Goal: Task Accomplishment & Management: Use online tool/utility

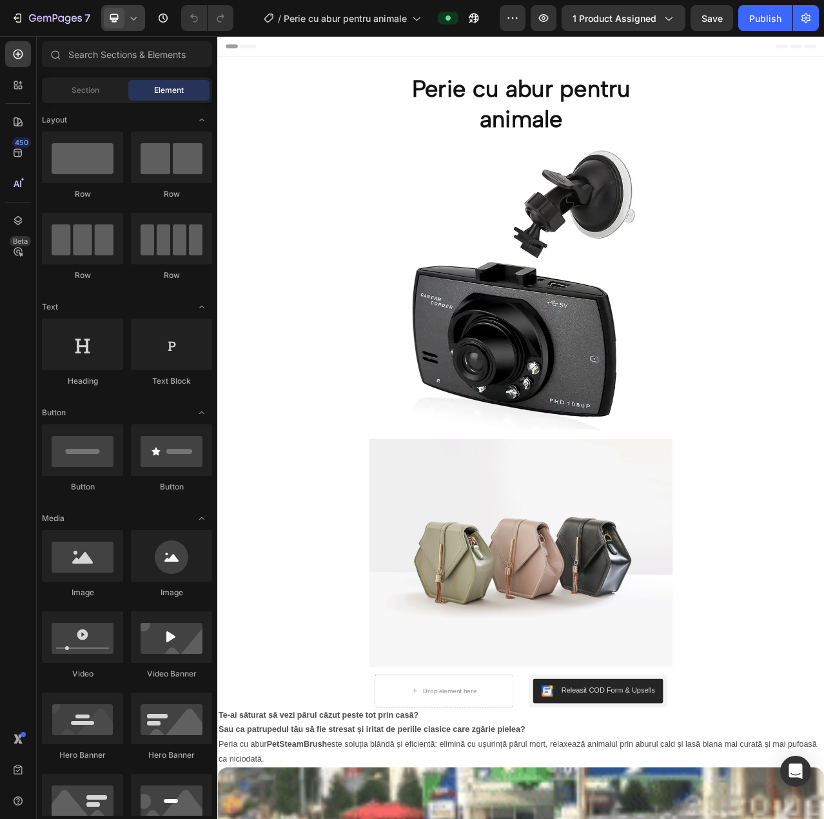
click at [129, 26] on div at bounding box center [123, 18] width 44 height 26
click at [164, 98] on div "Mobile" at bounding box center [151, 108] width 95 height 21
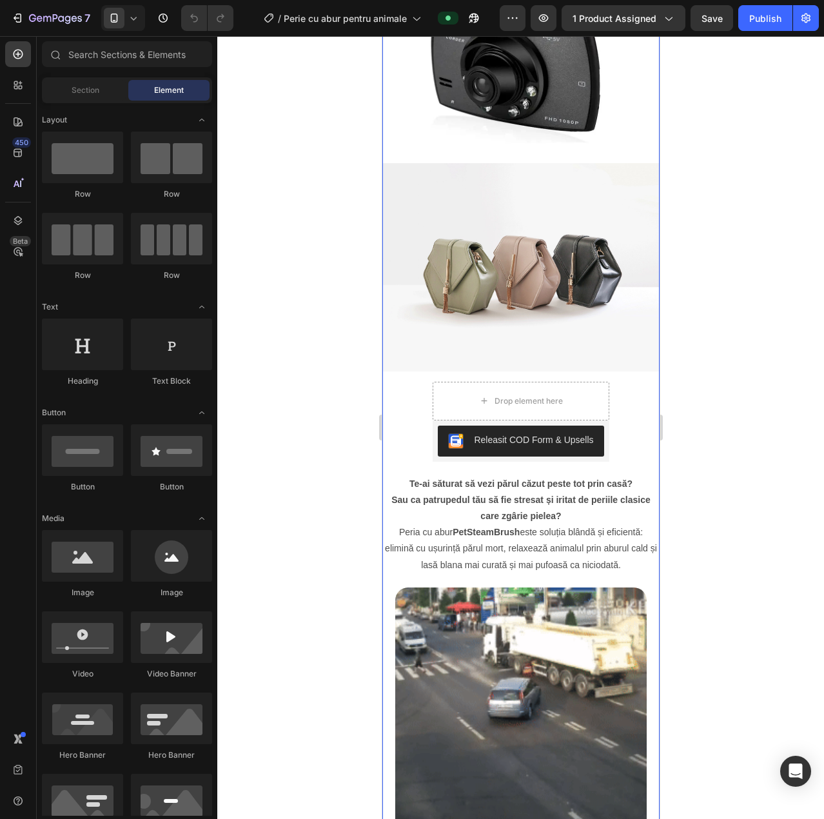
scroll to position [215, 0]
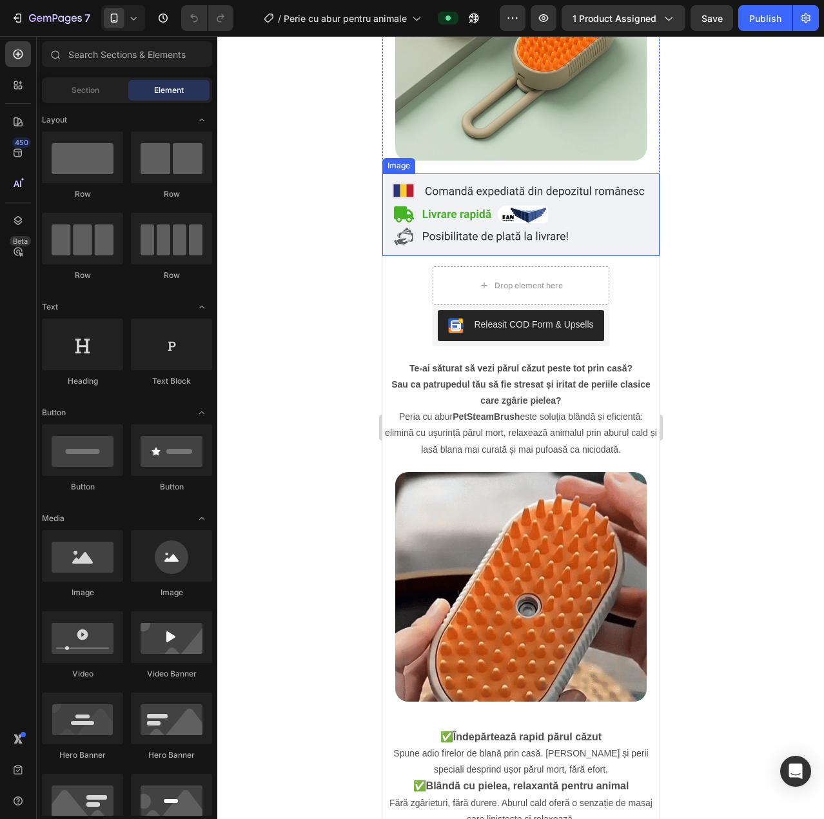
click at [488, 211] on img at bounding box center [520, 214] width 277 height 83
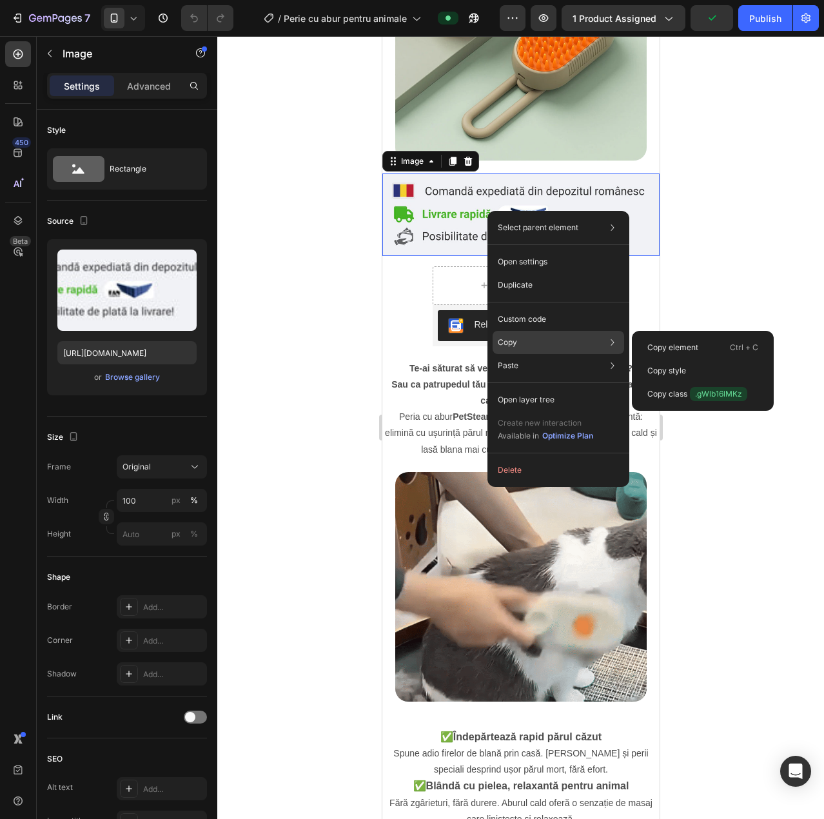
click at [532, 344] on div "Copy Copy element Ctrl + C Copy style Copy class .gWlb16lMKz" at bounding box center [559, 342] width 132 height 23
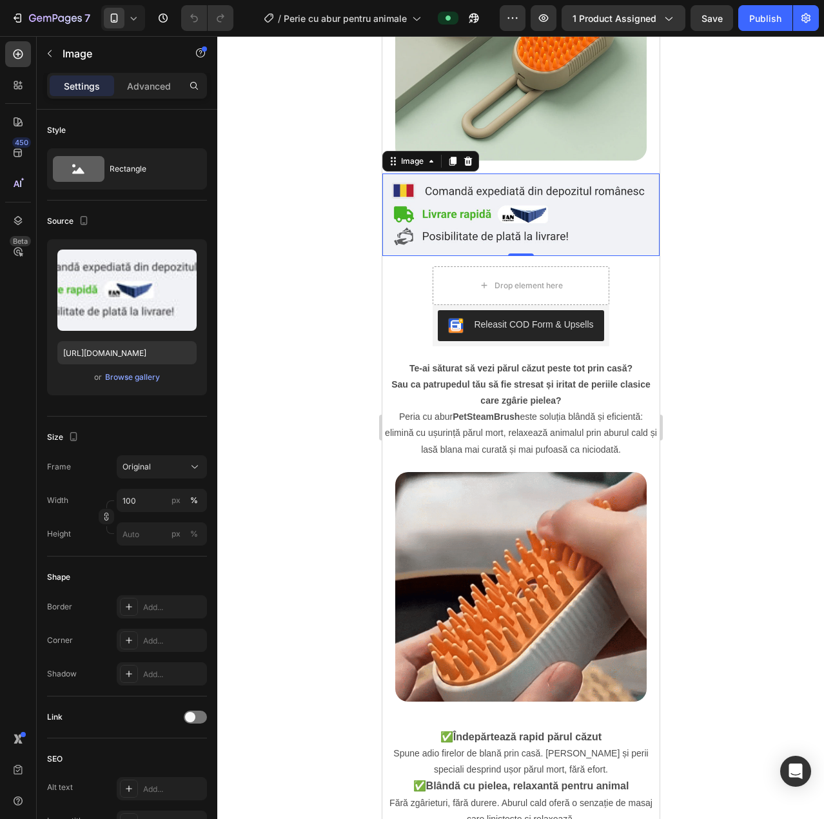
click at [302, 292] on div at bounding box center [520, 427] width 607 height 783
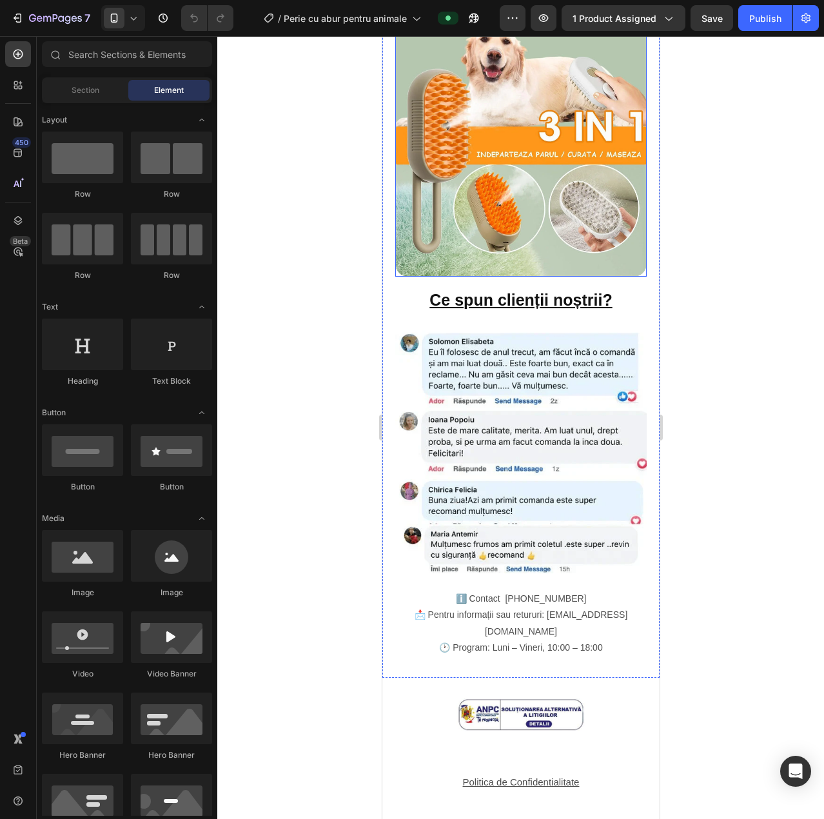
scroll to position [1778, 0]
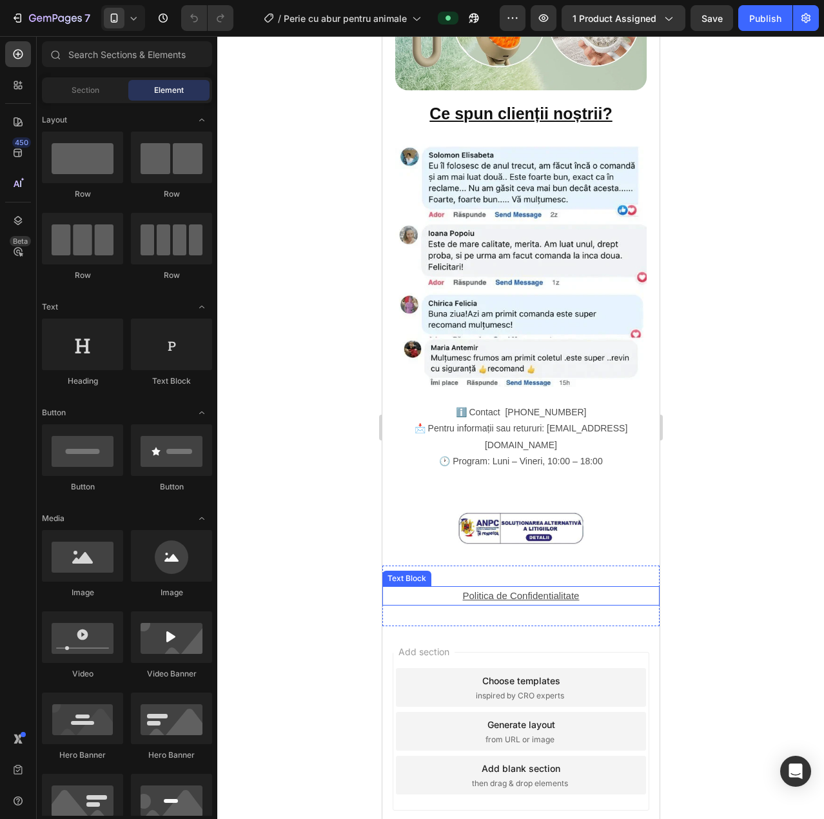
click at [462, 590] on u "Politica de Confidentialitate" at bounding box center [520, 595] width 117 height 11
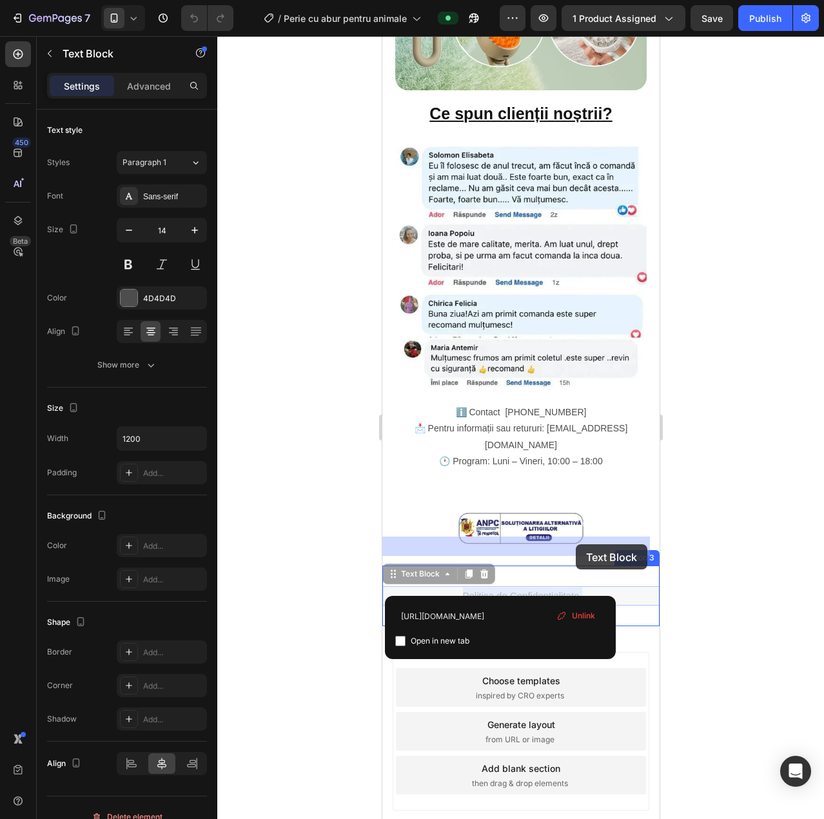
drag, startPoint x: 451, startPoint y: 541, endPoint x: 575, endPoint y: 544, distance: 123.9
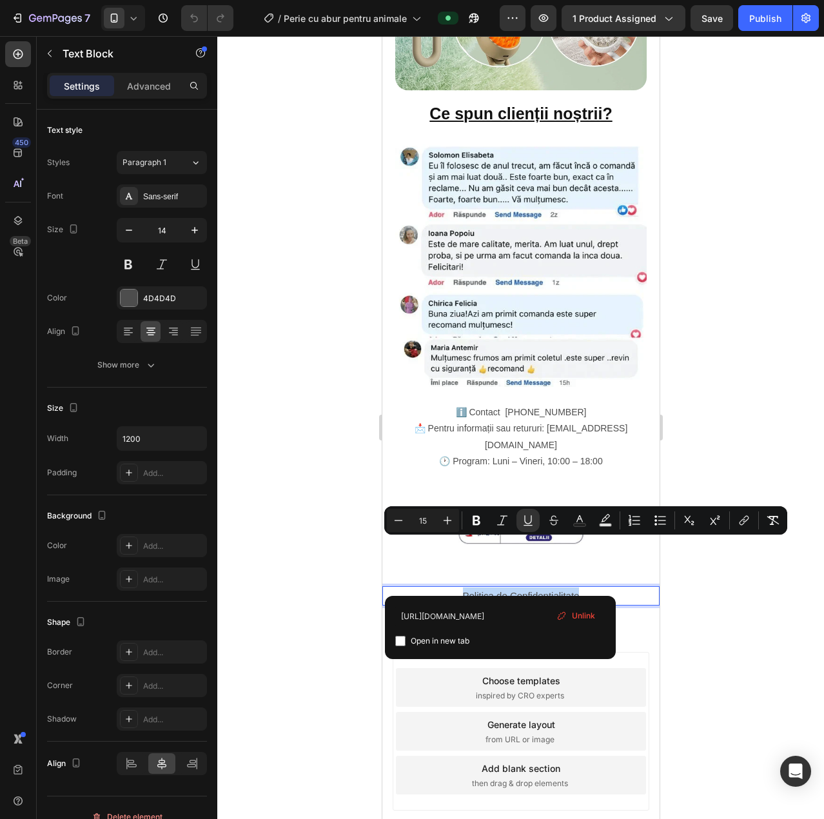
drag, startPoint x: 456, startPoint y: 544, endPoint x: 572, endPoint y: 548, distance: 116.2
click at [736, 521] on button "link" at bounding box center [744, 520] width 23 height 23
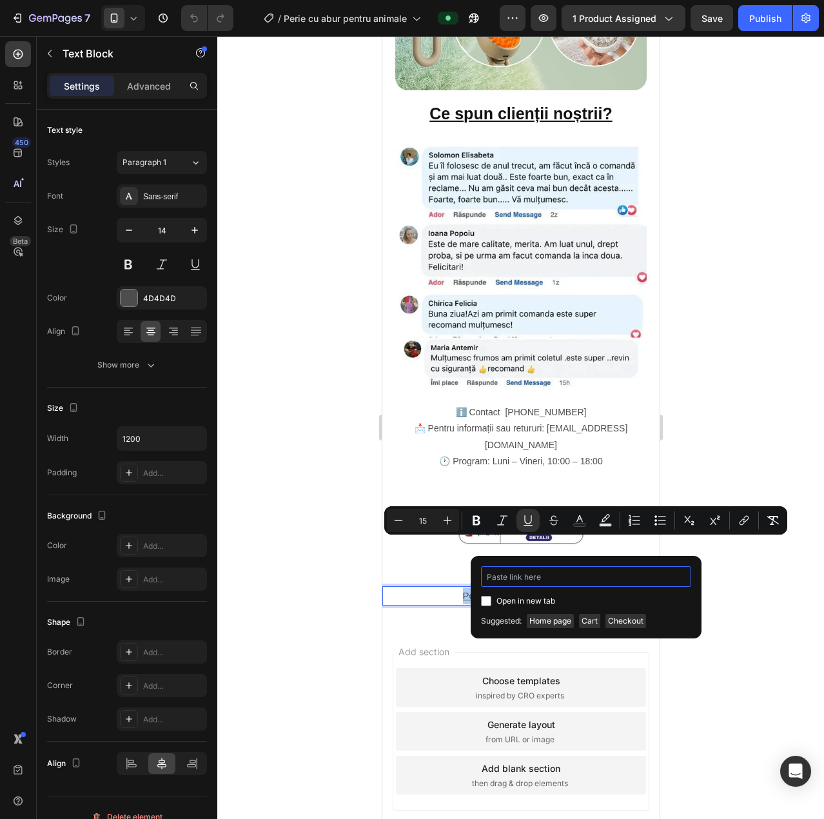
paste input "https://admin.shopify.com/store/4rwvf3-er/pages/154905674059"
type input "https://admin.shopify.com/store/4rwvf3-er/pages/154905674059"
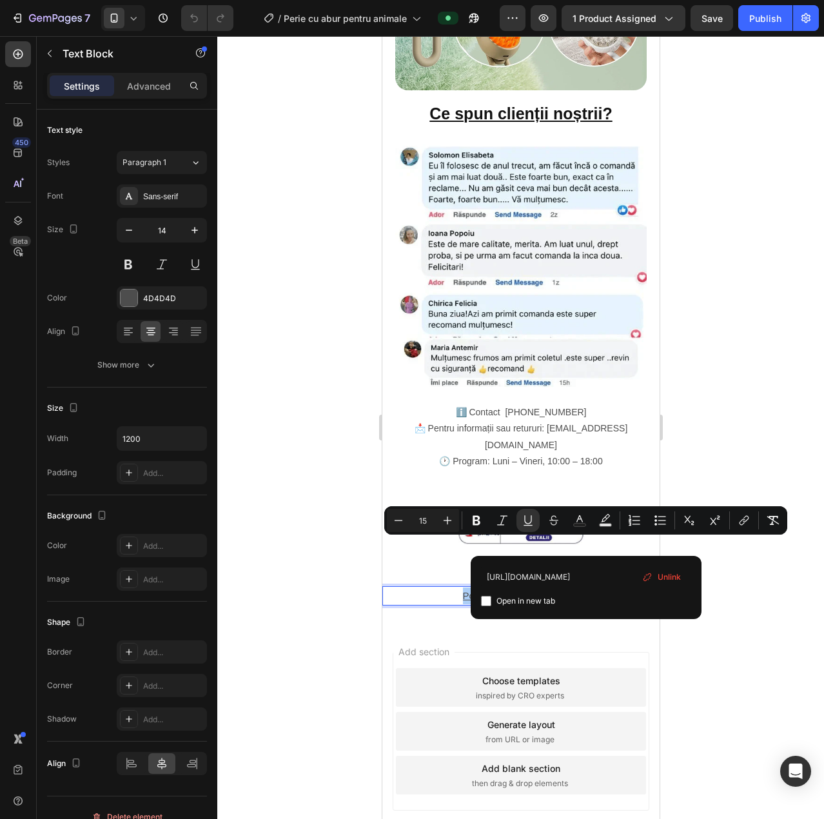
click at [717, 588] on div at bounding box center [520, 427] width 607 height 783
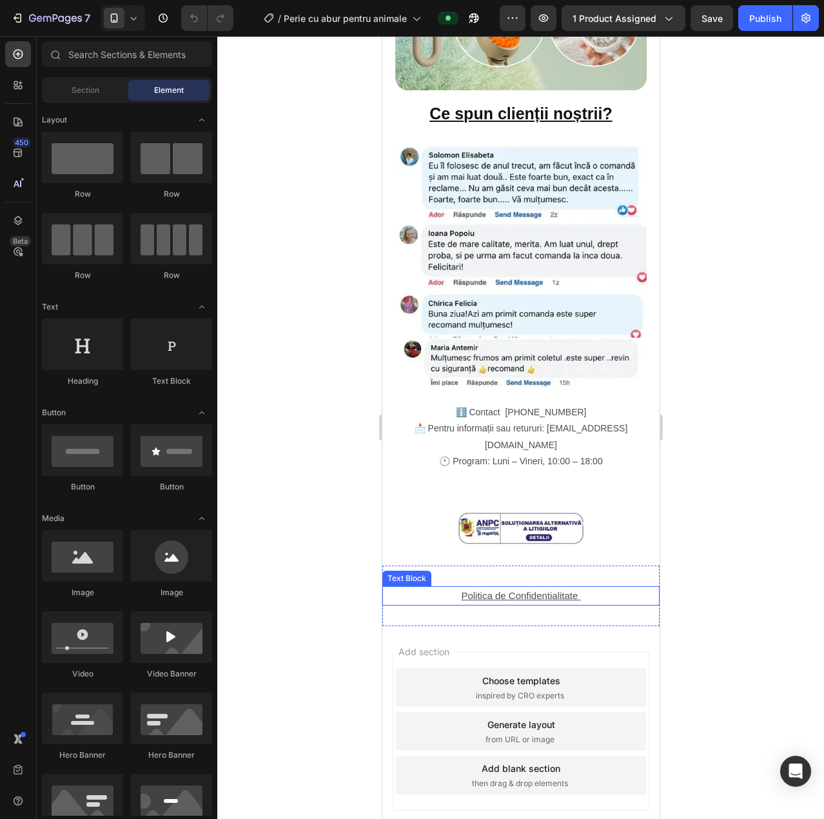
click at [542, 590] on u "Politica de Confidentialitate" at bounding box center [519, 595] width 117 height 11
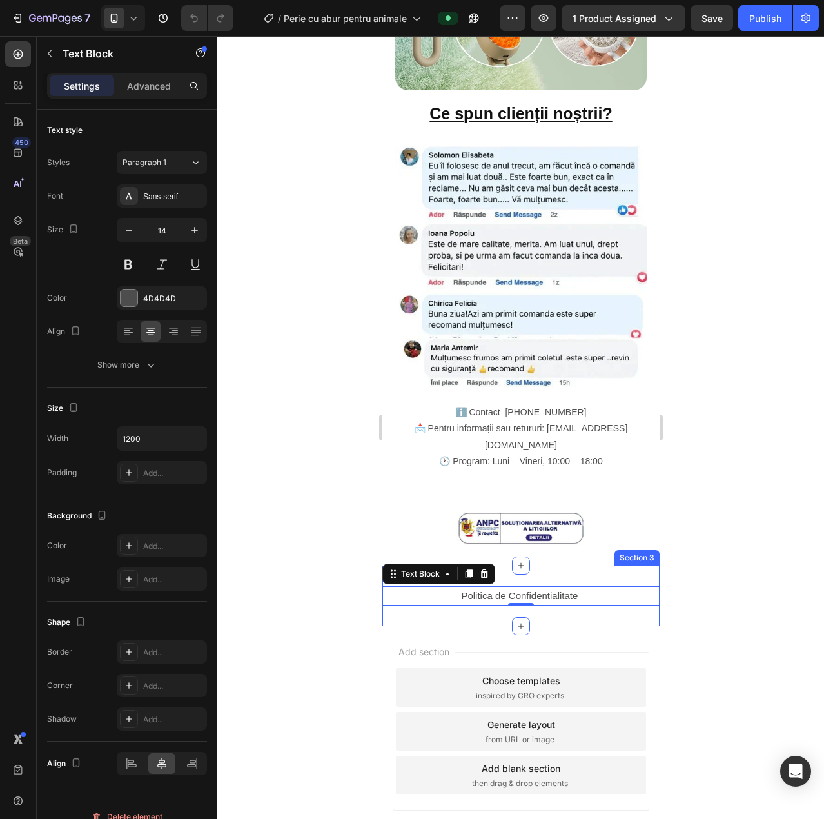
click at [474, 566] on div "Politica de Confidentialitate Text Block 0 Section 3" at bounding box center [520, 596] width 277 height 61
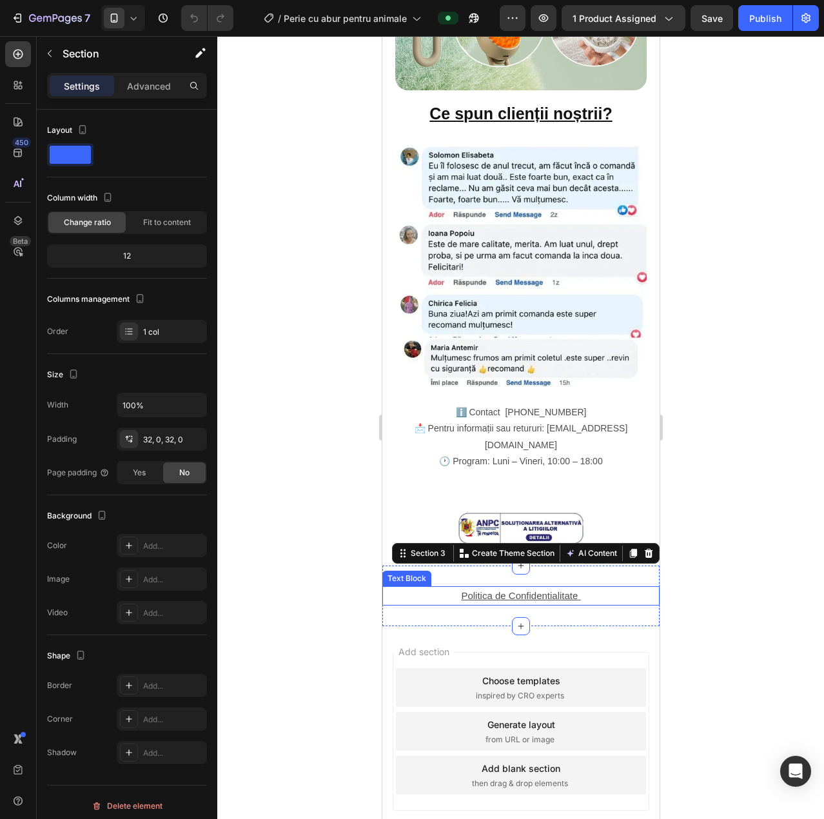
click at [582, 588] on p "Politica de Confidentialitate" at bounding box center [520, 596] width 275 height 17
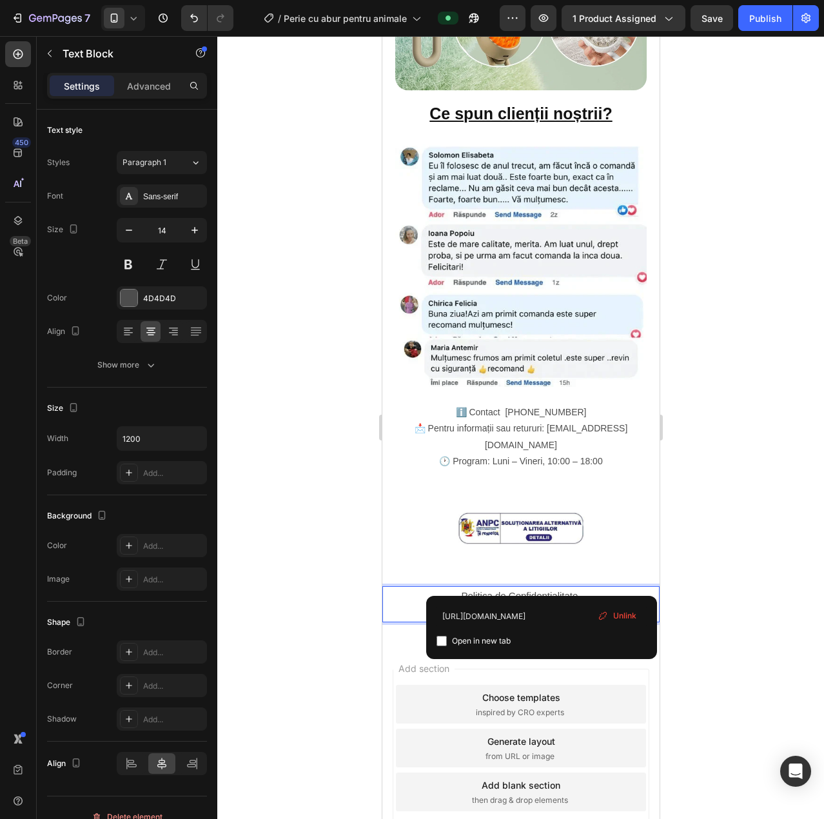
type input "https://admin.shopify.com/store/4rwvf3-er/pages/154905674059"
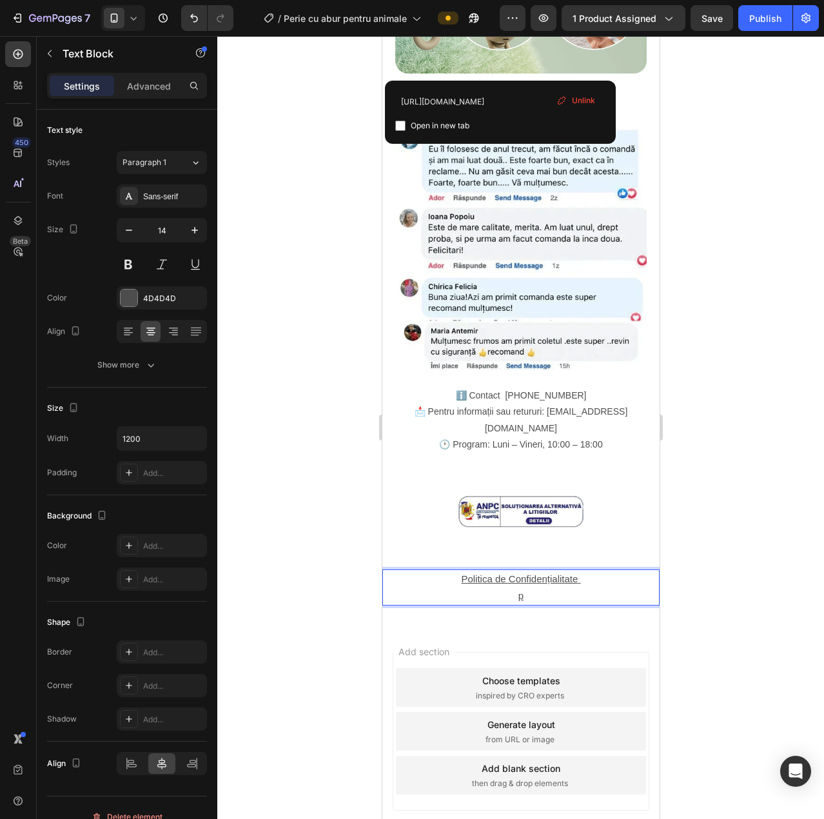
scroll to position [1794, 0]
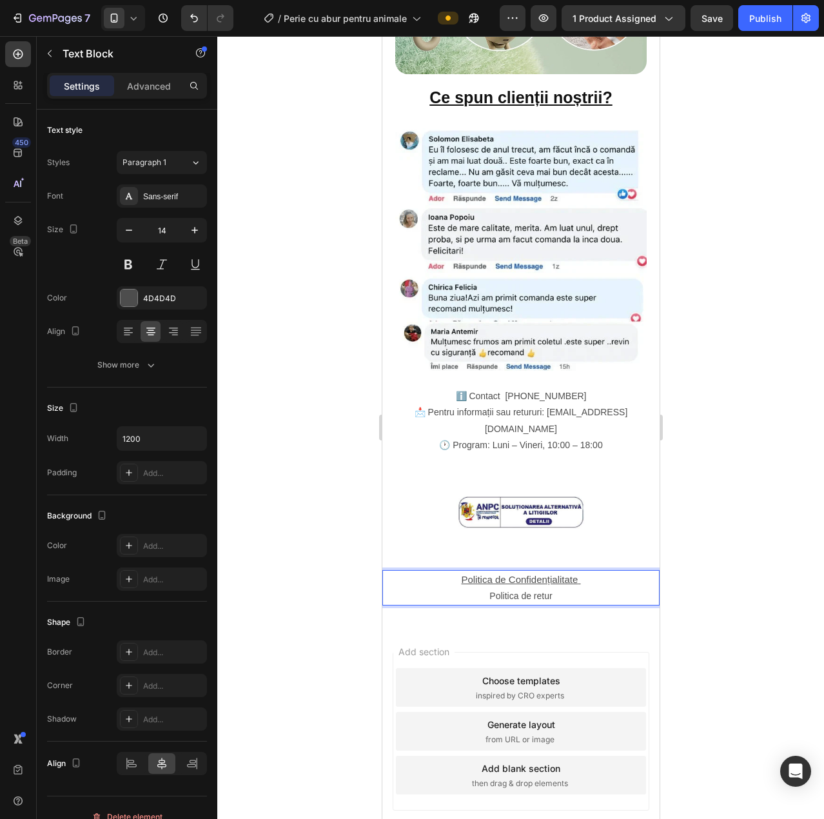
click at [484, 588] on p "Politica de retur" at bounding box center [520, 596] width 275 height 16
click at [486, 588] on p "Politica de retur https://admin.shopify.com/store/4rwvf3-er/pages/154905674059" at bounding box center [520, 596] width 275 height 16
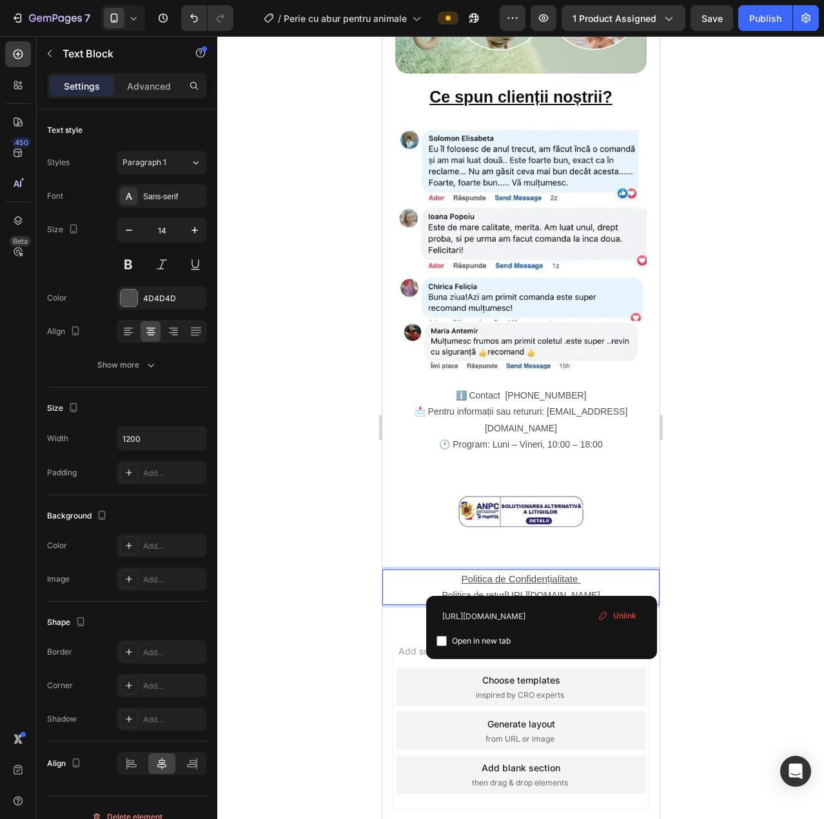
click at [732, 548] on div at bounding box center [520, 427] width 607 height 783
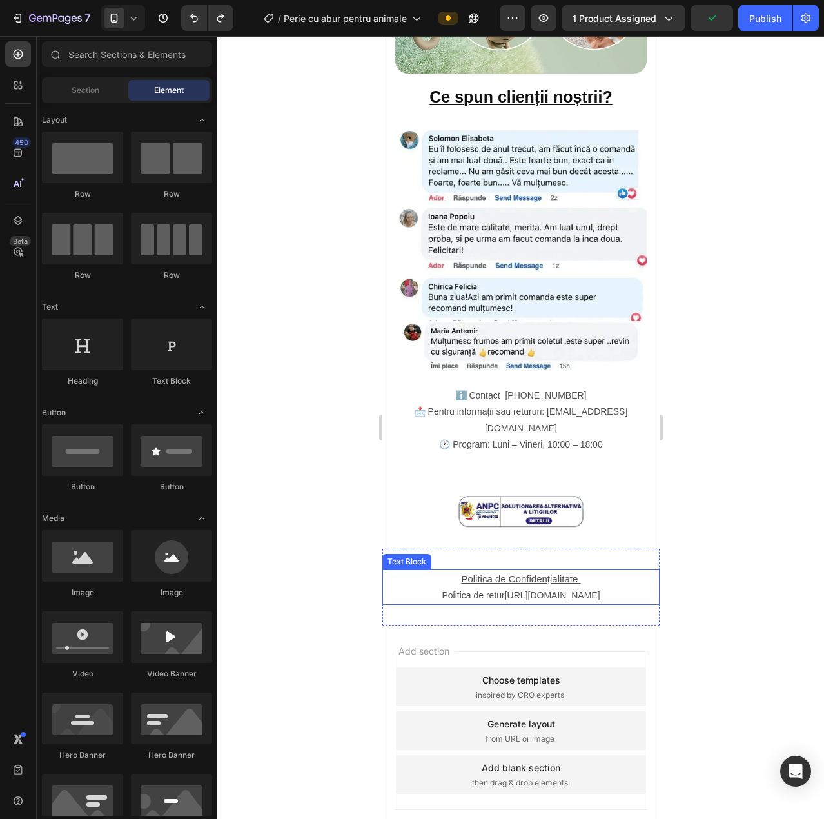
scroll to position [1794, 0]
click at [515, 588] on p "Politica de retur" at bounding box center [520, 596] width 275 height 16
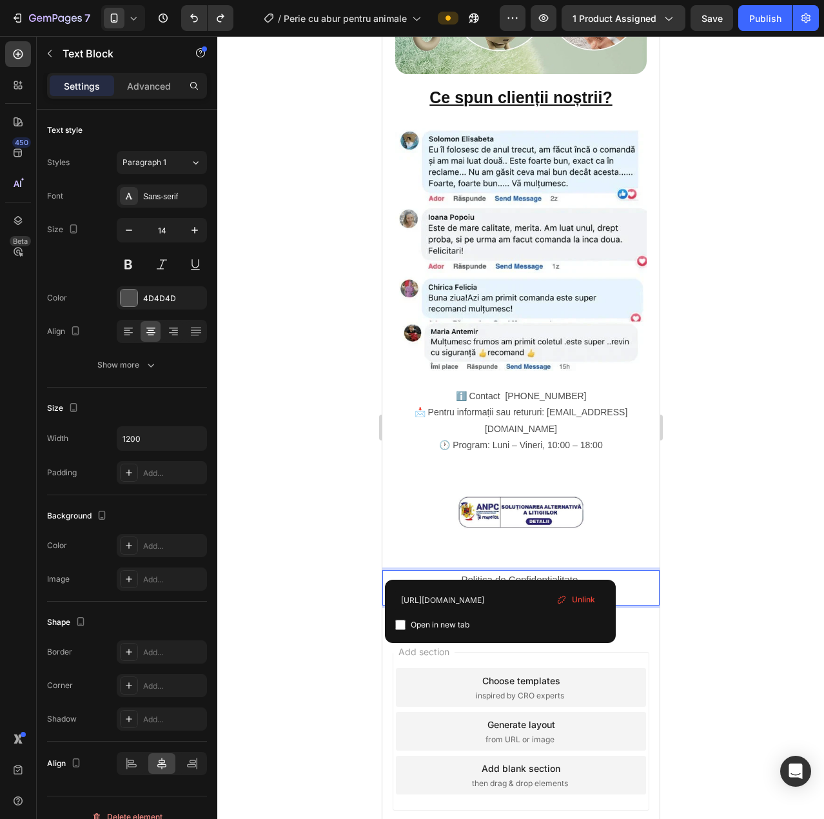
click at [486, 588] on p "Politica de retur" at bounding box center [520, 596] width 275 height 16
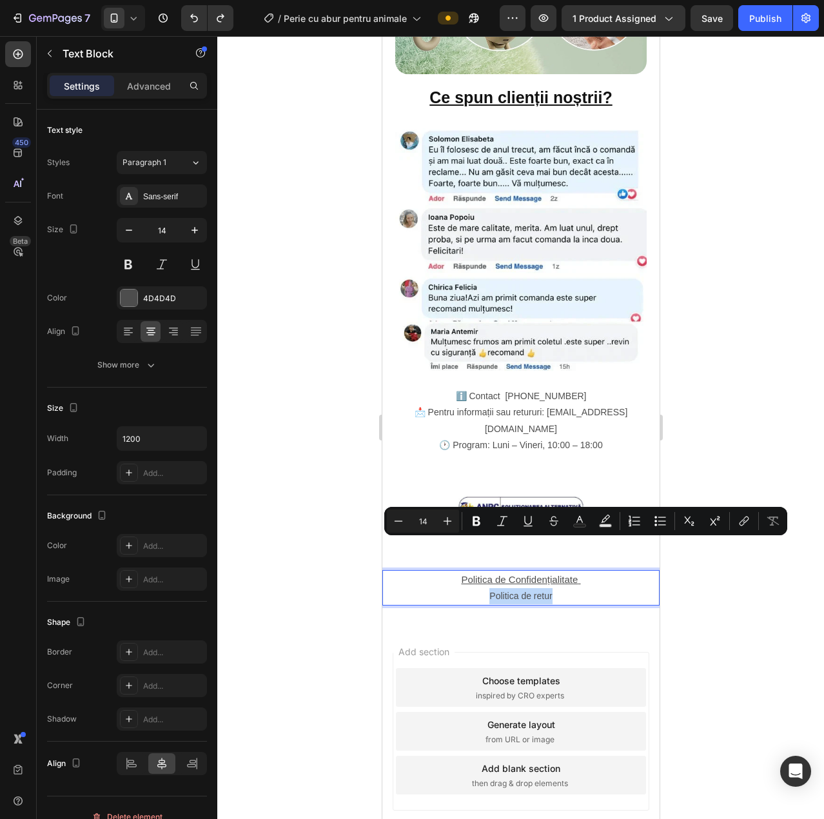
drag, startPoint x: 486, startPoint y: 544, endPoint x: 548, endPoint y: 543, distance: 61.9
click at [548, 588] on p "Politica de retur" at bounding box center [520, 596] width 275 height 16
click at [749, 519] on icon "Editor contextual toolbar" at bounding box center [744, 521] width 13 height 13
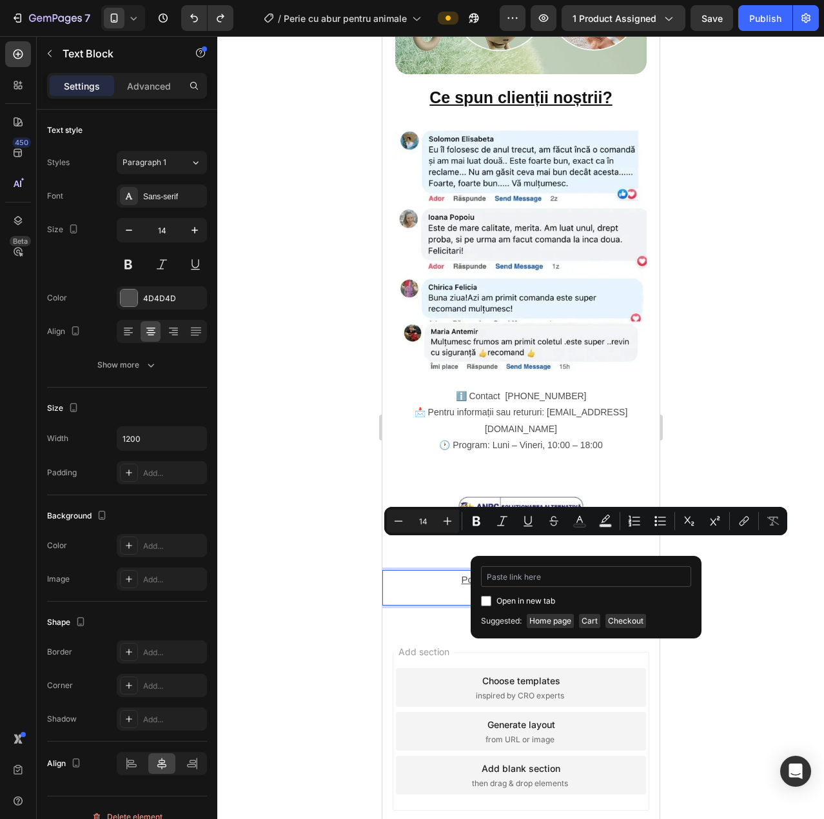
type input "https://admin.shopify.com/store/4rwvf3-er/pages/154905837899"
click at [747, 597] on div at bounding box center [520, 427] width 607 height 783
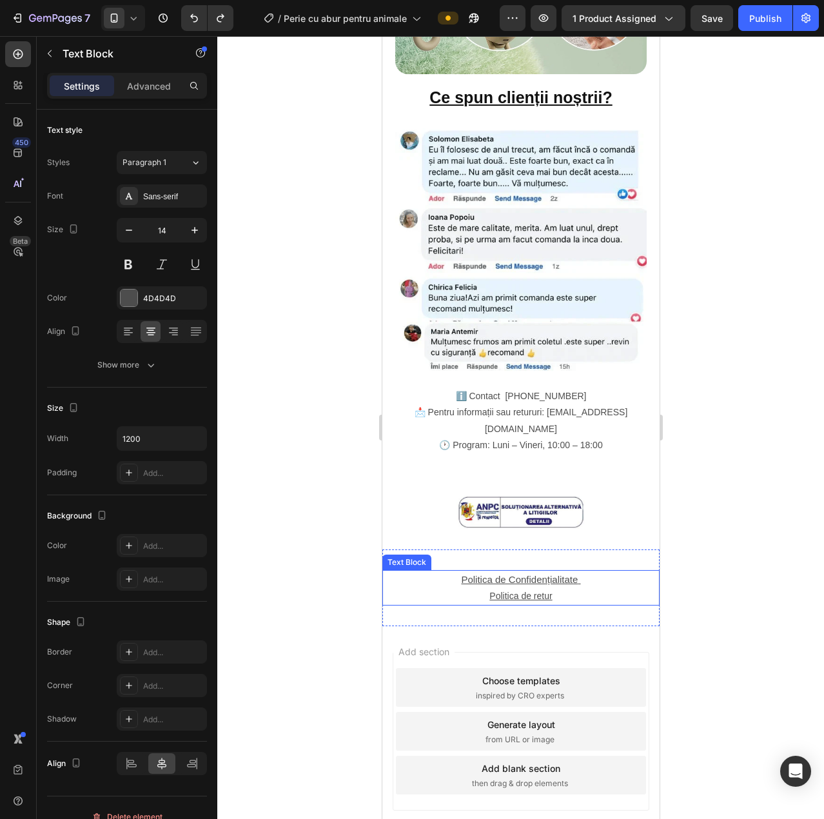
click at [562, 588] on p "Politica de retur" at bounding box center [520, 596] width 275 height 16
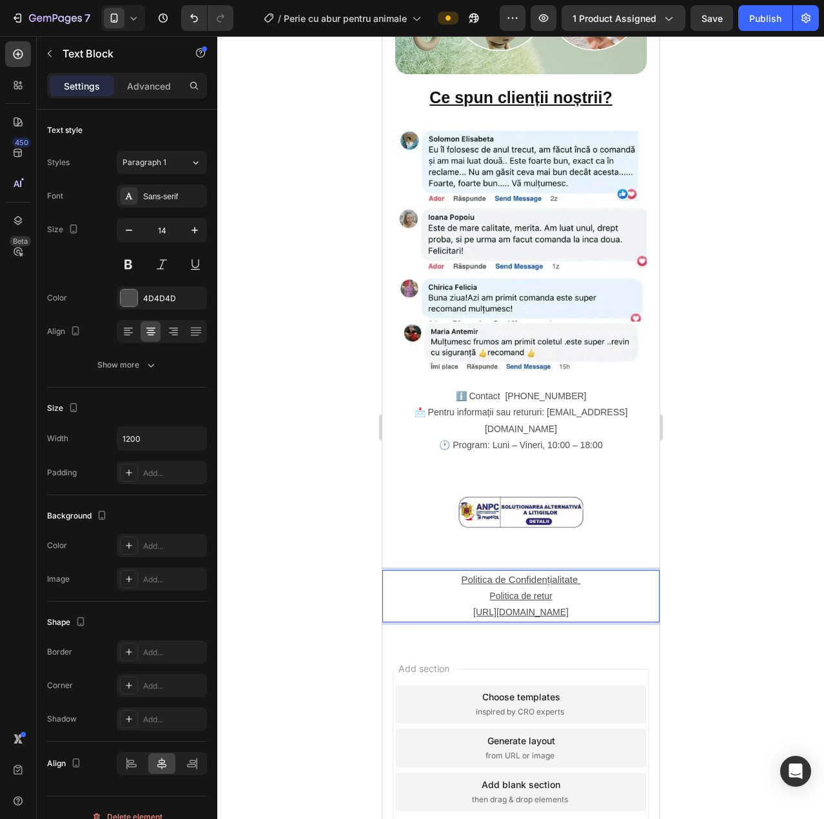
click at [540, 591] on u "Politica de retur" at bounding box center [520, 596] width 63 height 10
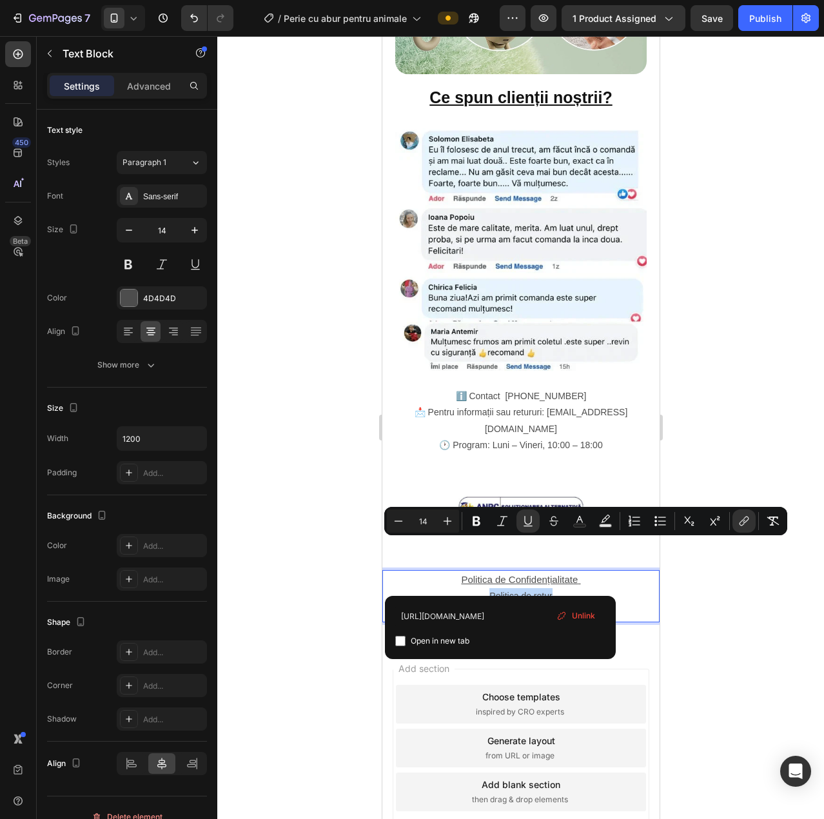
drag, startPoint x: 484, startPoint y: 544, endPoint x: 548, endPoint y: 546, distance: 64.5
click at [743, 511] on button "link" at bounding box center [744, 521] width 23 height 23
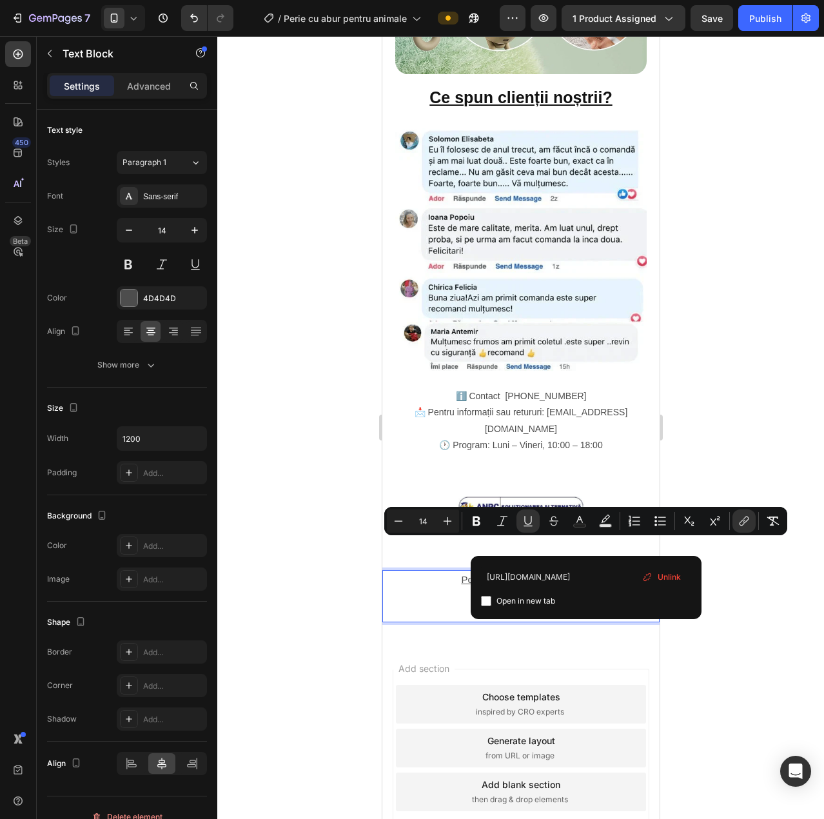
click at [675, 573] on span "Unlink" at bounding box center [669, 577] width 23 height 14
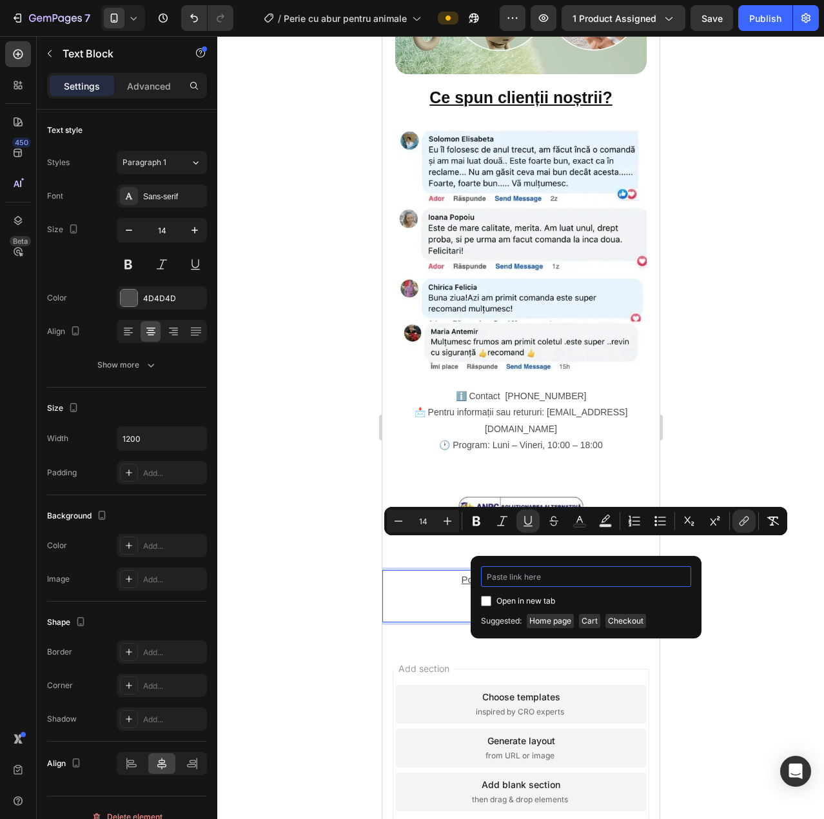
click at [600, 575] on input "Editor contextual toolbar" at bounding box center [586, 576] width 210 height 21
paste input "https://shop-bh.com/pages/politica-de-retur"
type input "https://shop-bh.com/pages/politica-de-retur"
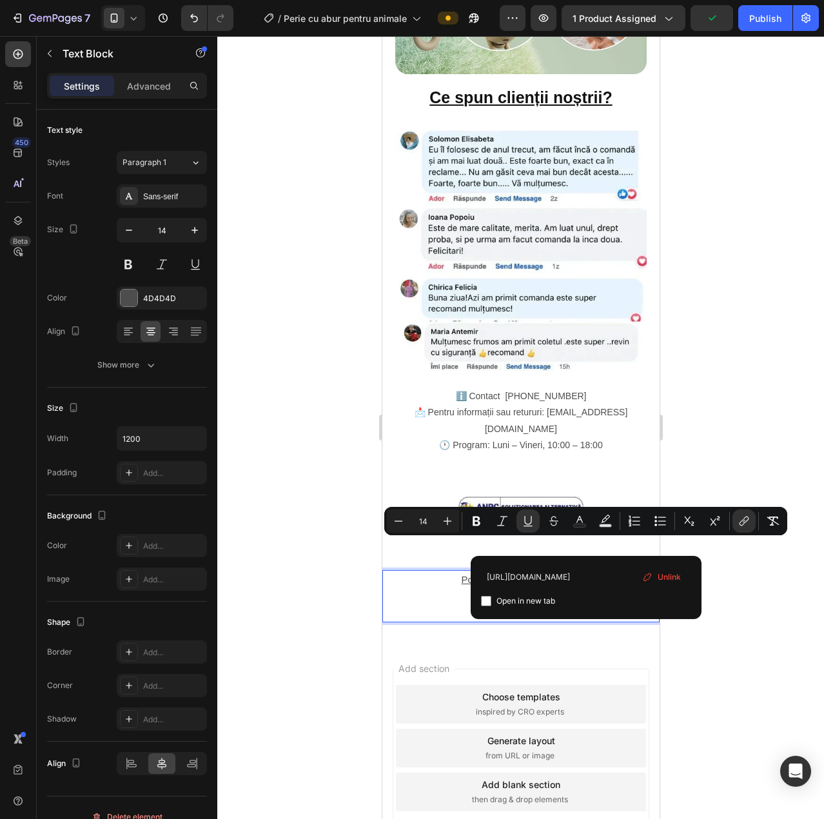
click at [775, 562] on div at bounding box center [520, 427] width 607 height 783
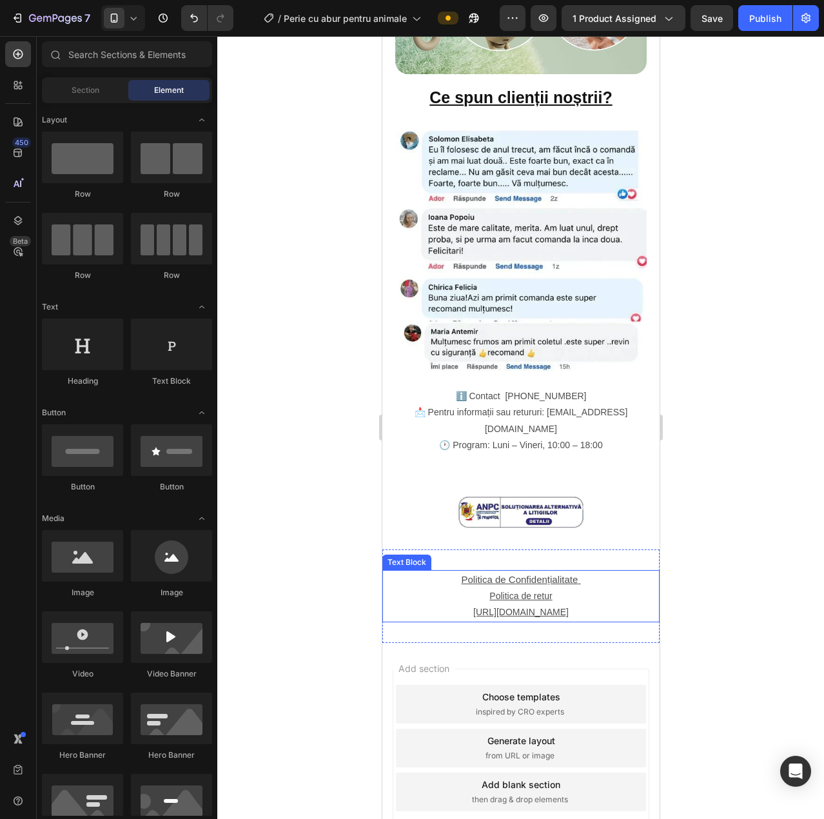
click at [418, 604] on p "https://admin.shopify.com/store/4rwvf3-er/pages/154905837899" at bounding box center [520, 612] width 275 height 16
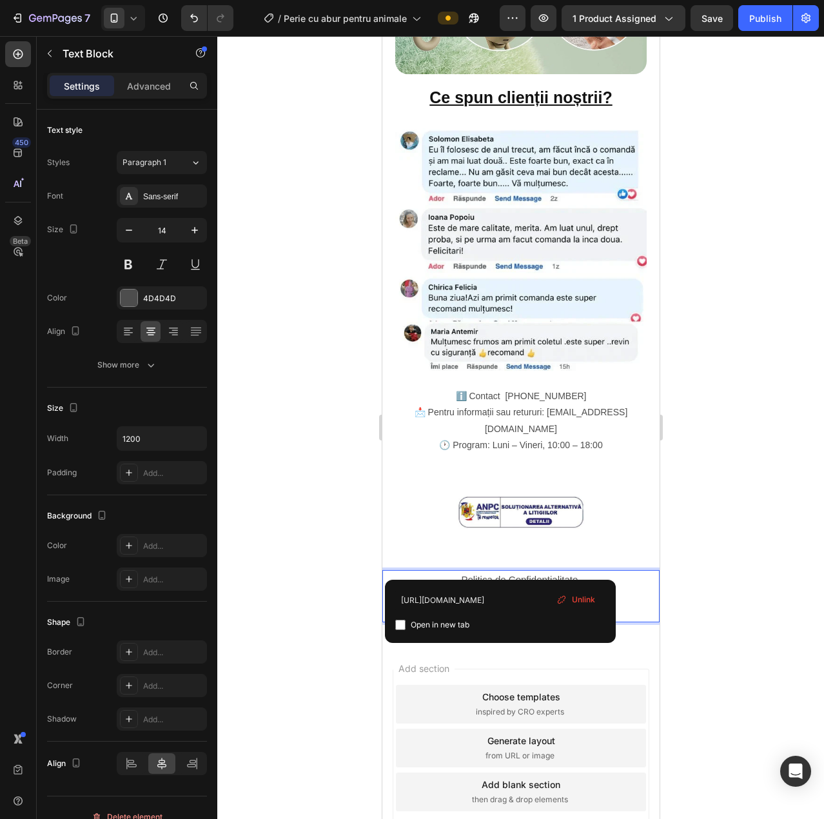
click at [473, 607] on u "https://admin.shopify.com/store/4rwvf3-er/pages/154905837899" at bounding box center [520, 612] width 95 height 10
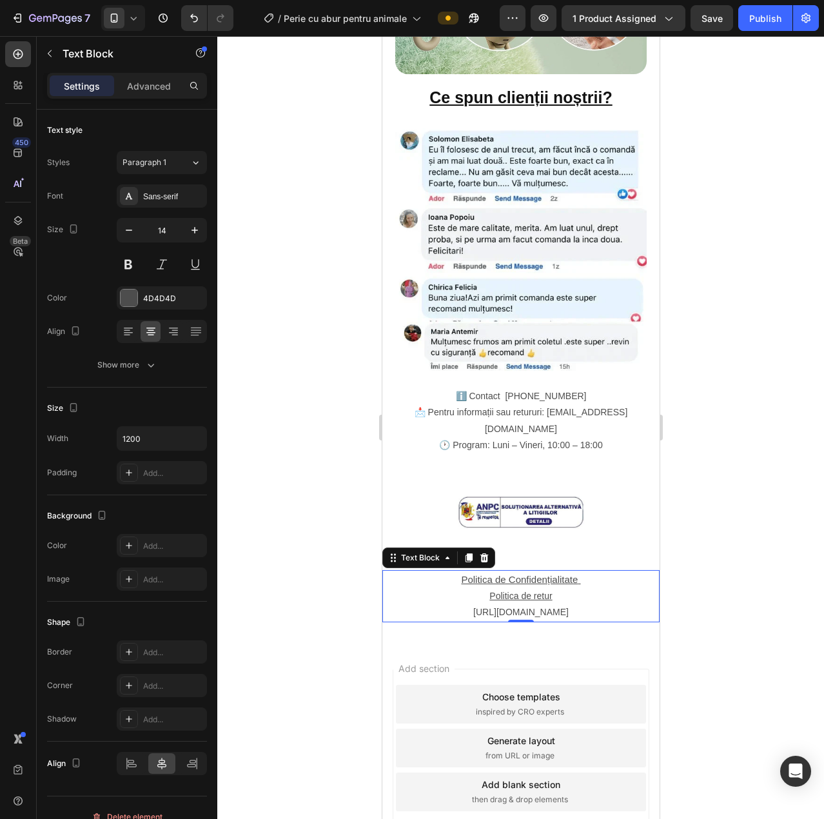
drag, startPoint x: 388, startPoint y: 562, endPoint x: 473, endPoint y: 562, distance: 85.1
click at [473, 607] on link "https://admin.shopify.com/store/4rwvf3-er/pages/154905837899" at bounding box center [520, 612] width 95 height 10
drag, startPoint x: 388, startPoint y: 561, endPoint x: 453, endPoint y: 566, distance: 64.7
click at [473, 607] on link "https://admin.shopify.com/store/4rwvf3-er/pages/154905837899" at bounding box center [520, 612] width 95 height 10
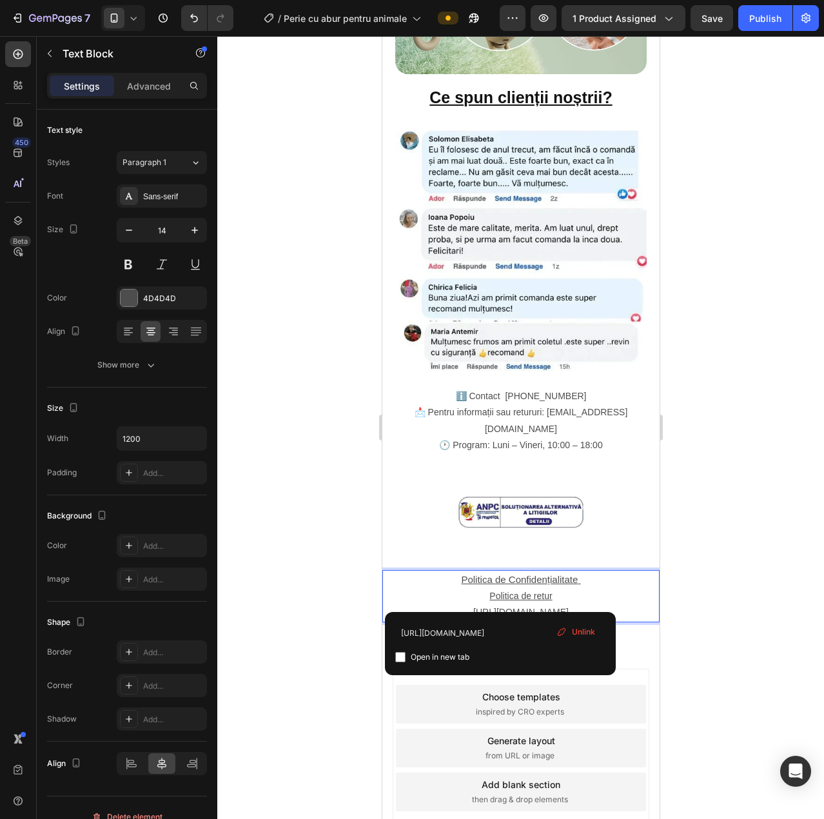
click at [473, 607] on link "https://admin.shopify.com/store/4rwvf3-er/pages/154905837899" at bounding box center [520, 612] width 95 height 10
click at [524, 574] on u "Politica de Confidențialitate" at bounding box center [519, 579] width 117 height 11
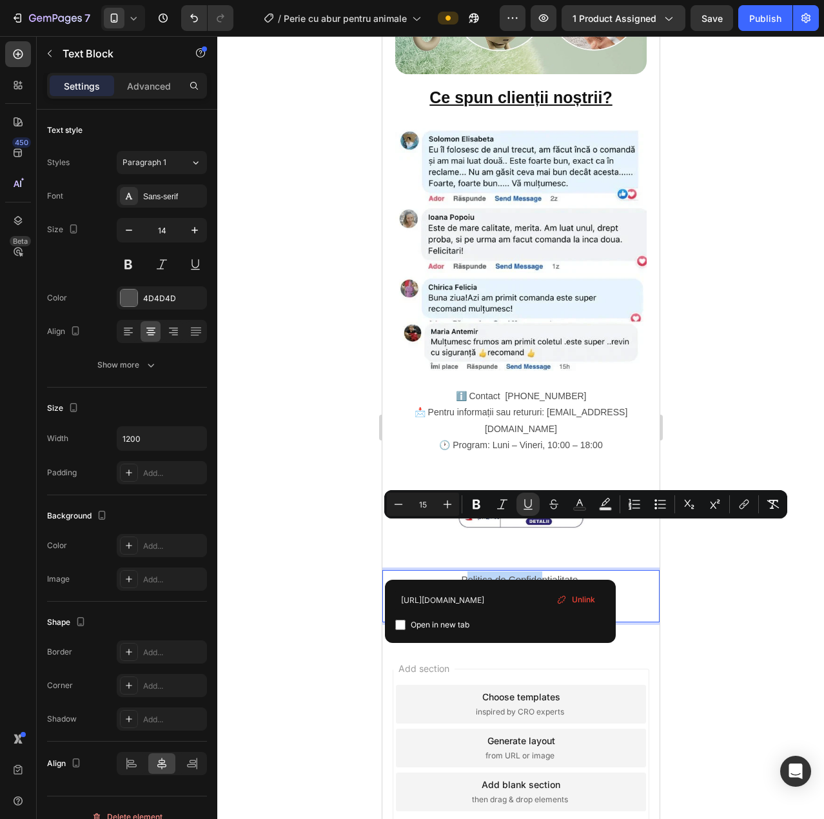
drag, startPoint x: 459, startPoint y: 530, endPoint x: 537, endPoint y: 531, distance: 78.1
click at [537, 574] on u "Politica de Confidențialitate" at bounding box center [519, 579] width 117 height 11
drag, startPoint x: 458, startPoint y: 531, endPoint x: 572, endPoint y: 533, distance: 114.2
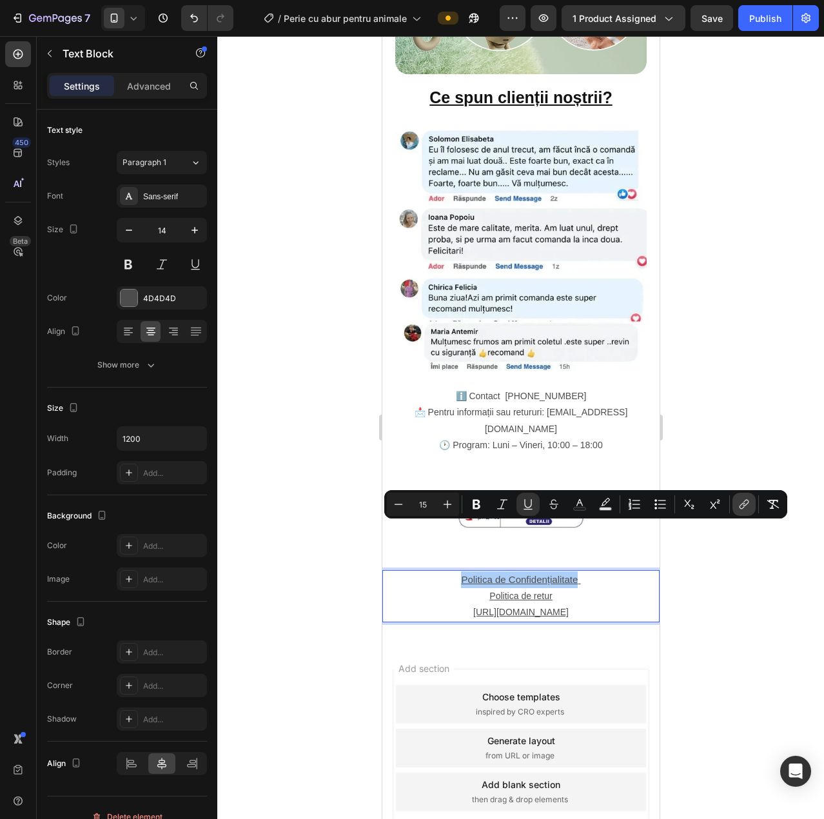
click at [751, 499] on button "link" at bounding box center [744, 504] width 23 height 23
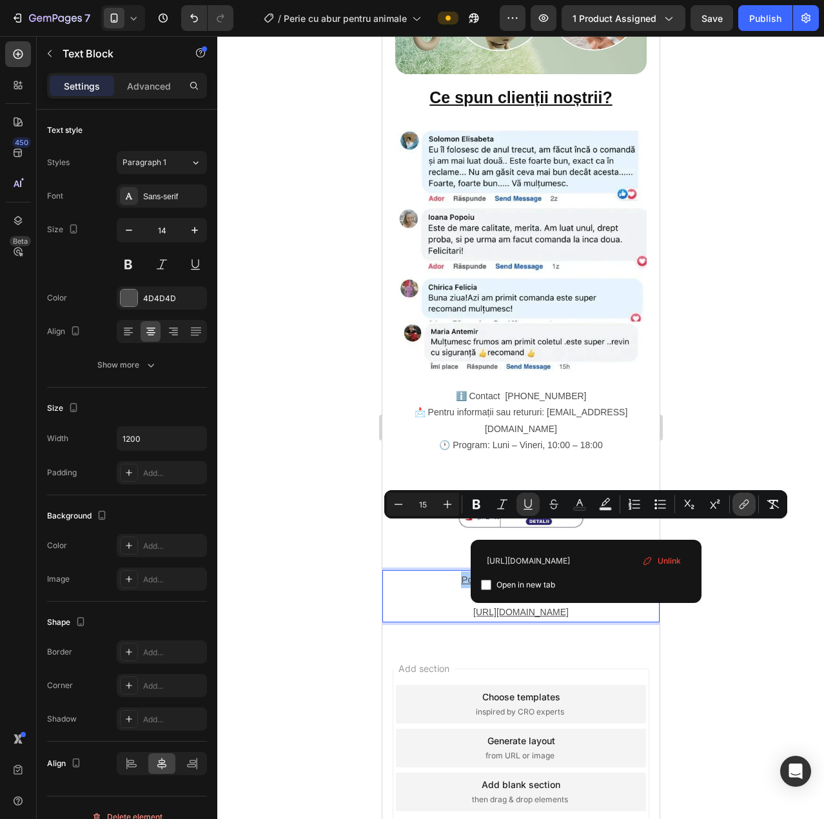
scroll to position [0, 95]
click at [666, 564] on span "Unlink" at bounding box center [669, 561] width 23 height 14
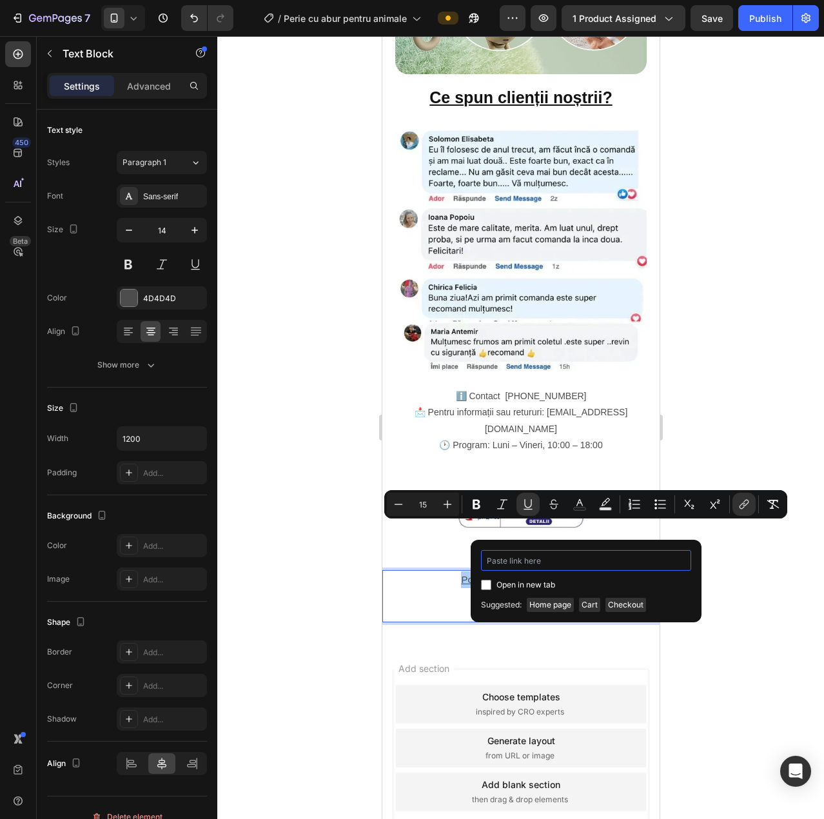
click at [588, 562] on input "Editor contextual toolbar" at bounding box center [586, 560] width 210 height 21
paste input "https://shop-bh.com/pages/politica-de-confidentialitate"
type input "https://shop-bh.com/pages/politica-de-confidentialitate"
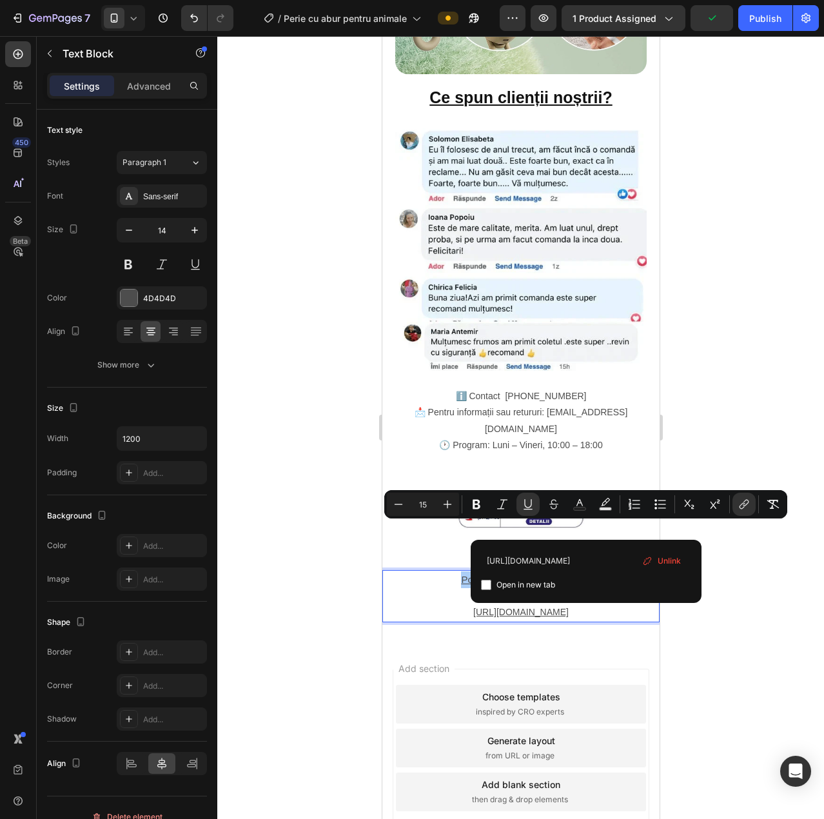
click at [764, 562] on div at bounding box center [520, 427] width 607 height 783
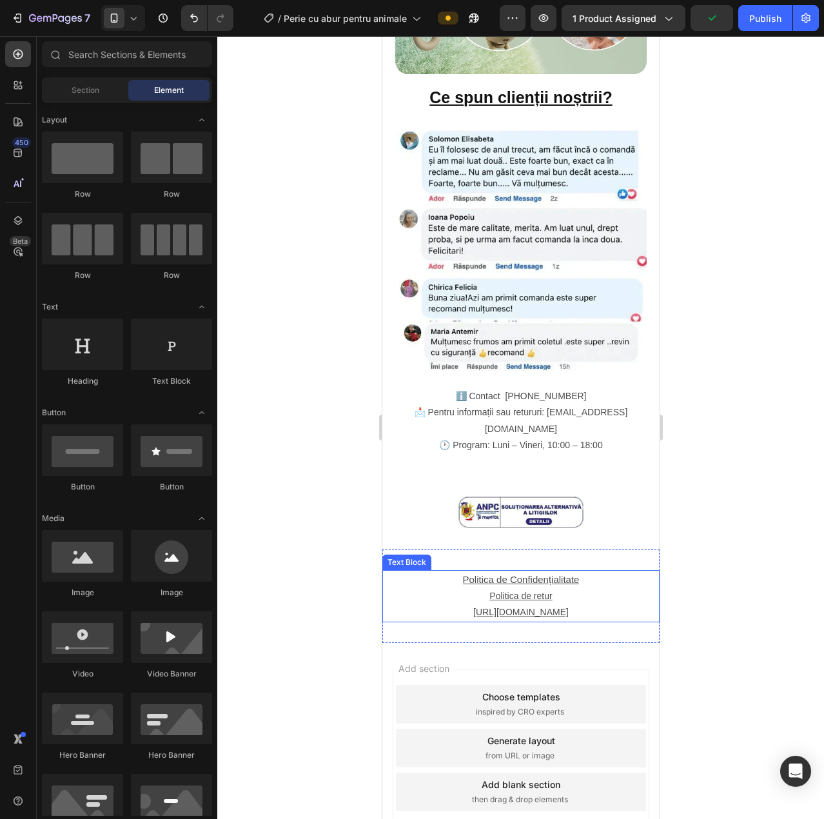
click at [537, 607] on u "https://admin.shopify.com/store/4rwvf3-er/pages/154905837899" at bounding box center [520, 612] width 95 height 10
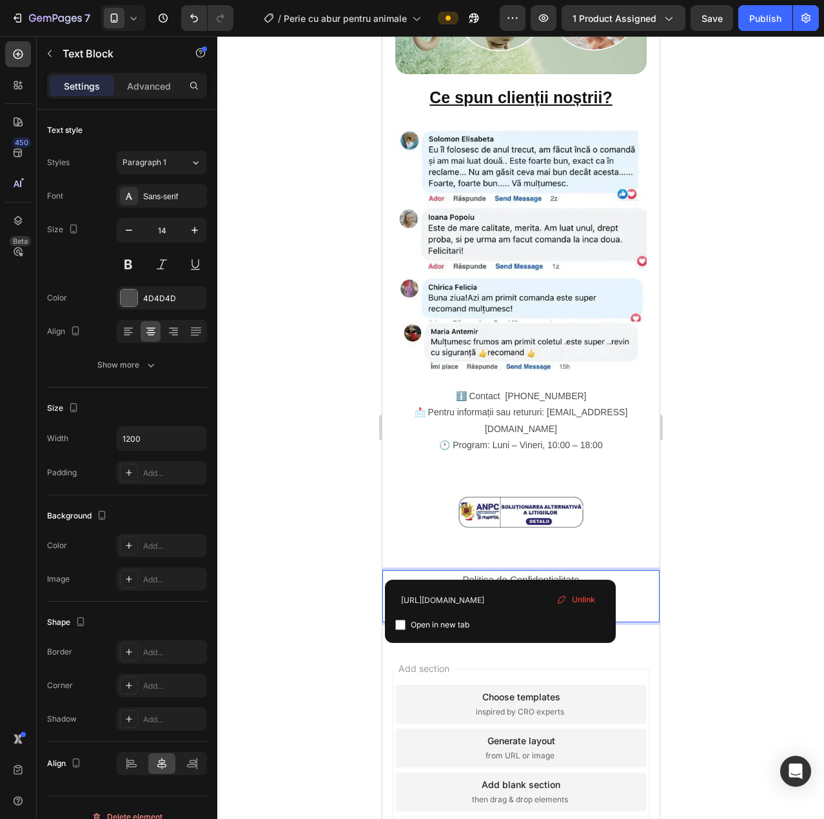
click at [545, 607] on u "https://admin.shopify.com/store/4rwvf3-er/pages/154905837899" at bounding box center [520, 612] width 95 height 10
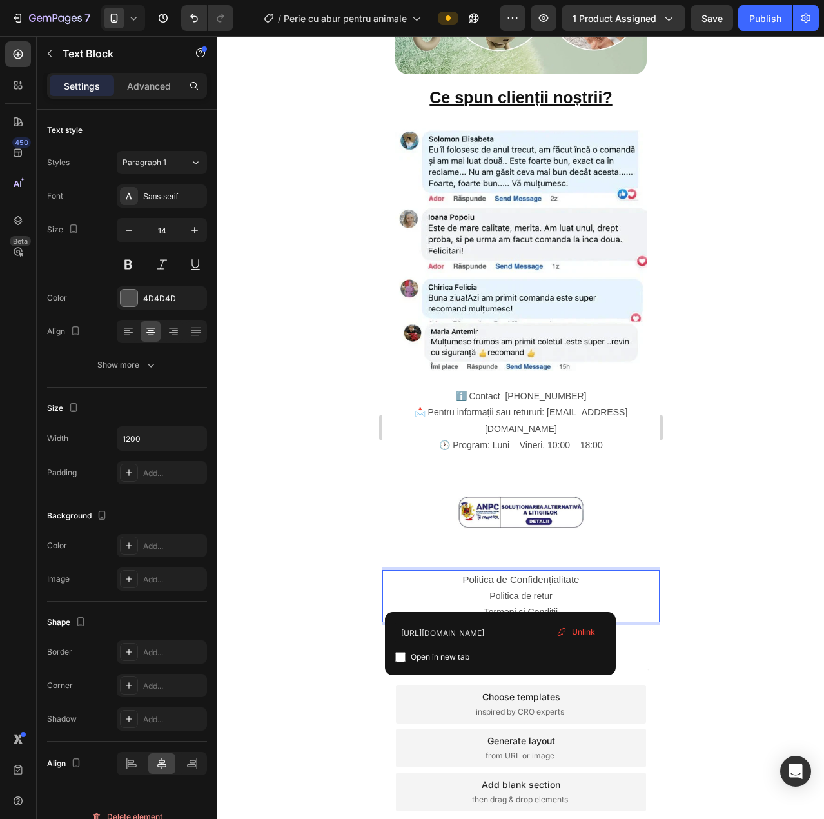
click at [719, 559] on div at bounding box center [520, 427] width 607 height 783
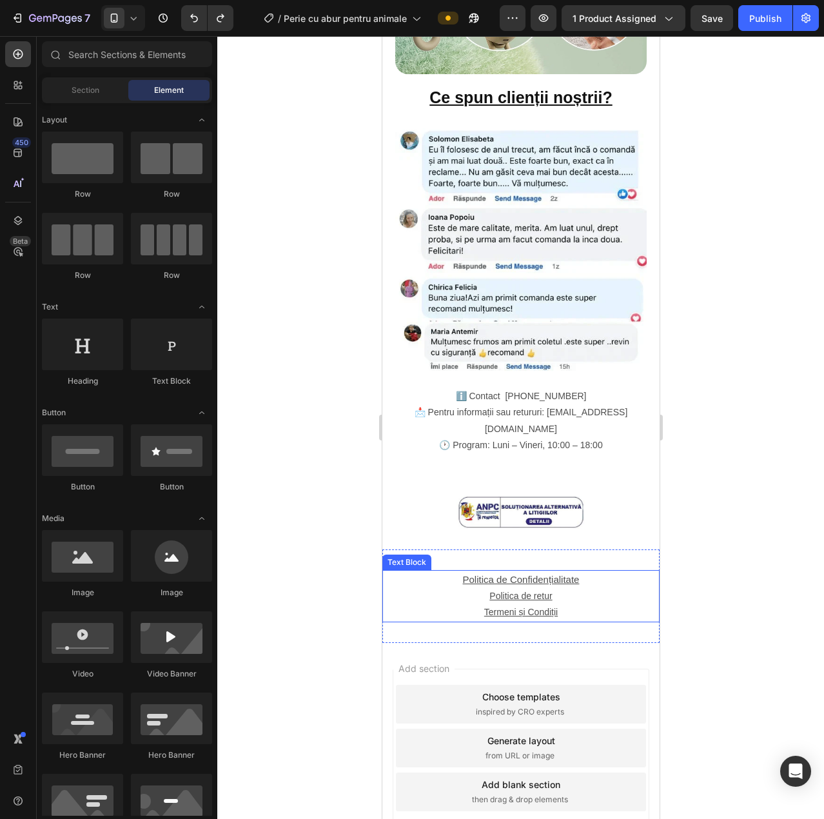
click at [527, 607] on u "Termeni și Condiții" at bounding box center [521, 612] width 74 height 10
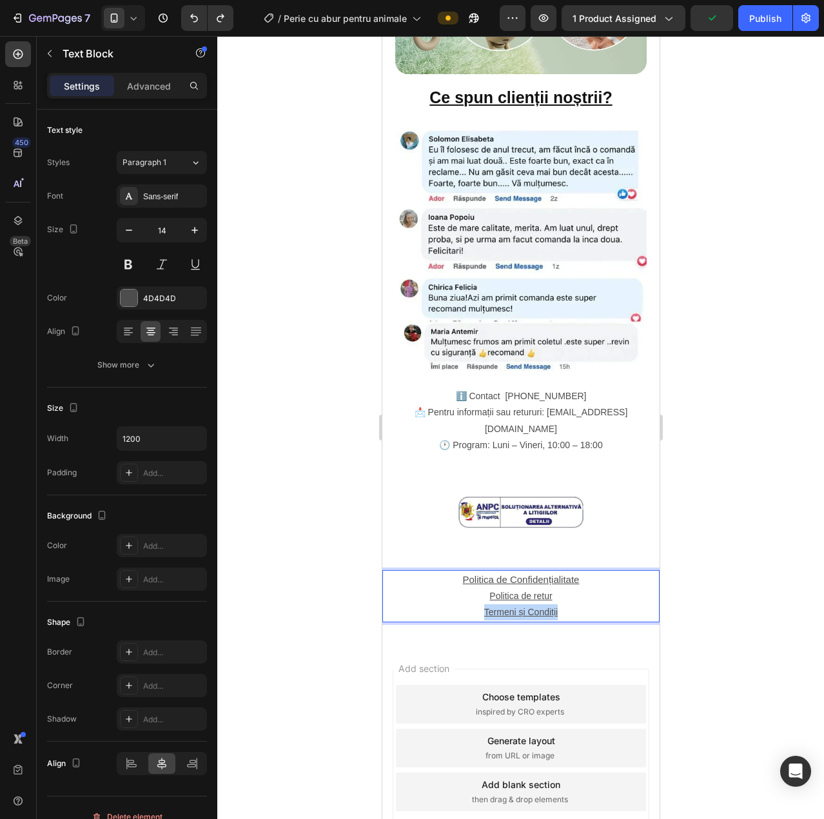
drag, startPoint x: 480, startPoint y: 561, endPoint x: 553, endPoint y: 559, distance: 72.9
click at [553, 604] on p "Termeni și Condiții" at bounding box center [520, 612] width 275 height 16
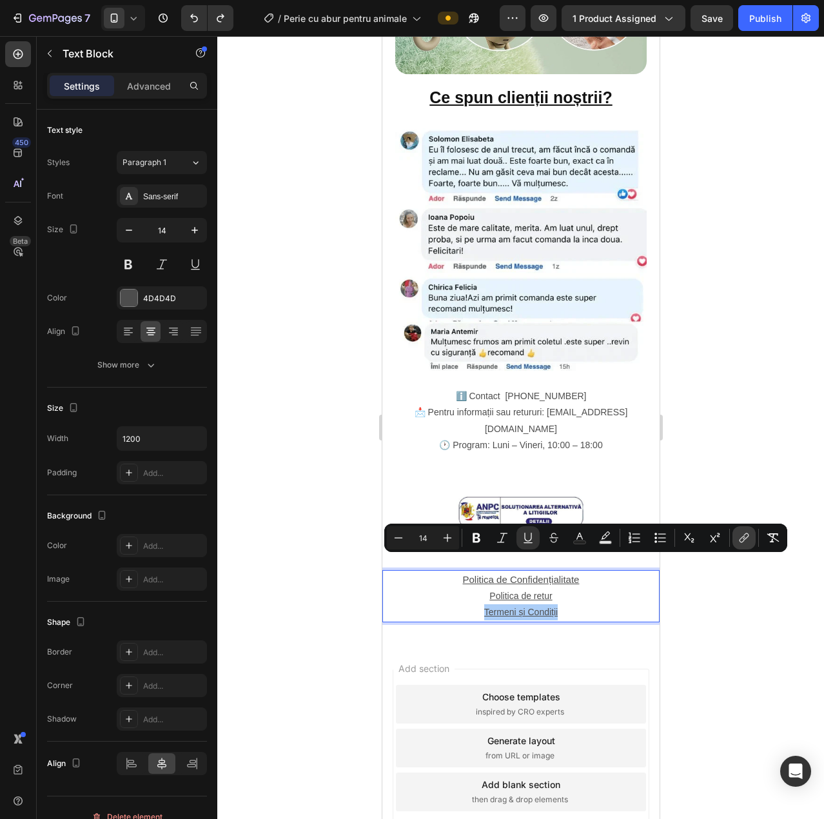
click at [738, 535] on icon "Editor contextual toolbar" at bounding box center [744, 537] width 13 height 13
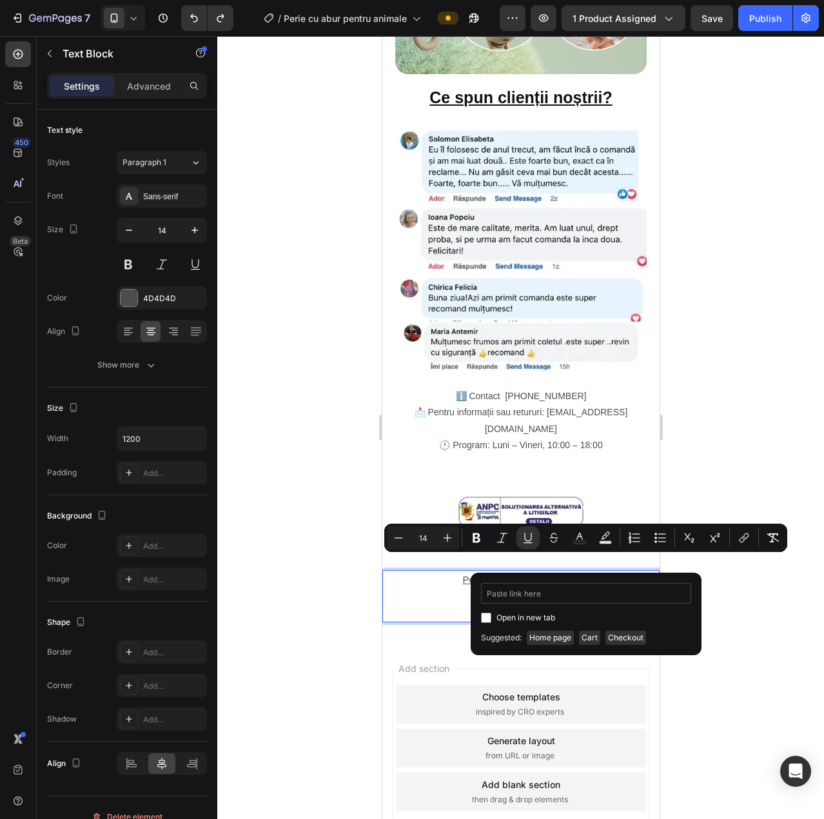
type input "https://shop-bh.com/pages/3-termeni-%C8%99i-condi%C8%9Bii"
click at [714, 591] on div at bounding box center [520, 427] width 607 height 783
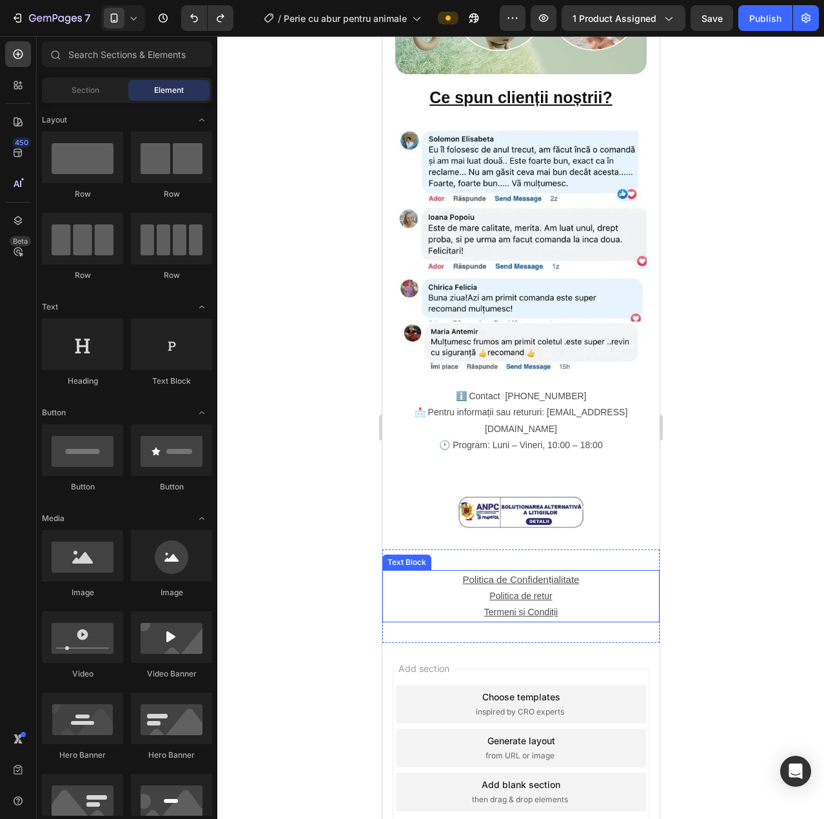
click at [555, 604] on p "Termeni și Condiții" at bounding box center [520, 612] width 275 height 16
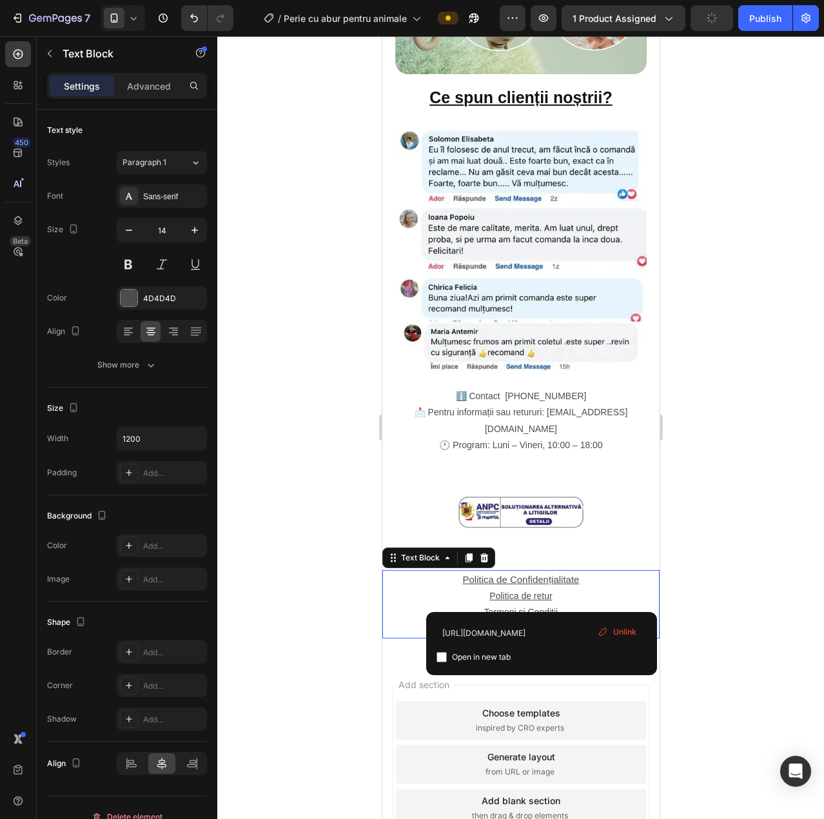
click at [625, 629] on span "Unlink" at bounding box center [624, 632] width 23 height 12
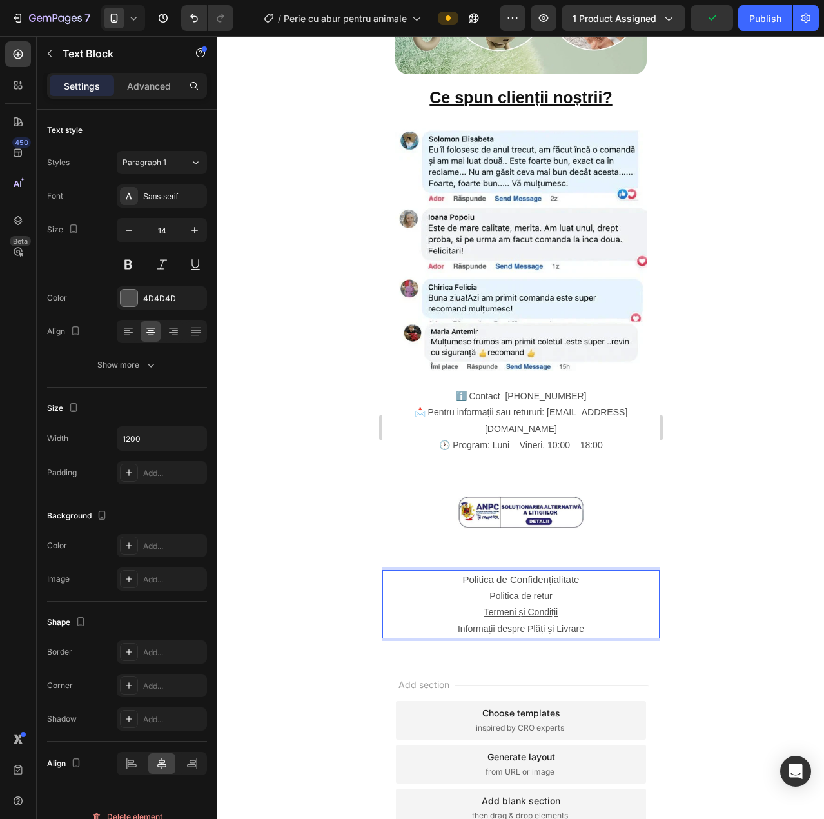
click at [457, 624] on u "Informații despre Plăți și Livrare" at bounding box center [520, 629] width 126 height 10
click at [449, 621] on p "Informații despre Plăți și Livrare" at bounding box center [520, 629] width 275 height 16
click at [459, 624] on u "Informații despre Plăți și Livrare" at bounding box center [520, 629] width 126 height 10
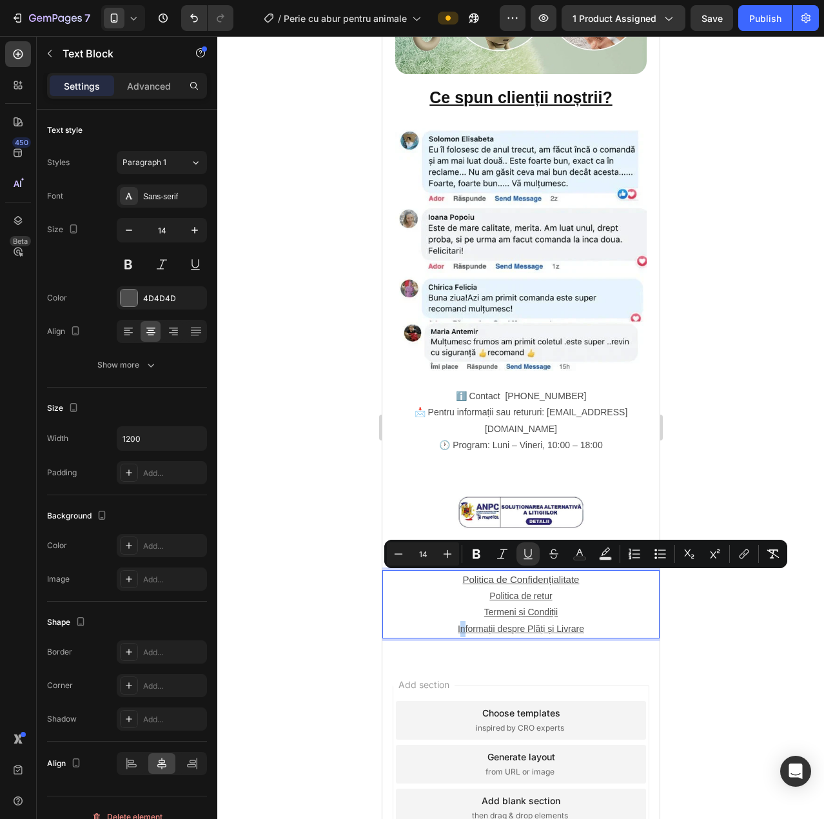
click at [459, 624] on u "Informații despre Plăți și Livrare" at bounding box center [520, 629] width 126 height 10
drag, startPoint x: 448, startPoint y: 580, endPoint x: 581, endPoint y: 580, distance: 132.9
click at [581, 621] on p "Informații despre Plăți și Livrare" at bounding box center [520, 629] width 275 height 16
click at [741, 556] on icon "Editor contextual toolbar" at bounding box center [744, 554] width 13 height 13
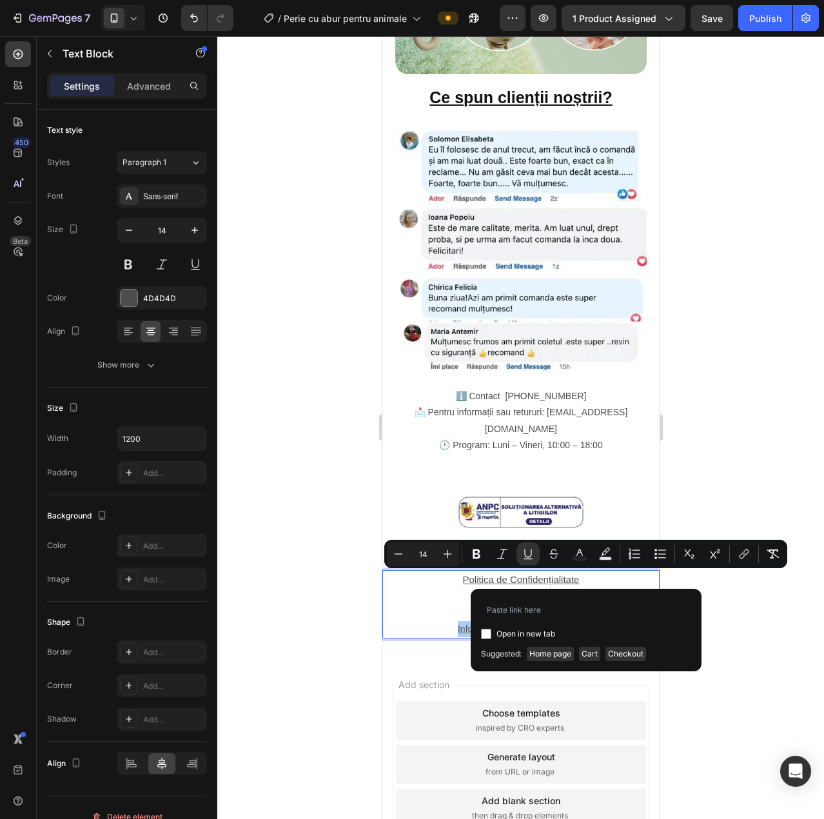
type input "https://shop-bh.com/pages/4-informa%C8%9Bii-despre-pla%C8%9Bi-%C8%99i-livrare"
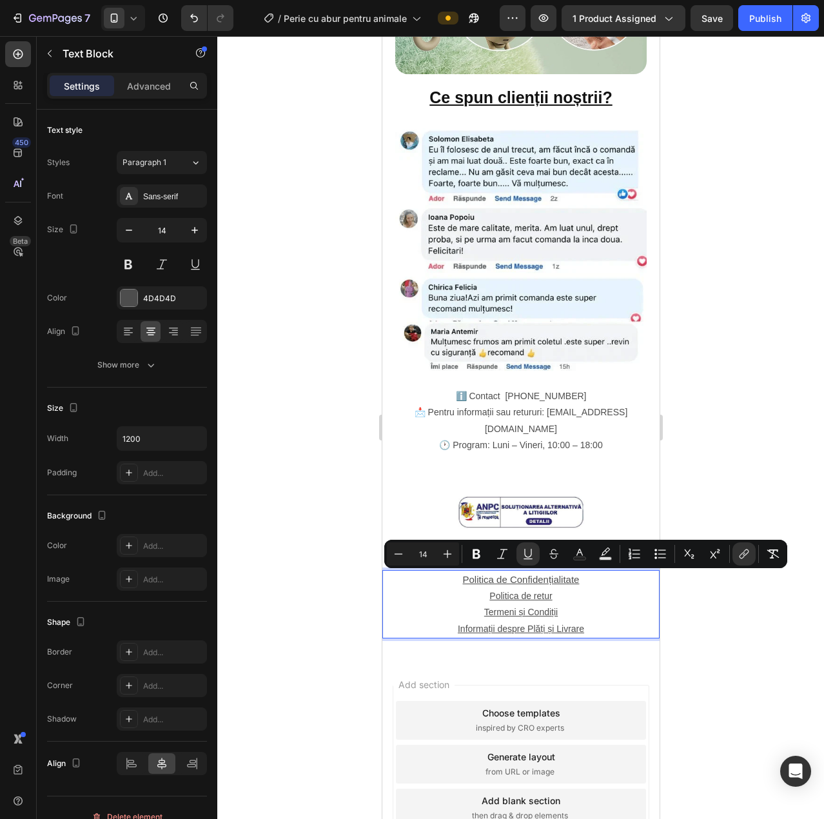
click at [753, 617] on div at bounding box center [520, 427] width 607 height 783
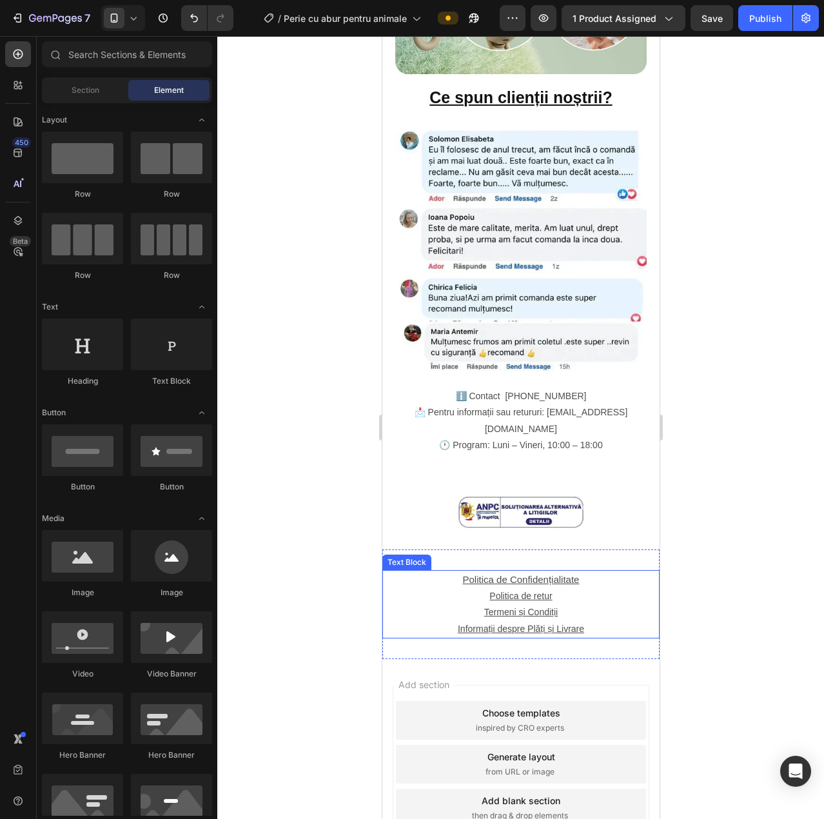
click at [586, 621] on p "Informații despre Plăți și Livrare" at bounding box center [520, 629] width 275 height 16
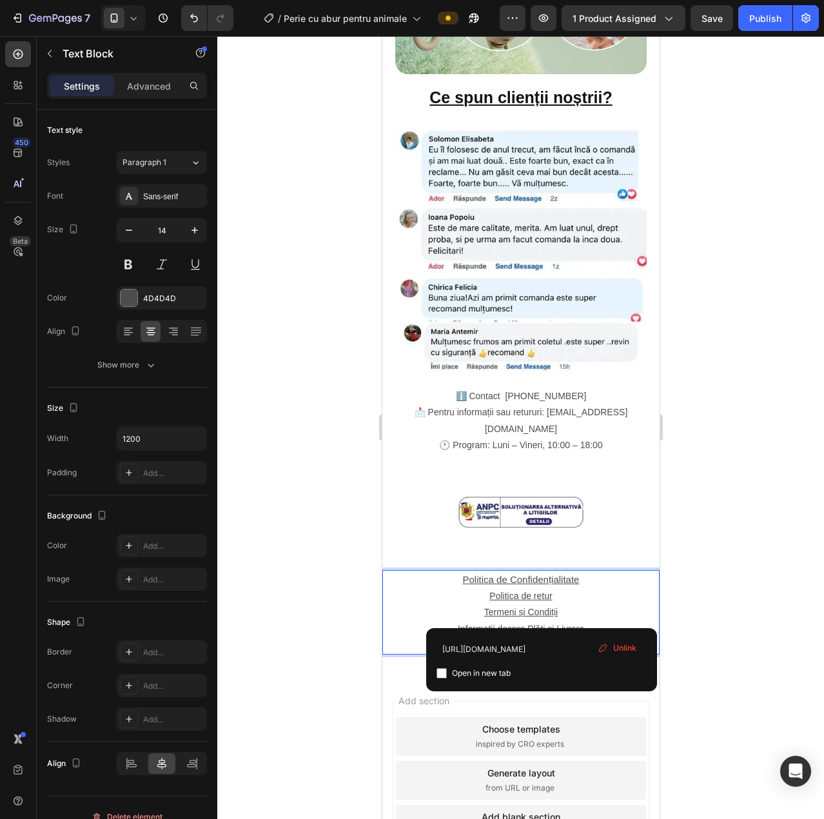
click at [625, 640] on div "Unlink" at bounding box center [617, 648] width 49 height 17
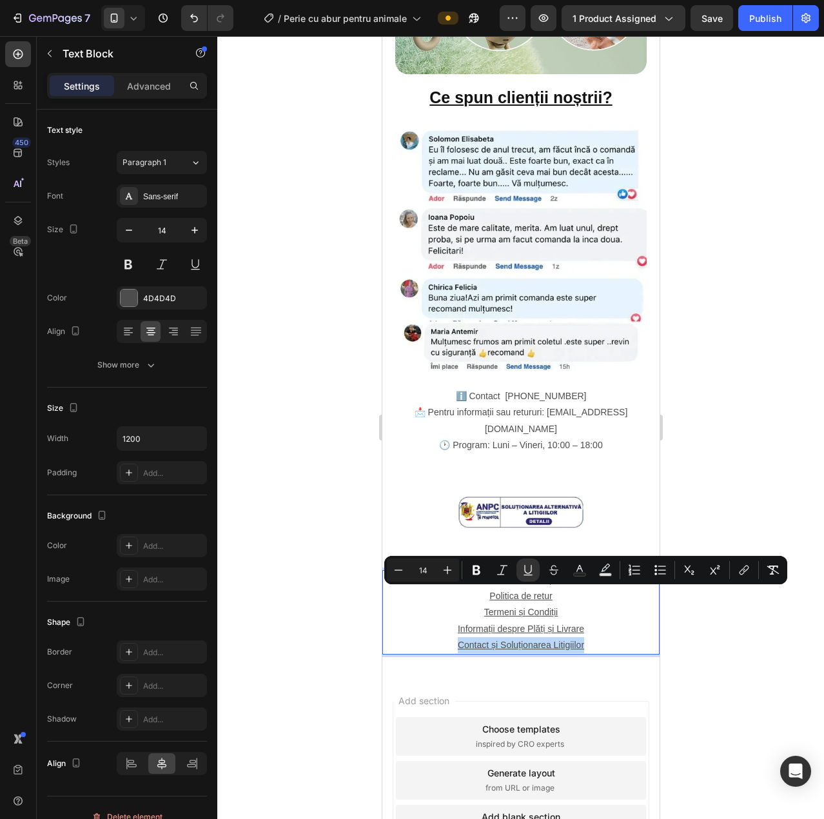
drag, startPoint x: 451, startPoint y: 597, endPoint x: 577, endPoint y: 599, distance: 126.4
click at [577, 637] on p "Contact și Soluționarea Litigiilor" at bounding box center [520, 645] width 275 height 16
click at [738, 569] on icon "Editor contextual toolbar" at bounding box center [744, 570] width 13 height 13
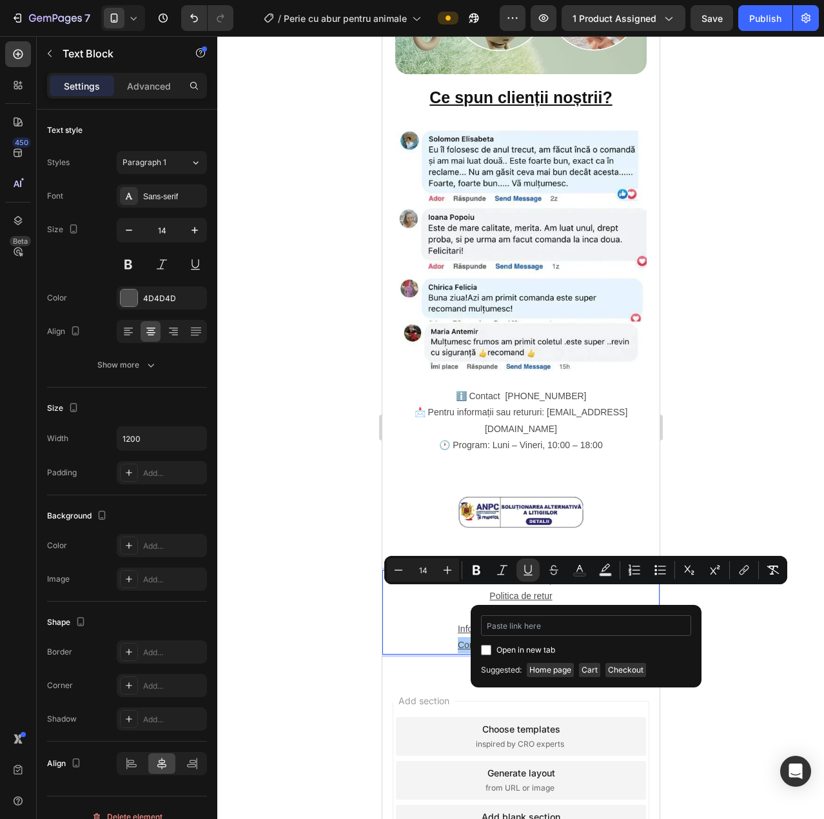
type input "https://shop-bh.com/pages/5-contact-%C8%99i-solu%C8%9Bionarea-litigiilor"
click at [724, 642] on div at bounding box center [520, 427] width 607 height 783
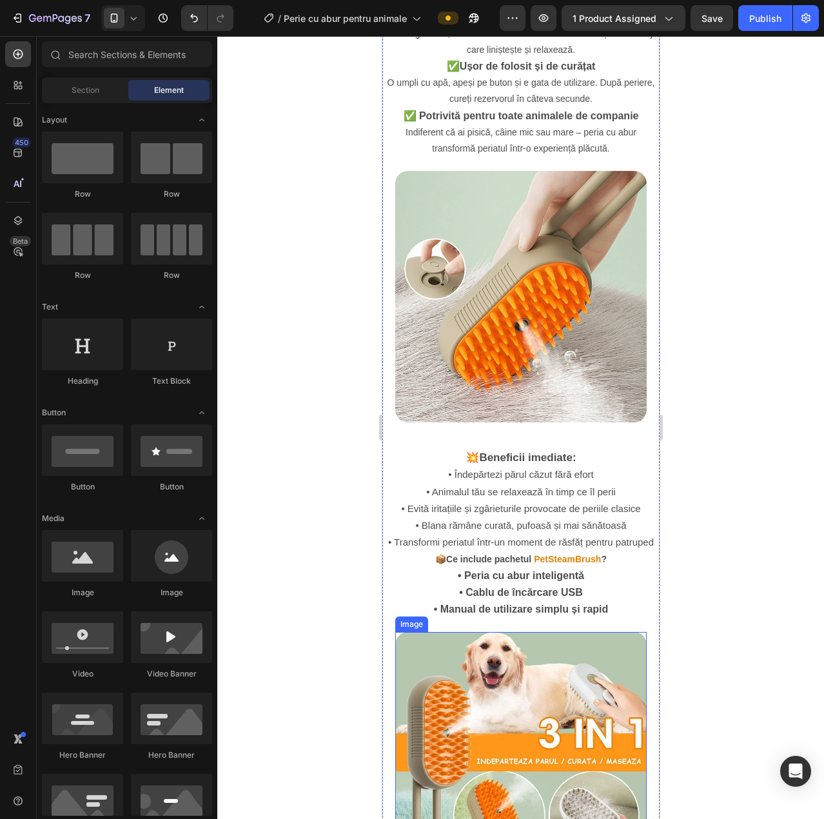
scroll to position [983, 0]
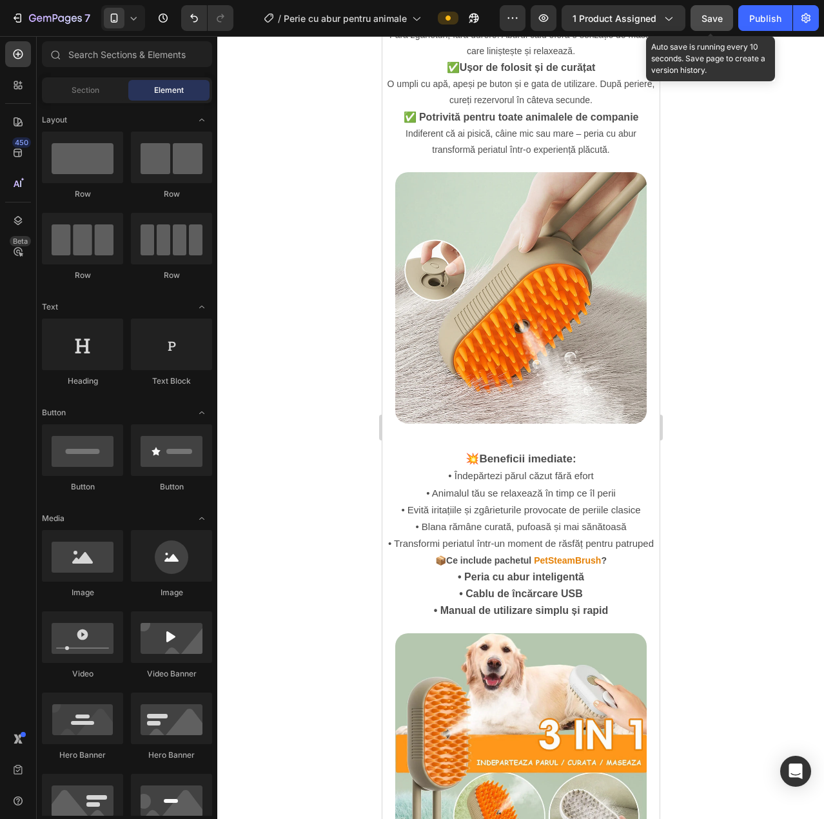
click at [716, 19] on span "Save" at bounding box center [712, 18] width 21 height 11
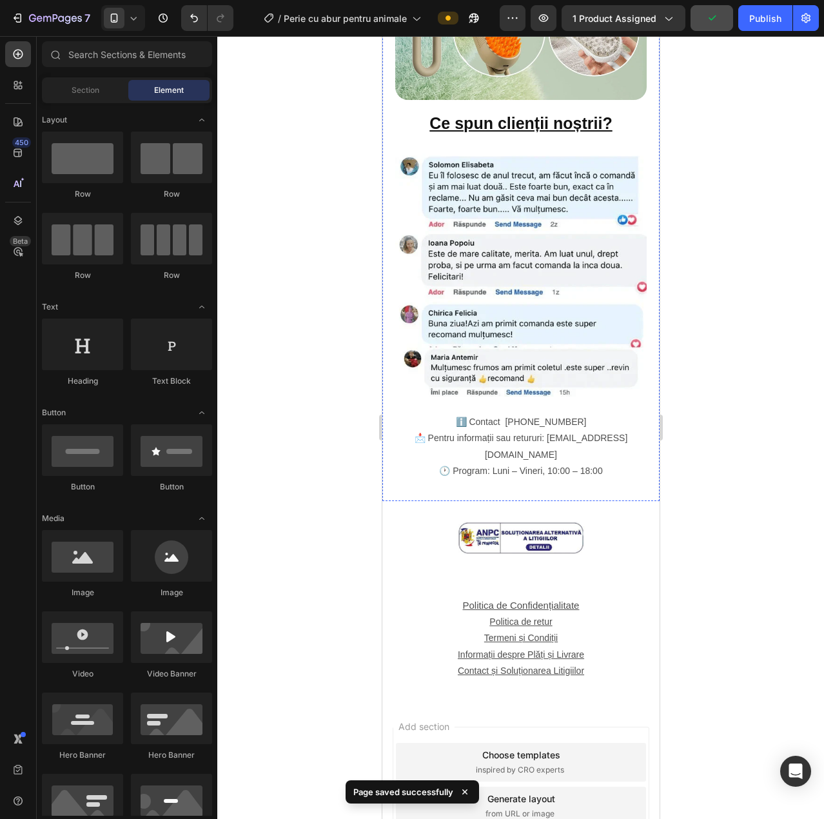
scroll to position [1843, 0]
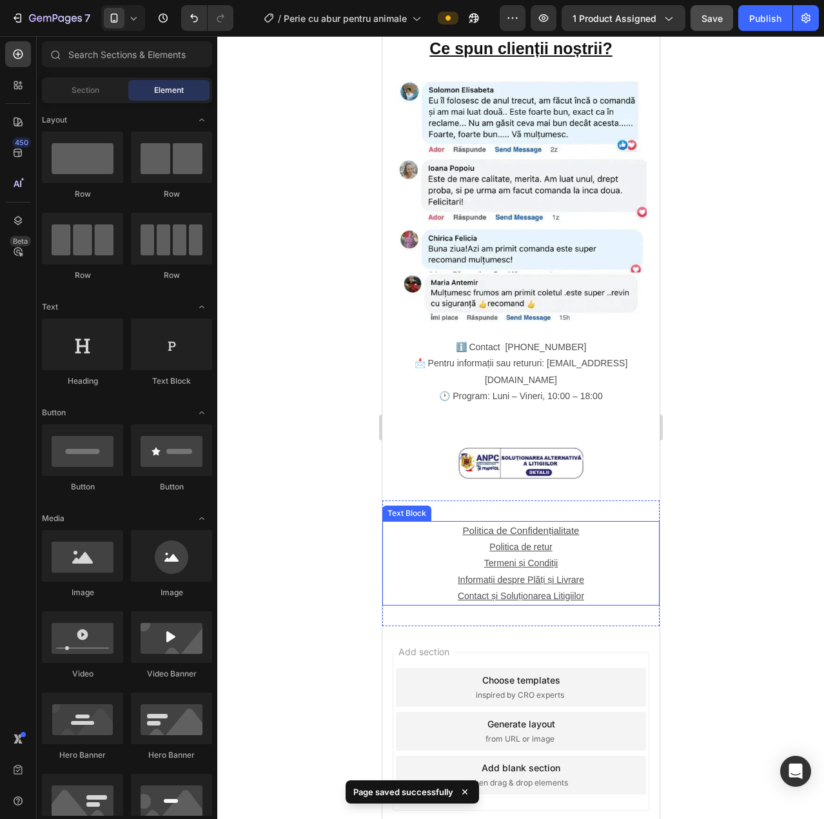
click at [465, 525] on u "Politica de Confidențialitate" at bounding box center [520, 530] width 117 height 11
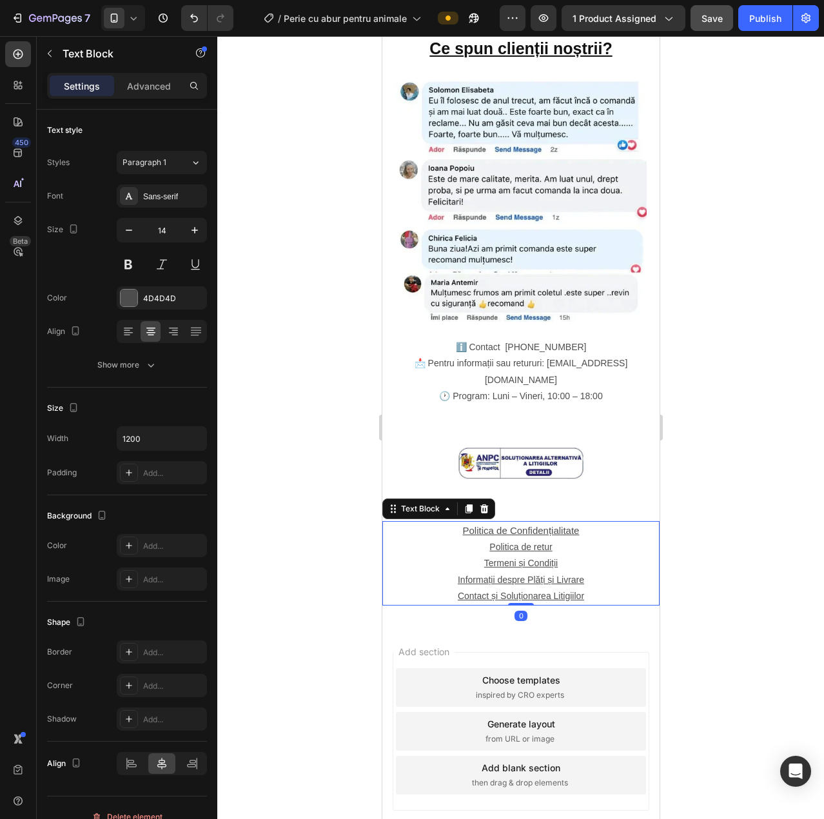
click at [462, 525] on u "Politica de Confidențialitate" at bounding box center [520, 530] width 117 height 11
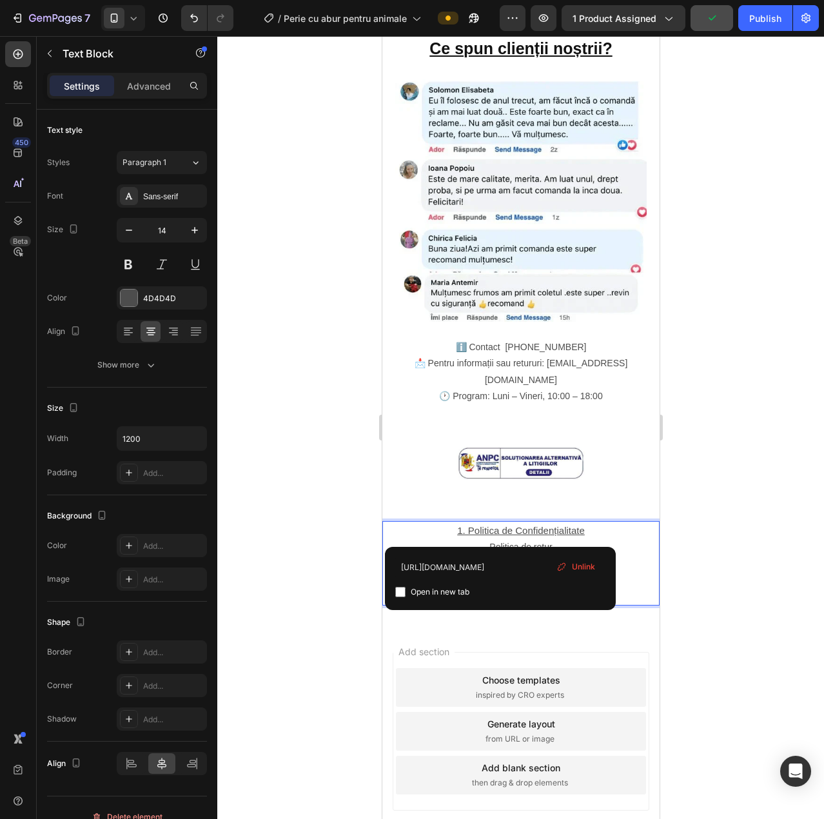
type input "[URL][DOMAIN_NAME]"
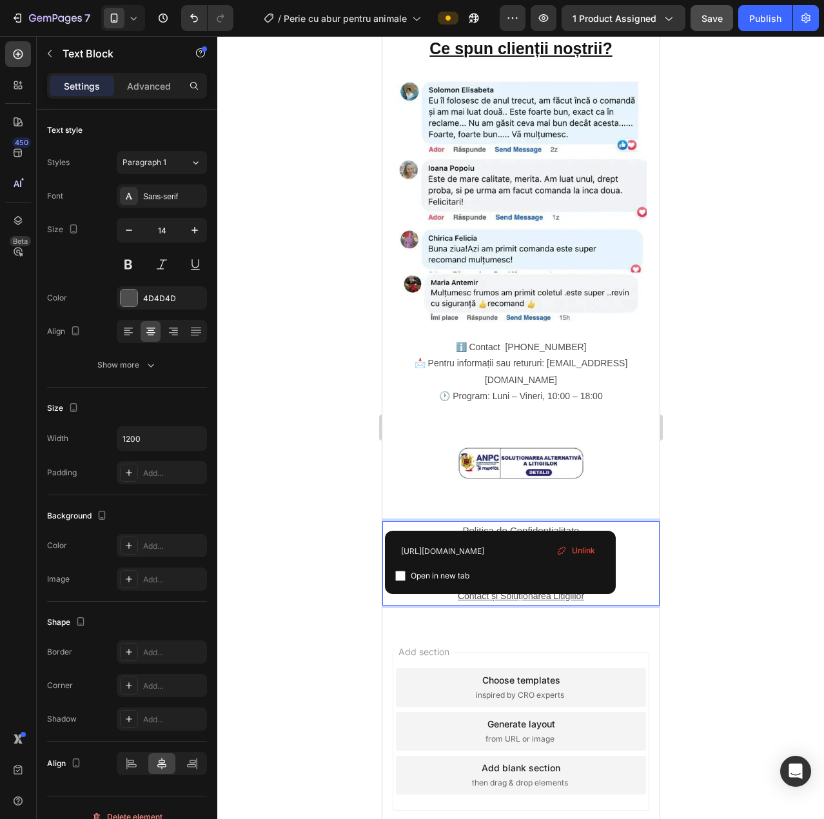
click at [522, 525] on u "Politica de Confidențialitate" at bounding box center [520, 530] width 117 height 11
click at [520, 542] on u "Politica de retur" at bounding box center [520, 547] width 63 height 10
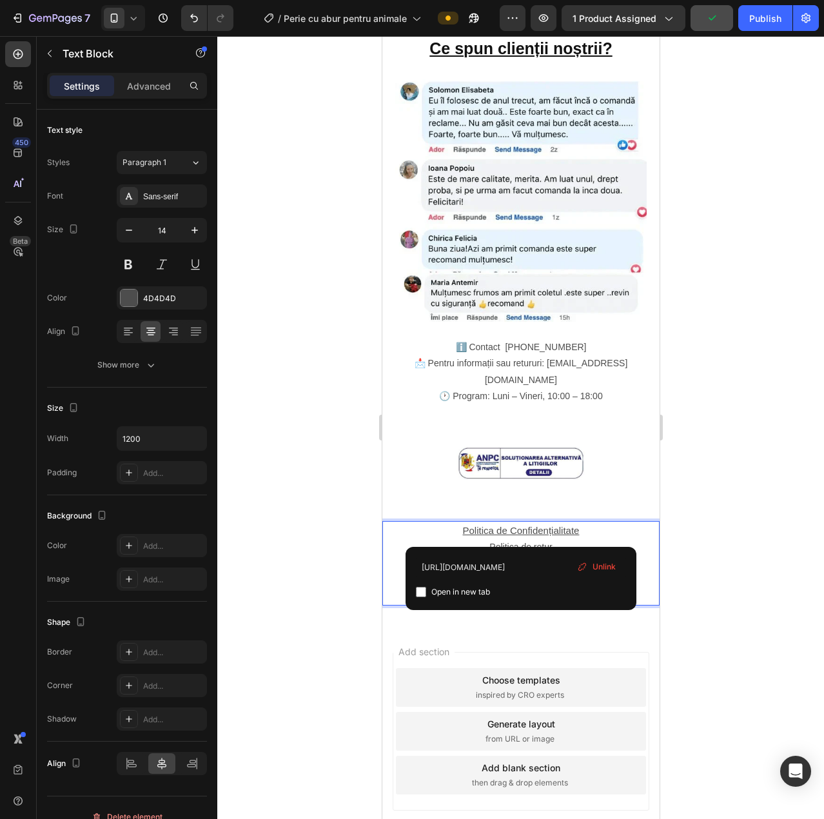
click at [522, 525] on u "Politica de Confidențialitate" at bounding box center [520, 530] width 117 height 11
click at [520, 542] on u "Politica de retur" at bounding box center [520, 547] width 63 height 10
click at [533, 525] on u "Politica de Confidențialitate" at bounding box center [520, 530] width 117 height 11
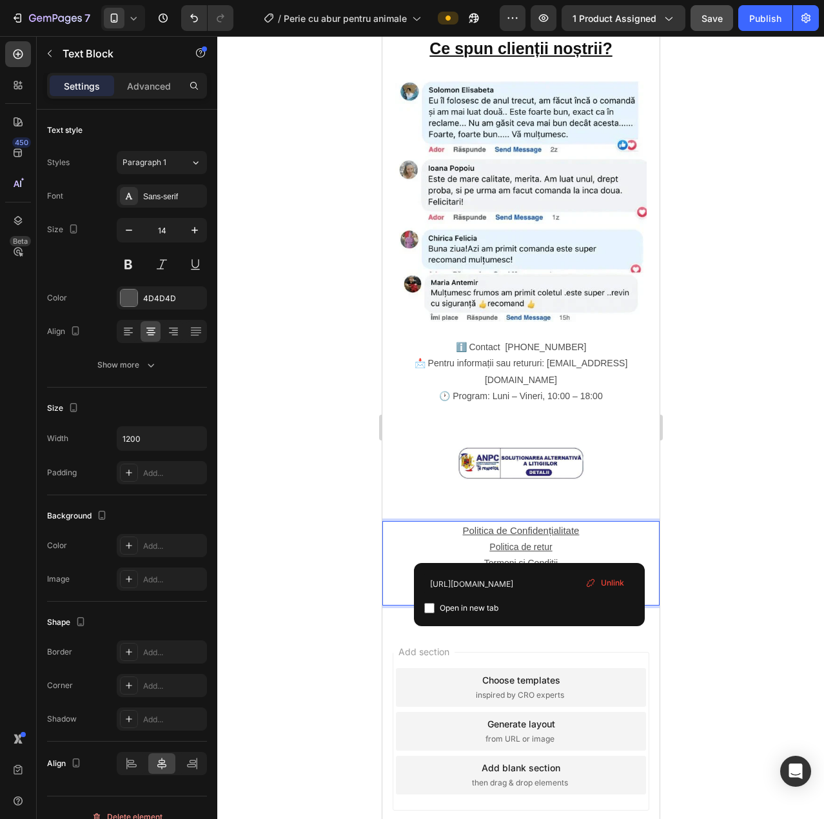
click at [531, 558] on u "Termeni și Condiții" at bounding box center [521, 563] width 74 height 10
click at [525, 575] on u "Informații despre Plăți și Livrare" at bounding box center [520, 580] width 126 height 10
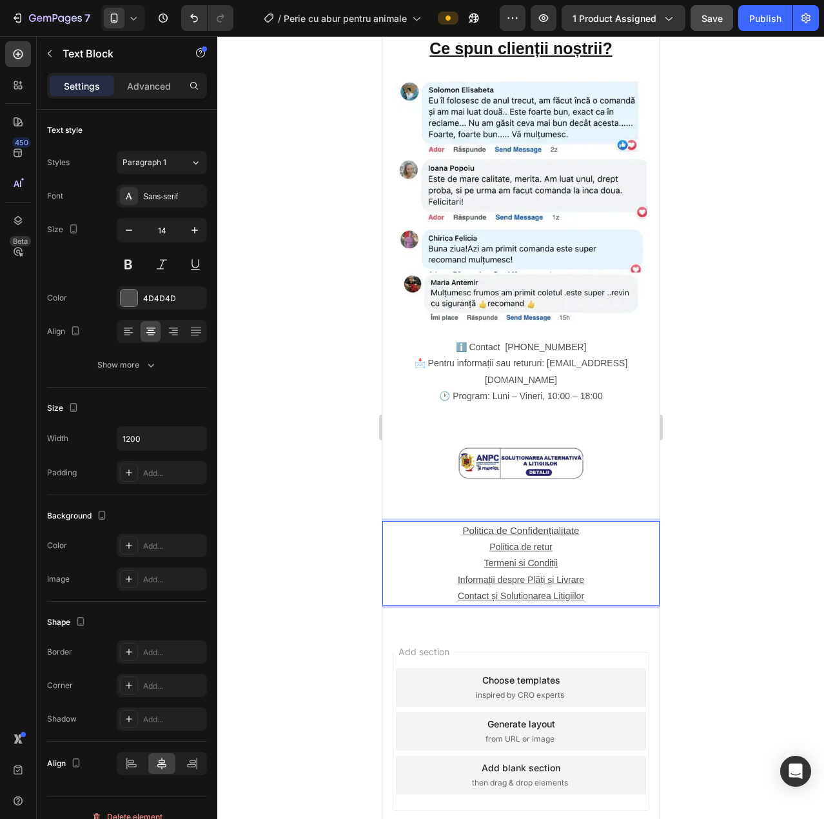
click at [521, 591] on u "Contact și Soluționarea Litigiilor" at bounding box center [520, 596] width 126 height 10
click at [540, 591] on u "Contact și Soluționarea Litigiilor" at bounding box center [520, 596] width 126 height 10
click at [531, 575] on u "Informații despre Plăți și Livrare" at bounding box center [520, 580] width 126 height 10
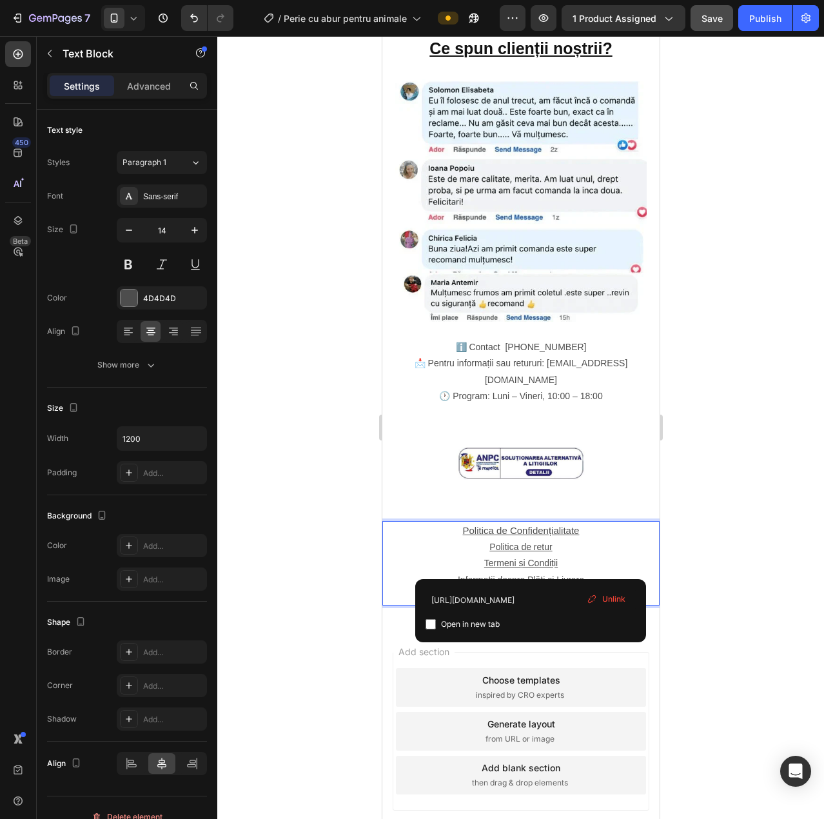
click at [495, 591] on u "Contact și Soluționarea Litigiilor" at bounding box center [520, 596] width 126 height 10
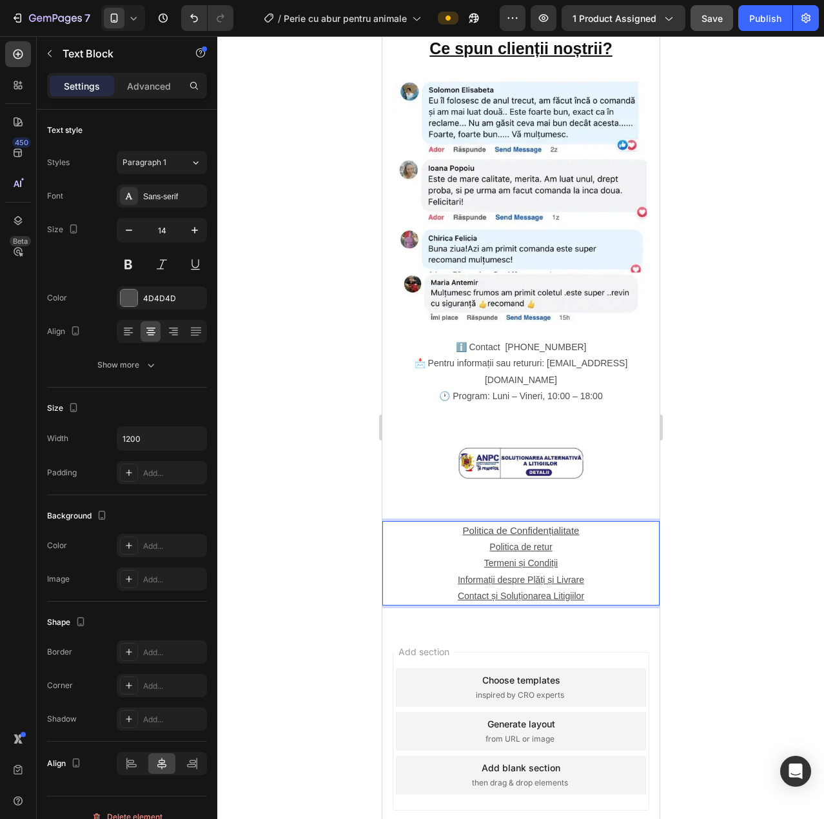
click at [457, 591] on u "Contact și Soluționarea Litigiilor" at bounding box center [520, 596] width 126 height 10
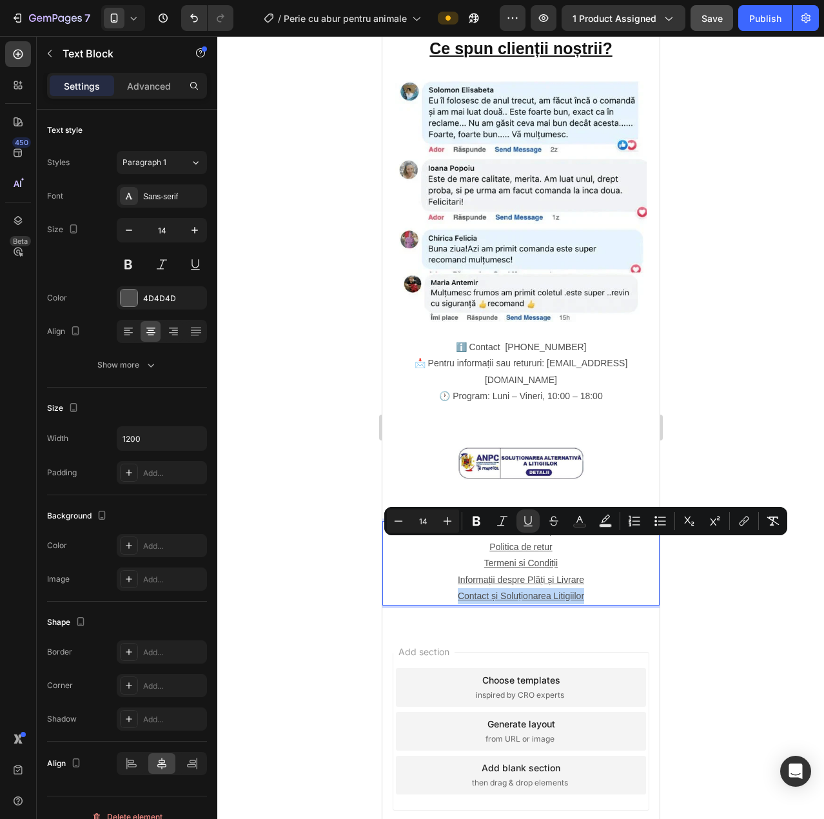
drag, startPoint x: 454, startPoint y: 548, endPoint x: 563, endPoint y: 544, distance: 109.1
click at [563, 591] on u "Contact și Soluționarea Litigiilor" at bounding box center [520, 596] width 126 height 10
click at [742, 522] on icon "Editor contextual toolbar" at bounding box center [744, 521] width 13 height 13
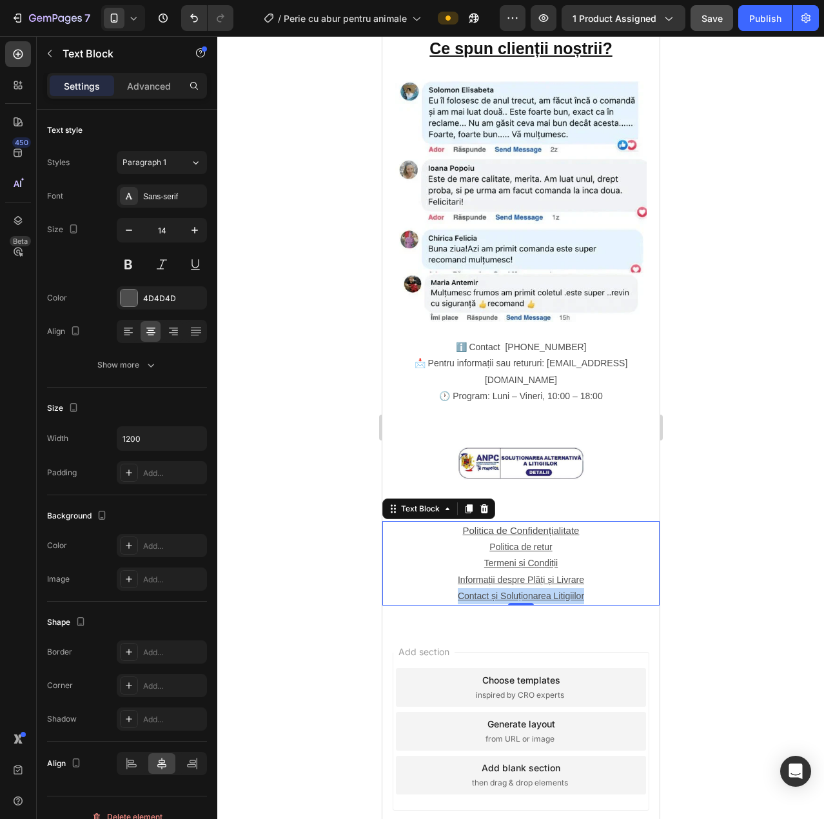
click at [511, 591] on u "Contact și Soluționarea Litigiilor" at bounding box center [520, 596] width 126 height 10
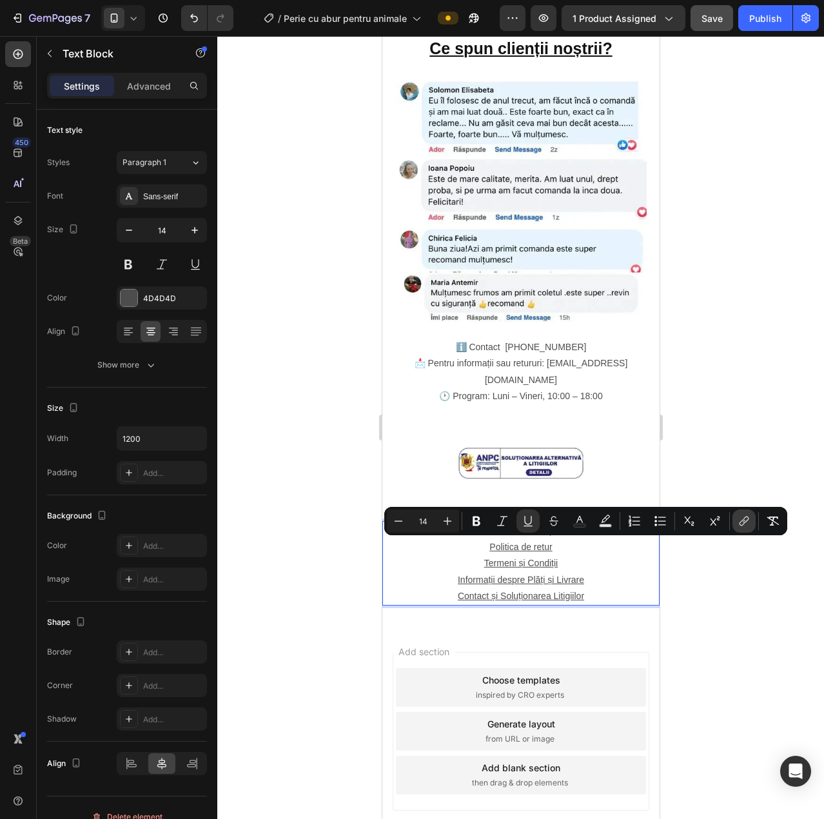
click at [742, 522] on icon "Editor contextual toolbar" at bounding box center [743, 523] width 6 height 6
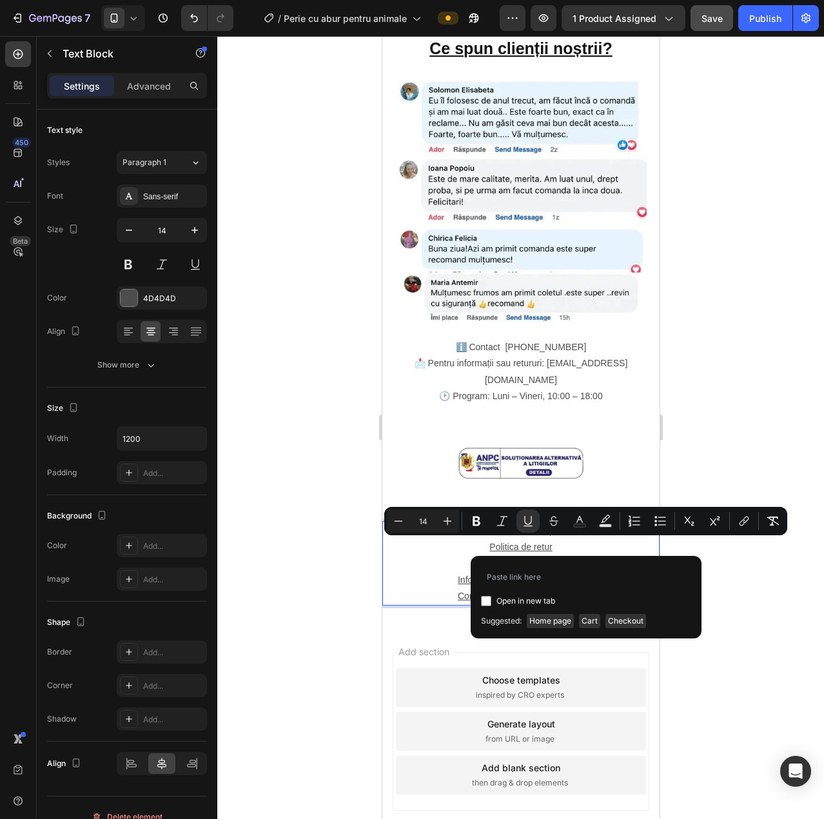
type input "https://shop-bh.com/pages/5-contact-%C8%99i-solu%C8%9Bionarea-litigiilor"
click at [742, 579] on div at bounding box center [520, 427] width 607 height 783
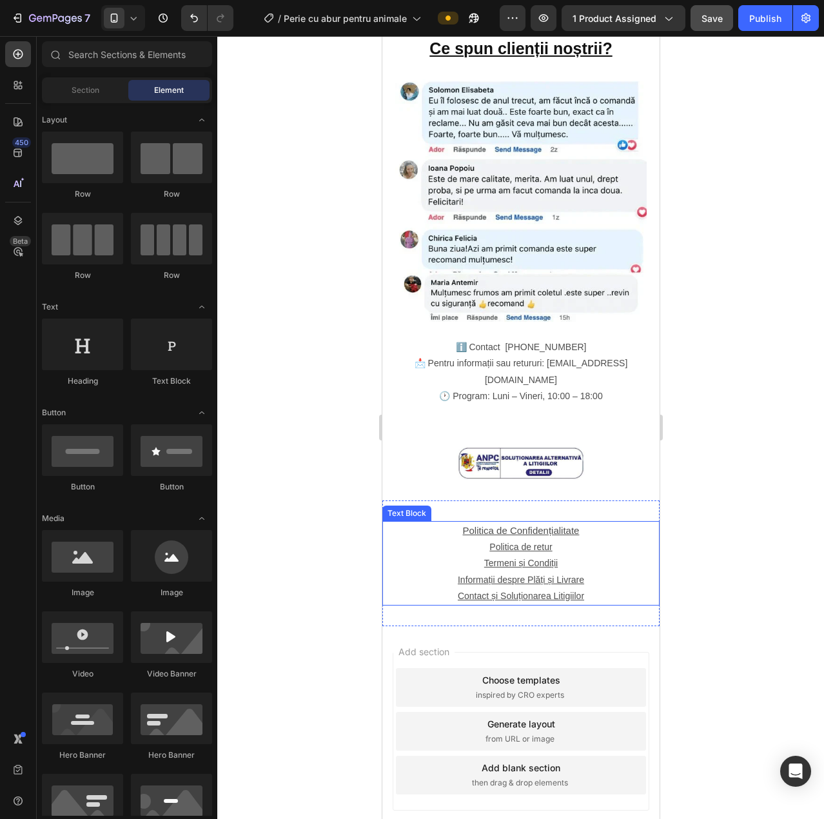
click at [546, 591] on u "Contact și Soluționarea Litigiilor" at bounding box center [520, 596] width 126 height 10
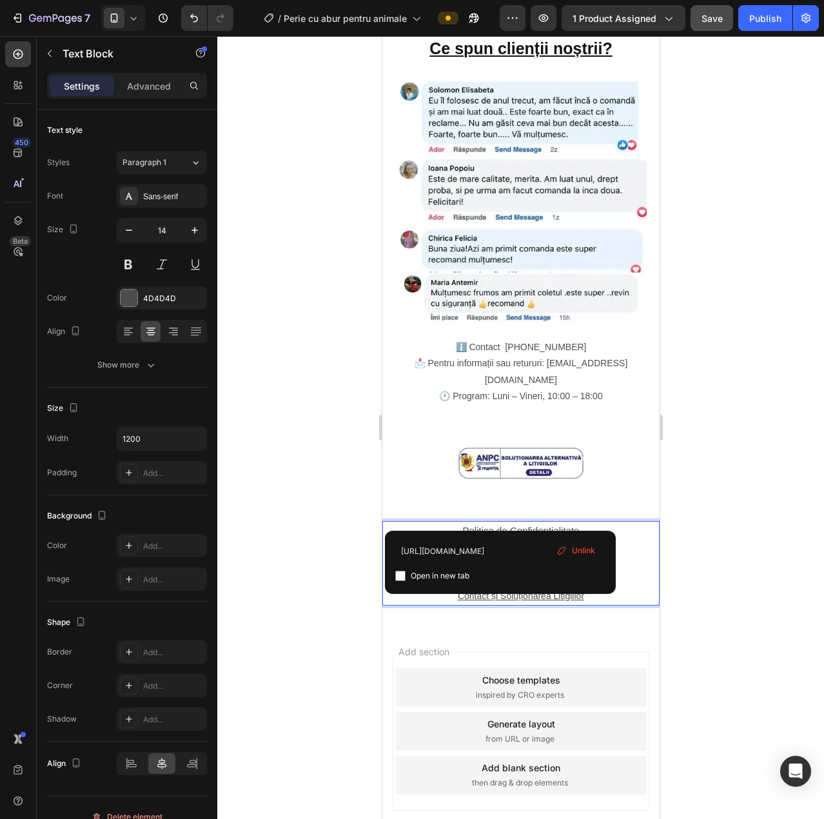
click at [695, 522] on div at bounding box center [520, 427] width 607 height 783
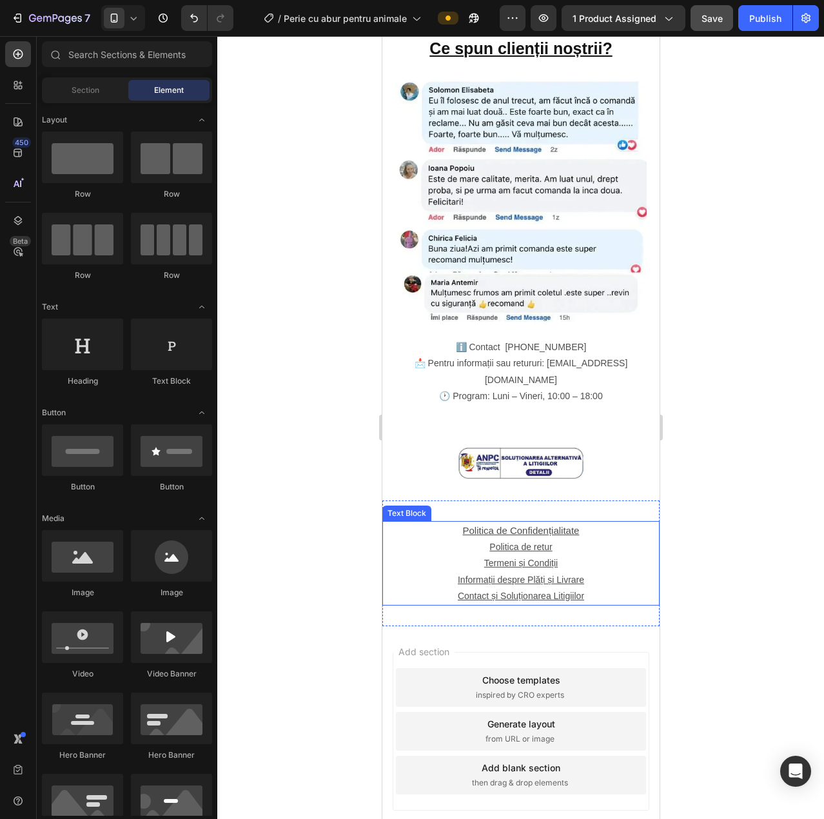
click at [530, 591] on u "Contact și Soluționarea Litigiilor" at bounding box center [520, 596] width 126 height 10
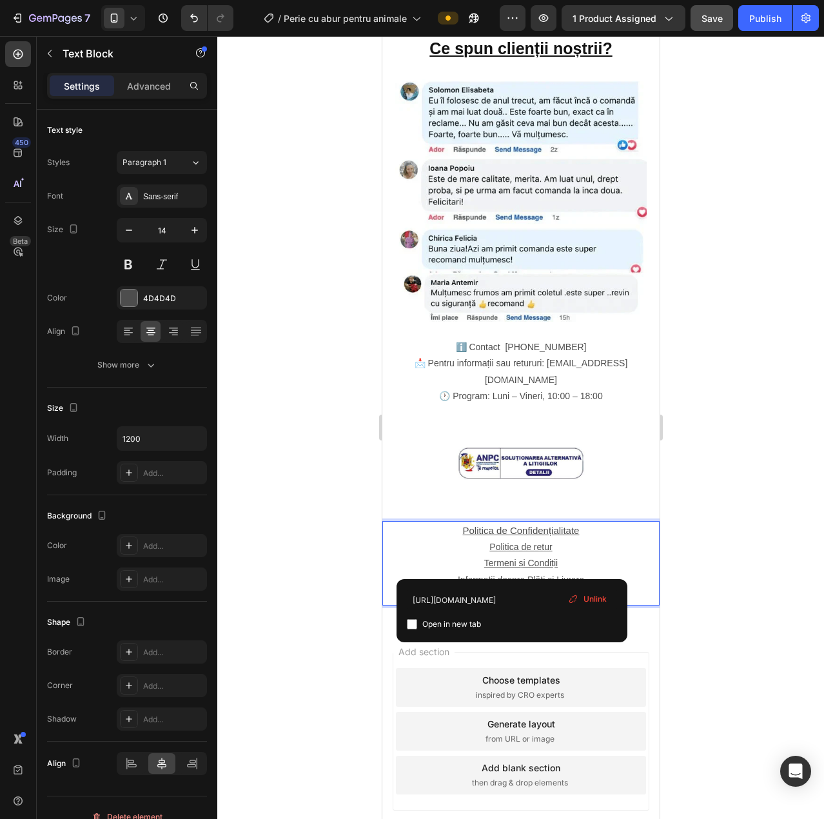
click at [512, 575] on u "Informații despre Plăți și Livrare" at bounding box center [520, 580] width 126 height 10
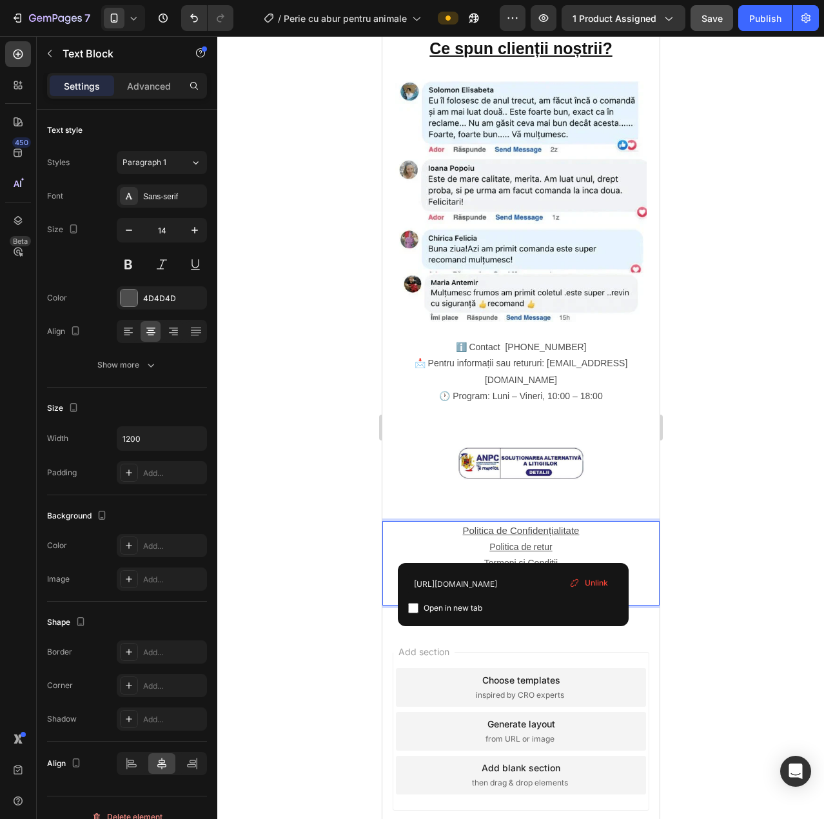
click at [513, 558] on u "Termeni și Condiții" at bounding box center [521, 563] width 74 height 10
click at [518, 591] on u "Contact și Soluționarea Litigiilor" at bounding box center [520, 596] width 126 height 10
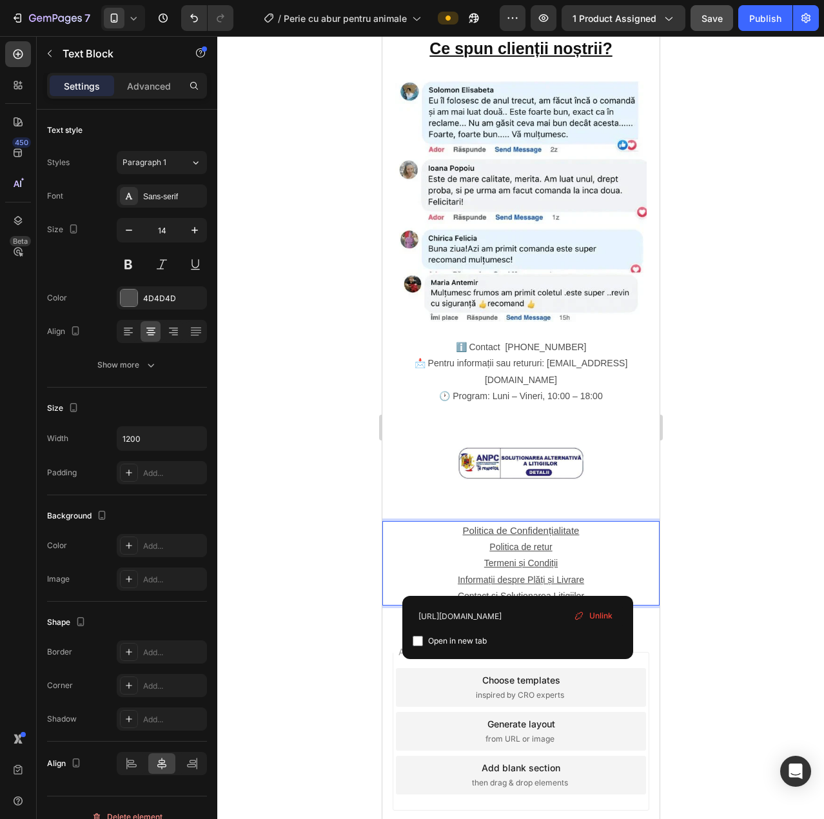
click at [515, 542] on u "Politica de retur" at bounding box center [520, 547] width 63 height 10
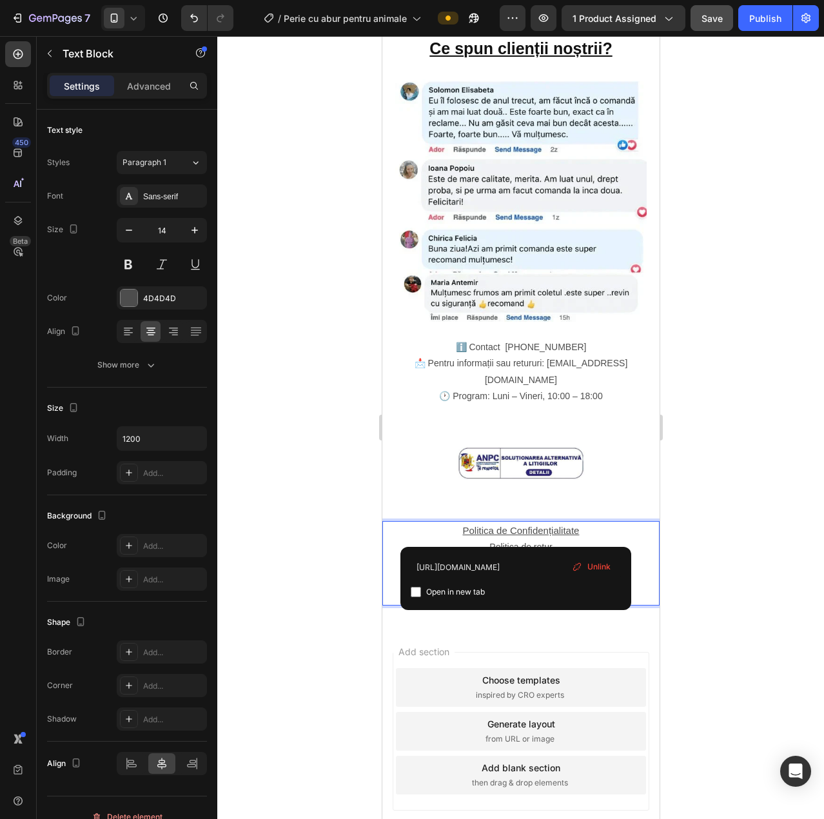
click at [515, 525] on u "Politica de Confidențialitate" at bounding box center [520, 530] width 117 height 11
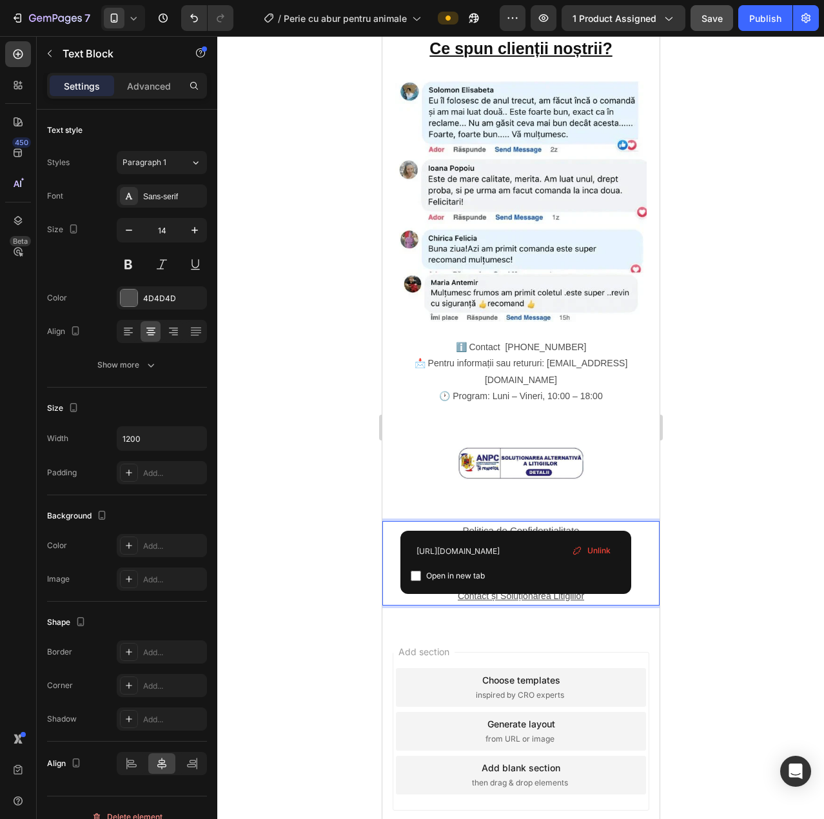
click at [671, 502] on div at bounding box center [520, 427] width 607 height 783
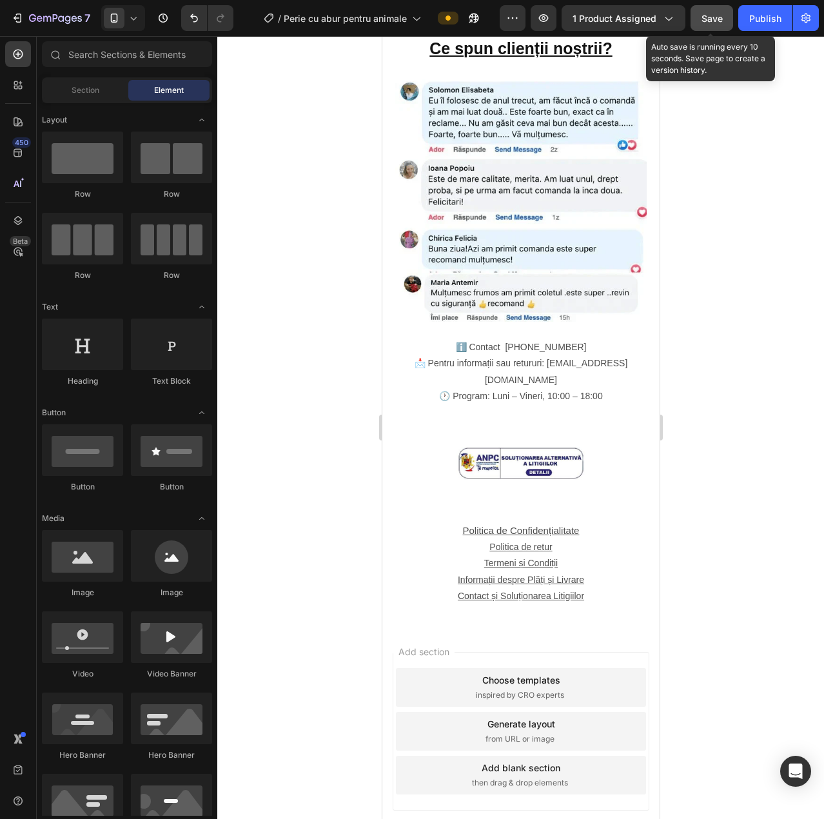
click at [711, 27] on button "Save" at bounding box center [712, 18] width 43 height 26
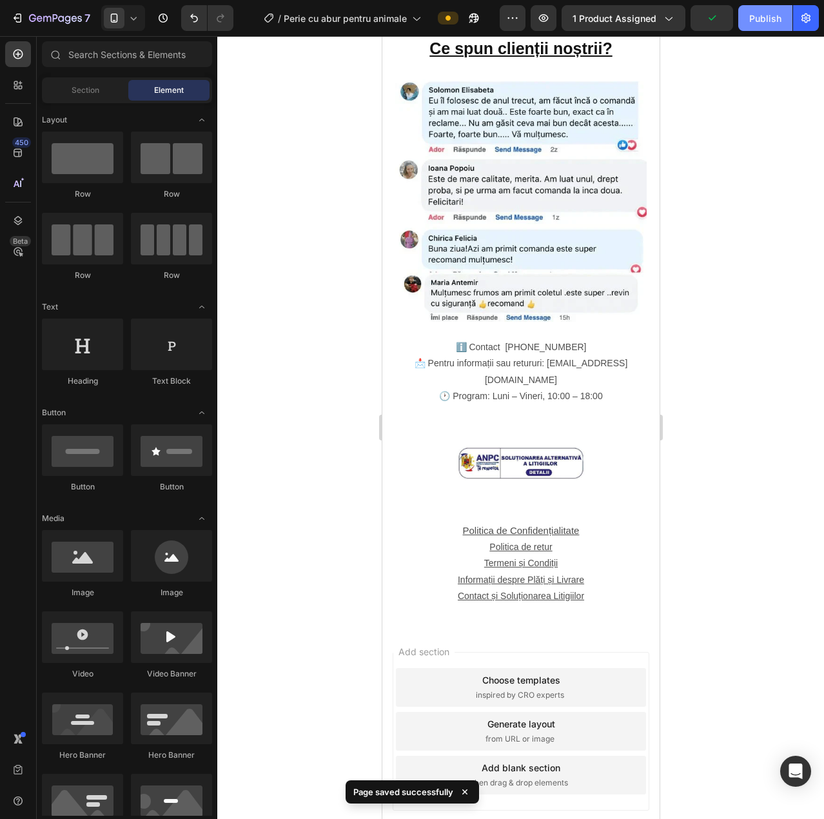
click at [758, 26] on button "Publish" at bounding box center [765, 18] width 54 height 26
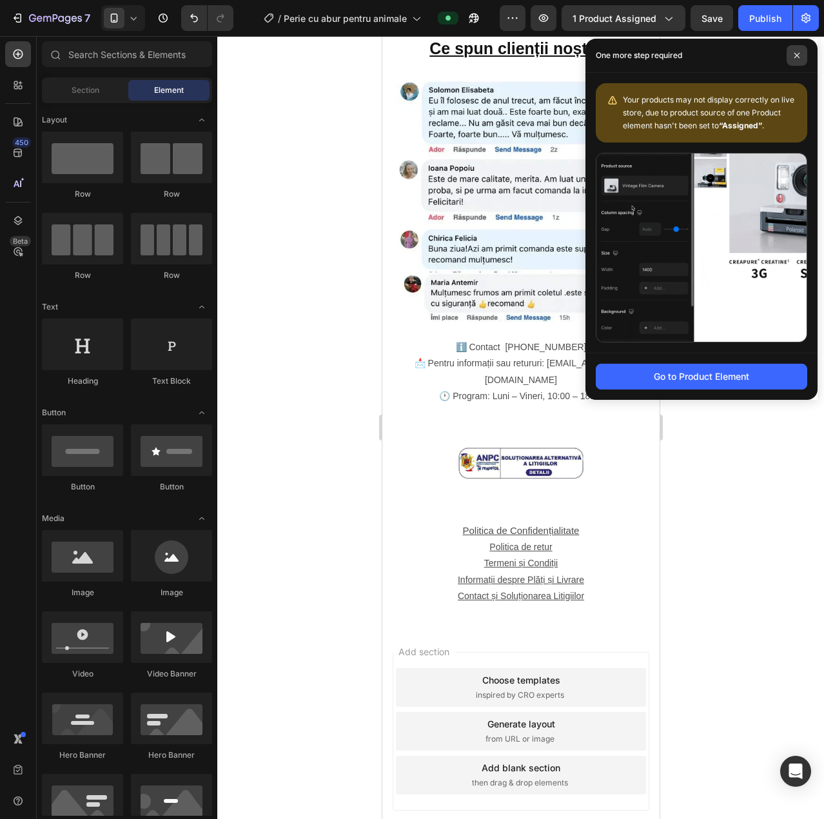
click at [795, 58] on icon at bounding box center [797, 55] width 5 height 5
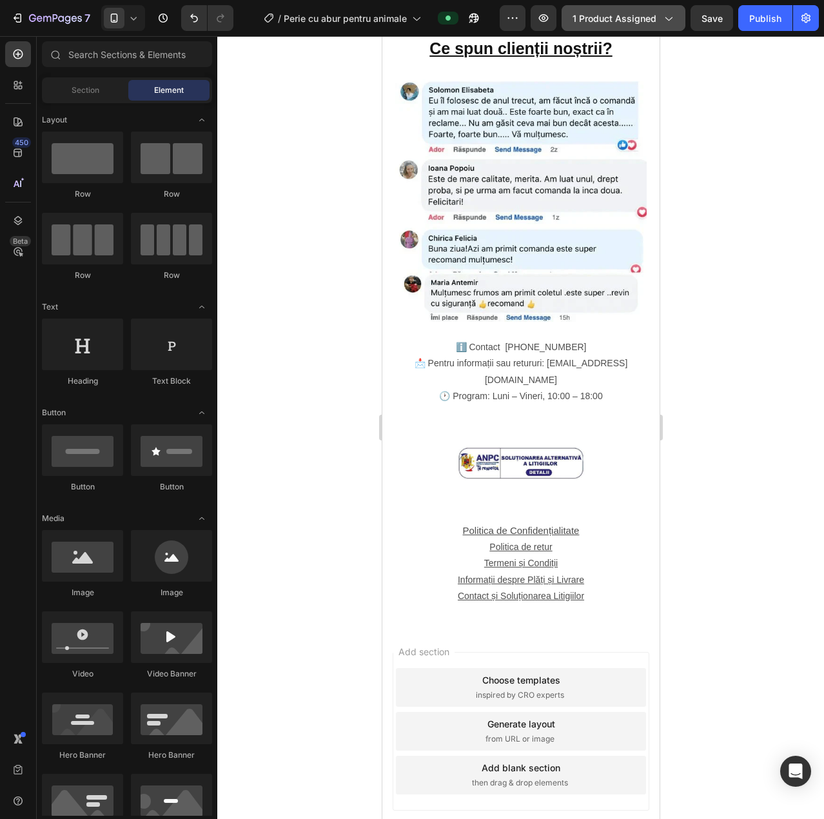
click at [640, 26] on button "1 product assigned" at bounding box center [624, 18] width 124 height 26
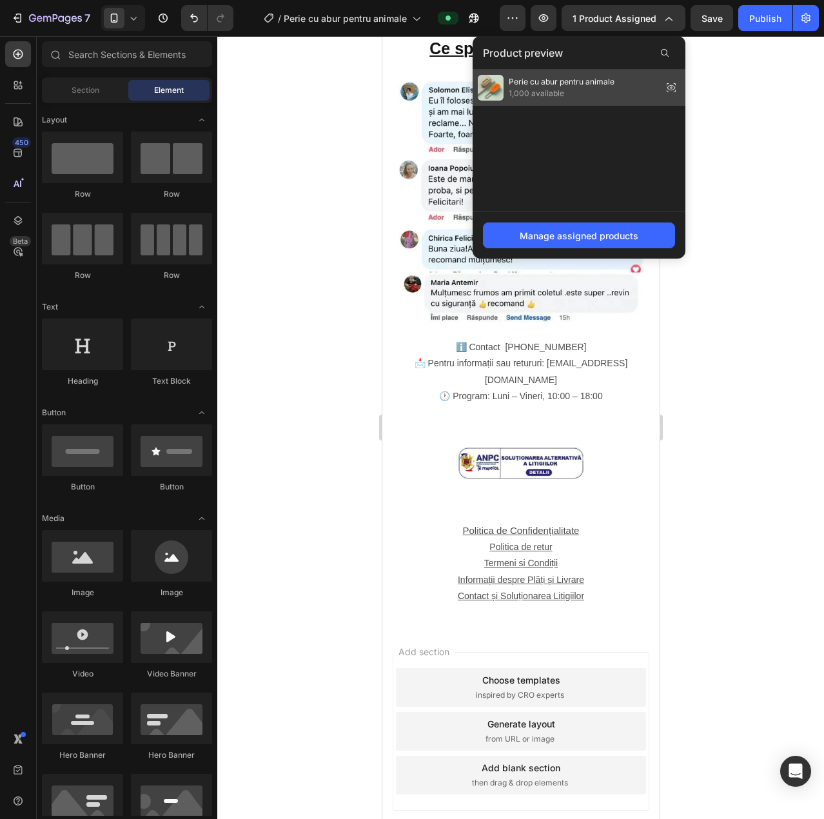
click at [566, 88] on span "1,000 available" at bounding box center [562, 94] width 106 height 12
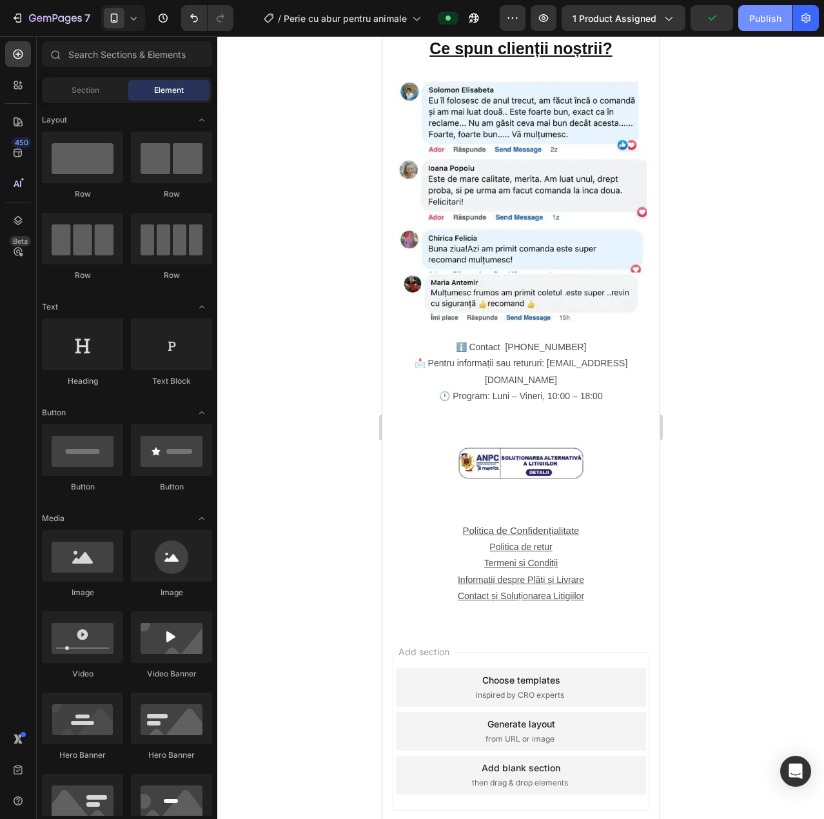
click at [753, 24] on div "Publish" at bounding box center [765, 19] width 32 height 14
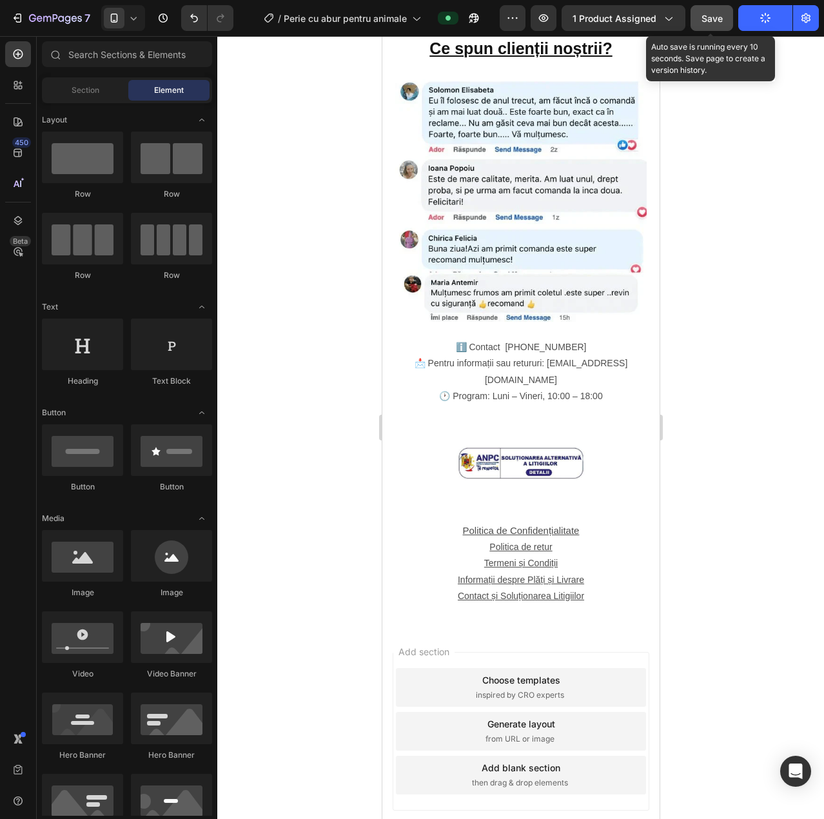
click at [715, 30] on button "Save" at bounding box center [712, 18] width 43 height 26
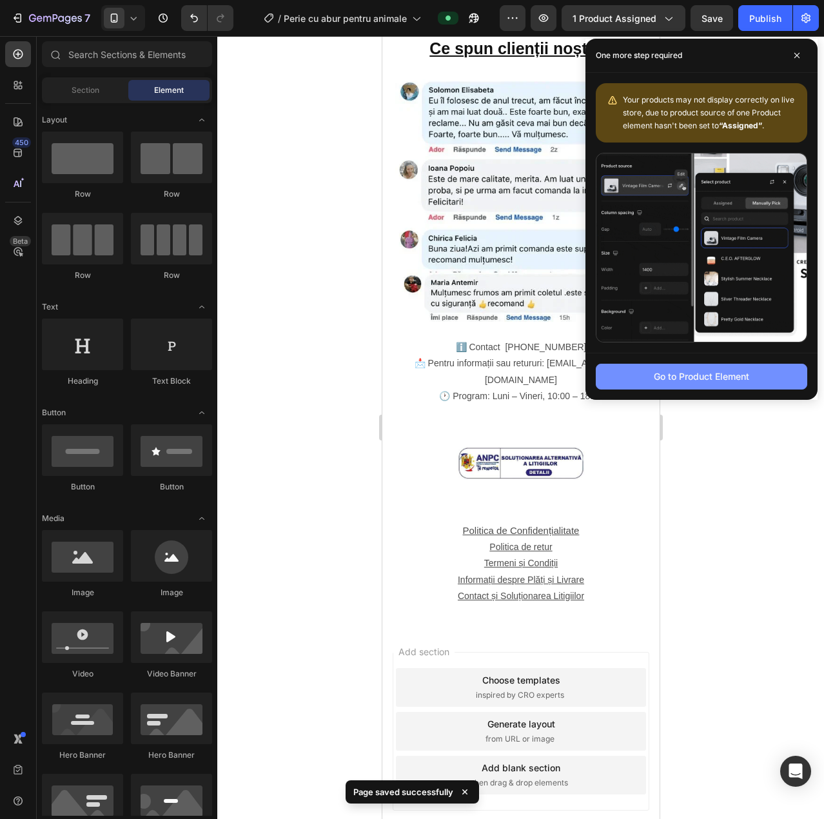
click at [698, 374] on div "Go to Product Element" at bounding box center [701, 377] width 95 height 14
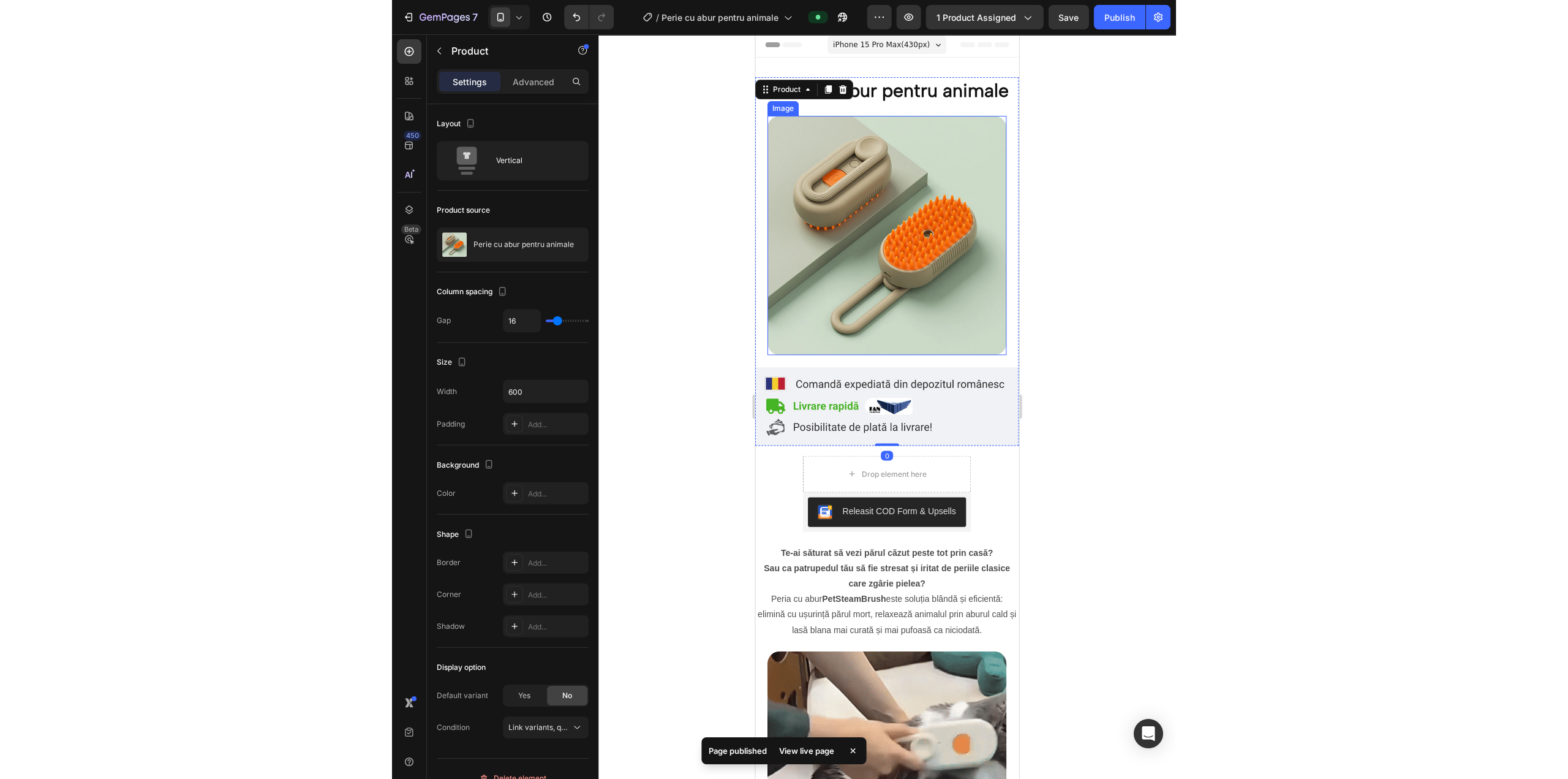
scroll to position [0, 0]
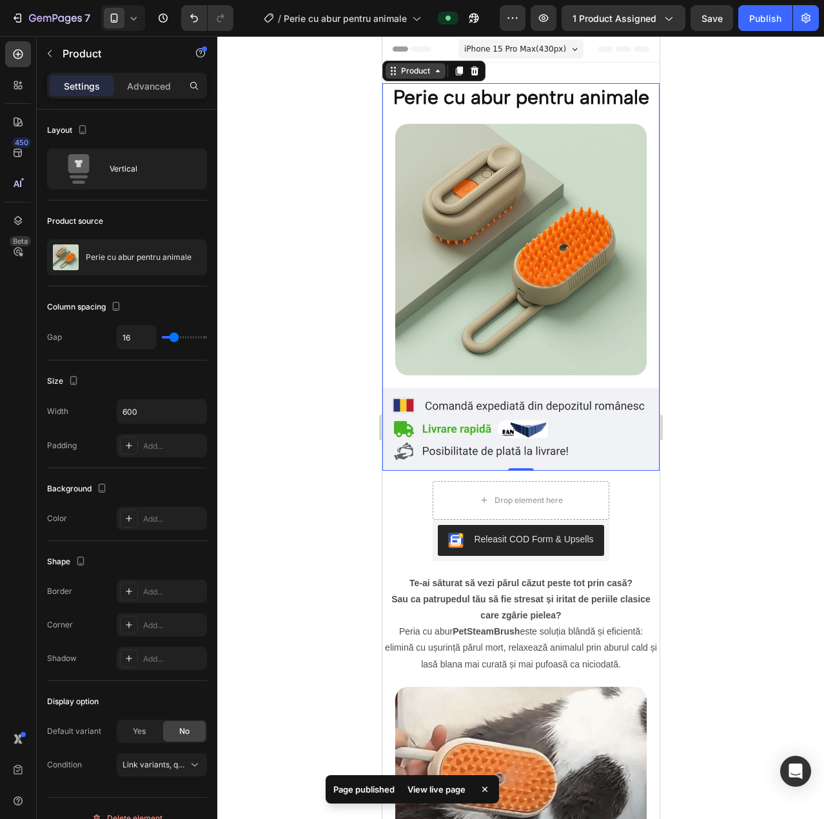
click at [422, 97] on div "Perie cu abur pentru animale Heading Image Image Product 0" at bounding box center [520, 277] width 277 height 388
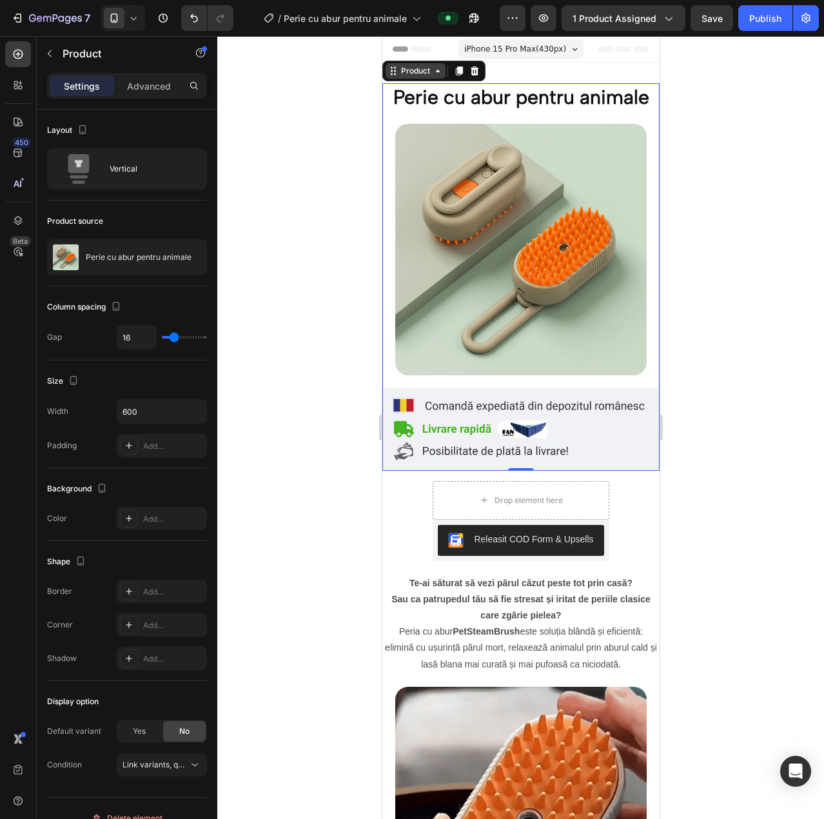
click at [437, 74] on icon at bounding box center [437, 71] width 10 height 10
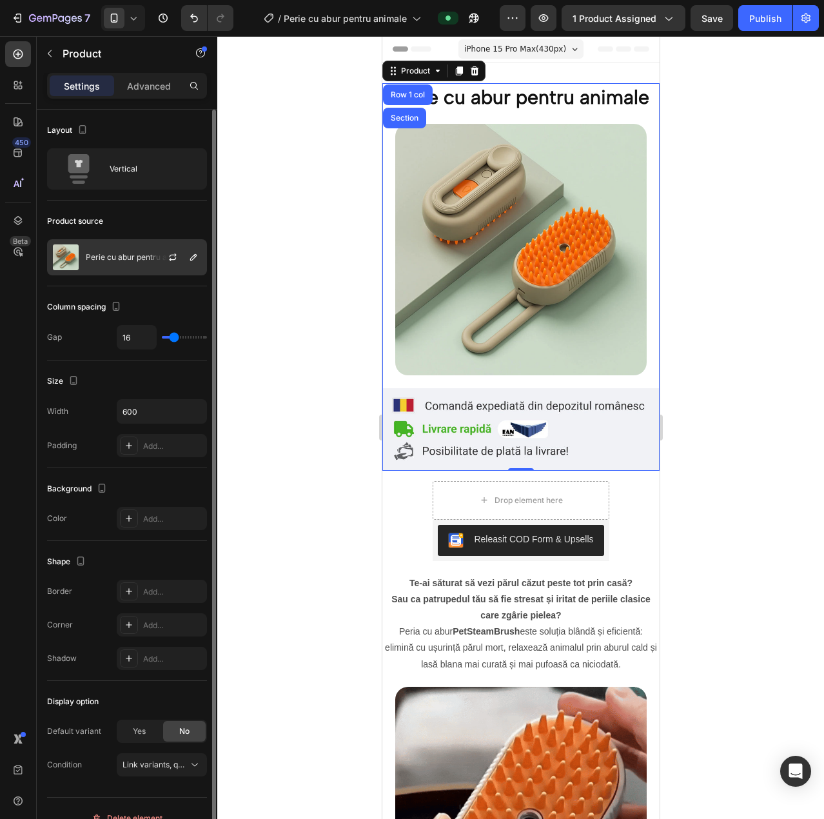
click at [88, 248] on div "Perie cu abur pentru animale" at bounding box center [127, 257] width 160 height 36
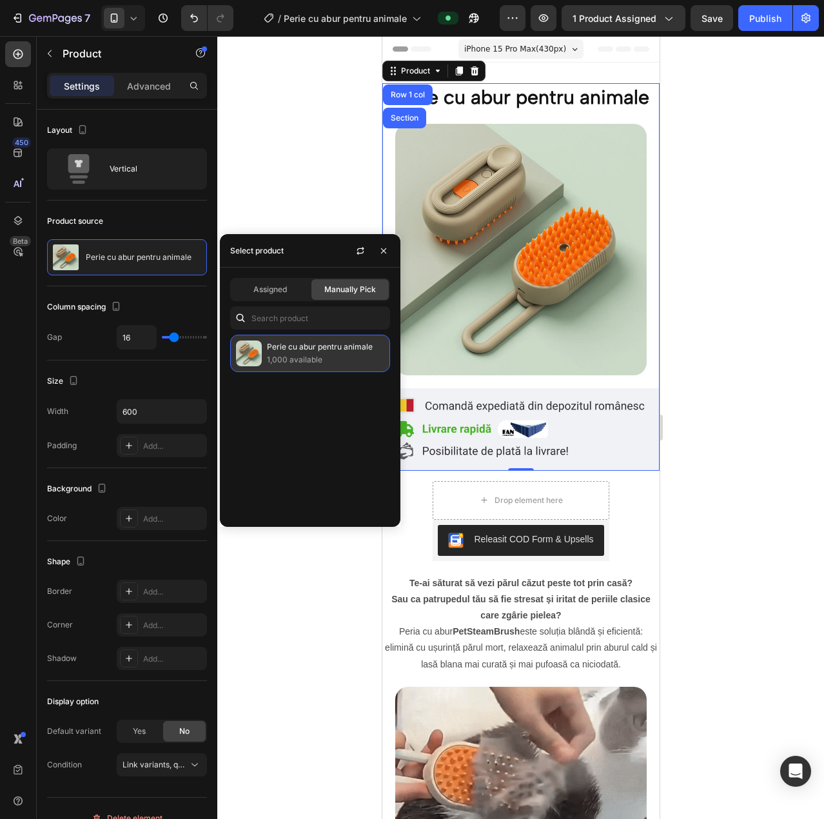
click at [295, 353] on p "1,000 available" at bounding box center [325, 359] width 117 height 13
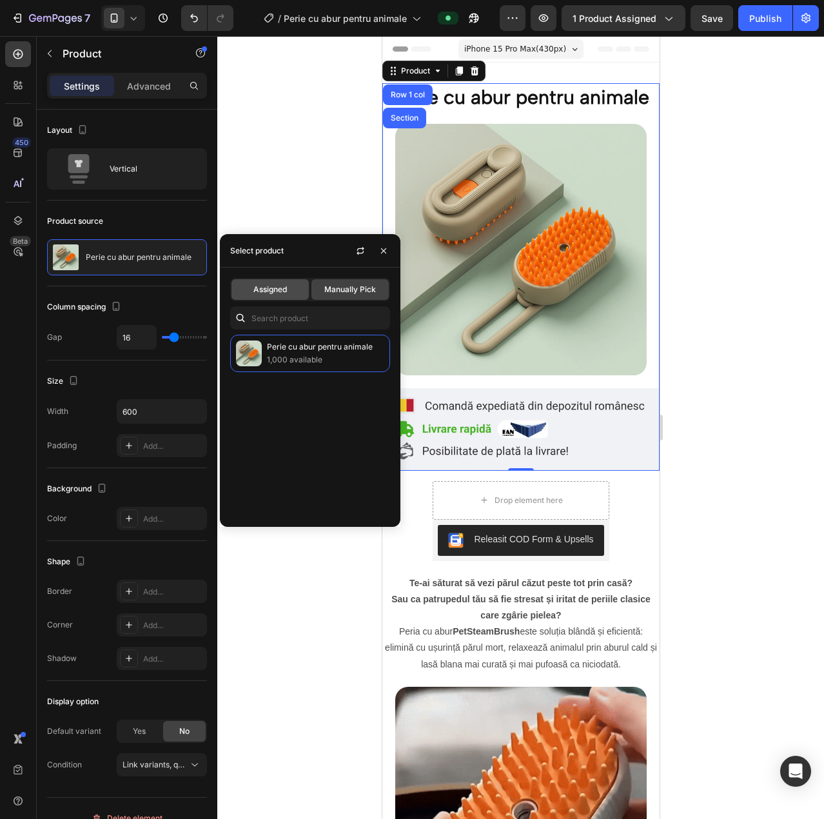
click at [273, 299] on div "Assigned" at bounding box center [270, 289] width 77 height 21
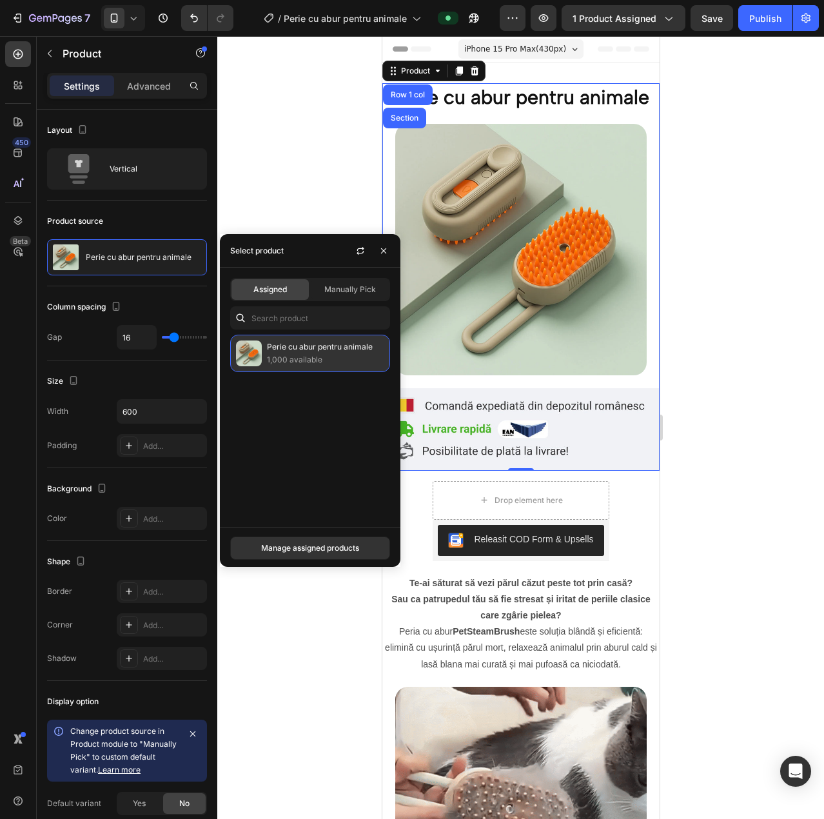
click at [295, 359] on p "1,000 available" at bounding box center [325, 359] width 117 height 13
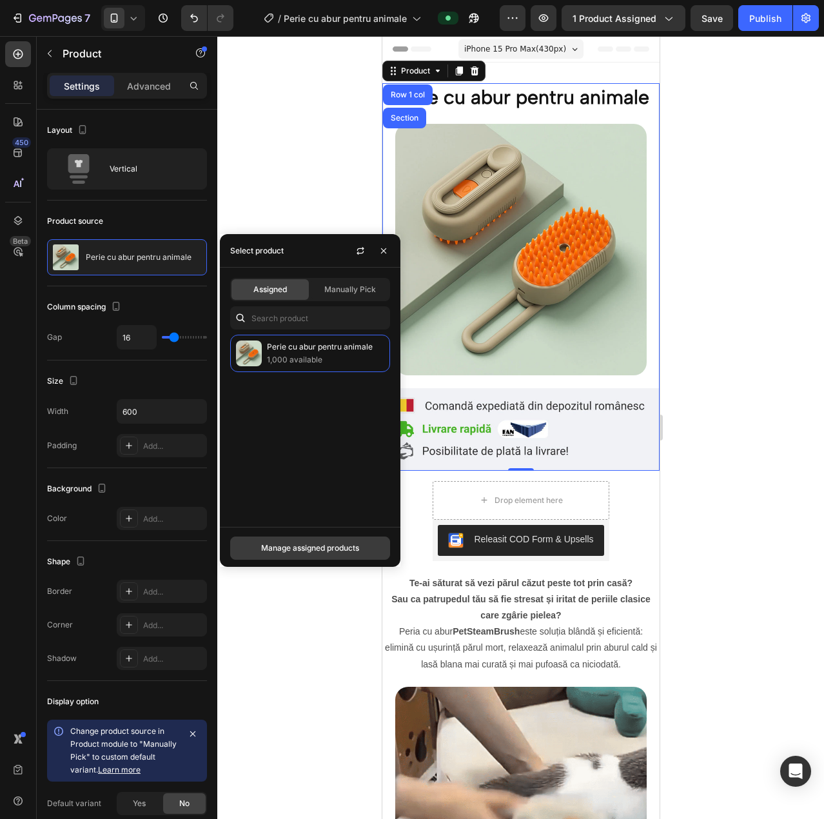
click at [295, 542] on div "Manage assigned products" at bounding box center [310, 548] width 98 height 12
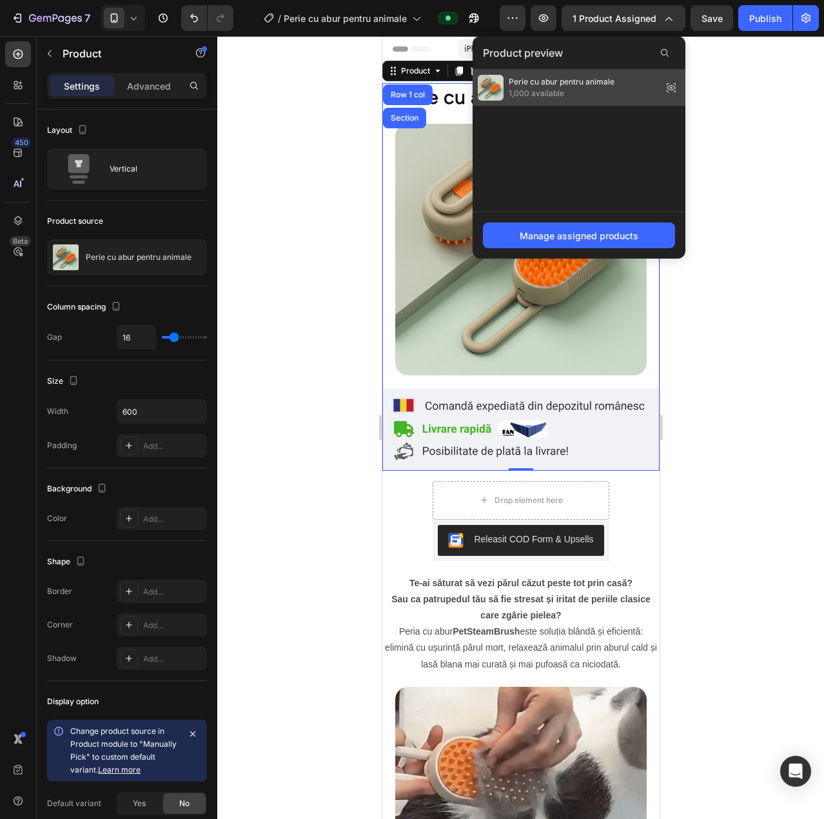
click at [616, 94] on div "Perie cu abur pentru animale 1,000 available" at bounding box center [579, 88] width 213 height 36
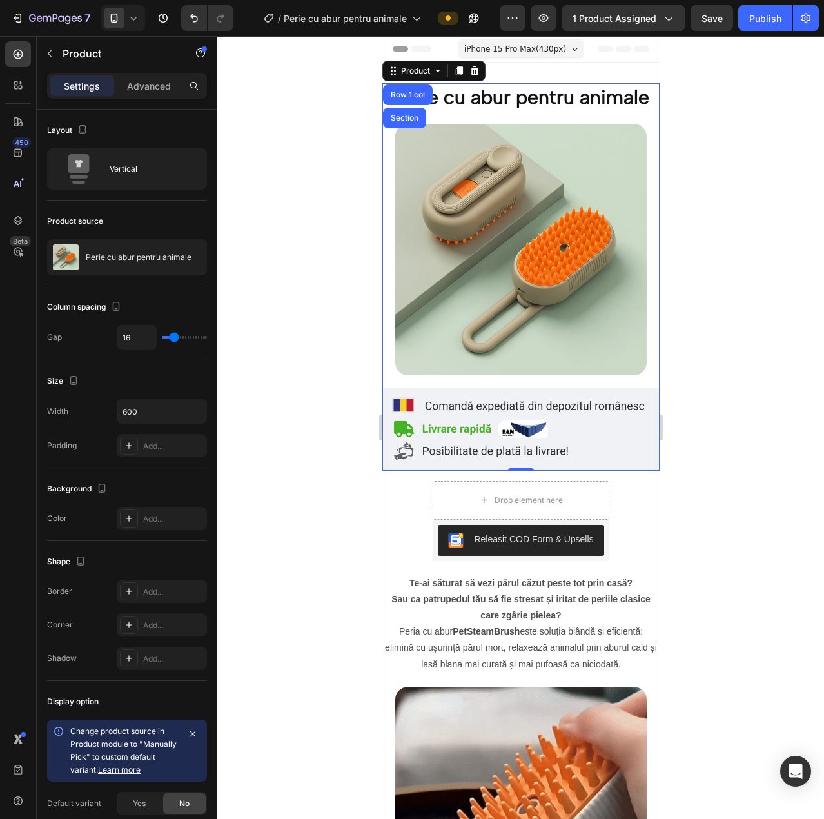
click at [758, 3] on div "7 / Perie cu abur pentru animale Preview 1 product assigned Save Publish" at bounding box center [412, 18] width 824 height 37
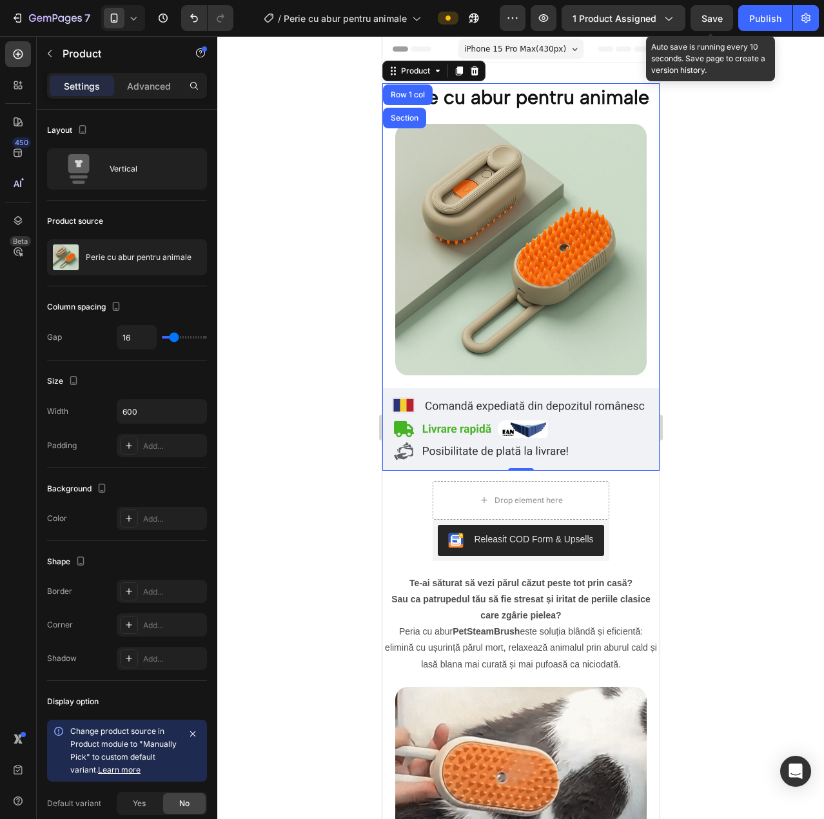
click at [723, 19] on span "Save" at bounding box center [712, 18] width 21 height 11
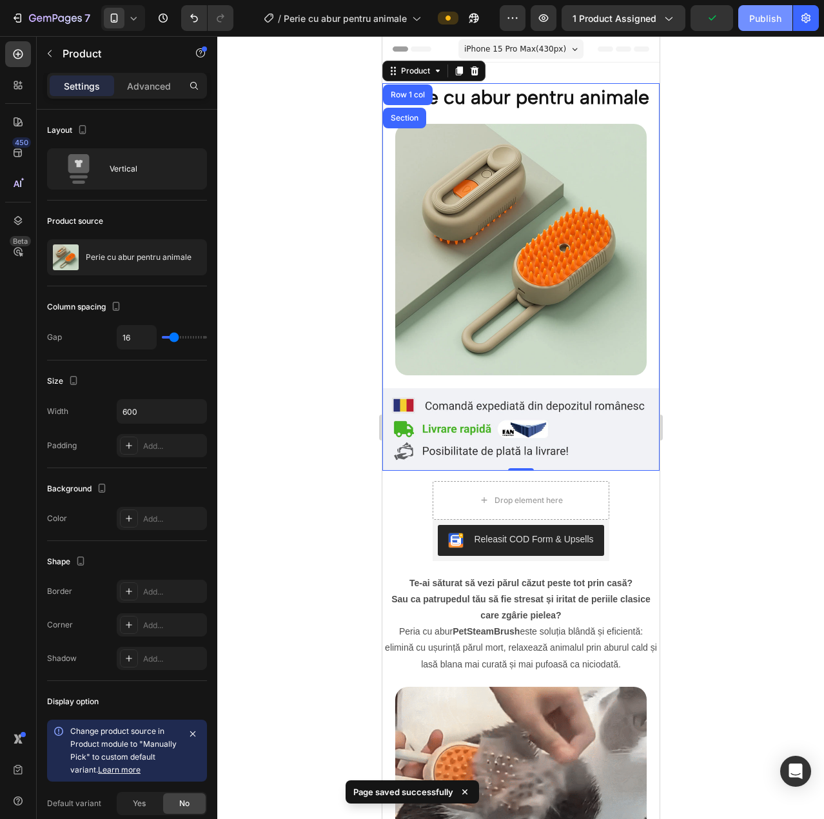
click at [766, 25] on div "Publish" at bounding box center [765, 19] width 32 height 14
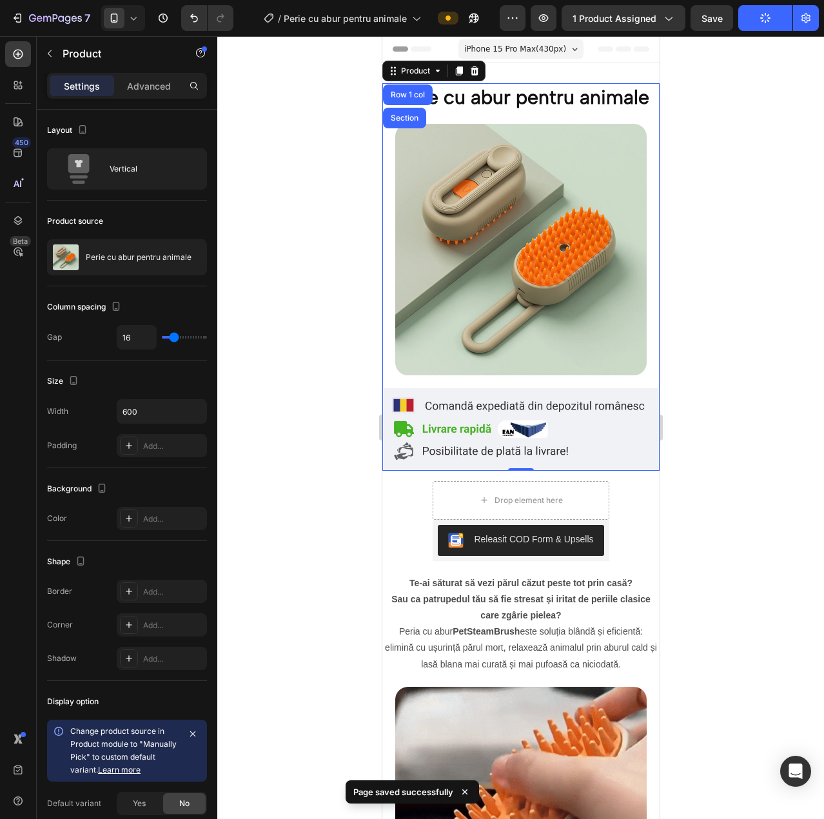
click at [705, 250] on div at bounding box center [520, 427] width 607 height 783
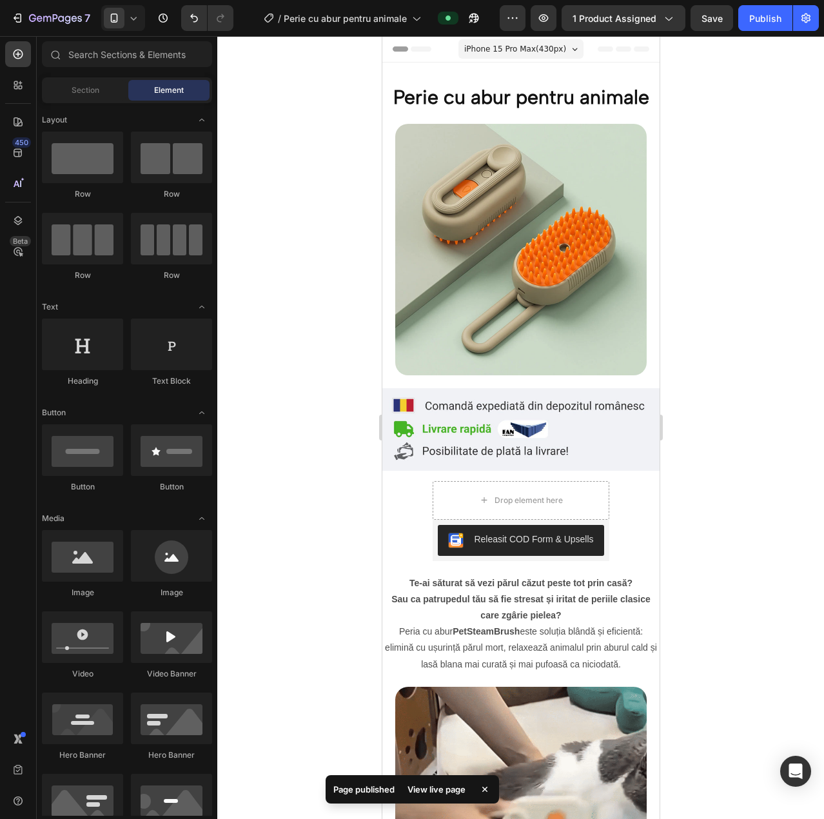
click at [444, 784] on div "View live page" at bounding box center [437, 789] width 74 height 18
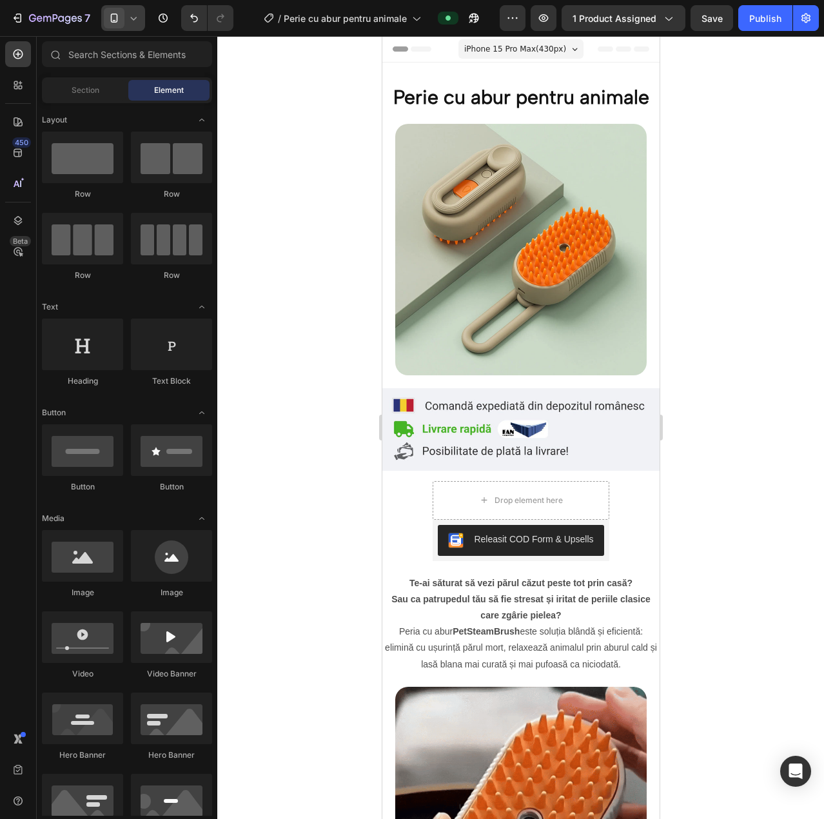
click at [130, 17] on icon at bounding box center [133, 18] width 13 height 13
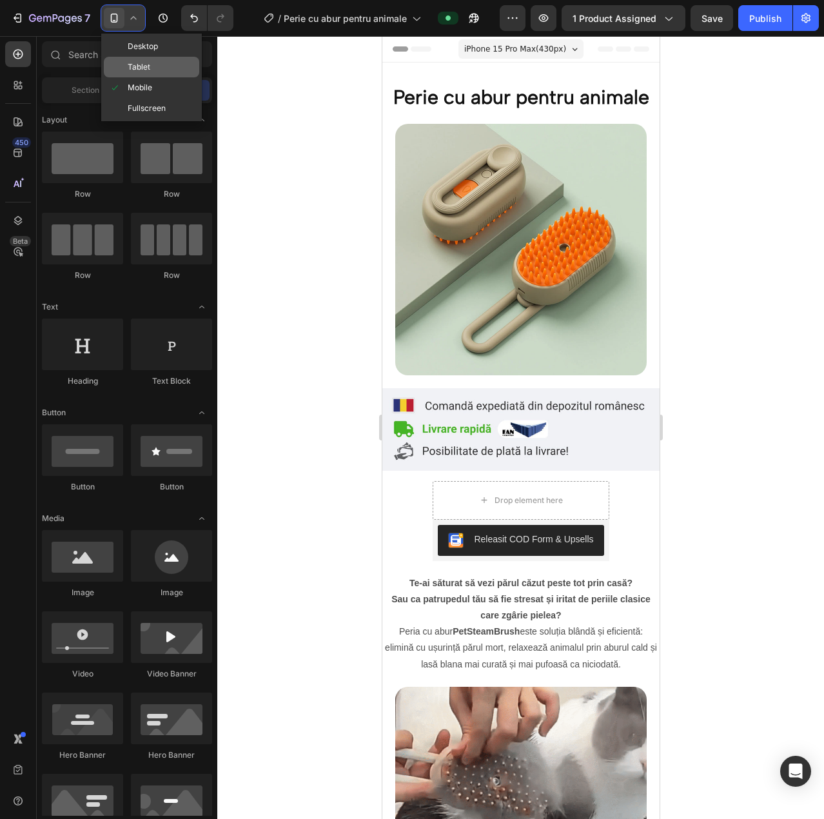
click at [135, 72] on span "Tablet" at bounding box center [139, 67] width 23 height 13
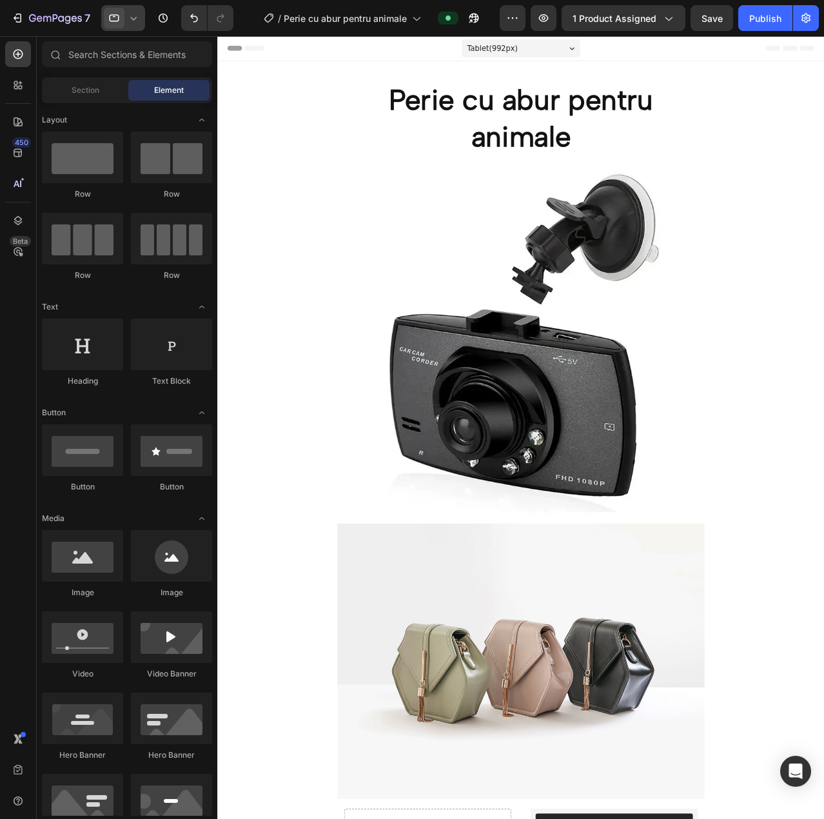
click at [134, 17] on icon at bounding box center [133, 18] width 13 height 13
click at [134, 49] on span "Desktop" at bounding box center [143, 46] width 30 height 13
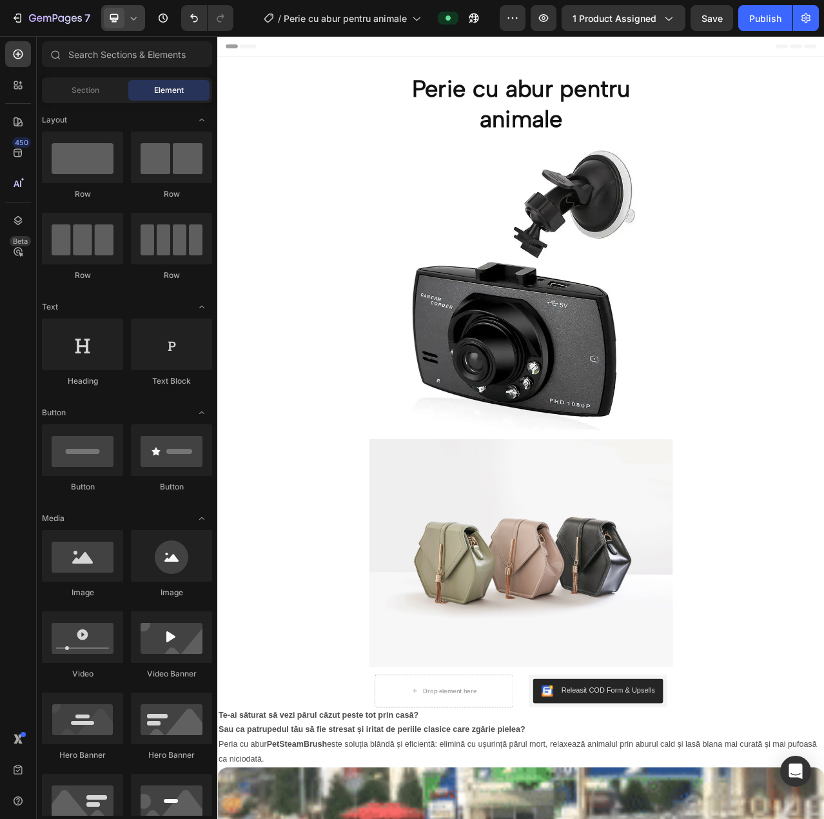
click at [124, 18] on span at bounding box center [114, 18] width 21 height 21
click at [130, 100] on div "Fullscreen" at bounding box center [151, 108] width 95 height 21
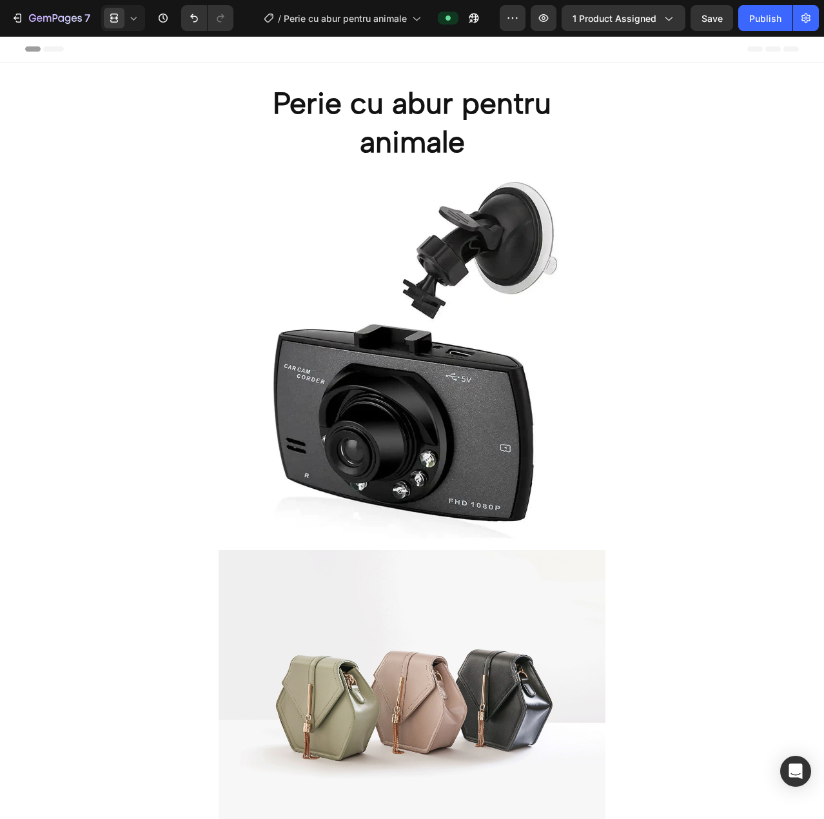
click at [134, 23] on icon at bounding box center [133, 18] width 13 height 13
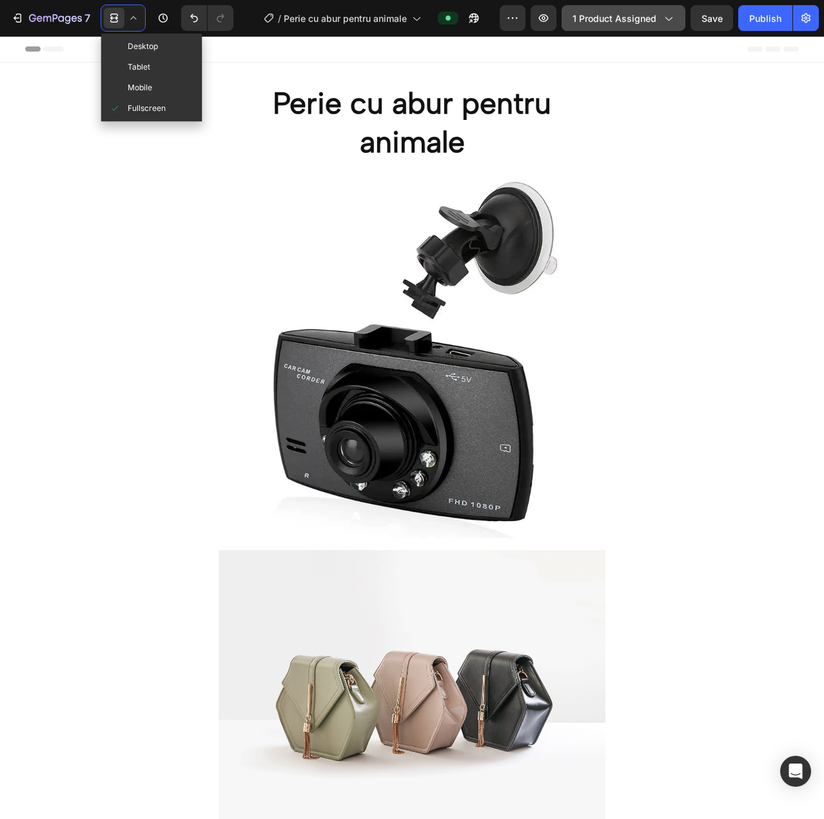
click at [629, 23] on span "1 product assigned" at bounding box center [615, 19] width 84 height 14
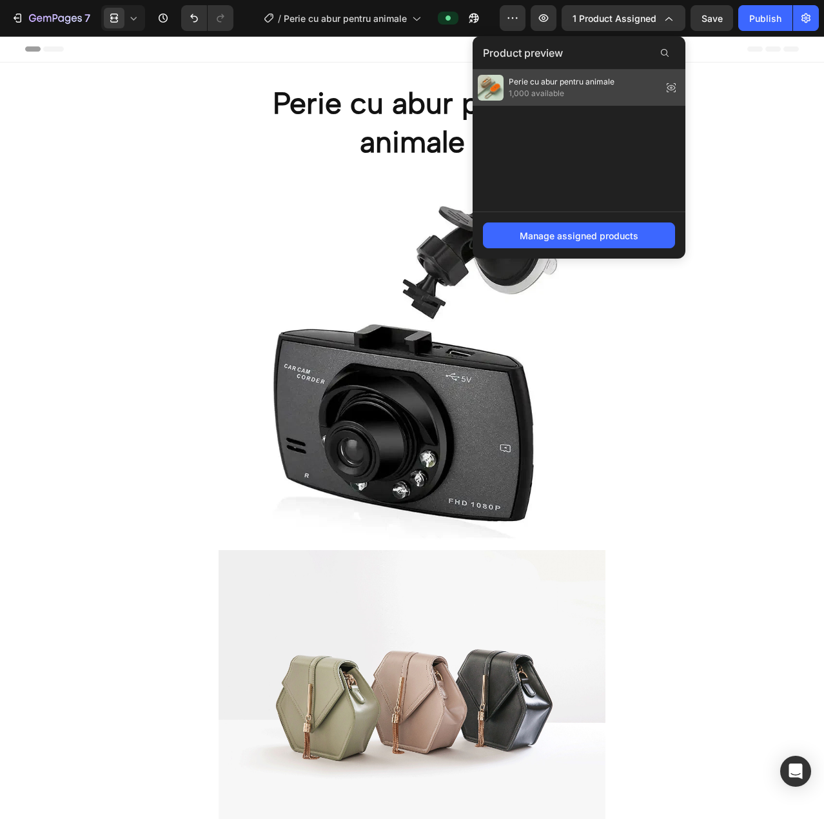
click at [555, 90] on span "1,000 available" at bounding box center [562, 94] width 106 height 12
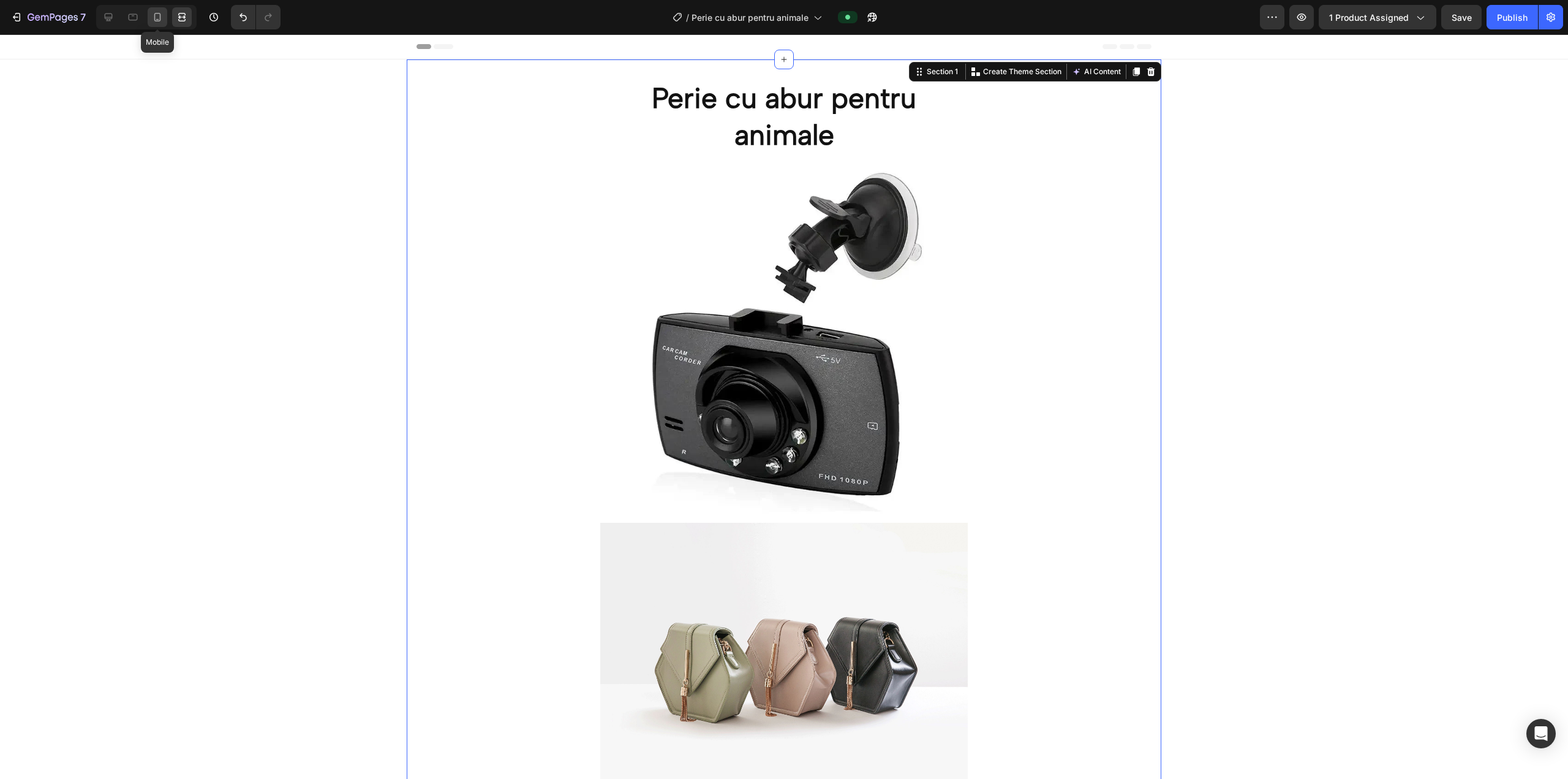
click at [151, 13] on icon at bounding box center [157, 17] width 12 height 12
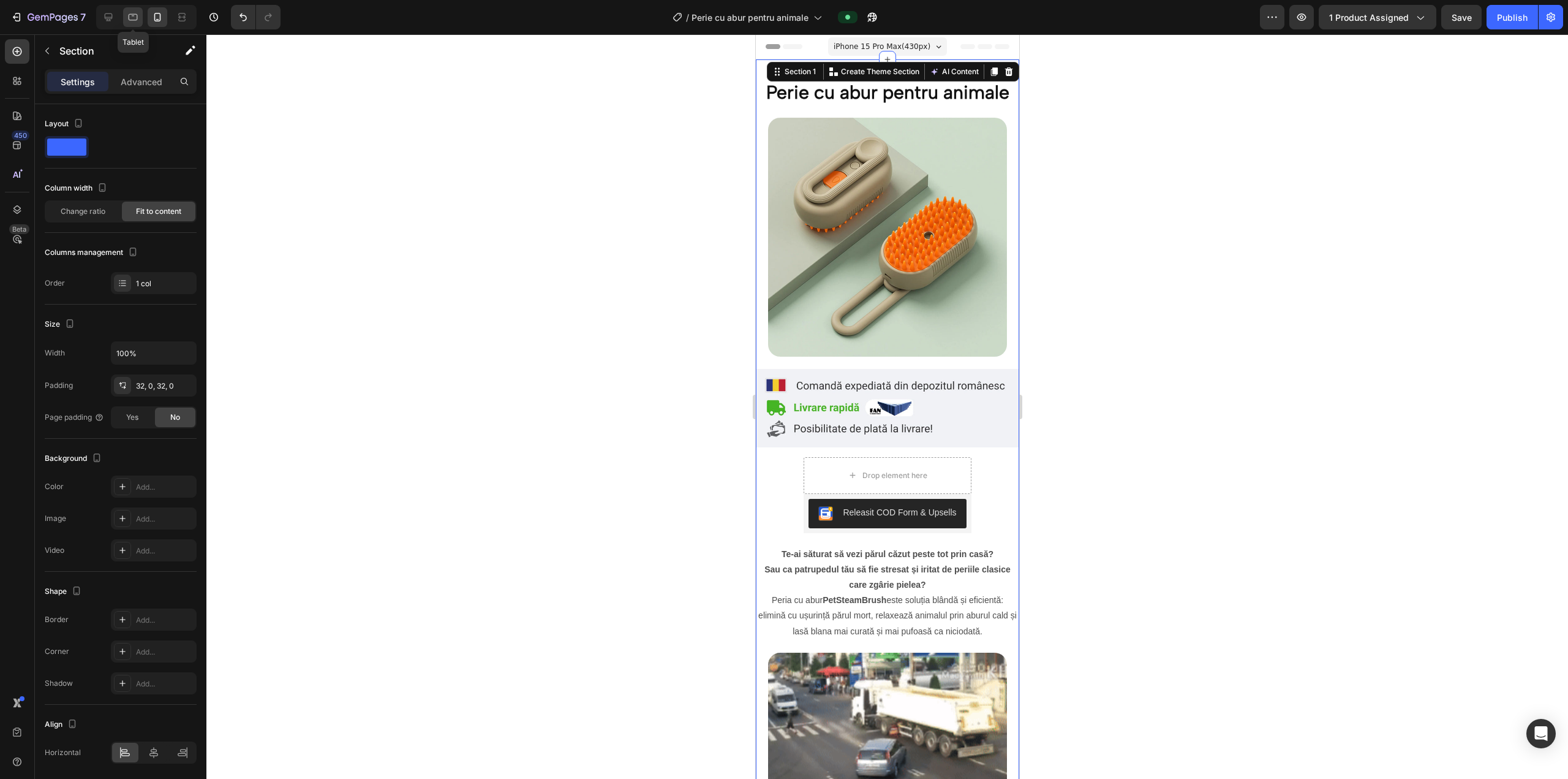
click at [141, 20] on div at bounding box center [133, 17] width 20 height 20
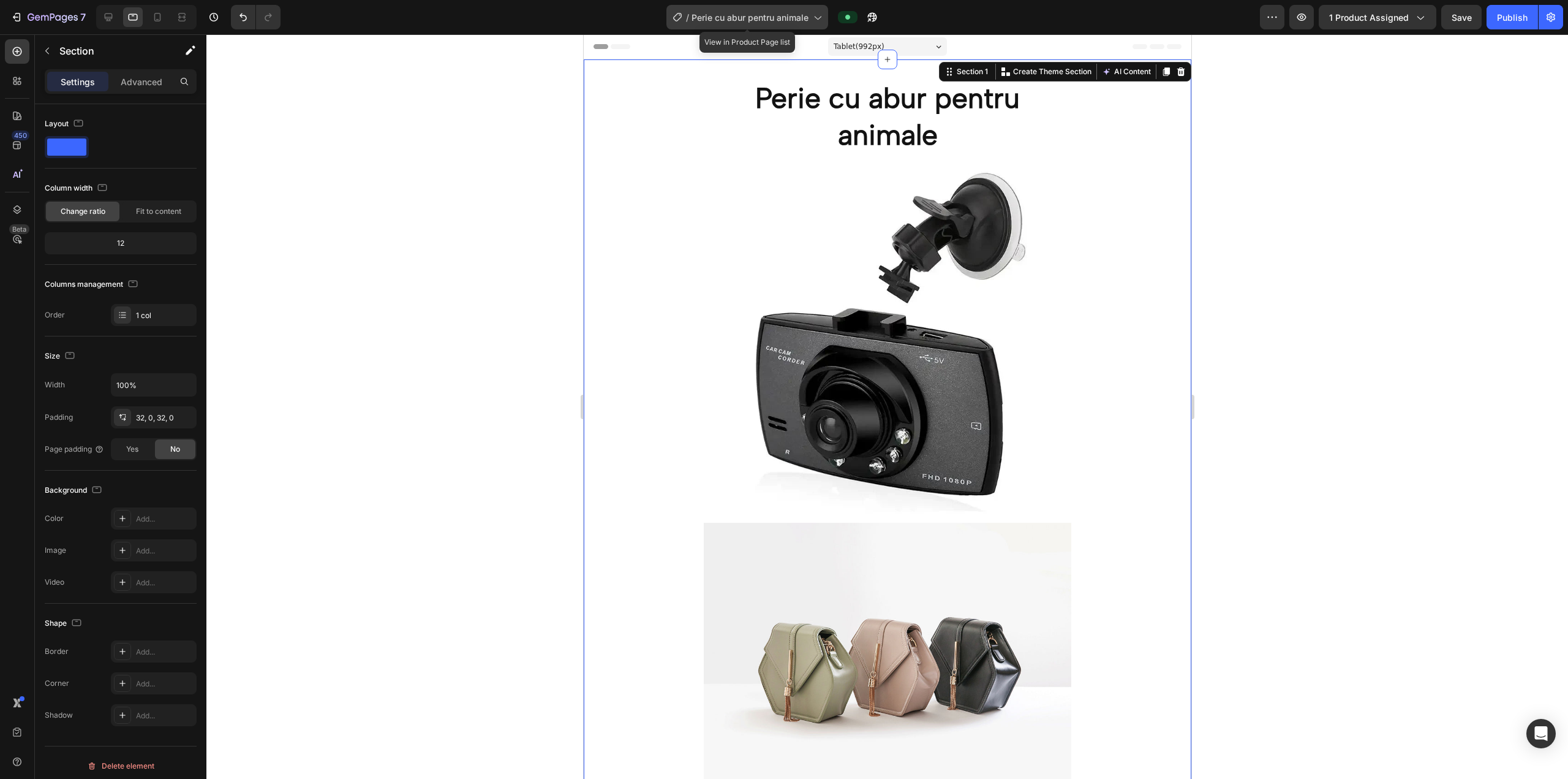
click at [783, 17] on span "Perie cu abur pentru animale" at bounding box center [749, 18] width 117 height 13
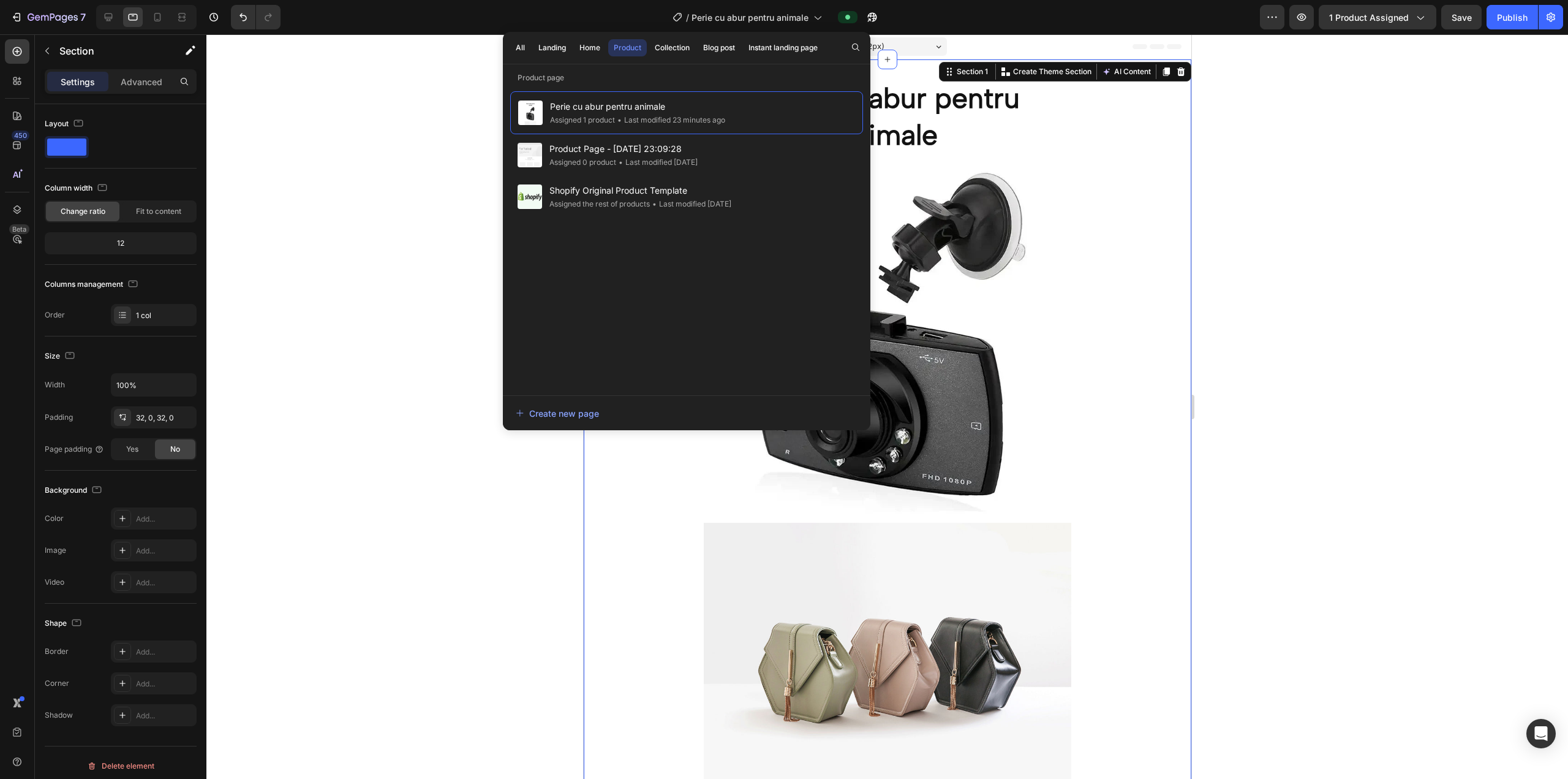
click at [425, 115] on div at bounding box center [887, 407] width 1362 height 745
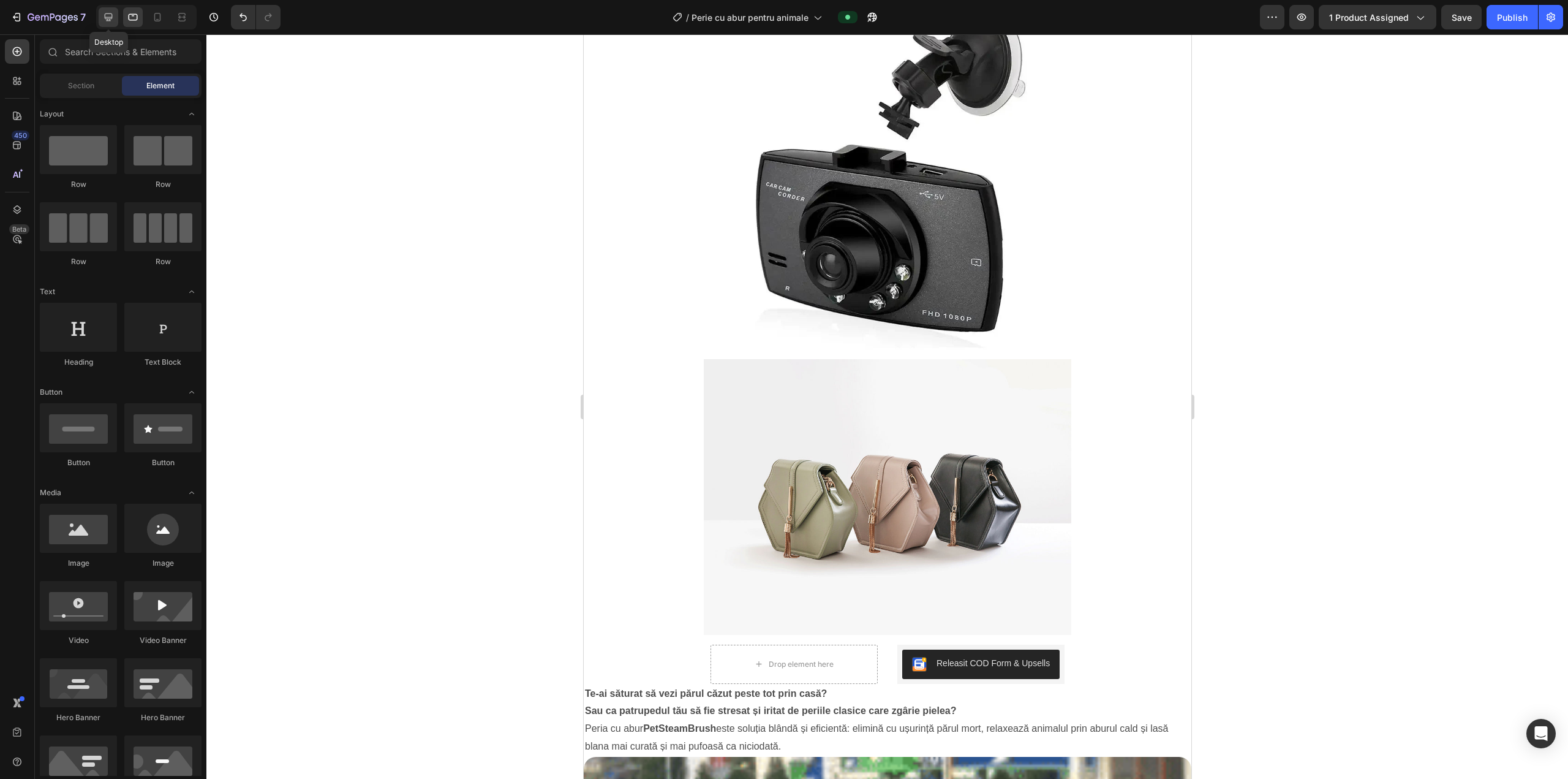
click at [111, 26] on div at bounding box center [108, 17] width 20 height 20
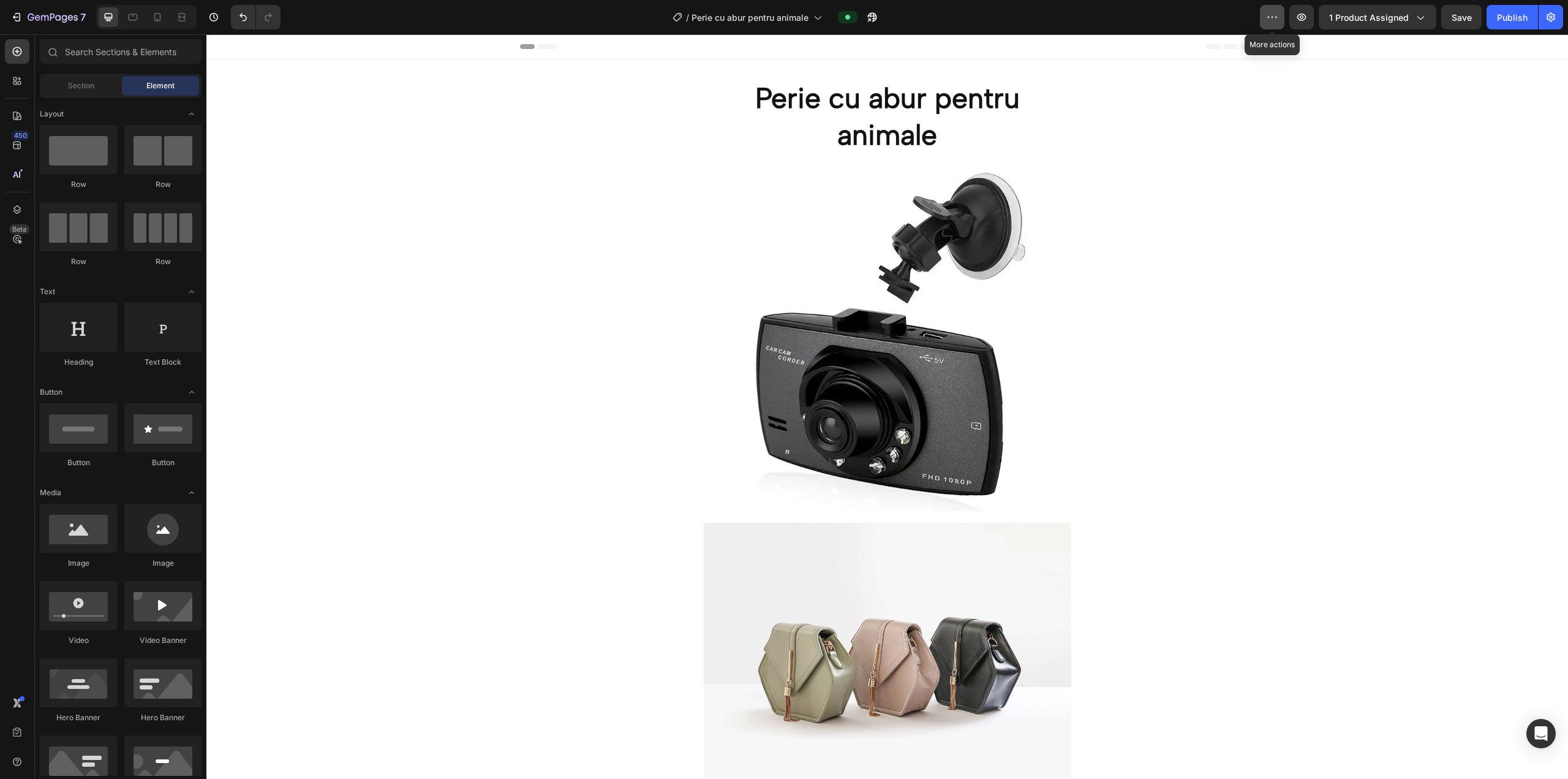
click at [783, 11] on icon "button" at bounding box center [1272, 17] width 12 height 12
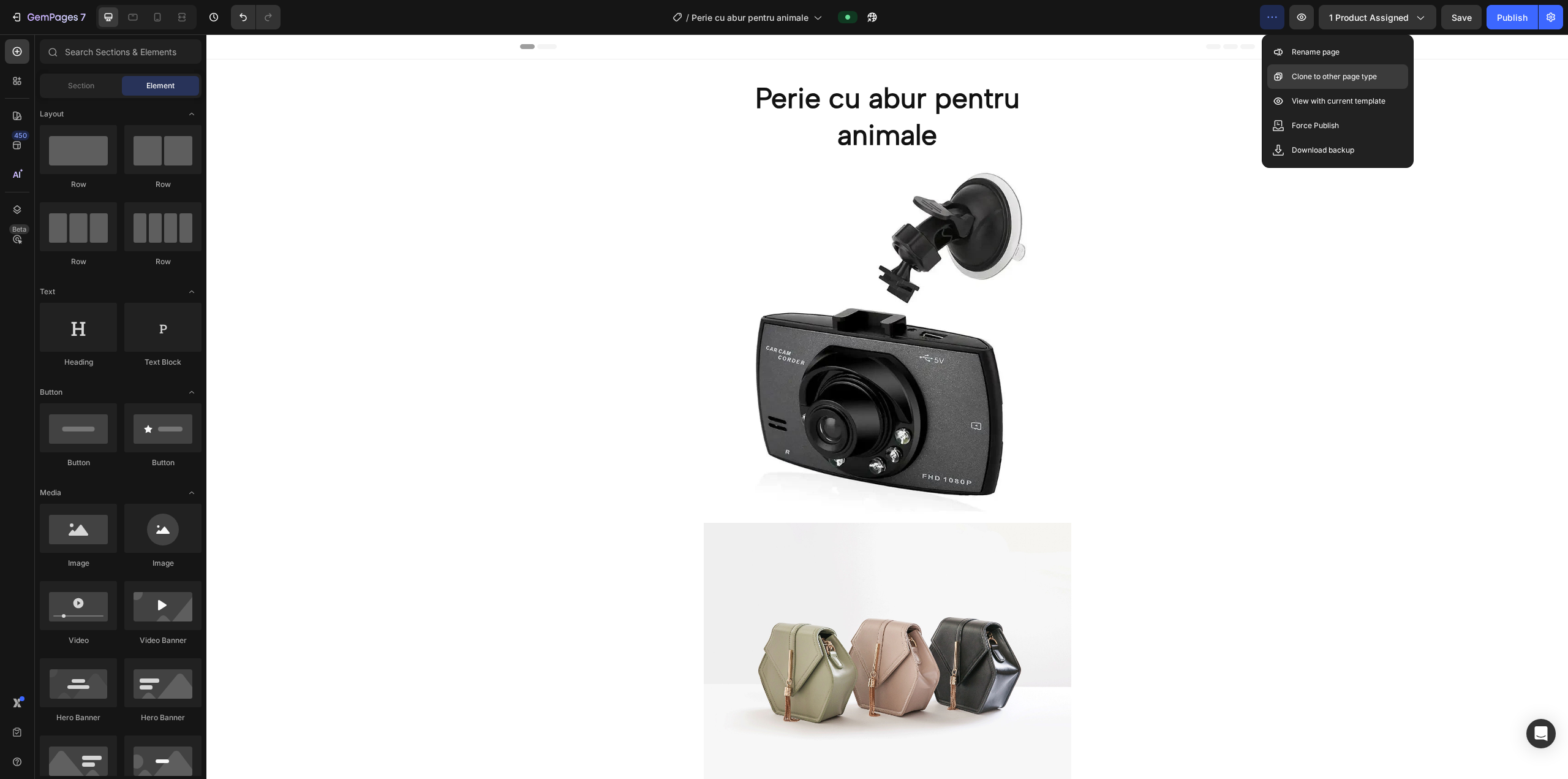
click at [783, 76] on p "Clone to other page type" at bounding box center [1334, 76] width 85 height 12
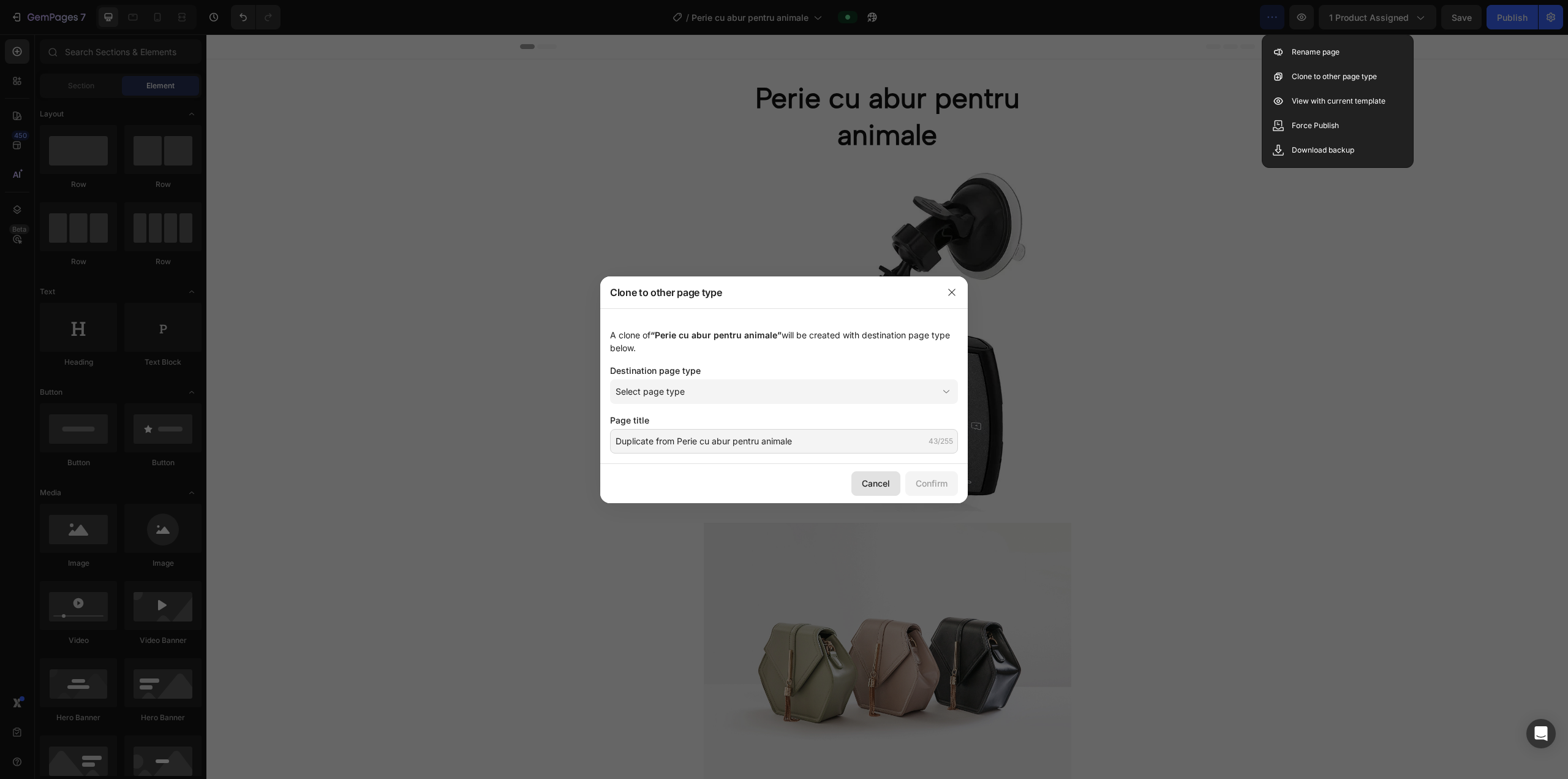
click at [783, 484] on button "Cancel" at bounding box center [876, 484] width 49 height 25
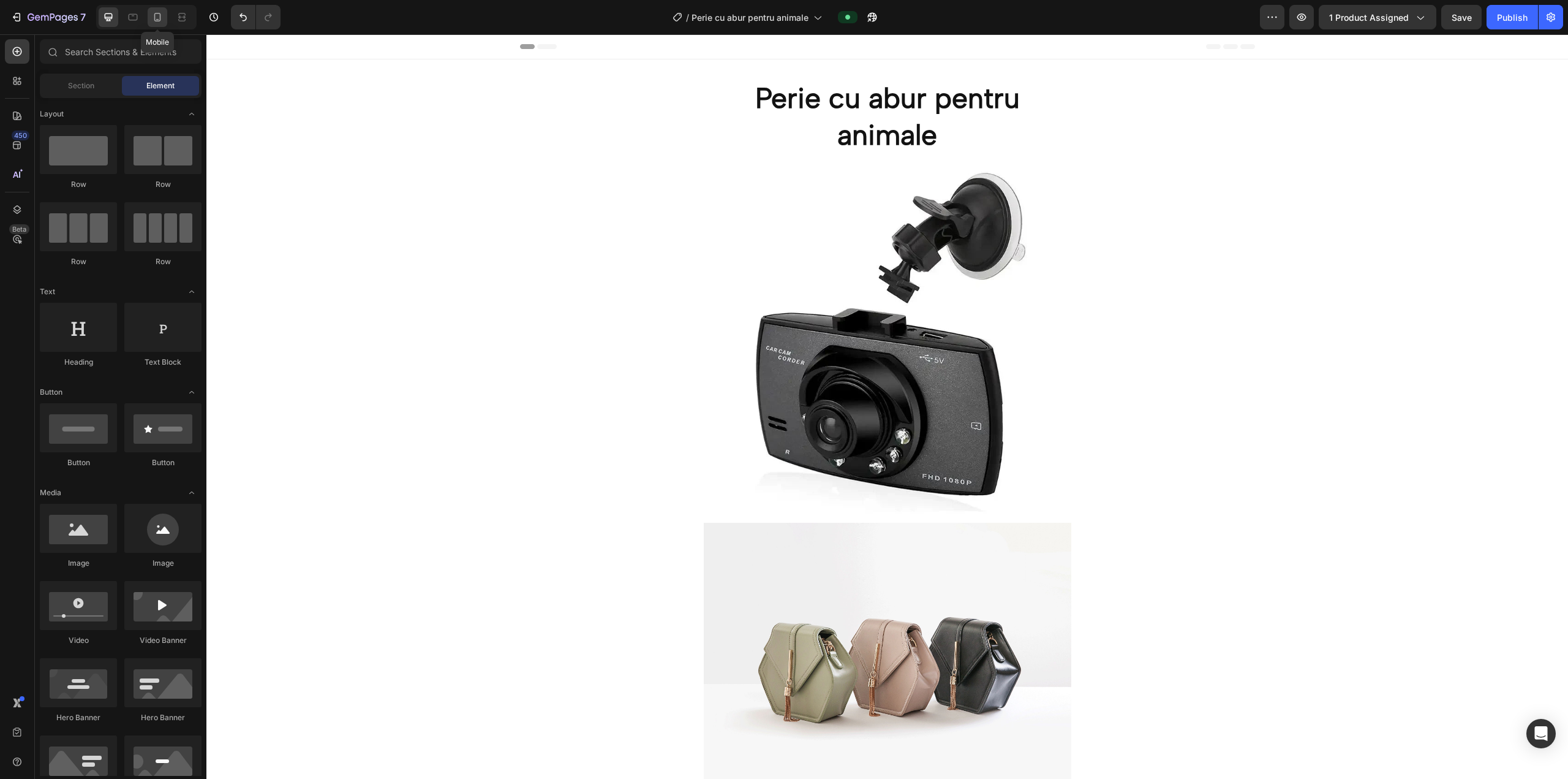
click at [161, 13] on icon at bounding box center [157, 17] width 12 height 12
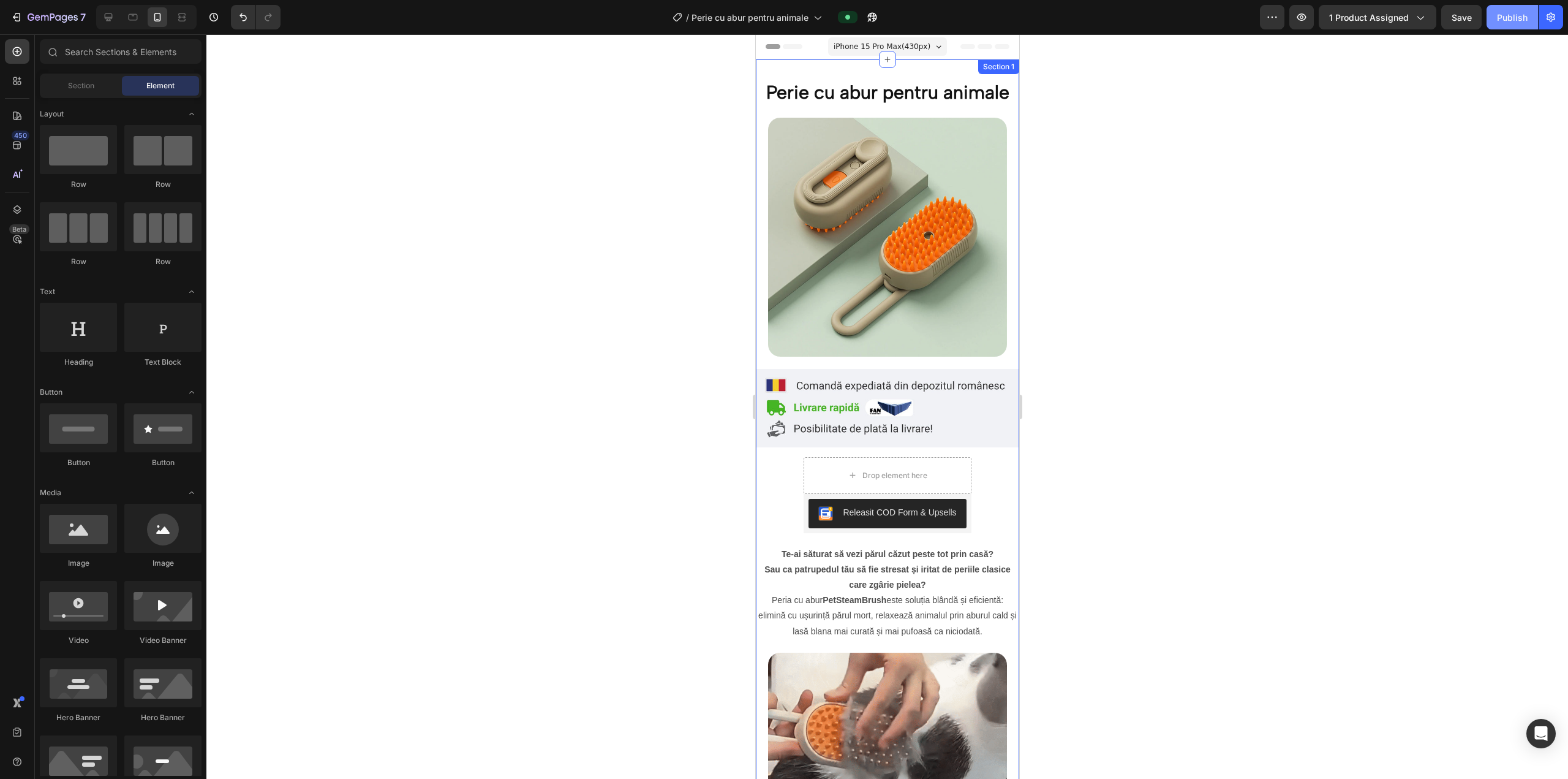
click at [783, 27] on button "Publish" at bounding box center [1512, 17] width 51 height 25
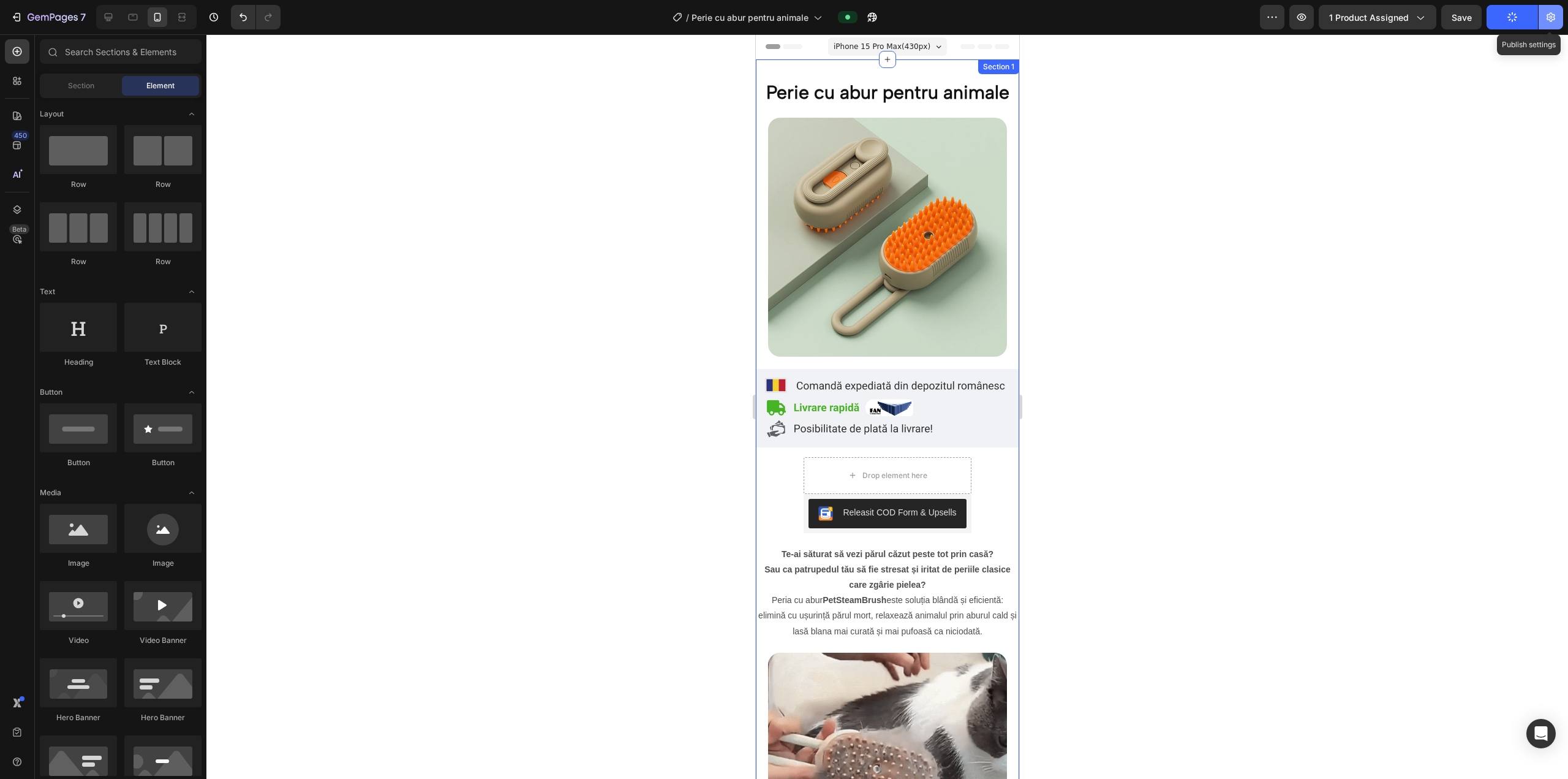
click at [783, 24] on button "button" at bounding box center [1551, 17] width 25 height 25
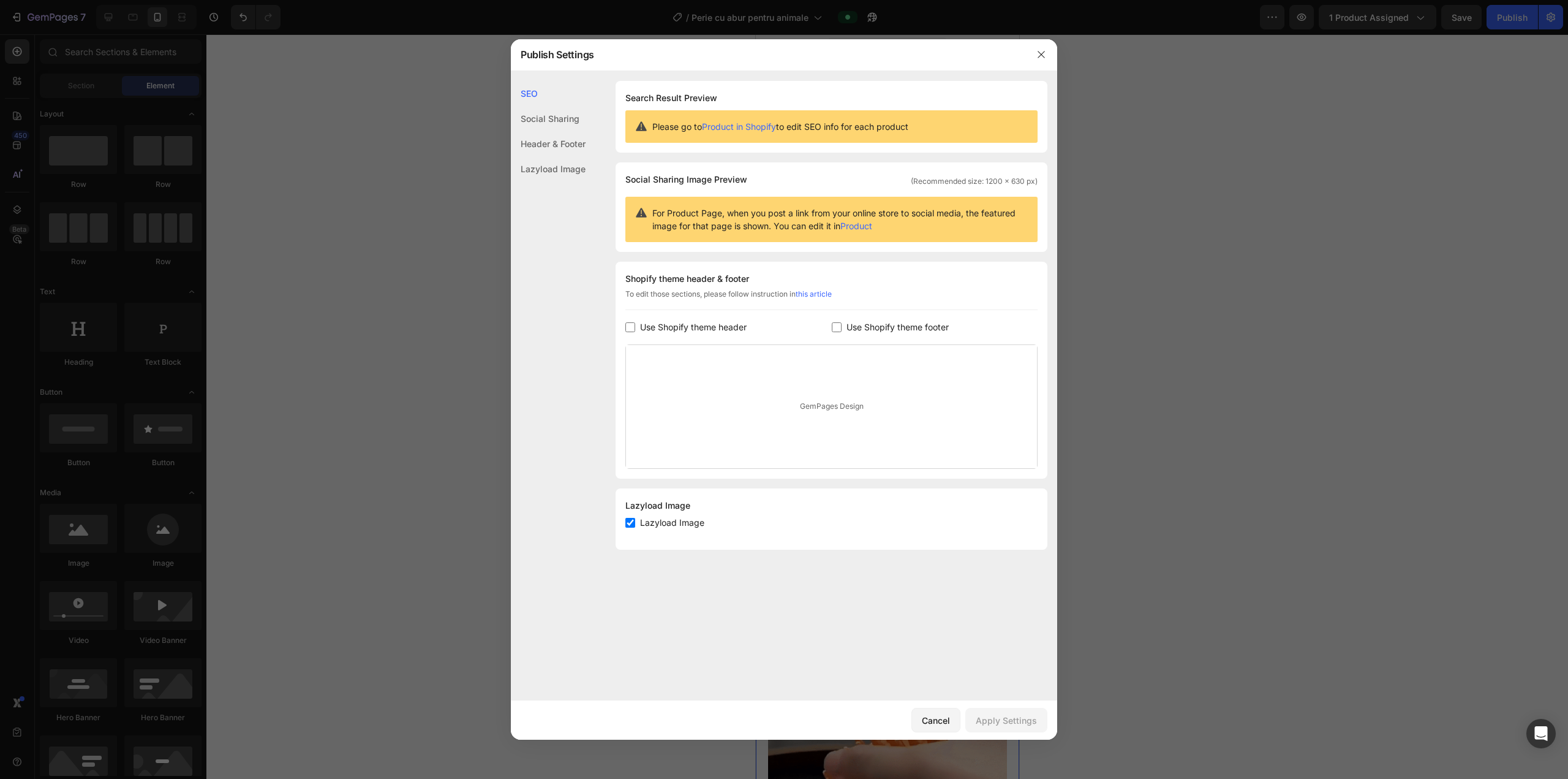
click at [562, 131] on div "Social Sharing" at bounding box center [548, 143] width 75 height 25
click at [563, 156] on div "Header & Footer" at bounding box center [548, 168] width 75 height 25
click at [532, 106] on div "SEO" at bounding box center [548, 119] width 75 height 25
click at [783, 56] on icon "button" at bounding box center [1041, 54] width 9 height 10
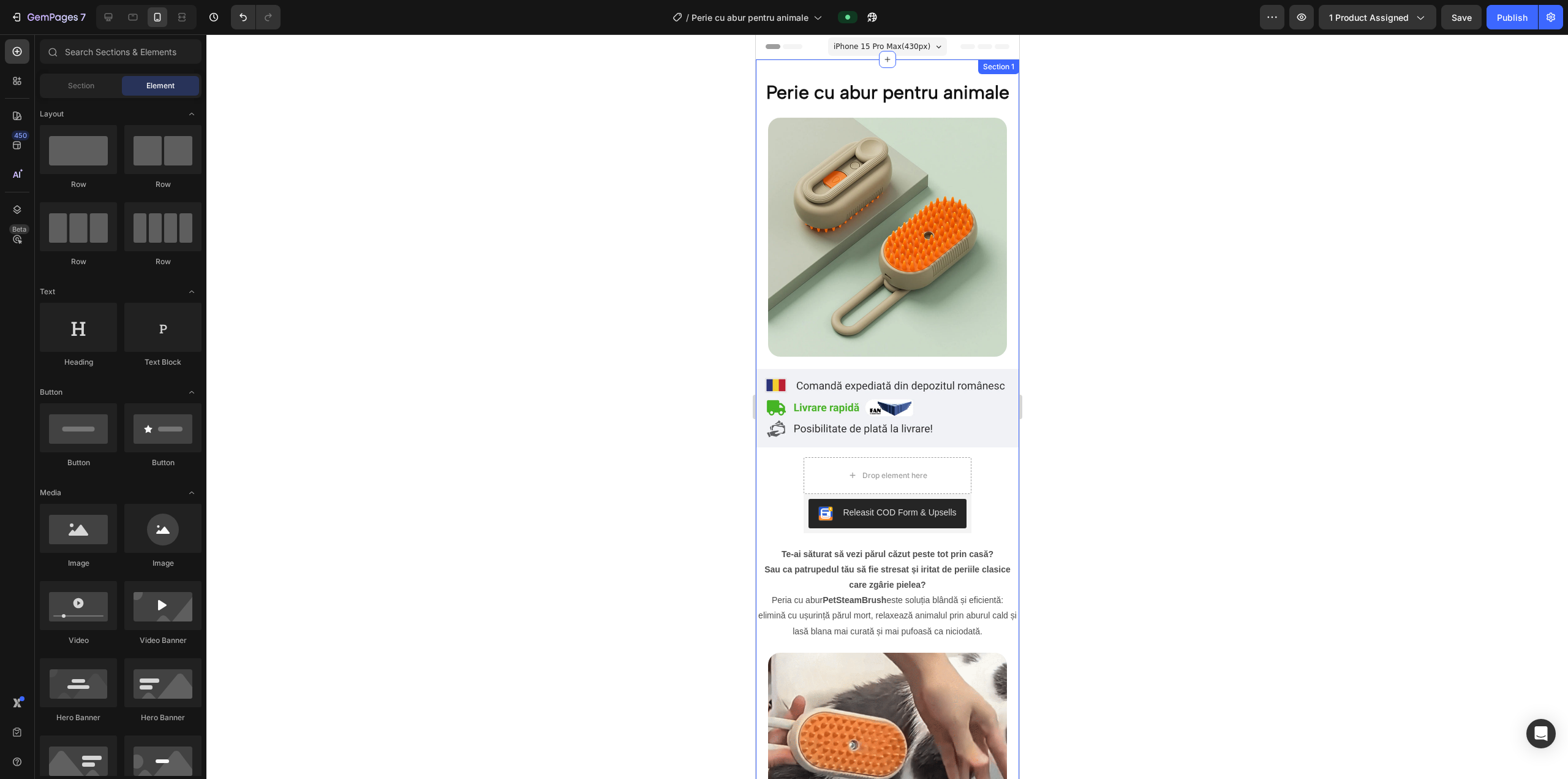
click at [783, 200] on div at bounding box center [887, 407] width 1362 height 745
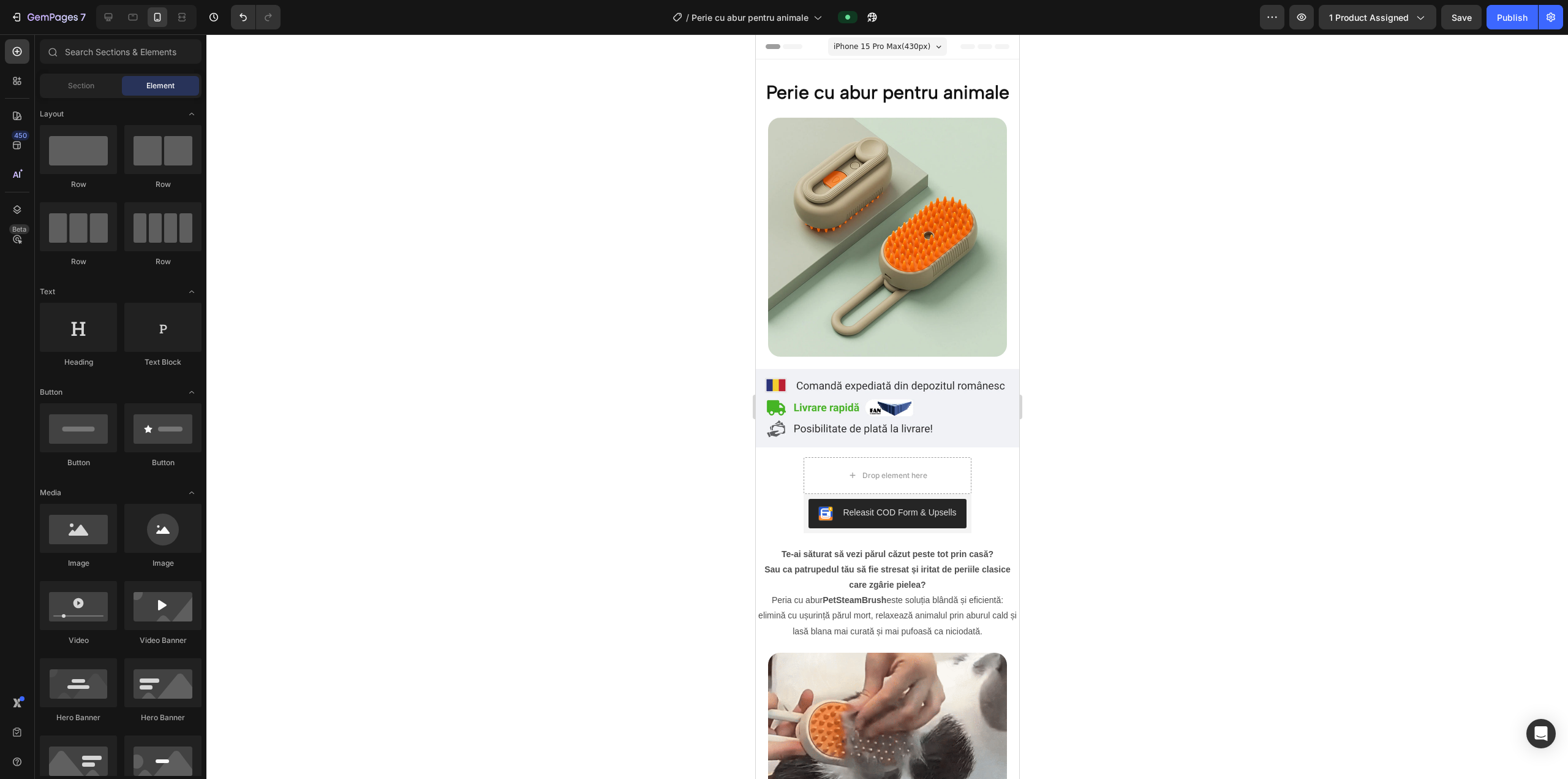
click at [783, 43] on span "Header" at bounding box center [792, 47] width 27 height 12
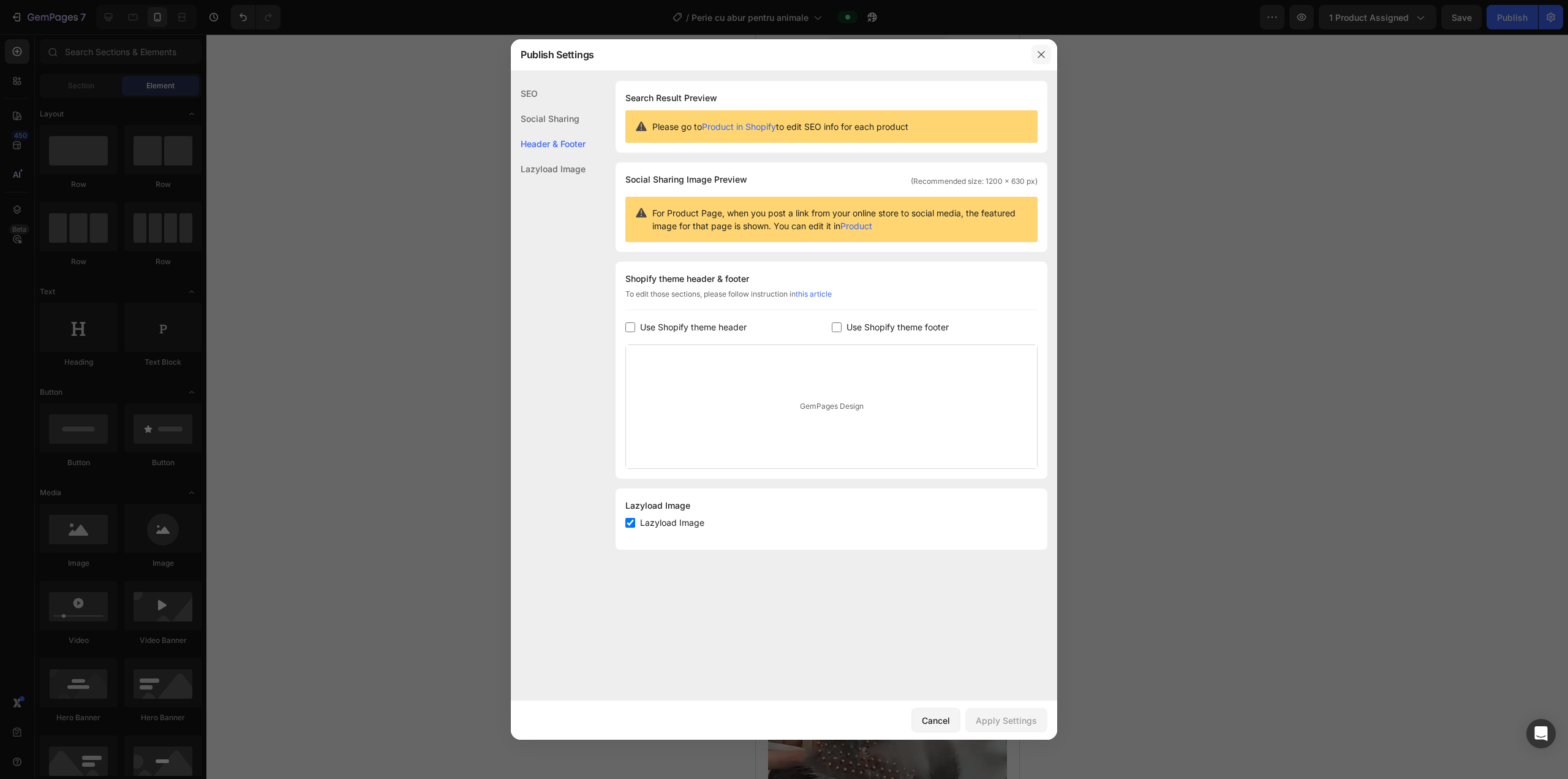
click at [783, 54] on button "button" at bounding box center [1041, 54] width 20 height 20
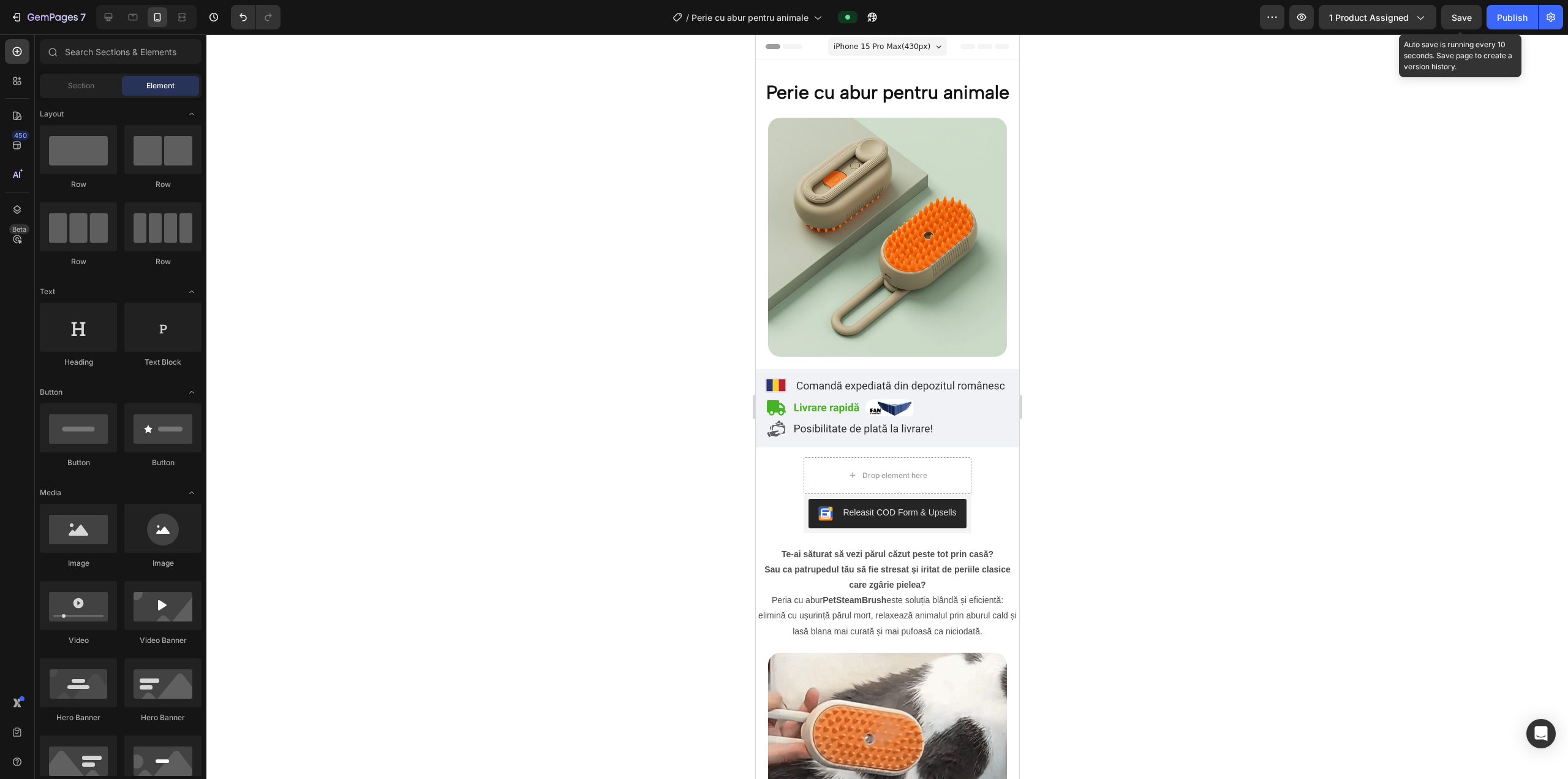
click at [783, 21] on span "Save" at bounding box center [1462, 17] width 20 height 10
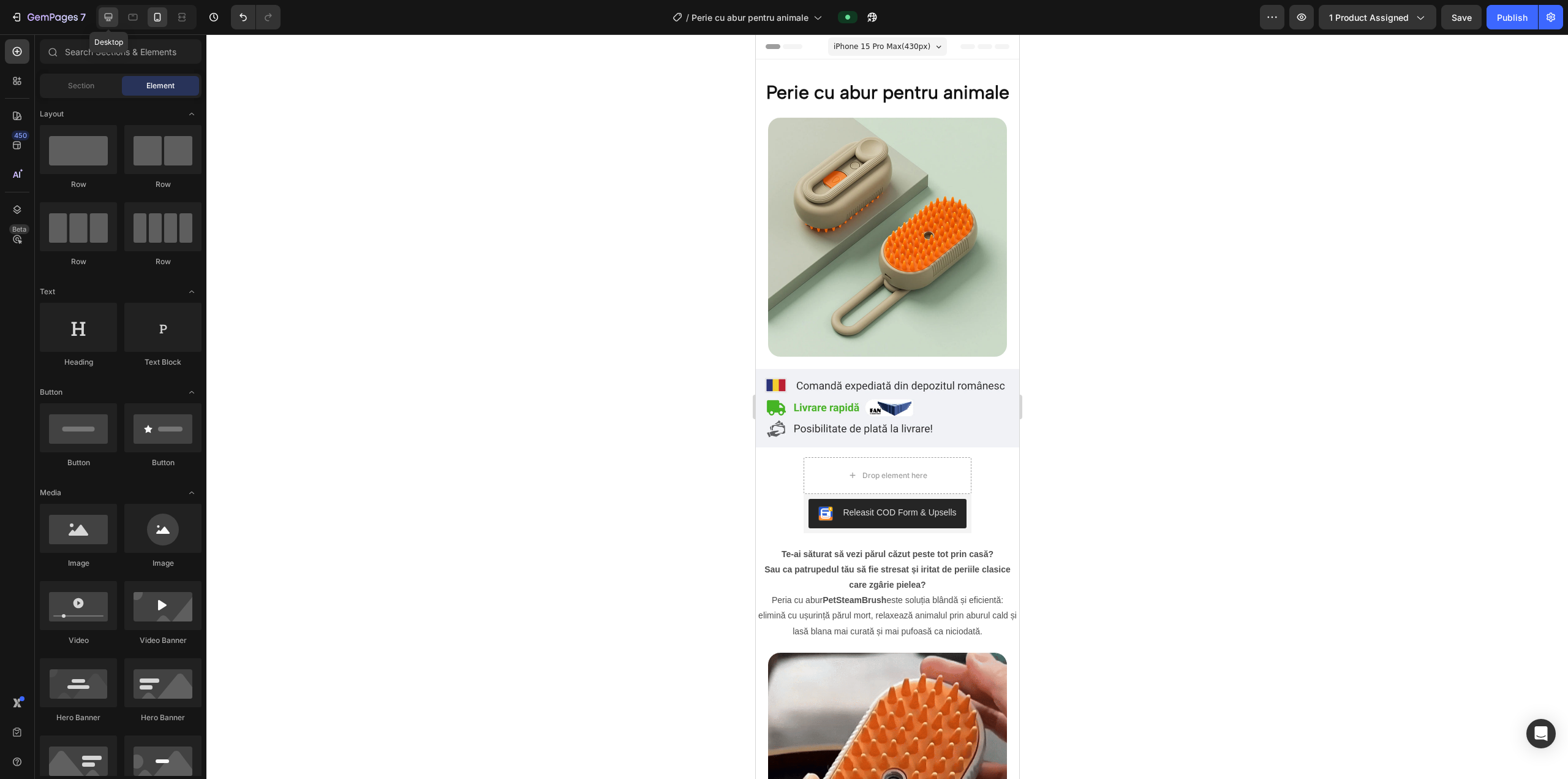
click at [106, 14] on icon at bounding box center [108, 17] width 8 height 8
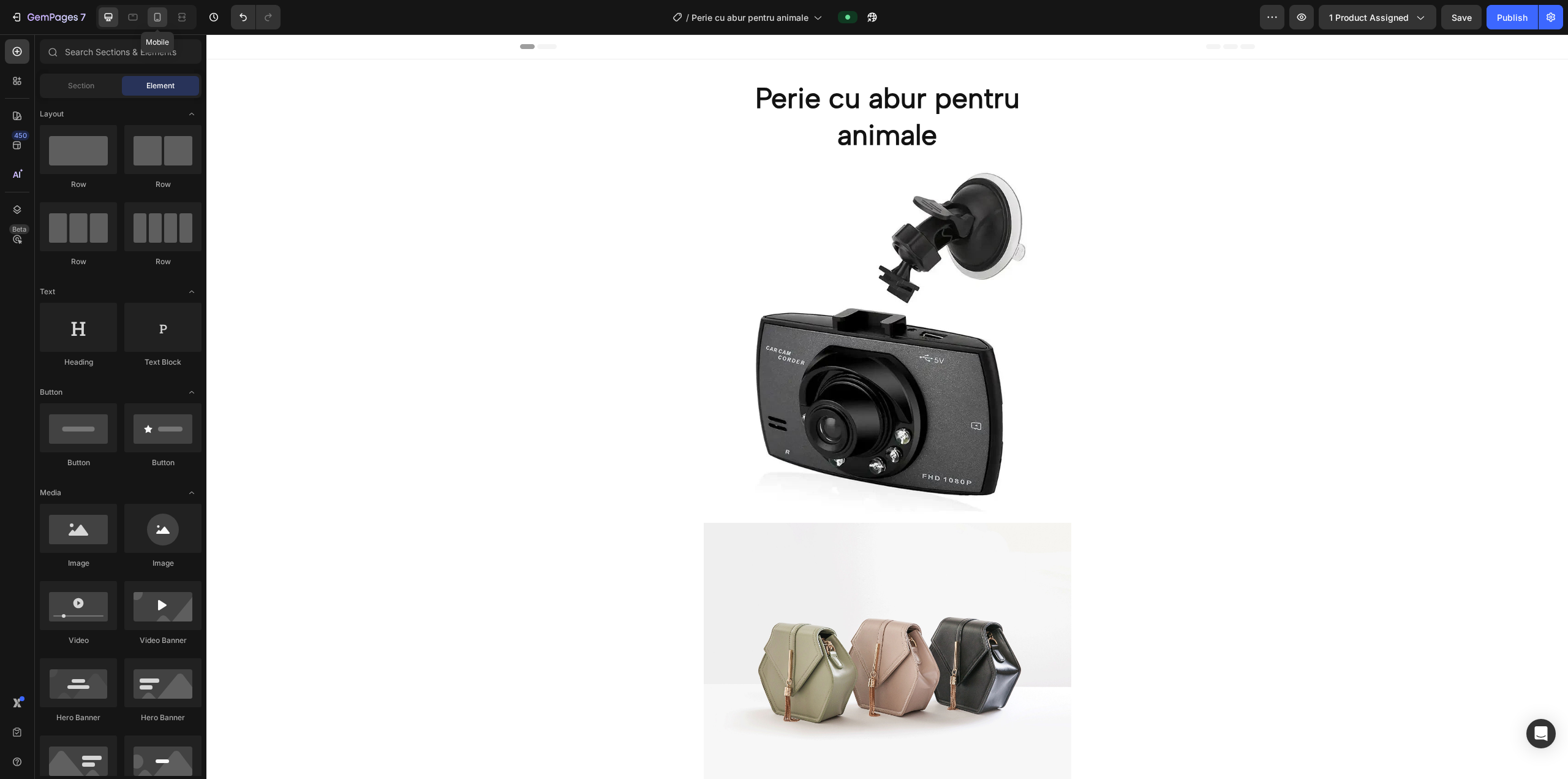
click at [154, 13] on icon at bounding box center [157, 17] width 12 height 12
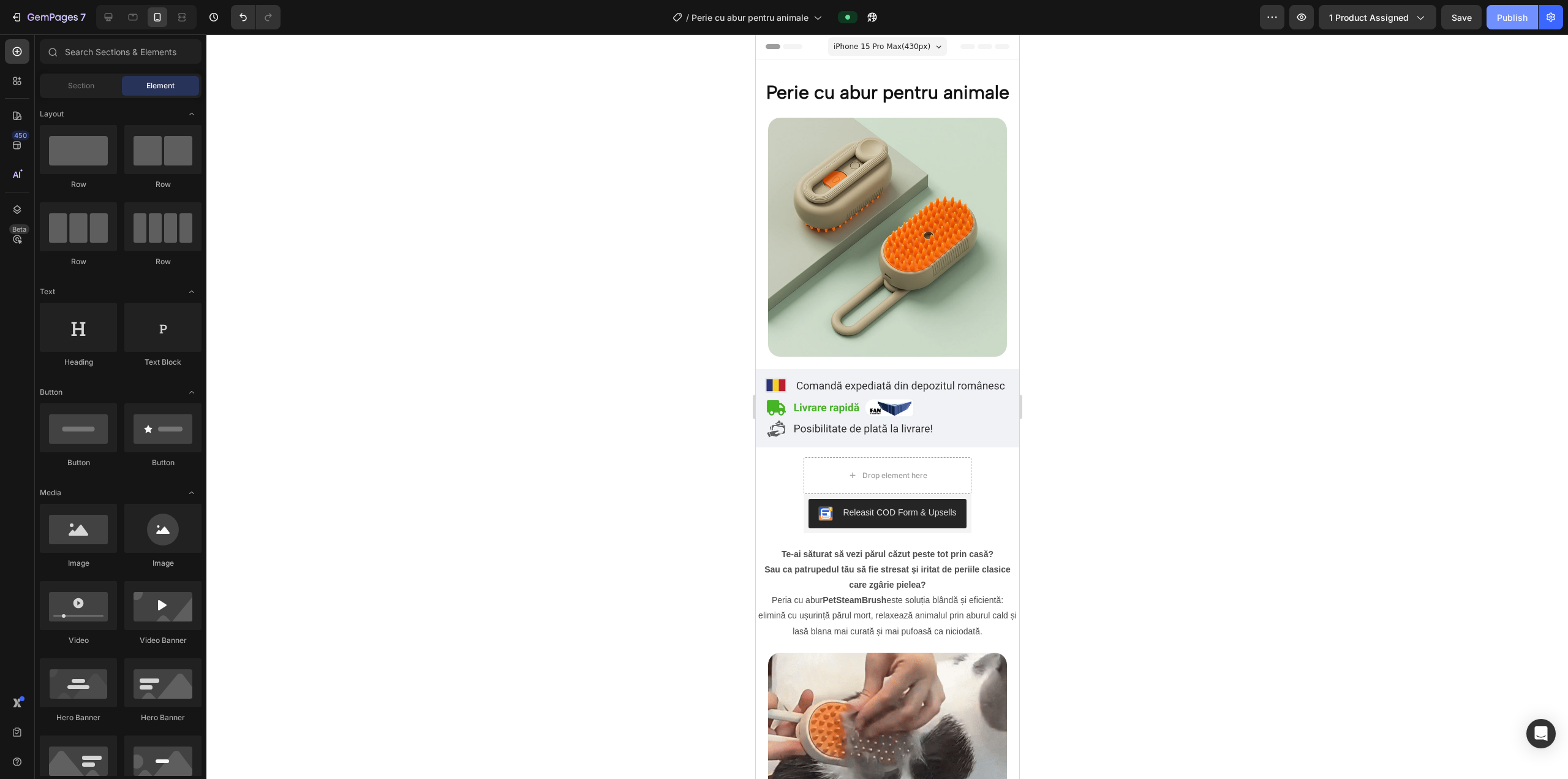
click at [783, 16] on div "Publish" at bounding box center [1512, 18] width 30 height 13
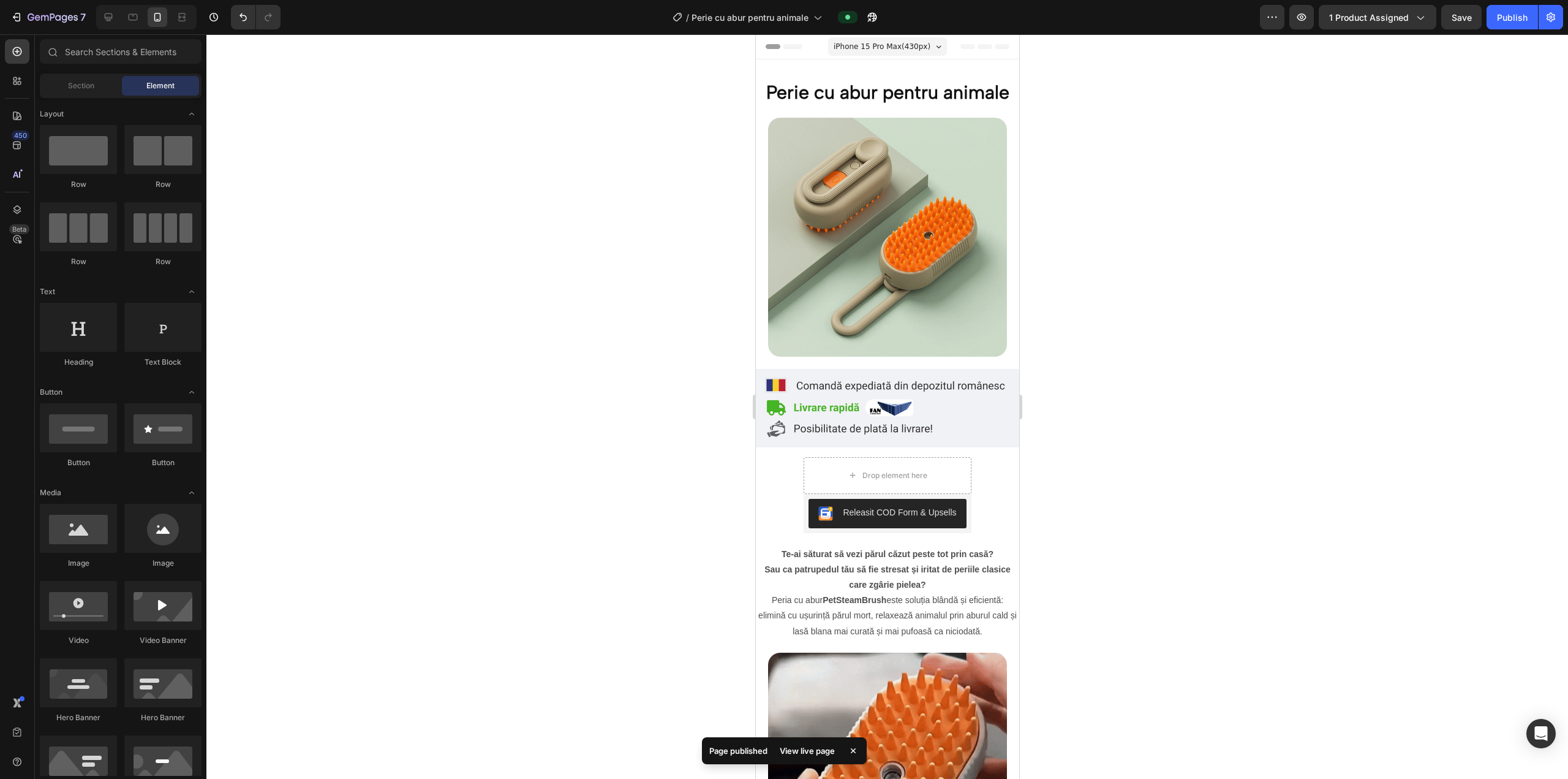
click at [783, 753] on div "View live page" at bounding box center [807, 750] width 70 height 17
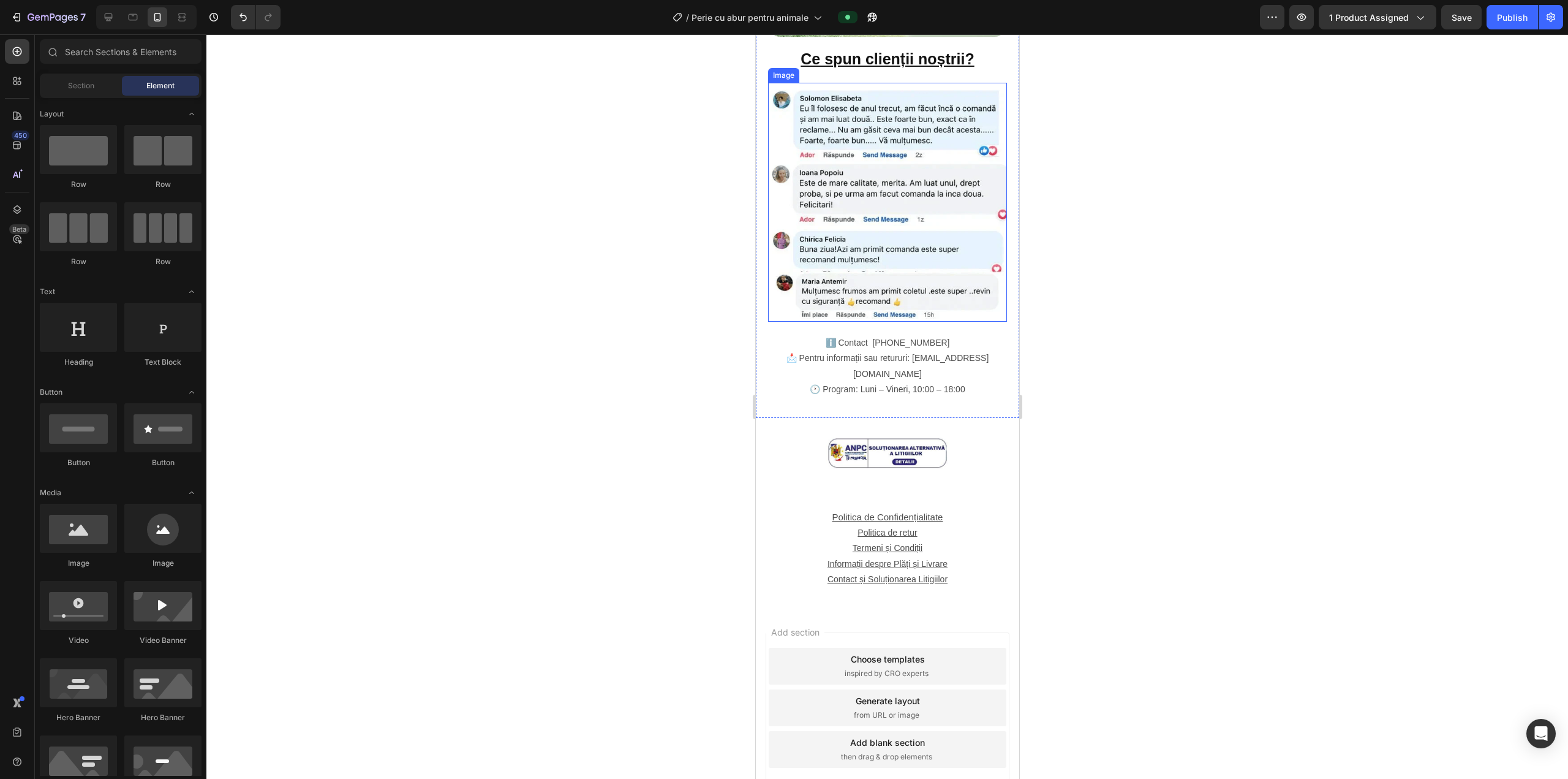
scroll to position [1750, 0]
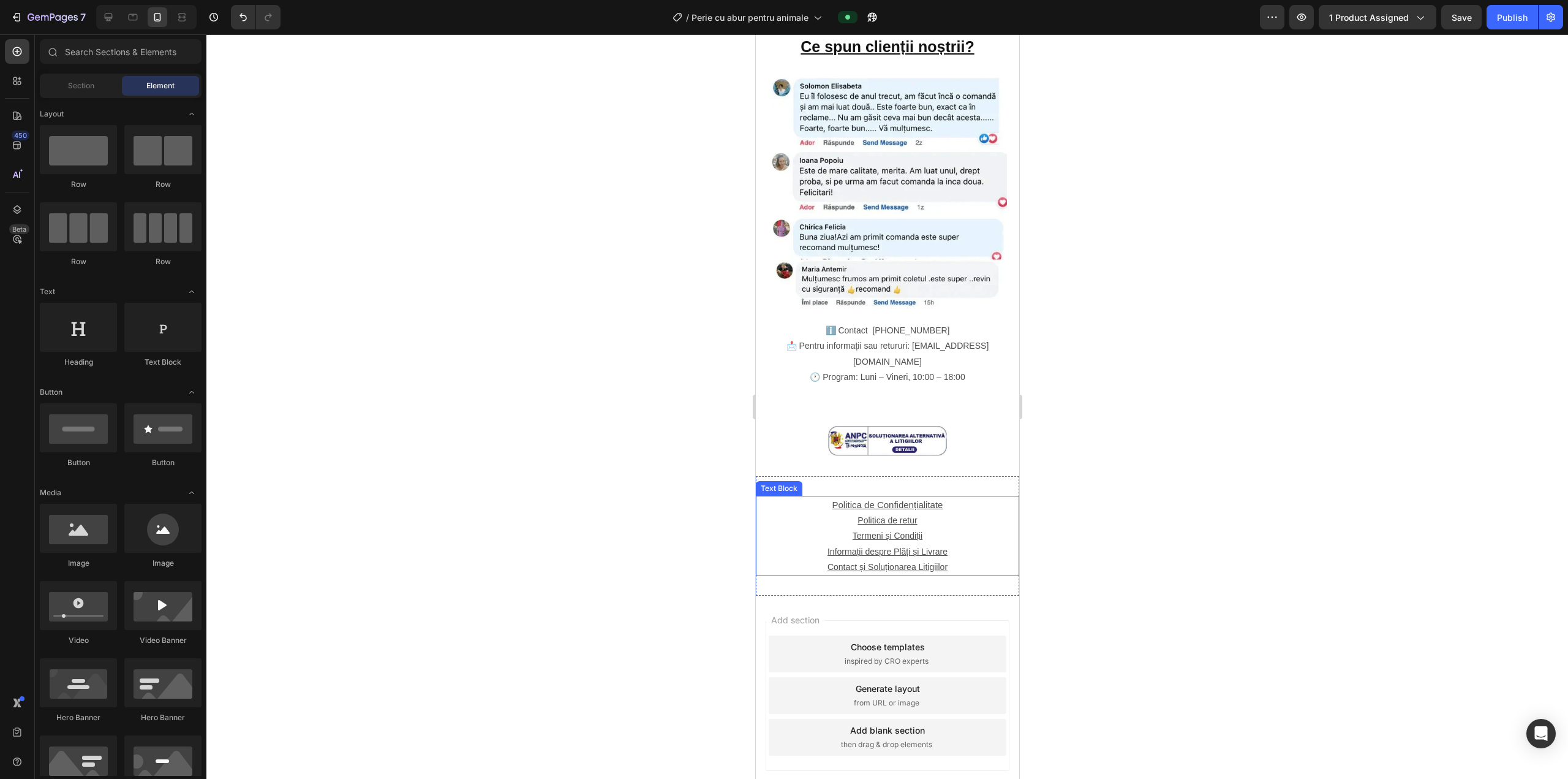
click at [783, 561] on u "Contact și Soluționarea Litigiilor" at bounding box center [887, 566] width 120 height 10
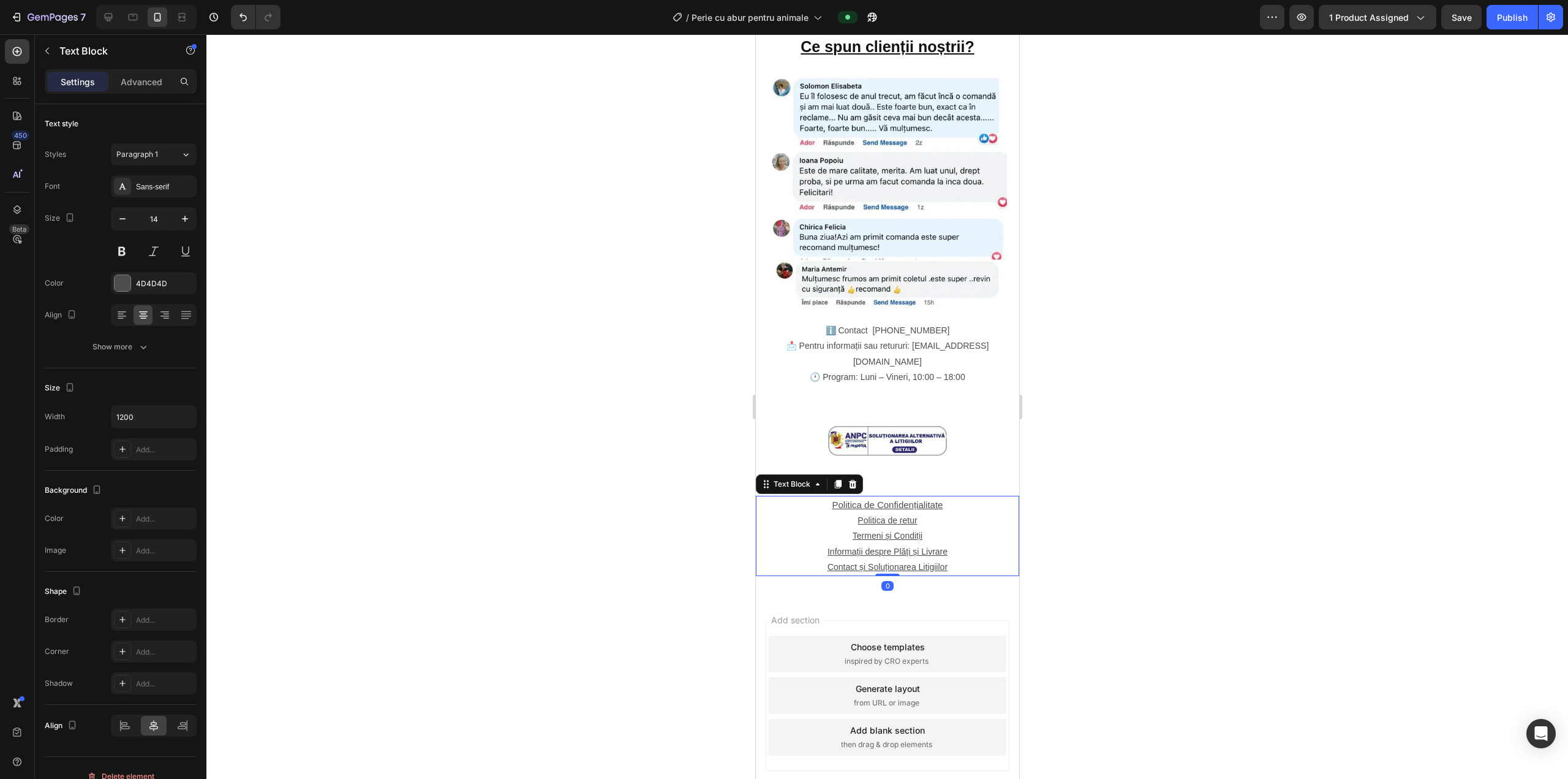
click at [783, 561] on u "Contact și Soluționarea Litigiilor" at bounding box center [887, 566] width 120 height 10
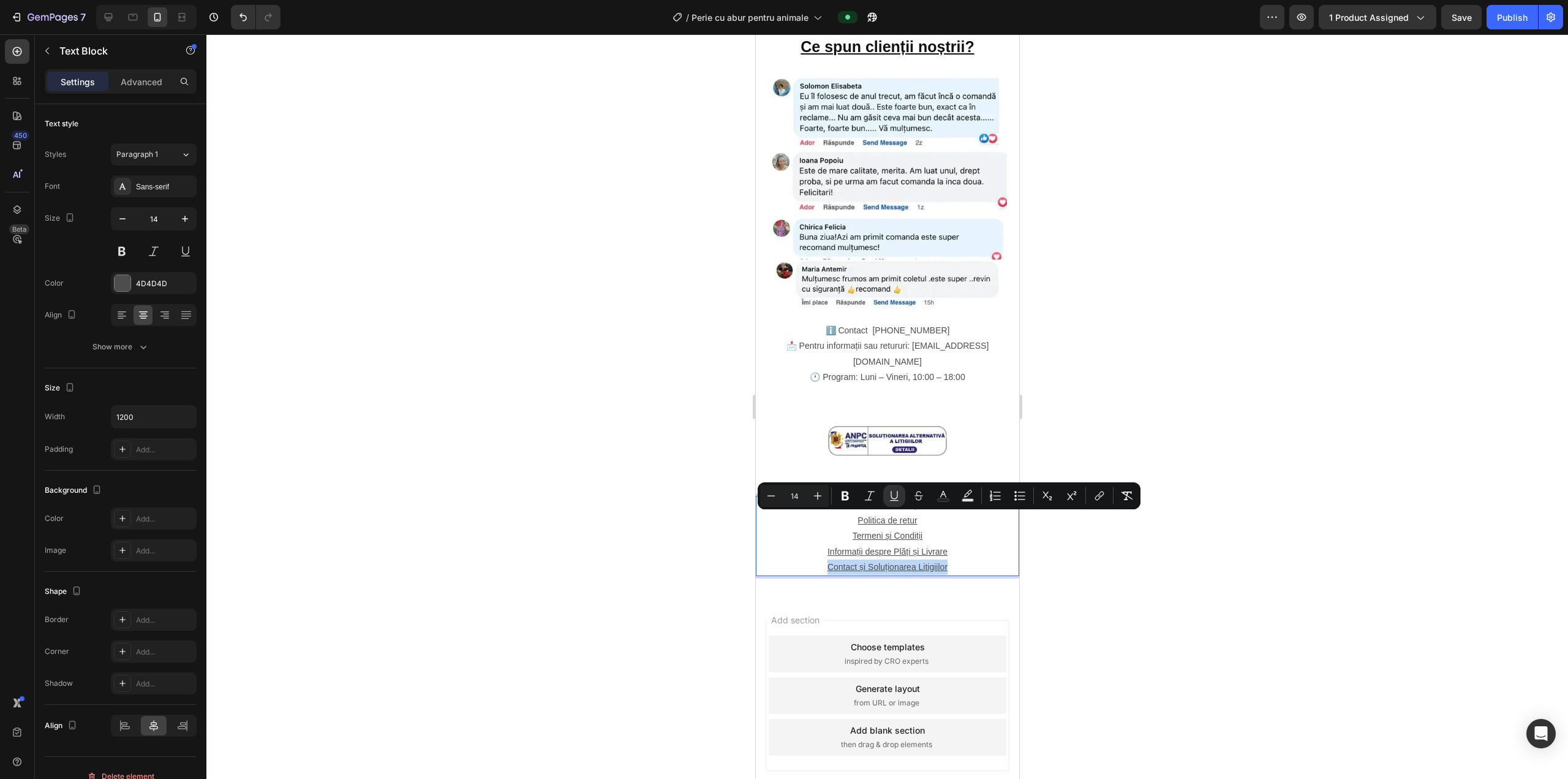
drag, startPoint x: 822, startPoint y: 519, endPoint x: 952, endPoint y: 523, distance: 130.1
click at [783, 560] on p "Contact și Soluționarea Litigiilor" at bounding box center [887, 567] width 261 height 15
click at [783, 491] on icon "Editor contextual toolbar" at bounding box center [1101, 494] width 6 height 6
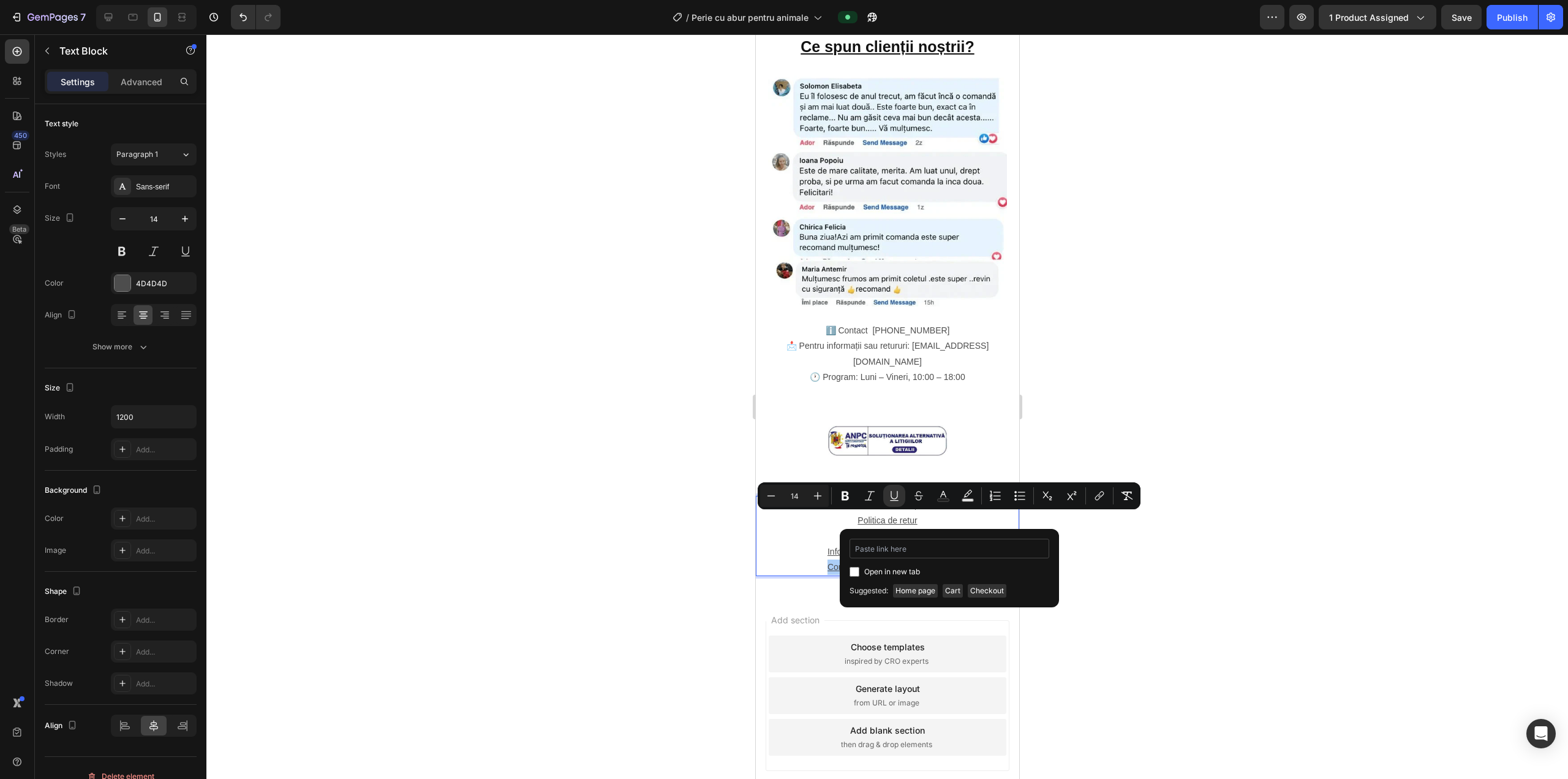
type input "https://shop-bh.com/pages/5-contact-%C8%99i-solu%C8%9Bionarea-litigiilor"
click at [783, 552] on div at bounding box center [887, 407] width 1362 height 745
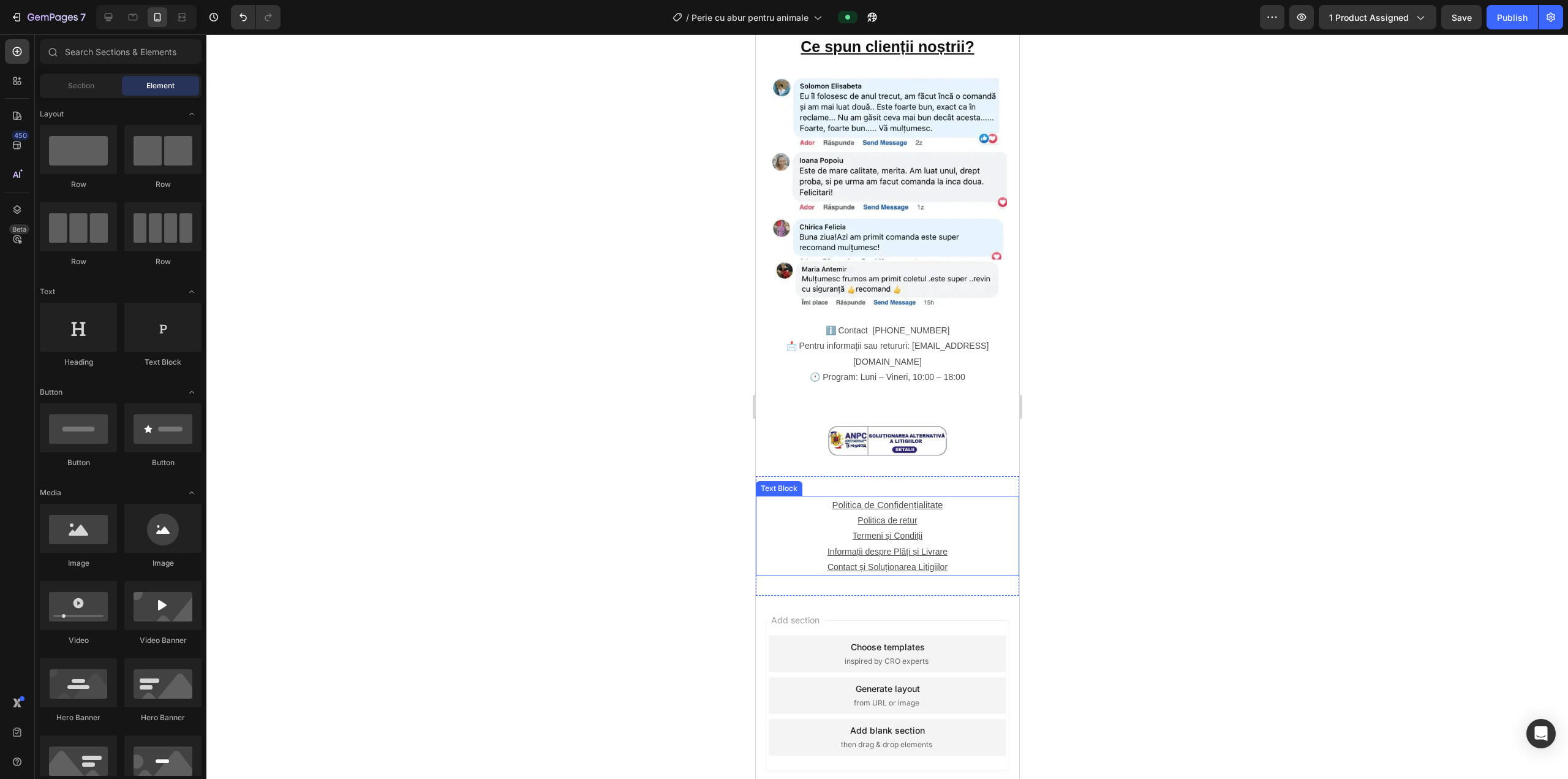
click at [783, 560] on p "Contact și Soluționarea Litigiilor" at bounding box center [887, 567] width 261 height 15
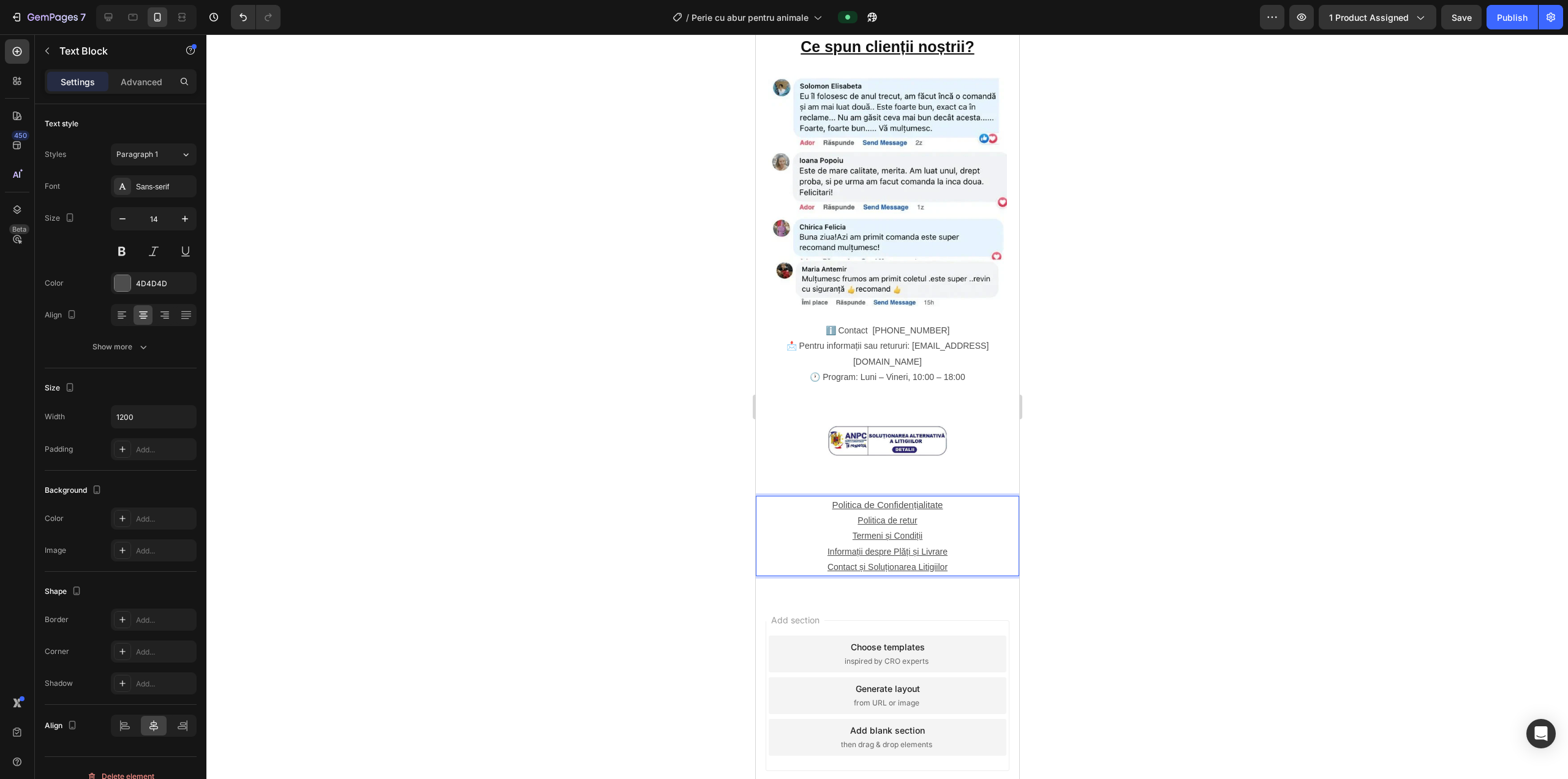
click at [783, 468] on div at bounding box center [887, 407] width 1362 height 745
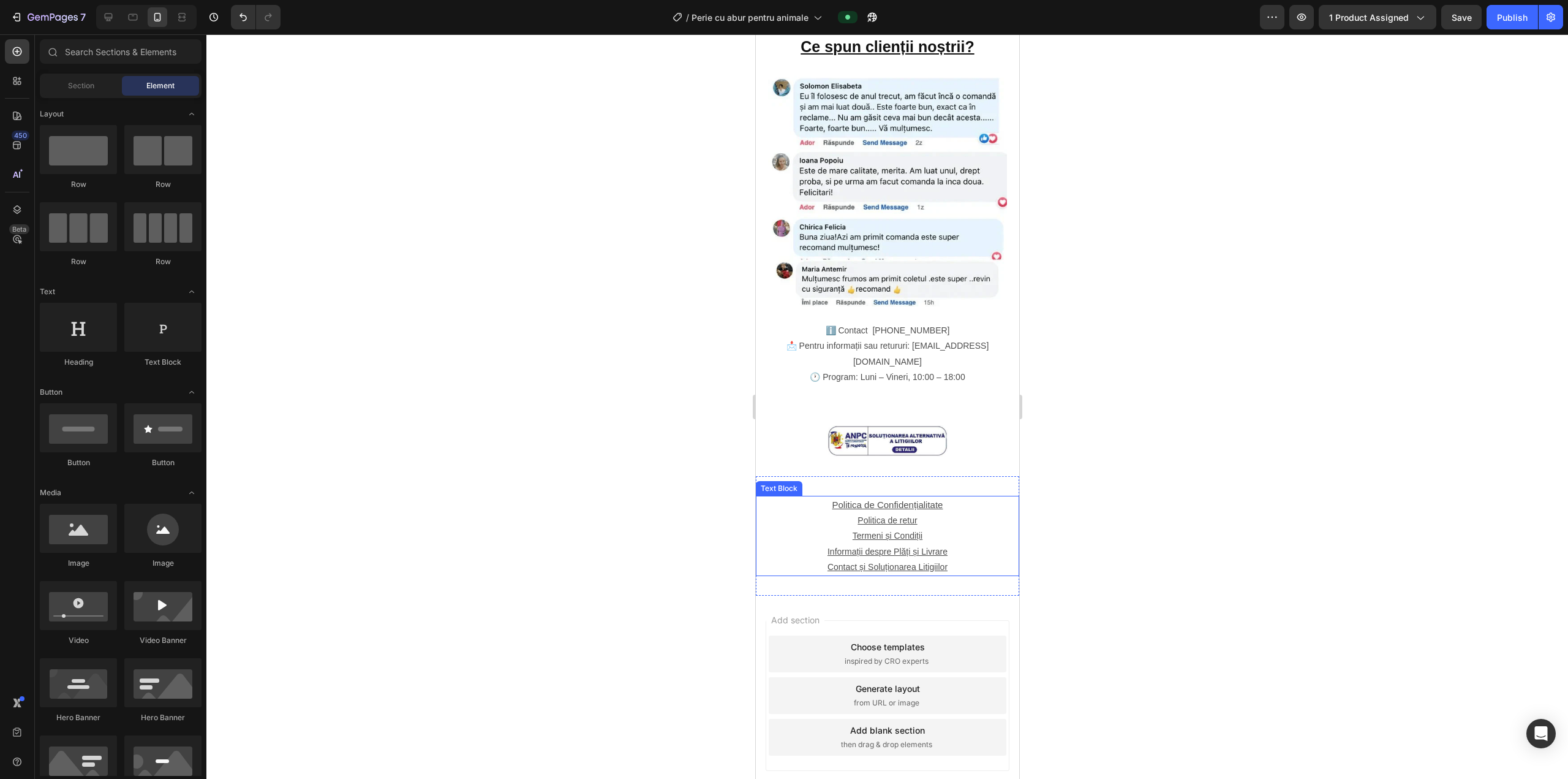
click at [783, 560] on p "Contact și Soluționarea Litigiilor" at bounding box center [887, 567] width 261 height 15
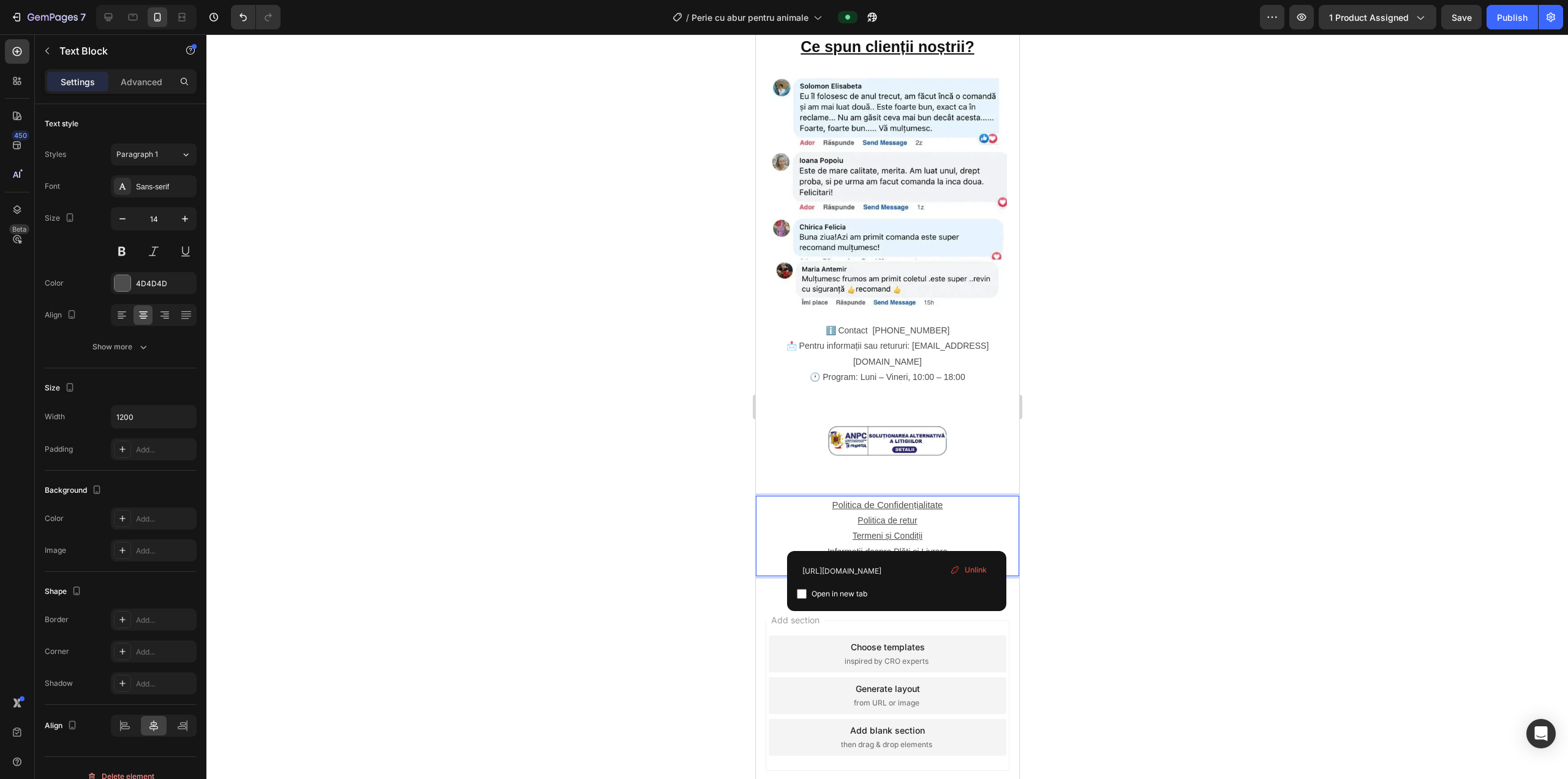
click at [783, 561] on u "Contact și Soluționarea Litigiilor" at bounding box center [887, 566] width 120 height 10
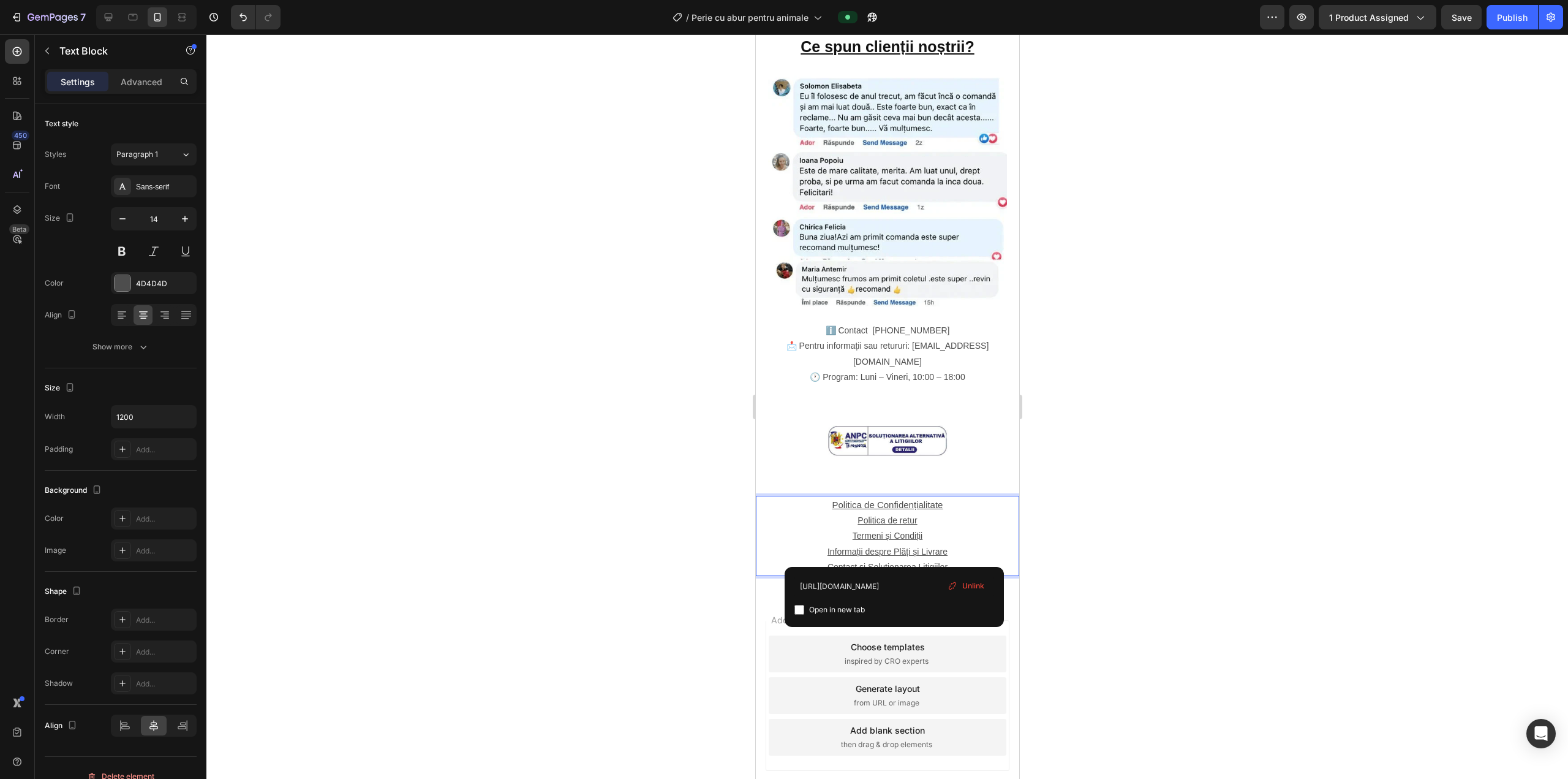
click at [783, 517] on div at bounding box center [887, 407] width 1362 height 745
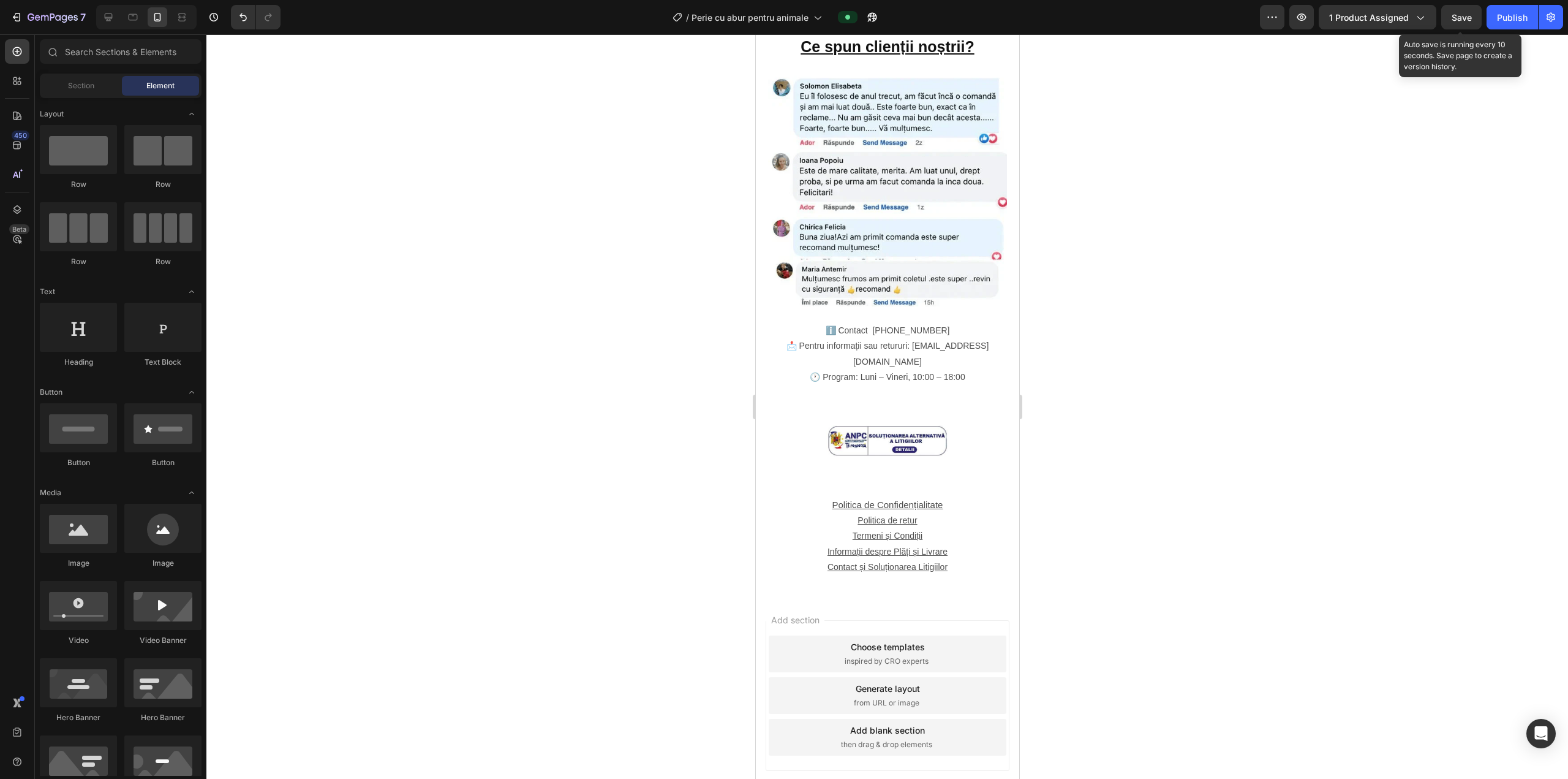
click at [783, 21] on span "Save" at bounding box center [1462, 17] width 20 height 10
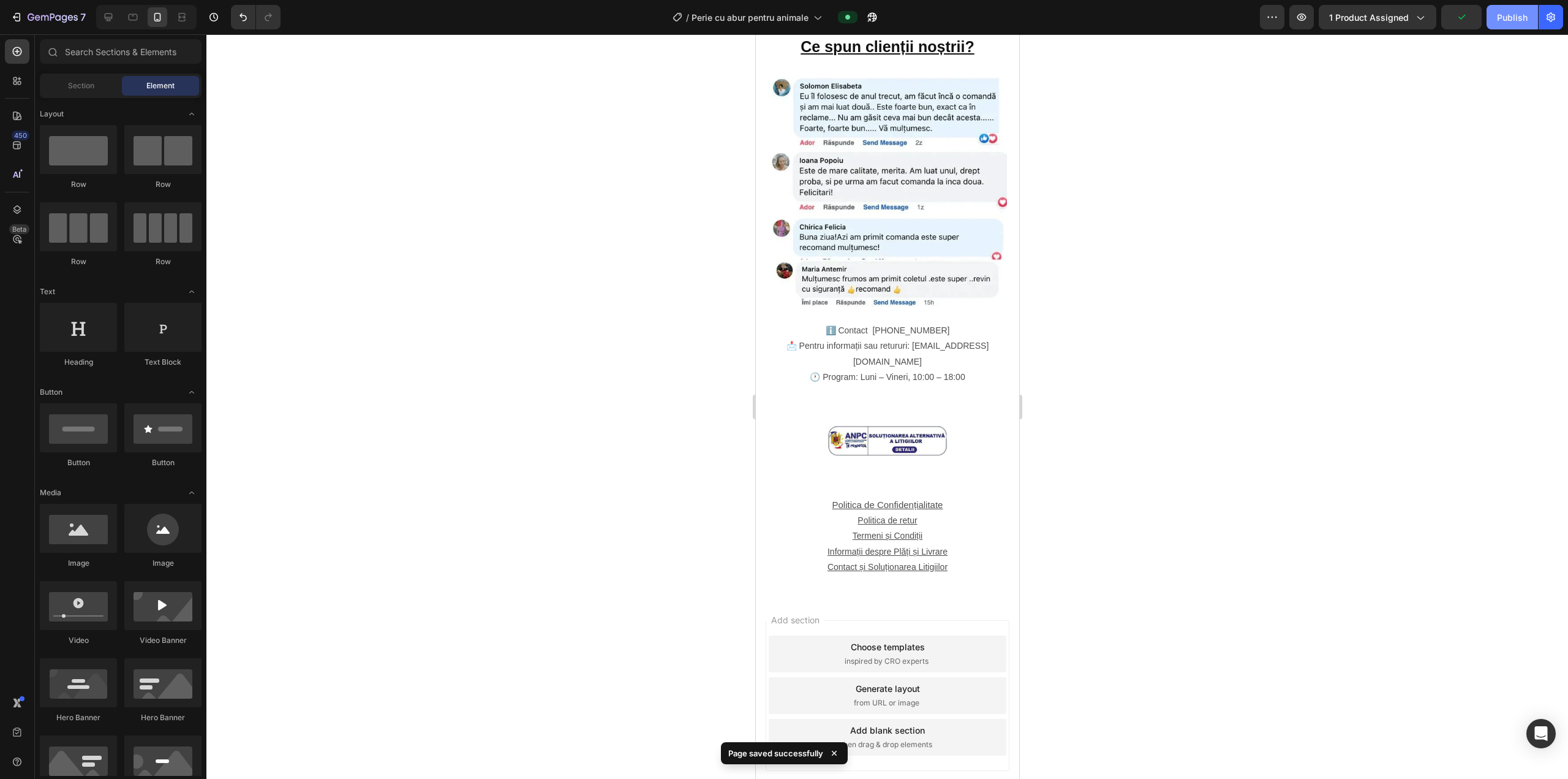
click at [783, 22] on div "Publish" at bounding box center [1512, 18] width 30 height 13
click at [783, 561] on u "Contact și Soluționarea Litigiilor" at bounding box center [887, 566] width 120 height 10
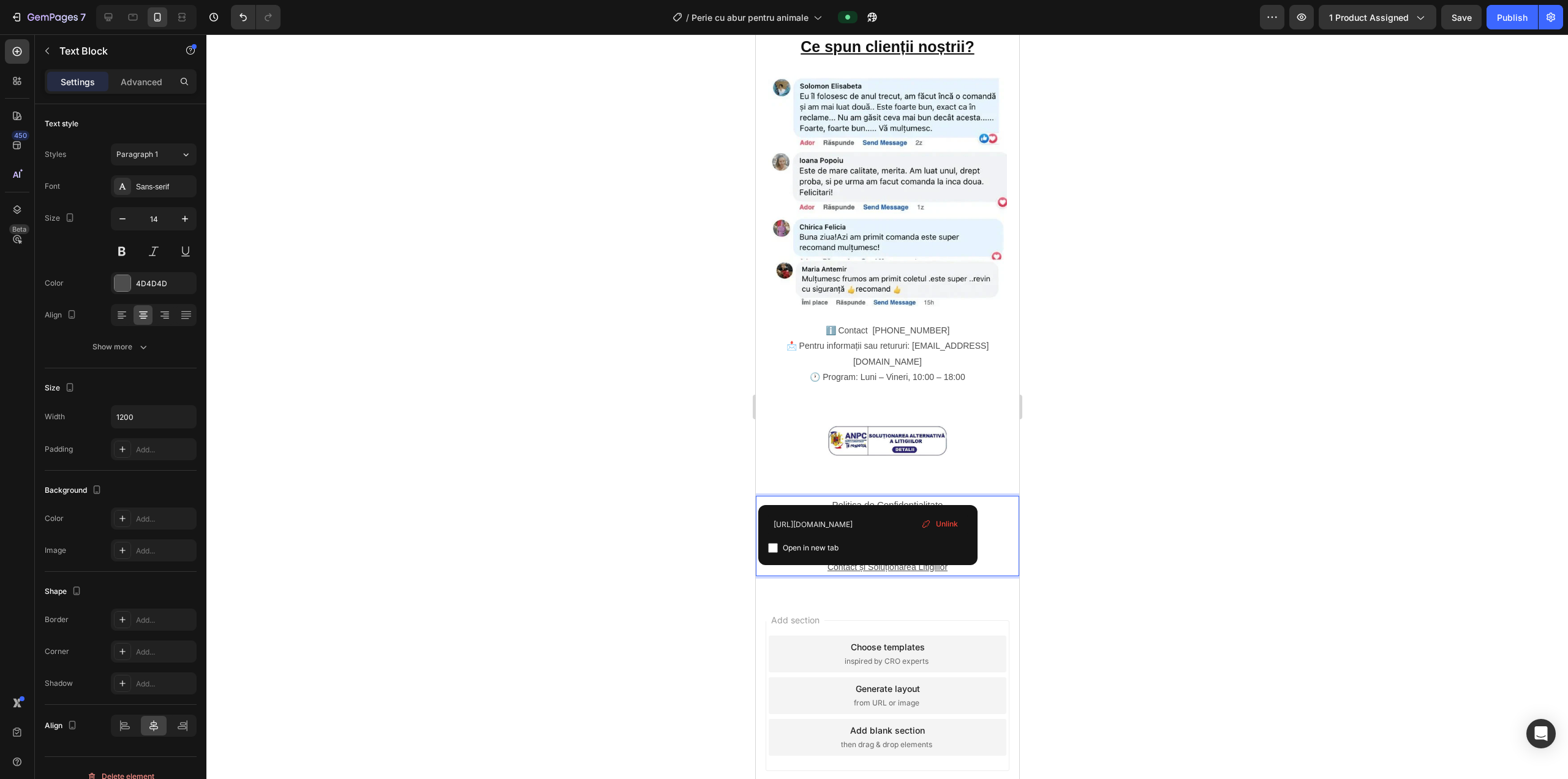
click at [783, 521] on span "Unlink" at bounding box center [947, 524] width 22 height 11
click at [783, 497] on p "⁠⁠⁠⁠⁠⁠⁠ Politica de Confidențialitate" at bounding box center [887, 504] width 261 height 16
click at [783, 500] on u "Politica de Confidențialitate" at bounding box center [887, 504] width 111 height 10
click at [783, 515] on u "Politica de retur" at bounding box center [886, 520] width 60 height 10
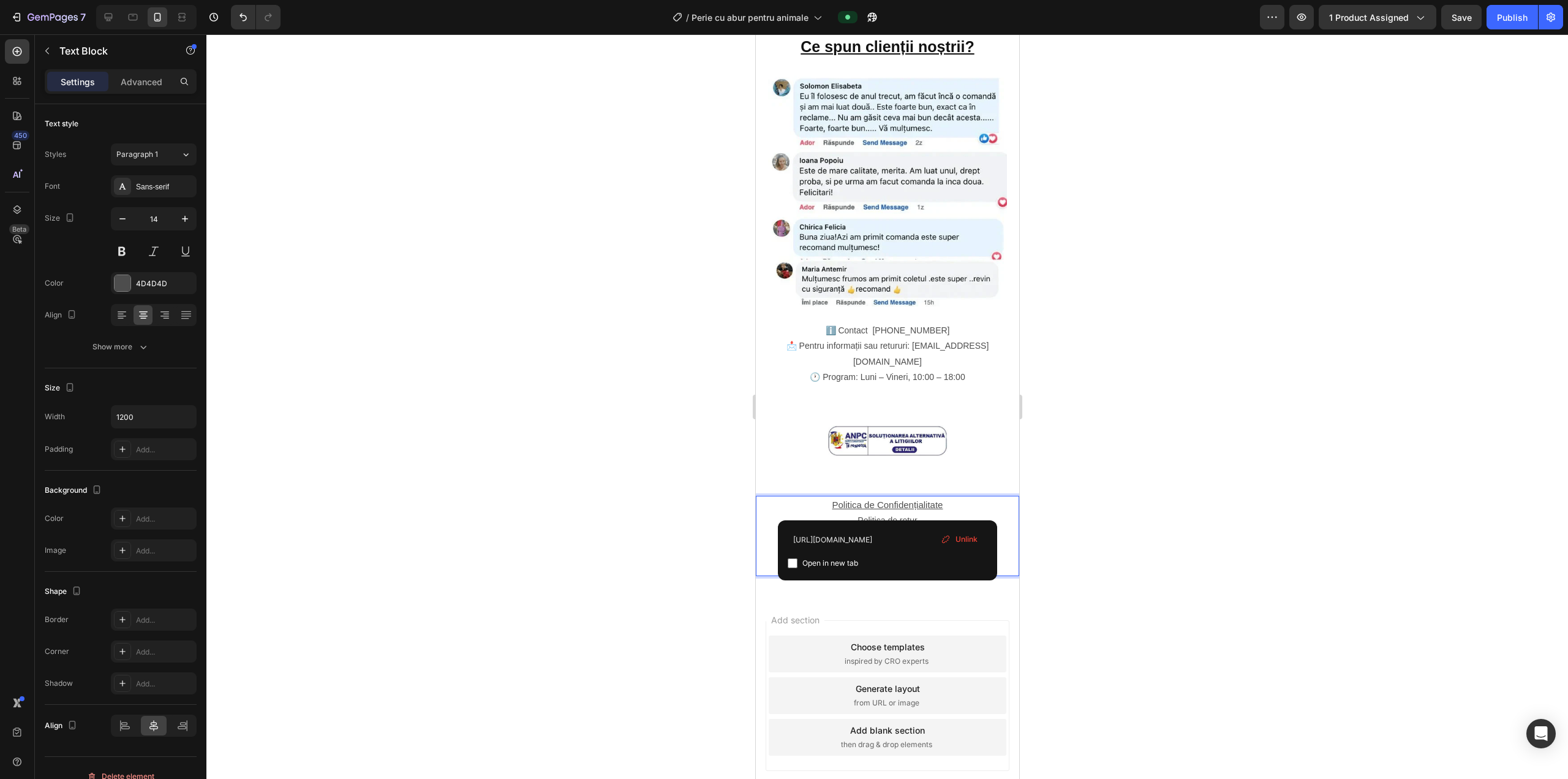
click at [783, 546] on u "Informații despre Plăți și Livrare" at bounding box center [887, 551] width 120 height 10
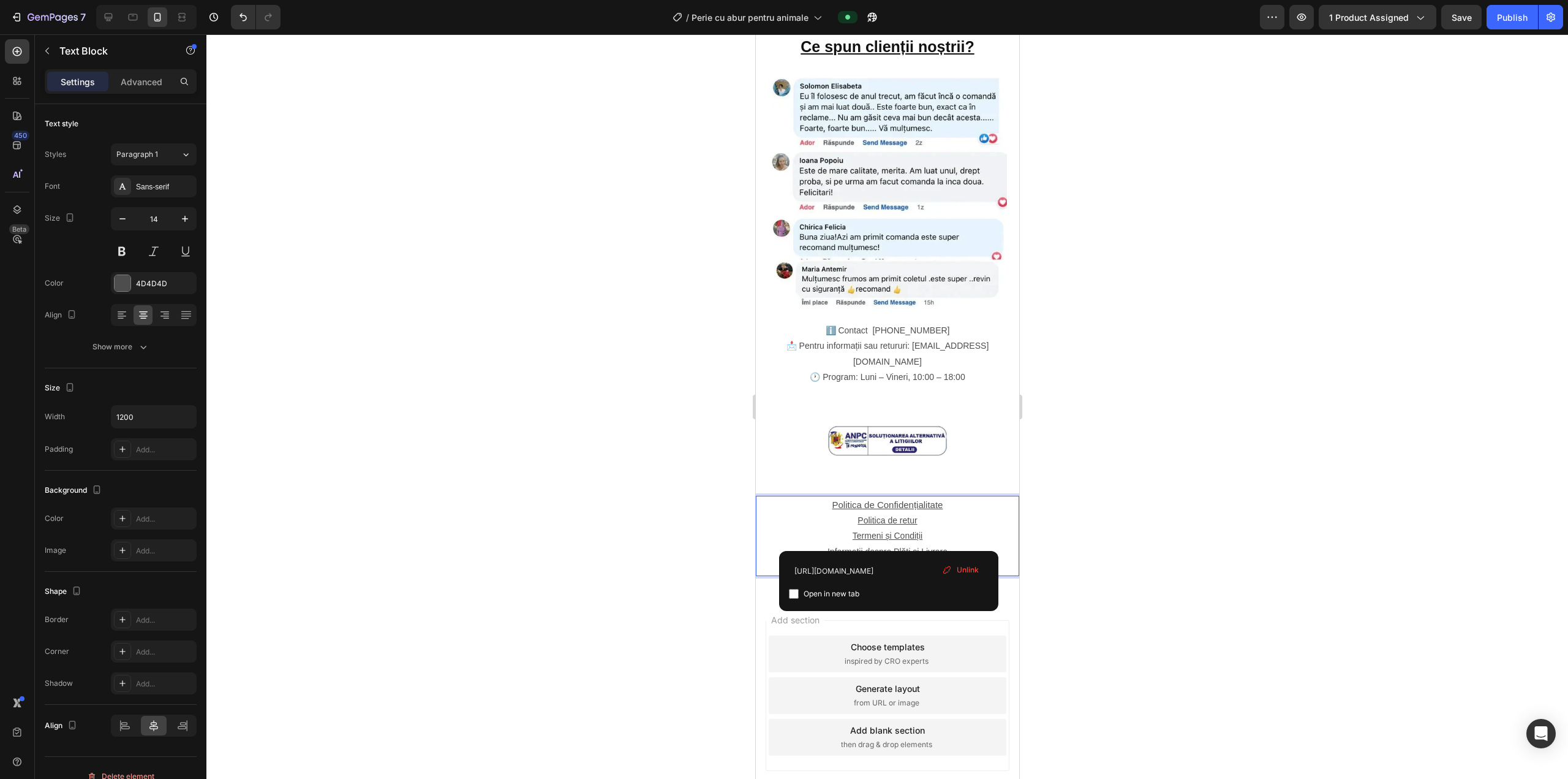
click at [783, 561] on u "Contact și Soluționarea Litigiilor" at bounding box center [887, 566] width 120 height 10
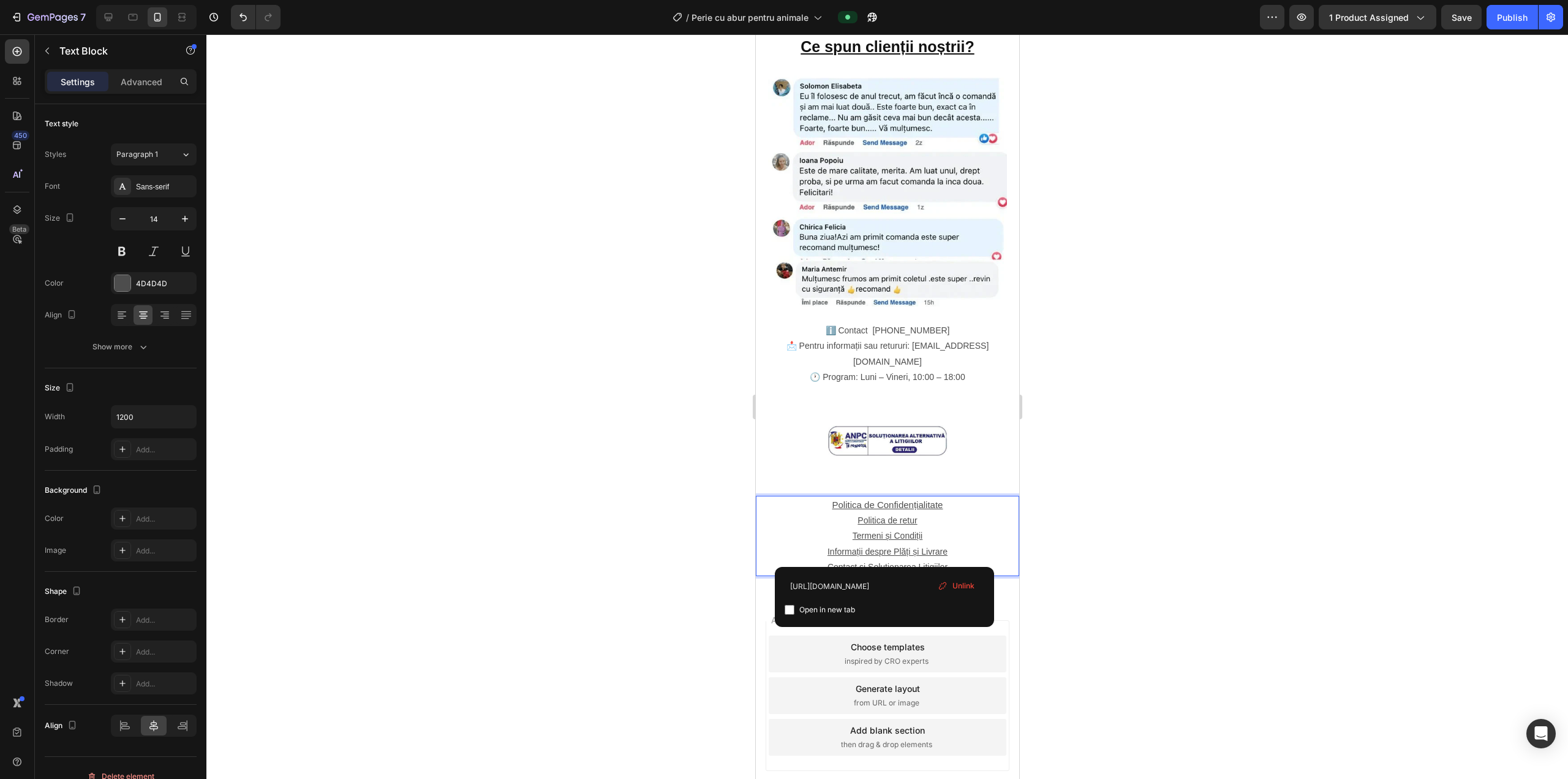
click at [783, 582] on span "Unlink" at bounding box center [963, 586] width 22 height 11
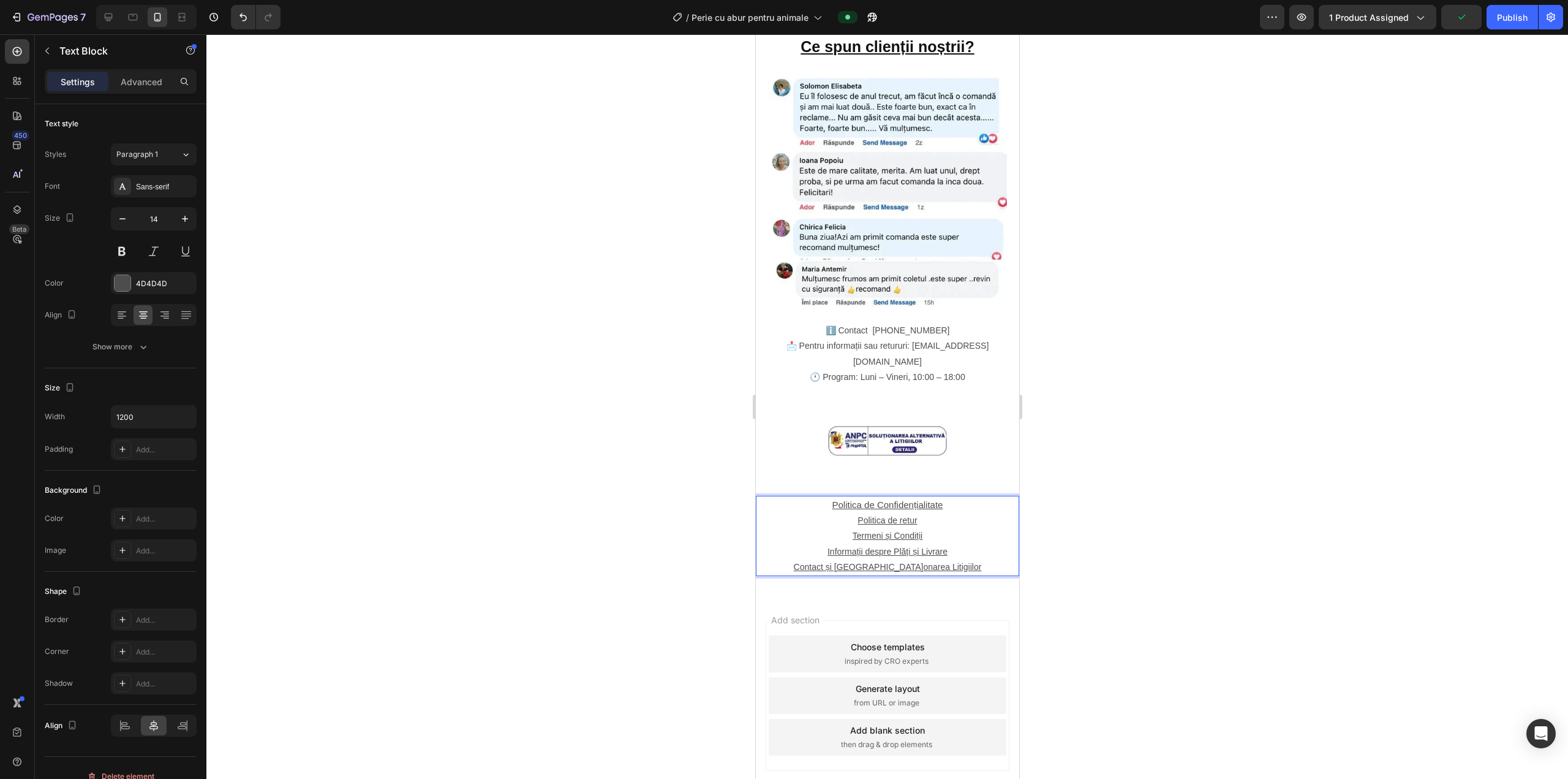
click at [783, 561] on u "Contact și Soluți" at bounding box center [858, 566] width 130 height 10
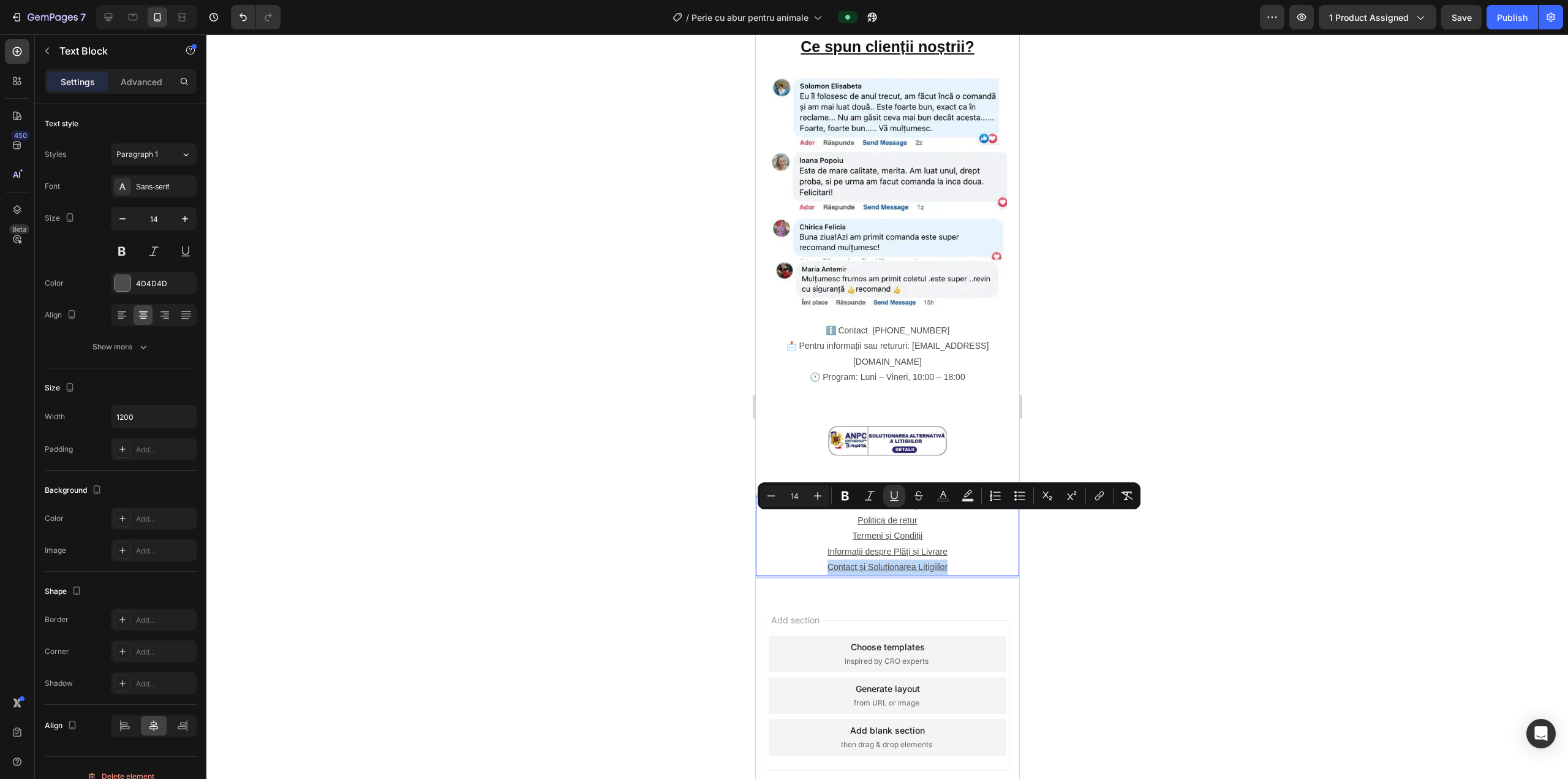
drag, startPoint x: 822, startPoint y: 519, endPoint x: 933, endPoint y: 520, distance: 111.0
click at [783, 561] on u "Contact și Soluționarea Litigiilor" at bounding box center [887, 566] width 120 height 10
click at [783, 502] on icon "Editor contextual toolbar" at bounding box center [1099, 495] width 12 height 12
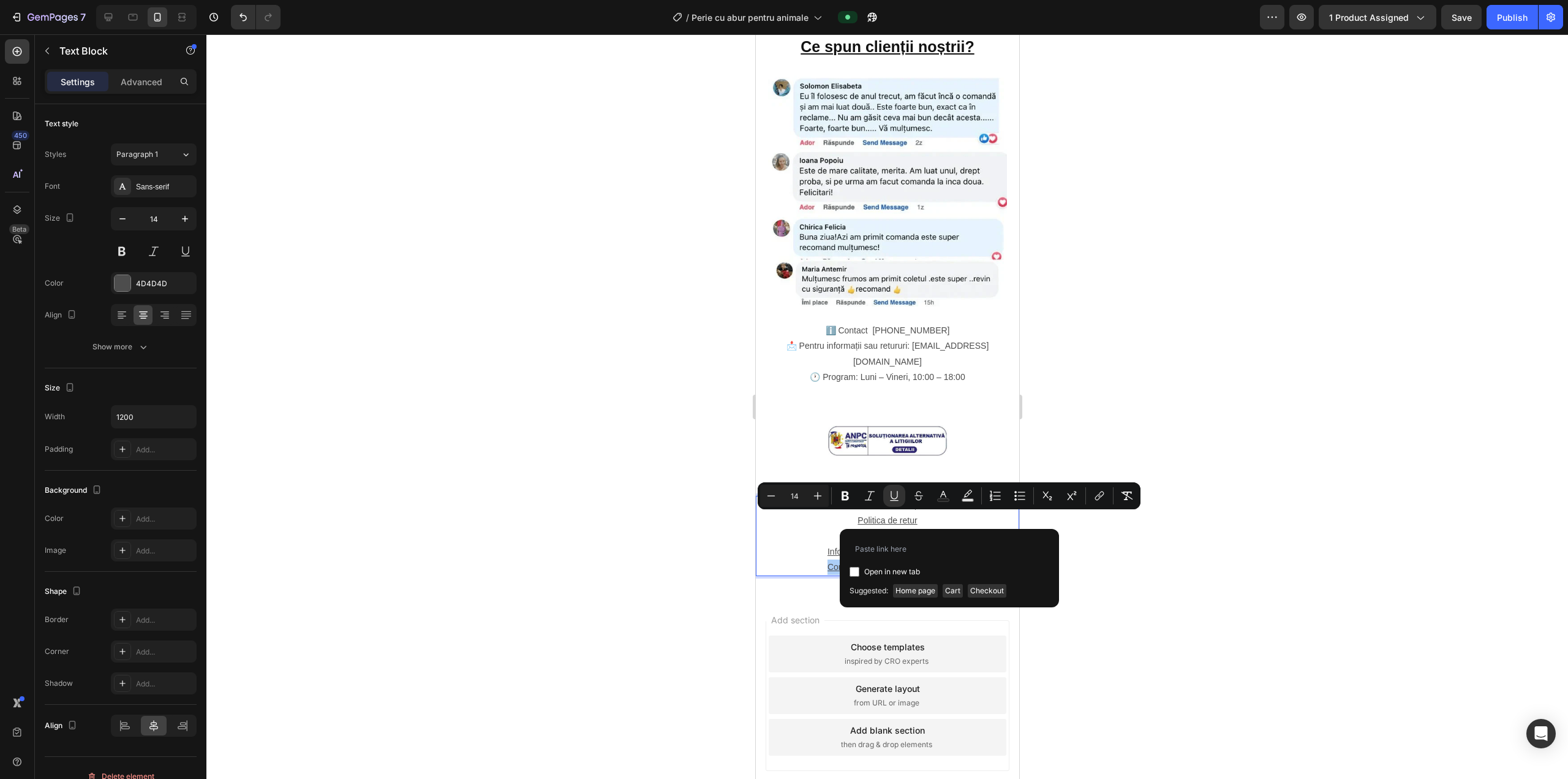
type input "https://shop-bh.com/pages/5-contact-%C8%99i-solu%C8%9Bionarea-litigiilor"
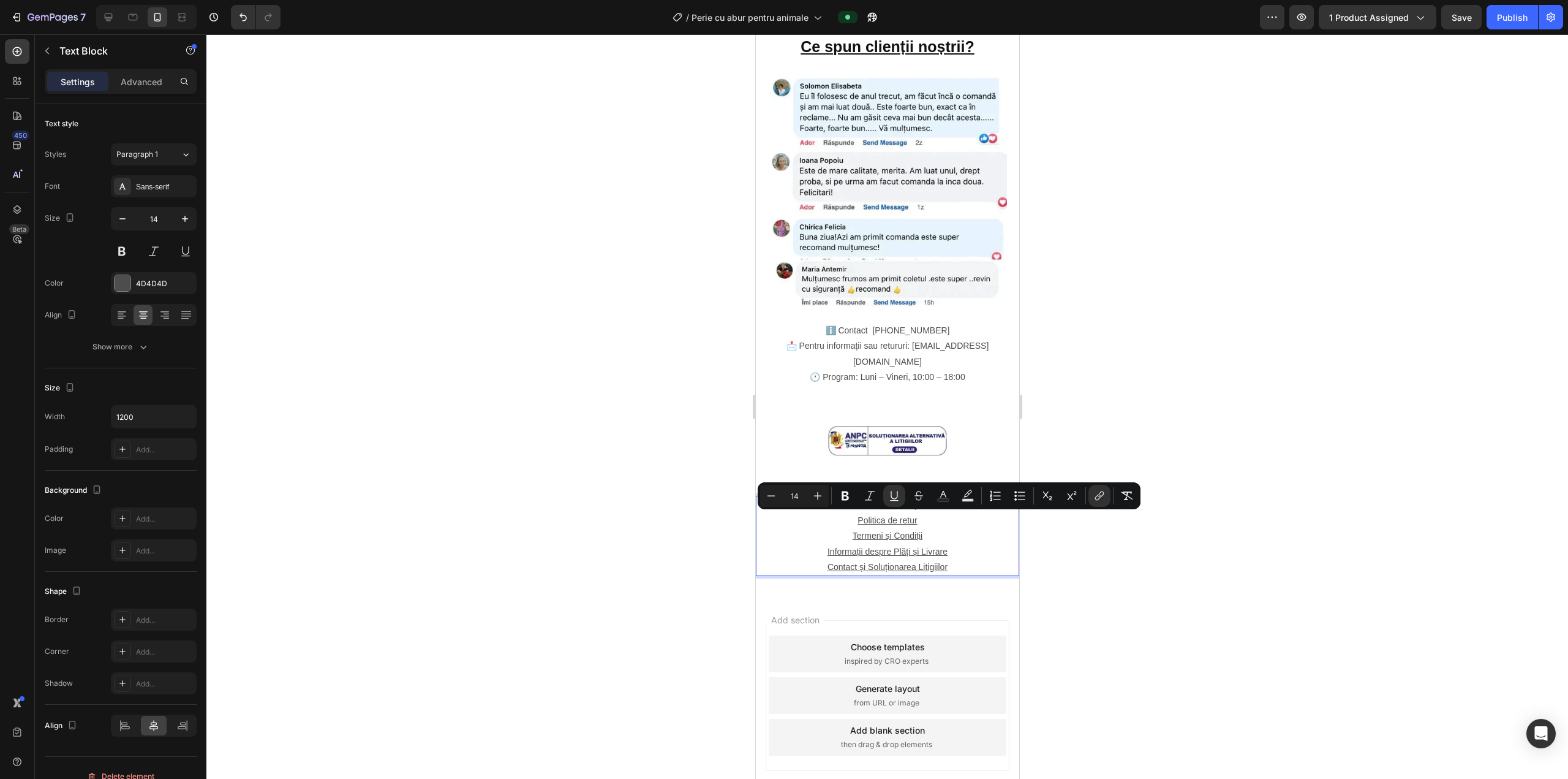
click at [783, 557] on div at bounding box center [887, 407] width 1362 height 745
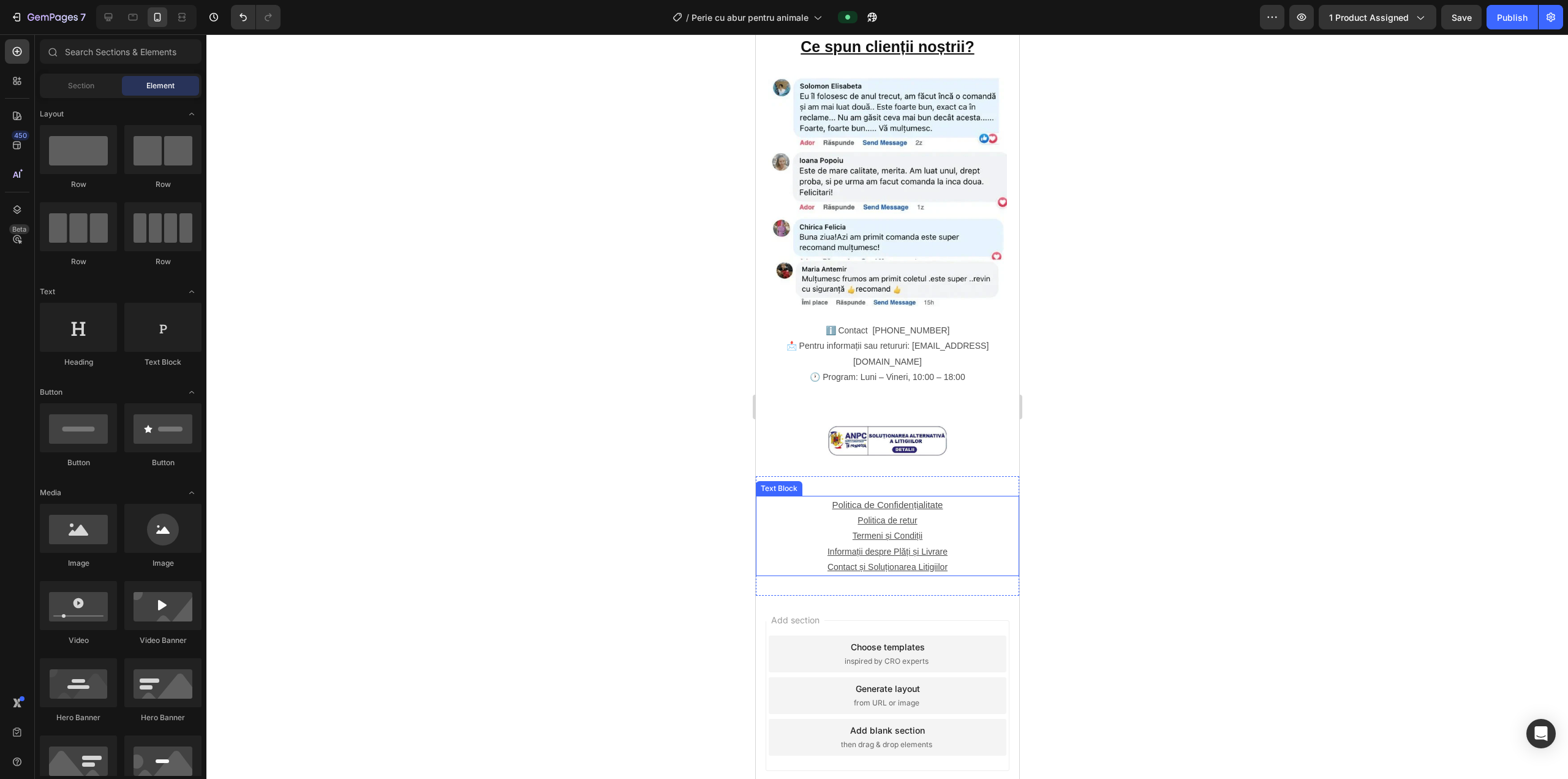
drag, startPoint x: 935, startPoint y: 523, endPoint x: 928, endPoint y: 521, distance: 7.3
click at [783, 561] on u "Contact și Soluționarea Litigiilor" at bounding box center [887, 566] width 120 height 10
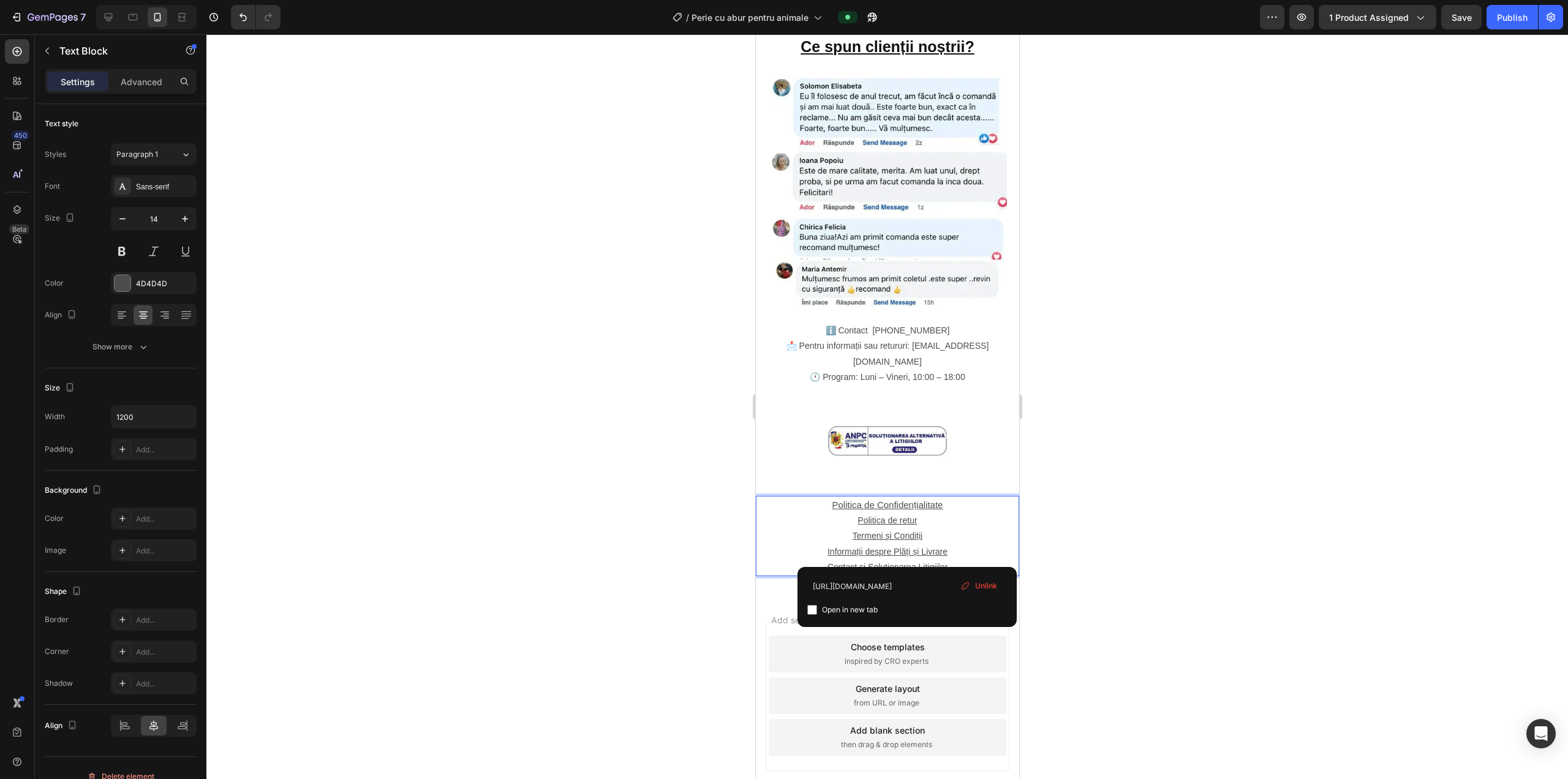
click at [783, 561] on u "Contact și Soluționarea Litigiilor" at bounding box center [887, 566] width 120 height 10
click at [783, 14] on span "Save" at bounding box center [1462, 17] width 20 height 10
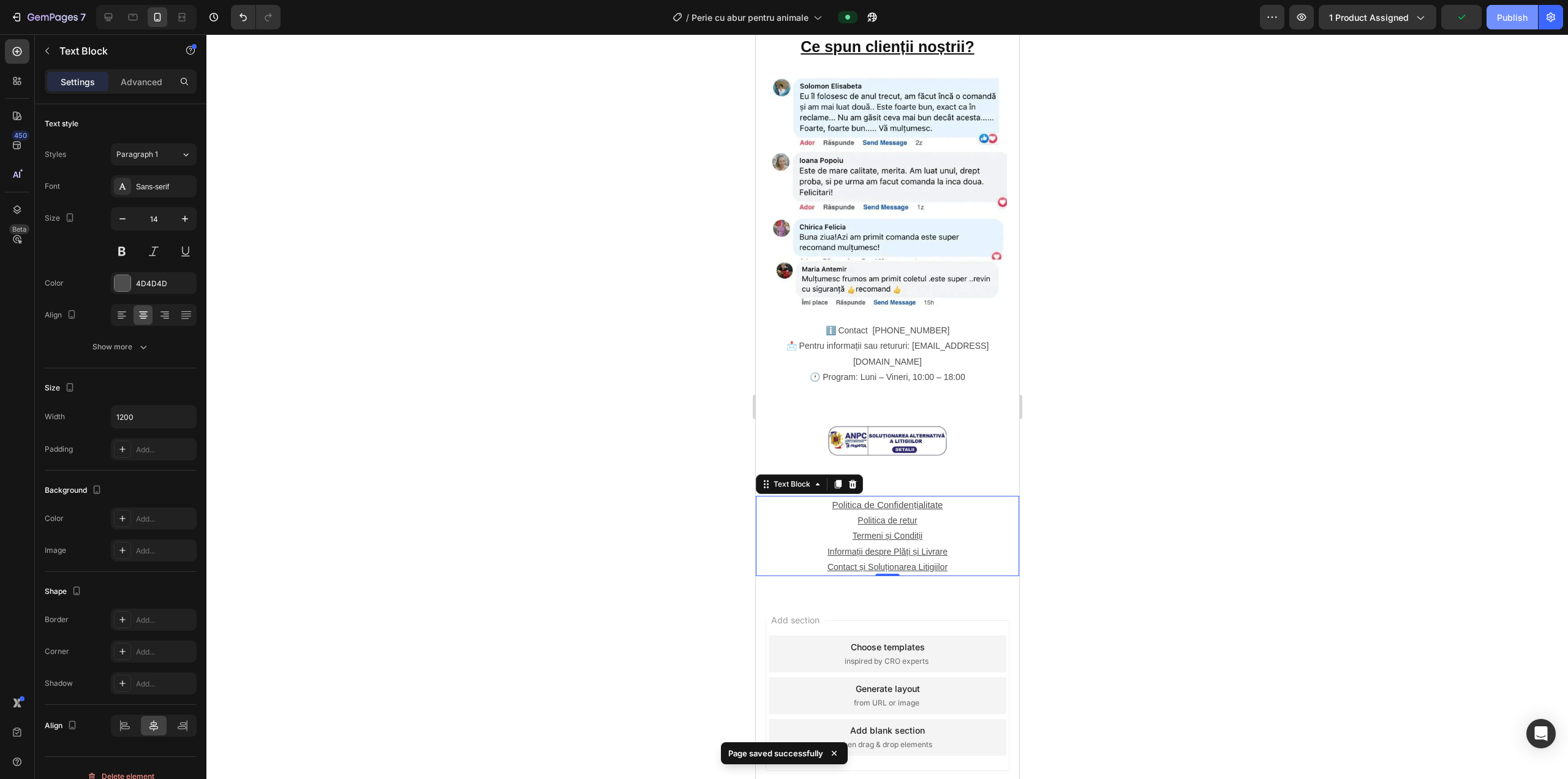
click at [783, 22] on div "Publish" at bounding box center [1512, 18] width 30 height 13
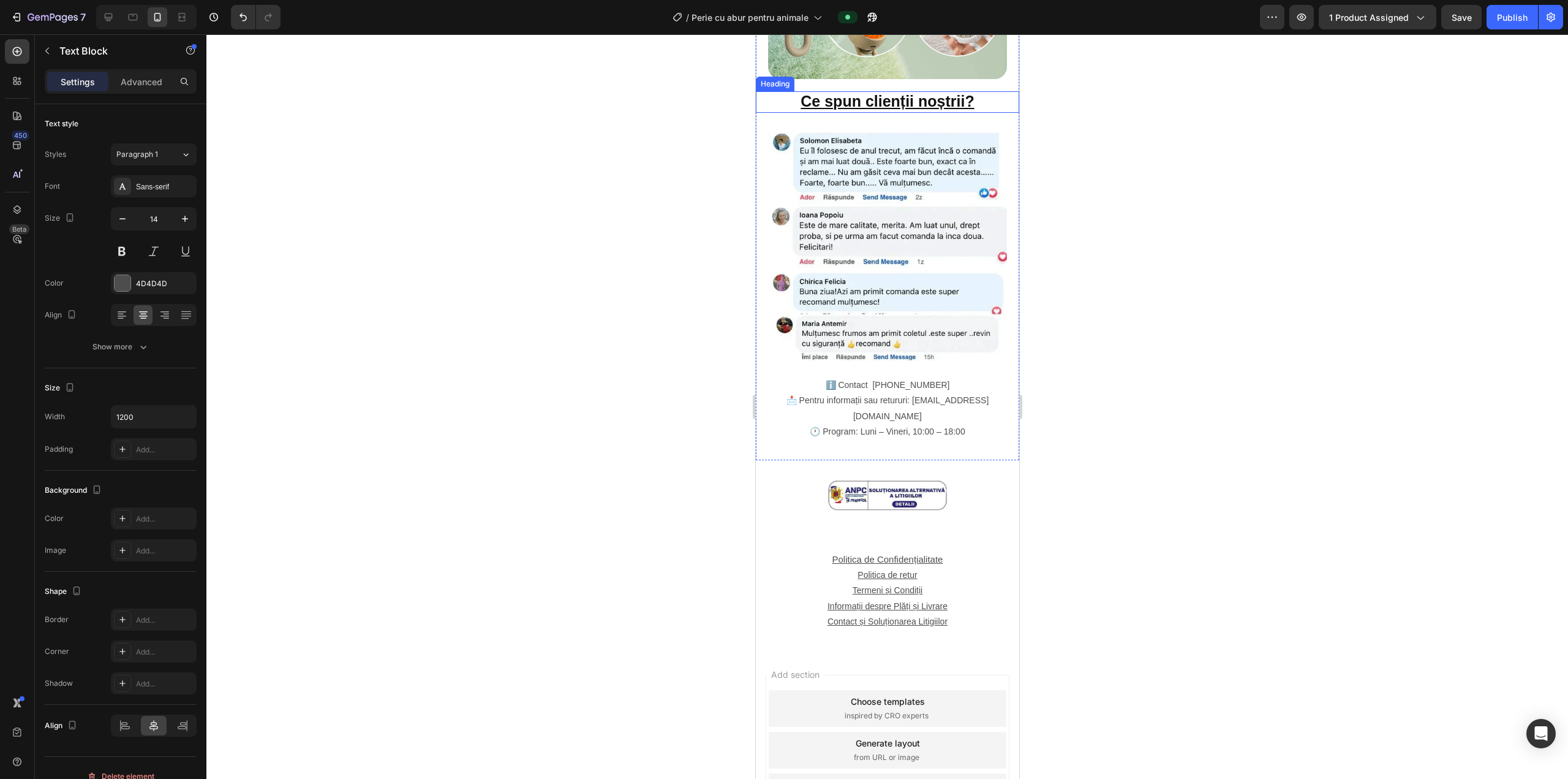
scroll to position [1750, 0]
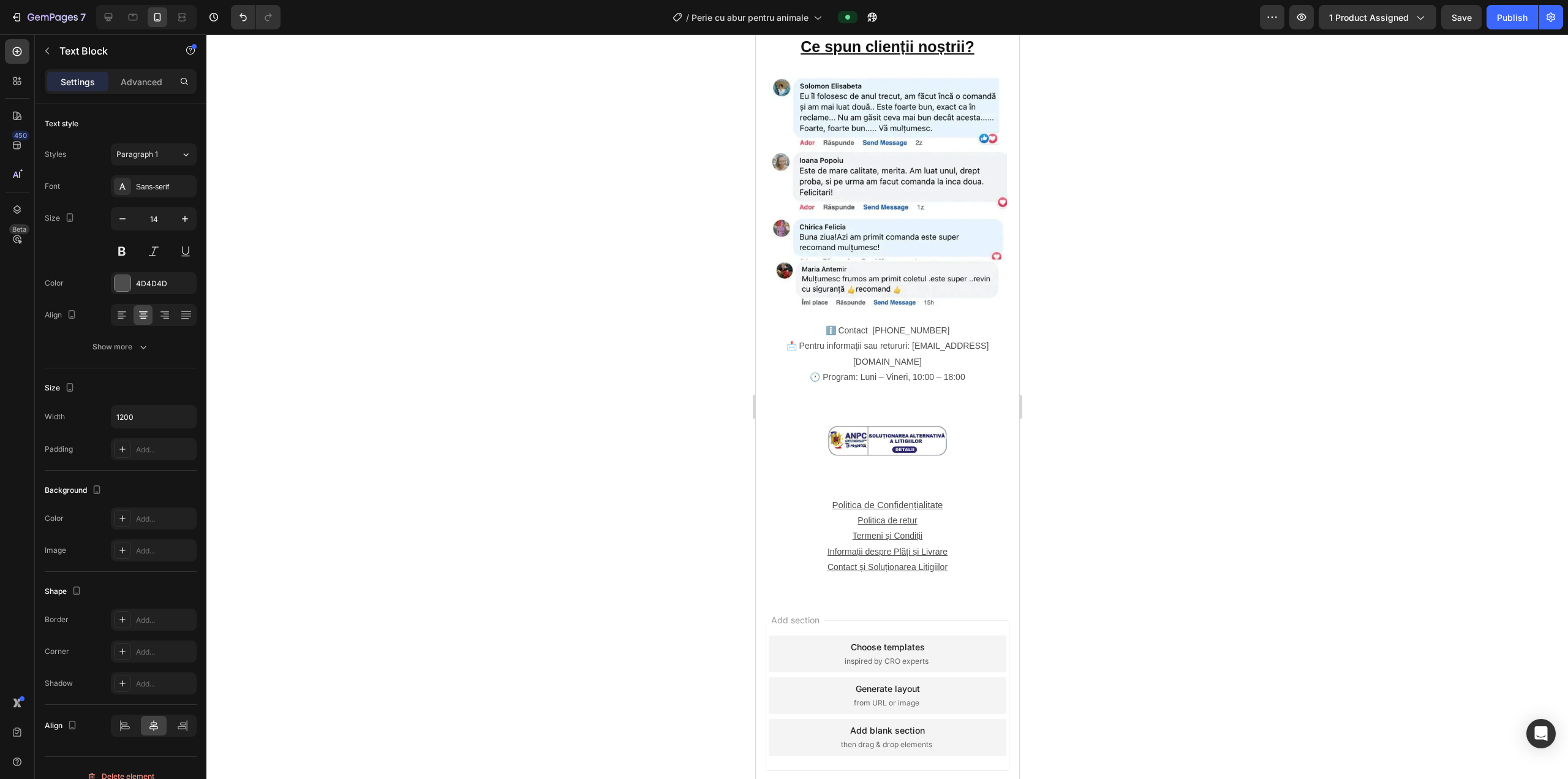
click at [783, 561] on u "Contact și Soluționarea Litigiilor" at bounding box center [887, 566] width 120 height 10
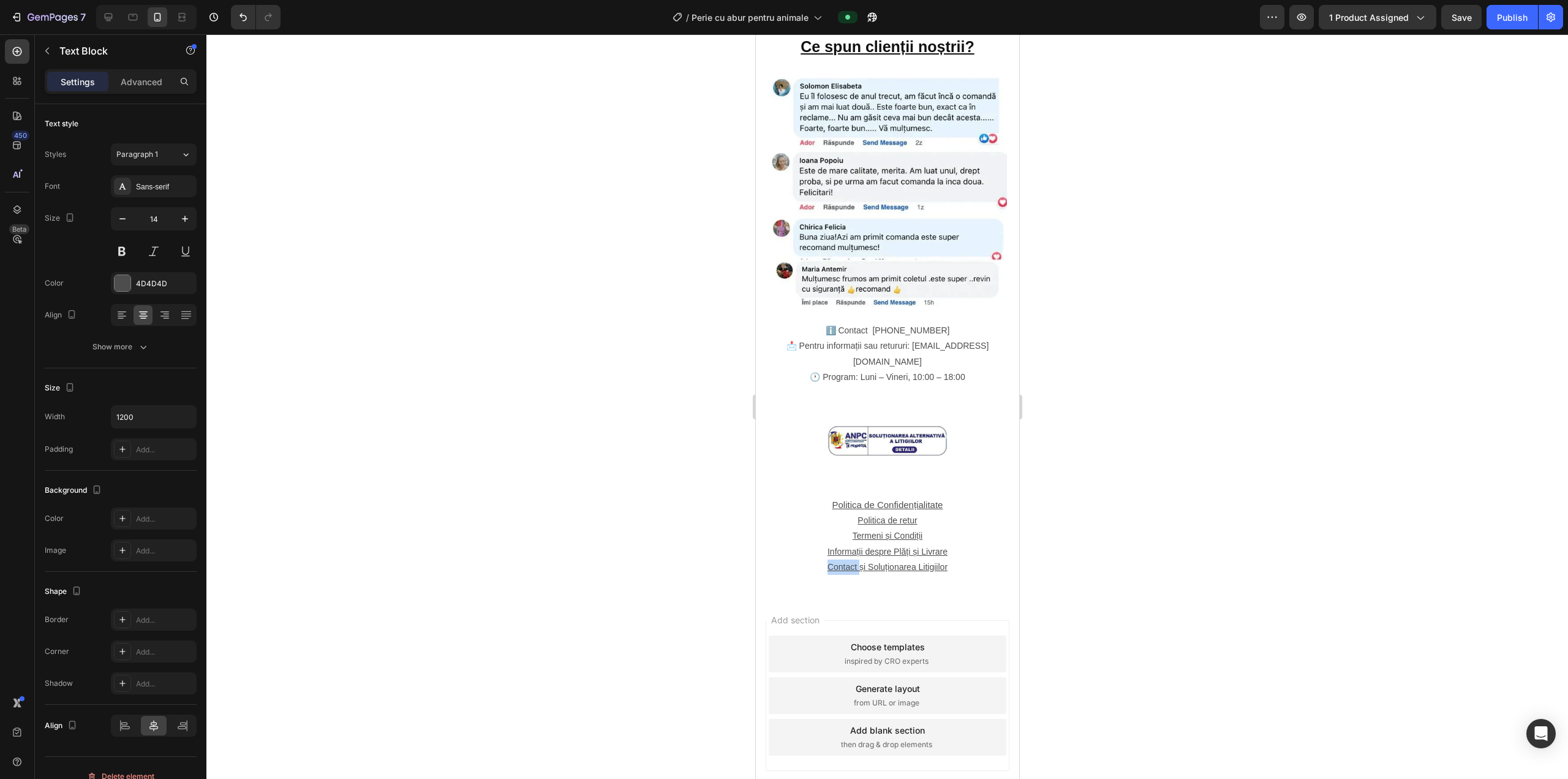
click at [783, 561] on u "Contact și Soluționarea Litigiilor" at bounding box center [887, 566] width 120 height 10
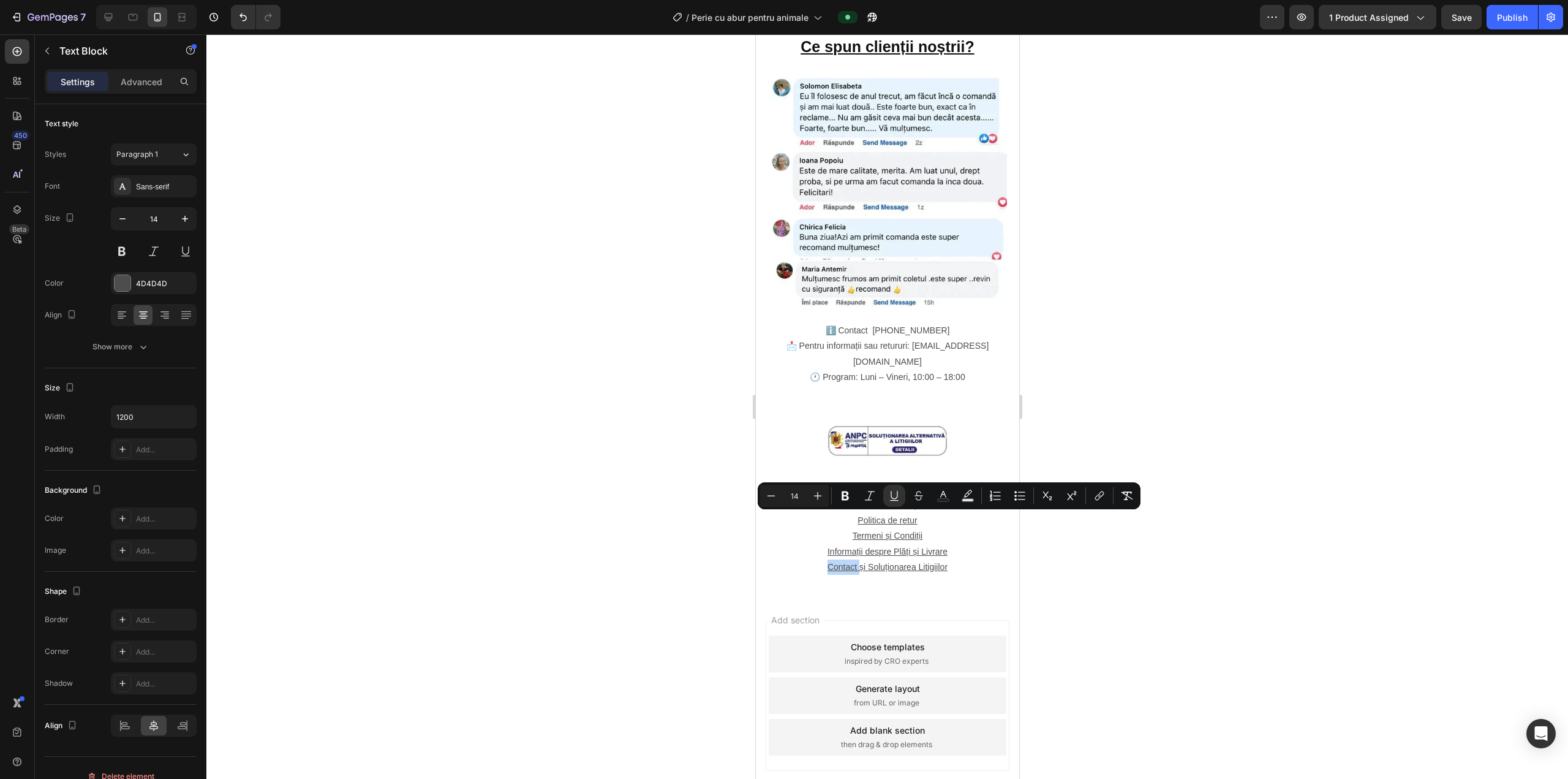
click at [783, 561] on u "Contact și Soluționarea Litigiilor" at bounding box center [887, 566] width 120 height 10
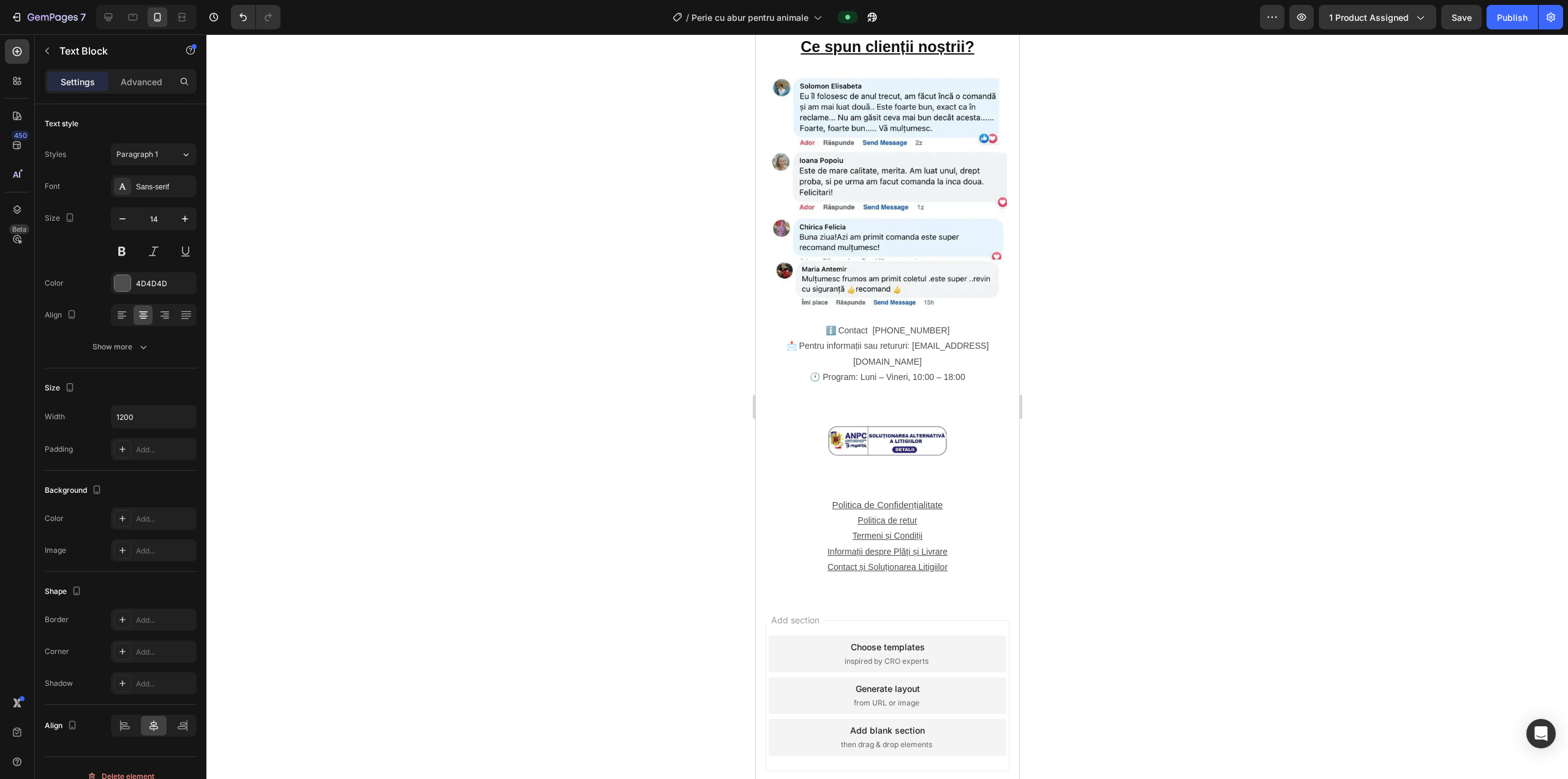
click at [783, 561] on u "Contact și Soluționarea Litigiilor" at bounding box center [887, 566] width 120 height 10
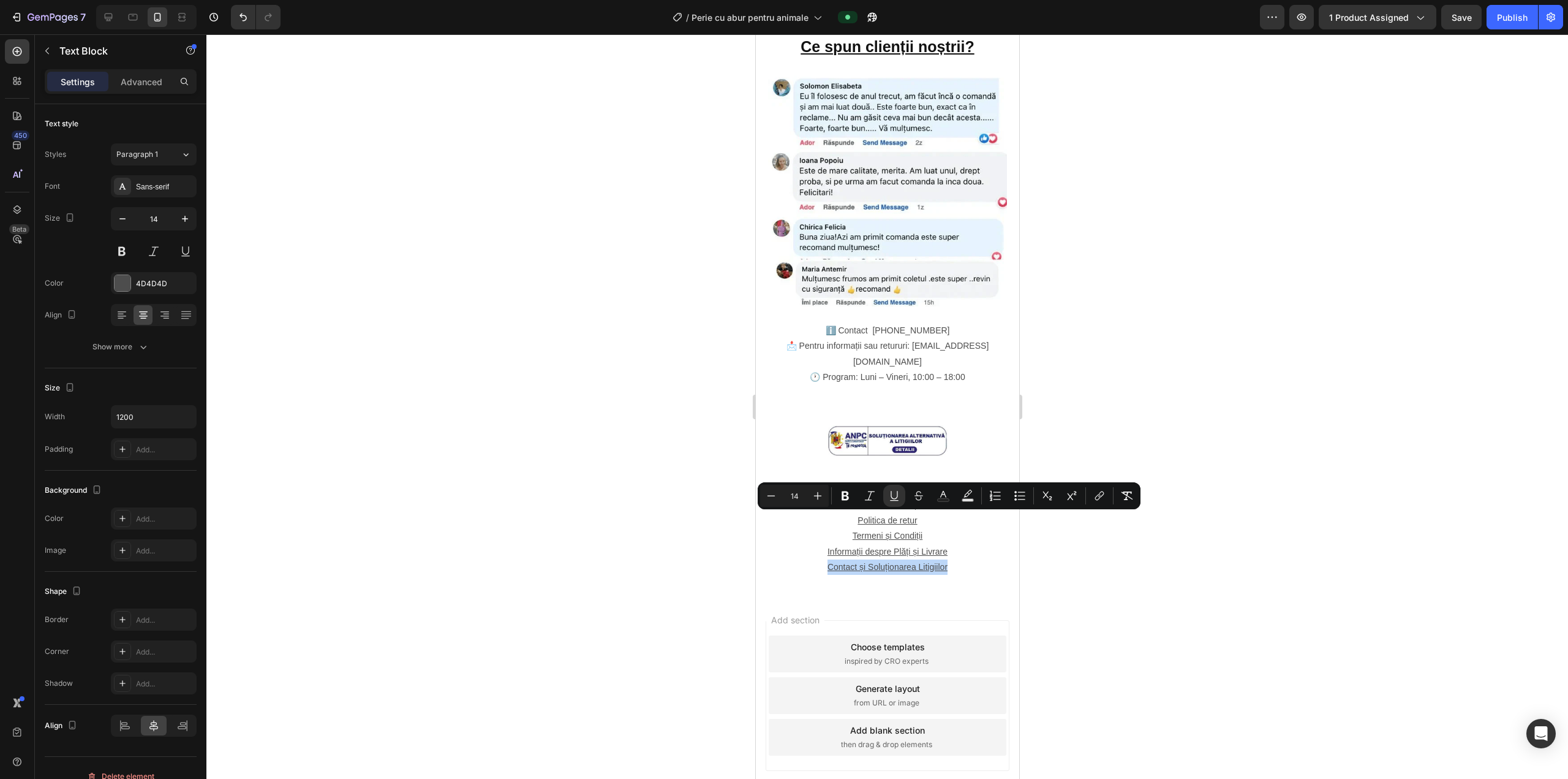
drag, startPoint x: 824, startPoint y: 519, endPoint x: 935, endPoint y: 525, distance: 111.2
click at [783, 560] on p "Contact și Soluționarea Litigiilor" at bounding box center [887, 567] width 261 height 15
click at [783, 491] on icon "Editor contextual toolbar" at bounding box center [1099, 495] width 12 height 12
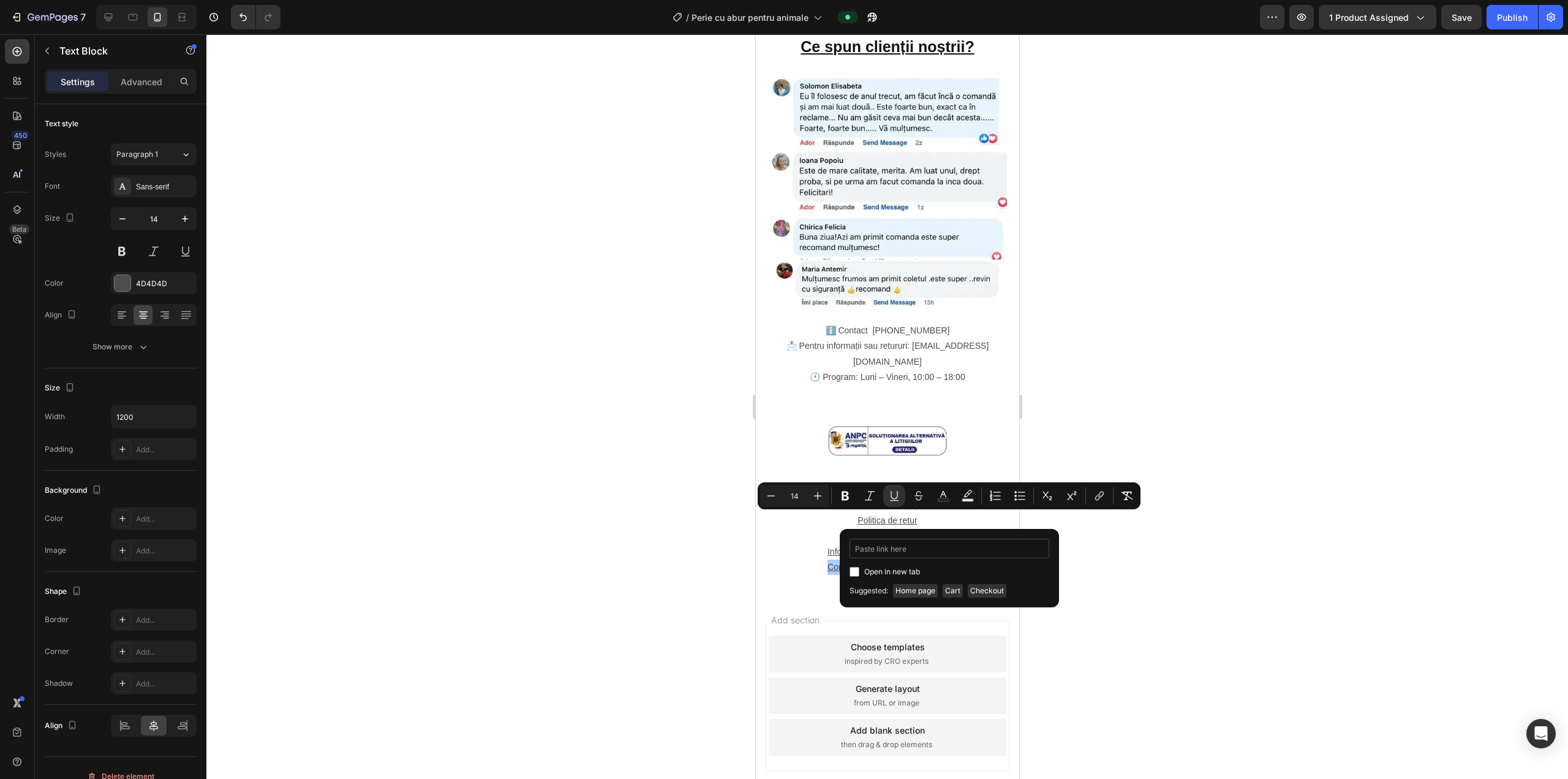
type input "https://shop-bh.com/pages/5-contact-%C8%99i-solu%C8%9Bionarea-litigiilor"
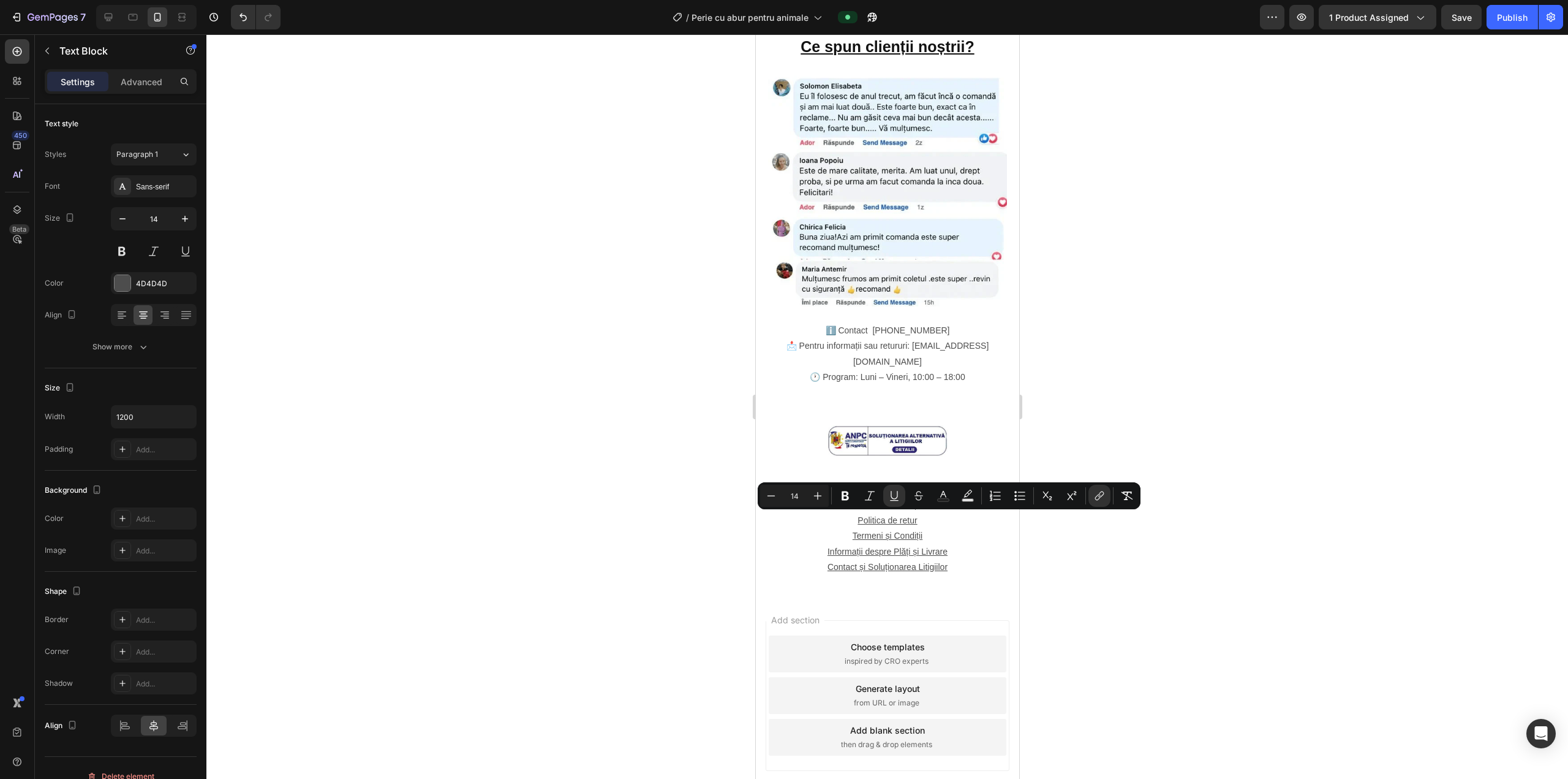
click at [783, 565] on div at bounding box center [887, 407] width 1362 height 745
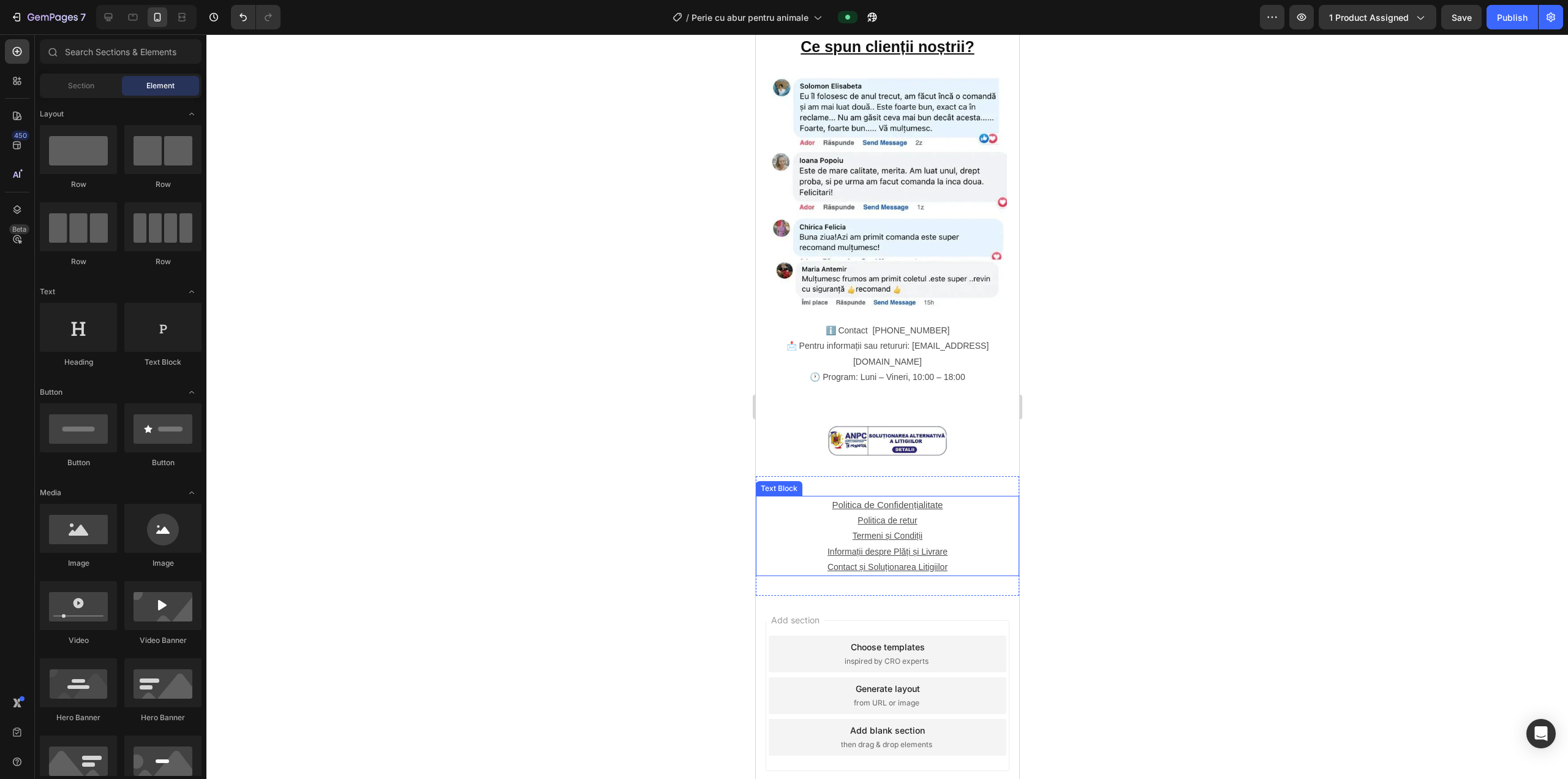
click at [783, 560] on p "Contact și Soluționarea Litigiilor" at bounding box center [887, 567] width 261 height 15
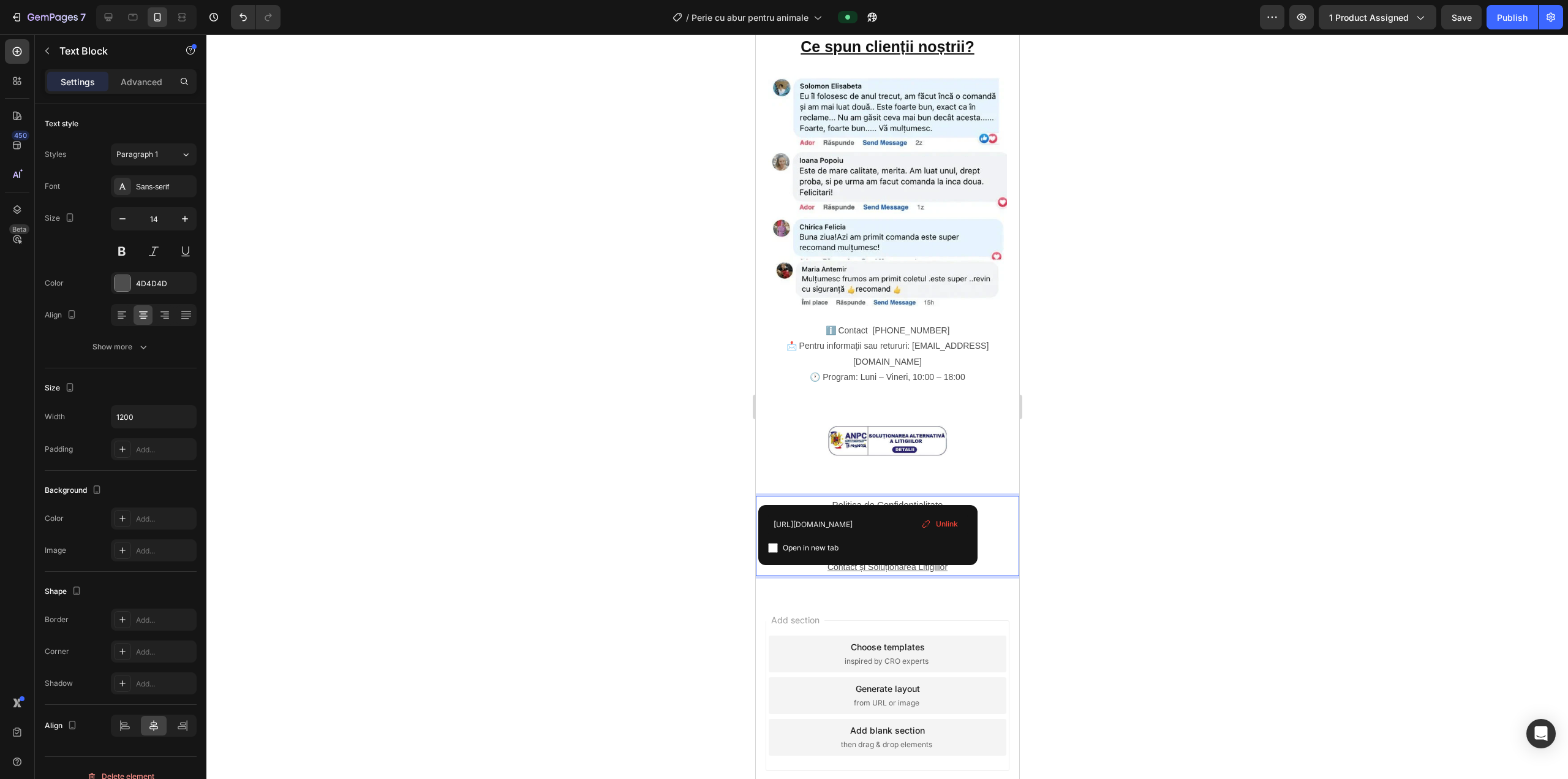
click at [783, 506] on div "https://shop-bh.com/pages/politica-de-confidentialitate Open in new tab Unlink" at bounding box center [867, 534] width 219 height 60
click at [783, 531] on u "Termeni și Condiții" at bounding box center [887, 536] width 70 height 10
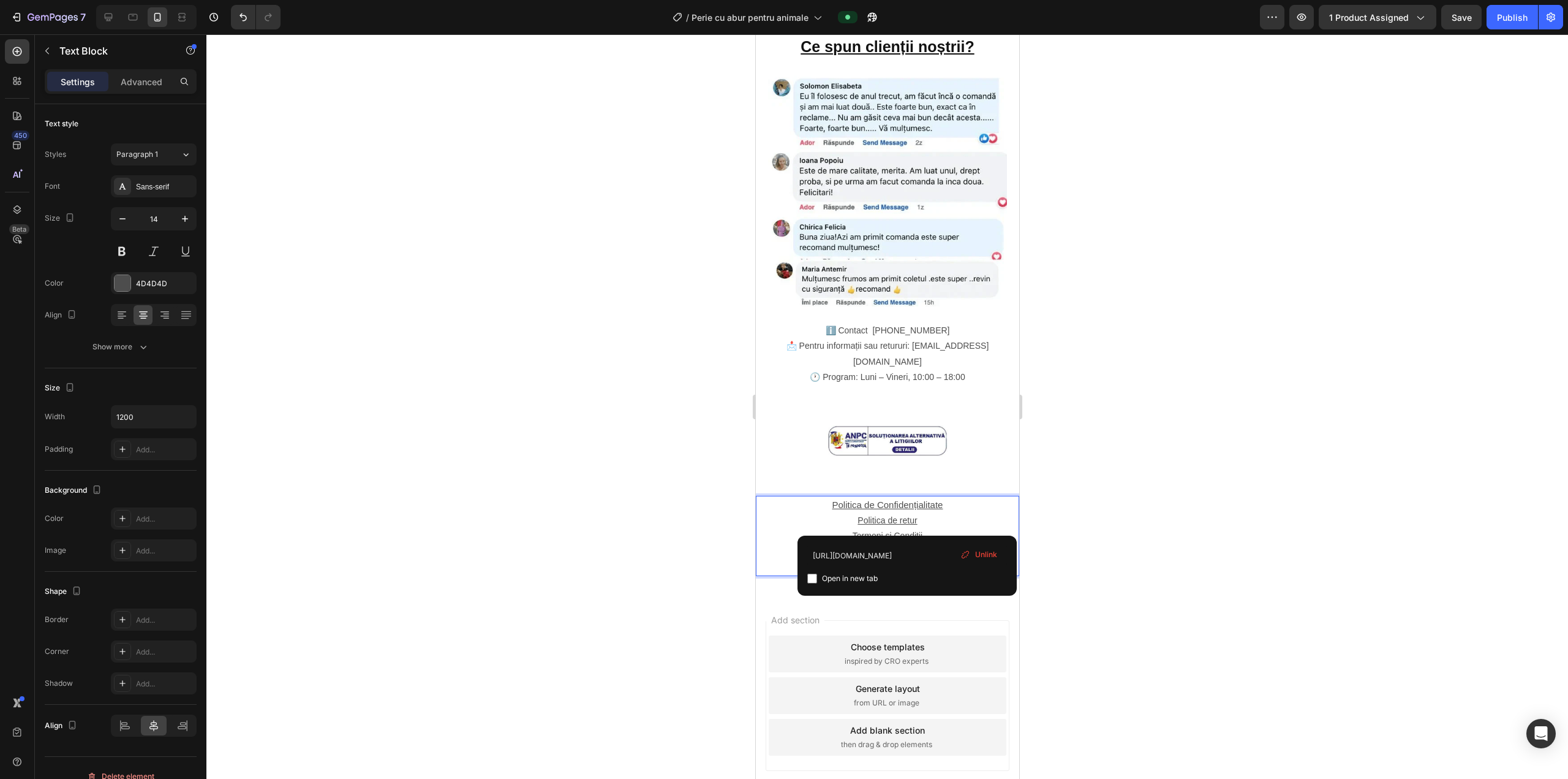
click at [783, 560] on p "Contact și Soluționarea Litigiilor" at bounding box center [887, 567] width 261 height 15
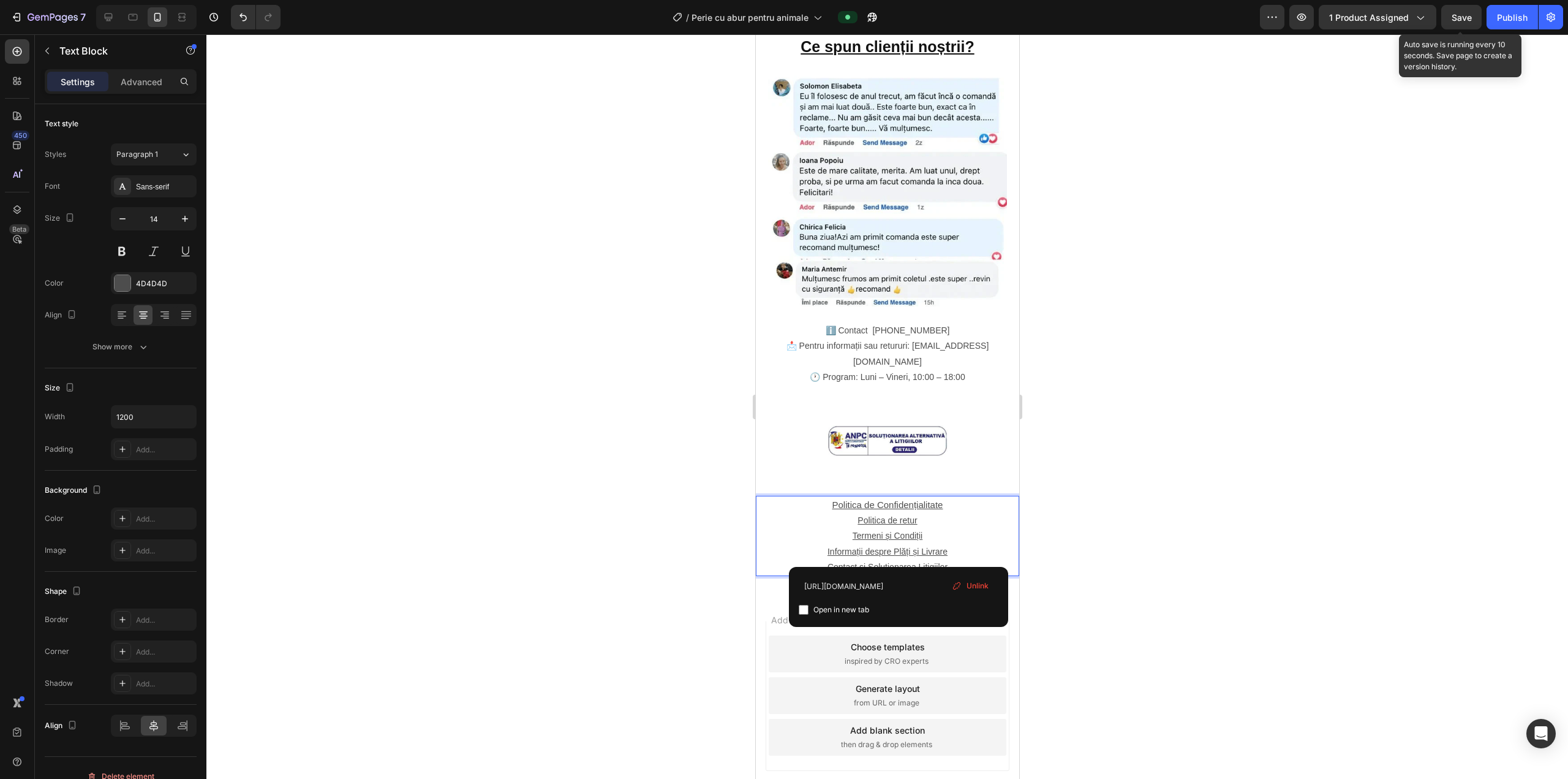
click at [783, 12] on span "Save" at bounding box center [1462, 17] width 20 height 10
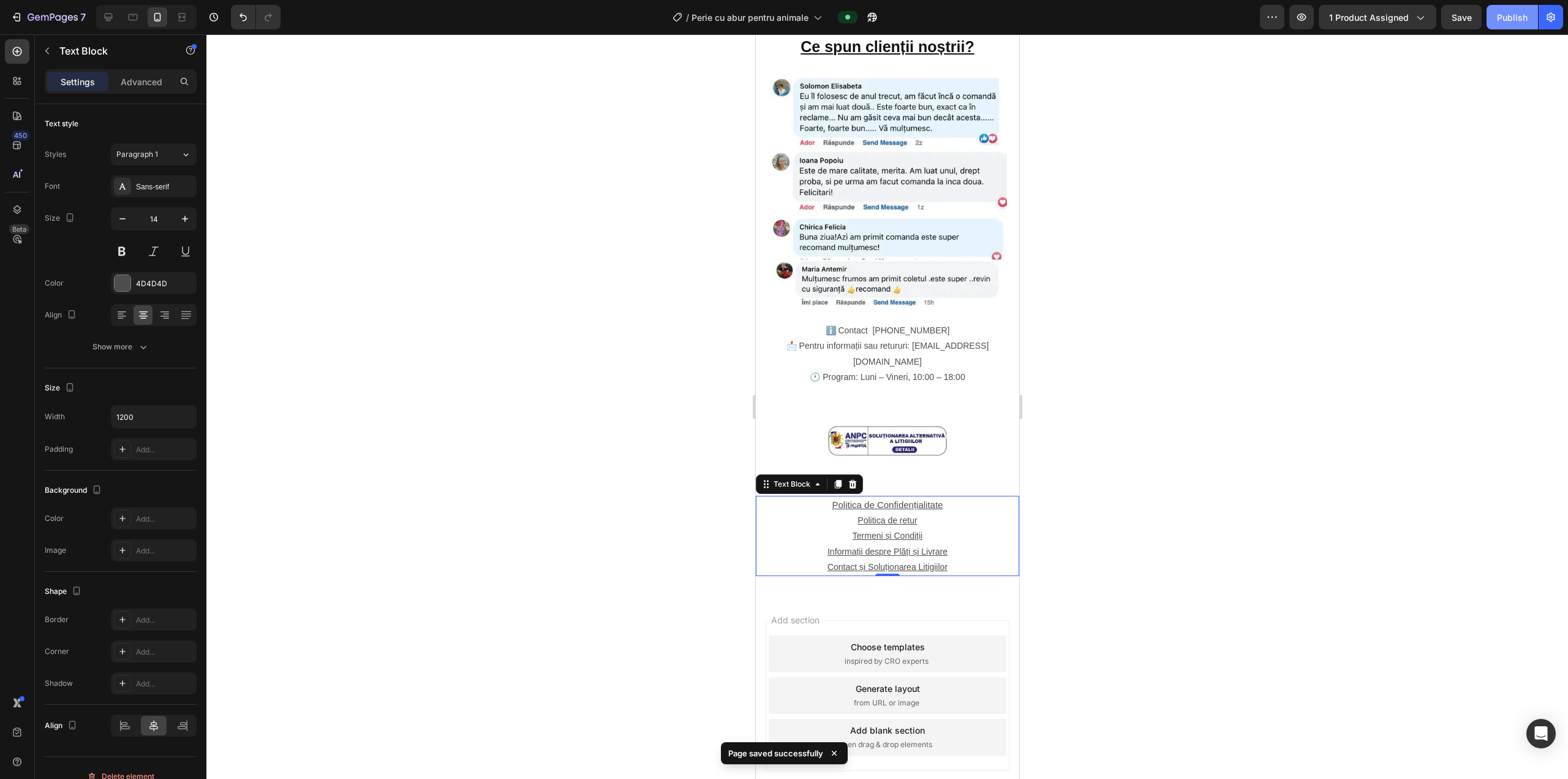
click at [783, 18] on div "Publish" at bounding box center [1512, 18] width 30 height 13
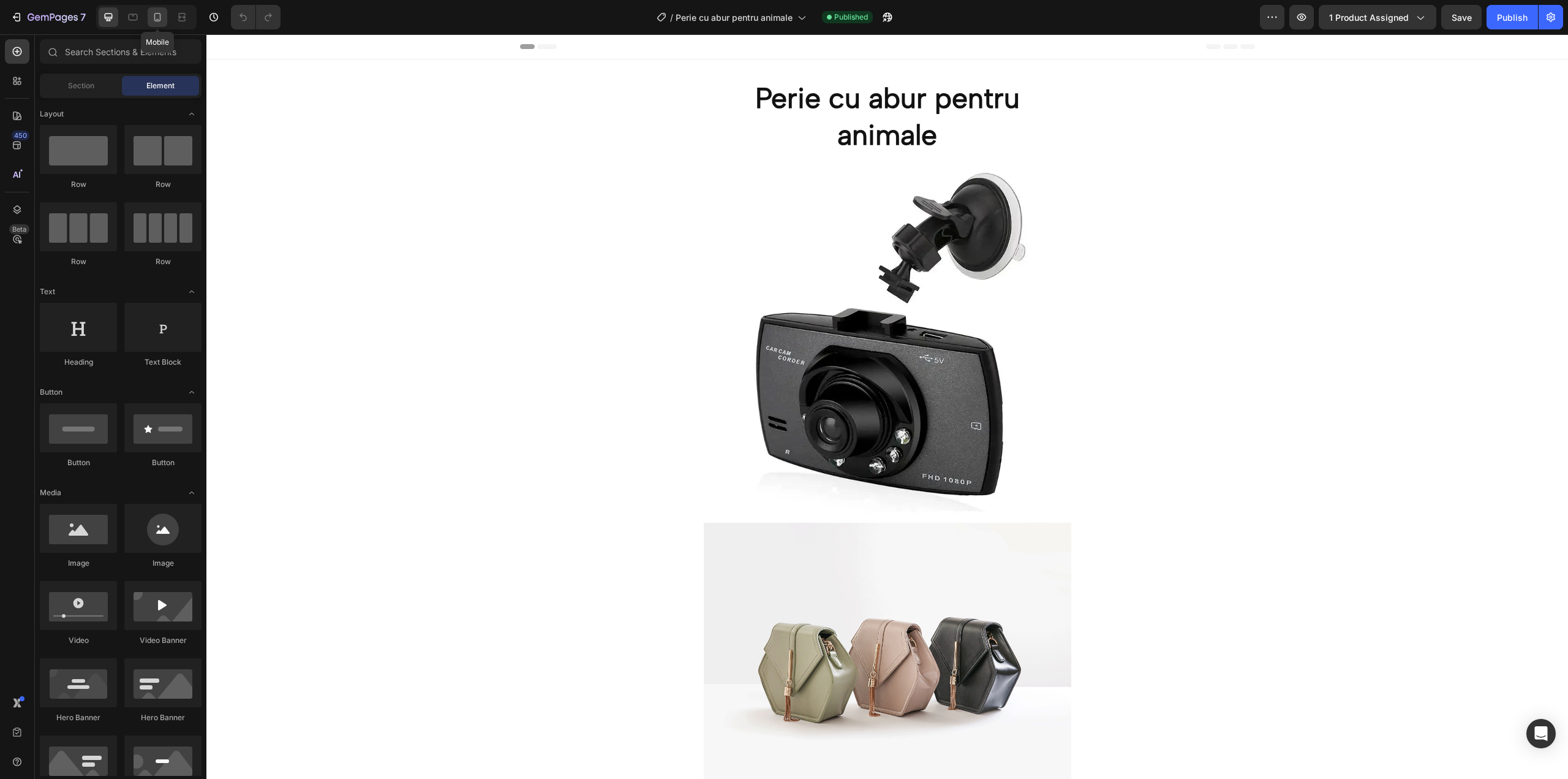
click at [161, 14] on icon at bounding box center [158, 17] width 7 height 9
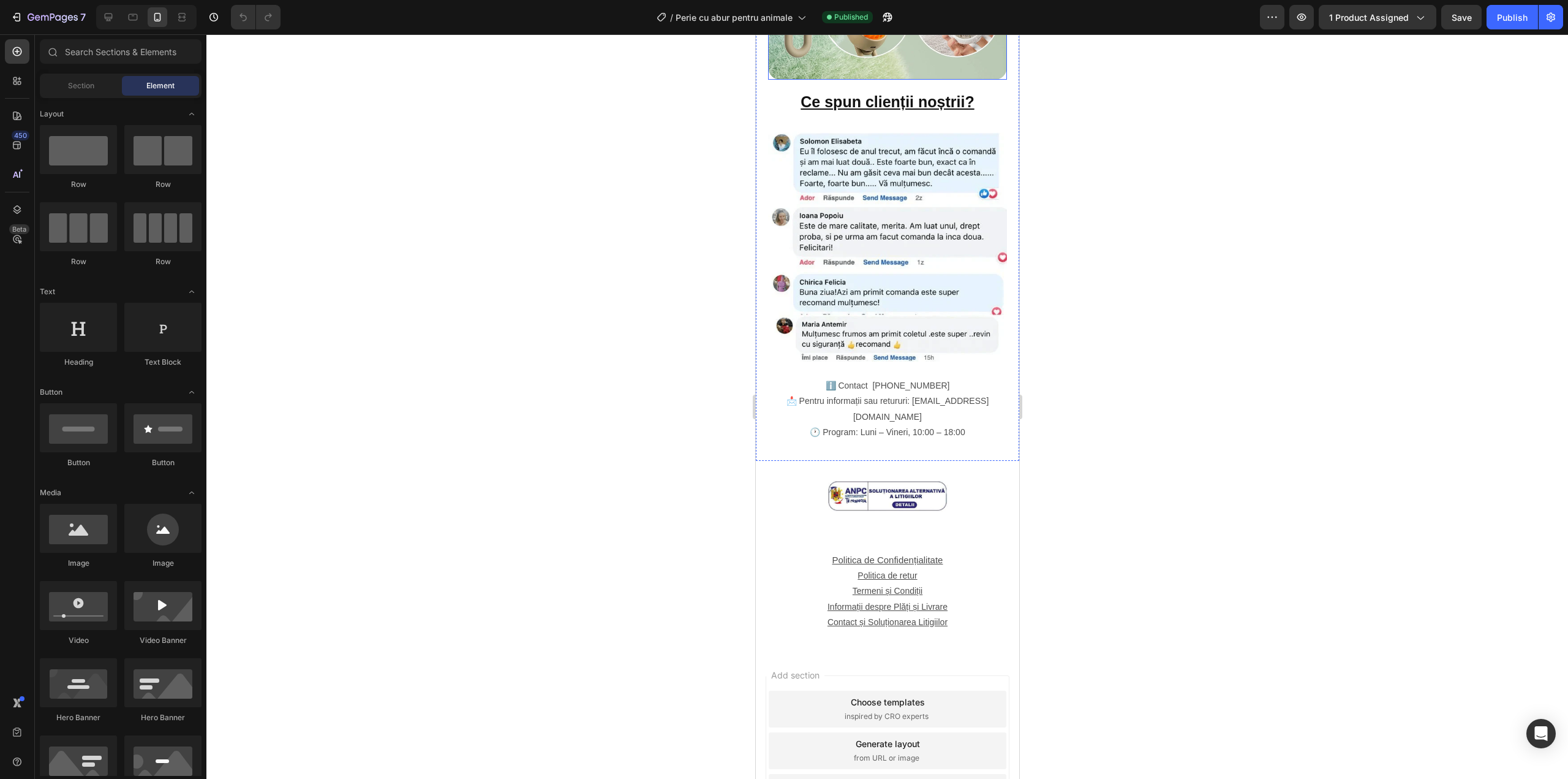
scroll to position [1750, 0]
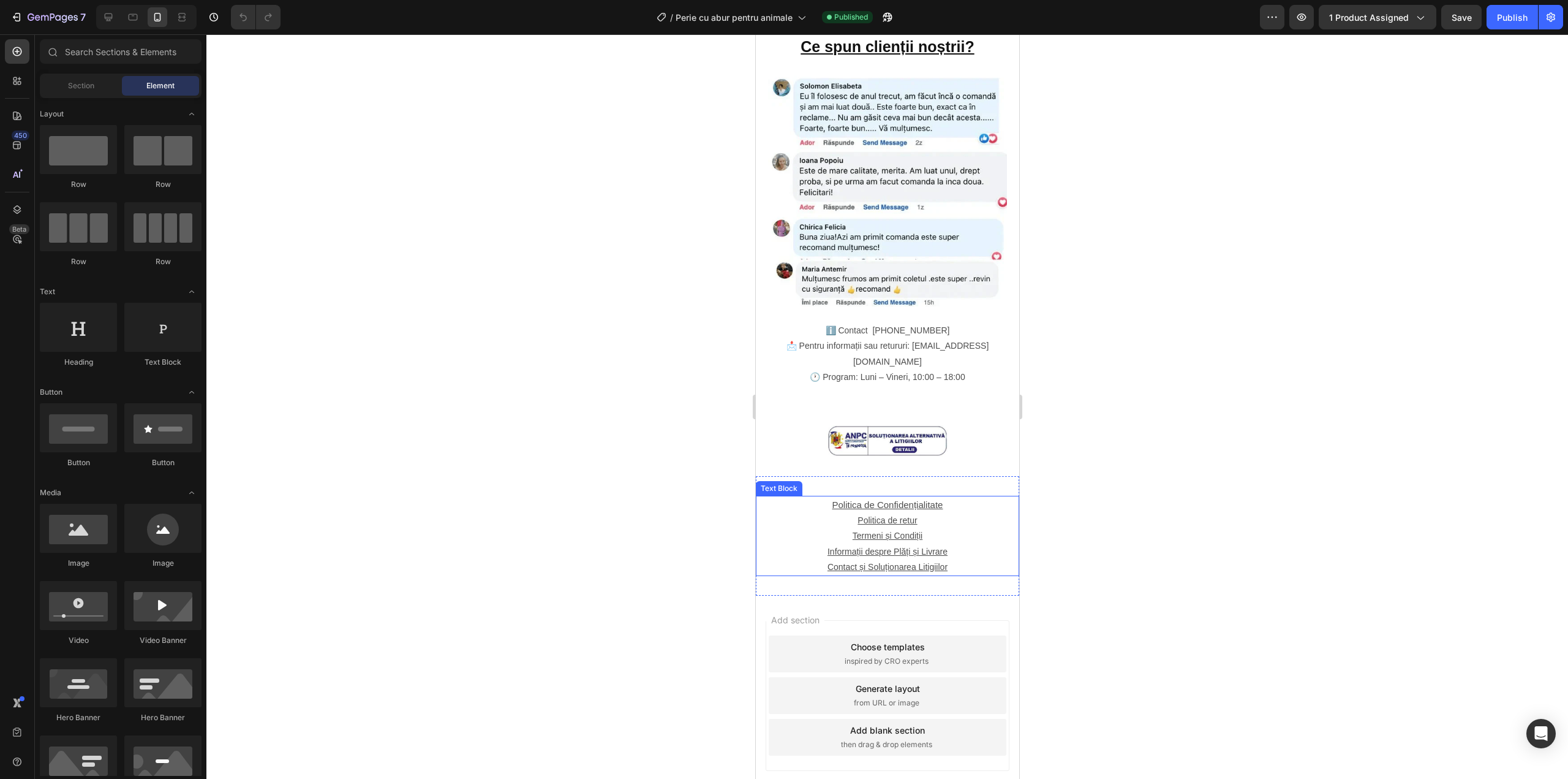
click at [865, 561] on u "Contact și Soluționarea Litigiilor" at bounding box center [887, 566] width 120 height 10
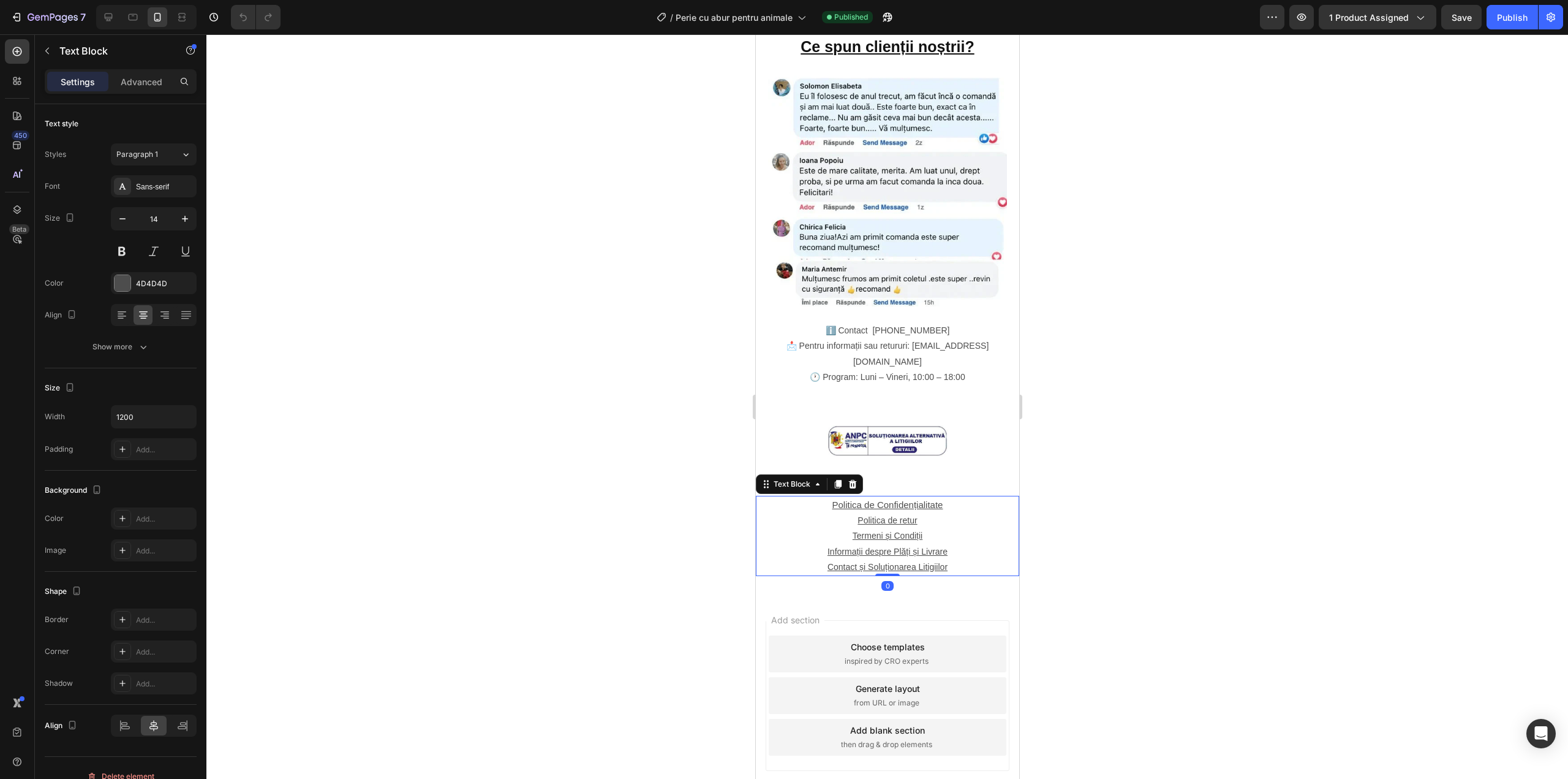
click at [864, 561] on u "Contact și Soluționarea Litigiilor" at bounding box center [887, 566] width 120 height 10
click at [827, 561] on u "Contact și Soluționarea Litigiilor" at bounding box center [887, 566] width 120 height 10
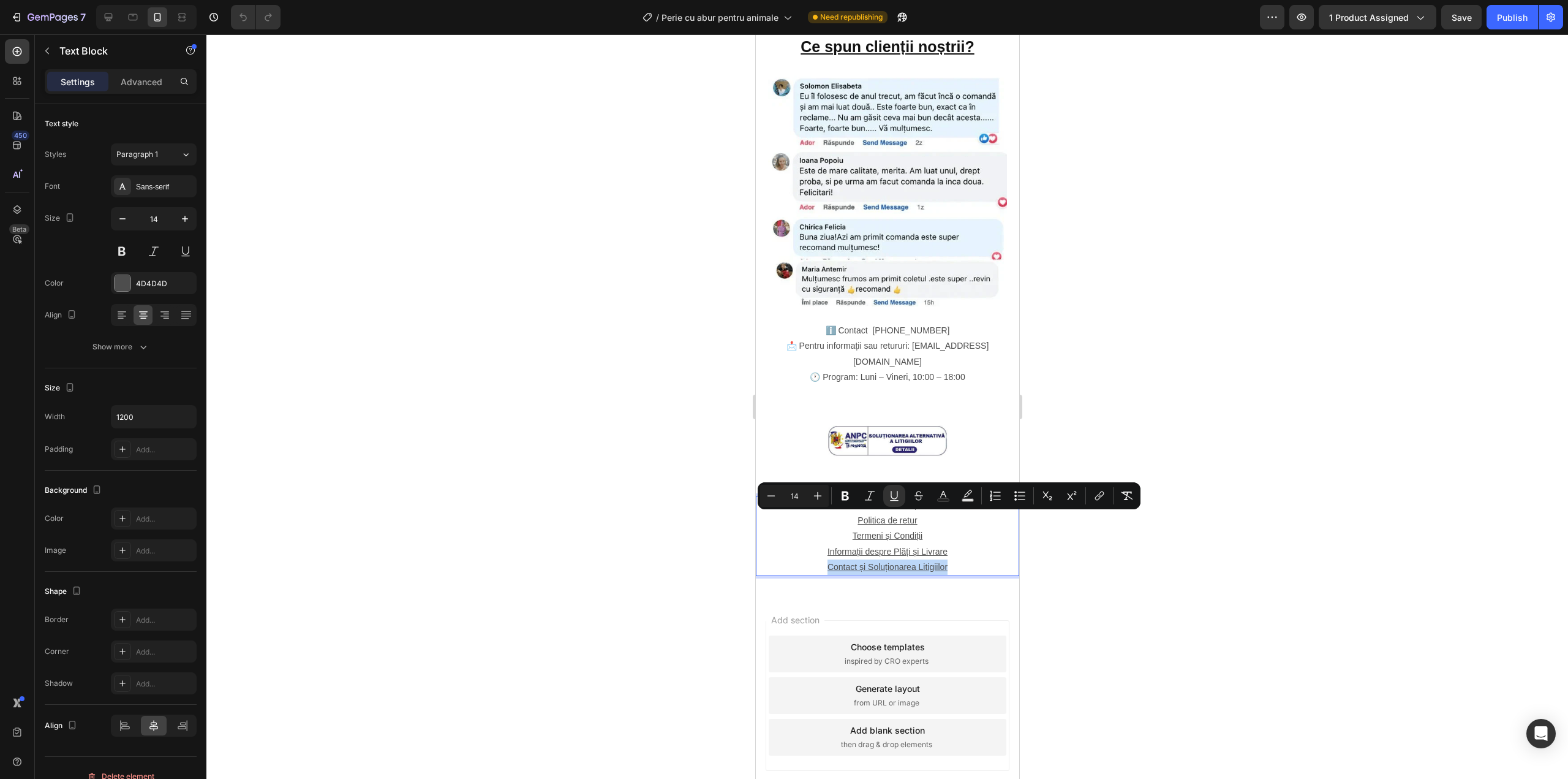
drag, startPoint x: 823, startPoint y: 520, endPoint x: 931, endPoint y: 522, distance: 108.0
click at [931, 561] on u "Contact și Soluționarea Litigiilor" at bounding box center [887, 566] width 120 height 10
click at [1103, 487] on button "link" at bounding box center [1099, 495] width 22 height 22
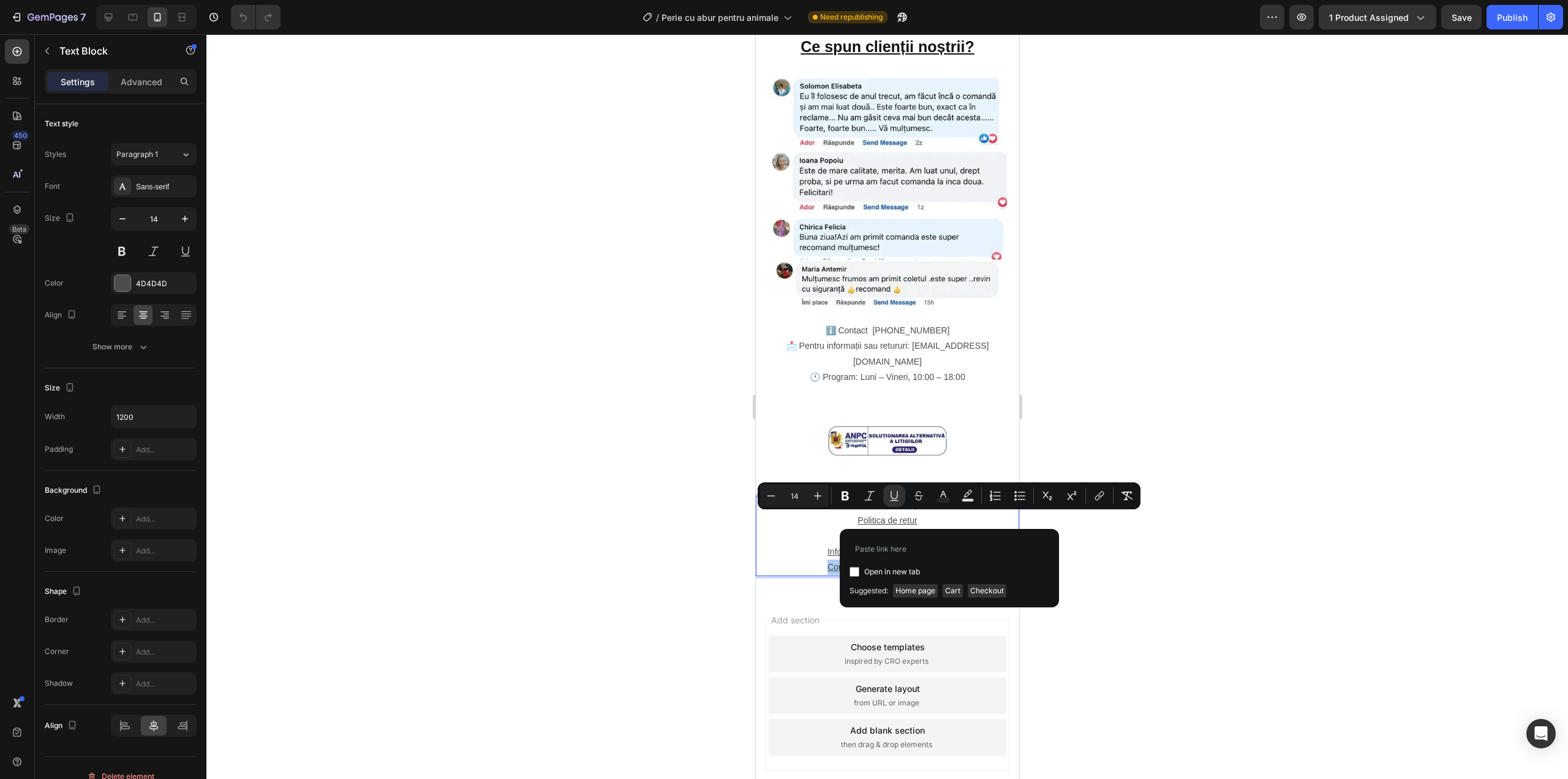
type input "https://shop-bh.com/pages/5-contact-%C8%99i-solu%C8%9Bionarea-litigiilor"
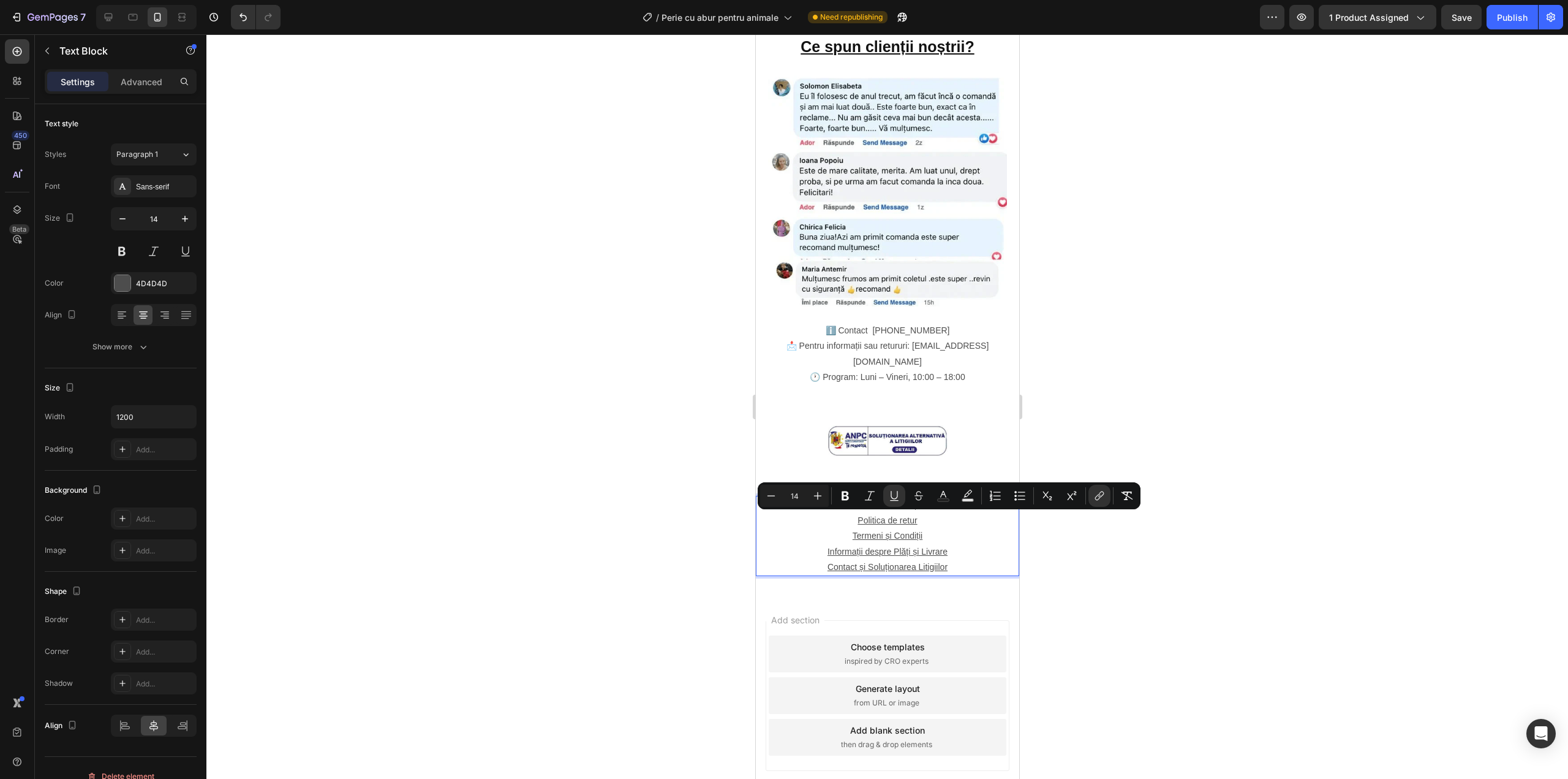
click at [1101, 533] on div at bounding box center [887, 407] width 1362 height 745
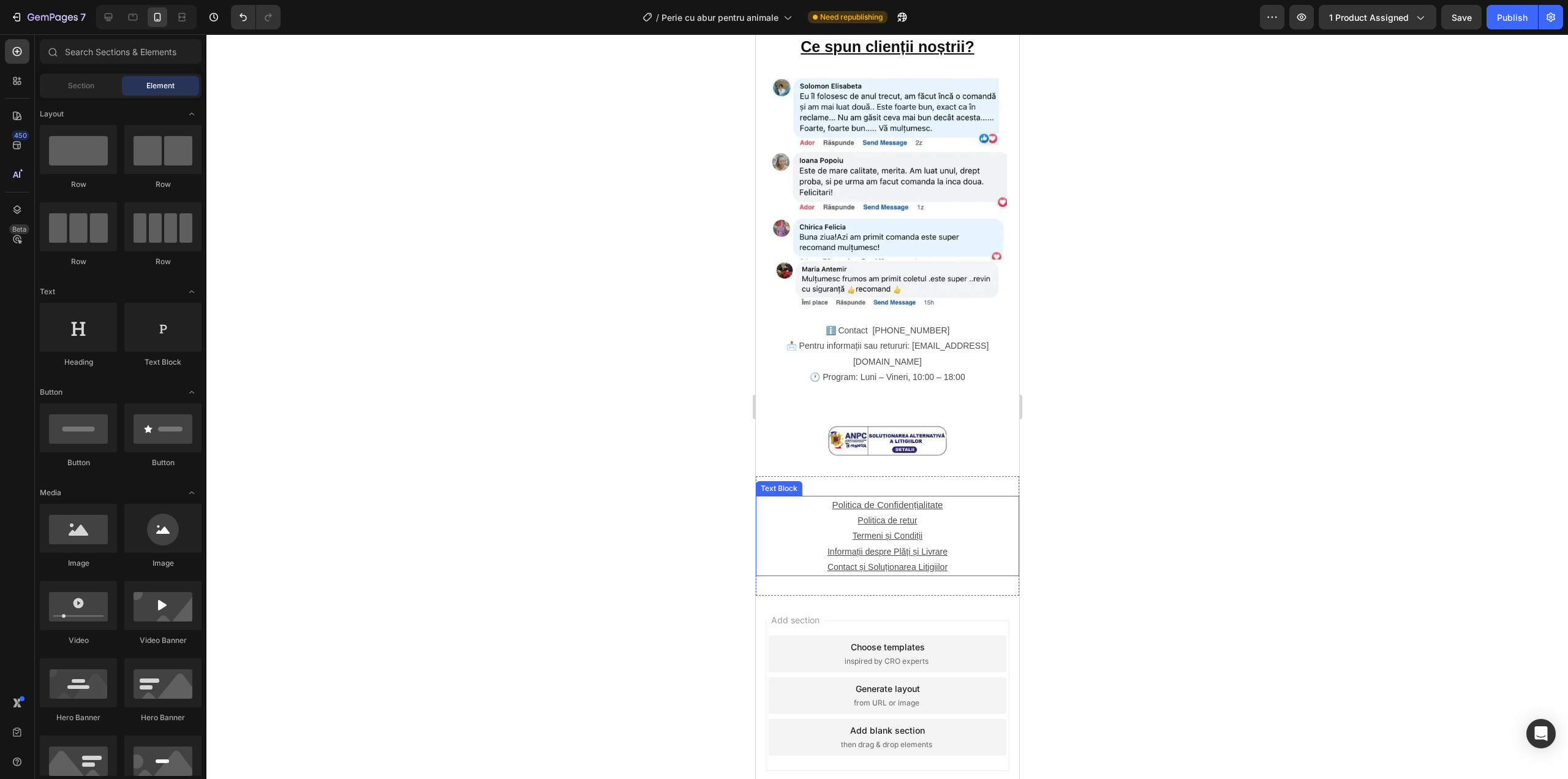
click at [918, 561] on u "Contact și Soluționarea Litigiilor" at bounding box center [887, 566] width 120 height 10
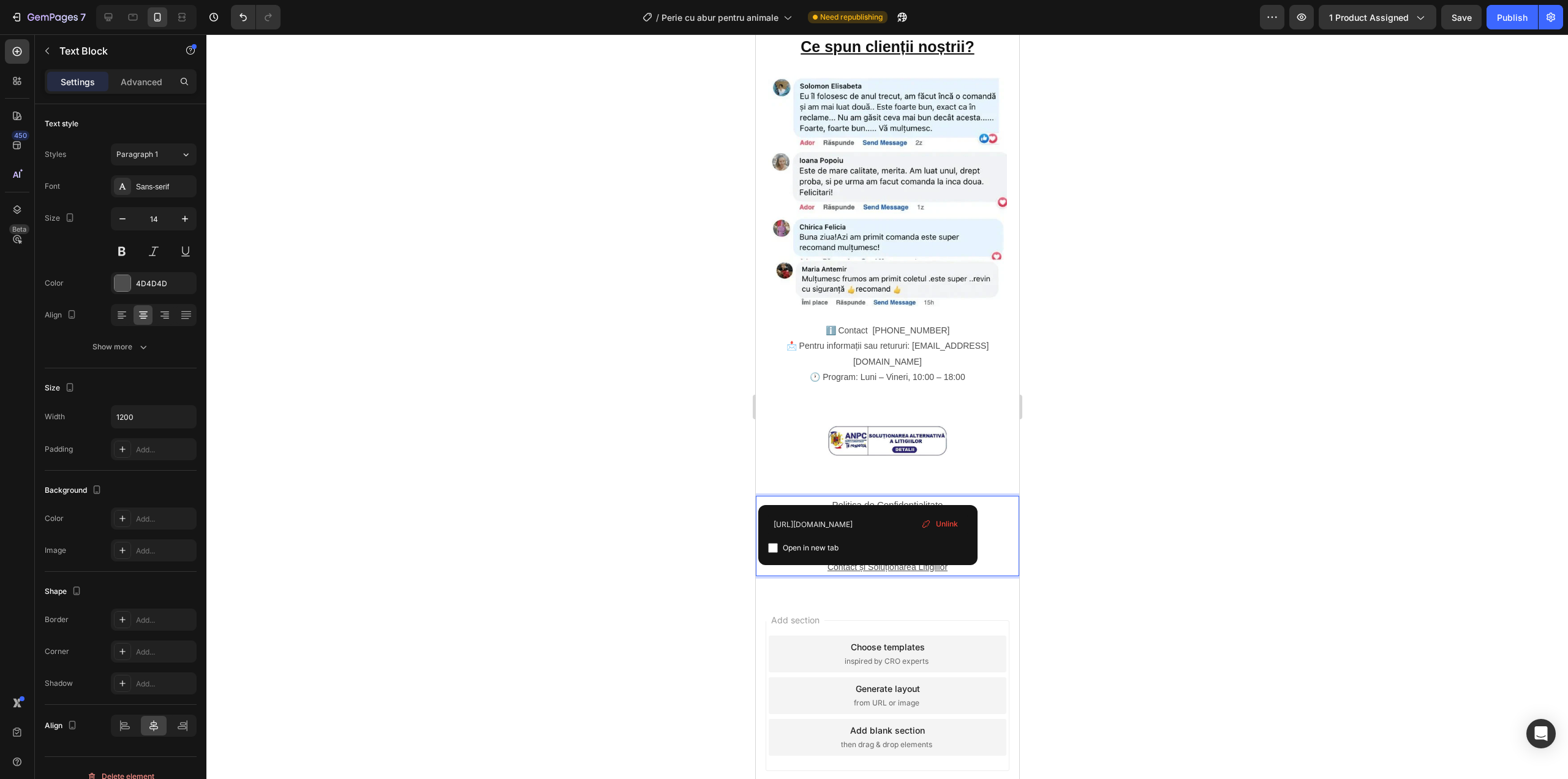
click at [1008, 513] on p "Politica de retur" at bounding box center [887, 521] width 261 height 15
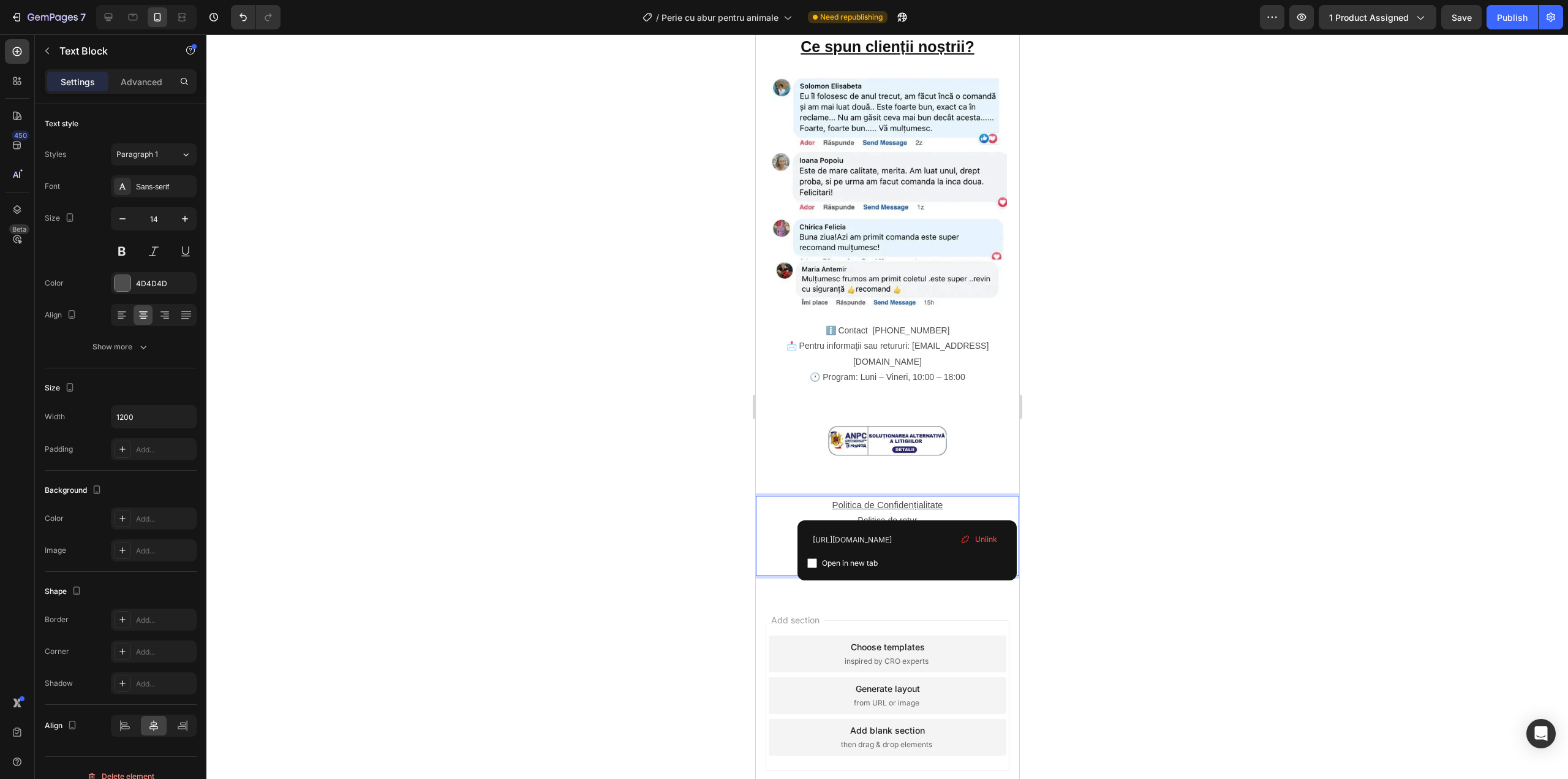
click at [926, 561] on u "Contact și Soluționarea Litigiilor" at bounding box center [887, 566] width 120 height 10
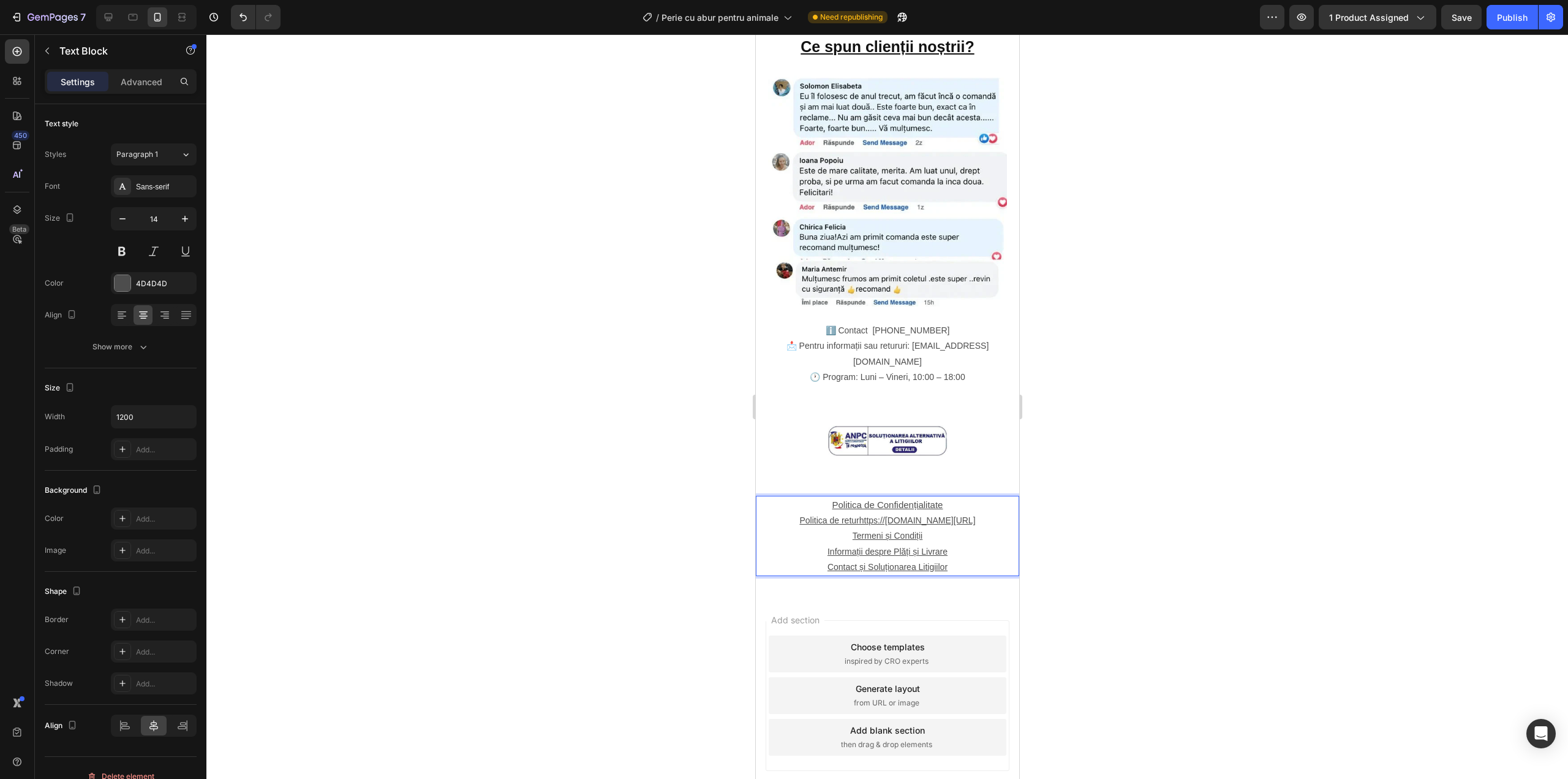
click at [1140, 478] on div at bounding box center [887, 407] width 1362 height 745
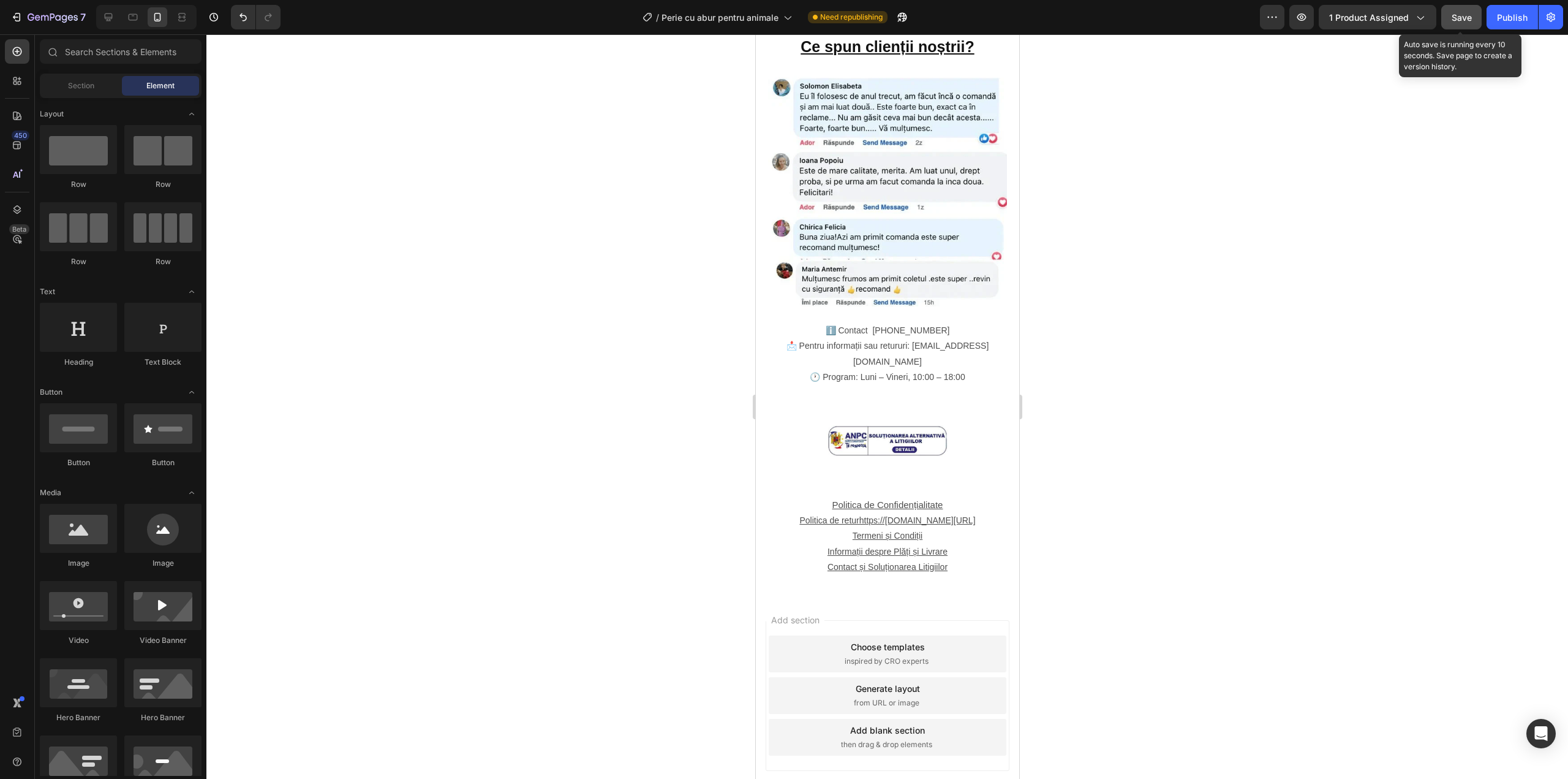
click at [1460, 13] on span "Save" at bounding box center [1462, 17] width 20 height 10
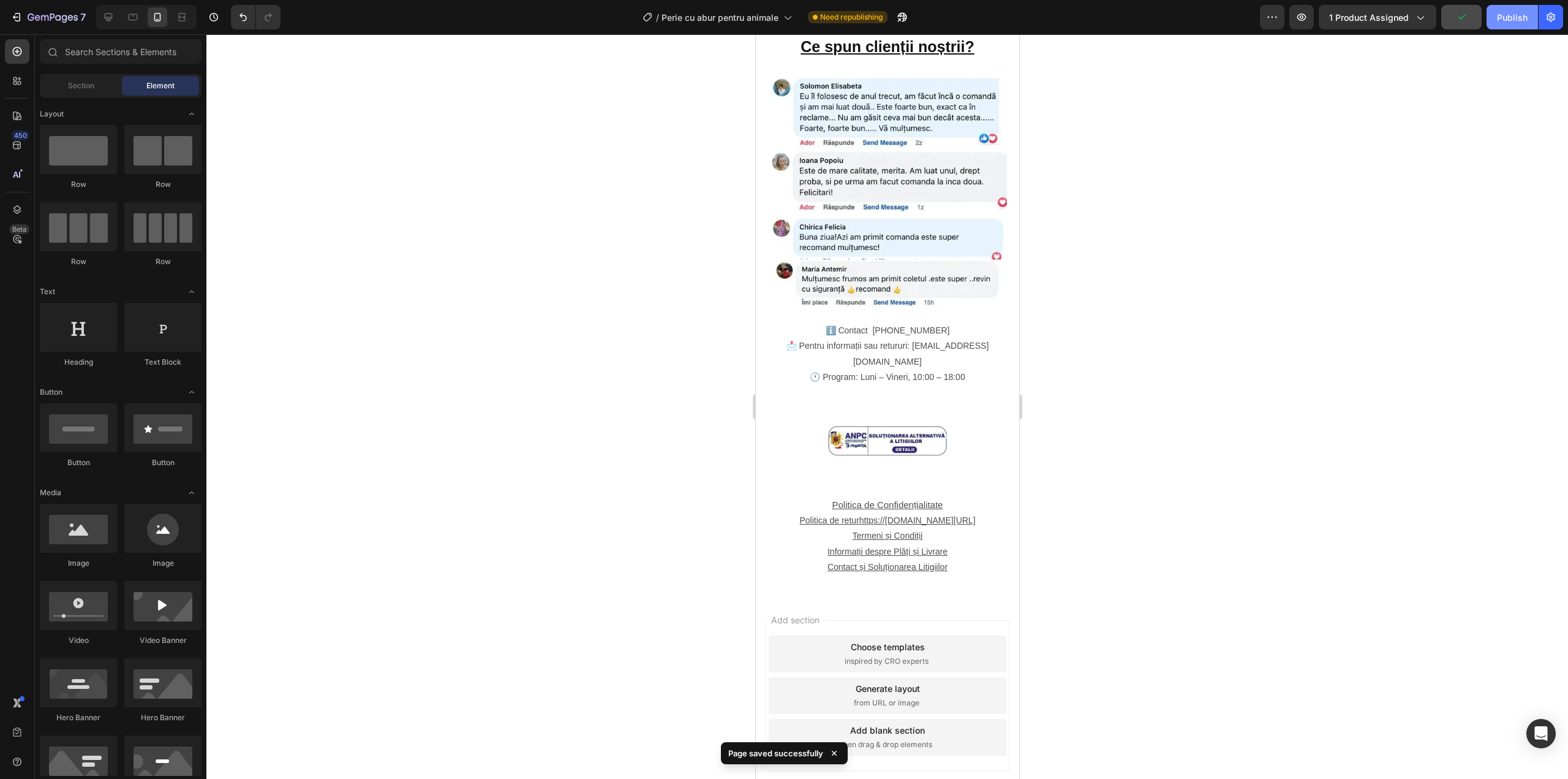
click at [1502, 18] on div "Publish" at bounding box center [1512, 18] width 30 height 13
click at [911, 561] on u "Contact și Soluționarea Litigiilor" at bounding box center [887, 566] width 120 height 10
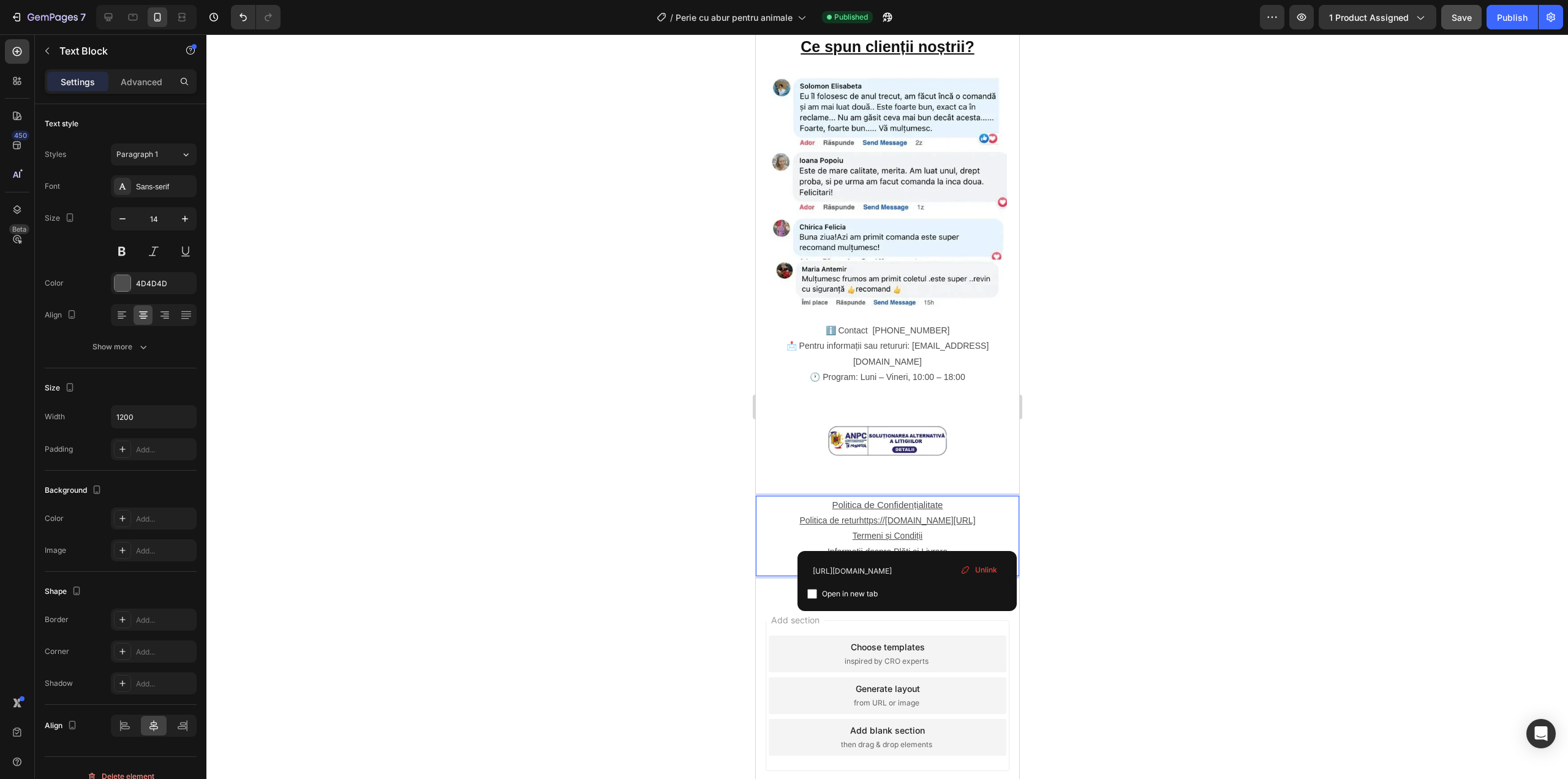
click at [910, 561] on u "Contact și Soluționarea Litigiilor" at bounding box center [887, 566] width 120 height 10
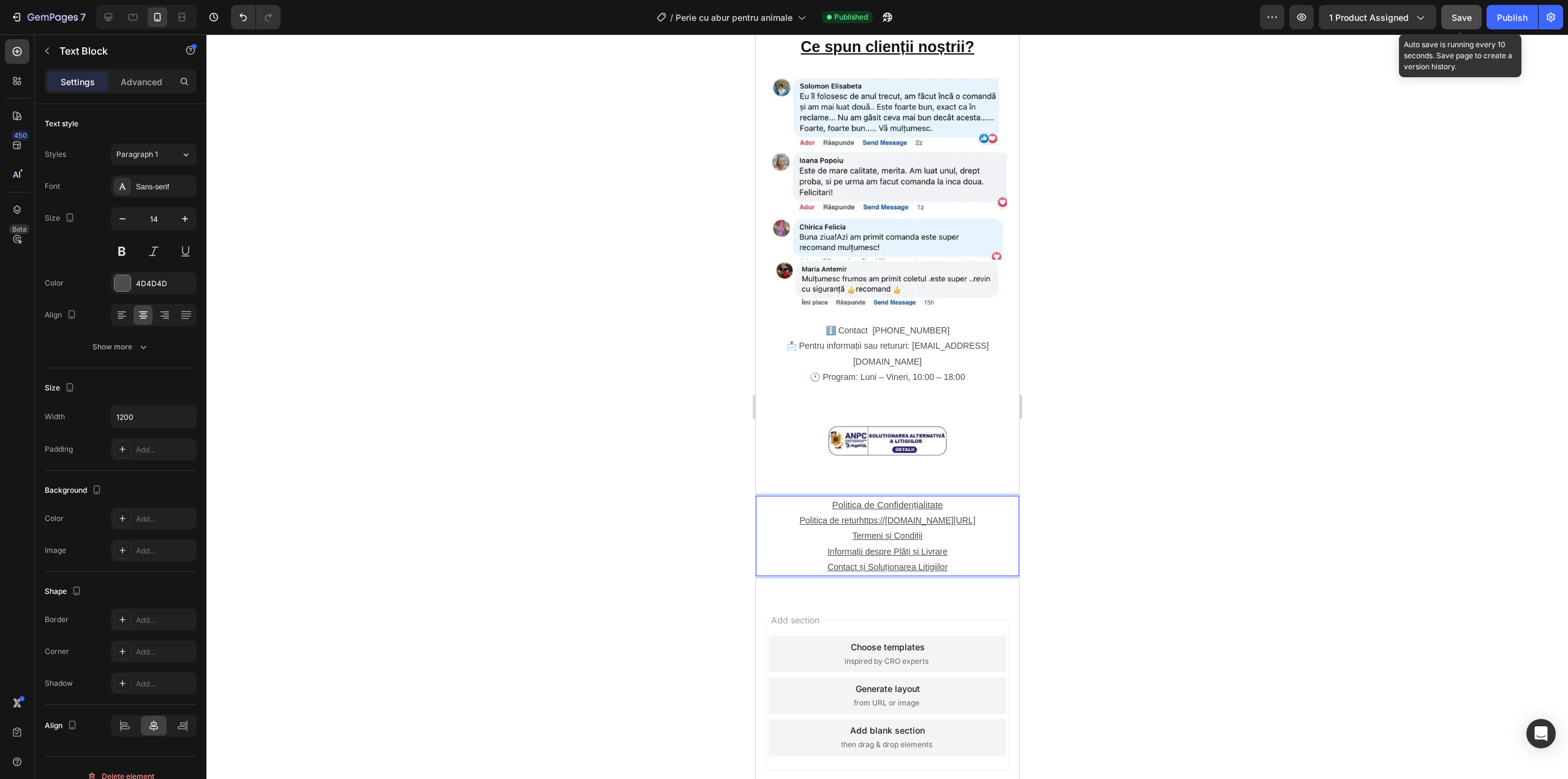
click at [1463, 11] on div "Save" at bounding box center [1462, 18] width 20 height 13
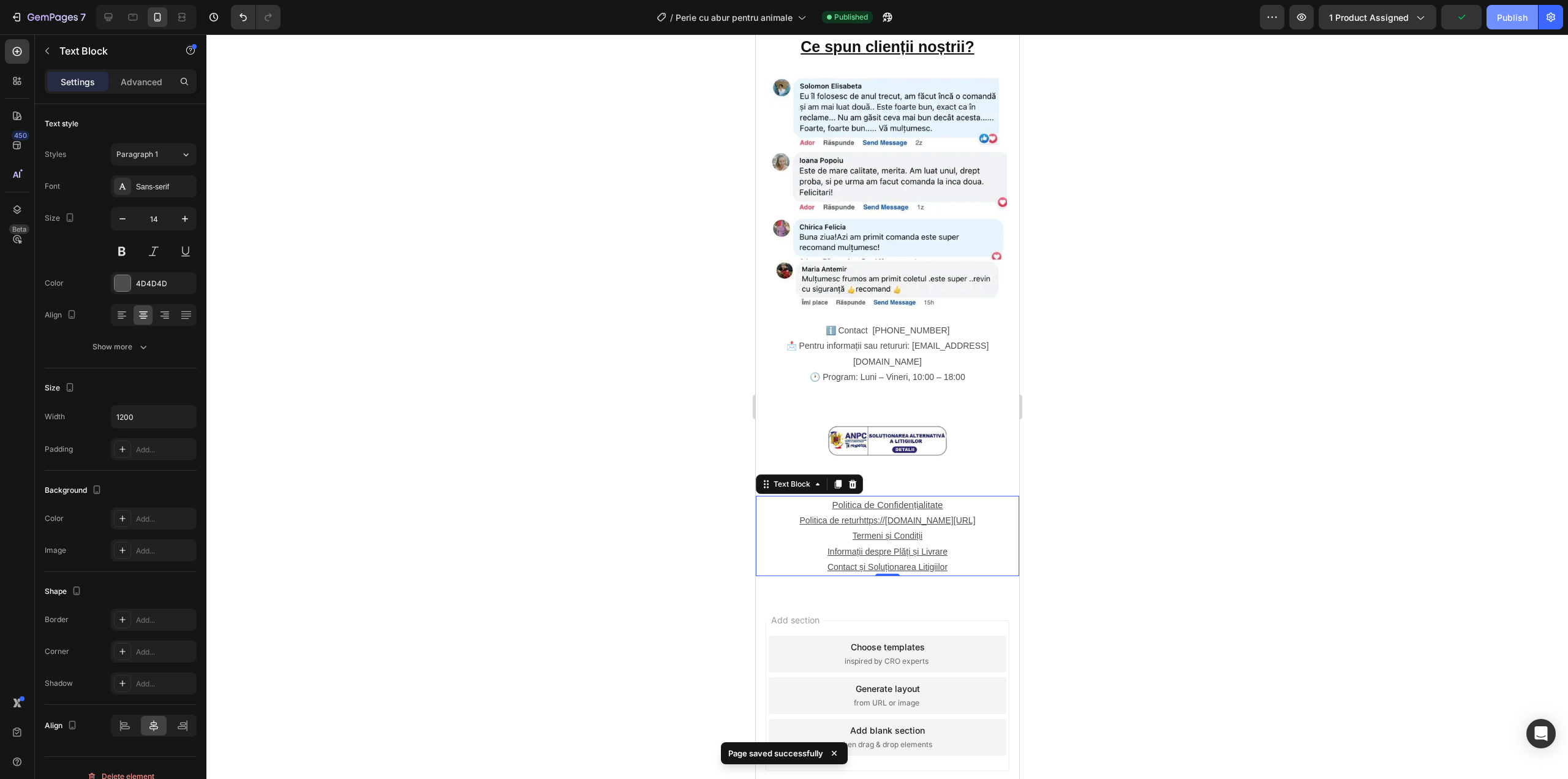
click at [1510, 11] on div "Publish" at bounding box center [1512, 18] width 30 height 13
click at [43, 14] on icon "button" at bounding box center [52, 18] width 50 height 10
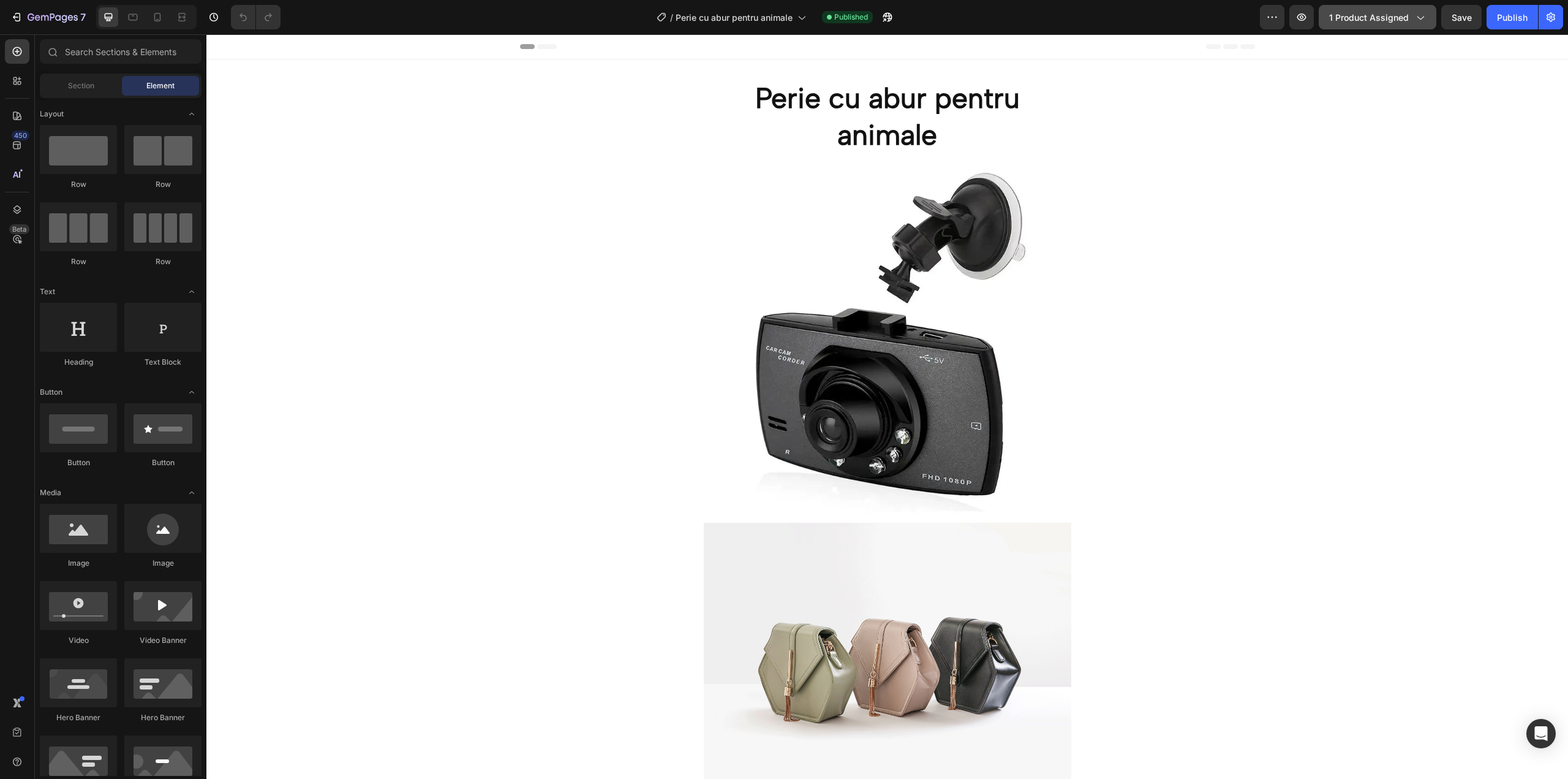
click at [1388, 19] on span "1 product assigned" at bounding box center [1370, 18] width 80 height 13
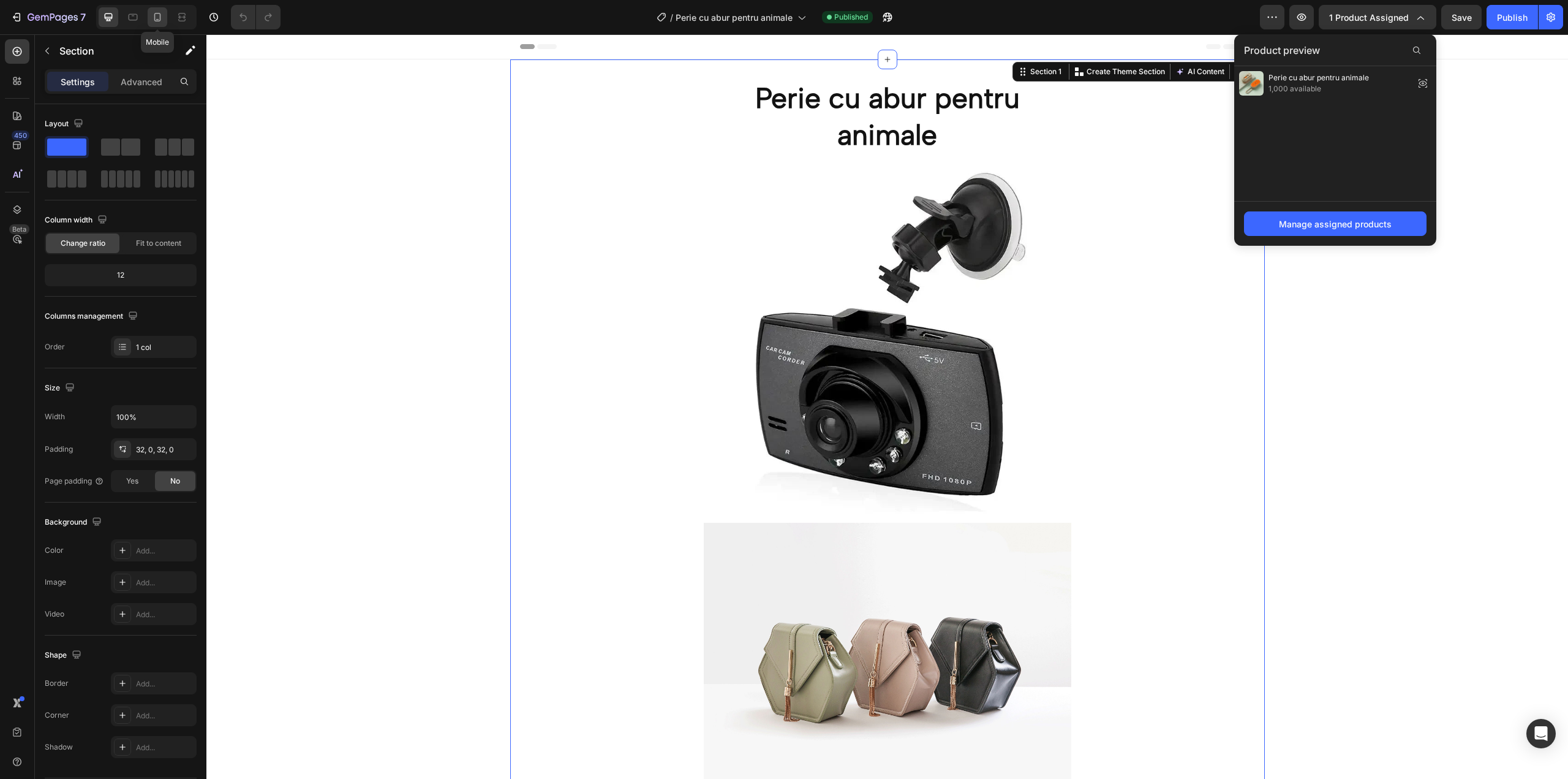
click at [151, 11] on icon at bounding box center [157, 17] width 12 height 12
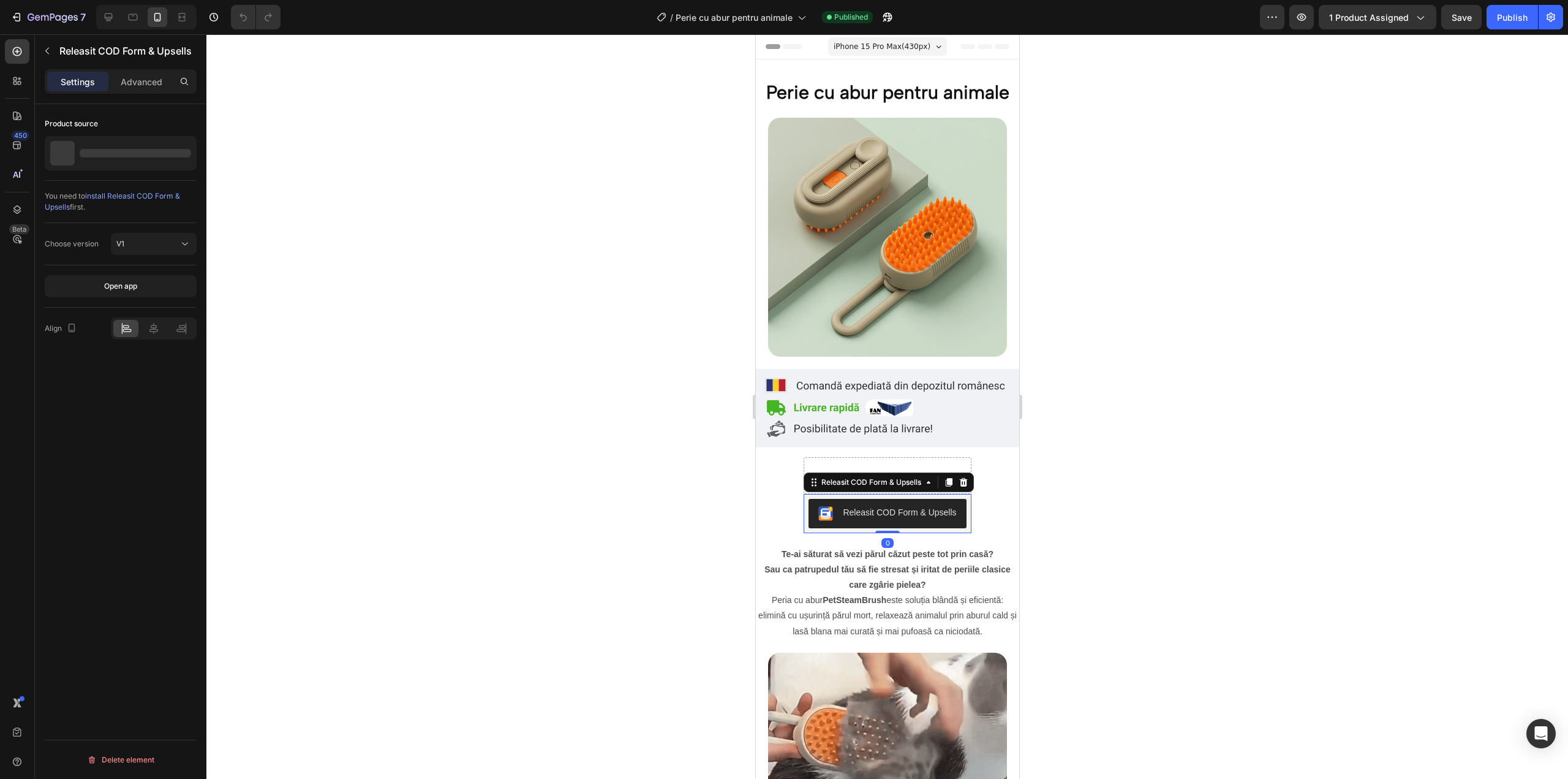
click at [878, 506] on div "Releasit COD Form & Upsells" at bounding box center [898, 513] width 113 height 13
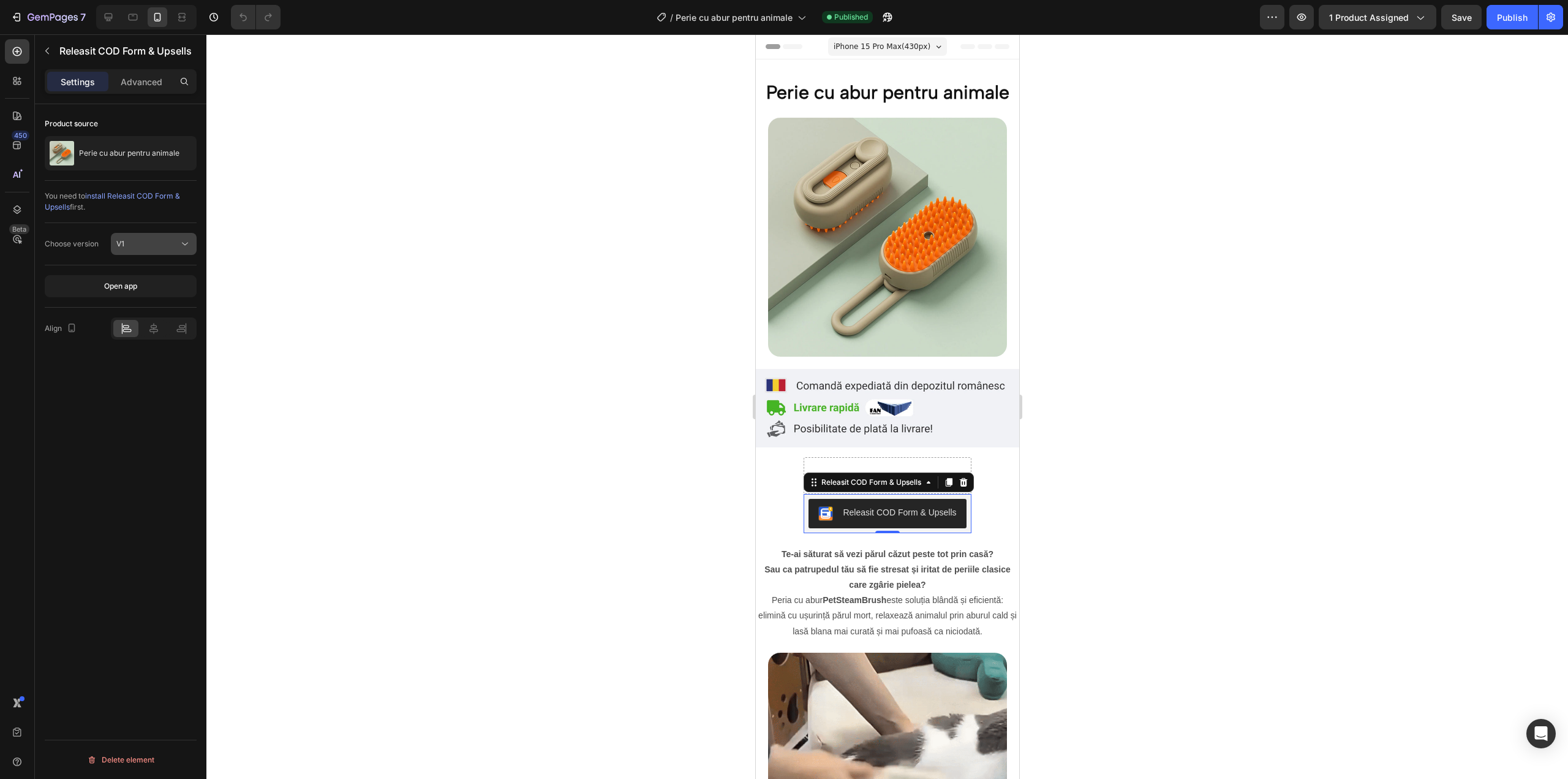
click at [131, 251] on button "V1" at bounding box center [154, 243] width 85 height 22
click at [136, 247] on div "V1" at bounding box center [148, 244] width 63 height 11
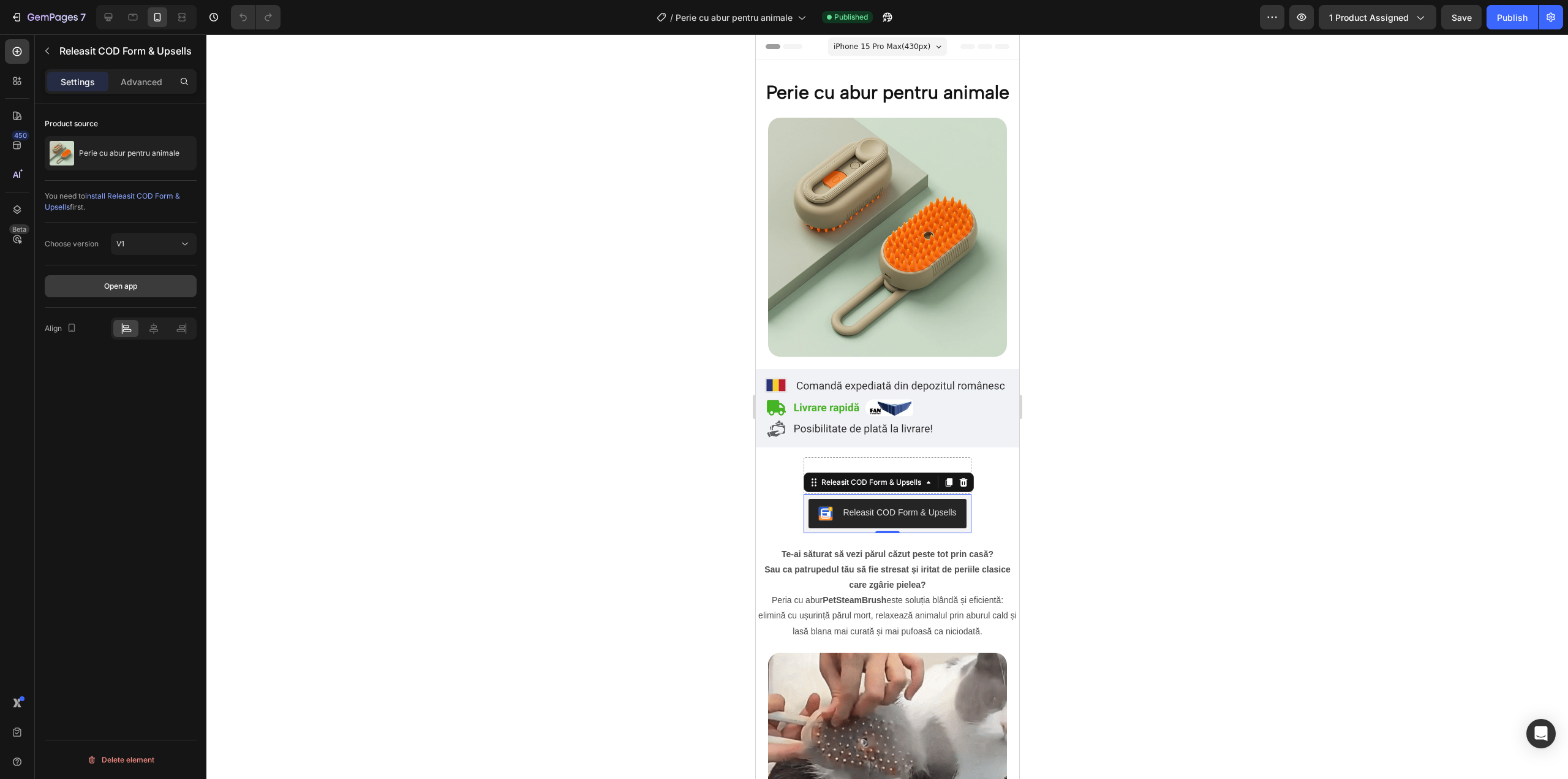
click at [151, 290] on button "Open app" at bounding box center [121, 286] width 152 height 22
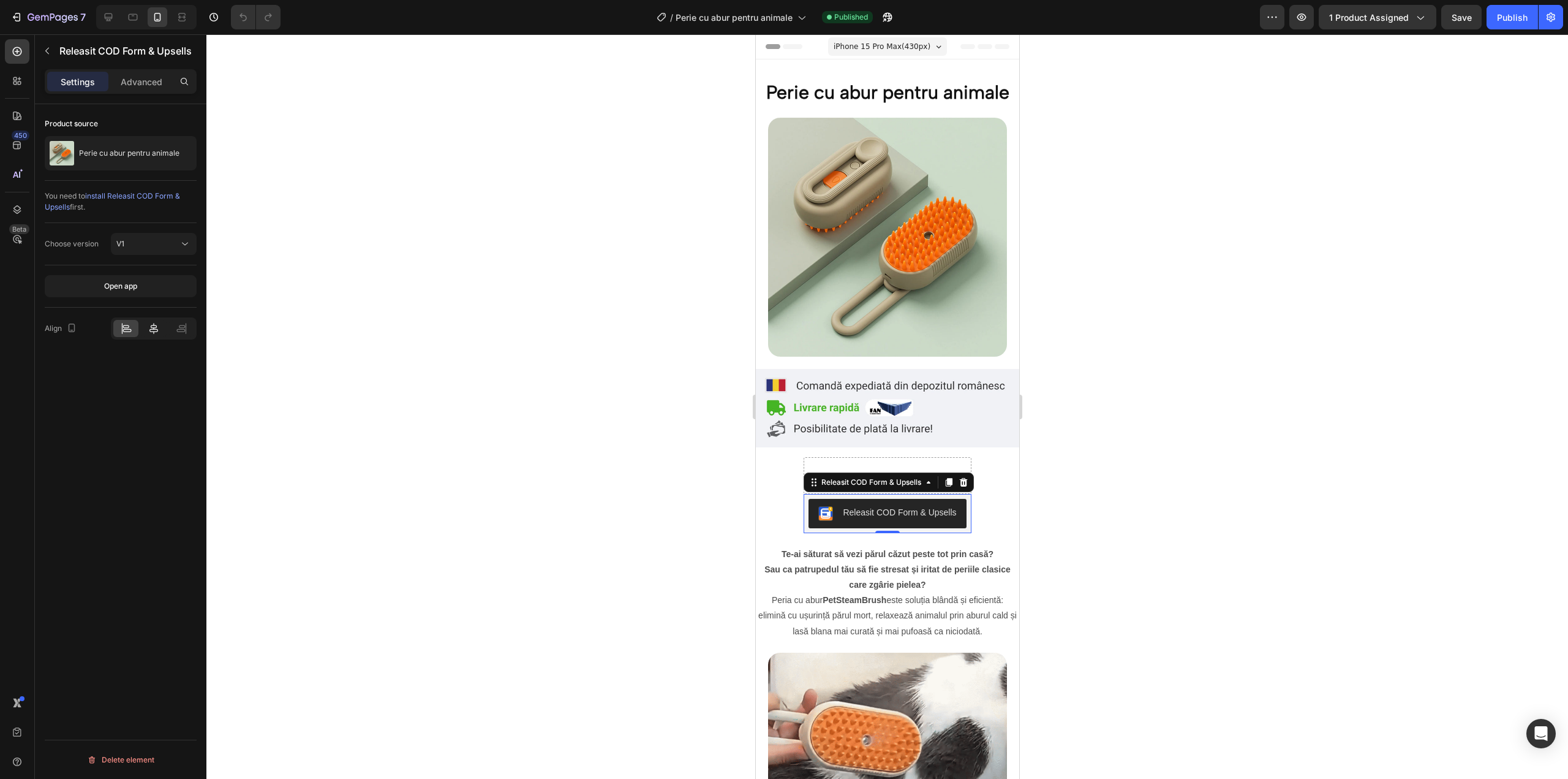
click at [154, 330] on icon at bounding box center [153, 328] width 12 height 12
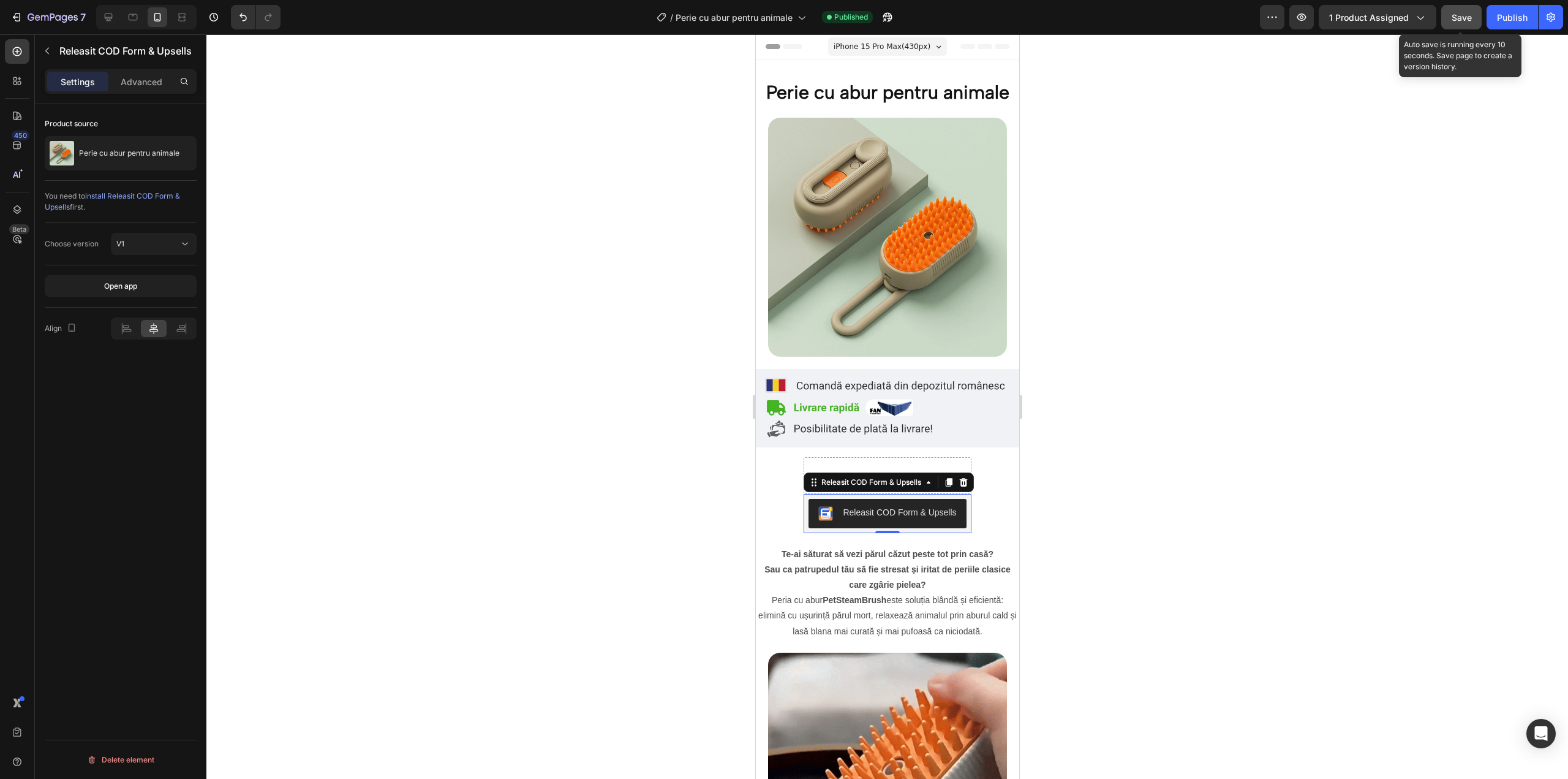
click at [1457, 19] on span "Save" at bounding box center [1462, 17] width 20 height 10
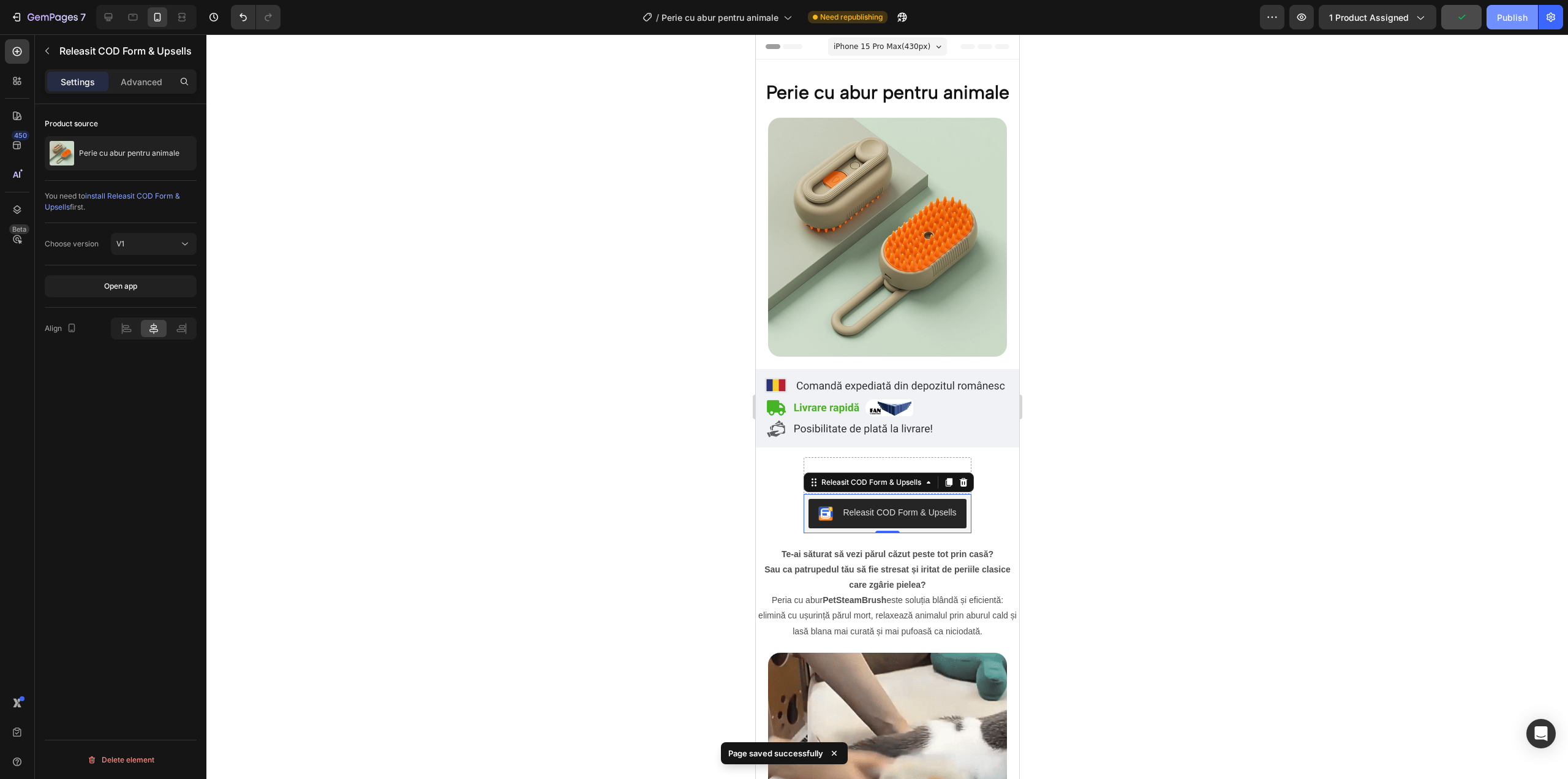
click at [1530, 13] on button "Publish" at bounding box center [1512, 17] width 51 height 25
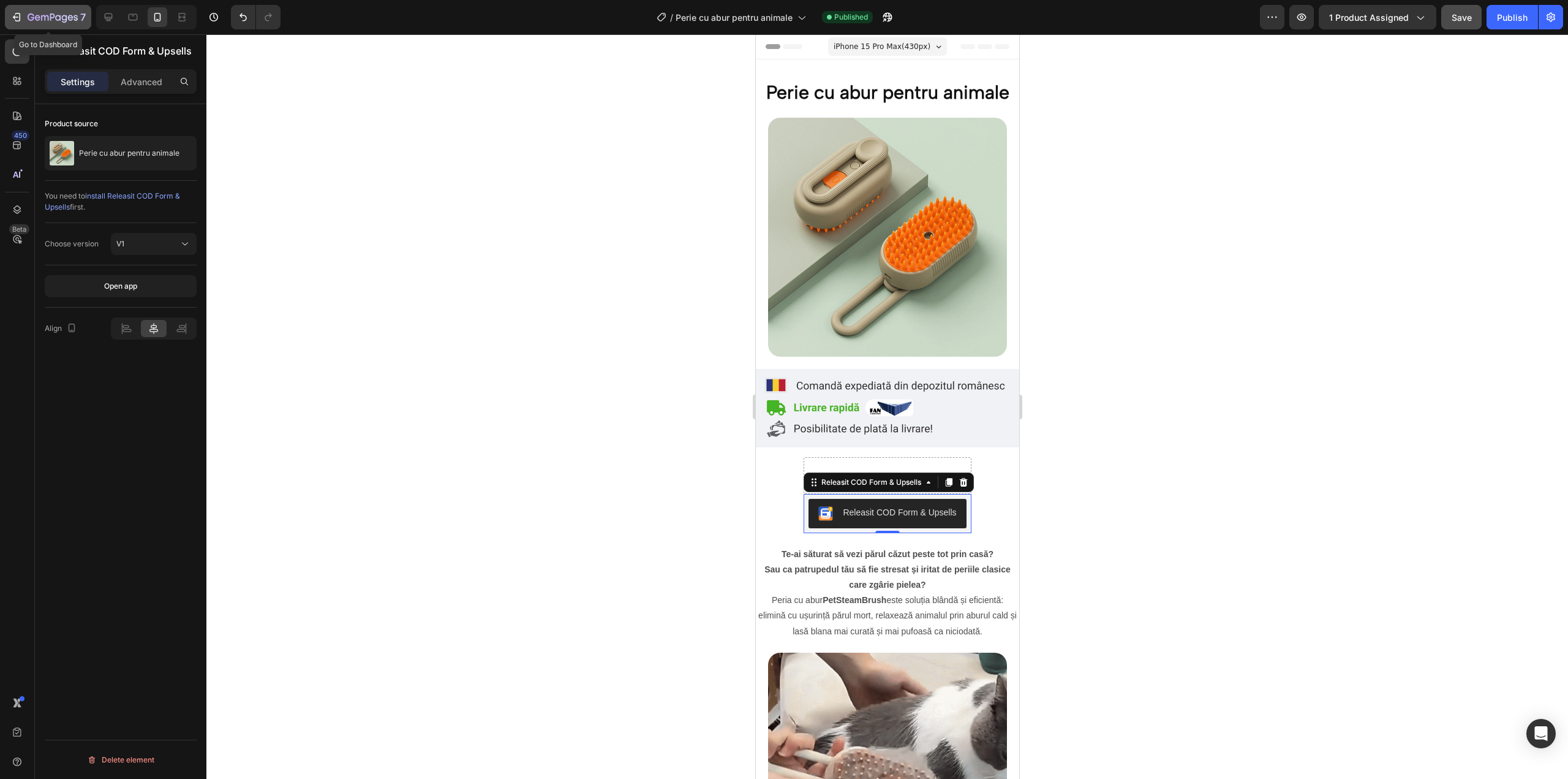
click at [41, 16] on icon "button" at bounding box center [52, 18] width 50 height 10
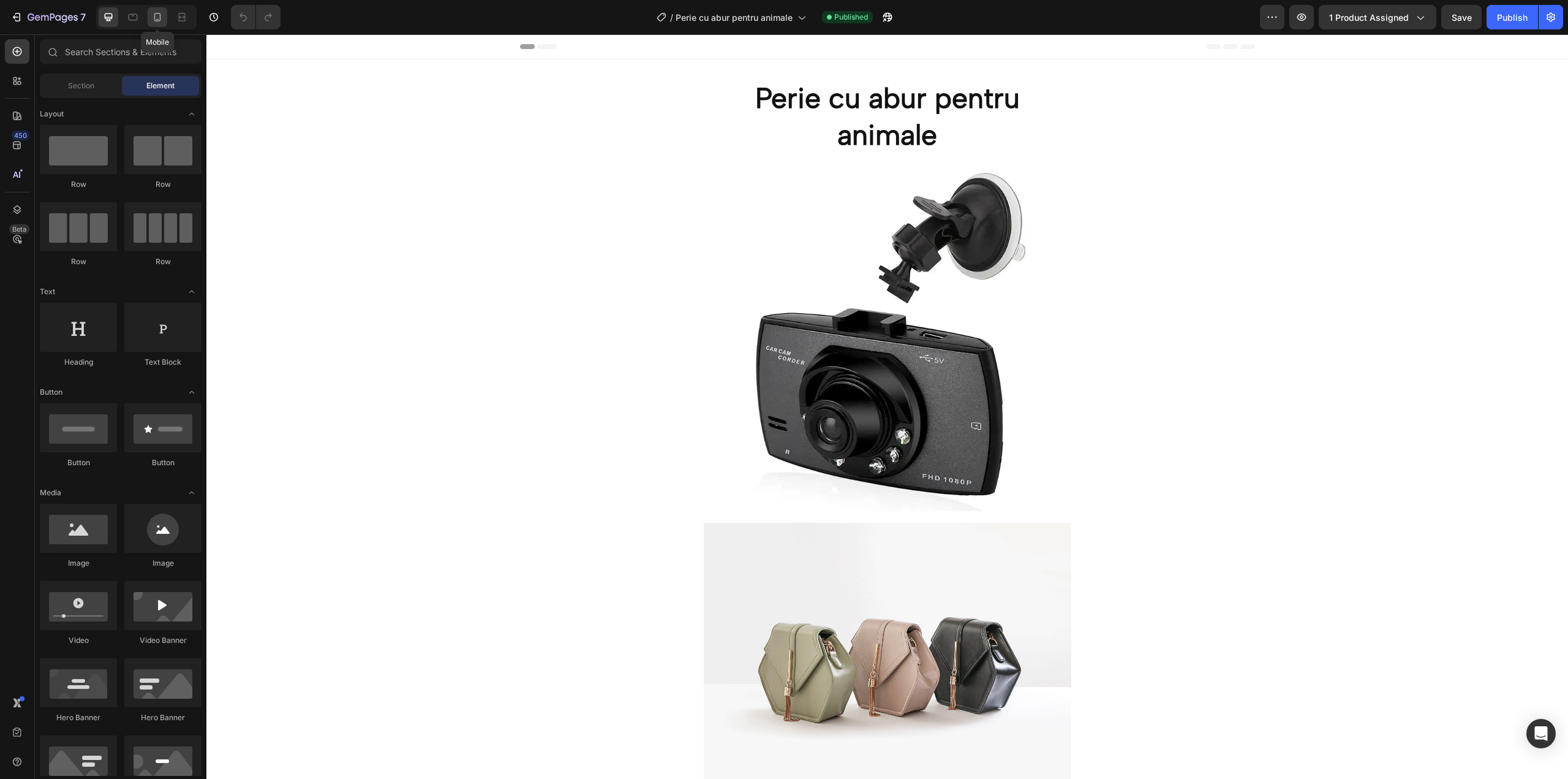
drag, startPoint x: 160, startPoint y: 22, endPoint x: 155, endPoint y: 17, distance: 7.1
click at [155, 17] on icon at bounding box center [158, 17] width 7 height 9
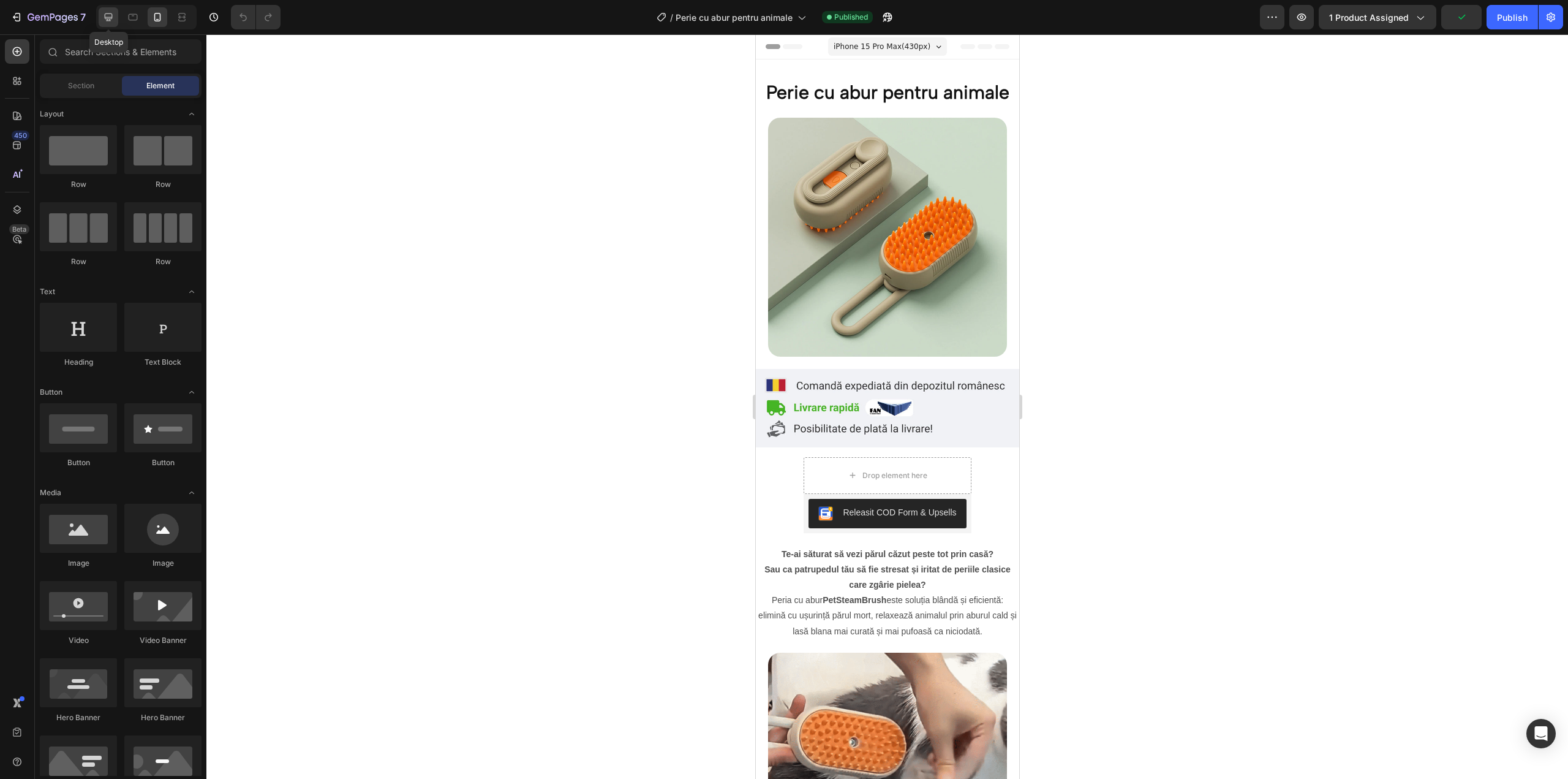
click at [112, 14] on icon at bounding box center [108, 17] width 8 height 8
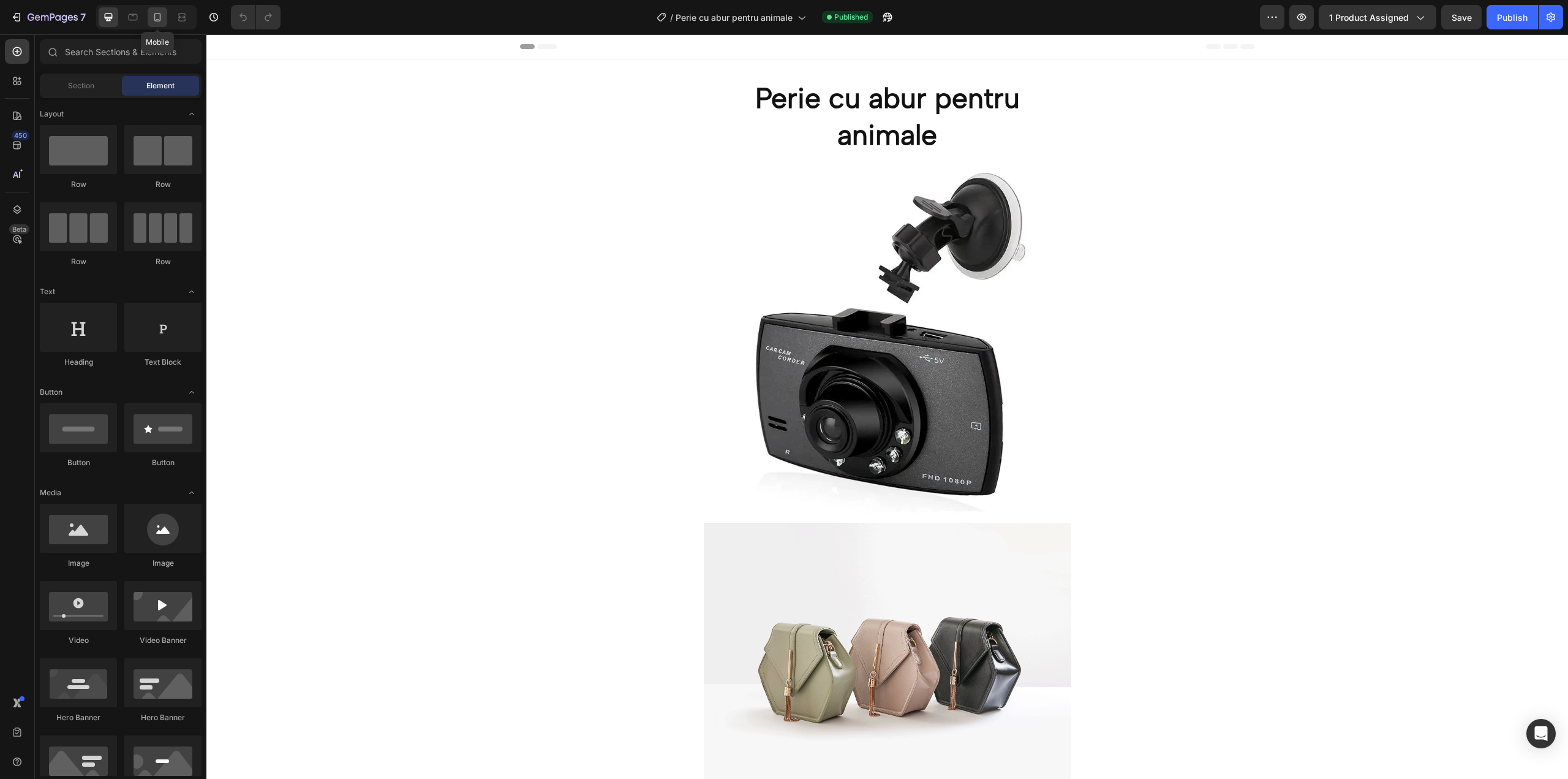
click at [155, 22] on icon at bounding box center [157, 17] width 12 height 12
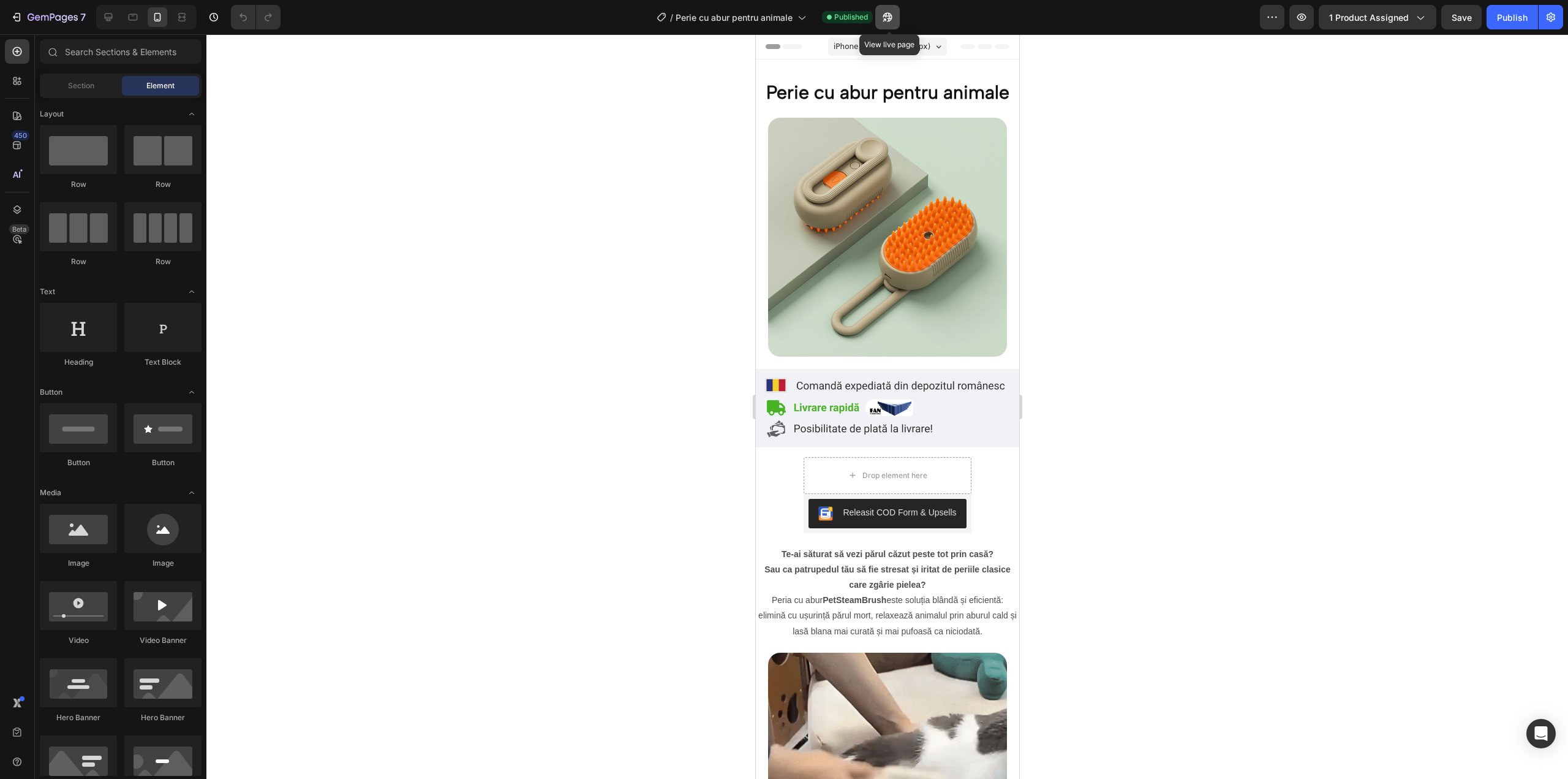
click at [880, 10] on button "button" at bounding box center [888, 17] width 25 height 25
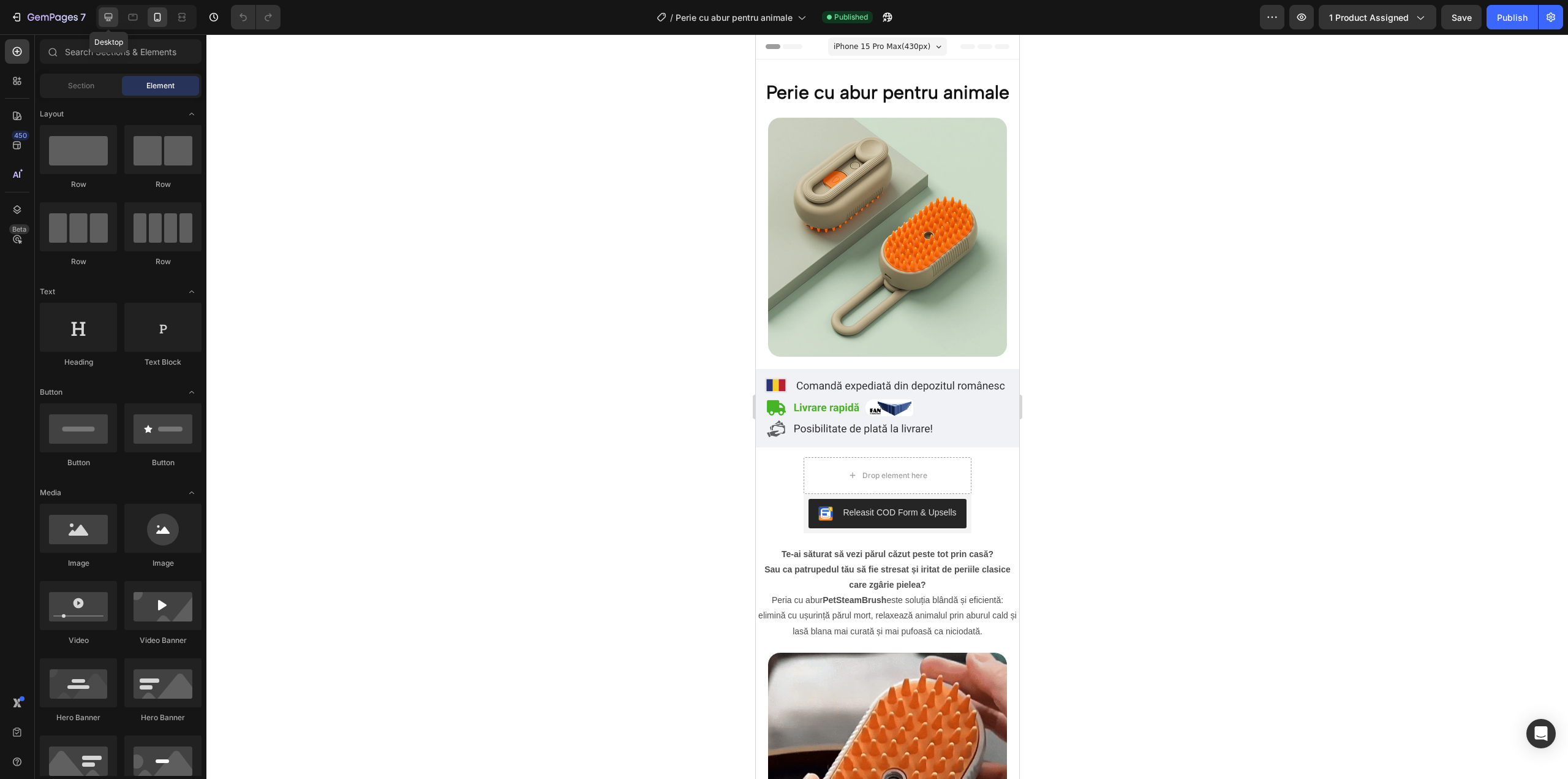
click at [111, 13] on icon at bounding box center [108, 17] width 8 height 8
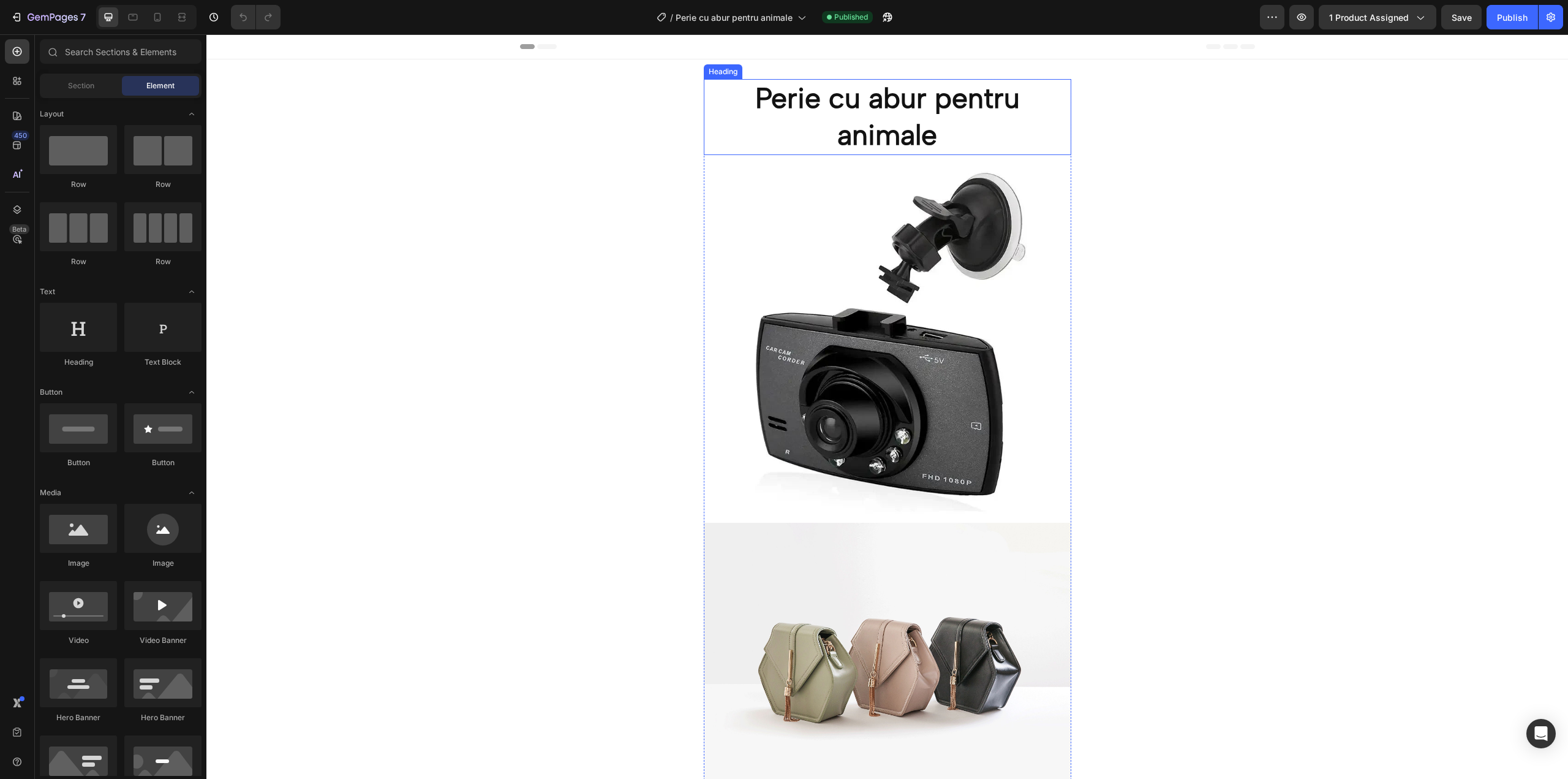
click at [878, 144] on h2 "Perie cu abur pentru animale" at bounding box center [887, 117] width 368 height 76
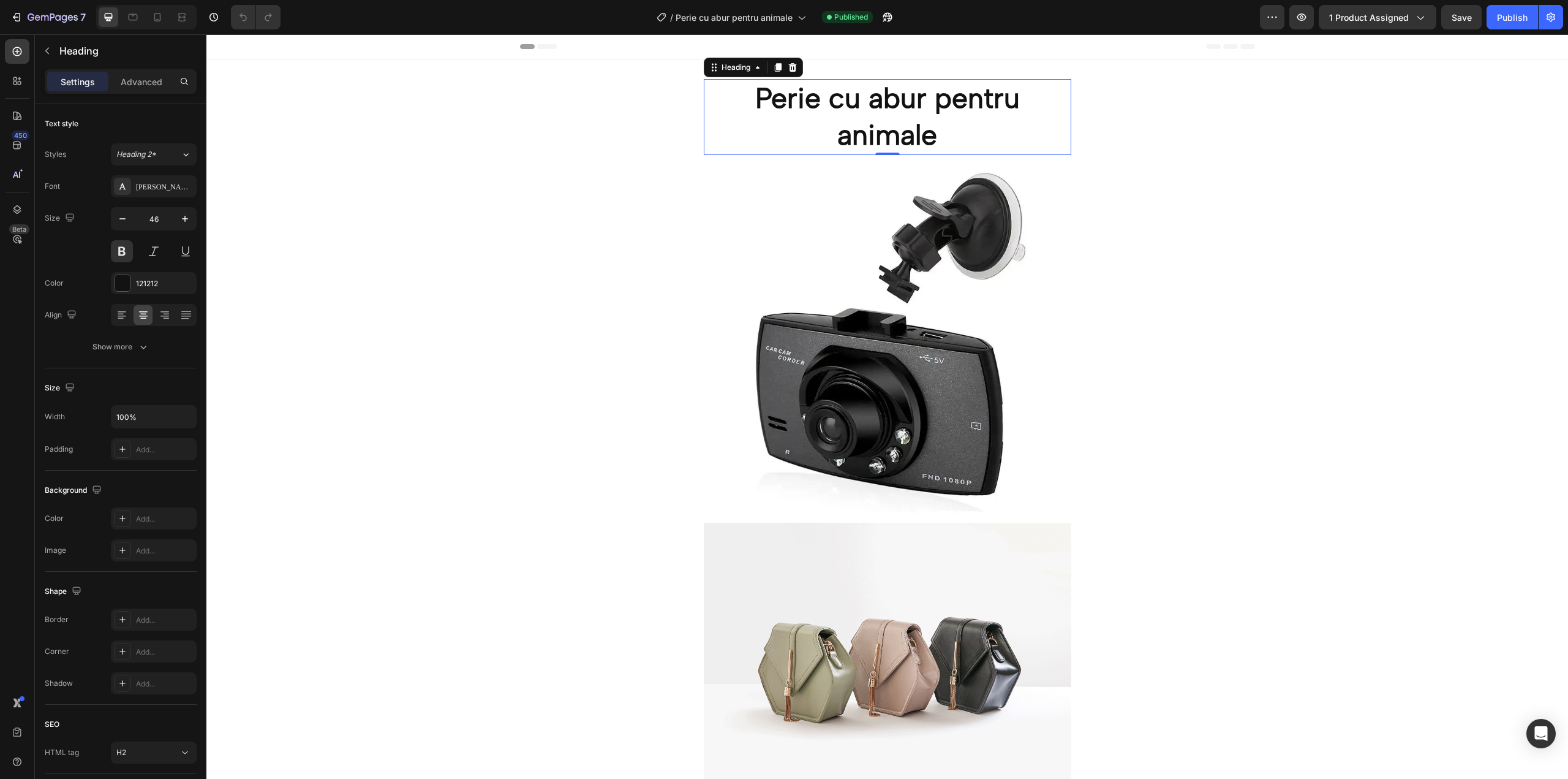
click at [791, 86] on h2 "Perie cu abur pentru animale" at bounding box center [887, 117] width 368 height 76
click at [796, 99] on p "Perie cu abur pentru animale" at bounding box center [887, 116] width 365 height 73
click at [766, 98] on p "Perie cu abur pentru animale" at bounding box center [887, 116] width 365 height 73
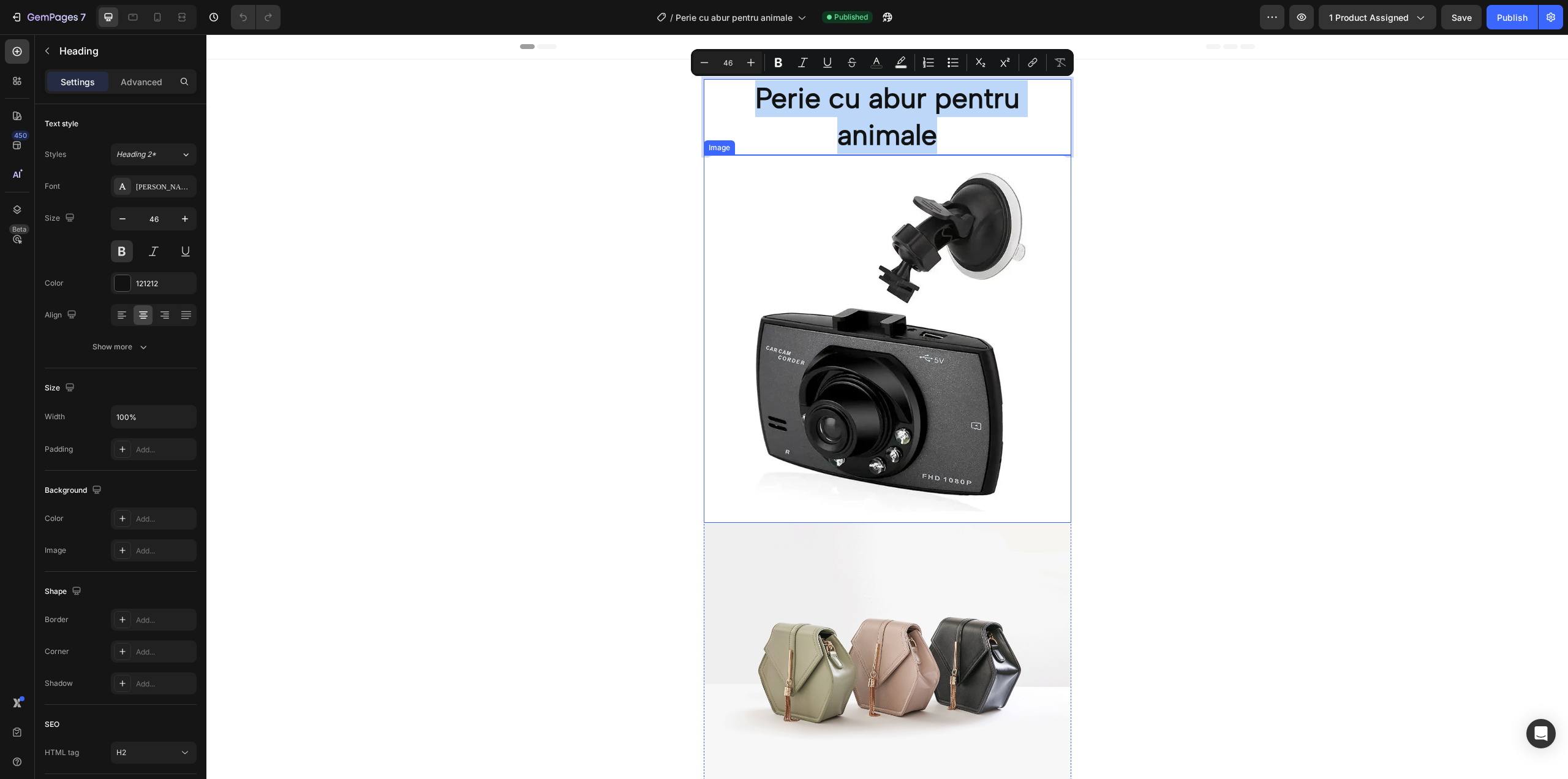
click at [834, 189] on img at bounding box center [887, 338] width 368 height 368
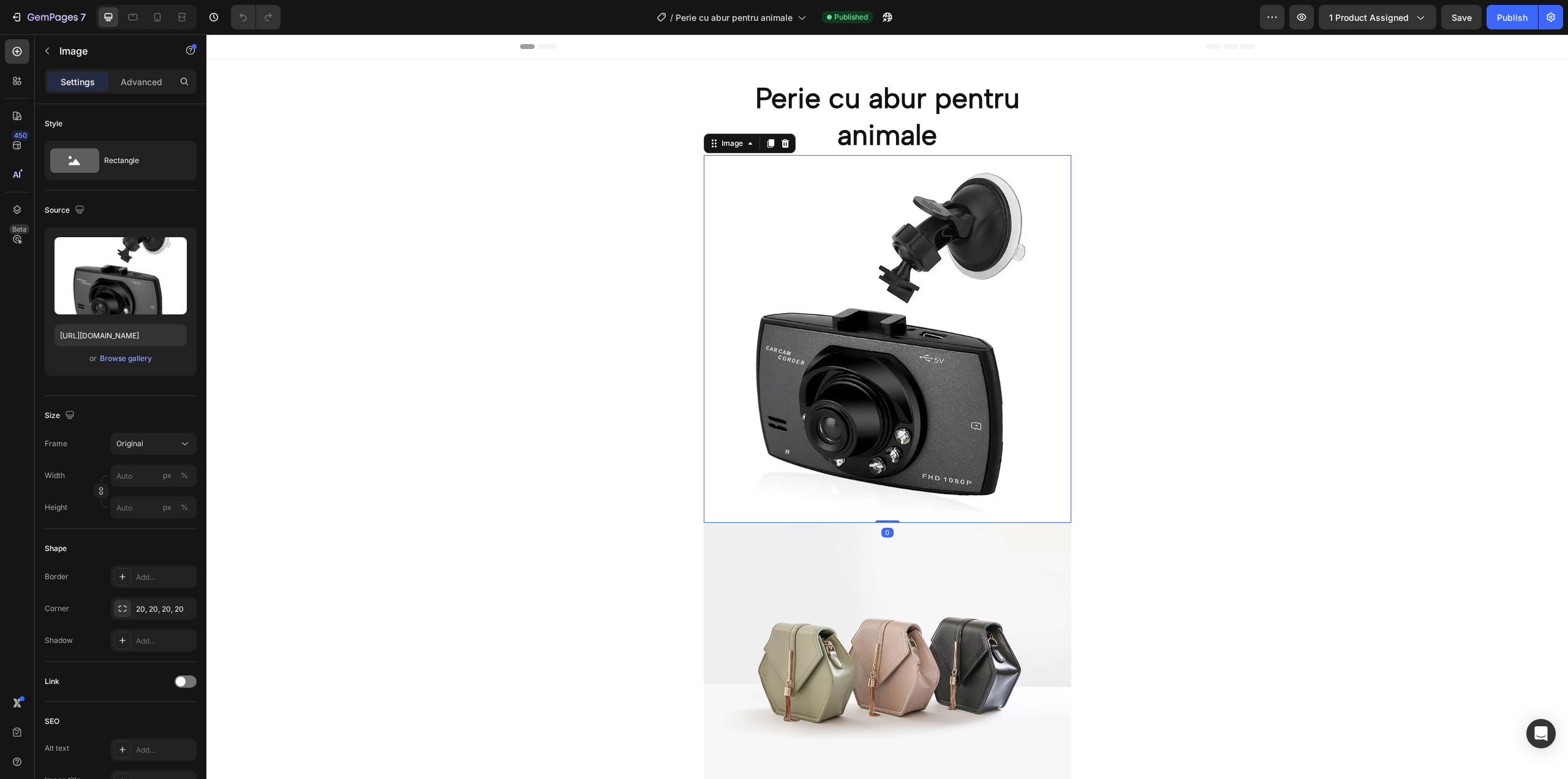
click at [898, 286] on img at bounding box center [887, 338] width 368 height 368
click at [151, 331] on input "https://cdn.shopify.com/s/files/1/0958/6471/7643/files/gempages_578774086818202…" at bounding box center [120, 334] width 132 height 22
paste input "Copy element from Gempages!"
type input "Copy element from Gempages!"
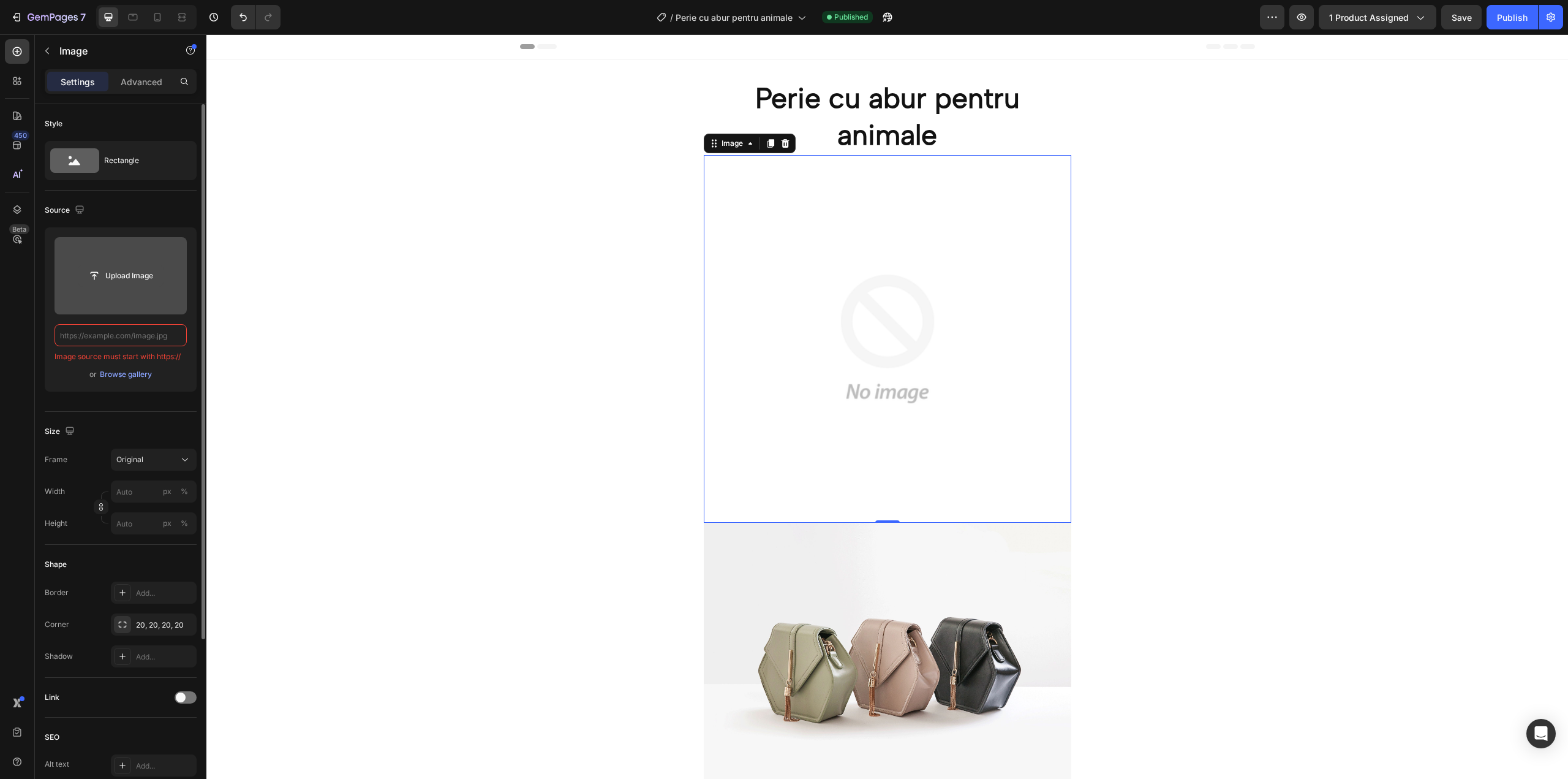
click at [163, 276] on button "Upload Image" at bounding box center [121, 276] width 85 height 22
click at [140, 270] on input "file" at bounding box center [121, 276] width 85 height 21
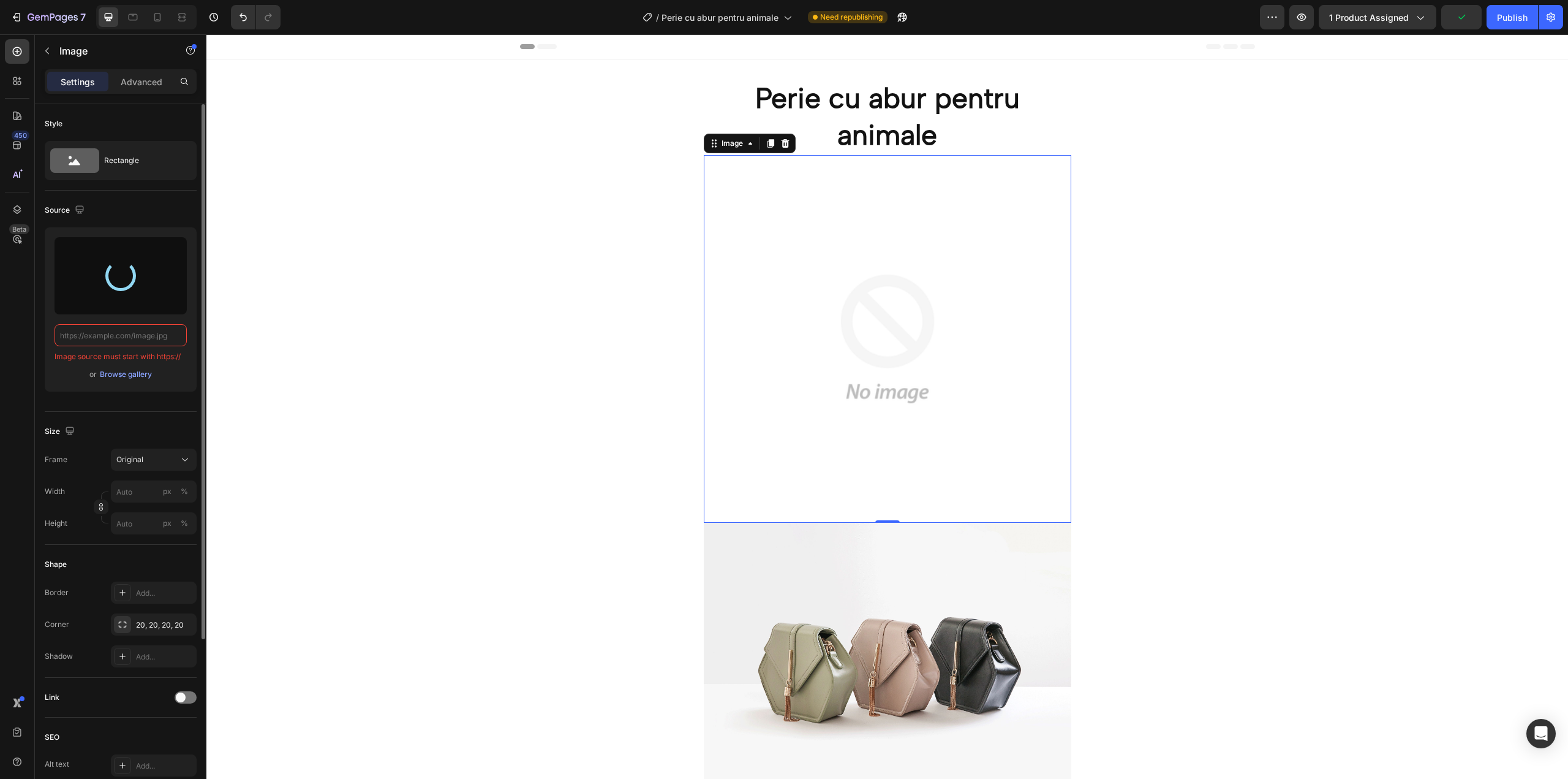
type input "[URL][DOMAIN_NAME]"
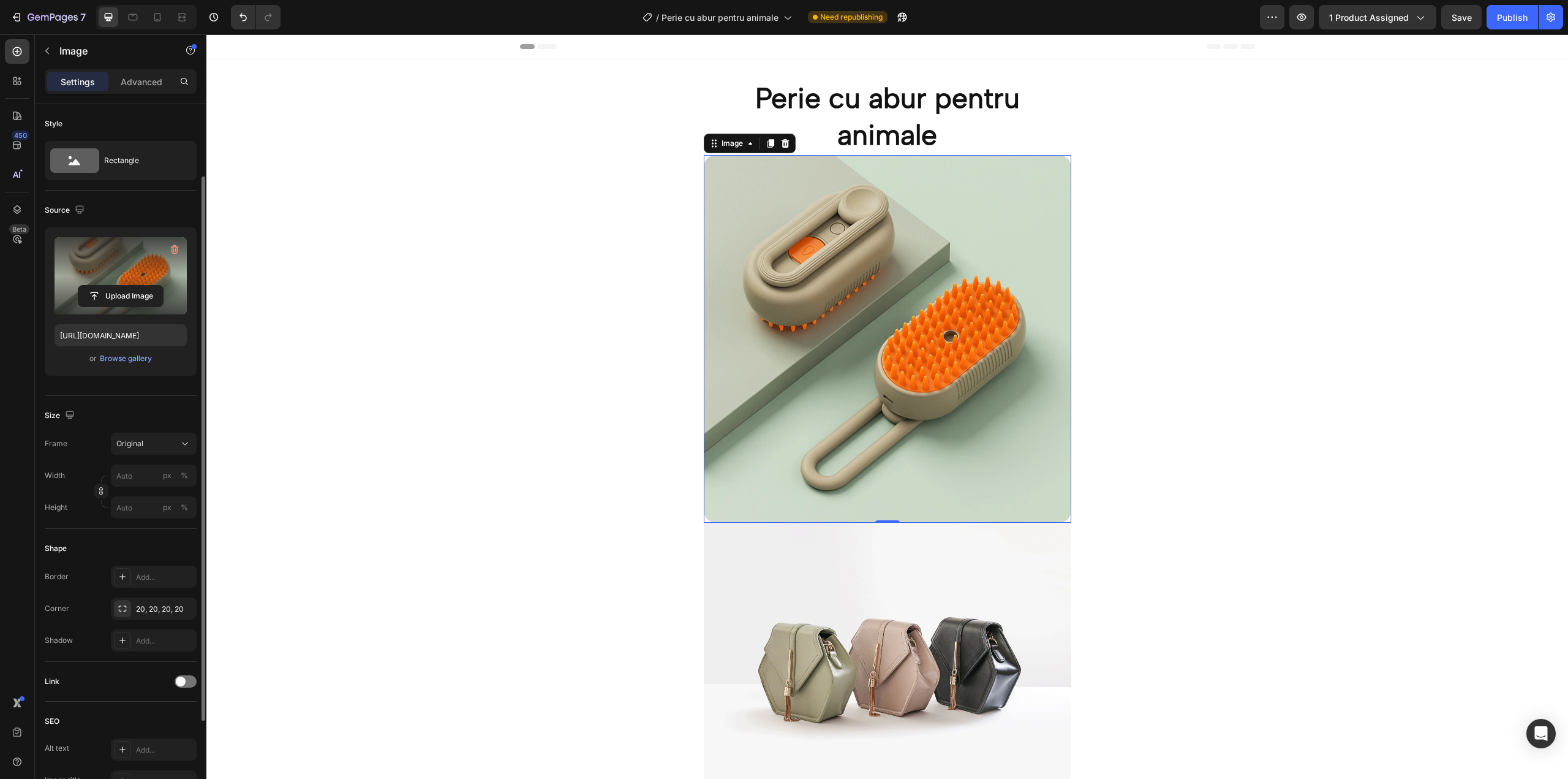
scroll to position [124, 0]
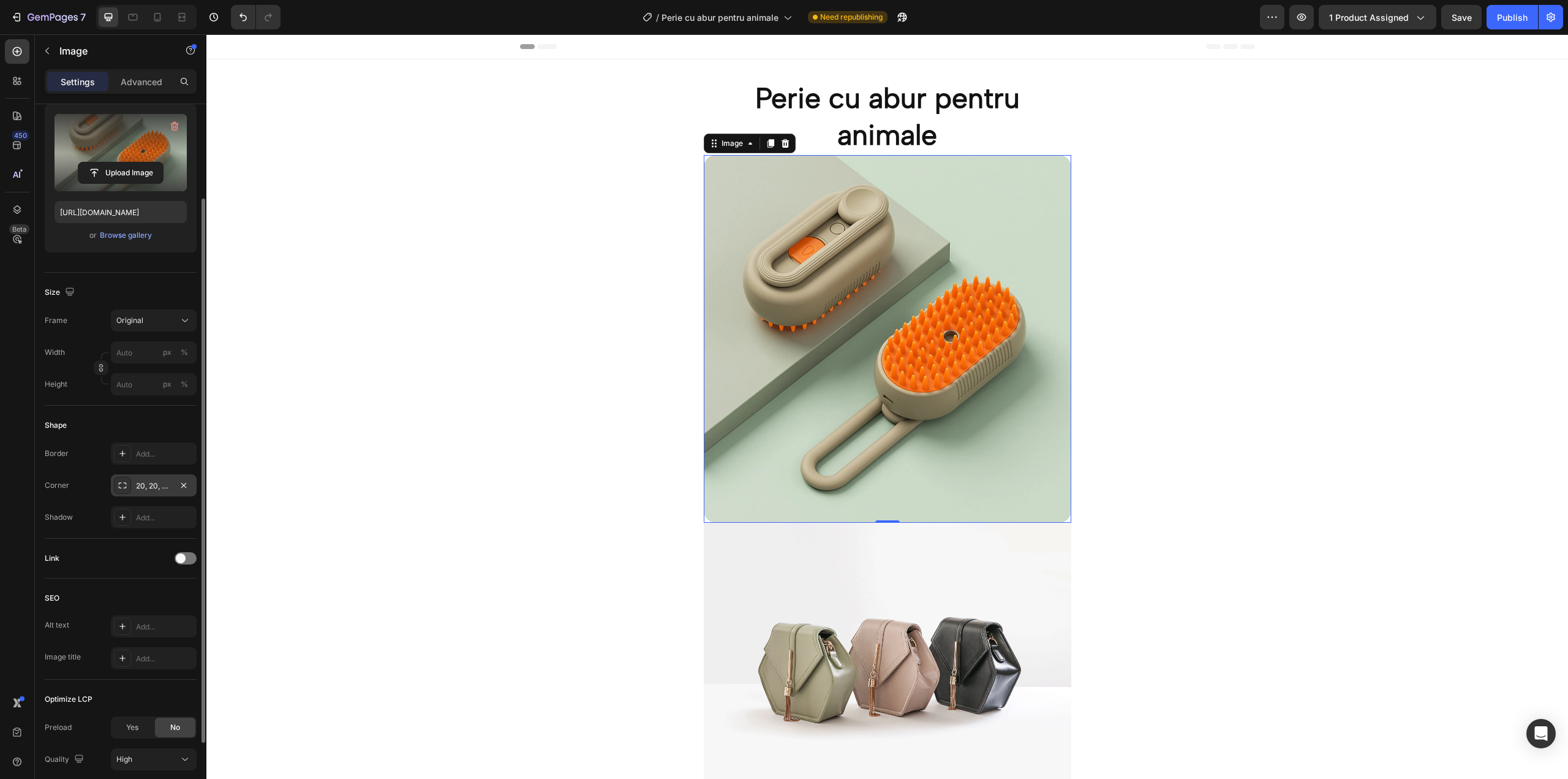
click at [160, 477] on div "20, 20, 20, 20" at bounding box center [154, 484] width 85 height 22
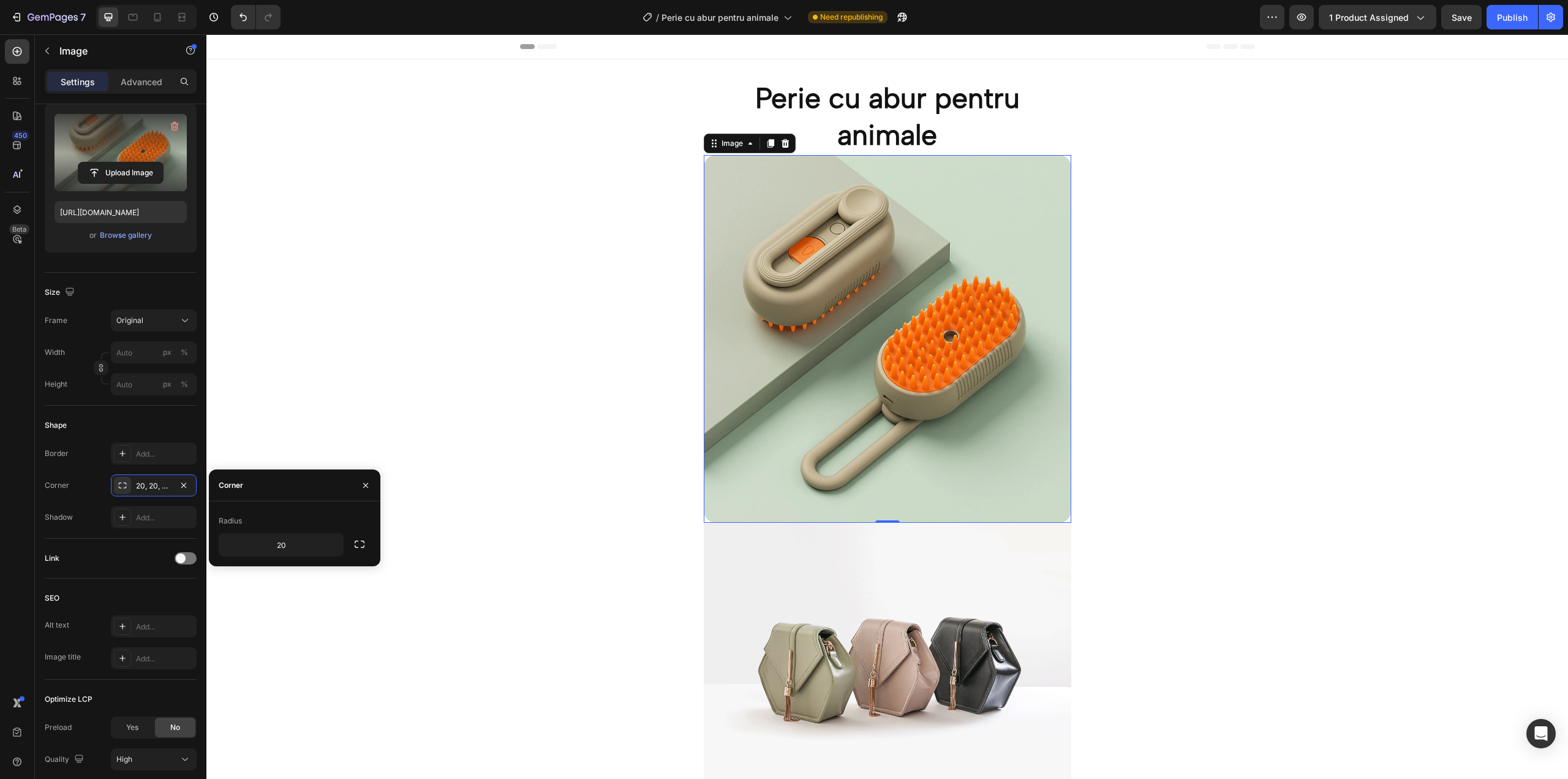
click at [281, 517] on div "Radius" at bounding box center [294, 521] width 152 height 20
click at [286, 538] on input "20" at bounding box center [281, 544] width 123 height 22
type input "40"
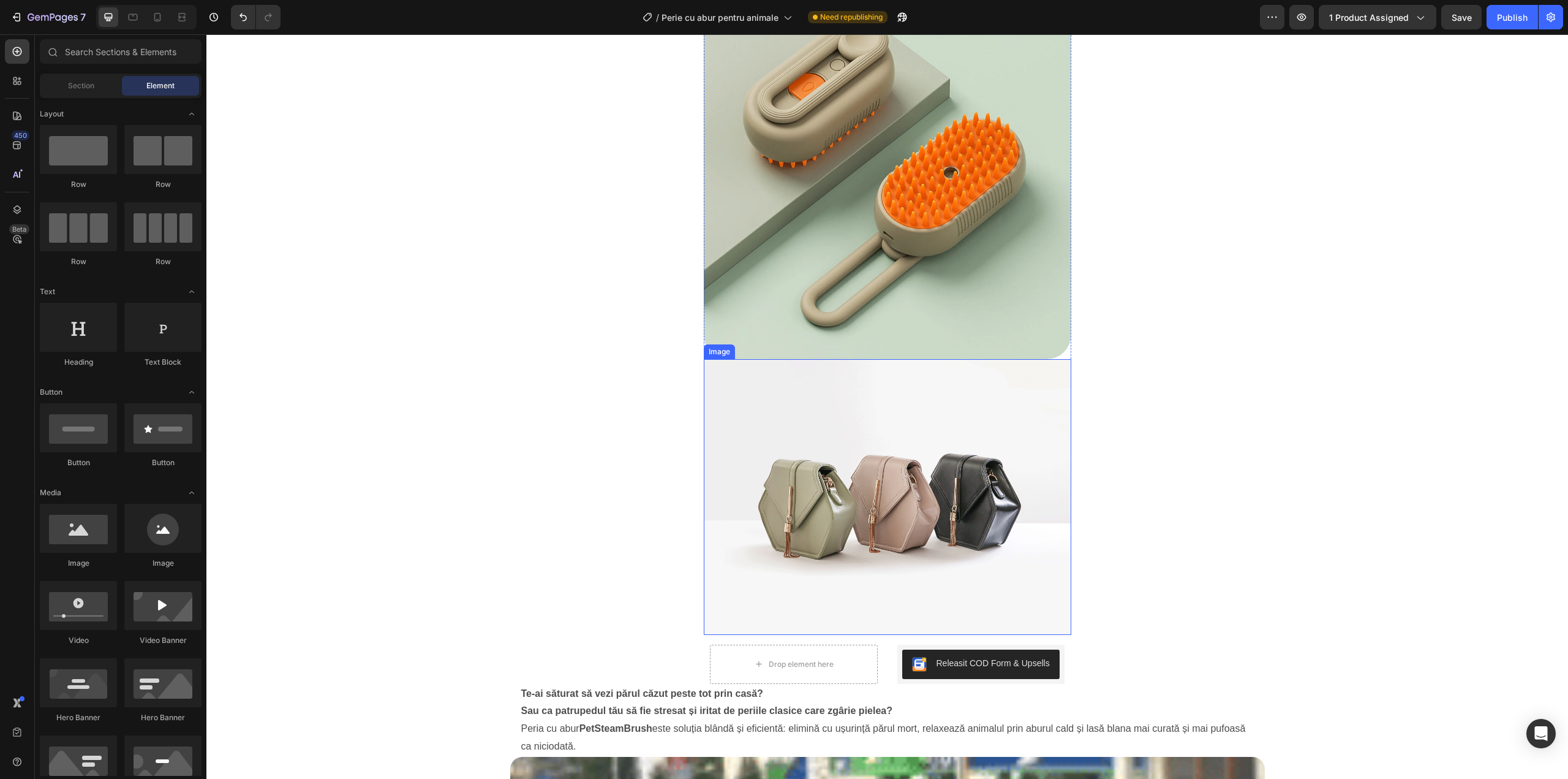
scroll to position [245, 0]
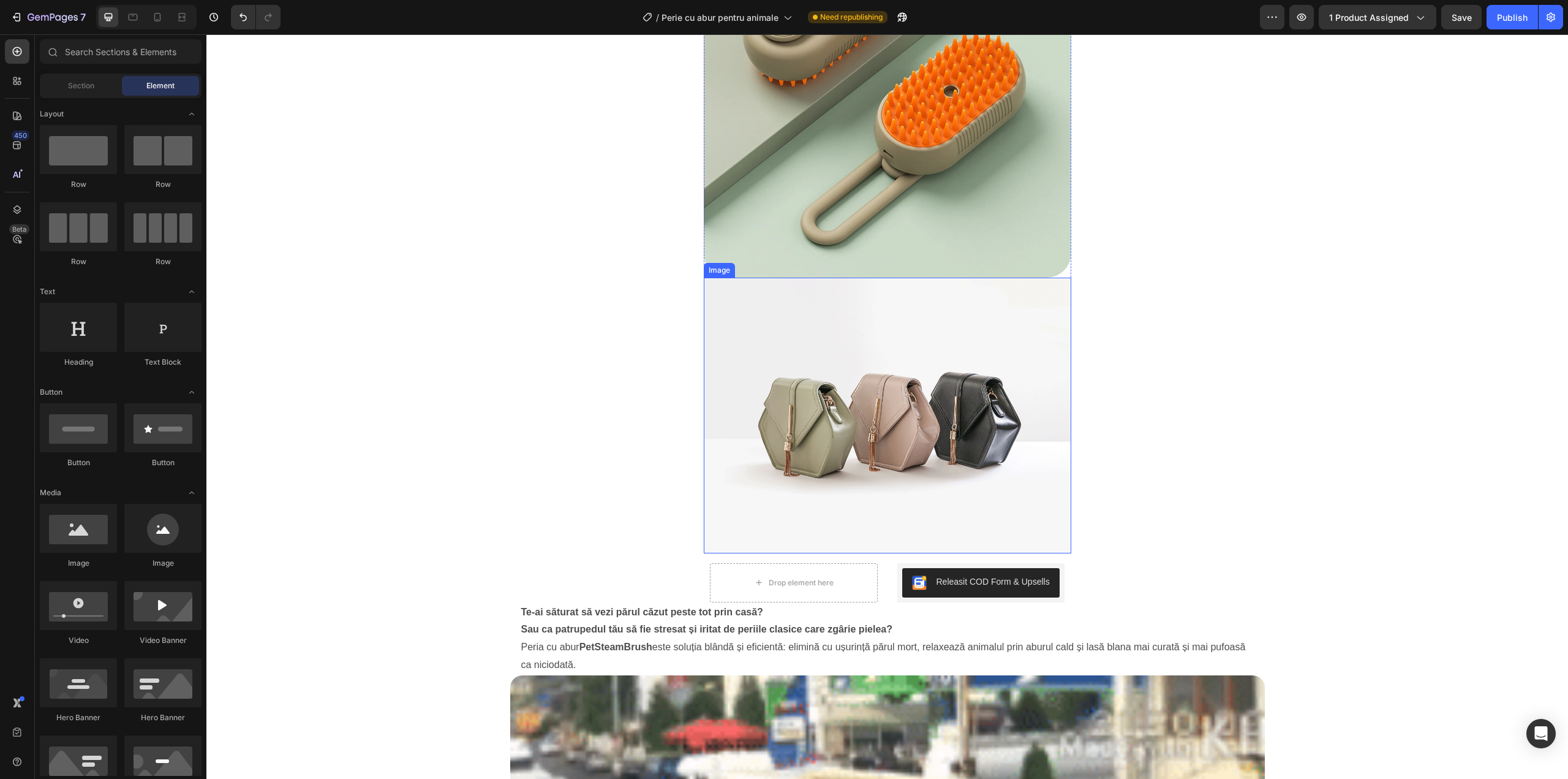
click at [922, 363] on img at bounding box center [887, 415] width 368 height 276
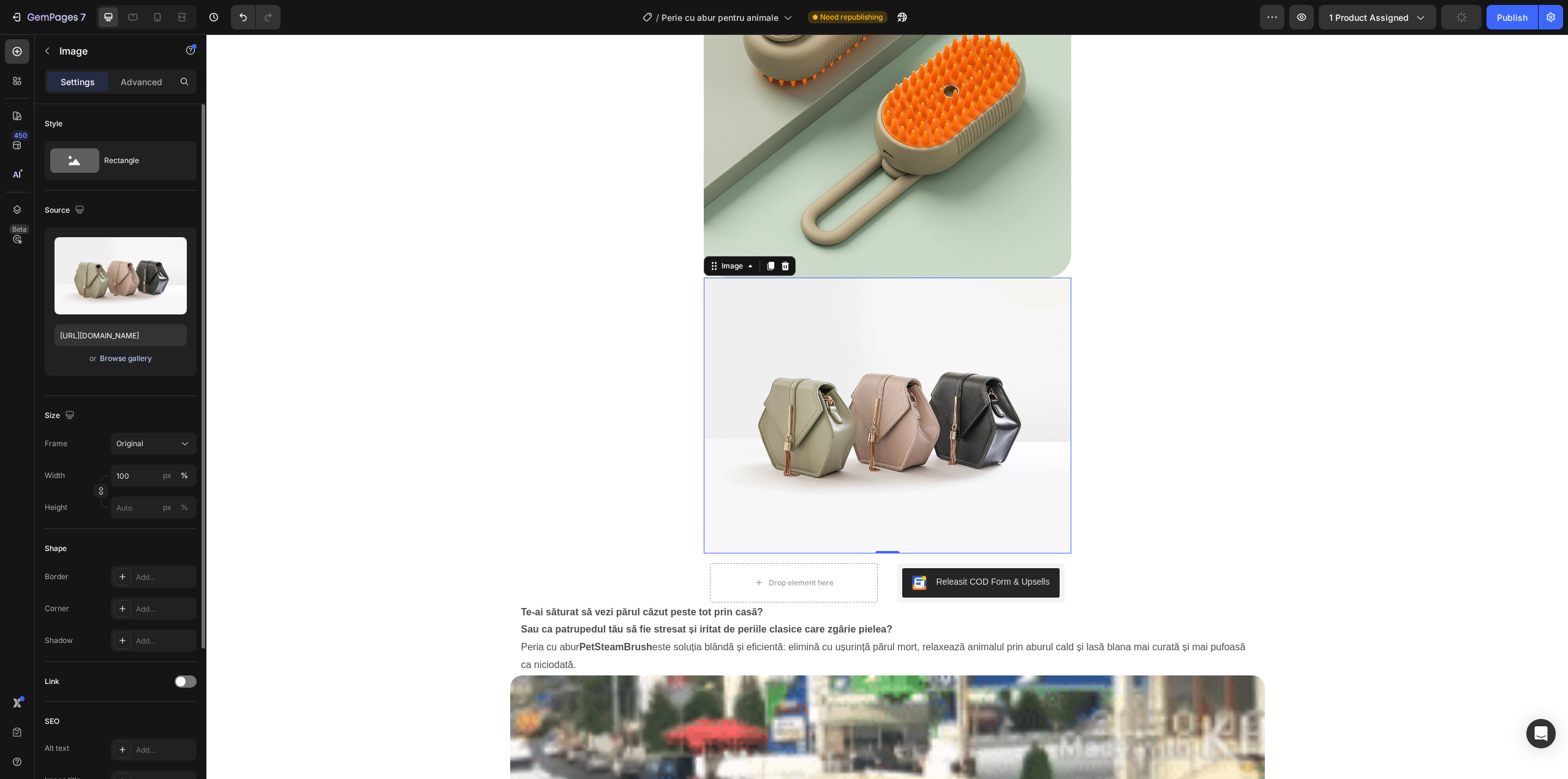
click at [118, 359] on div "Browse gallery" at bounding box center [125, 358] width 52 height 11
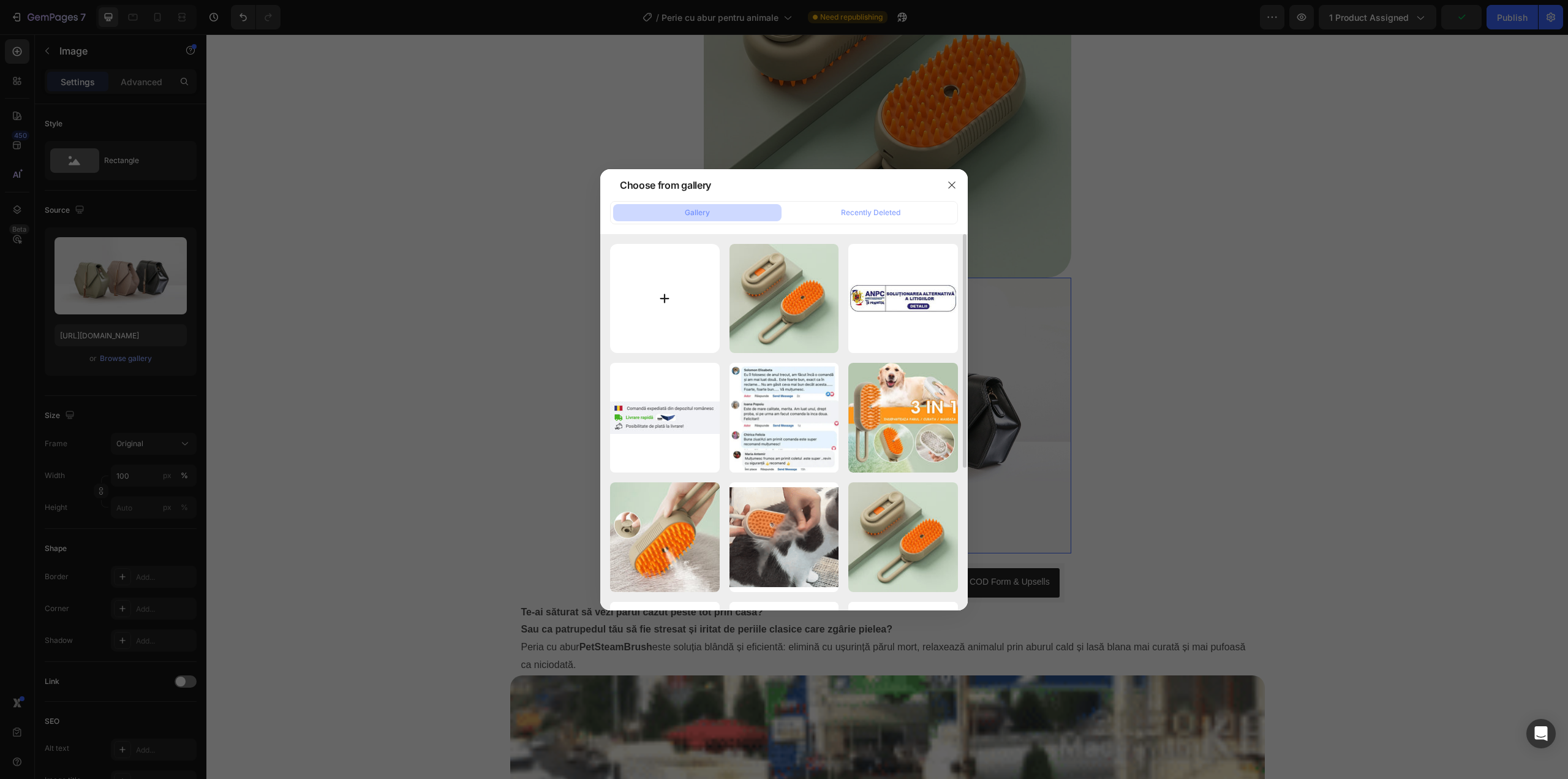
click at [660, 289] on input "file" at bounding box center [664, 298] width 109 height 109
type input "C:\fakepath\Informatii Transport.jpg"
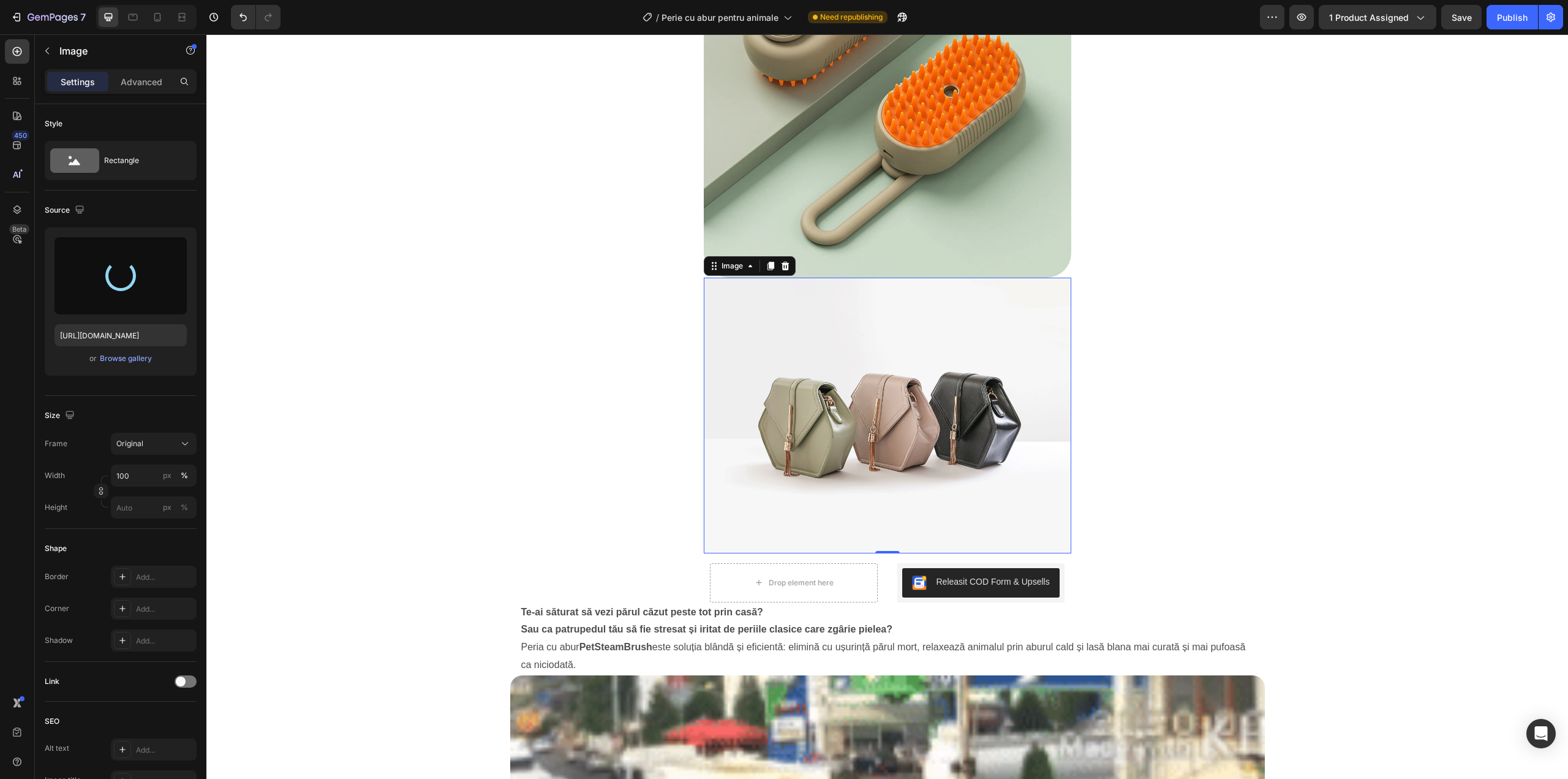
type input "https://cdn.shopify.com/s/files/1/0958/6471/7643/files/gempages_578774086818202…"
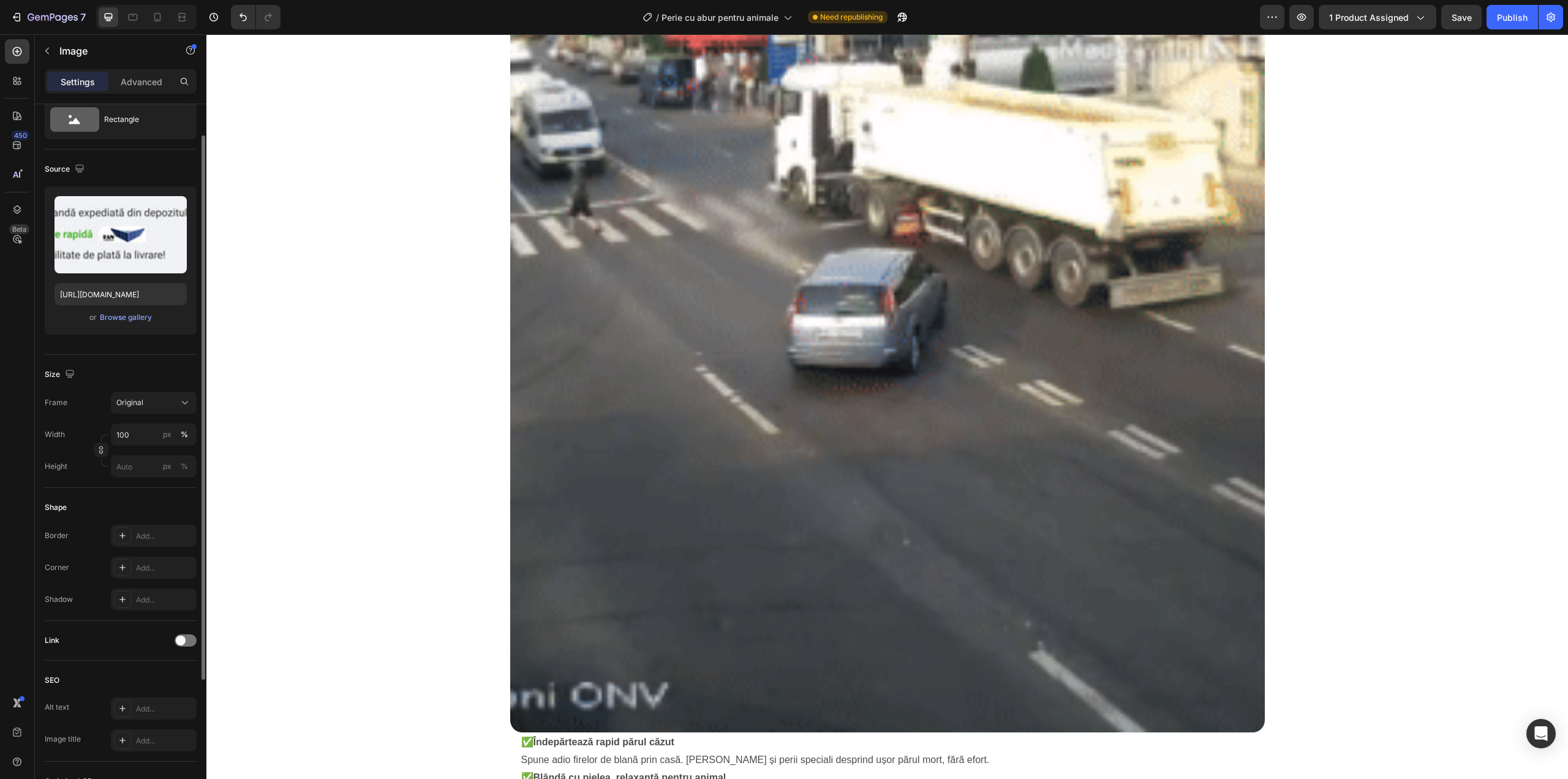
scroll to position [82, 0]
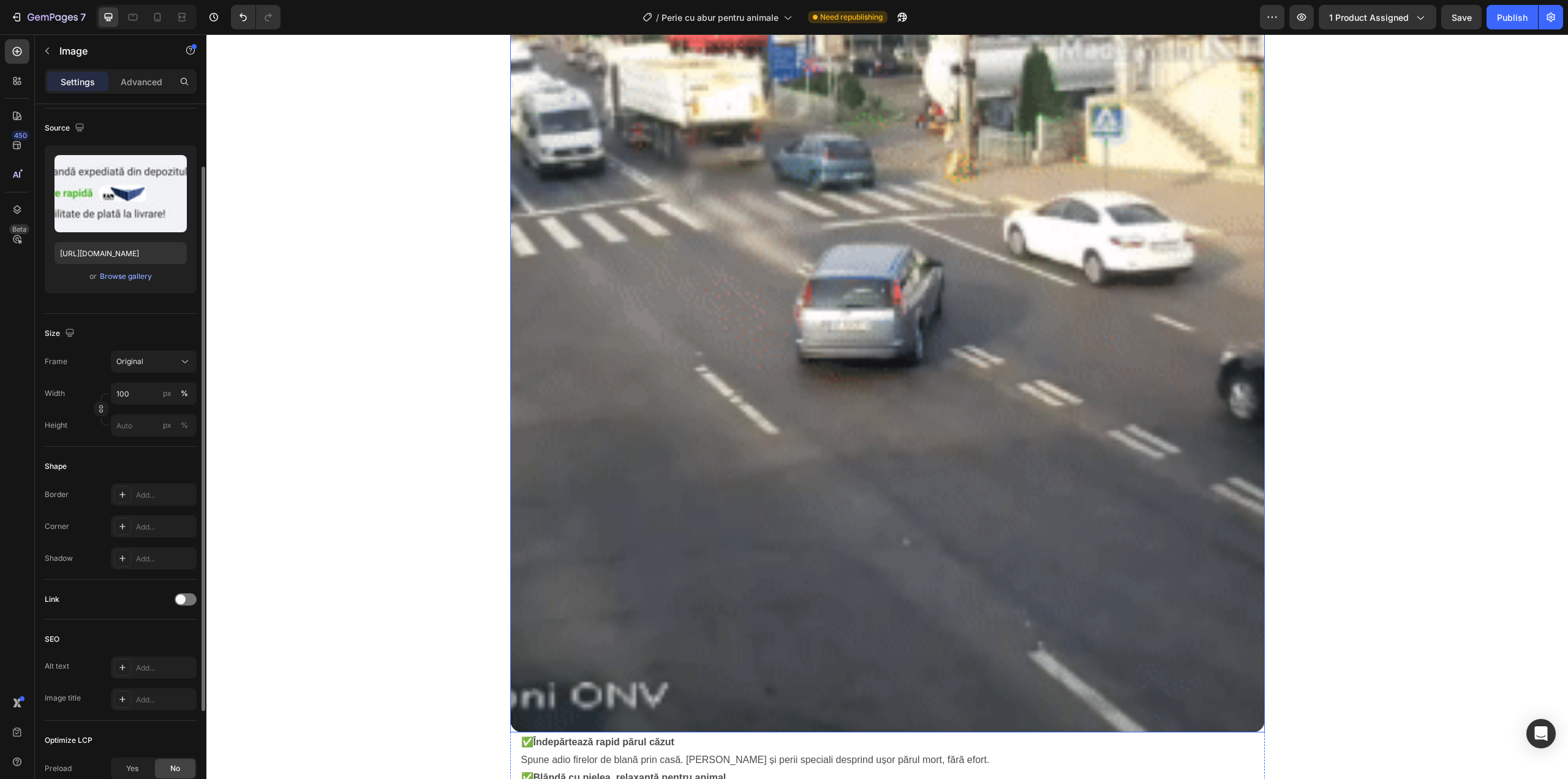
click at [907, 415] on img at bounding box center [887, 354] width 755 height 755
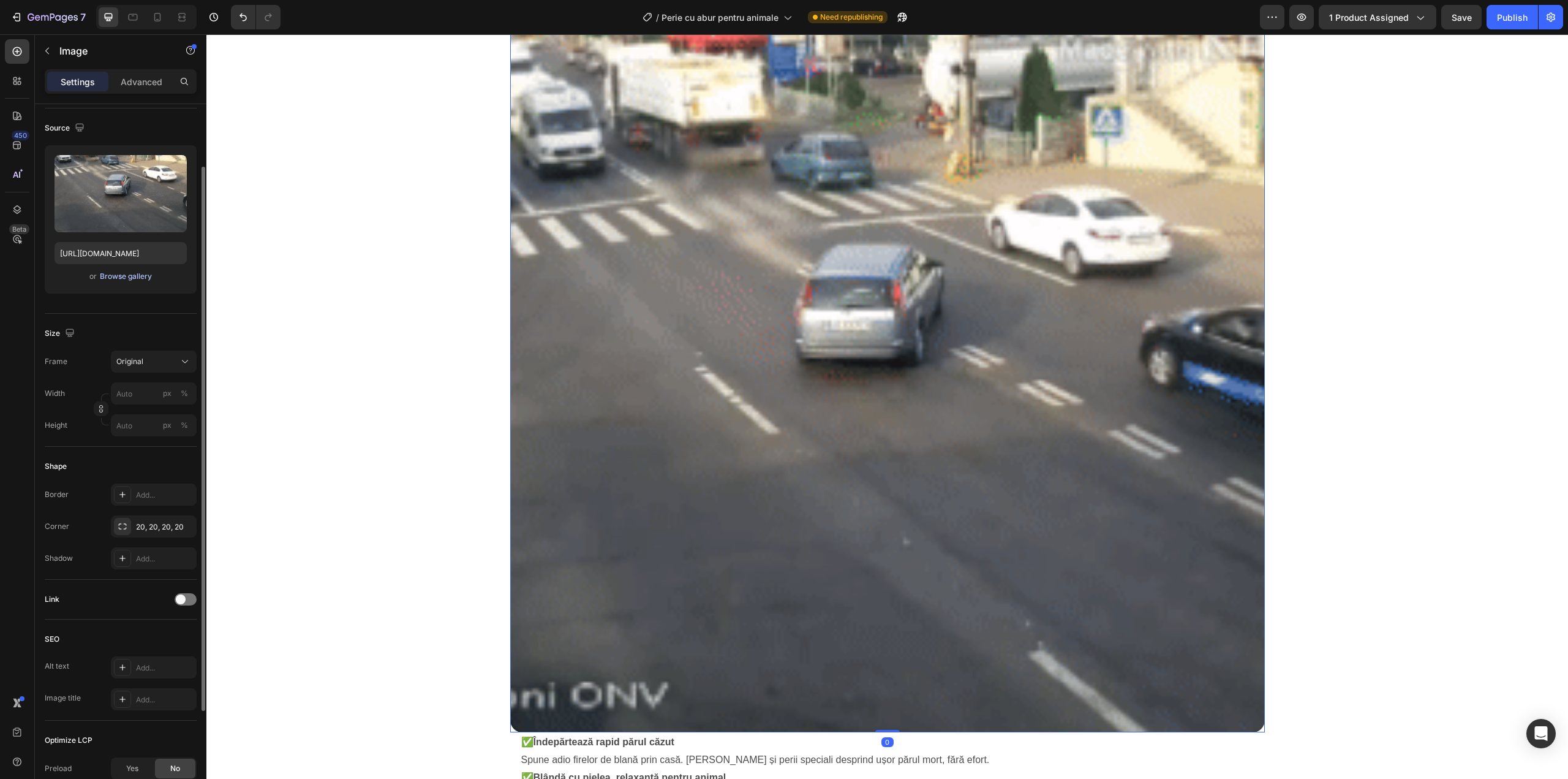
click at [113, 277] on div "Browse gallery" at bounding box center [125, 276] width 52 height 11
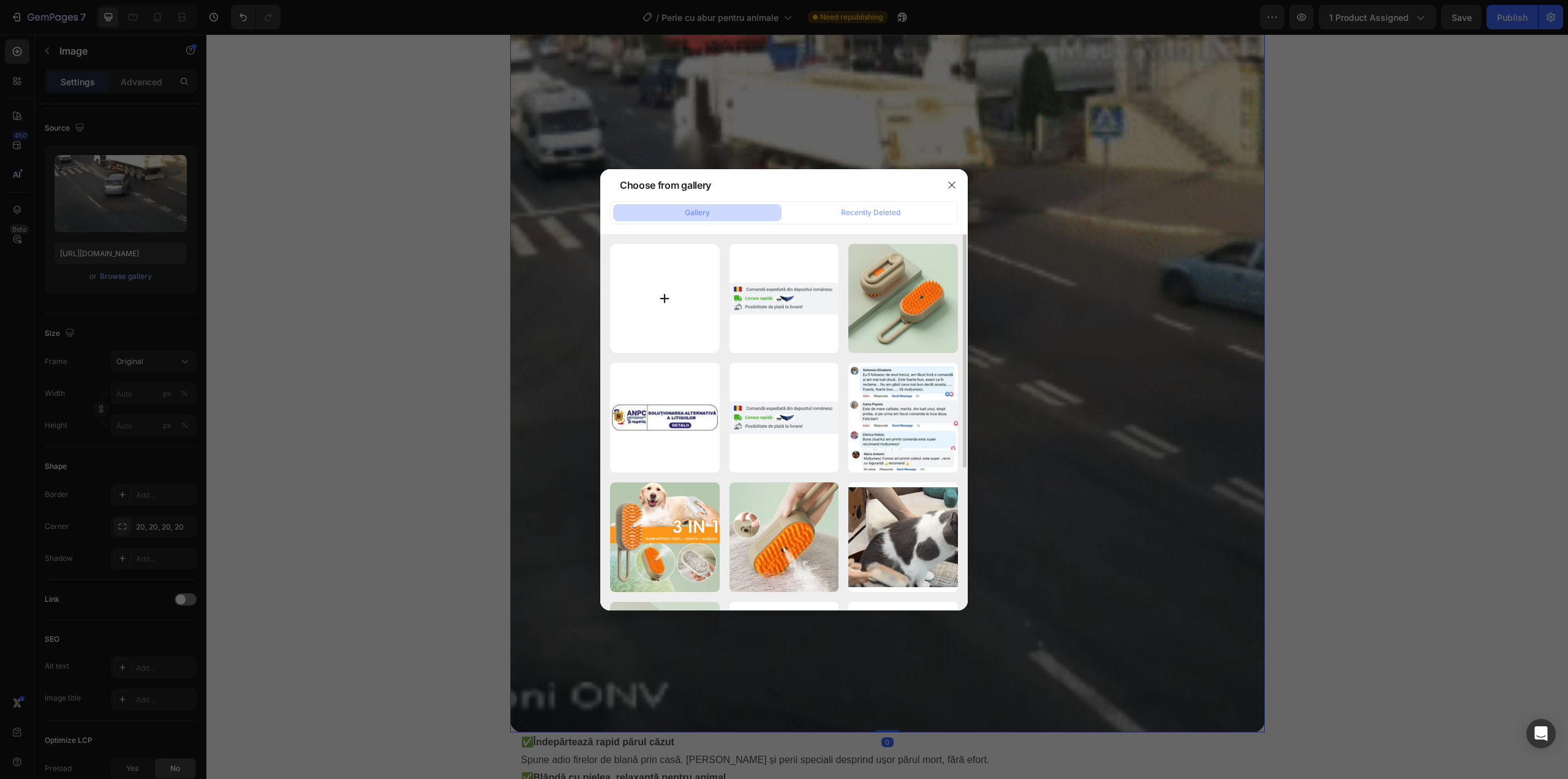
click at [684, 303] on input "file" at bounding box center [664, 298] width 109 height 109
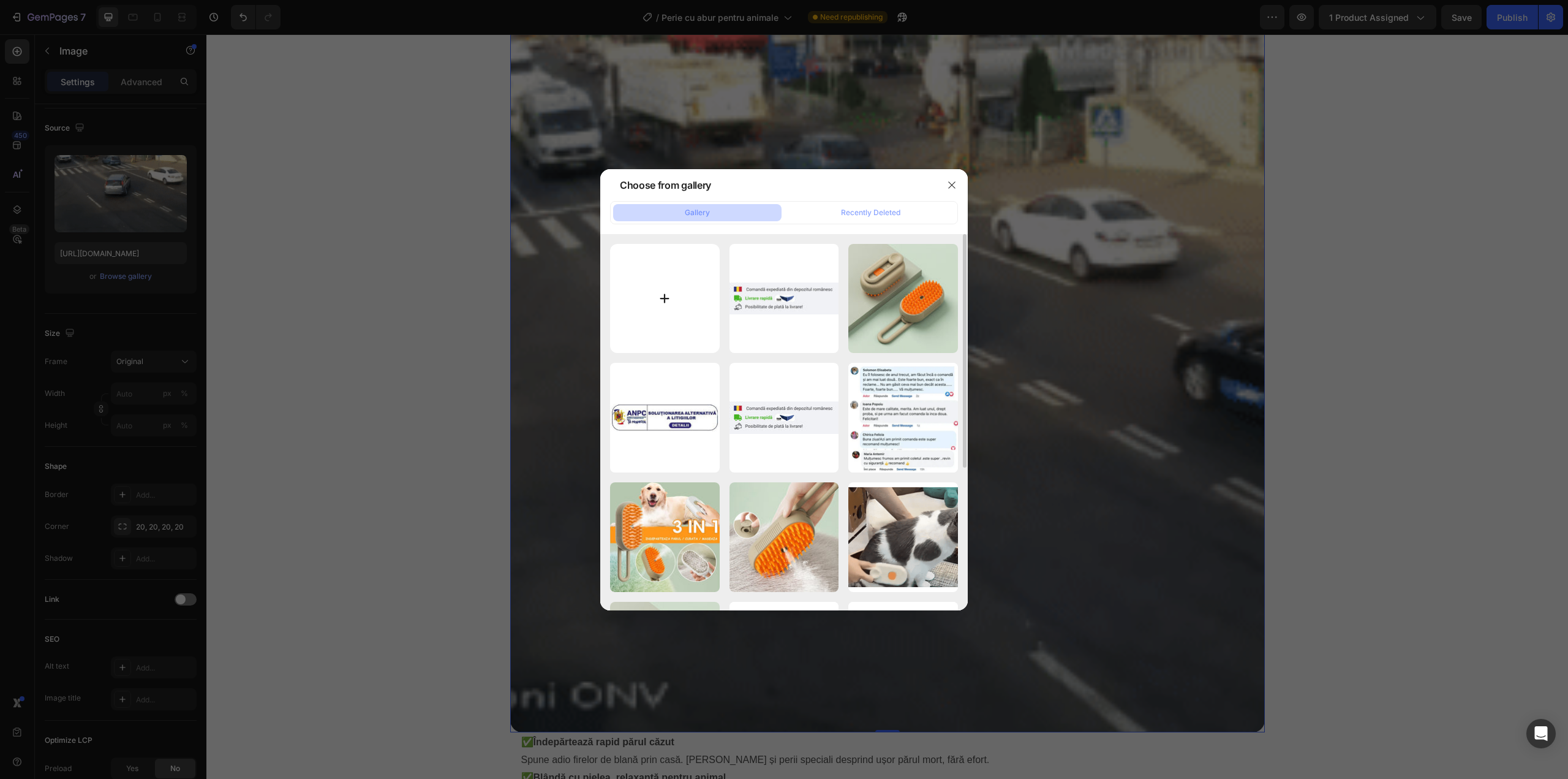
type input "C:\fakepath\GIF.gif"
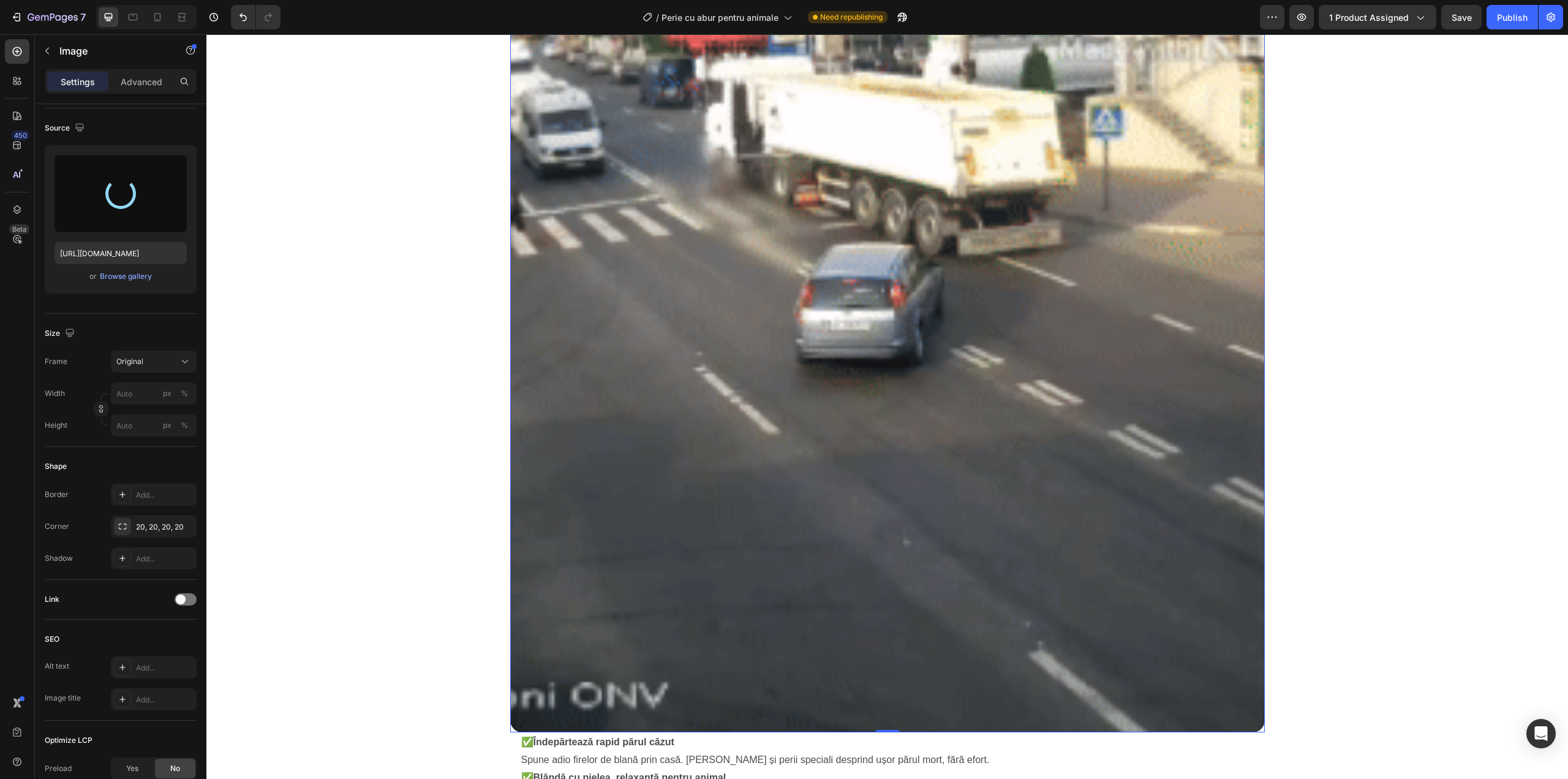
type input "https://cdn.shopify.com/s/files/1/0958/6471/7643/files/gempages_578774086818202…"
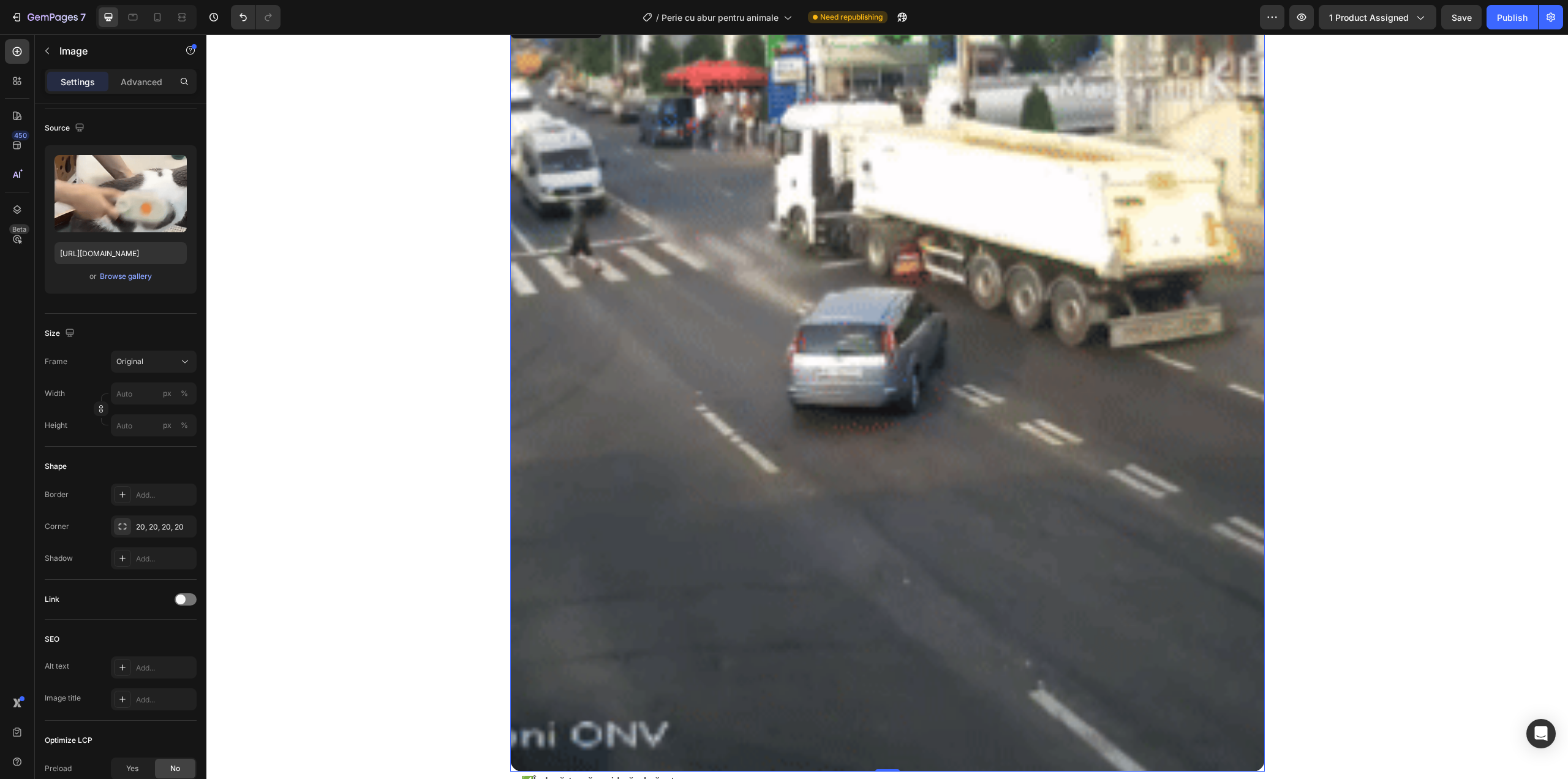
scroll to position [817, 0]
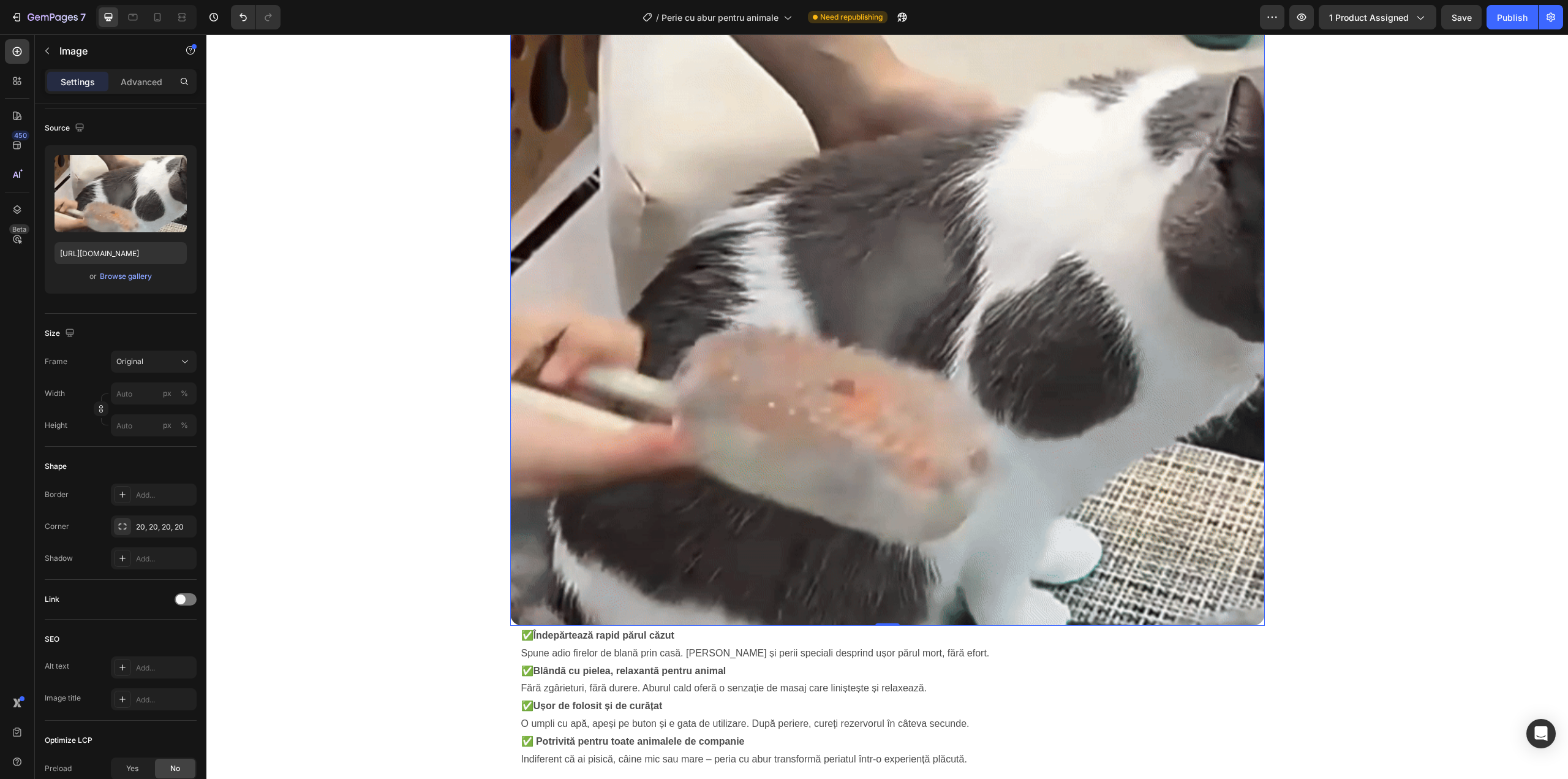
click at [717, 367] on img at bounding box center [887, 281] width 755 height 689
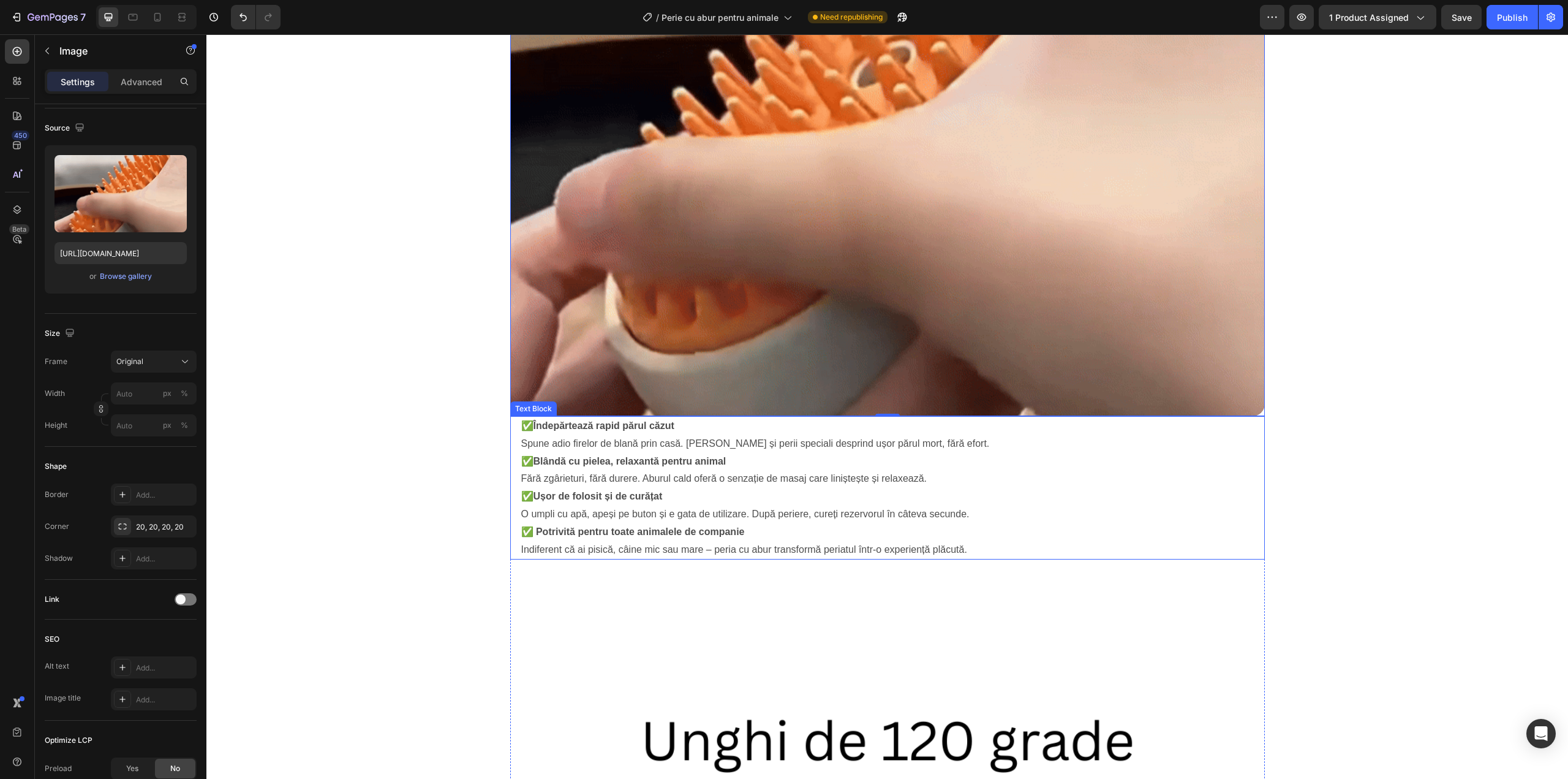
scroll to position [1103, 0]
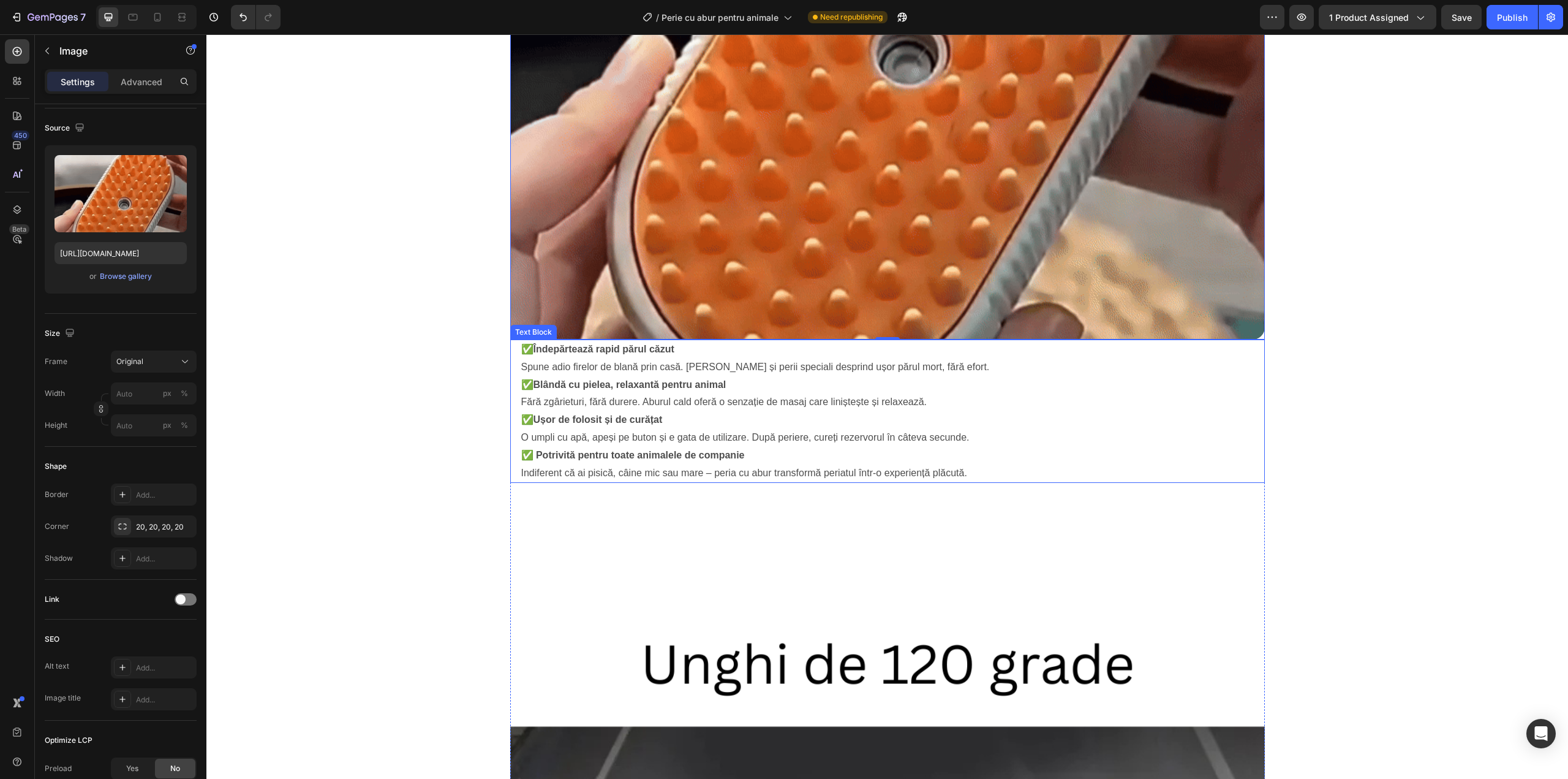
click at [597, 457] on strong "✅ Potrivită pentru toate animalele de companie" at bounding box center [633, 454] width 223 height 10
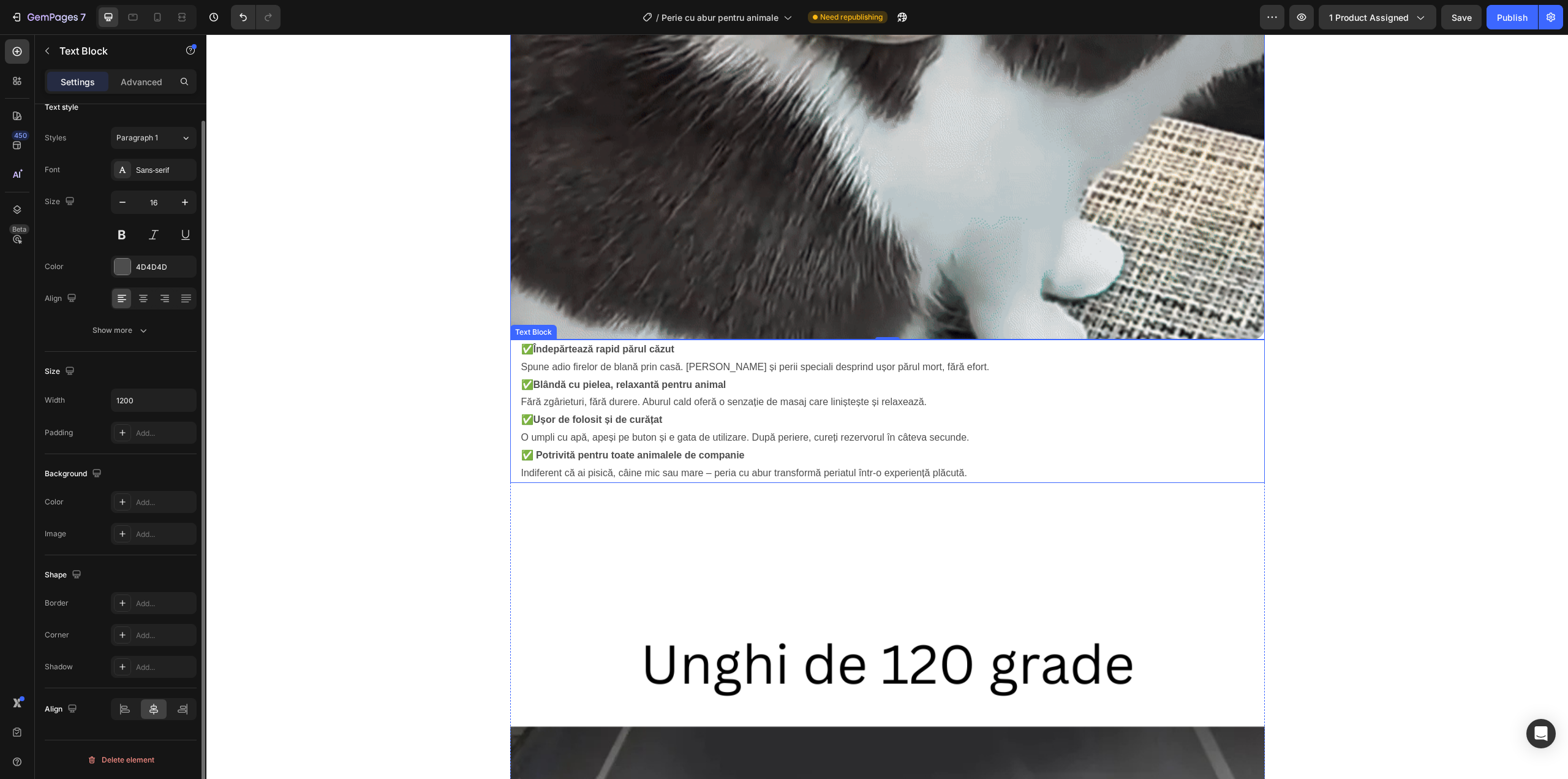
click at [597, 457] on strong "✅ Potrivită pentru toate animalele de companie" at bounding box center [633, 454] width 223 height 10
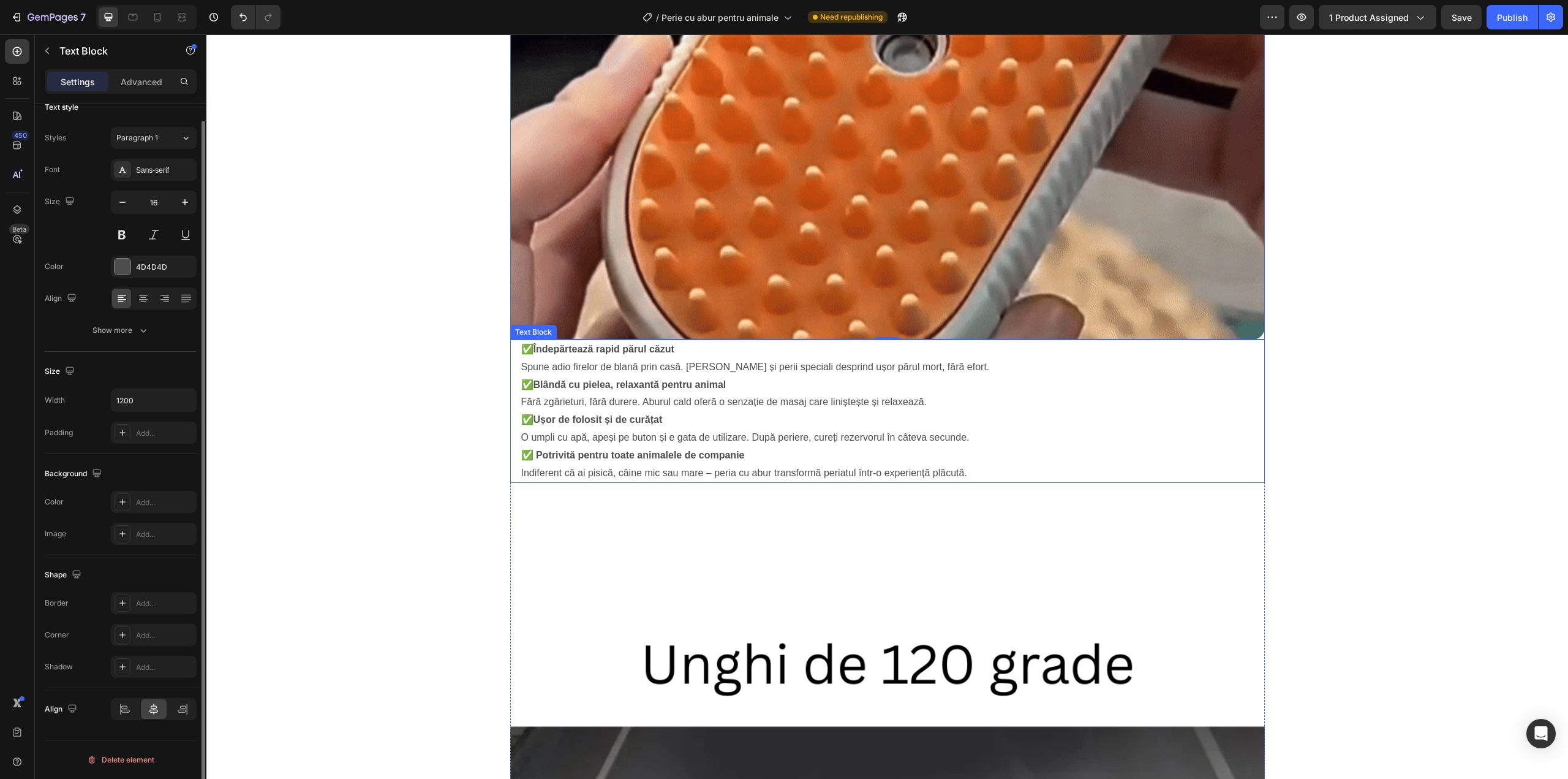
scroll to position [0, 0]
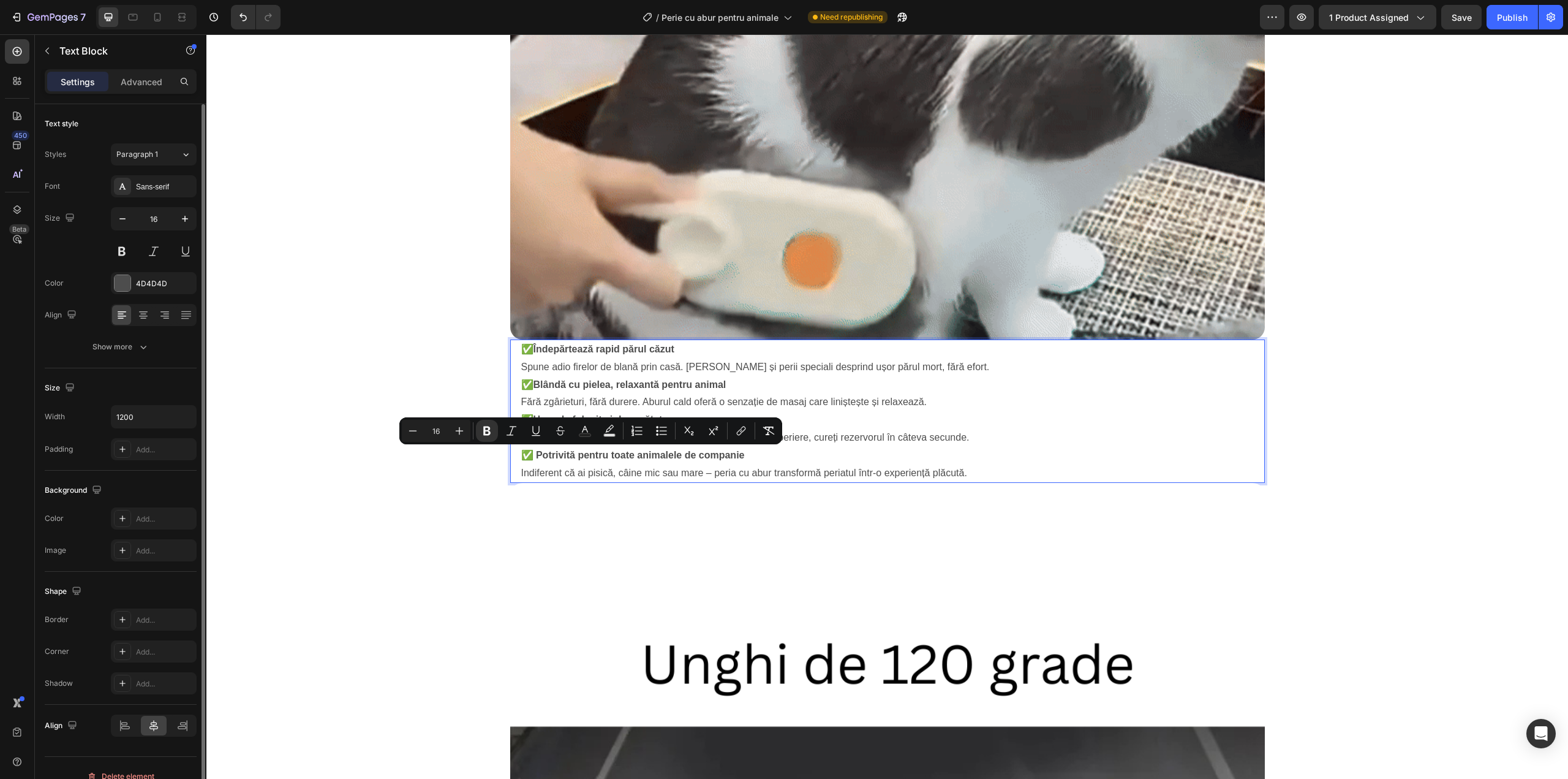
click at [605, 468] on p "✅ Potrivită pentru toate animalele de companie Indiferent că ai pisică, câine m…" at bounding box center [887, 464] width 732 height 35
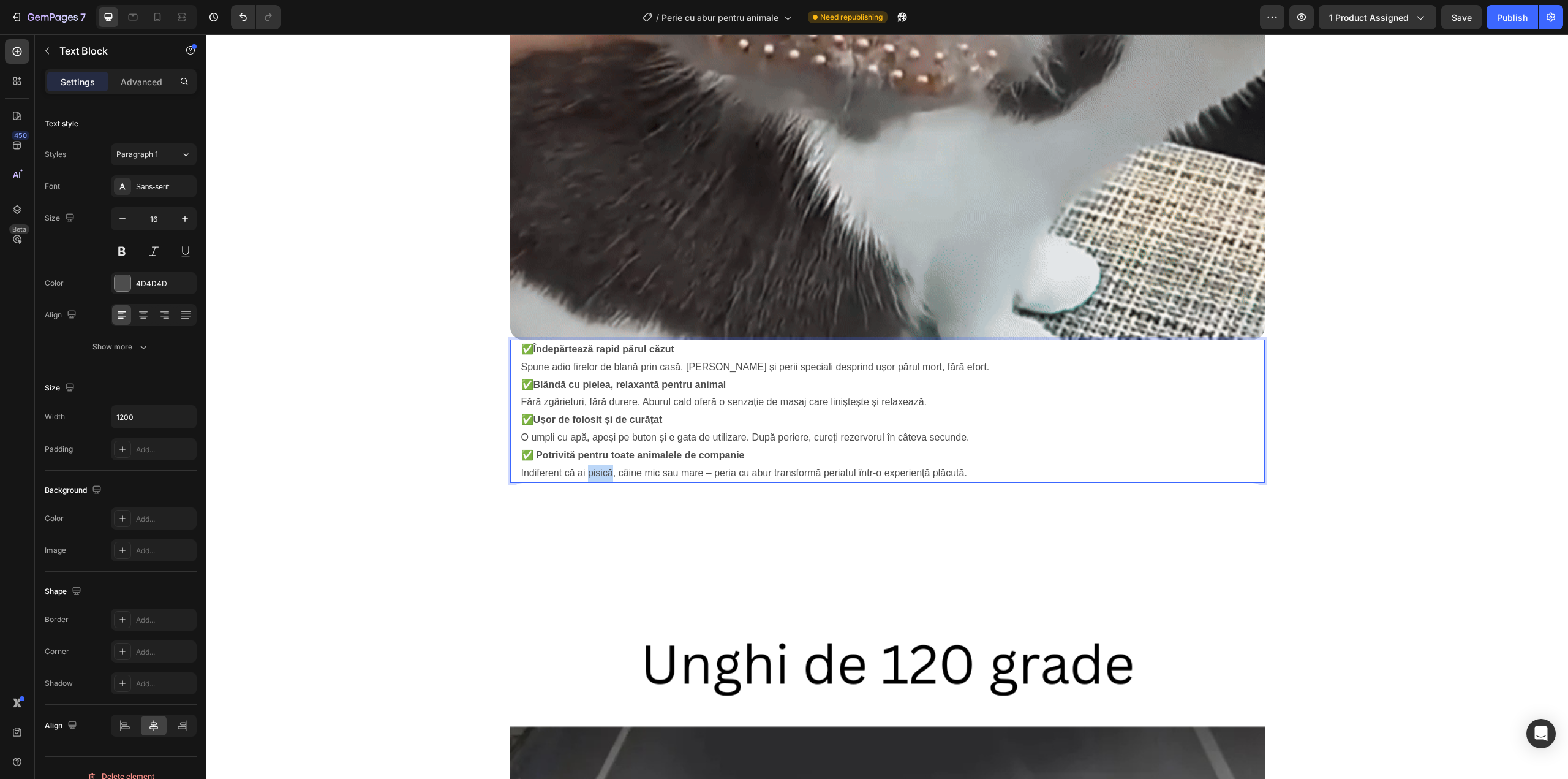
click at [605, 468] on p "✅ Potrivită pentru toate animalele de companie Indiferent că ai pisică, câine m…" at bounding box center [887, 464] width 732 height 35
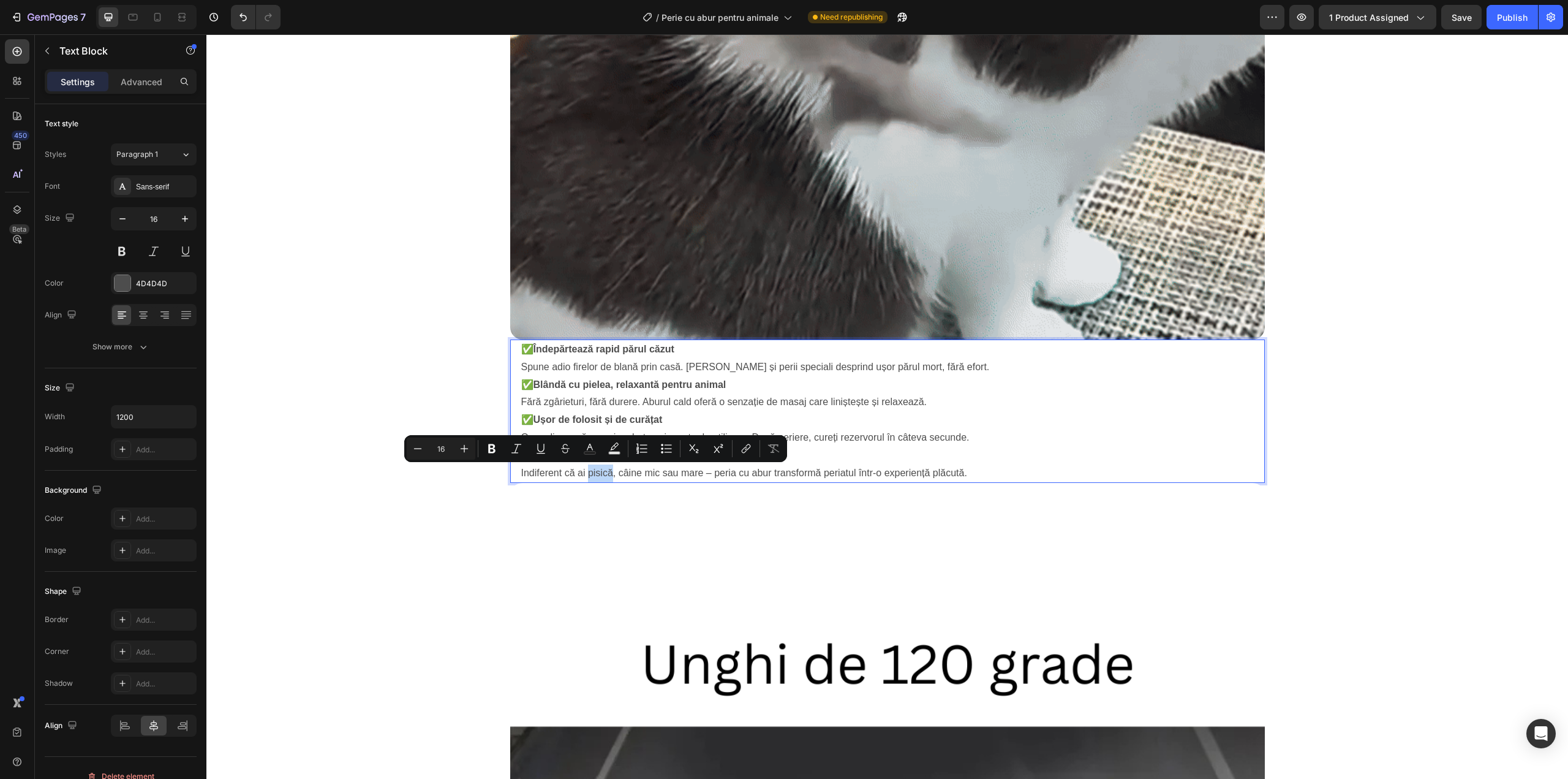
click at [605, 468] on p "✅ Potrivită pentru toate animalele de companie Indiferent că ai pisică, câine m…" at bounding box center [887, 464] width 732 height 35
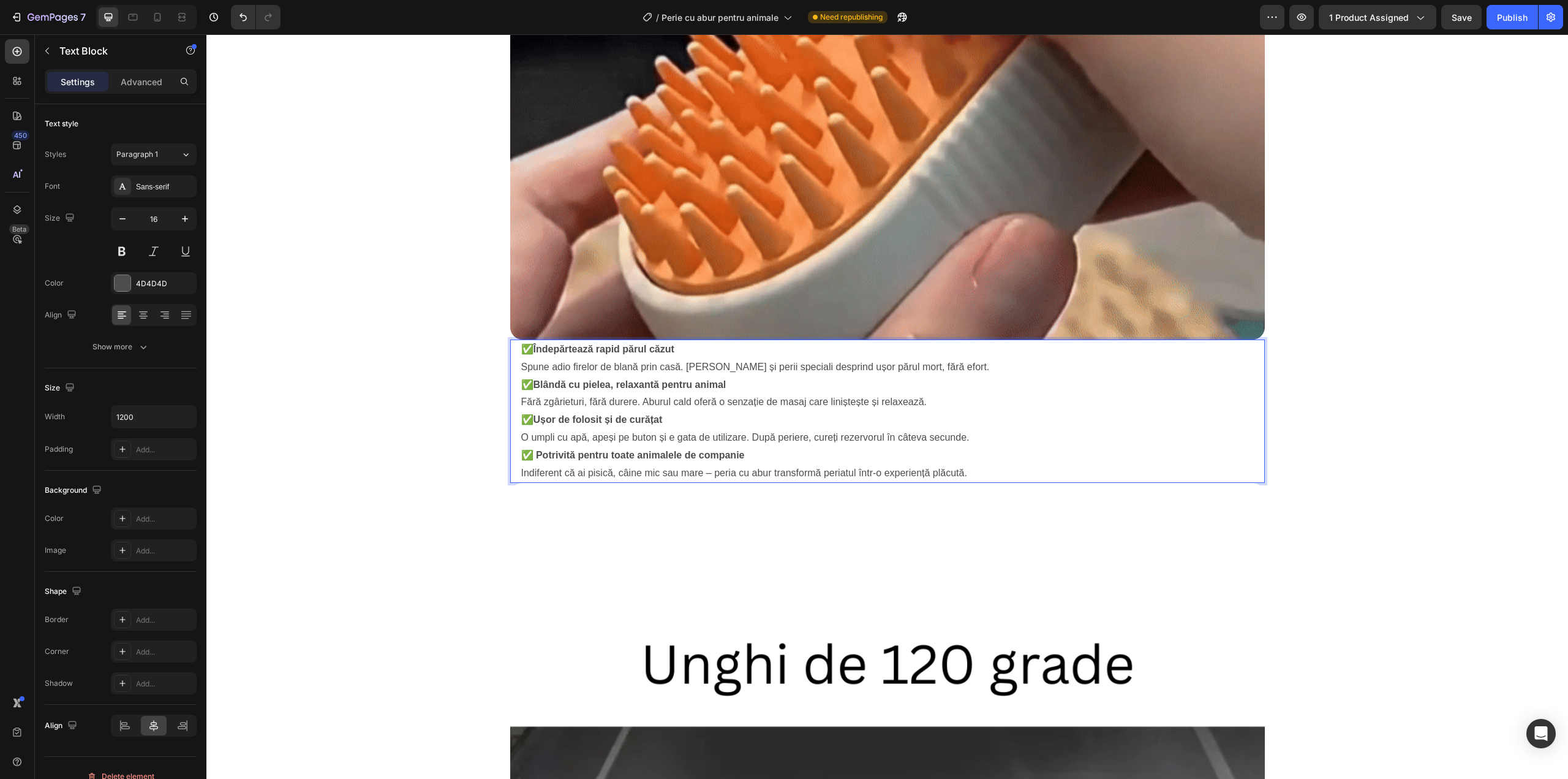
click at [605, 468] on p "✅ Potrivită pentru toate animalele de companie Indiferent că ai pisică, câine m…" at bounding box center [887, 464] width 732 height 35
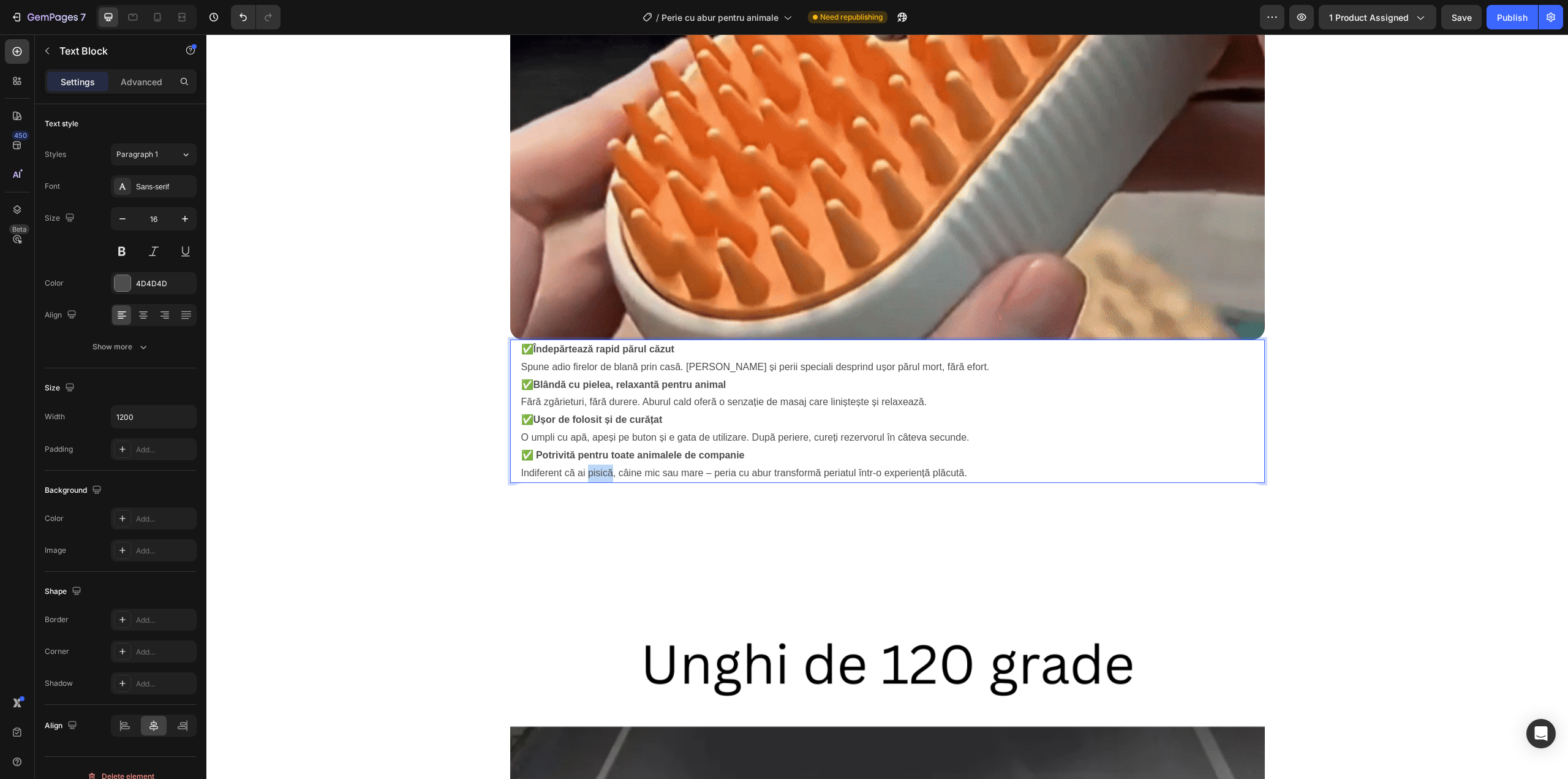
click at [605, 468] on p "✅ Potrivită pentru toate animalele de companie Indiferent că ai pisică, câine m…" at bounding box center [887, 464] width 732 height 35
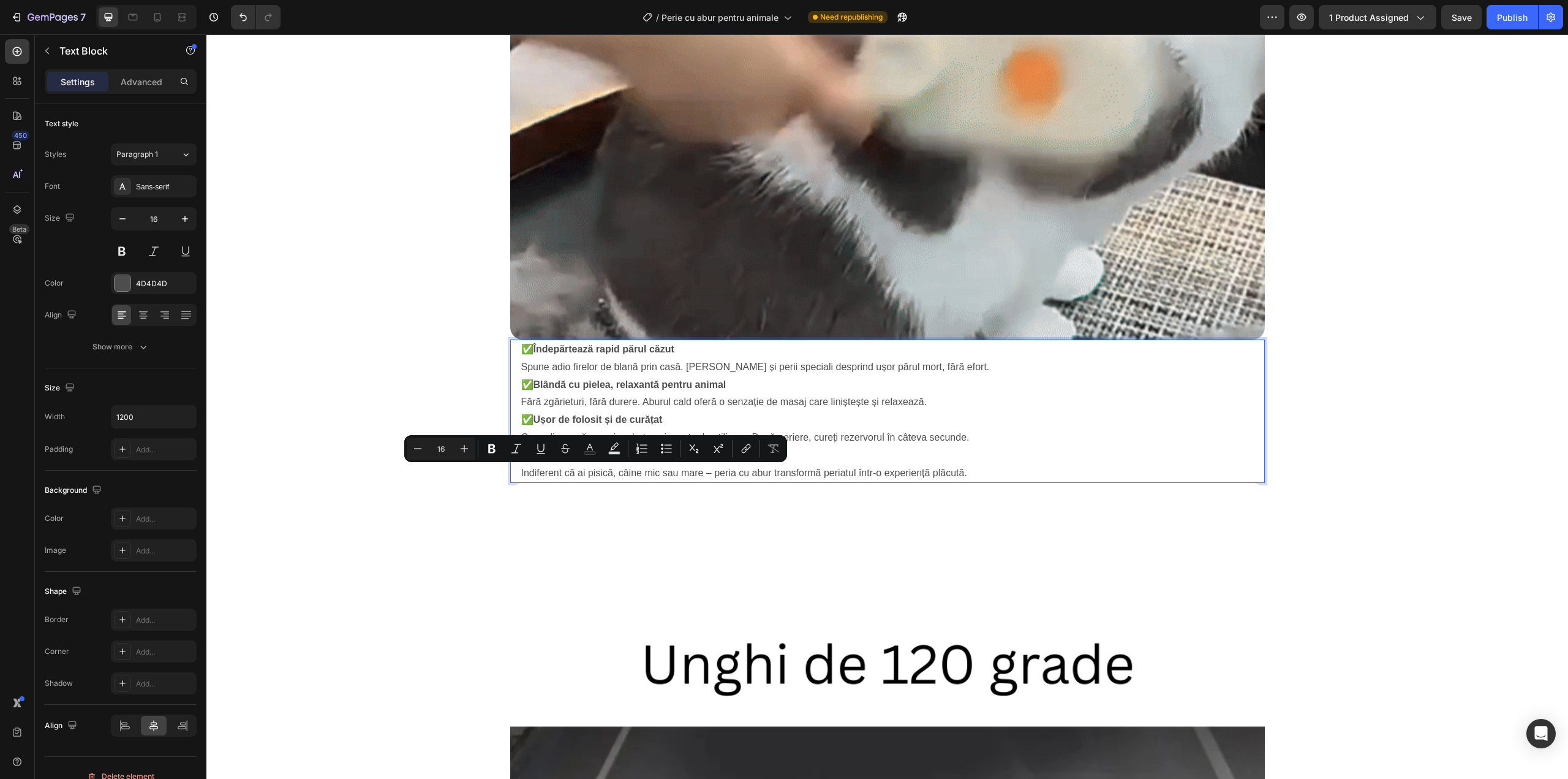
click at [563, 470] on p "✅ Potrivită pentru toate animalele de companie Indiferent că ai pisică, câine m…" at bounding box center [887, 464] width 732 height 35
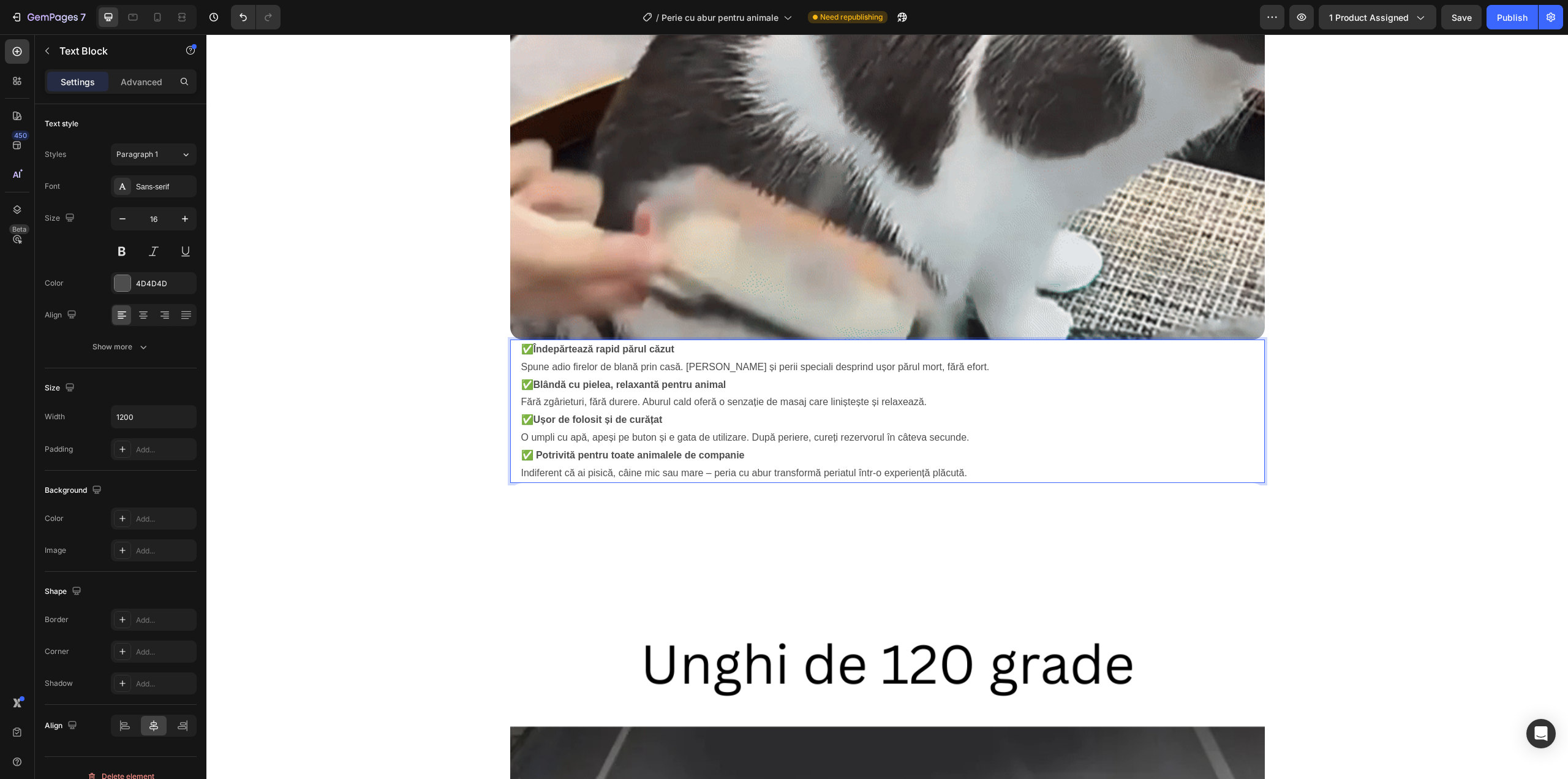
click at [546, 471] on p "✅ Potrivită pentru toate animalele de companie Indiferent că ai pisică, câine m…" at bounding box center [887, 464] width 732 height 35
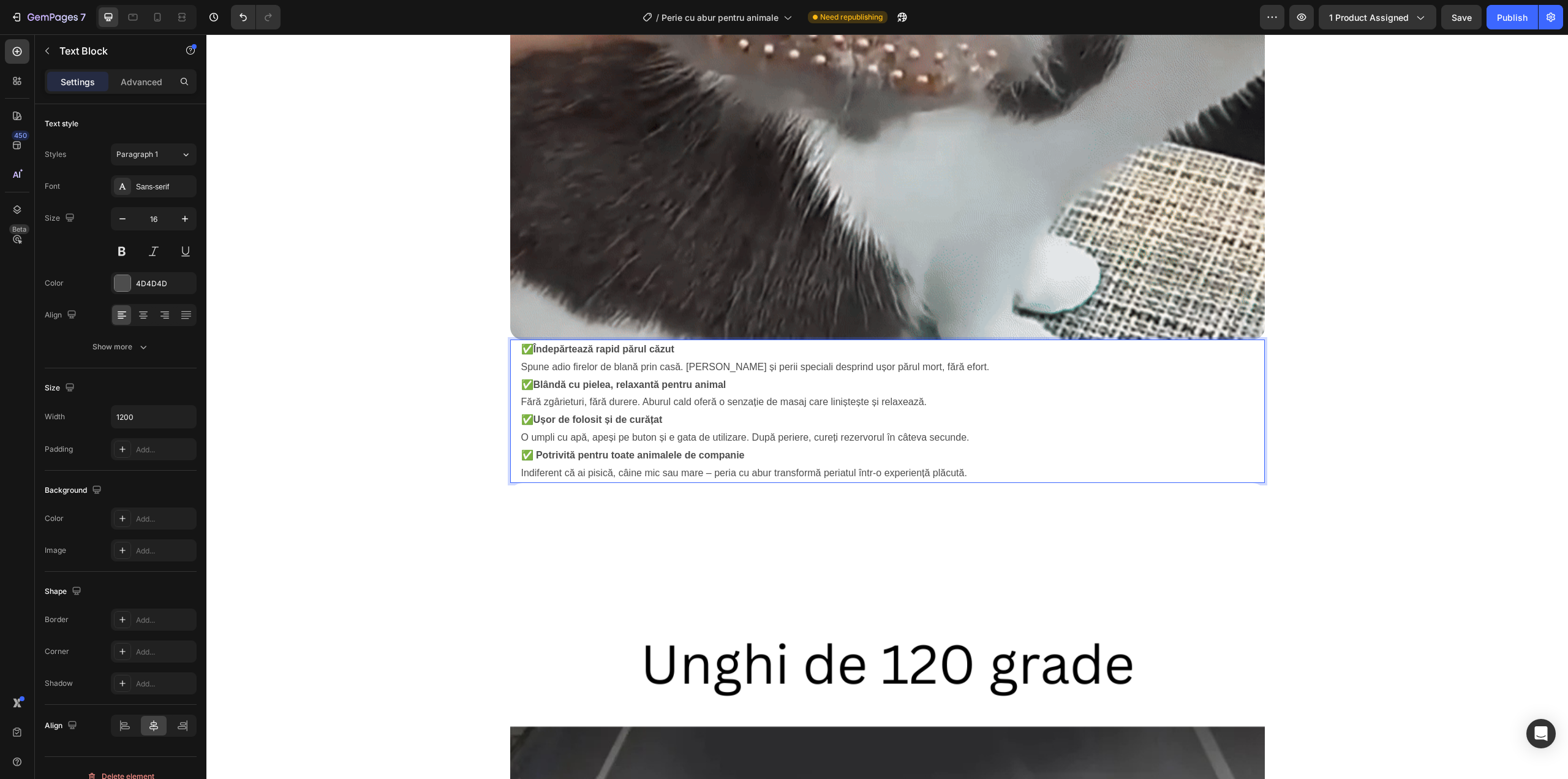
click at [546, 471] on p "✅ Potrivită pentru toate animalele de companie Indiferent că ai pisică, câine m…" at bounding box center [887, 464] width 732 height 35
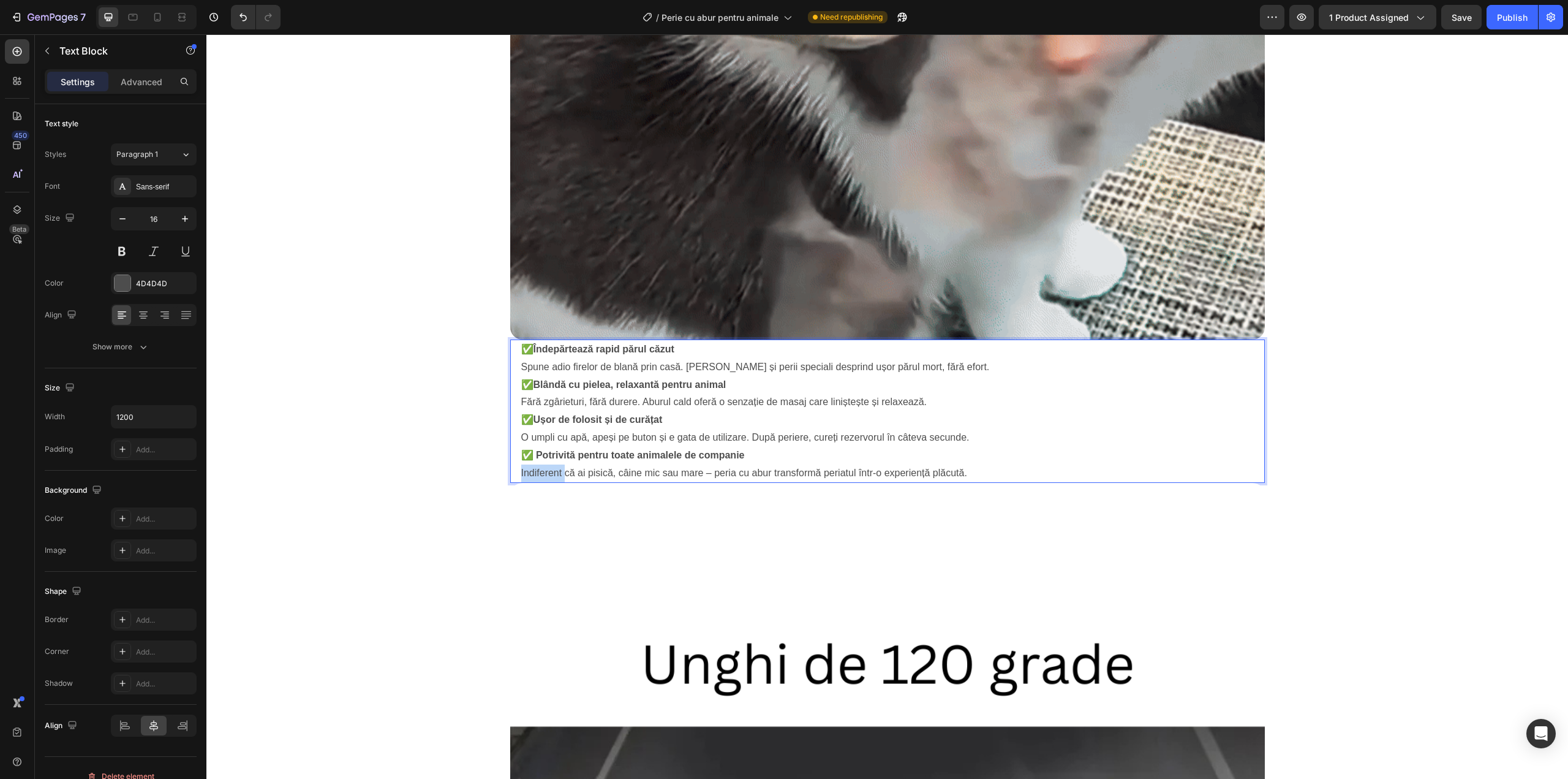
click at [546, 471] on p "✅ Potrivită pentru toate animalele de companie Indiferent că ai pisică, câine m…" at bounding box center [887, 464] width 732 height 35
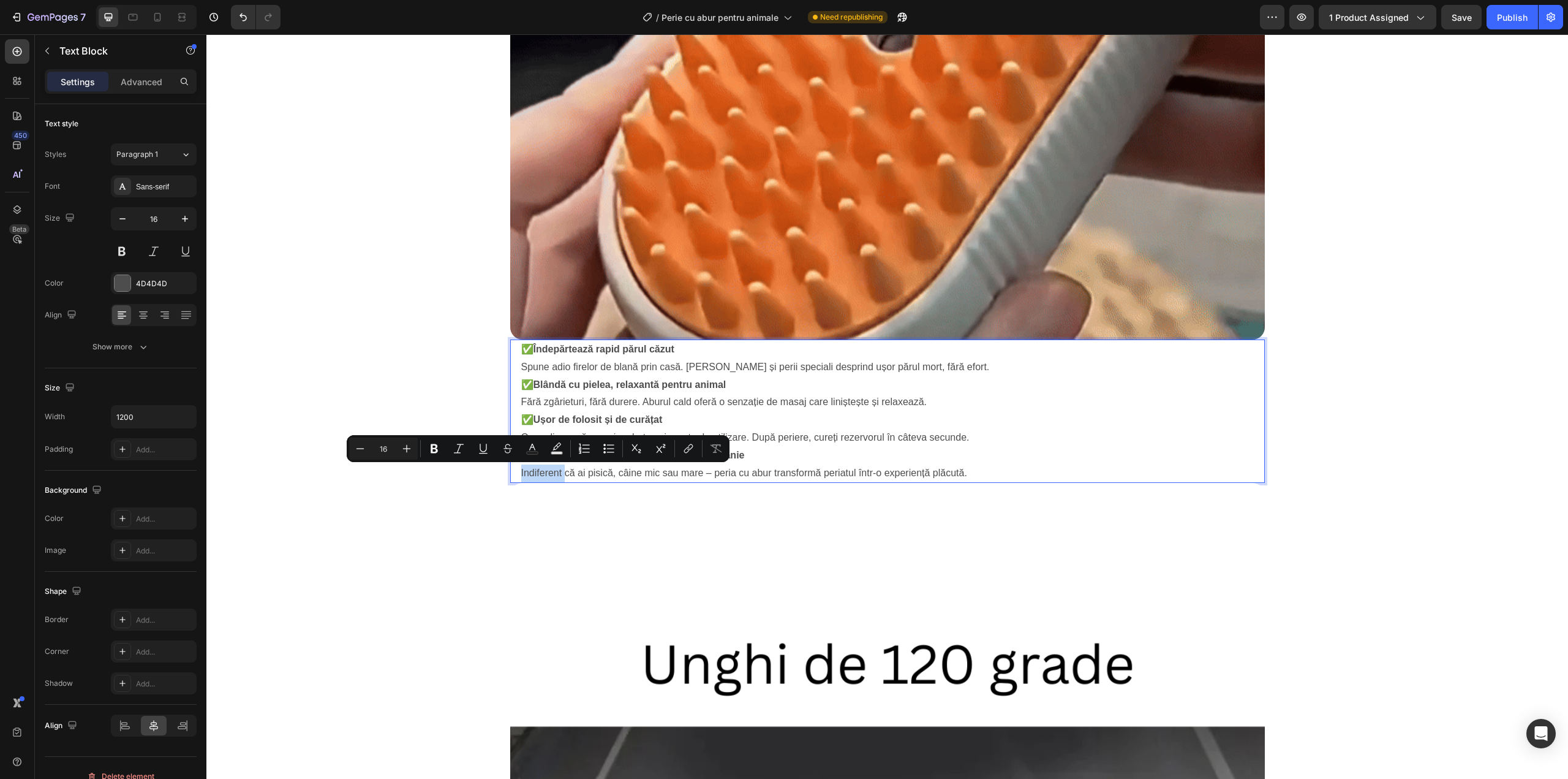
click at [546, 471] on p "✅ Potrivită pentru toate animalele de companie Indiferent că ai pisică, câine m…" at bounding box center [887, 464] width 732 height 35
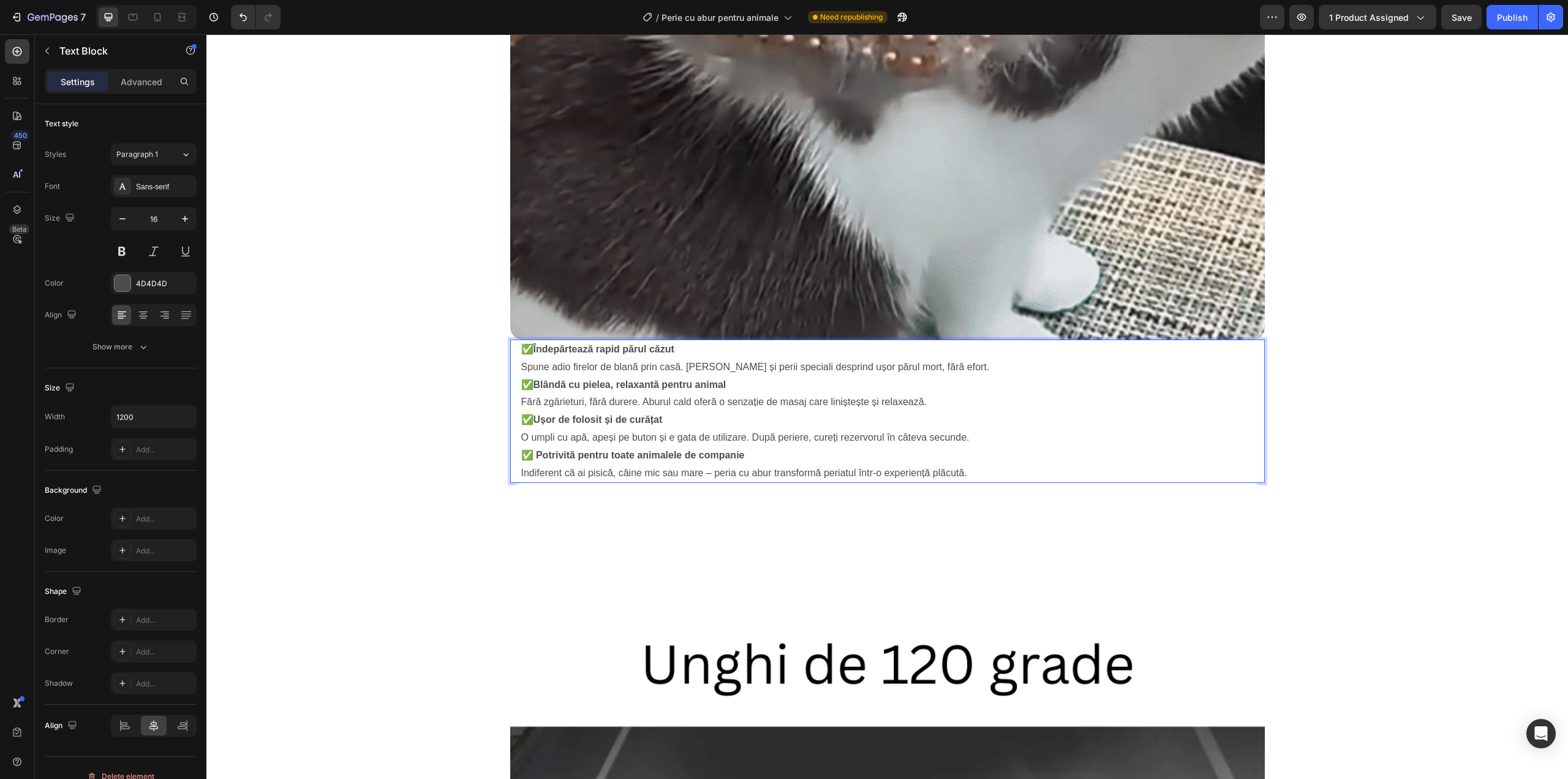
click at [572, 435] on p "✅ Ușor de folosit și de curățat O umpli cu apă, apeși pe buton și e gata de uti…" at bounding box center [887, 428] width 732 height 35
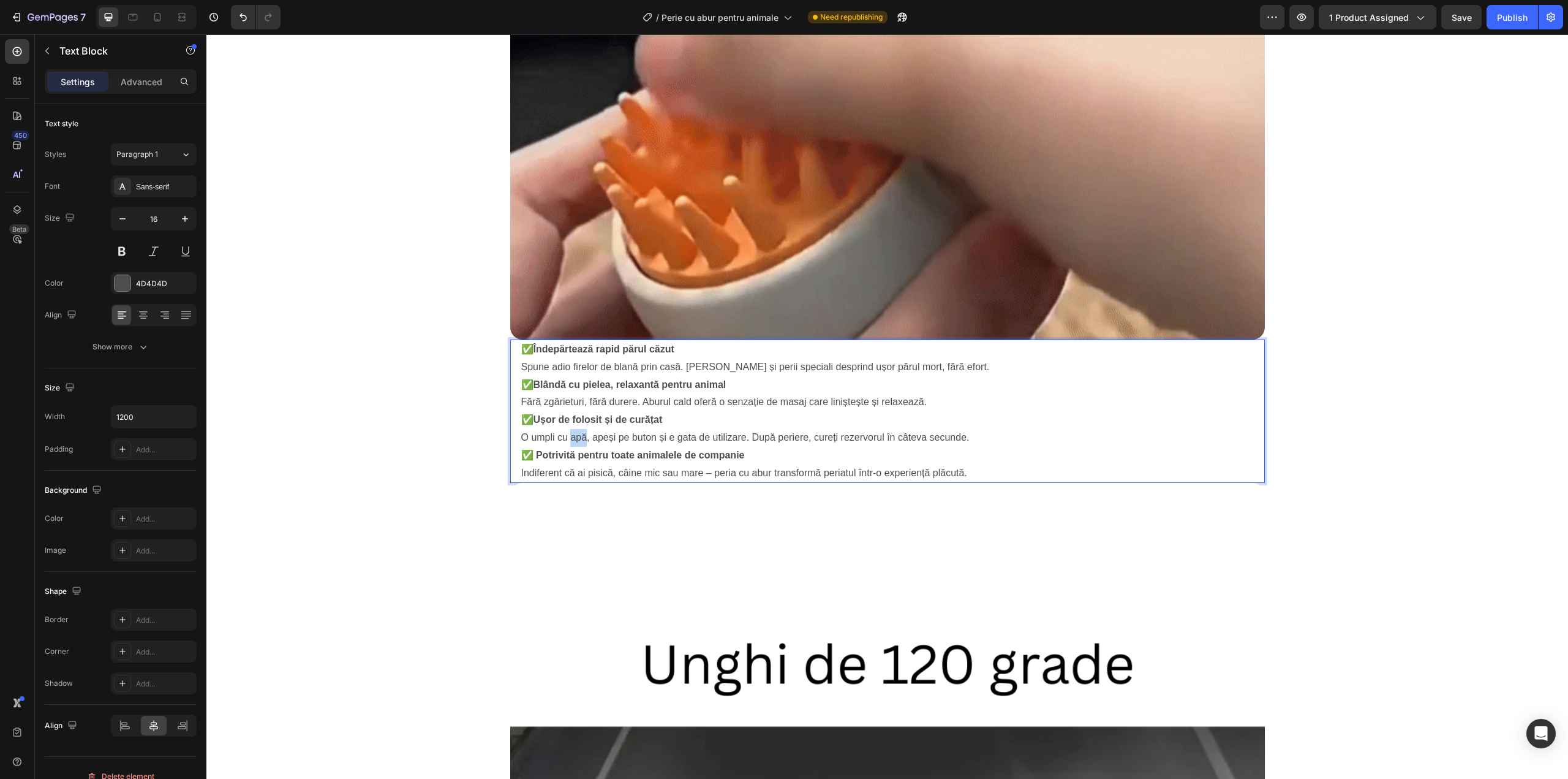
click at [572, 435] on p "✅ Ușor de folosit și de curățat O umpli cu apă, apeși pe buton și e gata de uti…" at bounding box center [887, 428] width 732 height 35
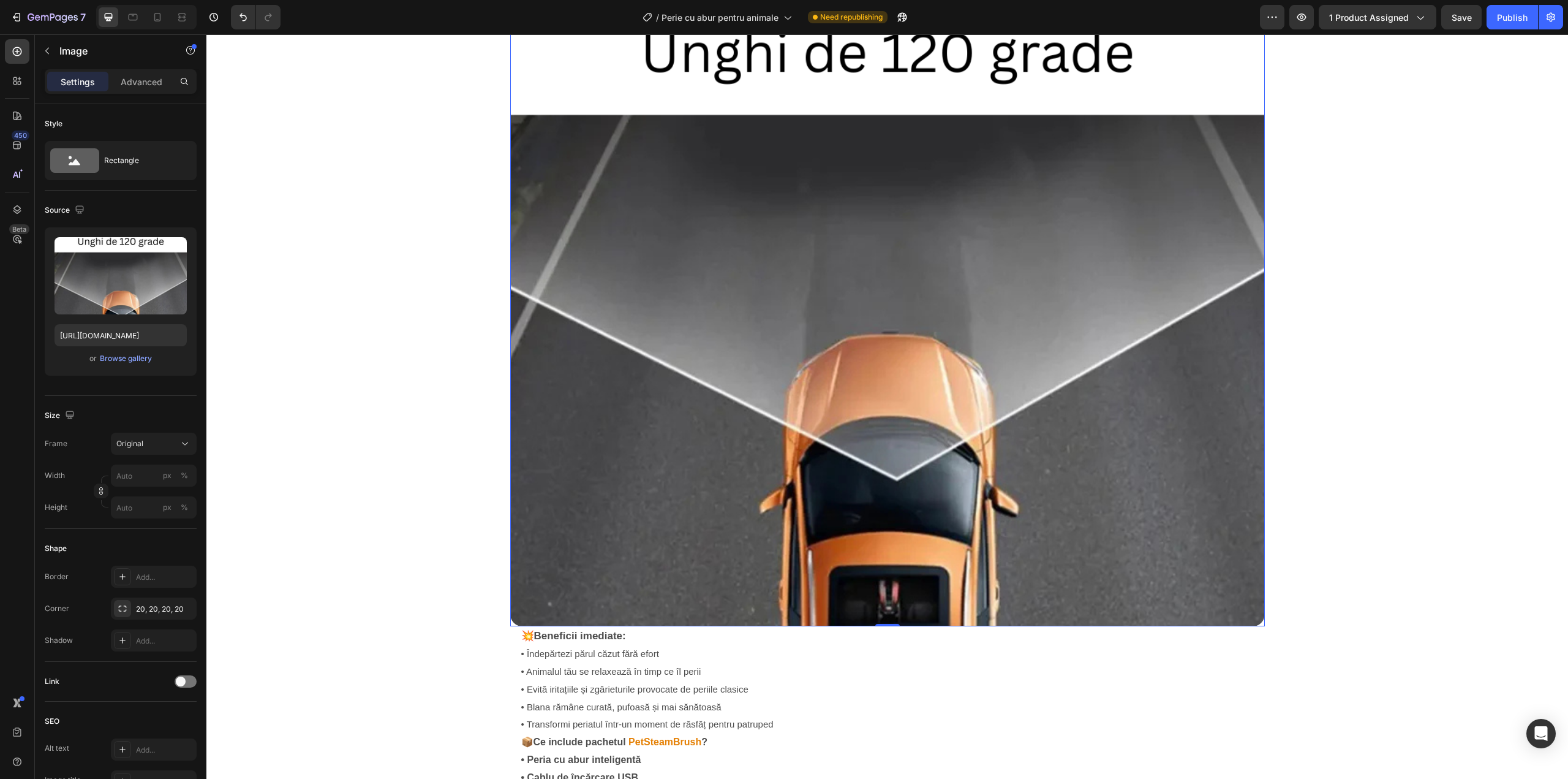
scroll to position [1716, 0]
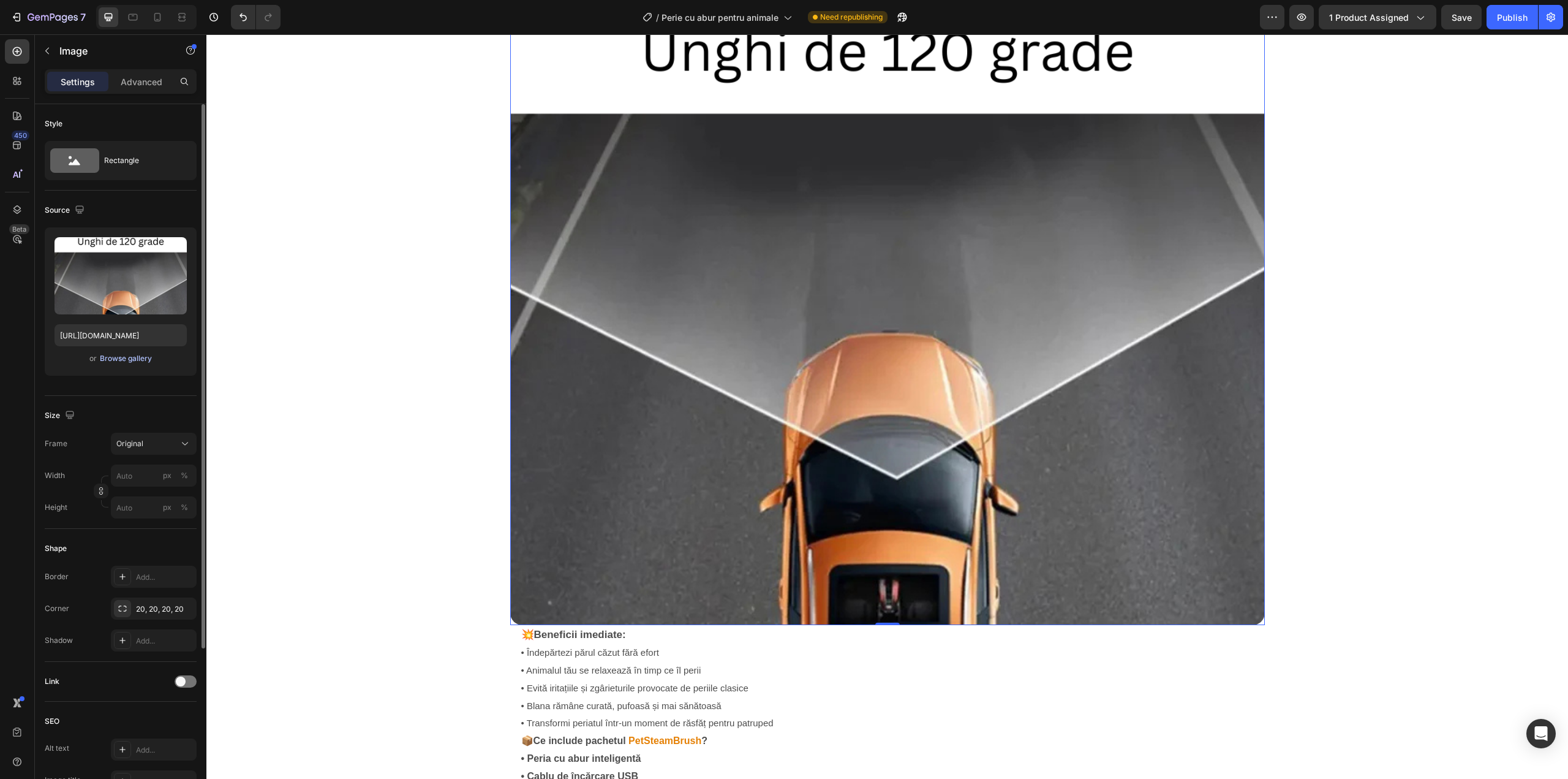
click at [122, 355] on div "Browse gallery" at bounding box center [125, 358] width 52 height 11
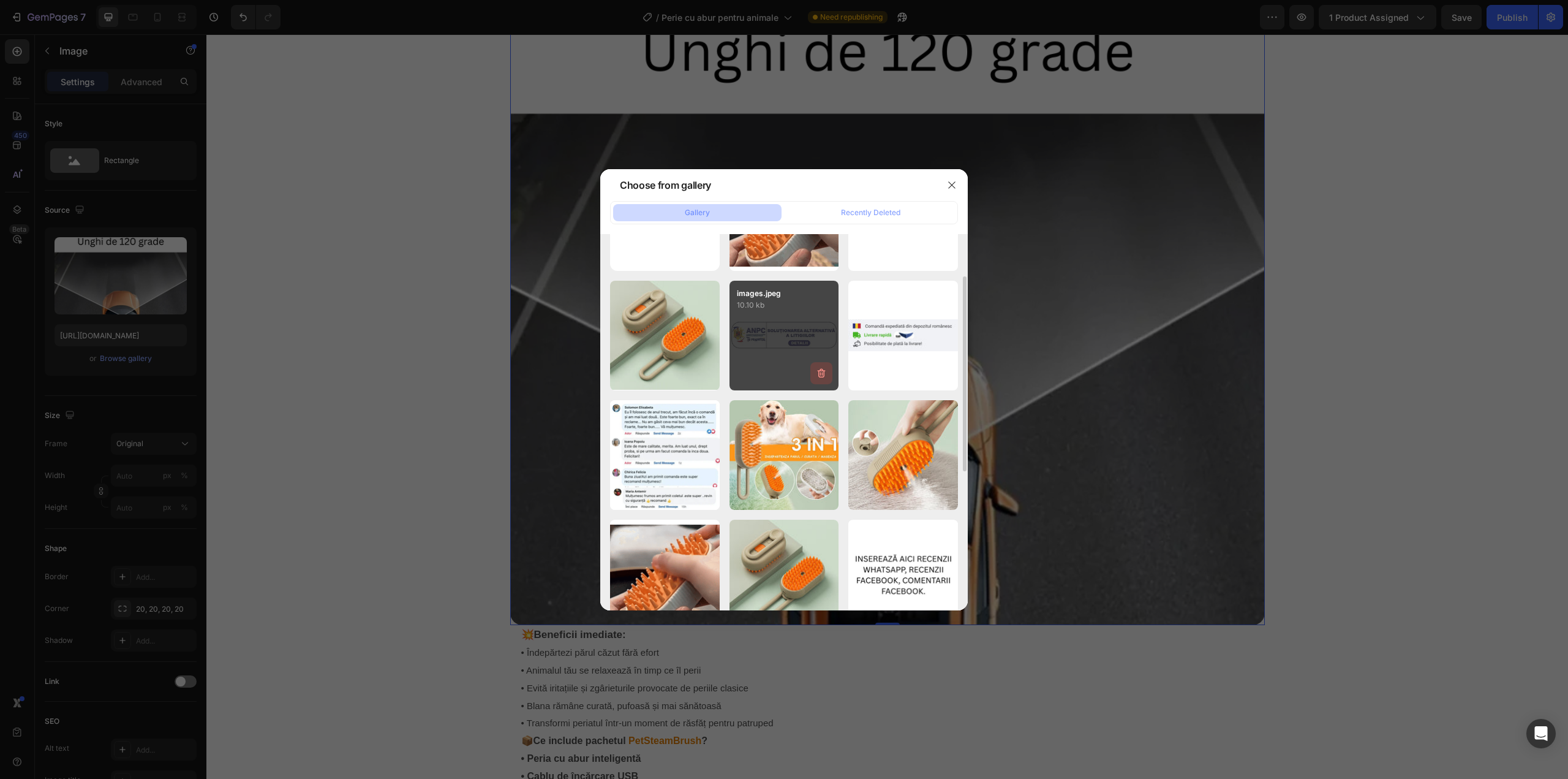
scroll to position [124, 0]
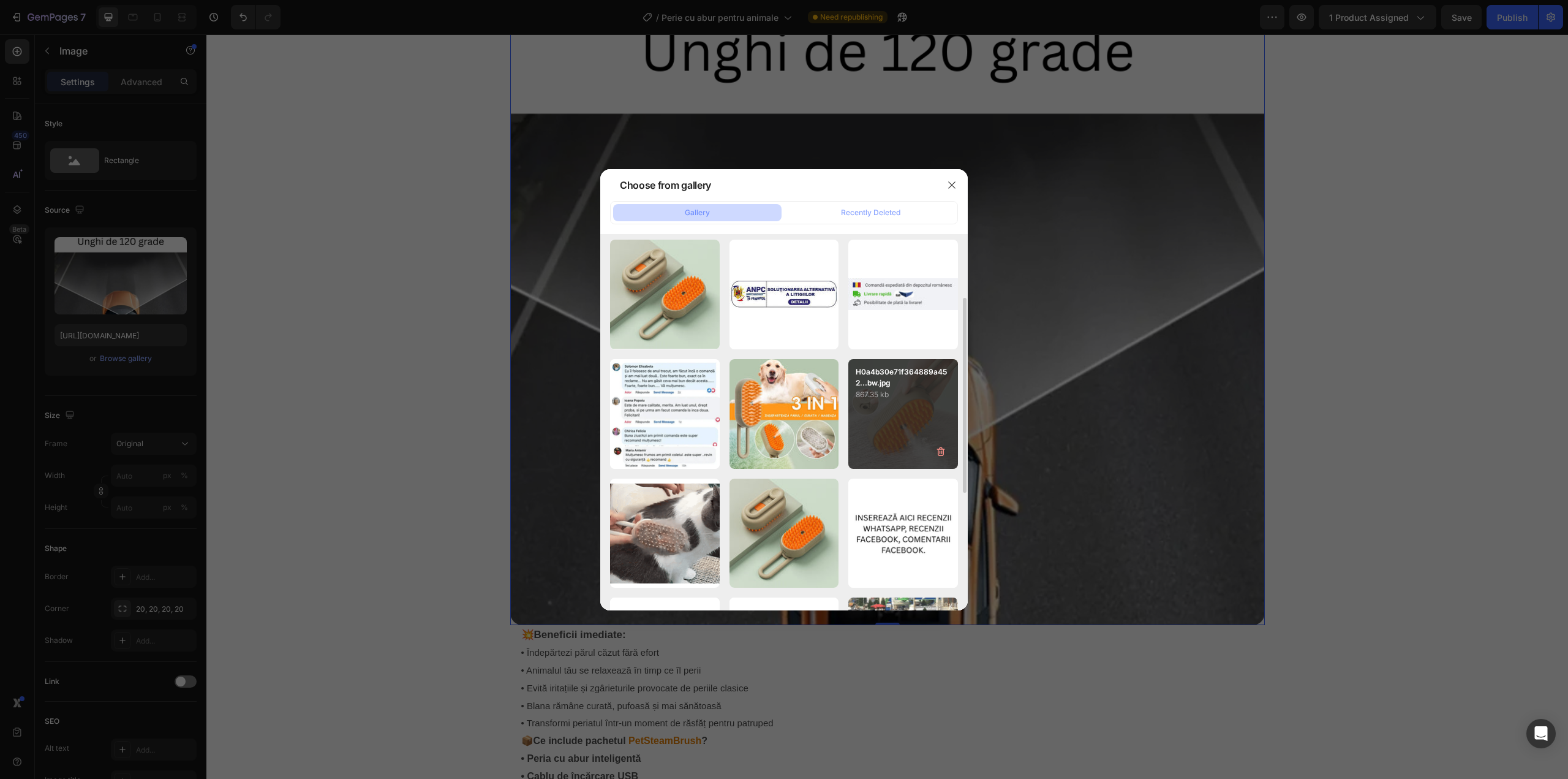
click at [901, 396] on p "867.35 kb" at bounding box center [903, 394] width 95 height 12
type input "https://cdn.shopify.com/s/files/1/0958/6471/7643/files/gempages_578774086818202…"
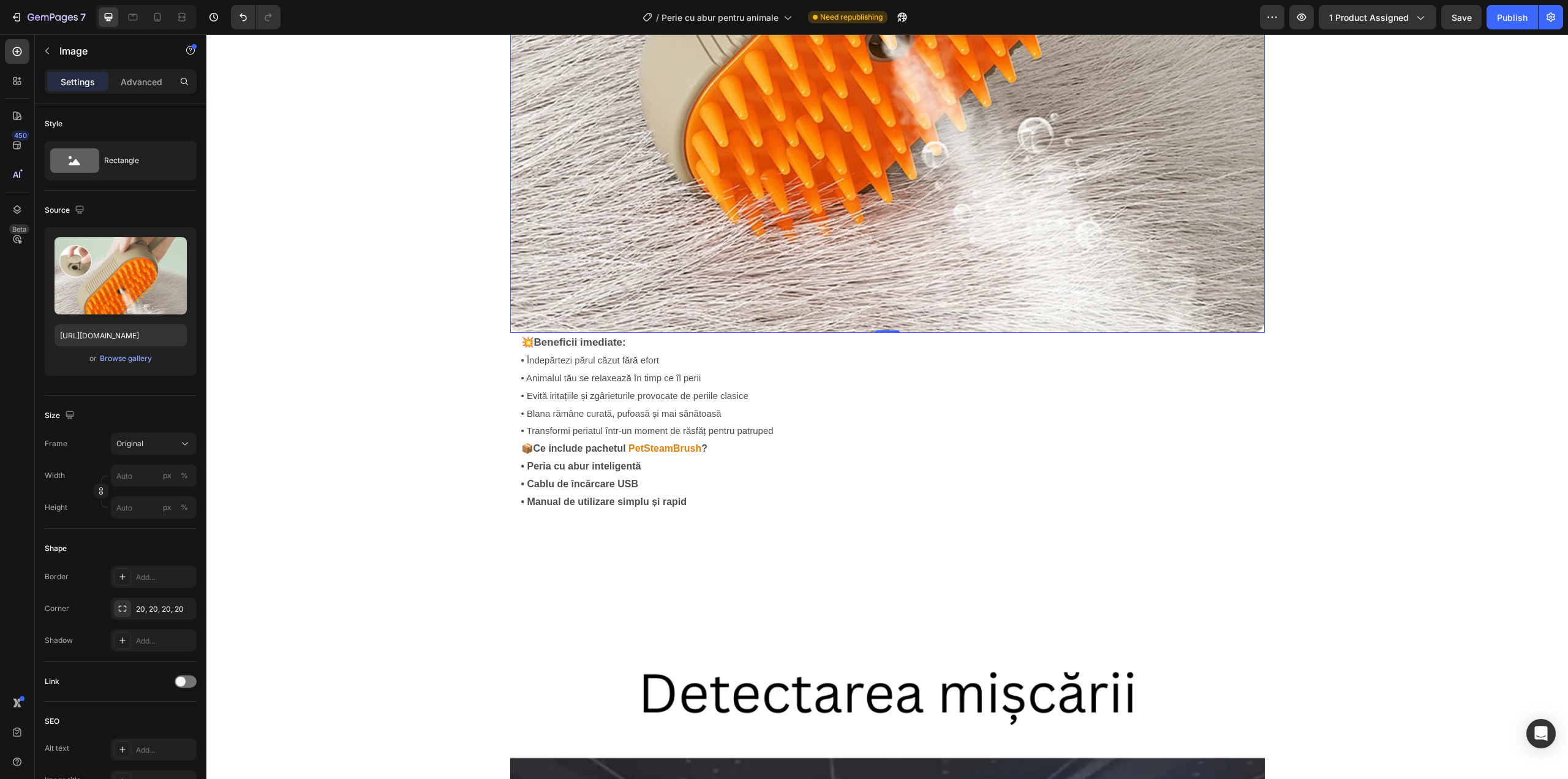
scroll to position [2124, 0]
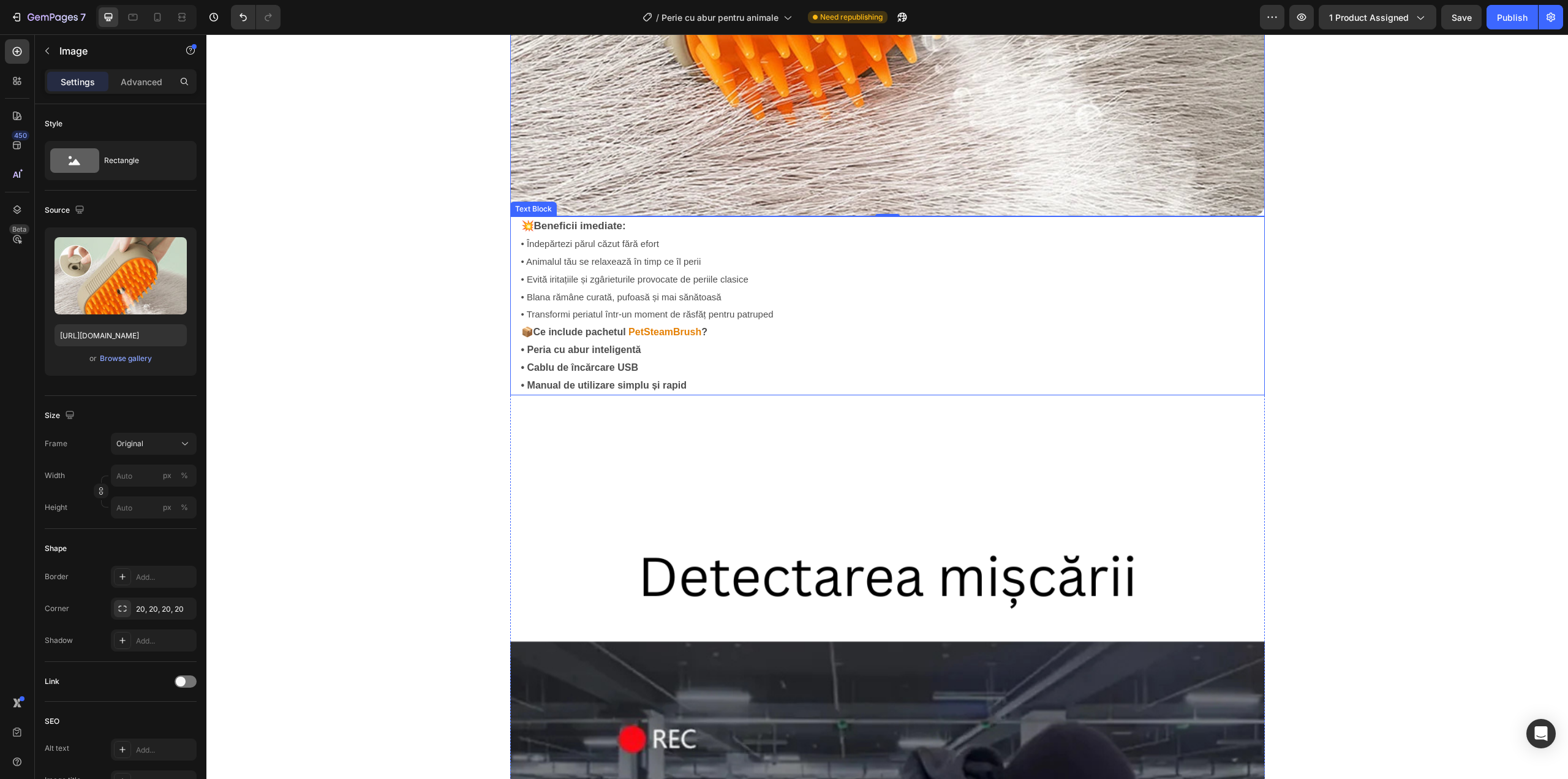
click at [576, 250] on p "• Îndepărtezi părul căzut fără efort • Animalul tău se relaxează în timp ce îl …" at bounding box center [887, 279] width 732 height 88
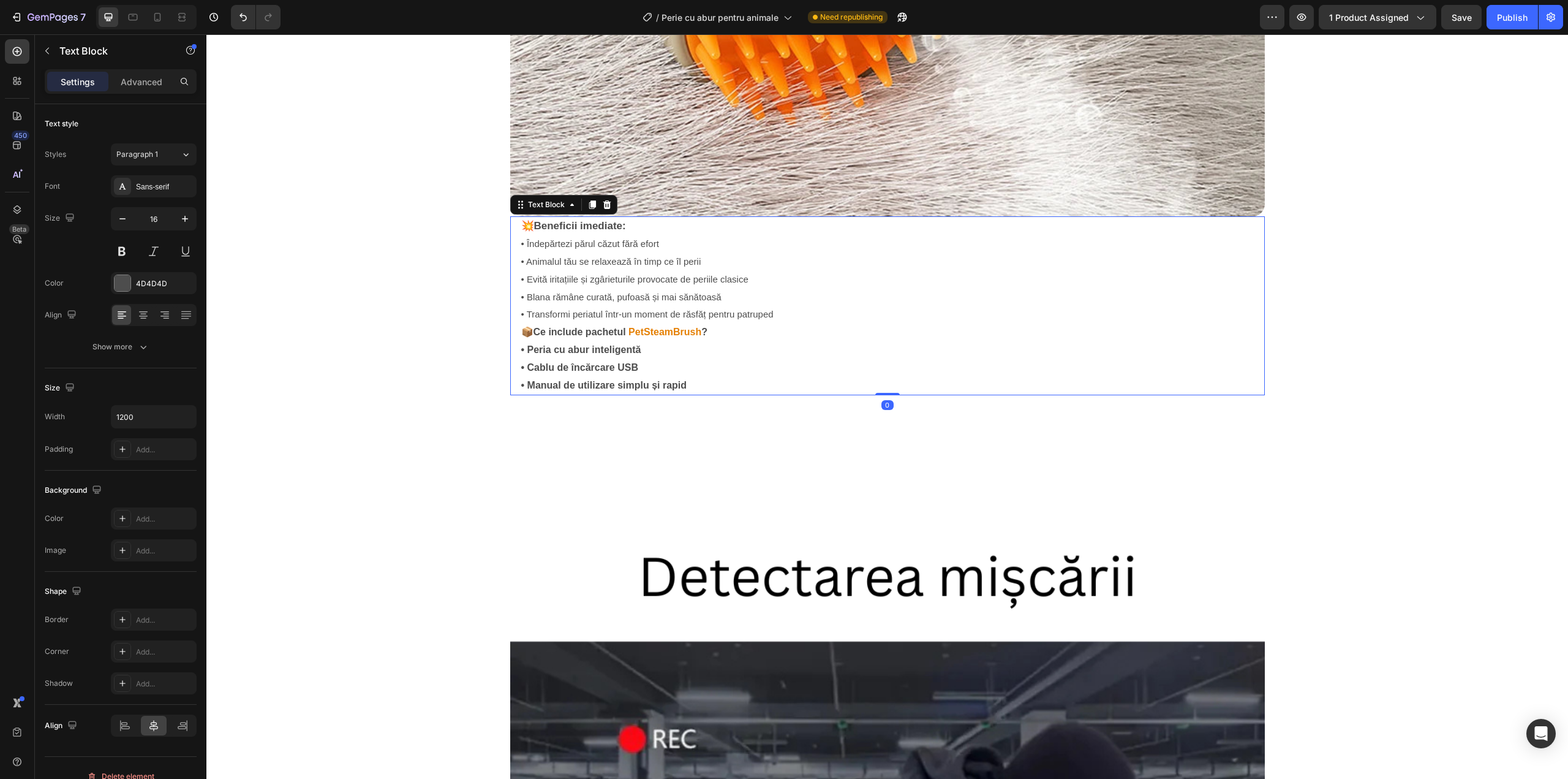
click at [612, 294] on span "• Blana rămâne curată, pufoasă și mai sănătoasă" at bounding box center [621, 296] width 200 height 10
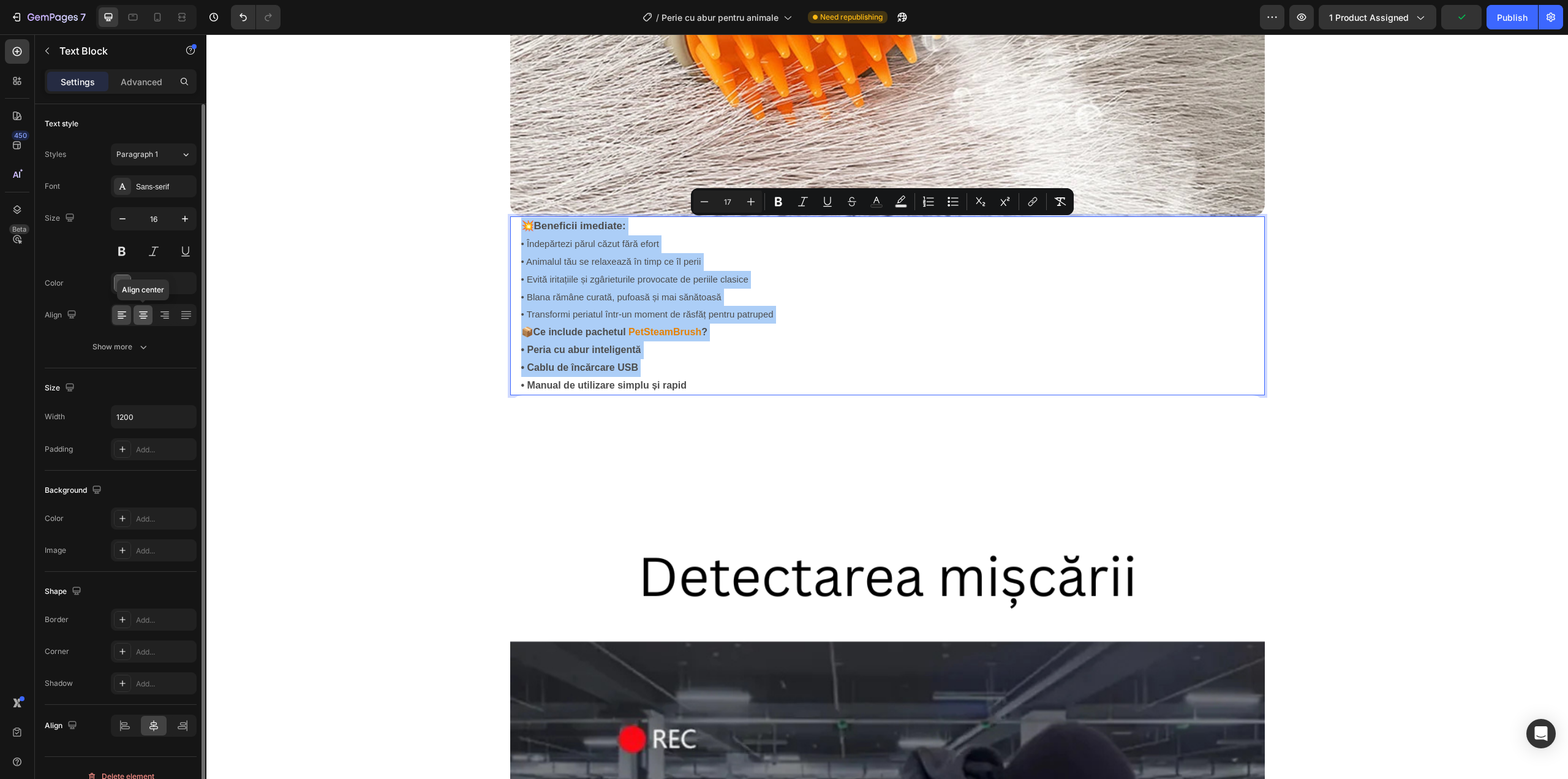
click at [146, 311] on icon at bounding box center [142, 314] width 12 height 12
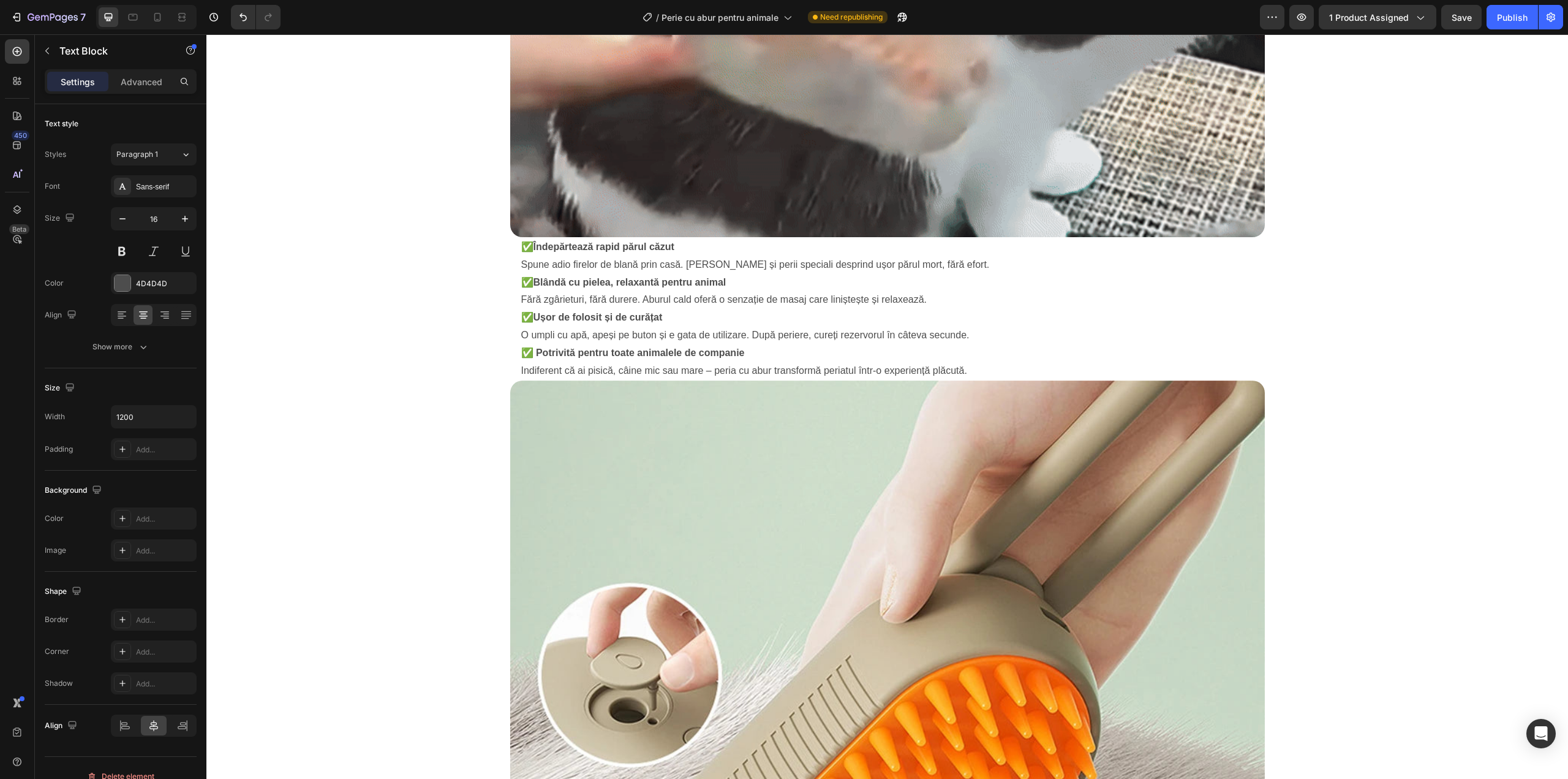
scroll to position [1185, 0]
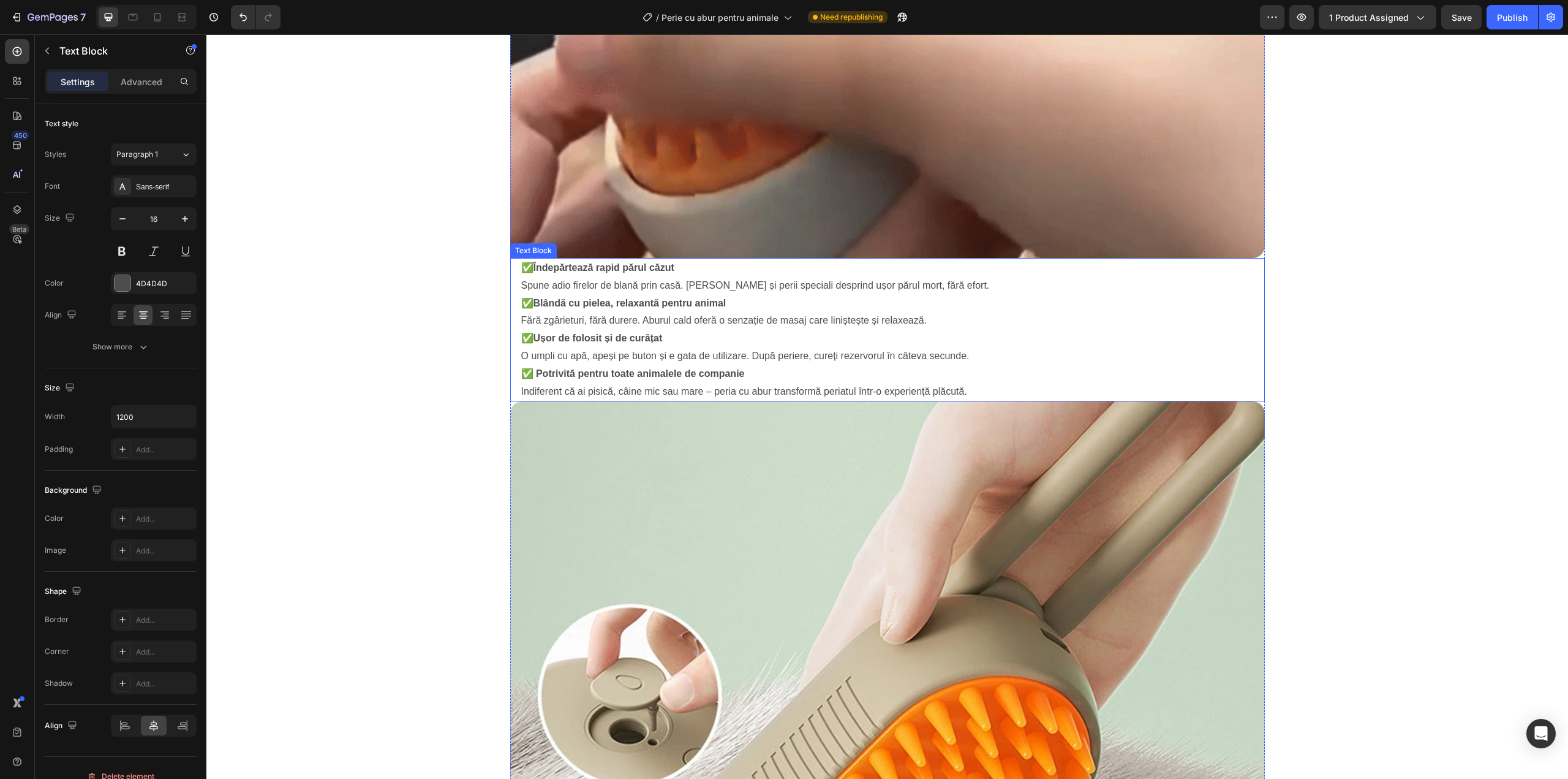
click at [589, 307] on strong "Blândă cu pielea, relaxantă pentru animal" at bounding box center [630, 302] width 193 height 10
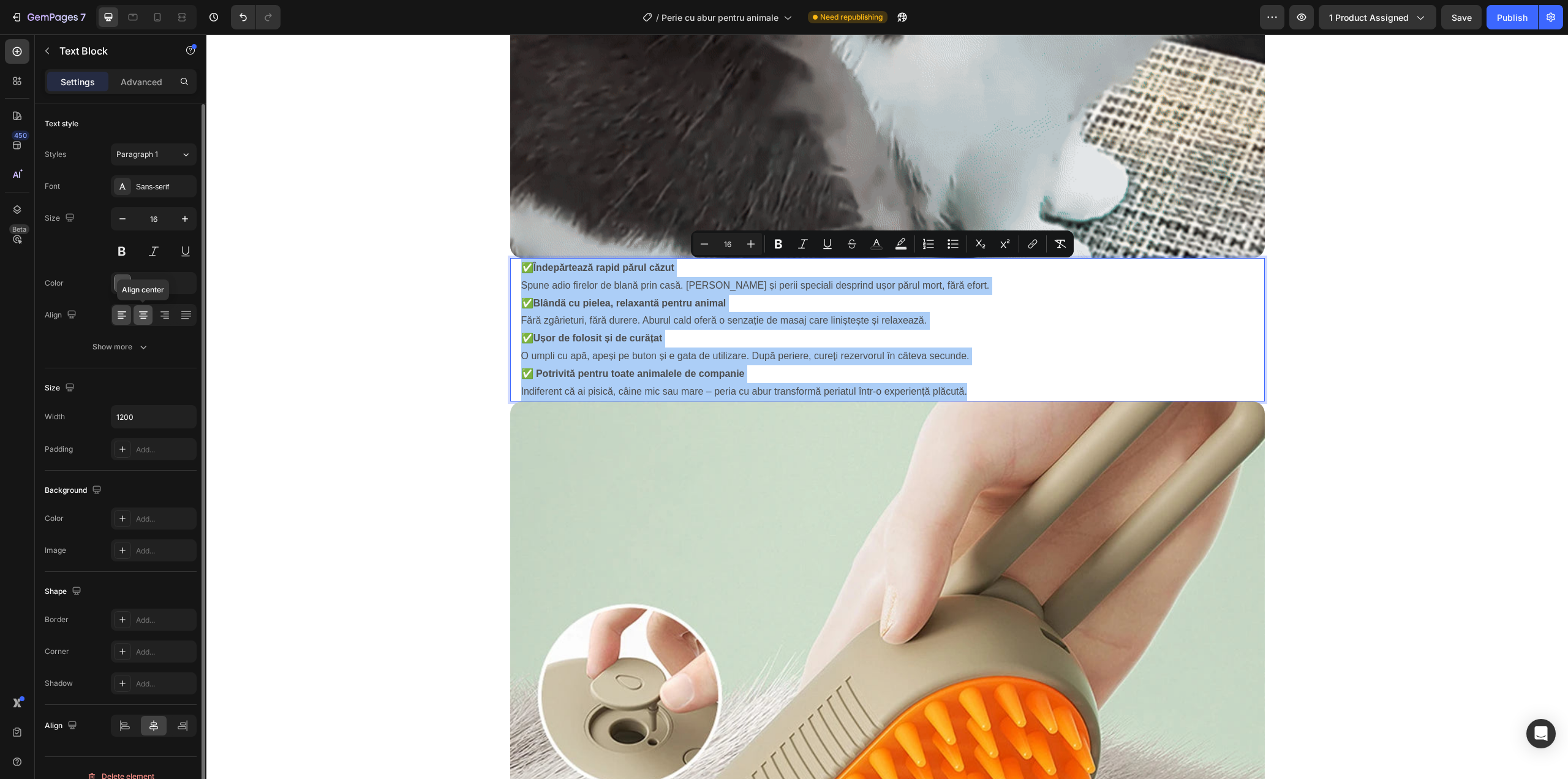
click at [144, 315] on icon at bounding box center [142, 314] width 12 height 12
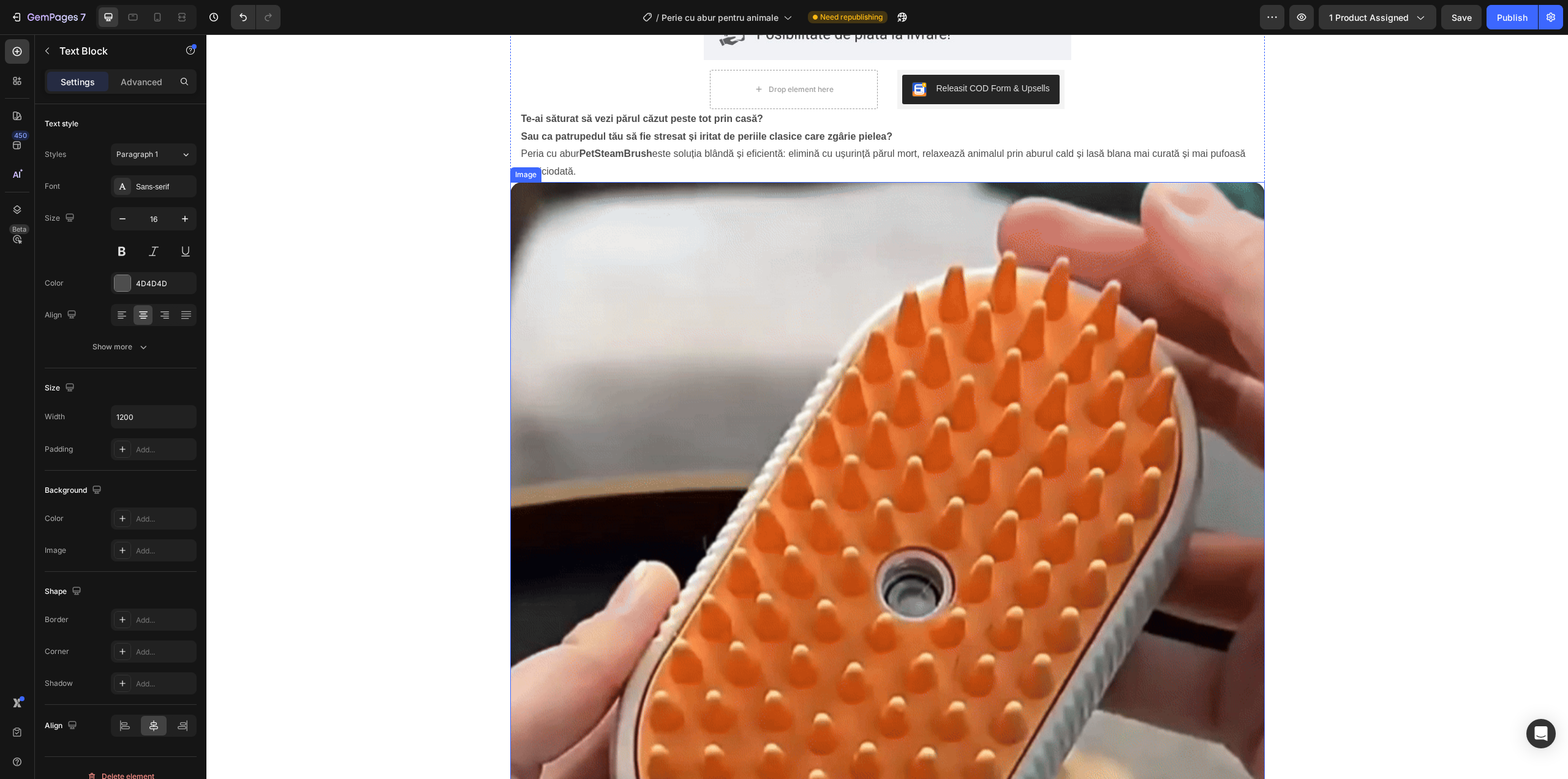
scroll to position [286, 0]
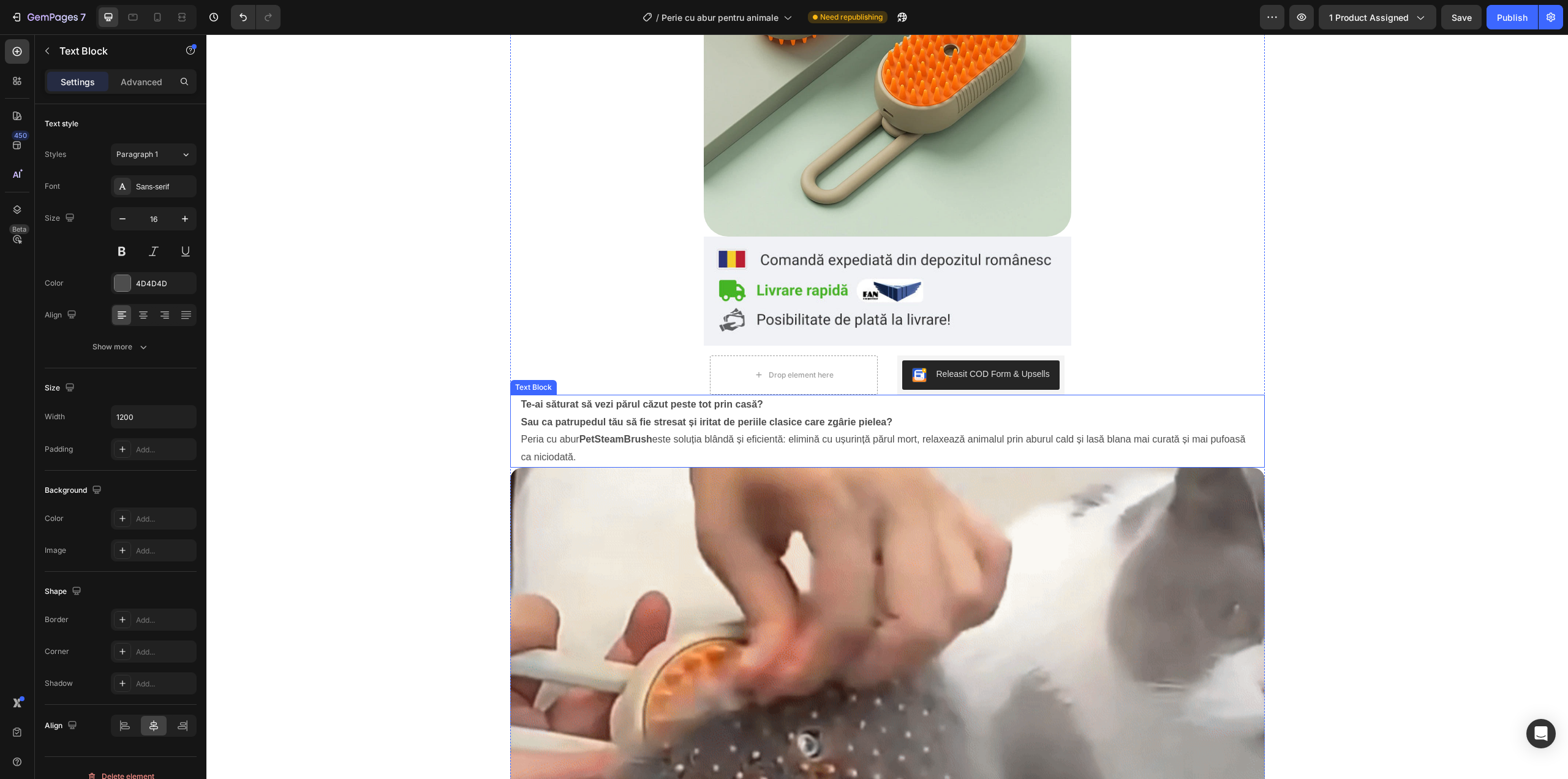
click at [764, 444] on p "Peria cu abur PetSteamBrush este soluția blândă și eficientă: elimină cu ușurin…" at bounding box center [887, 447] width 732 height 35
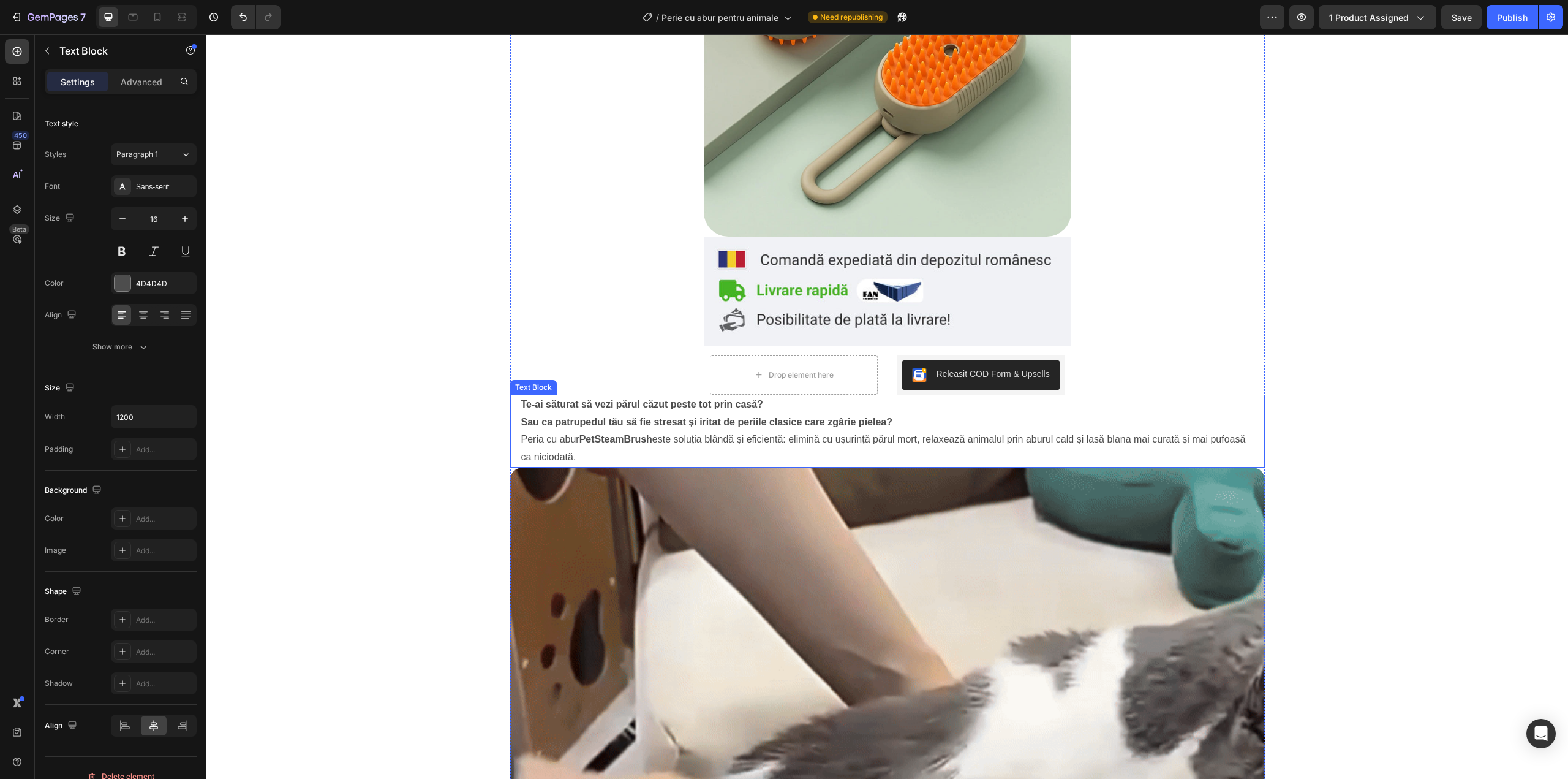
click at [764, 444] on p "Peria cu abur PetSteamBrush este soluția blândă și eficientă: elimină cu ușurin…" at bounding box center [887, 447] width 732 height 35
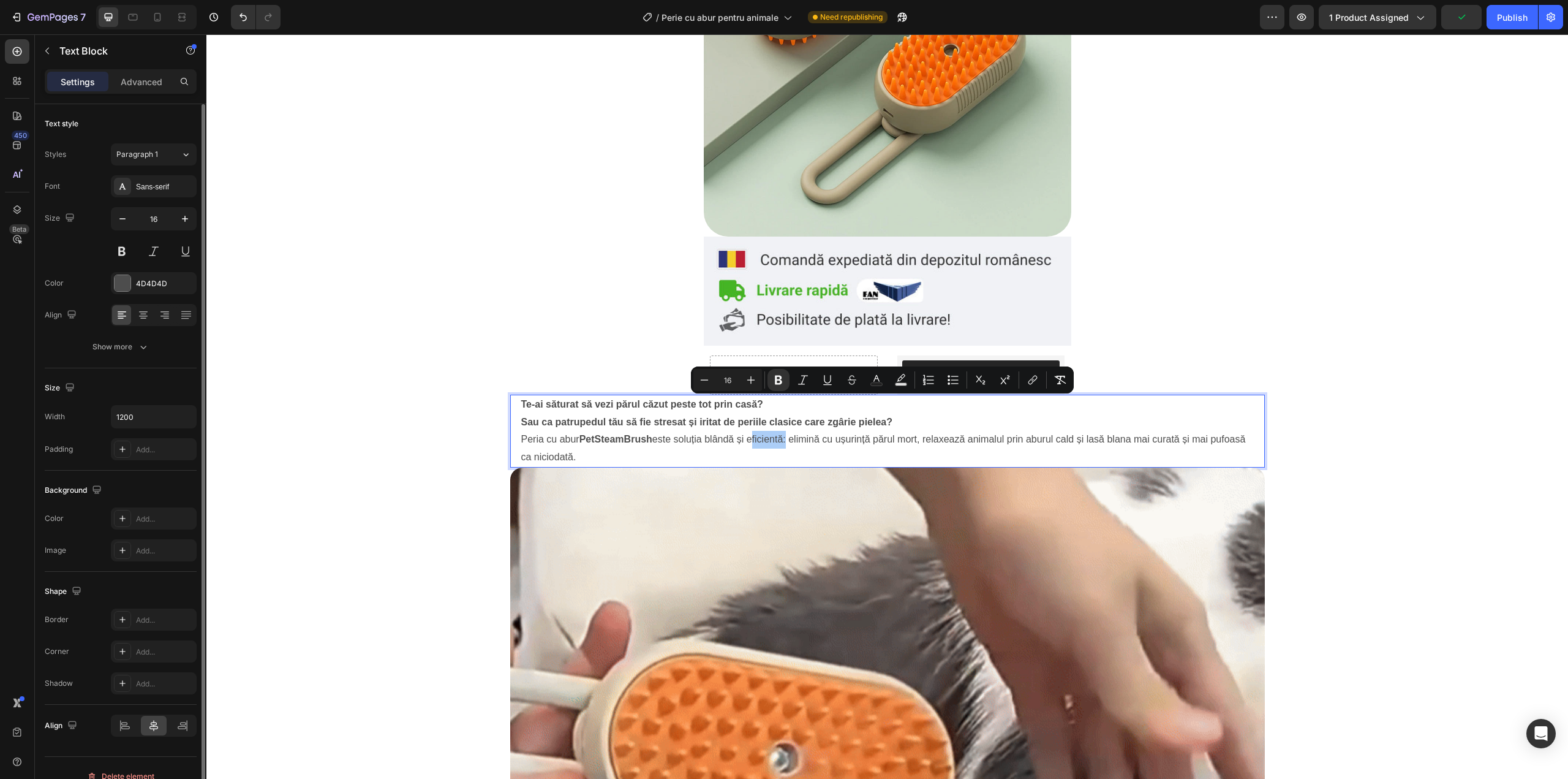
click at [153, 316] on div at bounding box center [154, 314] width 85 height 22
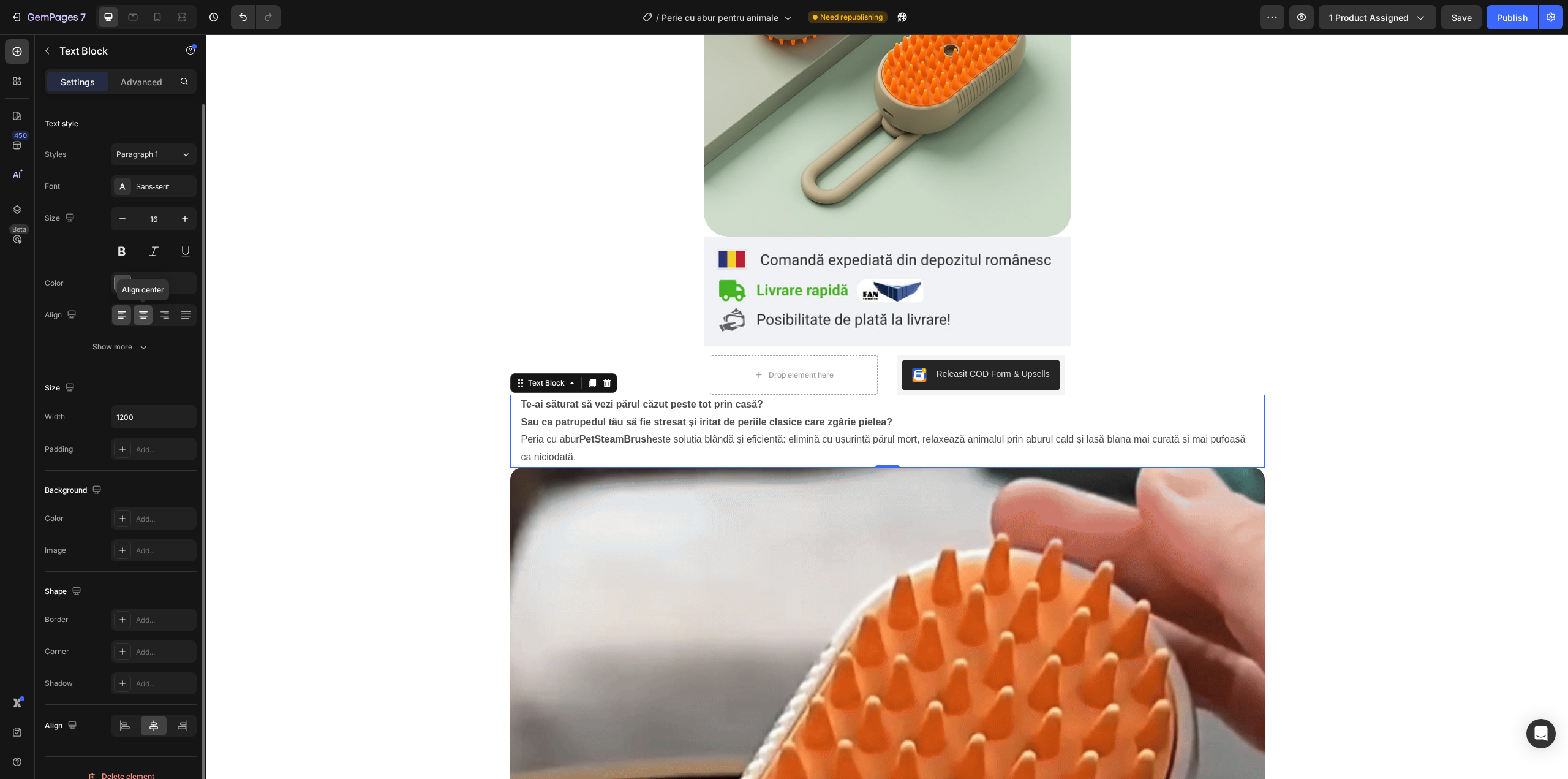
click at [147, 316] on icon at bounding box center [142, 315] width 9 height 1
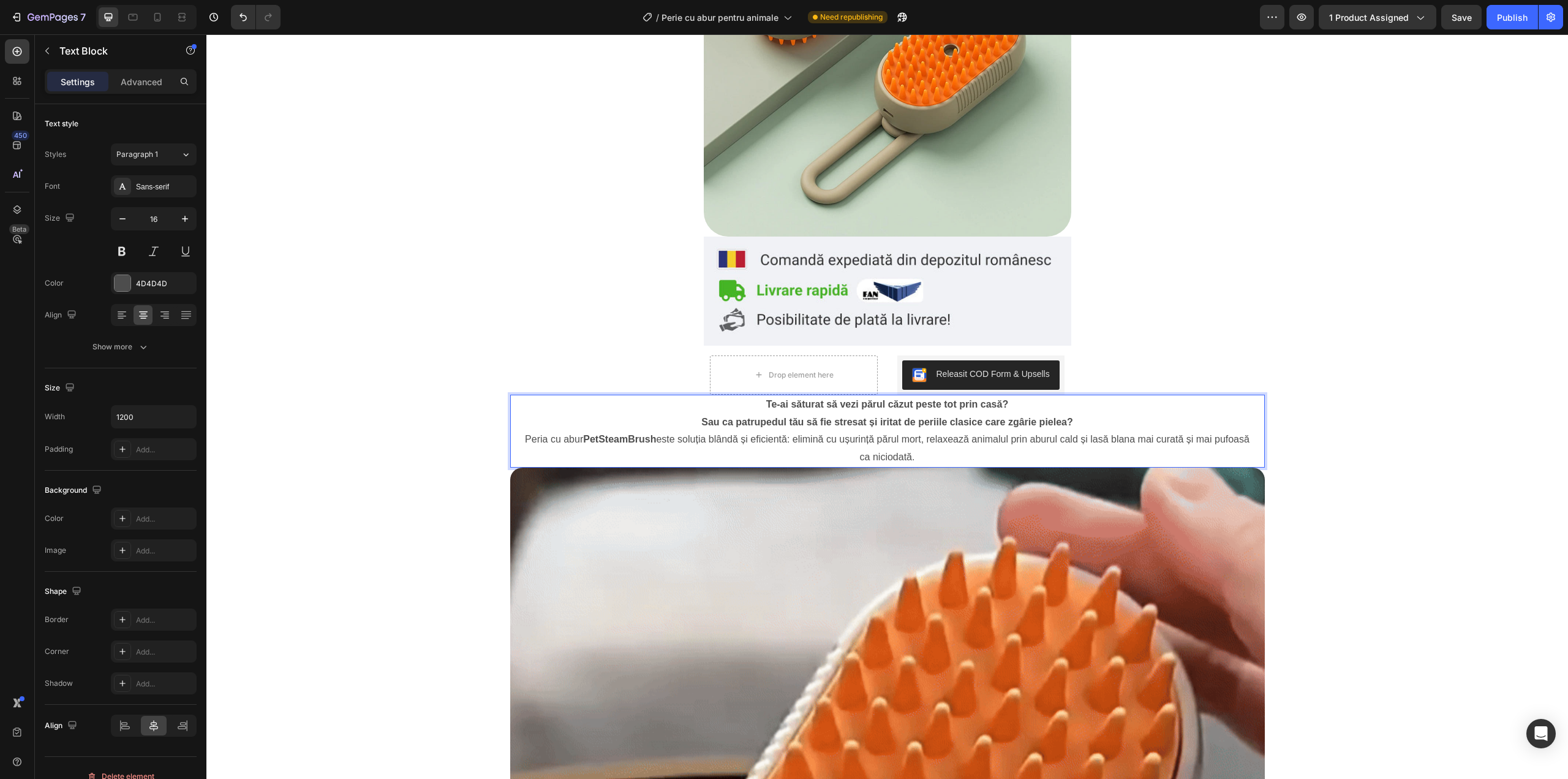
click at [869, 449] on p "Peria cu abur PetSteamBrush este soluția blândă și eficientă: elimină cu ușurin…" at bounding box center [887, 447] width 732 height 35
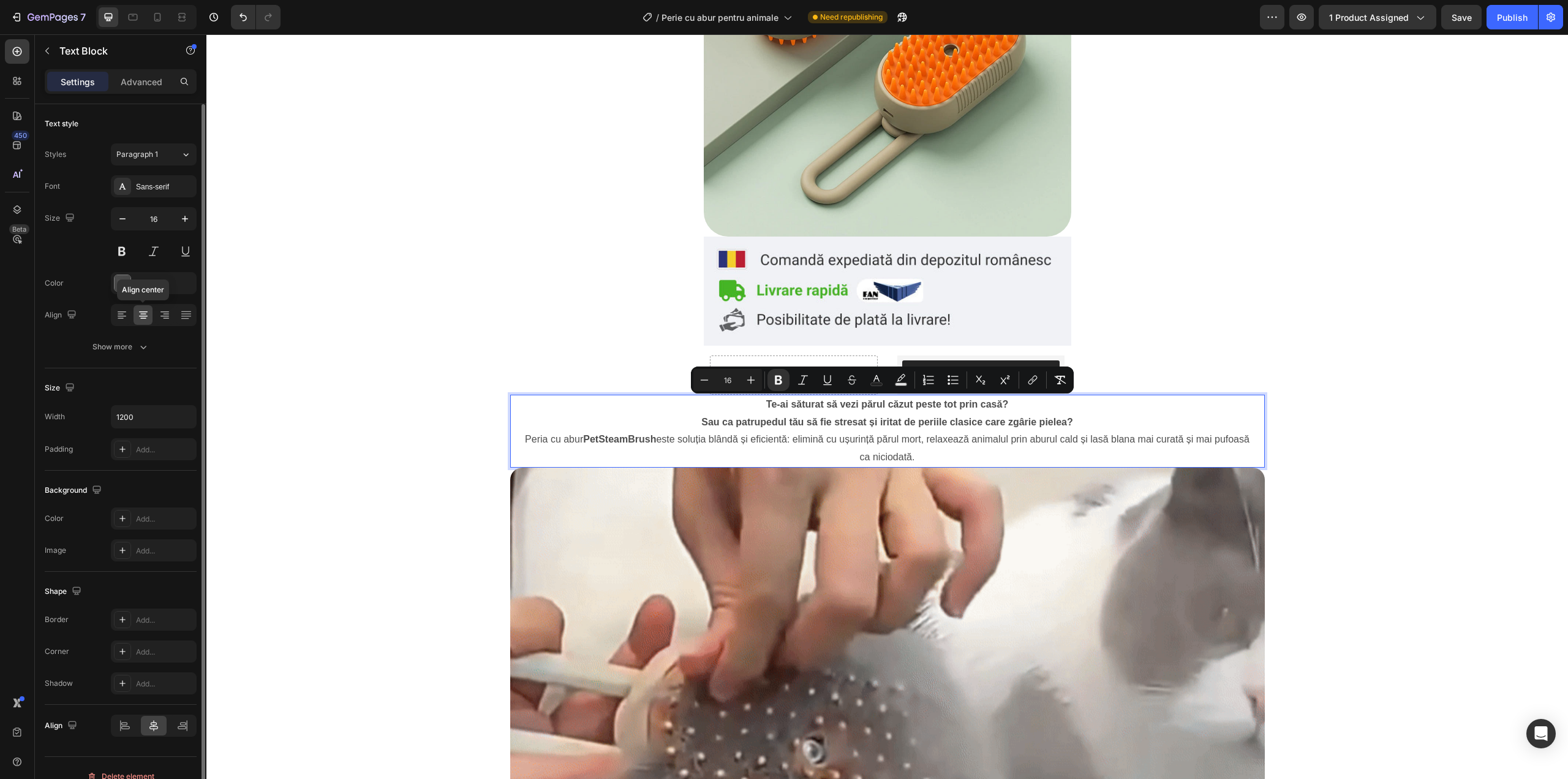
click at [149, 315] on icon at bounding box center [142, 314] width 12 height 12
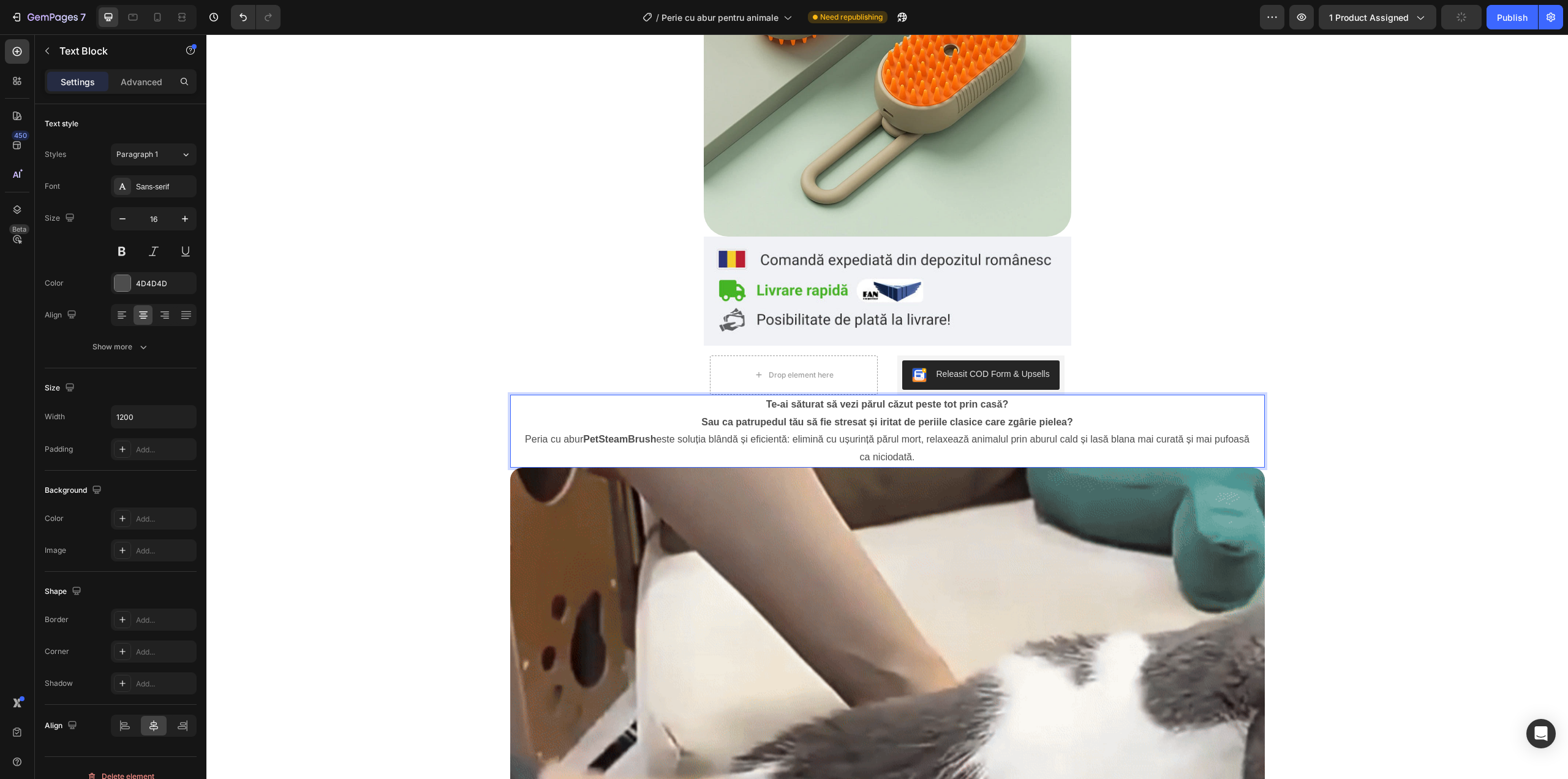
click at [811, 424] on strong "Sau ca patrupedul tău să fie stresat și iritat de periile clasice care zgârie p…" at bounding box center [886, 422] width 371 height 10
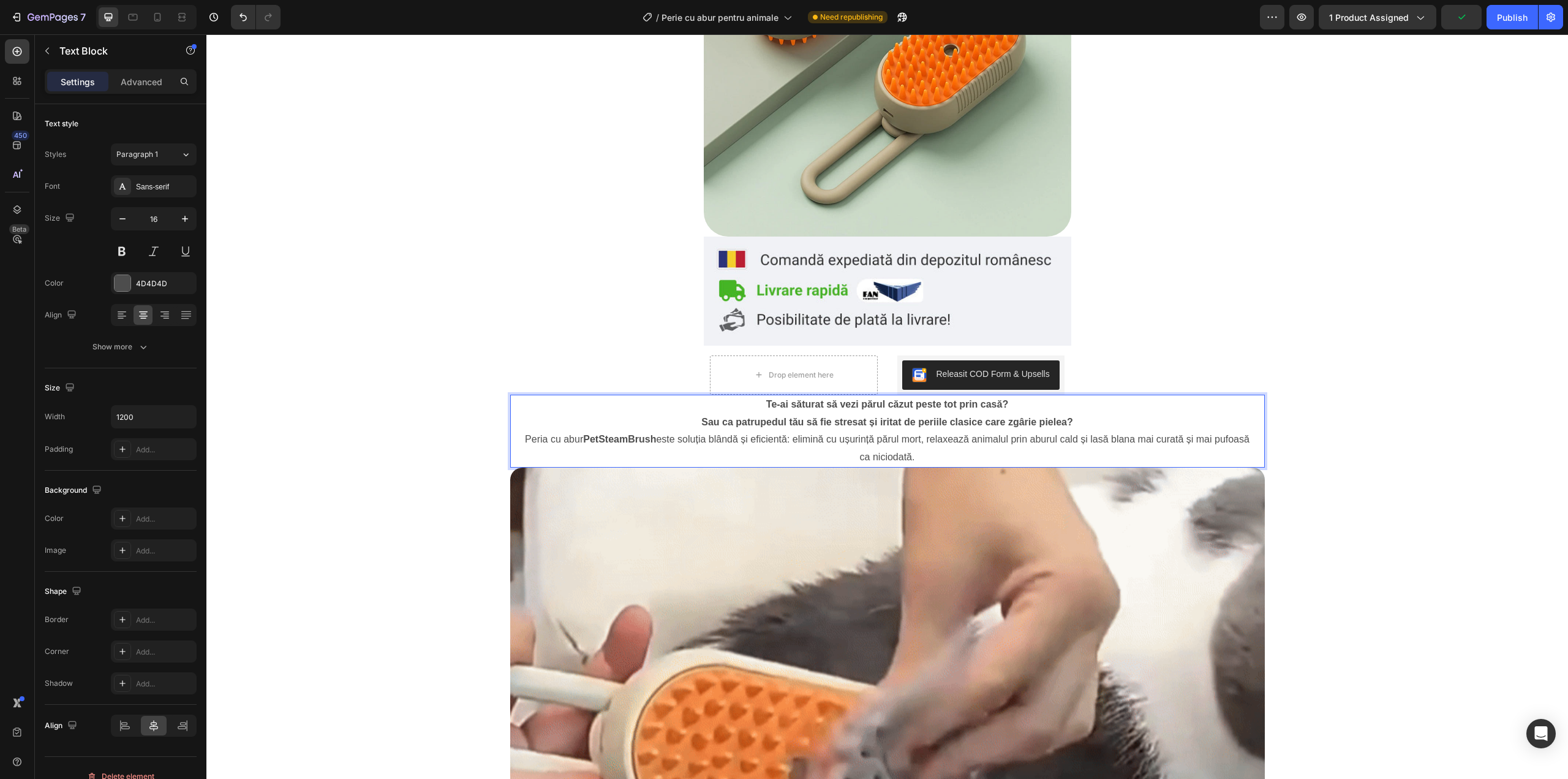
click at [836, 428] on p "Sau ca patrupedul tău să fie stresat și iritat de periile clasice care zgârie p…" at bounding box center [887, 422] width 732 height 18
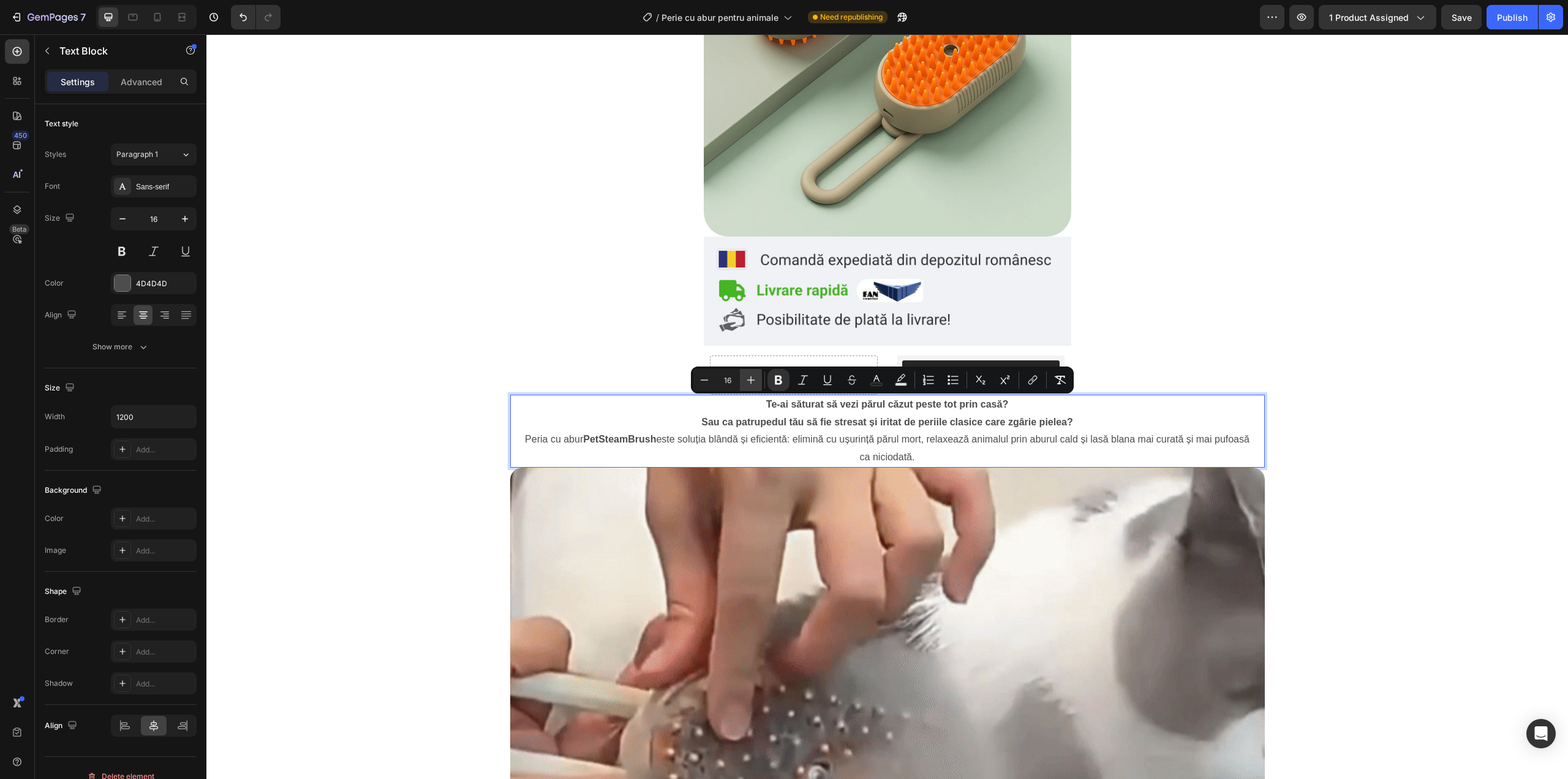
click at [751, 379] on icon "Editor contextual toolbar" at bounding box center [750, 379] width 12 height 12
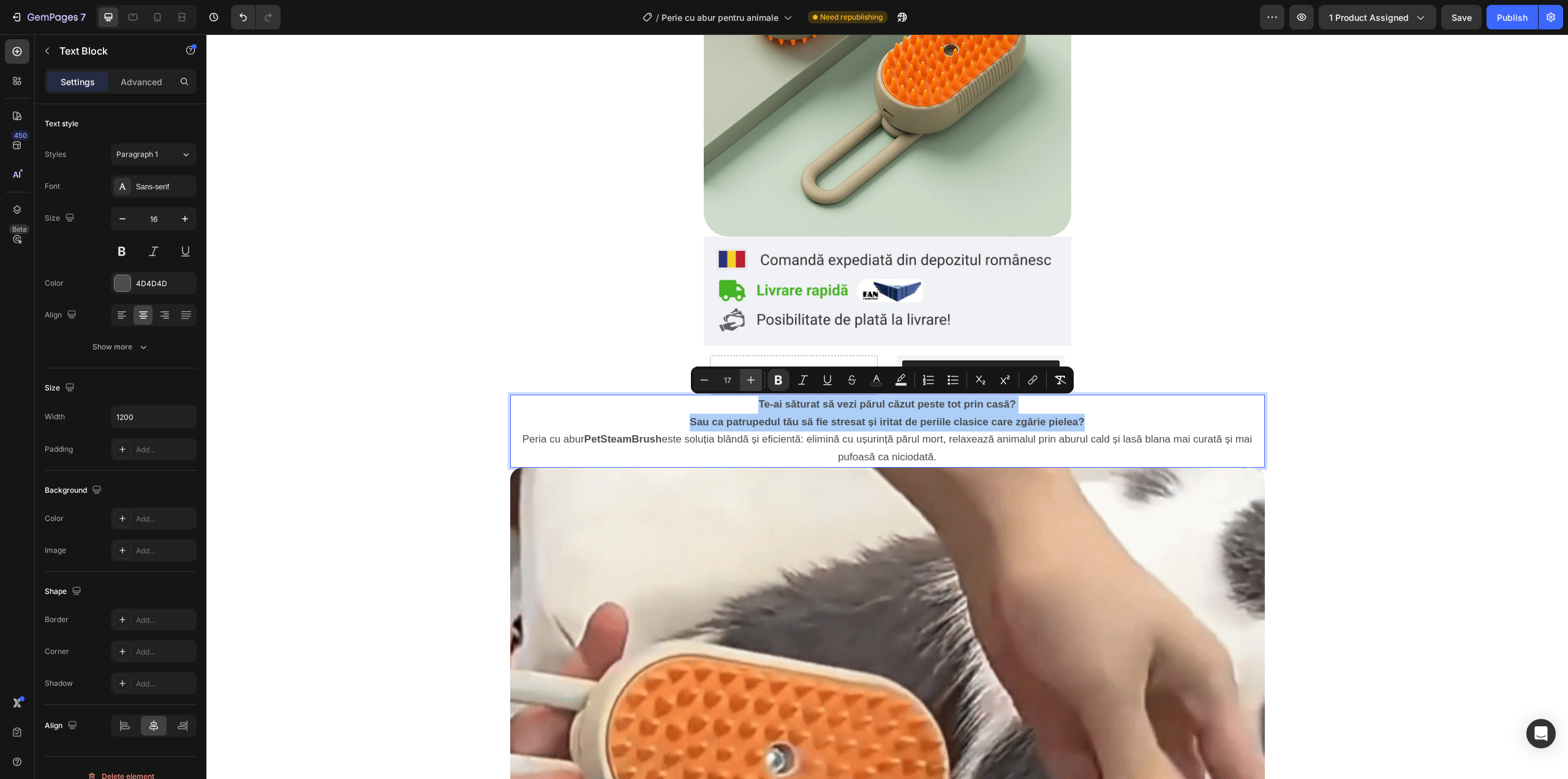
click at [751, 379] on icon "Editor contextual toolbar" at bounding box center [750, 379] width 12 height 12
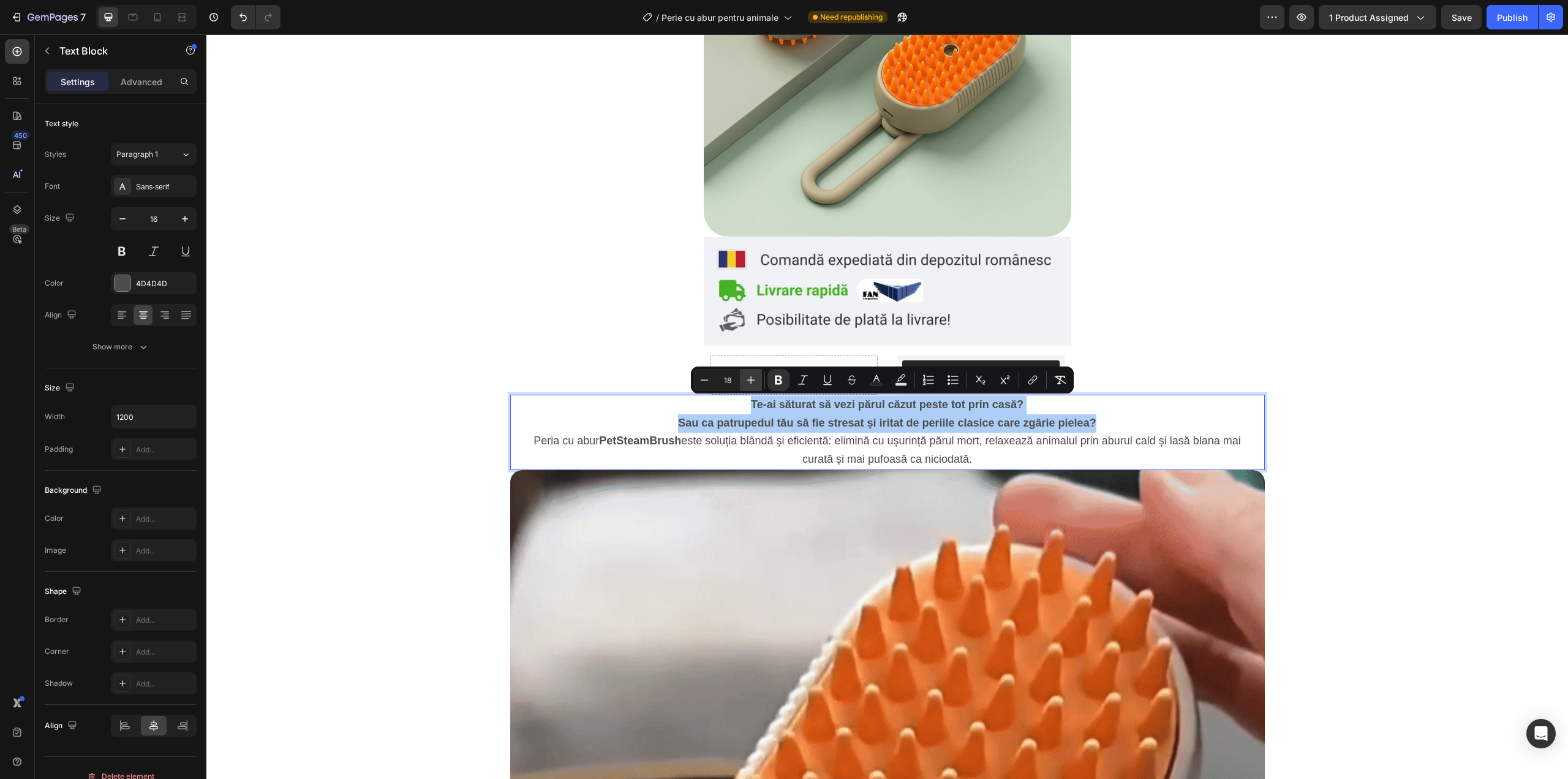
click at [751, 379] on icon "Editor contextual toolbar" at bounding box center [750, 379] width 12 height 12
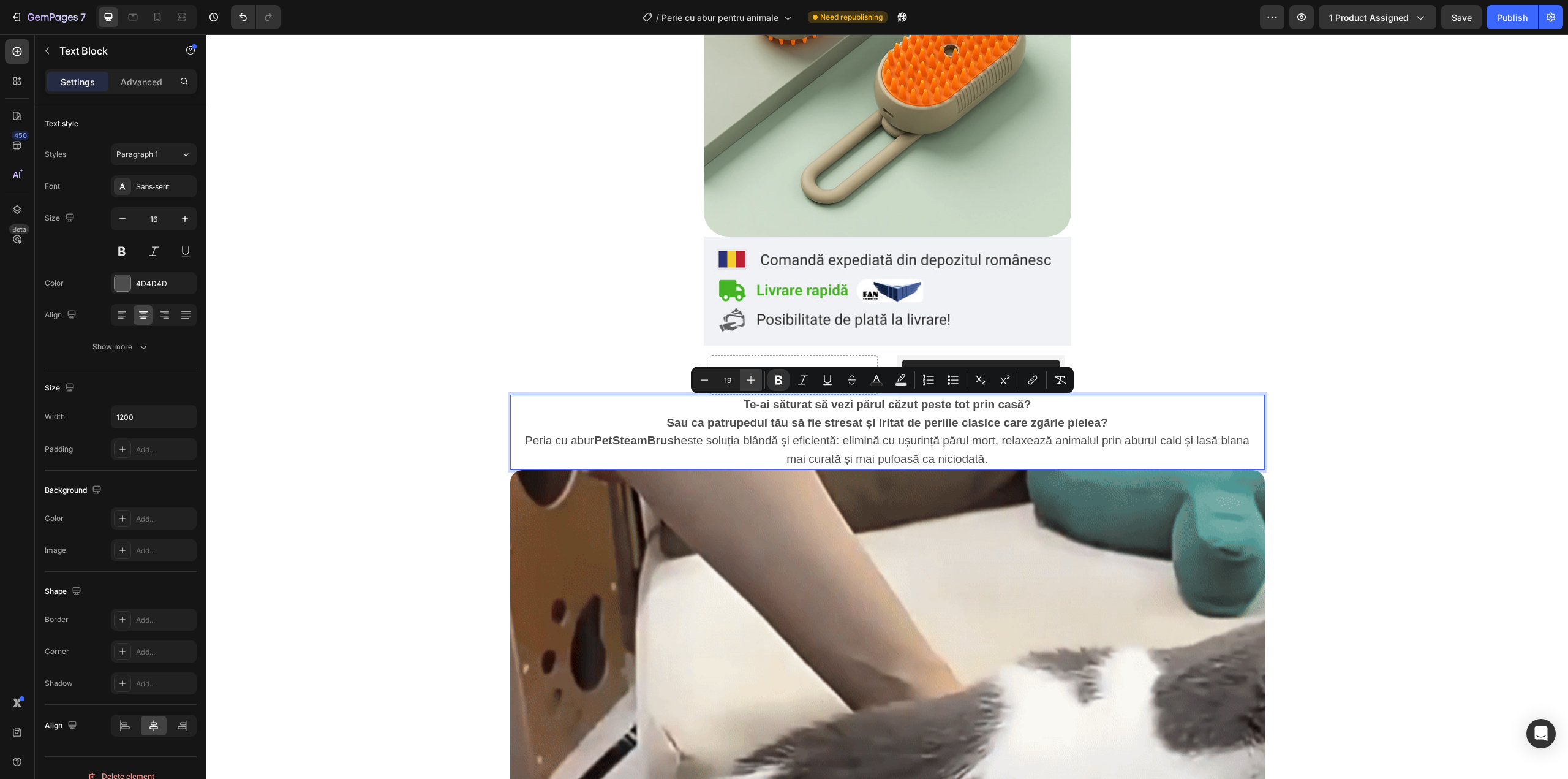
click at [751, 379] on icon "Editor contextual toolbar" at bounding box center [750, 379] width 12 height 12
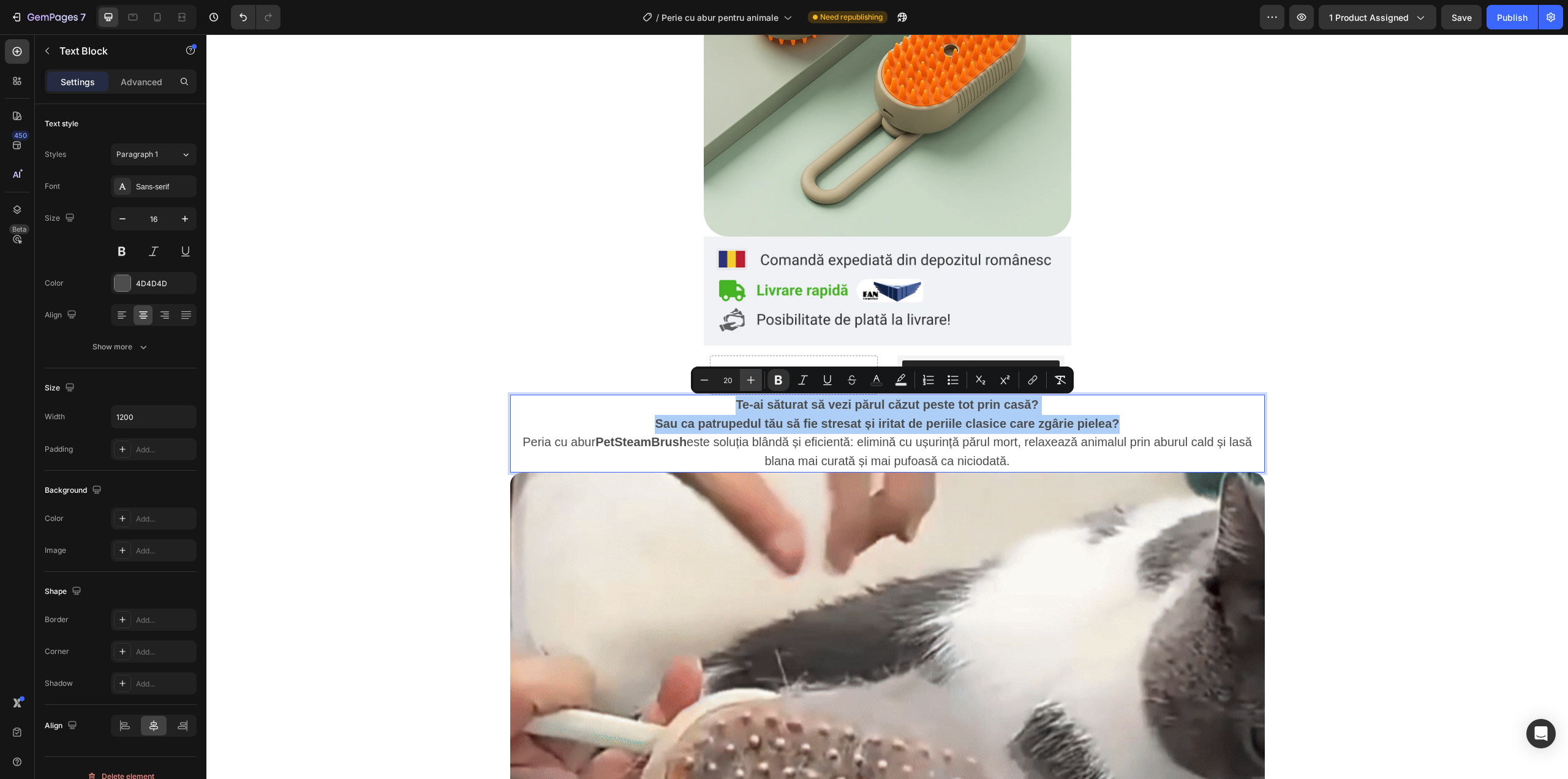
click at [751, 379] on icon "Editor contextual toolbar" at bounding box center [750, 379] width 12 height 12
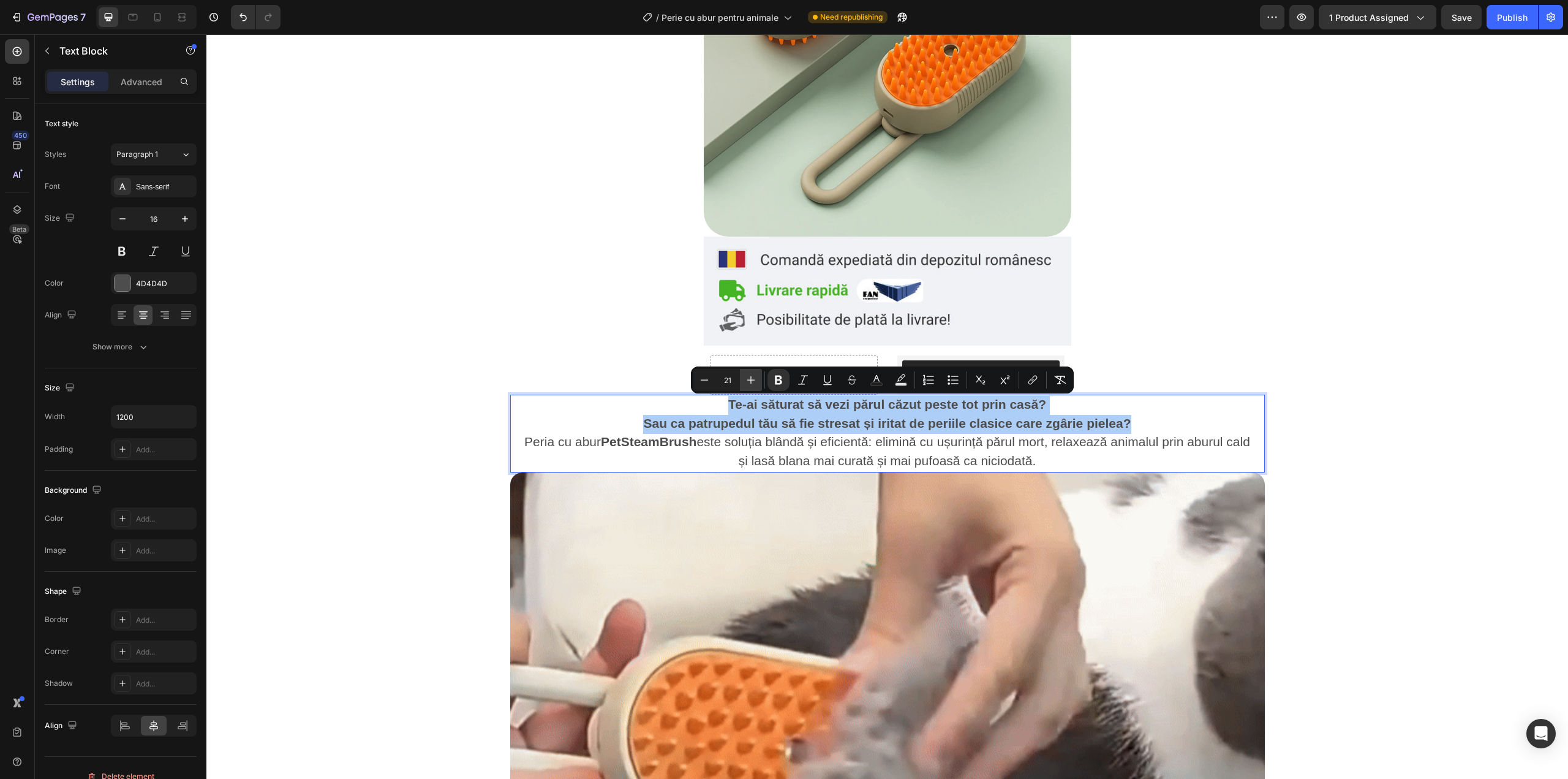
click at [751, 379] on icon "Editor contextual toolbar" at bounding box center [750, 379] width 12 height 12
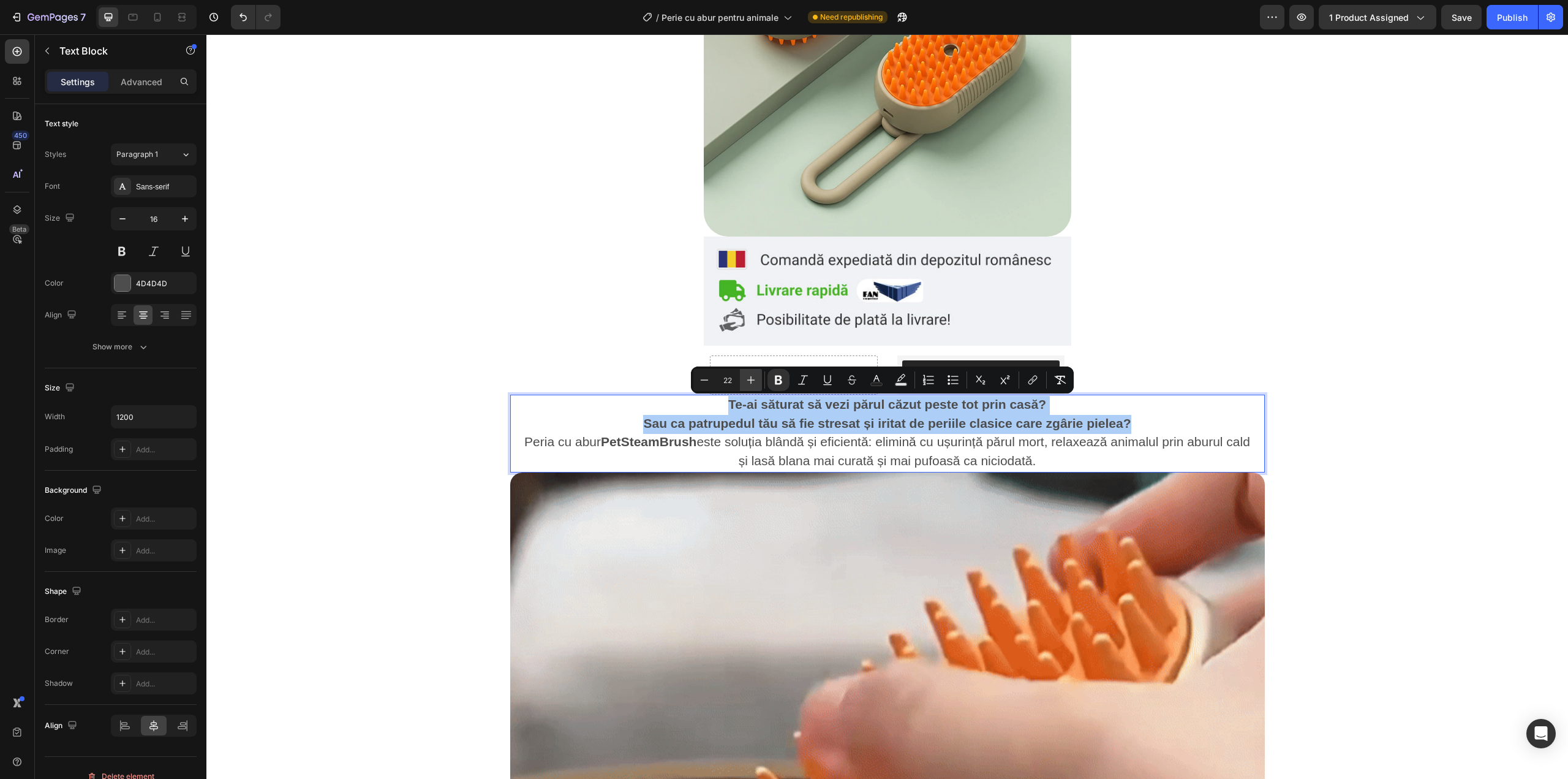
click at [751, 379] on icon "Editor contextual toolbar" at bounding box center [750, 379] width 12 height 12
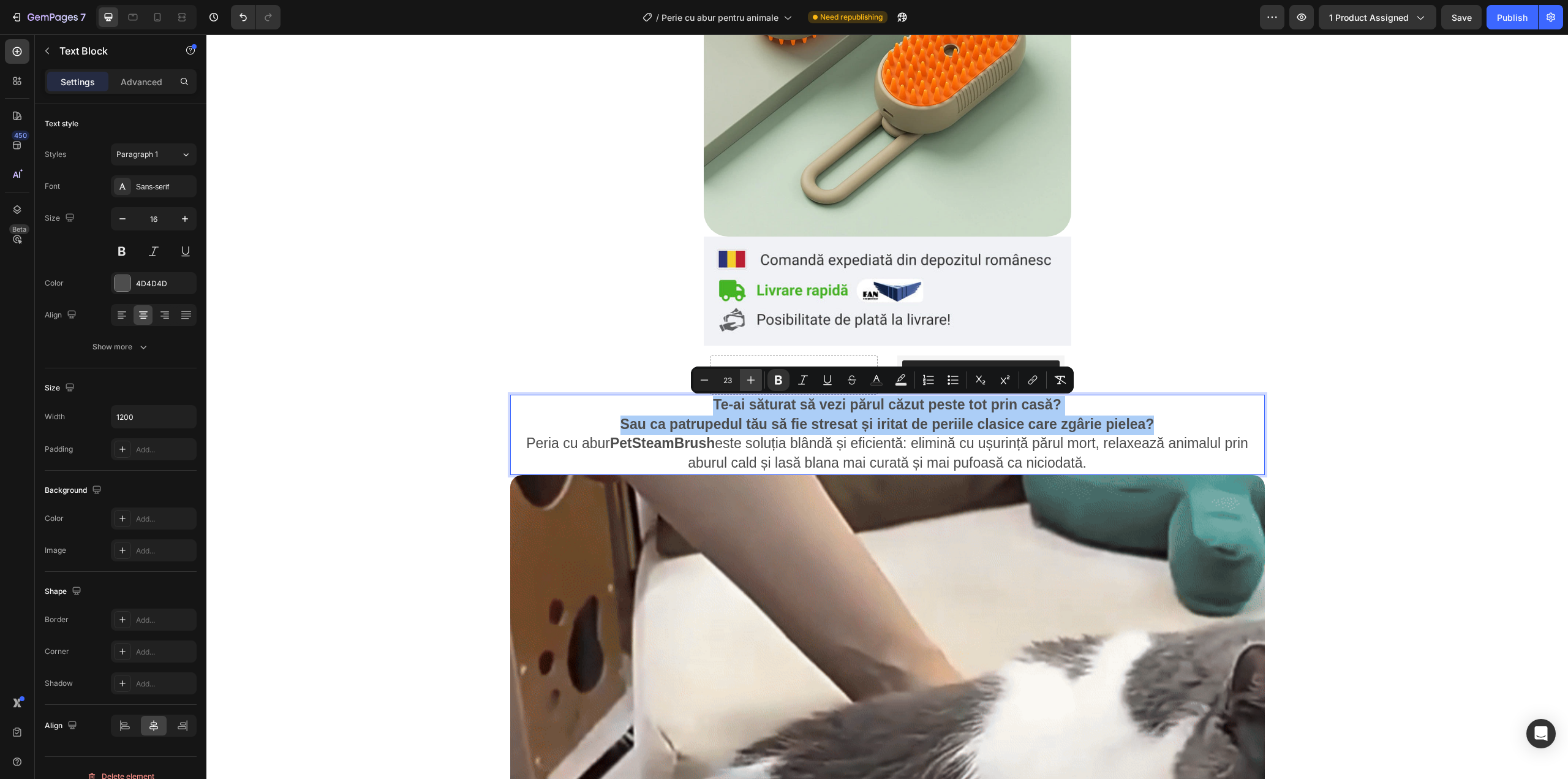
click at [751, 379] on icon "Editor contextual toolbar" at bounding box center [750, 379] width 12 height 12
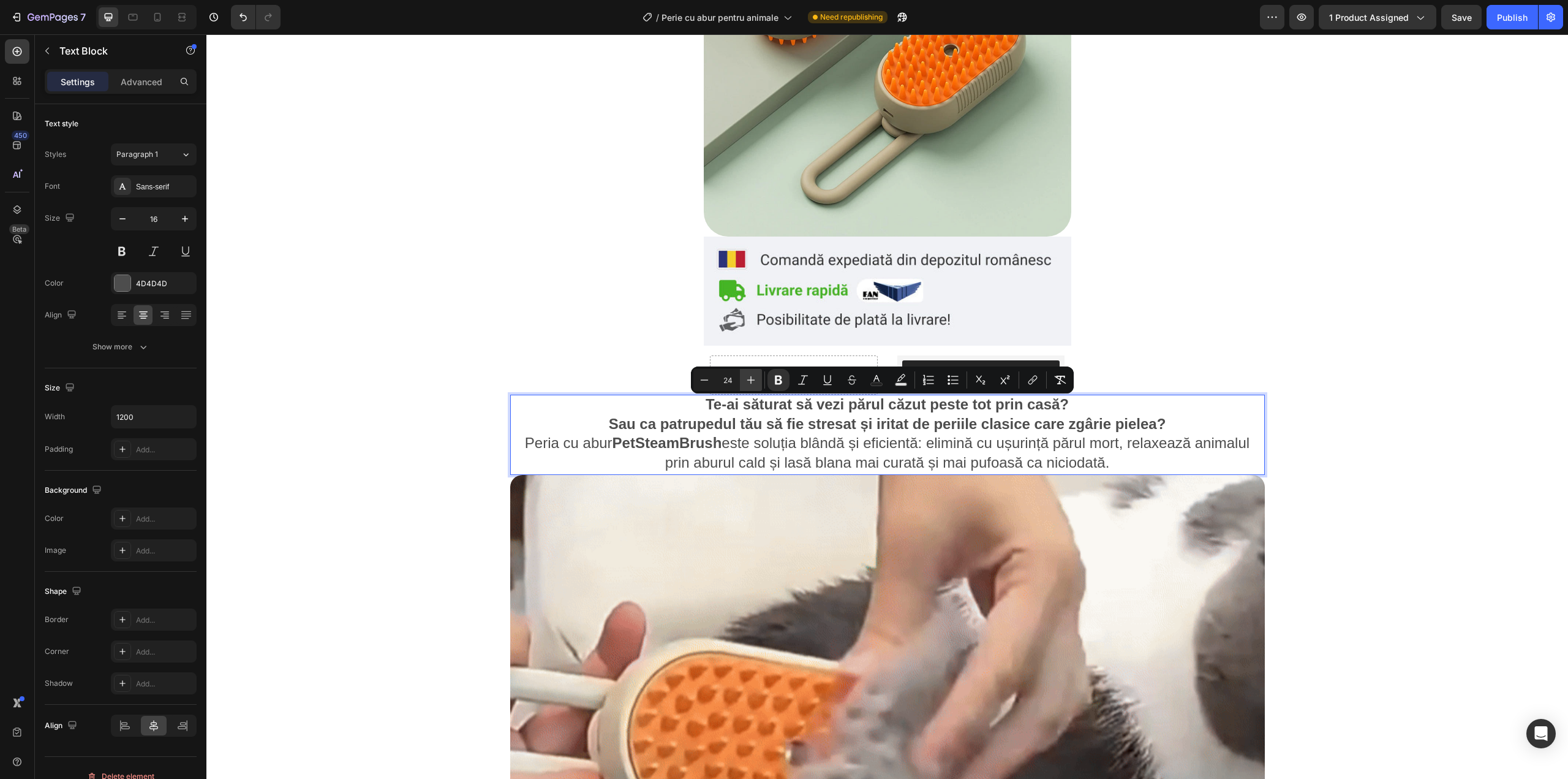
click at [751, 379] on icon "Editor contextual toolbar" at bounding box center [750, 379] width 12 height 12
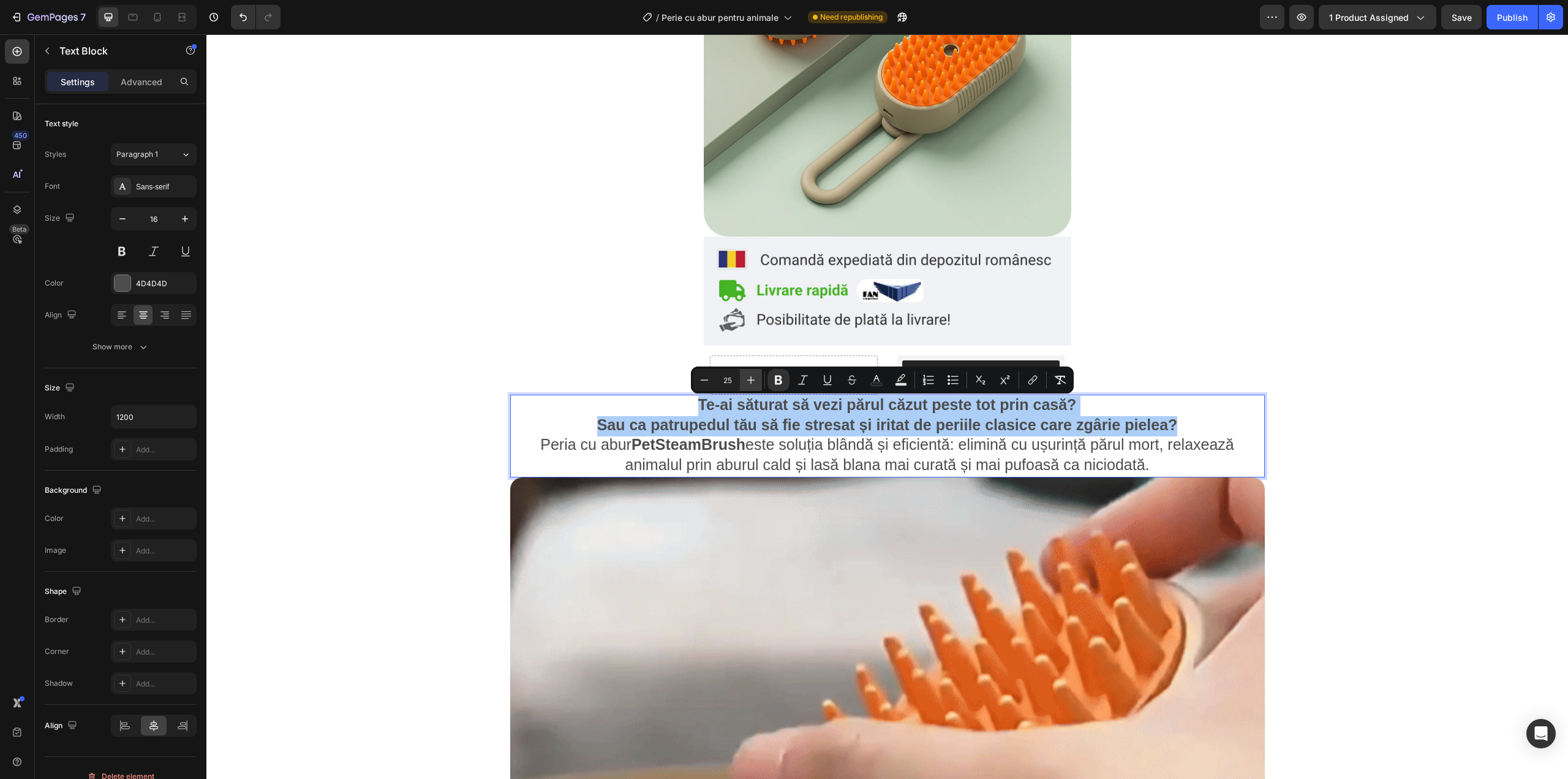
click at [751, 379] on icon "Editor contextual toolbar" at bounding box center [750, 379] width 12 height 12
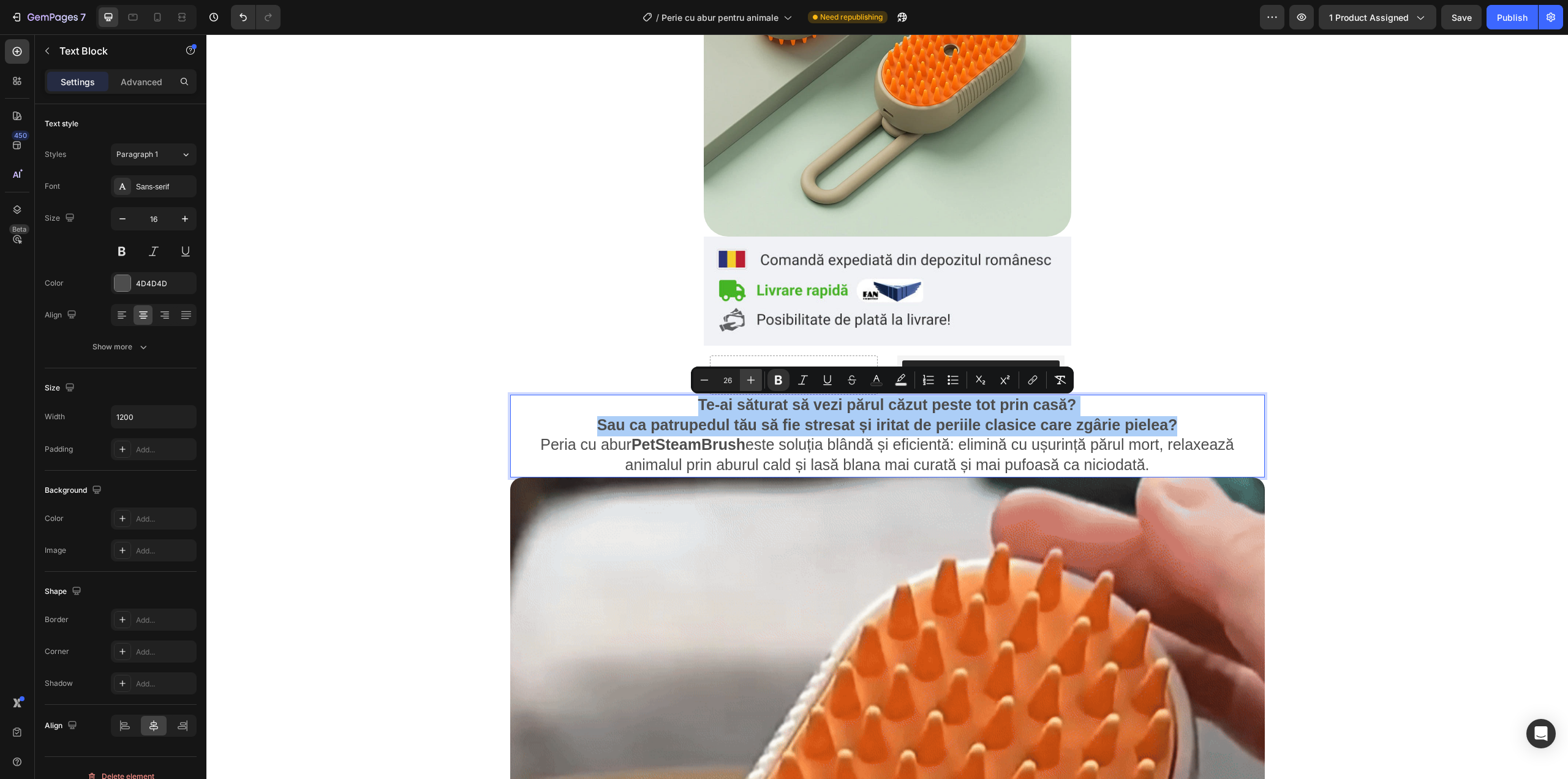
click at [751, 379] on icon "Editor contextual toolbar" at bounding box center [750, 379] width 12 height 12
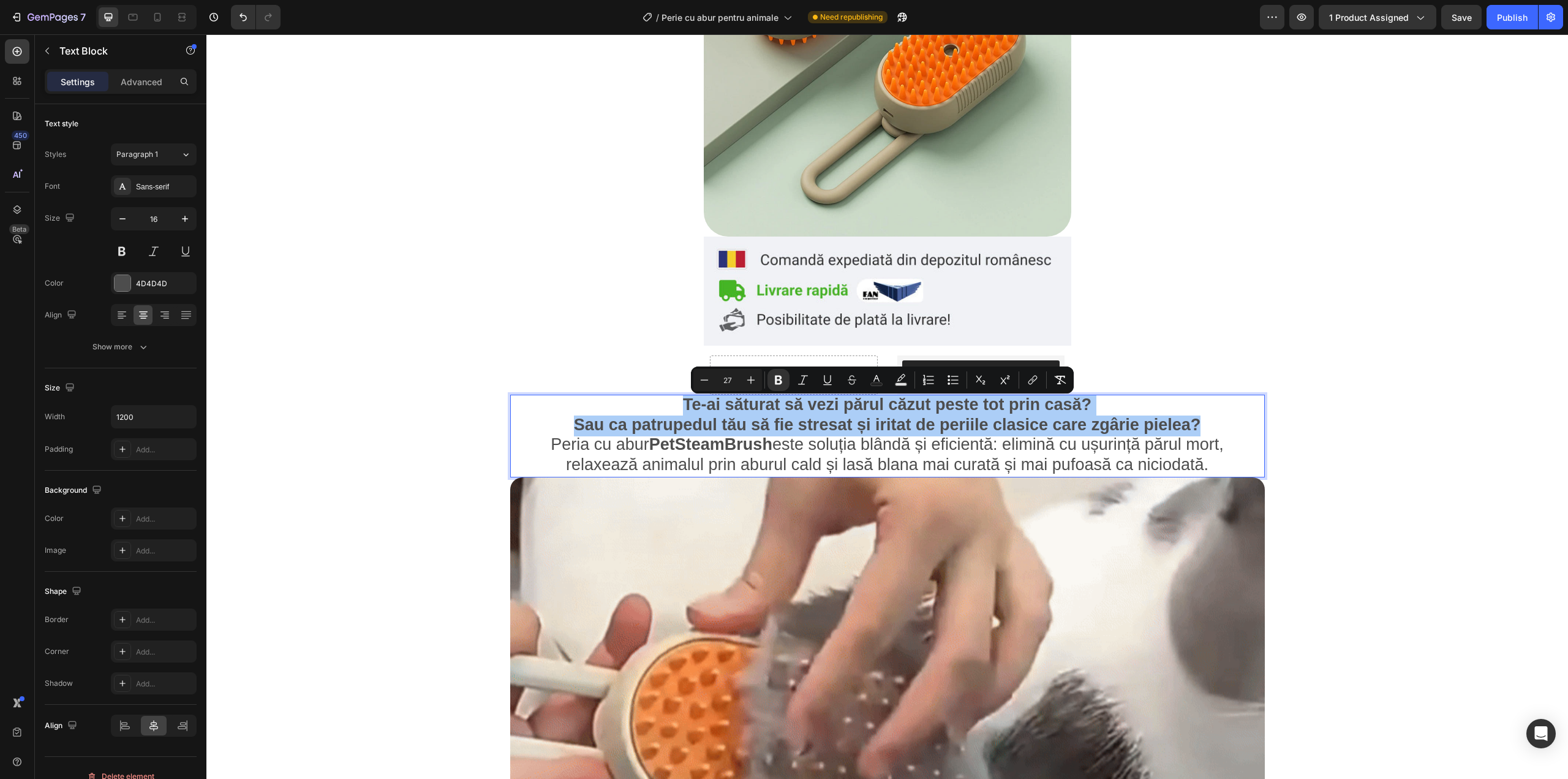
click at [715, 385] on input "27" at bounding box center [727, 379] width 25 height 14
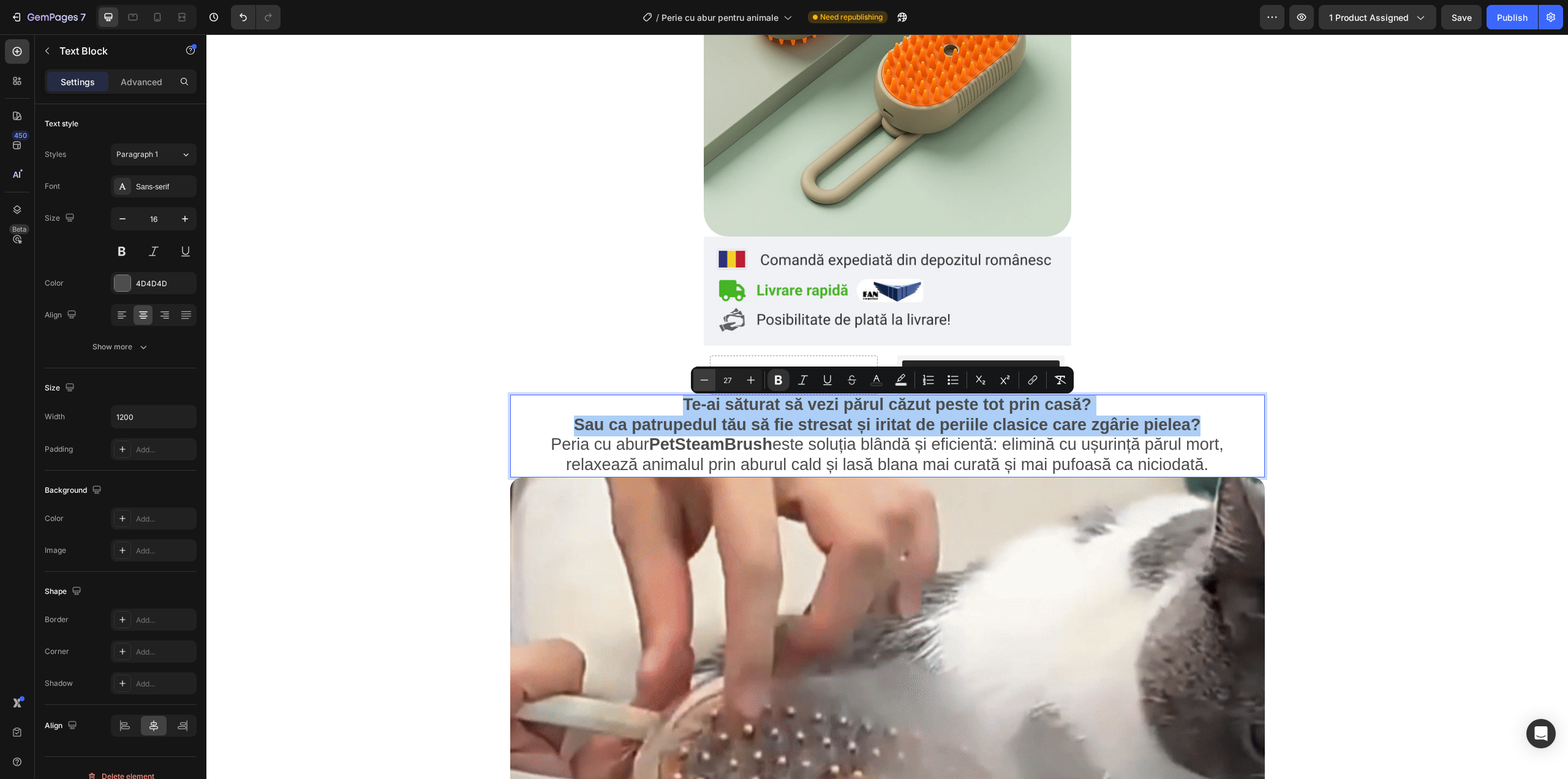
click at [710, 385] on button "Minus" at bounding box center [704, 379] width 22 height 22
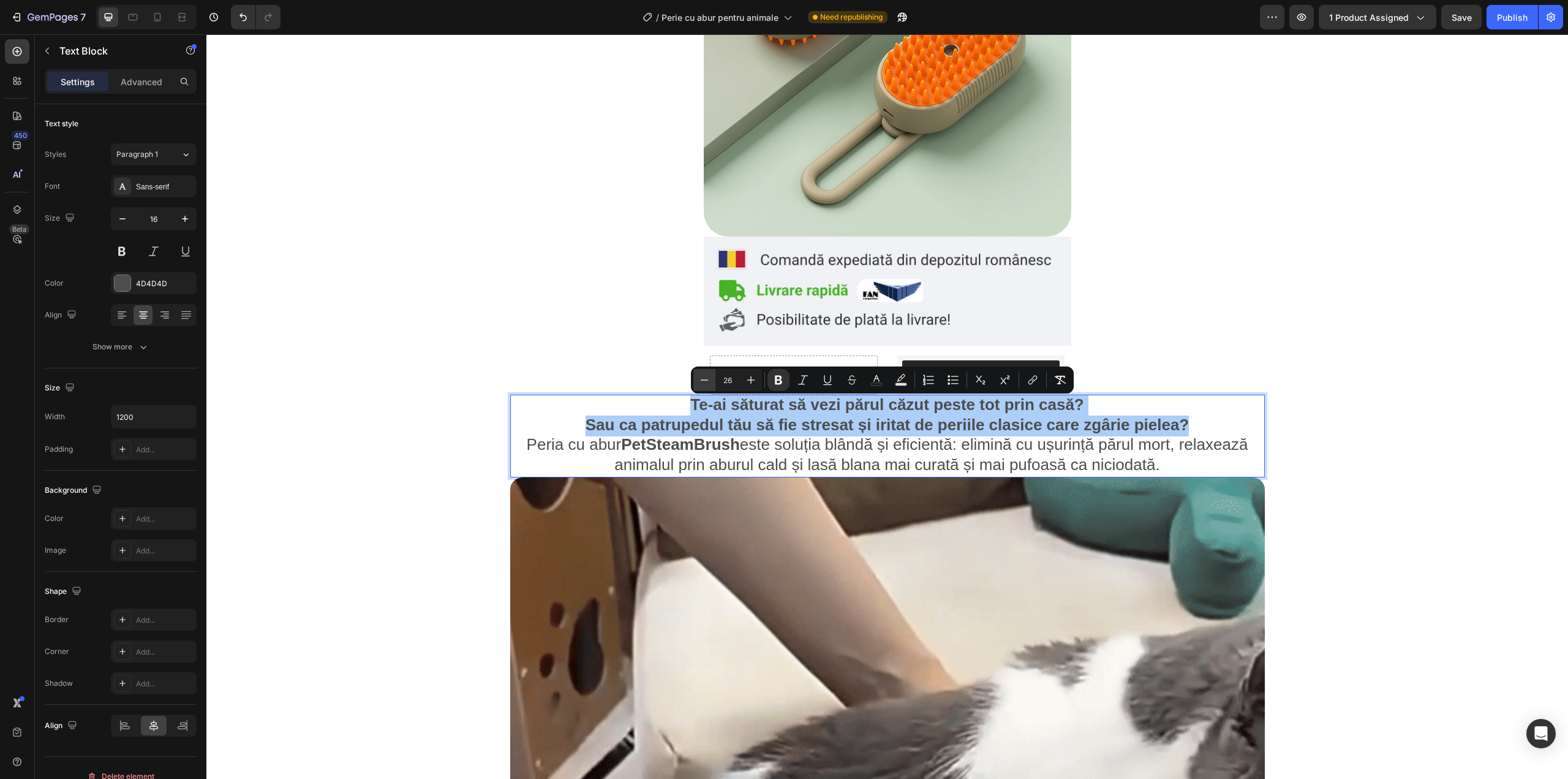
click at [710, 385] on button "Minus" at bounding box center [704, 379] width 22 height 22
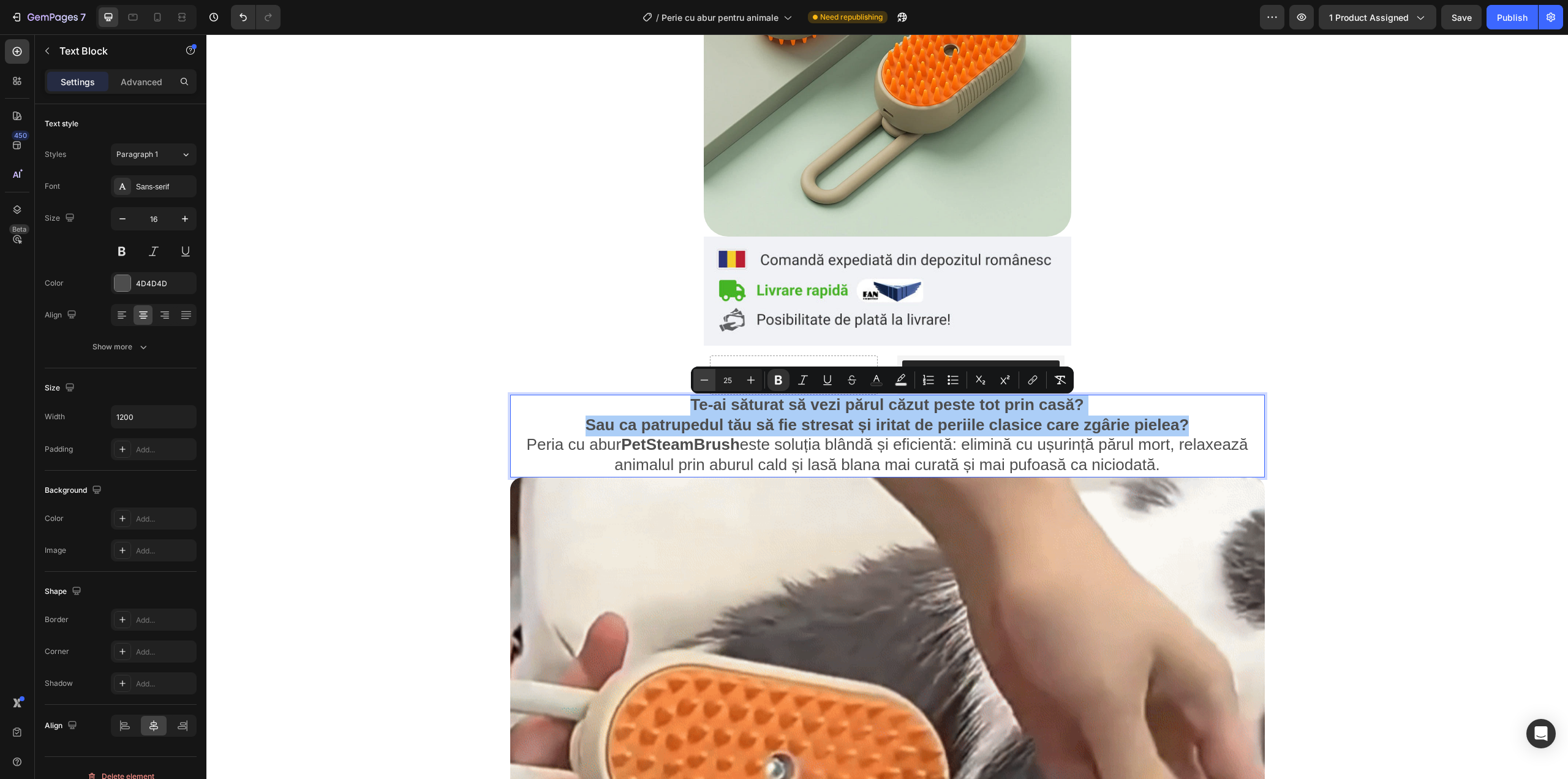
click at [710, 385] on button "Minus" at bounding box center [704, 379] width 22 height 22
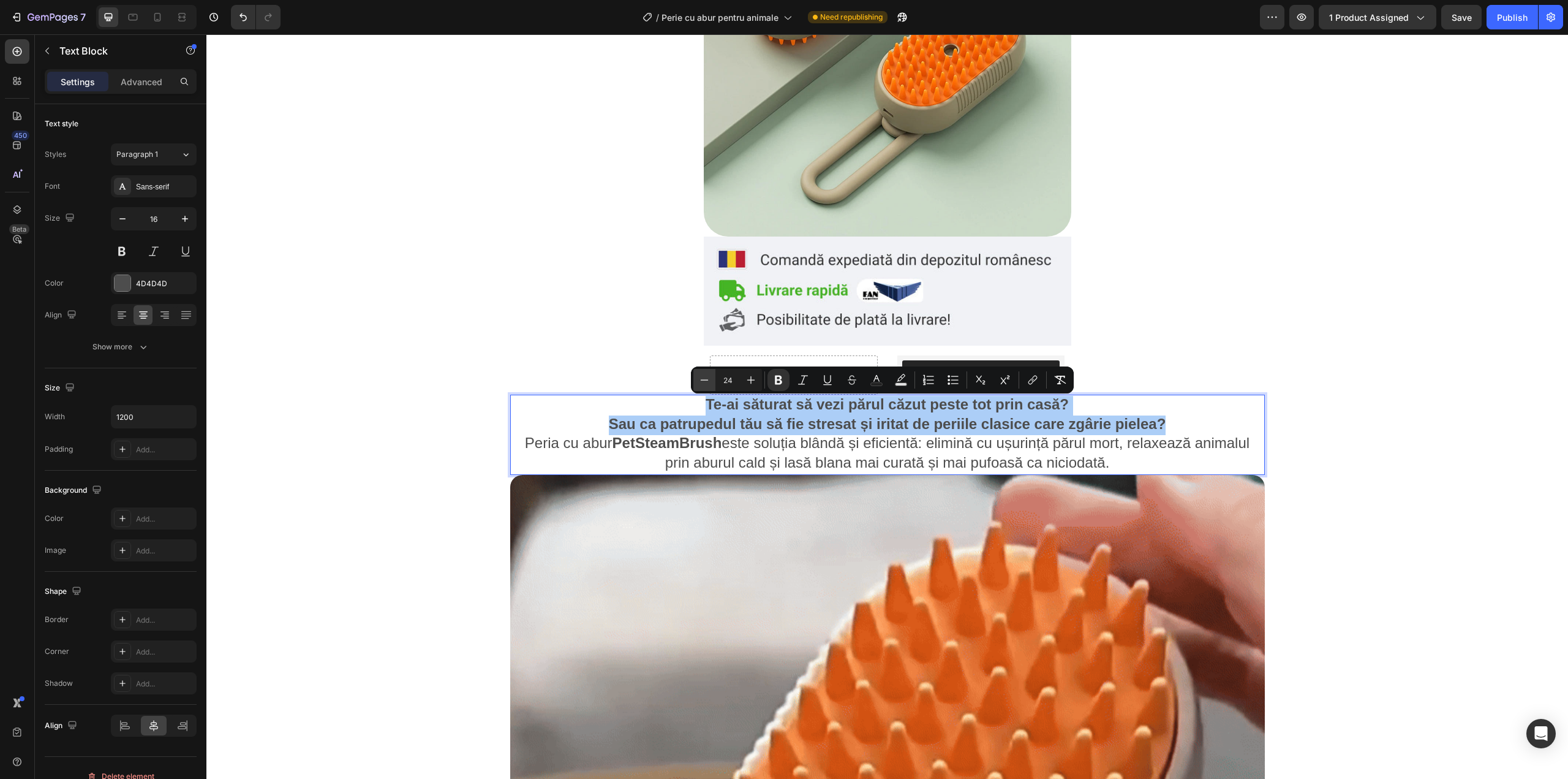
click at [710, 385] on button "Minus" at bounding box center [704, 379] width 22 height 22
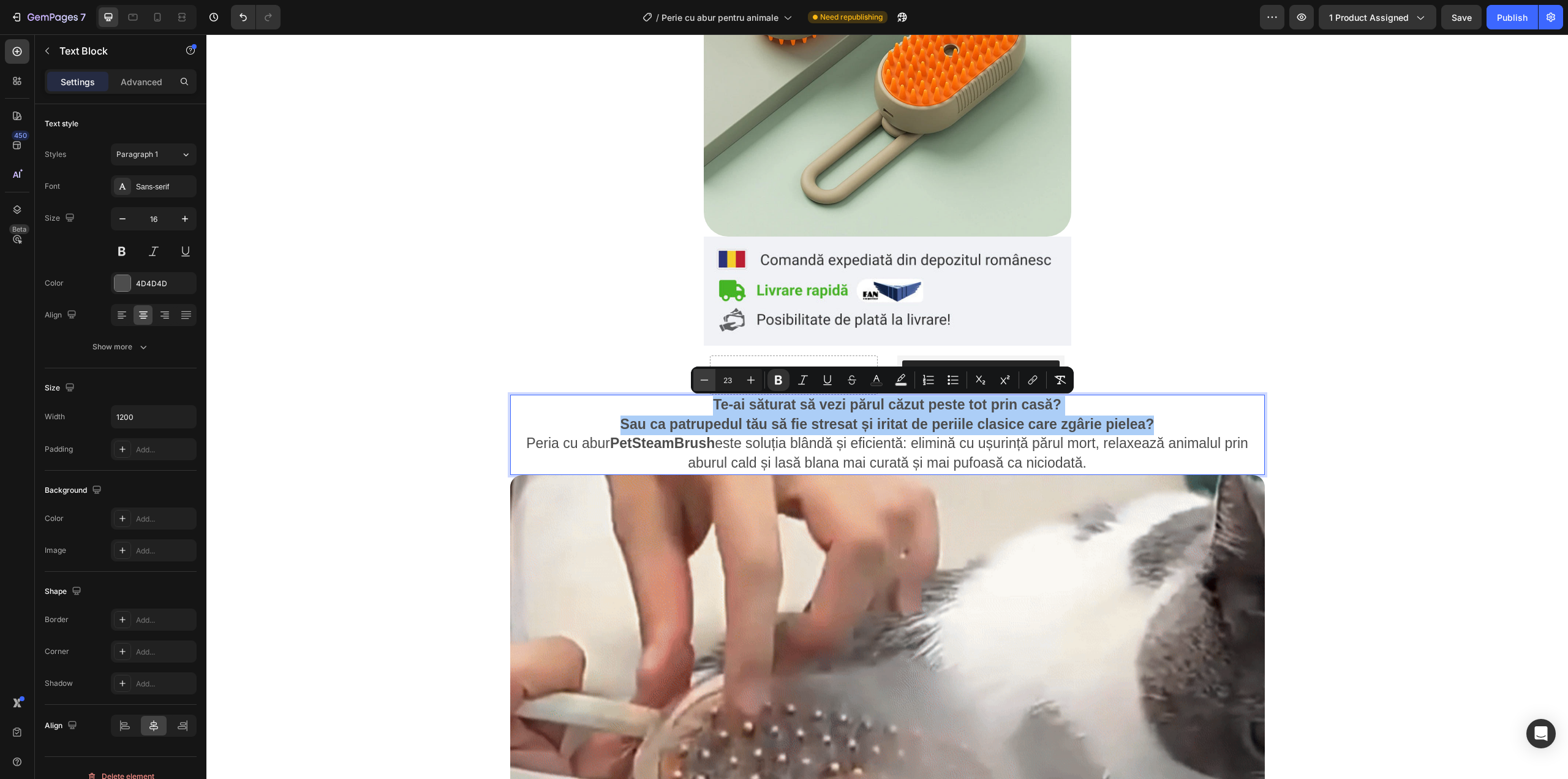
click at [710, 385] on button "Minus" at bounding box center [704, 379] width 22 height 22
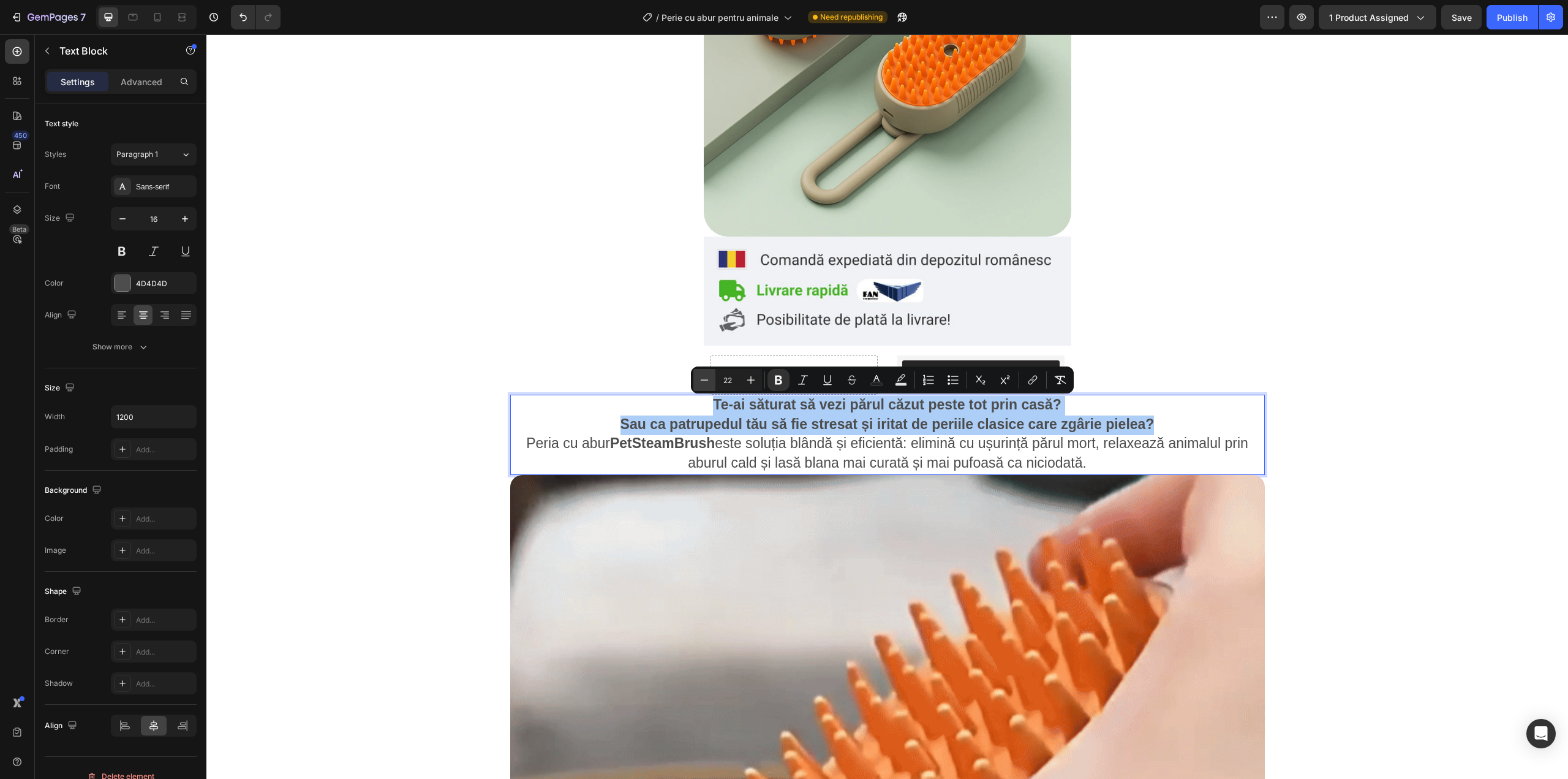
click at [710, 385] on button "Minus" at bounding box center [704, 379] width 22 height 22
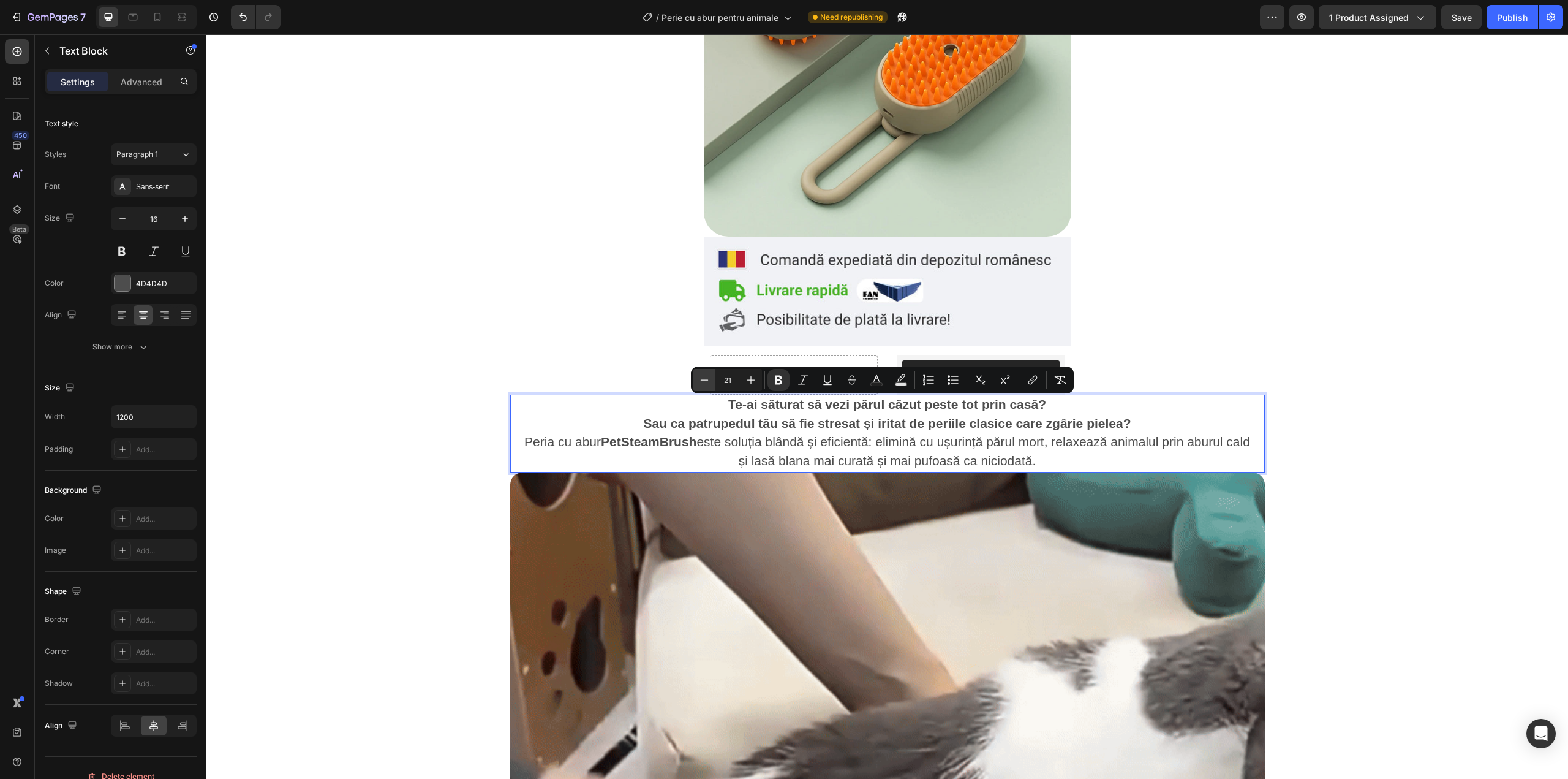
click at [710, 385] on button "Minus" at bounding box center [704, 379] width 22 height 22
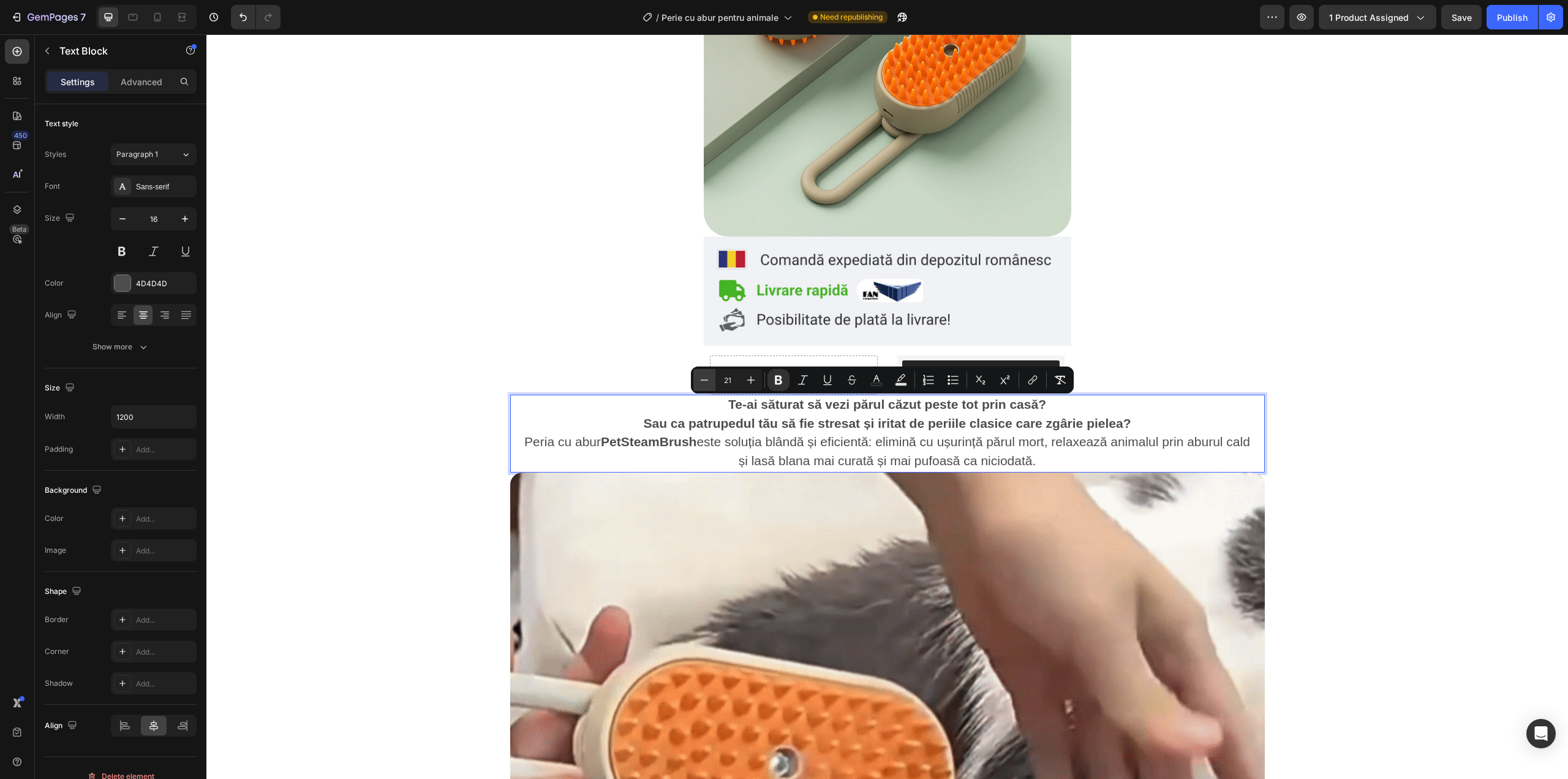
type input "20"
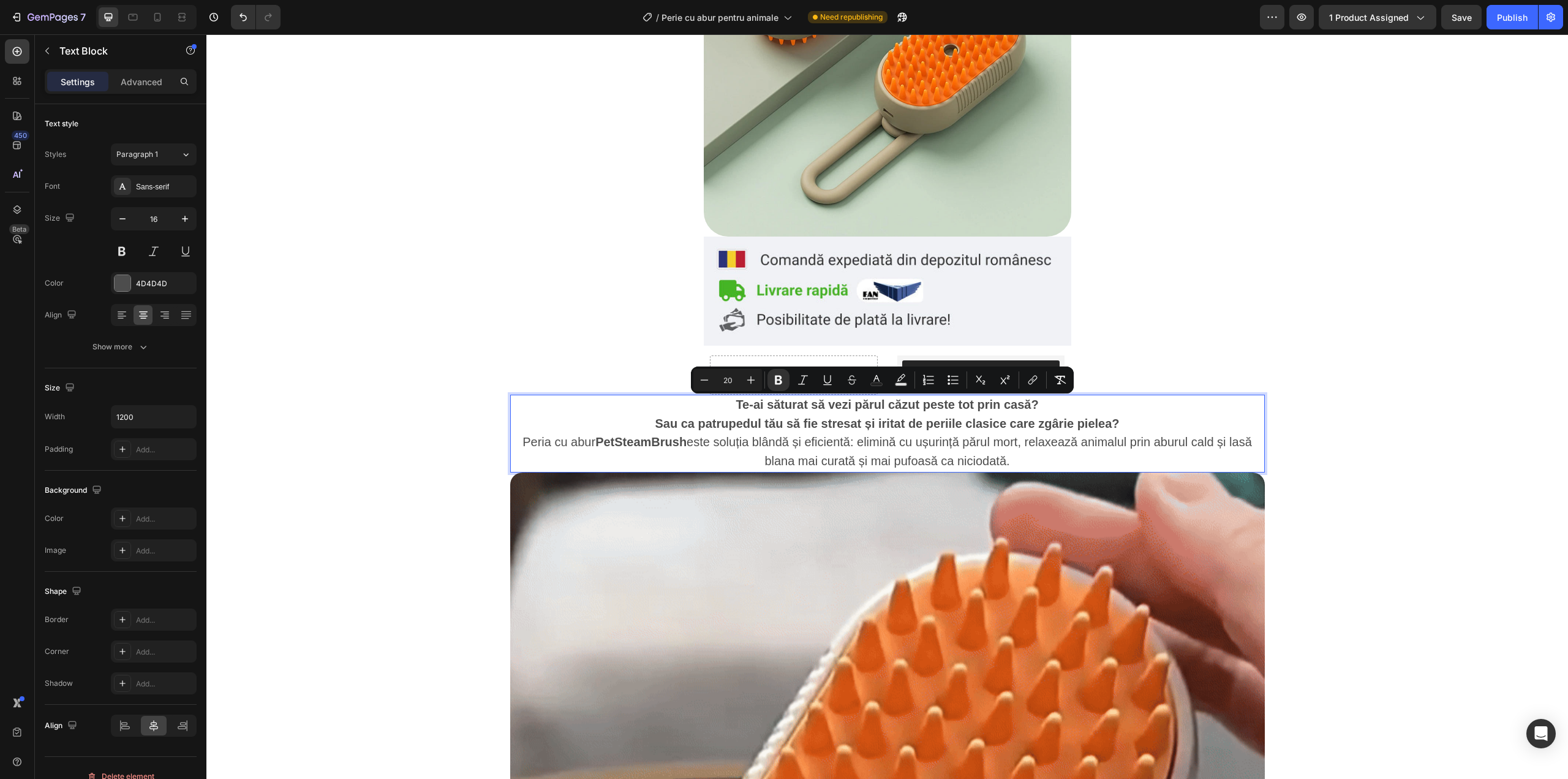
click at [872, 457] on span "Peria cu abur PetSteamBrush este soluția blândă și eficientă: elimină cu ușurin…" at bounding box center [887, 451] width 729 height 32
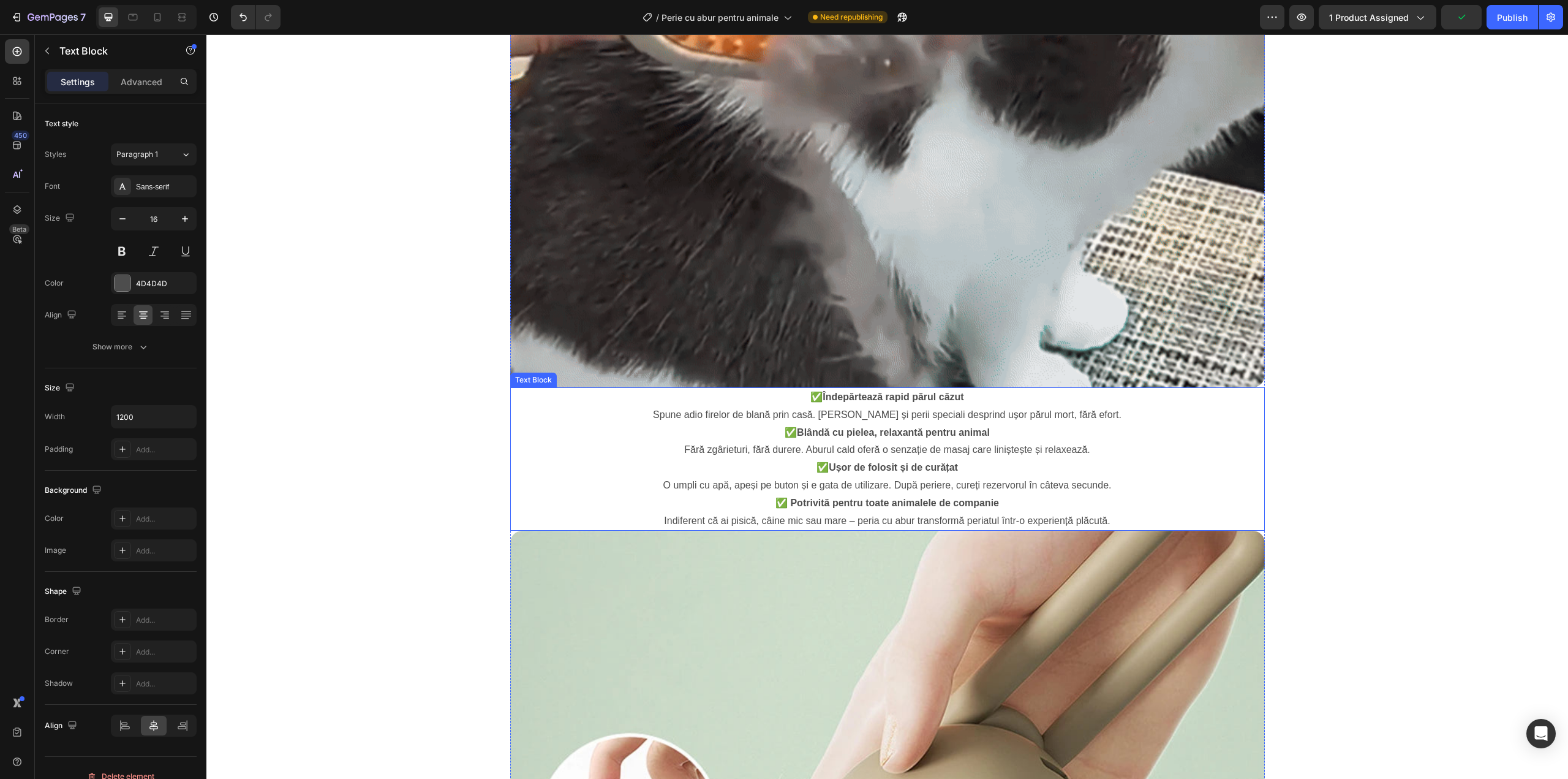
scroll to position [1062, 0]
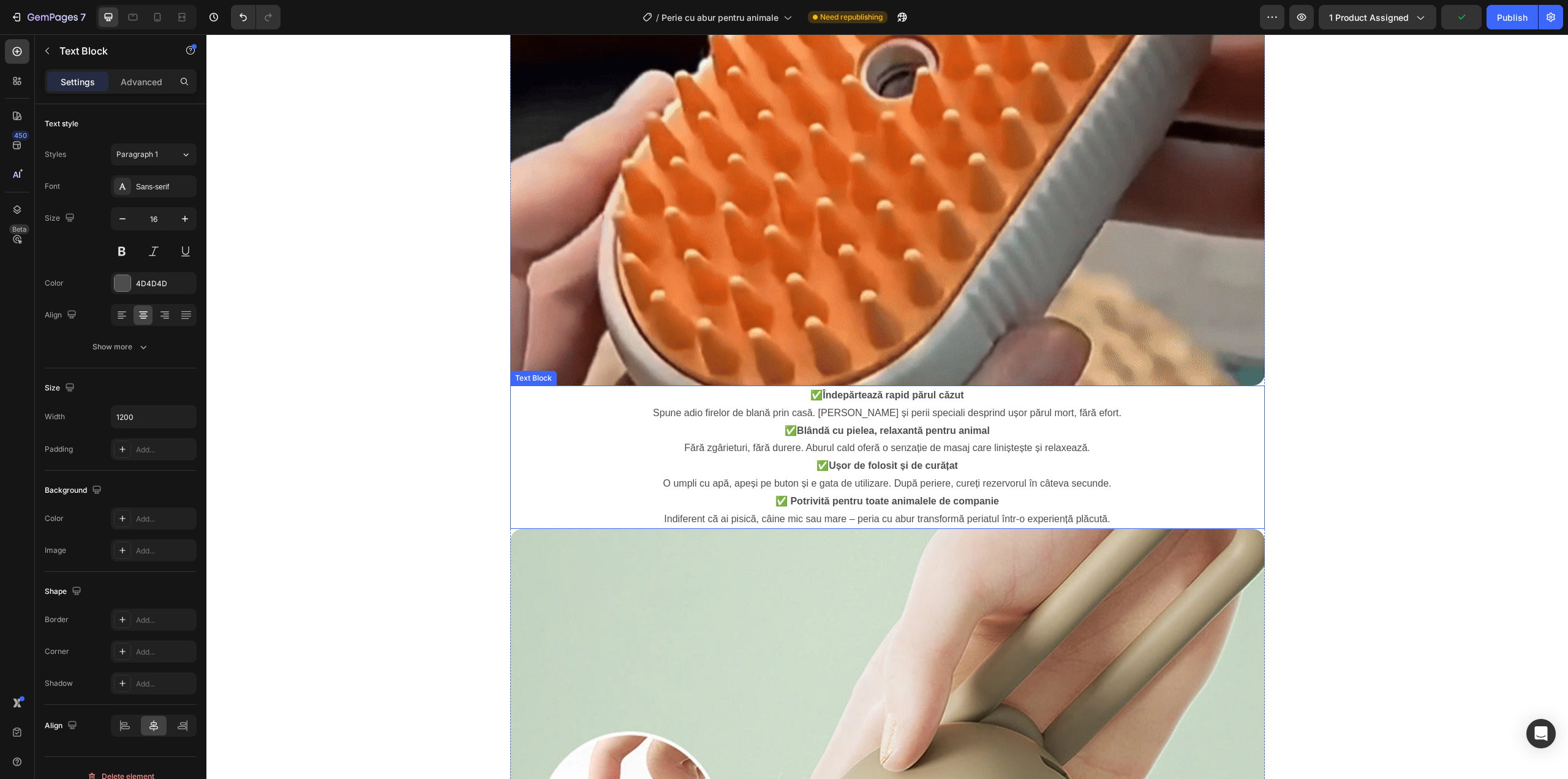
click at [884, 441] on p "✅ Blândă cu pielea, relaxantă pentru animal Fără zgârieturi, fără durere. Aburu…" at bounding box center [887, 439] width 732 height 35
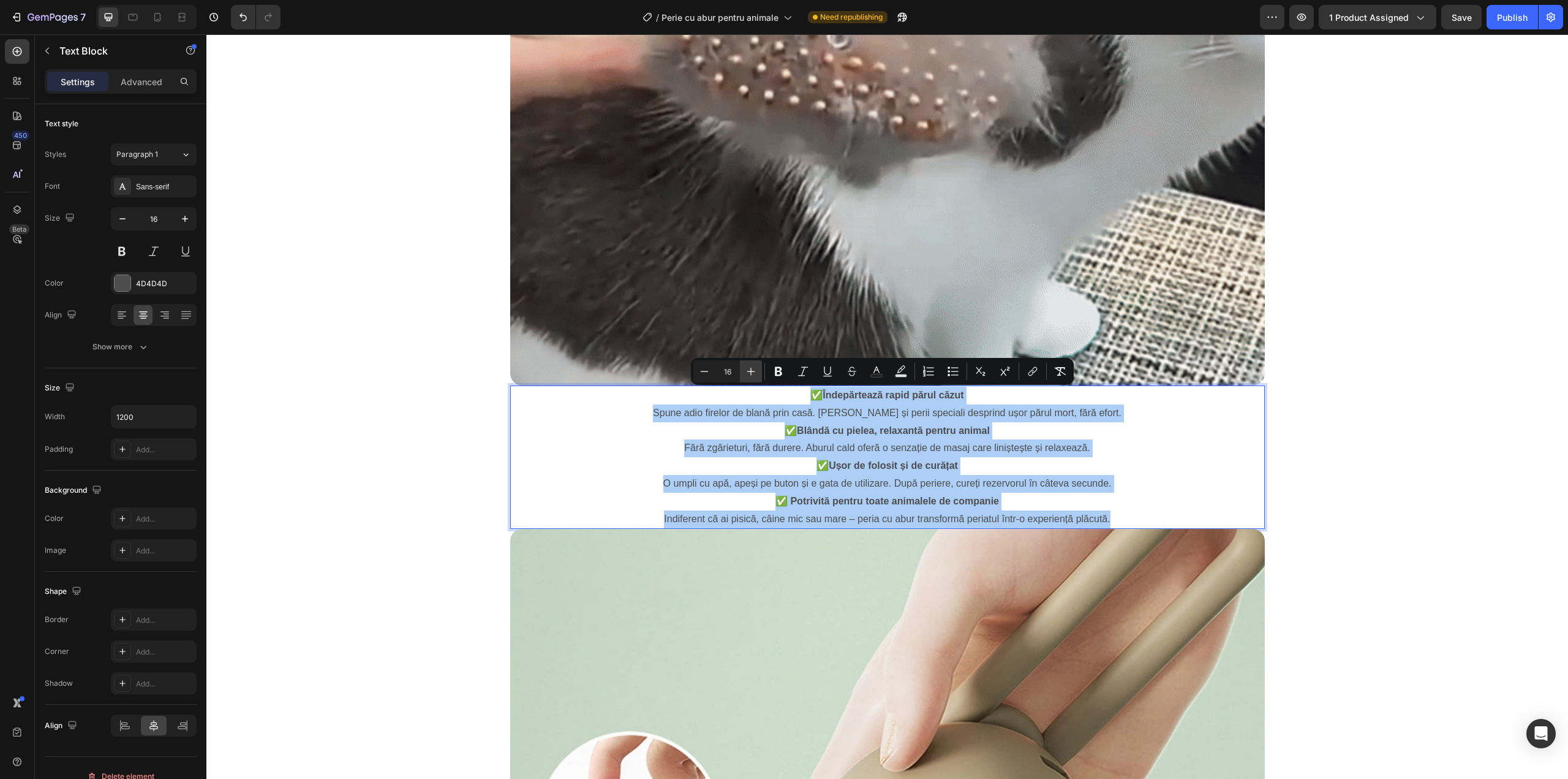
click at [750, 366] on icon "Editor contextual toolbar" at bounding box center [750, 370] width 12 height 12
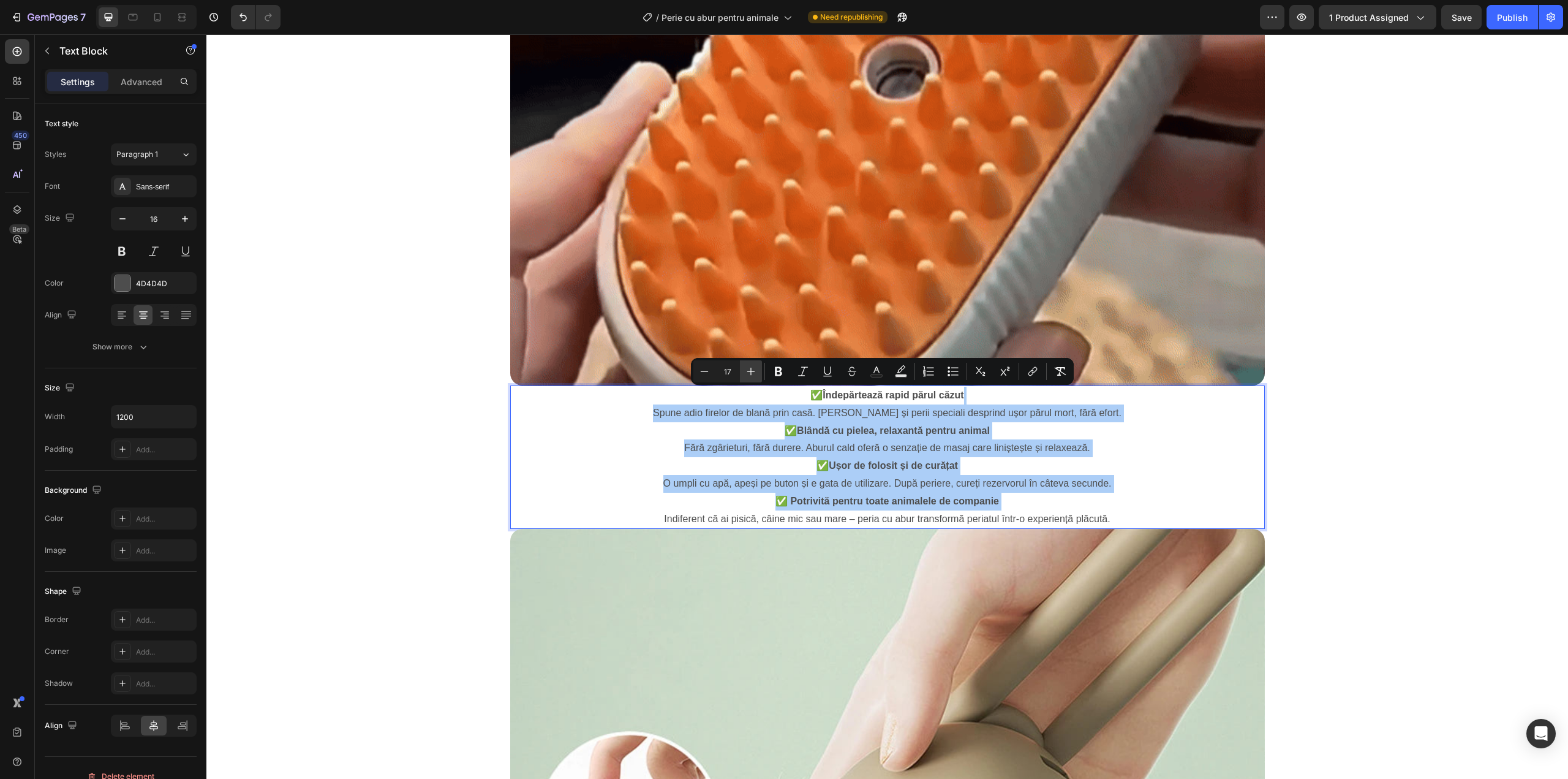
click at [750, 366] on icon "Editor contextual toolbar" at bounding box center [750, 370] width 12 height 12
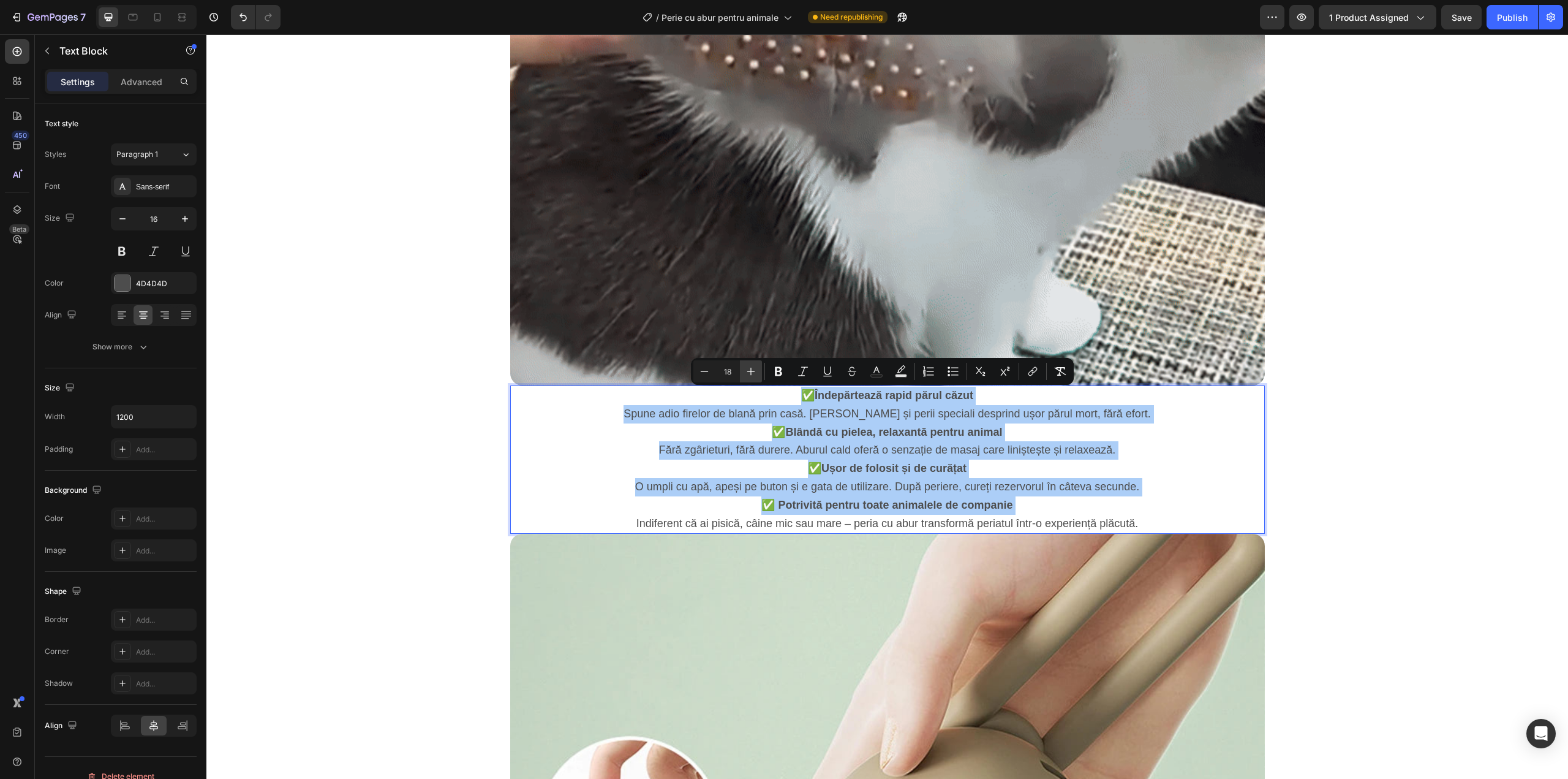
click at [750, 366] on icon "Editor contextual toolbar" at bounding box center [750, 370] width 12 height 12
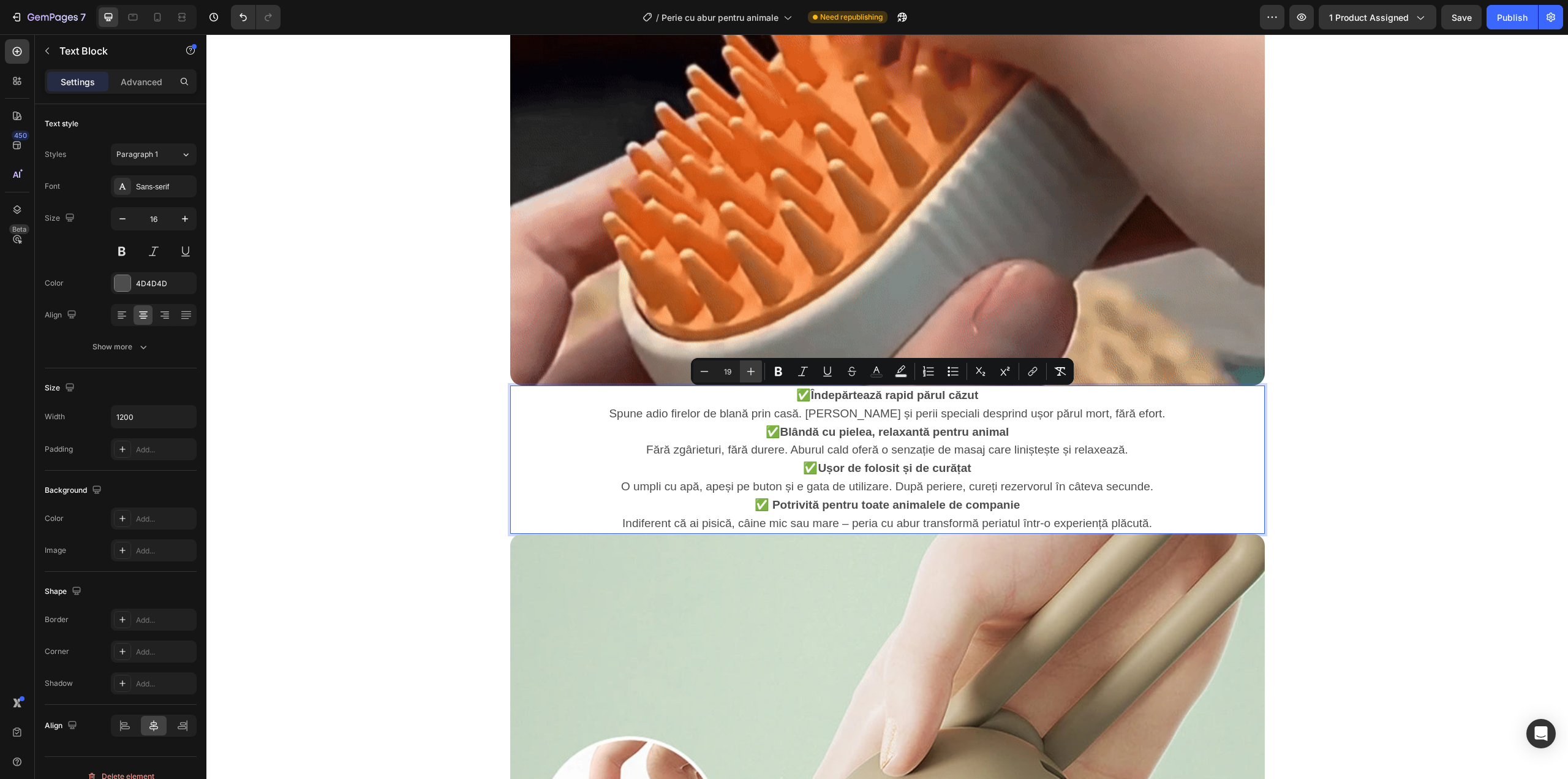
click at [750, 366] on icon "Editor contextual toolbar" at bounding box center [750, 370] width 12 height 12
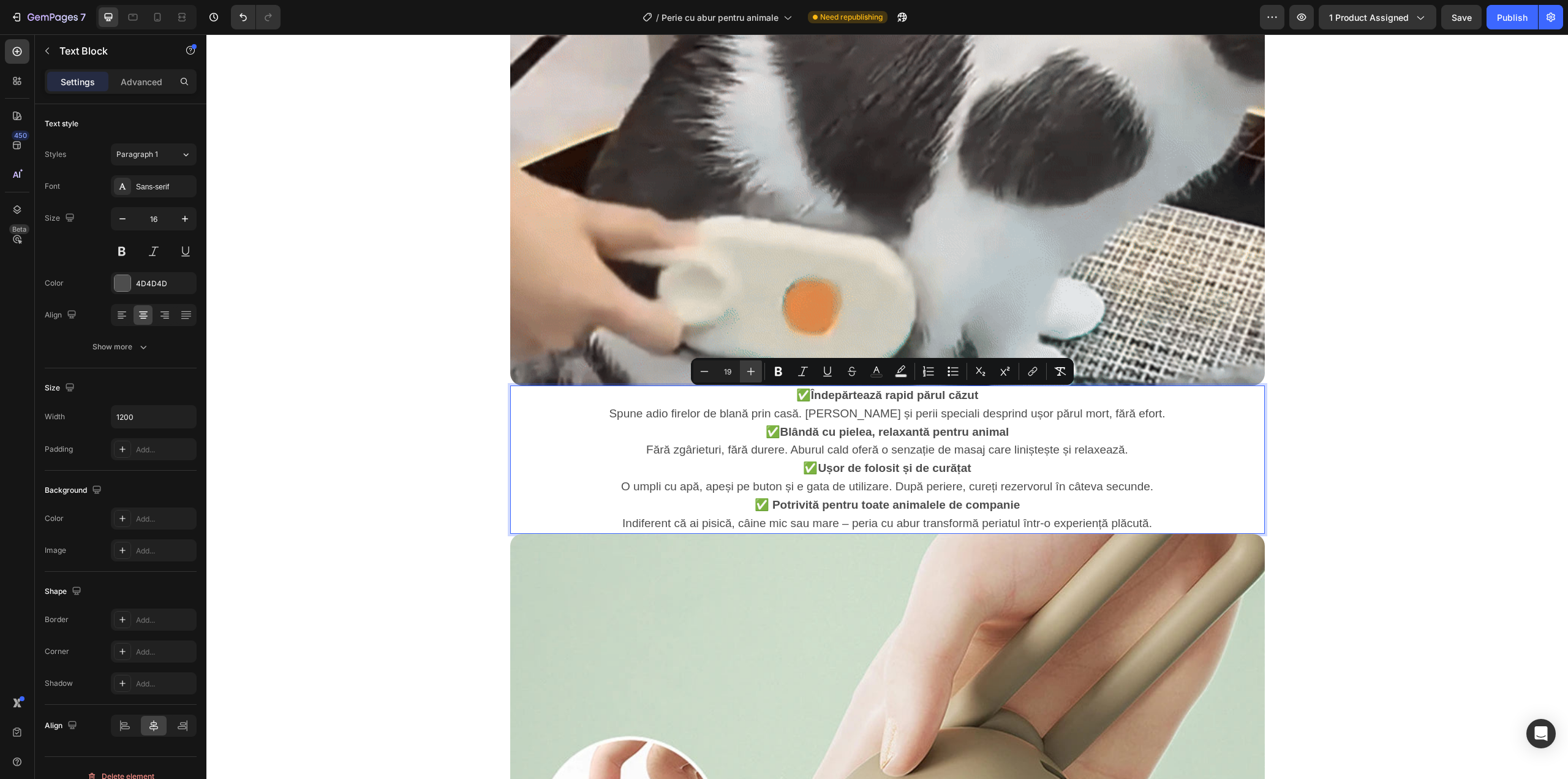
type input "20"
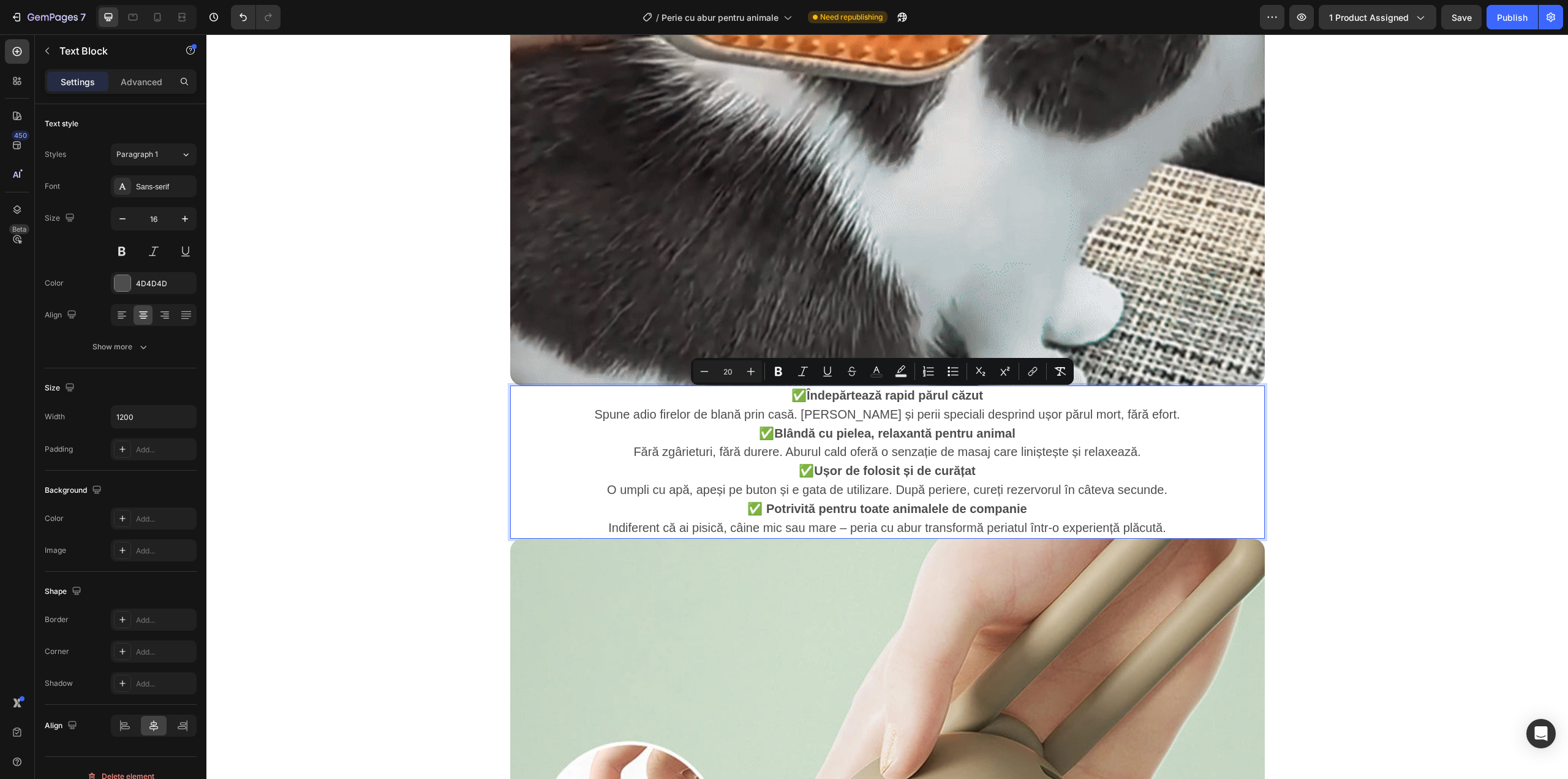
click at [851, 462] on p "✅ Ușor de folosit și de curățat O umpli cu apă, apeși pe buton și e gata de uti…" at bounding box center [887, 481] width 732 height 38
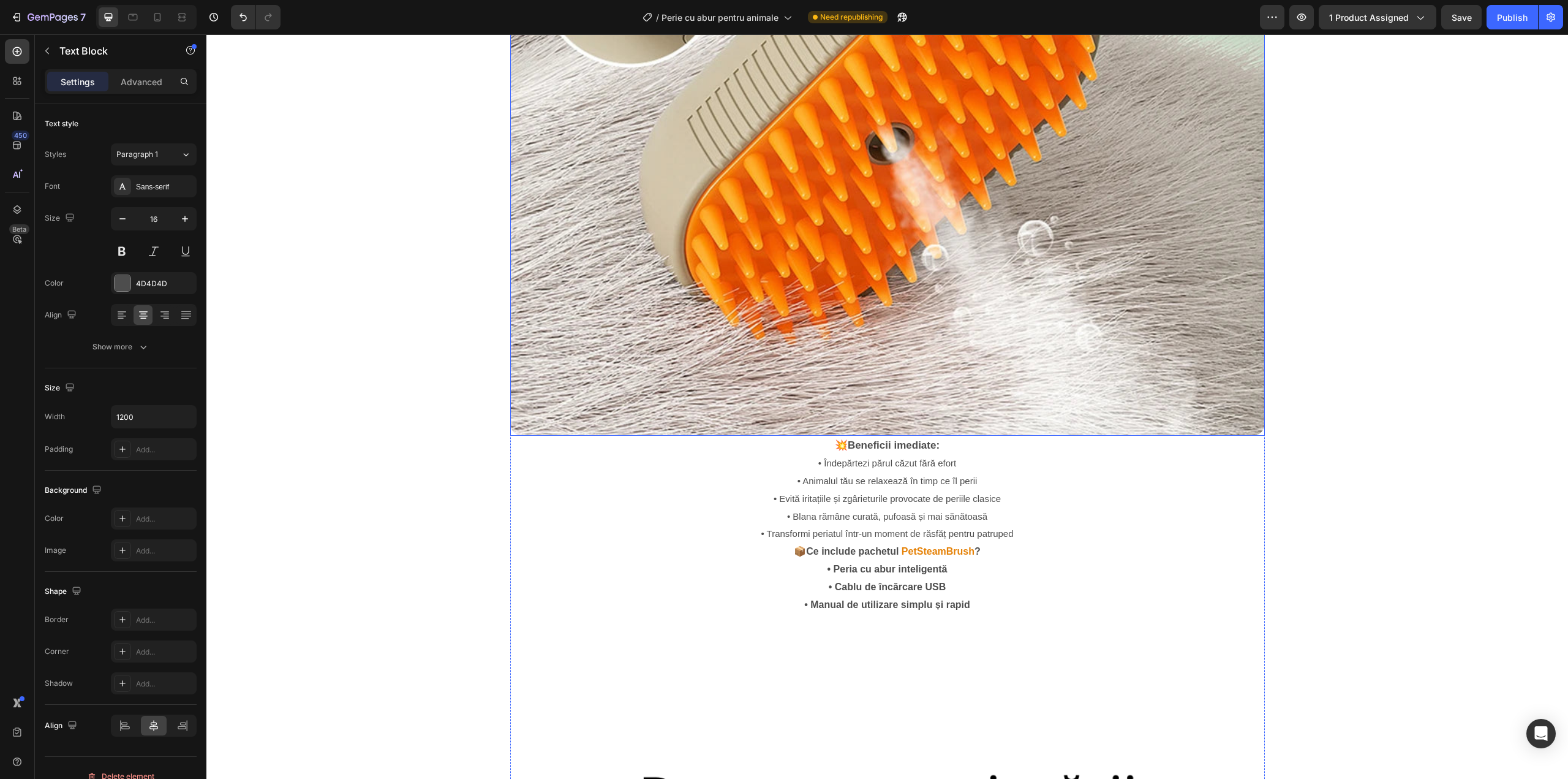
scroll to position [2042, 0]
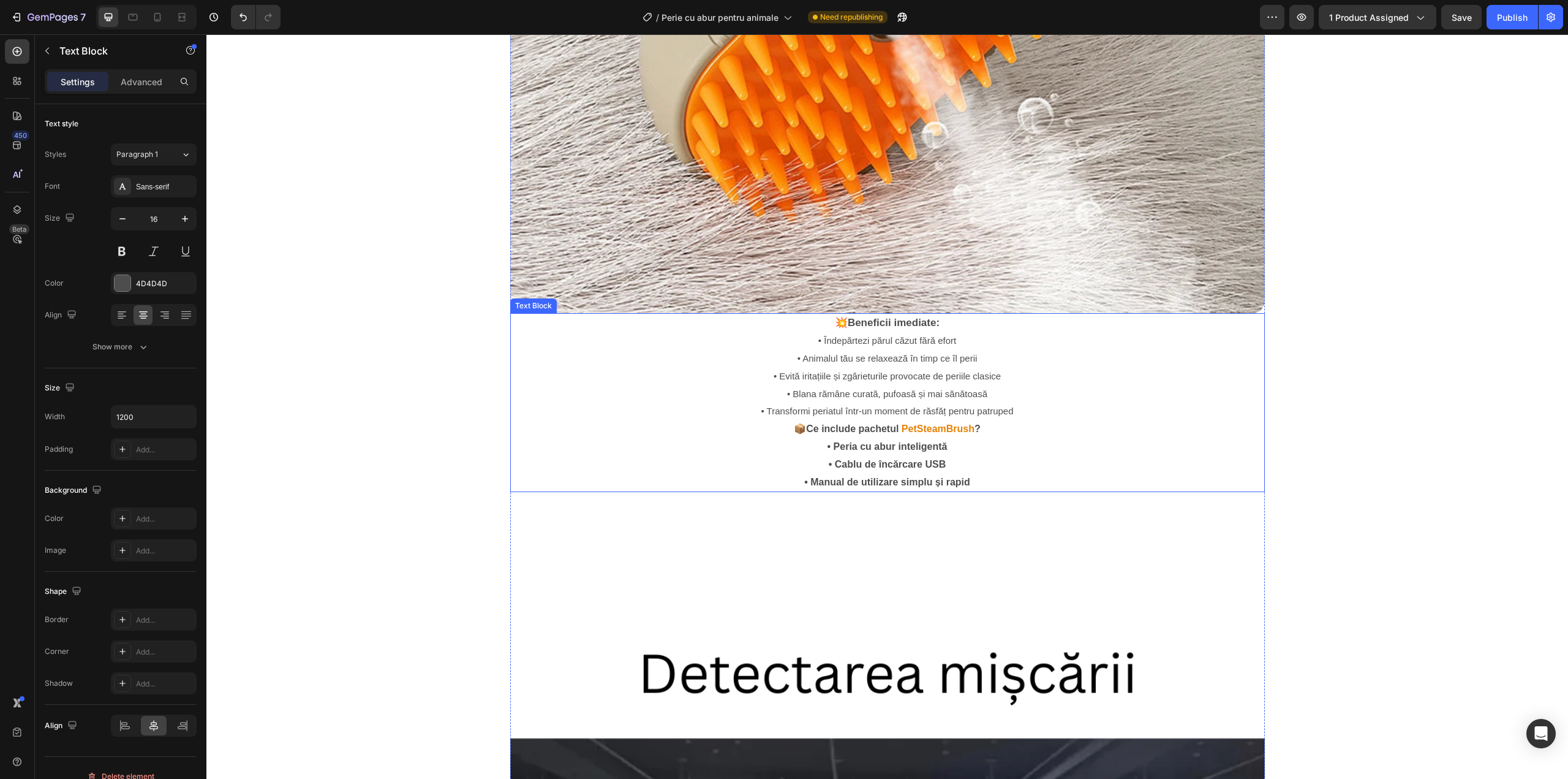
click at [872, 438] on p "• Peria cu abur inteligentă • Cablu de încărcare USB • Manual de utilizare simp…" at bounding box center [887, 464] width 732 height 52
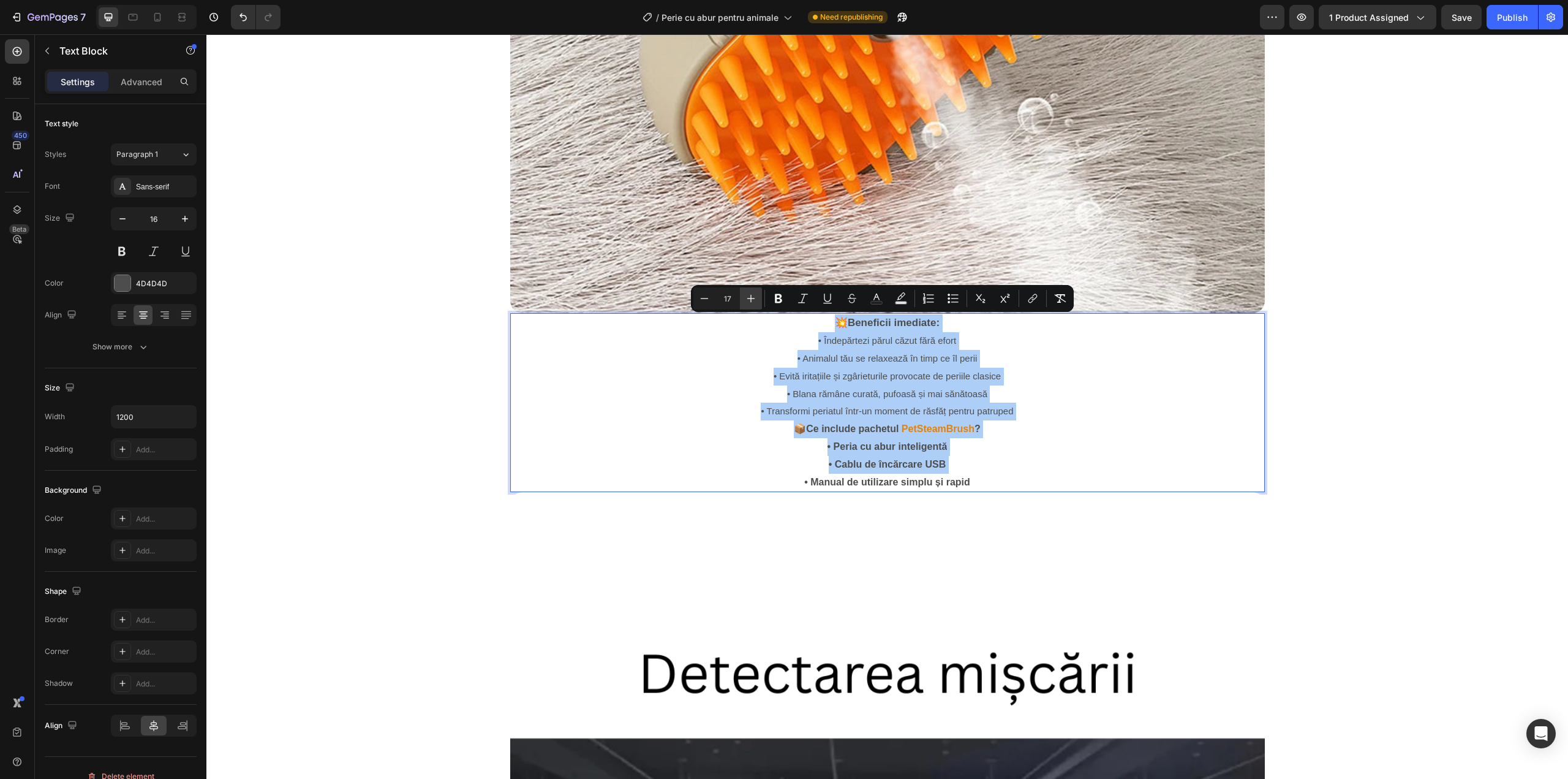
click at [753, 299] on icon "Editor contextual toolbar" at bounding box center [750, 298] width 12 height 12
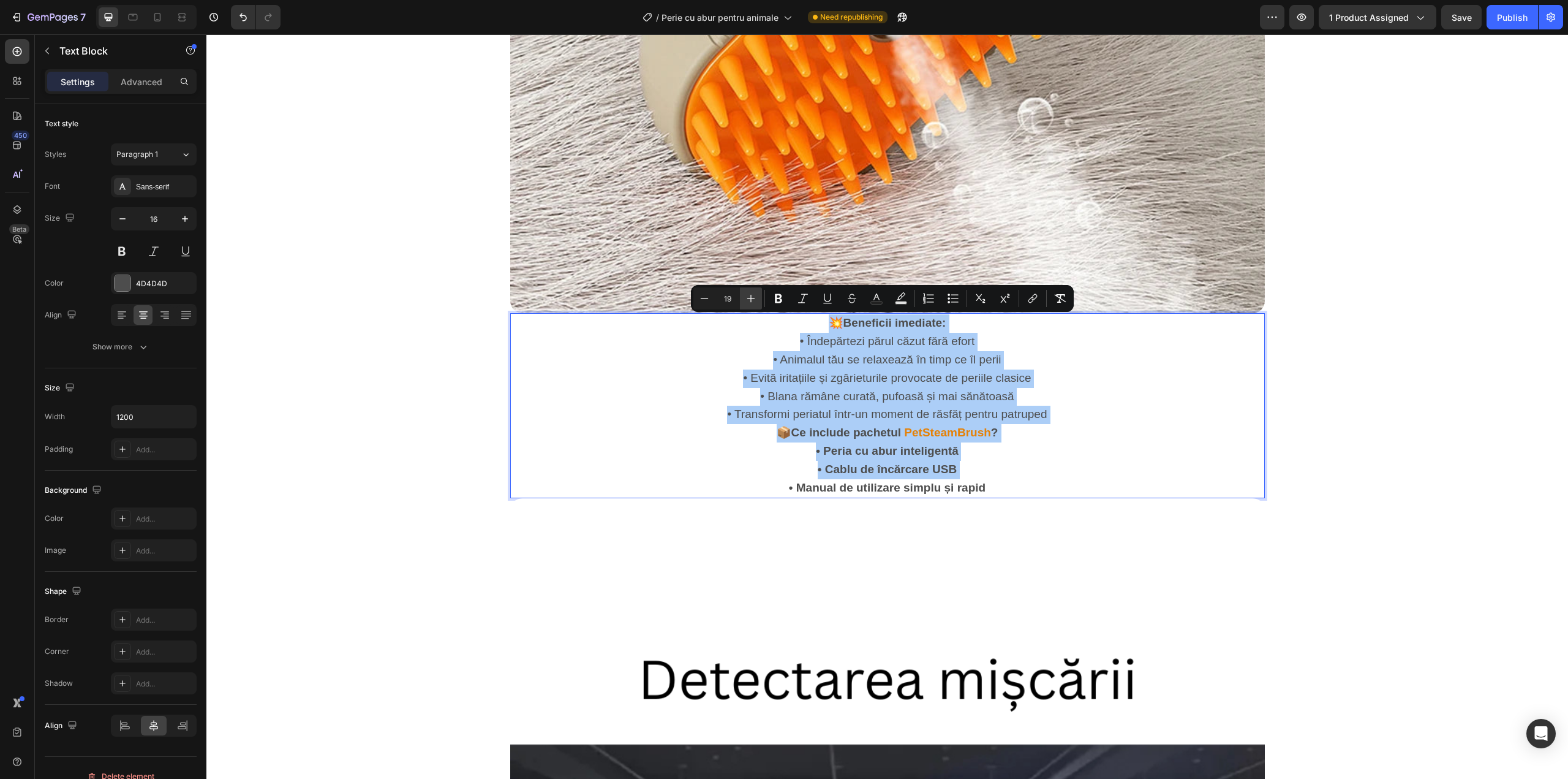
click at [753, 299] on icon "Editor contextual toolbar" at bounding box center [750, 298] width 12 height 12
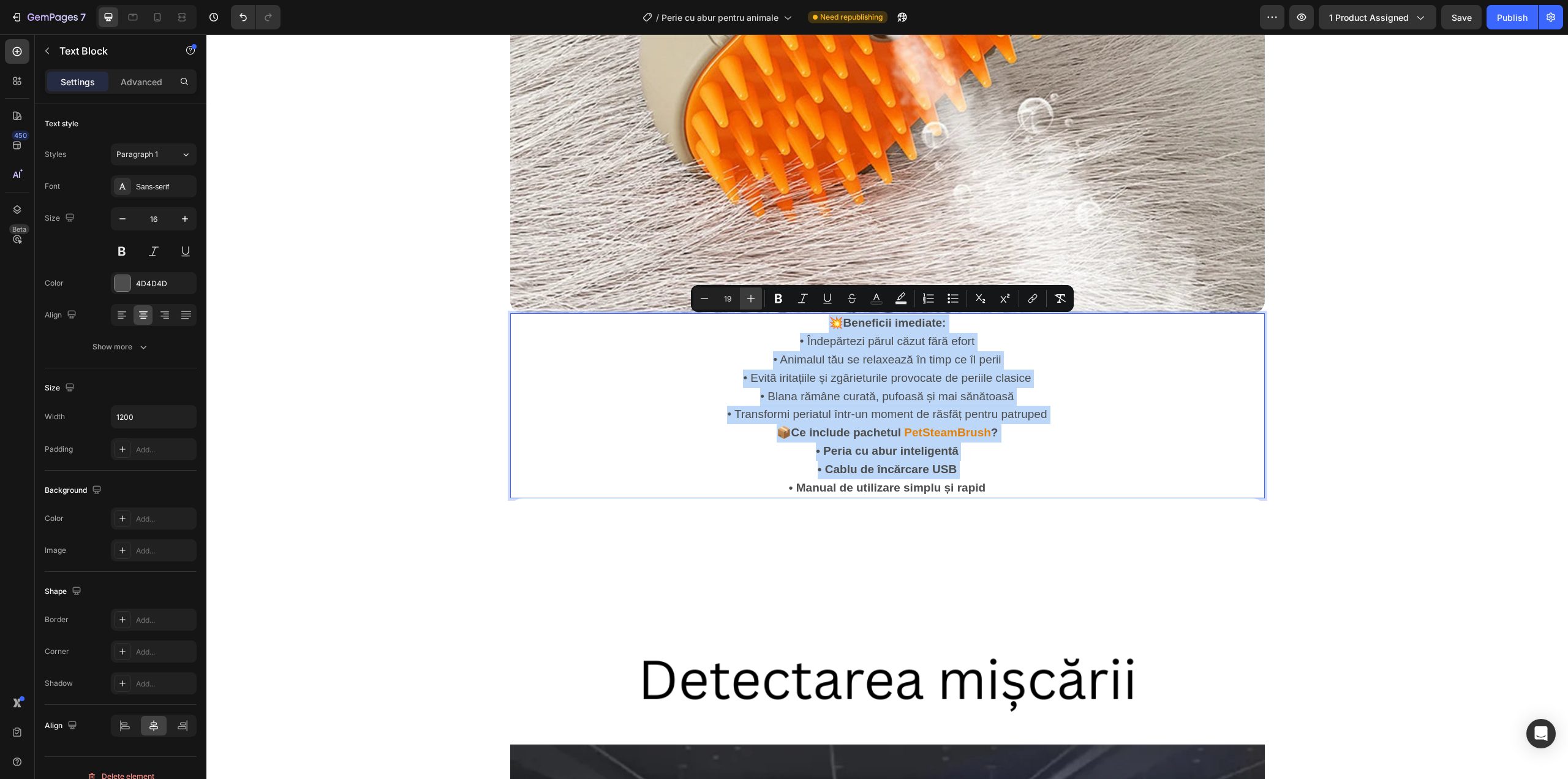
type input "20"
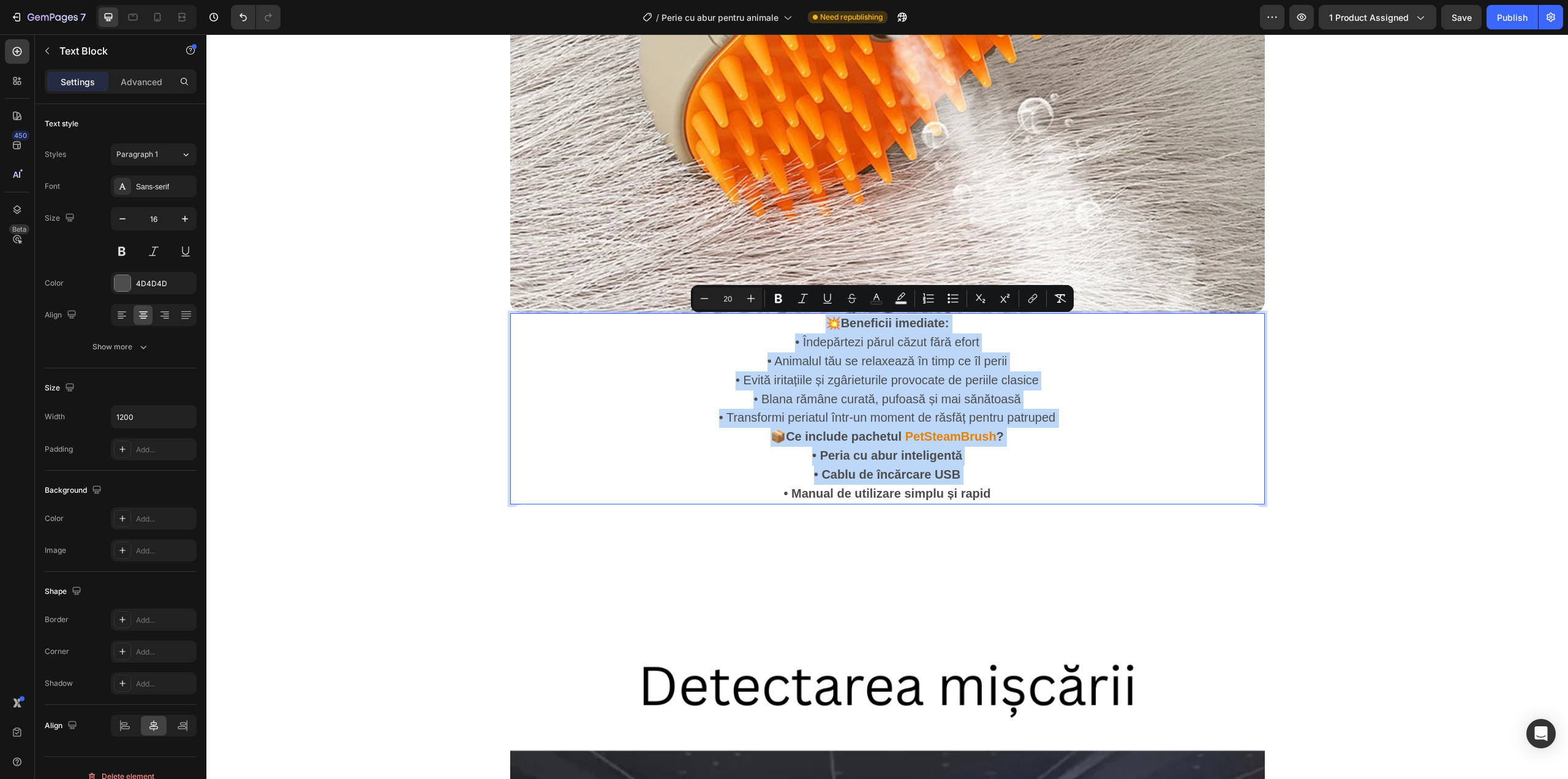
click at [937, 438] on strong "PetSteamBrush" at bounding box center [951, 436] width 91 height 13
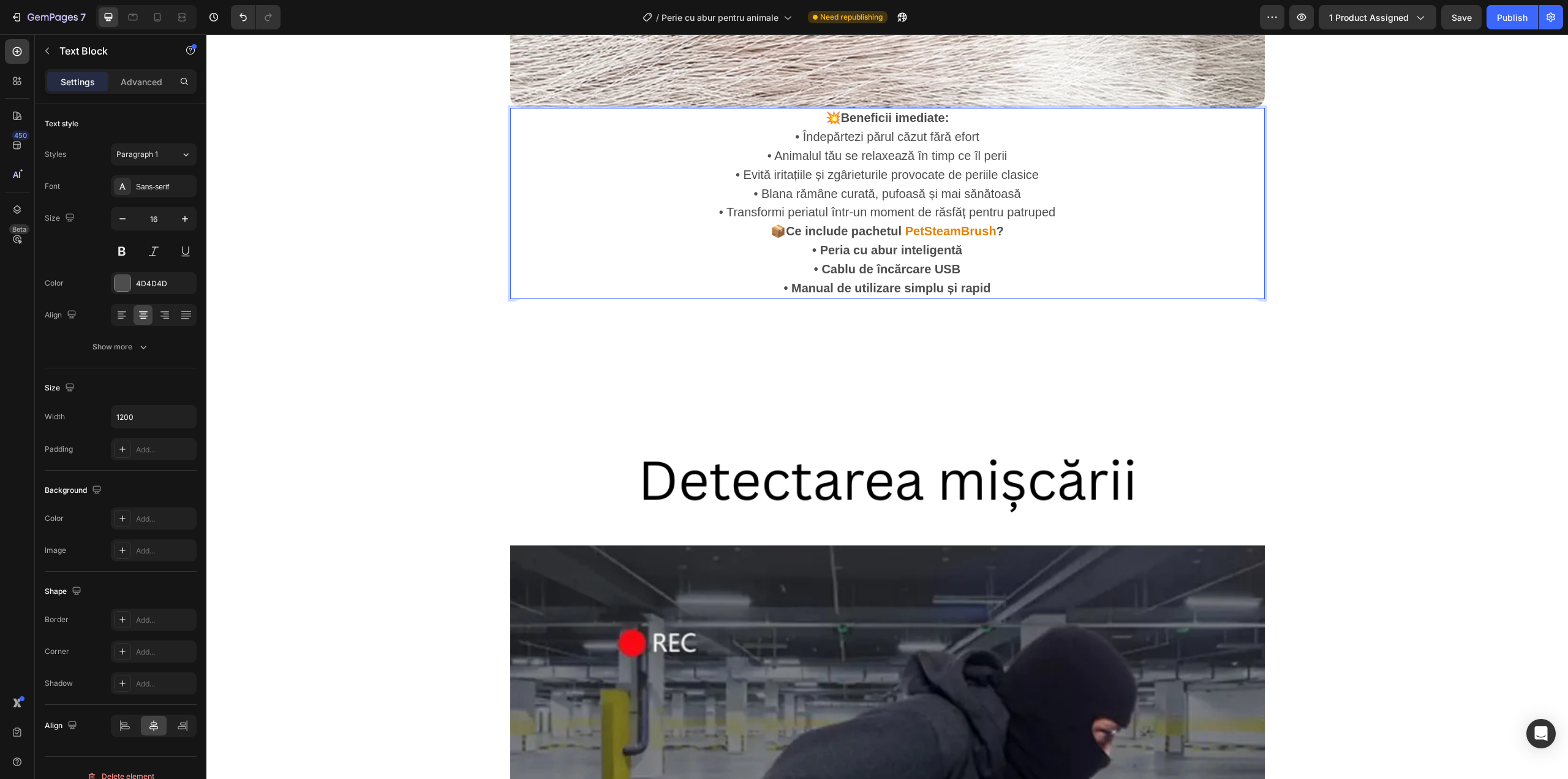
scroll to position [2369, 0]
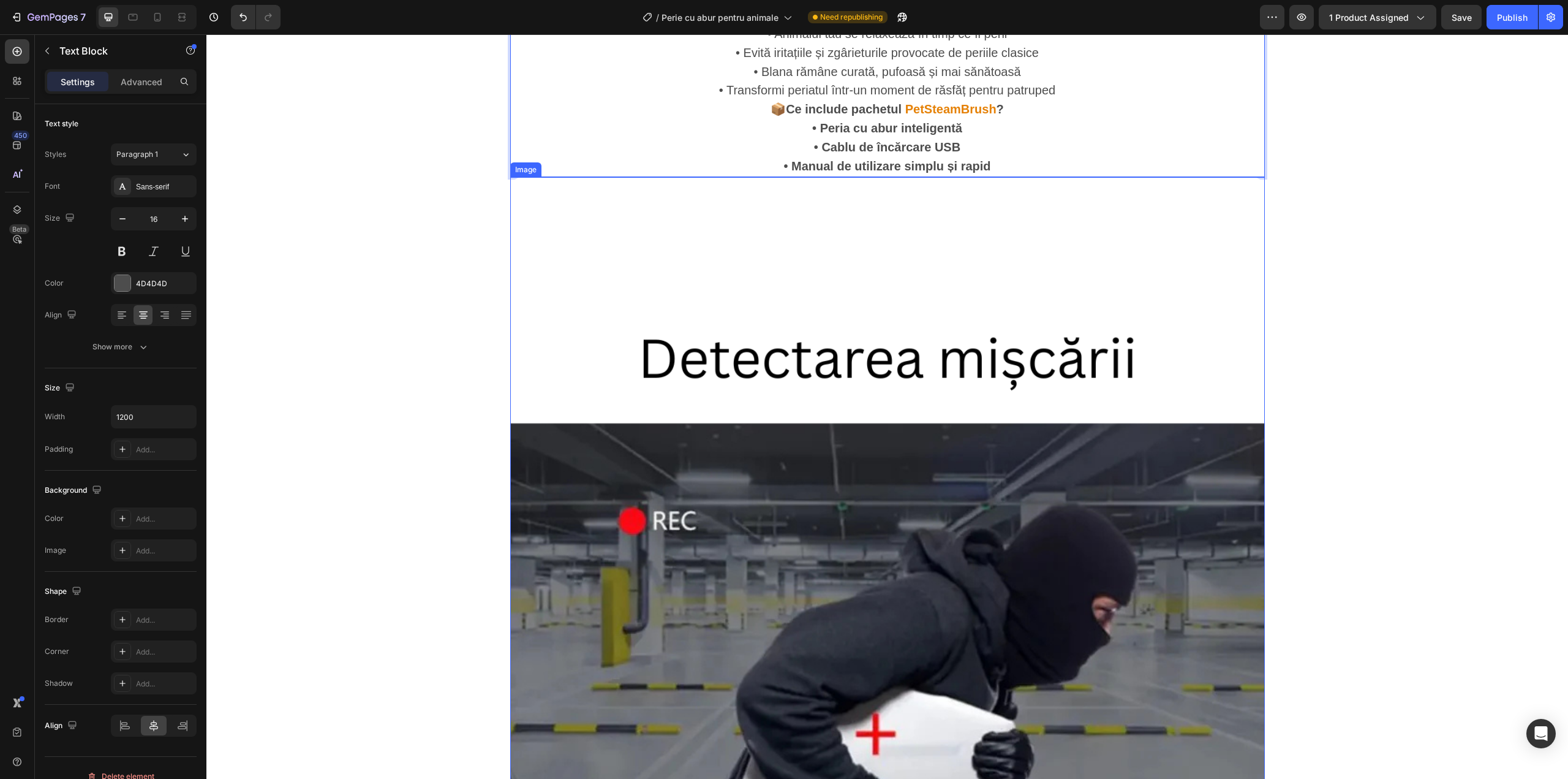
click at [789, 507] on img at bounding box center [887, 554] width 755 height 755
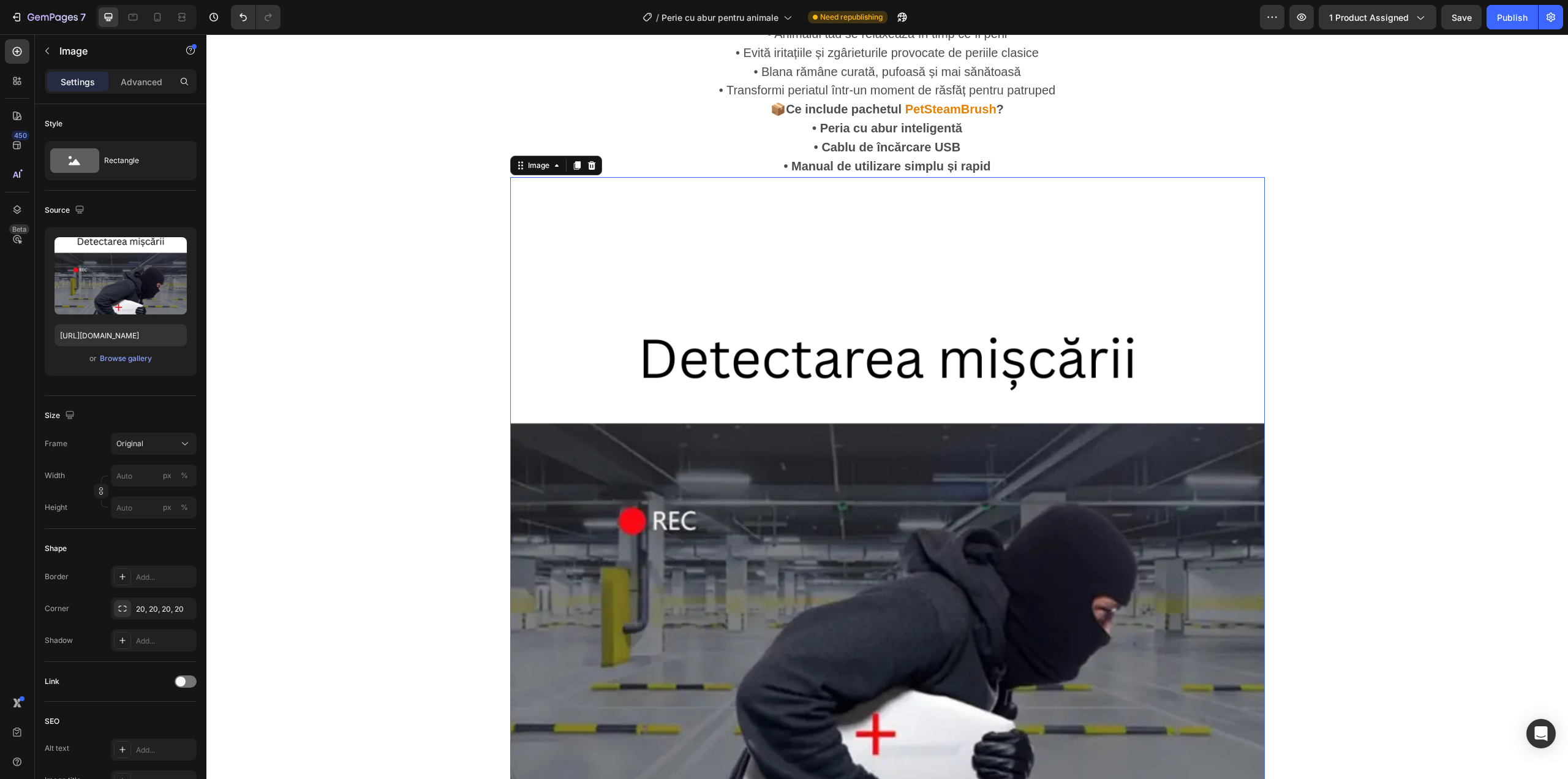
scroll to position [2451, 0]
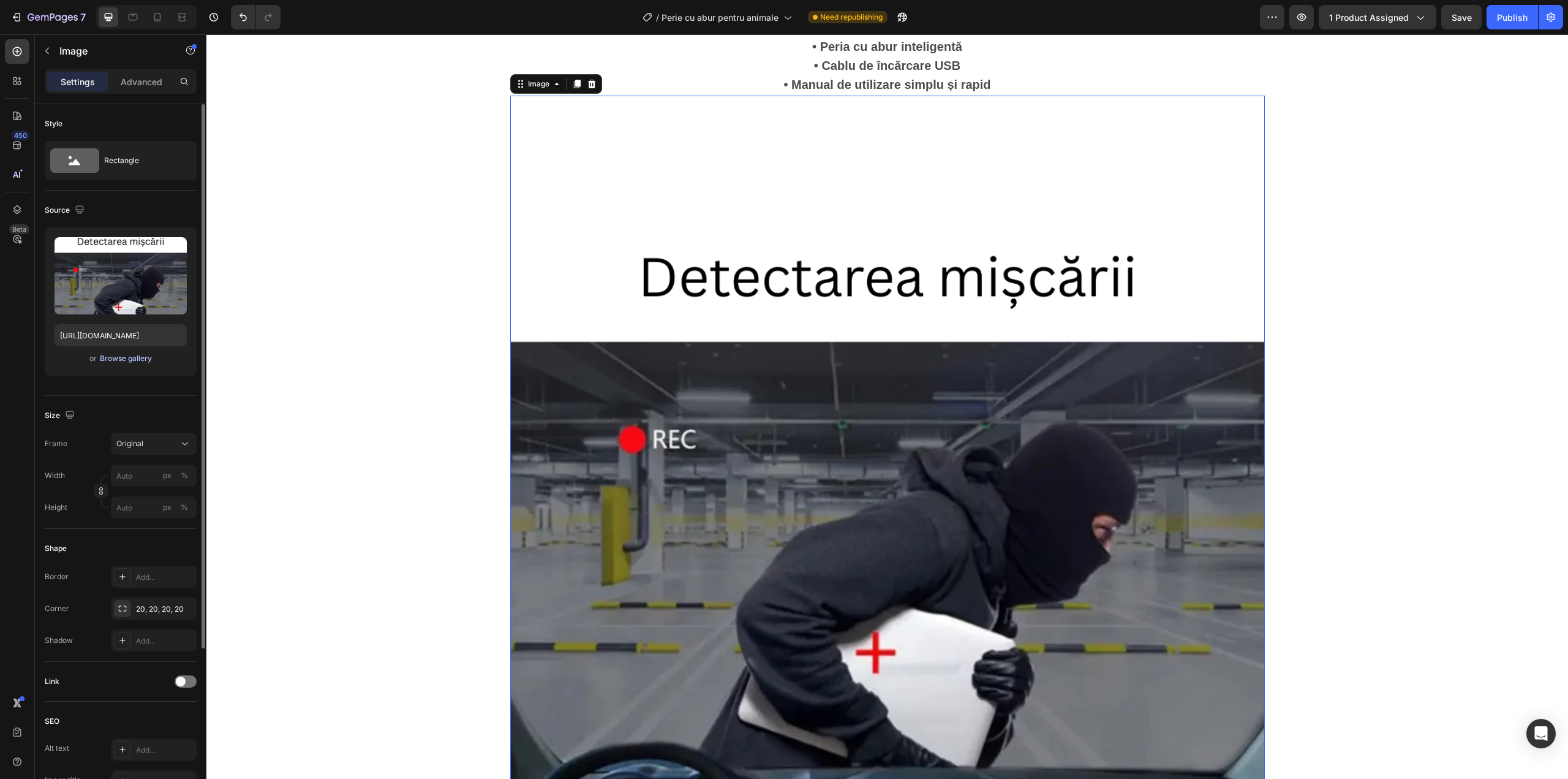
click at [142, 355] on div "Browse gallery" at bounding box center [125, 358] width 52 height 11
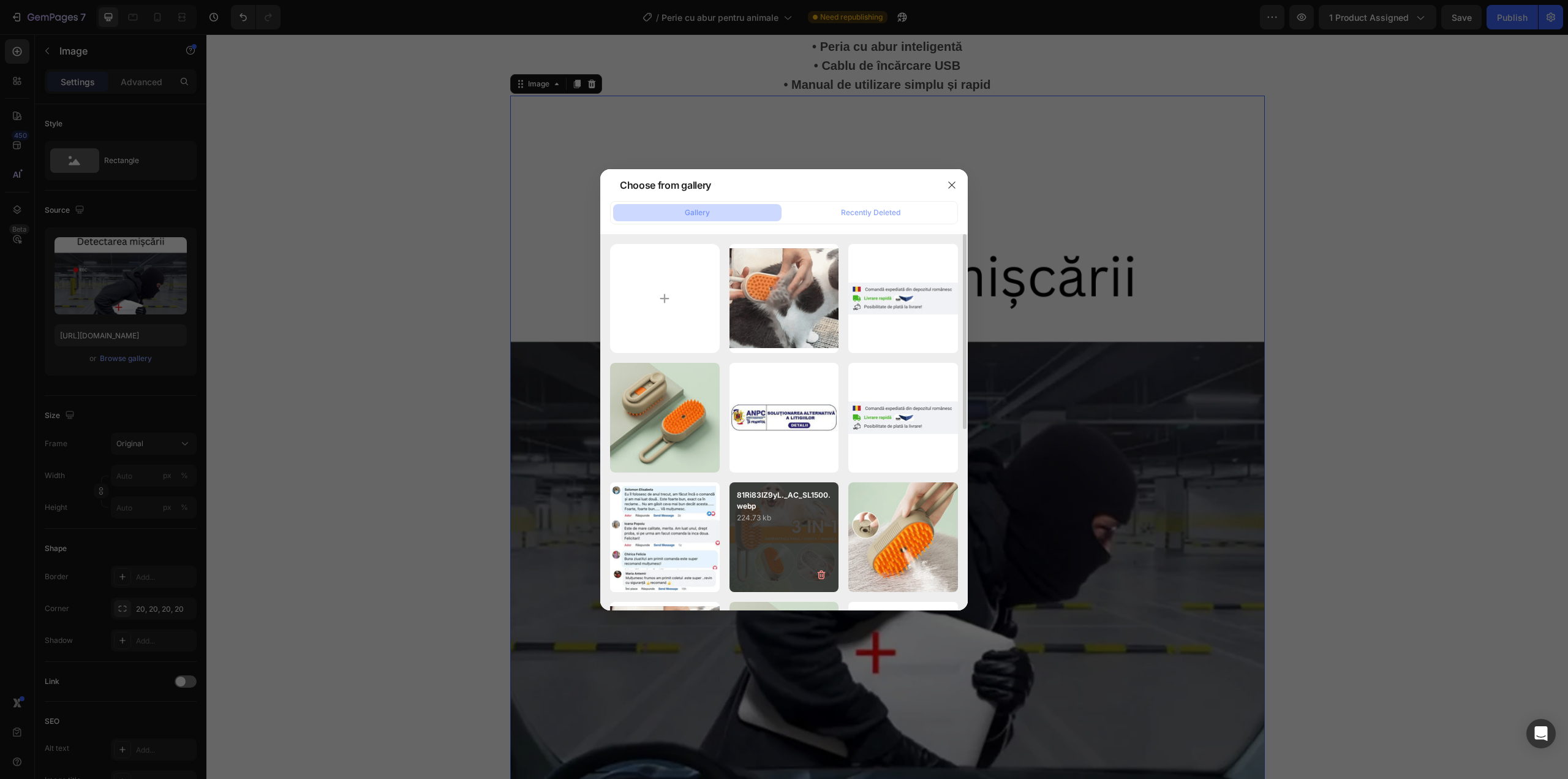
click at [797, 515] on p "224.73 kb" at bounding box center [784, 518] width 95 height 12
type input "https://cdn.shopify.com/s/files/1/0958/6471/7643/files/gempages_578774086818202…"
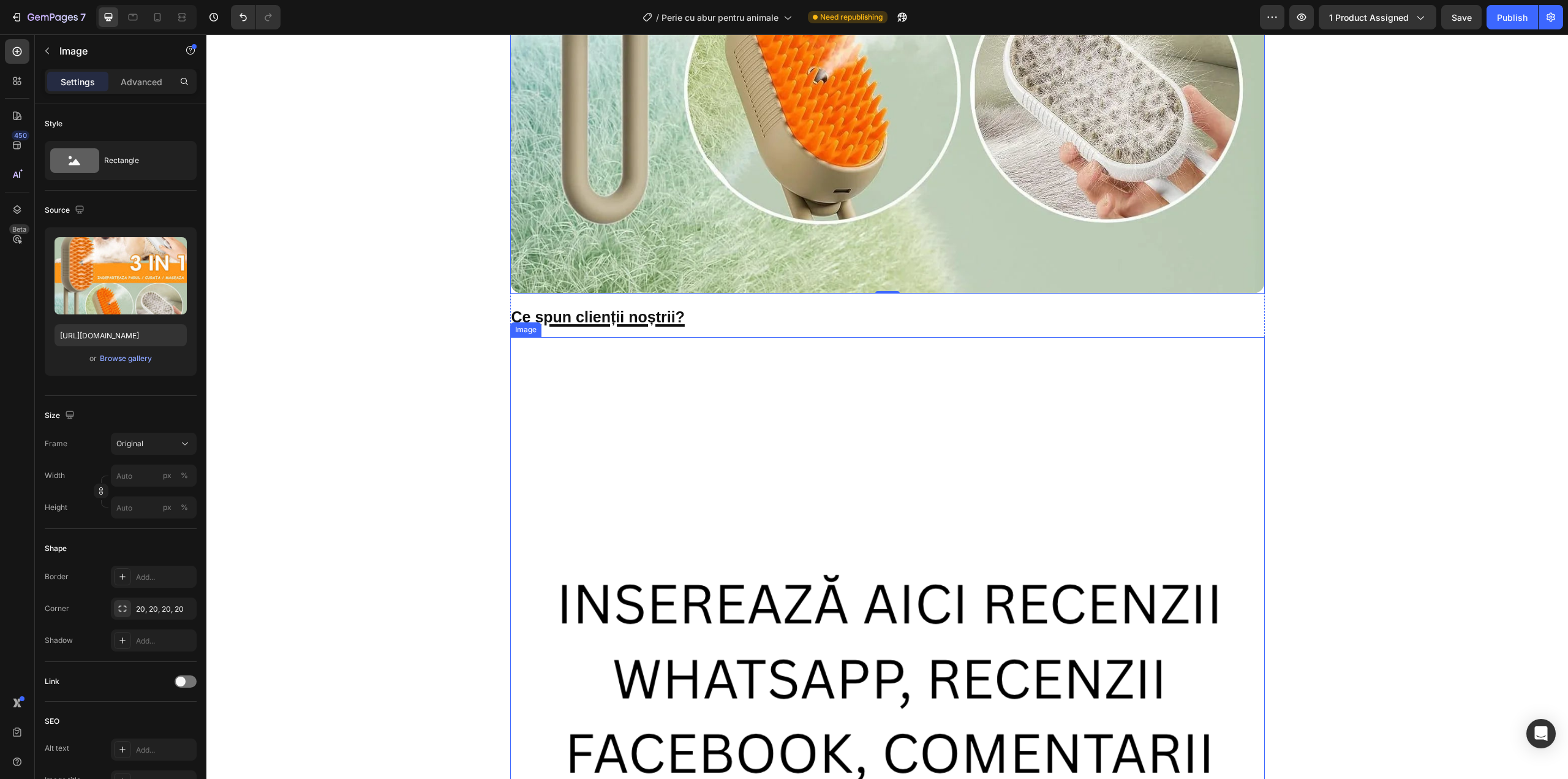
scroll to position [3105, 0]
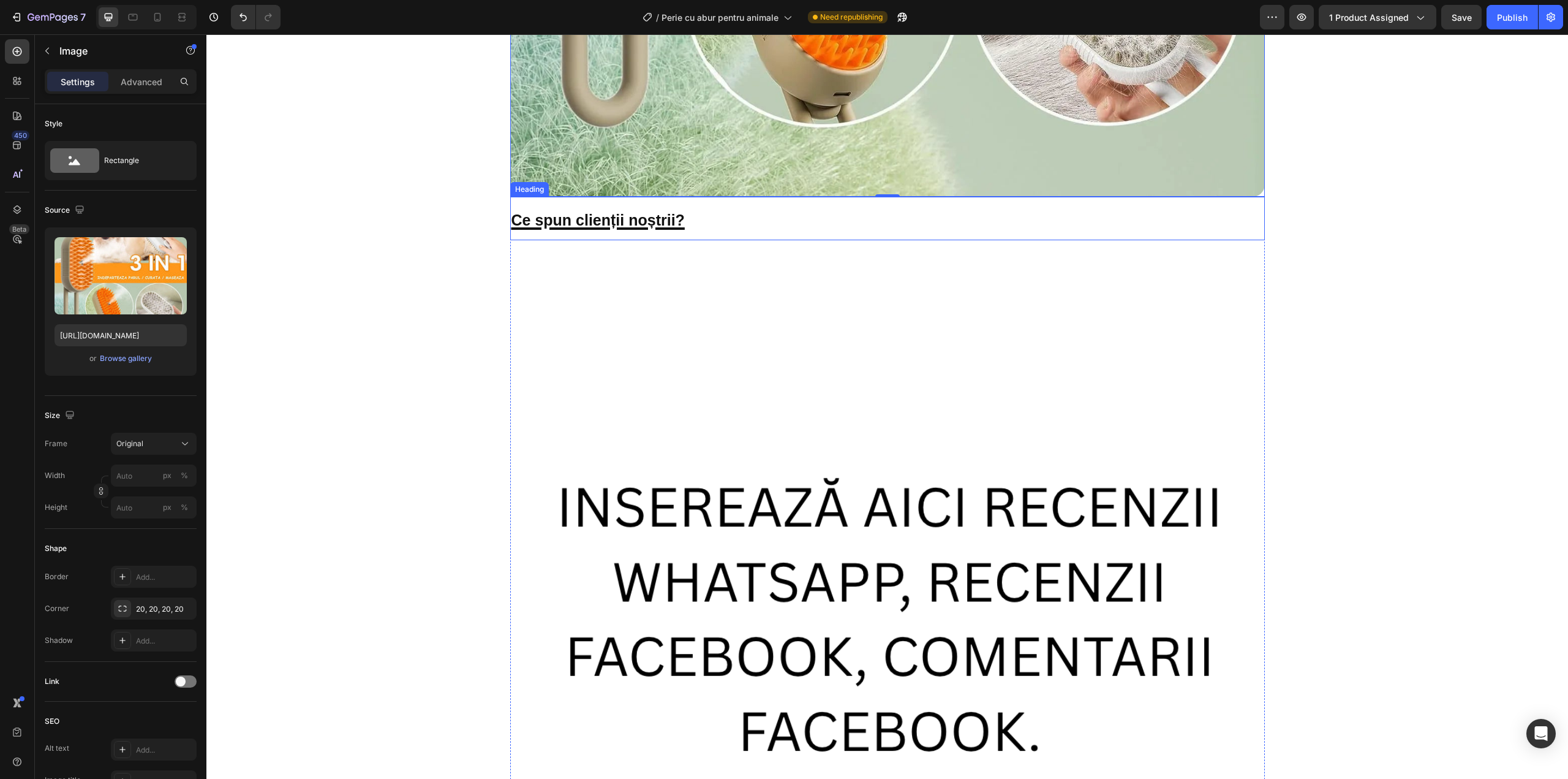
click at [606, 223] on strong "Ce spun clienții noștrii?" at bounding box center [598, 220] width 174 height 17
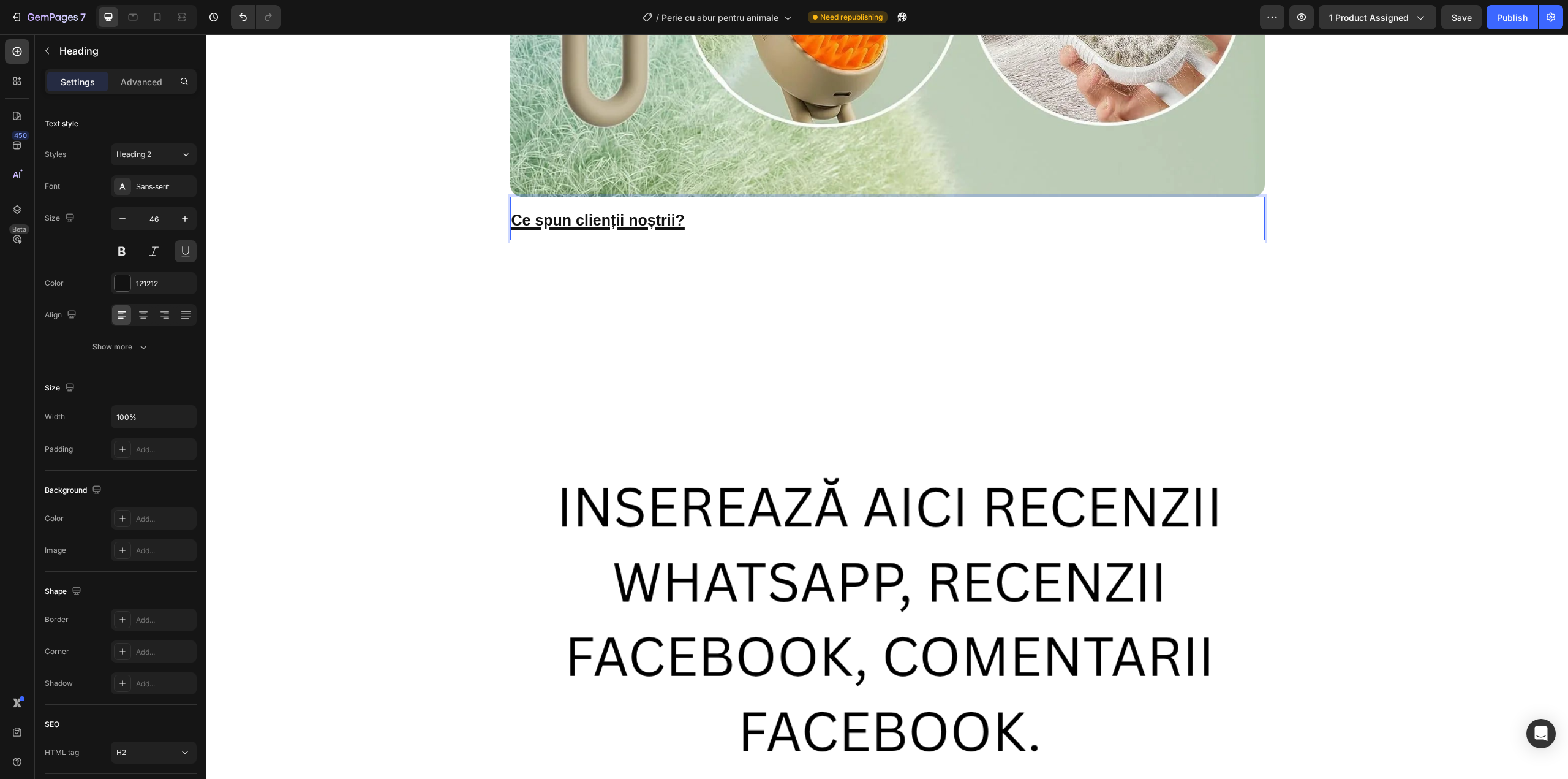
click at [606, 224] on strong "Ce spun clienții noștrii?" at bounding box center [598, 220] width 174 height 17
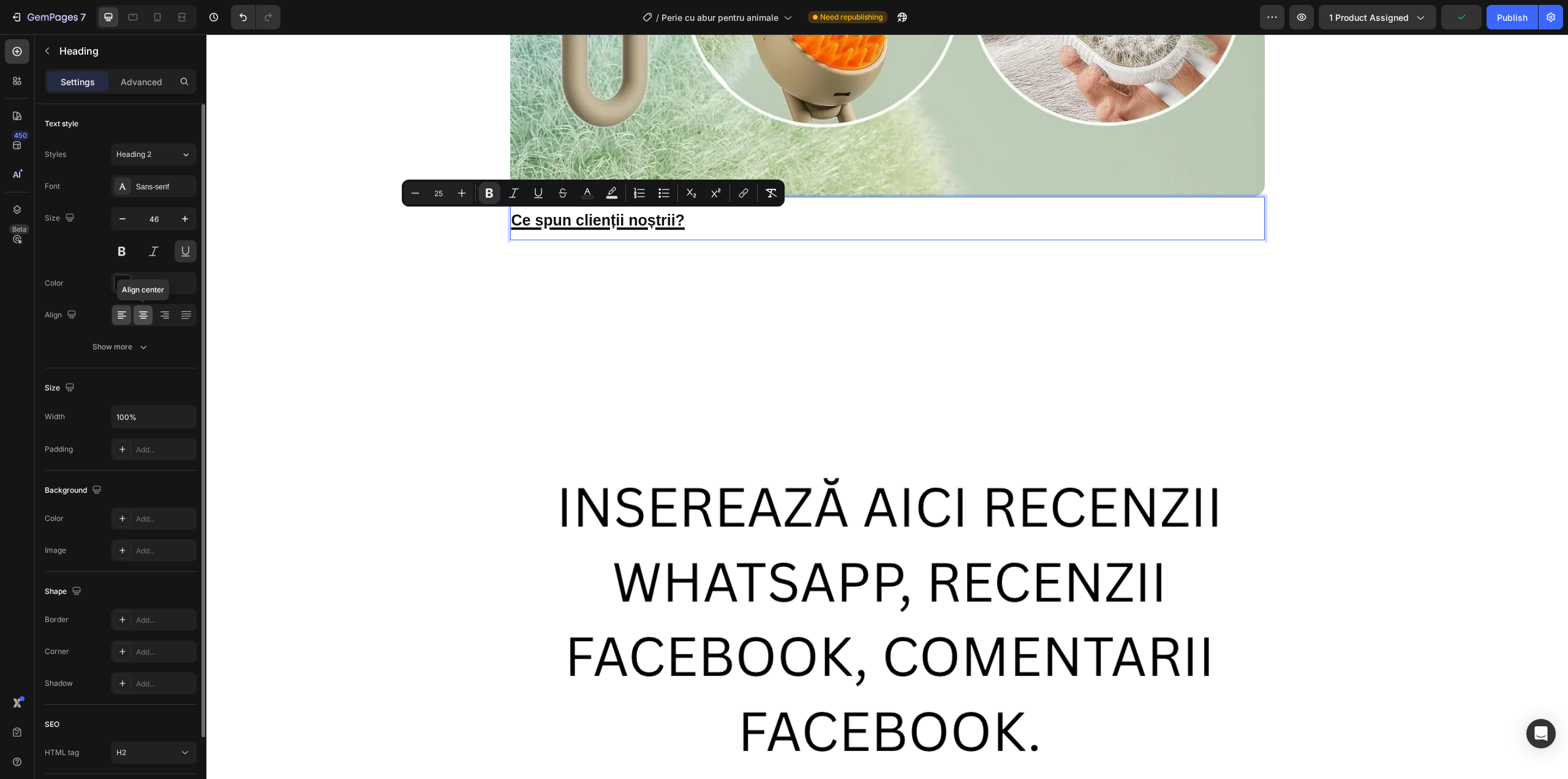
click at [146, 307] on div at bounding box center [143, 314] width 19 height 20
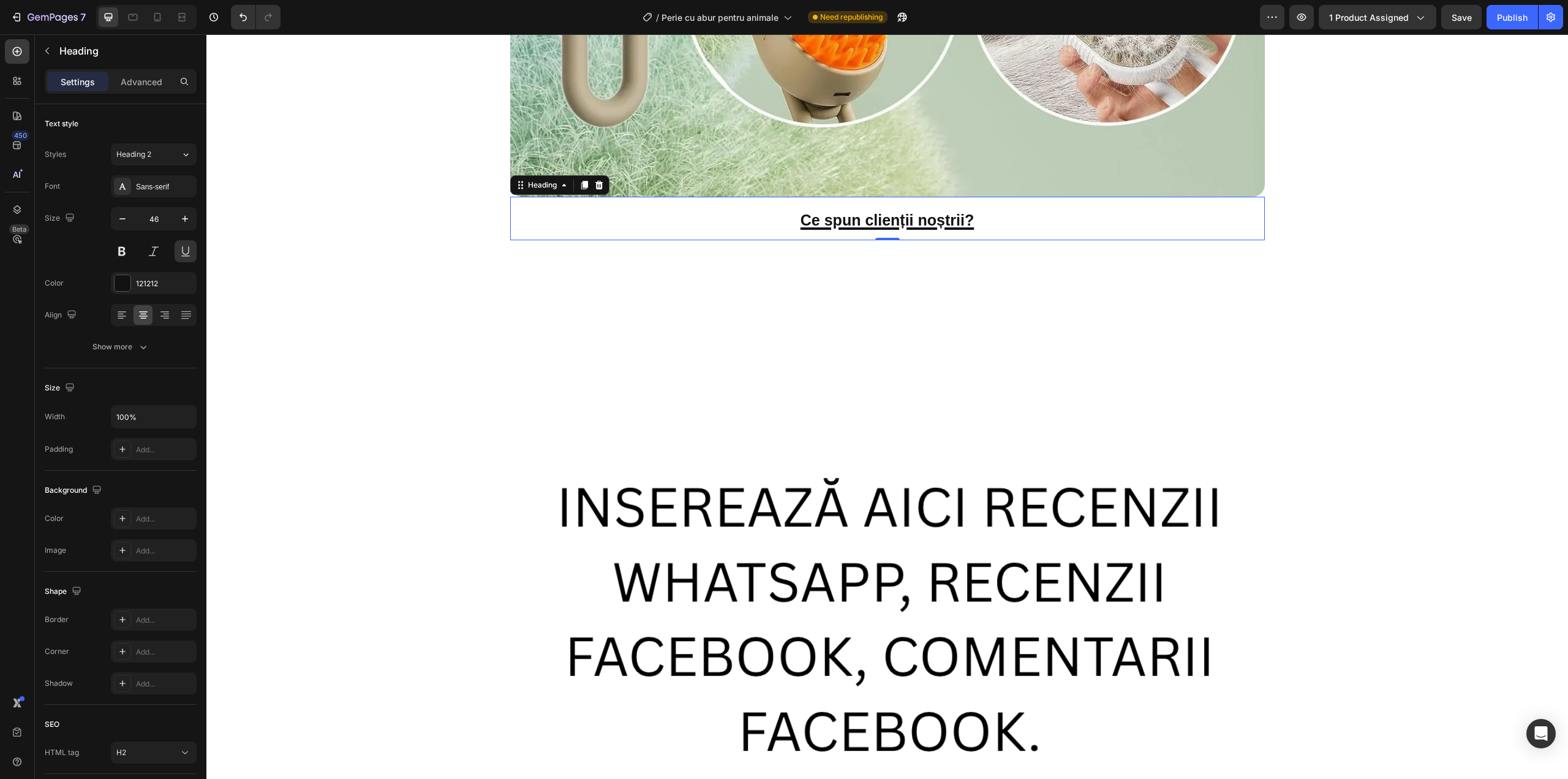
click at [855, 227] on strong "Ce spun clienții noștrii?" at bounding box center [887, 220] width 174 height 17
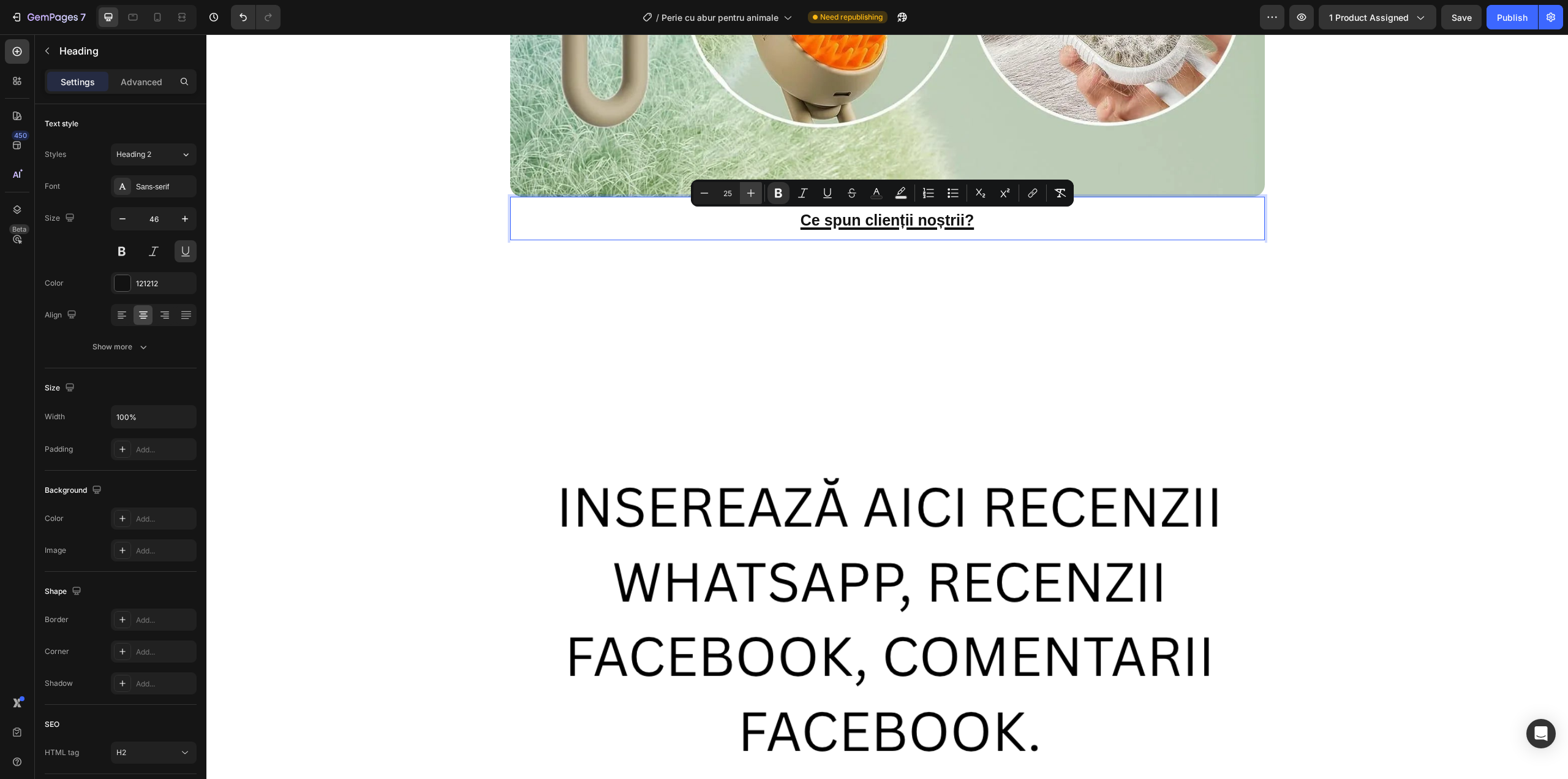
click at [746, 191] on icon "Editor contextual toolbar" at bounding box center [750, 193] width 12 height 12
click at [747, 191] on icon "Editor contextual toolbar" at bounding box center [750, 193] width 12 height 12
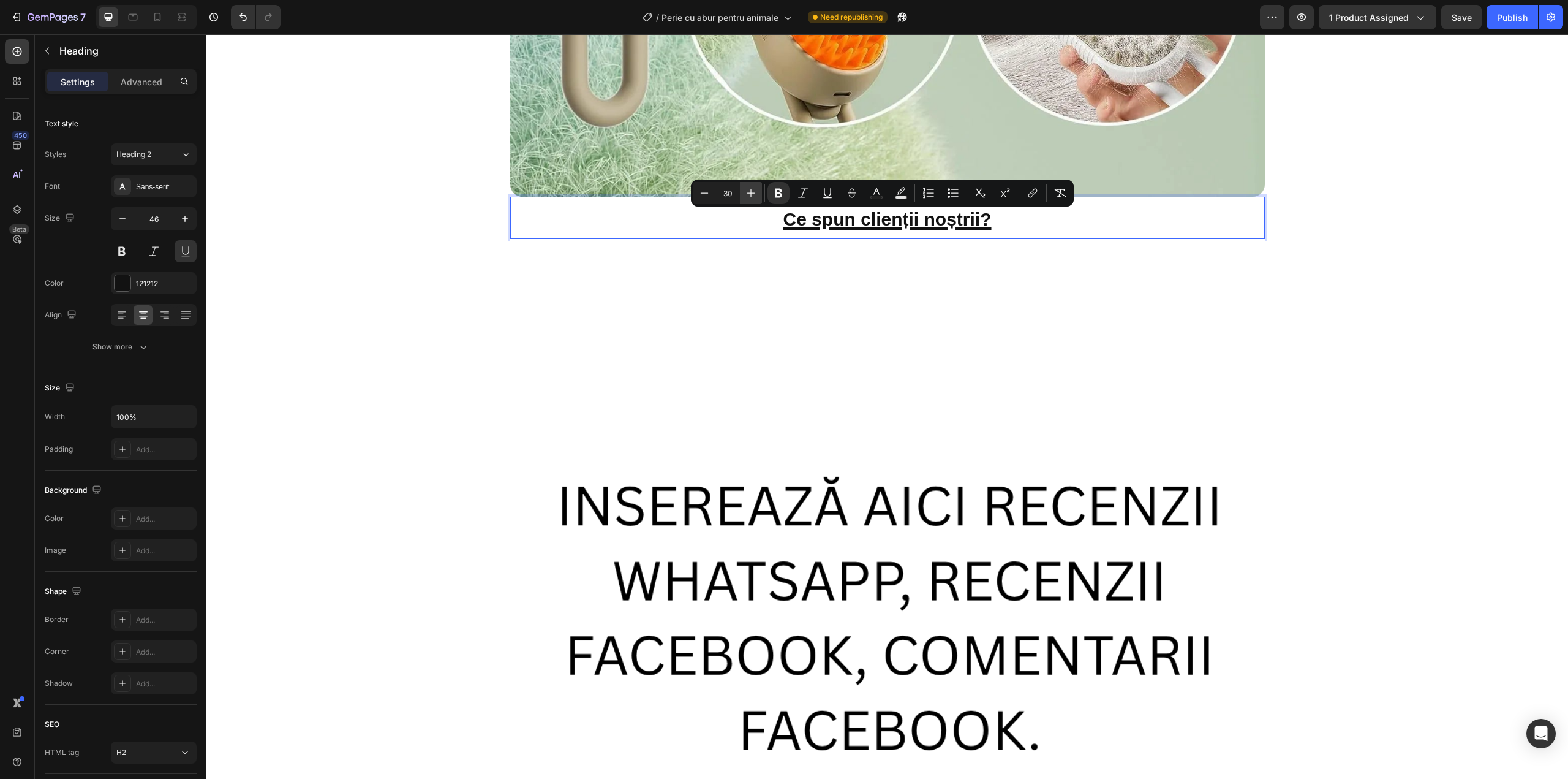
click at [747, 191] on icon "Editor contextual toolbar" at bounding box center [750, 193] width 12 height 12
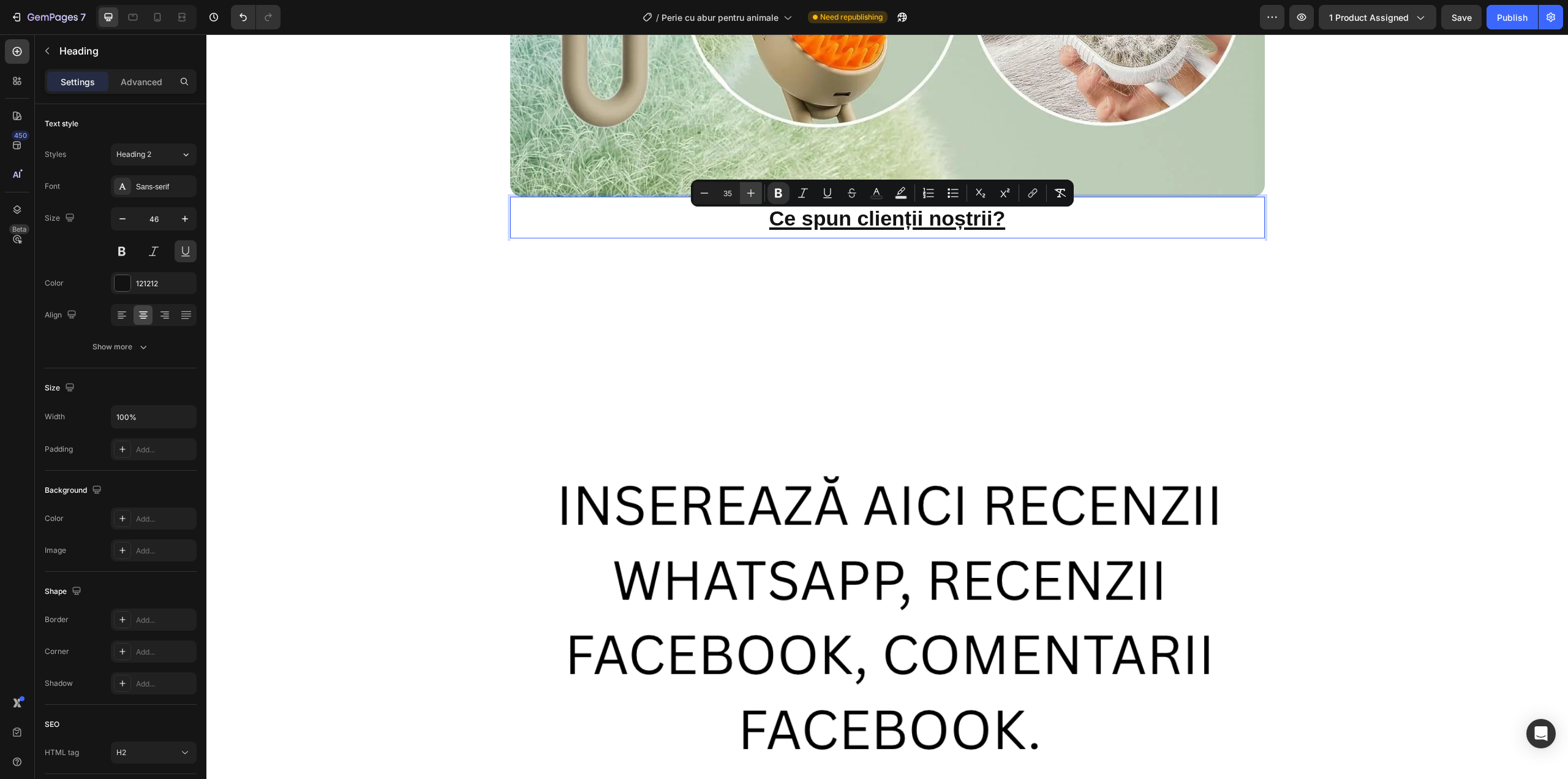
click at [747, 191] on icon "Editor contextual toolbar" at bounding box center [750, 193] width 12 height 12
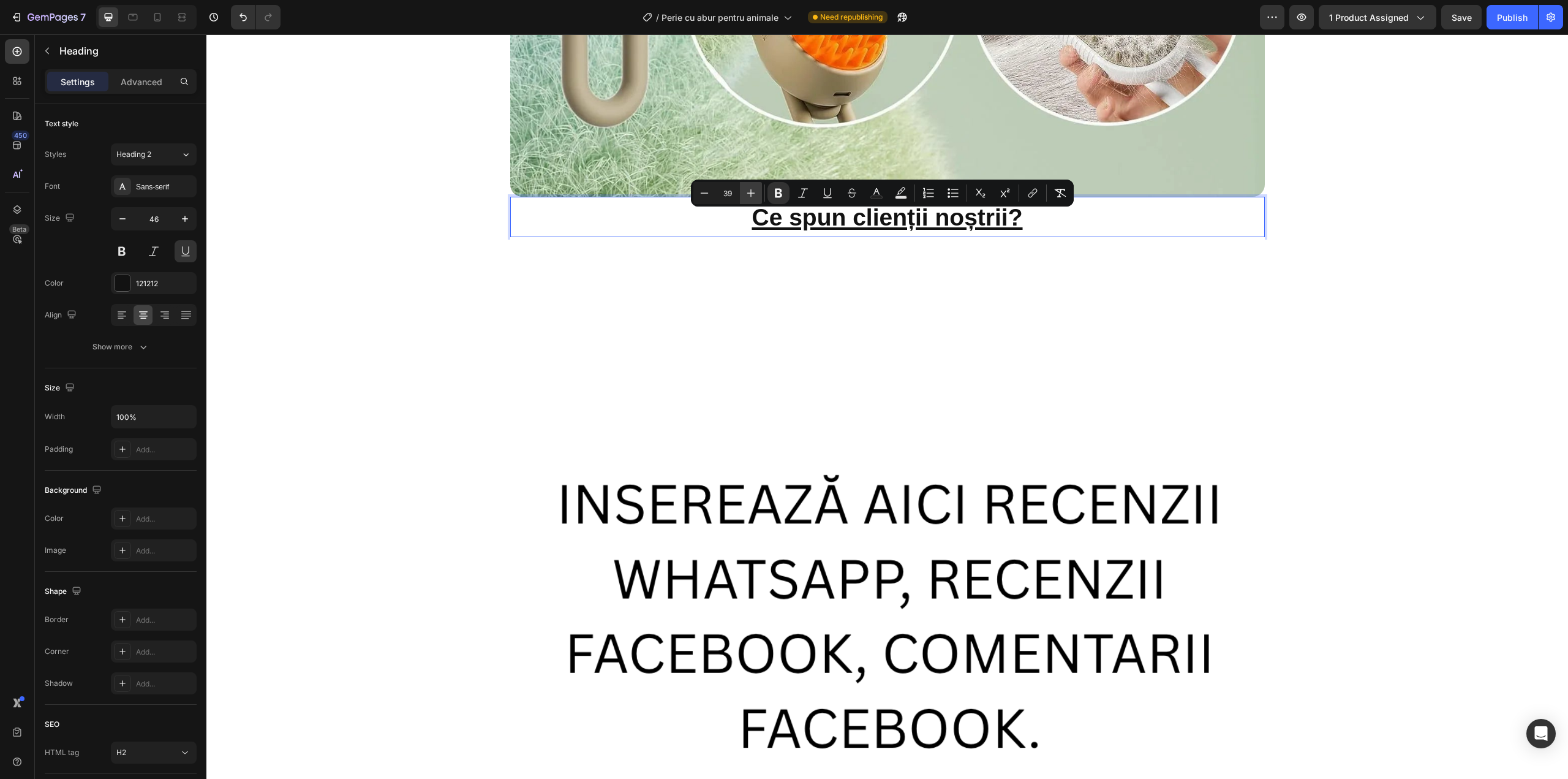
type input "40"
click at [862, 314] on img at bounding box center [887, 614] width 755 height 752
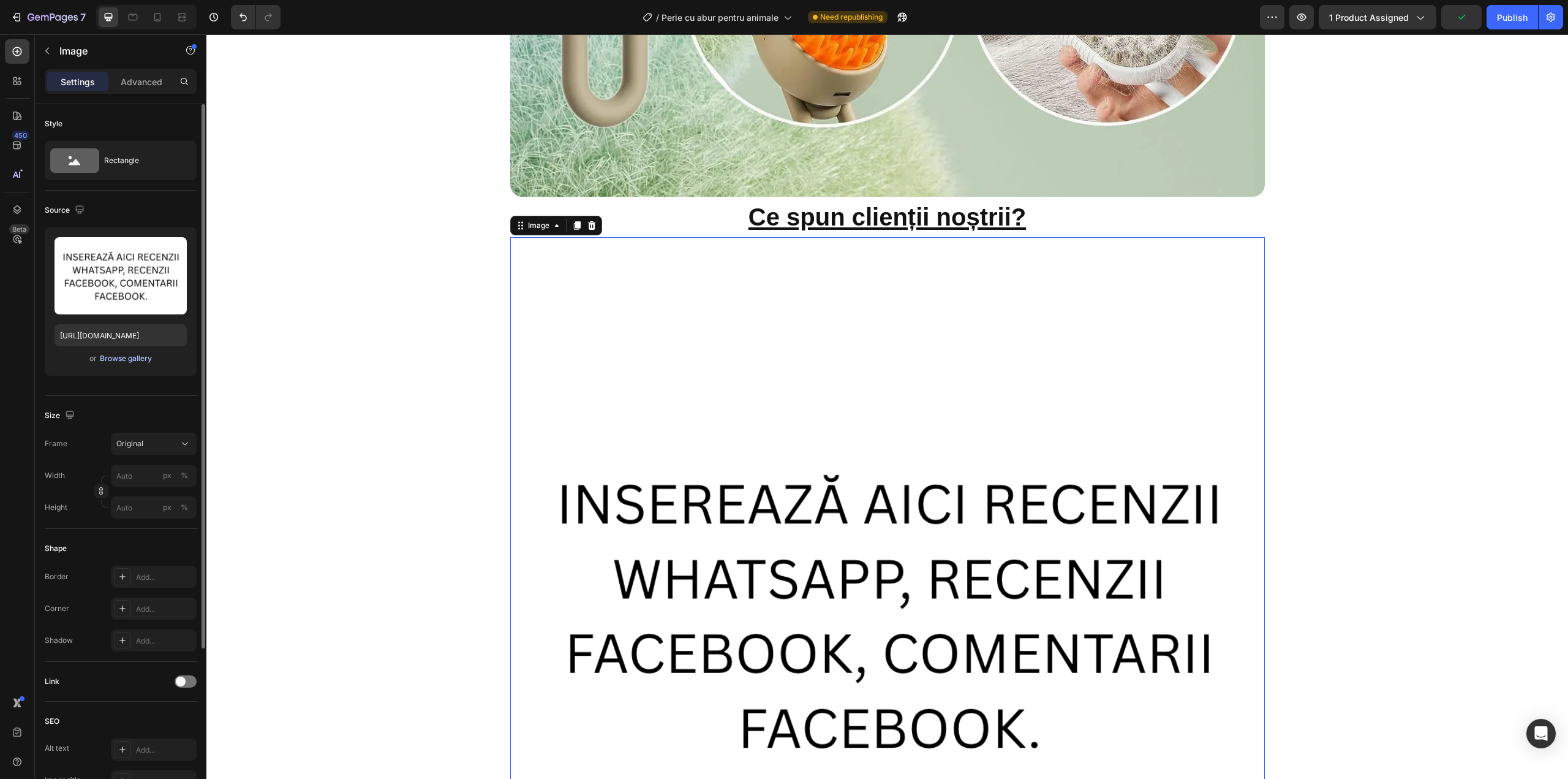
click at [123, 352] on div "Browse gallery" at bounding box center [125, 358] width 52 height 11
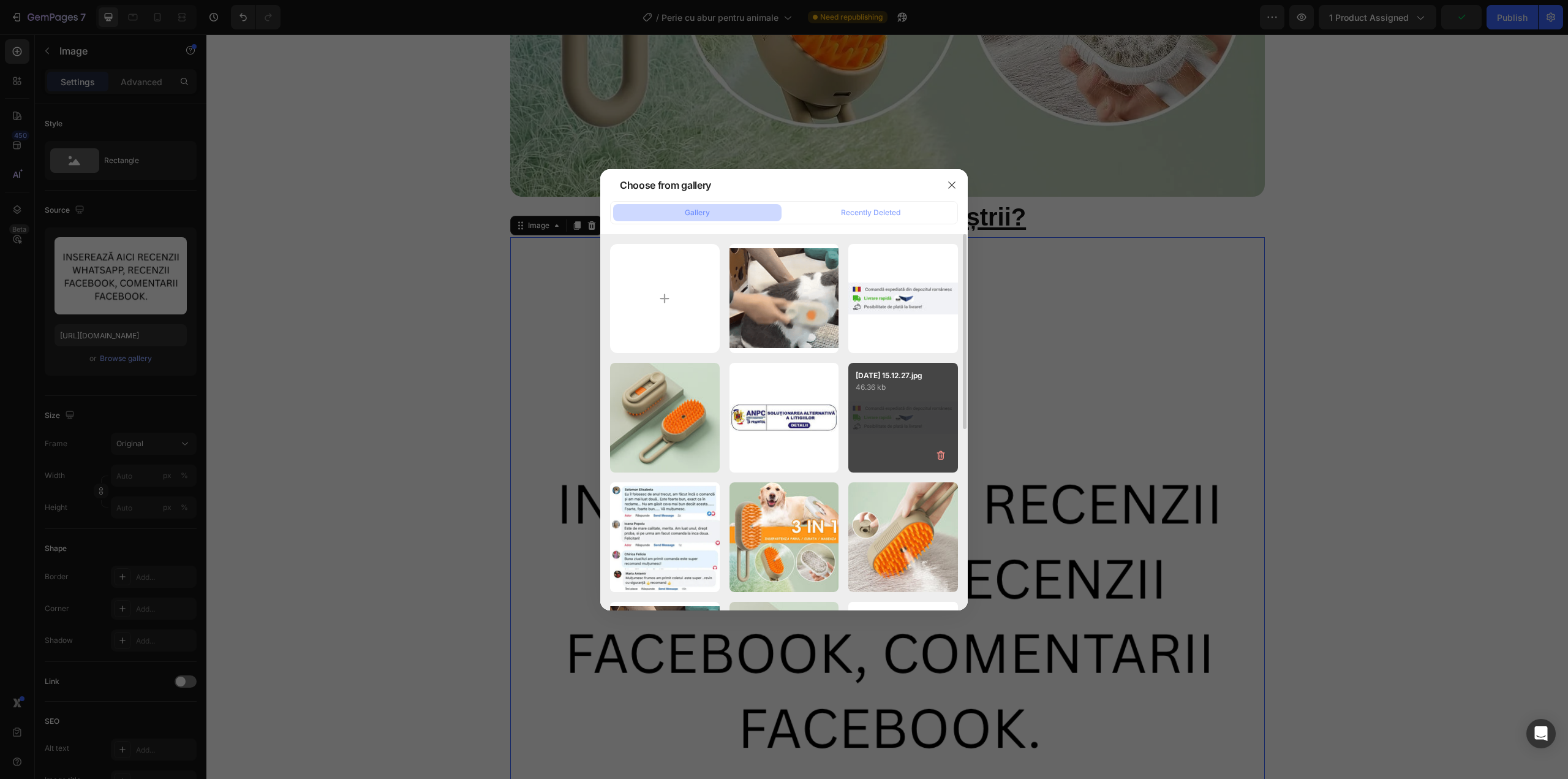
scroll to position [82, 0]
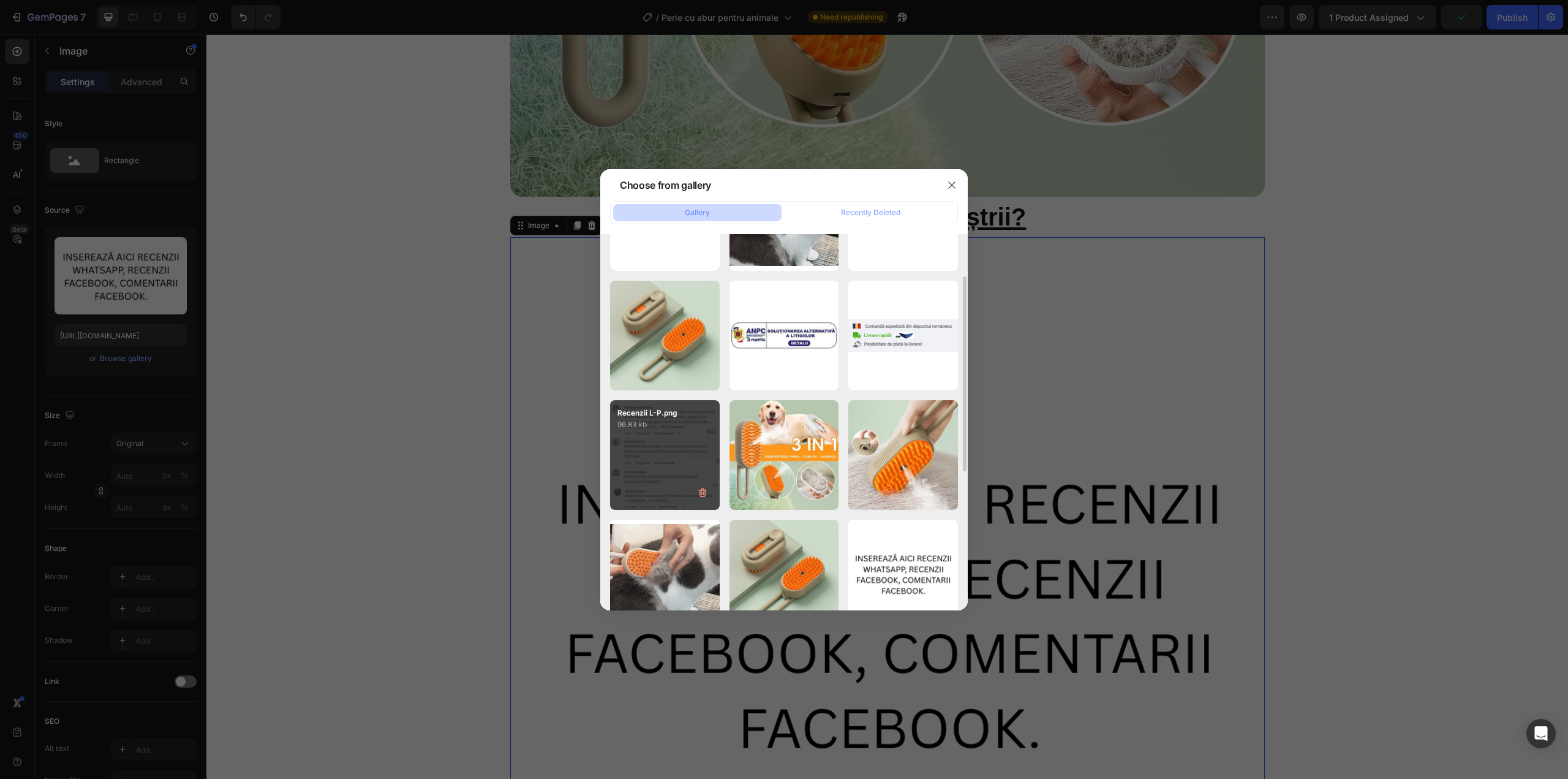
click at [652, 448] on div "Recenzii L-P.png 96.83 kb" at bounding box center [664, 454] width 109 height 109
type input "[URL][DOMAIN_NAME]"
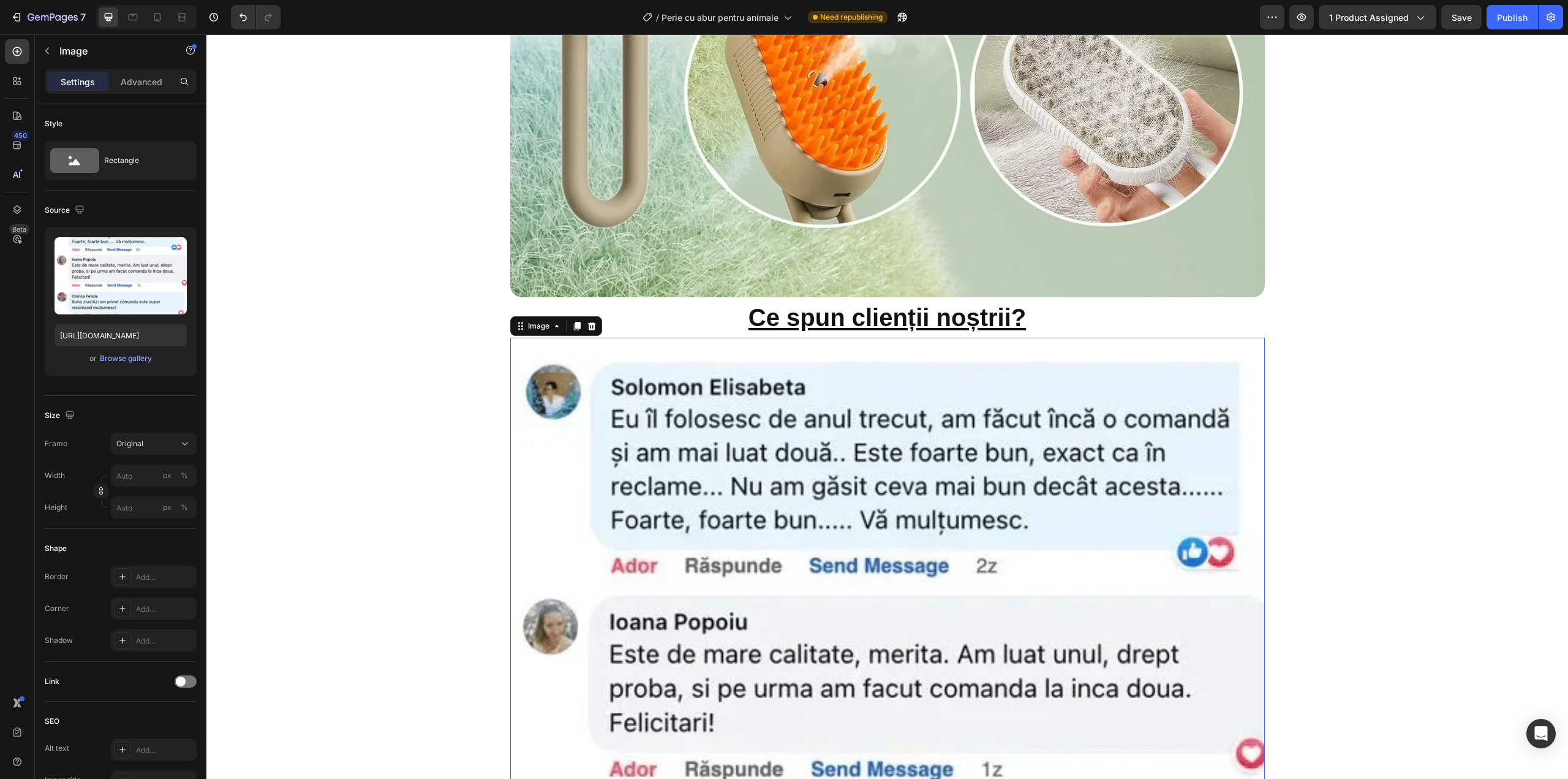
scroll to position [2900, 0]
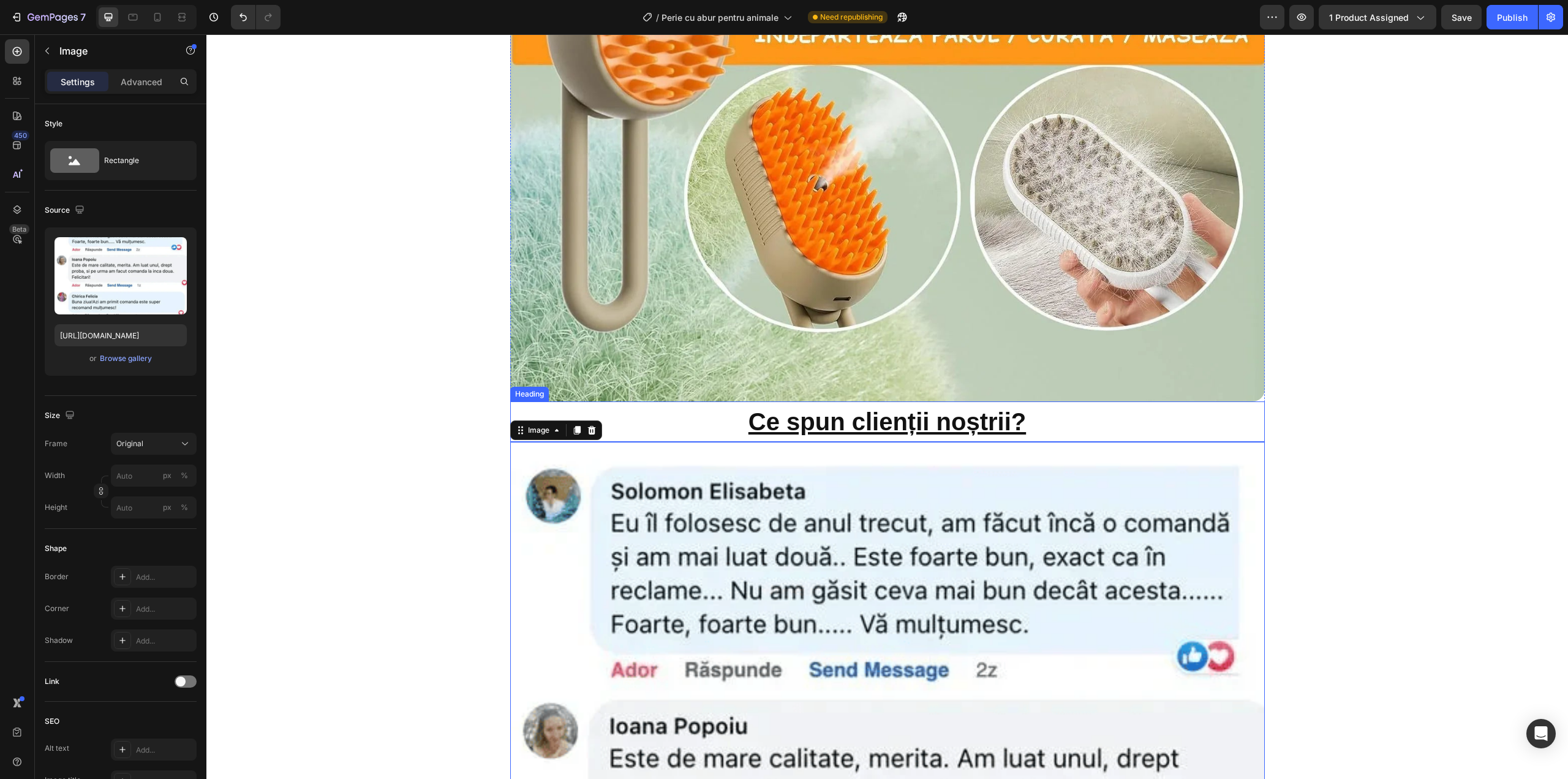
click at [942, 419] on strong "Ce spun clienții noștrii?" at bounding box center [887, 422] width 277 height 27
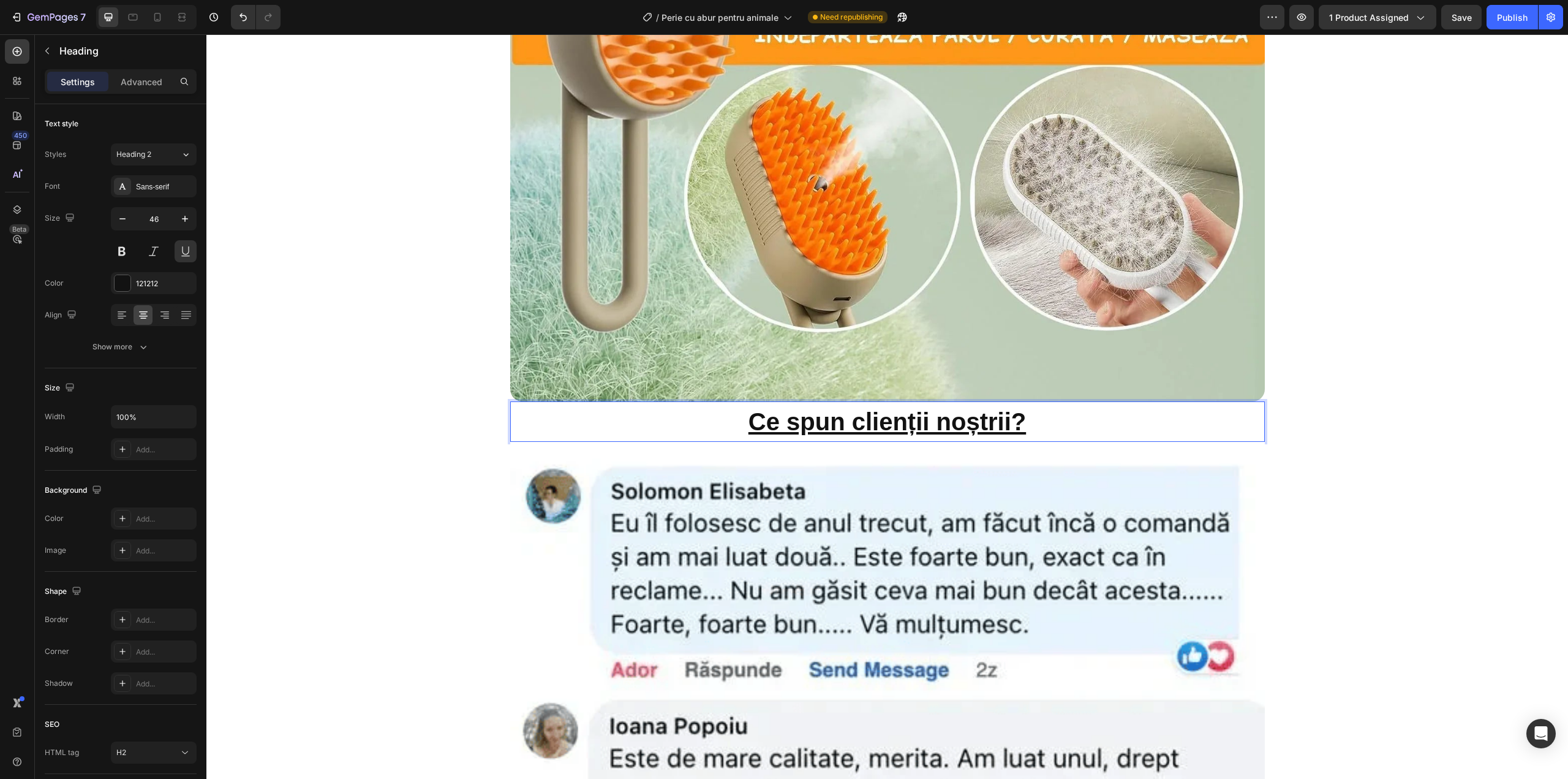
click at [941, 422] on strong "Ce spun clienții noștrii?" at bounding box center [887, 422] width 277 height 27
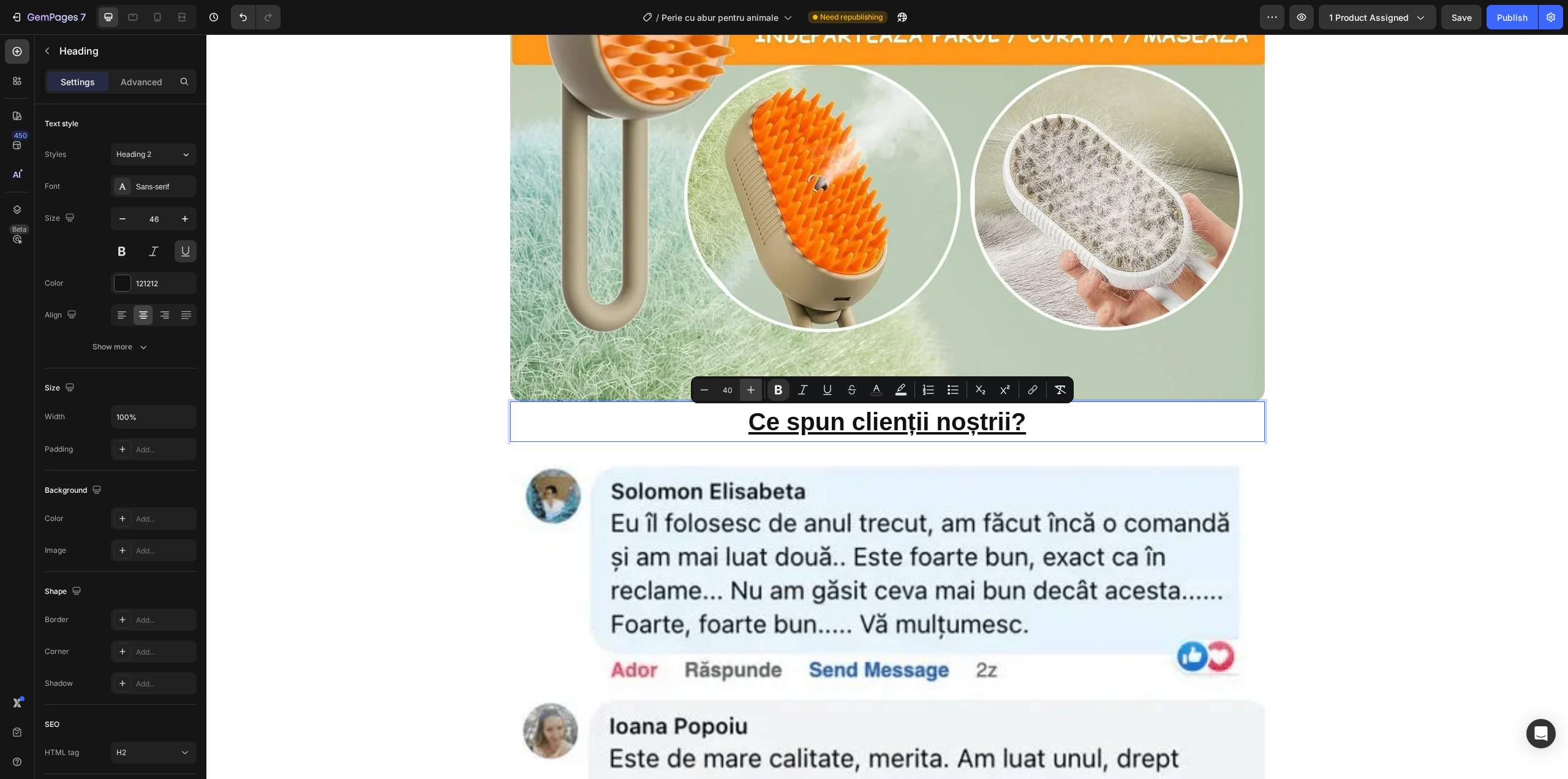
click at [749, 386] on icon "Editor contextual toolbar" at bounding box center [750, 390] width 12 height 12
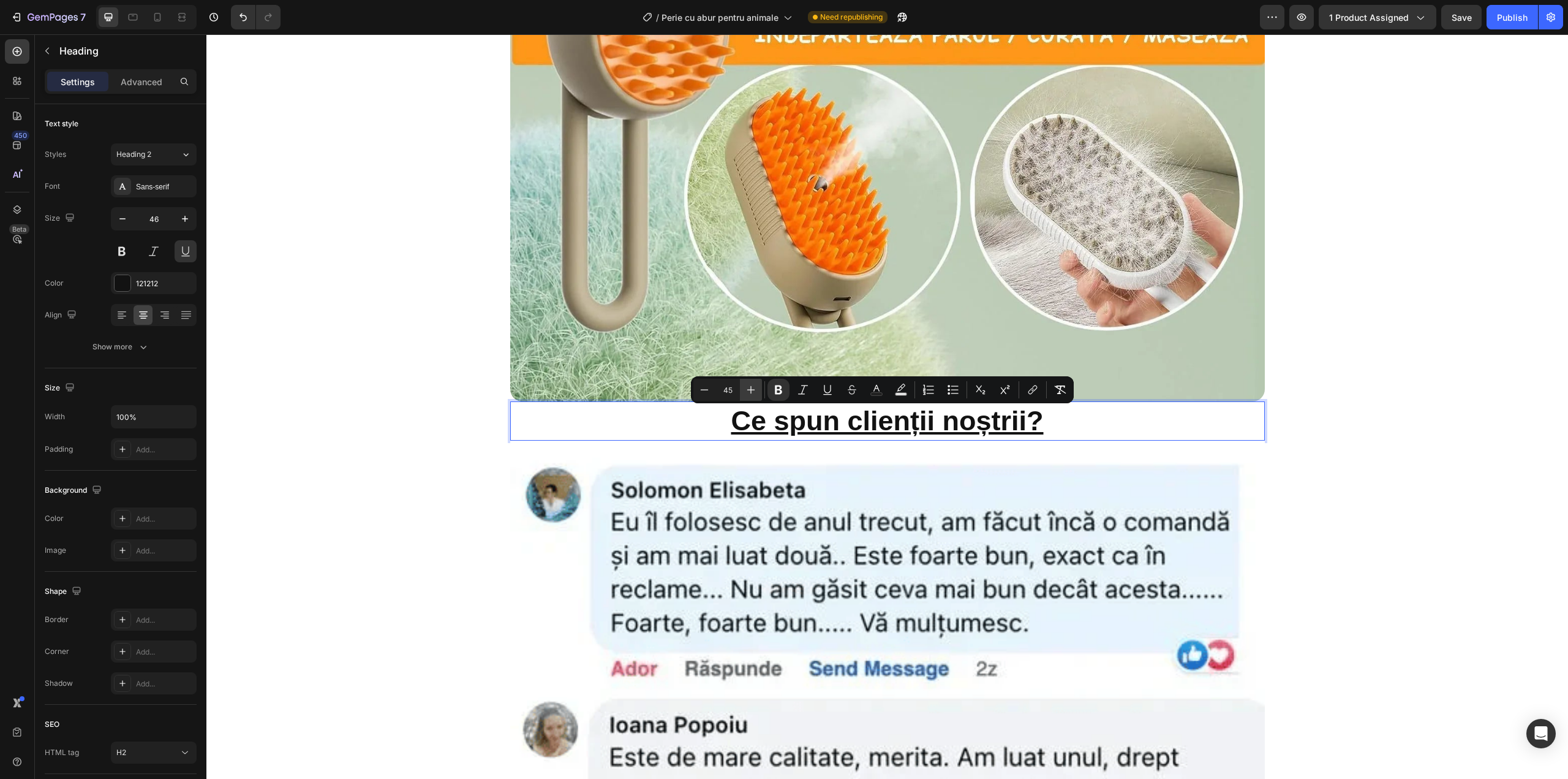
click at [749, 386] on icon "Editor contextual toolbar" at bounding box center [750, 390] width 12 height 12
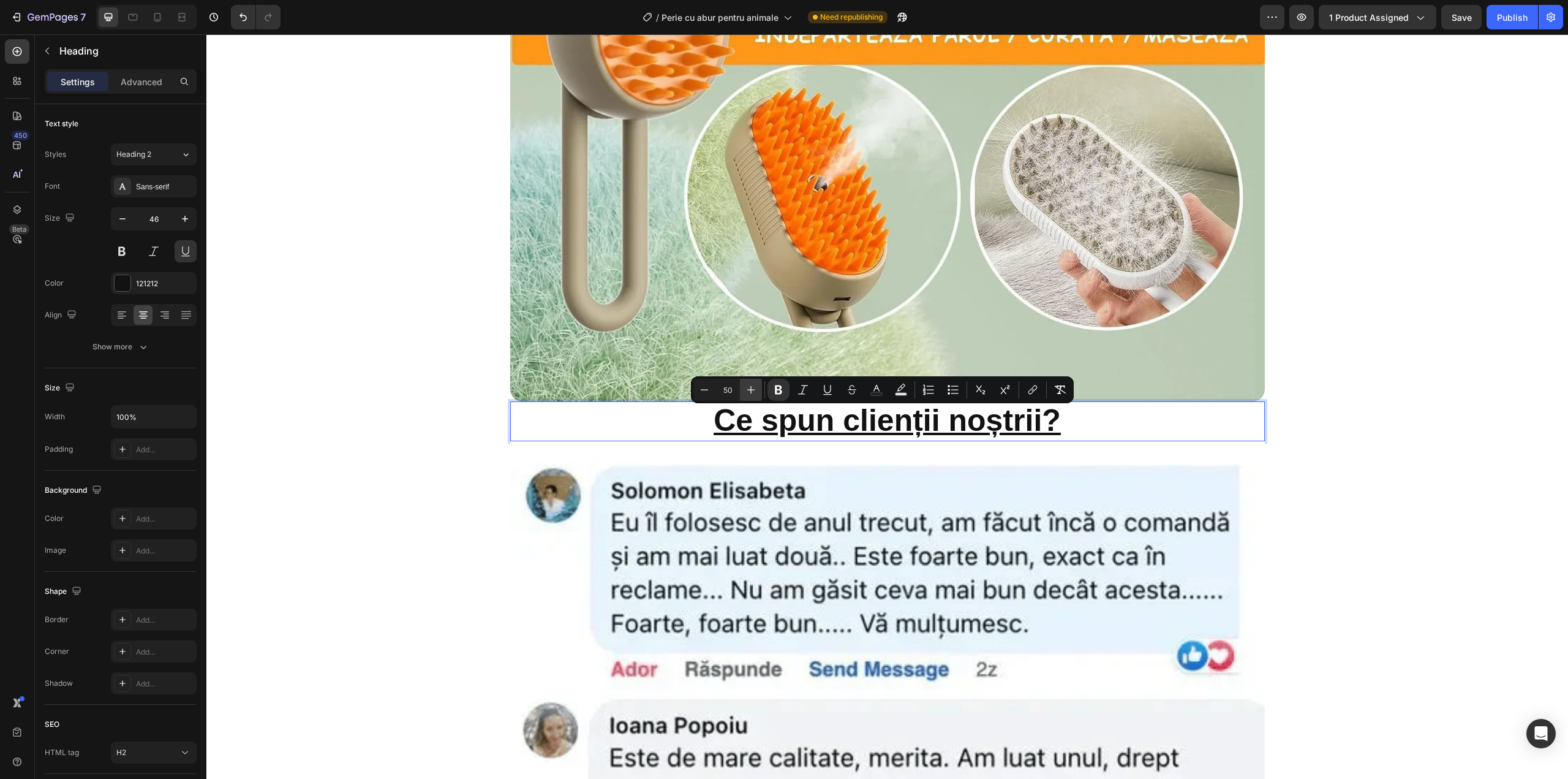
click at [749, 386] on icon "Editor contextual toolbar" at bounding box center [750, 390] width 12 height 12
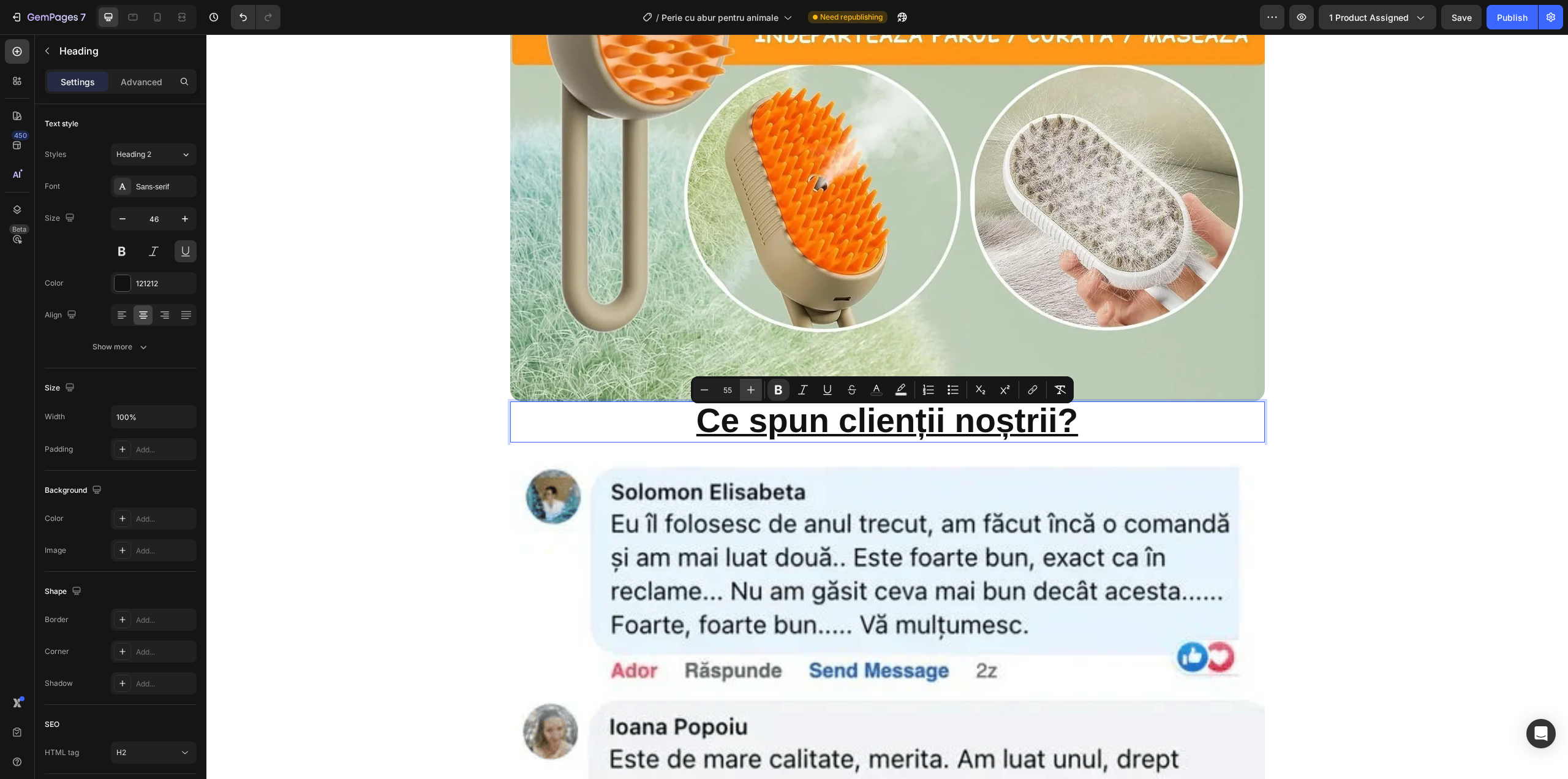
click at [749, 386] on icon "Editor contextual toolbar" at bounding box center [750, 390] width 12 height 12
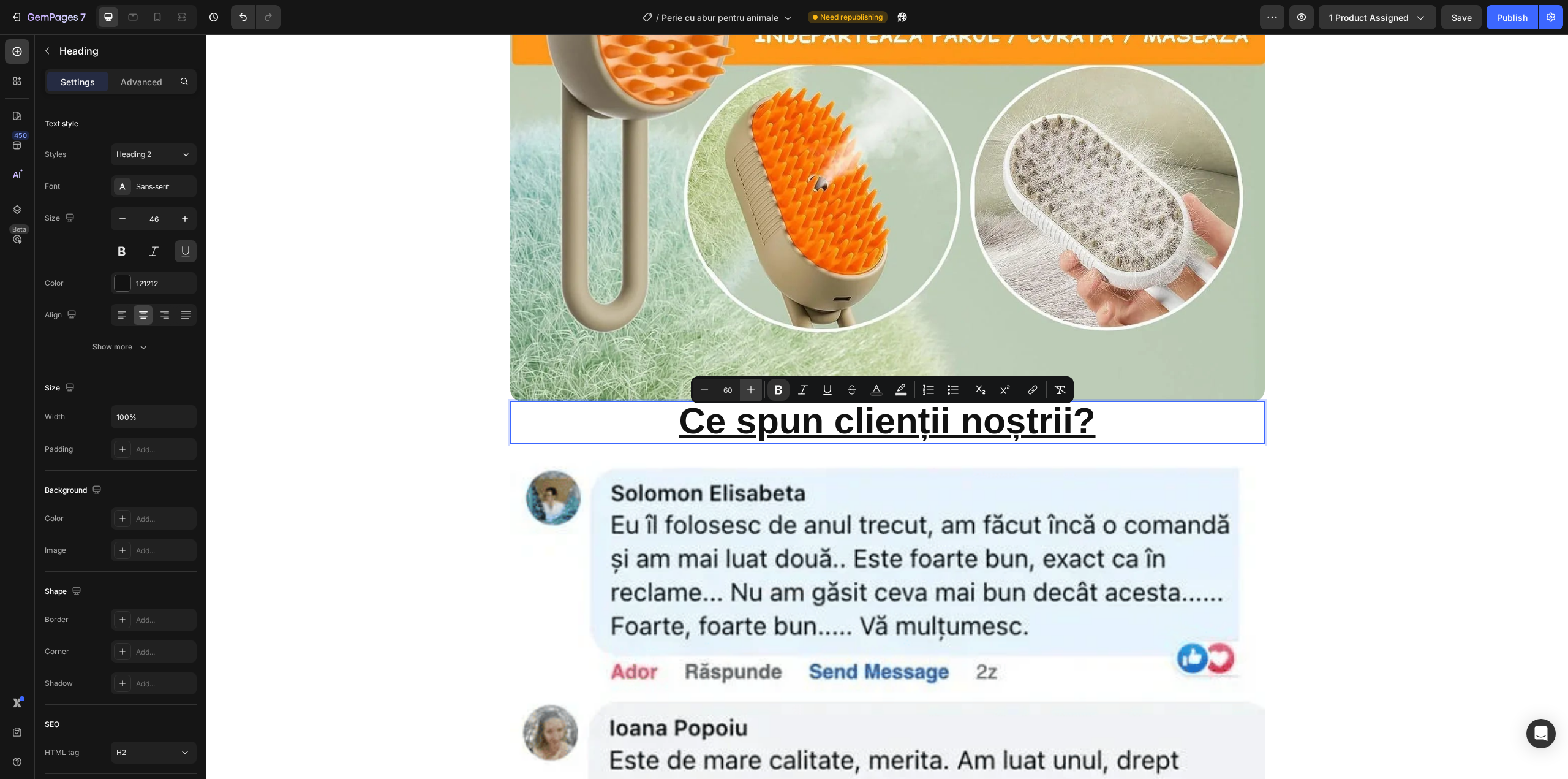
click at [749, 386] on icon "Editor contextual toolbar" at bounding box center [750, 390] width 12 height 12
type input "62"
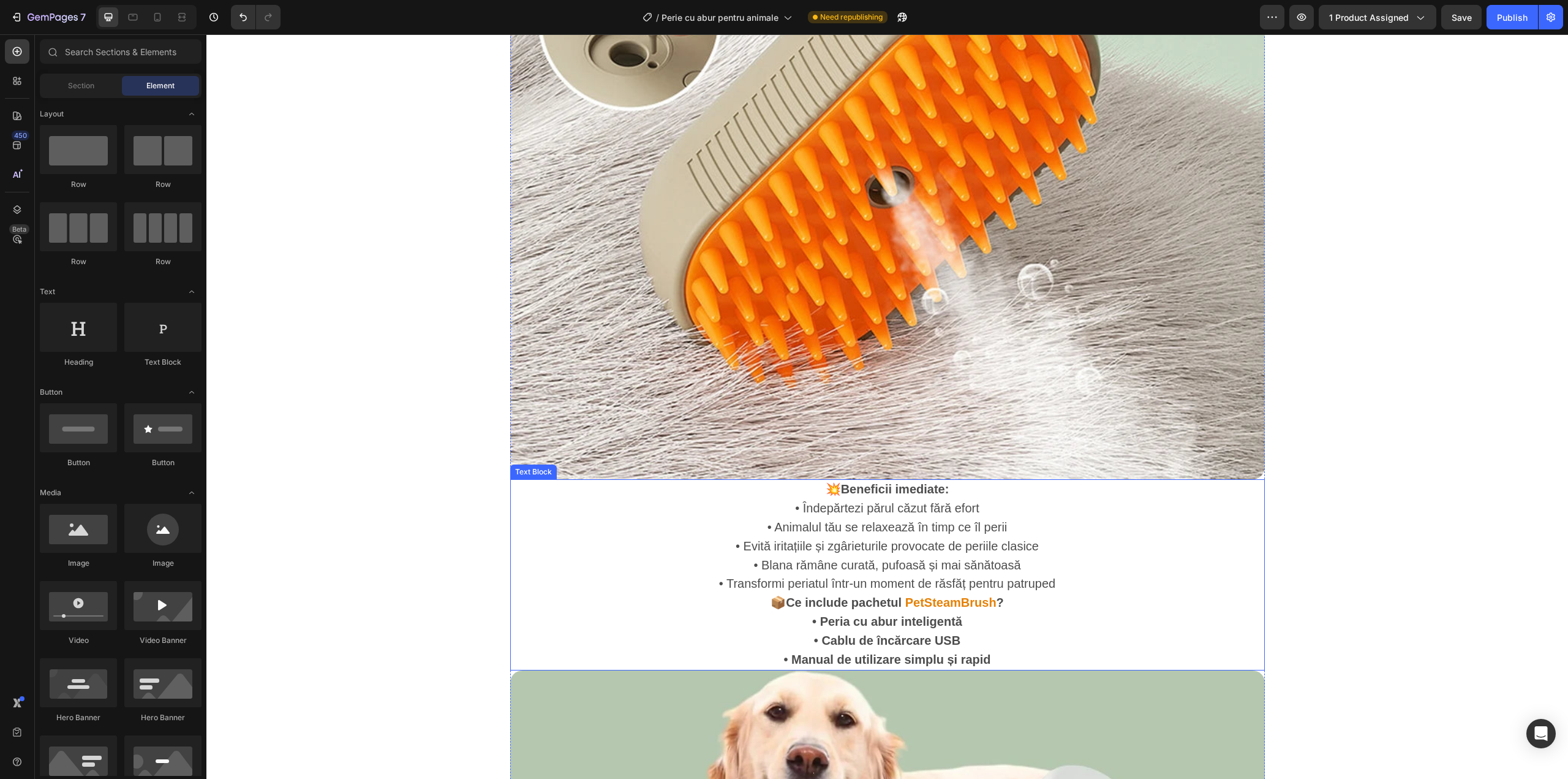
scroll to position [1920, 0]
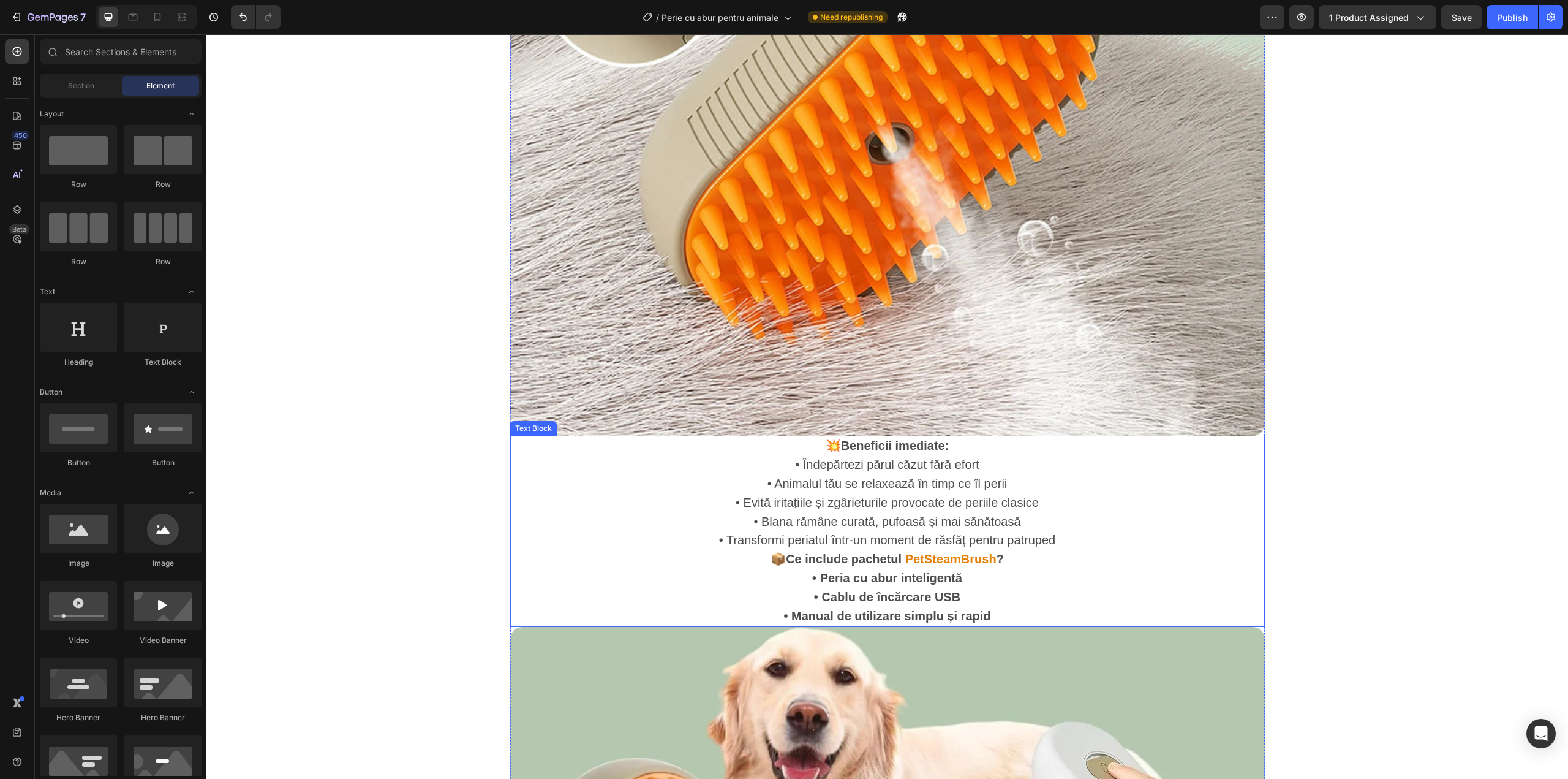
click at [964, 513] on p "• Îndepărtezi părul căzut fără efort • Animalul tău se relaxează în timp ce îl …" at bounding box center [887, 503] width 732 height 94
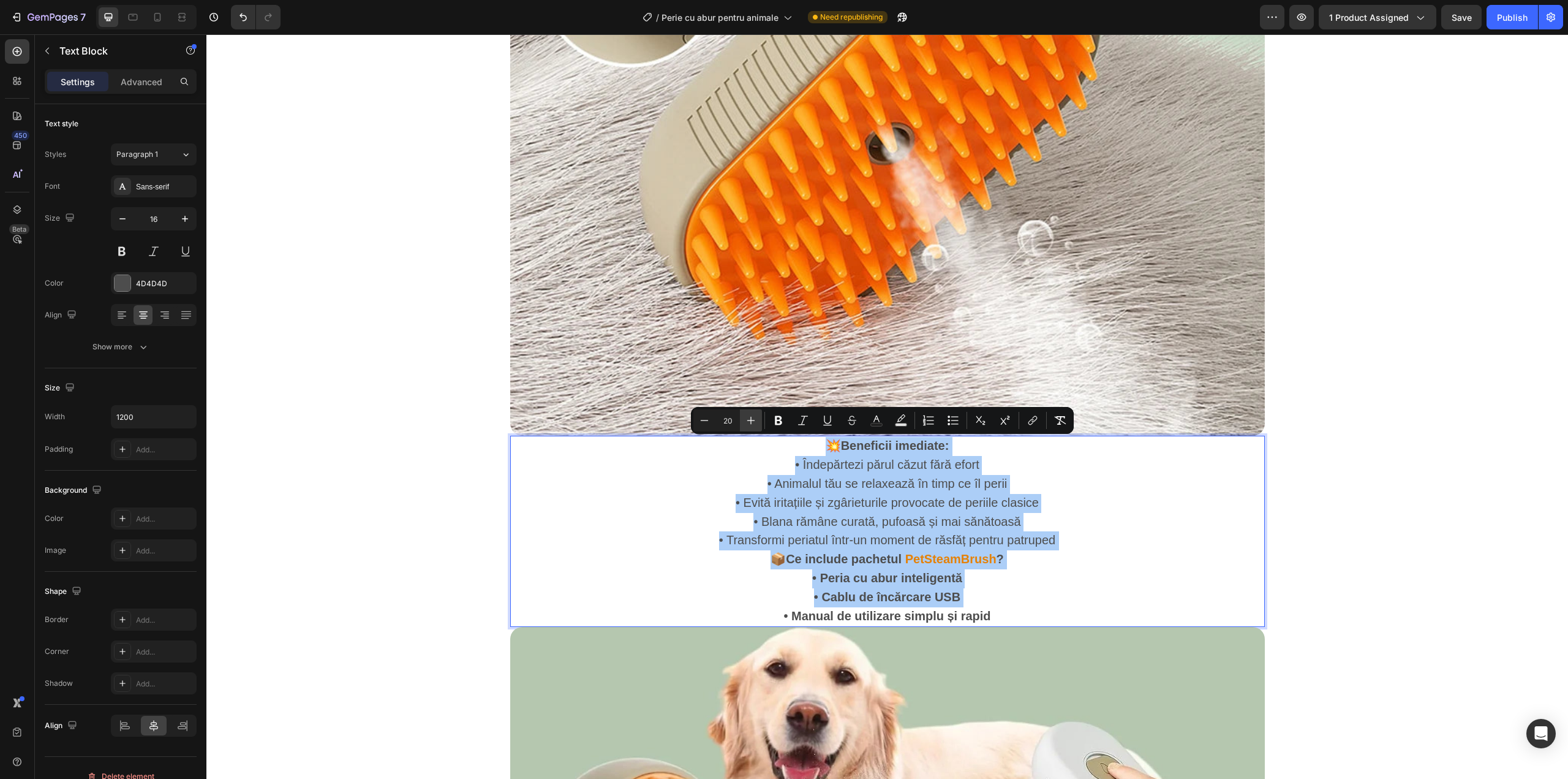
click at [750, 415] on icon "Editor contextual toolbar" at bounding box center [750, 420] width 12 height 12
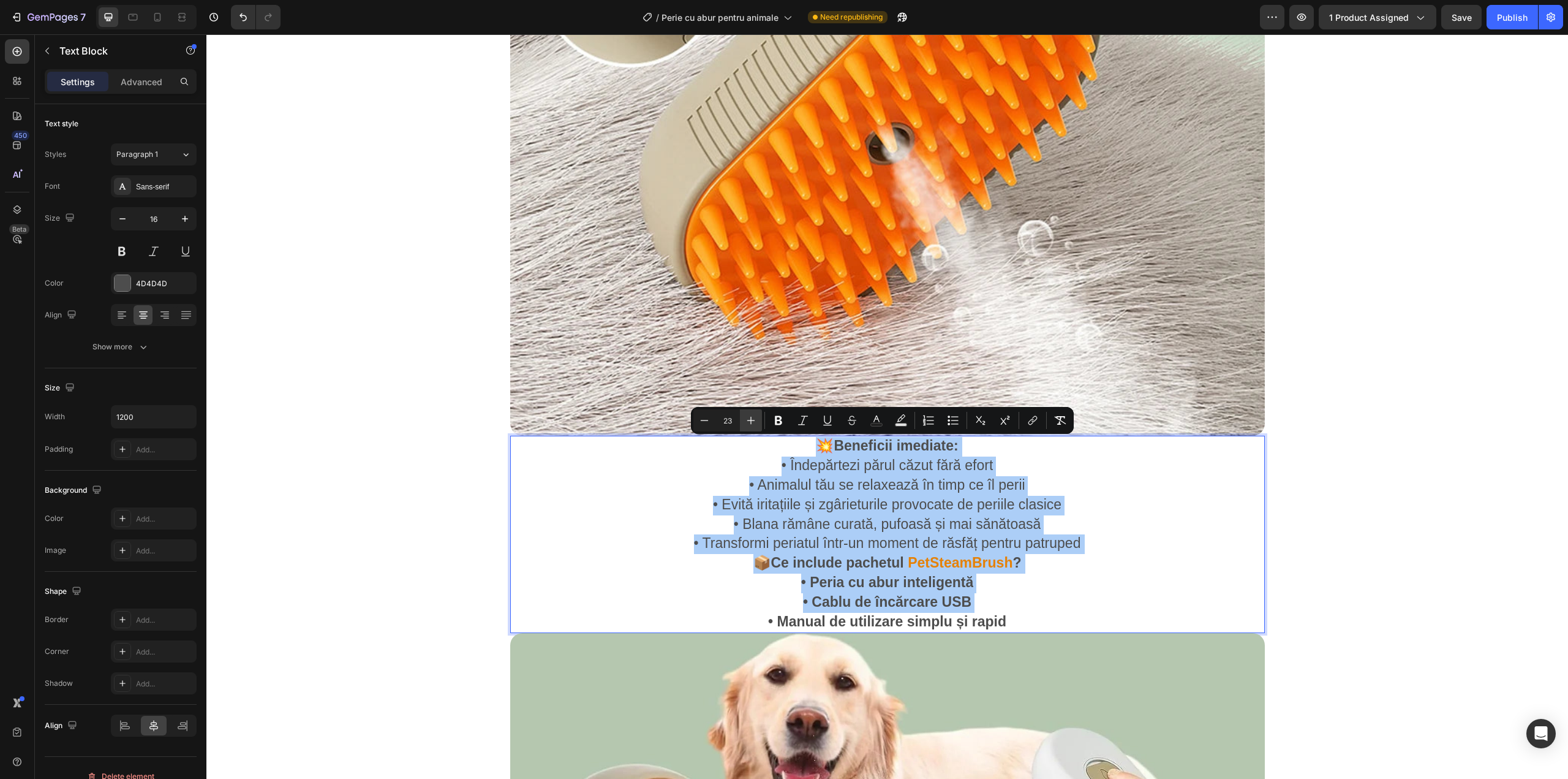
click at [750, 415] on icon "Editor contextual toolbar" at bounding box center [750, 420] width 12 height 12
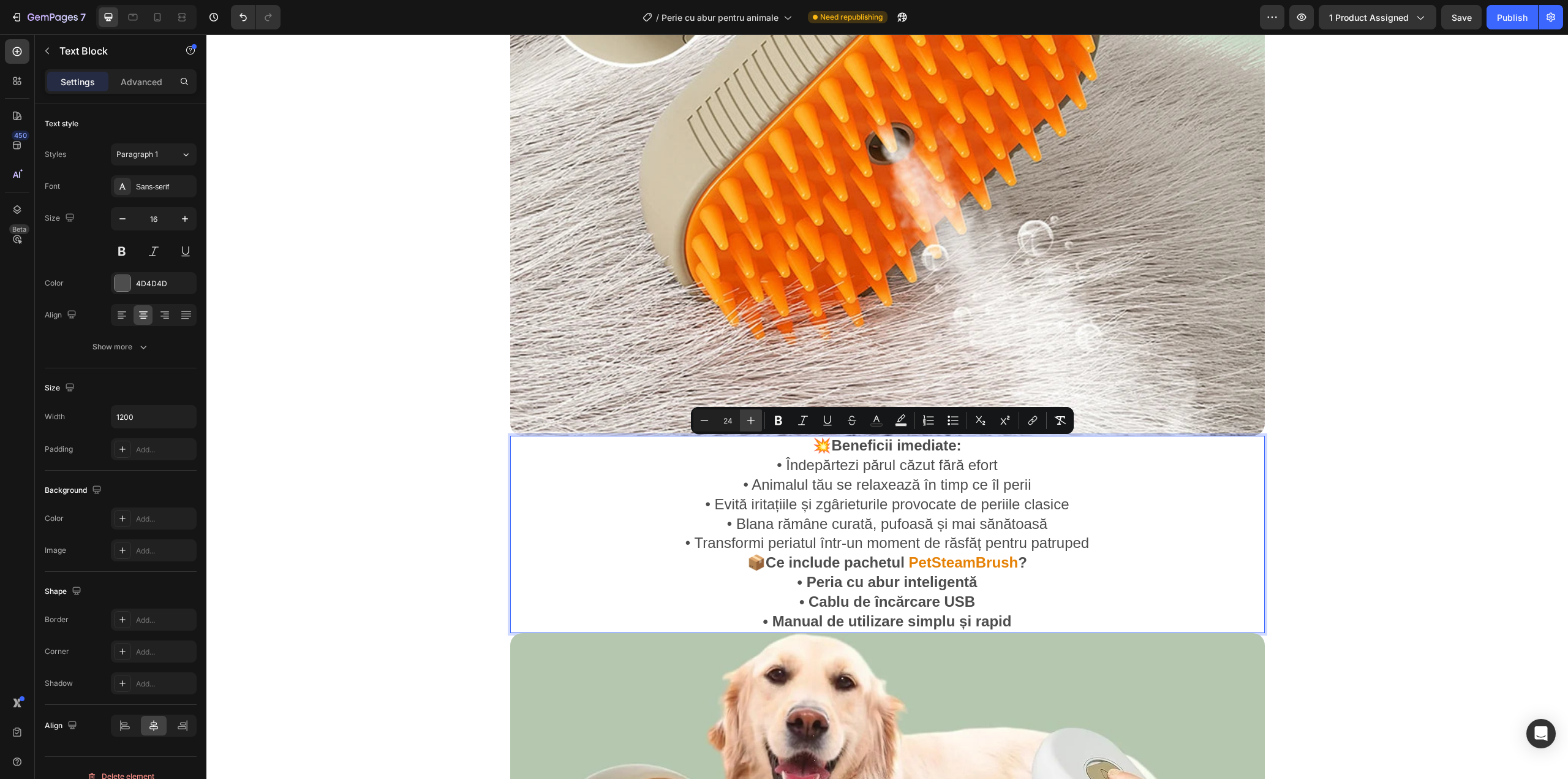
click at [750, 415] on icon "Editor contextual toolbar" at bounding box center [750, 420] width 12 height 12
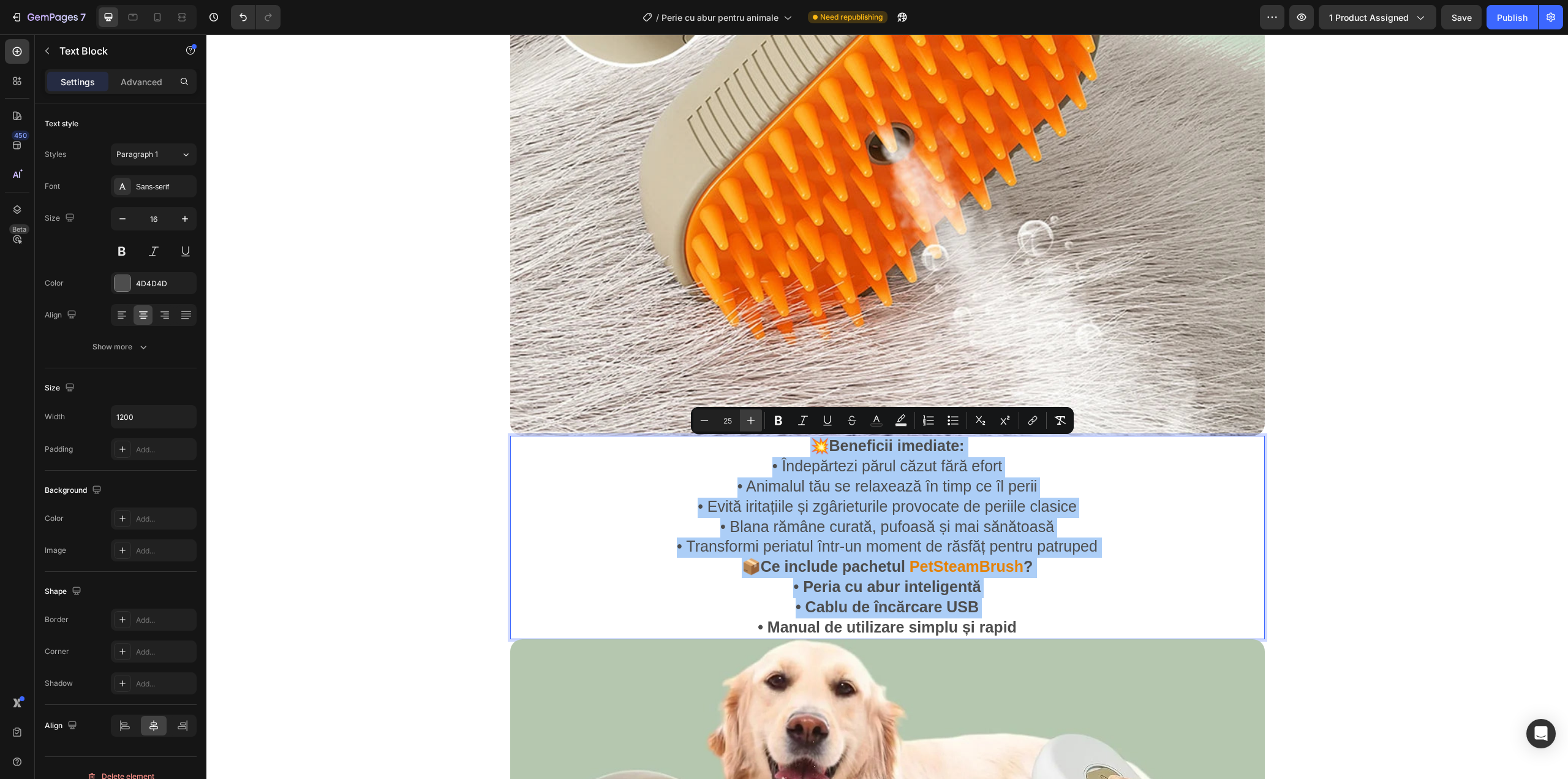
click at [750, 415] on icon "Editor contextual toolbar" at bounding box center [750, 420] width 12 height 12
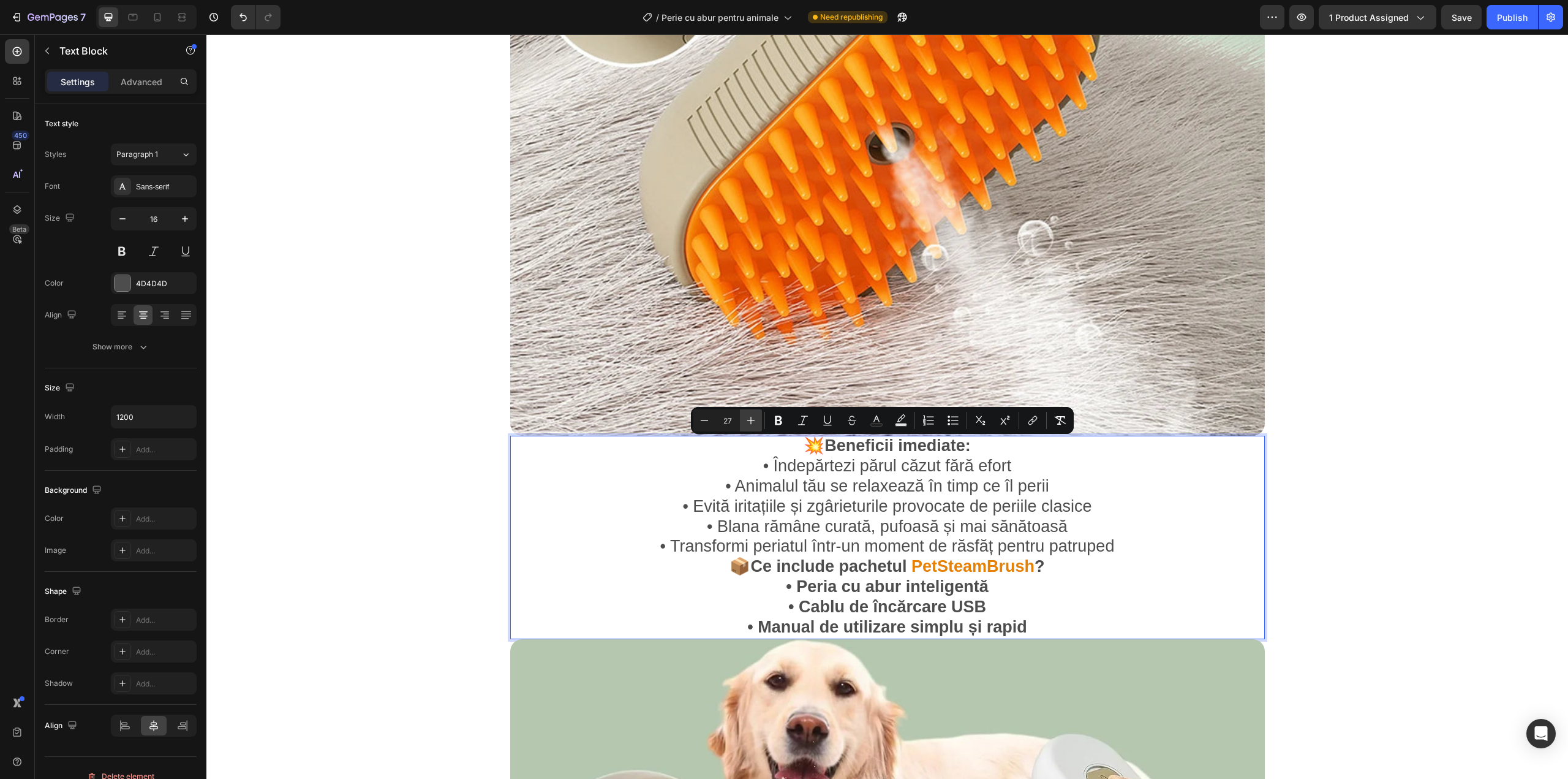
click at [750, 415] on icon "Editor contextual toolbar" at bounding box center [750, 420] width 12 height 12
type input "28"
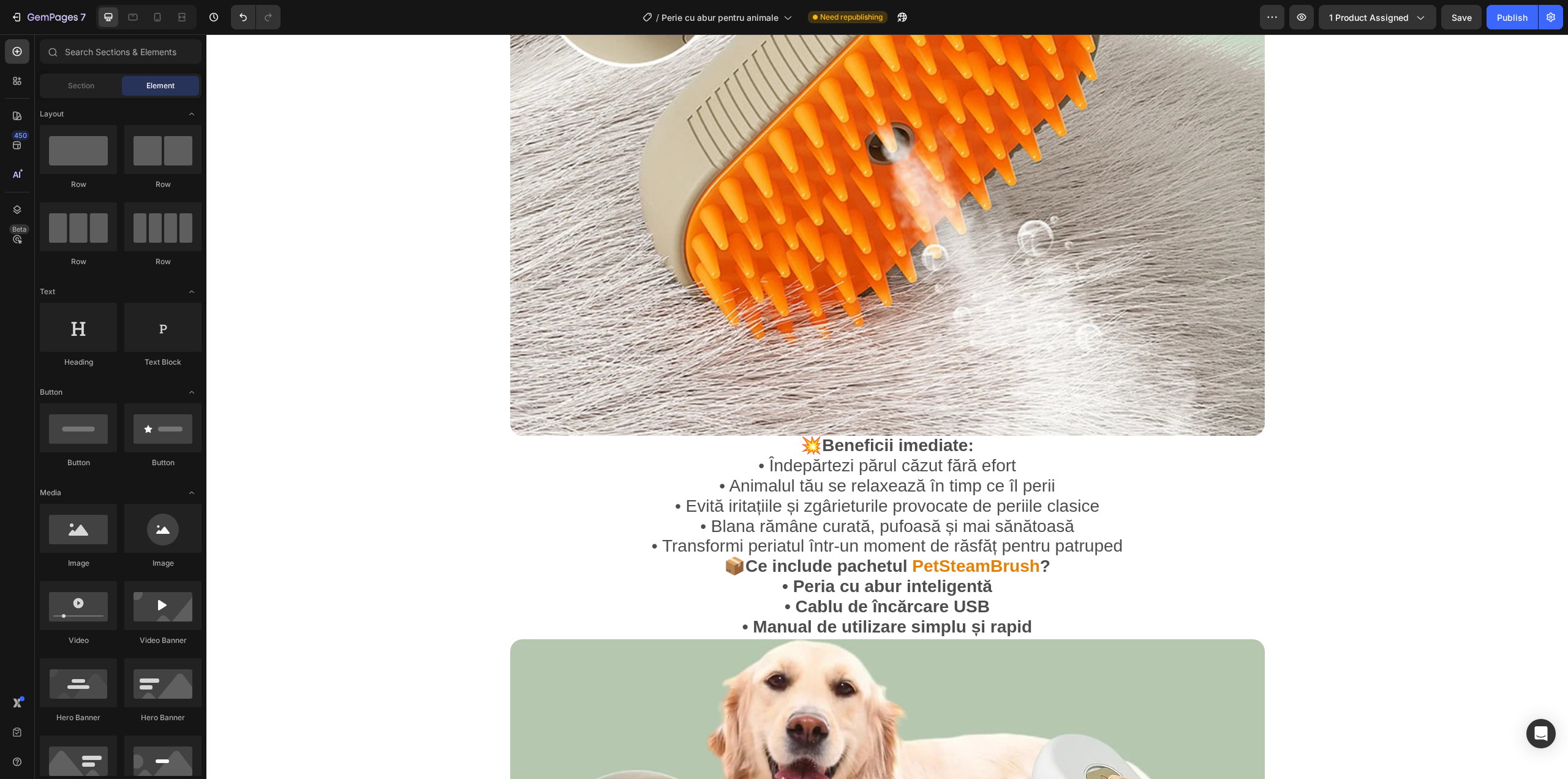
click at [1509, 614] on div "Perie cu abur pentru animale Heading Image Image Product Row Drop element here …" at bounding box center [887, 403] width 1362 height 4526
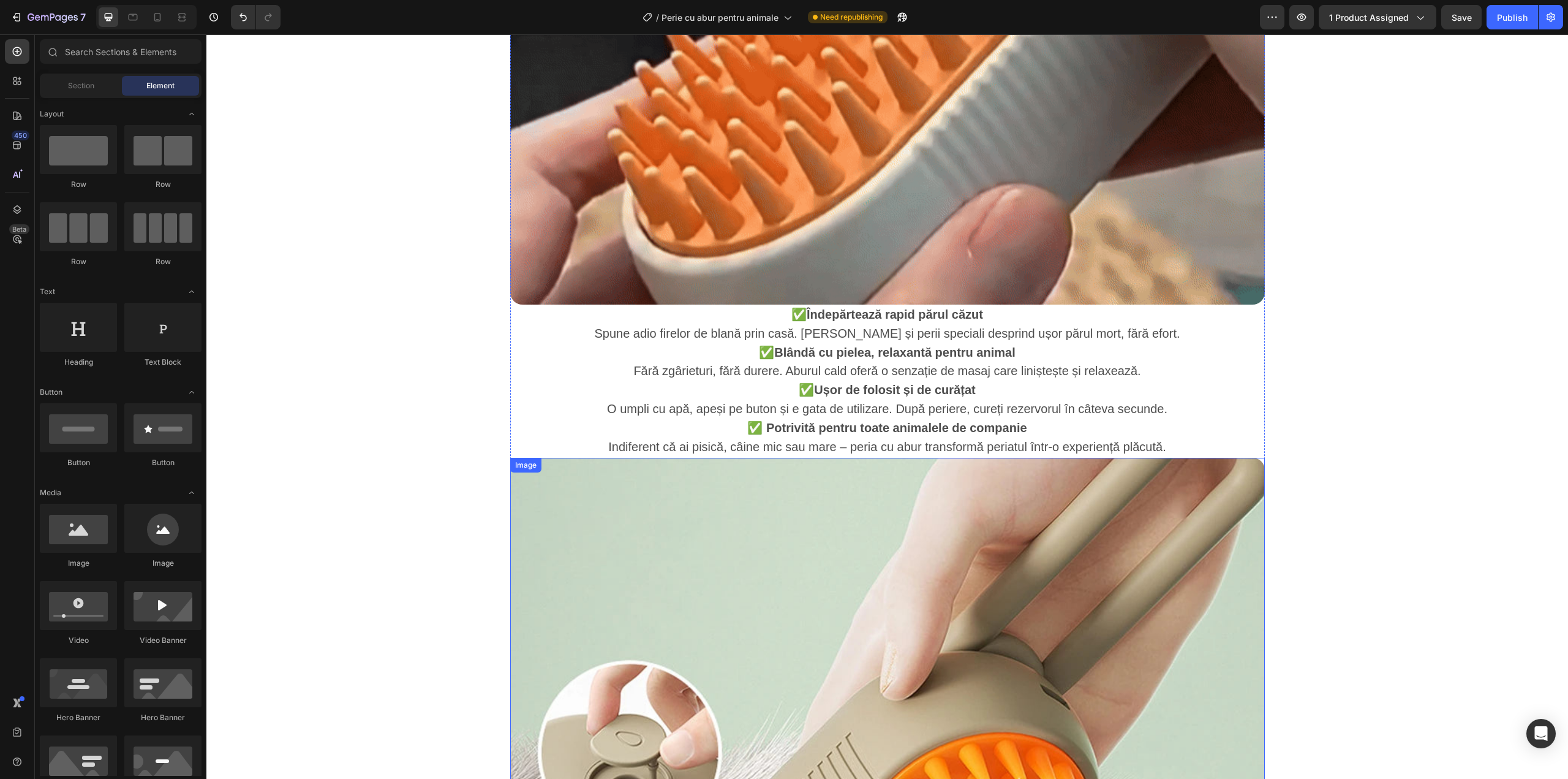
scroll to position [1103, 0]
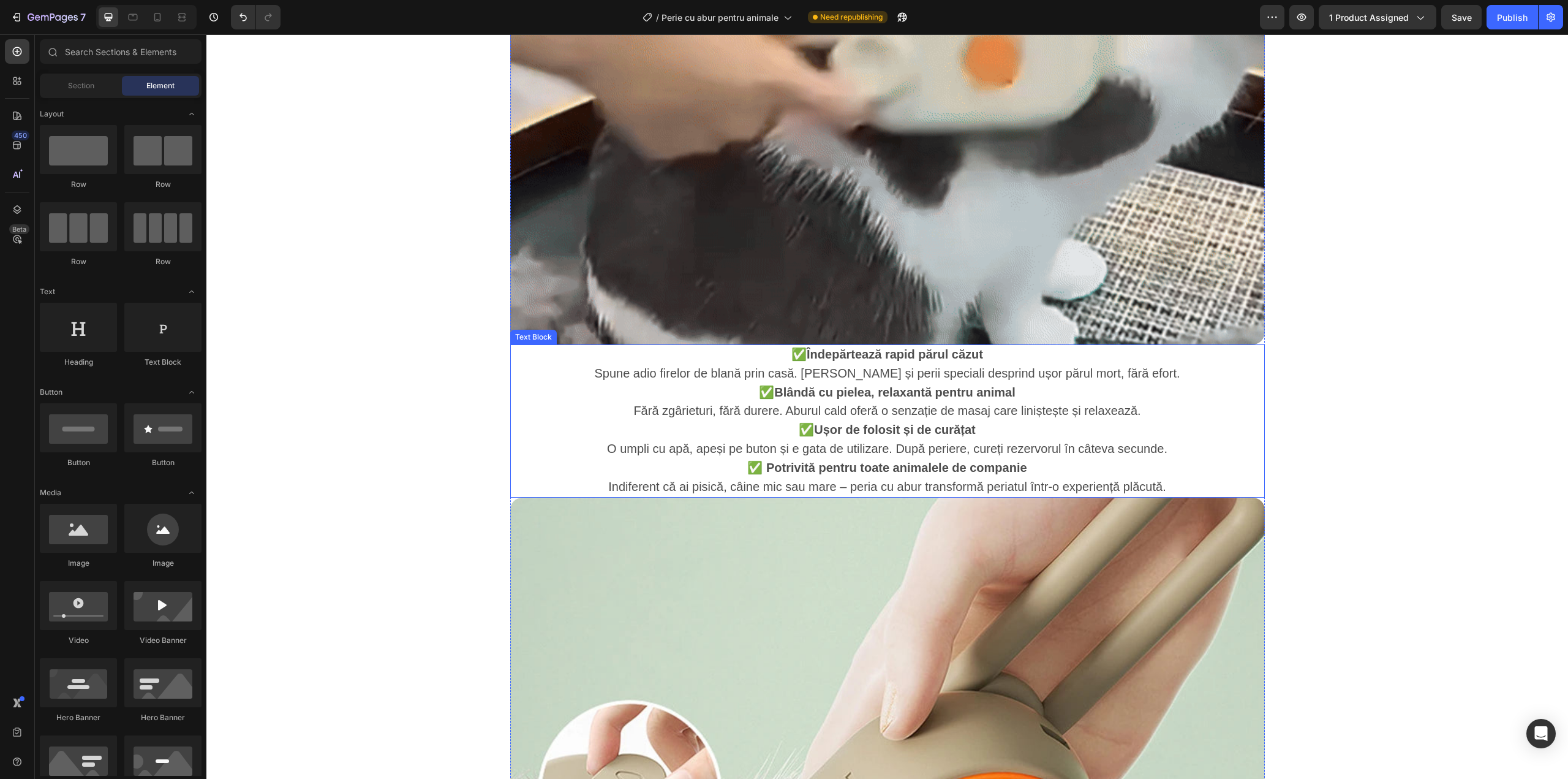
click at [962, 466] on strong "✅ Potrivită pentru toate animalele de companie" at bounding box center [887, 467] width 279 height 13
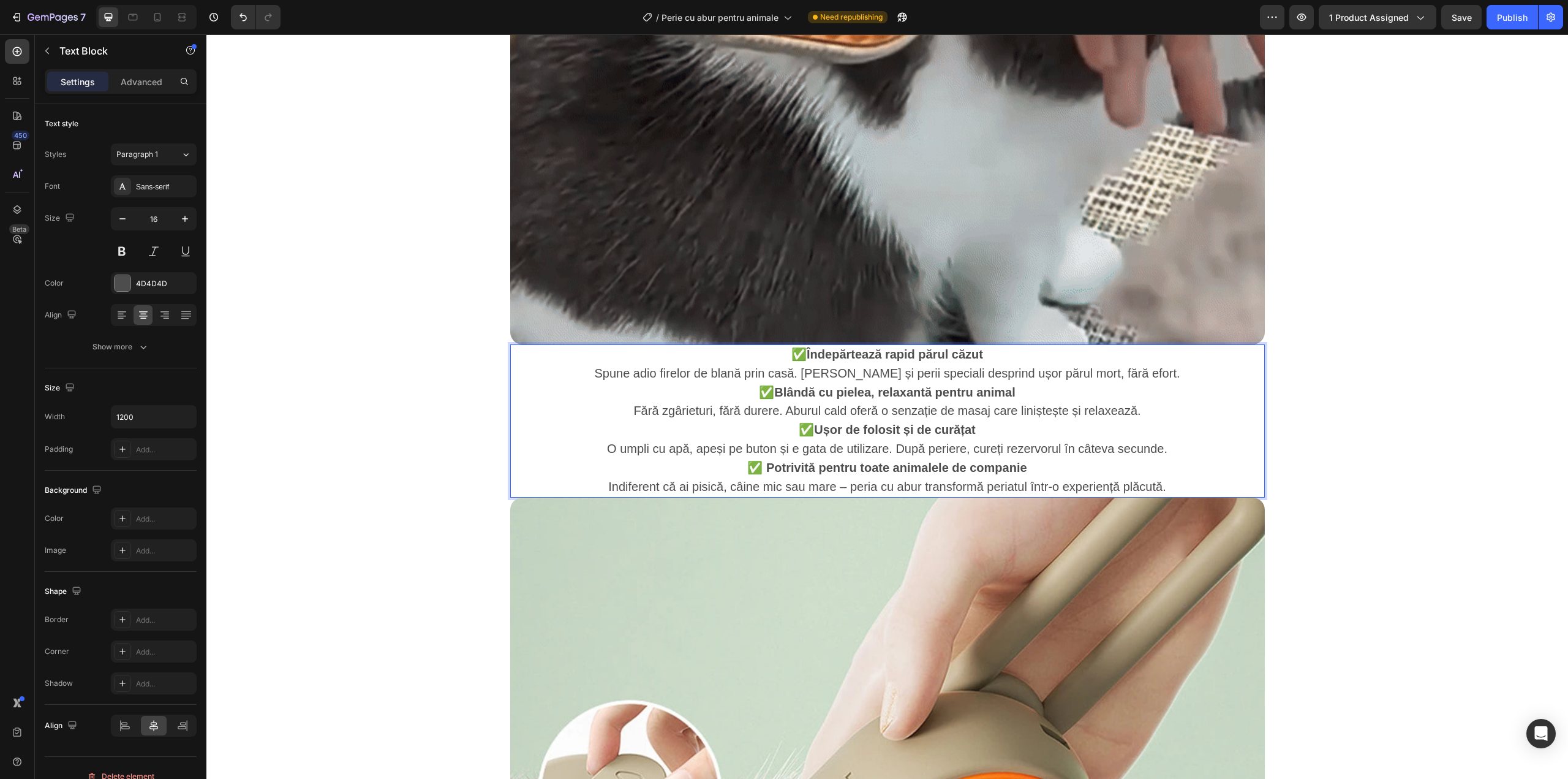
click at [953, 451] on span "O umpli cu apă, apeși pe buton și e gata de utilizare. După periere, cureți rez…" at bounding box center [887, 448] width 560 height 13
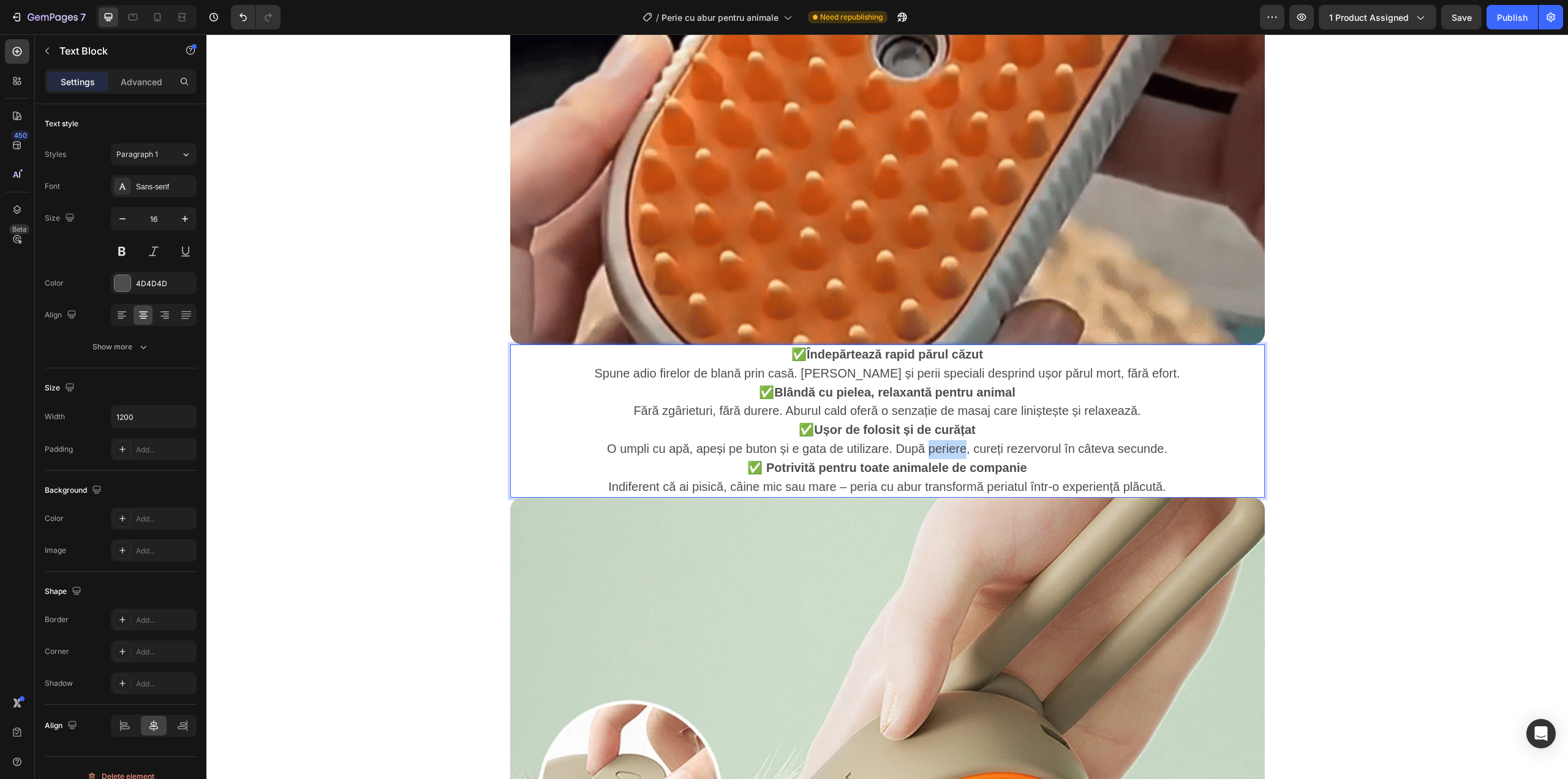
click at [953, 451] on span "O umpli cu apă, apeși pe buton și e gata de utilizare. După periere, cureți rez…" at bounding box center [887, 448] width 560 height 13
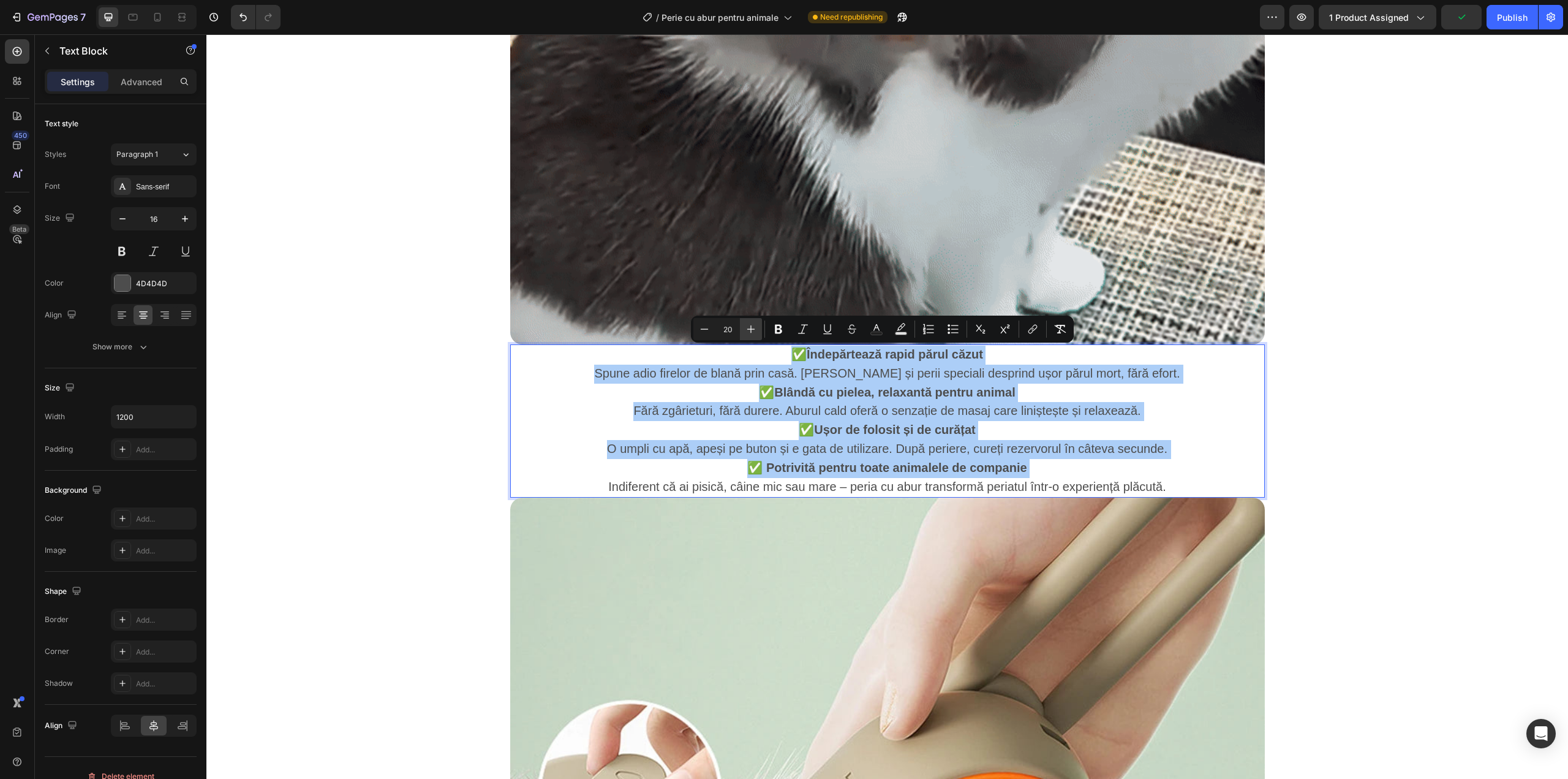
click at [757, 327] on button "Plus" at bounding box center [750, 329] width 22 height 22
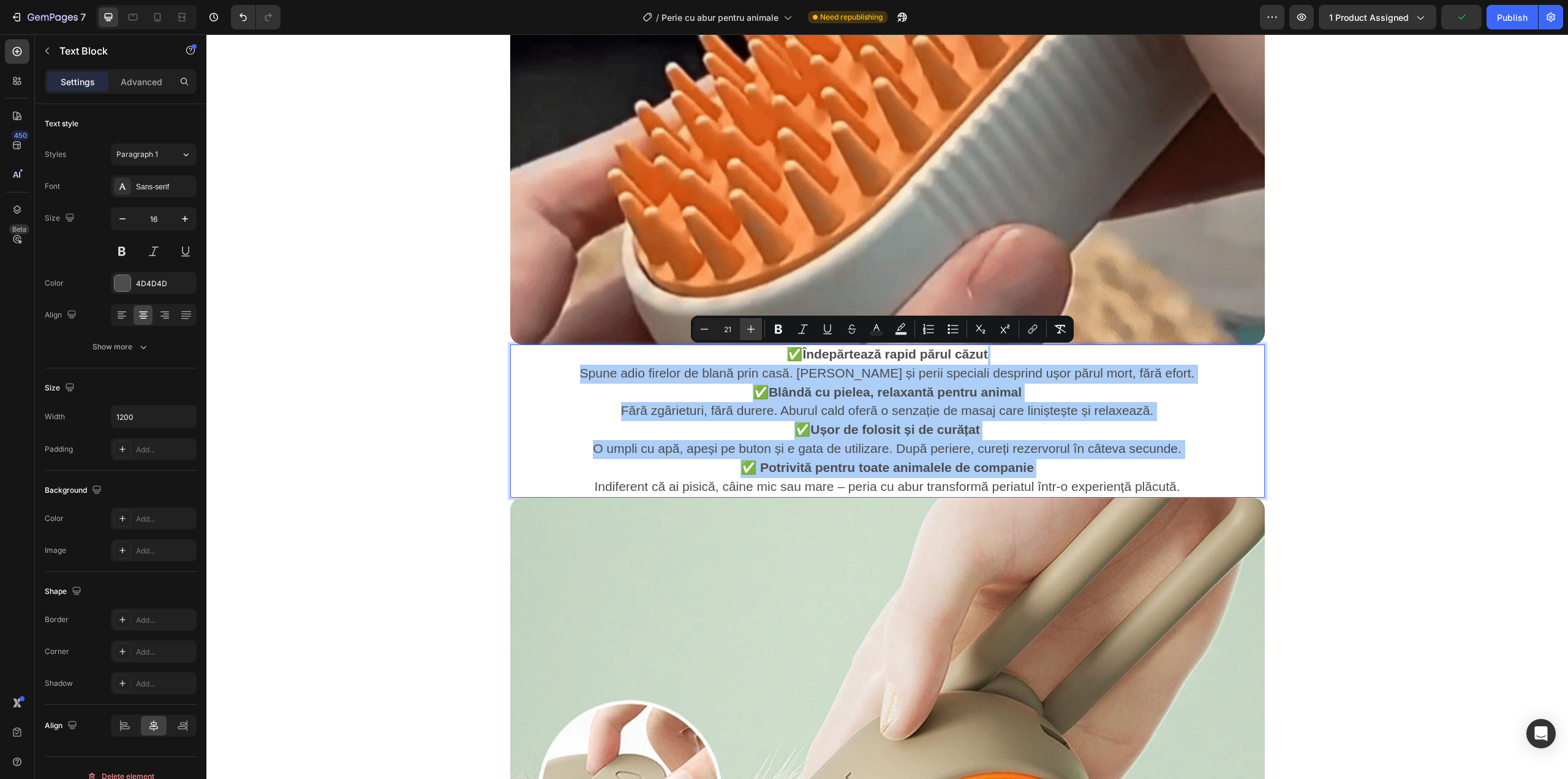
click at [757, 327] on button "Plus" at bounding box center [750, 329] width 22 height 22
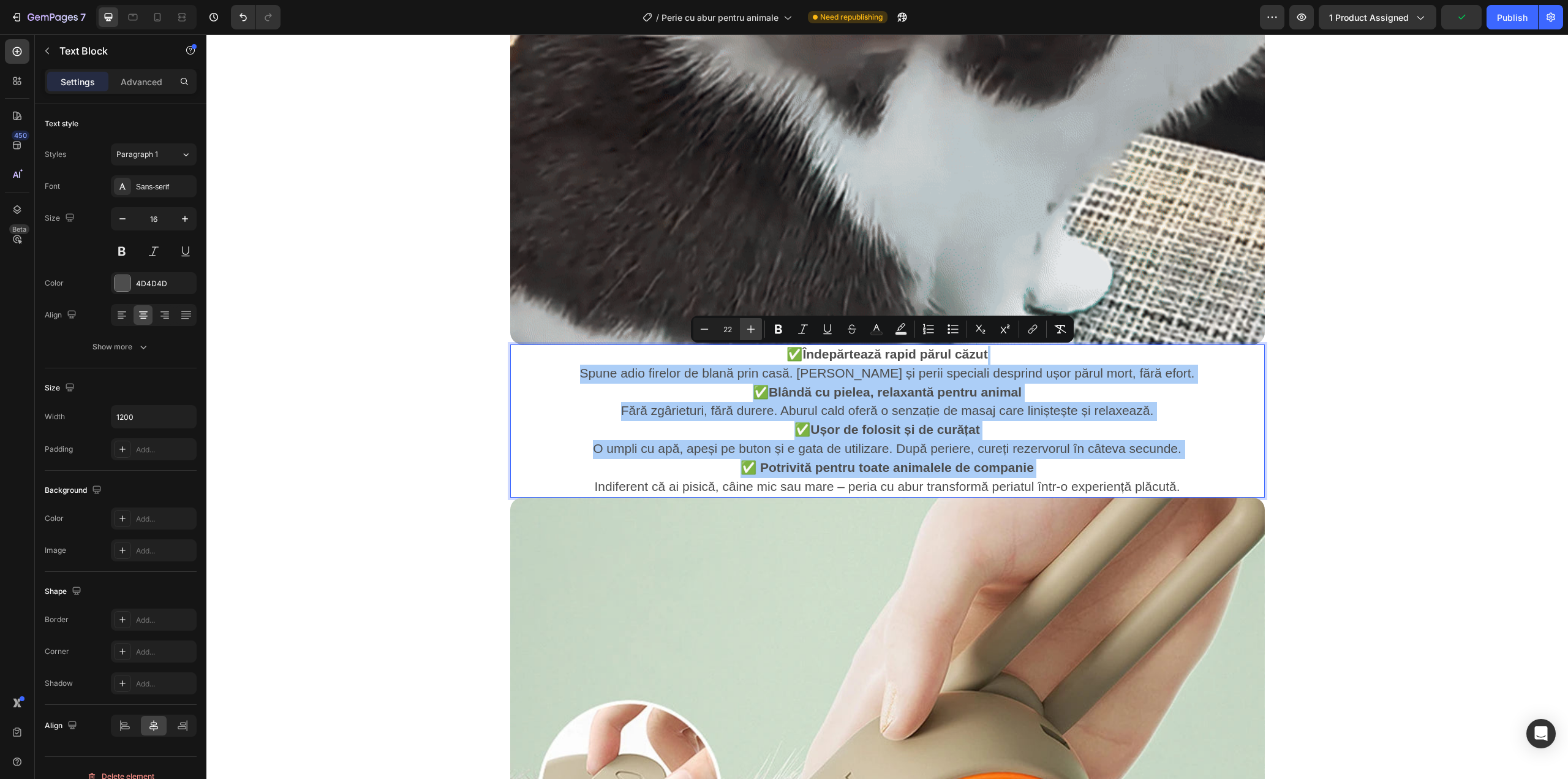
click at [757, 327] on button "Plus" at bounding box center [750, 329] width 22 height 22
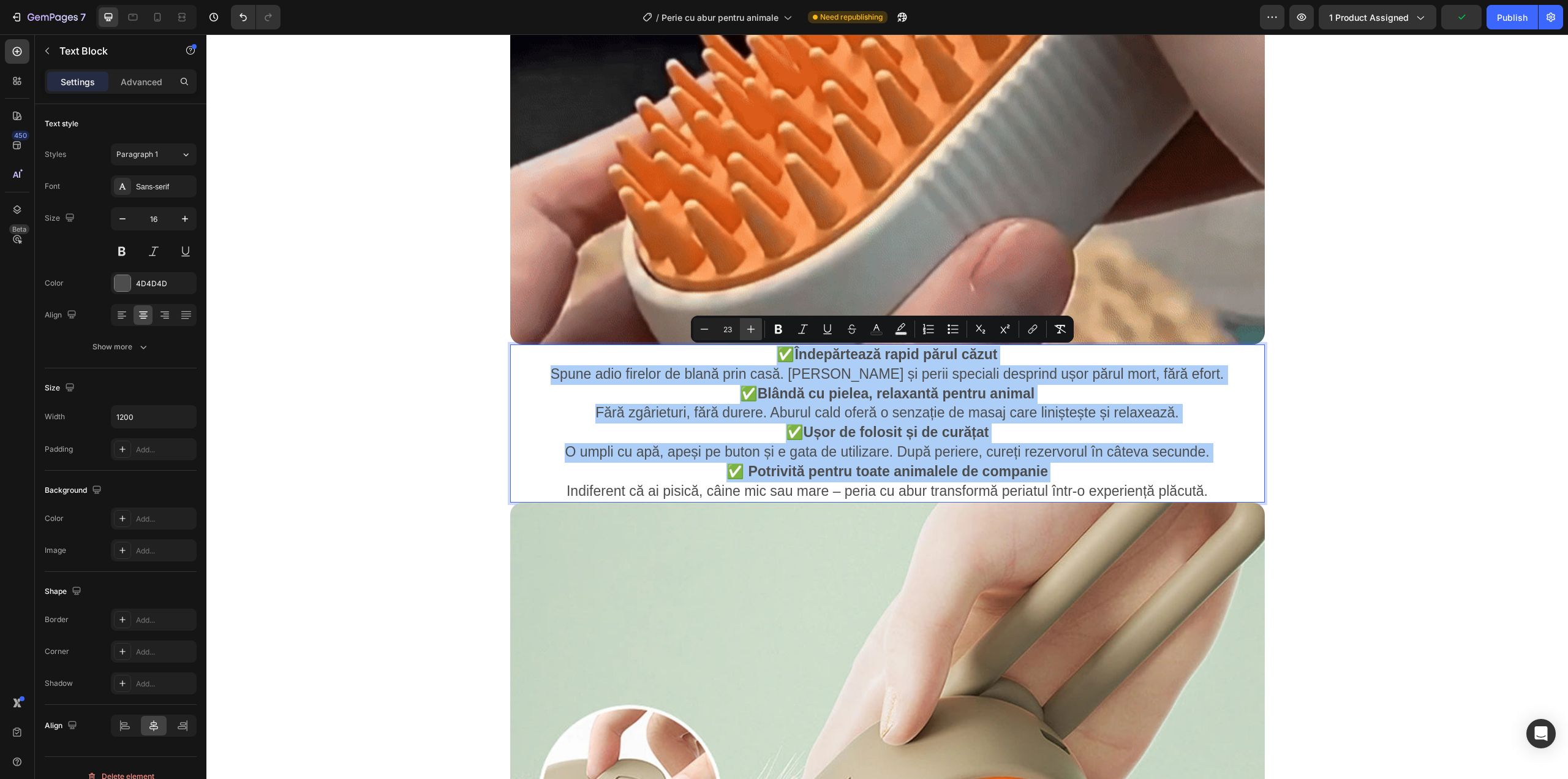
click at [757, 327] on button "Plus" at bounding box center [750, 329] width 22 height 22
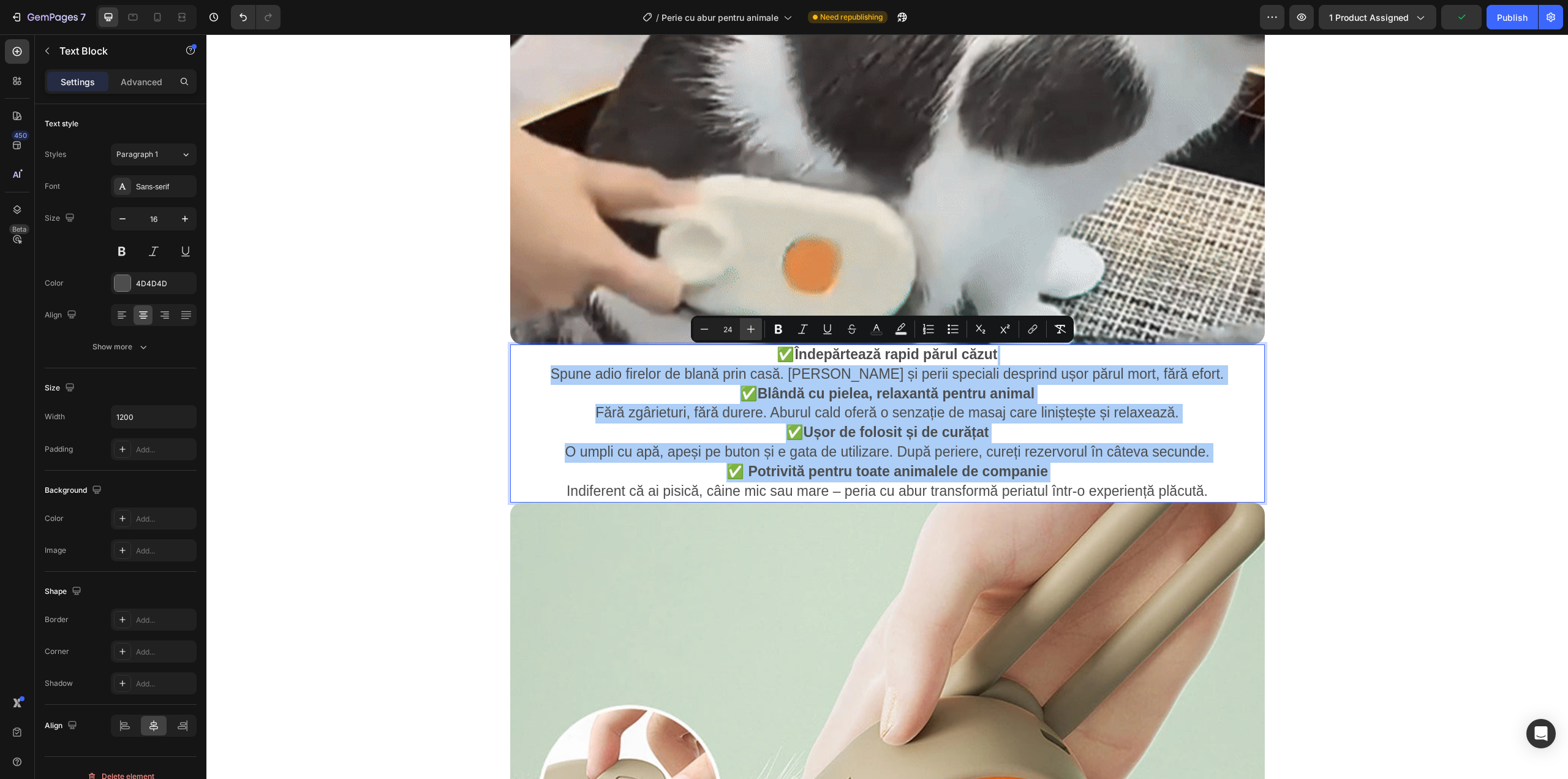
click at [757, 327] on button "Plus" at bounding box center [750, 329] width 22 height 22
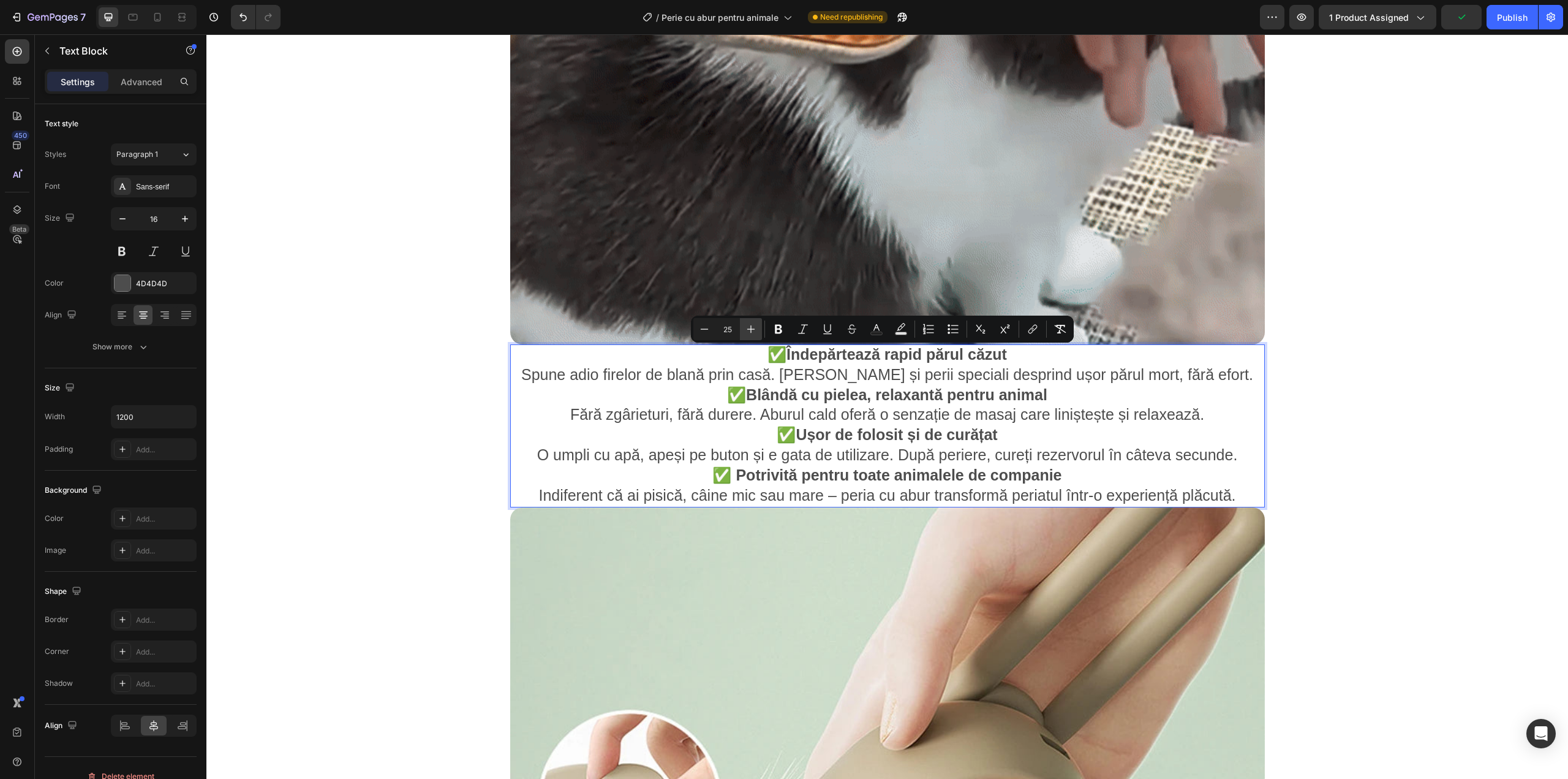
click at [757, 327] on button "Plus" at bounding box center [750, 329] width 22 height 22
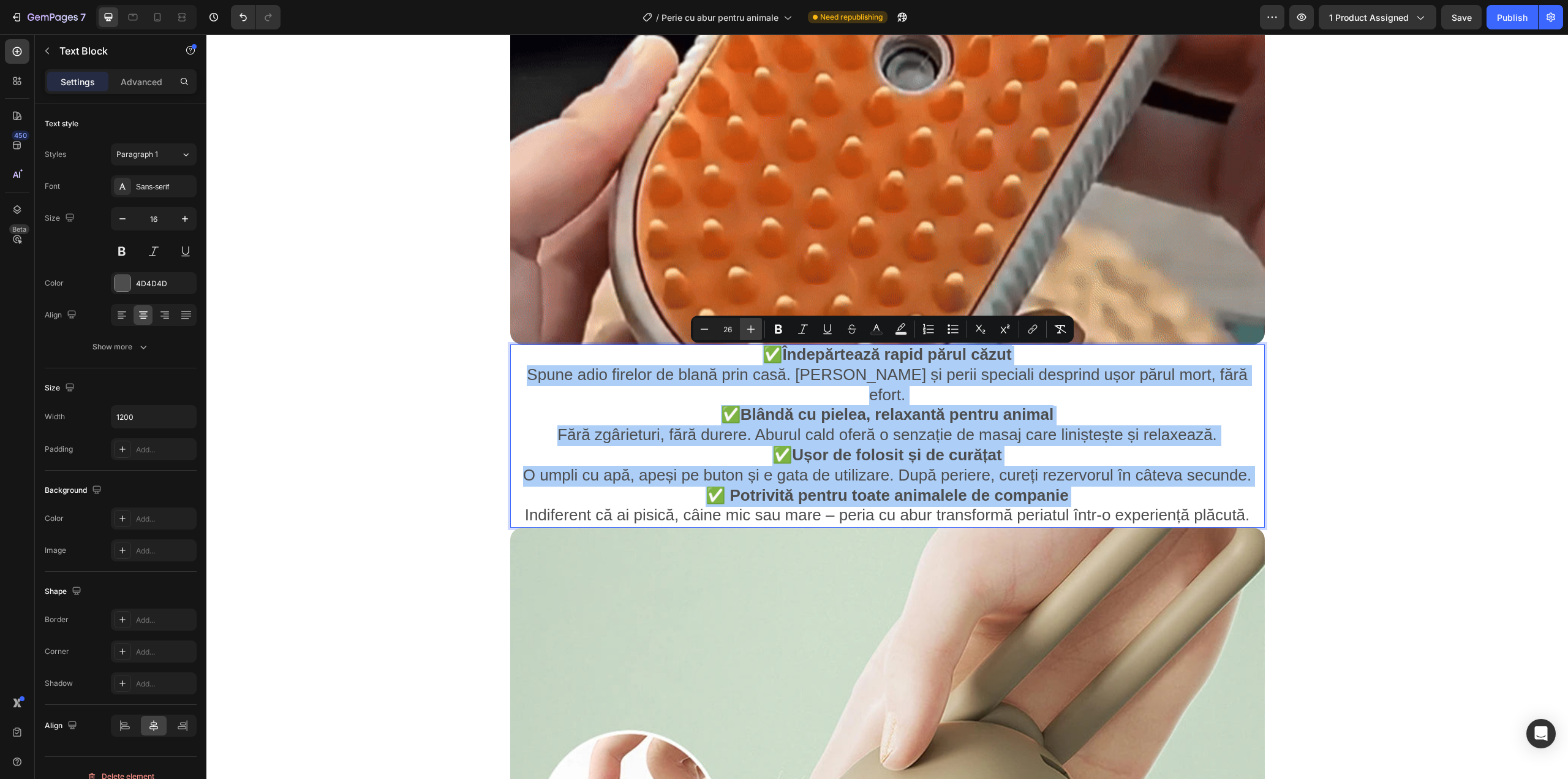
click at [757, 327] on button "Plus" at bounding box center [750, 329] width 22 height 22
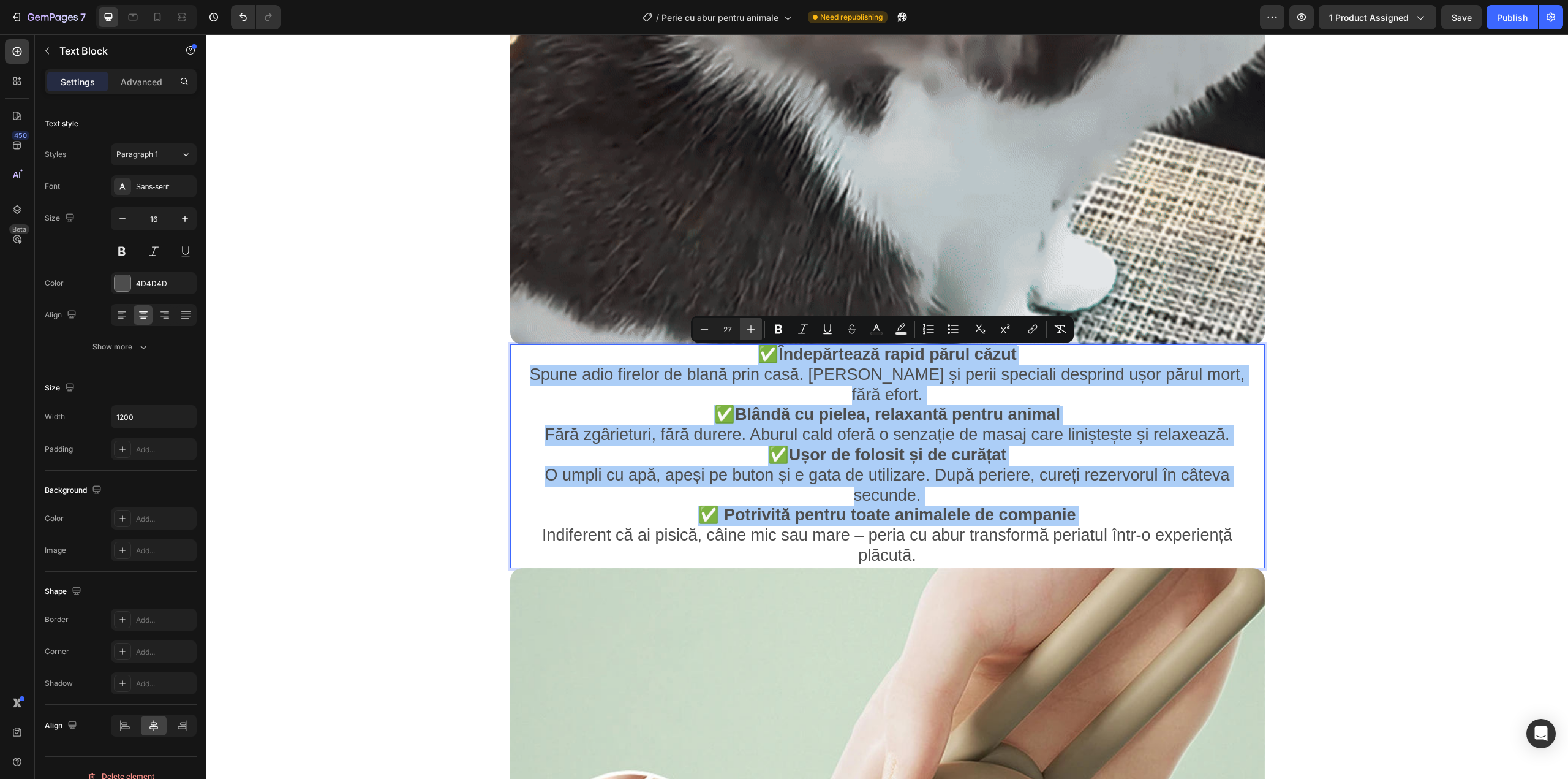
click at [757, 327] on button "Plus" at bounding box center [750, 329] width 22 height 22
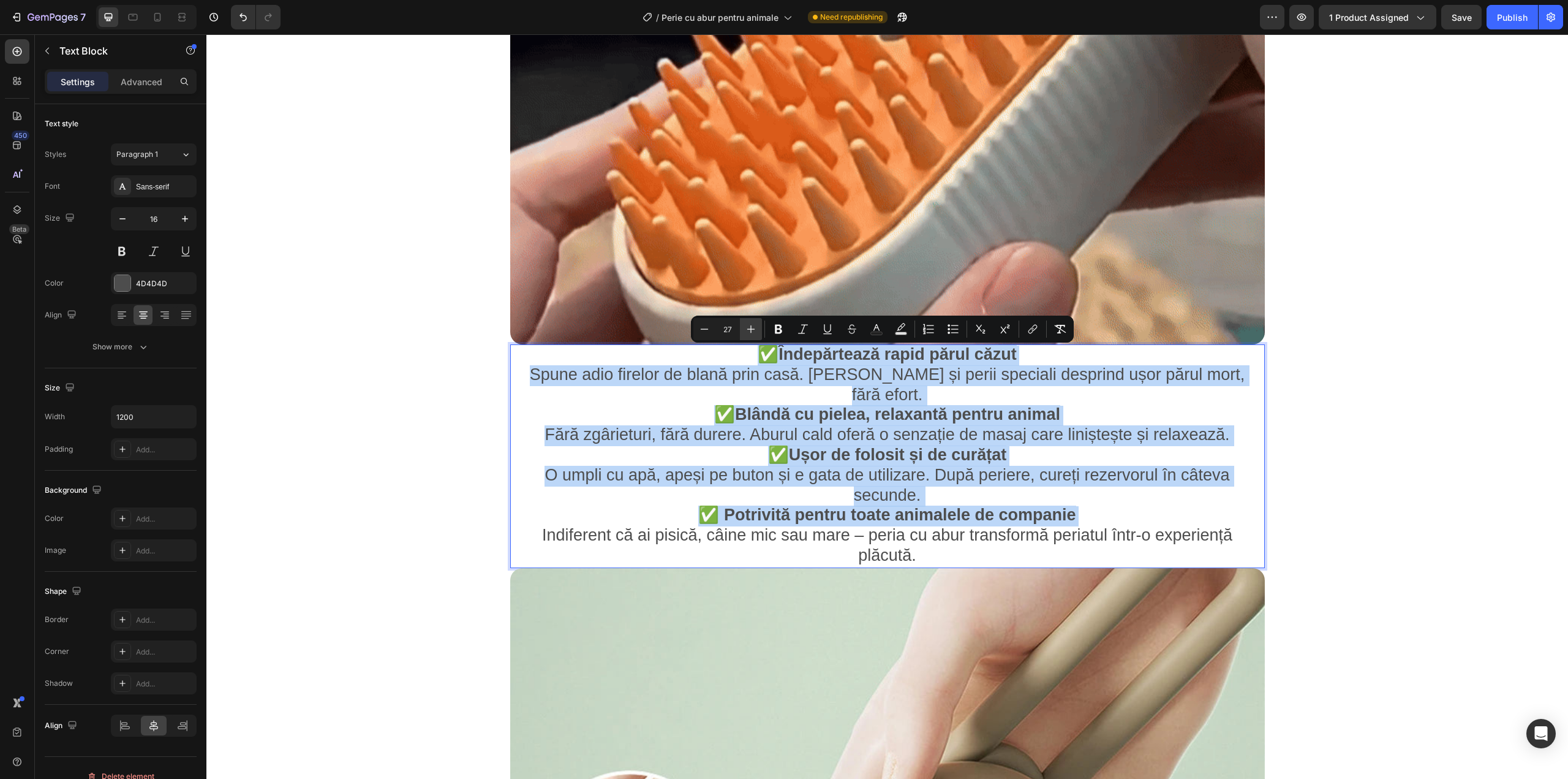
type input "28"
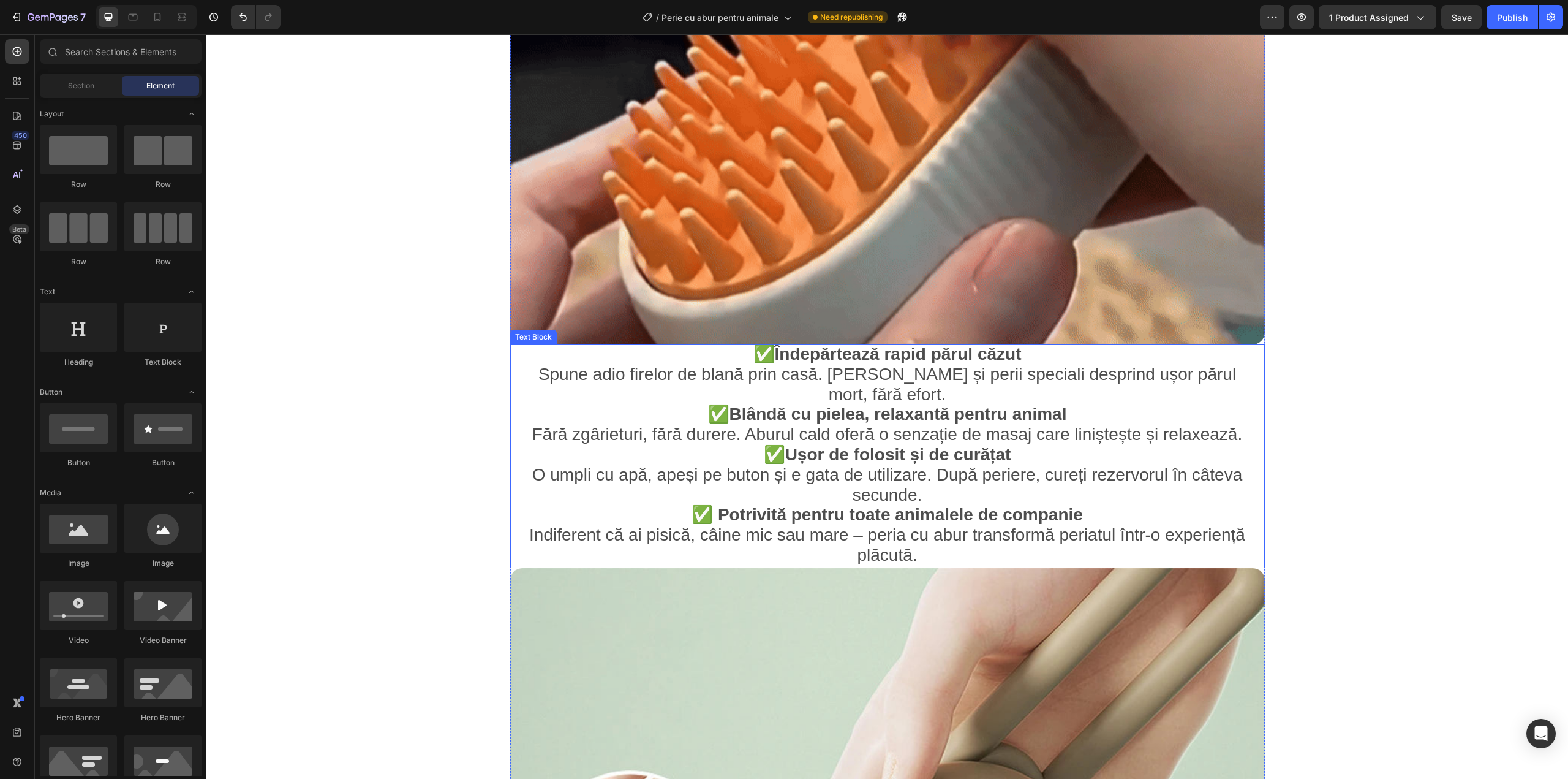
click at [1011, 354] on strong "Îndepărtează rapid părul căzut" at bounding box center [898, 353] width 247 height 19
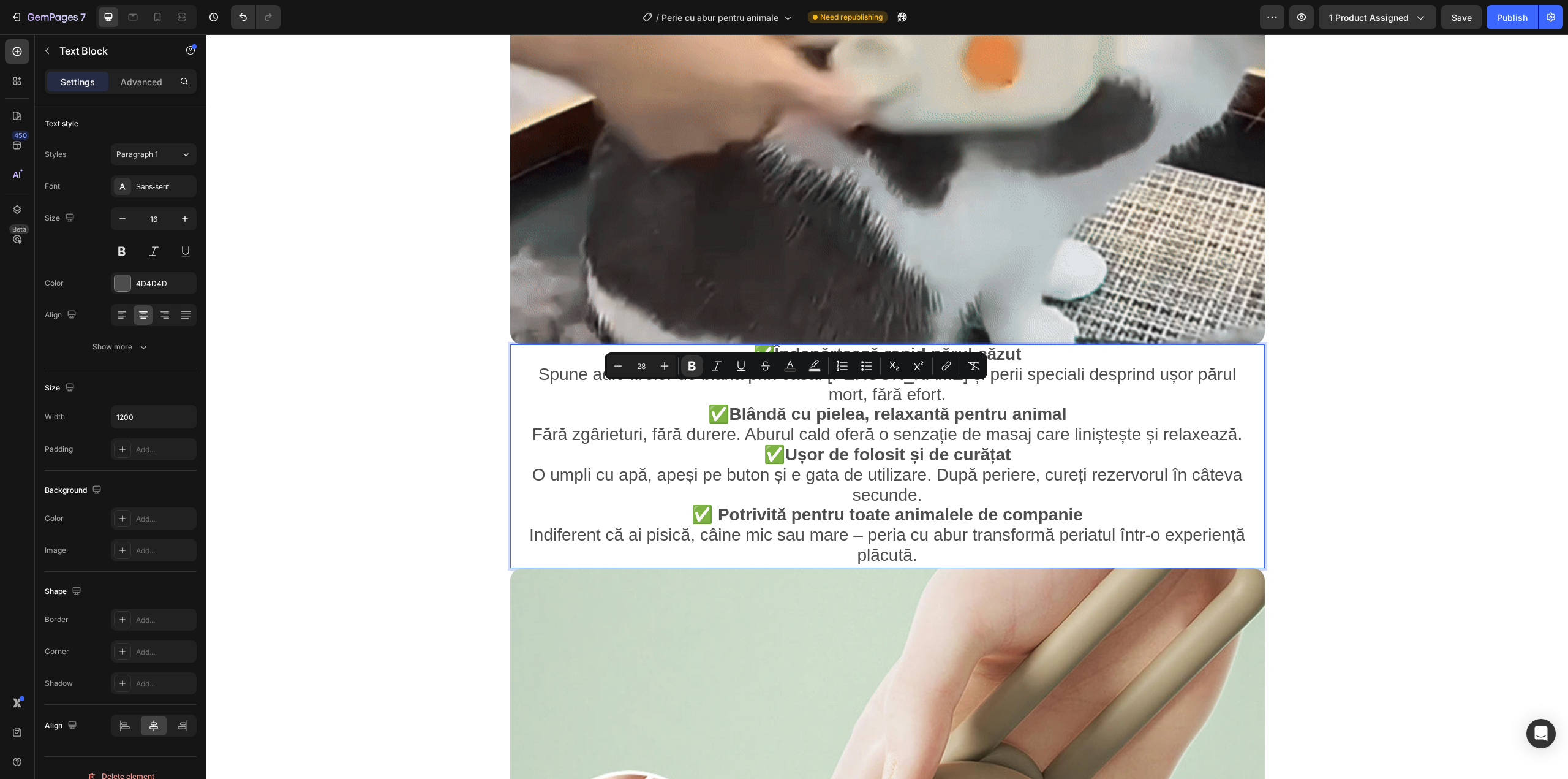
drag, startPoint x: 927, startPoint y: 397, endPoint x: 924, endPoint y: 415, distance: 18.2
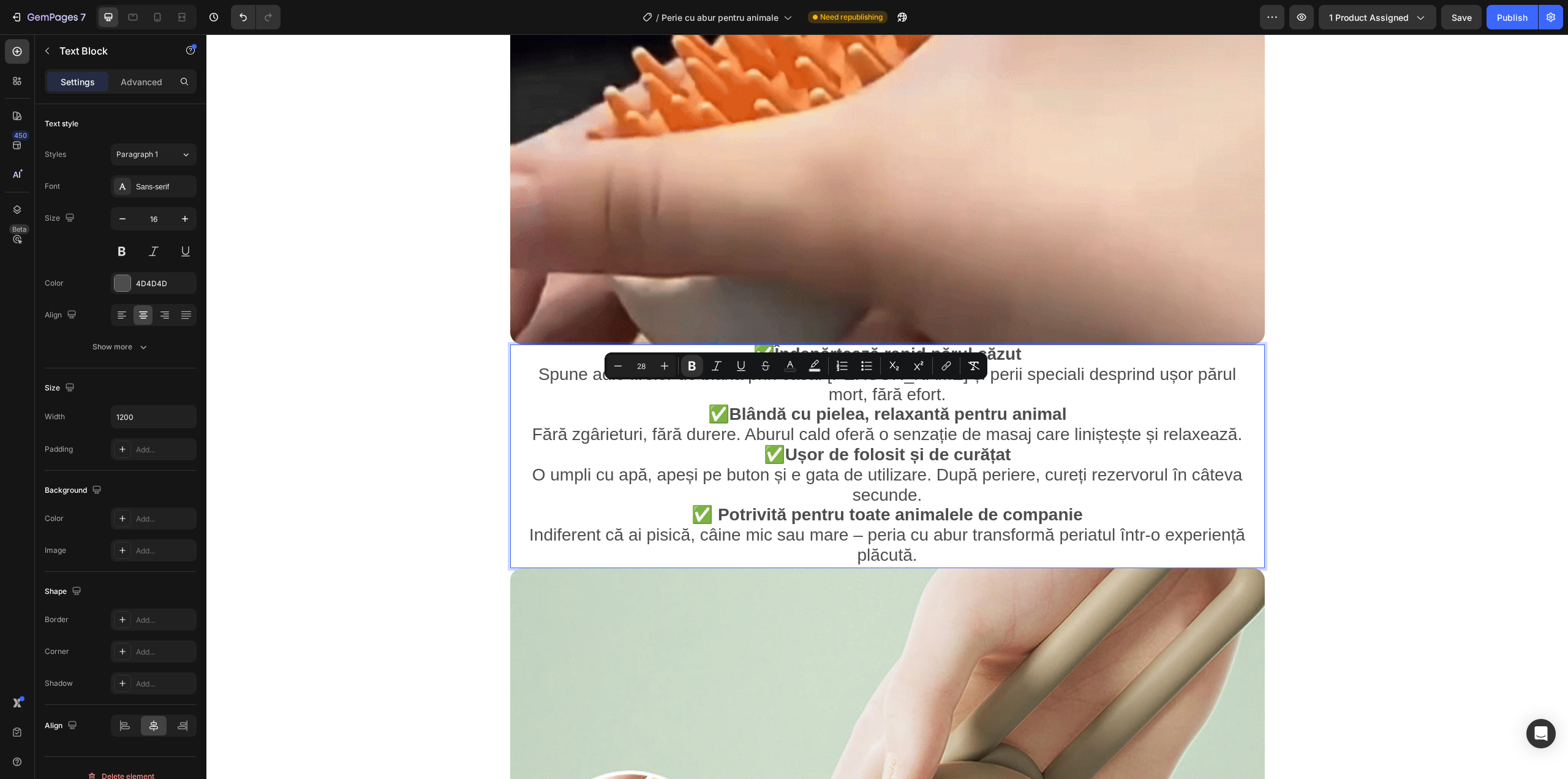
click at [924, 425] on span "Fără zgârieturi, fără durere. Aburul cald oferă o senzație de masaj care linișt…" at bounding box center [887, 434] width 710 height 19
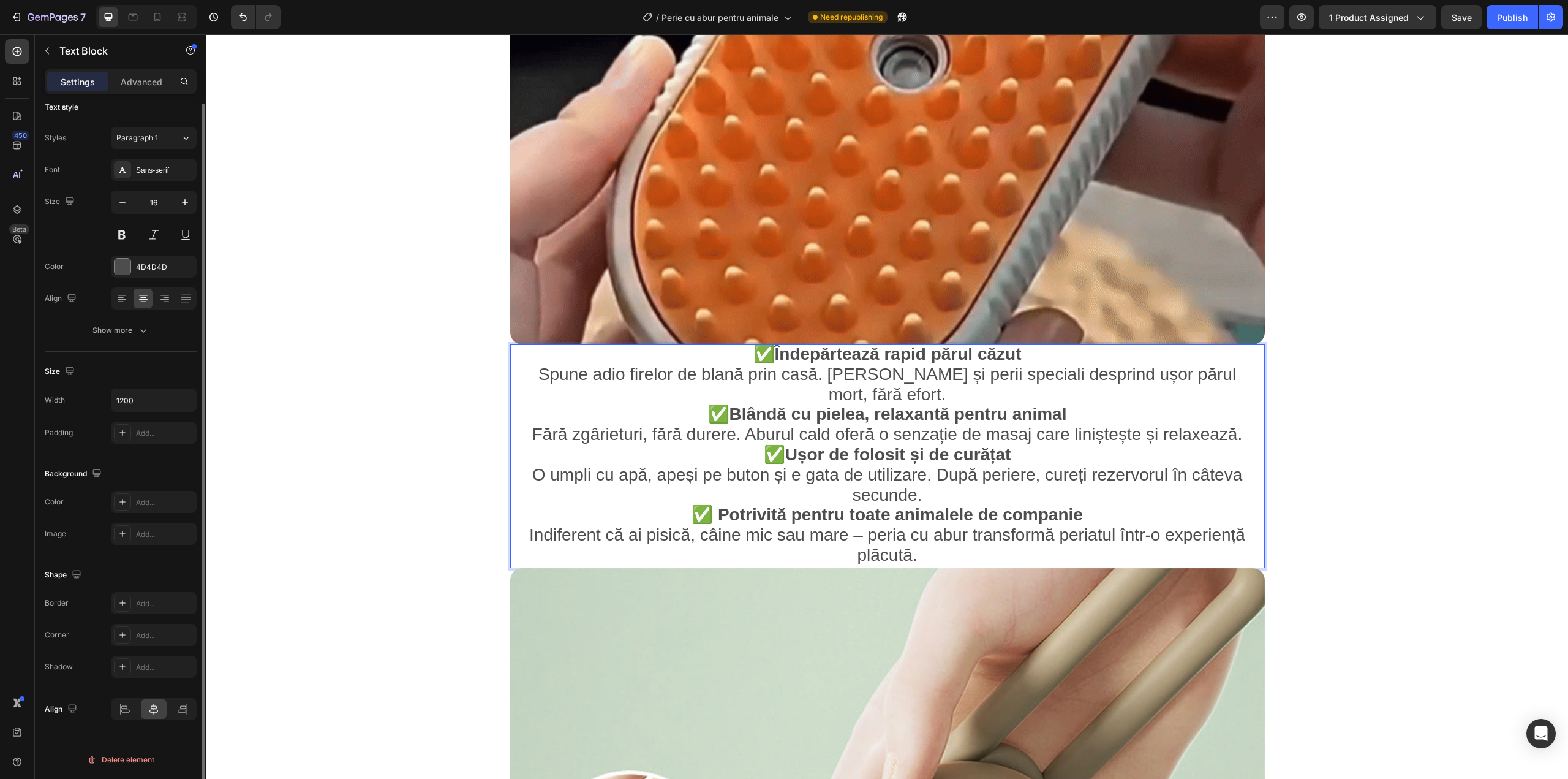
scroll to position [0, 0]
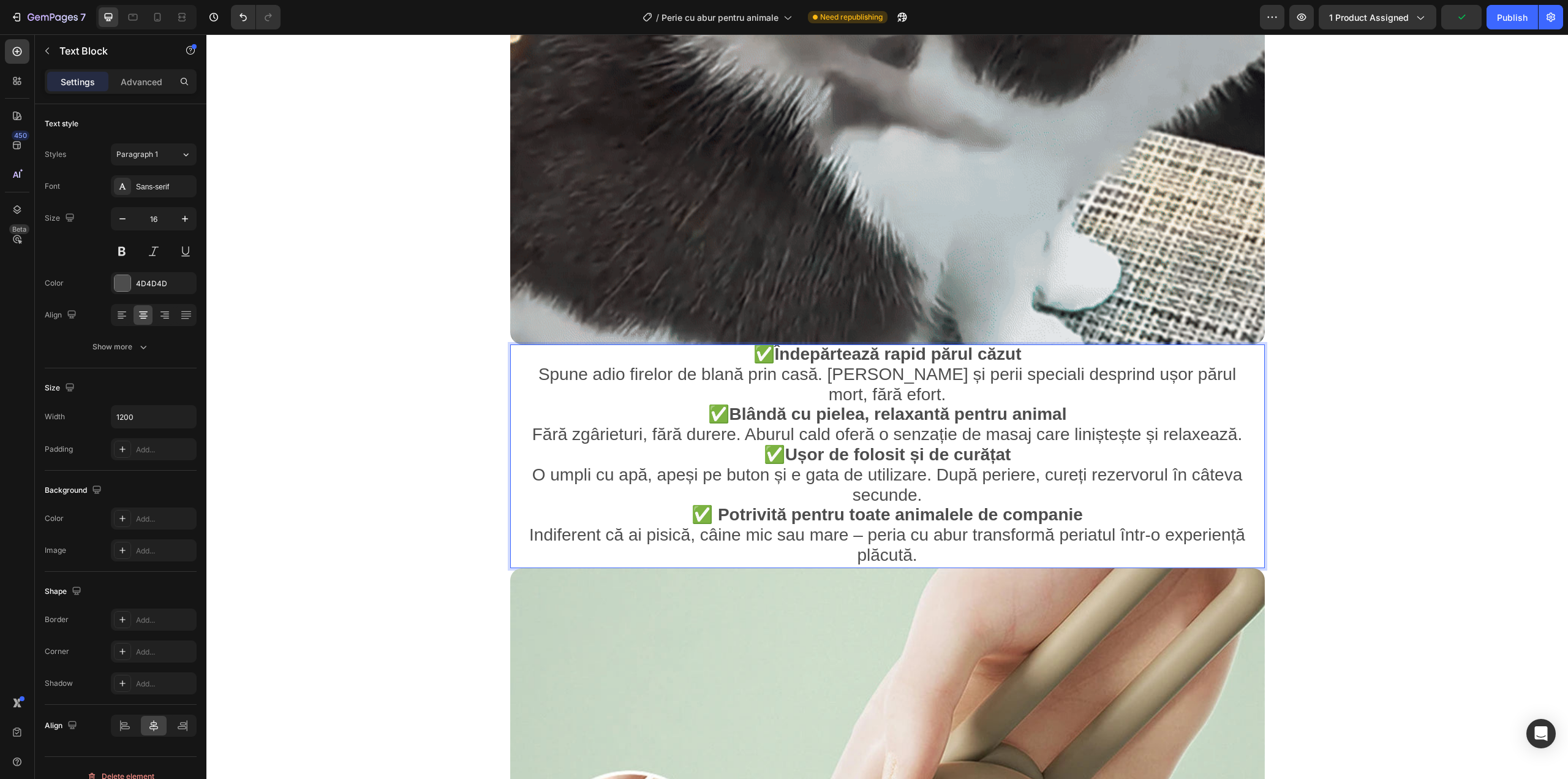
click at [910, 363] on strong "Îndepărtează rapid părul căzut" at bounding box center [898, 353] width 247 height 19
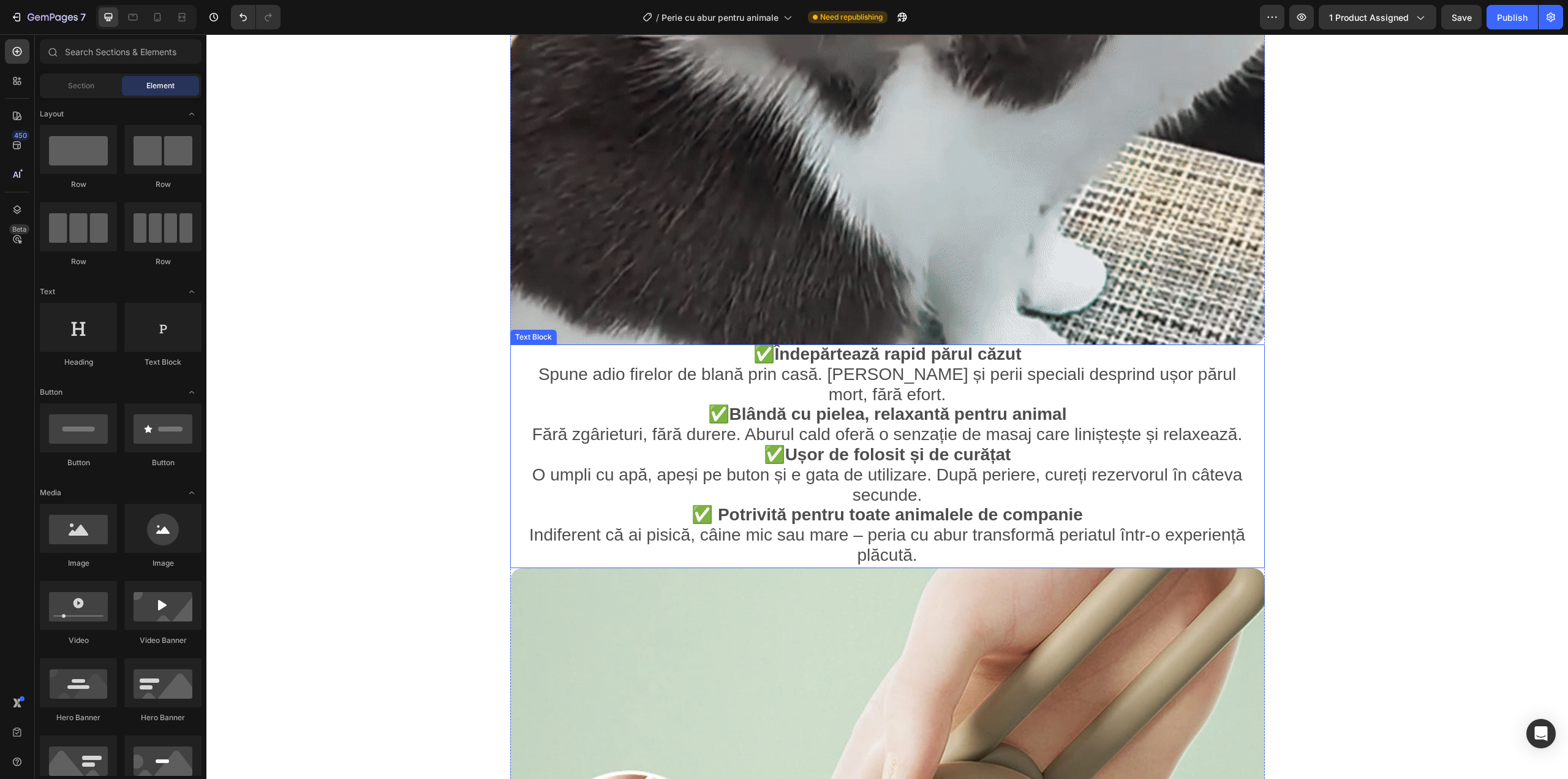
click at [994, 445] on strong "Ușor de folosit și de curățat" at bounding box center [898, 454] width 226 height 19
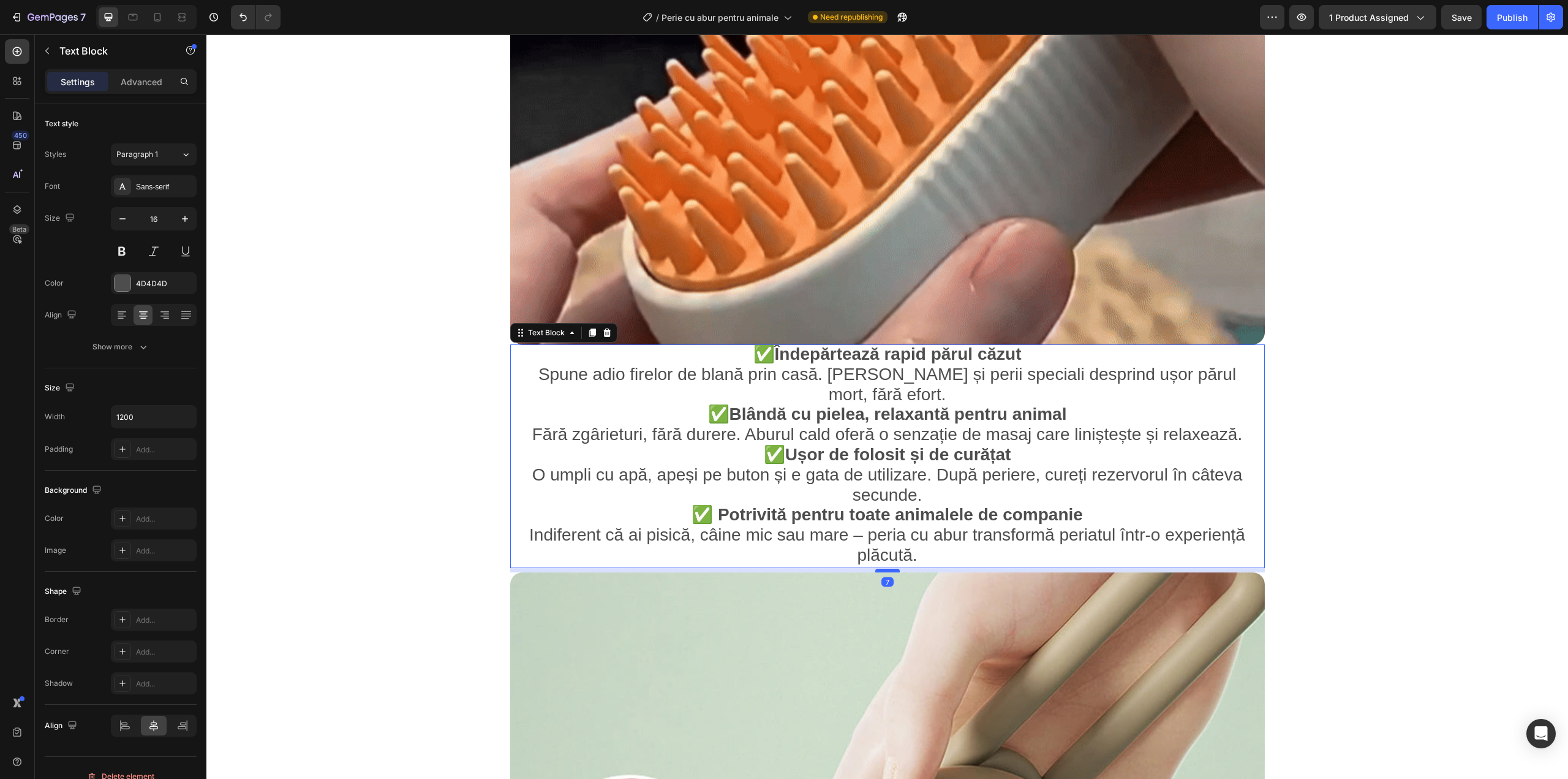
click at [879, 569] on div at bounding box center [888, 571] width 25 height 4
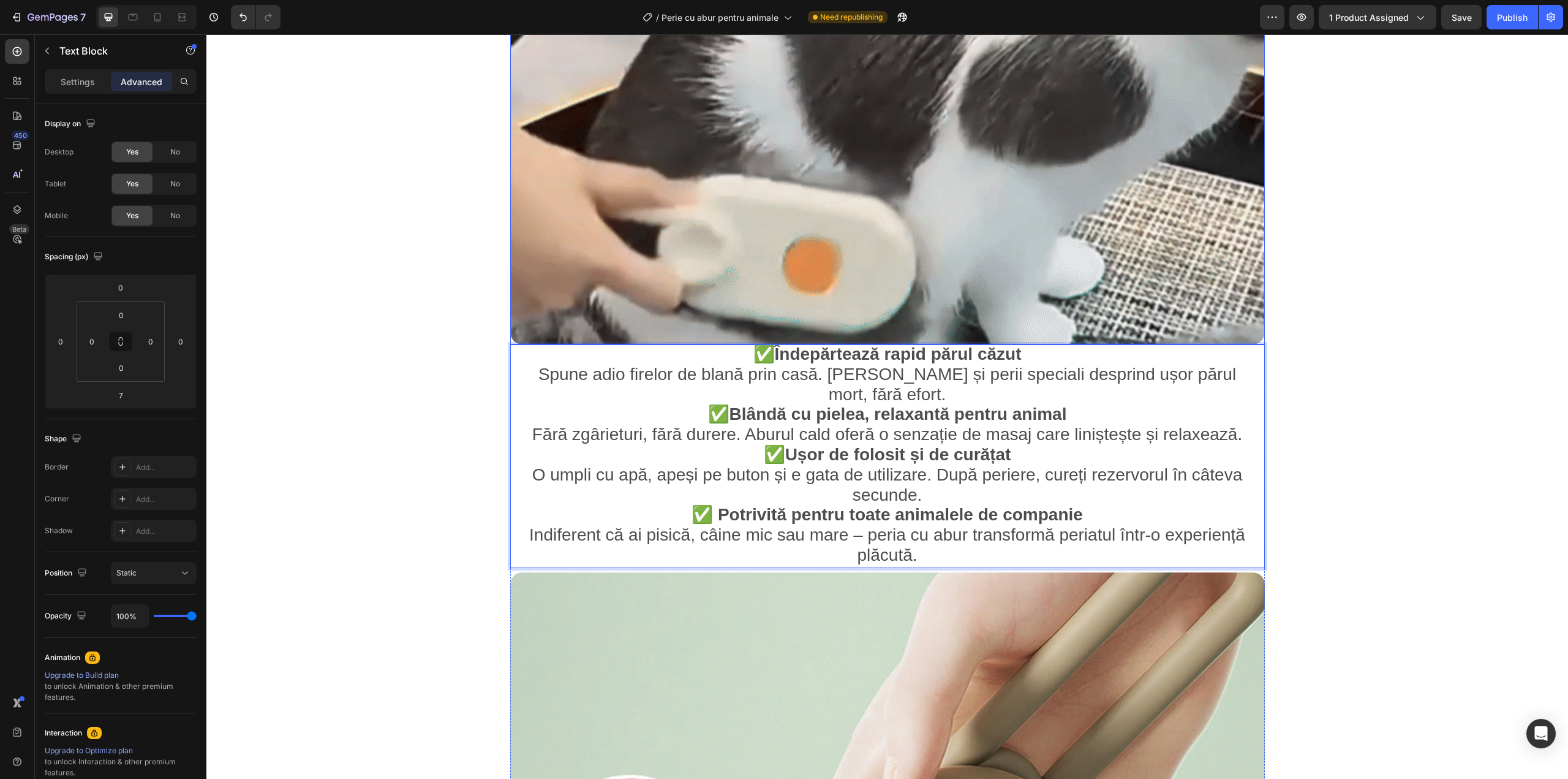
click at [884, 334] on img at bounding box center [887, 0] width 755 height 689
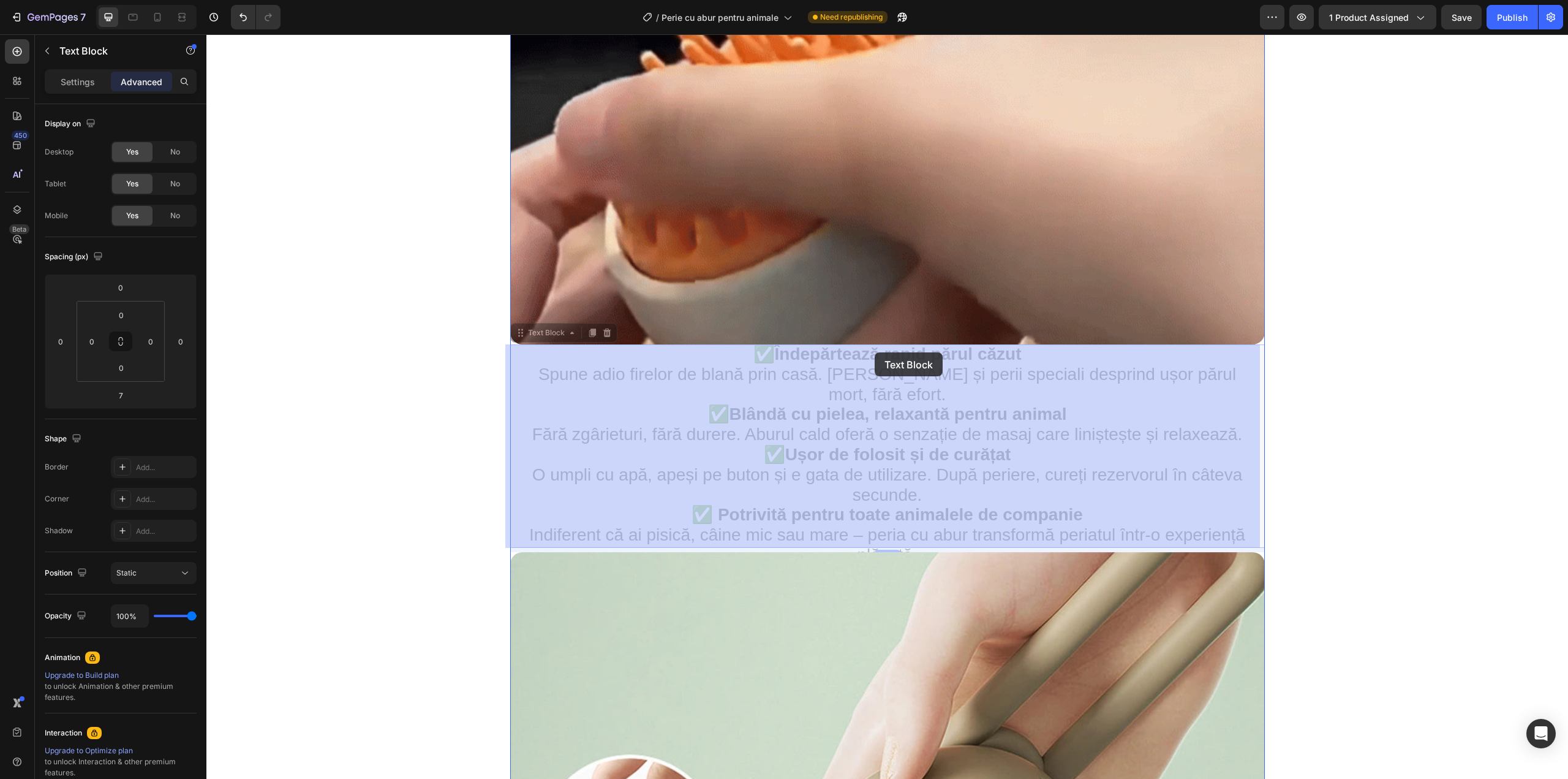
drag, startPoint x: 876, startPoint y: 344, endPoint x: 875, endPoint y: 352, distance: 8.1
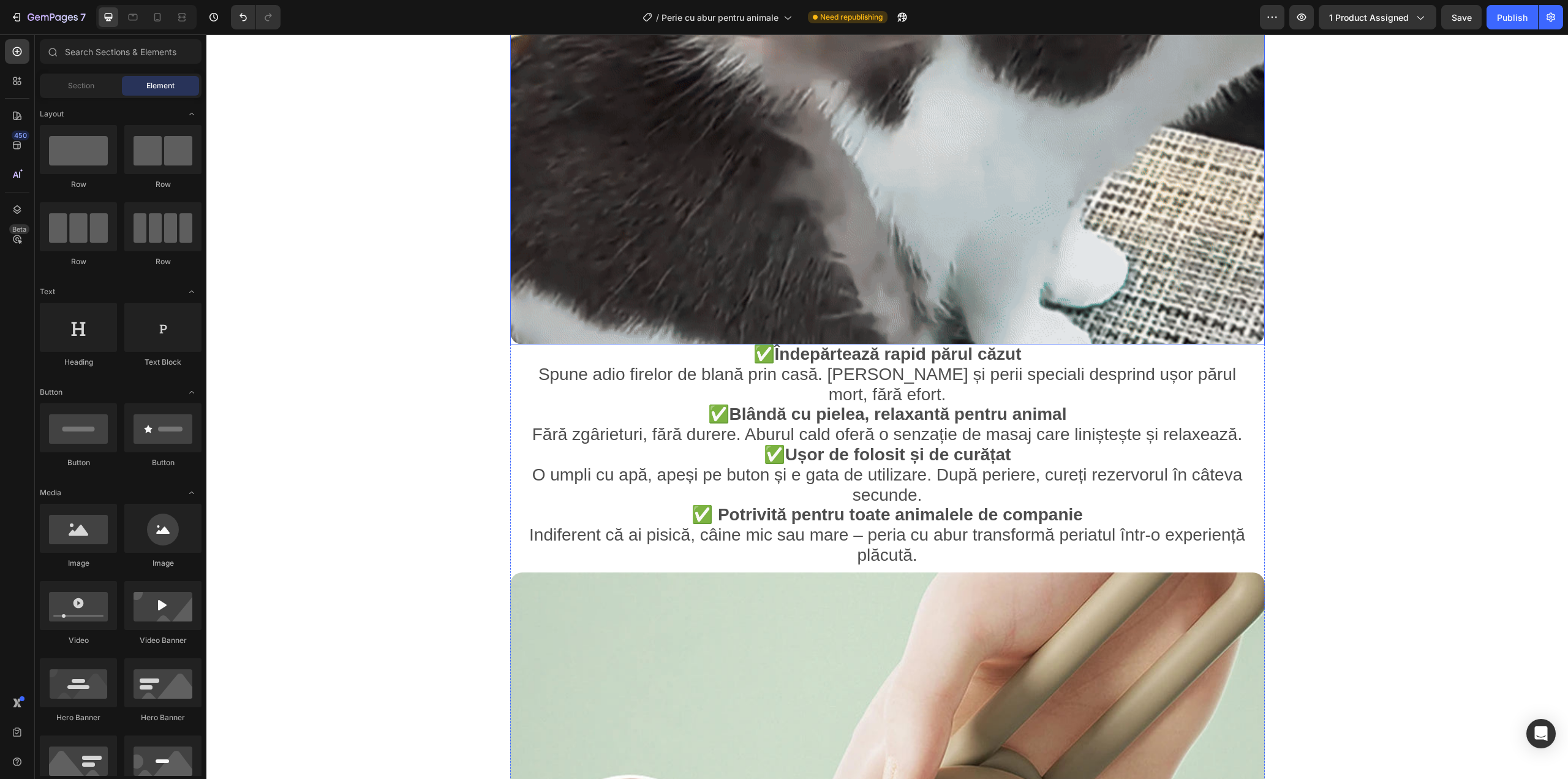
click at [903, 290] on img at bounding box center [887, 0] width 755 height 689
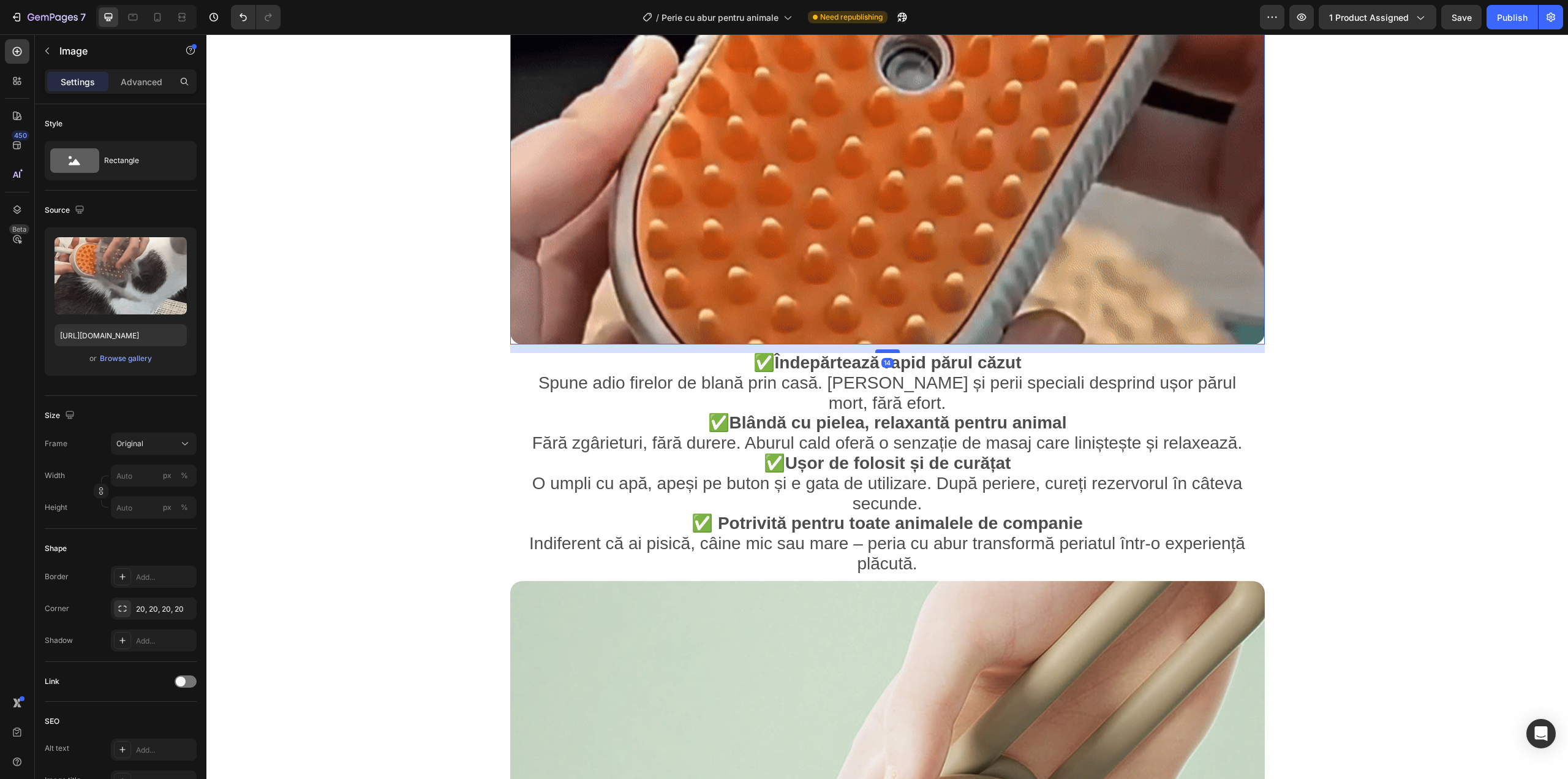
drag, startPoint x: 884, startPoint y: 344, endPoint x: 882, endPoint y: 352, distance: 8.2
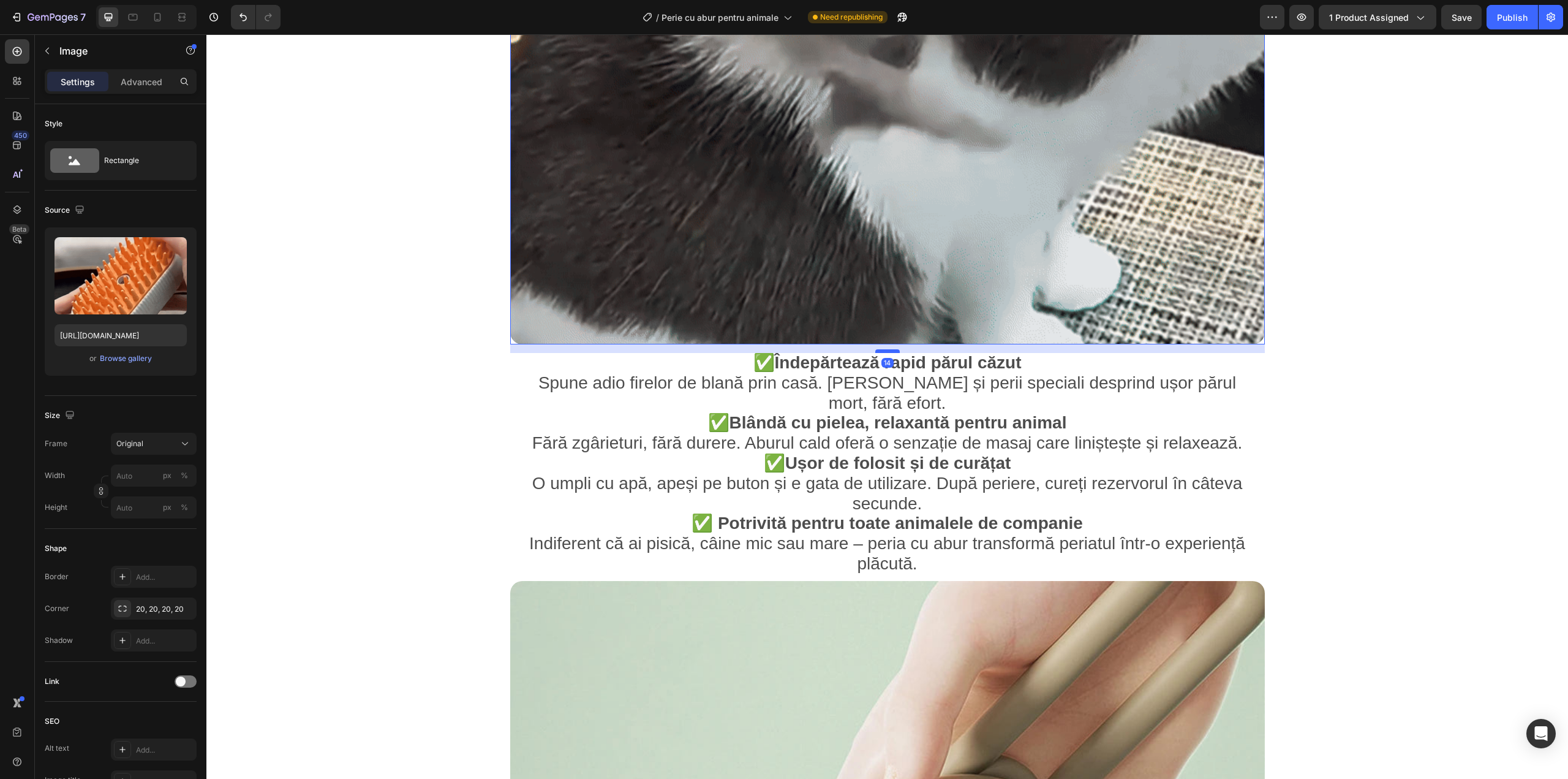
click at [882, 352] on div at bounding box center [888, 352] width 25 height 4
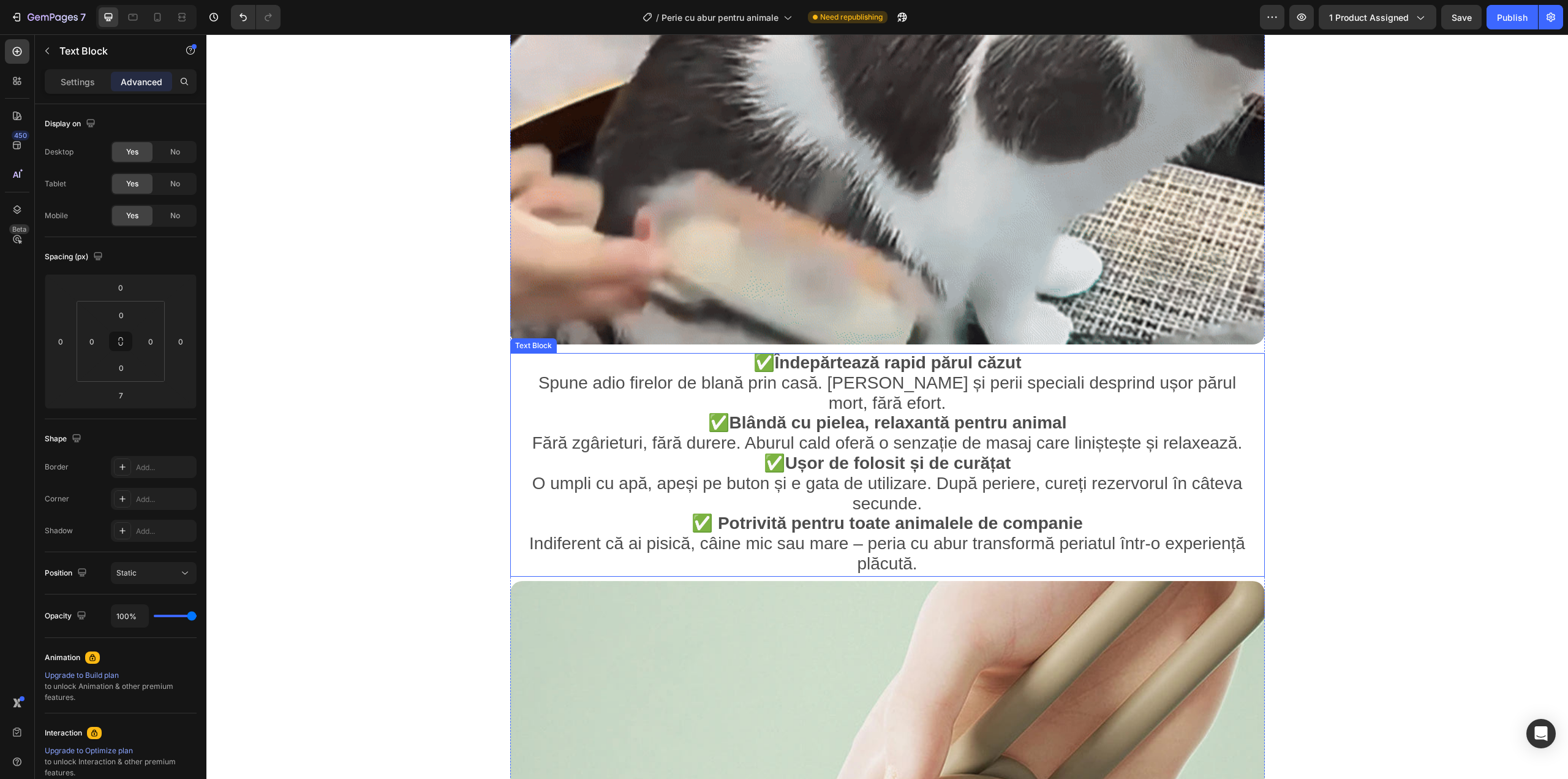
click at [907, 553] on p "✅ Potrivită pentru toate animalele de companie Indiferent că ai pisică, câine m…" at bounding box center [887, 544] width 732 height 60
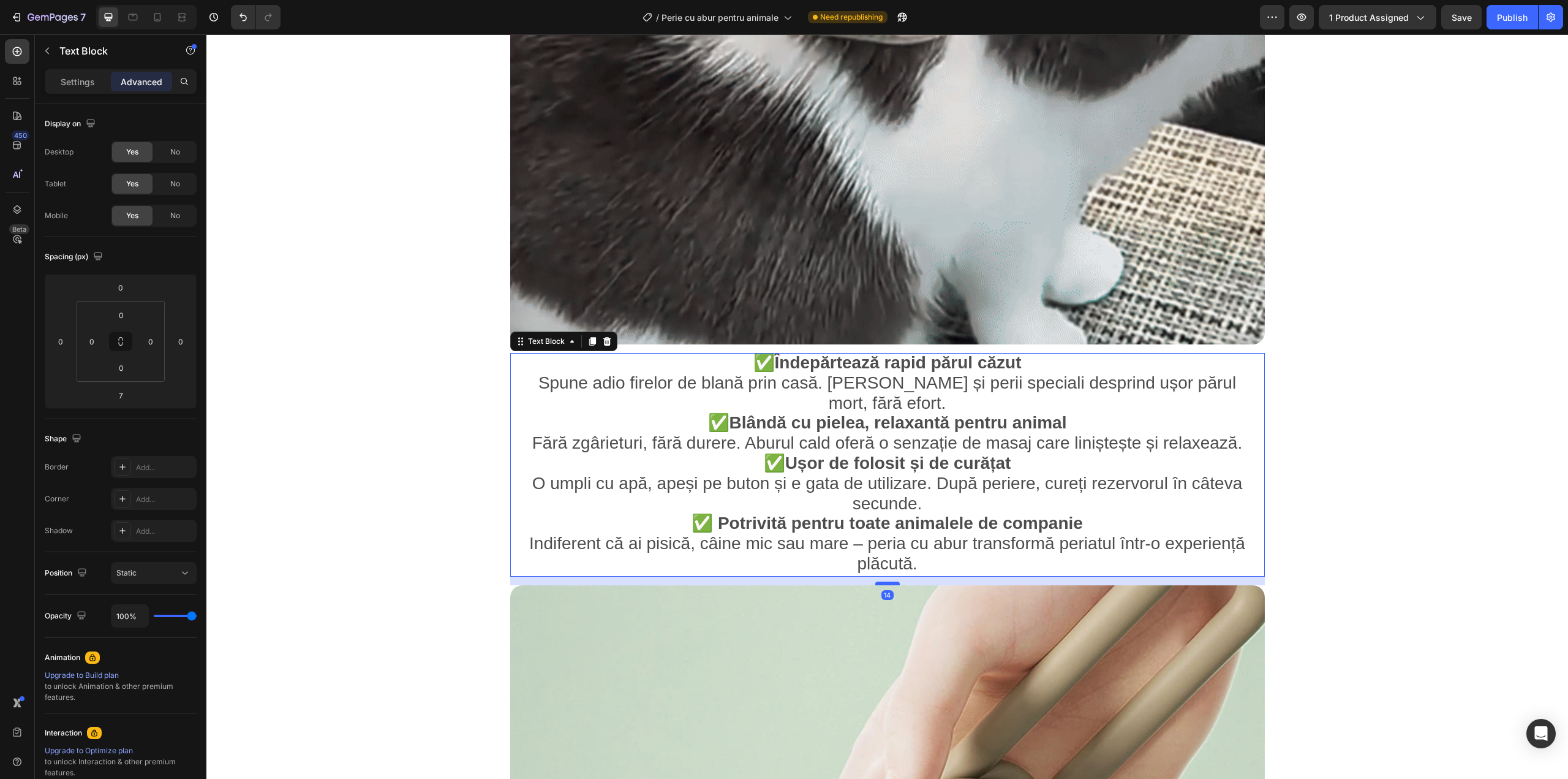
click at [880, 581] on div at bounding box center [888, 583] width 25 height 4
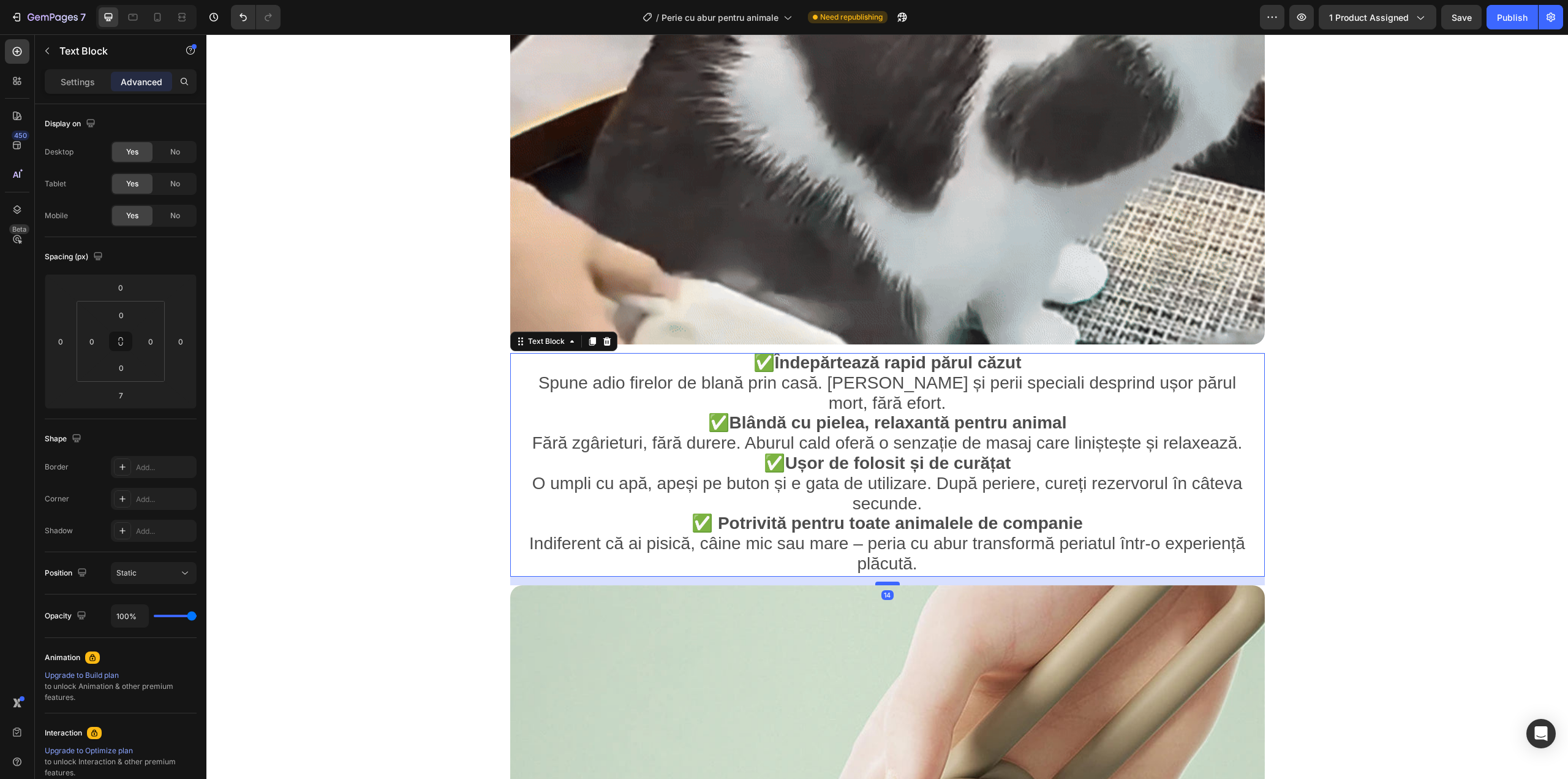
type input "14"
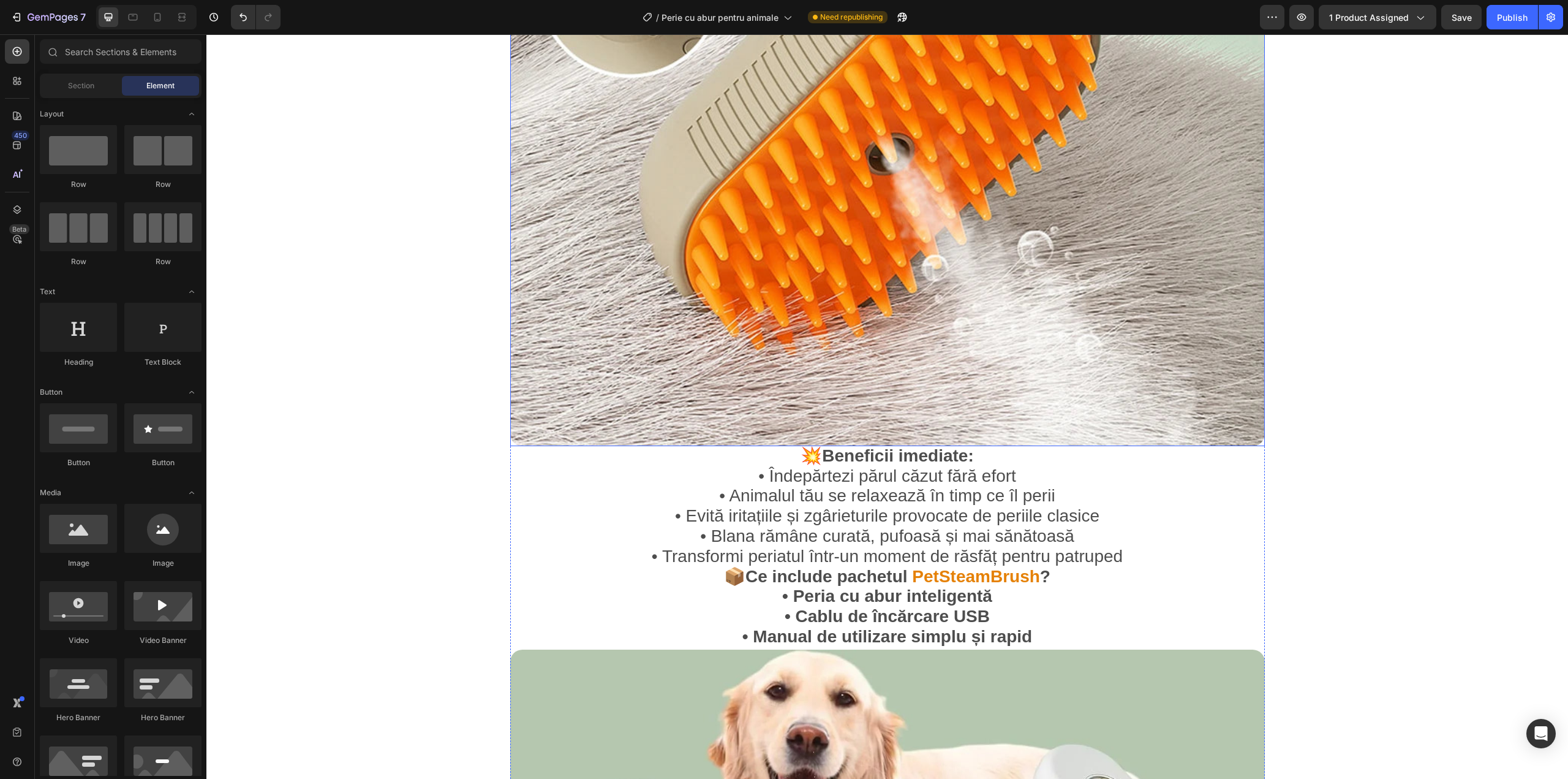
scroll to position [2002, 0]
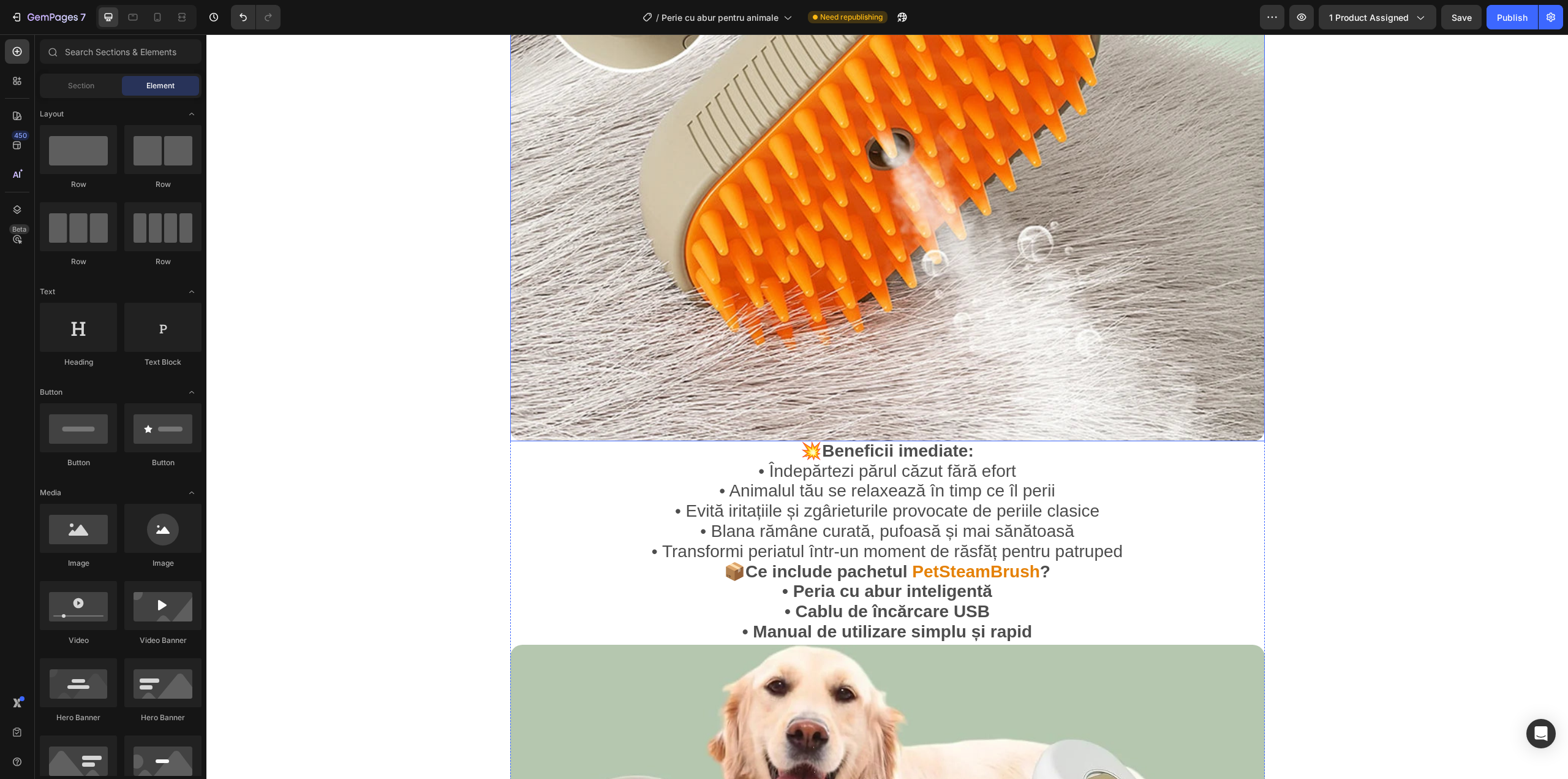
click at [984, 324] on img at bounding box center [887, 64] width 755 height 755
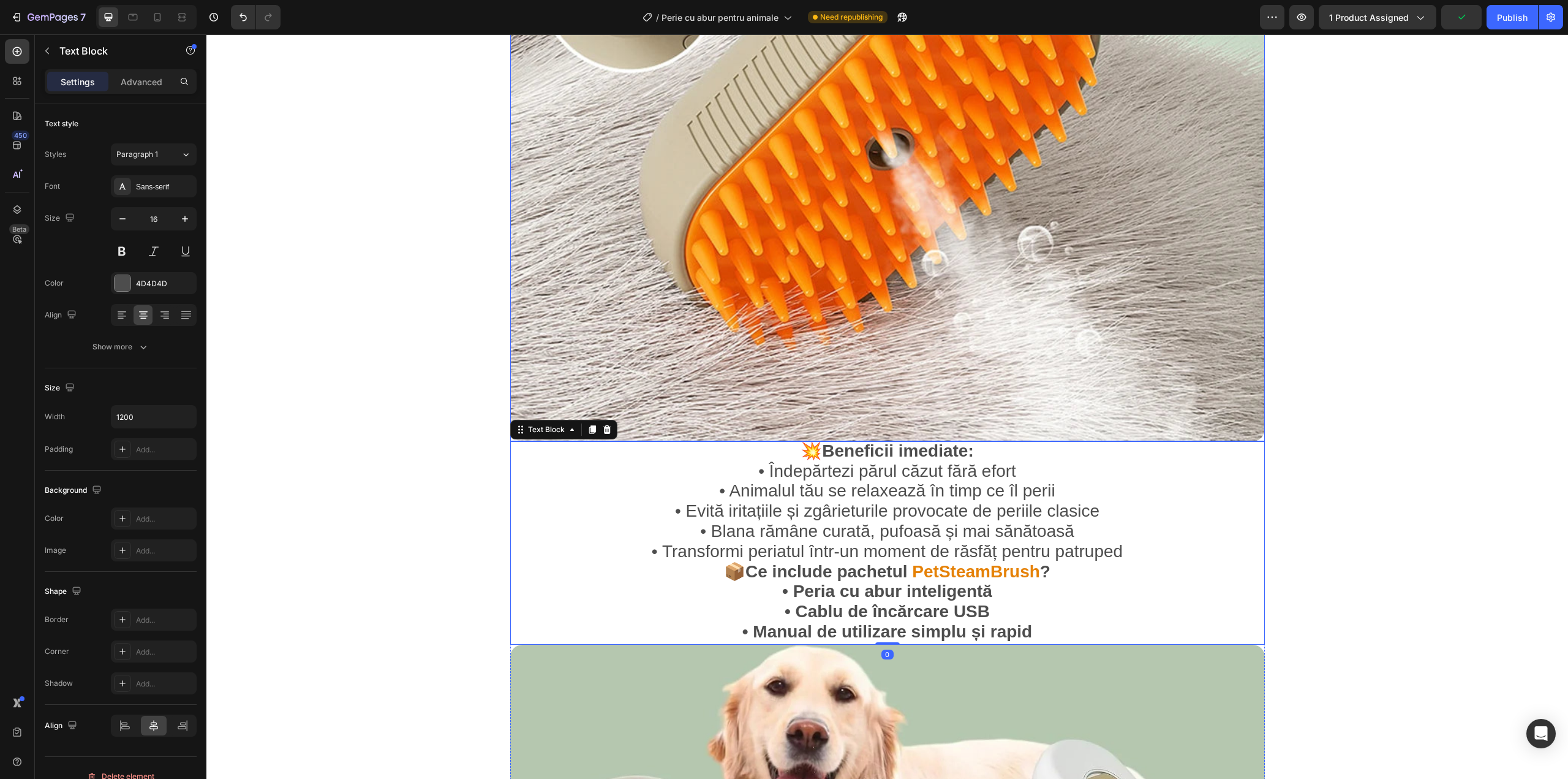
click at [899, 397] on img at bounding box center [887, 64] width 755 height 755
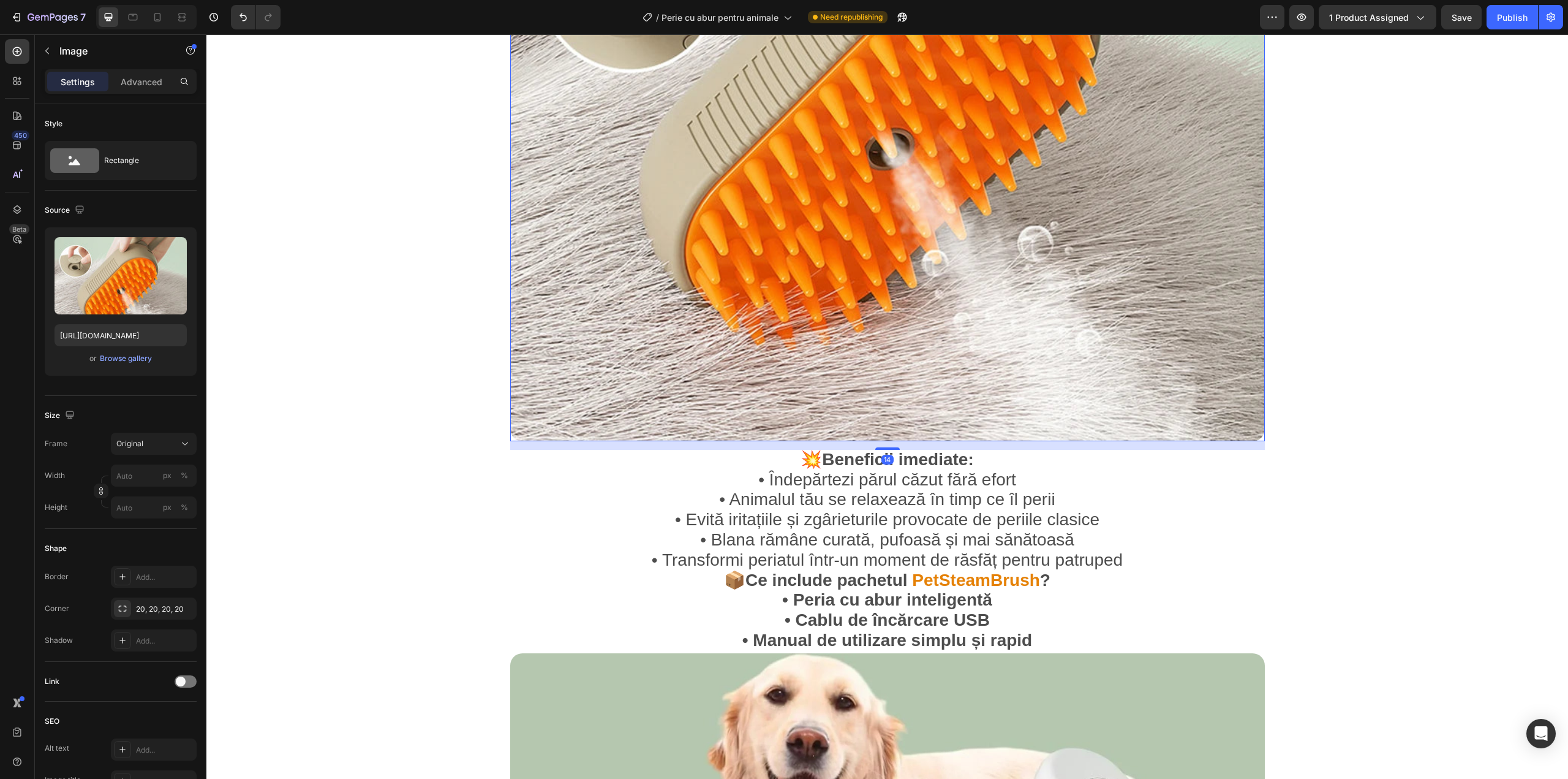
drag, startPoint x: 878, startPoint y: 418, endPoint x: 878, endPoint y: 427, distance: 9.0
click at [878, 447] on div at bounding box center [888, 448] width 25 height 3
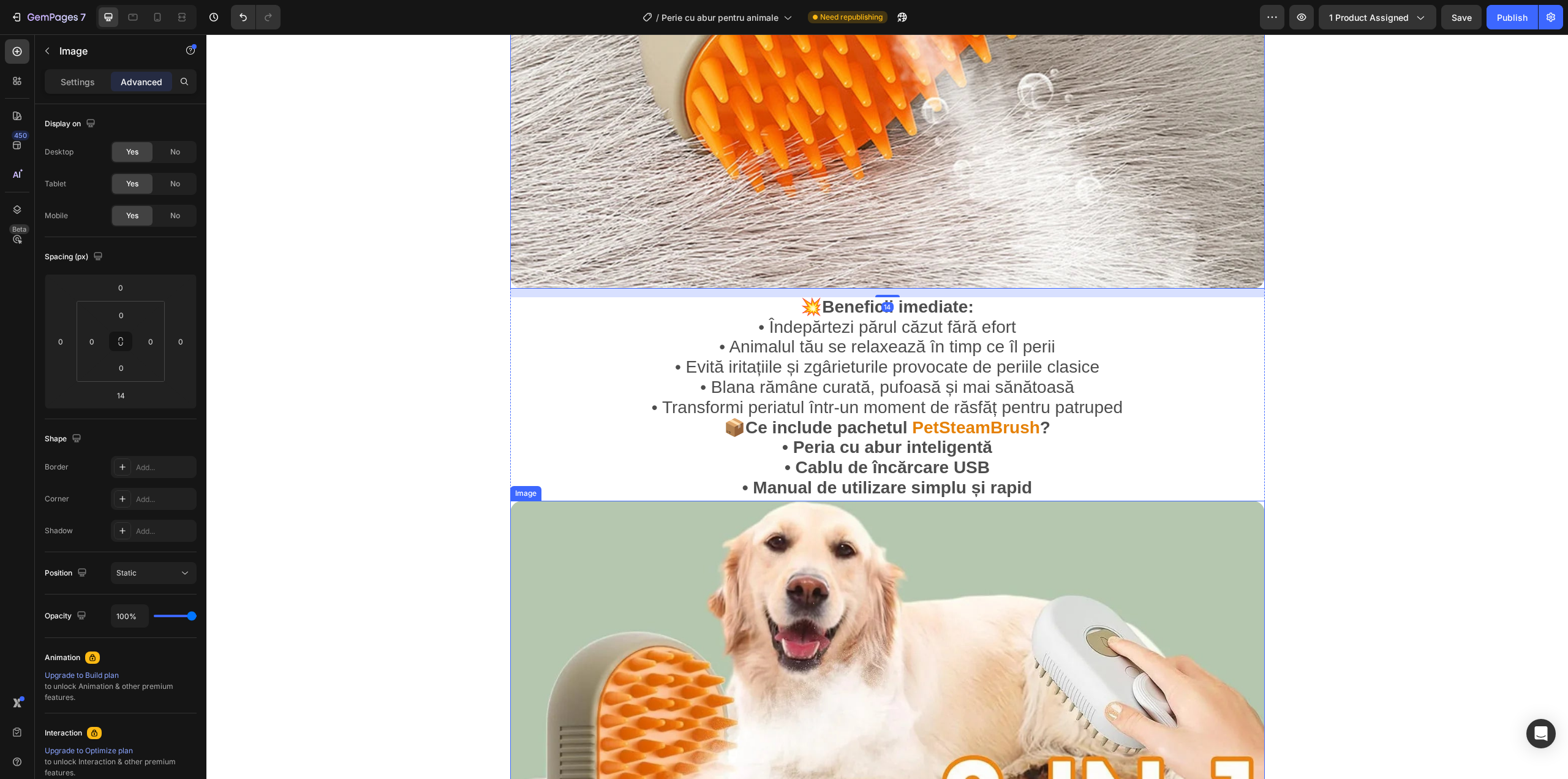
scroll to position [2206, 0]
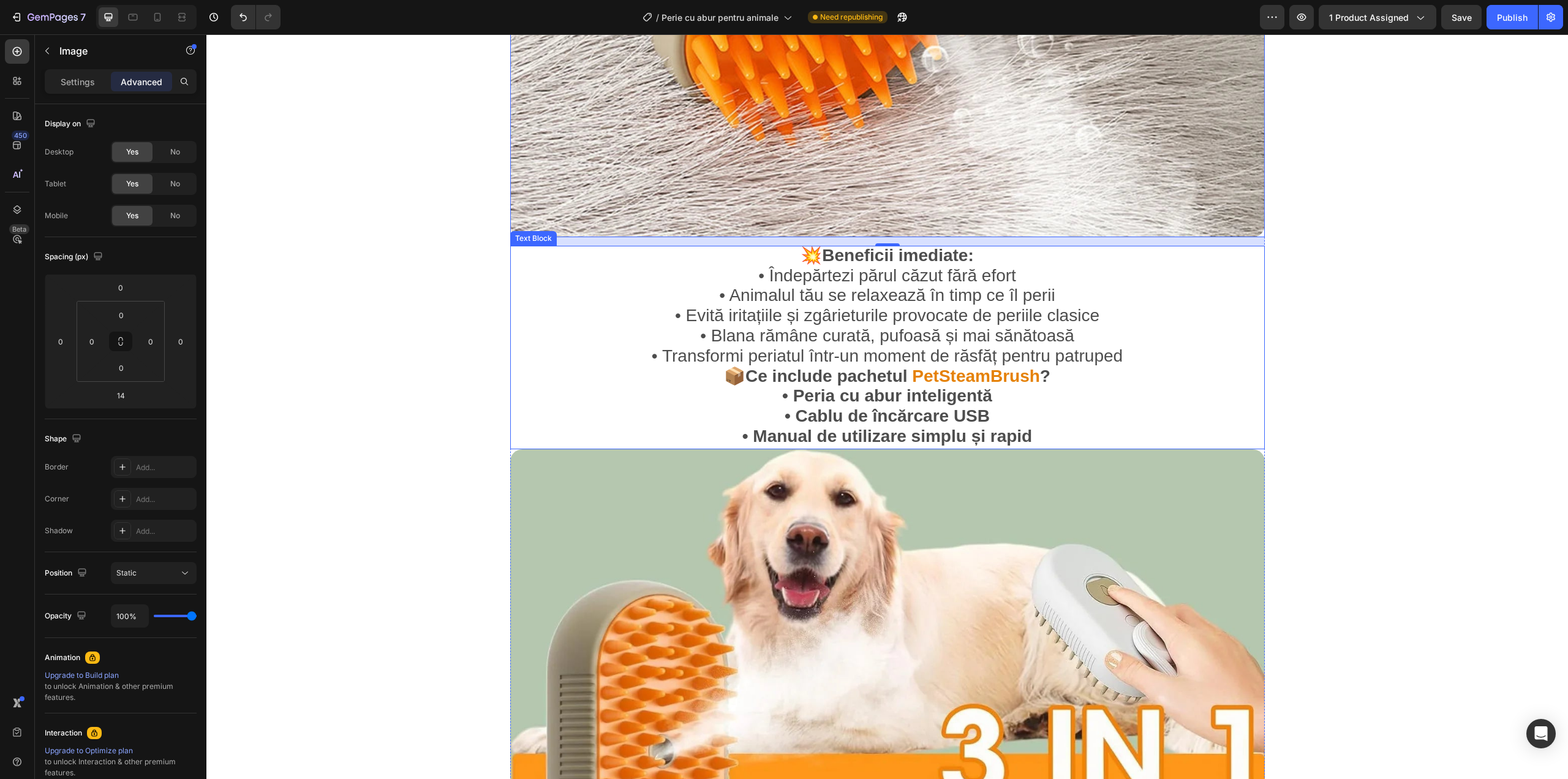
click at [917, 407] on strong "• Cablu de încărcare USB" at bounding box center [887, 416] width 205 height 19
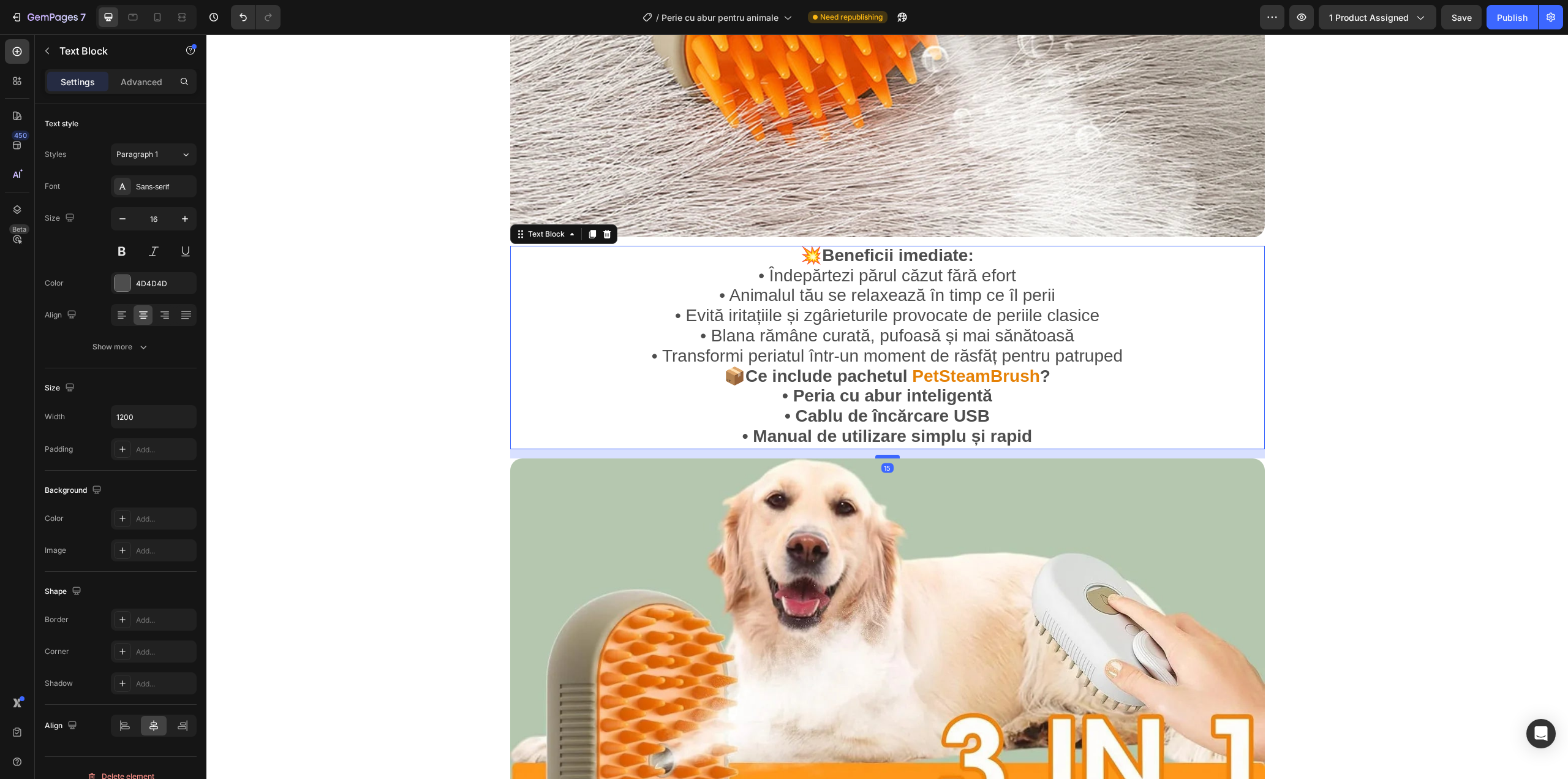
drag, startPoint x: 884, startPoint y: 428, endPoint x: 887, endPoint y: 437, distance: 9.5
click at [887, 455] on div at bounding box center [888, 457] width 25 height 4
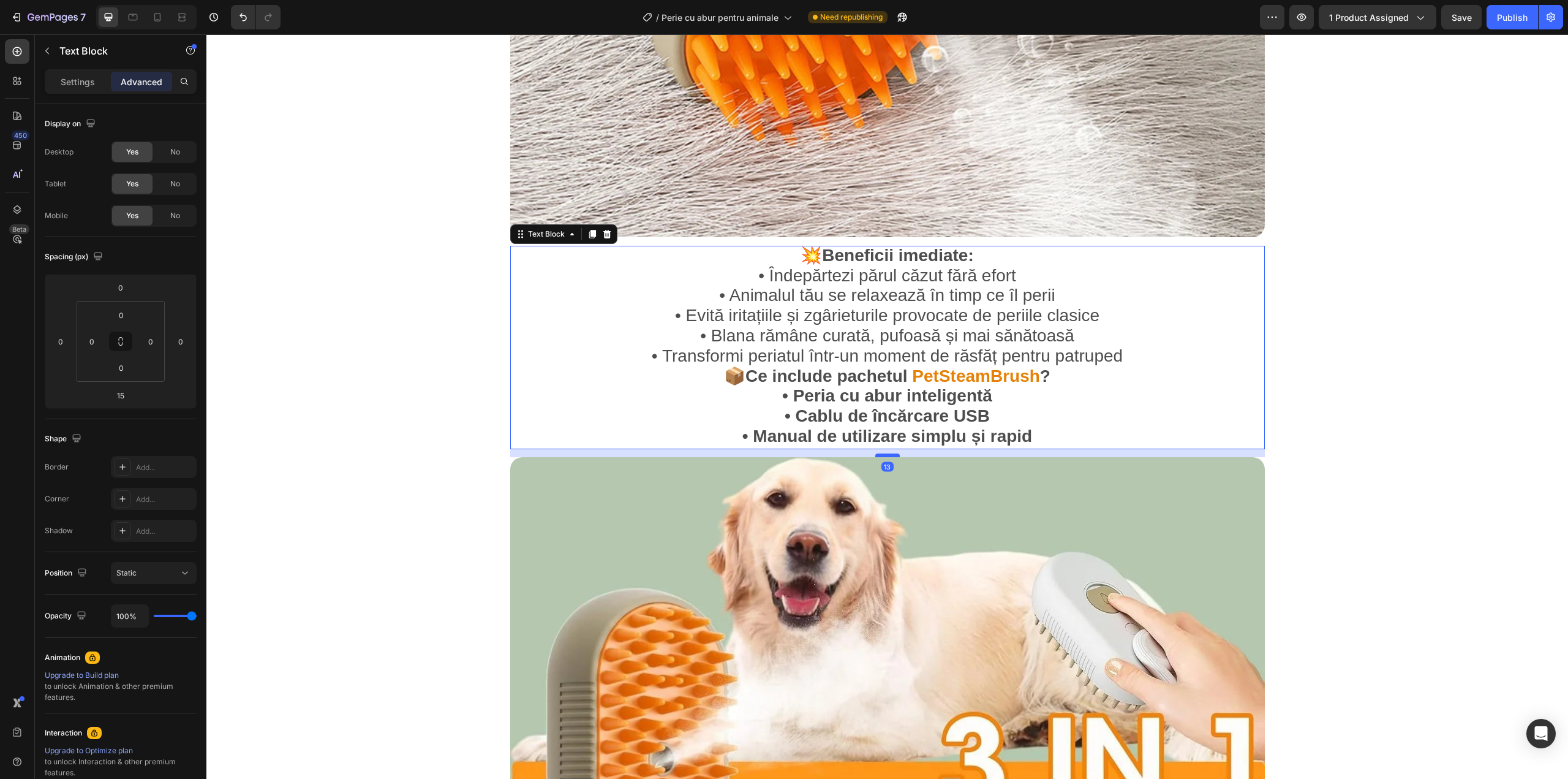
click at [891, 453] on div at bounding box center [888, 455] width 25 height 4
click at [888, 455] on div at bounding box center [888, 457] width 25 height 4
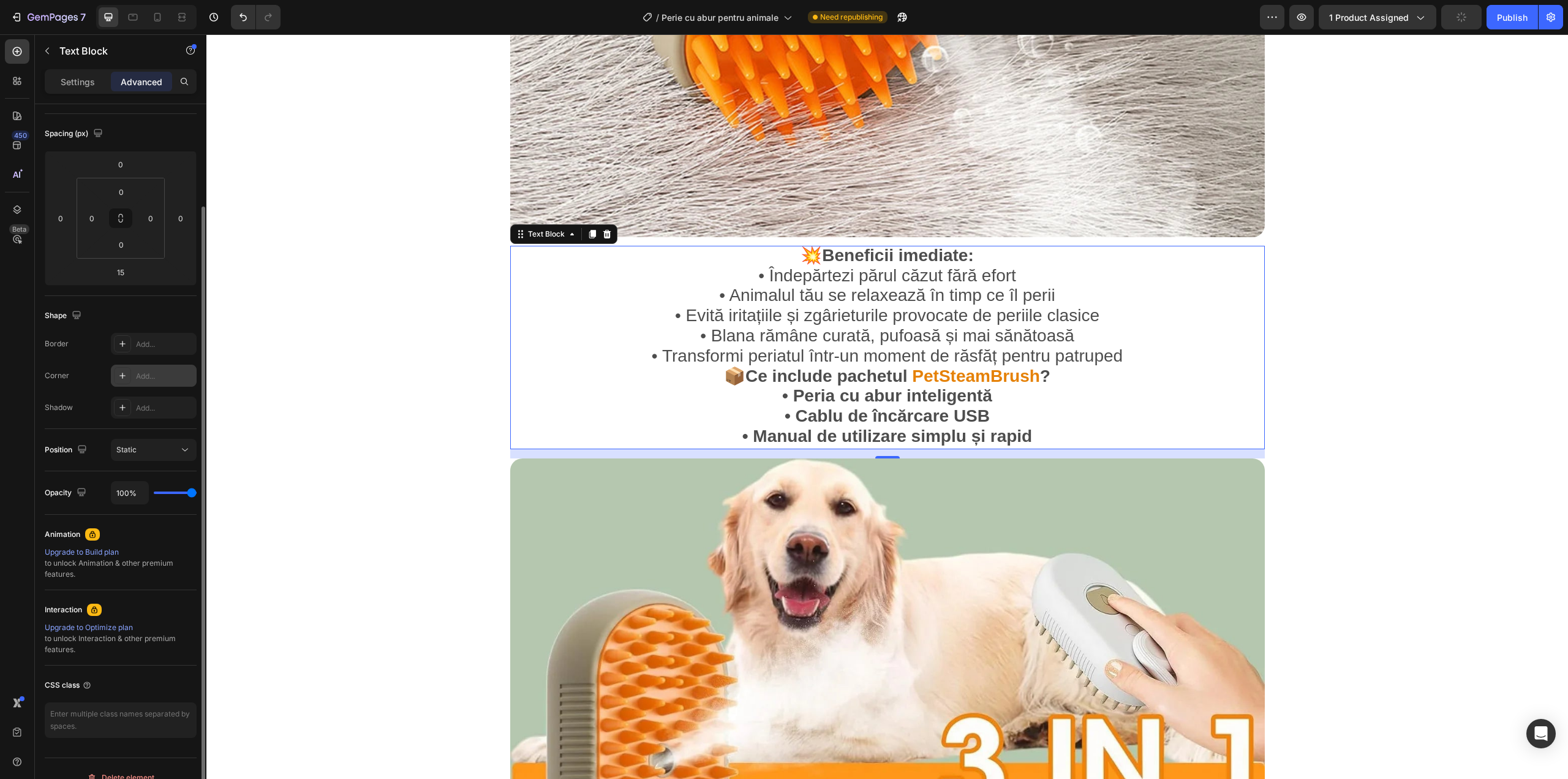
scroll to position [141, 0]
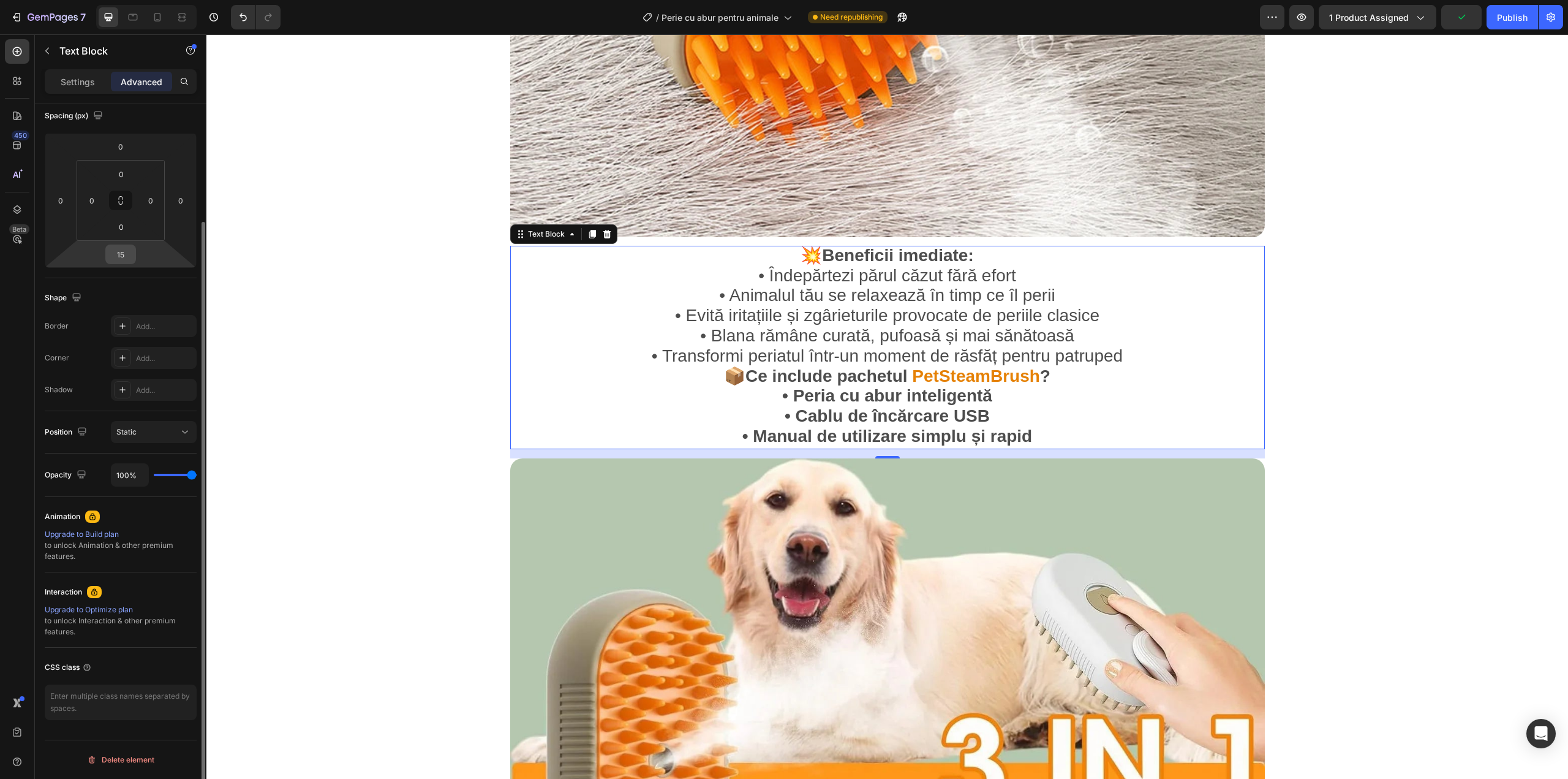
click at [119, 261] on input "15" at bounding box center [121, 254] width 25 height 18
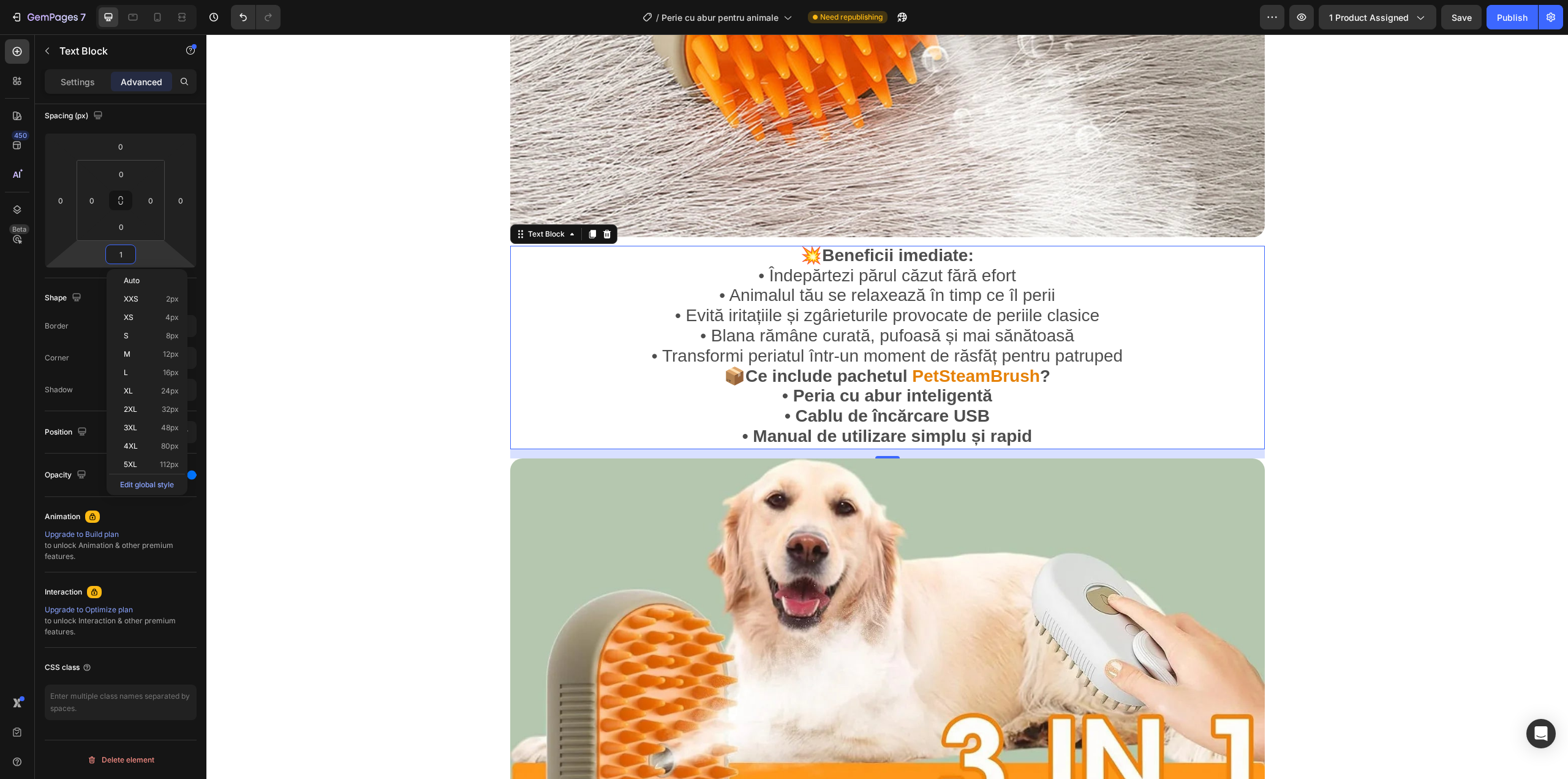
type input "14"
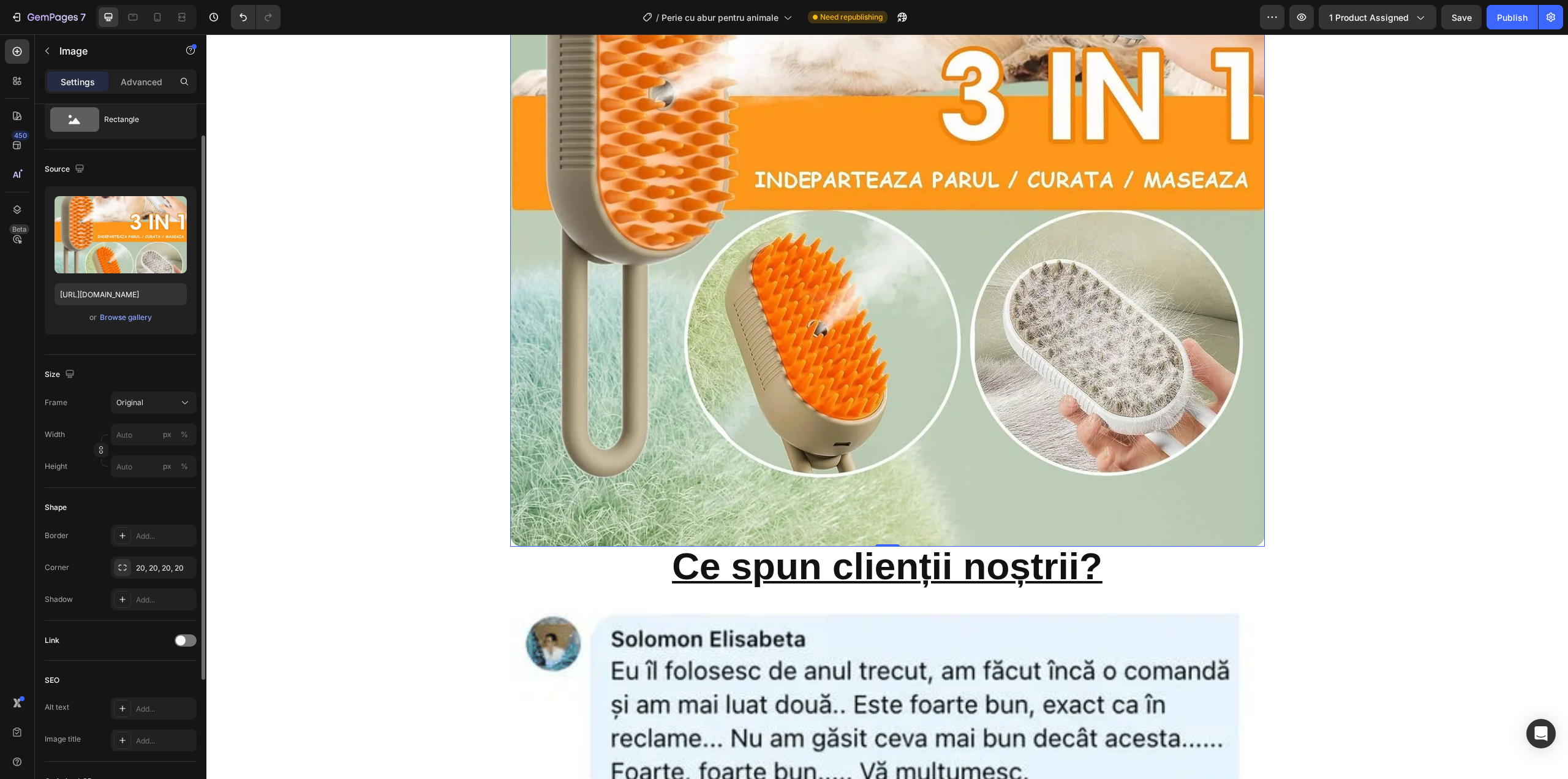
scroll to position [2900, 0]
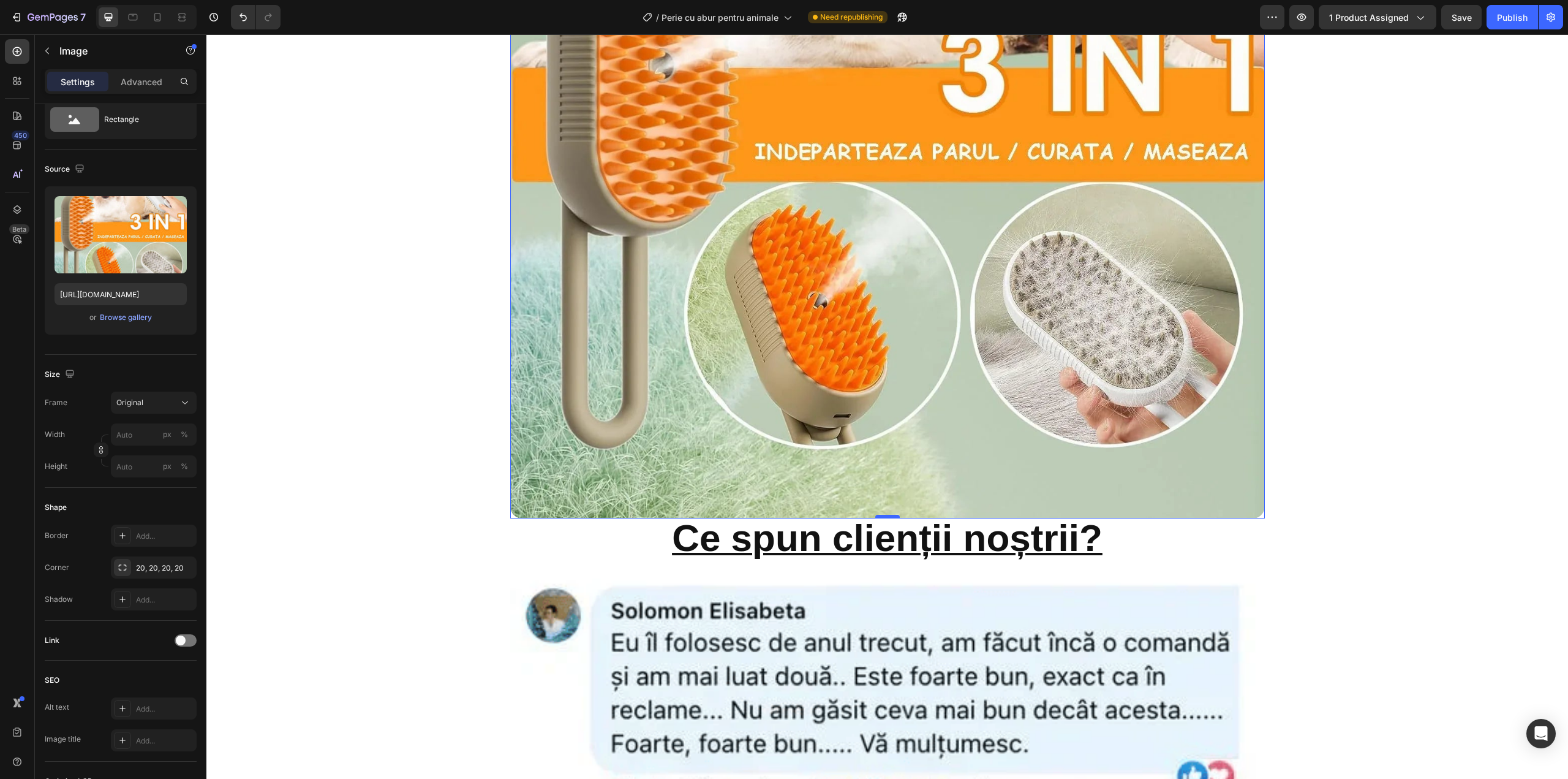
click at [878, 517] on strong "Ce spun clienții noștrii?" at bounding box center [887, 538] width 430 height 43
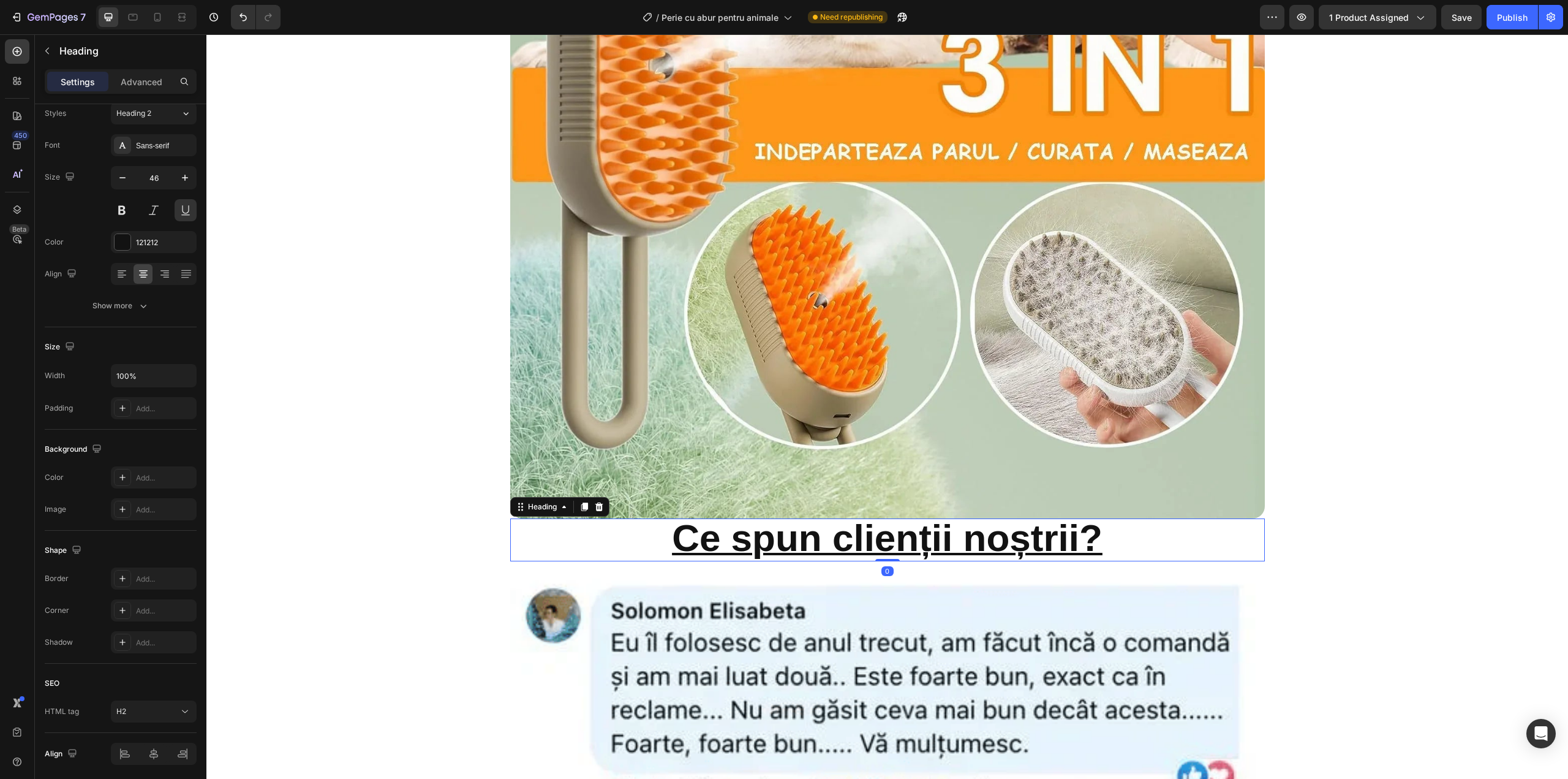
scroll to position [0, 0]
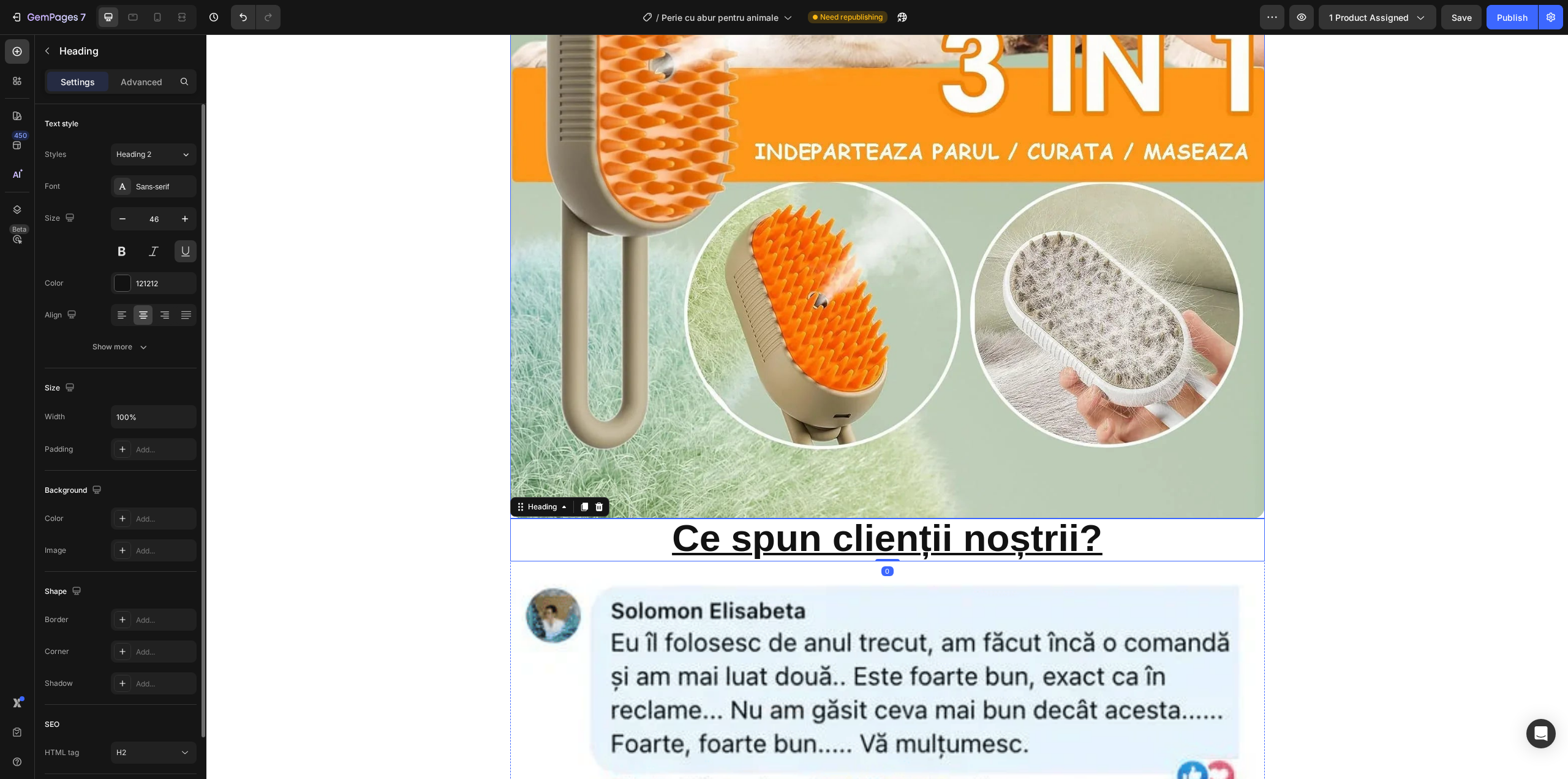
click at [899, 474] on img at bounding box center [887, 141] width 755 height 755
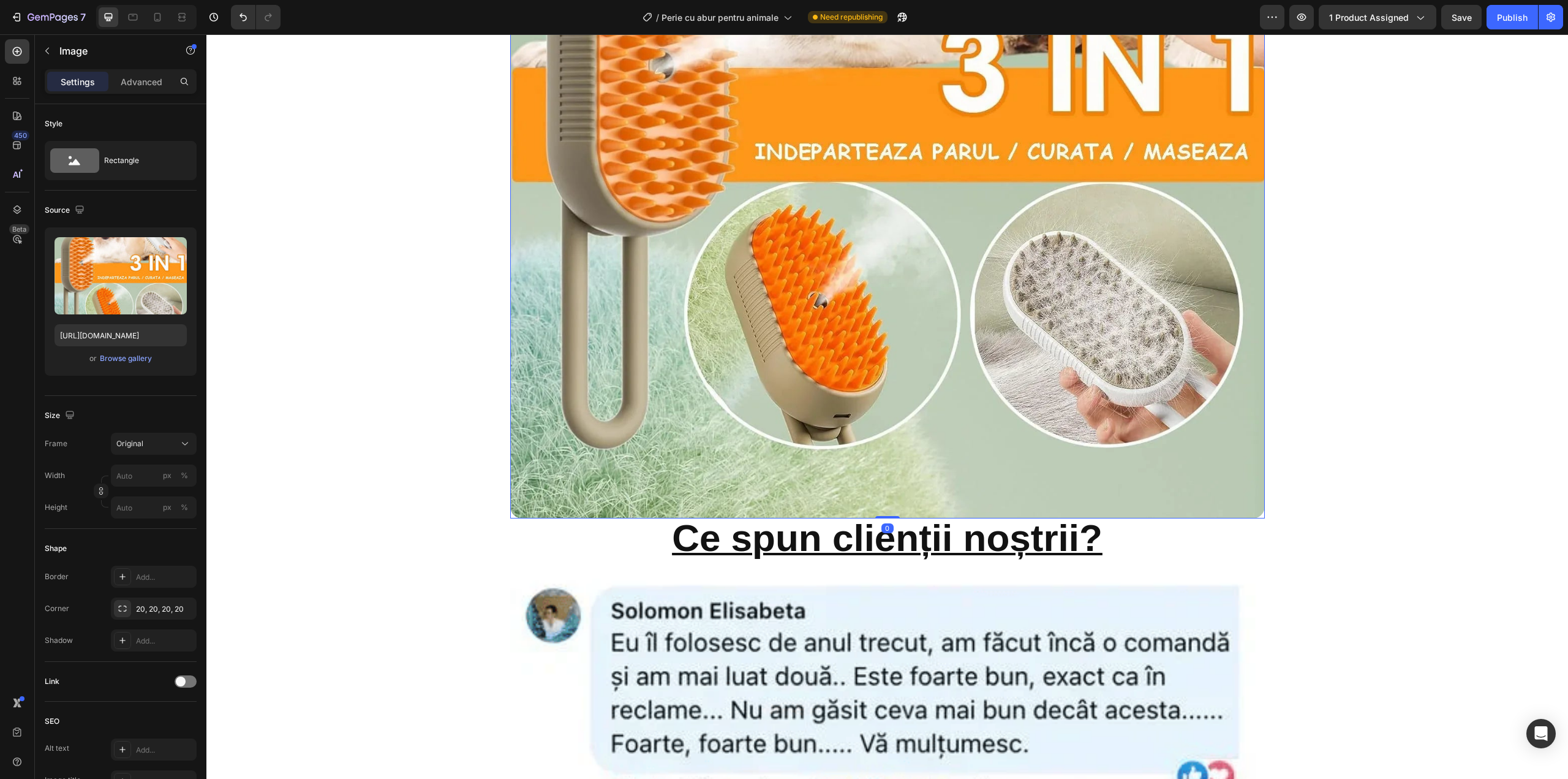
click at [889, 495] on img at bounding box center [887, 141] width 755 height 755
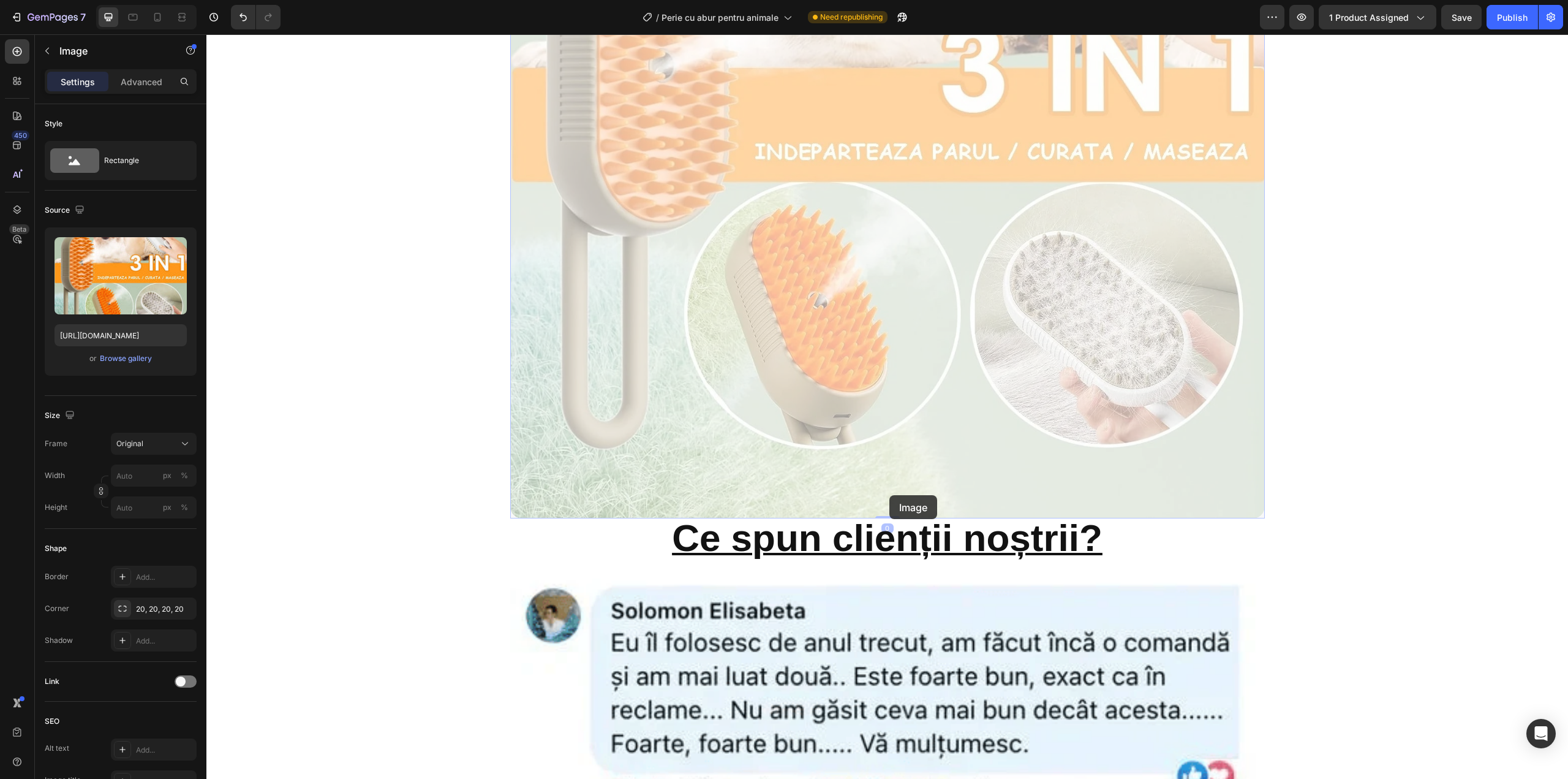
drag, startPoint x: 889, startPoint y: 495, endPoint x: 885, endPoint y: 504, distance: 9.8
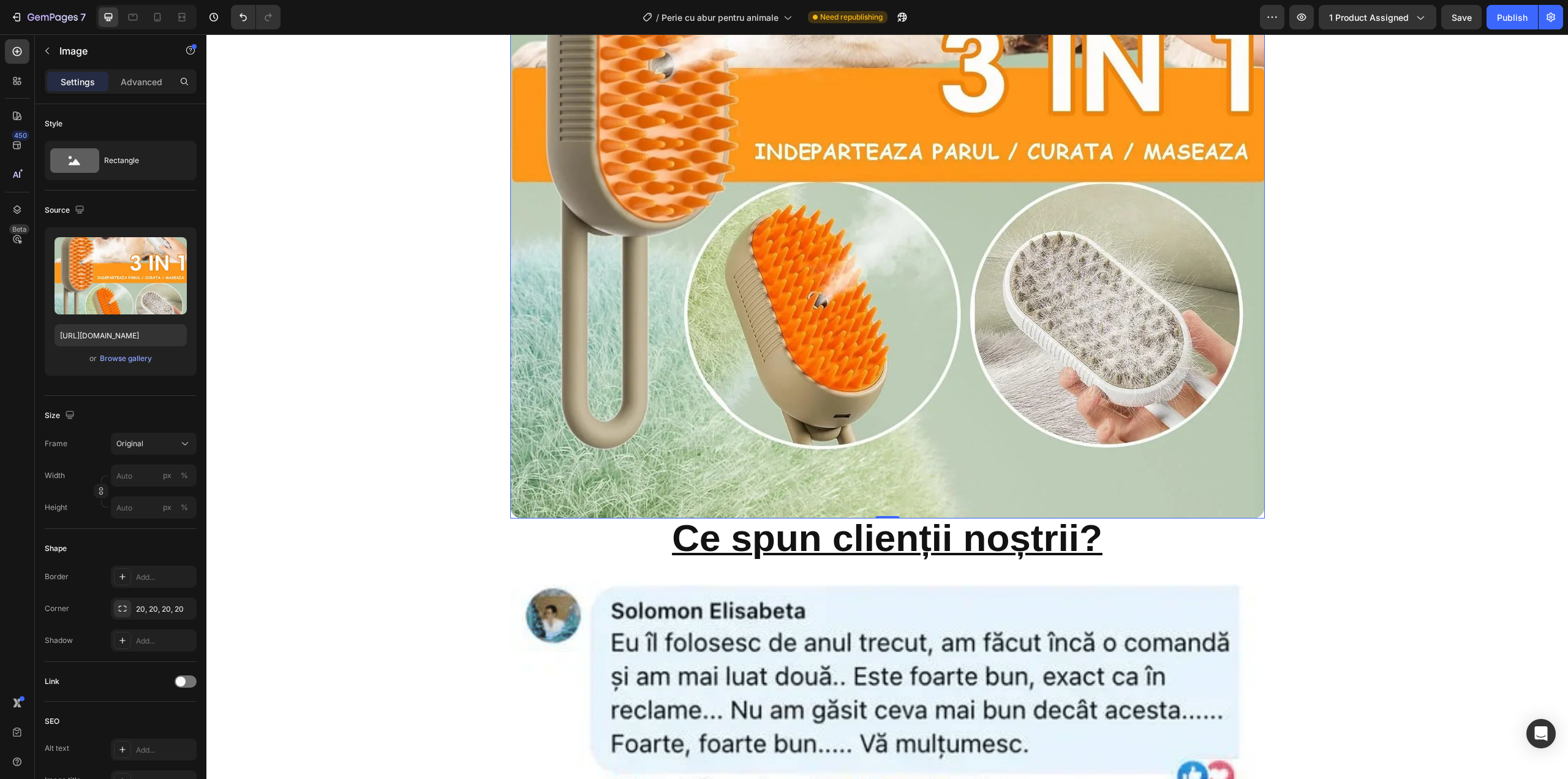
scroll to position [2905, 0]
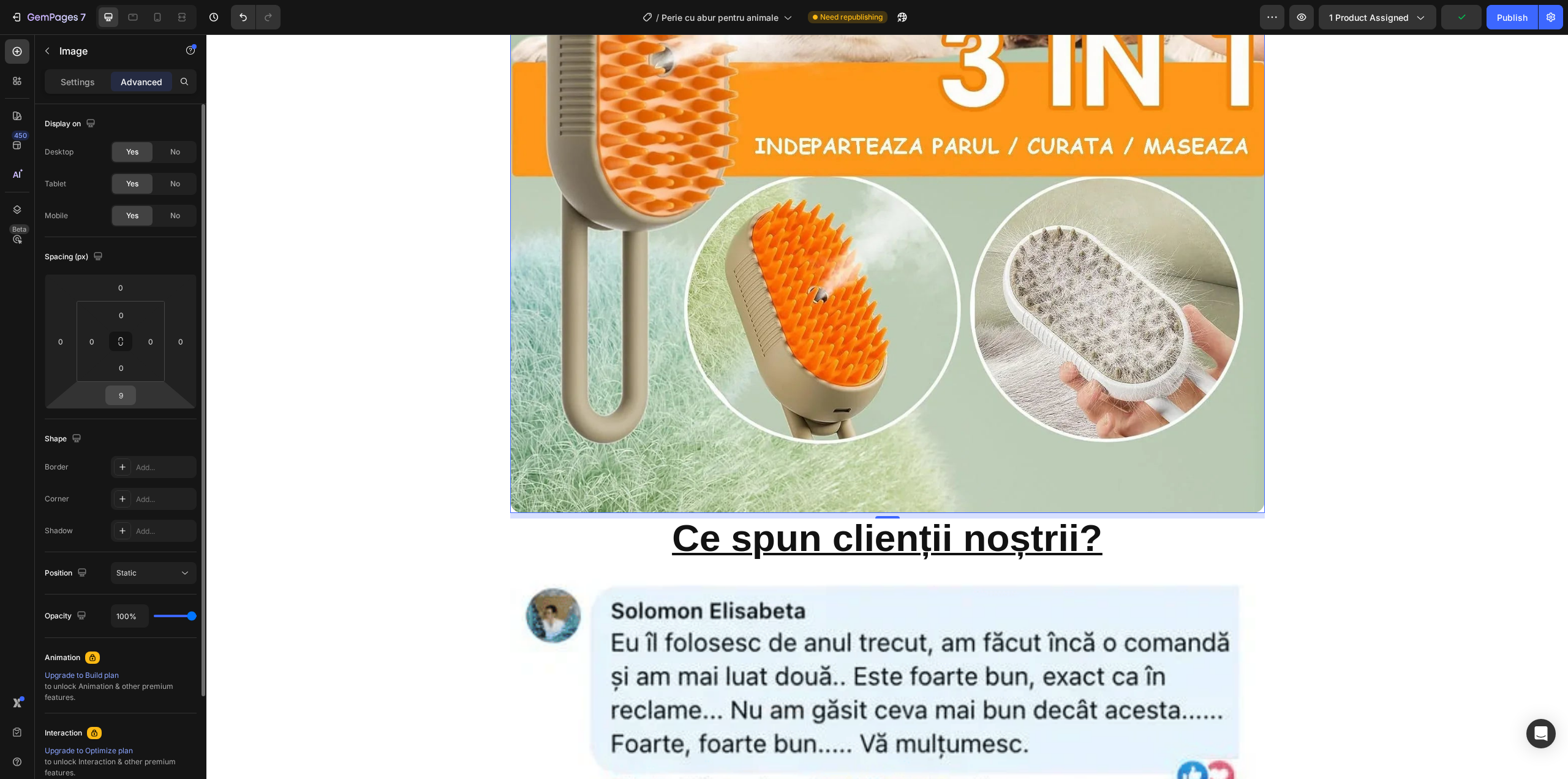
click at [122, 396] on input "9" at bounding box center [121, 394] width 25 height 18
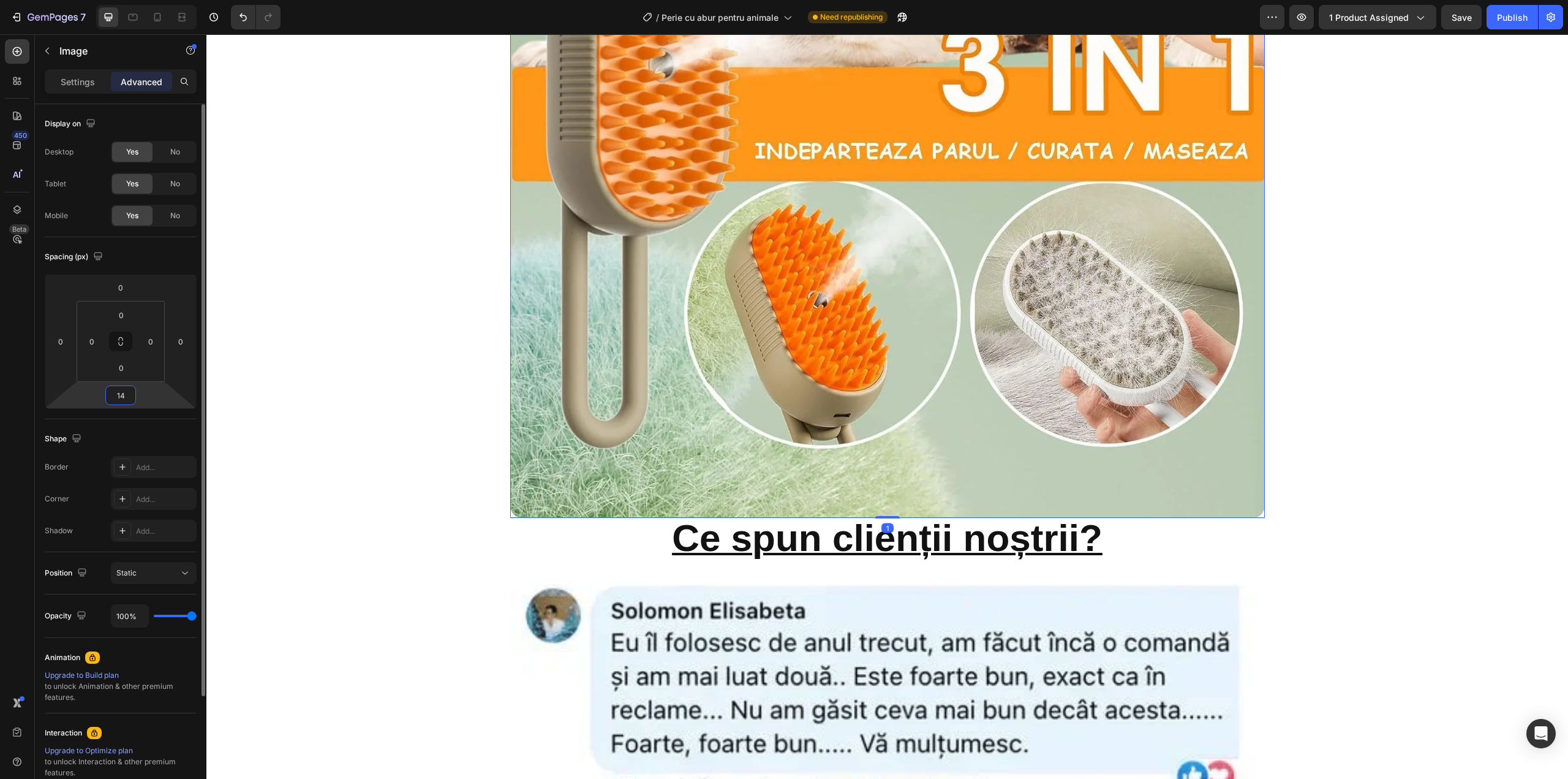
scroll to position [2909, 0]
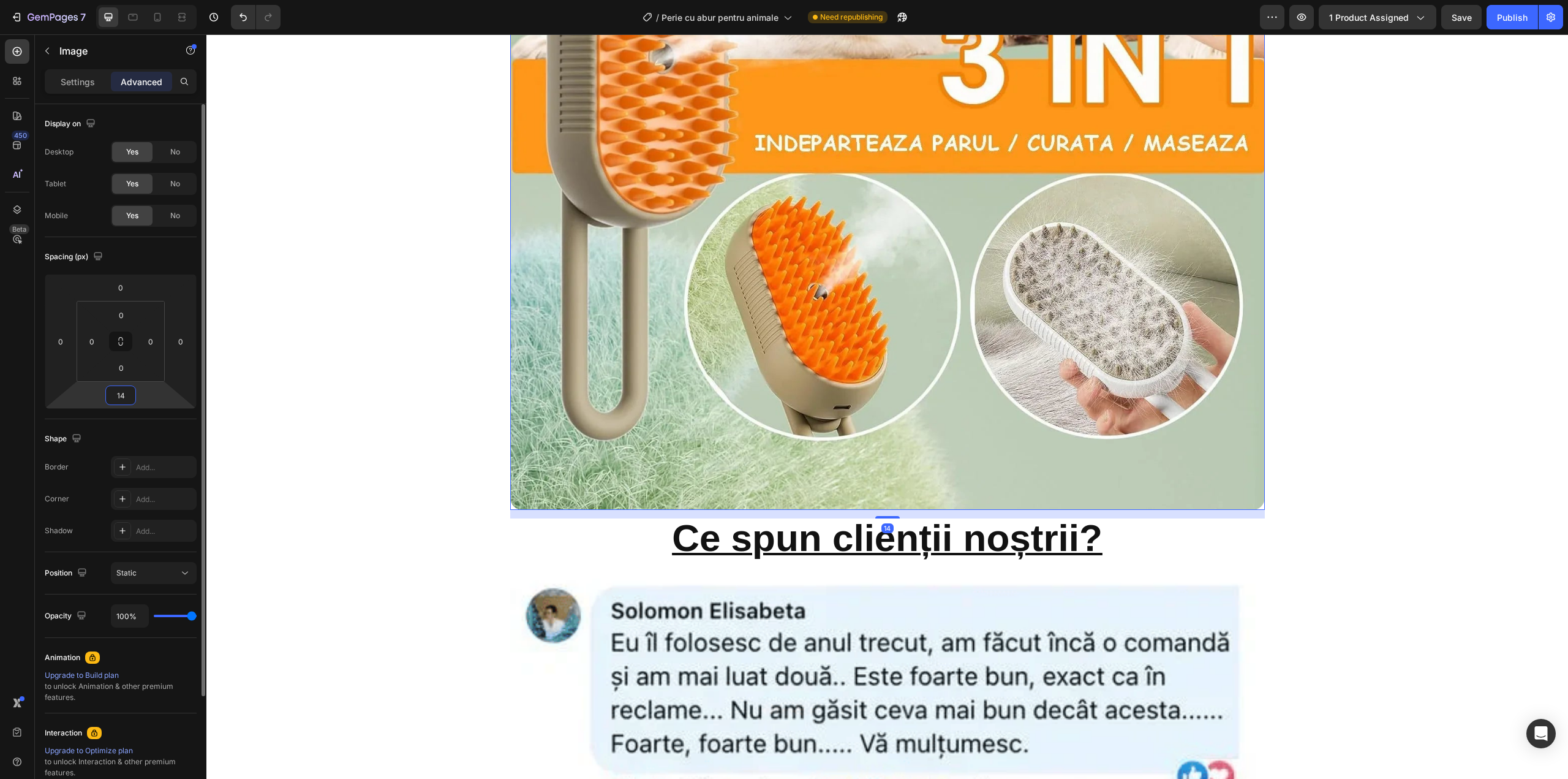
type input "14"
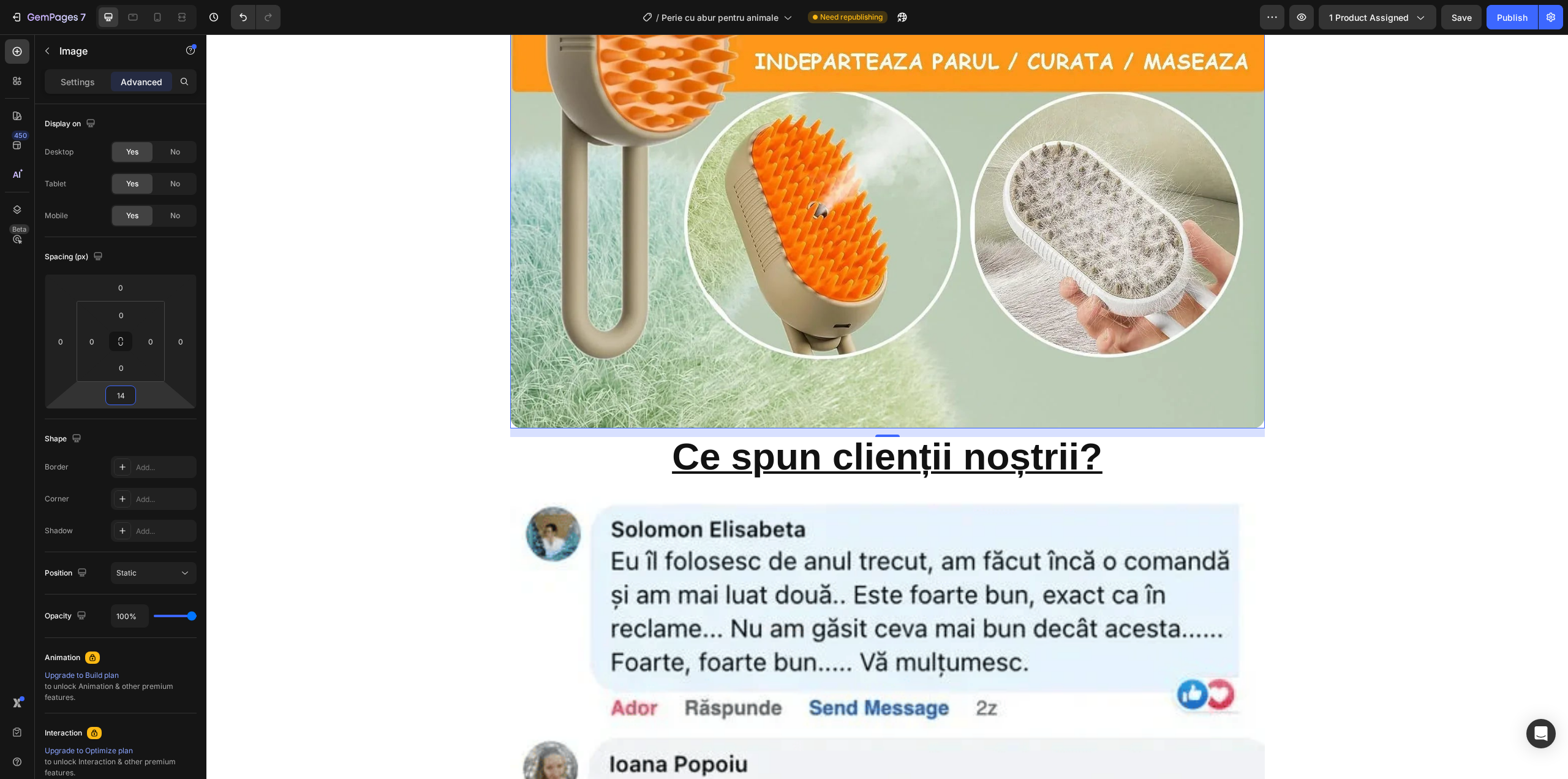
scroll to position [2991, 0]
click at [912, 434] on strong "Ce spun clienții noștrii?" at bounding box center [887, 455] width 430 height 43
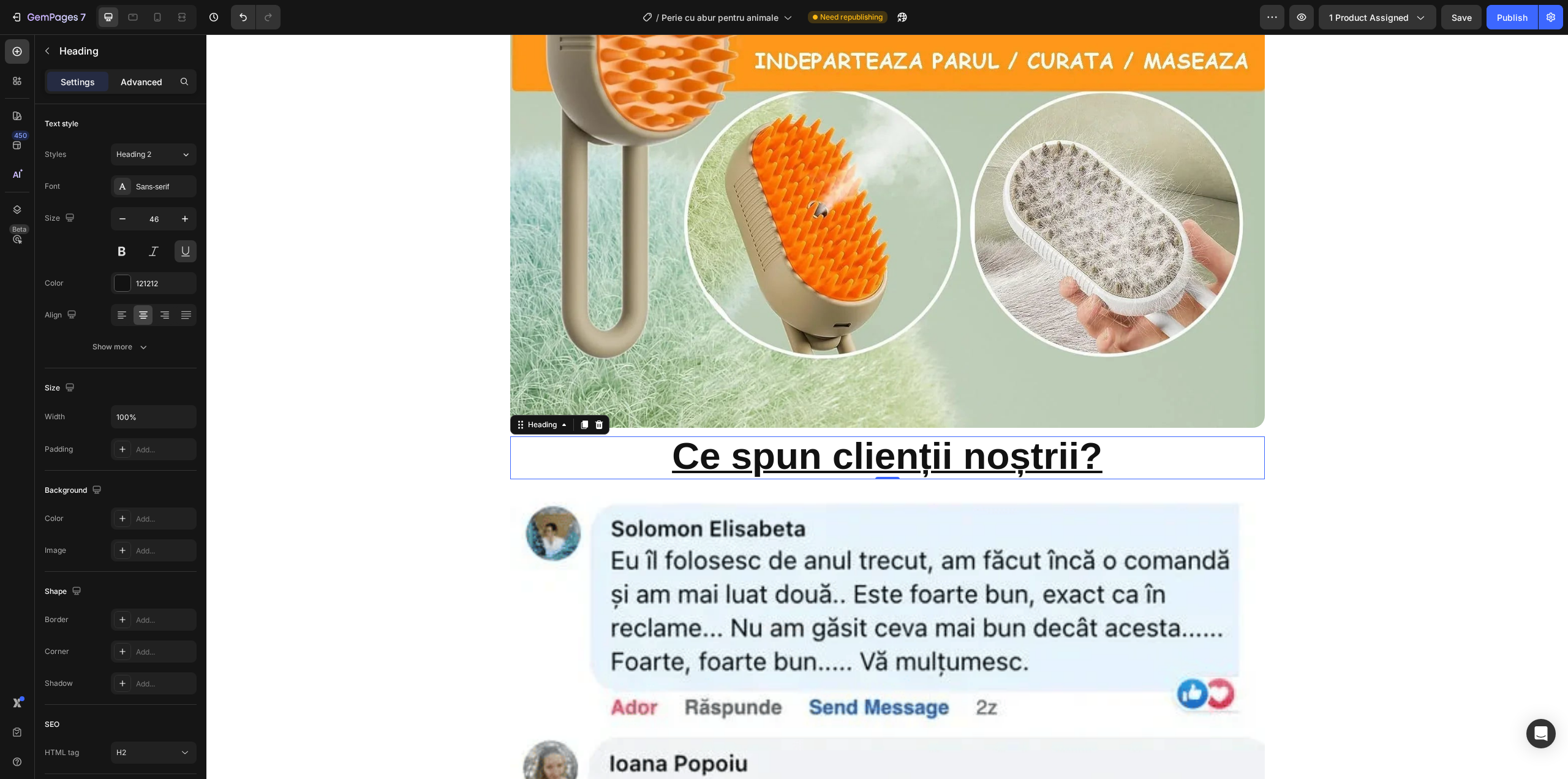
click at [134, 82] on p "Advanced" at bounding box center [142, 82] width 42 height 13
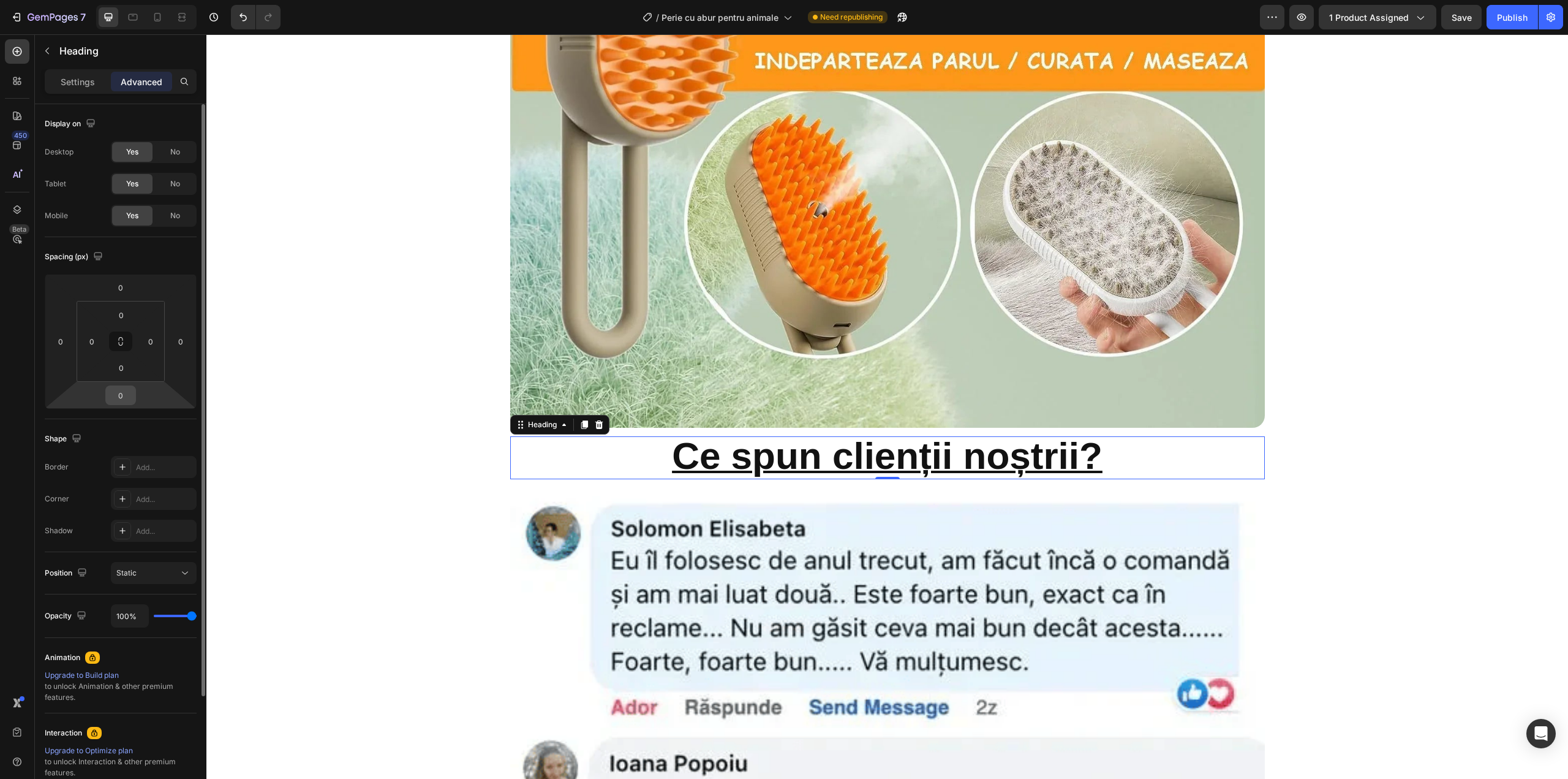
click at [133, 400] on div "0" at bounding box center [121, 395] width 30 height 20
click at [120, 400] on input "0" at bounding box center [121, 394] width 25 height 18
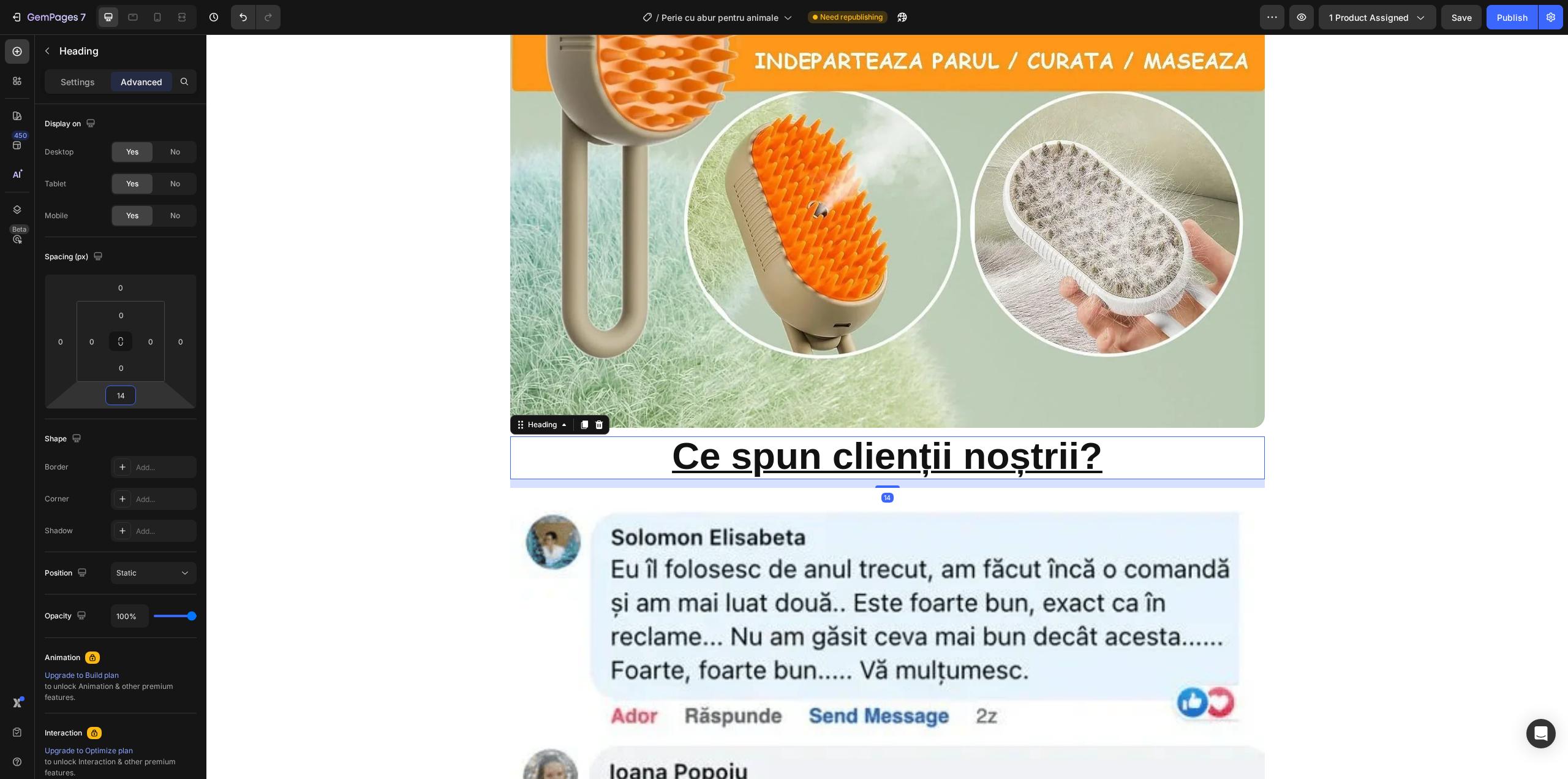
type input "14"
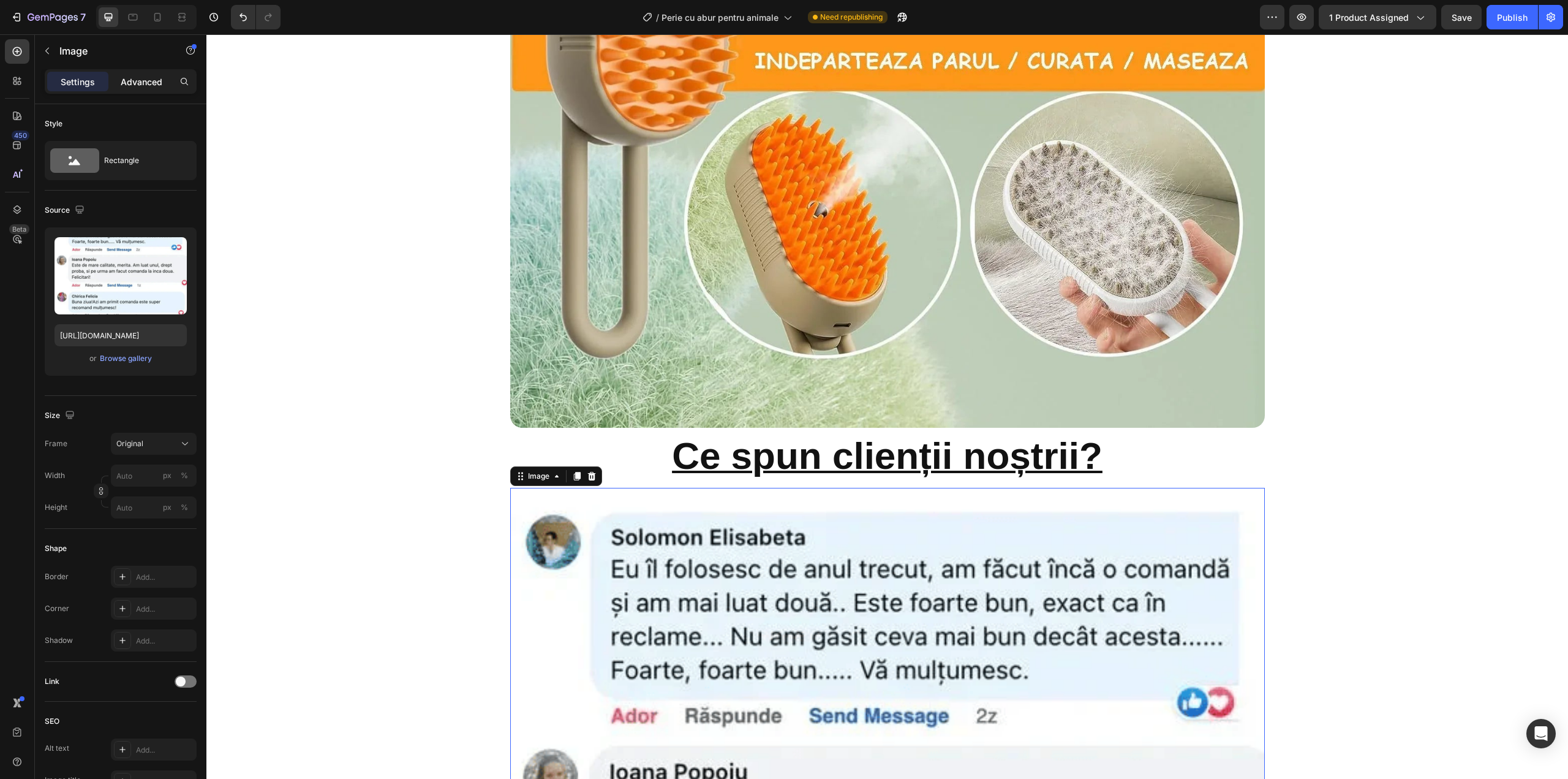
click at [147, 87] on p "Advanced" at bounding box center [142, 82] width 42 height 13
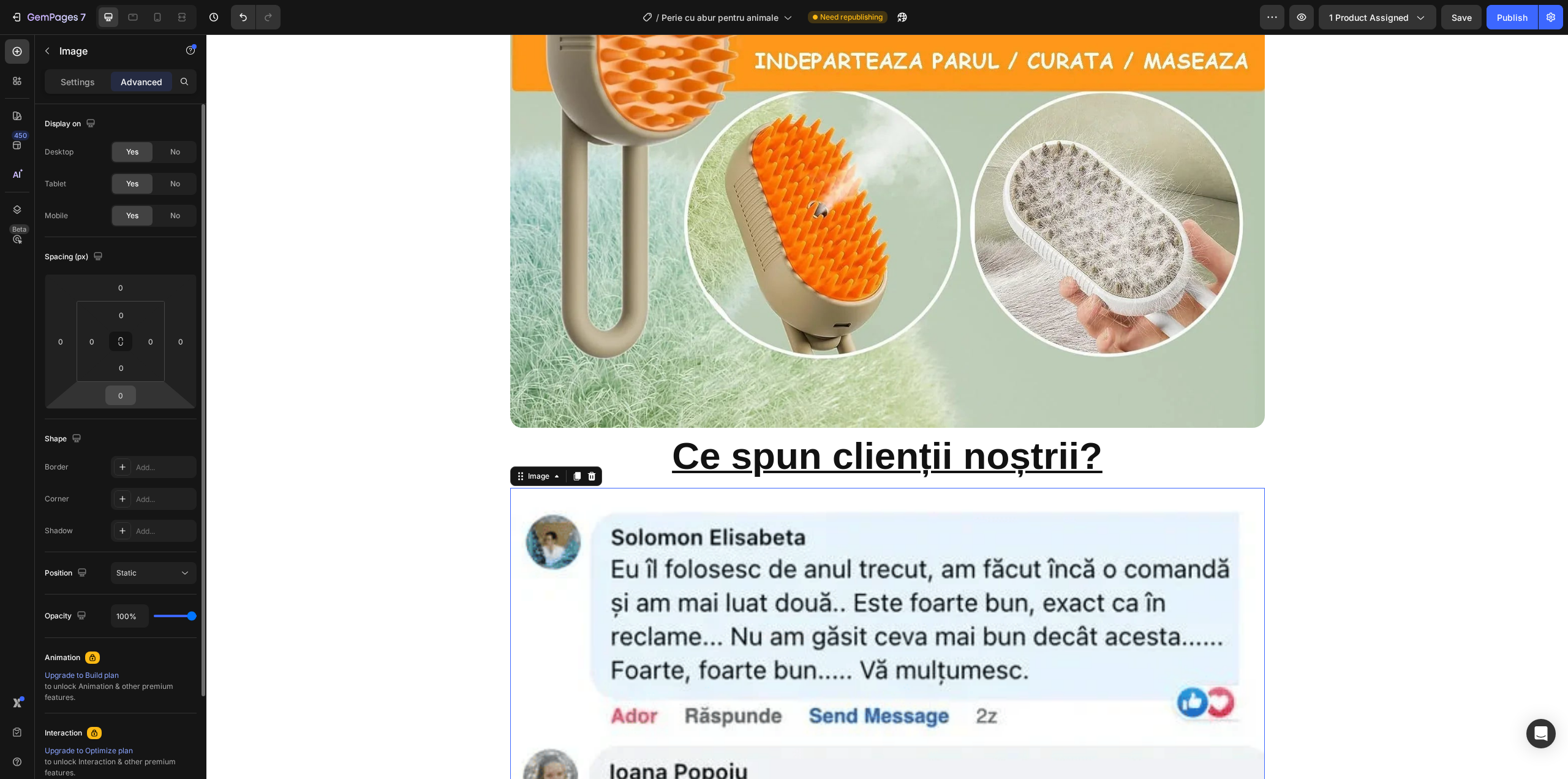
click at [115, 402] on input "0" at bounding box center [121, 394] width 25 height 18
type input "14"
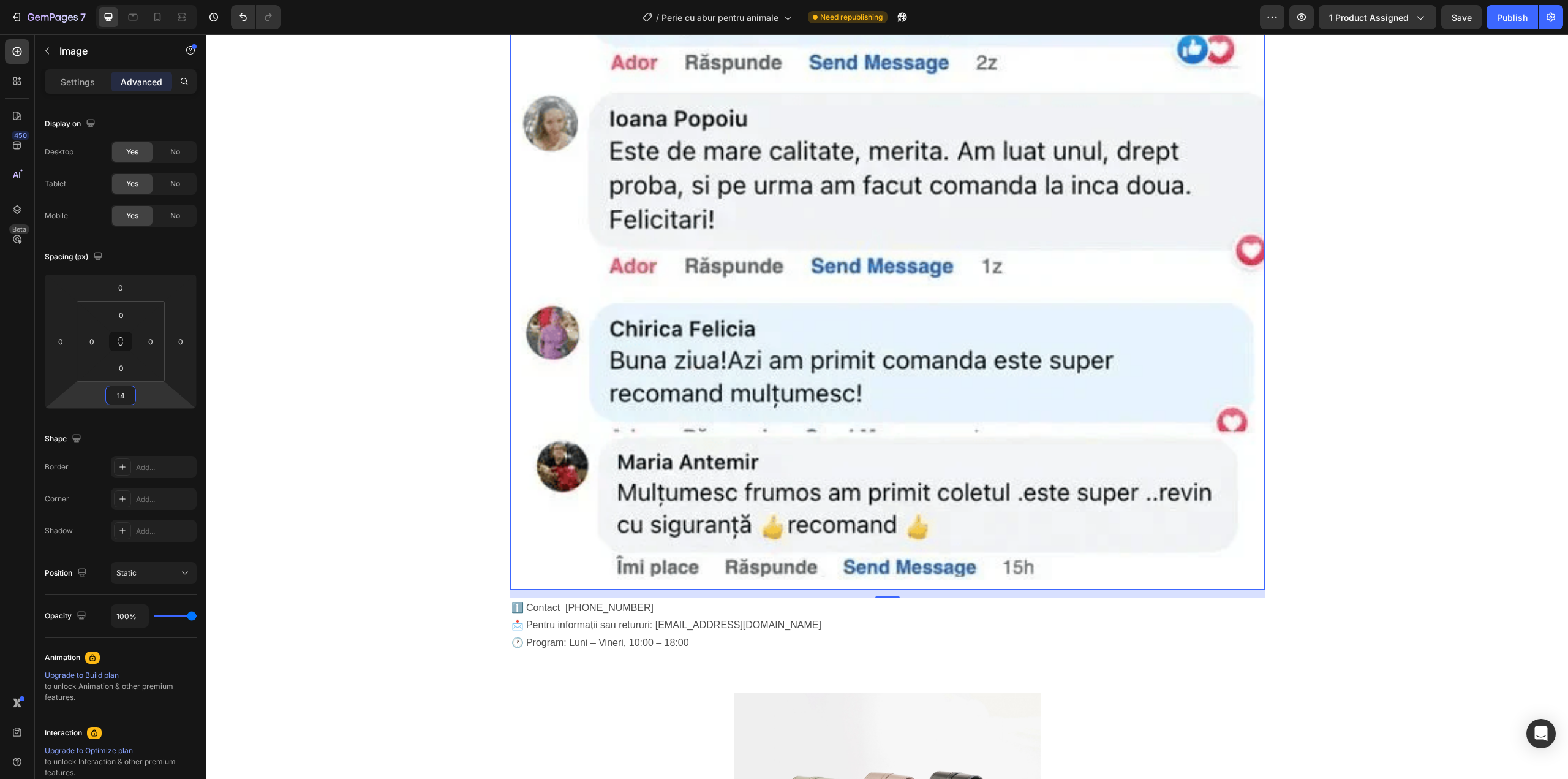
scroll to position [3834, 0]
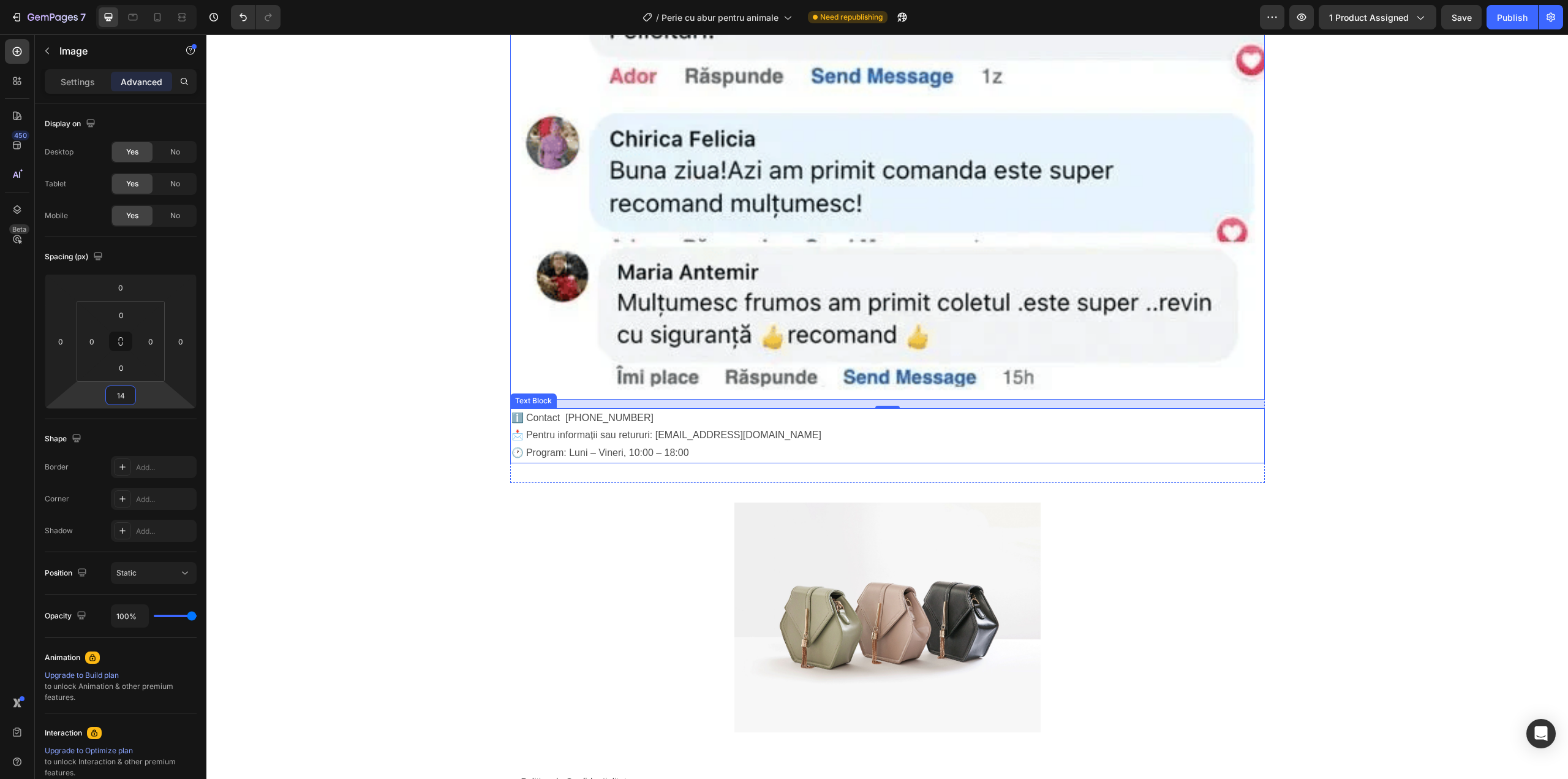
click at [752, 427] on p "📩 Pentru informații sau retururi: bh28shop@gmail.com 🕐 Program: Luni – Vineri, …" at bounding box center [888, 444] width 752 height 35
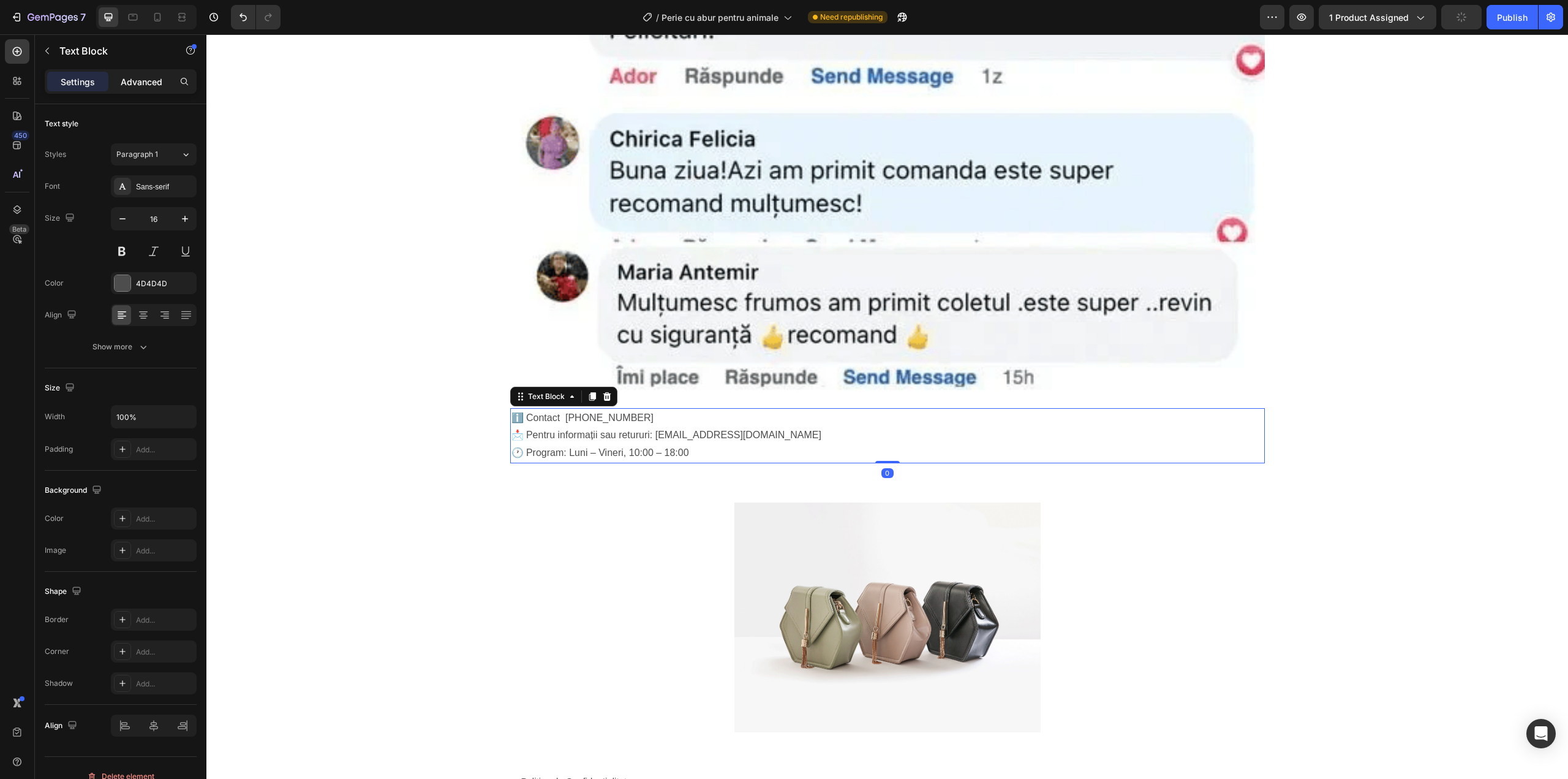
click at [123, 80] on p "Advanced" at bounding box center [142, 82] width 42 height 13
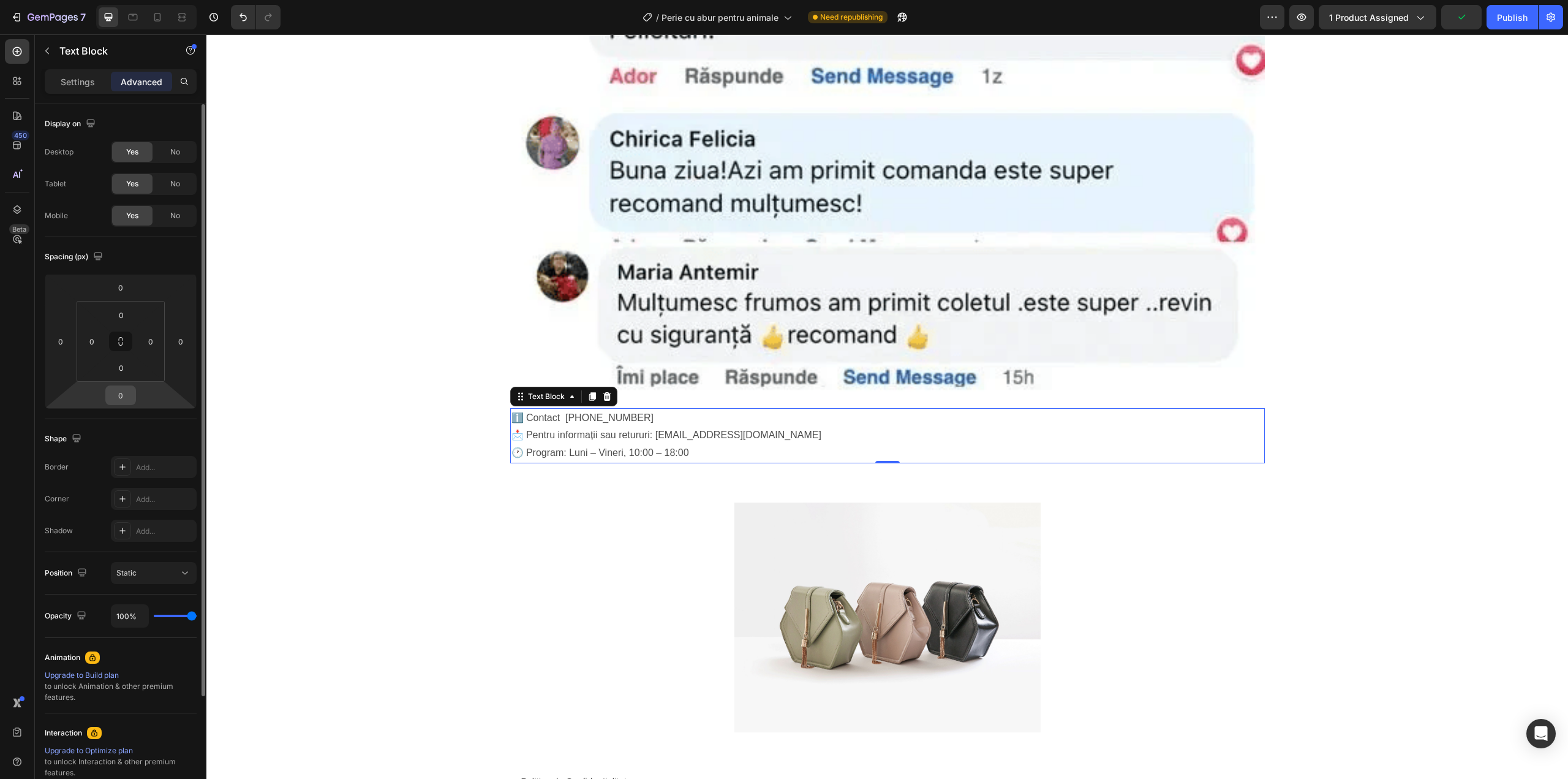
click at [127, 396] on input "0" at bounding box center [121, 394] width 25 height 18
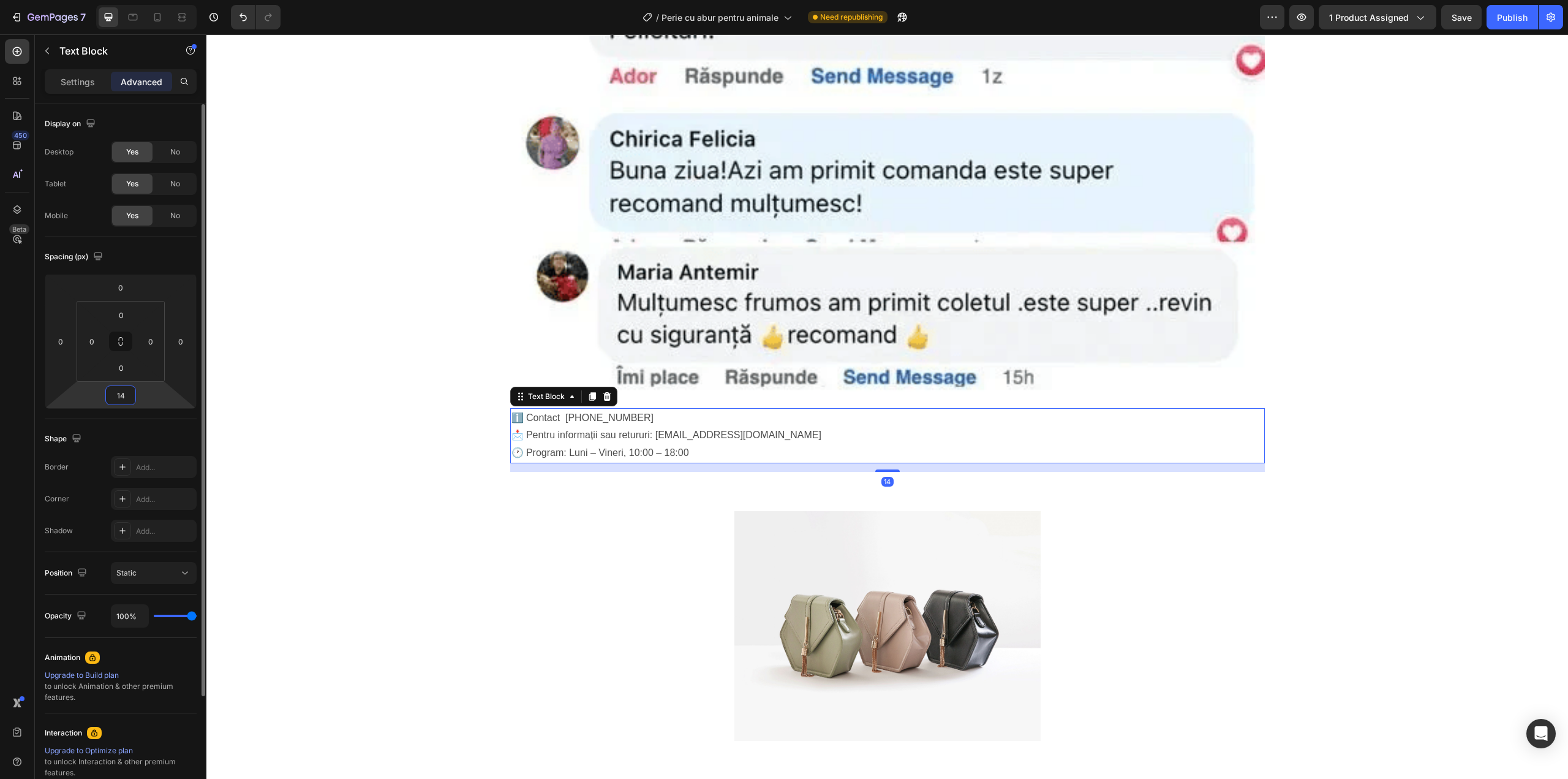
type input "14"
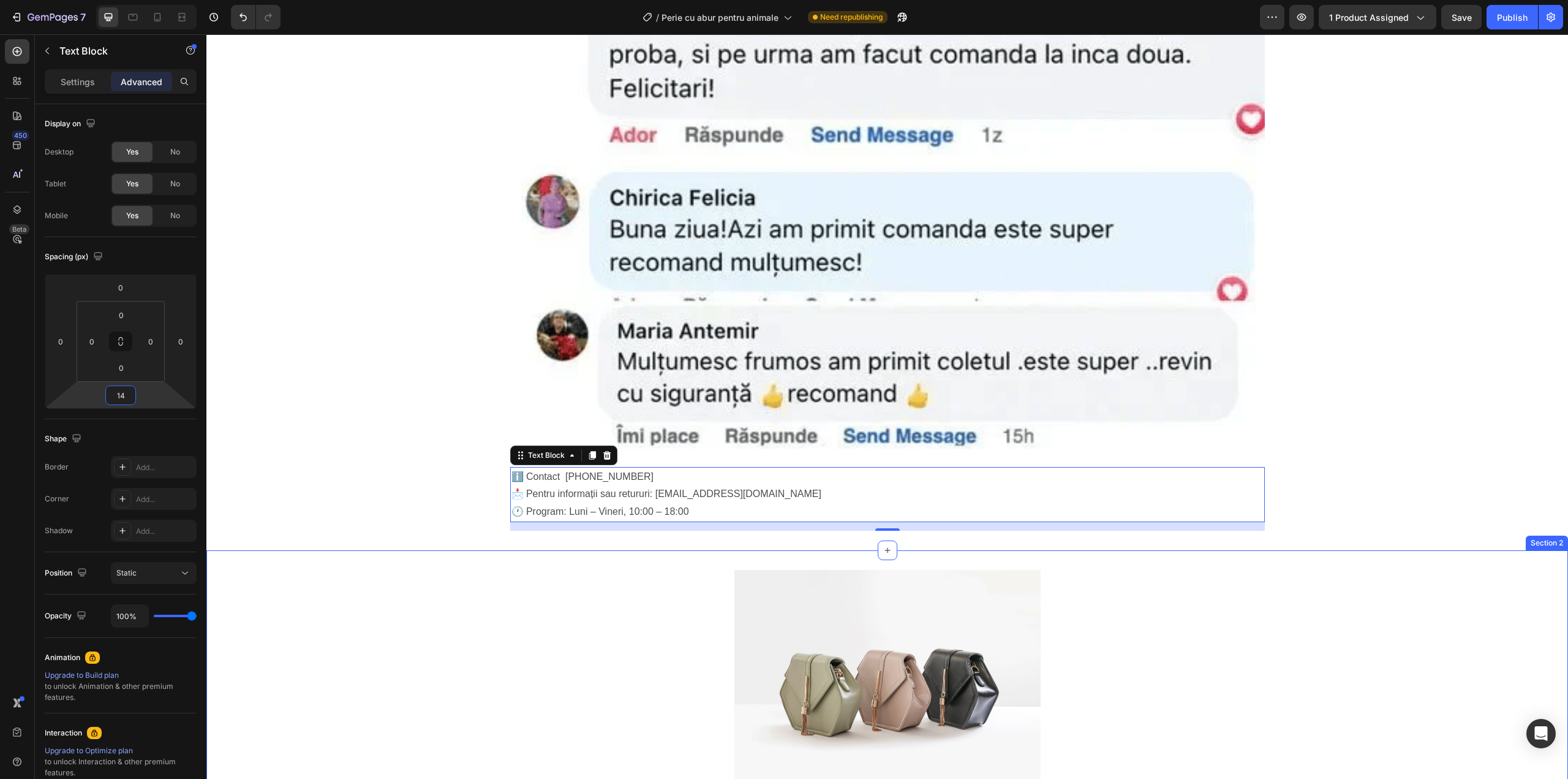
scroll to position [3875, 0]
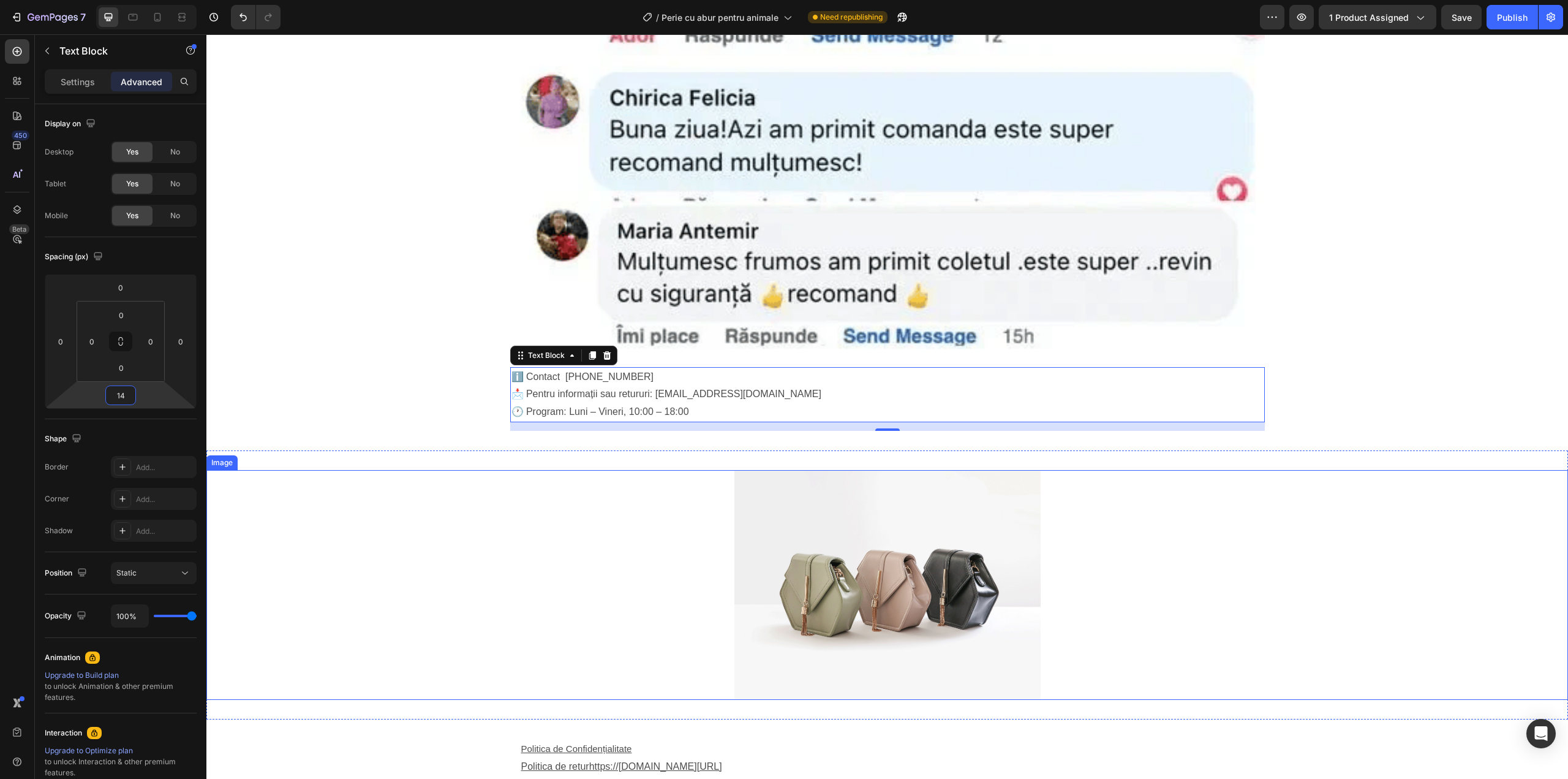
click at [756, 580] on img at bounding box center [887, 585] width 306 height 230
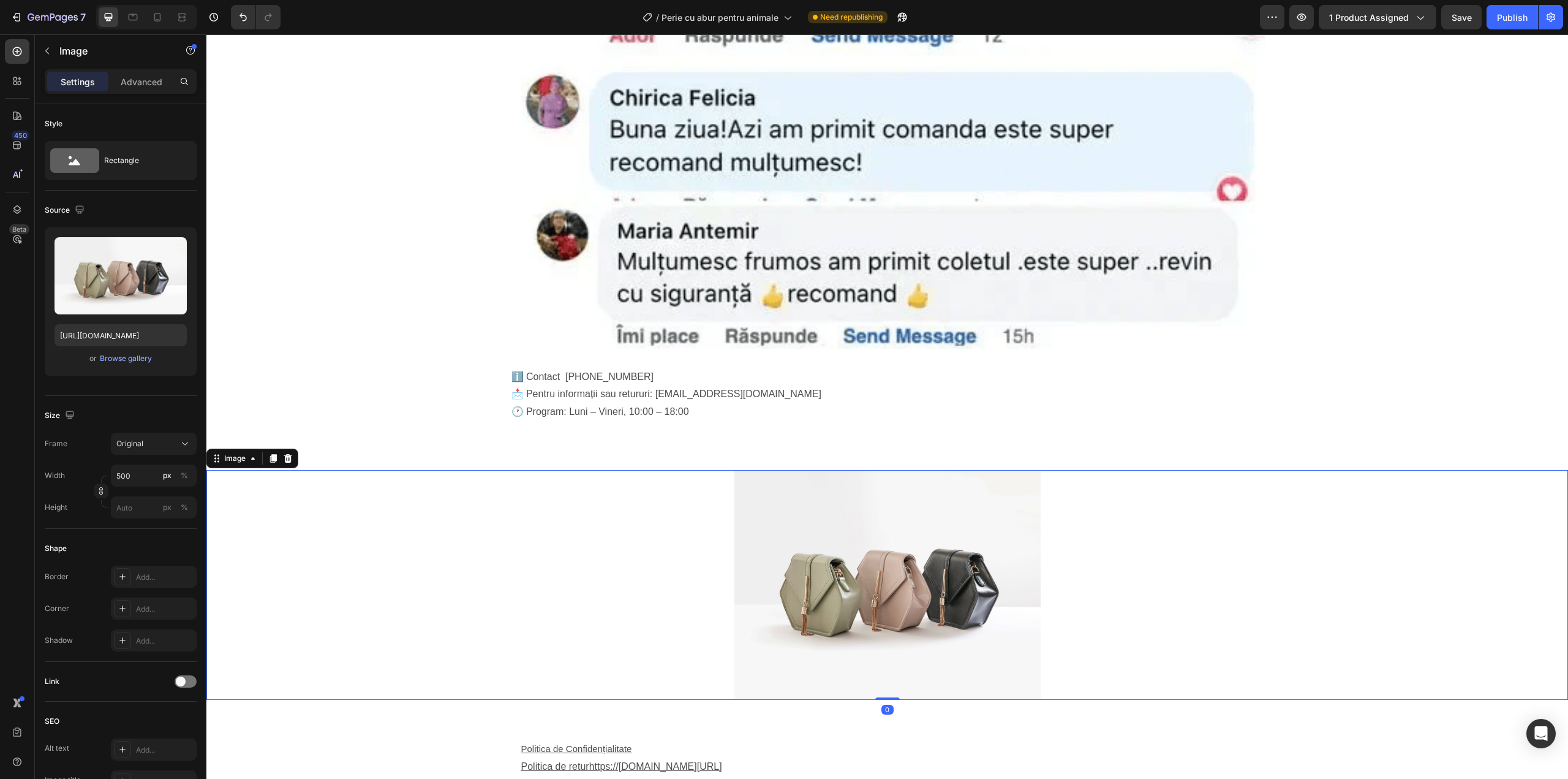
click at [851, 543] on img at bounding box center [887, 585] width 306 height 230
click at [128, 354] on div "Browse gallery" at bounding box center [125, 358] width 52 height 11
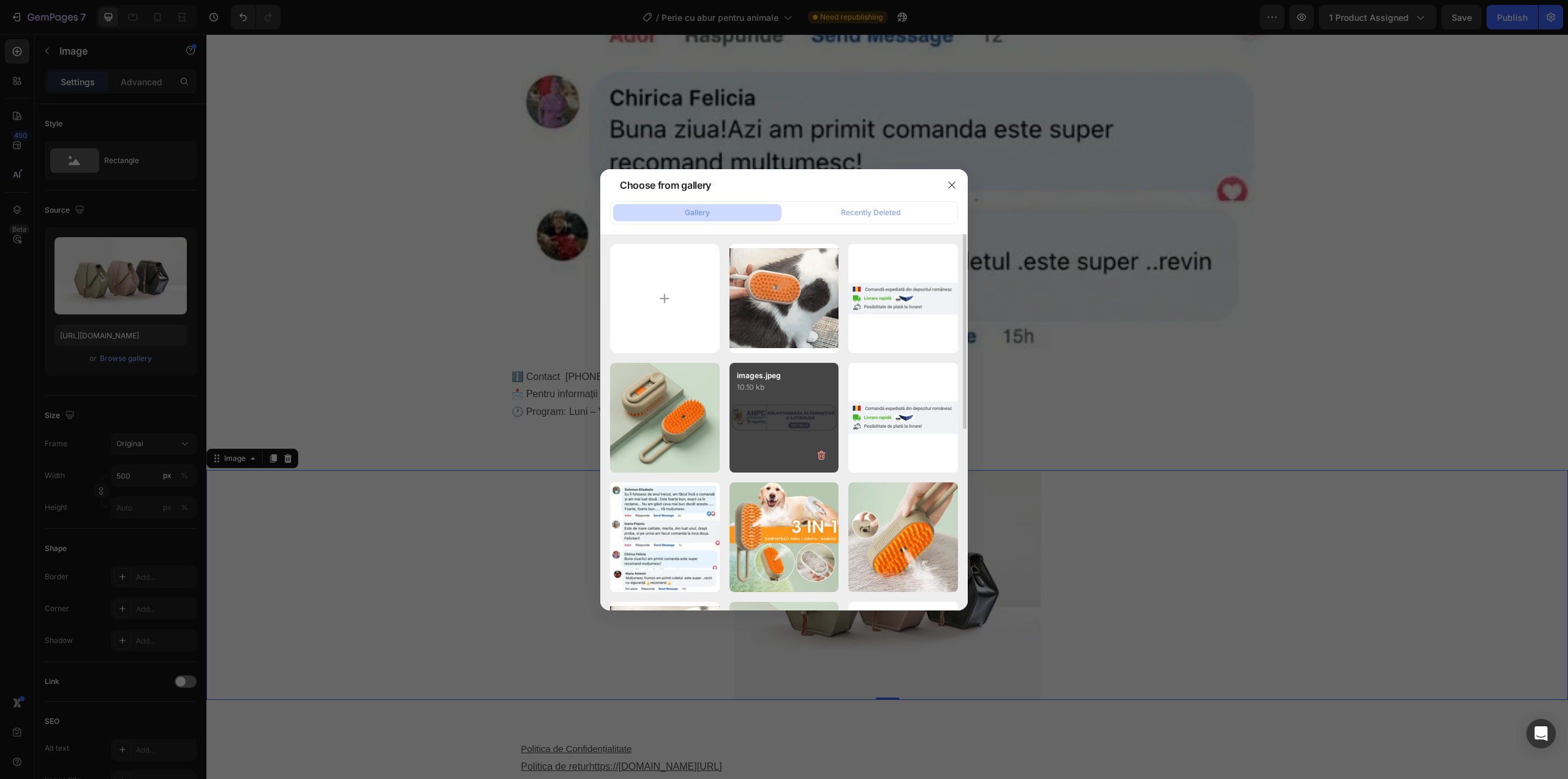
click at [787, 409] on div "images.jpeg 10.10 kb" at bounding box center [784, 417] width 109 height 109
type input "https://cdn.shopify.com/s/files/1/0958/6471/7643/files/gempages_578774086818202…"
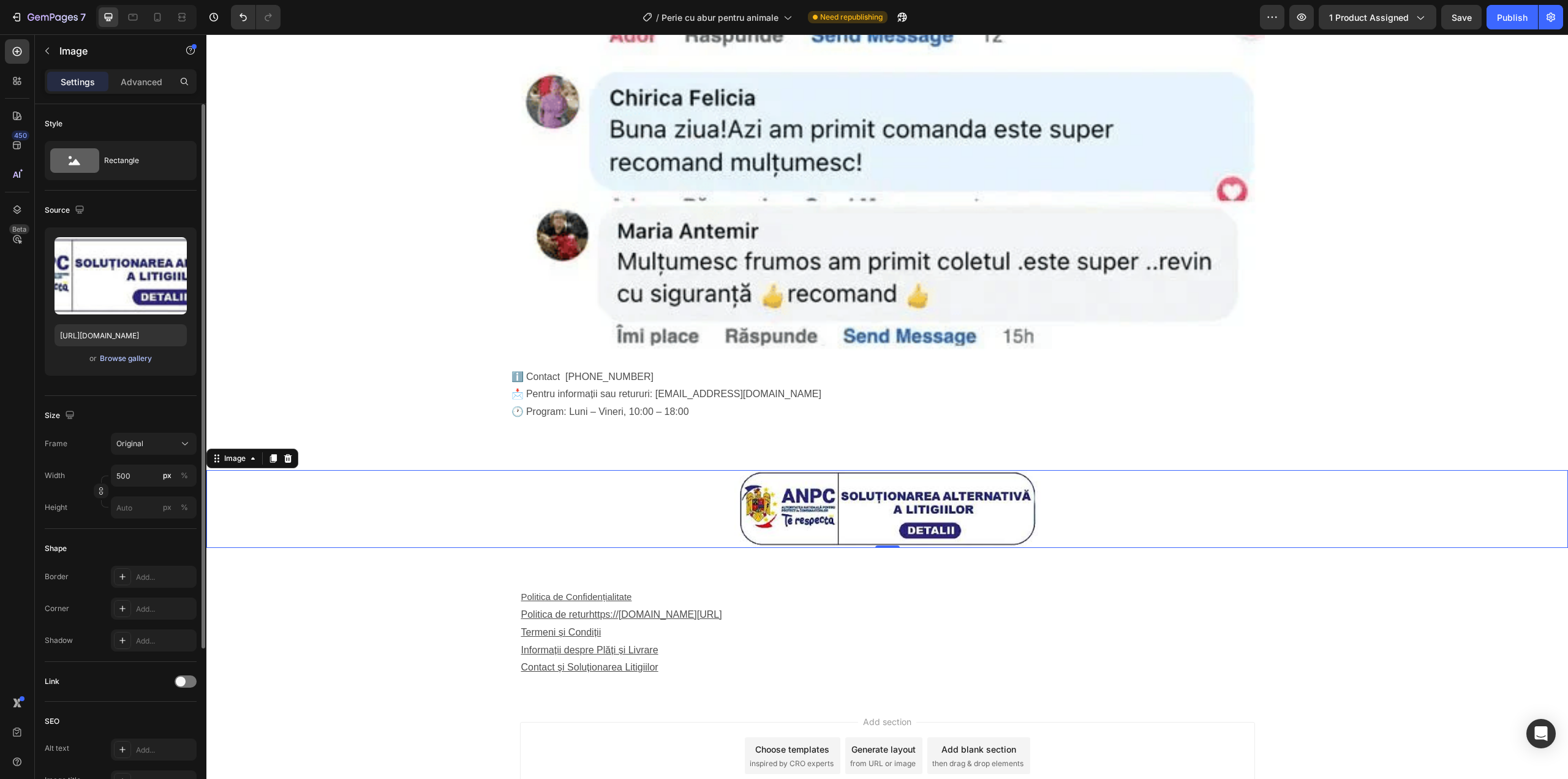
click at [132, 360] on div "Browse gallery" at bounding box center [125, 358] width 52 height 11
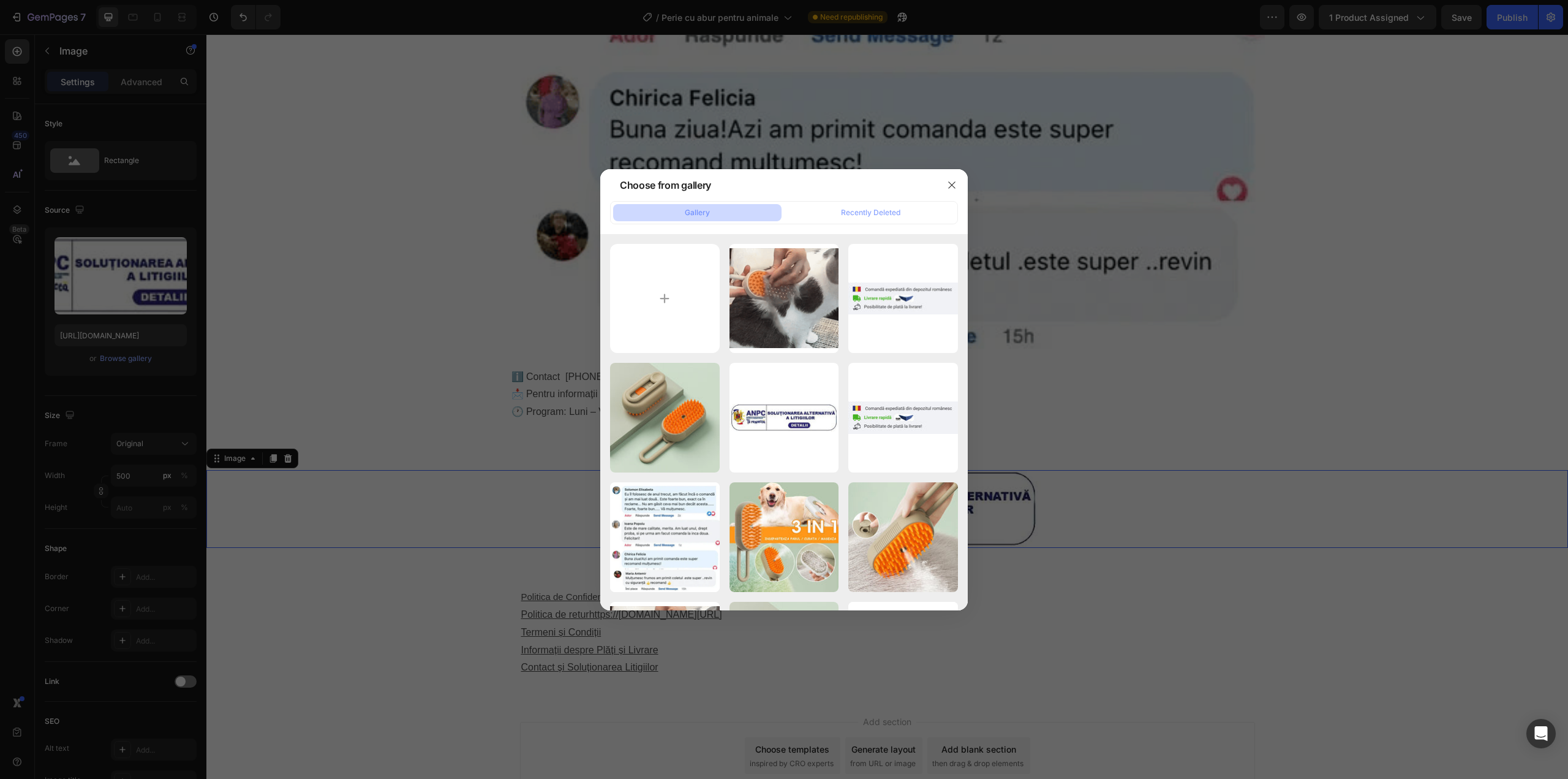
click at [1064, 420] on div at bounding box center [784, 390] width 1568 height 779
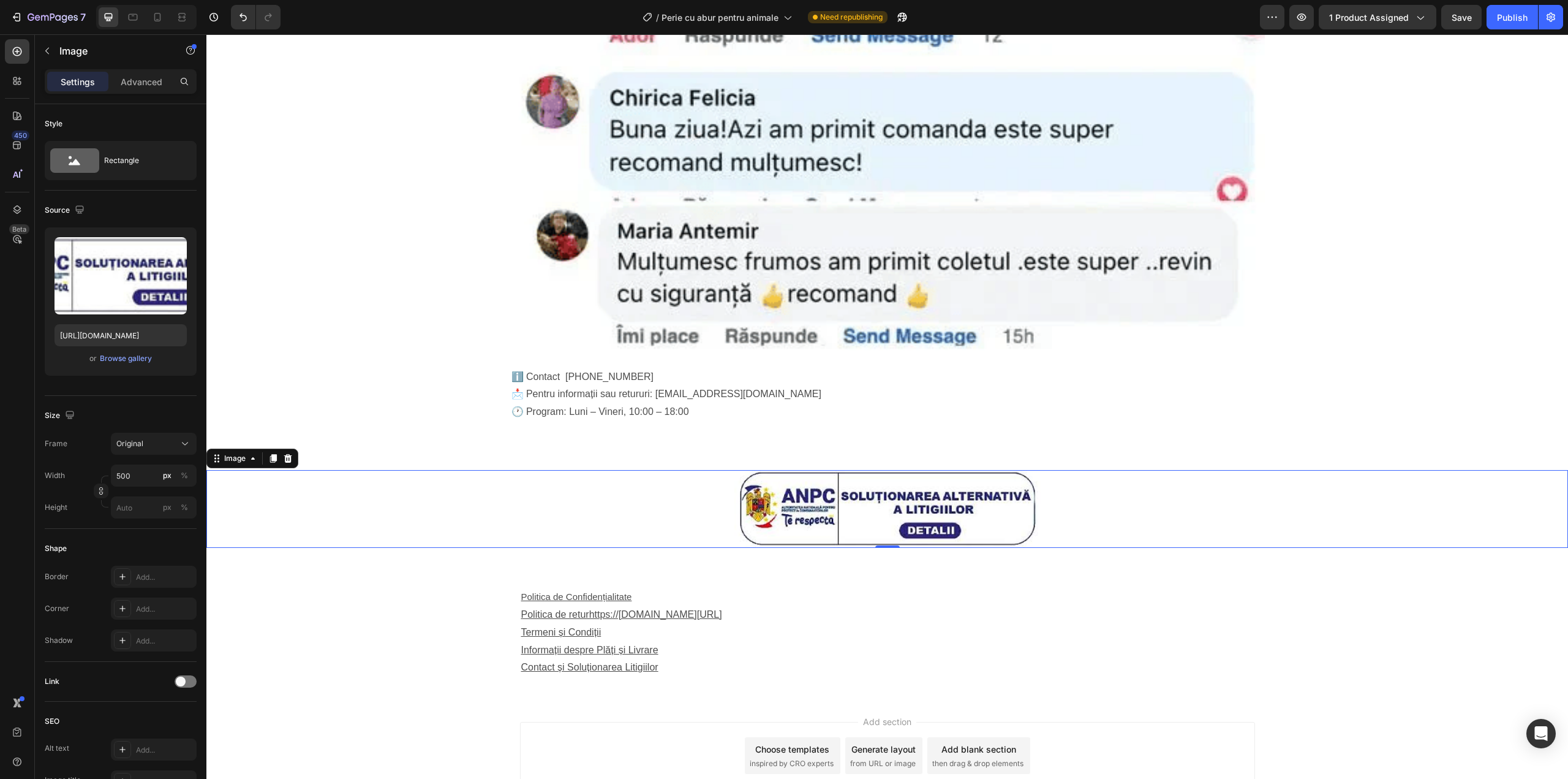
click at [882, 486] on img at bounding box center [887, 509] width 306 height 78
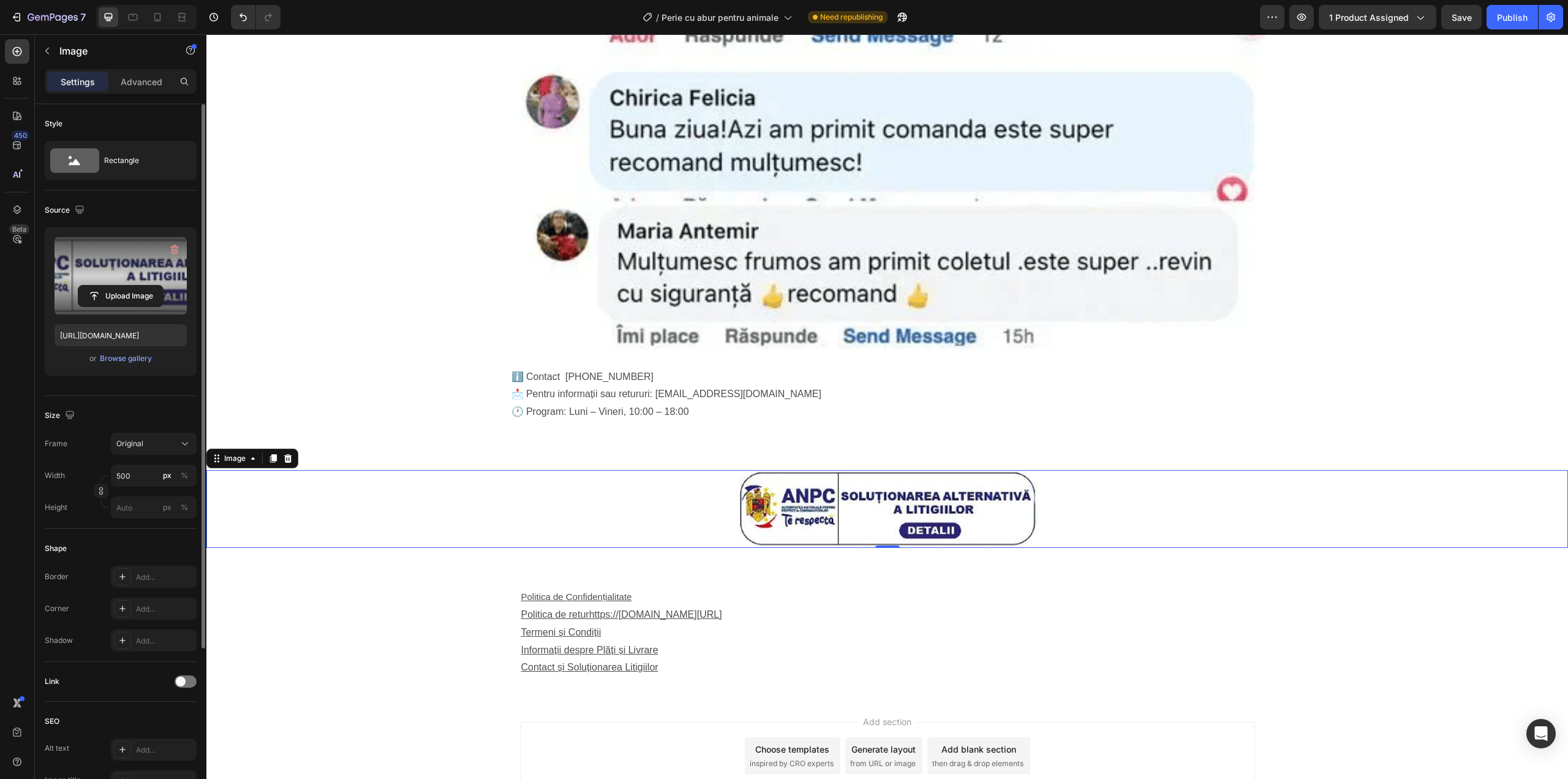
click at [125, 266] on label at bounding box center [120, 276] width 132 height 77
click at [125, 286] on input "file" at bounding box center [121, 296] width 85 height 21
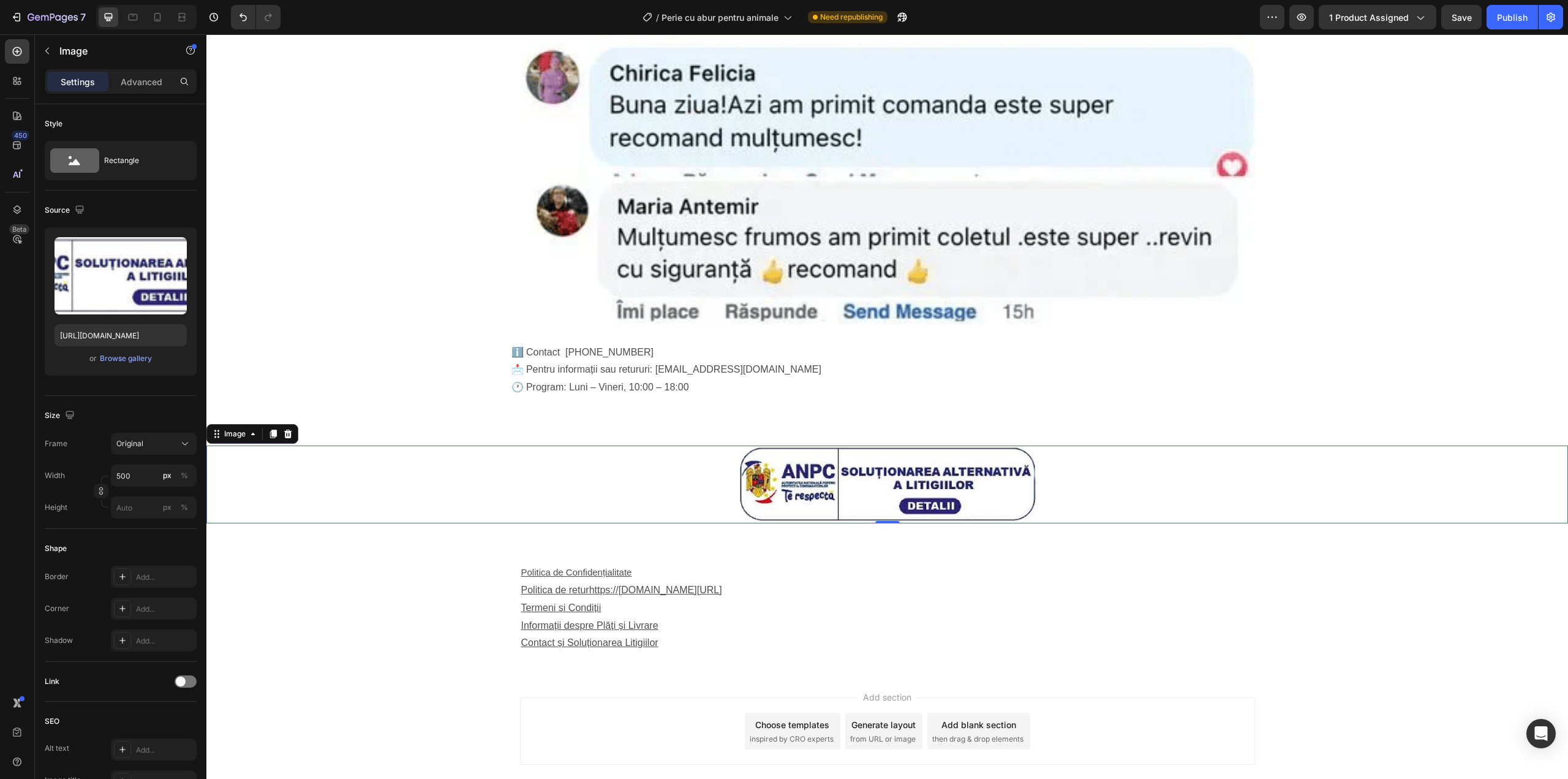
scroll to position [3920, 0]
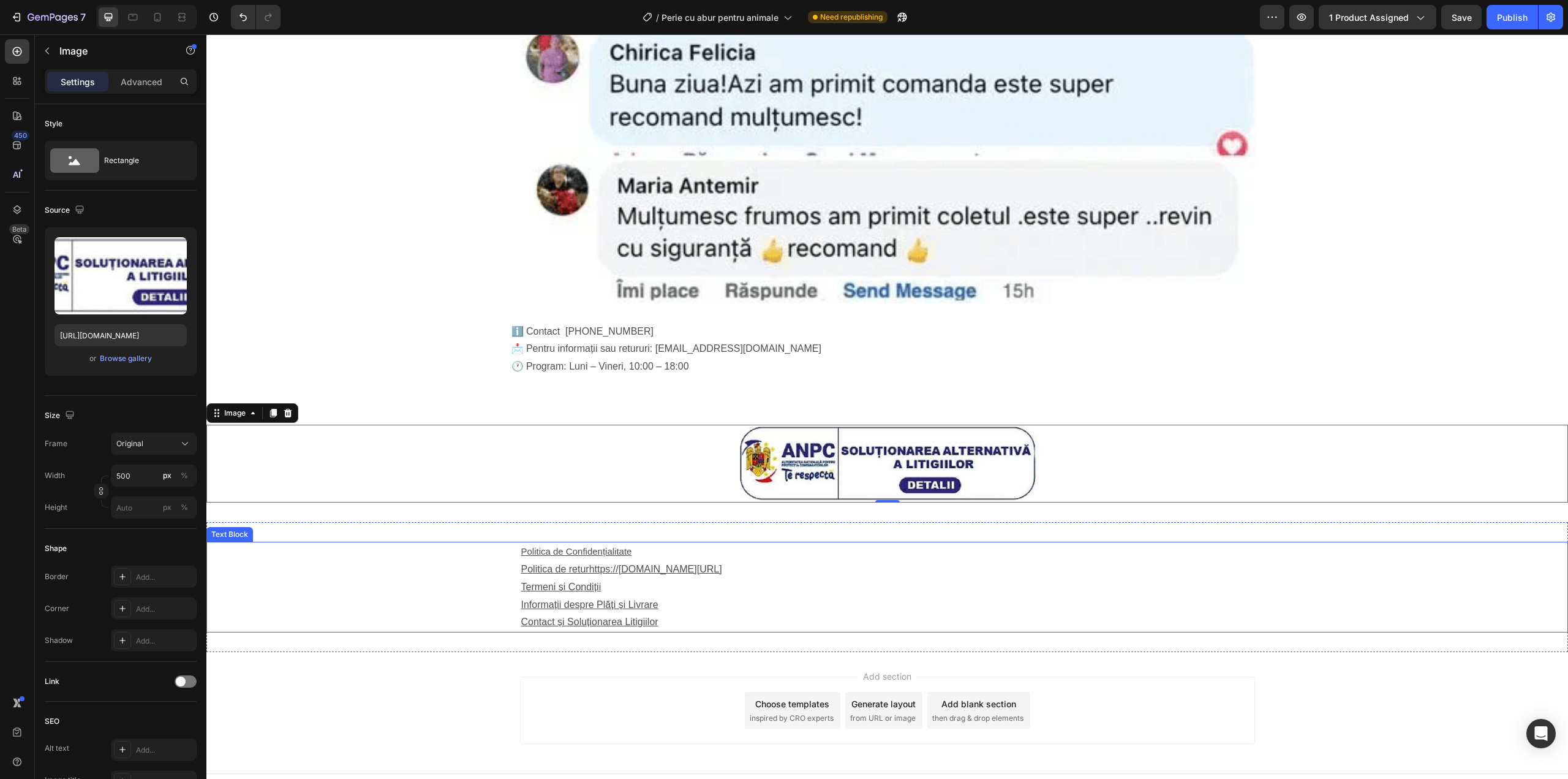
click at [565, 560] on p "Politica de returhttps://shop-bh.com/pages/politica-de-retur" at bounding box center [887, 569] width 732 height 18
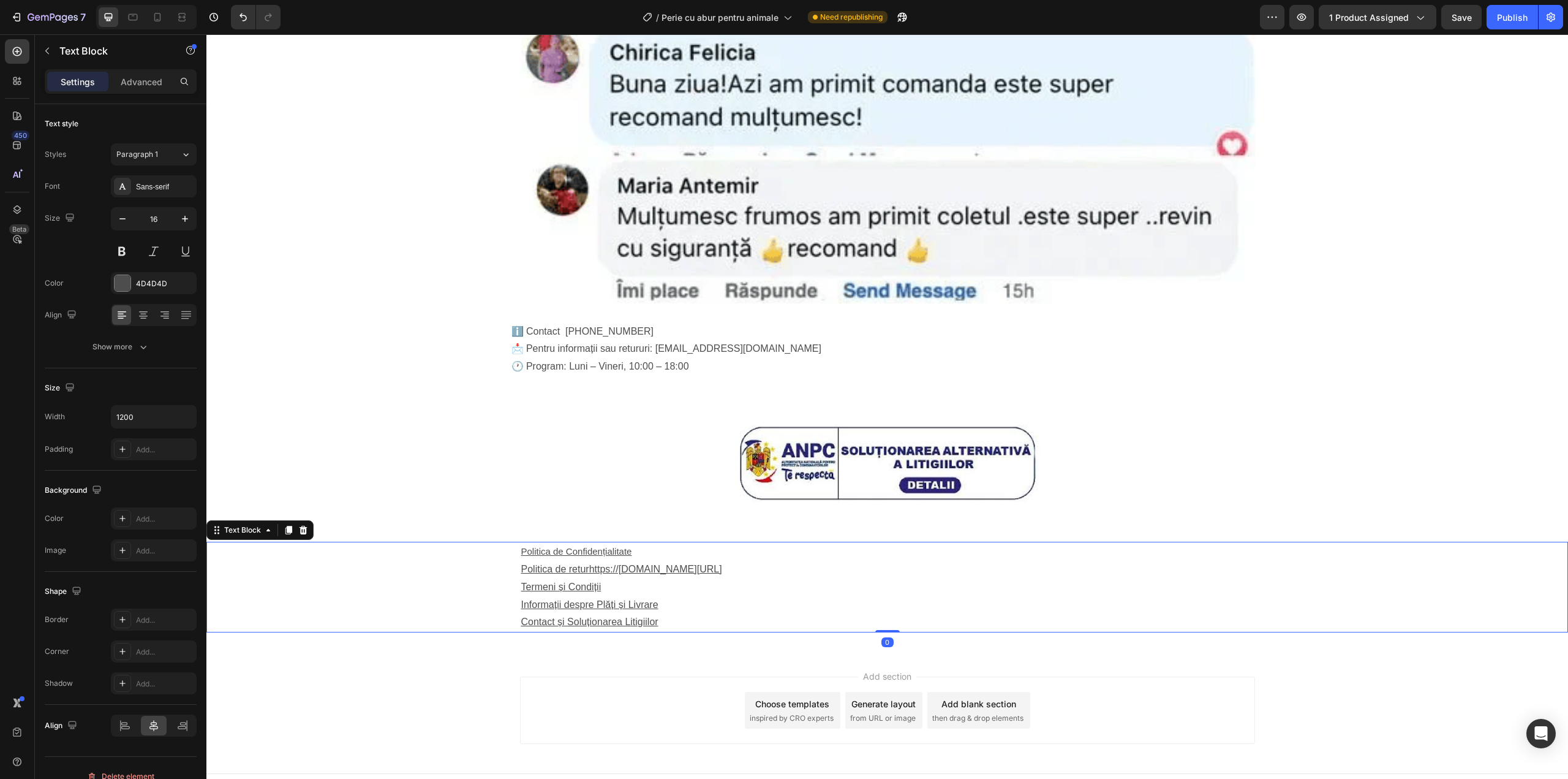
click at [582, 581] on u "Termeni și Condiții" at bounding box center [561, 586] width 80 height 10
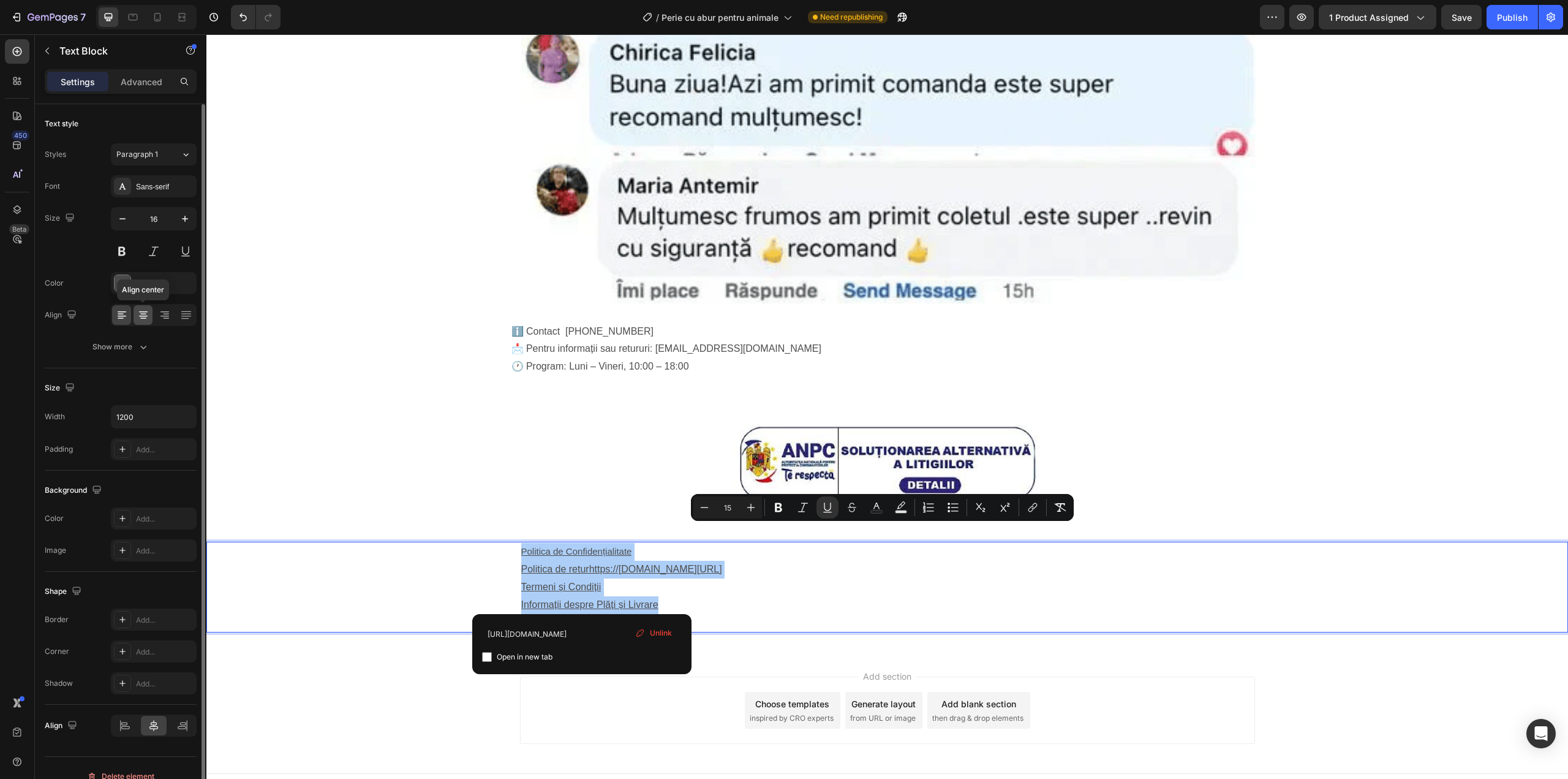
click at [138, 319] on icon at bounding box center [142, 314] width 12 height 12
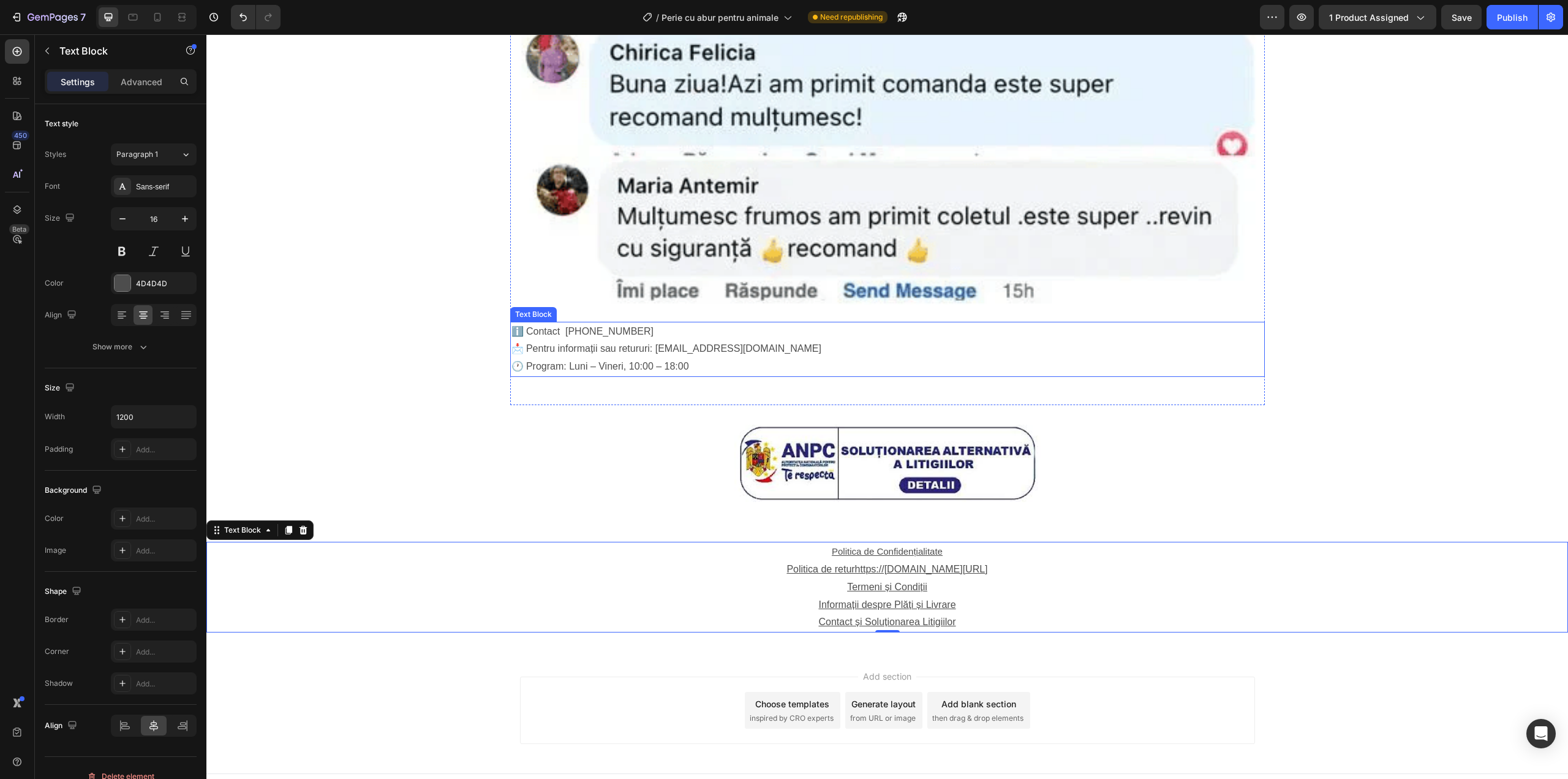
click at [645, 323] on p "ℹ️ Contact [PHONE_NUMBER]" at bounding box center [888, 332] width 752 height 18
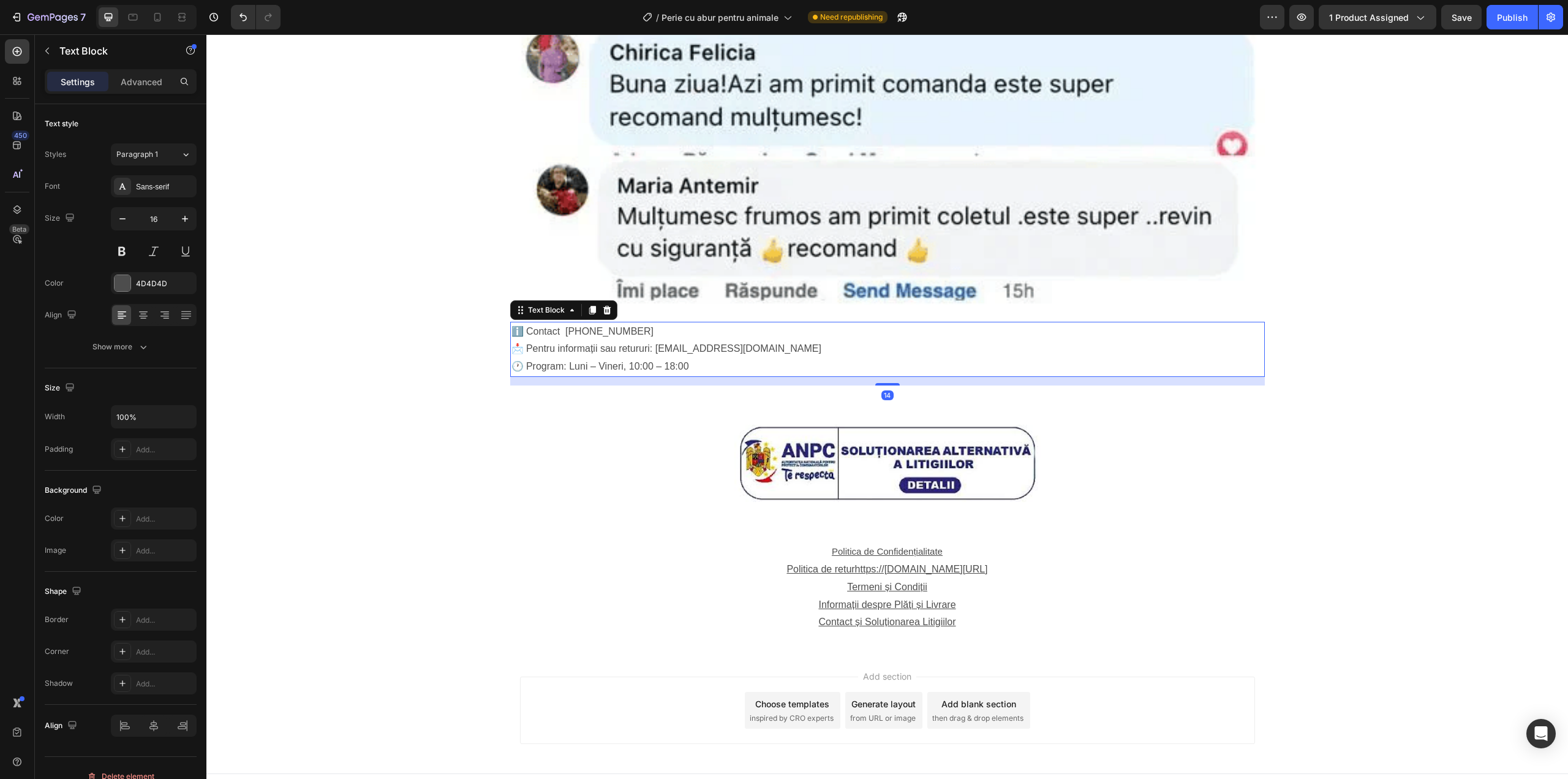
click at [645, 323] on p "ℹ️ Contact [PHONE_NUMBER]" at bounding box center [888, 332] width 752 height 18
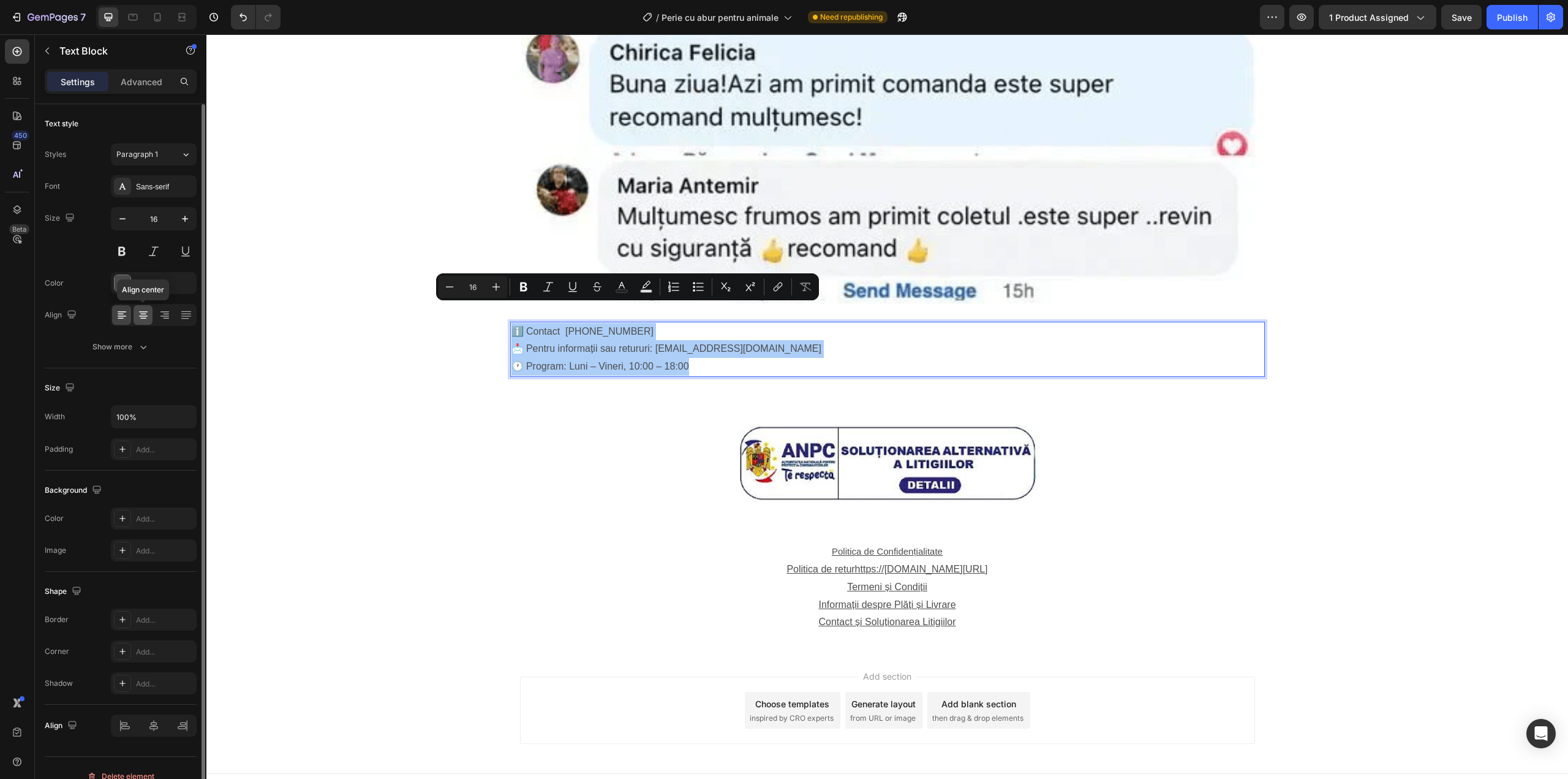
click at [136, 309] on div at bounding box center [143, 314] width 19 height 20
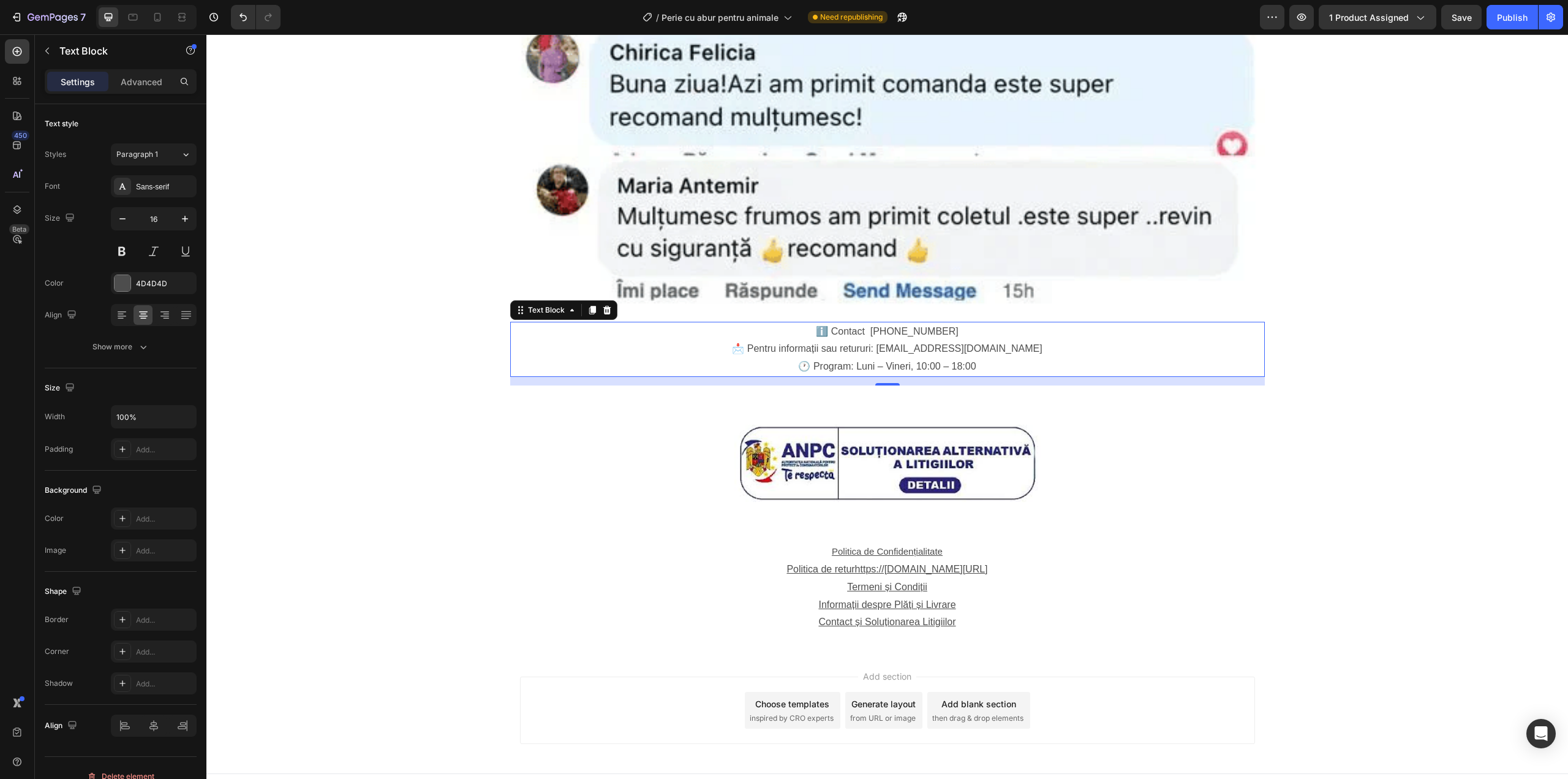
click at [901, 377] on div "14" at bounding box center [887, 381] width 755 height 9
click at [878, 425] on img at bounding box center [887, 464] width 306 height 78
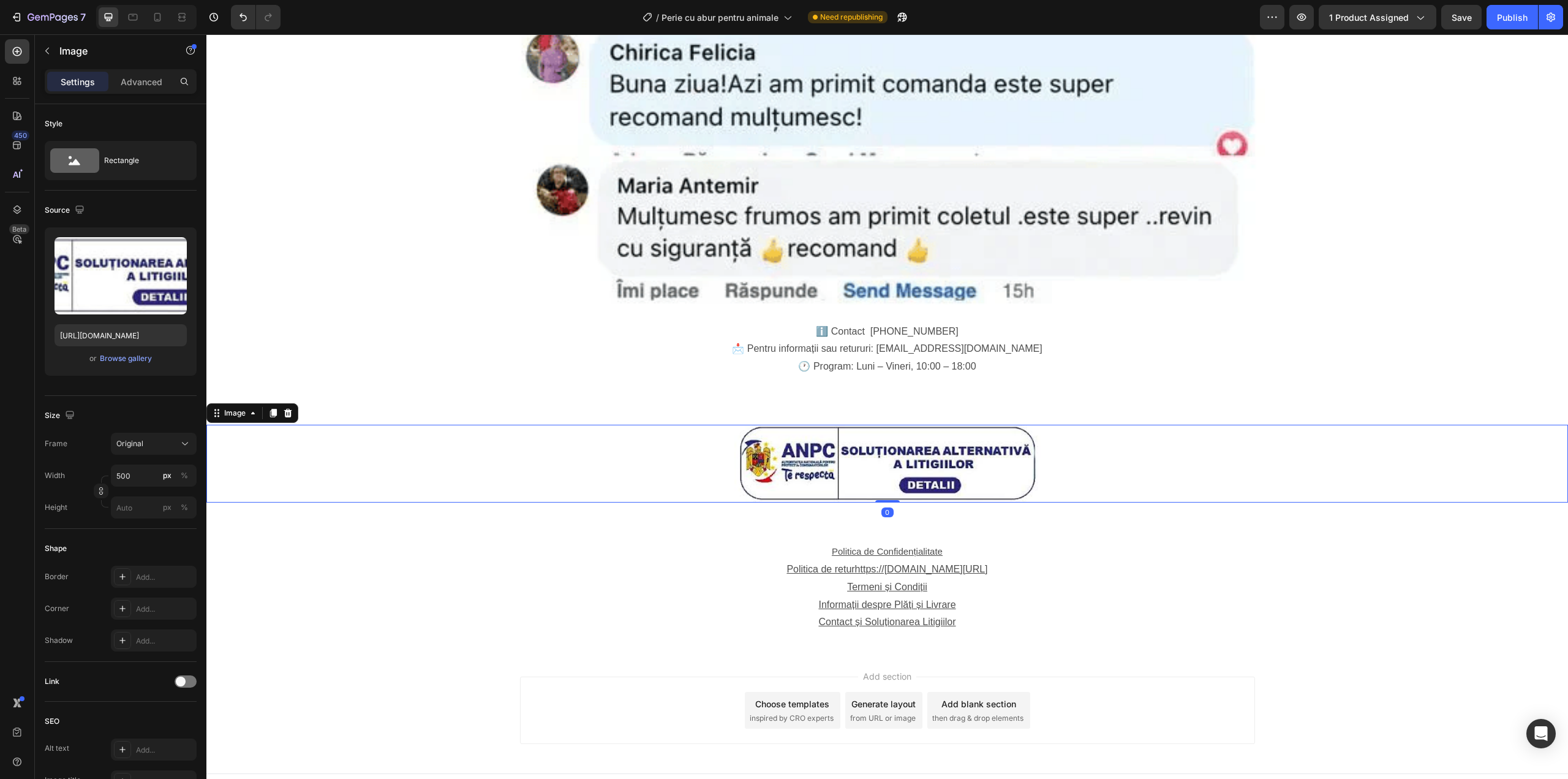
click at [149, 98] on div "Settings Advanced" at bounding box center [121, 86] width 172 height 35
click at [147, 79] on p "Advanced" at bounding box center [142, 82] width 42 height 13
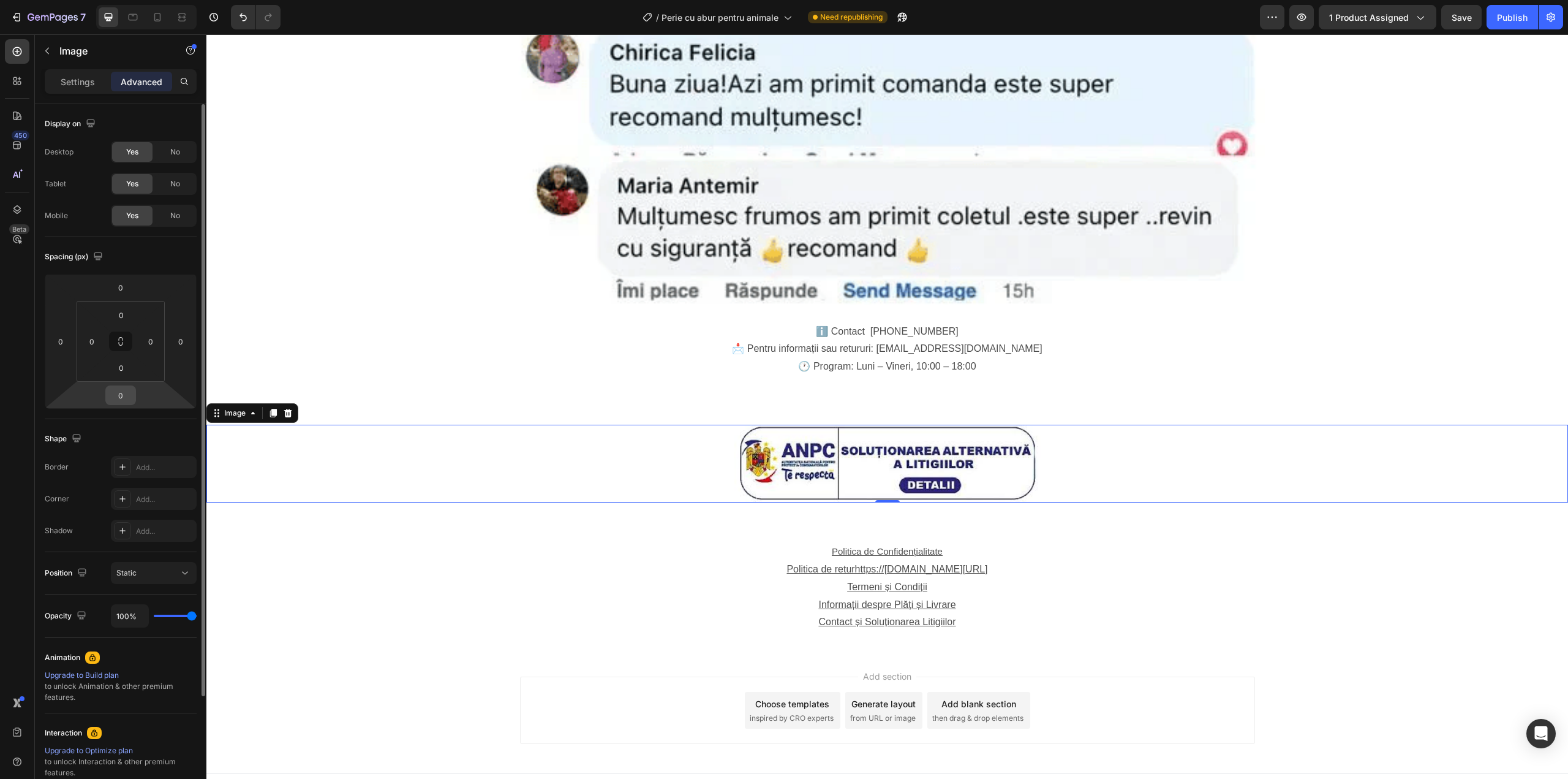
click at [123, 390] on input "0" at bounding box center [121, 394] width 25 height 18
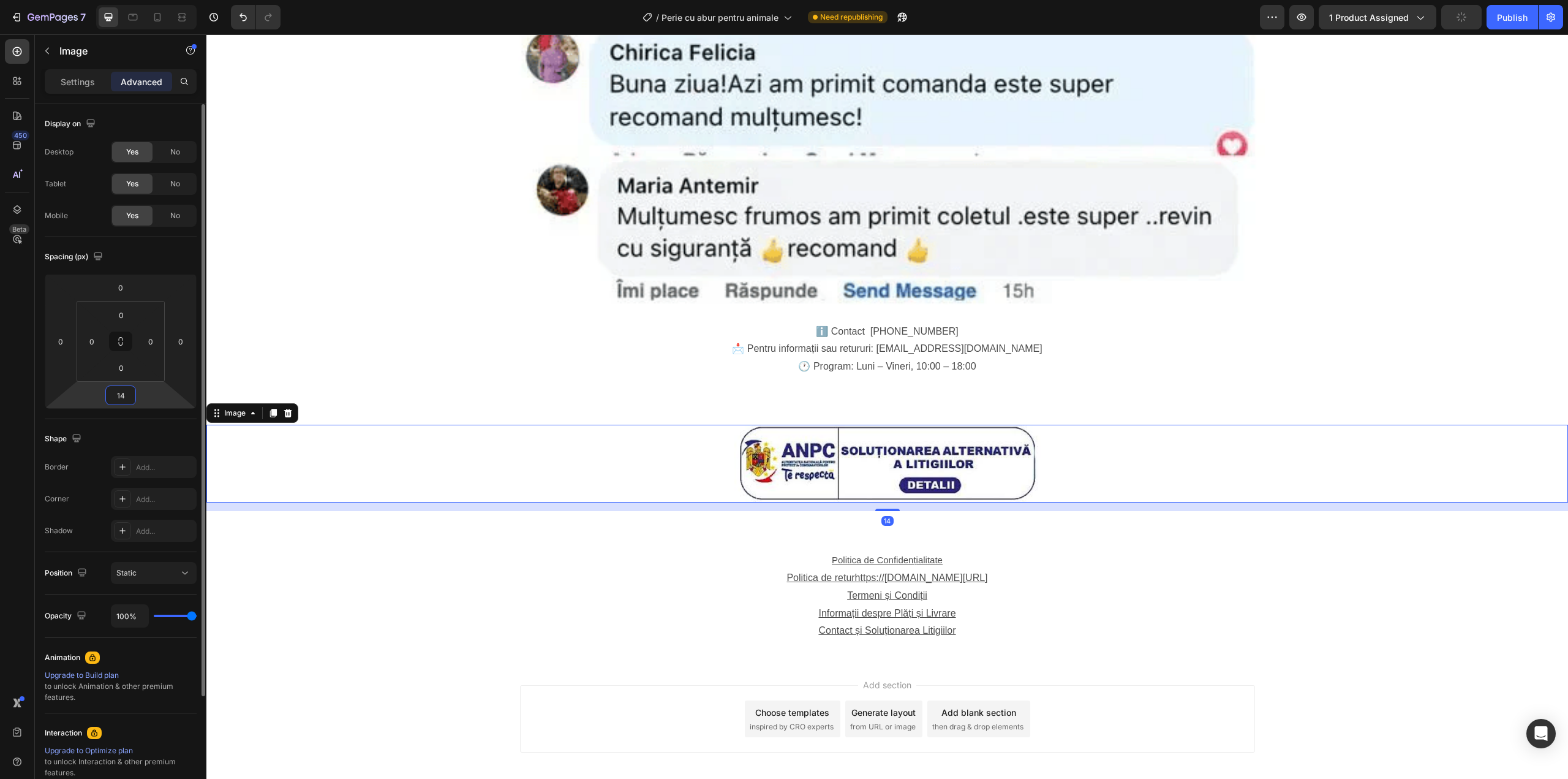
type input "14"
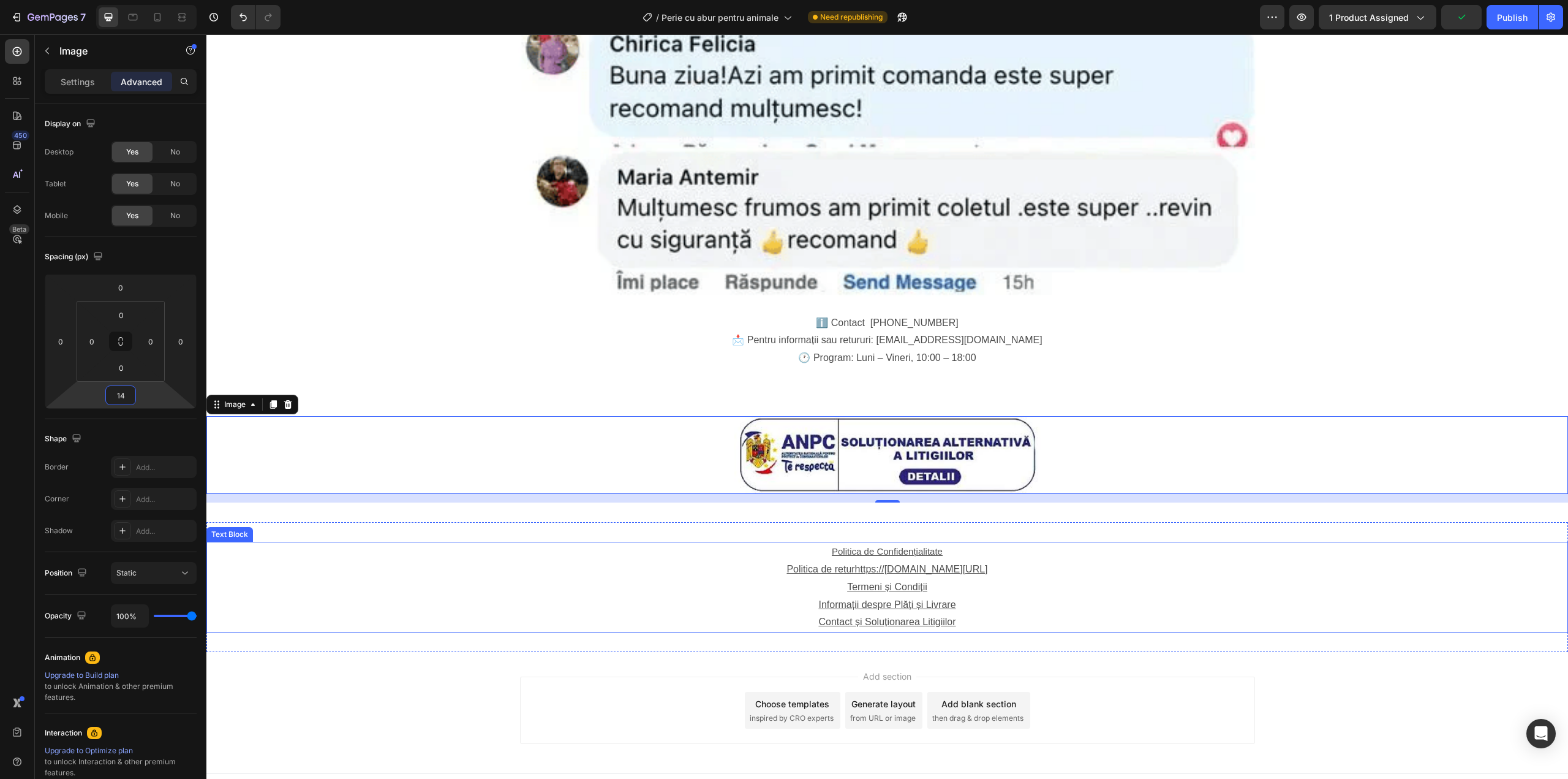
click at [891, 599] on u "Informații despre Plăți și Livrare" at bounding box center [887, 604] width 137 height 10
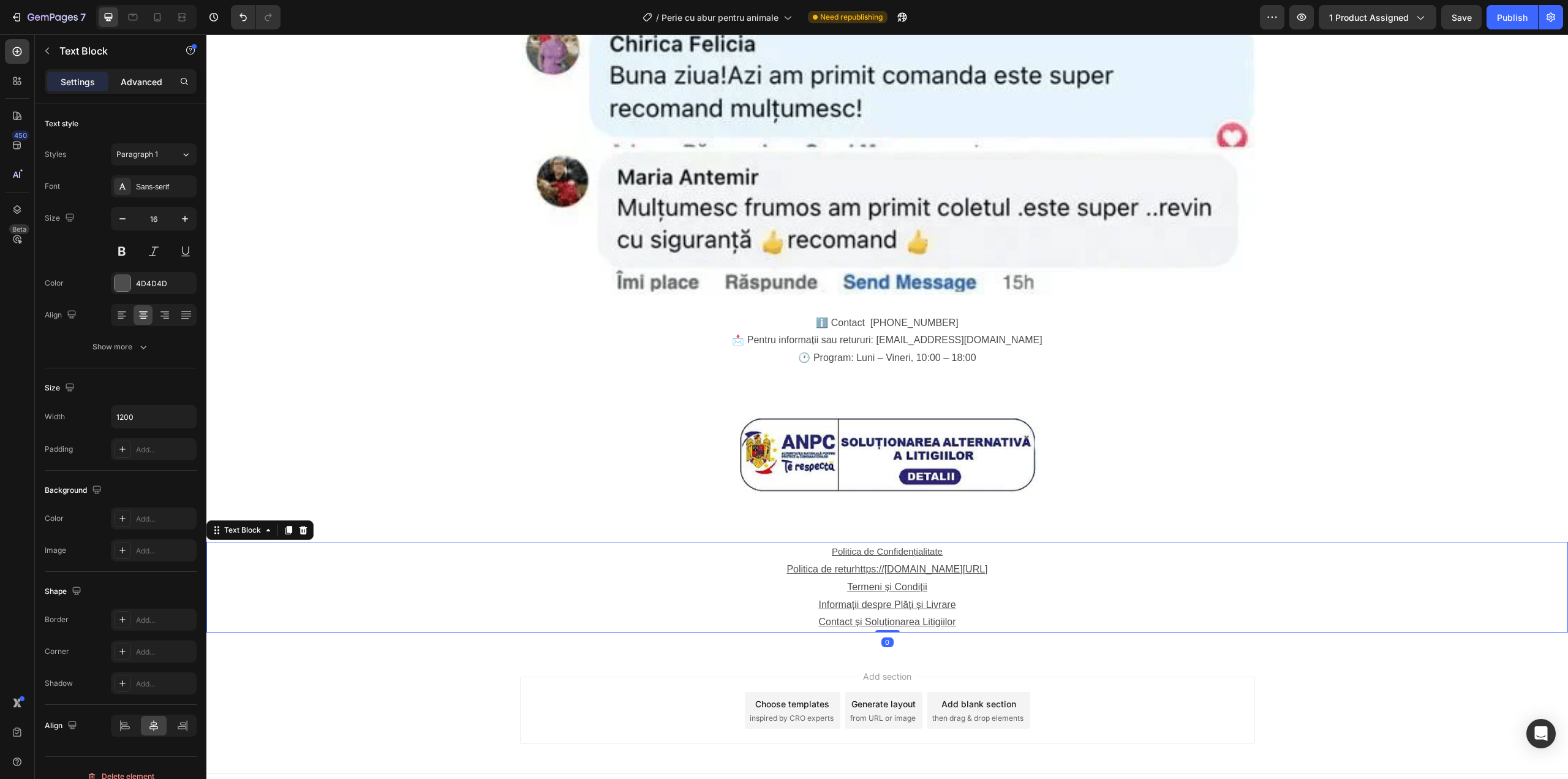
click at [151, 78] on p "Advanced" at bounding box center [142, 82] width 42 height 13
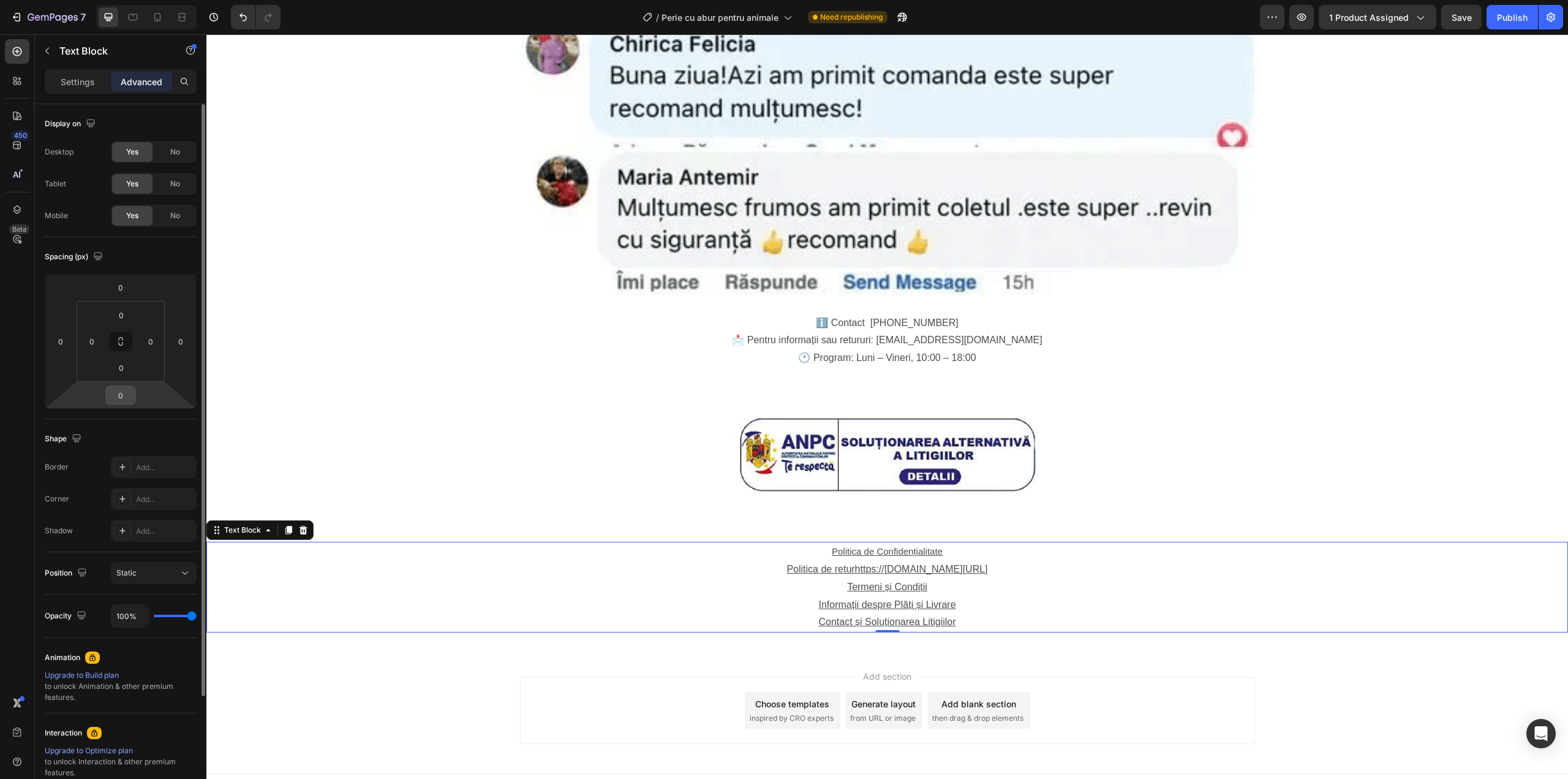
click at [123, 400] on input "0" at bounding box center [121, 394] width 25 height 18
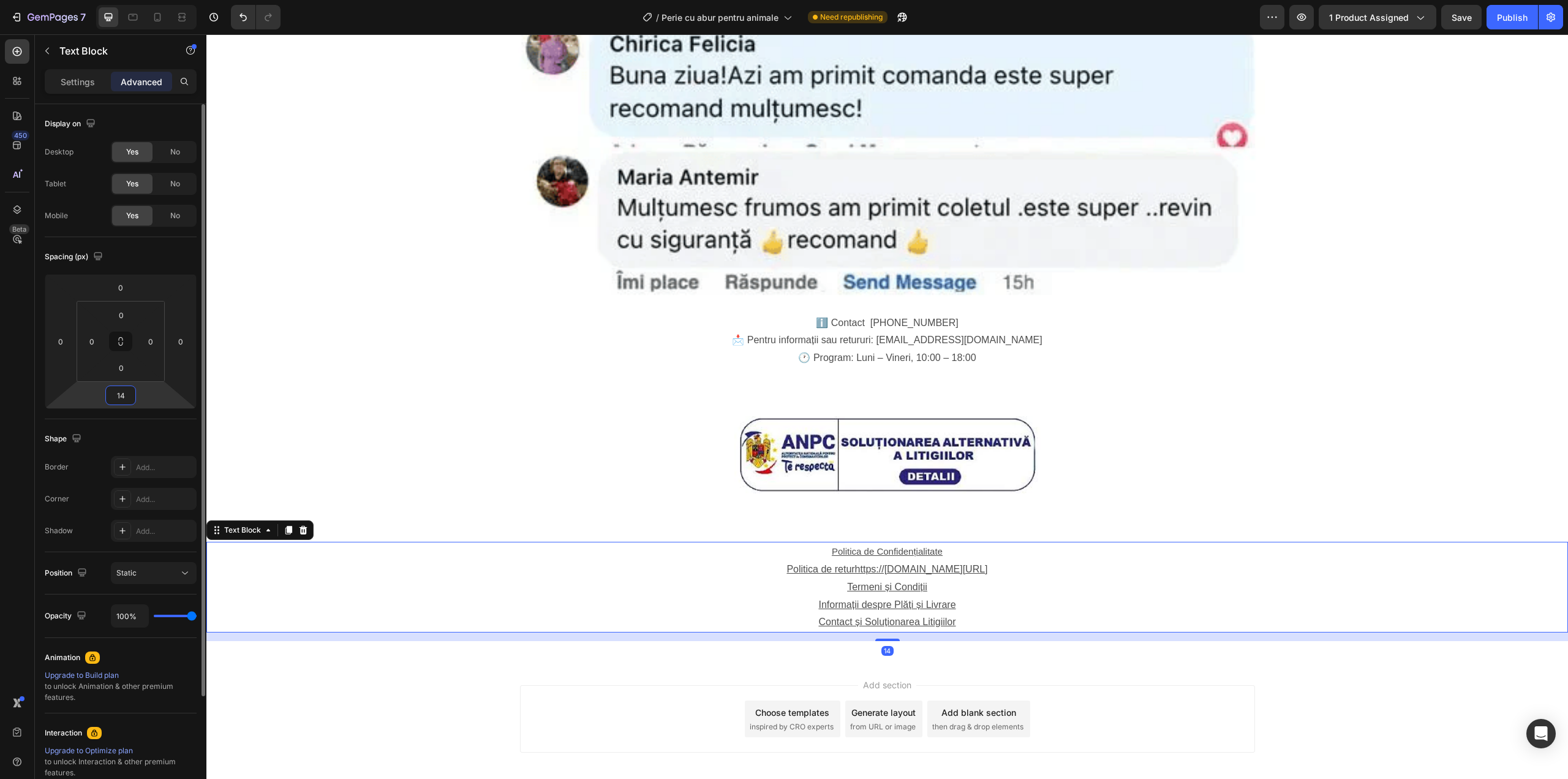
type input "14"
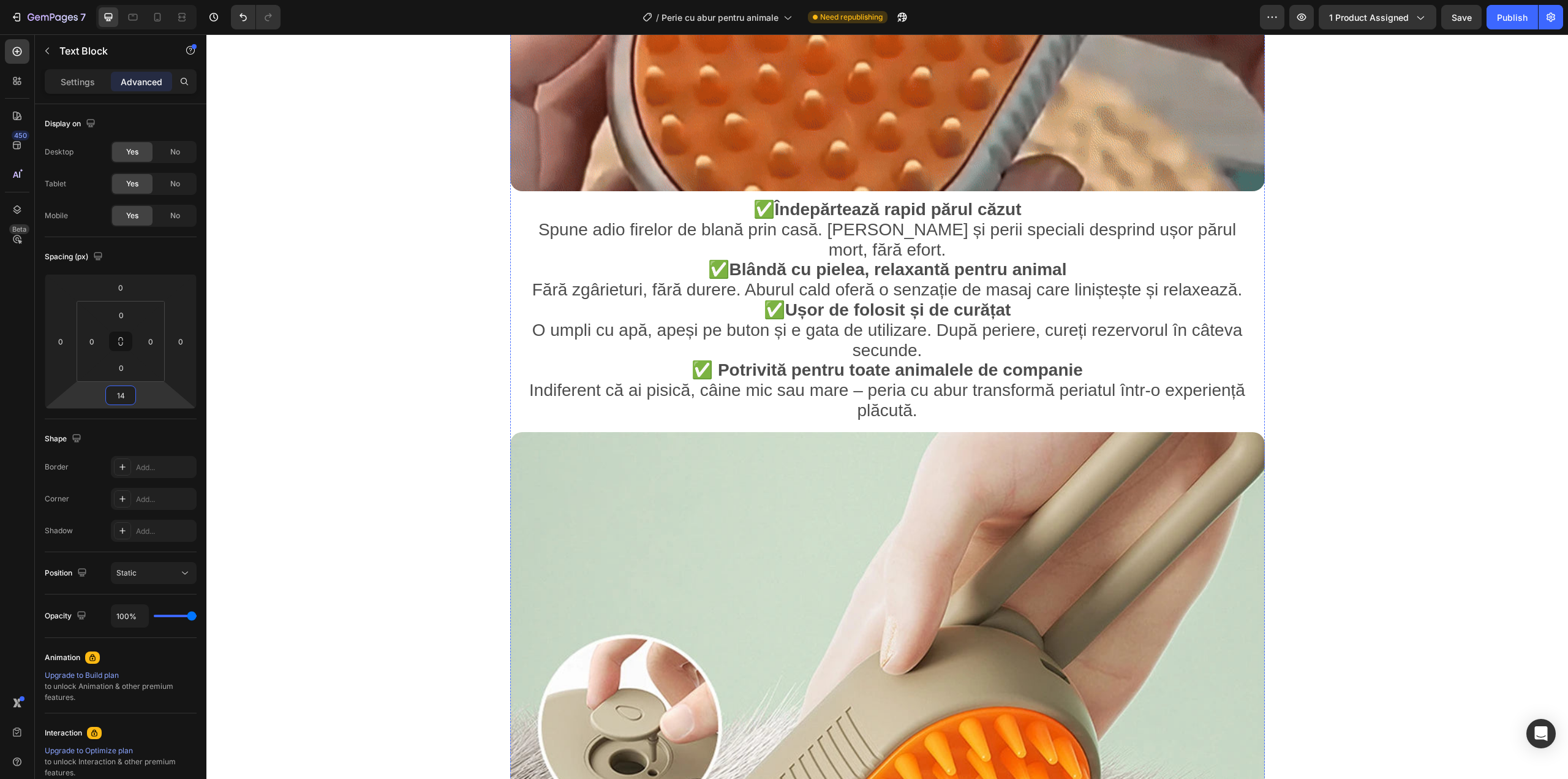
scroll to position [1478, 0]
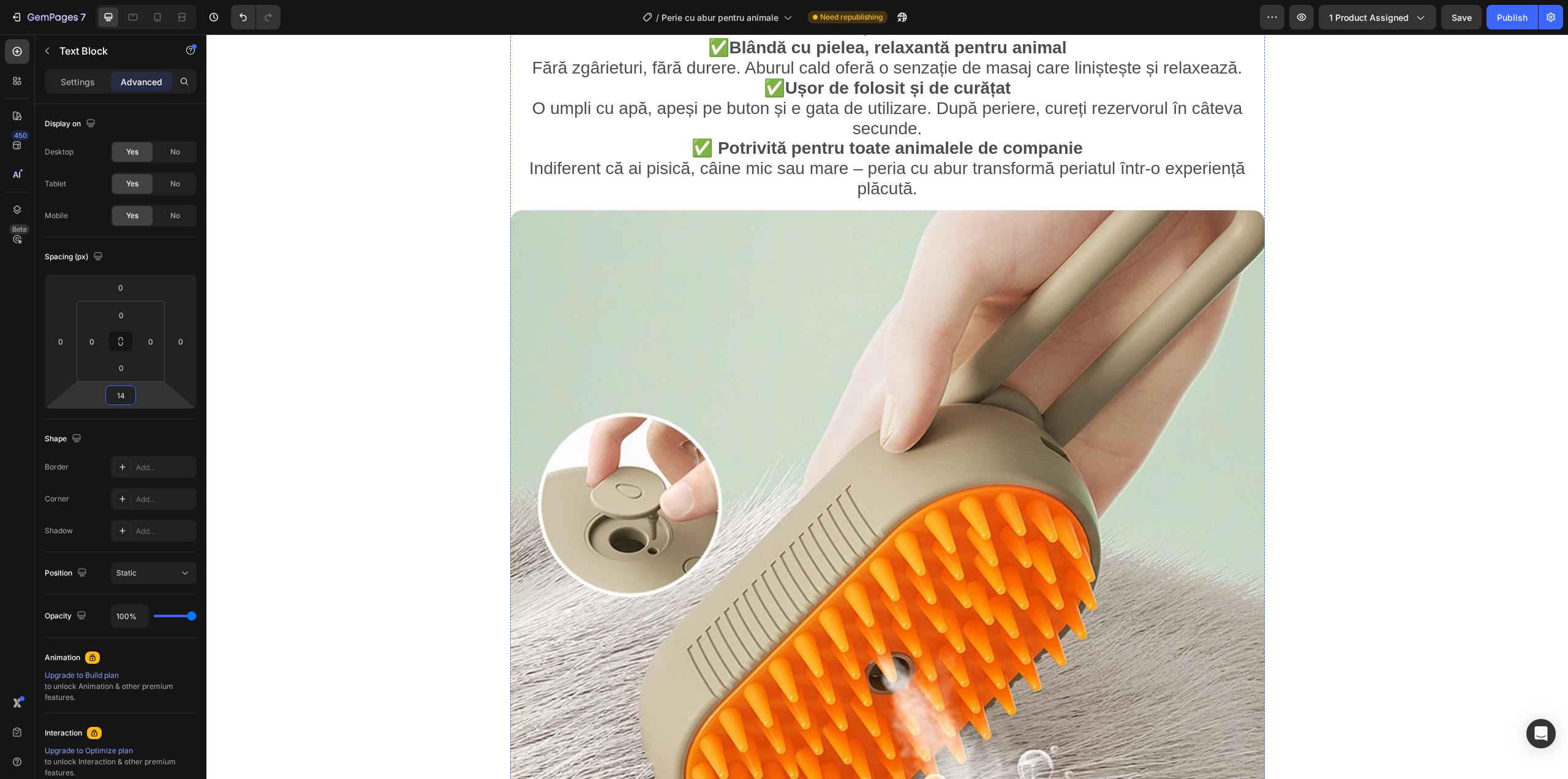
click at [977, 542] on img at bounding box center [887, 587] width 755 height 755
click at [755, 266] on img at bounding box center [887, 587] width 755 height 755
click at [66, 80] on p "Settings" at bounding box center [78, 82] width 34 height 13
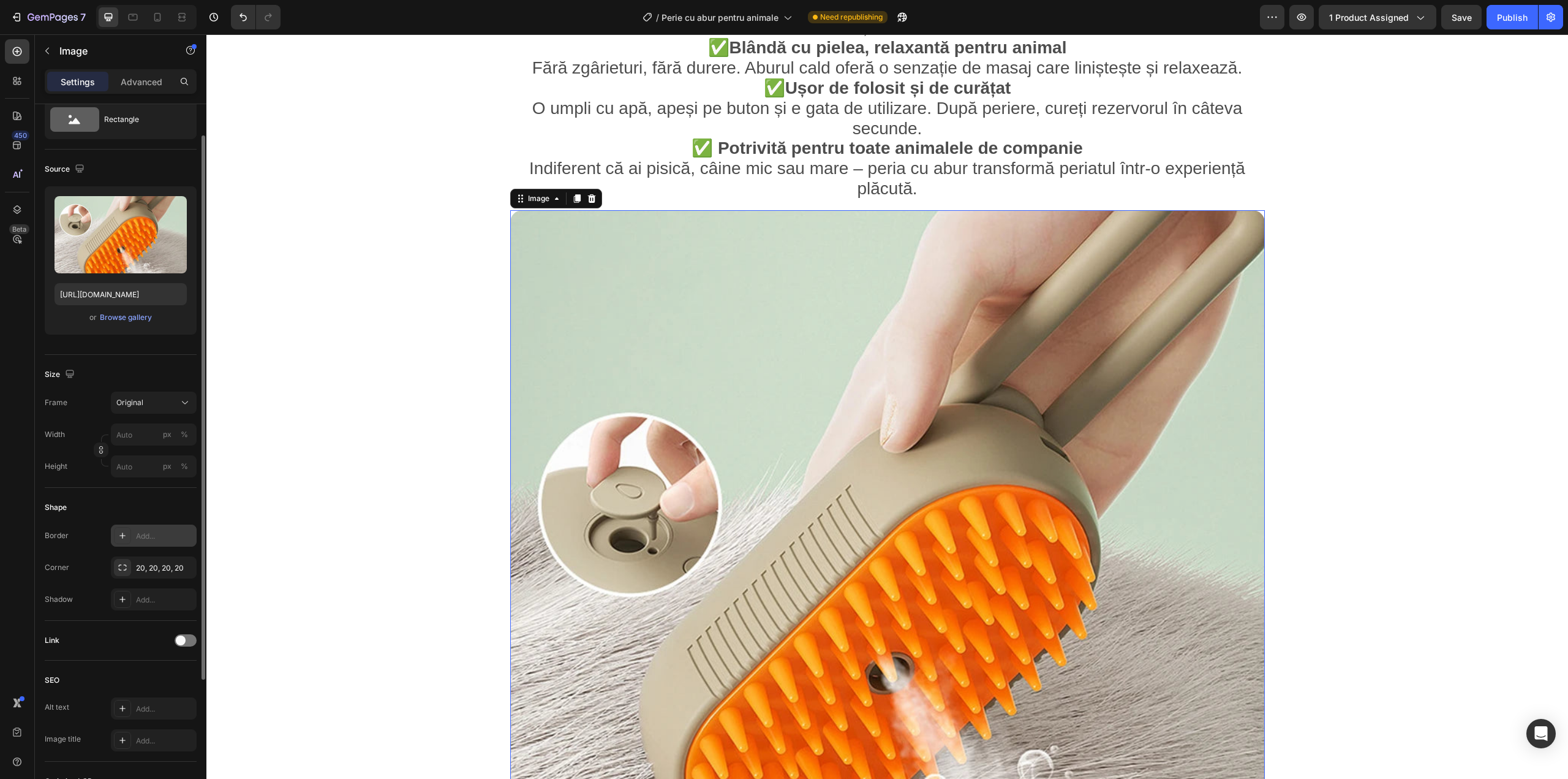
scroll to position [82, 0]
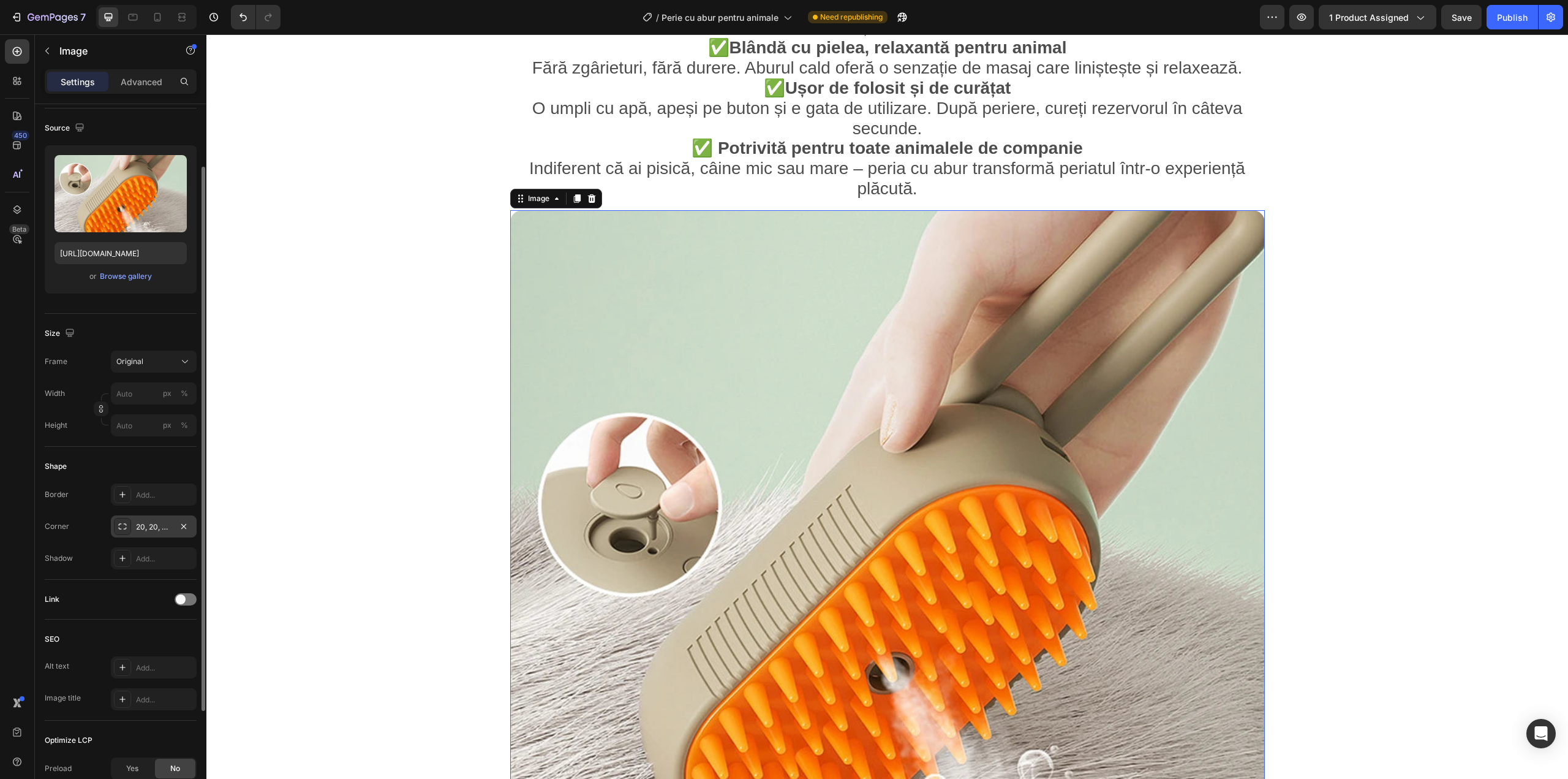
click at [170, 522] on div "20, 20, 20, 20" at bounding box center [153, 527] width 35 height 11
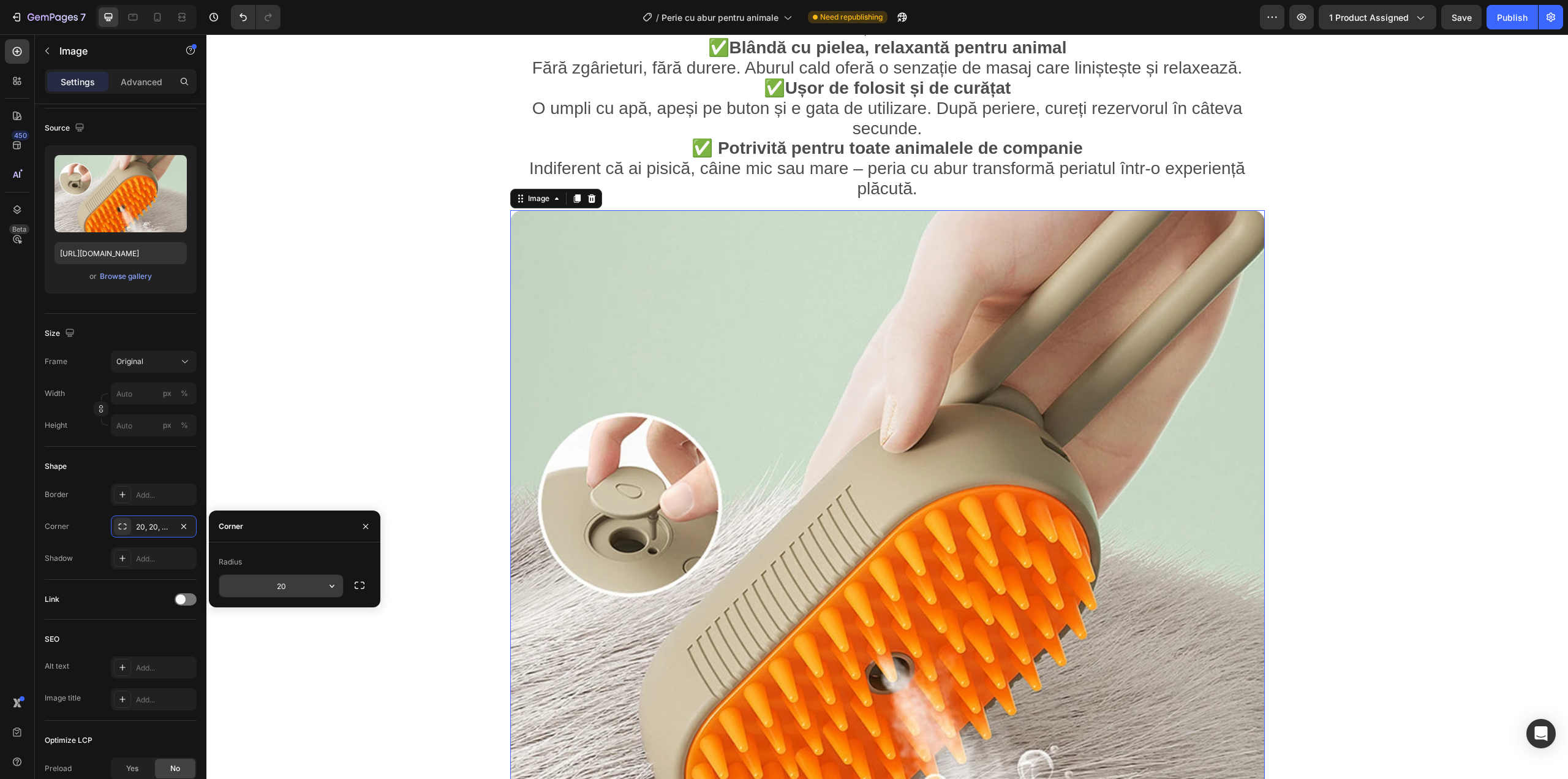
click at [286, 586] on input "20" at bounding box center [281, 585] width 123 height 22
type input "40"
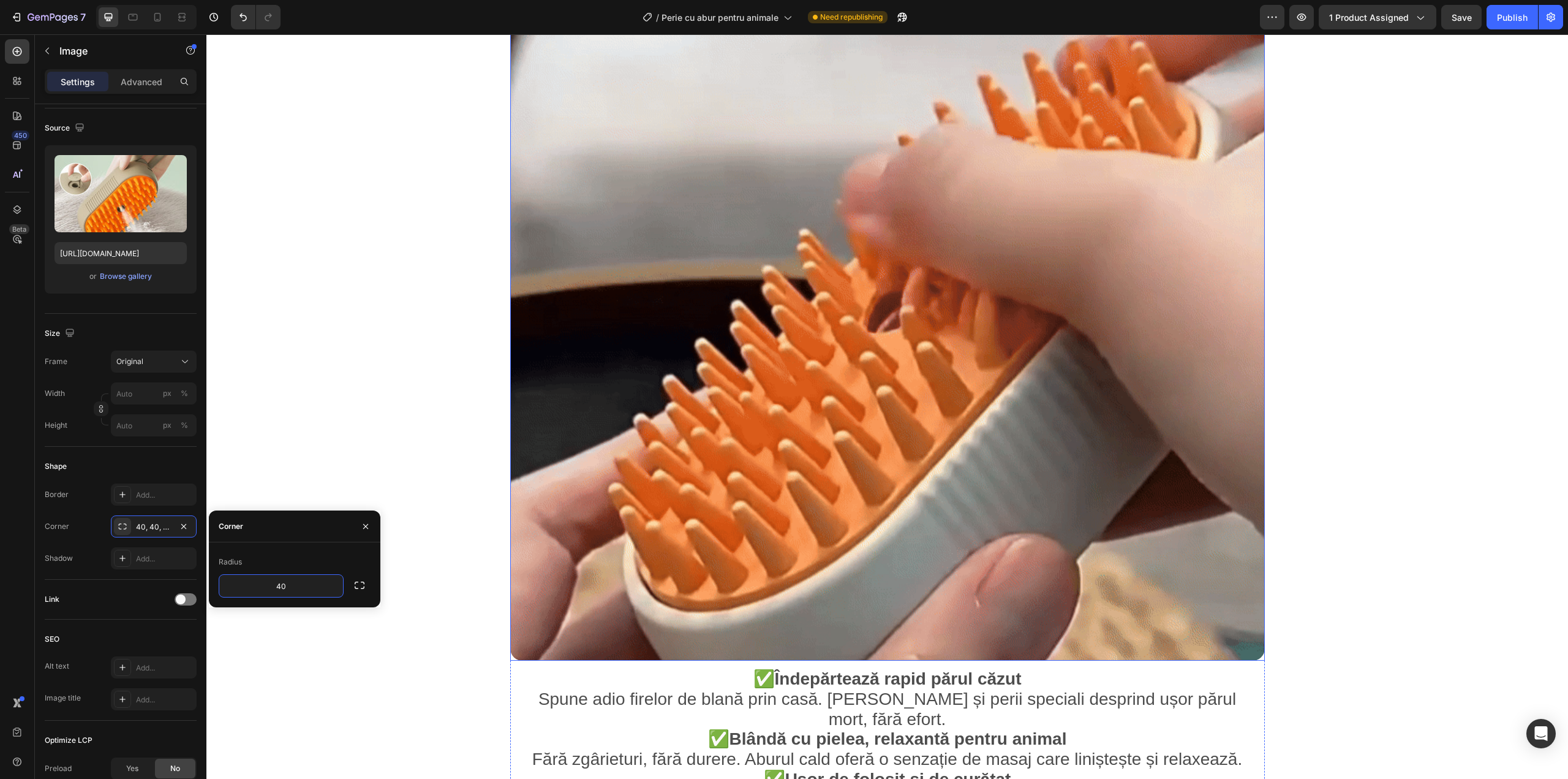
scroll to position [701, 0]
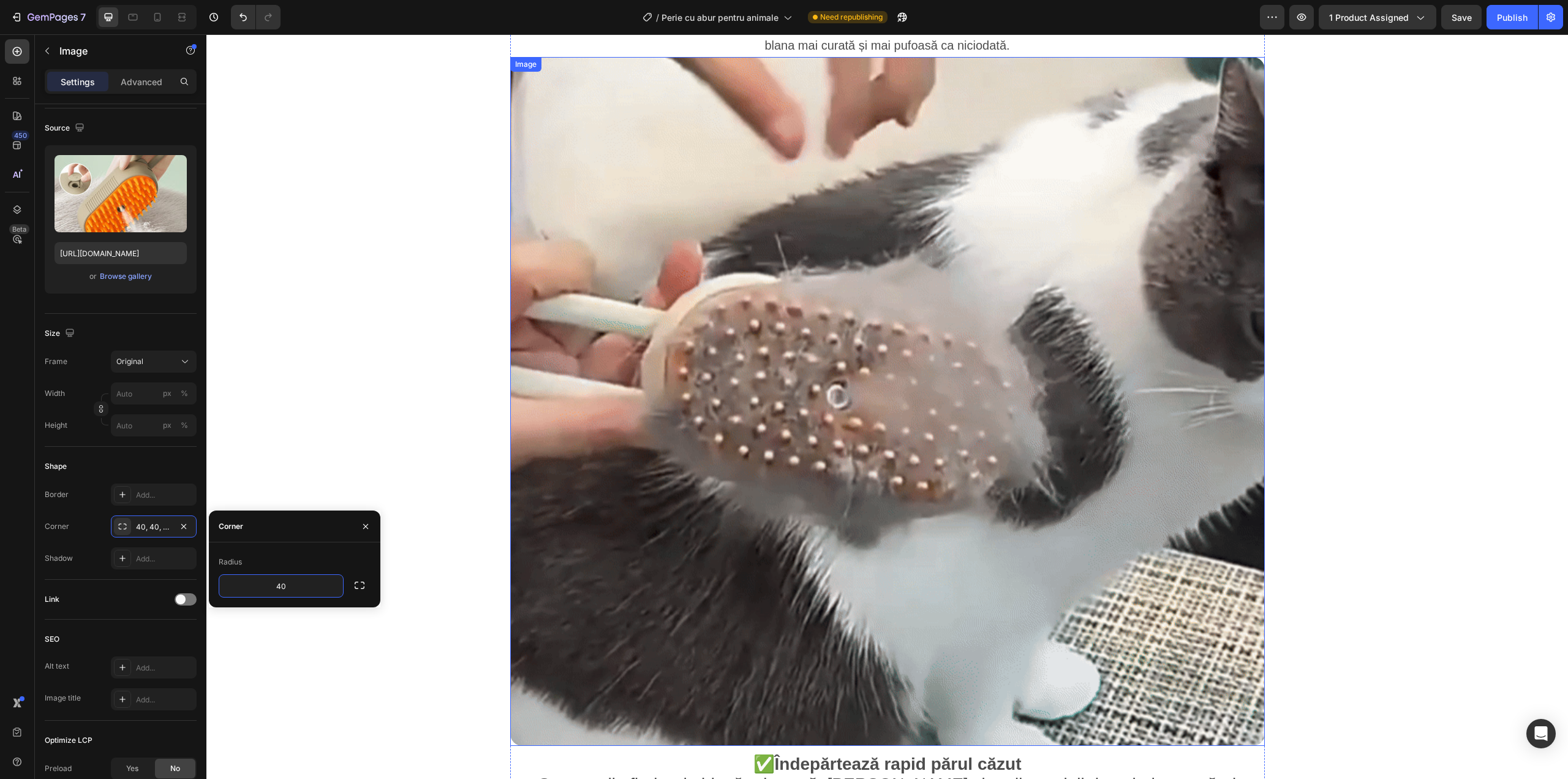
click at [803, 454] on img at bounding box center [887, 401] width 755 height 689
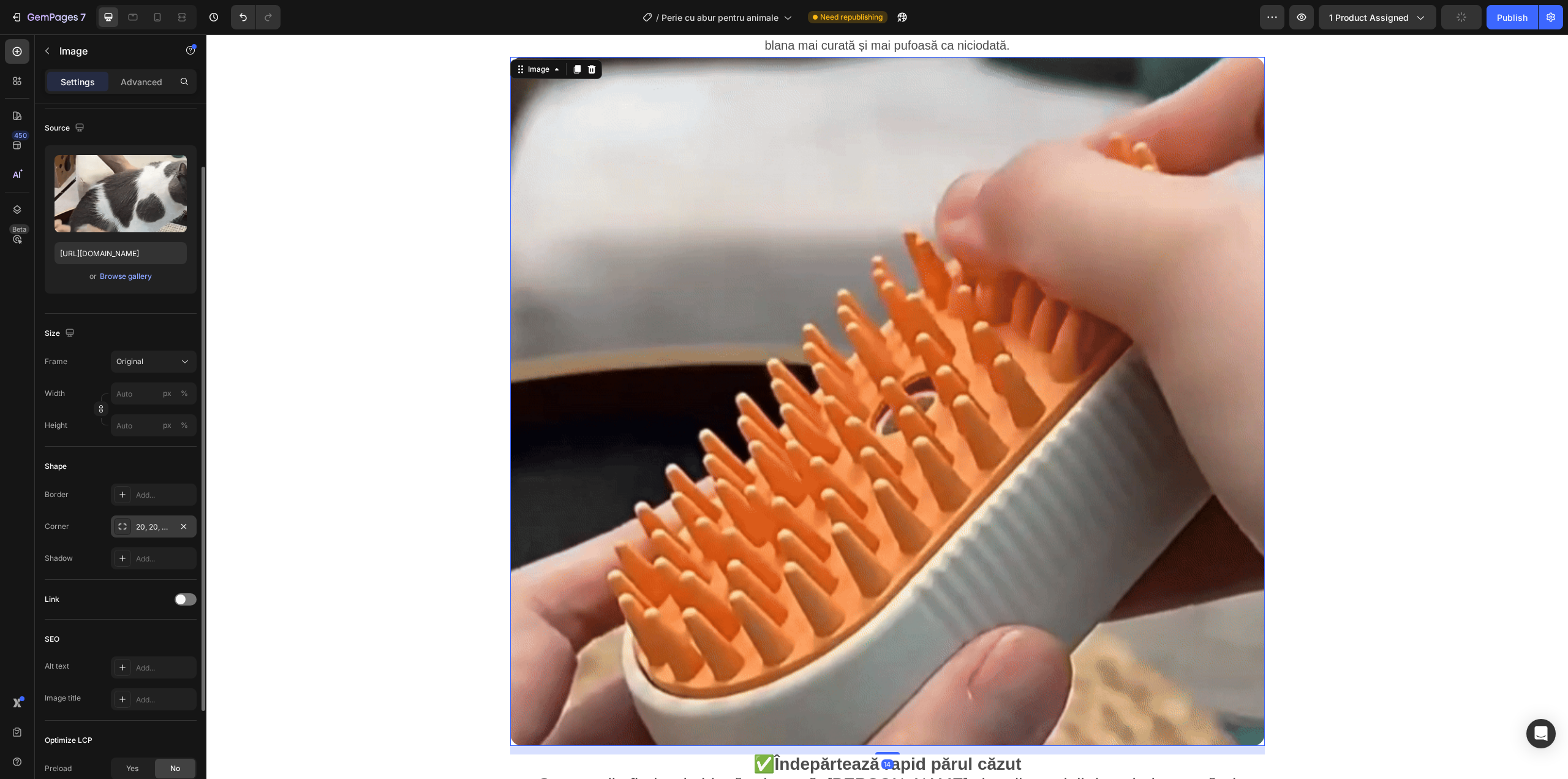
click at [157, 523] on div "20, 20, 20, 20" at bounding box center [153, 527] width 35 height 11
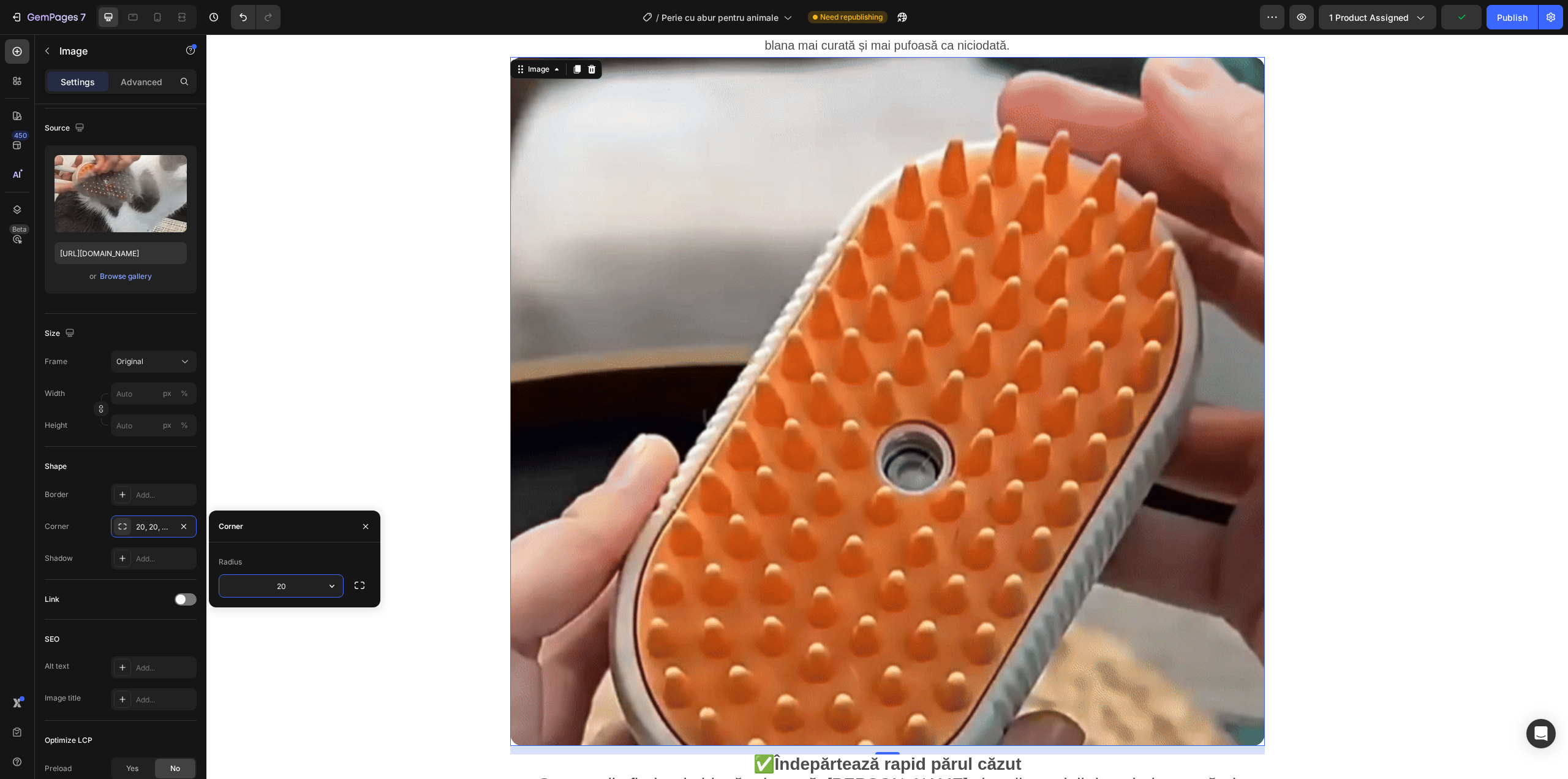
click at [291, 582] on input "20" at bounding box center [281, 585] width 123 height 22
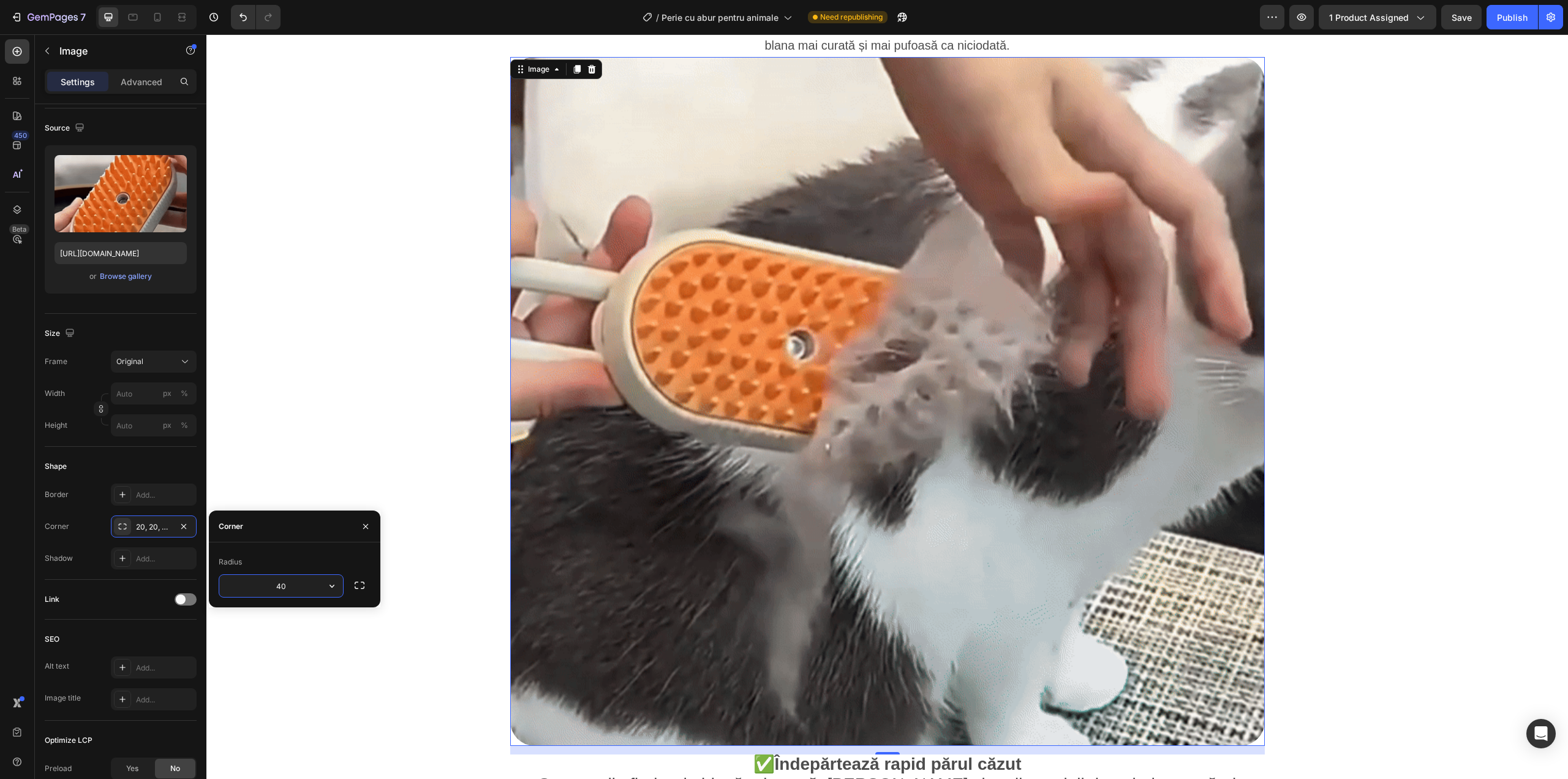
type input "40"
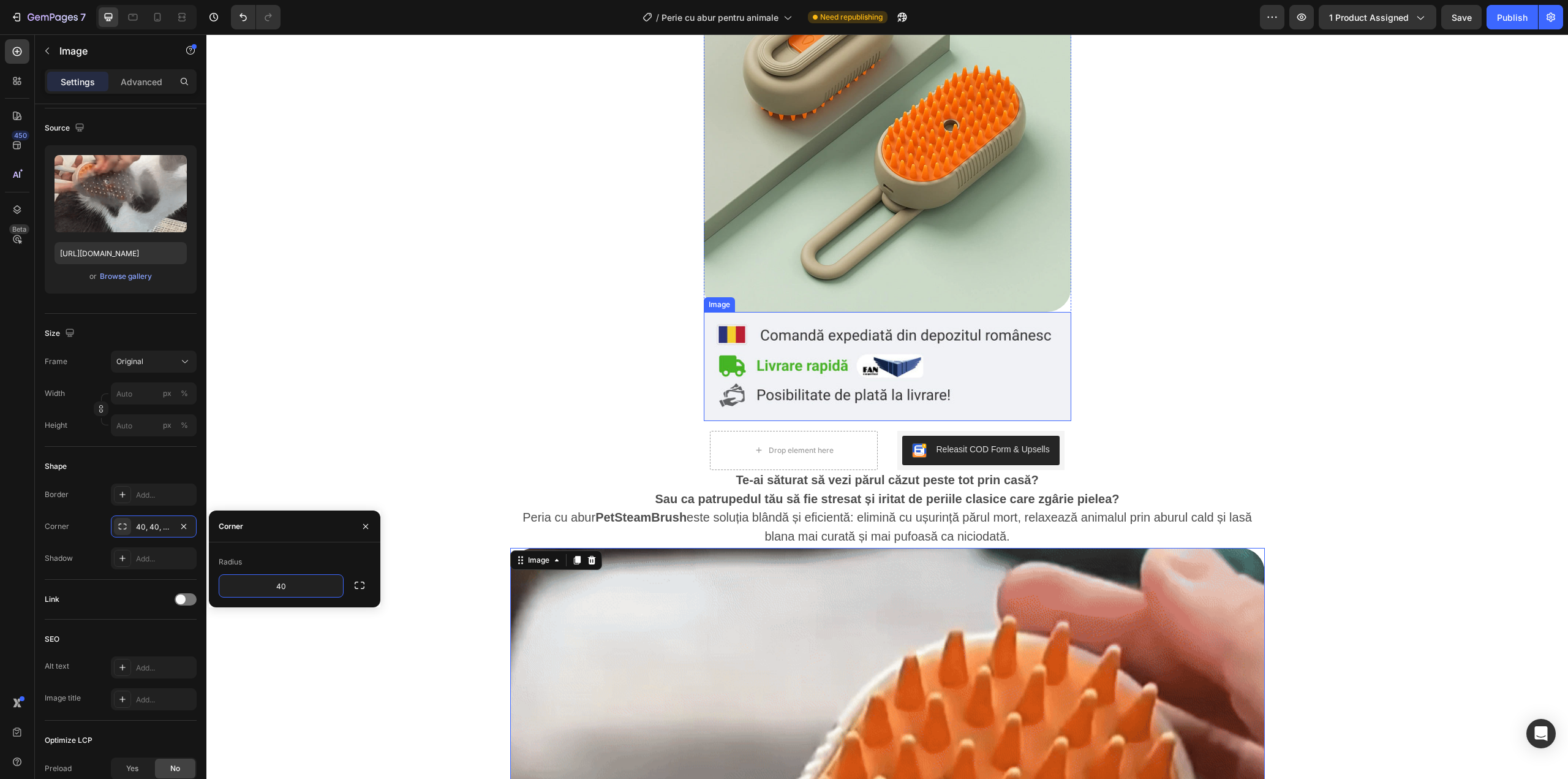
scroll to position [0, 0]
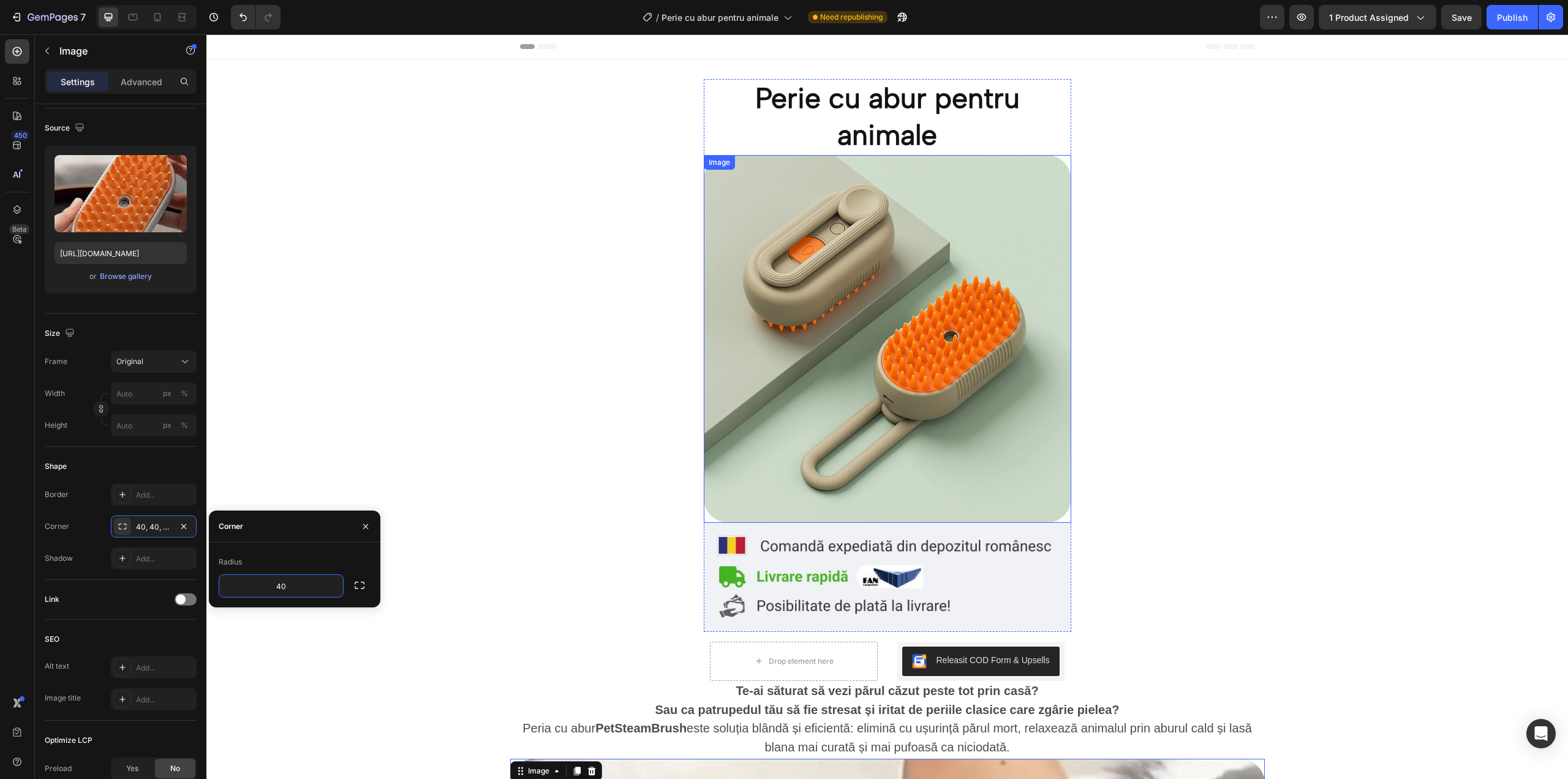
click at [993, 370] on img at bounding box center [887, 338] width 368 height 368
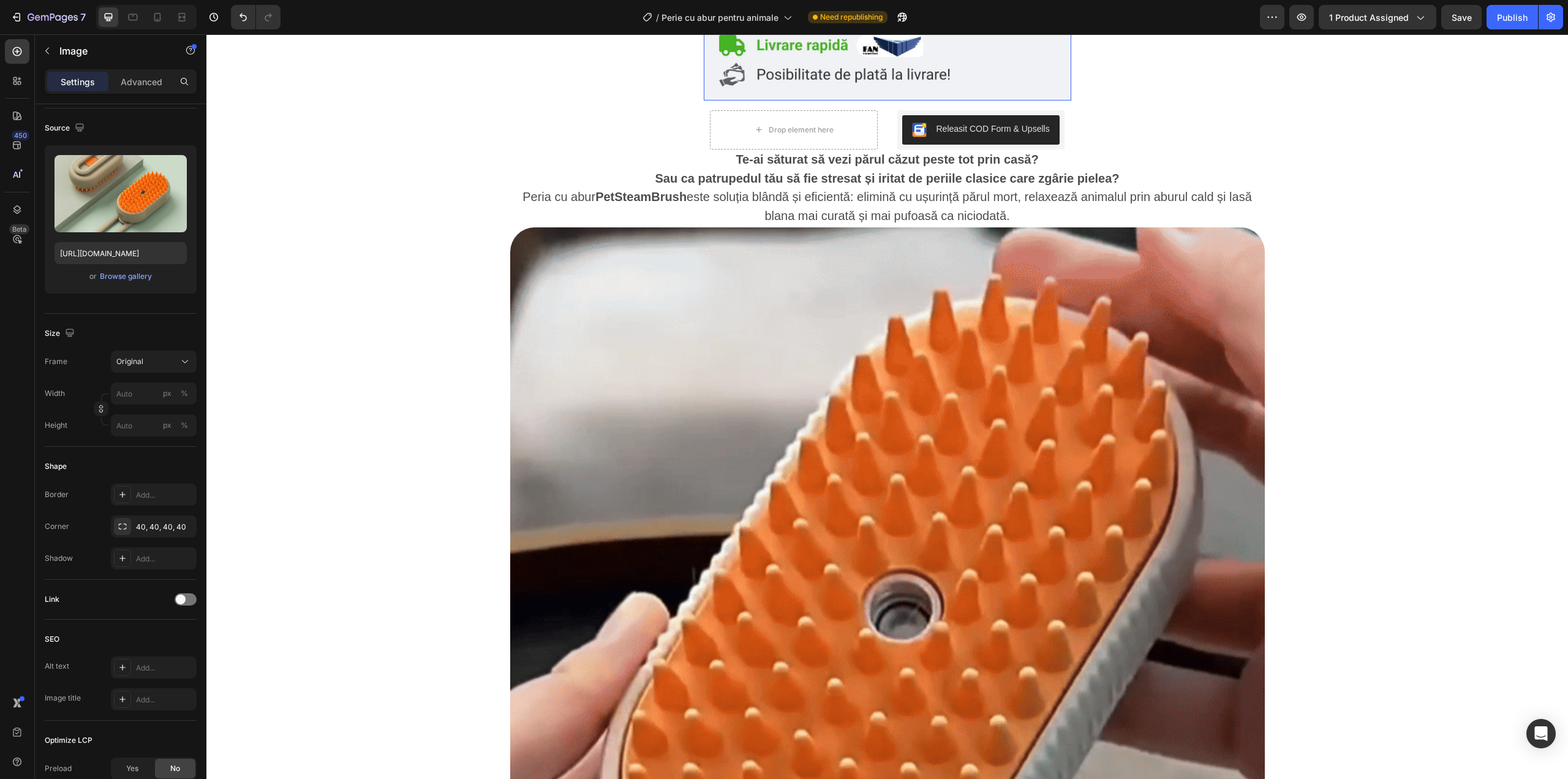
click at [860, 350] on img at bounding box center [887, 571] width 755 height 689
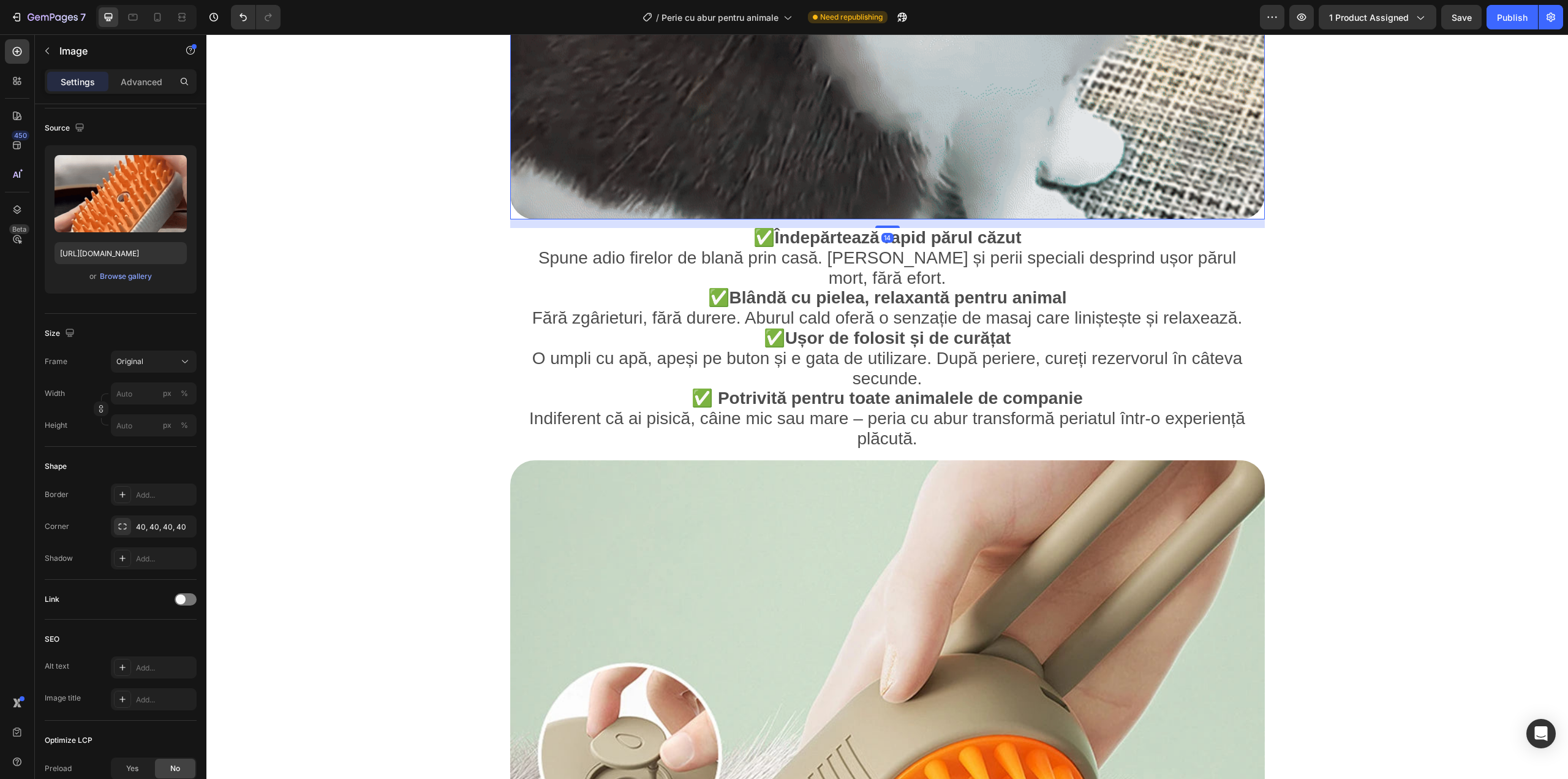
scroll to position [1430, 0]
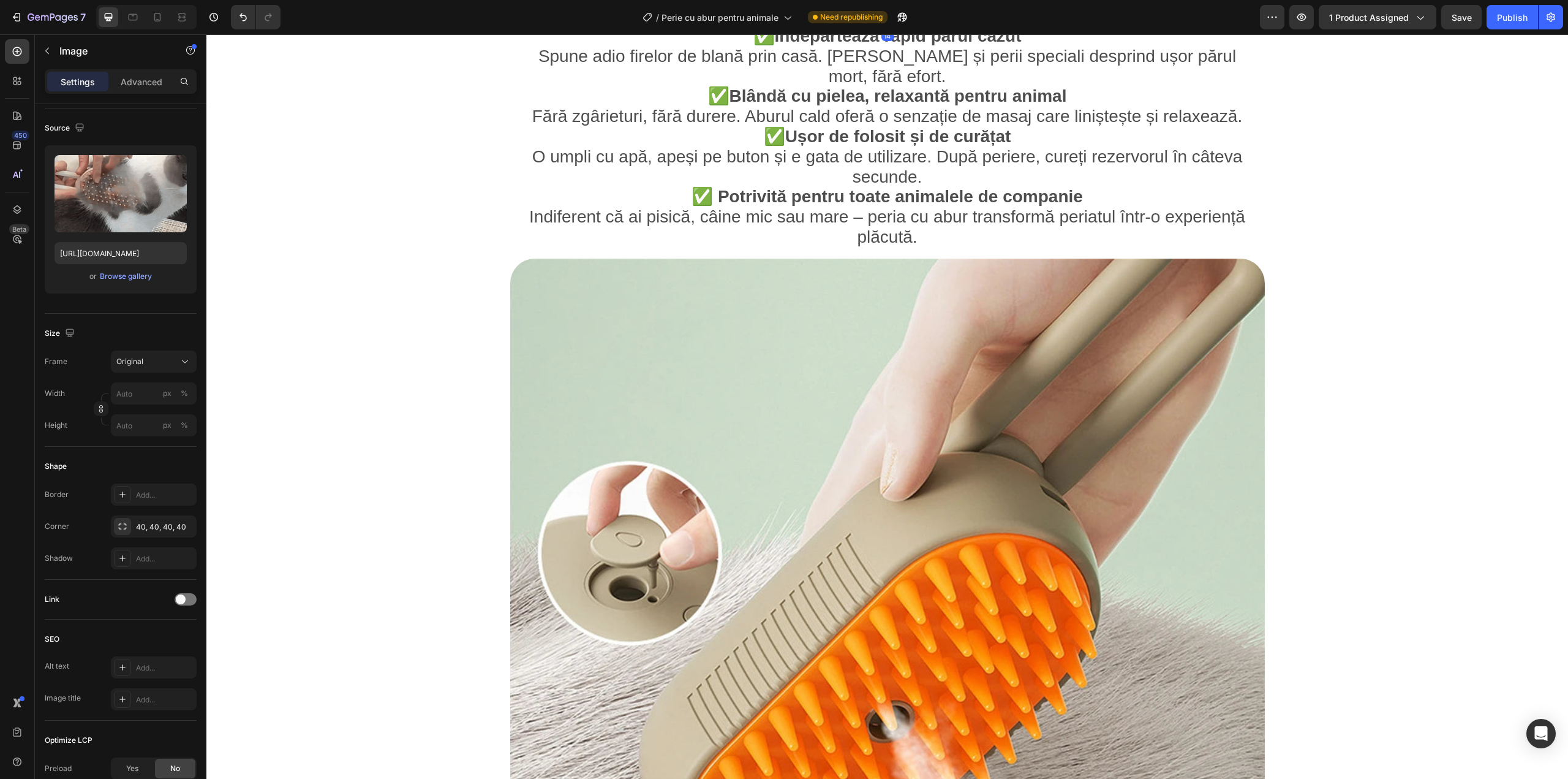
click at [860, 350] on img at bounding box center [887, 636] width 755 height 755
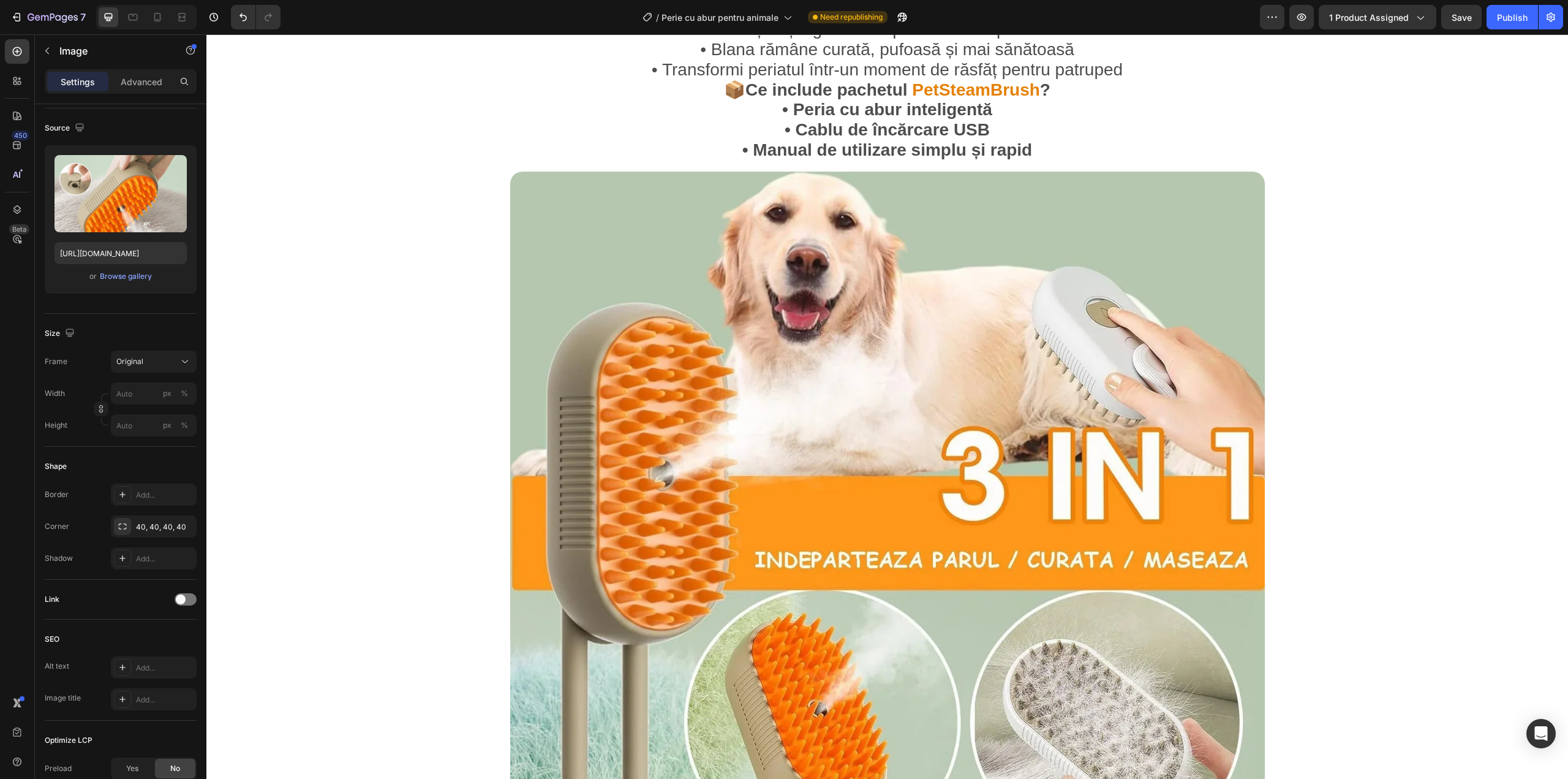
click at [860, 350] on img at bounding box center [887, 549] width 755 height 755
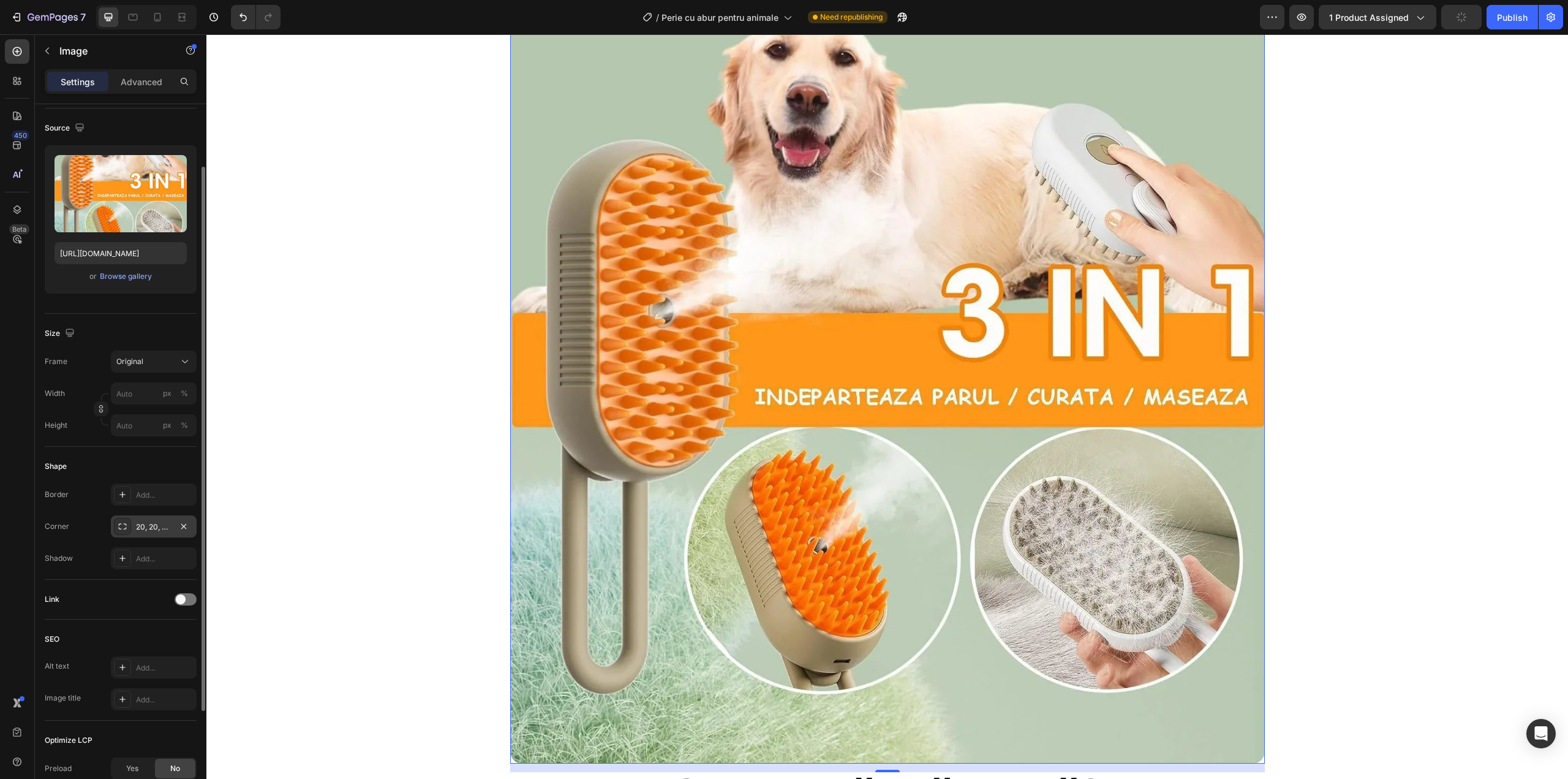
click at [146, 523] on div "20, 20, 20, 20" at bounding box center [153, 527] width 35 height 11
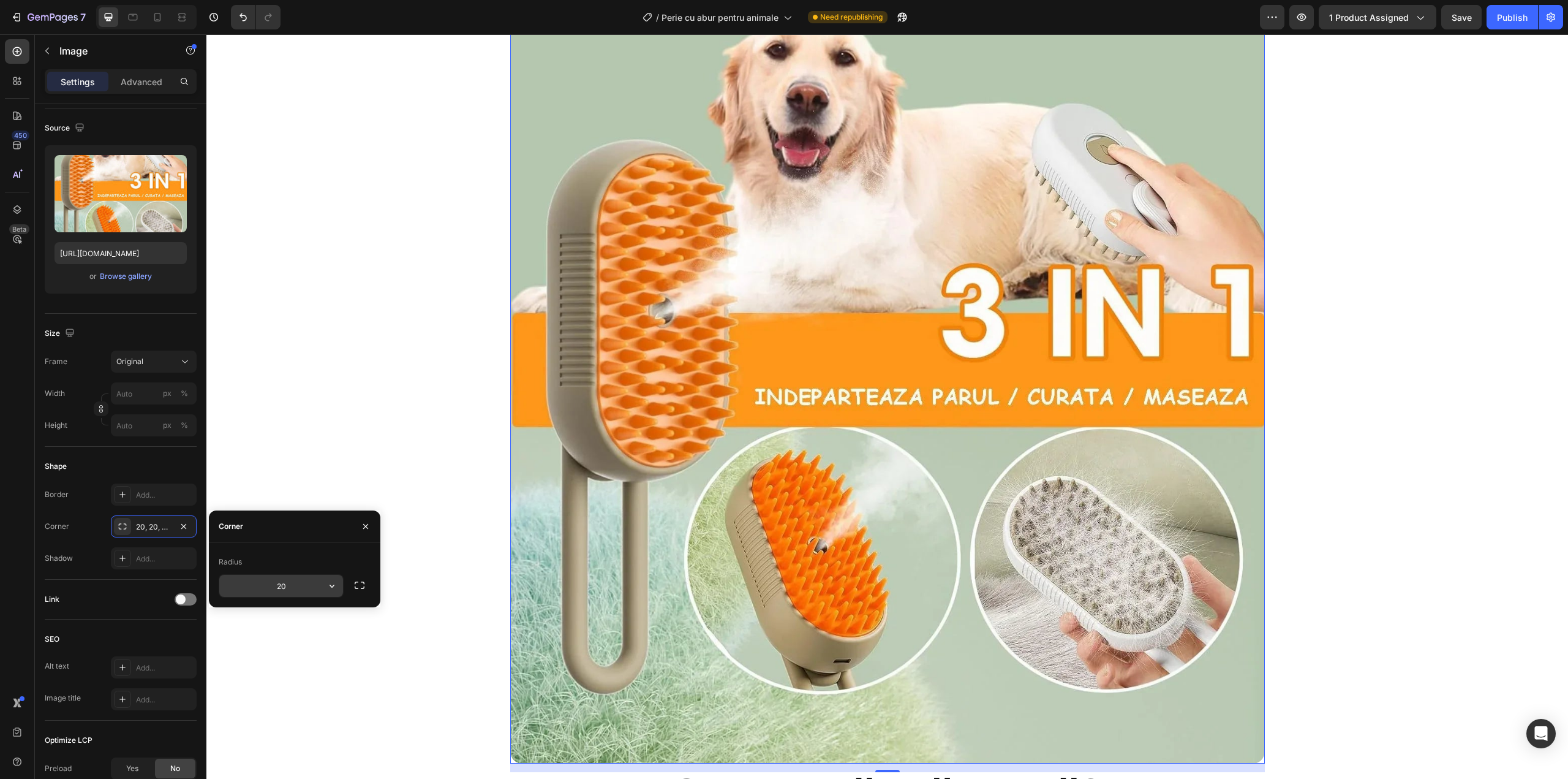
click at [293, 587] on input "20" at bounding box center [281, 585] width 123 height 22
type input "40"
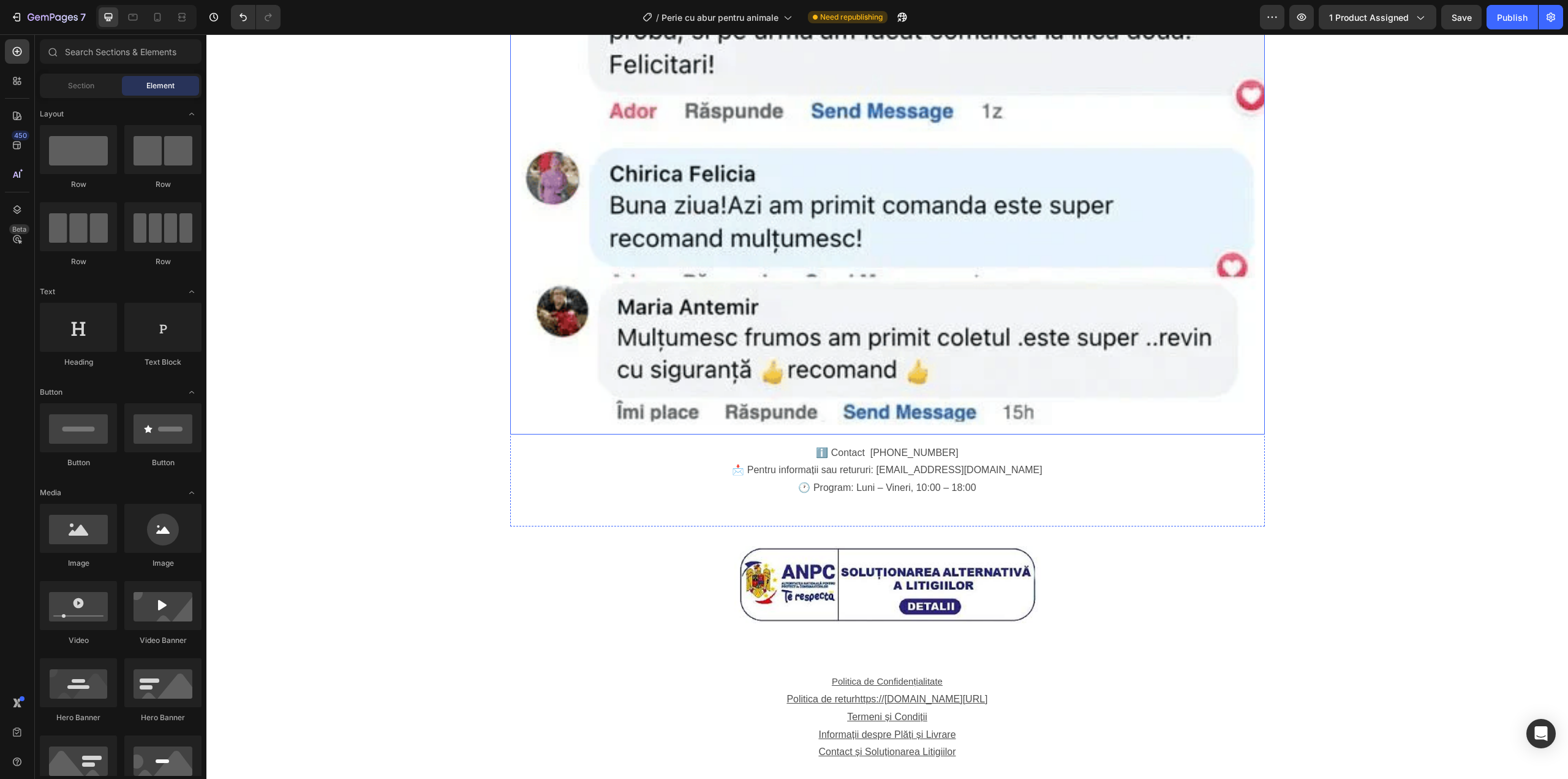
scroll to position [3717, 0]
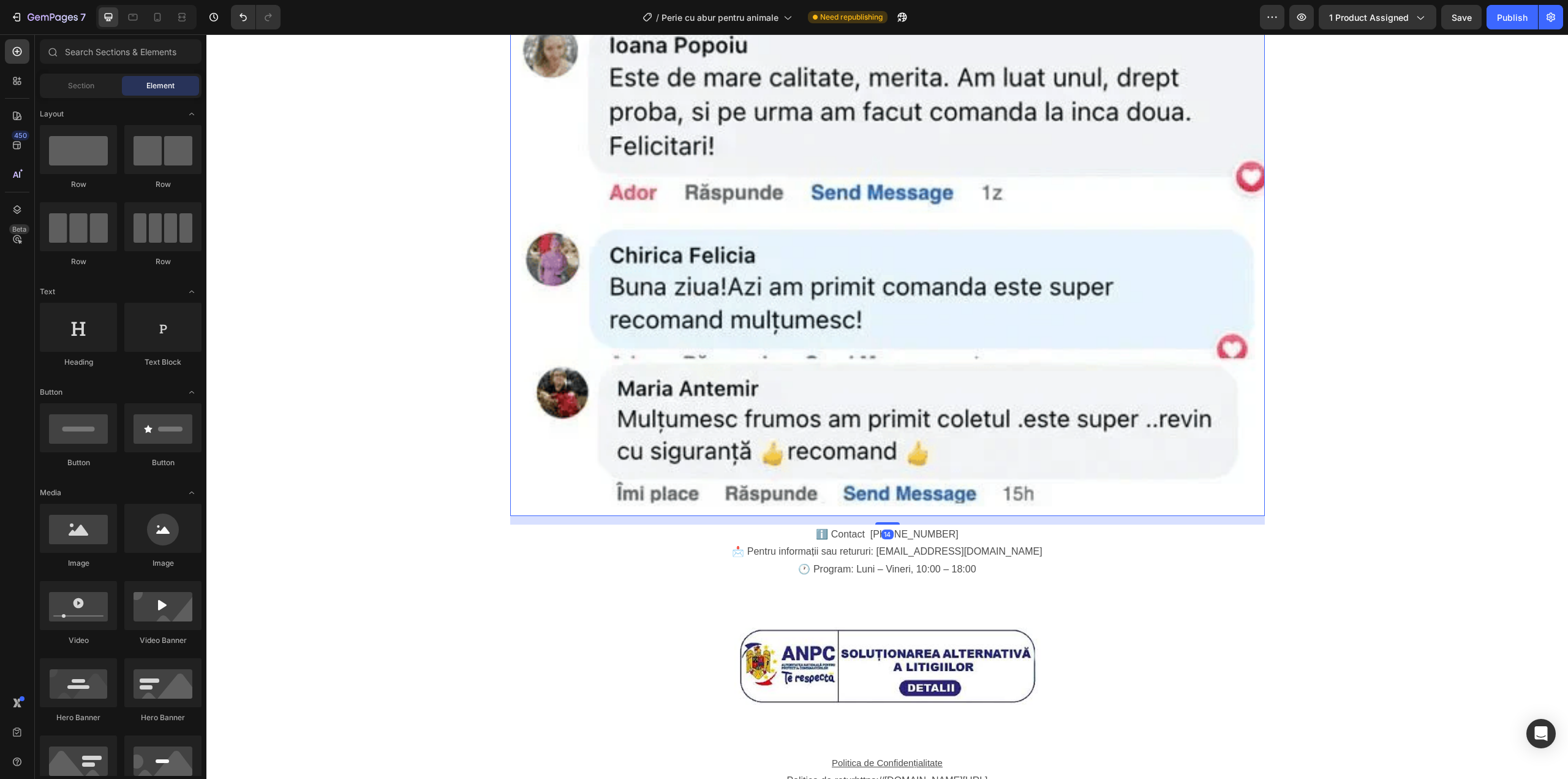
click at [1021, 377] on img at bounding box center [887, 138] width 755 height 755
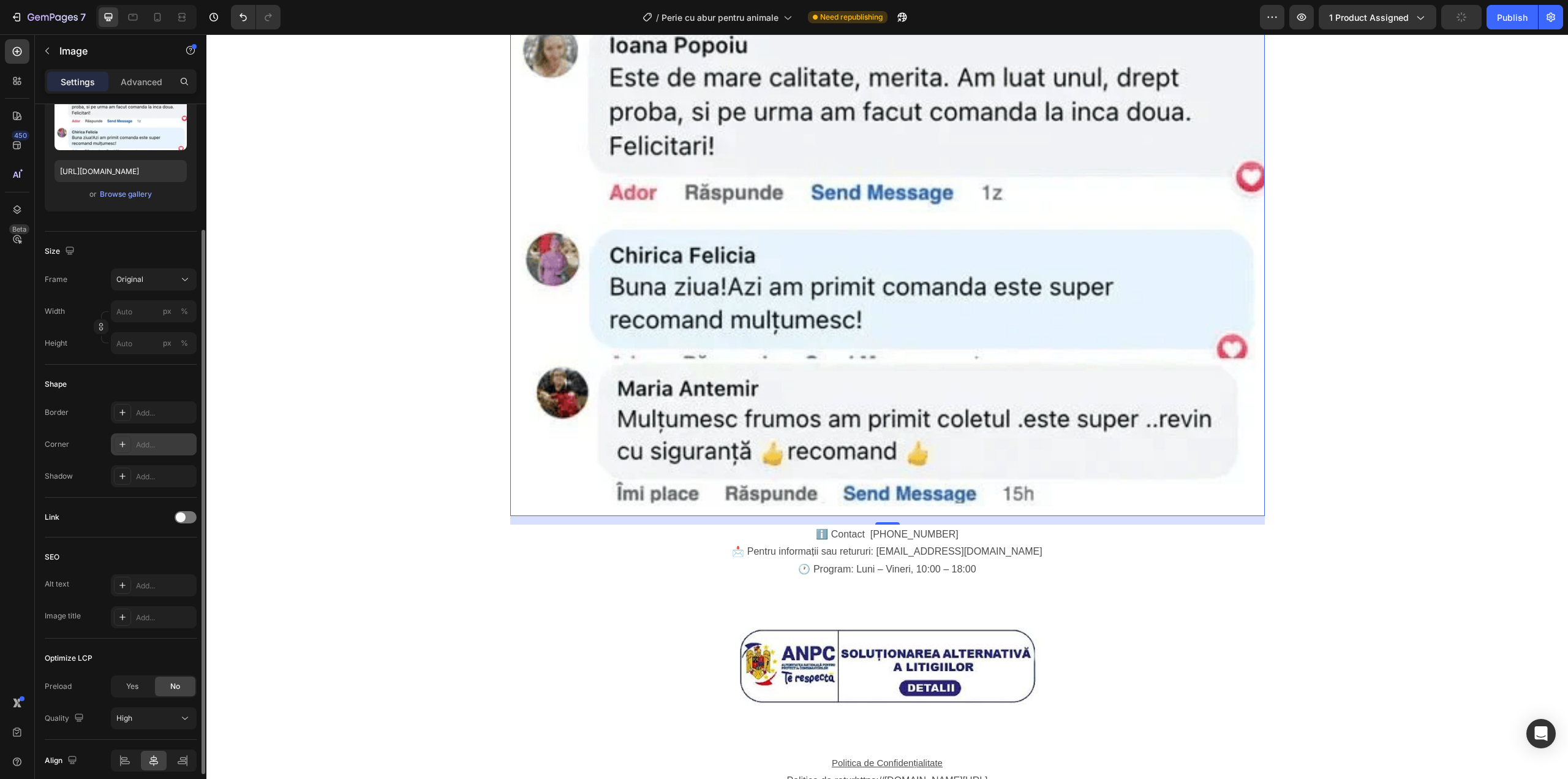
scroll to position [0, 0]
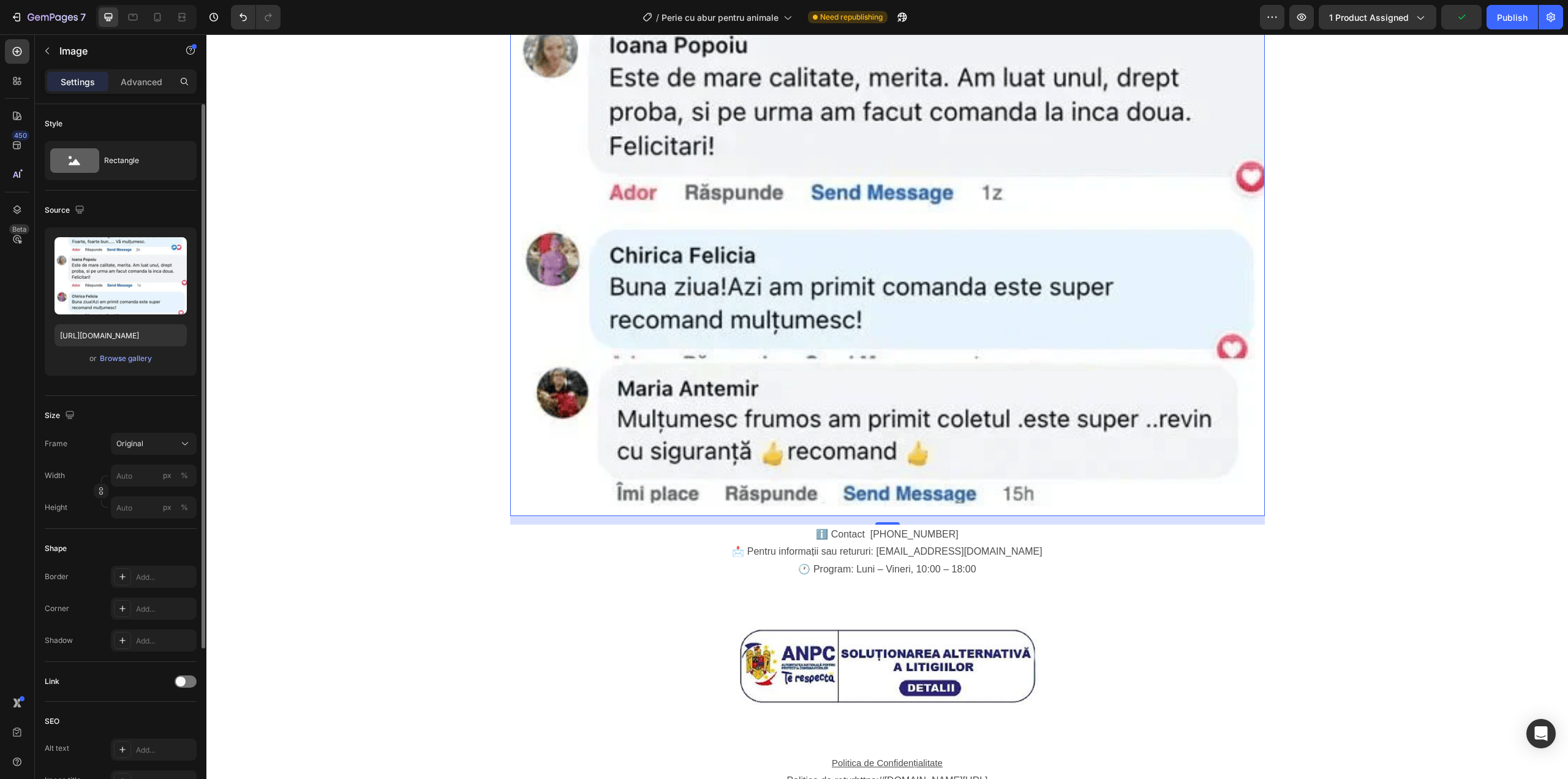
click at [822, 373] on img at bounding box center [887, 138] width 755 height 755
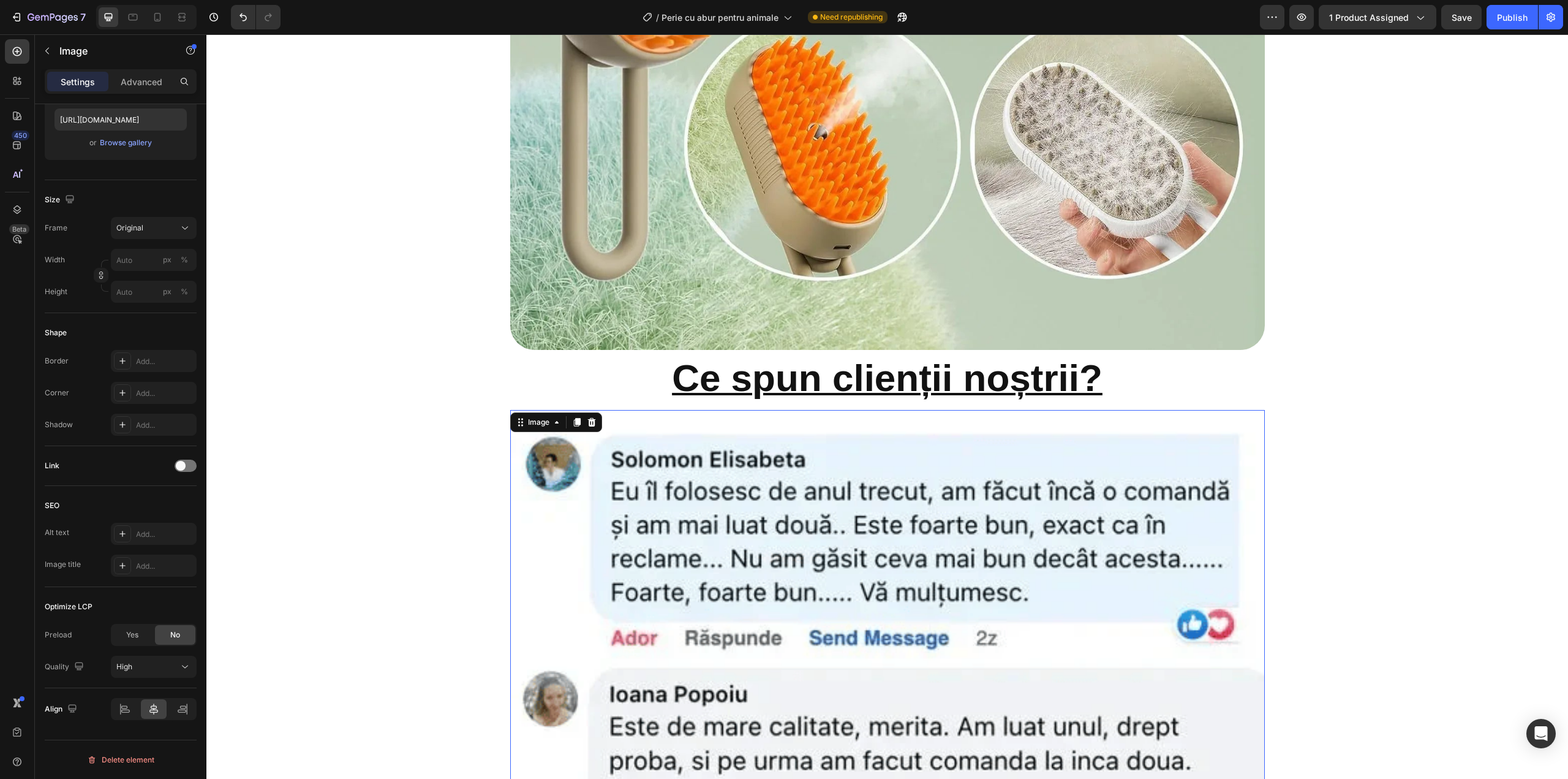
scroll to position [2982, 0]
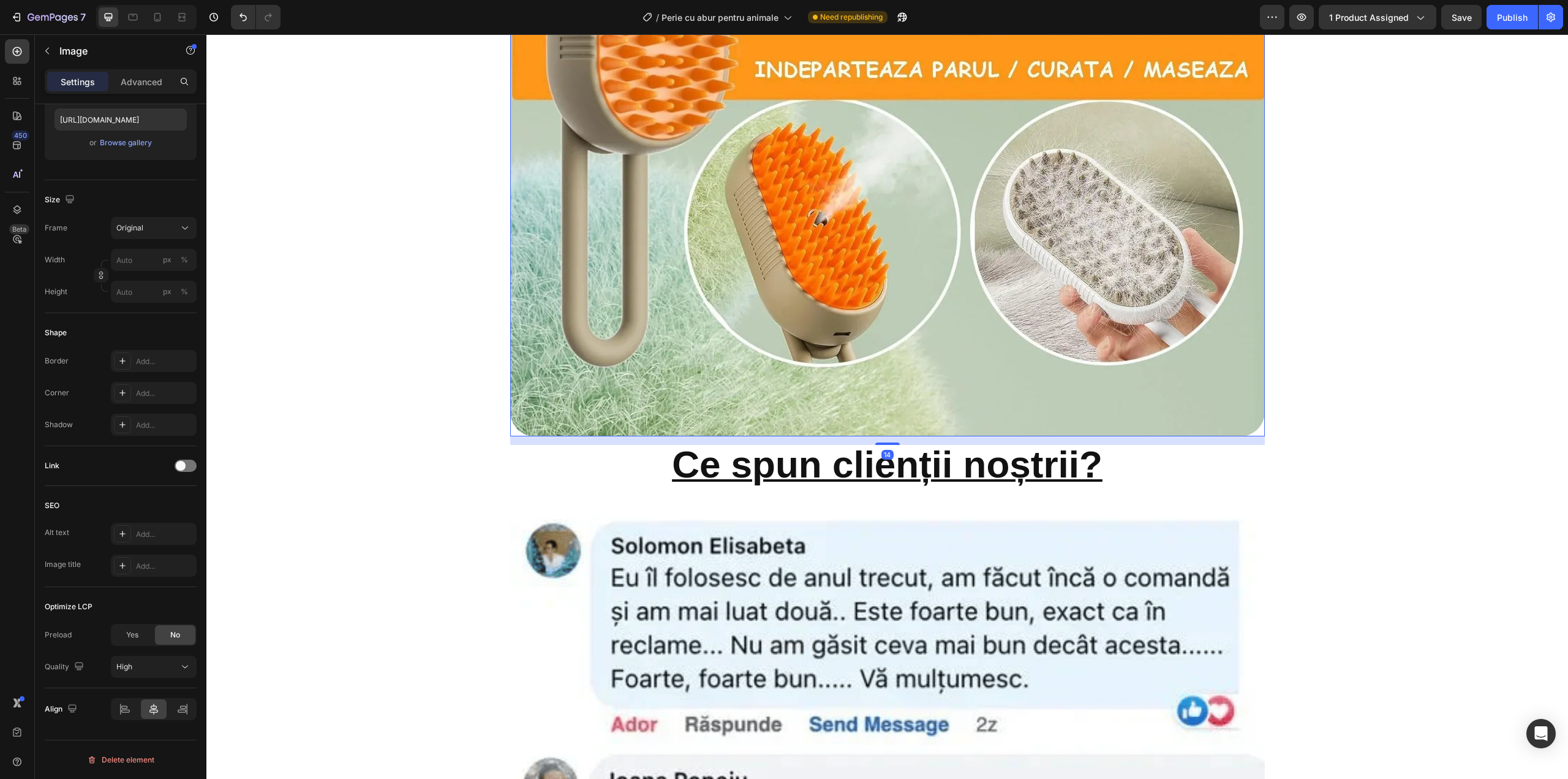
click at [897, 331] on img at bounding box center [887, 59] width 755 height 755
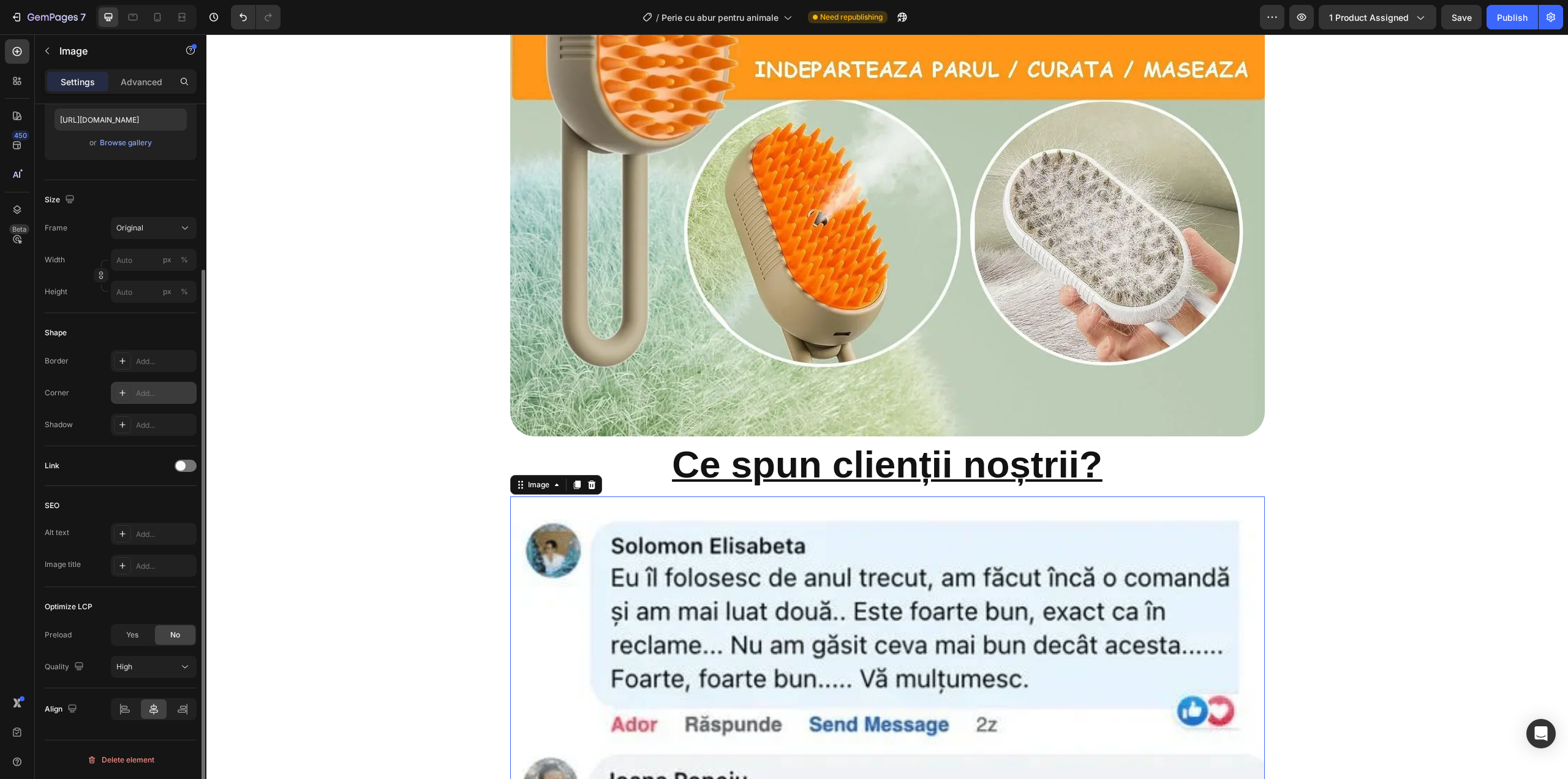
click at [151, 388] on div "Add..." at bounding box center [164, 393] width 58 height 11
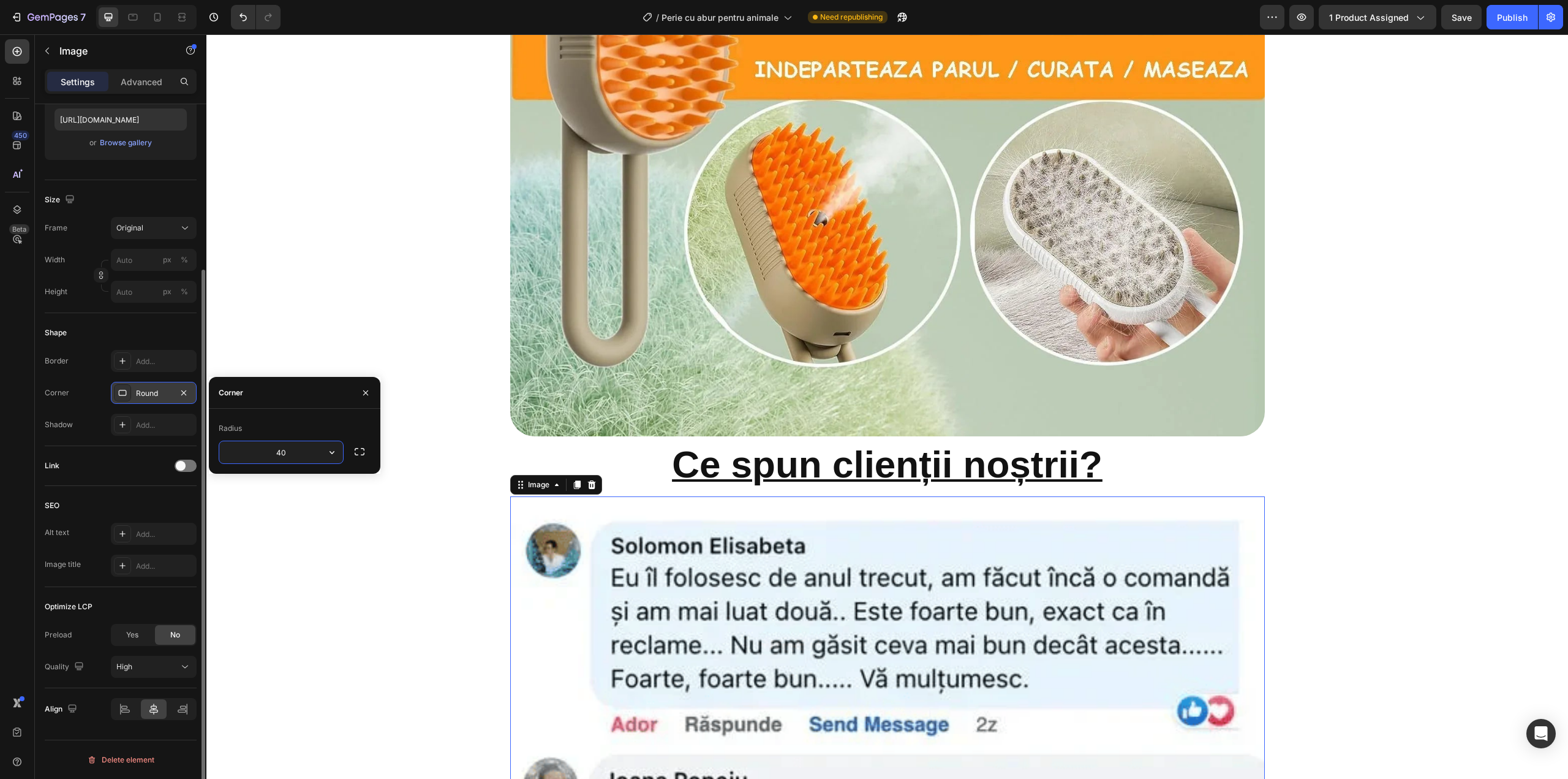
type input "40"
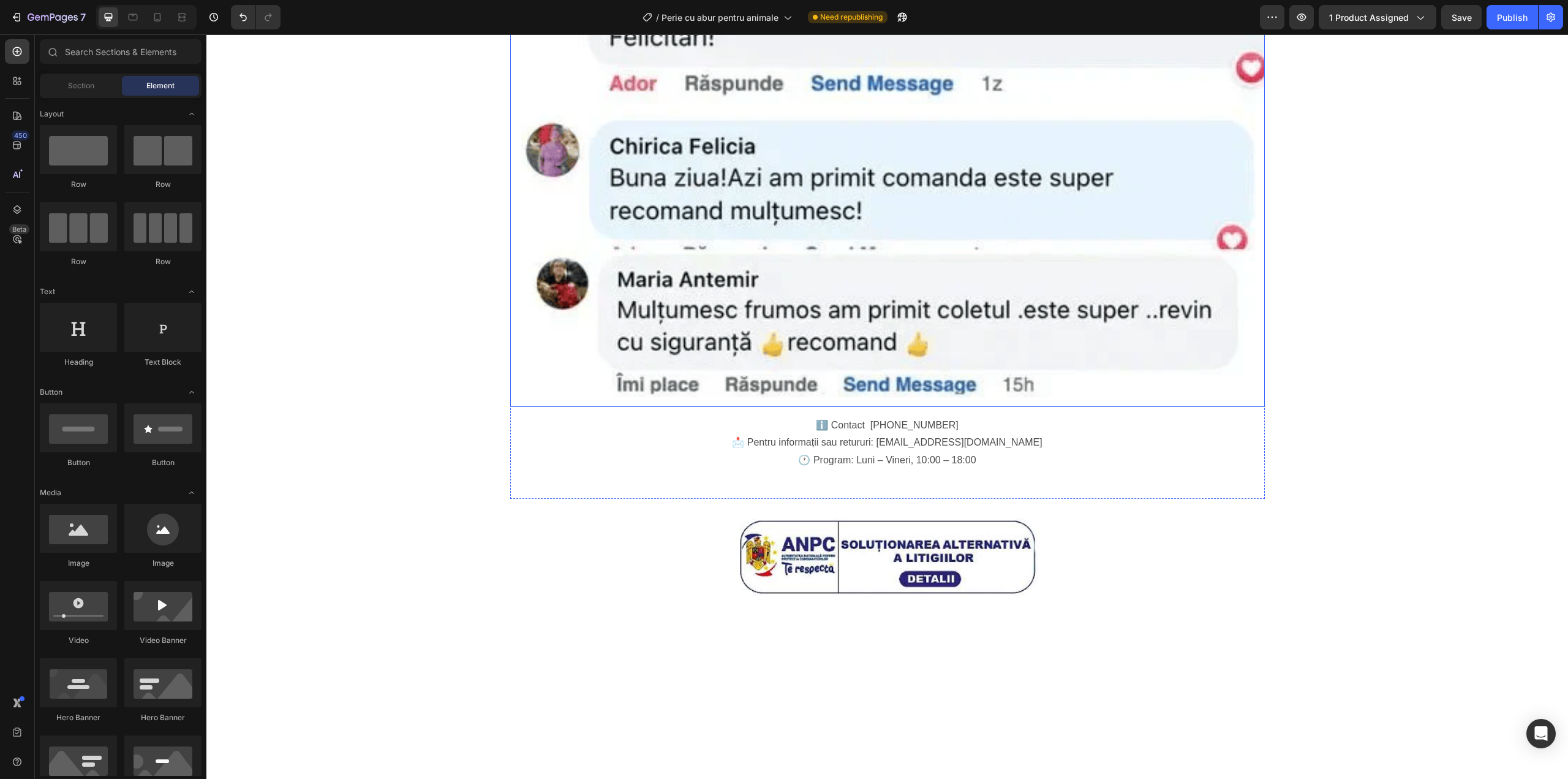
scroll to position [3922, 0]
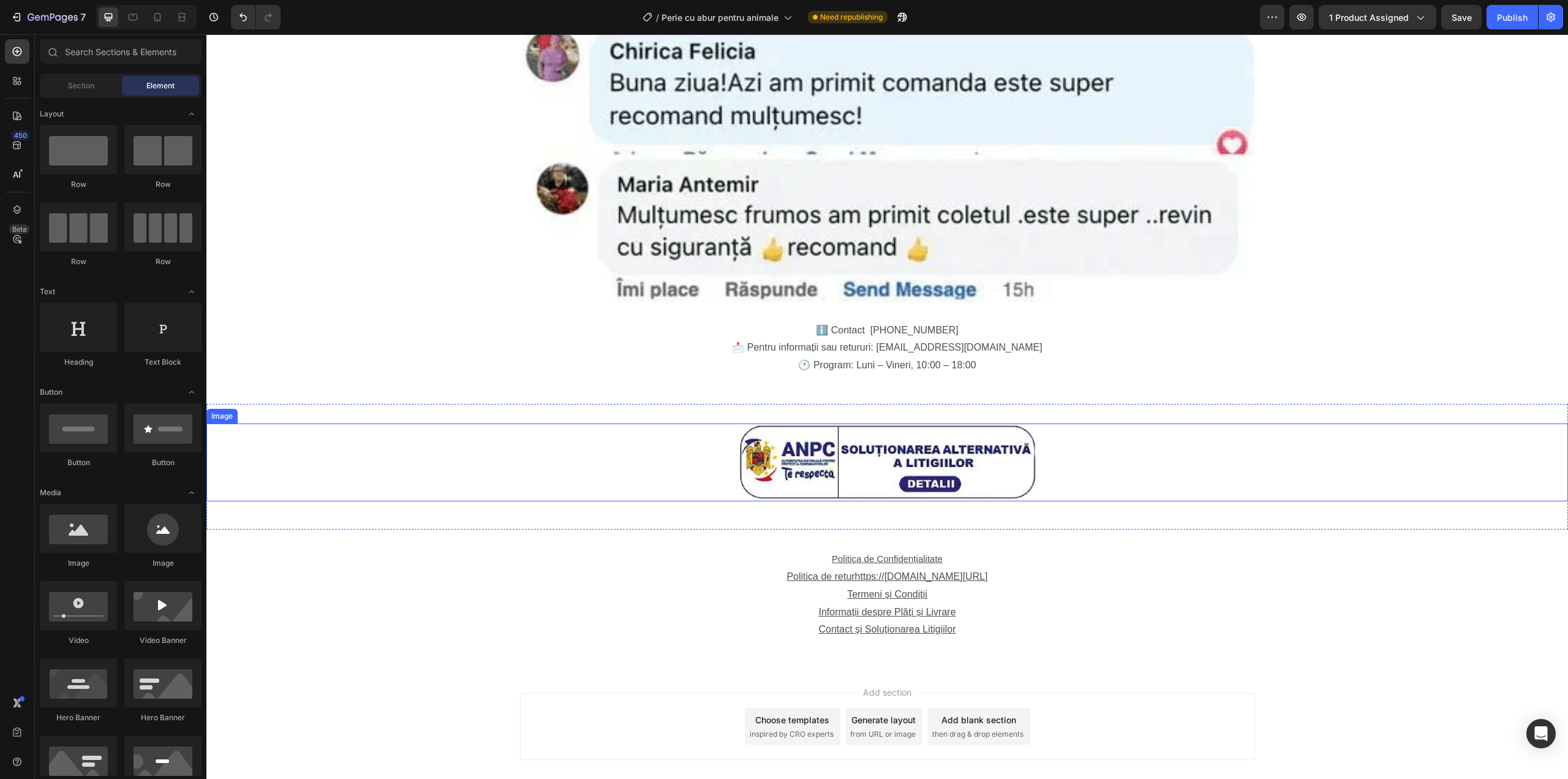
click at [946, 424] on img at bounding box center [887, 463] width 306 height 78
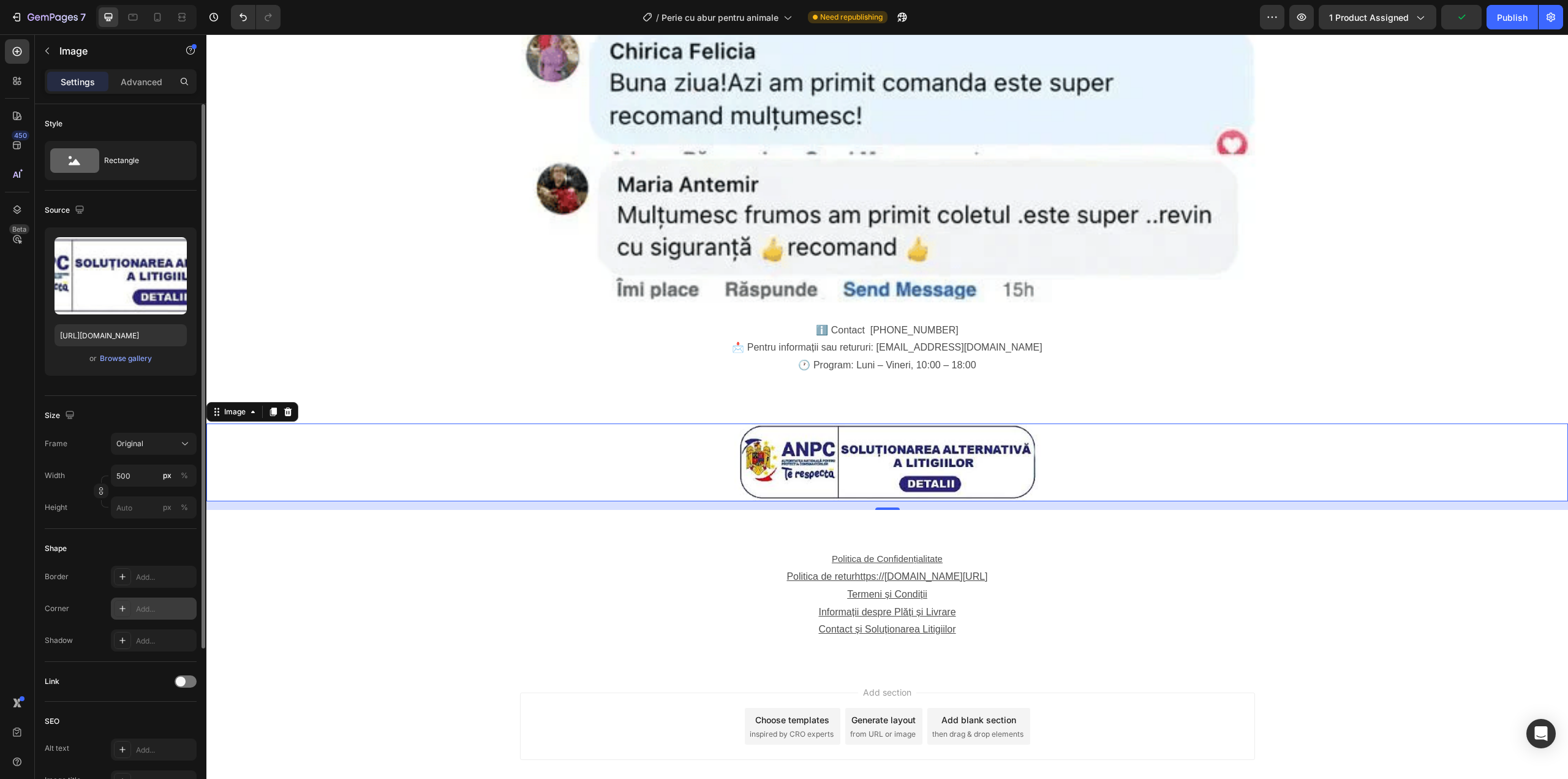
click at [139, 608] on div "Add..." at bounding box center [164, 609] width 58 height 11
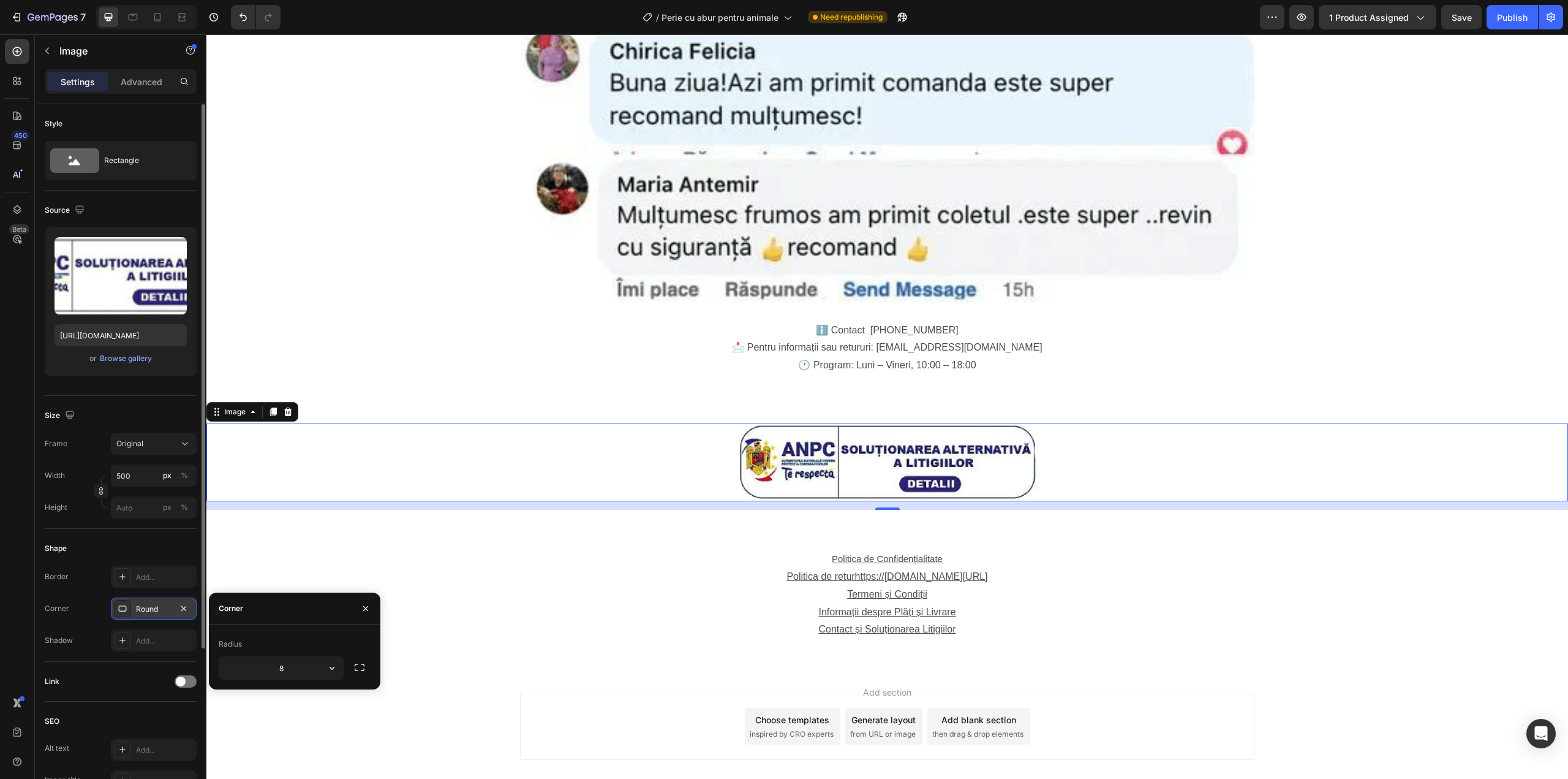
click at [139, 608] on div "Round" at bounding box center [153, 609] width 35 height 11
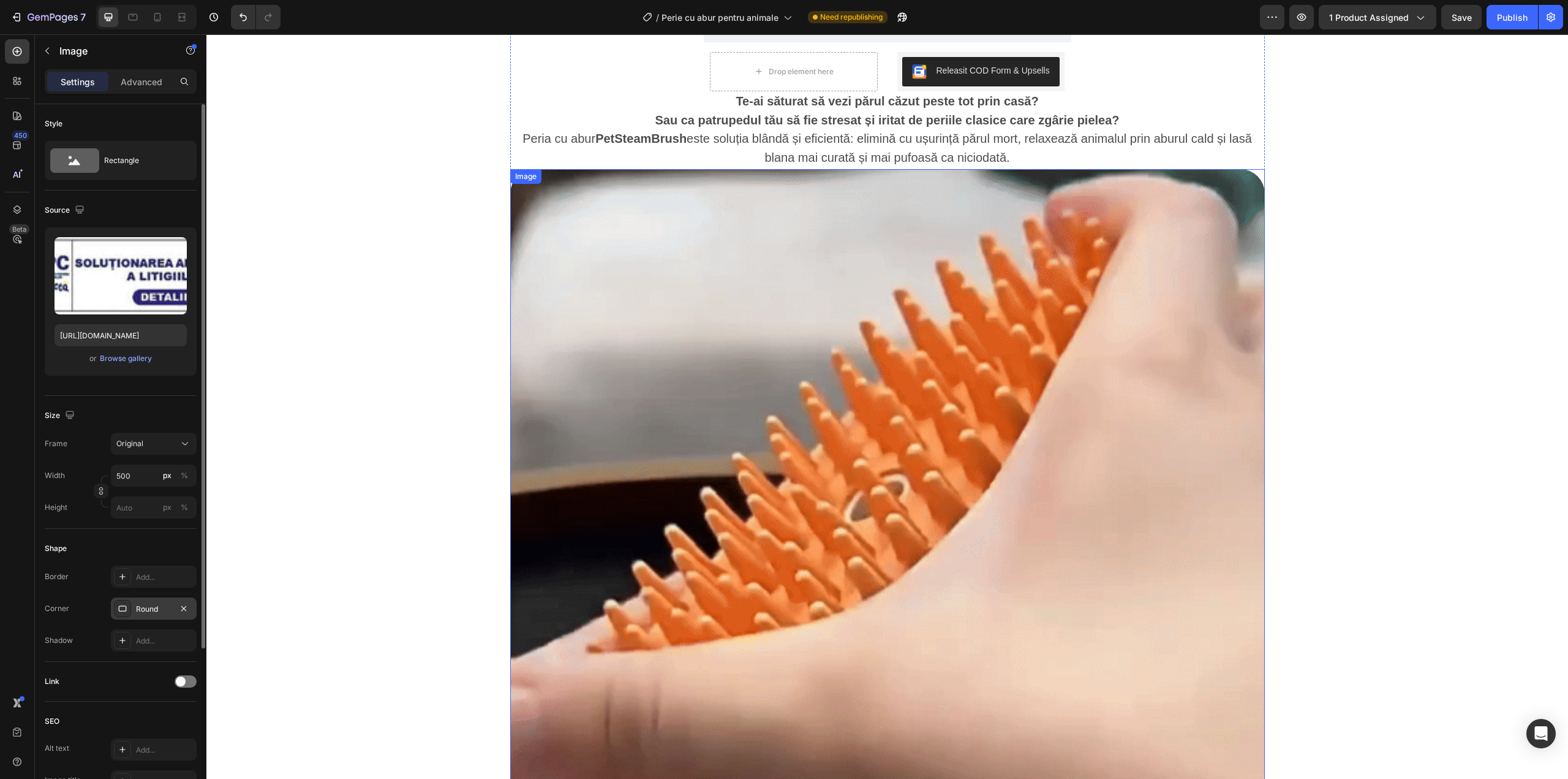
scroll to position [588, 0]
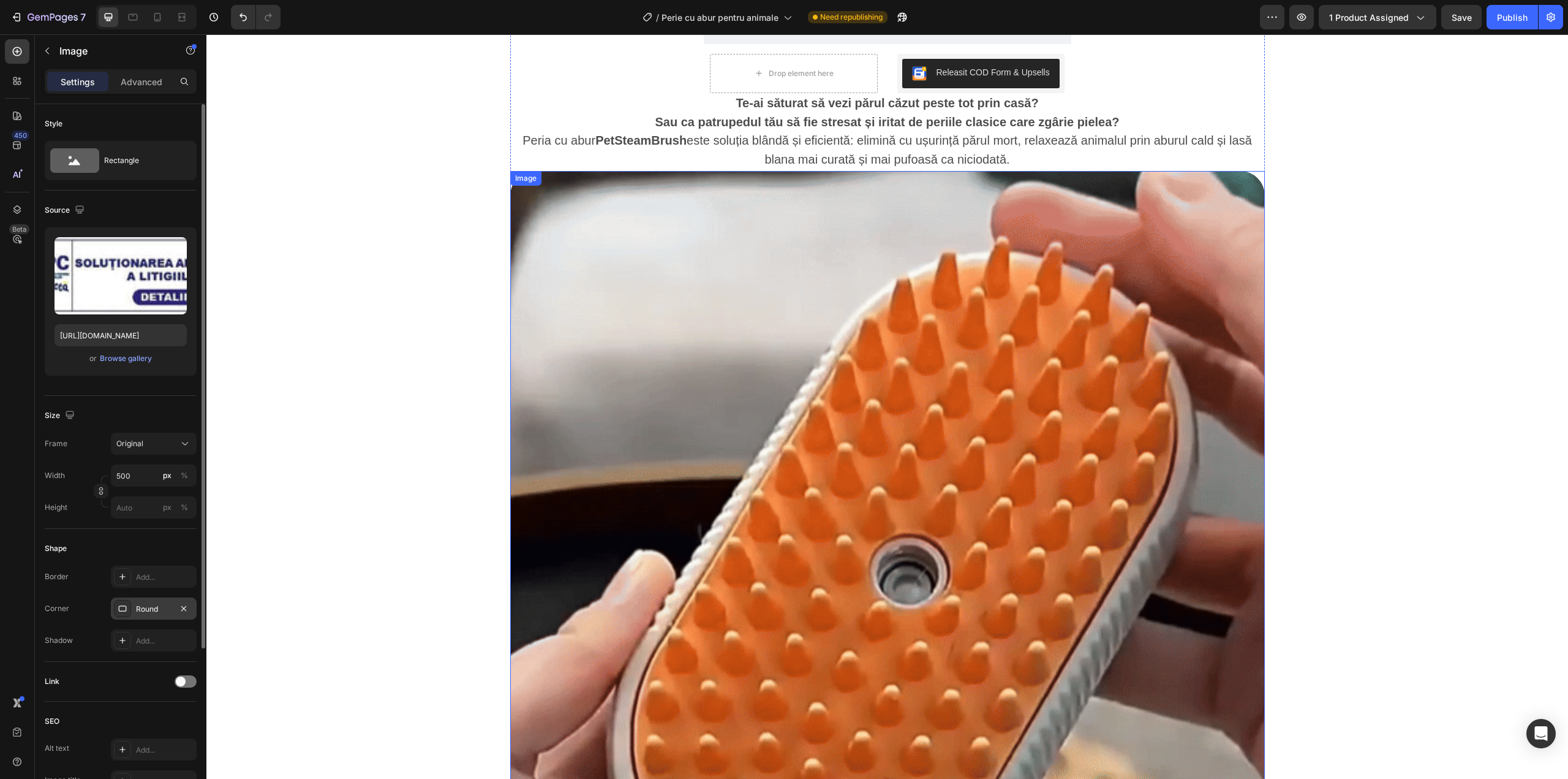
click at [965, 348] on img at bounding box center [887, 515] width 755 height 689
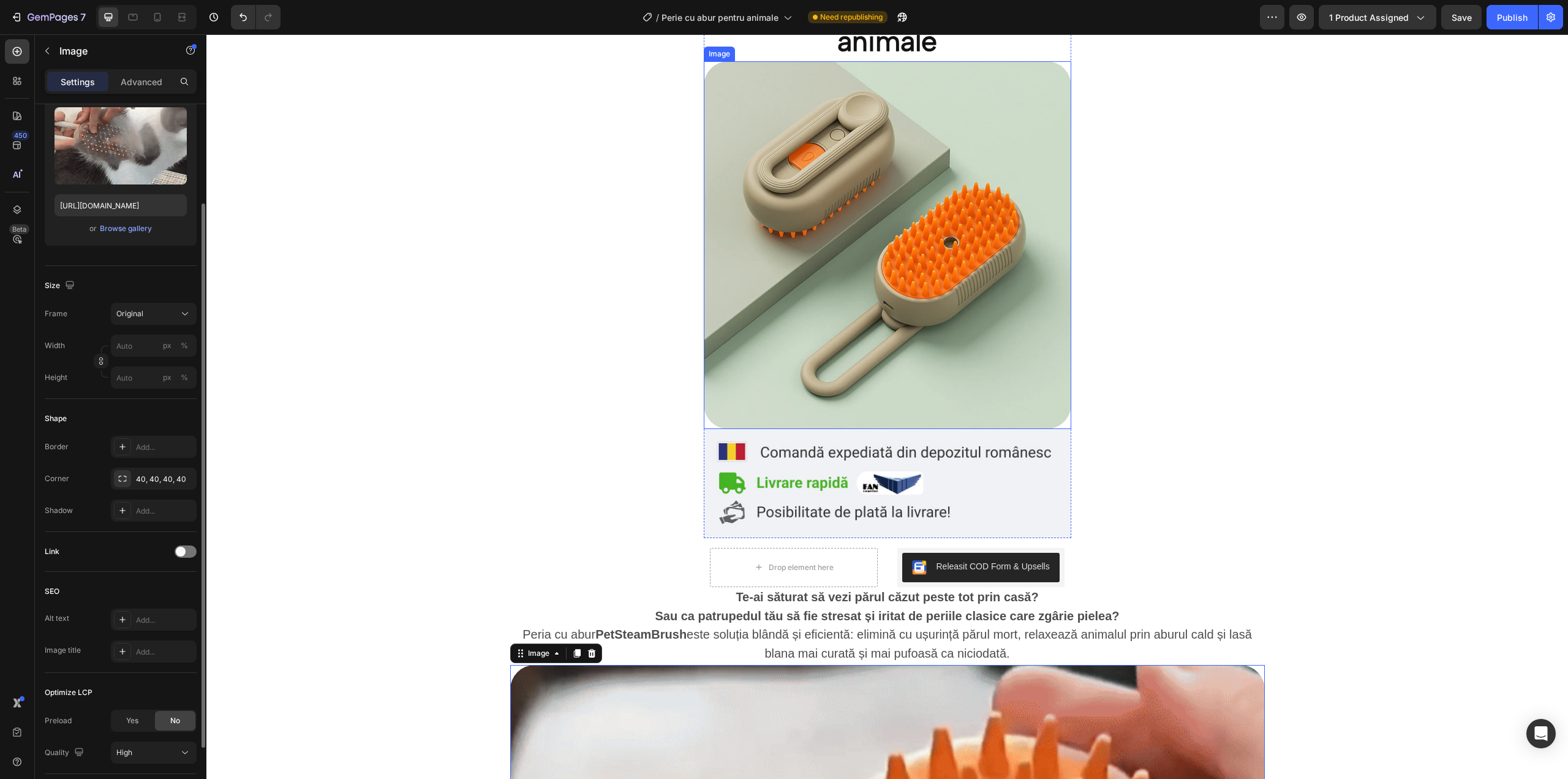
scroll to position [204, 0]
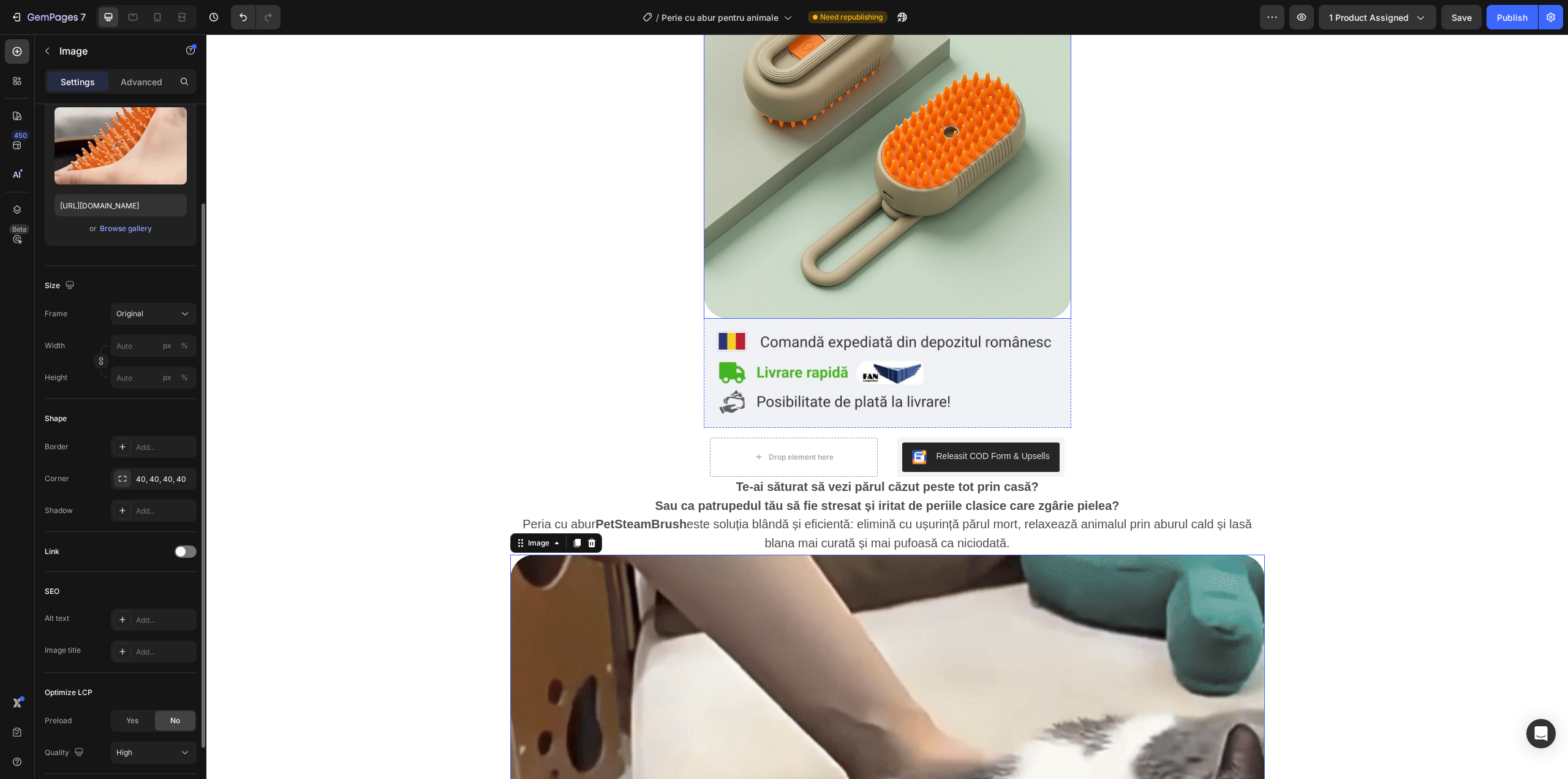
click at [913, 273] on img at bounding box center [887, 134] width 368 height 368
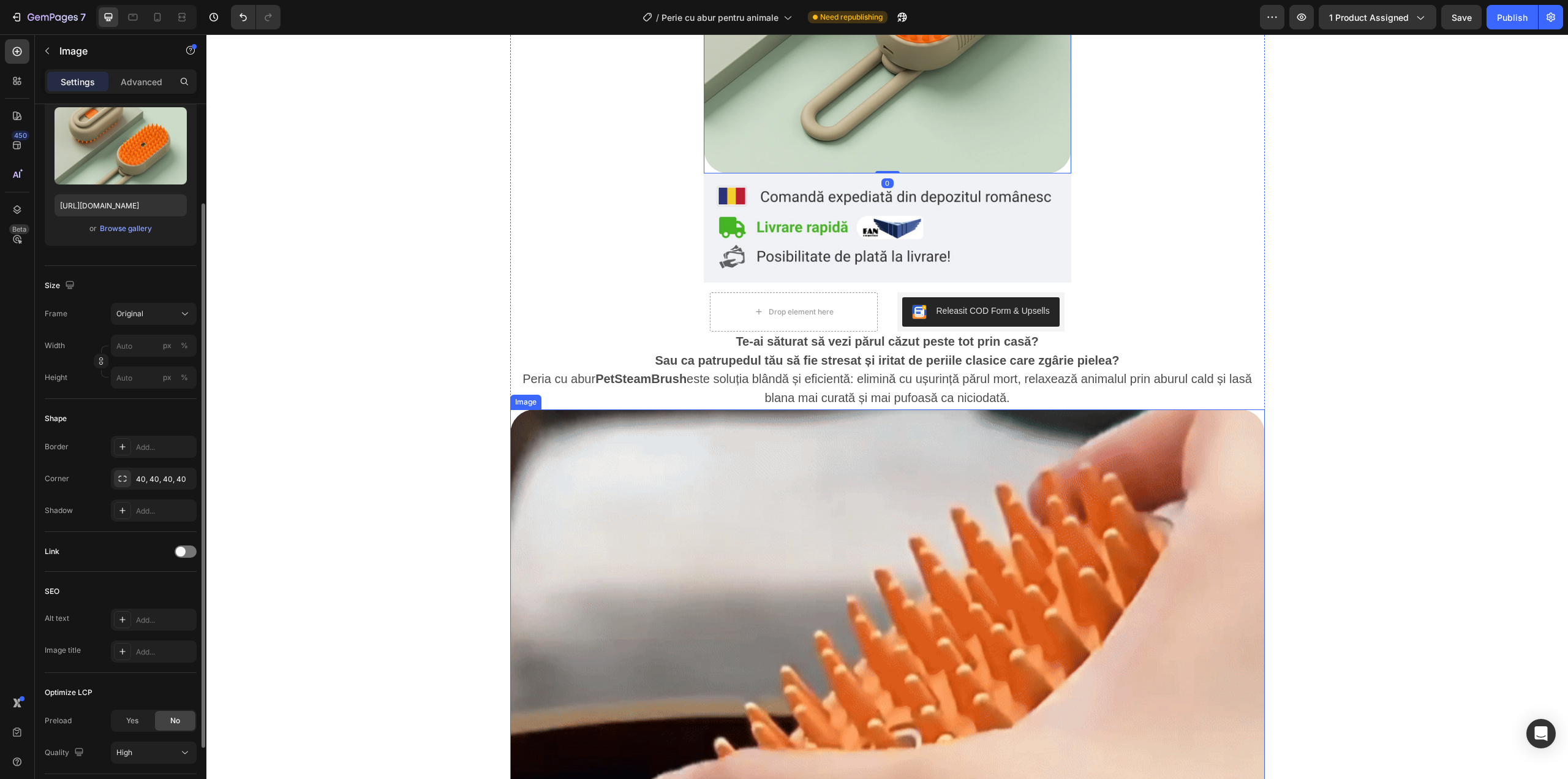
scroll to position [368, 0]
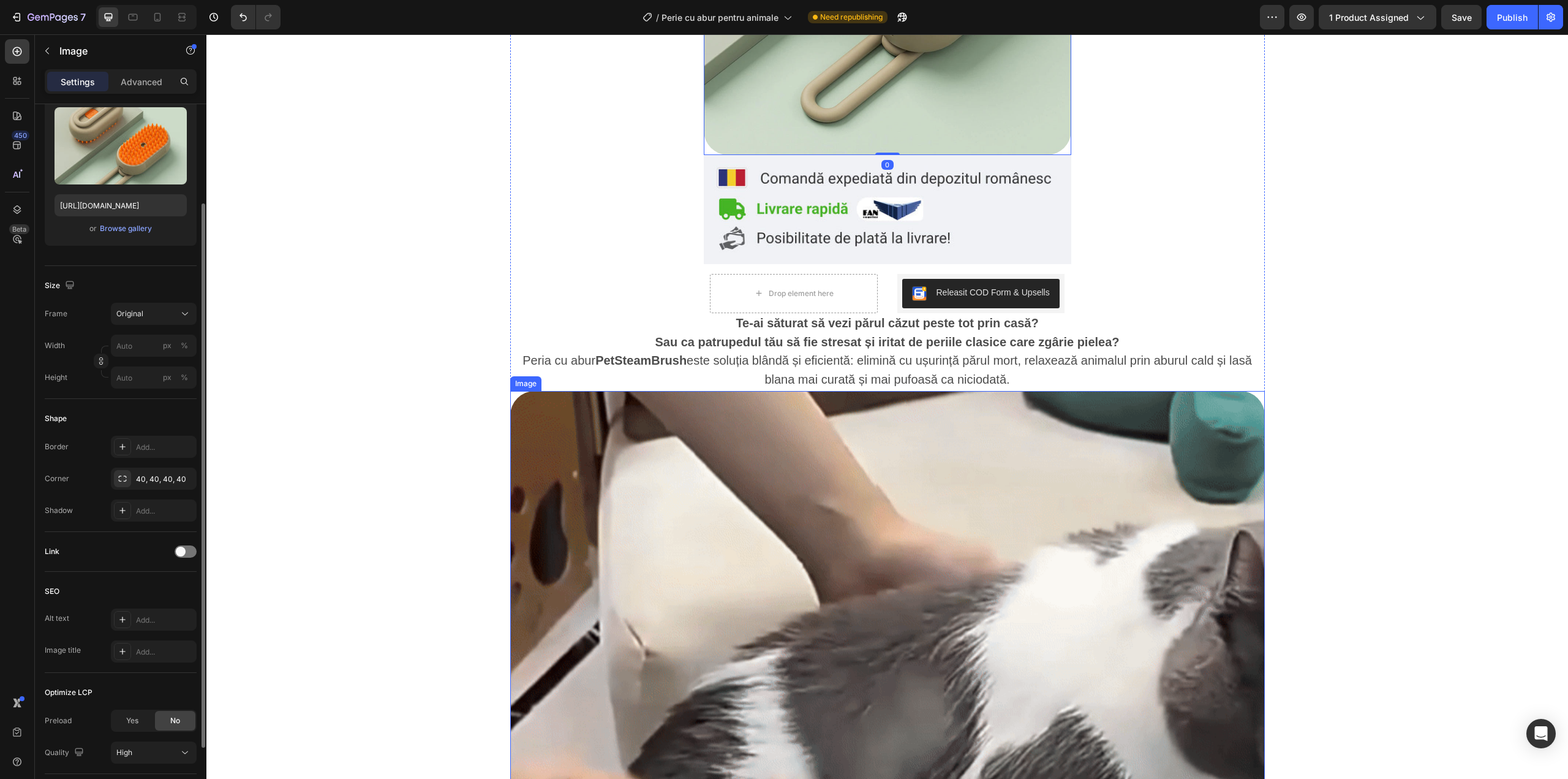
click at [936, 479] on img at bounding box center [887, 734] width 755 height 689
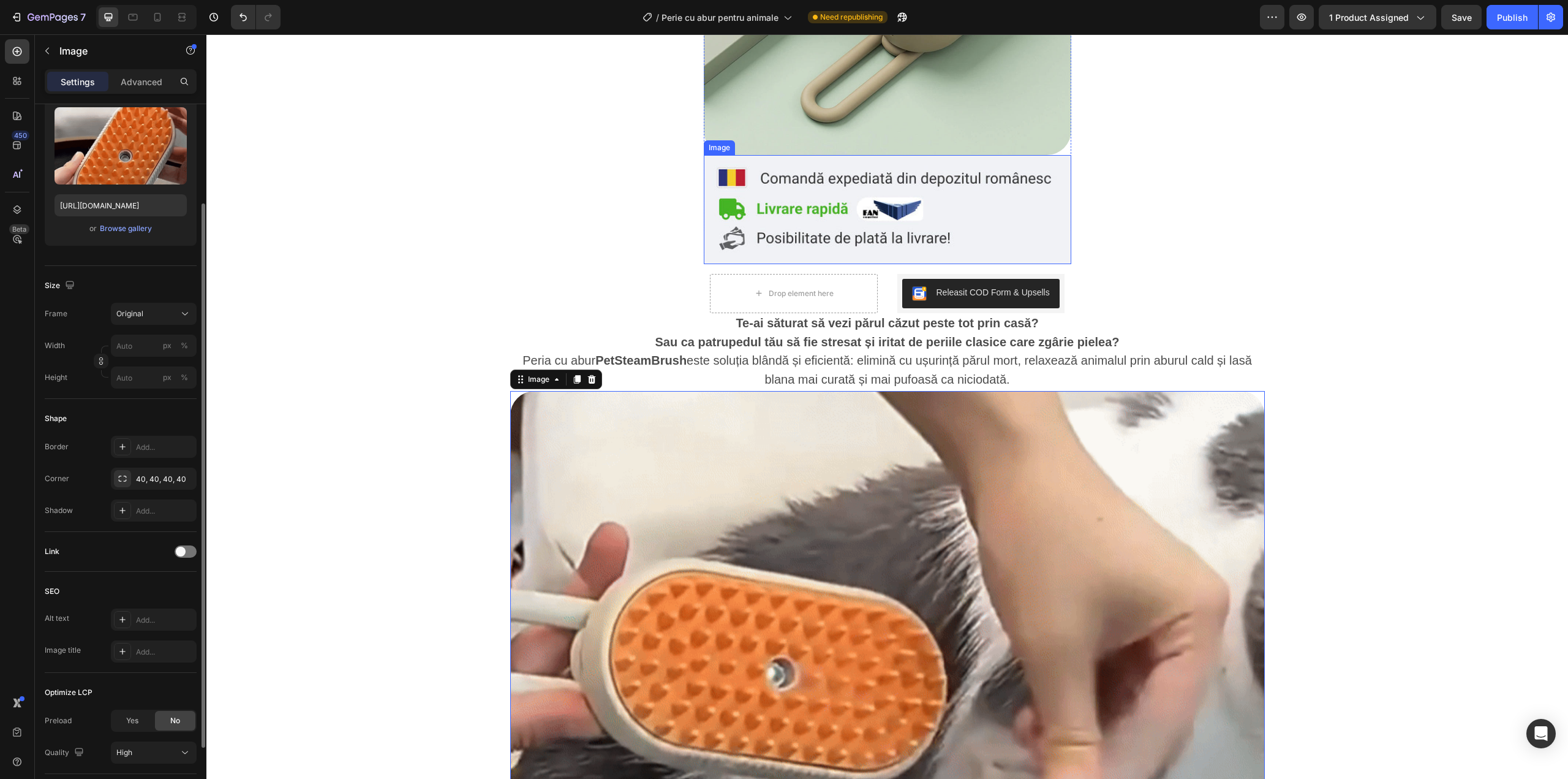
click at [971, 156] on img at bounding box center [887, 209] width 368 height 109
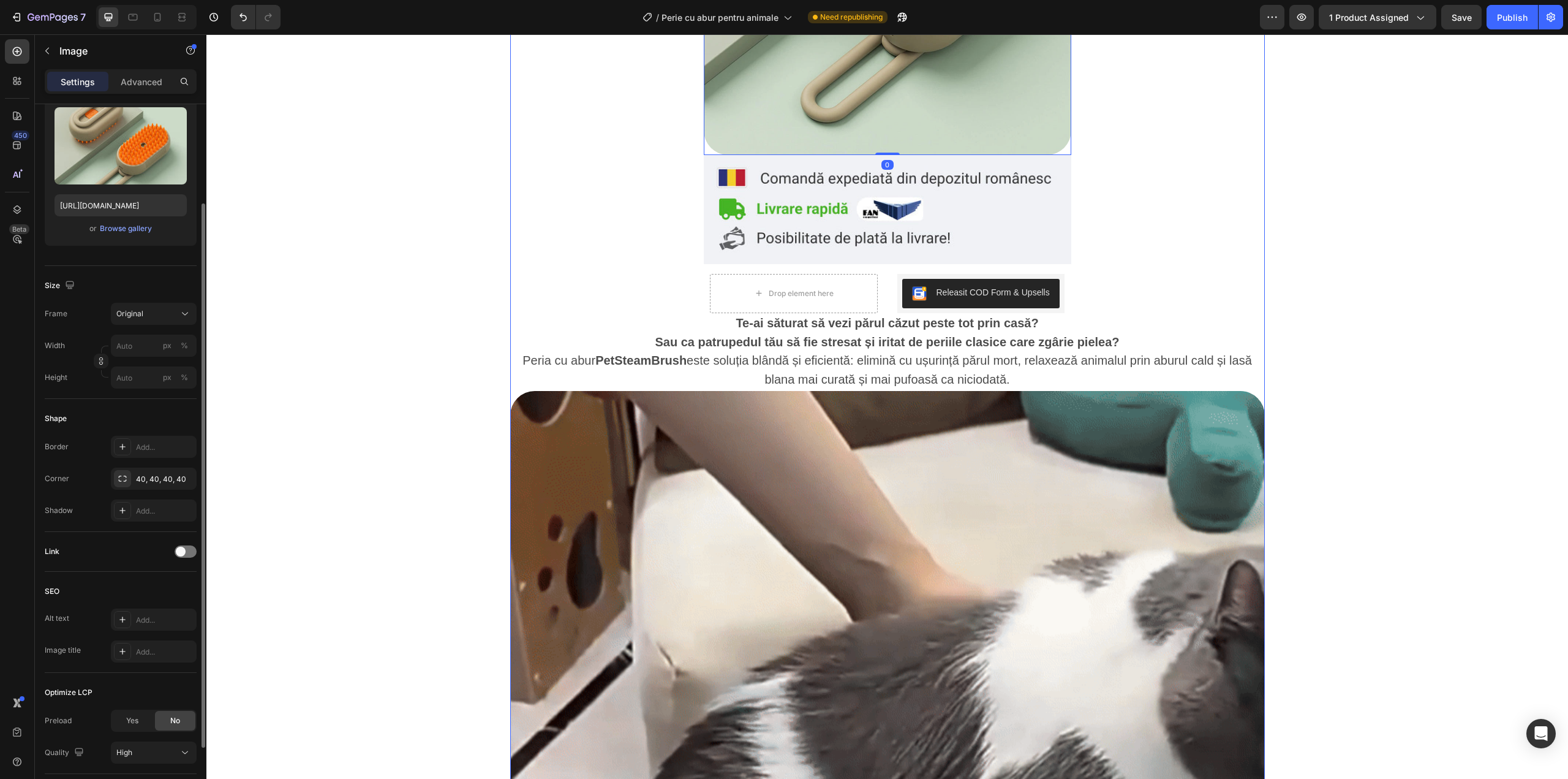
click at [1093, 346] on strong "Sau ca patrupedul tău să fie stresat și iritat de periile clasice care zgârie p…" at bounding box center [886, 342] width 464 height 13
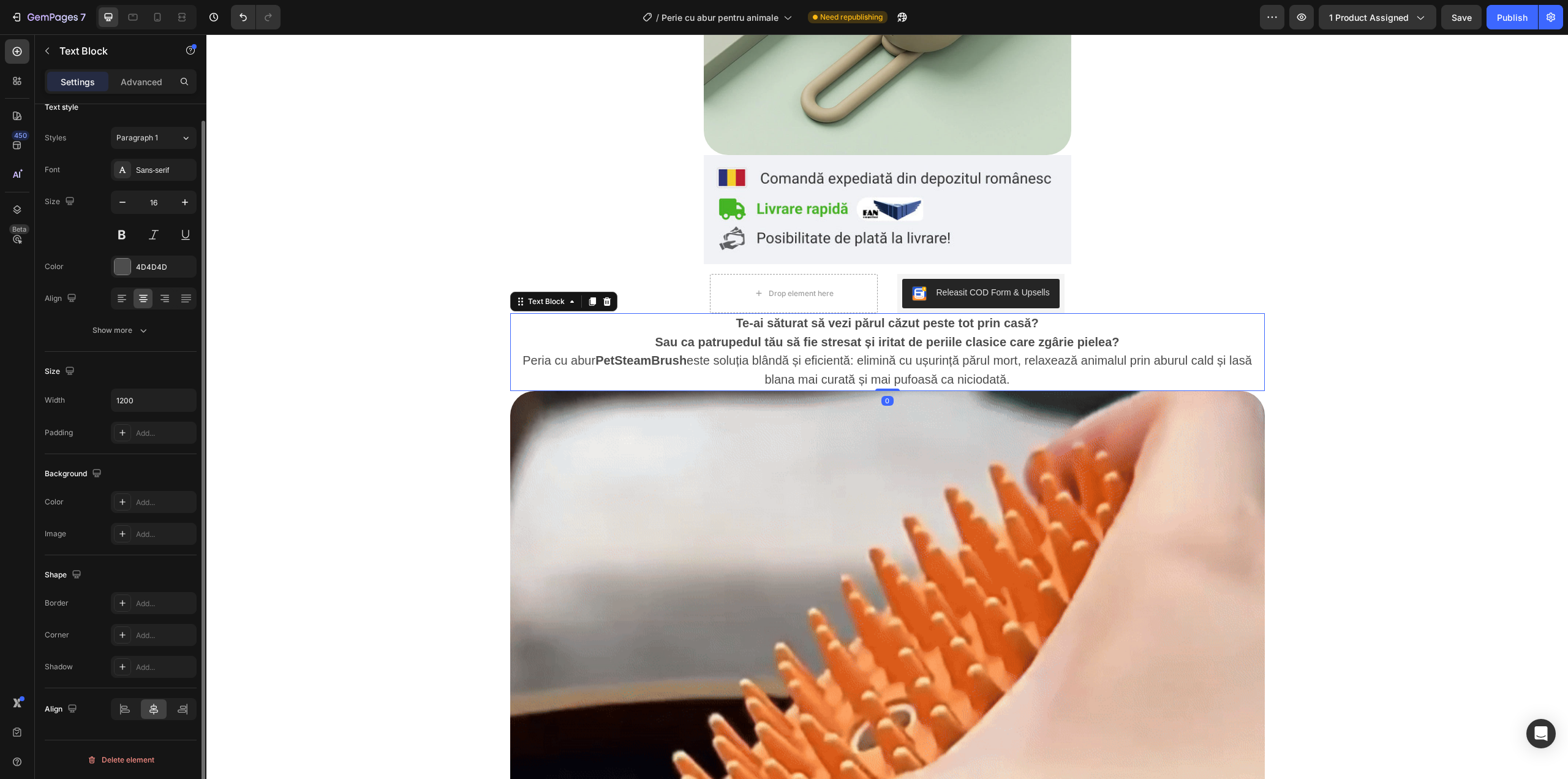
scroll to position [0, 0]
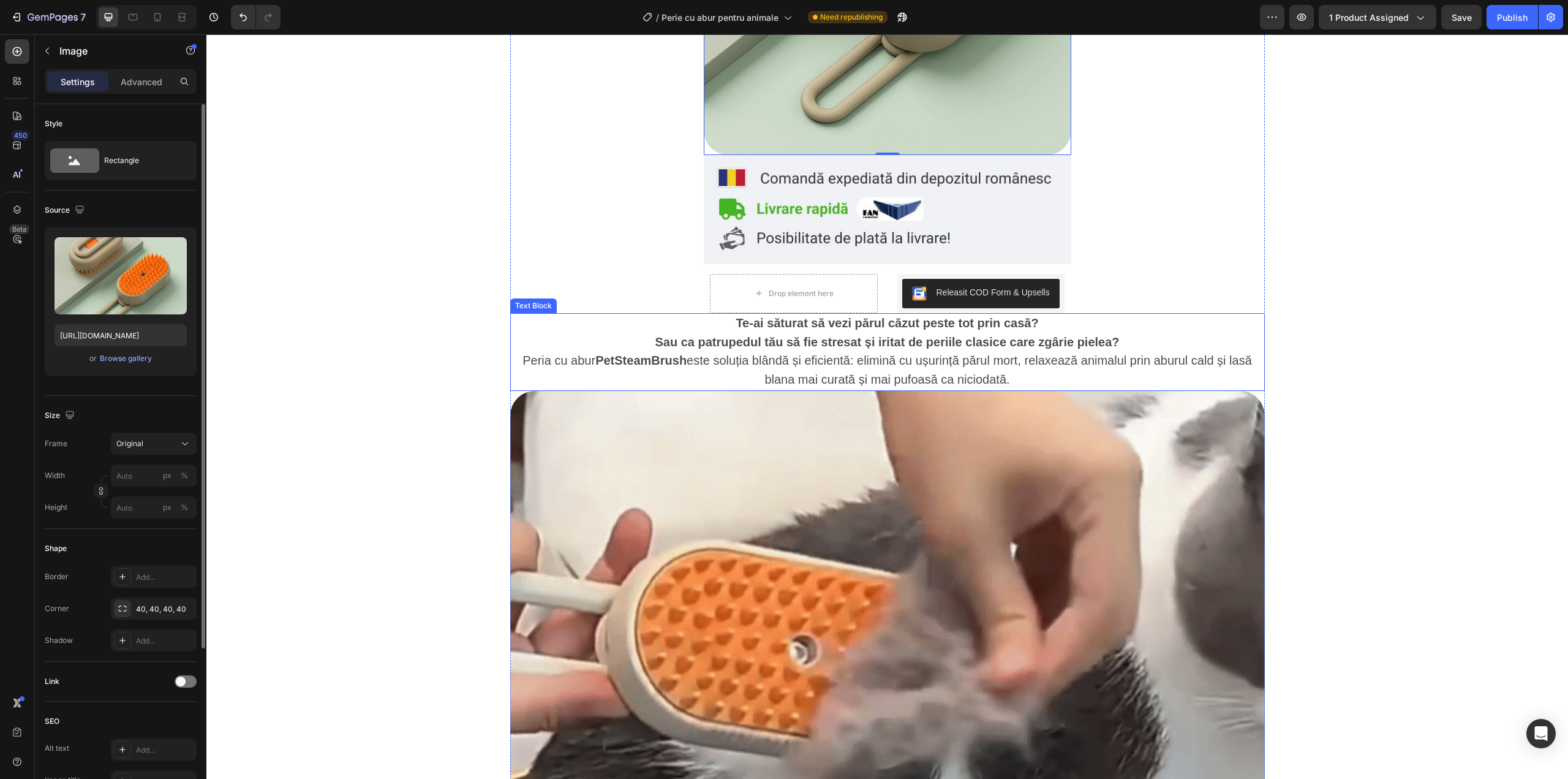
click at [817, 367] on span "Peria cu abur PetSteamBrush este soluția blândă și eficientă: elimină cu ușurin…" at bounding box center [887, 370] width 729 height 32
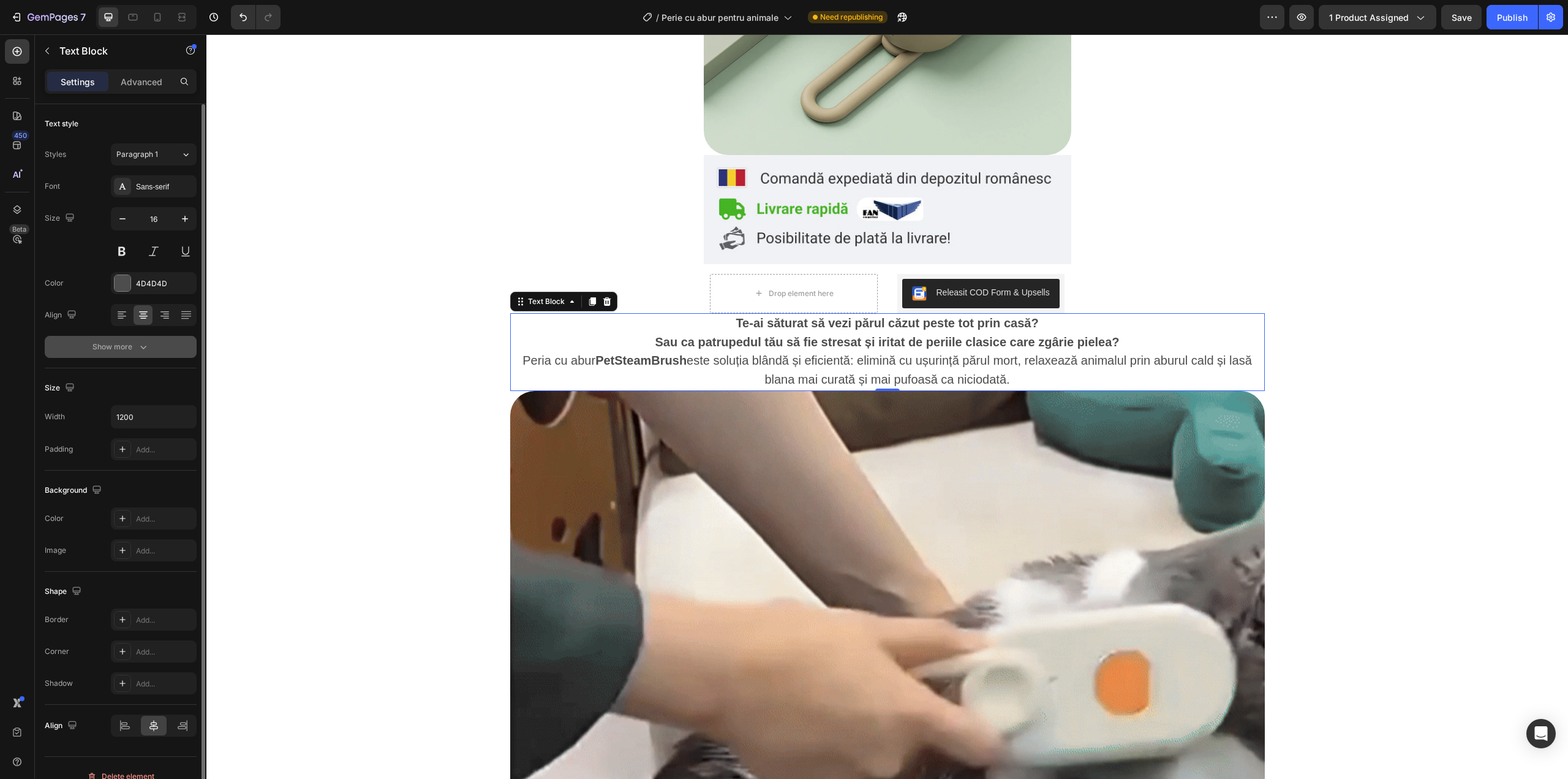
click at [136, 352] on button "Show more" at bounding box center [121, 346] width 152 height 22
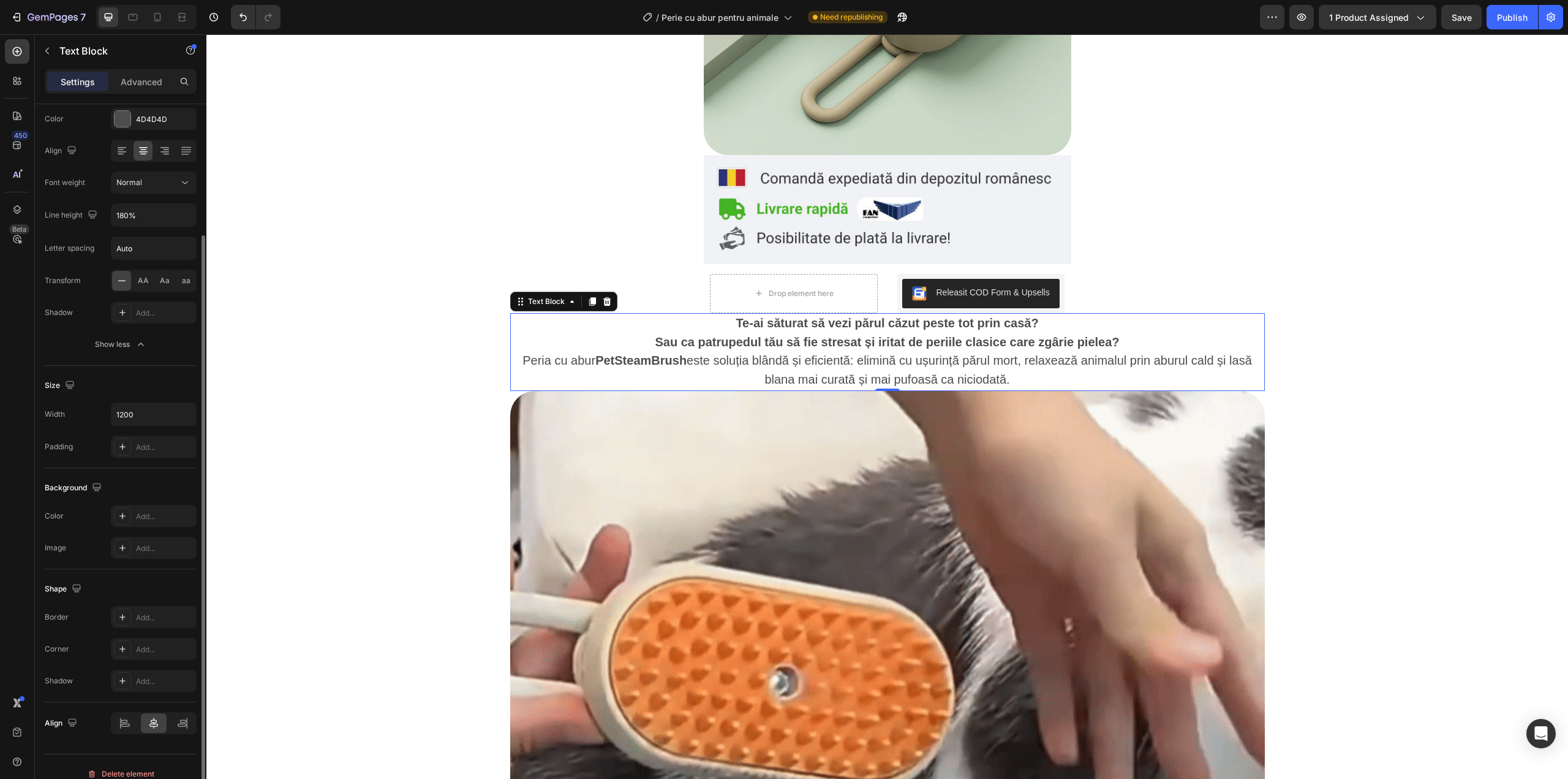
scroll to position [179, 0]
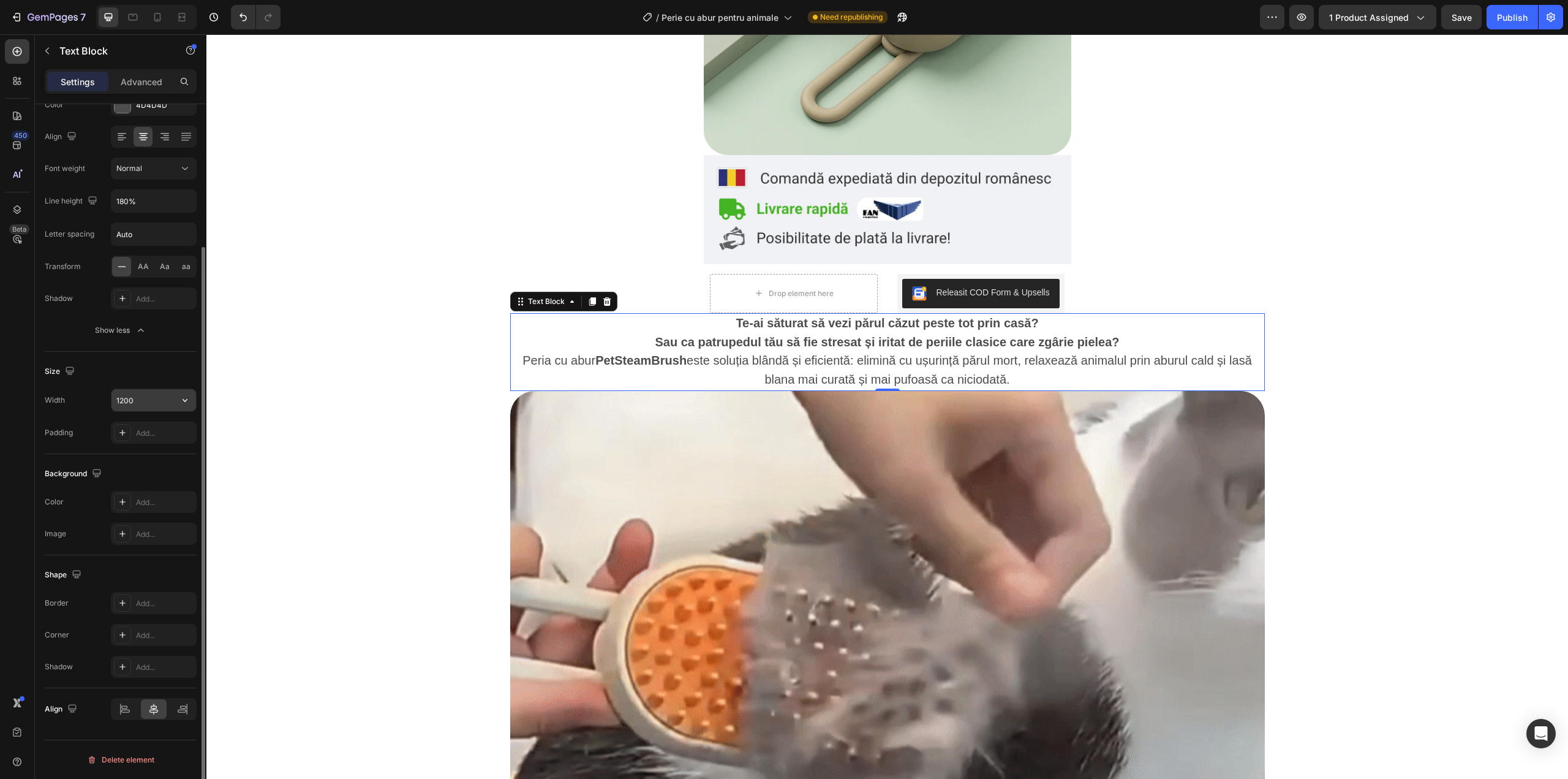
click at [141, 403] on input "1200" at bounding box center [153, 400] width 85 height 22
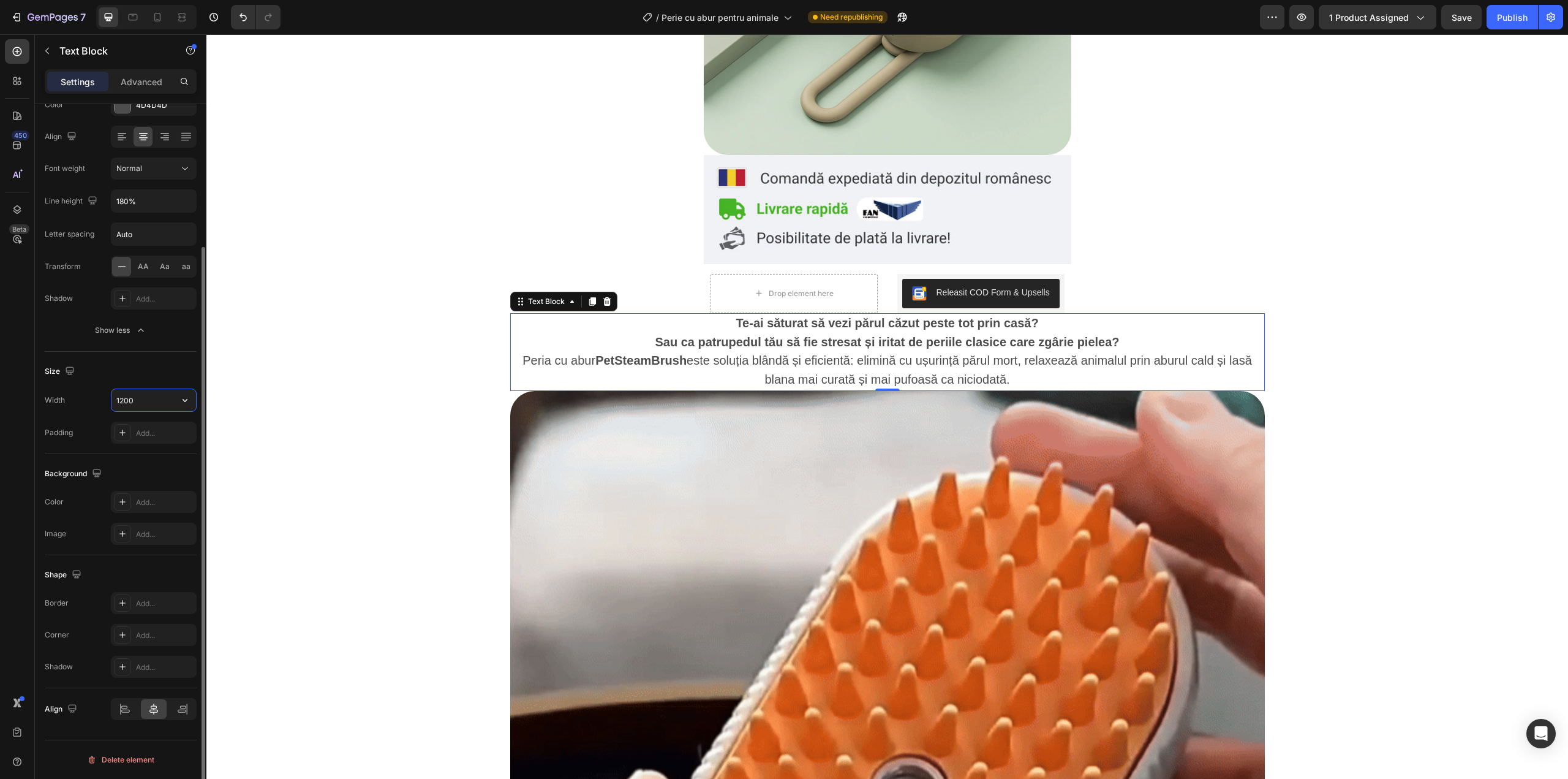
click at [141, 403] on input "1200" at bounding box center [153, 400] width 85 height 22
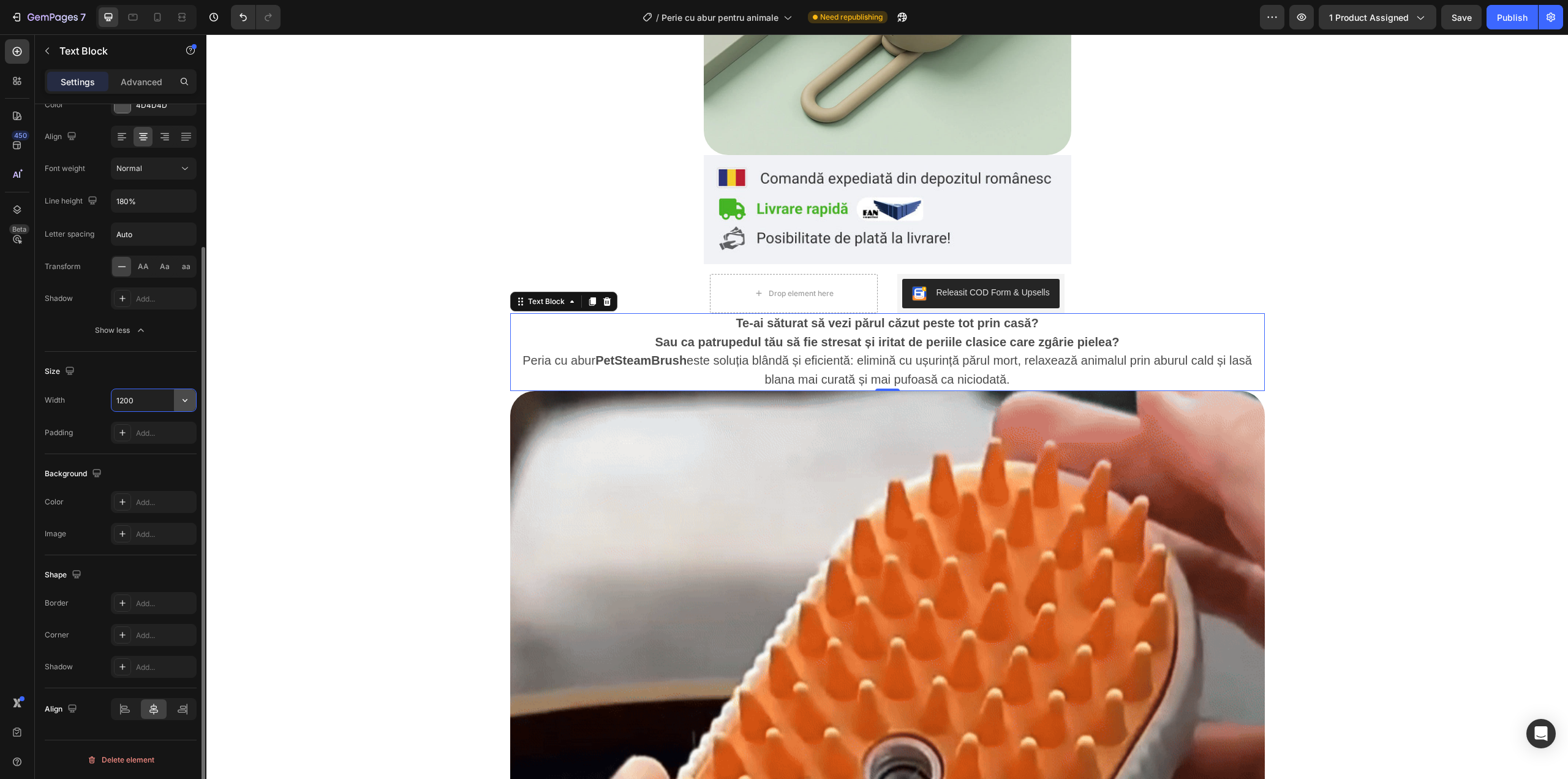
click at [186, 398] on icon "button" at bounding box center [184, 400] width 12 height 12
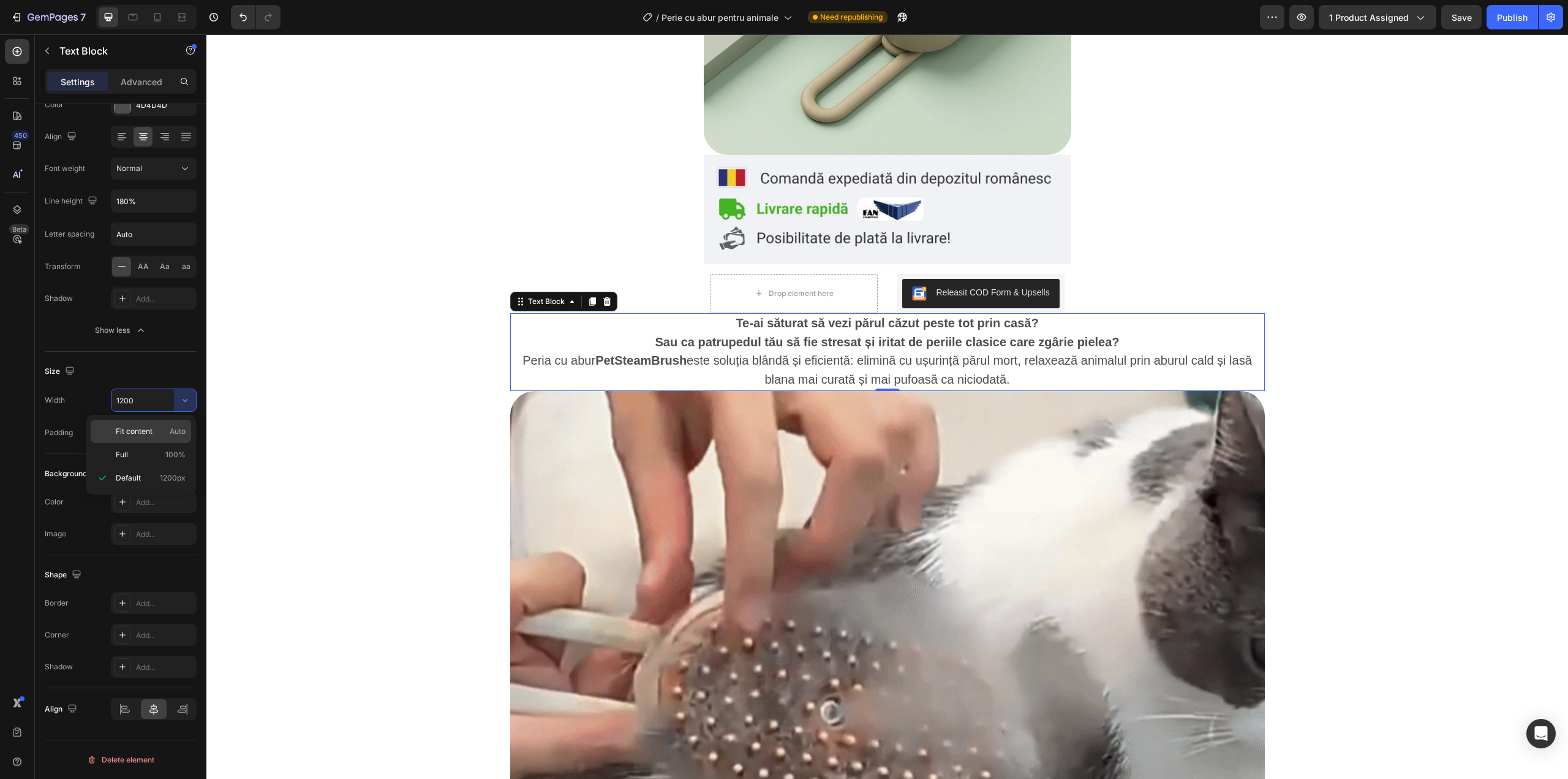
click at [145, 430] on span "Fit content" at bounding box center [134, 431] width 37 height 11
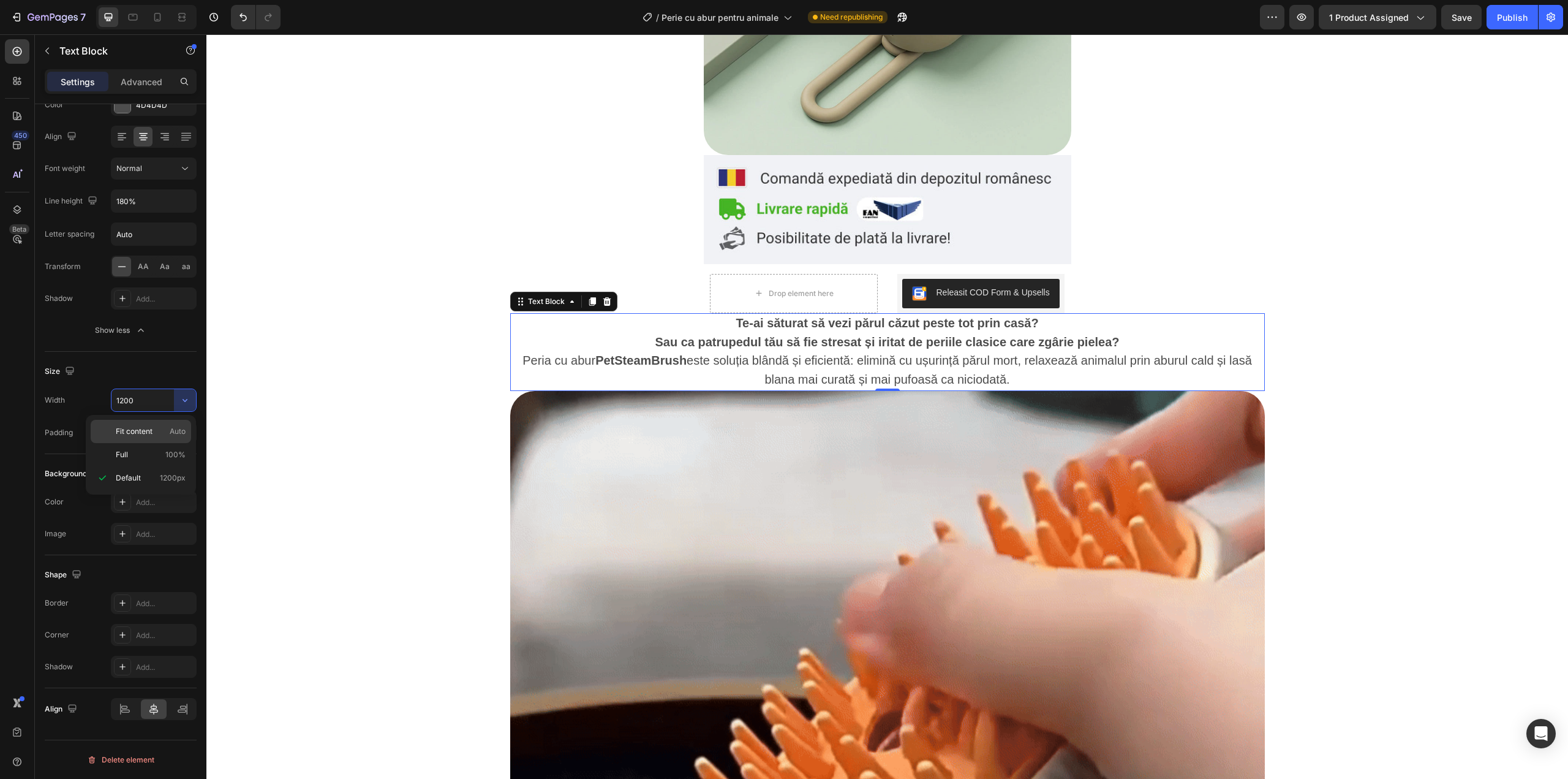
type input "Auto"
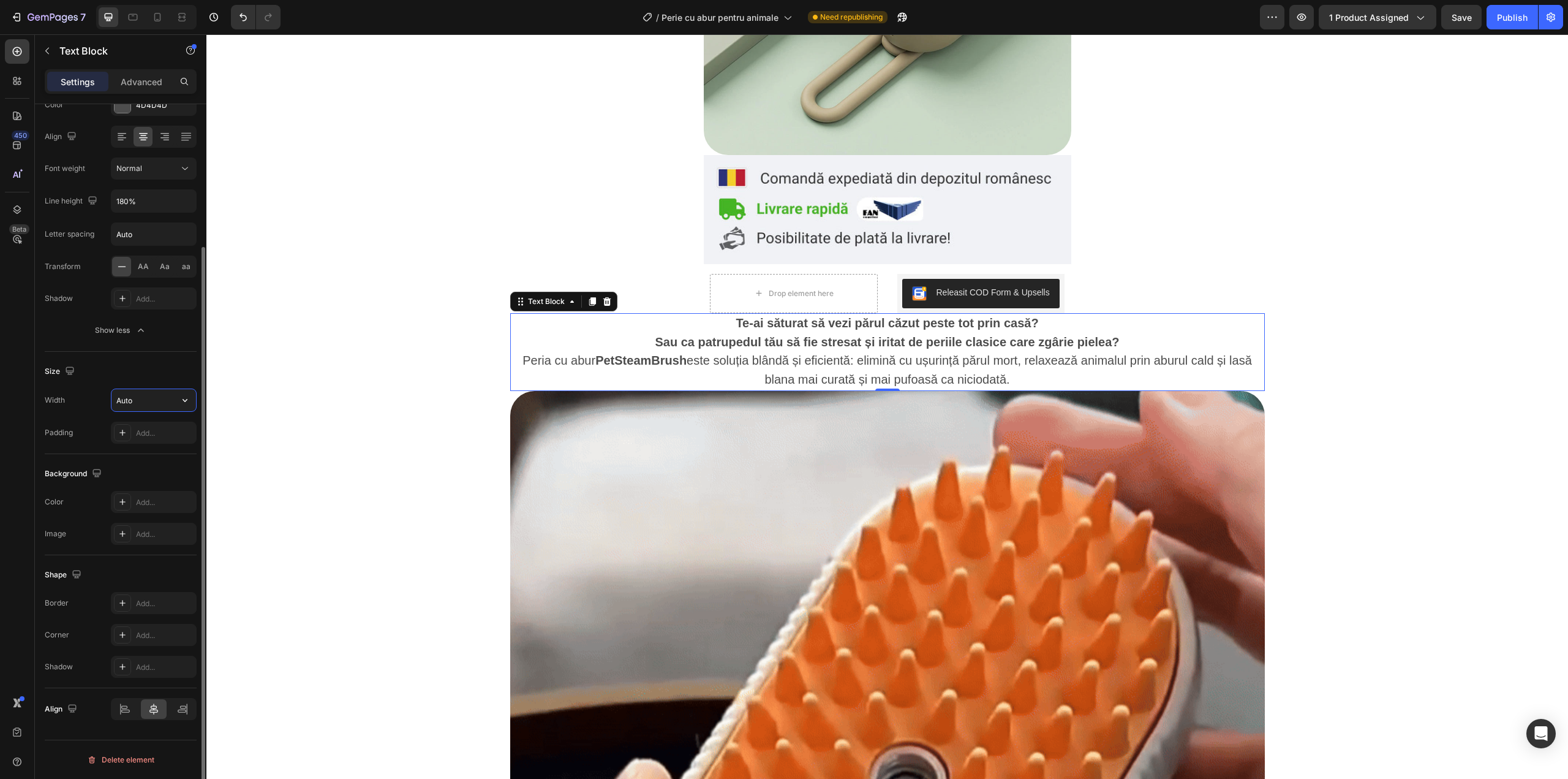
click at [156, 404] on input "Auto" at bounding box center [153, 400] width 85 height 22
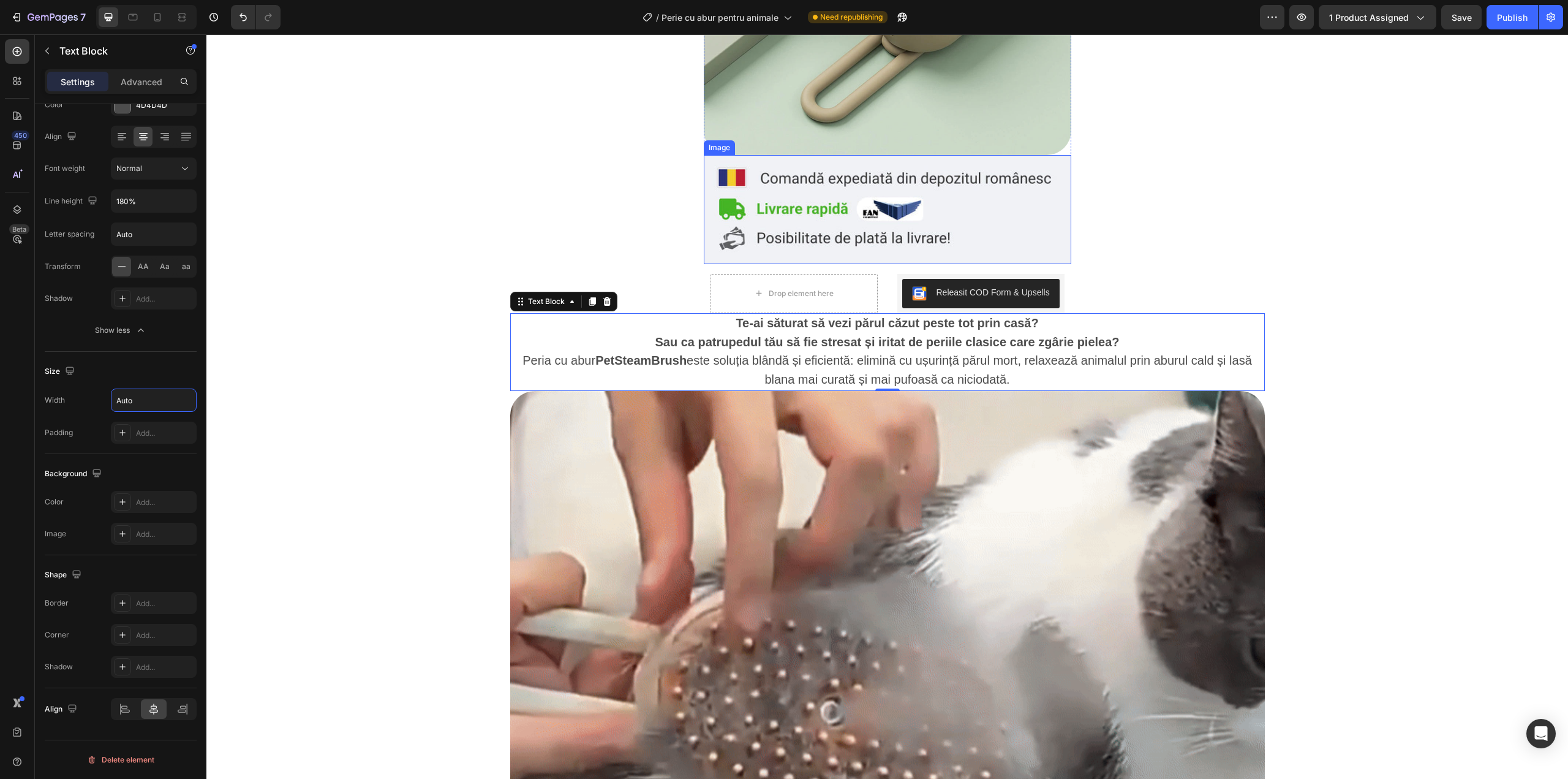
click at [796, 241] on img at bounding box center [887, 209] width 368 height 109
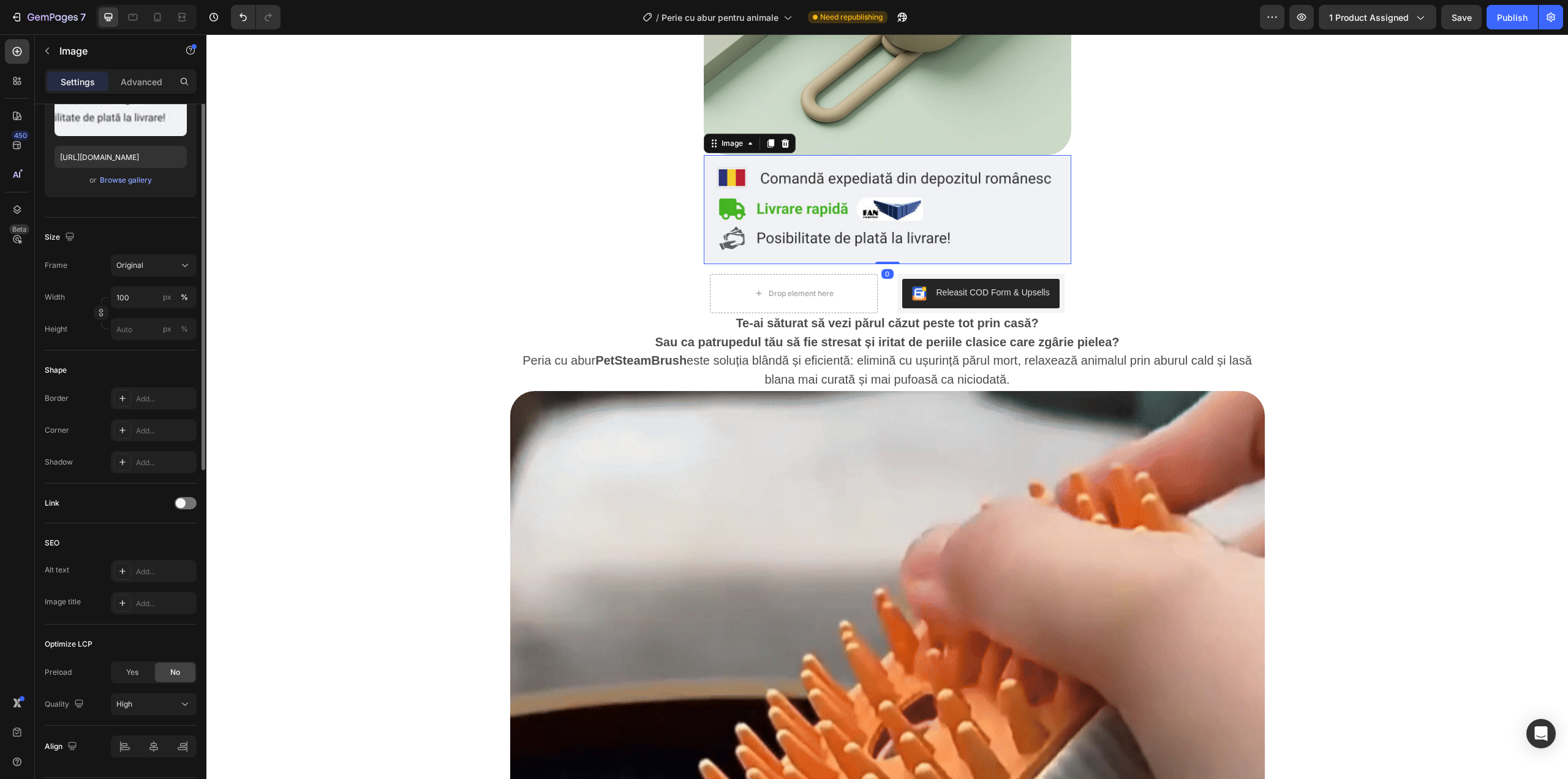
scroll to position [0, 0]
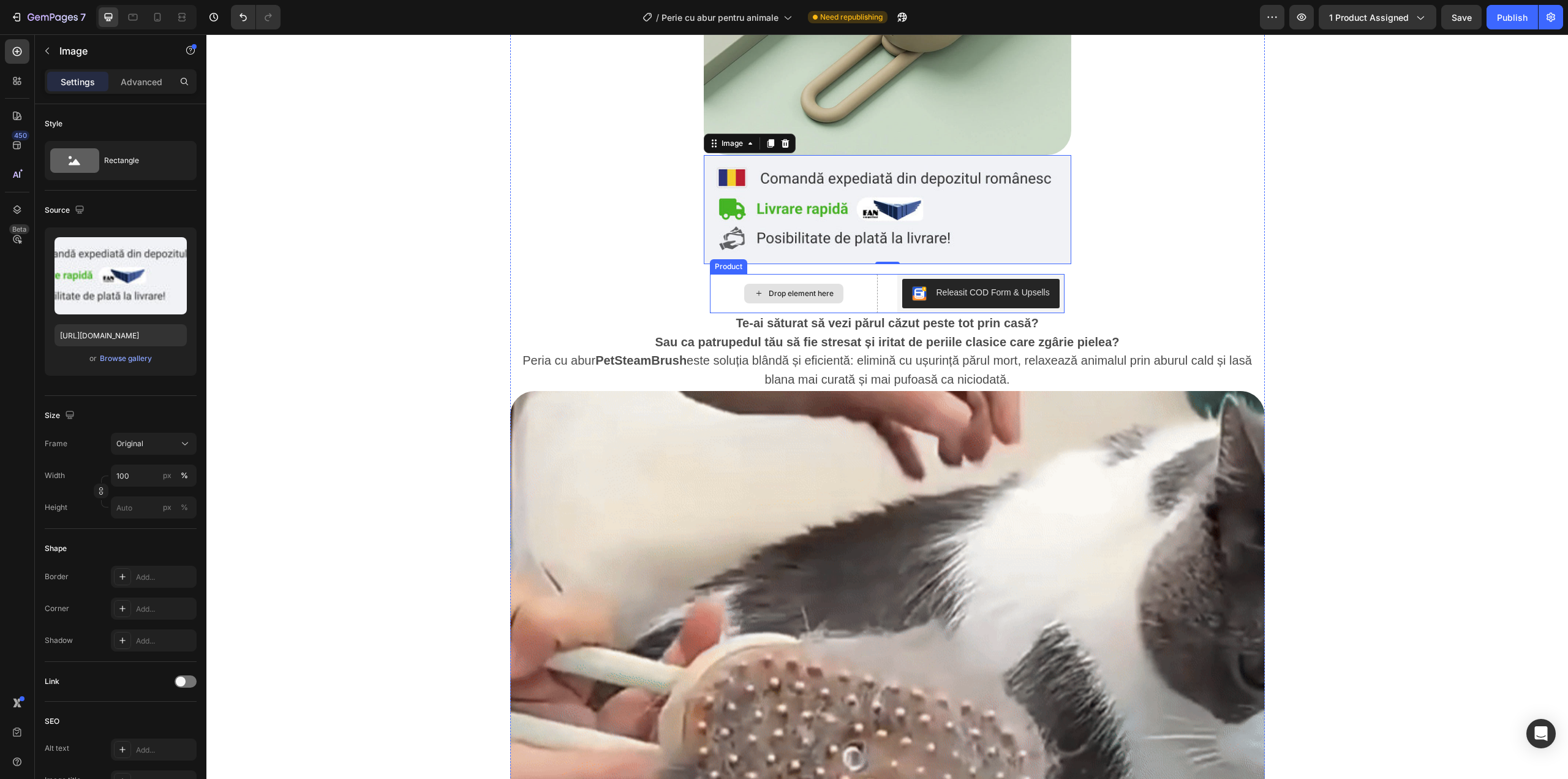
click at [798, 297] on div "Drop element here" at bounding box center [801, 294] width 65 height 10
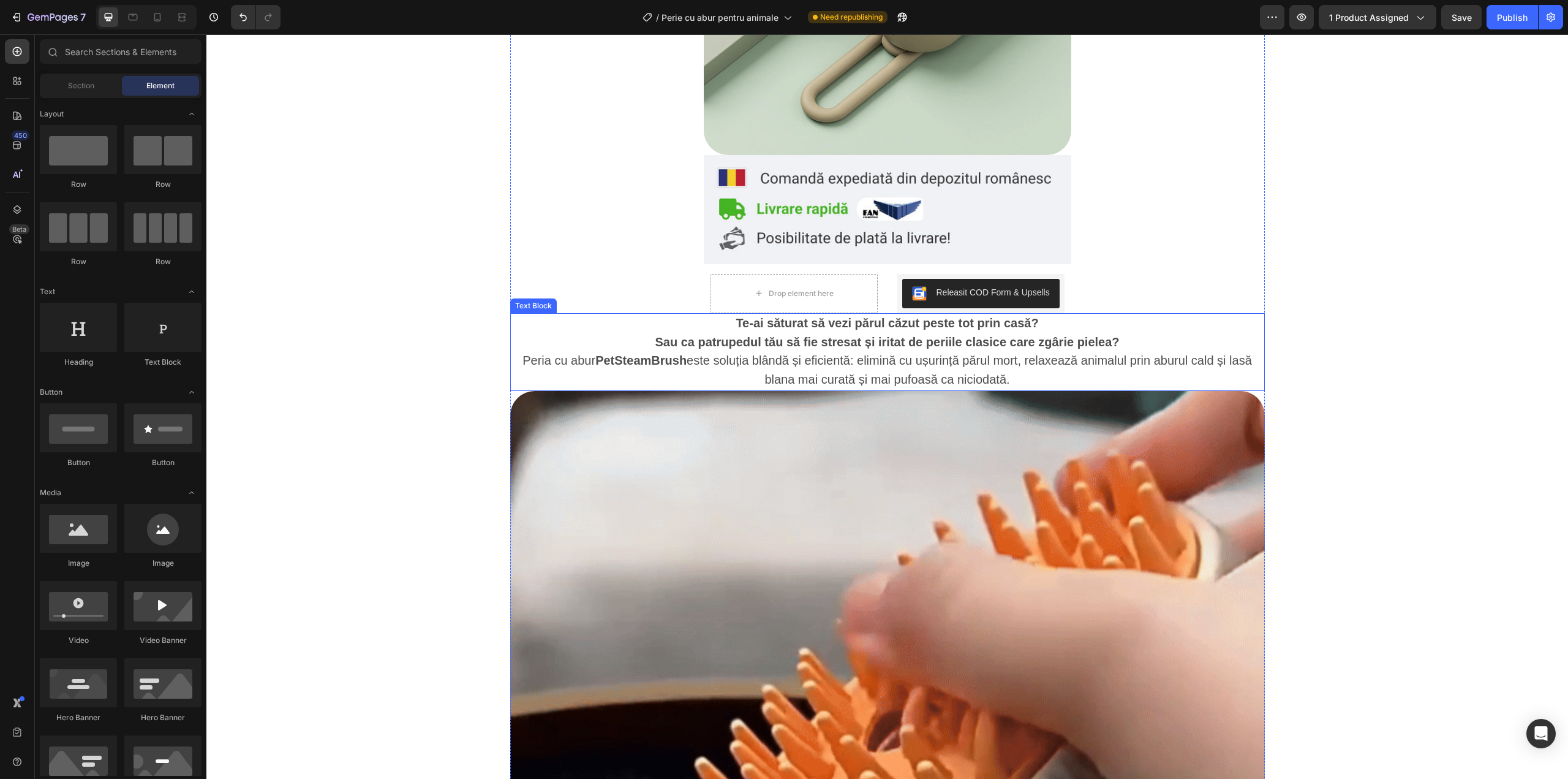
click at [776, 347] on strong "Sau ca patrupedul tău să fie stresat și iritat de periile clasice care zgârie p…" at bounding box center [886, 342] width 464 height 13
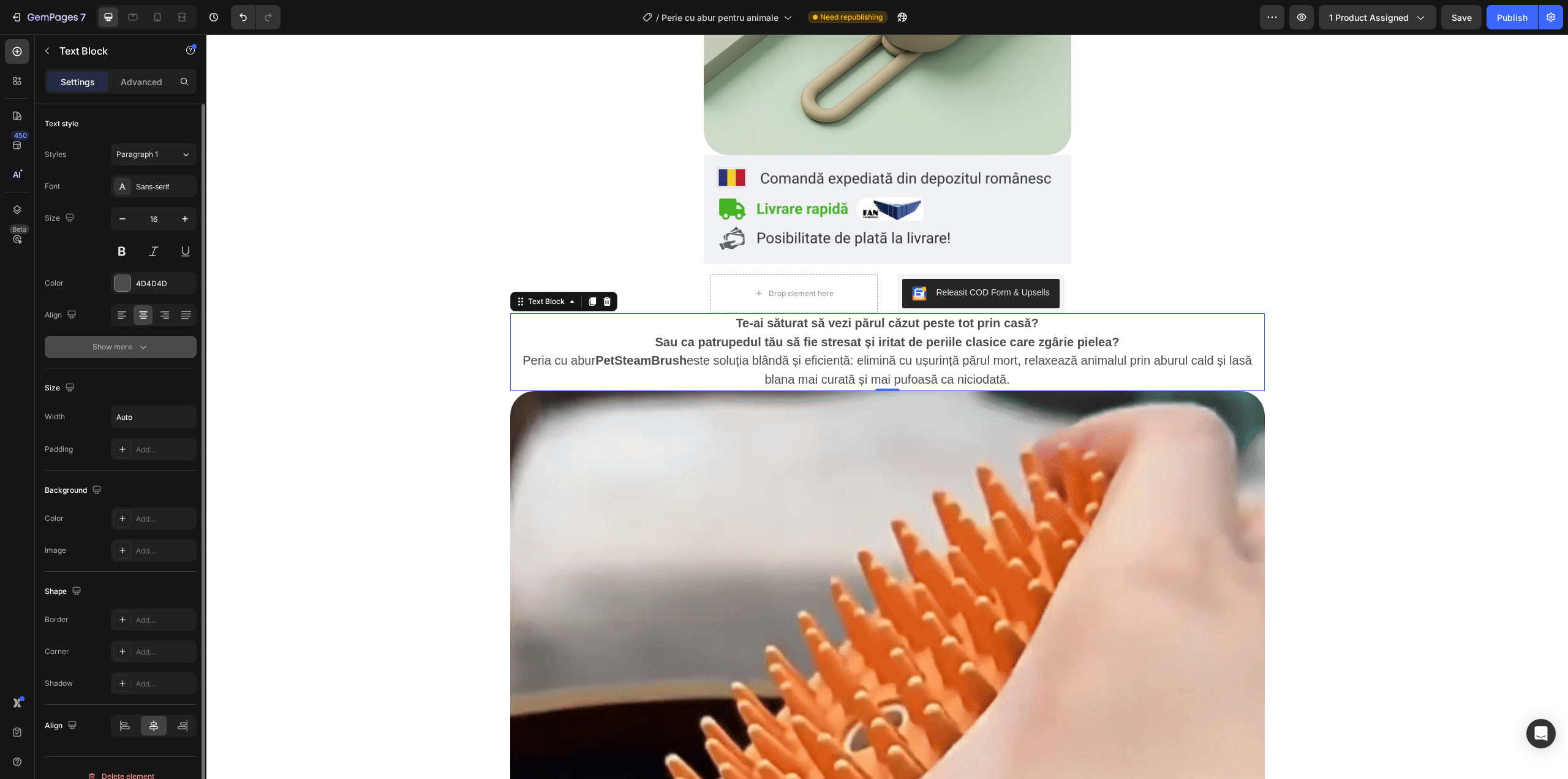
click at [148, 347] on icon "button" at bounding box center [142, 347] width 12 height 12
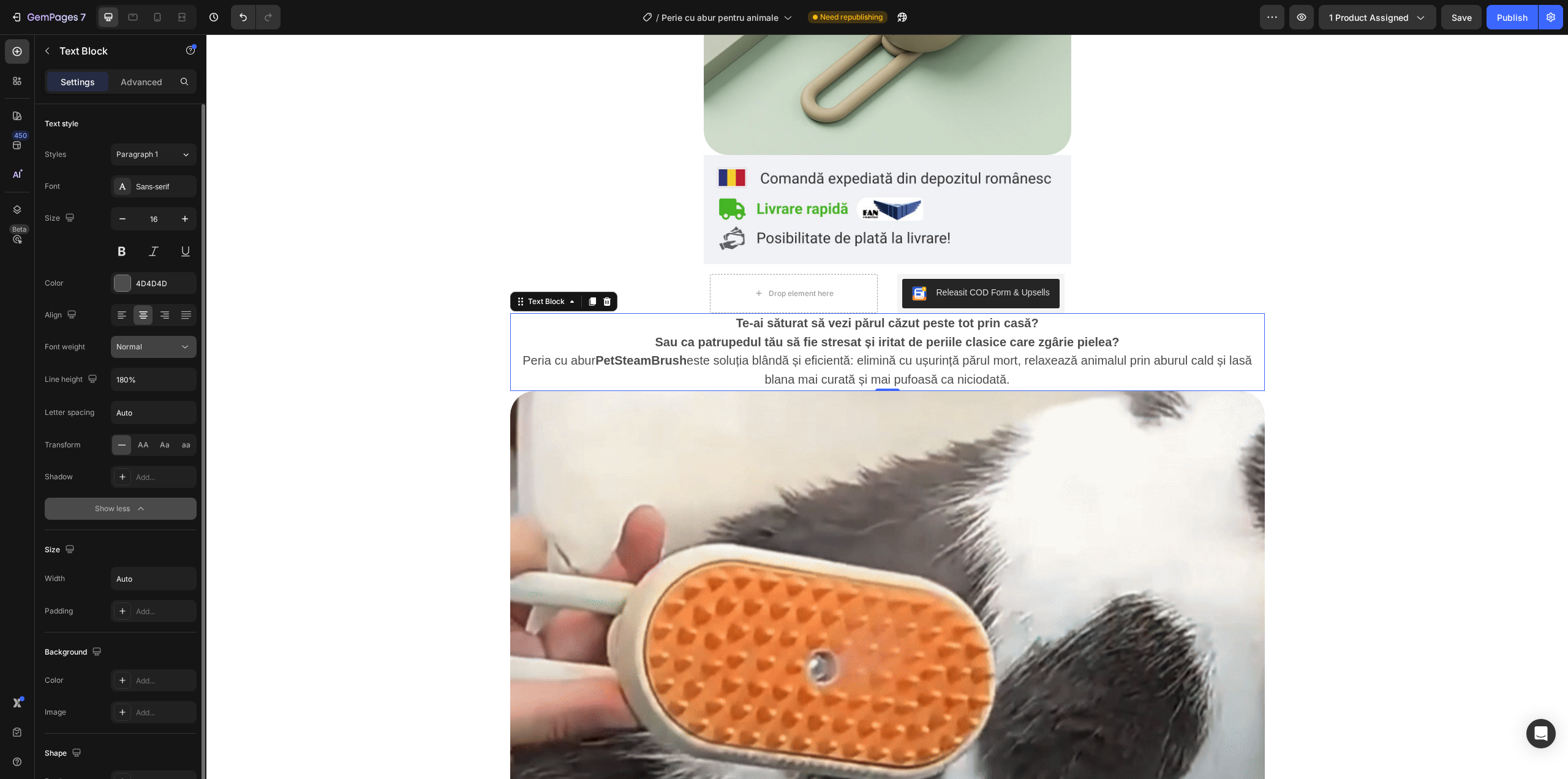
click at [149, 352] on button "Normal" at bounding box center [154, 346] width 85 height 22
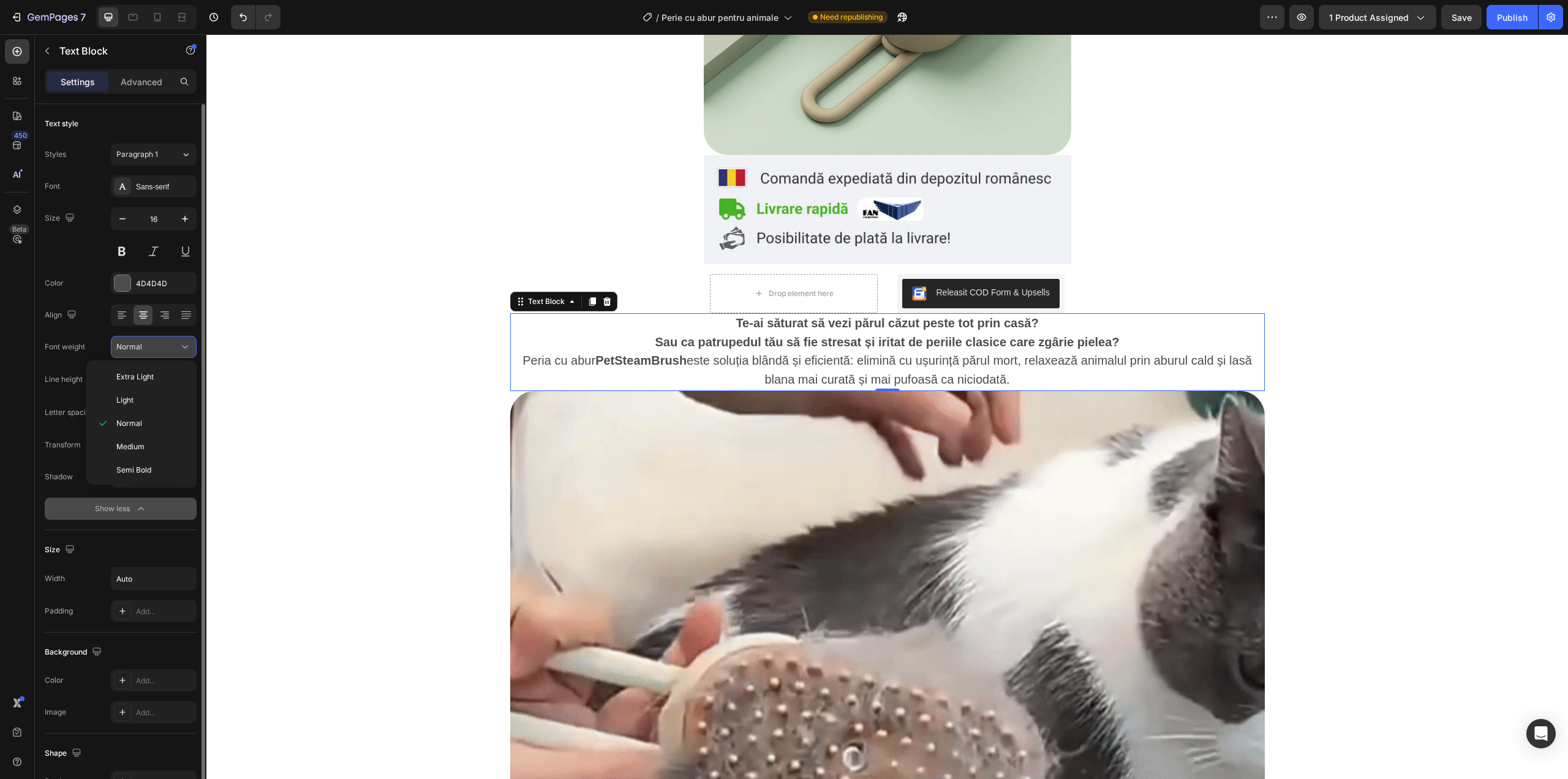
click at [151, 349] on div "Normal" at bounding box center [148, 347] width 63 height 11
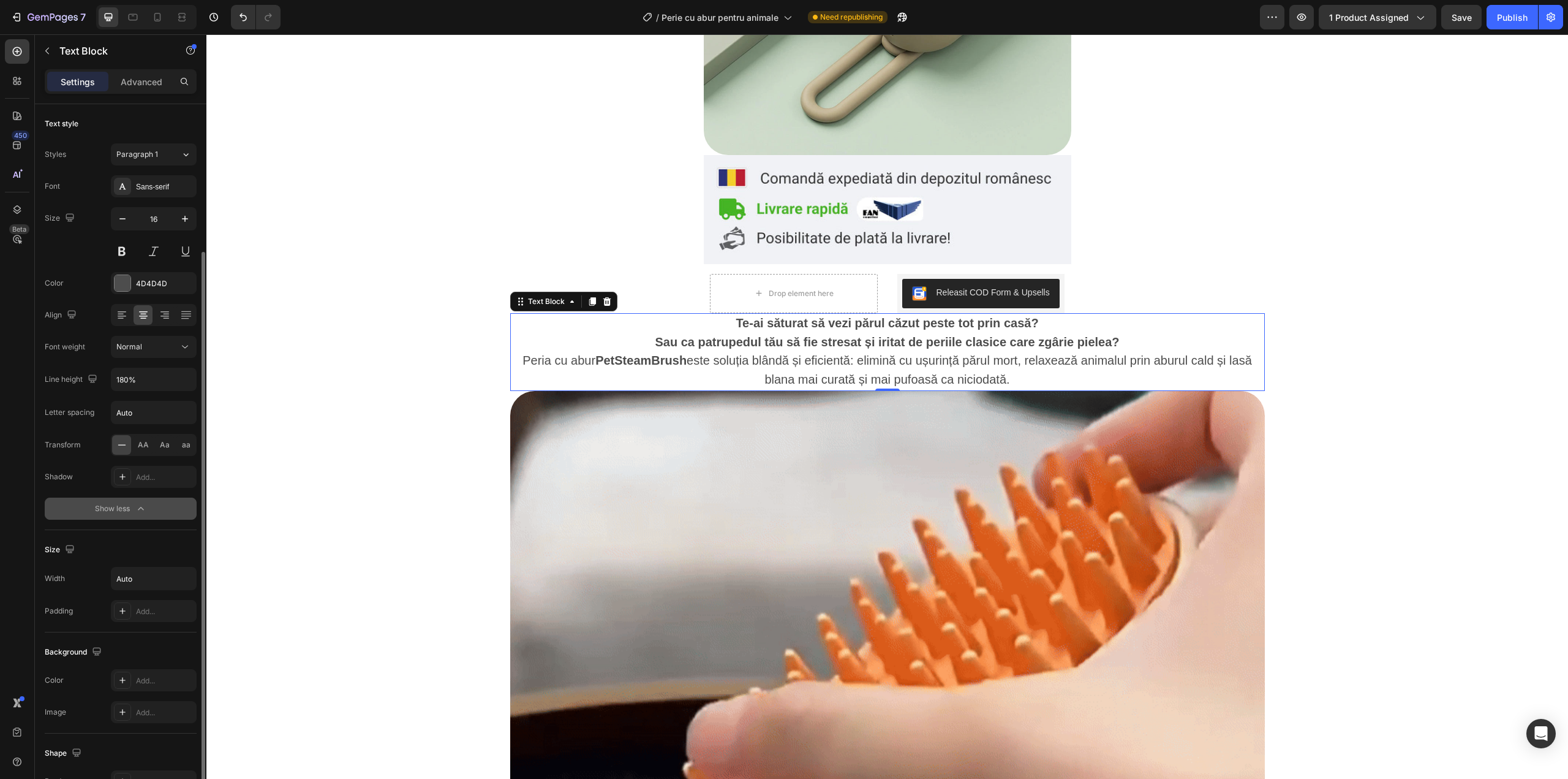
scroll to position [82, 0]
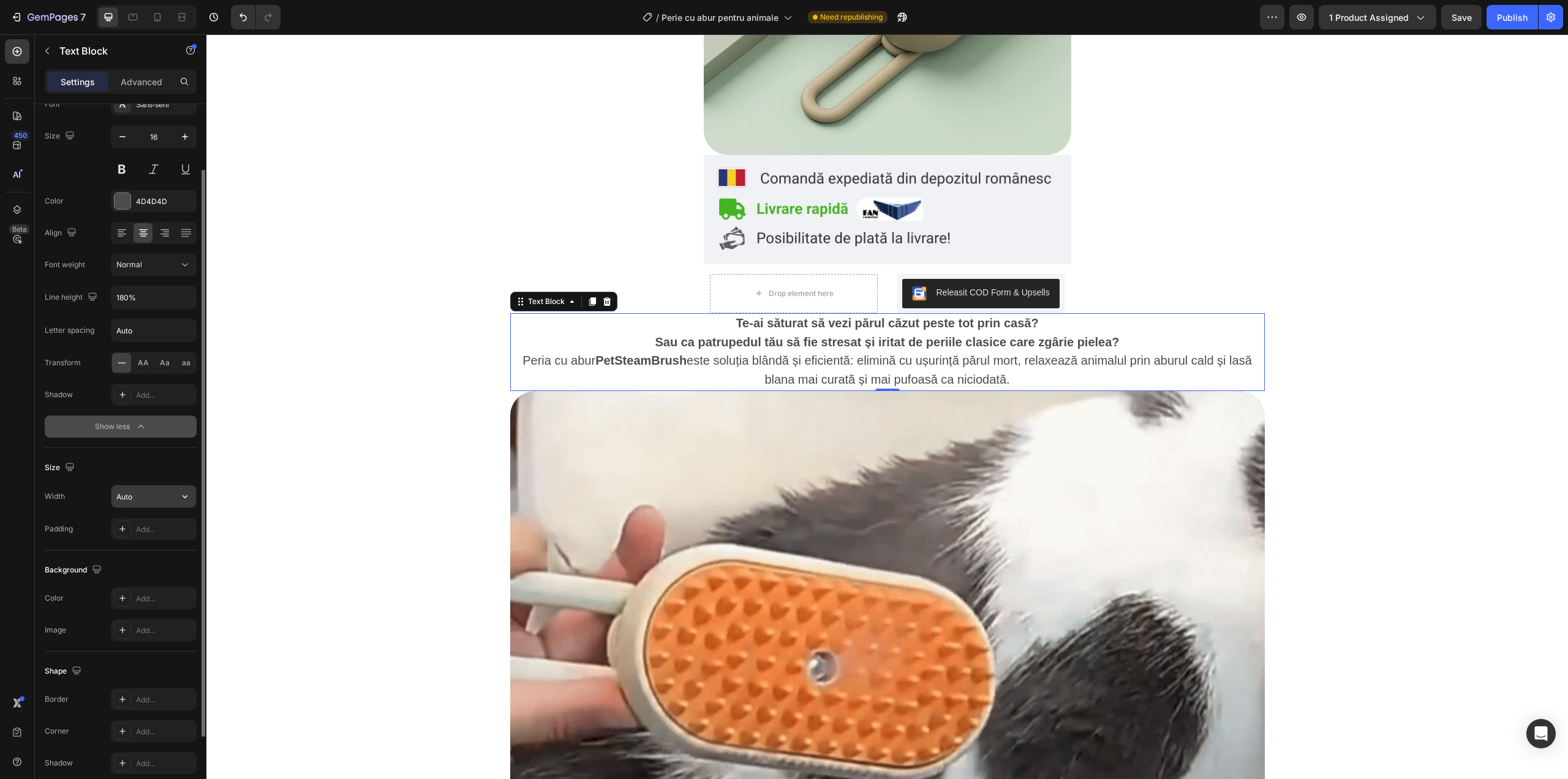
click at [151, 499] on input "Auto" at bounding box center [153, 496] width 85 height 22
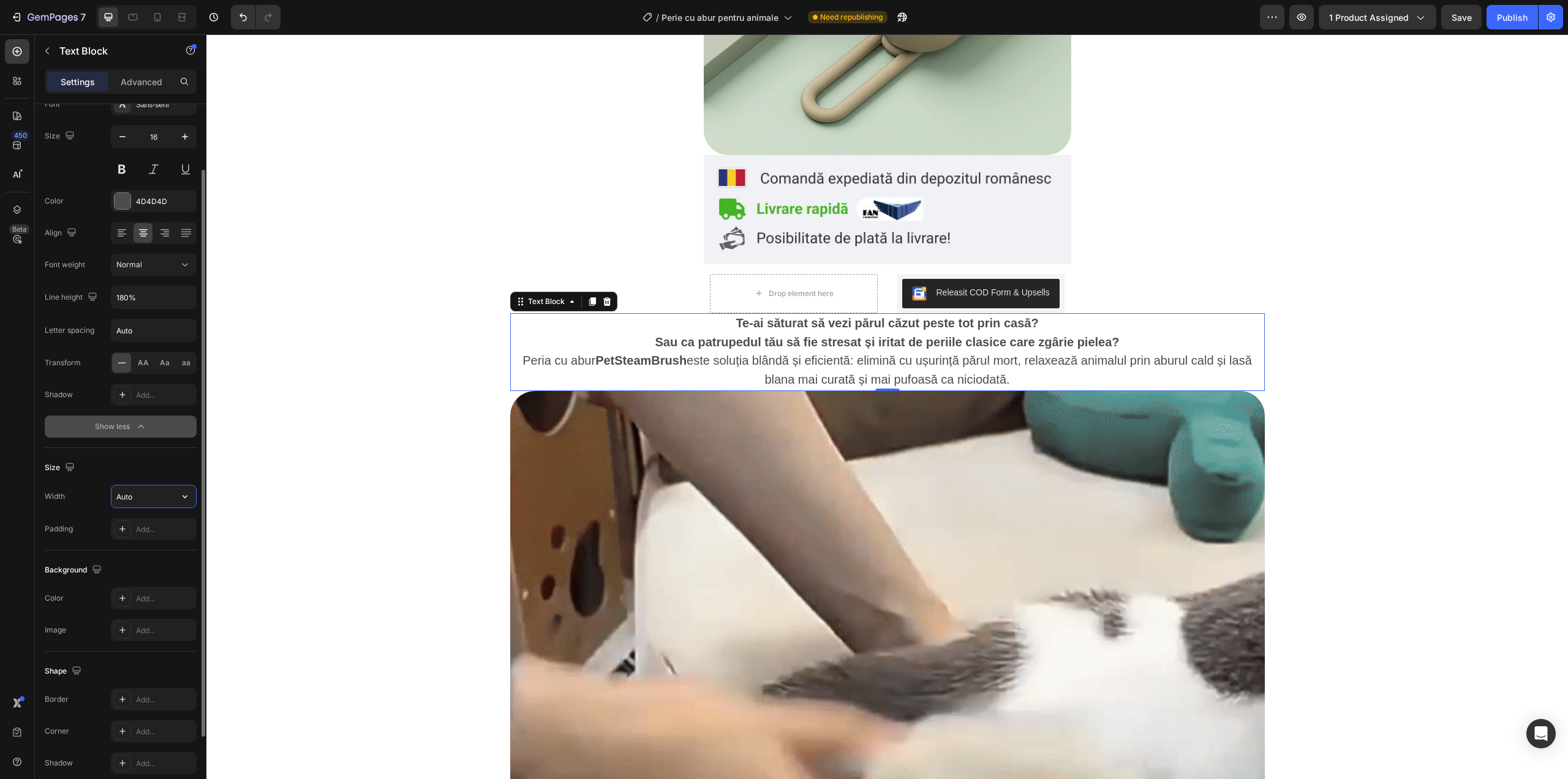
click at [172, 501] on input "Auto" at bounding box center [153, 496] width 85 height 22
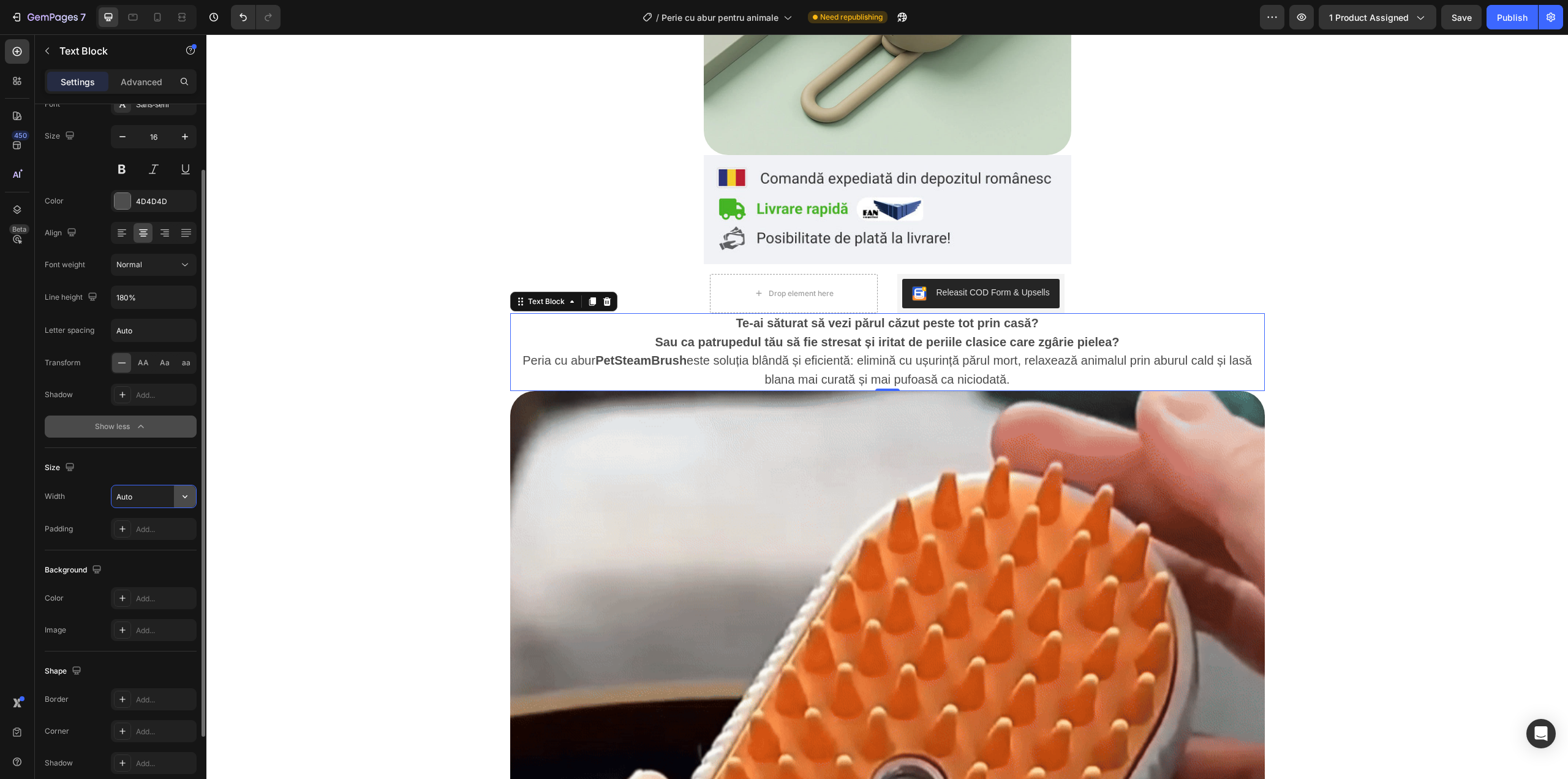
click at [182, 501] on icon "button" at bounding box center [184, 496] width 12 height 12
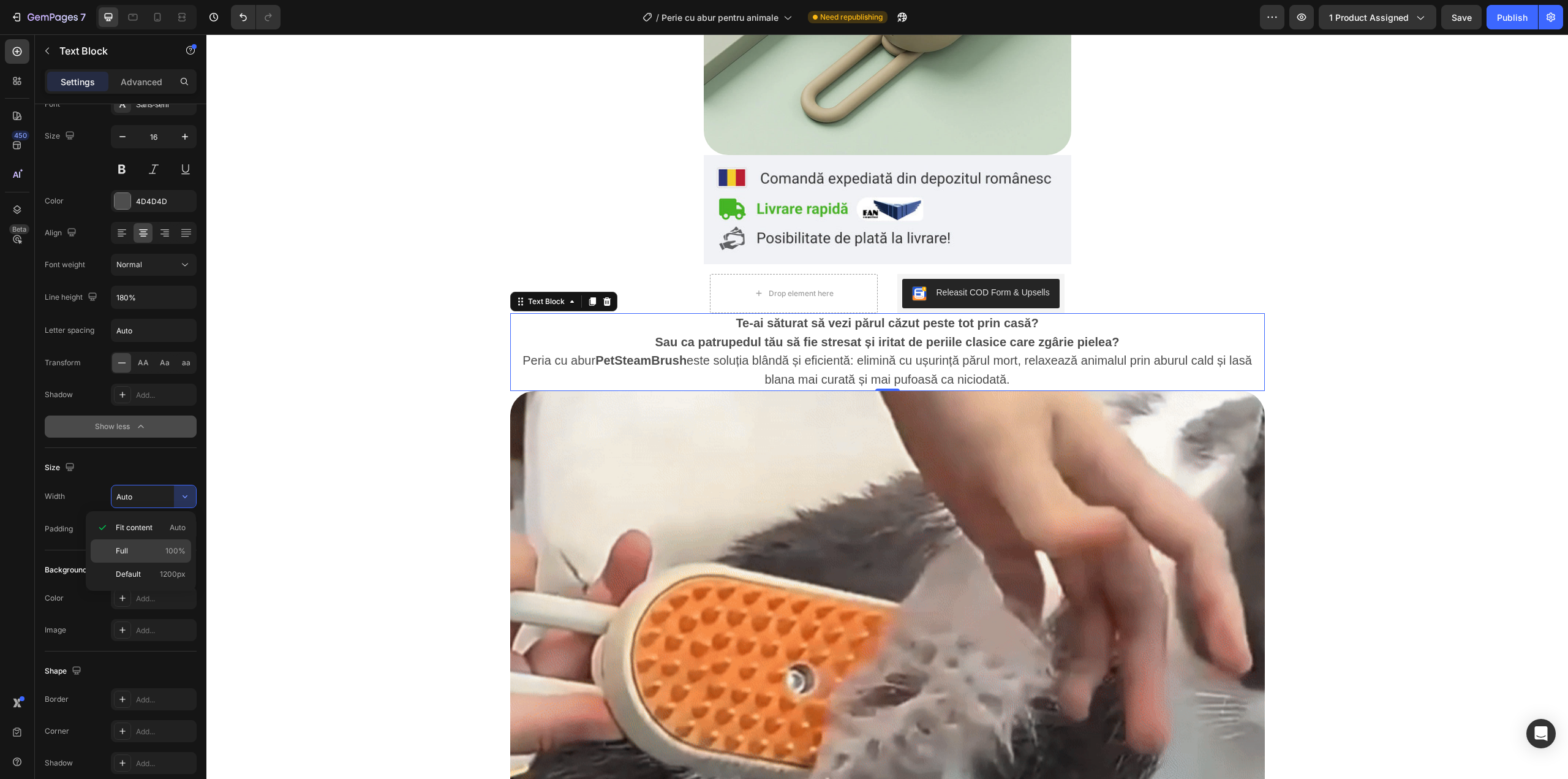
click at [134, 548] on p "Full 100%" at bounding box center [151, 551] width 70 height 11
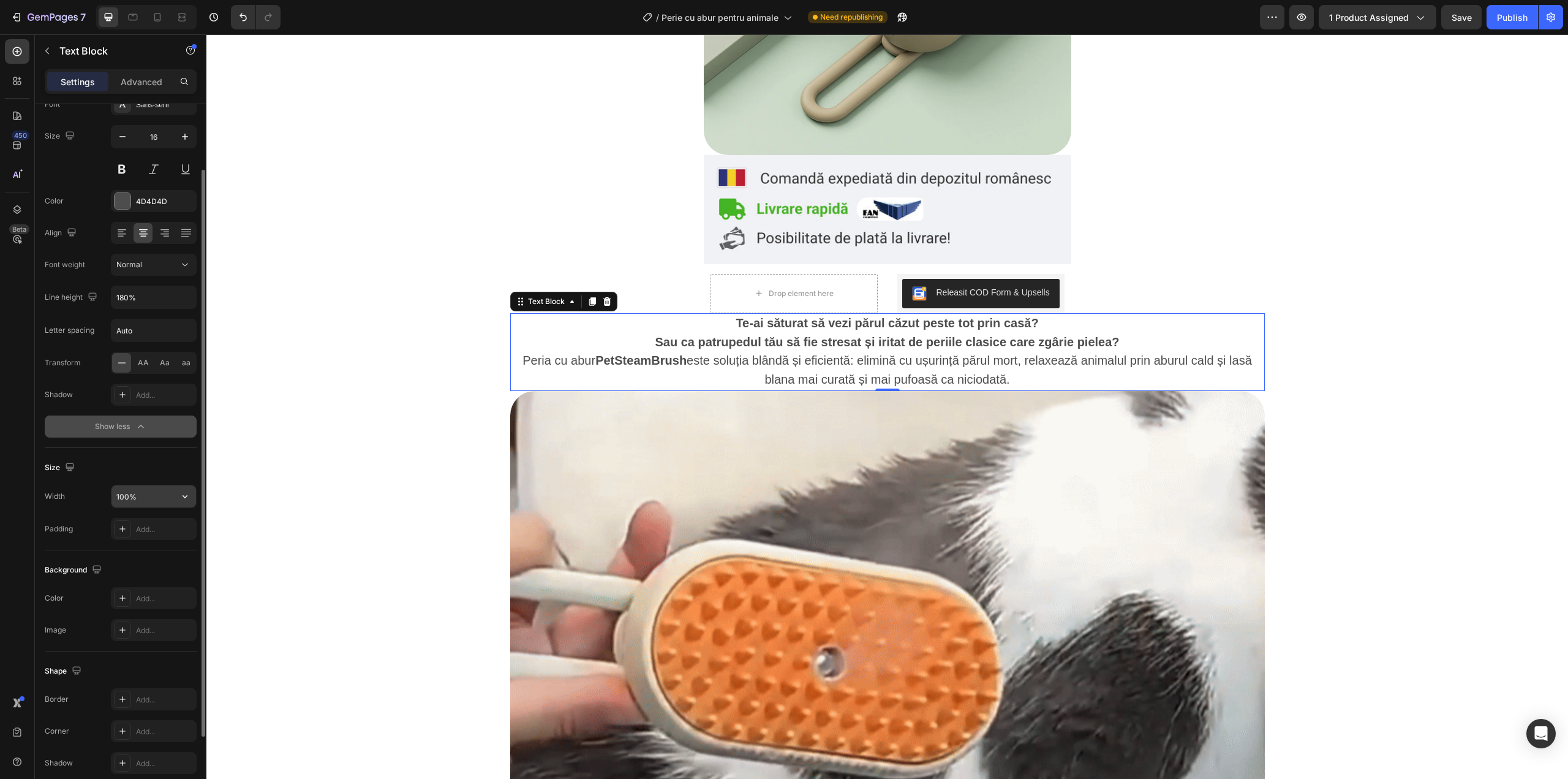
click at [144, 504] on input "100%" at bounding box center [153, 496] width 85 height 22
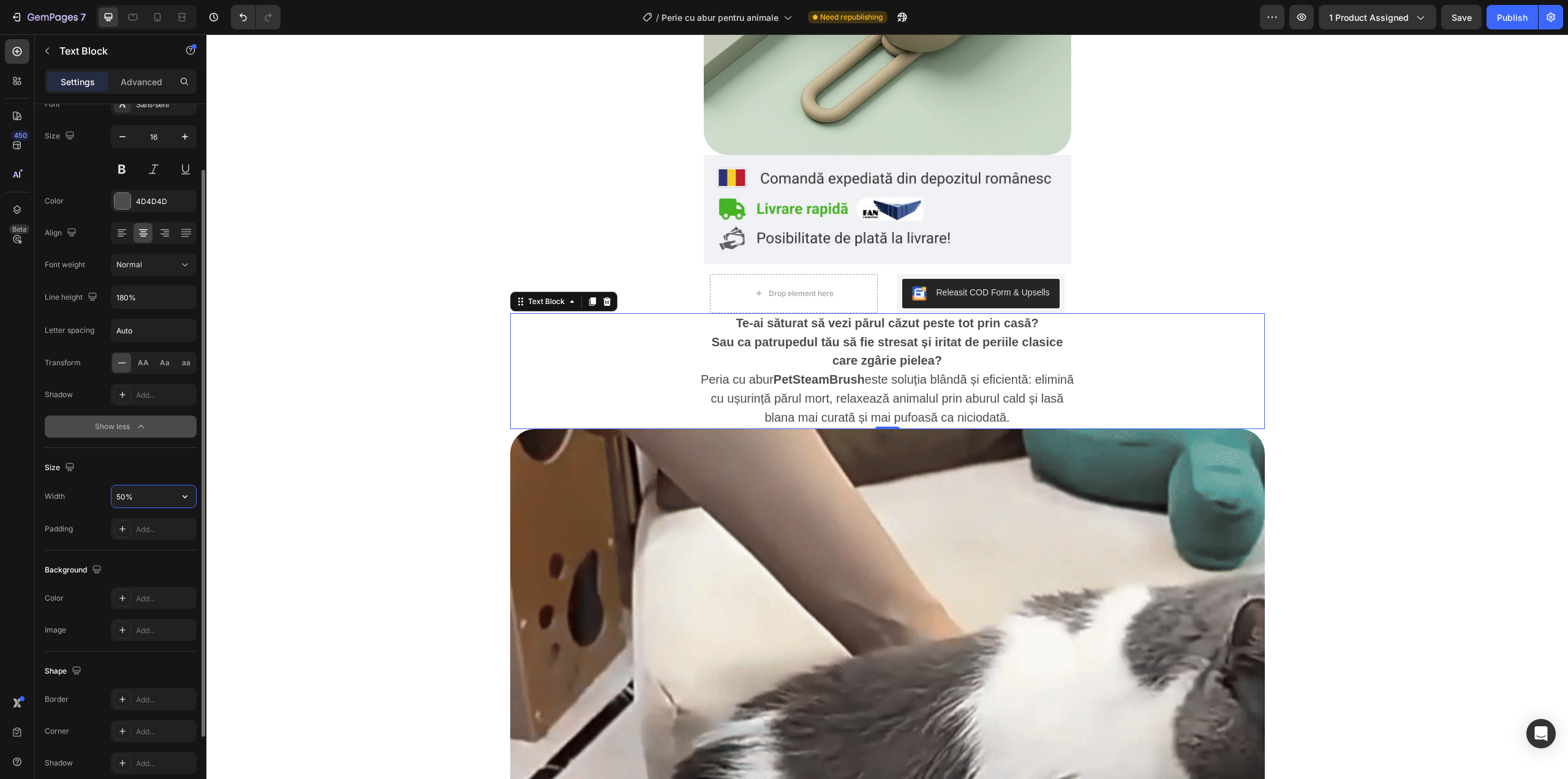
click at [156, 500] on input "50%" at bounding box center [153, 496] width 85 height 22
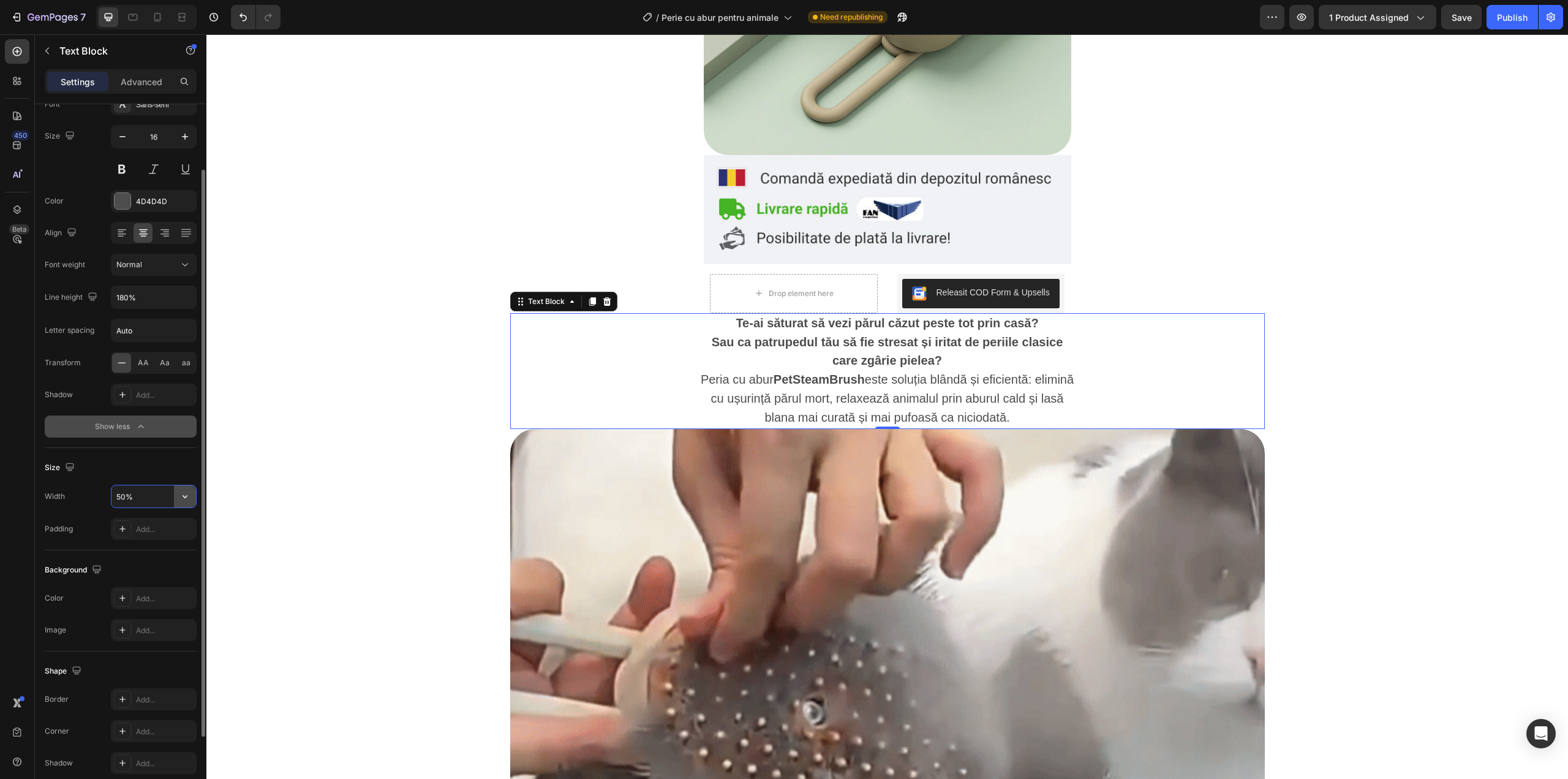
click at [182, 498] on icon "button" at bounding box center [184, 496] width 12 height 12
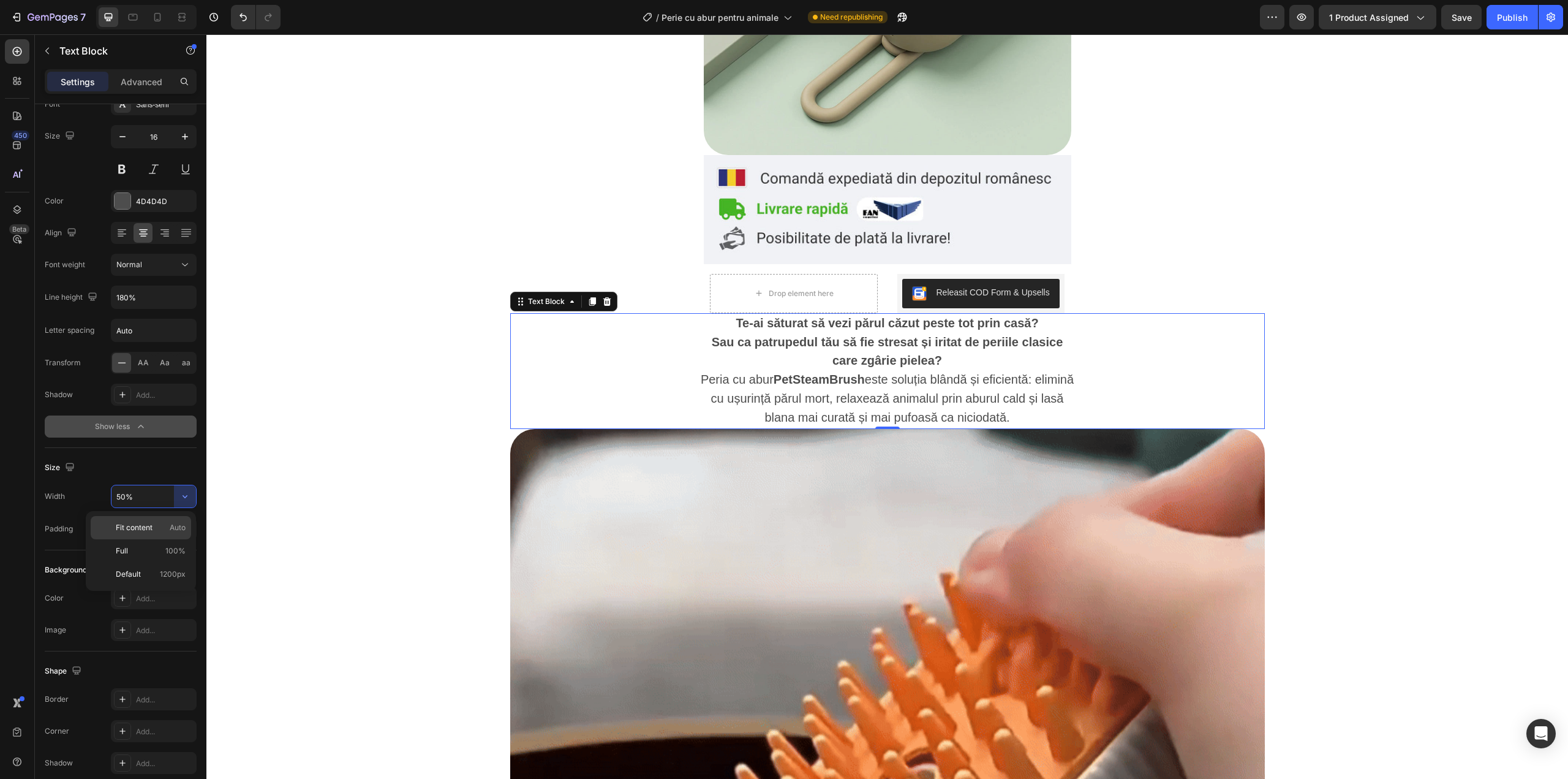
click at [143, 540] on div "Fit content Auto" at bounding box center [141, 551] width 101 height 24
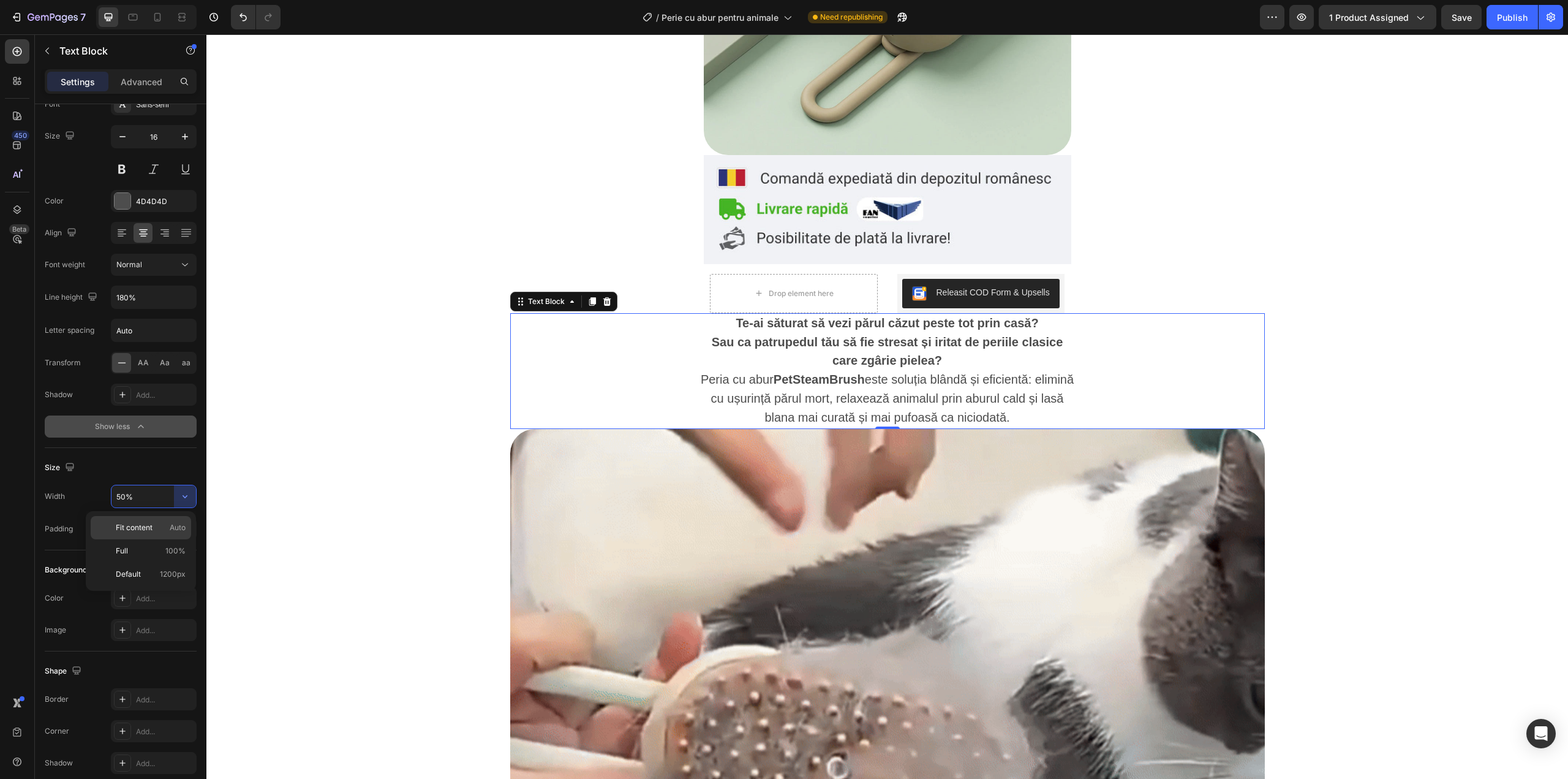
type input "Auto"
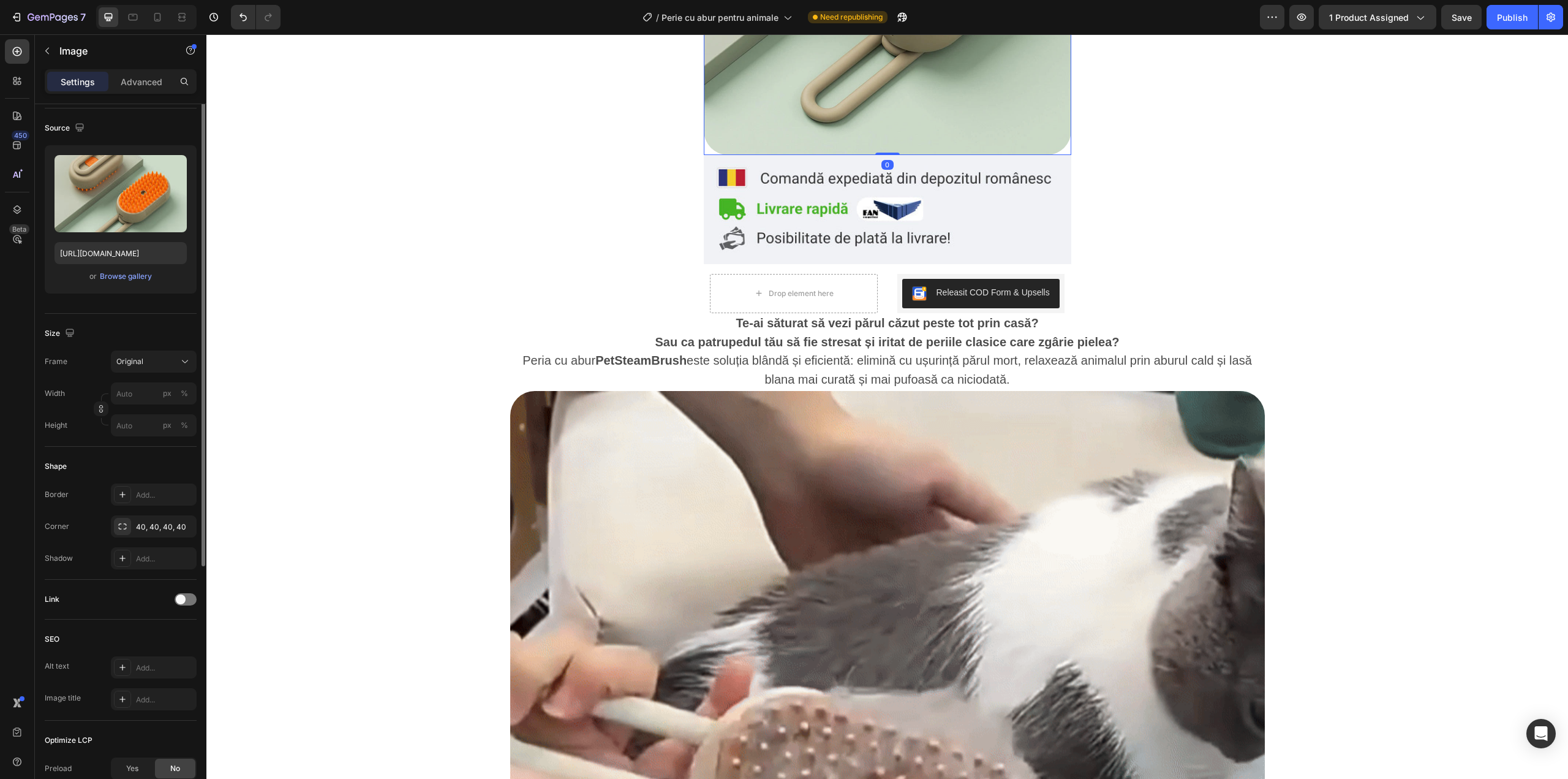
scroll to position [0, 0]
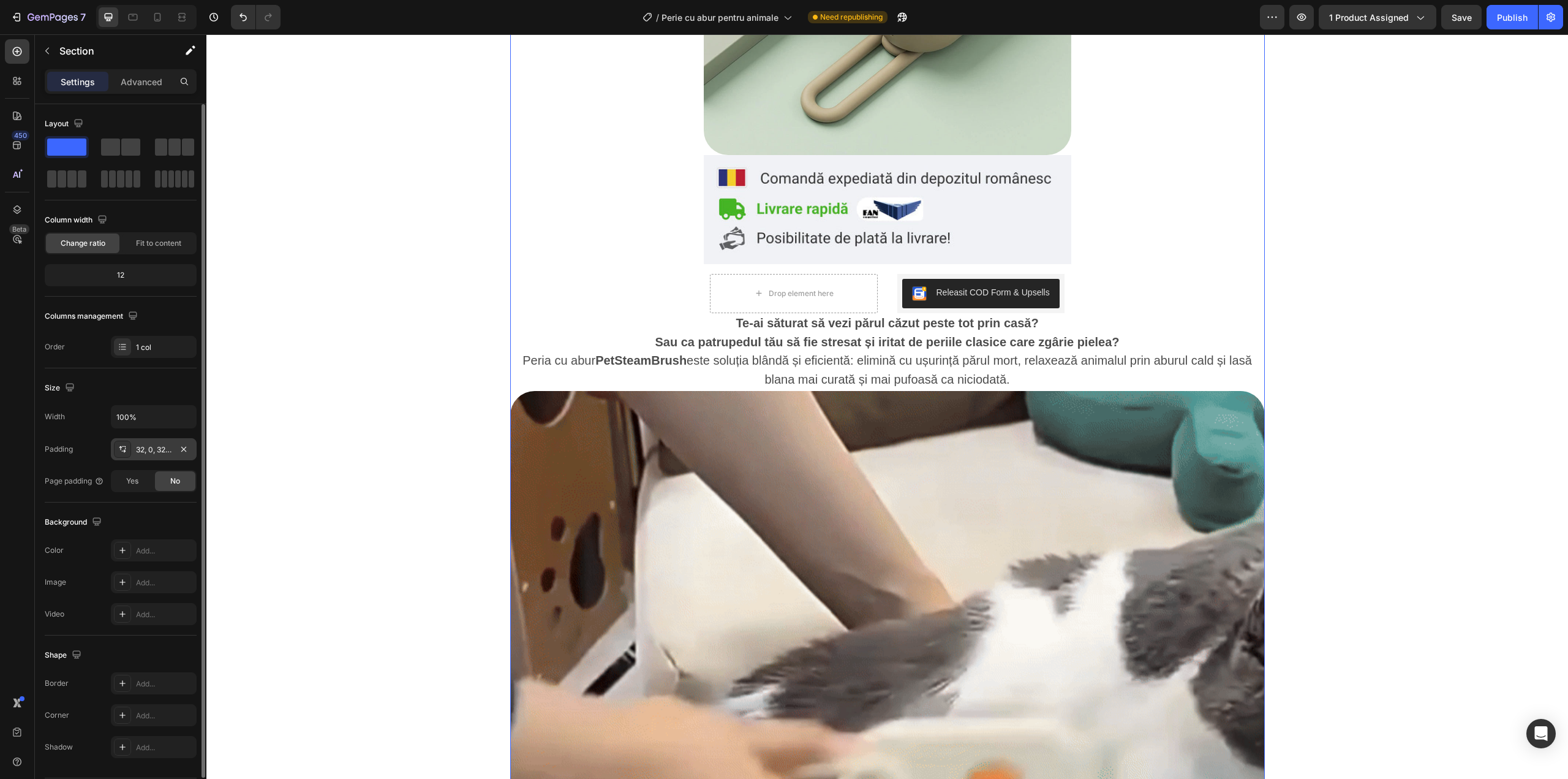
click at [143, 446] on div "32, 0, 32, 0" at bounding box center [153, 450] width 35 height 11
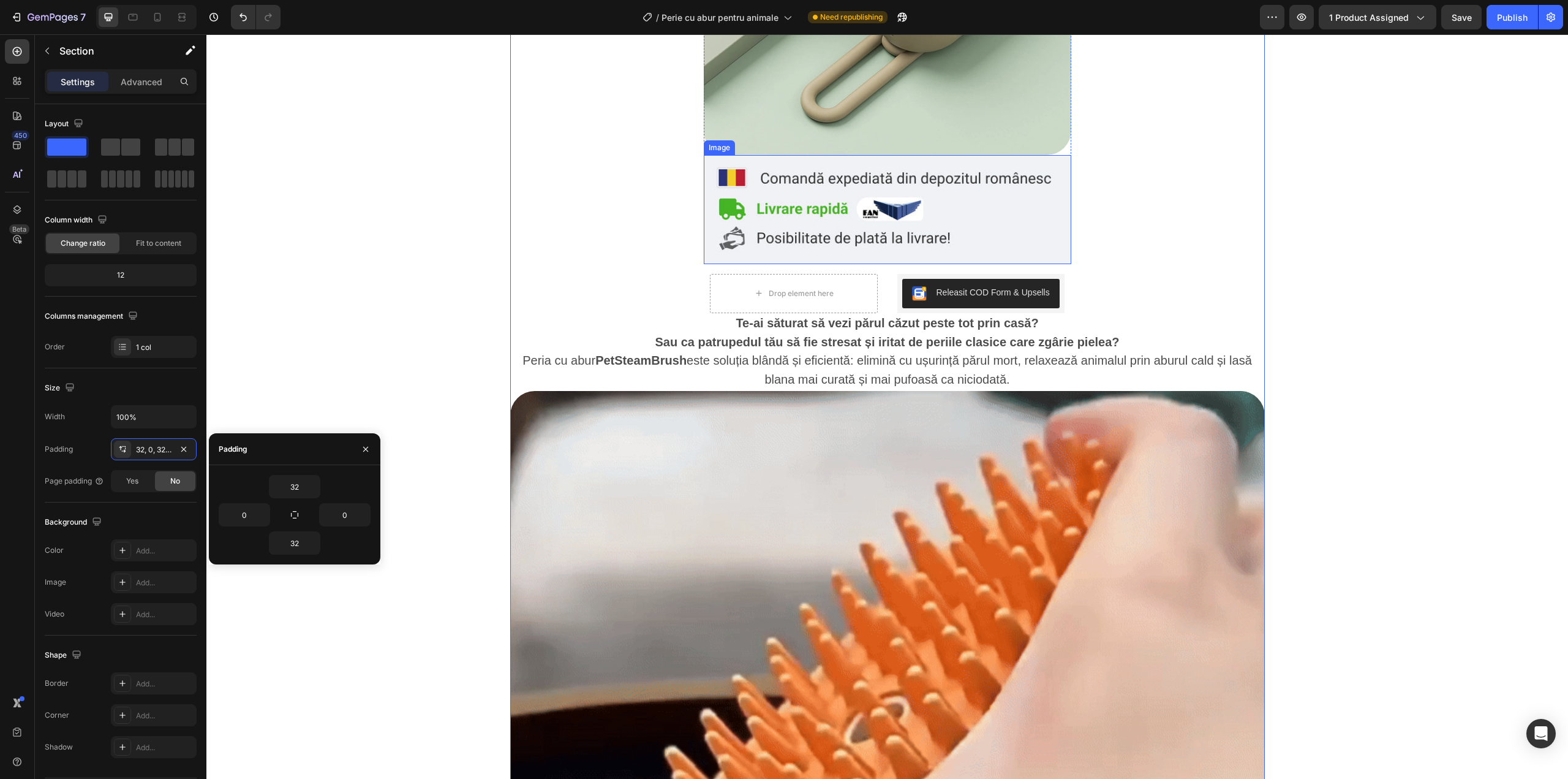
click at [791, 228] on img at bounding box center [887, 209] width 368 height 109
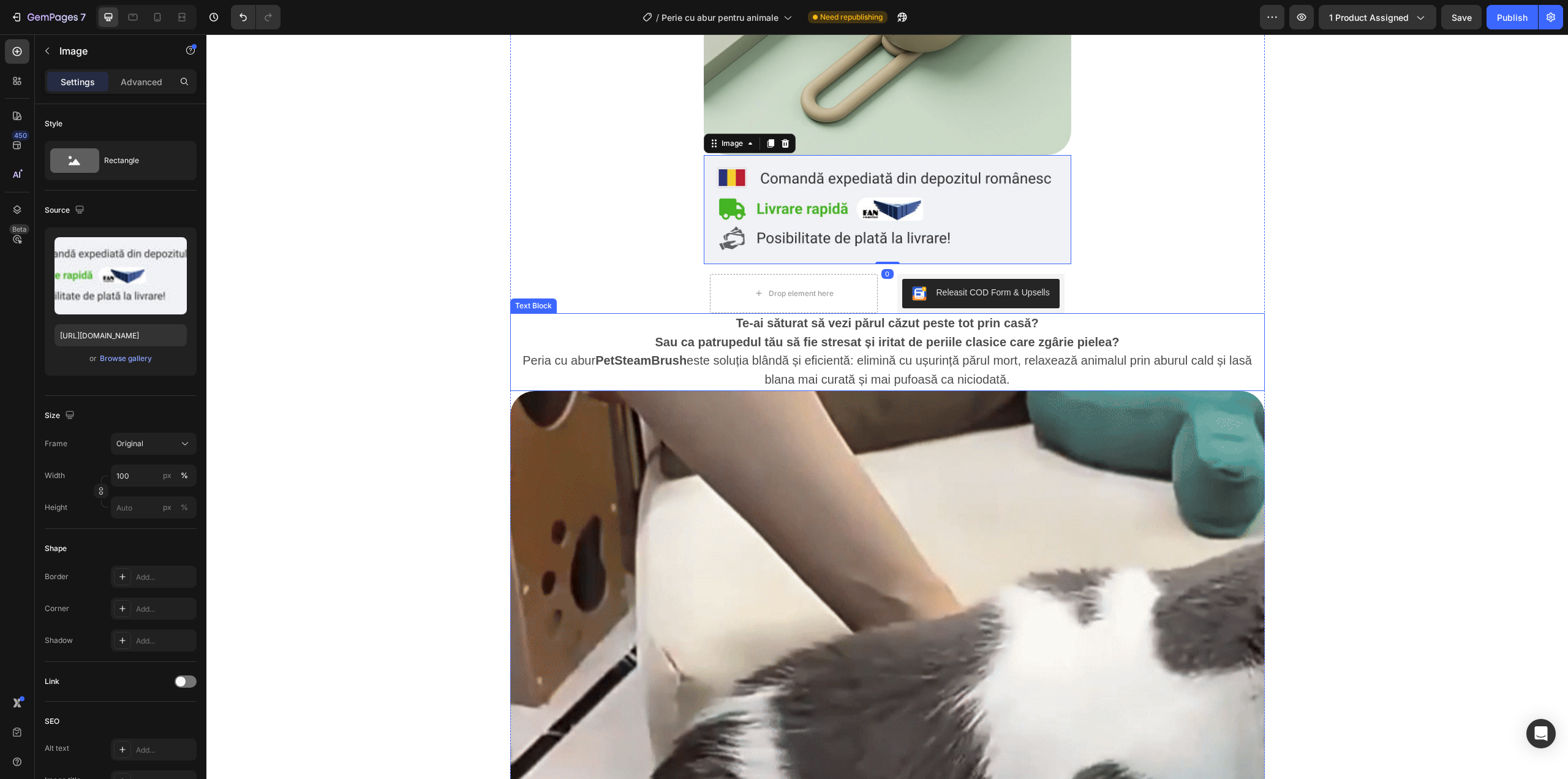
click at [772, 346] on strong "Sau ca patrupedul tău să fie stresat și iritat de periile clasice care zgârie p…" at bounding box center [886, 342] width 464 height 13
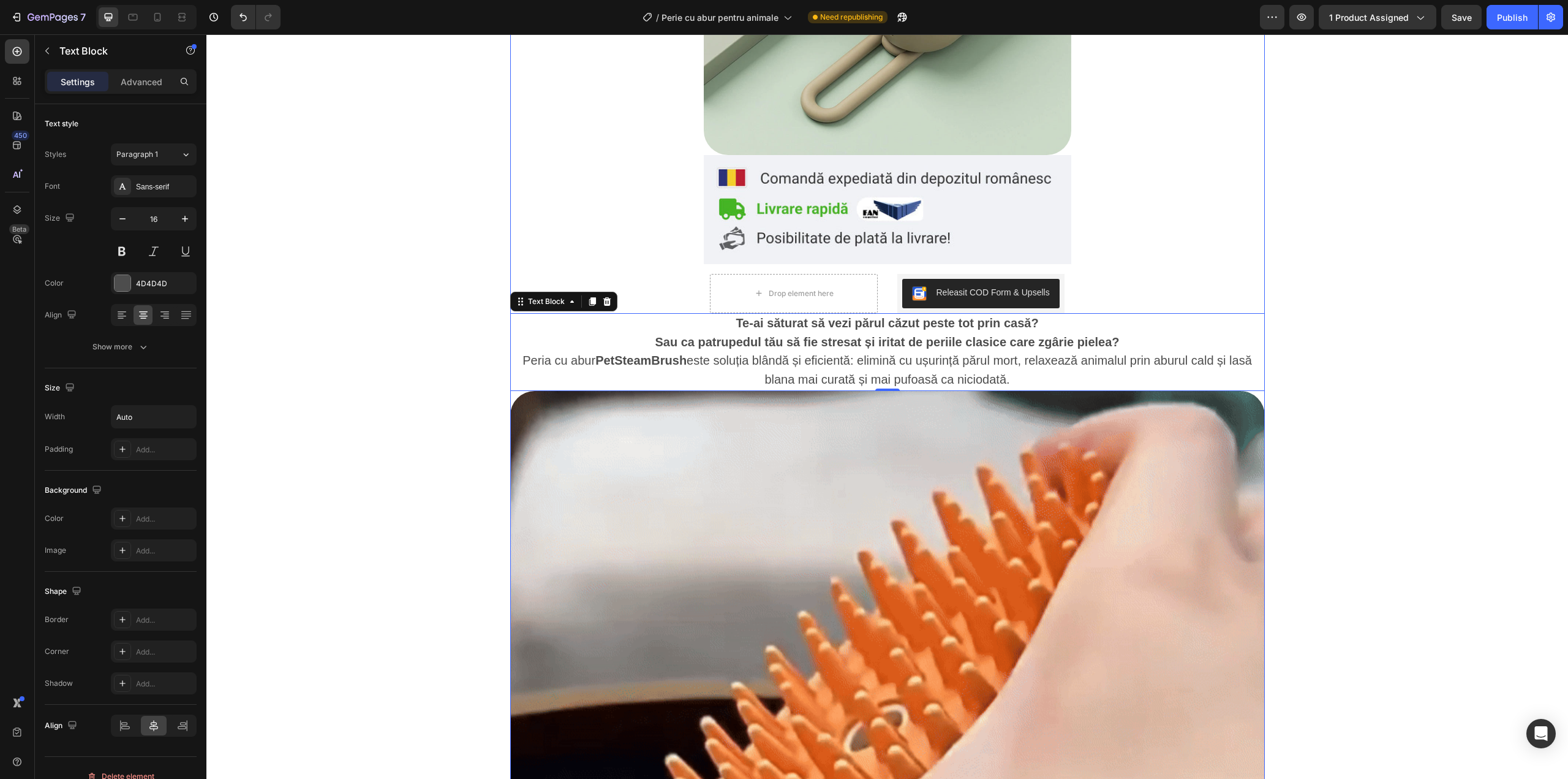
click at [784, 260] on img at bounding box center [887, 209] width 368 height 109
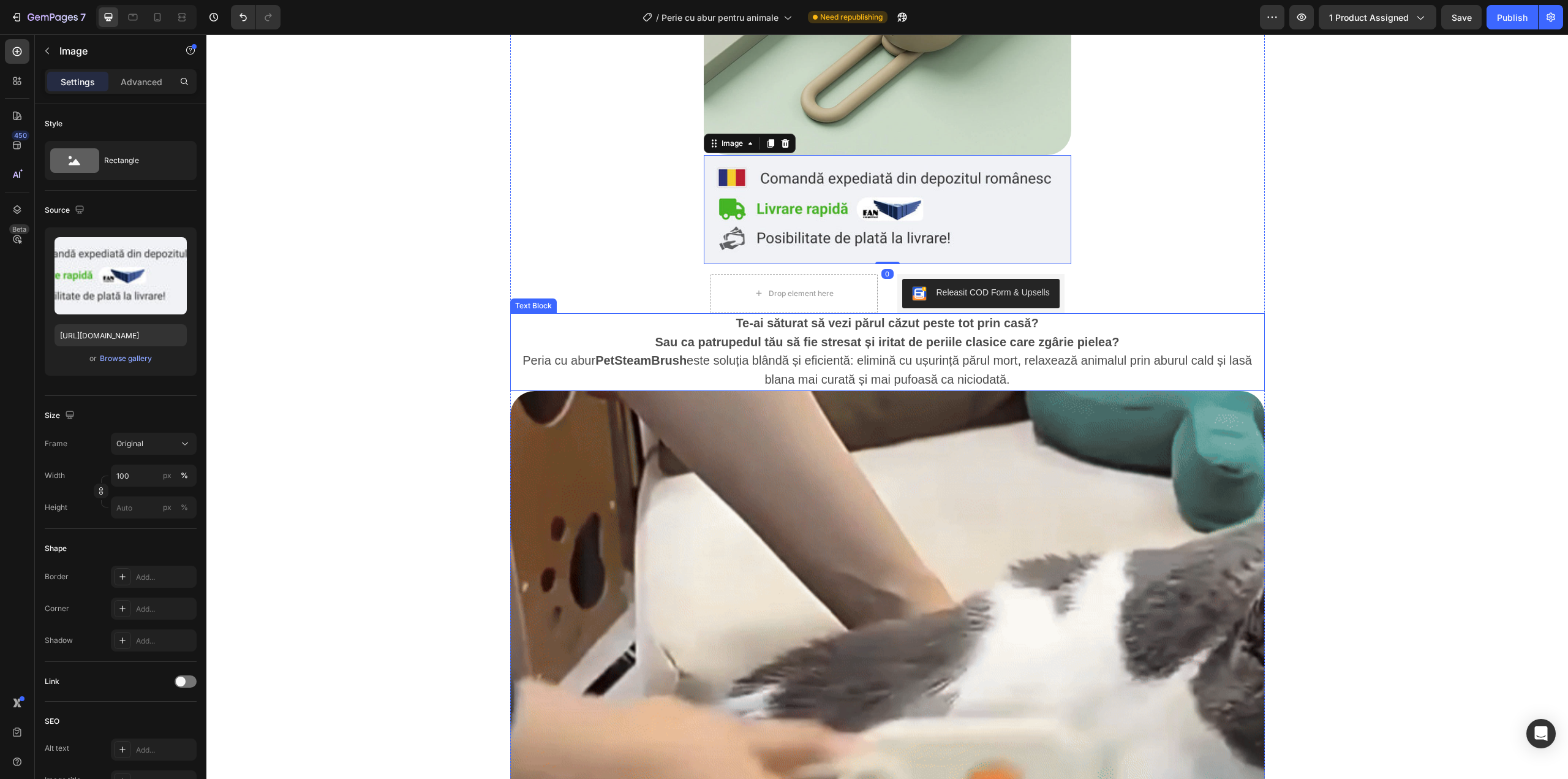
click at [766, 322] on strong "Te-ai săturat să vezi părul căzut peste tot prin casă?" at bounding box center [887, 323] width 303 height 13
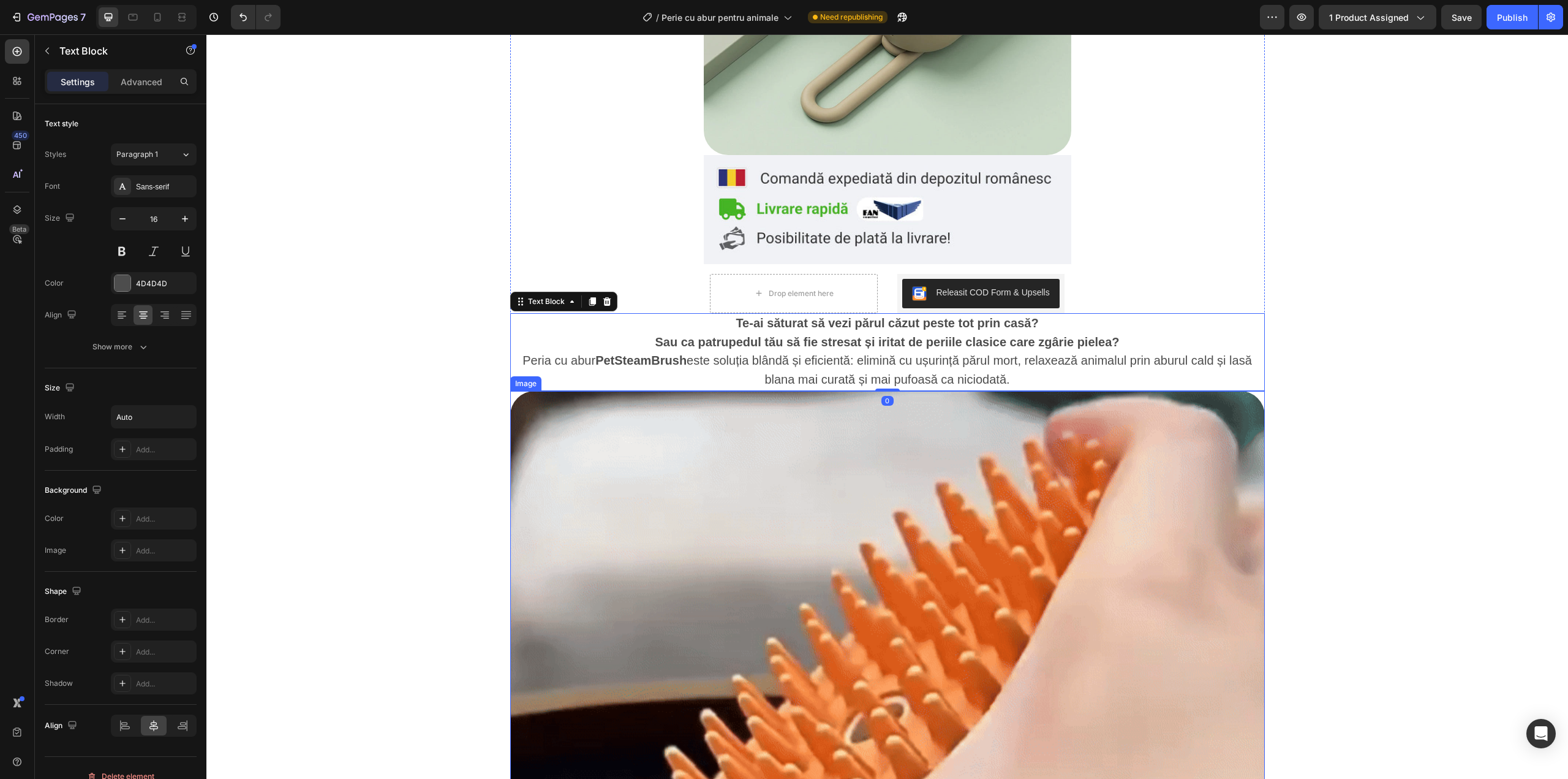
click at [762, 434] on img at bounding box center [887, 734] width 755 height 689
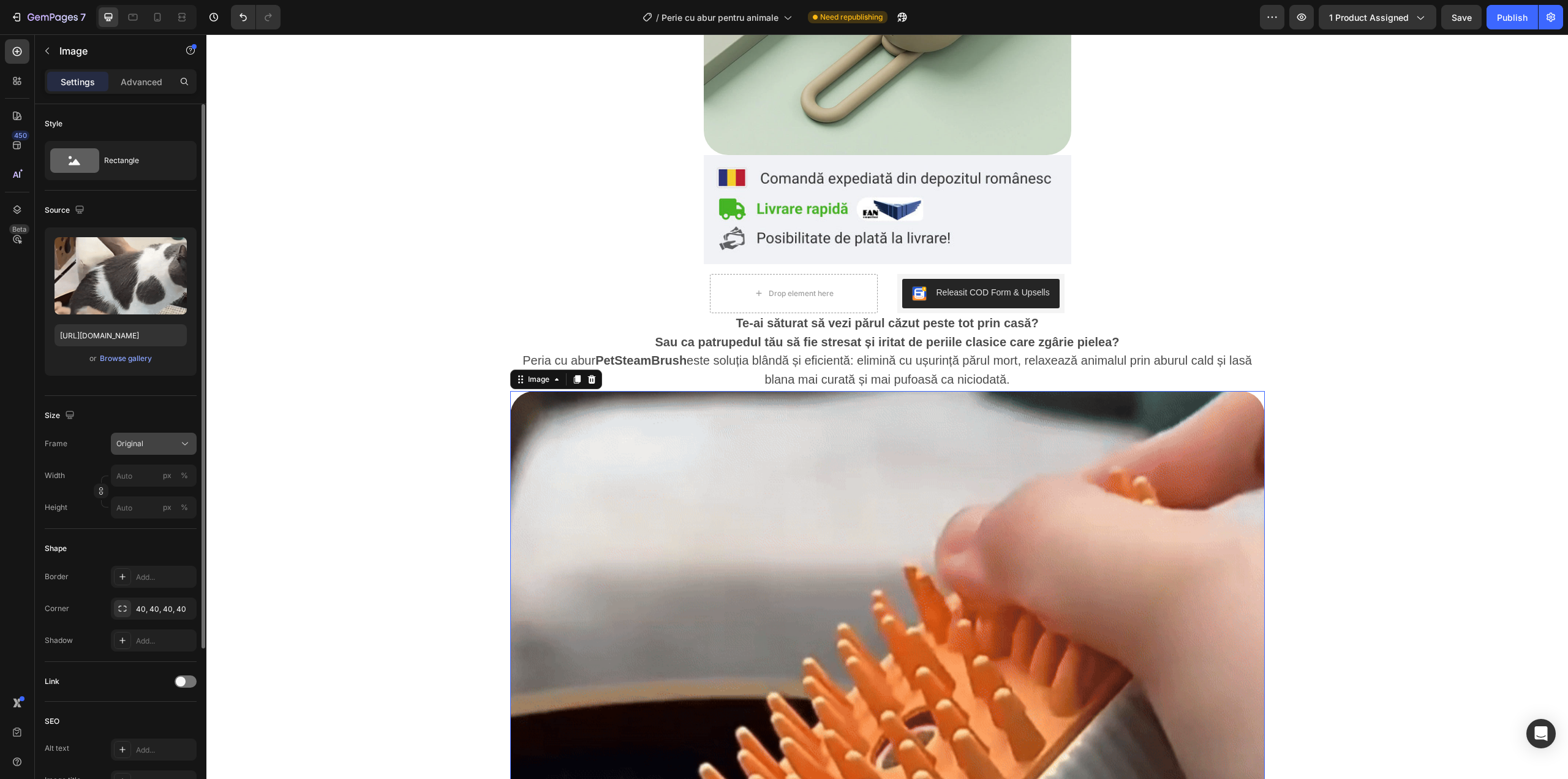
click at [156, 444] on div "Original" at bounding box center [146, 444] width 60 height 11
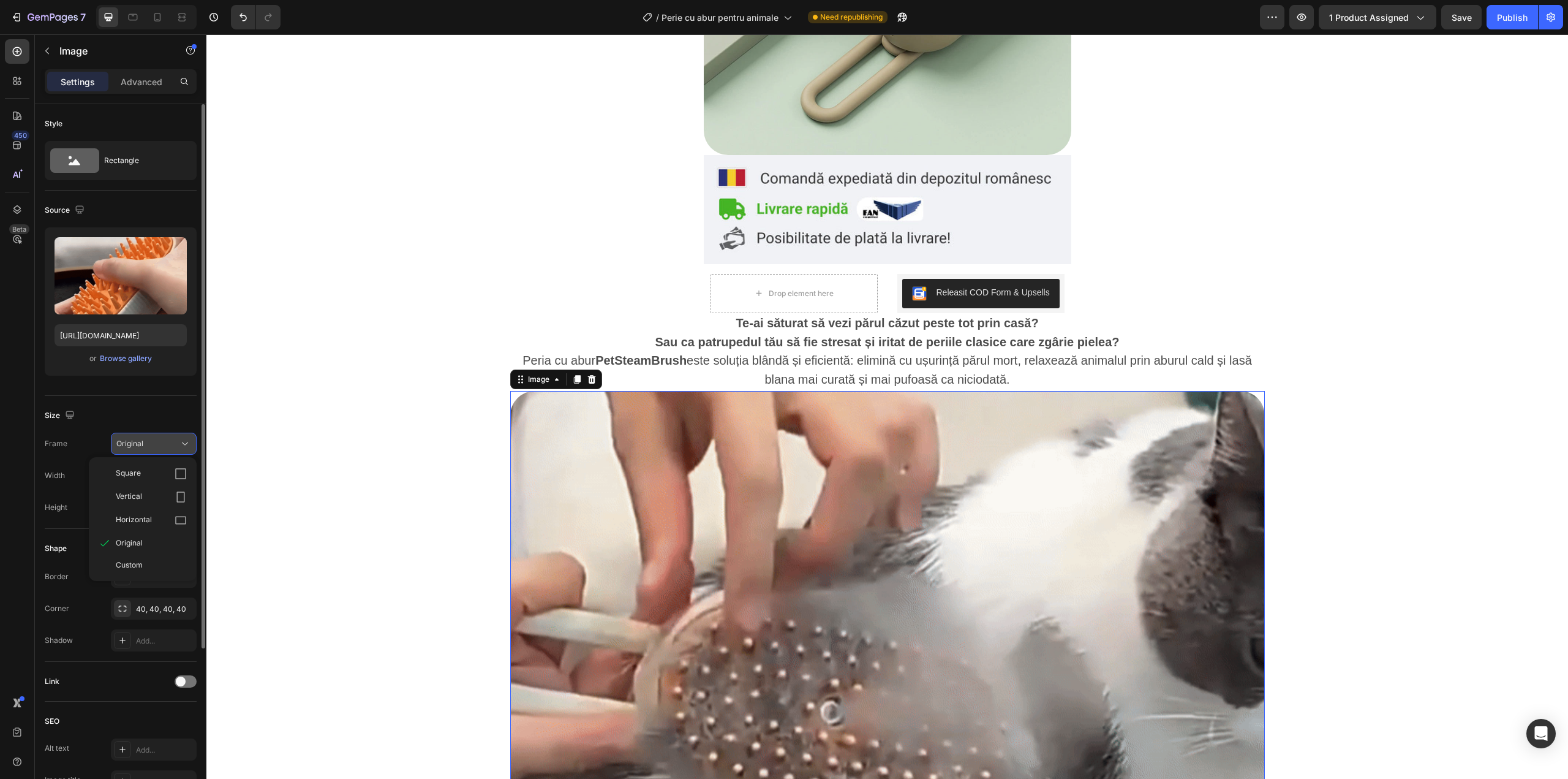
click at [159, 442] on div "Original" at bounding box center [146, 444] width 60 height 11
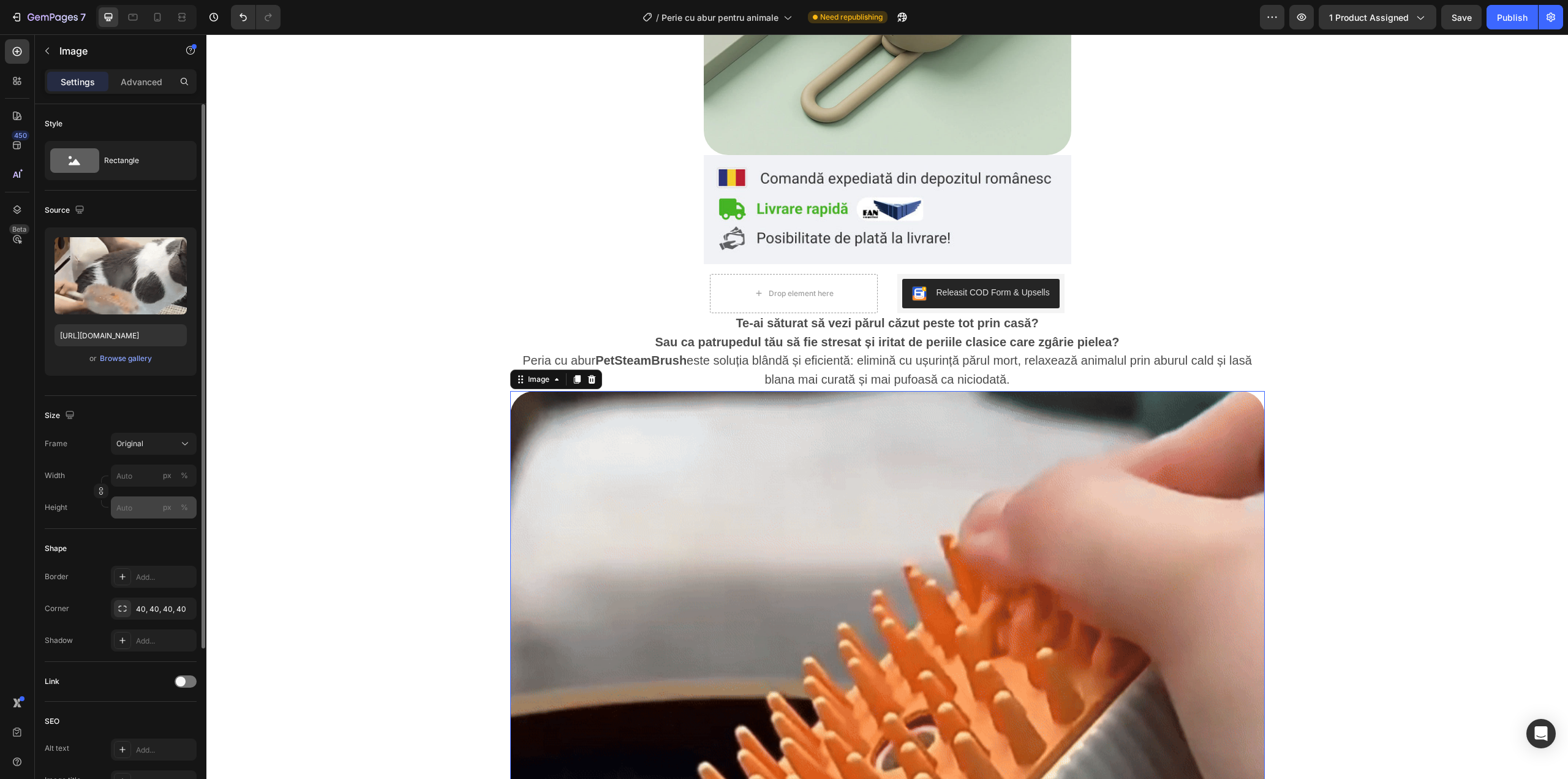
scroll to position [41, 0]
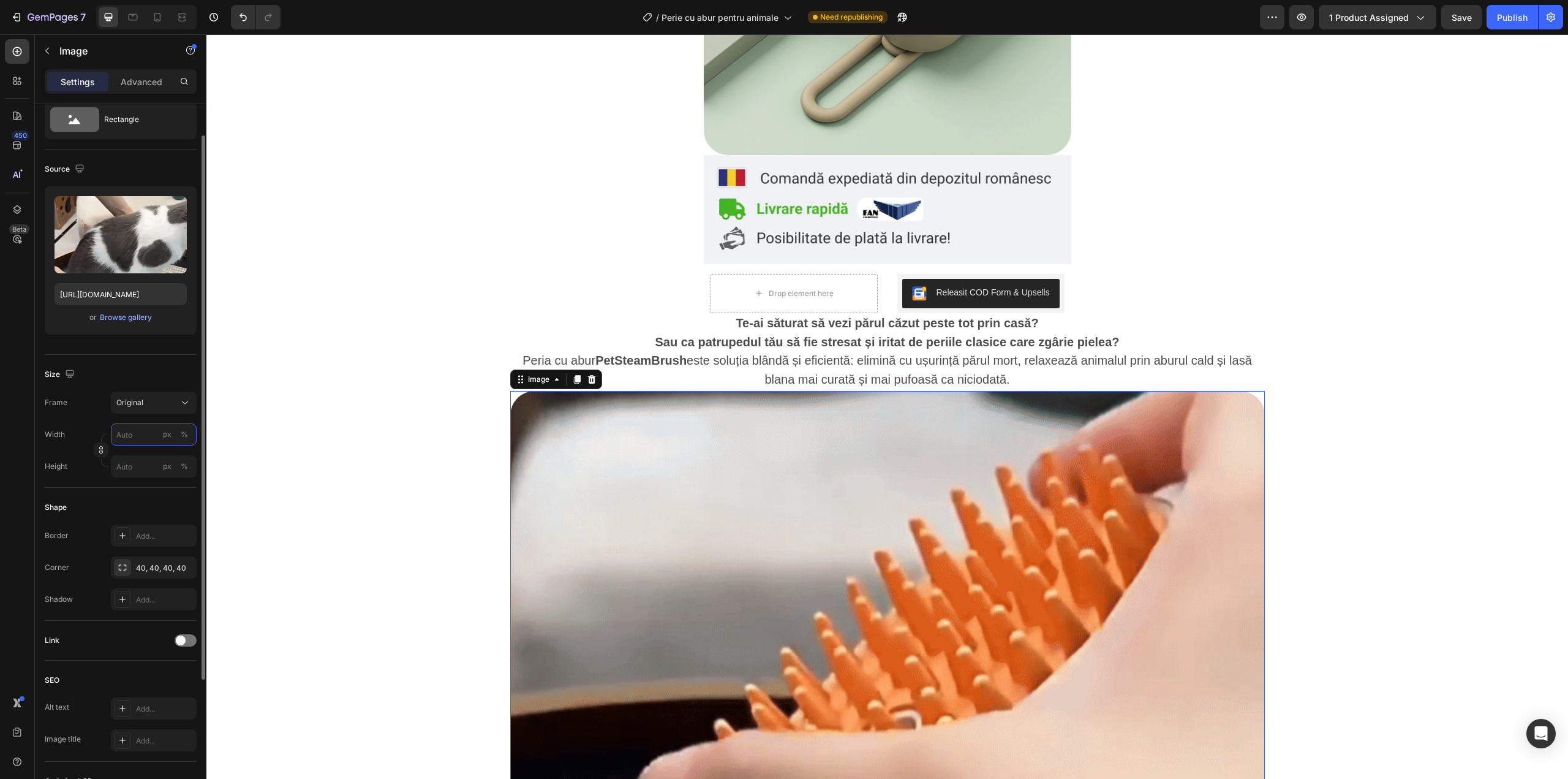
click at [158, 432] on input "px %" at bounding box center [154, 434] width 85 height 22
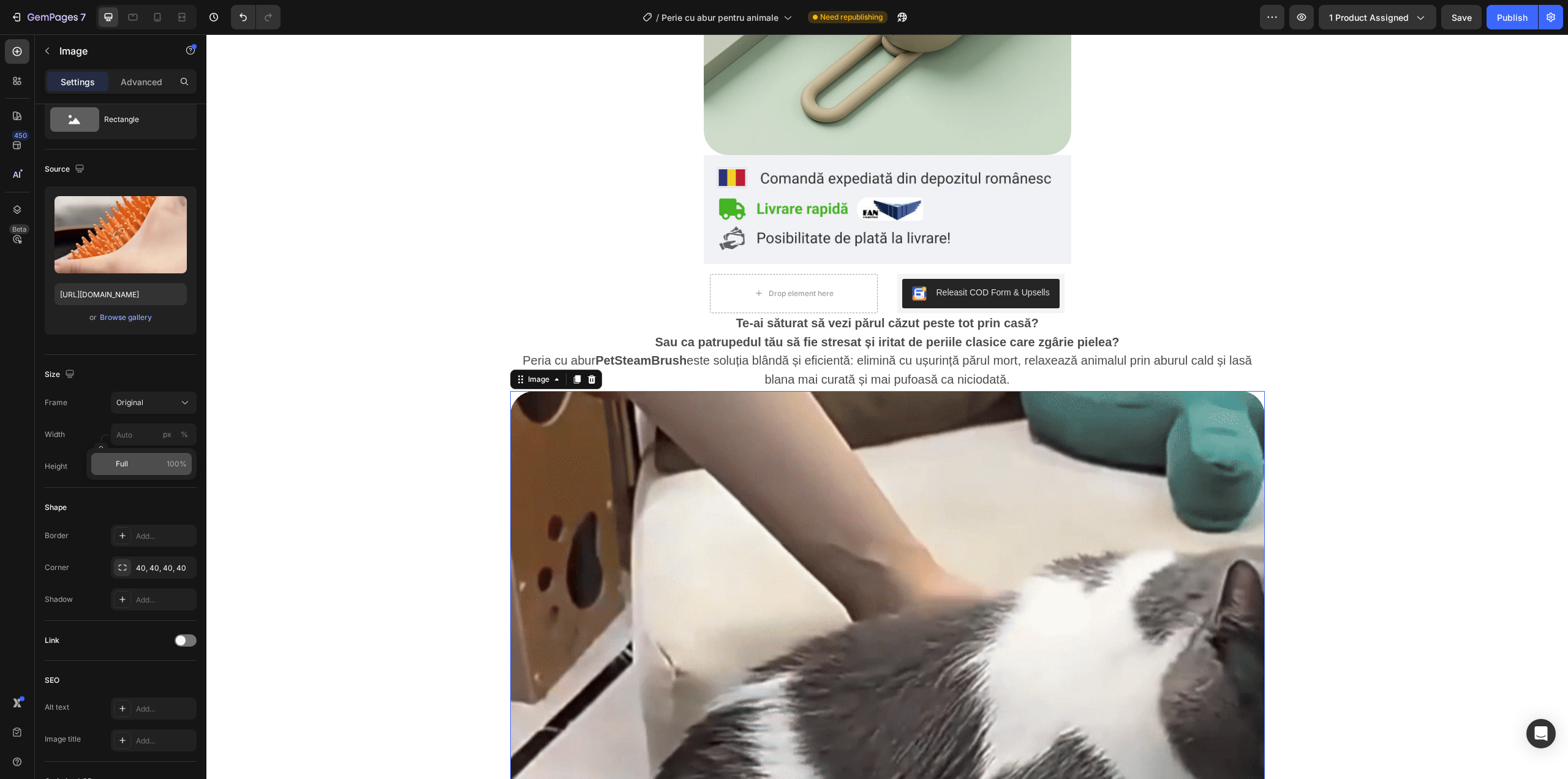
click at [163, 456] on div "Full 100%" at bounding box center [142, 464] width 101 height 22
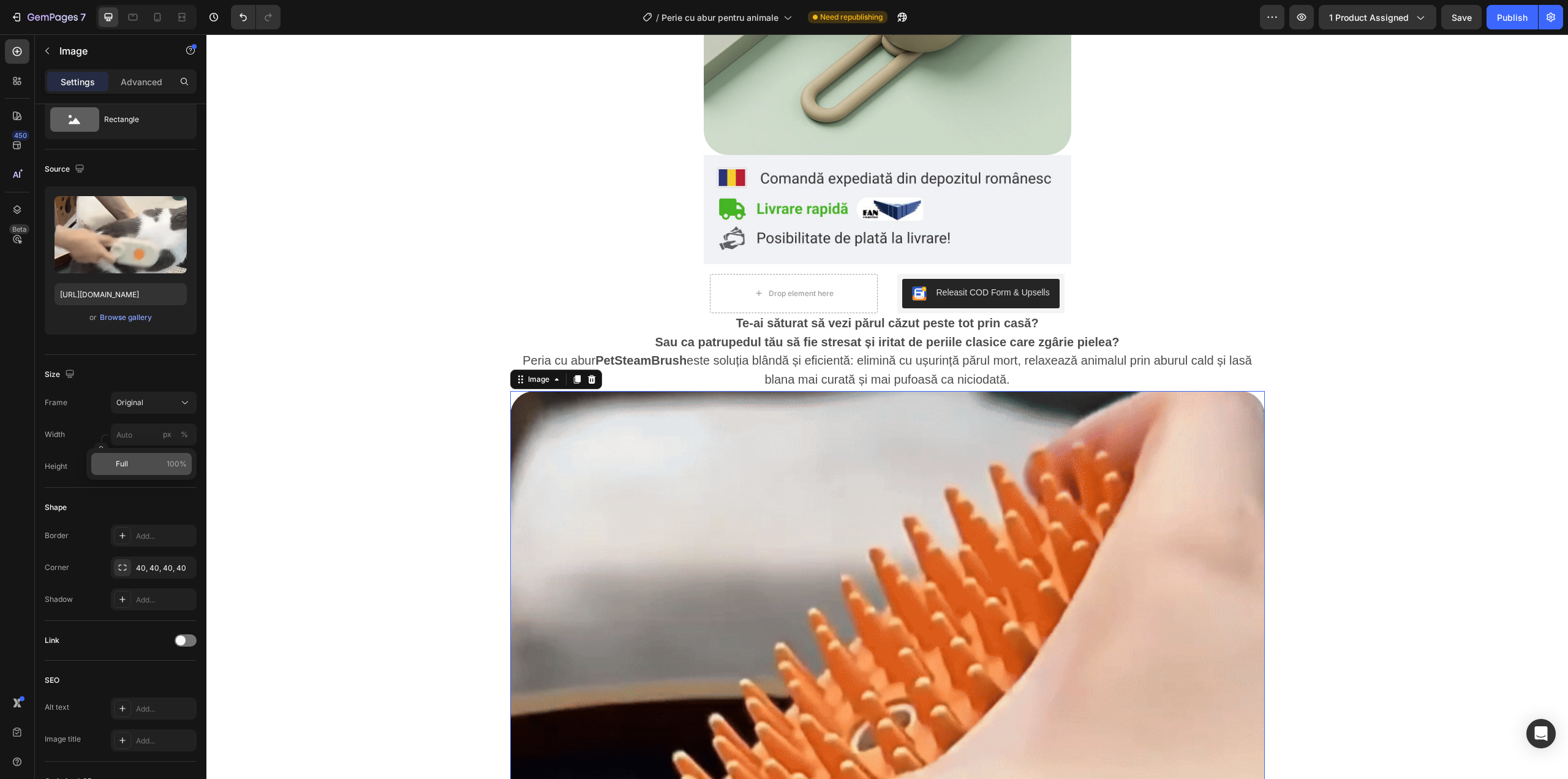
type input "100"
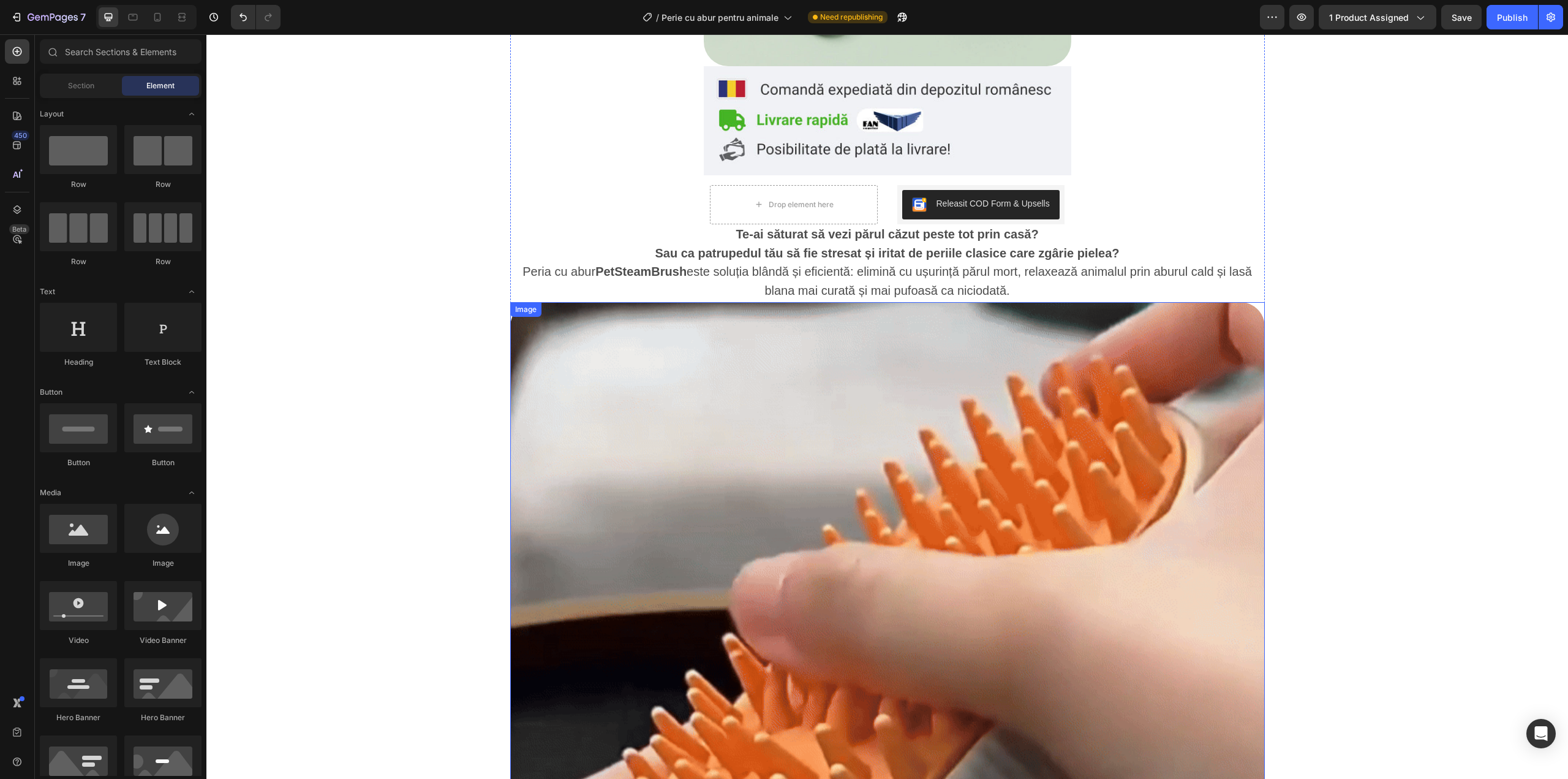
scroll to position [572, 0]
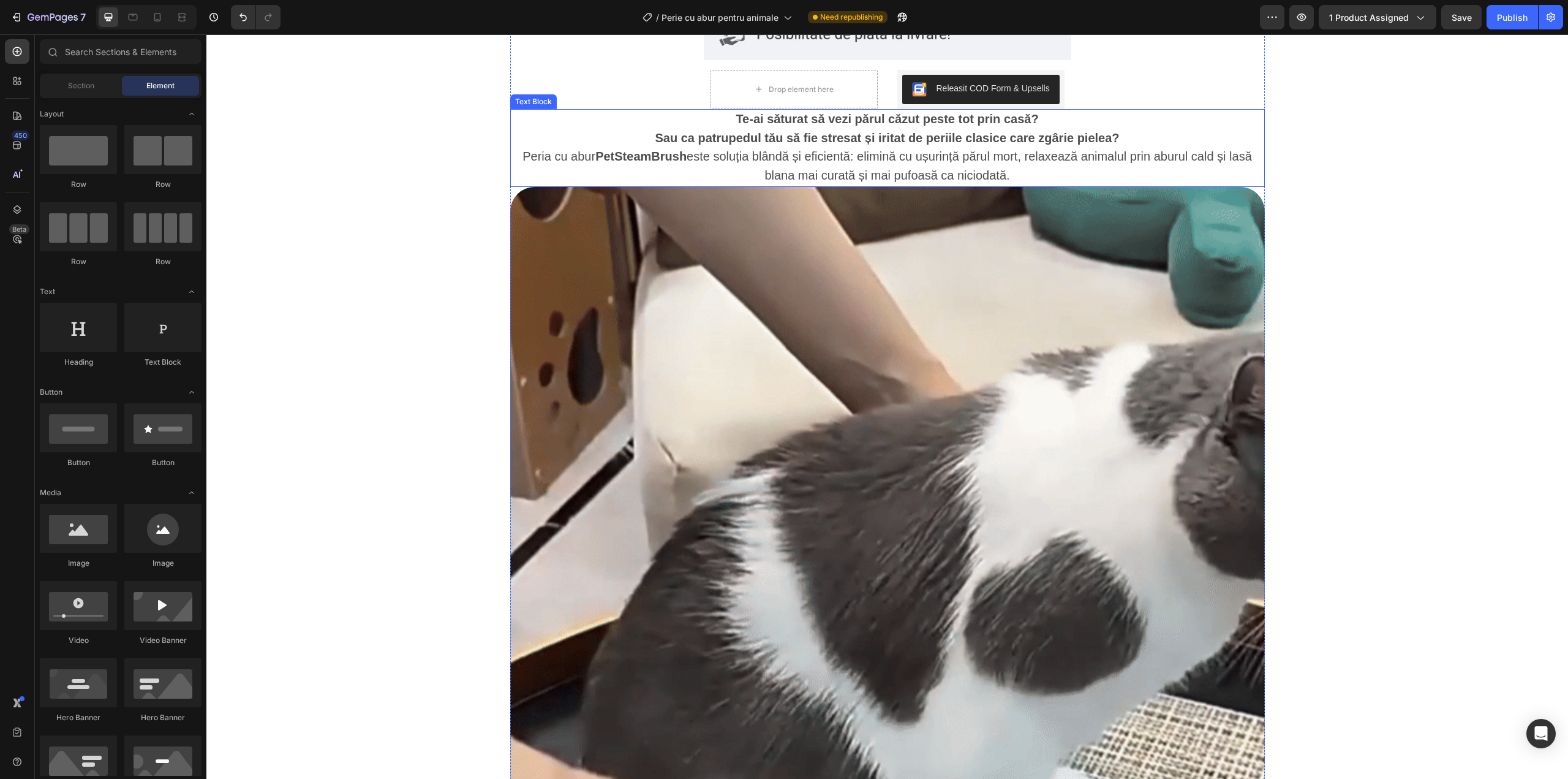
click at [777, 164] on p "Peria cu abur PetSteamBrush este soluția blândă și eficientă: elimină cu ușurin…" at bounding box center [888, 166] width 752 height 38
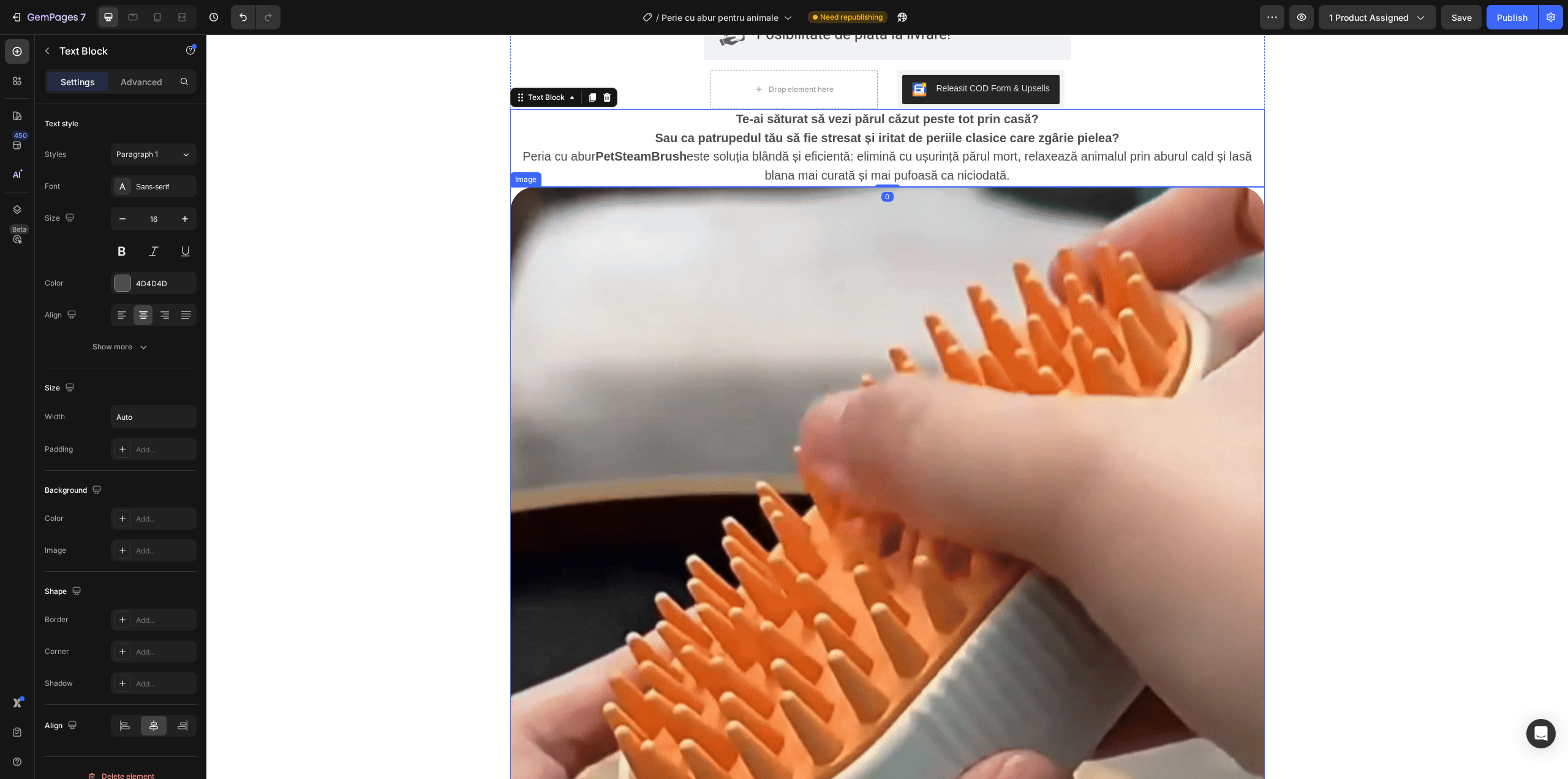
click at [796, 312] on img at bounding box center [887, 531] width 755 height 689
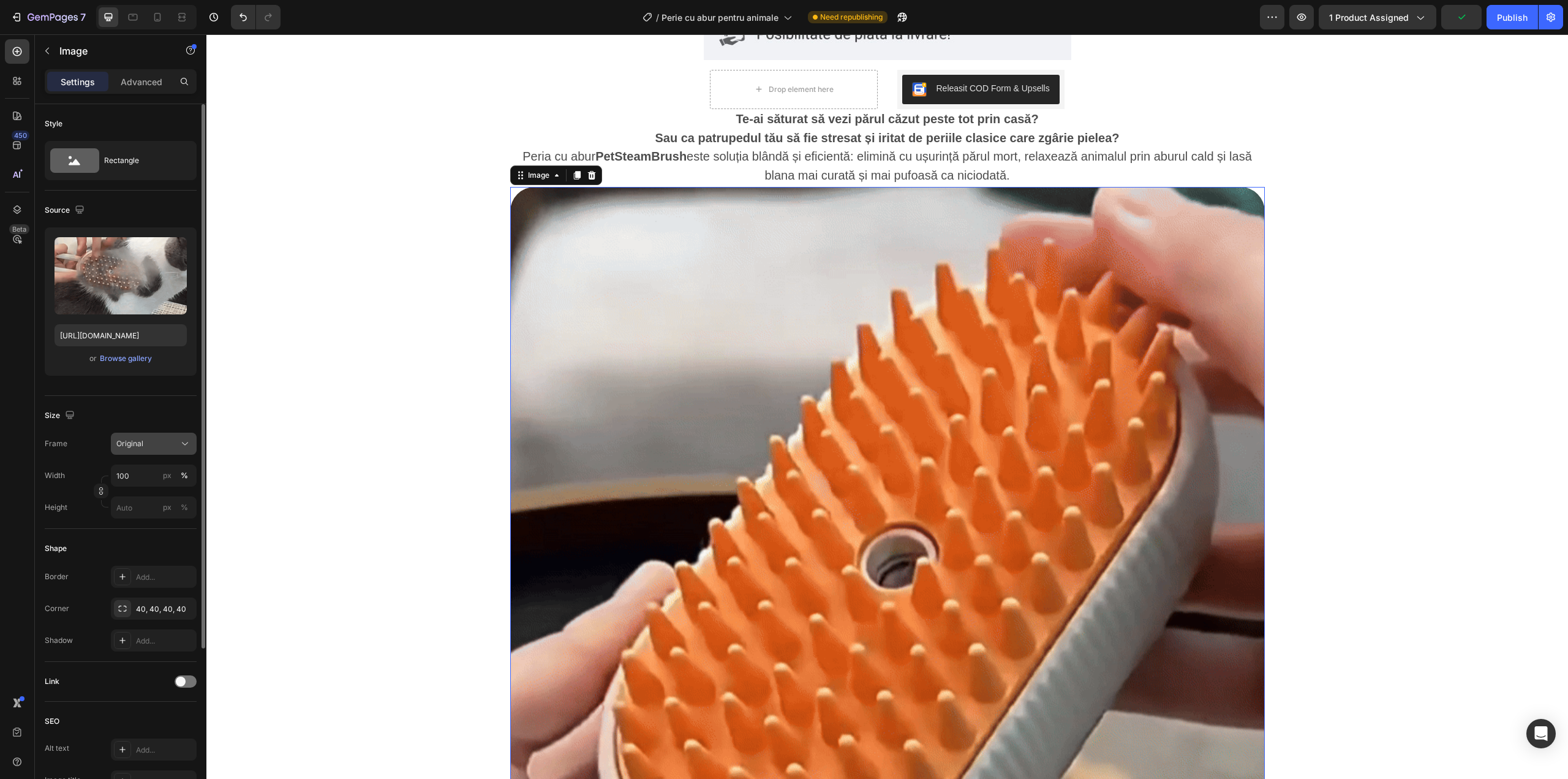
click at [158, 436] on button "Original" at bounding box center [154, 443] width 85 height 22
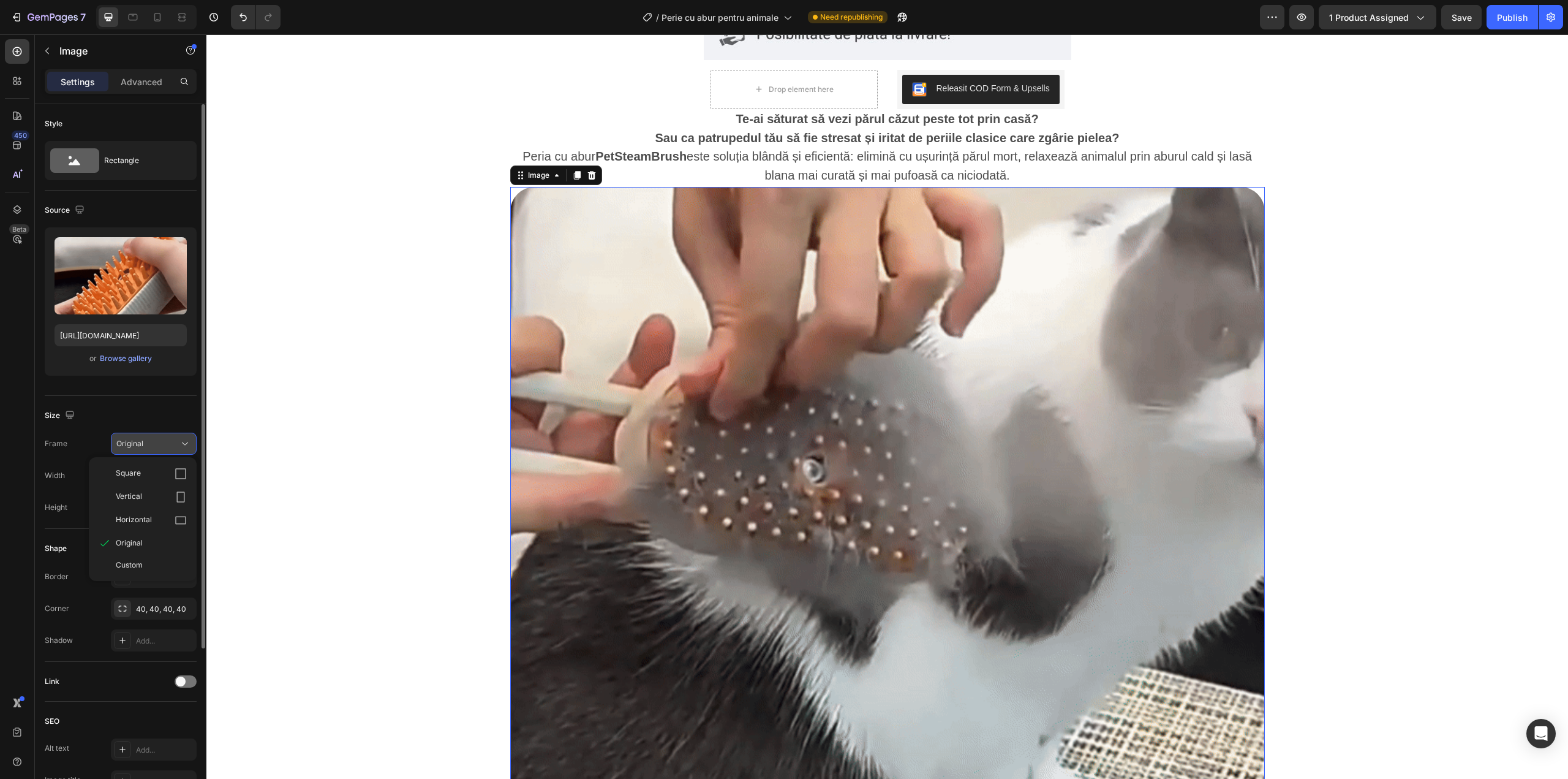
click at [157, 450] on button "Original" at bounding box center [154, 443] width 85 height 22
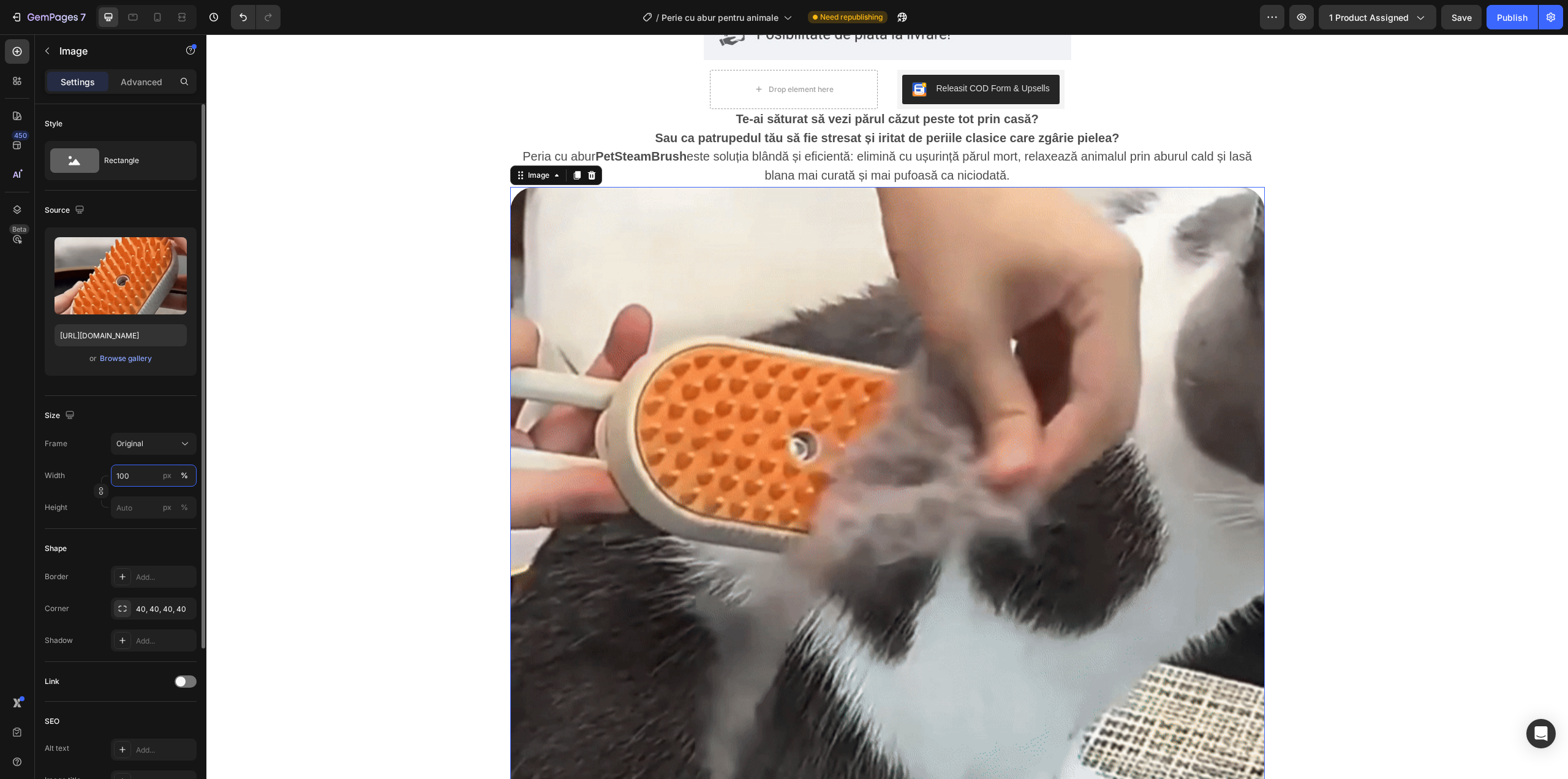
click at [156, 475] on input "100" at bounding box center [154, 475] width 85 height 22
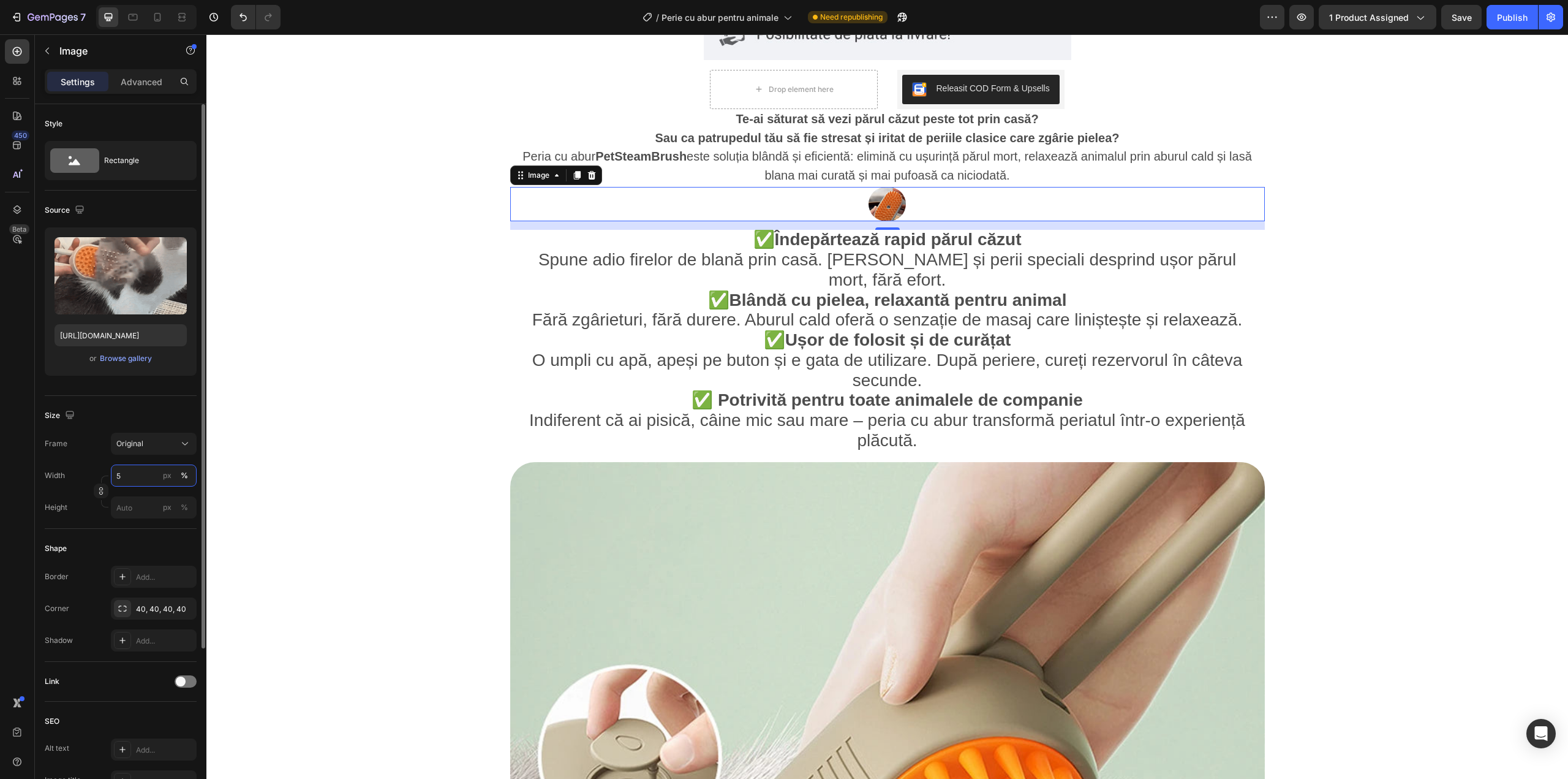
type input "50"
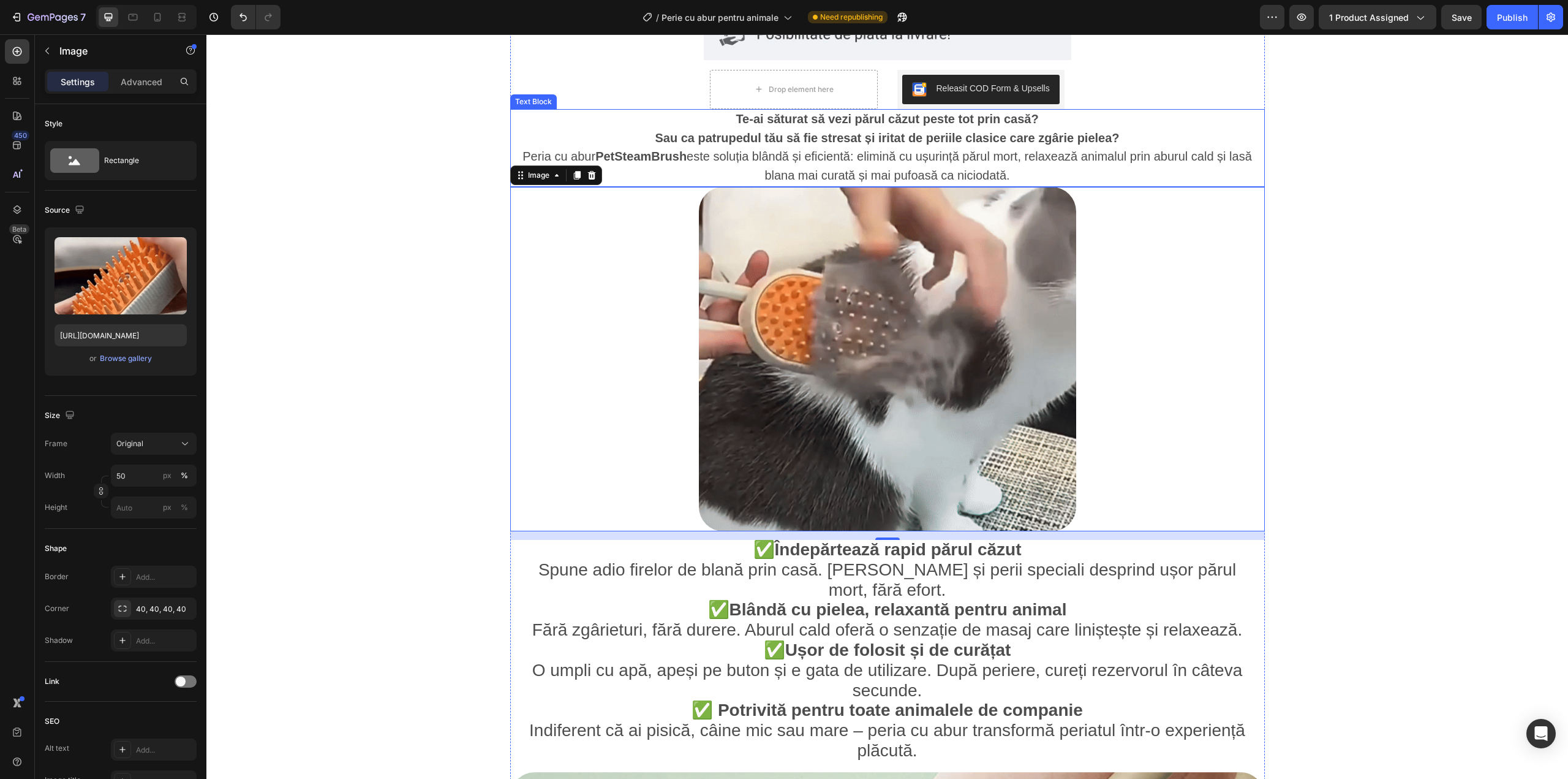
click at [753, 142] on strong "Sau ca patrupedul tău să fie stresat și iritat de periile clasice care zgârie p…" at bounding box center [886, 138] width 464 height 13
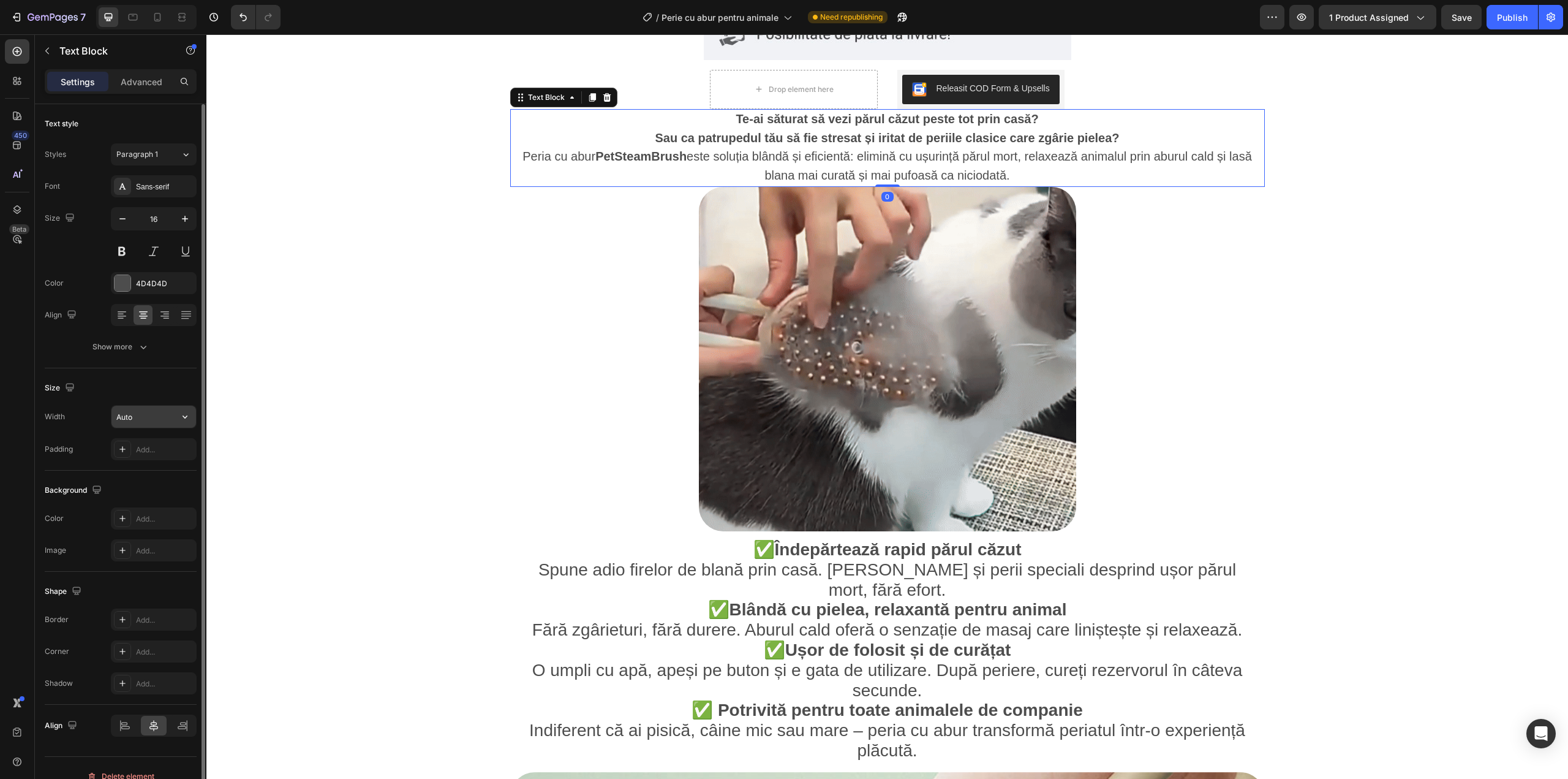
click at [130, 428] on input "Auto" at bounding box center [153, 416] width 85 height 22
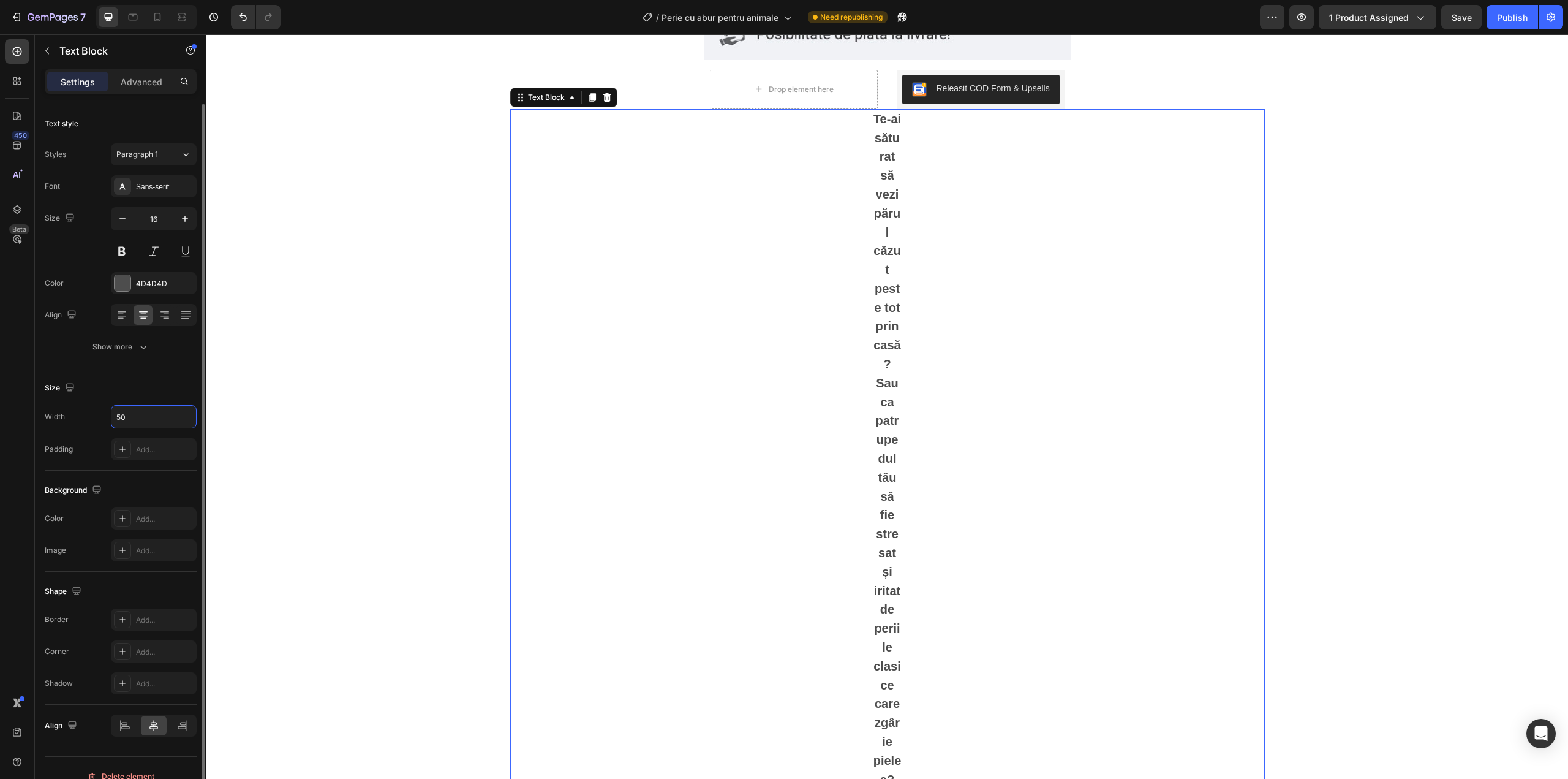
type input "50%"
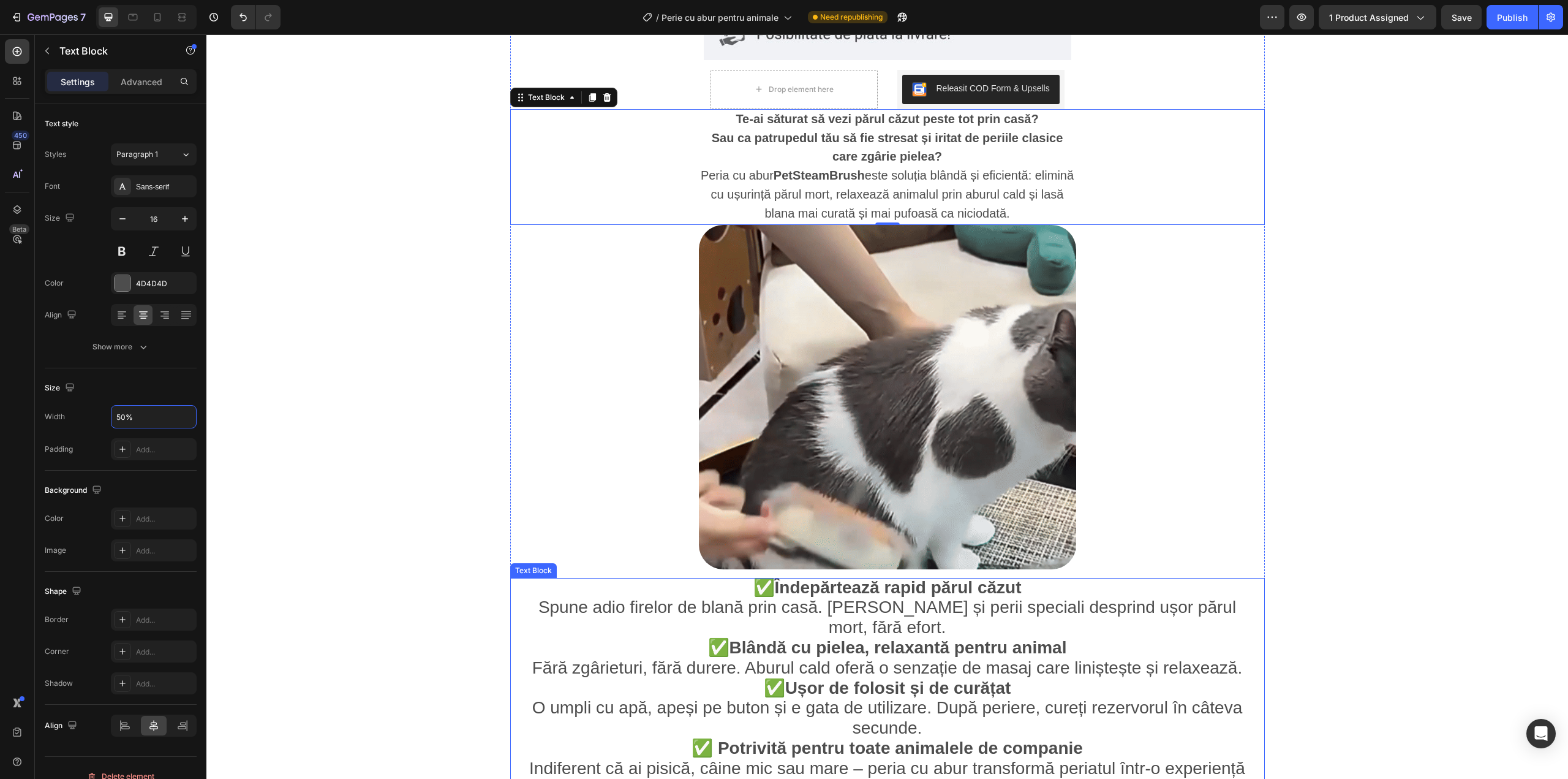
click at [795, 637] on strong "Blândă cu pielea, relaxantă pentru animal" at bounding box center [897, 647] width 337 height 19
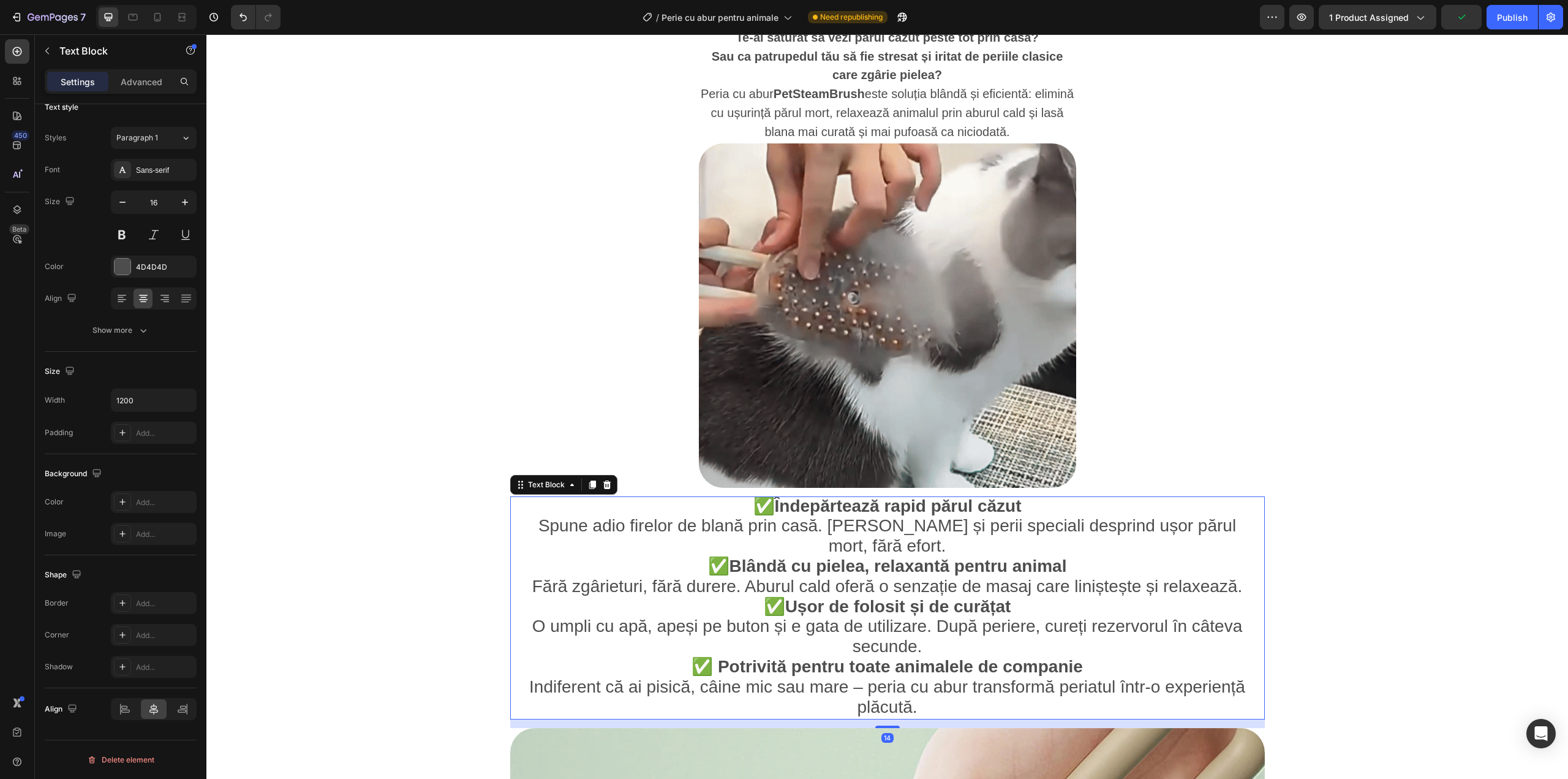
scroll to position [654, 0]
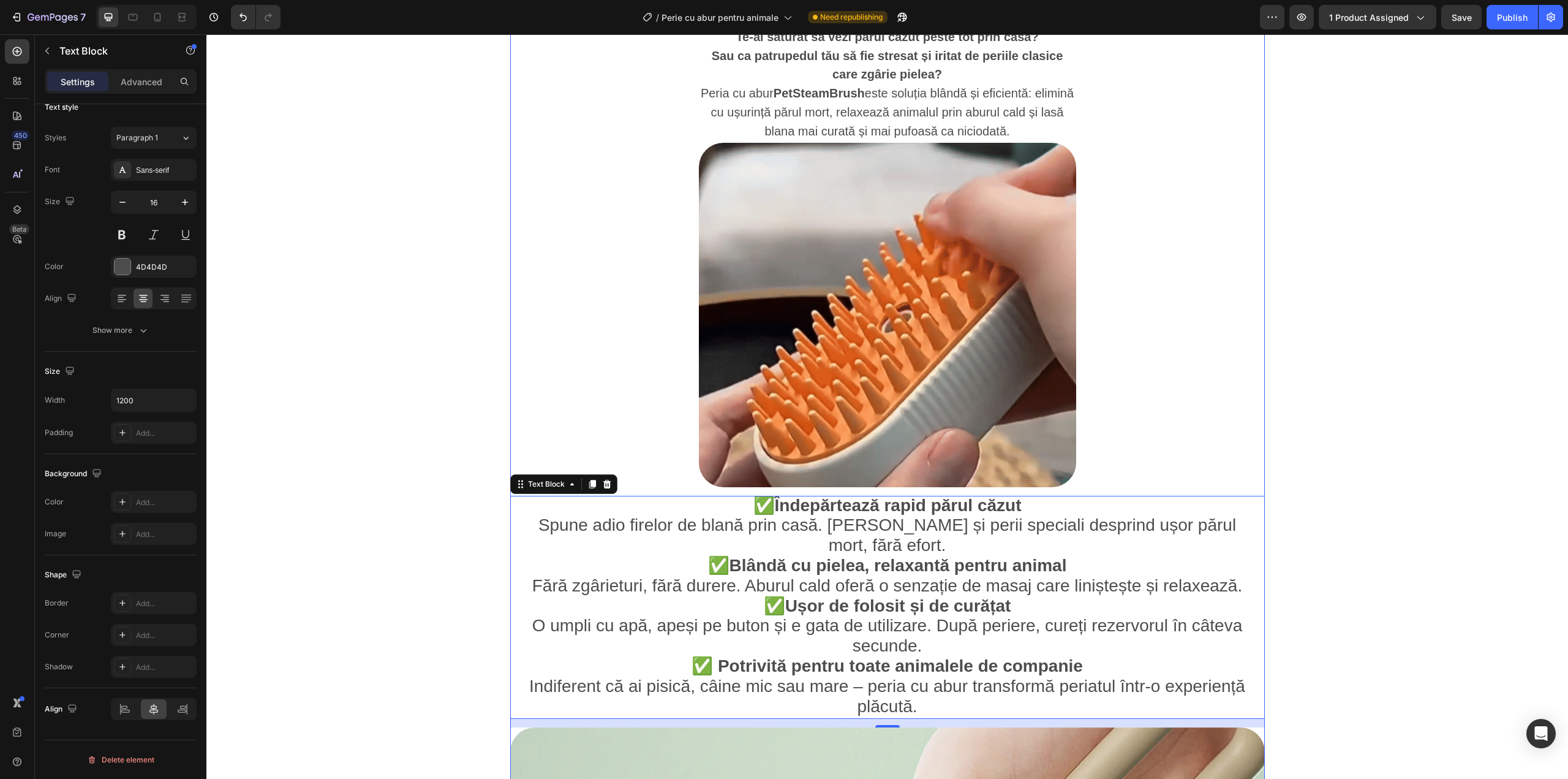
click at [834, 483] on img at bounding box center [887, 314] width 377 height 344
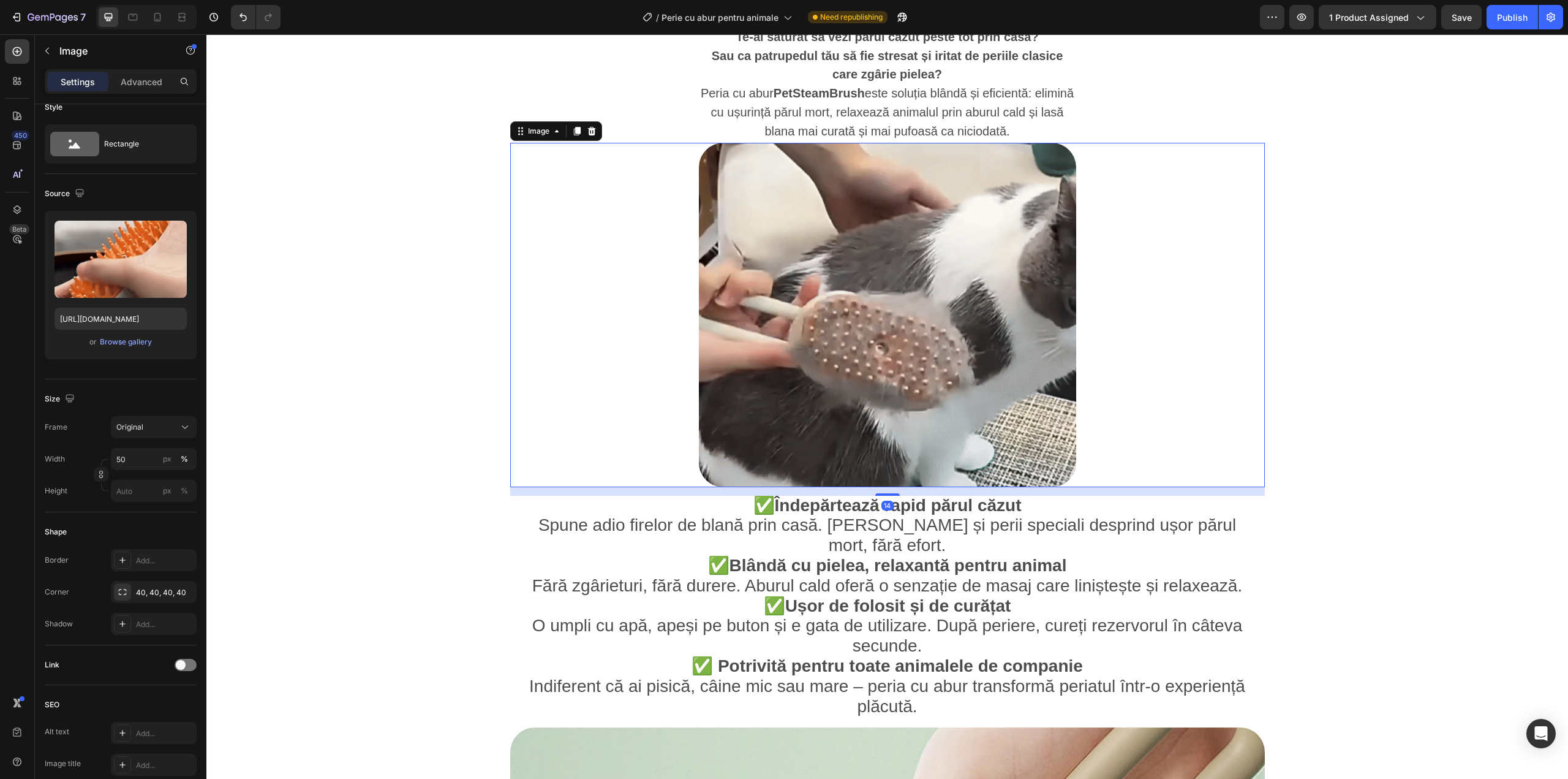
scroll to position [0, 0]
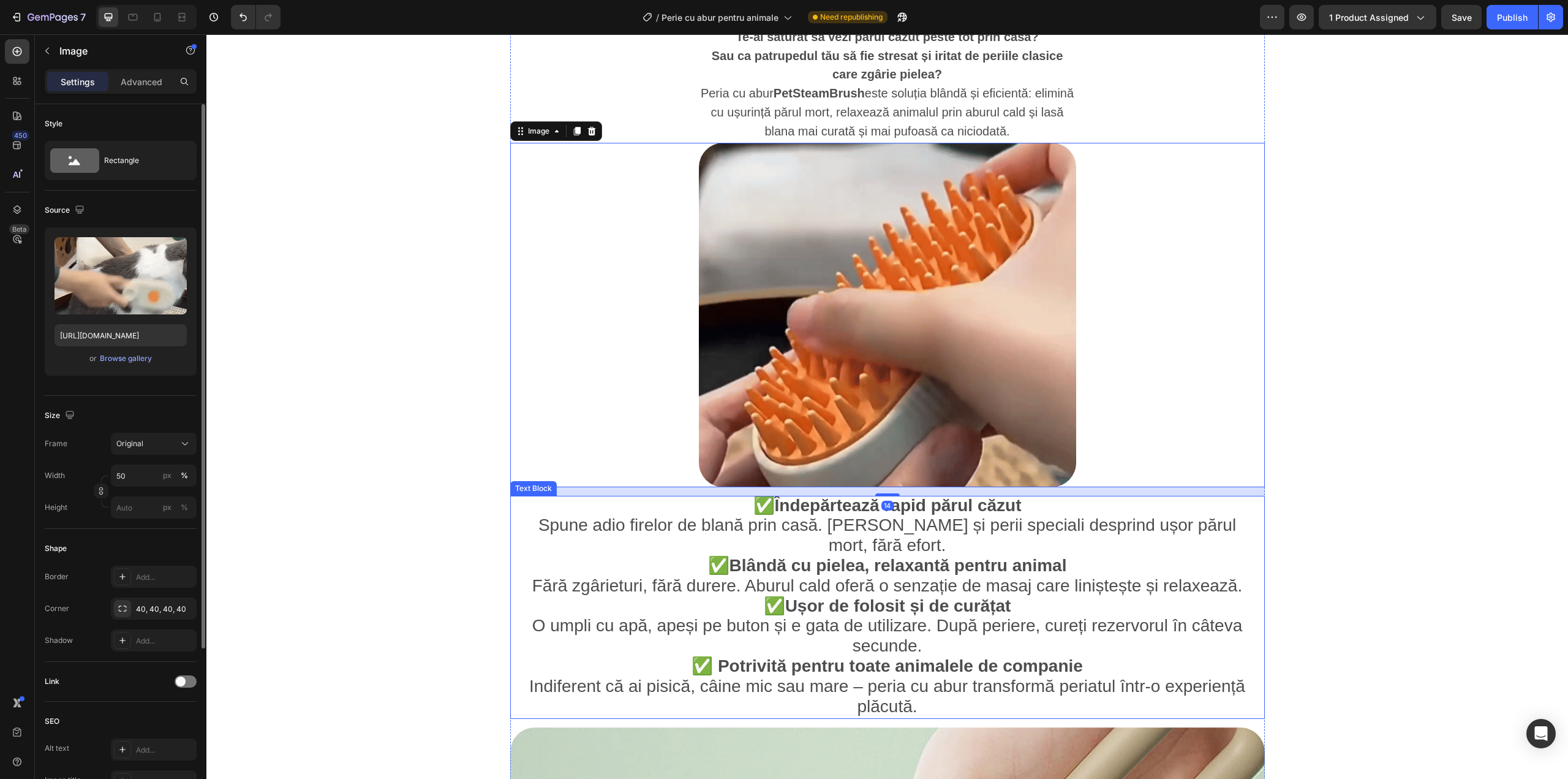
click at [831, 532] on span "Spune adio firelor de blană prin casă. Aburul și perii speciali desprind ușor p…" at bounding box center [887, 534] width 698 height 39
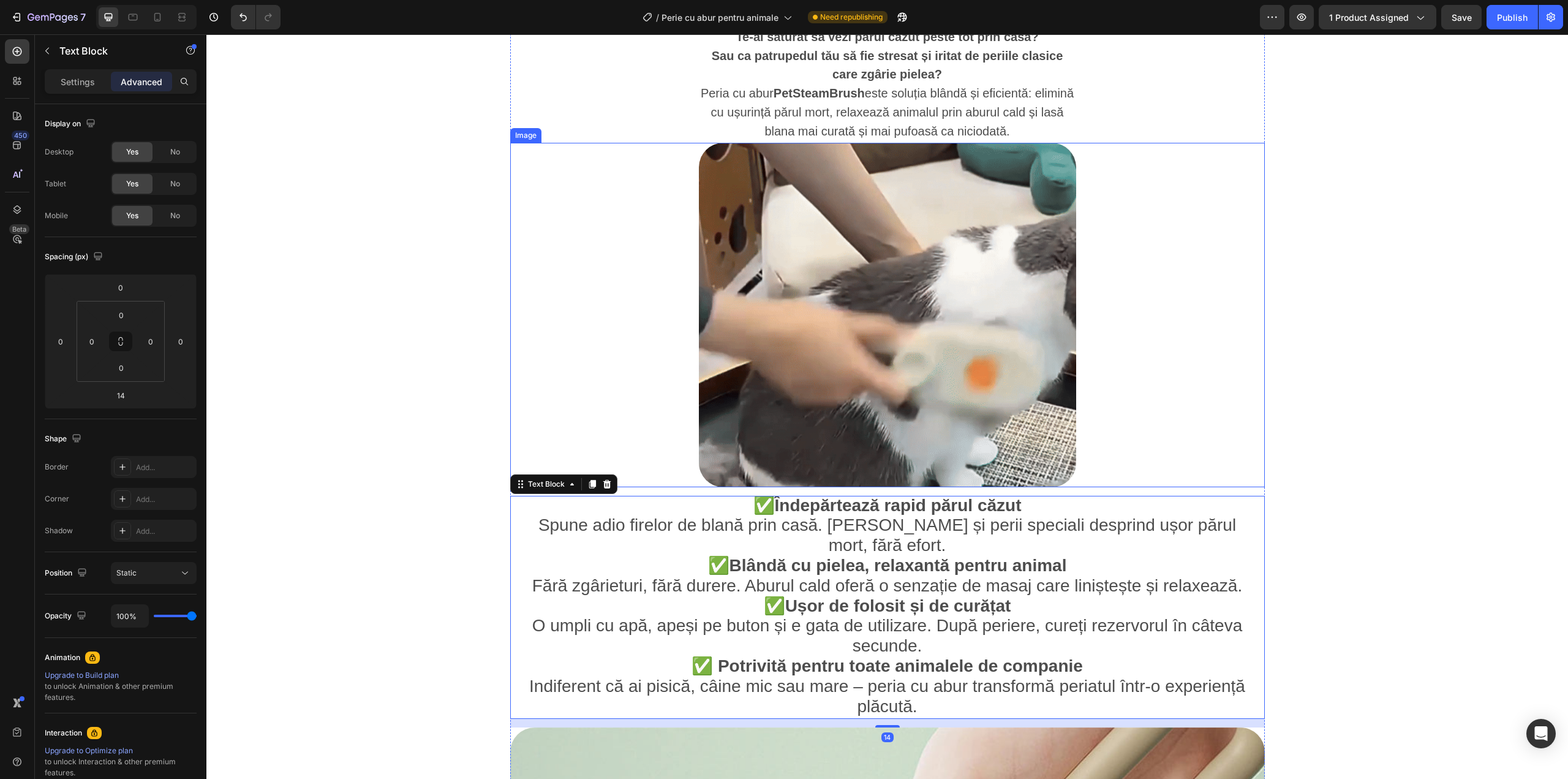
click at [822, 464] on img at bounding box center [887, 314] width 377 height 344
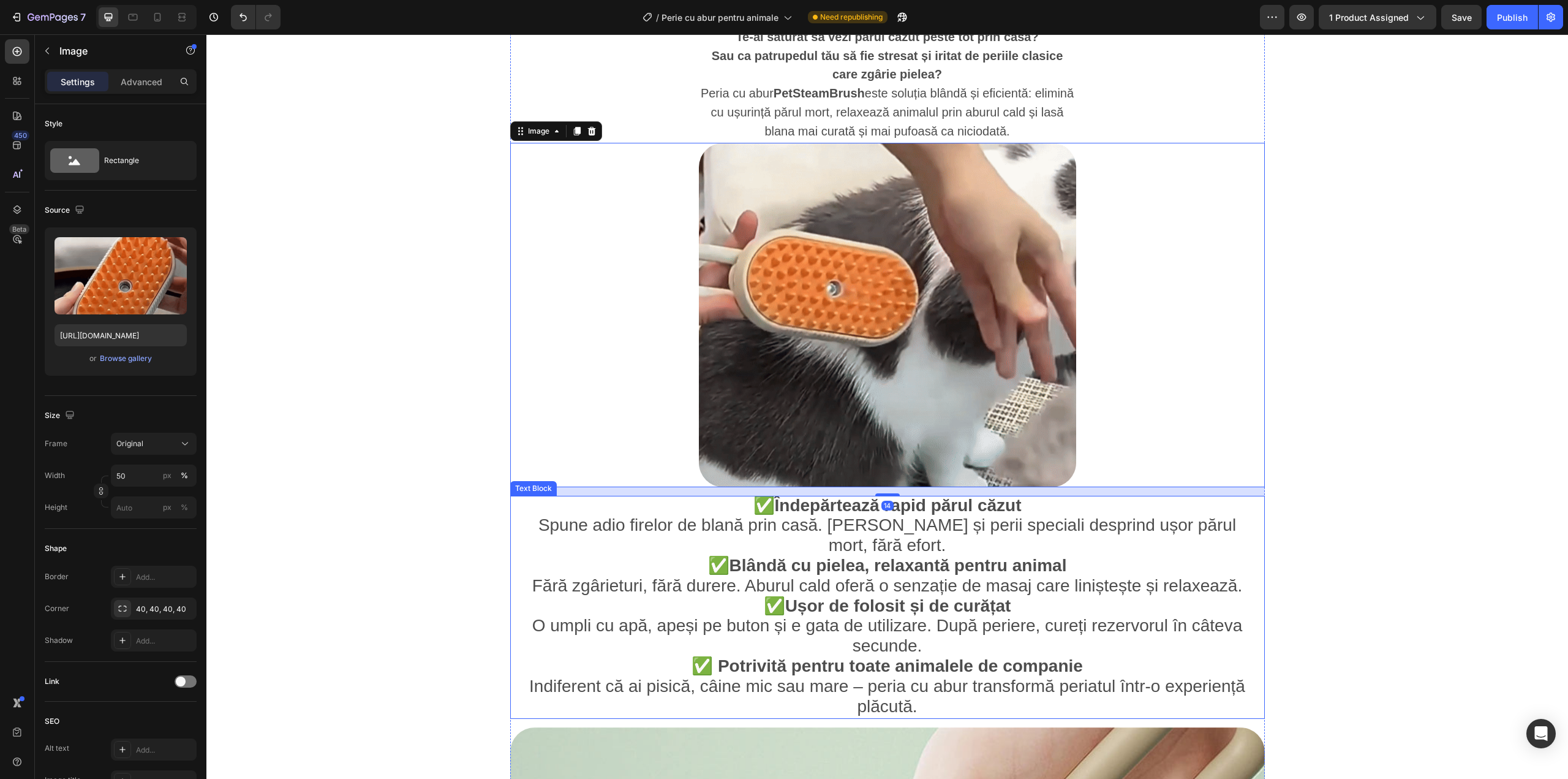
click at [827, 525] on span "Spune adio firelor de blană prin casă. Aburul și perii speciali desprind ușor p…" at bounding box center [887, 534] width 698 height 39
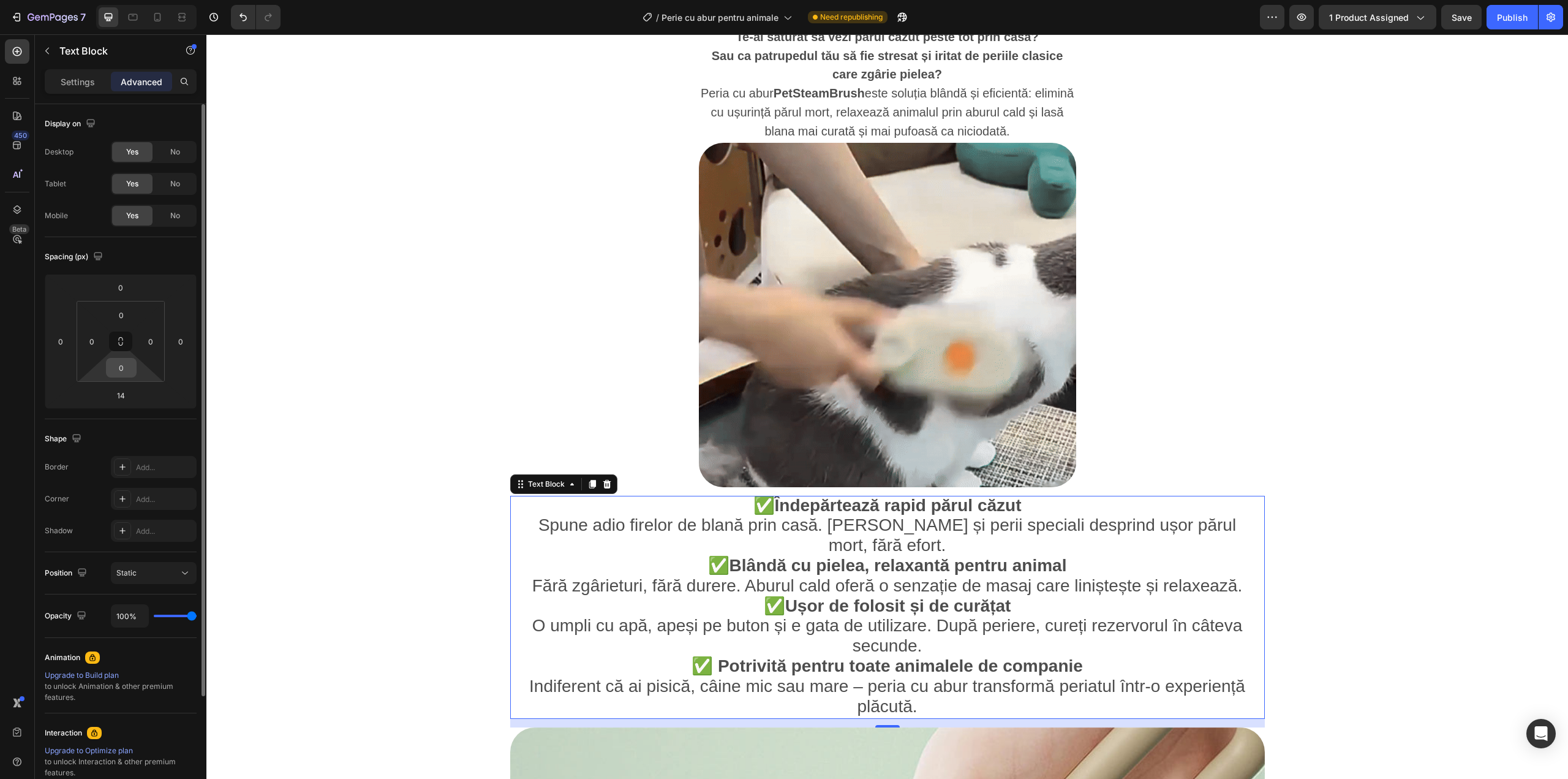
scroll to position [82, 0]
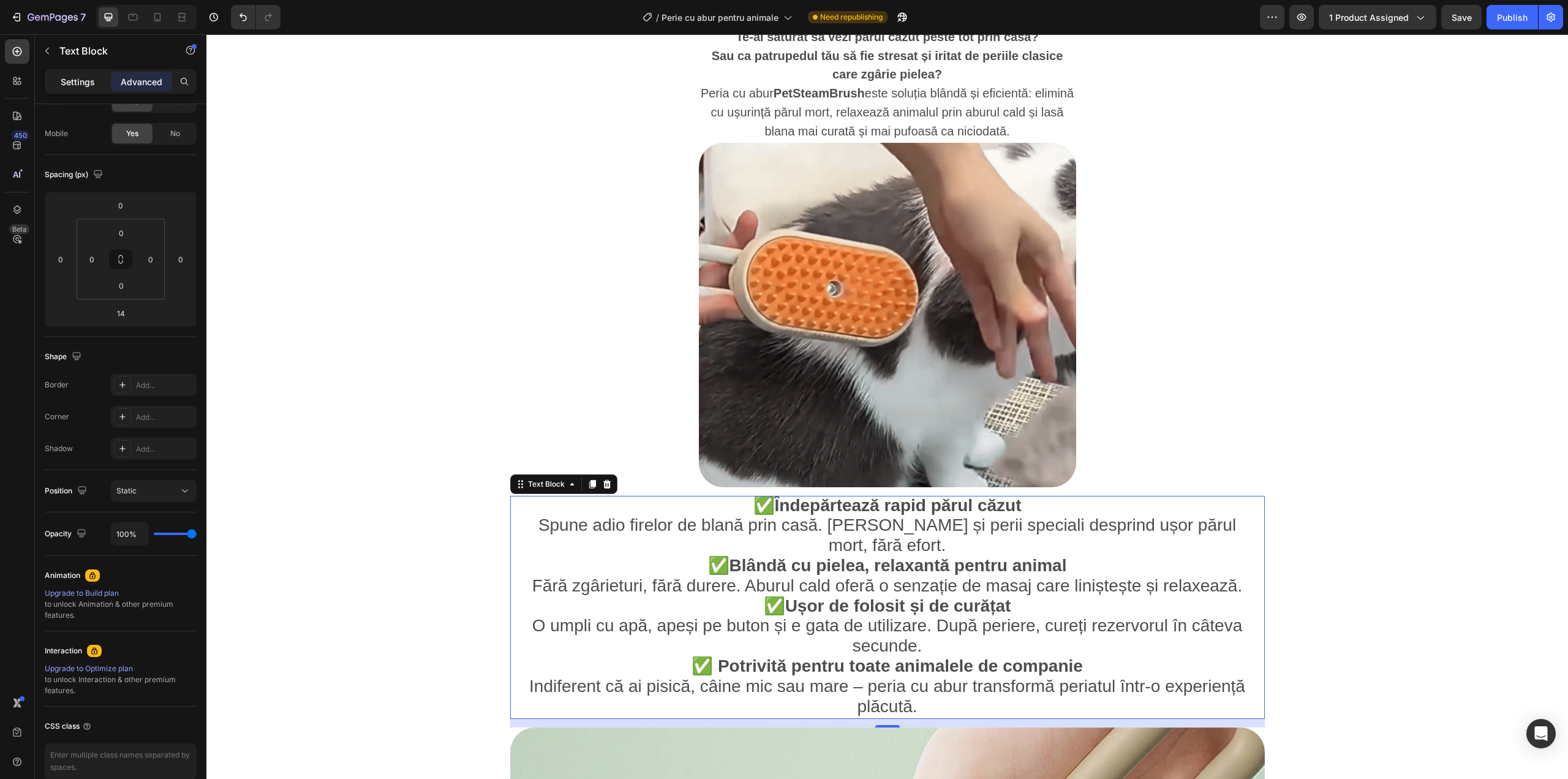
click at [65, 86] on p "Settings" at bounding box center [78, 82] width 34 height 13
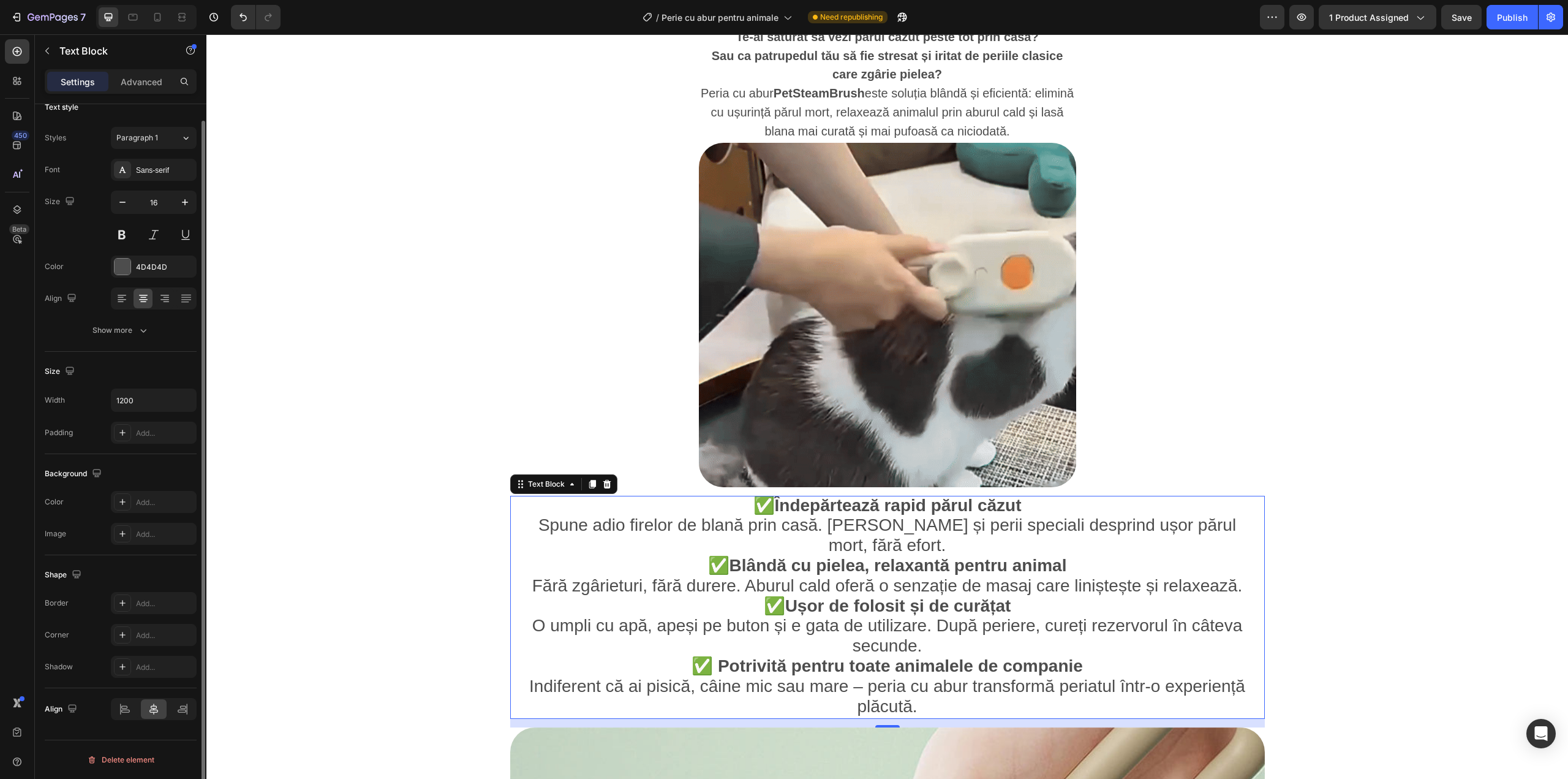
scroll to position [16, 0]
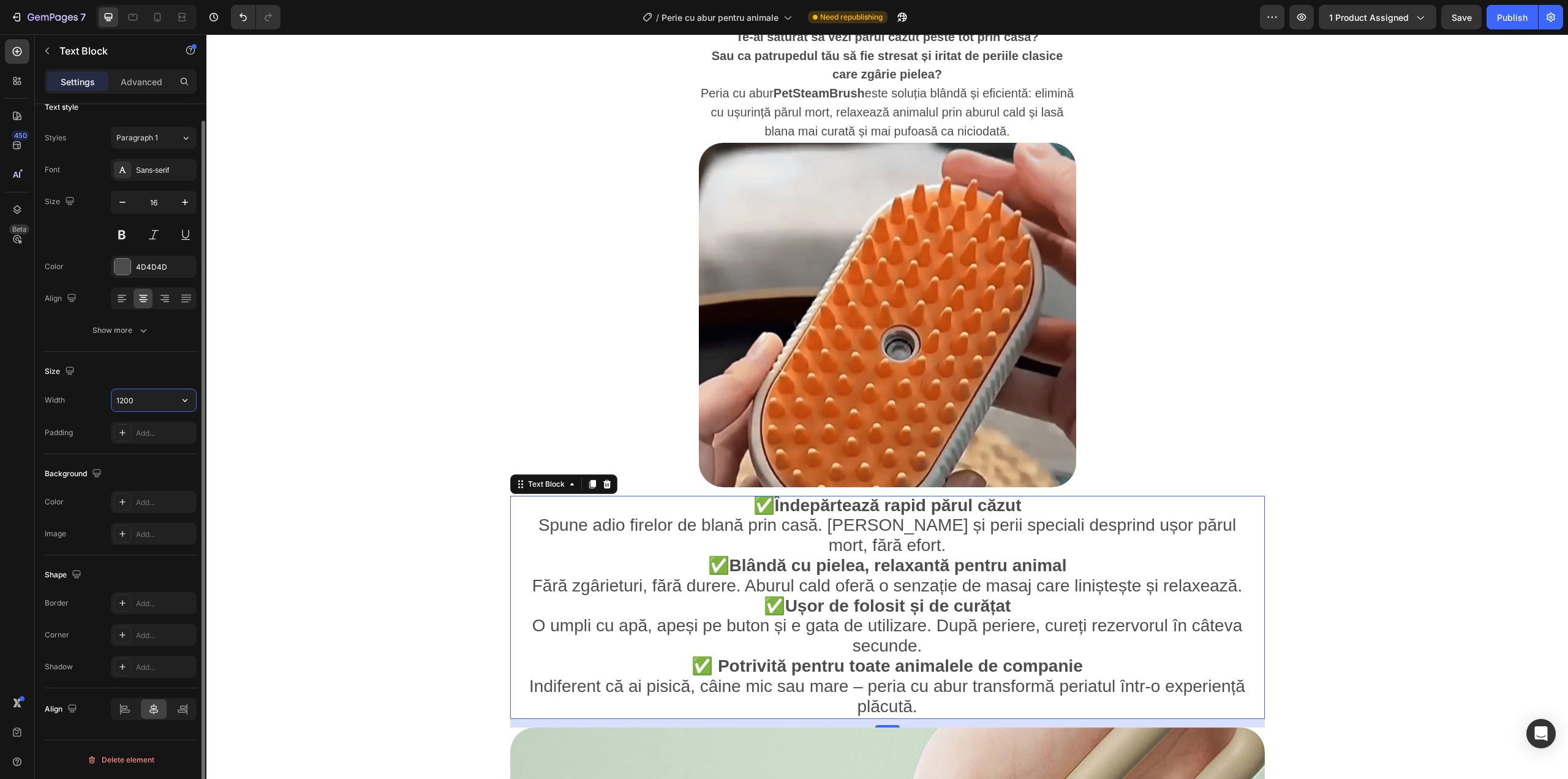
click at [167, 398] on input "1200" at bounding box center [153, 400] width 85 height 22
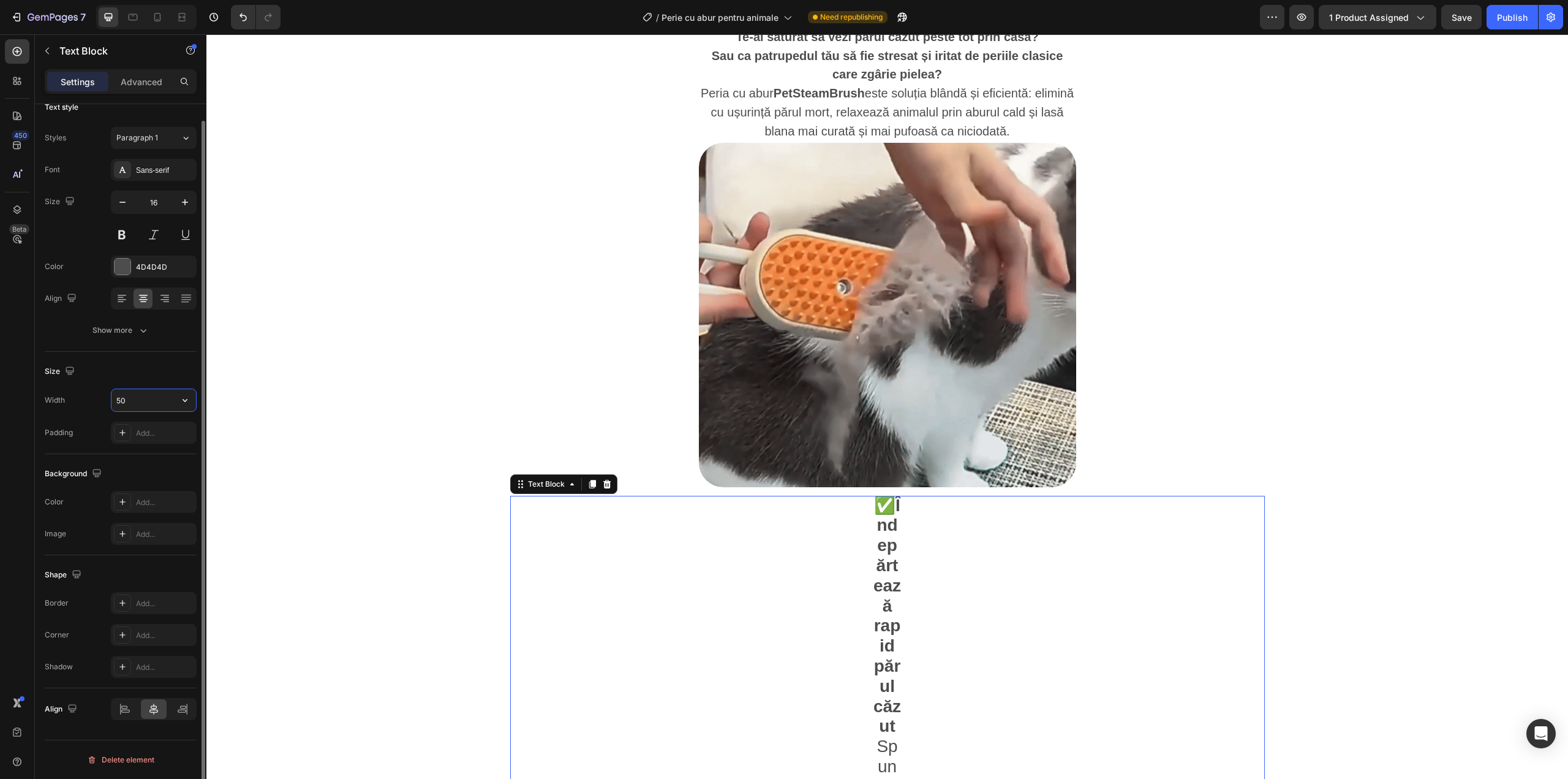
type input "50%"
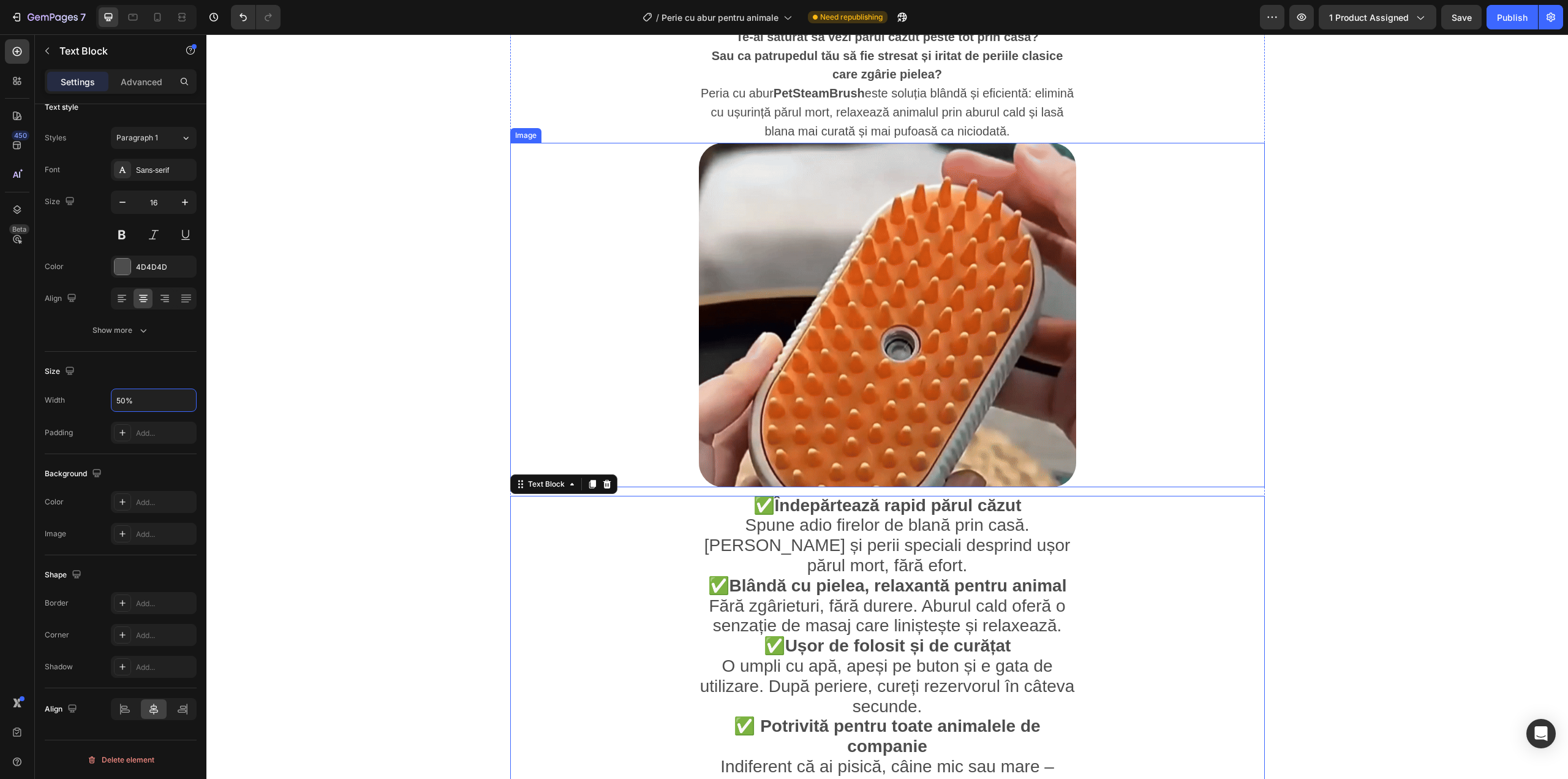
click at [1154, 403] on div at bounding box center [887, 314] width 755 height 344
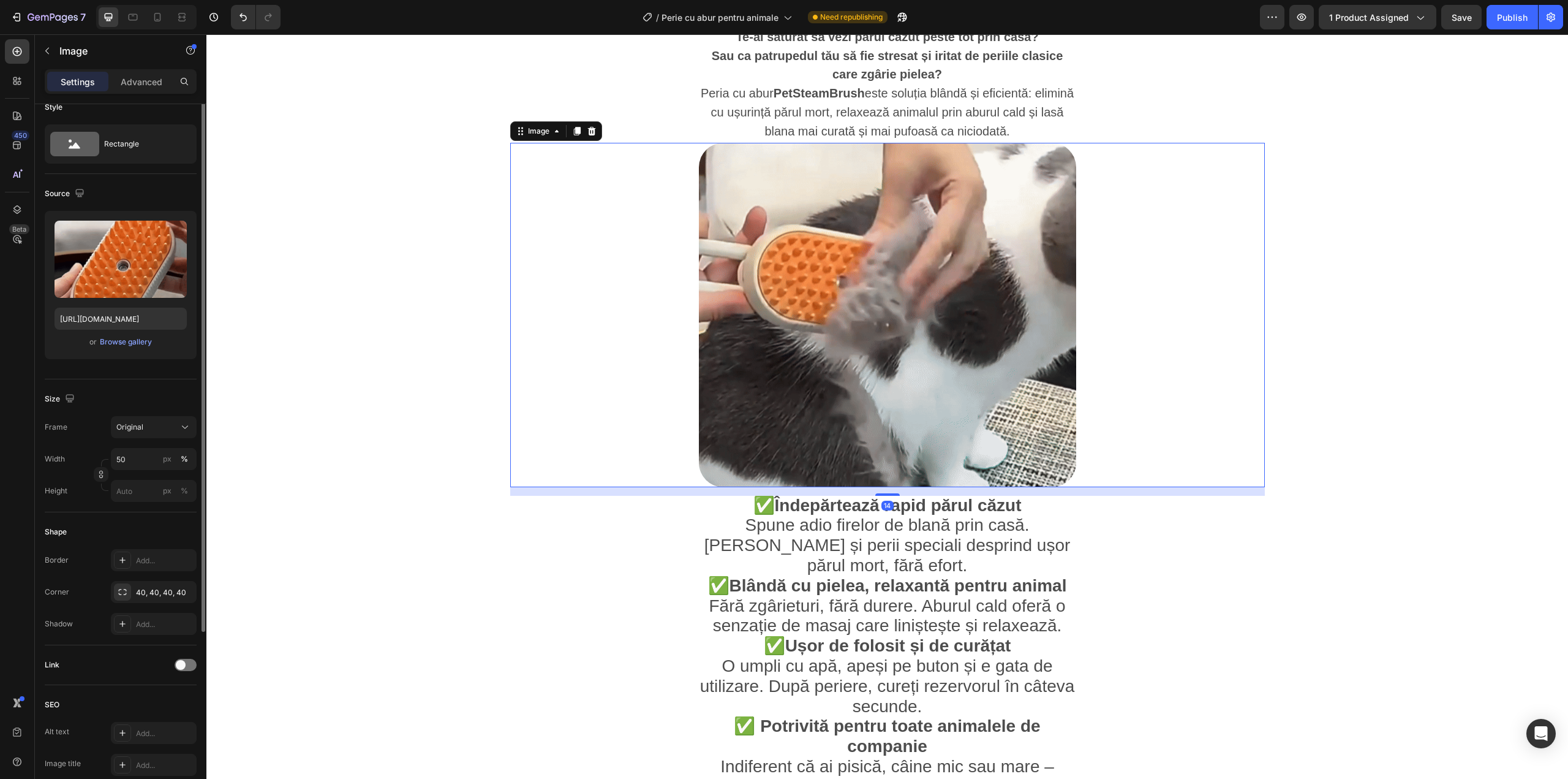
scroll to position [0, 0]
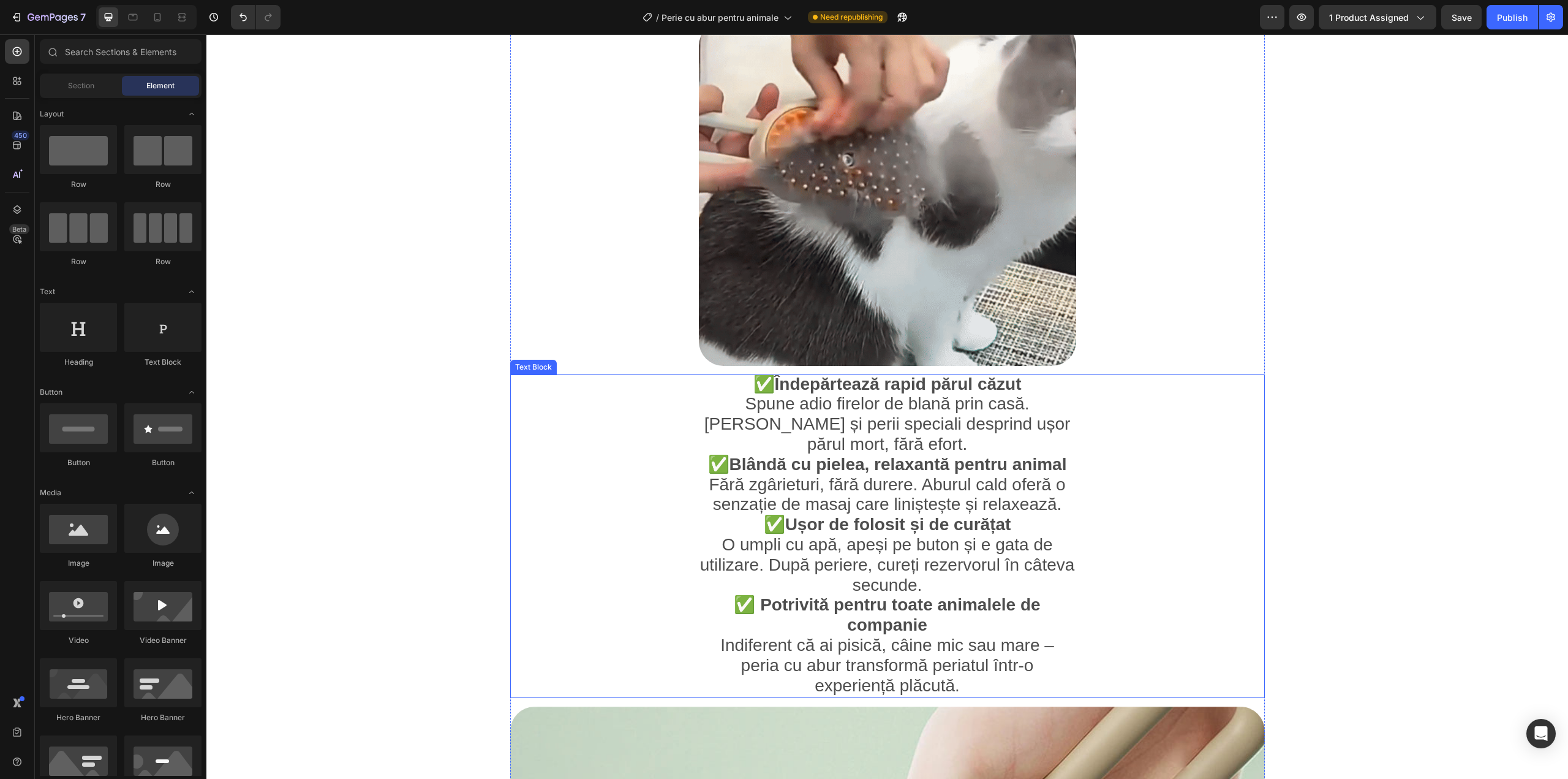
scroll to position [776, 0]
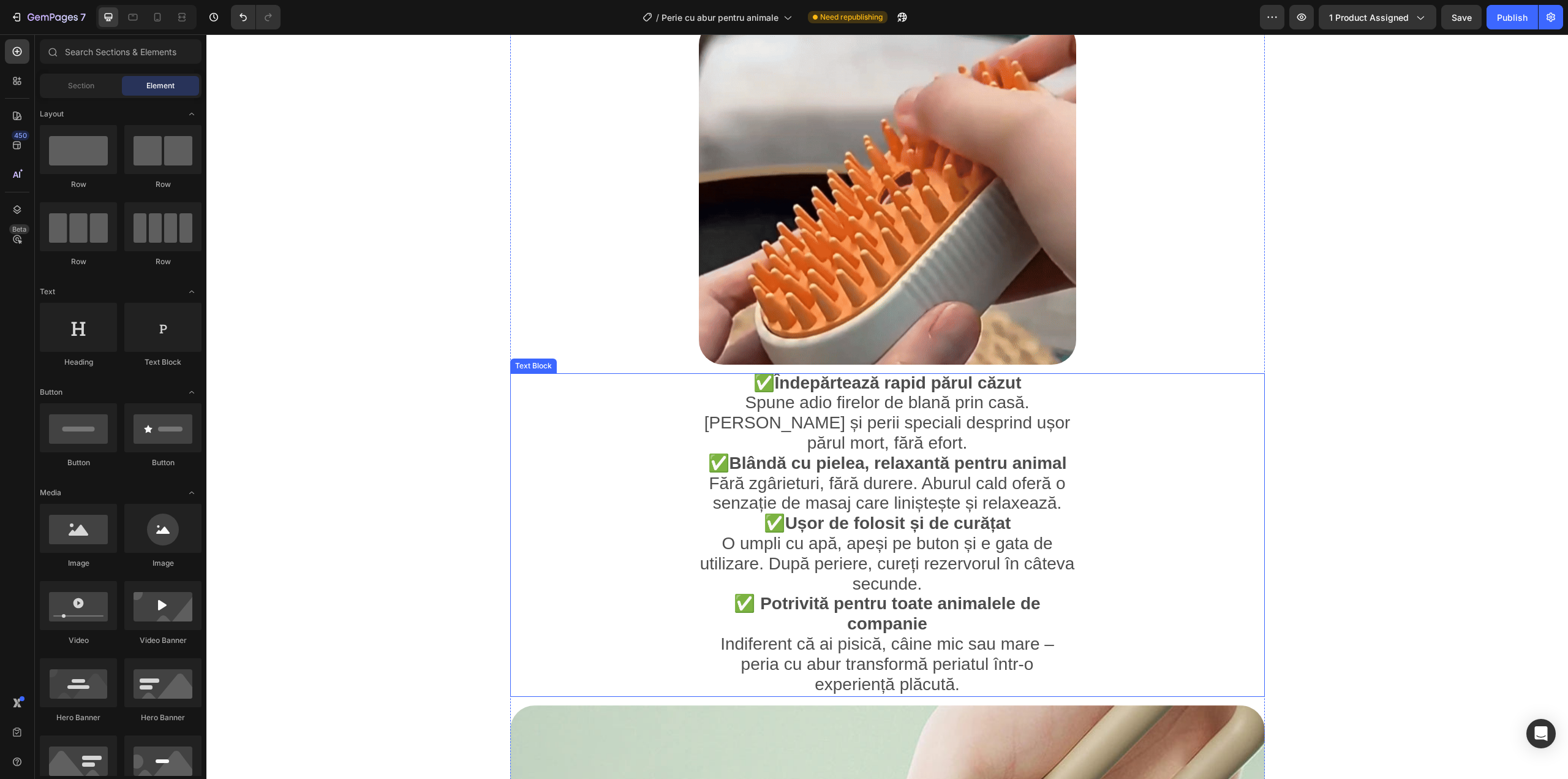
click at [753, 390] on span "✅ Îndepărtează rapid părul căzut" at bounding box center [887, 383] width 268 height 19
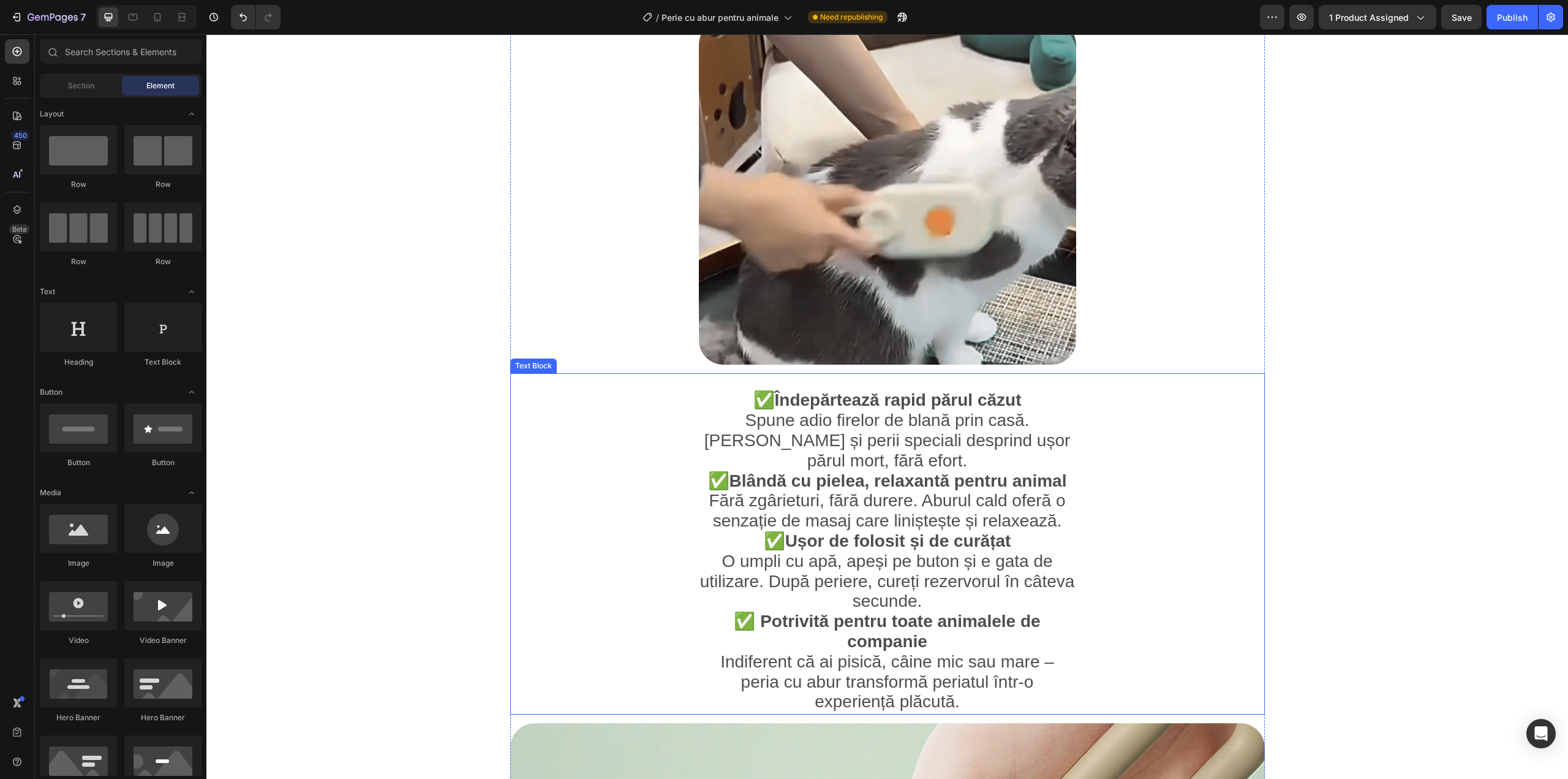
click at [863, 408] on strong "Îndepărtează rapid părul căzut" at bounding box center [898, 400] width 247 height 19
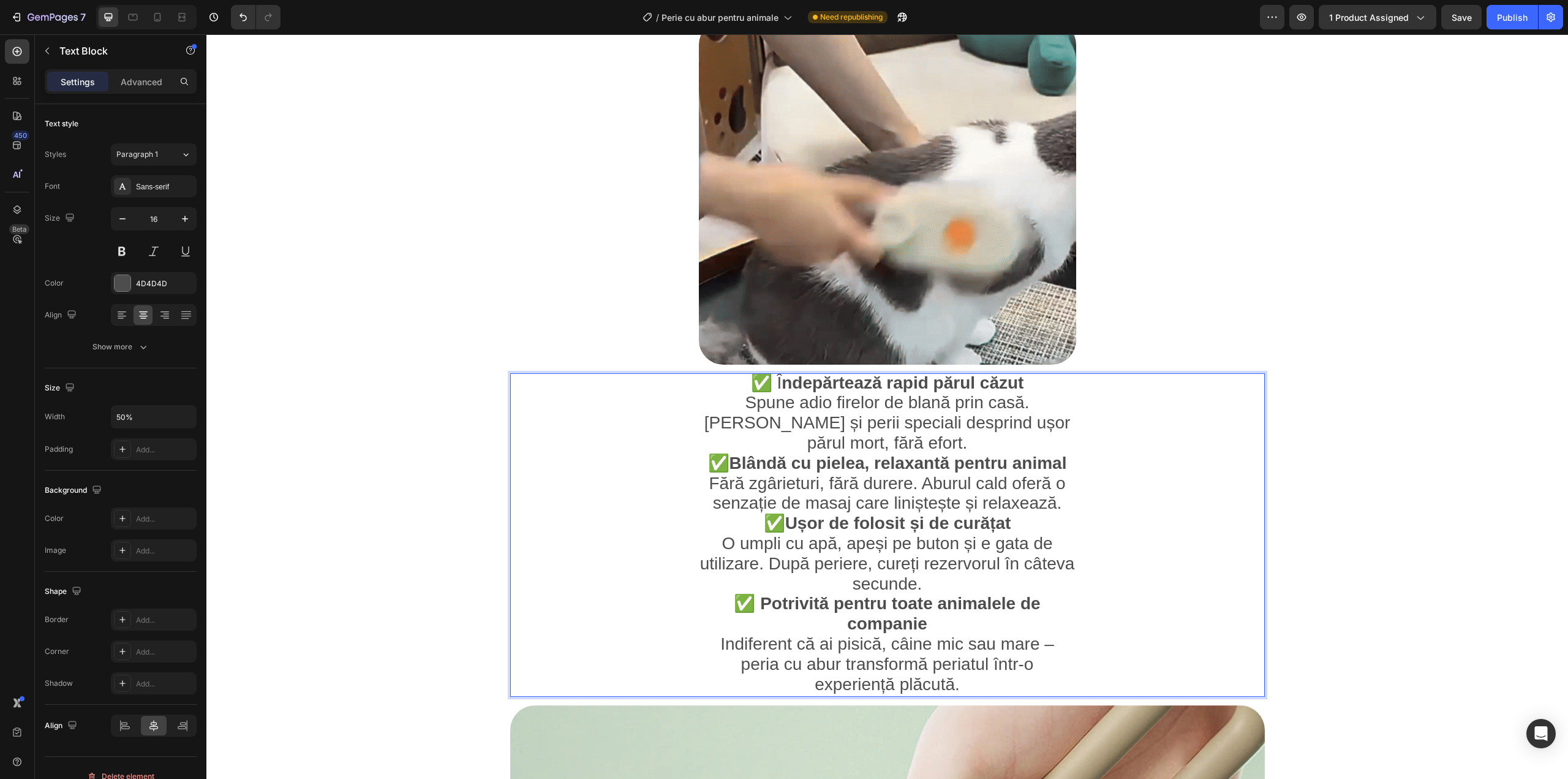
click at [653, 447] on div "✅ Î ndepărtează rapid părul căzut Spune adio firelor de blană prin casă. Aburul…" at bounding box center [887, 535] width 755 height 324
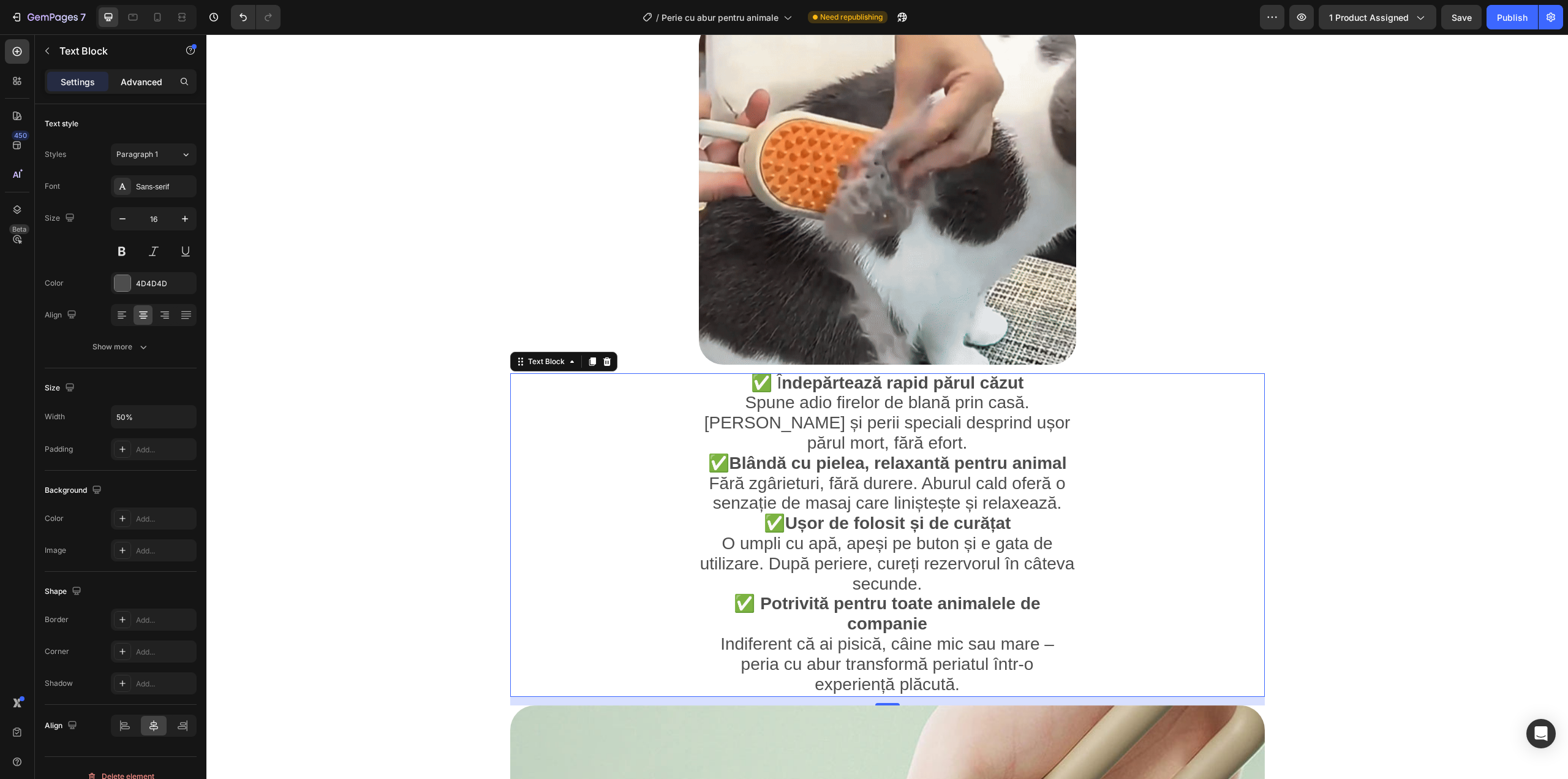
click at [147, 87] on p "Advanced" at bounding box center [142, 82] width 42 height 13
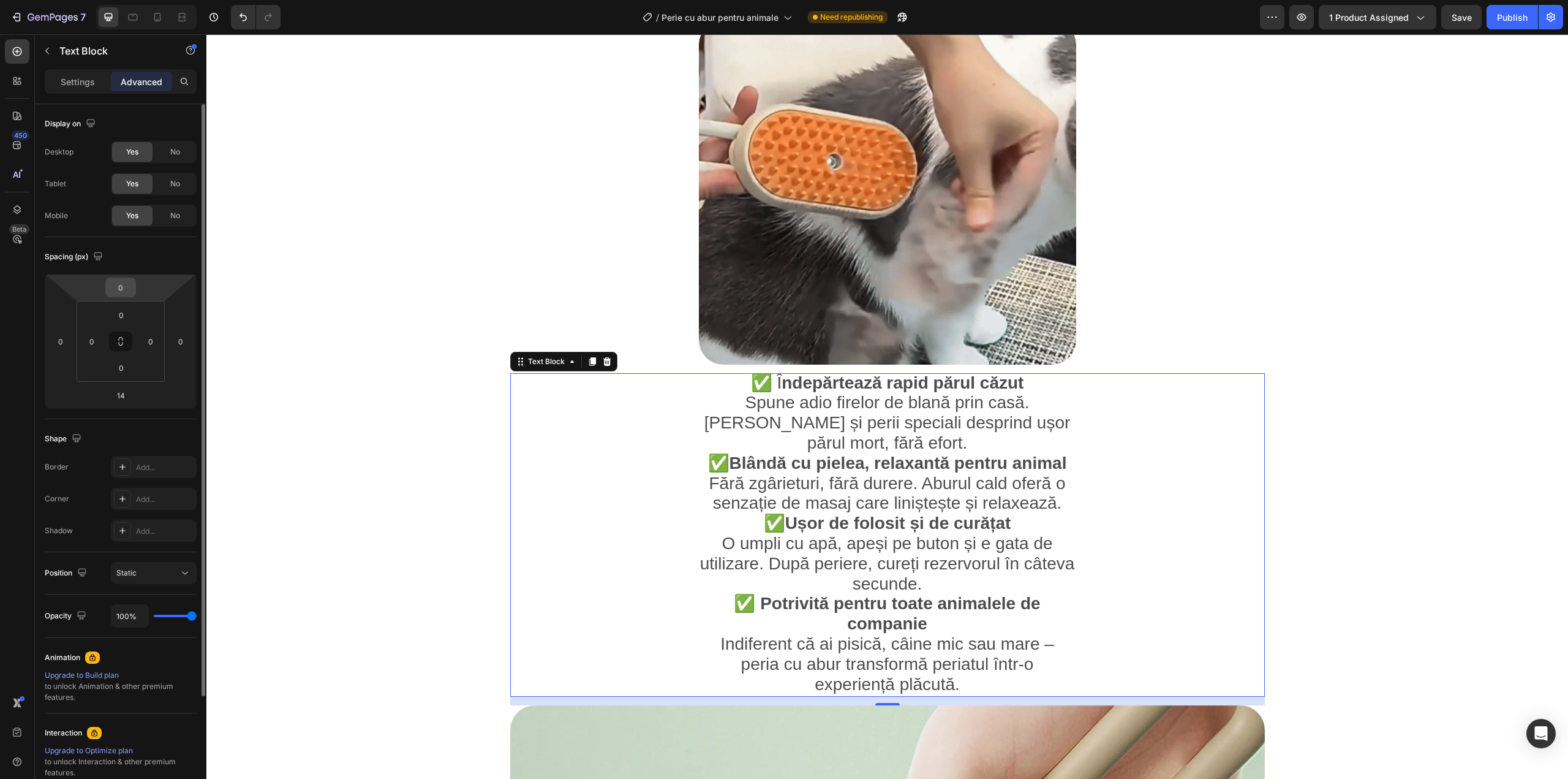
click at [132, 287] on input "0" at bounding box center [121, 287] width 25 height 18
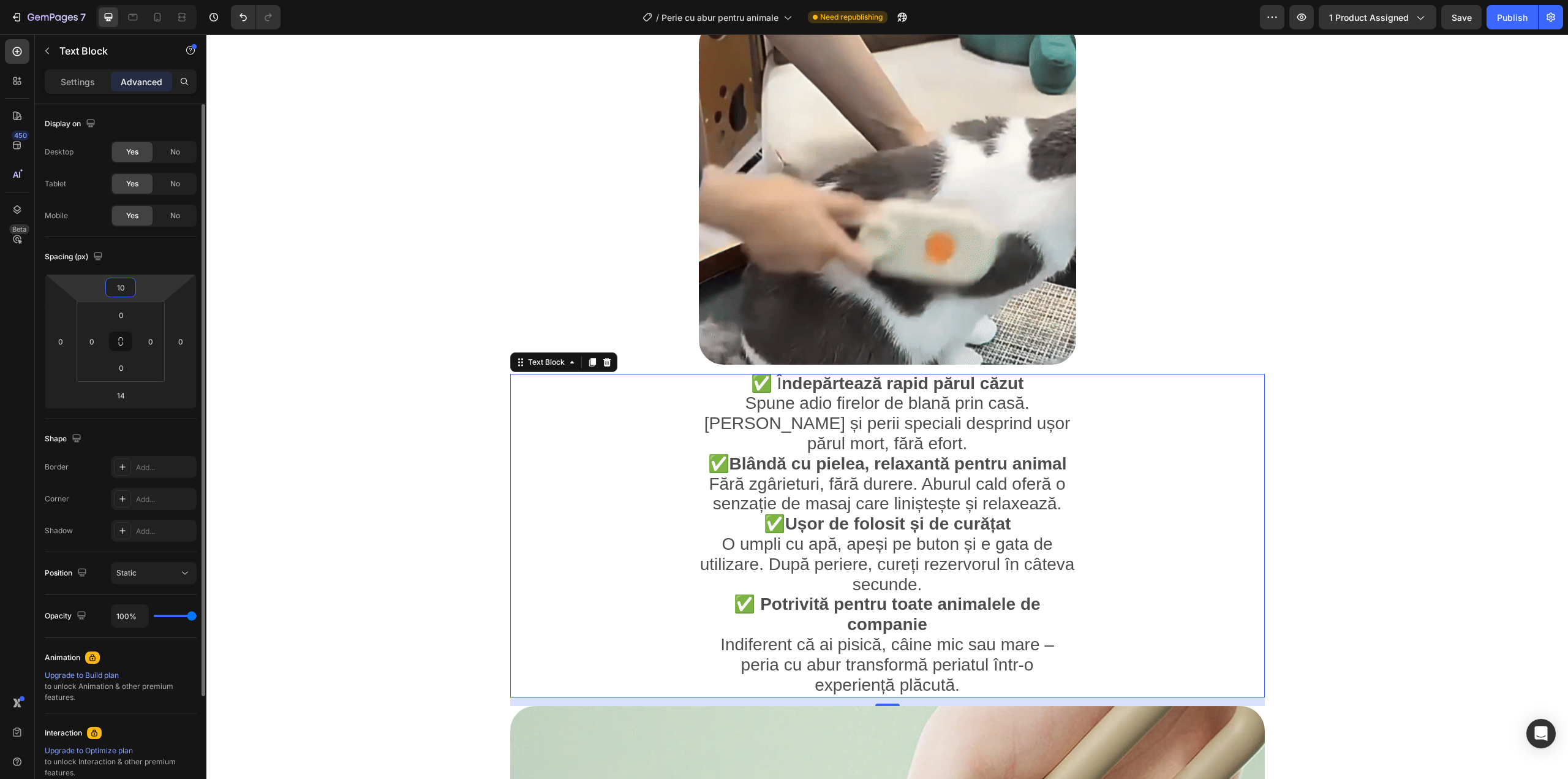
type input "1"
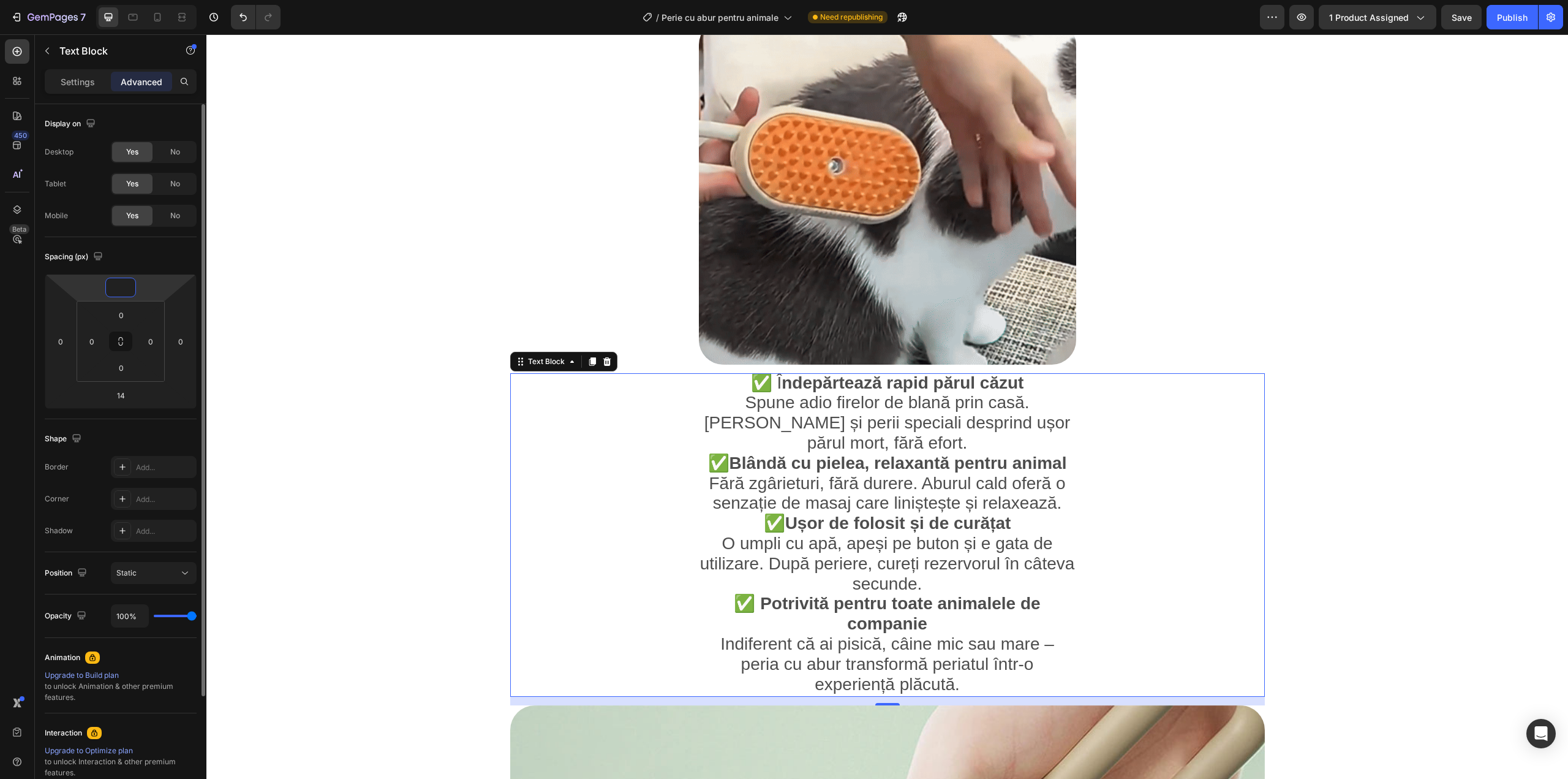
type input "0"
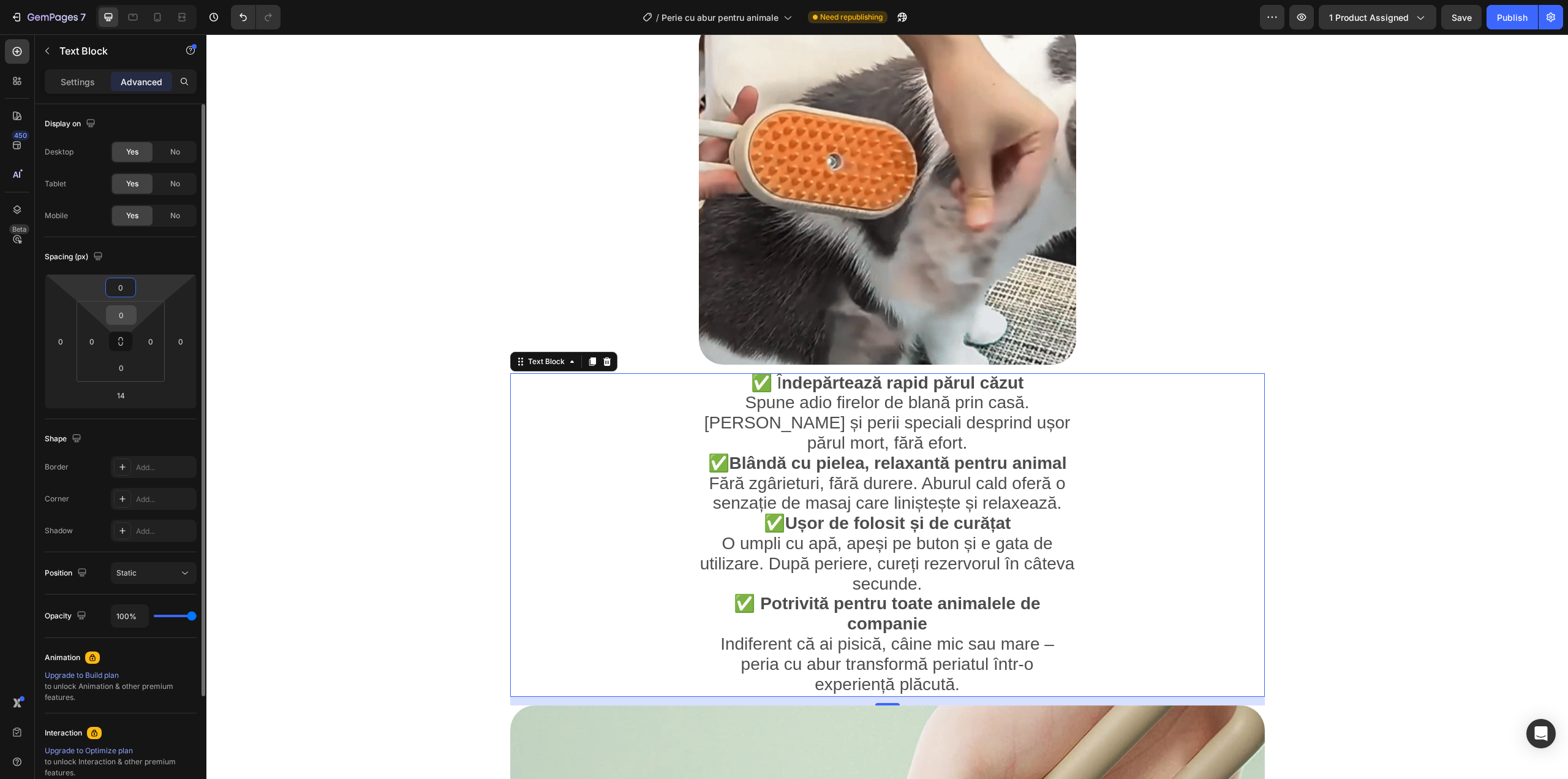
click at [124, 314] on input "0" at bounding box center [122, 314] width 25 height 18
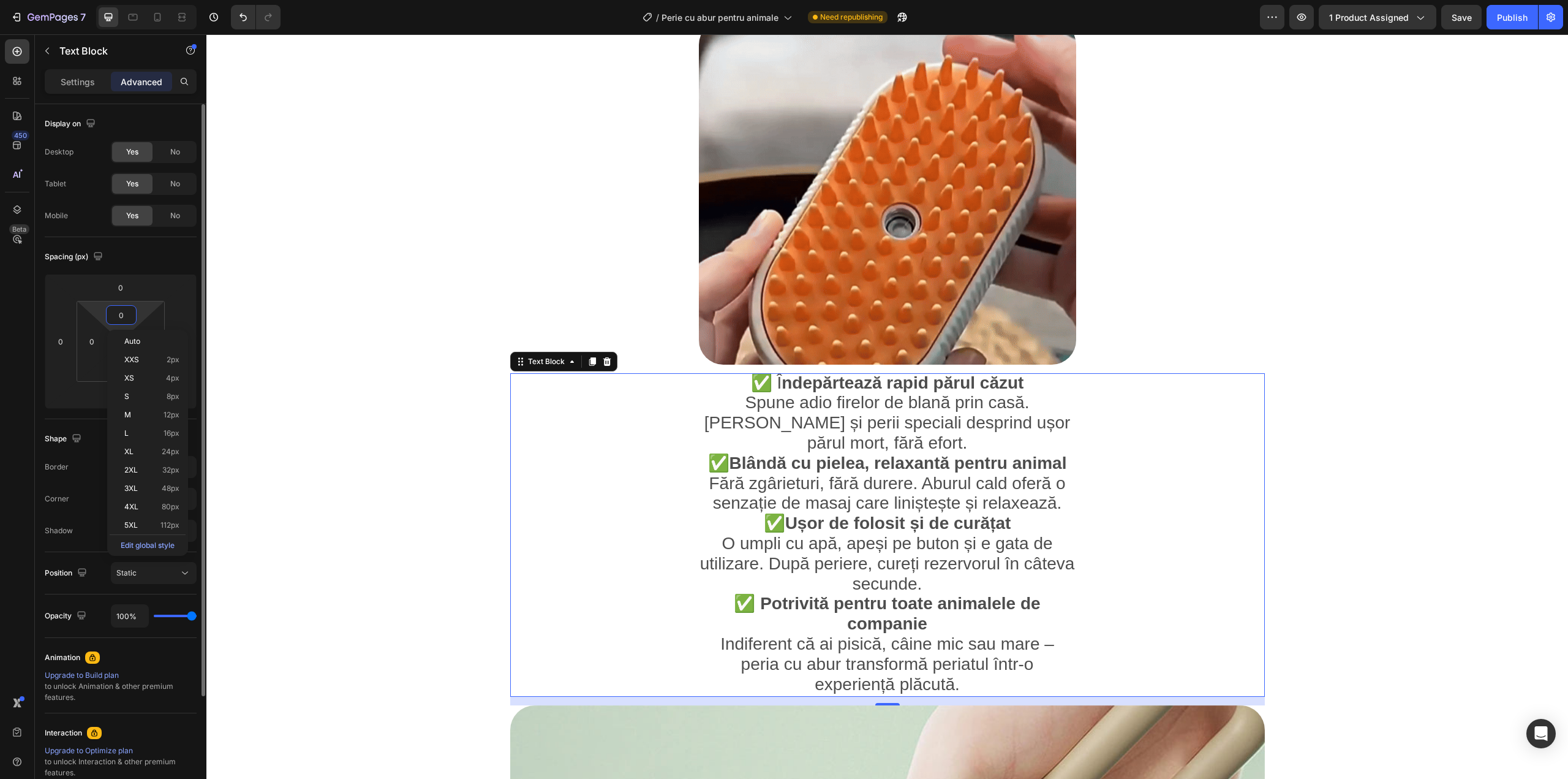
type input "1"
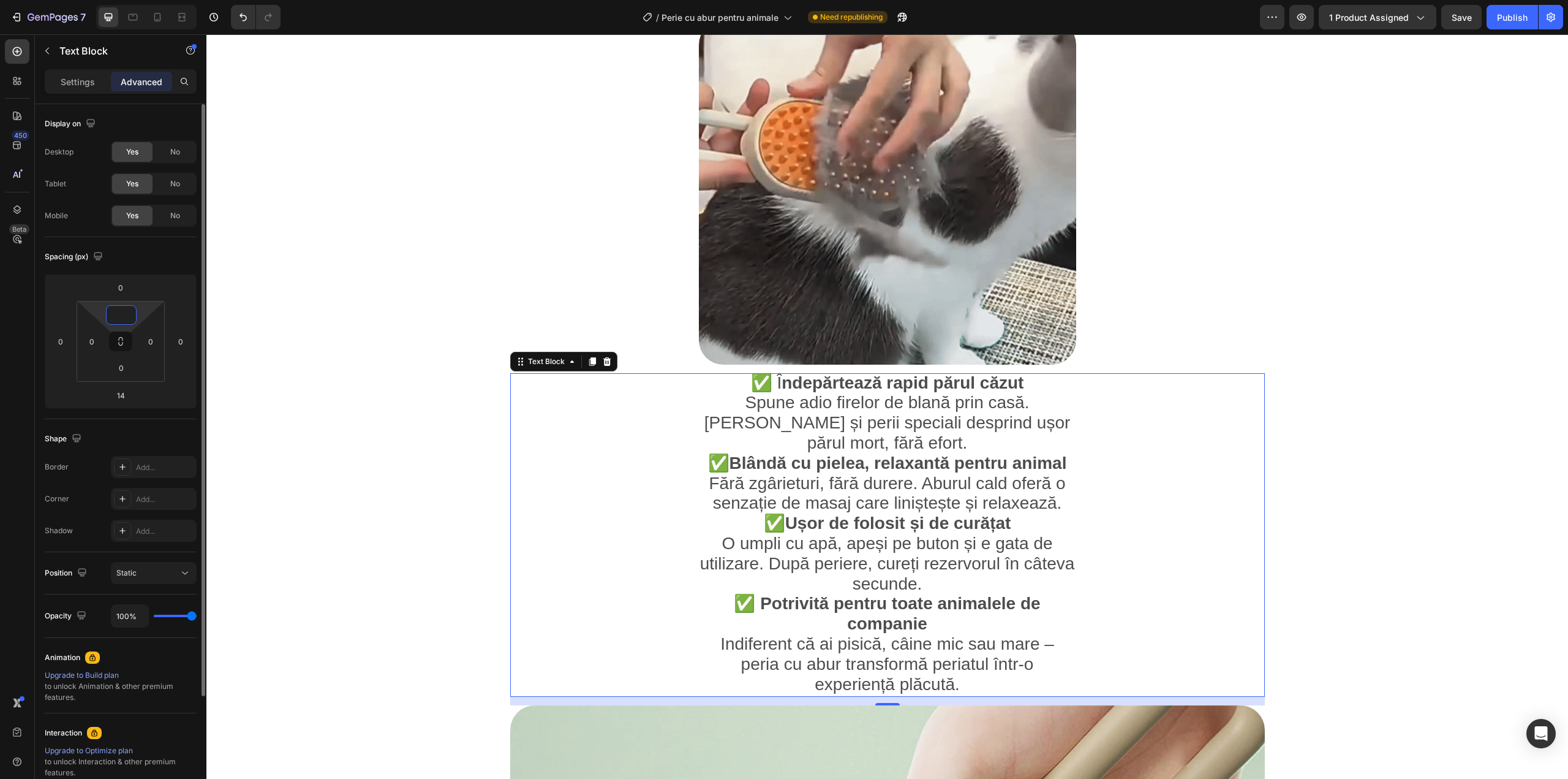
type input "5"
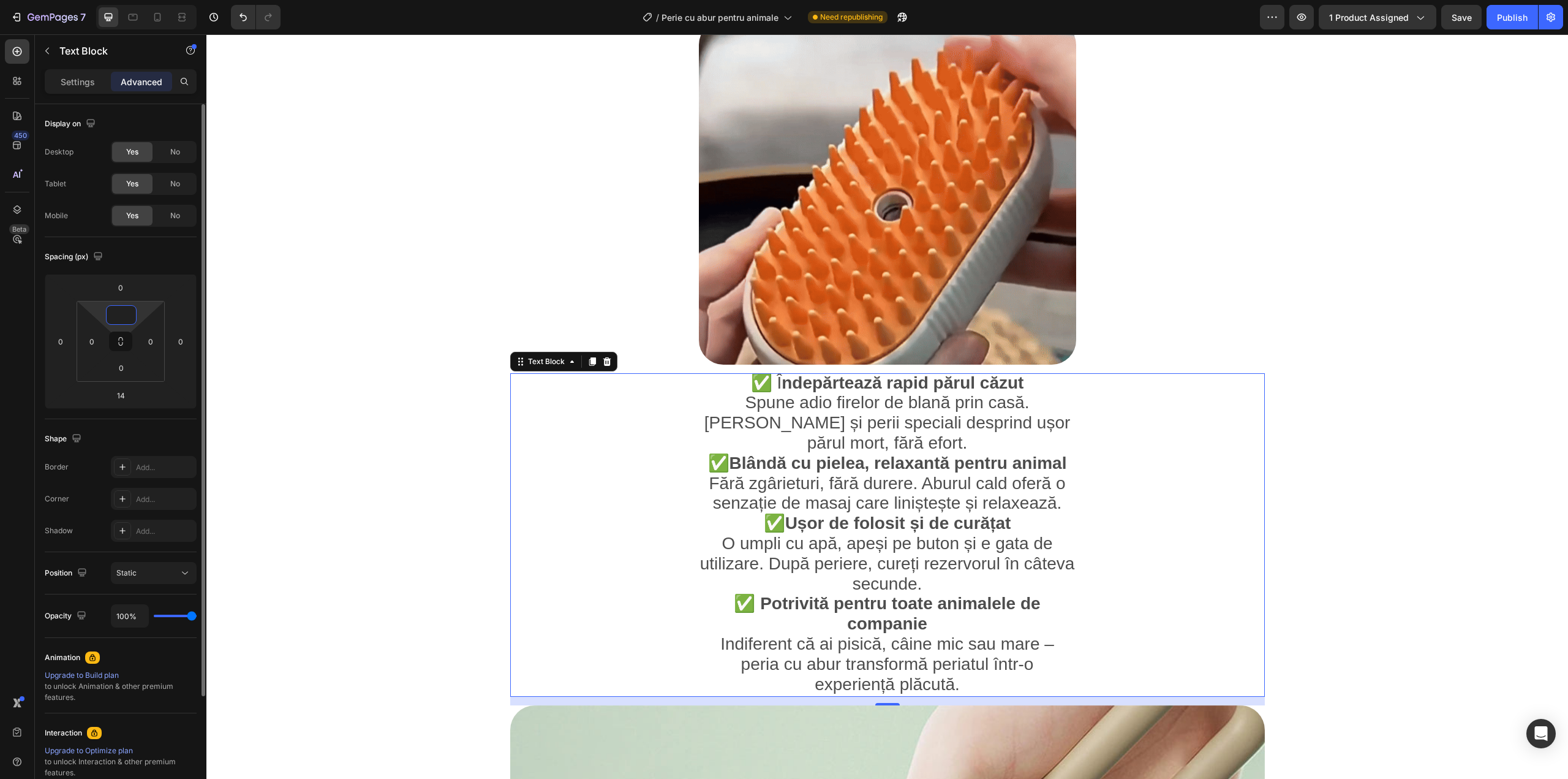
type input "4"
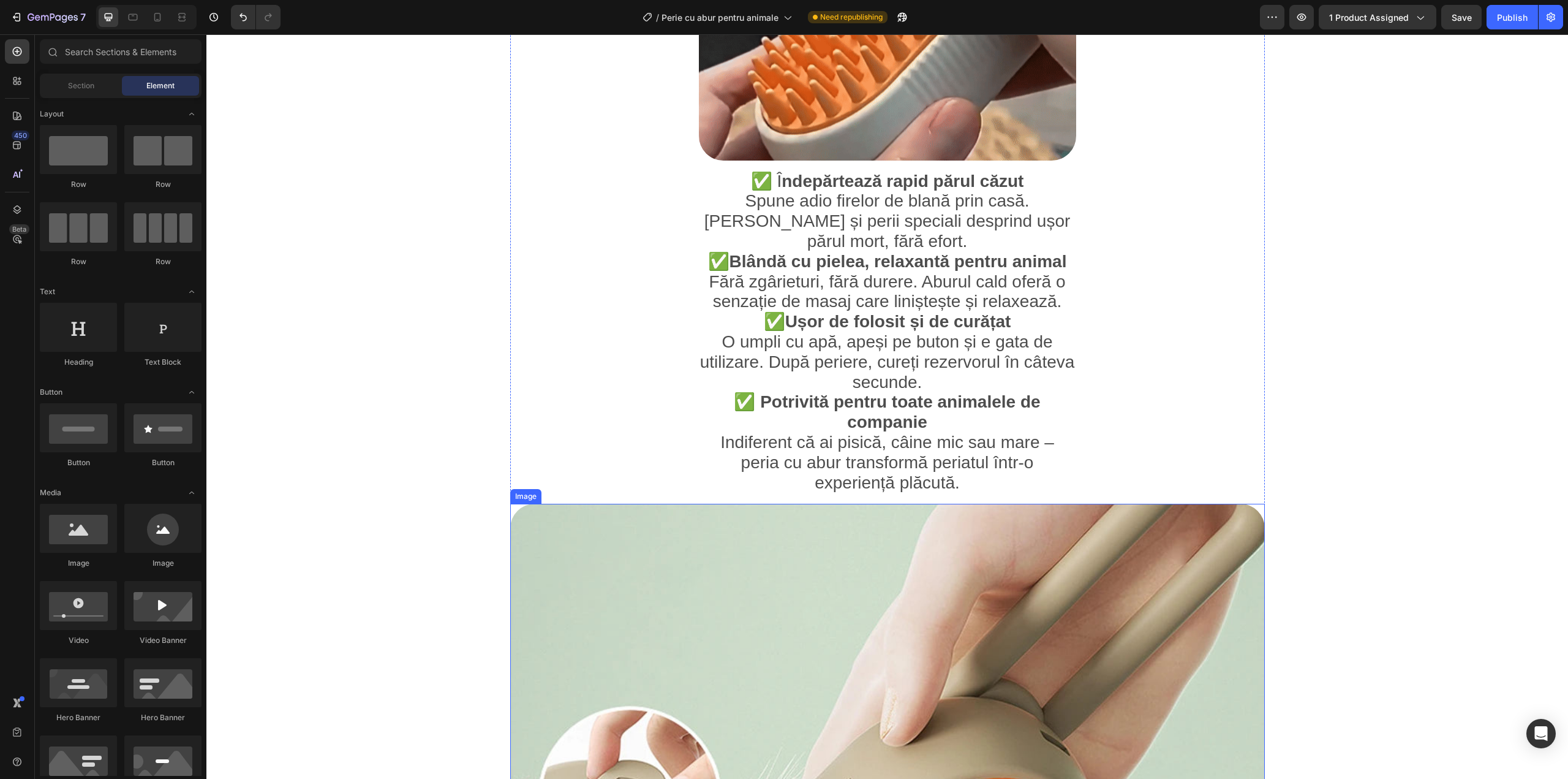
scroll to position [1021, 0]
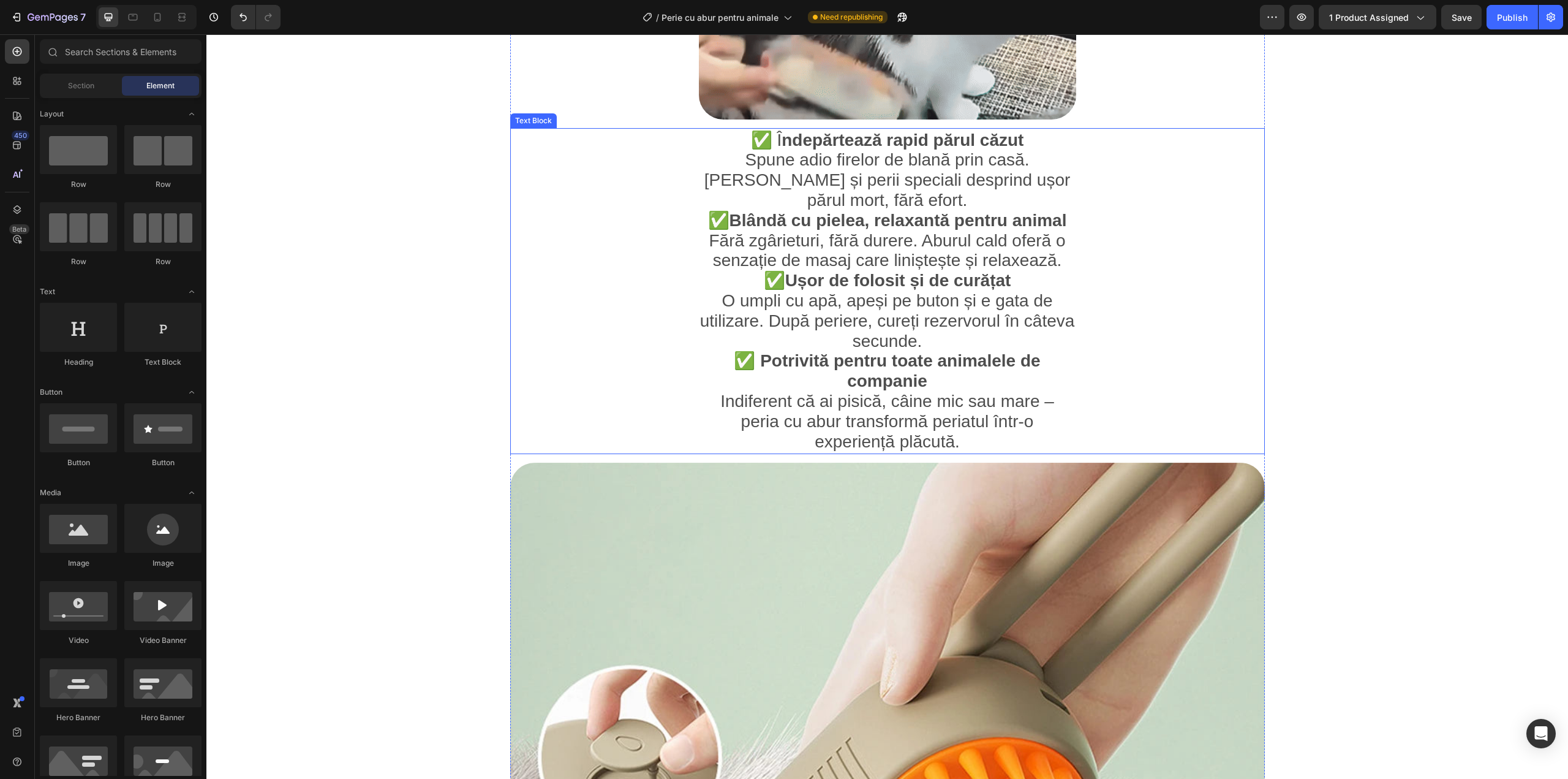
click at [815, 391] on span "Indiferent că ai pisică, câine mic sau mare – peria cu abur transformă periatul…" at bounding box center [887, 421] width 334 height 60
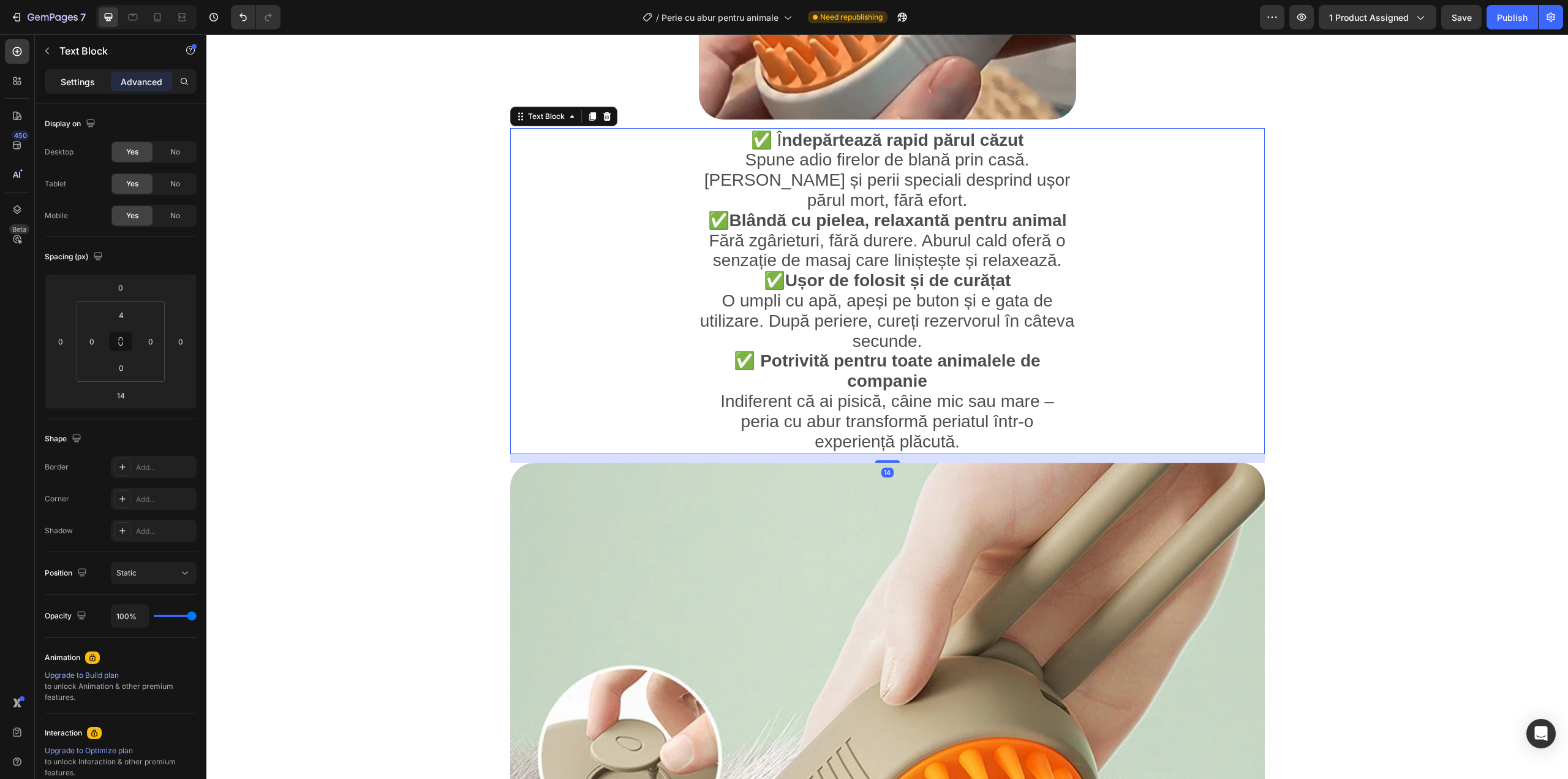
click at [68, 80] on p "Settings" at bounding box center [78, 82] width 34 height 13
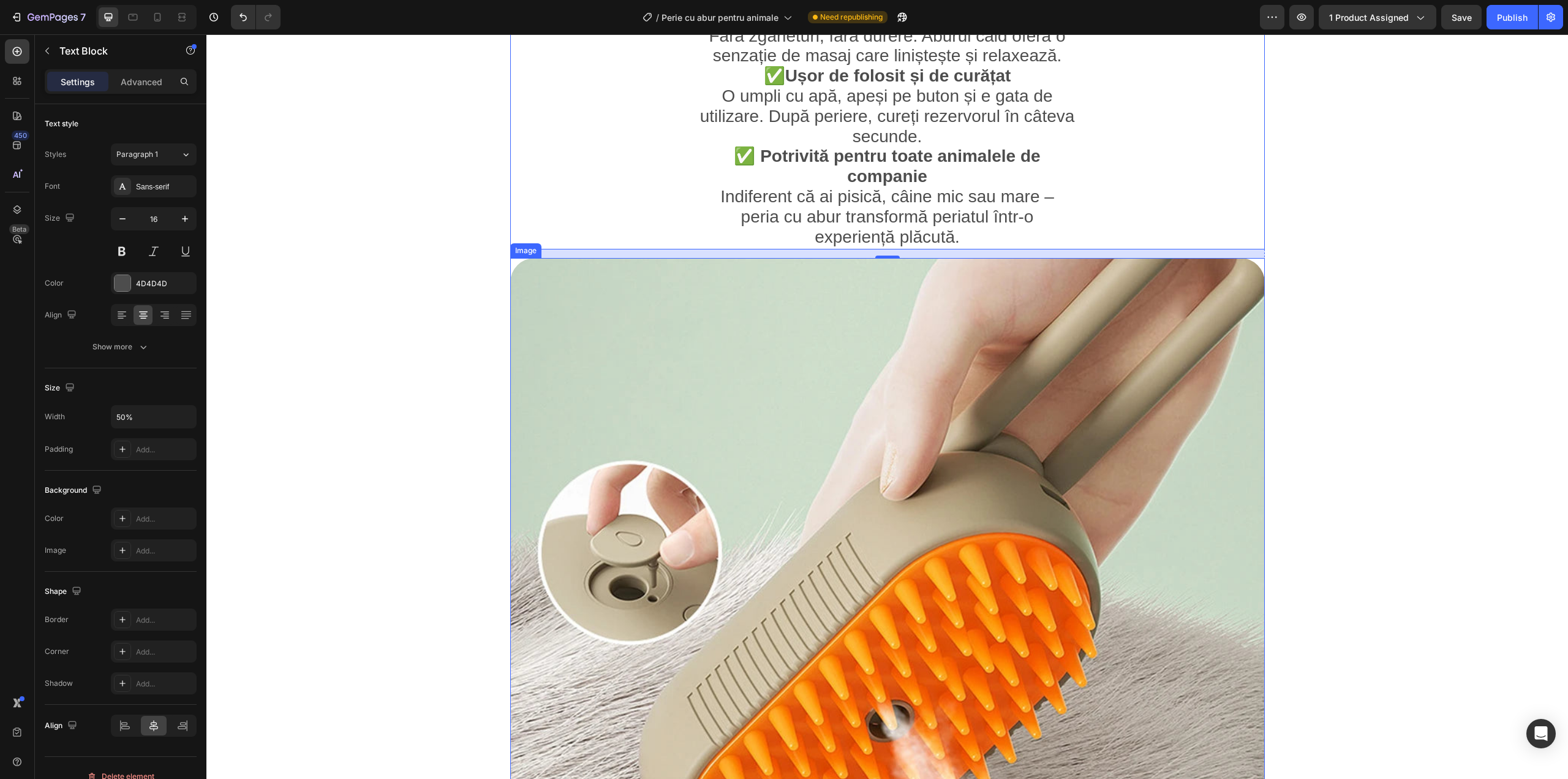
scroll to position [1266, 0]
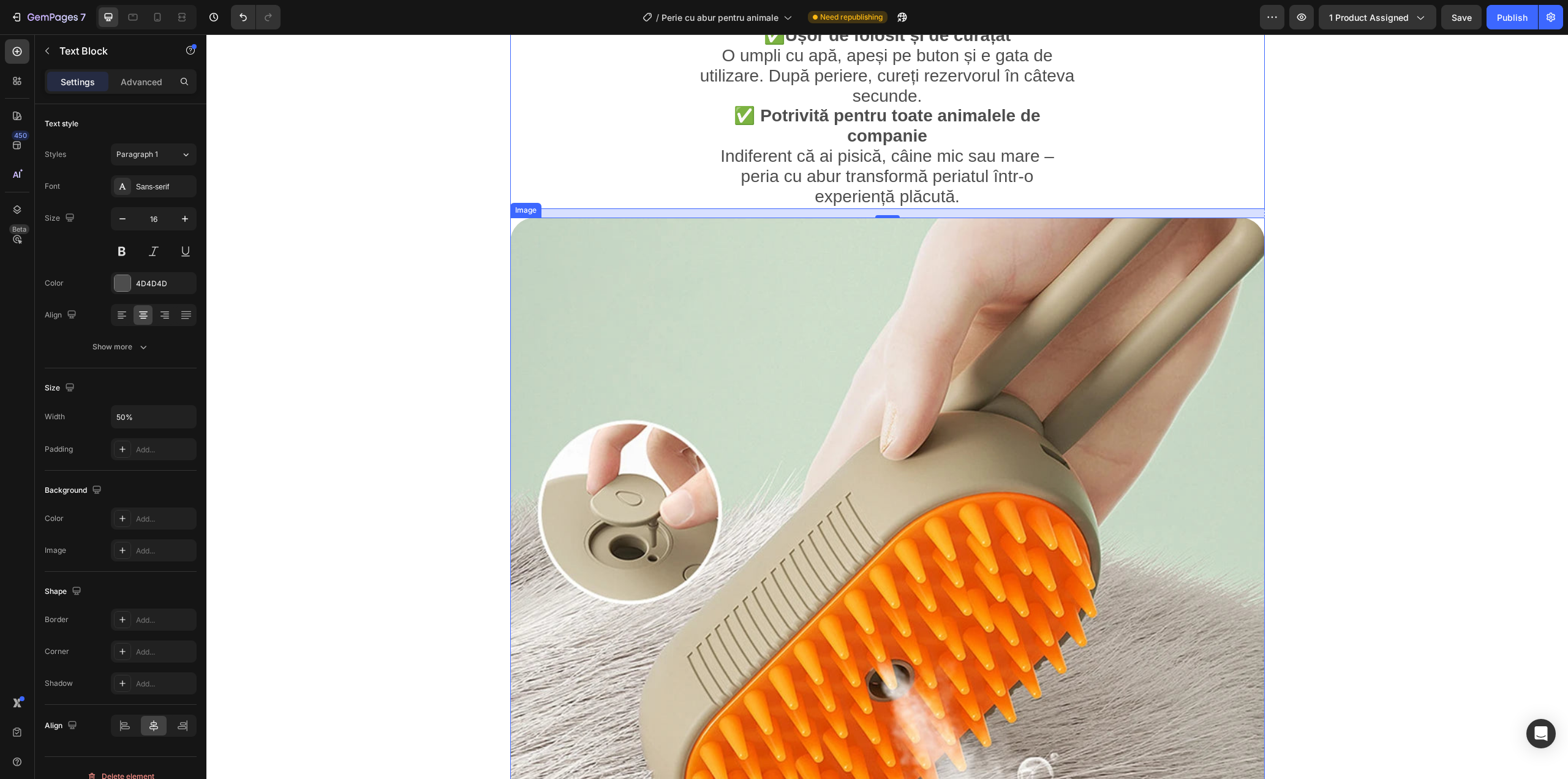
click at [905, 366] on img at bounding box center [887, 595] width 755 height 755
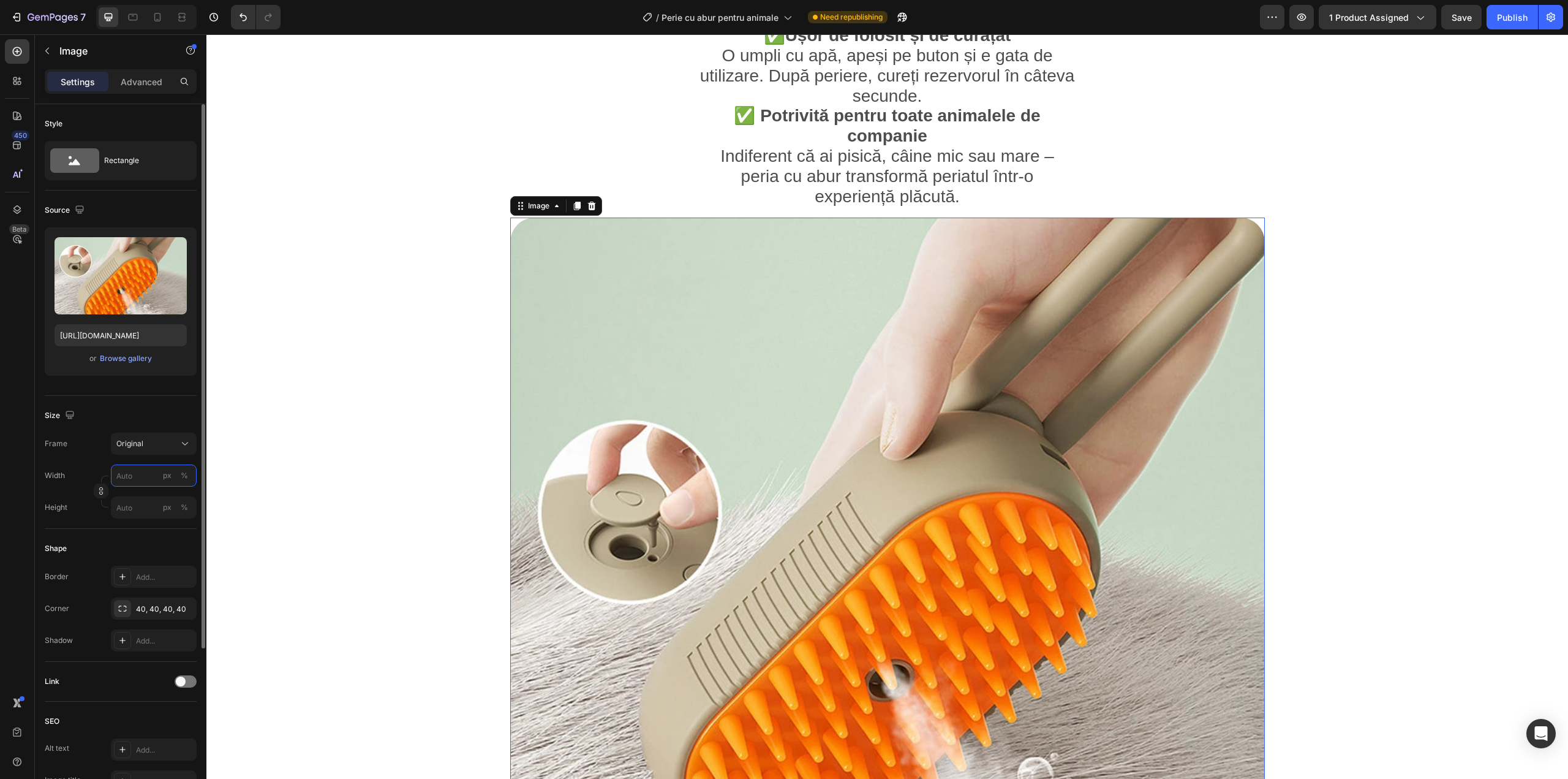
click at [155, 466] on input "px %" at bounding box center [154, 475] width 85 height 22
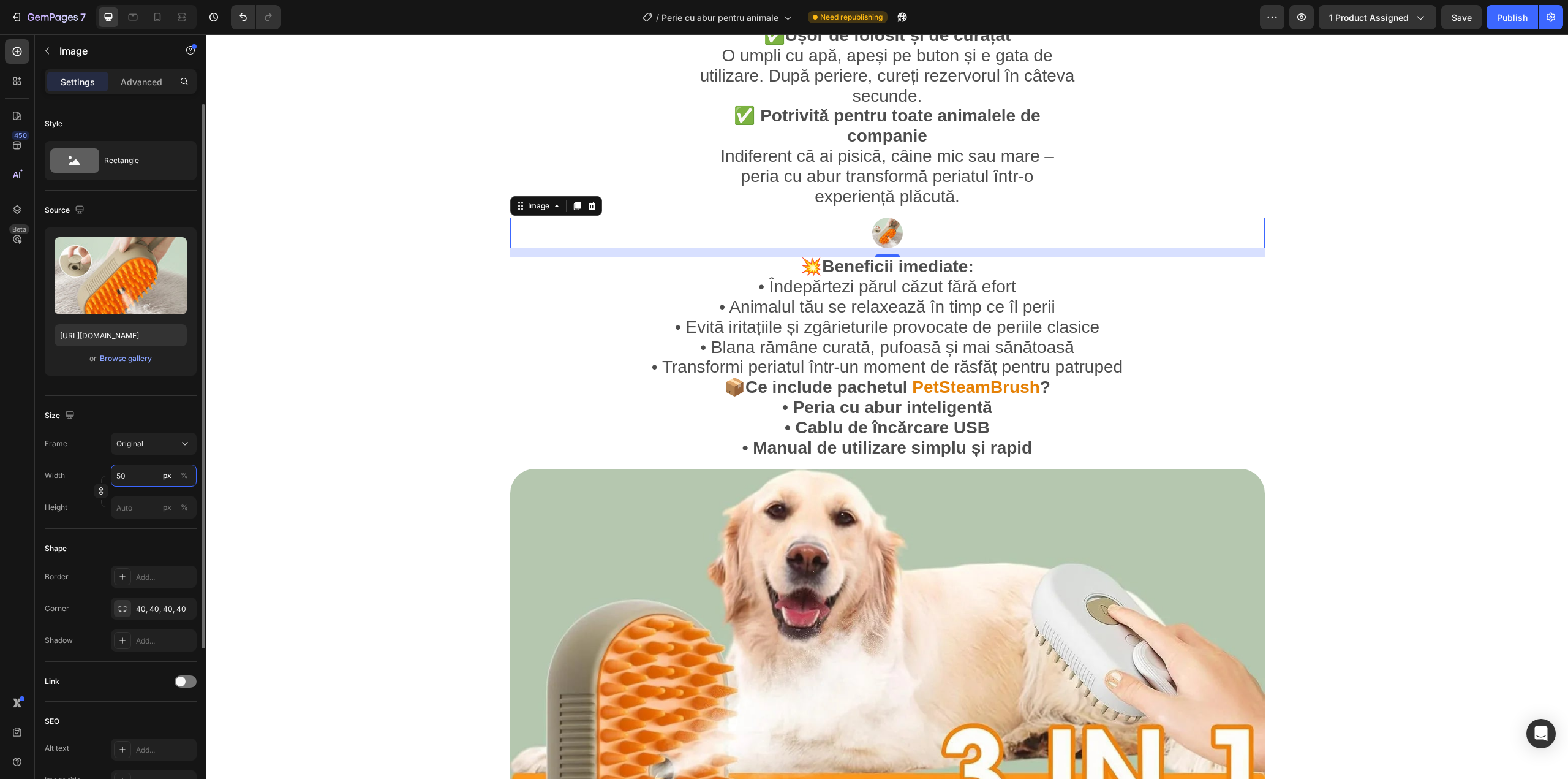
type input "50"
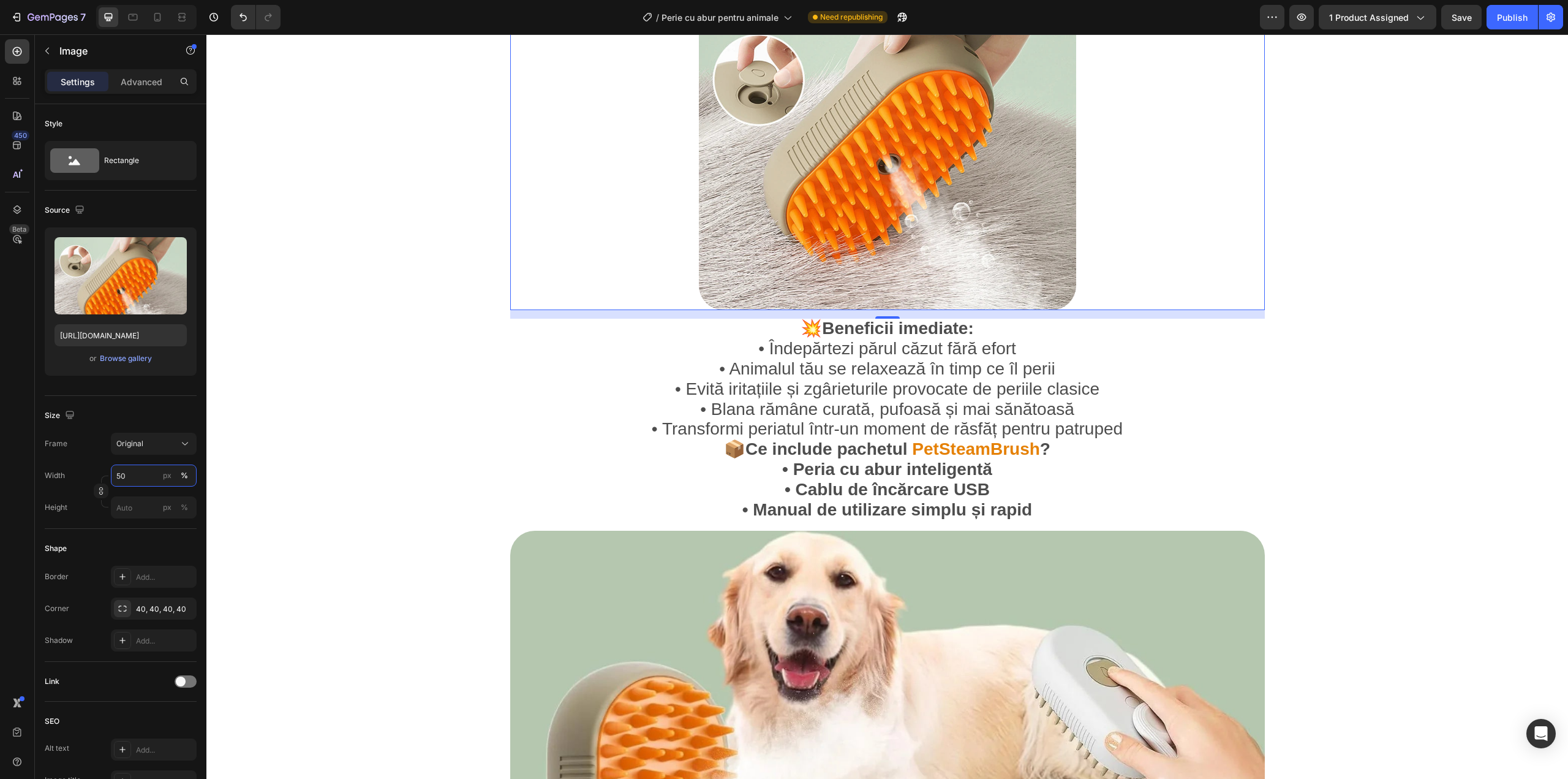
scroll to position [1552, 0]
click at [813, 419] on span "• Transformi periatul într-un moment de răsfăț pentru patruped" at bounding box center [887, 428] width 471 height 19
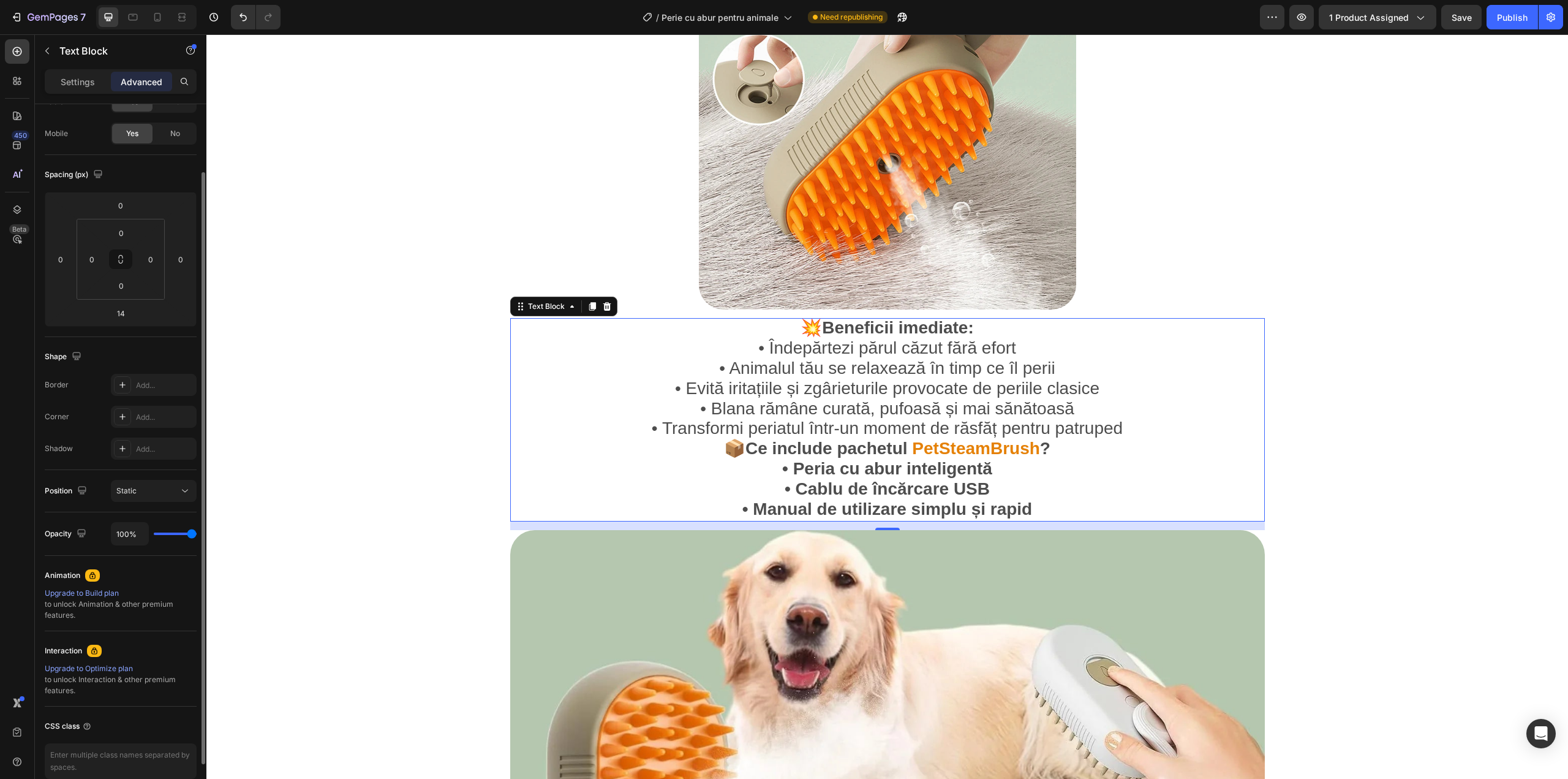
scroll to position [0, 0]
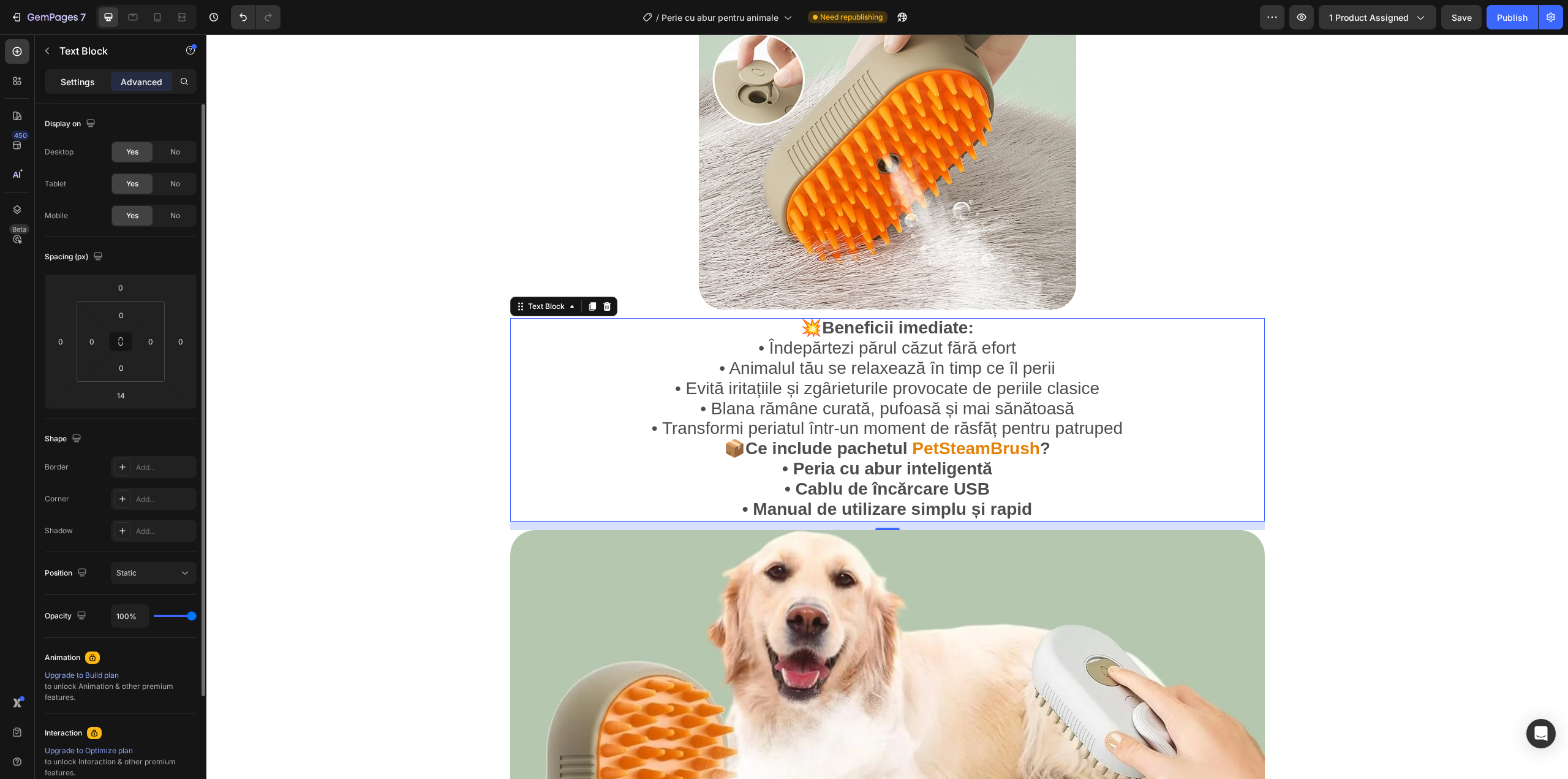
click at [73, 87] on p "Settings" at bounding box center [78, 82] width 34 height 13
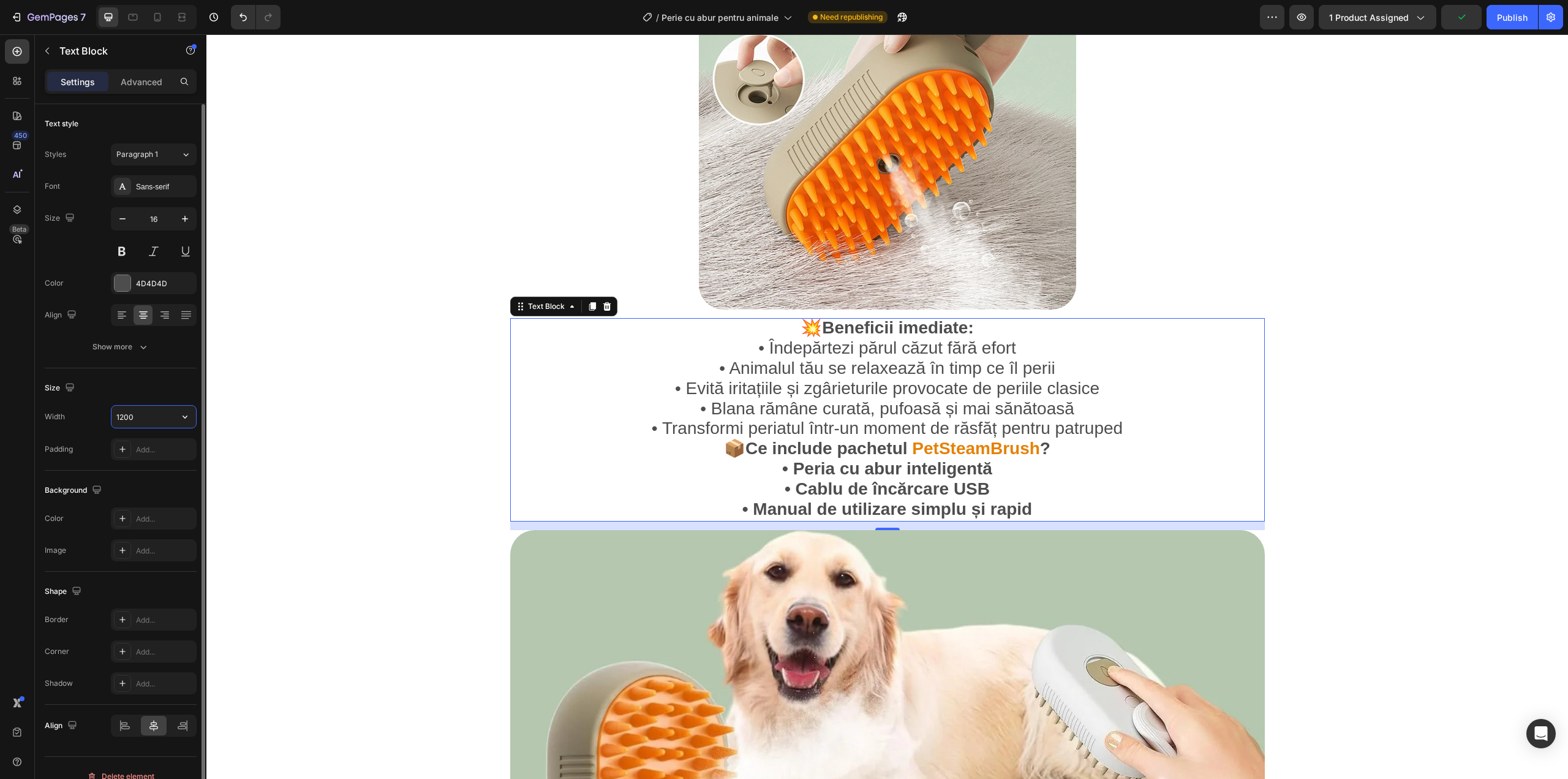
click at [153, 421] on input "1200" at bounding box center [153, 416] width 85 height 22
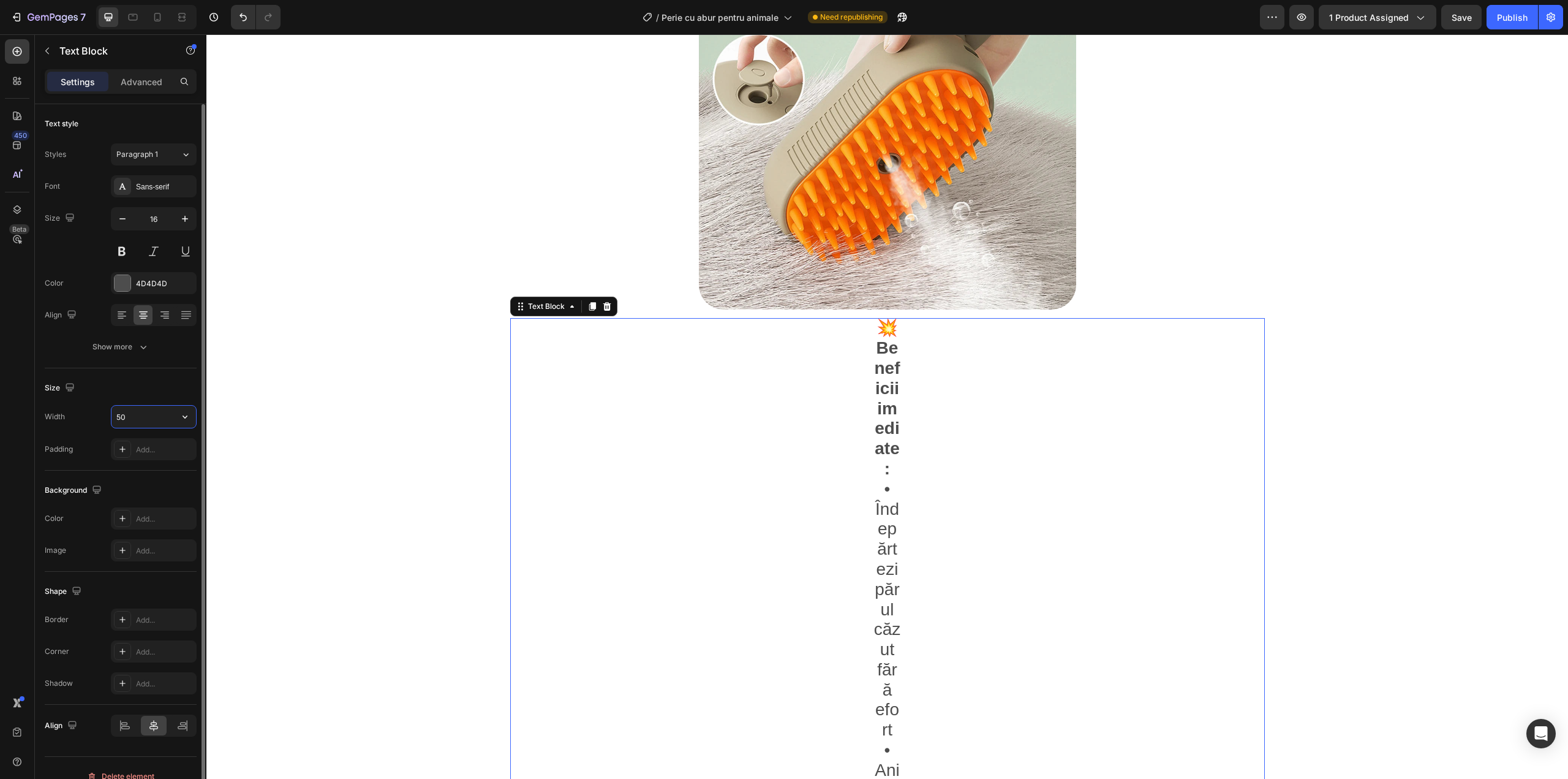
type input "50%"
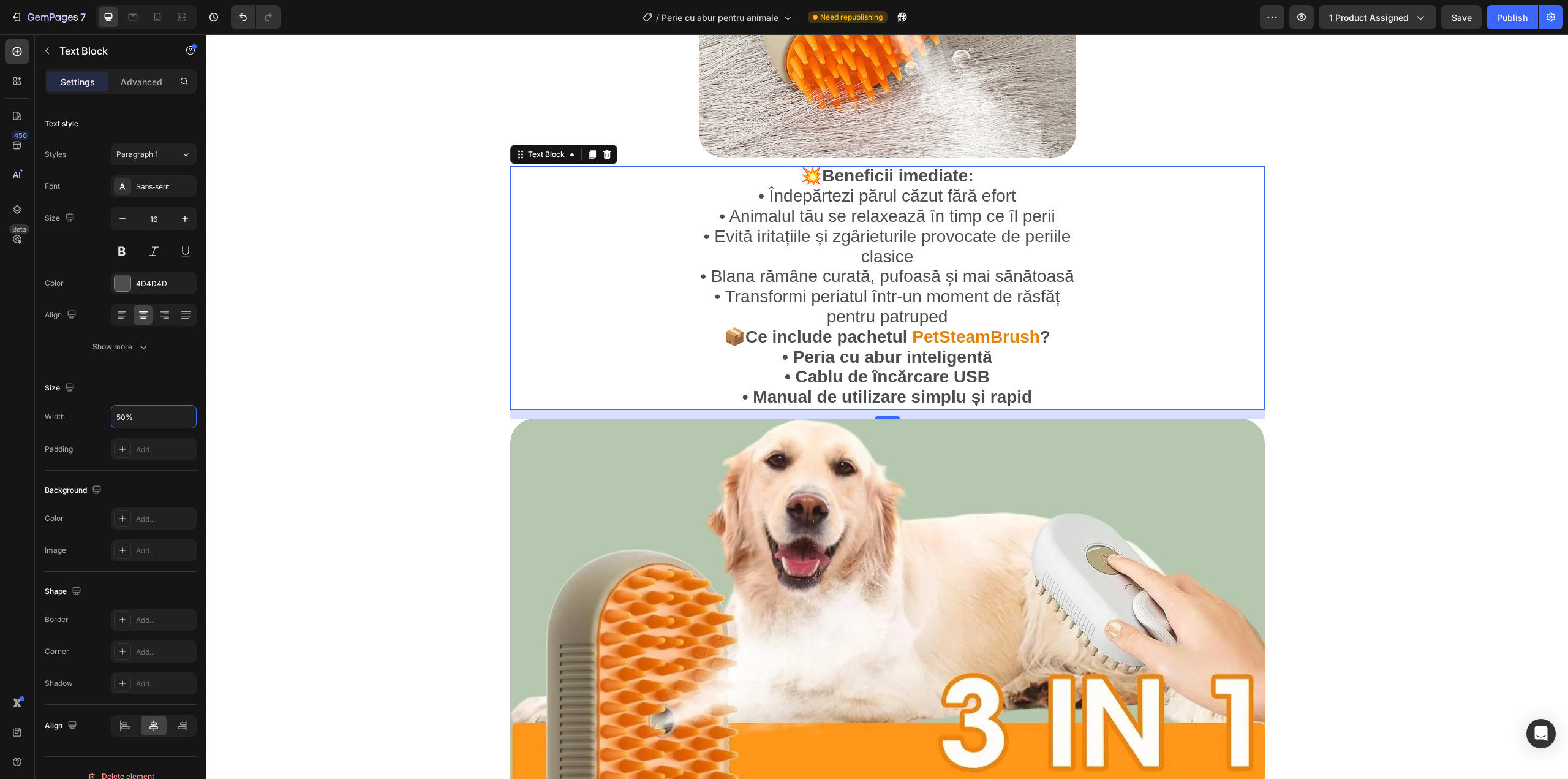
scroll to position [1797, 0]
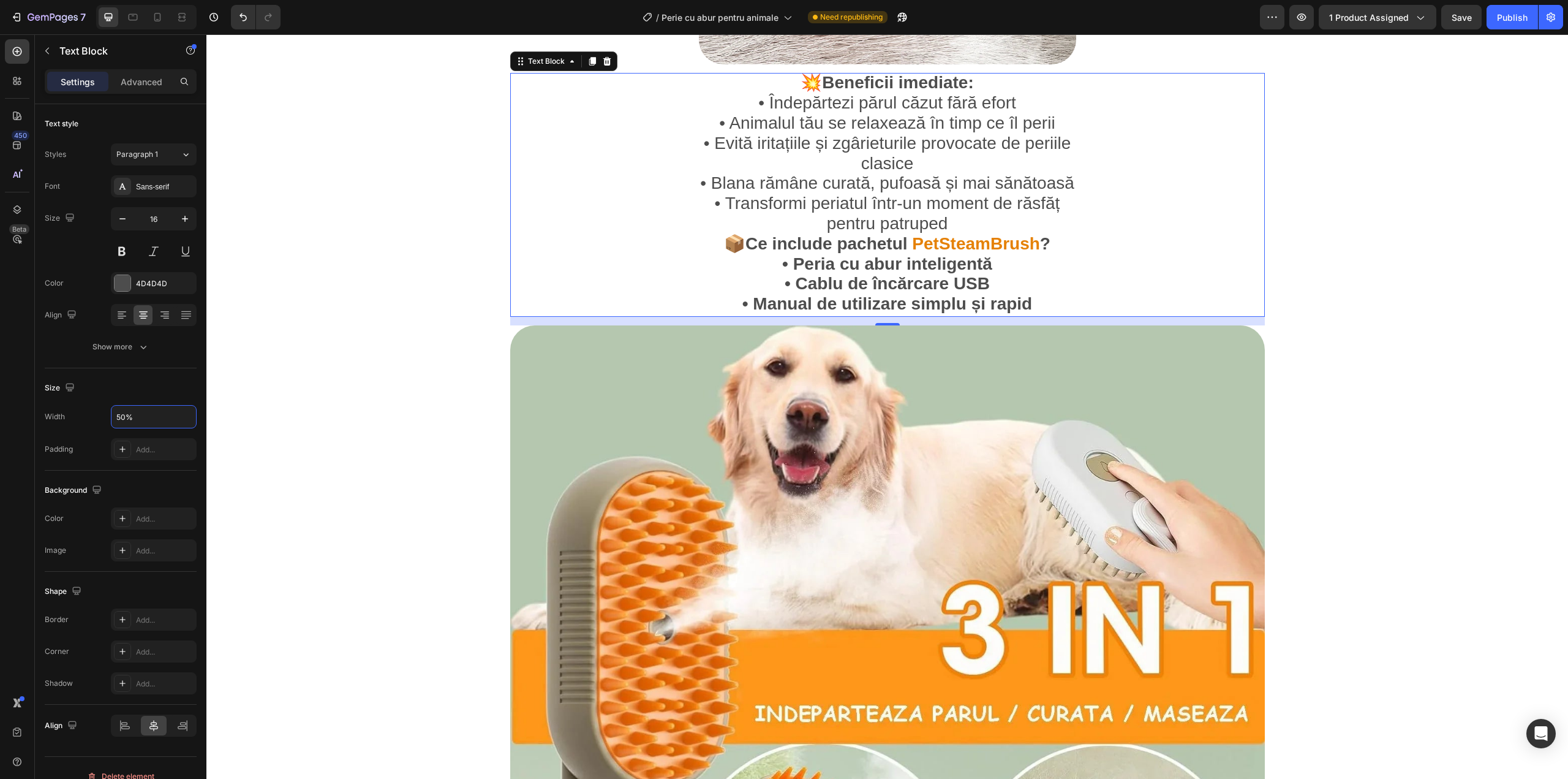
click at [827, 439] on img at bounding box center [887, 702] width 755 height 755
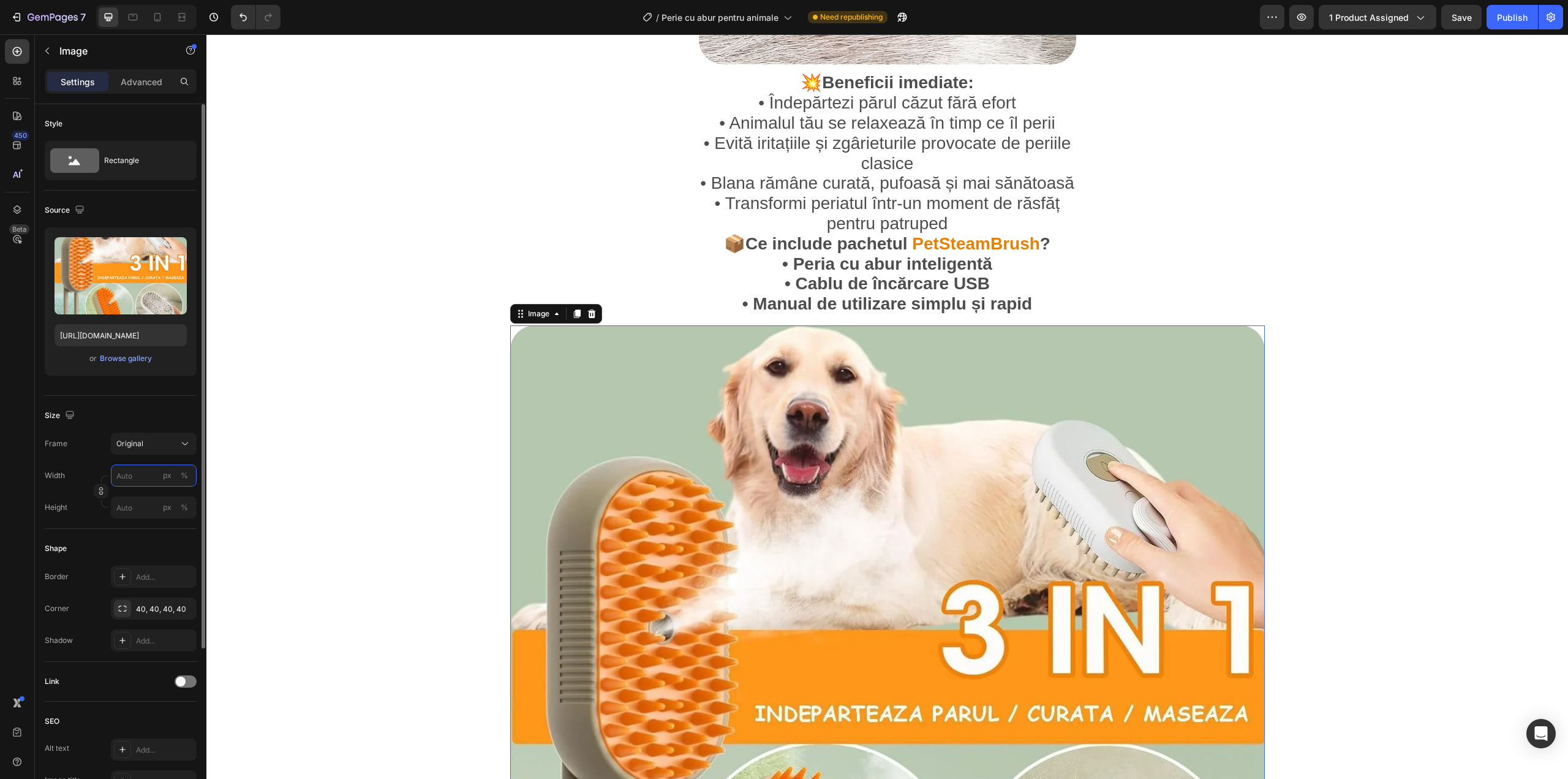
click at [127, 485] on input "px %" at bounding box center [154, 475] width 85 height 22
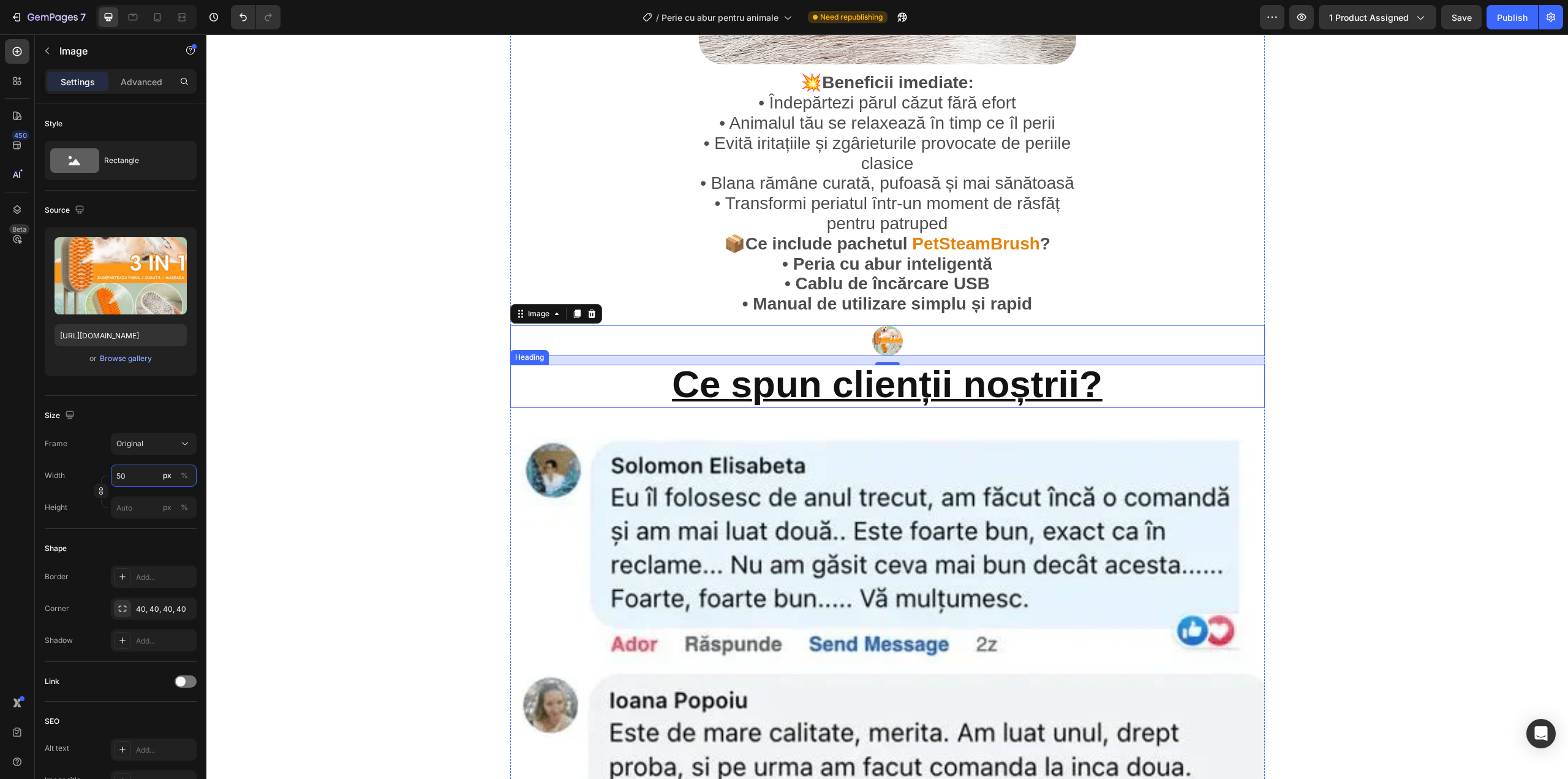
type input "50"
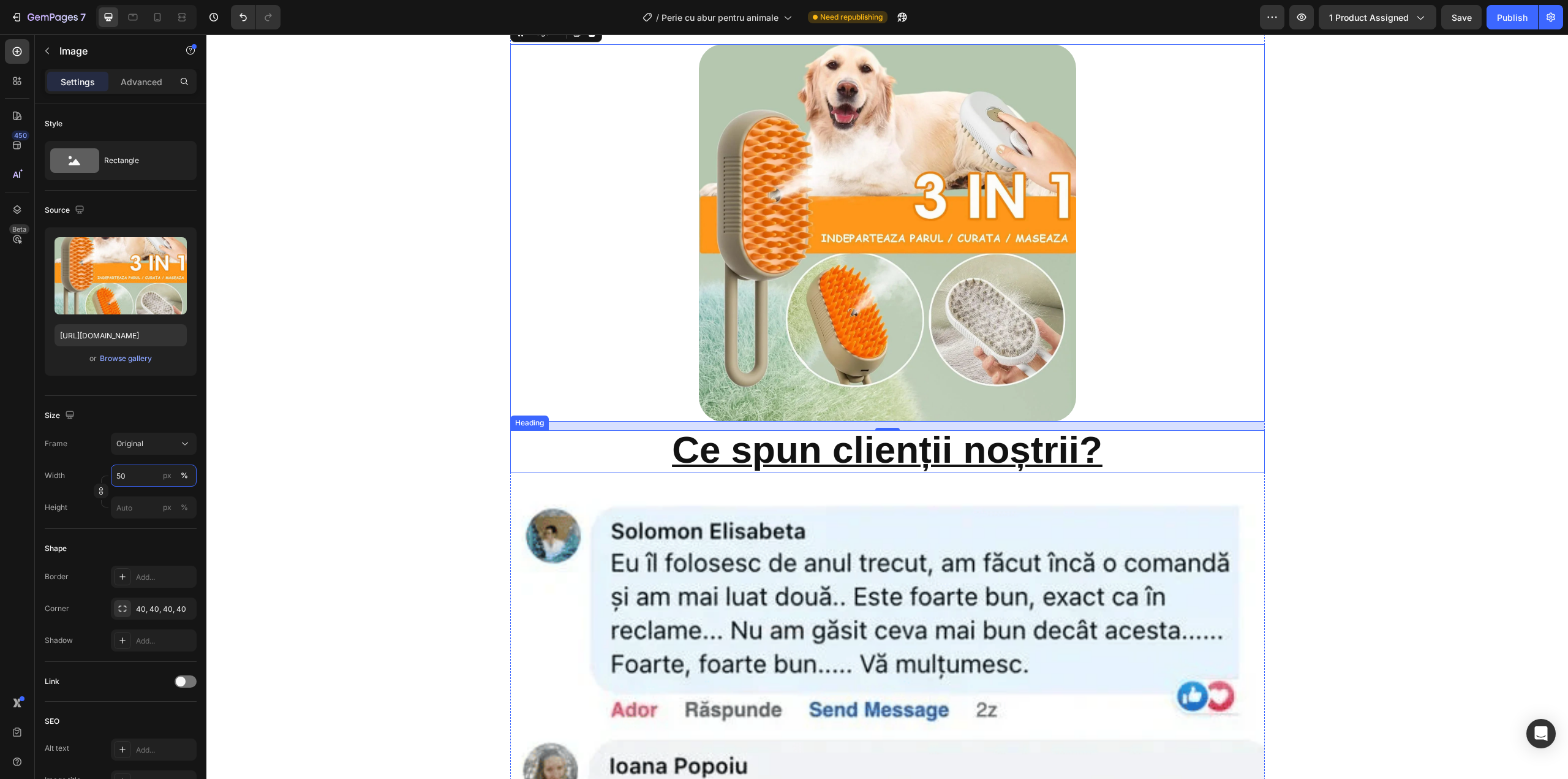
scroll to position [2083, 0]
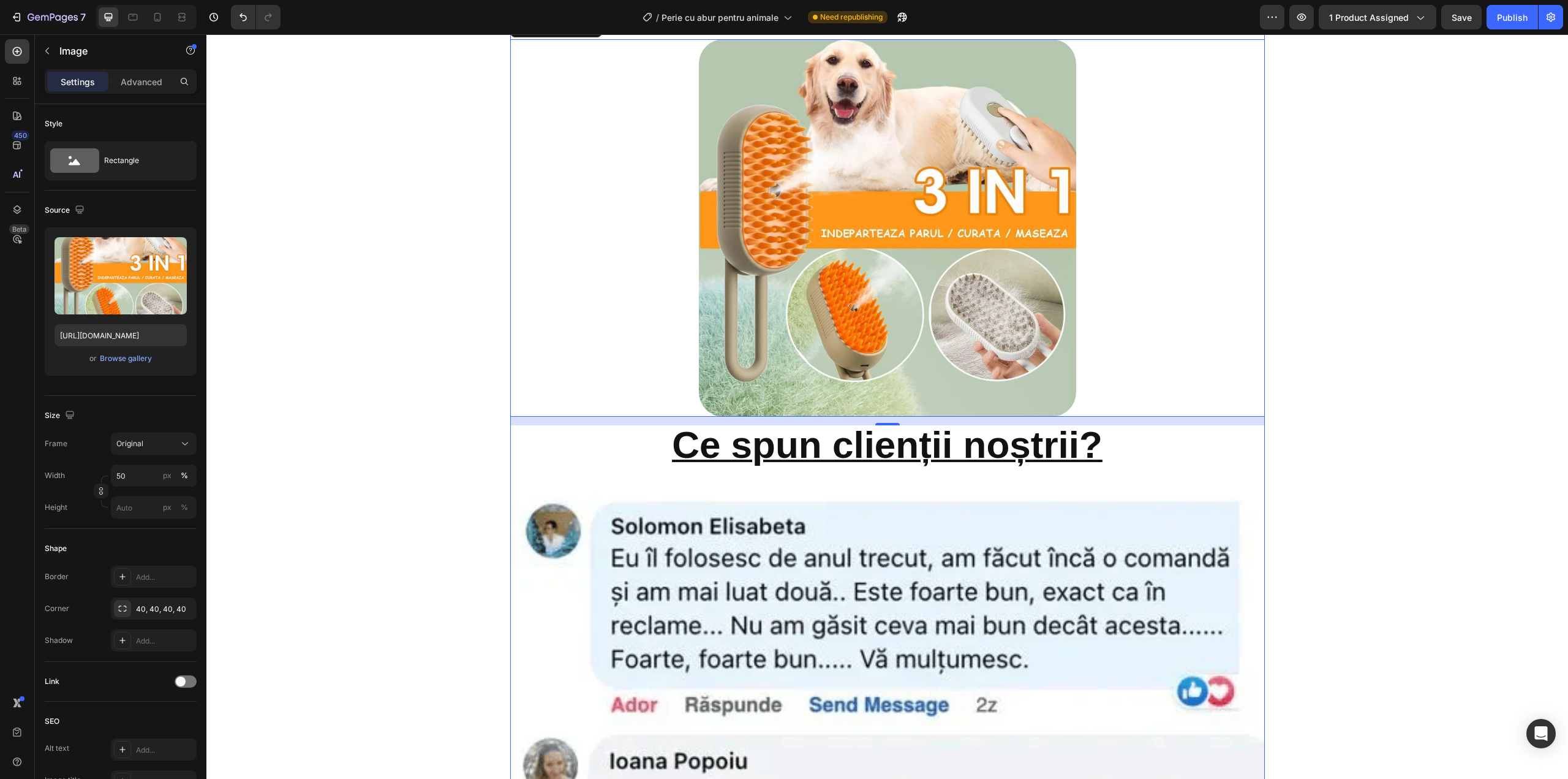
click at [933, 446] on strong "Ce spun clienții noștrii?" at bounding box center [887, 445] width 430 height 43
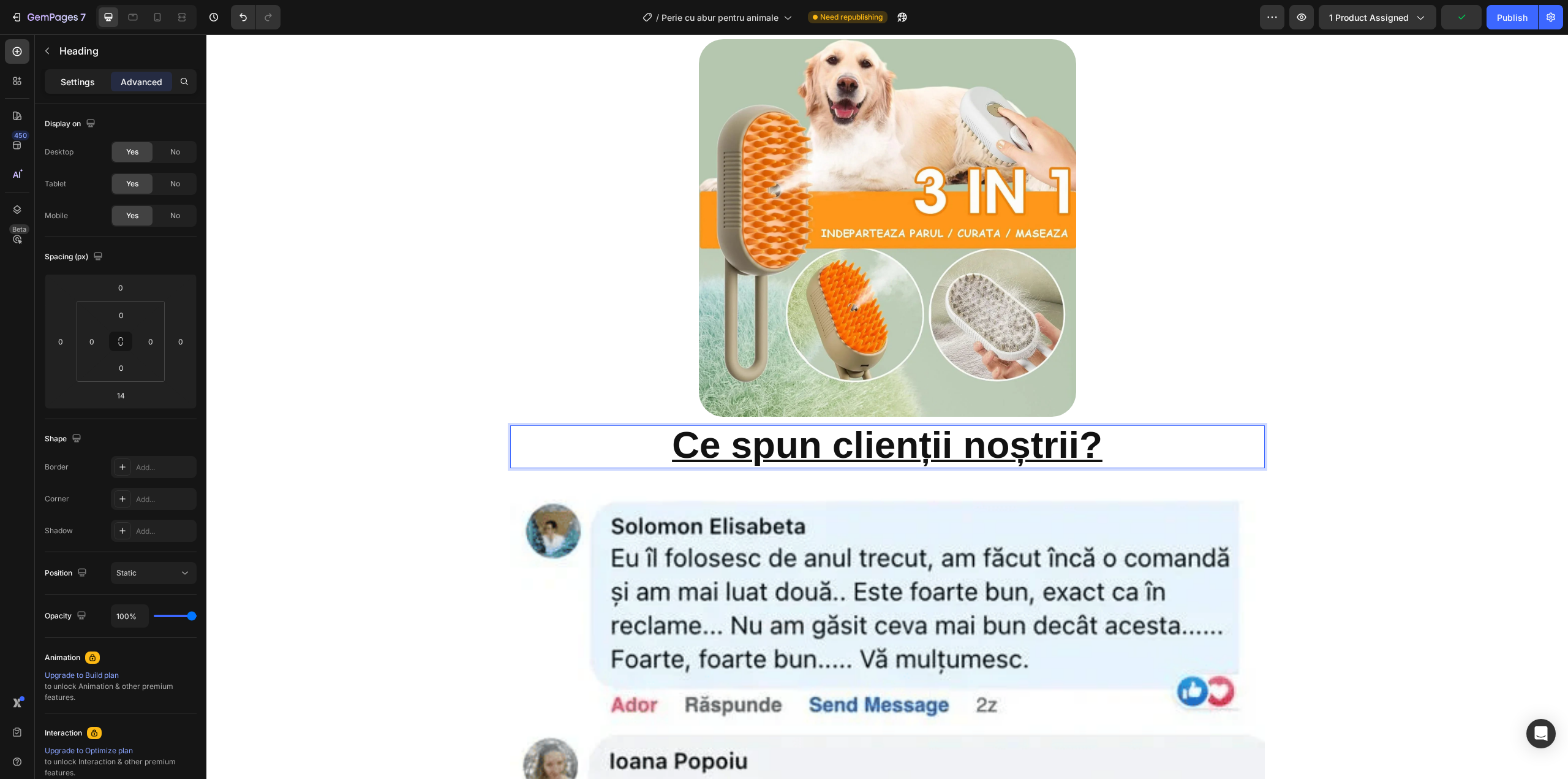
click at [94, 82] on p "Settings" at bounding box center [78, 82] width 34 height 13
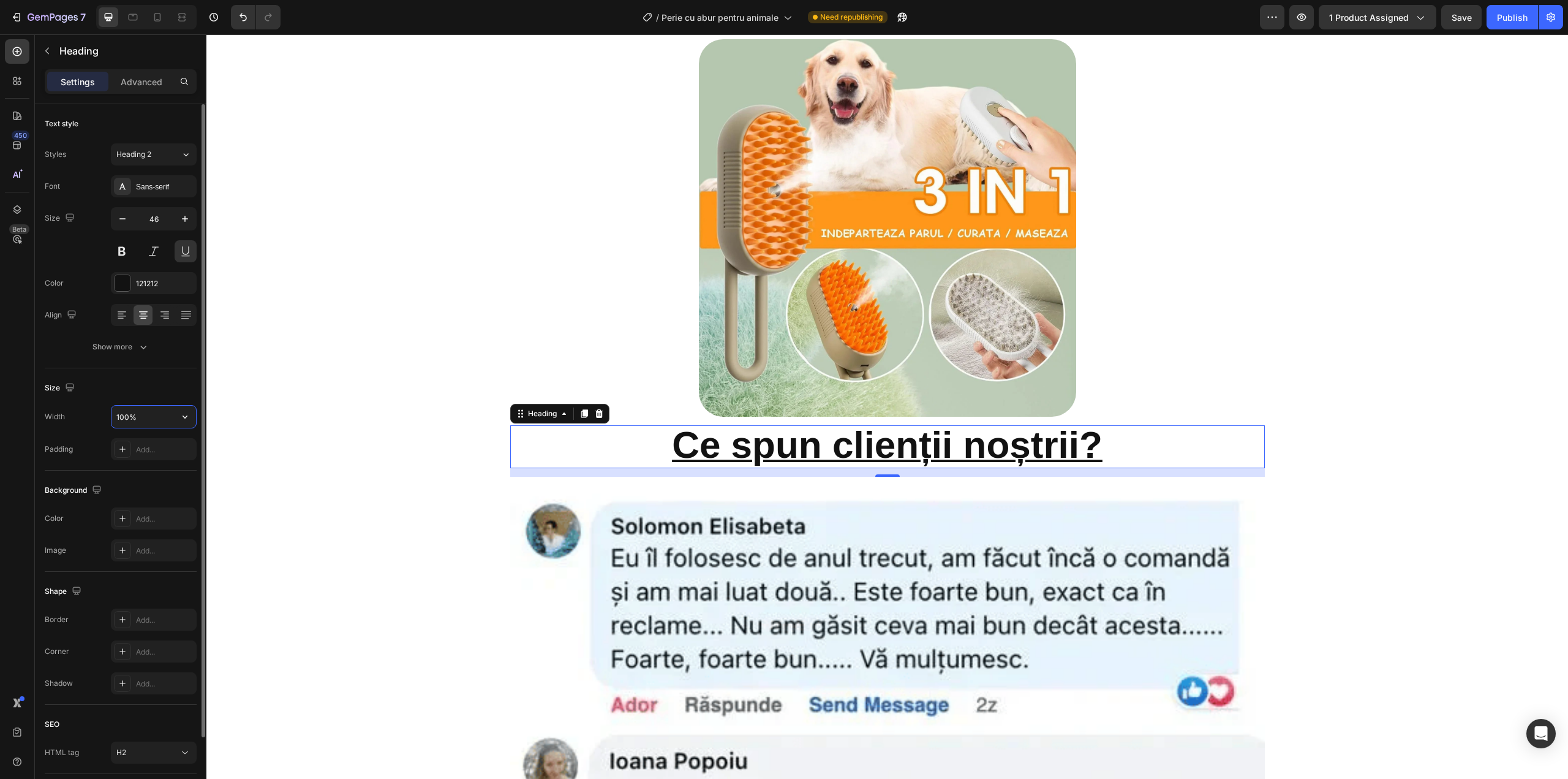
click at [155, 409] on input "100%" at bounding box center [153, 416] width 85 height 22
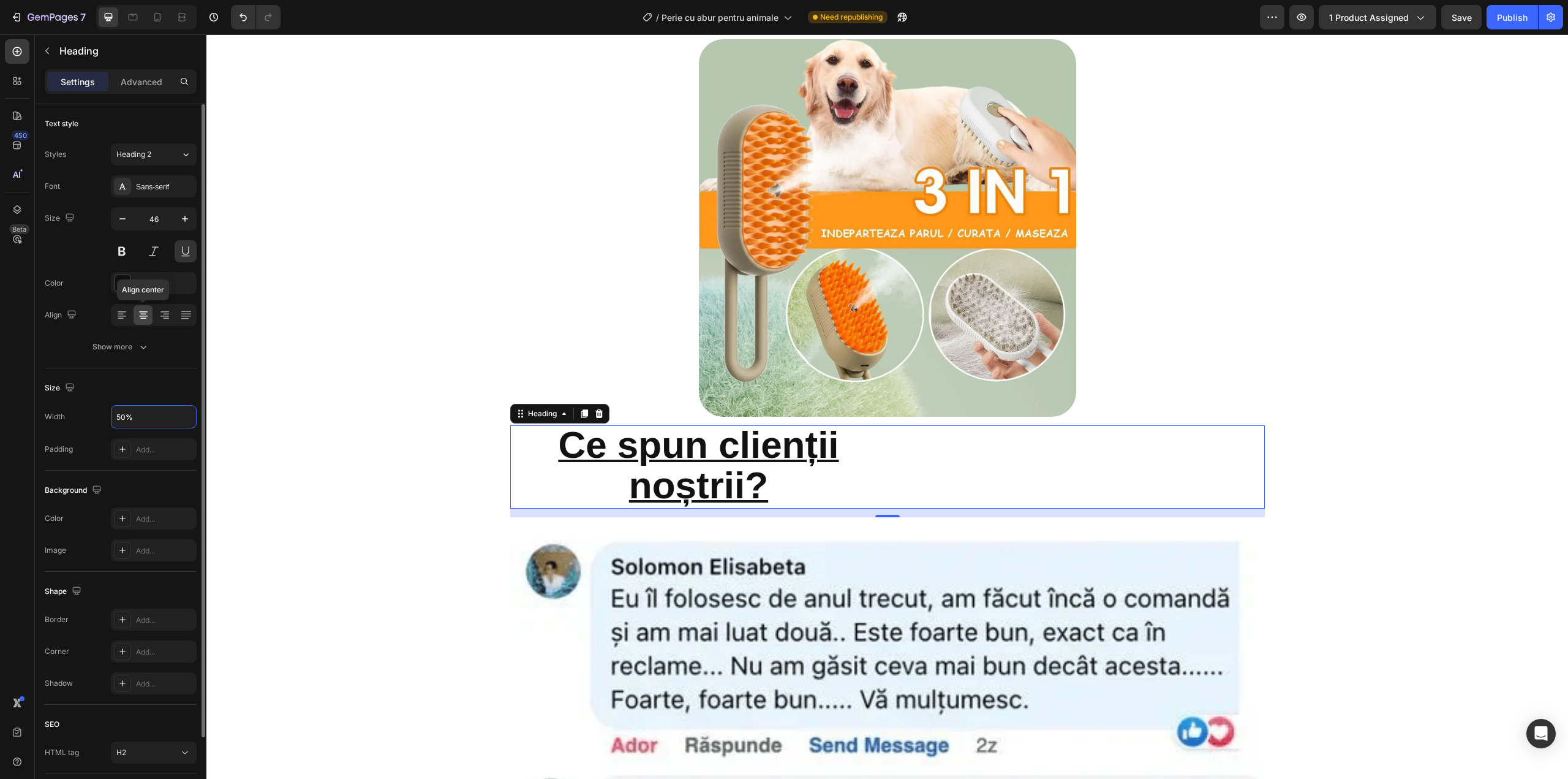
click at [141, 312] on icon at bounding box center [142, 312] width 9 height 1
click at [142, 421] on input "50%" at bounding box center [153, 416] width 85 height 22
click at [187, 415] on icon "button" at bounding box center [184, 416] width 12 height 12
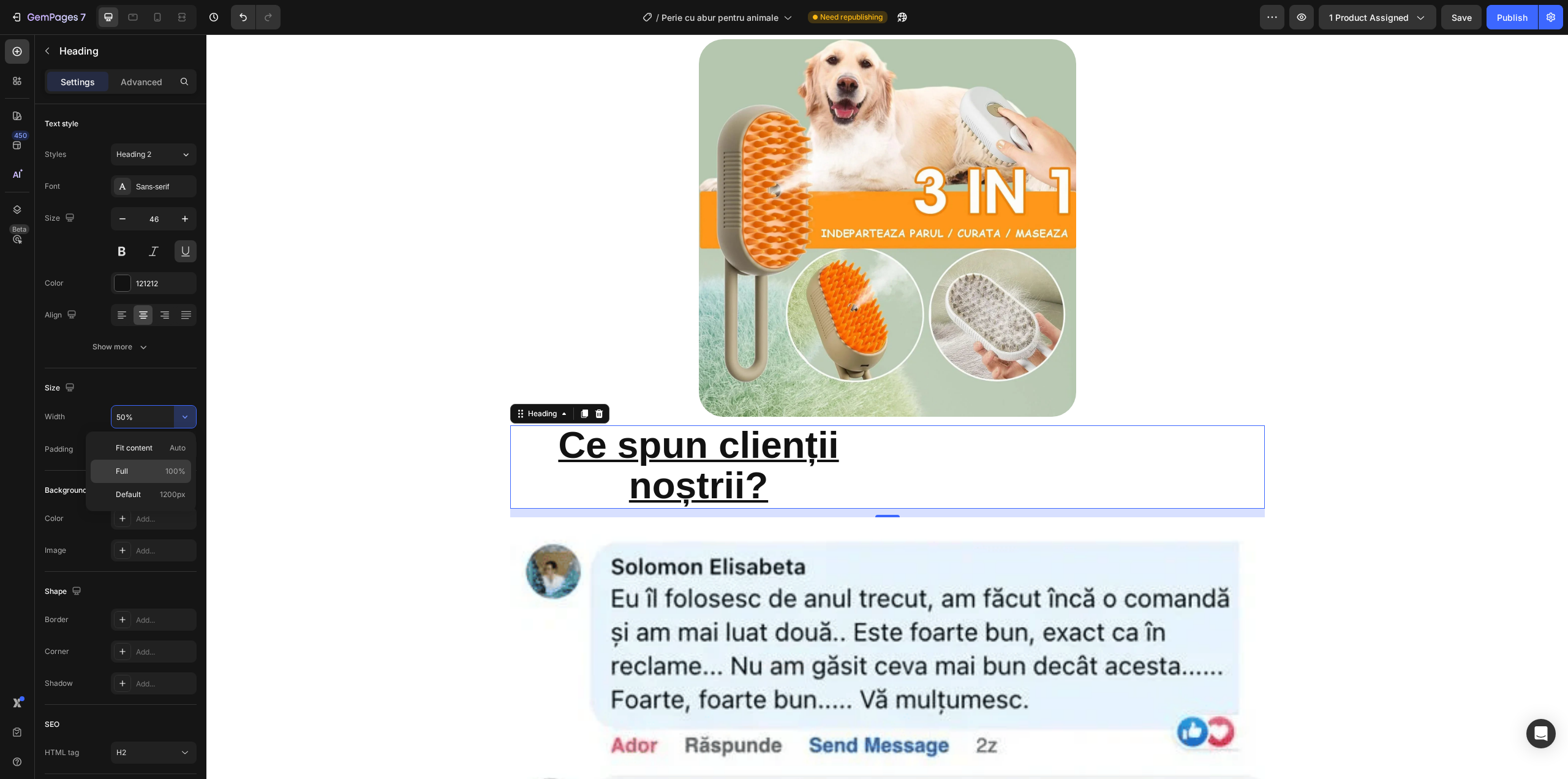
click at [143, 468] on p "Full 100%" at bounding box center [151, 471] width 70 height 11
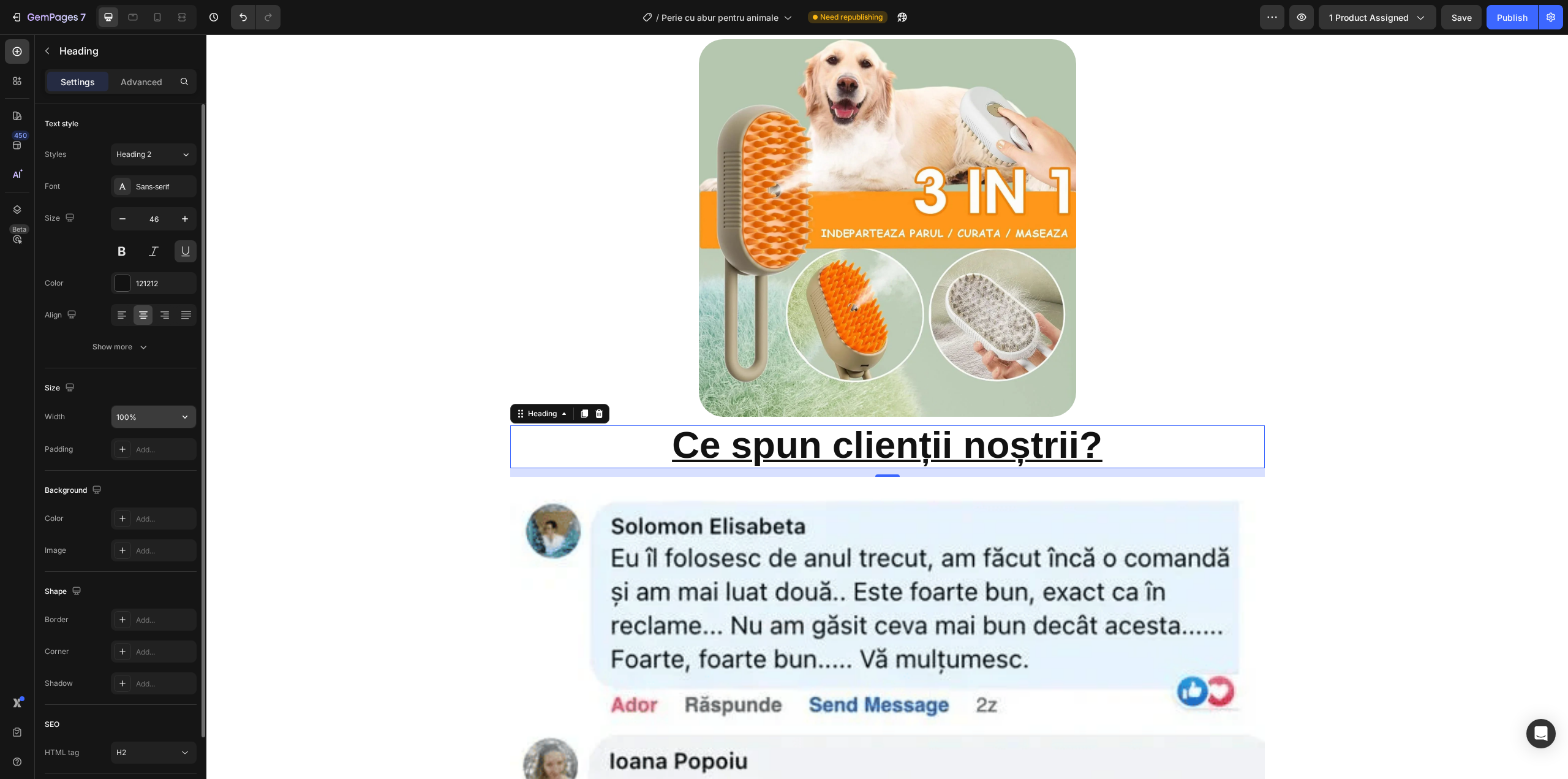
click at [132, 424] on input "100%" at bounding box center [153, 416] width 85 height 22
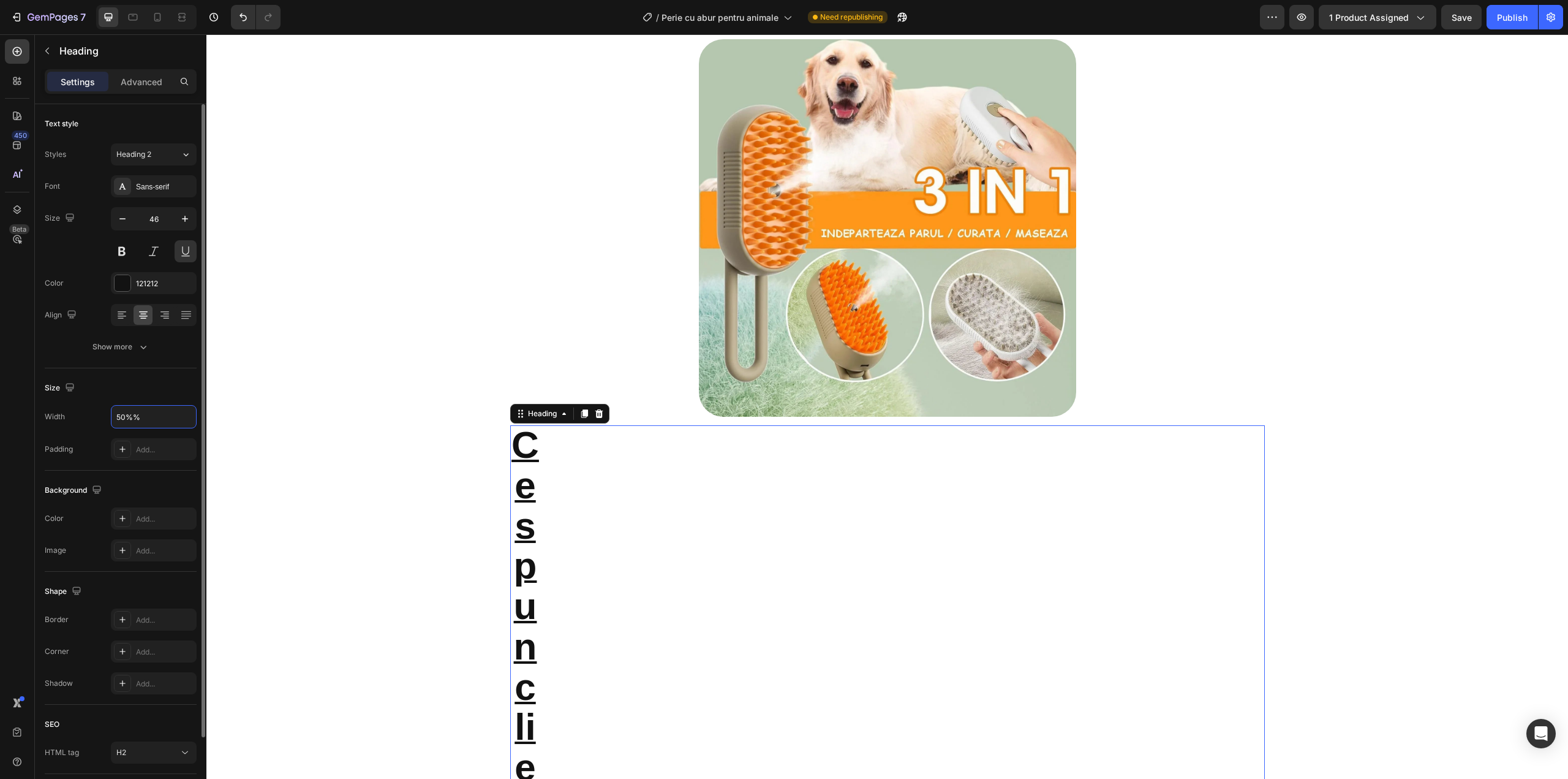
type input "50%"
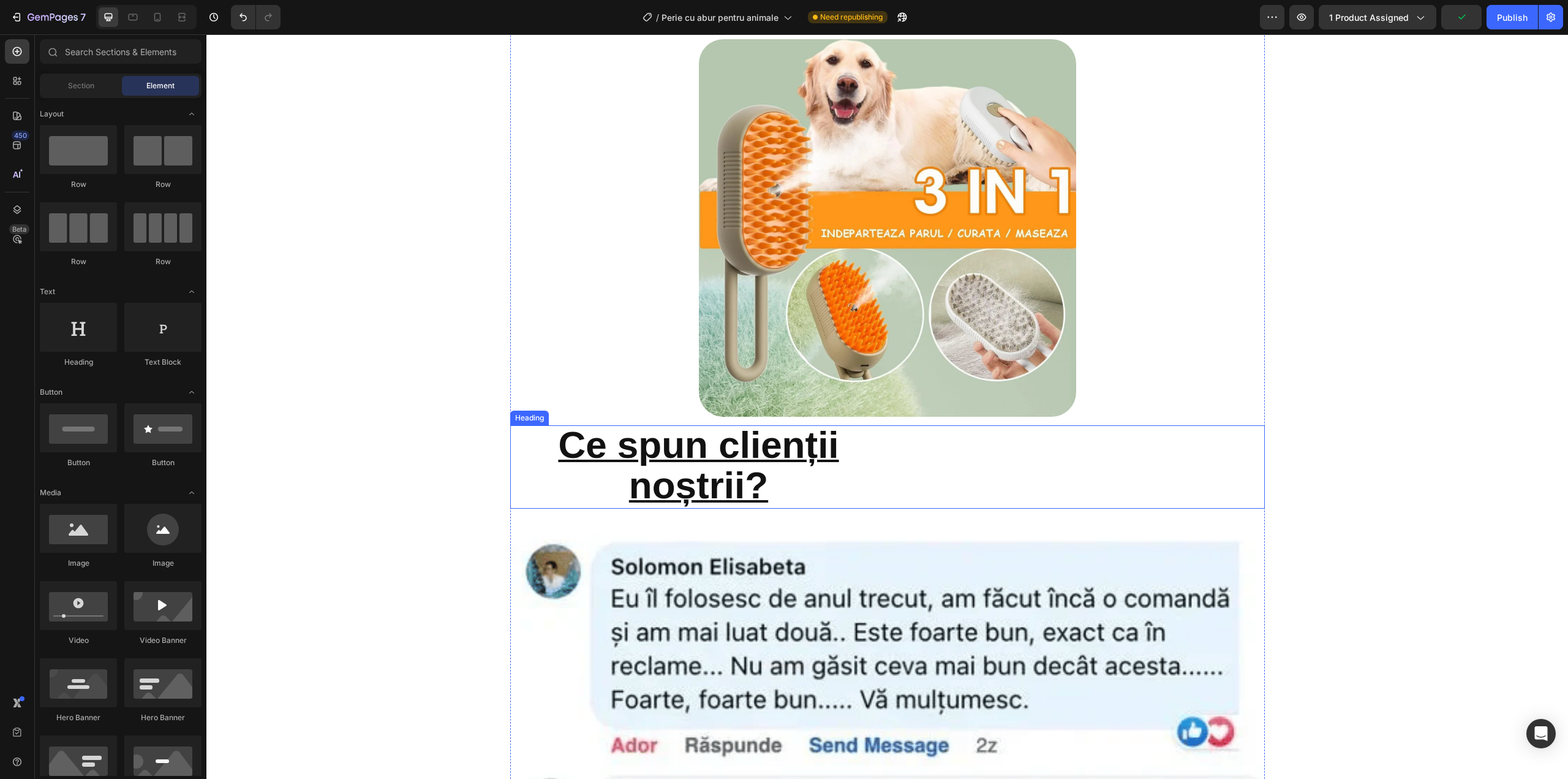
click at [760, 449] on strong "Ce spun clienții noștrii?" at bounding box center [698, 465] width 280 height 83
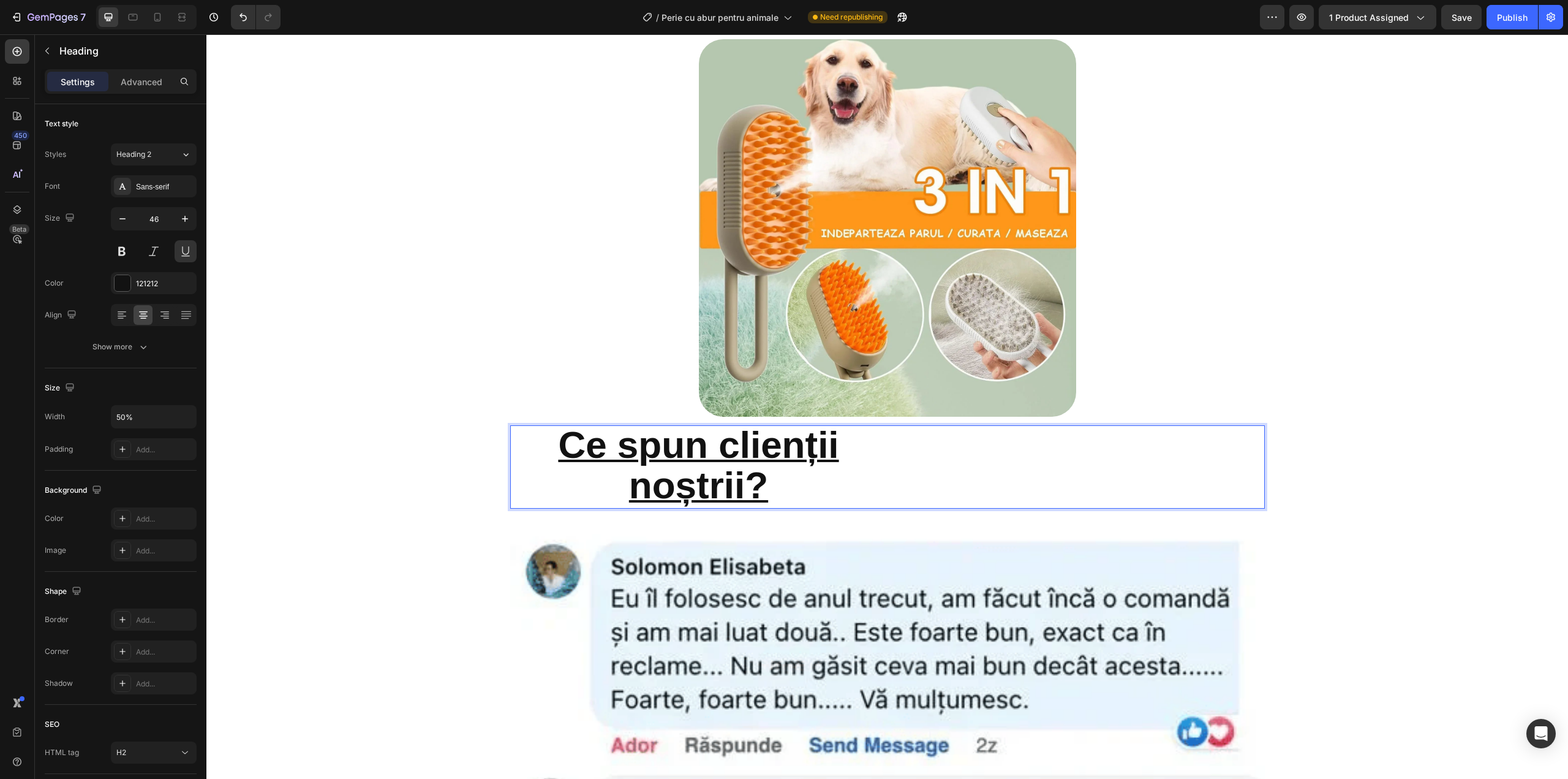
drag, startPoint x: 696, startPoint y: 441, endPoint x: 717, endPoint y: 438, distance: 21.2
click at [717, 438] on strong "Ce spun clienții noștrii?" at bounding box center [698, 465] width 280 height 83
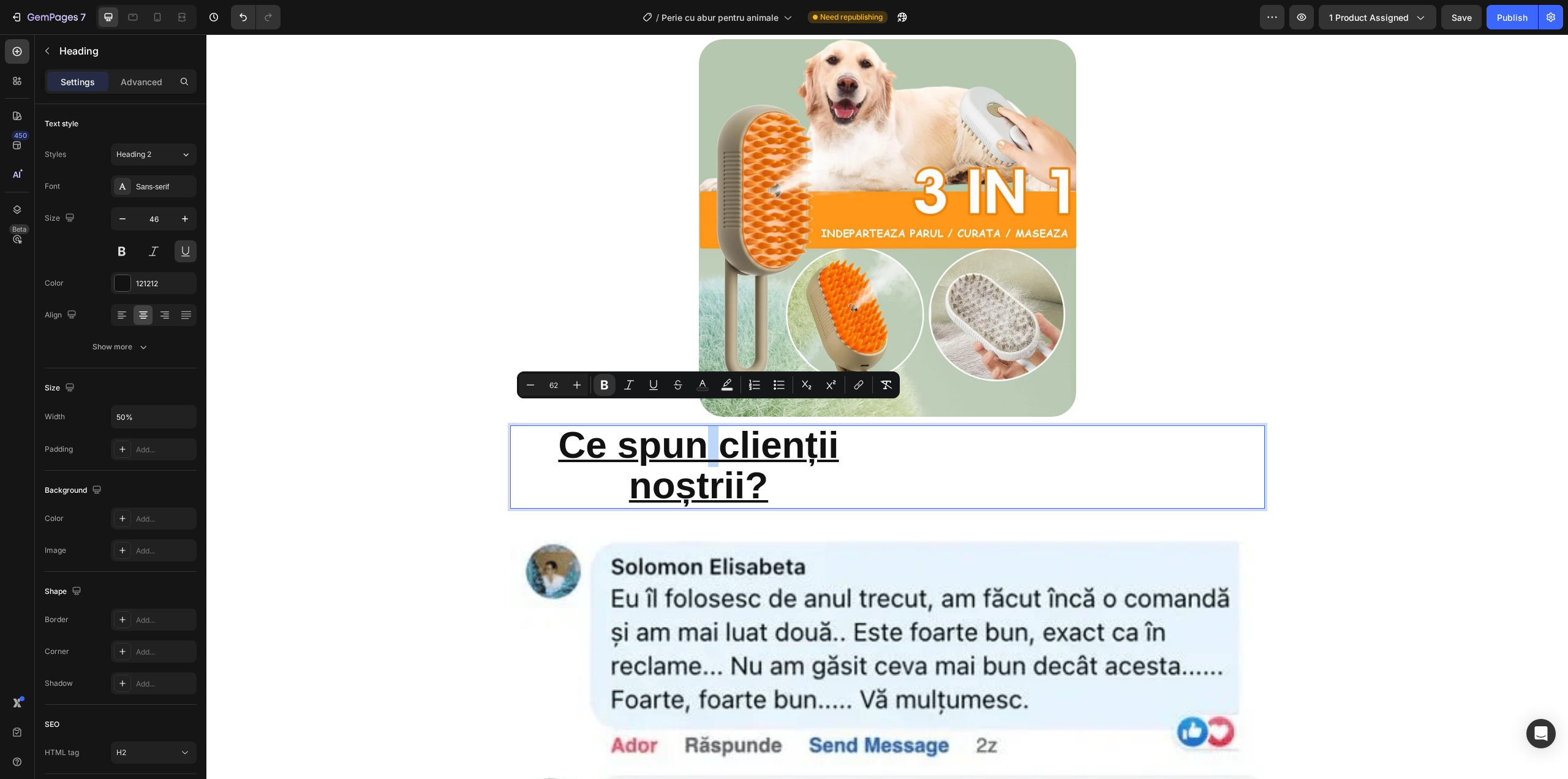
click at [717, 438] on strong "Ce spun clienții noștrii?" at bounding box center [698, 465] width 280 height 83
click at [687, 447] on strong "Ce spun clienții noștrii?" at bounding box center [698, 465] width 280 height 83
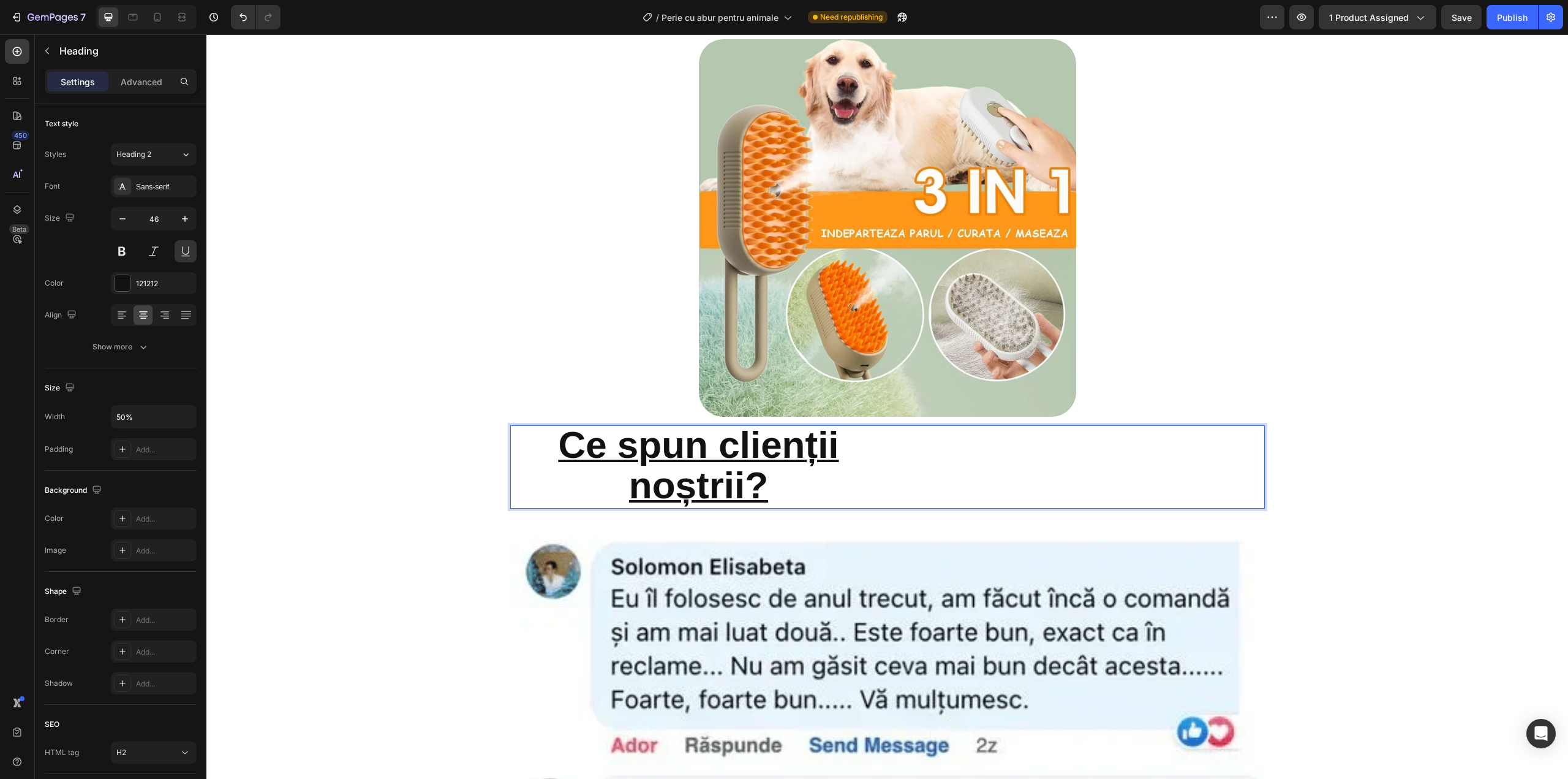
click at [687, 447] on strong "Ce spun clienții noștrii?" at bounding box center [698, 465] width 280 height 83
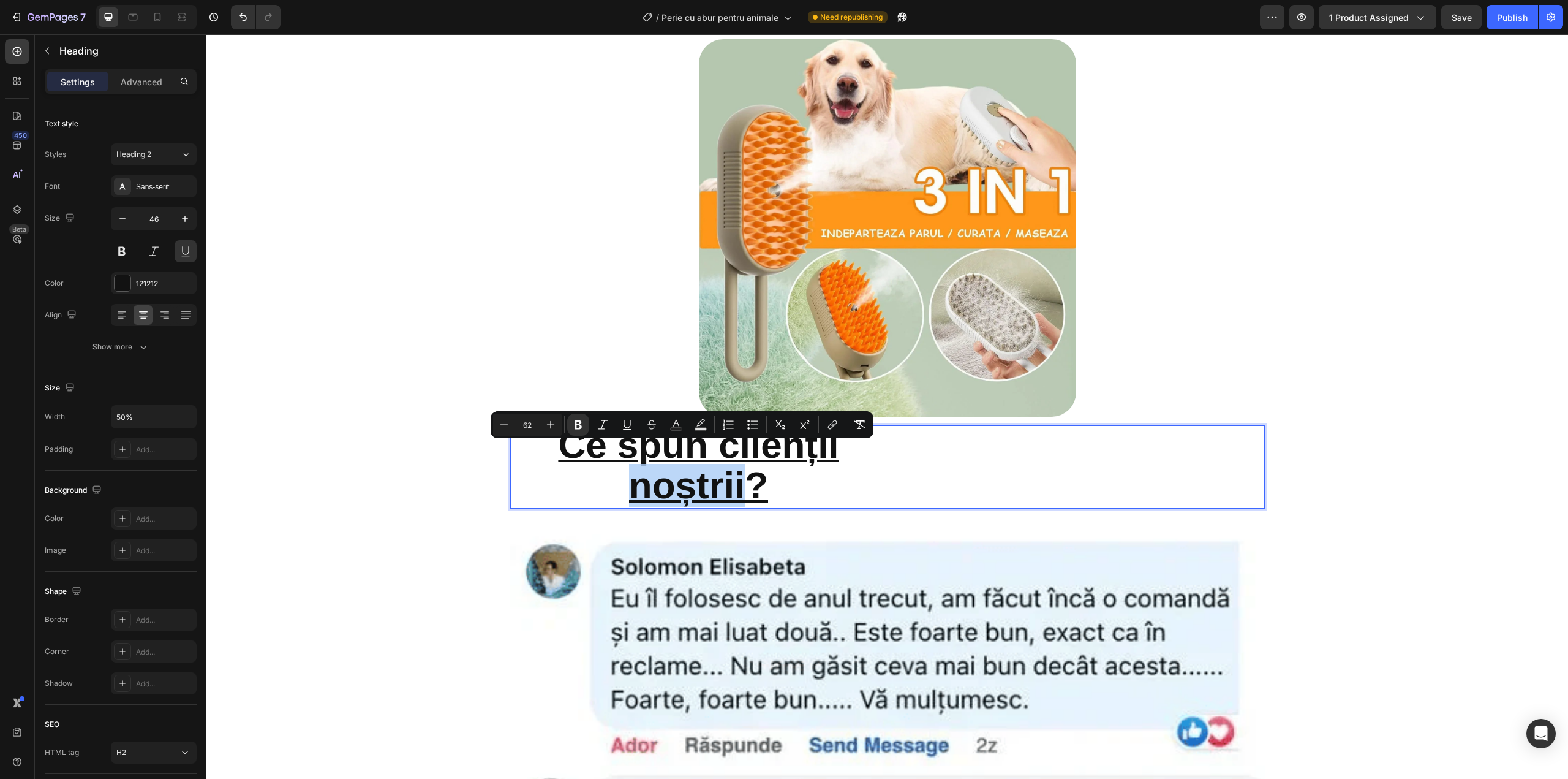
click at [687, 447] on strong "Ce spun clienții noștrii?" at bounding box center [698, 465] width 280 height 83
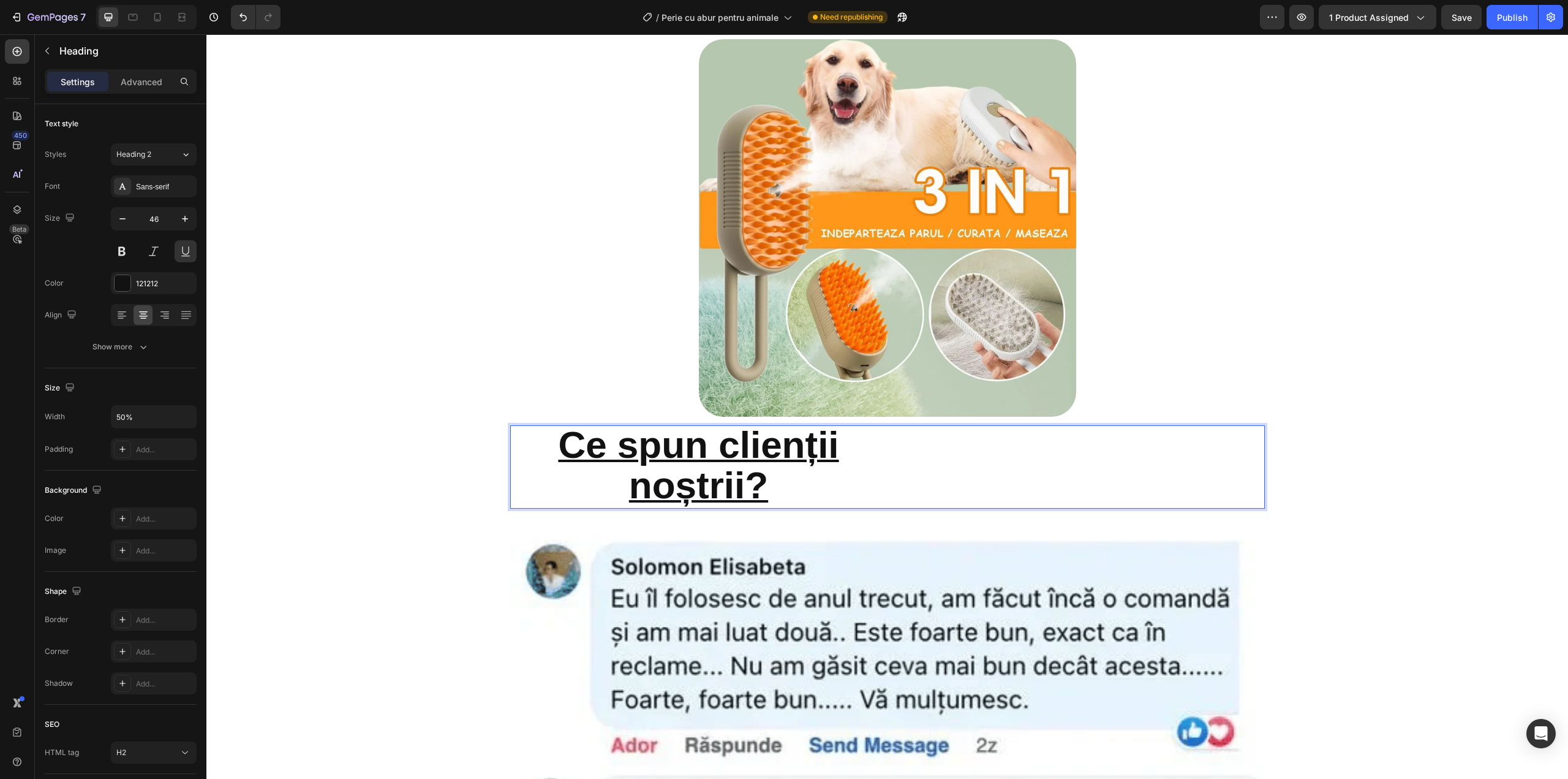
click at [687, 447] on strong "Ce spun clienții noștrii?" at bounding box center [698, 465] width 280 height 83
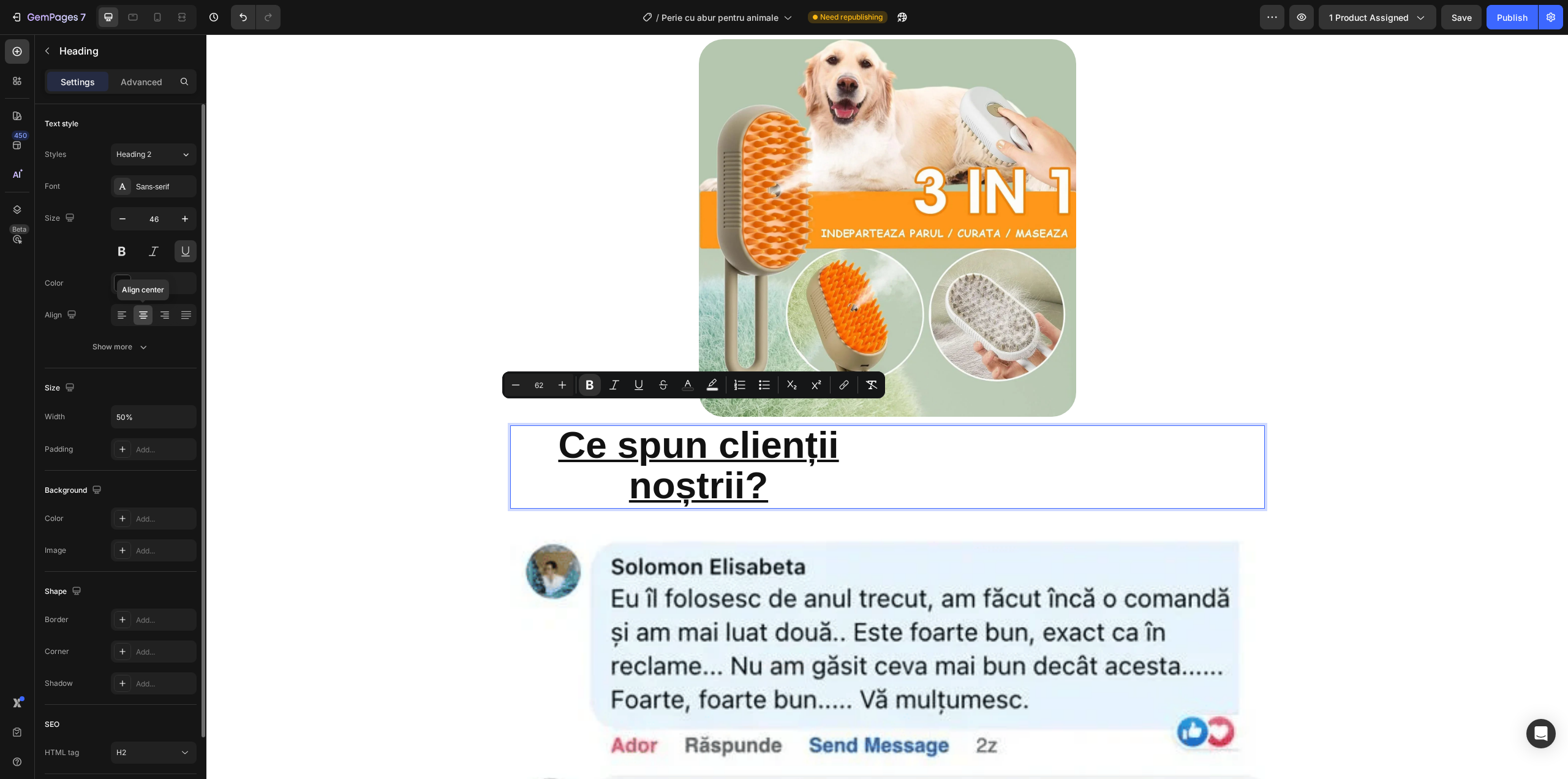
click at [144, 318] on icon at bounding box center [143, 318] width 6 height 1
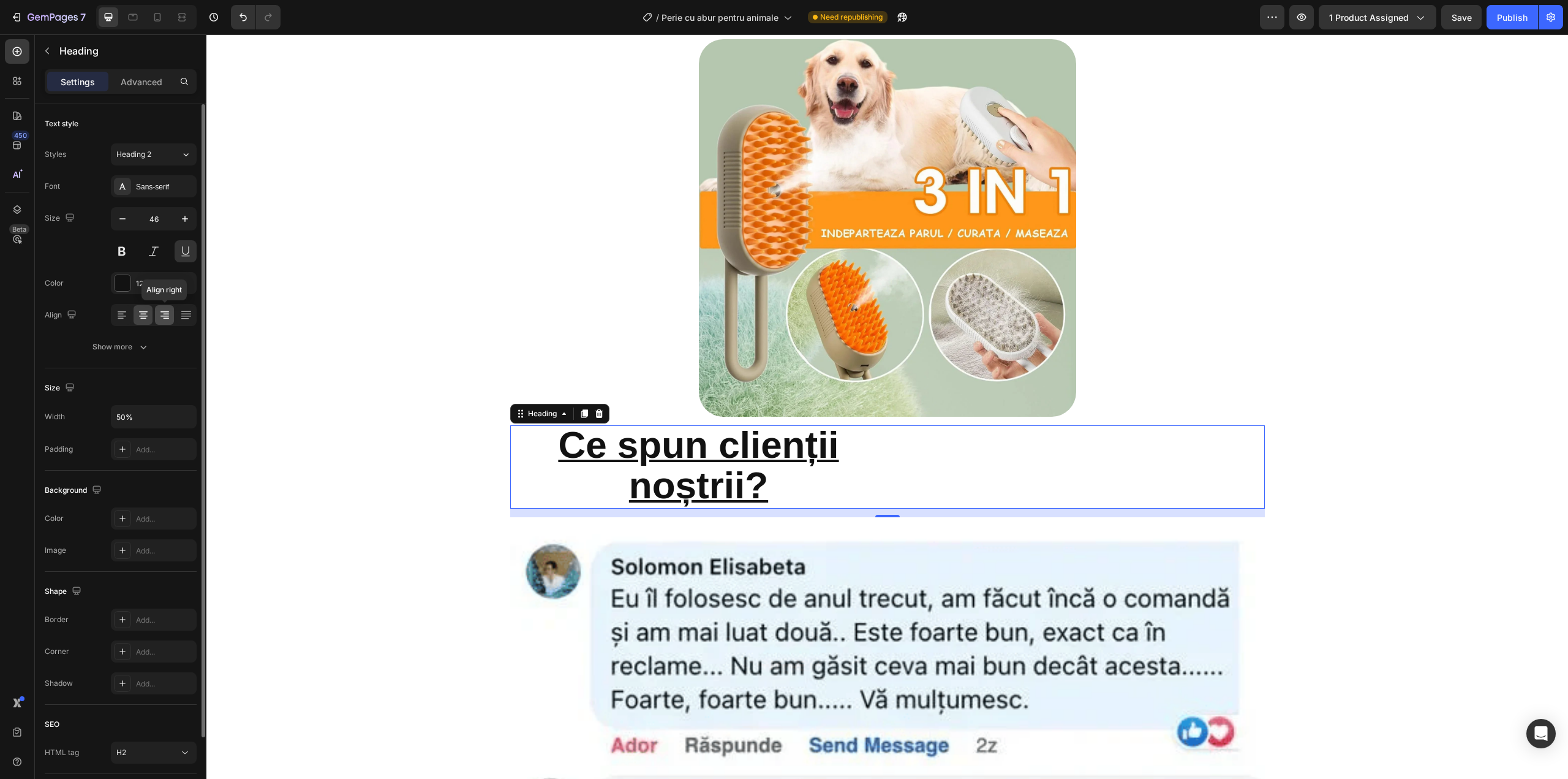
click at [161, 318] on icon at bounding box center [164, 314] width 12 height 12
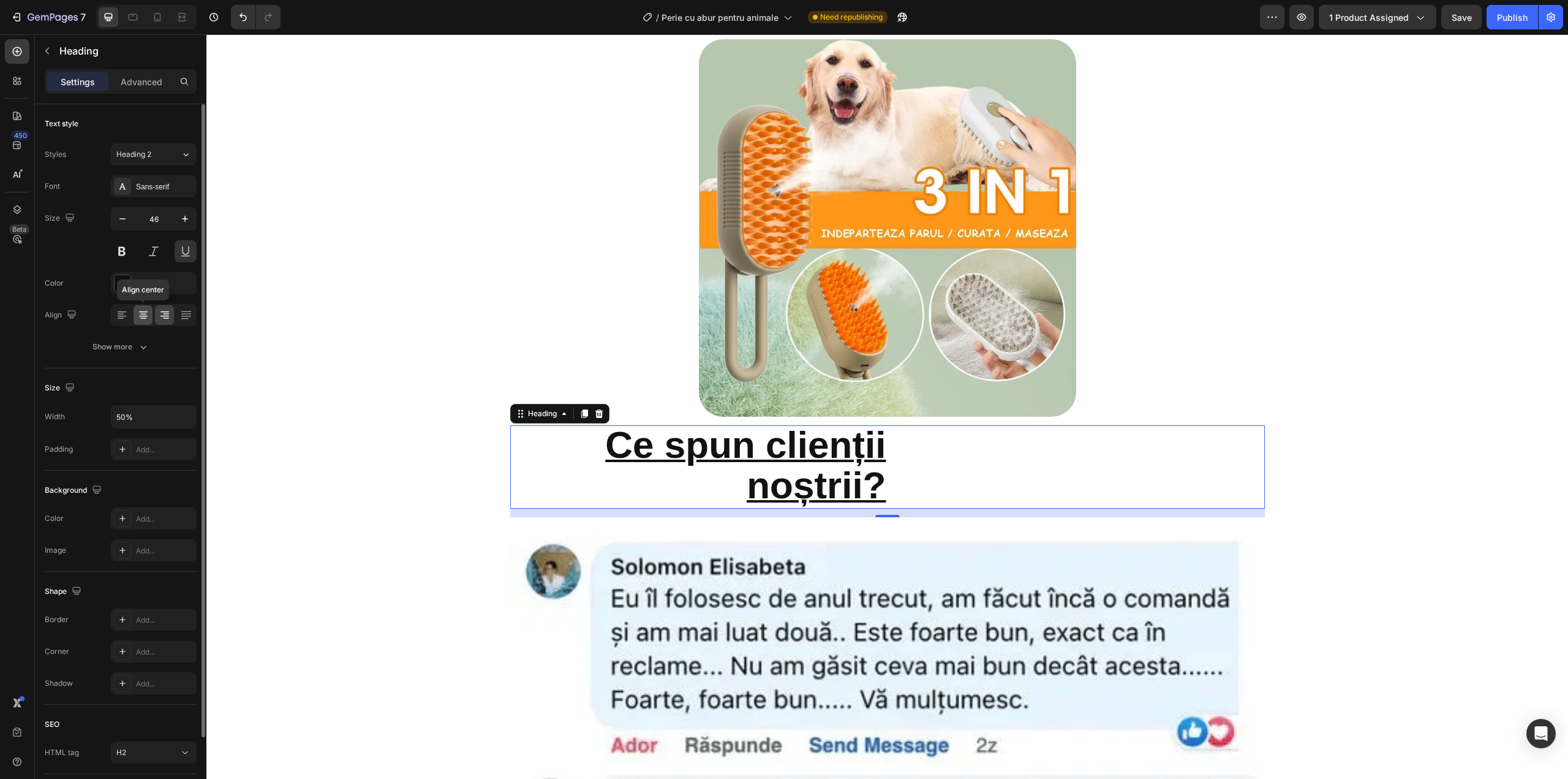
click at [141, 316] on icon at bounding box center [142, 314] width 12 height 12
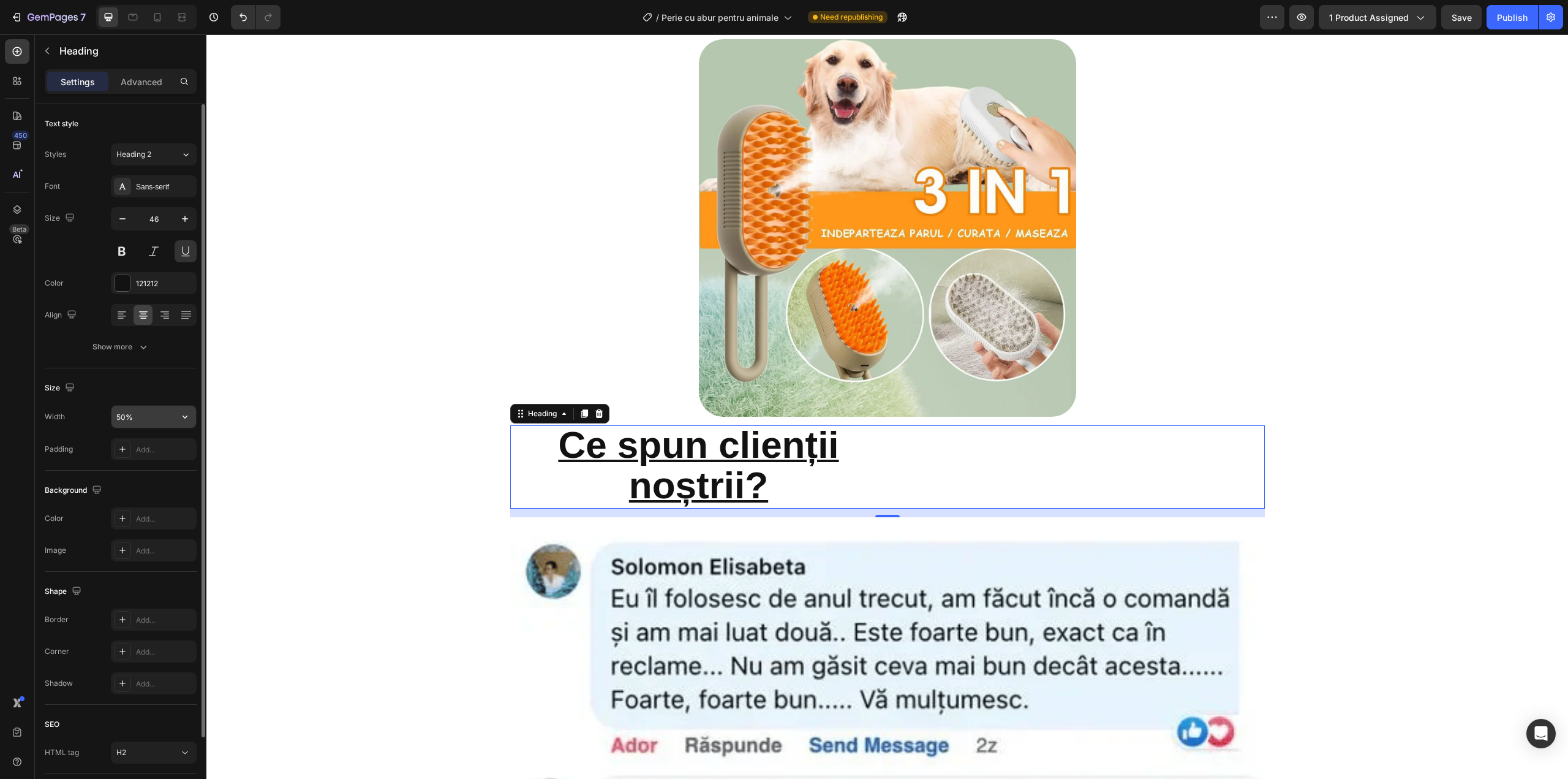
click at [162, 413] on input "50%" at bounding box center [153, 416] width 85 height 22
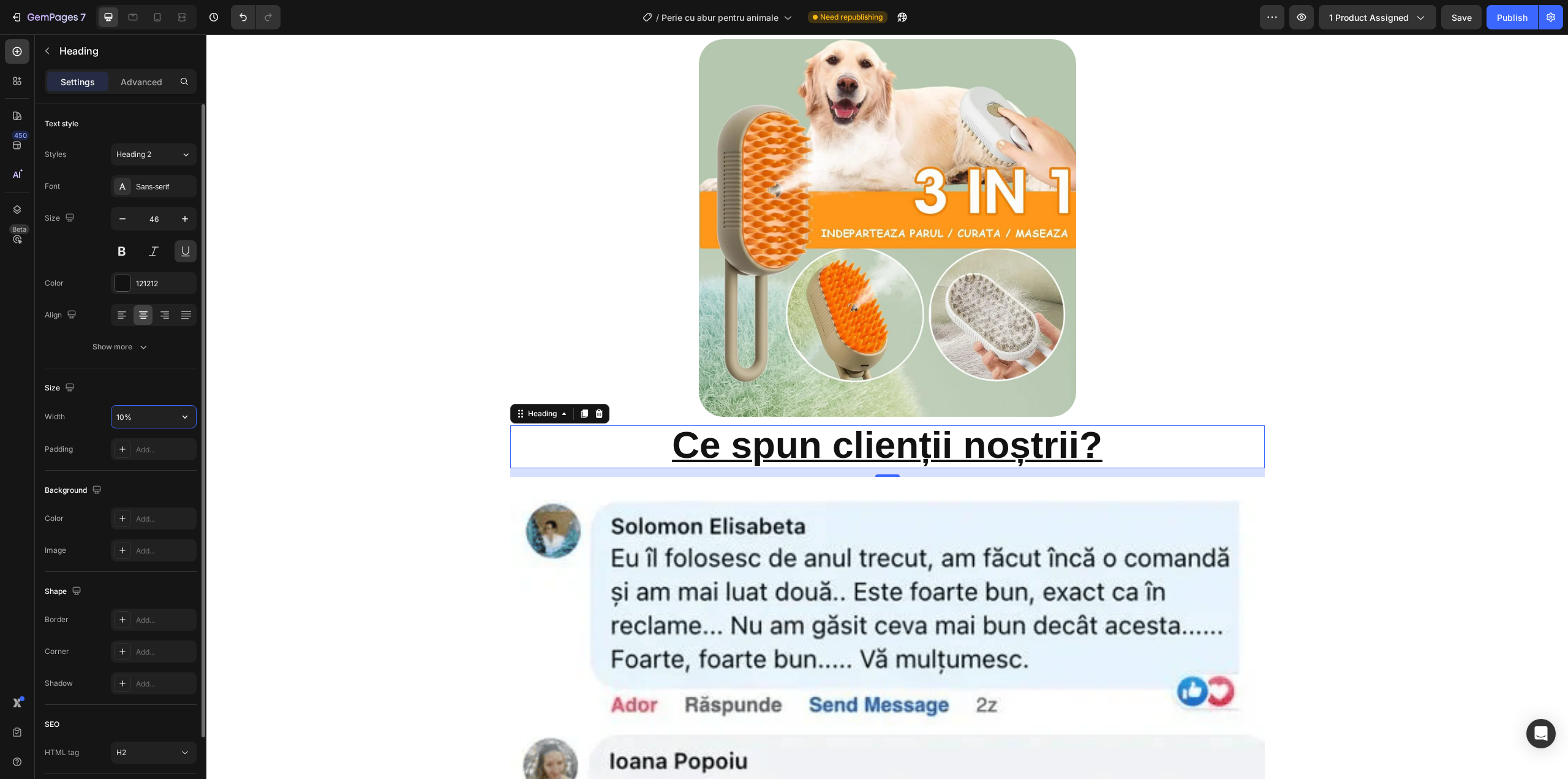
type input "100%"
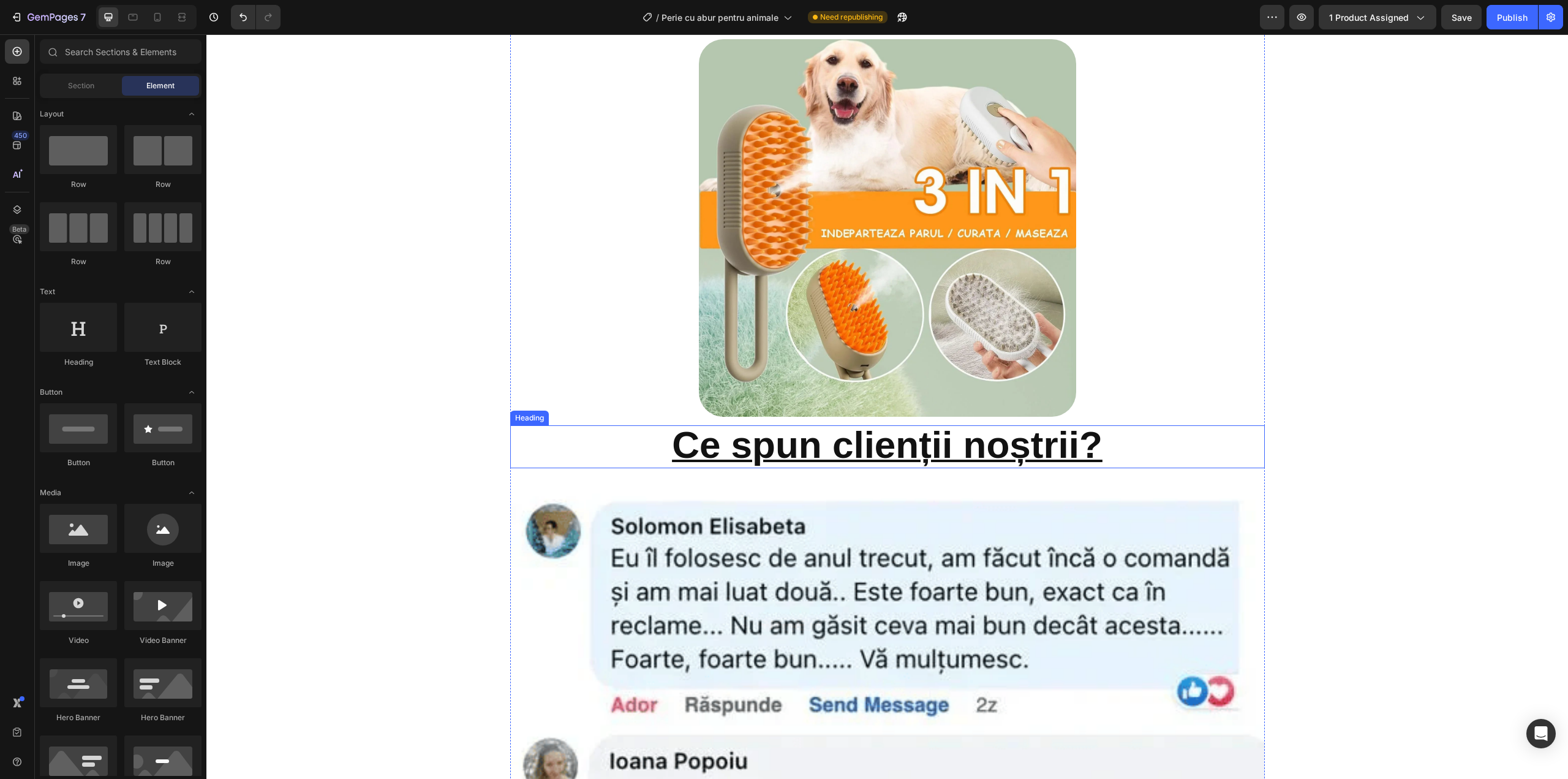
click at [1117, 427] on p "⁠⁠⁠⁠⁠⁠⁠ Ce spun clienții noștrii?" at bounding box center [888, 446] width 752 height 41
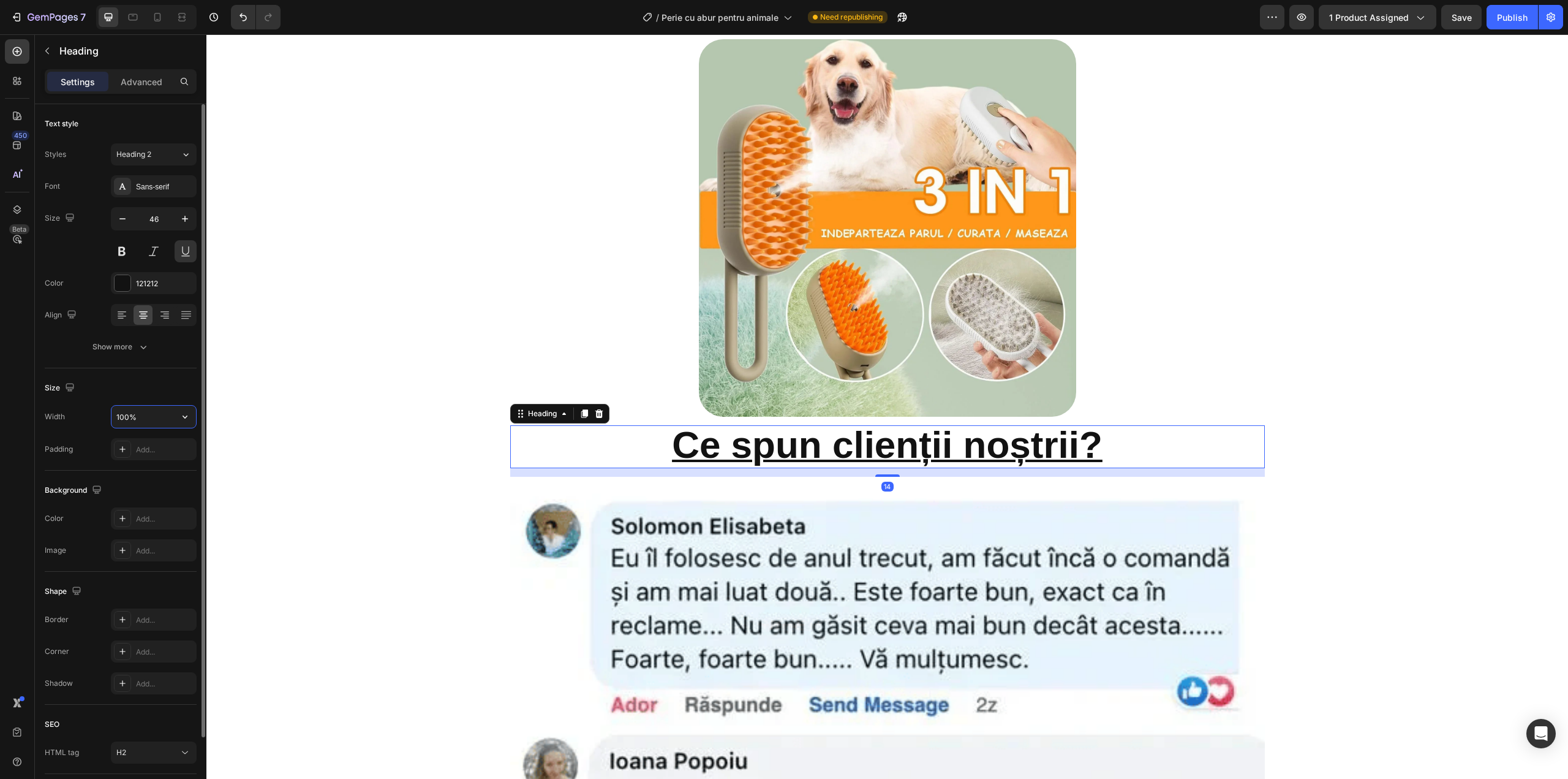
click at [138, 419] on input "100%" at bounding box center [153, 416] width 85 height 22
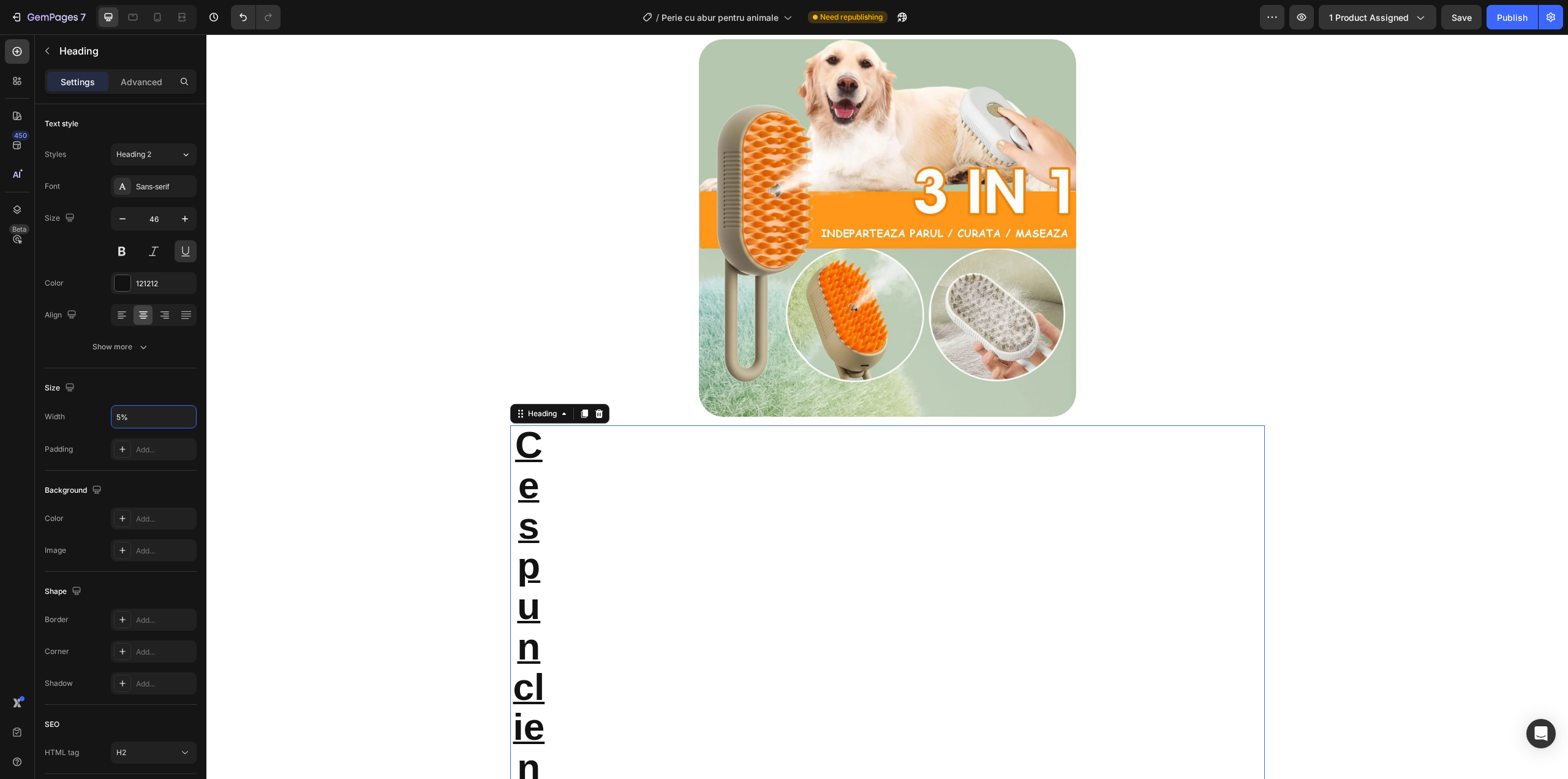
type input "%"
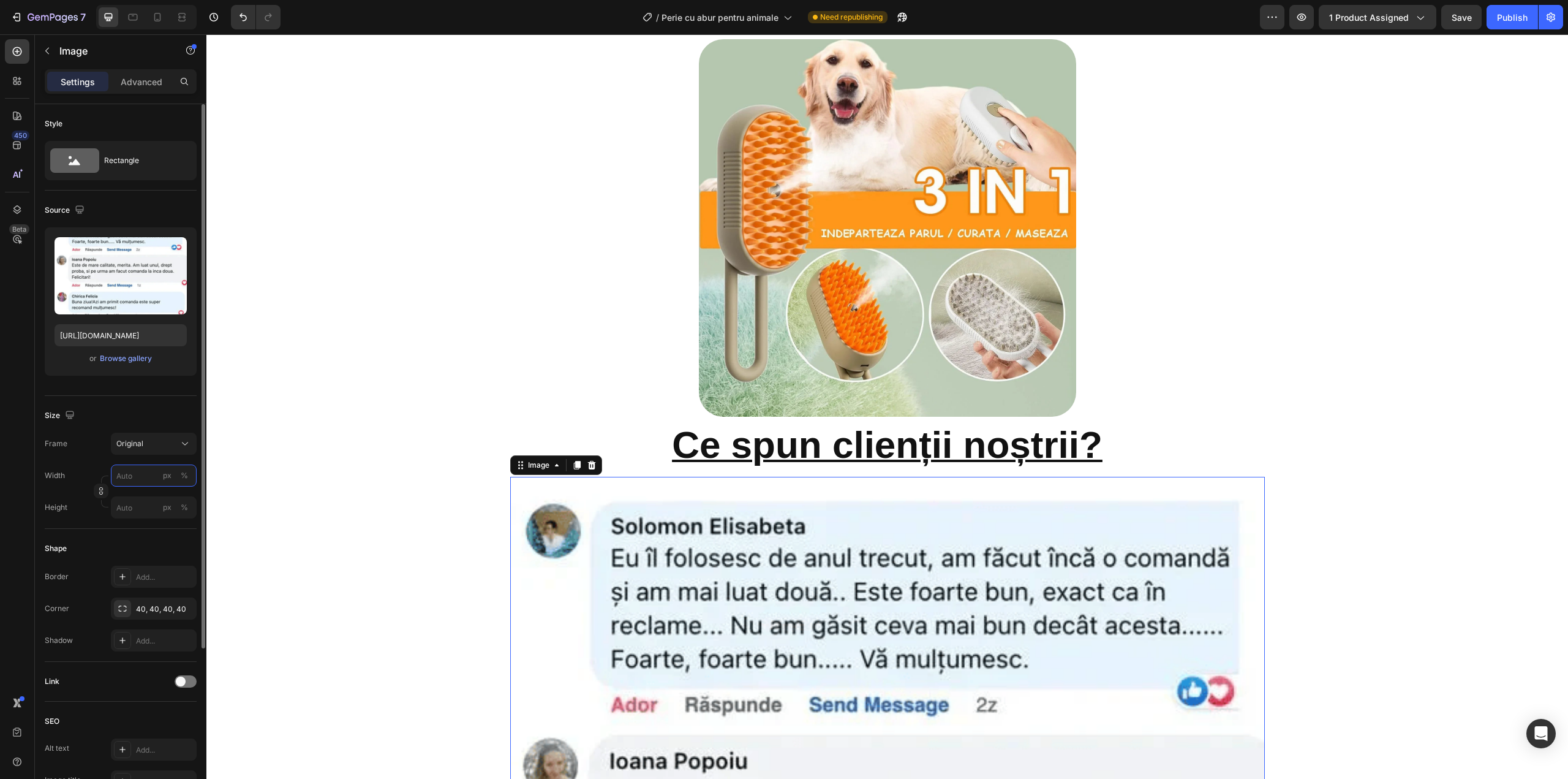
click at [141, 475] on input "px %" at bounding box center [154, 475] width 85 height 22
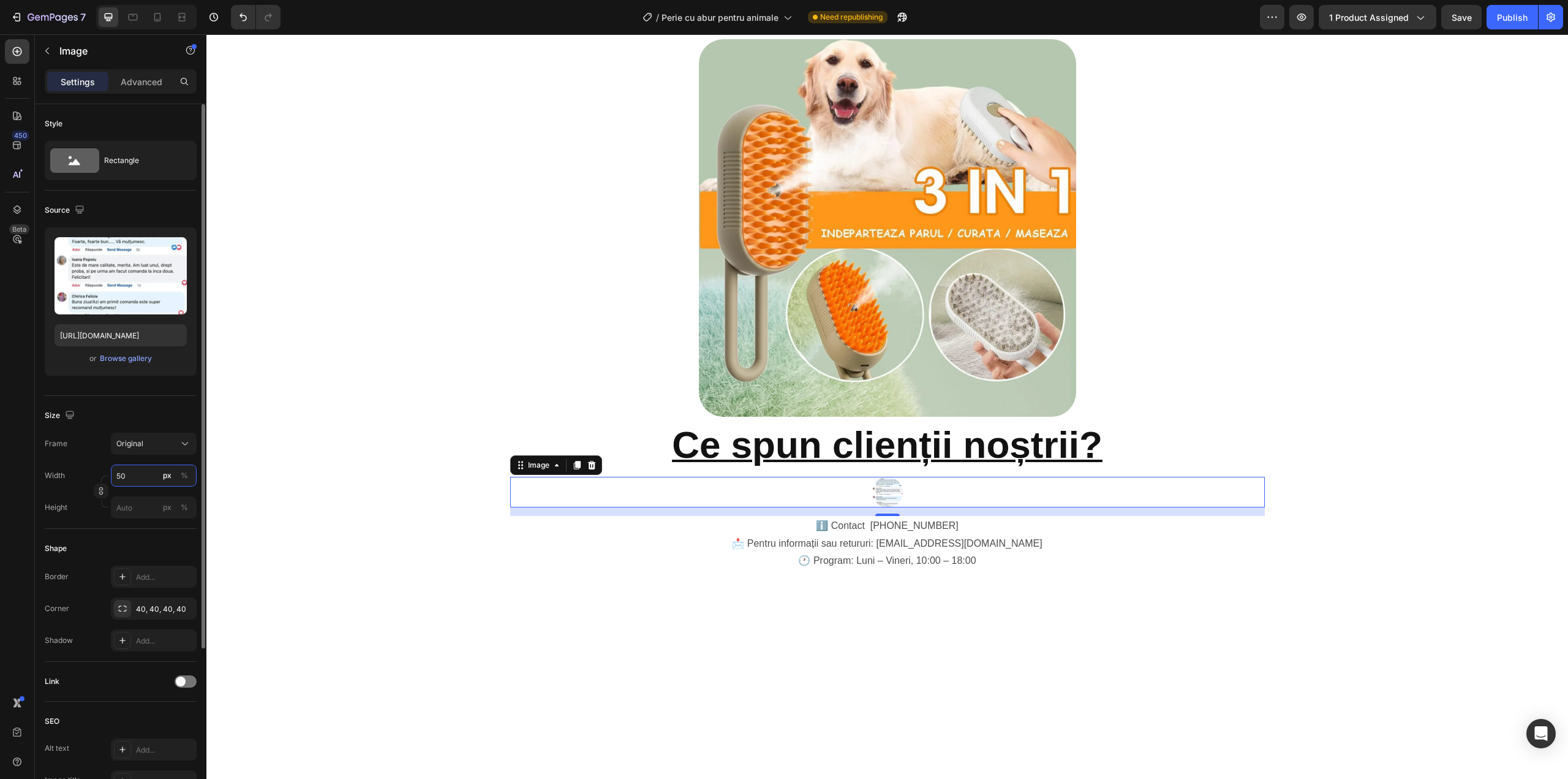
type input "50"
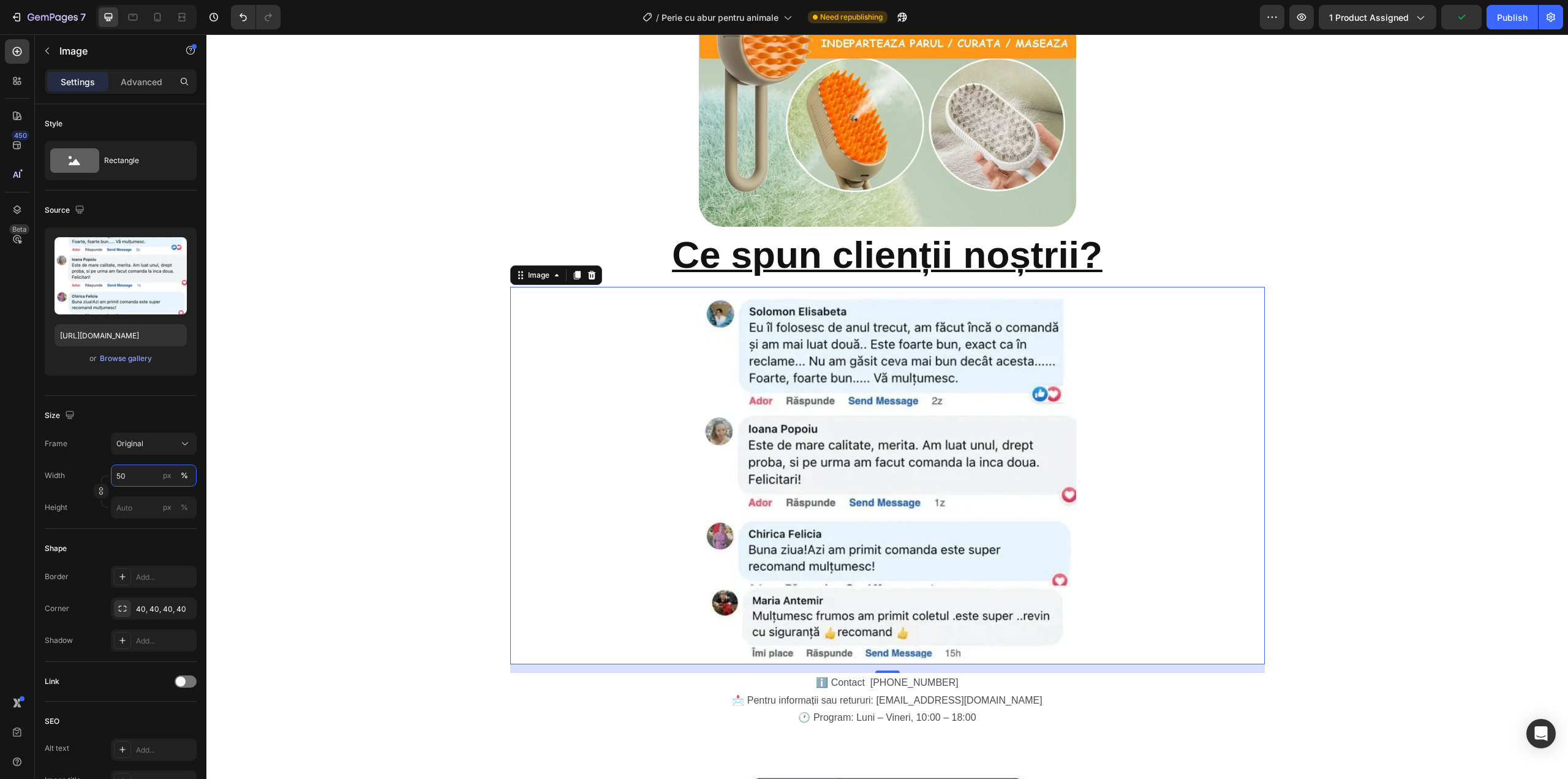
scroll to position [2288, 0]
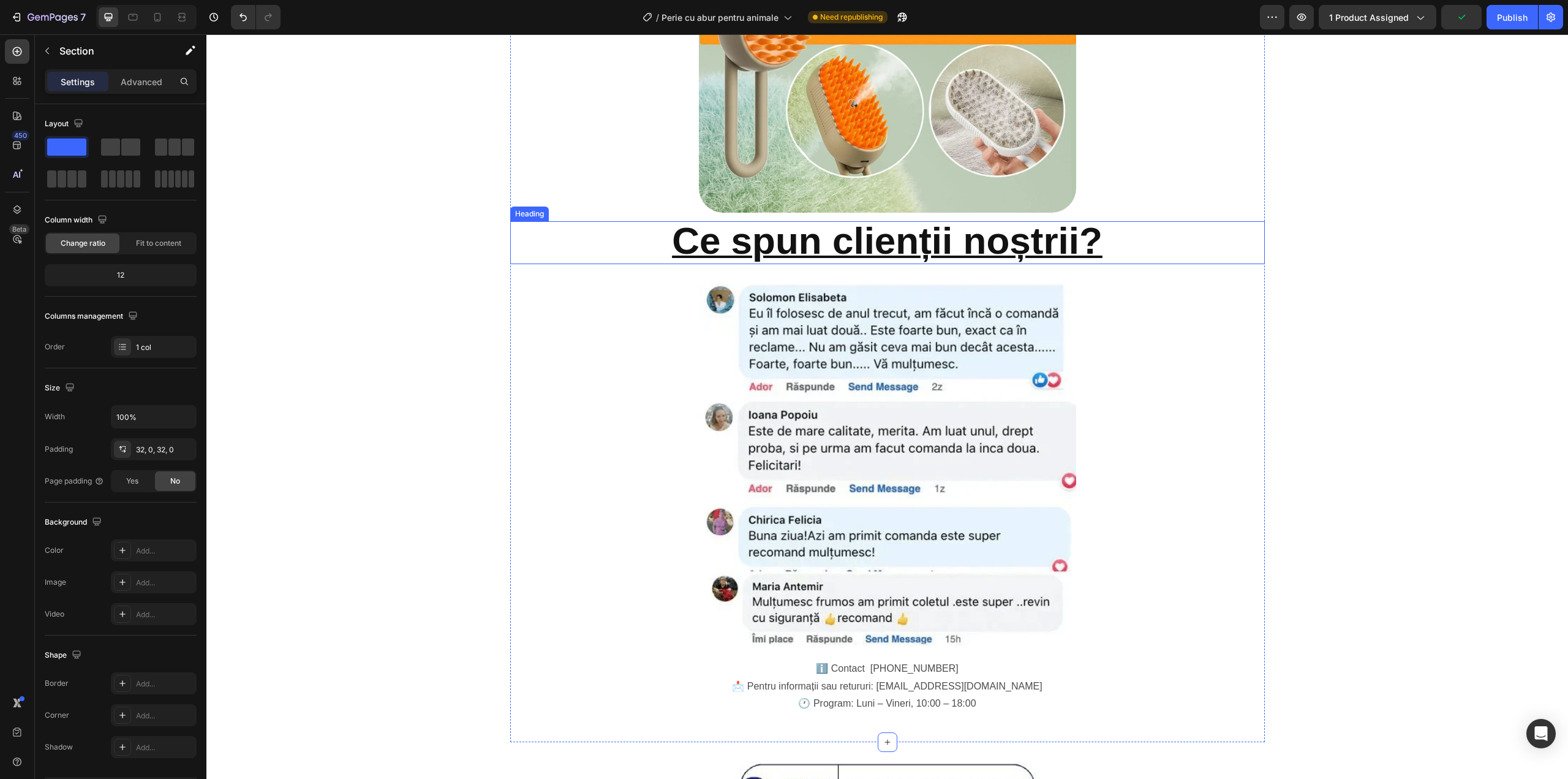
click at [877, 224] on strong "Ce spun clienții noștrii?" at bounding box center [887, 240] width 430 height 43
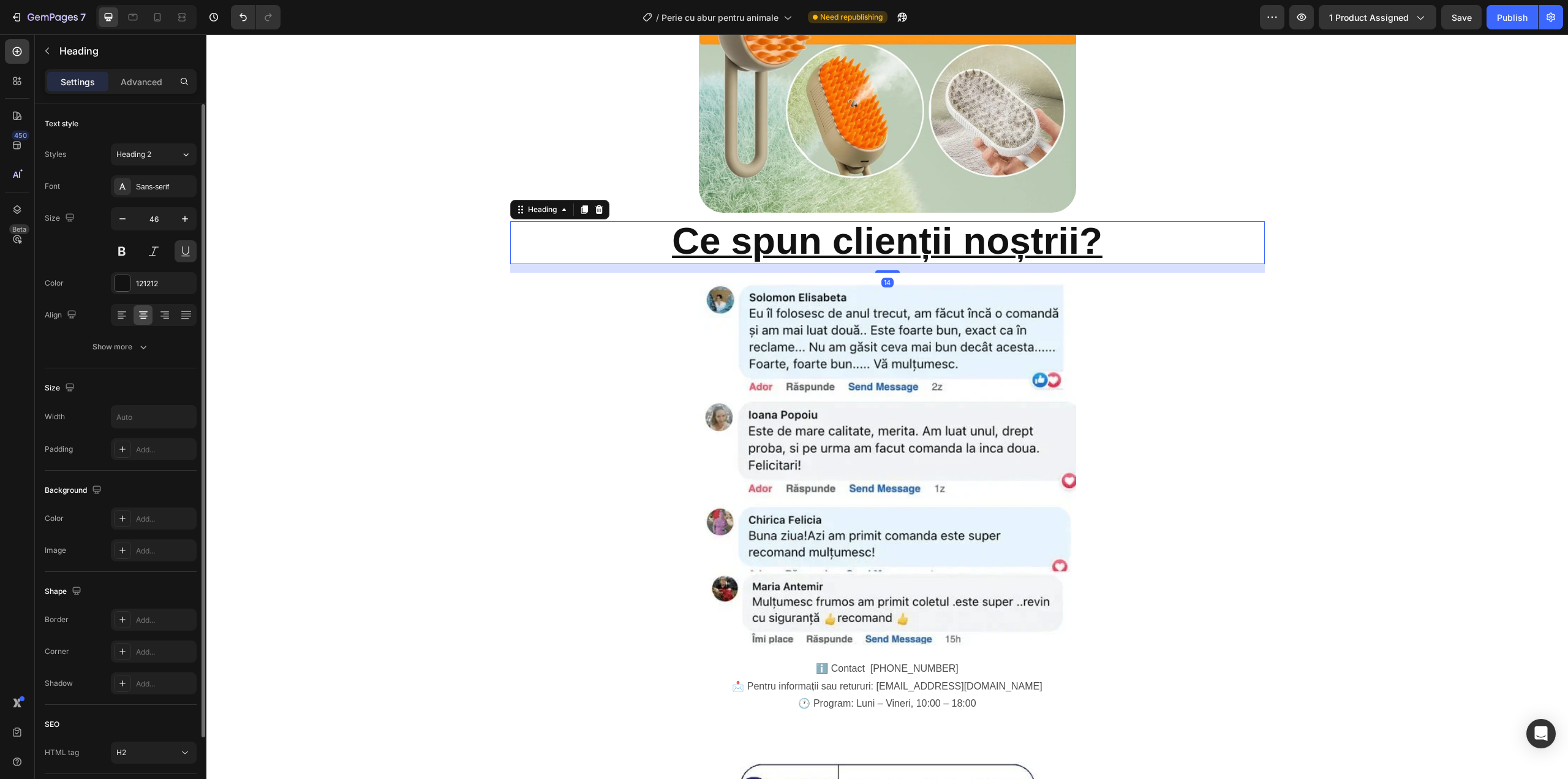
click at [57, 382] on div "Size" at bounding box center [61, 388] width 32 height 16
click at [58, 382] on div "Size" at bounding box center [61, 388] width 32 height 16
click at [66, 382] on icon "button" at bounding box center [69, 387] width 12 height 12
click at [73, 378] on div "Size" at bounding box center [121, 388] width 152 height 20
click at [98, 382] on div "Size" at bounding box center [121, 388] width 152 height 20
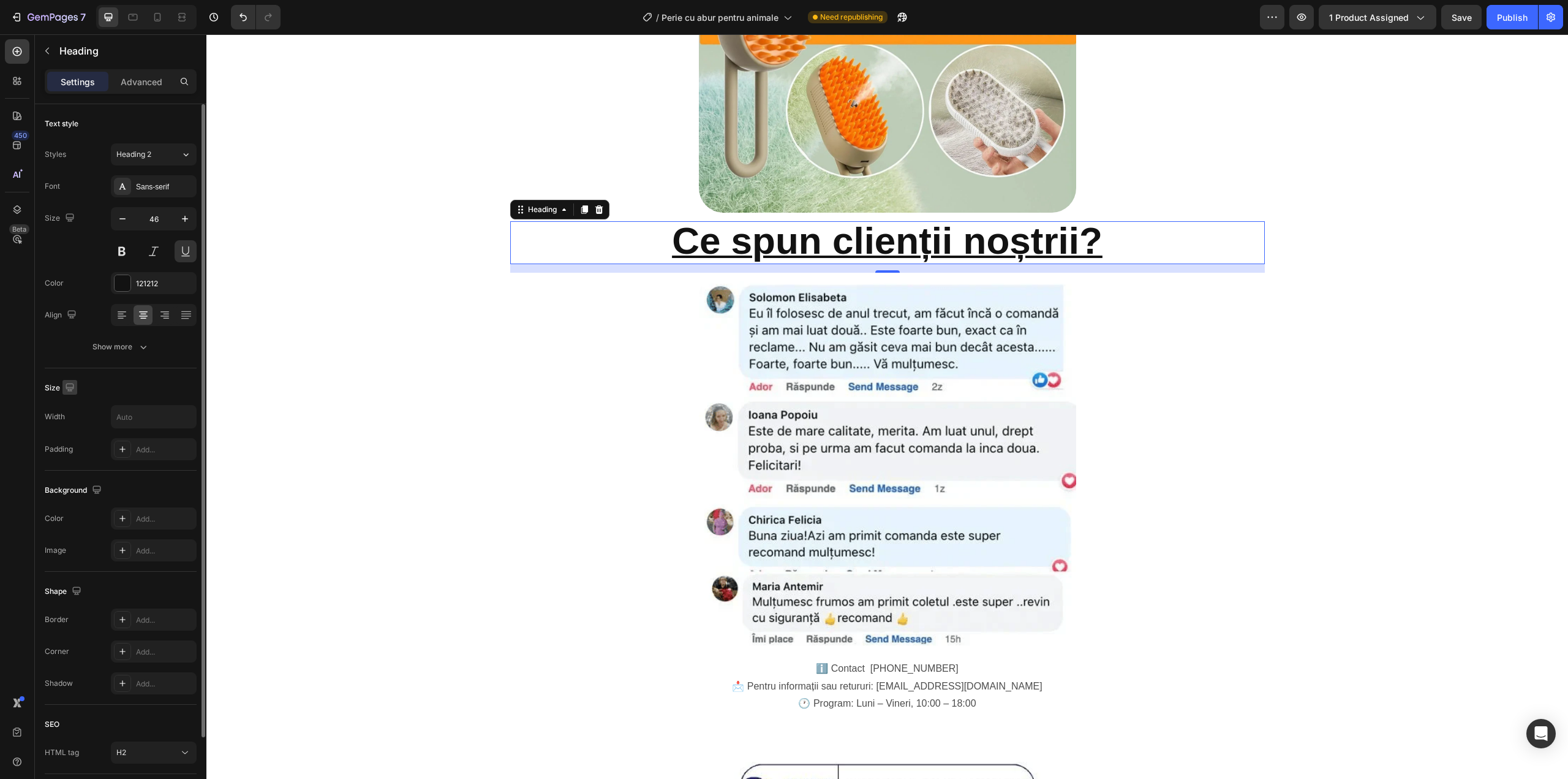
click at [68, 384] on icon "button" at bounding box center [69, 387] width 12 height 12
click at [63, 448] on button "button" at bounding box center [72, 450] width 20 height 20
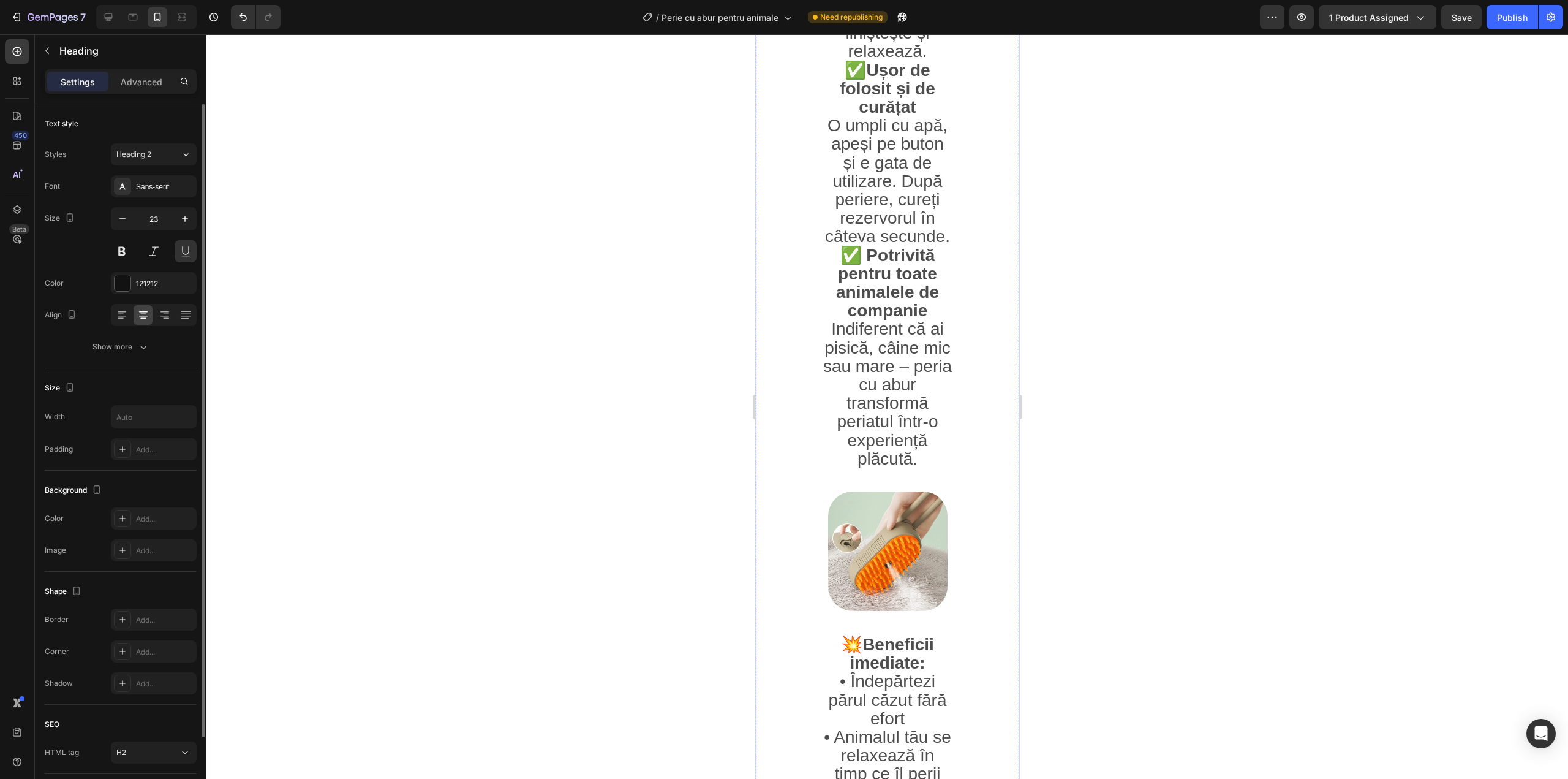
scroll to position [1311, 0]
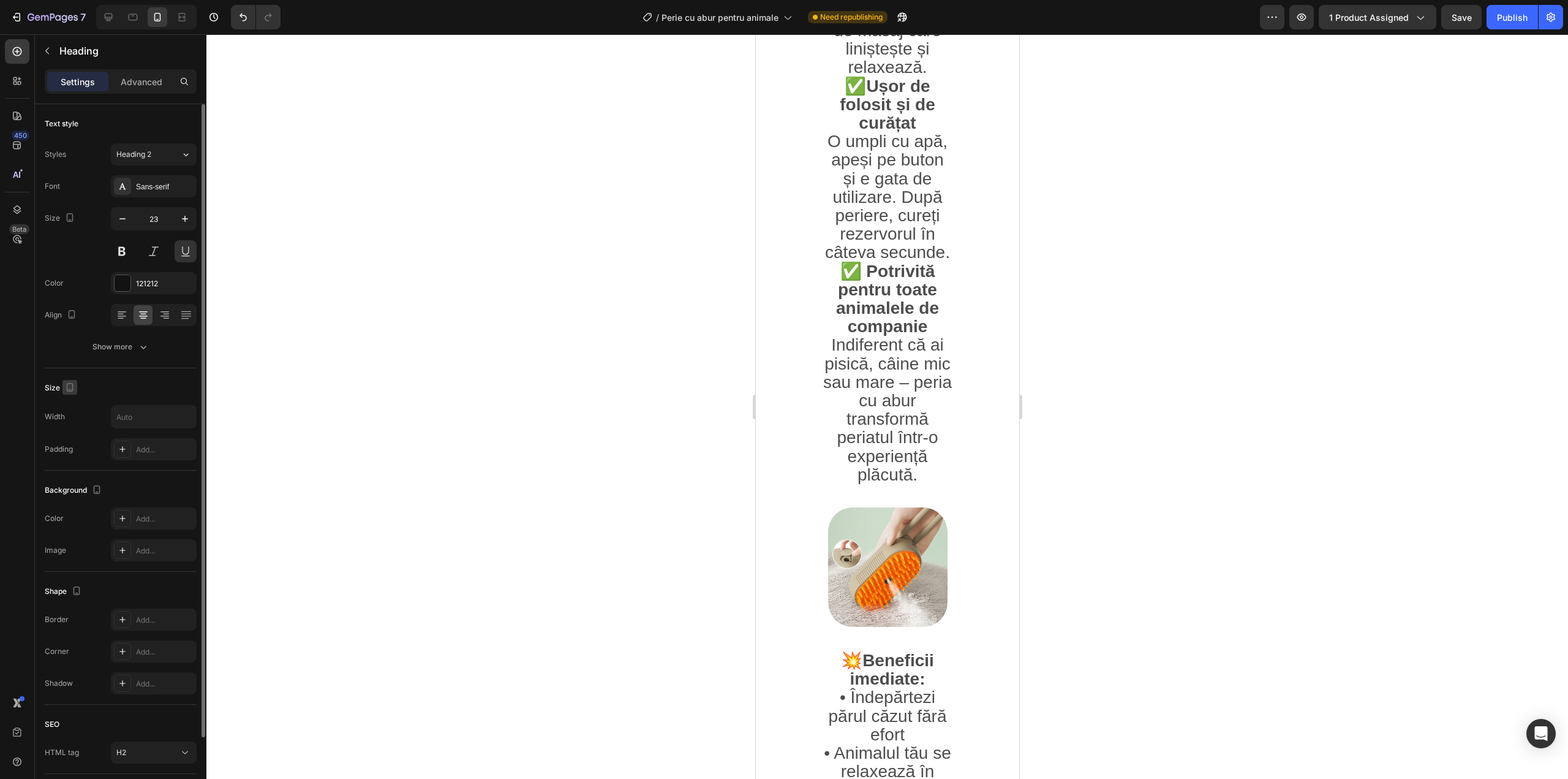
click at [68, 390] on icon "button" at bounding box center [69, 387] width 12 height 12
click at [73, 407] on icon "button" at bounding box center [72, 407] width 8 height 8
type input "46"
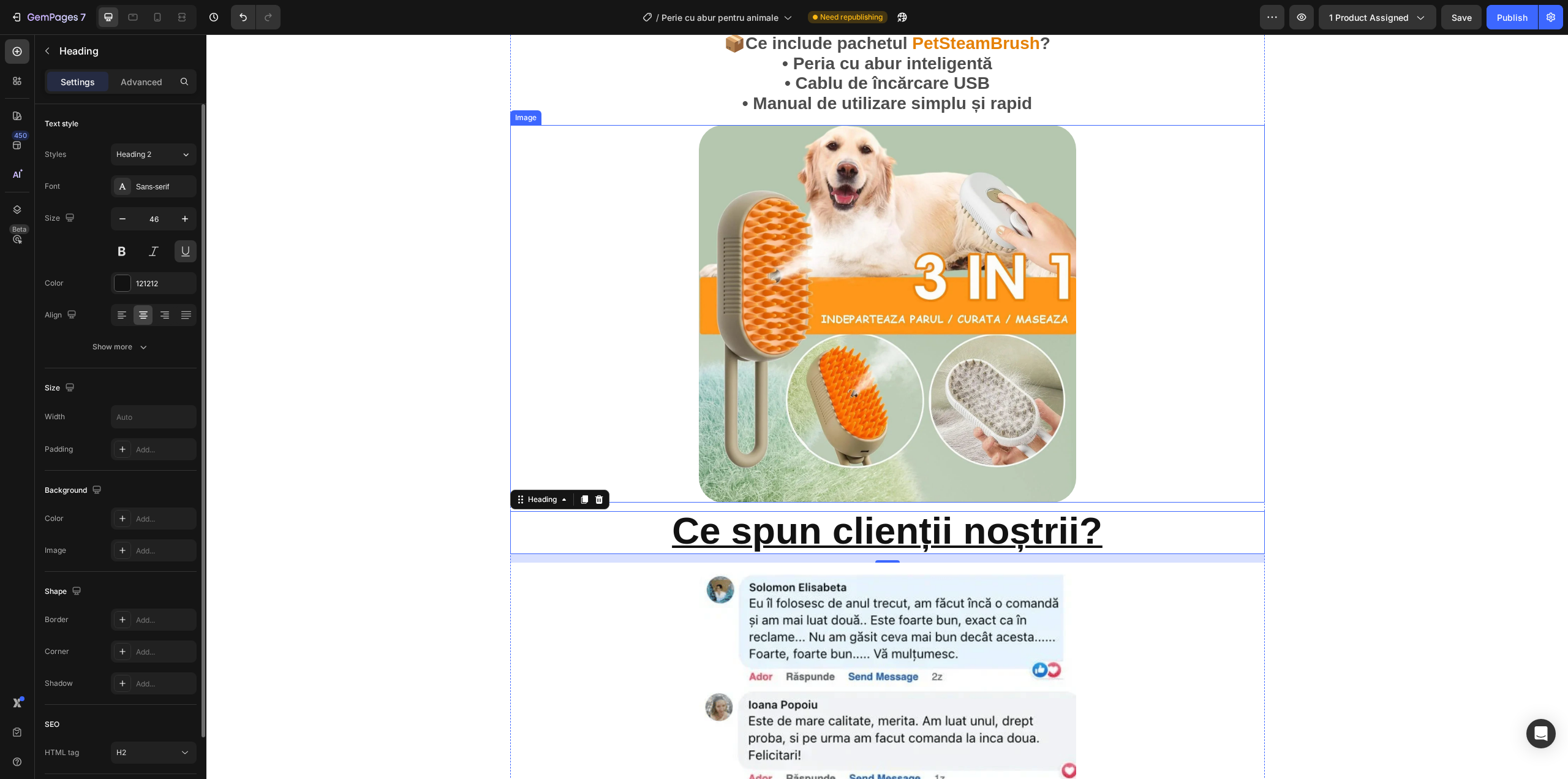
scroll to position [1988, 0]
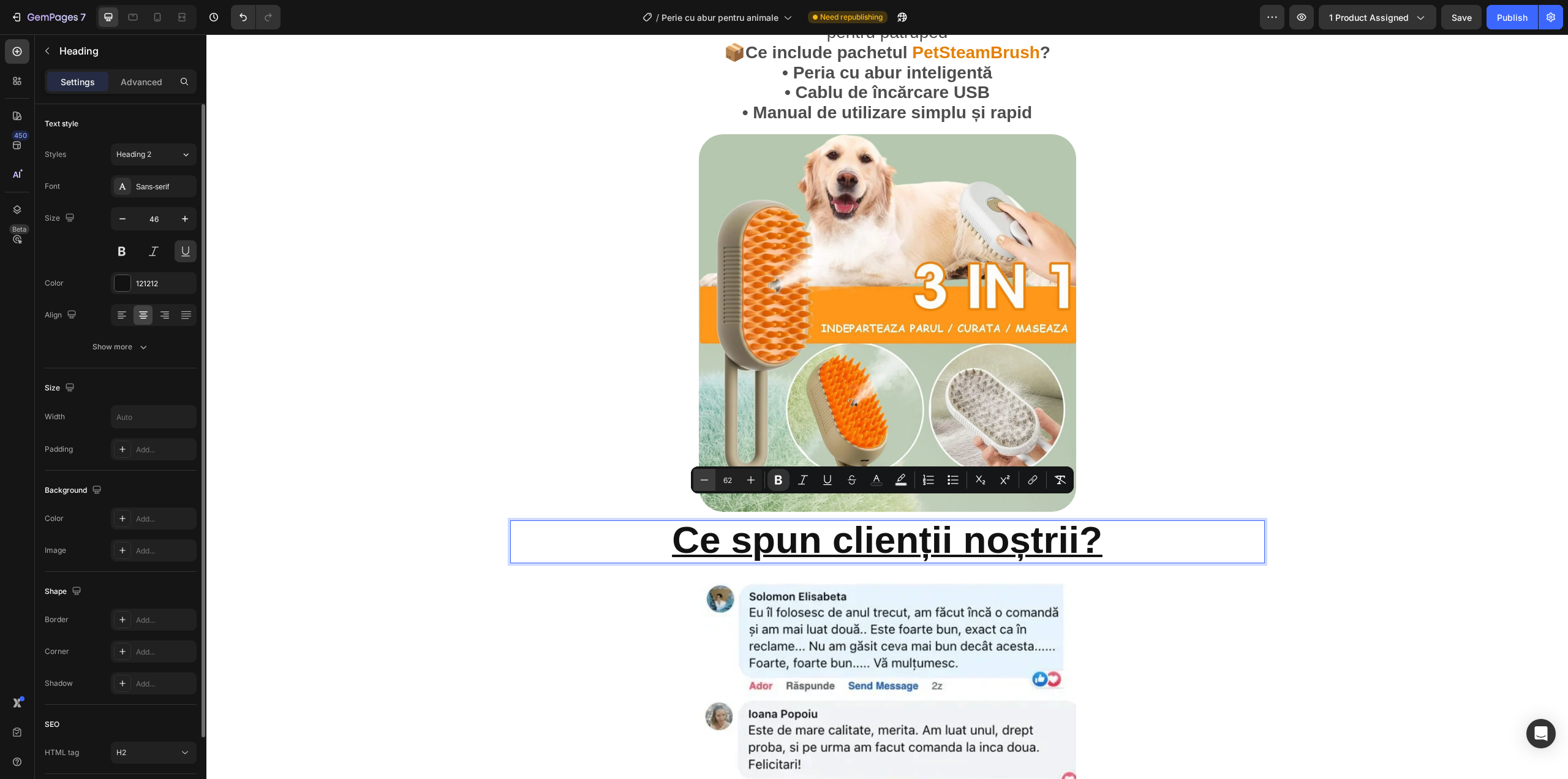
click at [708, 474] on icon "Editor contextual toolbar" at bounding box center [704, 480] width 12 height 12
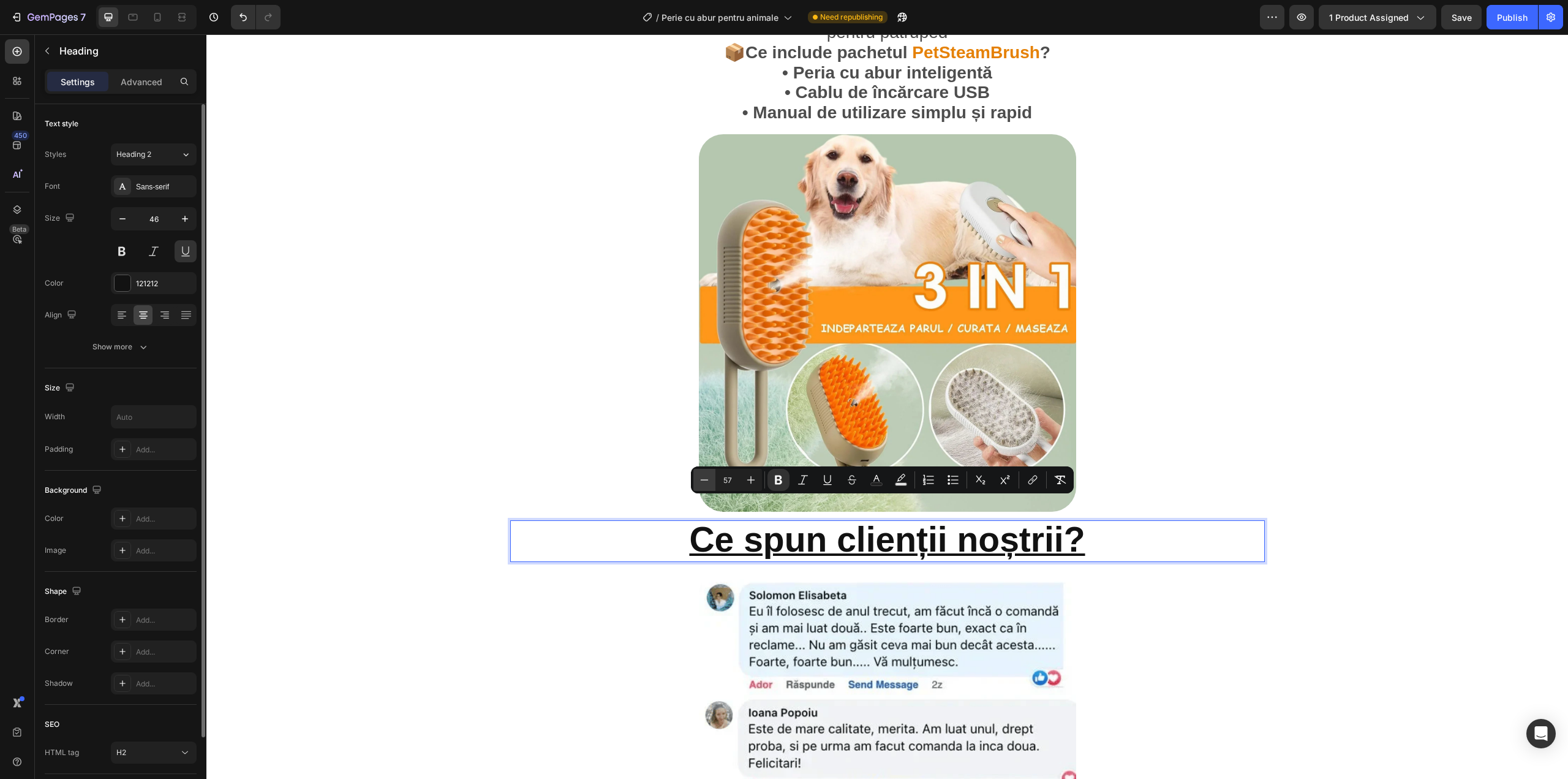
click at [708, 474] on icon "Editor contextual toolbar" at bounding box center [704, 480] width 12 height 12
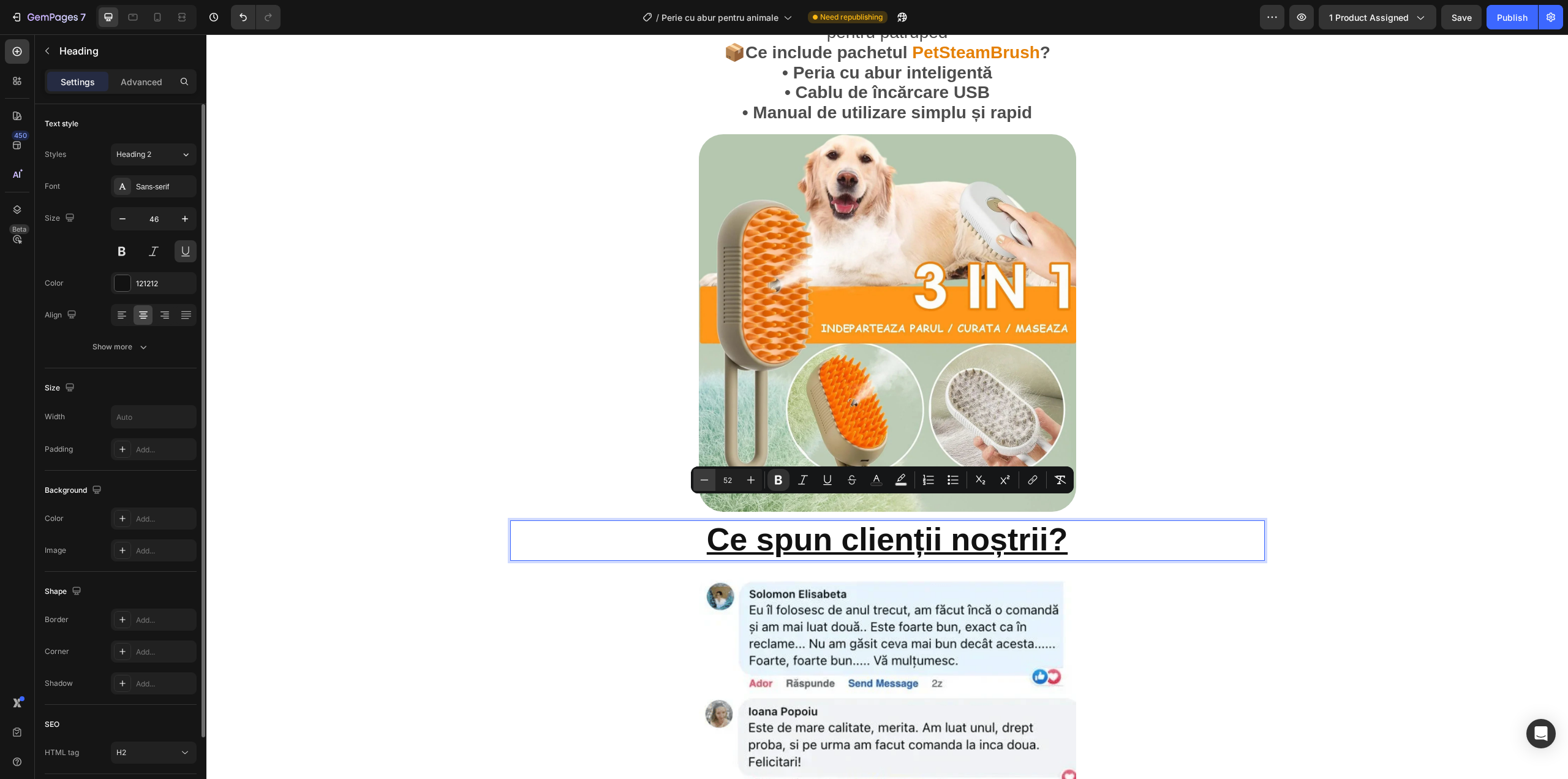
click at [708, 474] on icon "Editor contextual toolbar" at bounding box center [704, 480] width 12 height 12
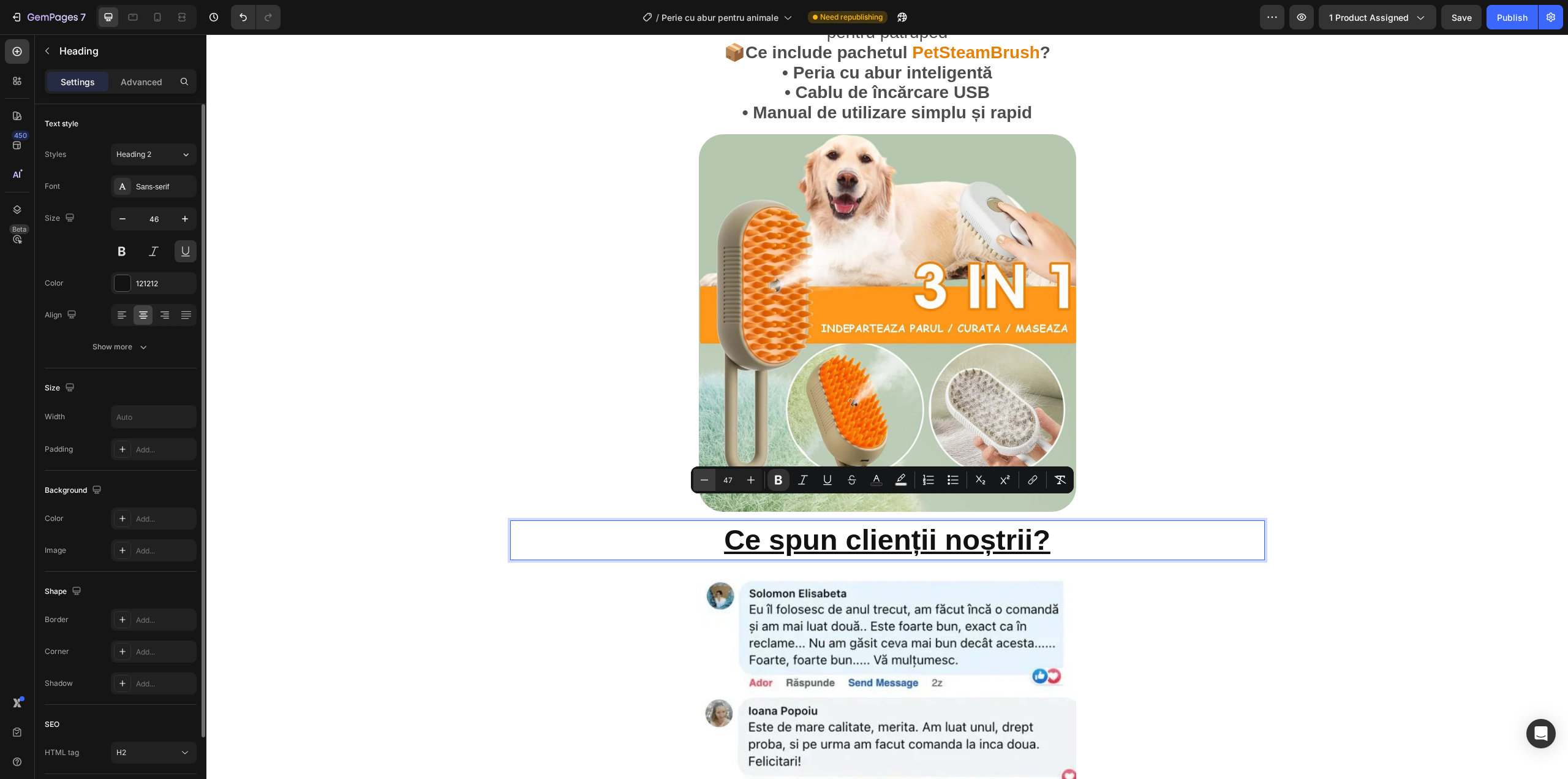
click at [708, 474] on icon "Editor contextual toolbar" at bounding box center [704, 480] width 12 height 12
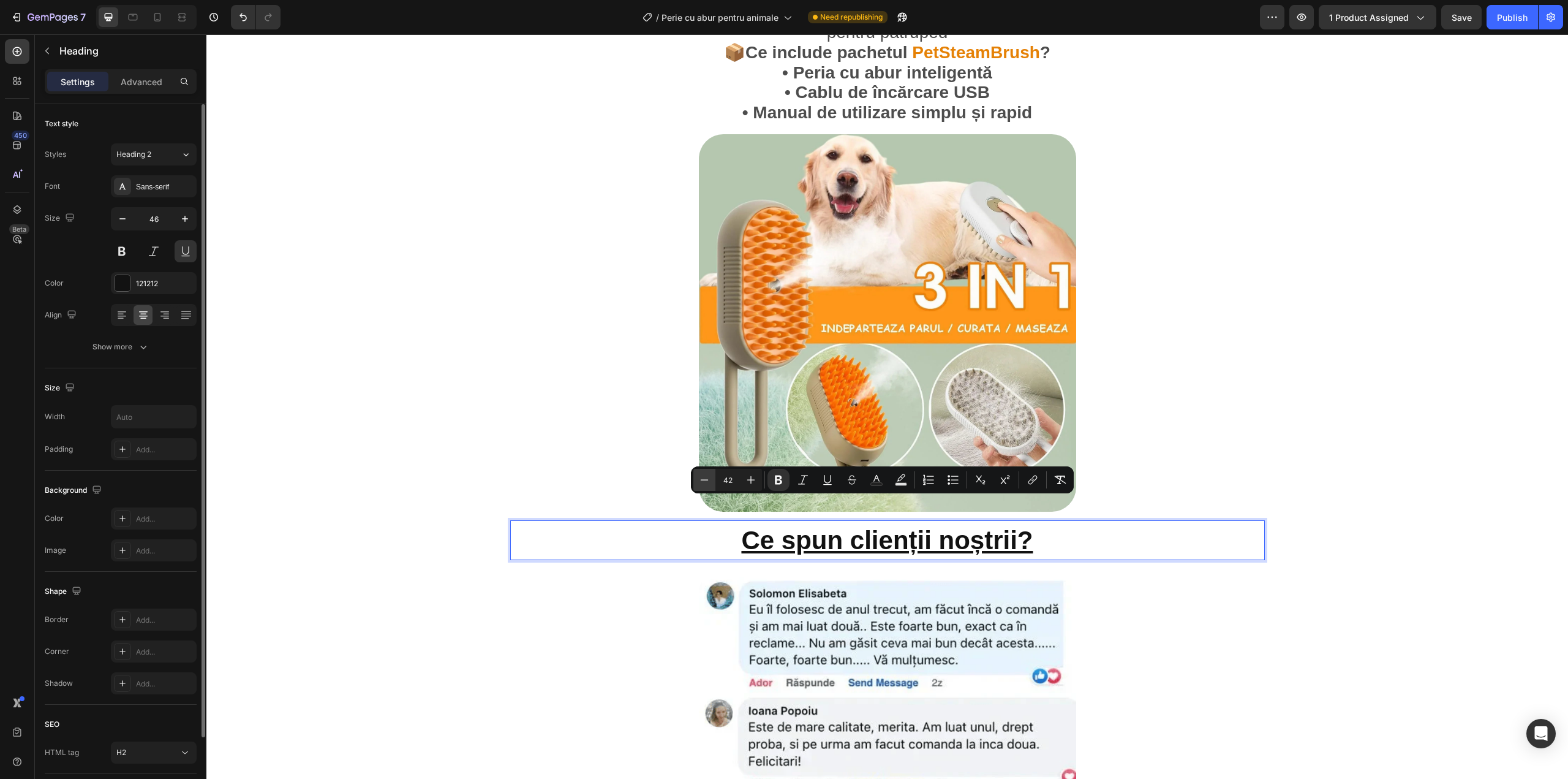
click at [708, 474] on icon "Editor contextual toolbar" at bounding box center [704, 480] width 12 height 12
click at [746, 476] on icon "Editor contextual toolbar" at bounding box center [750, 480] width 12 height 12
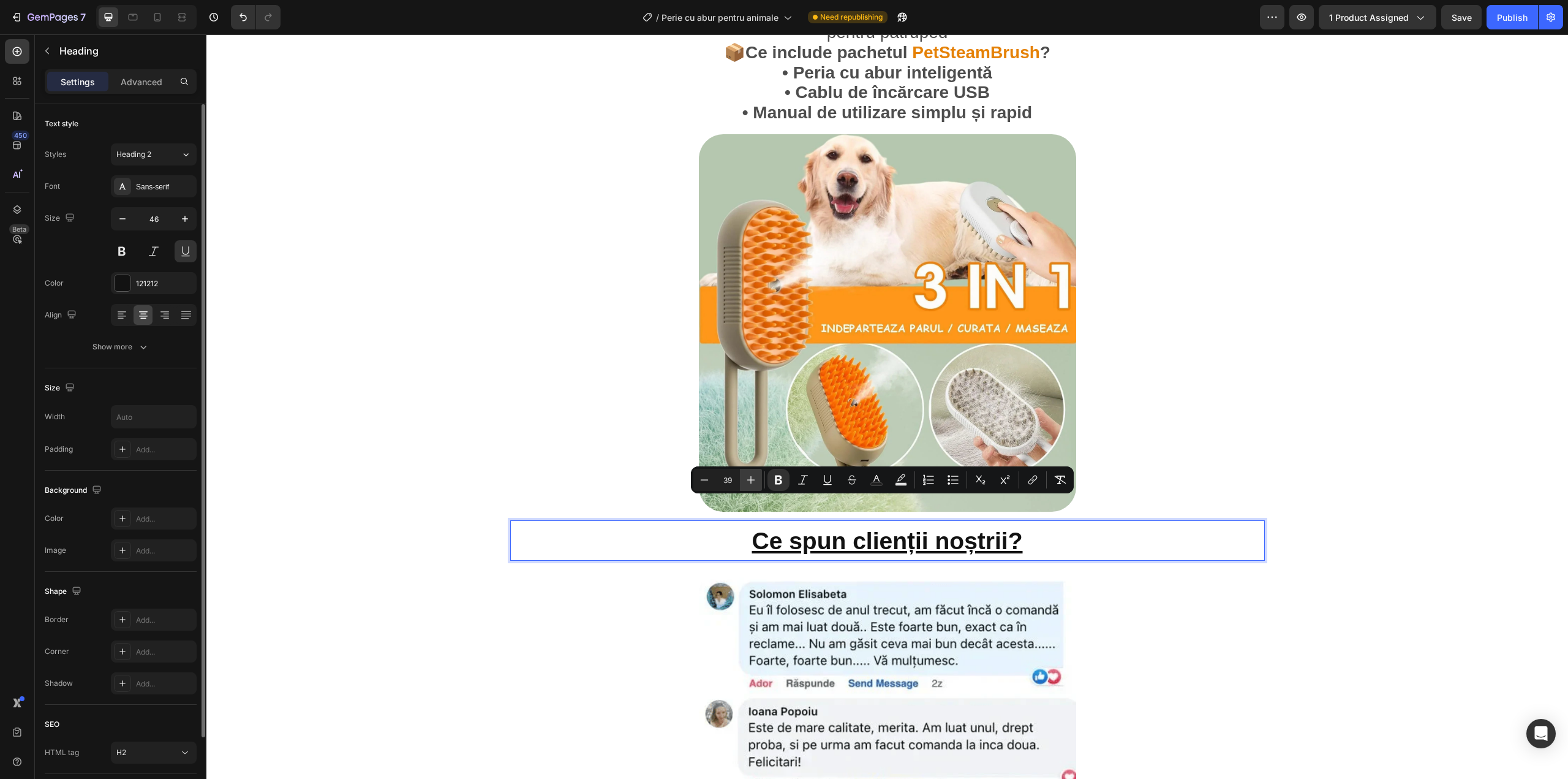
click at [746, 476] on icon "Editor contextual toolbar" at bounding box center [750, 480] width 12 height 12
type input "40"
click at [134, 417] on input "text" at bounding box center [153, 416] width 85 height 22
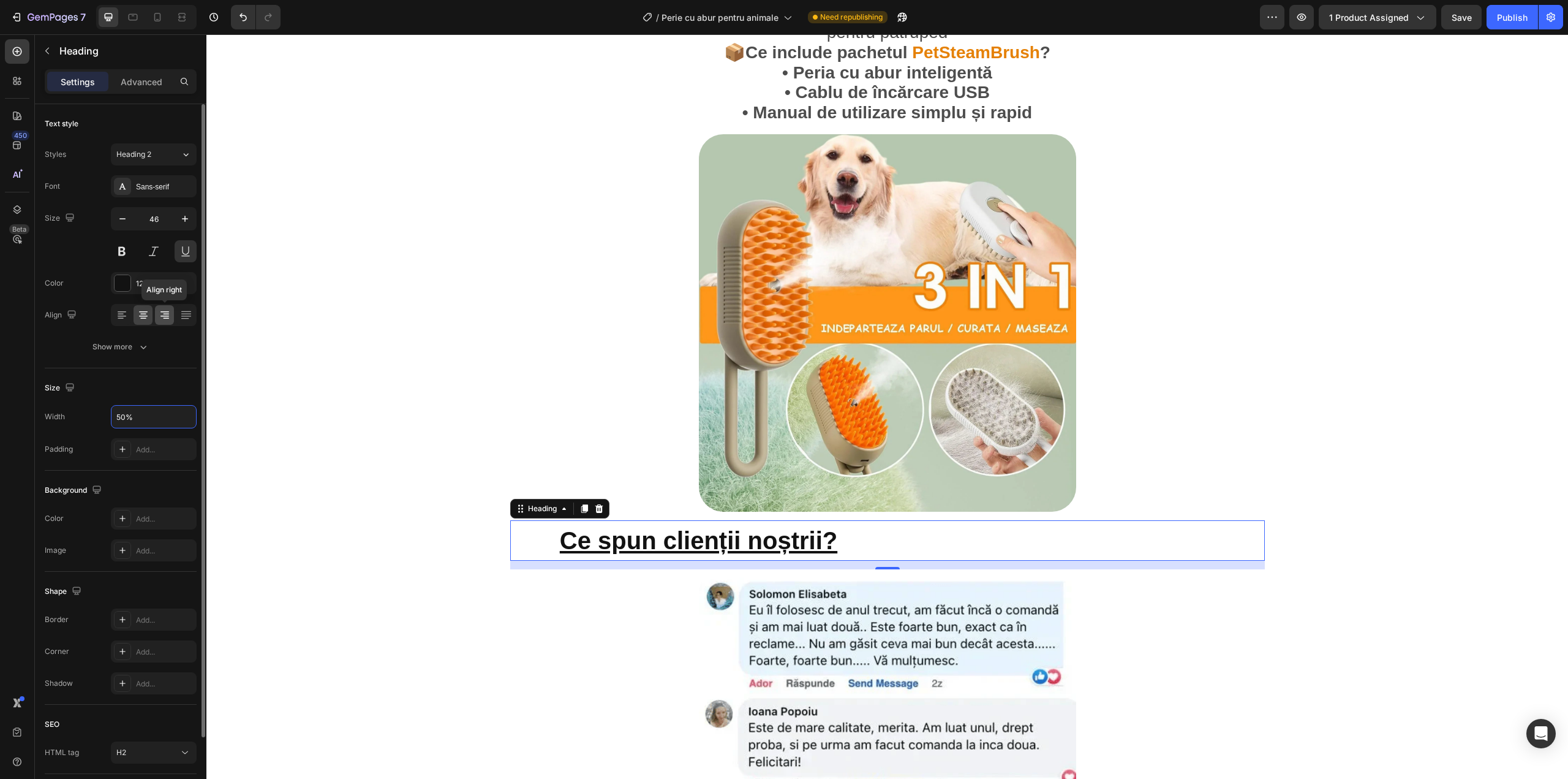
type input "50%"
click at [164, 315] on icon at bounding box center [164, 314] width 12 height 12
click at [183, 312] on icon at bounding box center [185, 312] width 9 height 1
click at [141, 314] on icon at bounding box center [143, 314] width 6 height 1
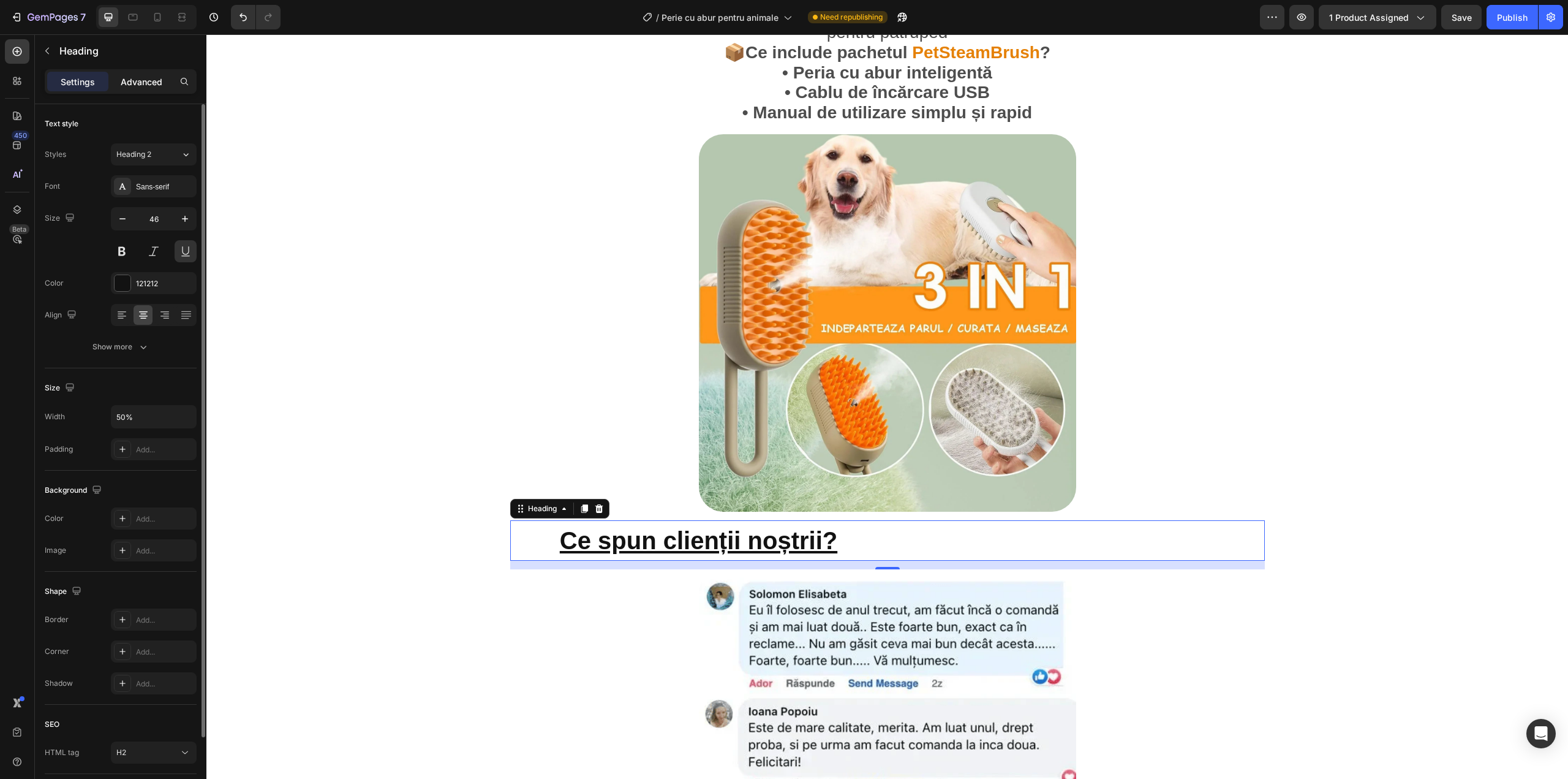
click at [129, 75] on p "Advanced" at bounding box center [142, 82] width 42 height 13
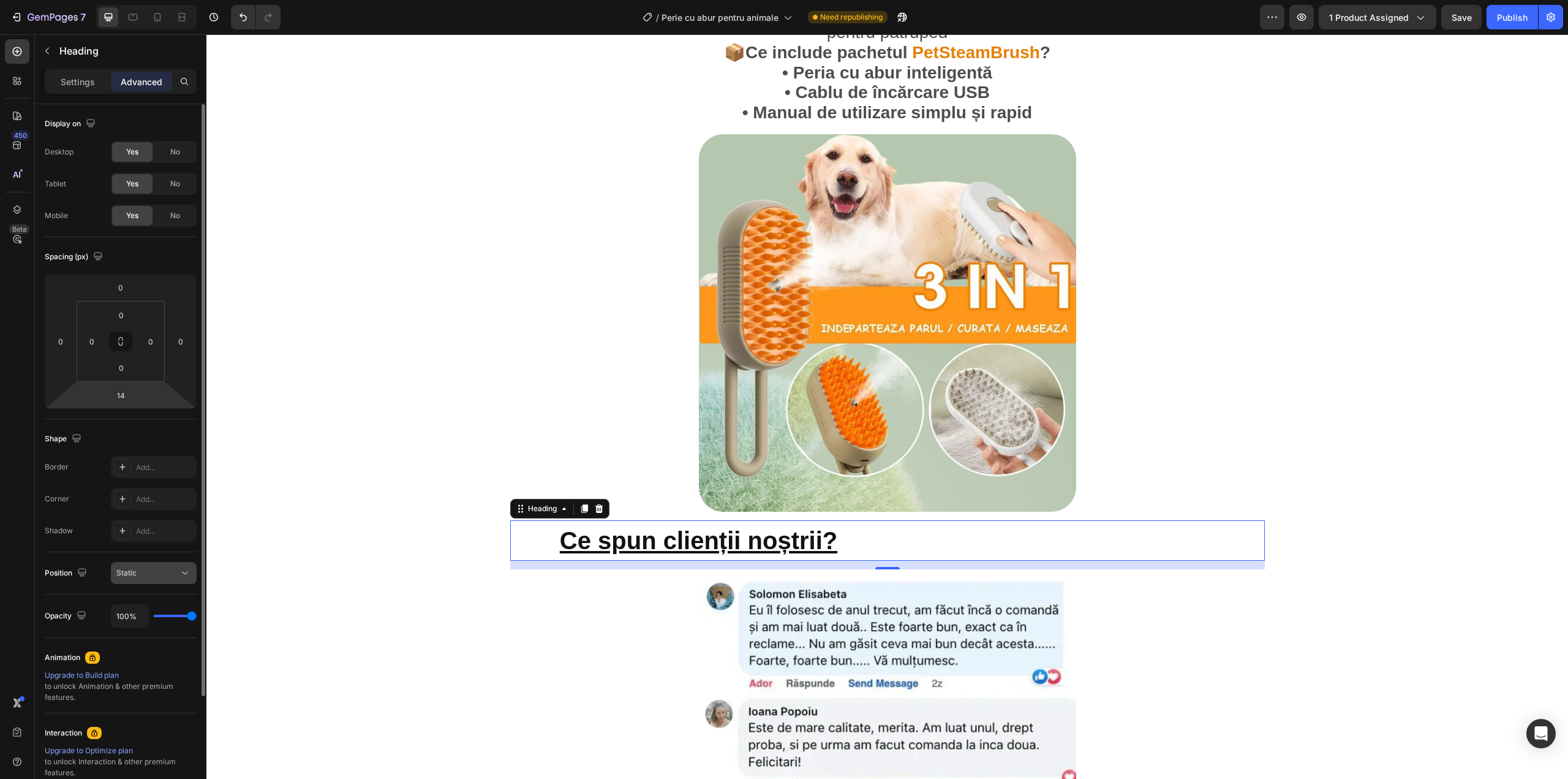
click at [140, 572] on div "Static" at bounding box center [148, 573] width 63 height 11
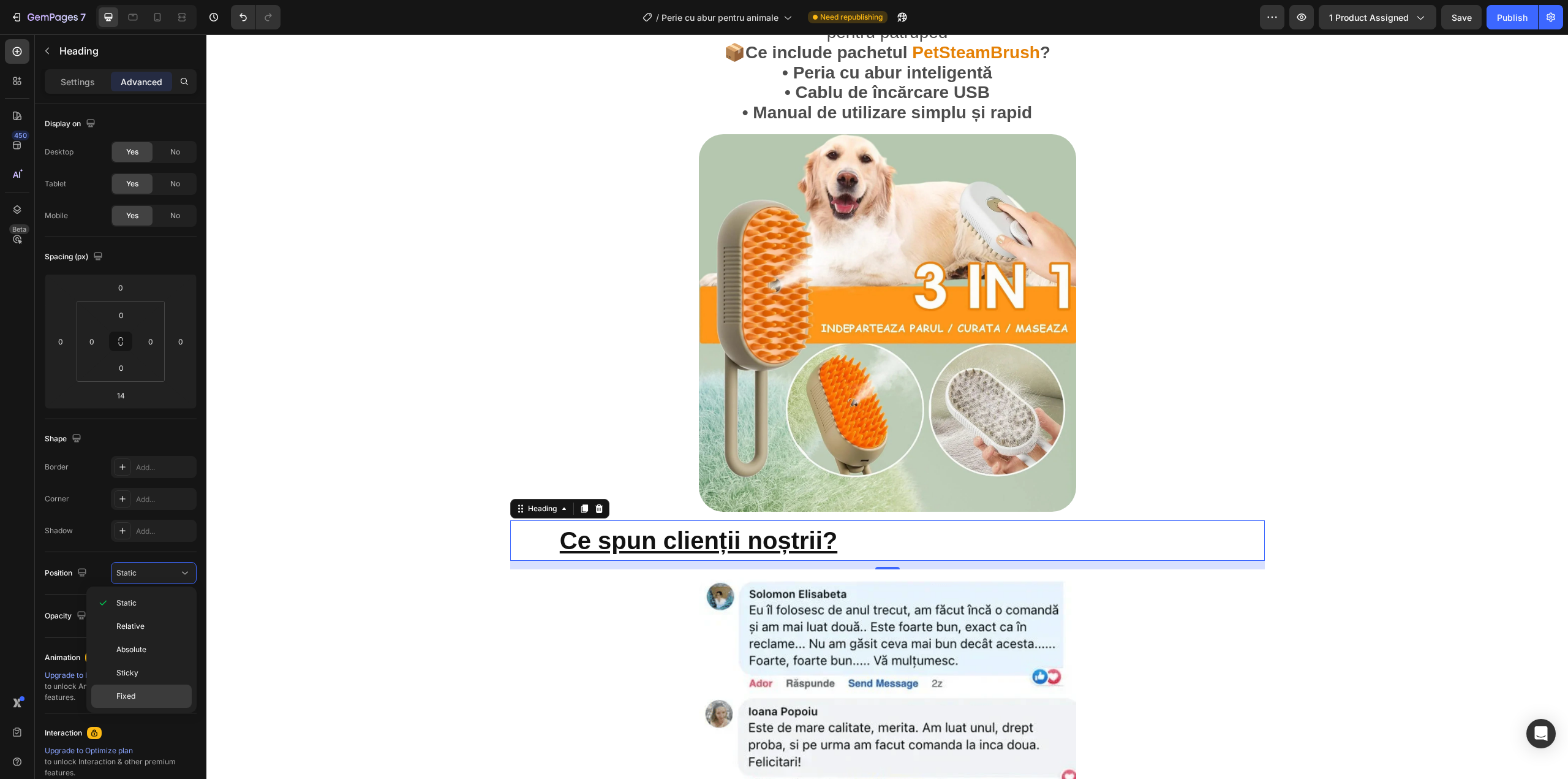
click at [131, 689] on div "Fixed" at bounding box center [142, 695] width 101 height 24
click at [80, 92] on div "Settings Advanced" at bounding box center [121, 82] width 152 height 25
click at [81, 86] on p "Settings" at bounding box center [78, 82] width 34 height 13
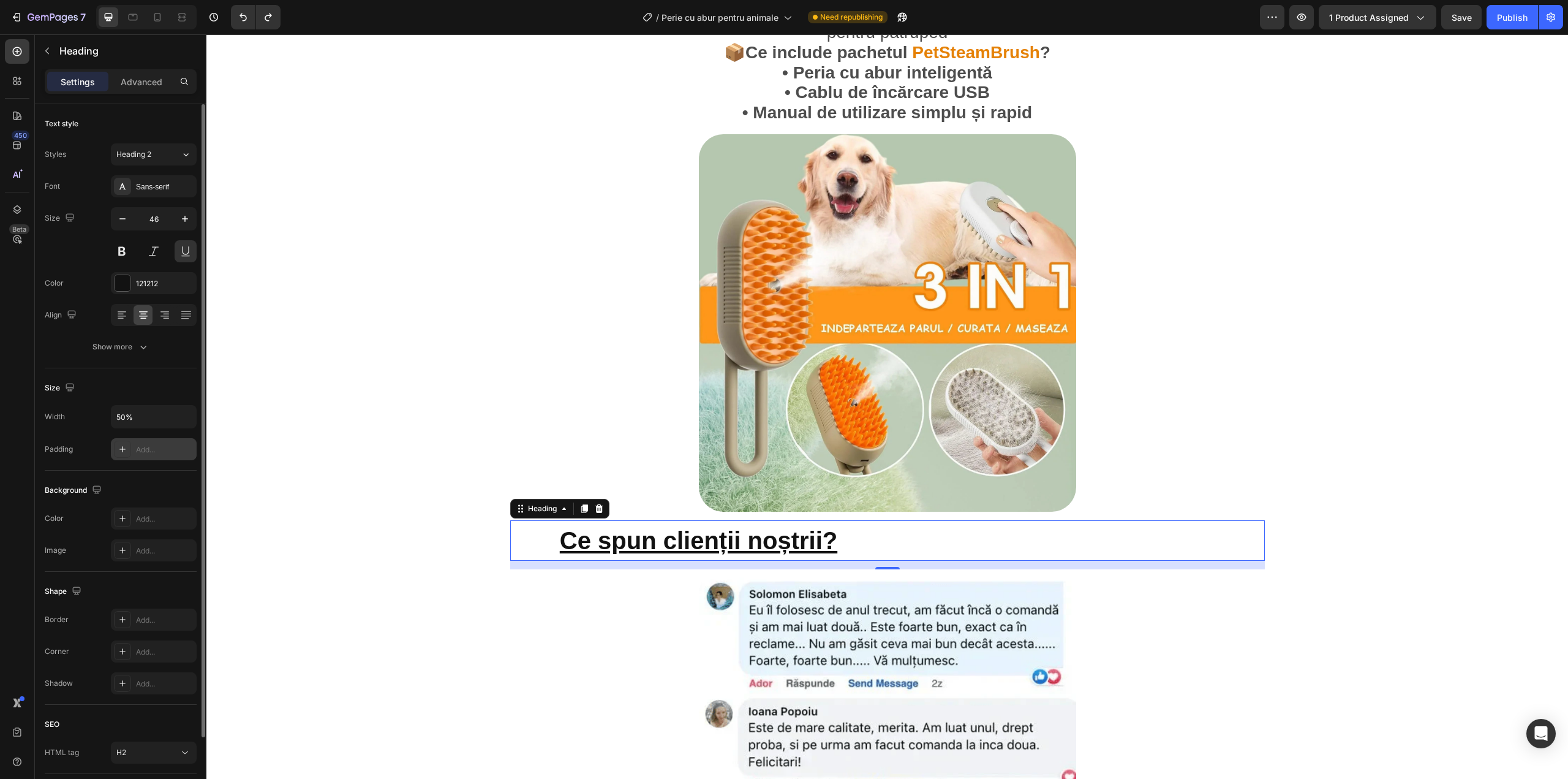
click at [142, 446] on div "Add..." at bounding box center [164, 450] width 58 height 11
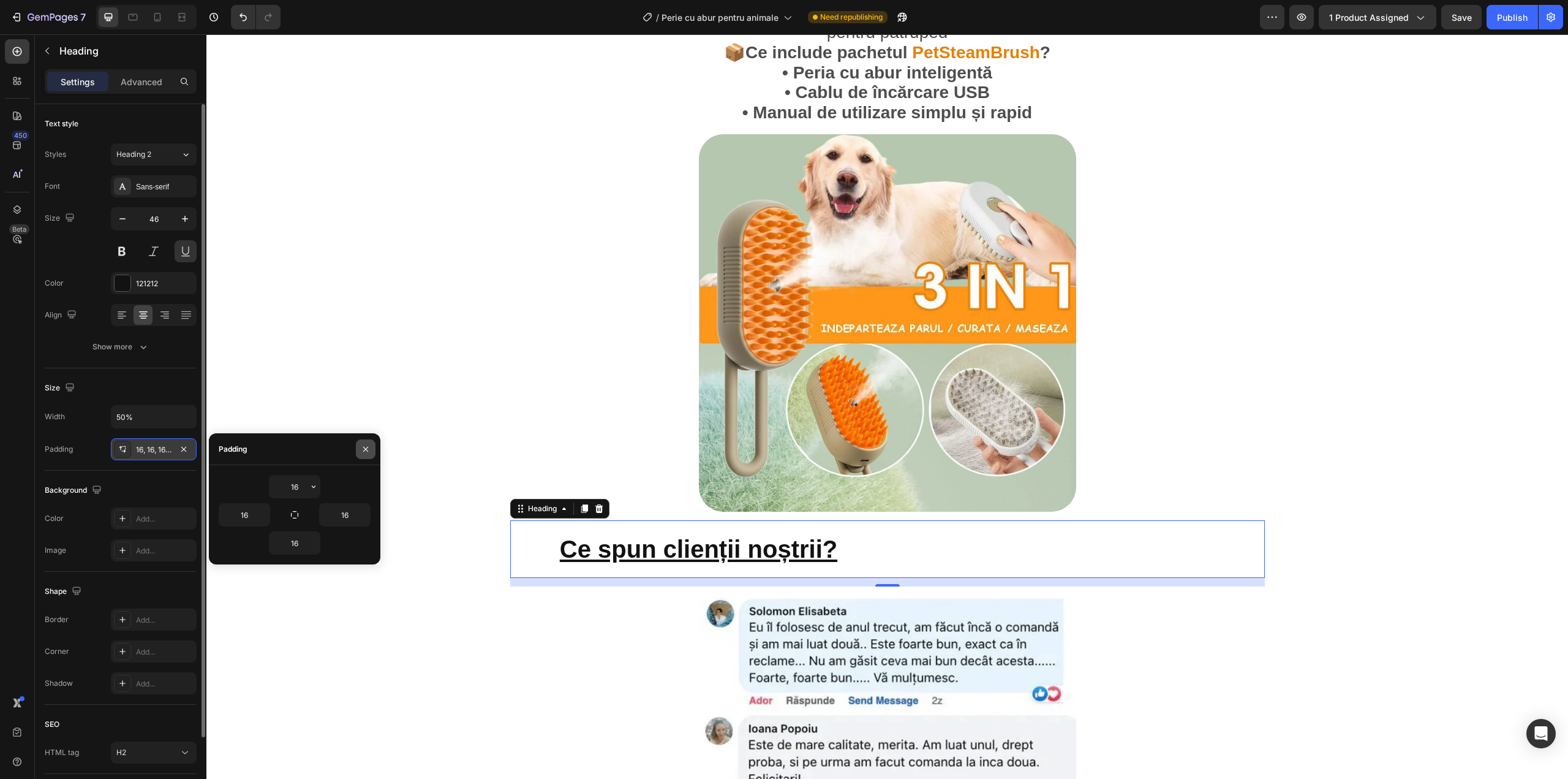
click at [370, 447] on icon "button" at bounding box center [366, 449] width 9 height 10
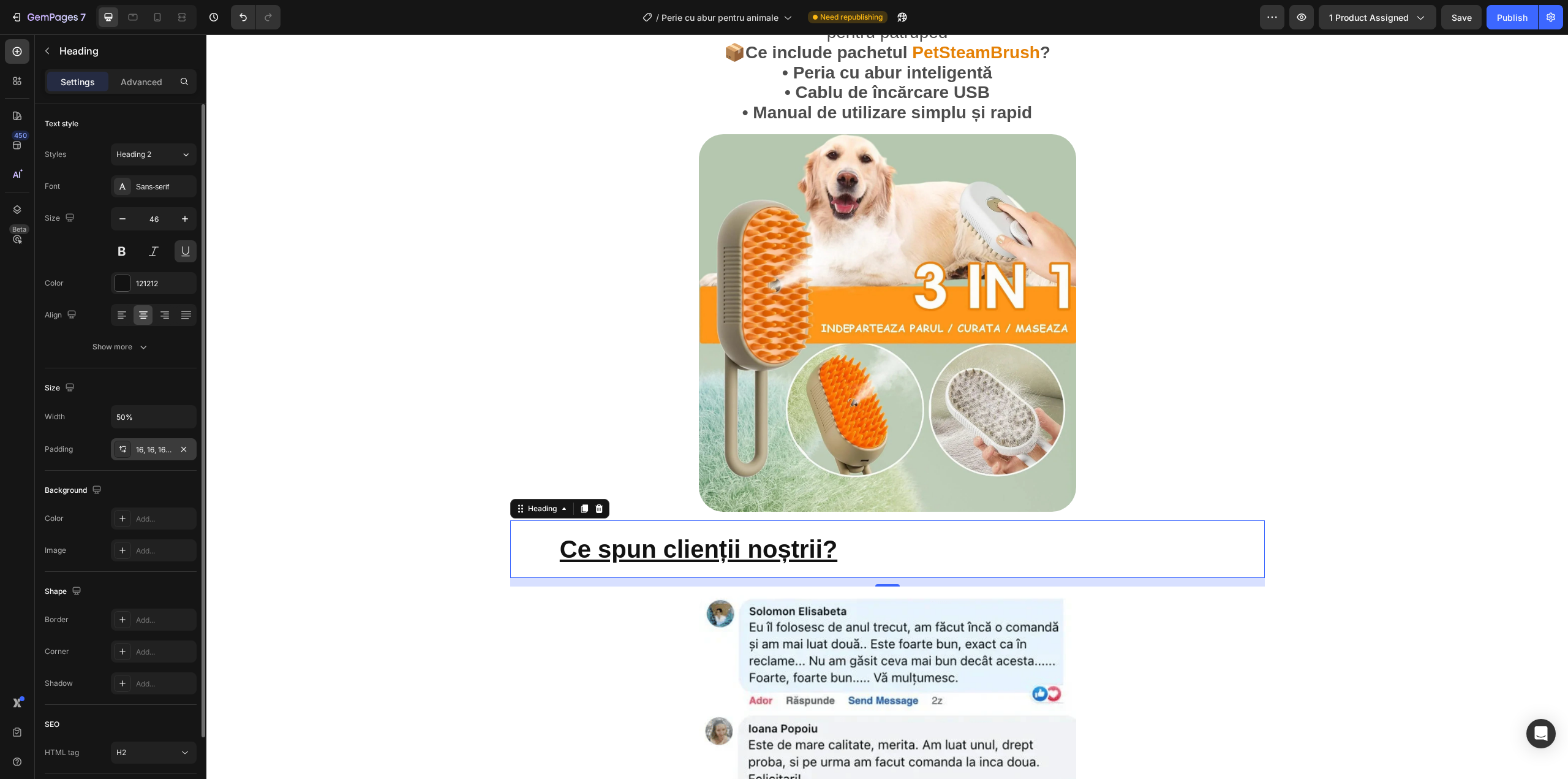
click at [142, 449] on div "16, 16, 16, 16" at bounding box center [153, 450] width 35 height 11
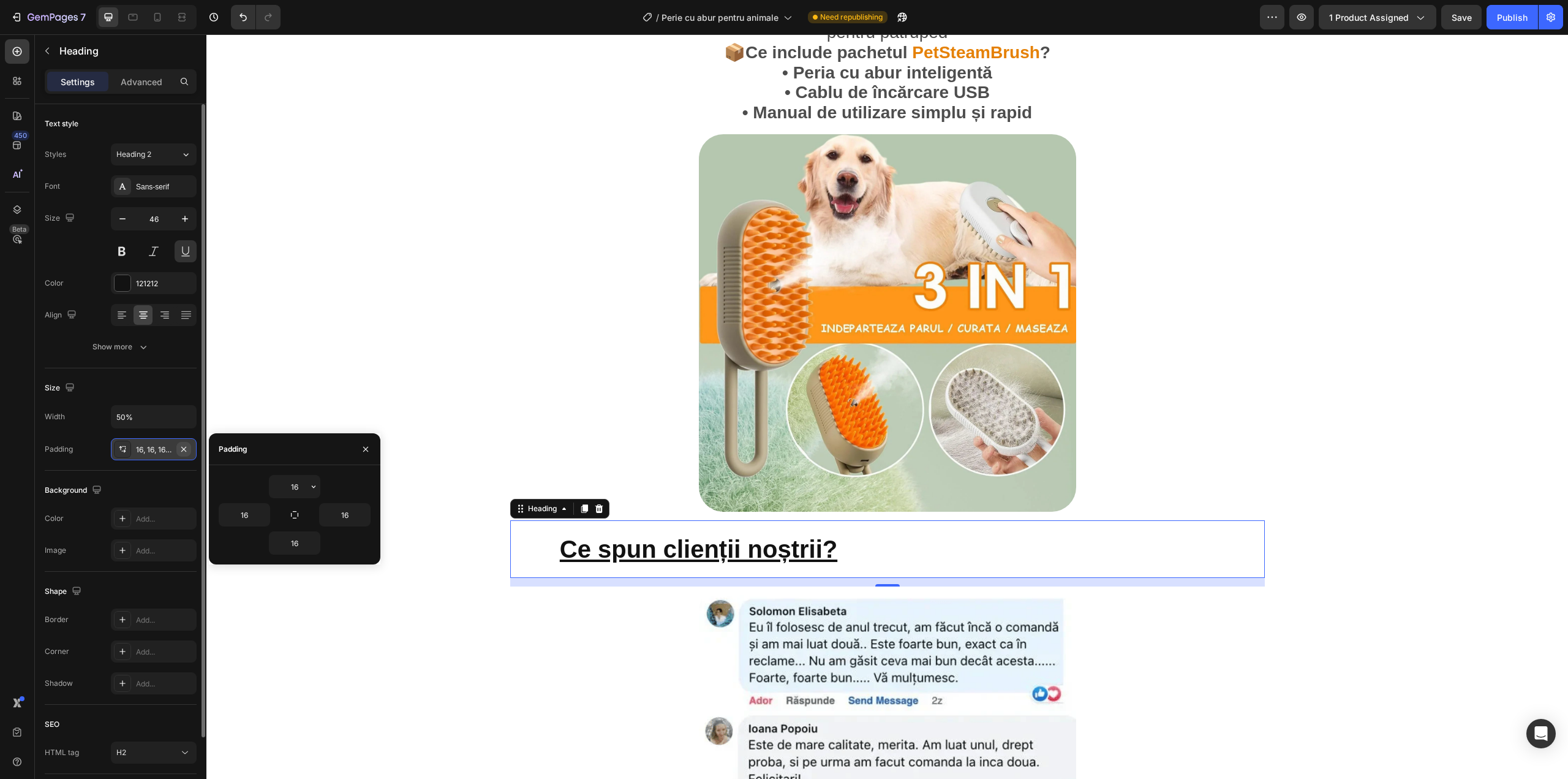
click at [189, 447] on button "button" at bounding box center [183, 448] width 14 height 14
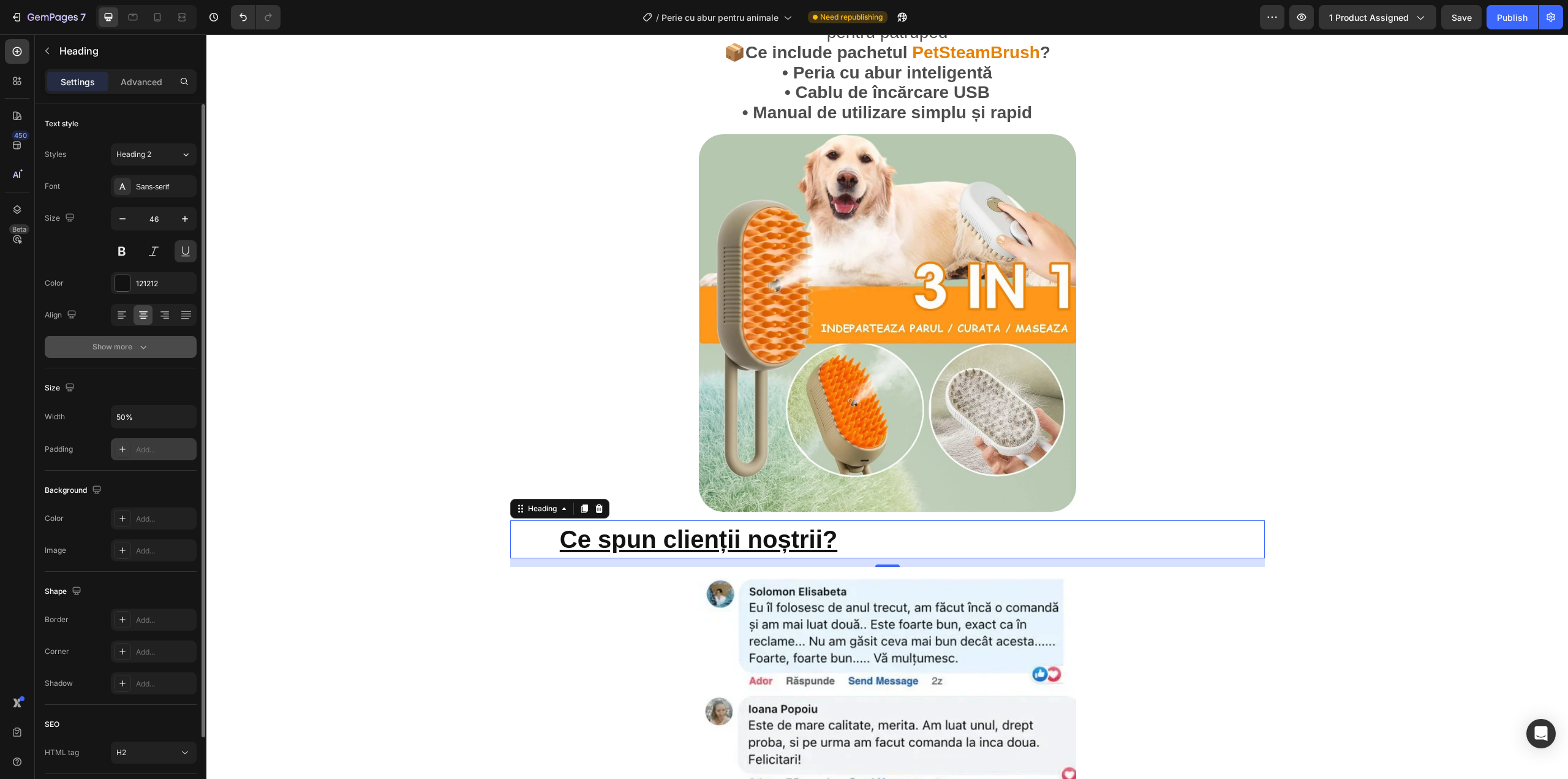
click at [135, 346] on div "Show more" at bounding box center [121, 347] width 57 height 12
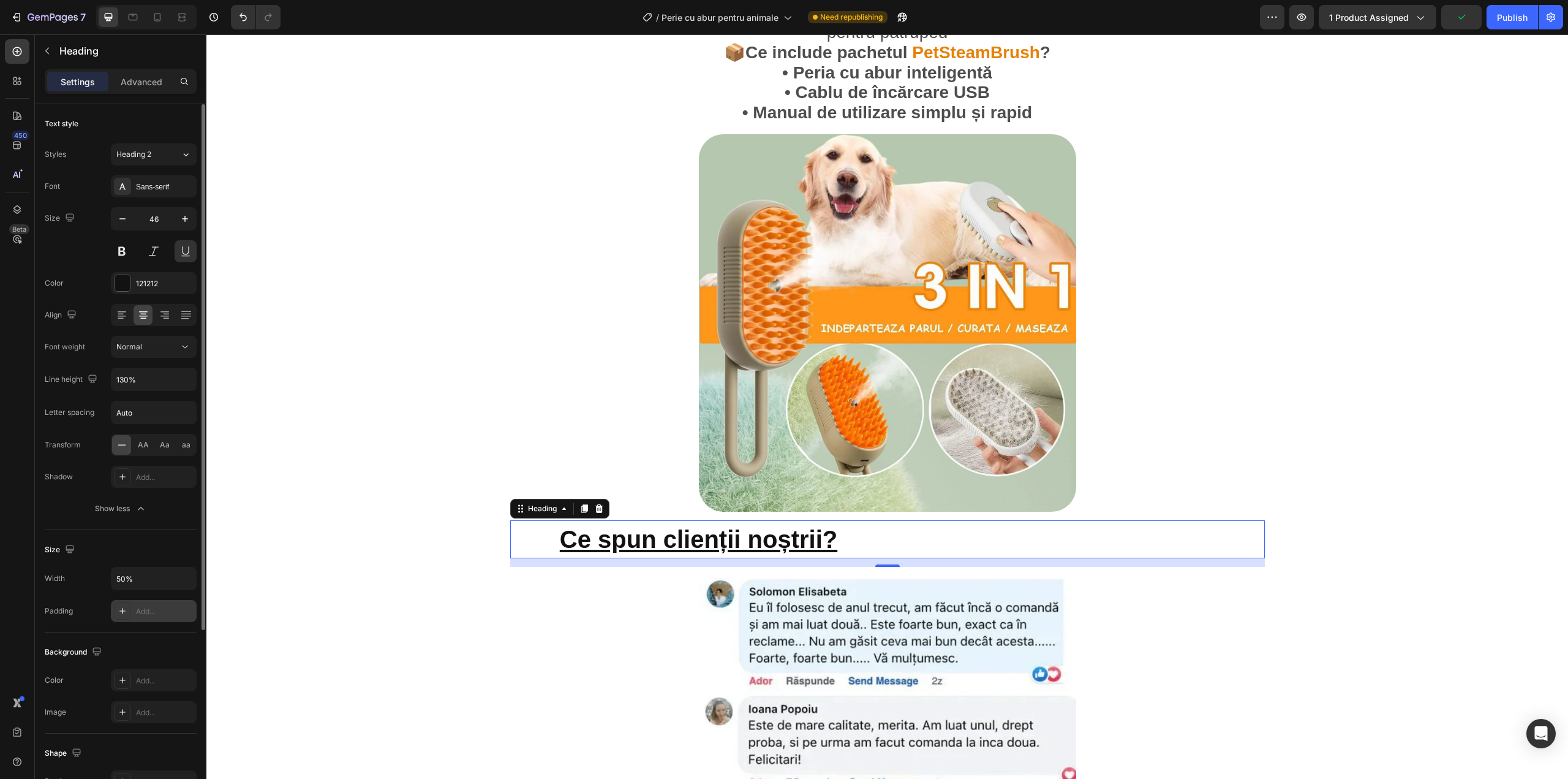
scroll to position [82, 0]
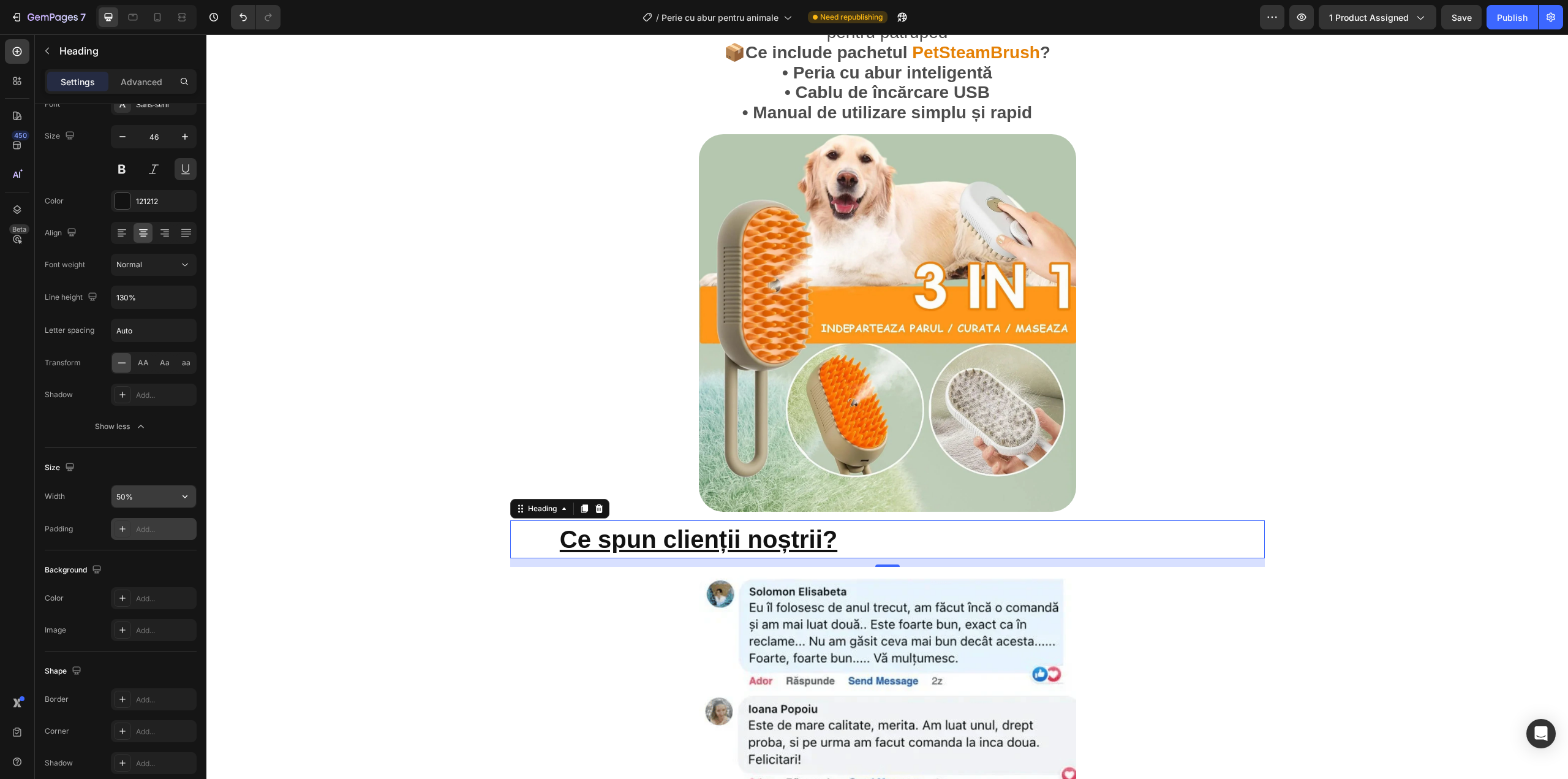
click at [135, 488] on input "50%" at bounding box center [153, 496] width 85 height 22
click at [89, 468] on div "Size" at bounding box center [121, 467] width 152 height 20
click at [127, 464] on div "Size" at bounding box center [121, 467] width 152 height 20
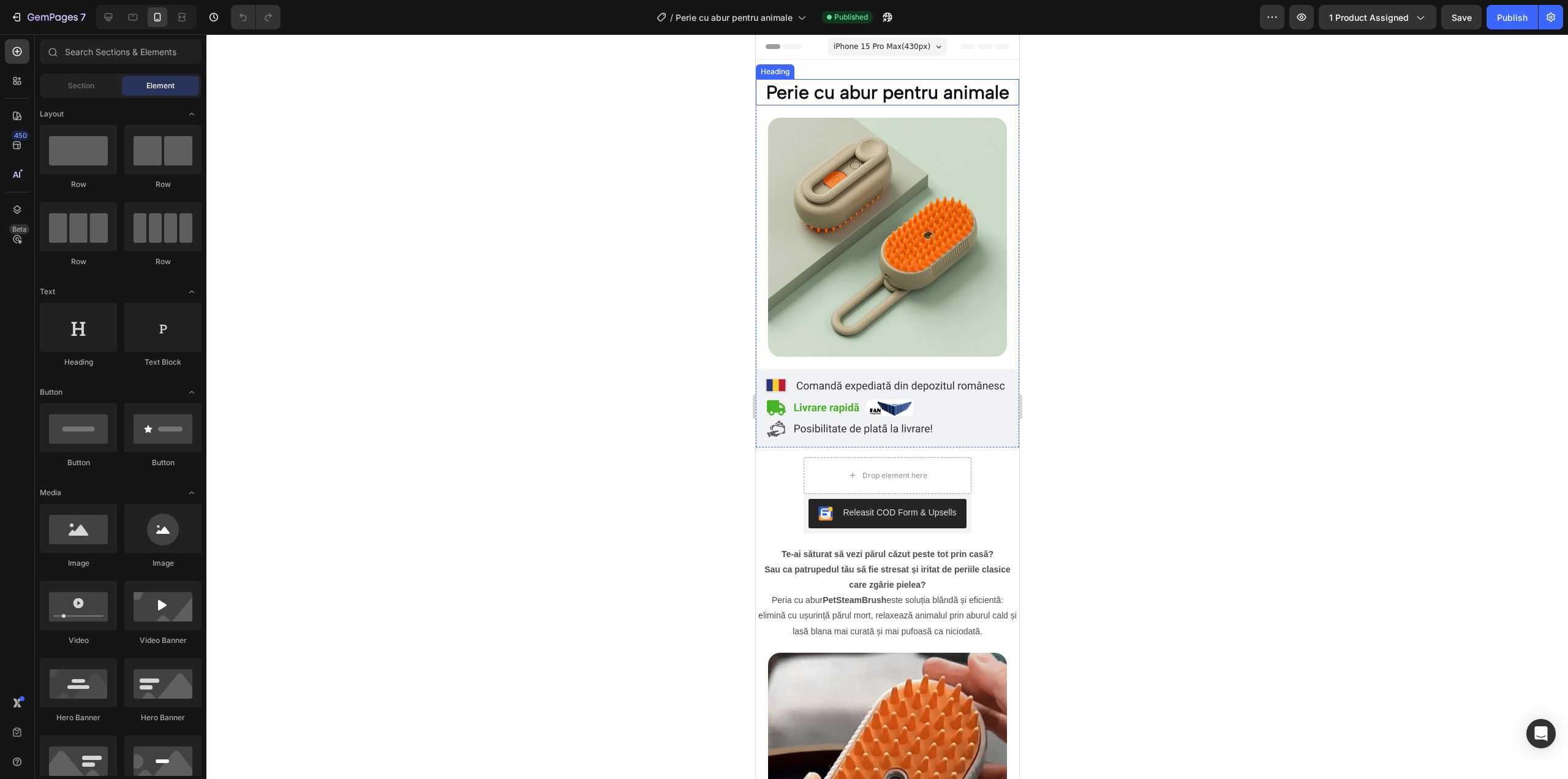
click at [865, 85] on h2 "Perie cu abur pentru animale" at bounding box center [886, 92] width 263 height 27
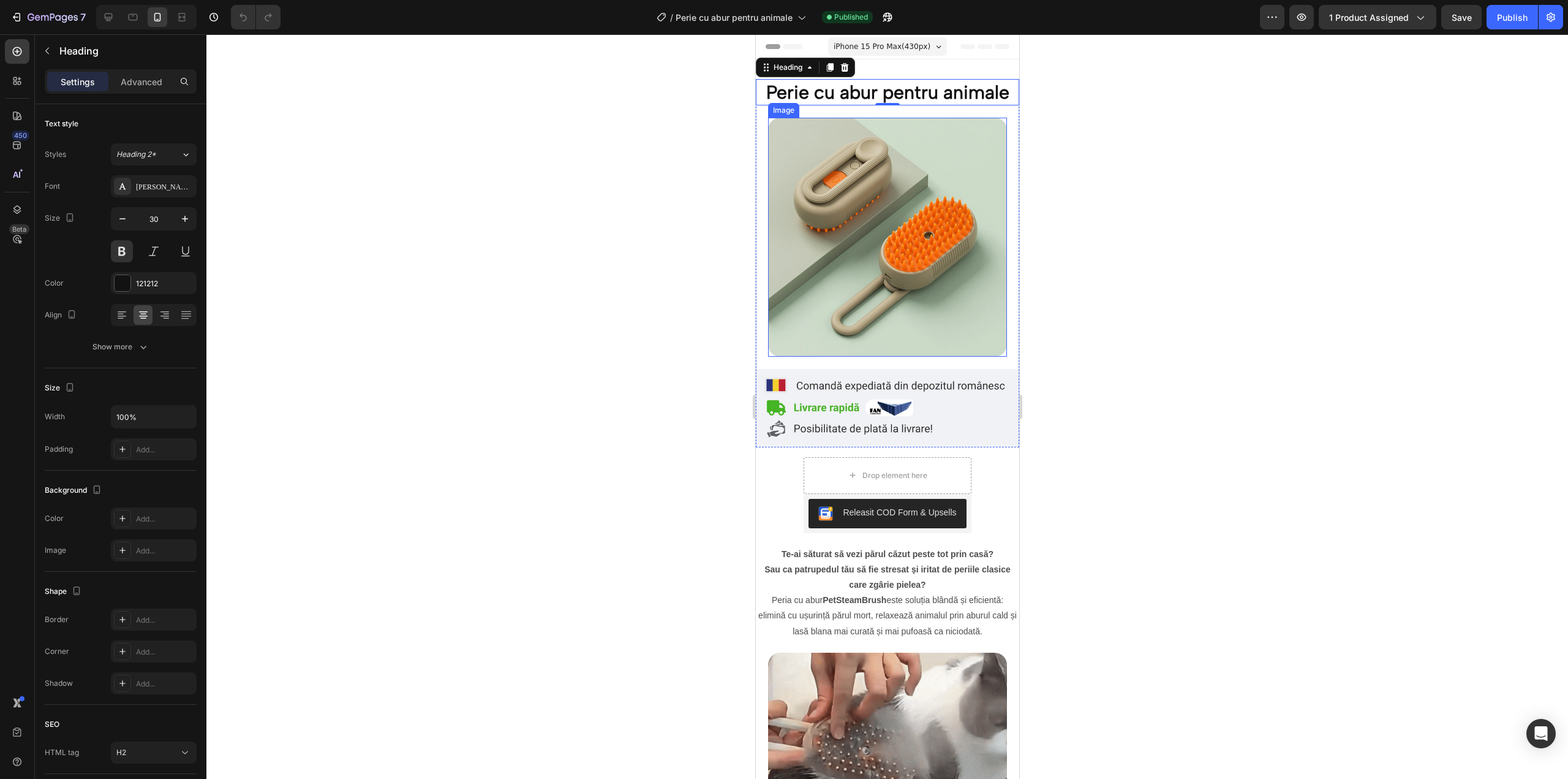
click at [871, 222] on img at bounding box center [887, 238] width 239 height 239
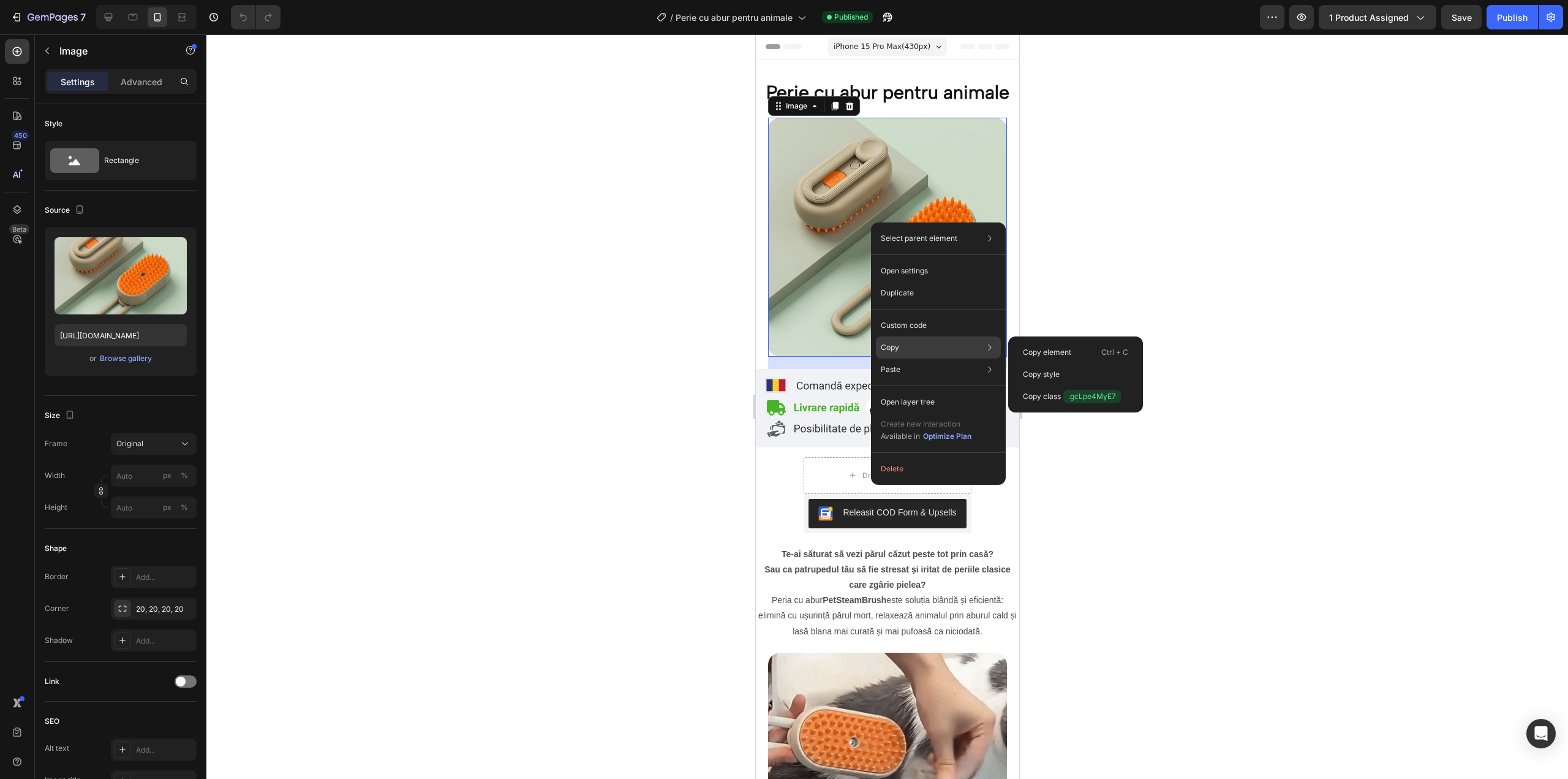
click at [921, 341] on div "Copy Copy element Ctrl + C Copy style Copy class .gcLpe4MyE7" at bounding box center [938, 347] width 125 height 22
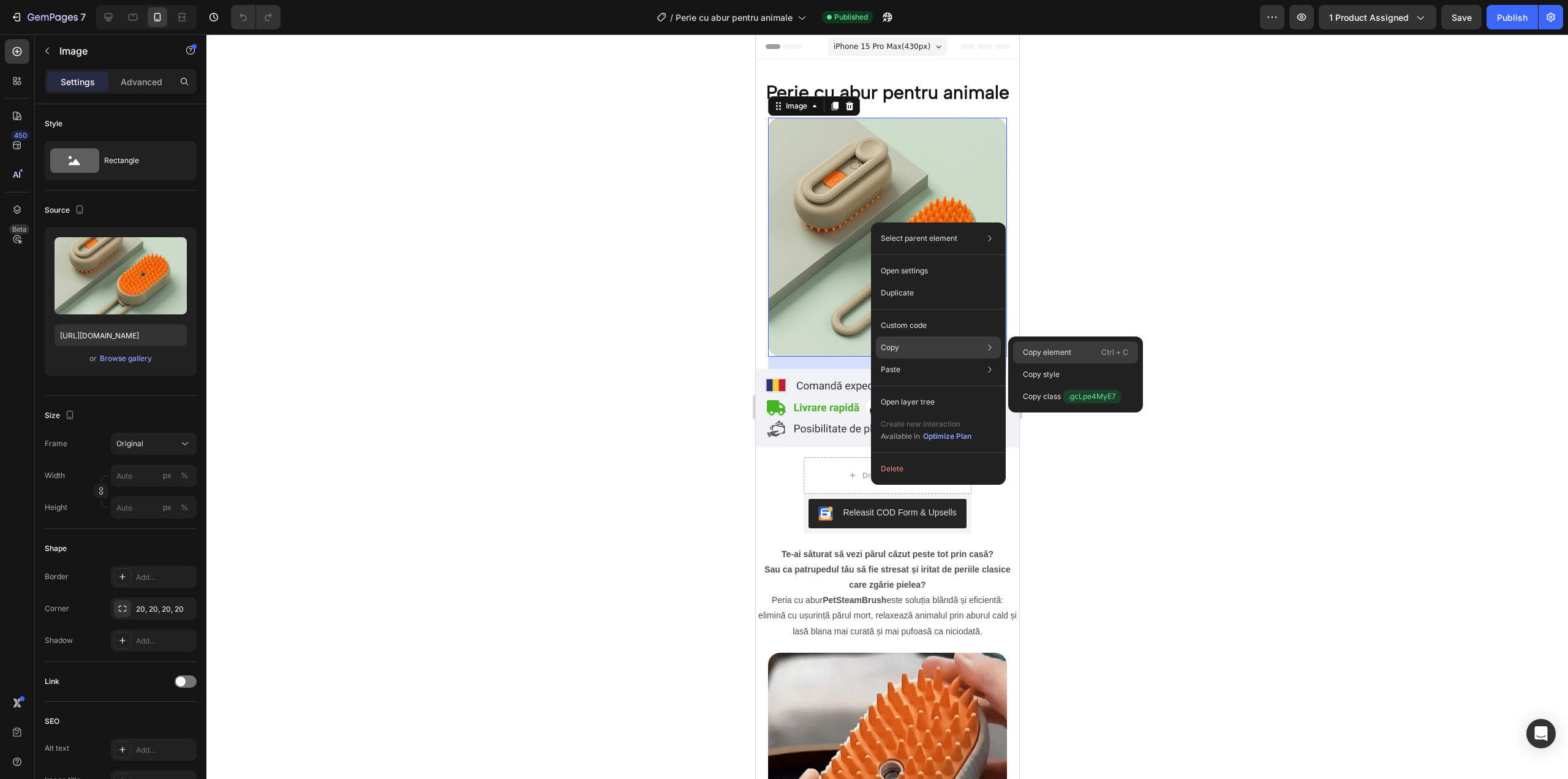
click at [1059, 353] on p "Copy element" at bounding box center [1047, 352] width 48 height 11
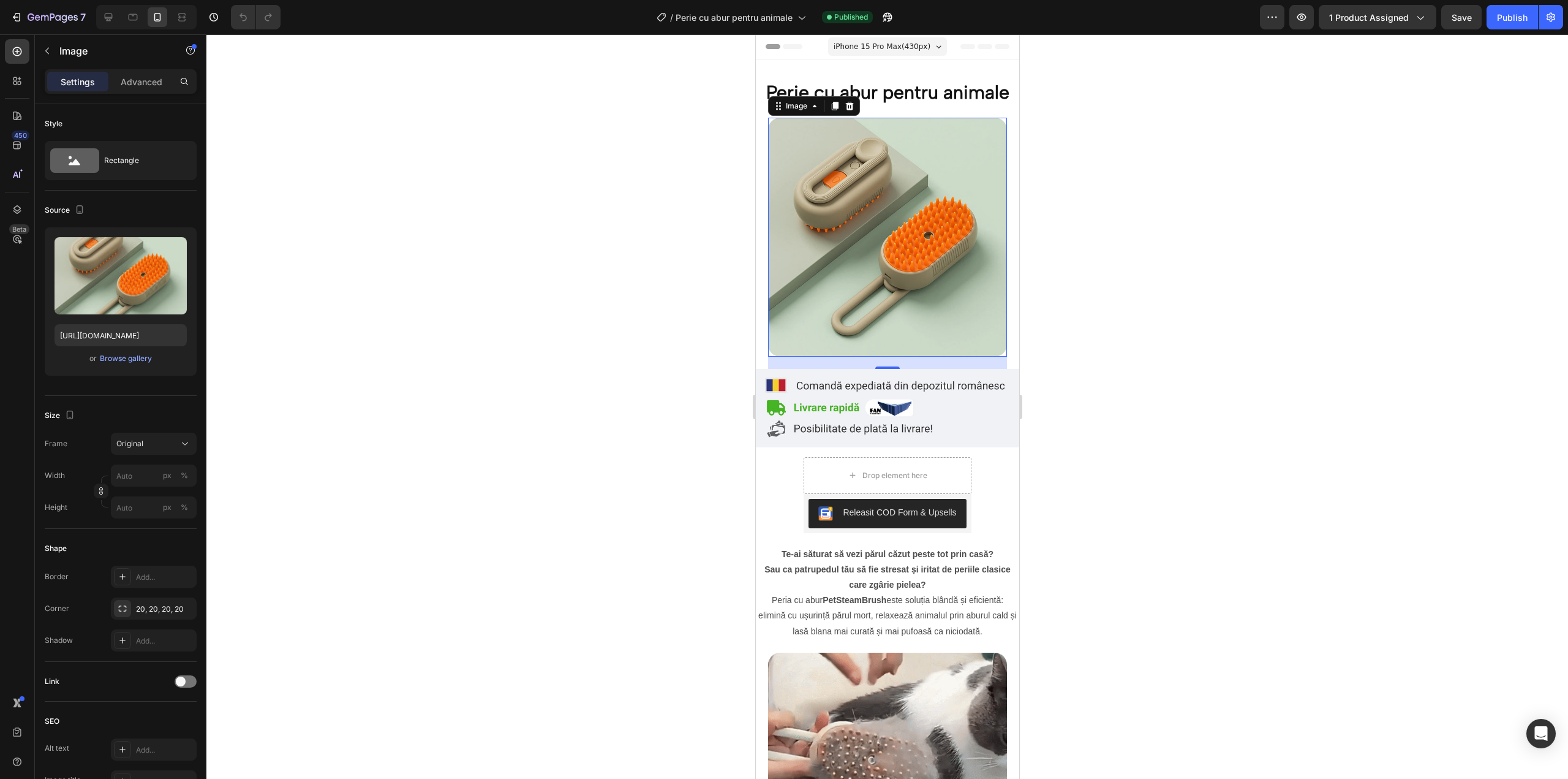
click at [1103, 381] on div at bounding box center [887, 407] width 1362 height 745
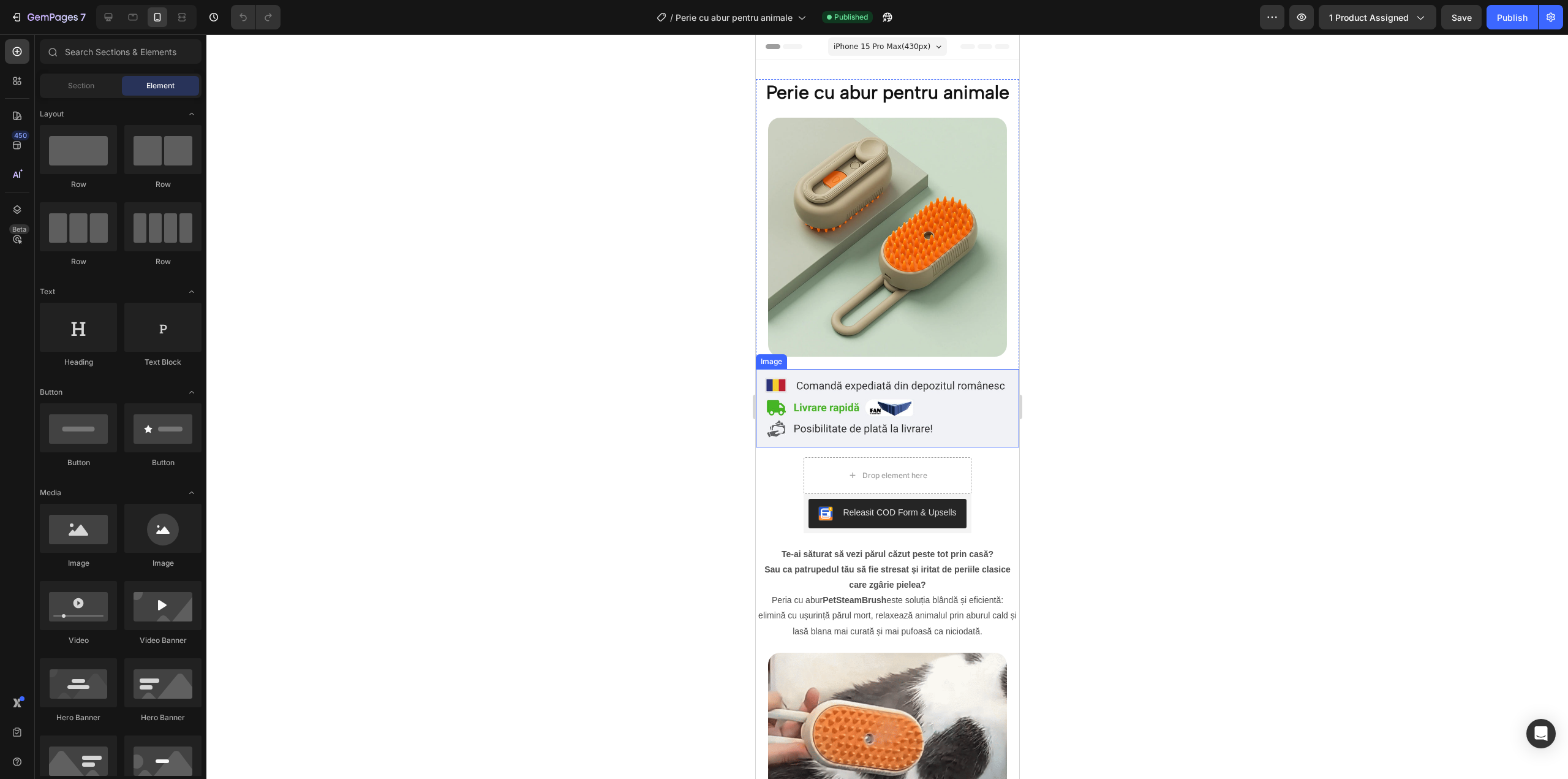
click at [993, 392] on img at bounding box center [886, 408] width 263 height 79
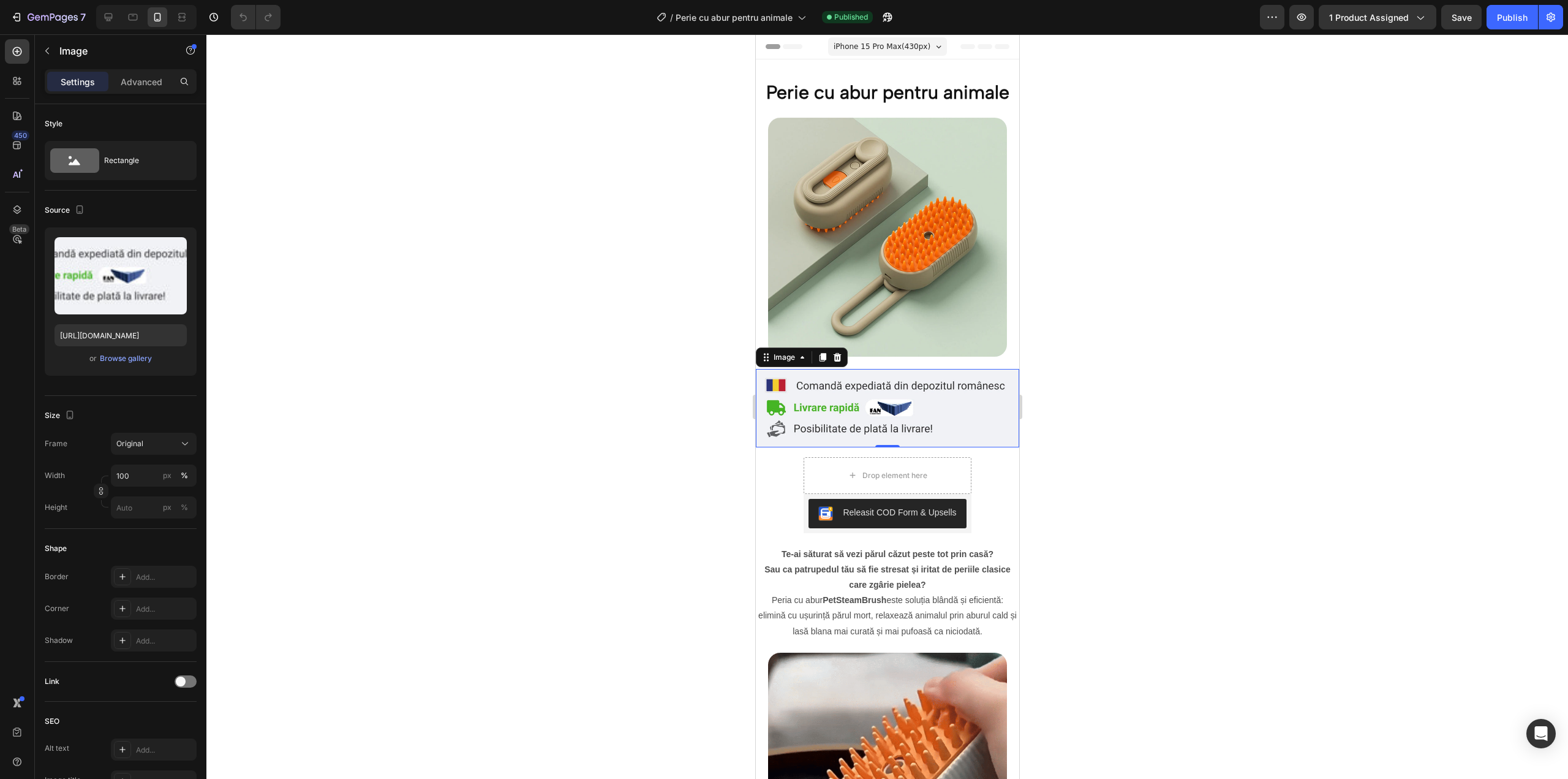
click at [1009, 396] on img at bounding box center [886, 408] width 263 height 79
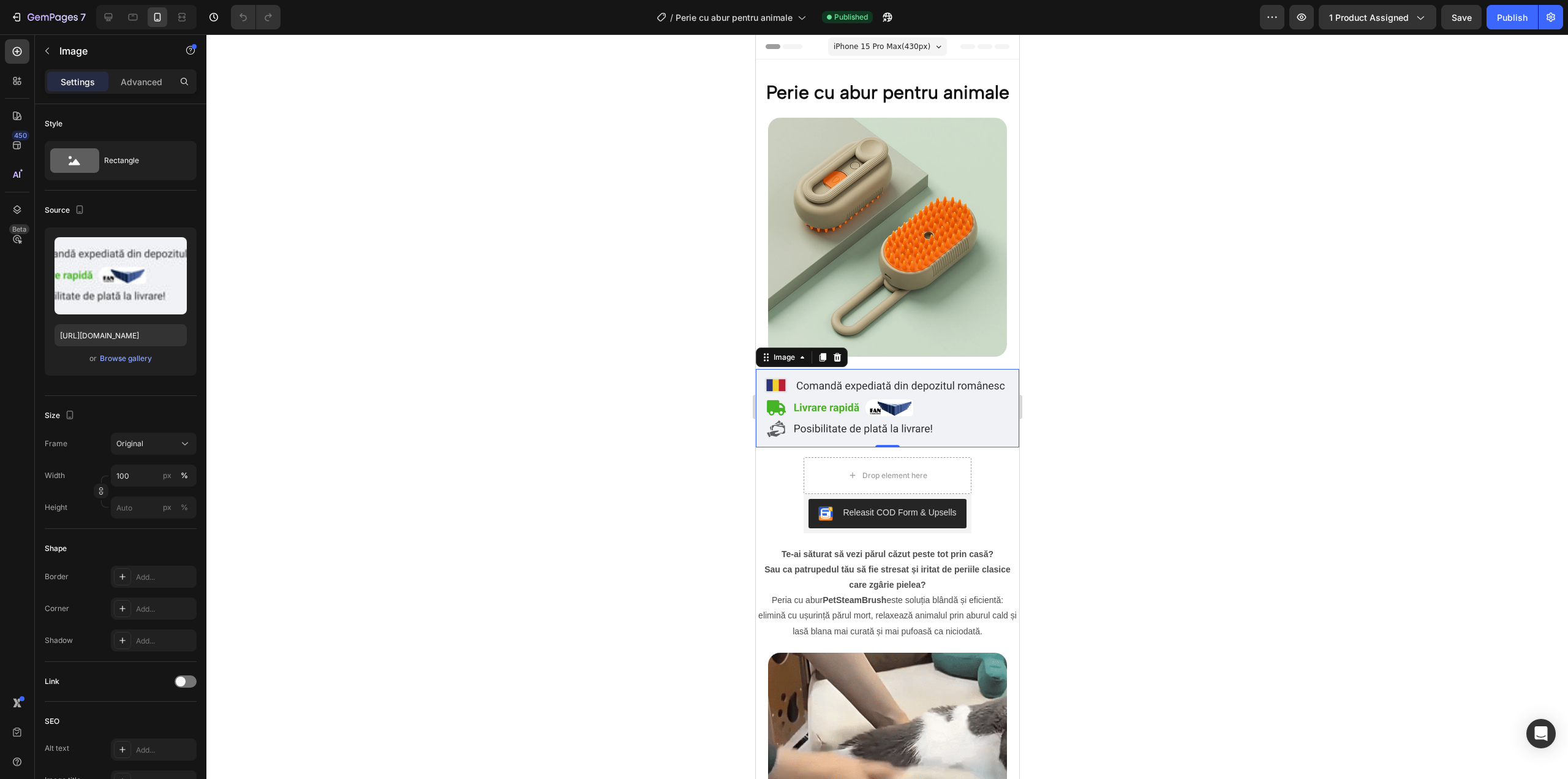
click at [1008, 396] on img at bounding box center [886, 408] width 263 height 79
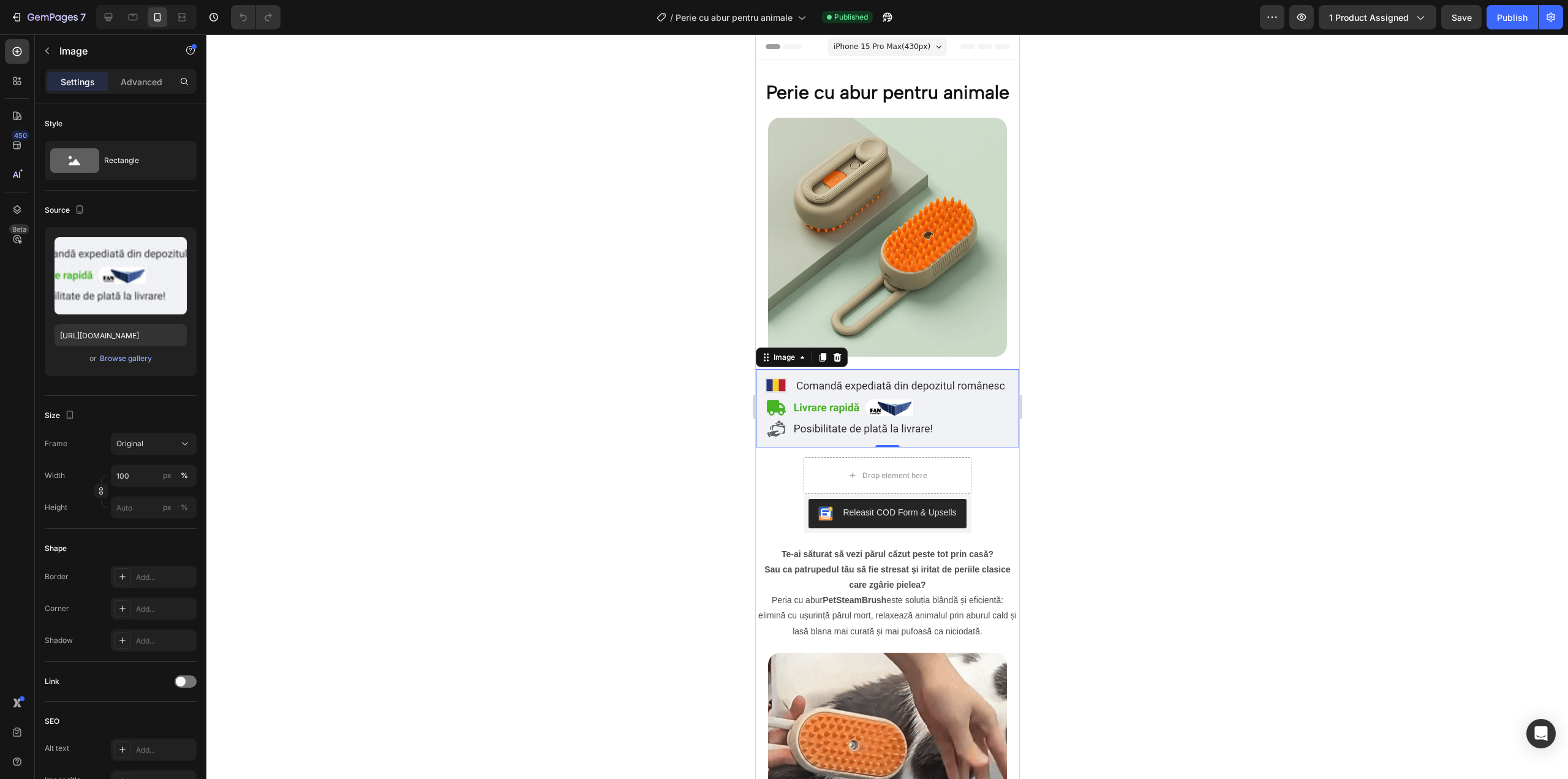
click at [646, 355] on div at bounding box center [887, 407] width 1362 height 745
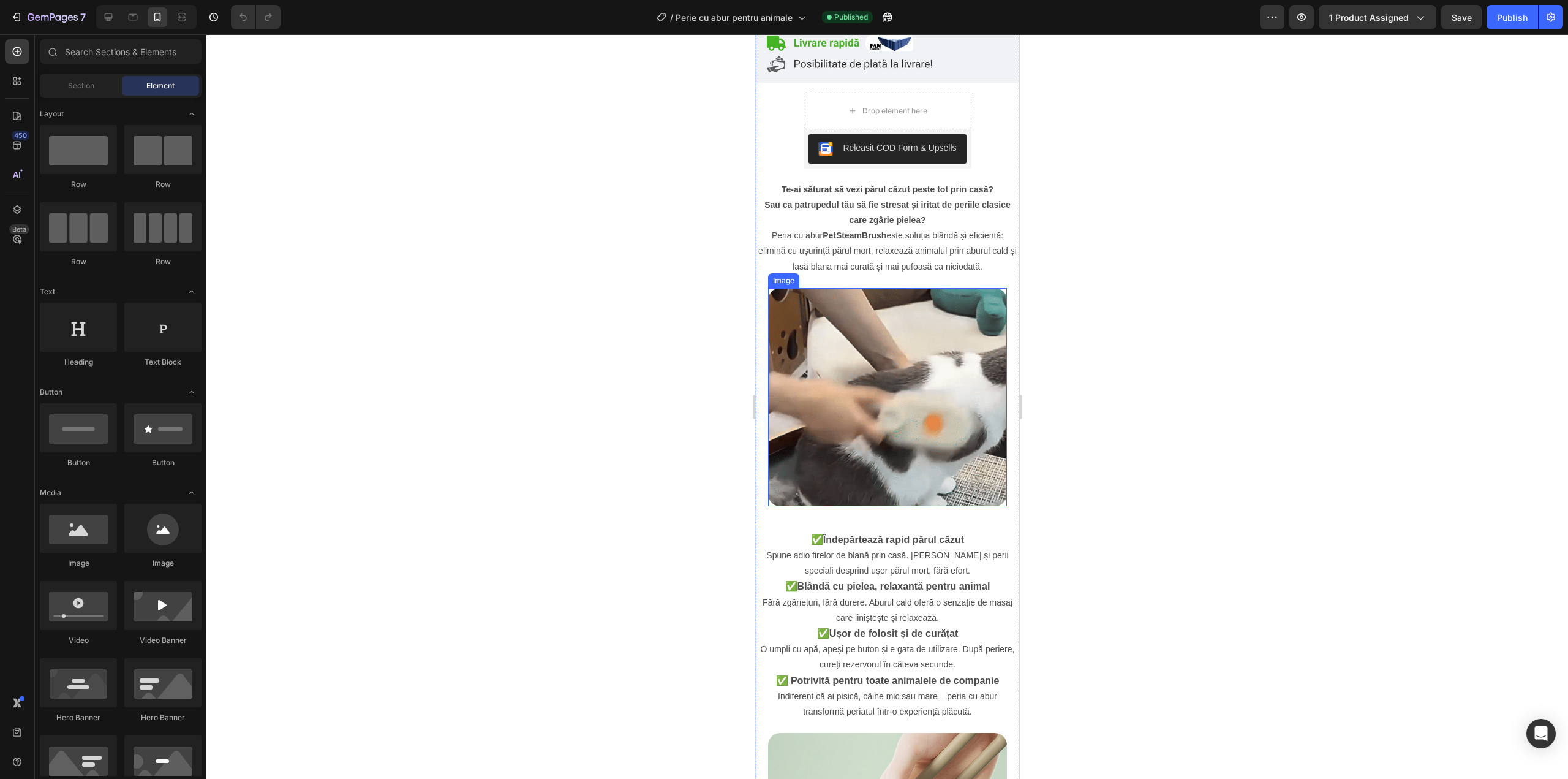
scroll to position [449, 0]
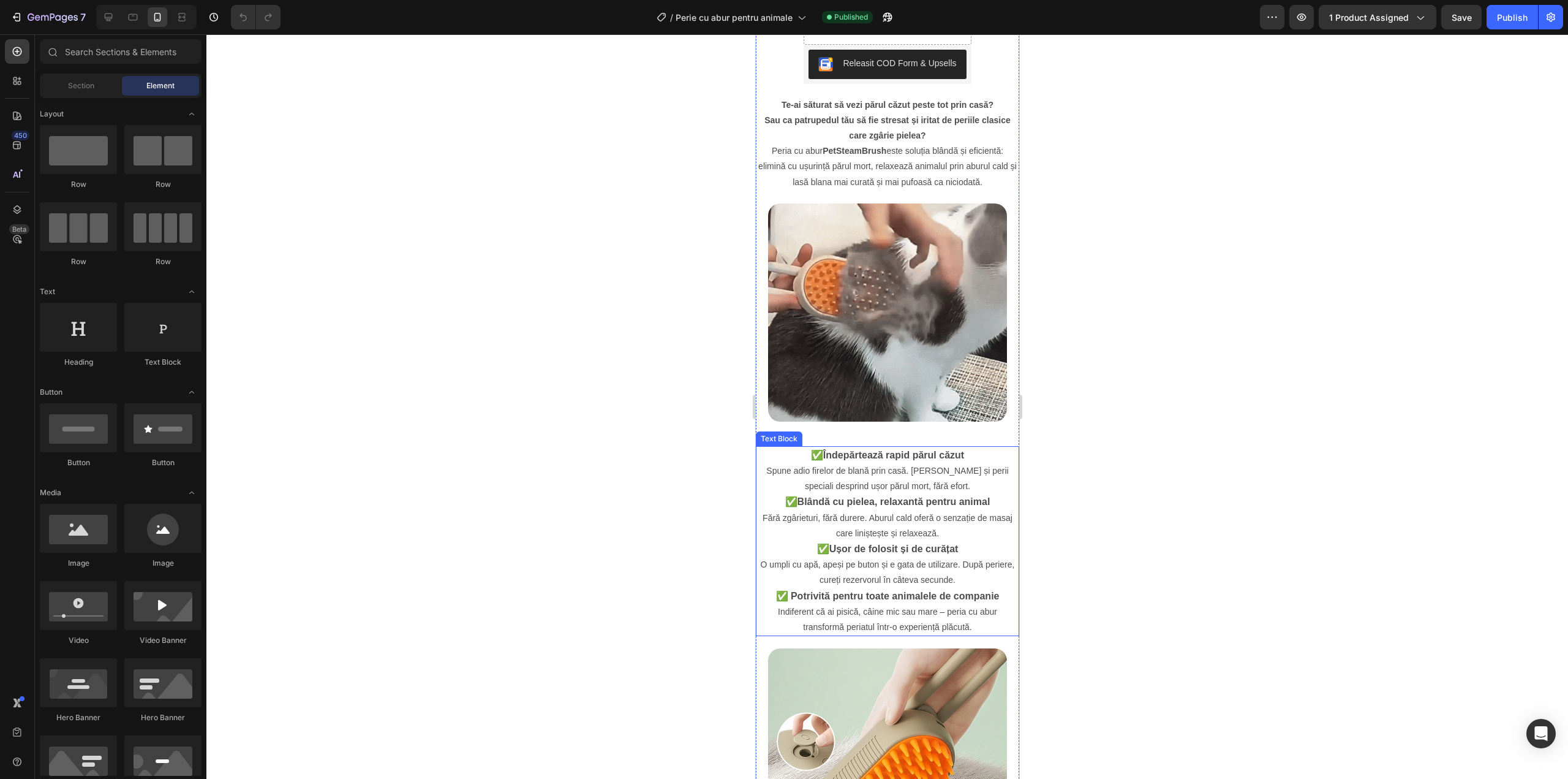
click at [828, 591] on strong "✅ Potrivită pentru toate animalele de companie" at bounding box center [887, 596] width 223 height 10
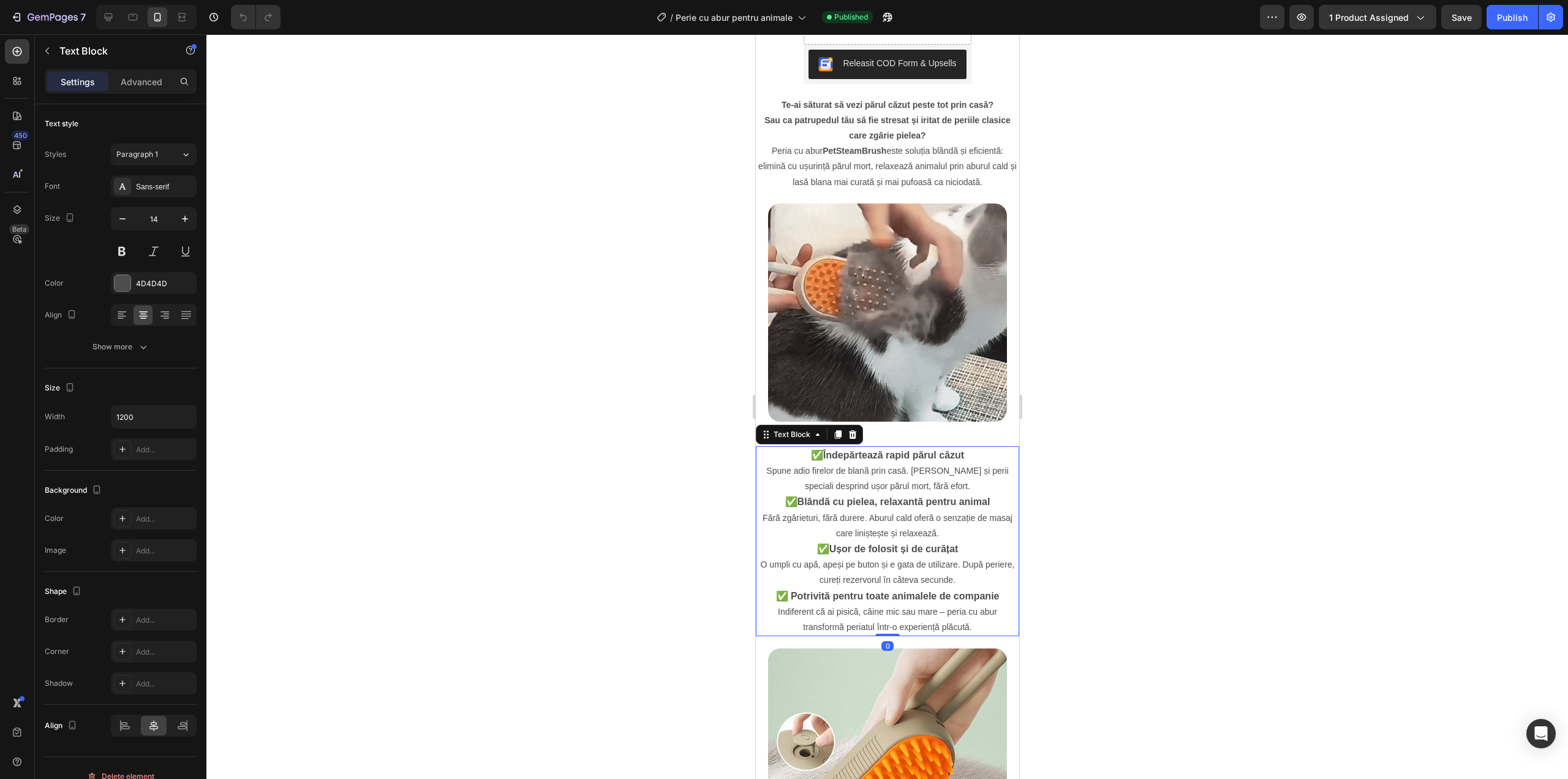
click at [828, 591] on strong "✅ Potrivită pentru toate animalele de companie" at bounding box center [887, 596] width 223 height 10
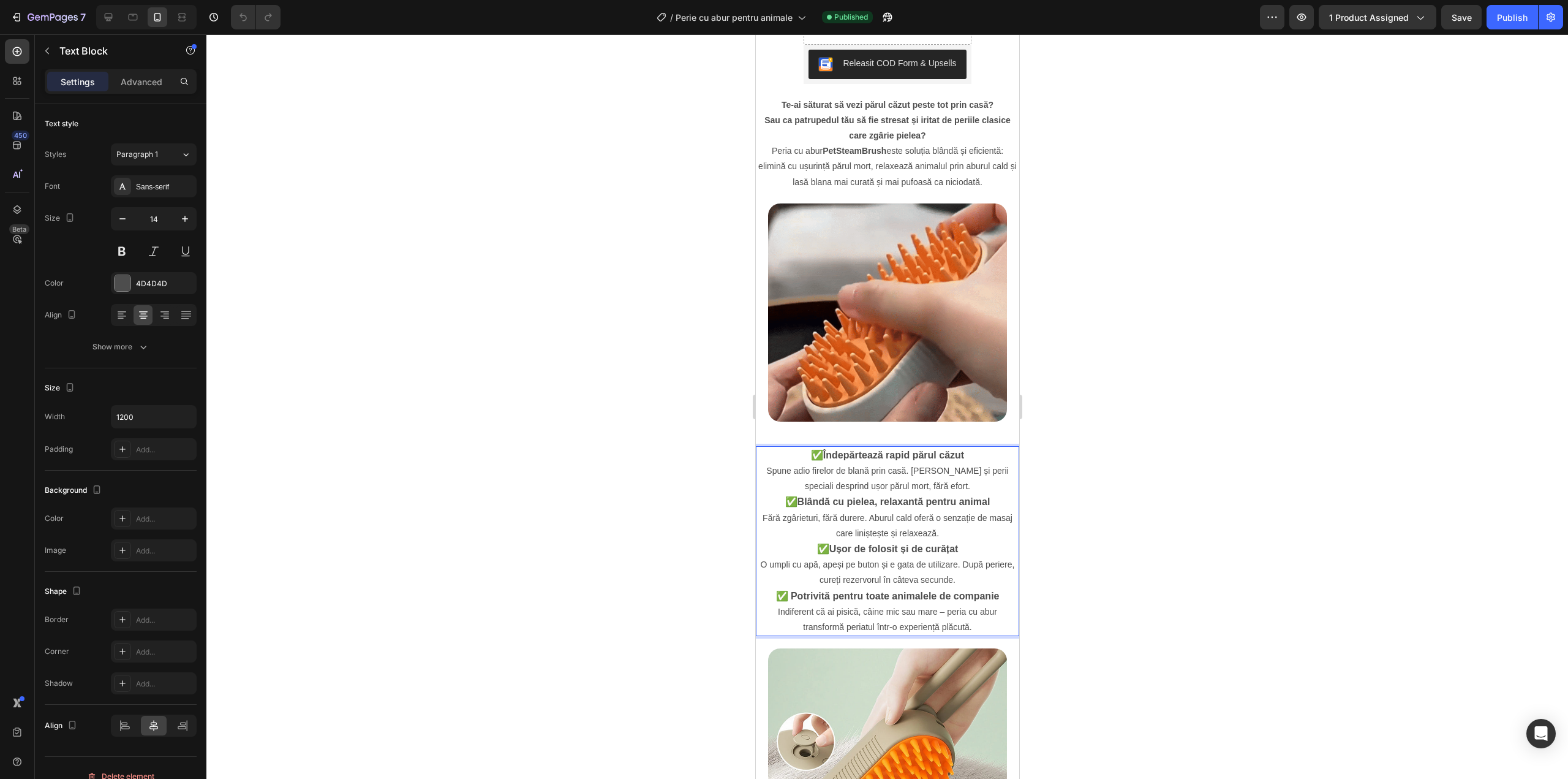
click at [828, 591] on strong "✅ Potrivită pentru toate animalele de companie" at bounding box center [887, 596] width 223 height 10
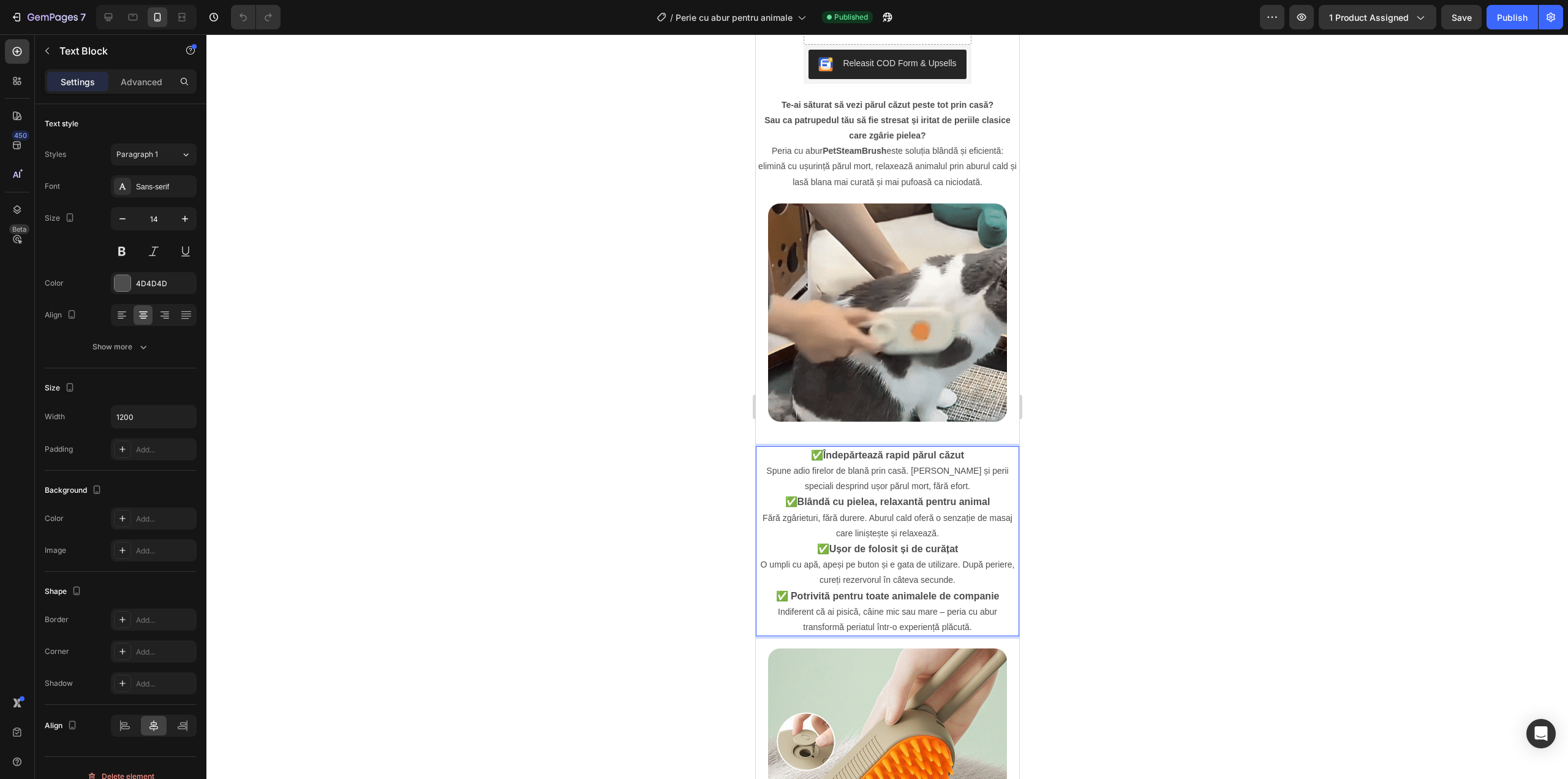
click at [839, 591] on strong "✅ Potrivită pentru toate animalele de companie" at bounding box center [887, 596] width 223 height 10
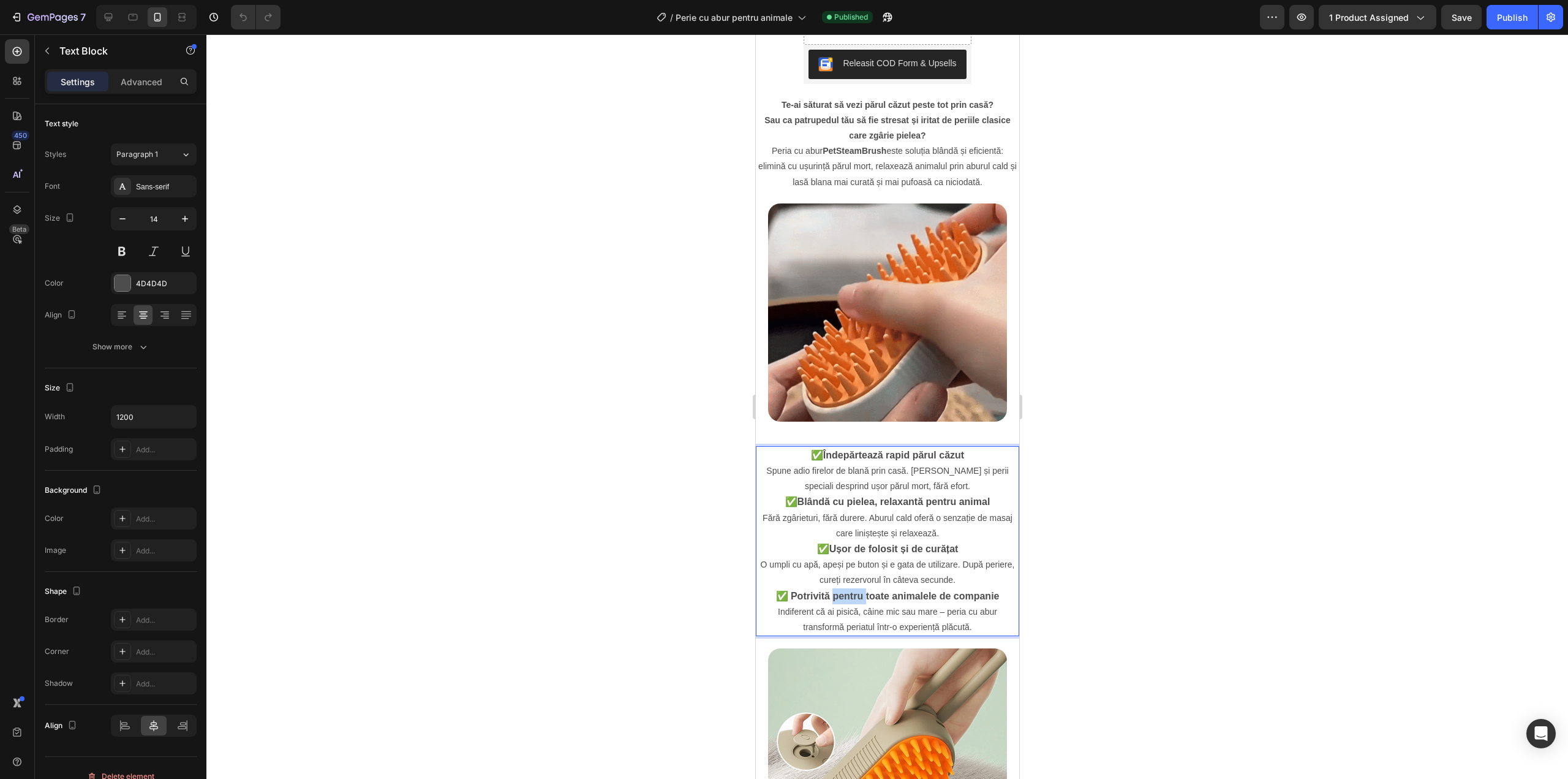
click at [839, 591] on strong "✅ Potrivită pentru toate animalele de companie" at bounding box center [887, 596] width 223 height 10
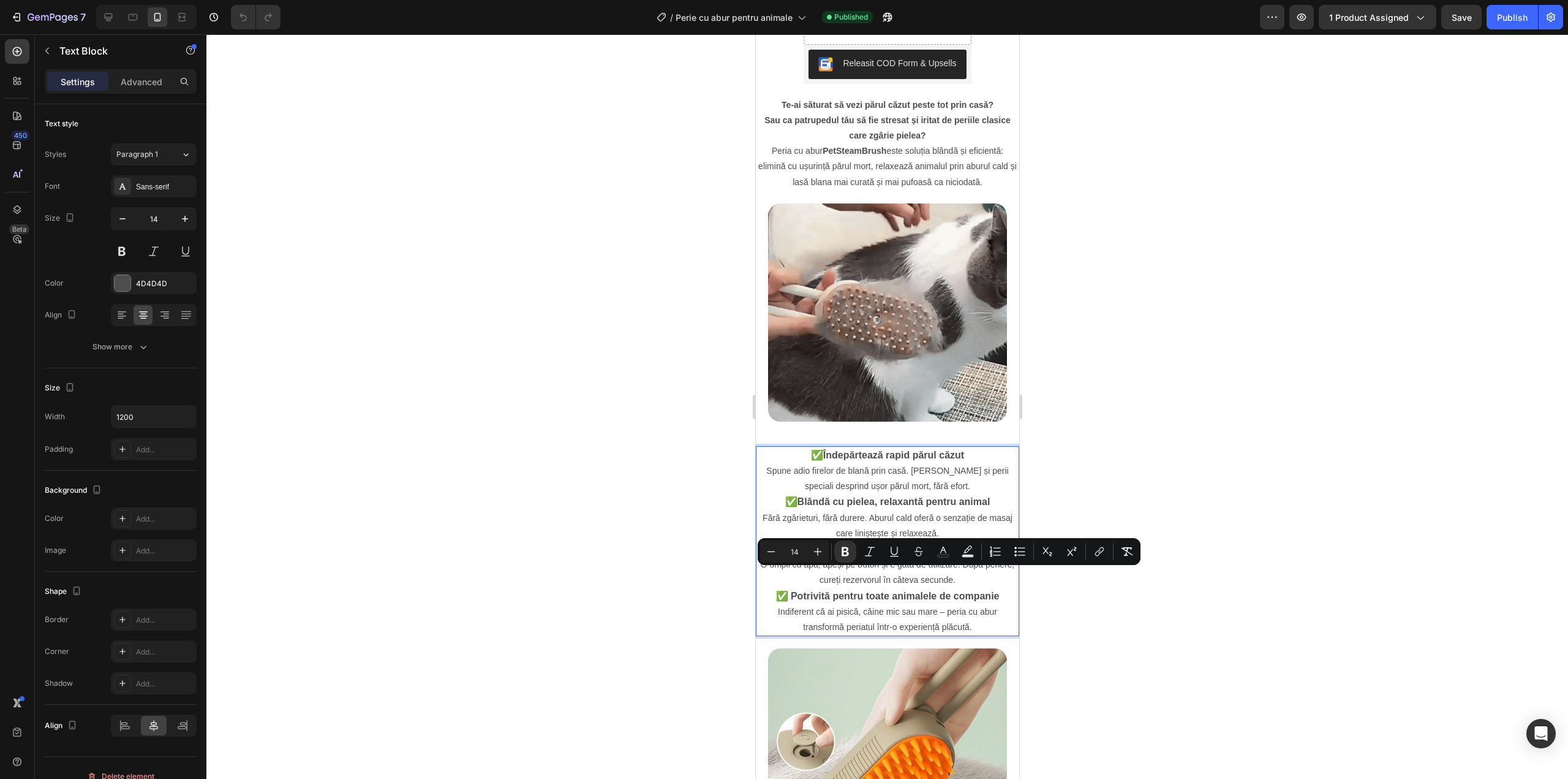
click at [847, 510] on p "✅ Blândă cu pielea, relaxantă pentru animal Fără zgârieturi, fără durere. Aburu…" at bounding box center [887, 518] width 261 height 48
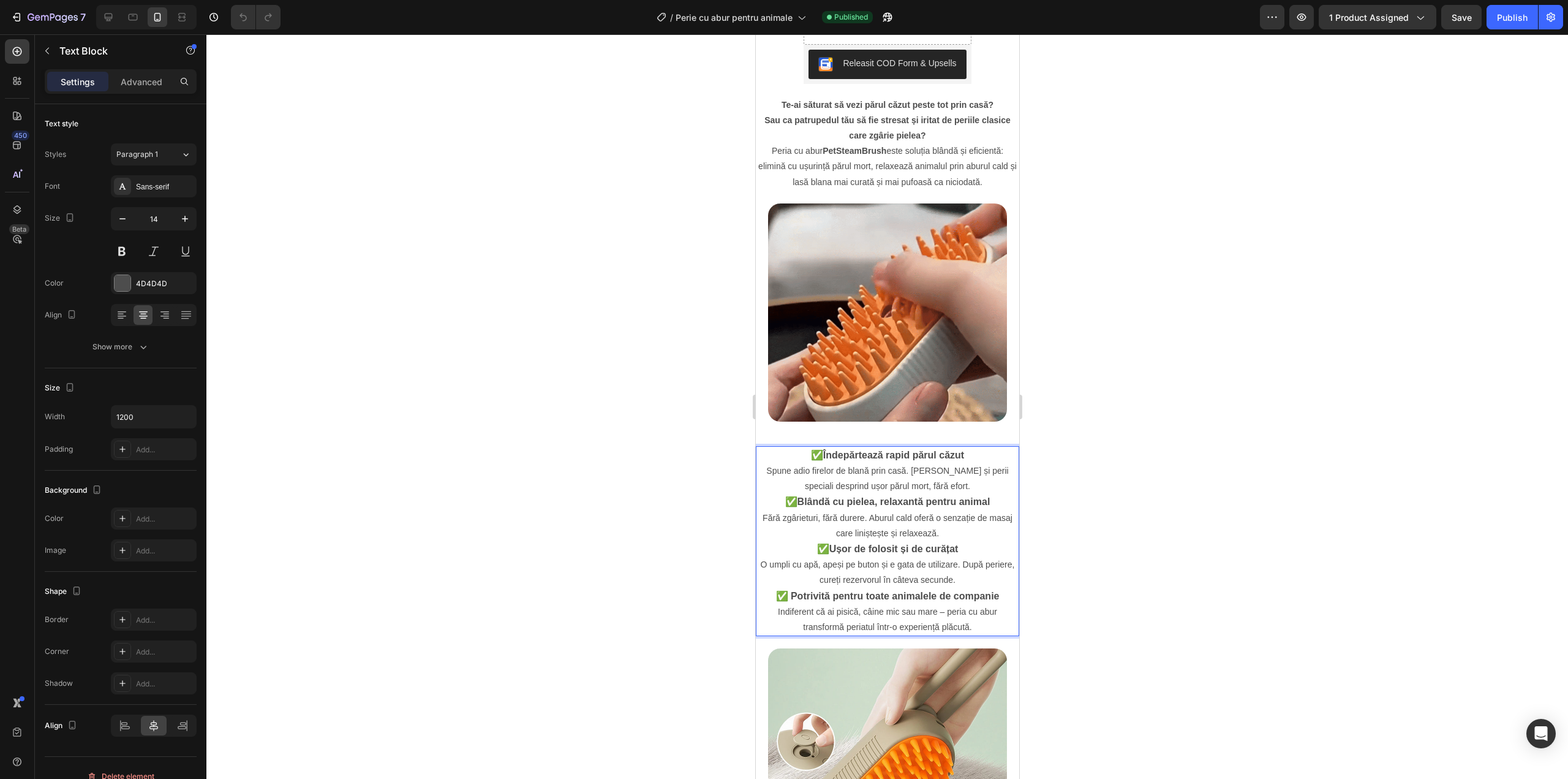
click at [847, 543] on strong "Ușor de folosit și de curățat" at bounding box center [894, 548] width 129 height 10
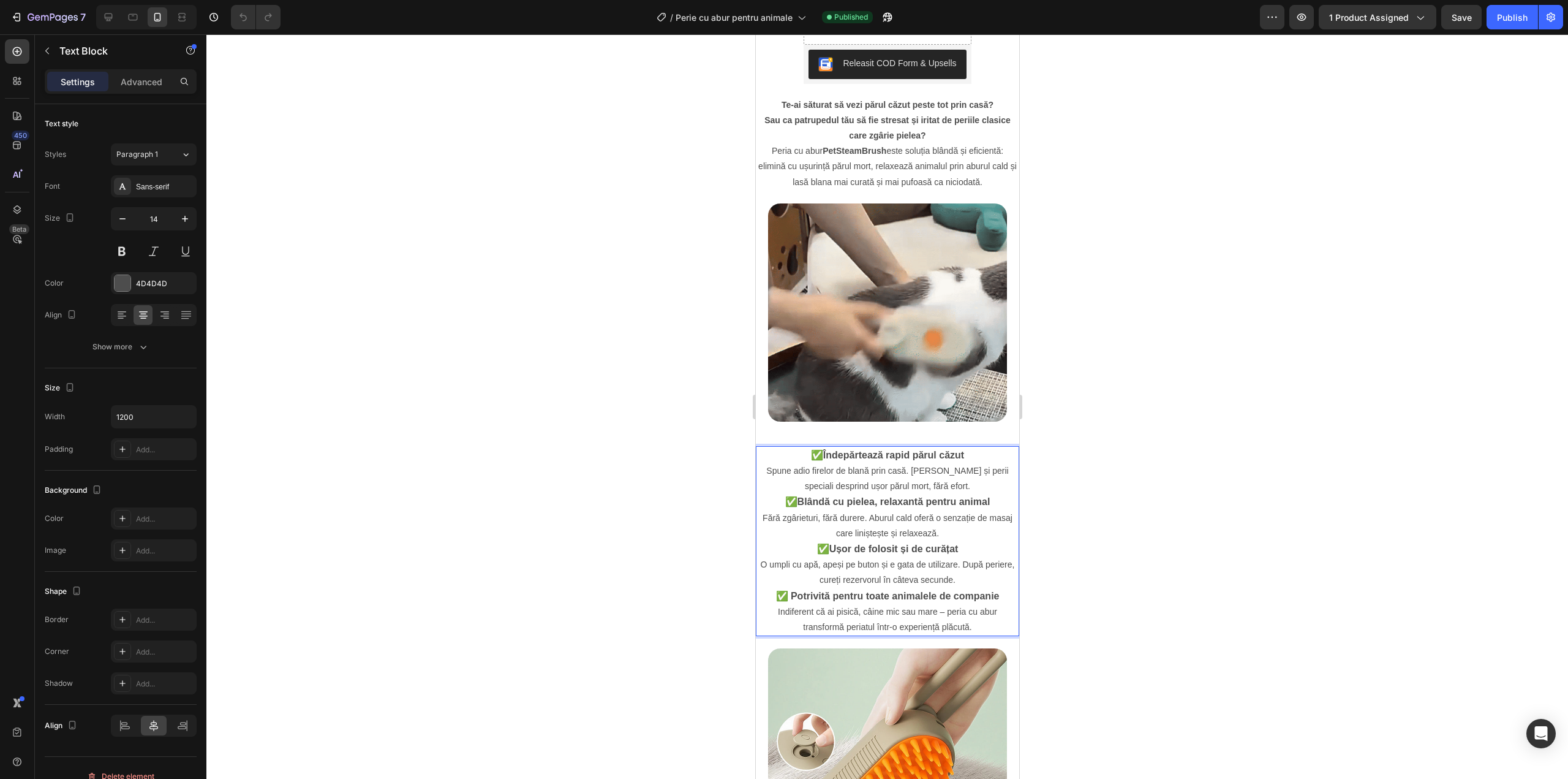
click at [847, 543] on strong "Ușor de folosit și de curățat" at bounding box center [894, 548] width 129 height 10
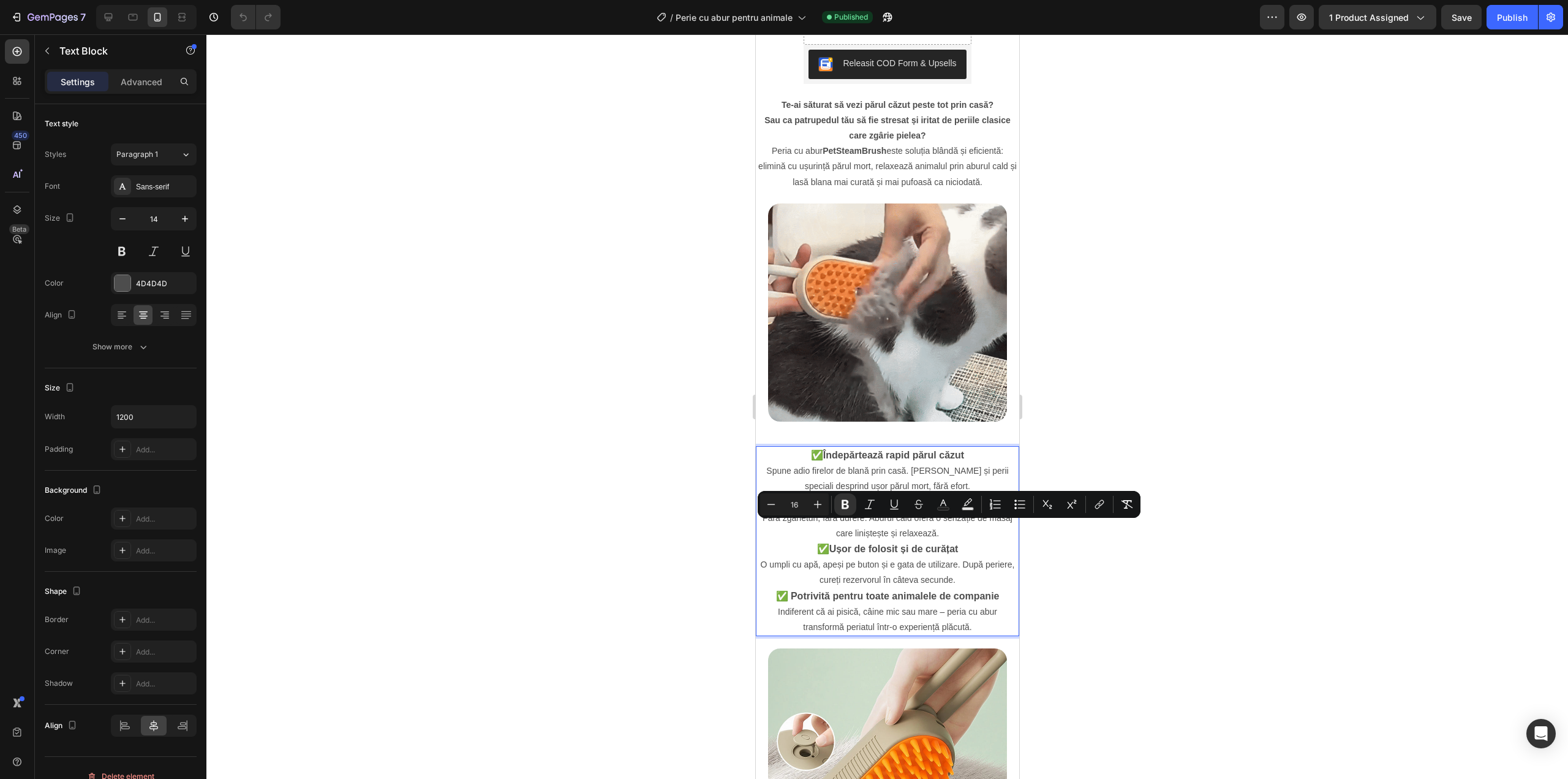
click at [825, 588] on p "✅ Potrivită pentru toate animalele de companie Indiferent că ai pisică, câine m…" at bounding box center [887, 612] width 261 height 48
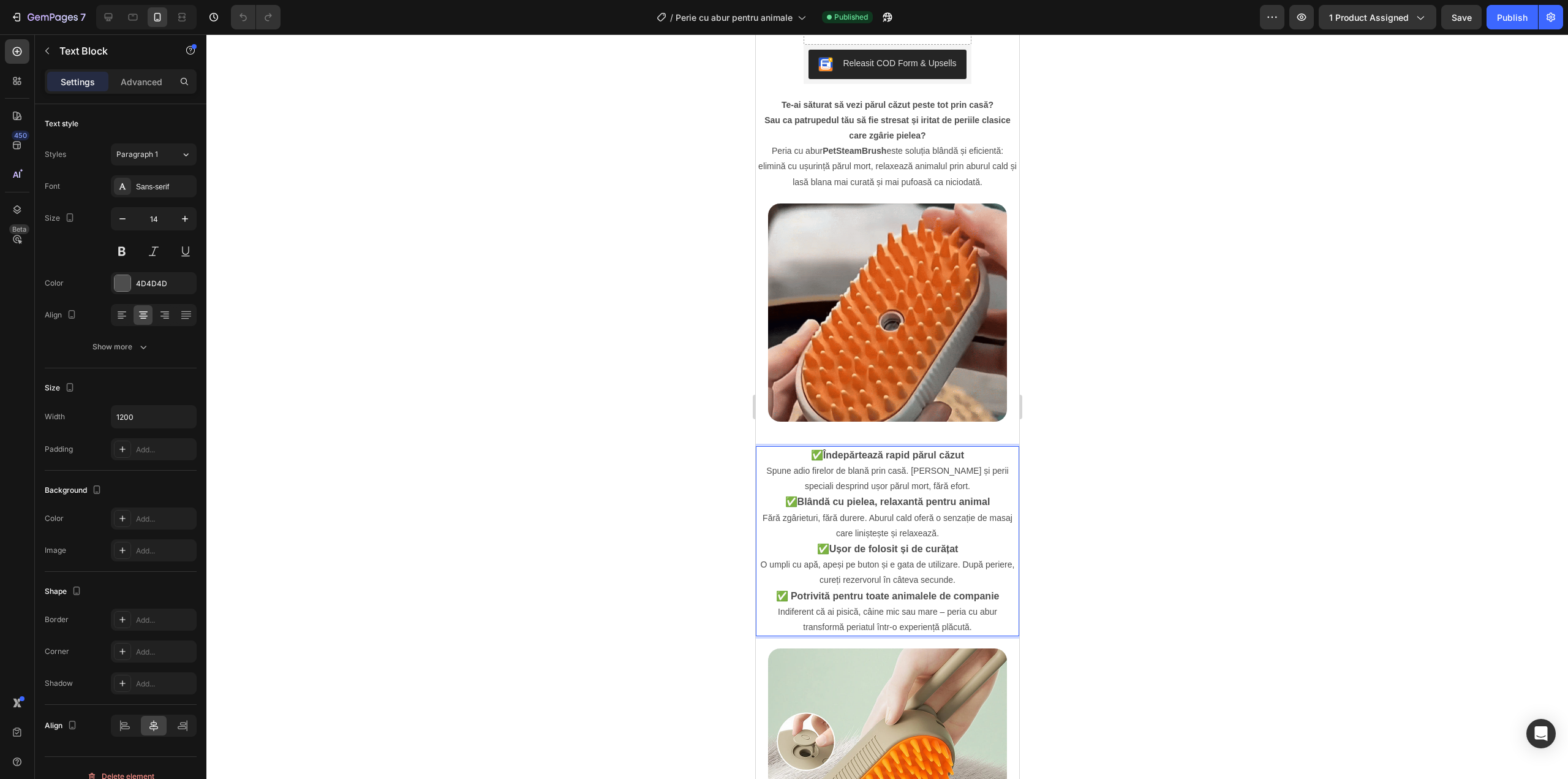
click at [823, 588] on p "✅ Potrivită pentru toate animalele de companie Indiferent că ai pisică, câine m…" at bounding box center [887, 612] width 261 height 48
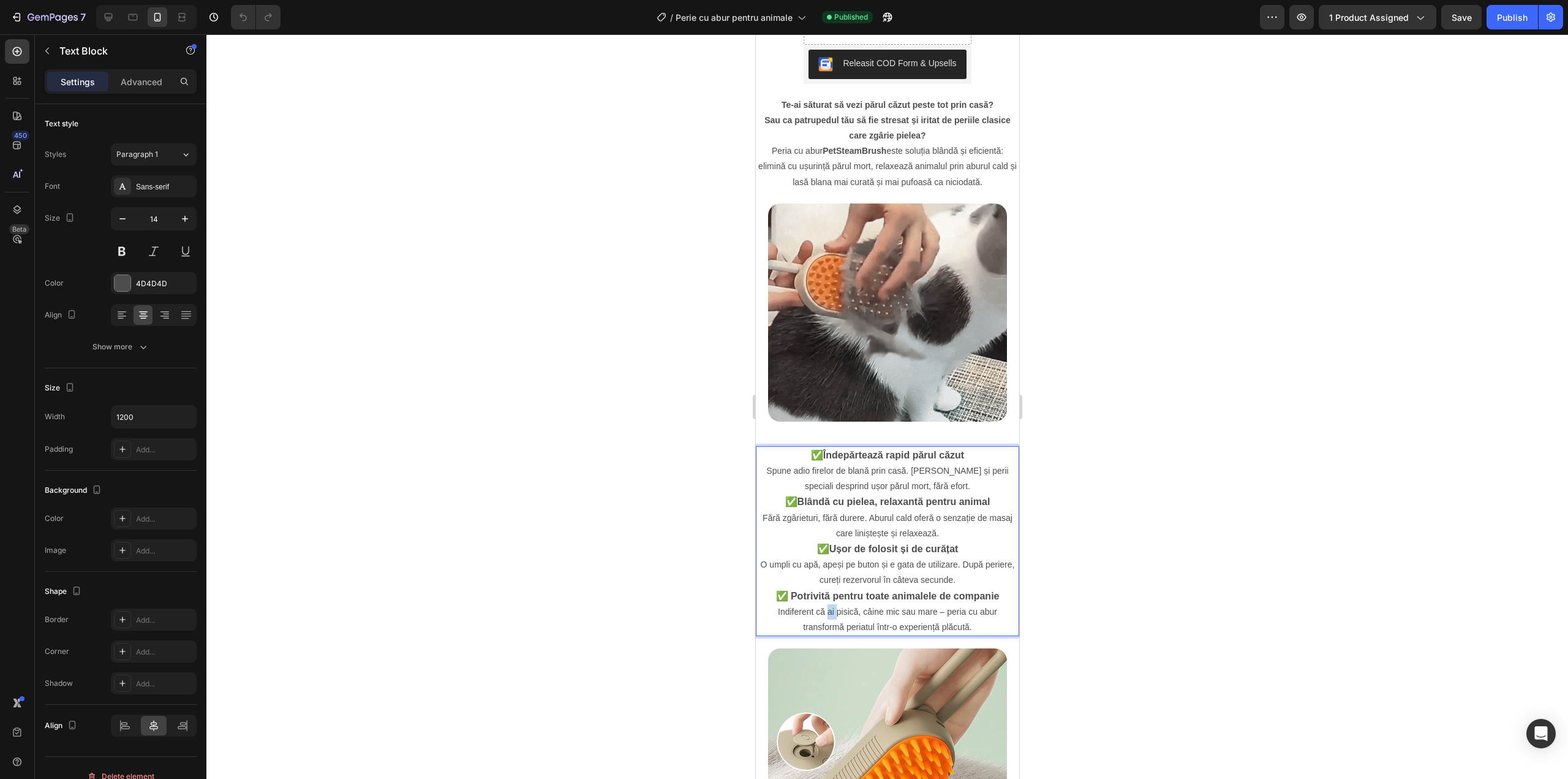
click at [823, 588] on p "✅ Potrivită pentru toate animalele de companie Indiferent că ai pisică, câine m…" at bounding box center [887, 612] width 261 height 48
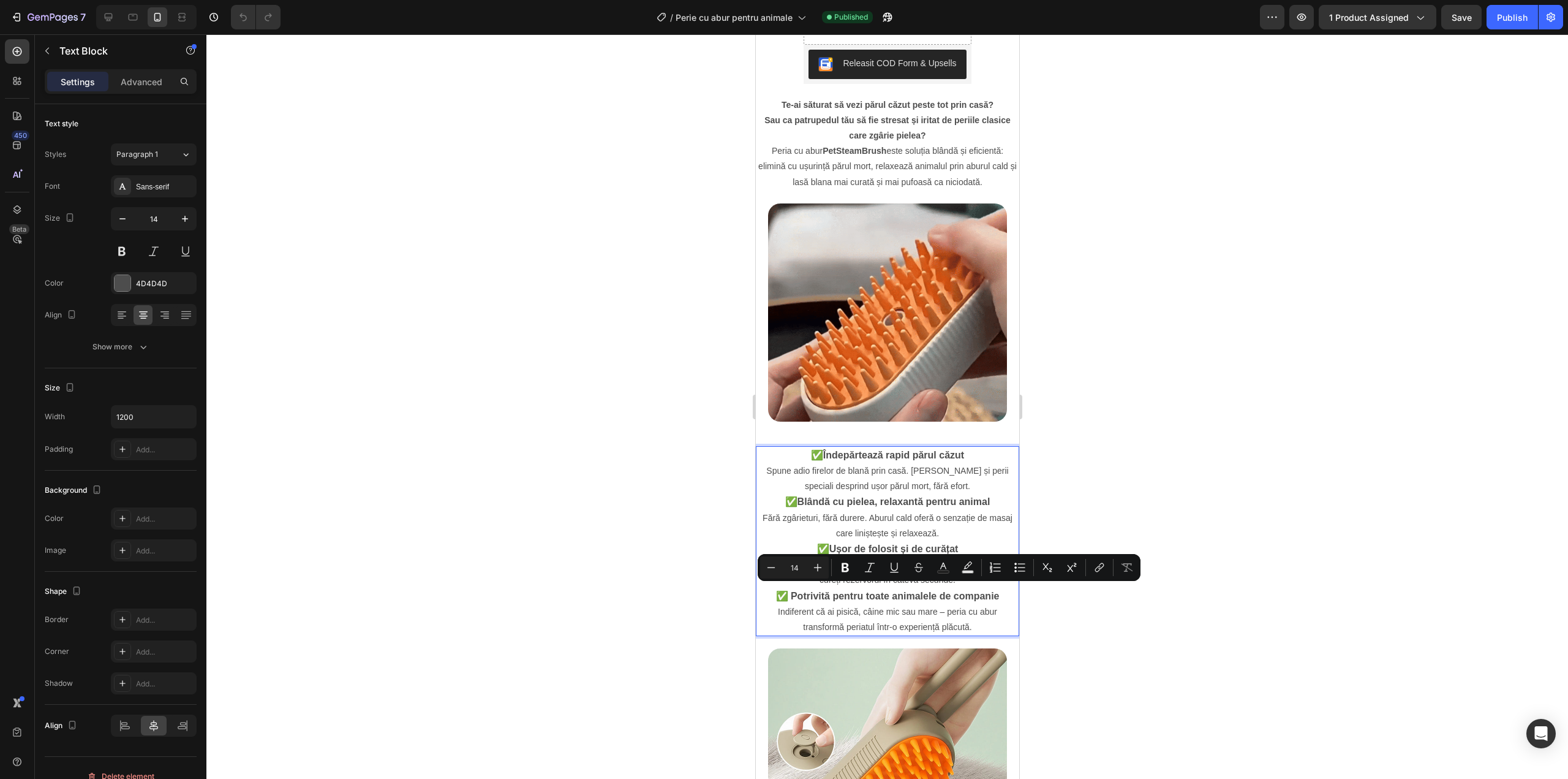
click at [825, 514] on p "✅ Blândă cu pielea, relaxantă pentru animal Fără zgârieturi, fără durere. Aburu…" at bounding box center [887, 518] width 261 height 48
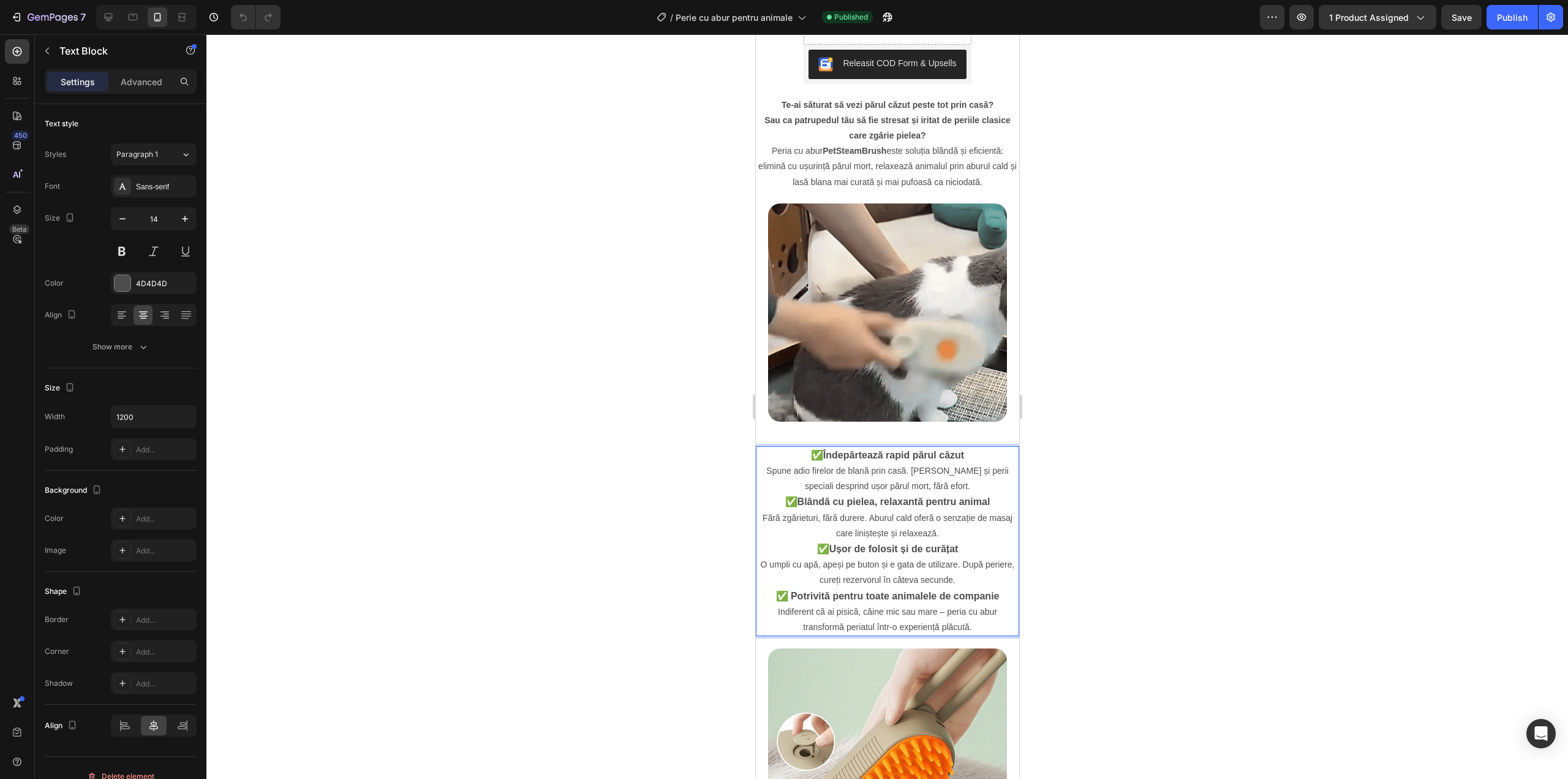
click at [839, 510] on p "✅ Blândă cu pielea, relaxantă pentru animal Fără zgârieturi, fără durere. Aburu…" at bounding box center [887, 518] width 261 height 48
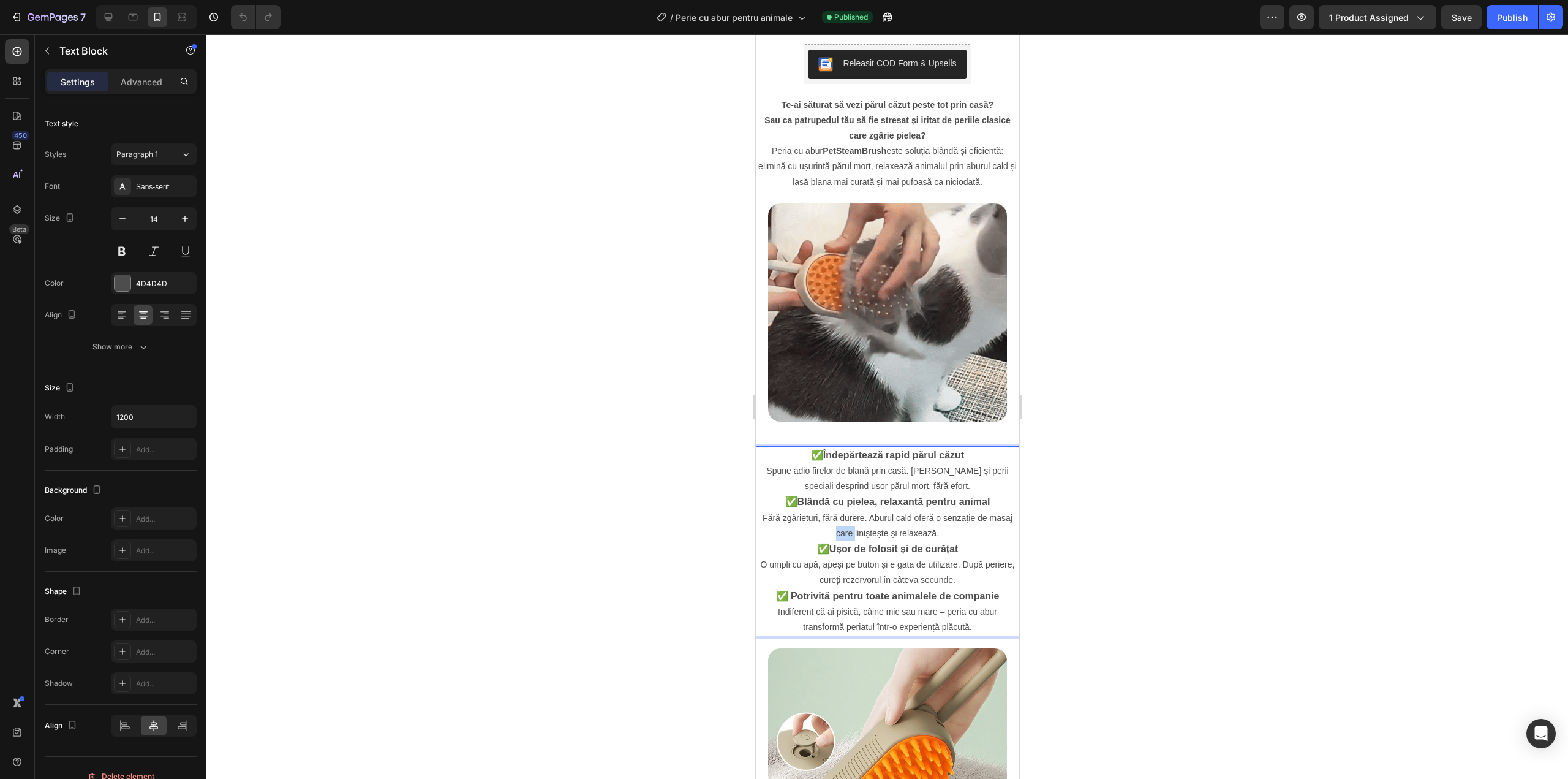
click at [839, 510] on p "✅ Blândă cu pielea, relaxantă pentru animal Fără zgârieturi, fără durere. Aburu…" at bounding box center [887, 518] width 261 height 48
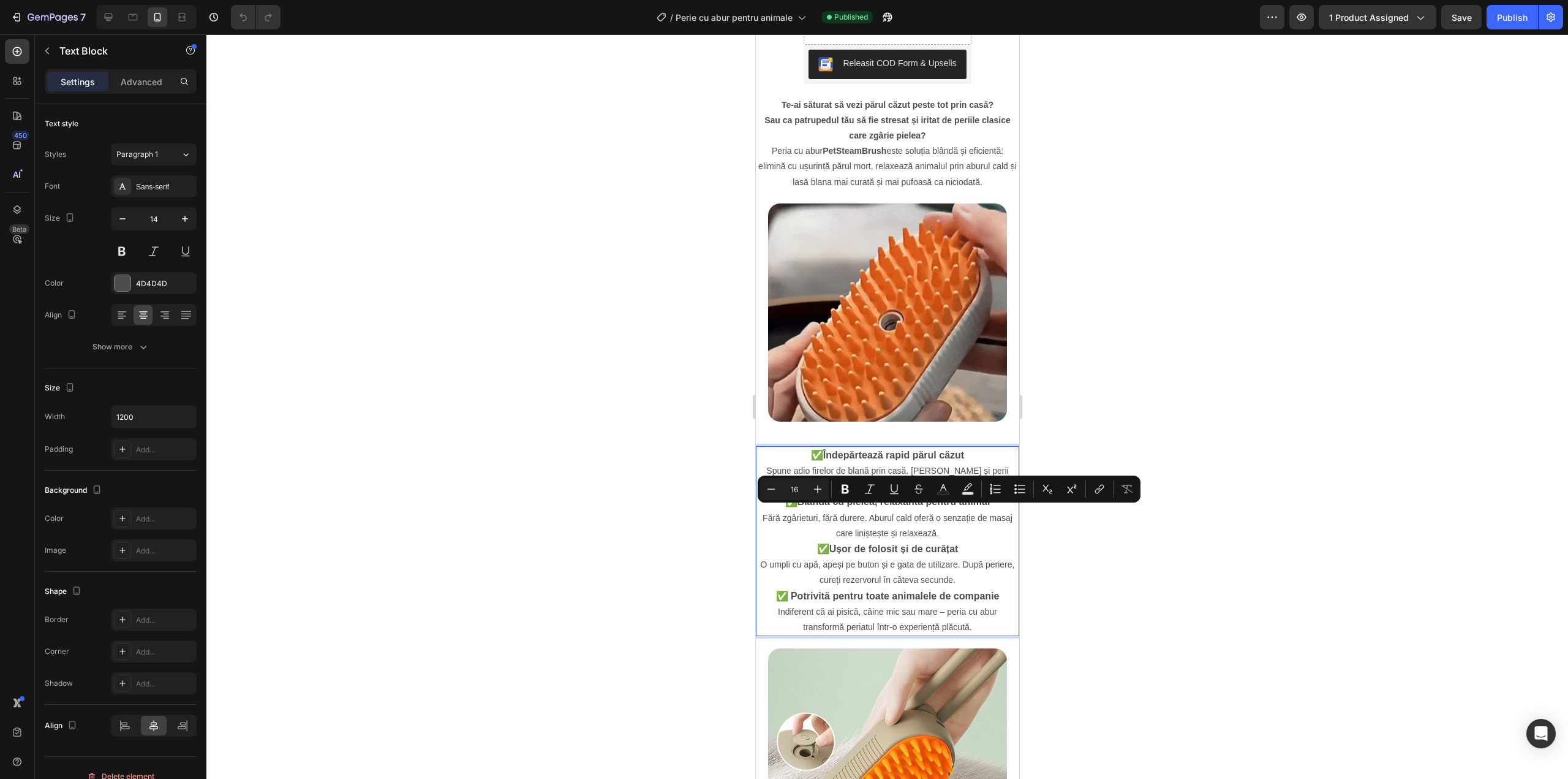
click at [814, 591] on strong "✅ Potrivită pentru toate animalele de companie" at bounding box center [887, 596] width 223 height 10
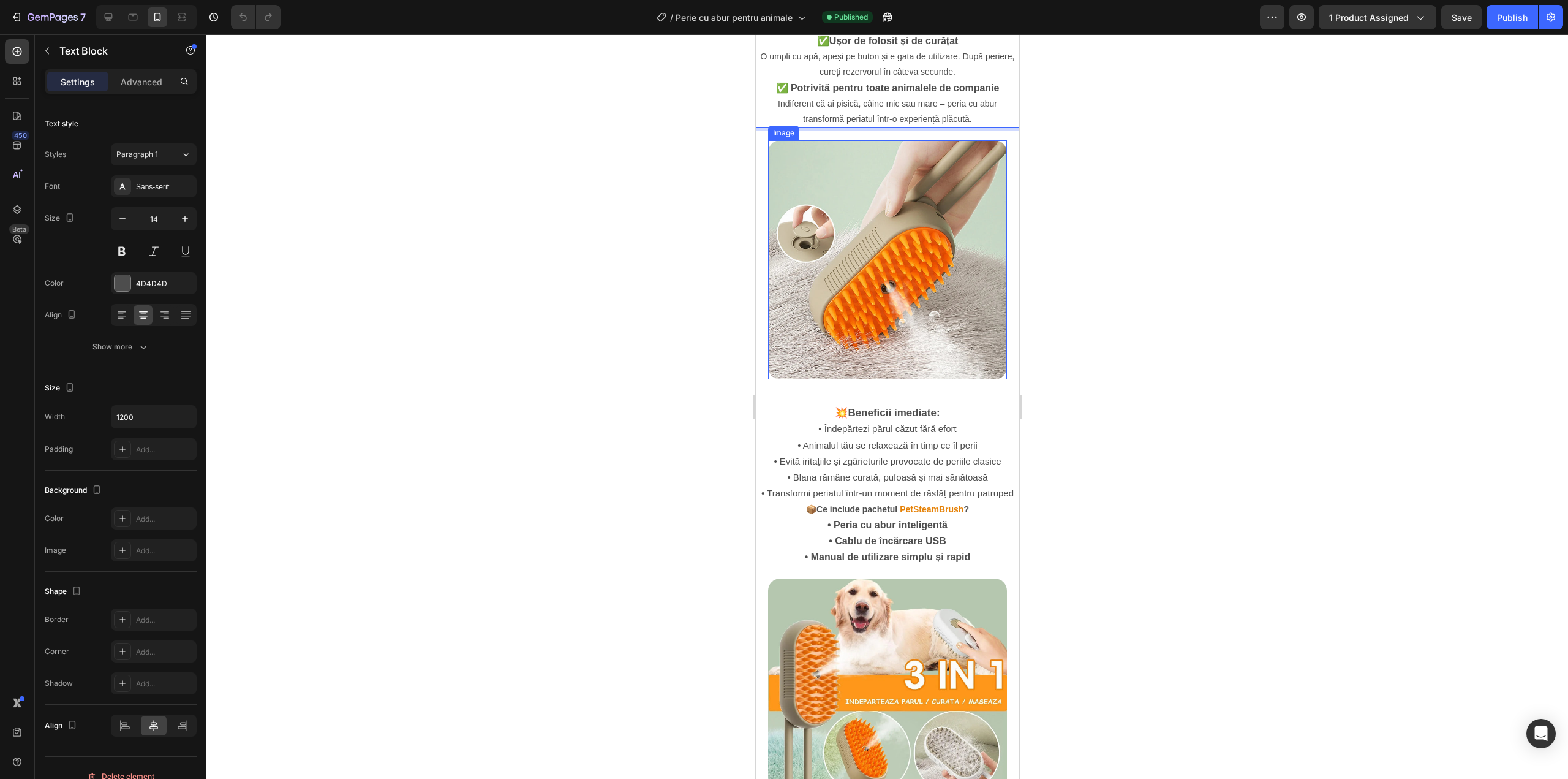
scroll to position [980, 0]
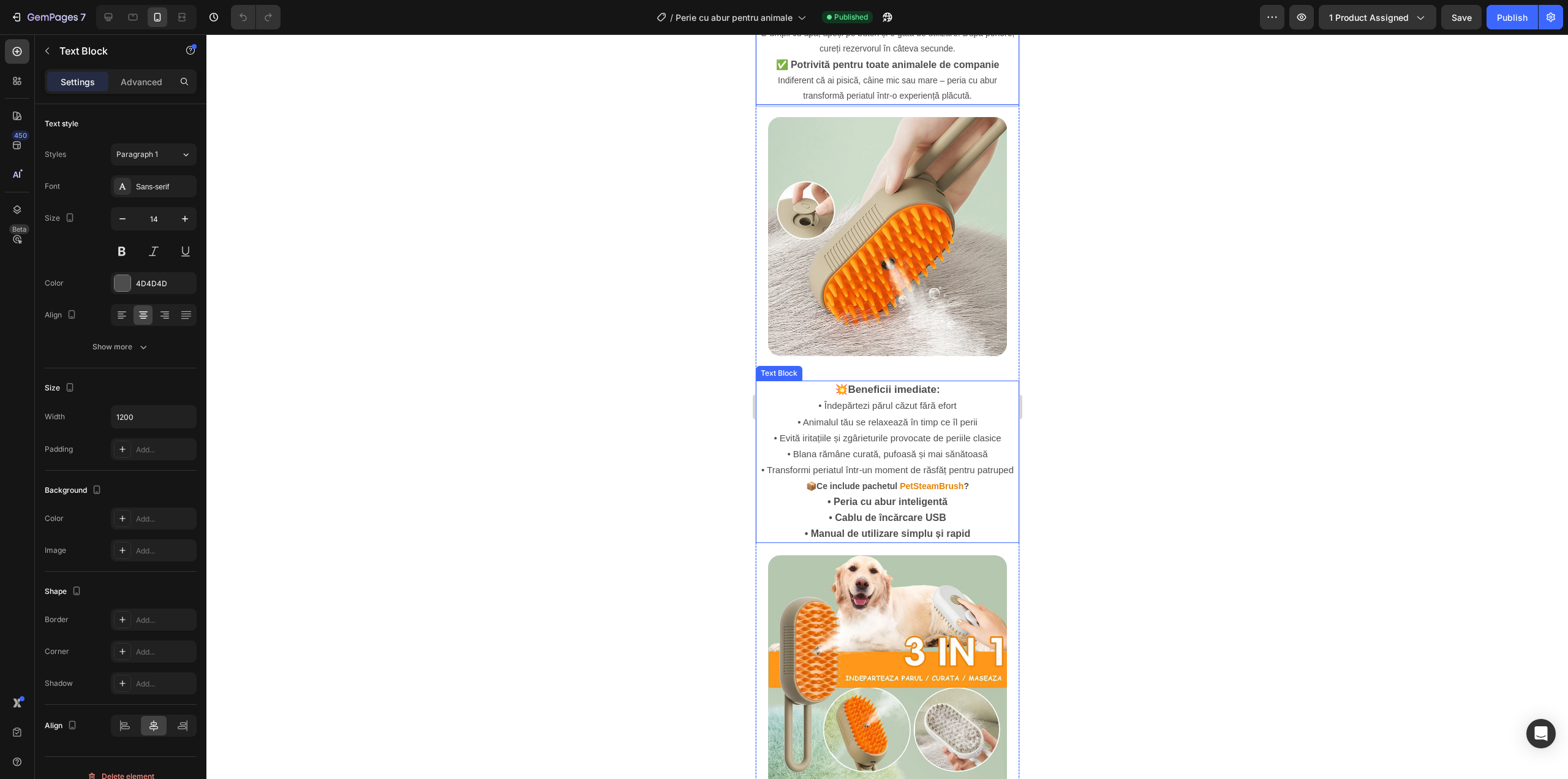
click at [865, 465] on span "• Transformi periatul într-un moment de răsfăț pentru patruped" at bounding box center [887, 469] width 253 height 10
click at [865, 448] on span "• Blana rămâne curată, pufoasă și mai sănătoasă" at bounding box center [886, 453] width 200 height 10
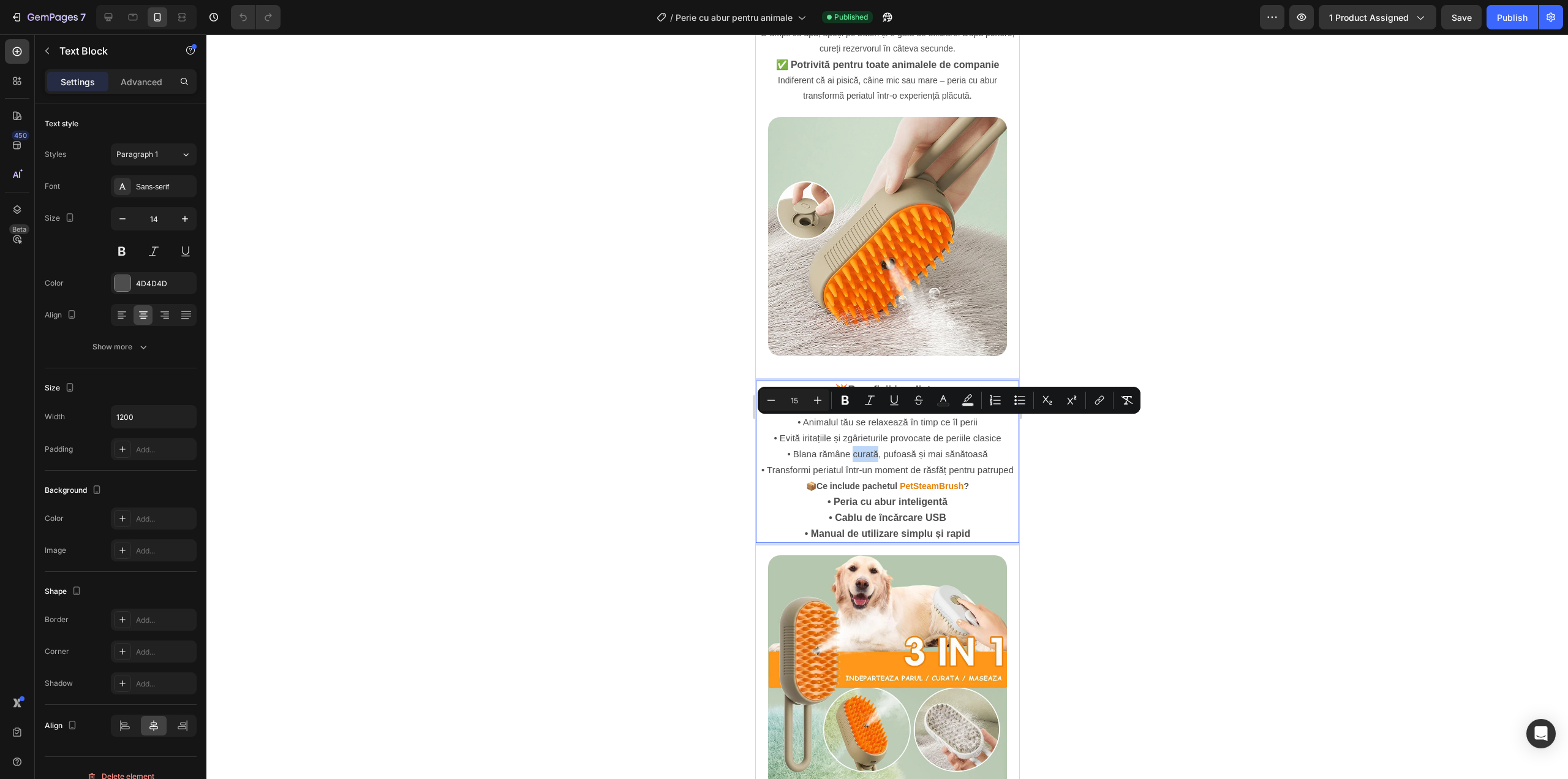
type input "16"
click at [863, 494] on p "• Peria cu abur inteligentă • Cablu de încărcare USB • Manual de utilizare simp…" at bounding box center [887, 518] width 261 height 48
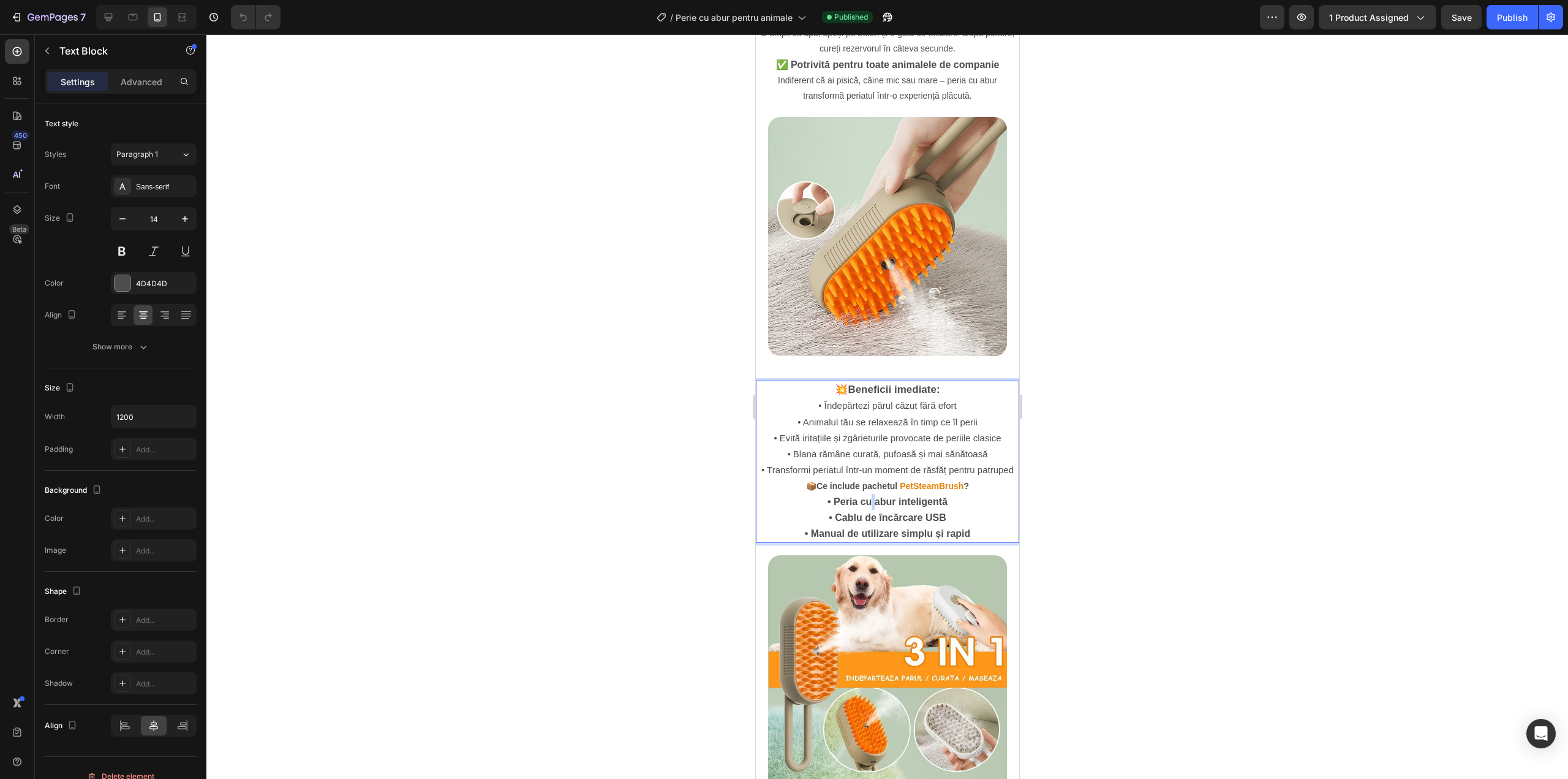
click at [863, 494] on p "• Peria cu abur inteligentă • Cablu de încărcare USB • Manual de utilizare simp…" at bounding box center [887, 518] width 261 height 48
click at [840, 512] on strong "• Cablu de încărcare USB" at bounding box center [886, 517] width 117 height 10
click at [846, 481] on strong "Ce include pachetul" at bounding box center [856, 485] width 81 height 10
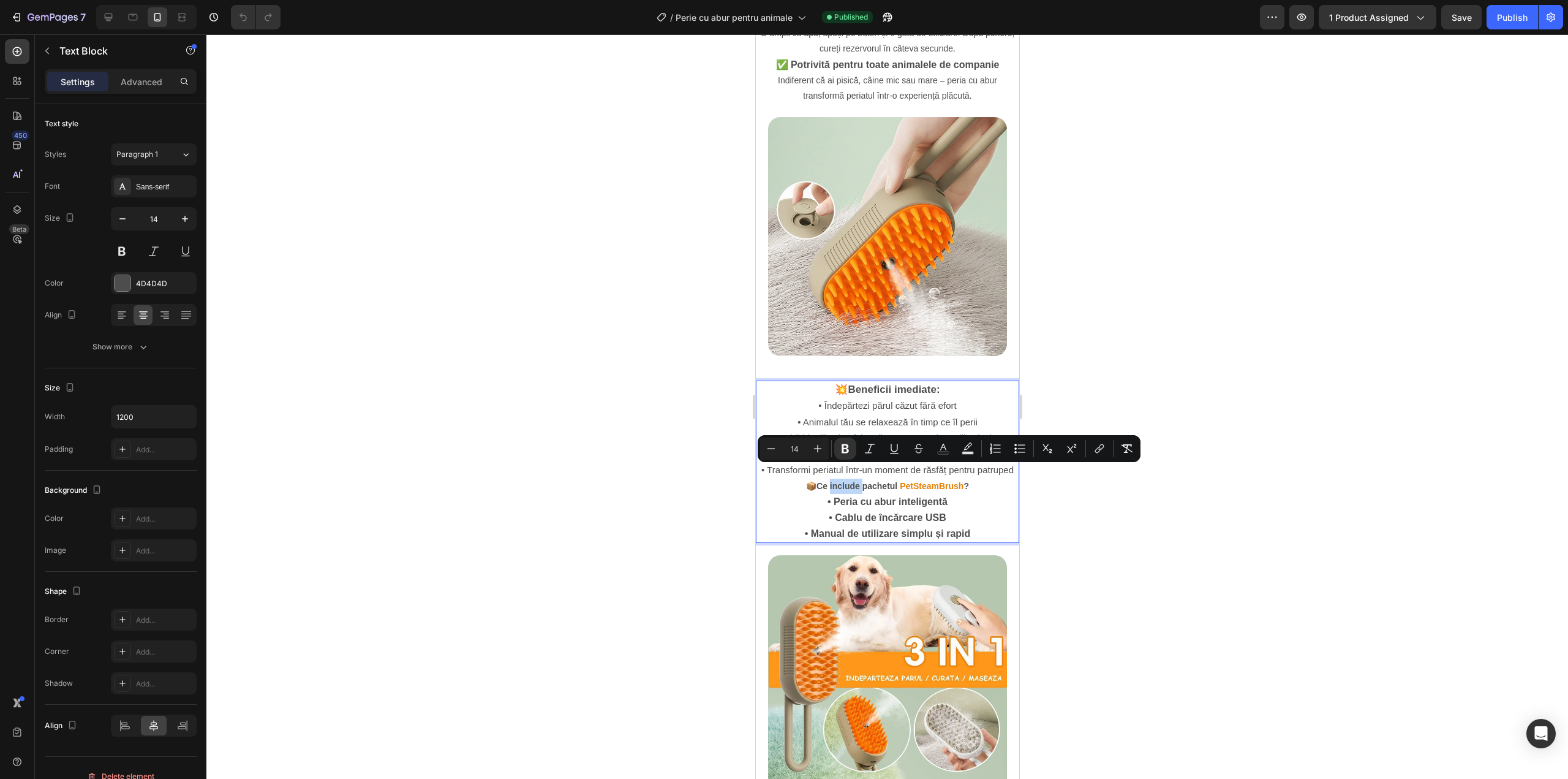
click at [830, 479] on p "📦 Ce include pachetul PetSteamBrush ?" at bounding box center [887, 486] width 261 height 15
drag, startPoint x: 803, startPoint y: 467, endPoint x: 968, endPoint y: 475, distance: 165.2
click at [968, 479] on p "📦 Ce include pachetul PetSteamBrush ?" at bounding box center [887, 486] width 261 height 15
click at [821, 447] on icon "Editor contextual toolbar" at bounding box center [818, 448] width 12 height 12
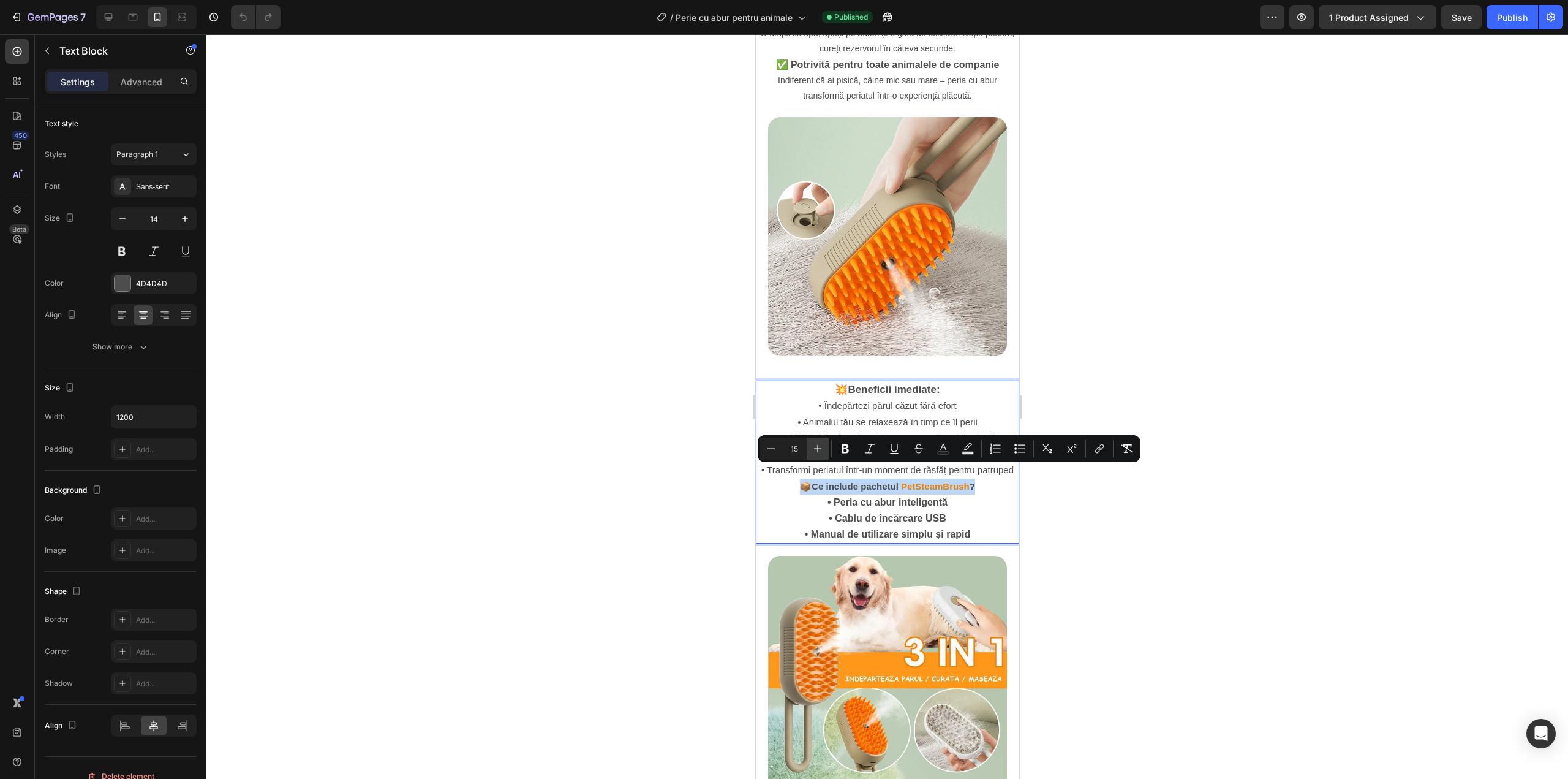
type input "16"
click at [888, 529] on strong "• Manual de utilizare simplu și rapid" at bounding box center [887, 534] width 166 height 10
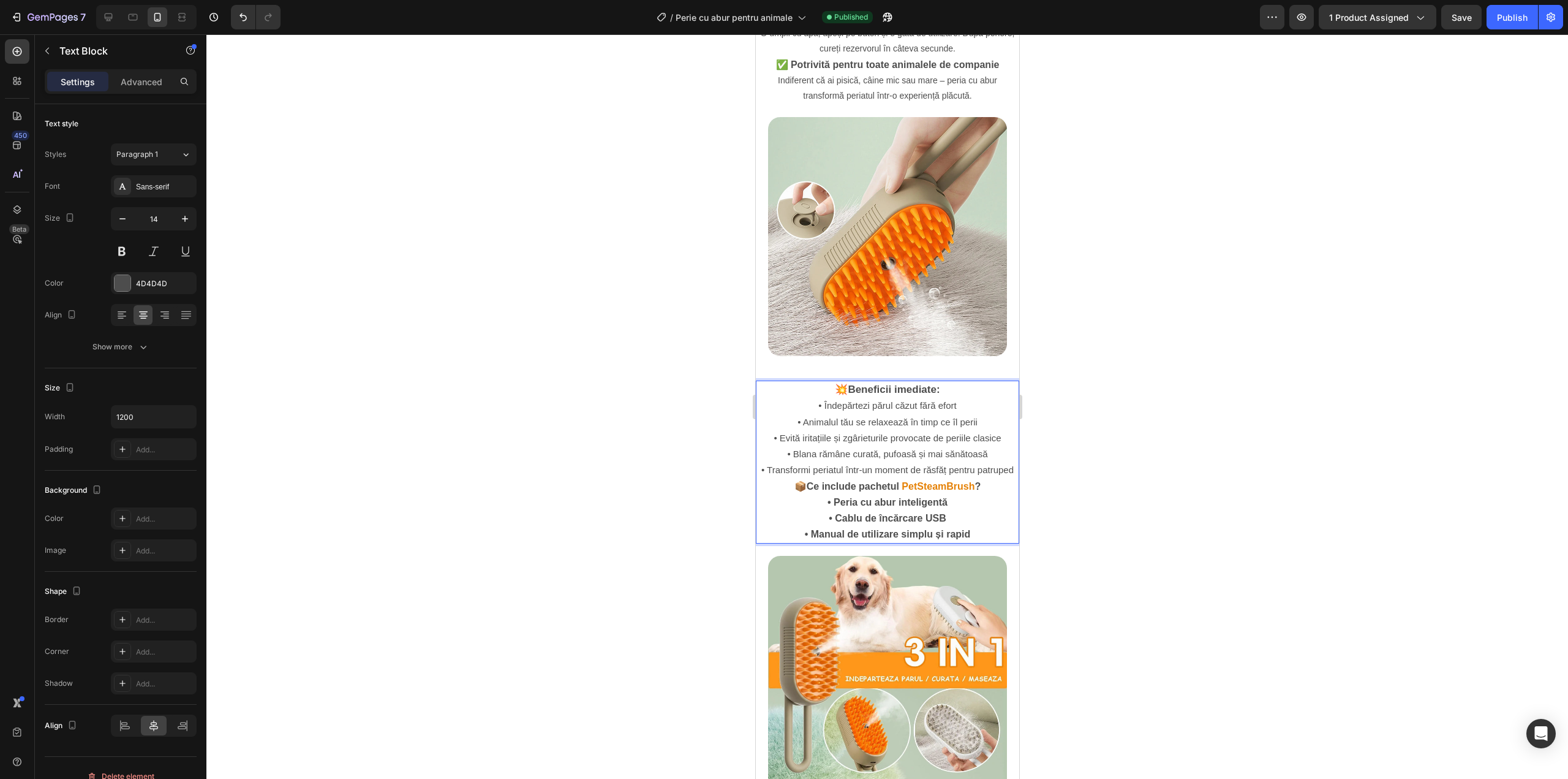
click at [795, 481] on span "📦 Ce include pachetul" at bounding box center [846, 485] width 104 height 10
drag, startPoint x: 786, startPoint y: 469, endPoint x: 975, endPoint y: 472, distance: 189.0
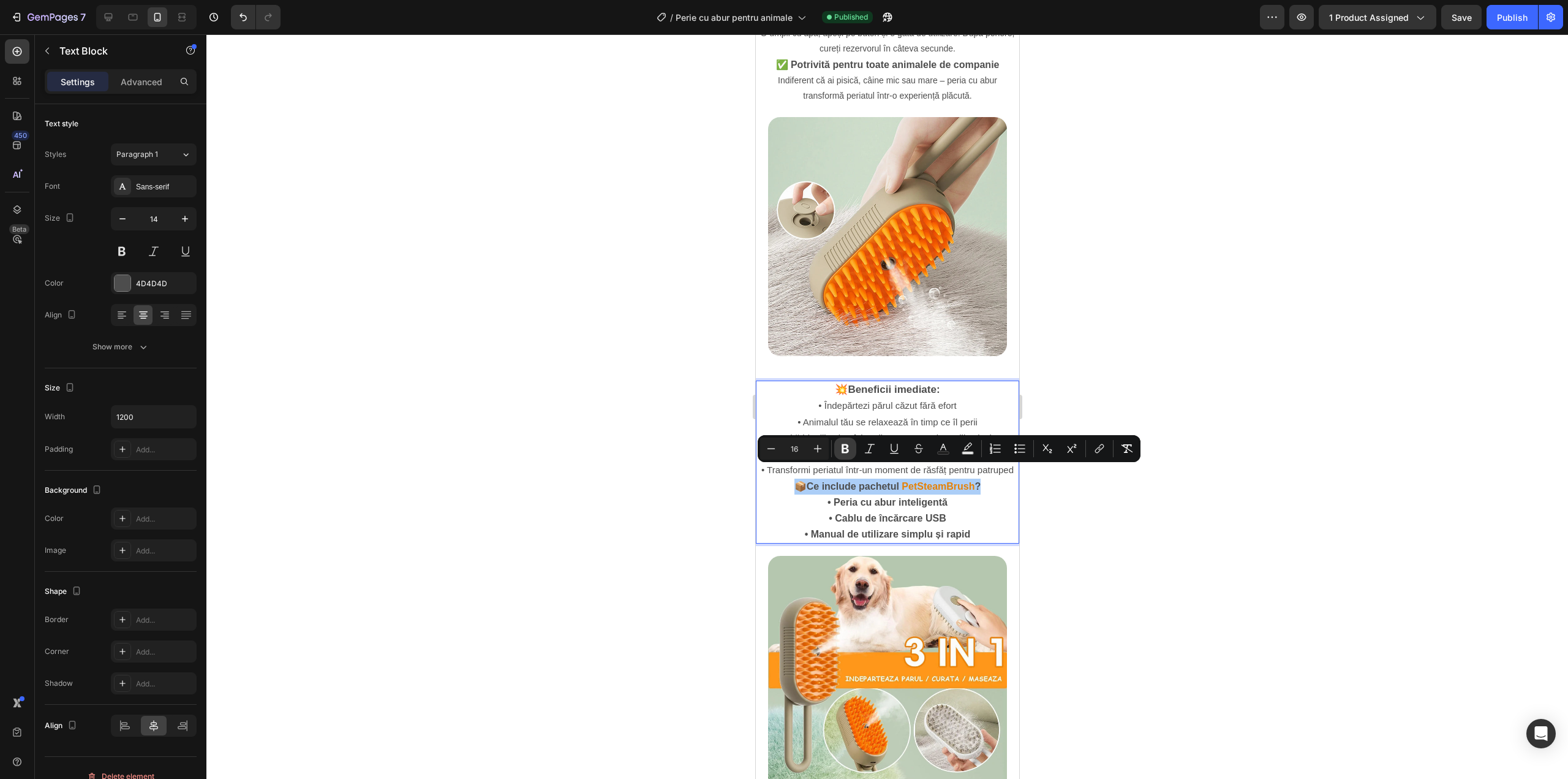
click at [841, 443] on icon "Editor contextual toolbar" at bounding box center [845, 448] width 12 height 12
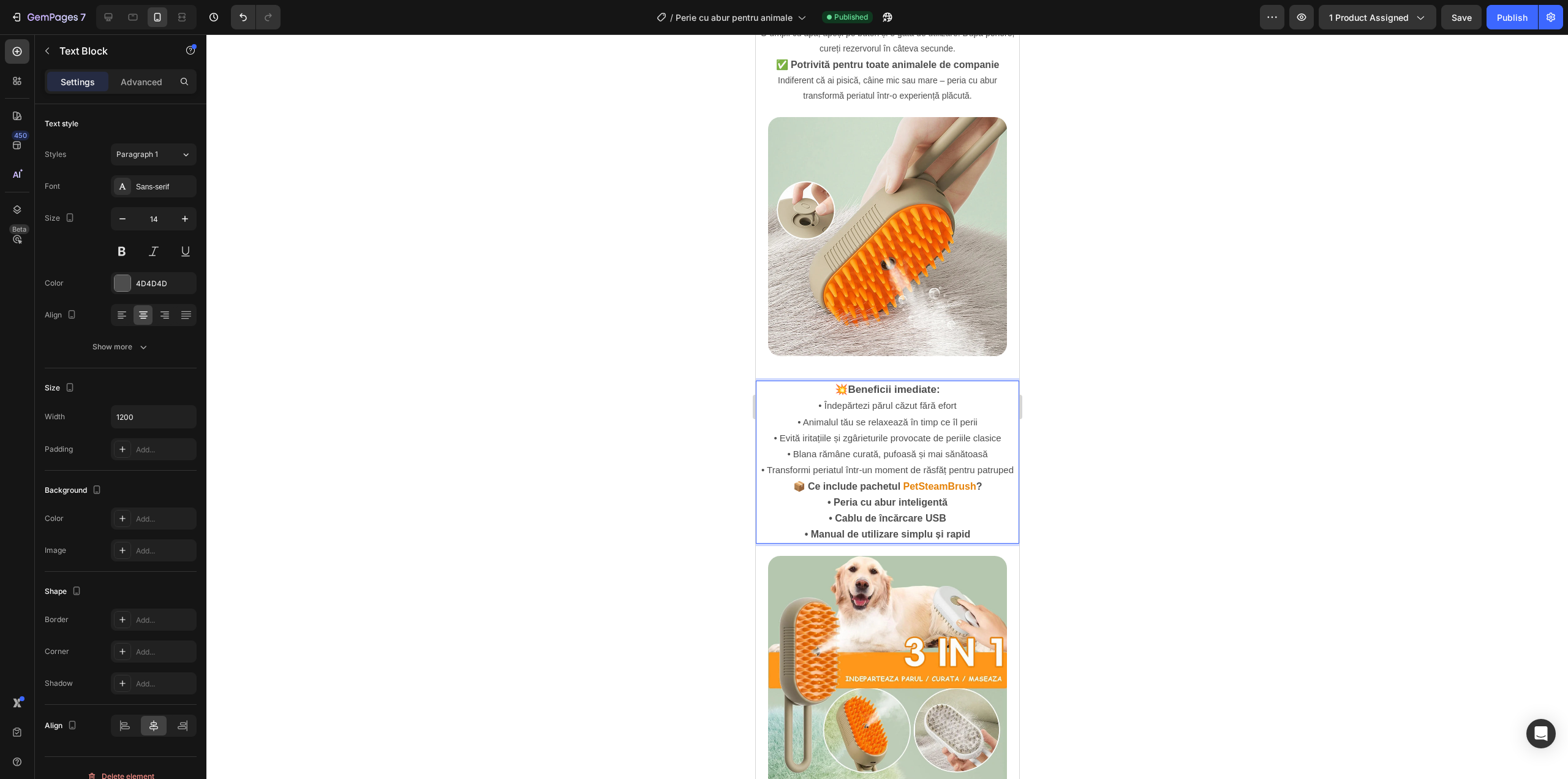
click at [886, 497] on strong "• Peria cu abur inteligentă" at bounding box center [887, 502] width 120 height 10
click at [841, 494] on p "• Peria cu abur inteligentă • Cablu de încărcare USB • Manual de utilizare simp…" at bounding box center [887, 518] width 261 height 48
click at [1152, 470] on div at bounding box center [887, 407] width 1362 height 745
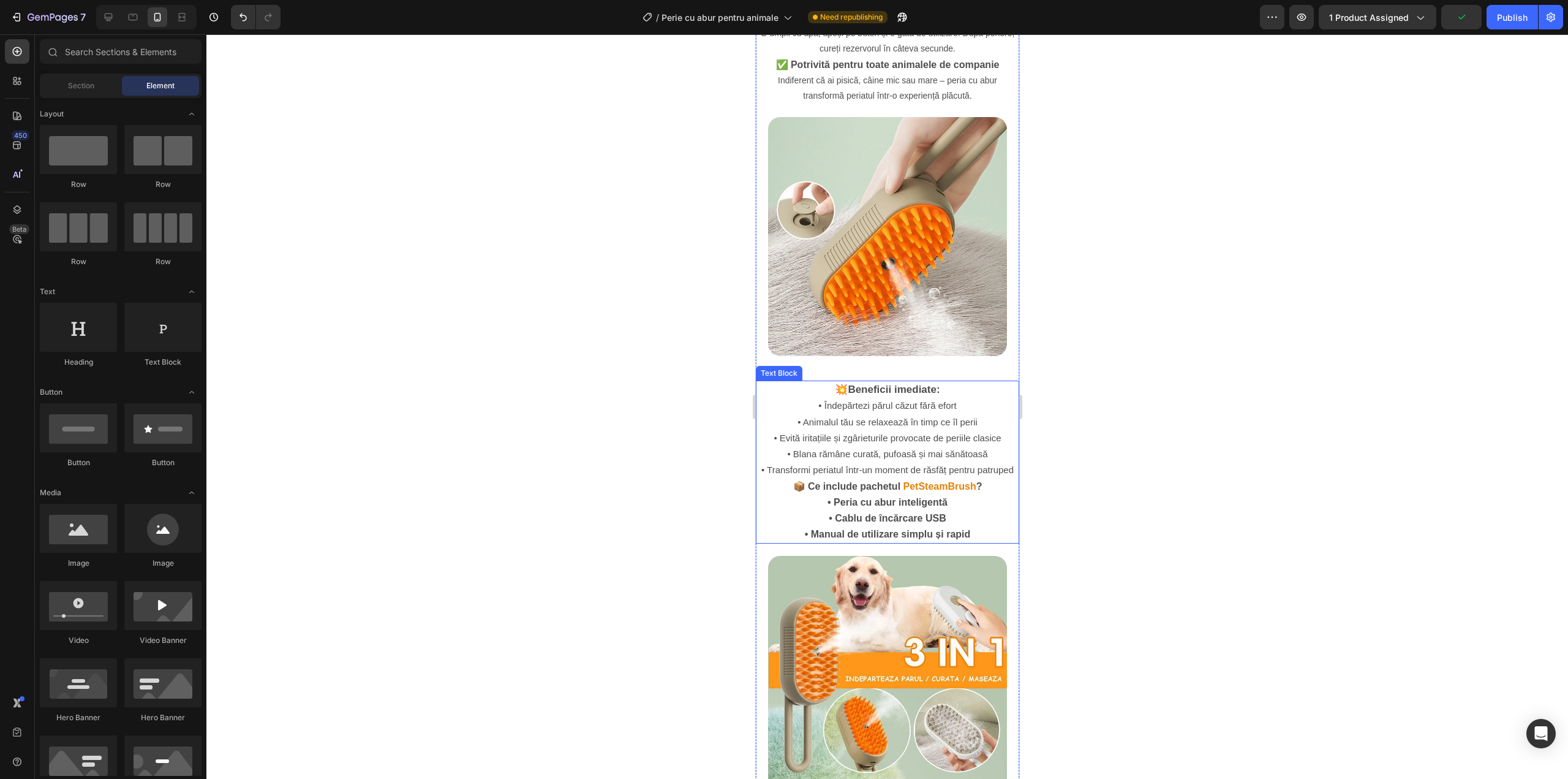
click at [876, 513] on strong "• Cablu de încărcare USB" at bounding box center [886, 518] width 117 height 10
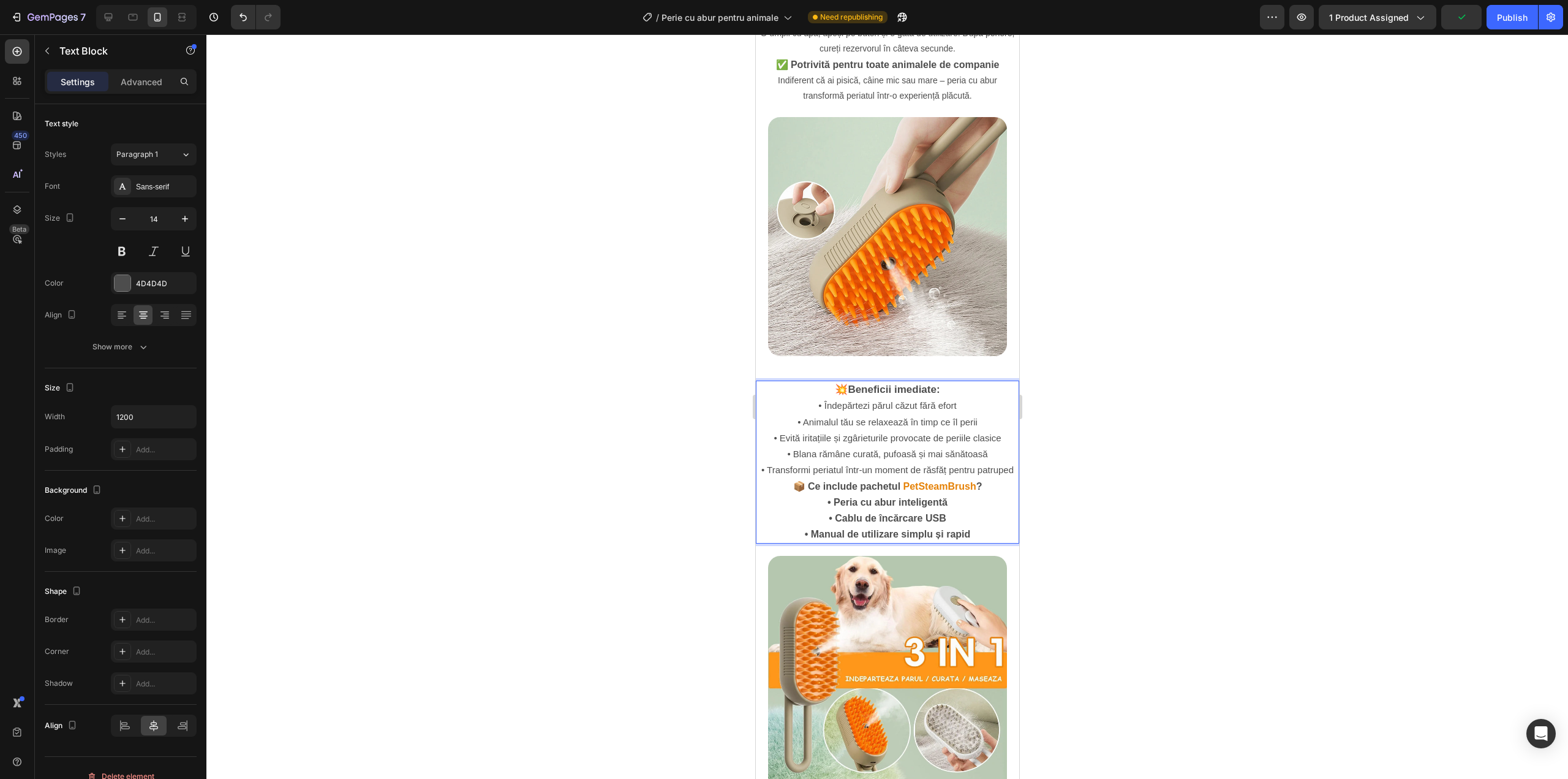
click at [876, 513] on strong "• Cablu de încărcare USB" at bounding box center [886, 518] width 117 height 10
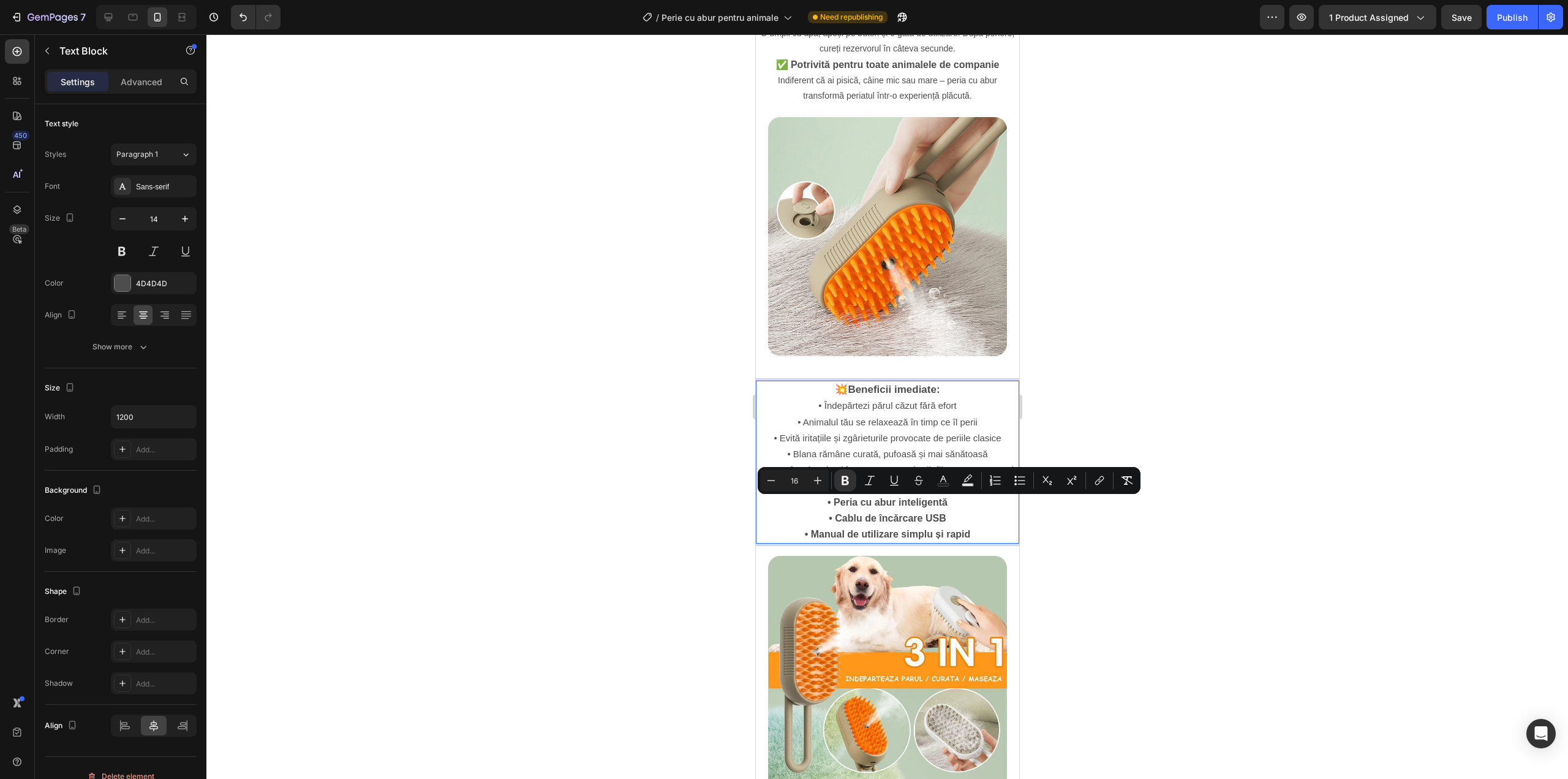
click at [824, 497] on p "• Peria cu abur inteligentă • Cablu de încărcare USB • Manual de utilizare simp…" at bounding box center [887, 518] width 261 height 48
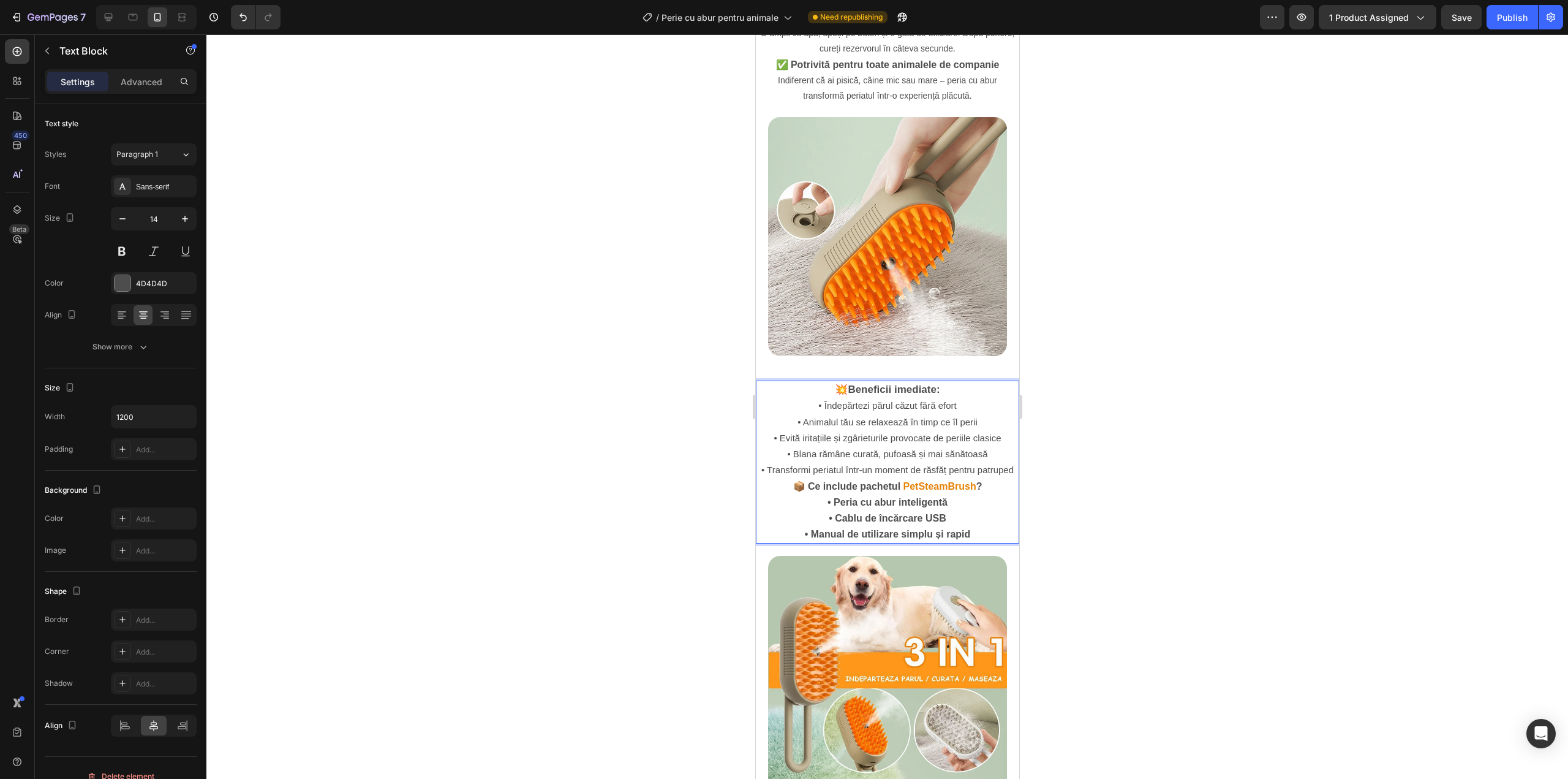
click at [839, 481] on strong "📦 Ce include pachetul" at bounding box center [847, 485] width 108 height 10
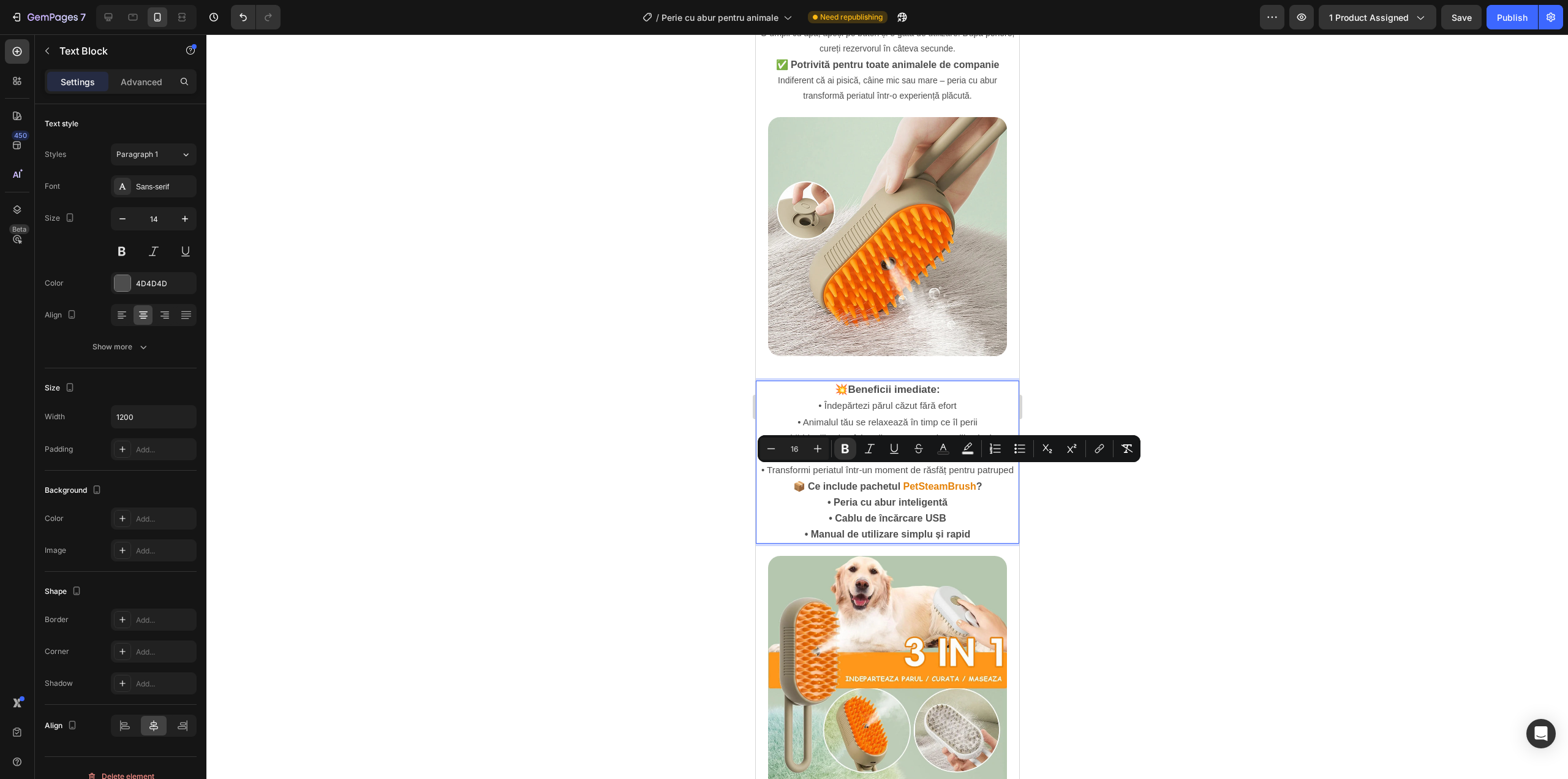
click at [859, 479] on p "📦 Ce include pachetul PetSteamBrush ?" at bounding box center [887, 486] width 261 height 16
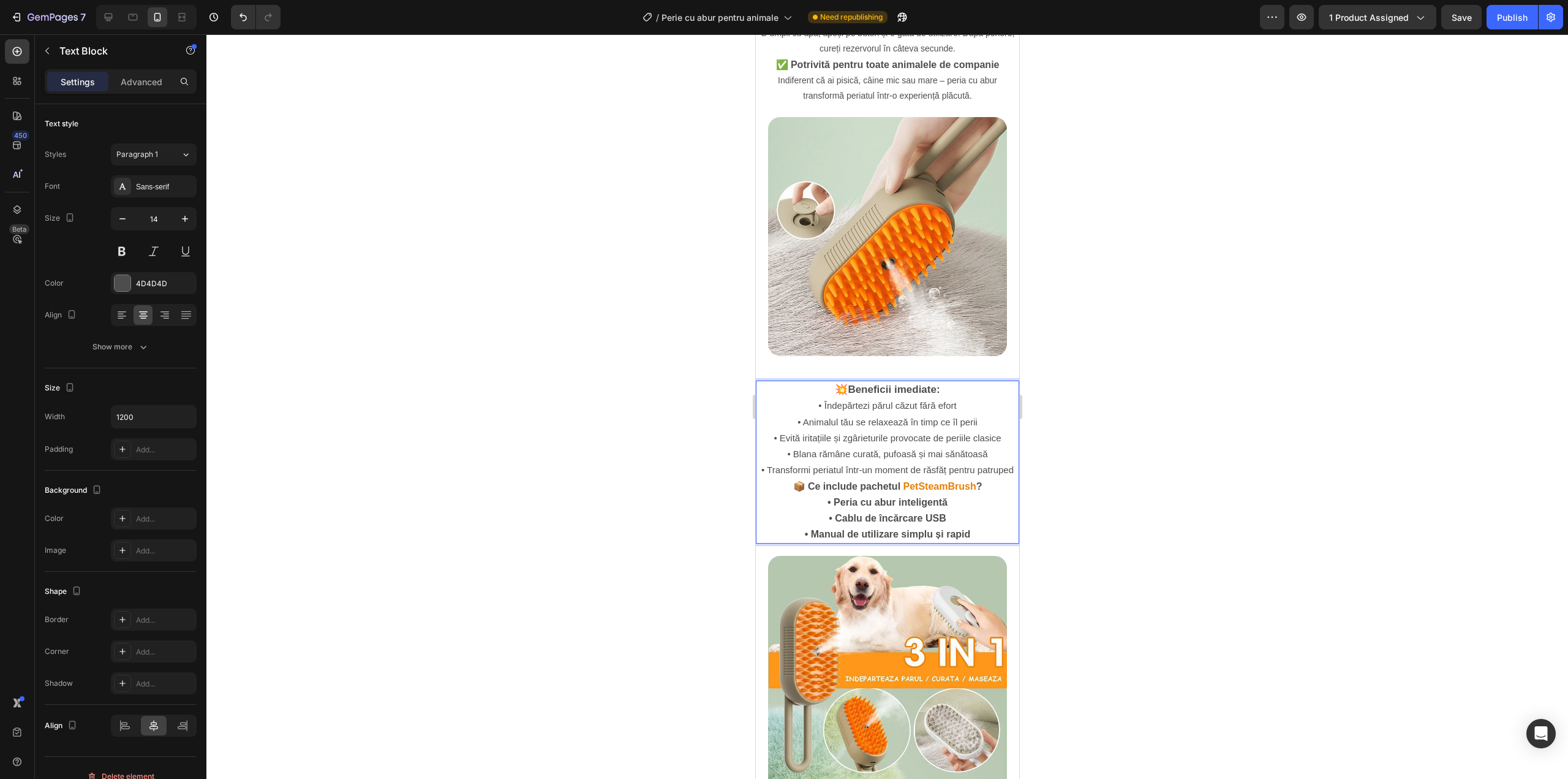
click at [894, 496] on p "• Peria cu abur inteligentă • Cablu de încărcare USB • Manual de utilizare simp…" at bounding box center [887, 518] width 261 height 48
click at [882, 513] on strong "• Cablu de încărcare USB" at bounding box center [886, 518] width 117 height 10
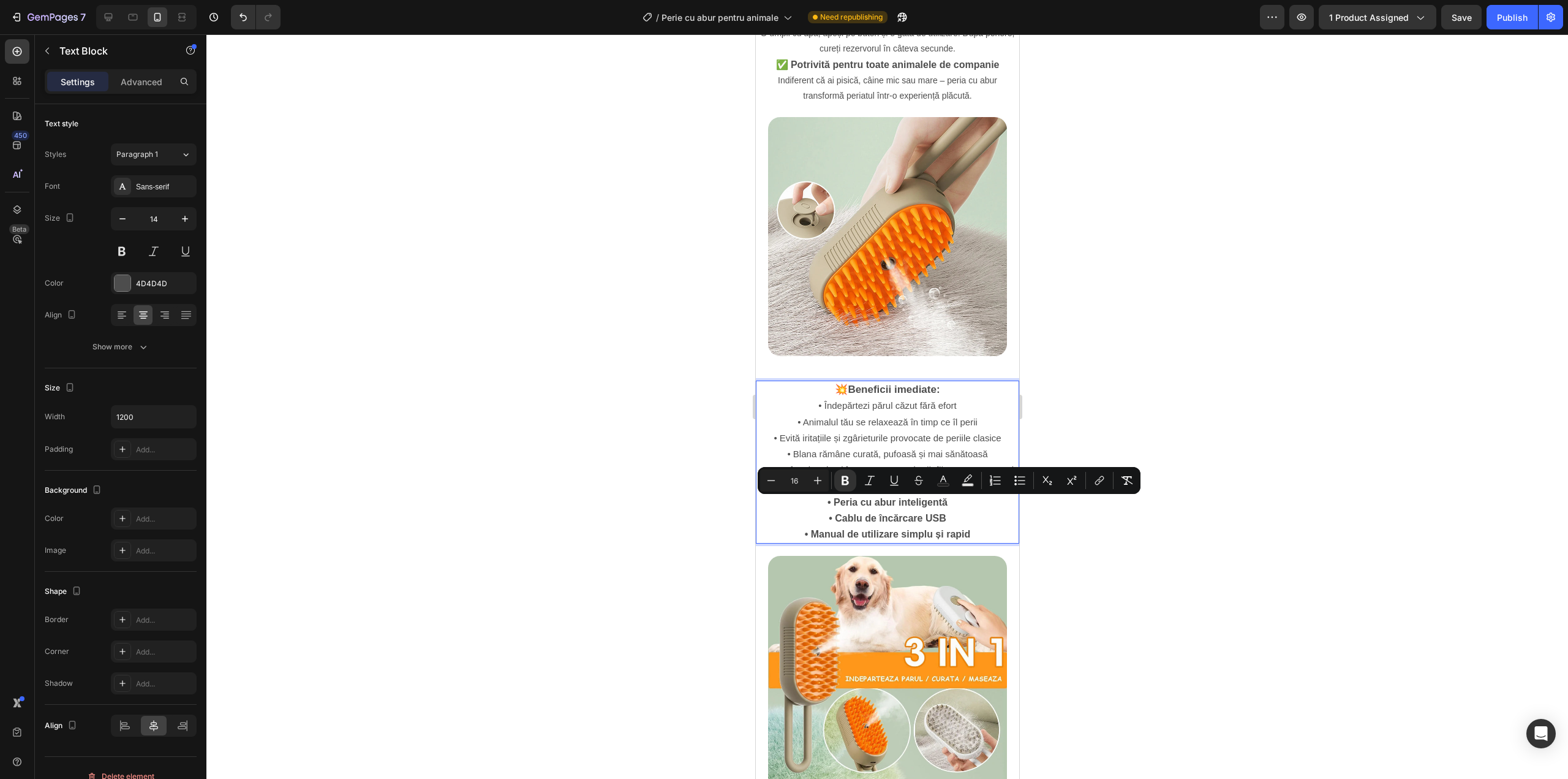
click at [842, 510] on p "• Peria cu abur inteligentă • Cablu de încărcare USB • Manual de utilizare simp…" at bounding box center [887, 518] width 261 height 48
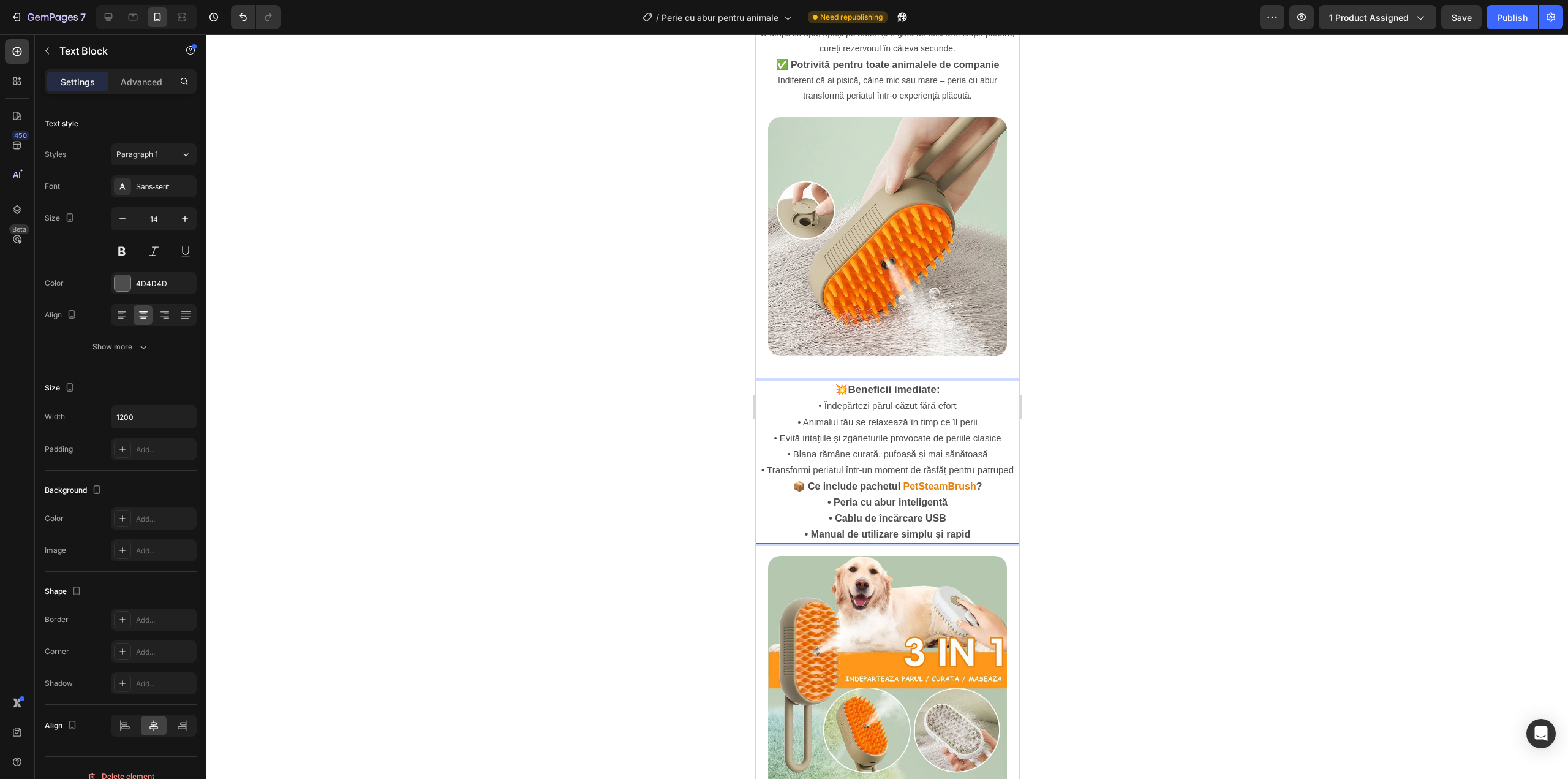
click at [851, 479] on p "📦 Ce include pachetul PetSteamBrush ?" at bounding box center [887, 486] width 261 height 16
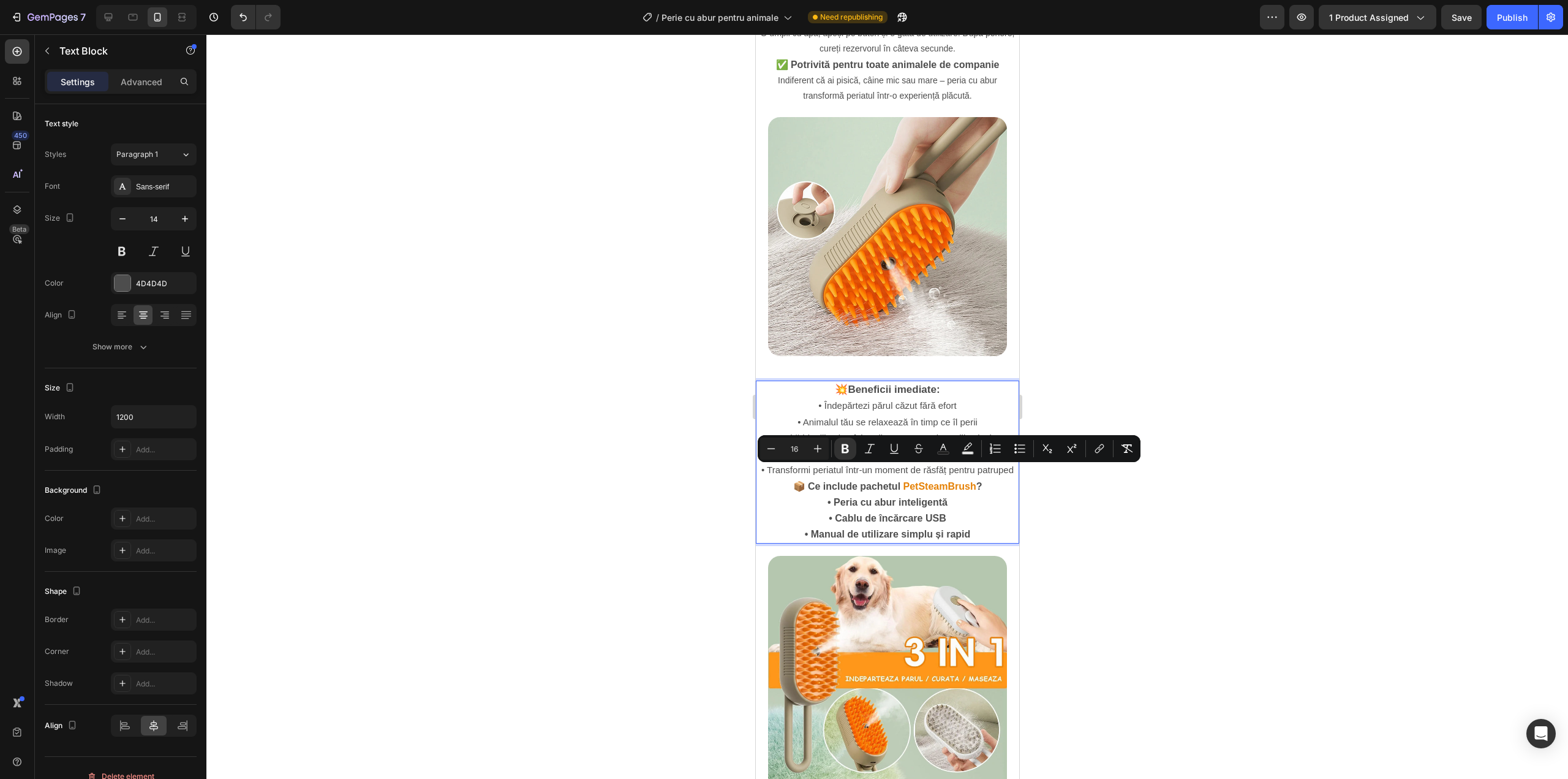
click at [848, 481] on strong "📦 Ce include pachetul" at bounding box center [847, 485] width 108 height 10
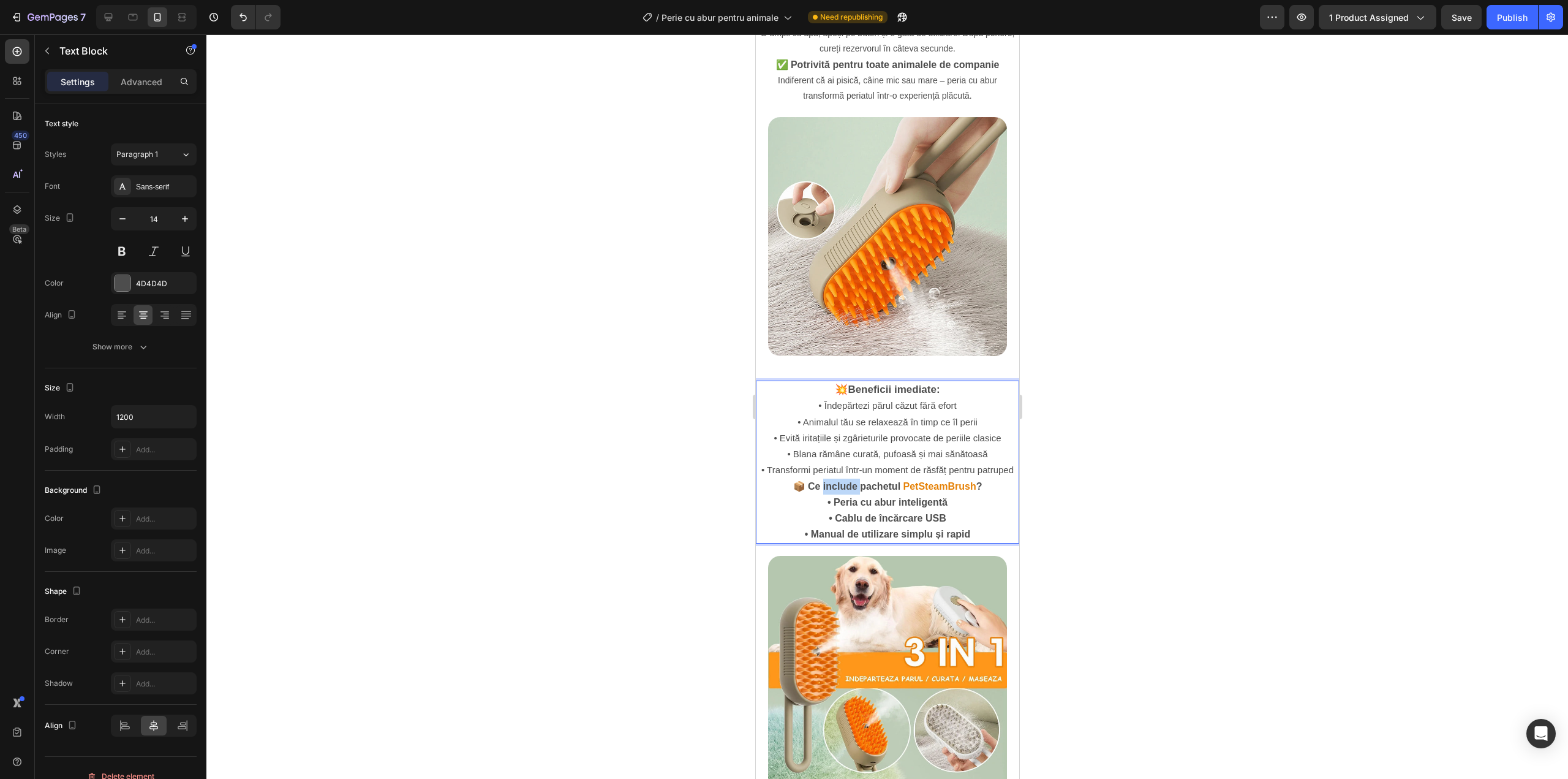
click at [848, 481] on strong "📦 Ce include pachetul" at bounding box center [847, 485] width 108 height 10
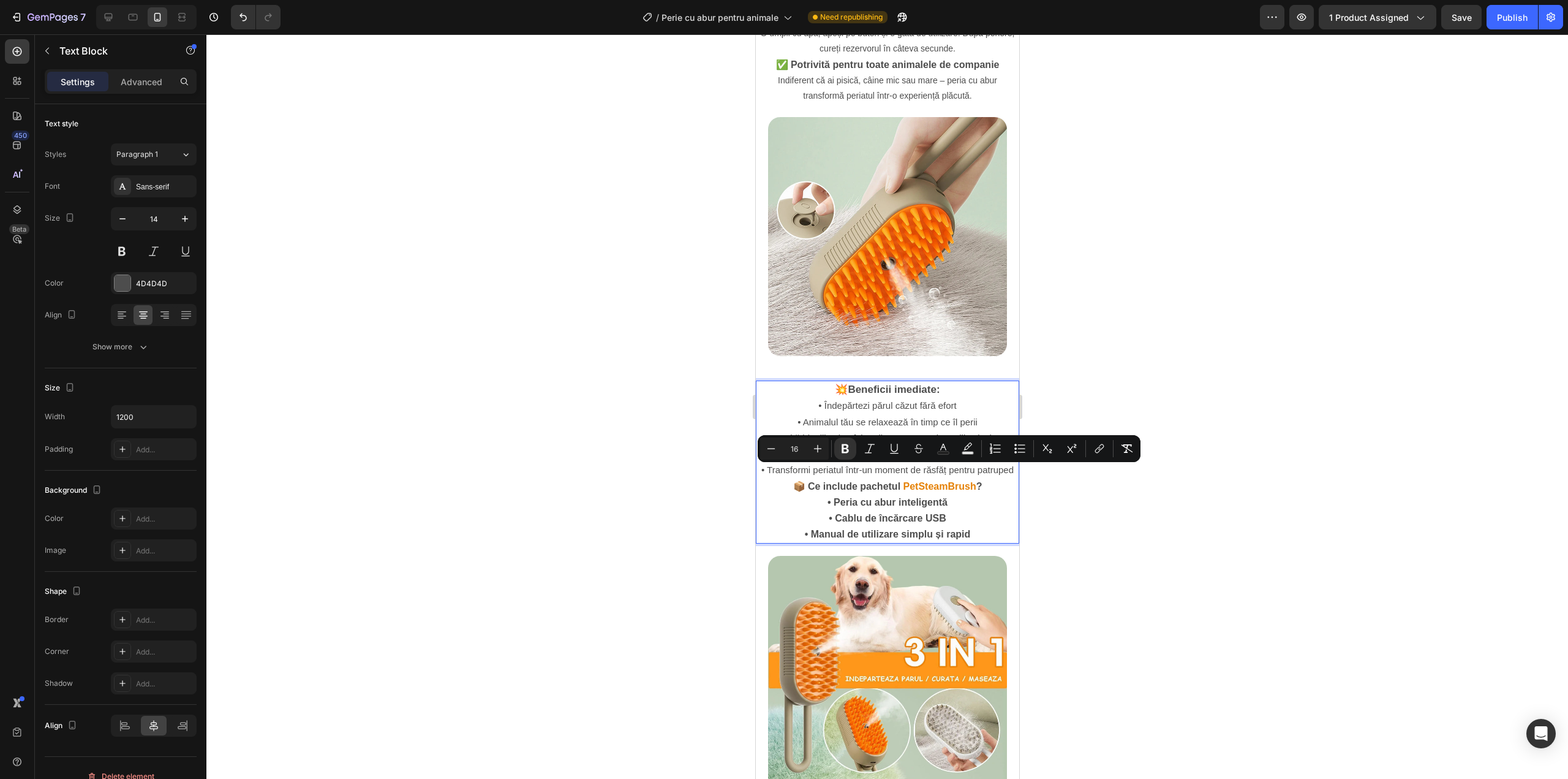
click at [816, 481] on strong "📦 Ce include pachetul" at bounding box center [847, 485] width 108 height 10
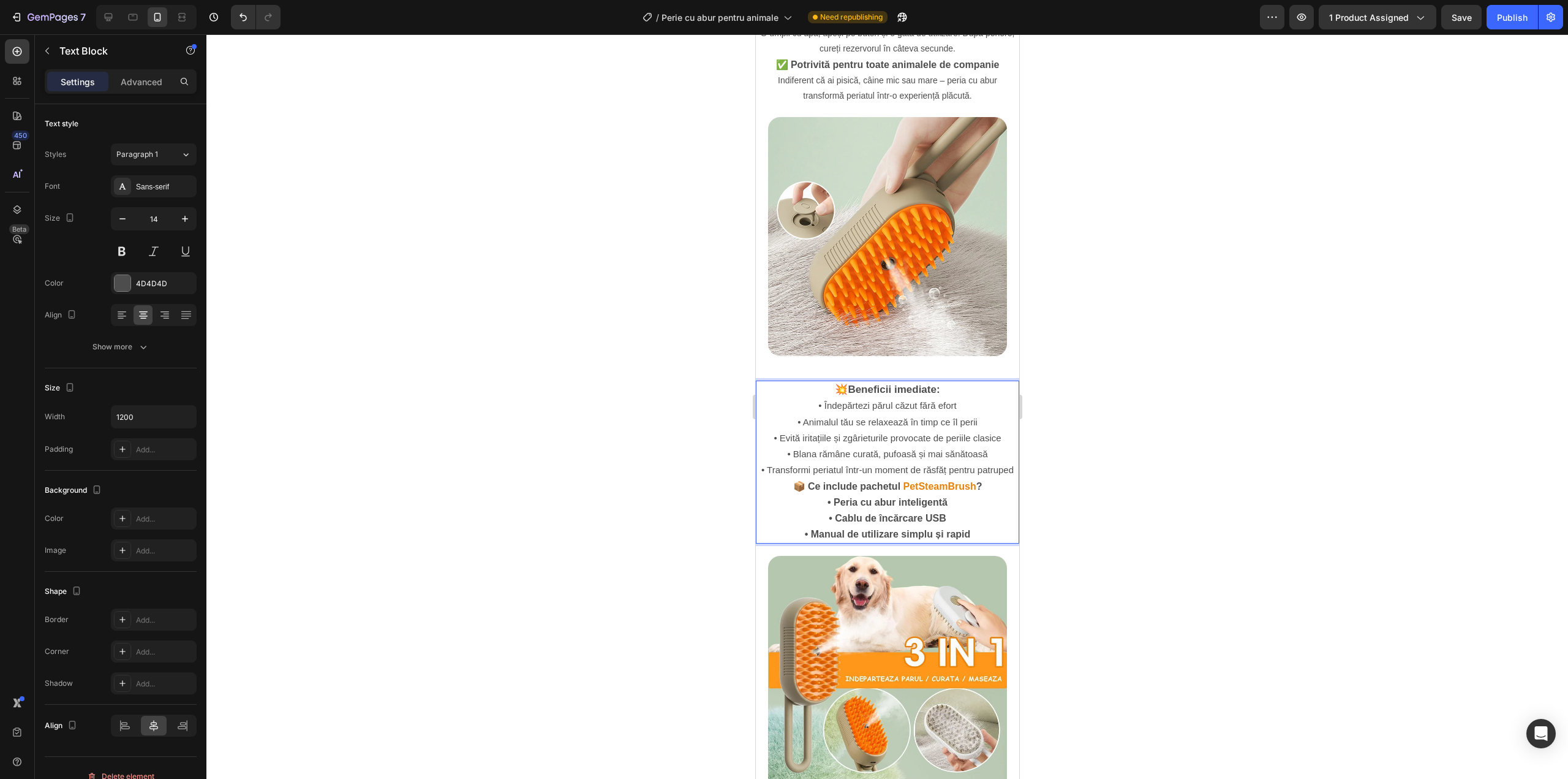
click at [808, 481] on strong "📦 Ce include pachetul" at bounding box center [847, 485] width 108 height 10
drag, startPoint x: 802, startPoint y: 472, endPoint x: 812, endPoint y: 471, distance: 10.0
click at [812, 481] on strong "📦 Ce include pachetul" at bounding box center [847, 485] width 108 height 10
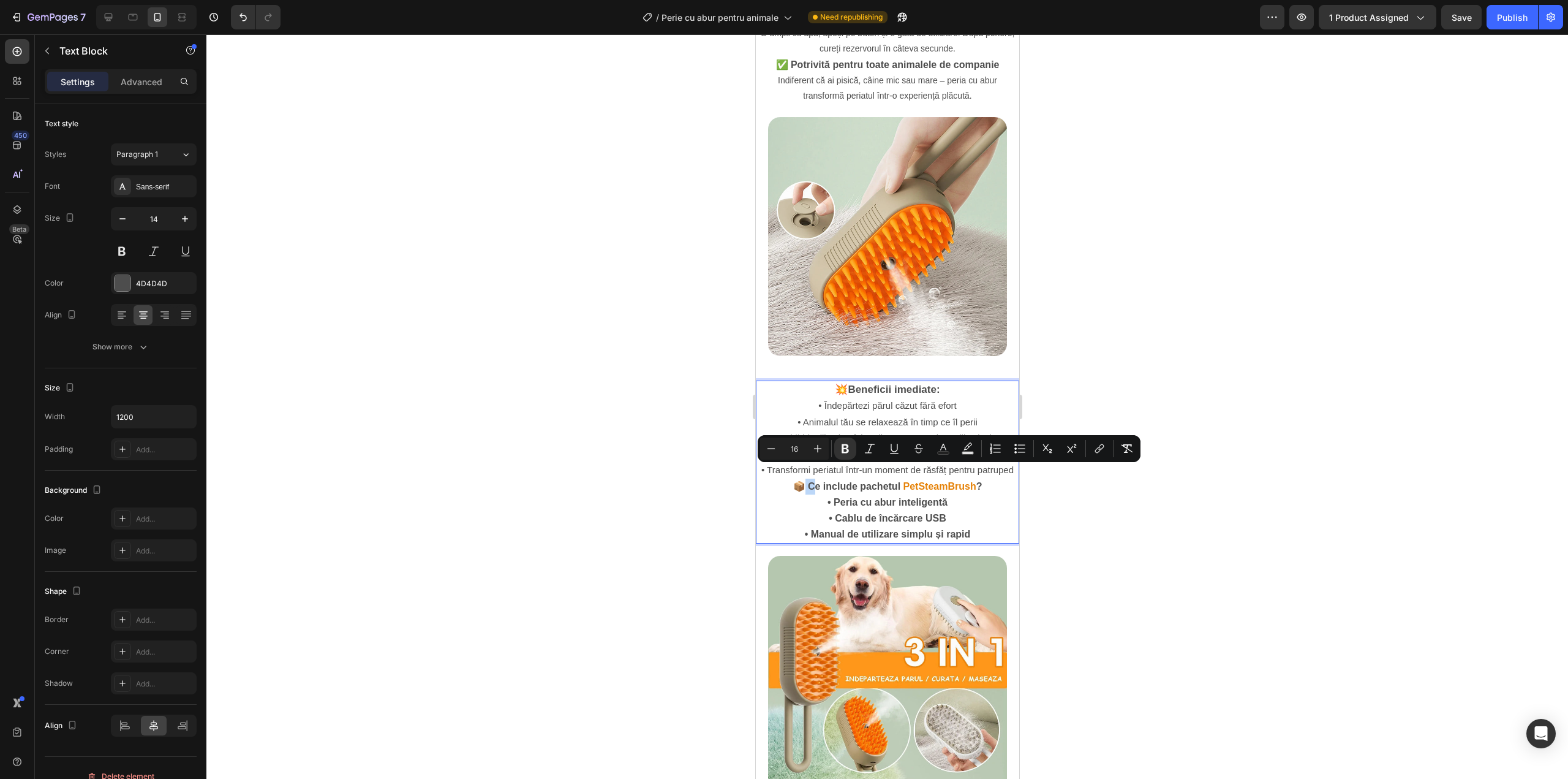
click at [812, 481] on strong "📦 Ce include pachetul" at bounding box center [847, 485] width 108 height 10
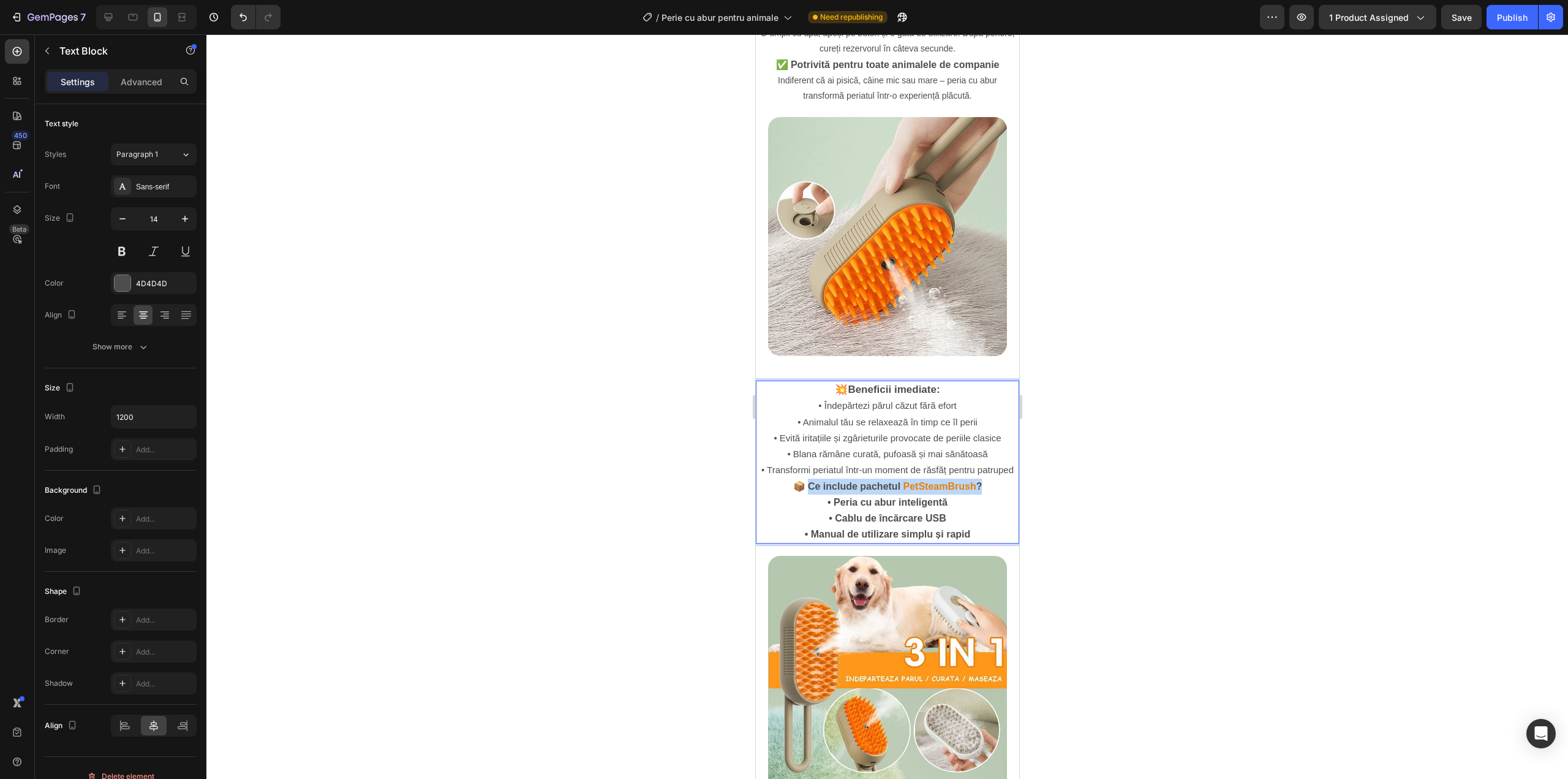
drag, startPoint x: 805, startPoint y: 471, endPoint x: 979, endPoint y: 474, distance: 174.0
click at [979, 479] on p "📦 Ce include pachetul PetSteamBrush ?" at bounding box center [887, 486] width 261 height 16
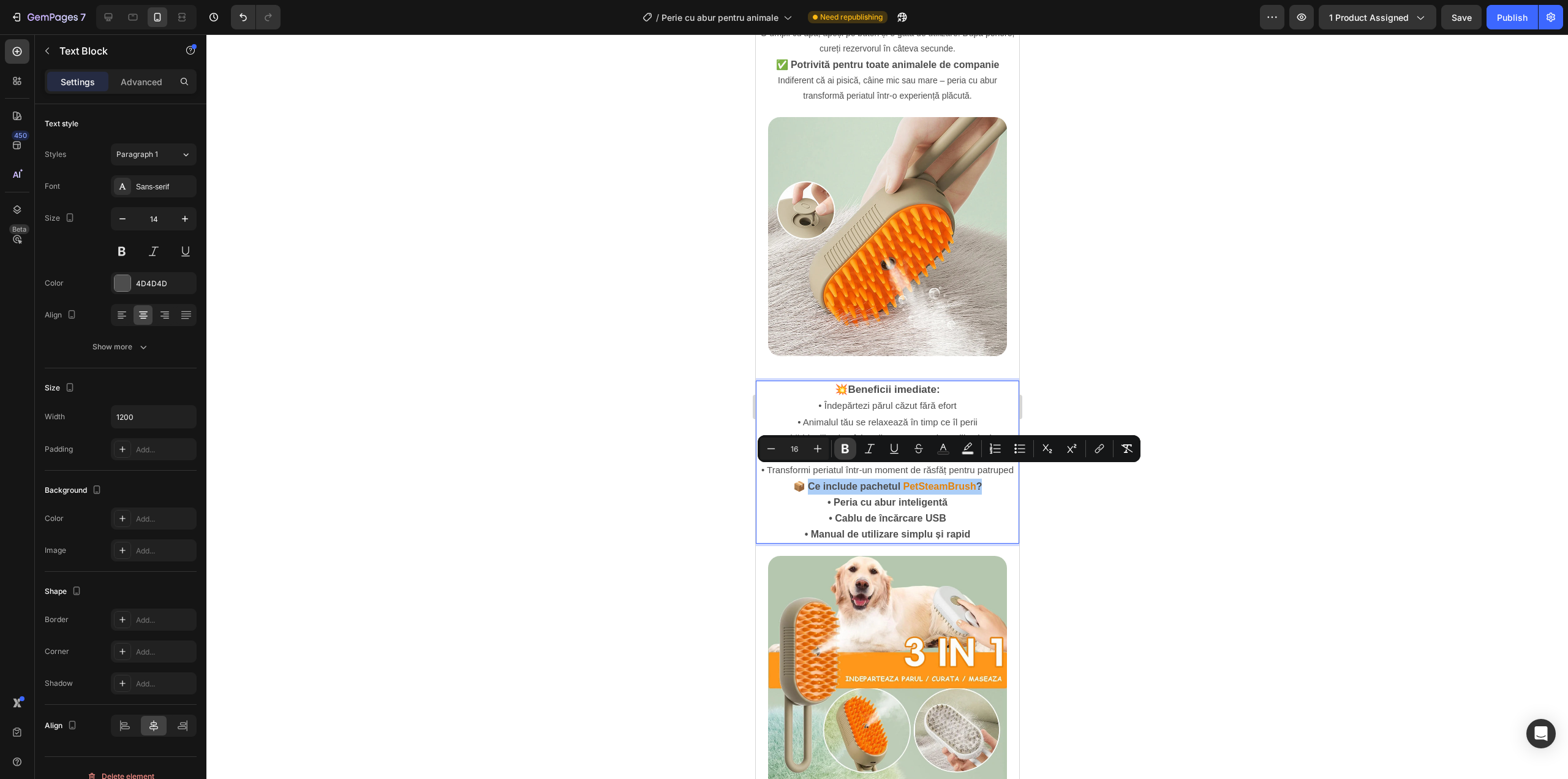
click at [848, 446] on icon "Editor contextual toolbar" at bounding box center [845, 449] width 8 height 10
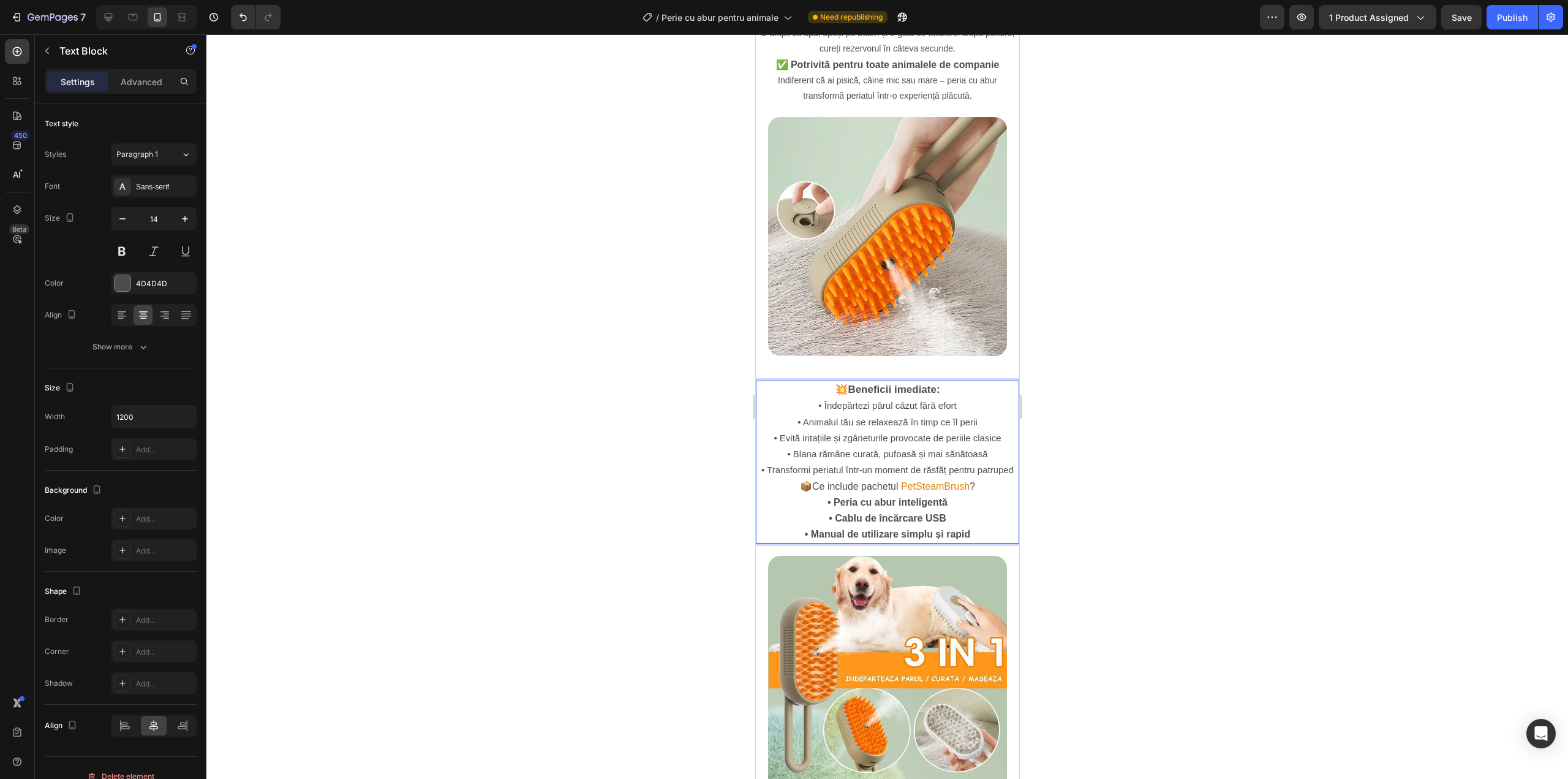
click at [847, 446] on p "• Îndepărtezi părul căzut fără efort • Animalul tău se relaxează în timp ce îl …" at bounding box center [887, 438] width 261 height 80
click at [814, 481] on span "📦 Ce include pachetul" at bounding box center [849, 485] width 99 height 10
click at [807, 481] on strong "📦" at bounding box center [805, 485] width 12 height 10
drag, startPoint x: 808, startPoint y: 474, endPoint x: 971, endPoint y: 468, distance: 163.1
click at [971, 479] on p "📦 Ce include pachetul PetSteamBrush ?" at bounding box center [887, 486] width 261 height 16
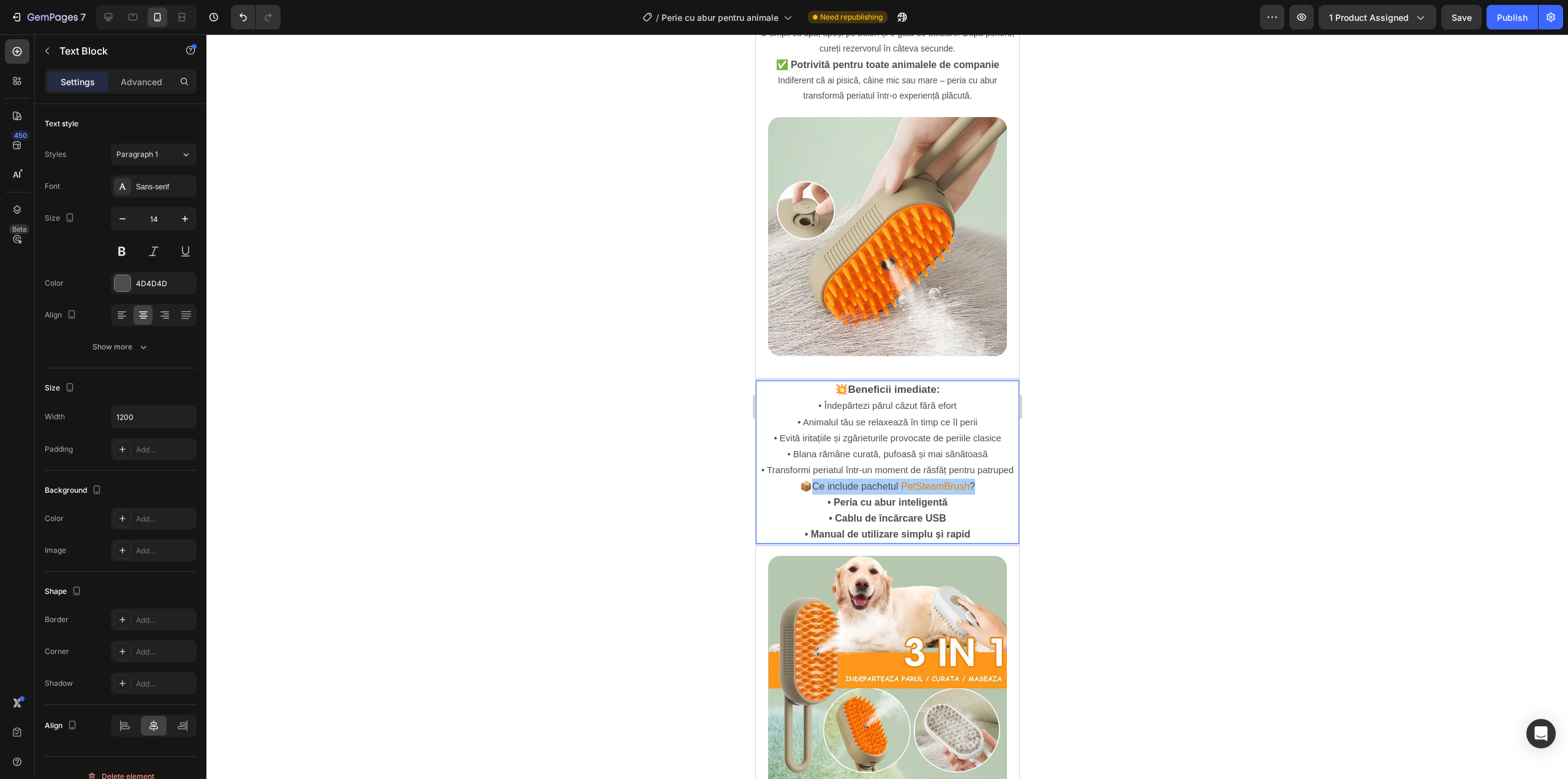
click at [1154, 483] on div at bounding box center [887, 407] width 1362 height 745
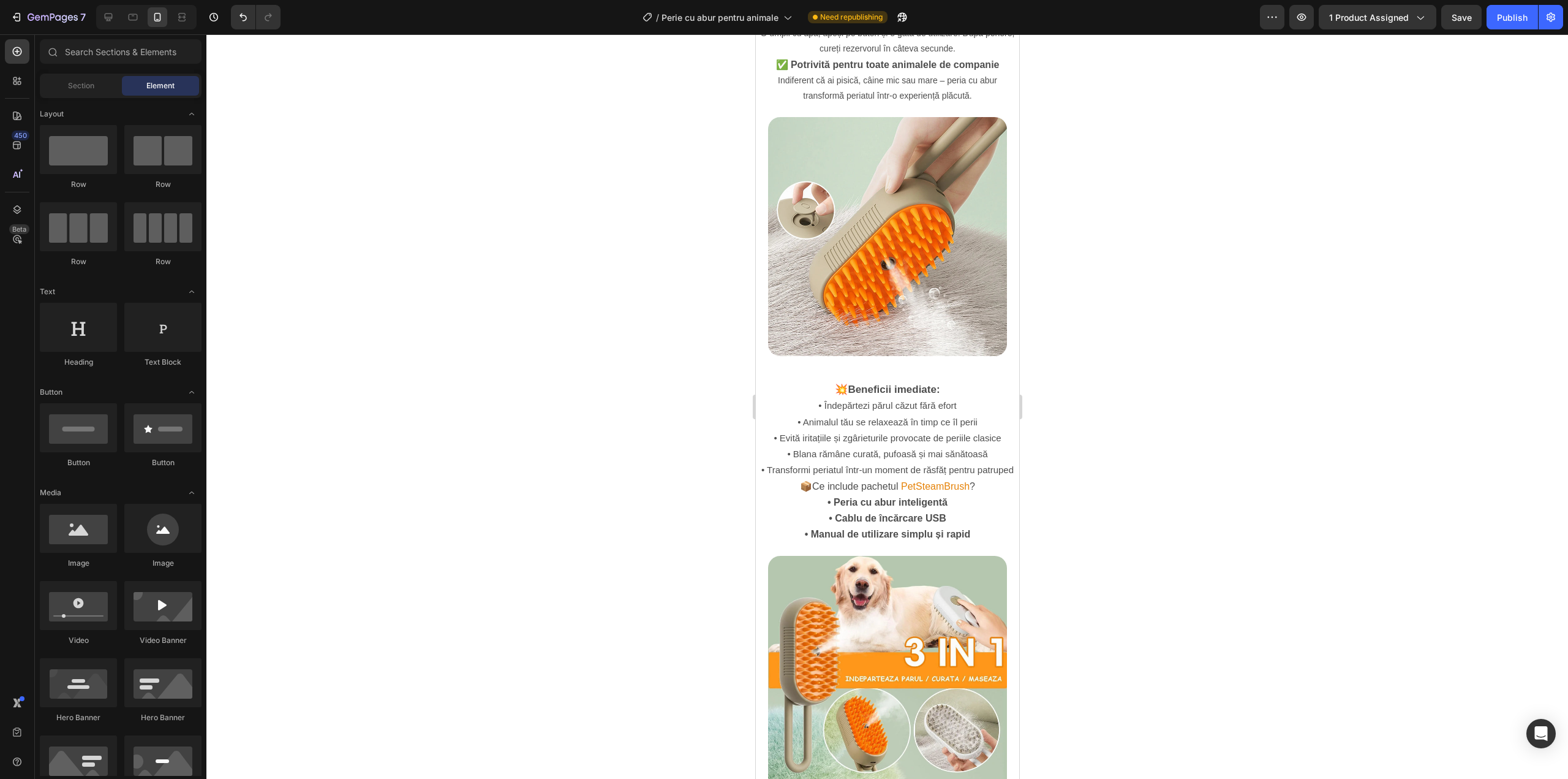
click at [1154, 483] on div at bounding box center [887, 407] width 1362 height 745
click at [865, 479] on p "📦 Ce include pachetul PetSteamBrush ?" at bounding box center [887, 486] width 261 height 16
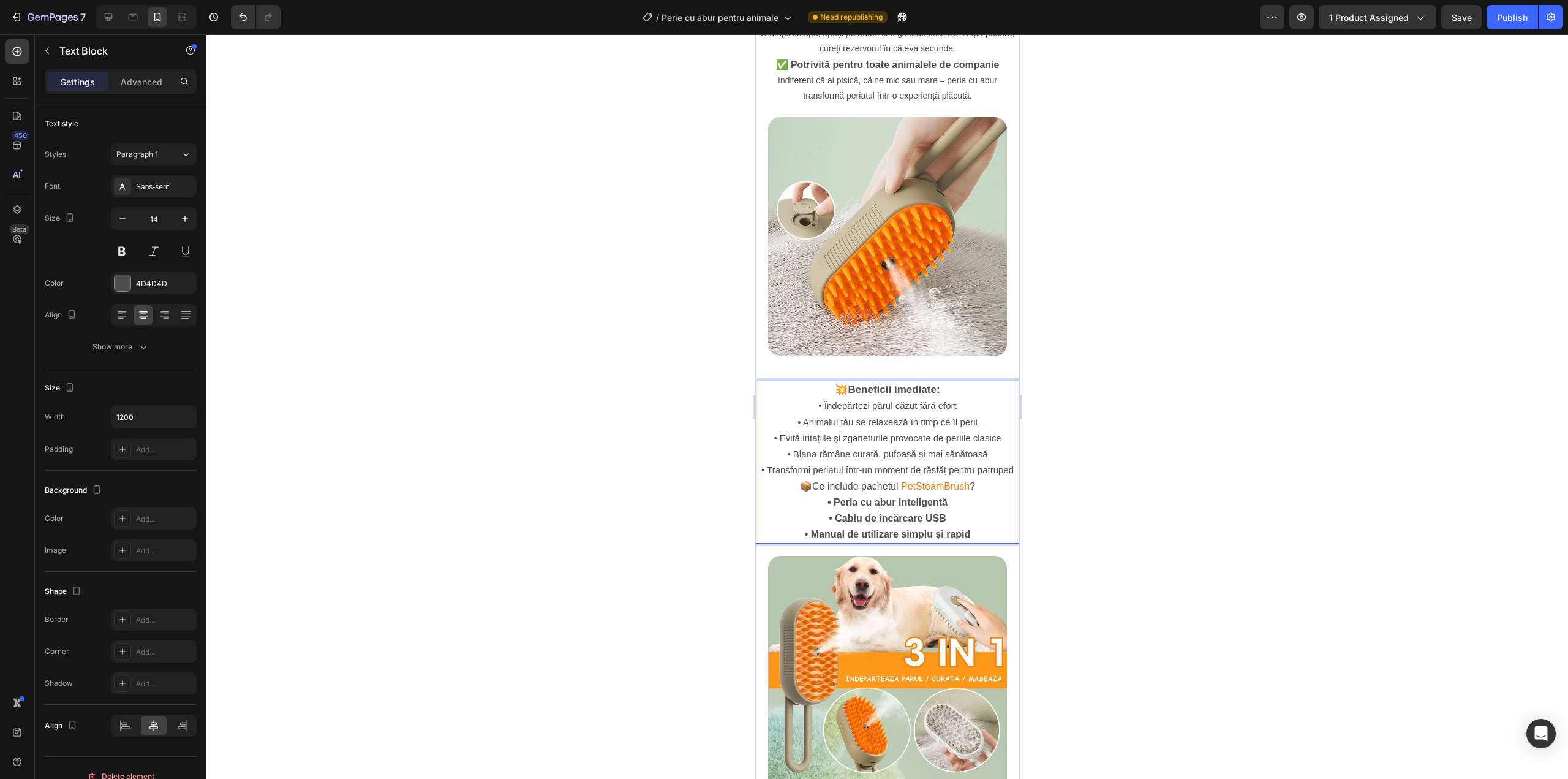
click at [812, 481] on span "📦 Ce include pachetul" at bounding box center [849, 485] width 99 height 10
click at [811, 481] on span "📦 Ce include pachetul" at bounding box center [849, 485] width 99 height 10
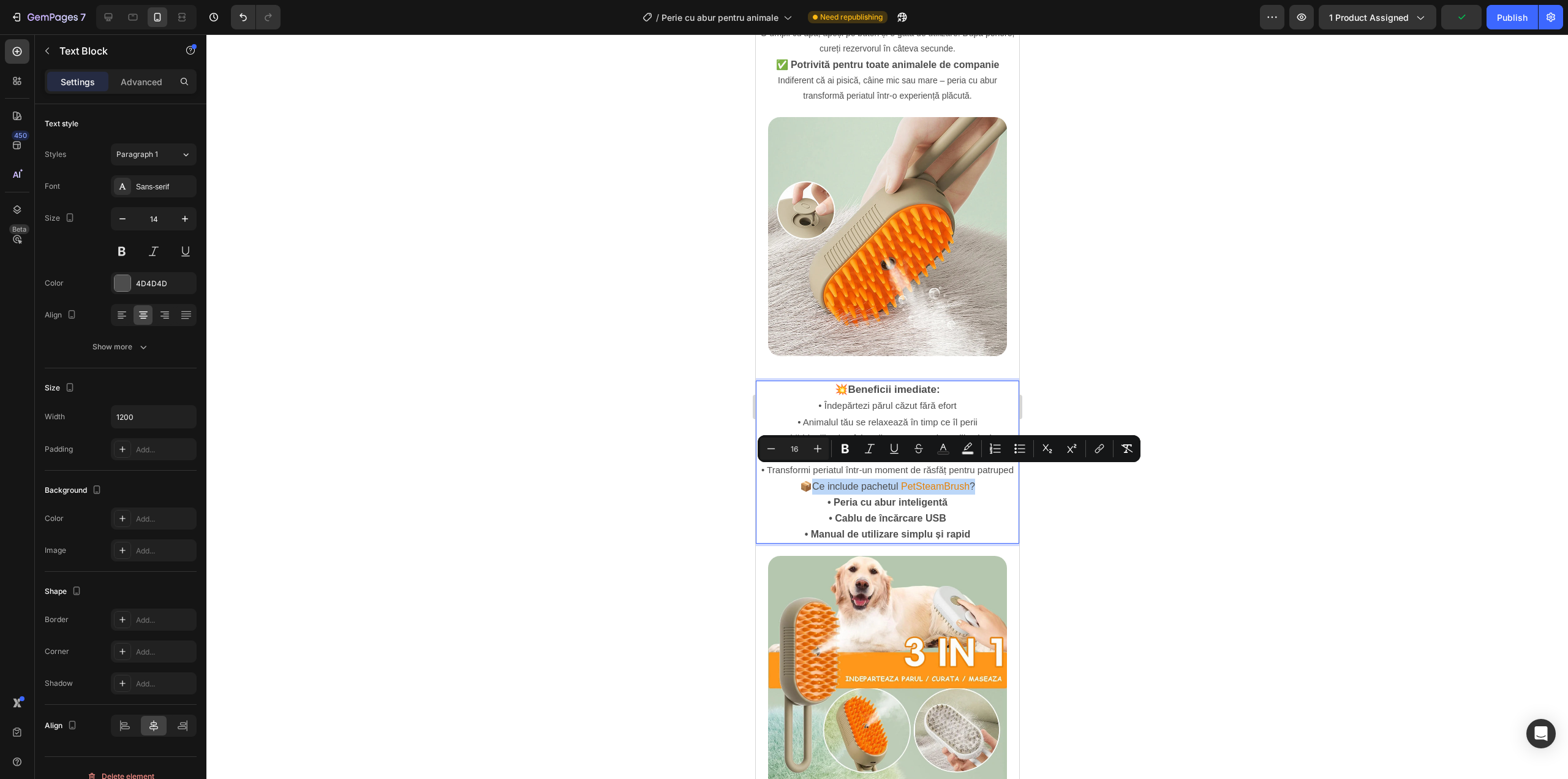
drag, startPoint x: 811, startPoint y: 469, endPoint x: 964, endPoint y: 474, distance: 153.1
click at [964, 479] on p "📦 Ce include pachetul PetSteamBrush ?" at bounding box center [887, 486] width 261 height 16
click at [852, 446] on button "Bold" at bounding box center [844, 448] width 22 height 22
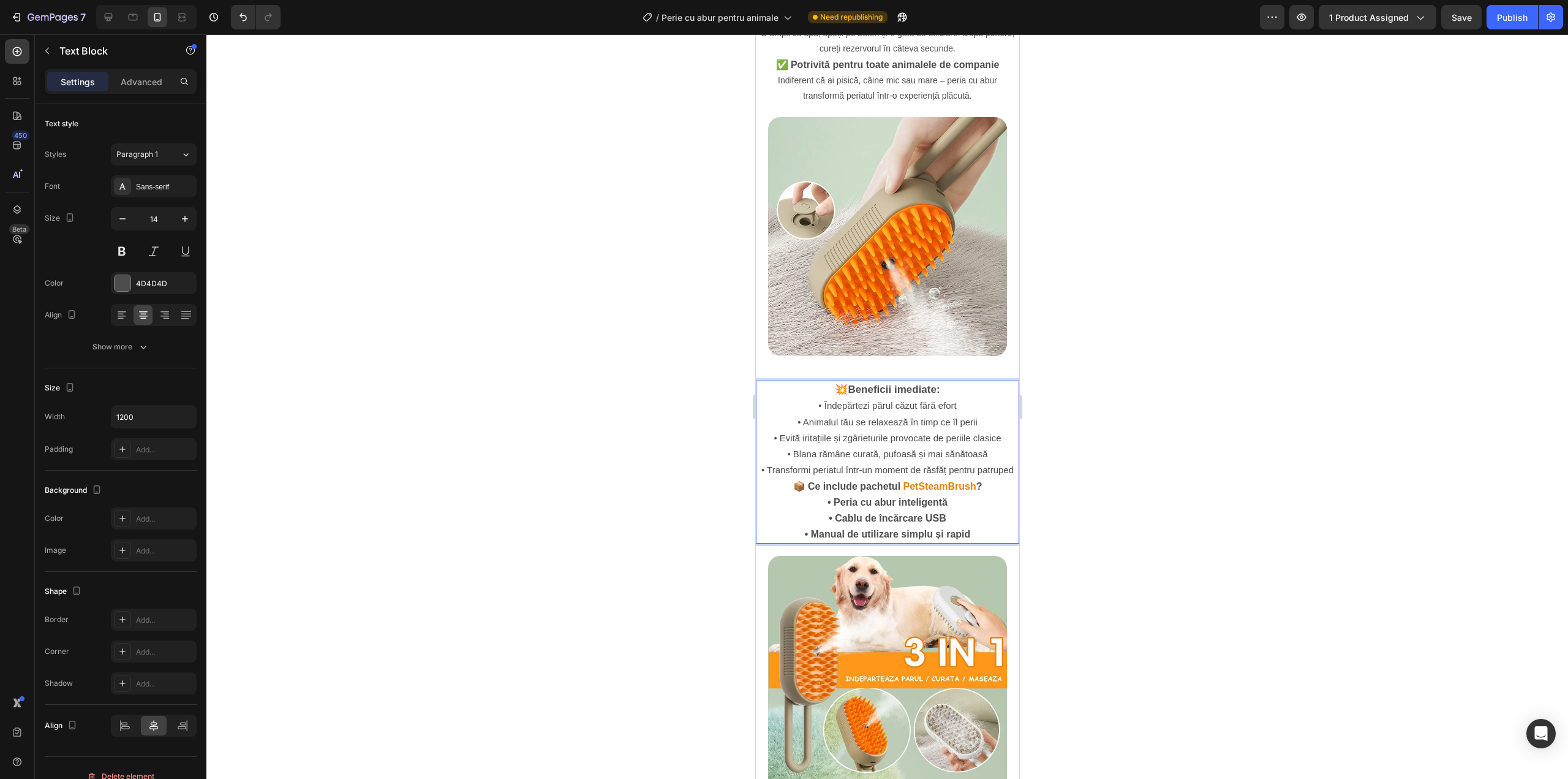
click at [1133, 513] on div at bounding box center [887, 407] width 1362 height 745
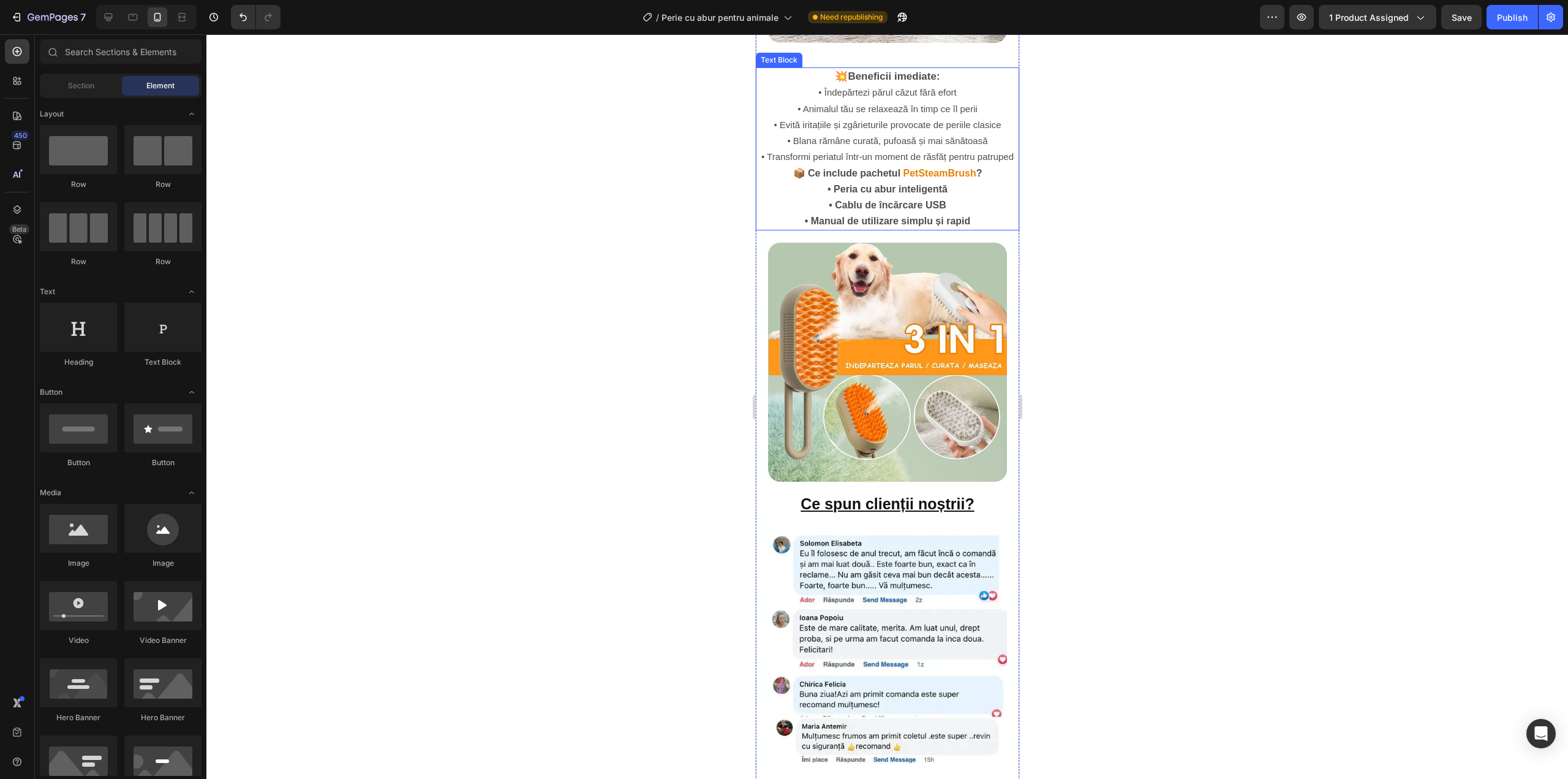
scroll to position [1307, 0]
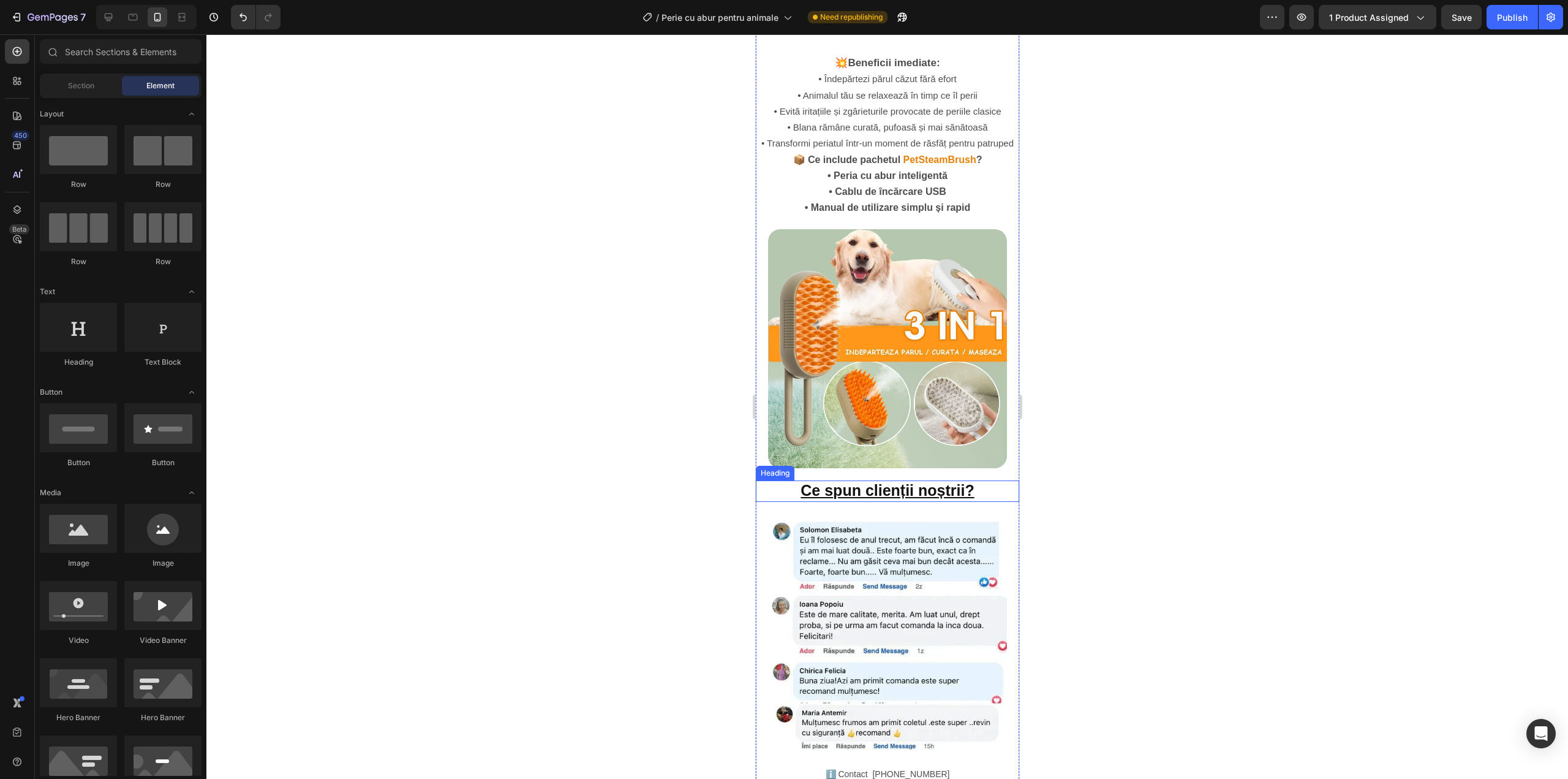
click at [900, 482] on strong "Ce spun clienții noștrii?" at bounding box center [886, 490] width 174 height 17
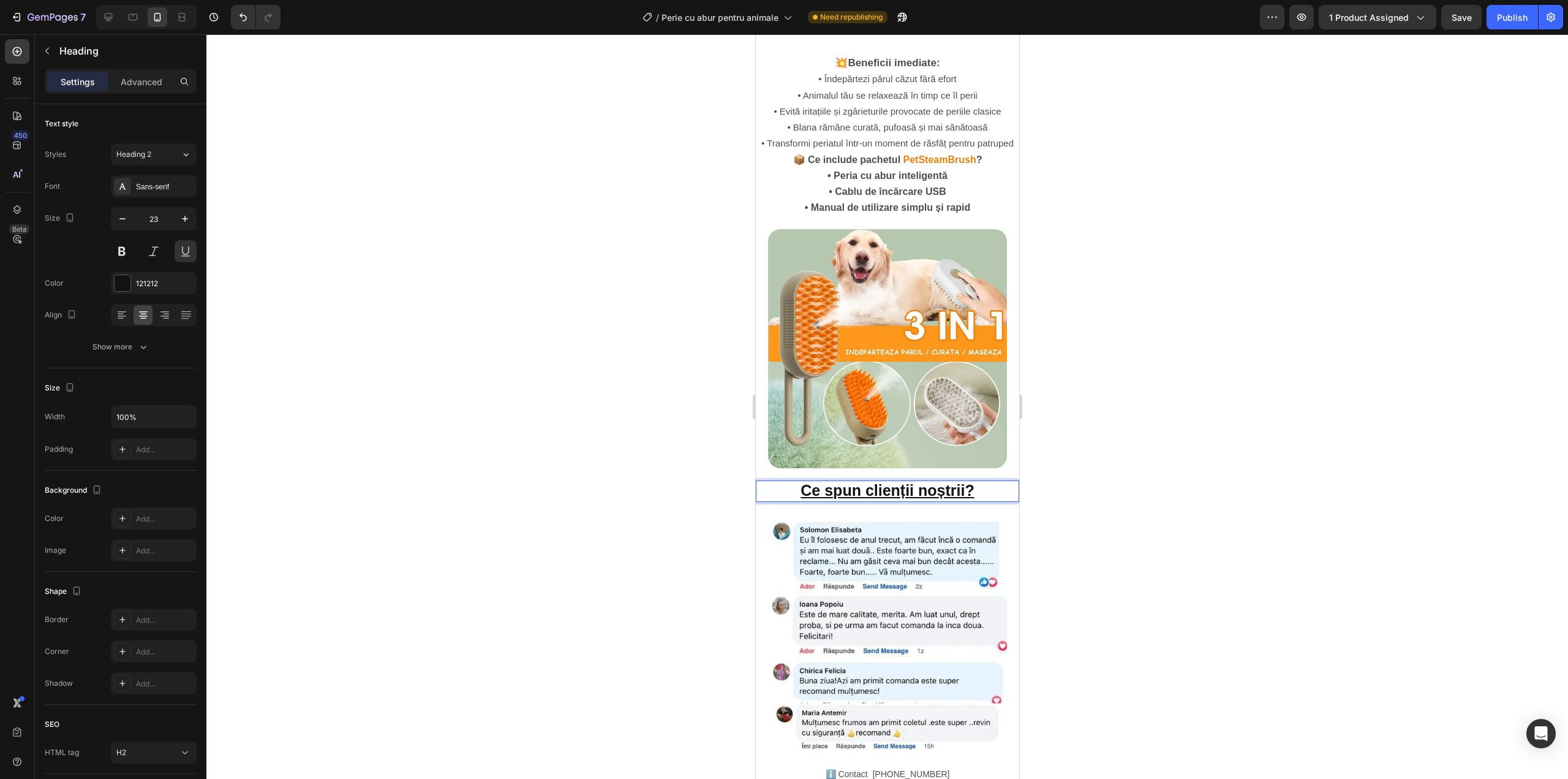
click at [876, 482] on strong "Ce spun clienții noștrii?" at bounding box center [886, 490] width 174 height 17
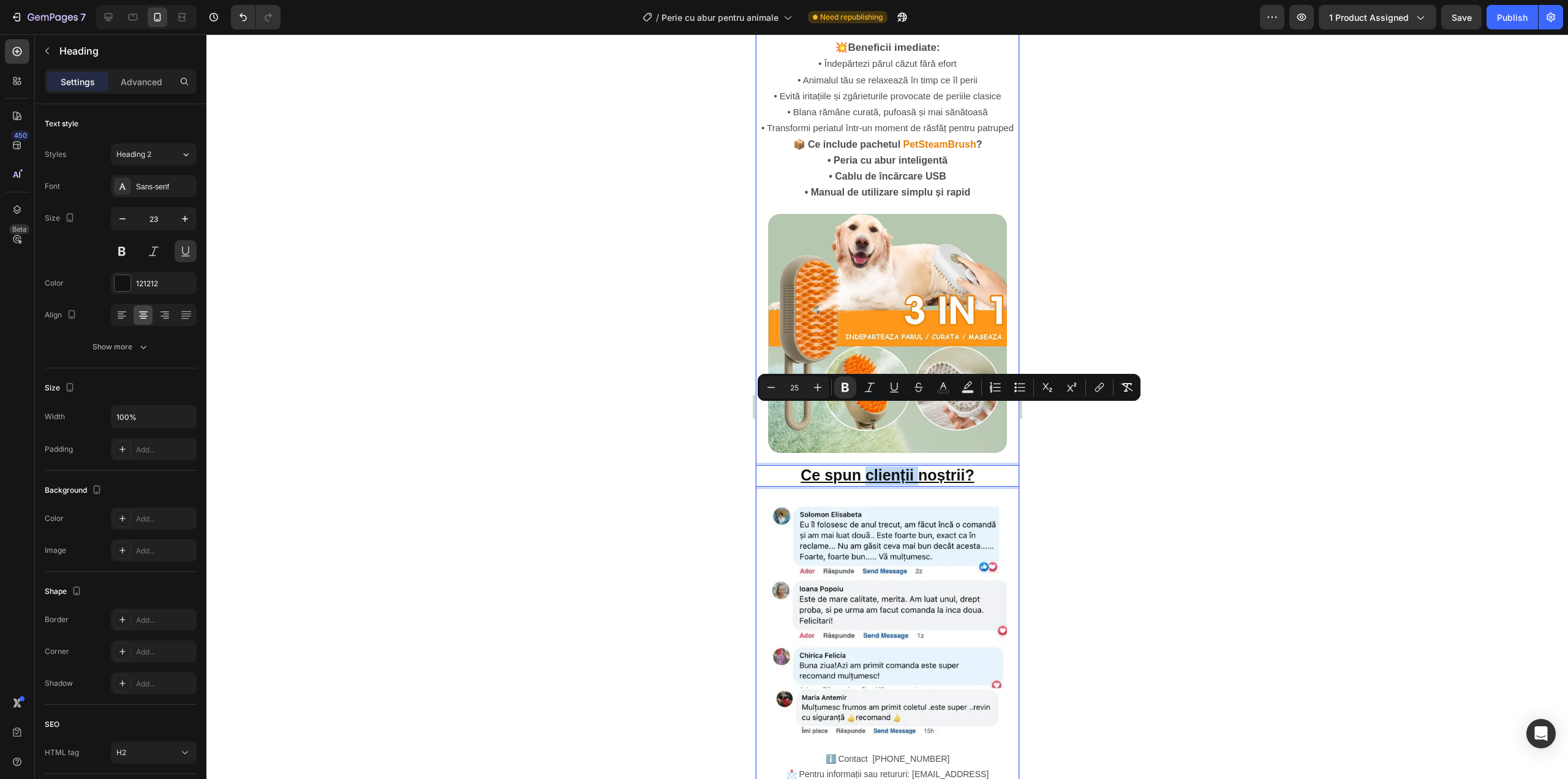
scroll to position [1389, 0]
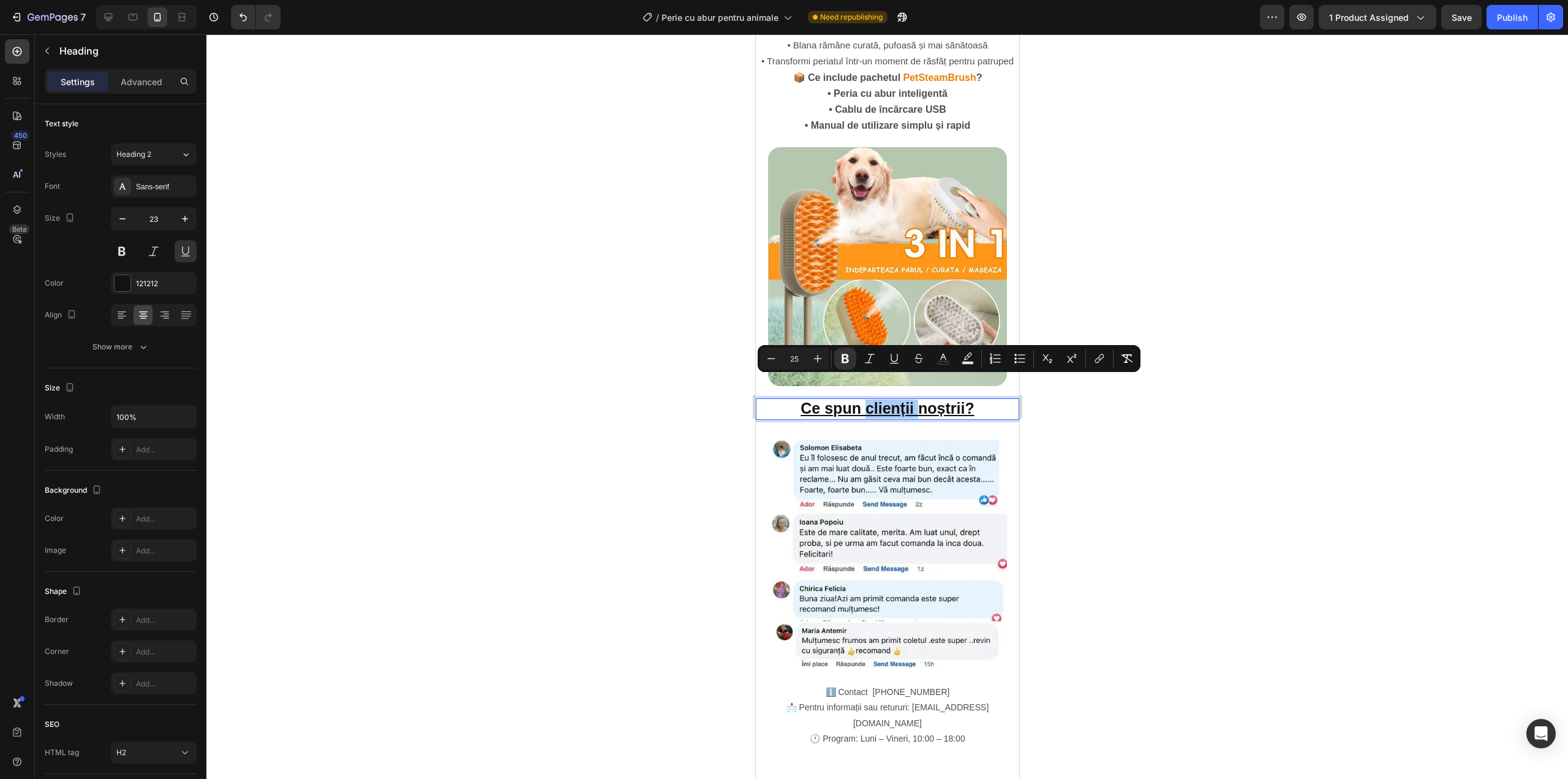
click at [692, 374] on div at bounding box center [887, 407] width 1362 height 745
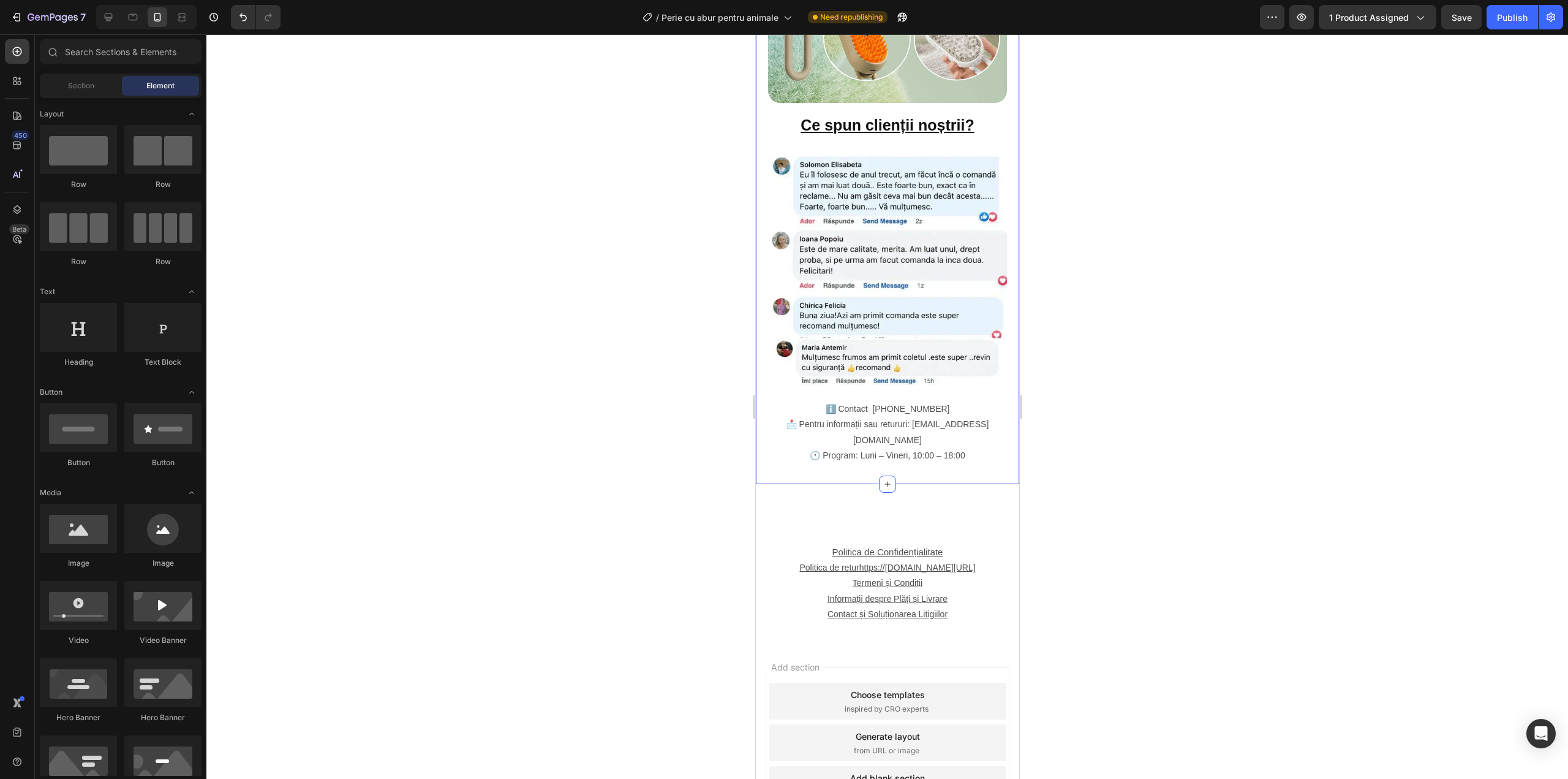
scroll to position [1751, 0]
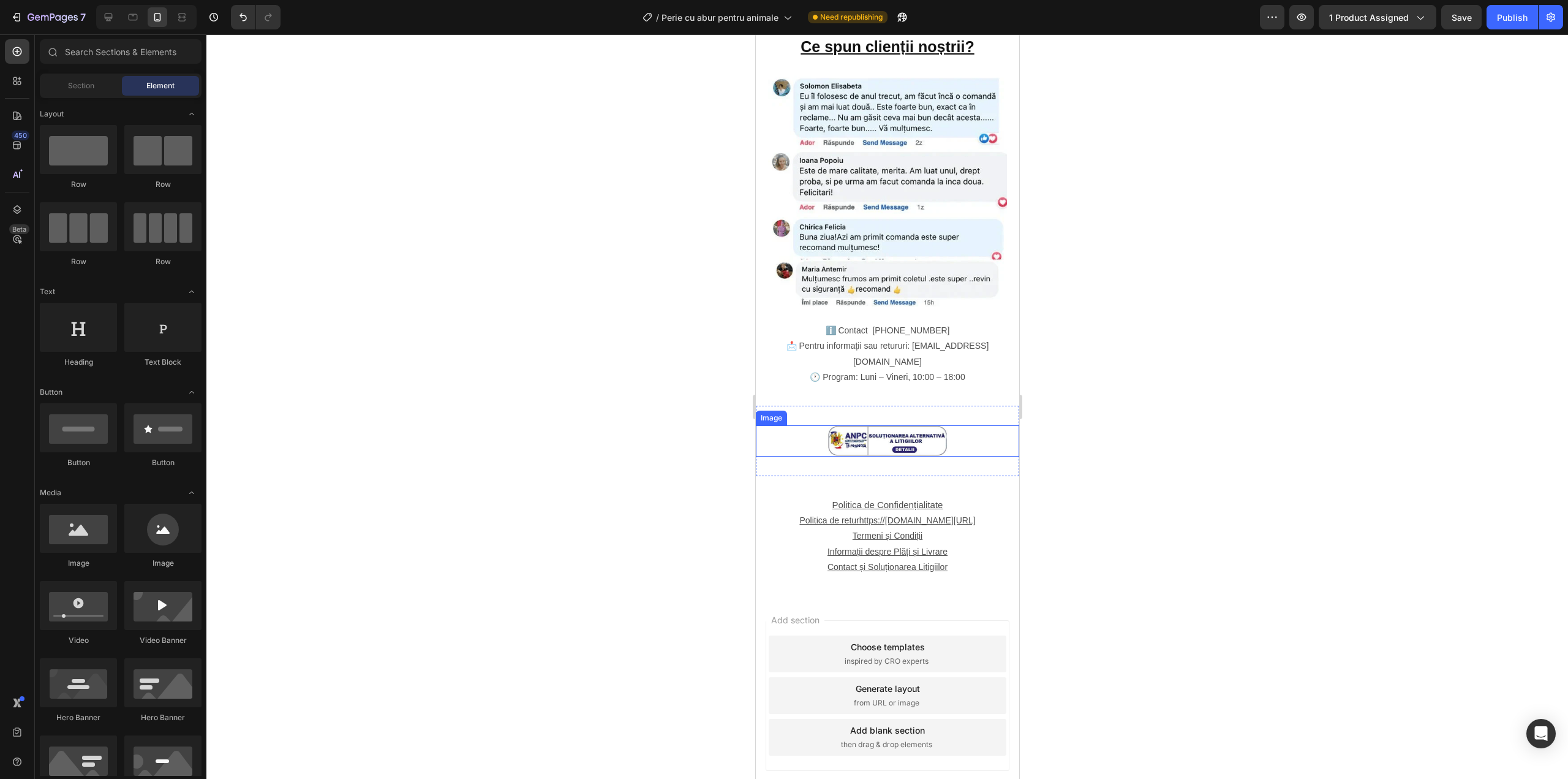
click at [886, 426] on img at bounding box center [886, 441] width 123 height 31
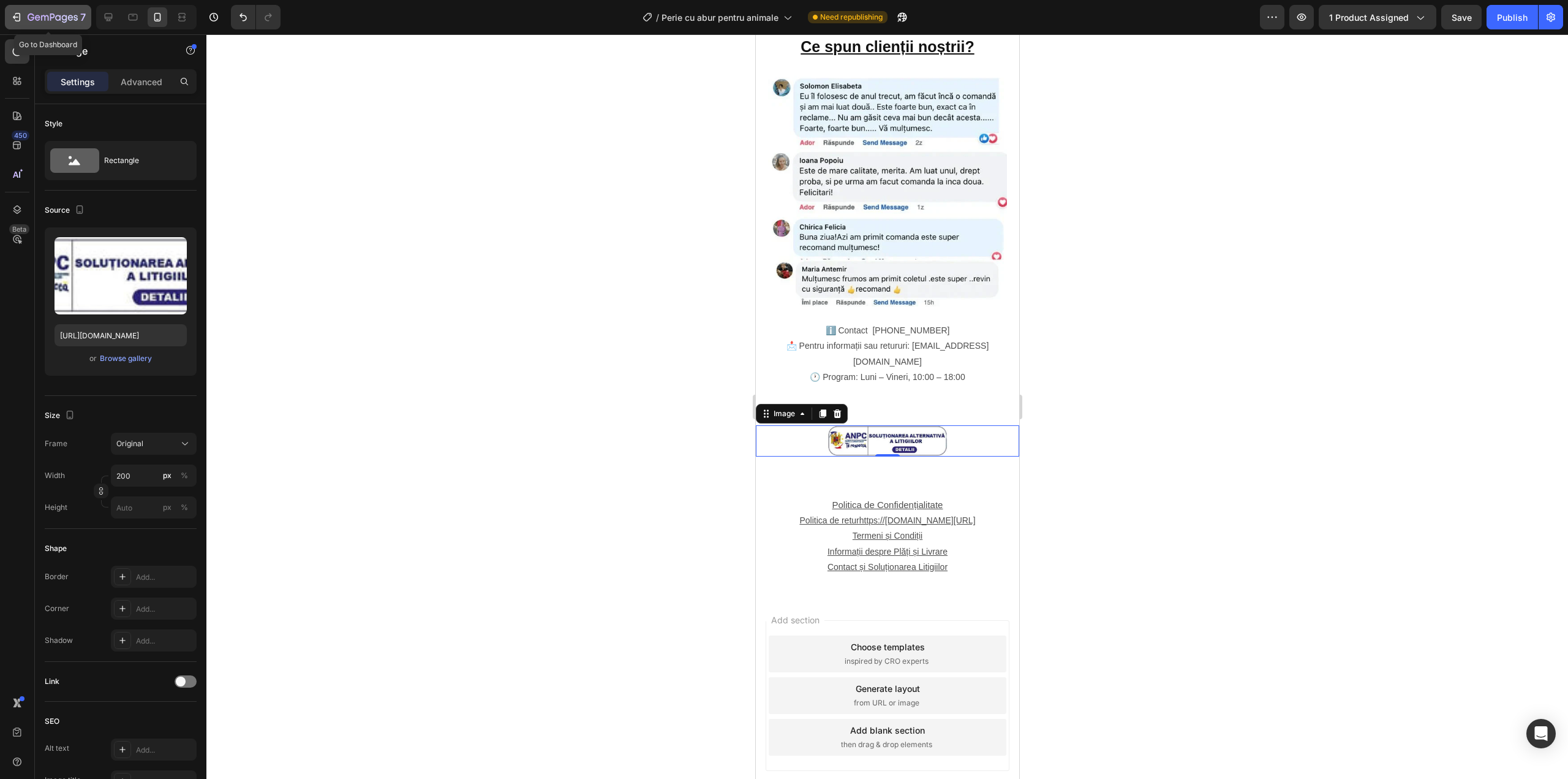
click at [69, 27] on button "7" at bounding box center [47, 17] width 86 height 25
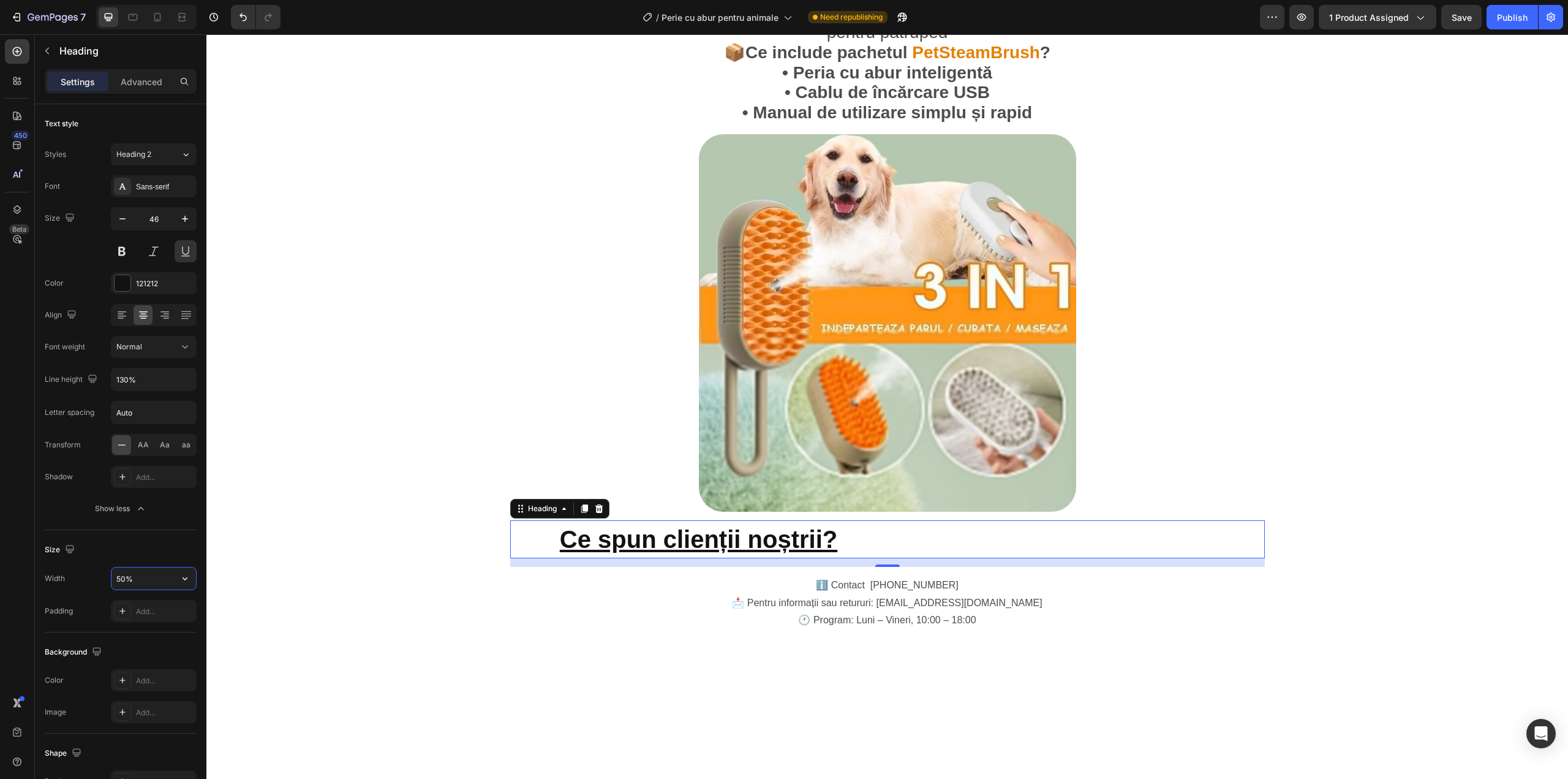
scroll to position [82, 0]
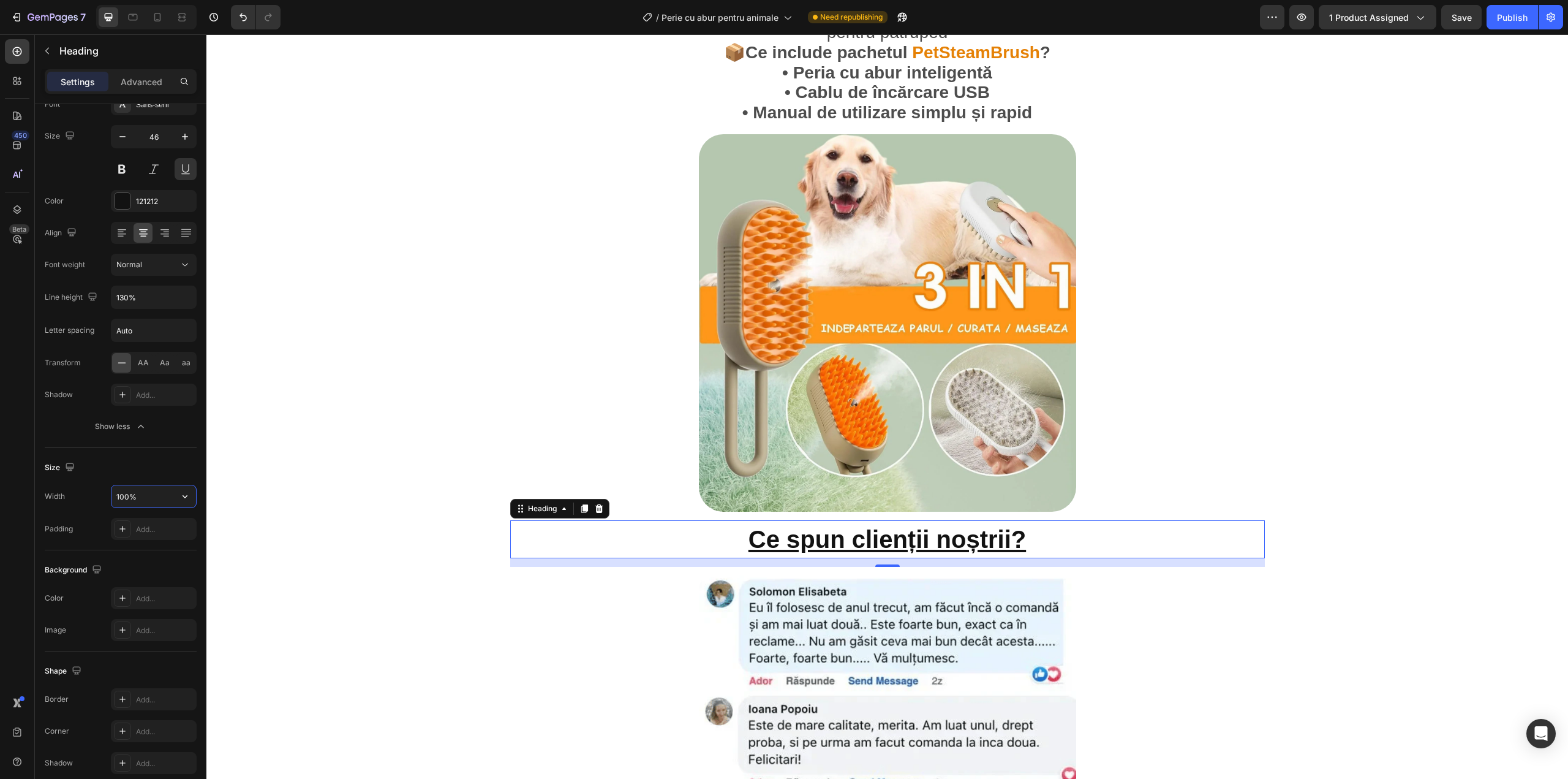
type input "100%"
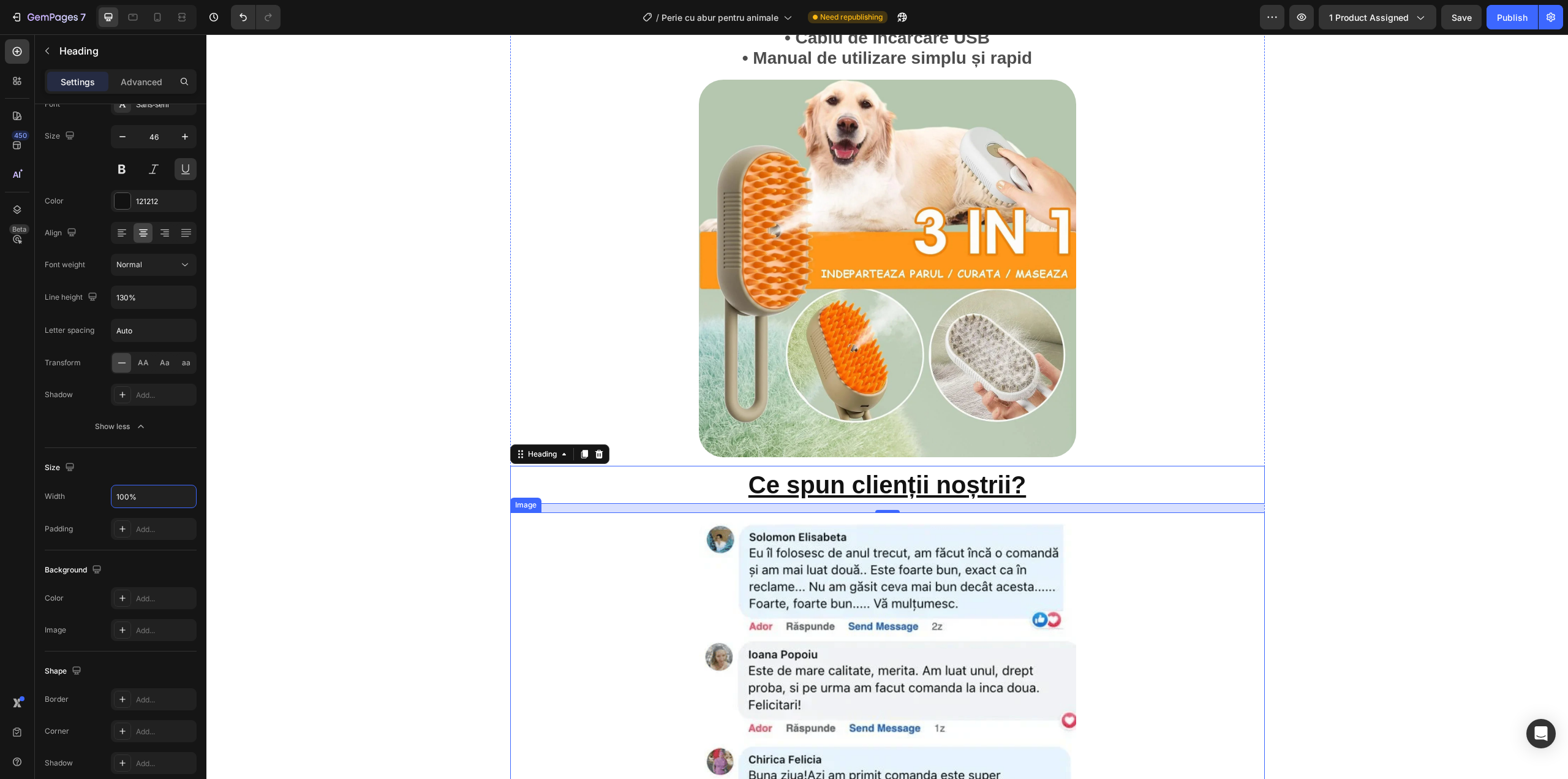
scroll to position [2111, 0]
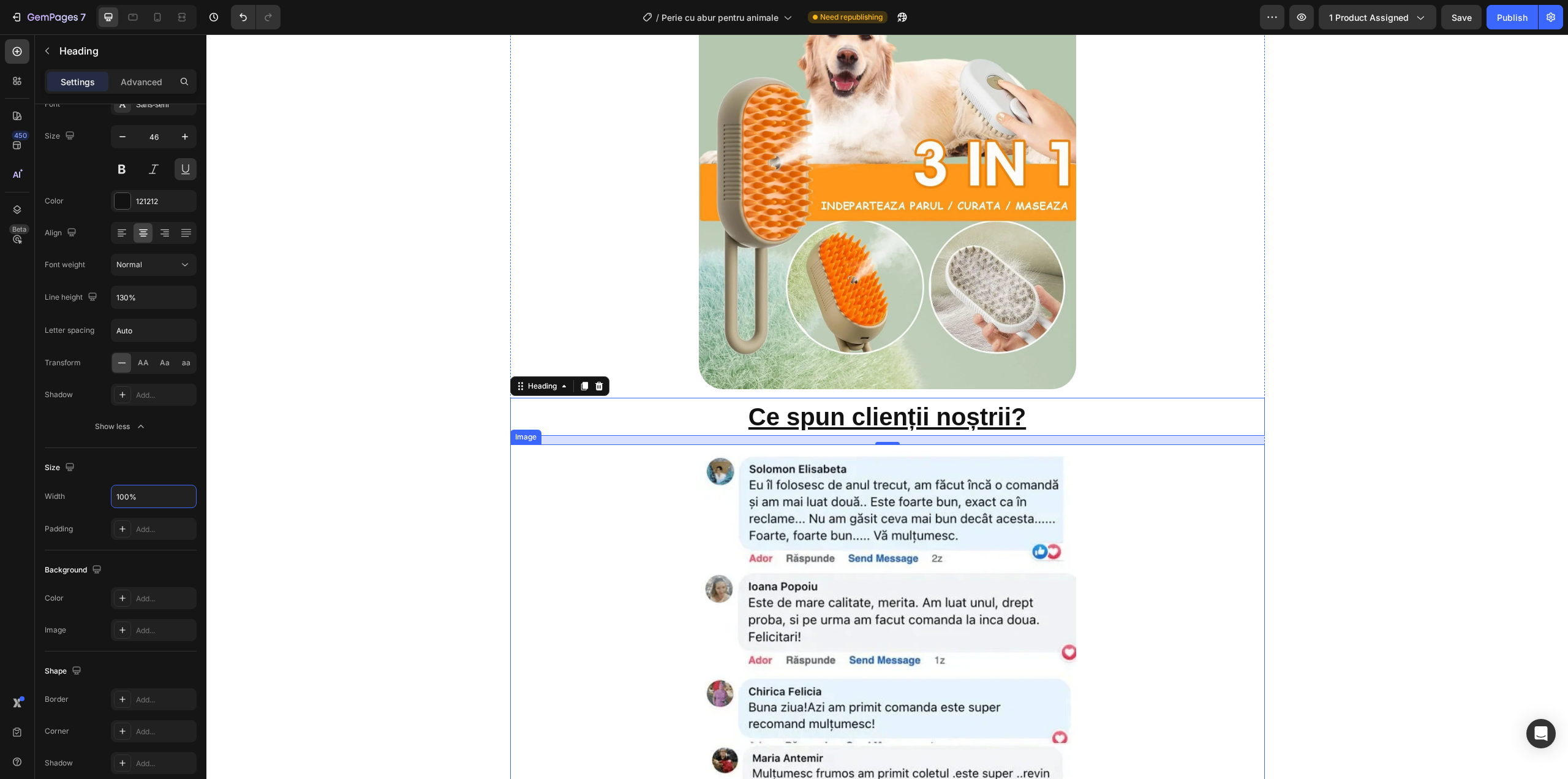
click at [897, 487] on img at bounding box center [887, 633] width 377 height 377
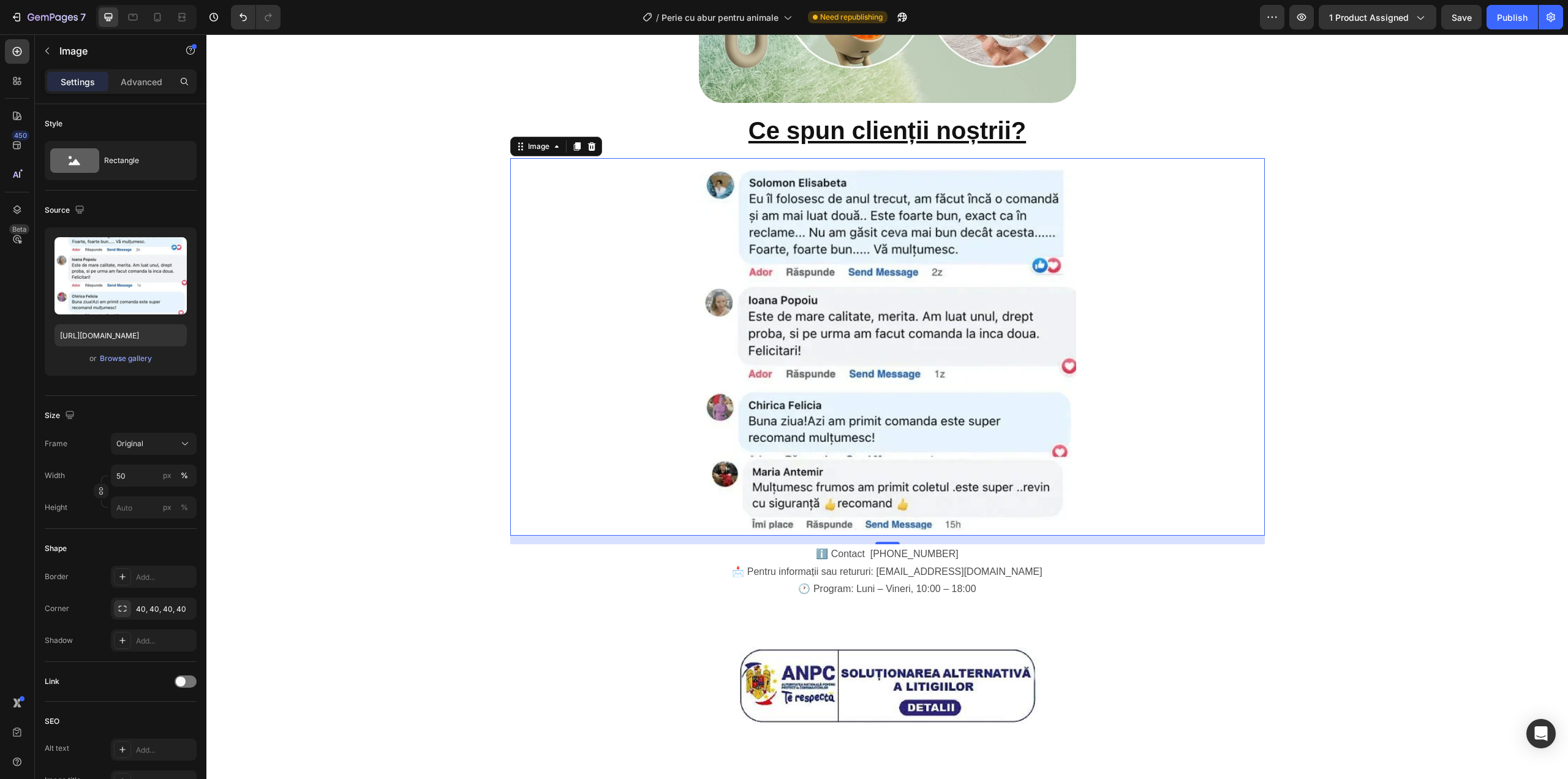
scroll to position [2560, 0]
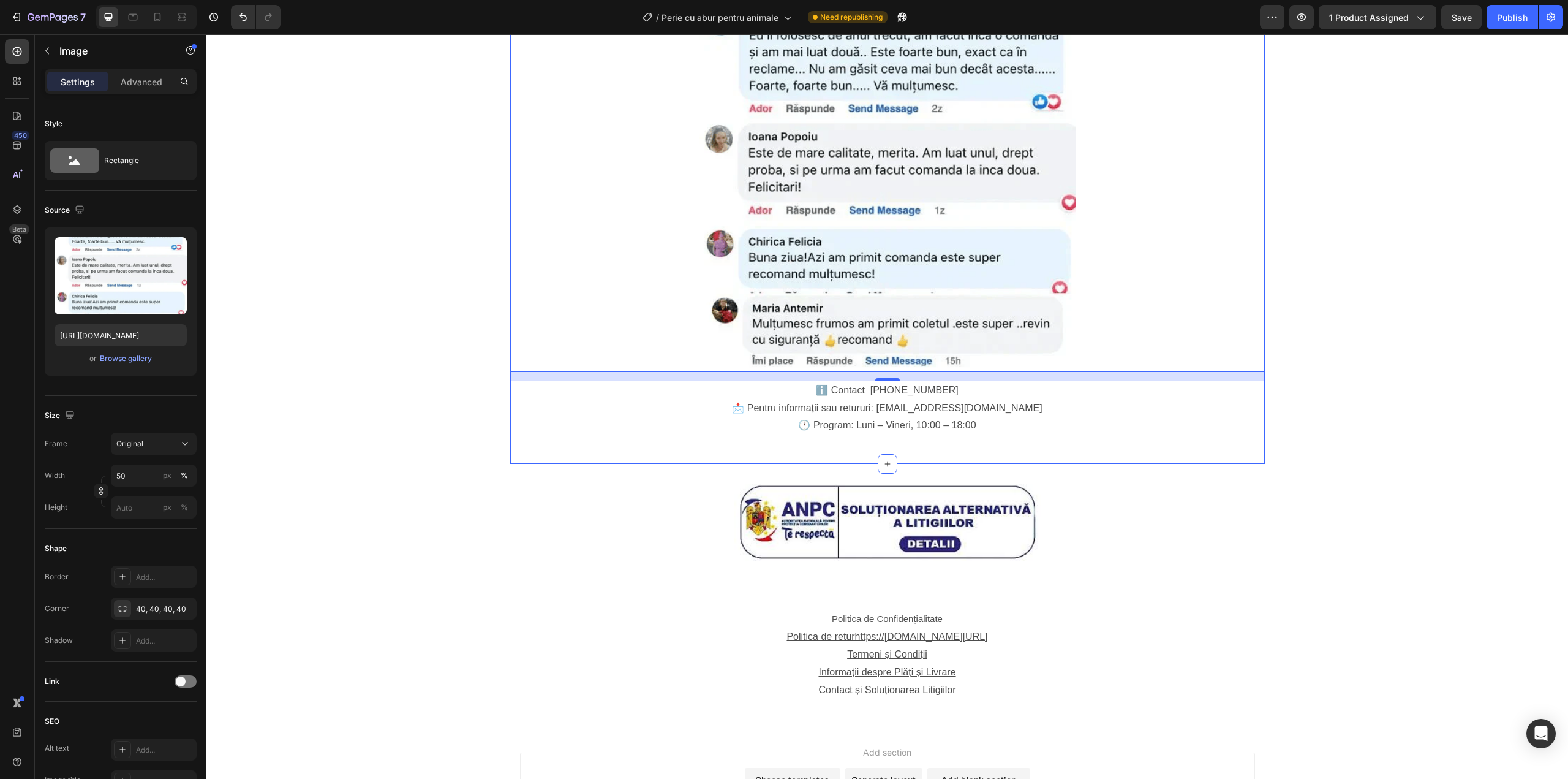
click at [851, 400] on p "📩 Pentru informații sau retururi: [EMAIL_ADDRESS][DOMAIN_NAME] 🕐 Program: Luni …" at bounding box center [888, 417] width 752 height 35
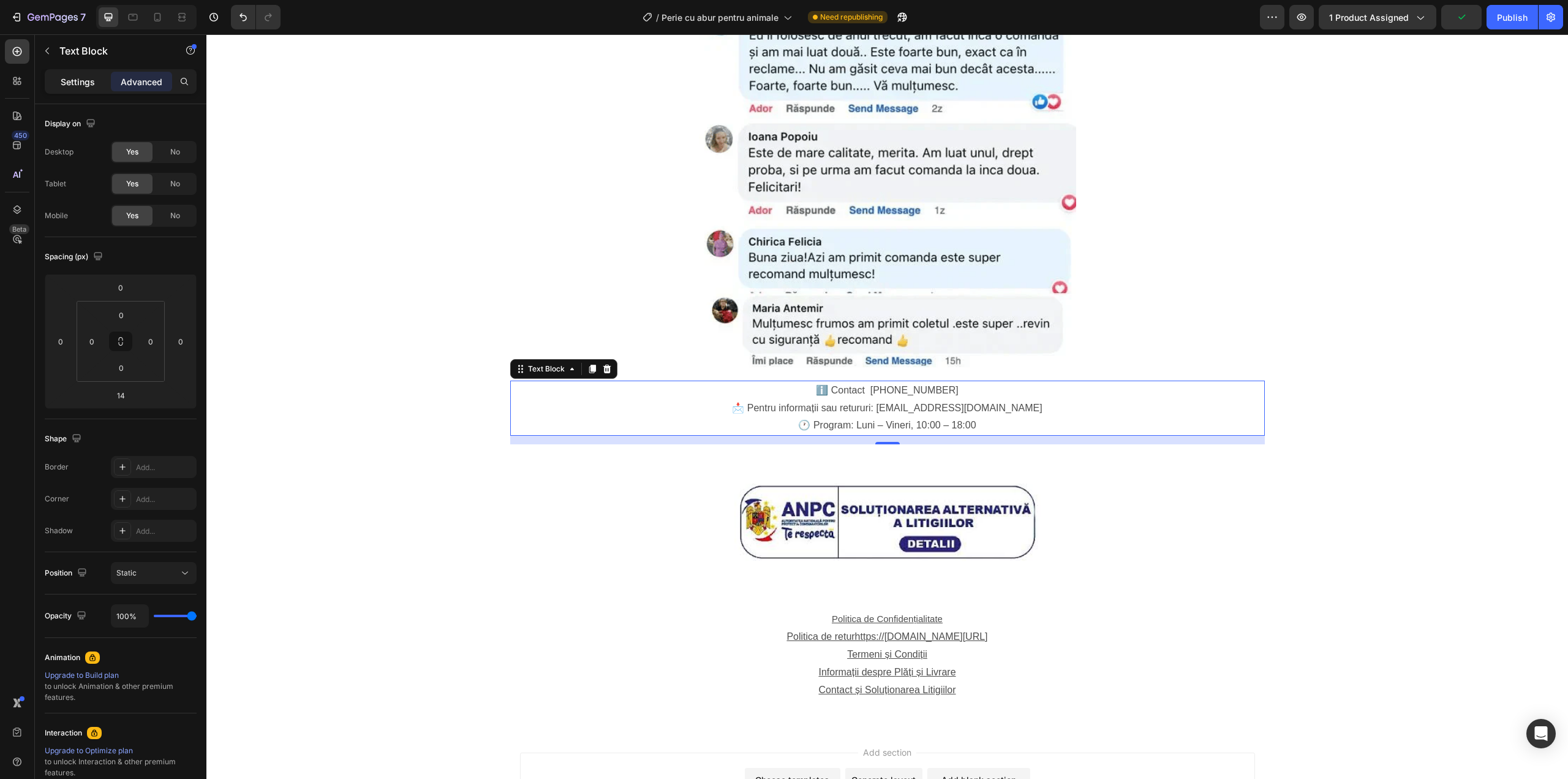
click at [84, 82] on p "Settings" at bounding box center [78, 82] width 34 height 13
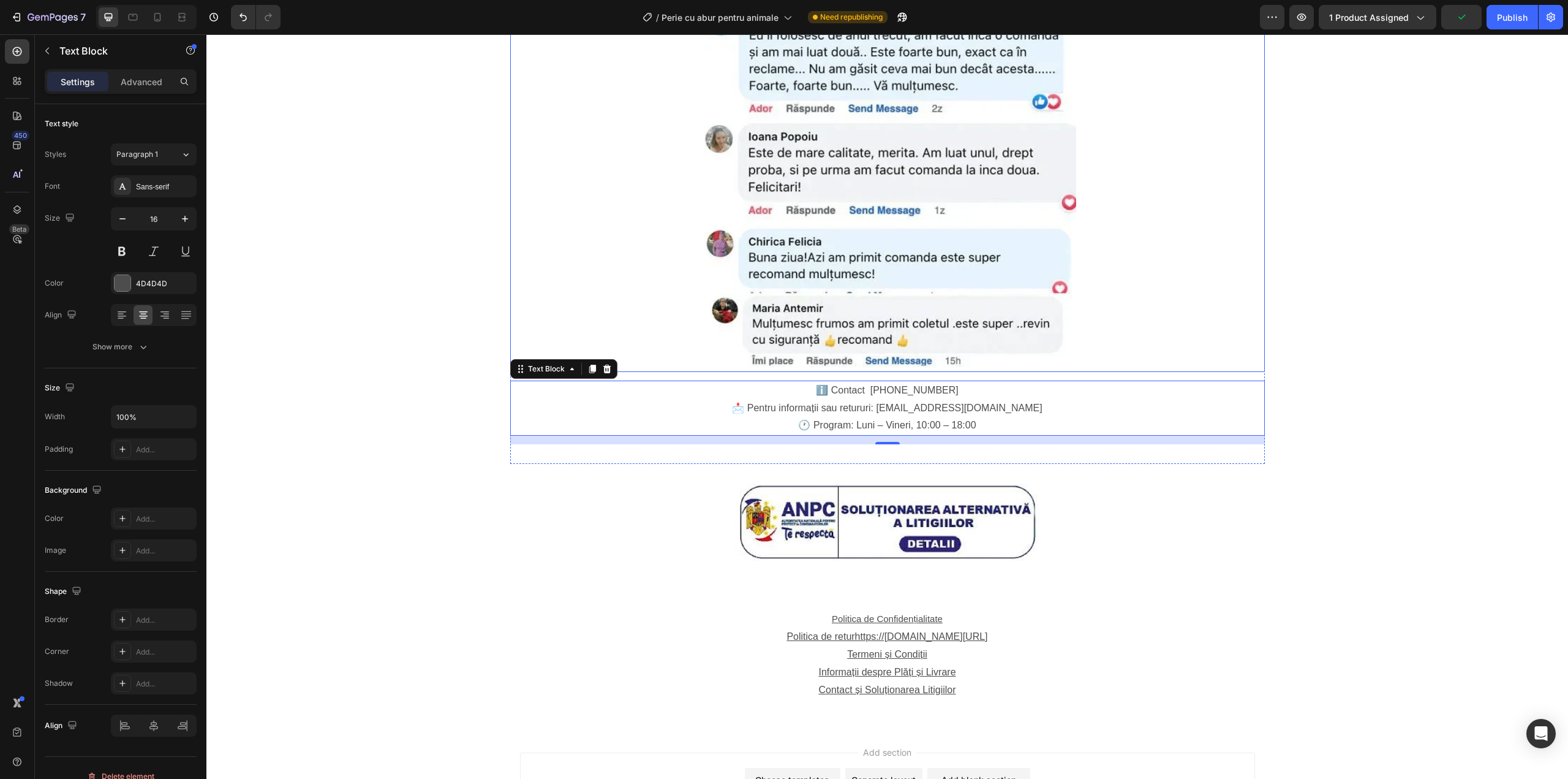
click at [865, 221] on img at bounding box center [887, 182] width 377 height 377
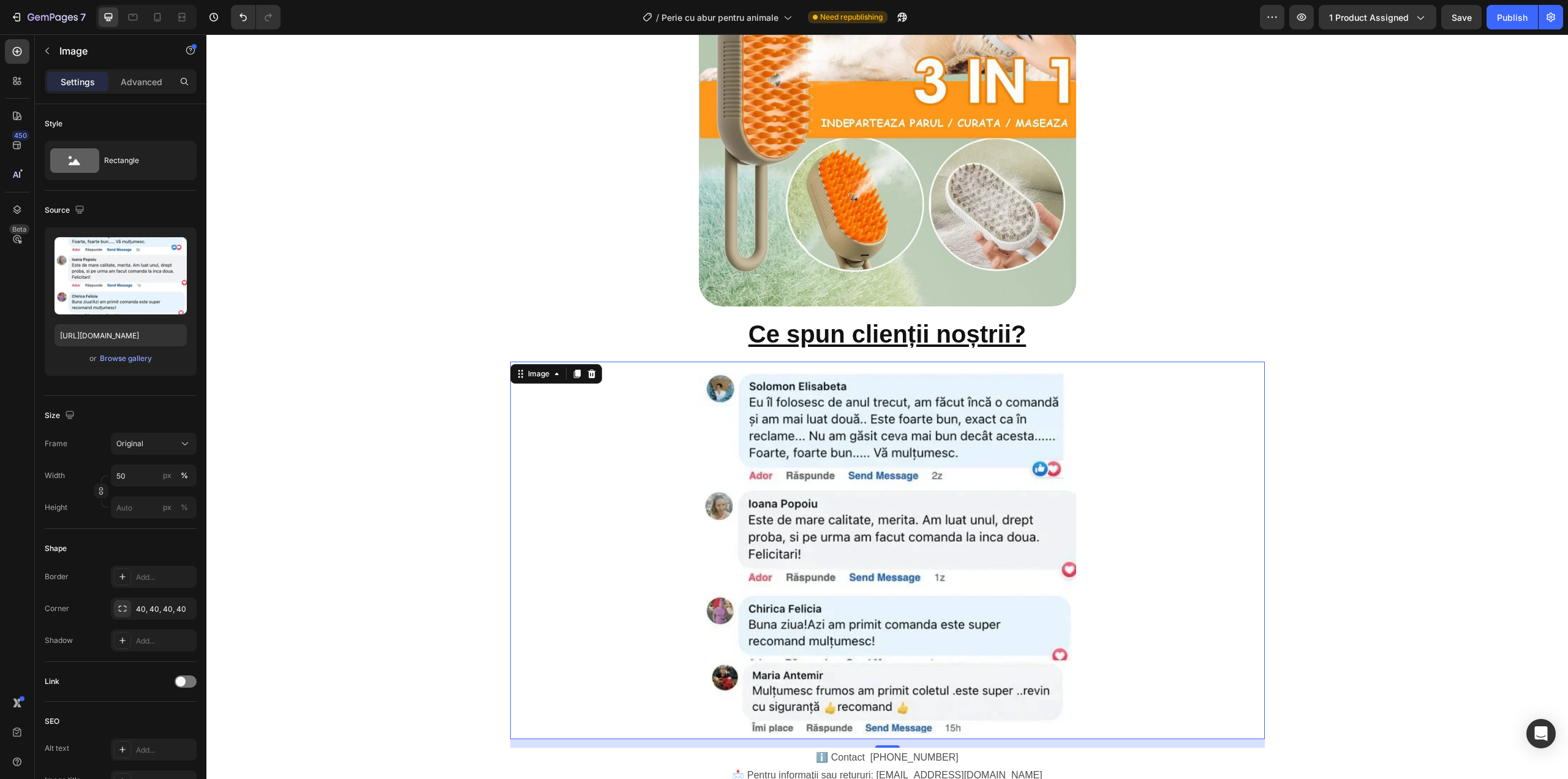
scroll to position [2193, 0]
click at [821, 321] on strong "Ce spun clienții noștrii?" at bounding box center [887, 334] width 277 height 27
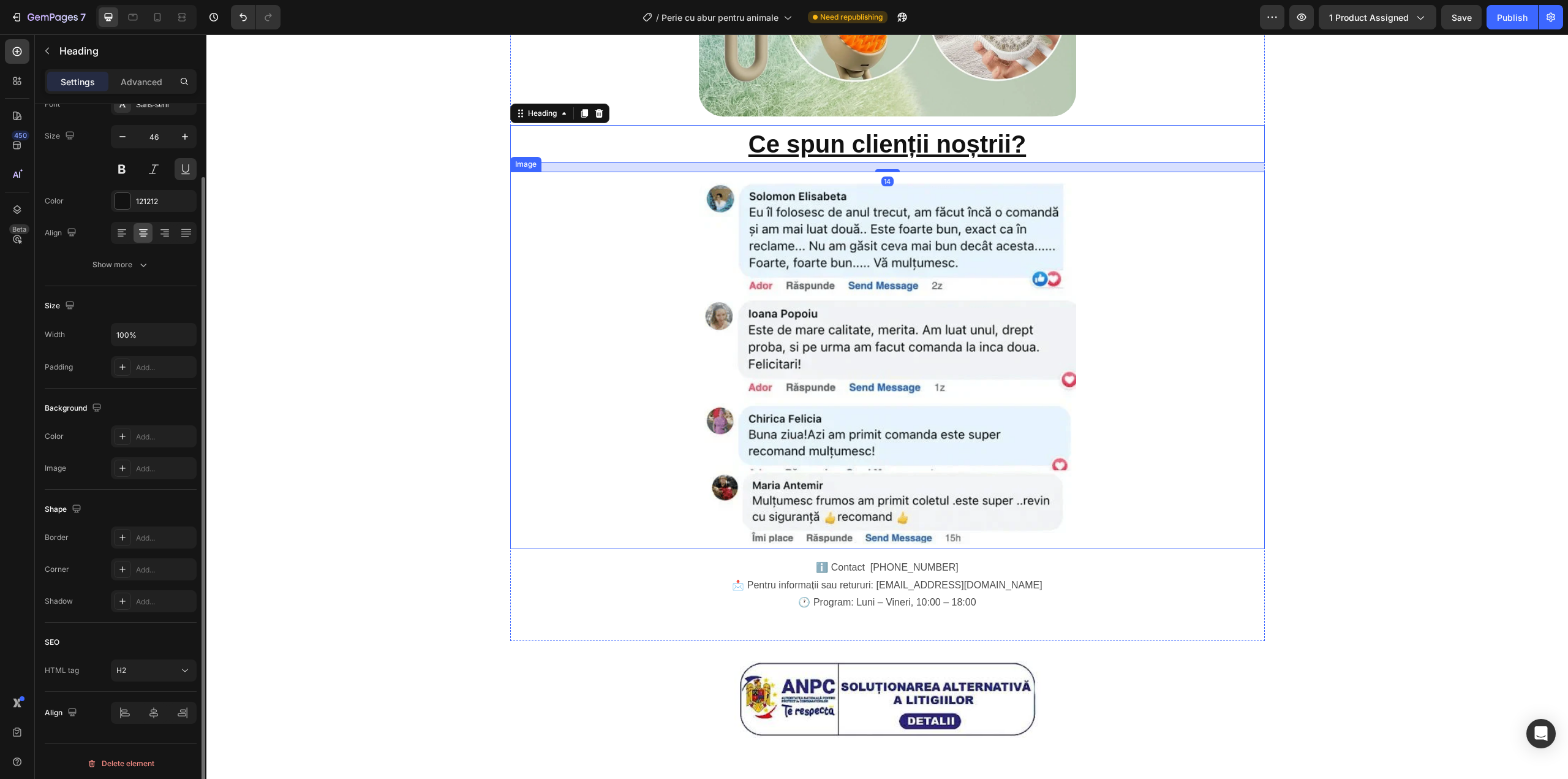
scroll to position [2397, 0]
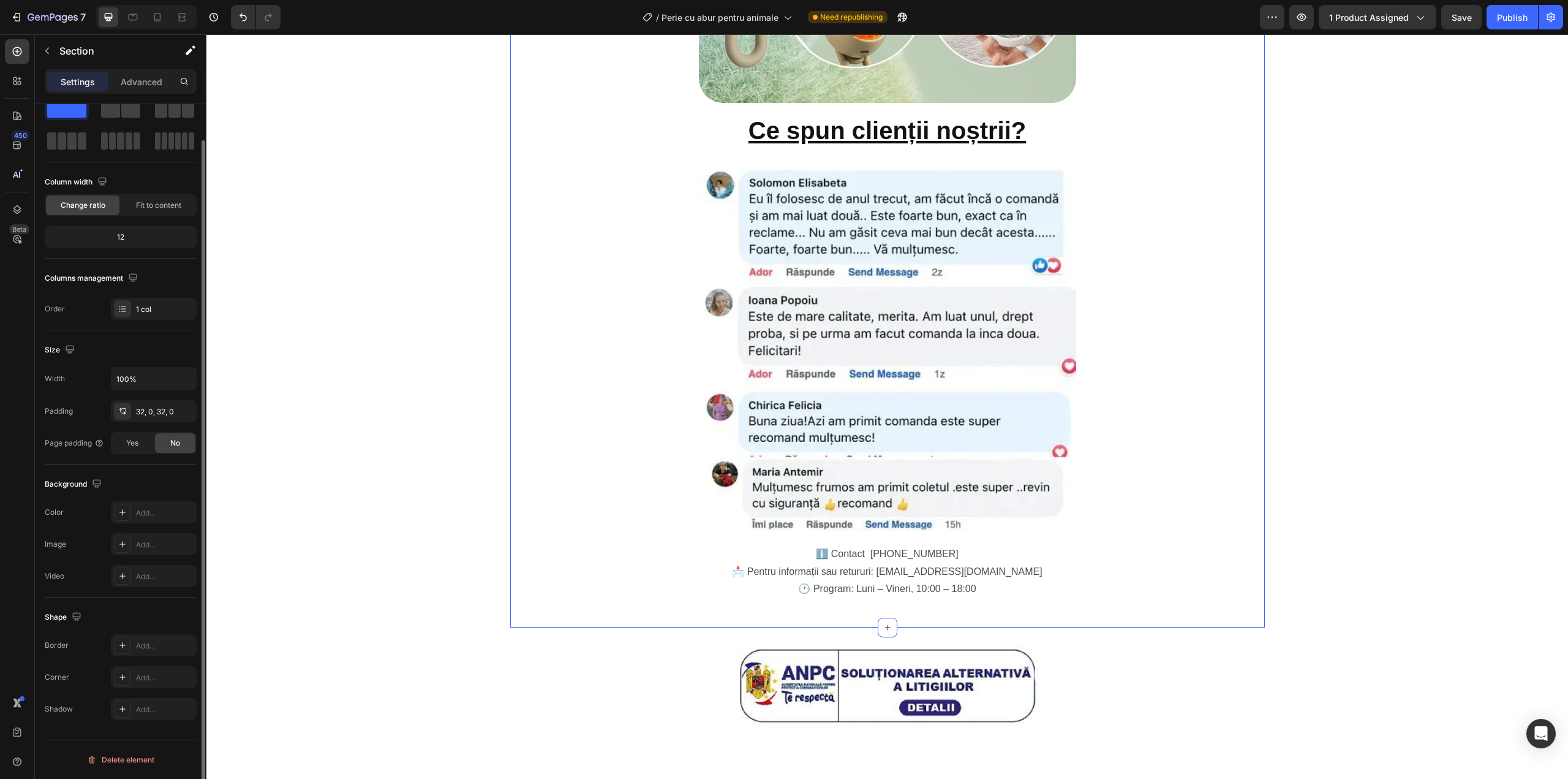
scroll to position [0, 0]
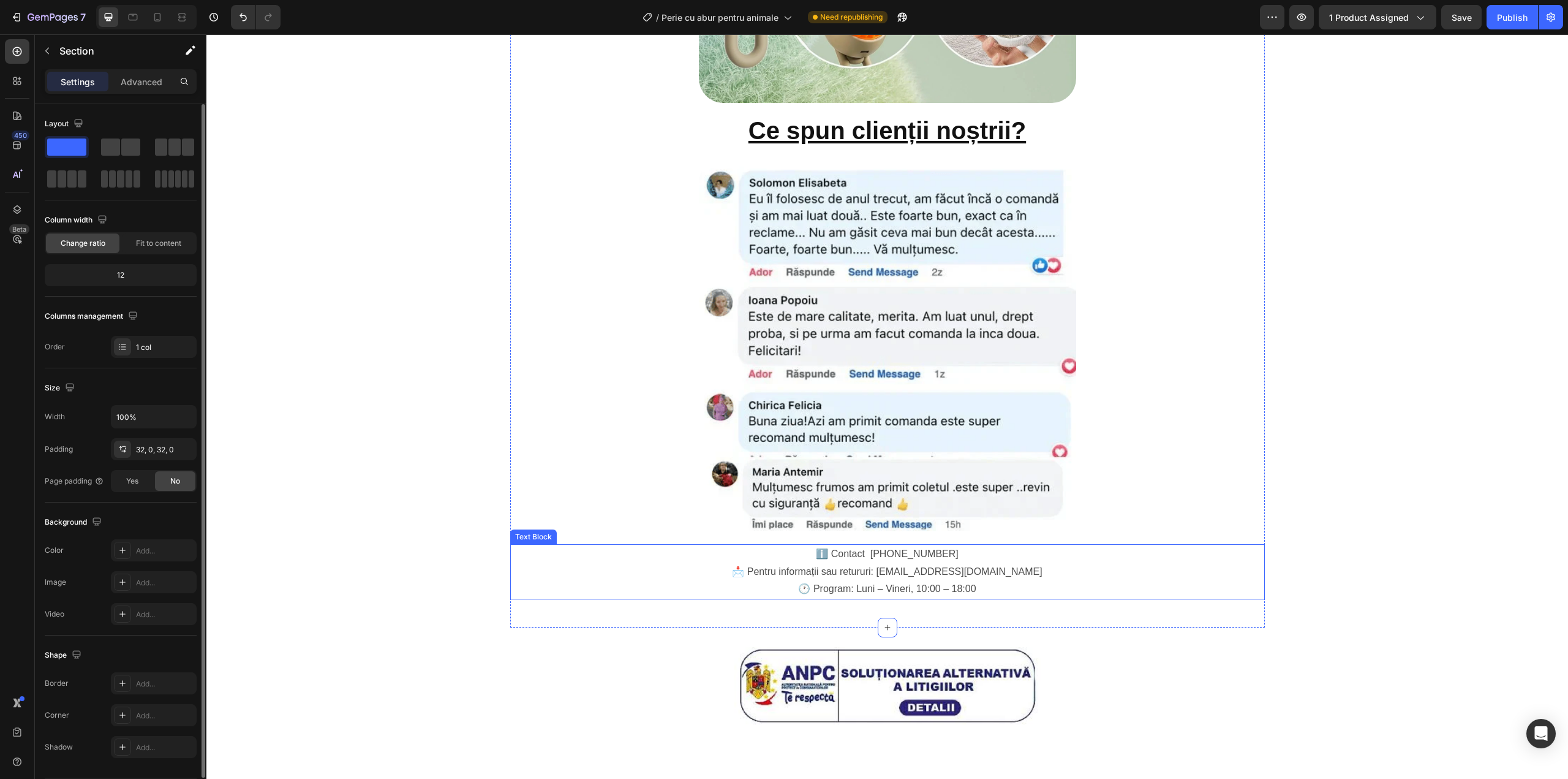
click at [826, 545] on p "ℹ️ Contact [PHONE_NUMBER]" at bounding box center [888, 554] width 752 height 18
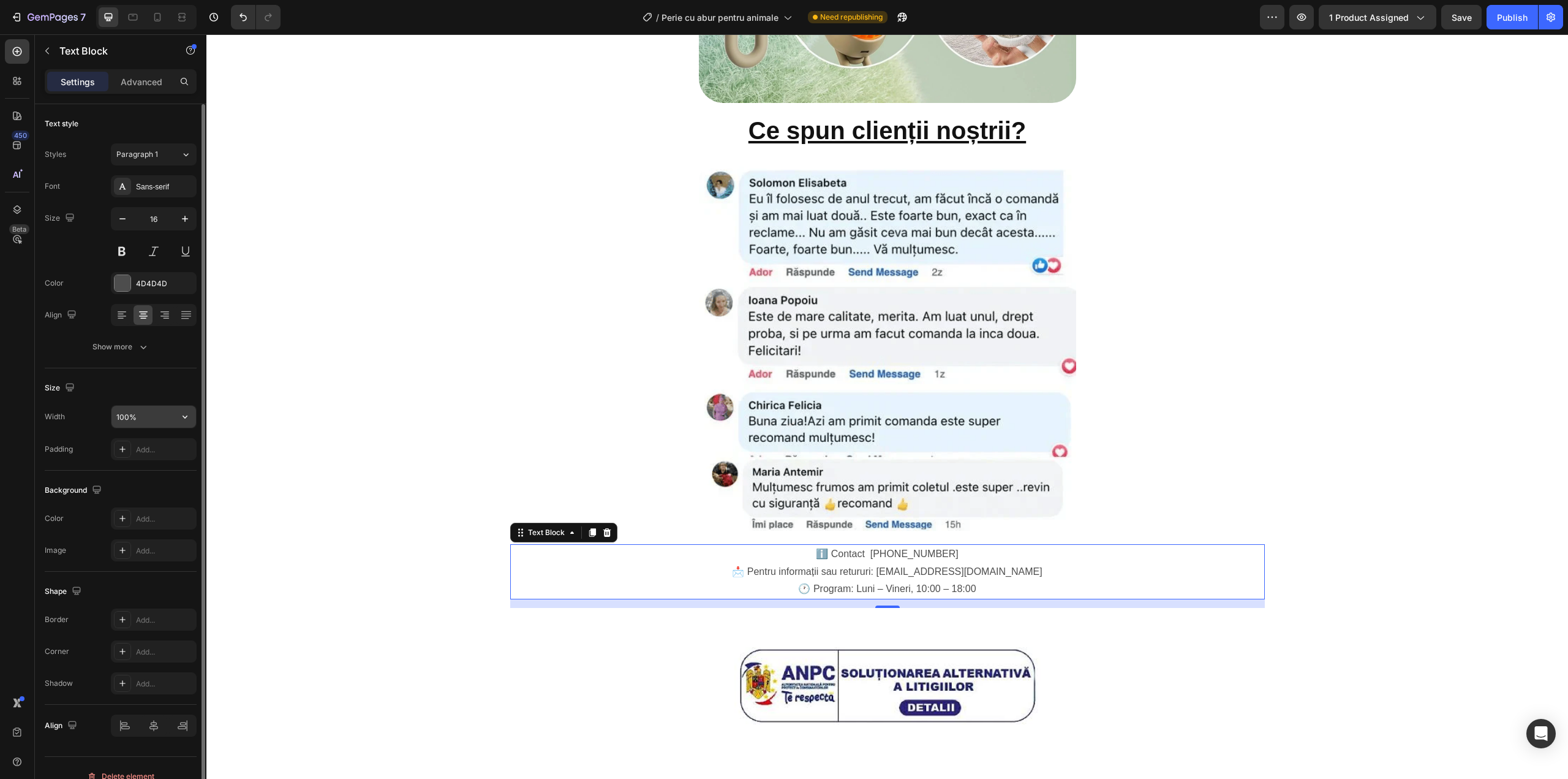
click at [127, 417] on input "100%" at bounding box center [153, 416] width 85 height 22
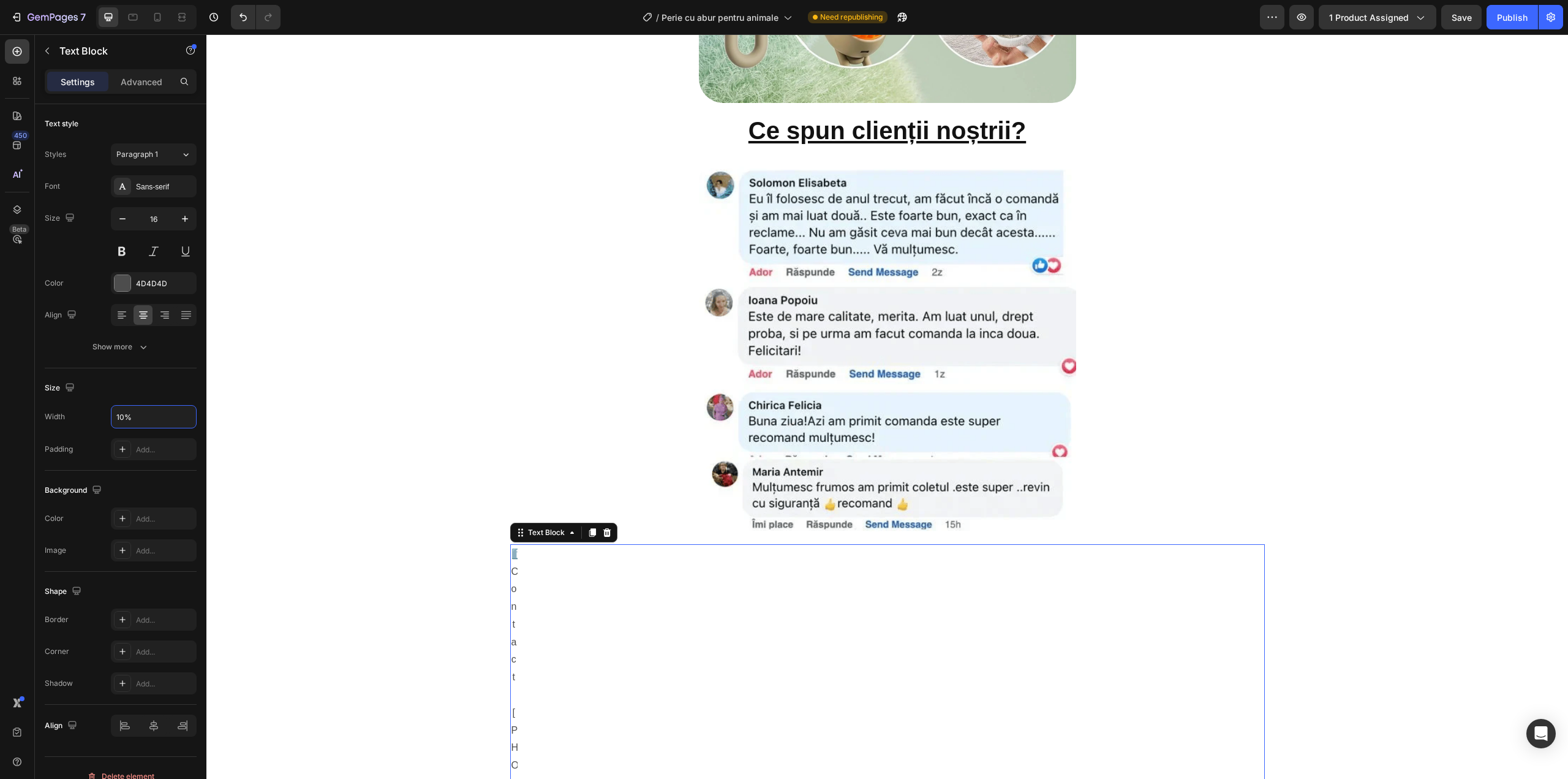
type input "100%"
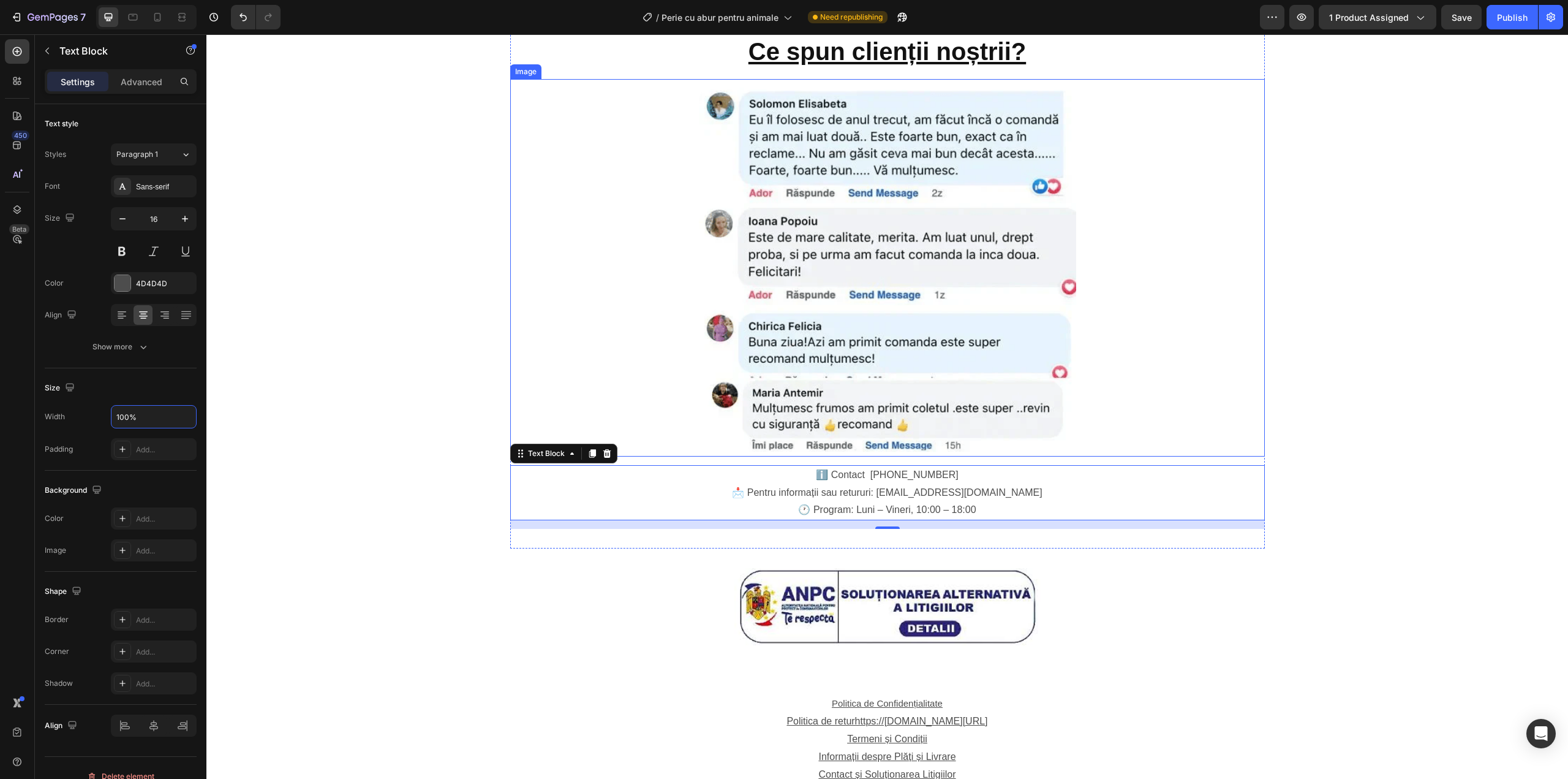
scroll to position [2479, 0]
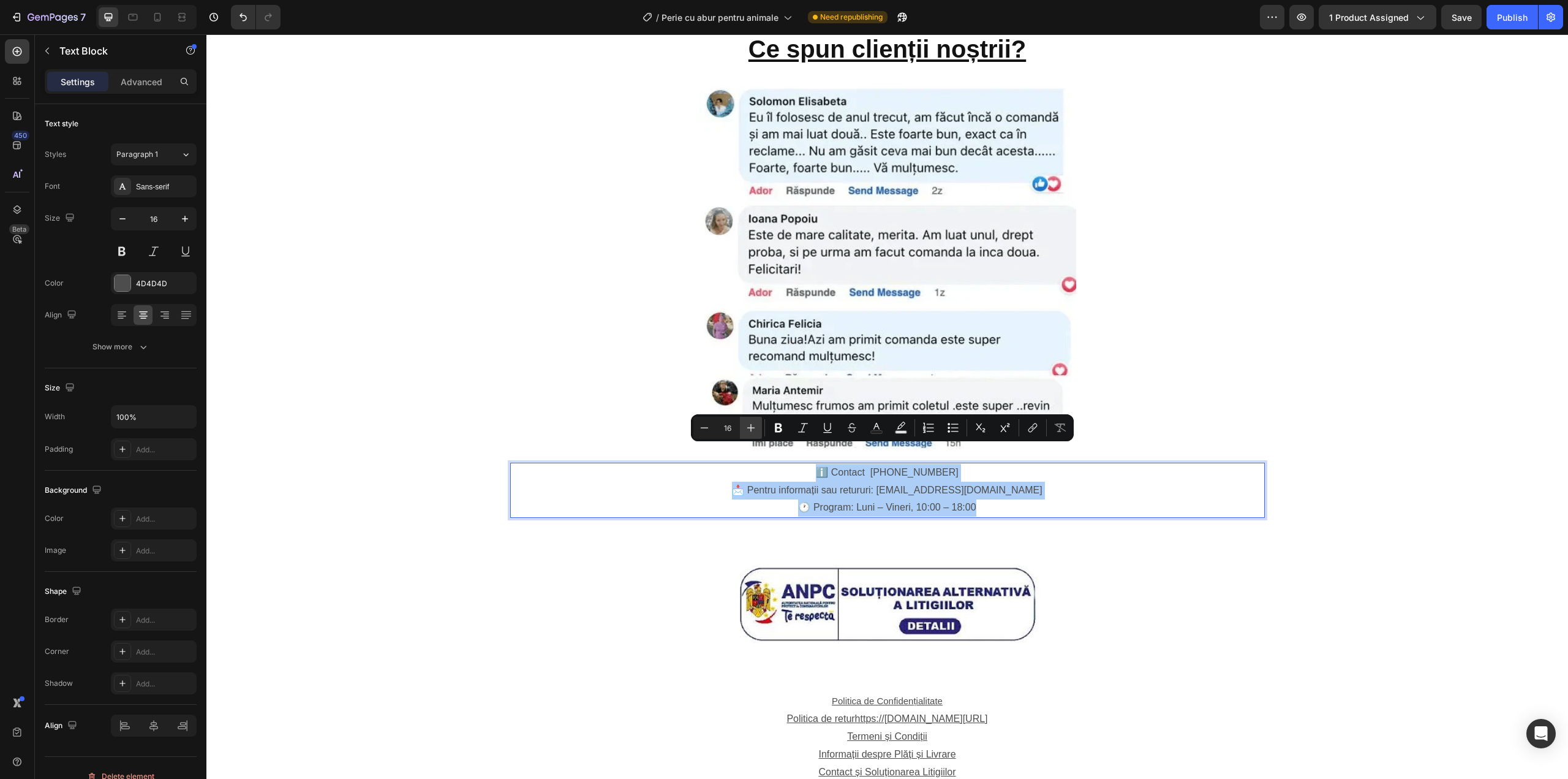
click at [749, 436] on button "Plus" at bounding box center [750, 428] width 22 height 22
click at [750, 432] on icon "Editor contextual toolbar" at bounding box center [750, 428] width 12 height 12
type input "18"
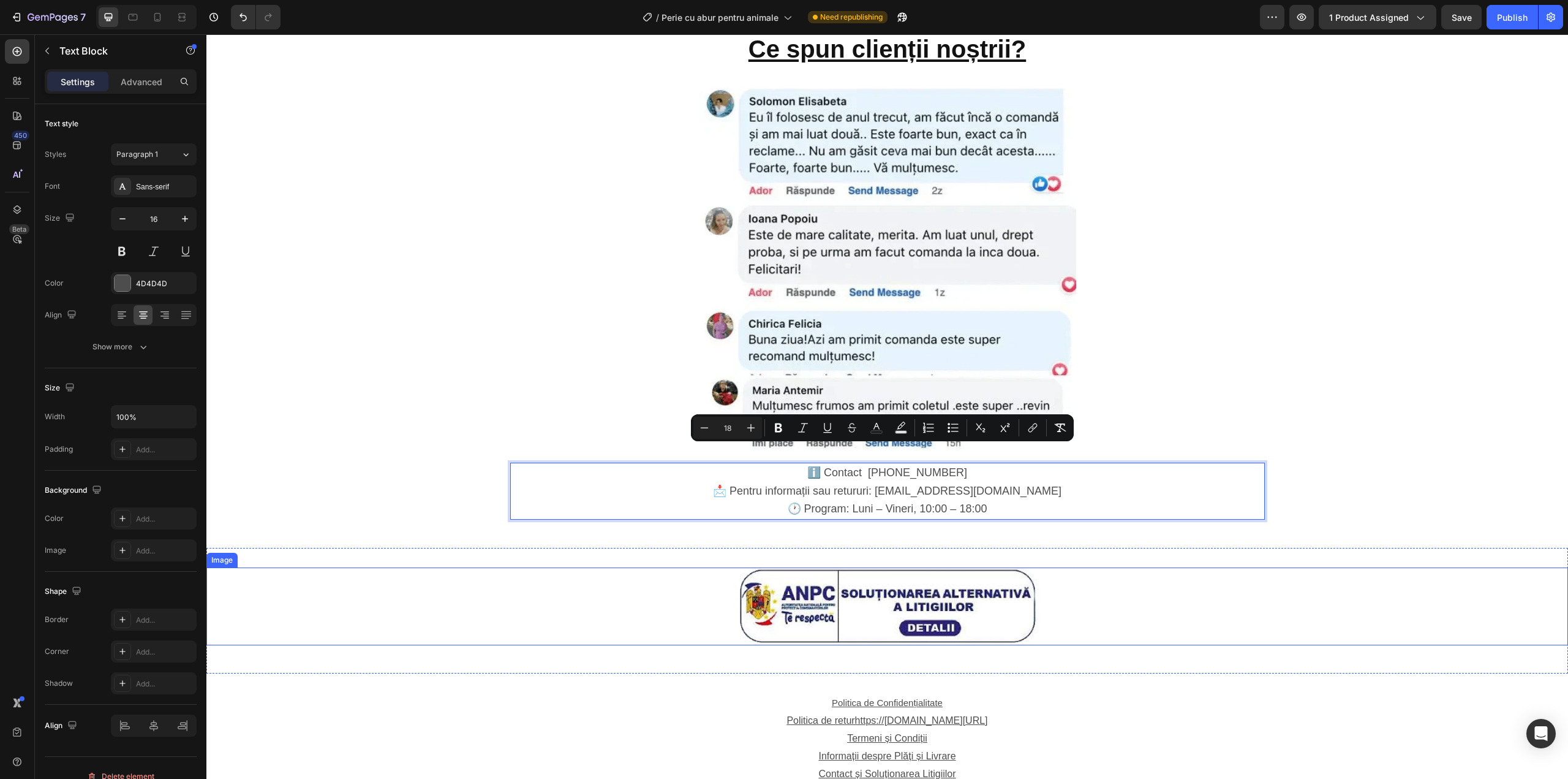
click at [869, 584] on img at bounding box center [887, 606] width 306 height 78
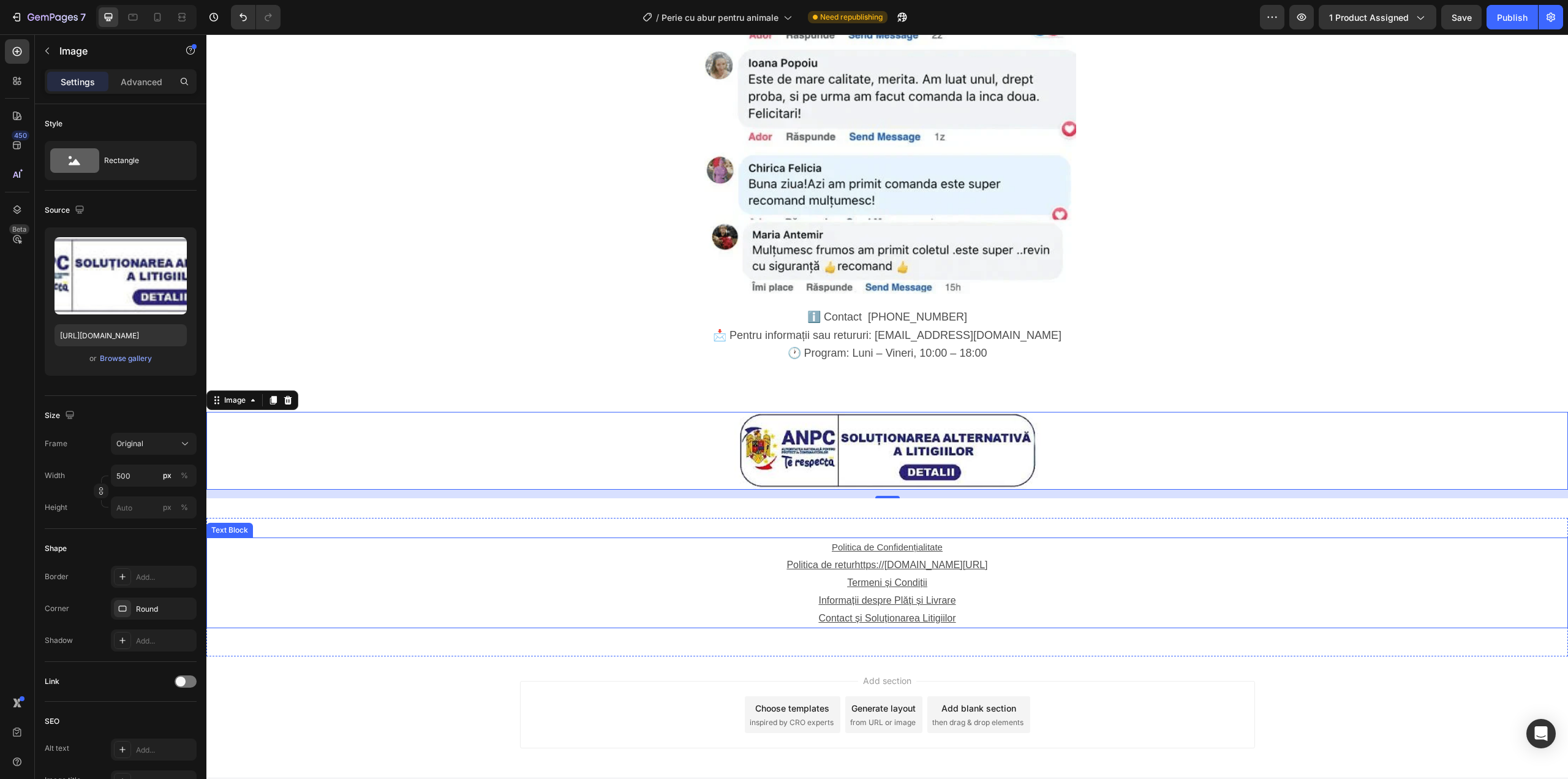
scroll to position [2639, 0]
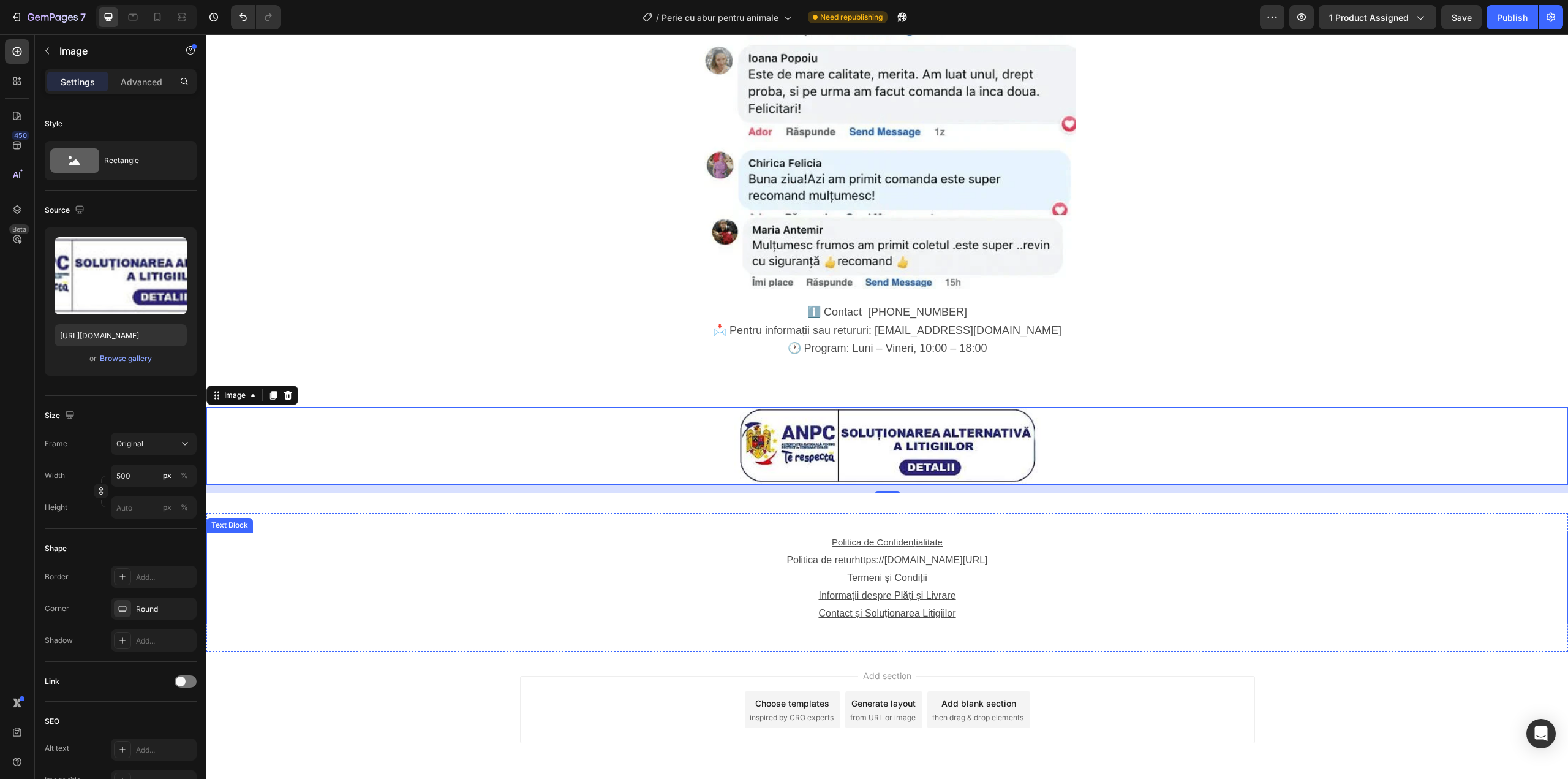
click at [905, 590] on u "Informații despre Plăți și Livrare" at bounding box center [887, 595] width 137 height 10
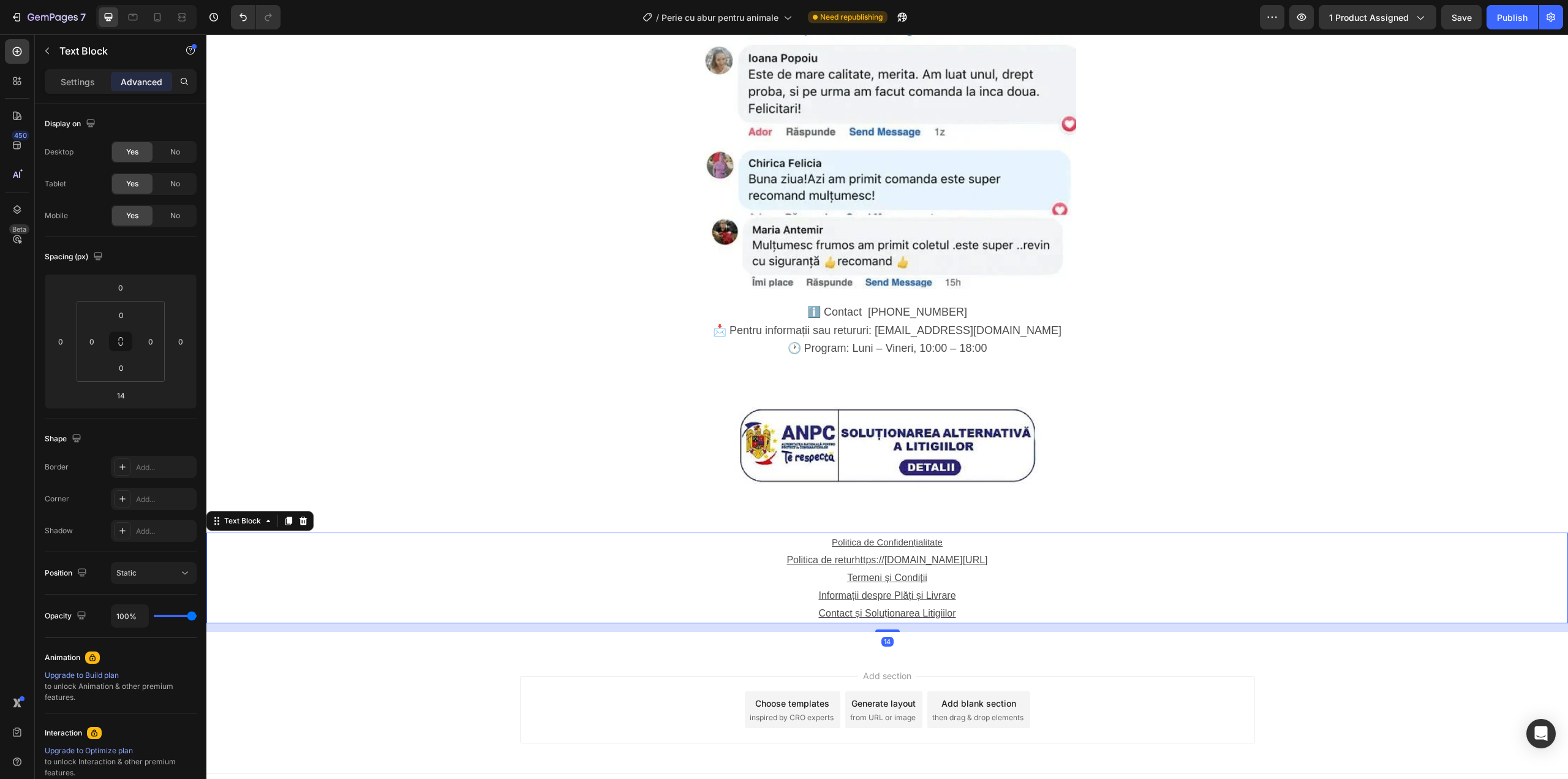
click at [905, 590] on u "Informații despre Plăți și Livrare" at bounding box center [887, 595] width 137 height 10
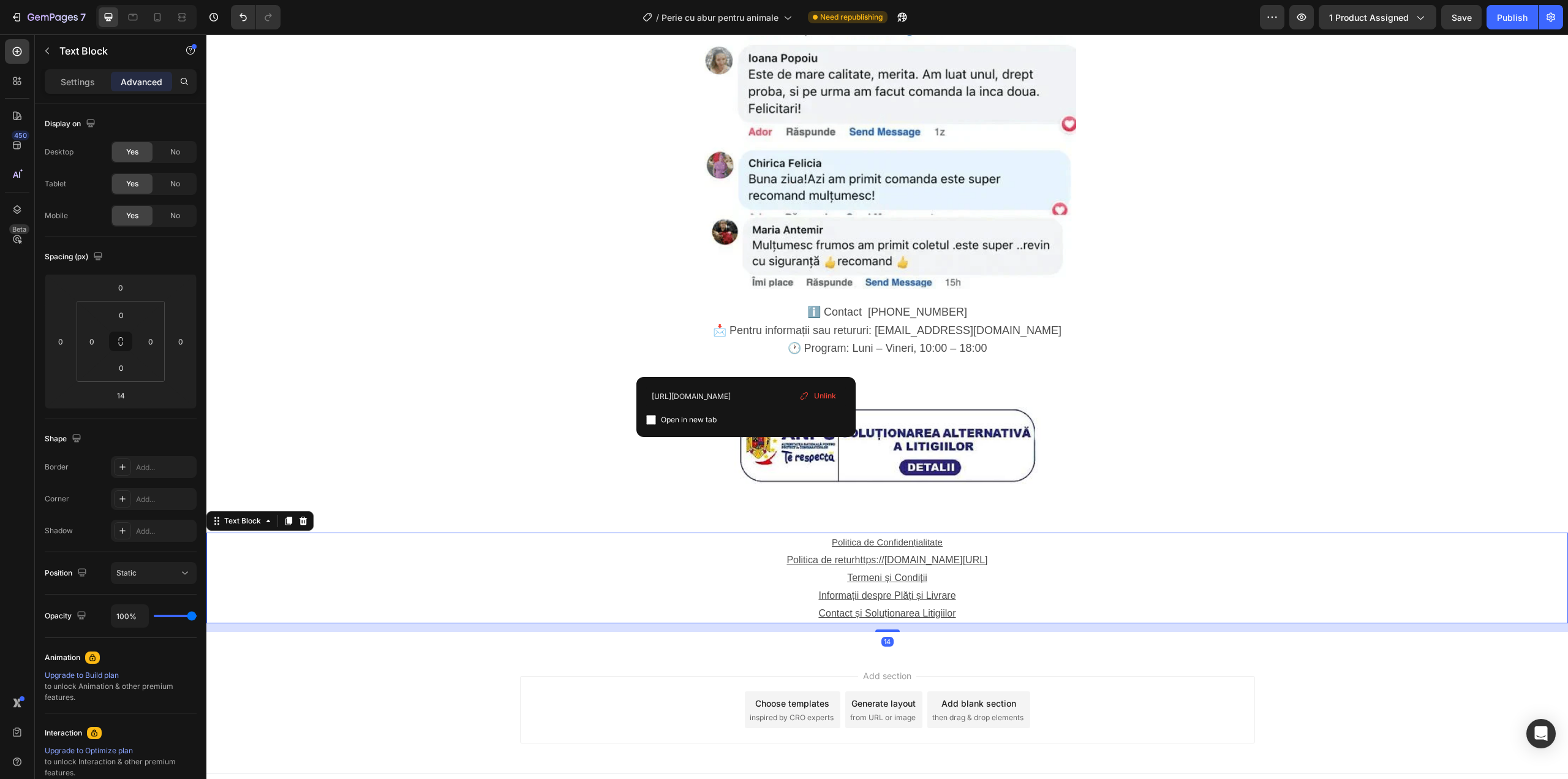
click at [905, 590] on u "Informații despre Plăți și Livrare" at bounding box center [887, 595] width 137 height 10
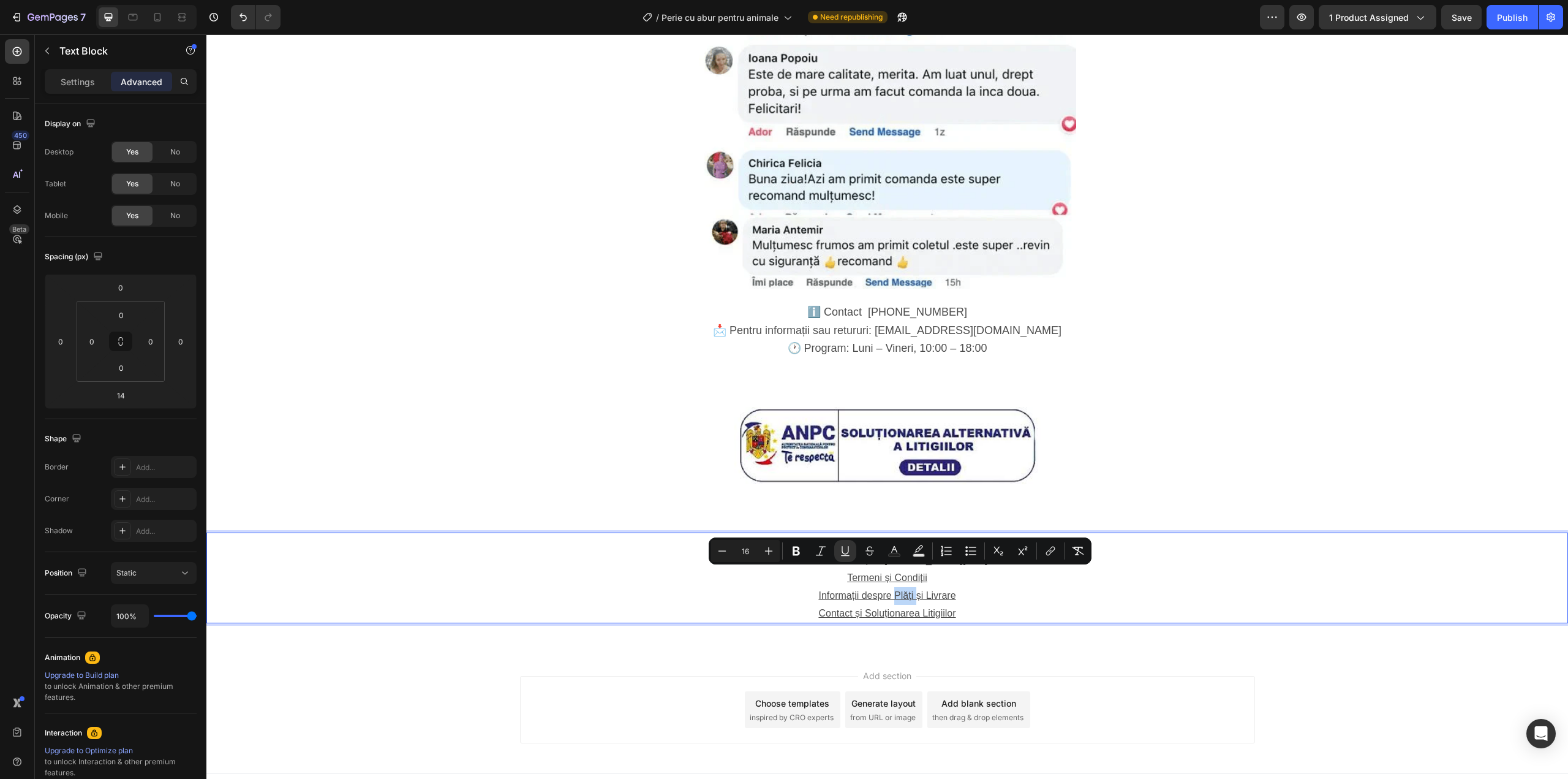
type input "15"
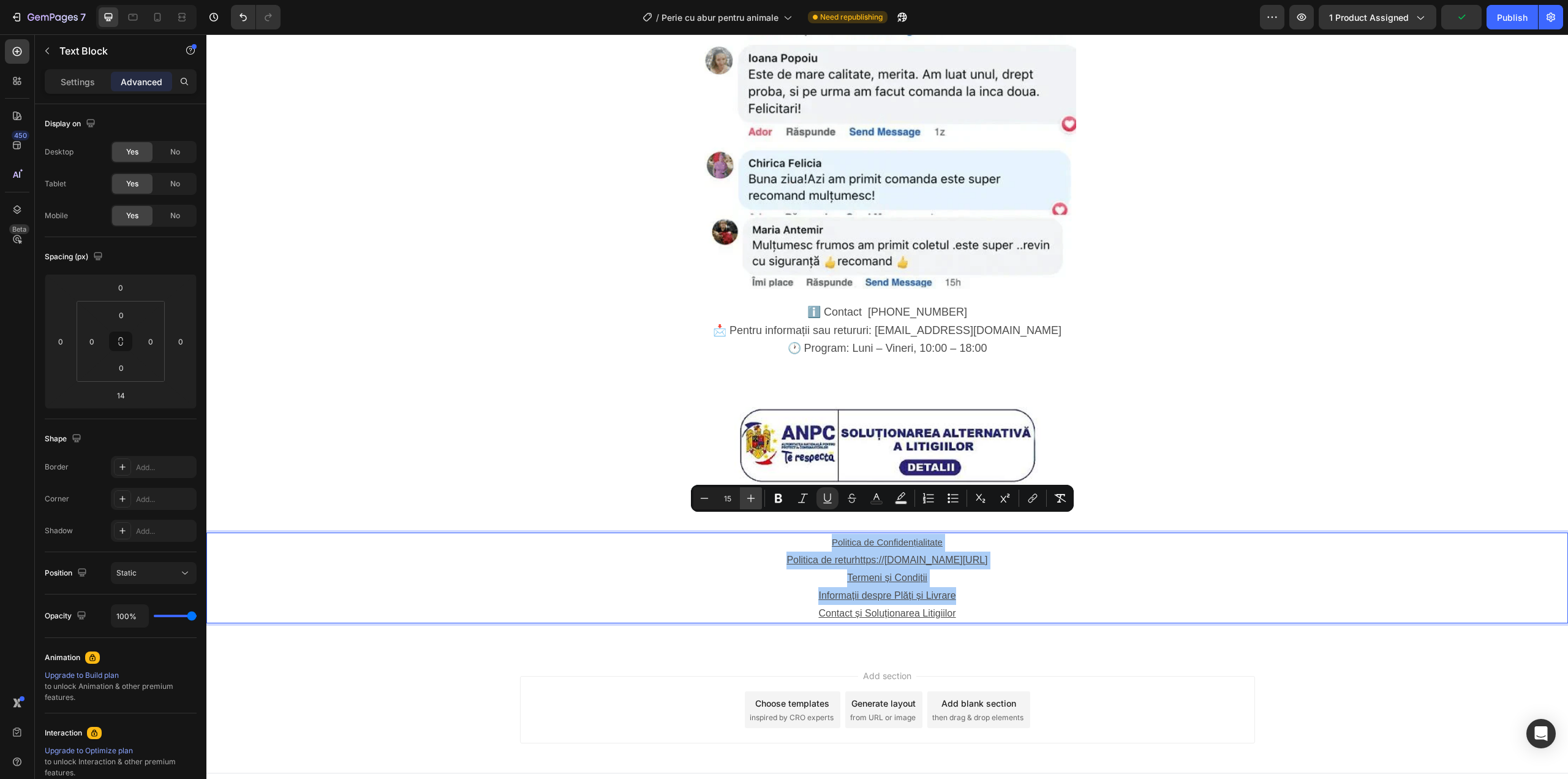
click at [749, 498] on icon "Editor contextual toolbar" at bounding box center [751, 498] width 8 height 8
type input "18"
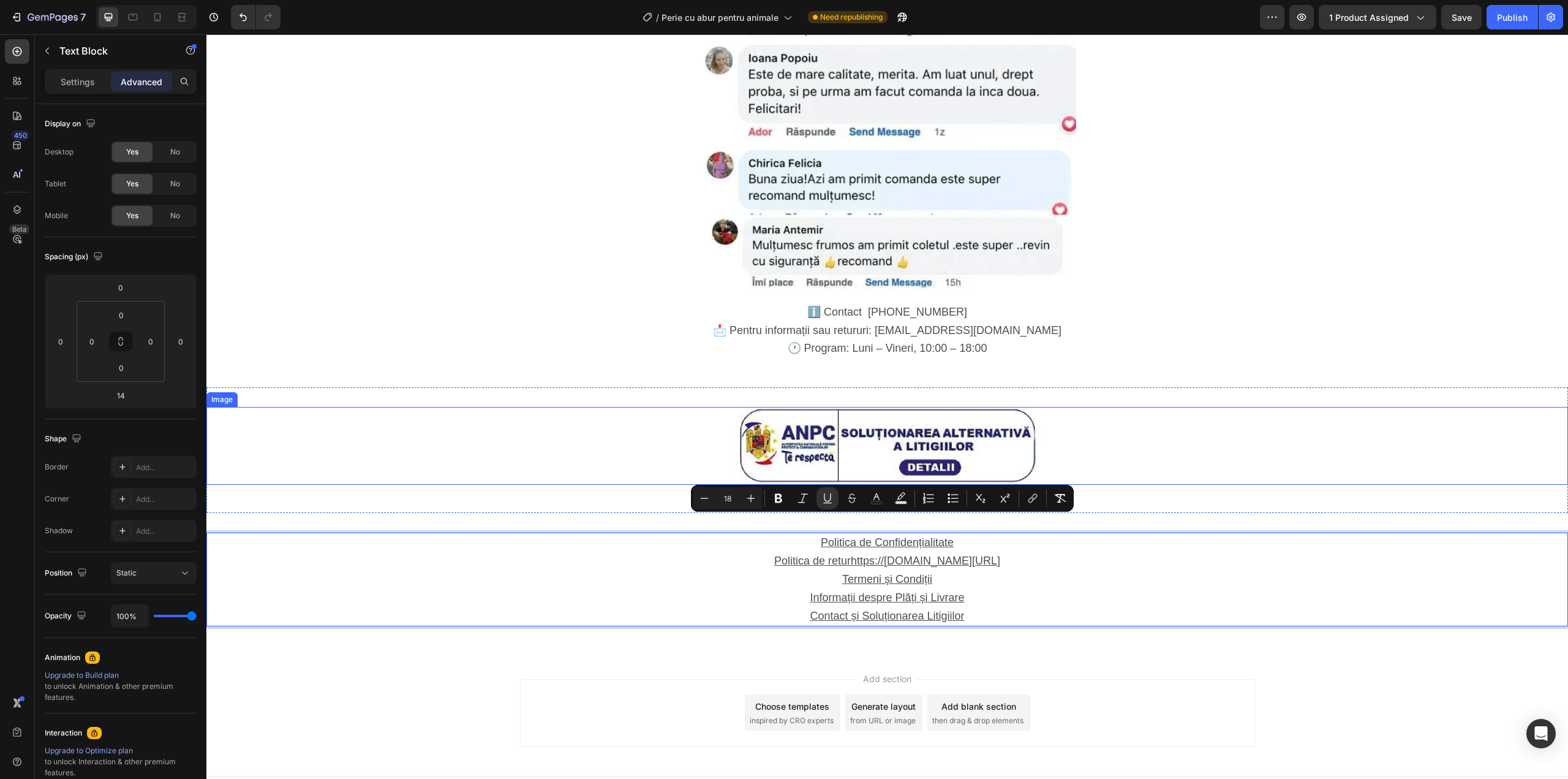
click at [1162, 437] on div at bounding box center [887, 446] width 1362 height 78
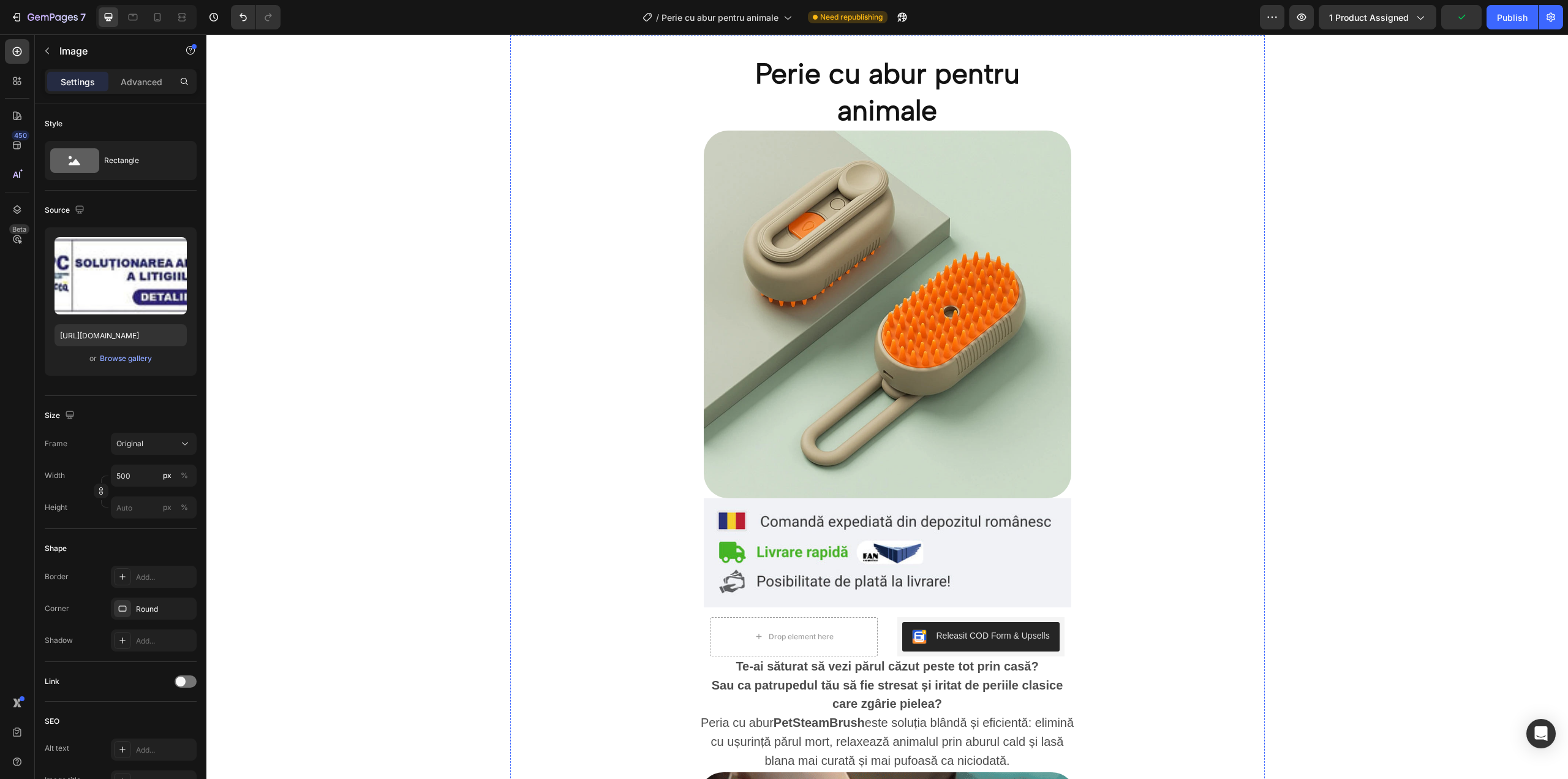
scroll to position [0, 0]
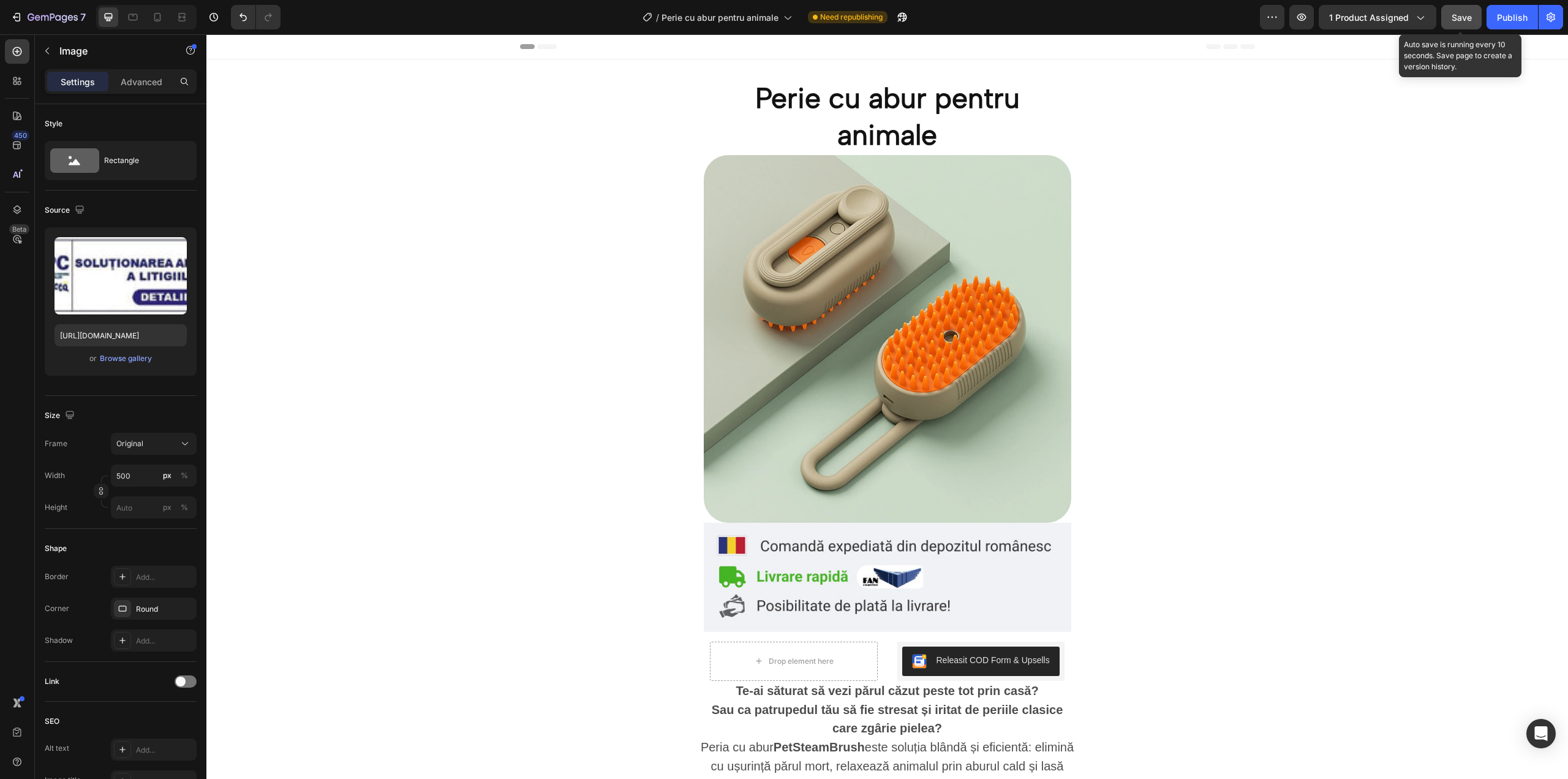
click at [1464, 18] on span "Save" at bounding box center [1462, 17] width 20 height 10
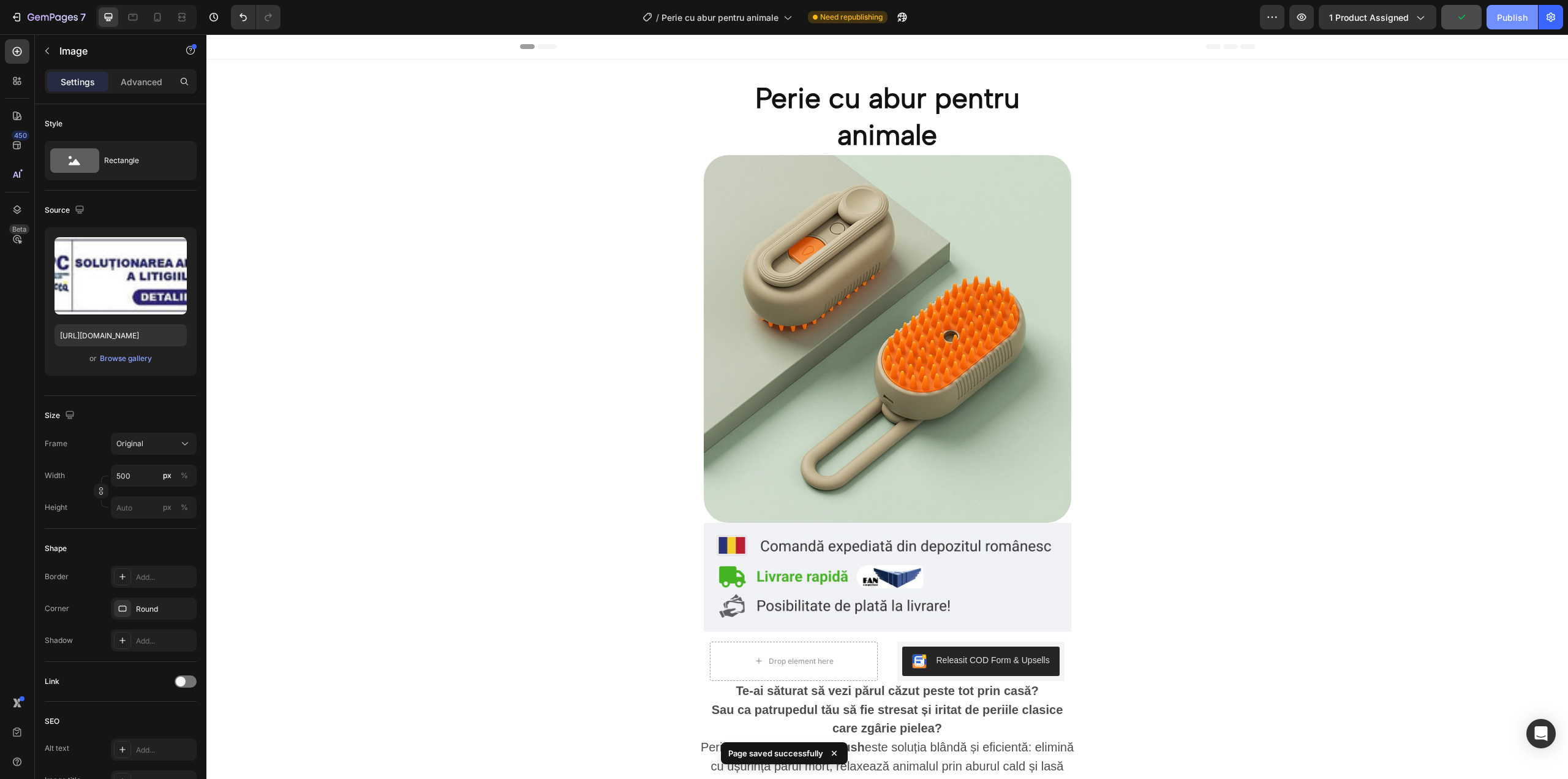
click at [1520, 18] on div "Publish" at bounding box center [1512, 18] width 30 height 13
click at [134, 21] on icon at bounding box center [133, 17] width 12 height 12
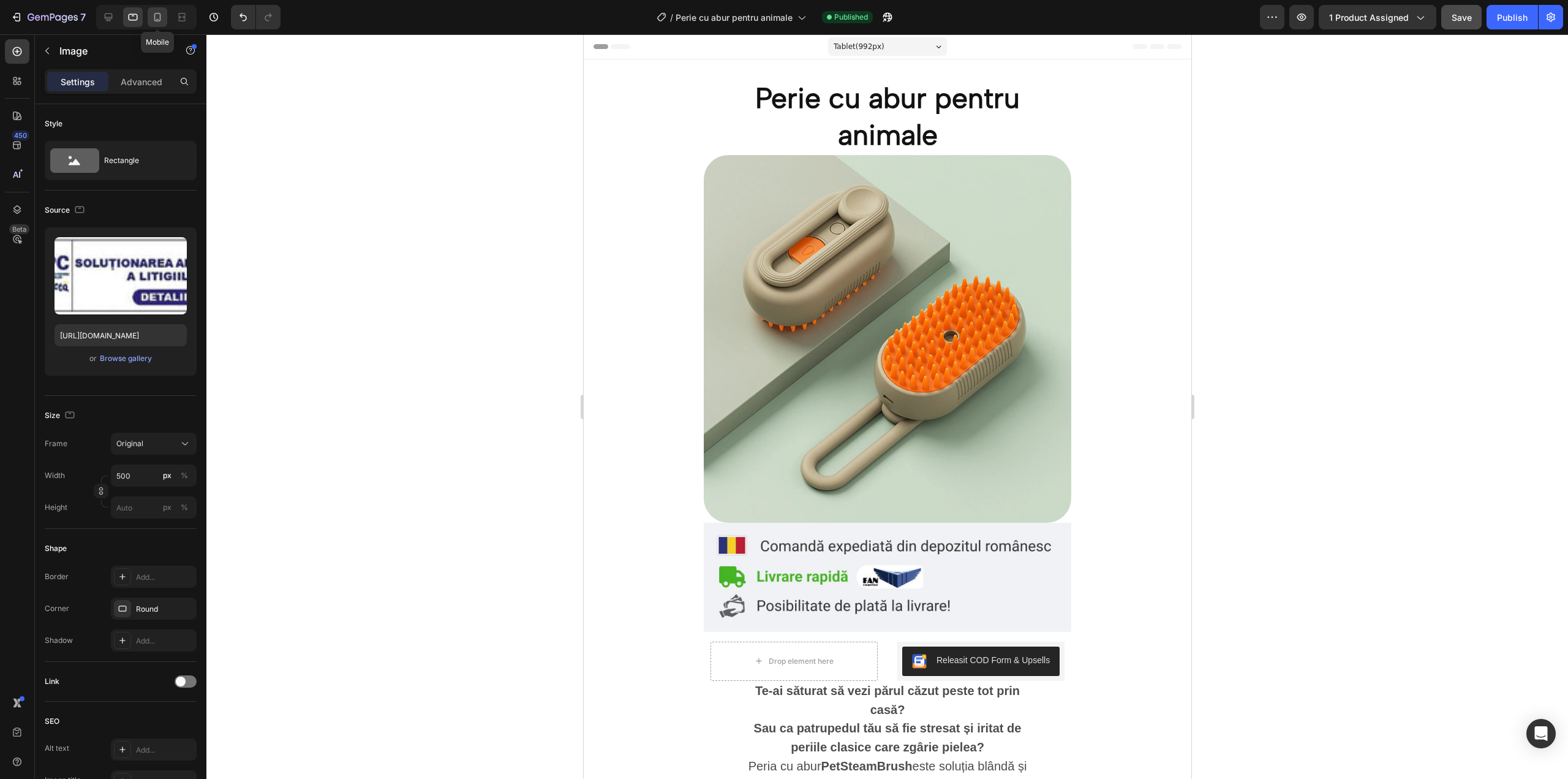
click at [164, 22] on div at bounding box center [157, 17] width 20 height 20
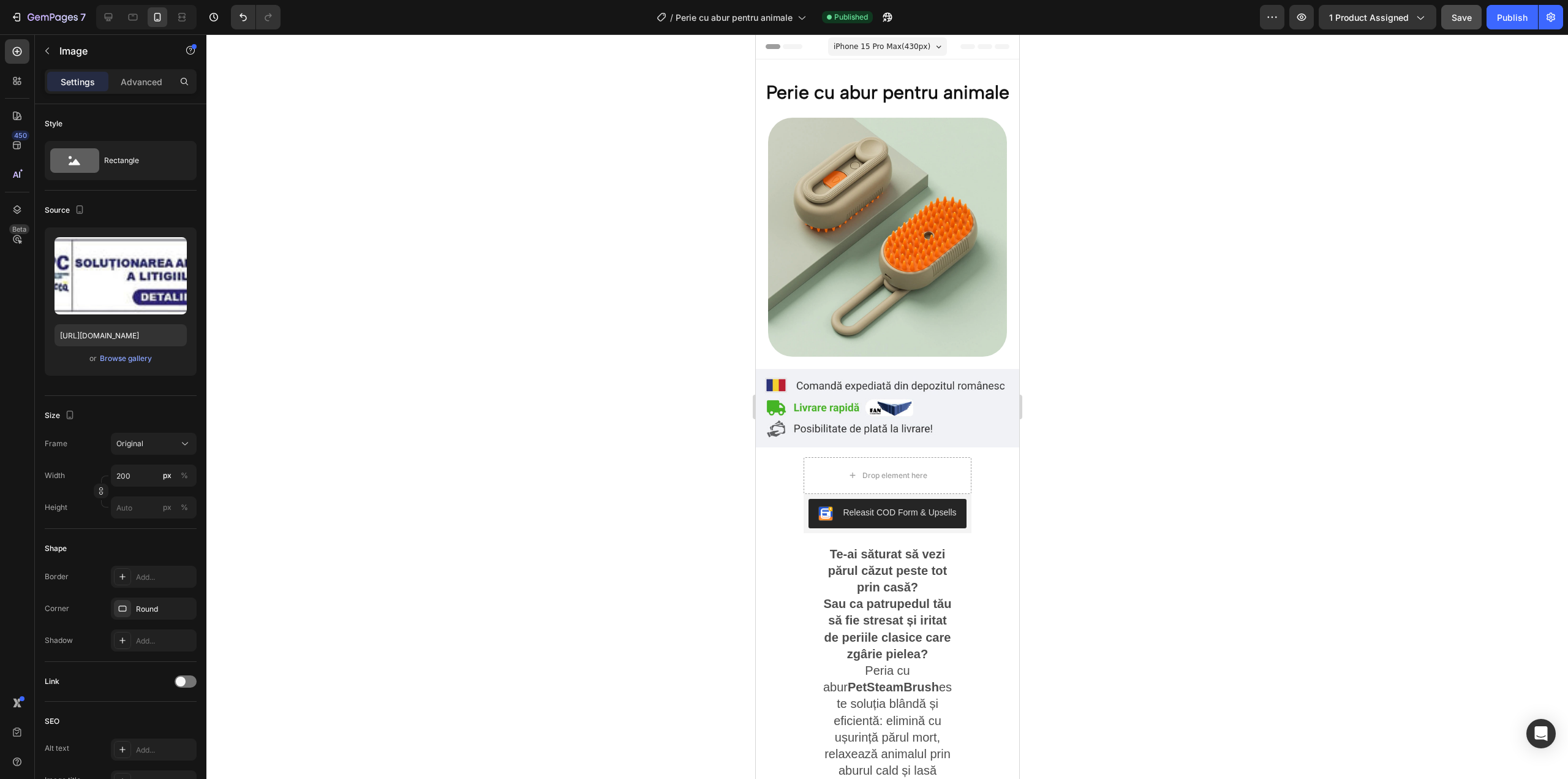
click at [194, 17] on div at bounding box center [146, 17] width 101 height 25
click at [184, 17] on icon at bounding box center [184, 16] width 4 height 3
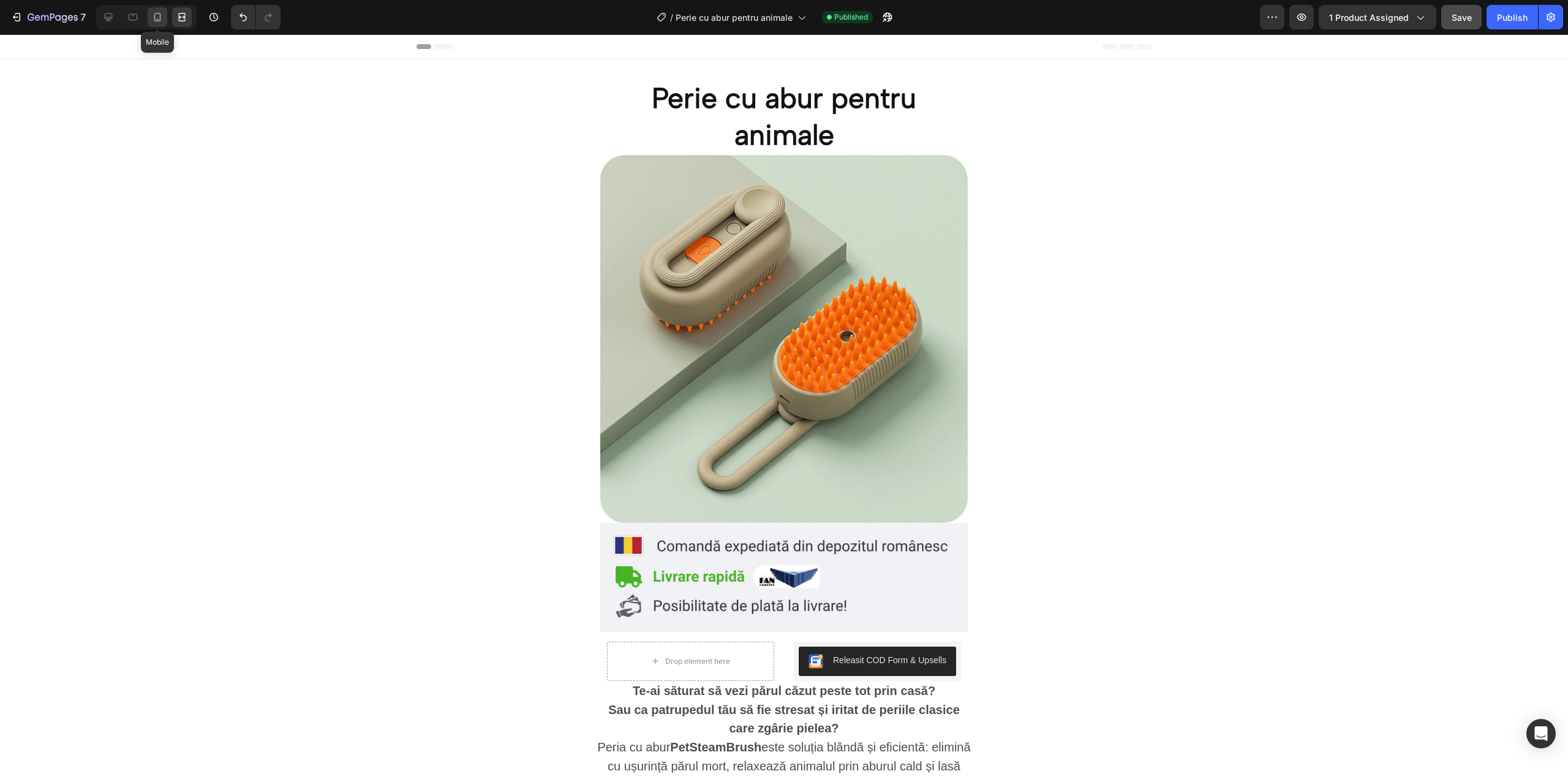
click at [155, 16] on icon at bounding box center [158, 17] width 7 height 9
type input "200"
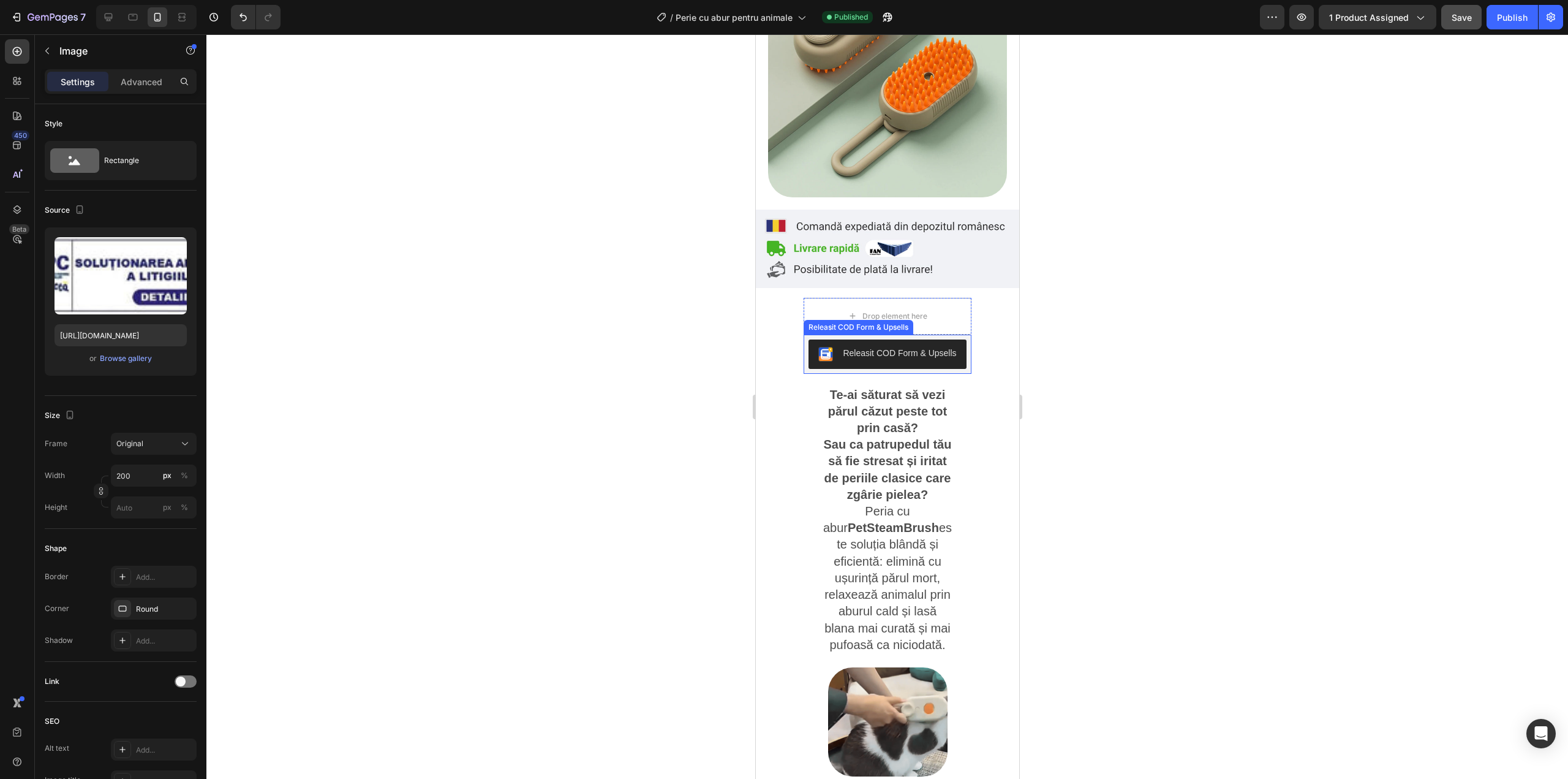
scroll to position [163, 0]
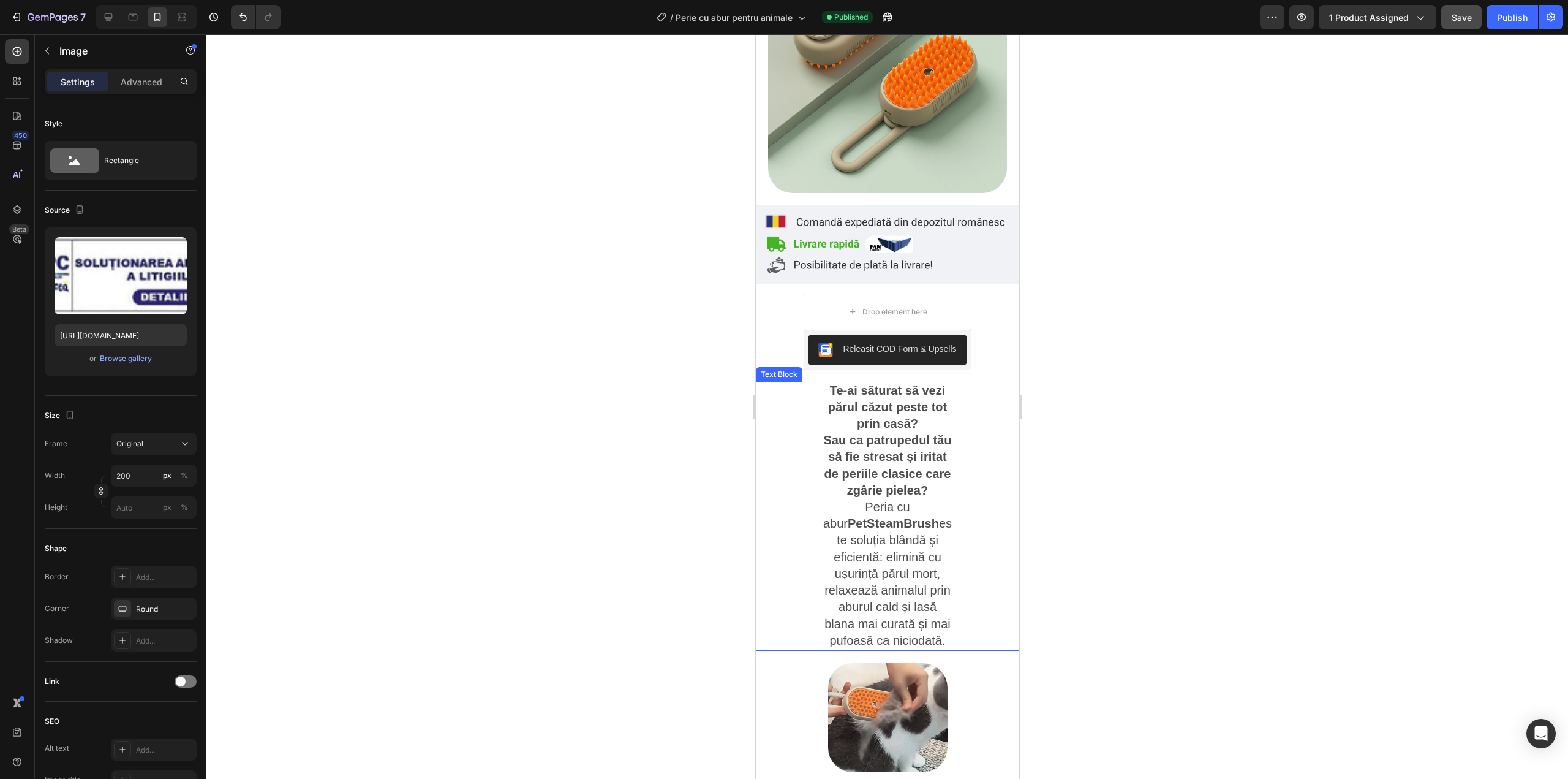
click at [935, 493] on p "Sau ca patrupedul tău să fie stresat și iritat de periile clasice care zgârie p…" at bounding box center [887, 466] width 129 height 66
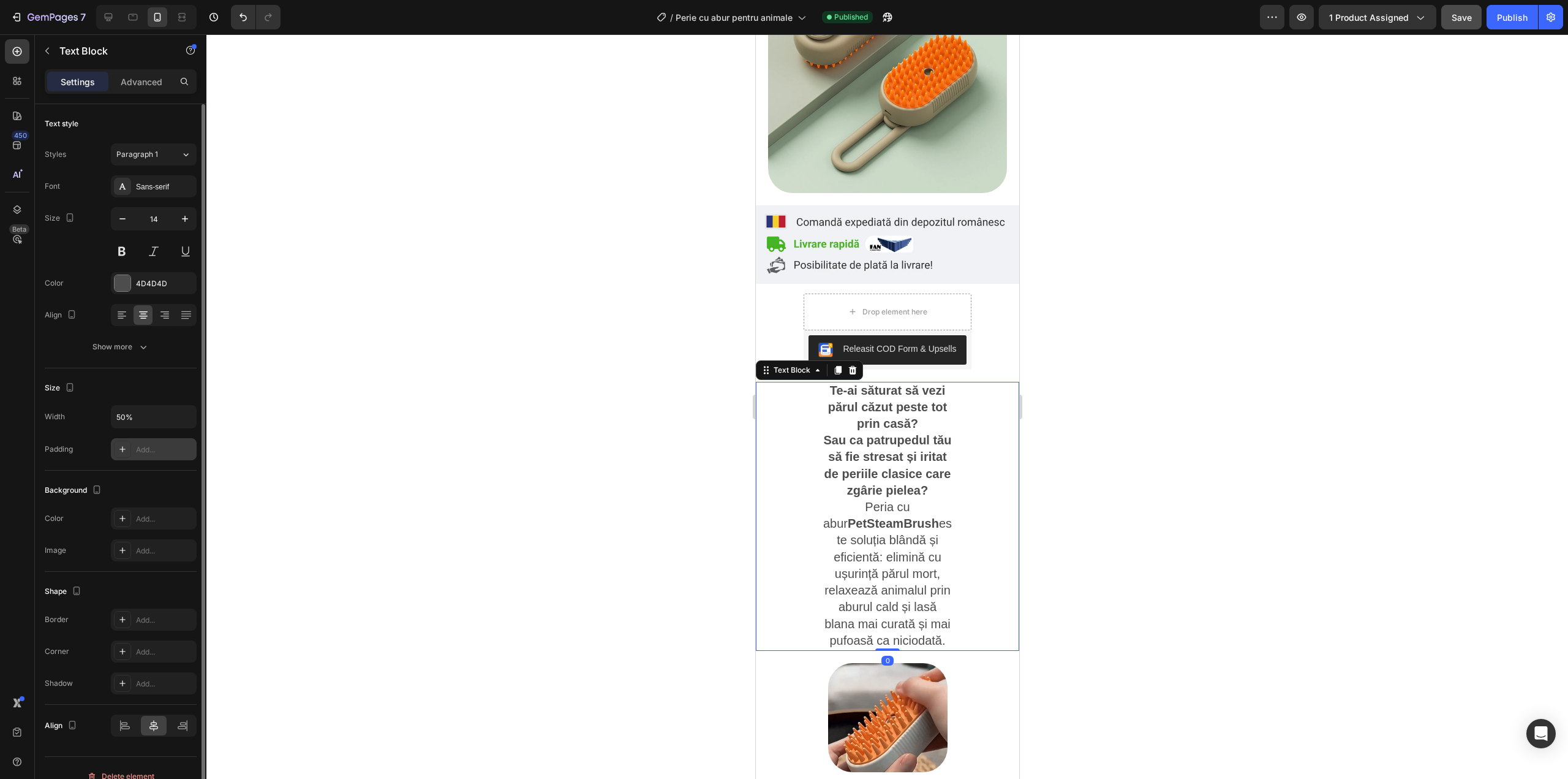
scroll to position [16, 0]
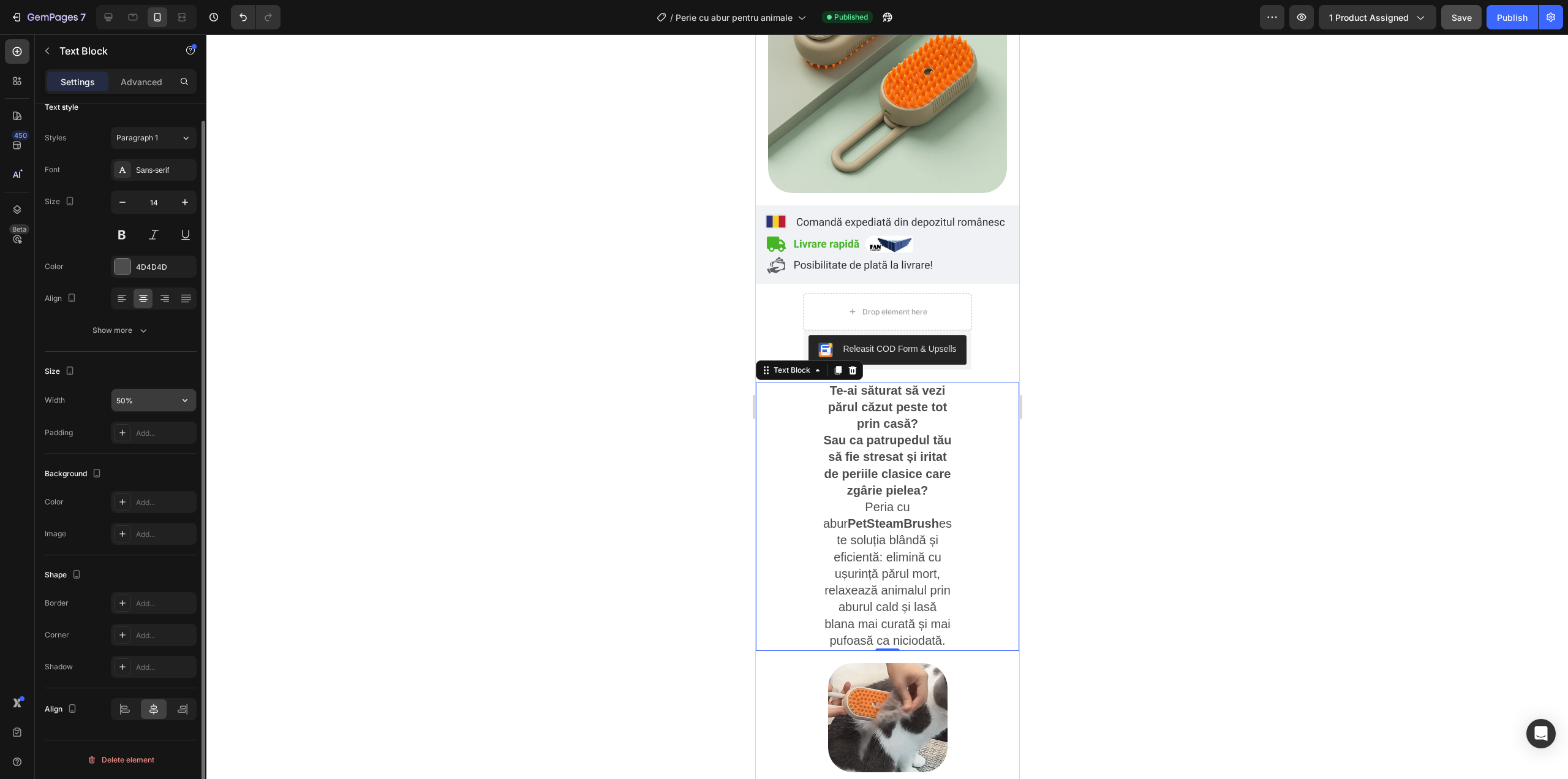
click at [149, 392] on input "50%" at bounding box center [153, 400] width 85 height 22
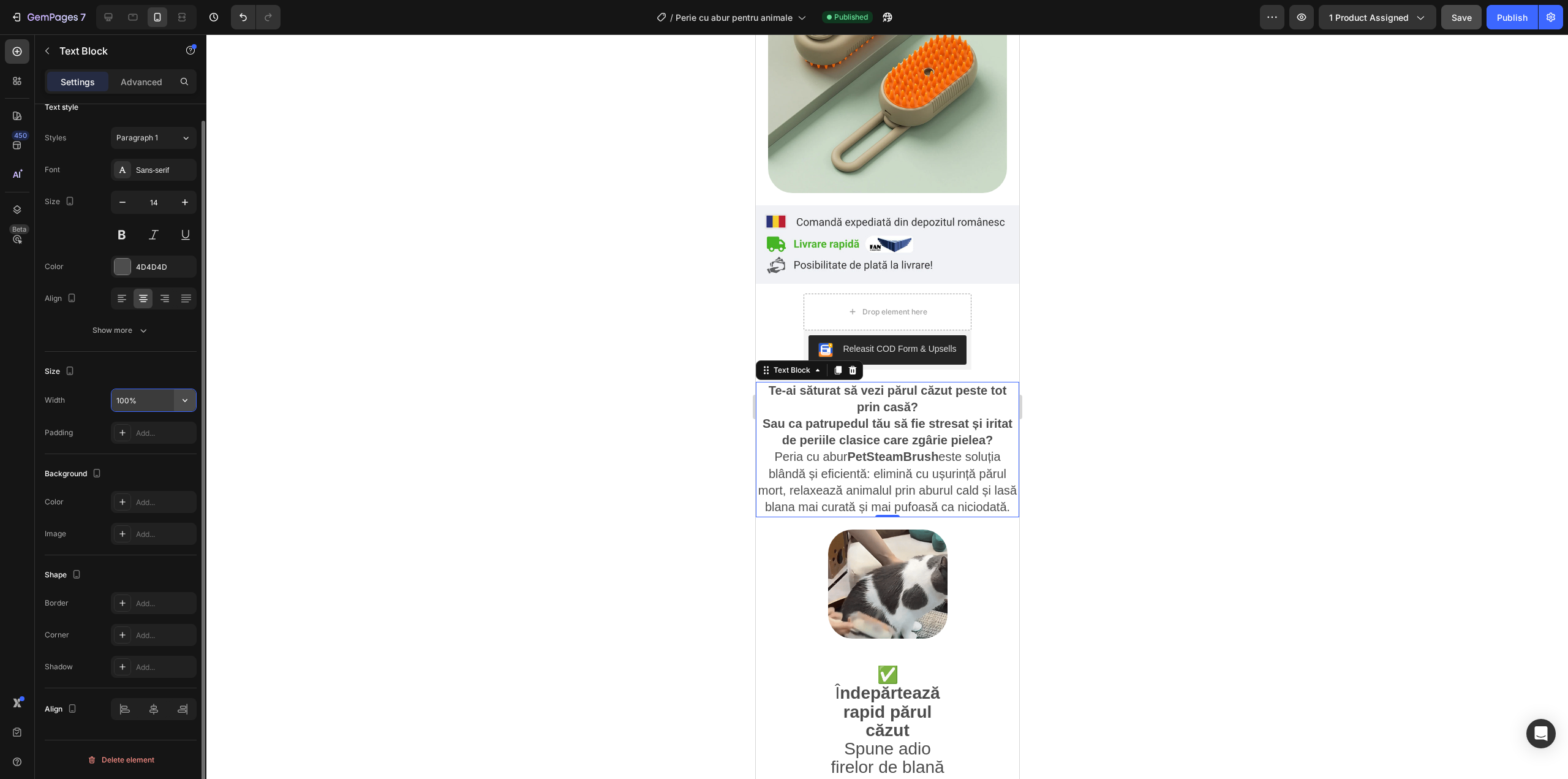
click at [187, 401] on icon "button" at bounding box center [184, 400] width 12 height 12
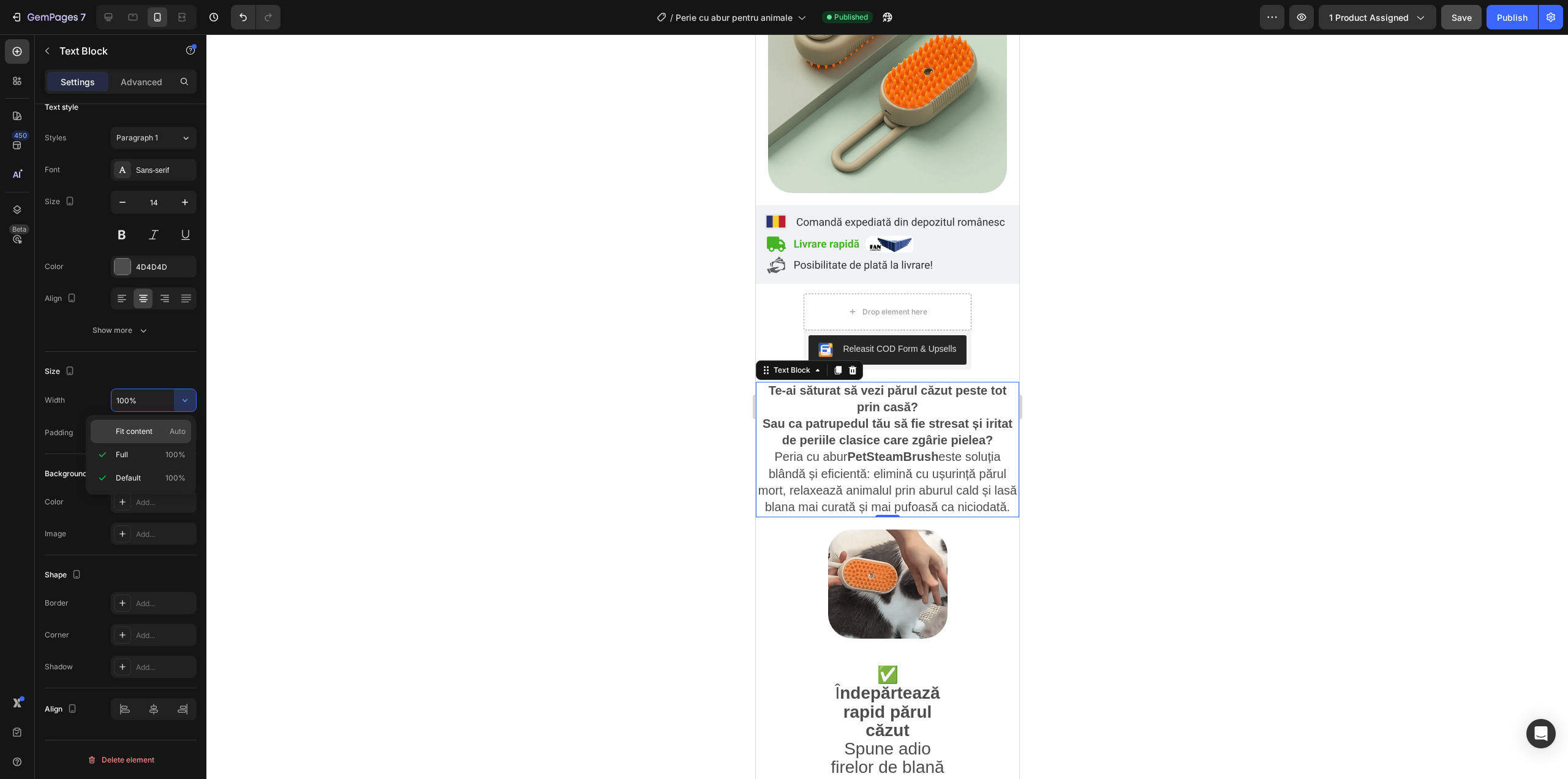
click at [141, 428] on span "Fit content" at bounding box center [134, 431] width 37 height 11
type input "Auto"
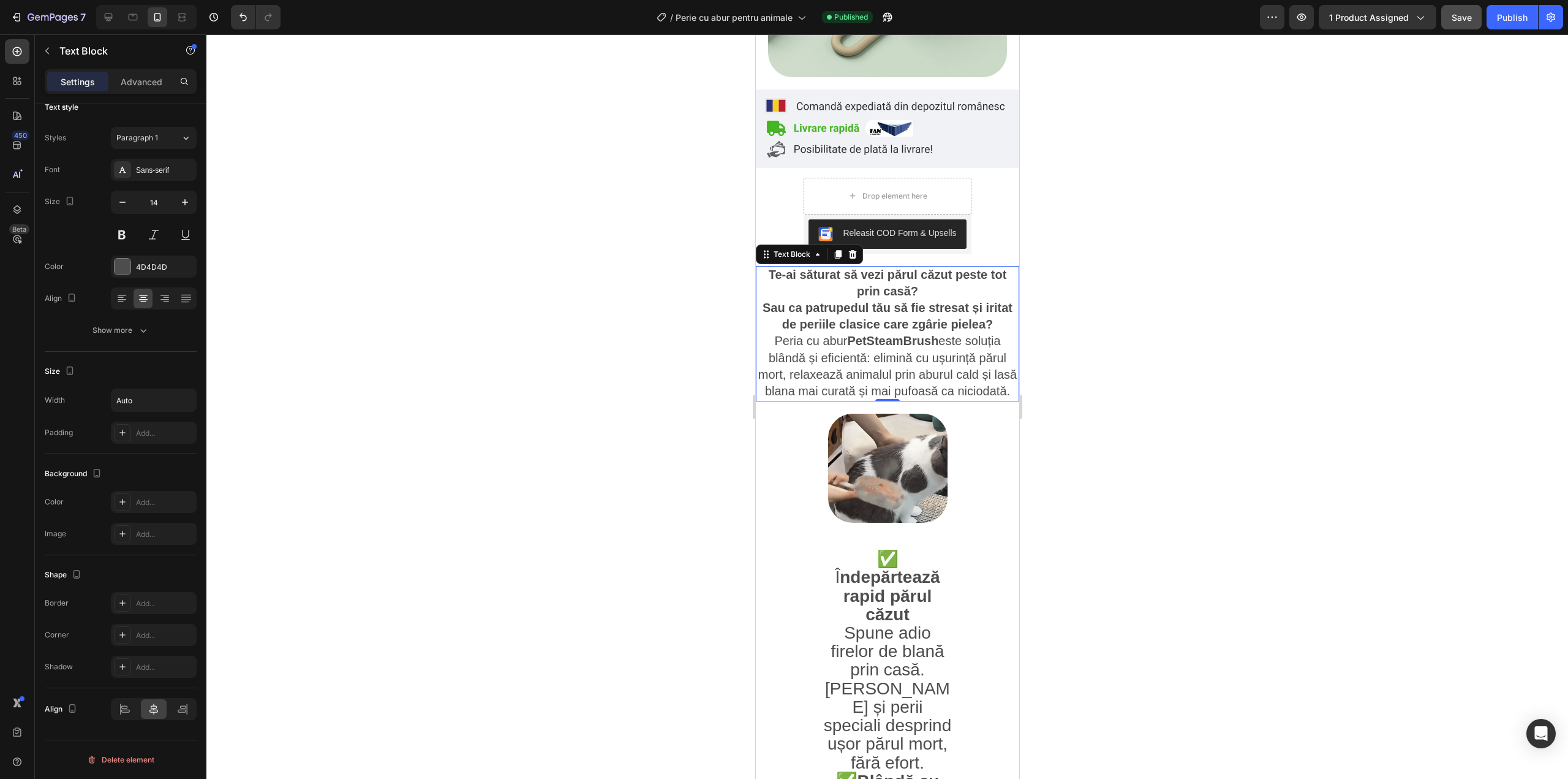
scroll to position [368, 0]
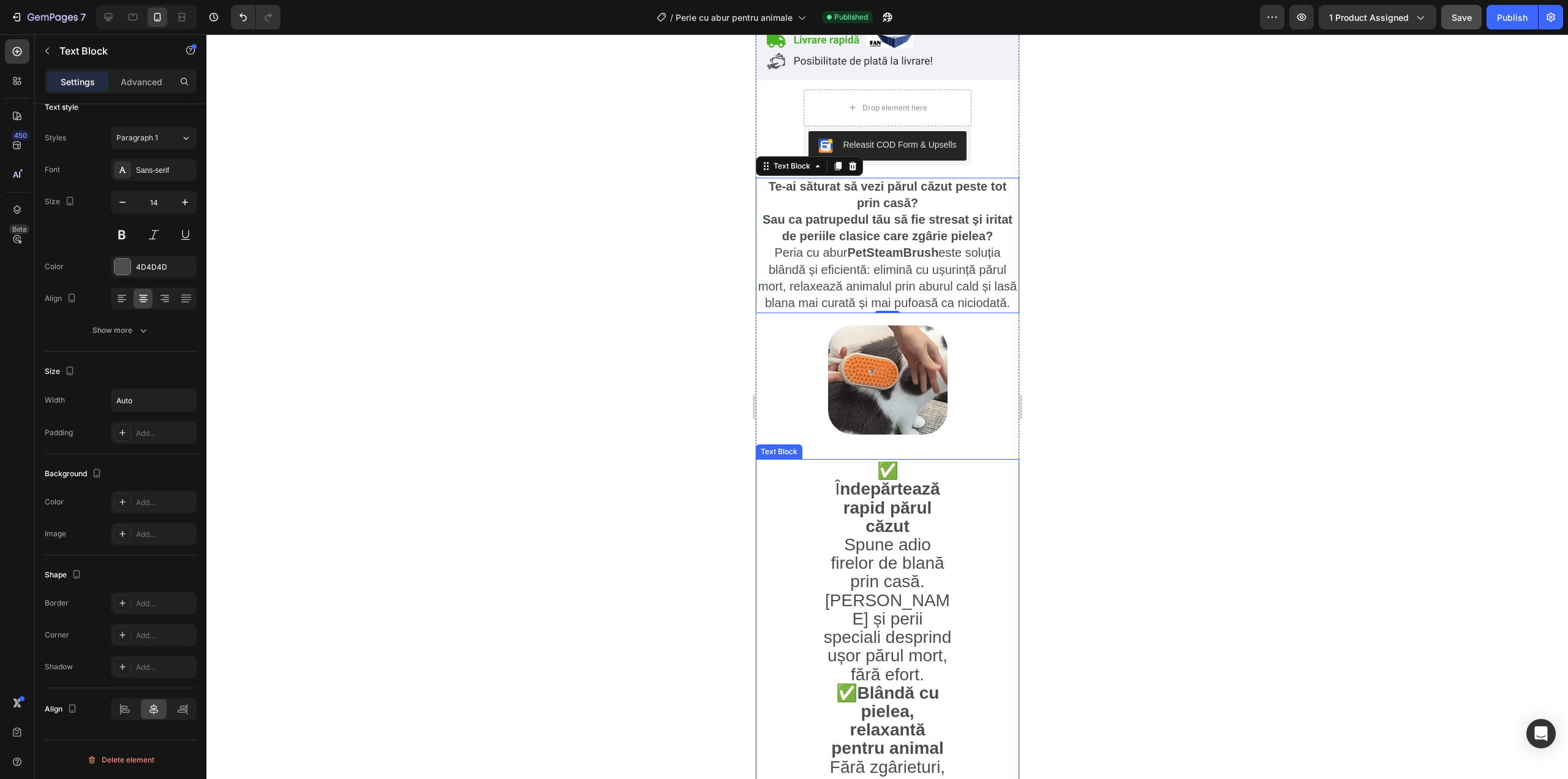
click at [884, 496] on strong "ndepărtează rapid părul căzut" at bounding box center [889, 506] width 100 height 56
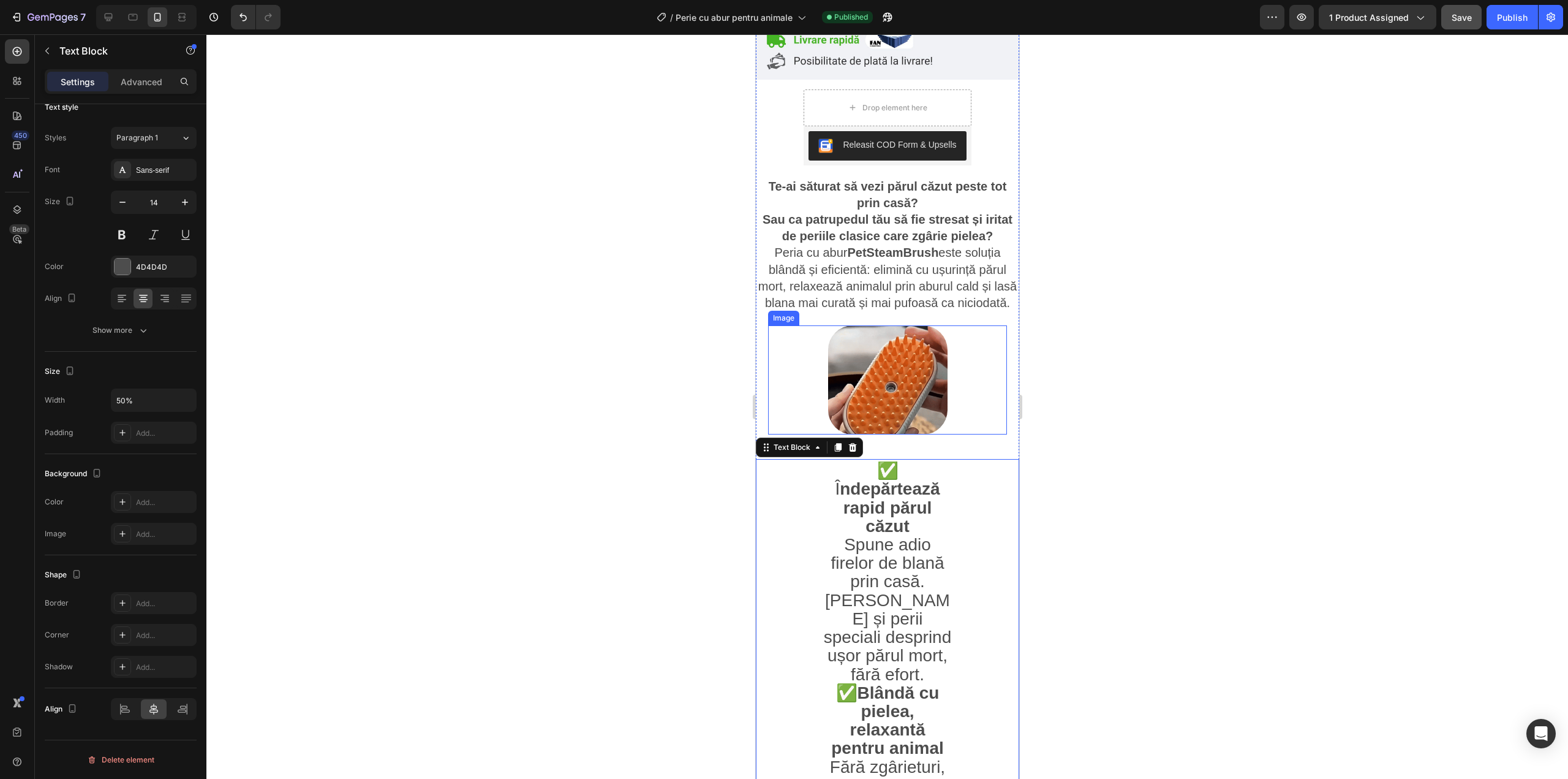
click at [890, 366] on img at bounding box center [887, 379] width 120 height 109
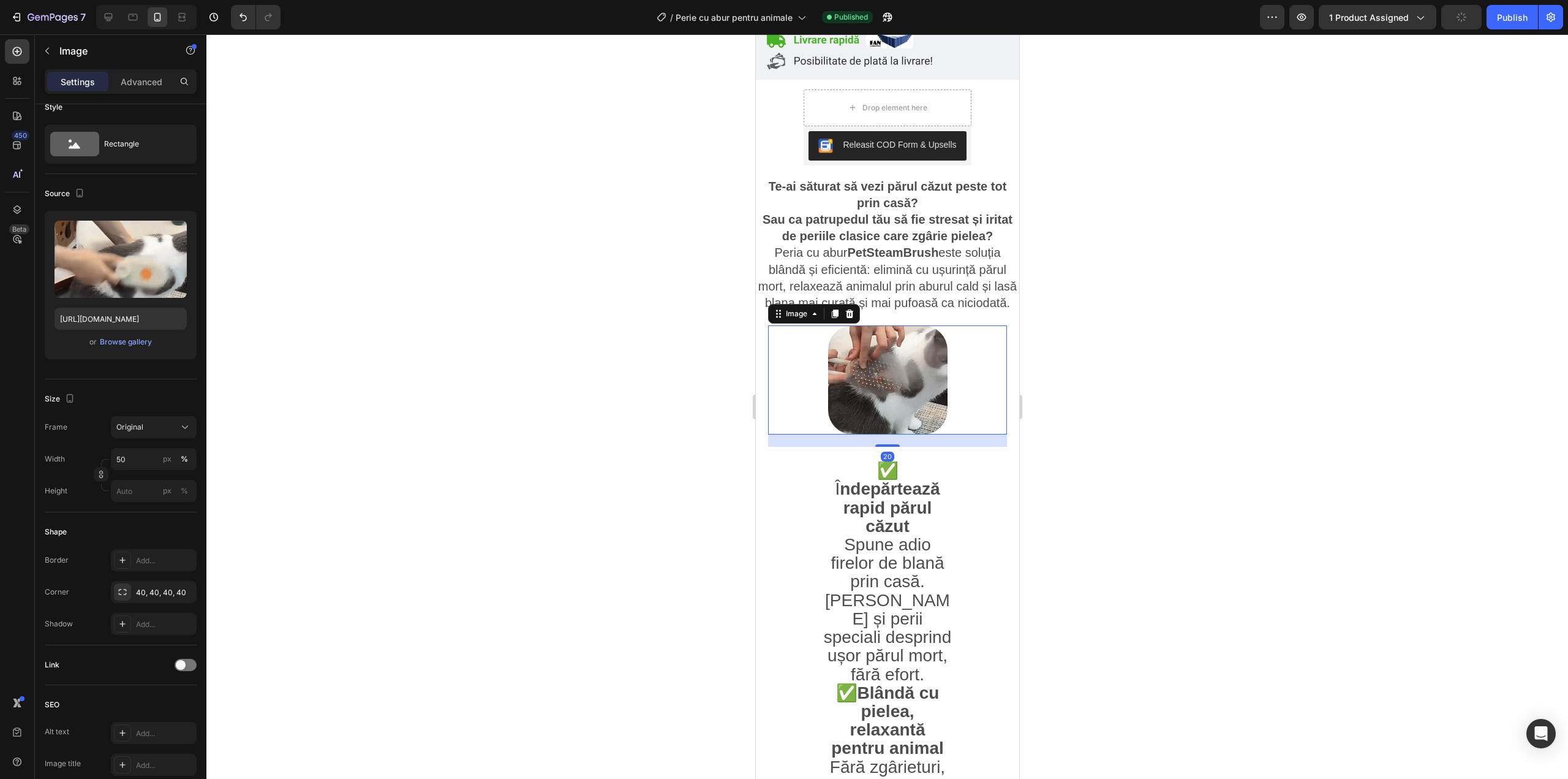
scroll to position [0, 0]
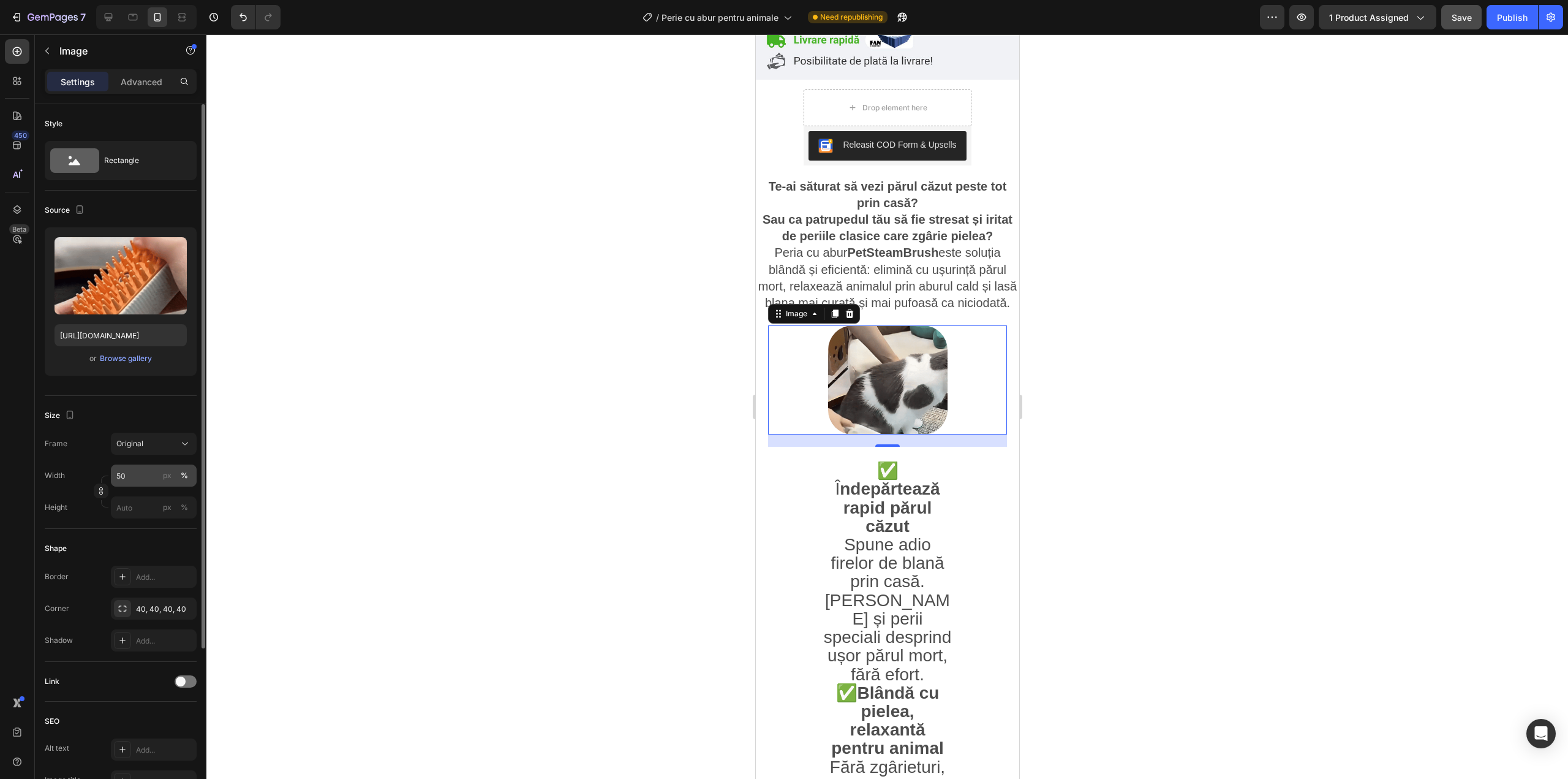
click at [180, 479] on button "%" at bounding box center [183, 475] width 14 height 14
click at [164, 471] on div "px" at bounding box center [167, 476] width 9 height 11
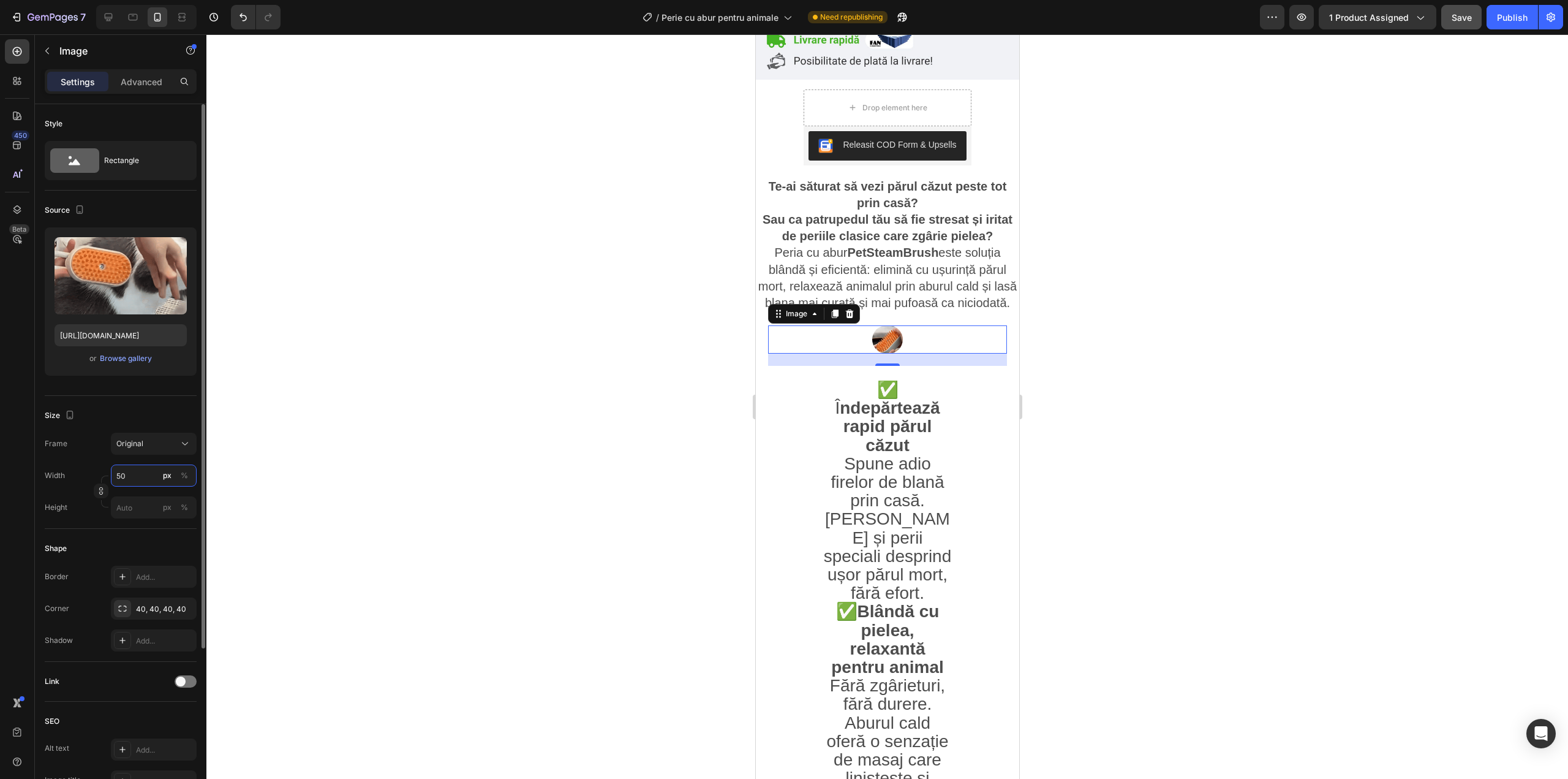
click at [155, 472] on input "50" at bounding box center [154, 475] width 85 height 22
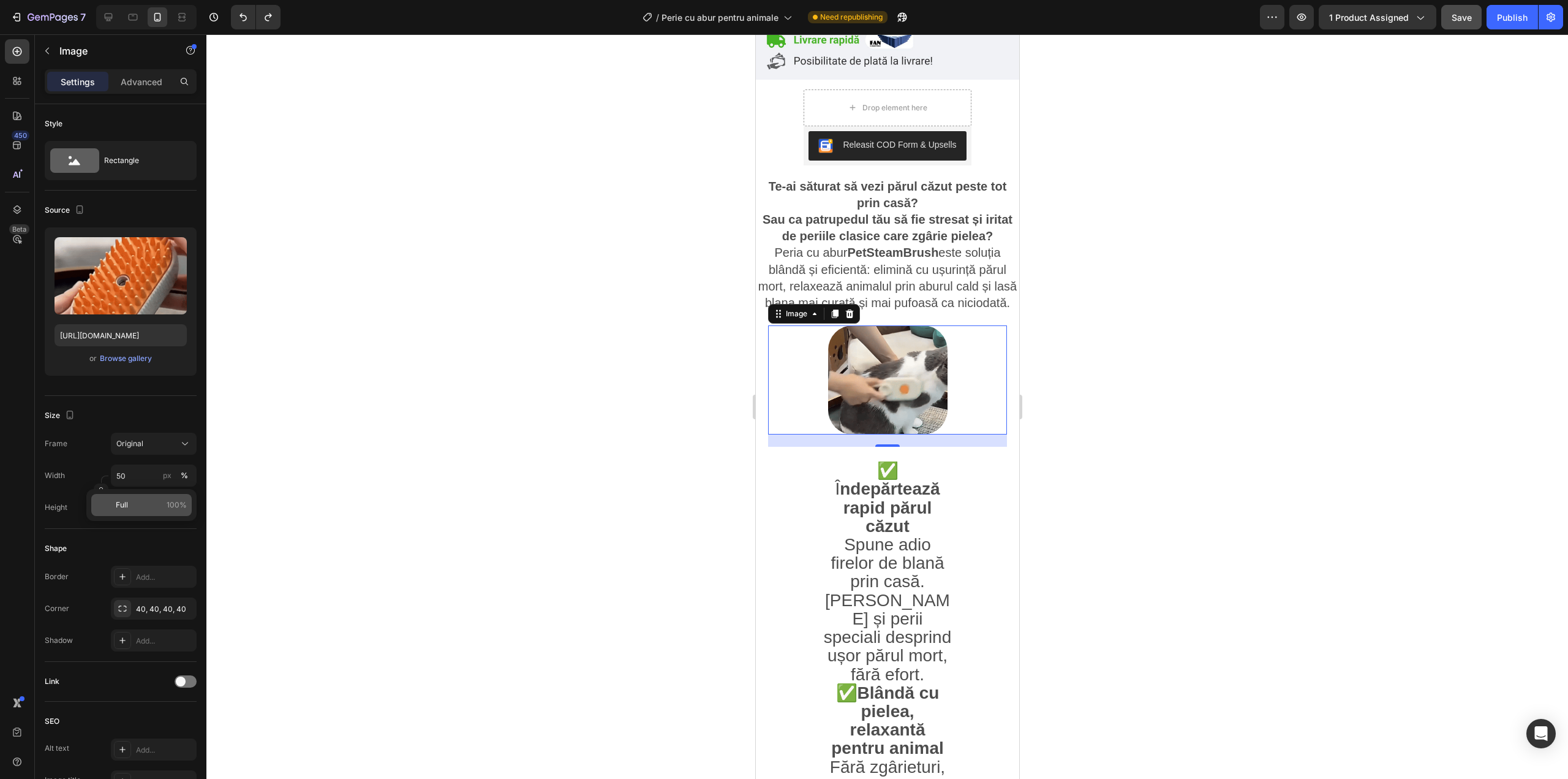
click at [123, 500] on span "Full" at bounding box center [122, 505] width 12 height 11
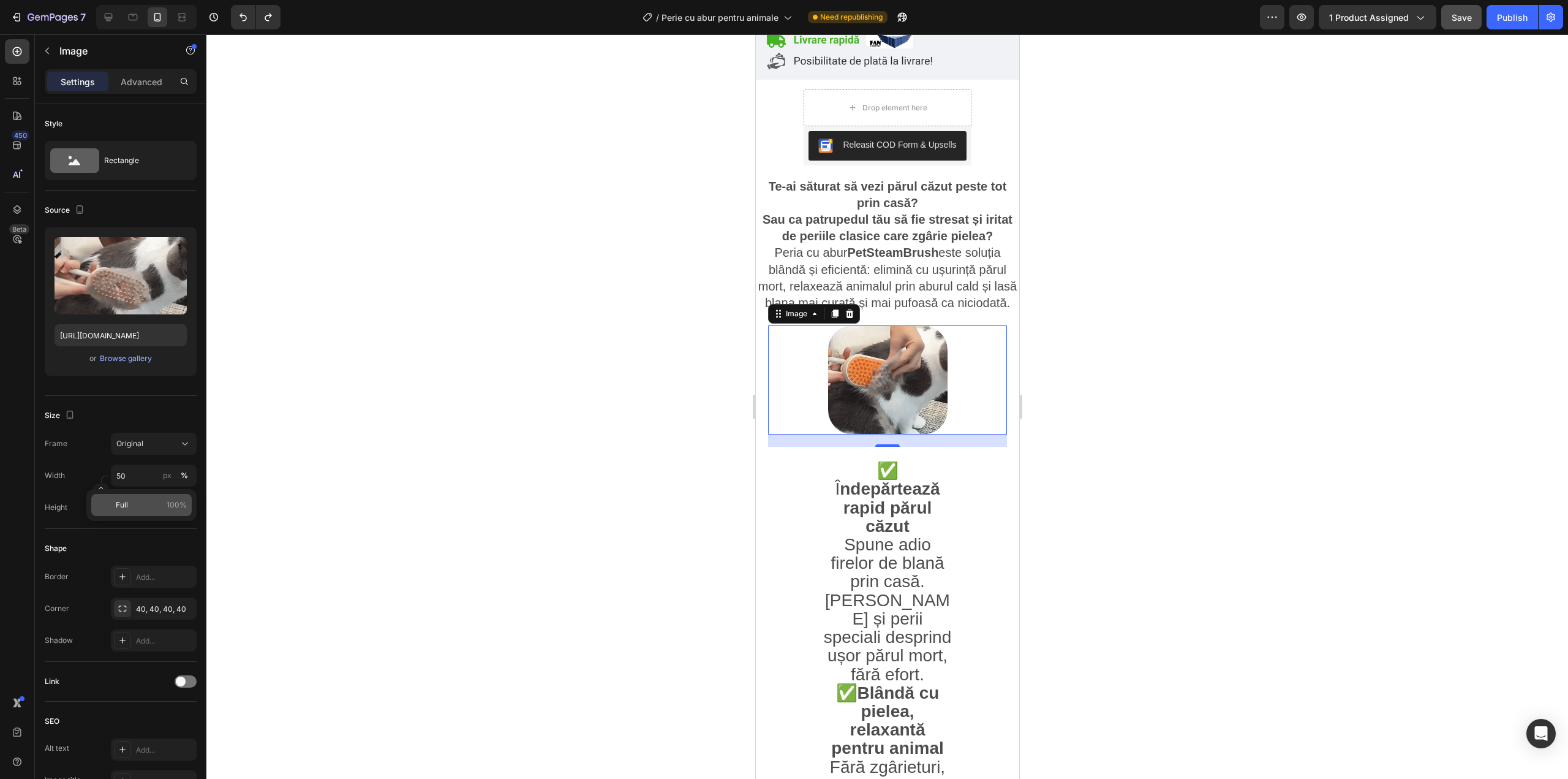
type input "100"
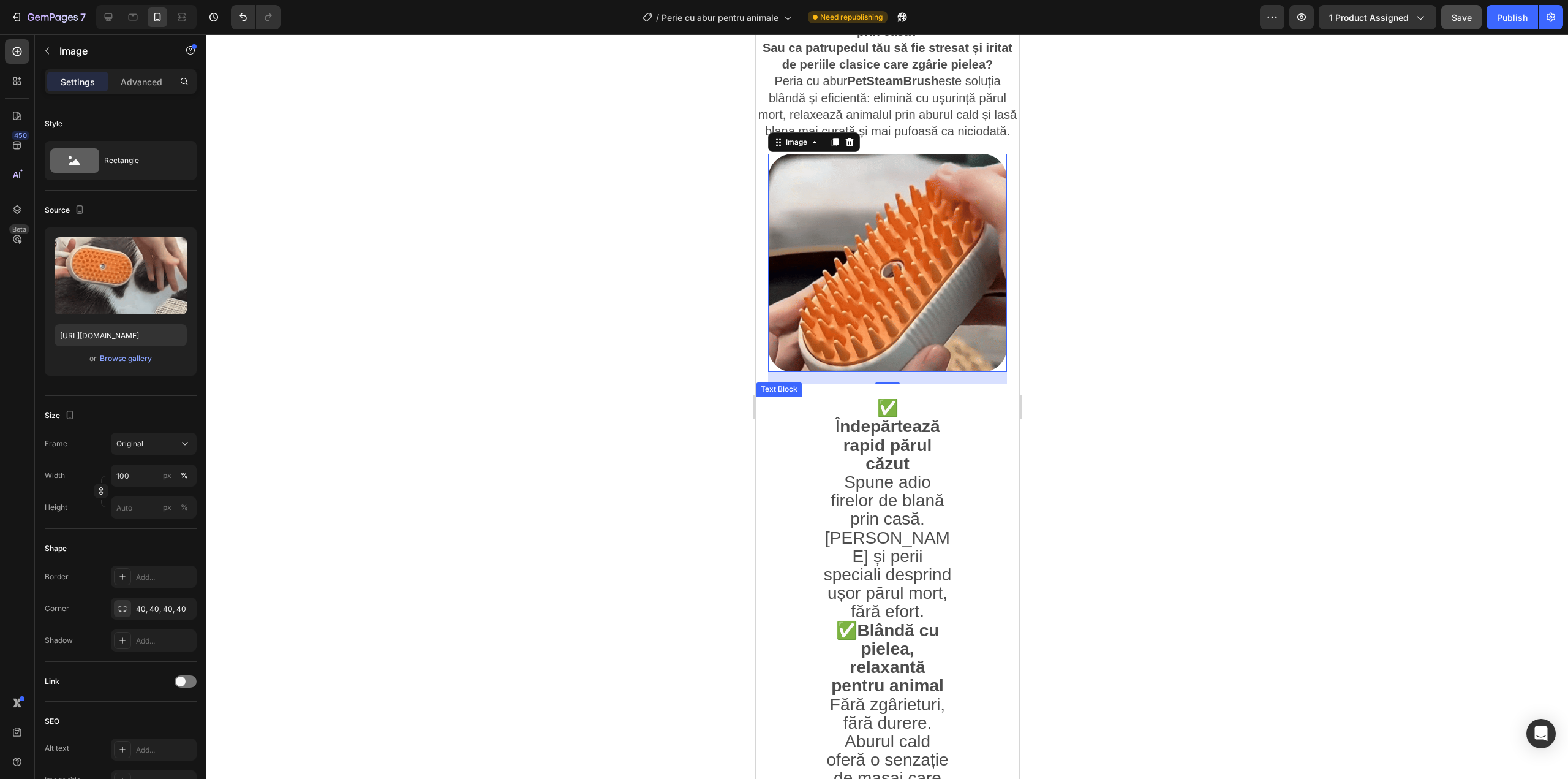
scroll to position [613, 0]
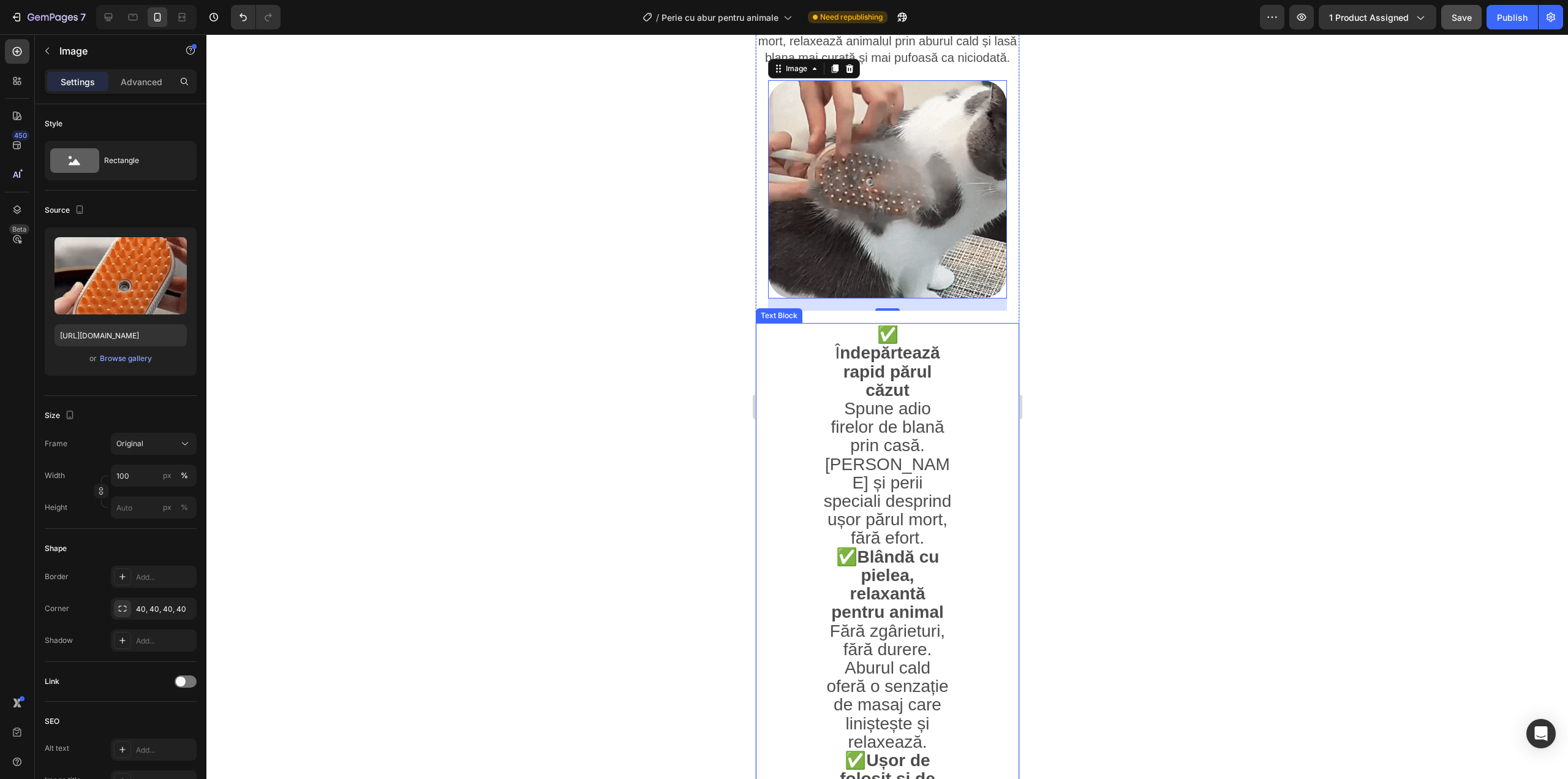
click at [913, 500] on span "Spune adio firelor de blană prin casă. [PERSON_NAME] și perii speciali desprind…" at bounding box center [887, 473] width 128 height 148
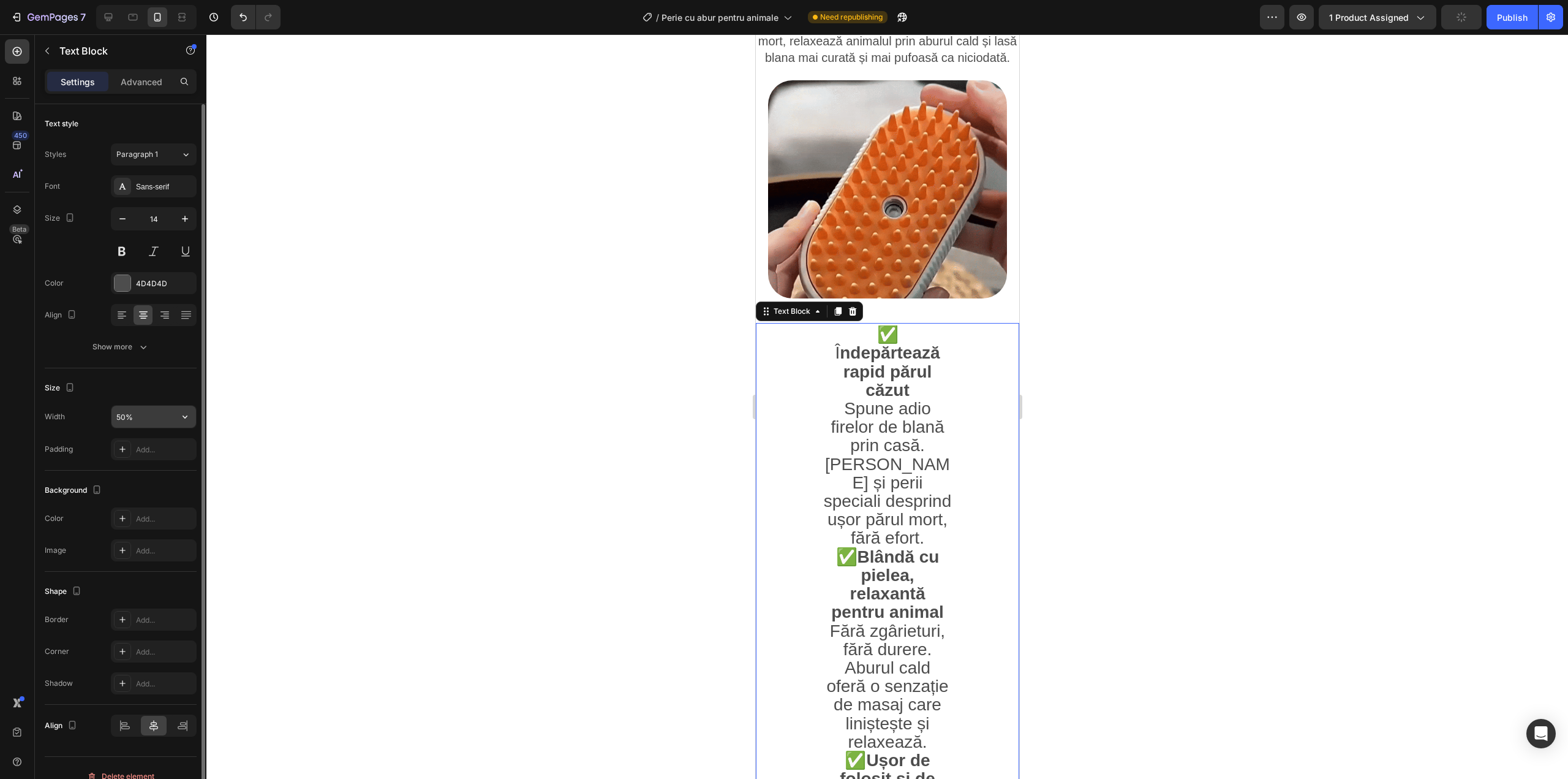
click at [139, 427] on input "50%" at bounding box center [153, 416] width 85 height 22
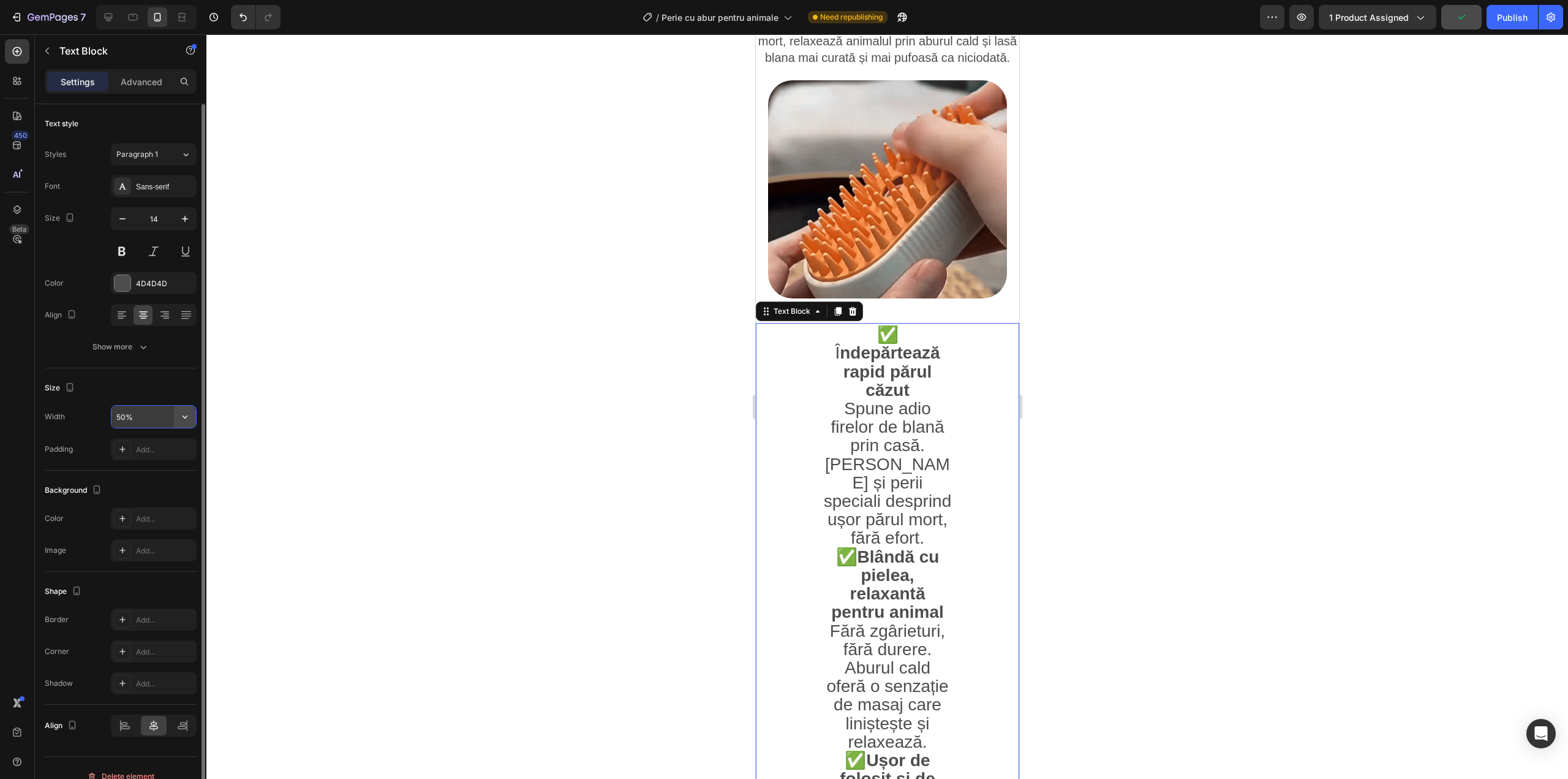
click at [179, 413] on icon "button" at bounding box center [184, 416] width 12 height 12
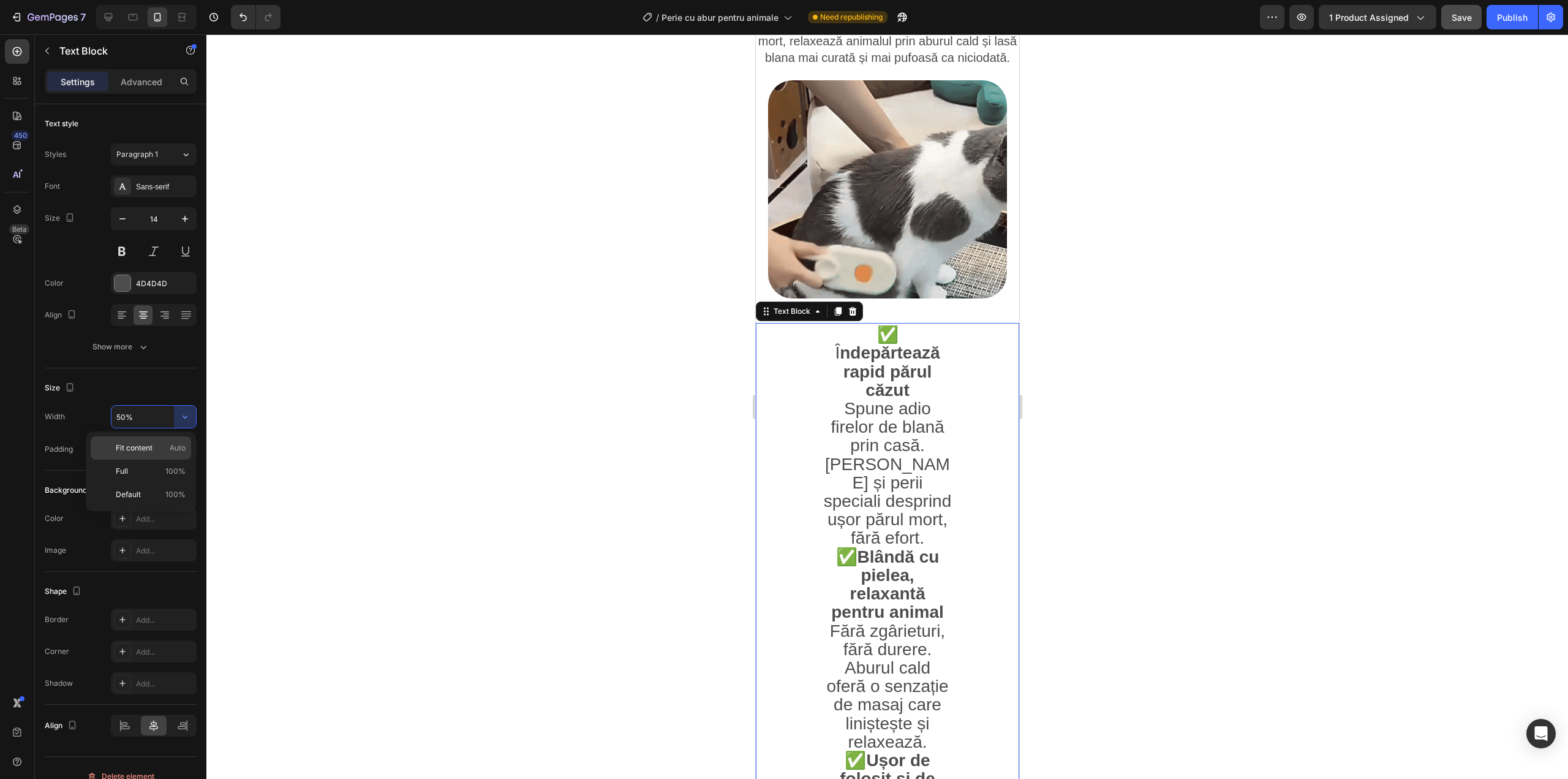
click at [159, 449] on p "Fit content Auto" at bounding box center [151, 448] width 70 height 11
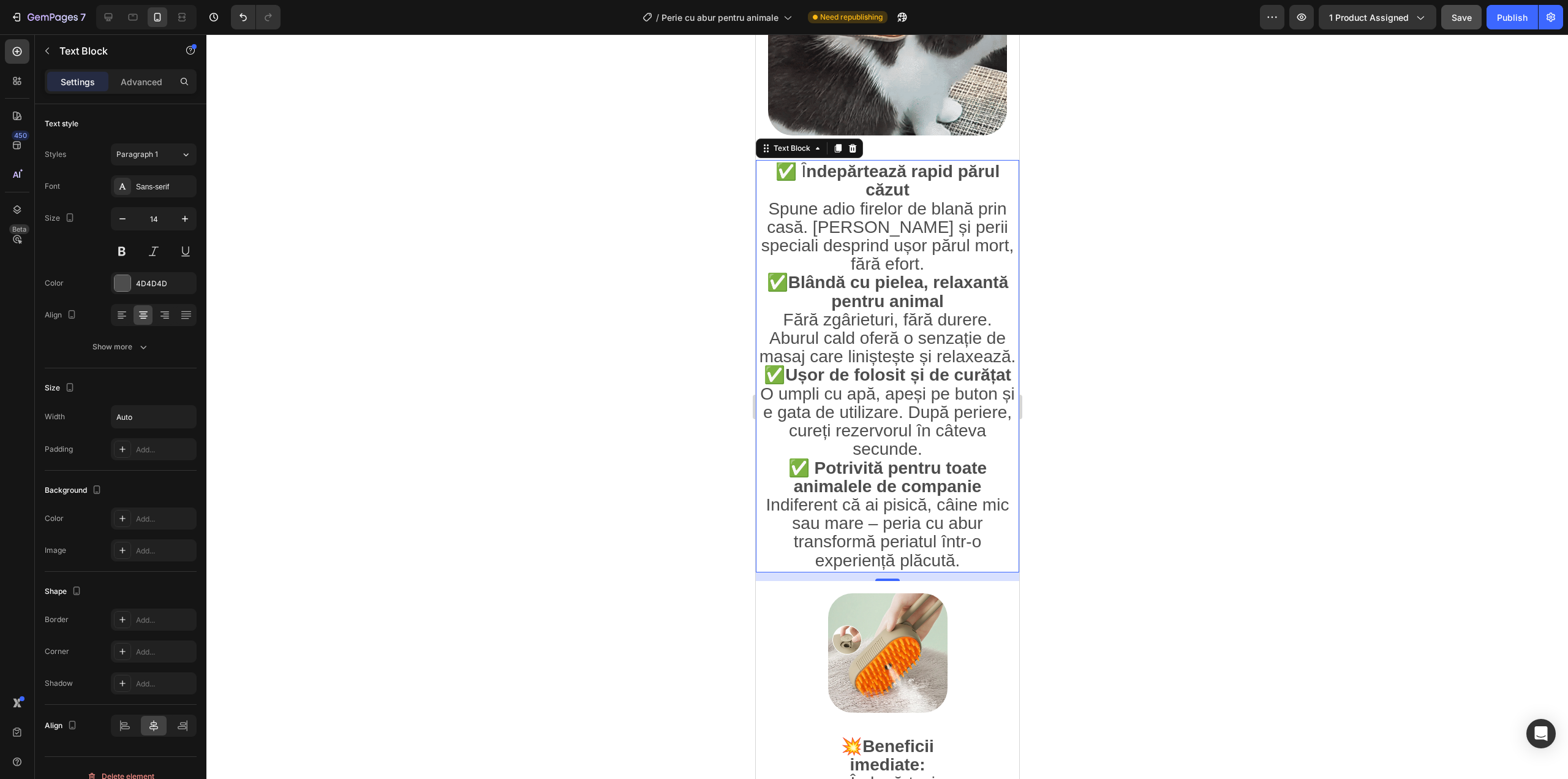
scroll to position [776, 0]
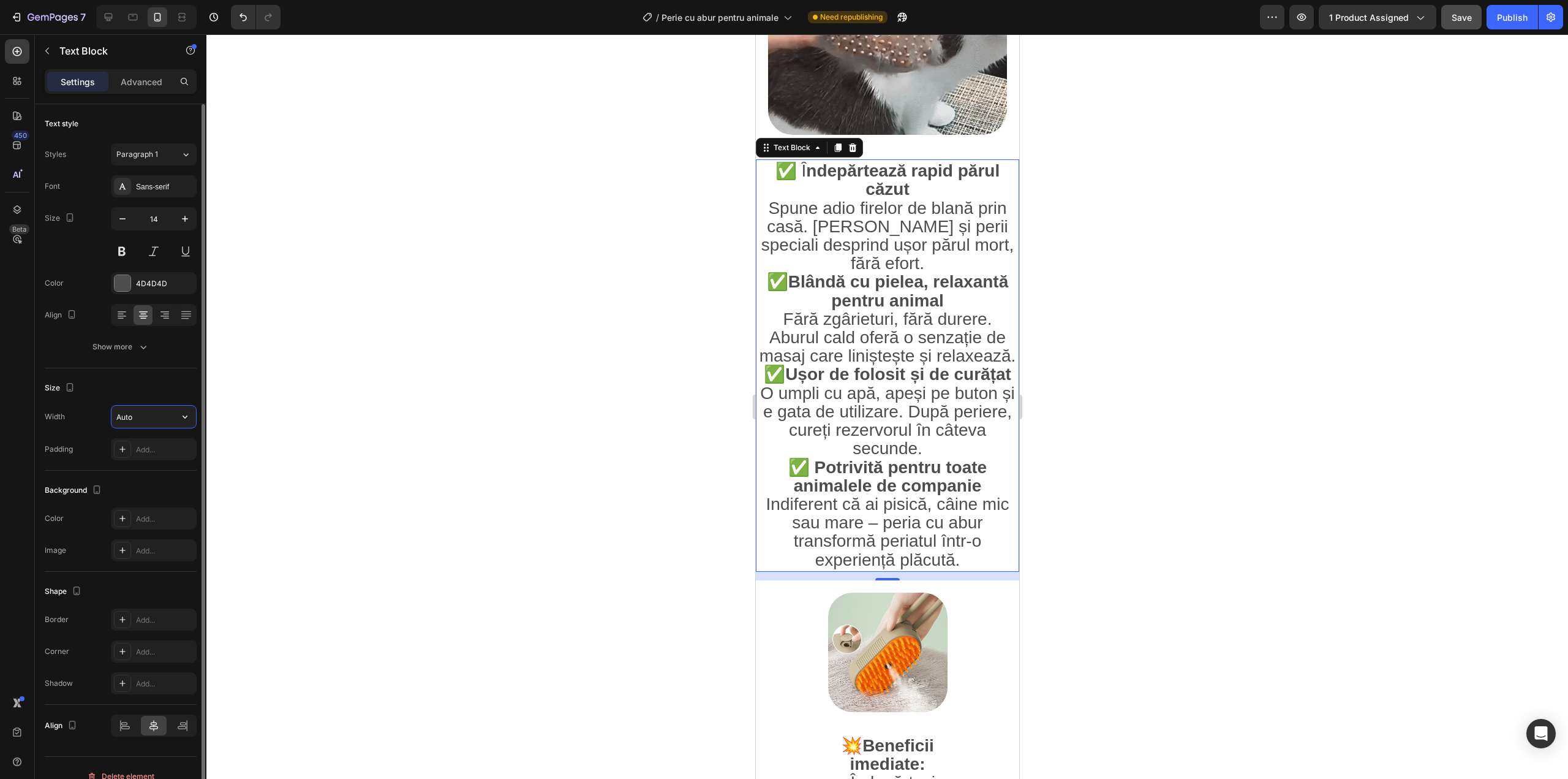
click at [139, 419] on input "Auto" at bounding box center [153, 416] width 85 height 22
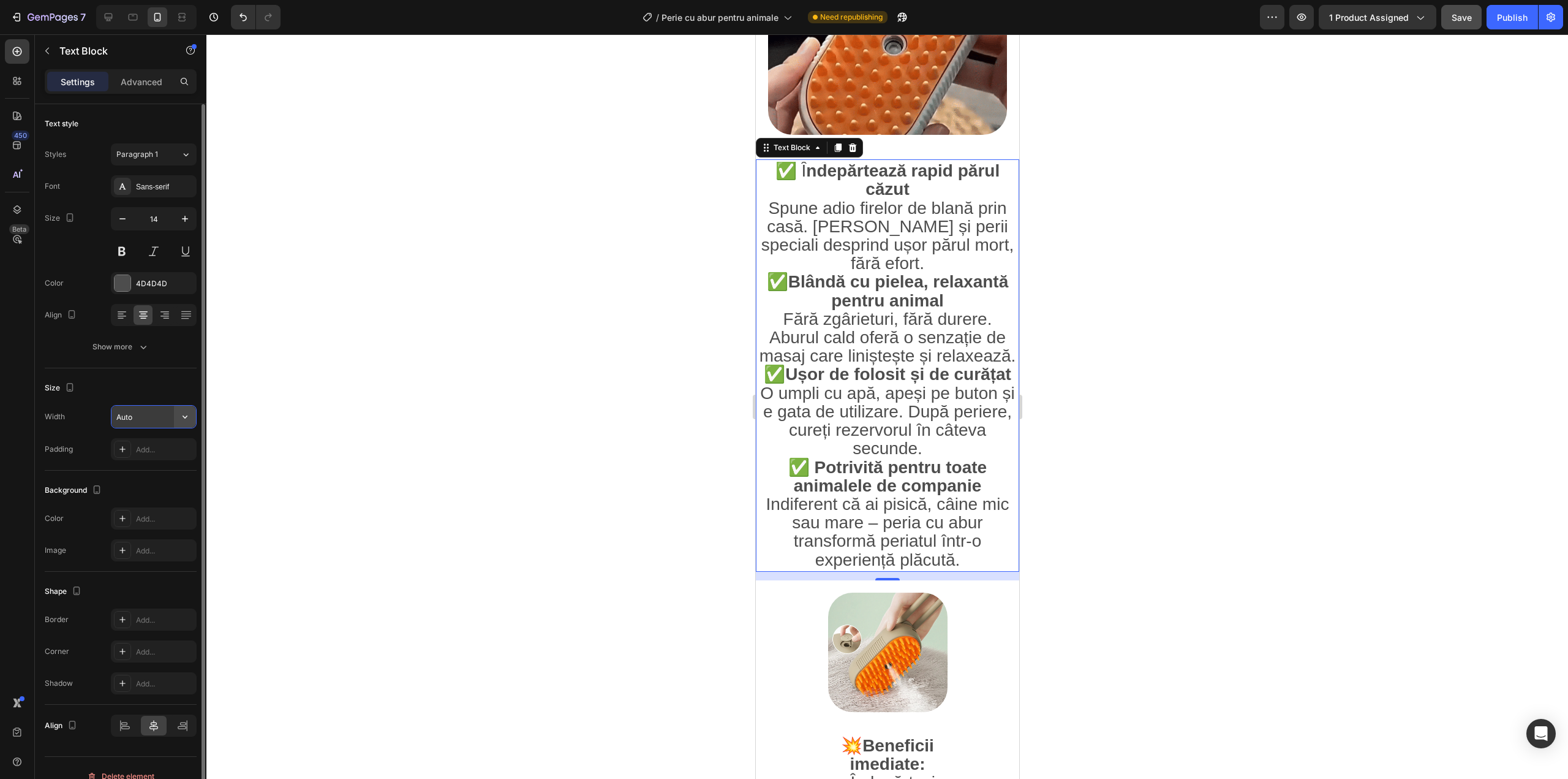
click at [180, 412] on icon "button" at bounding box center [184, 416] width 12 height 12
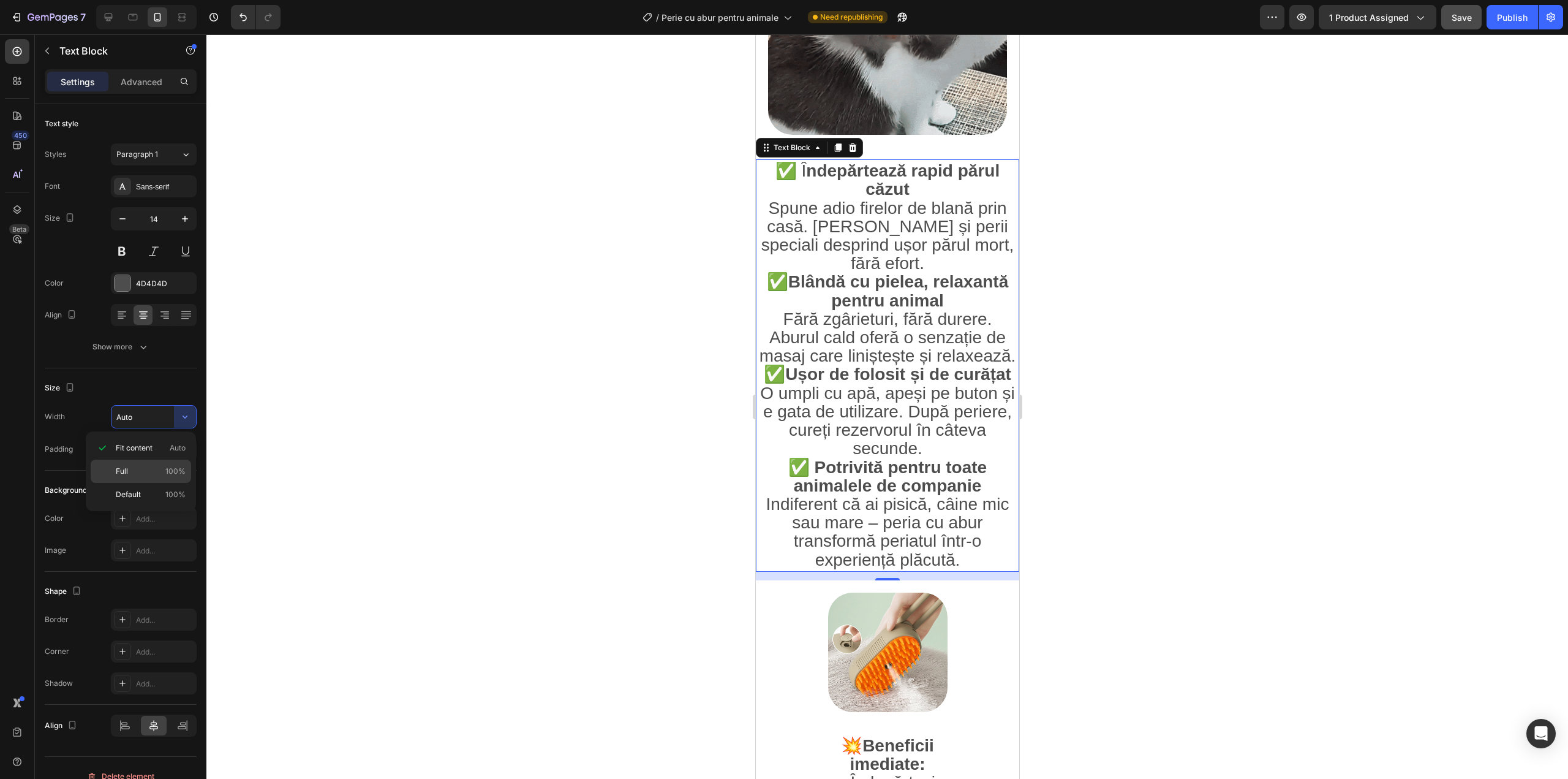
click at [141, 483] on div "Full 100%" at bounding box center [141, 494] width 101 height 24
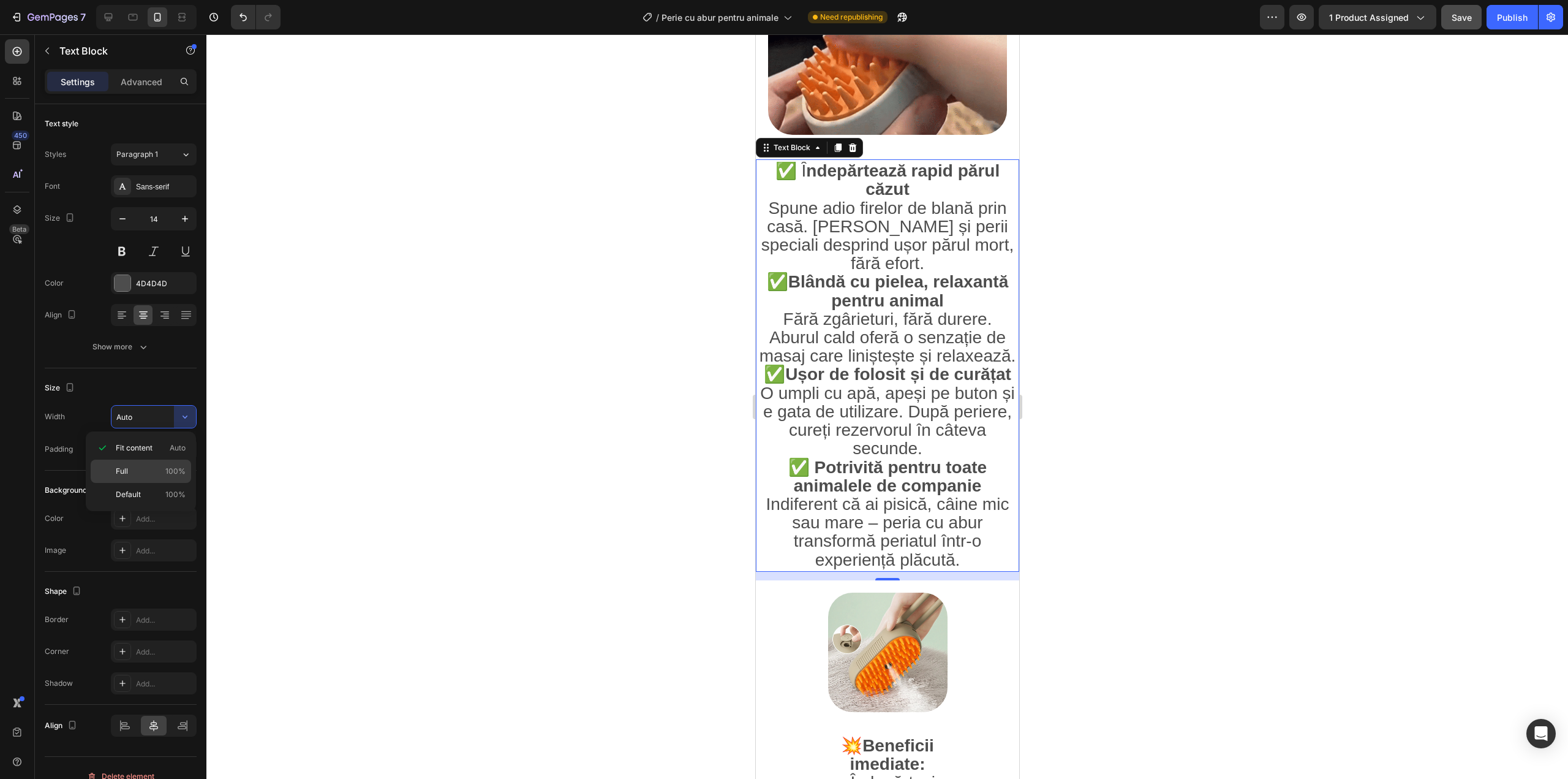
type input "100%"
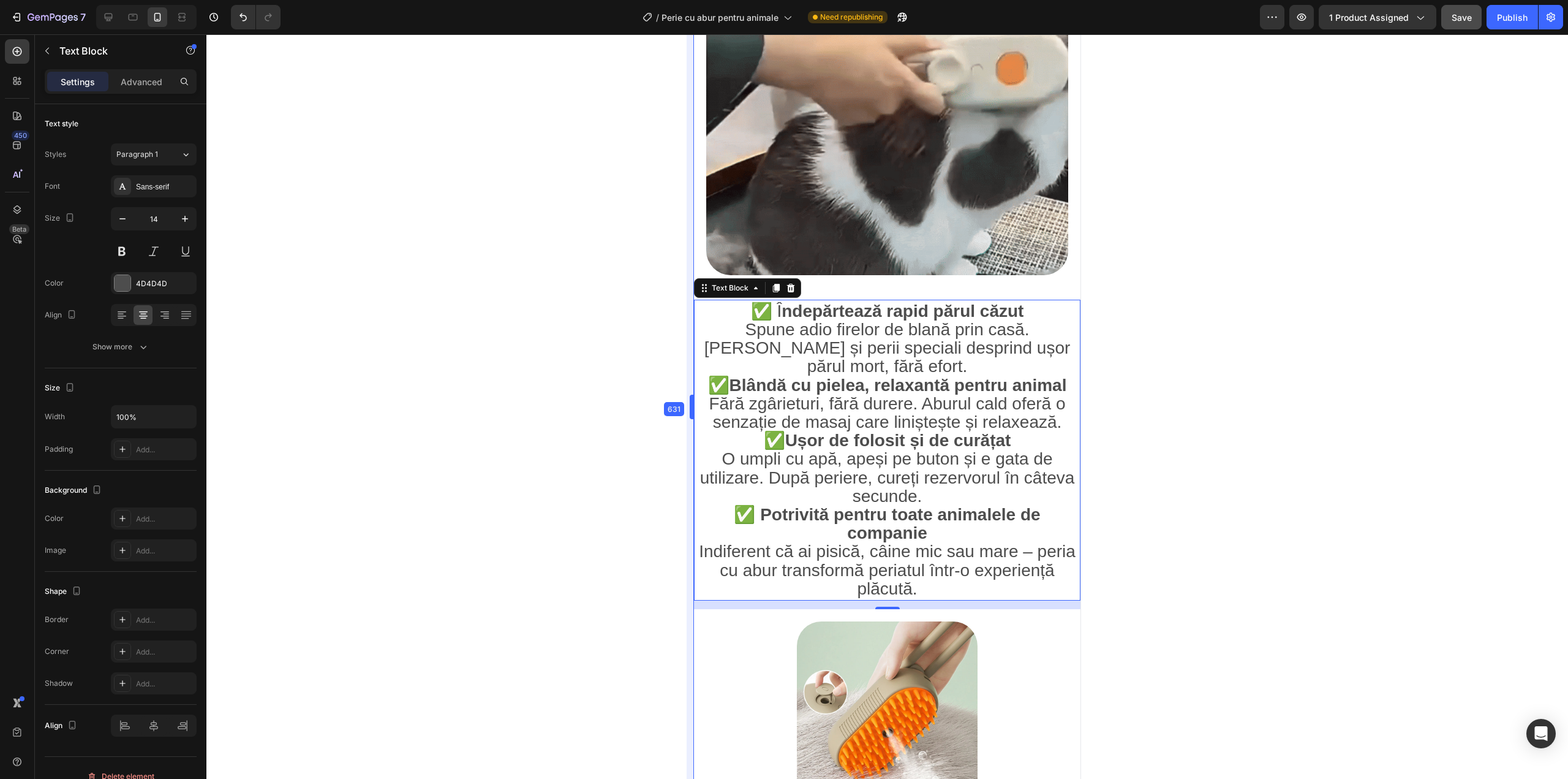
scroll to position [873, 0]
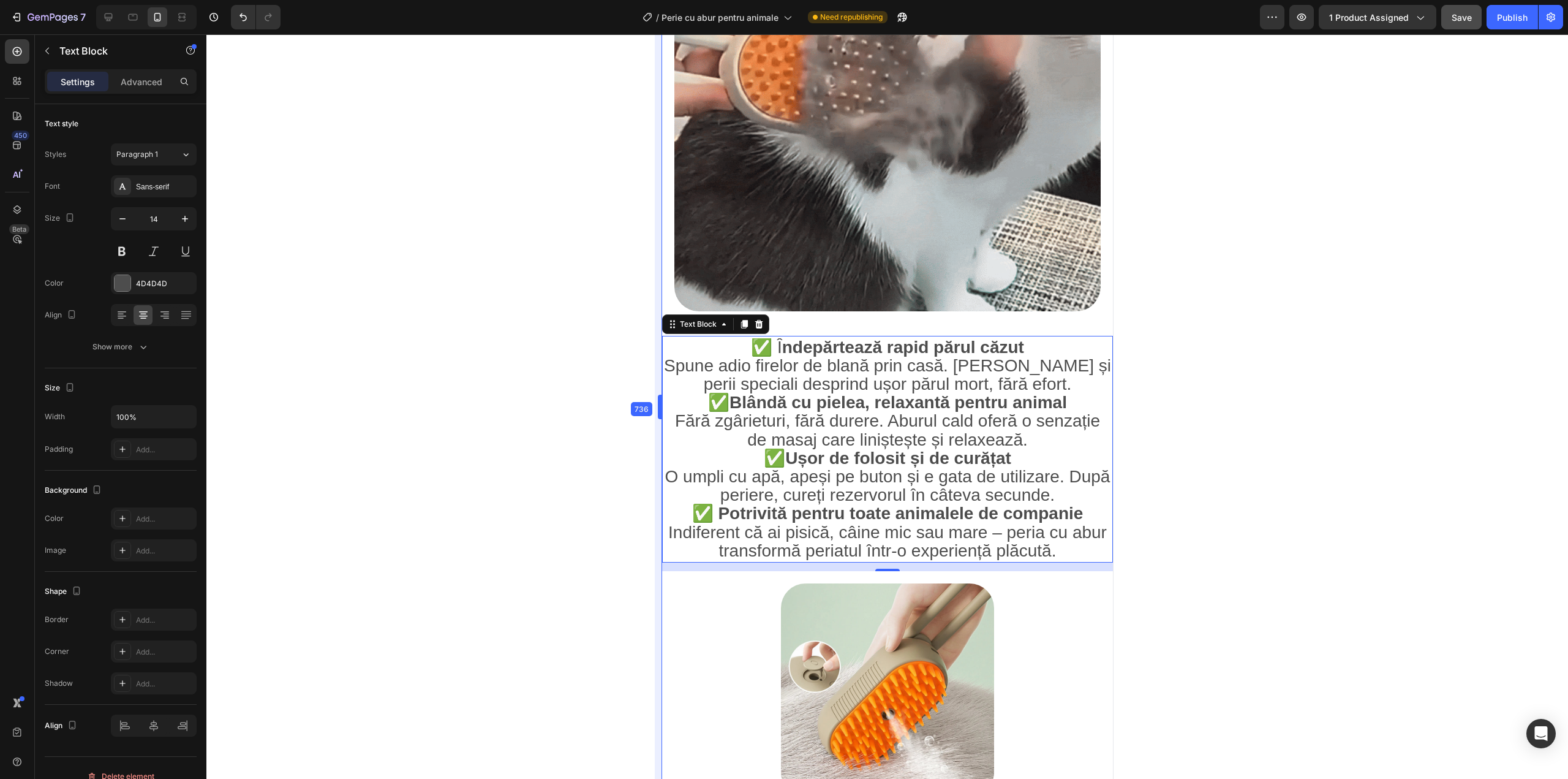
type input "16"
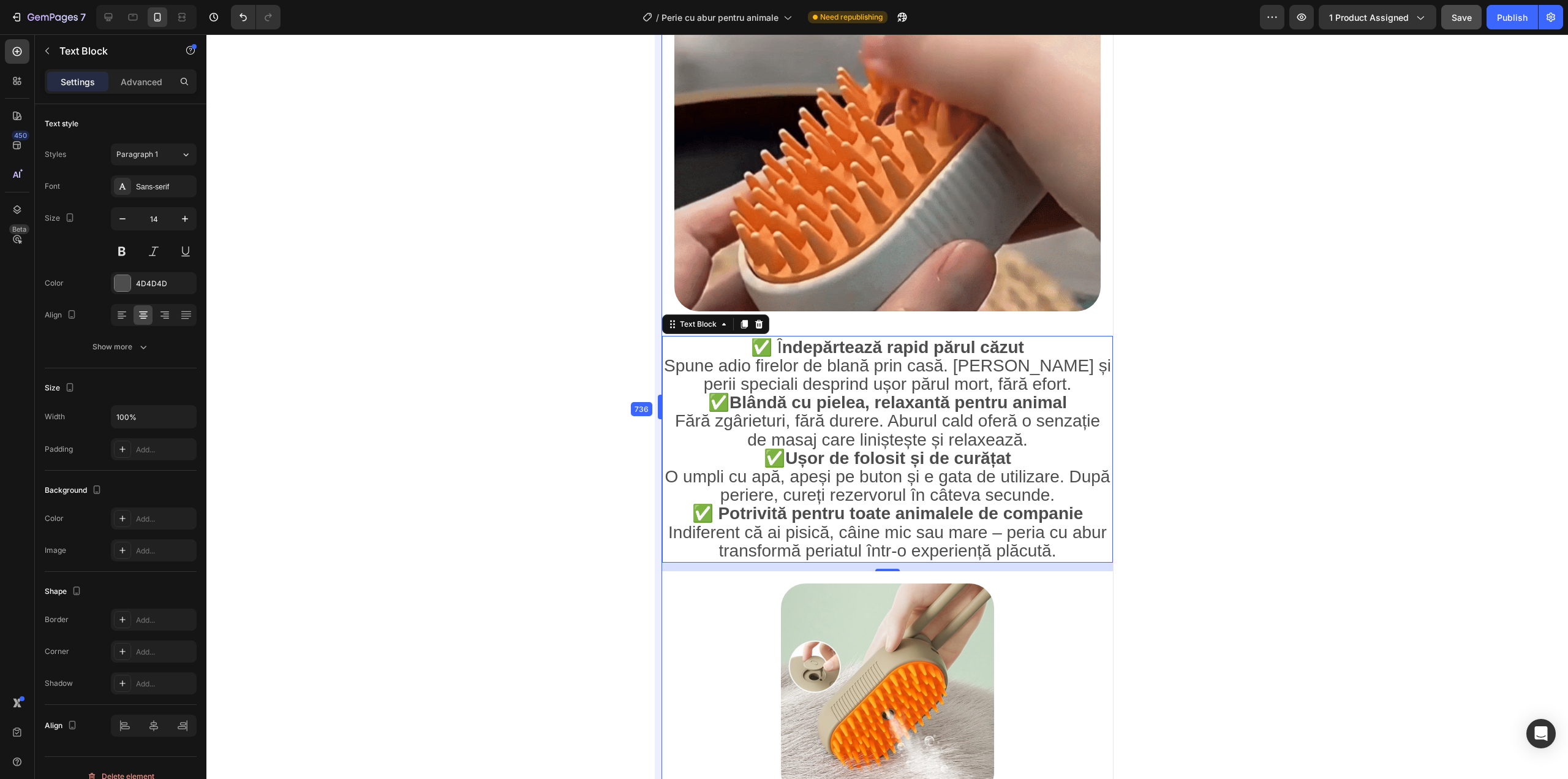
type input "50%"
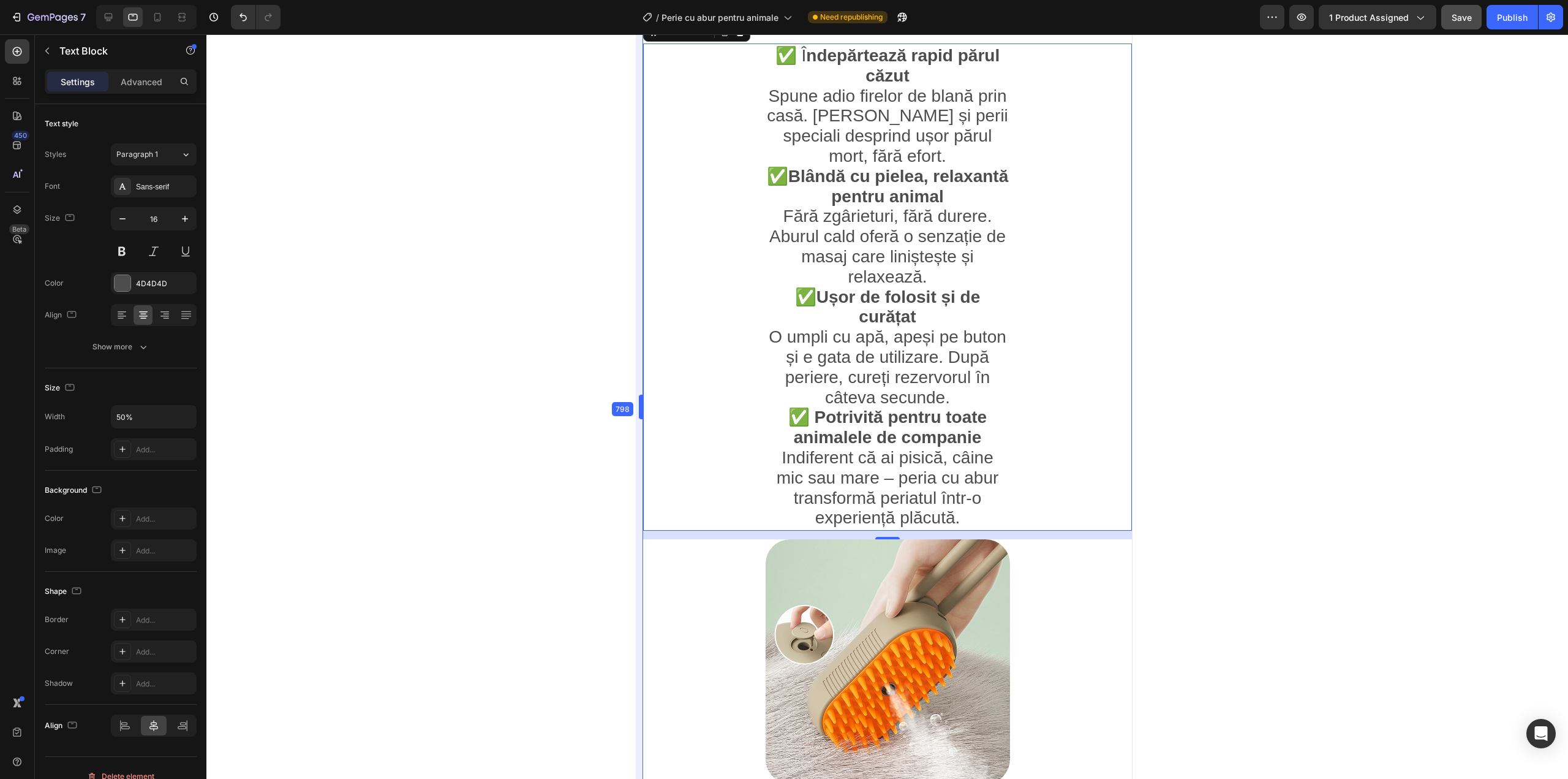
type input "14"
type input "100%"
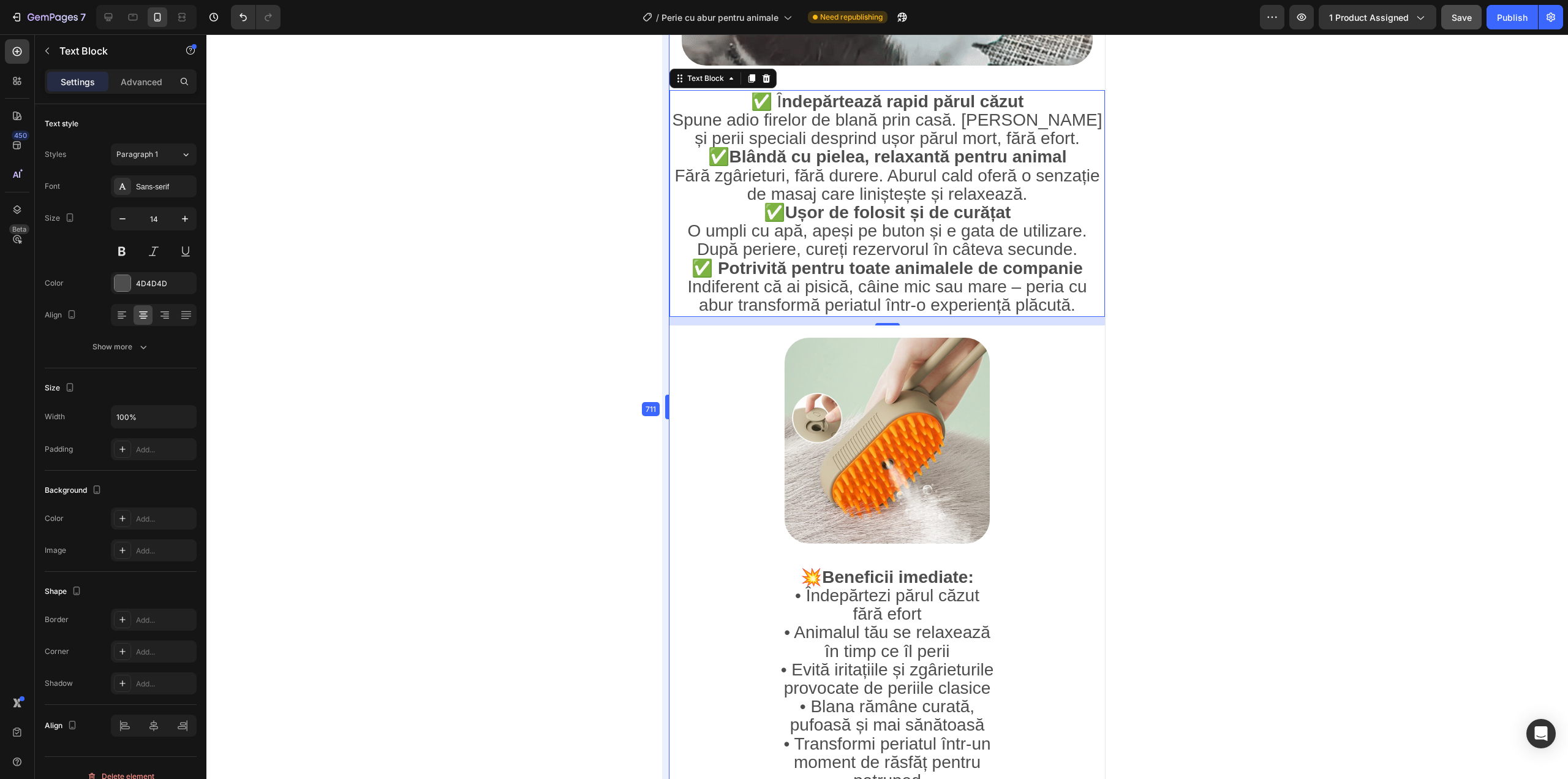
scroll to position [1112, 0]
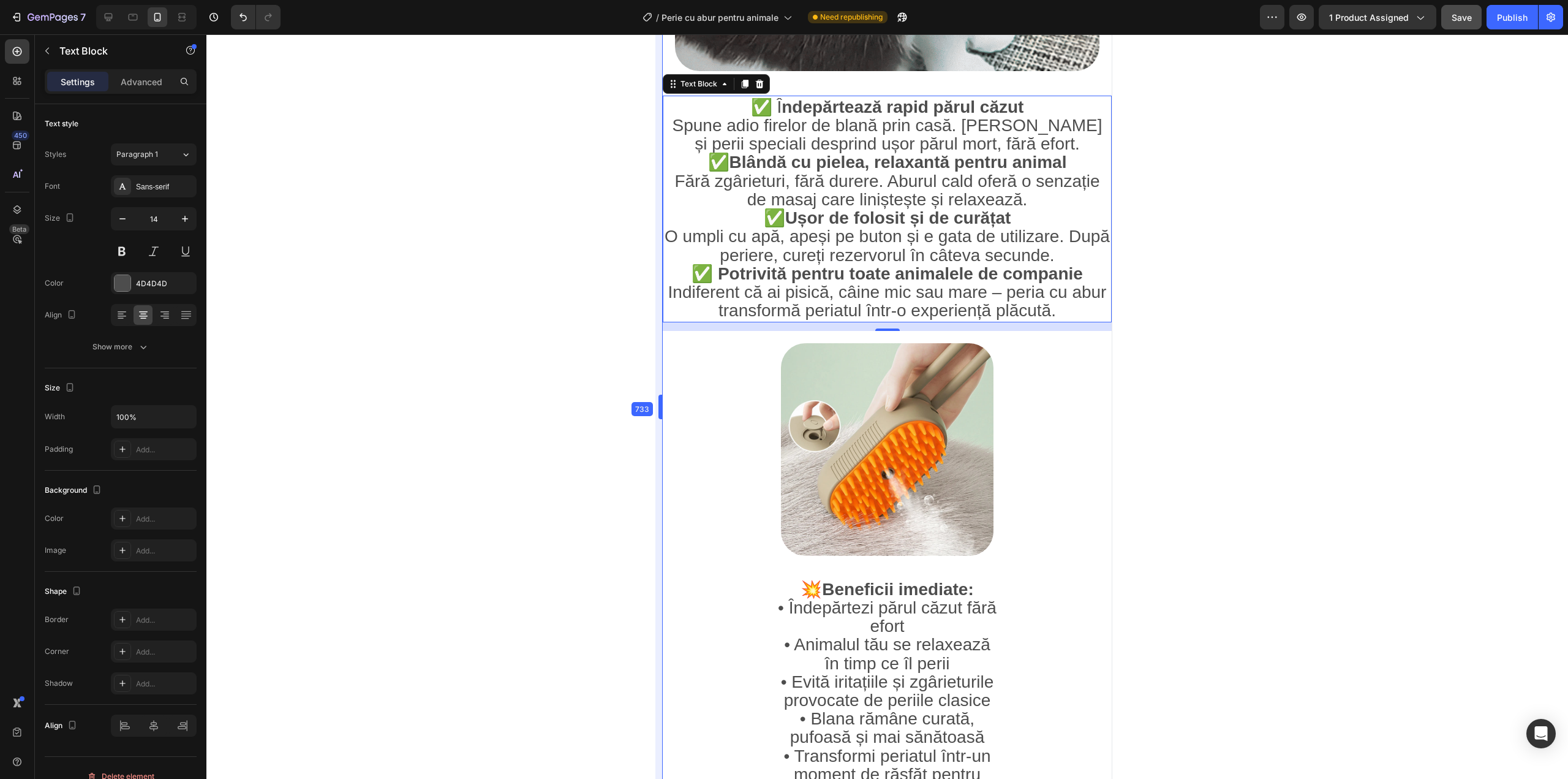
type input "16"
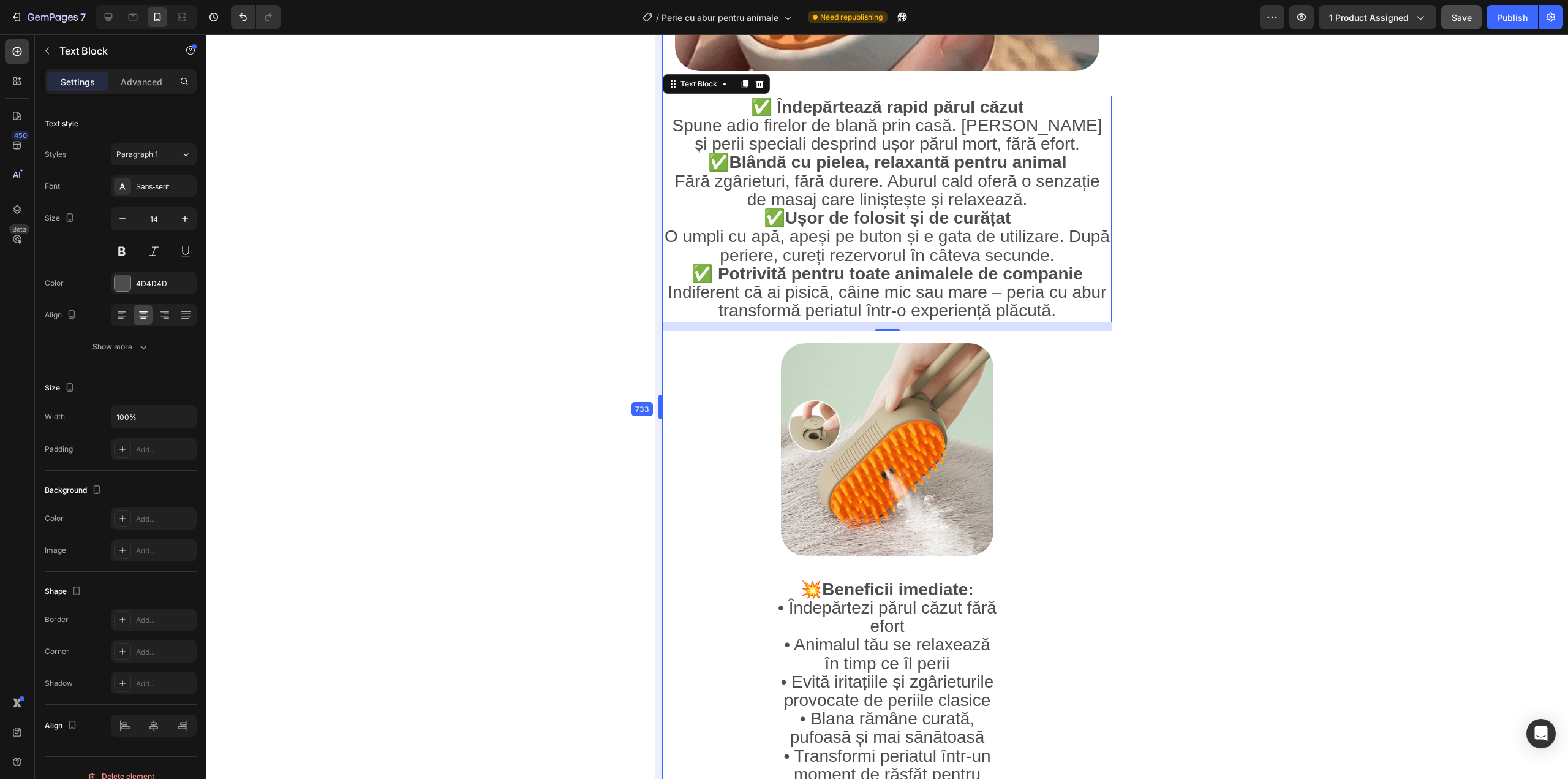
type input "50%"
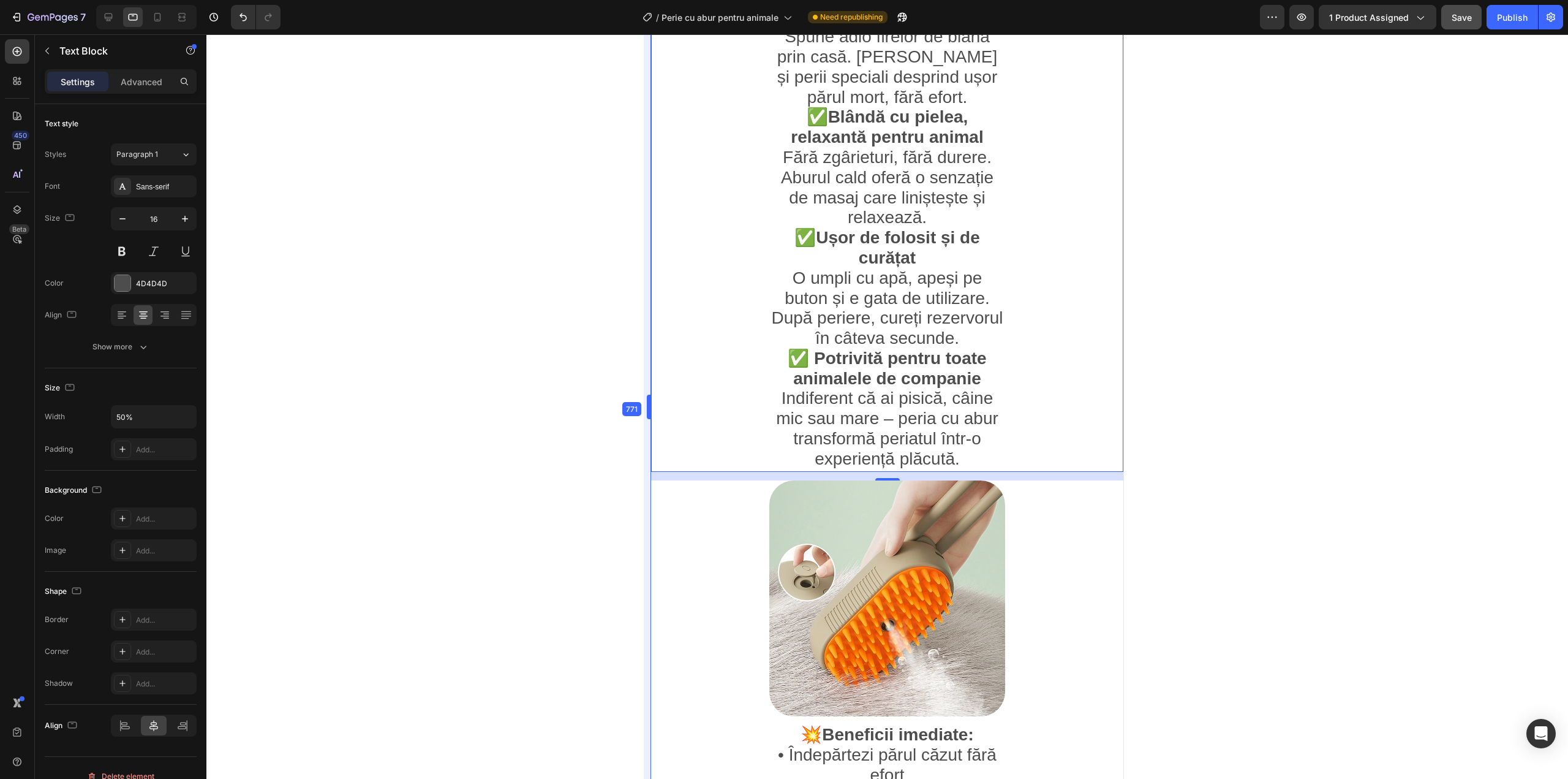
drag, startPoint x: 755, startPoint y: 367, endPoint x: 547, endPoint y: 474, distance: 233.9
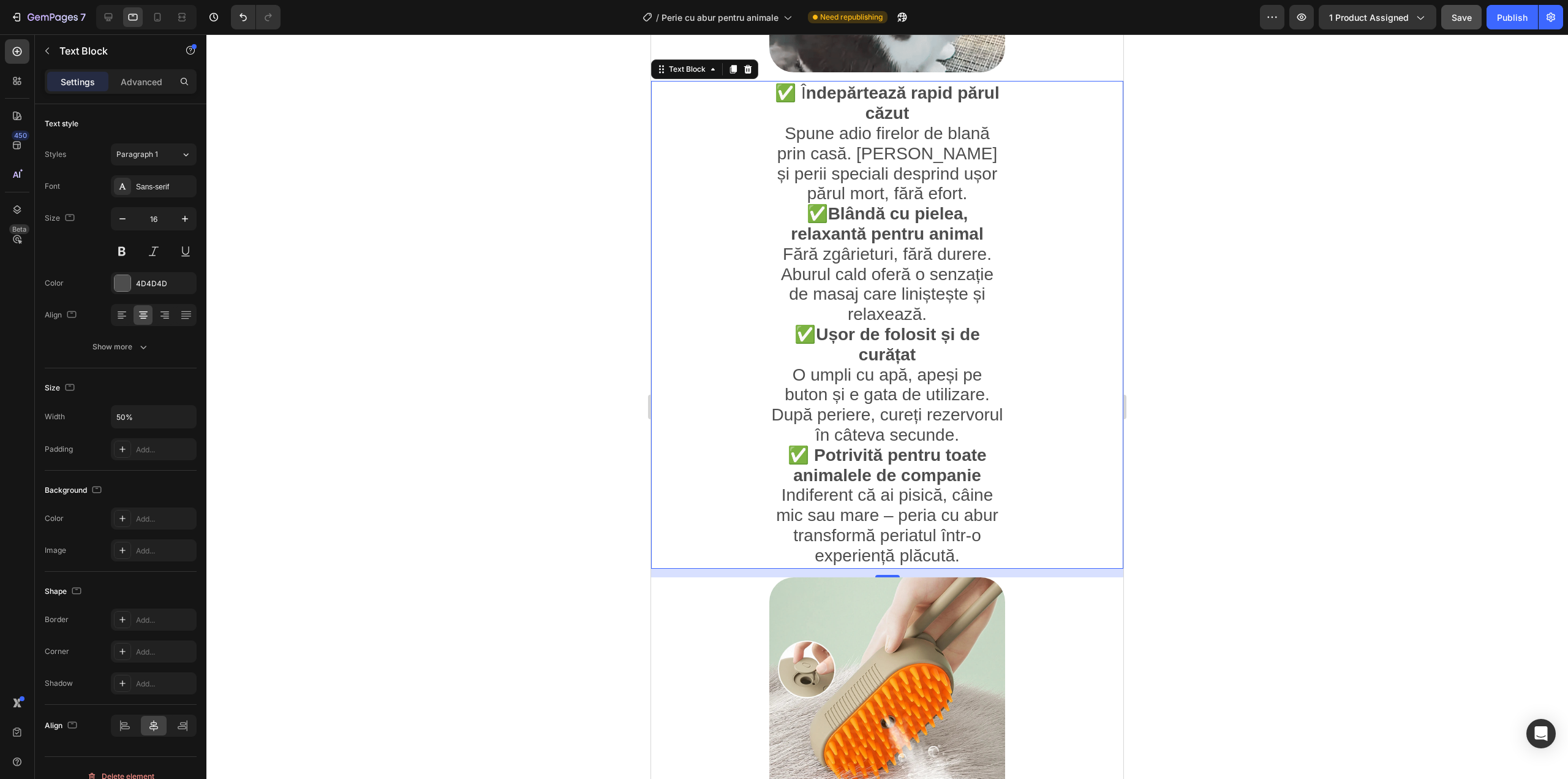
scroll to position [770, 0]
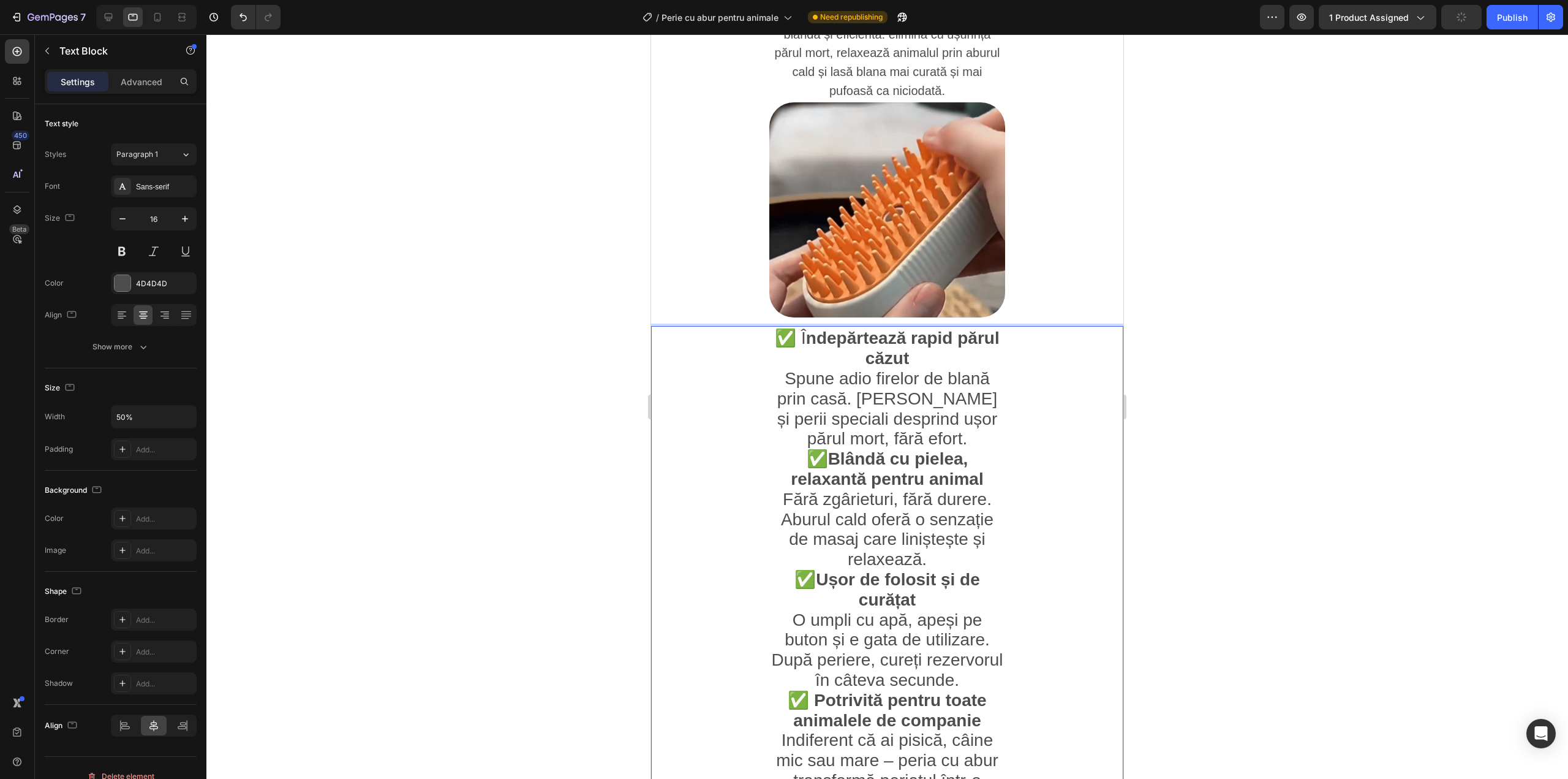
click at [895, 509] on span "Fără zgârieturi, fără durere. Aburul cald oferă o senzație de masaj care linișt…" at bounding box center [887, 528] width 213 height 79
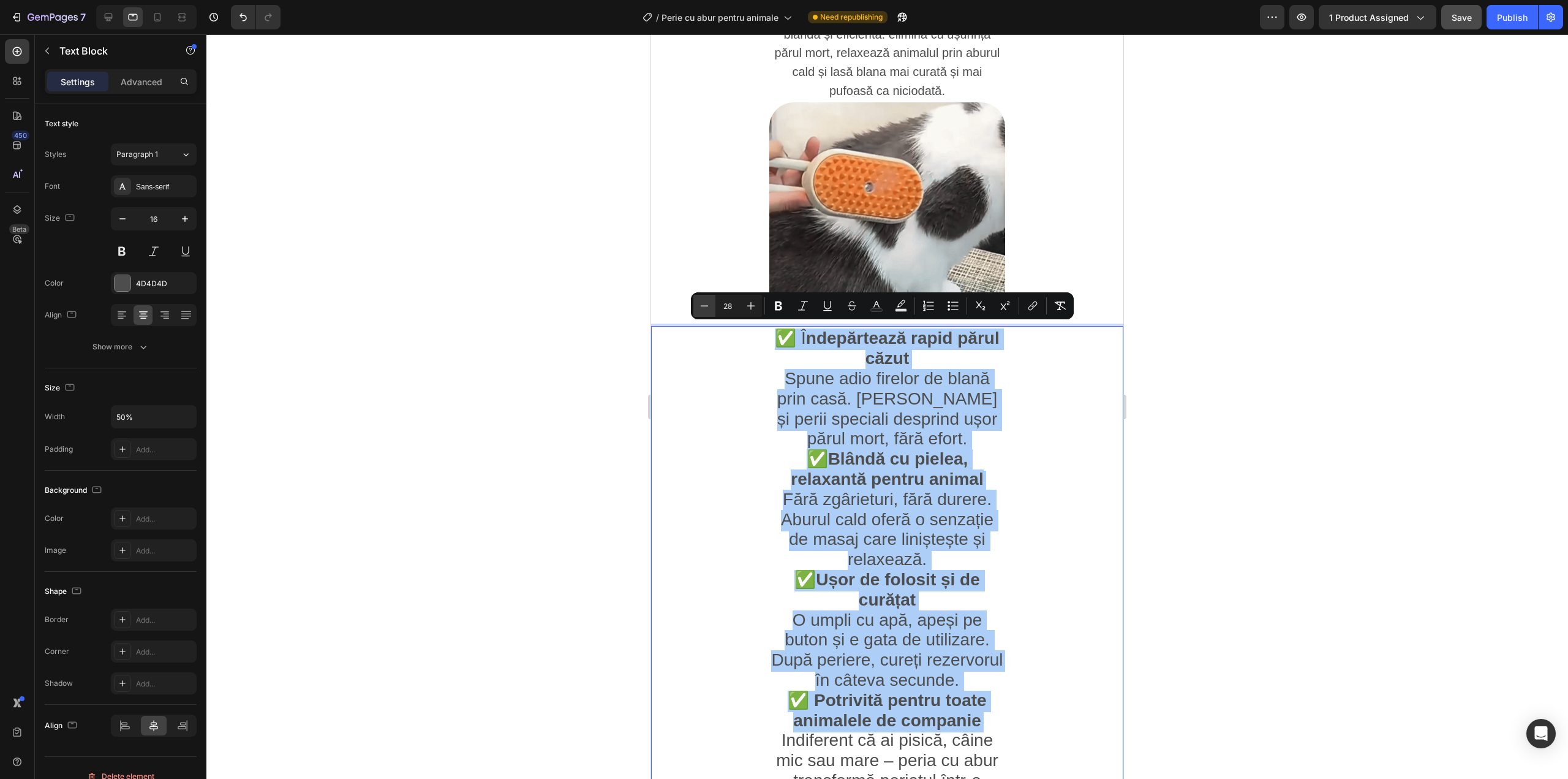
click at [707, 313] on button "Minus" at bounding box center [704, 305] width 22 height 22
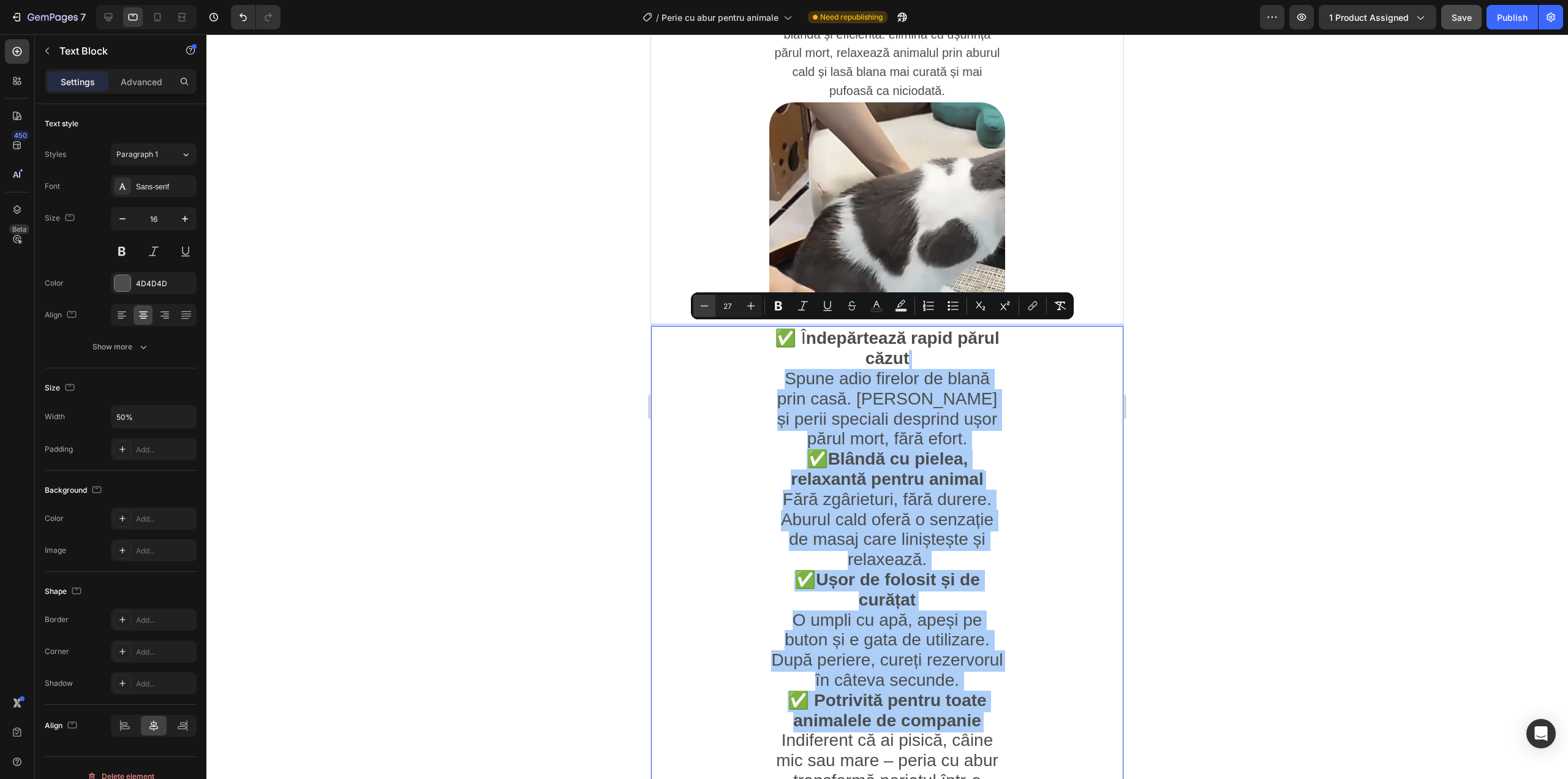
click at [707, 313] on button "Minus" at bounding box center [704, 305] width 22 height 22
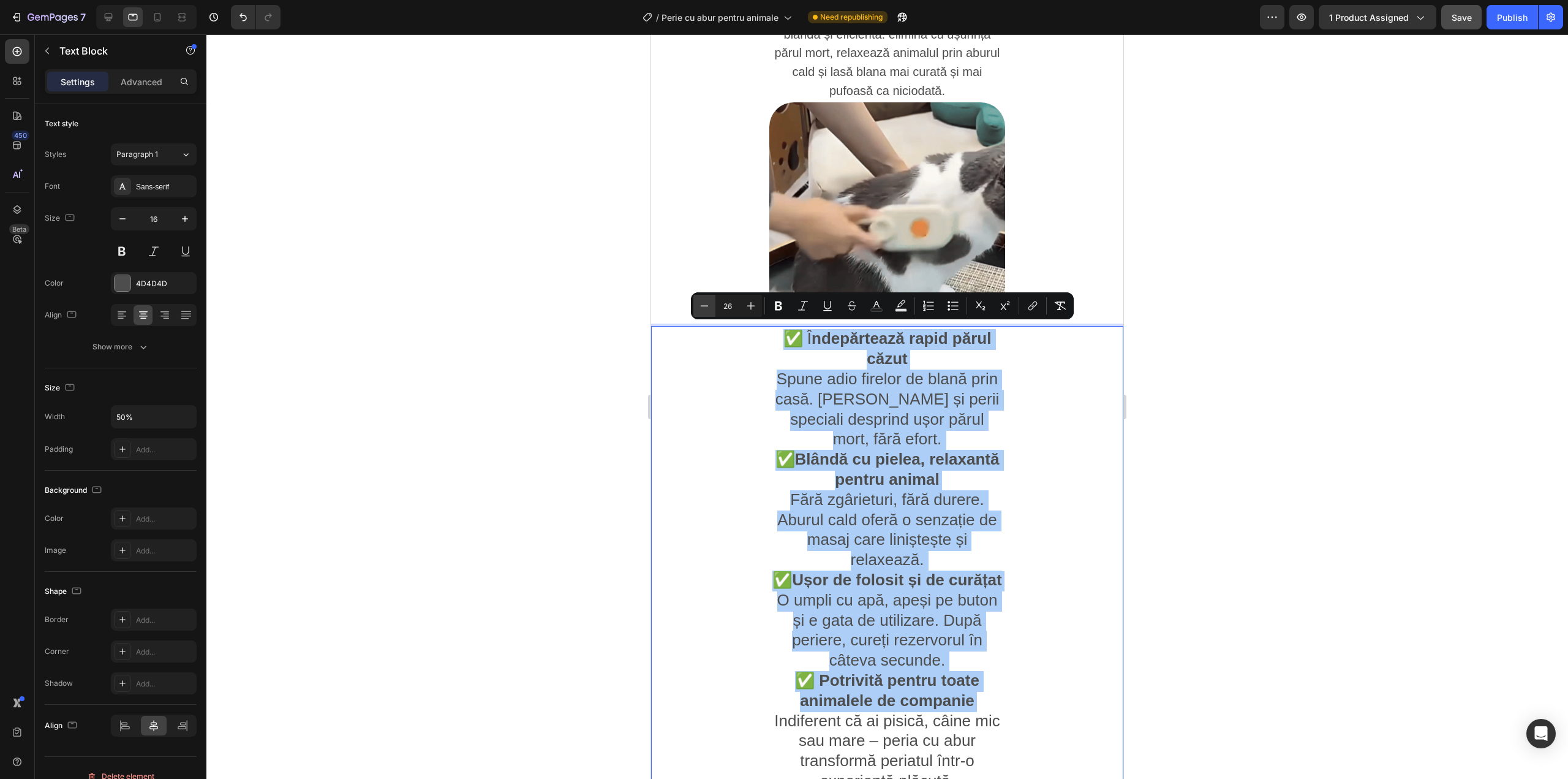
click at [707, 313] on button "Minus" at bounding box center [704, 305] width 22 height 22
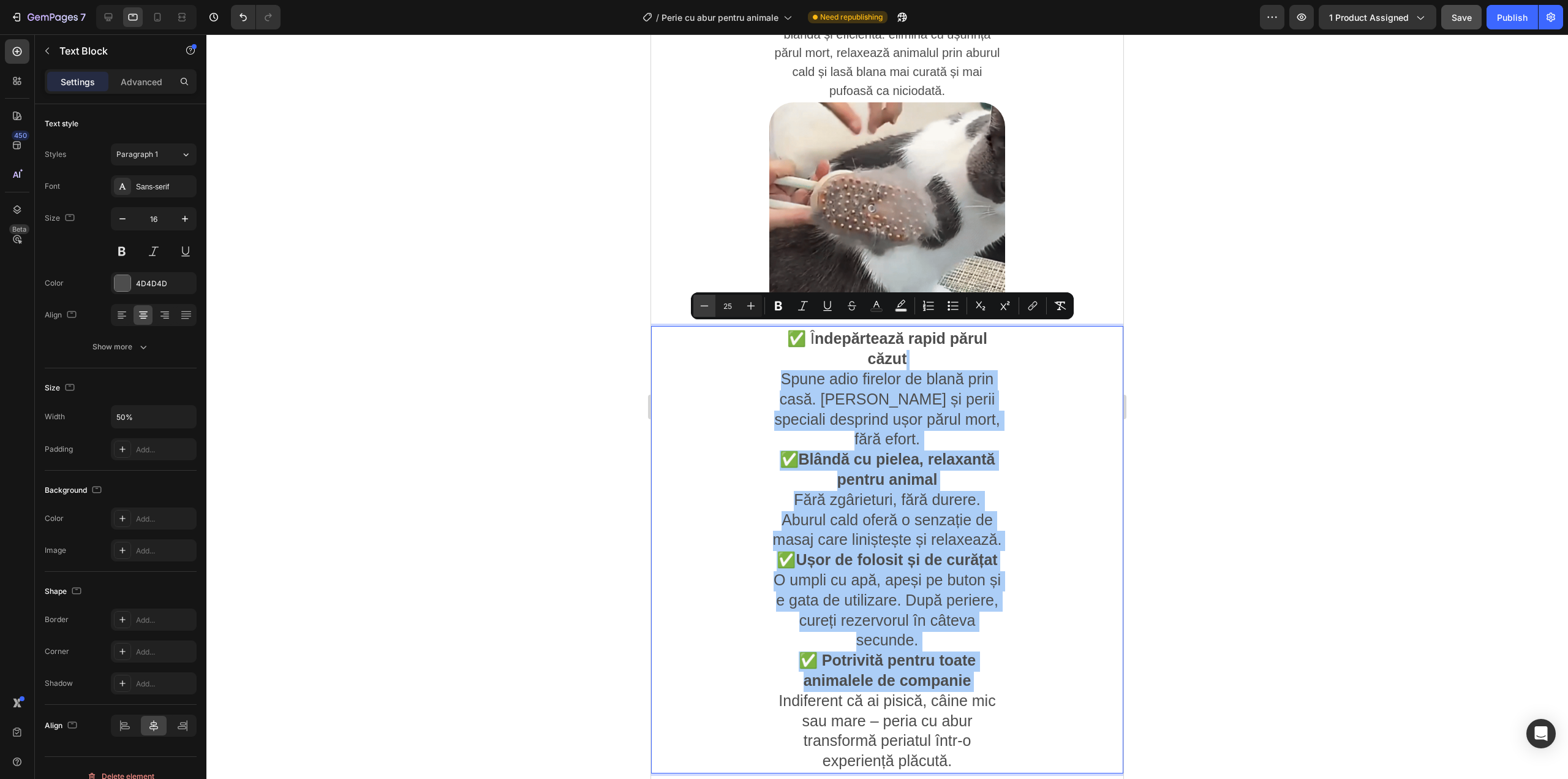
click at [707, 313] on button "Minus" at bounding box center [704, 305] width 22 height 22
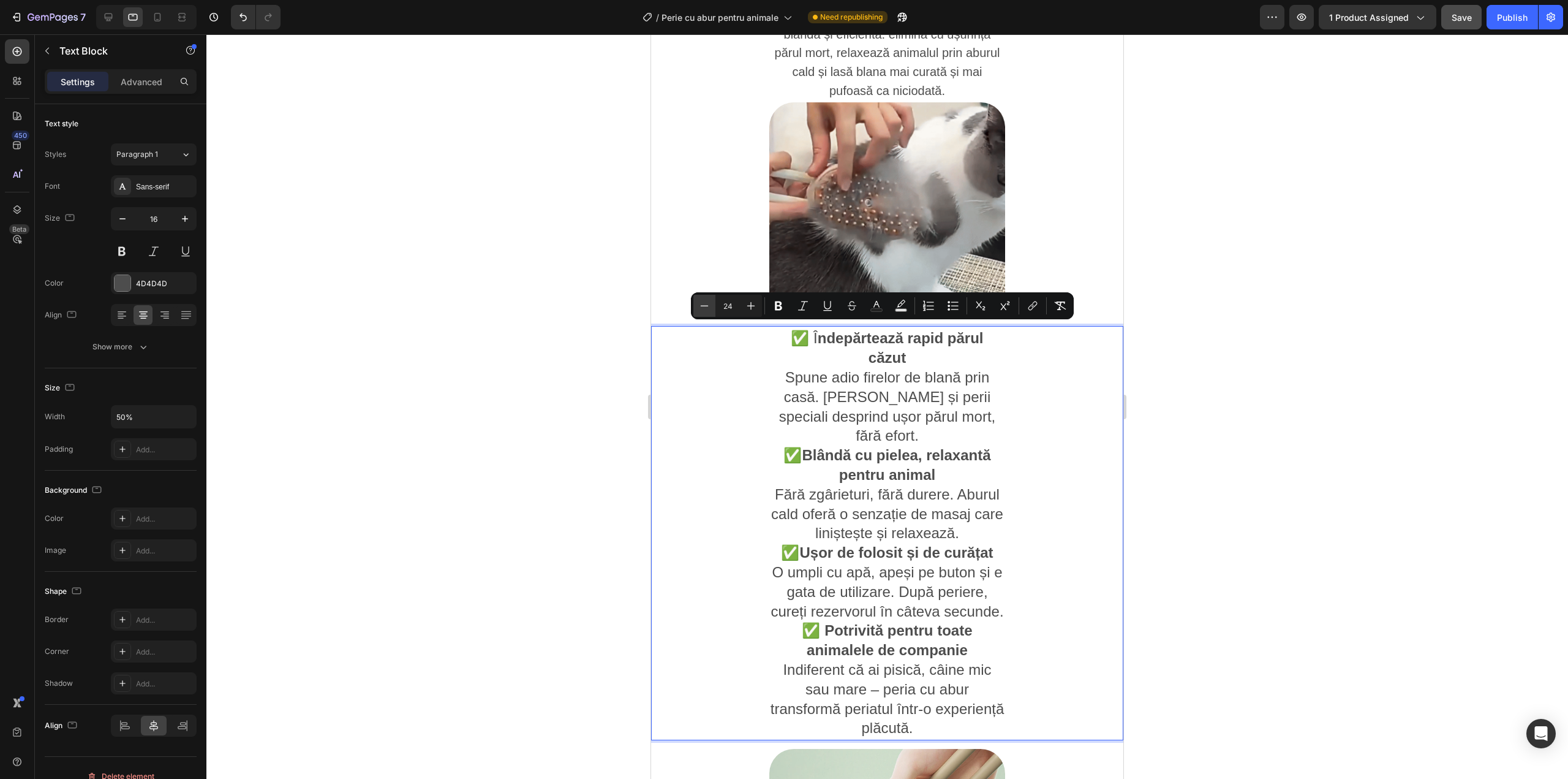
click at [707, 313] on button "Minus" at bounding box center [704, 305] width 22 height 22
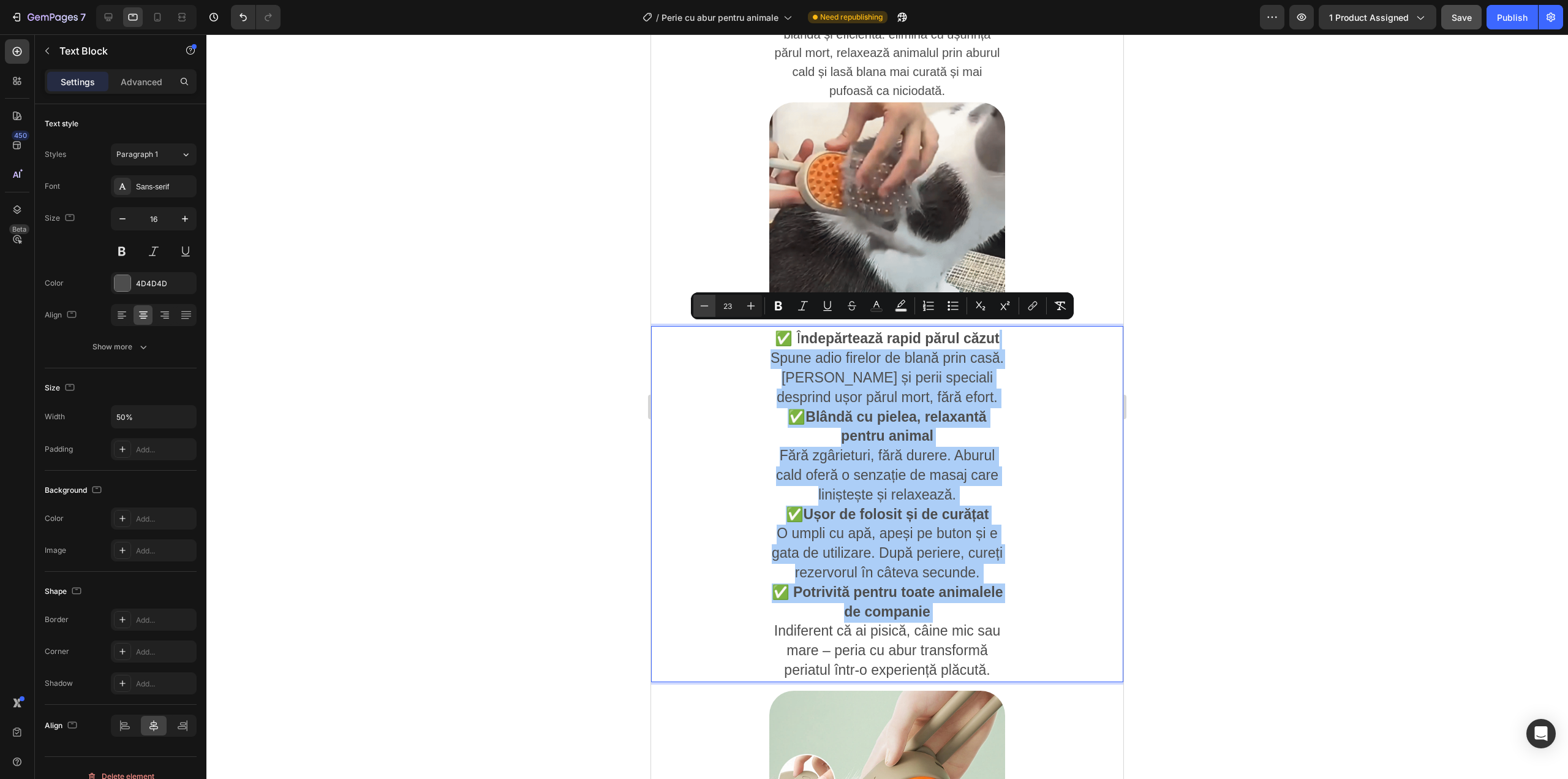
click at [707, 313] on button "Minus" at bounding box center [704, 305] width 22 height 22
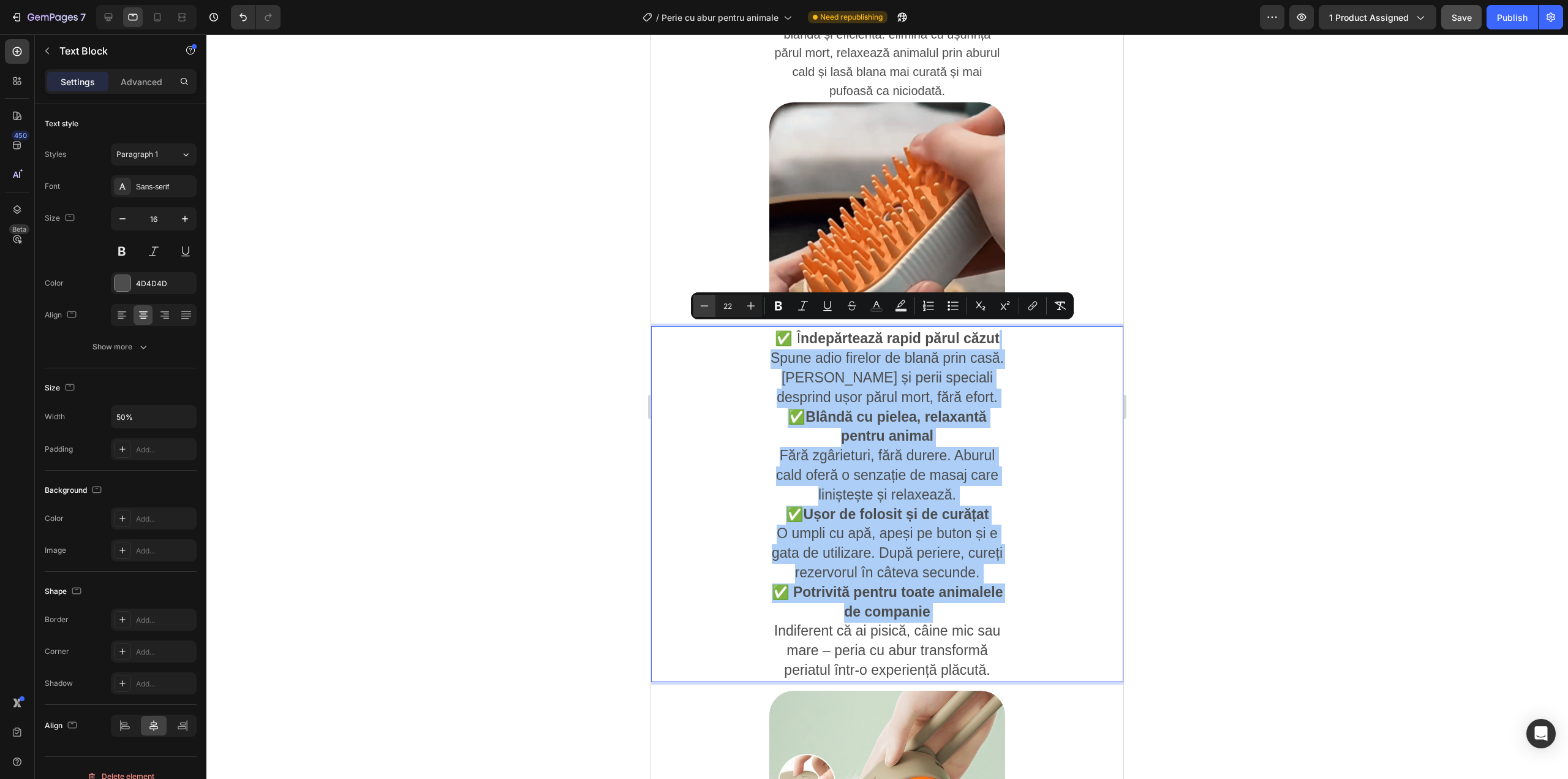
click at [707, 313] on button "Minus" at bounding box center [704, 305] width 22 height 22
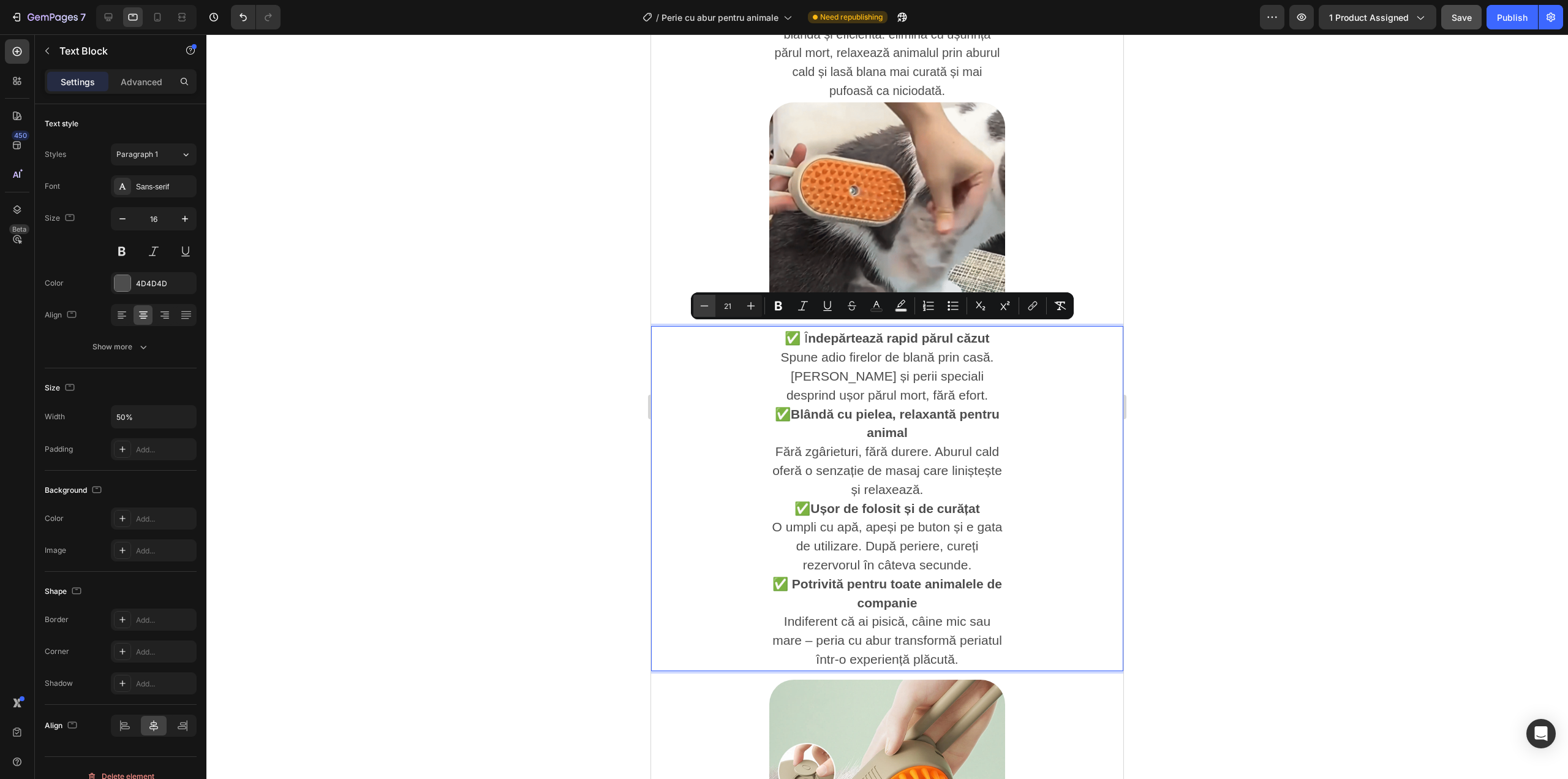
click at [707, 313] on button "Minus" at bounding box center [704, 305] width 22 height 22
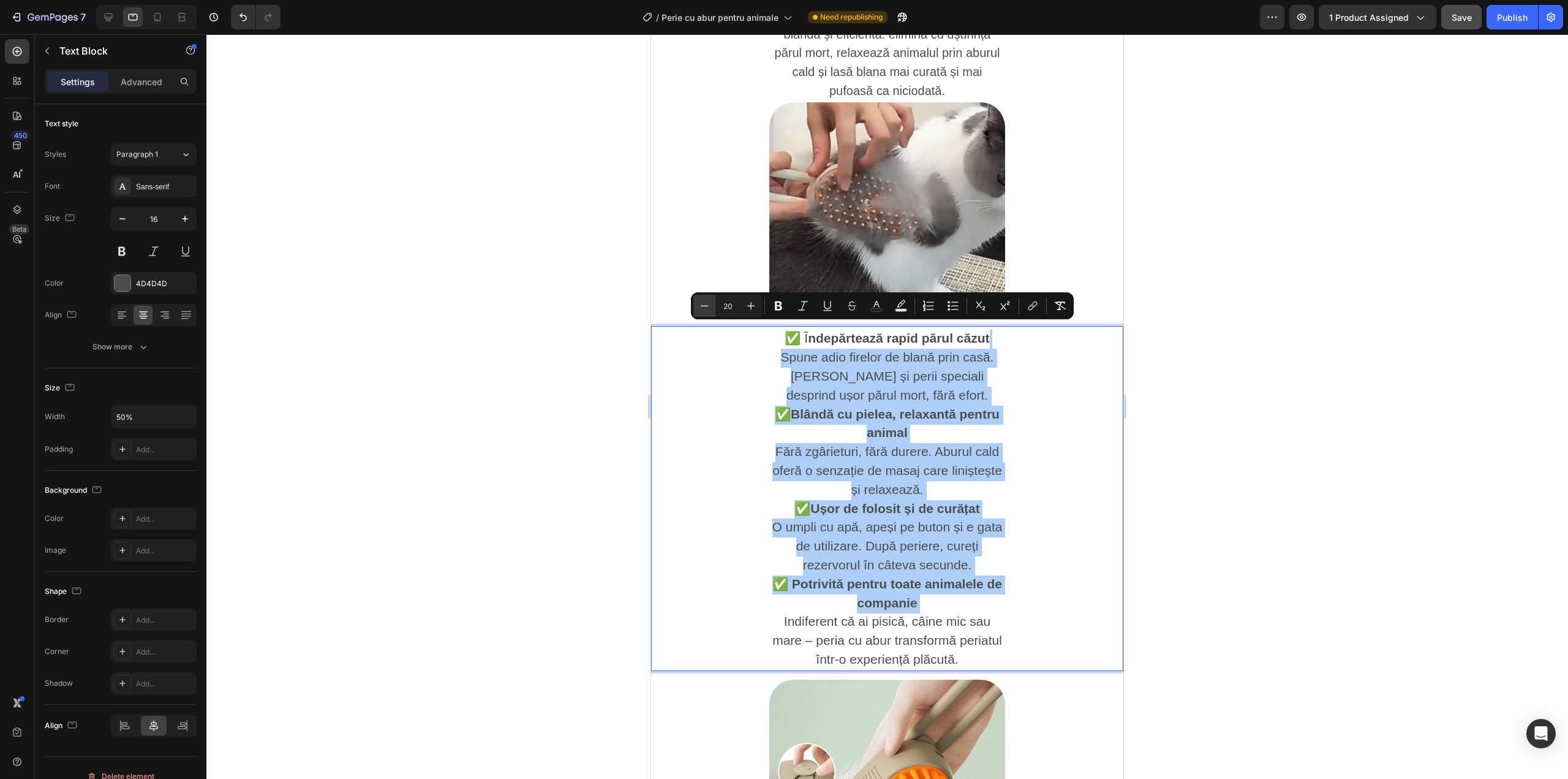
click at [707, 313] on button "Minus" at bounding box center [704, 305] width 22 height 22
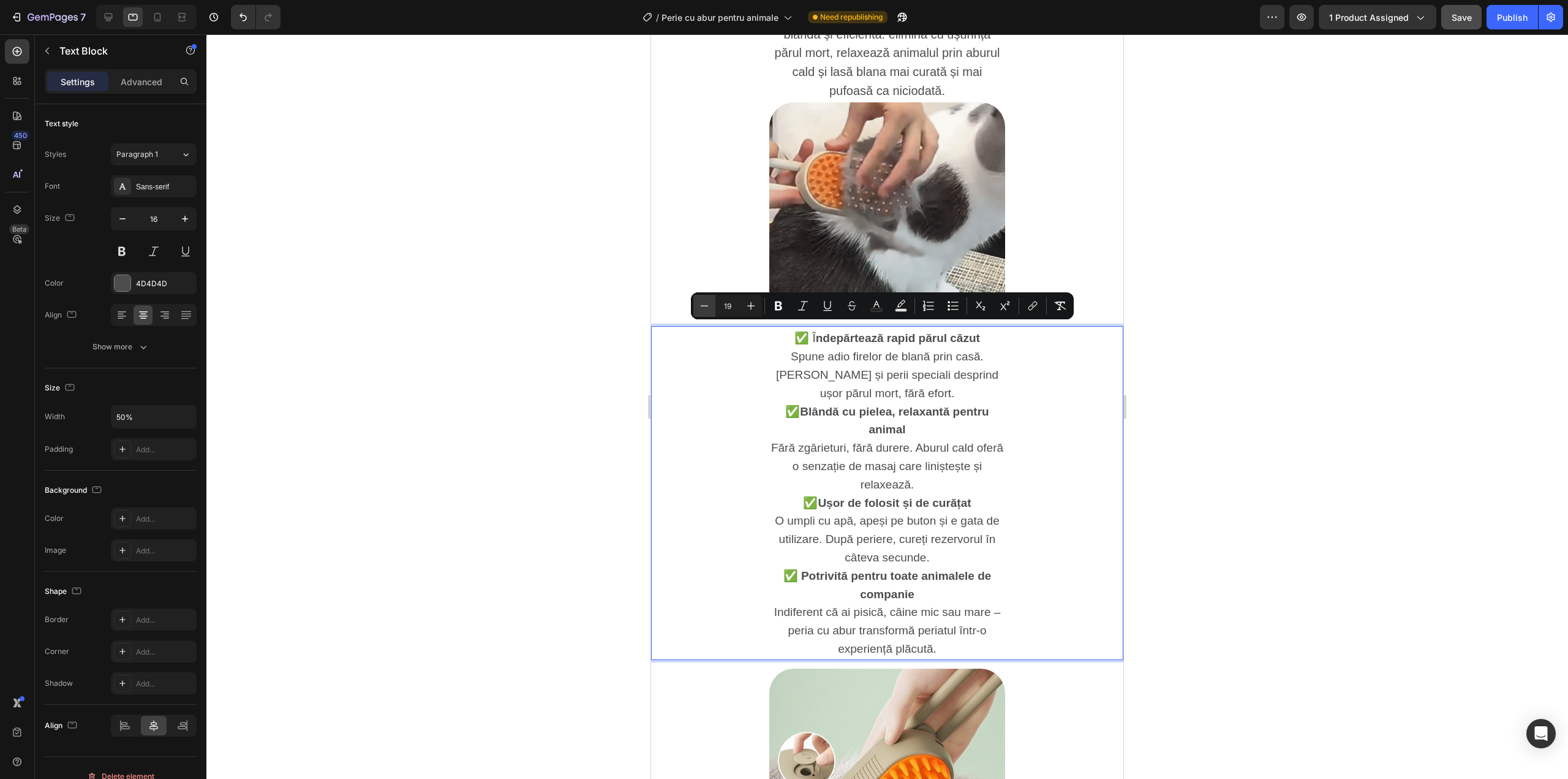
click at [707, 313] on button "Minus" at bounding box center [704, 305] width 22 height 22
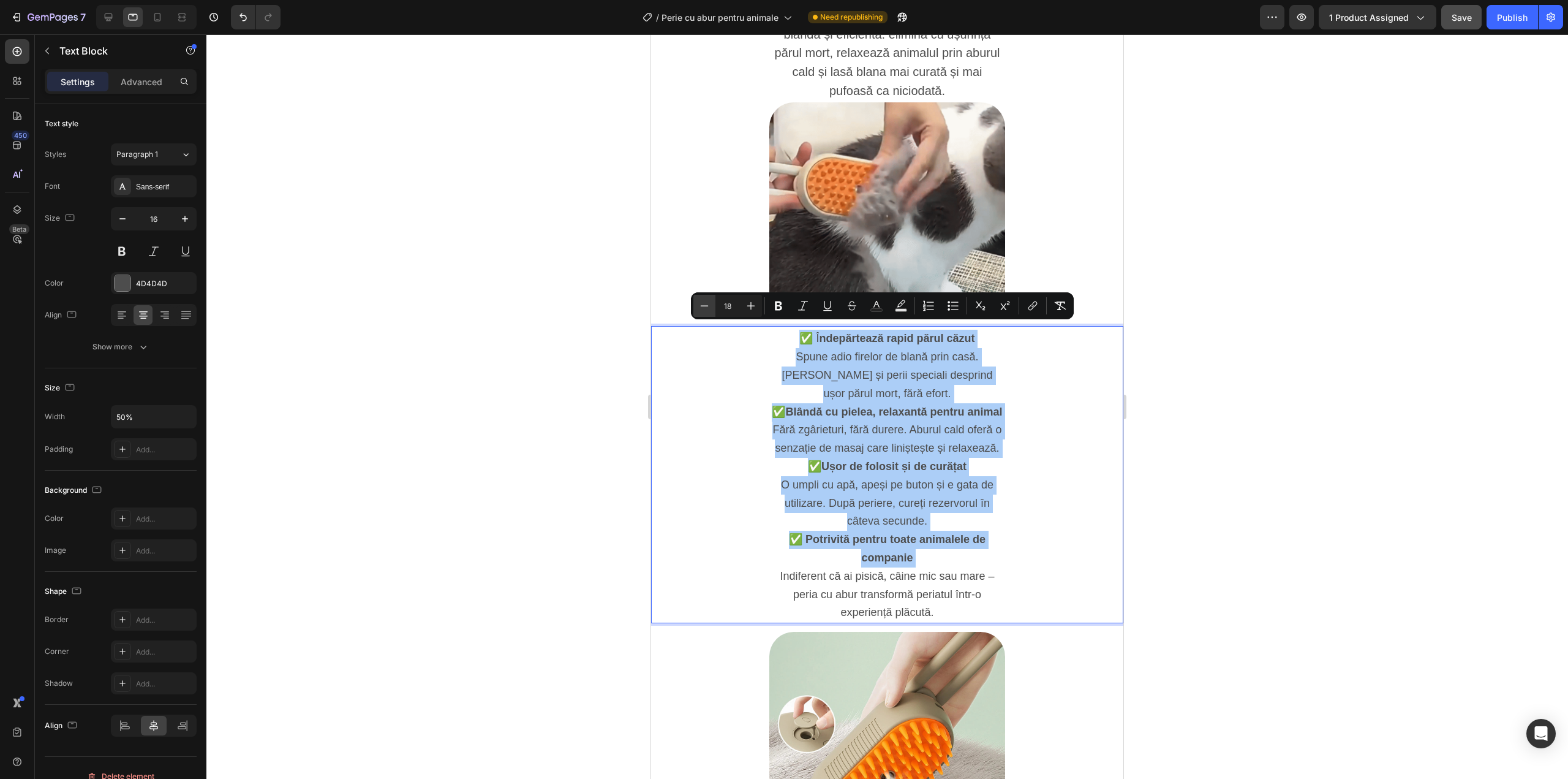
click at [707, 313] on button "Minus" at bounding box center [704, 305] width 22 height 22
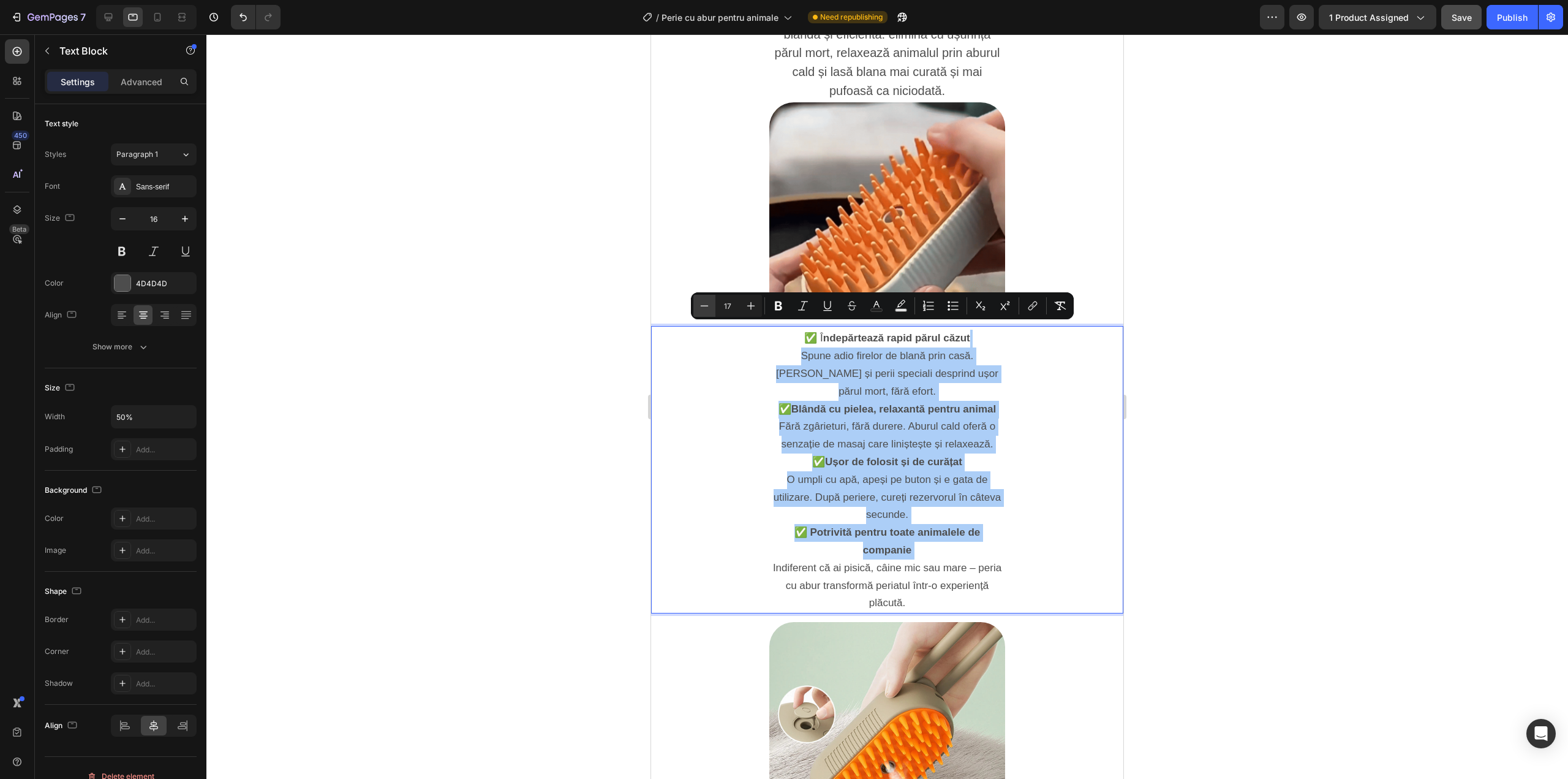
click at [707, 313] on button "Minus" at bounding box center [704, 305] width 22 height 22
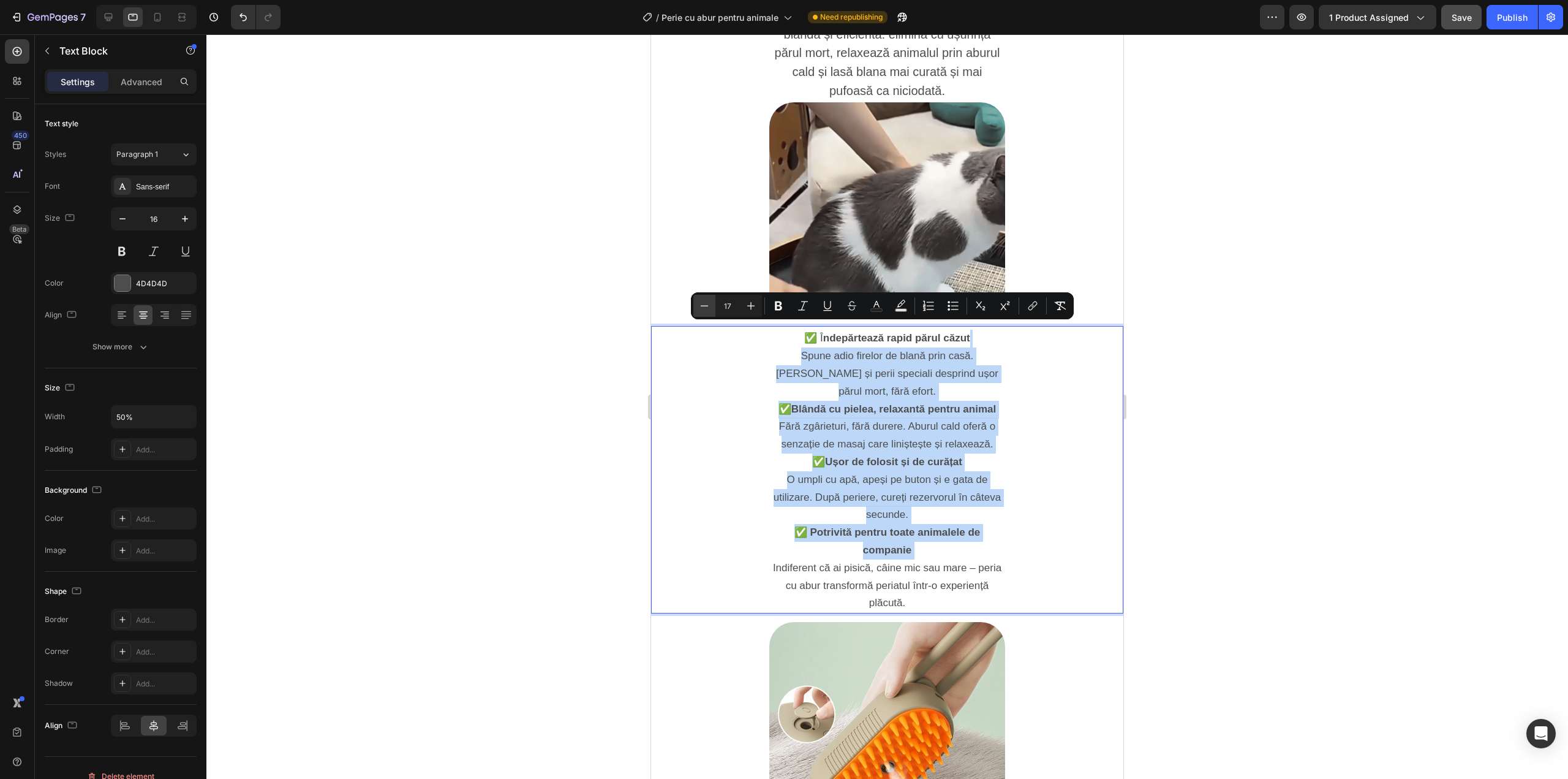
type input "16"
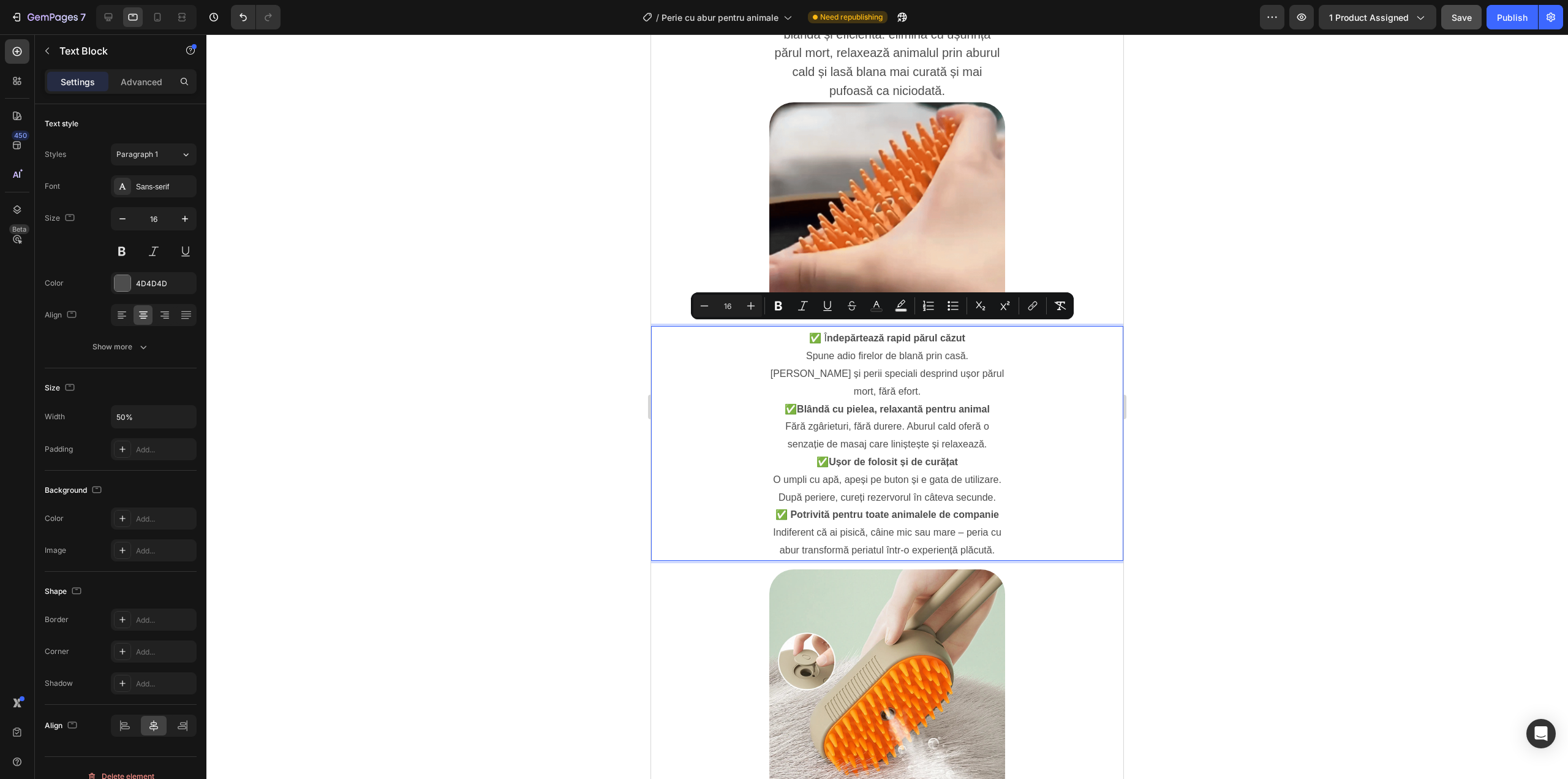
click at [942, 421] on span "Fără zgârieturi, fără durere. Aburul cald oferă o senzație de masaj care linișt…" at bounding box center [887, 435] width 204 height 28
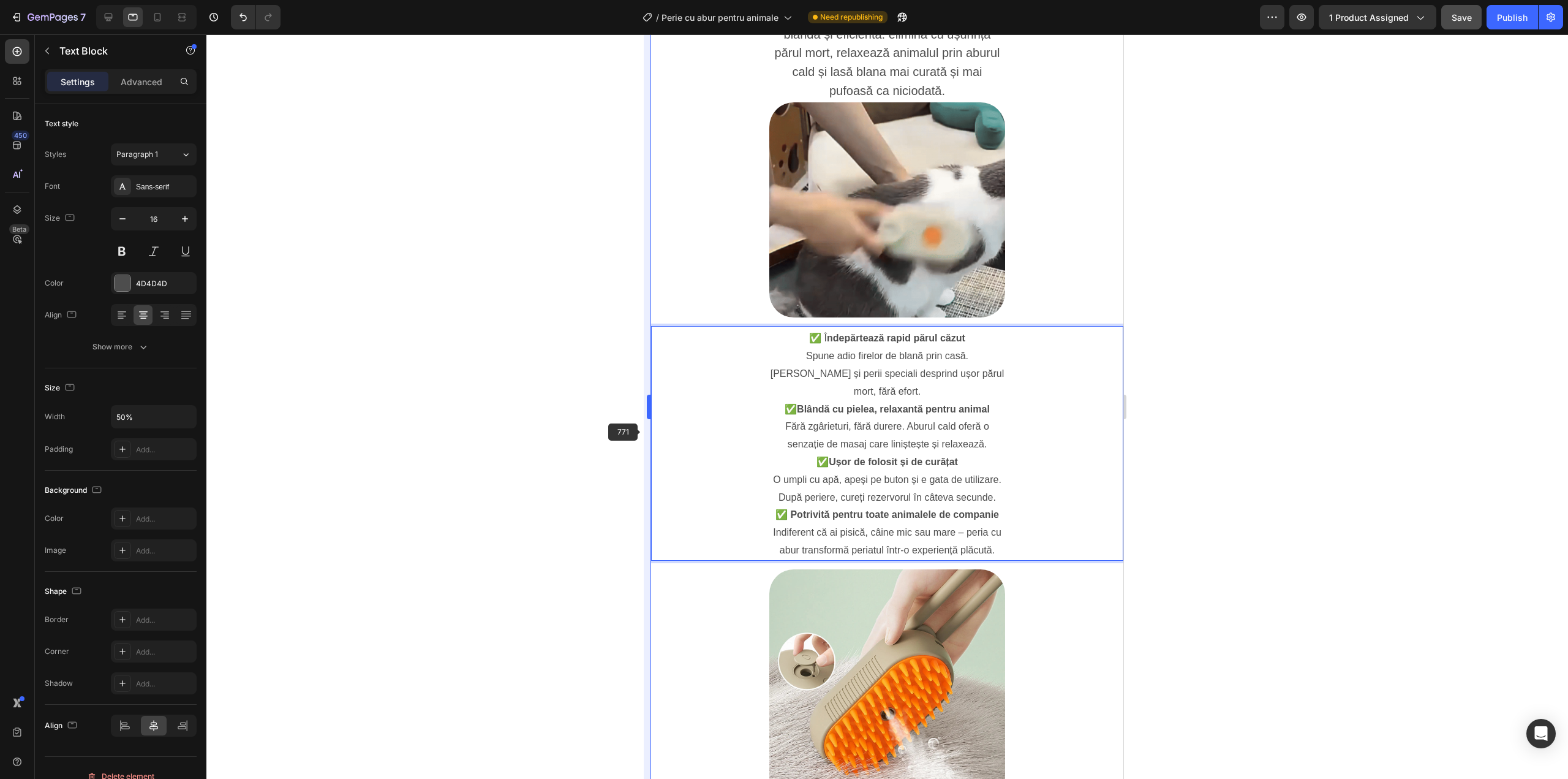
type input "14"
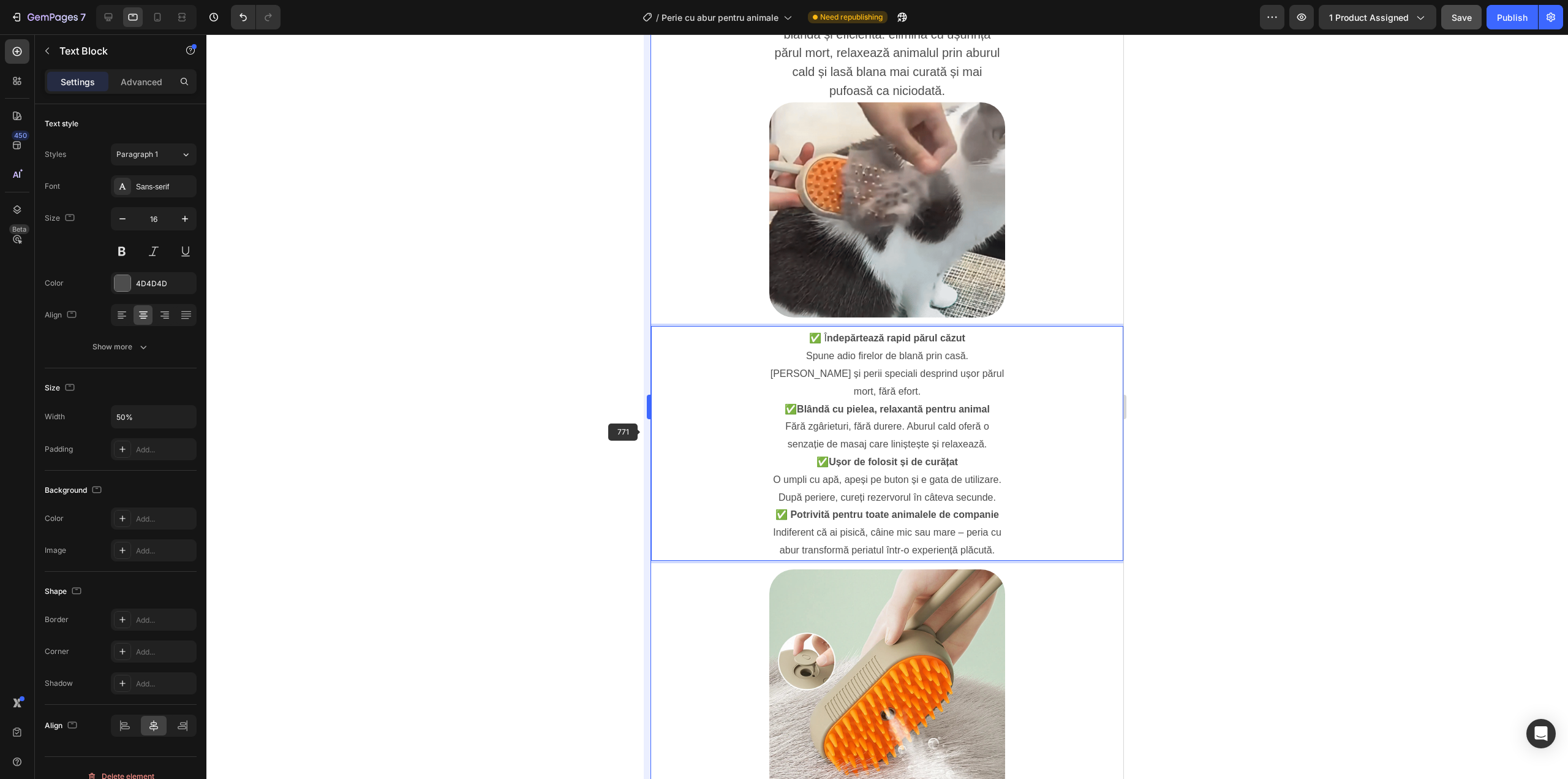
type input "100%"
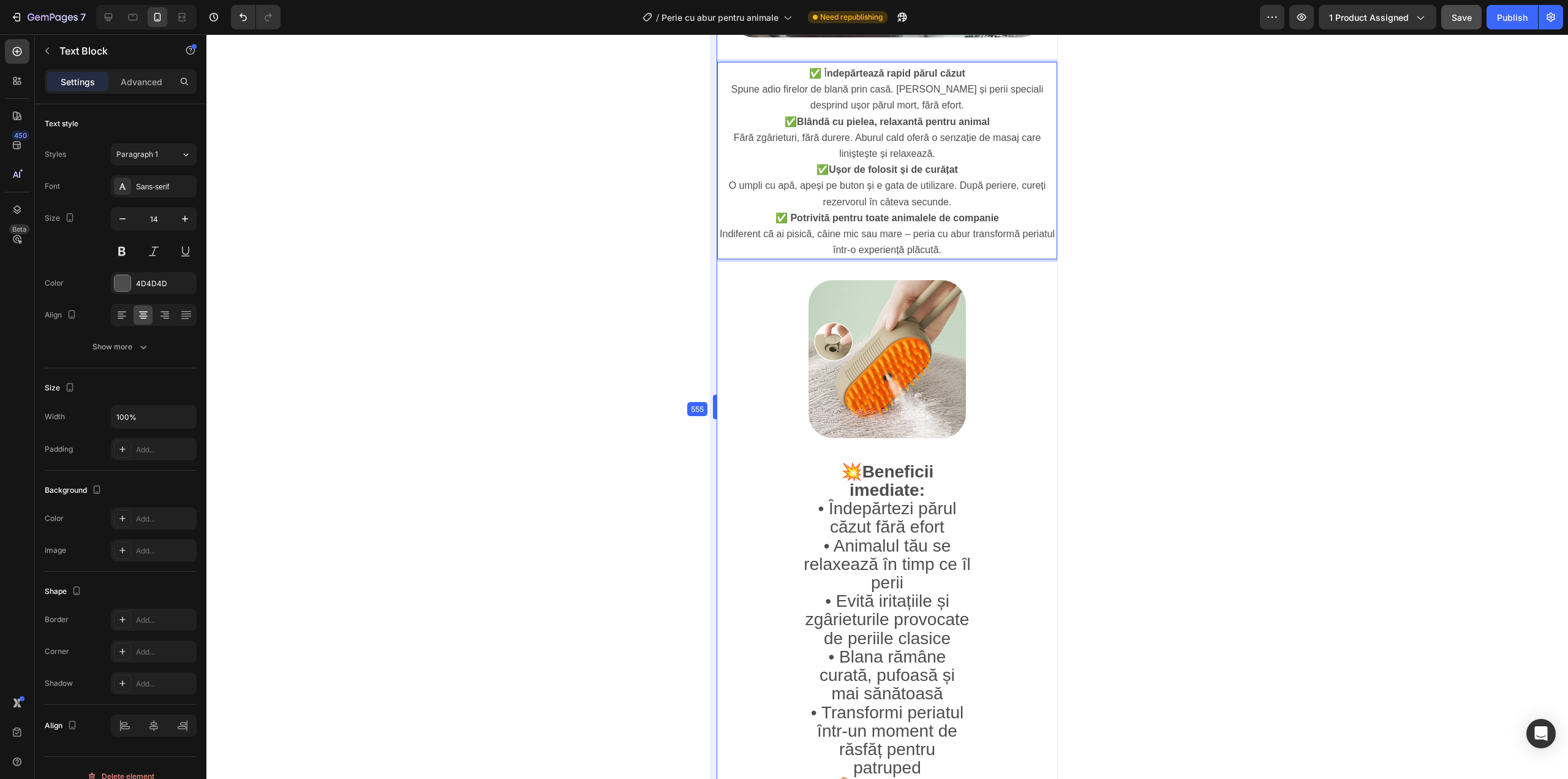
drag, startPoint x: 650, startPoint y: 431, endPoint x: 783, endPoint y: 420, distance: 133.5
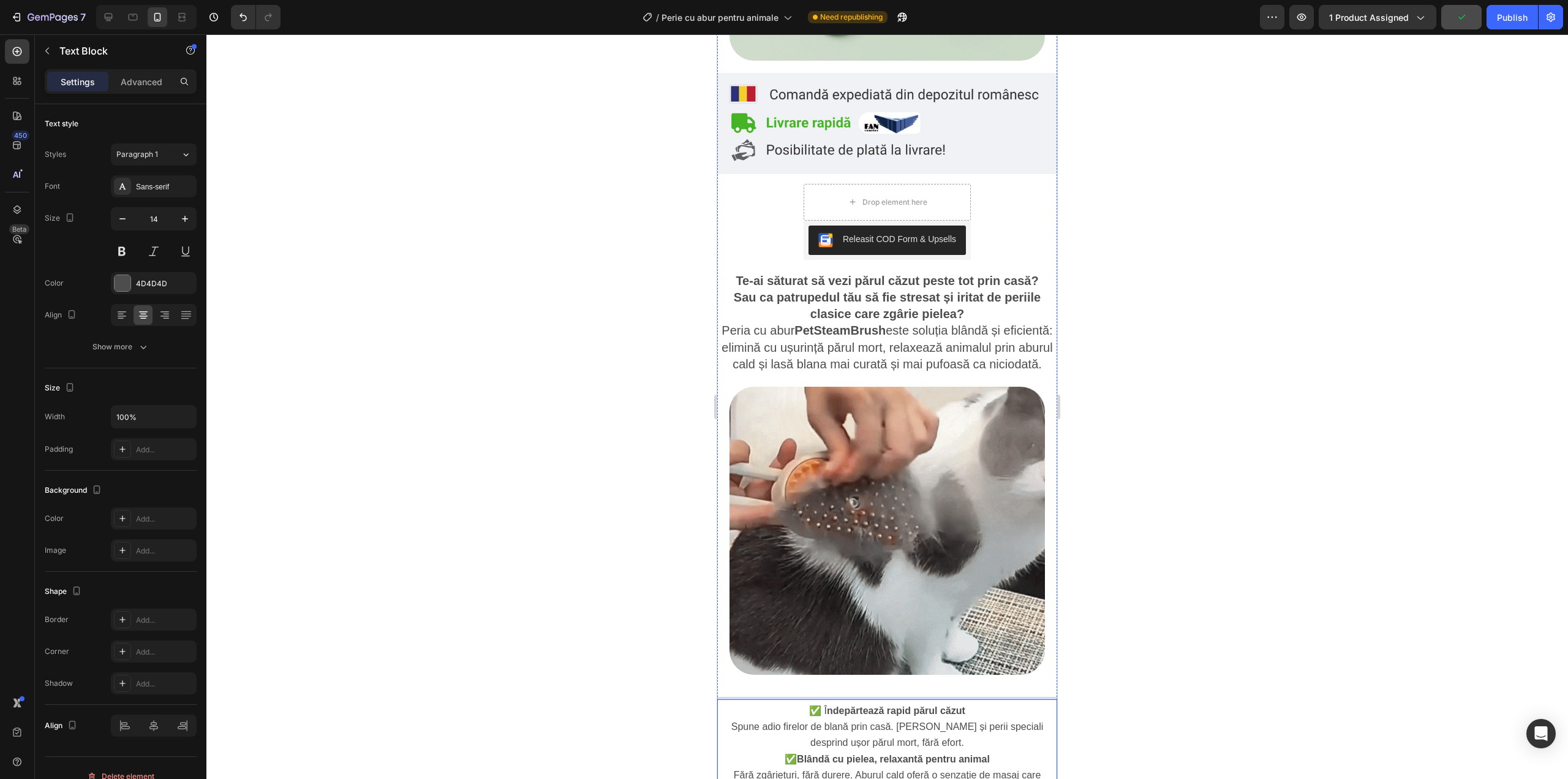
scroll to position [356, 0]
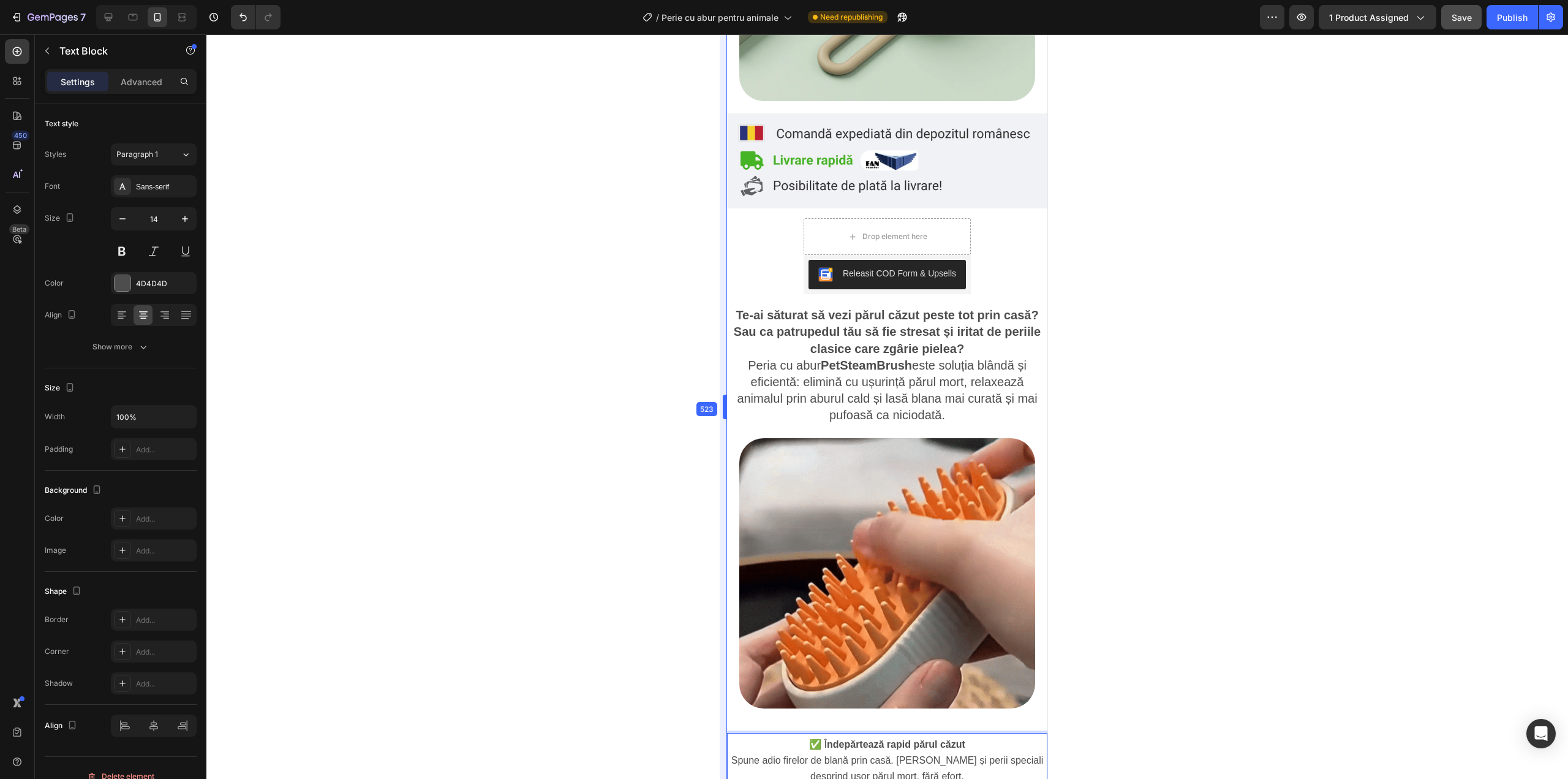
drag, startPoint x: 0, startPoint y: 430, endPoint x: 743, endPoint y: 461, distance: 743.6
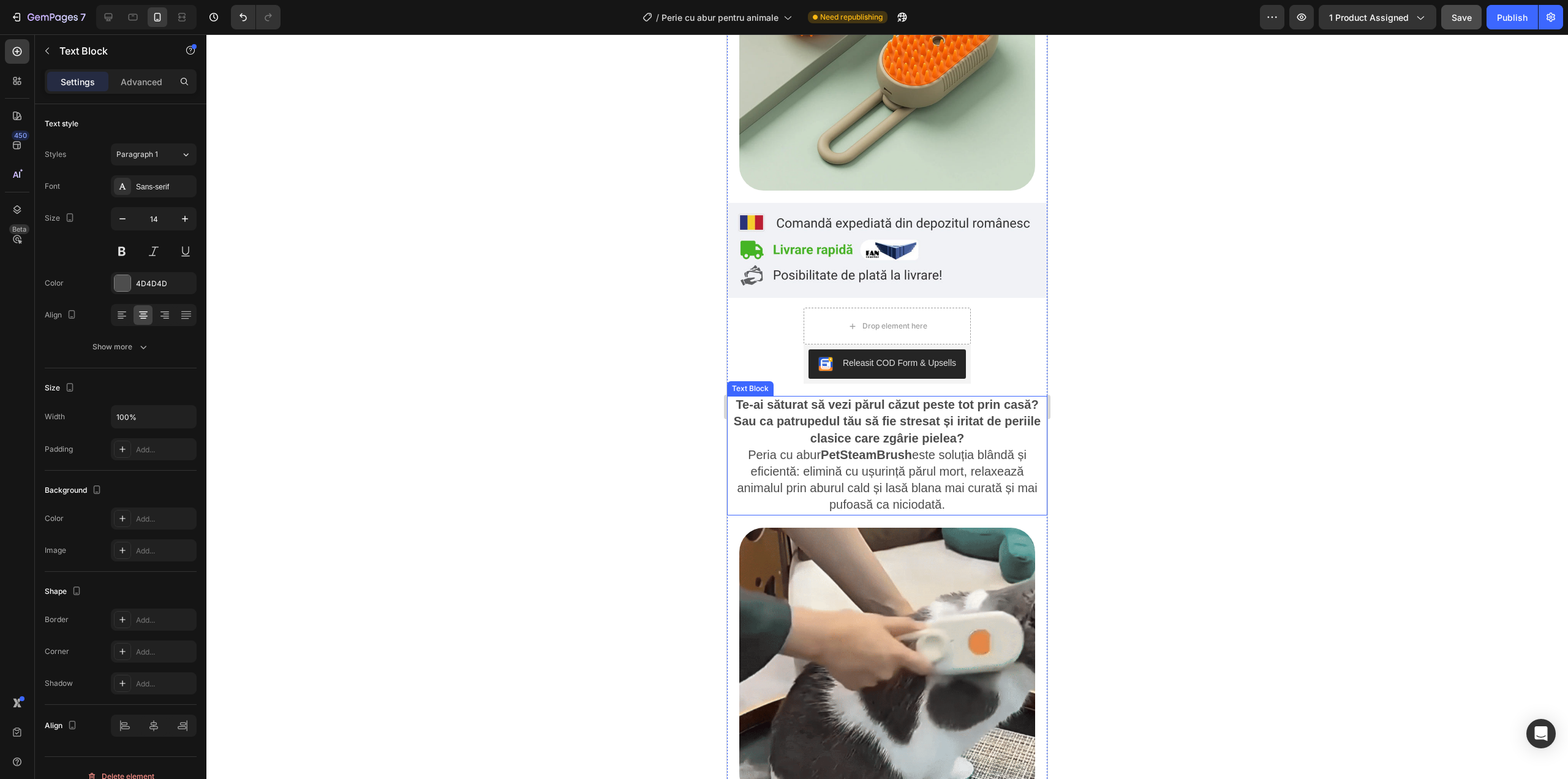
scroll to position [108, 0]
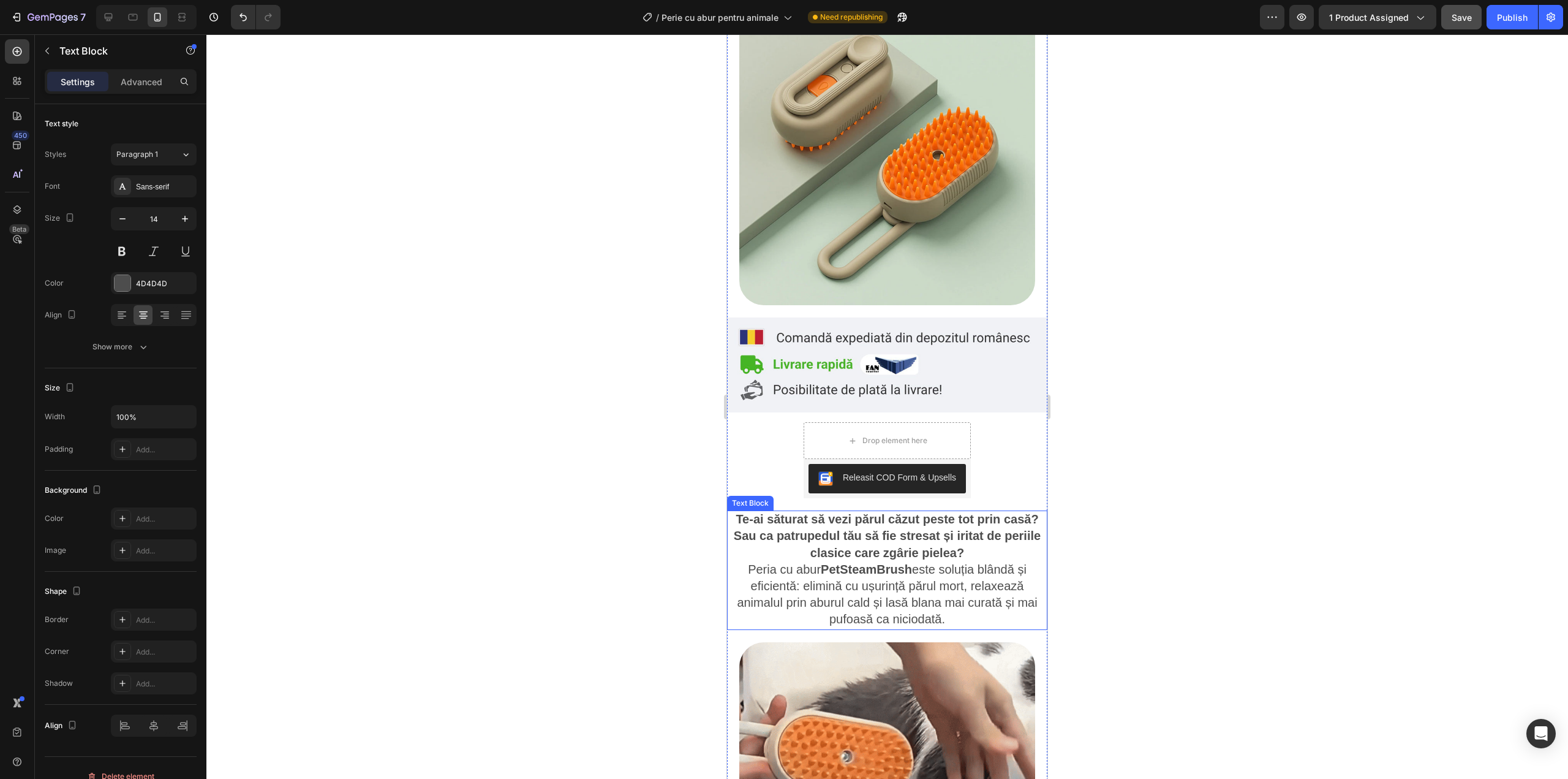
click at [873, 588] on span "Peria cu abur PetSteamBrush este soluția blândă și eficientă: elimină cu ușurin…" at bounding box center [887, 594] width 300 height 64
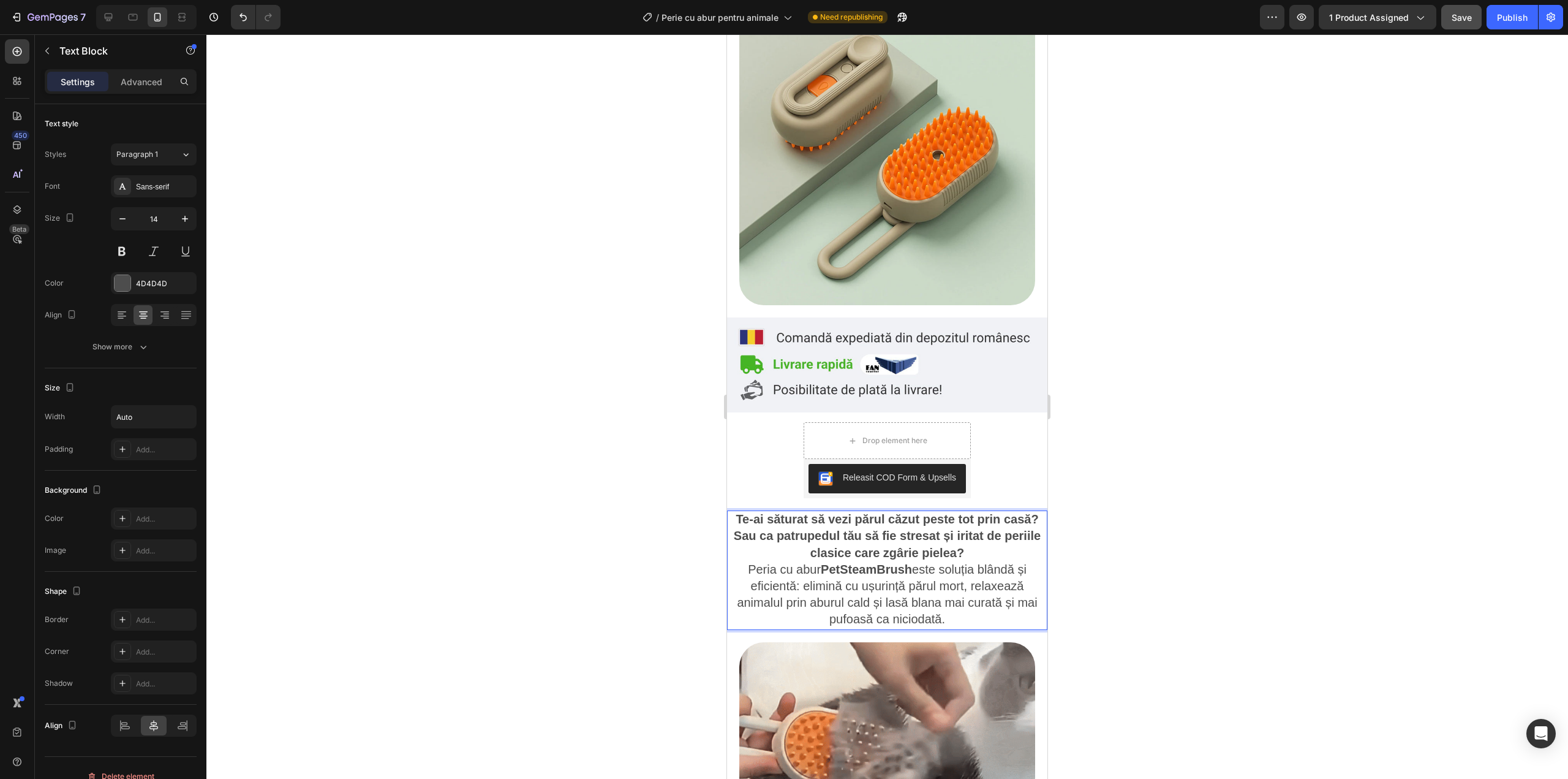
click at [873, 588] on span "Peria cu abur PetSteamBrush este soluția blândă și eficientă: elimină cu ușurin…" at bounding box center [887, 594] width 300 height 64
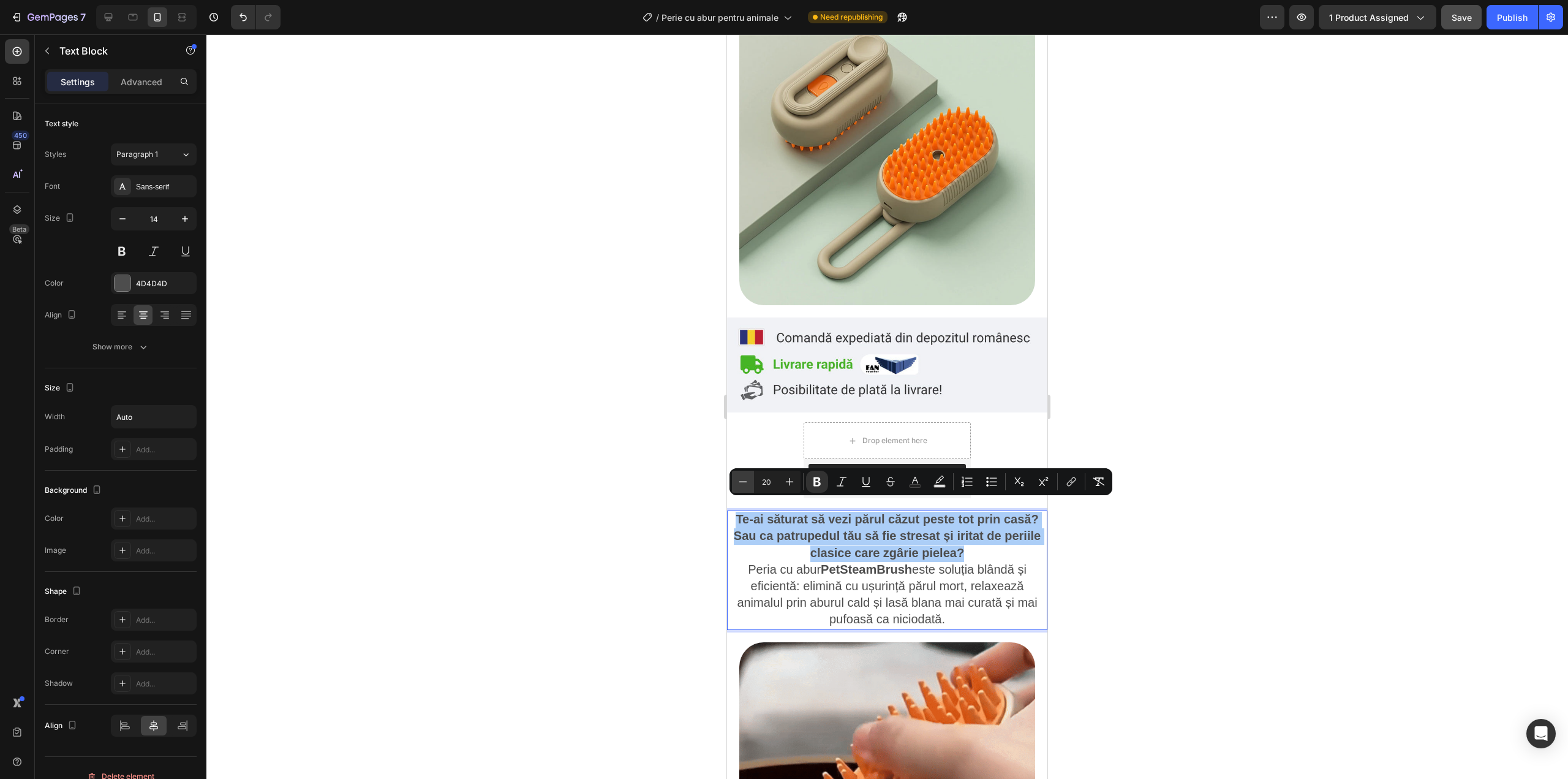
click at [738, 487] on button "Minus" at bounding box center [743, 481] width 22 height 22
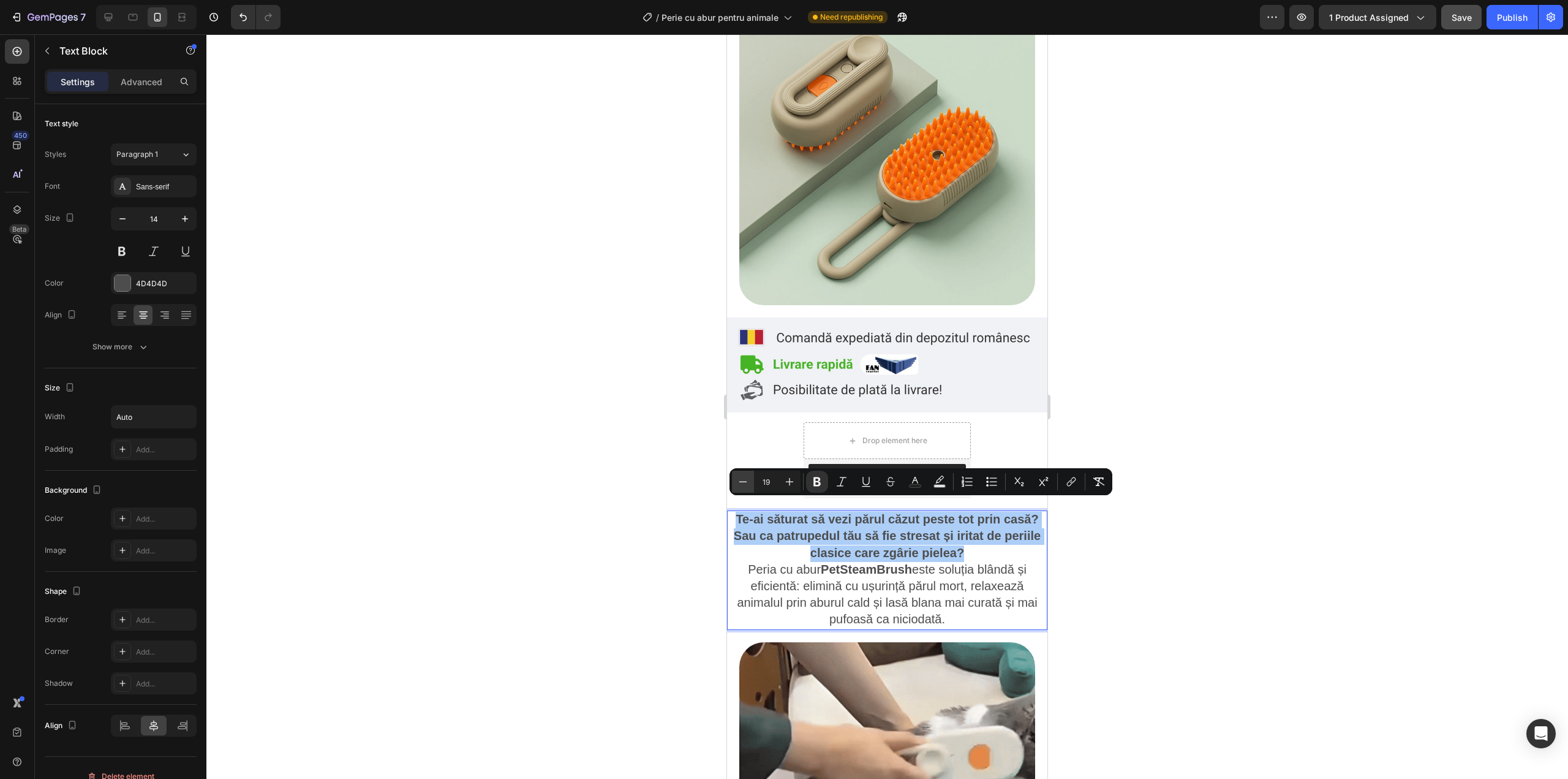
click at [738, 487] on button "Minus" at bounding box center [743, 481] width 22 height 22
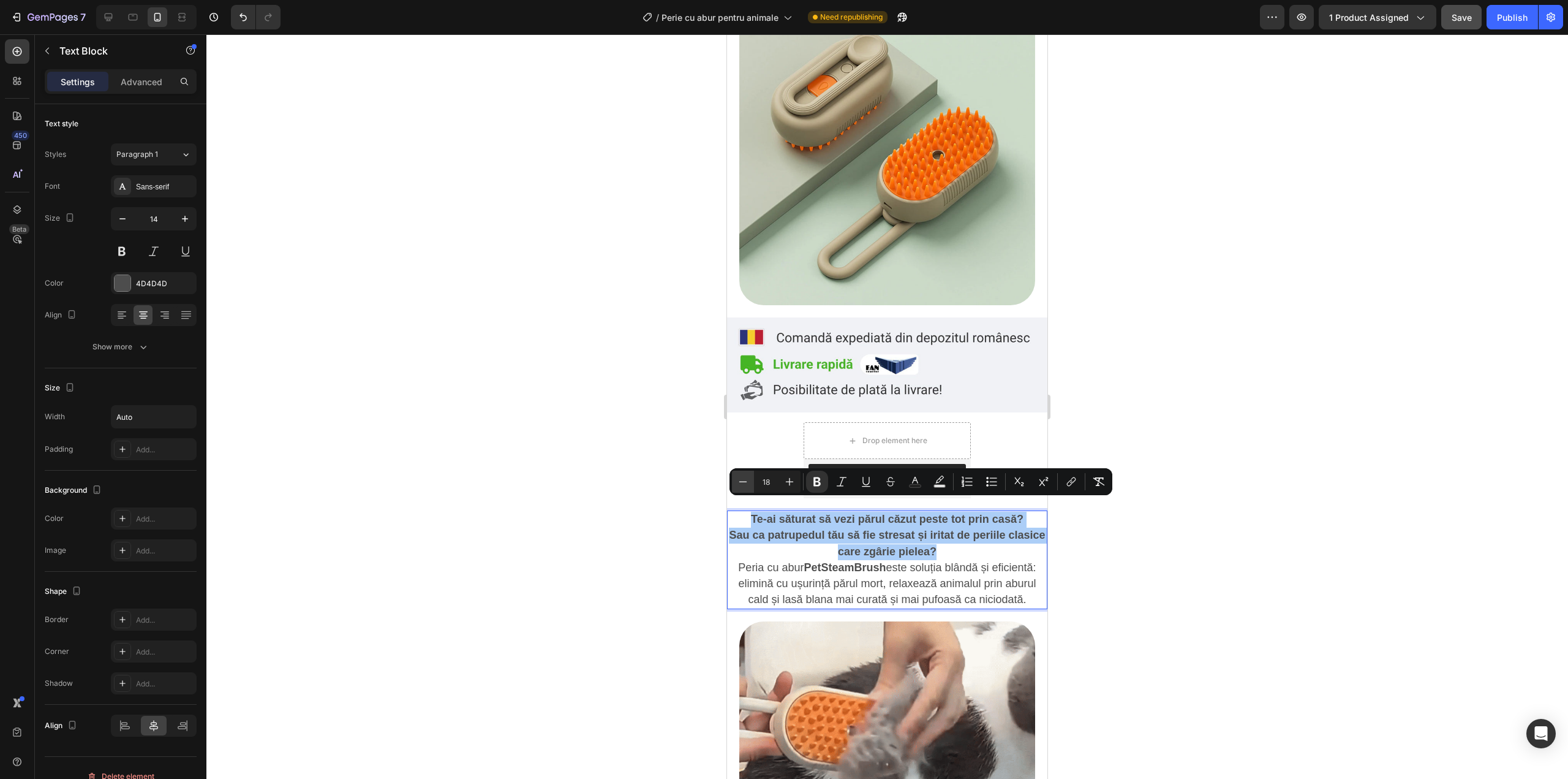
click at [738, 487] on button "Minus" at bounding box center [743, 481] width 22 height 22
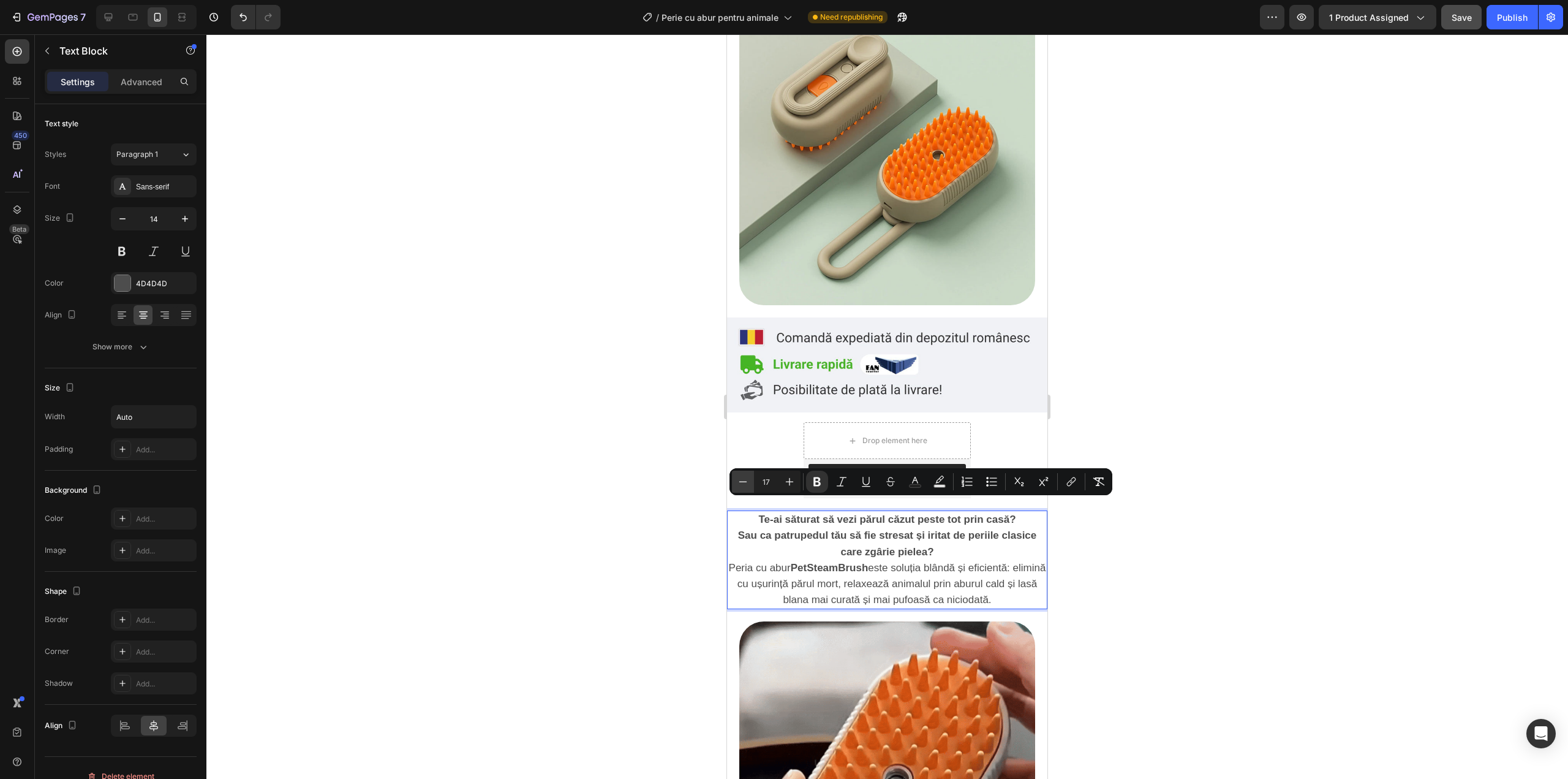
click at [738, 487] on button "Minus" at bounding box center [743, 481] width 22 height 22
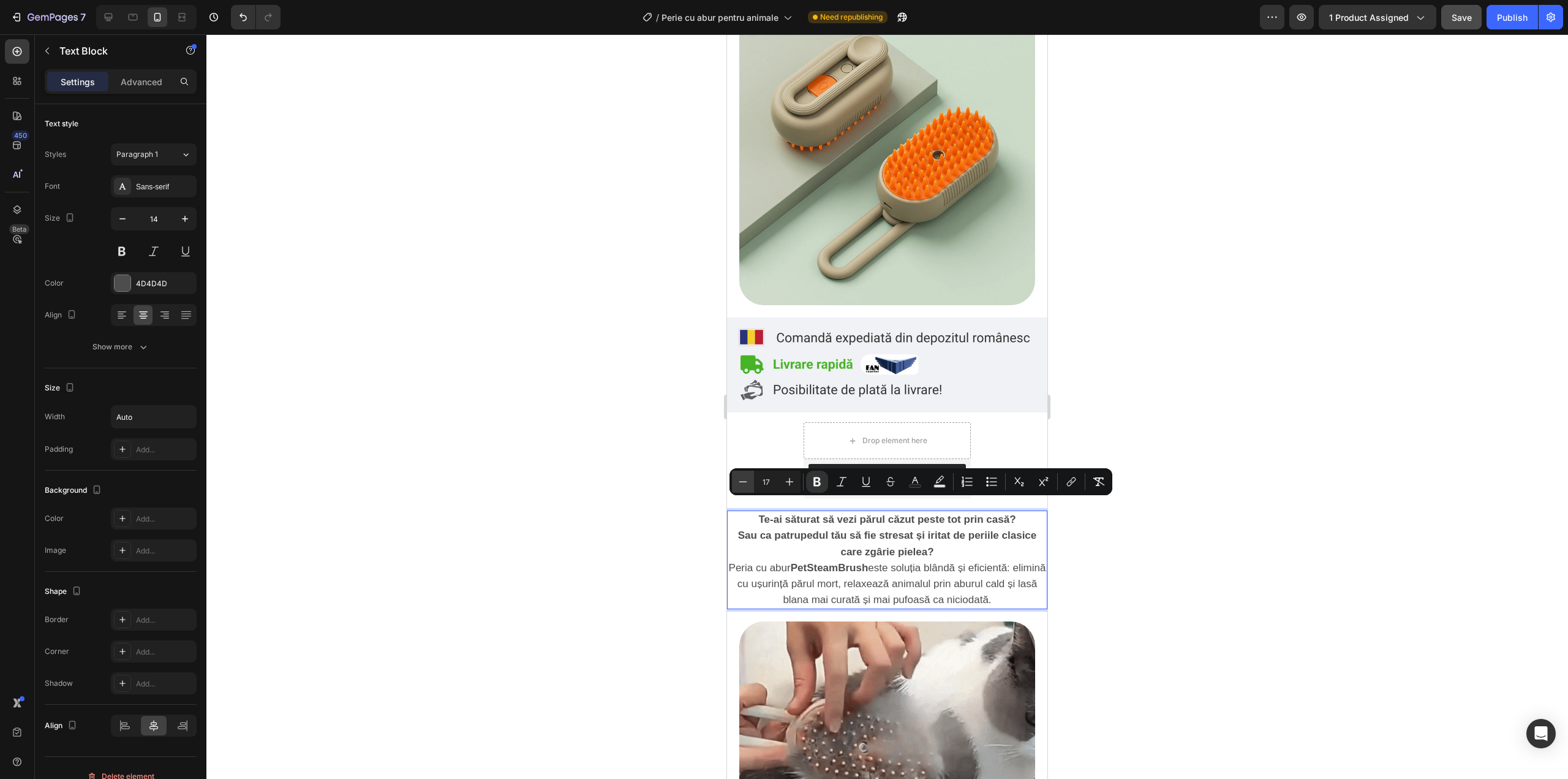
type input "16"
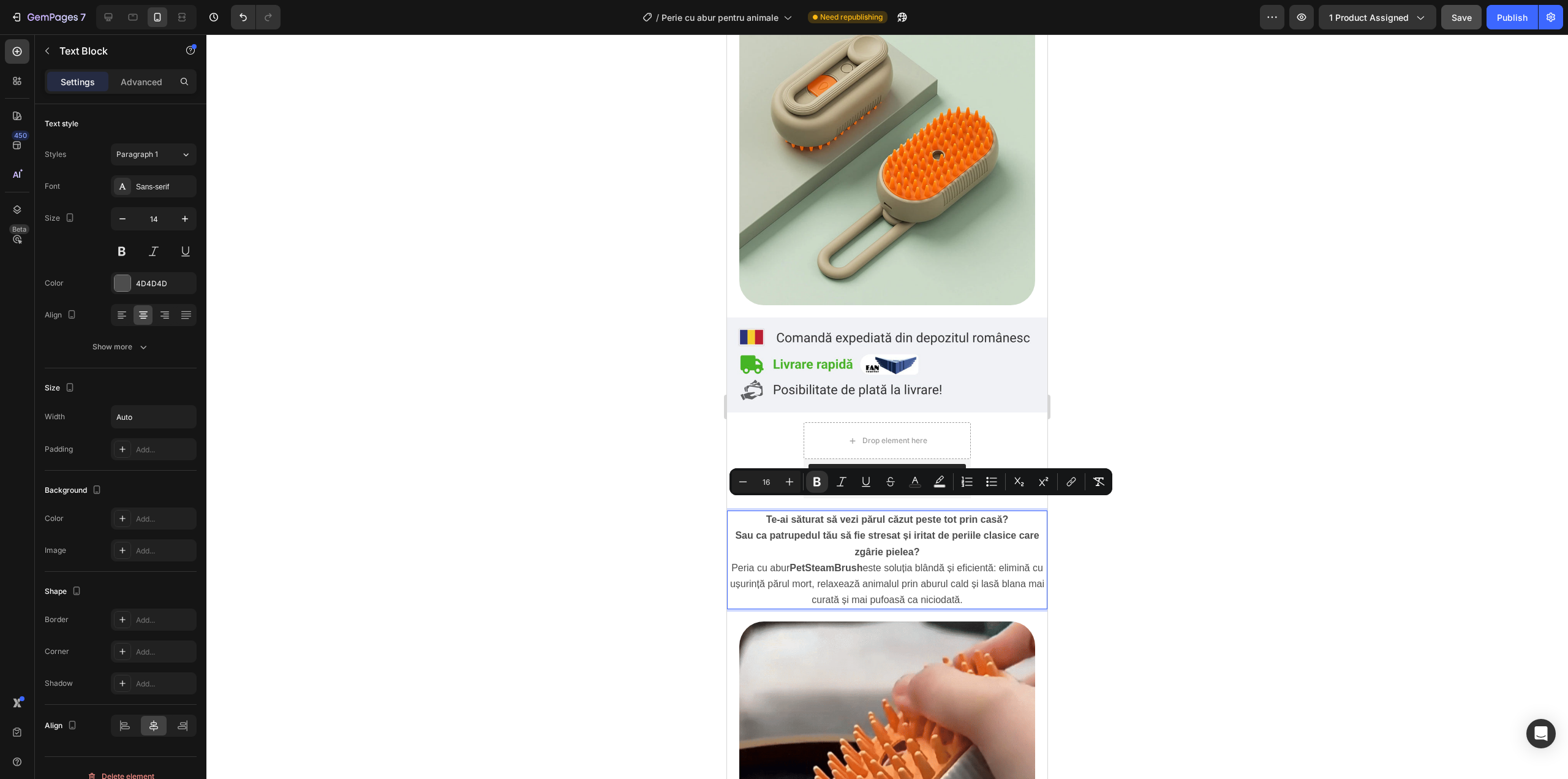
click at [827, 538] on p "Sau ca patrupedul tău să fie stresat și iritat de periile clasice care zgârie p…" at bounding box center [887, 543] width 318 height 32
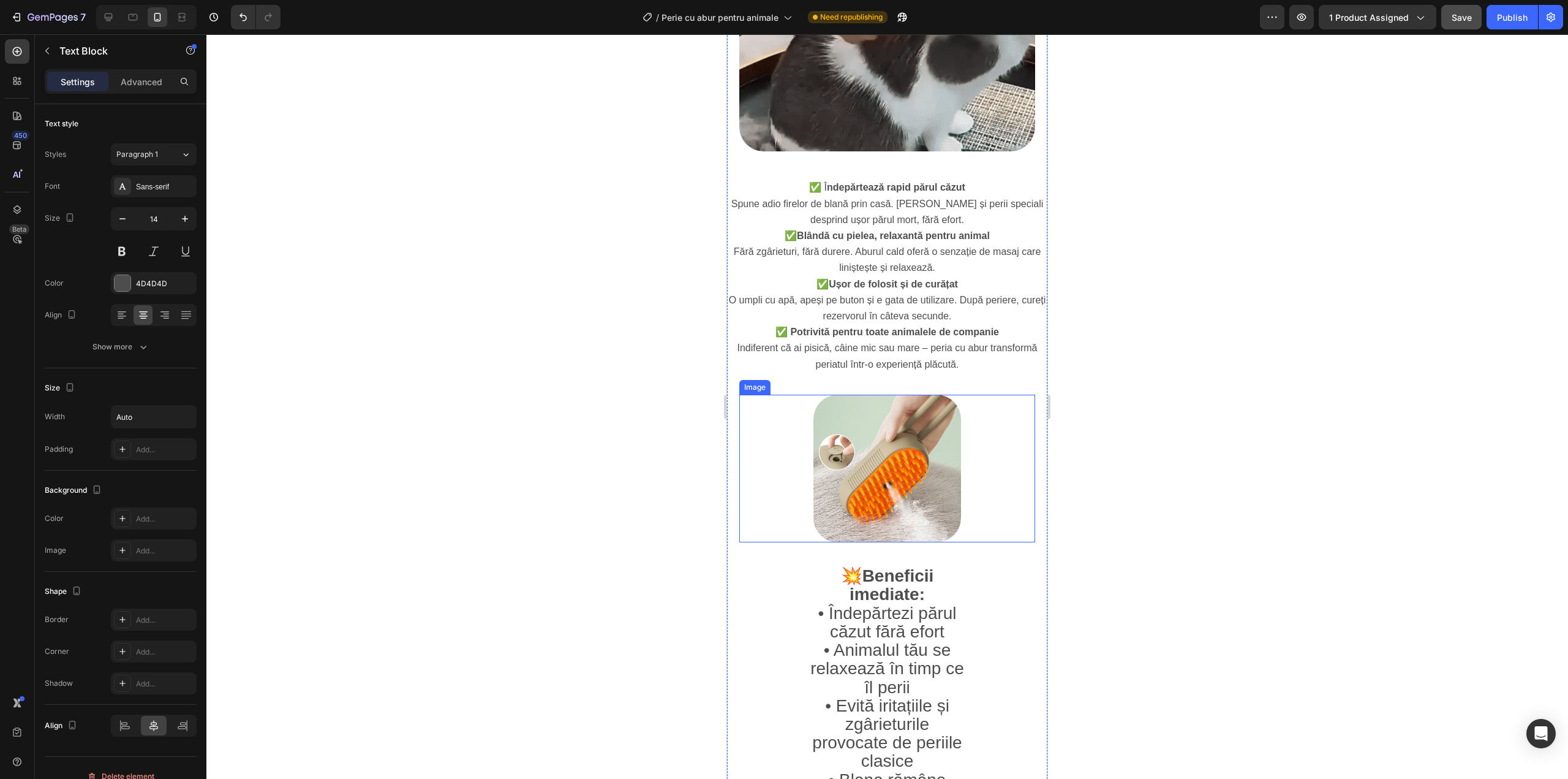
scroll to position [858, 0]
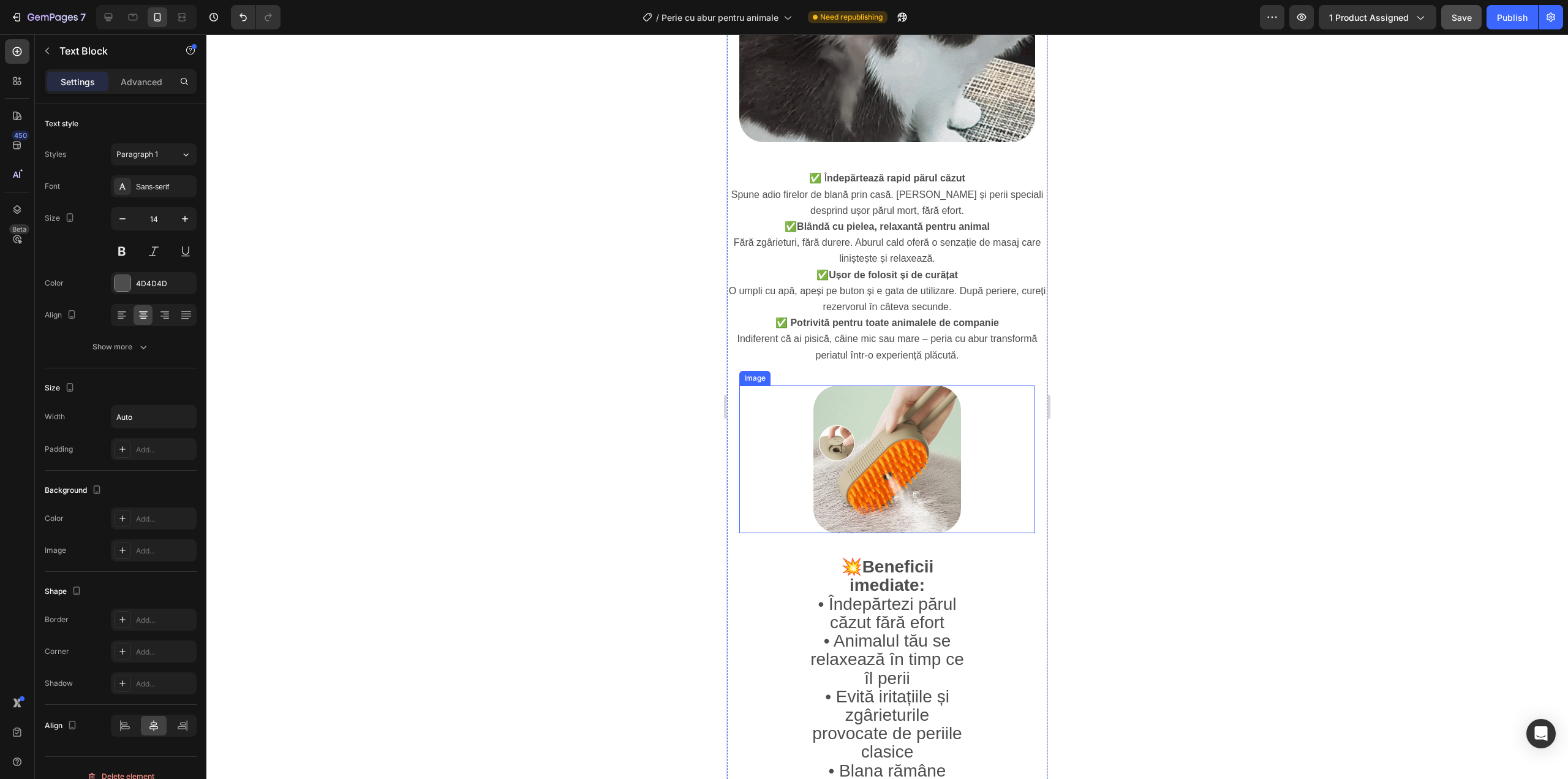
click at [882, 446] on img at bounding box center [888, 460] width 148 height 148
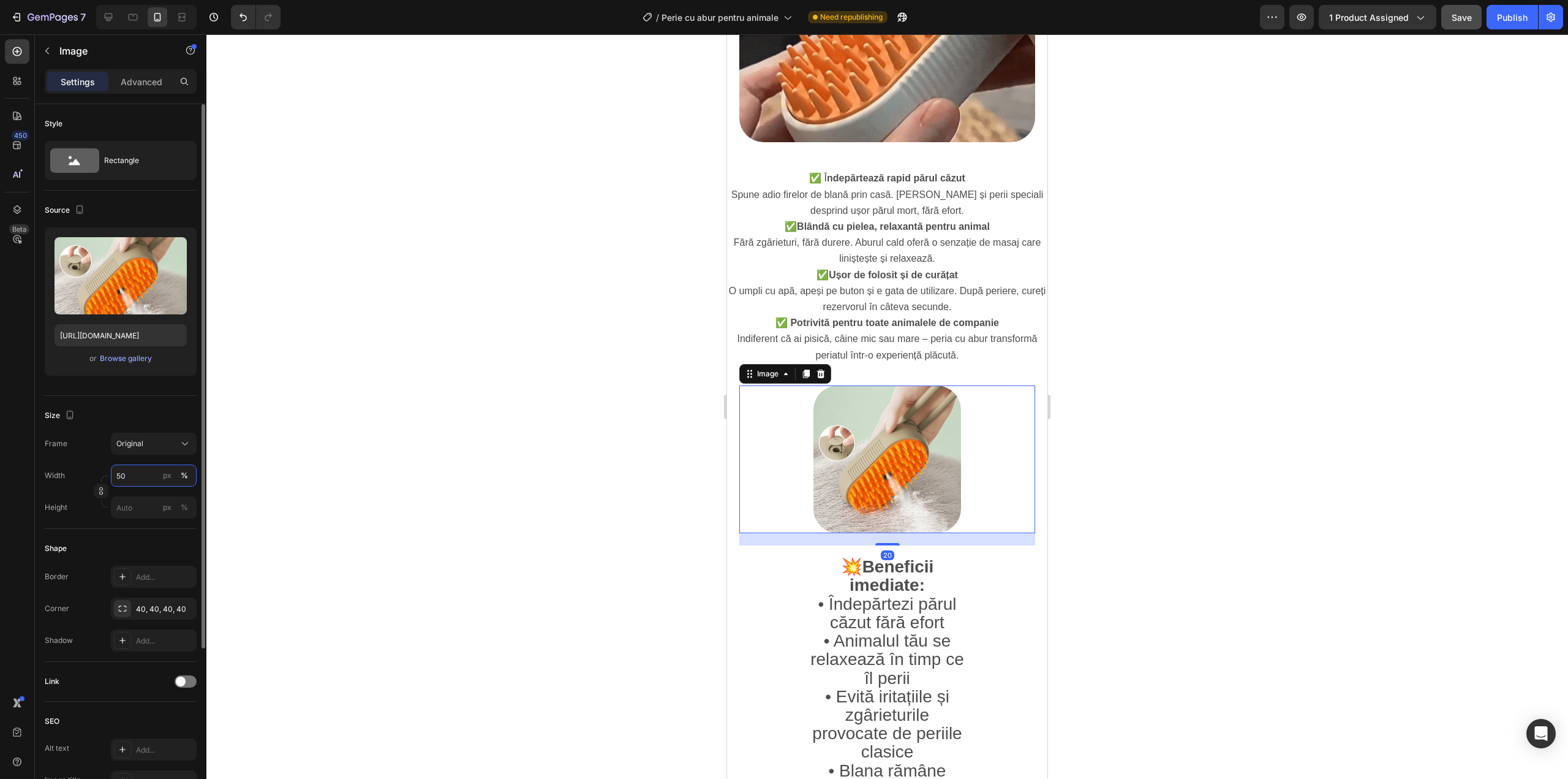
click at [135, 483] on input "50" at bounding box center [154, 475] width 85 height 22
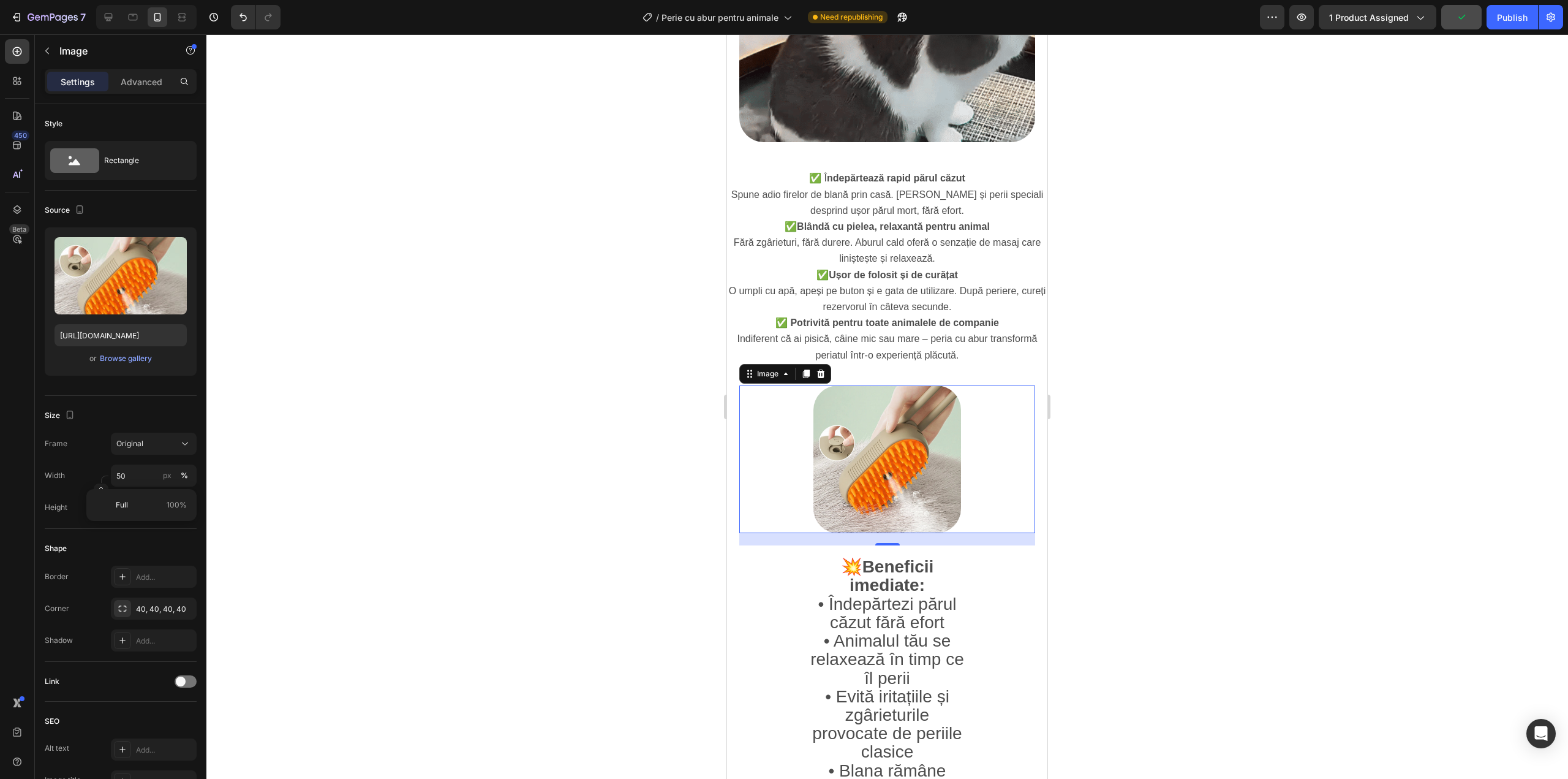
click at [134, 517] on div "Full 100%" at bounding box center [142, 505] width 110 height 32
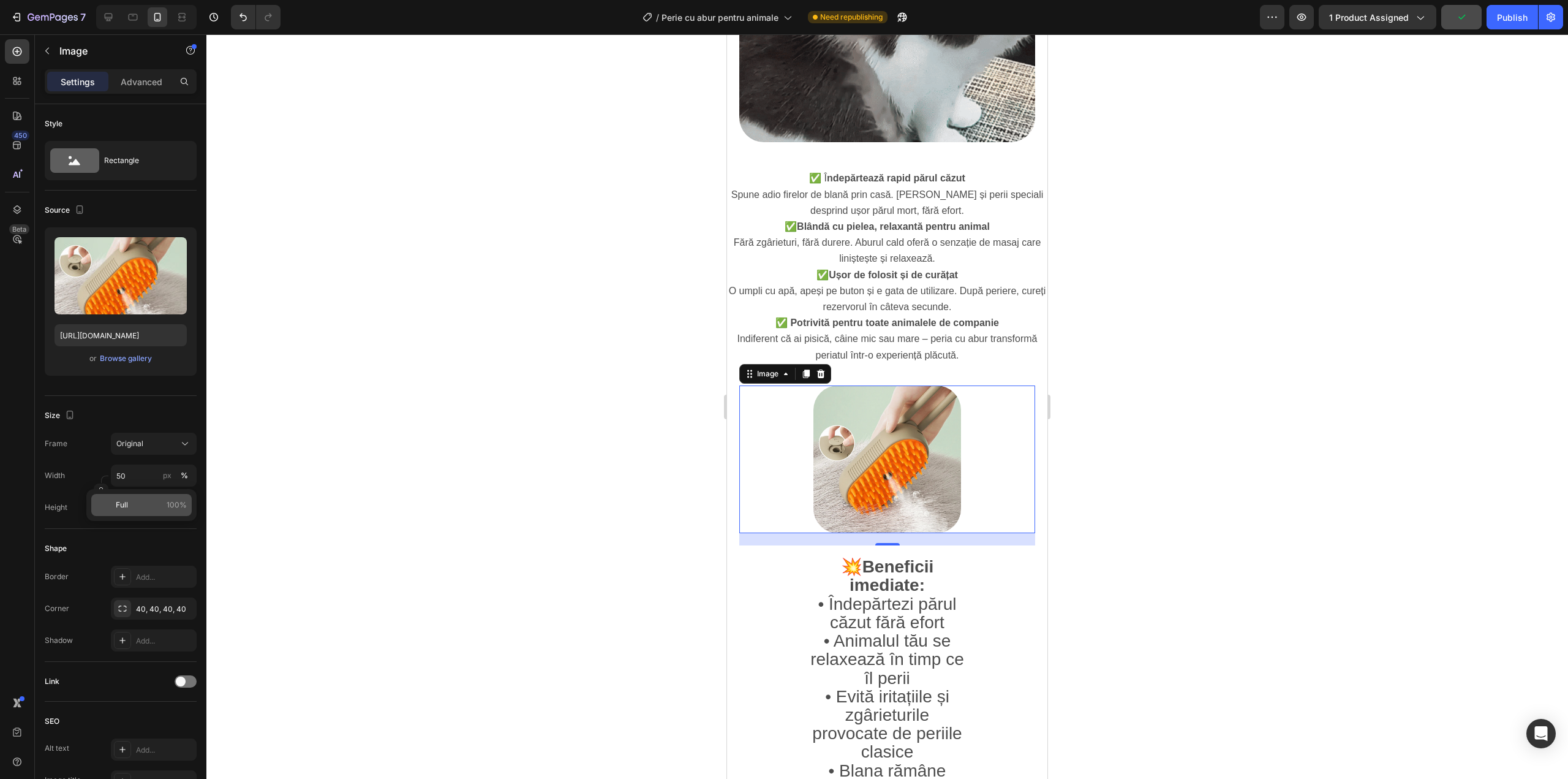
click at [134, 515] on div "Full 100%" at bounding box center [142, 504] width 101 height 22
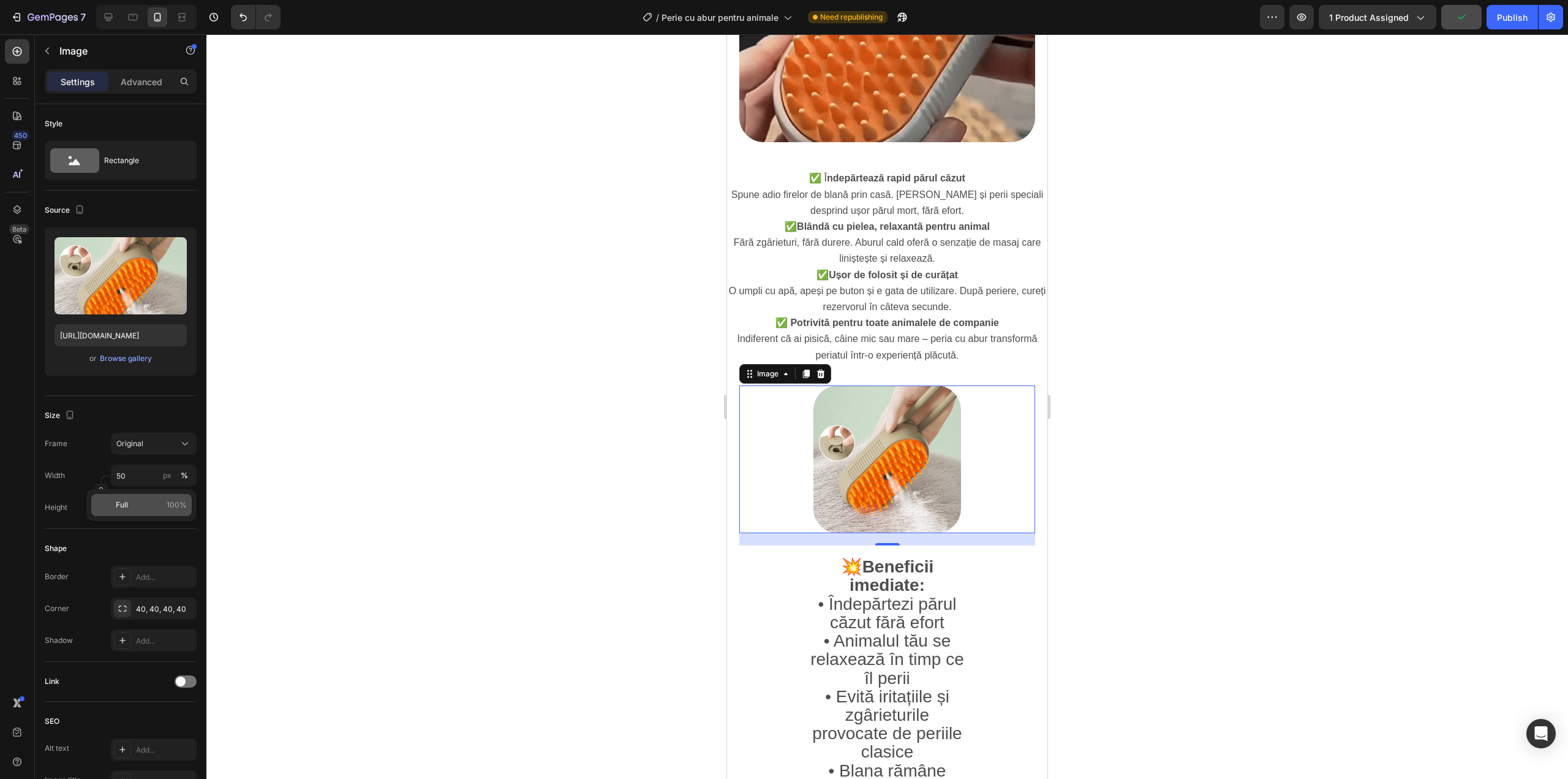
type input "100"
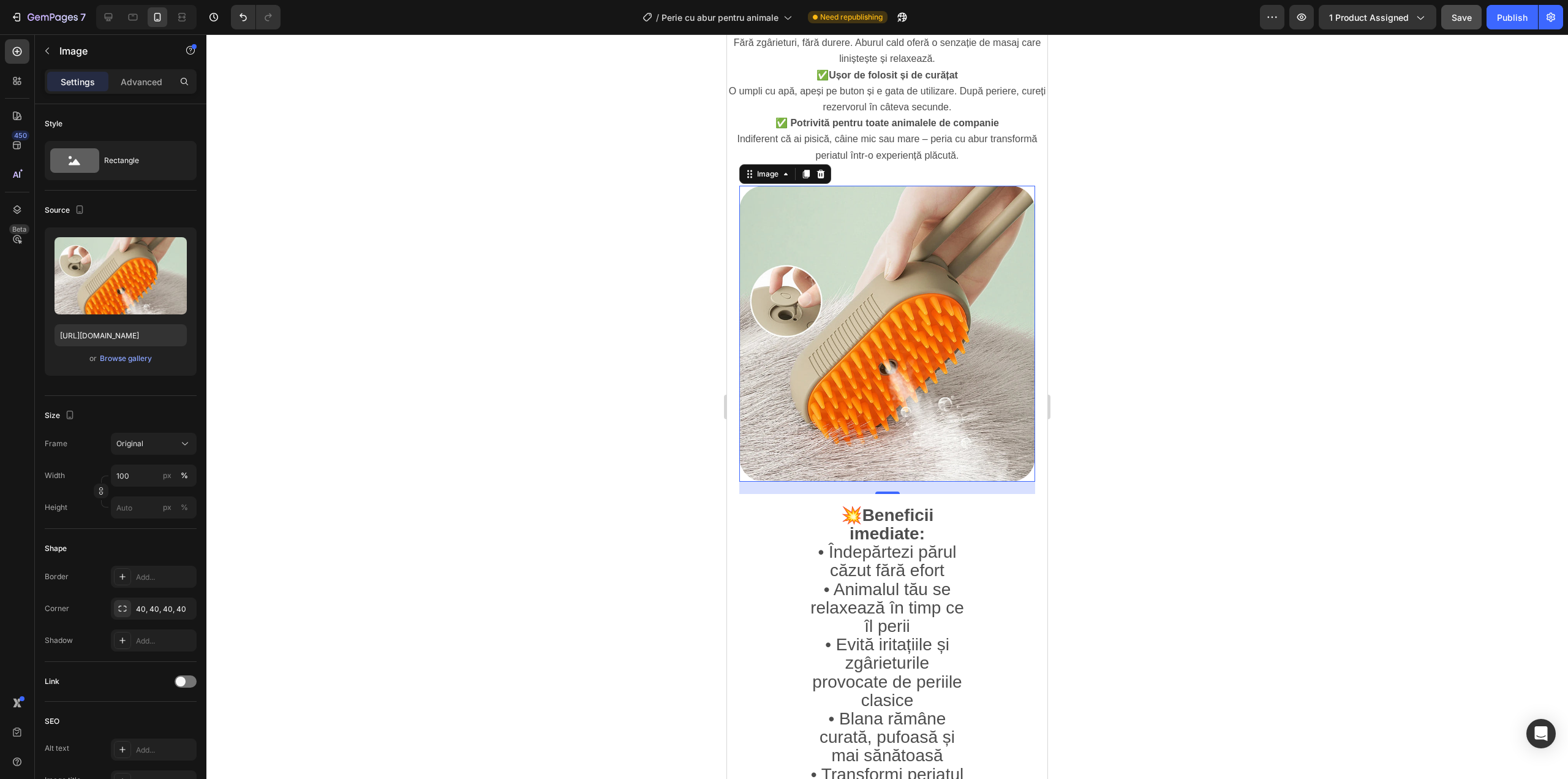
scroll to position [1103, 0]
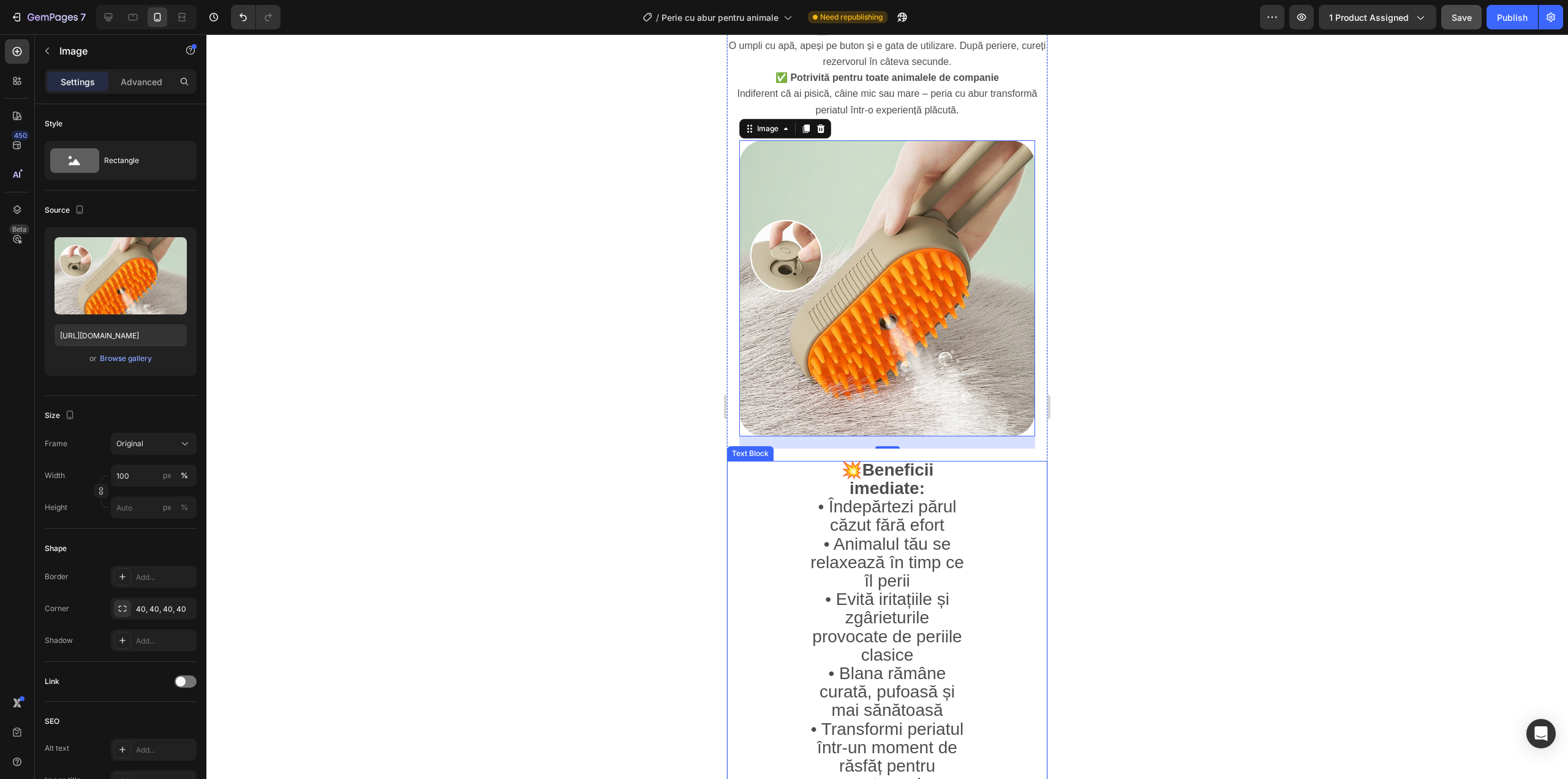
click at [886, 543] on span "• Animalul tău se relaxează în timp ce îl perii" at bounding box center [887, 561] width 154 height 56
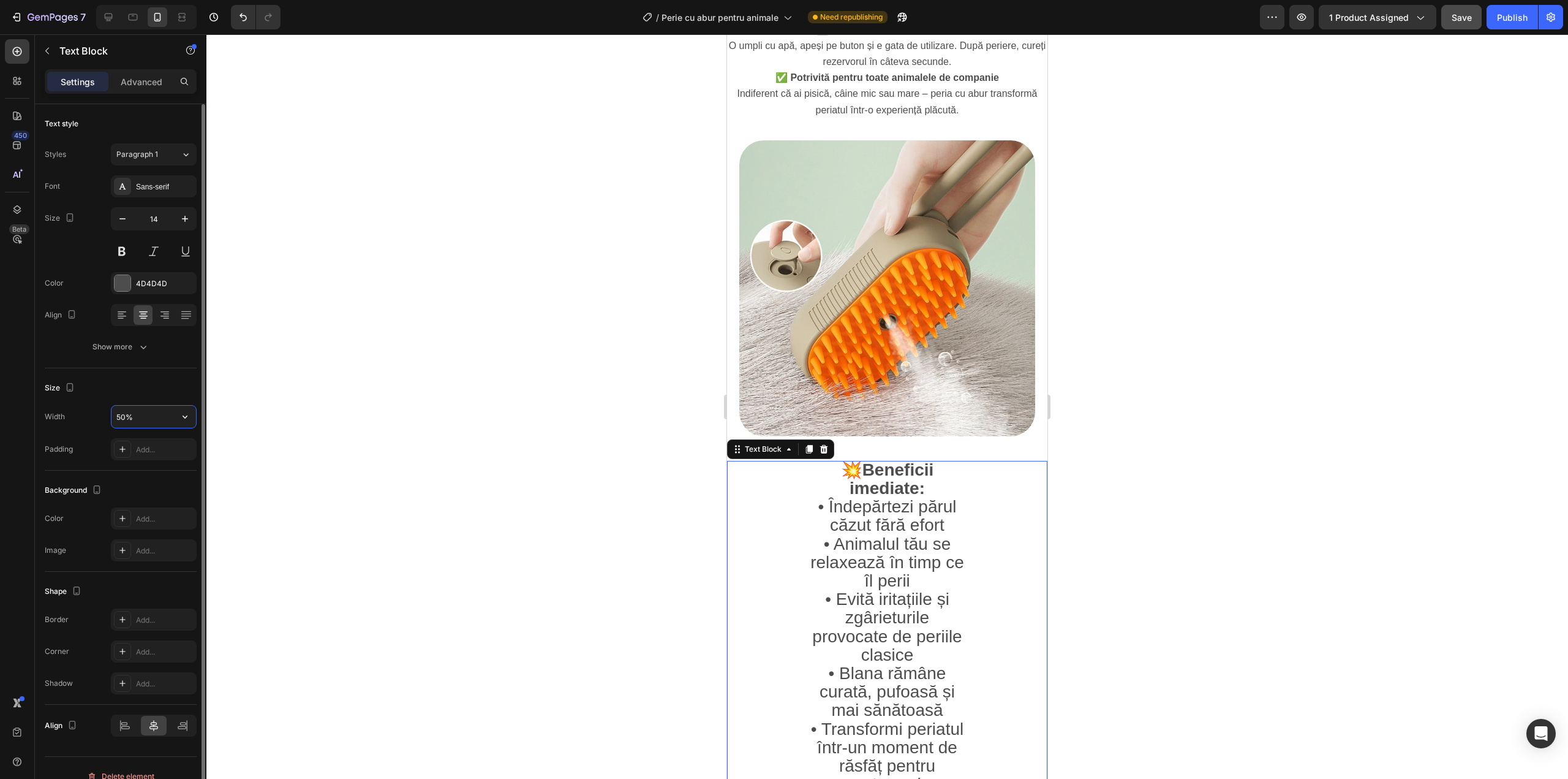
click at [139, 408] on input "50%" at bounding box center [153, 416] width 85 height 22
click at [189, 413] on icon "button" at bounding box center [184, 416] width 12 height 12
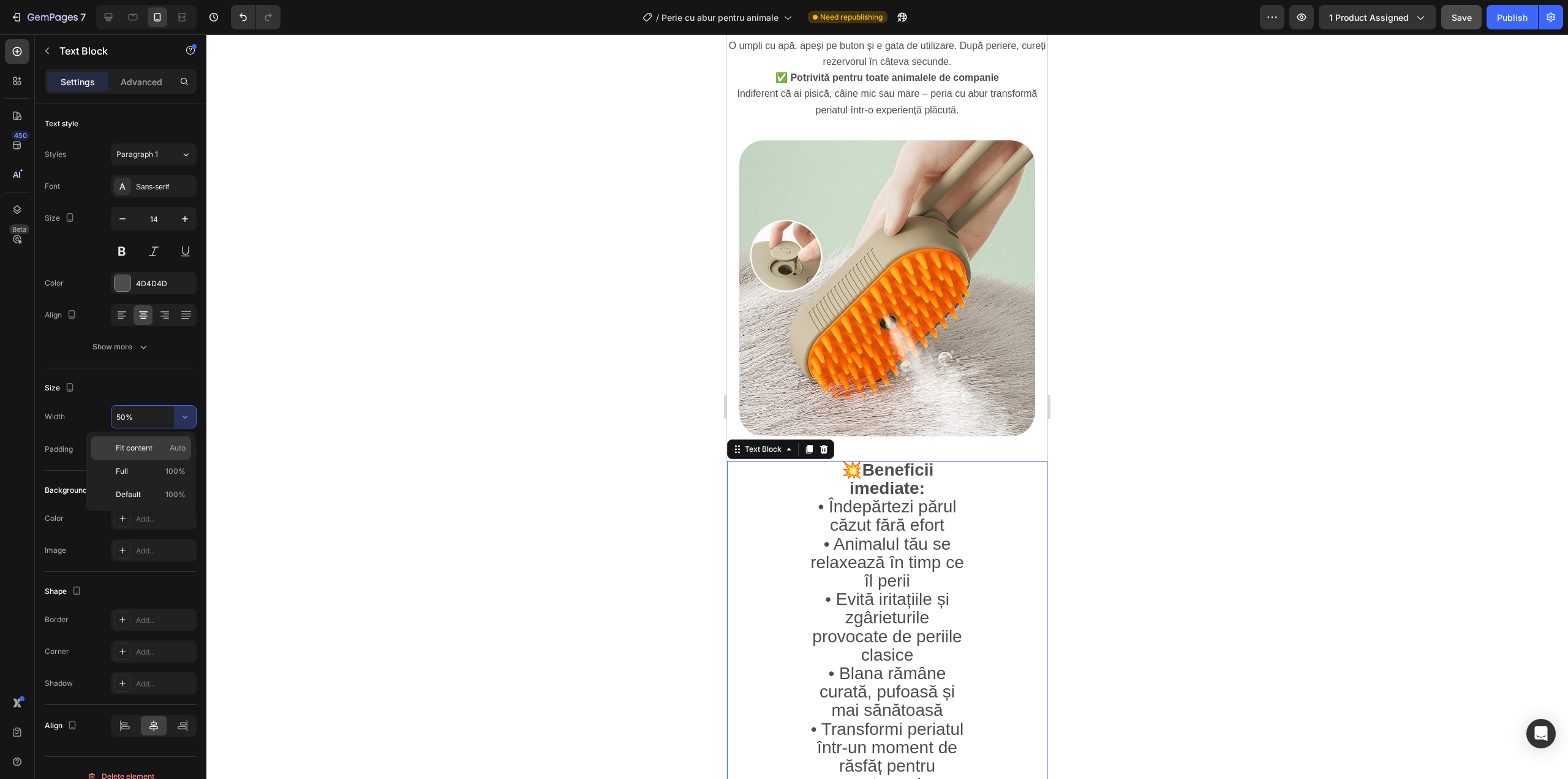
click at [157, 451] on p "Fit content Auto" at bounding box center [151, 448] width 70 height 11
type input "Auto"
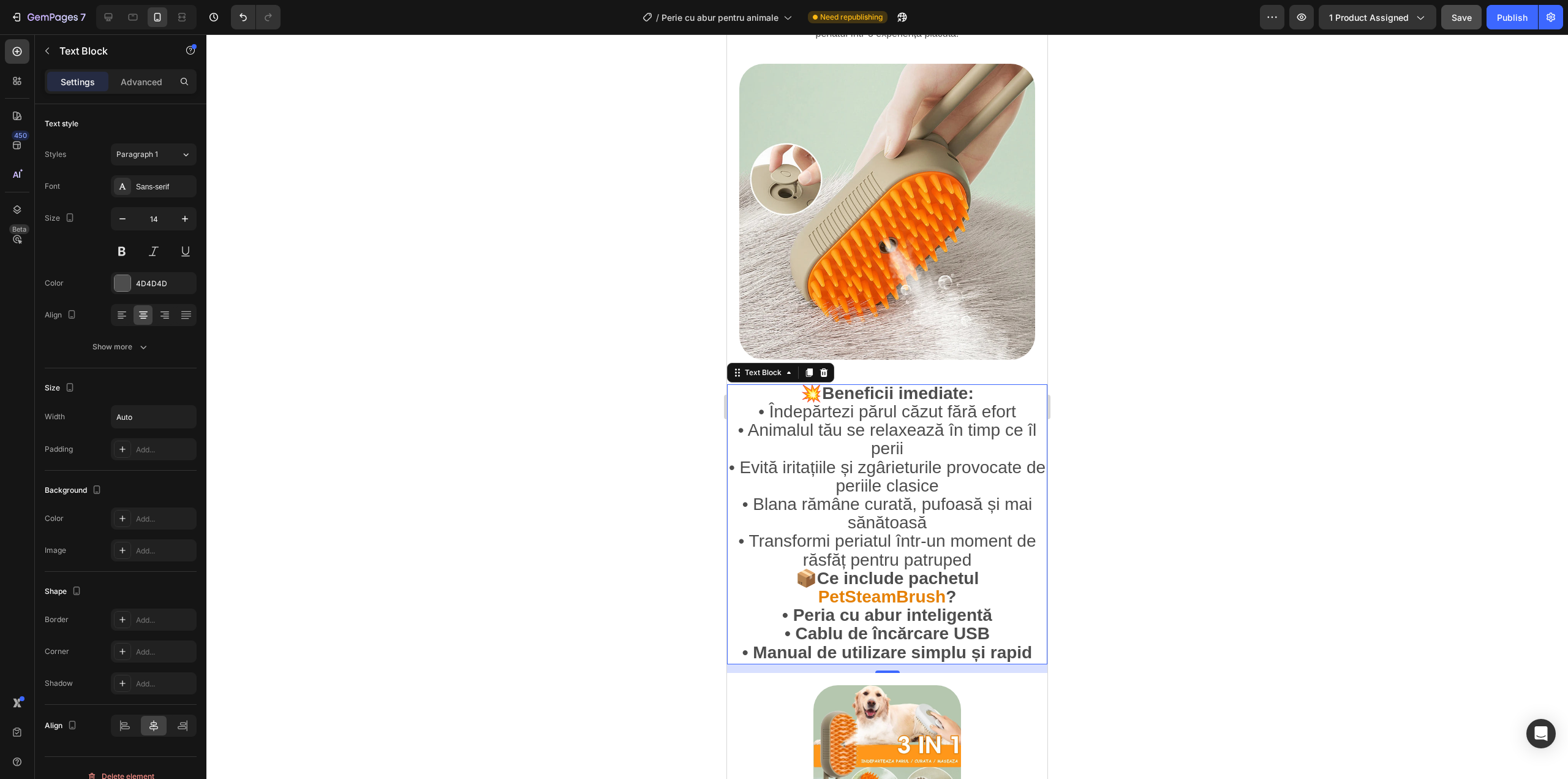
scroll to position [1185, 0]
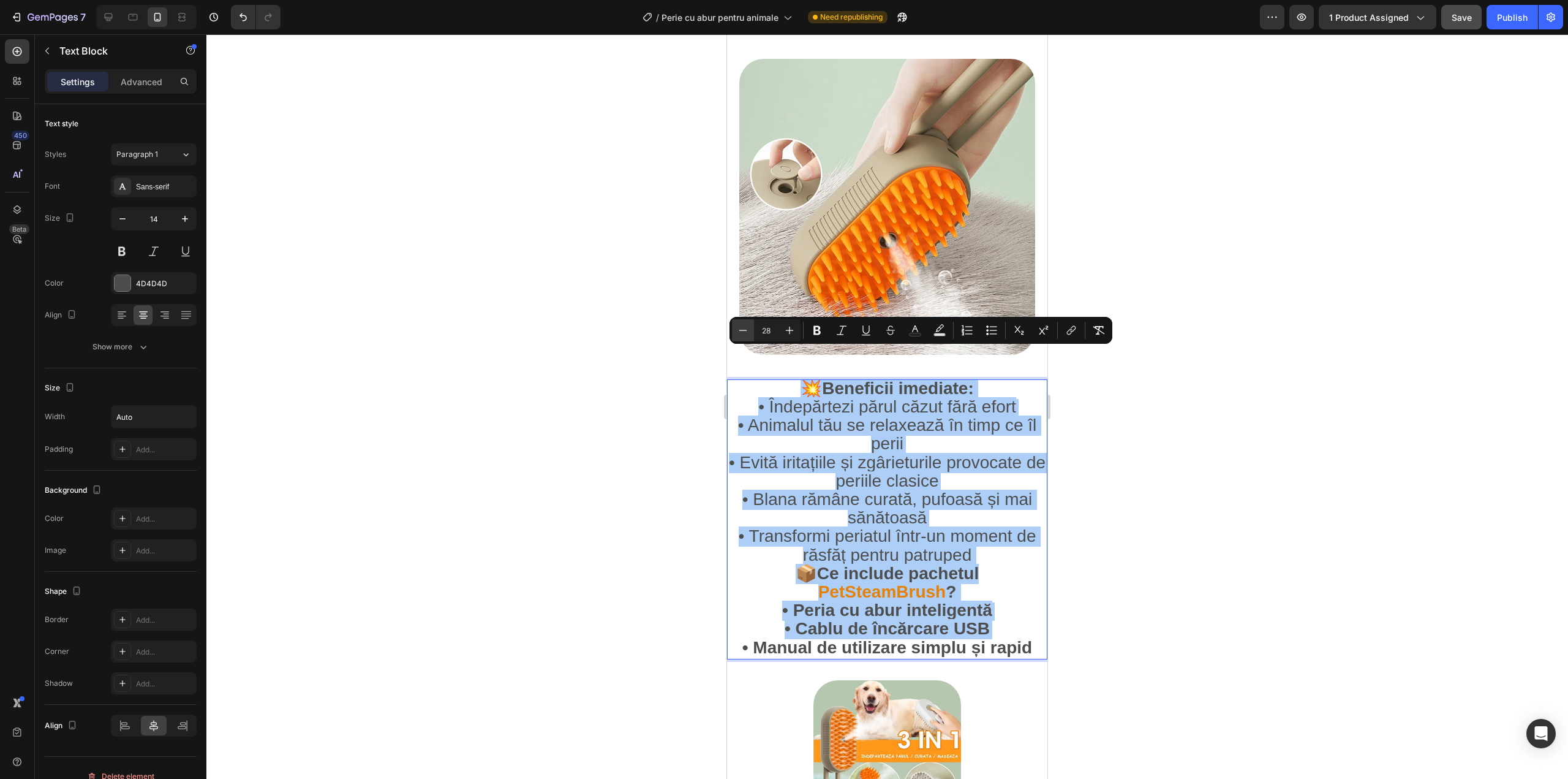
click at [738, 326] on icon "Editor contextual toolbar" at bounding box center [743, 330] width 12 height 12
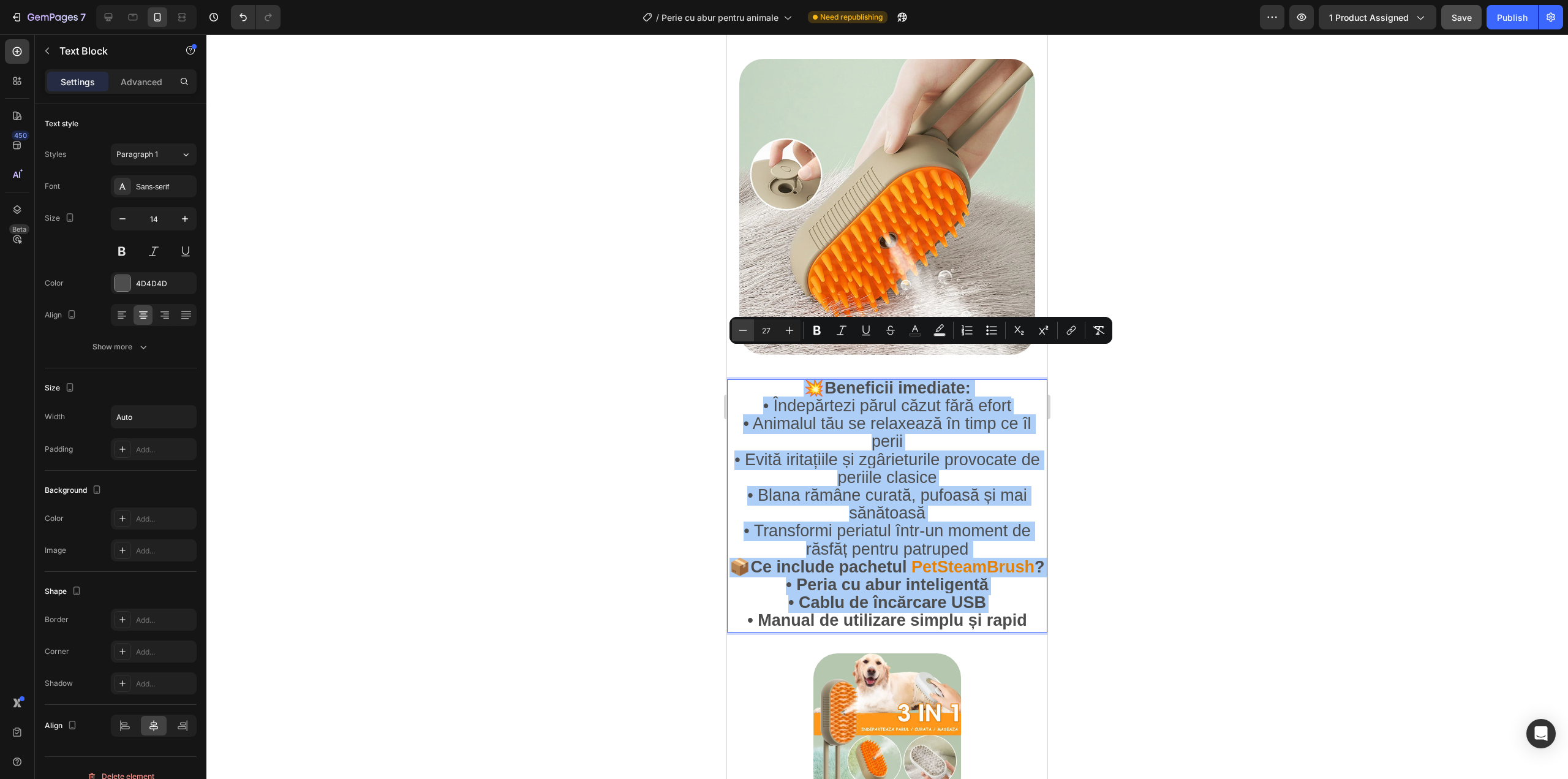
click at [738, 326] on icon "Editor contextual toolbar" at bounding box center [743, 330] width 12 height 12
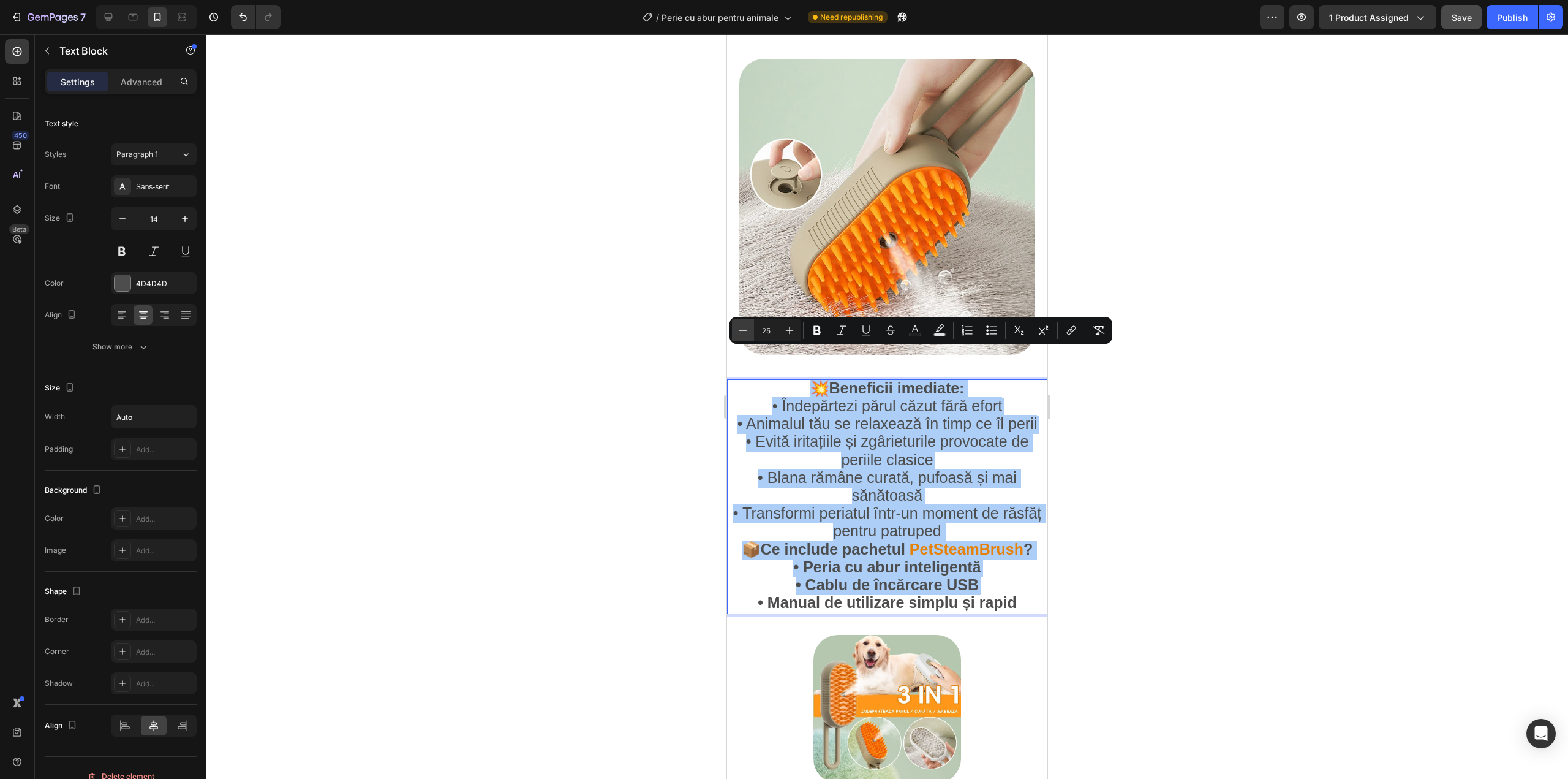
click at [738, 326] on icon "Editor contextual toolbar" at bounding box center [743, 330] width 12 height 12
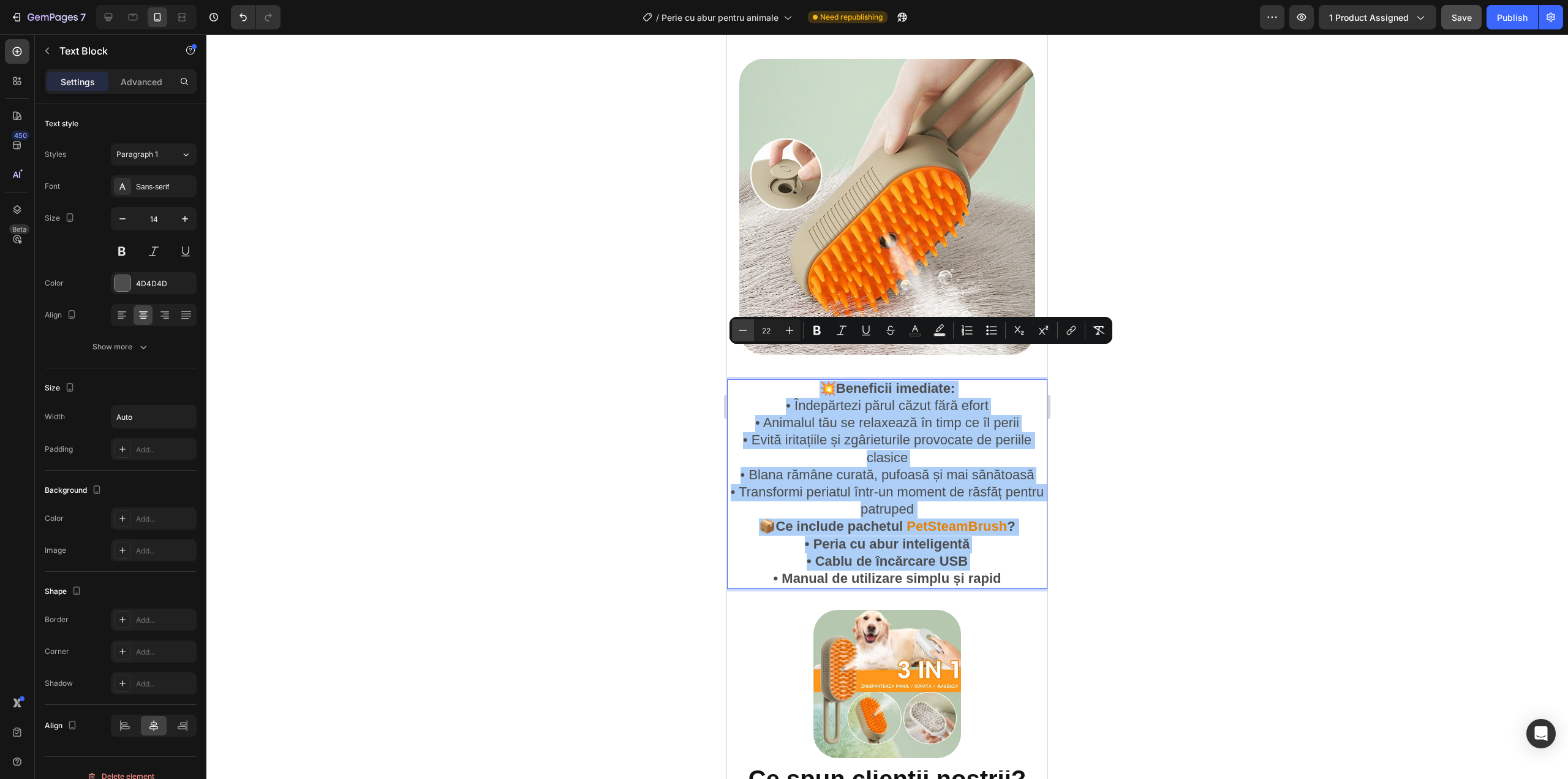
click at [738, 326] on icon "Editor contextual toolbar" at bounding box center [743, 330] width 12 height 12
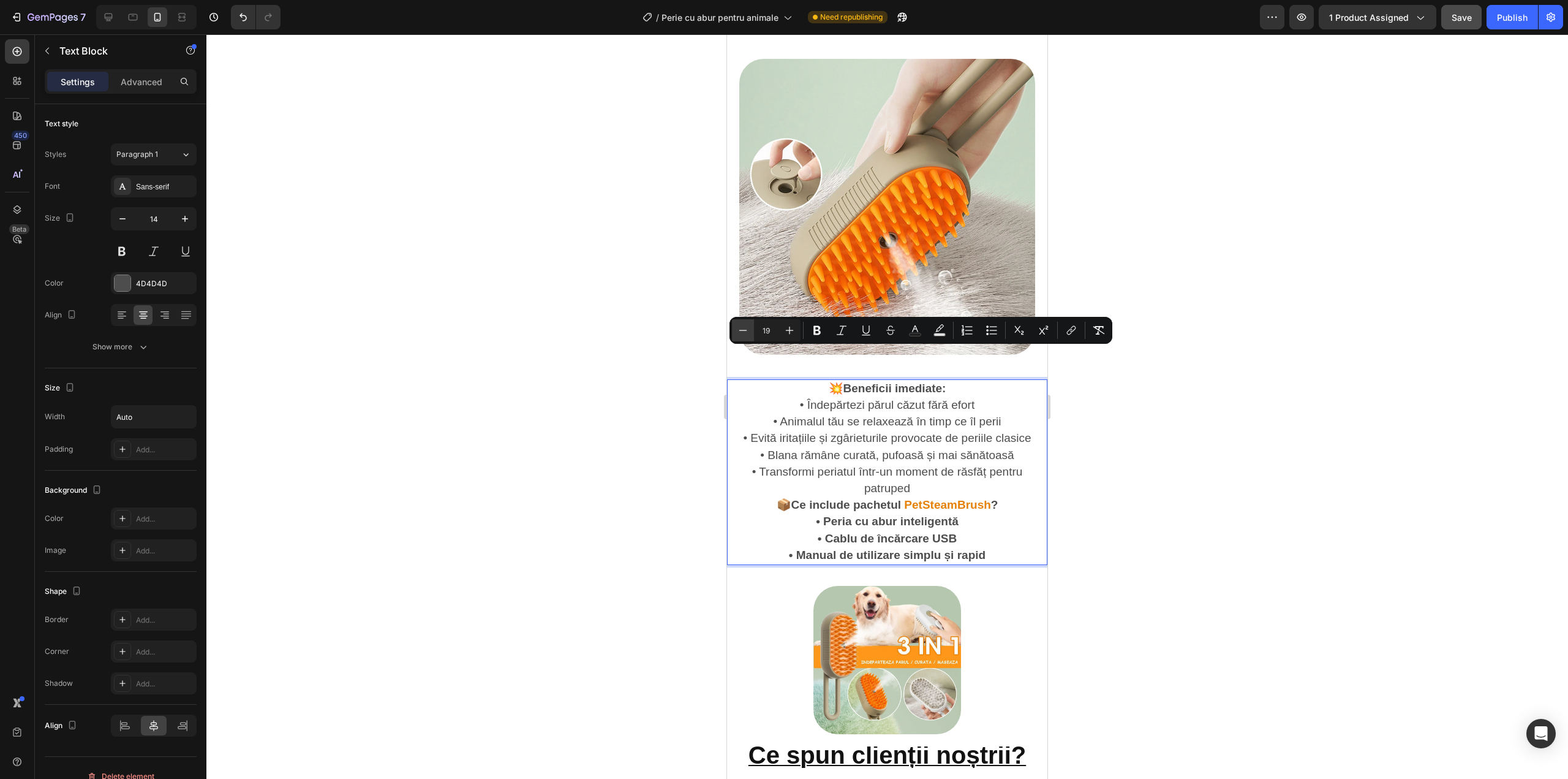
click at [738, 326] on icon "Editor contextual toolbar" at bounding box center [743, 330] width 12 height 12
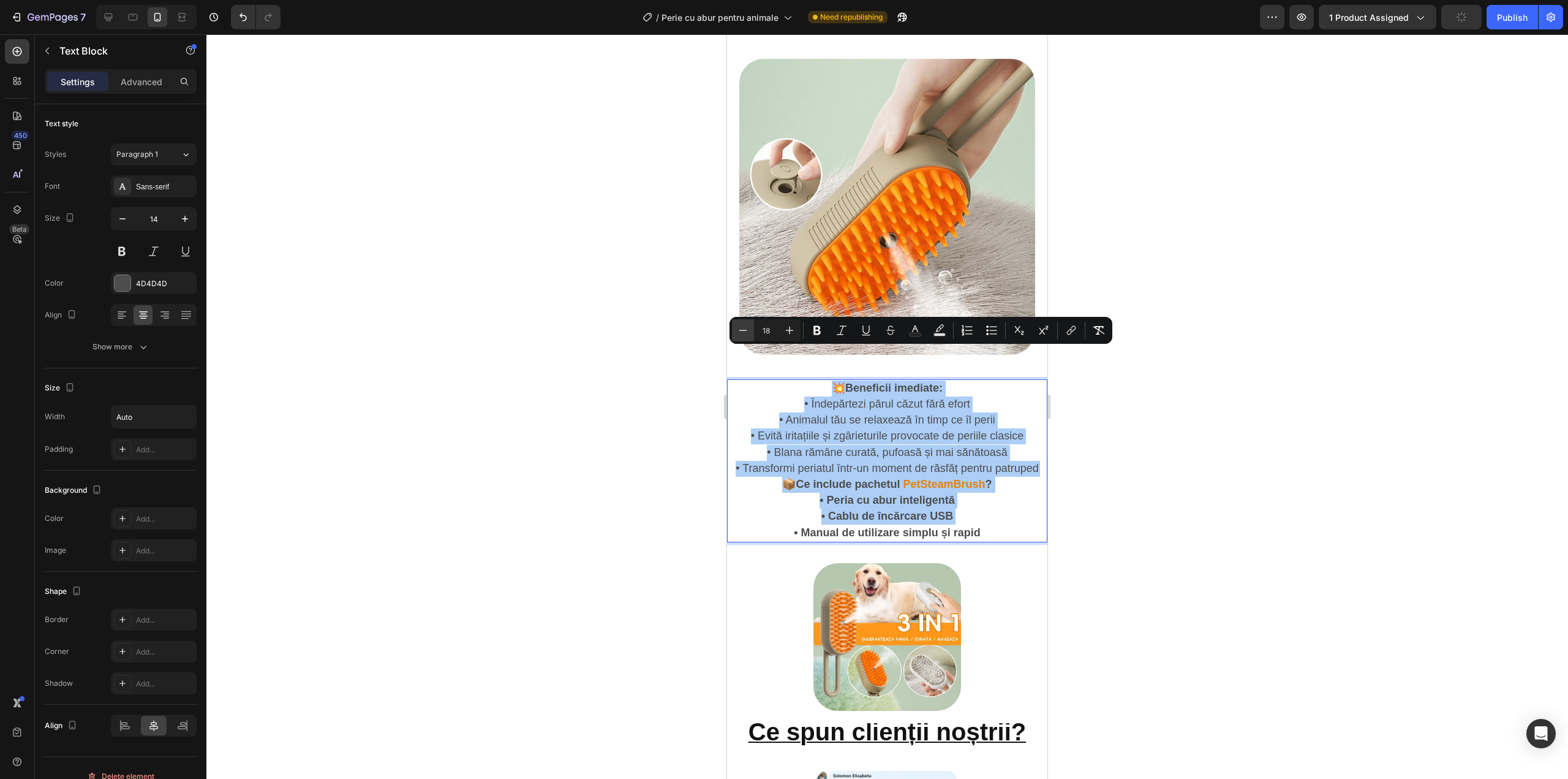
click at [738, 326] on icon "Editor contextual toolbar" at bounding box center [743, 330] width 12 height 12
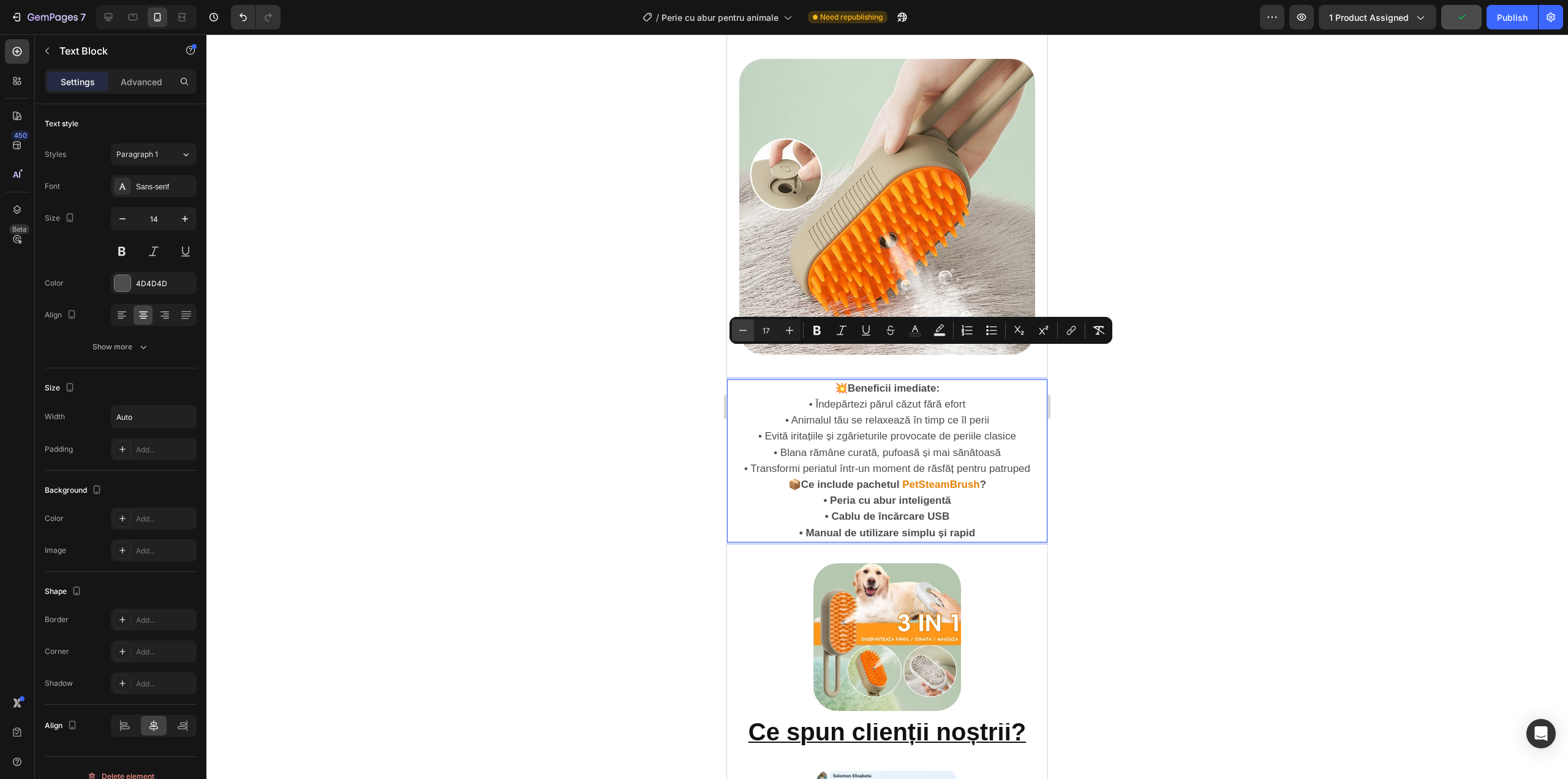
click at [738, 326] on icon "Editor contextual toolbar" at bounding box center [743, 330] width 12 height 12
type input "16"
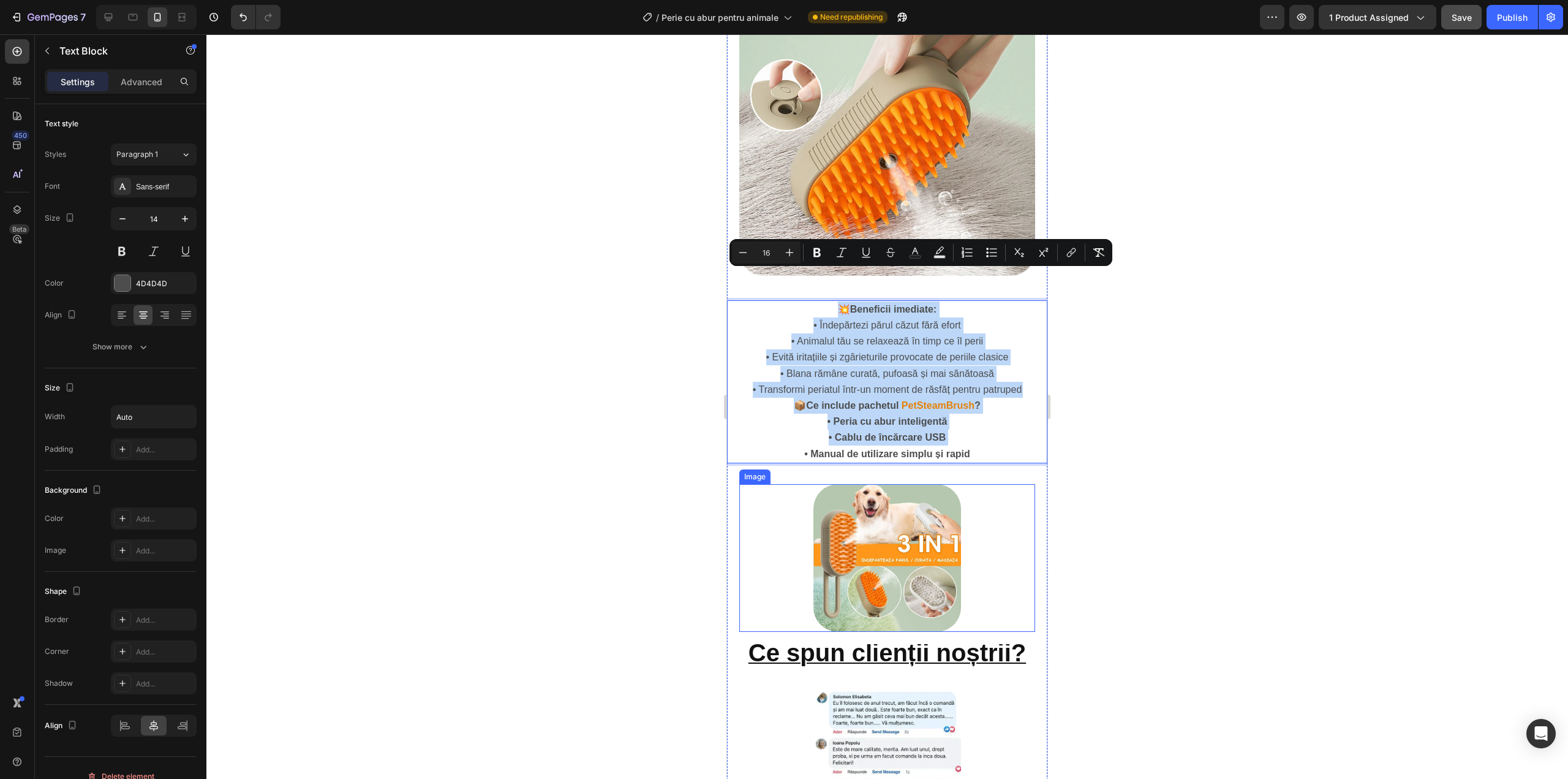
scroll to position [1266, 0]
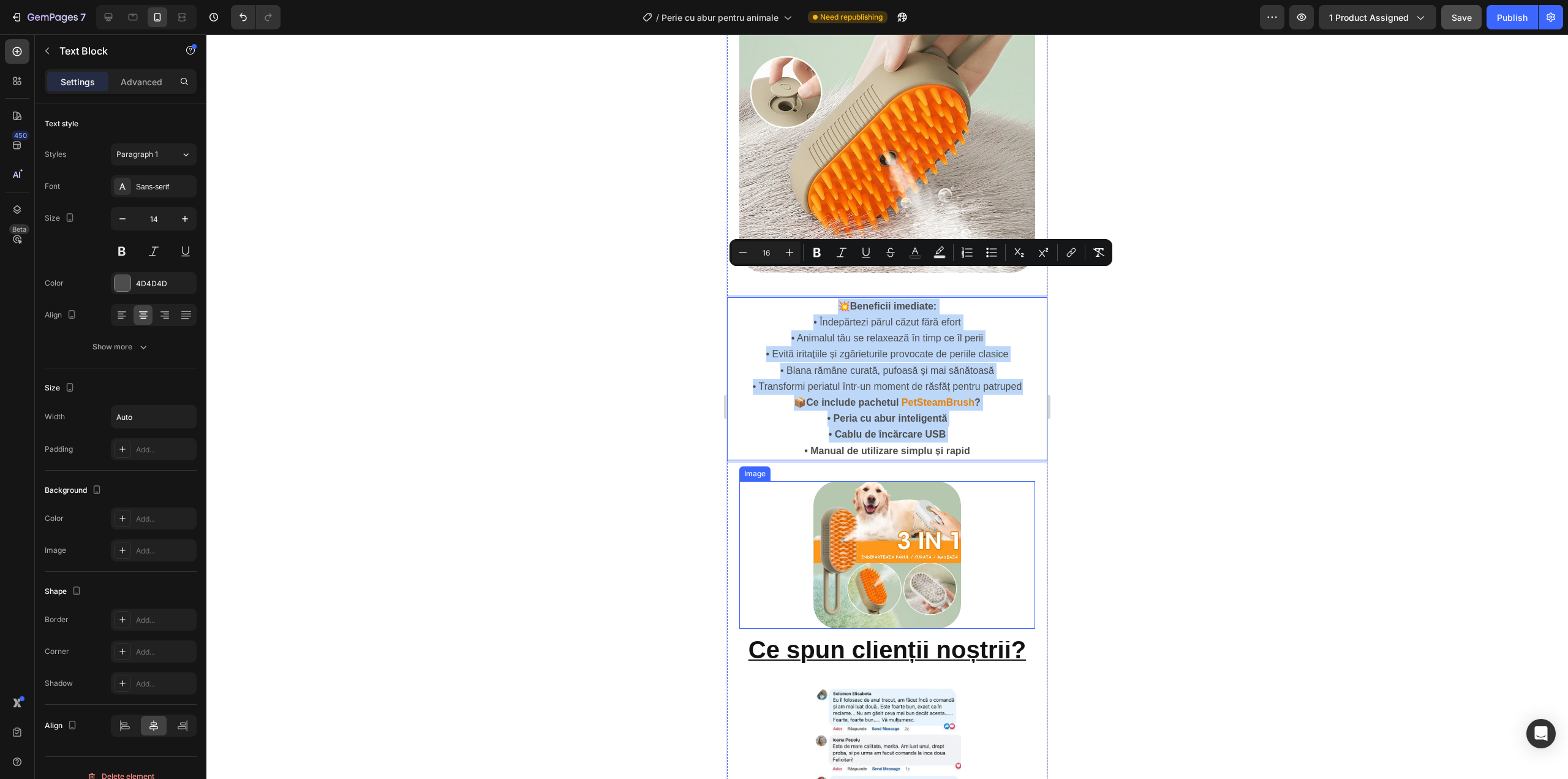
click at [888, 531] on img at bounding box center [888, 555] width 148 height 148
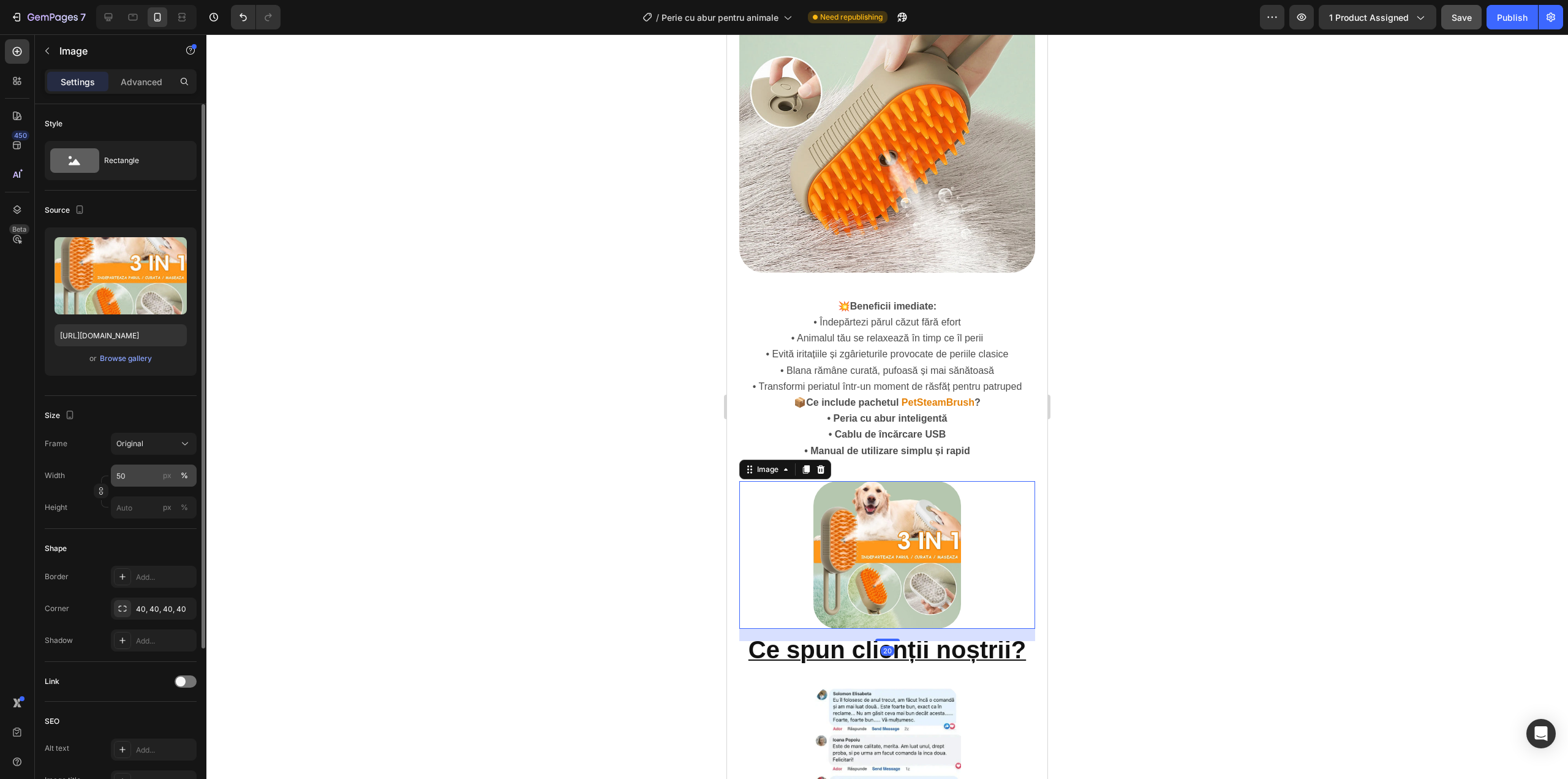
click at [161, 468] on div "px %" at bounding box center [176, 475] width 32 height 22
click at [161, 468] on input "50" at bounding box center [154, 475] width 85 height 22
click at [137, 475] on input "50" at bounding box center [154, 475] width 85 height 22
click at [149, 504] on p "Full 100%" at bounding box center [151, 505] width 71 height 11
type input "100"
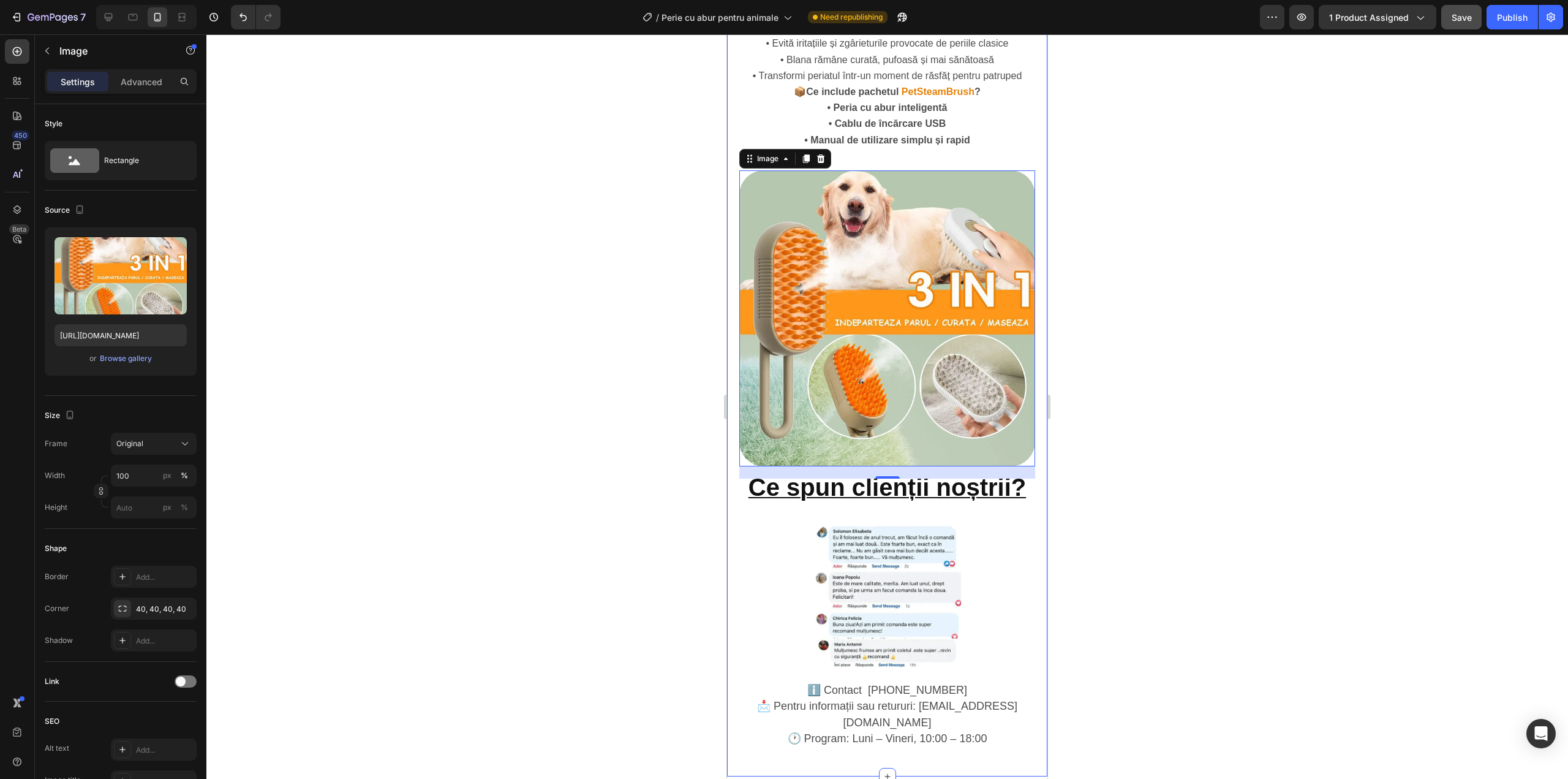
scroll to position [1634, 0]
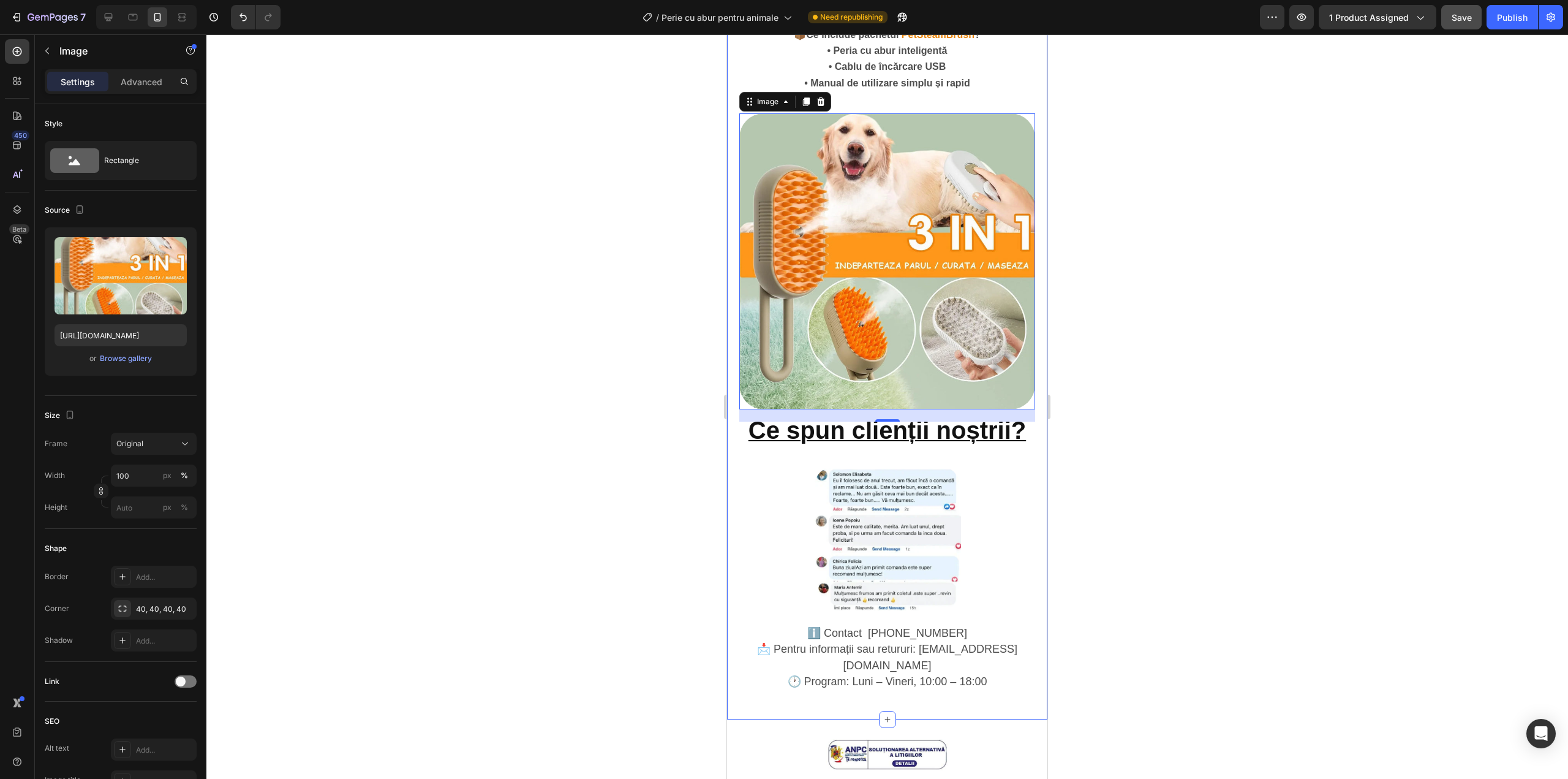
click at [859, 417] on strong "Ce spun clienții noștrii?" at bounding box center [887, 430] width 277 height 27
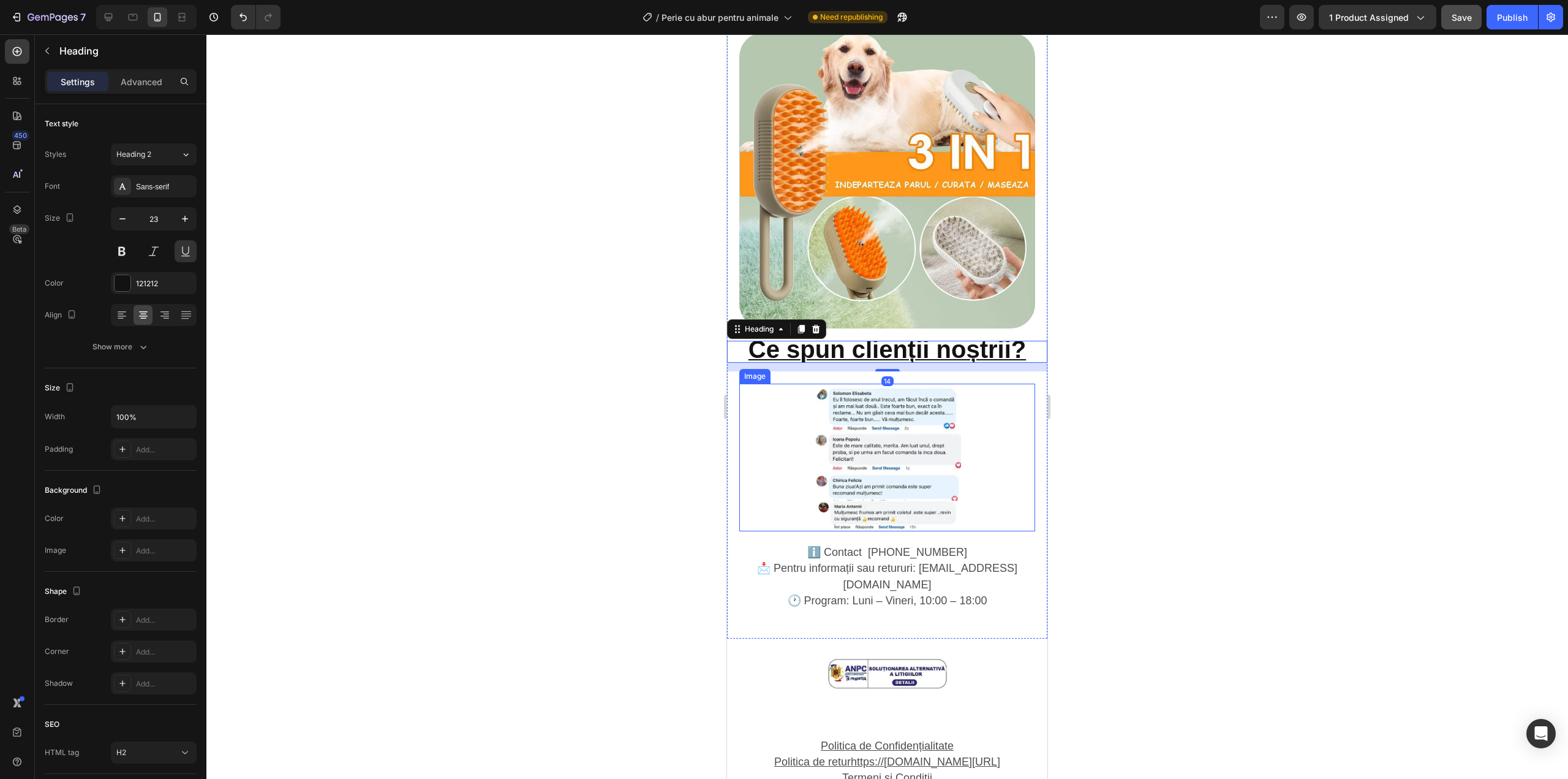
scroll to position [1716, 0]
click at [904, 440] on img at bounding box center [888, 457] width 148 height 148
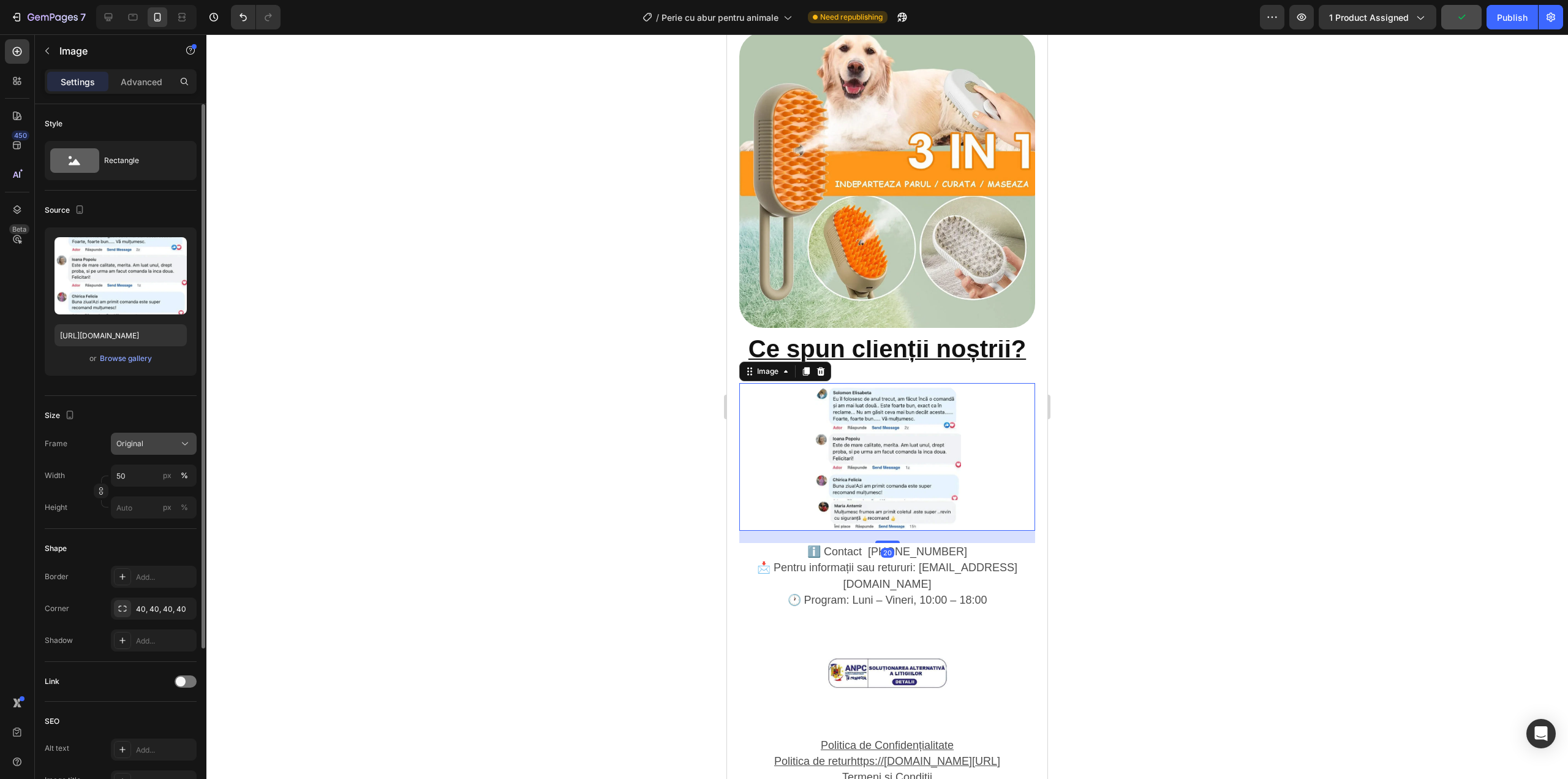
click at [144, 438] on div "Original" at bounding box center [146, 444] width 60 height 11
click at [151, 443] on div "Original" at bounding box center [146, 444] width 60 height 11
click at [143, 469] on input "50" at bounding box center [154, 475] width 85 height 22
click at [125, 496] on div "Full 100%" at bounding box center [142, 504] width 101 height 22
type input "100"
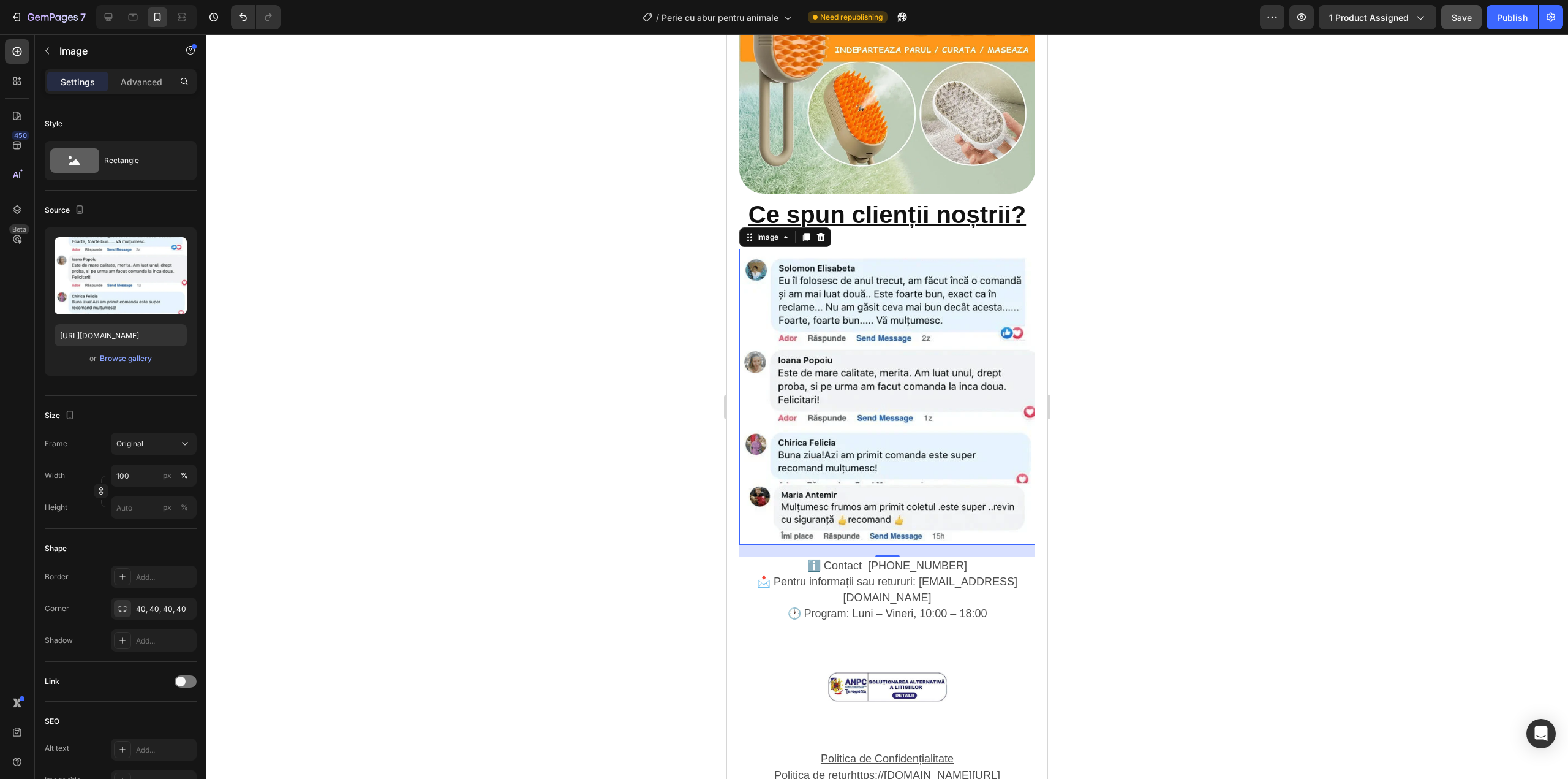
scroll to position [1879, 0]
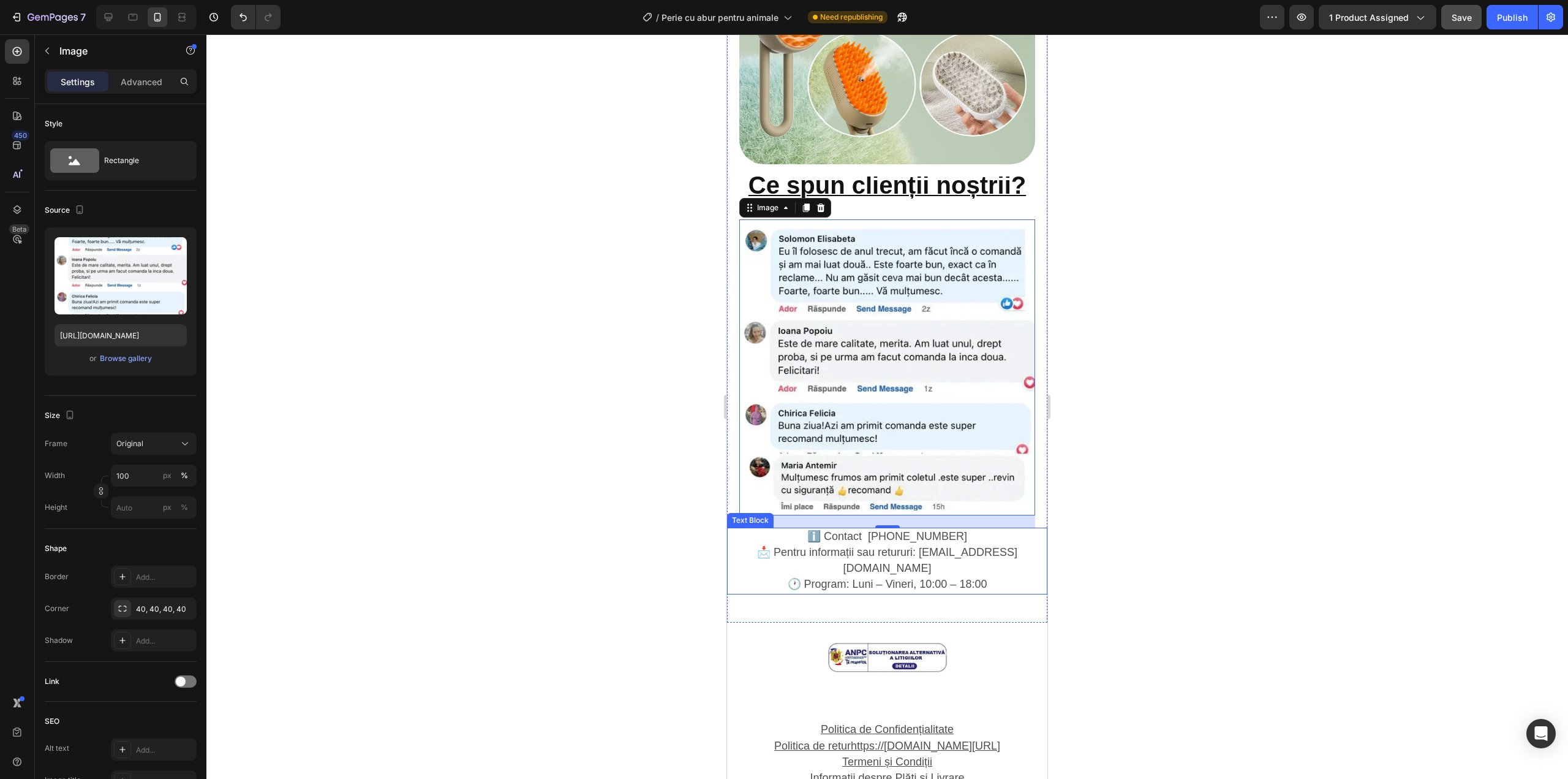
click at [879, 546] on span "📩 Pentru informații sau retururi: [EMAIL_ADDRESS][DOMAIN_NAME]" at bounding box center [887, 560] width 260 height 28
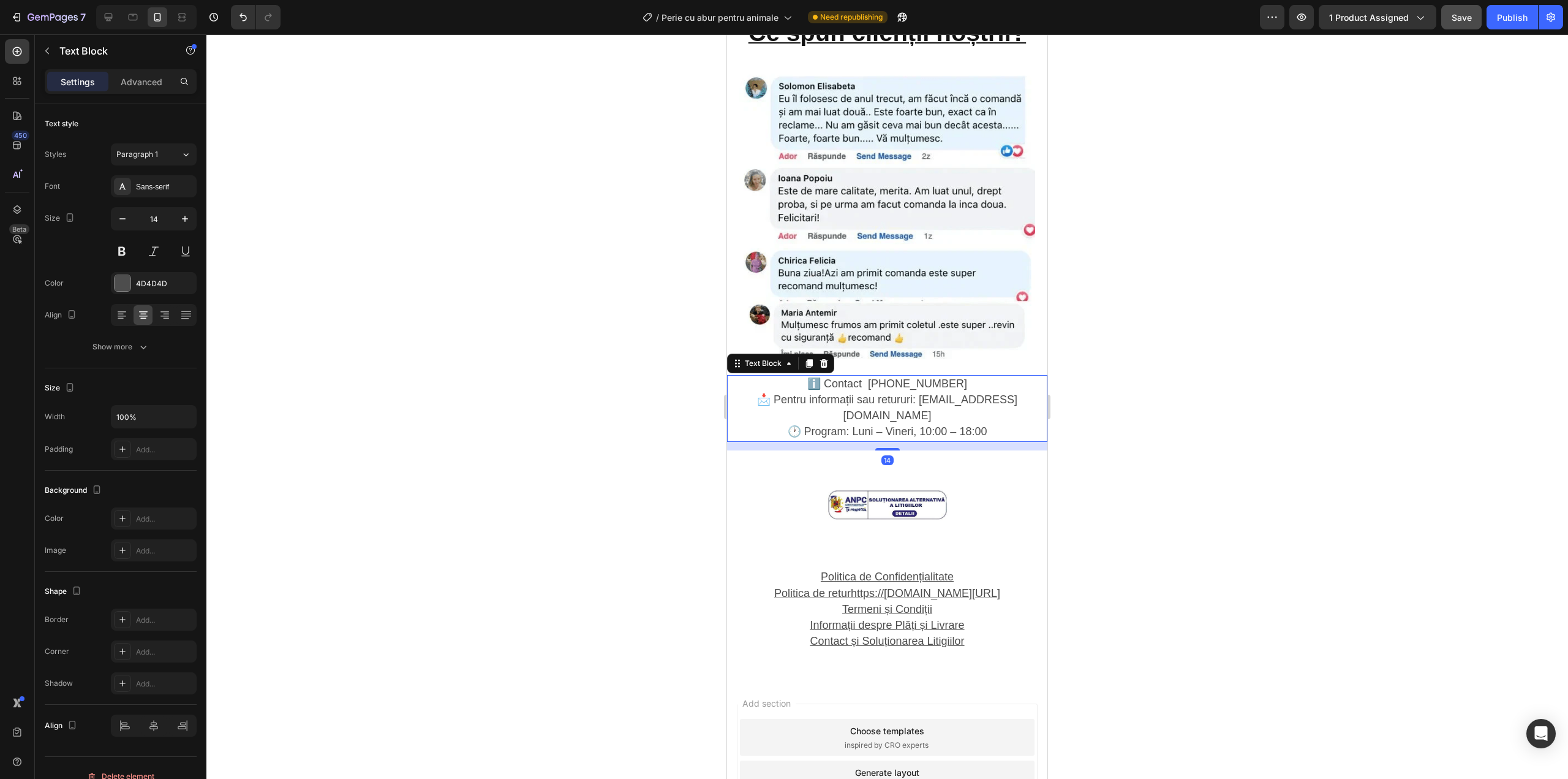
scroll to position [2042, 0]
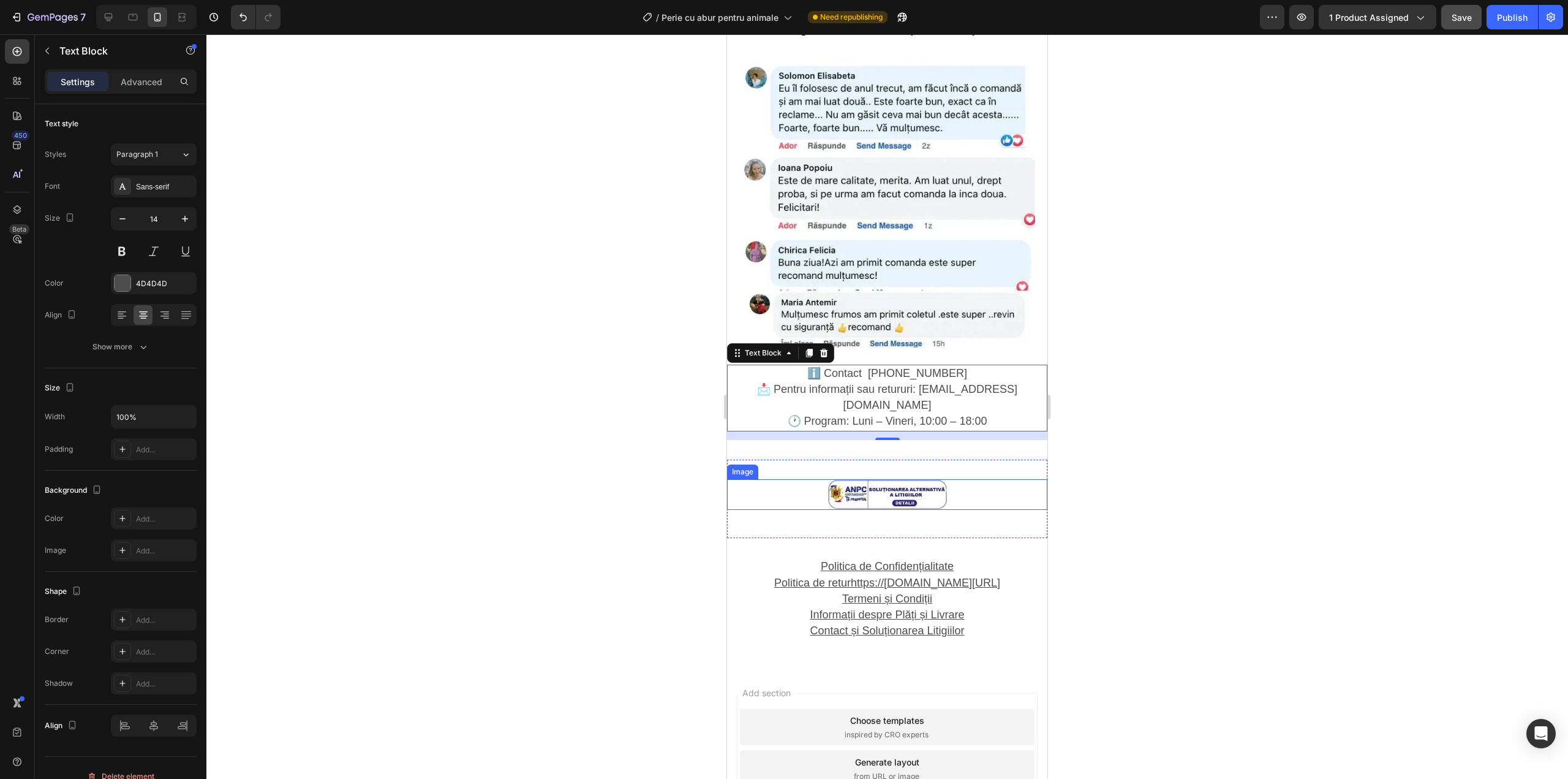
click at [852, 479] on img at bounding box center [887, 494] width 123 height 31
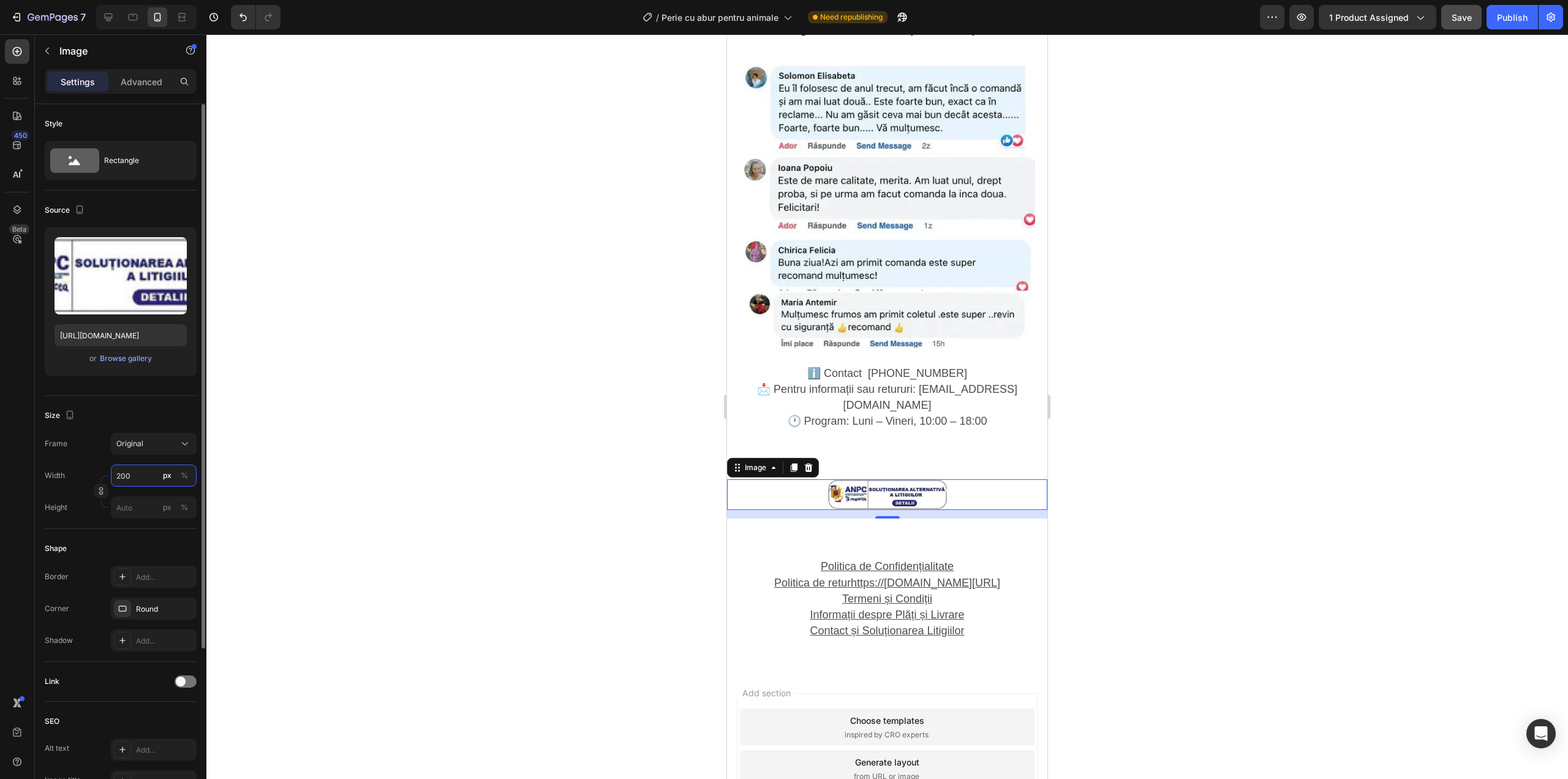
click at [128, 473] on input "200" at bounding box center [154, 475] width 85 height 22
click at [123, 499] on div "Full 100%" at bounding box center [142, 504] width 101 height 22
type input "100"
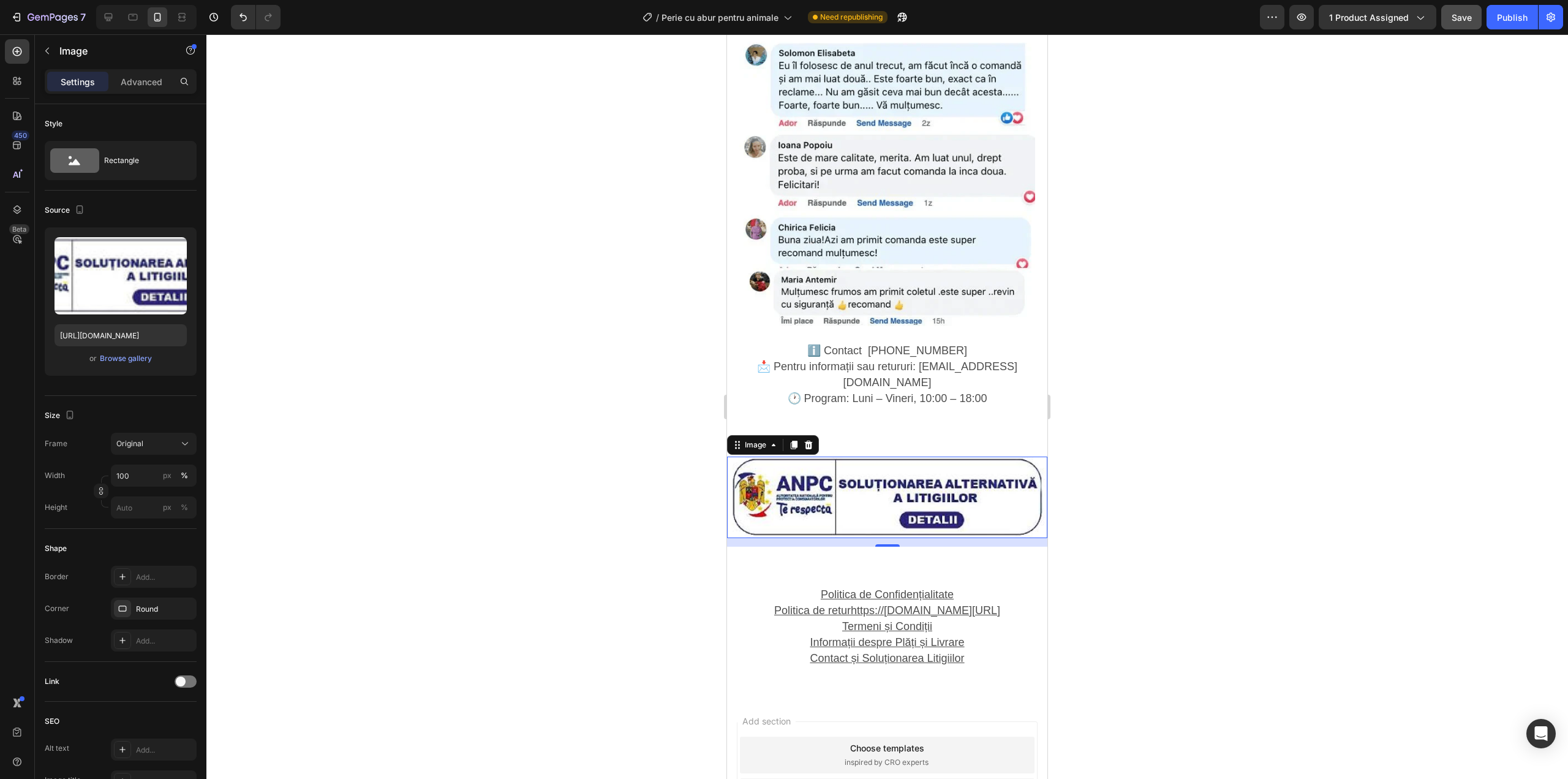
scroll to position [2083, 0]
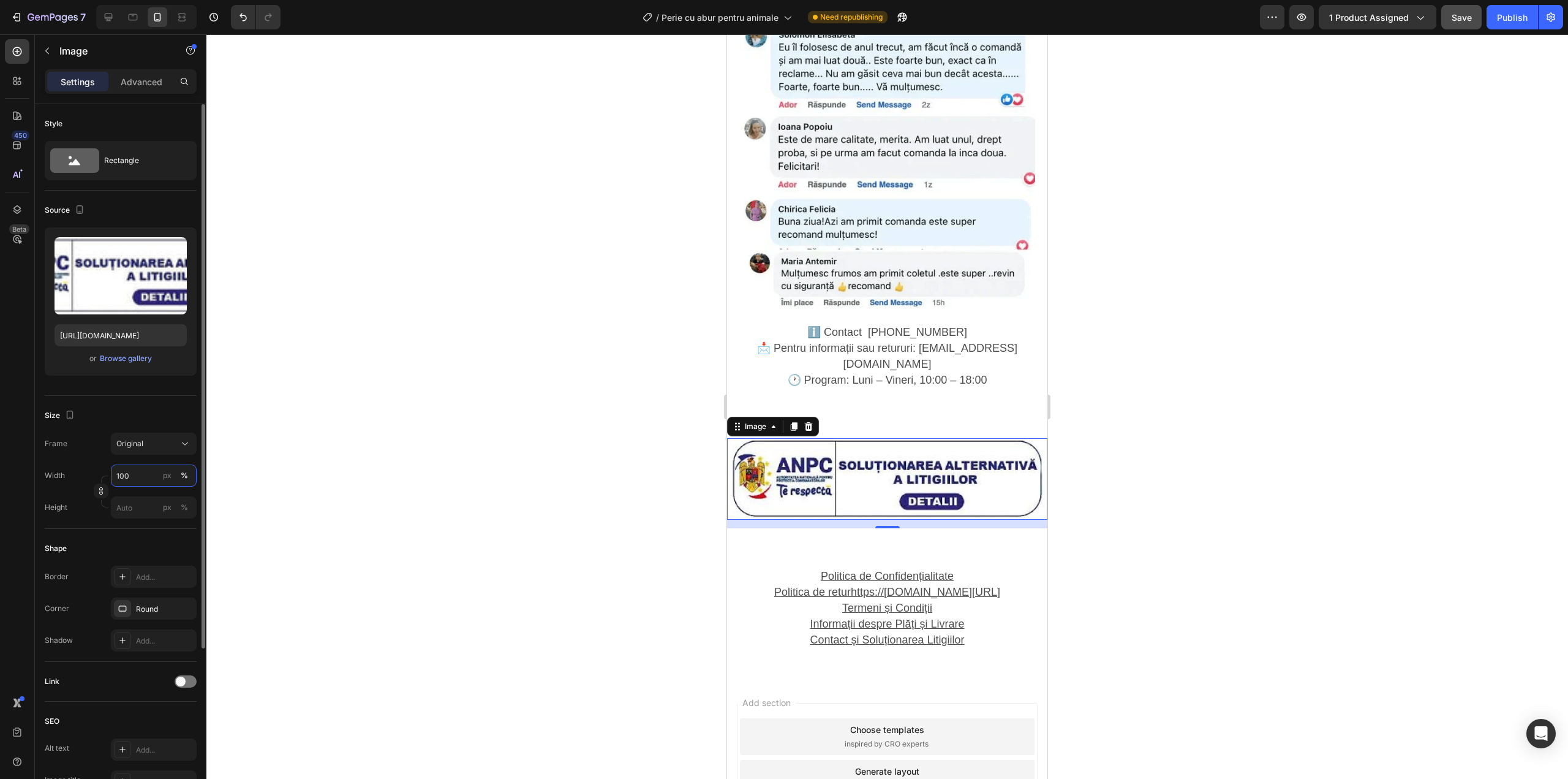
click at [134, 474] on input "100" at bounding box center [154, 475] width 85 height 22
click at [881, 569] on p "Politica de Confidențialitate" at bounding box center [887, 577] width 318 height 16
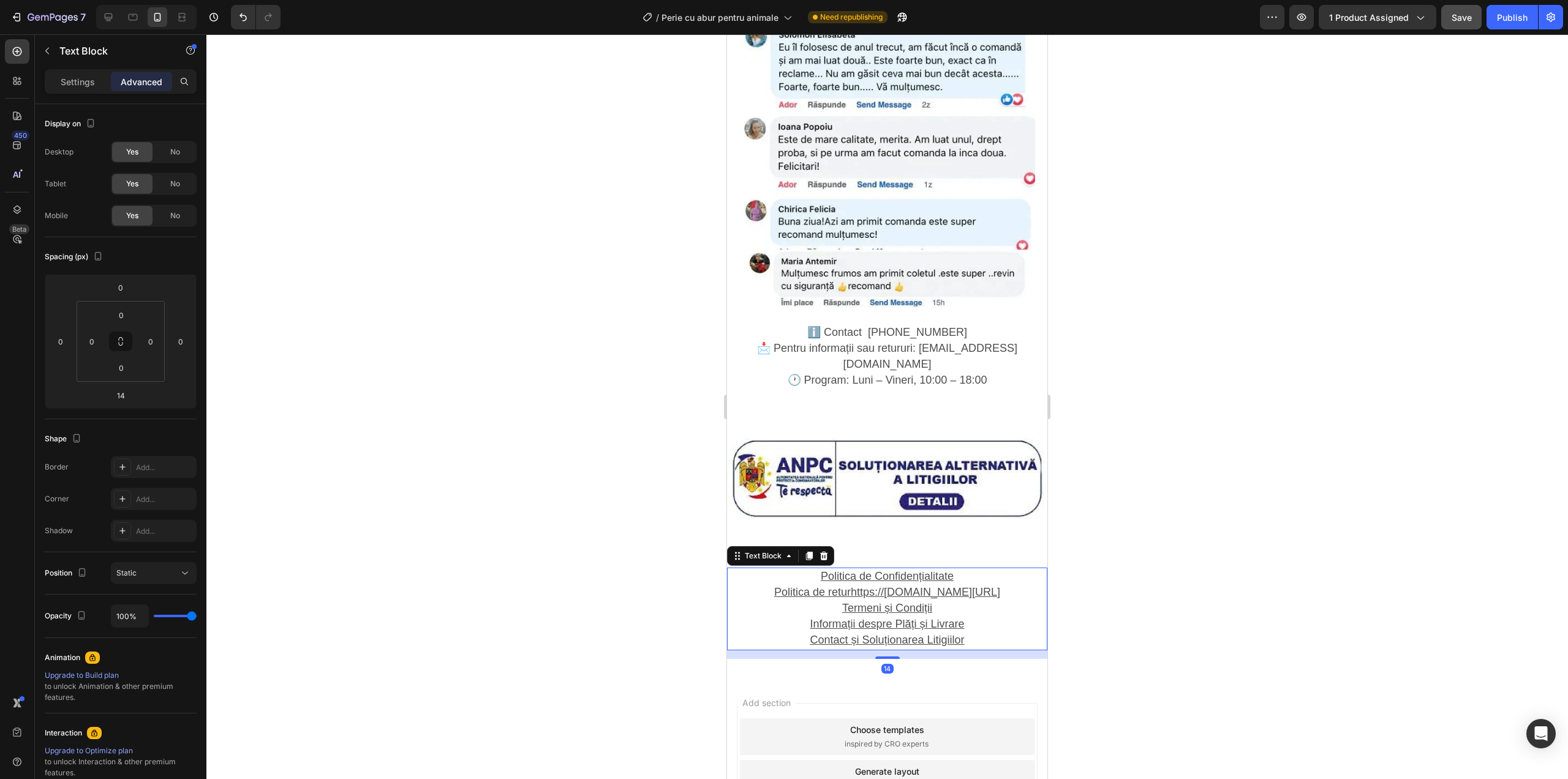
scroll to position [2146, 0]
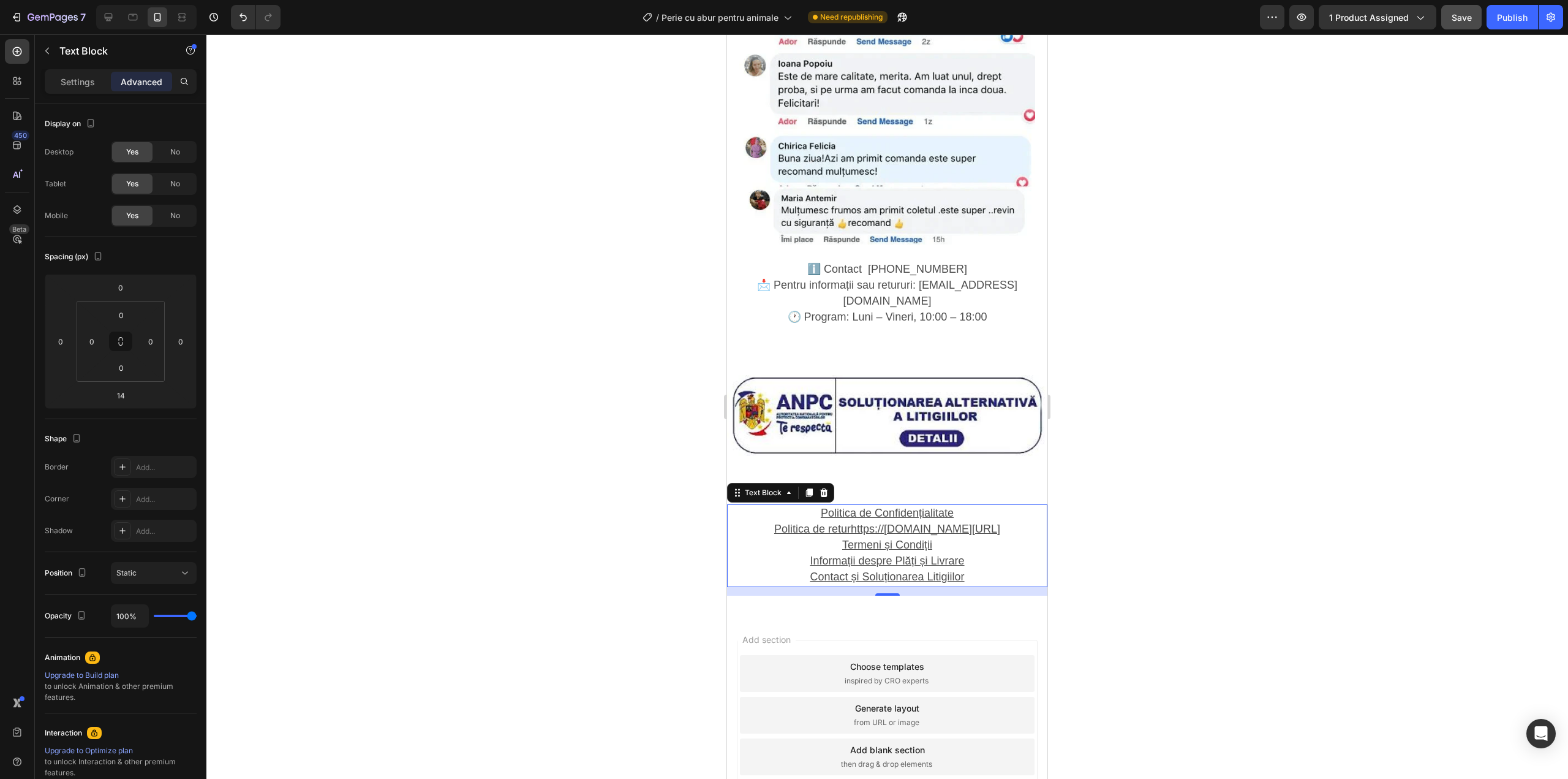
click at [858, 522] on u "Politica de returhttps://shop-bh.com/pages/politica-de-retur" at bounding box center [887, 528] width 226 height 12
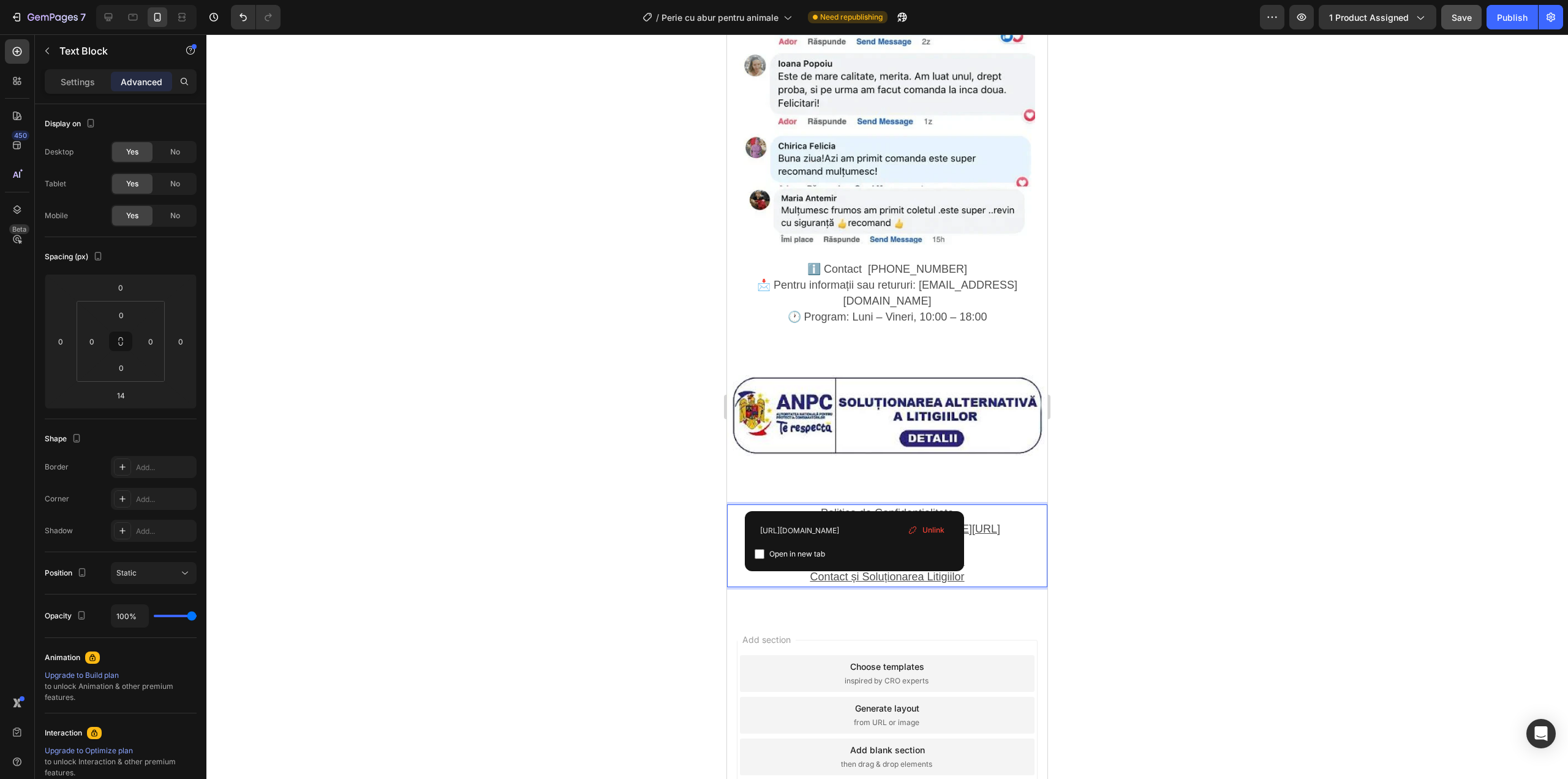
click at [858, 522] on u "Politica de returhttps://shop-bh.com/pages/politica-de-retur" at bounding box center [887, 528] width 226 height 12
click at [817, 522] on u "Politica de returhttps://shop-bh.com/pages/politica-de-retur" at bounding box center [887, 528] width 226 height 12
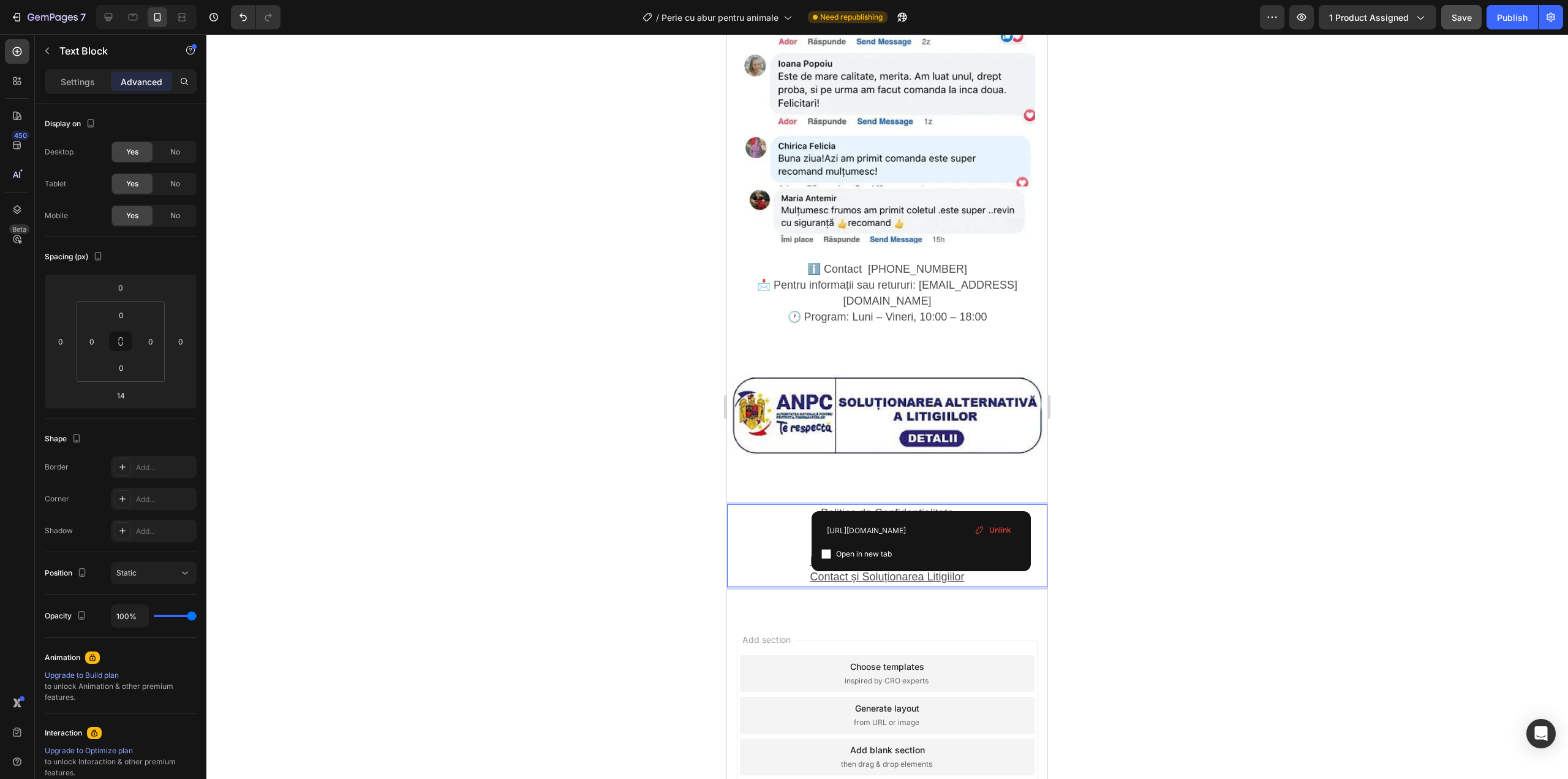
click at [895, 522] on p "Politica de retur" at bounding box center [887, 529] width 318 height 16
click at [897, 539] on u "Termeni și Condiții" at bounding box center [887, 544] width 90 height 12
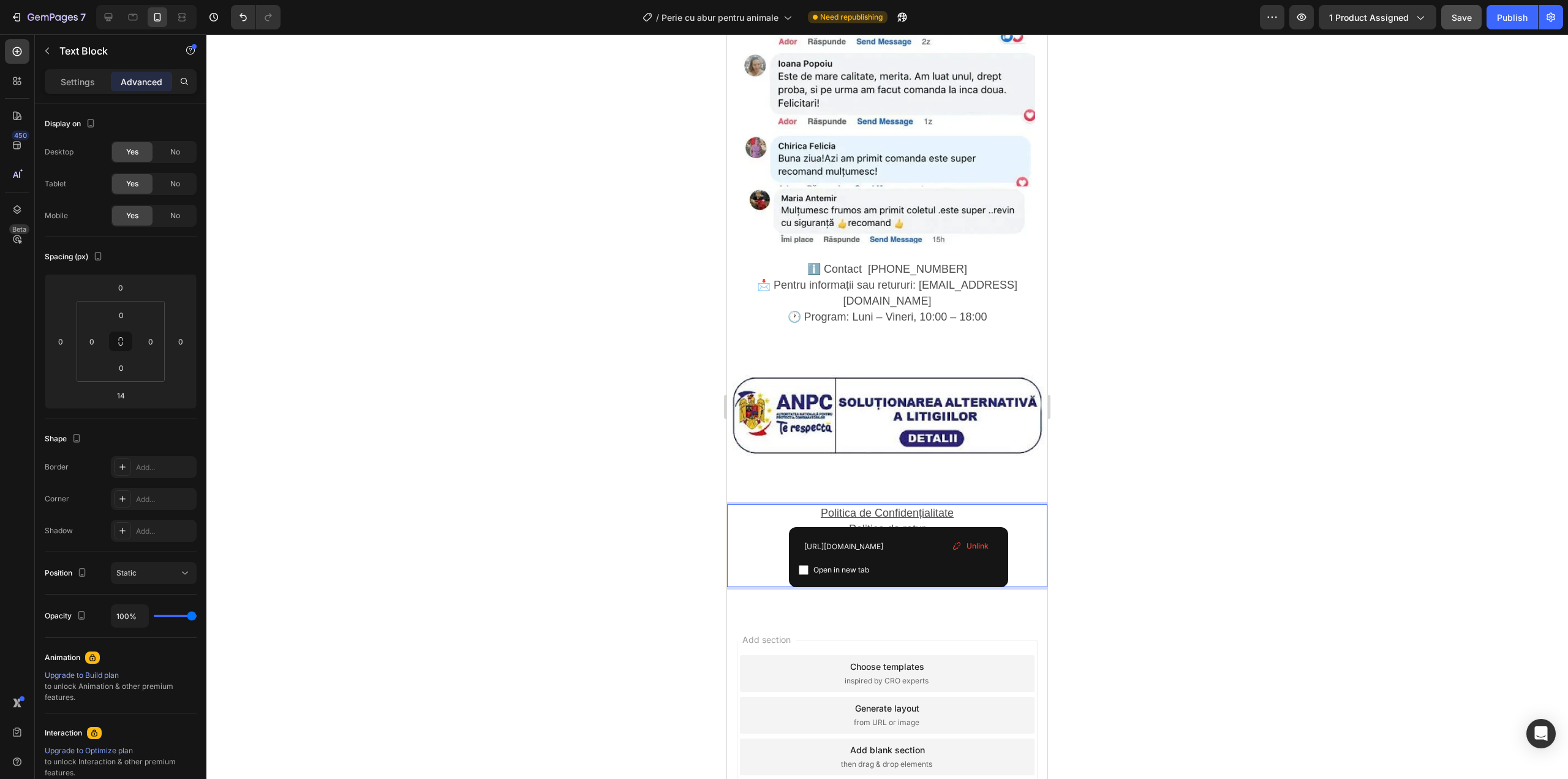
click at [891, 522] on u "Politica de retur" at bounding box center [887, 528] width 77 height 12
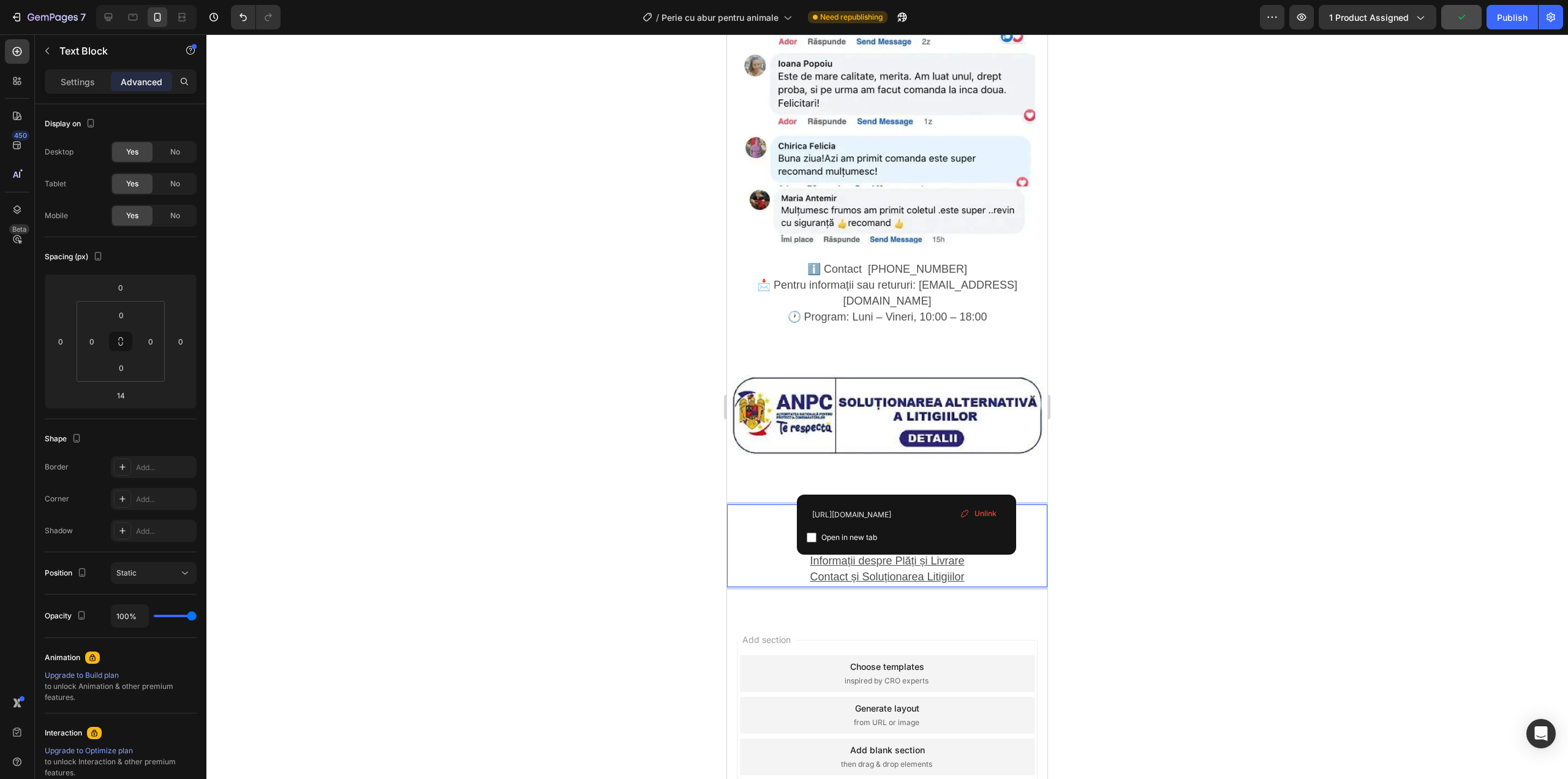
click at [910, 506] on u "Politica de Confidențialitate" at bounding box center [887, 512] width 133 height 12
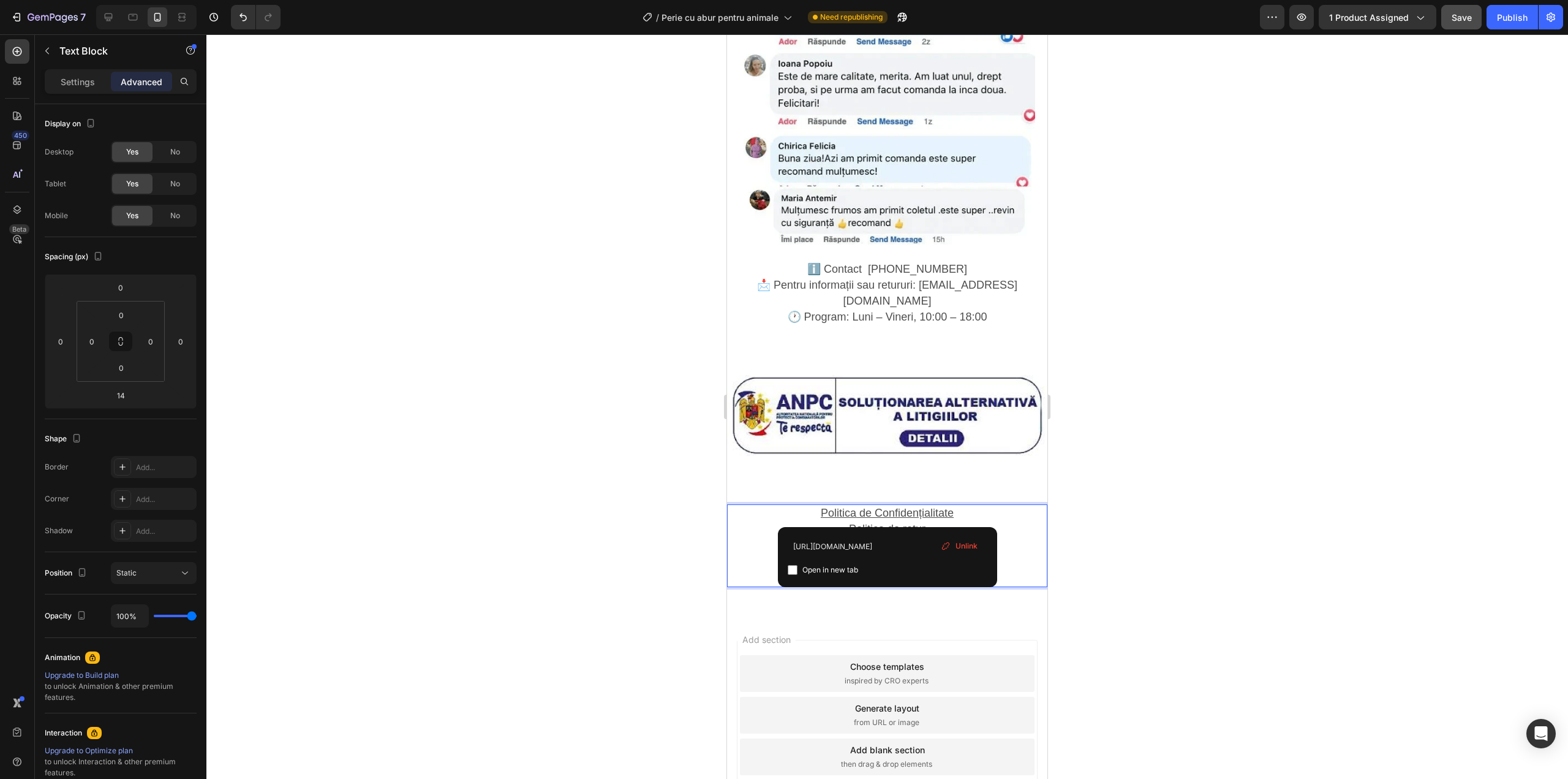
click at [888, 539] on u "Termeni și Condiții" at bounding box center [887, 544] width 90 height 12
click at [886, 555] on u "Informații despre Plăți și Livrare" at bounding box center [887, 560] width 155 height 12
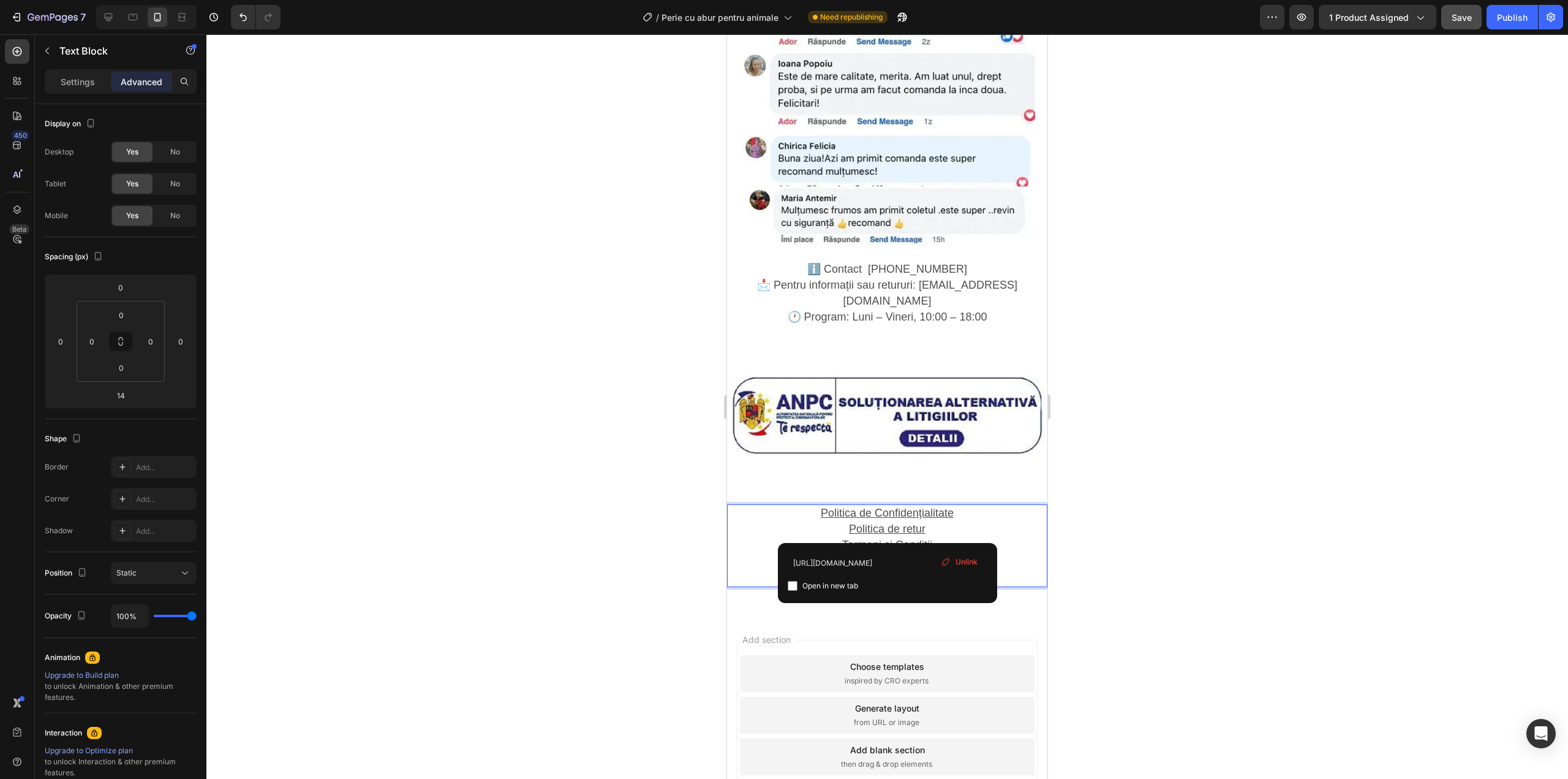
click at [883, 555] on u "Informații despre Plăți și Livrare" at bounding box center [887, 560] width 155 height 12
click at [880, 570] on u "Contact și Soluționarea Litigiilor" at bounding box center [887, 576] width 155 height 12
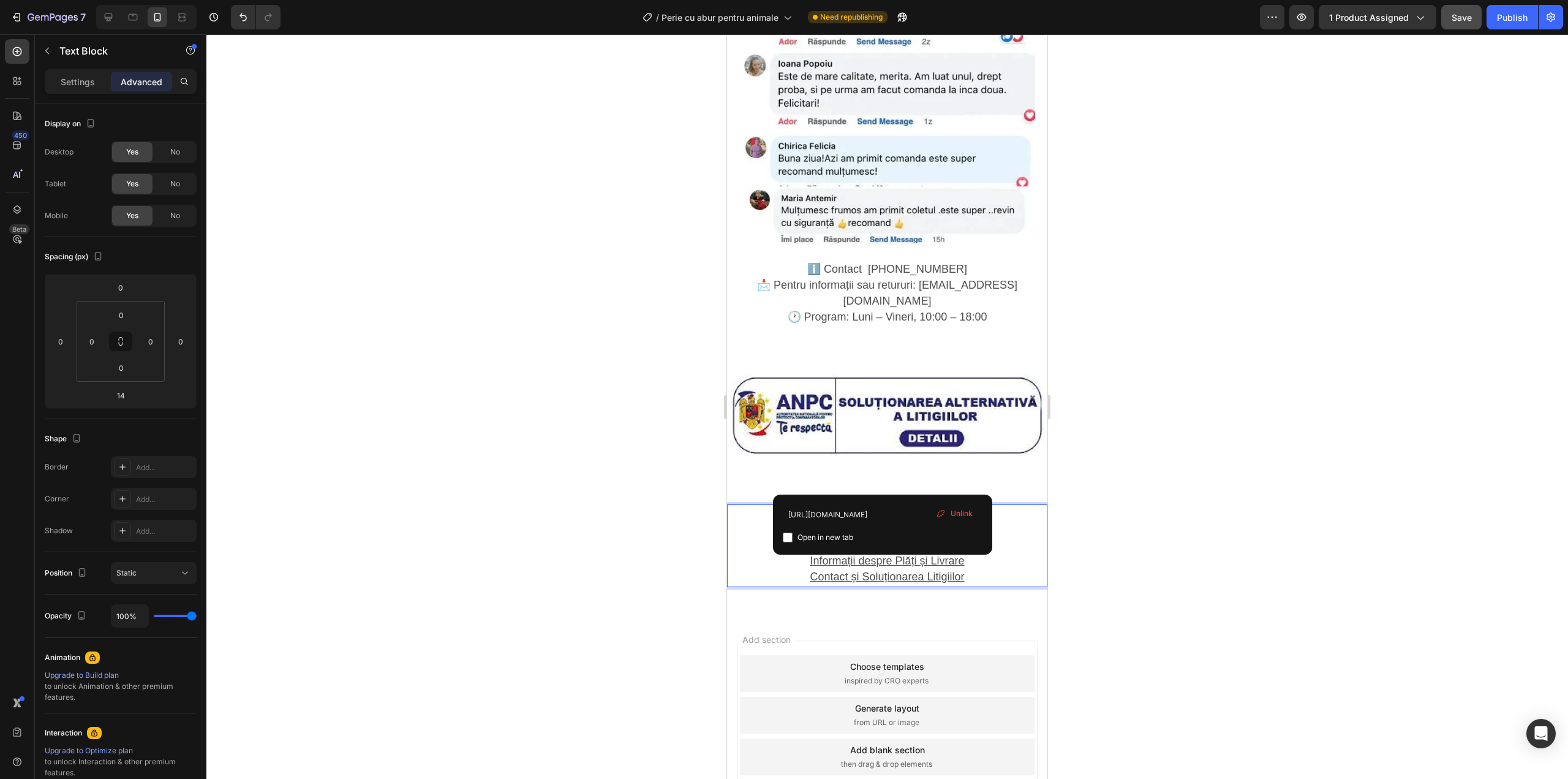
click at [880, 506] on u "Politica de Confidențialitate" at bounding box center [887, 512] width 133 height 12
click at [821, 375] on img at bounding box center [887, 416] width 320 height 82
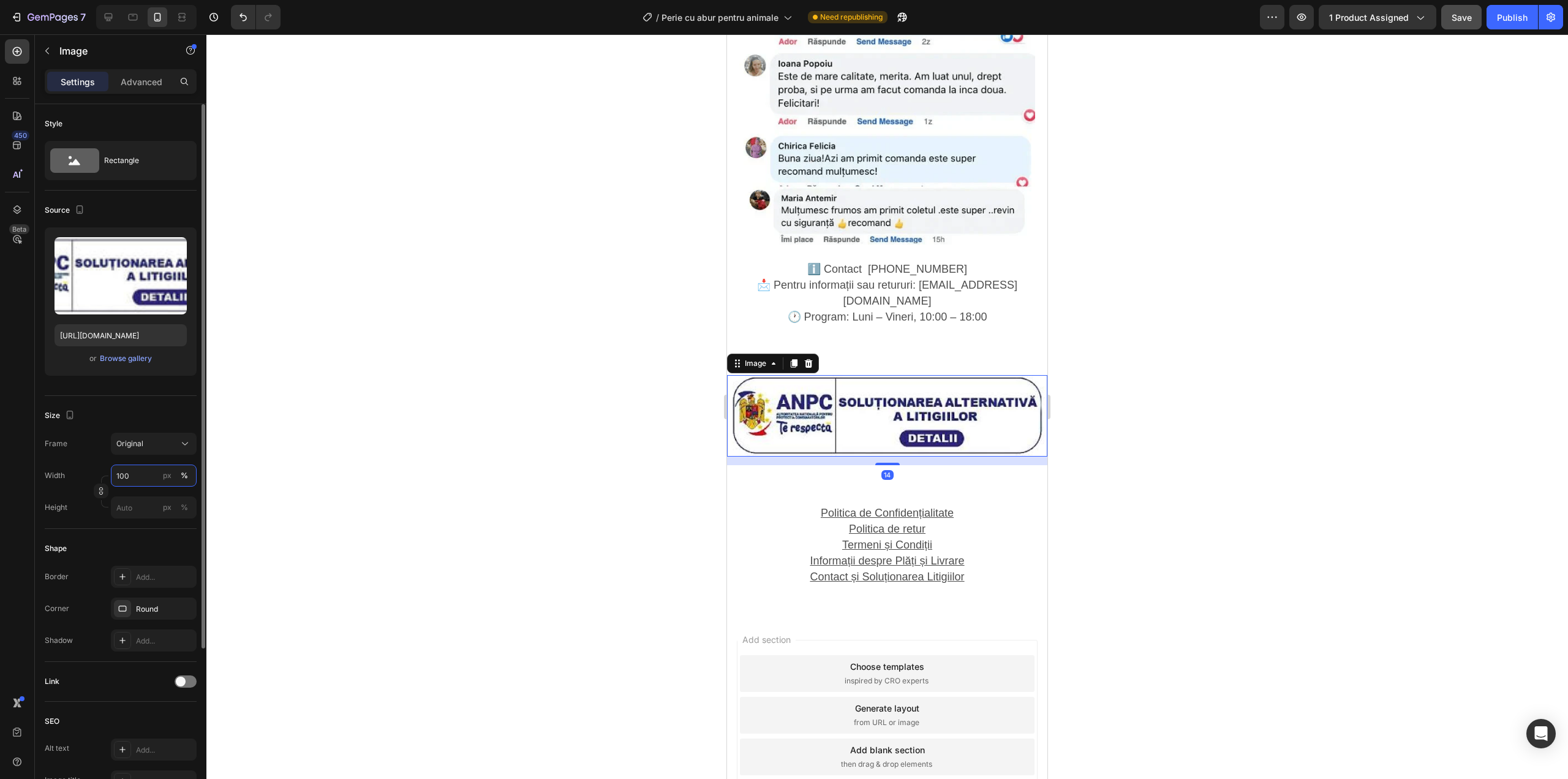
click at [136, 481] on input "100" at bounding box center [154, 475] width 85 height 22
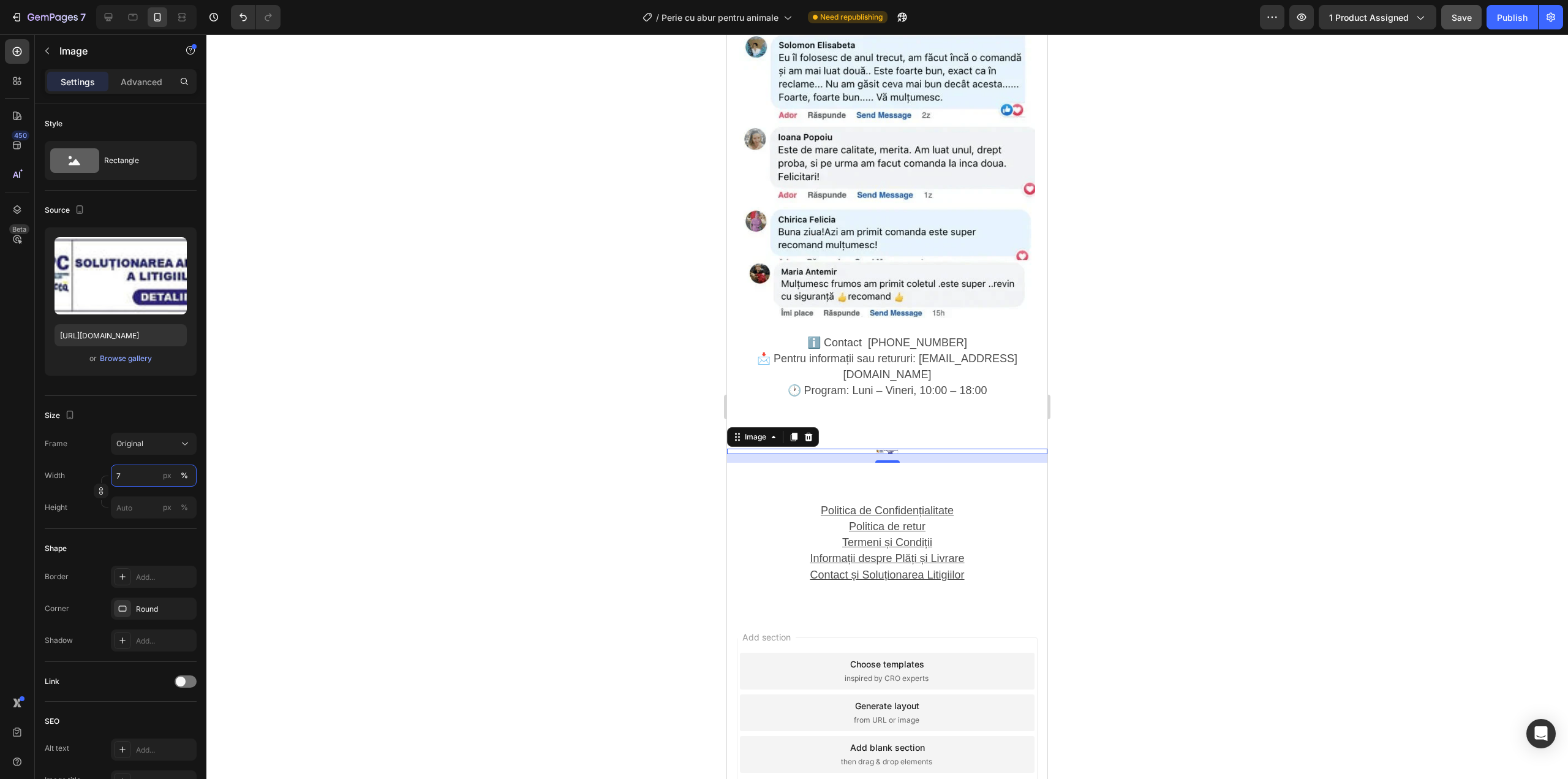
type input "75"
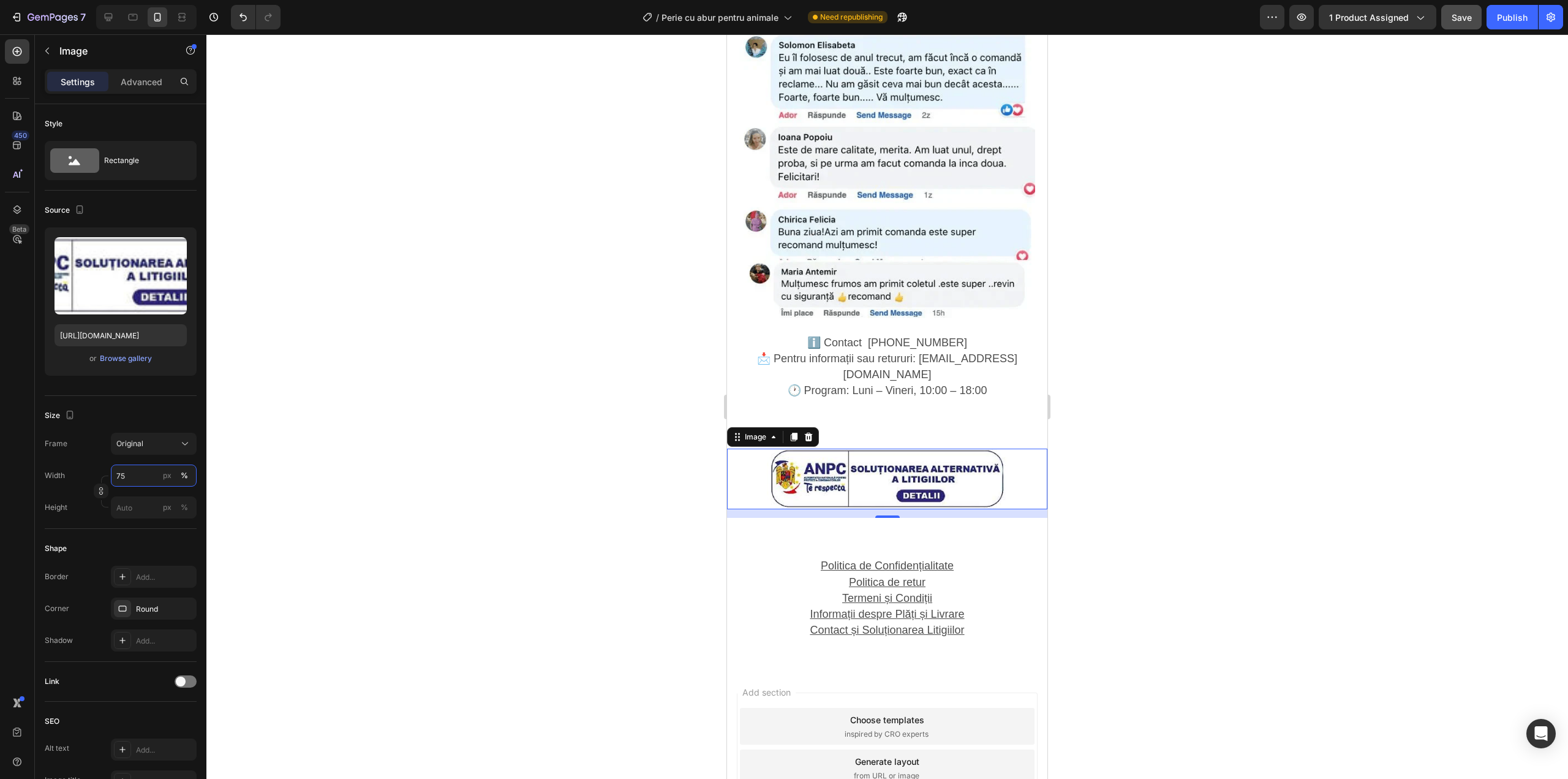
scroll to position [2127, 0]
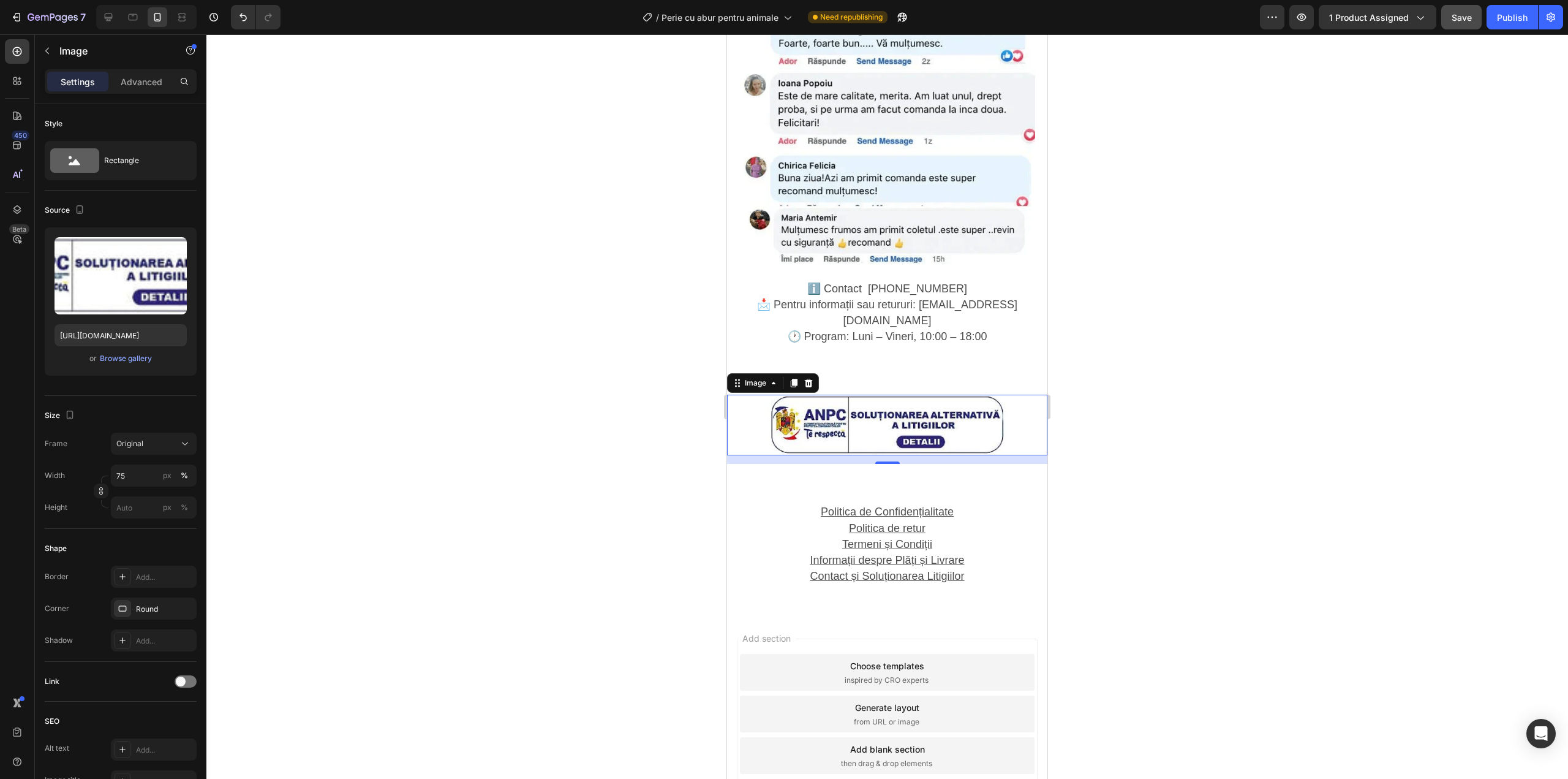
click at [626, 441] on div at bounding box center [887, 407] width 1362 height 745
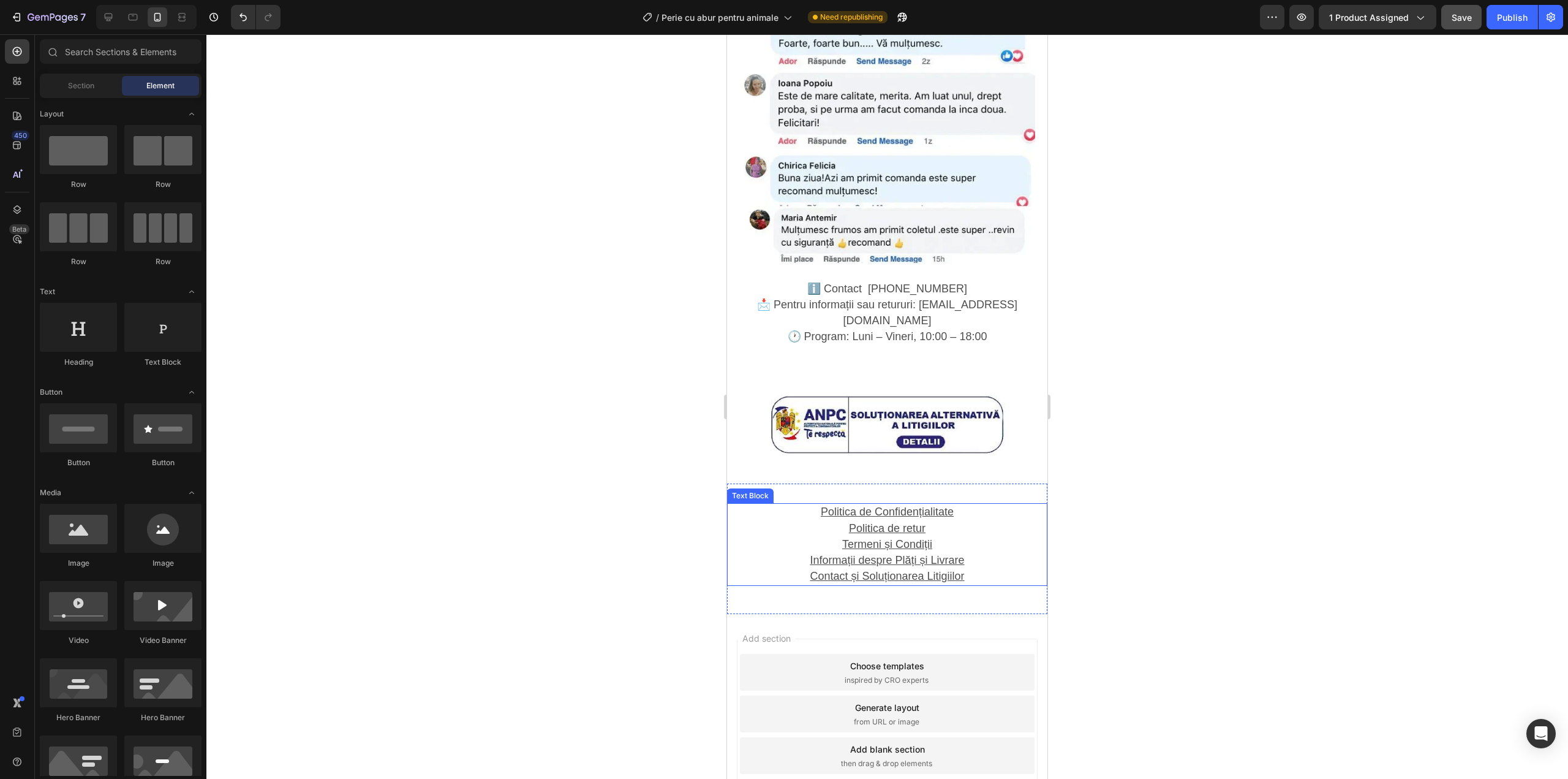
click at [897, 522] on u "Politica de retur" at bounding box center [887, 528] width 77 height 12
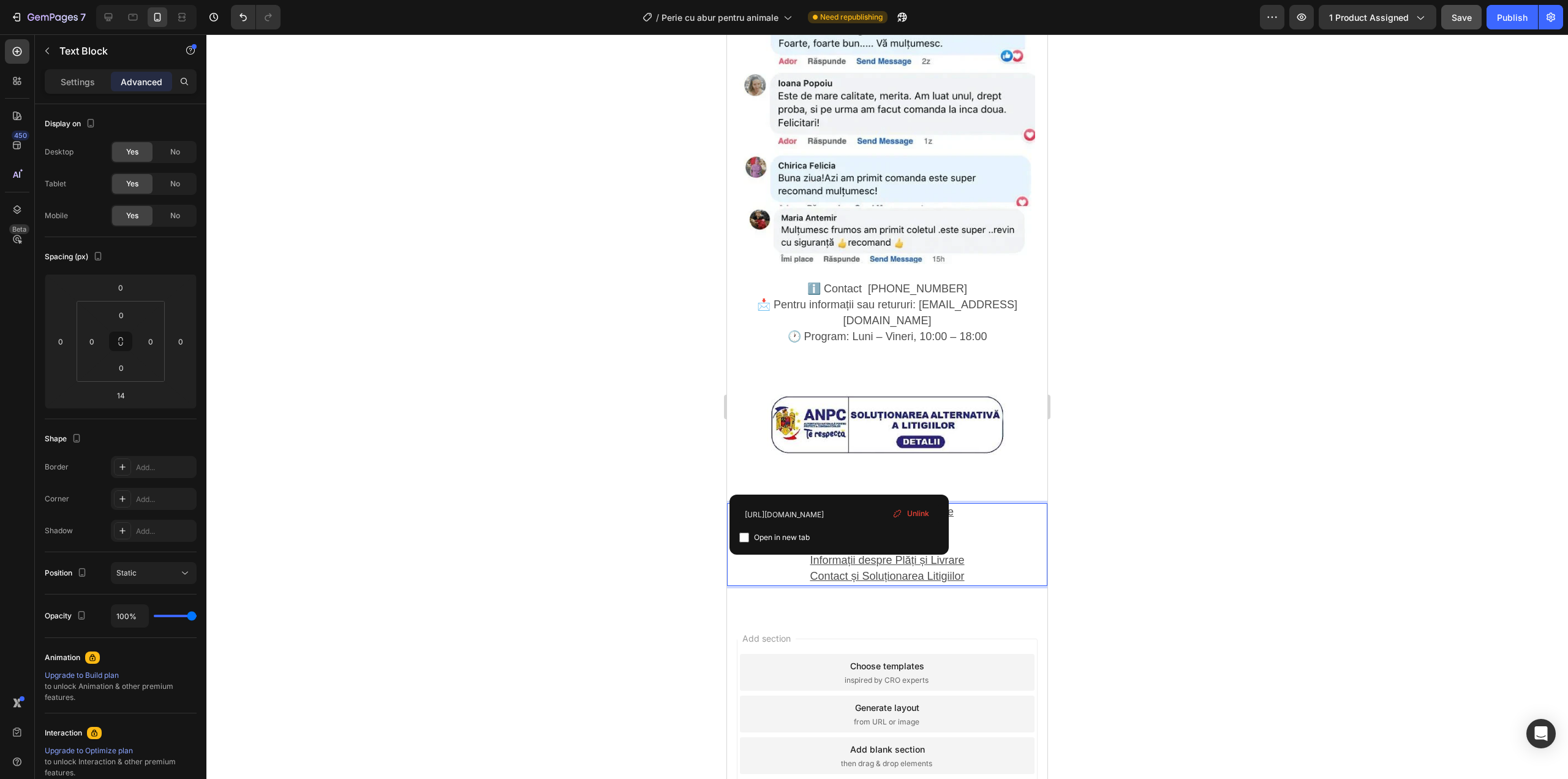
click at [878, 505] on u "Politica de Confidențialitate" at bounding box center [887, 511] width 133 height 12
click at [897, 505] on u "Politica de Confidențialitate" at bounding box center [887, 511] width 133 height 12
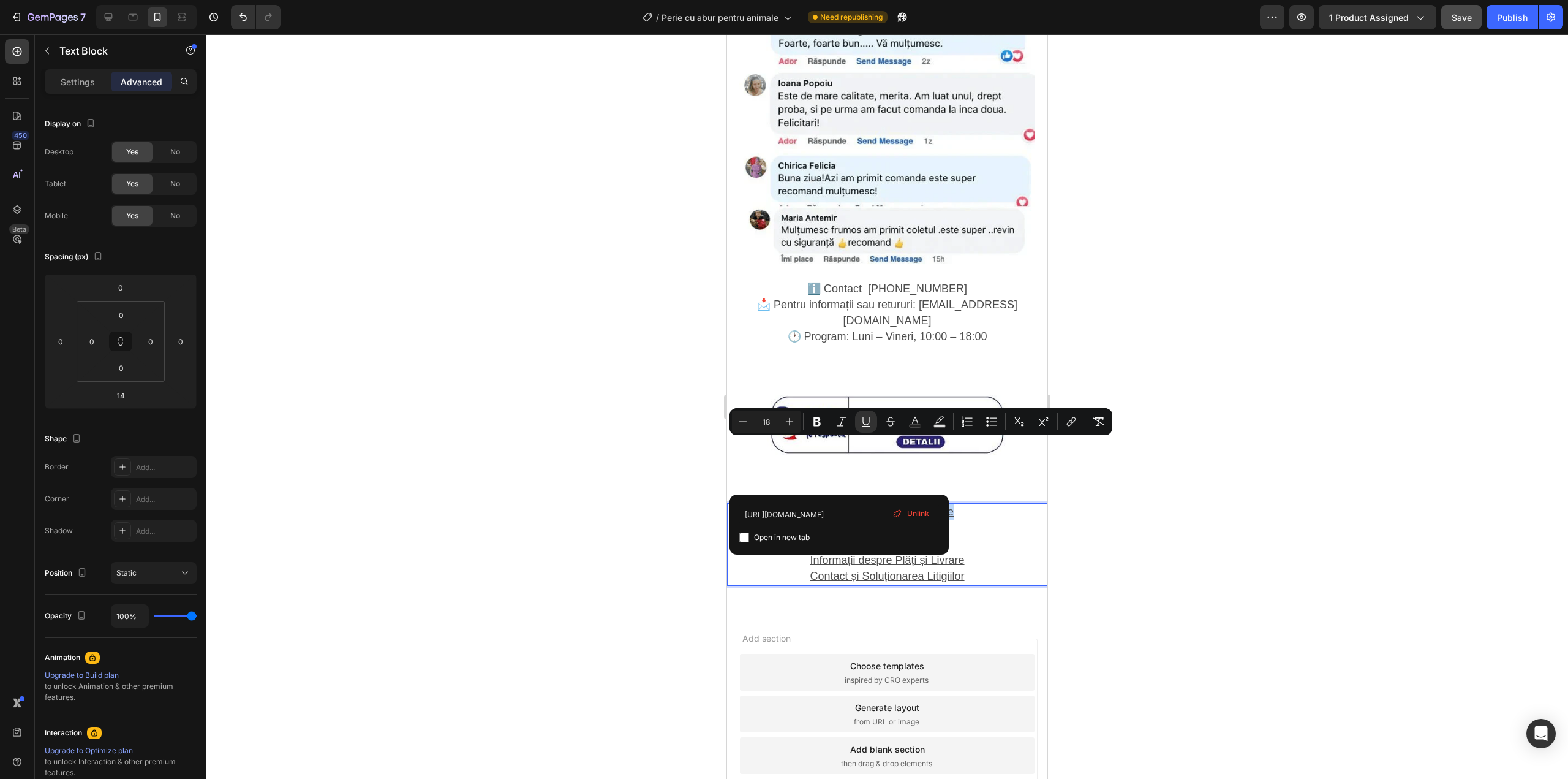
drag, startPoint x: 814, startPoint y: 448, endPoint x: 947, endPoint y: 443, distance: 133.1
click at [1078, 422] on button "link" at bounding box center [1070, 421] width 22 height 22
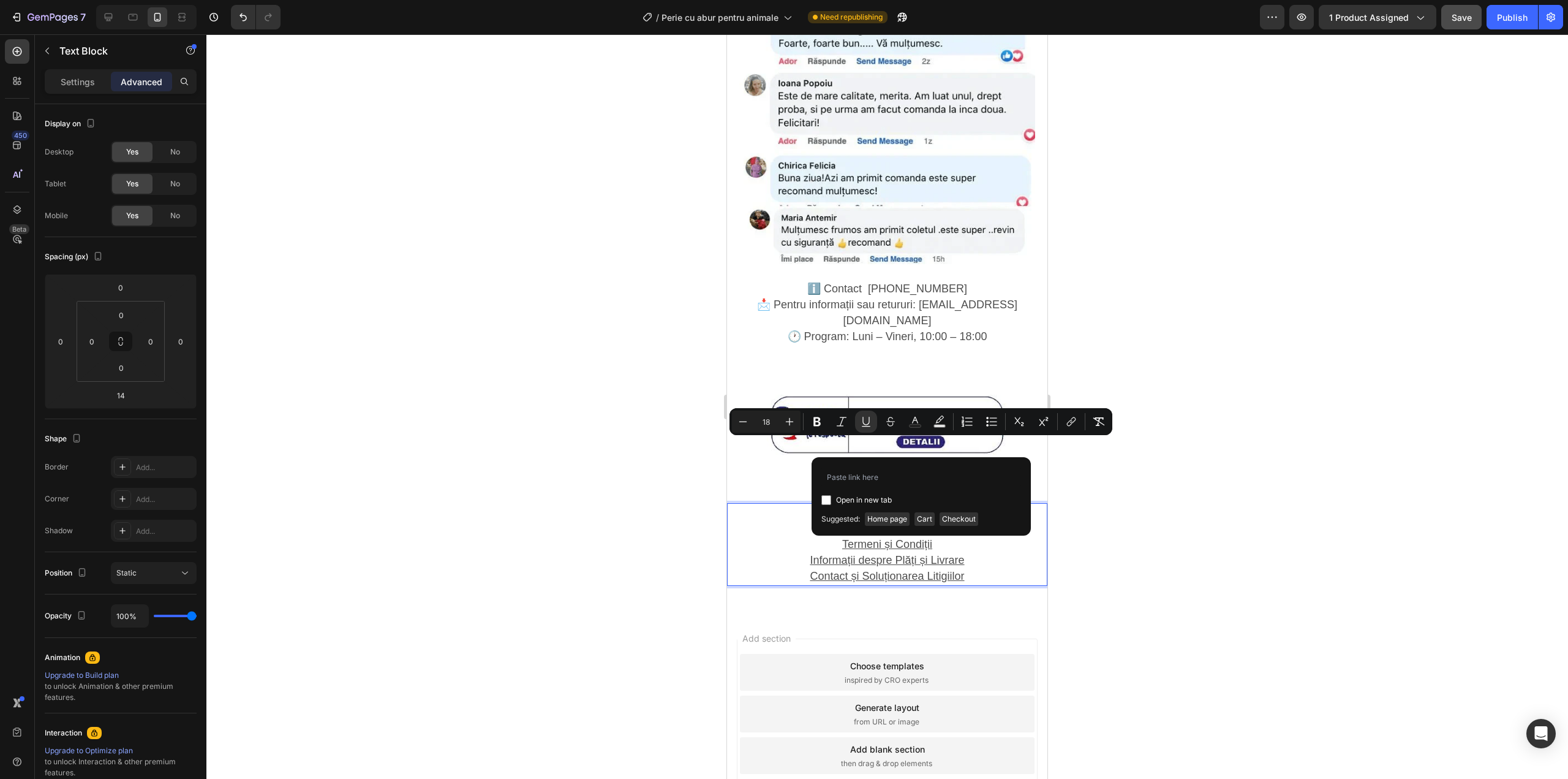
type input "https://shop-bh.com/pages/politica-de-confidentialitate"
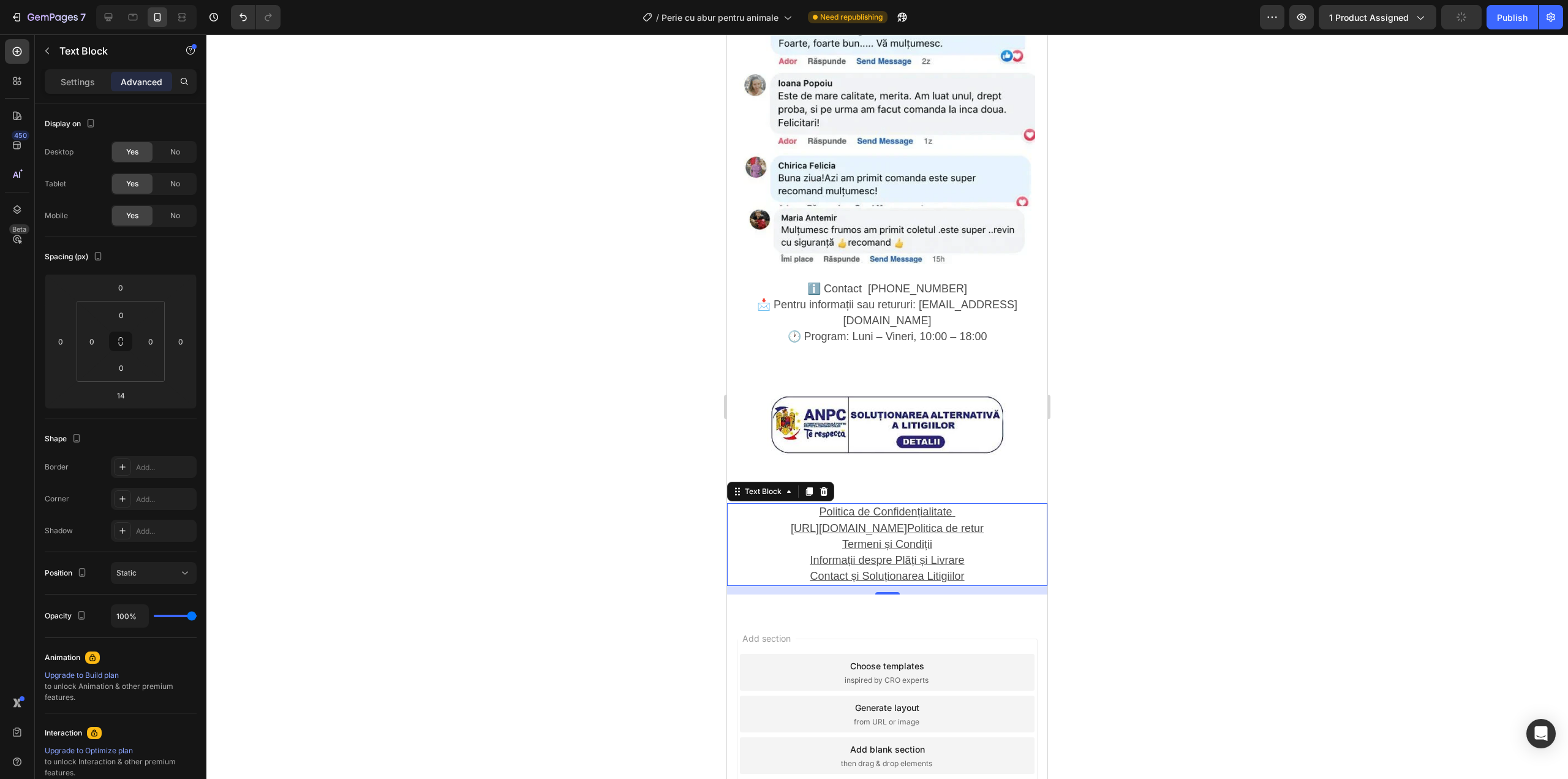
drag, startPoint x: 846, startPoint y: 464, endPoint x: 864, endPoint y: 464, distance: 18.0
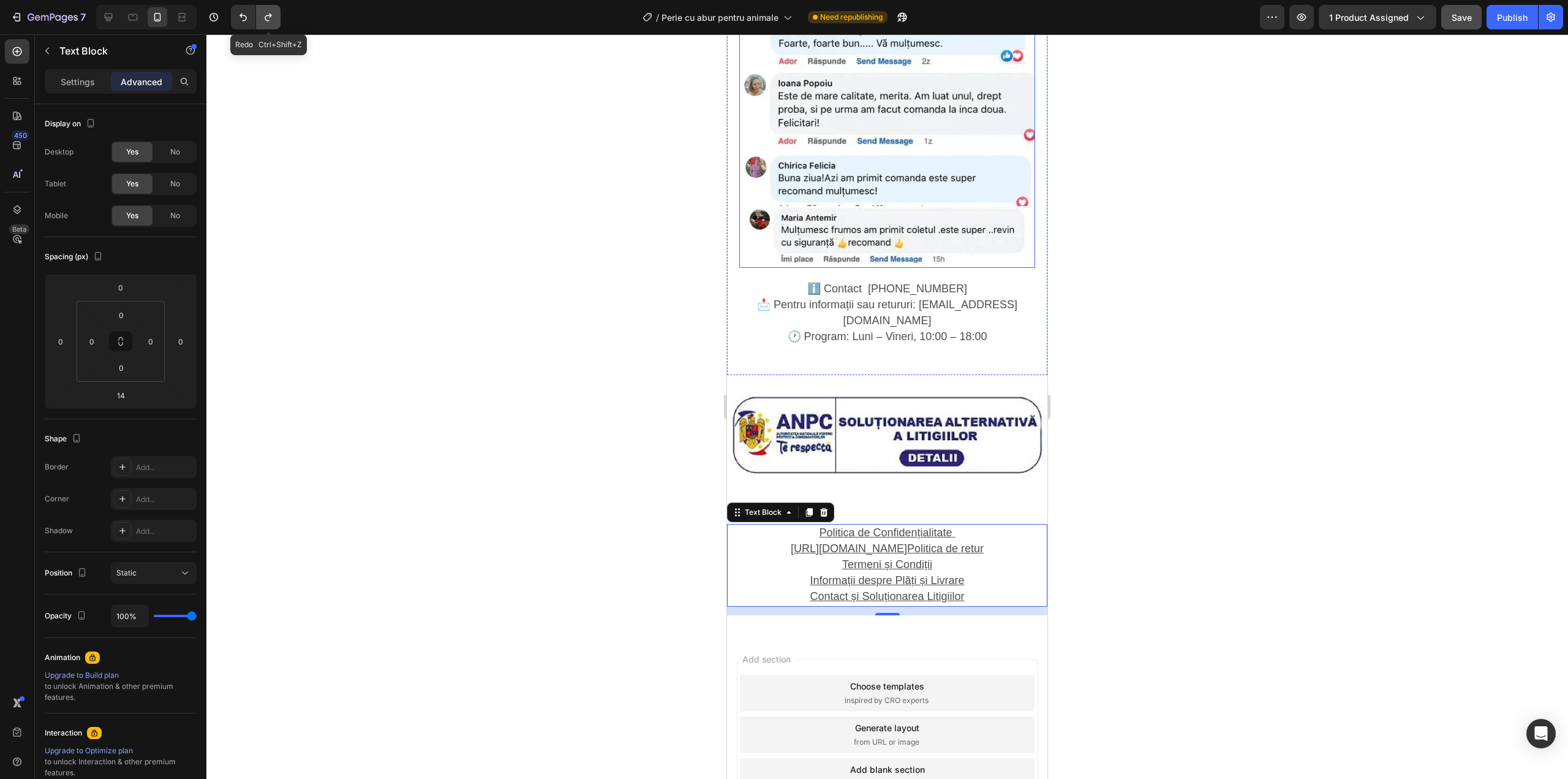
click at [269, 22] on icon "Undo/Redo" at bounding box center [268, 17] width 12 height 12
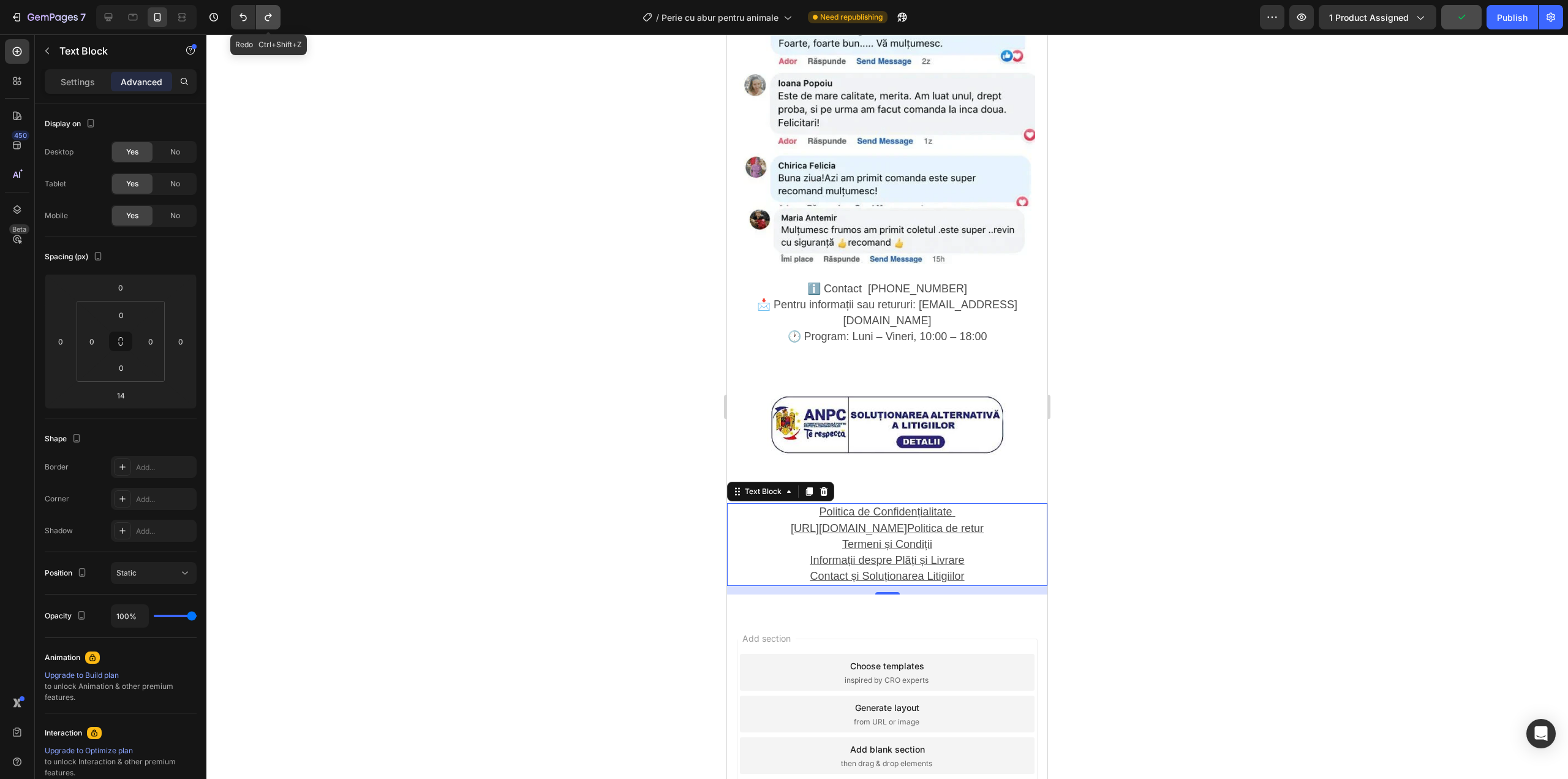
click at [270, 22] on icon "Undo/Redo" at bounding box center [268, 17] width 12 height 12
click at [234, 21] on button "Undo/Redo" at bounding box center [243, 17] width 25 height 25
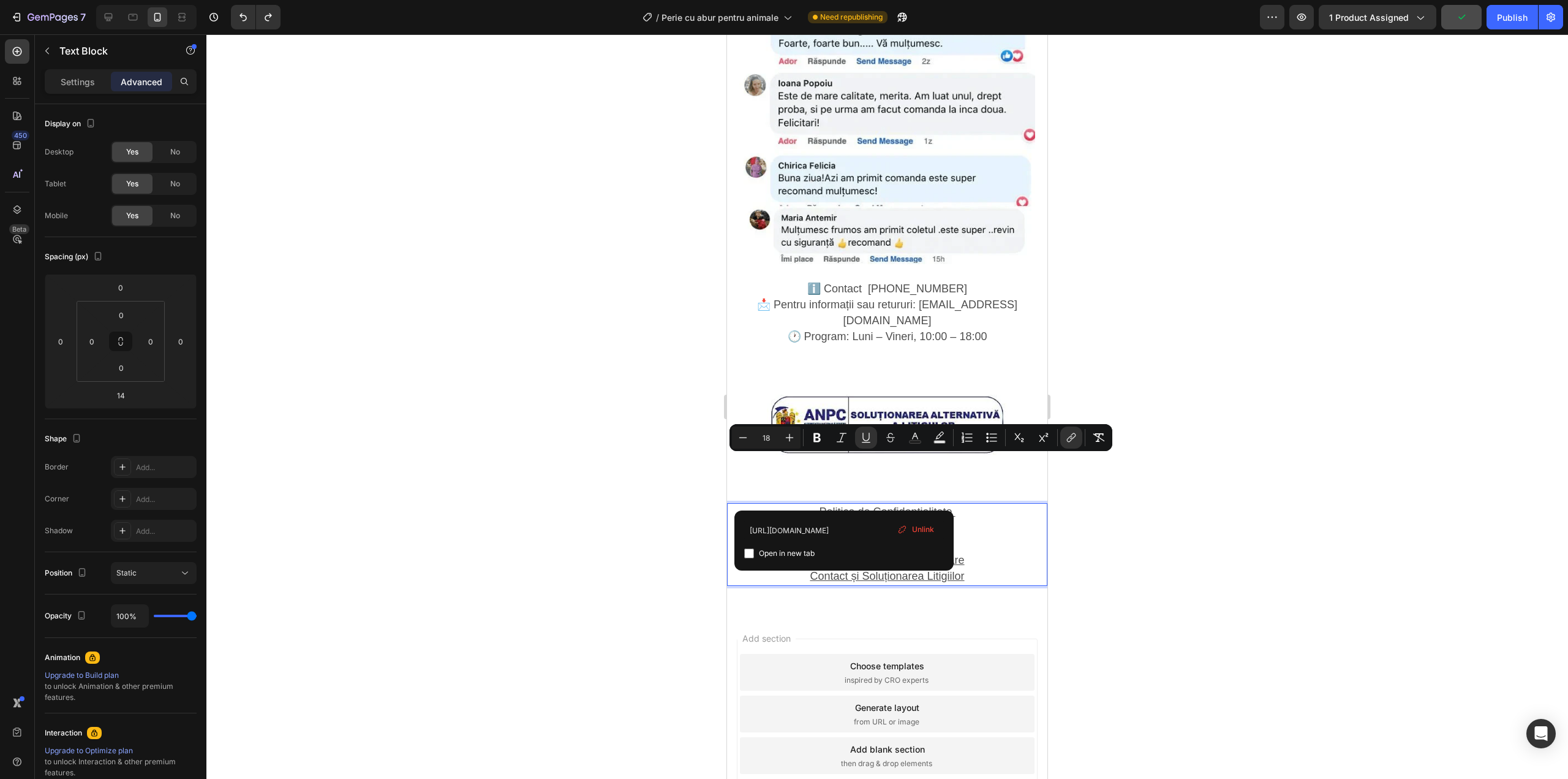
drag, startPoint x: 844, startPoint y: 462, endPoint x: 922, endPoint y: 466, distance: 78.1
click at [1074, 441] on icon "Editor contextual toolbar" at bounding box center [1071, 437] width 12 height 12
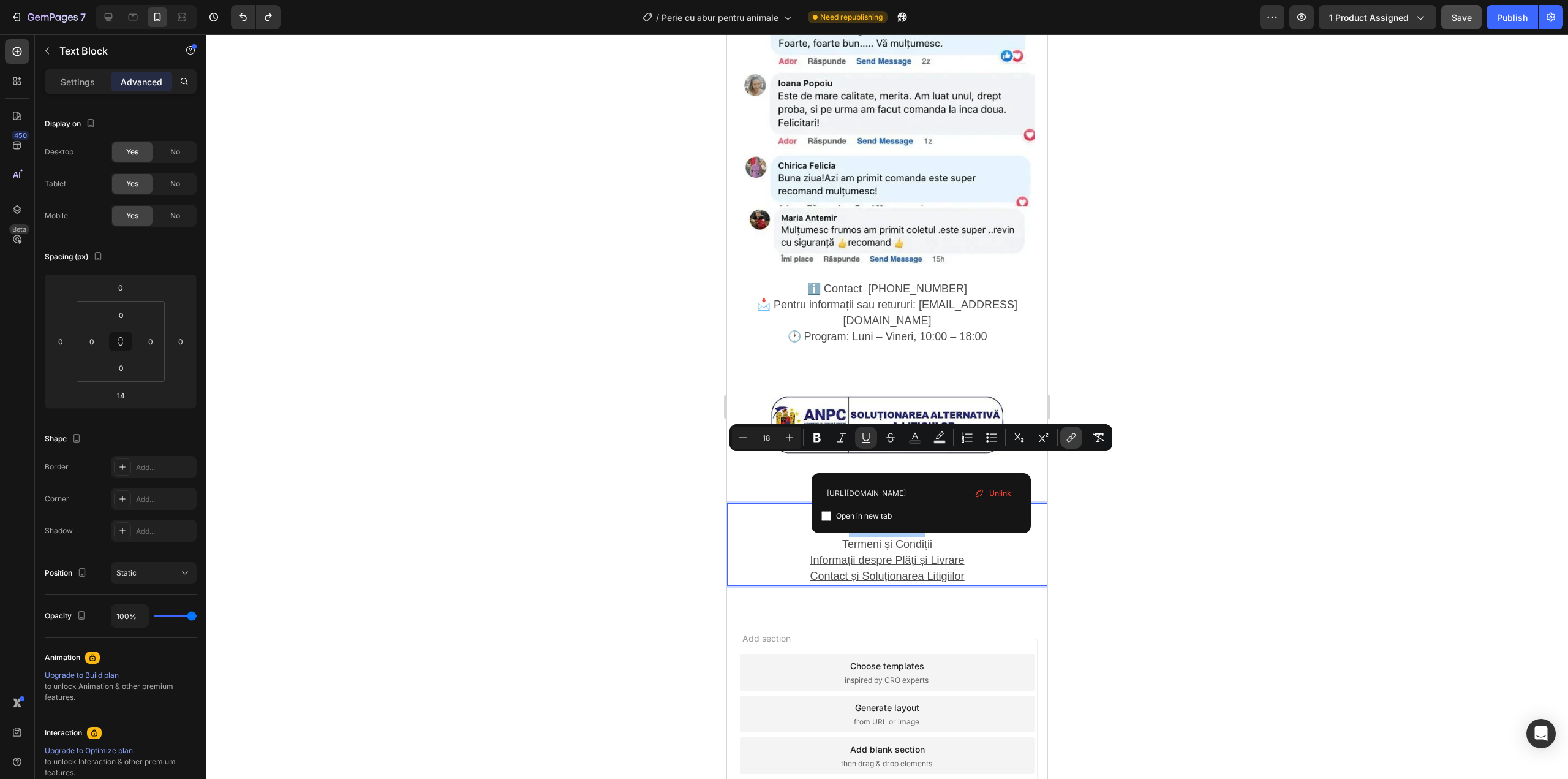
scroll to position [0, 94]
click at [1007, 493] on span "Unlink" at bounding box center [1000, 493] width 22 height 13
click at [934, 491] on input "Editor contextual toolbar" at bounding box center [921, 492] width 199 height 20
paste input "https://shop-bh.com/pages/politica-de-retur"
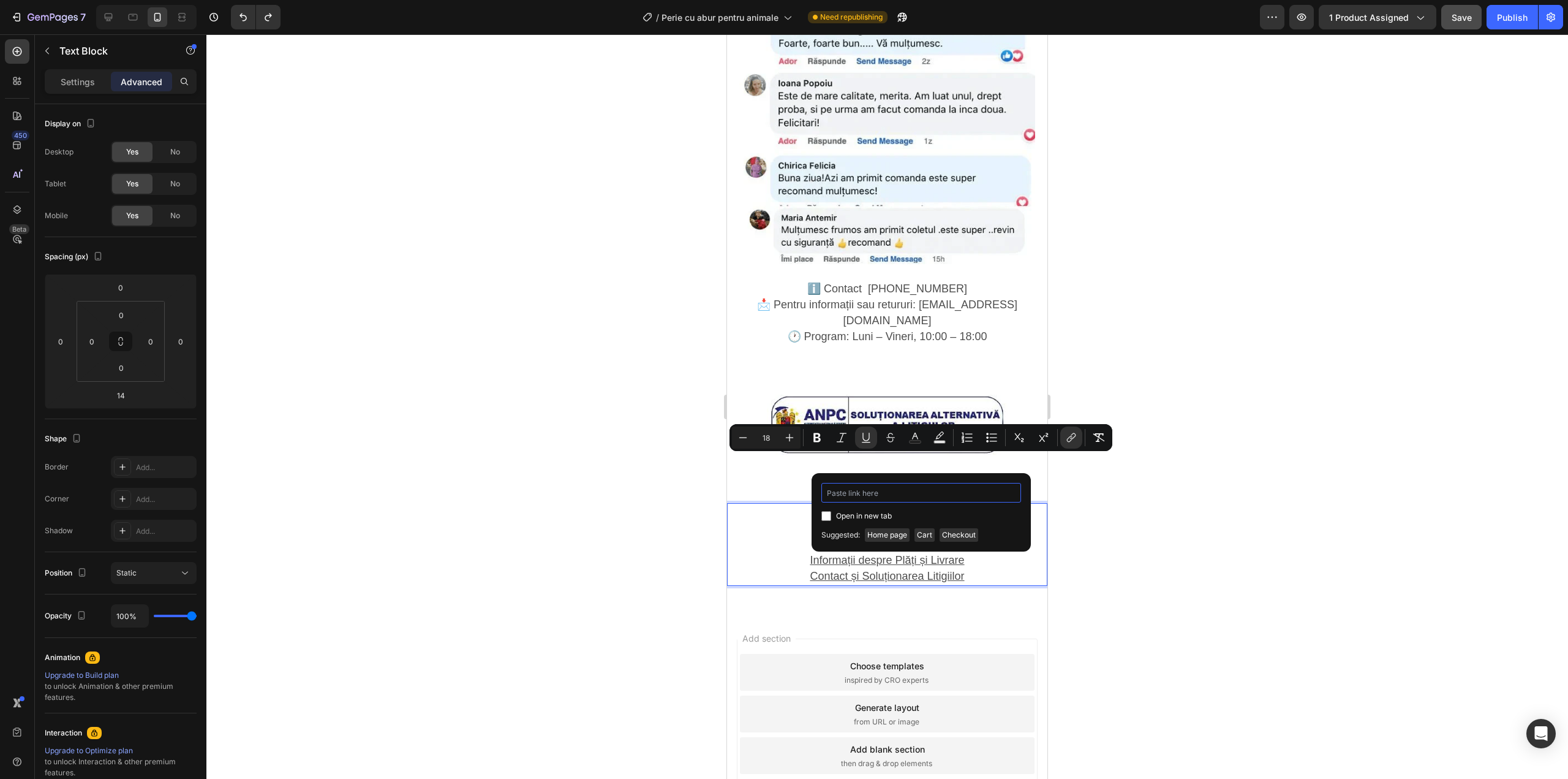
type input "https://shop-bh.com/pages/politica-de-retur"
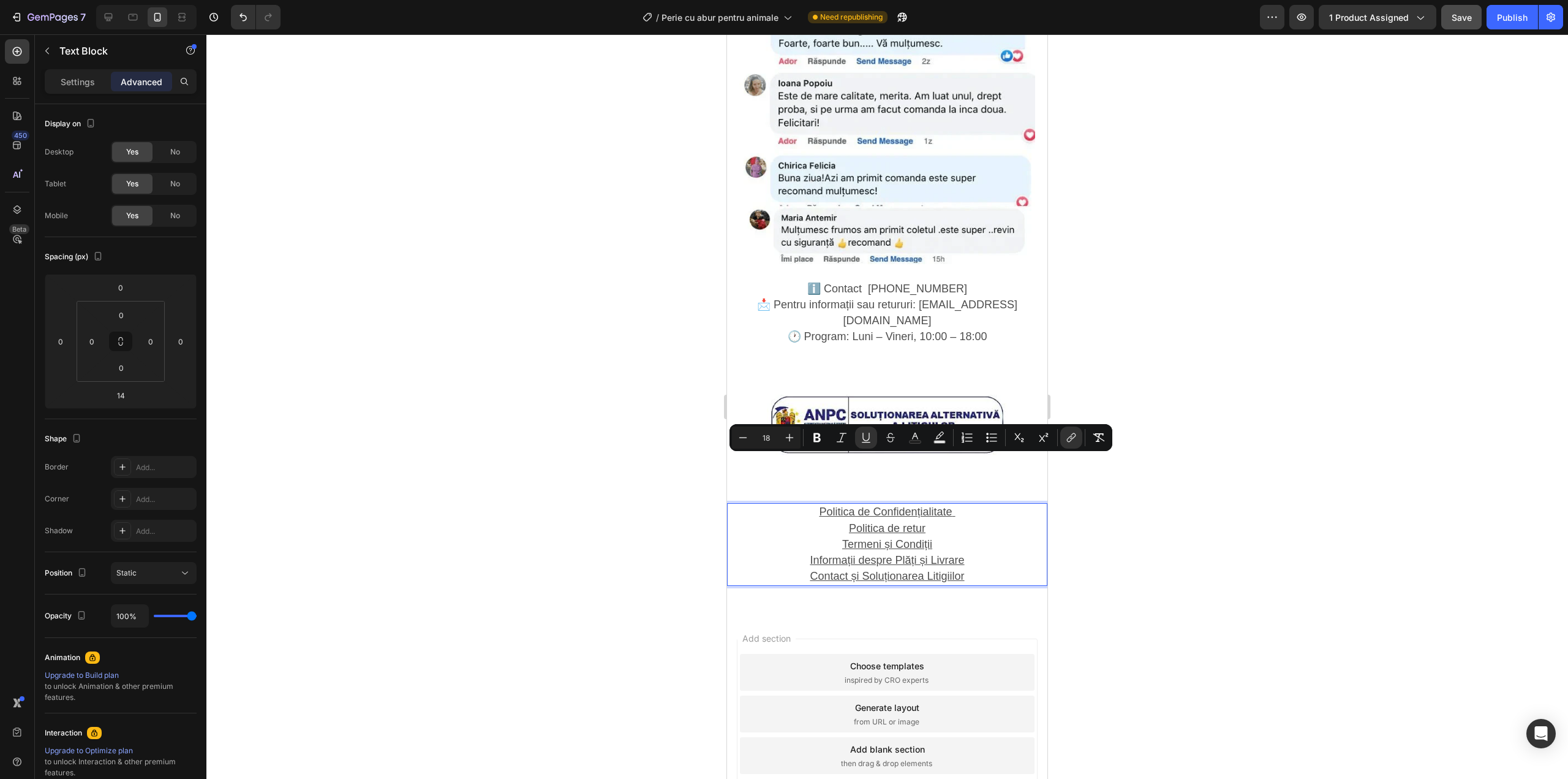
click at [859, 538] on u "Termeni și Condiții" at bounding box center [887, 543] width 90 height 12
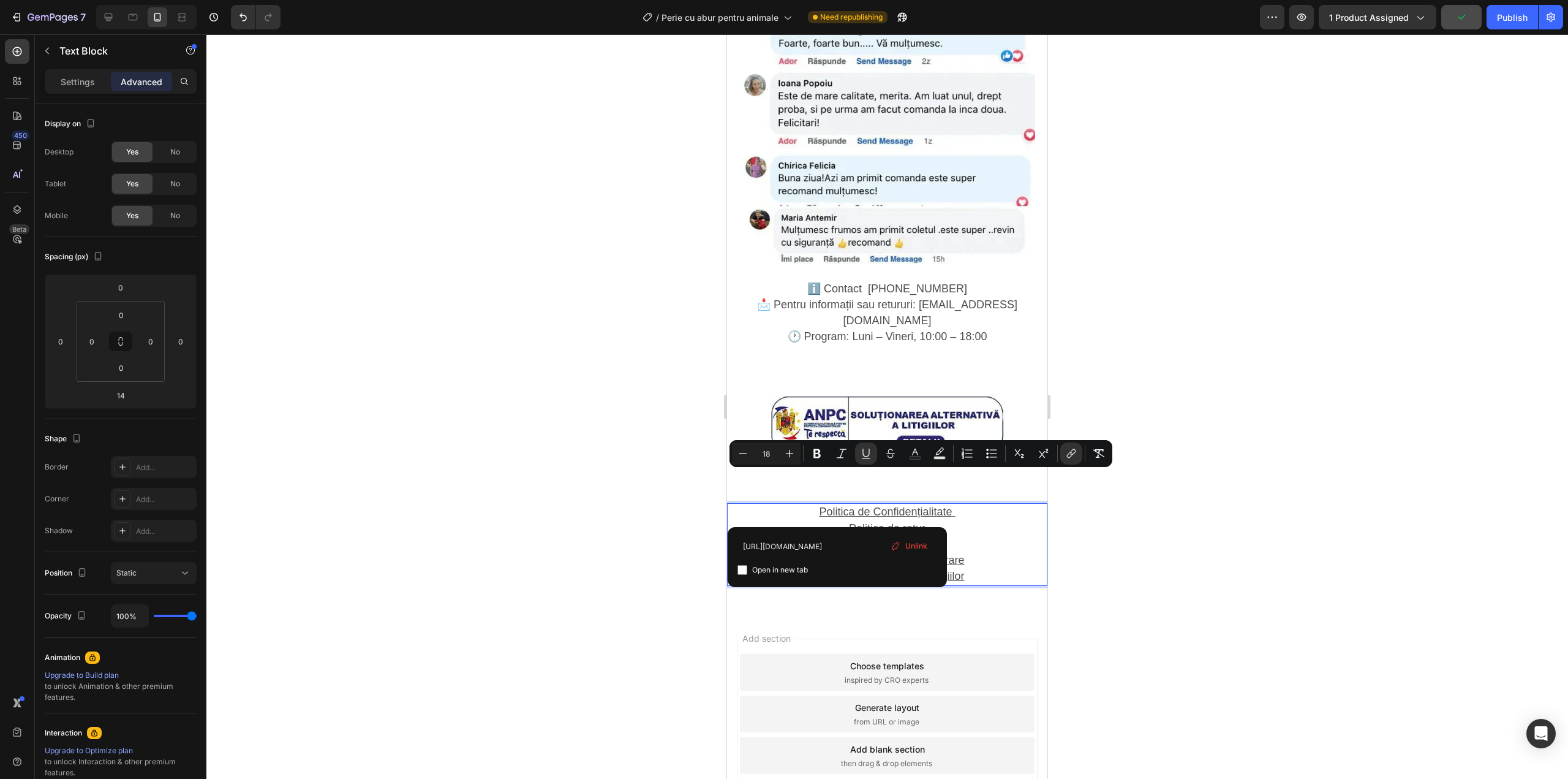
drag, startPoint x: 840, startPoint y: 480, endPoint x: 929, endPoint y: 484, distance: 89.1
click at [908, 549] on span "Unlink" at bounding box center [916, 546] width 22 height 11
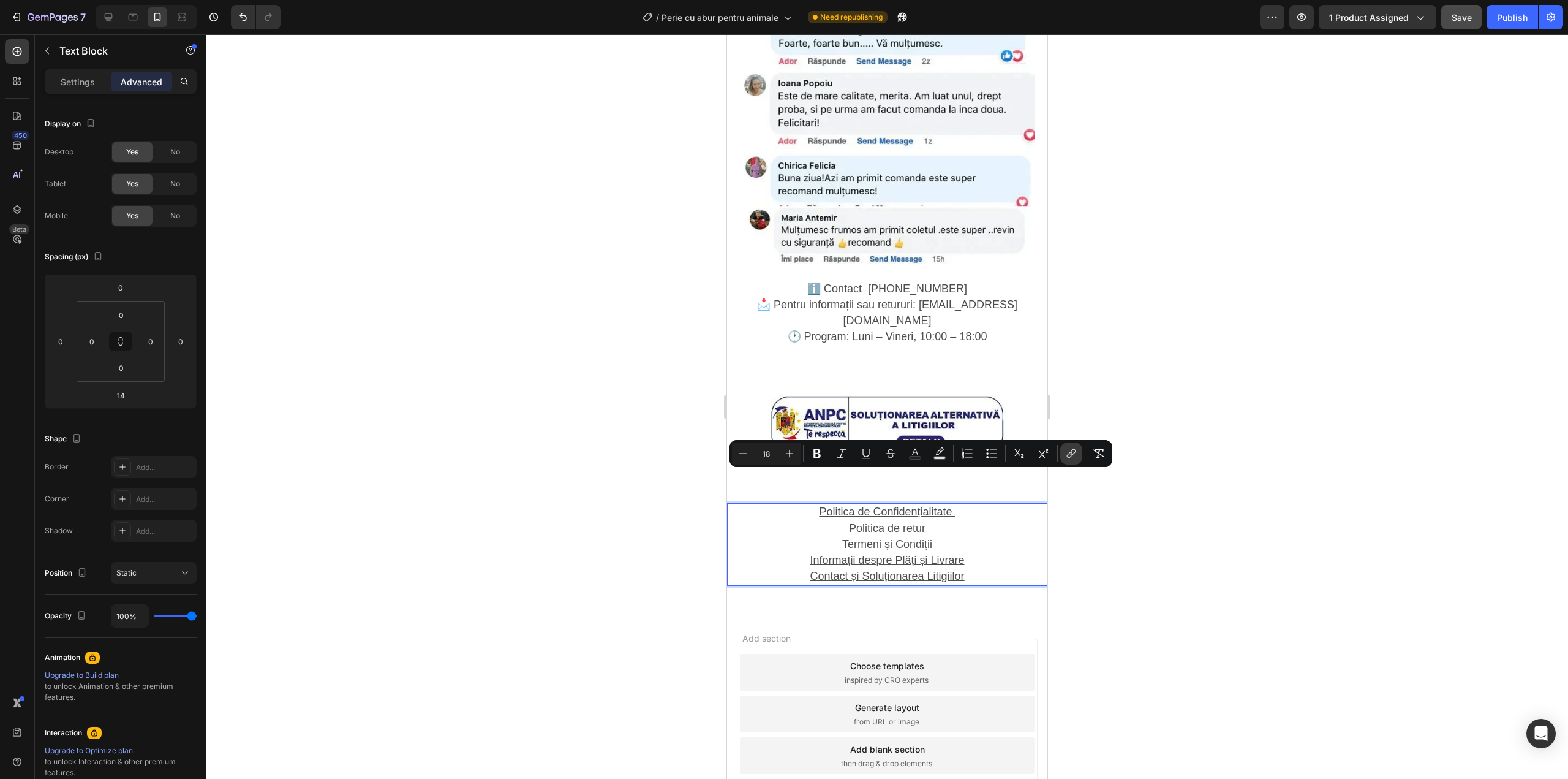
click at [1064, 446] on button "link" at bounding box center [1070, 453] width 22 height 22
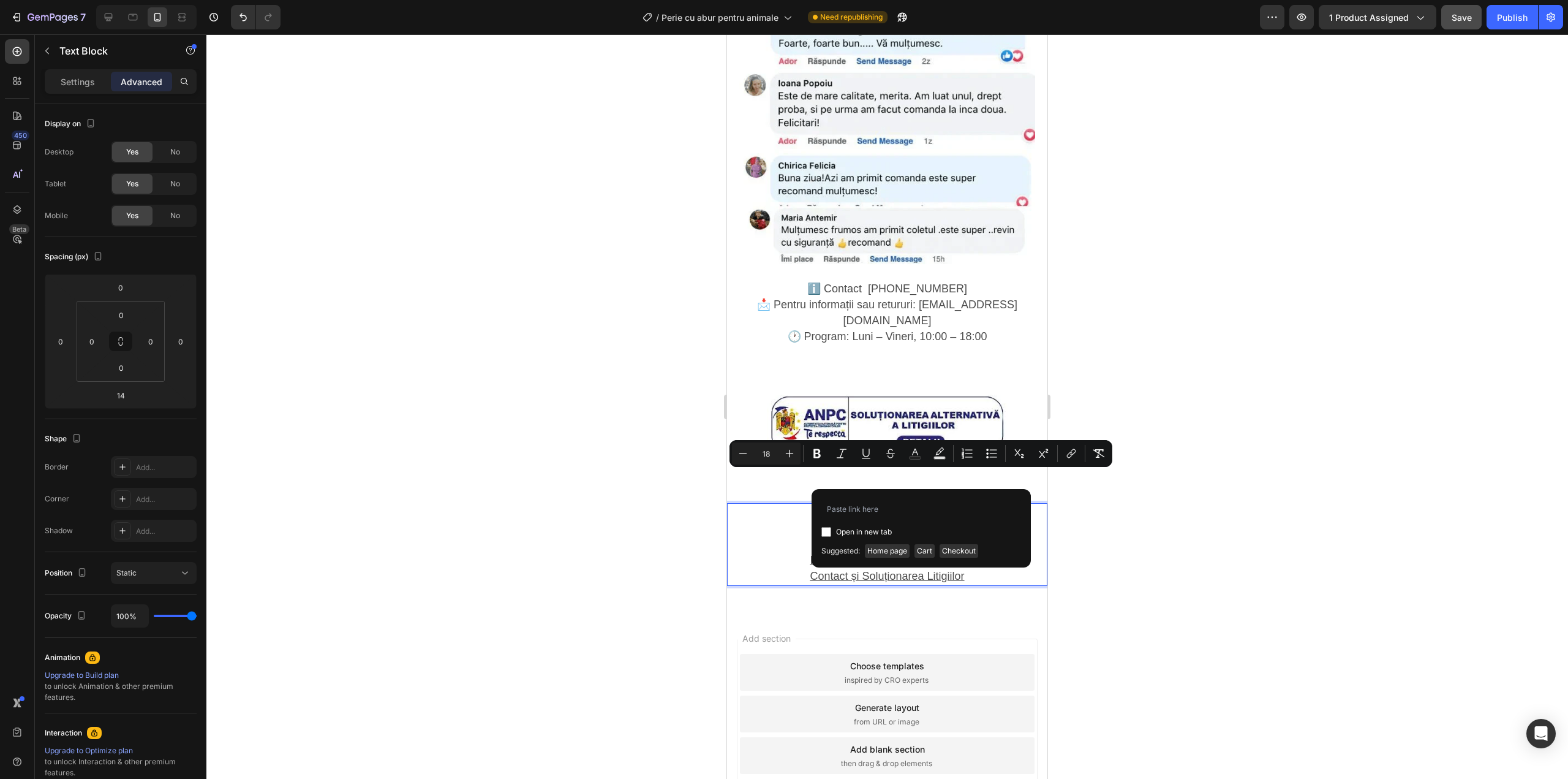
type input "https://shop-bh.com/pages/3-termeni-%C8%99i-condi%C8%9Bii"
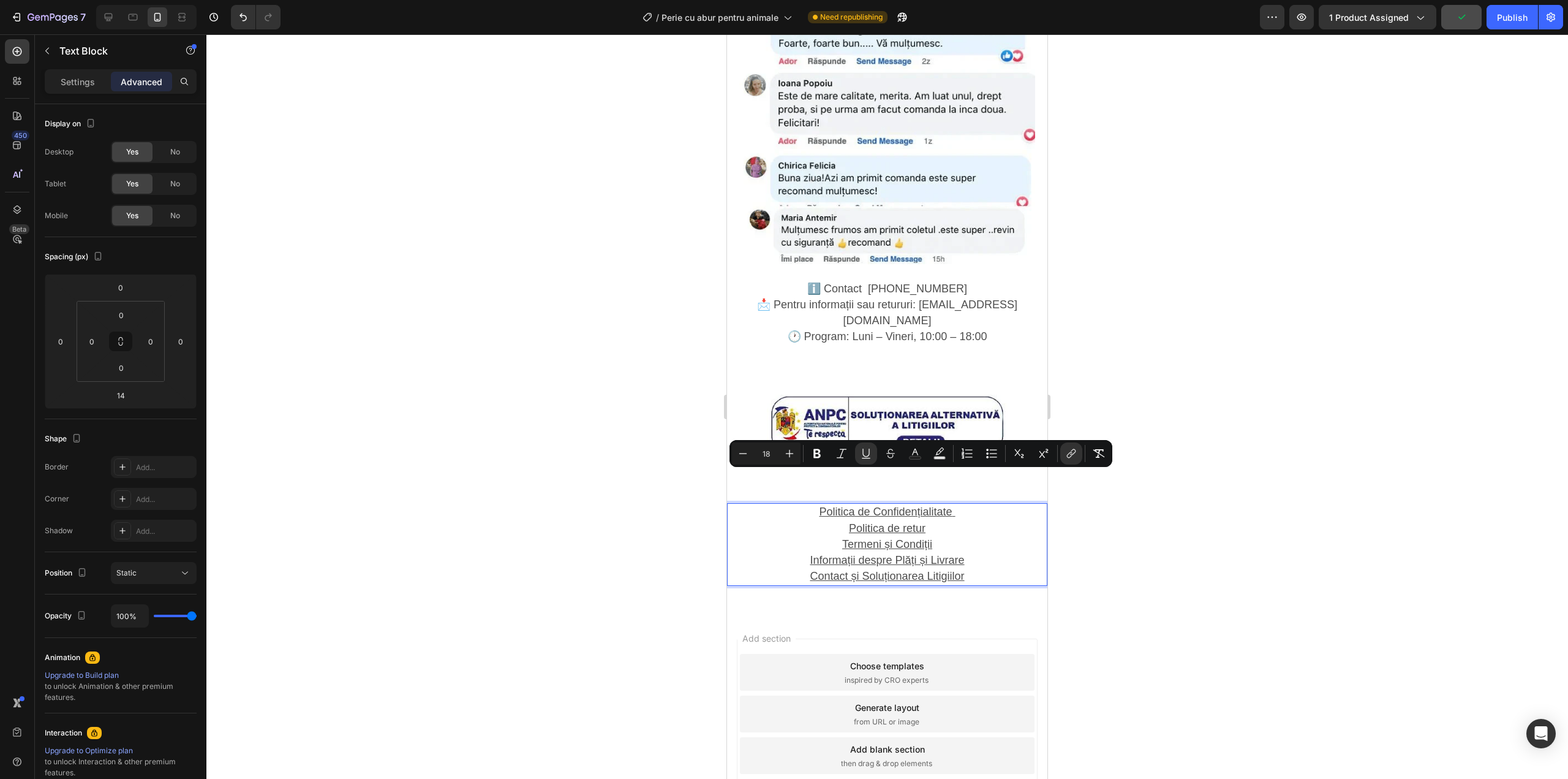
click at [833, 569] on p "Contact și Soluționarea Litigiilor" at bounding box center [887, 577] width 318 height 16
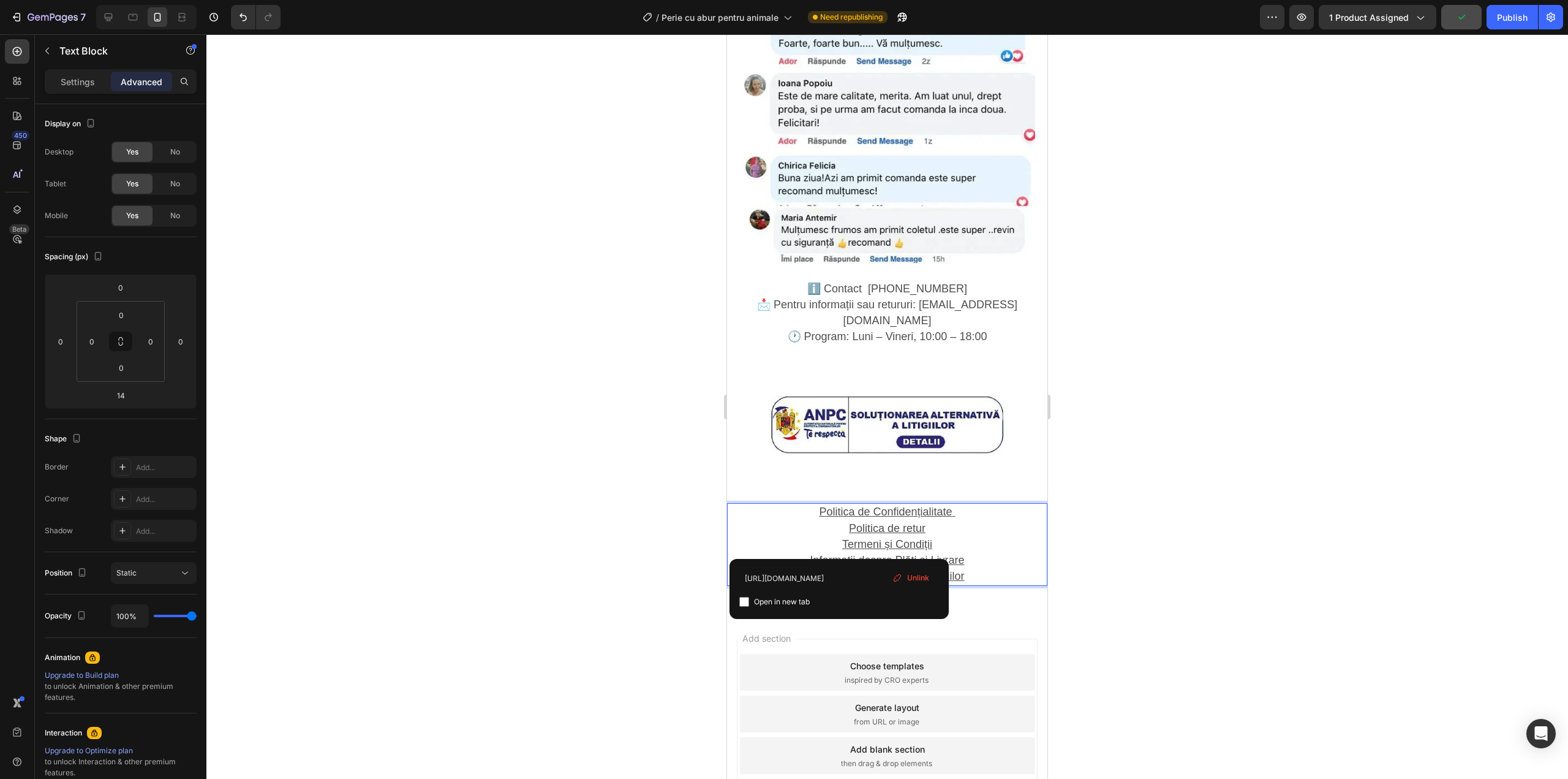
click at [826, 554] on u "Informații despre Plăți și Livrare" at bounding box center [887, 560] width 155 height 12
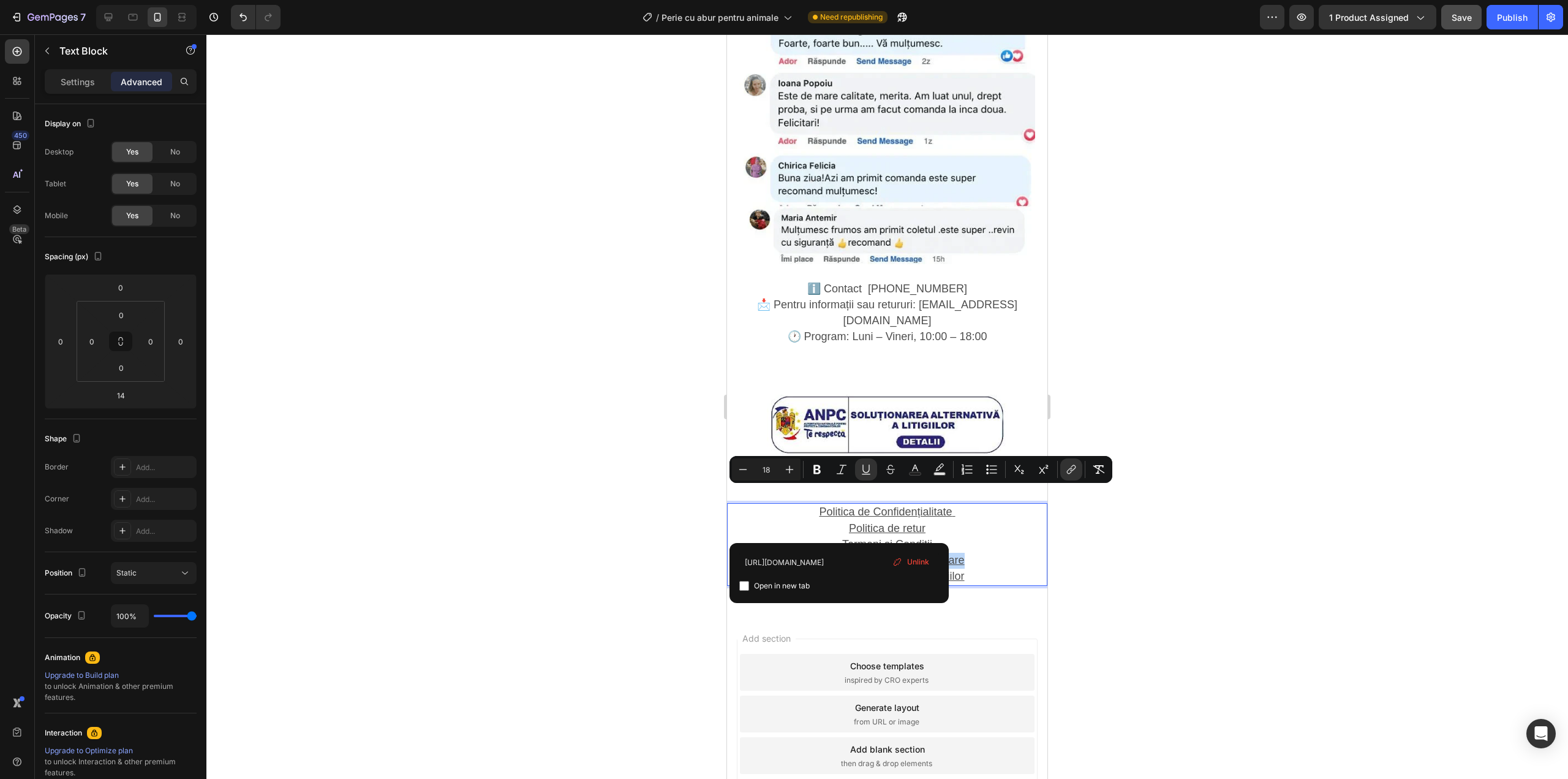
drag, startPoint x: 805, startPoint y: 495, endPoint x: 958, endPoint y: 502, distance: 153.2
click at [918, 559] on span "Unlink" at bounding box center [917, 562] width 22 height 11
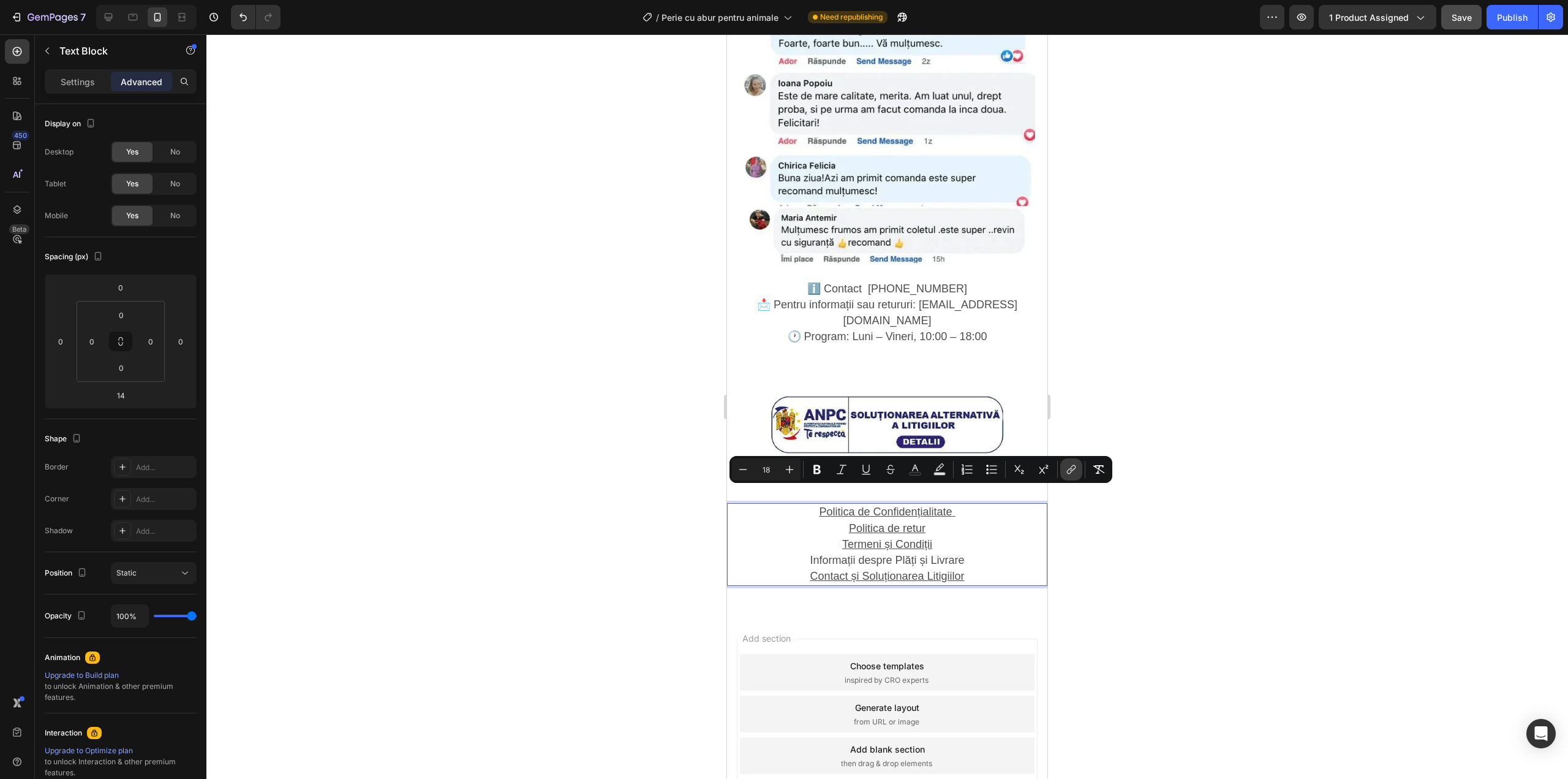
click at [1074, 468] on icon "Editor contextual toolbar" at bounding box center [1073, 468] width 6 height 6
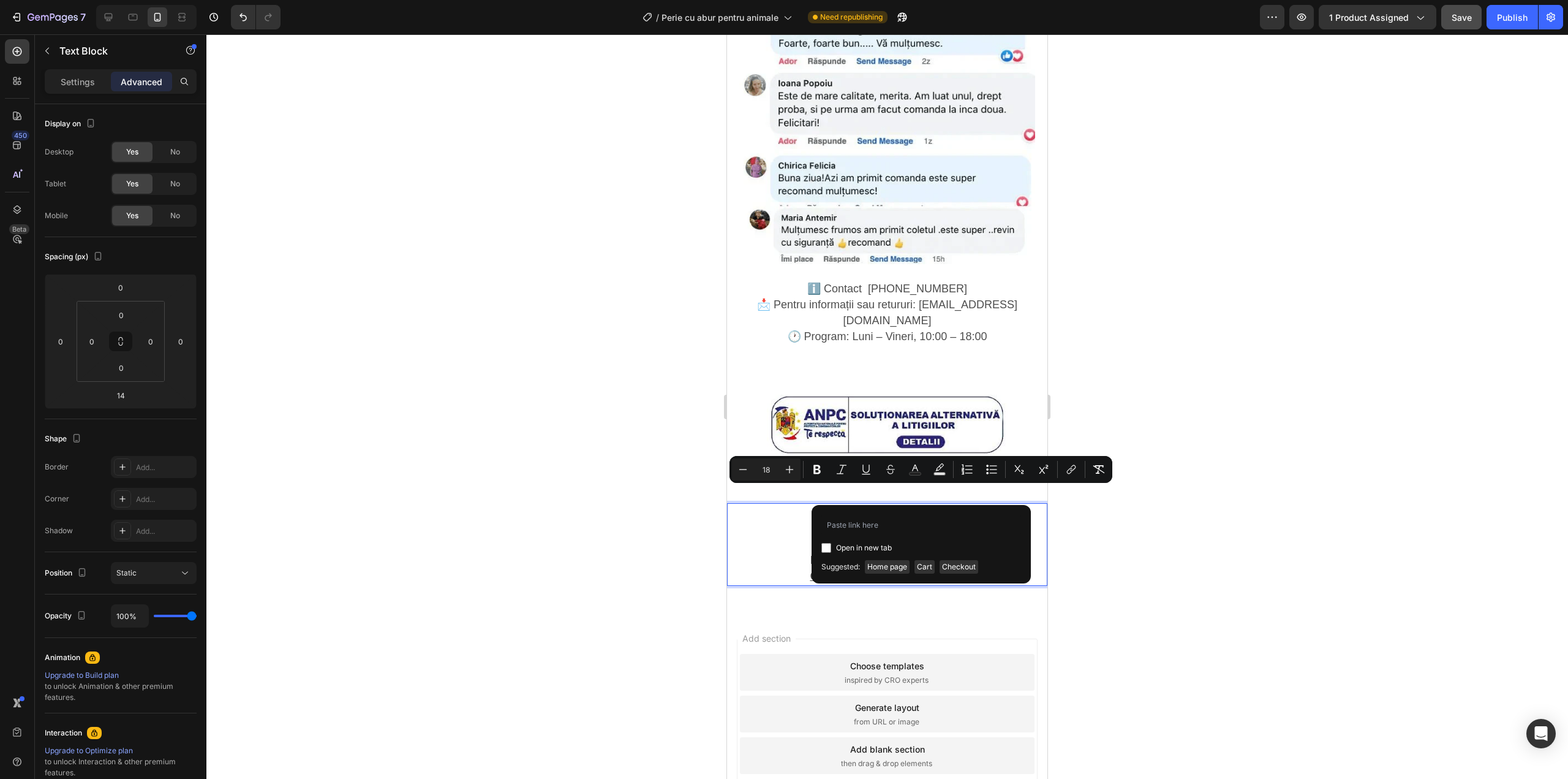
type input "https://shop-bh.com/pages/4-informa%C8%9Bii-despre-pla%C8%9Bi-%C8%99i-livrare"
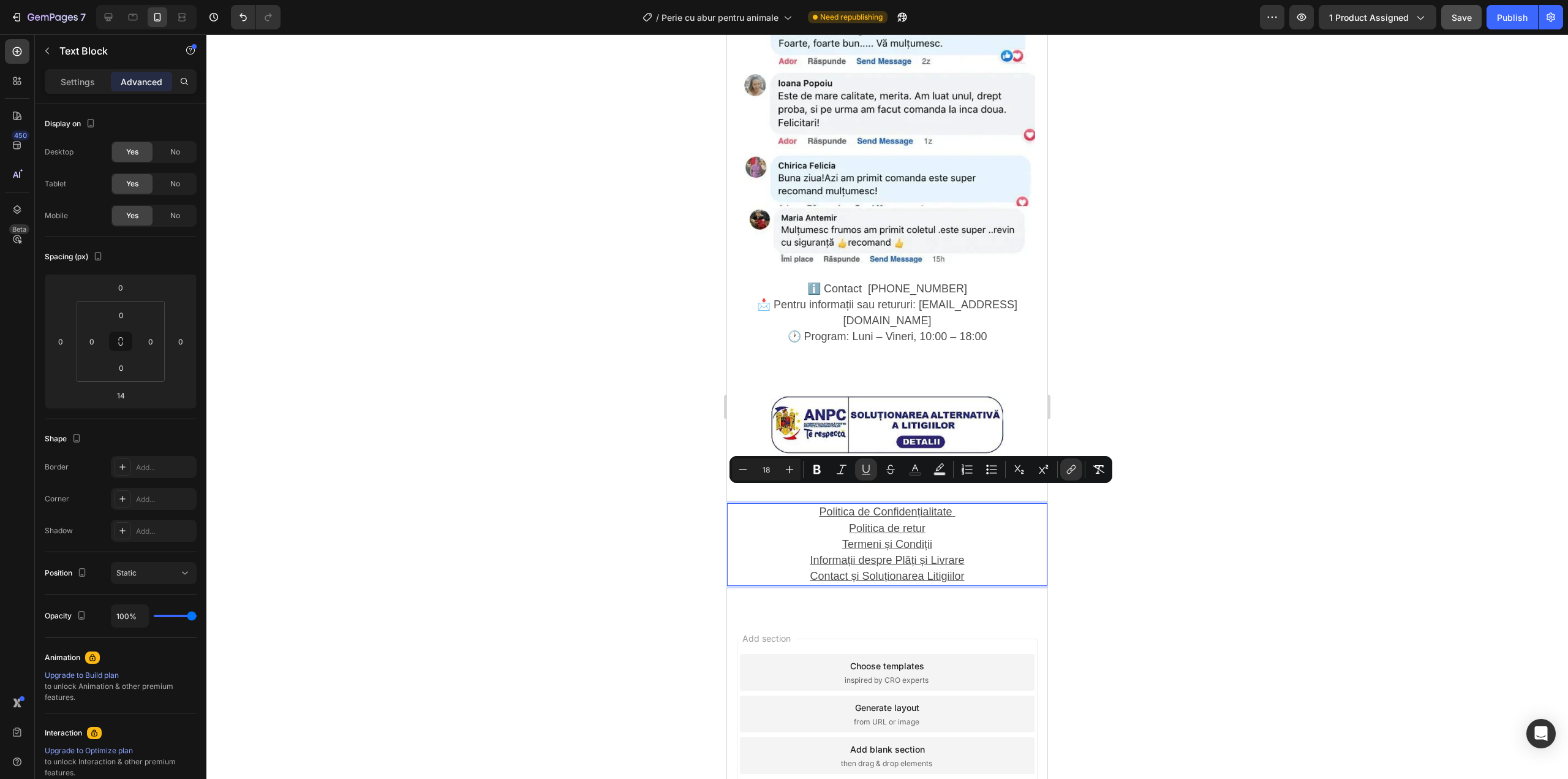
drag, startPoint x: 914, startPoint y: 506, endPoint x: 916, endPoint y: 515, distance: 9.2
click at [914, 570] on u "Contact și Soluționarea Litigiilor" at bounding box center [887, 576] width 155 height 12
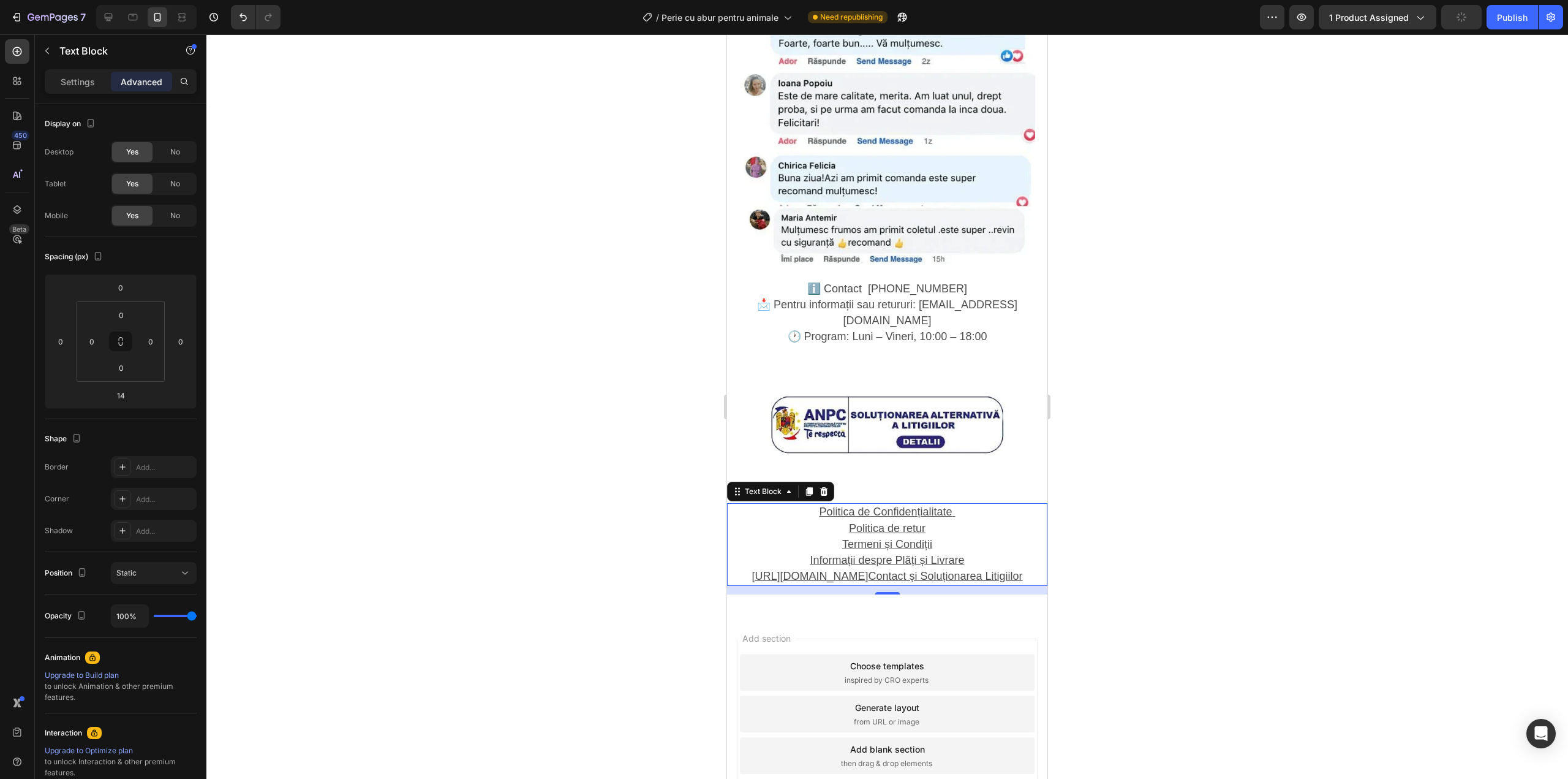
drag, startPoint x: 806, startPoint y: 509, endPoint x: 861, endPoint y: 513, distance: 55.1
click at [234, 22] on button "Undo/Redo" at bounding box center [243, 17] width 25 height 25
click at [886, 538] on span "Termeni și Condiții" at bounding box center [887, 543] width 90 height 12
click at [883, 538] on span "Termeni și Condiții" at bounding box center [887, 543] width 90 height 12
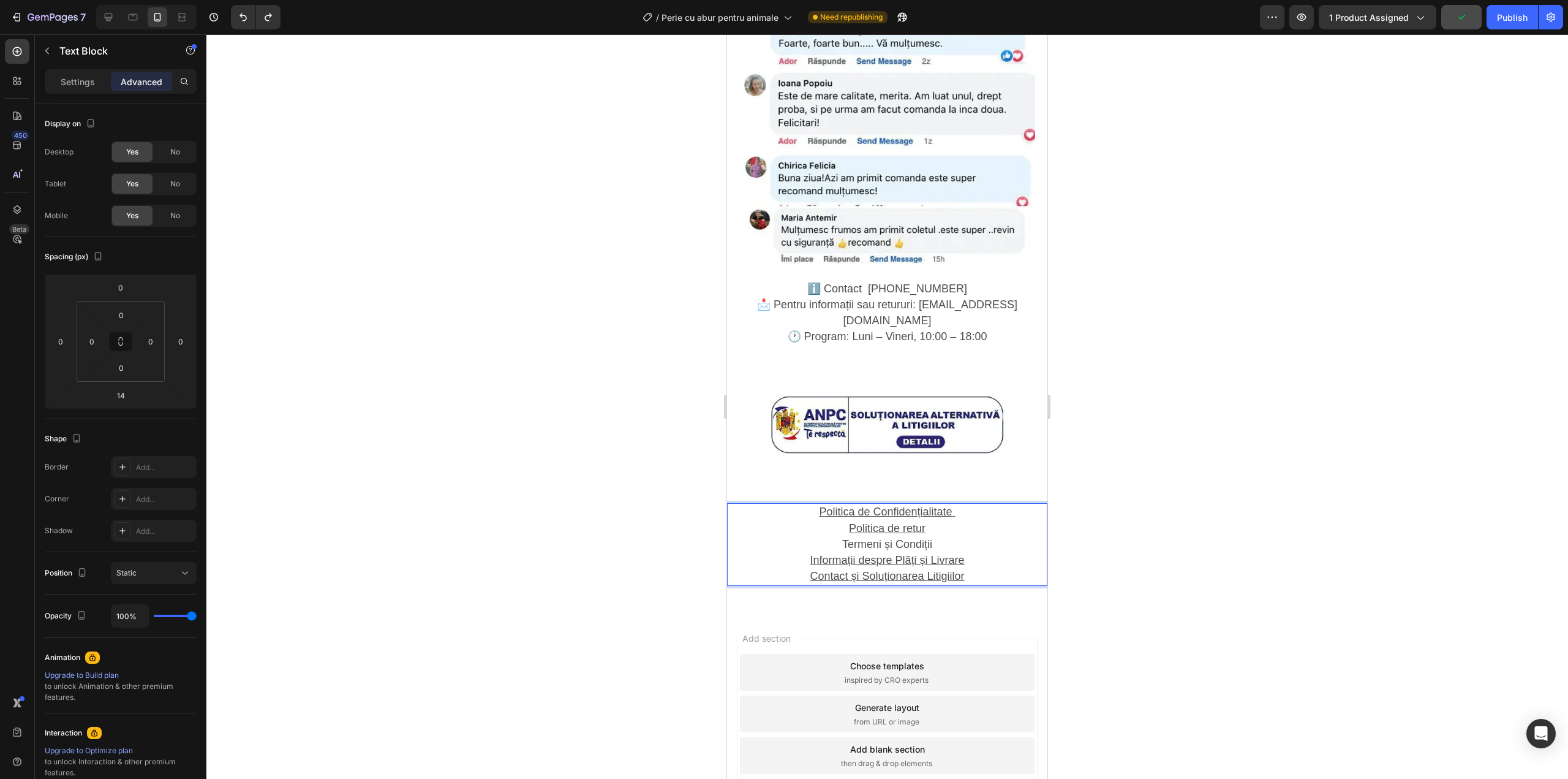
click at [869, 538] on span "Termeni și Condiții" at bounding box center [887, 543] width 90 height 12
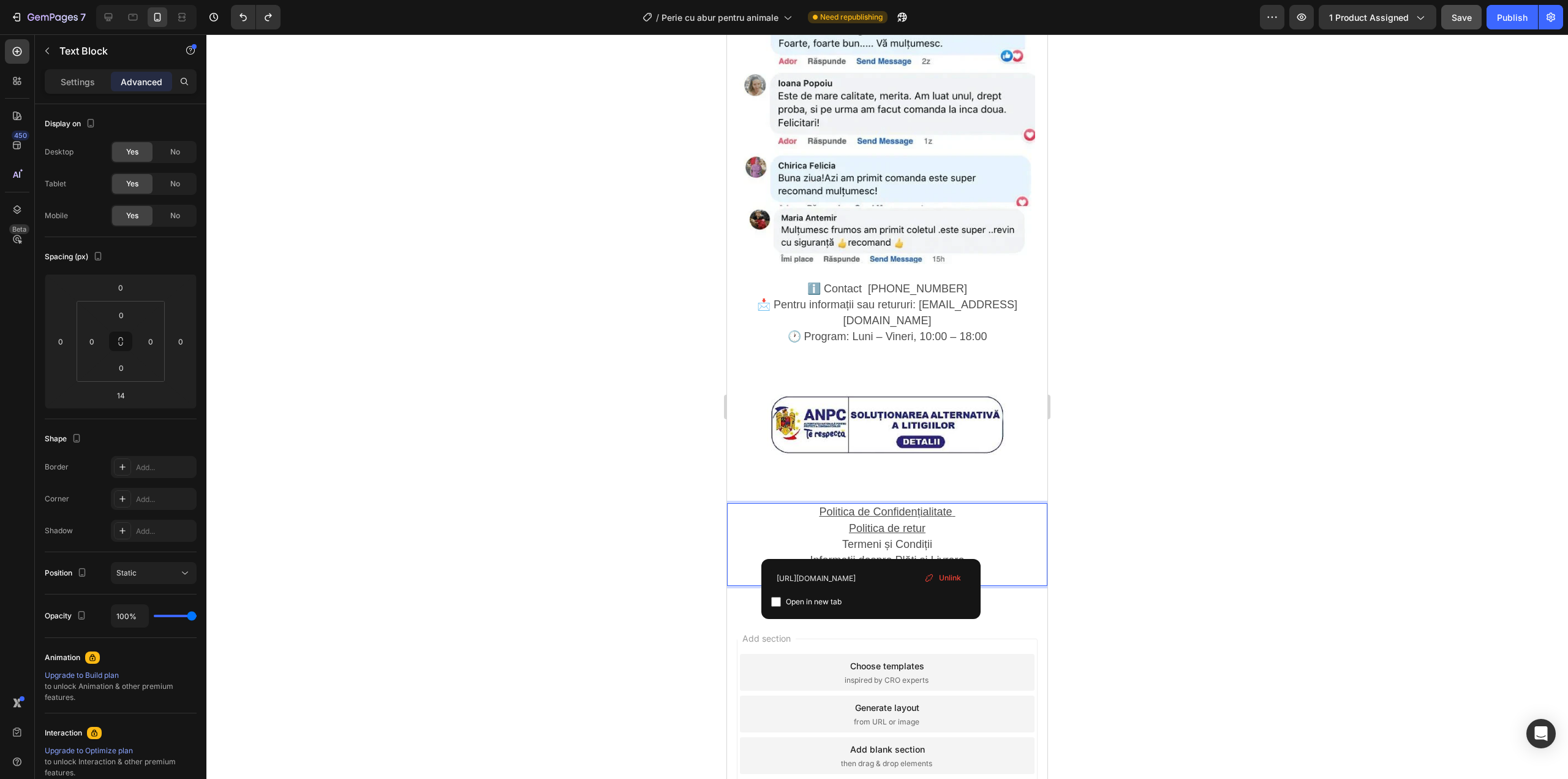
click at [871, 569] on p "Contact și Soluționarea Litigiilor" at bounding box center [887, 577] width 318 height 16
click at [872, 554] on u "Informații despre Plăți și Livrare" at bounding box center [887, 560] width 155 height 12
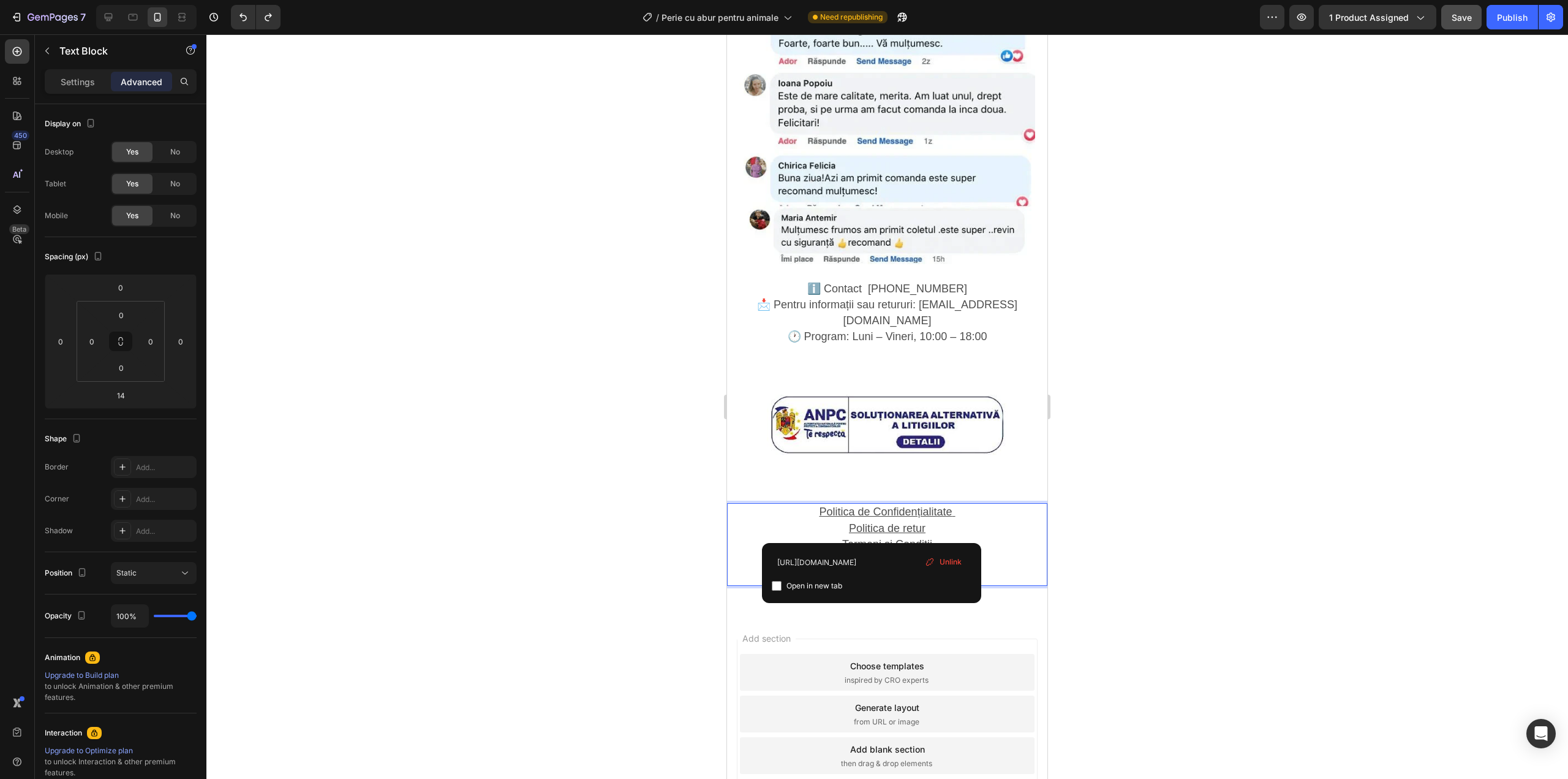
click at [869, 538] on span "Termeni și Condiții" at bounding box center [887, 543] width 90 height 12
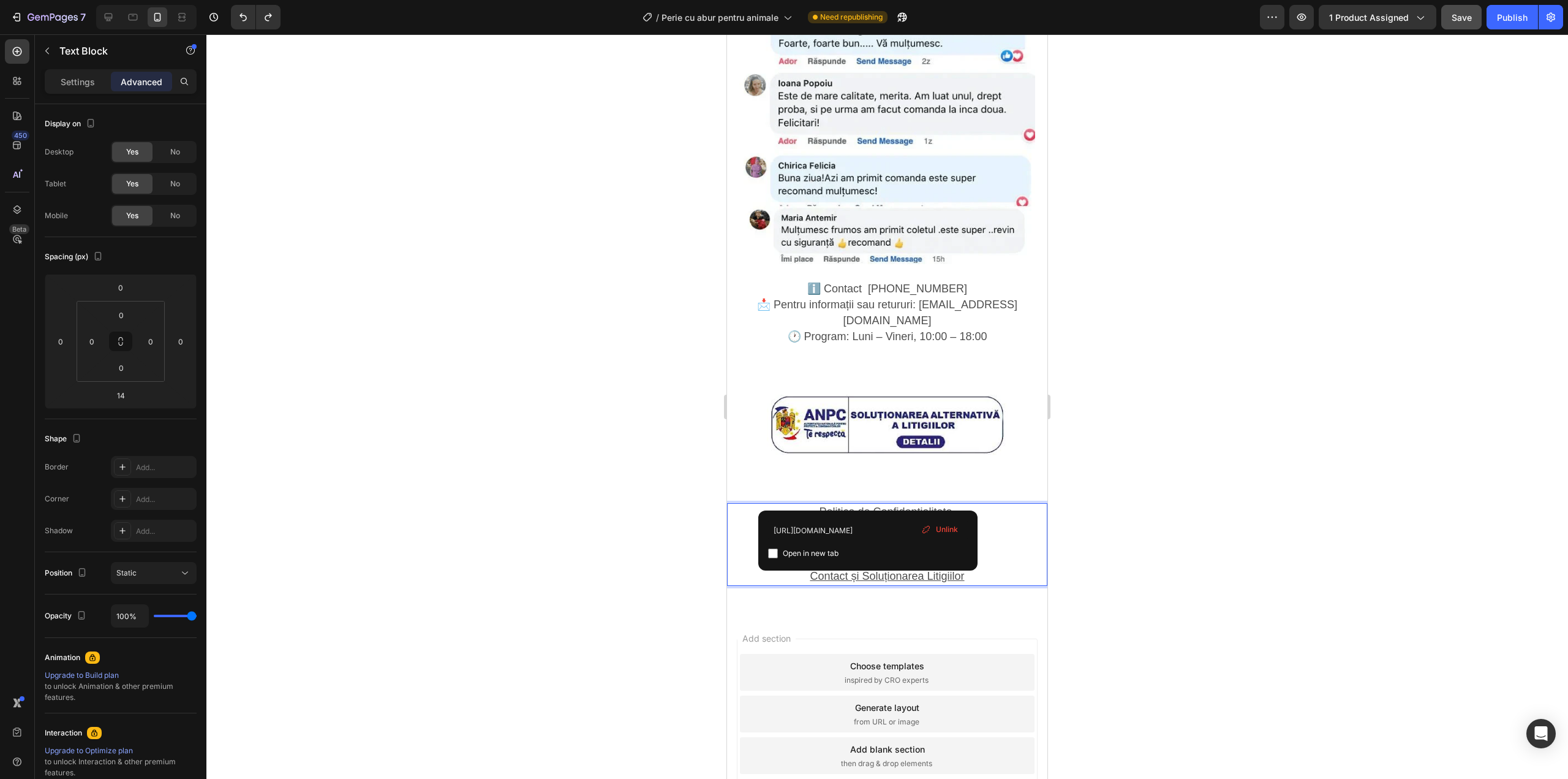
click at [869, 522] on u "Politica de retur" at bounding box center [887, 528] width 77 height 12
click at [865, 505] on u "Politica de Confidențialitate" at bounding box center [885, 511] width 133 height 12
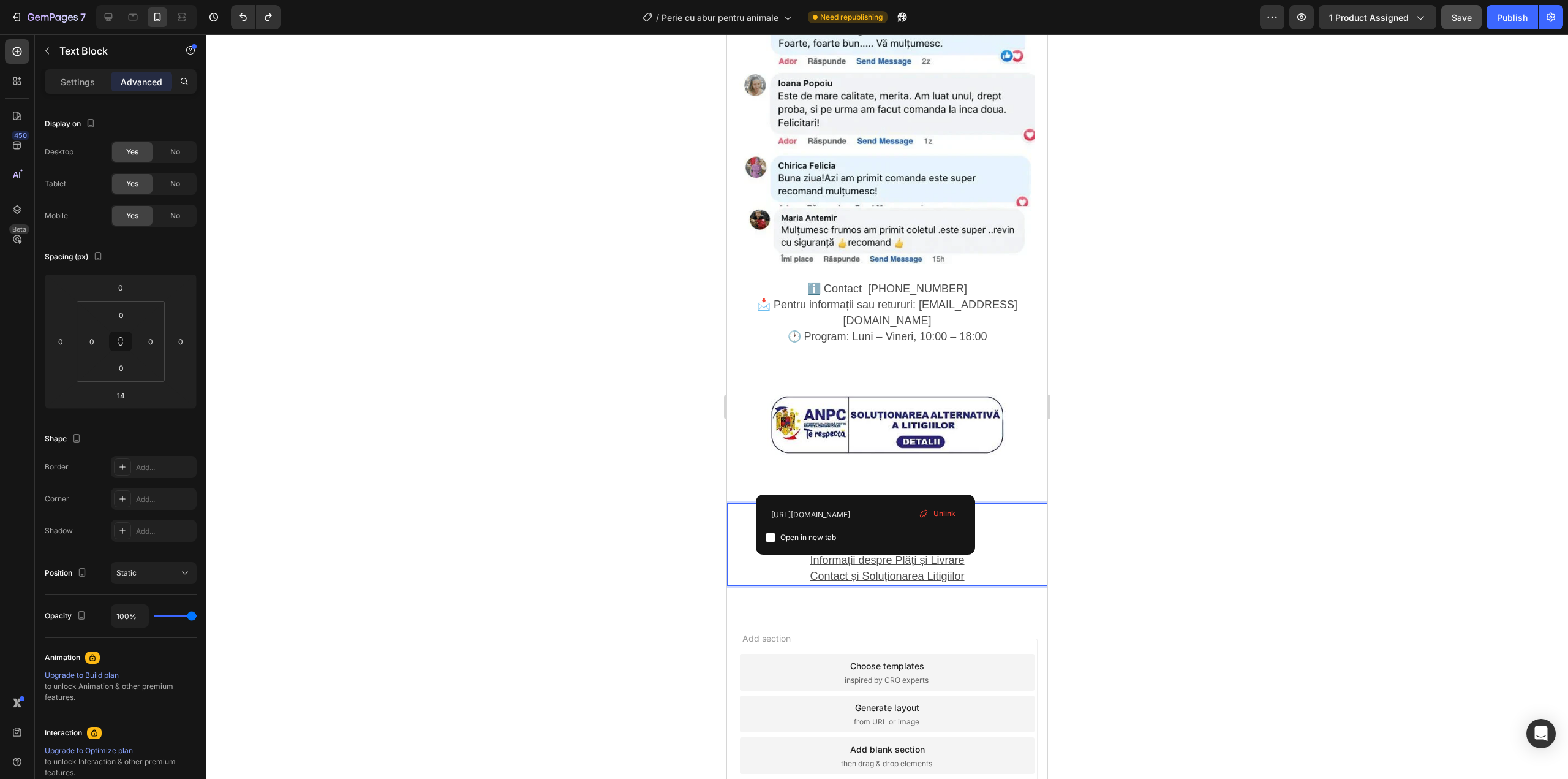
click at [874, 537] on p "Termeni și Condiții" at bounding box center [887, 544] width 318 height 16
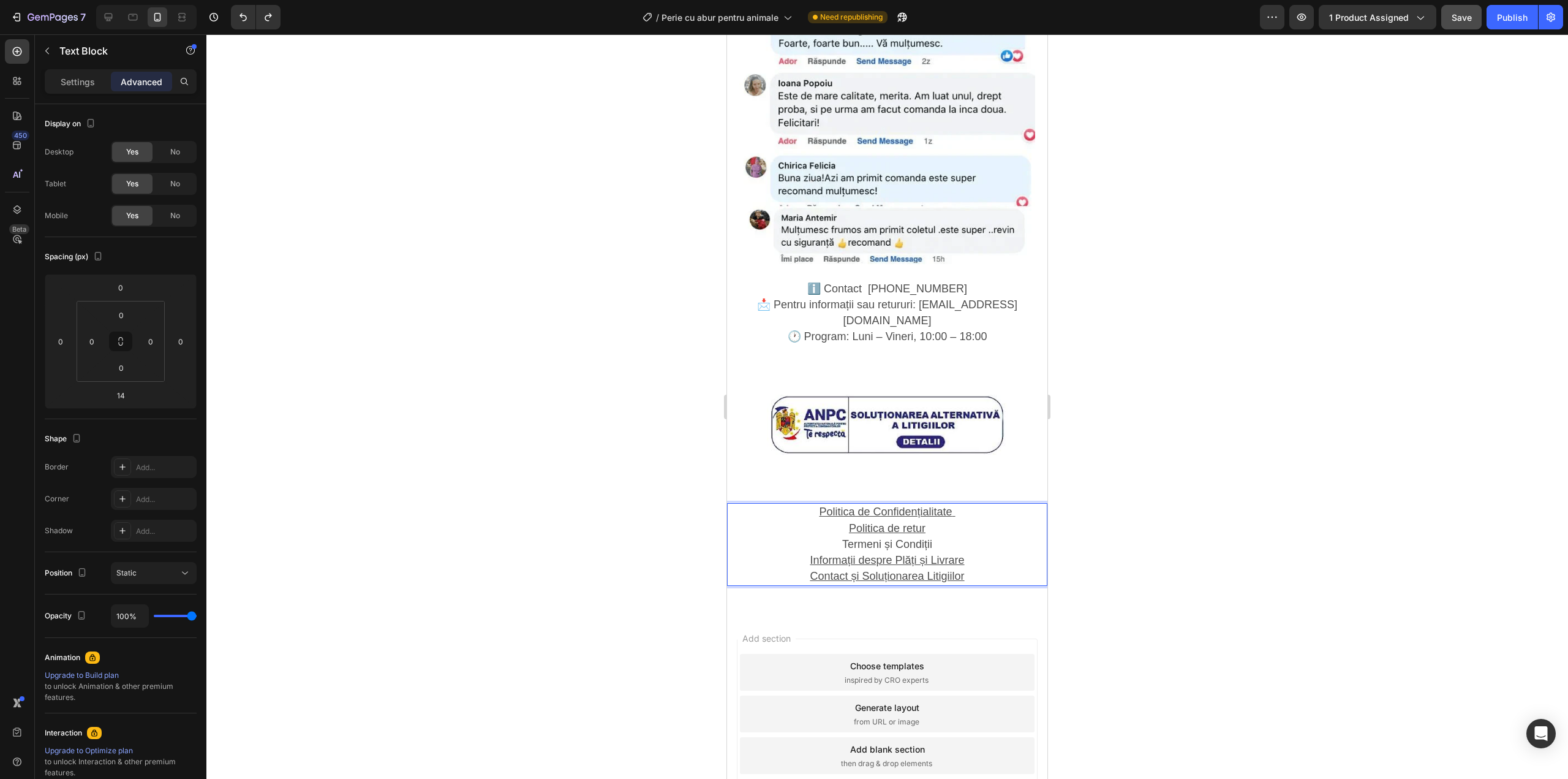
click at [842, 538] on span "Termeni și Condiții" at bounding box center [887, 543] width 90 height 12
click at [836, 537] on p "Termeni și Condiții" at bounding box center [887, 544] width 318 height 16
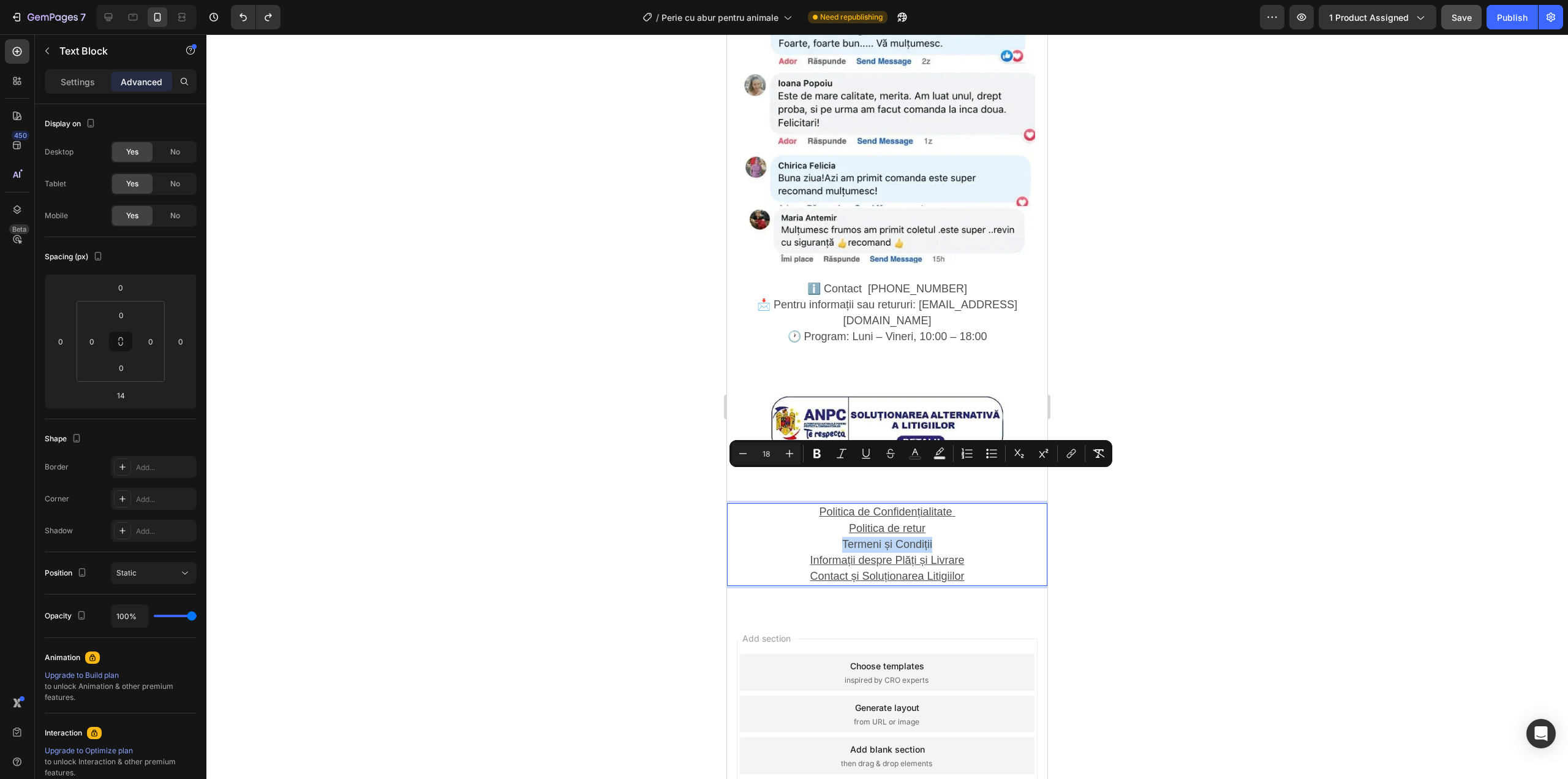
drag, startPoint x: 836, startPoint y: 479, endPoint x: 907, endPoint y: 477, distance: 71.0
click at [907, 537] on p "Termeni și Condiții" at bounding box center [887, 544] width 318 height 16
click at [1076, 451] on icon "Editor contextual toolbar" at bounding box center [1071, 453] width 12 height 12
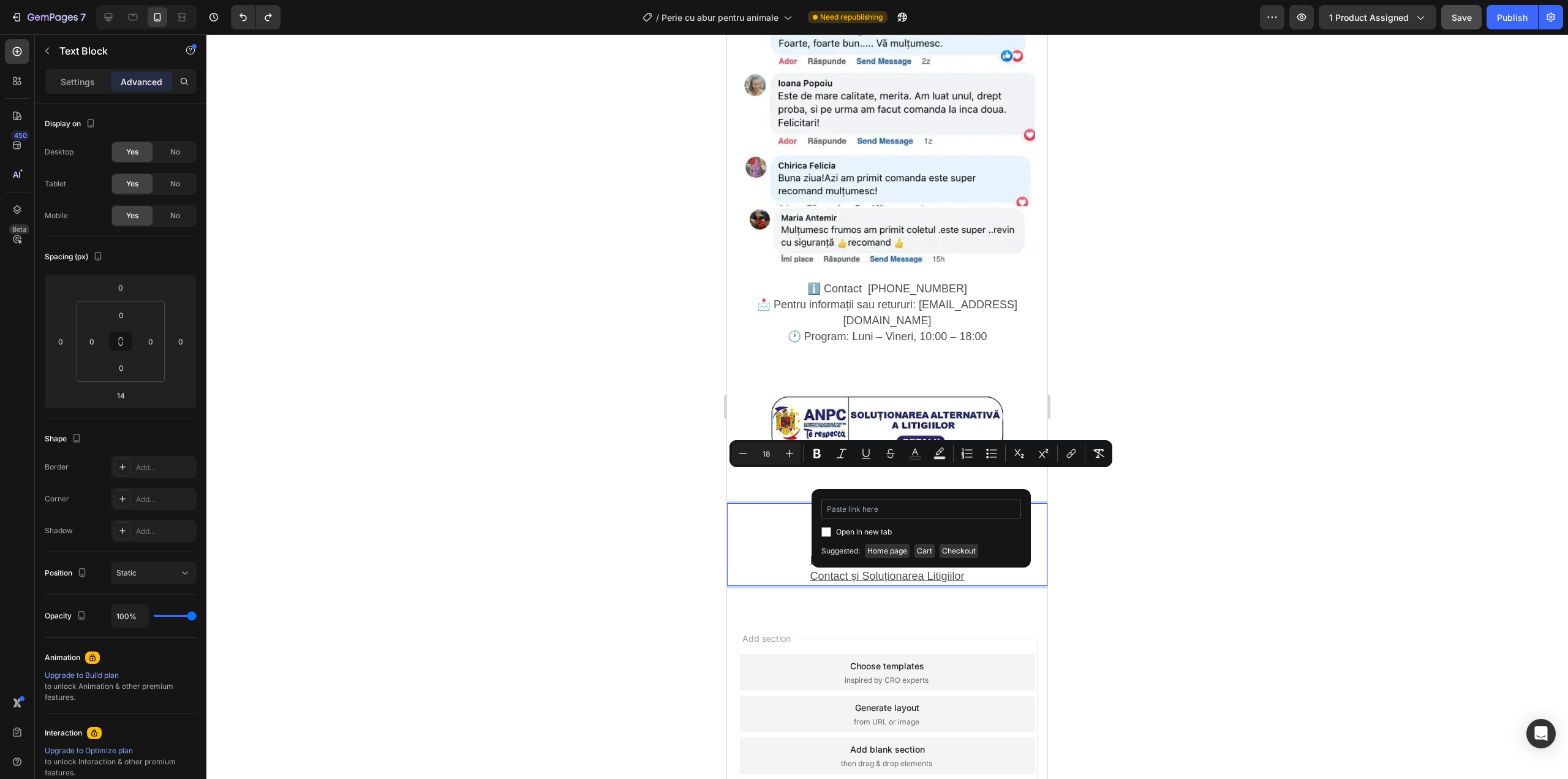
type input "https://shop-bh.com/pages/3-termeni-%C8%99i-condi%C8%9Bii"
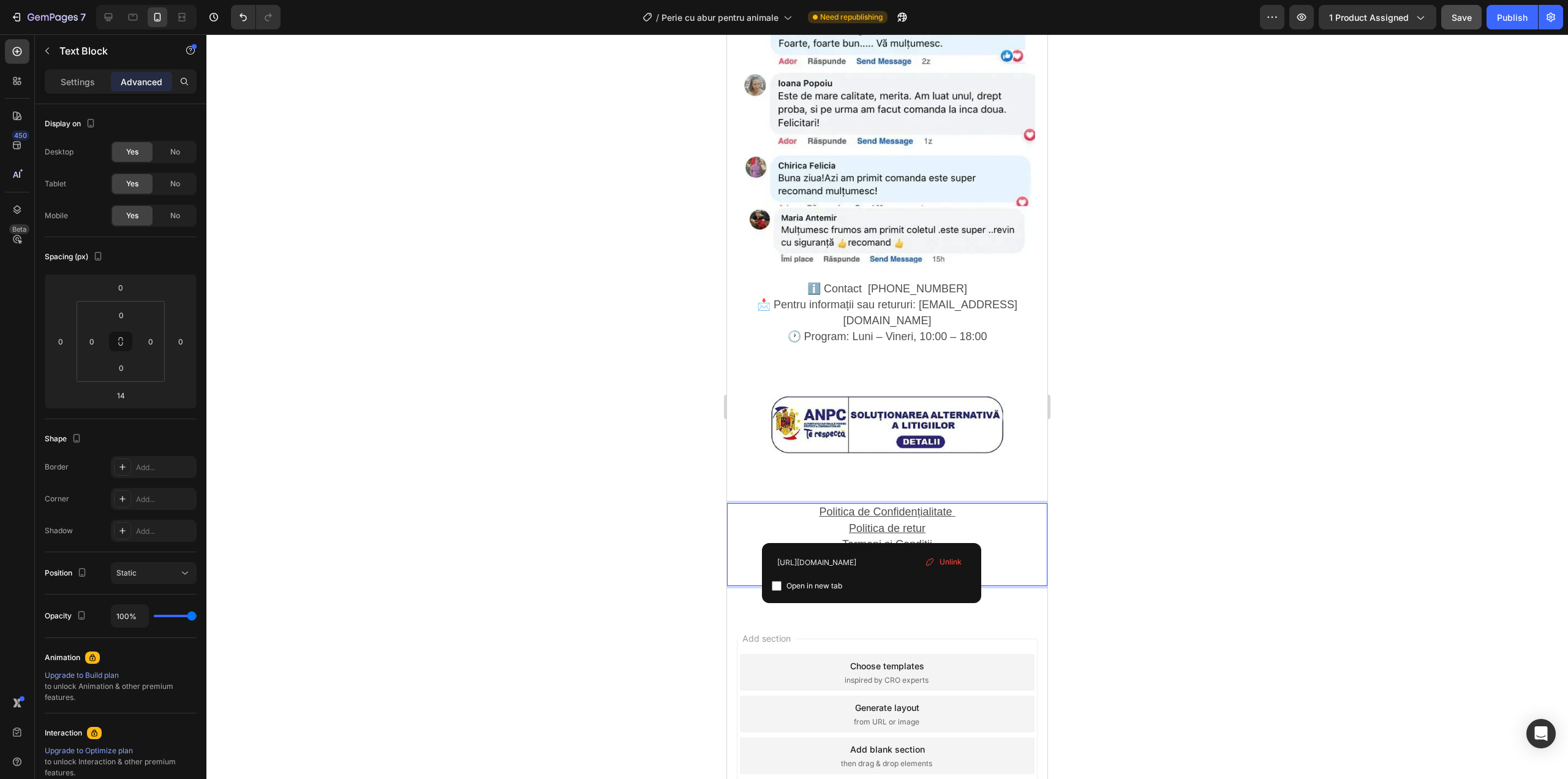
click at [870, 554] on u "Informații despre Plăți și Livrare" at bounding box center [887, 560] width 155 height 12
drag, startPoint x: 808, startPoint y: 494, endPoint x: 831, endPoint y: 496, distance: 23.1
click at [831, 554] on u "Informații despre Plăți și Livrare" at bounding box center [887, 560] width 155 height 12
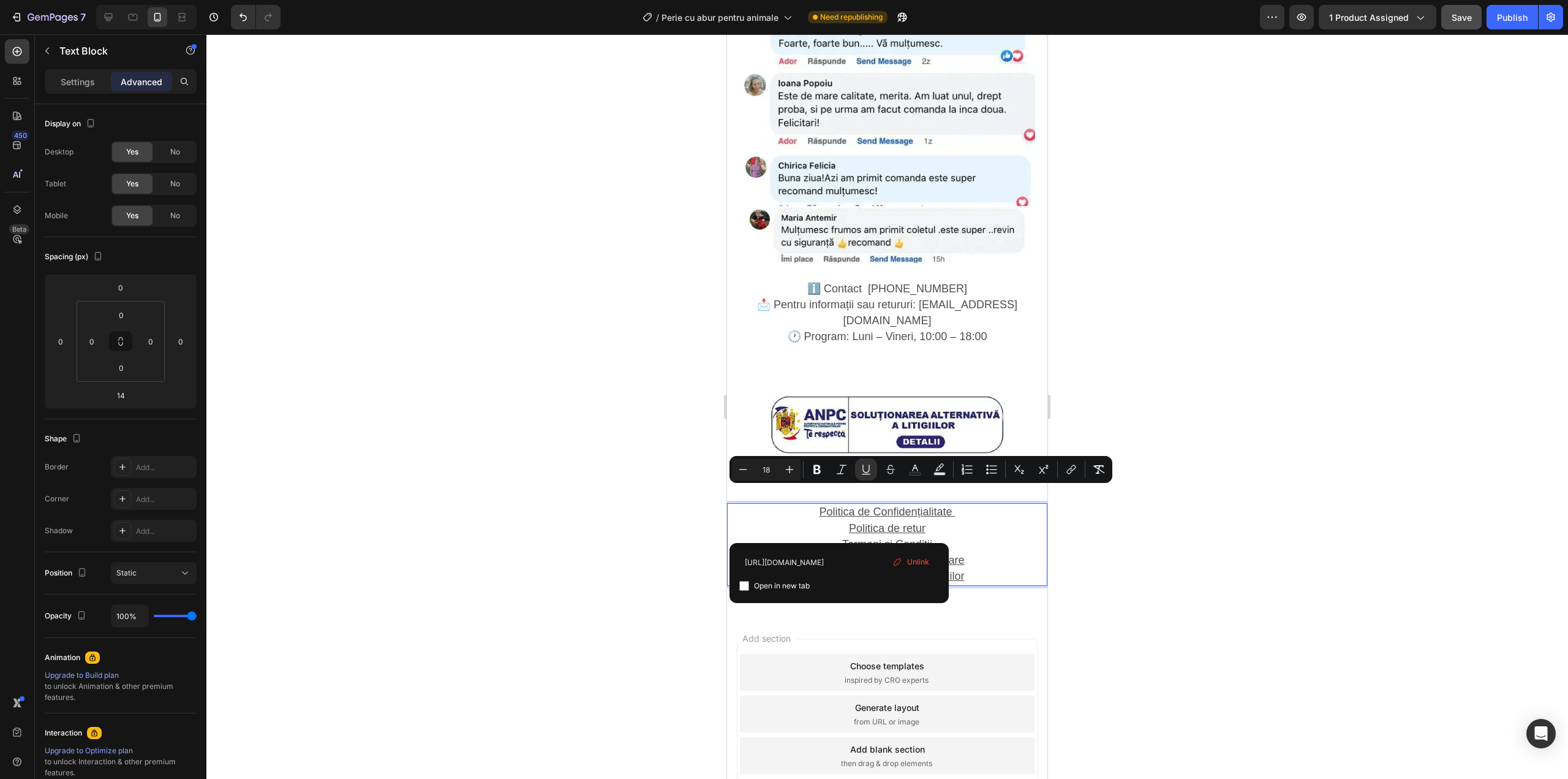
click at [831, 554] on u "Informații despre Plăți și Livrare" at bounding box center [887, 560] width 155 height 12
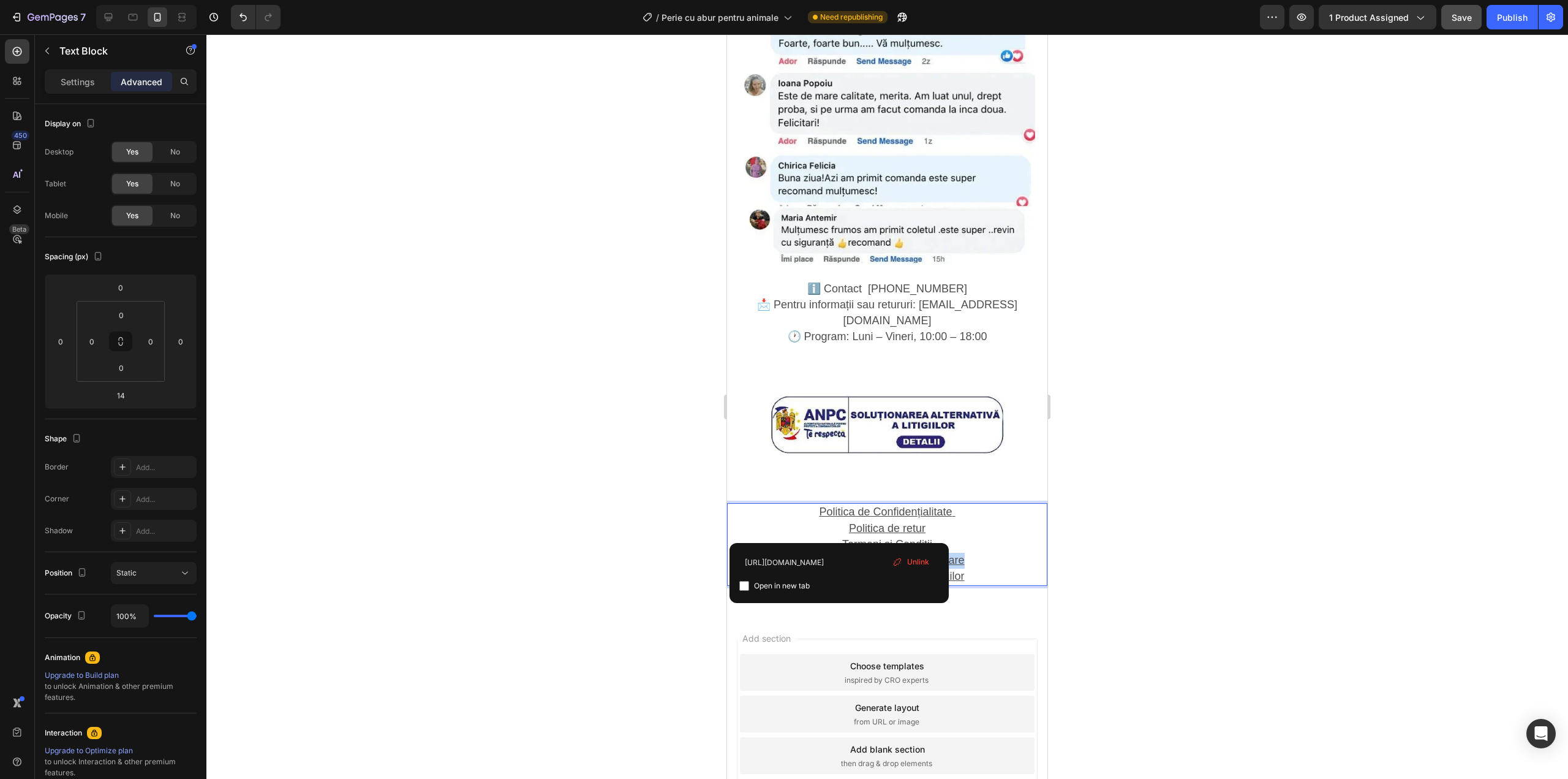
drag, startPoint x: 805, startPoint y: 492, endPoint x: 959, endPoint y: 490, distance: 154.0
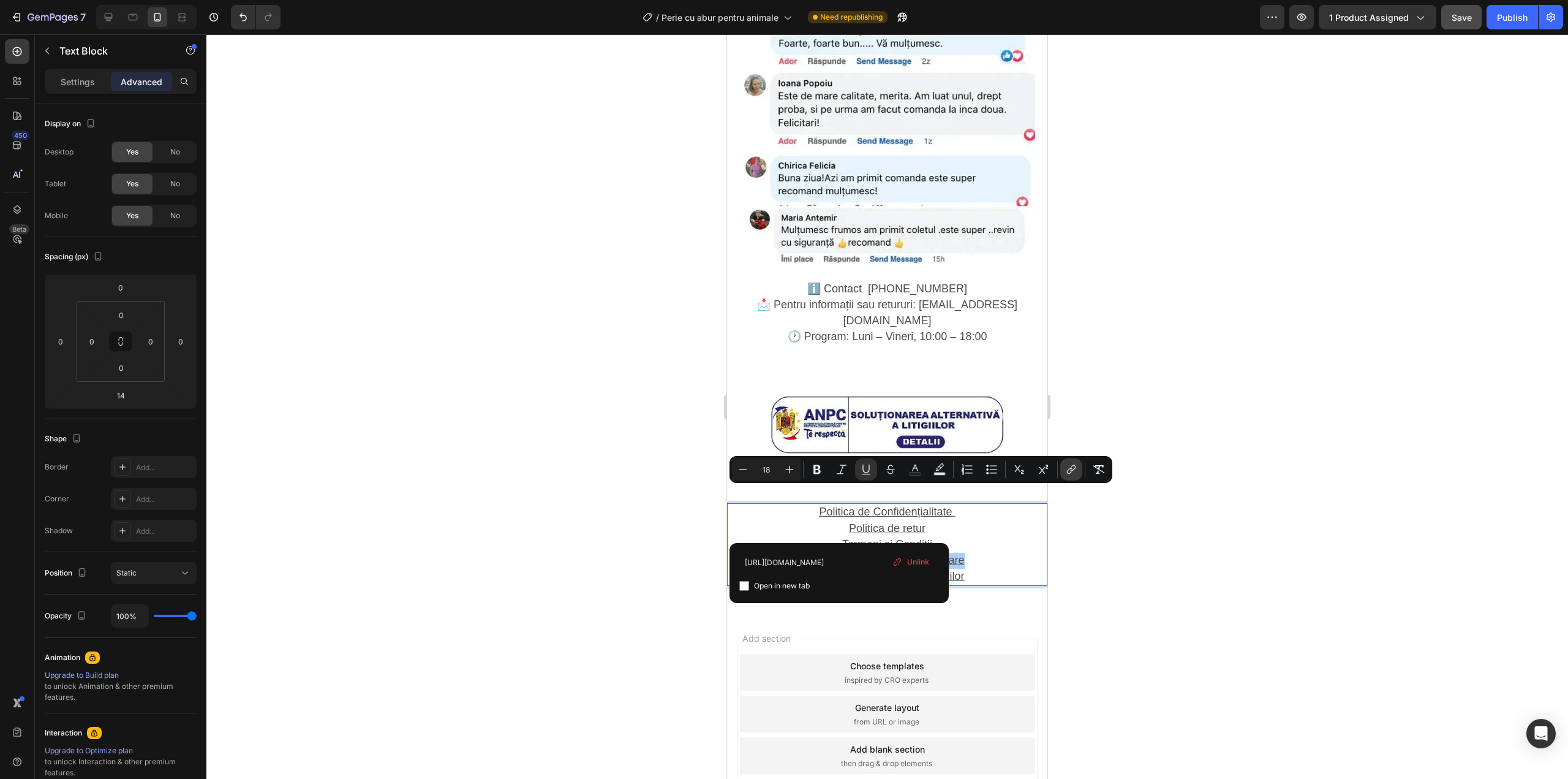
click at [1076, 474] on icon "Editor contextual toolbar" at bounding box center [1071, 469] width 12 height 12
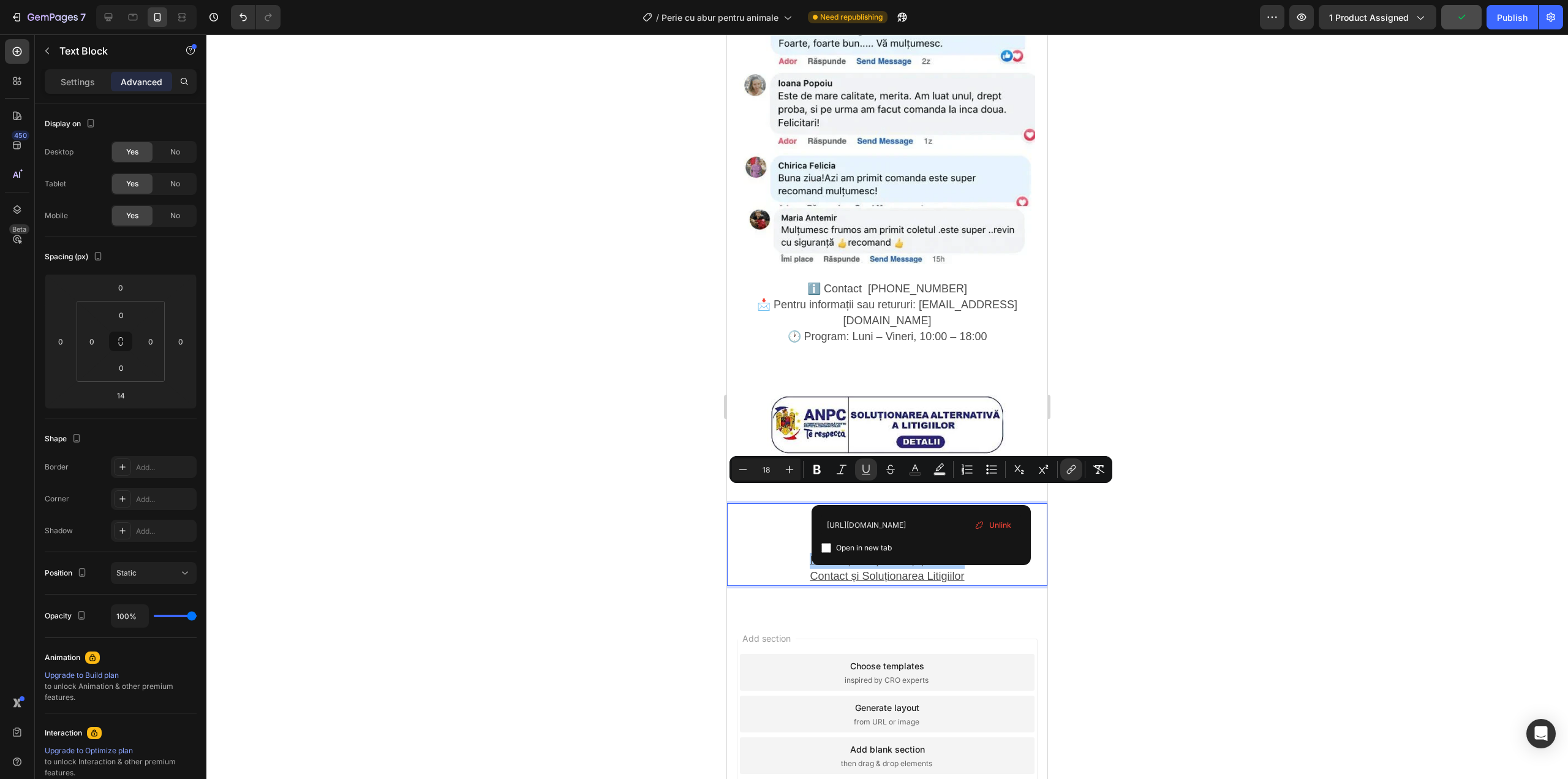
scroll to position [0, 0]
click at [1000, 521] on span "Unlink" at bounding box center [1000, 525] width 22 height 13
click at [964, 517] on input "Editor contextual toolbar" at bounding box center [921, 524] width 199 height 20
paste input "https://shop-bh.com/pages/4-informa%C8%9Bii-despre-pla%C8%9Bi-%C8%99i-livrare"
type input "https://shop-bh.com/pages/4-informa%C8%9Bii-despre-pla%C8%9Bi-%C8%99i-livrare"
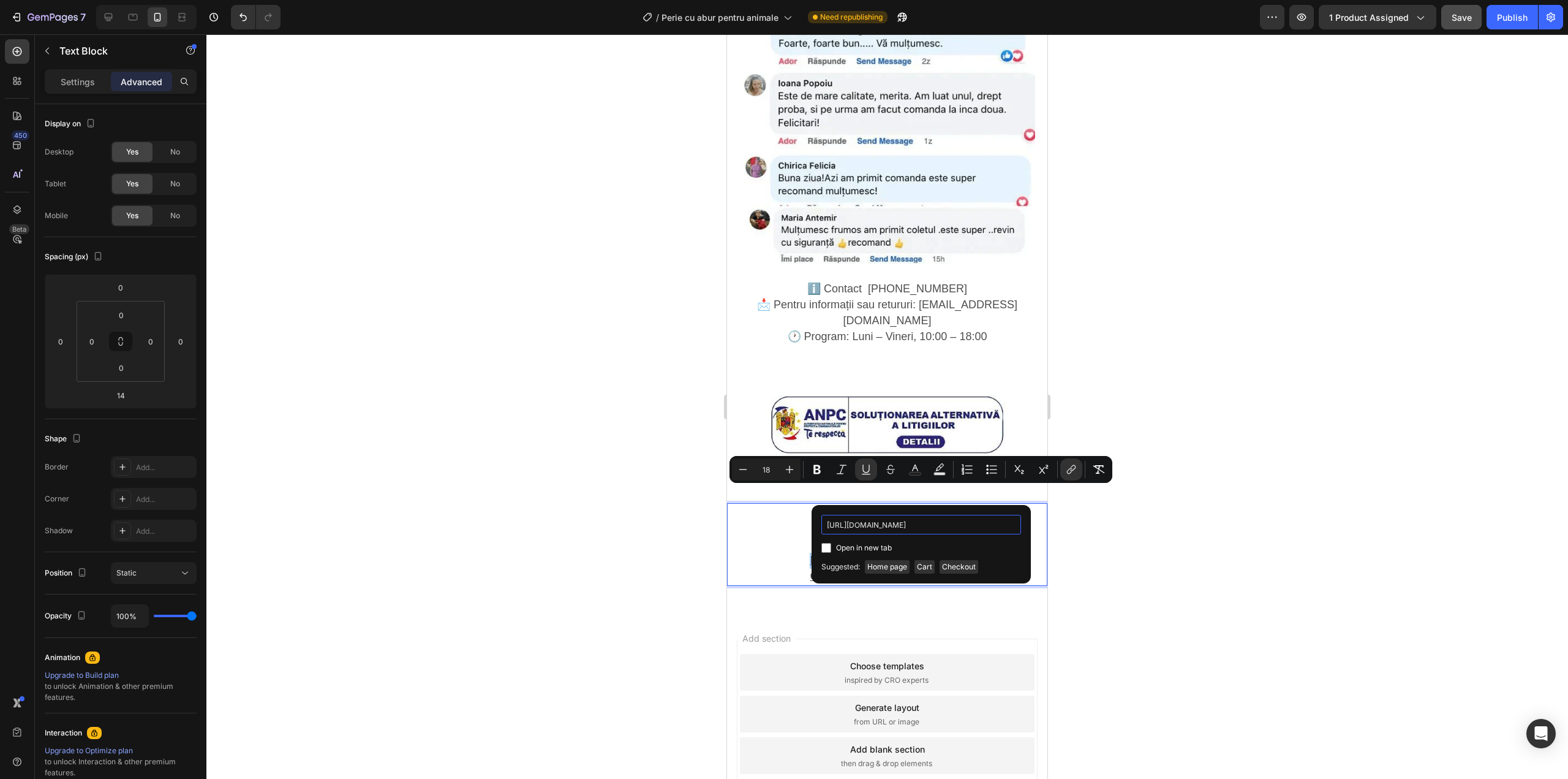
scroll to position [0, 174]
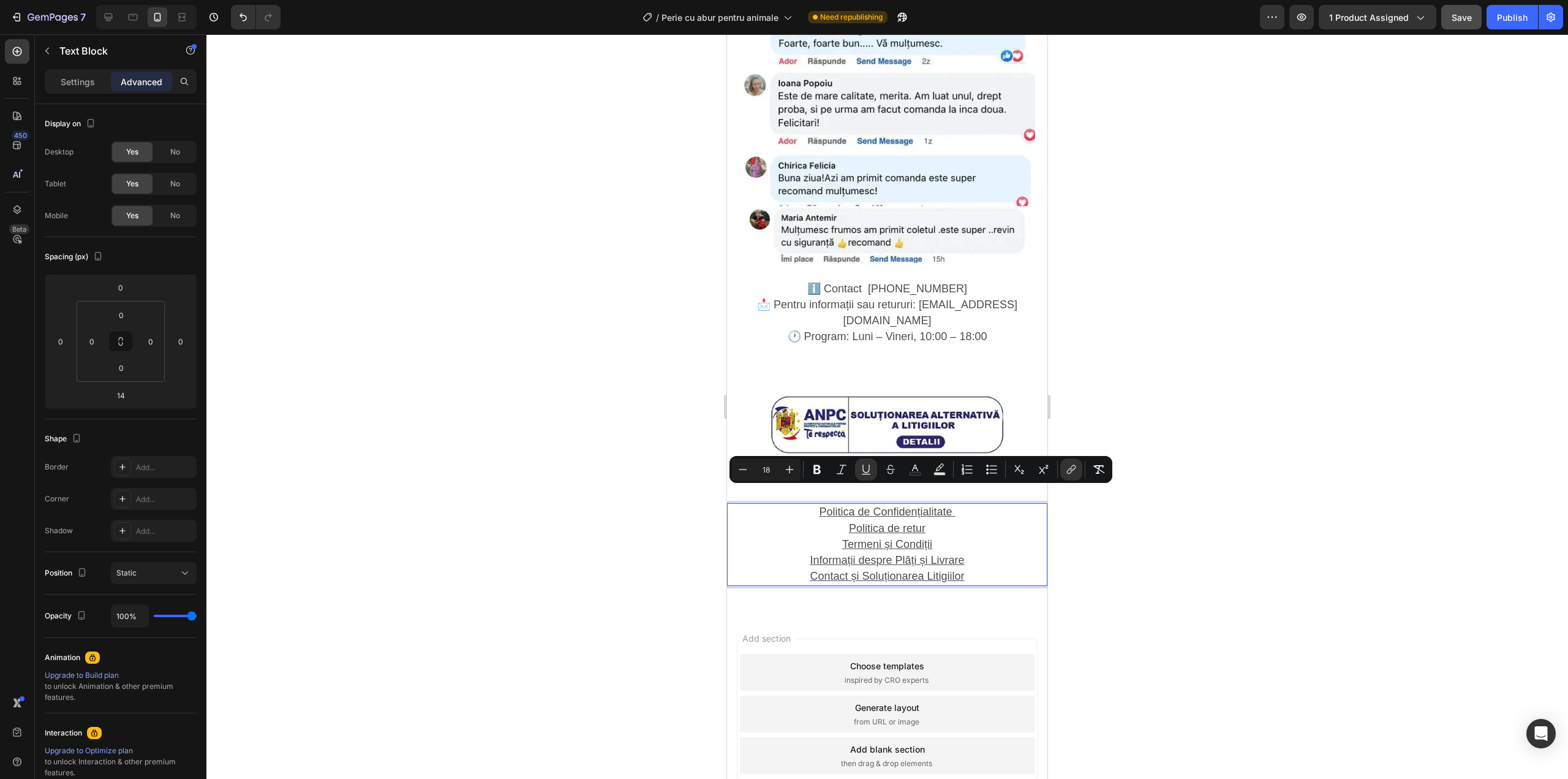
click at [878, 570] on u "Contact și Soluționarea Litigiilor" at bounding box center [887, 576] width 155 height 12
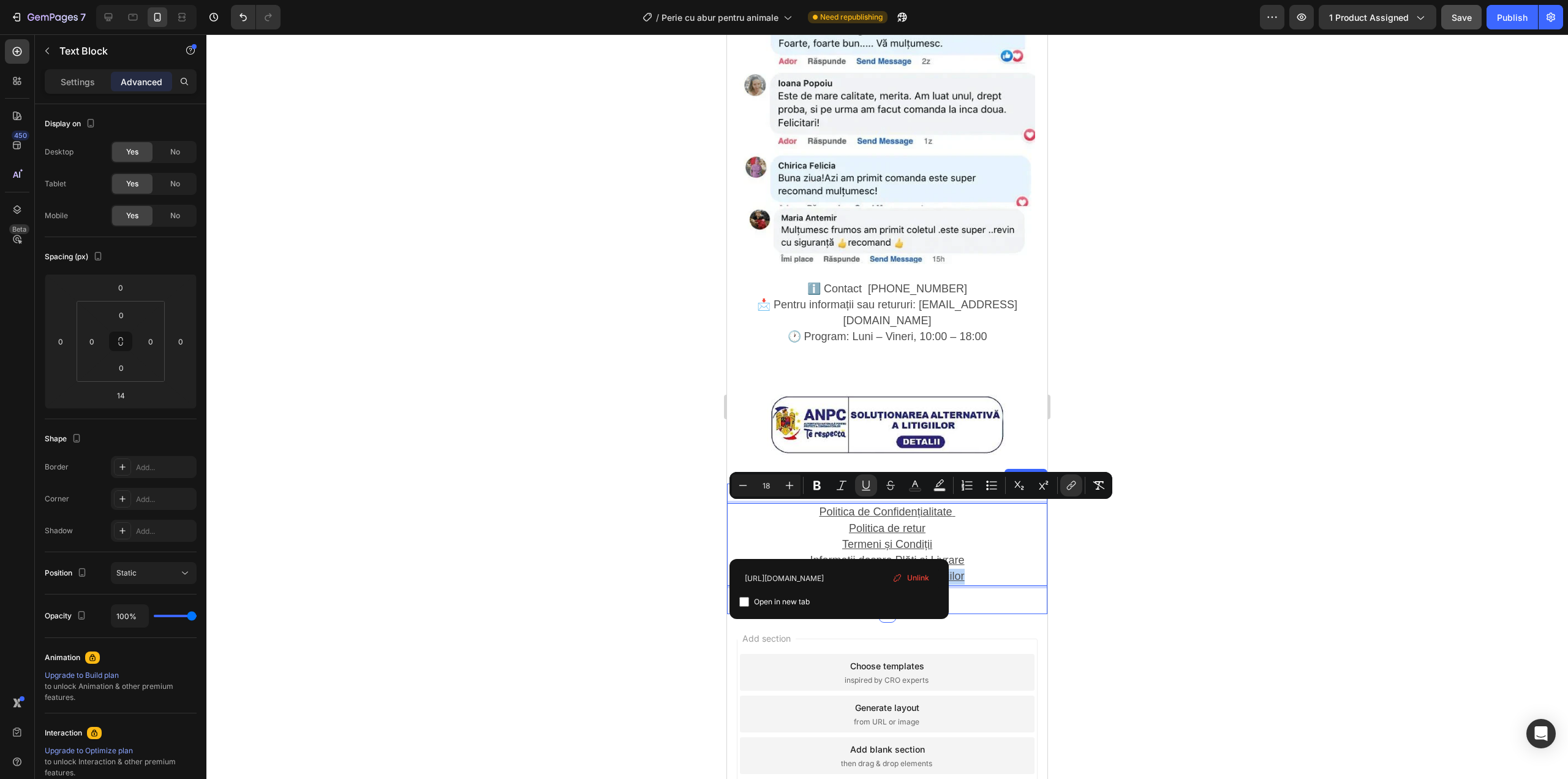
drag, startPoint x: 806, startPoint y: 512, endPoint x: 971, endPoint y: 521, distance: 165.2
click at [1067, 491] on icon "Editor contextual toolbar" at bounding box center [1071, 484] width 12 height 12
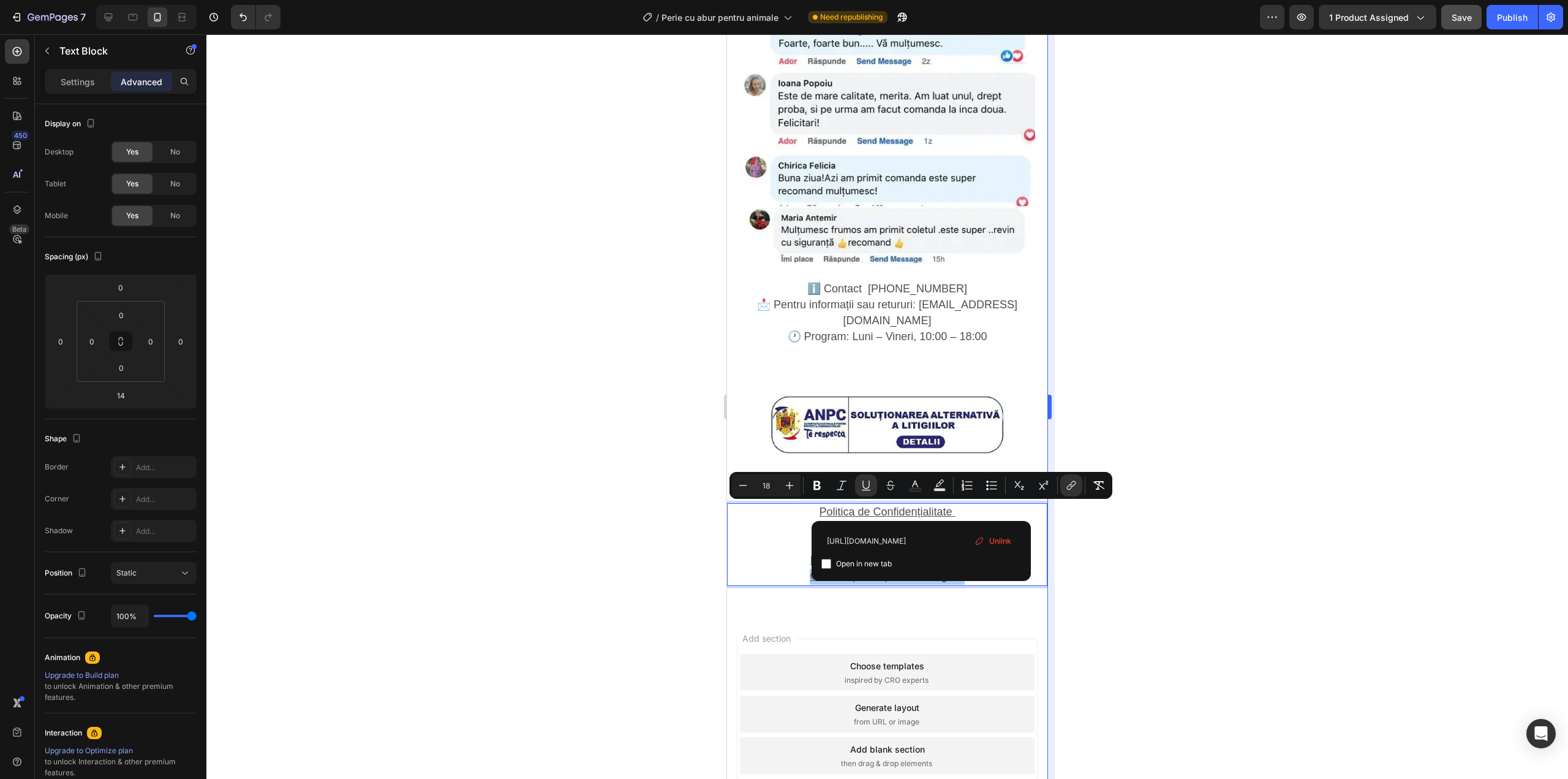
scroll to position [0, 94]
click at [999, 543] on span "Unlink" at bounding box center [1000, 541] width 22 height 13
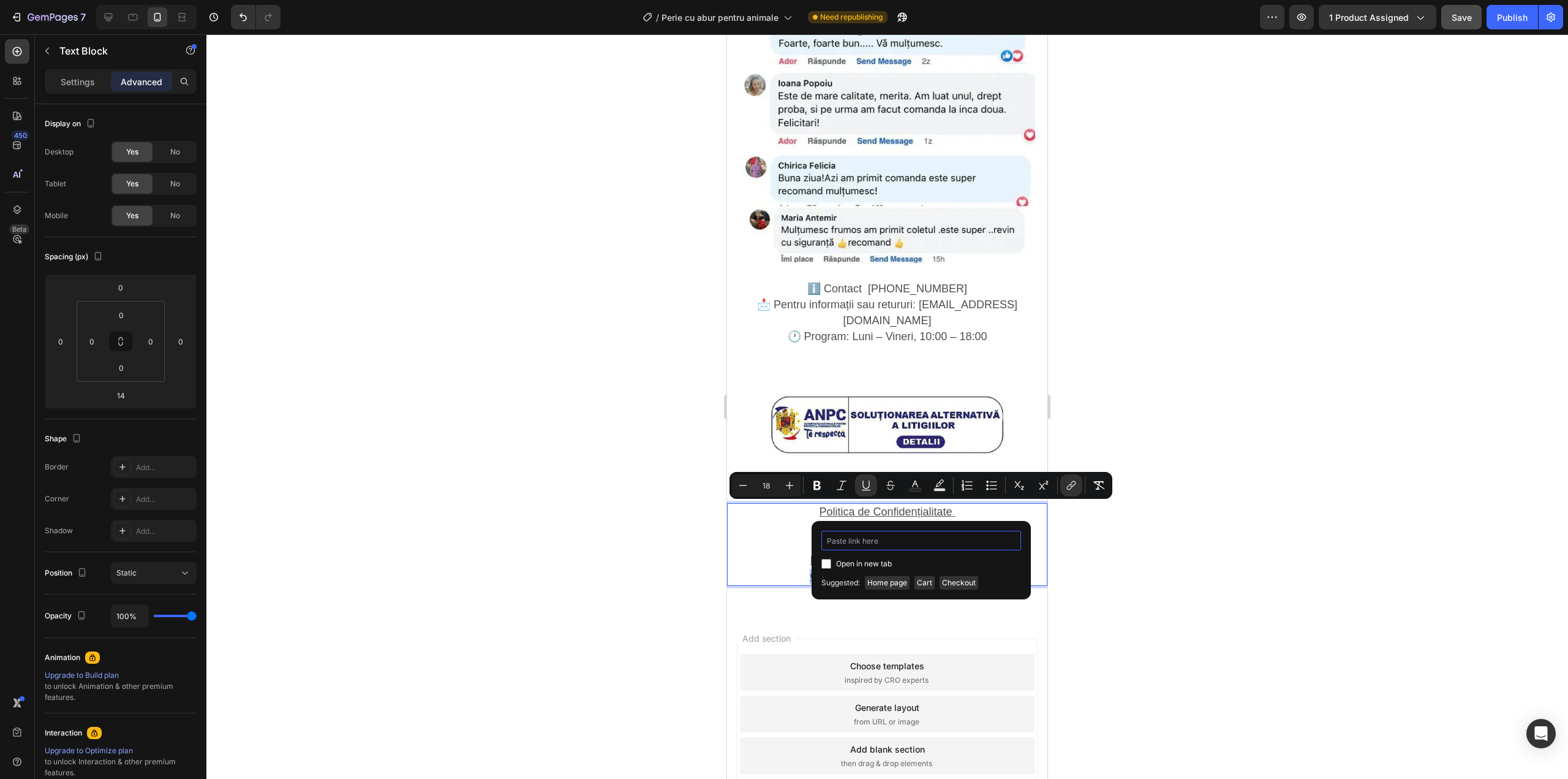
click at [924, 542] on input "Editor contextual toolbar" at bounding box center [921, 541] width 199 height 20
paste input "https://shop-bh.com/pages/5-contact-%C8%99i-solu%C8%9Bionarea-litigiilor"
type input "https://shop-bh.com/pages/5-contact-%C8%99i-solu%C8%9Bionarea-litigiilor"
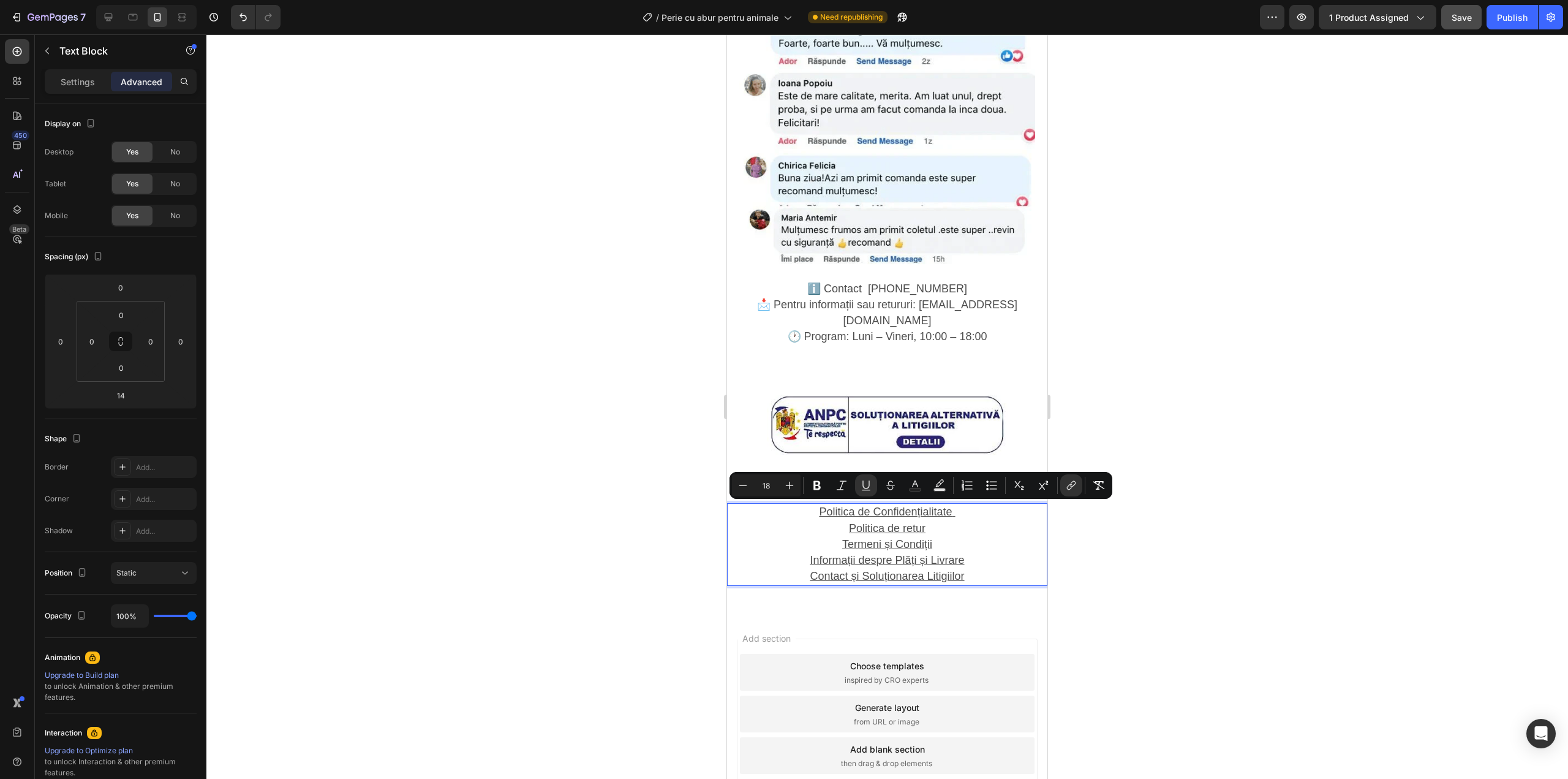
click at [1152, 507] on div at bounding box center [887, 407] width 1362 height 745
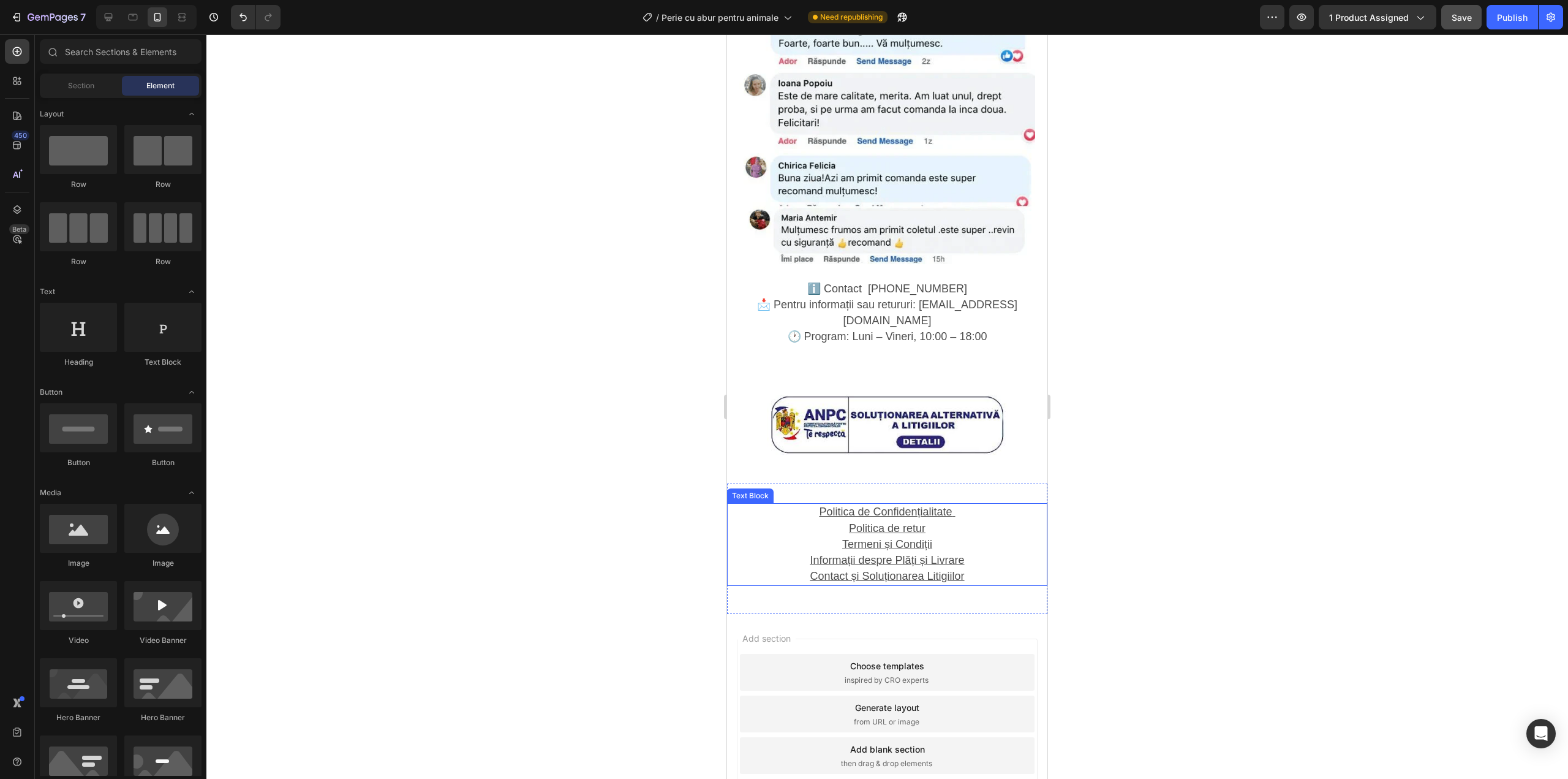
click at [914, 505] on u "Politica de Confidențialitate" at bounding box center [885, 511] width 133 height 12
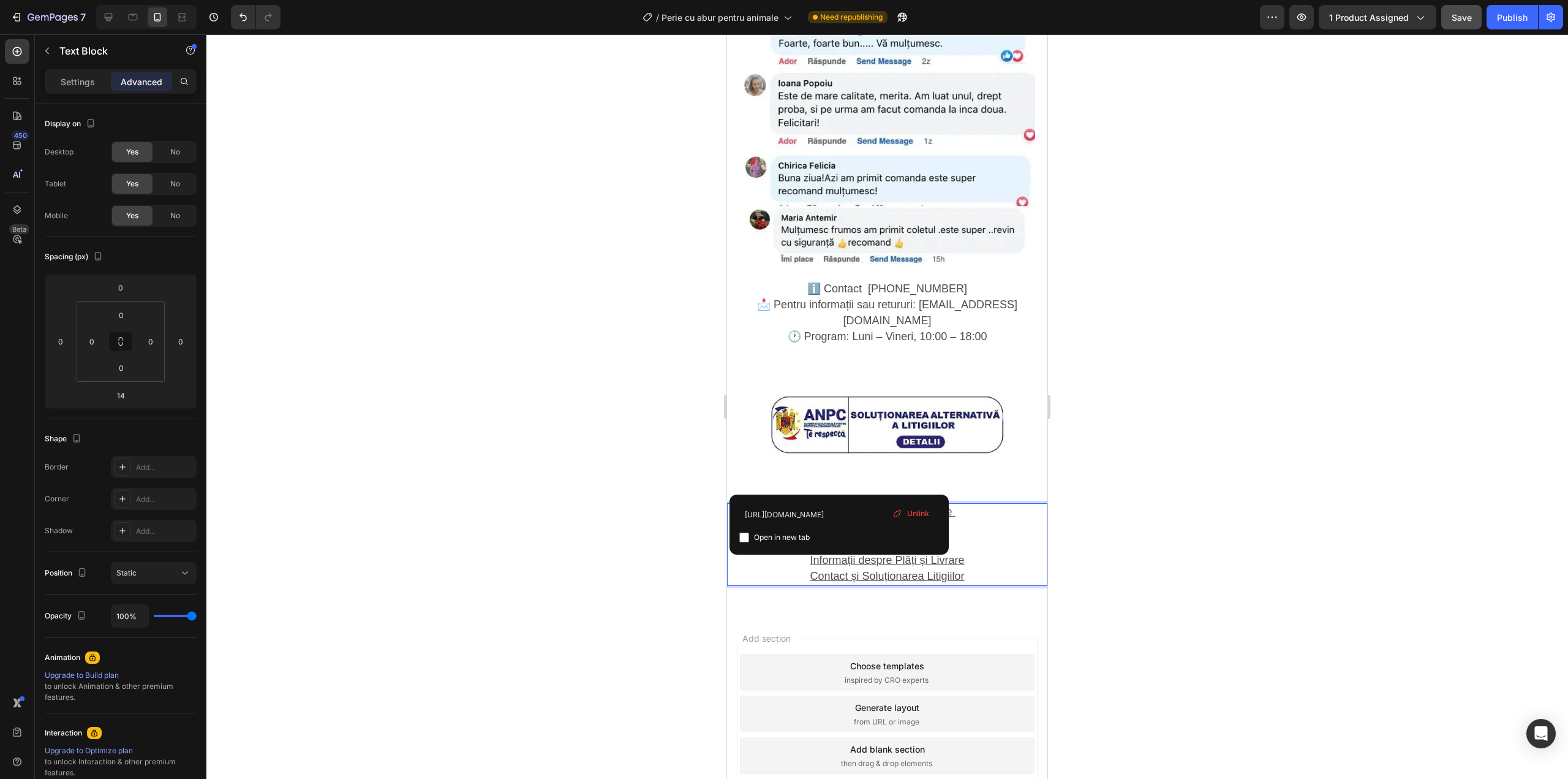
click at [895, 522] on u "Politica de retur" at bounding box center [887, 528] width 77 height 12
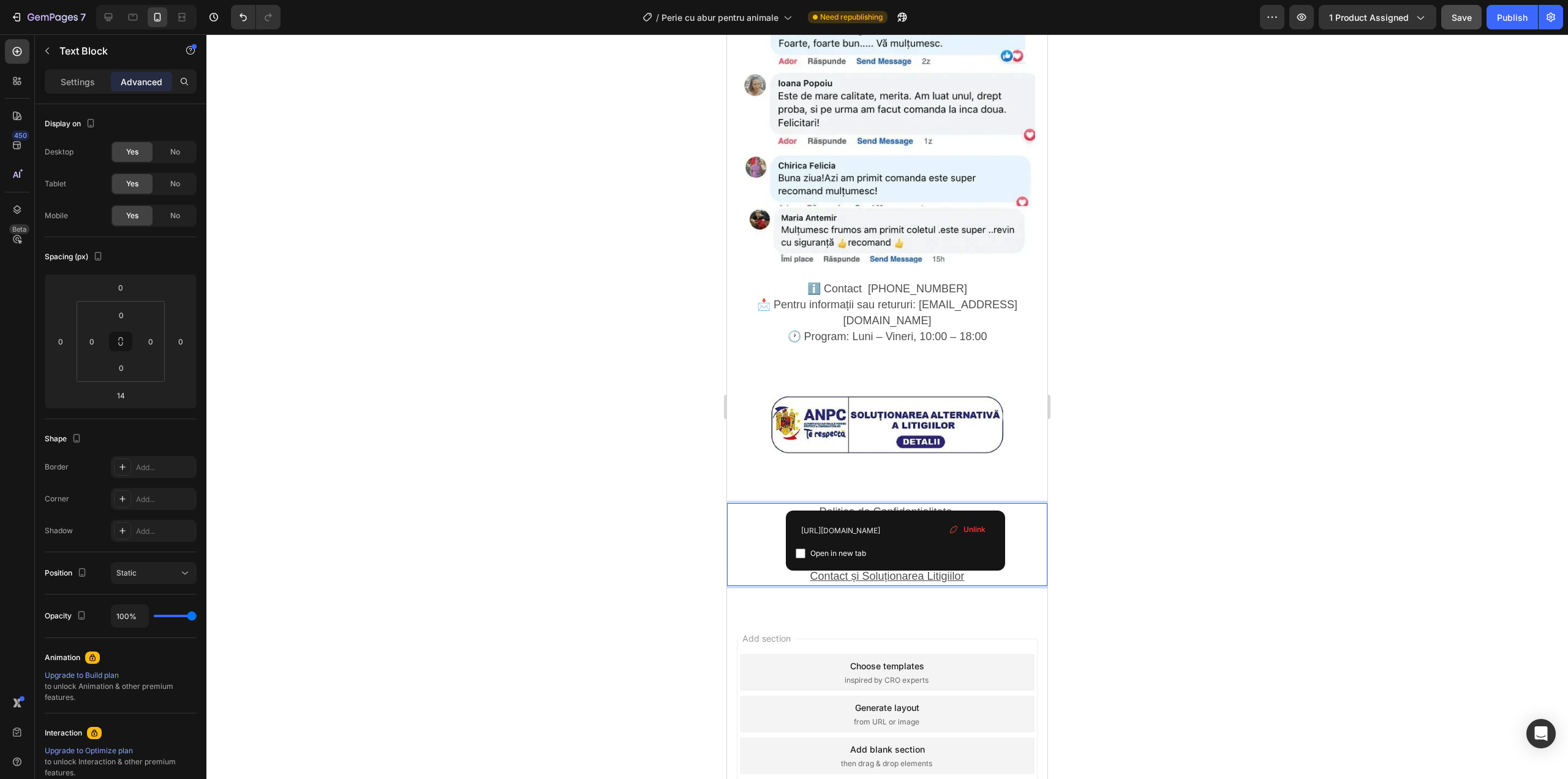
click at [888, 538] on u "Termeni și Condiții" at bounding box center [887, 543] width 90 height 12
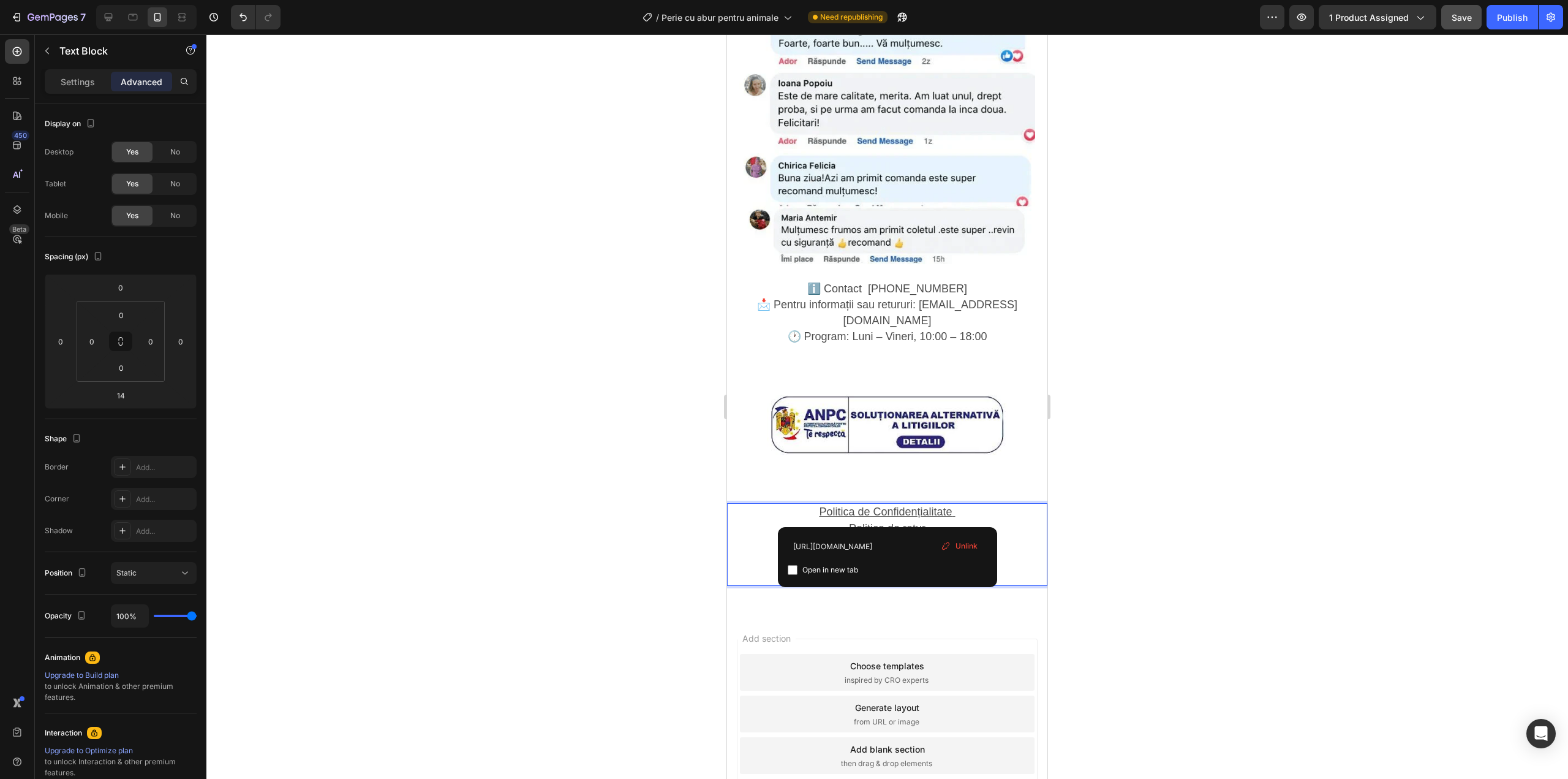
click at [886, 554] on u "Informații despre Plăți și Livrare" at bounding box center [887, 560] width 155 height 12
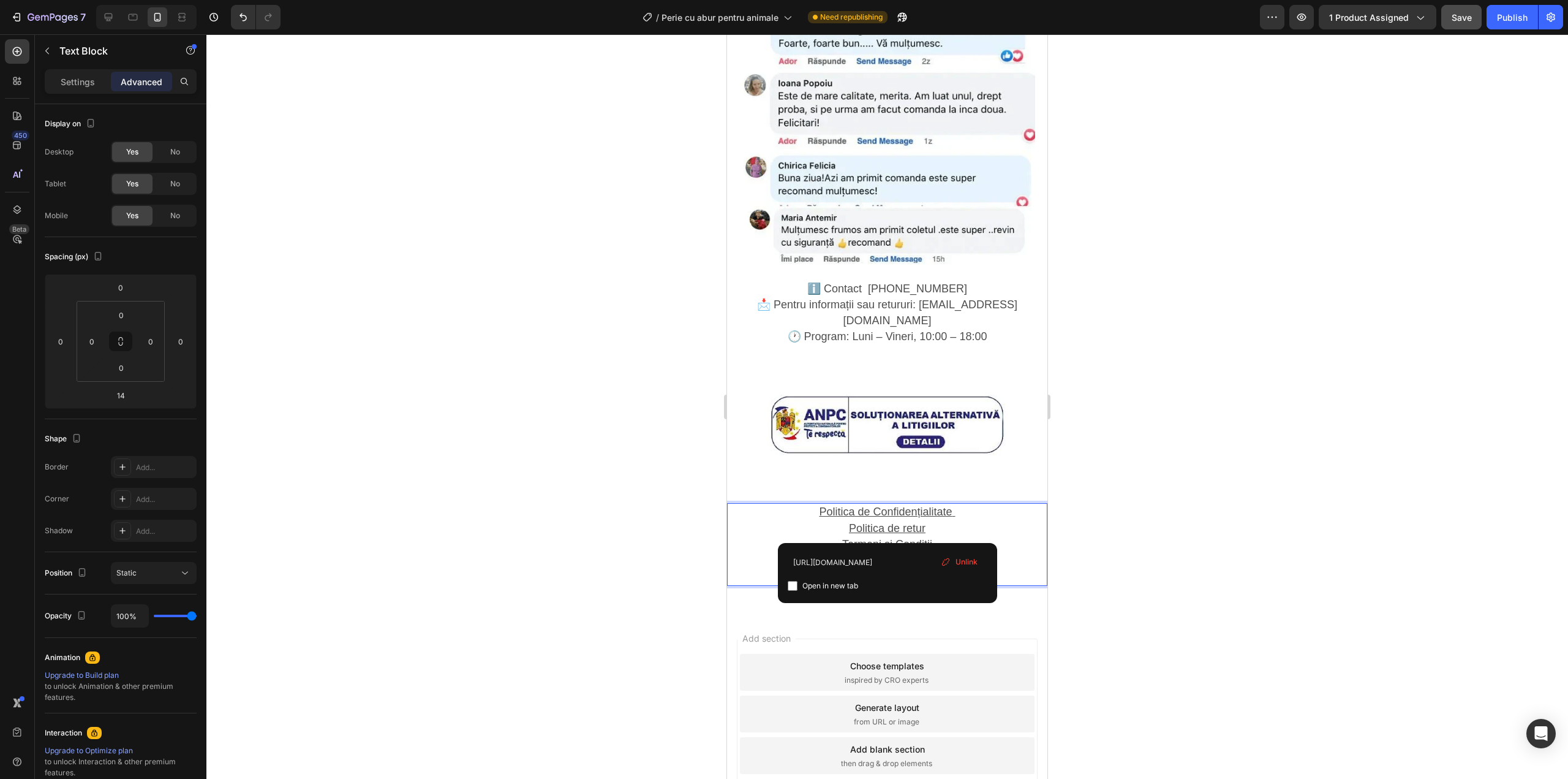
click at [878, 570] on u "Contact și Soluționarea Litigiilor" at bounding box center [887, 576] width 155 height 12
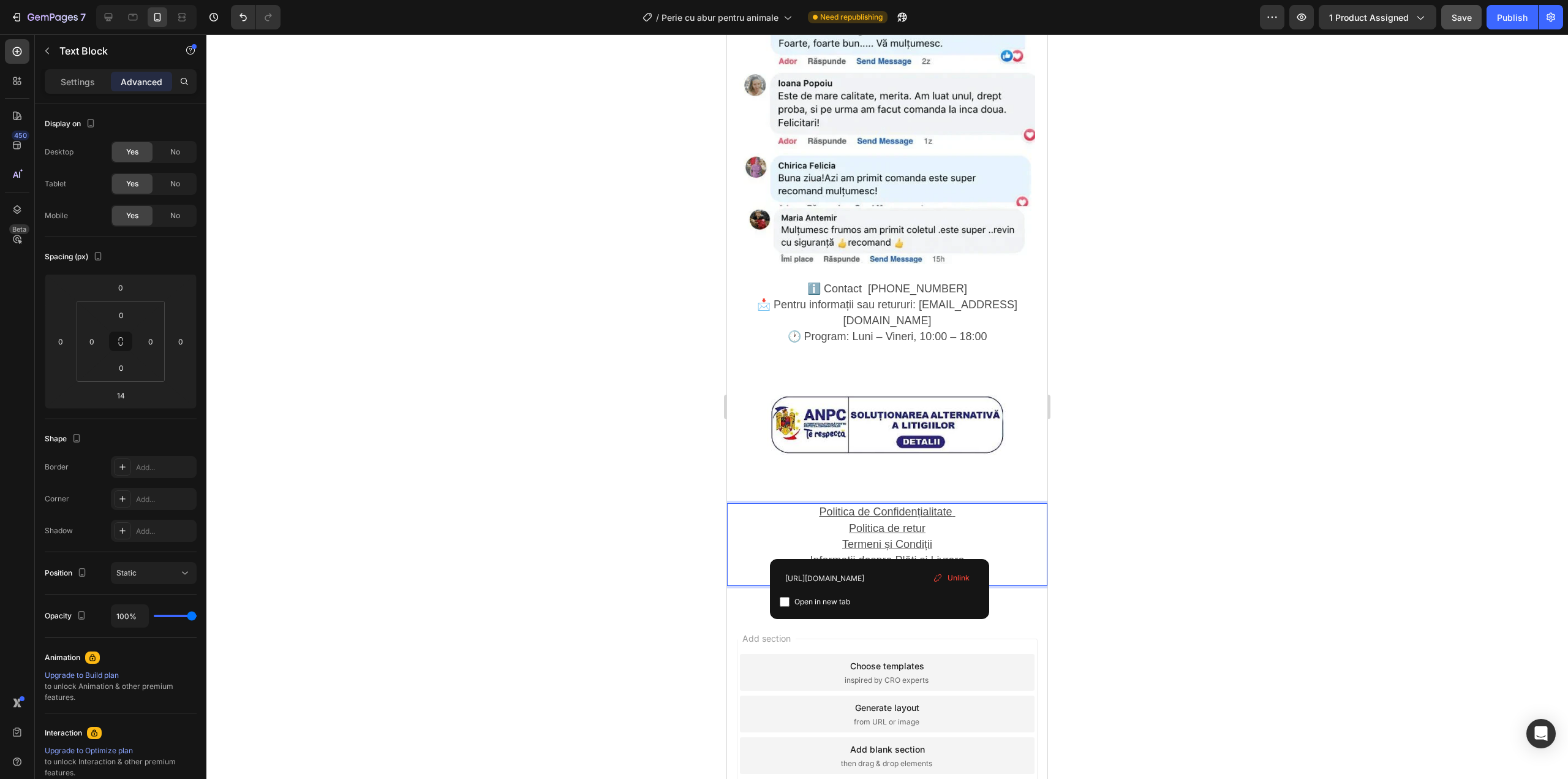
click at [1081, 494] on div at bounding box center [887, 407] width 1362 height 745
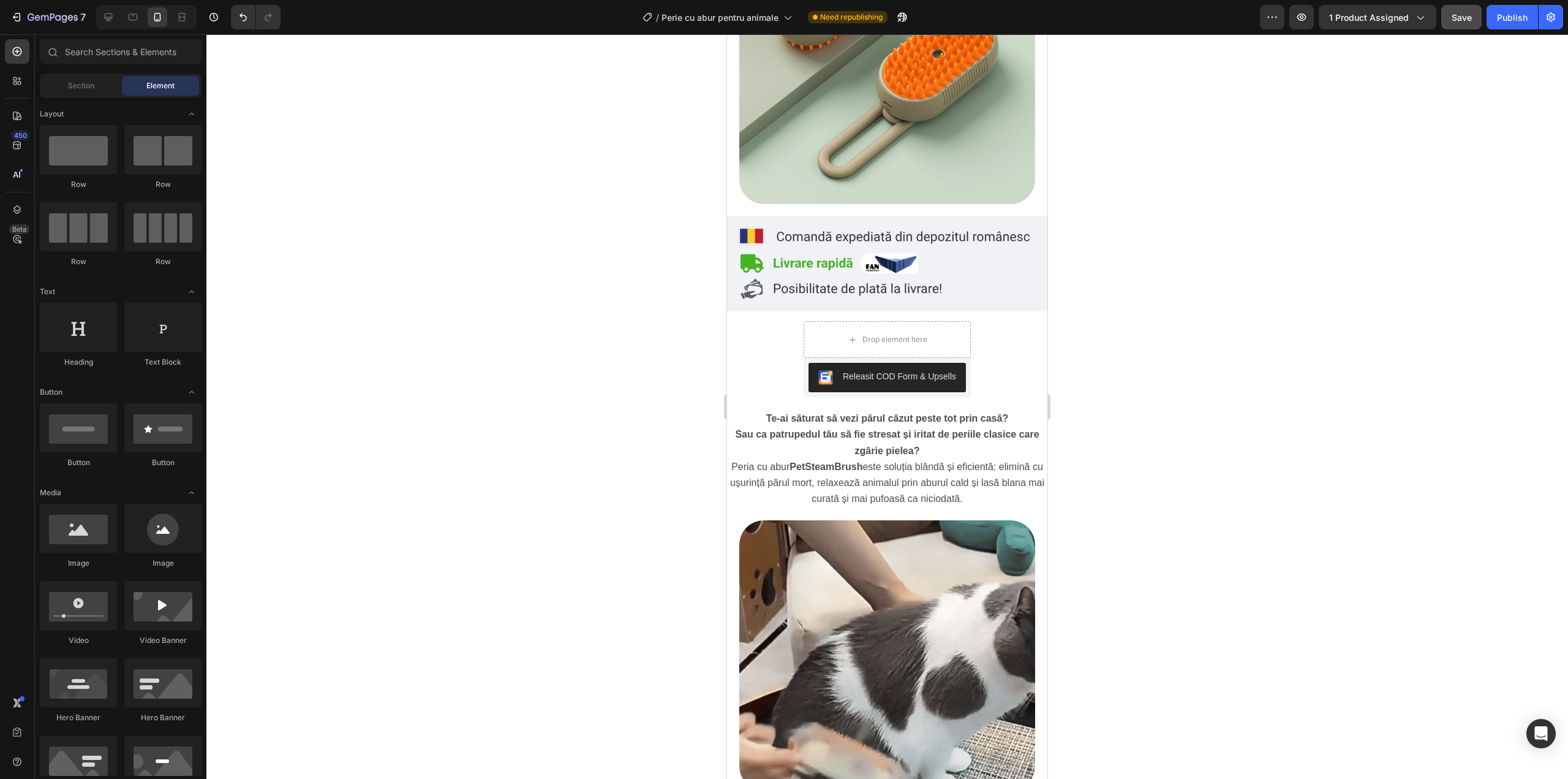
scroll to position [85, 0]
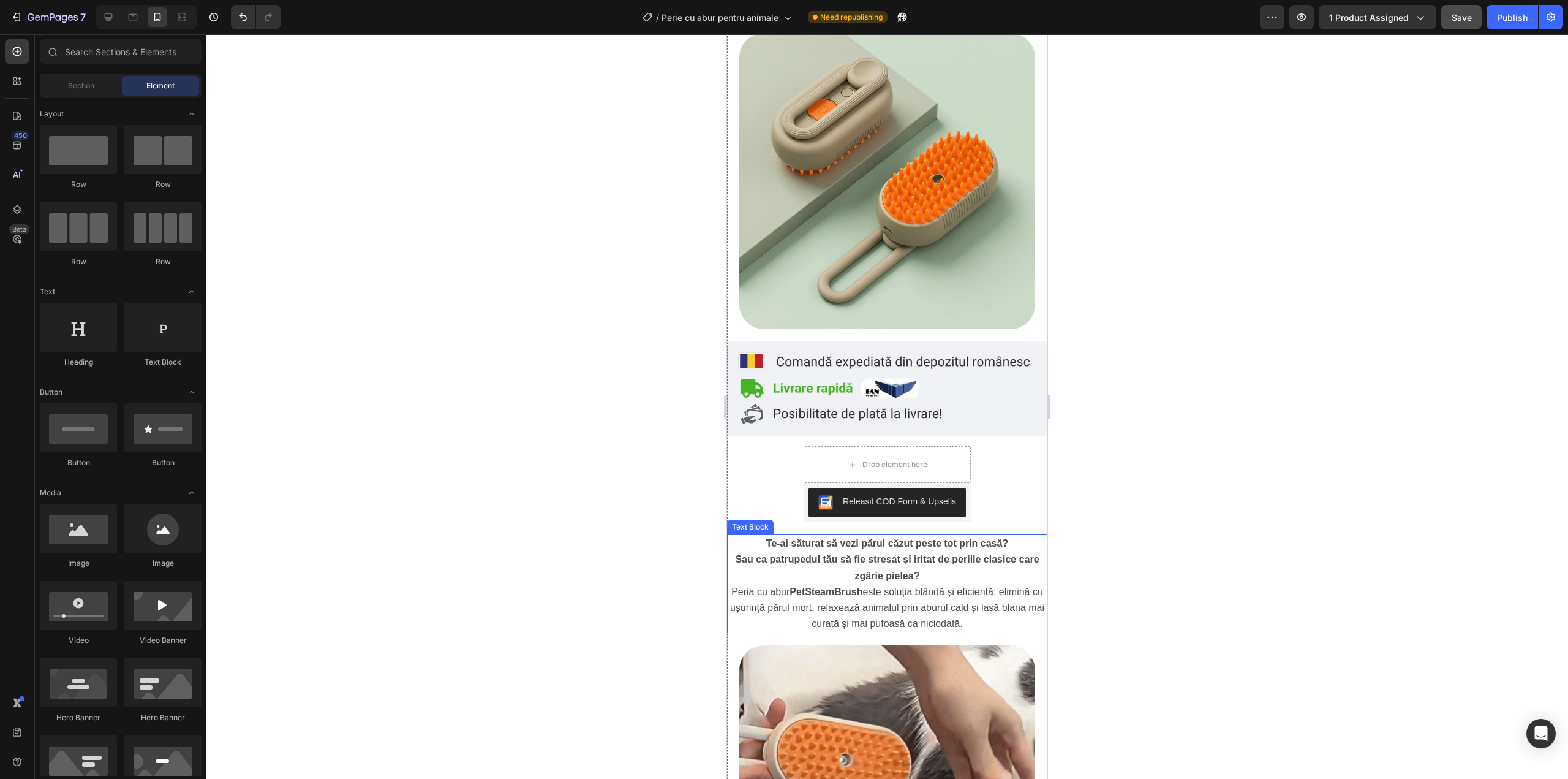
click at [933, 593] on span "Peria cu abur PetSteamBrush este soluția blândă și eficientă: elimină cu ușurin…" at bounding box center [887, 607] width 314 height 43
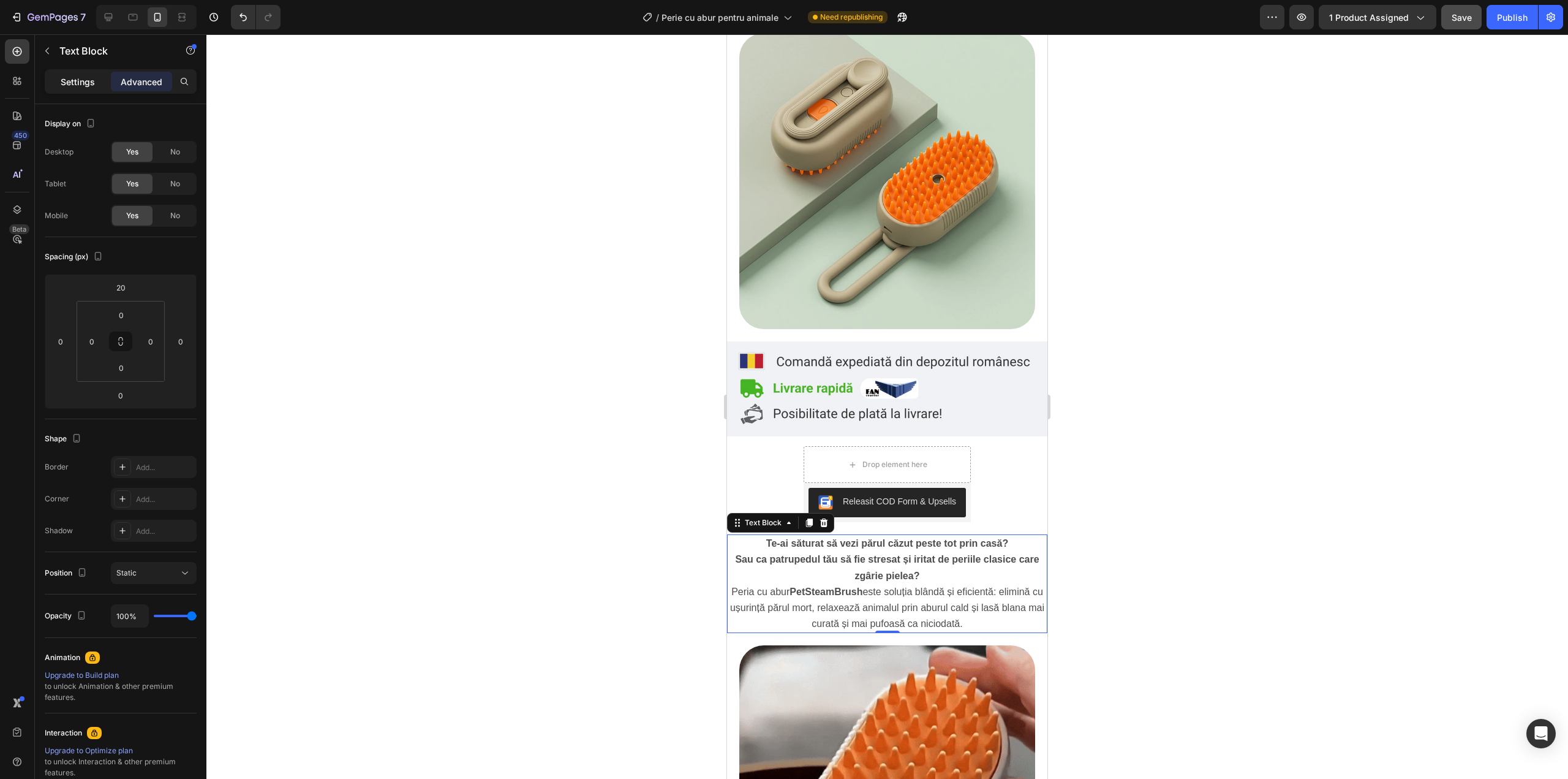
click at [80, 79] on p "Settings" at bounding box center [78, 82] width 34 height 13
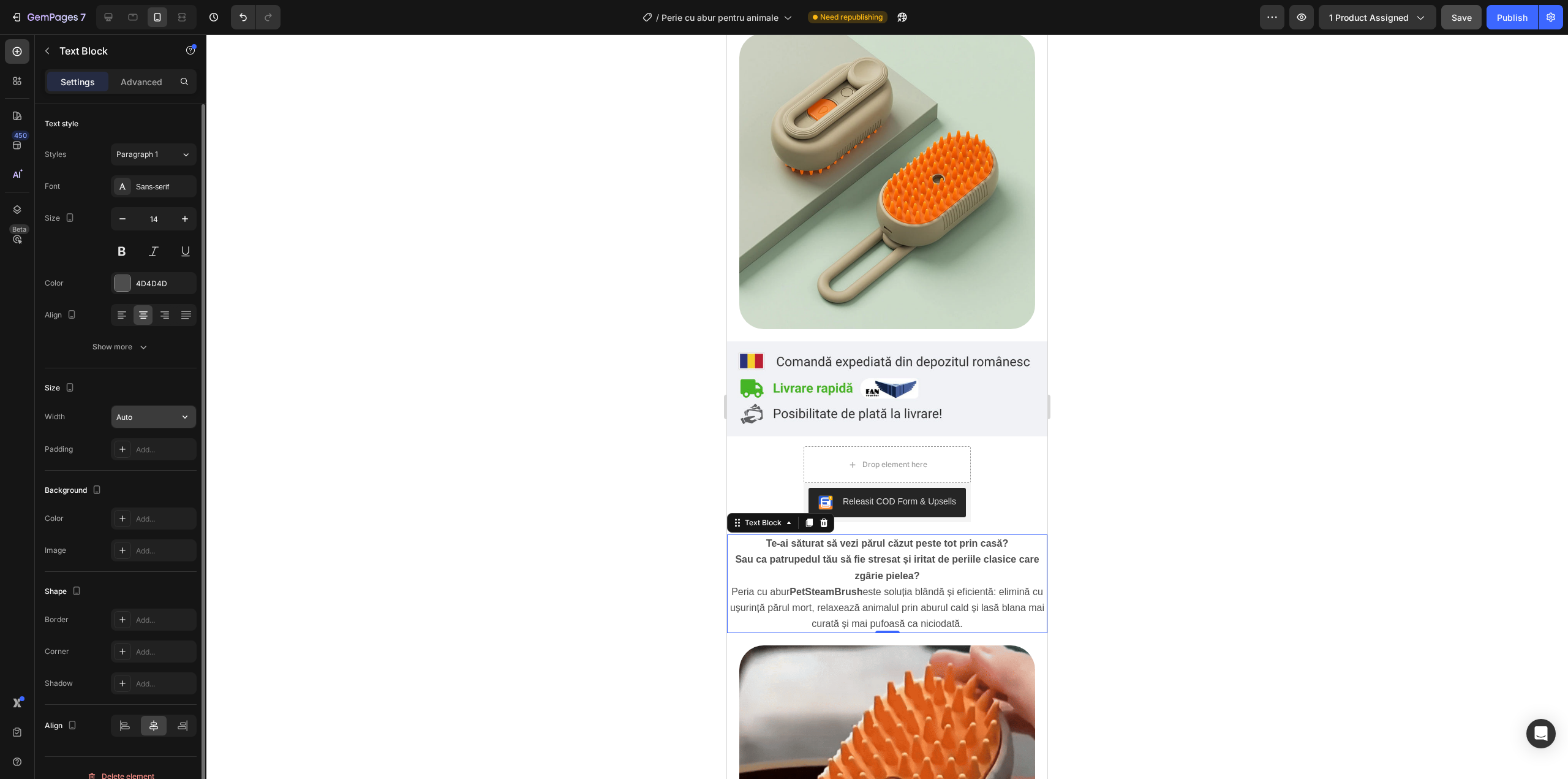
click at [149, 413] on input "Auto" at bounding box center [153, 416] width 85 height 22
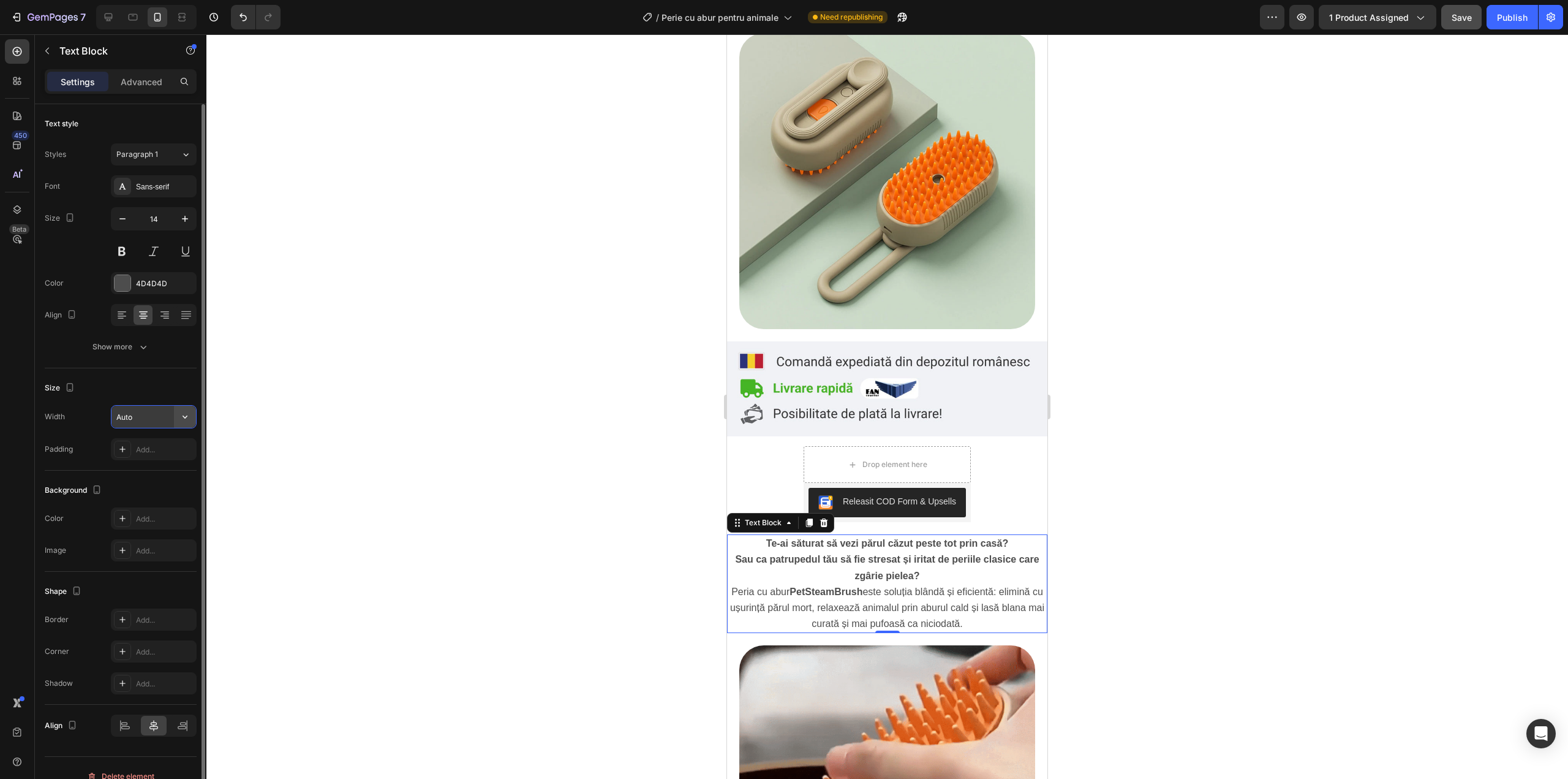
click at [181, 409] on button "button" at bounding box center [184, 416] width 22 height 22
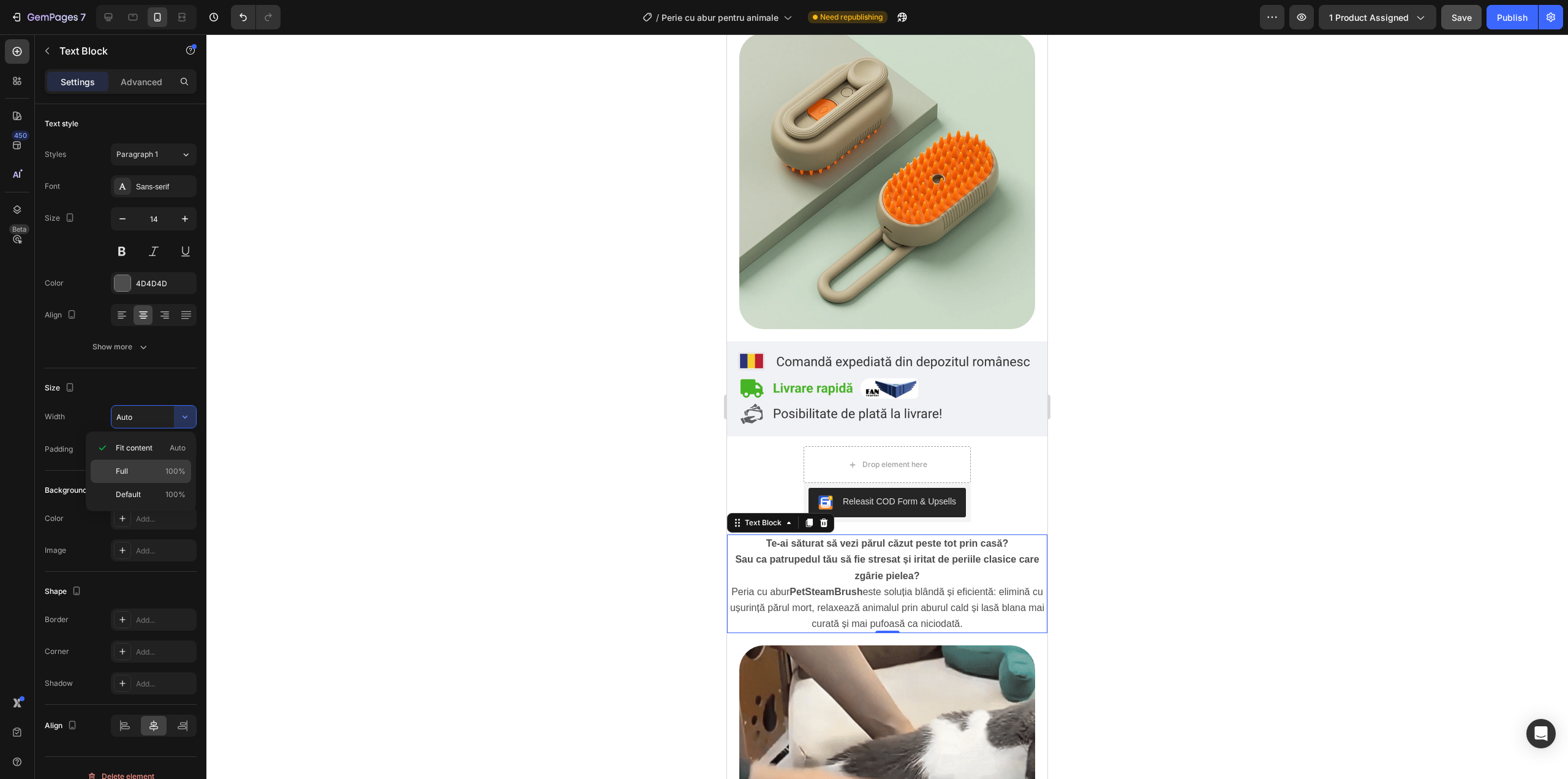
click at [156, 483] on div "Full 100%" at bounding box center [141, 494] width 101 height 24
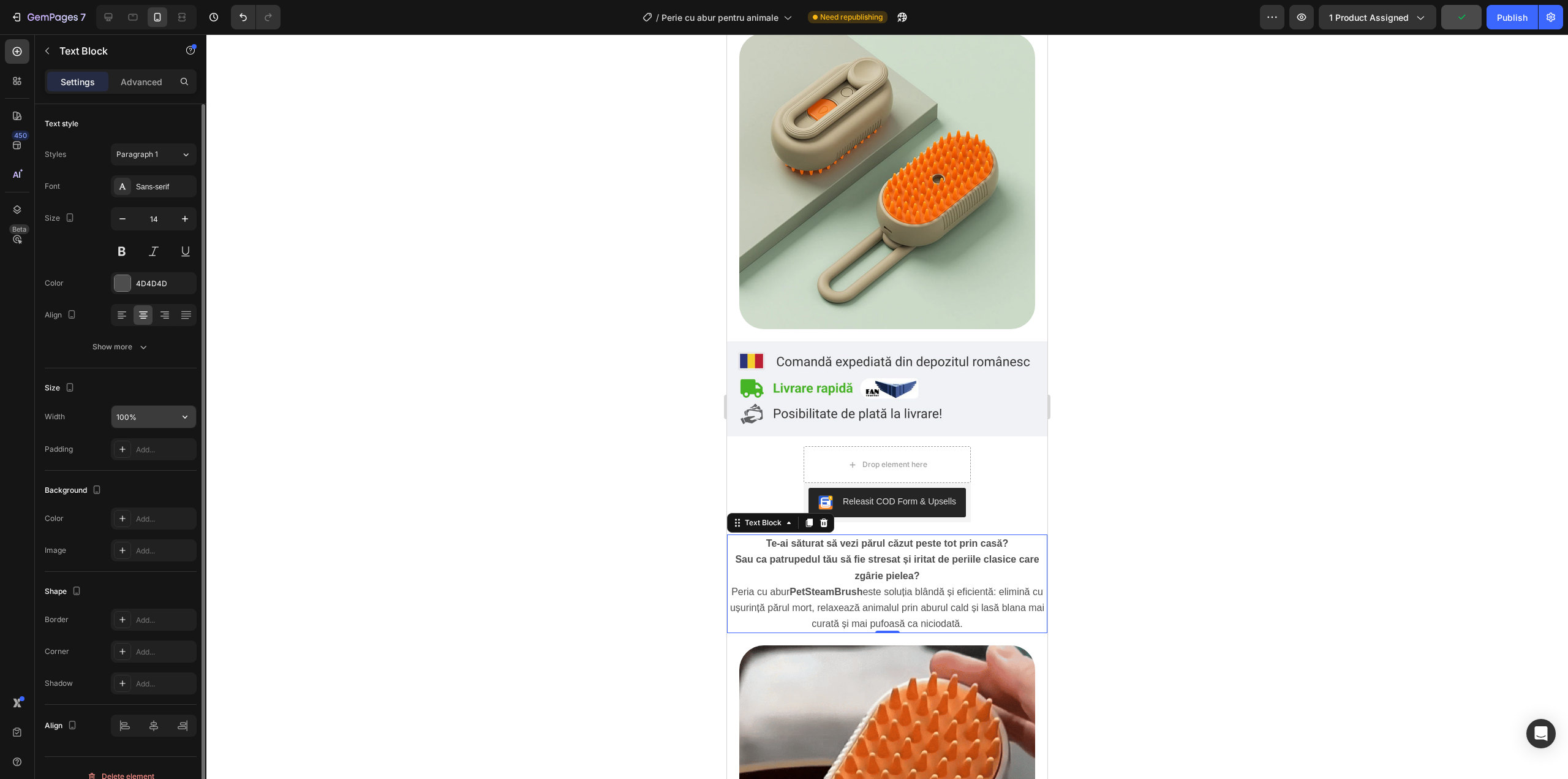
click at [161, 415] on input "100%" at bounding box center [153, 416] width 85 height 22
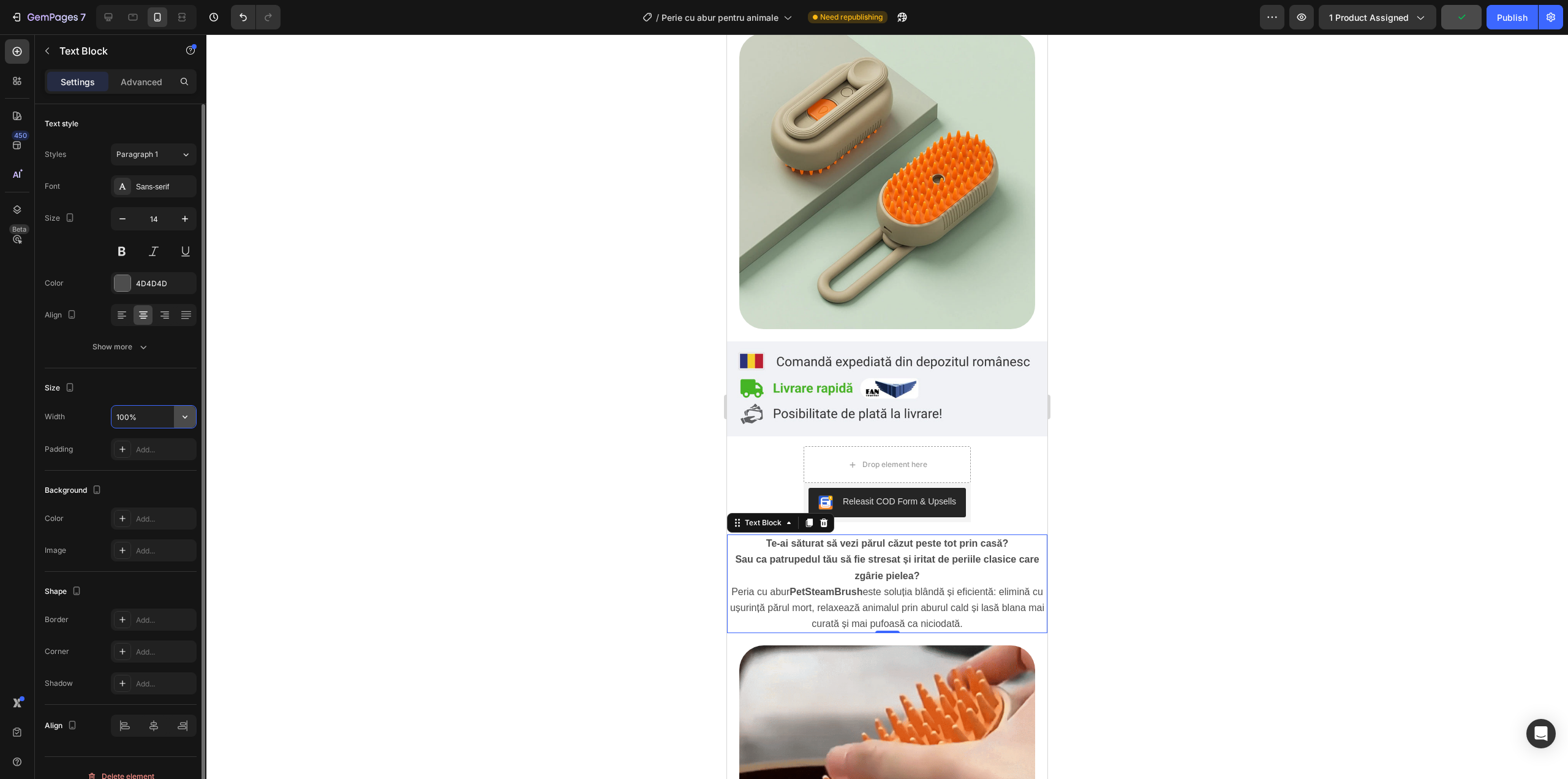
click at [175, 420] on button "button" at bounding box center [184, 416] width 22 height 22
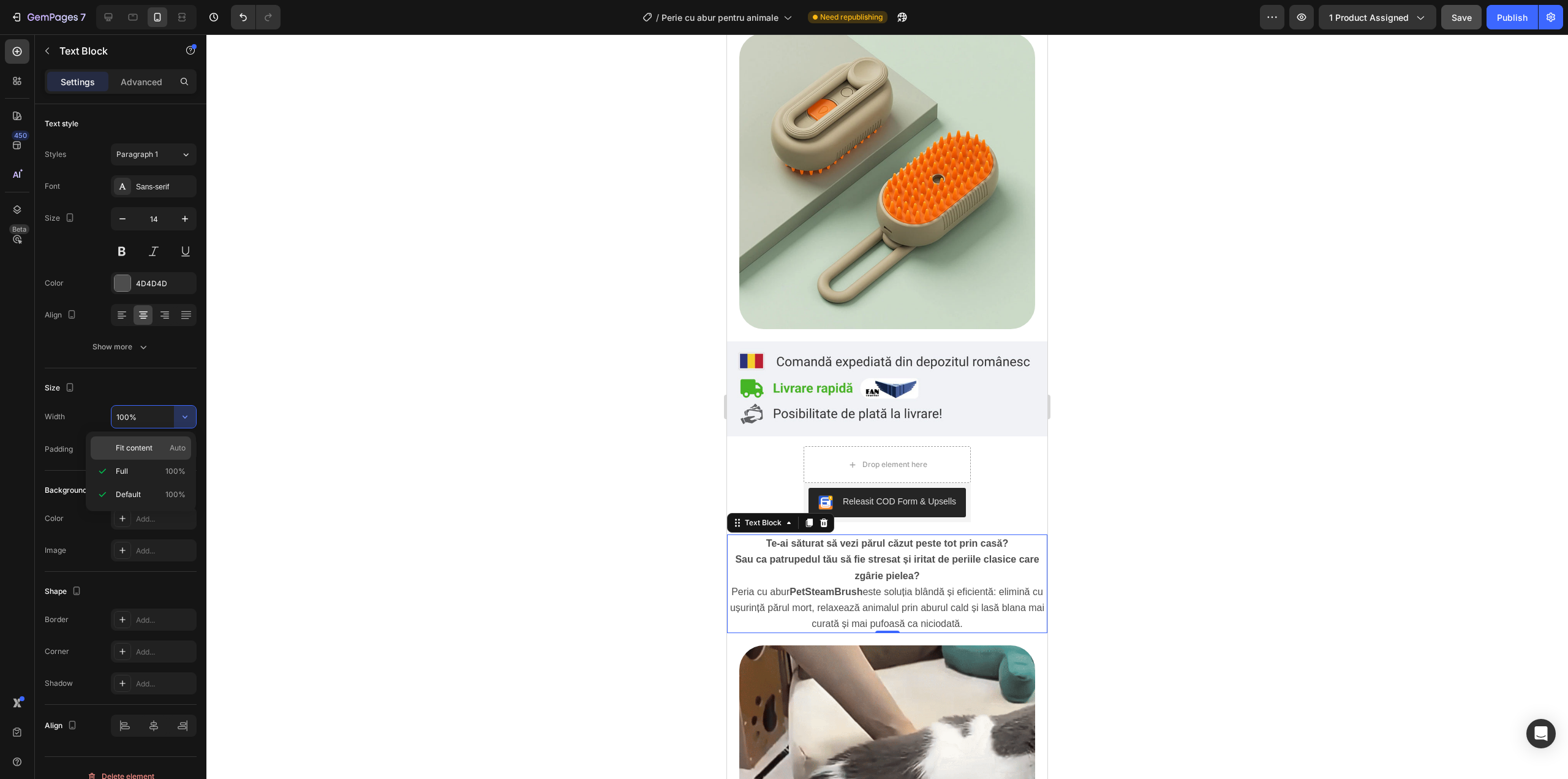
click at [147, 450] on span "Fit content" at bounding box center [134, 448] width 37 height 11
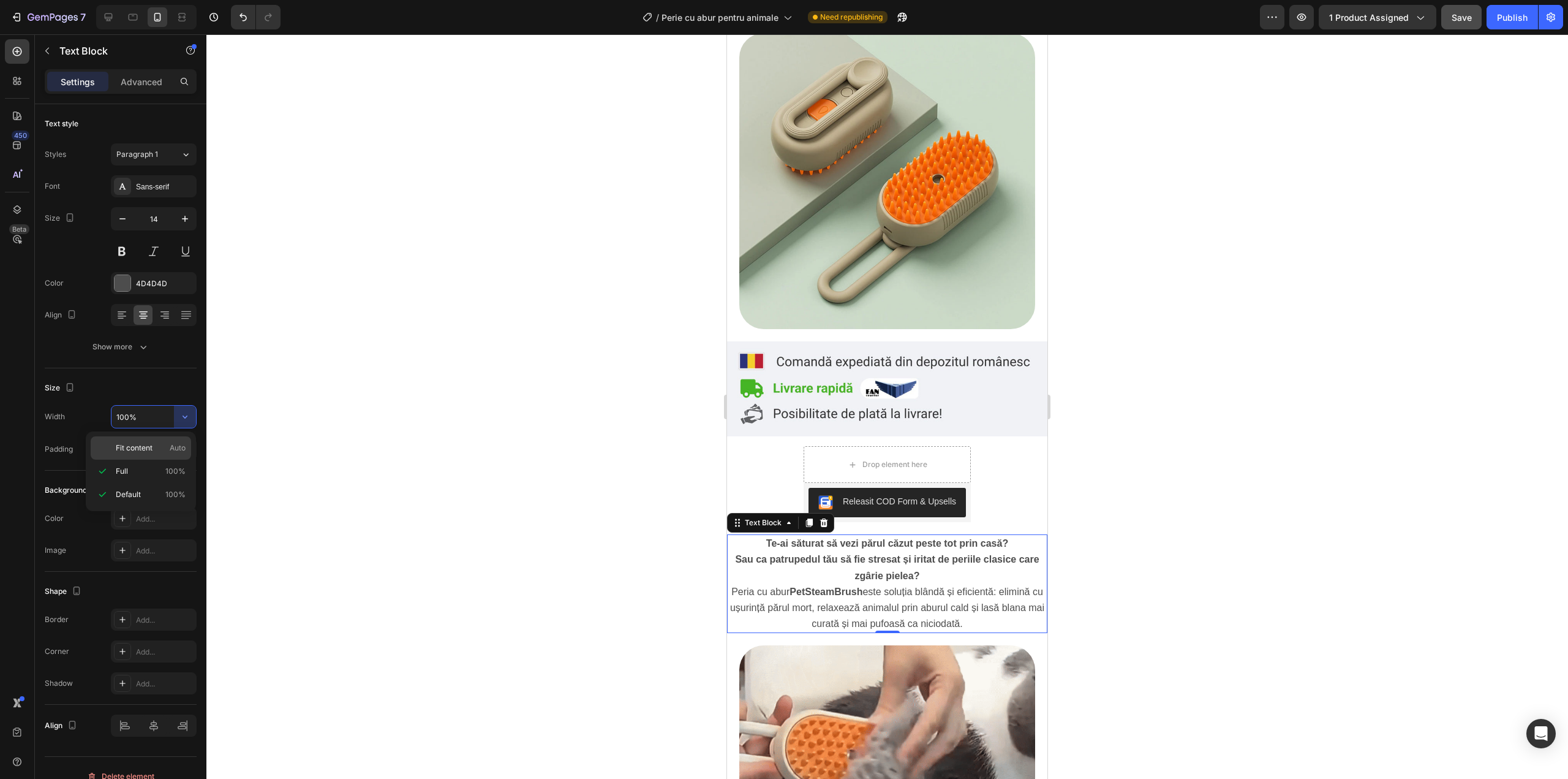
type input "Auto"
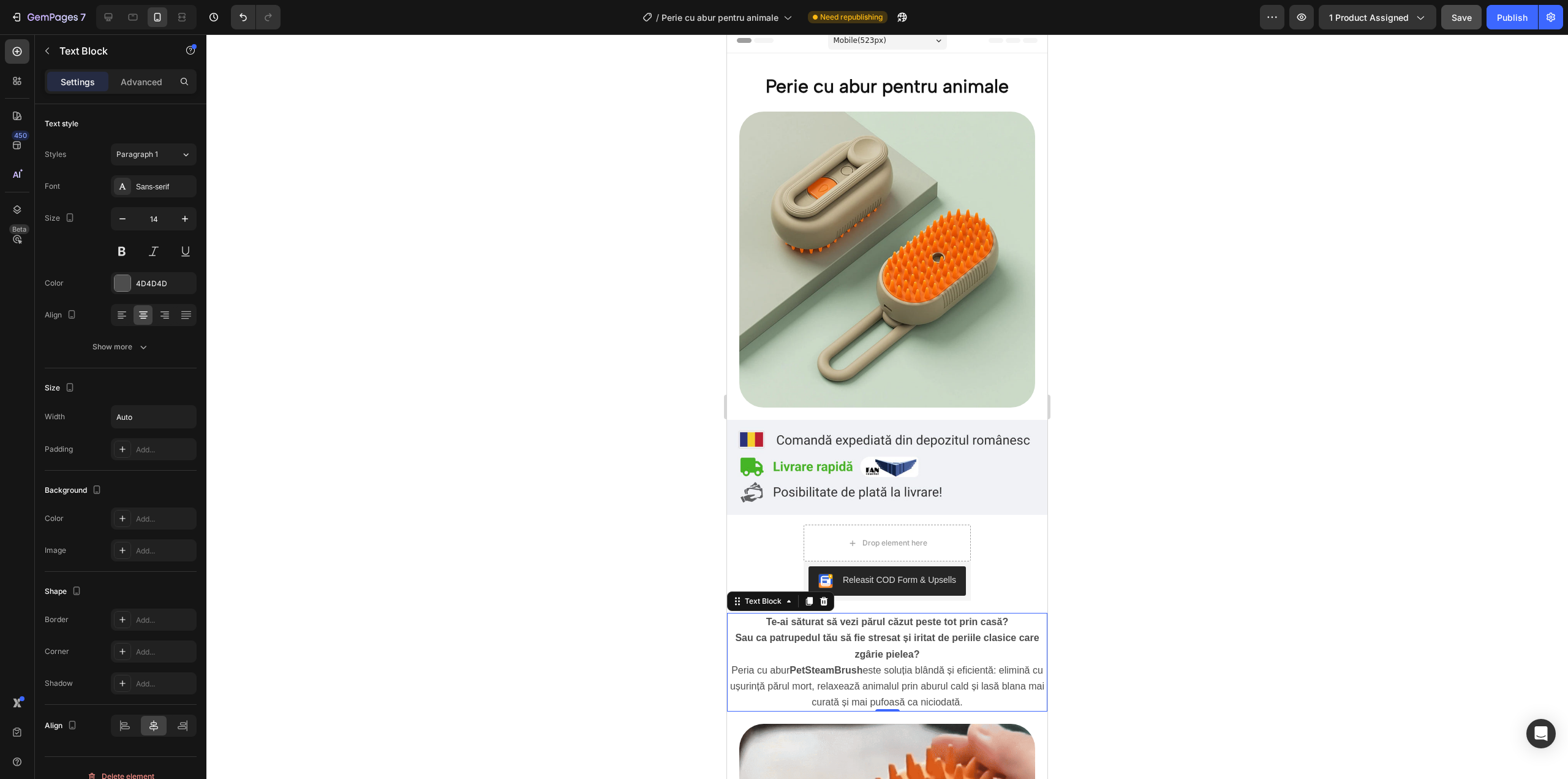
scroll to position [0, 0]
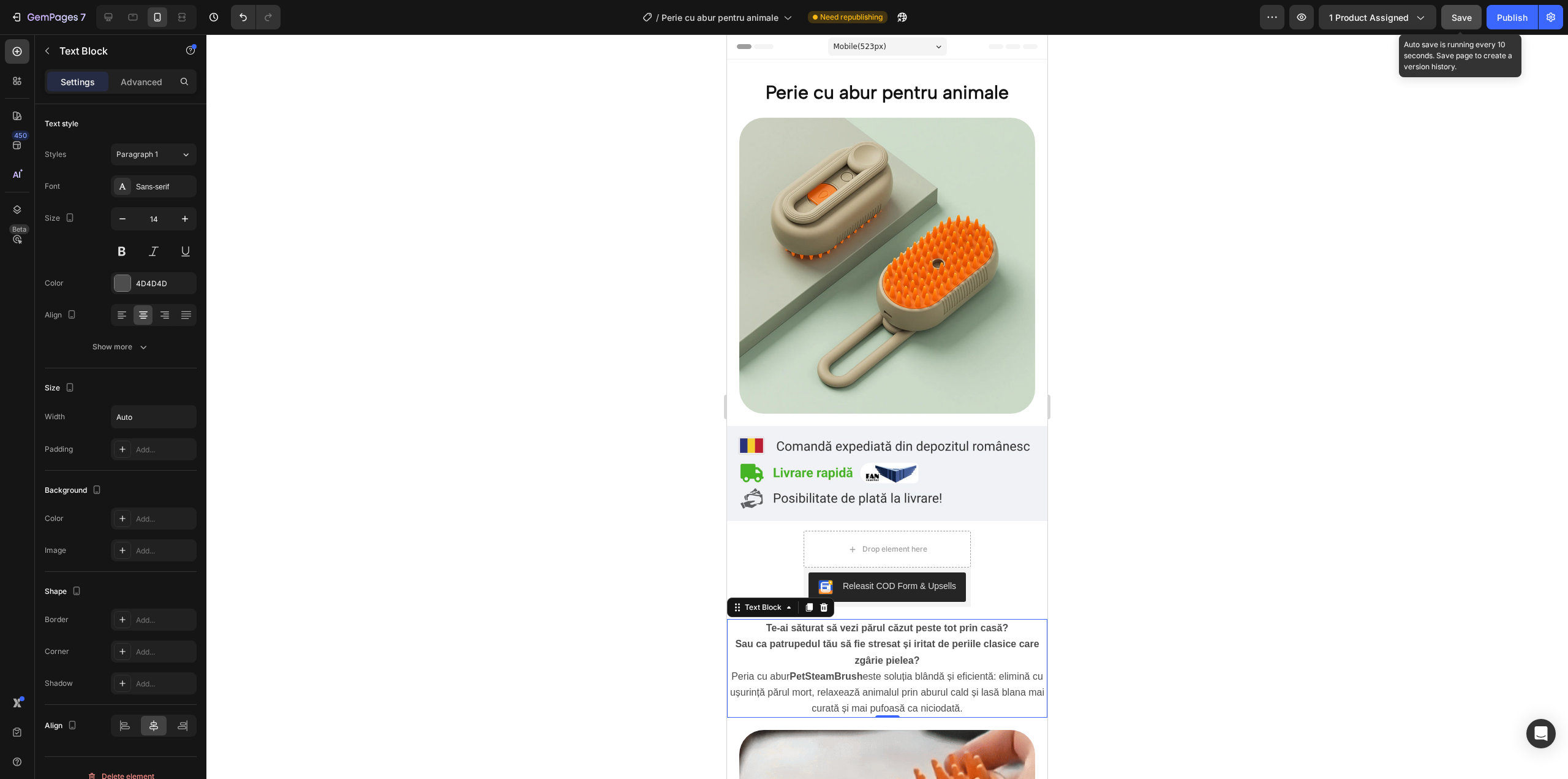
click at [1472, 24] on button "Save" at bounding box center [1462, 17] width 41 height 25
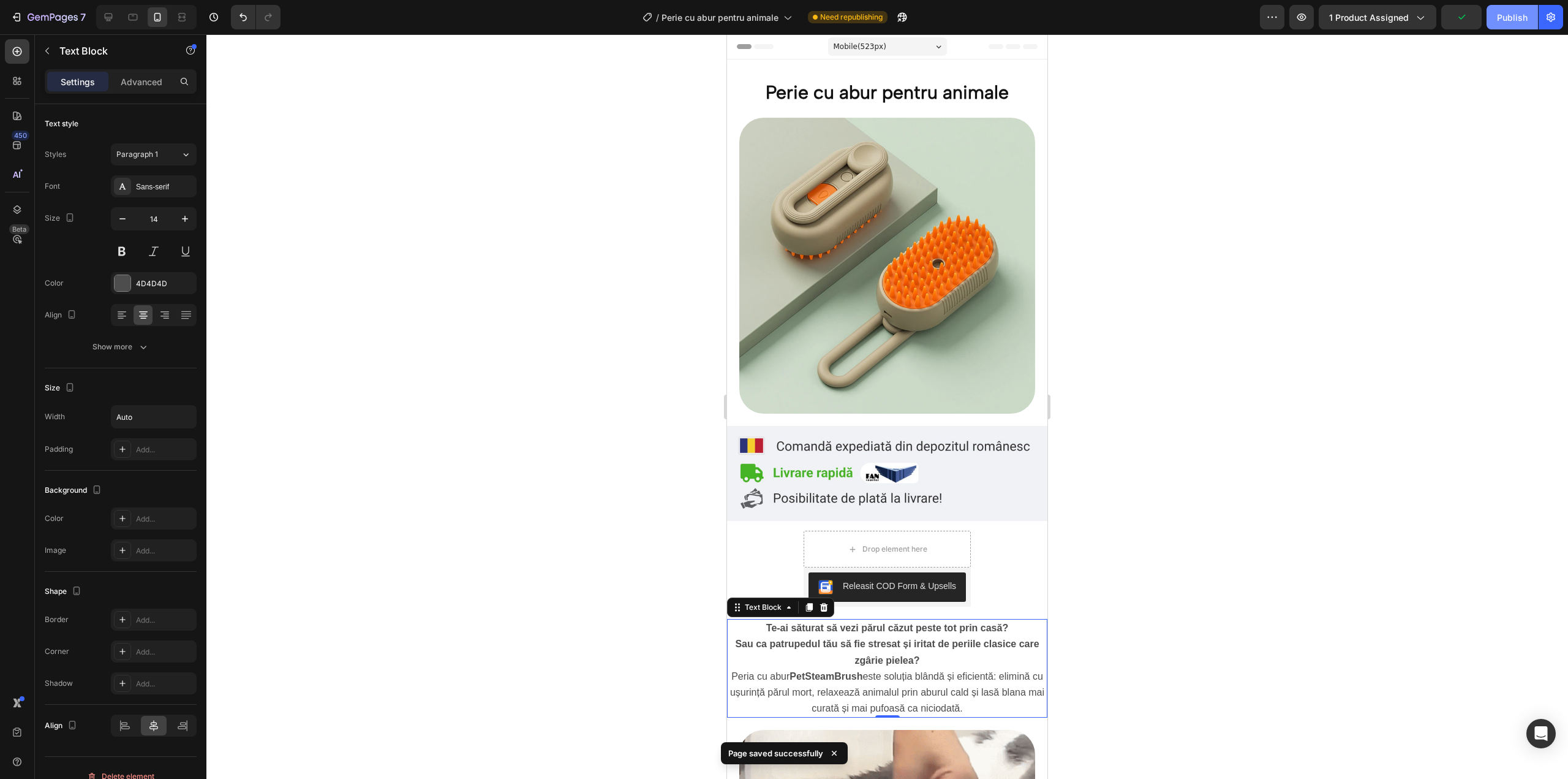
click at [1499, 28] on button "Publish" at bounding box center [1512, 17] width 51 height 25
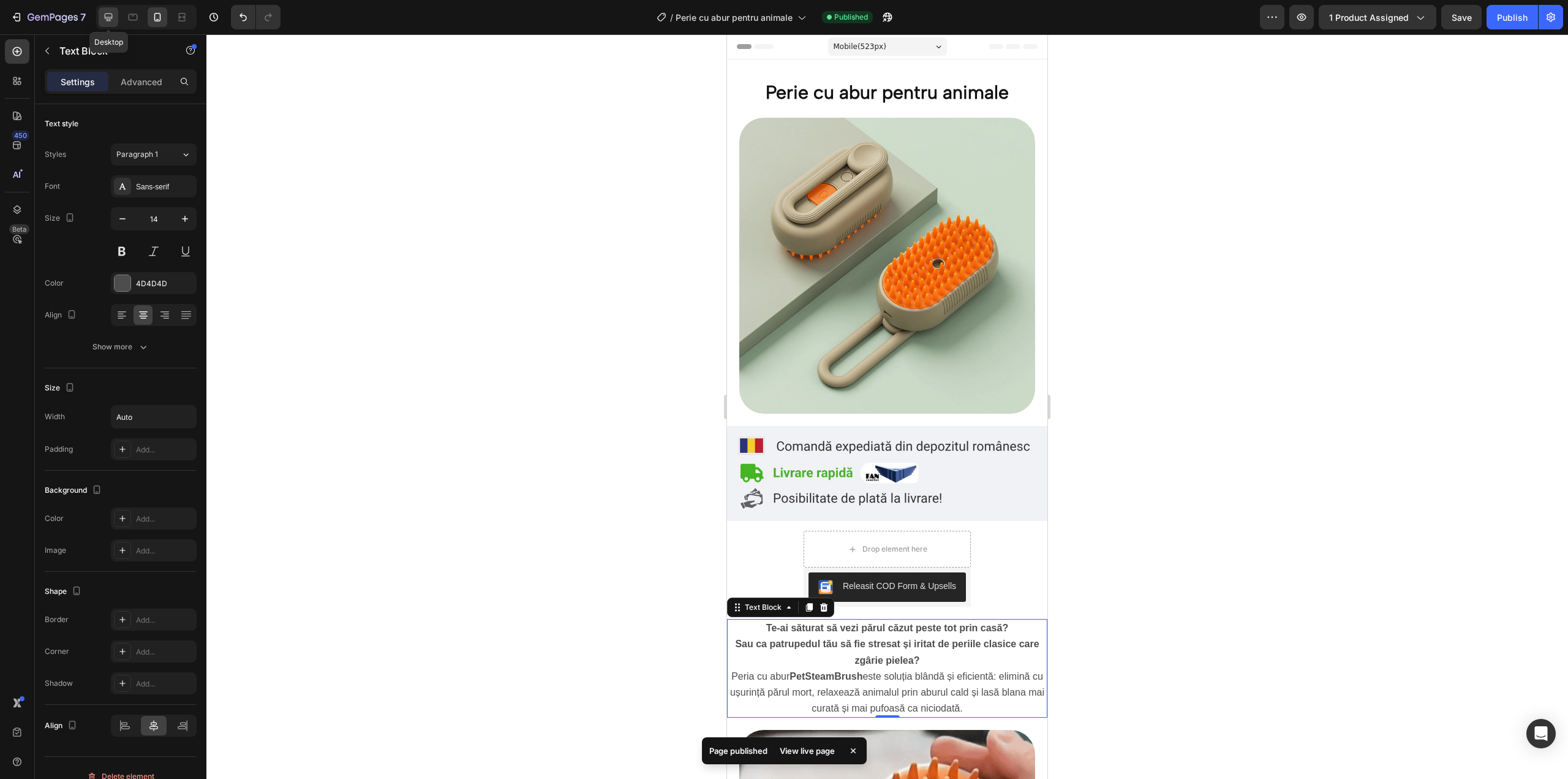
click at [99, 24] on div at bounding box center [108, 17] width 20 height 20
type input "16"
type input "50%"
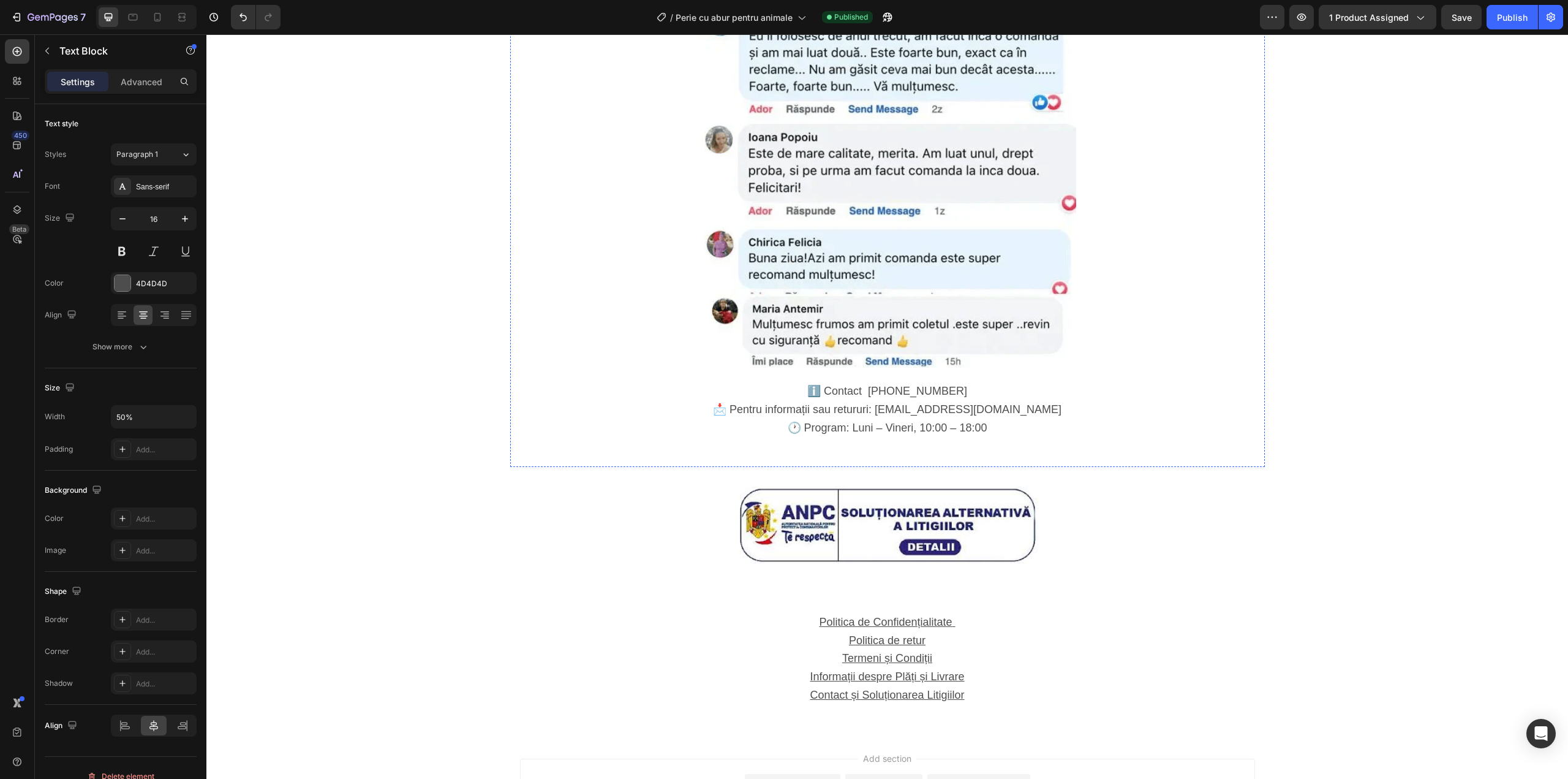
scroll to position [2462, 0]
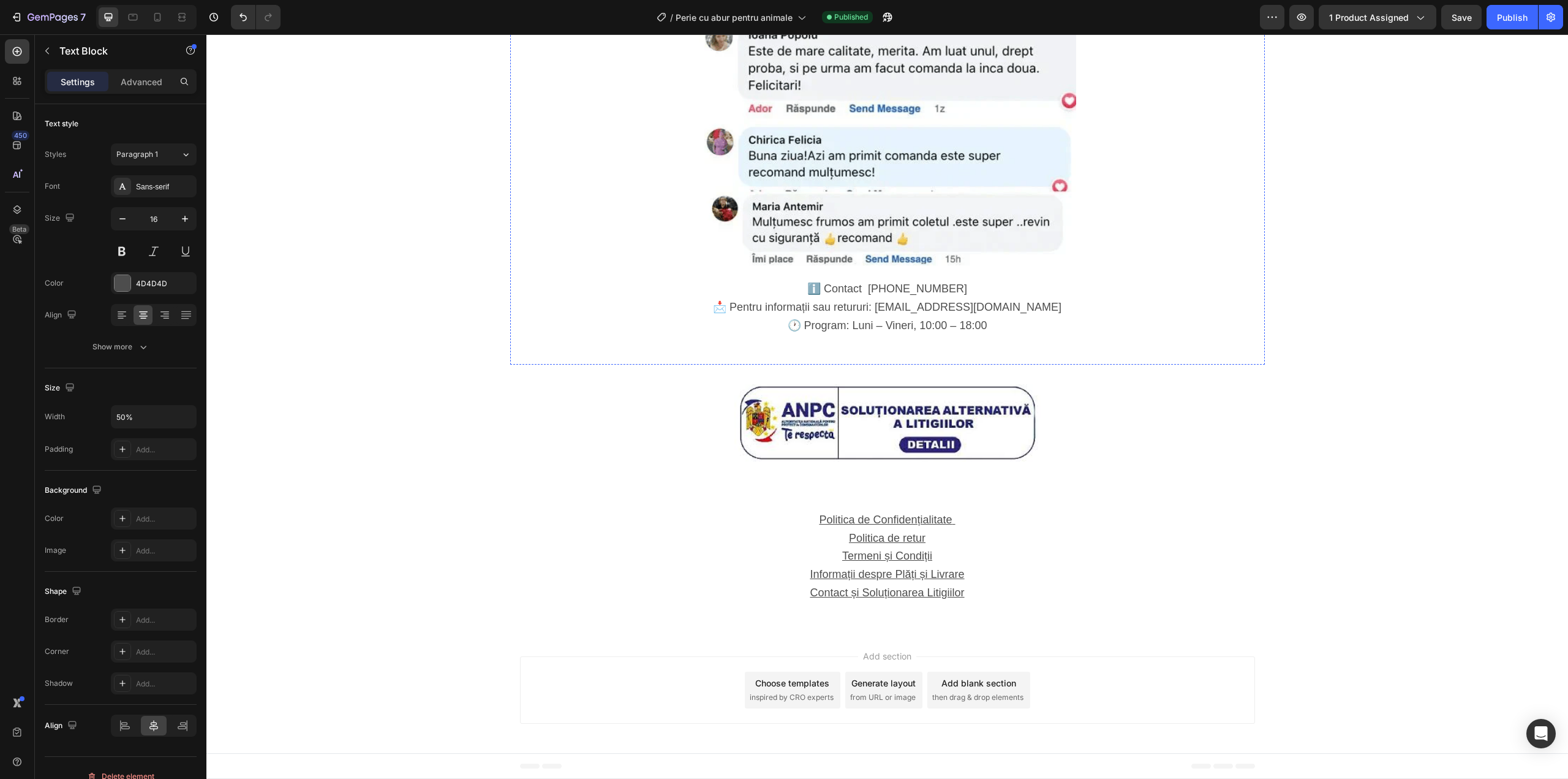
click at [541, 199] on div at bounding box center [887, 81] width 755 height 377
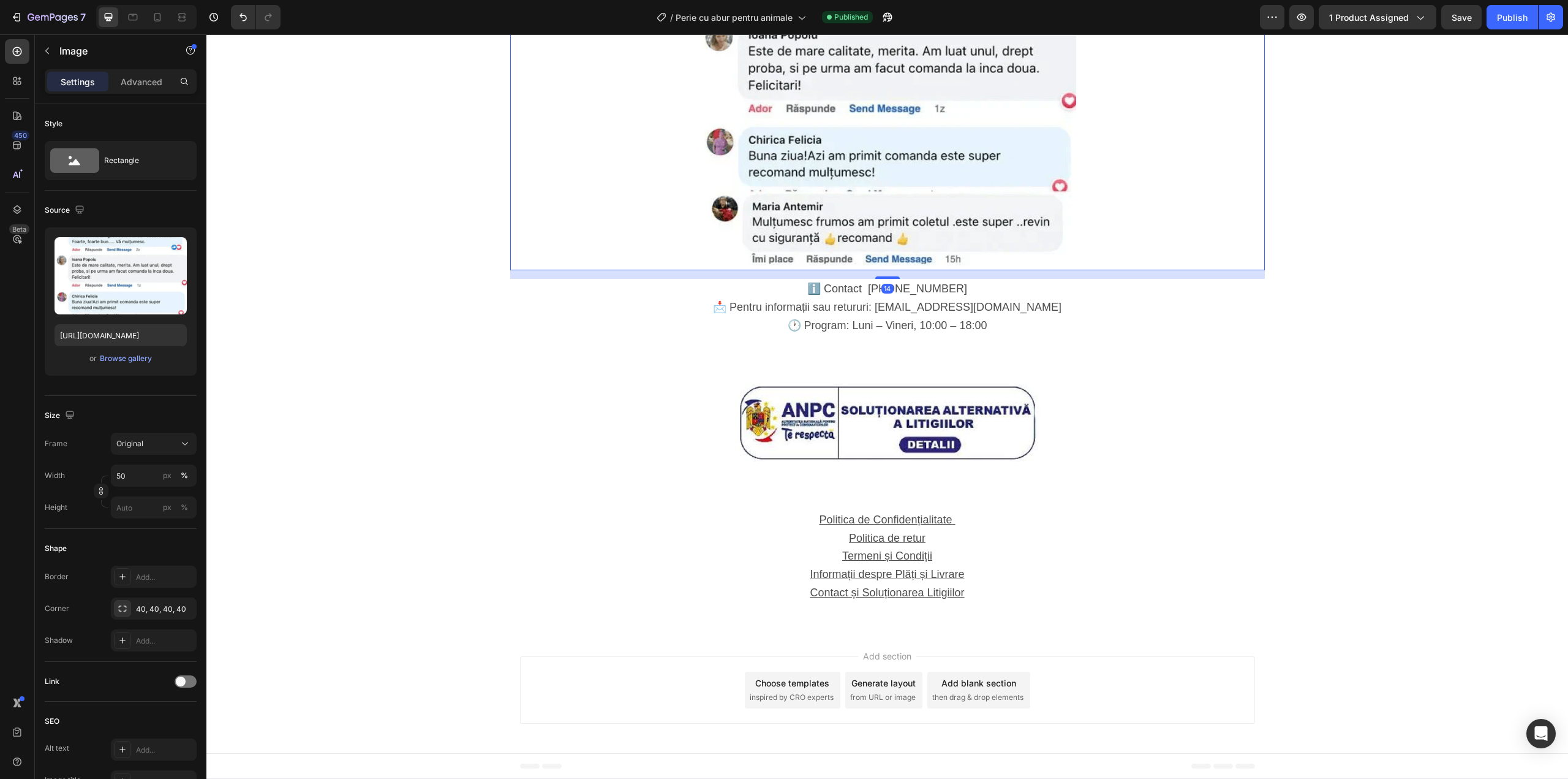
click at [765, 195] on img at bounding box center [887, 81] width 377 height 377
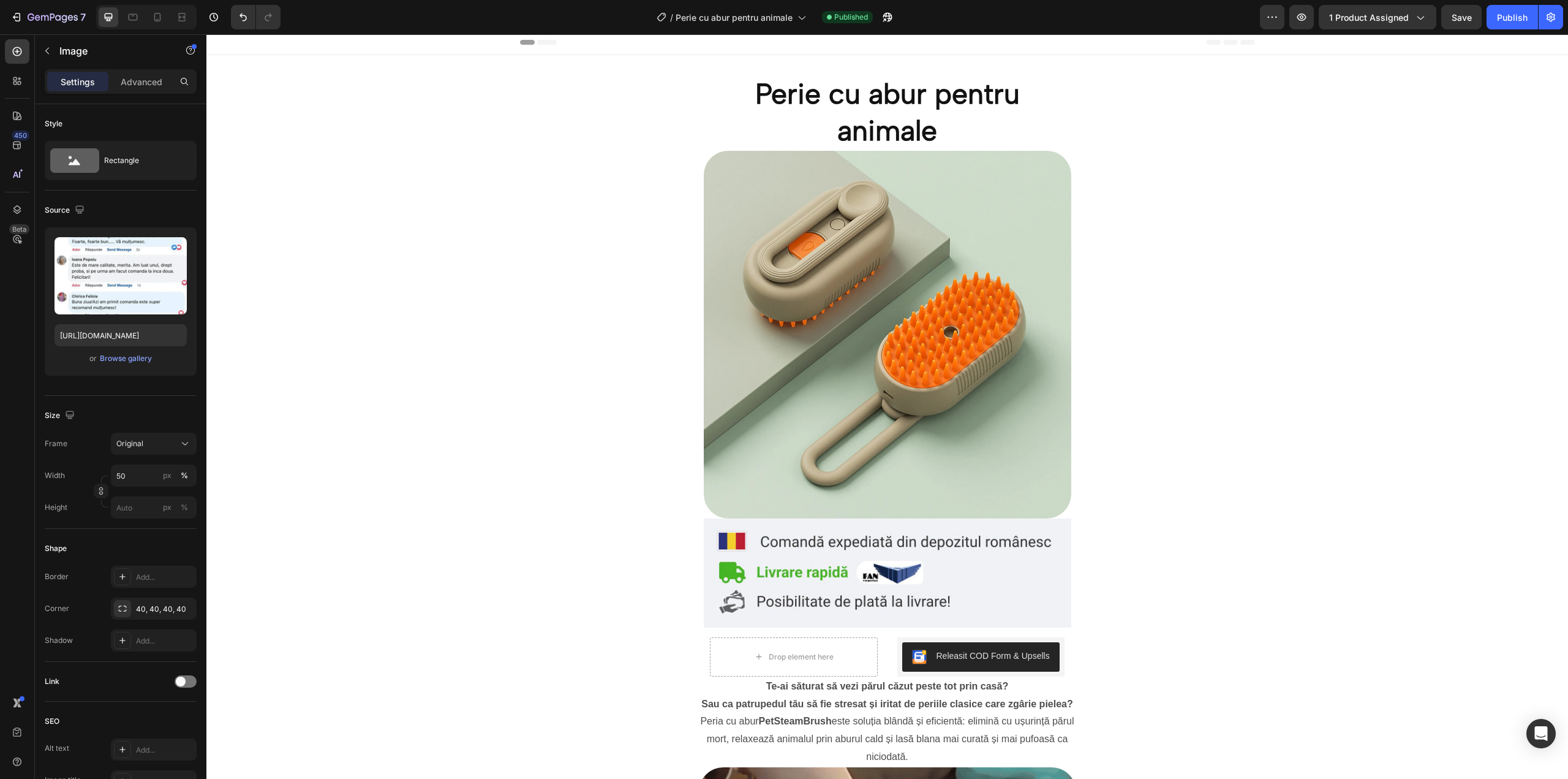
scroll to position [0, 0]
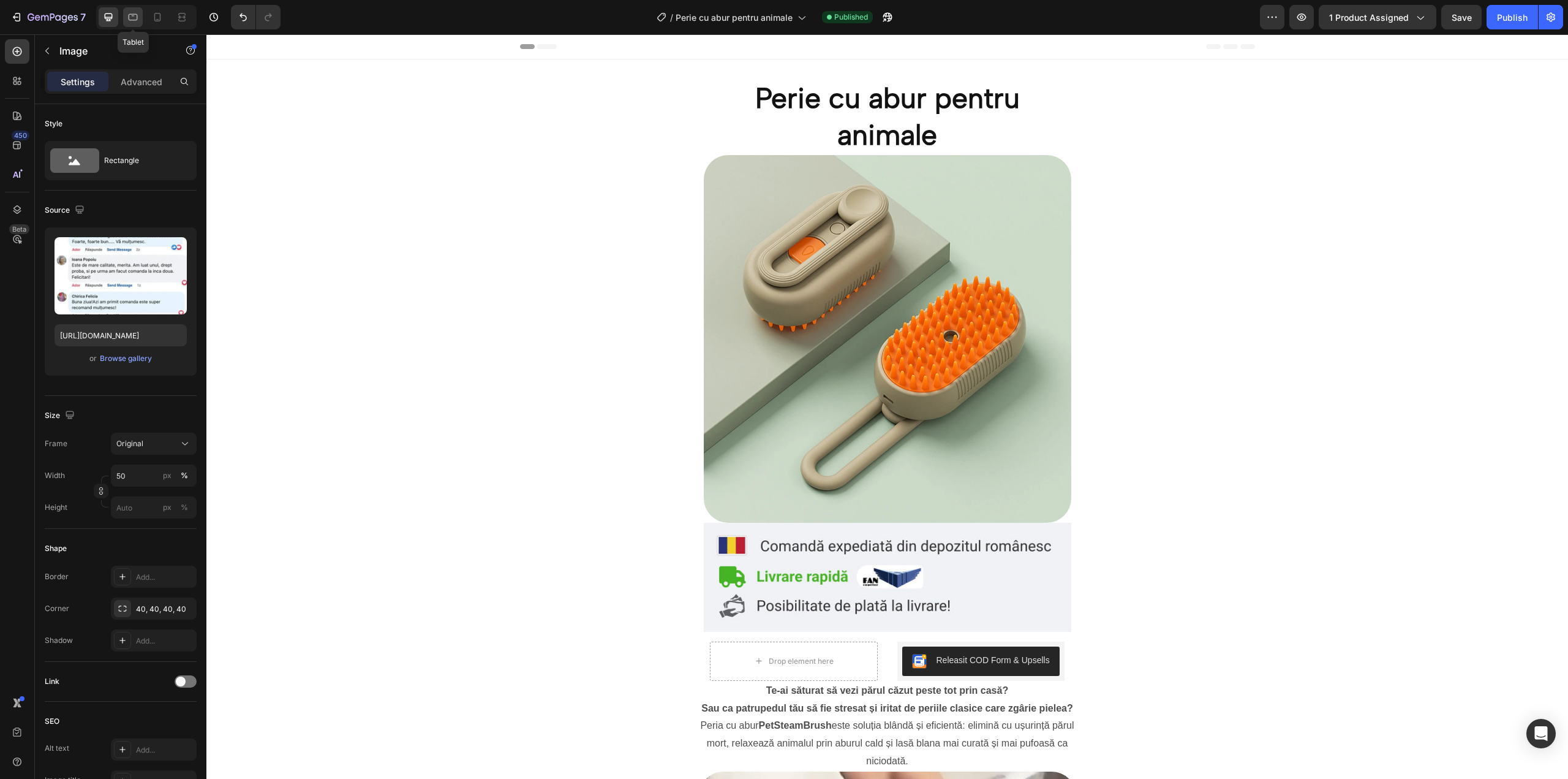
click at [133, 14] on icon at bounding box center [133, 17] width 9 height 7
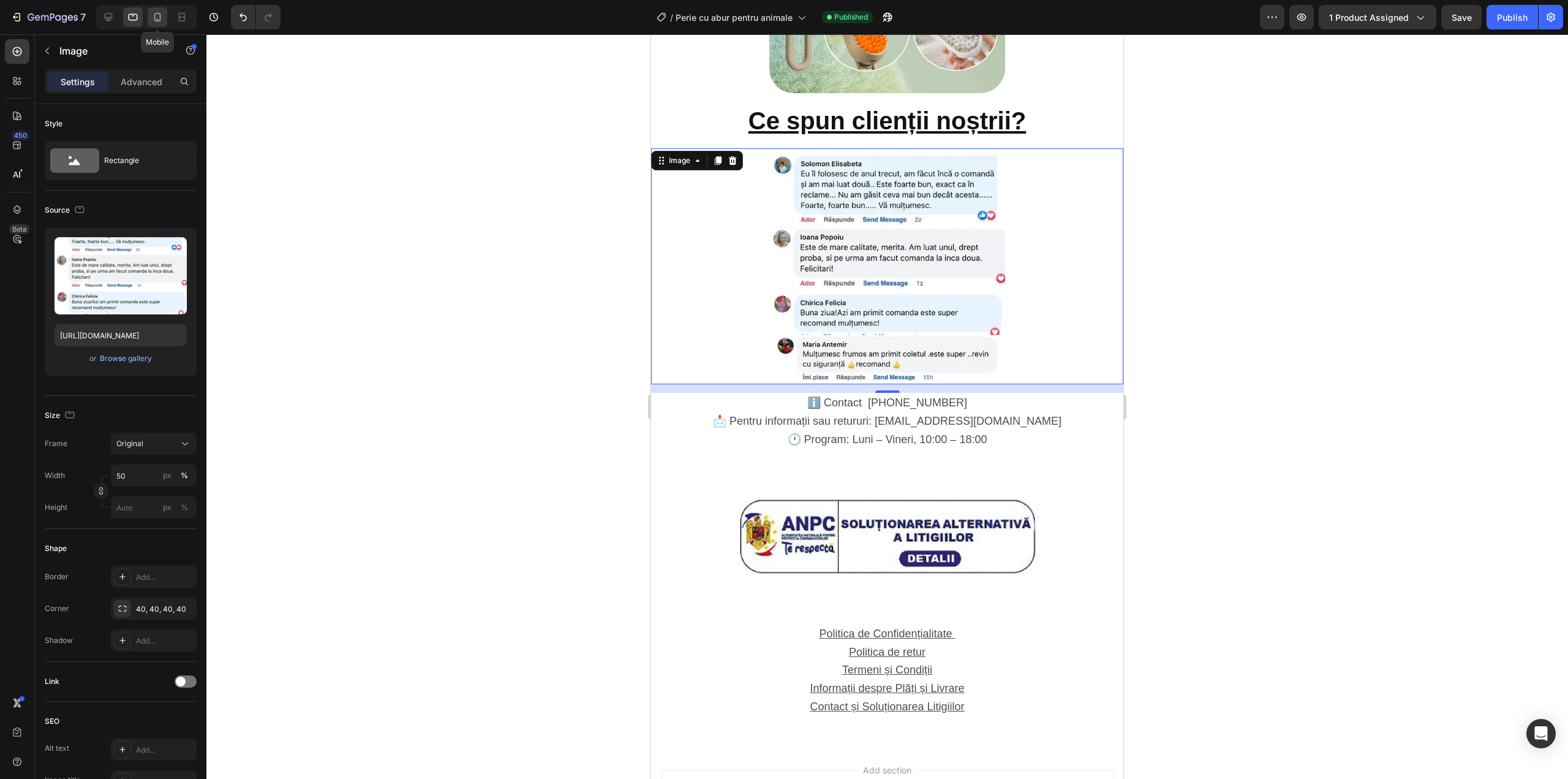
click at [156, 13] on icon at bounding box center [158, 17] width 7 height 9
type input "100"
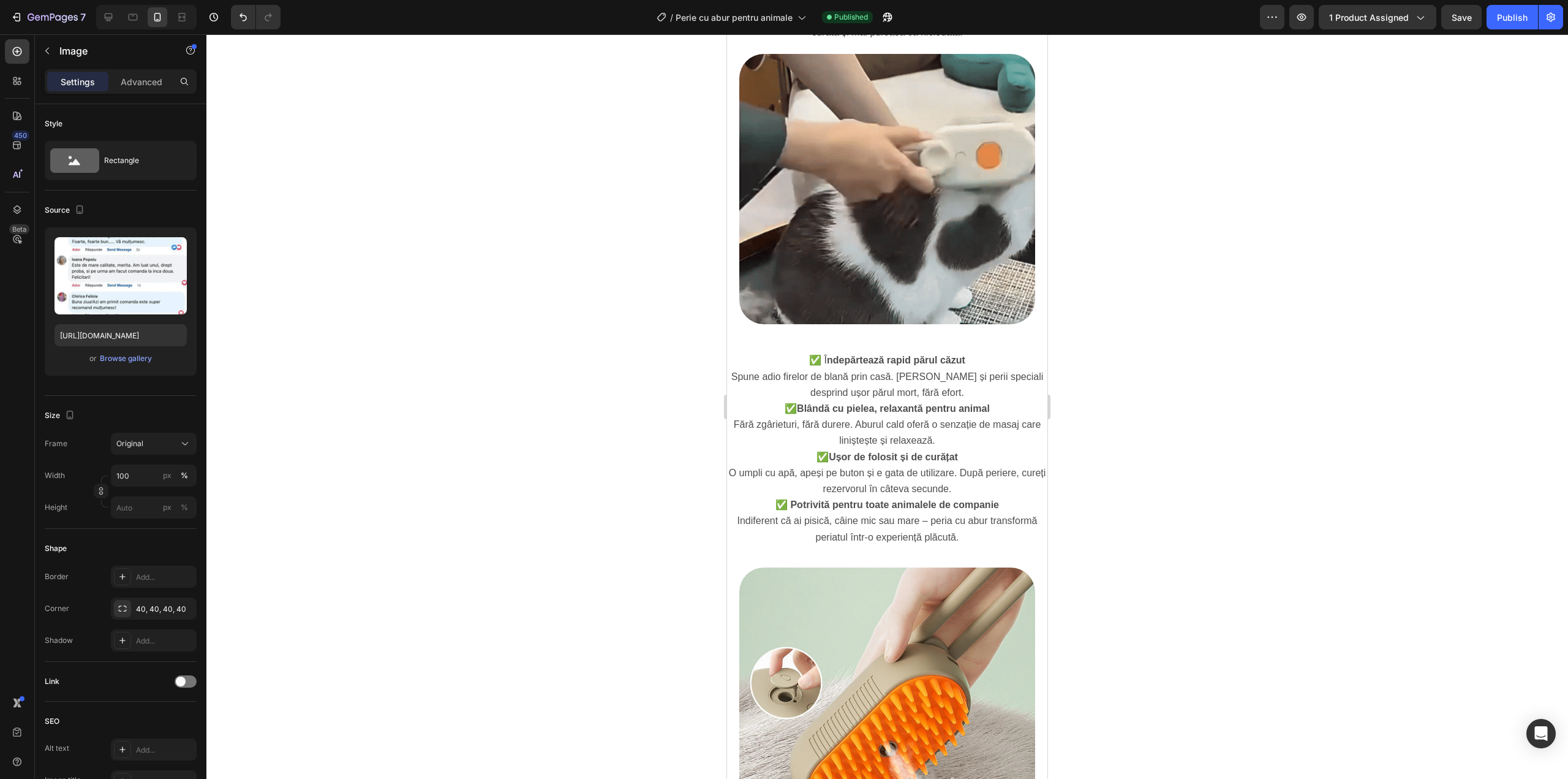
scroll to position [430, 0]
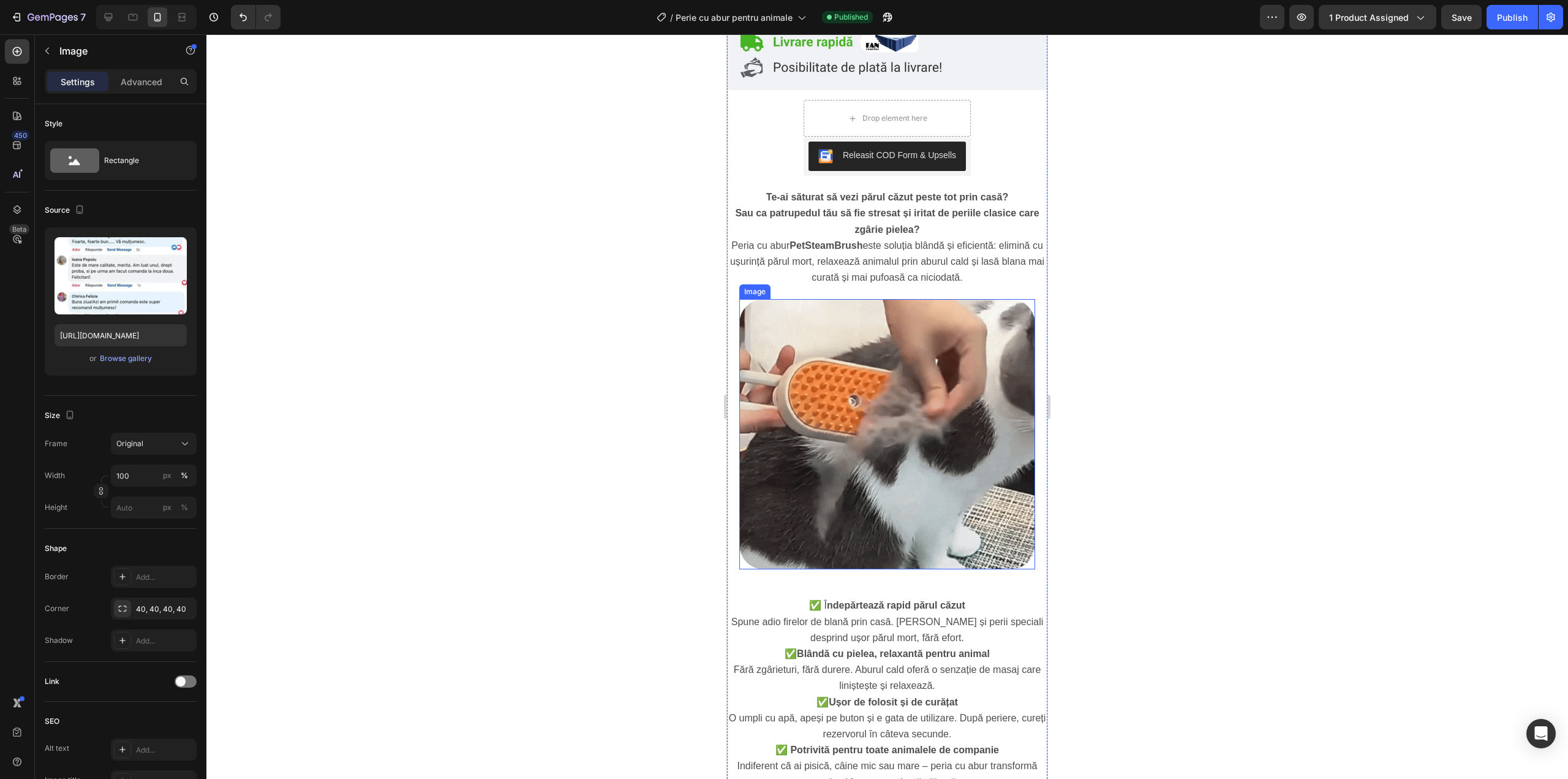
click at [798, 312] on img at bounding box center [887, 434] width 296 height 270
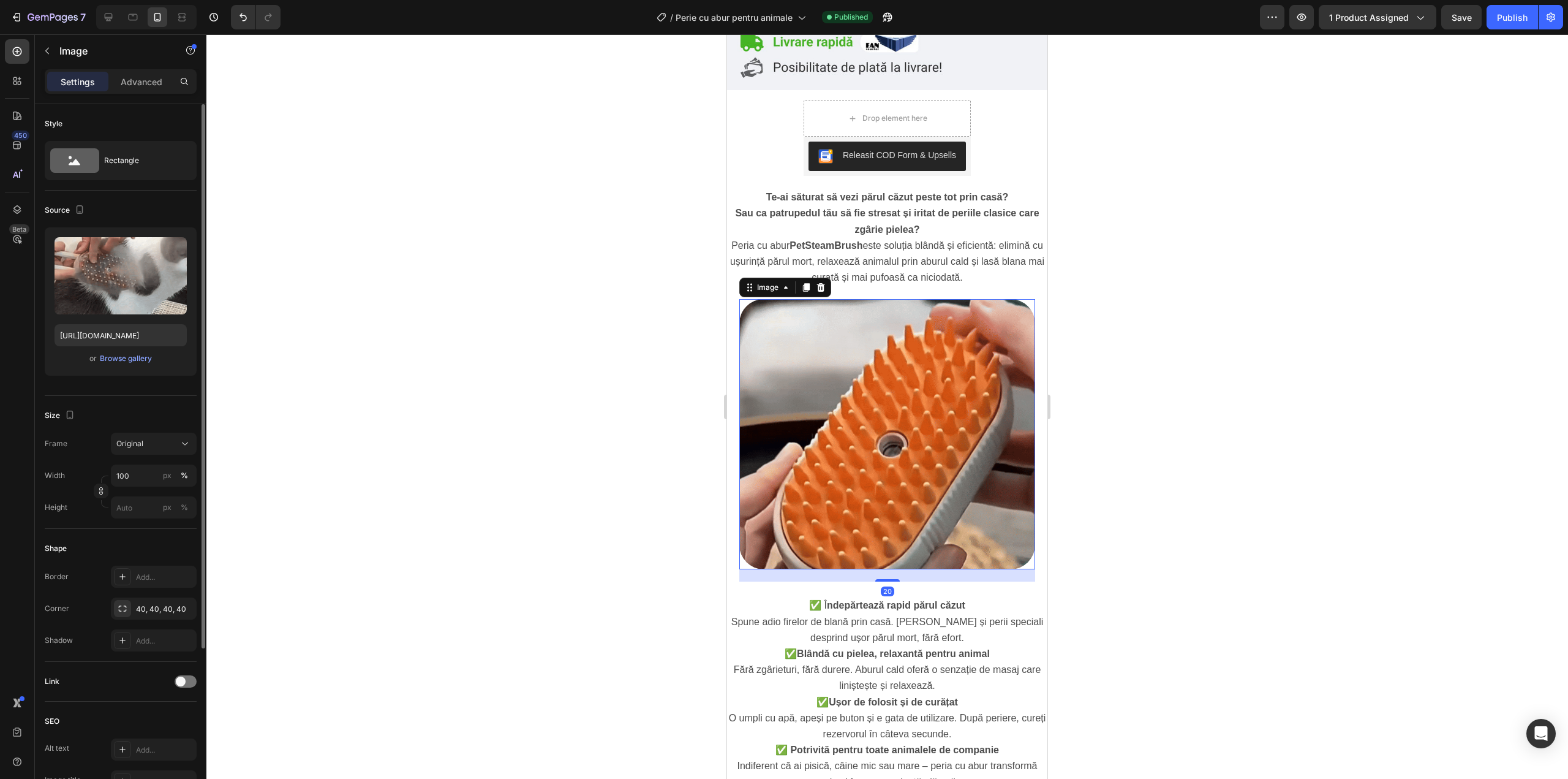
scroll to position [82, 0]
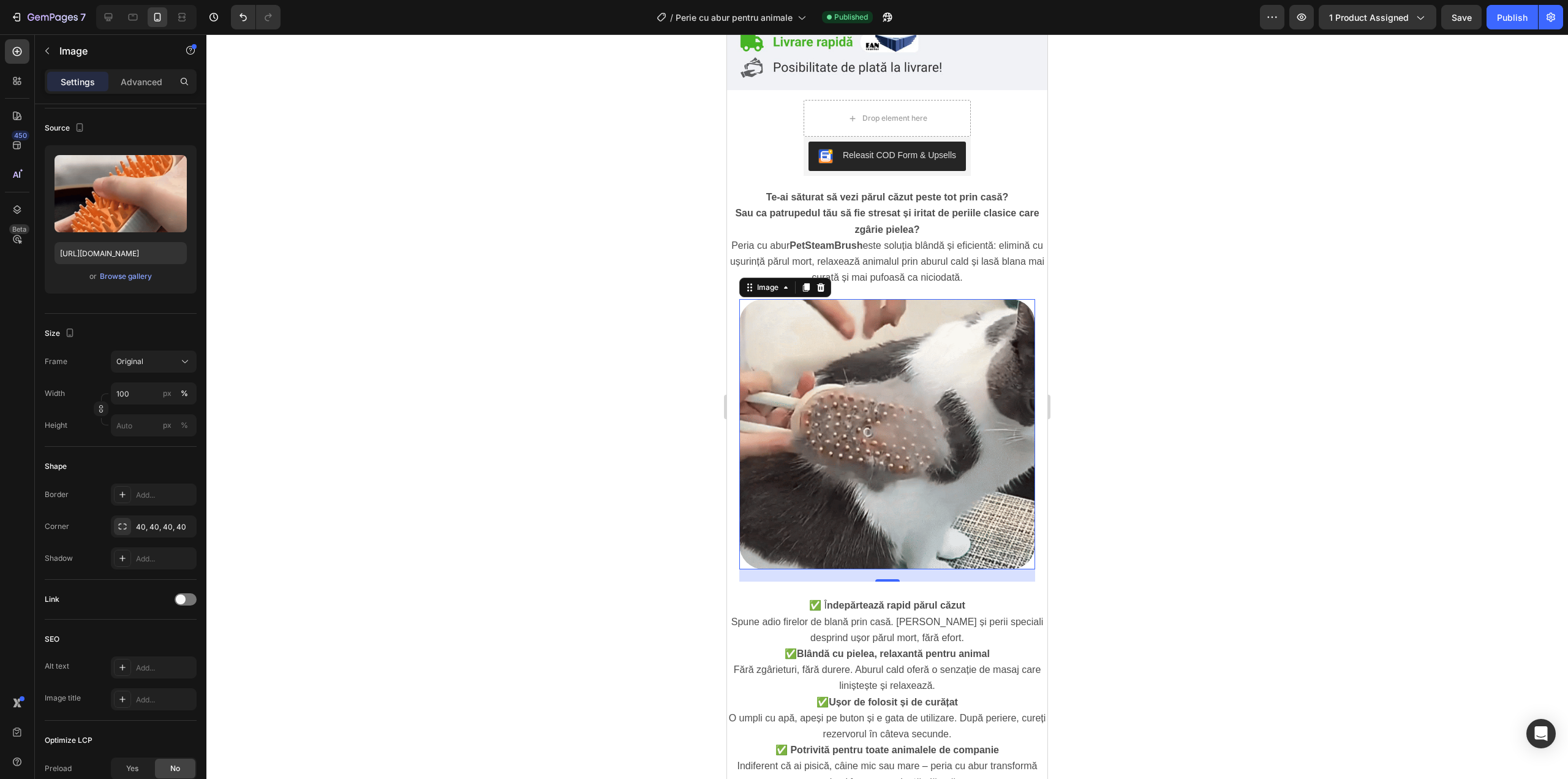
click at [1193, 374] on div at bounding box center [887, 407] width 1362 height 745
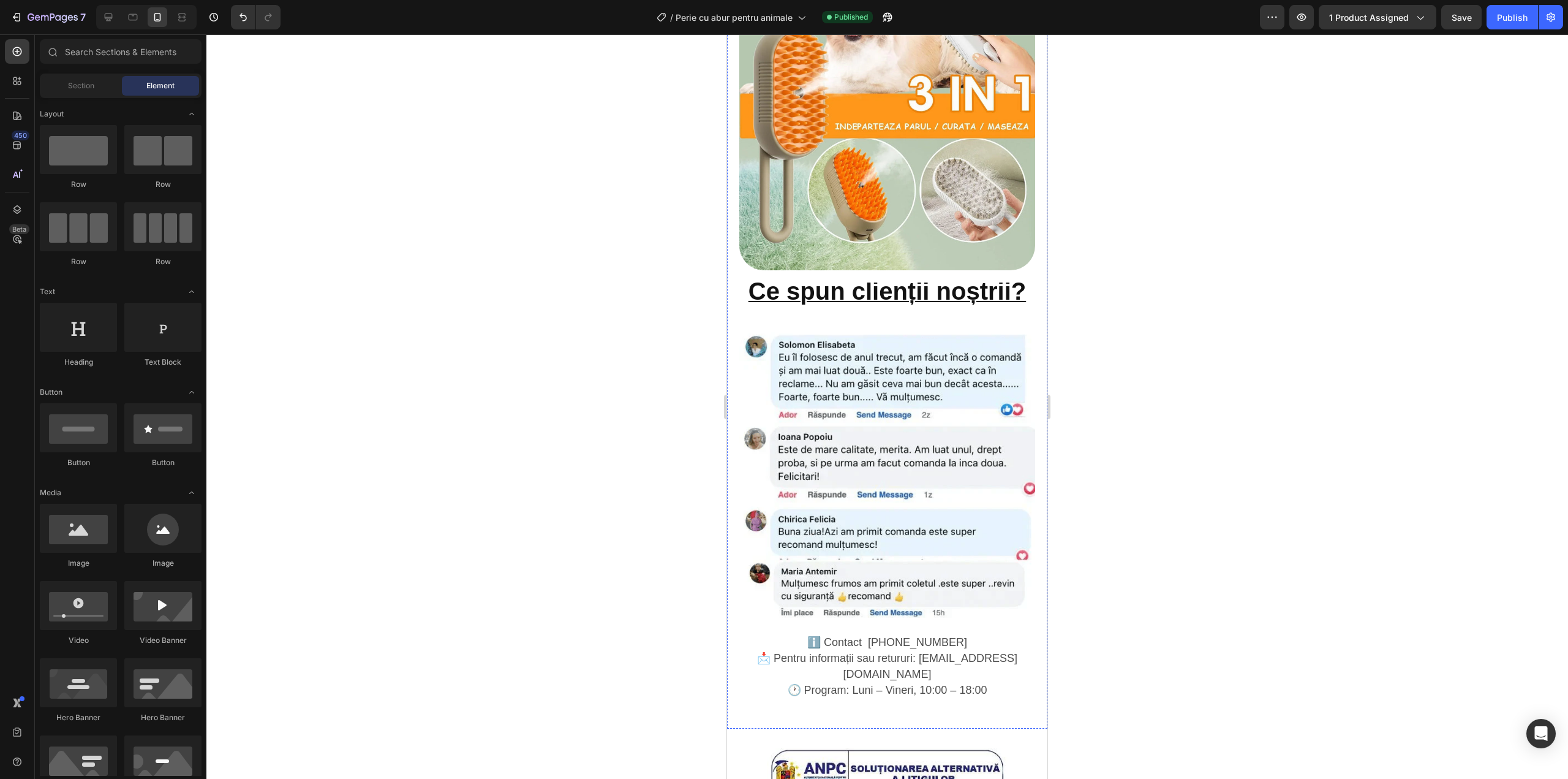
scroll to position [1797, 0]
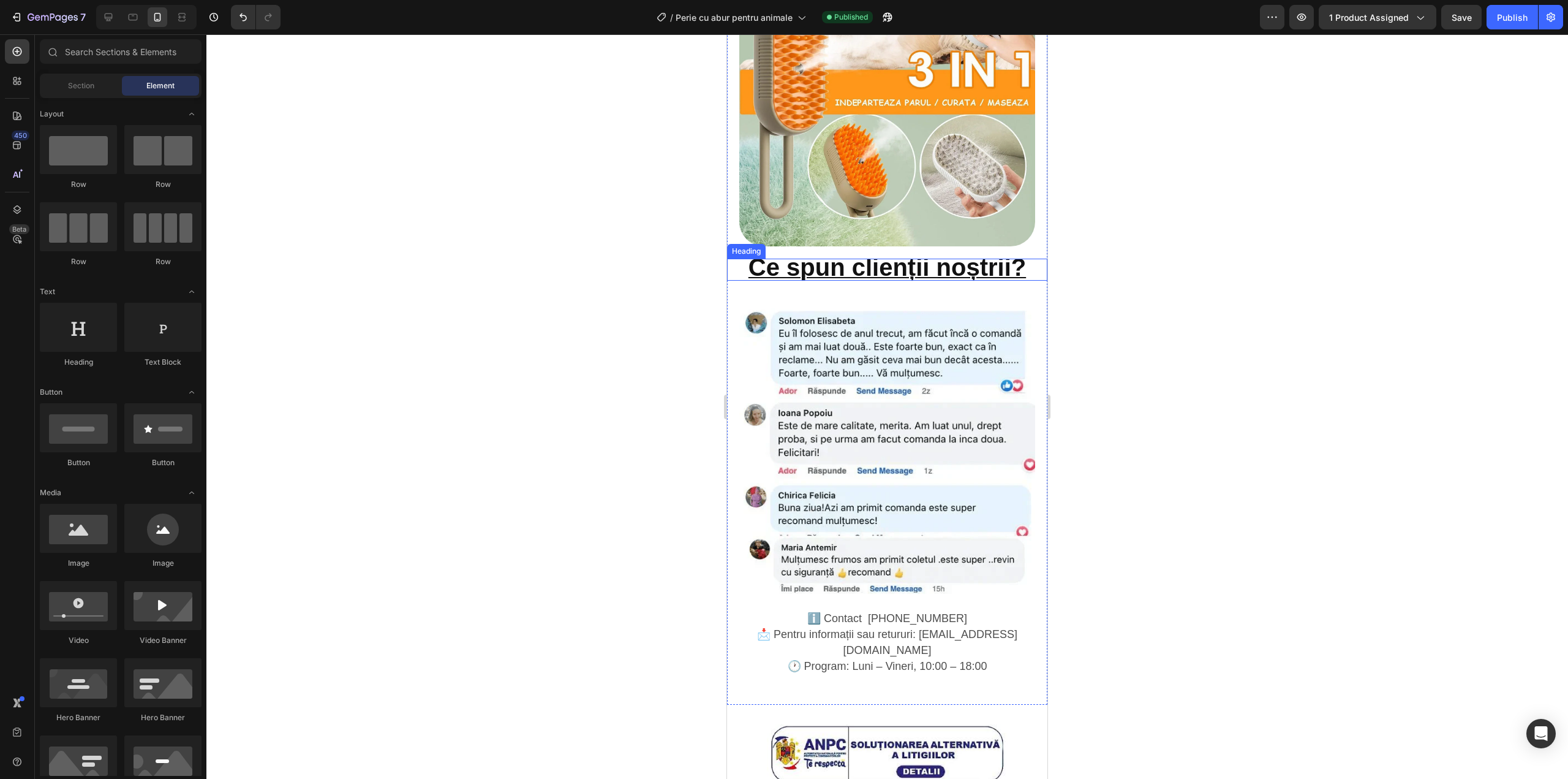
click at [873, 254] on strong "Ce spun clienții noștrii?" at bounding box center [887, 267] width 277 height 27
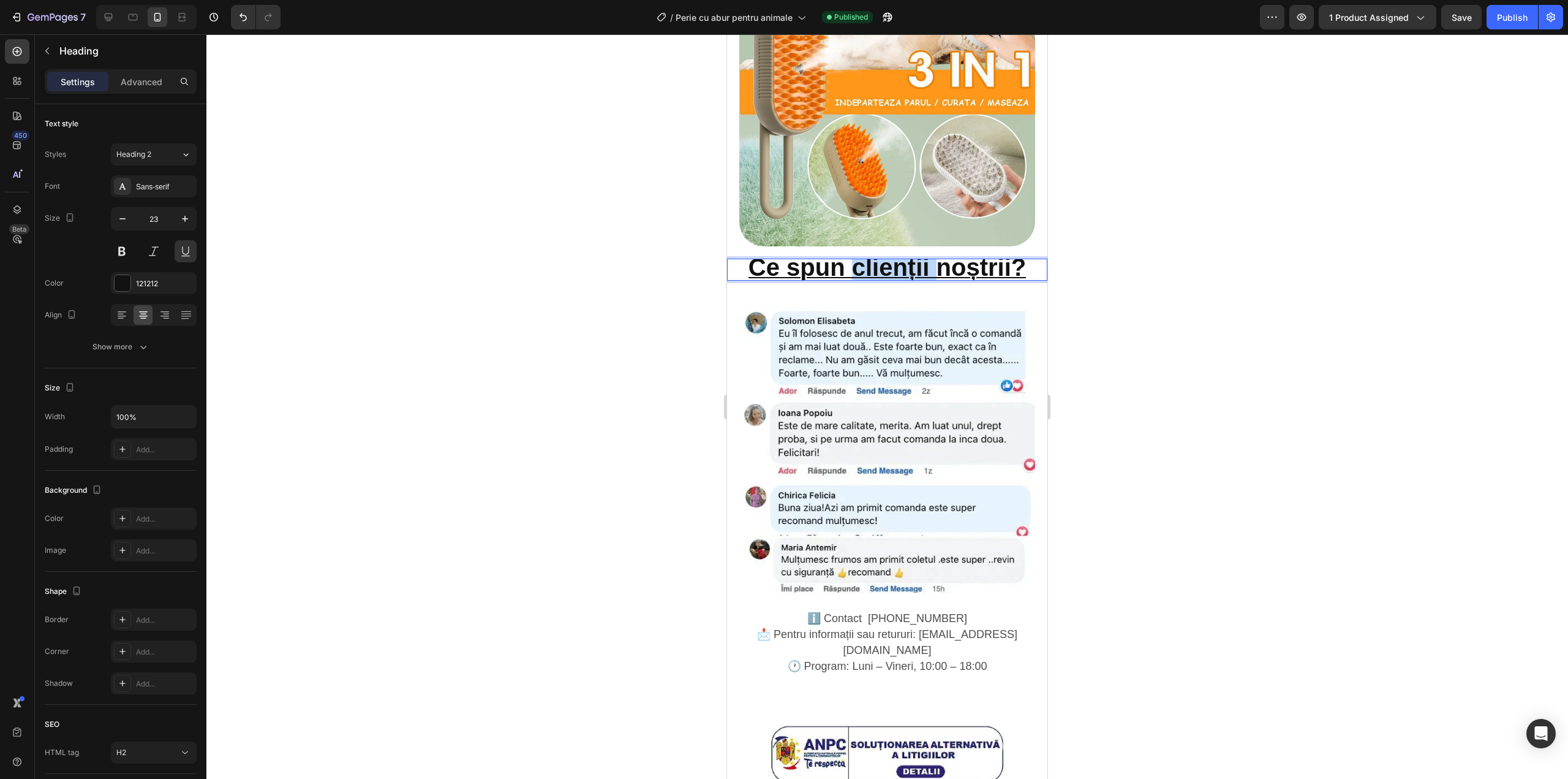
click at [873, 254] on strong "Ce spun clienții noștrii?" at bounding box center [887, 267] width 277 height 27
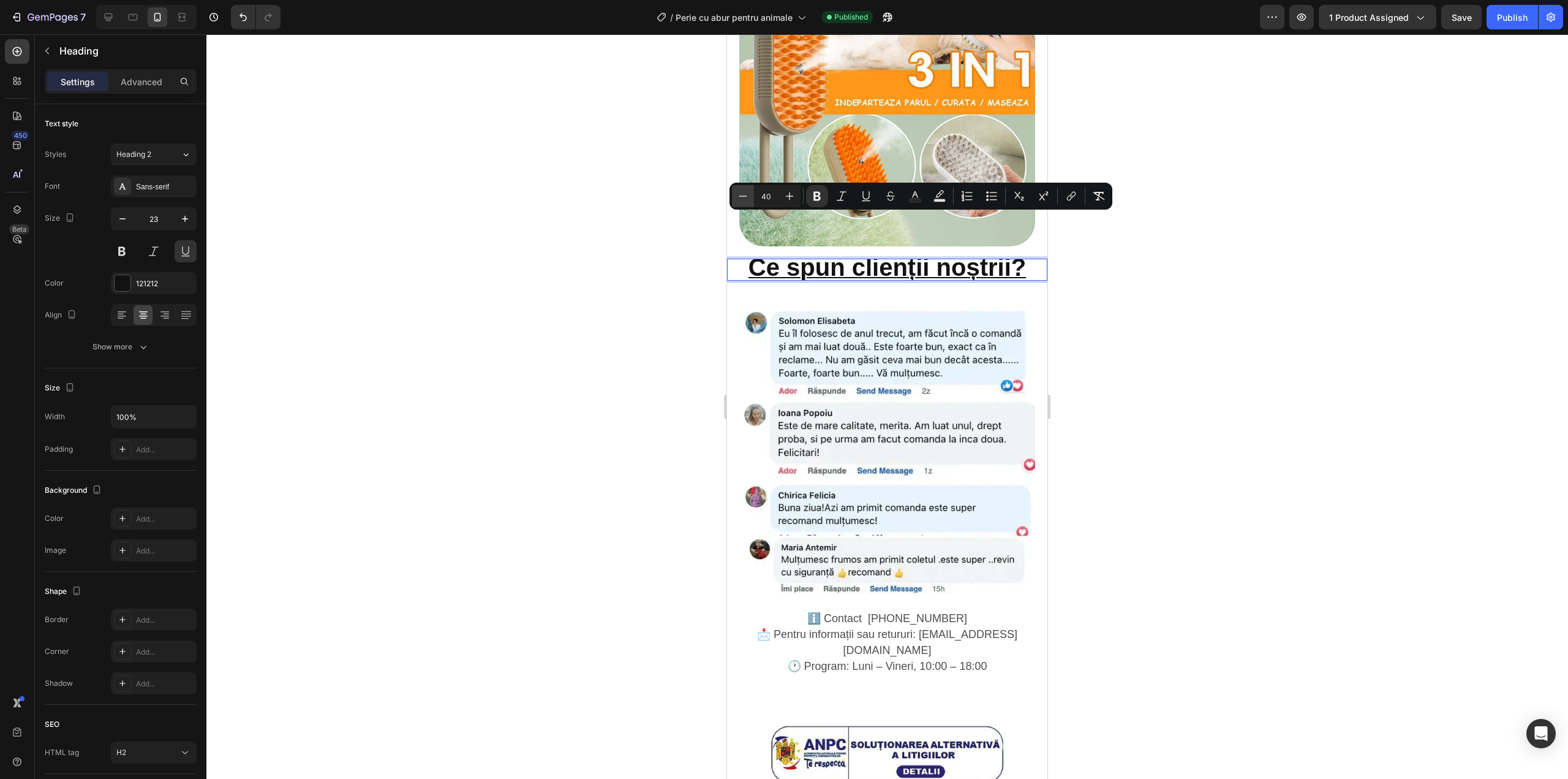
click at [748, 191] on icon "Editor contextual toolbar" at bounding box center [743, 196] width 12 height 12
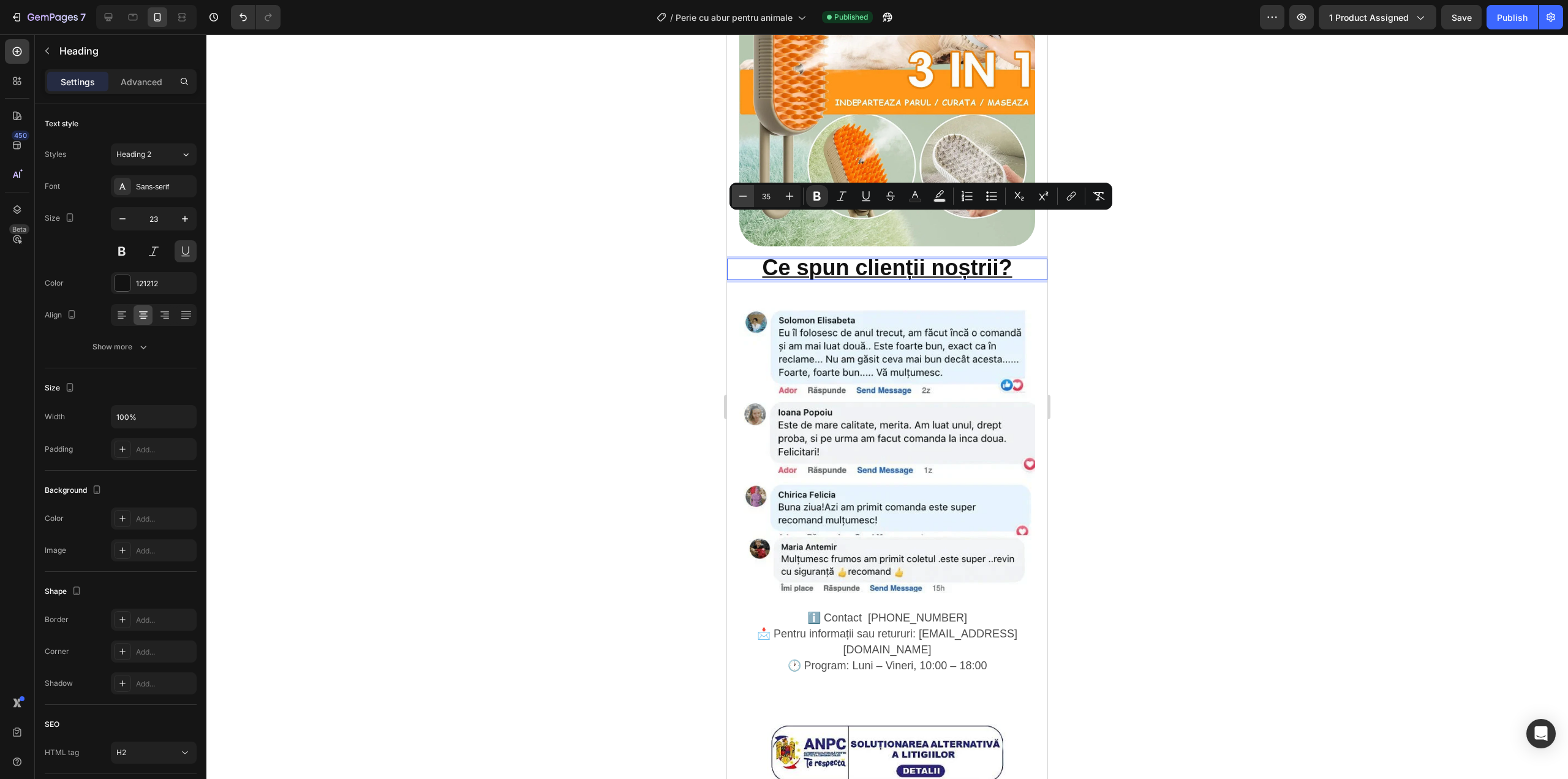
click at [748, 191] on icon "Editor contextual toolbar" at bounding box center [743, 196] width 12 height 12
click at [789, 195] on icon "Editor contextual toolbar" at bounding box center [789, 196] width 12 height 12
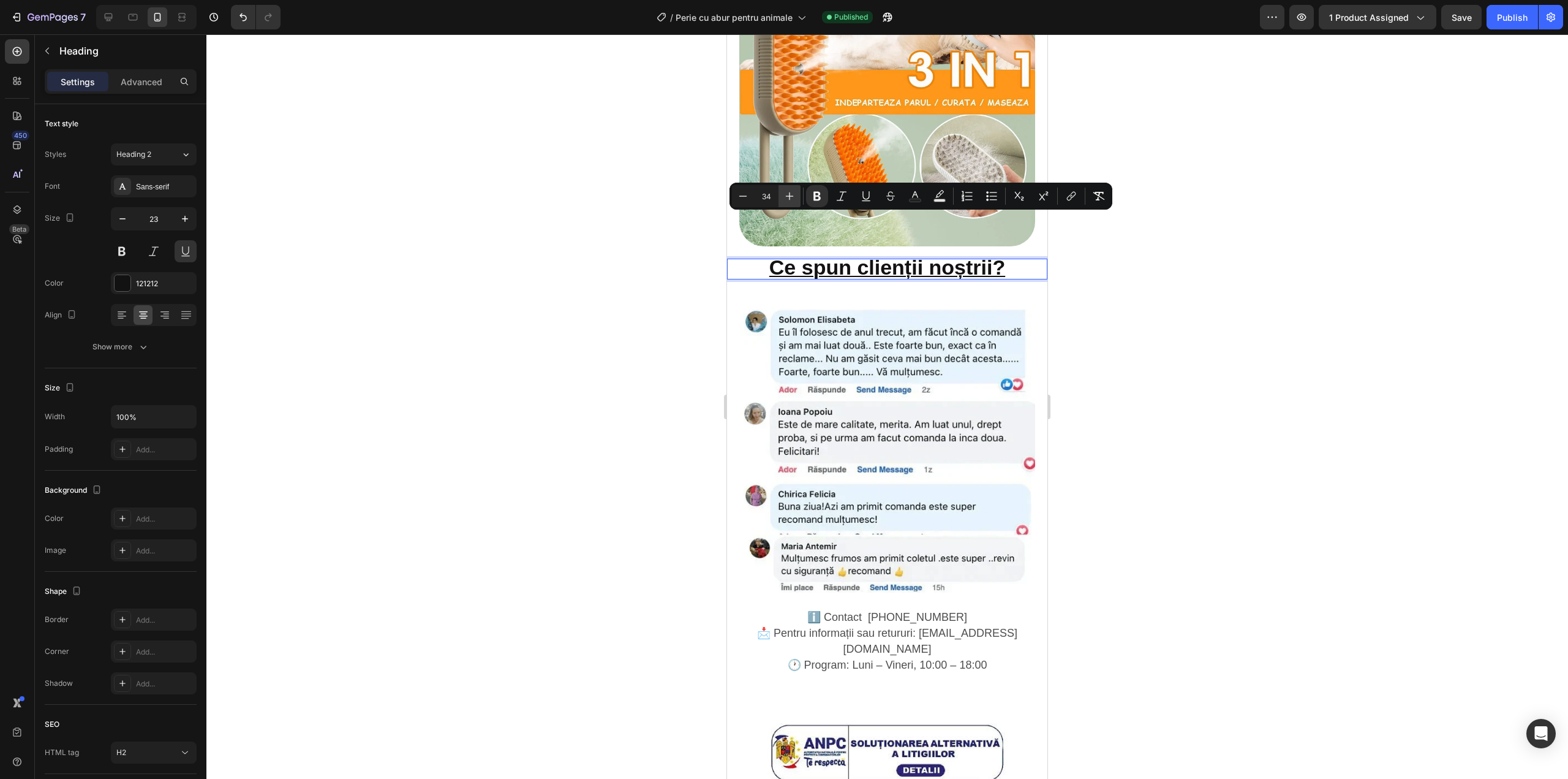
click at [789, 195] on icon "Editor contextual toolbar" at bounding box center [789, 196] width 12 height 12
type input "36"
click at [1182, 297] on div at bounding box center [887, 407] width 1362 height 745
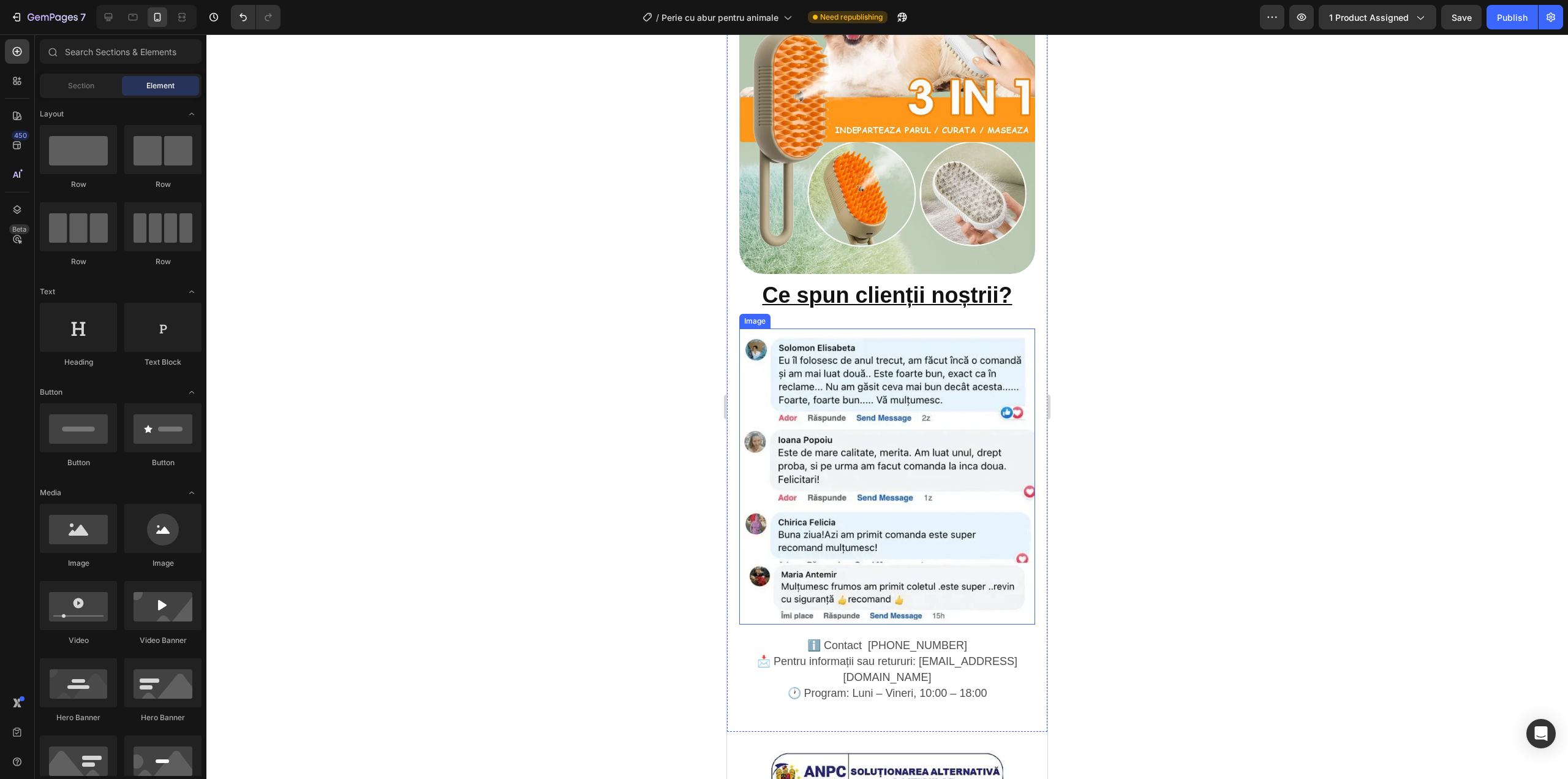
scroll to position [1757, 0]
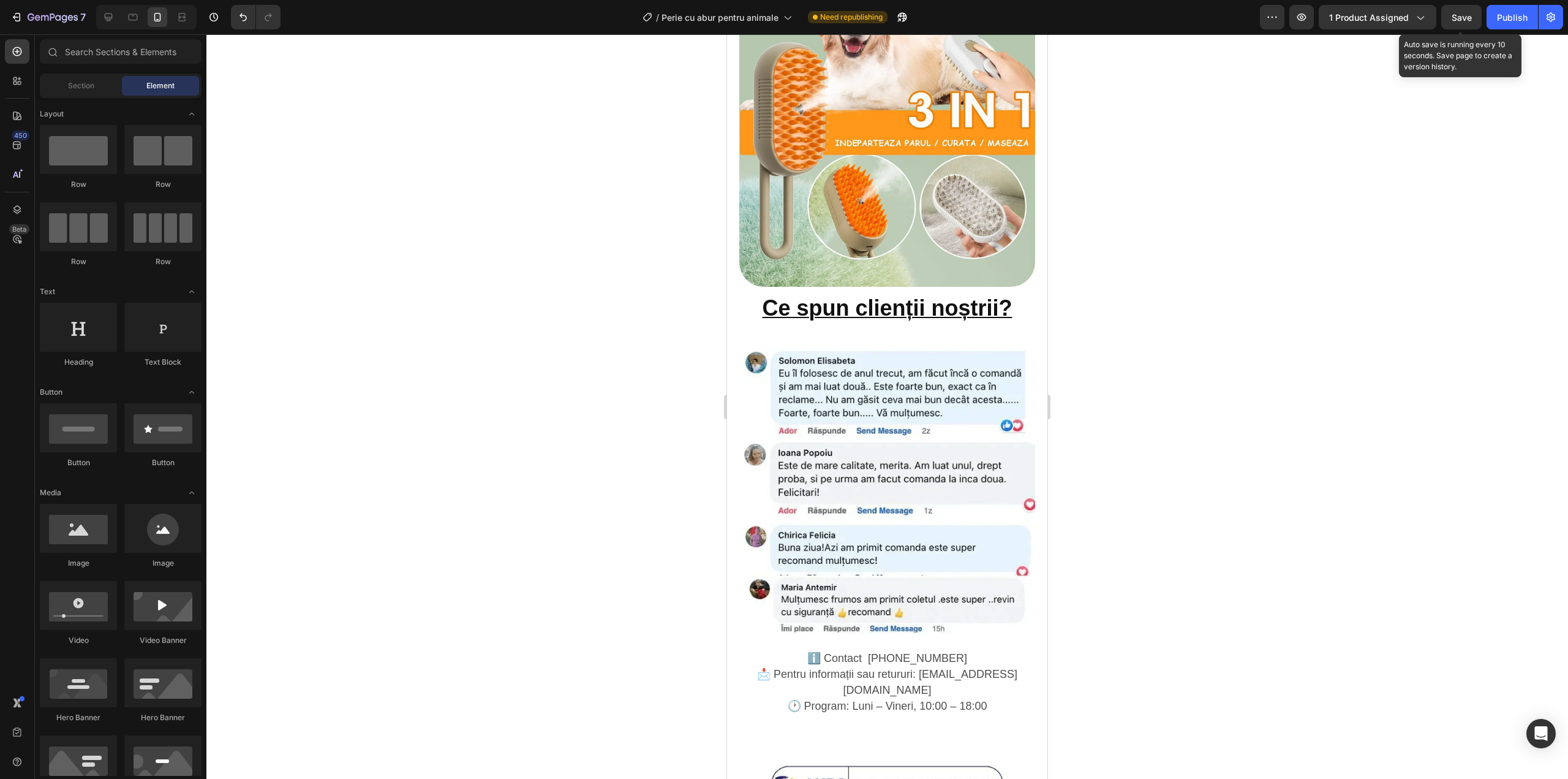
click at [1468, 12] on span "Save" at bounding box center [1462, 17] width 20 height 10
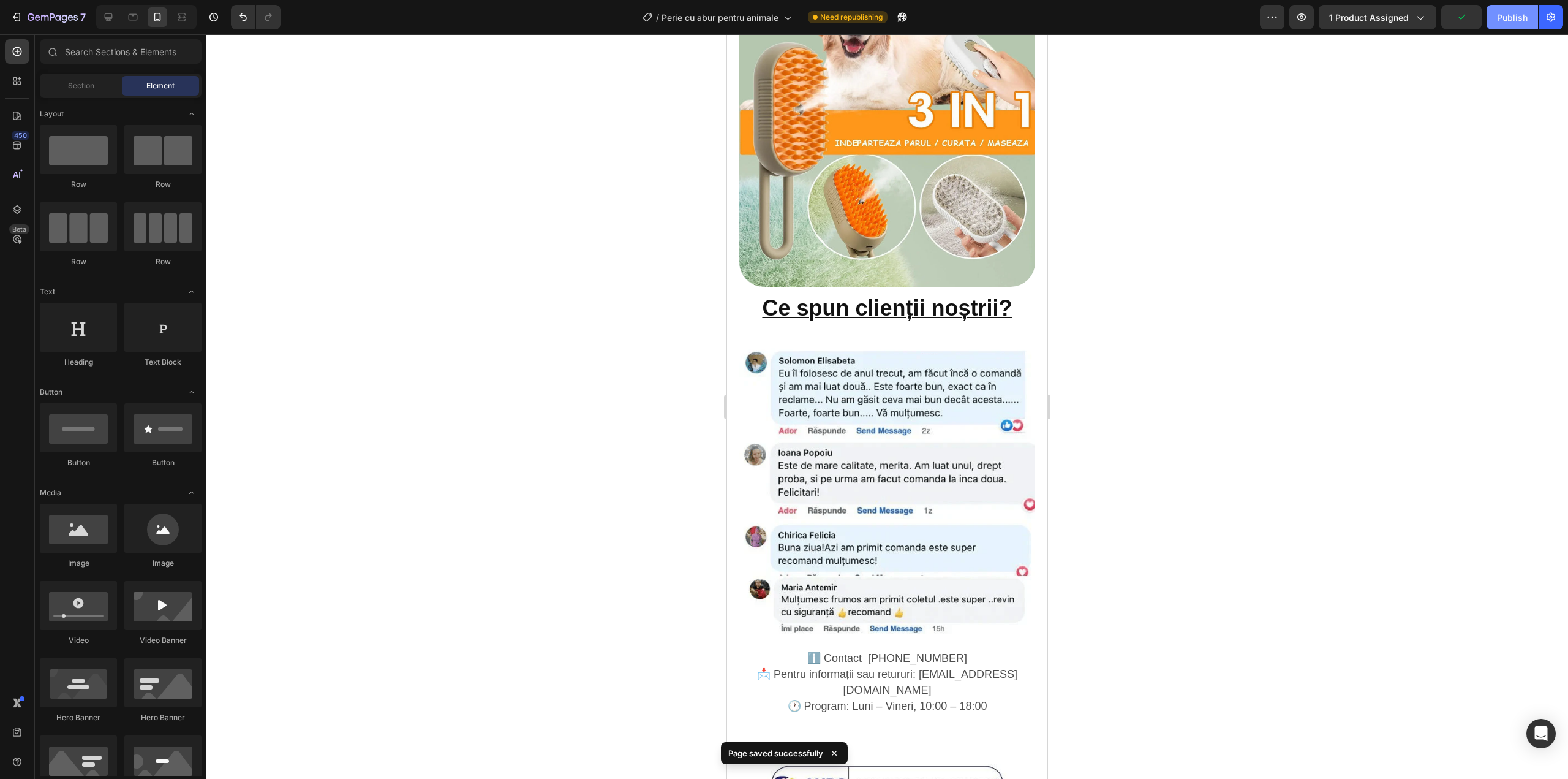
click at [1497, 20] on button "Publish" at bounding box center [1512, 17] width 51 height 25
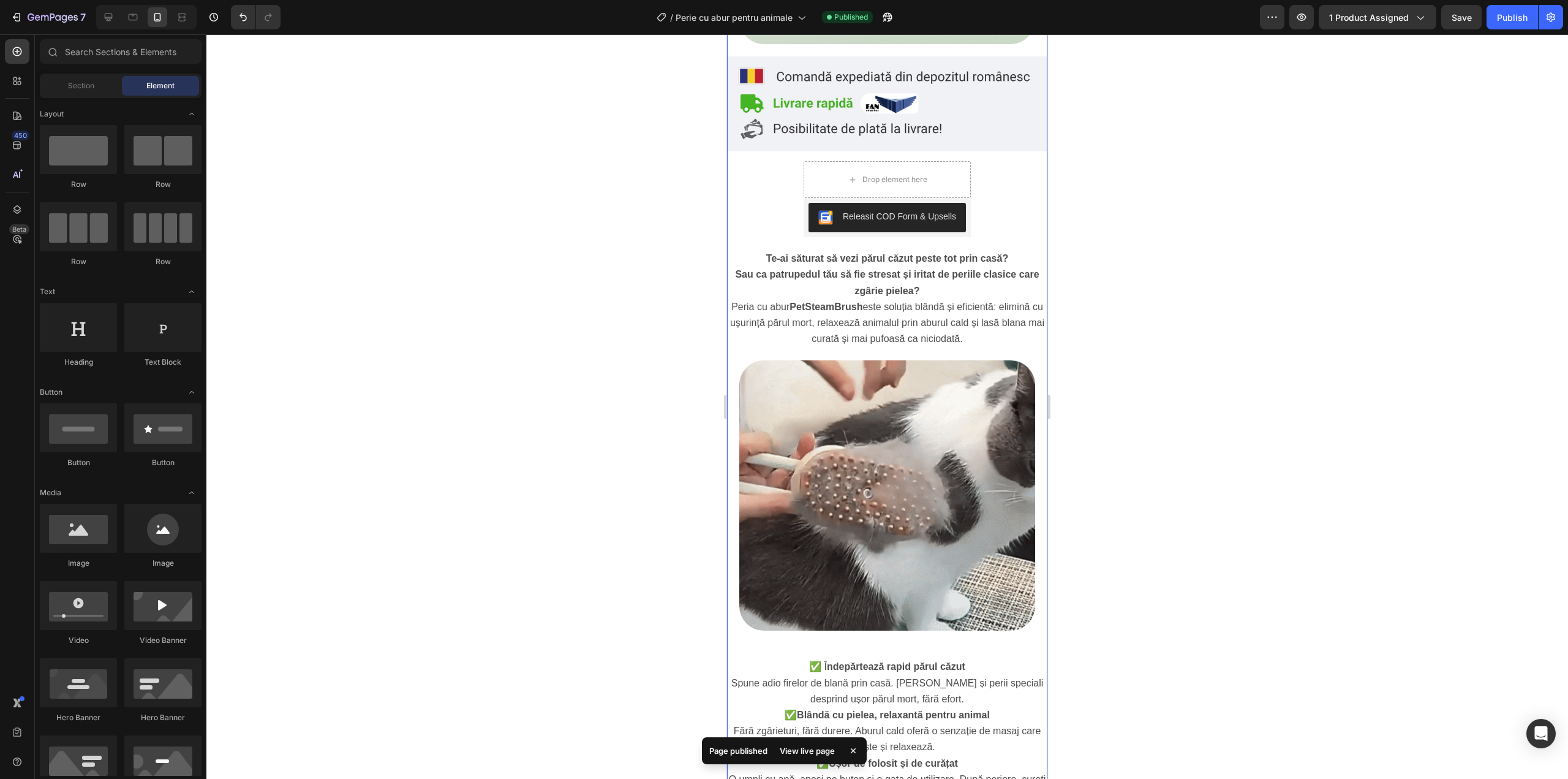
scroll to position [574, 0]
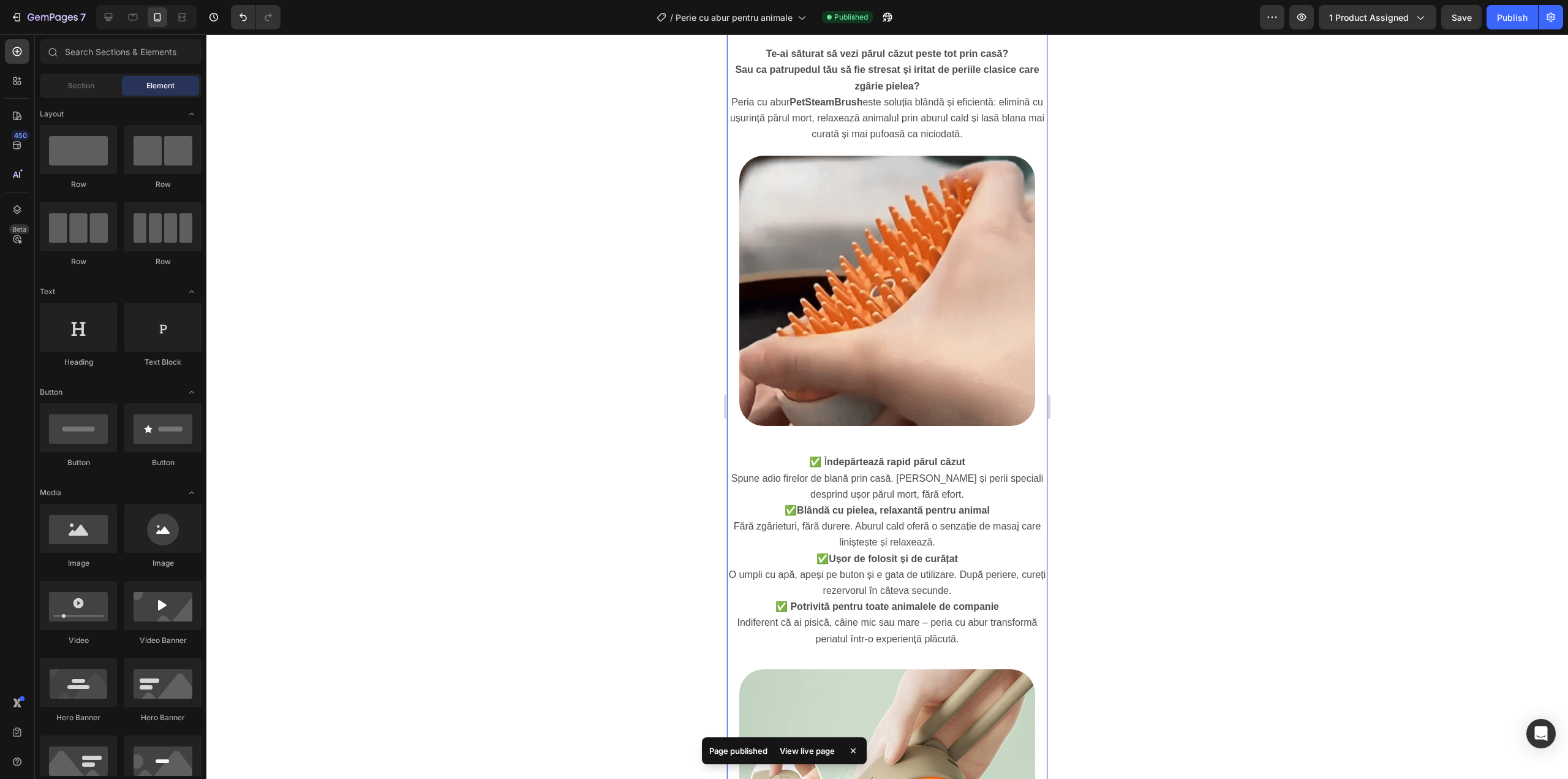
click at [886, 408] on div "Perie cu abur pentru animale Heading Image Image Product Row Drop element here …" at bounding box center [887, 706] width 320 height 2403
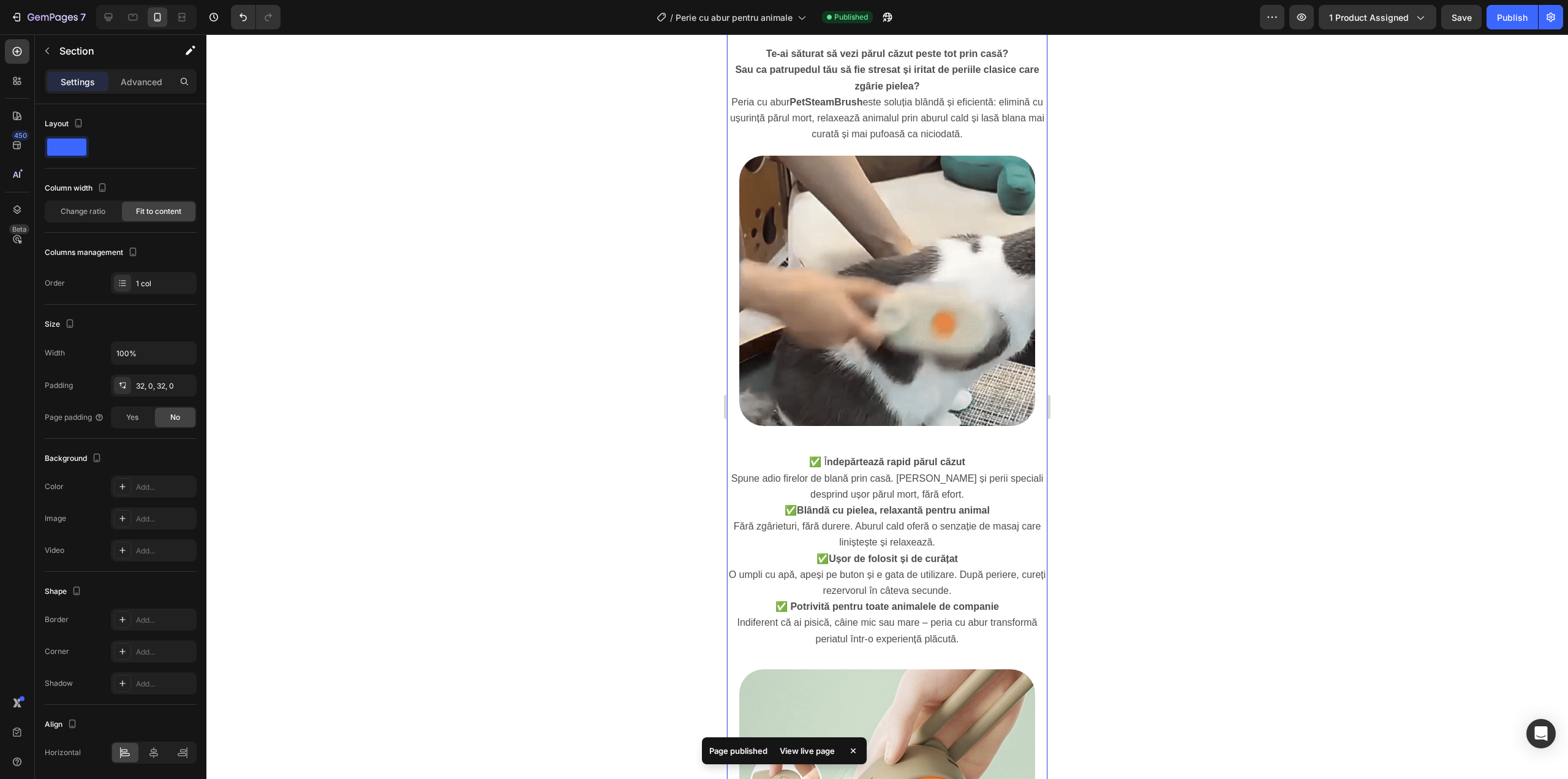
click at [882, 428] on div "Perie cu abur pentru animale Heading Image Image Product Row Drop element here …" at bounding box center [887, 706] width 320 height 2403
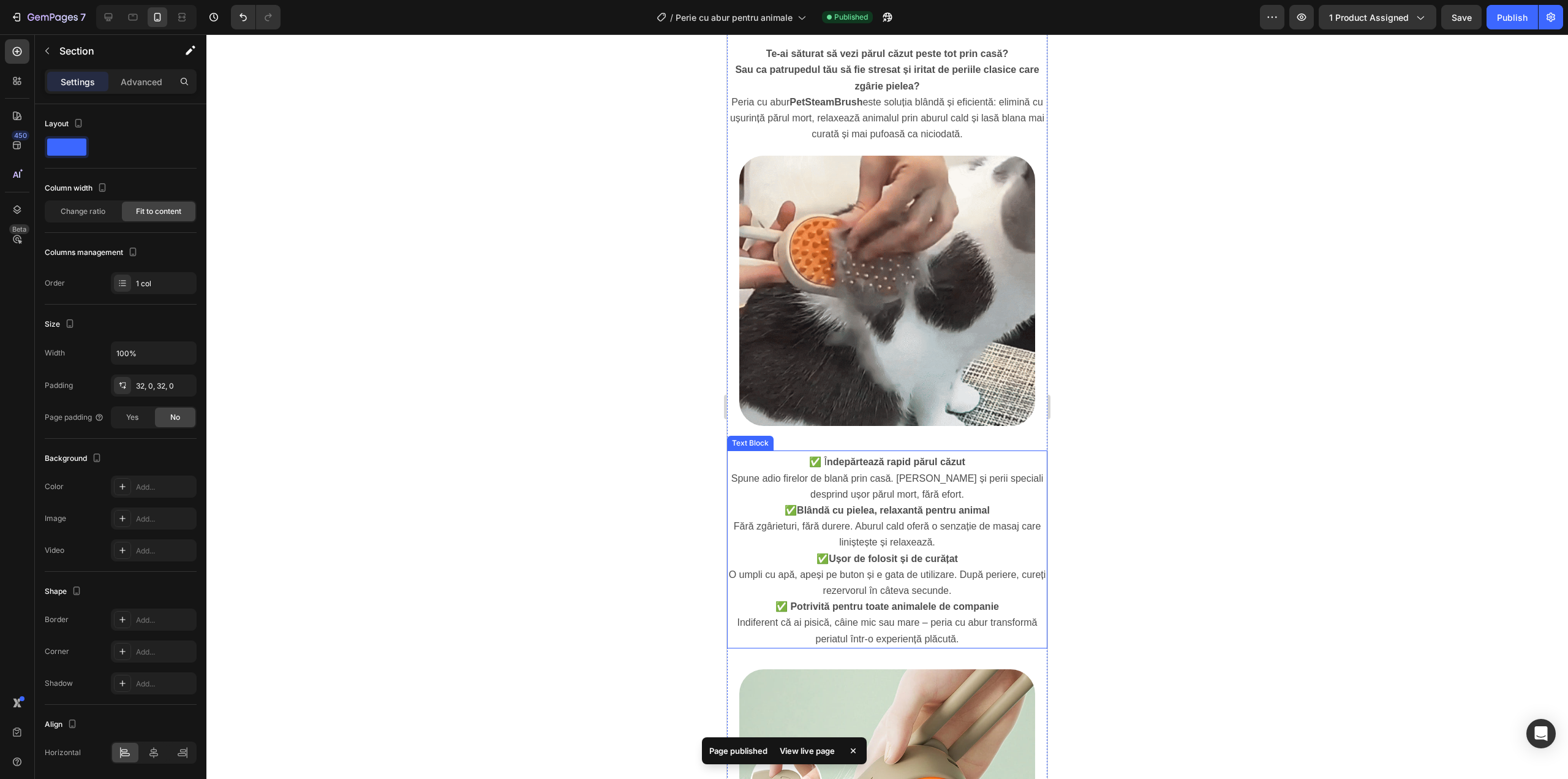
click at [882, 473] on span "Spune adio firelor de blană prin casă. Aburul și perii speciali desprind ușor p…" at bounding box center [887, 486] width 312 height 27
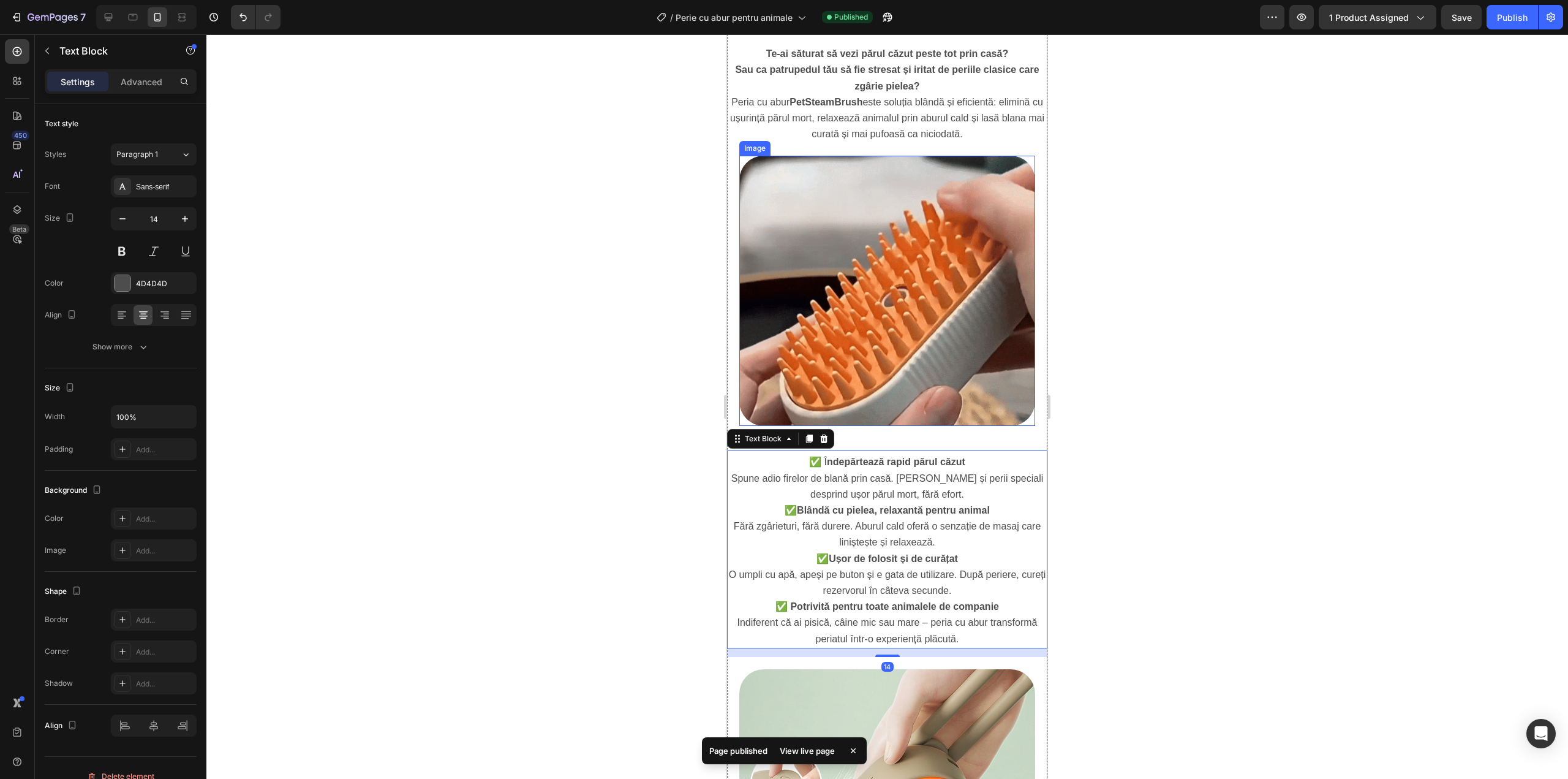
click at [874, 392] on img at bounding box center [887, 291] width 296 height 270
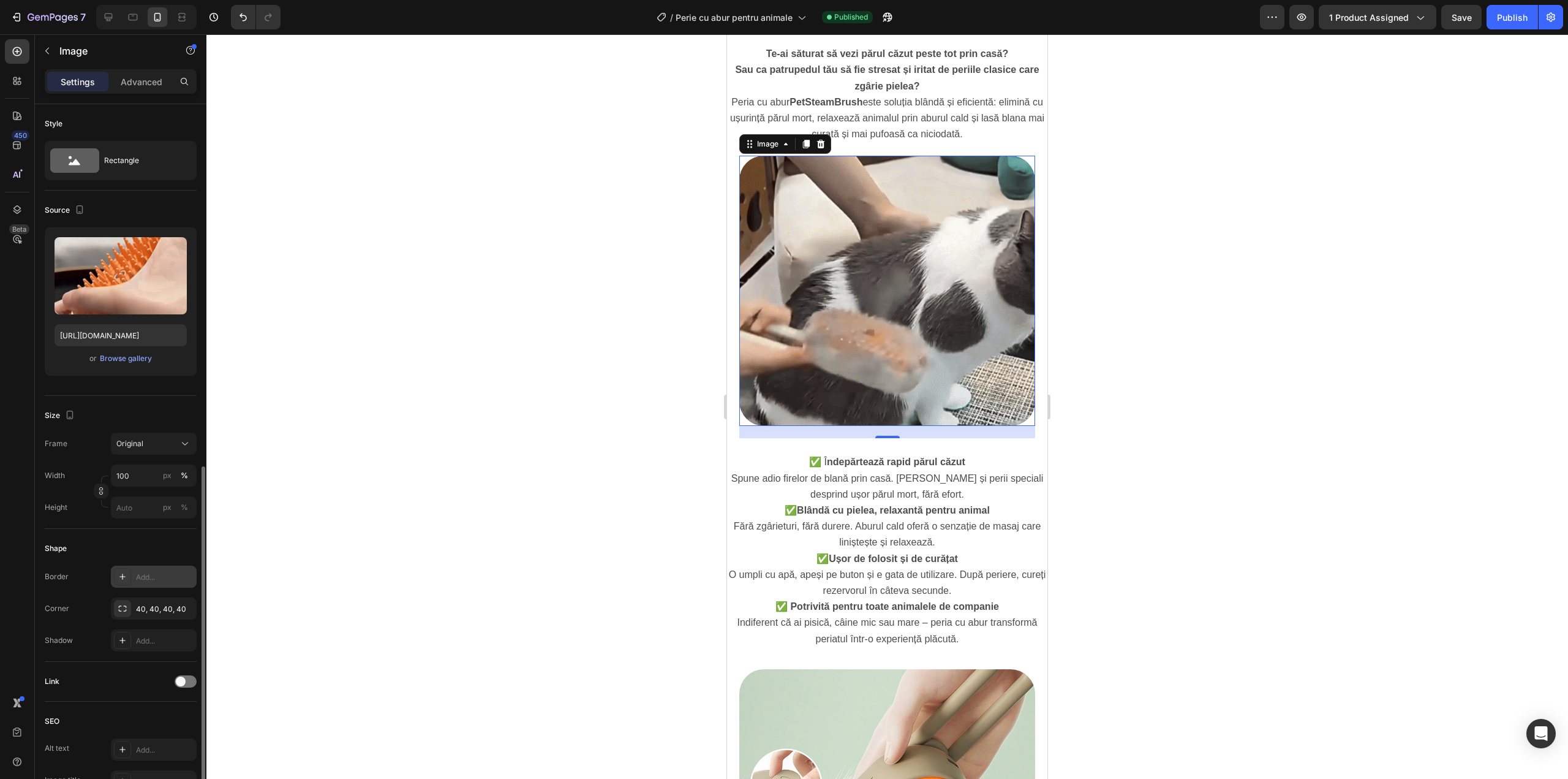
scroll to position [205, 0]
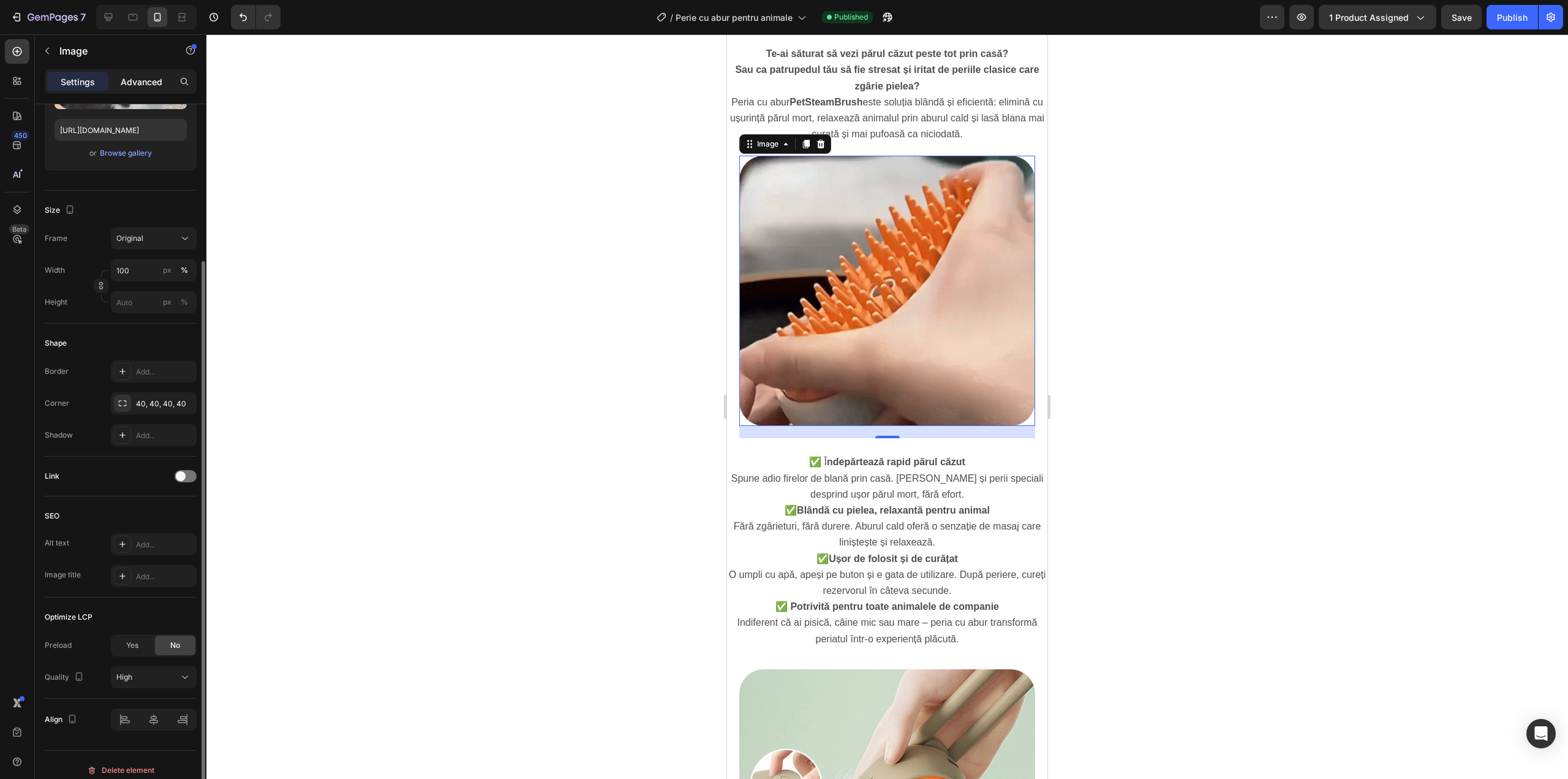
click at [148, 89] on div "Advanced" at bounding box center [142, 81] width 61 height 20
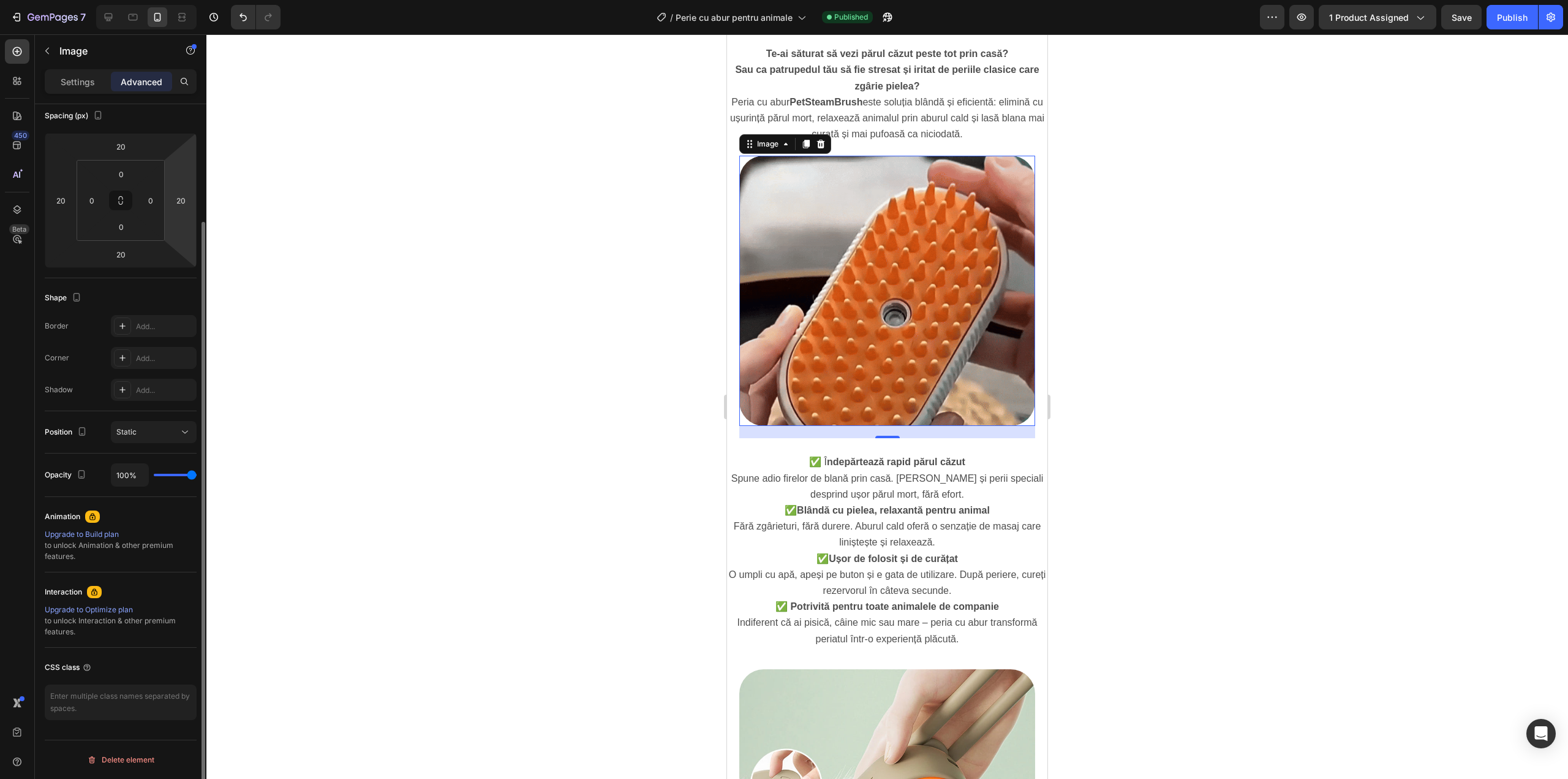
scroll to position [141, 0]
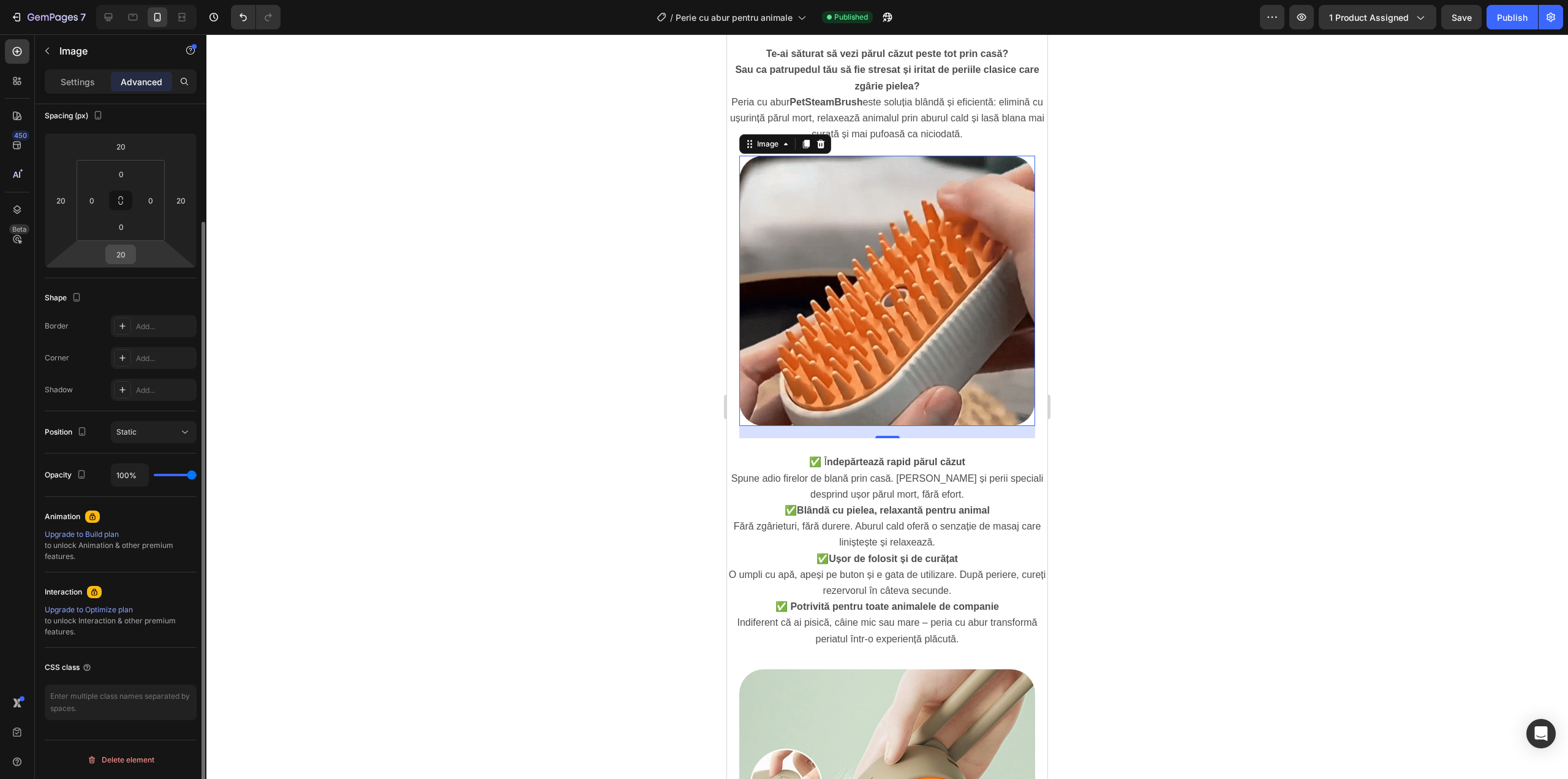
click at [120, 258] on input "20" at bounding box center [121, 254] width 25 height 18
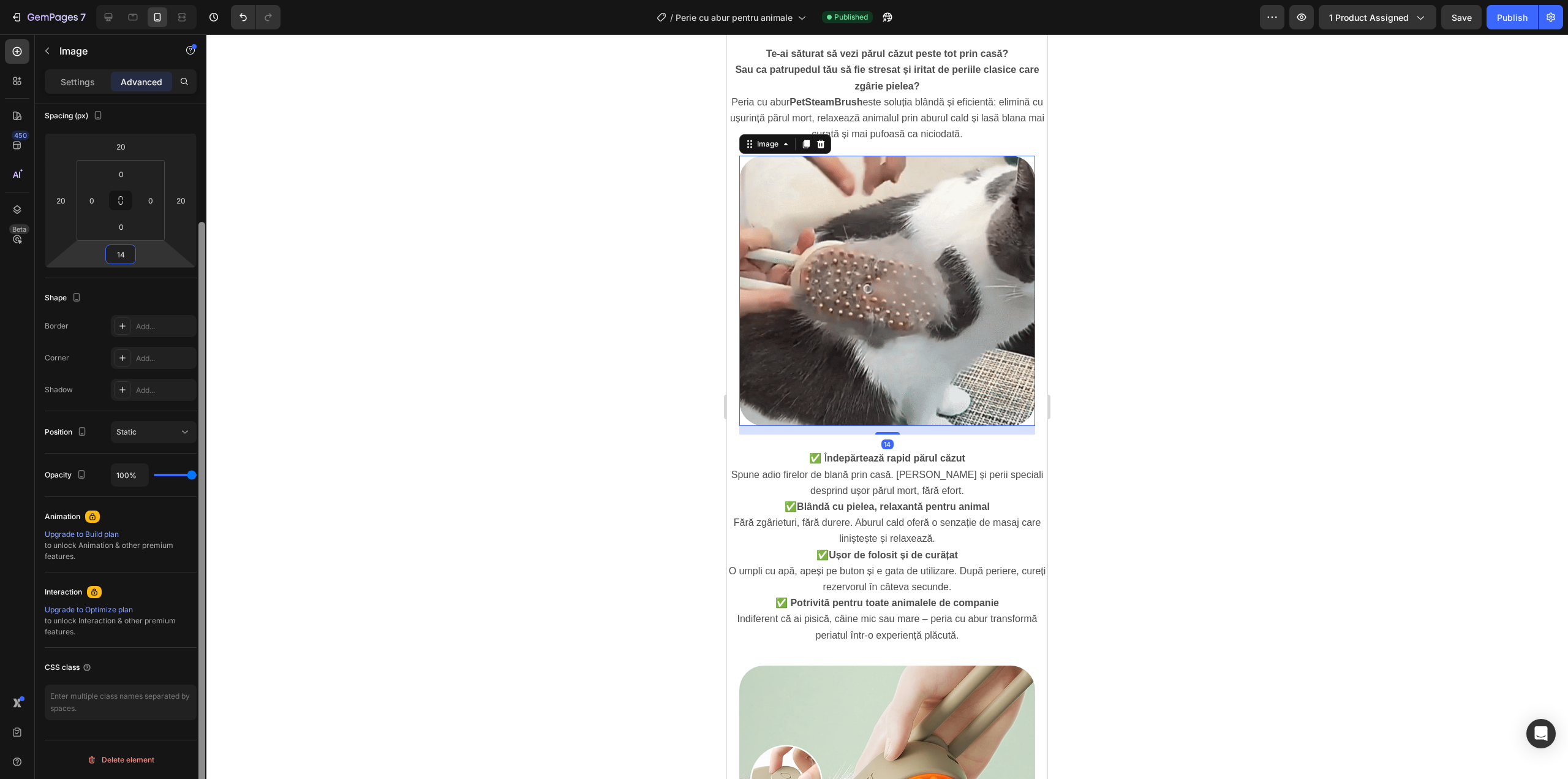
type input "14"
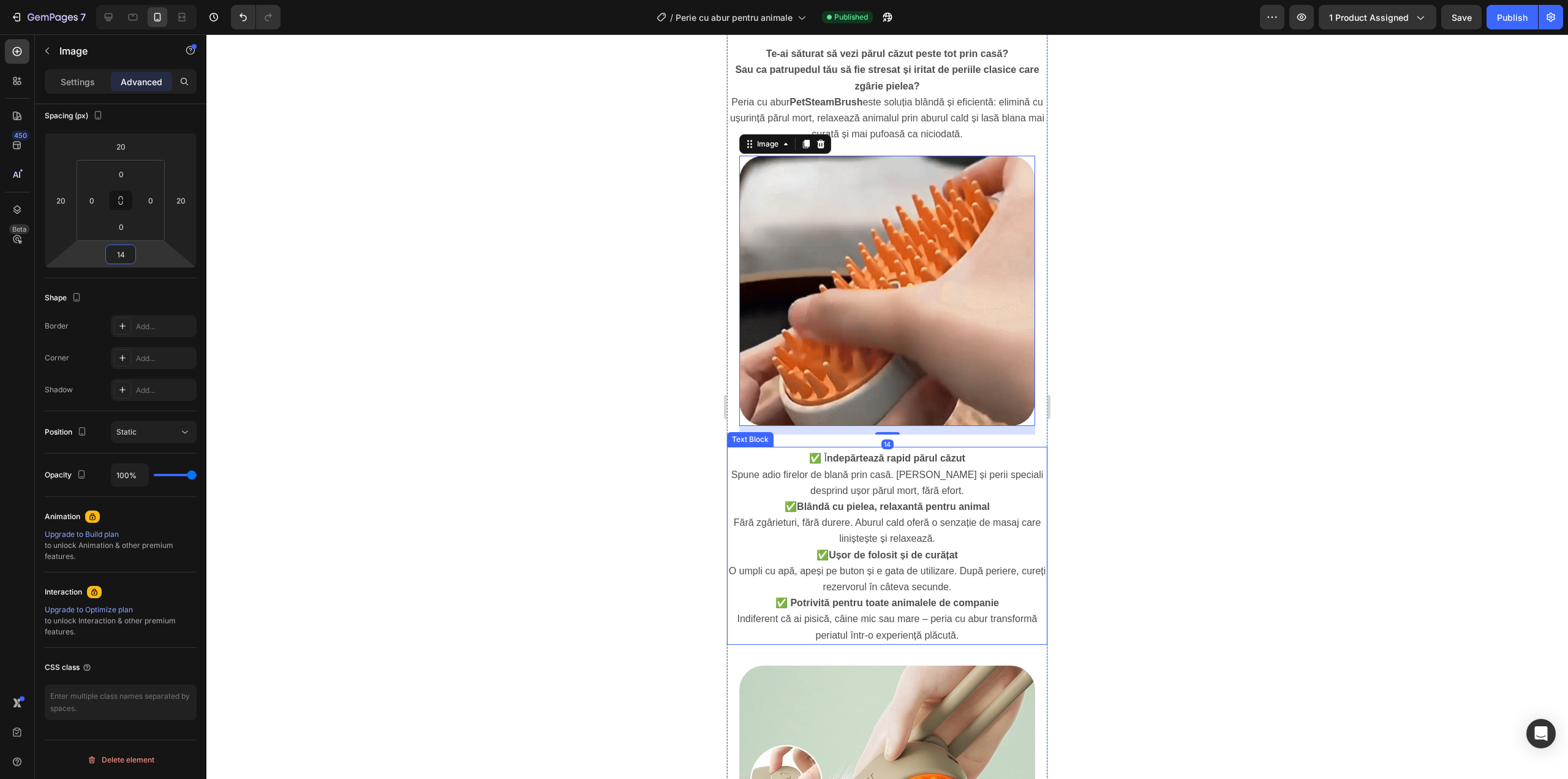
click at [850, 460] on p "✅ Î ndepărtează rapid părul căzut Spune adio firelor de blană prin casă. Aburul…" at bounding box center [887, 474] width 318 height 48
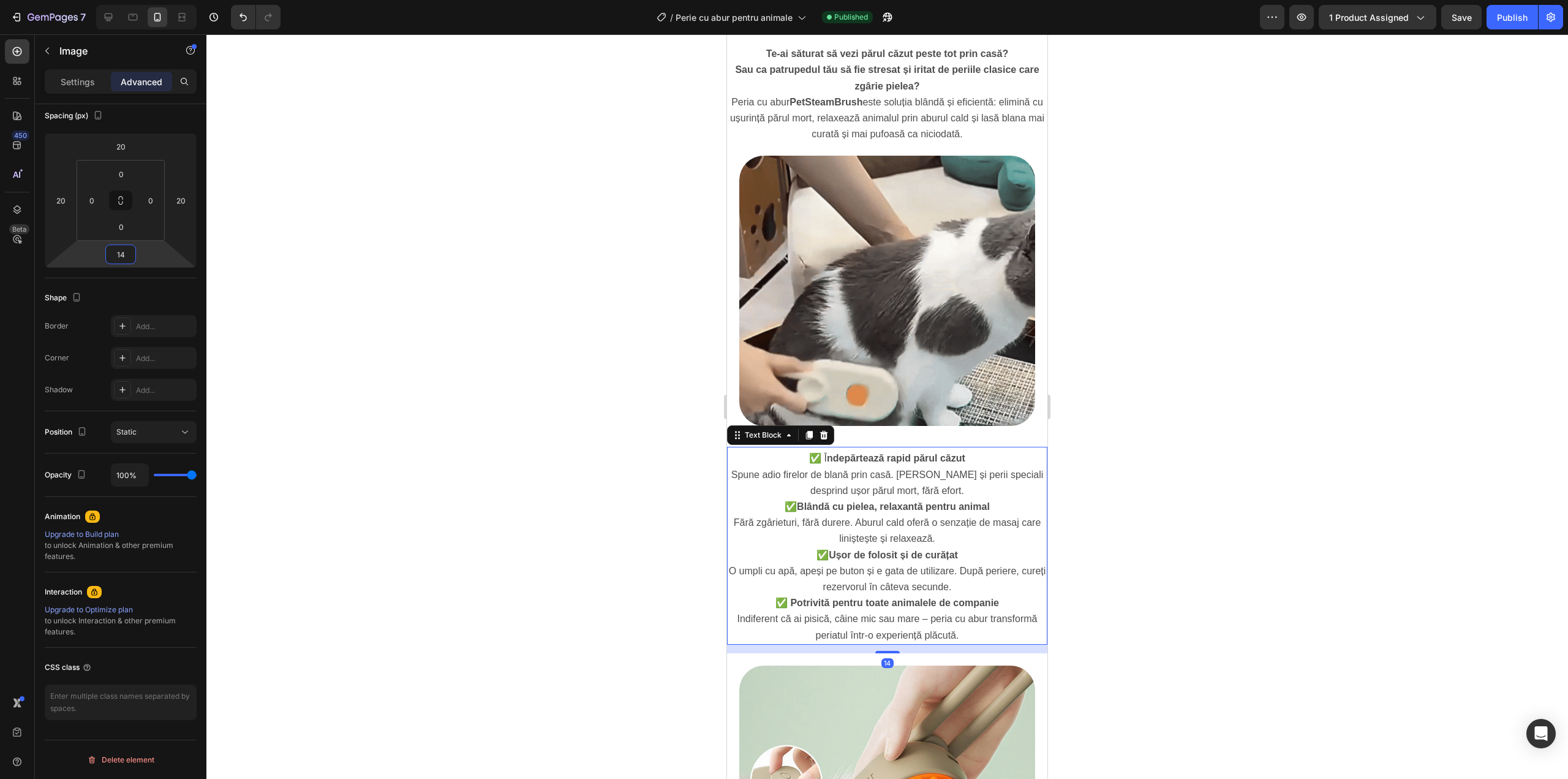
scroll to position [0, 0]
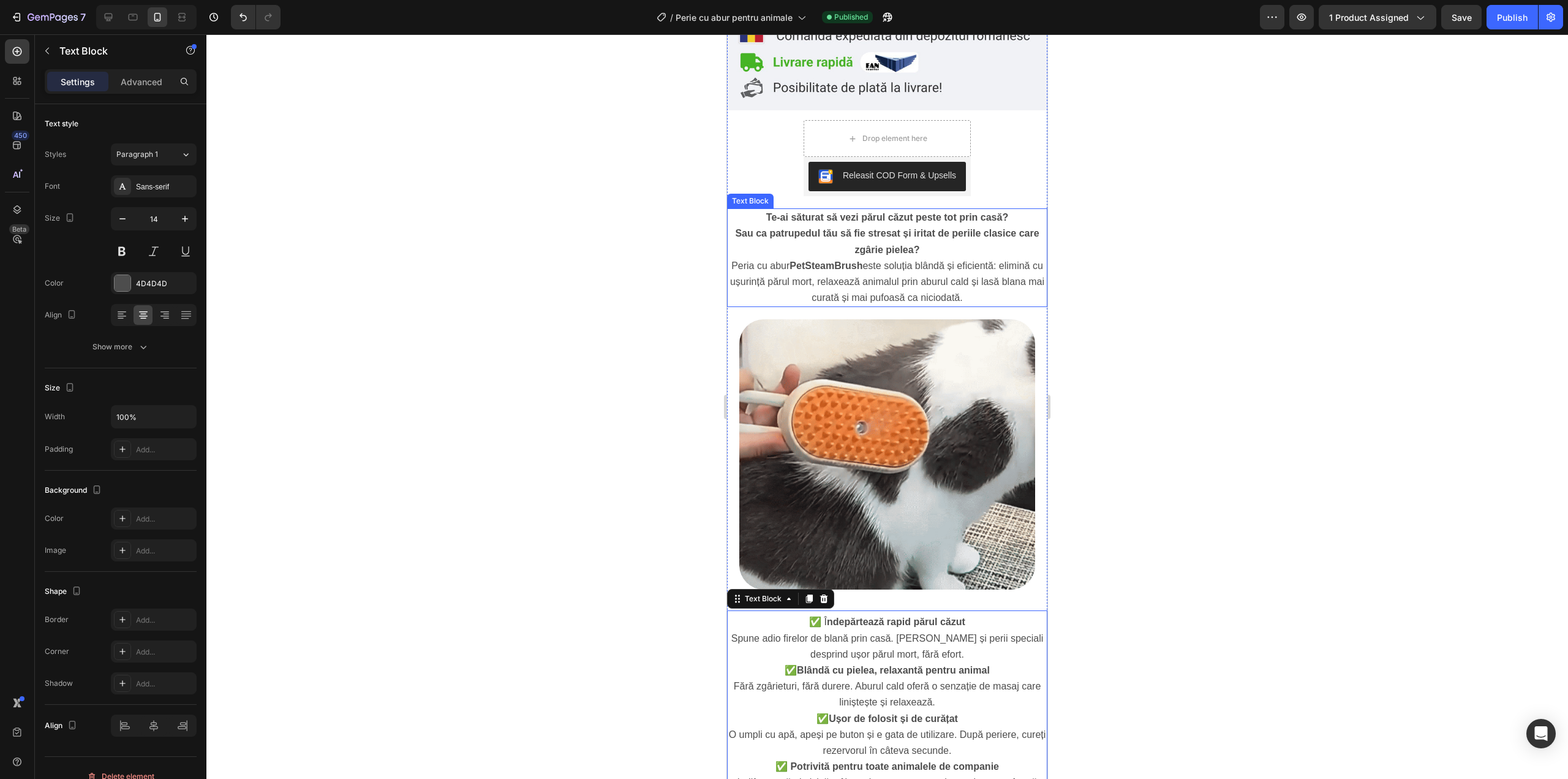
click at [857, 258] on p "Peria cu abur PetSteamBrush este soluția blândă și eficientă: elimină cu ușurin…" at bounding box center [887, 282] width 318 height 48
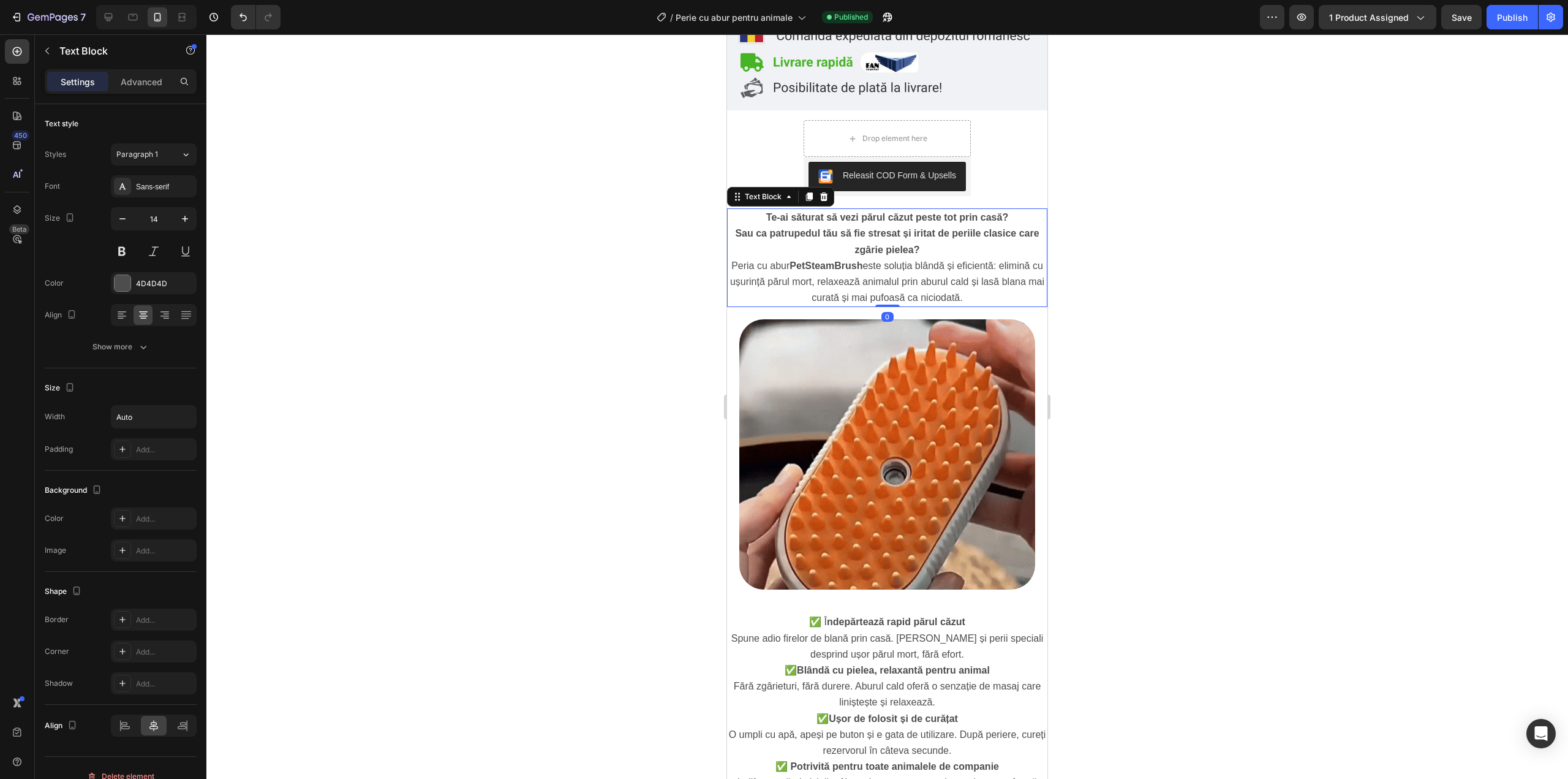
scroll to position [329, 0]
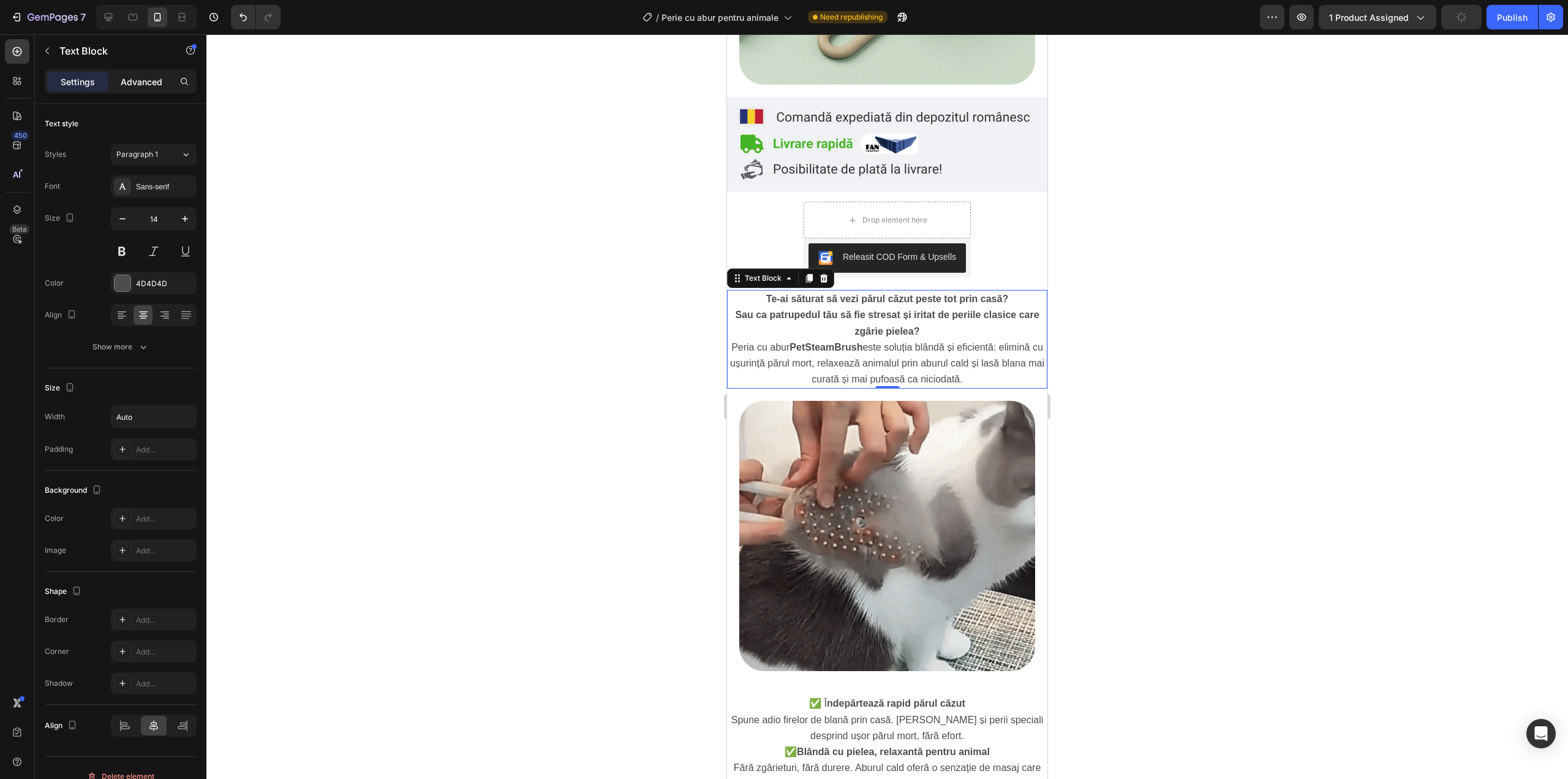
click at [146, 82] on p "Advanced" at bounding box center [142, 82] width 42 height 13
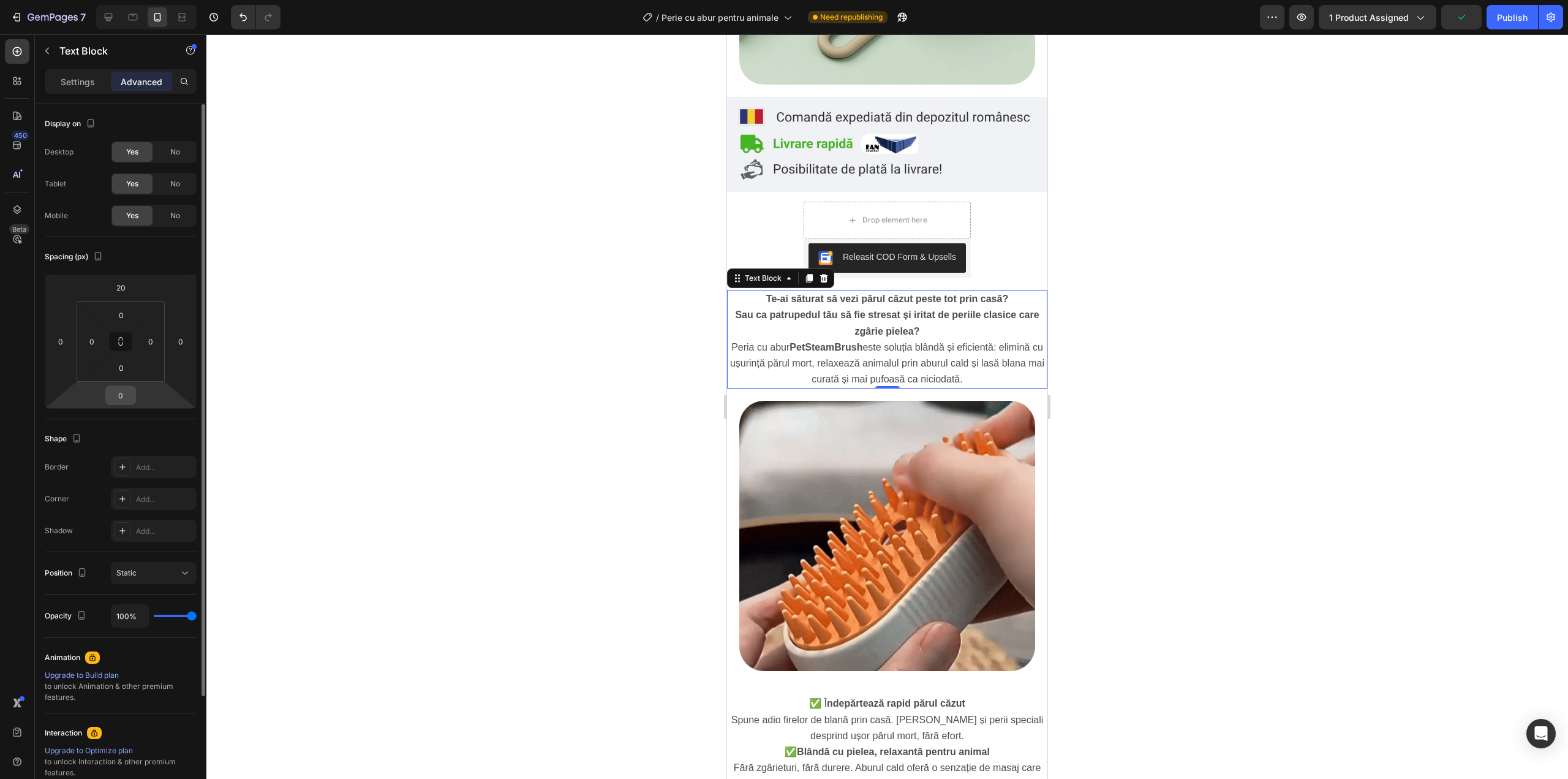
click at [134, 390] on div "0" at bounding box center [121, 395] width 30 height 20
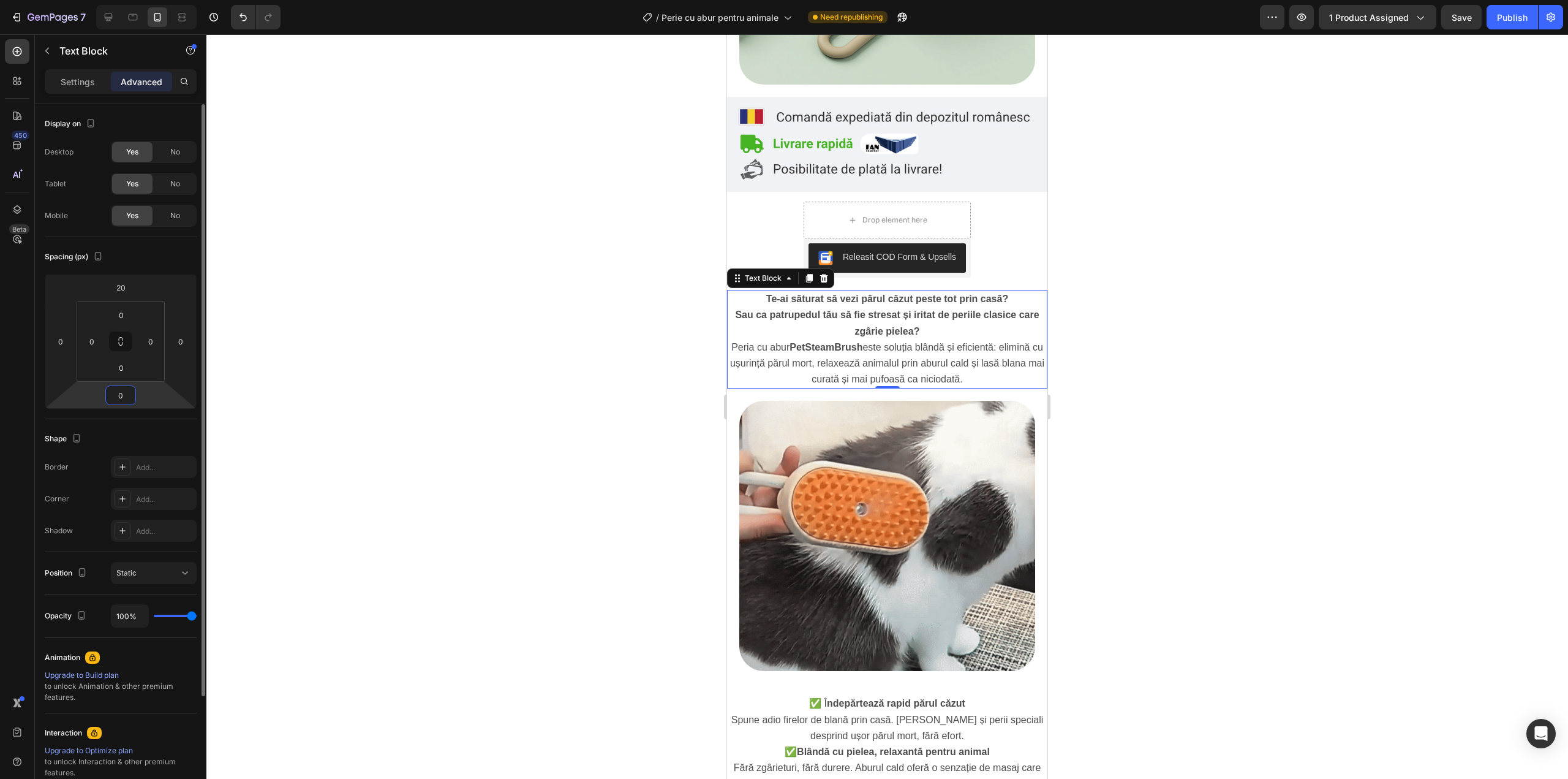
click at [125, 396] on input "0" at bounding box center [121, 394] width 25 height 18
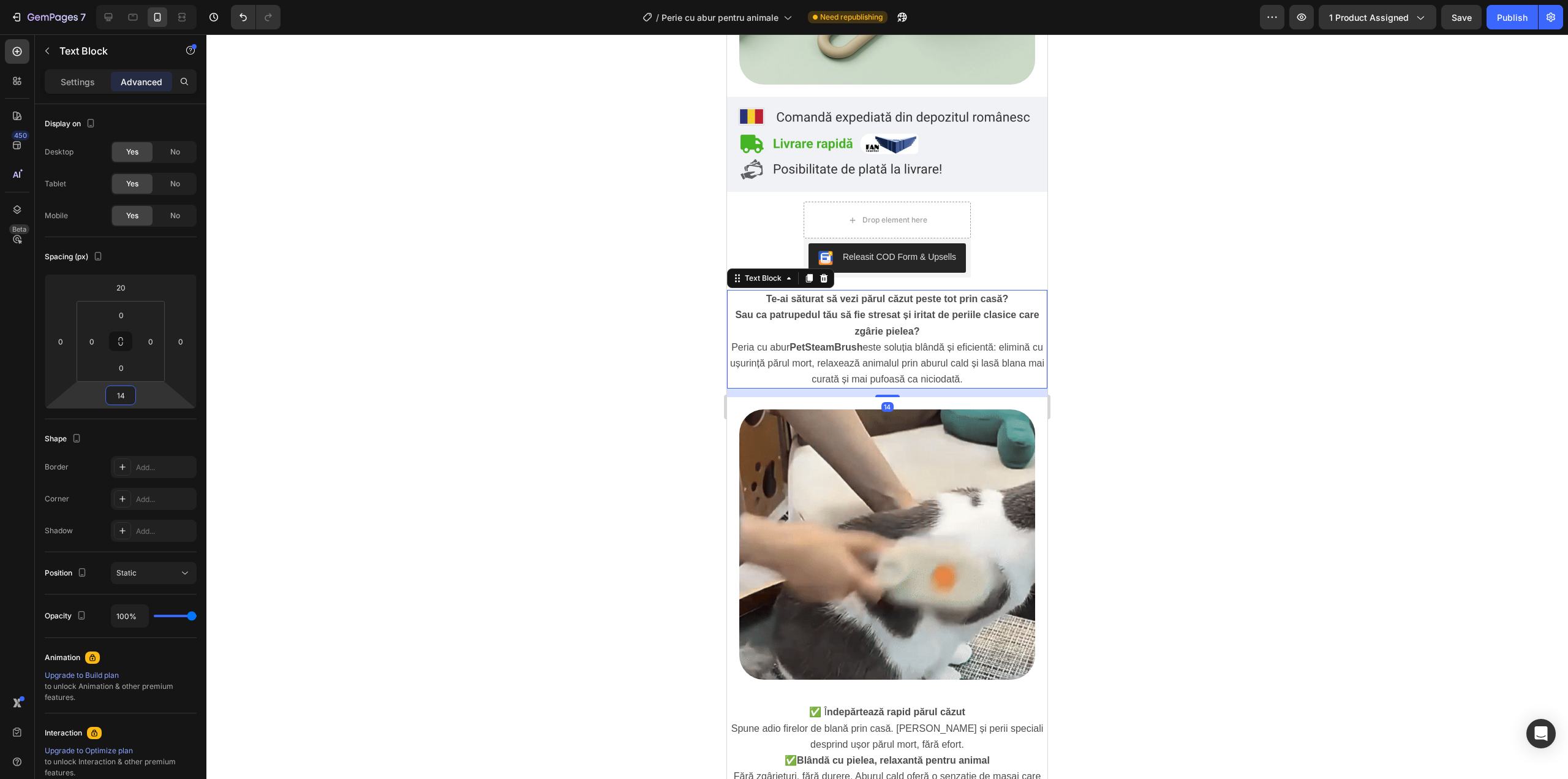
type input "14"
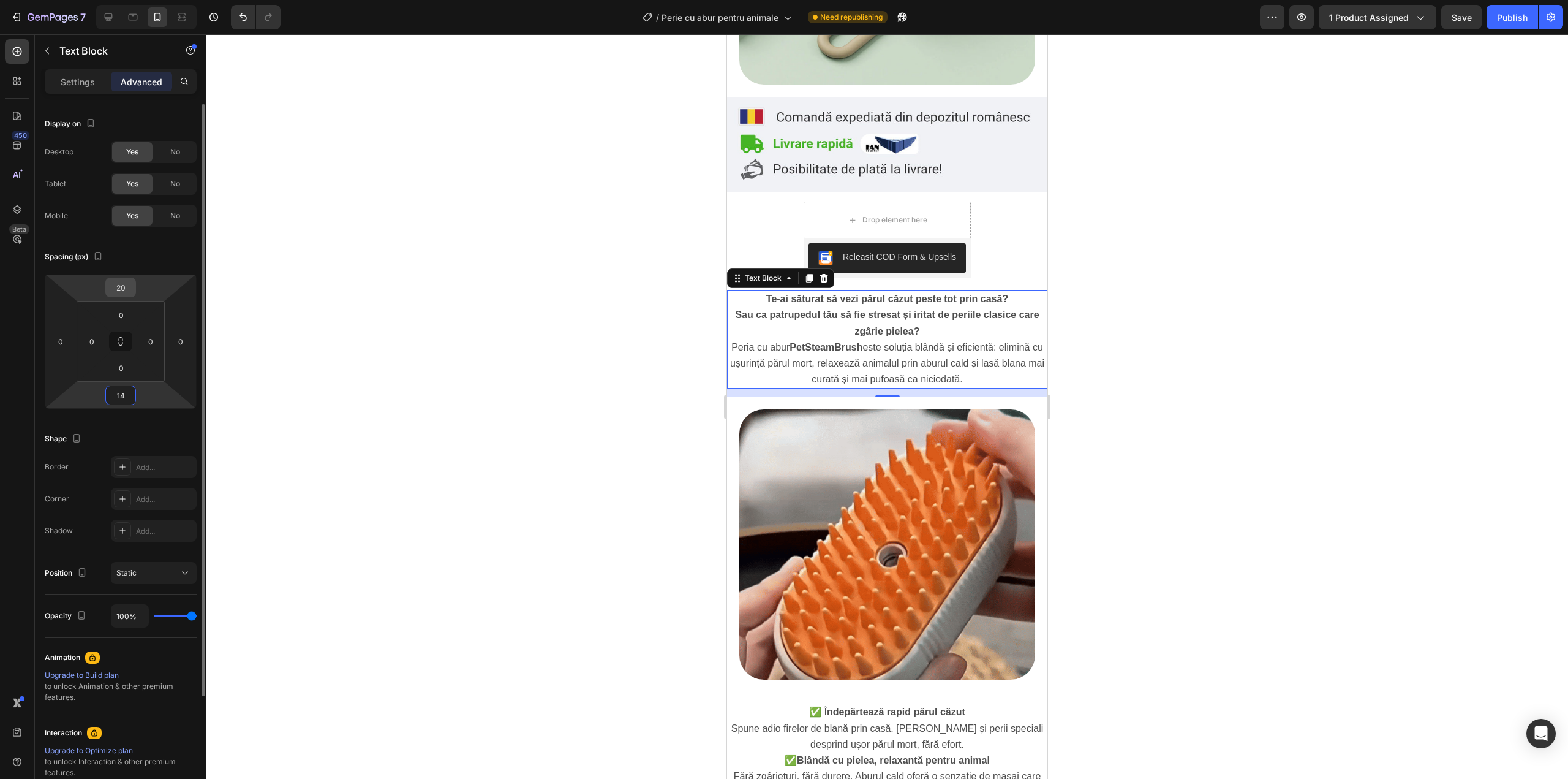
click at [118, 291] on input "20" at bounding box center [121, 287] width 25 height 18
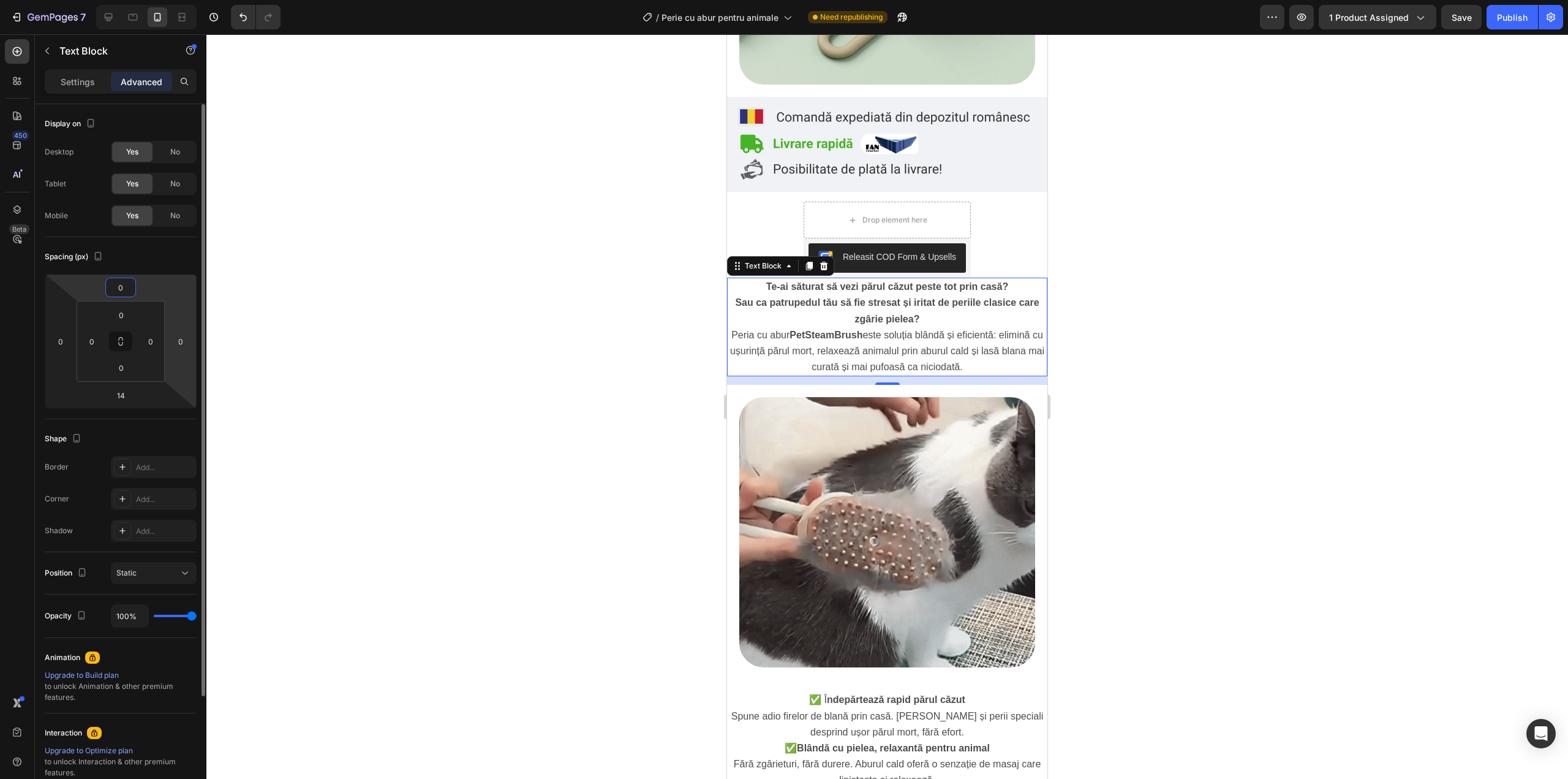
type input "0"
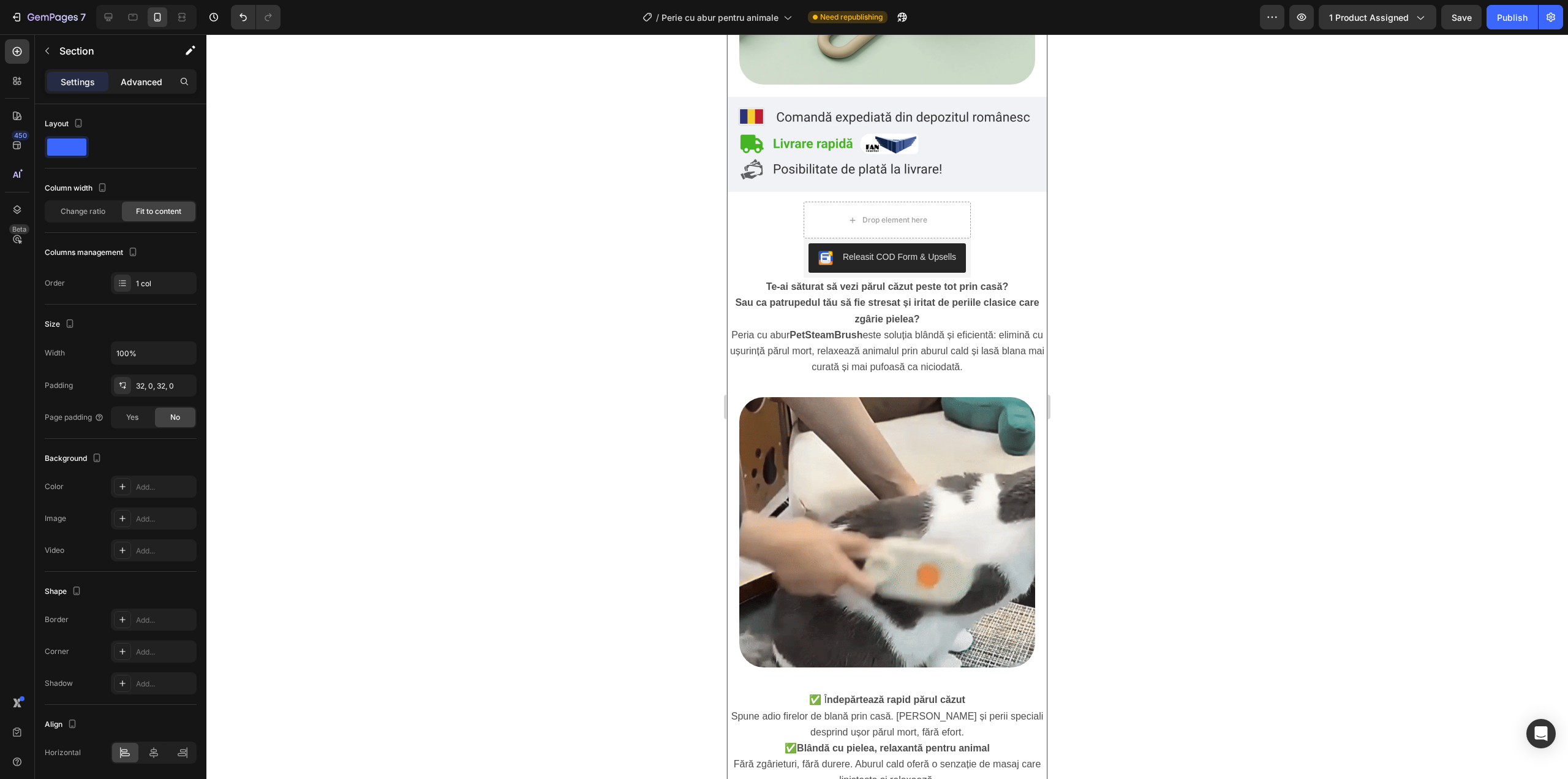
click at [152, 82] on p "Advanced" at bounding box center [142, 82] width 42 height 13
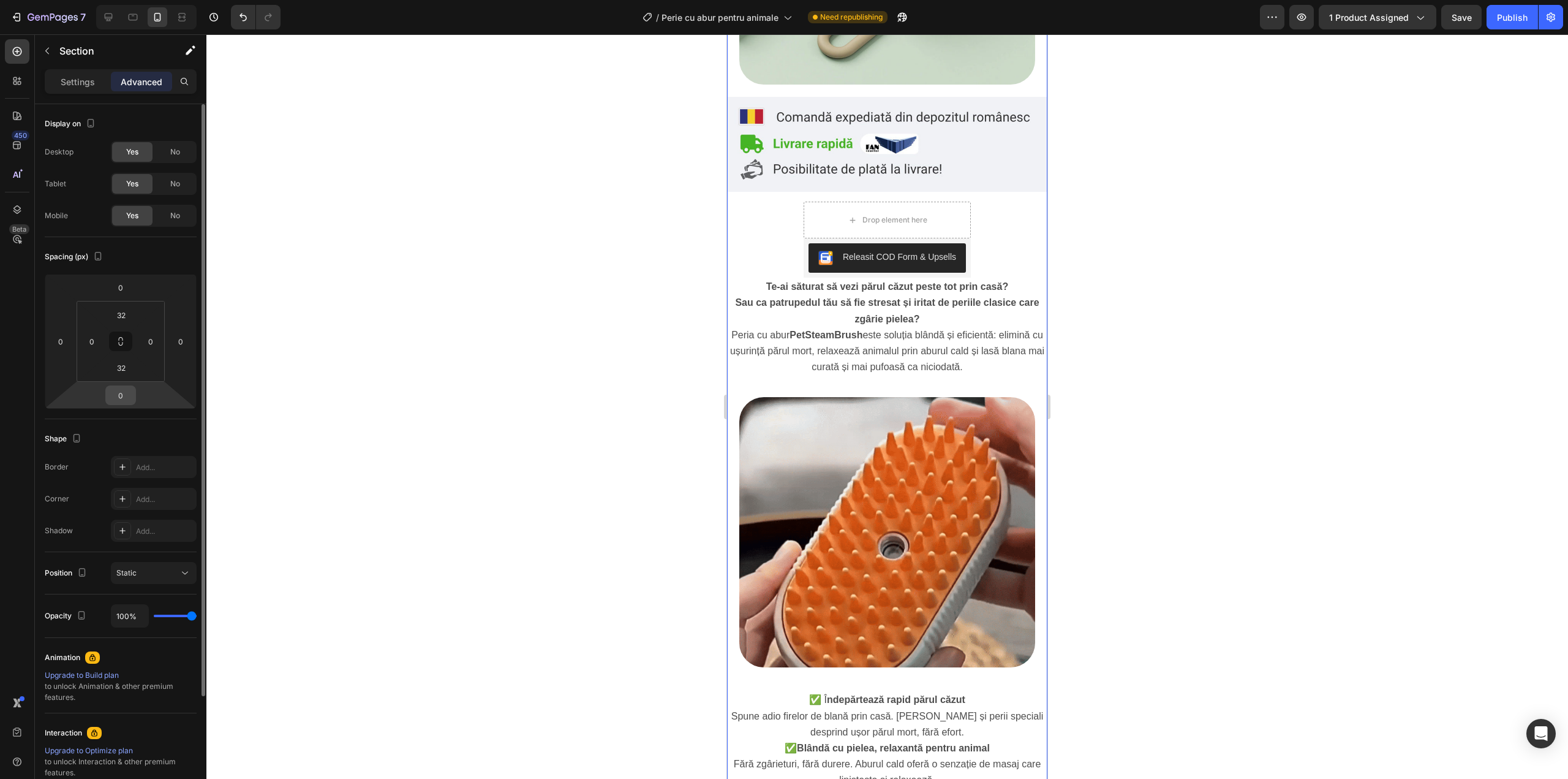
click at [127, 394] on input "0" at bounding box center [121, 394] width 25 height 18
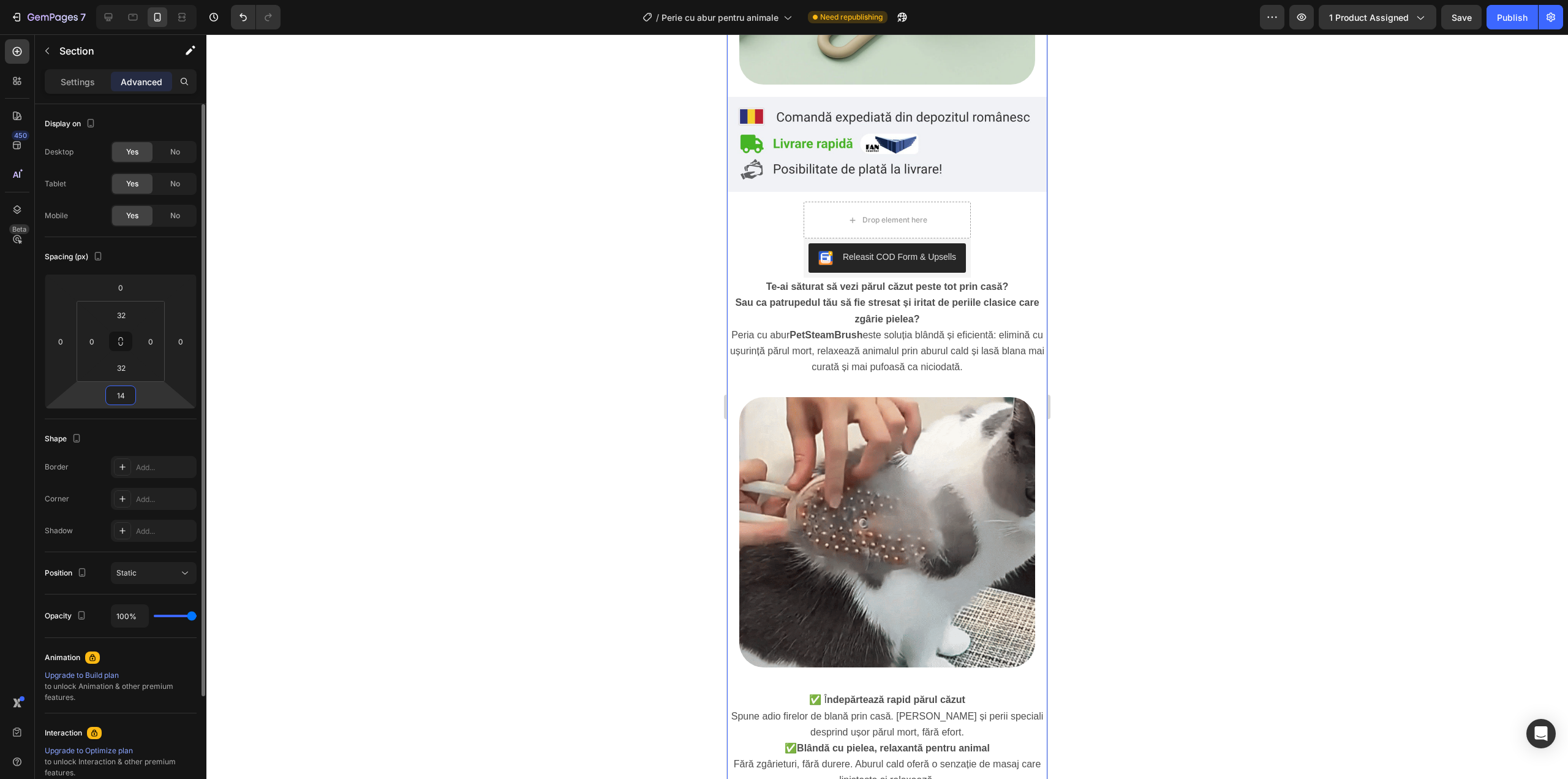
type input "14"
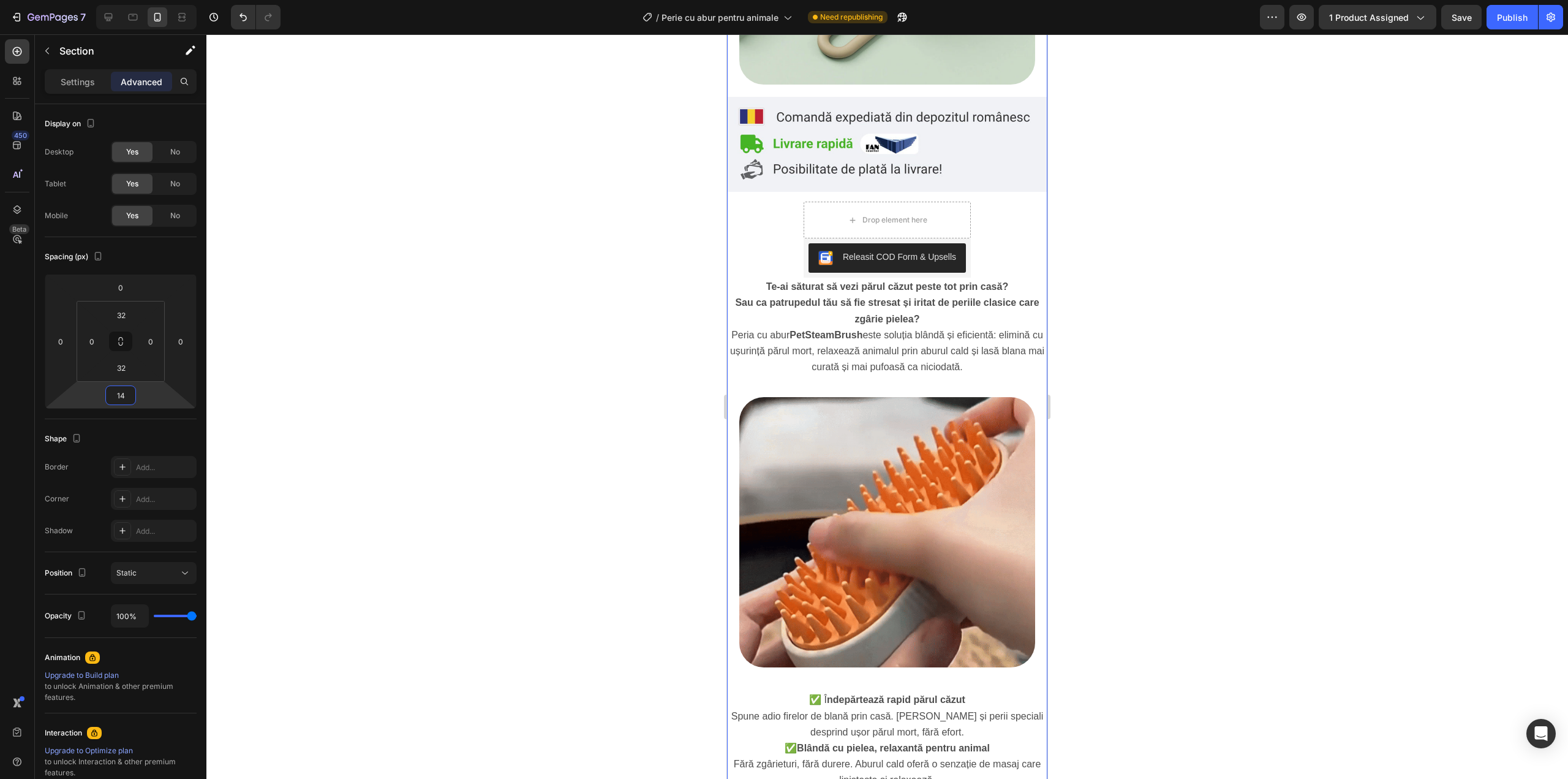
click at [438, 387] on div at bounding box center [887, 407] width 1362 height 745
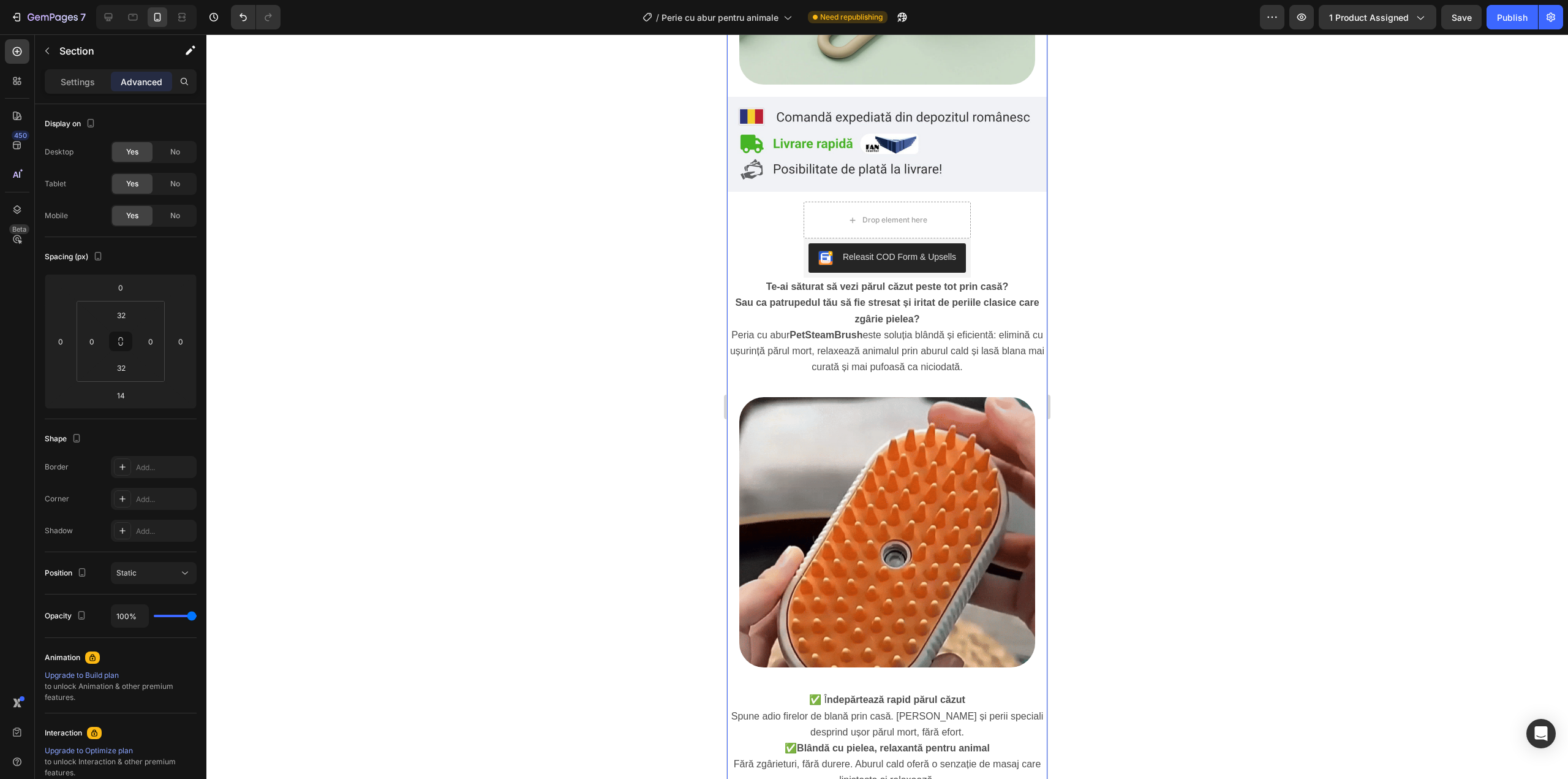
click at [996, 180] on img at bounding box center [887, 144] width 320 height 95
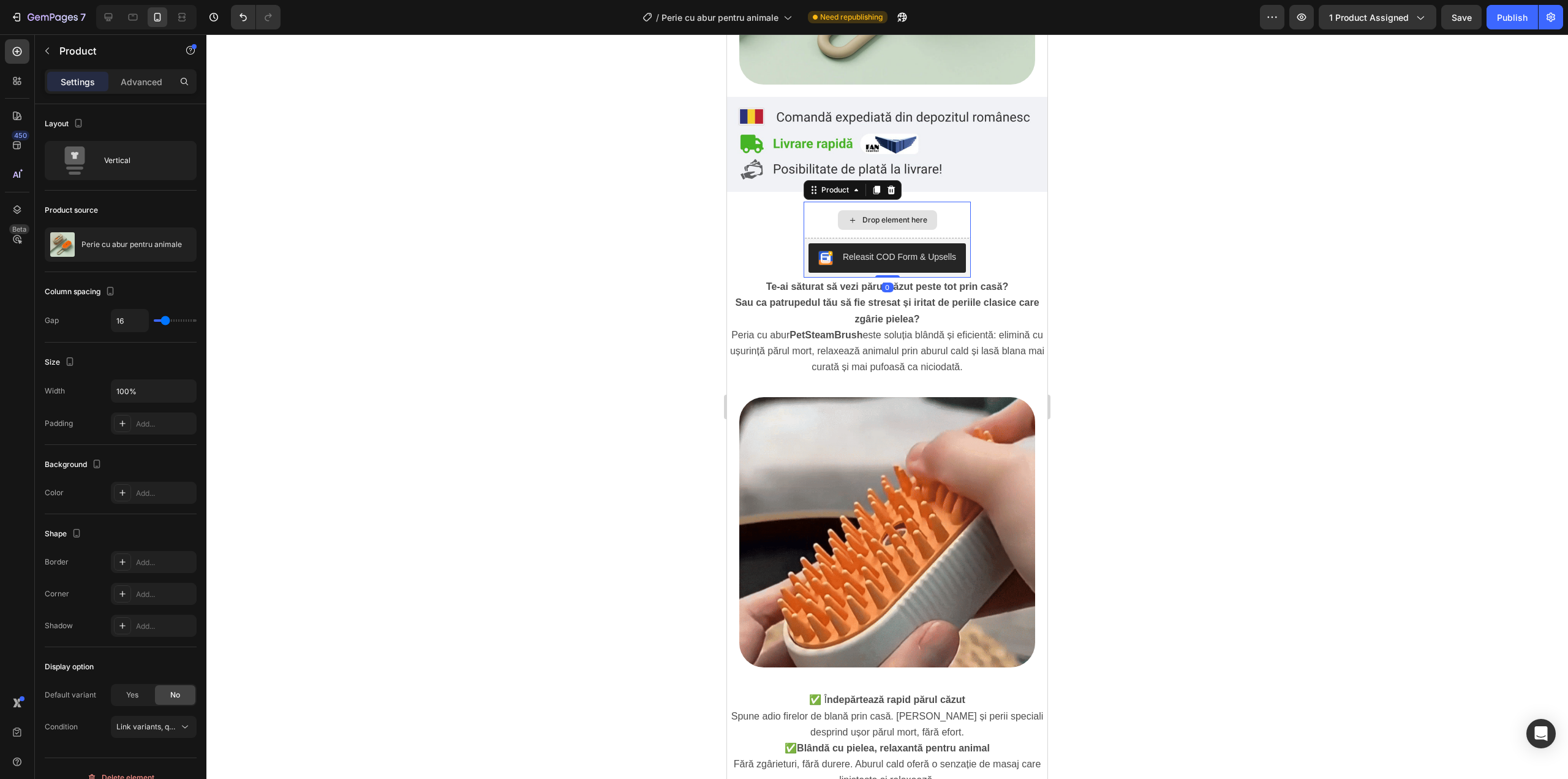
click at [956, 215] on div "Drop element here" at bounding box center [887, 219] width 167 height 37
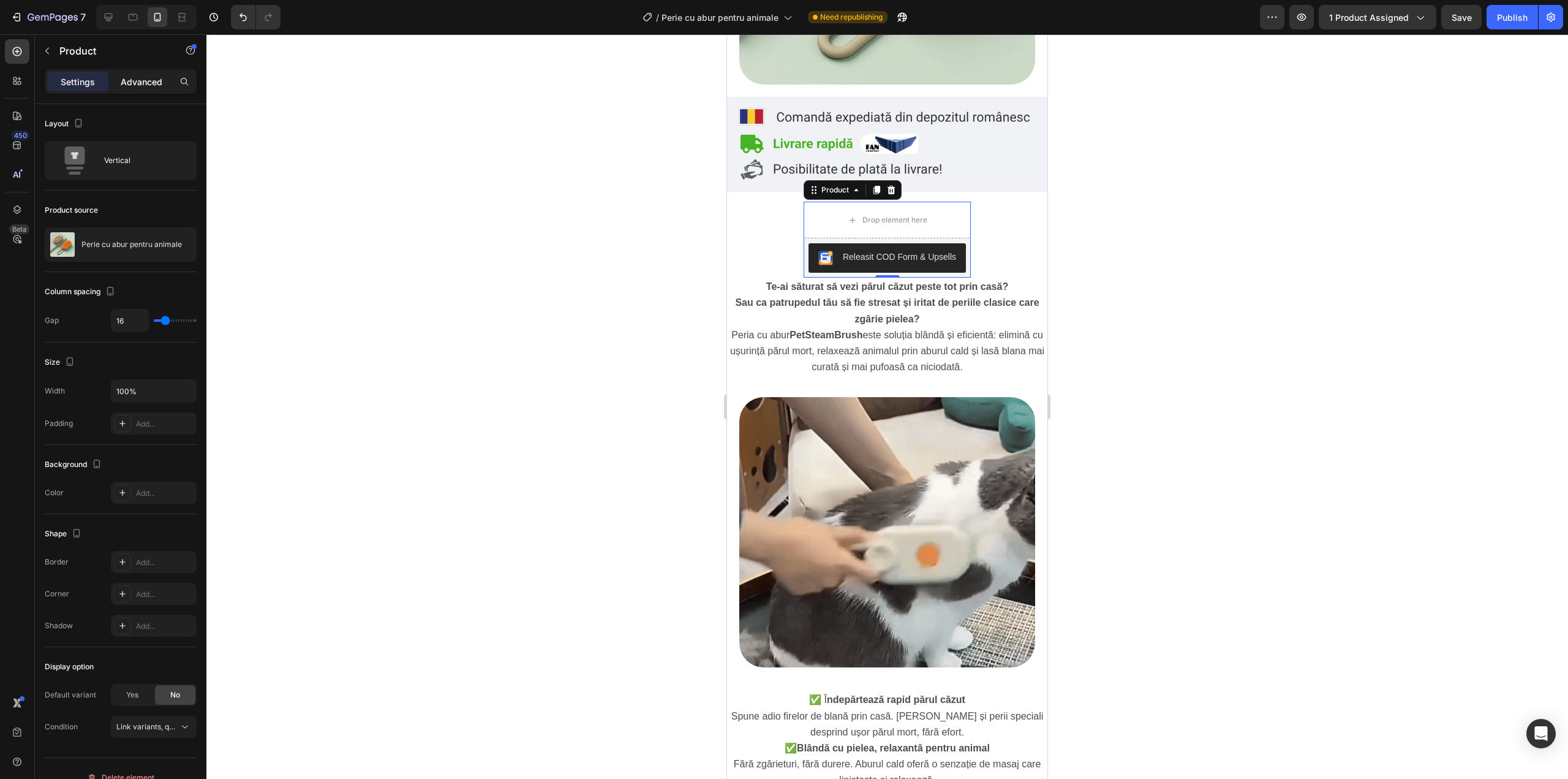
click at [163, 86] on div "Advanced" at bounding box center [142, 81] width 61 height 20
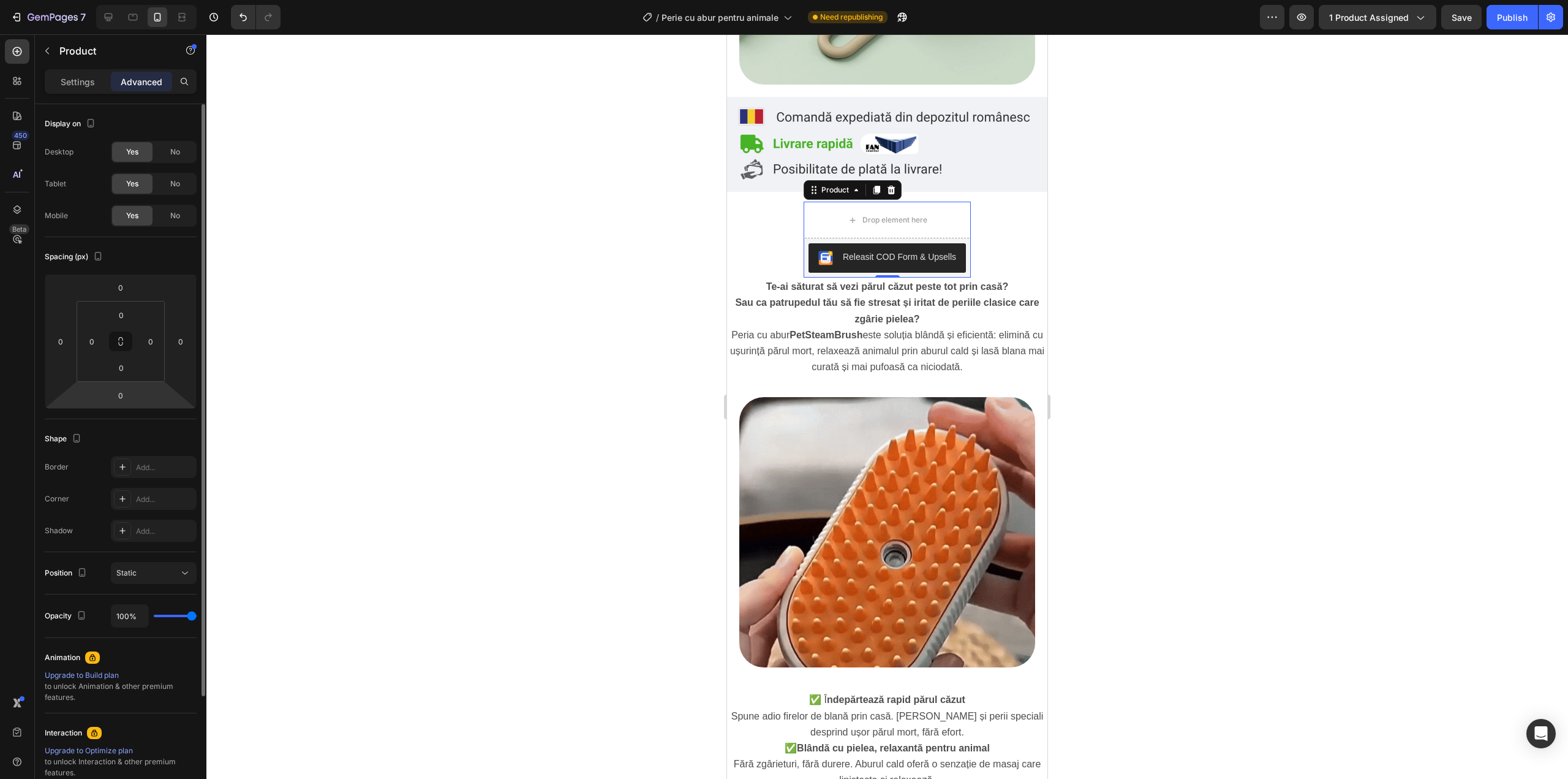
click at [127, 0] on html "7 / Perie cu abur pentru animale Need republishing Preview 1 product assigned S…" at bounding box center [784, 0] width 1568 height 0
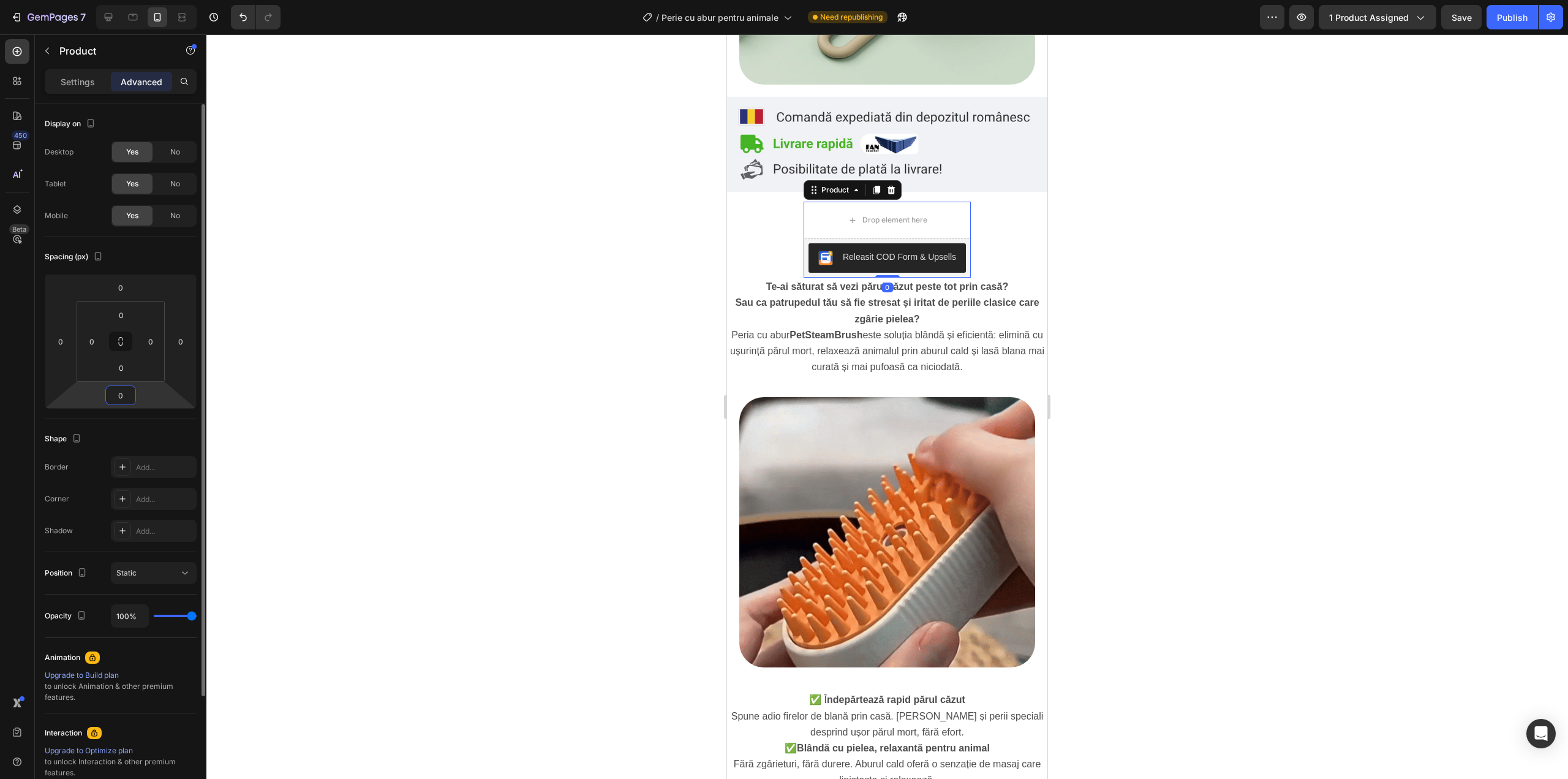
click at [130, 394] on input "0" at bounding box center [121, 394] width 25 height 18
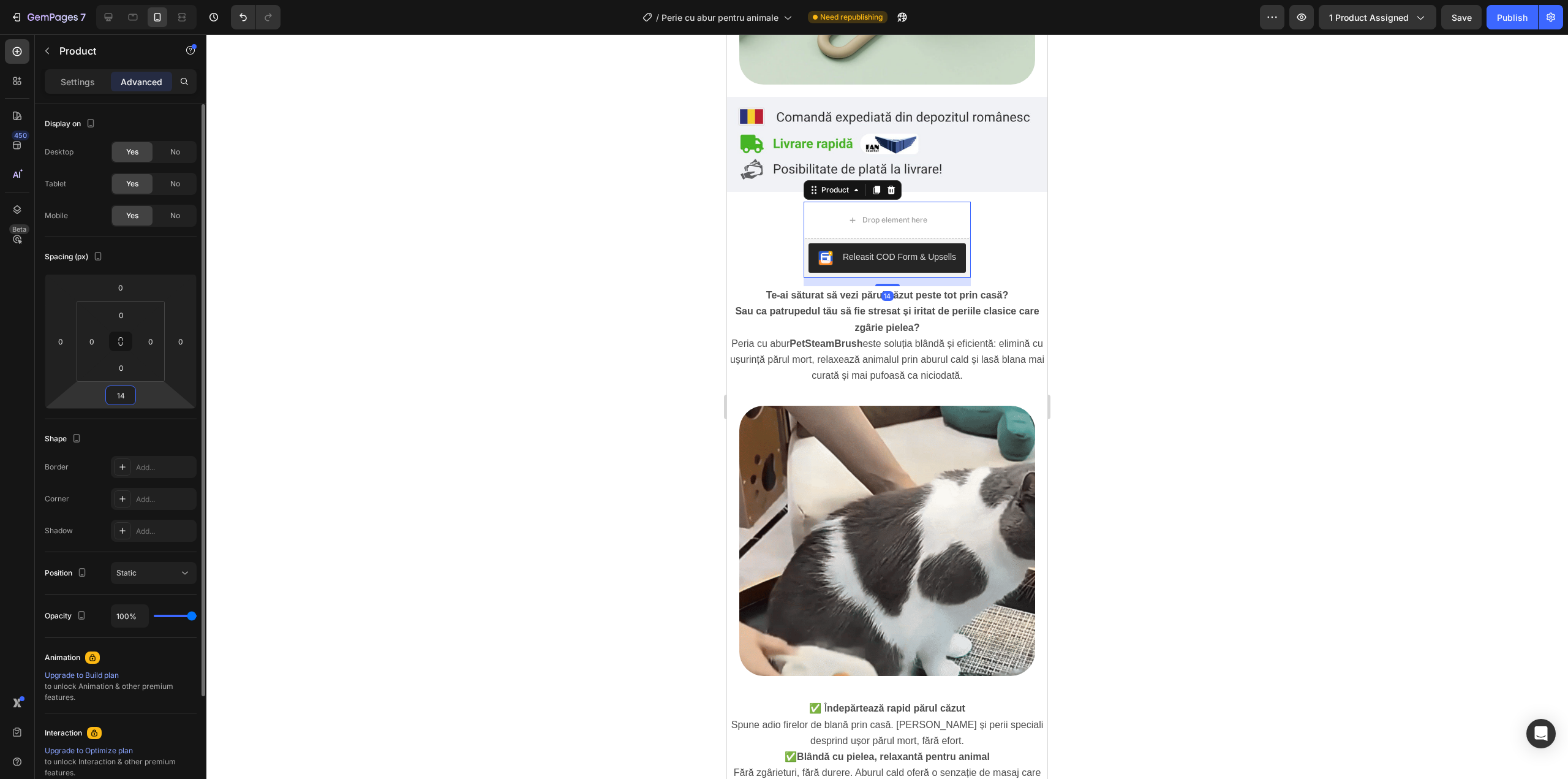
type input "14"
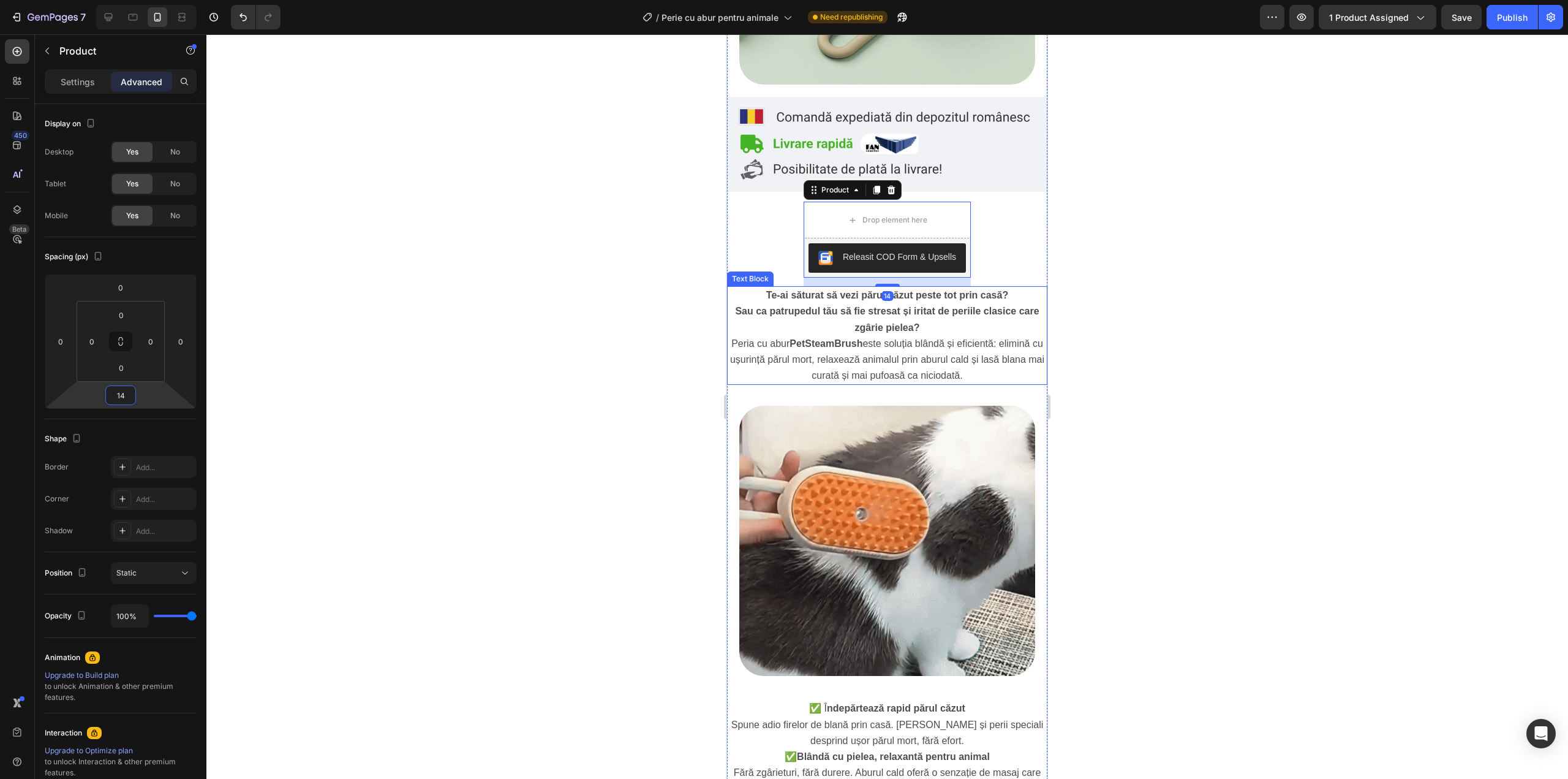
click at [834, 359] on span "Peria cu abur PetSteamBrush este soluția blândă și eficientă: elimină cu ușurin…" at bounding box center [887, 359] width 314 height 43
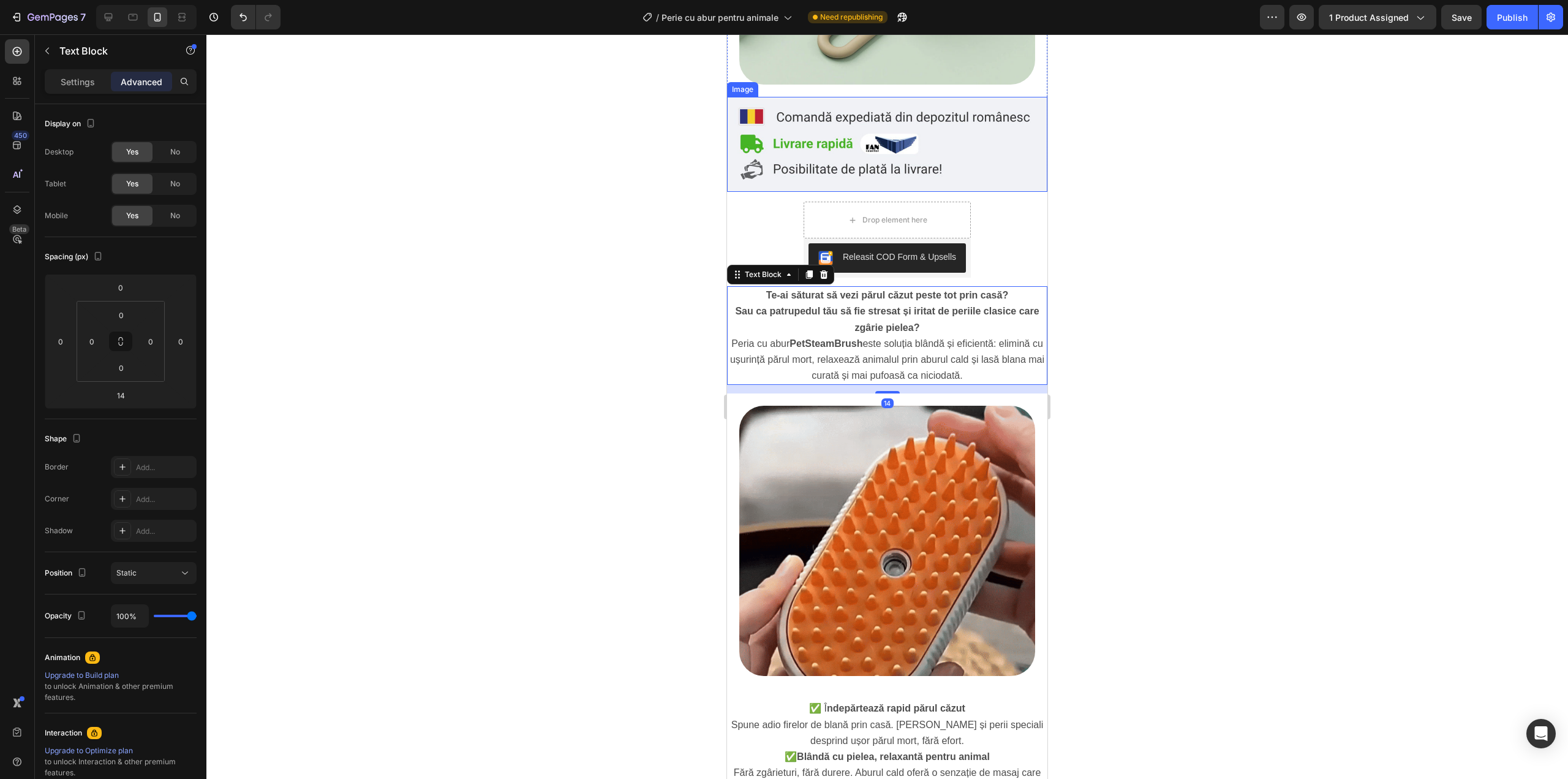
click at [930, 171] on img at bounding box center [887, 144] width 320 height 95
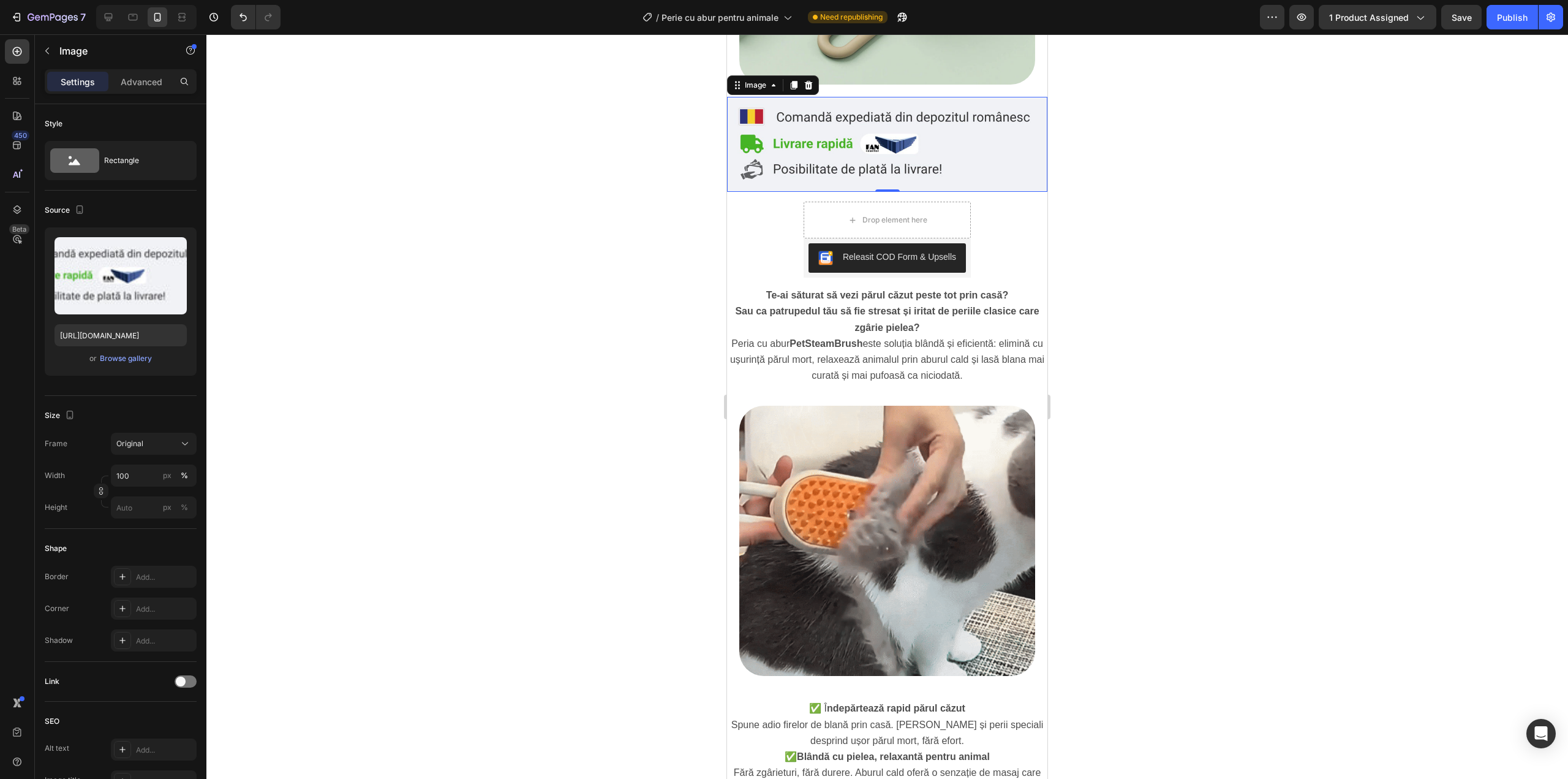
click at [1003, 123] on img at bounding box center [887, 144] width 320 height 95
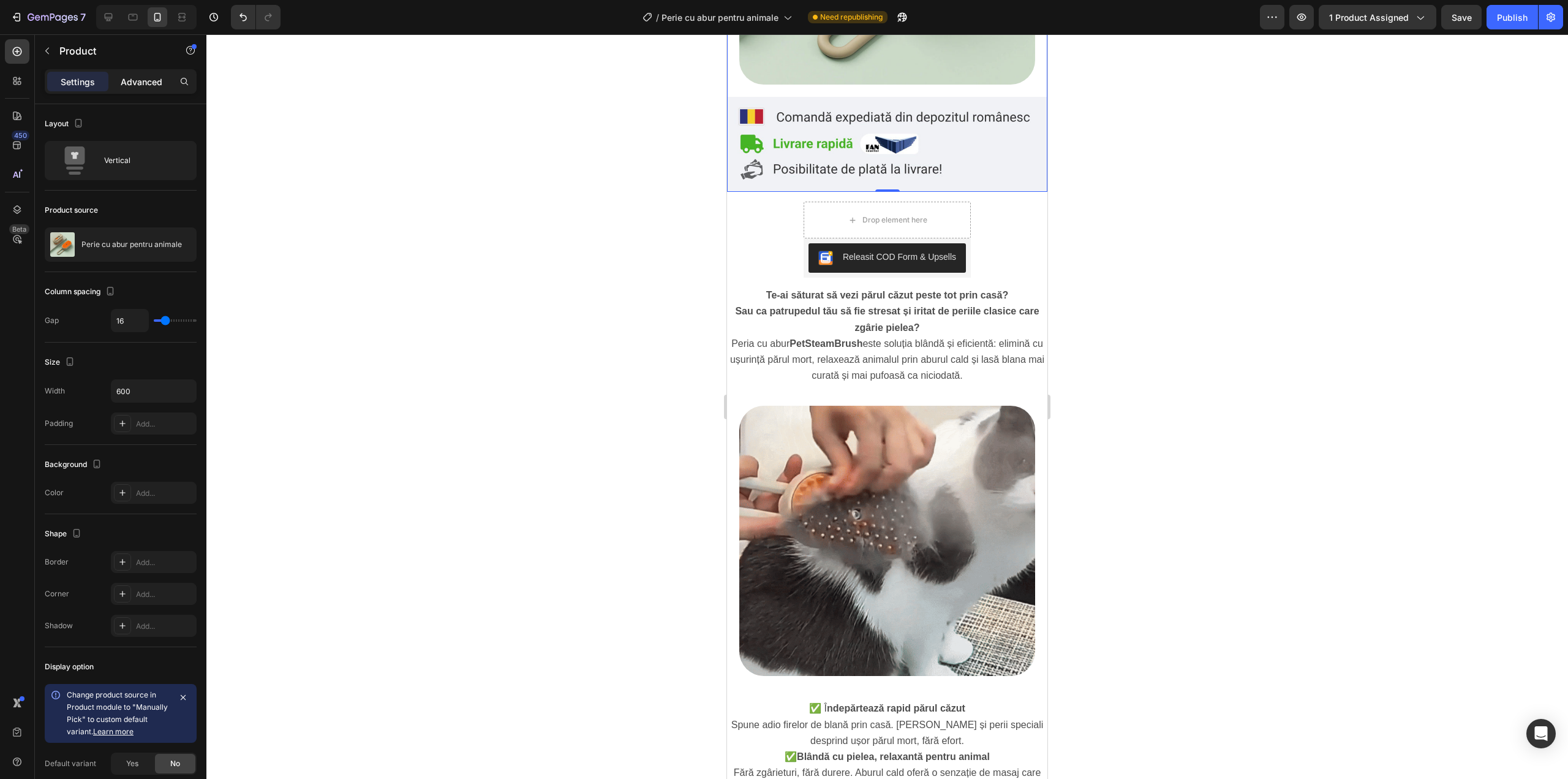
click at [145, 83] on p "Advanced" at bounding box center [142, 82] width 42 height 13
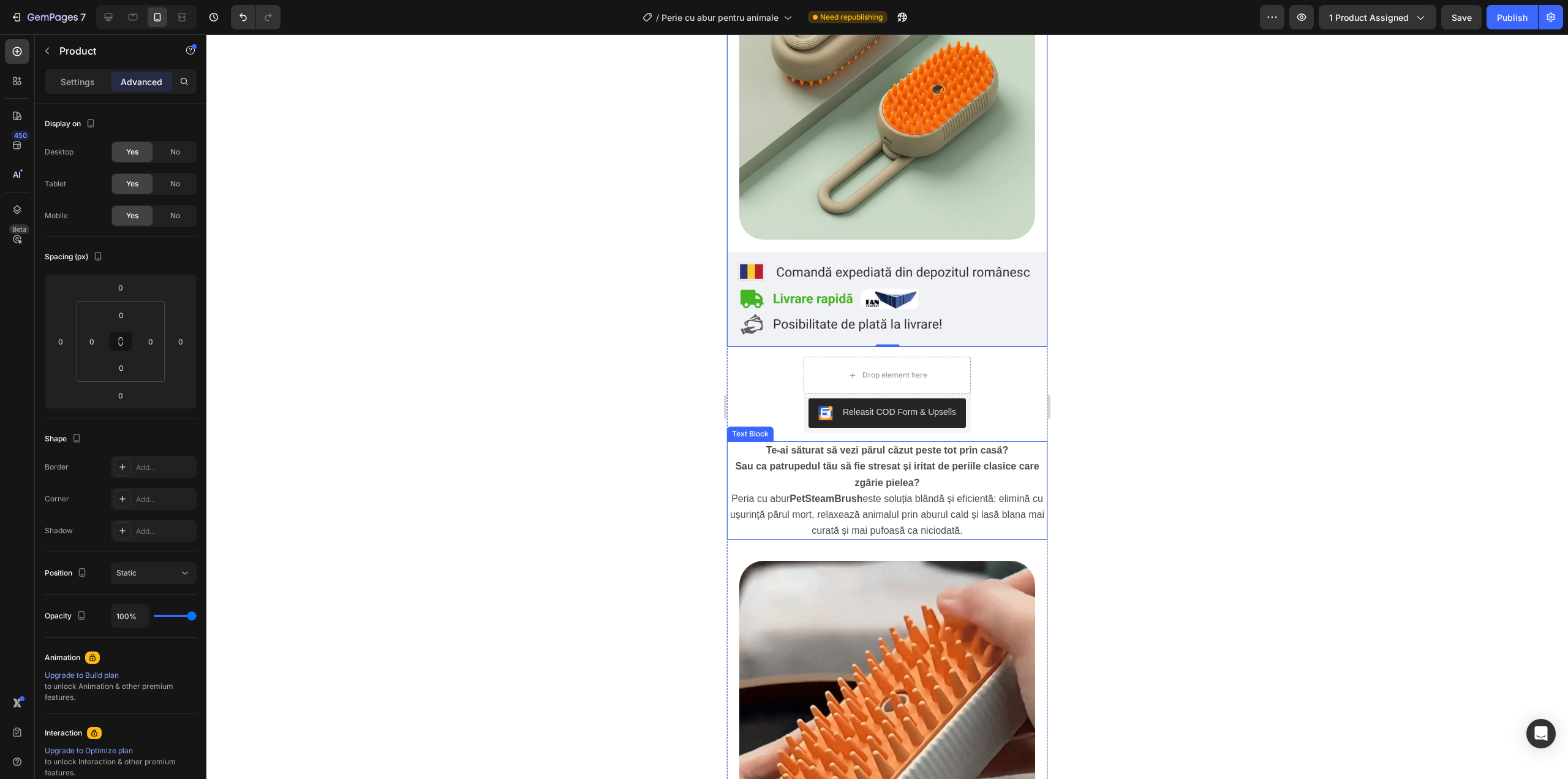
scroll to position [165, 0]
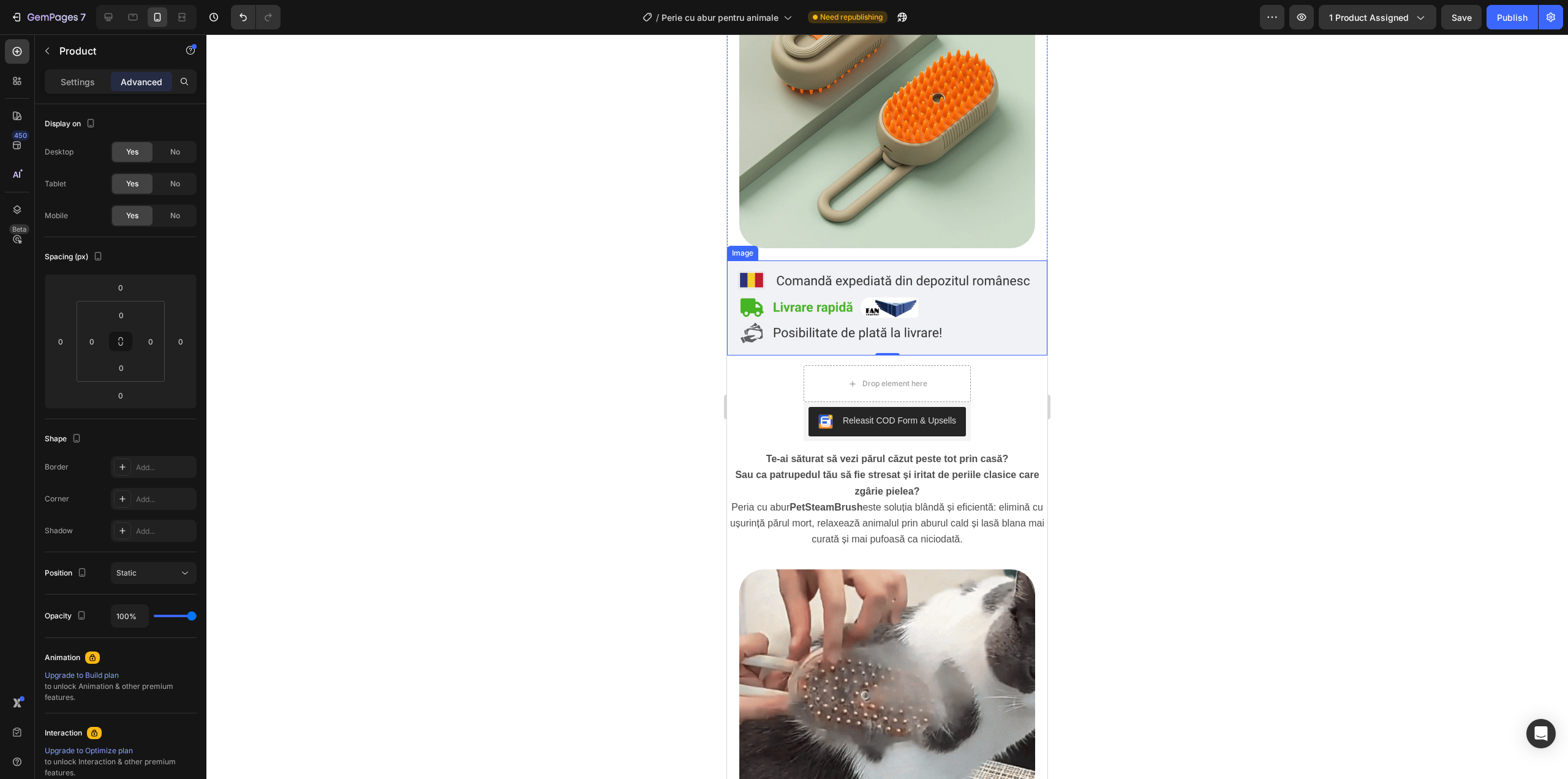
click at [1011, 315] on img at bounding box center [887, 308] width 320 height 95
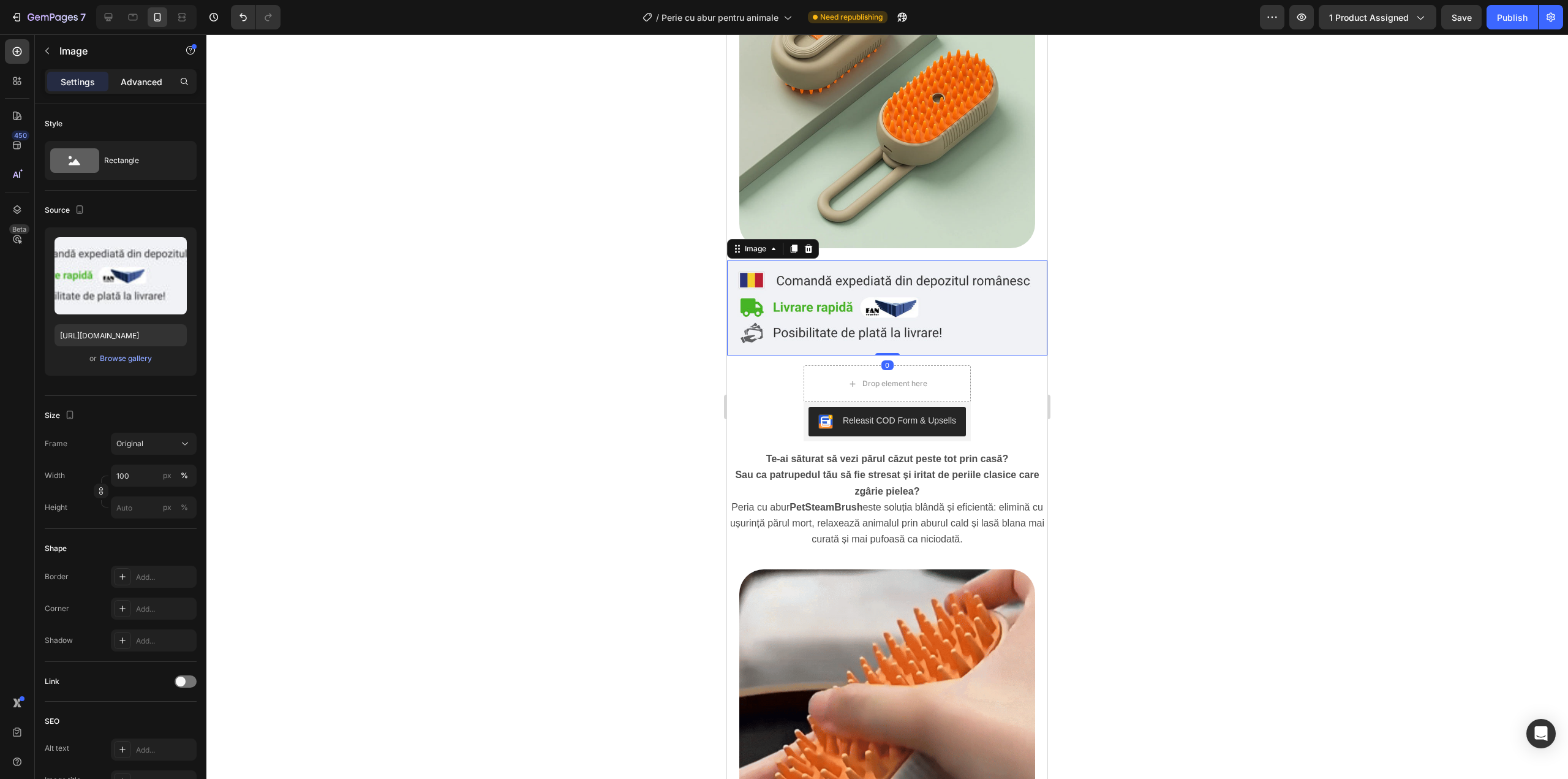
click at [155, 89] on div "Advanced" at bounding box center [142, 81] width 61 height 20
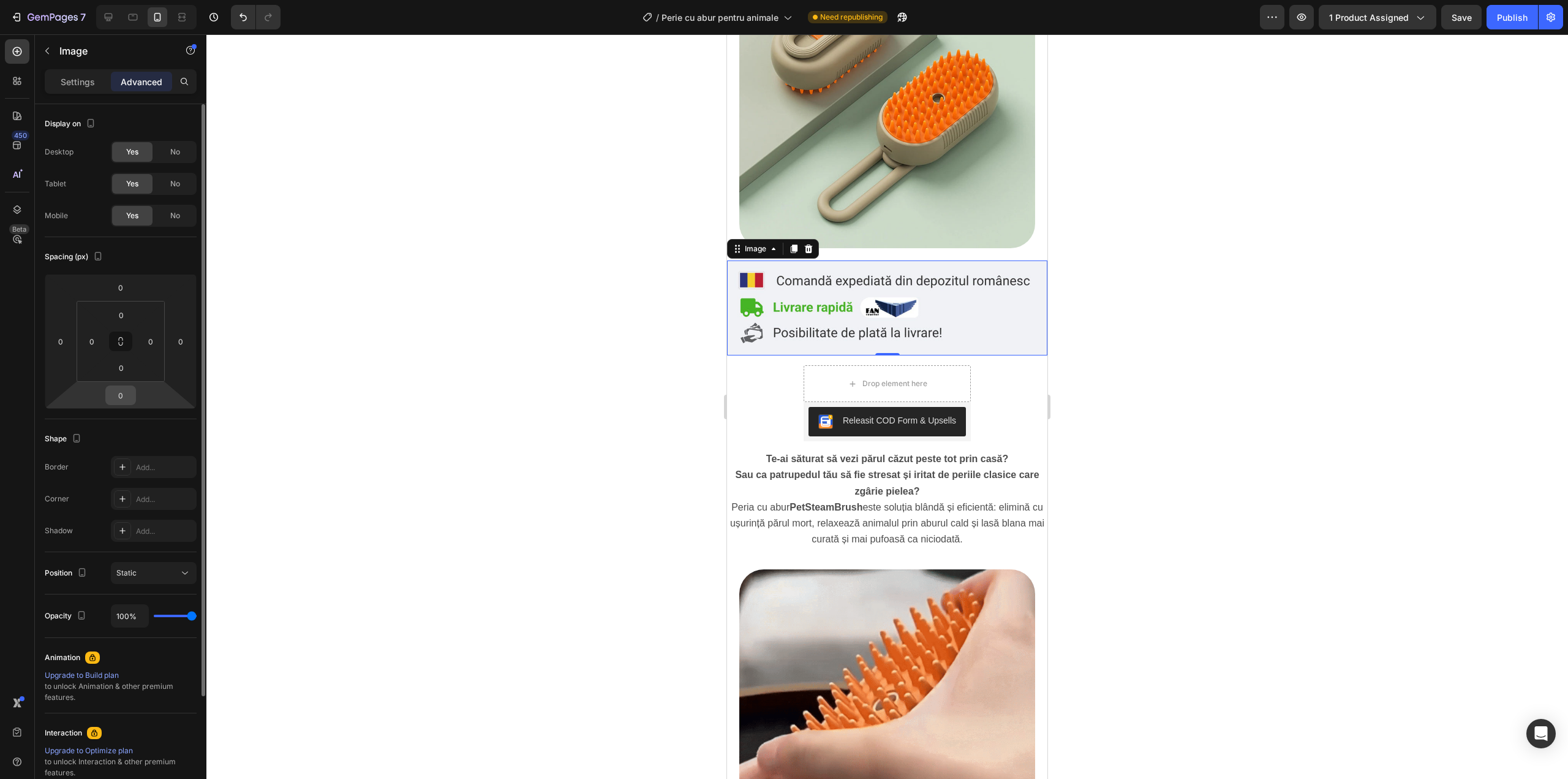
click at [126, 388] on input "0" at bounding box center [121, 394] width 25 height 18
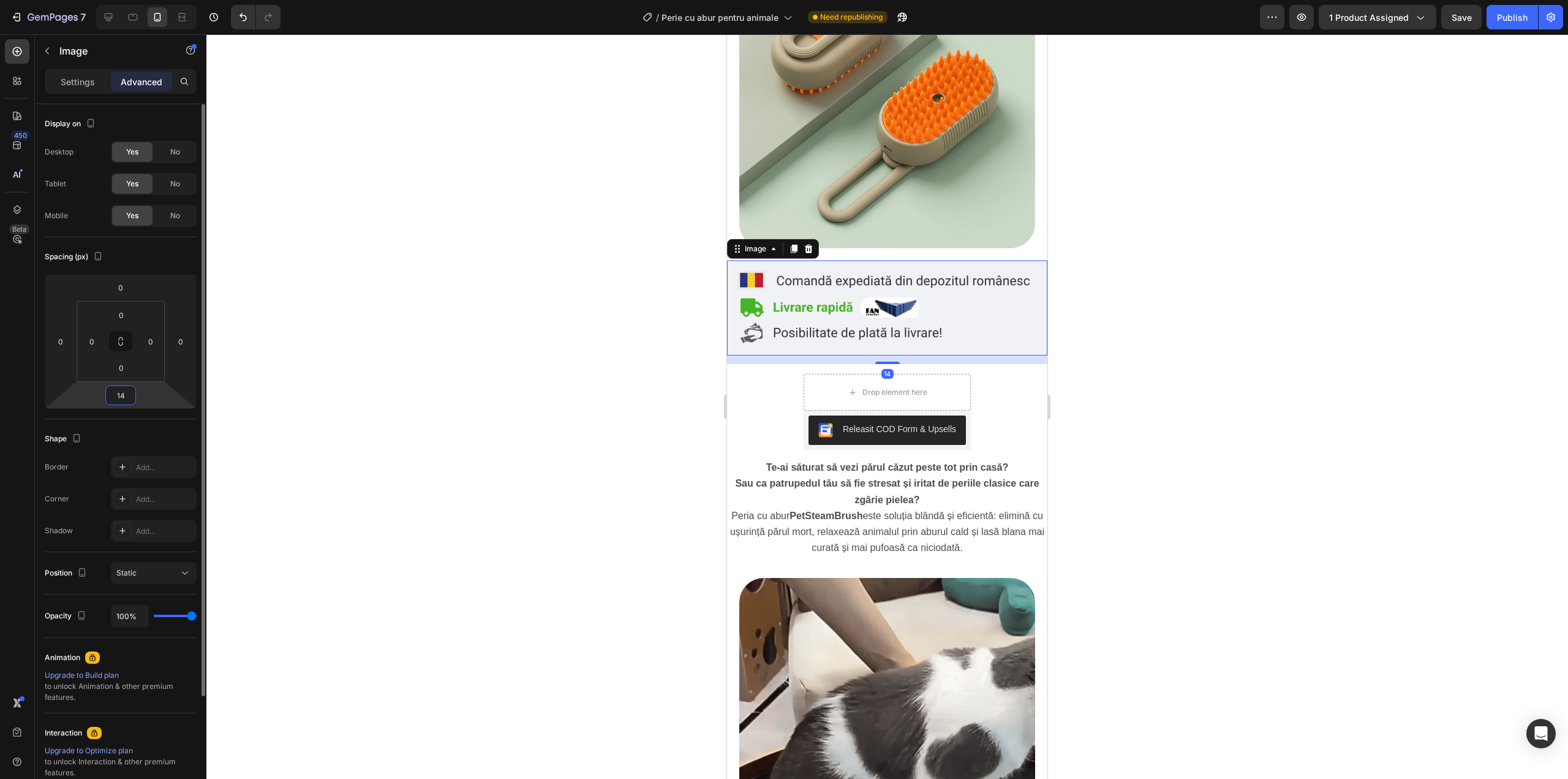
type input "14"
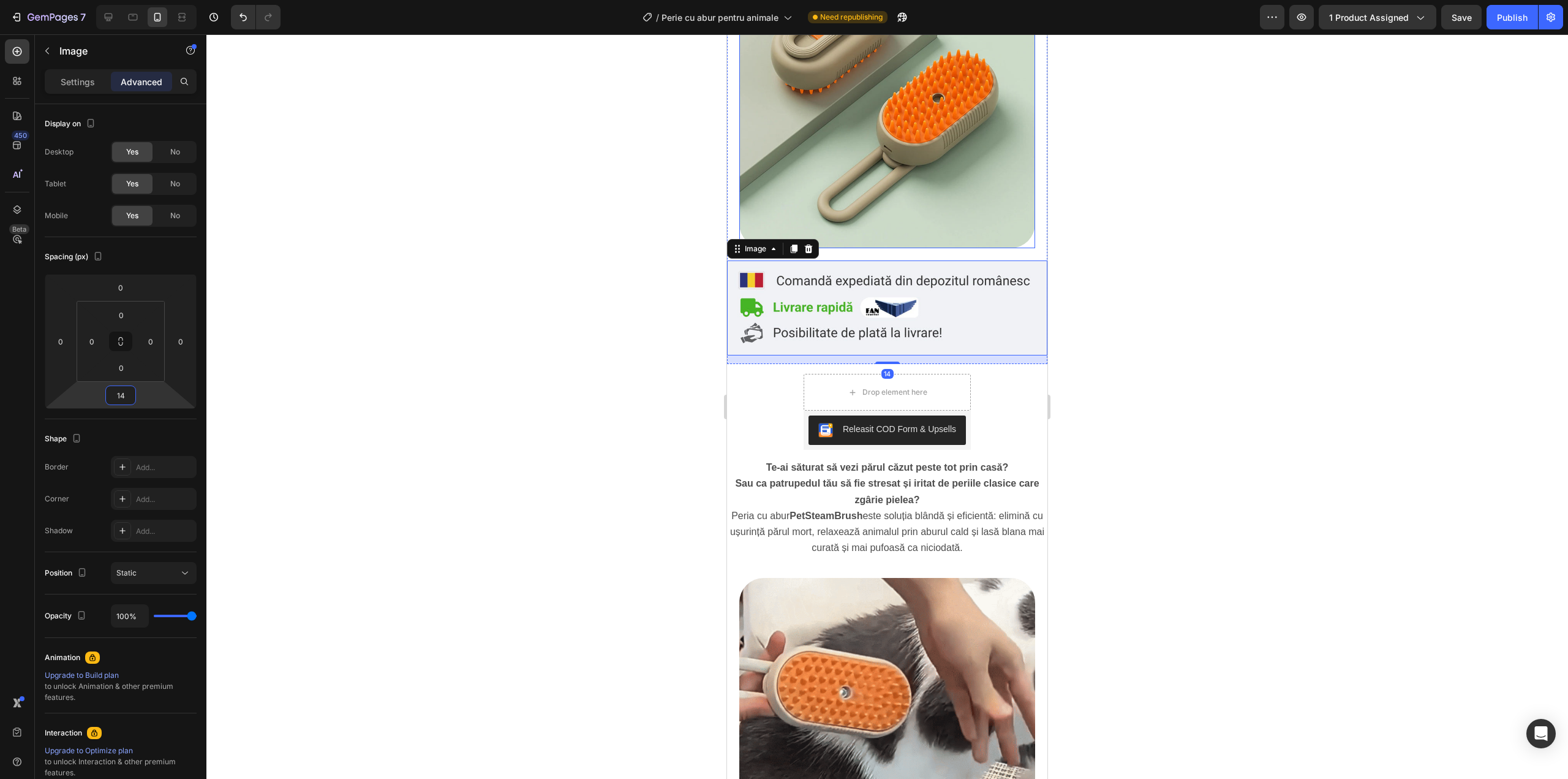
click at [810, 189] on img at bounding box center [887, 101] width 296 height 296
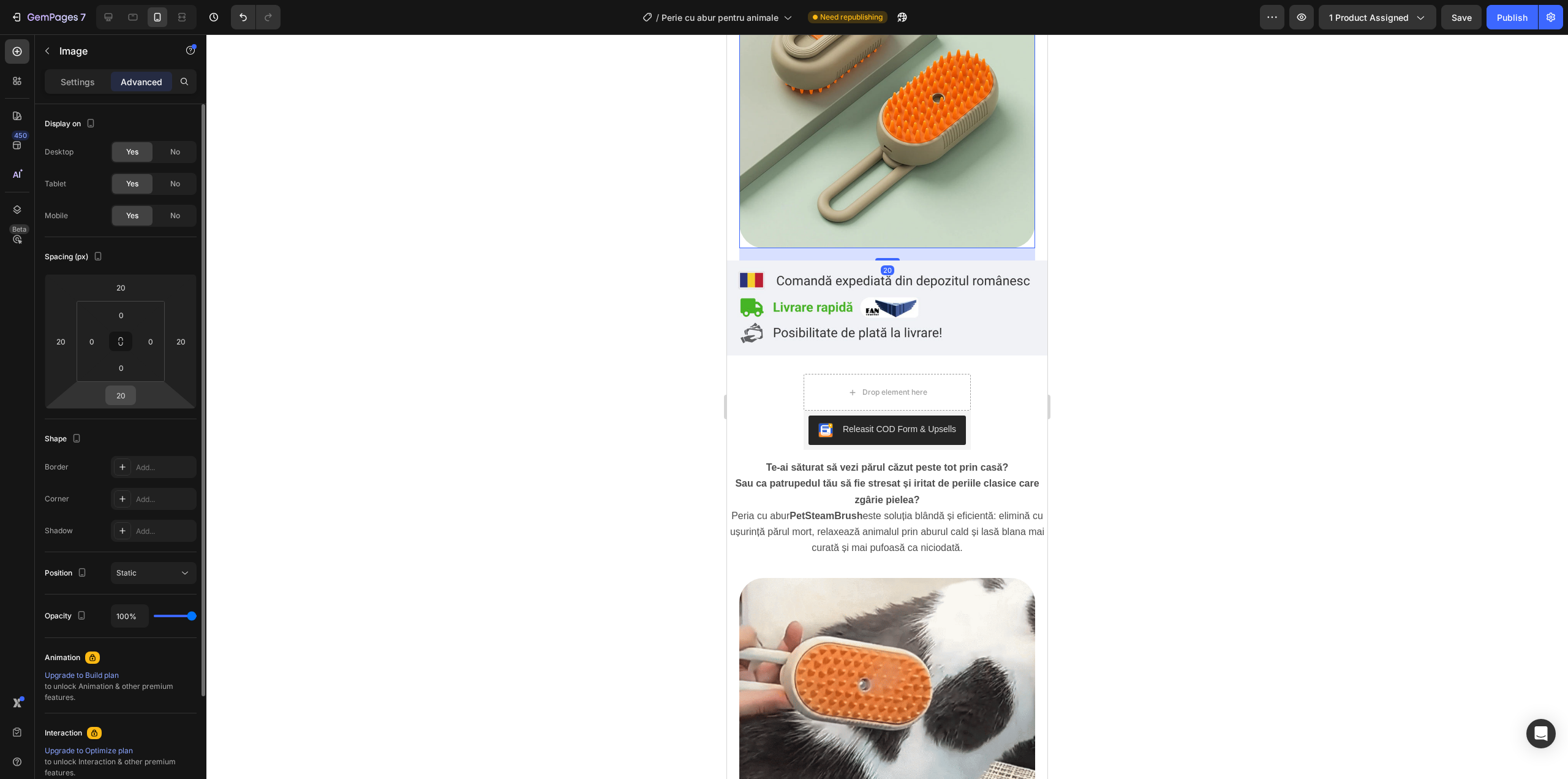
click at [120, 393] on input "20" at bounding box center [121, 394] width 25 height 18
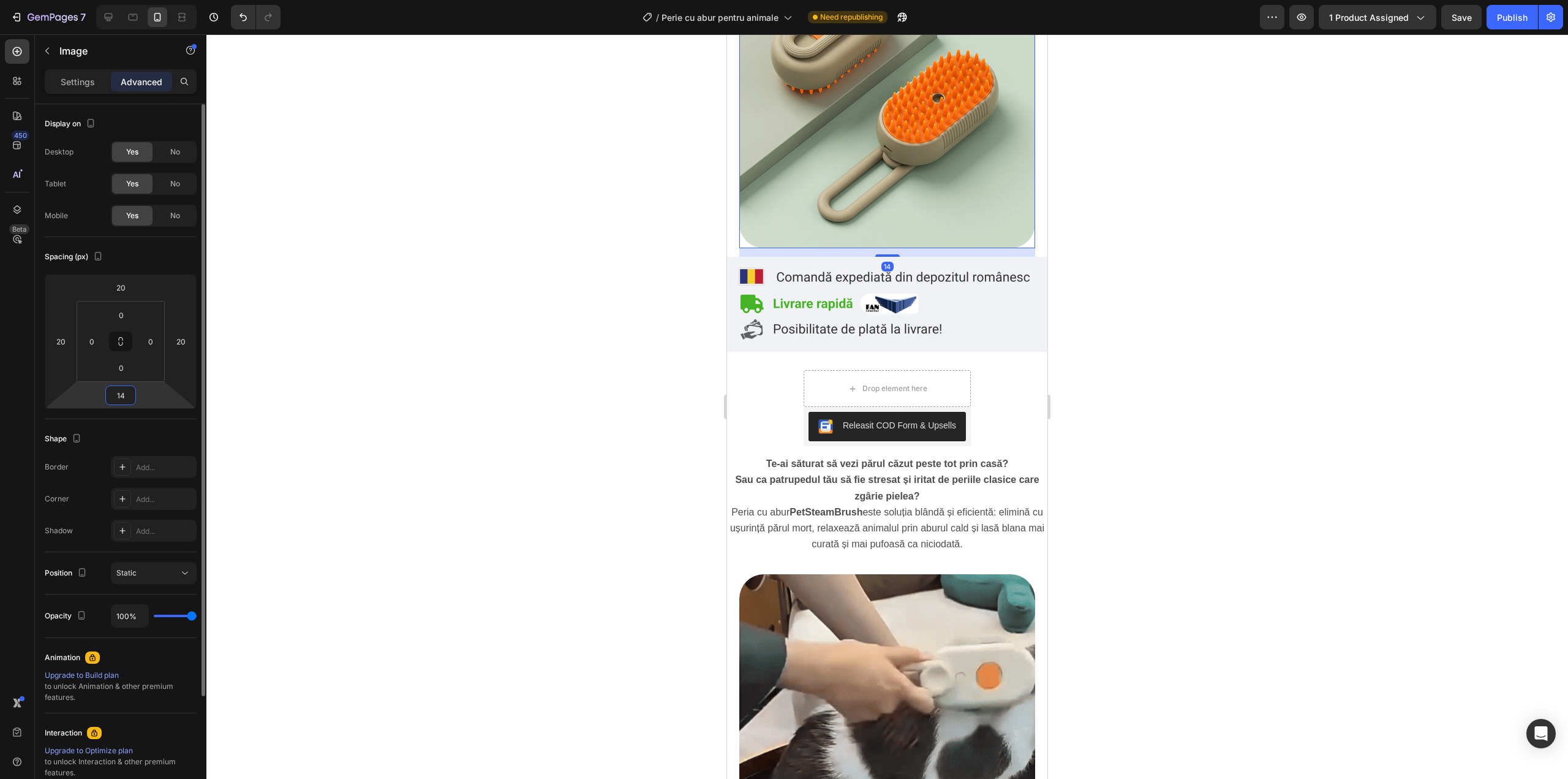
type input "14"
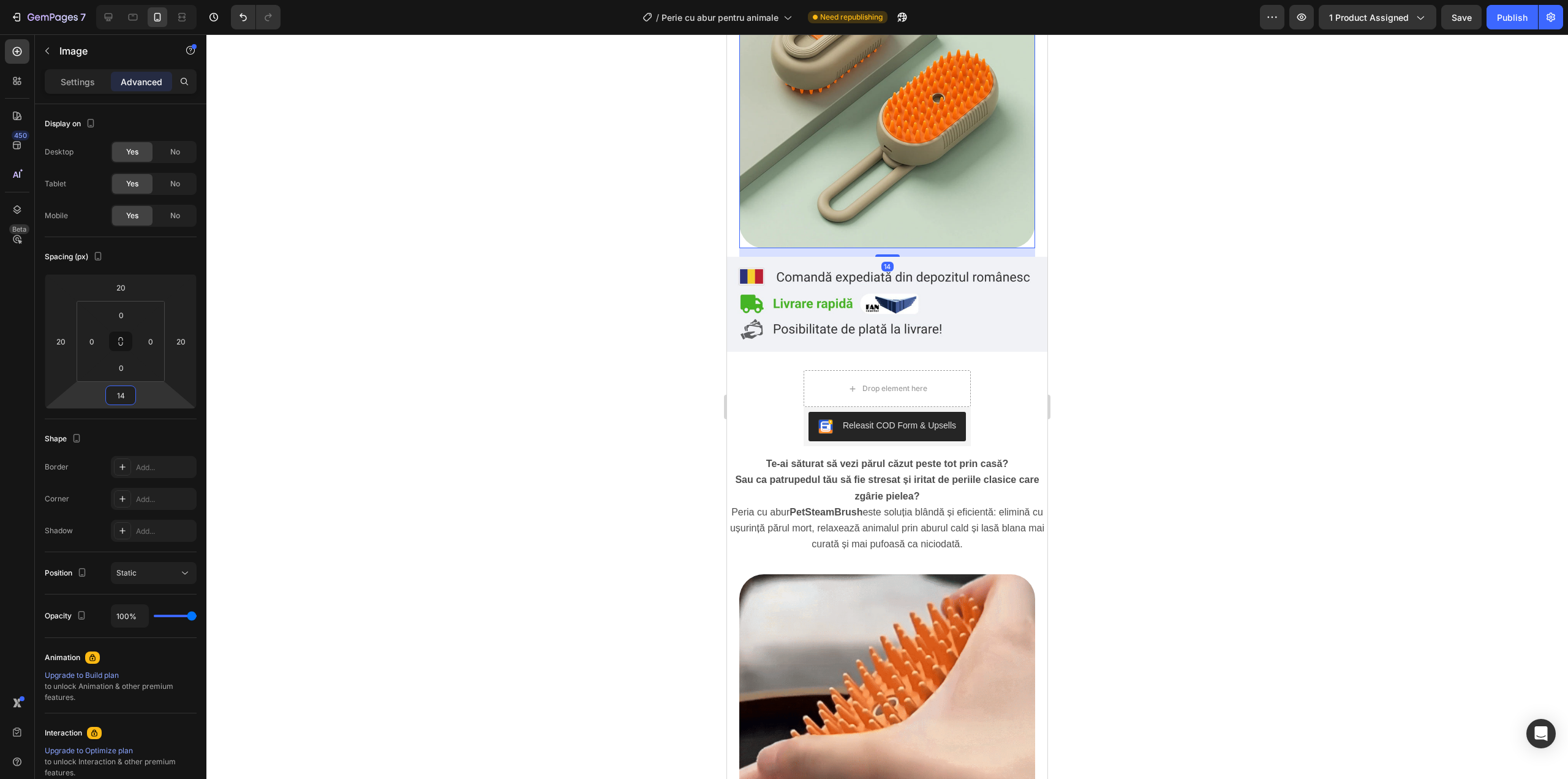
click at [1107, 317] on div at bounding box center [887, 407] width 1362 height 745
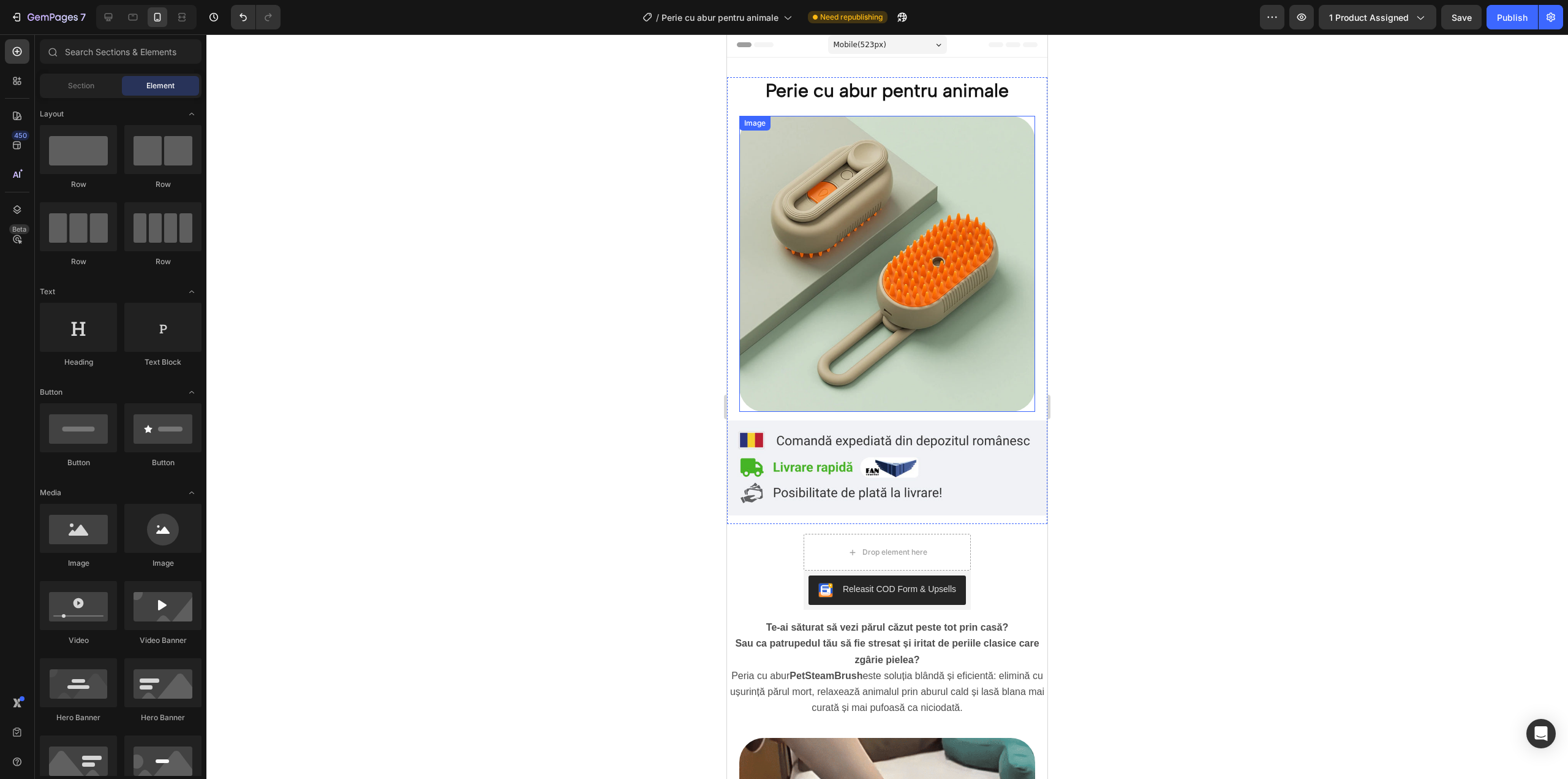
scroll to position [0, 0]
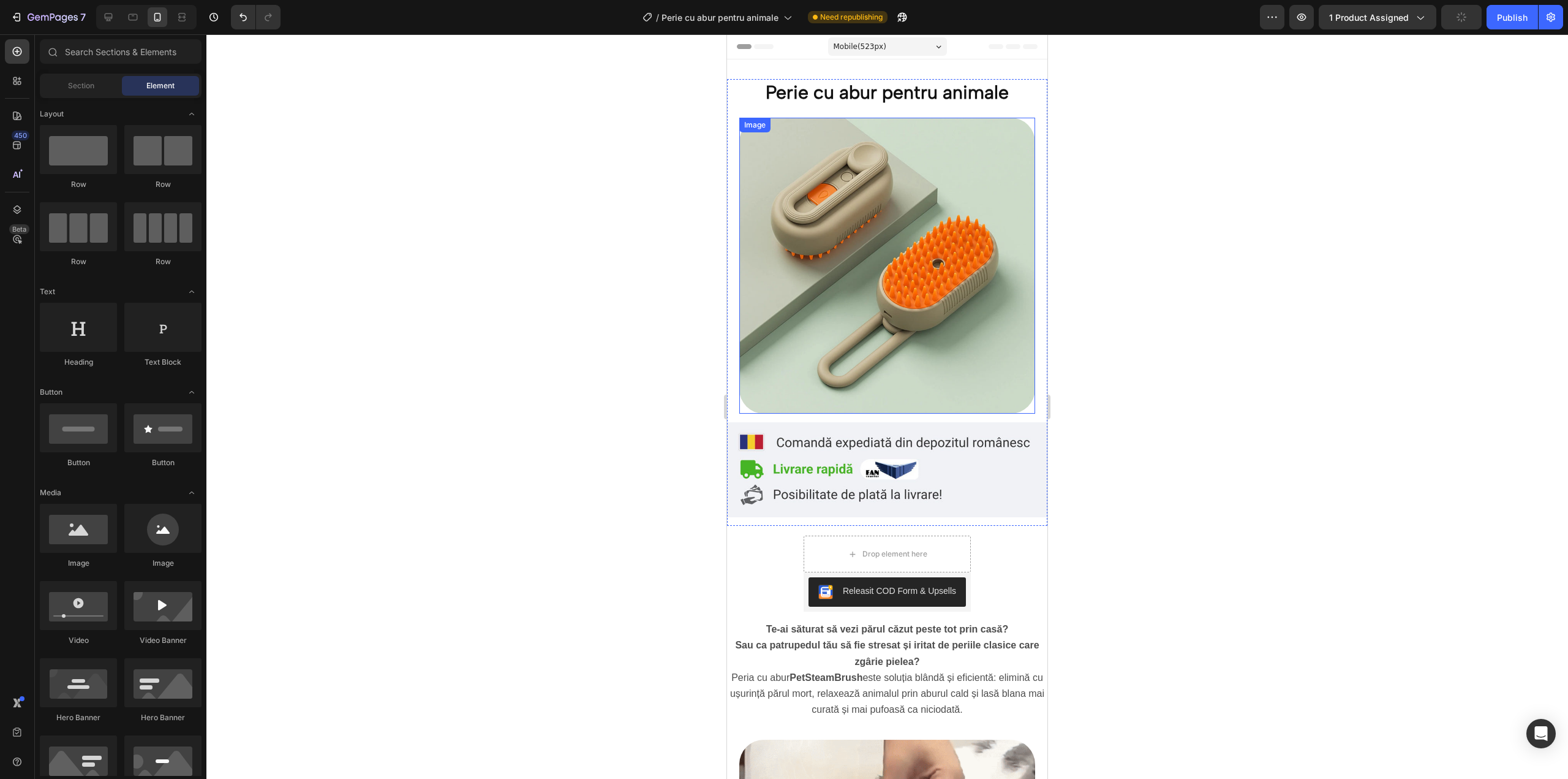
click at [925, 239] on img at bounding box center [887, 266] width 296 height 296
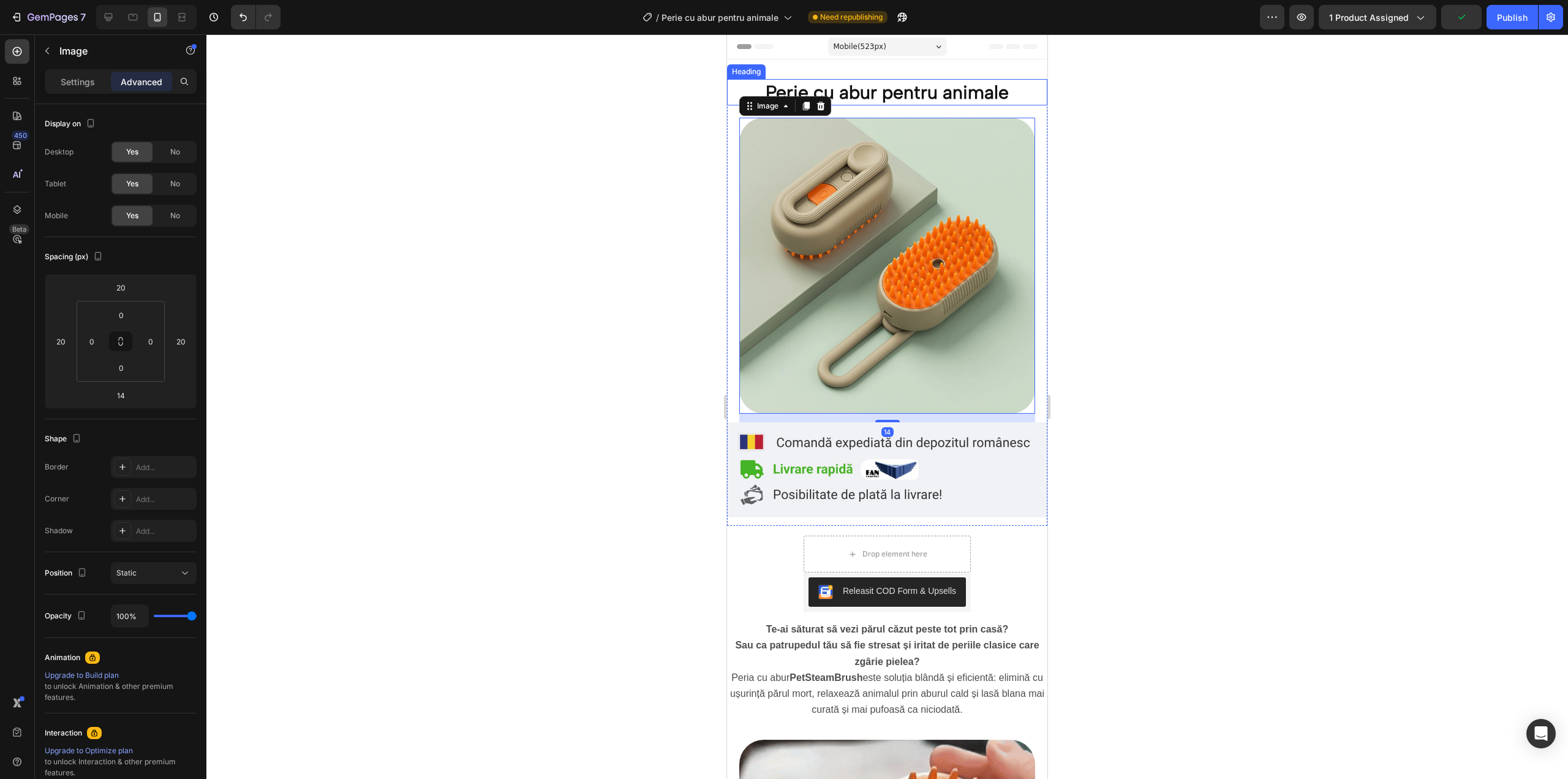
click at [936, 86] on p "Perie cu abur pentru animale" at bounding box center [887, 91] width 318 height 24
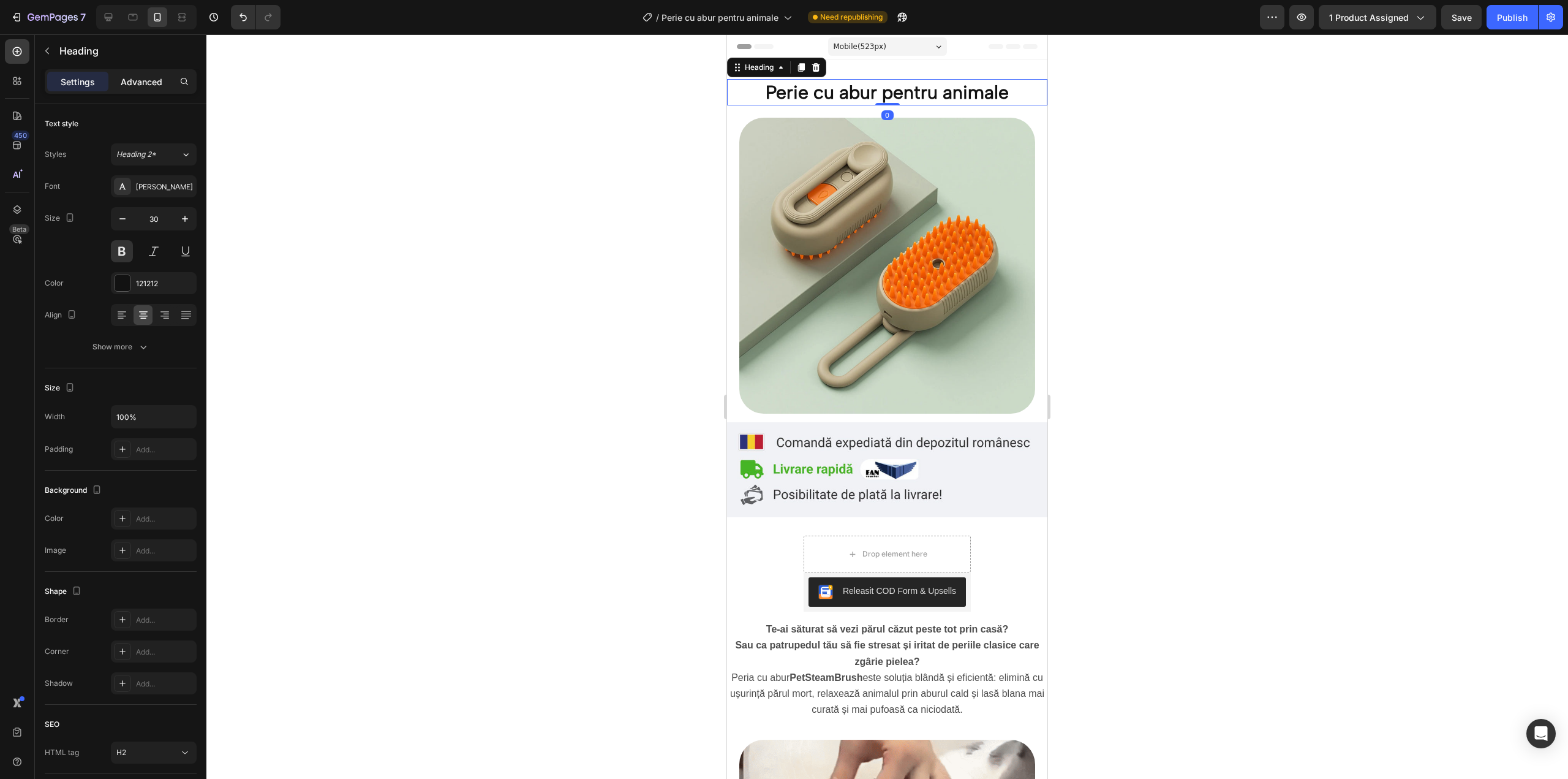
click at [165, 89] on div "Advanced" at bounding box center [142, 81] width 61 height 20
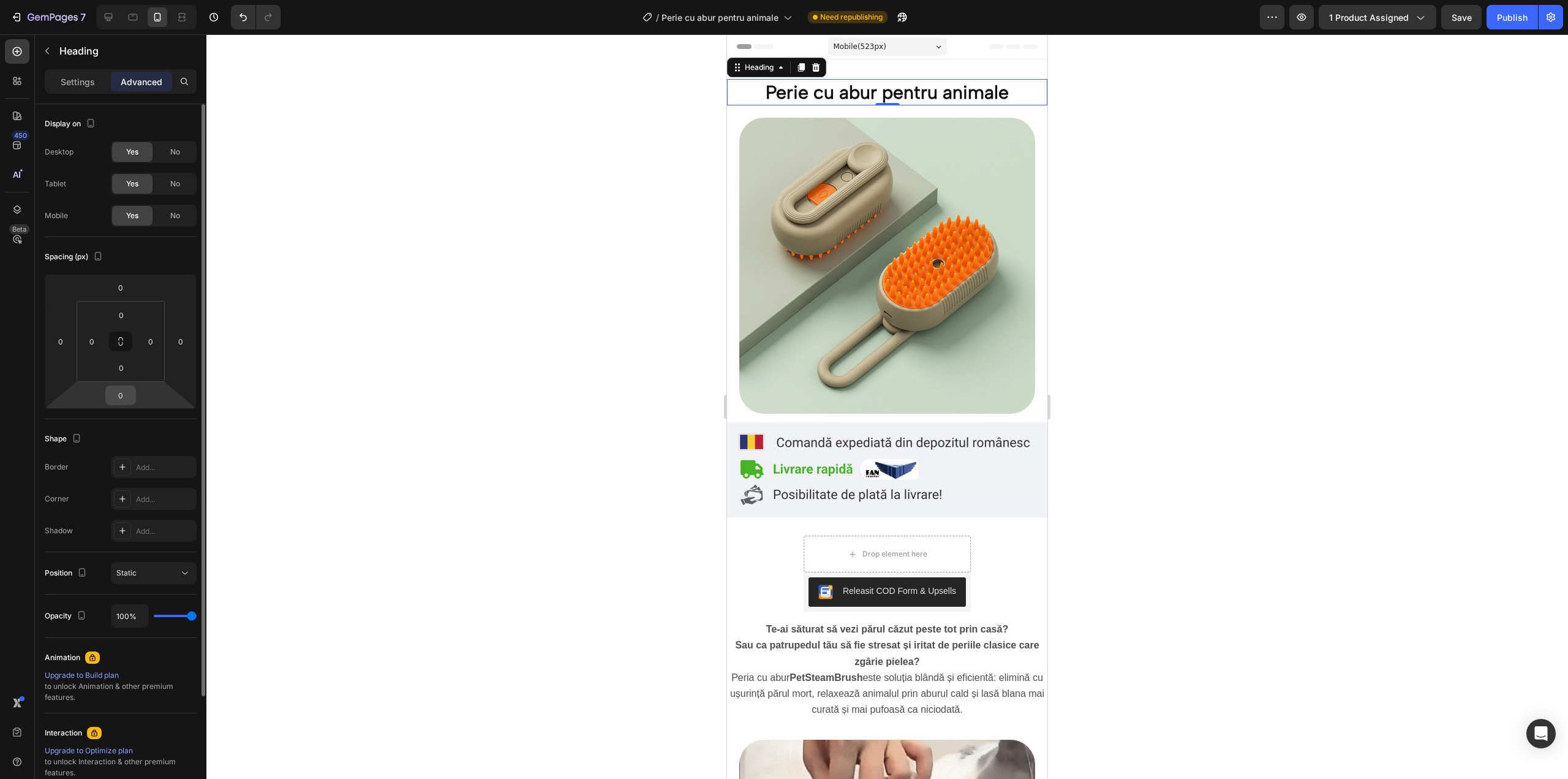
click at [123, 395] on input "0" at bounding box center [121, 394] width 25 height 18
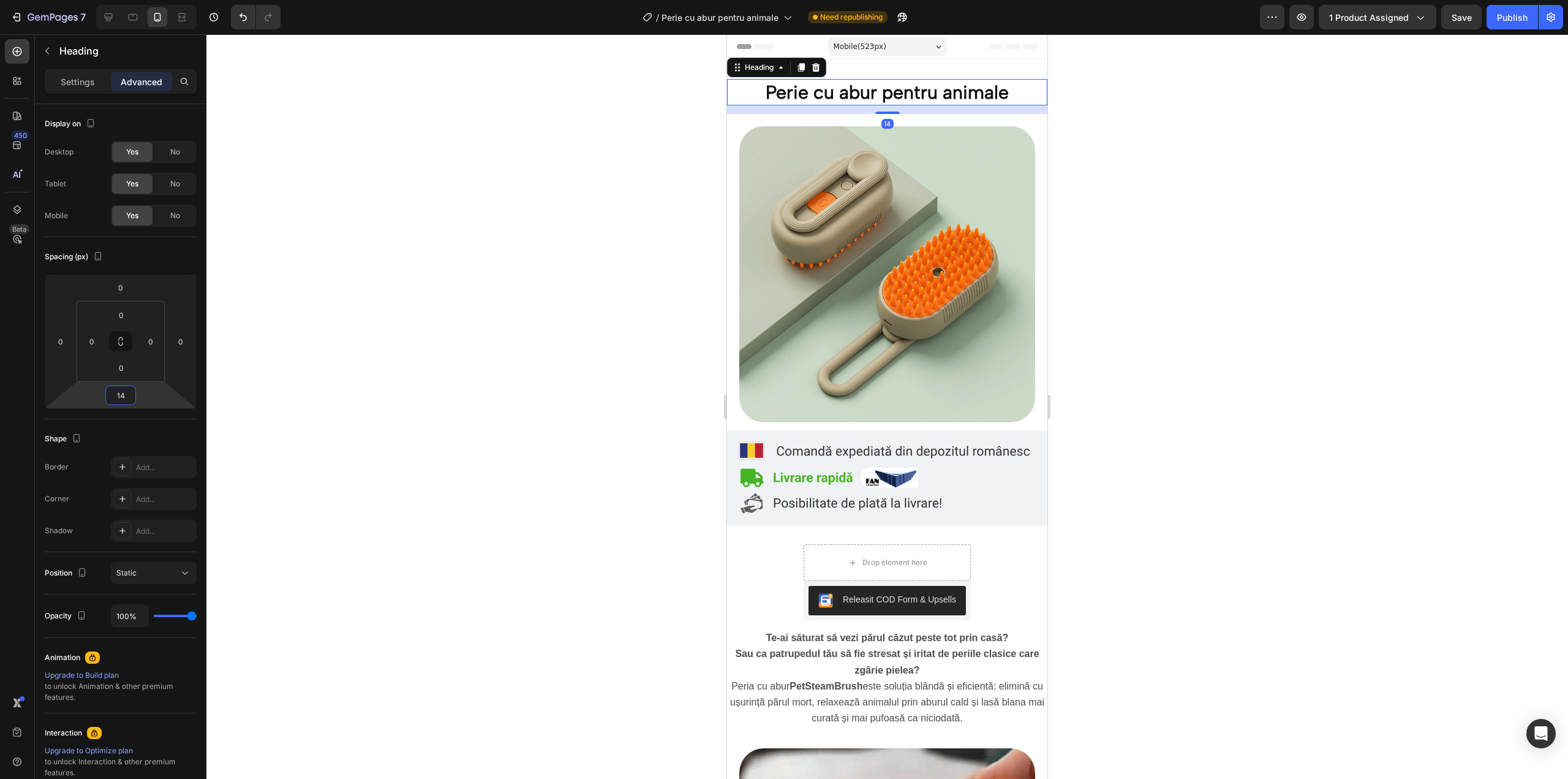
type input "14"
click at [910, 295] on img at bounding box center [887, 275] width 296 height 296
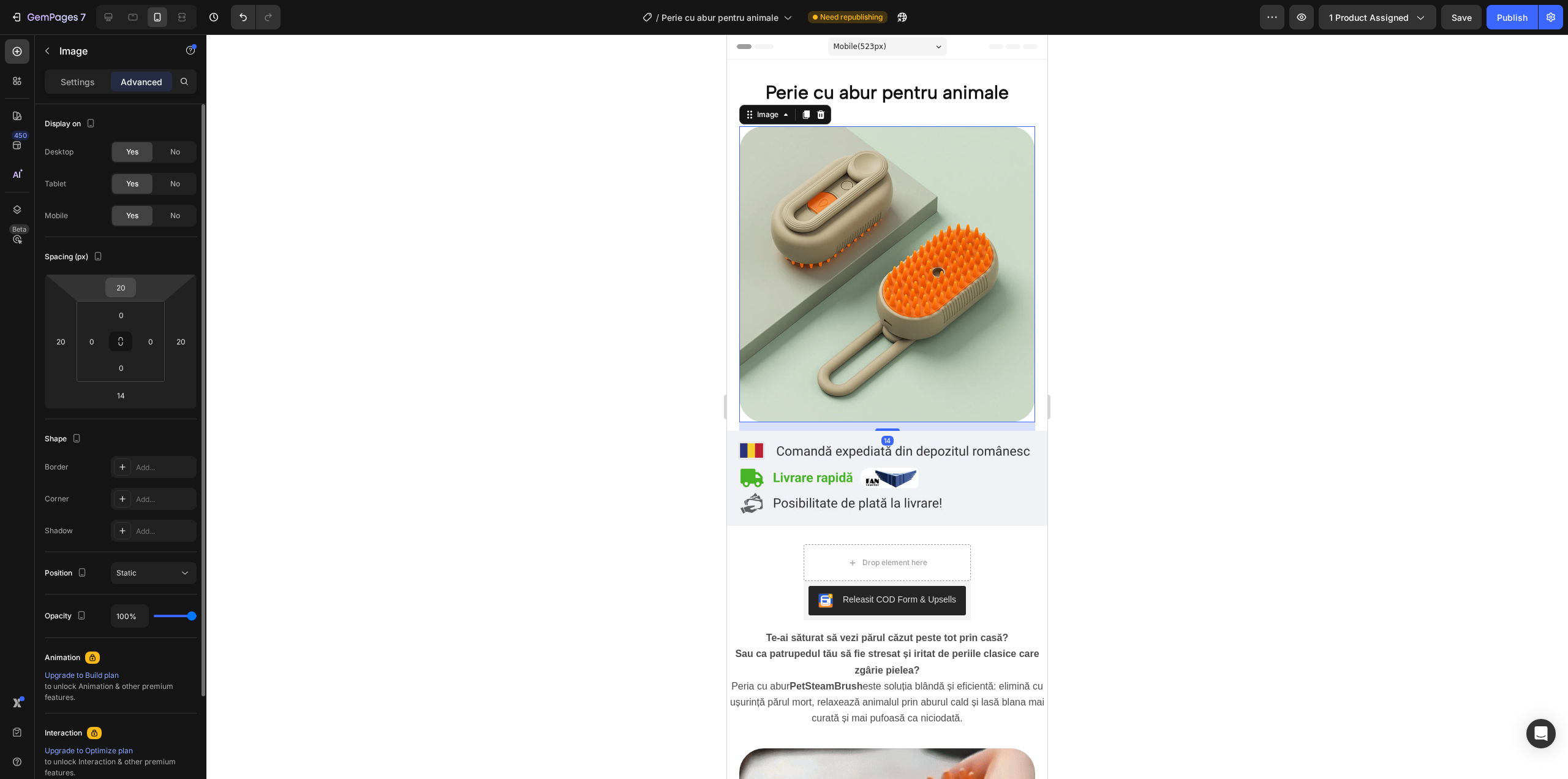
click at [135, 291] on div "20" at bounding box center [121, 287] width 30 height 20
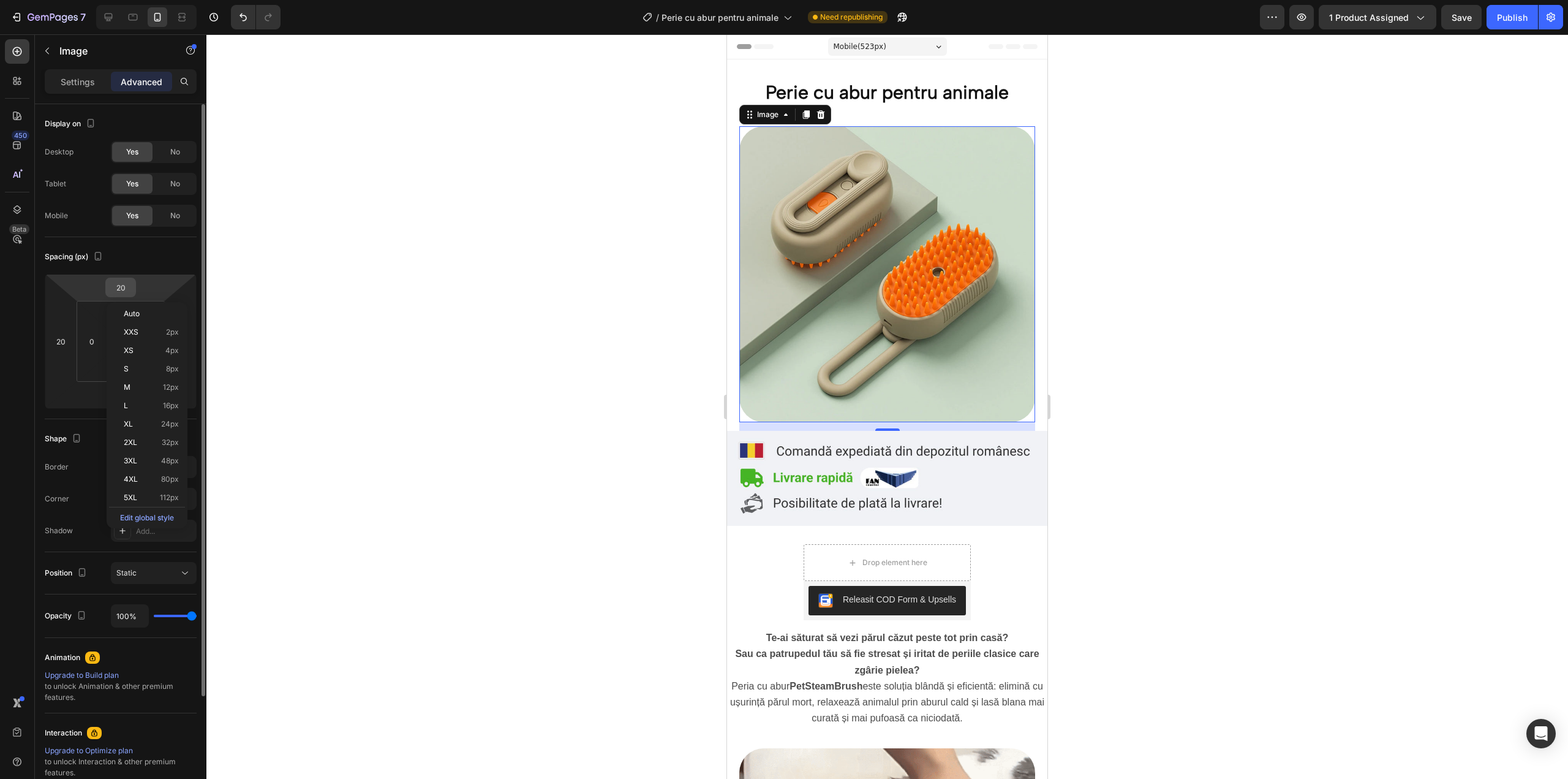
click at [125, 286] on input "20" at bounding box center [121, 287] width 25 height 18
type input "0"
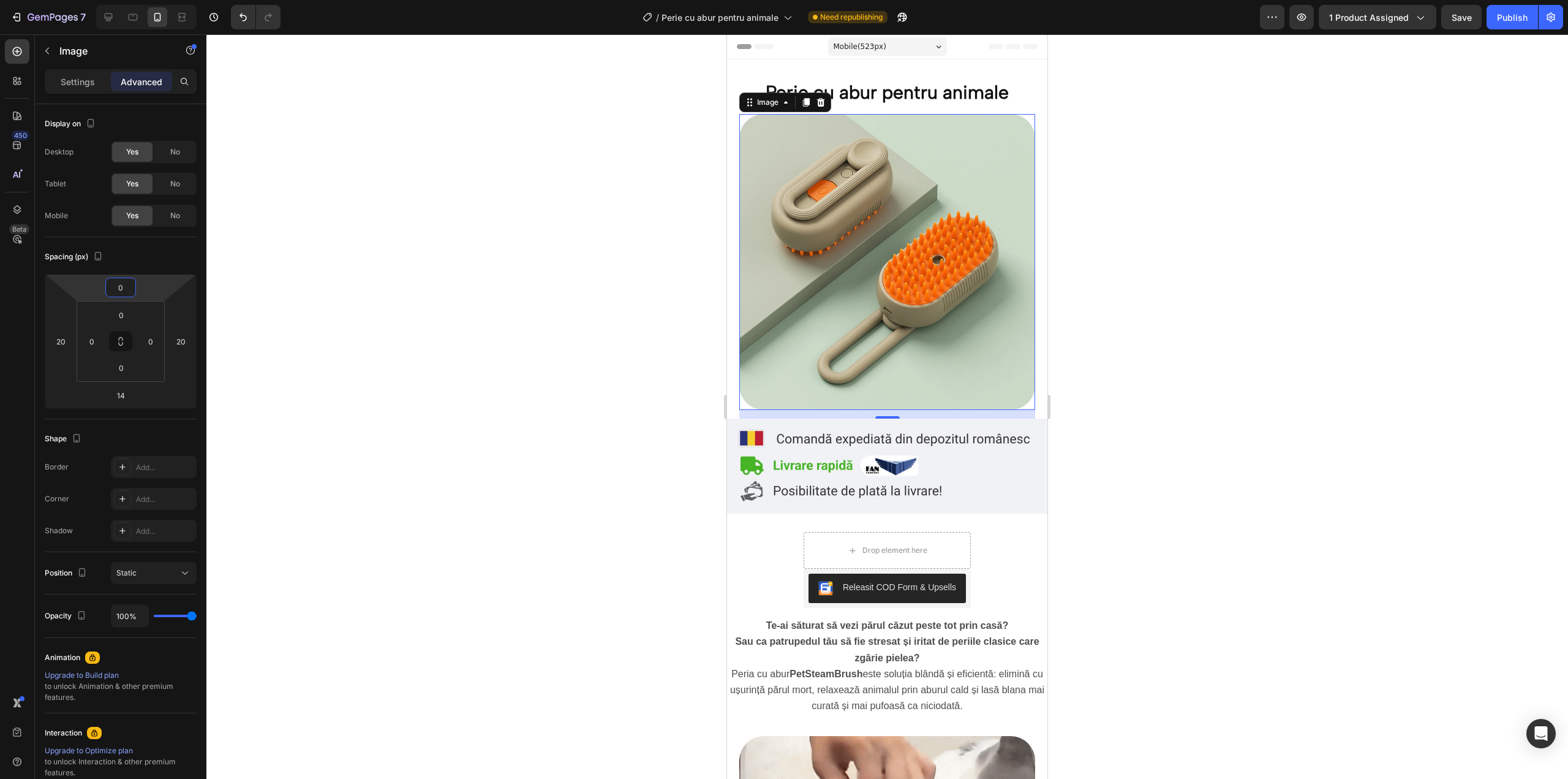
click at [1294, 334] on div at bounding box center [887, 407] width 1362 height 745
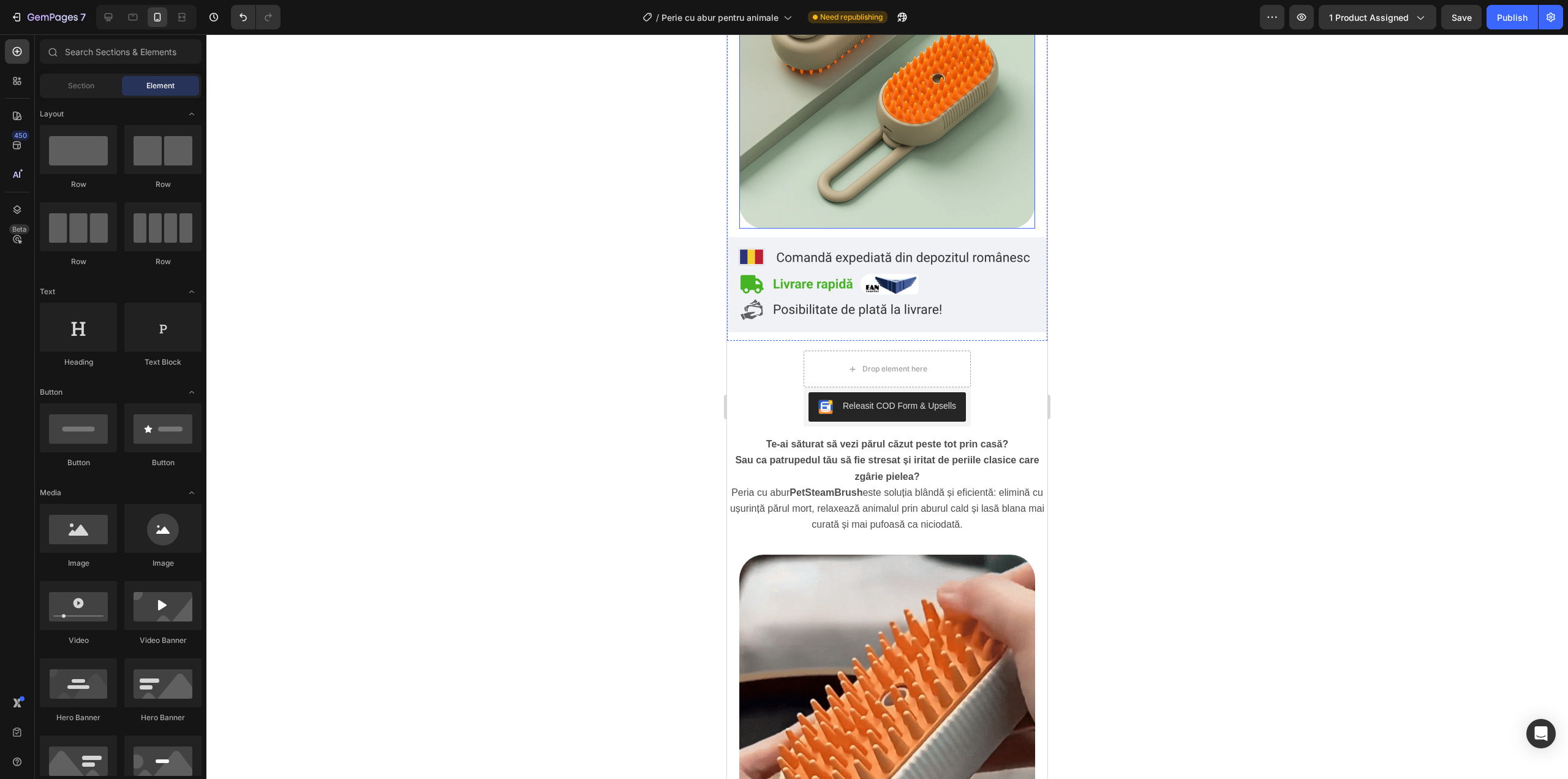
scroll to position [204, 0]
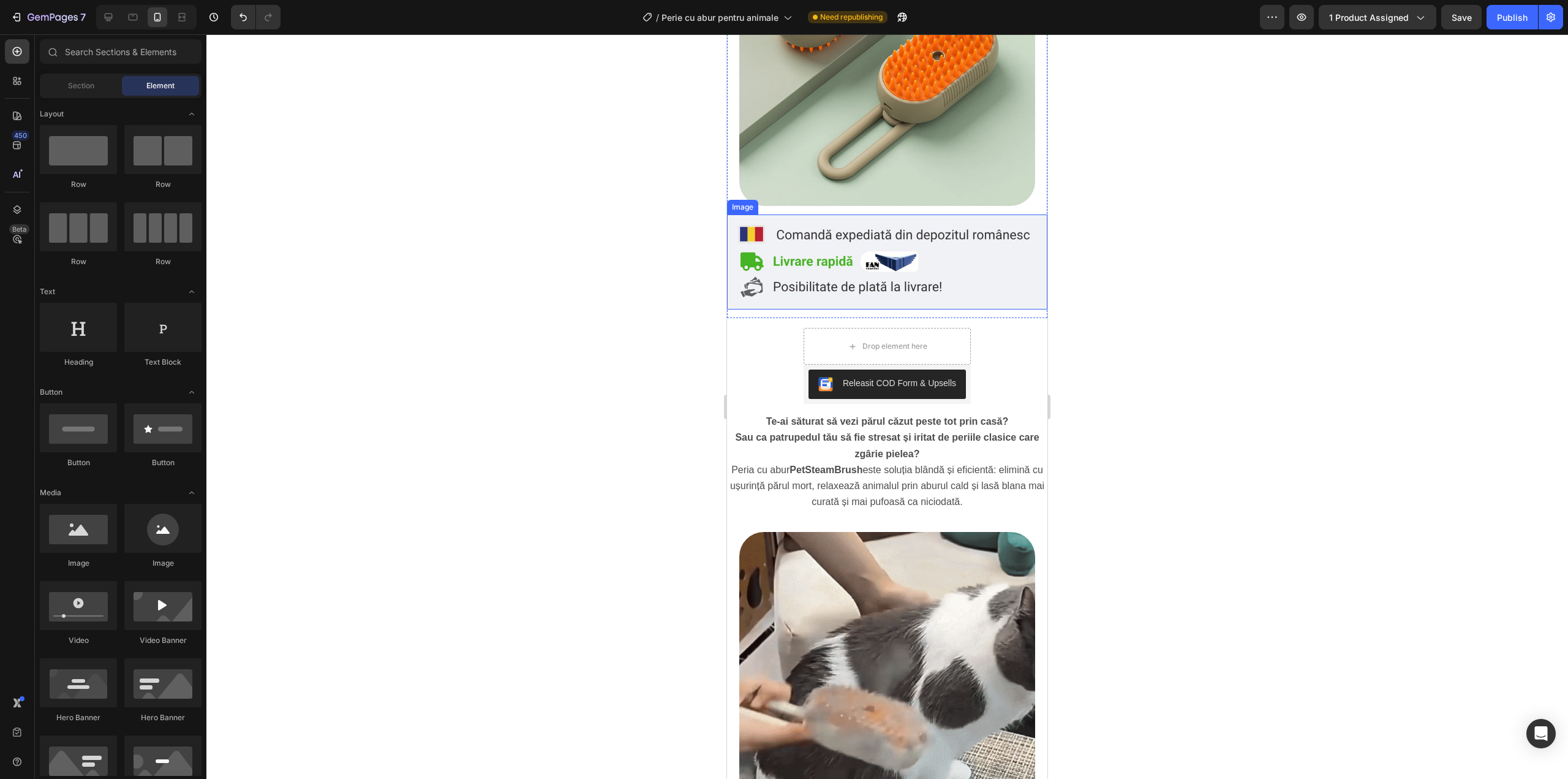
click at [902, 288] on img at bounding box center [887, 262] width 320 height 95
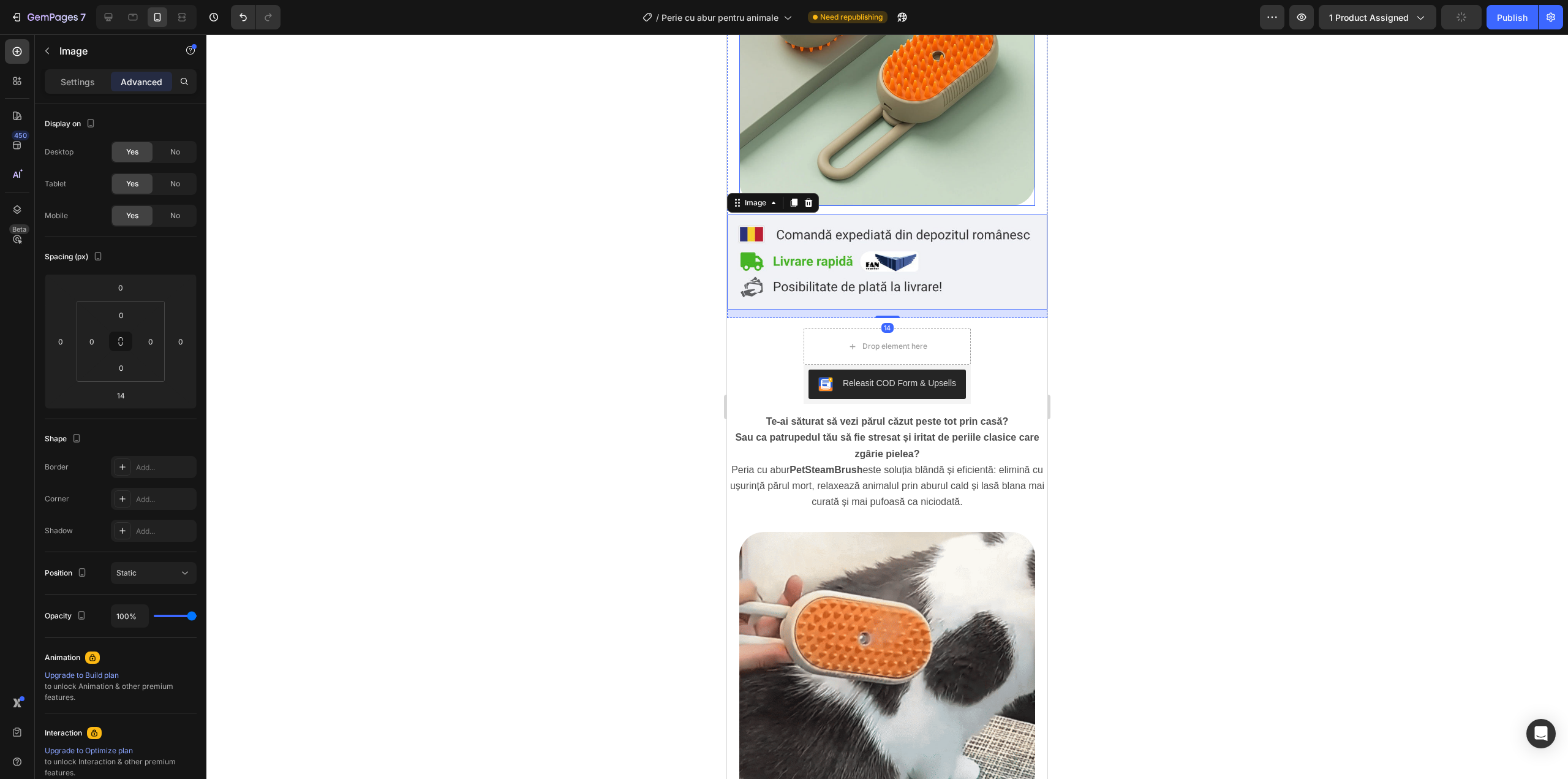
click at [926, 172] on img at bounding box center [887, 58] width 296 height 296
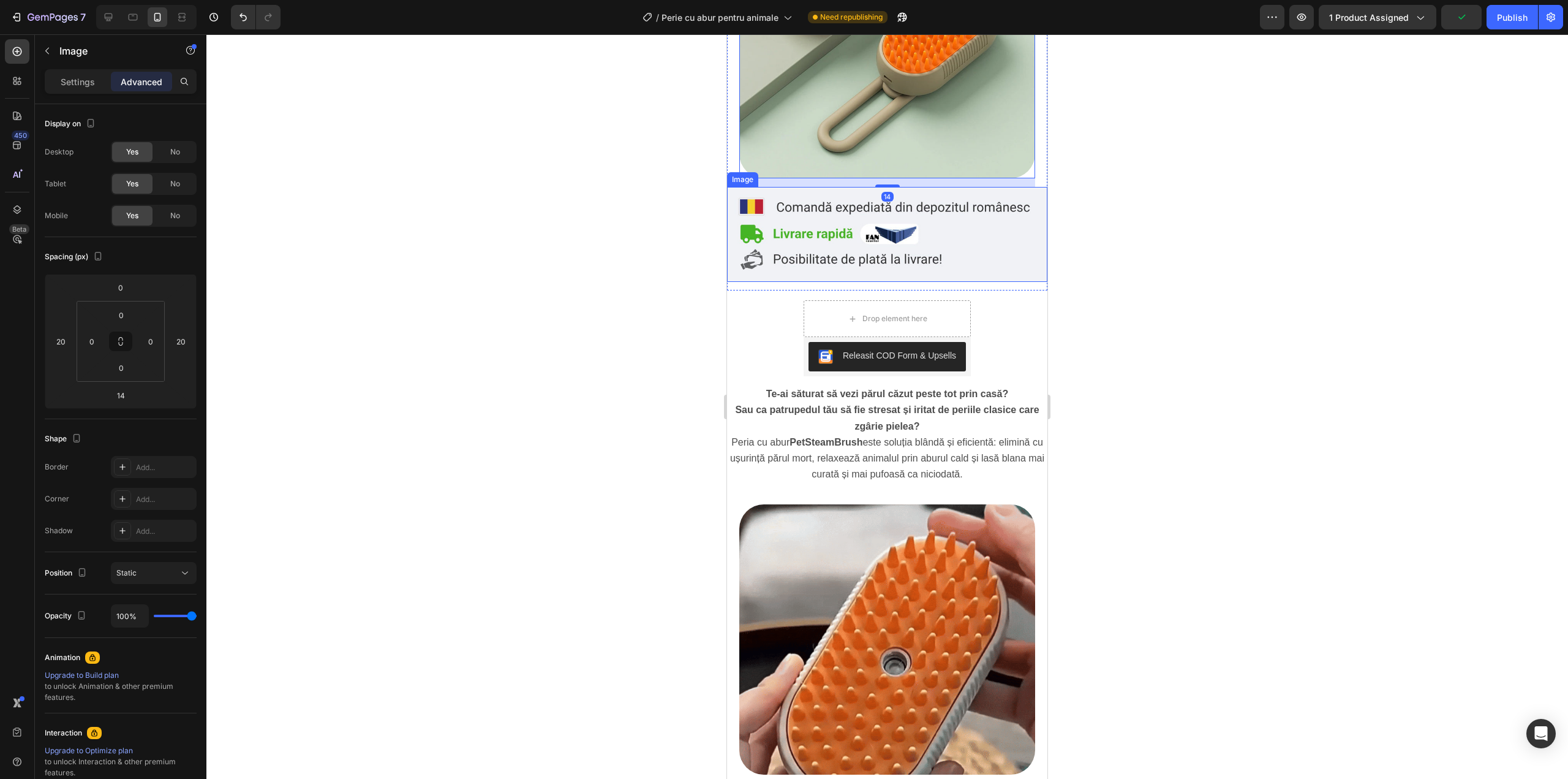
scroll to position [245, 0]
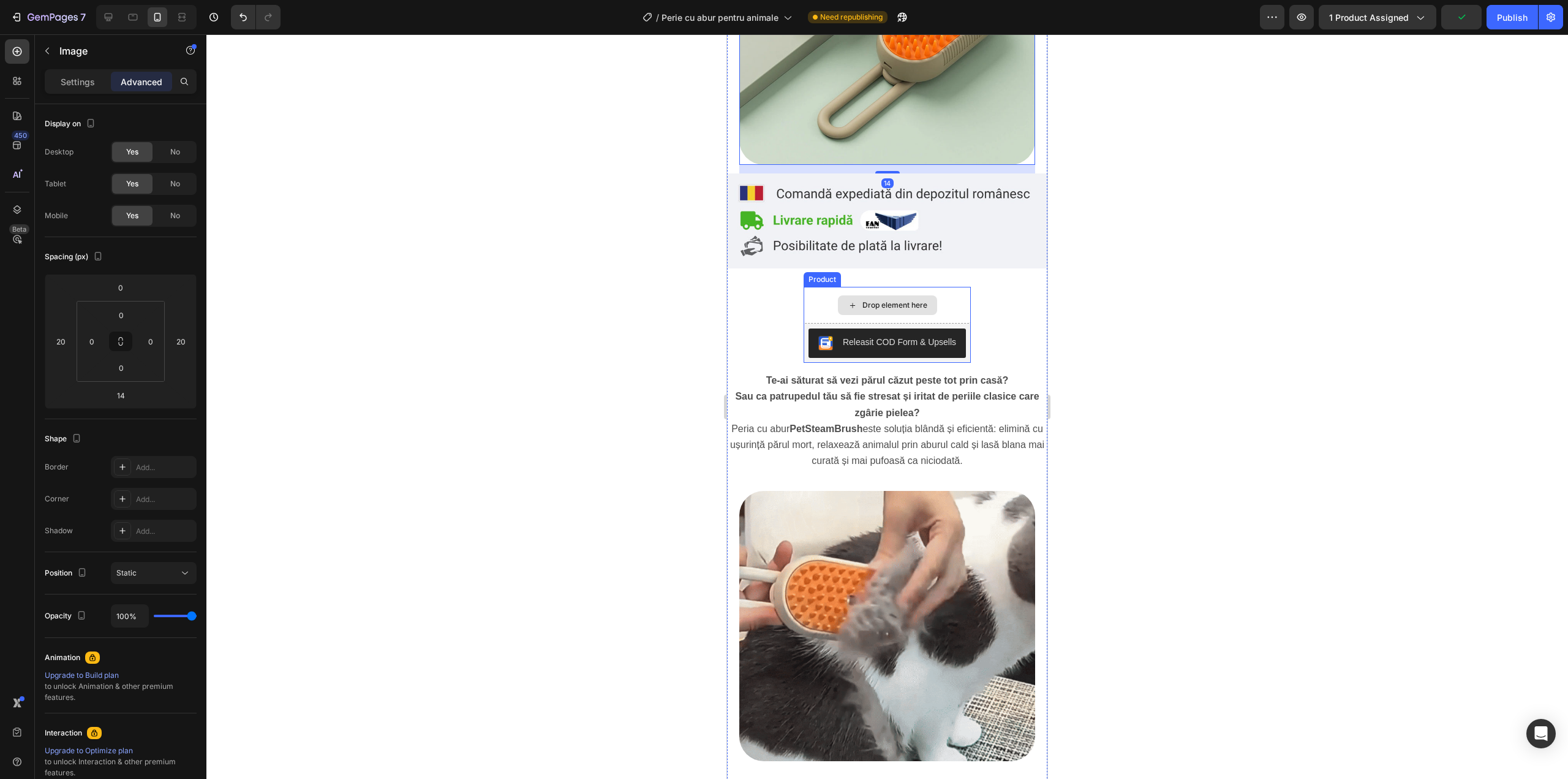
click at [963, 287] on div "Drop element here" at bounding box center [887, 305] width 167 height 37
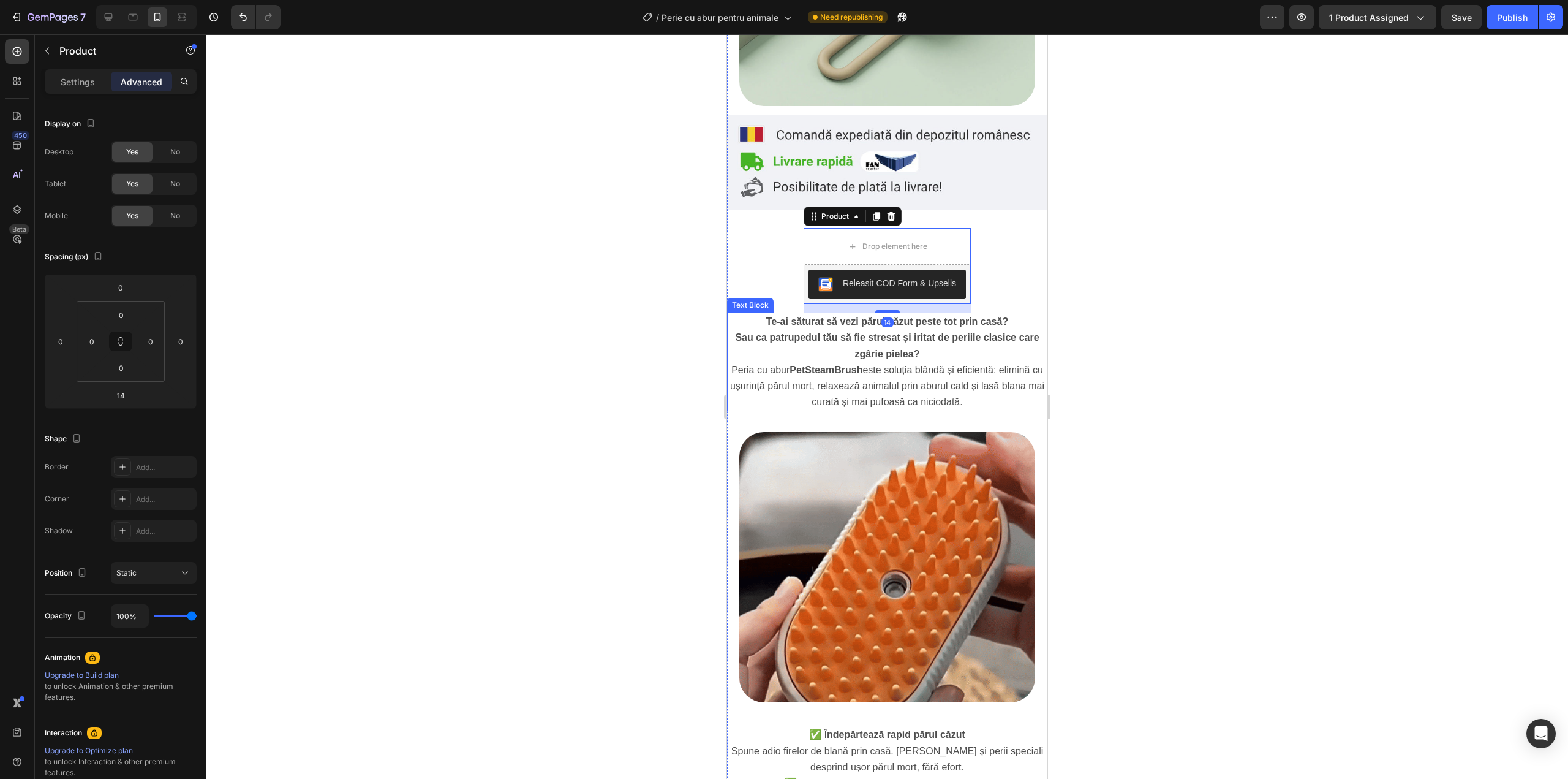
scroll to position [327, 0]
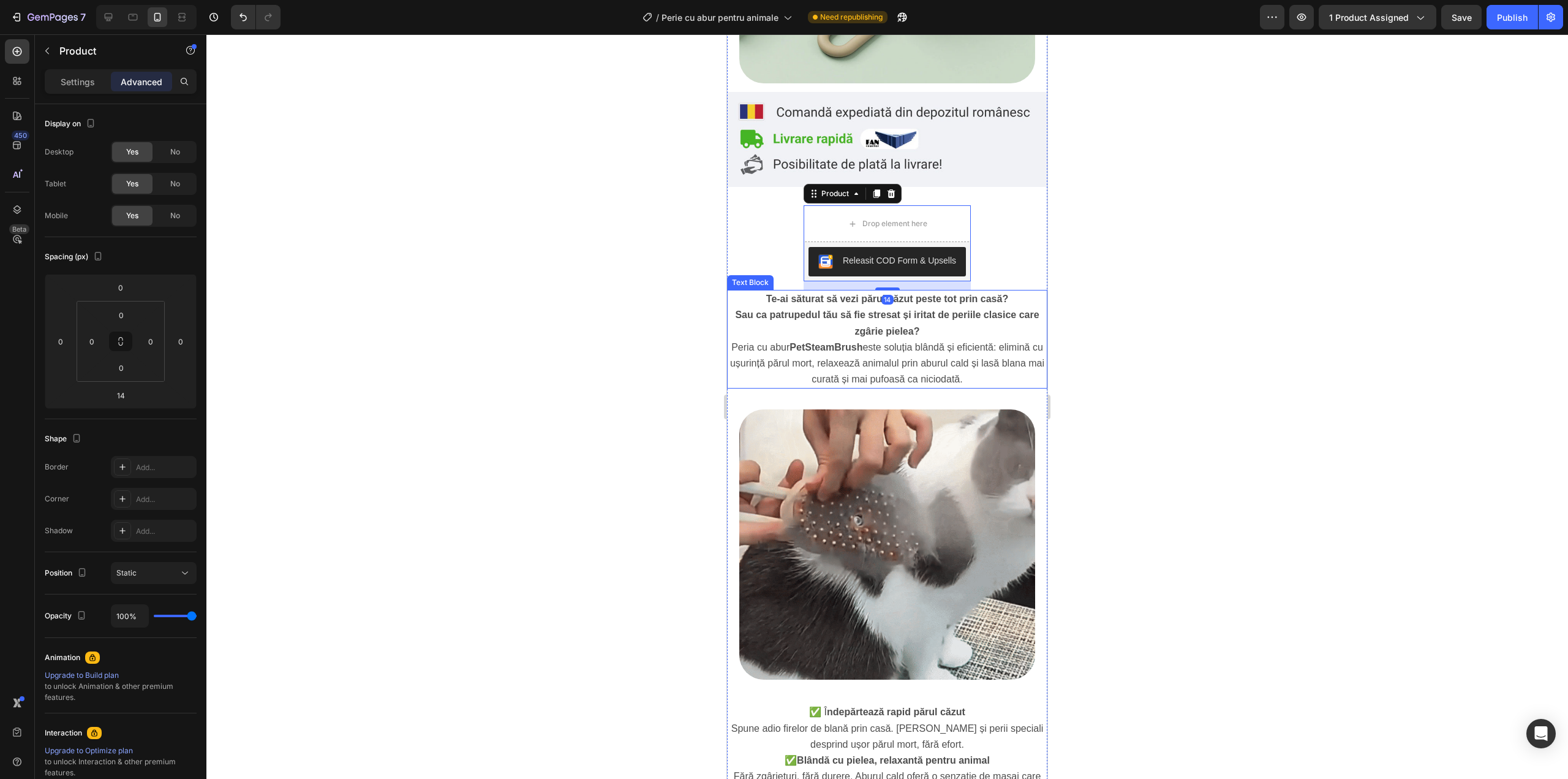
click at [922, 342] on span "Peria cu abur PetSteamBrush este soluția blândă și eficientă: elimină cu ușurin…" at bounding box center [887, 363] width 314 height 43
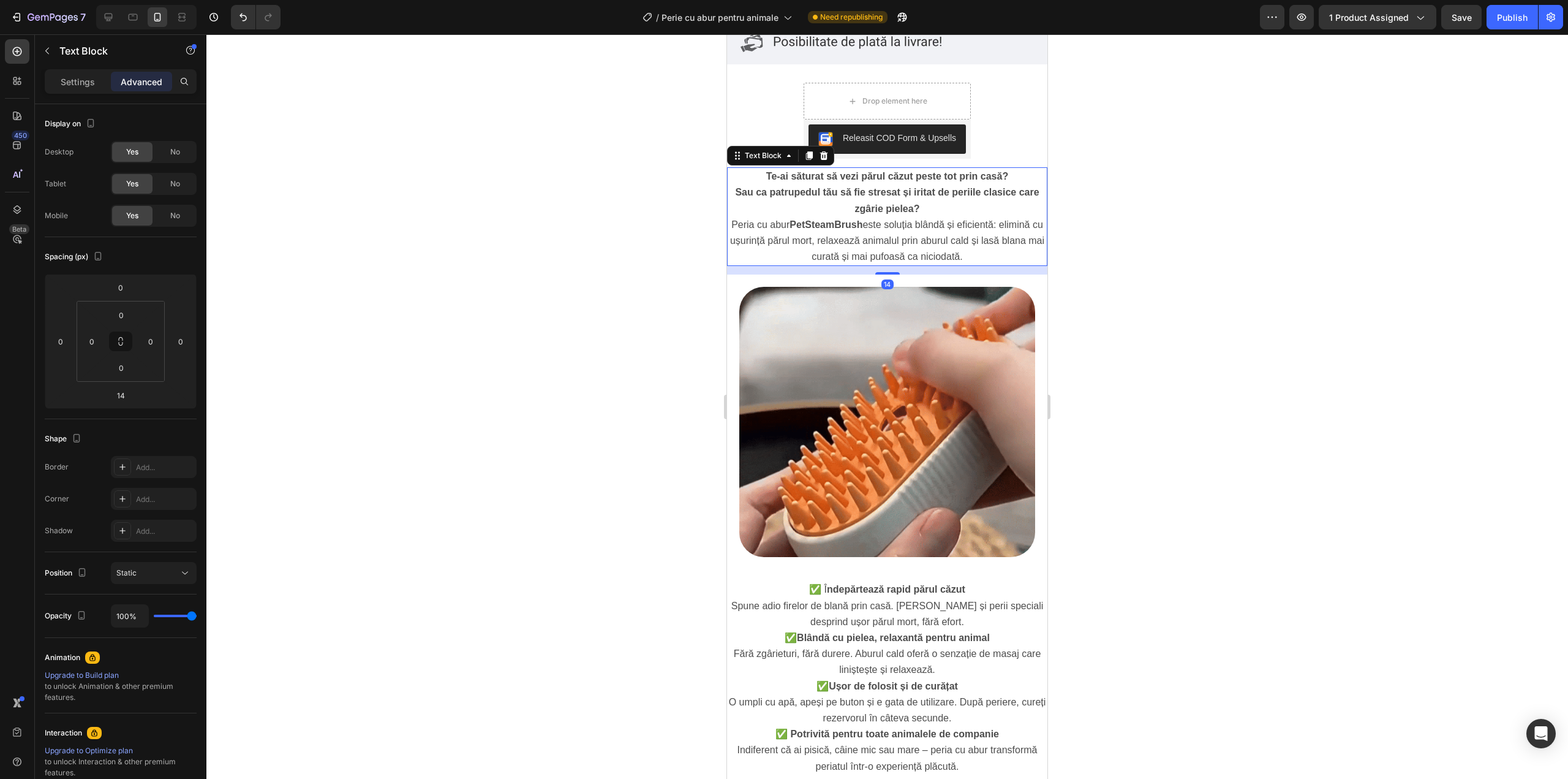
click at [922, 336] on img at bounding box center [887, 422] width 296 height 270
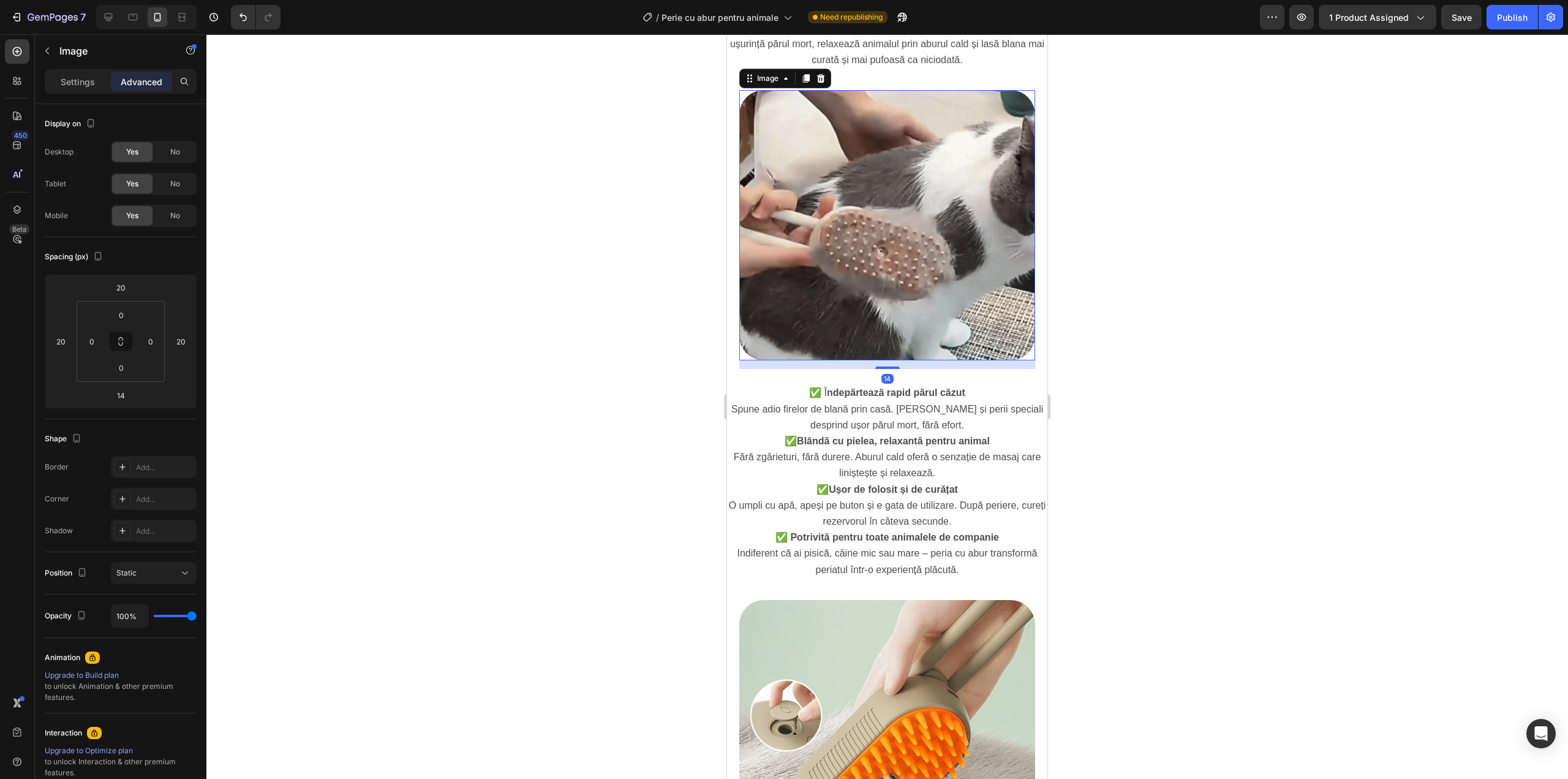
scroll to position [654, 0]
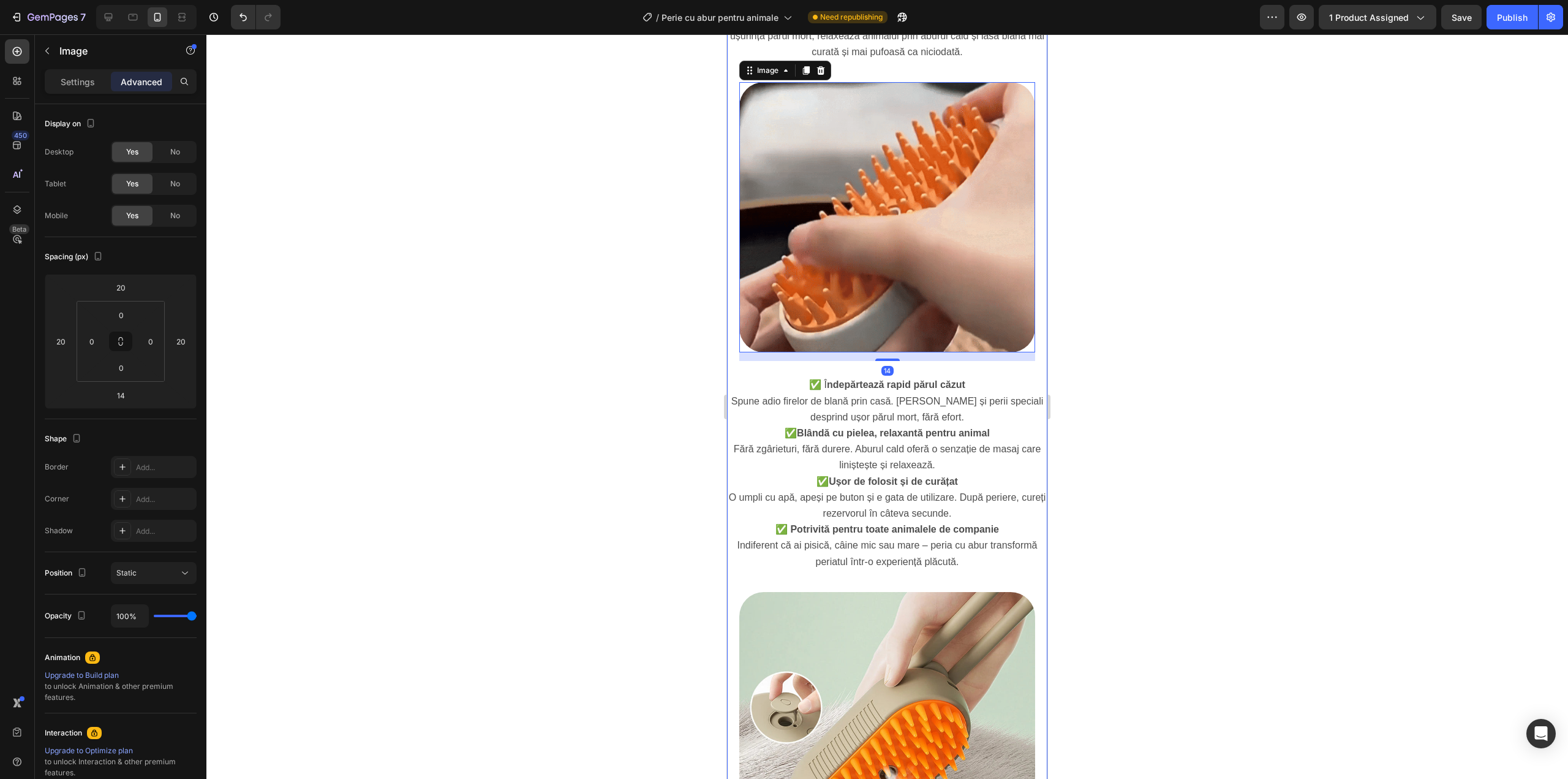
click at [917, 352] on div "Perie cu abur pentru animale Heading Image Image Product Row Drop element here …" at bounding box center [887, 627] width 320 height 2404
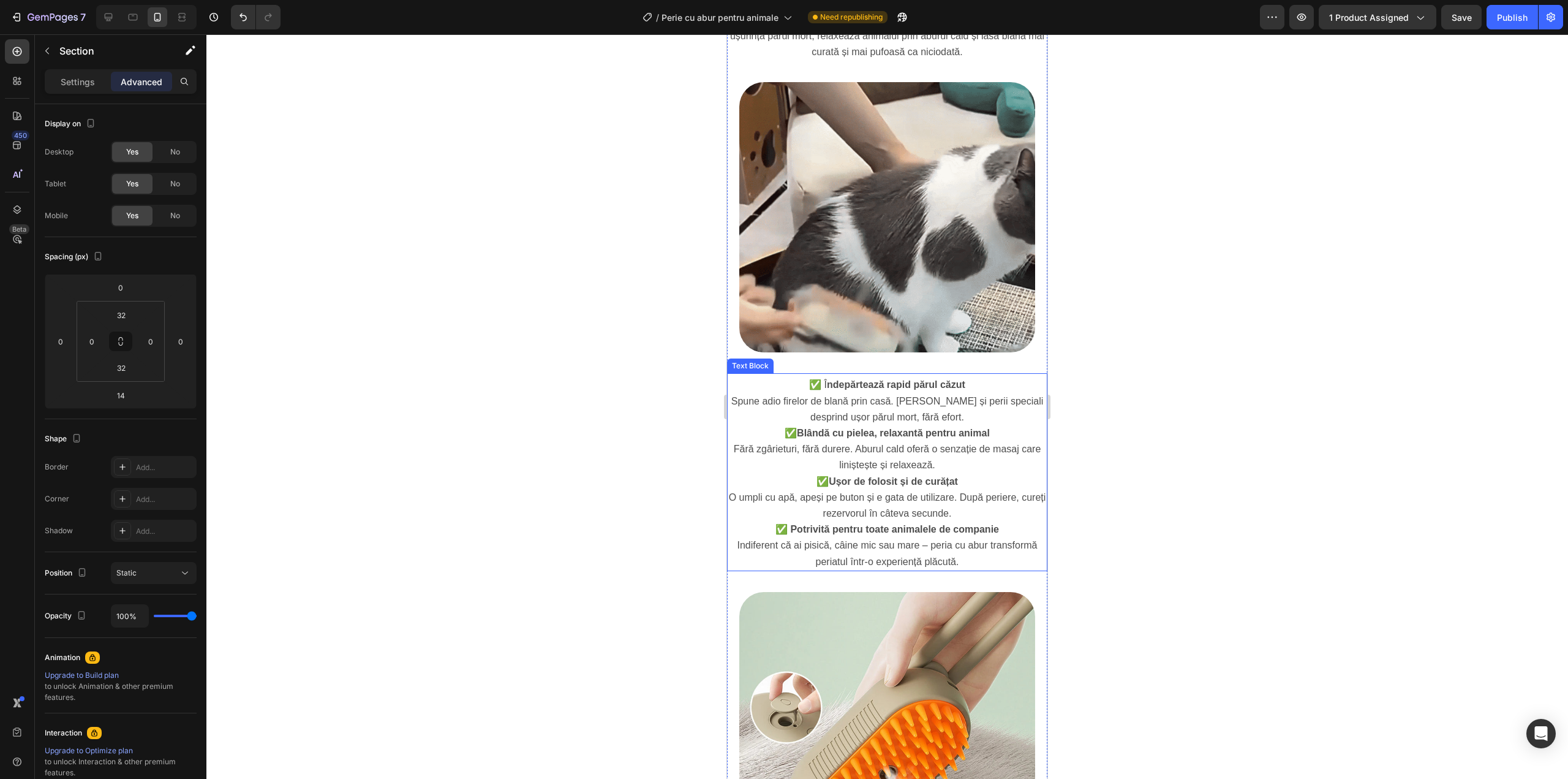
click at [916, 379] on strong "ndepărtează rapid părul căzut" at bounding box center [897, 384] width 139 height 10
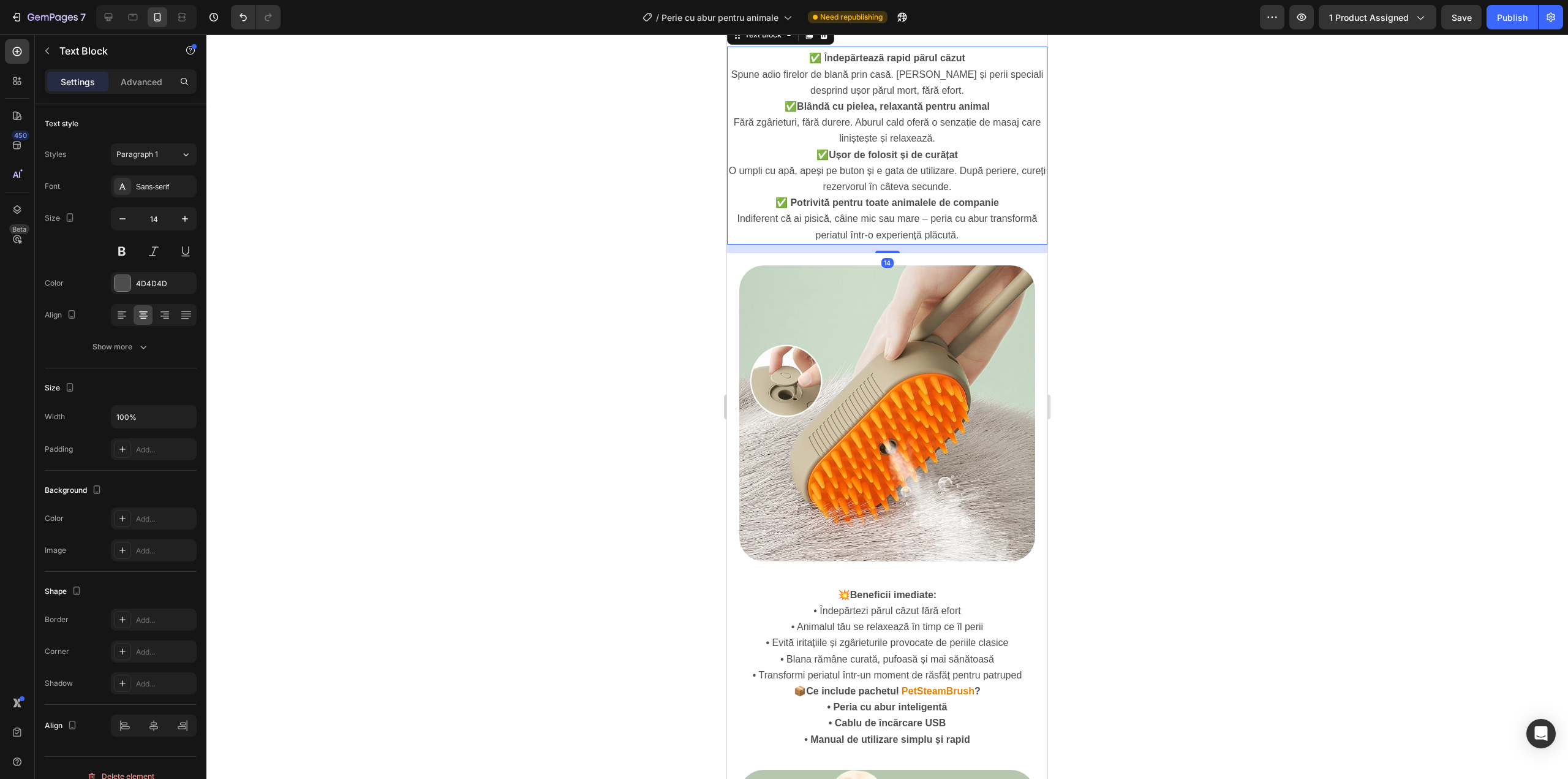
click at [916, 369] on img at bounding box center [887, 413] width 296 height 296
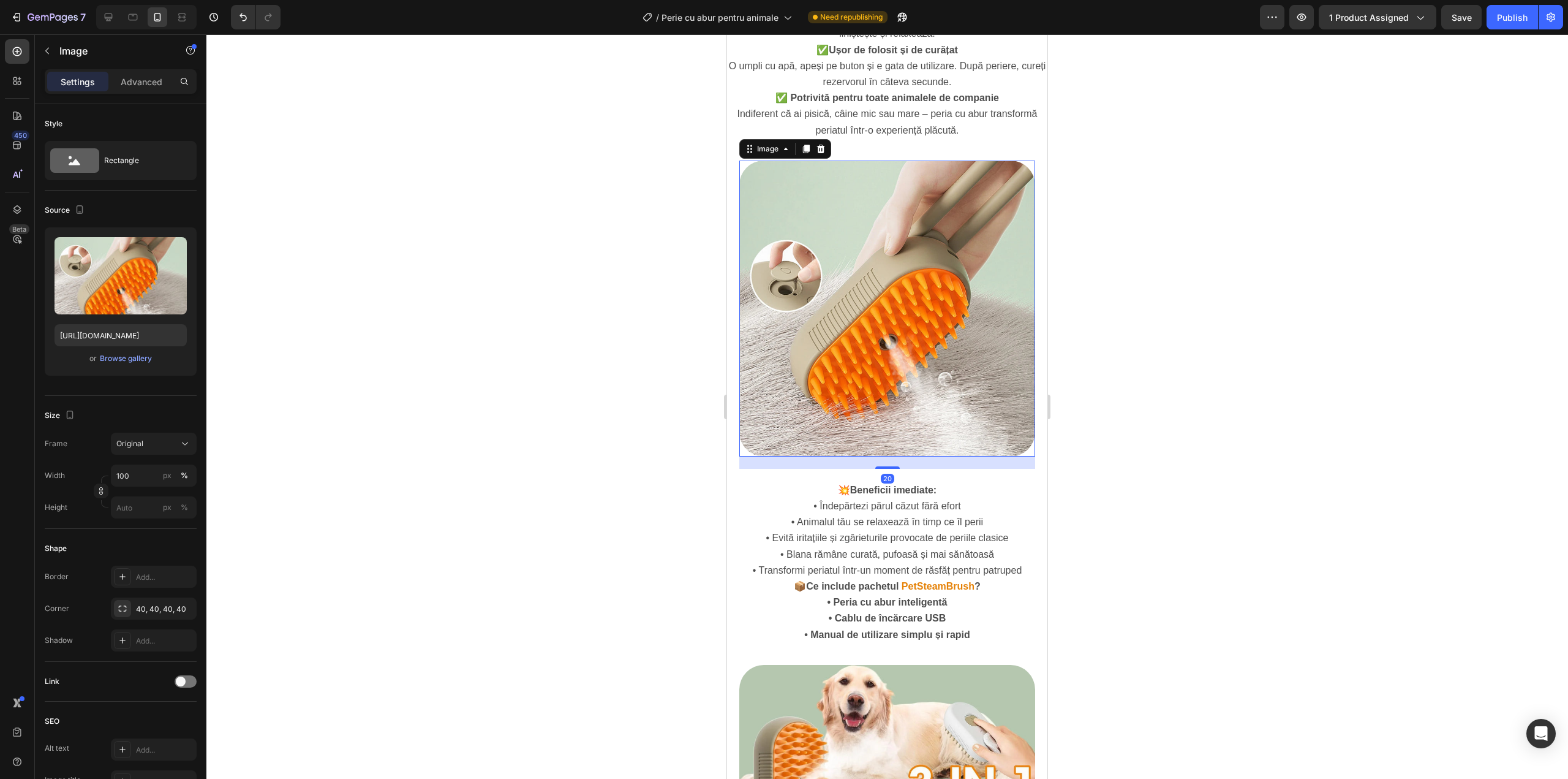
scroll to position [1103, 0]
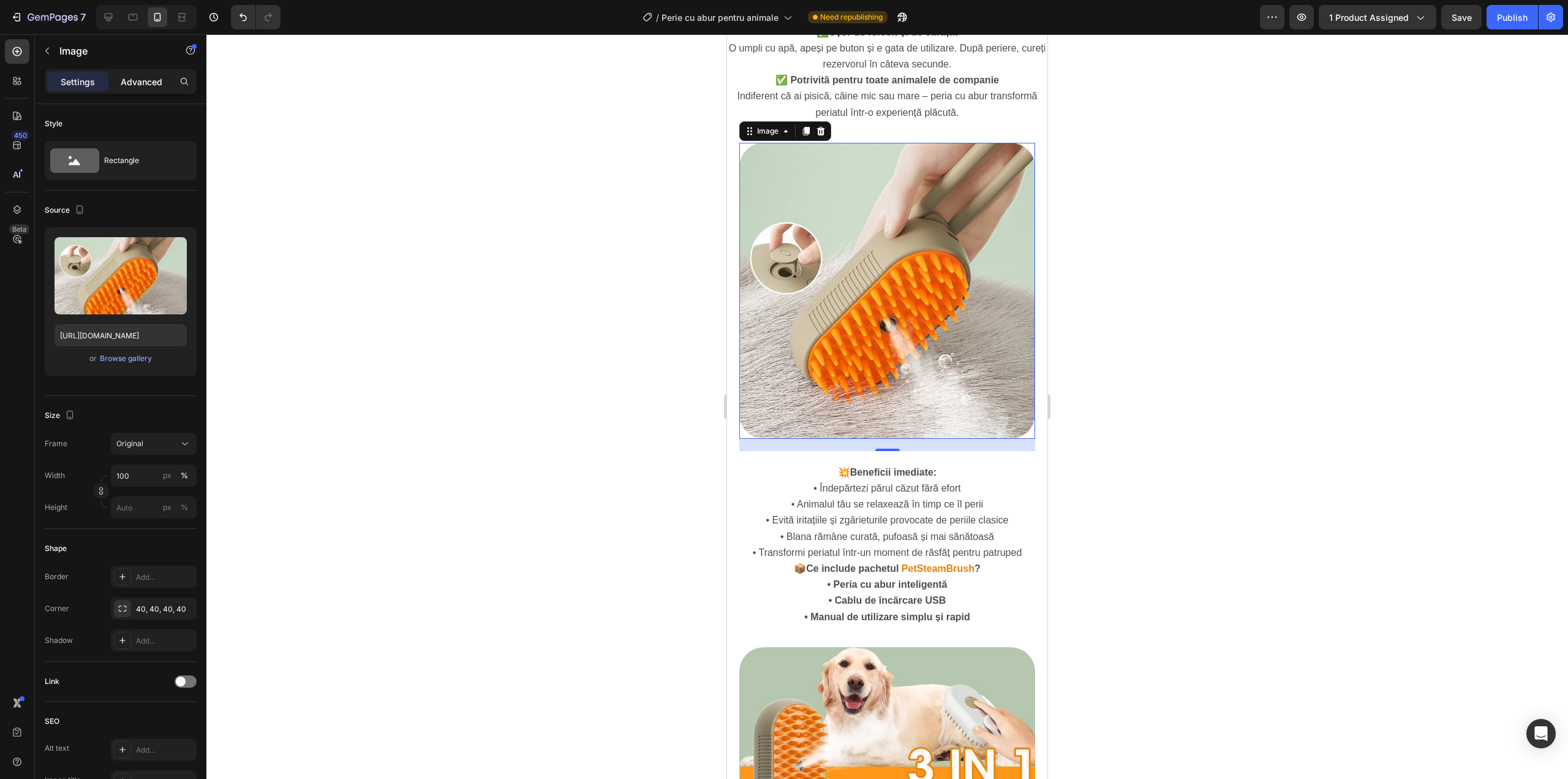
click at [136, 86] on p "Advanced" at bounding box center [142, 82] width 42 height 13
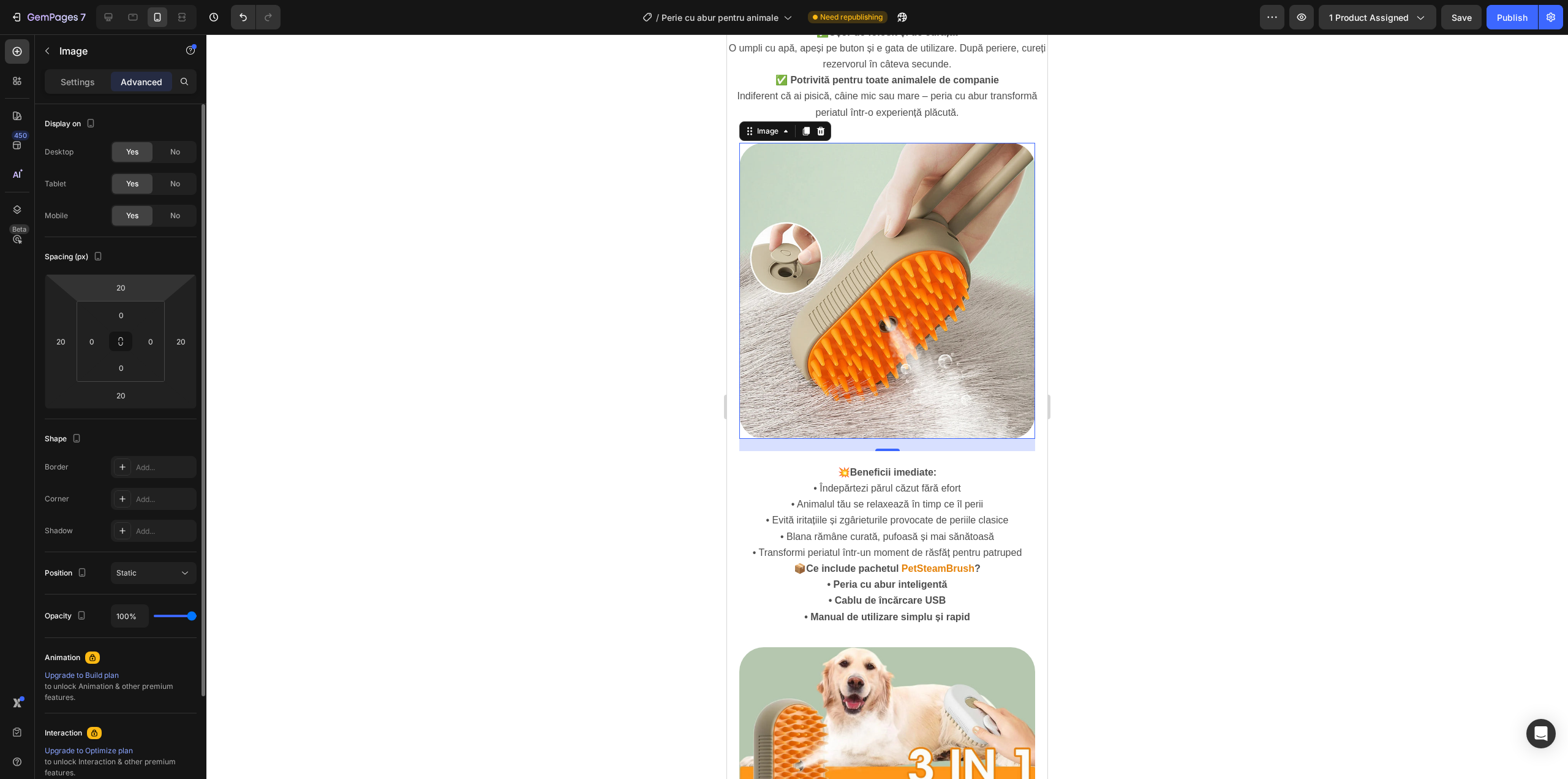
click at [127, 274] on icon at bounding box center [121, 341] width 152 height 135
click at [122, 287] on input "20" at bounding box center [121, 287] width 25 height 18
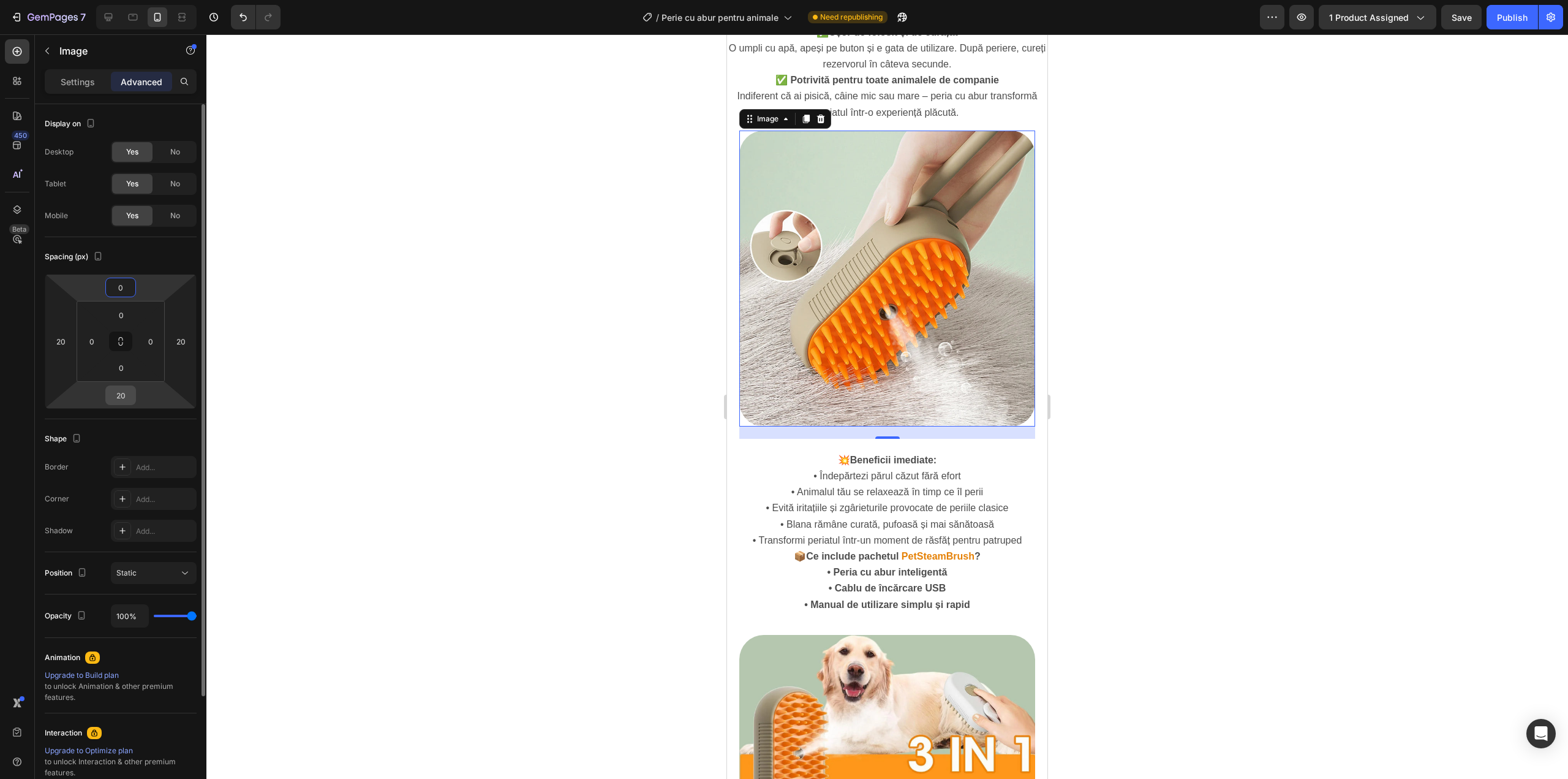
type input "0"
click at [115, 400] on input "20" at bounding box center [121, 394] width 25 height 18
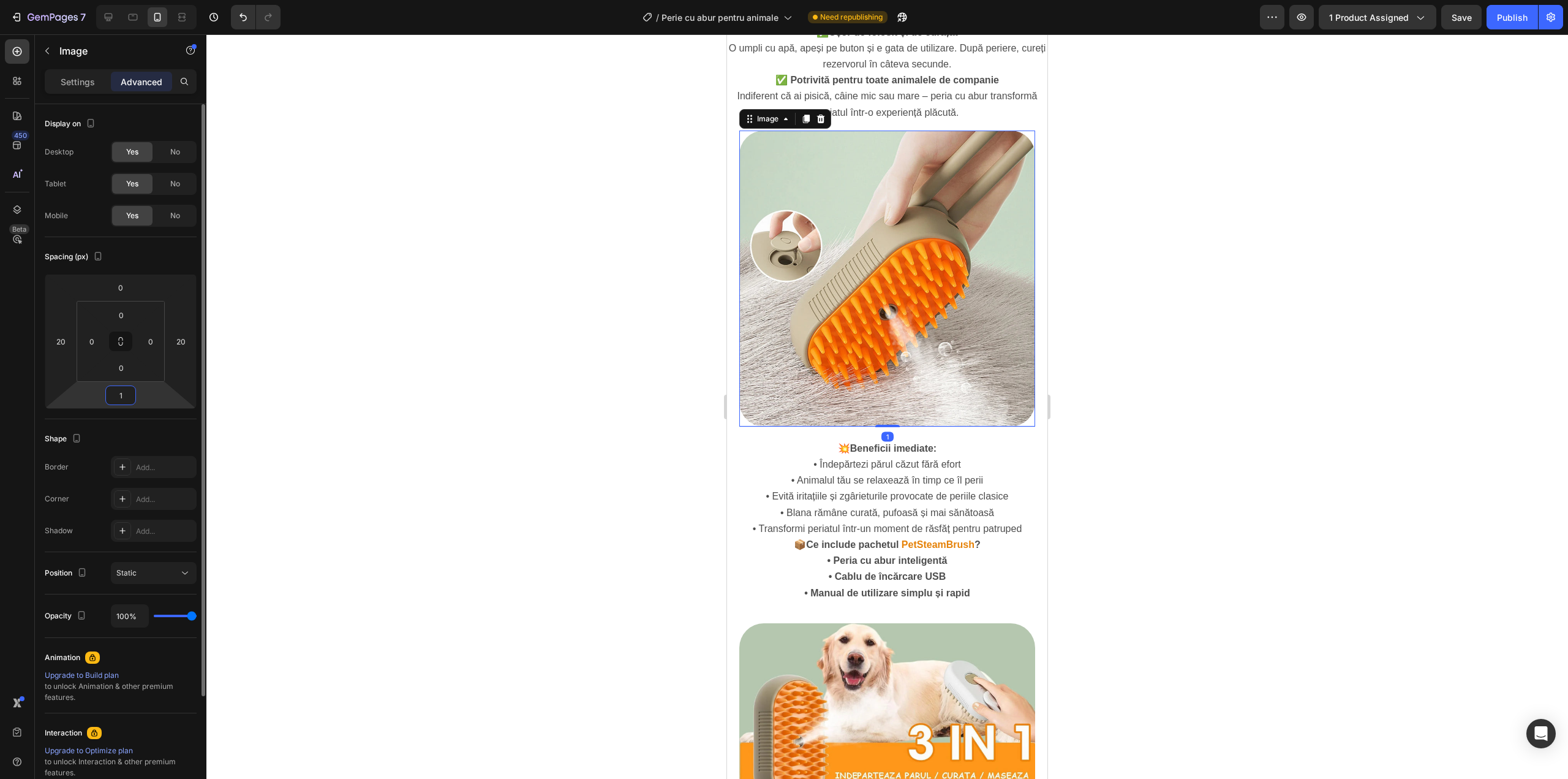
type input "14"
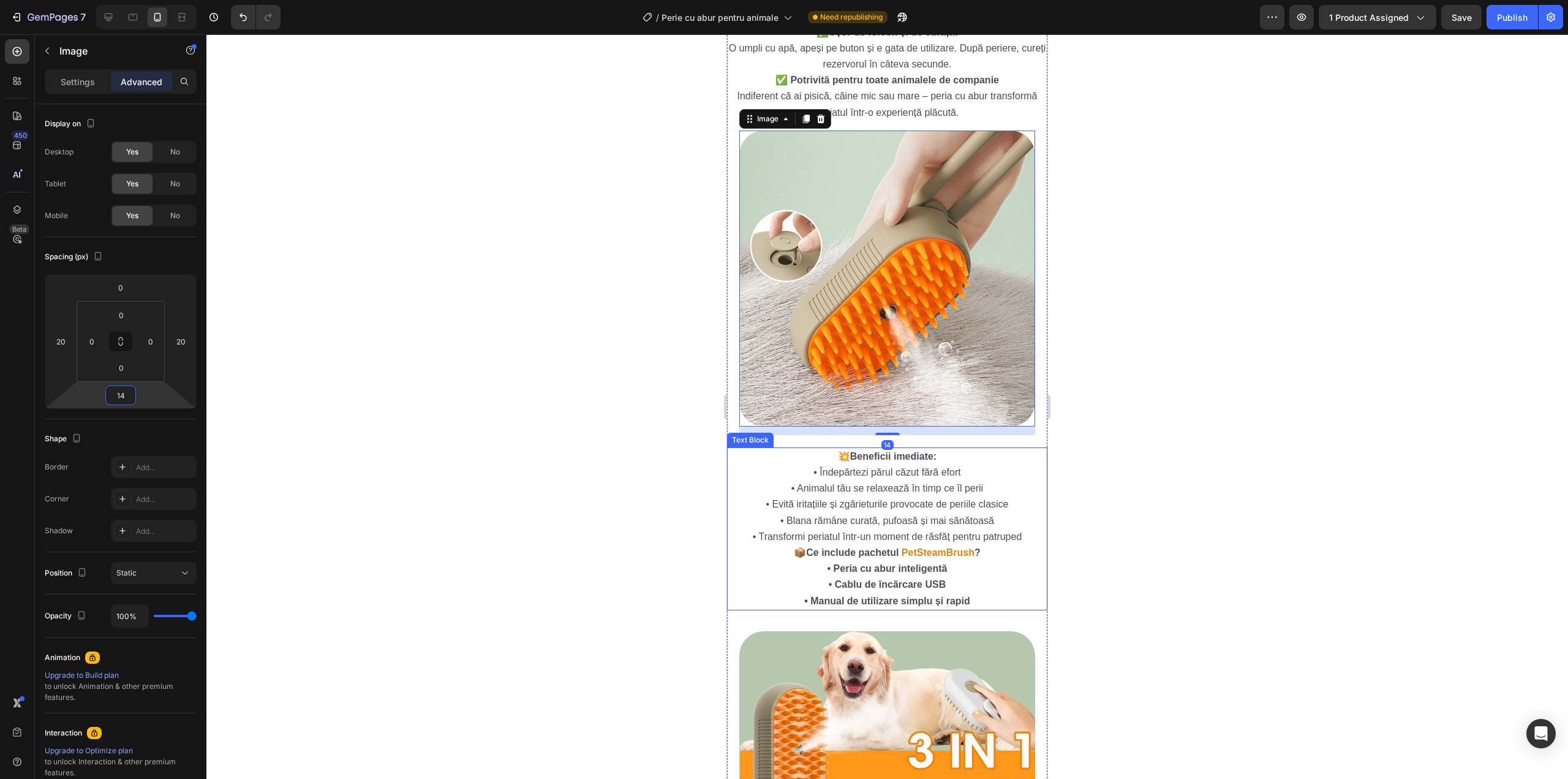
click at [821, 483] on span "• Animalul tău se relaxează în timp ce îl perii" at bounding box center [887, 487] width 192 height 10
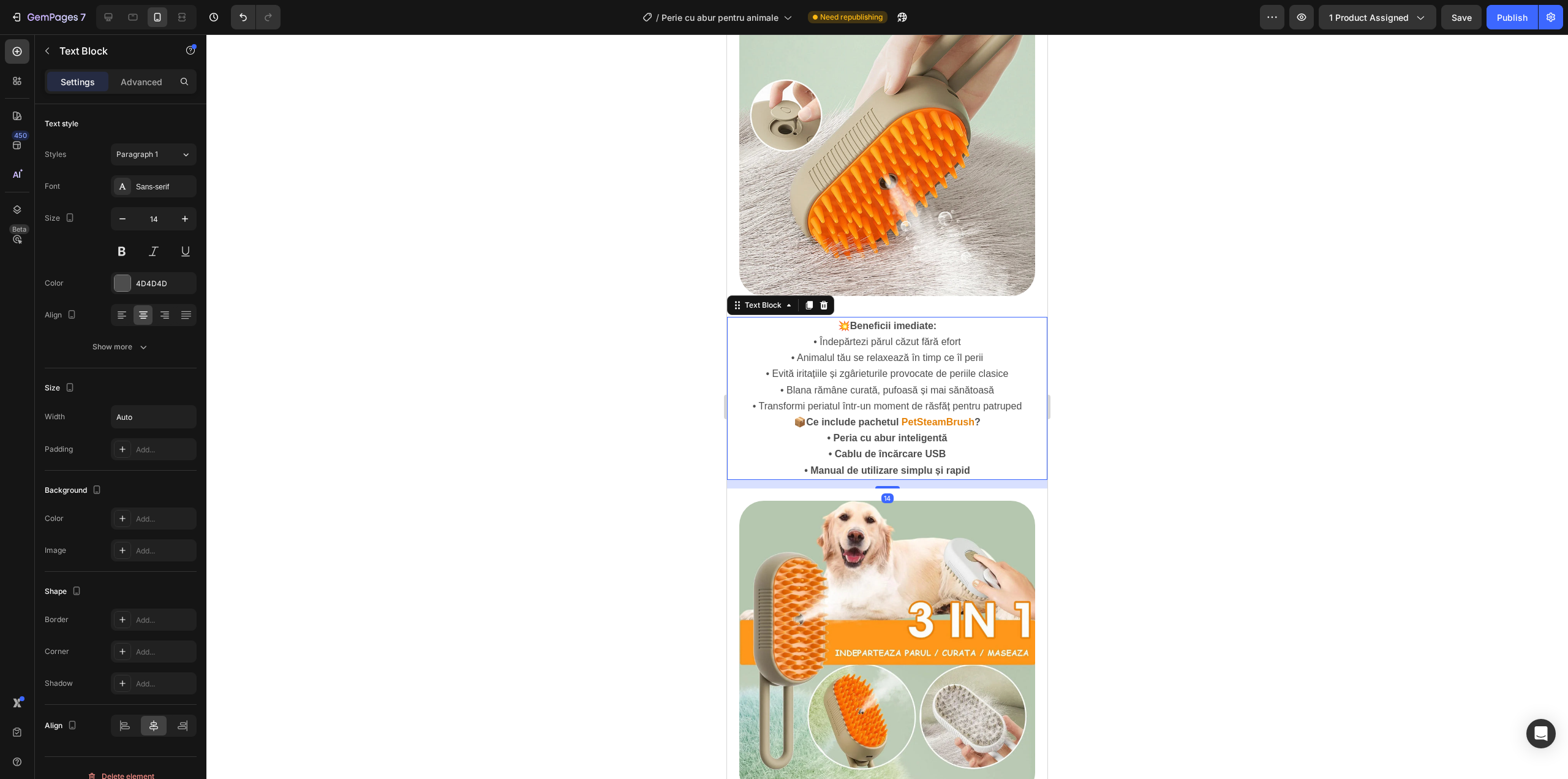
scroll to position [1266, 0]
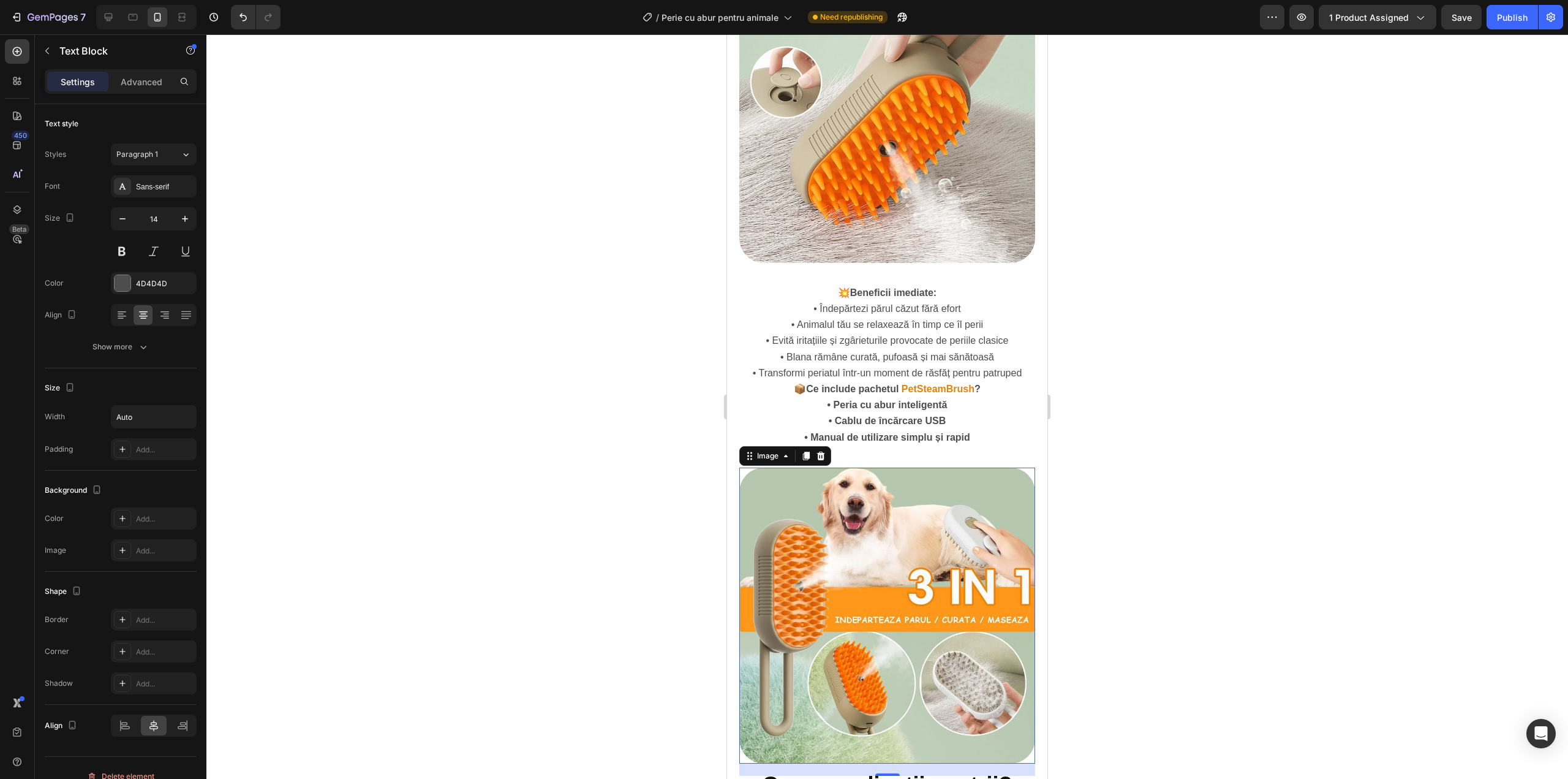
click at [935, 467] on img at bounding box center [887, 616] width 296 height 296
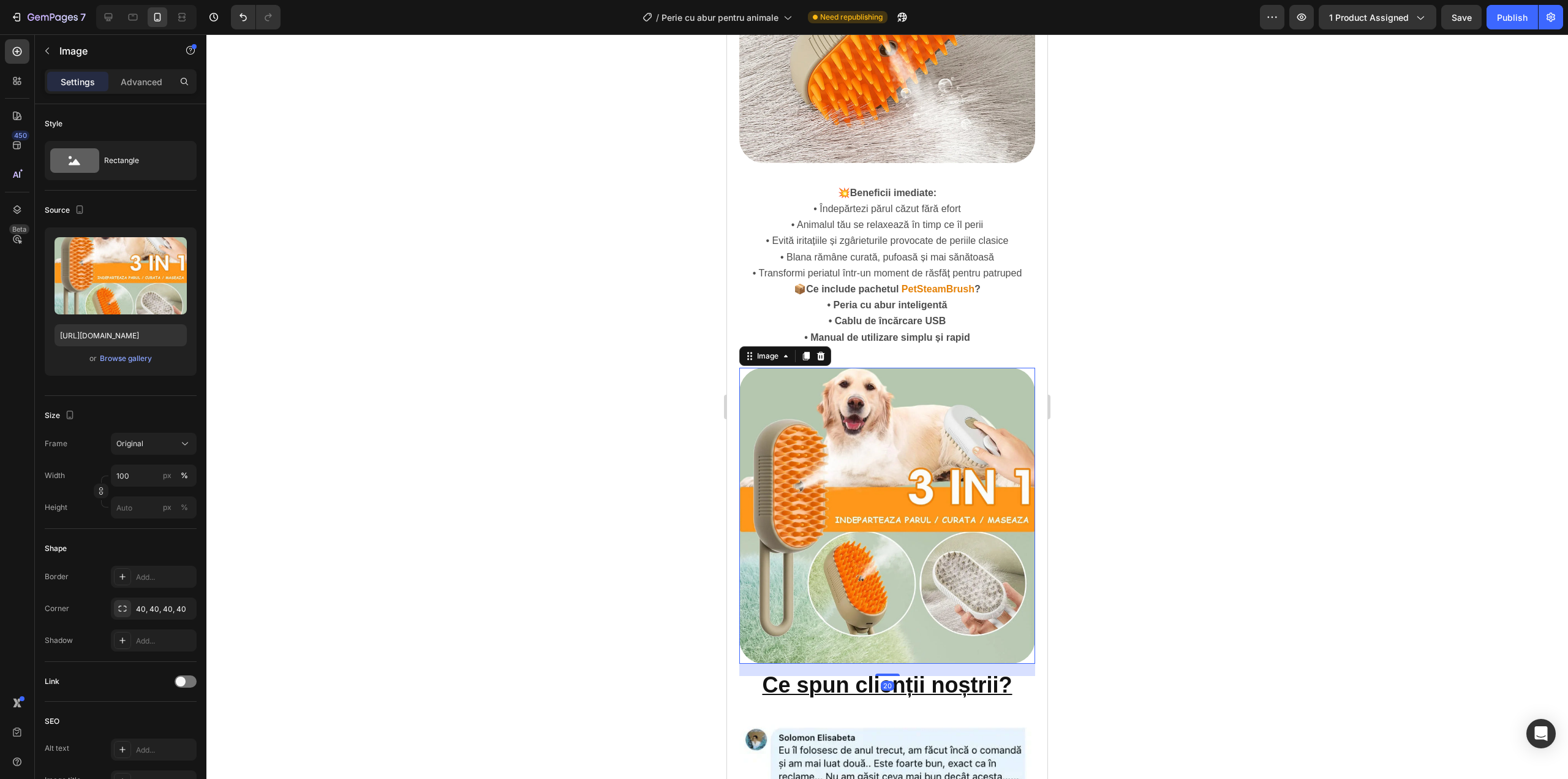
scroll to position [1389, 0]
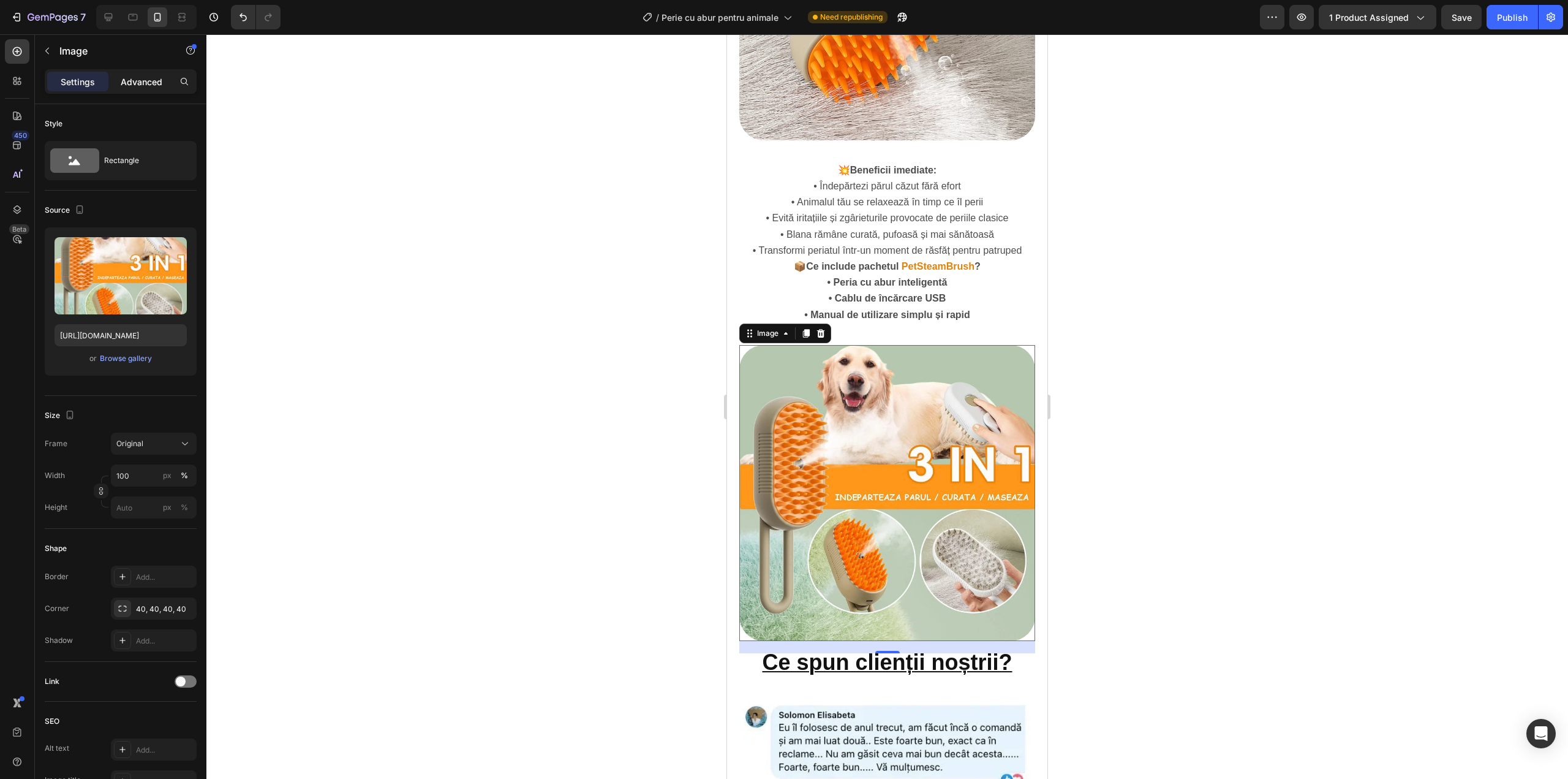
click at [151, 80] on p "Advanced" at bounding box center [142, 82] width 42 height 13
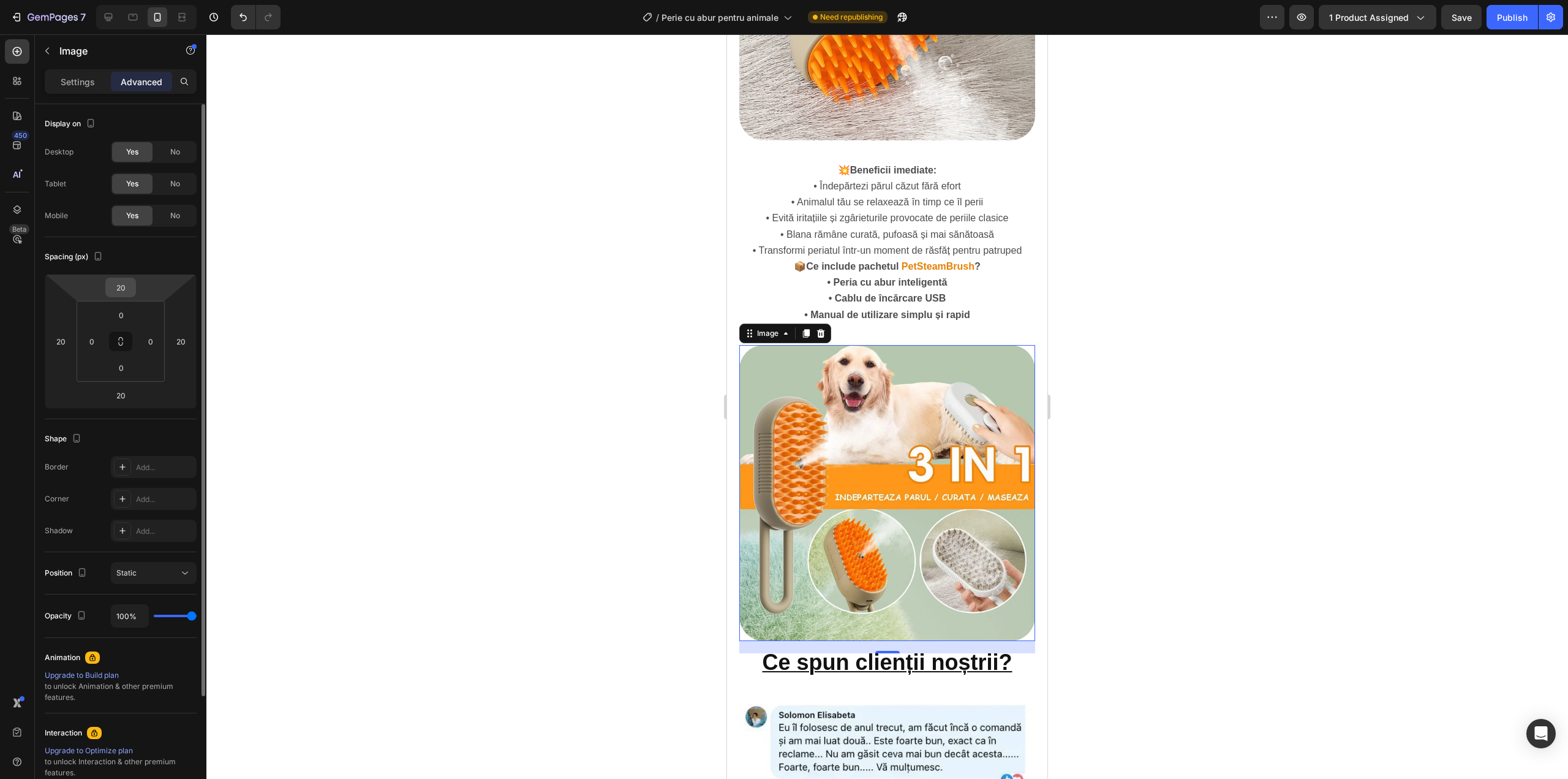
click at [123, 278] on input "20" at bounding box center [121, 287] width 25 height 18
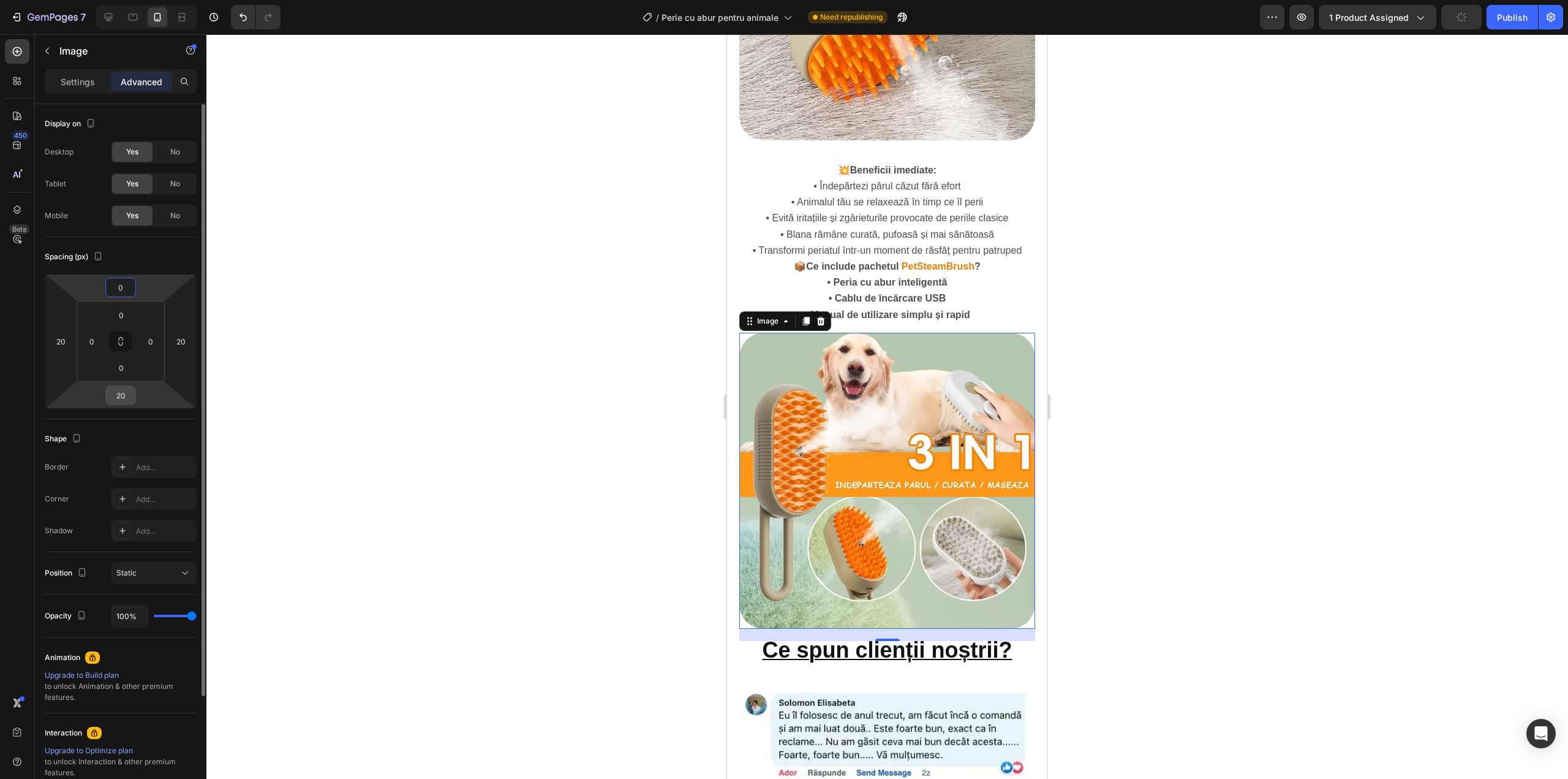
type input "0"
click at [135, 390] on div "20" at bounding box center [121, 395] width 30 height 20
click at [111, 396] on input "20" at bounding box center [121, 394] width 25 height 18
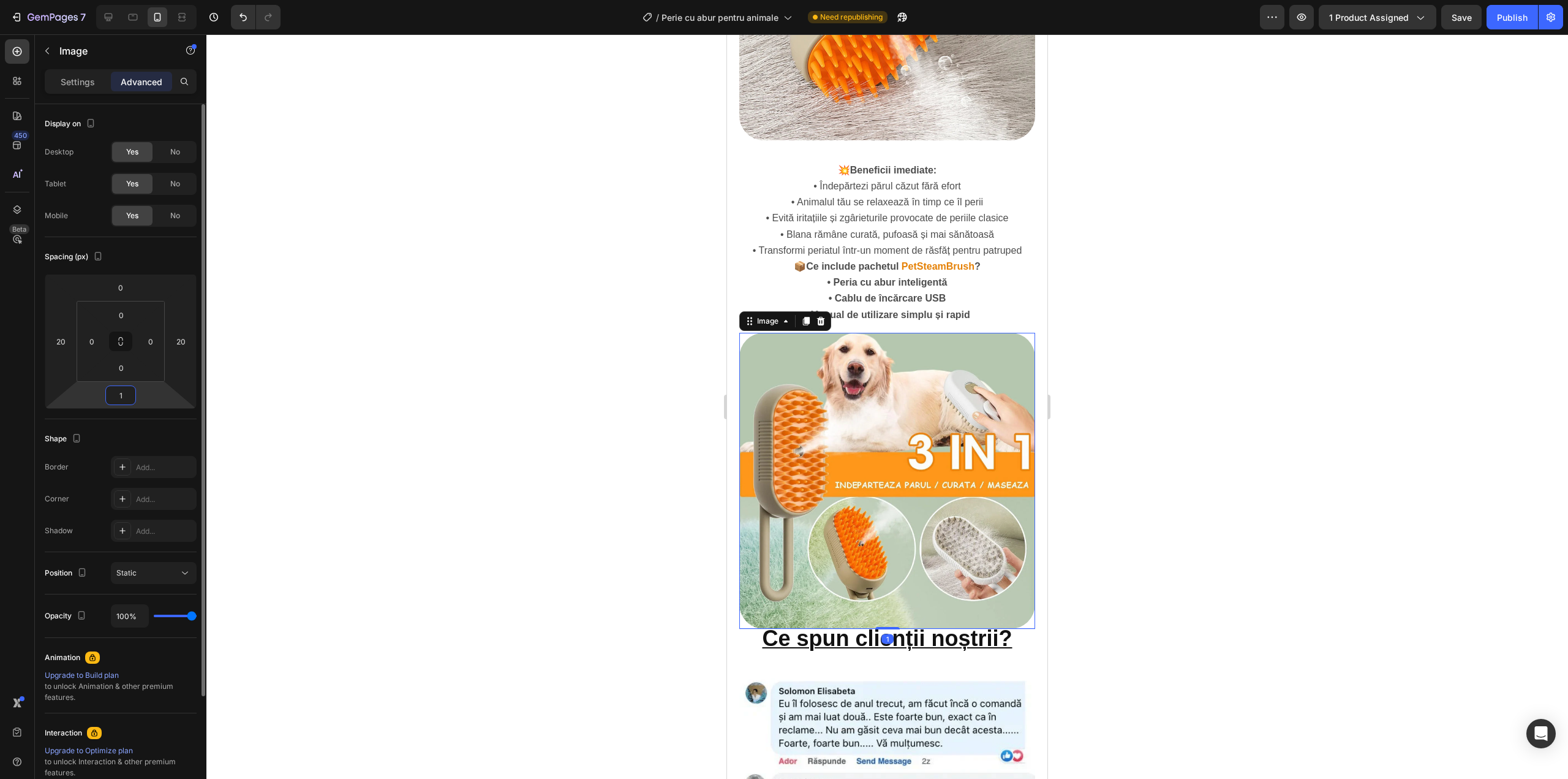
type input "14"
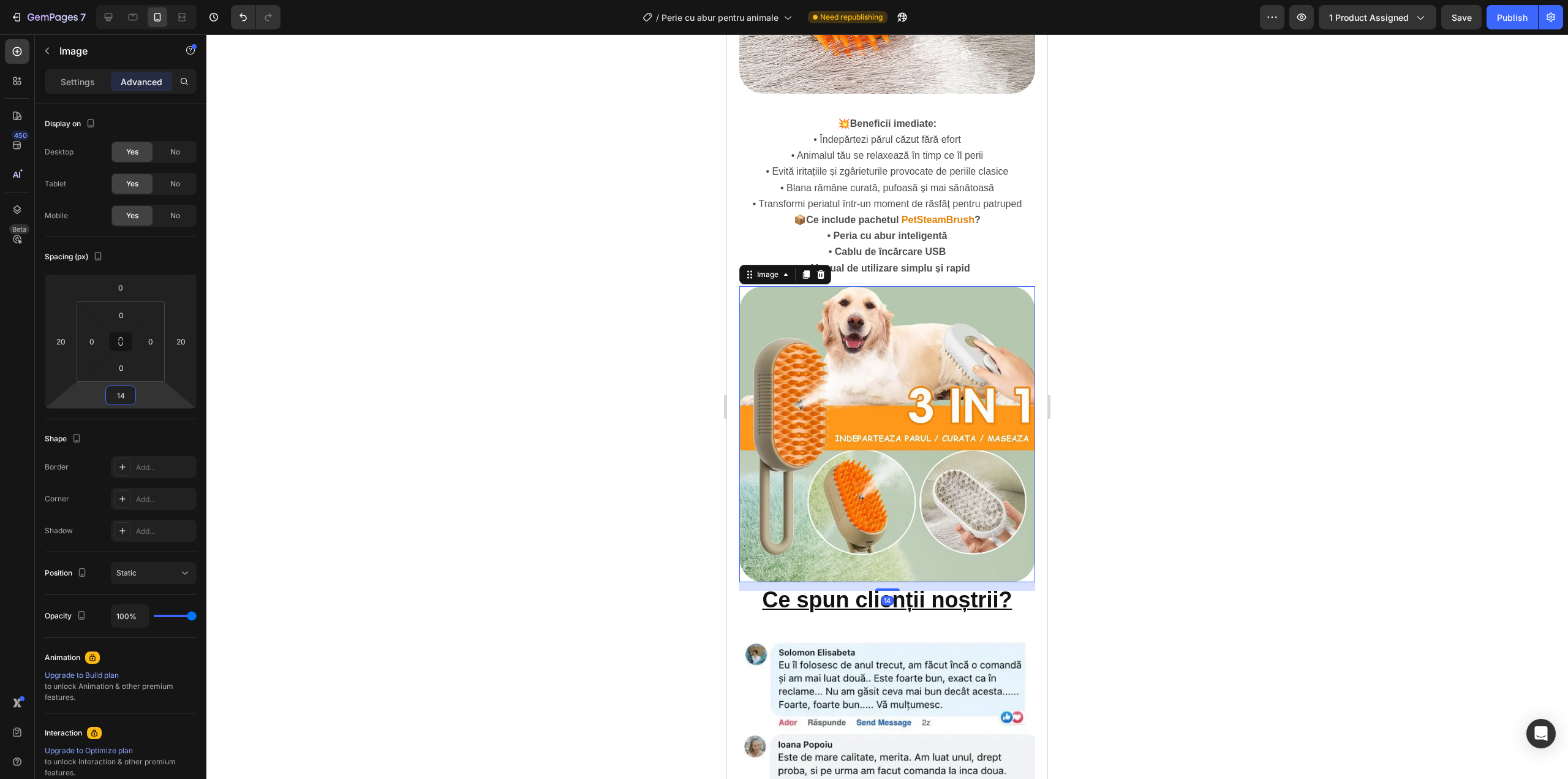
scroll to position [1471, 0]
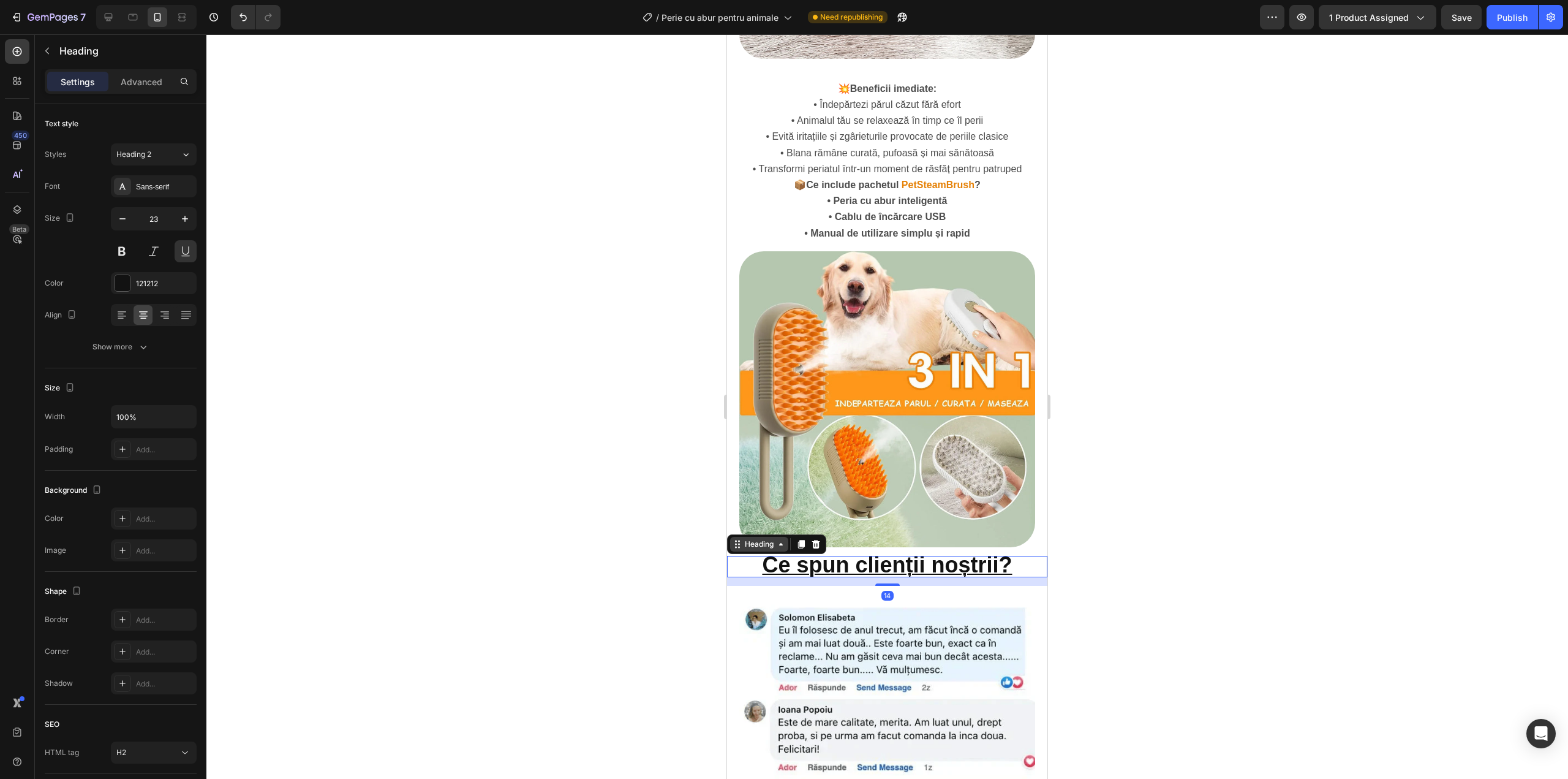
drag, startPoint x: 814, startPoint y: 533, endPoint x: 783, endPoint y: 510, distance: 38.6
click at [814, 552] on strong "Ce spun clienții noștrii?" at bounding box center [886, 564] width 250 height 25
click at [142, 88] on div "Advanced" at bounding box center [142, 81] width 61 height 20
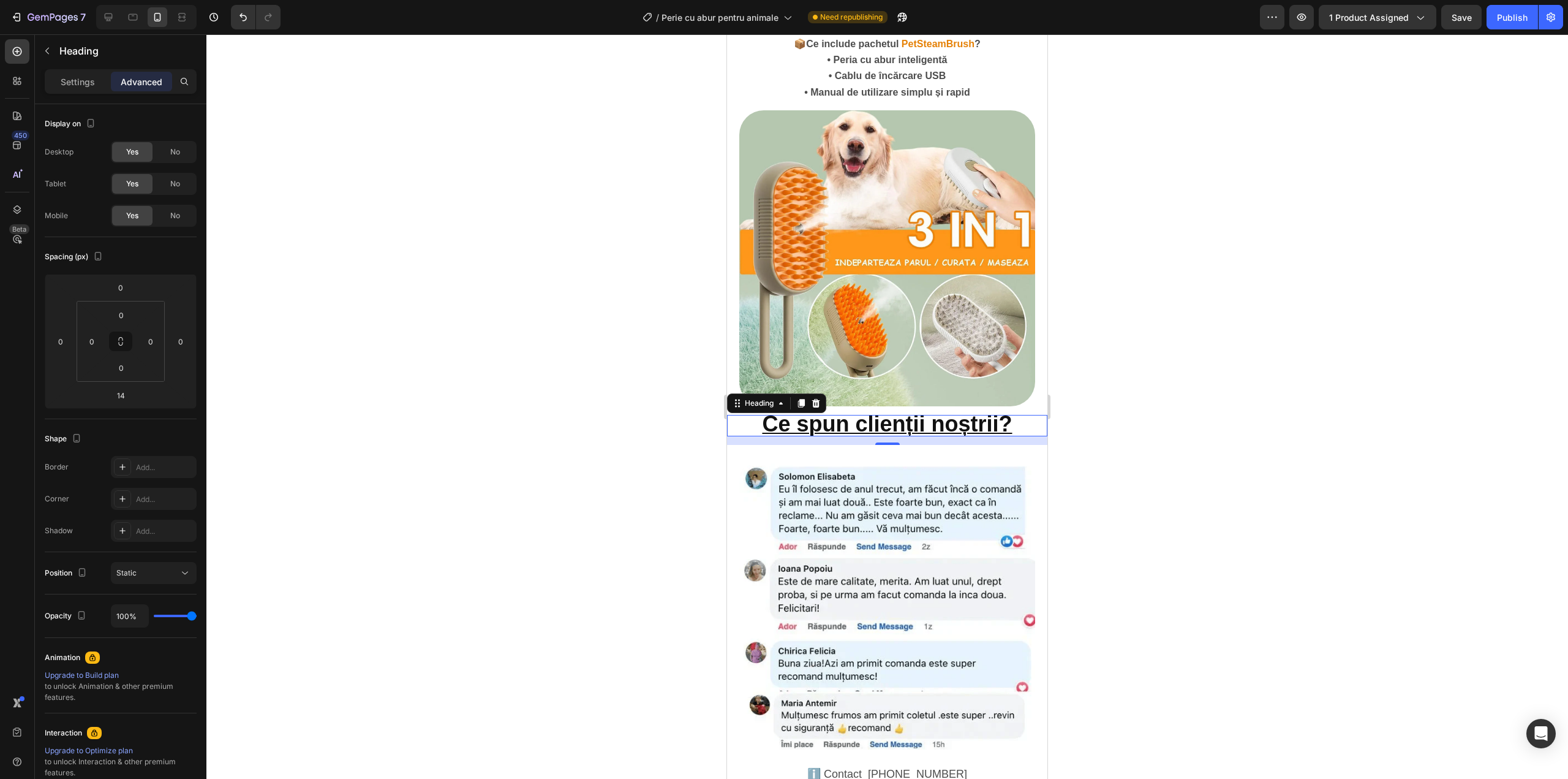
scroll to position [1634, 0]
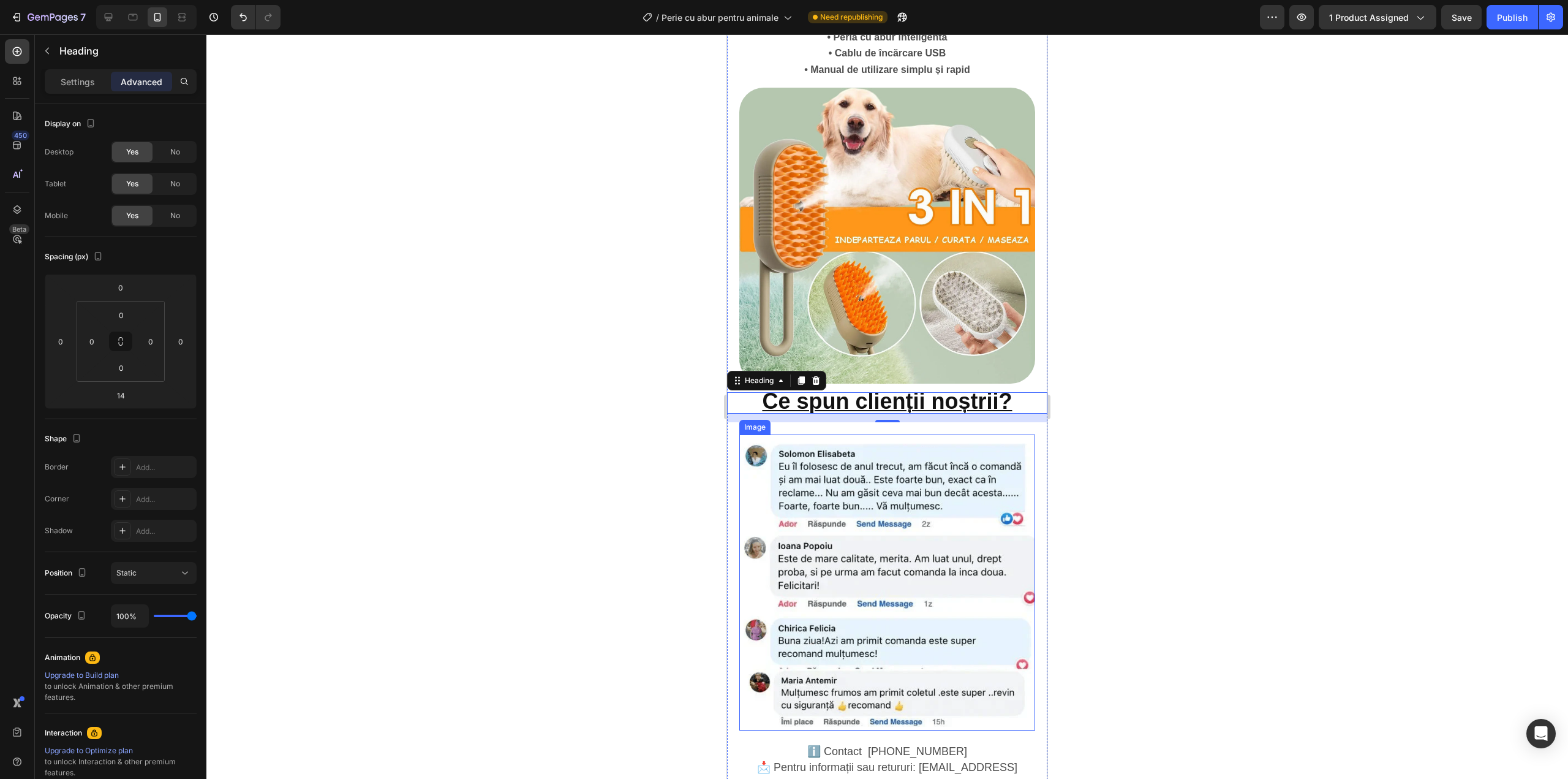
click at [902, 454] on img at bounding box center [887, 582] width 296 height 296
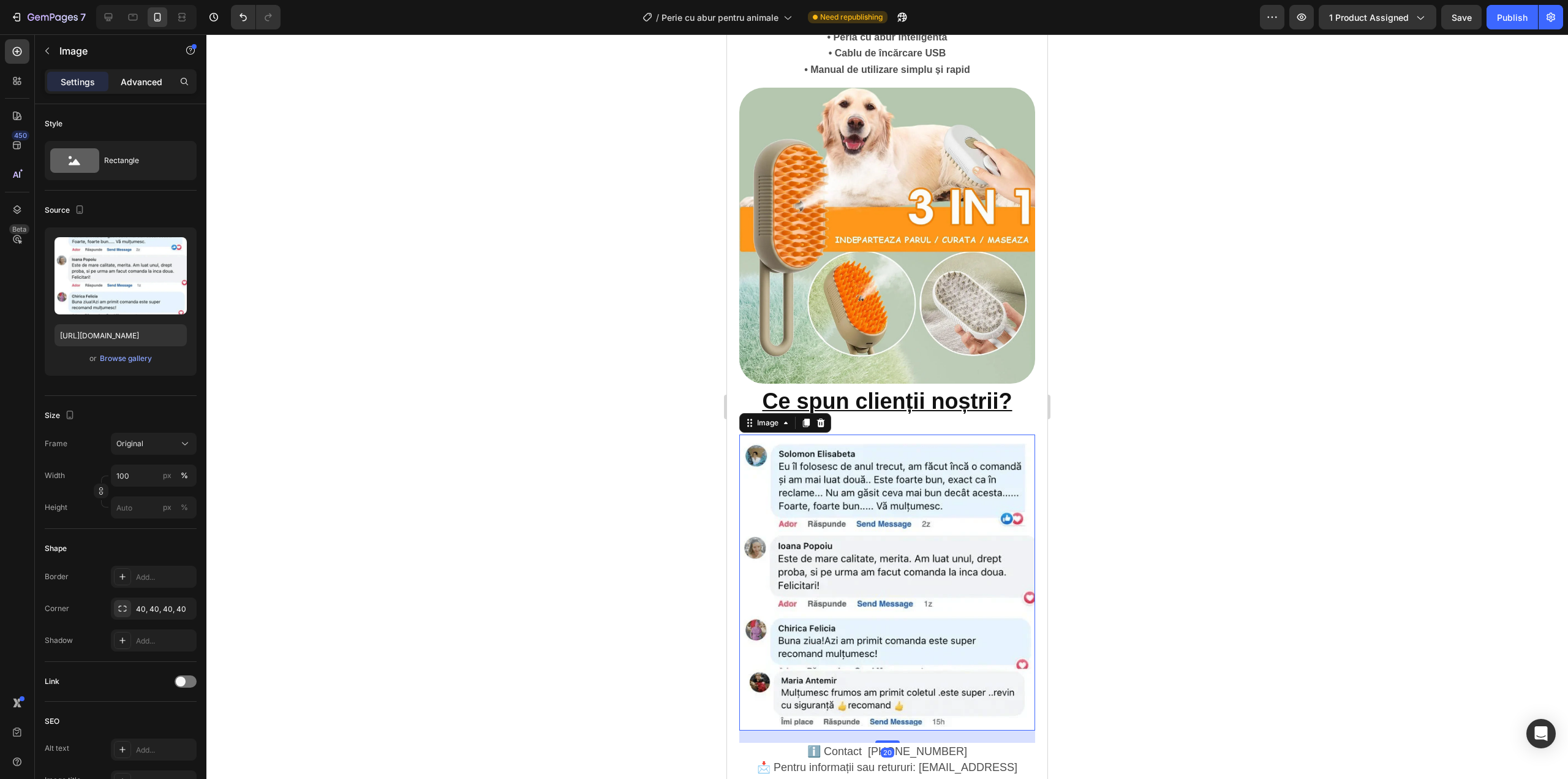
click at [141, 76] on p "Advanced" at bounding box center [142, 82] width 42 height 13
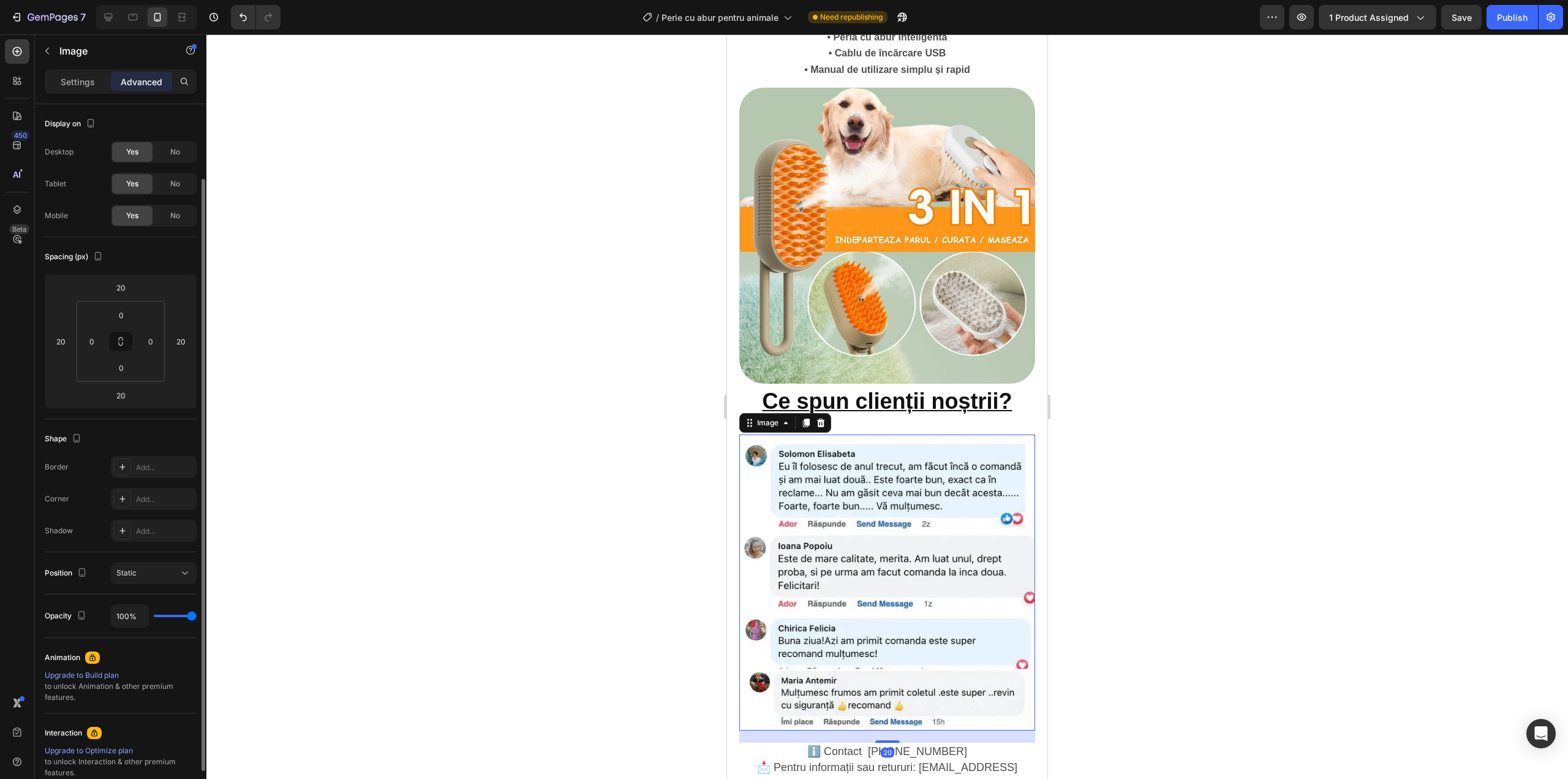
scroll to position [41, 0]
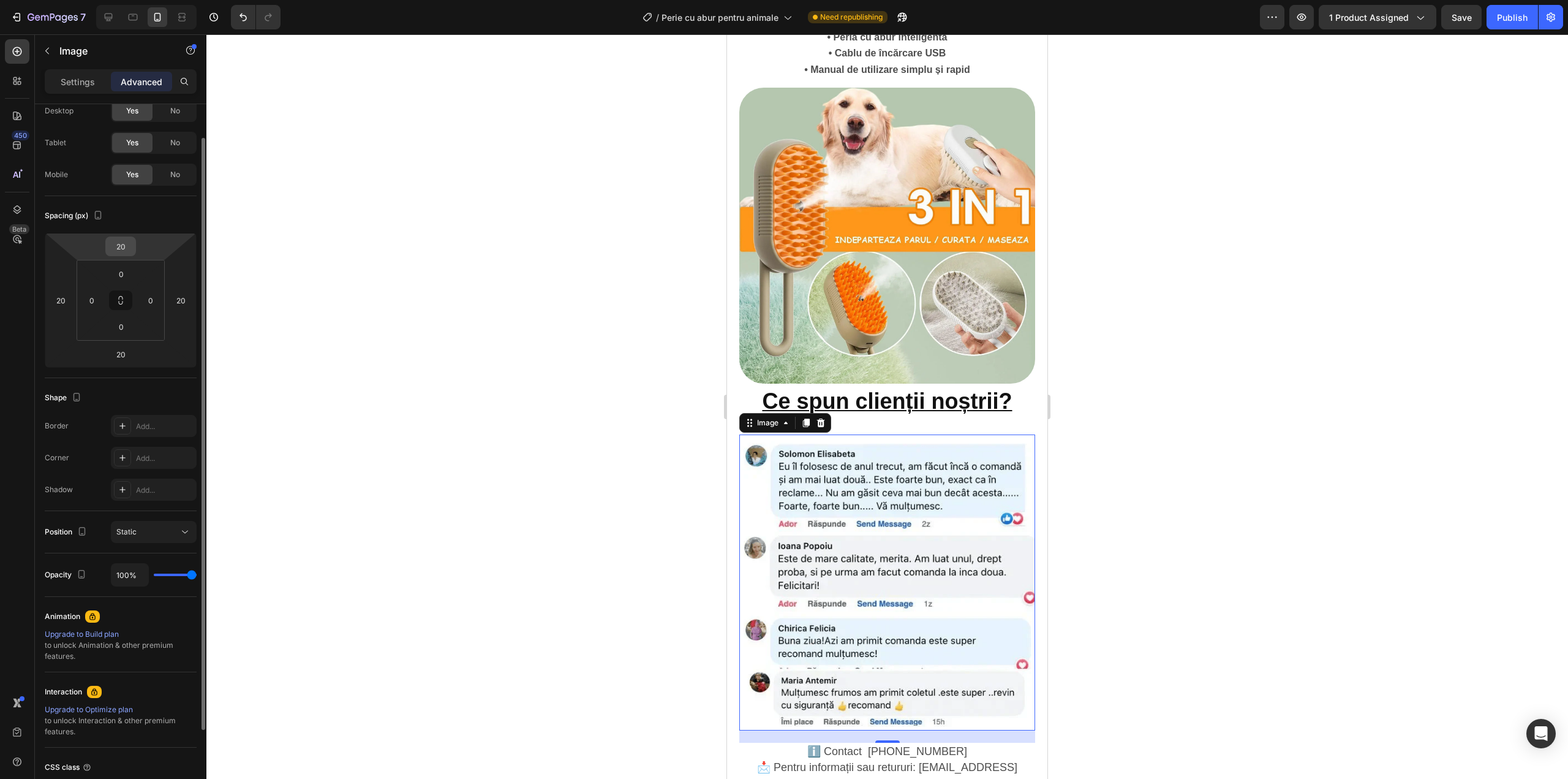
click at [132, 241] on input "20" at bounding box center [121, 246] width 25 height 18
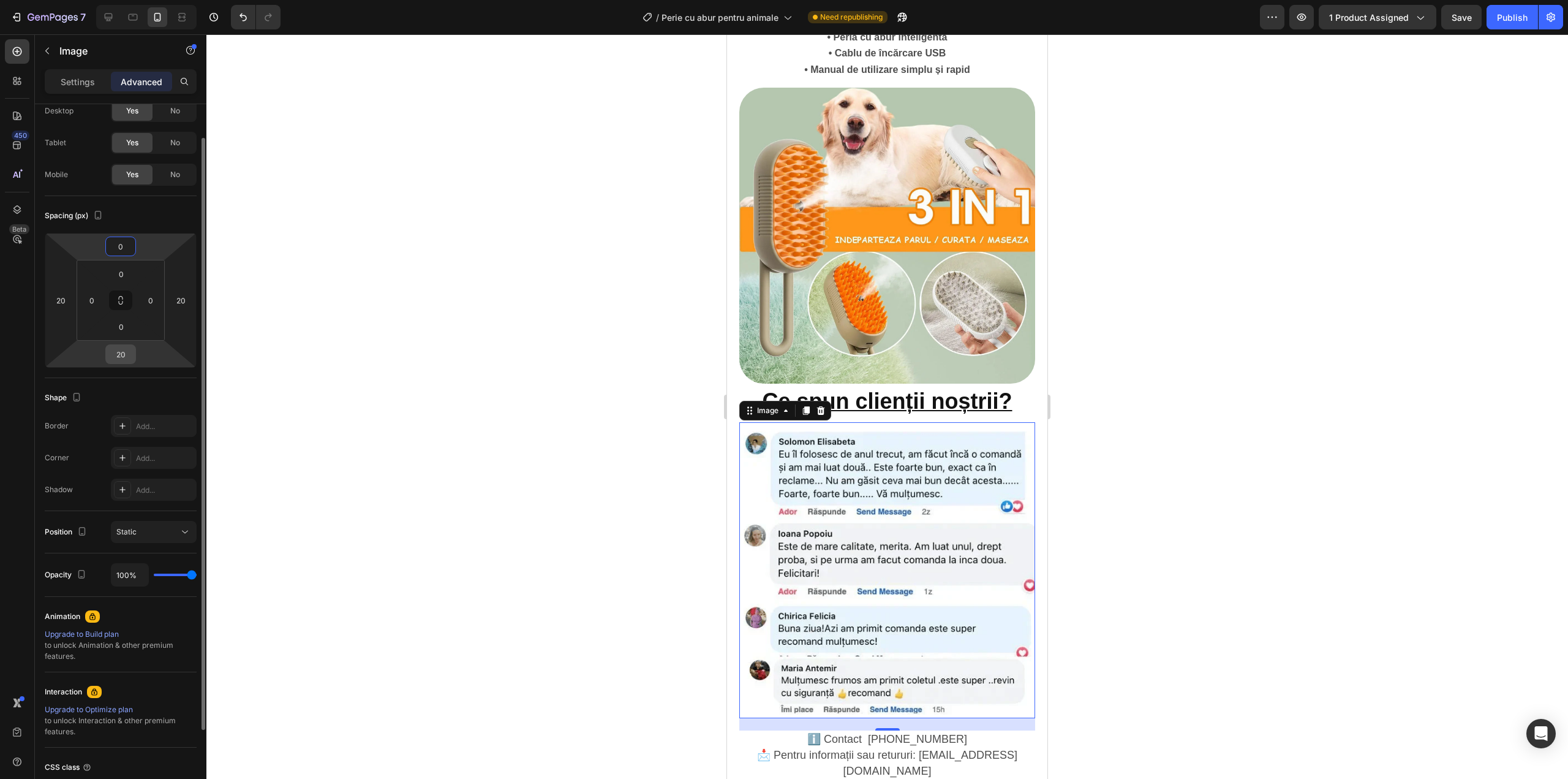
type input "0"
click at [130, 355] on input "20" at bounding box center [121, 353] width 25 height 18
type input "14"
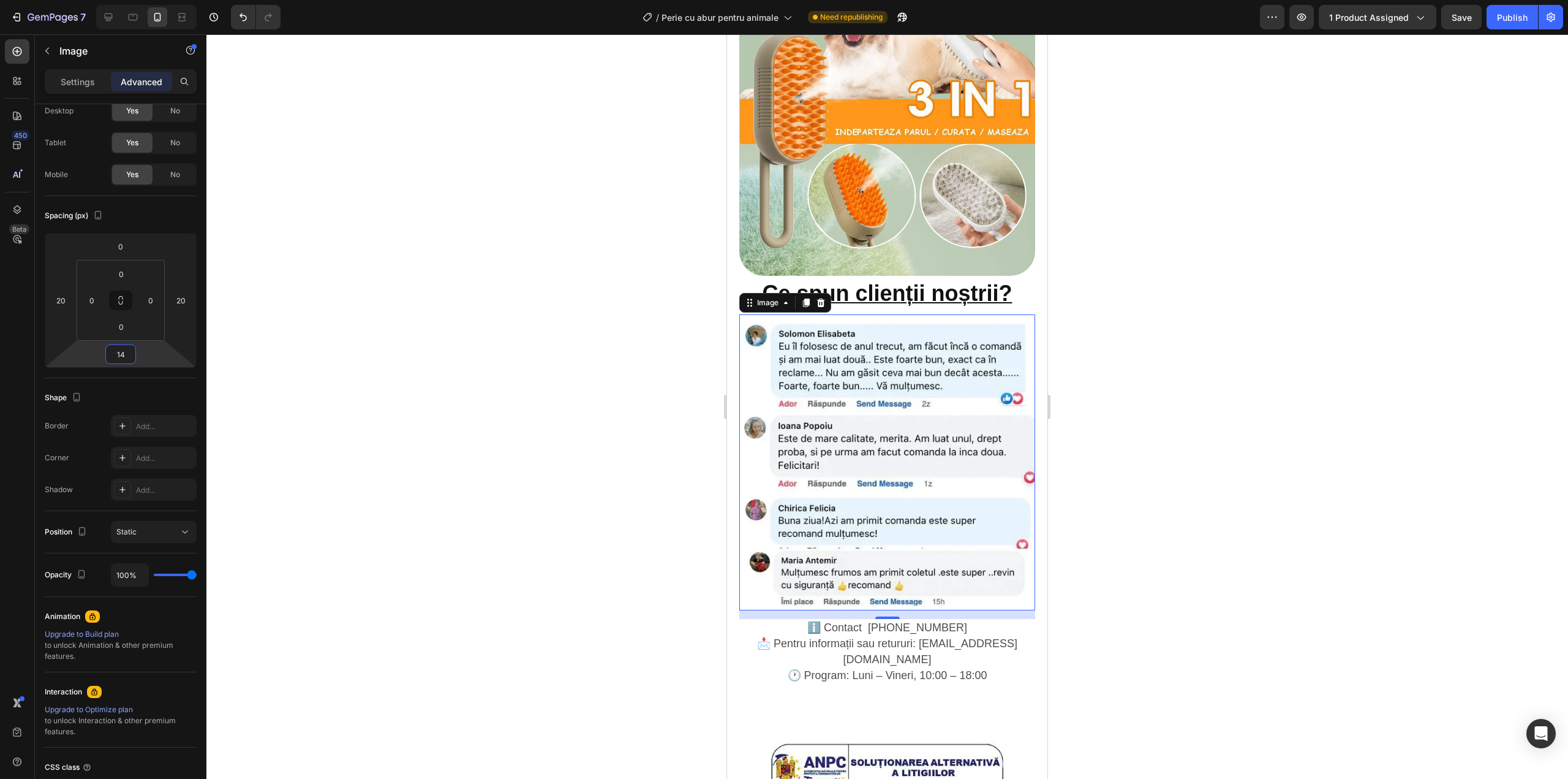
scroll to position [1797, 0]
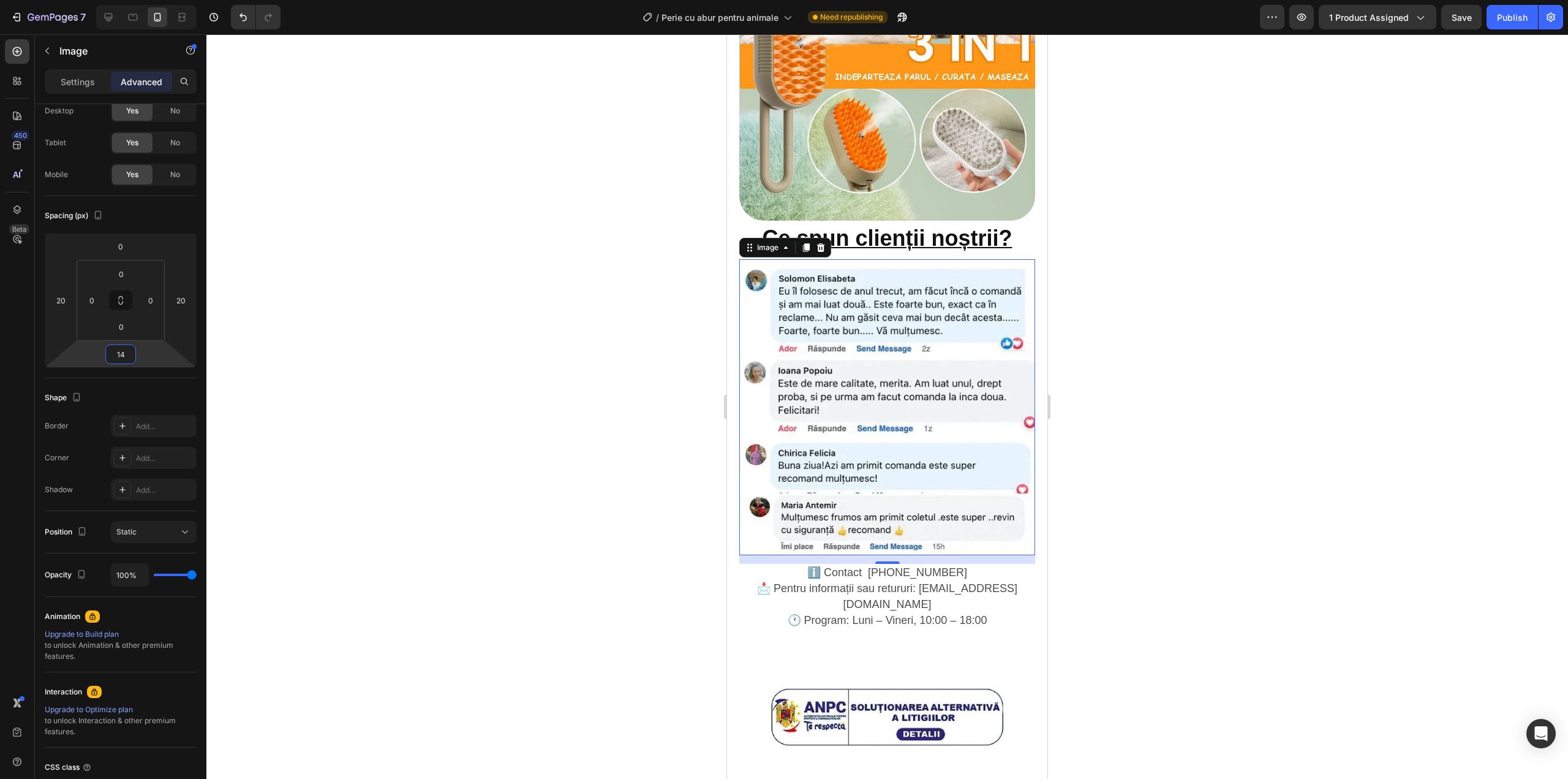
click at [879, 582] on span "📩 Pentru informații sau retururi: [EMAIL_ADDRESS][DOMAIN_NAME]" at bounding box center [887, 597] width 260 height 28
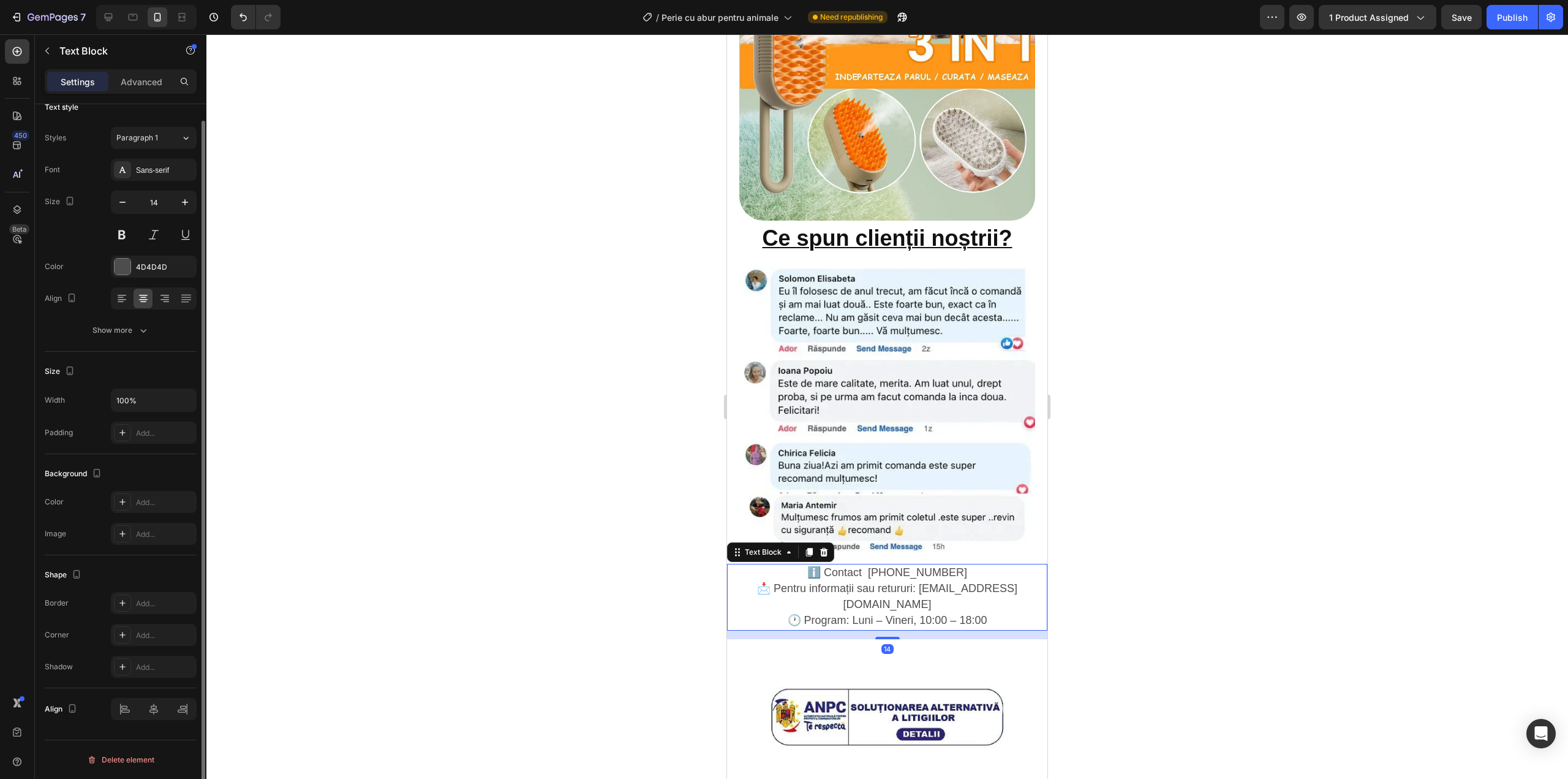
scroll to position [0, 0]
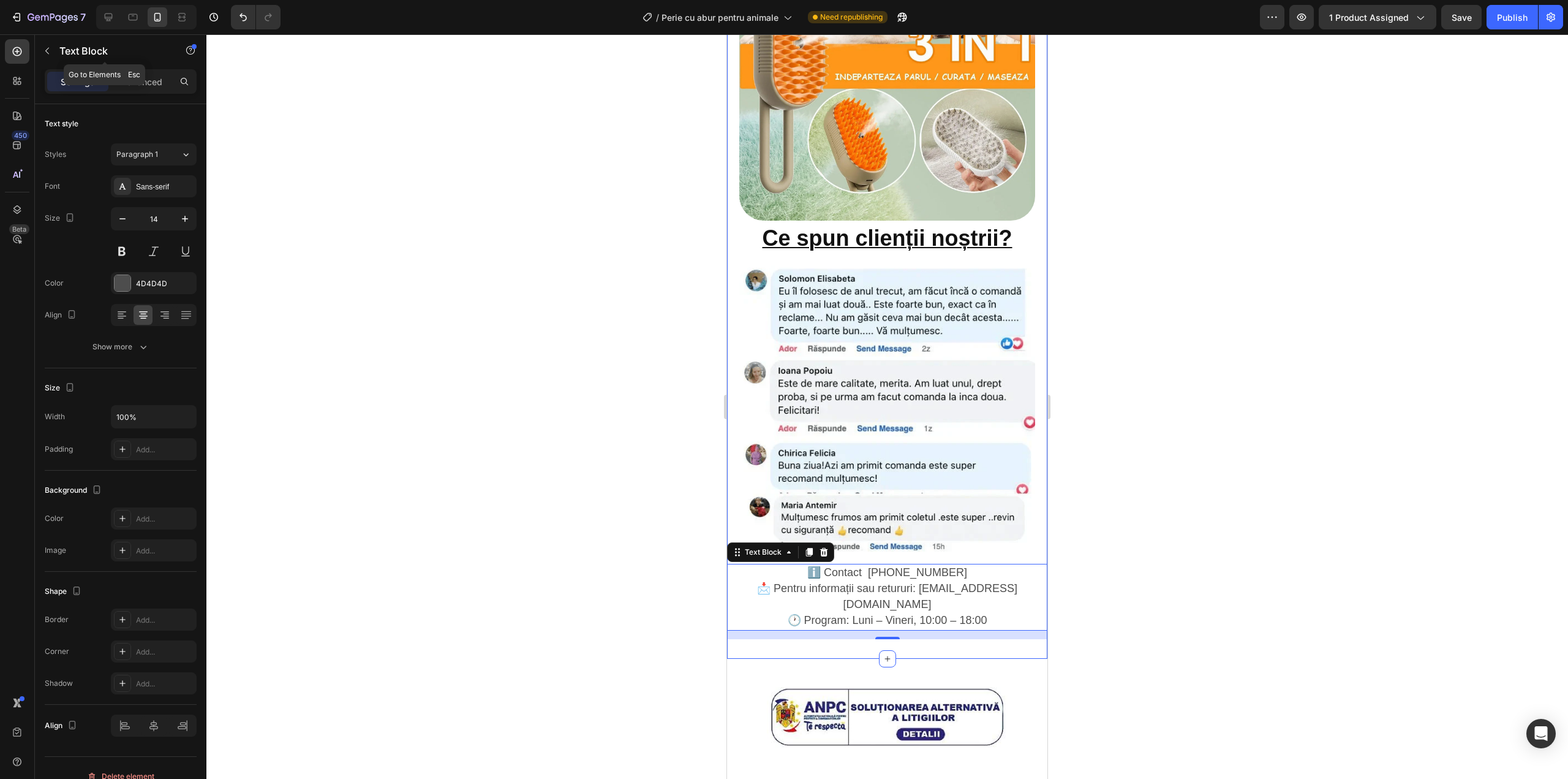
click at [141, 66] on div "Text Block" at bounding box center [104, 51] width 140 height 35
click at [138, 77] on p "Advanced" at bounding box center [142, 82] width 42 height 13
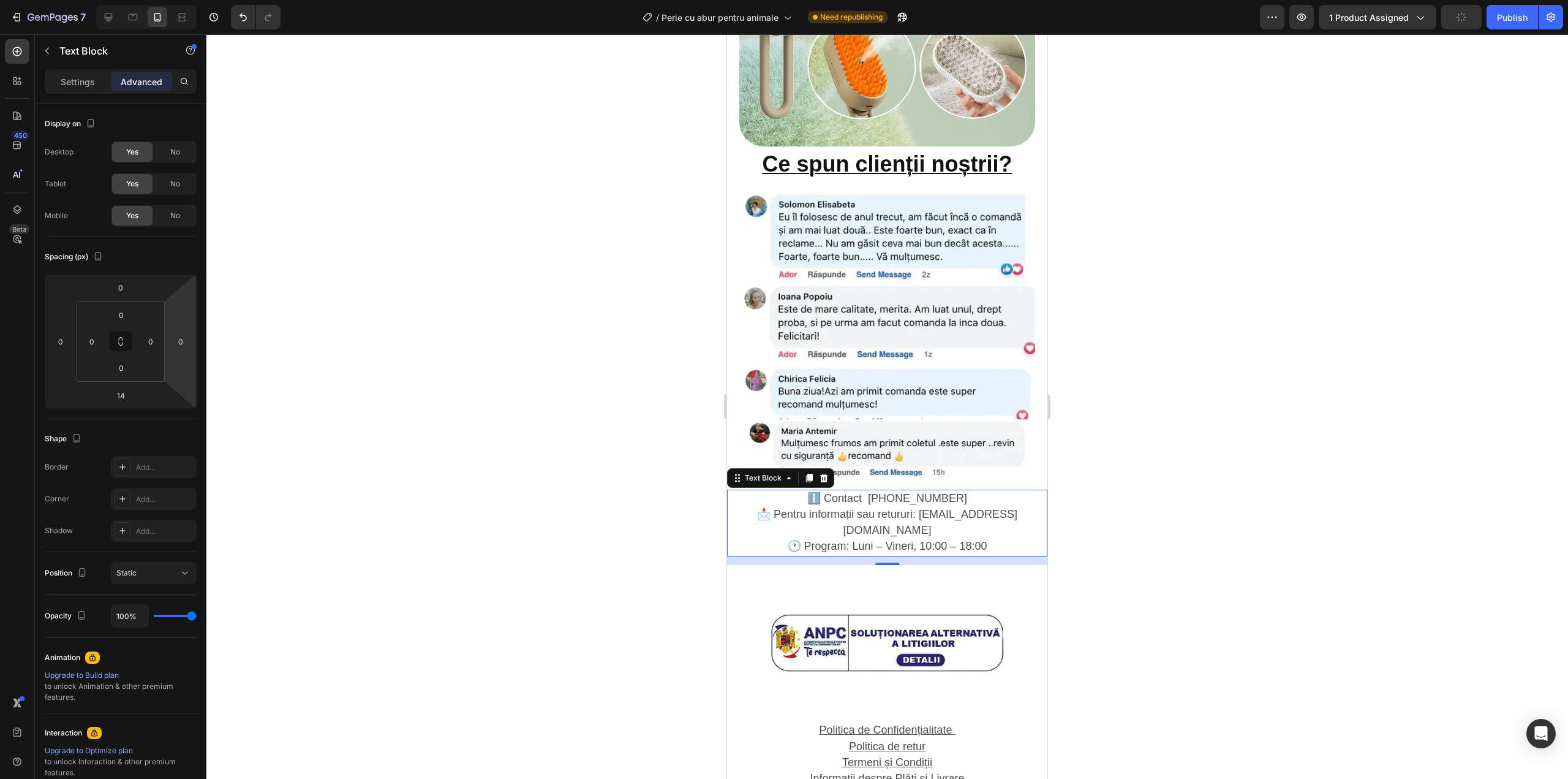
scroll to position [1879, 0]
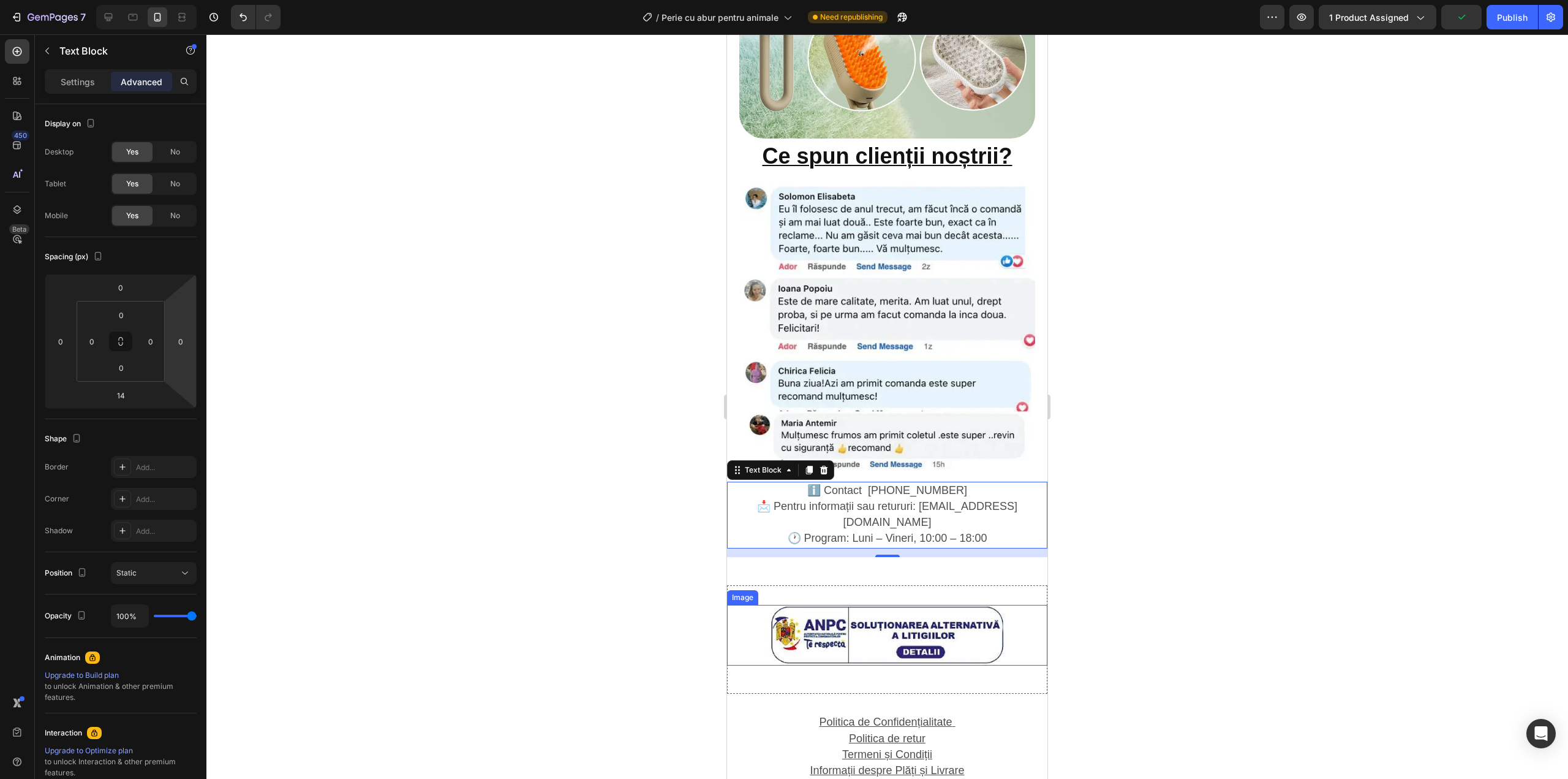
click at [908, 605] on img at bounding box center [886, 636] width 240 height 61
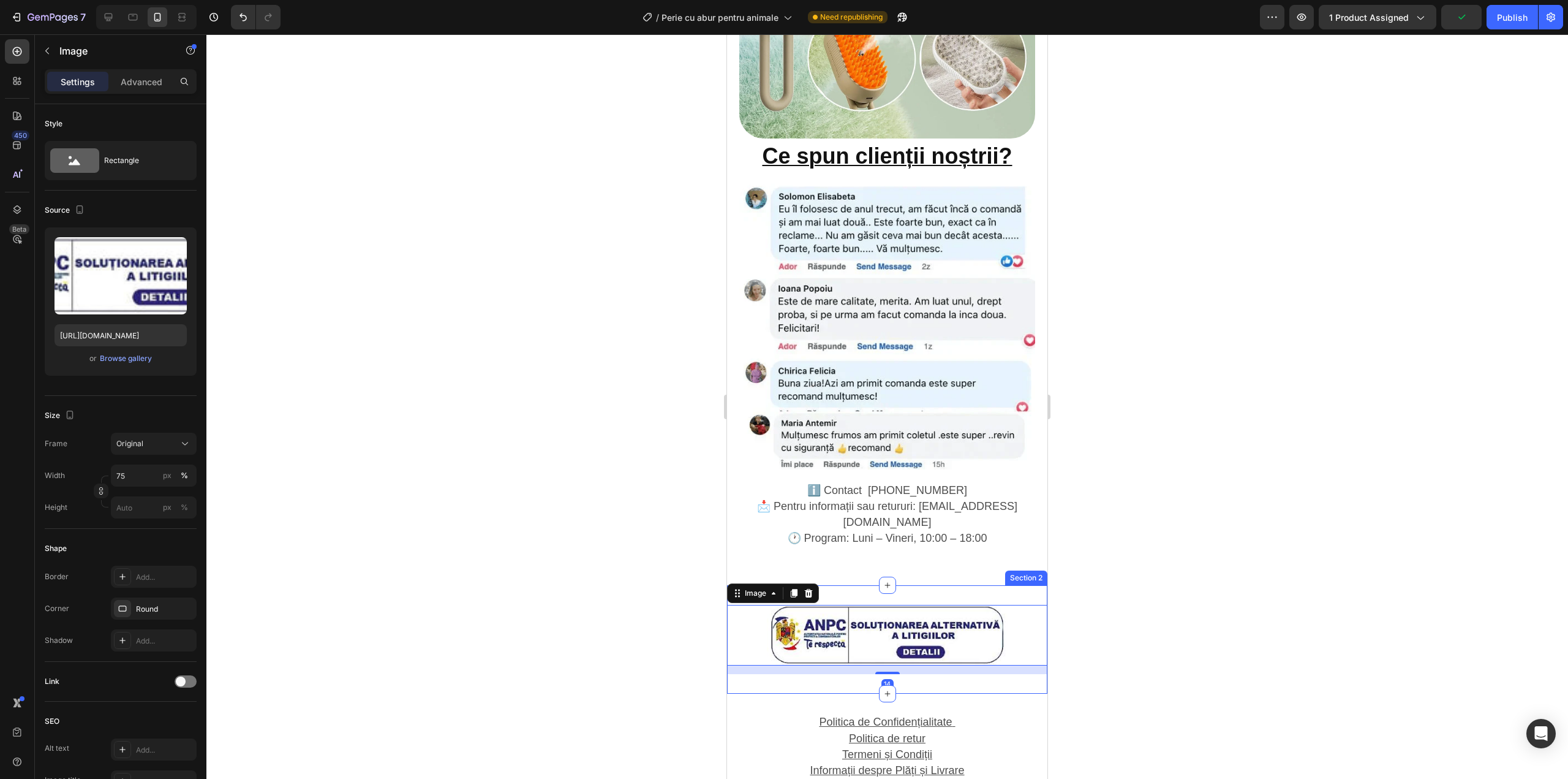
click at [826, 585] on div "Image 14 Section 2" at bounding box center [887, 639] width 320 height 109
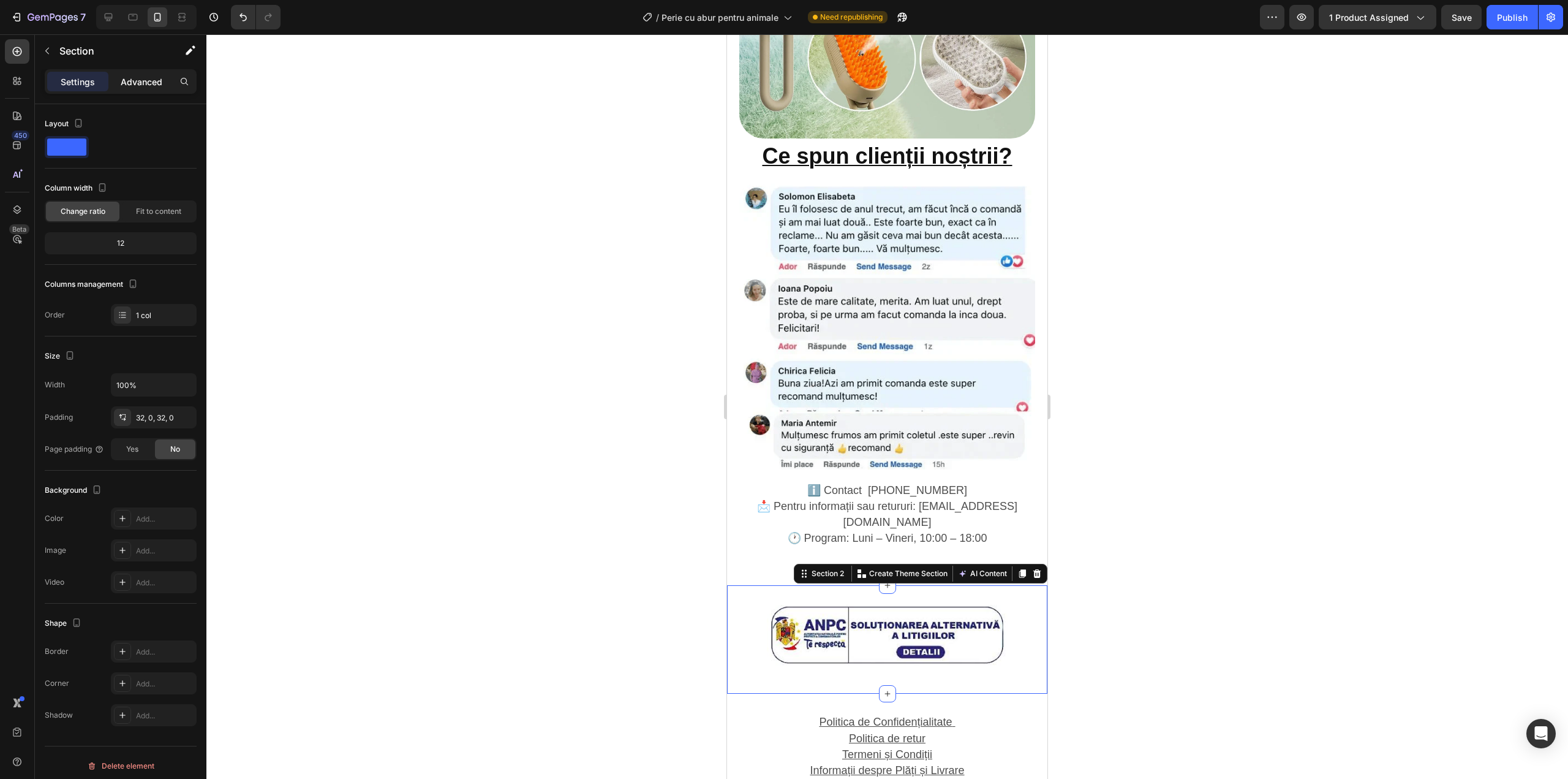
click at [147, 80] on p "Advanced" at bounding box center [142, 82] width 42 height 13
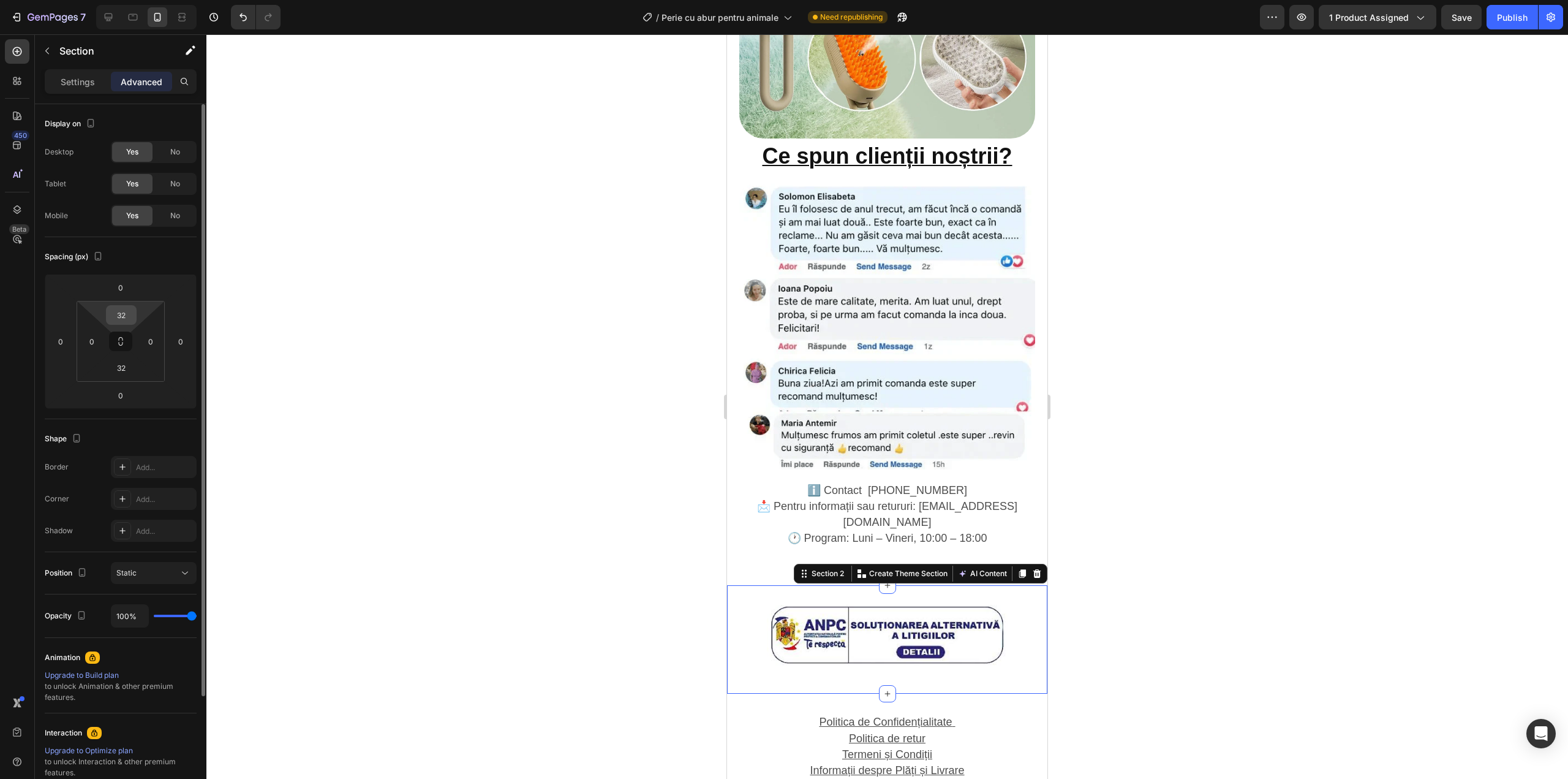
click at [129, 320] on input "32" at bounding box center [122, 314] width 25 height 18
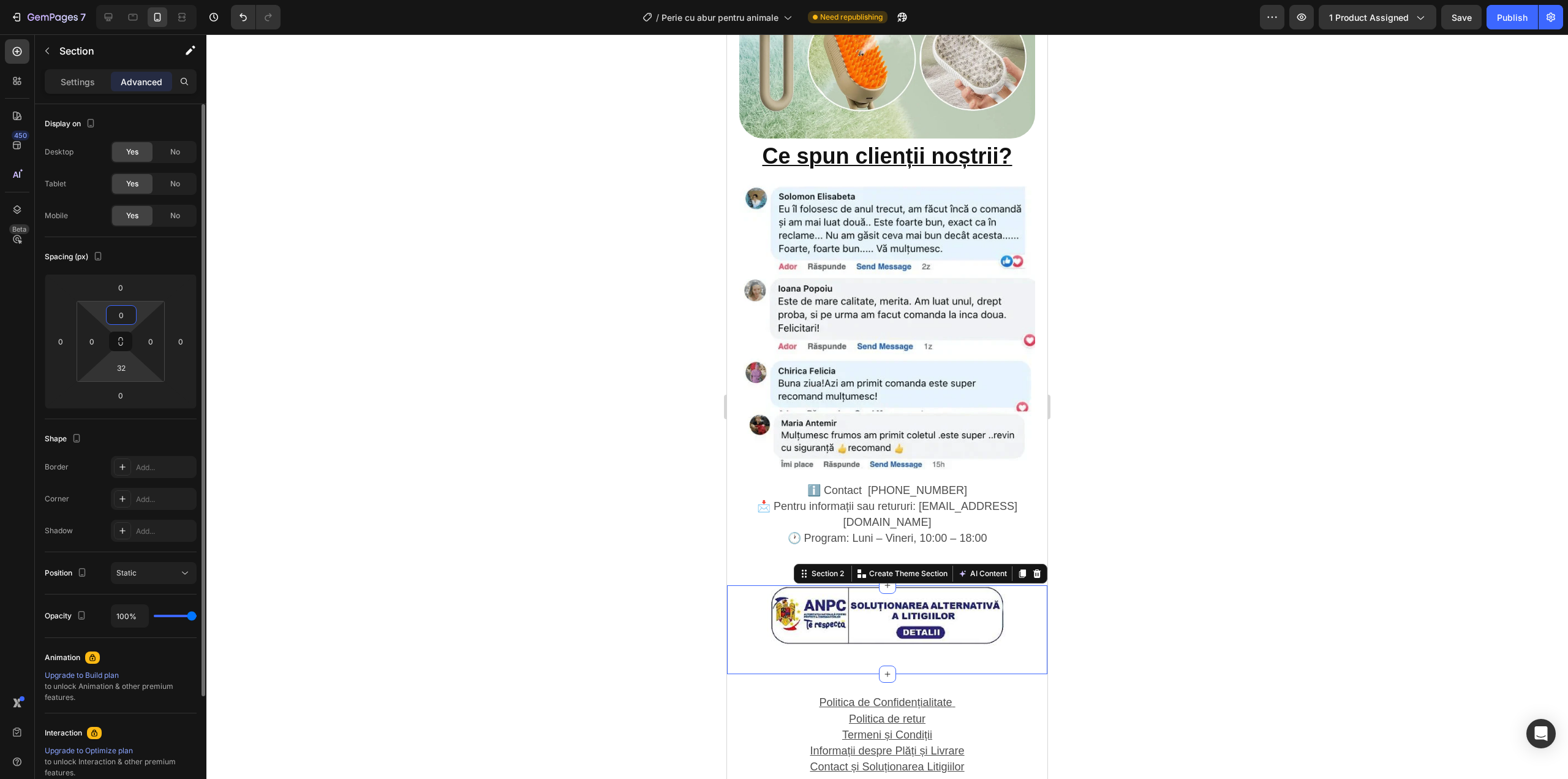
type input "0"
click at [123, 0] on html "7 / Perie cu abur pentru animale Need republishing Preview 1 product assigned S…" at bounding box center [784, 0] width 1568 height 0
click at [123, 367] on input "2" at bounding box center [122, 367] width 25 height 18
type input "2"
type input "0"
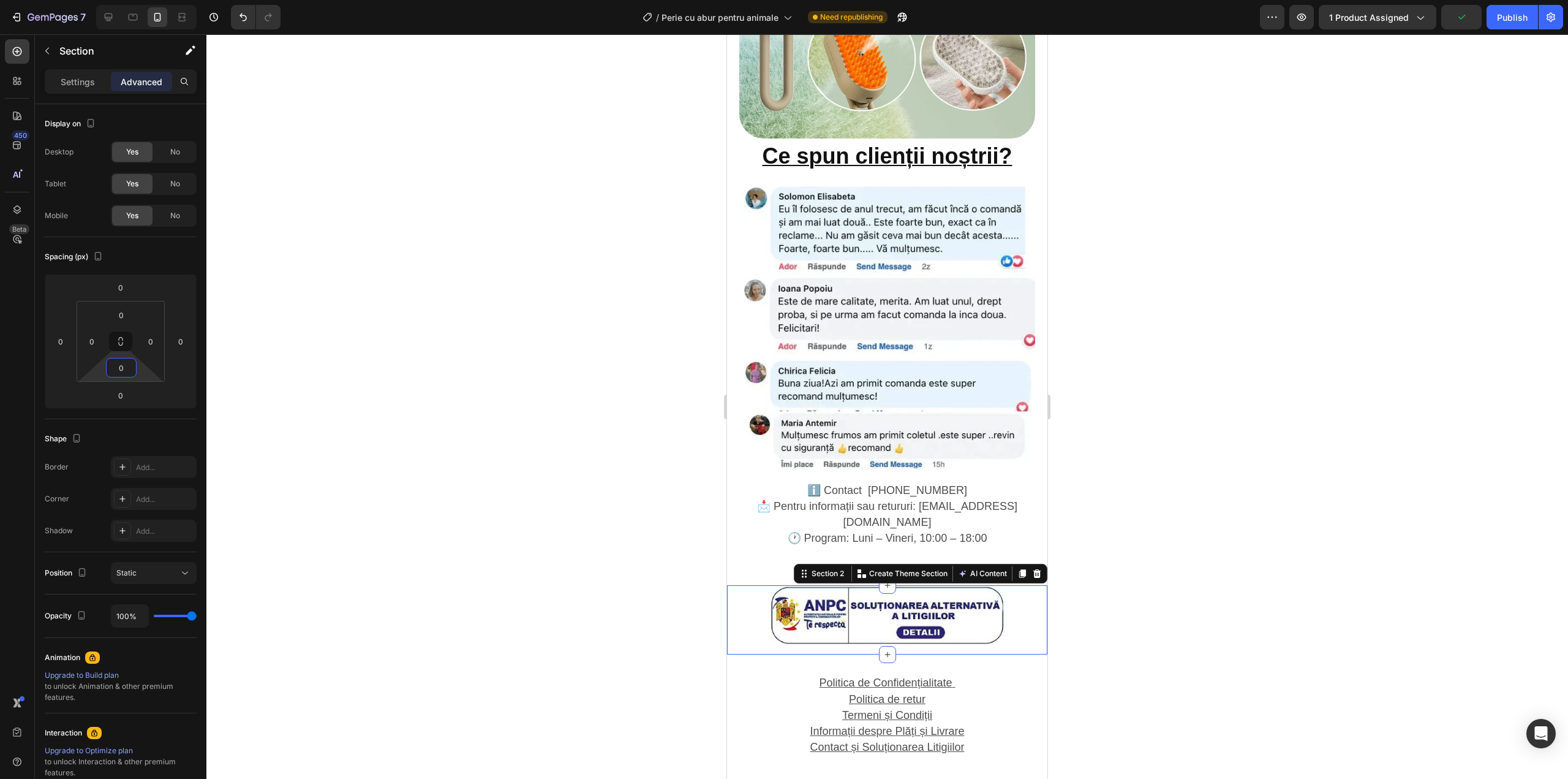
click at [311, 396] on div at bounding box center [887, 407] width 1362 height 745
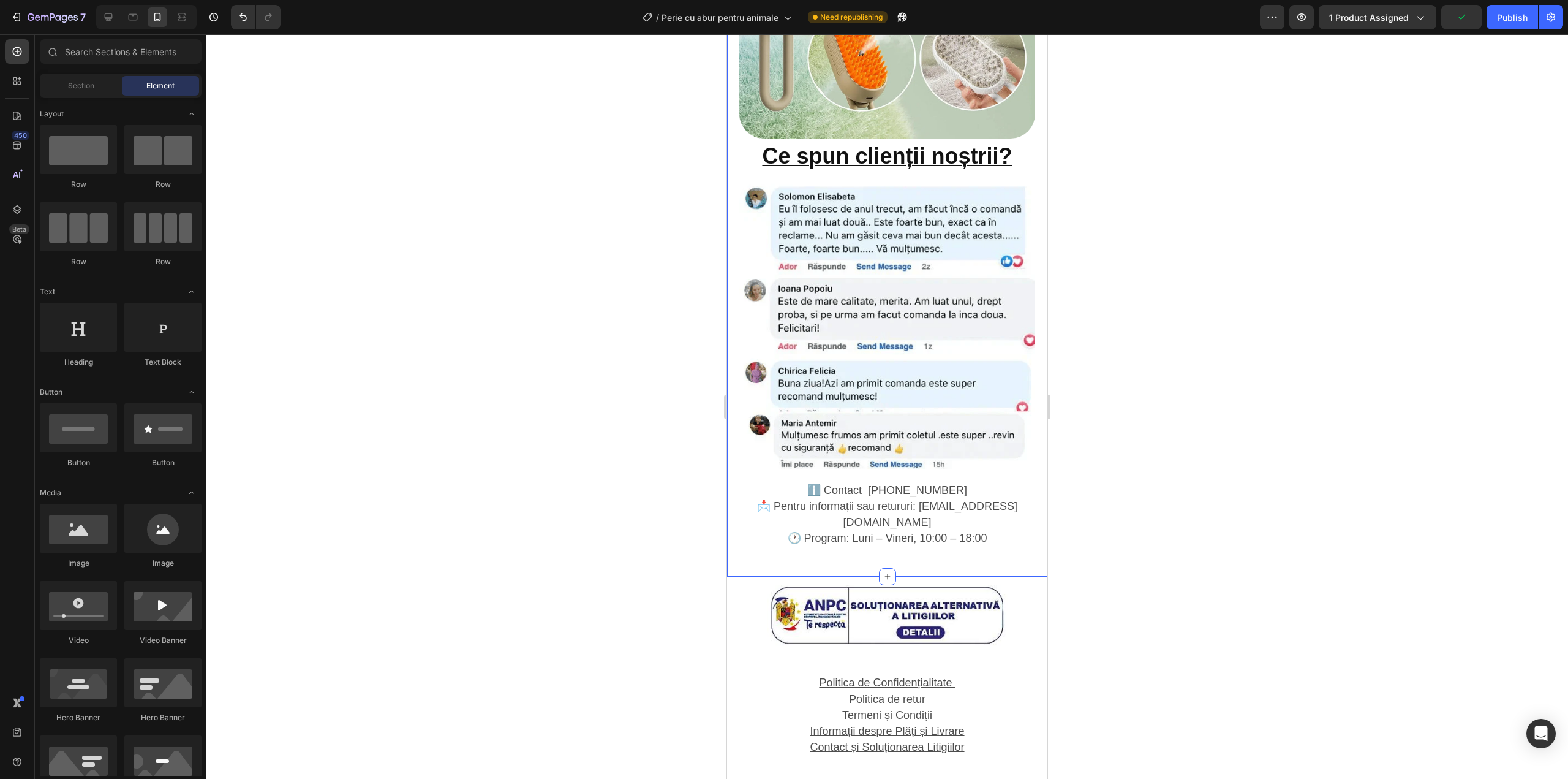
click at [933, 532] on span "🕐 Program: Luni – Vineri, 10:00 – 18:00" at bounding box center [887, 538] width 199 height 12
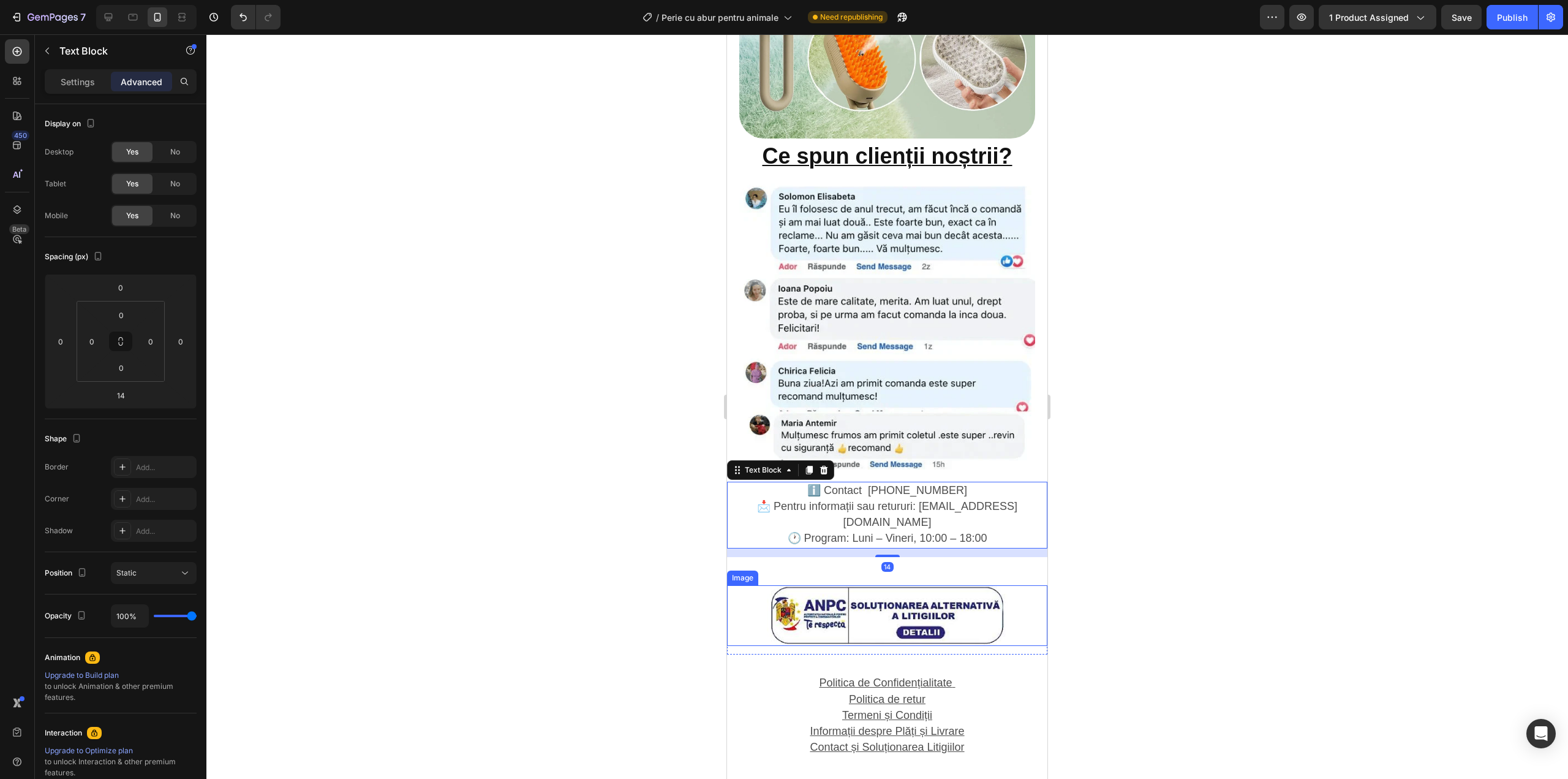
click at [882, 585] on img at bounding box center [886, 616] width 240 height 61
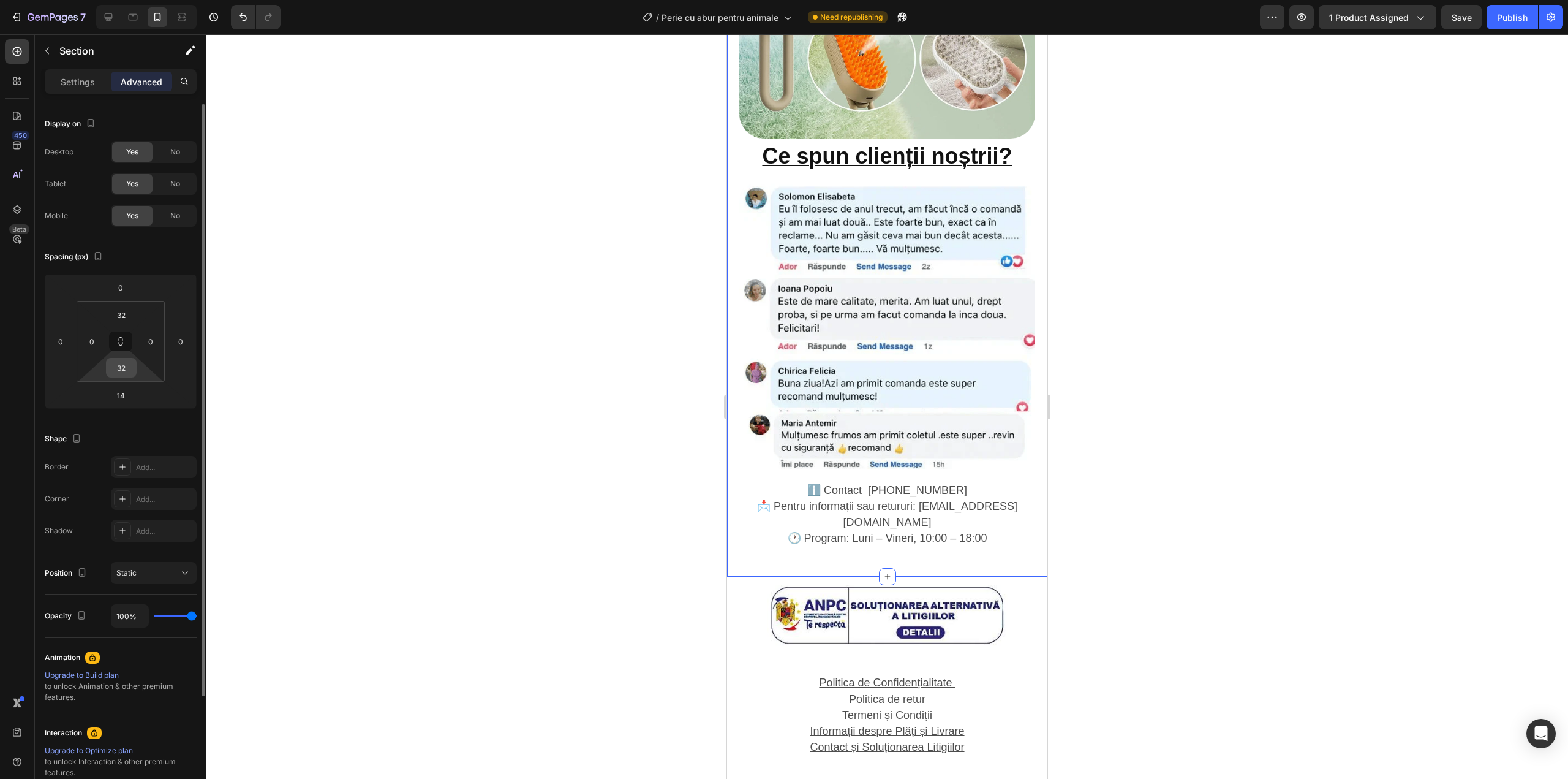
click at [131, 360] on input "32" at bounding box center [122, 367] width 25 height 18
type input "0"
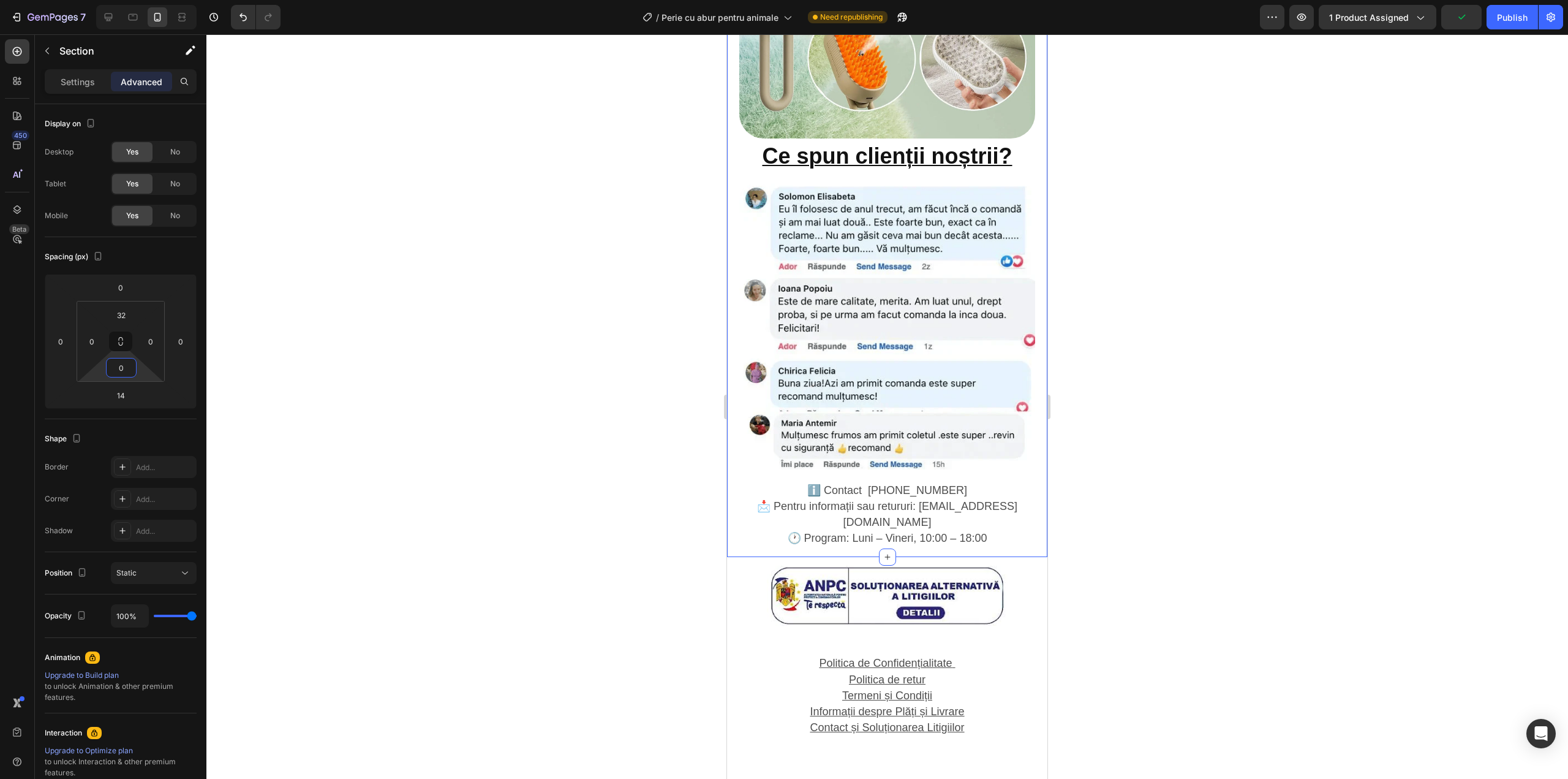
click at [330, 425] on div at bounding box center [887, 407] width 1362 height 745
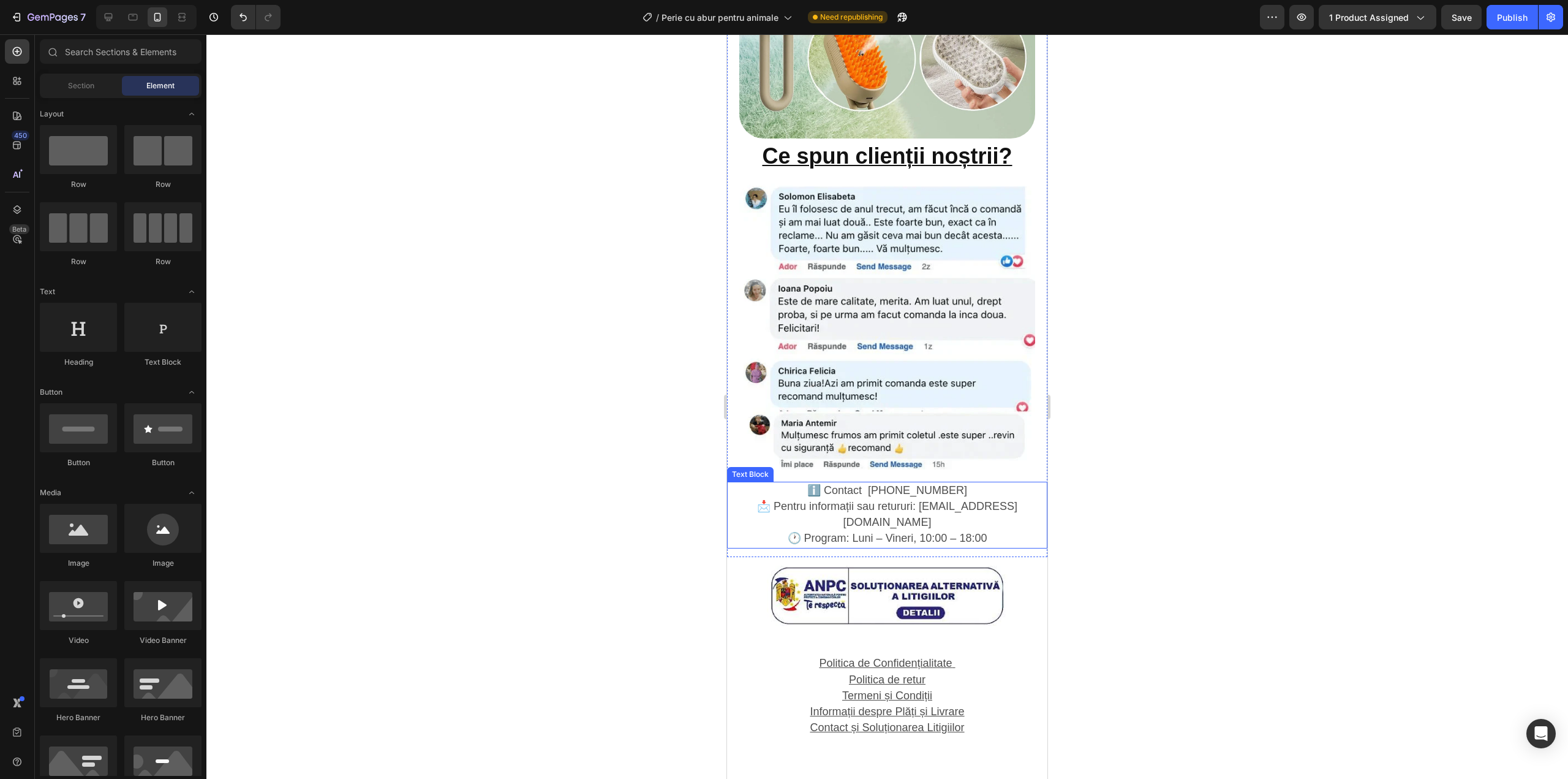
click at [729, 499] on p "📩 Pentru informații sau retururi: bh28shop@gmail.com 🕐 Program: Luni – Vineri, …" at bounding box center [887, 522] width 318 height 48
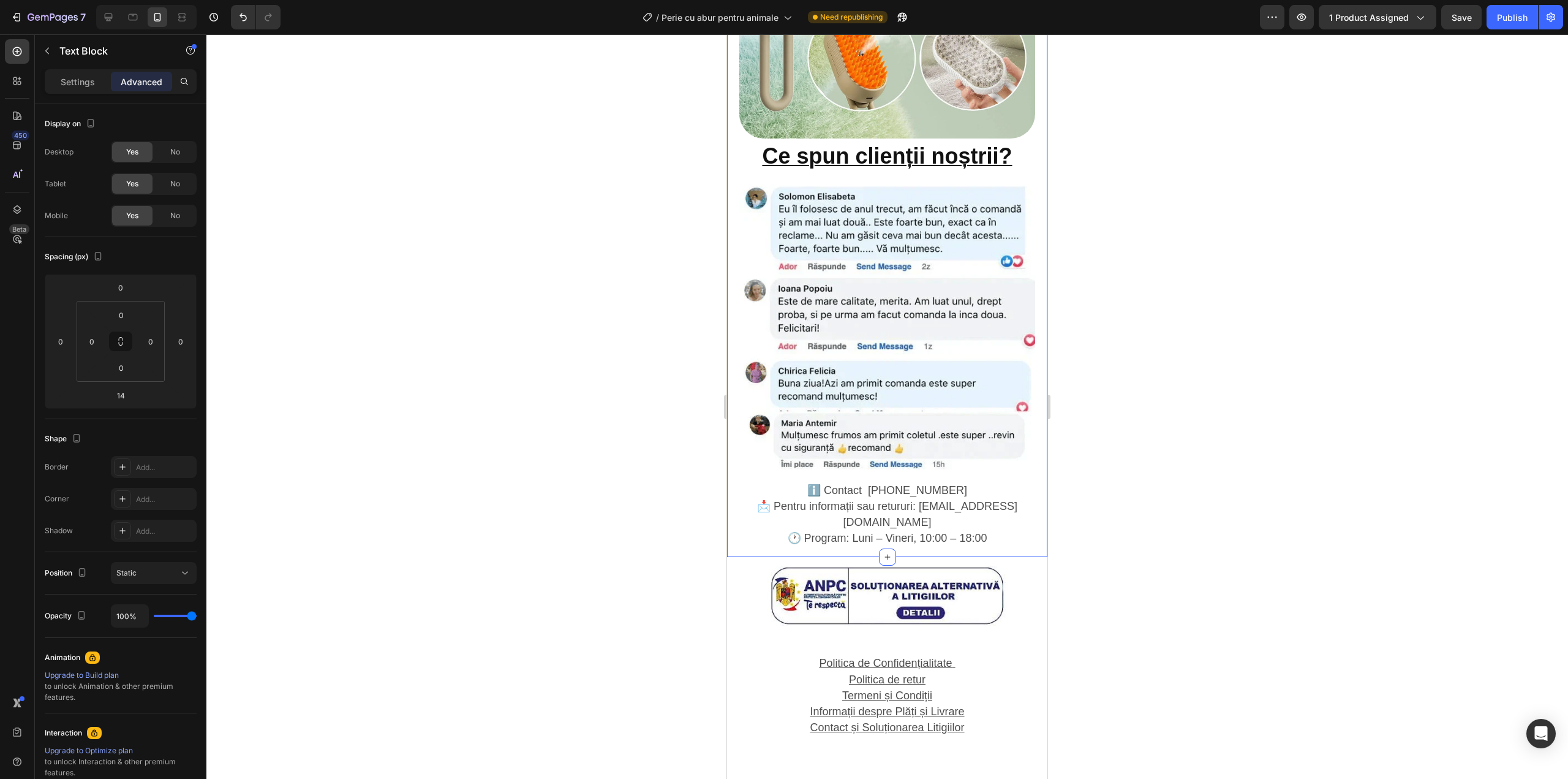
click at [124, 398] on input "14" at bounding box center [121, 394] width 25 height 18
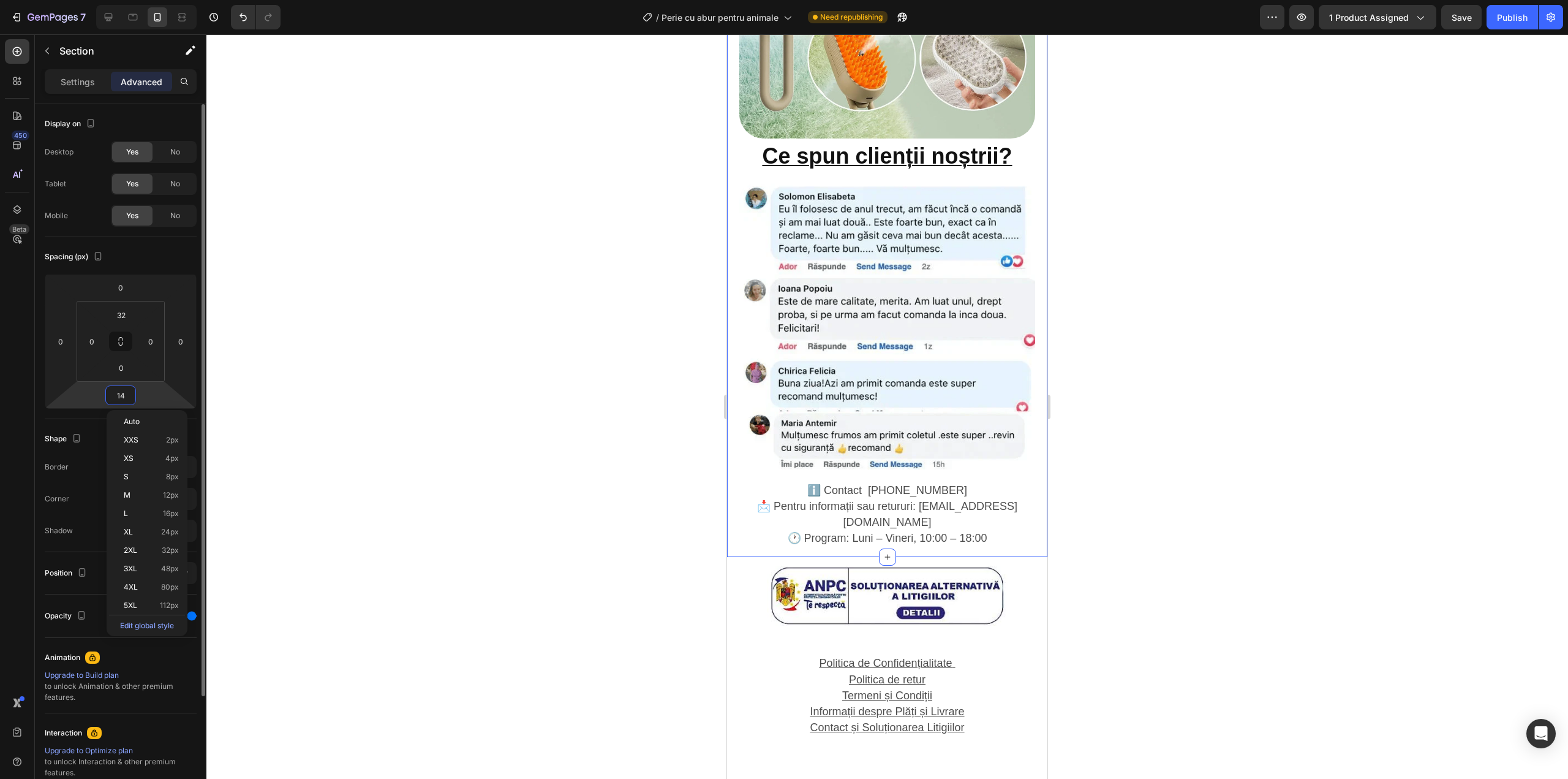
type input "0"
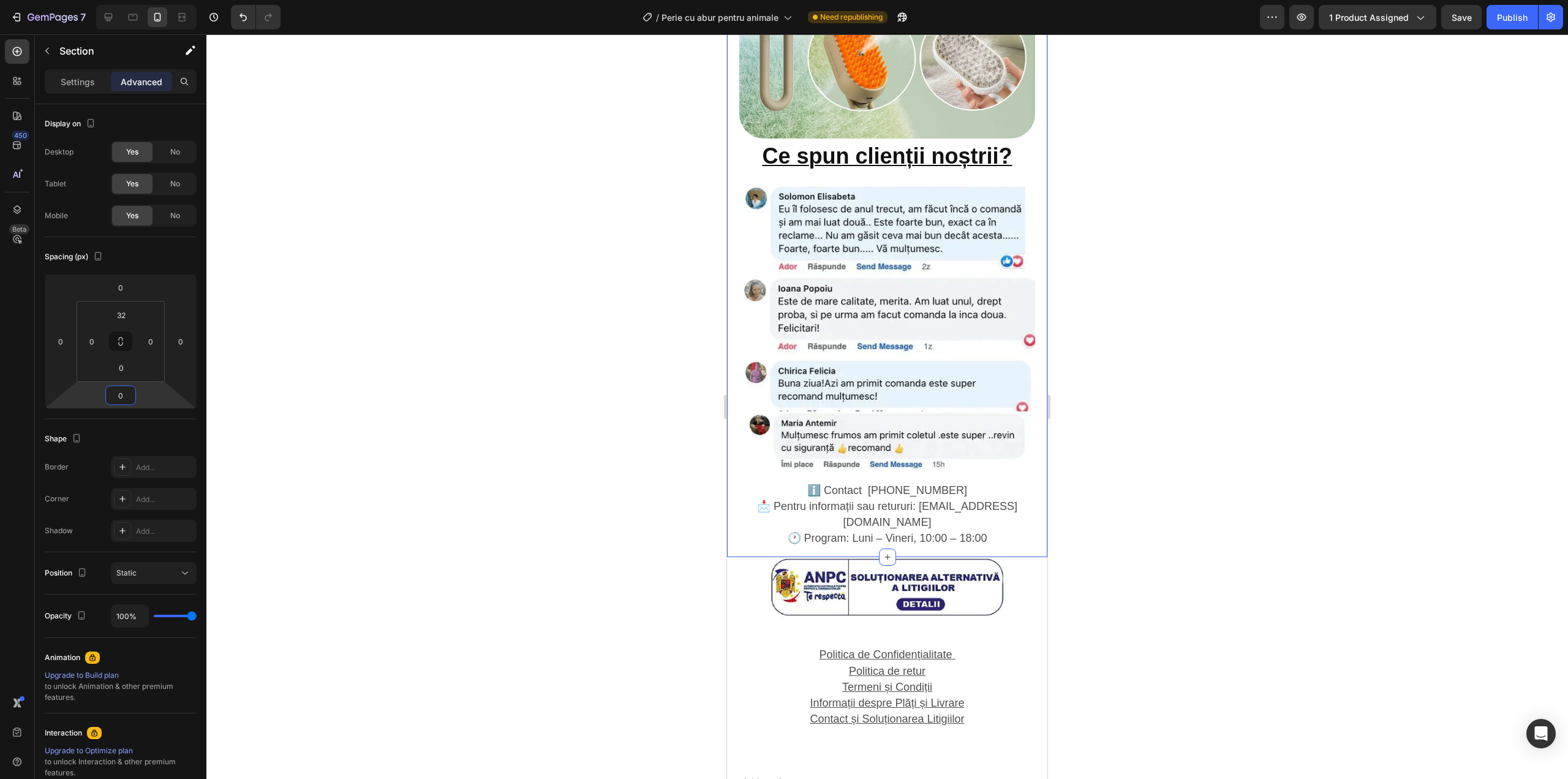
click at [827, 532] on span "🕐 Program: Luni – Vineri, 10:00 – 18:00" at bounding box center [887, 538] width 199 height 12
click at [857, 557] on img at bounding box center [886, 587] width 240 height 61
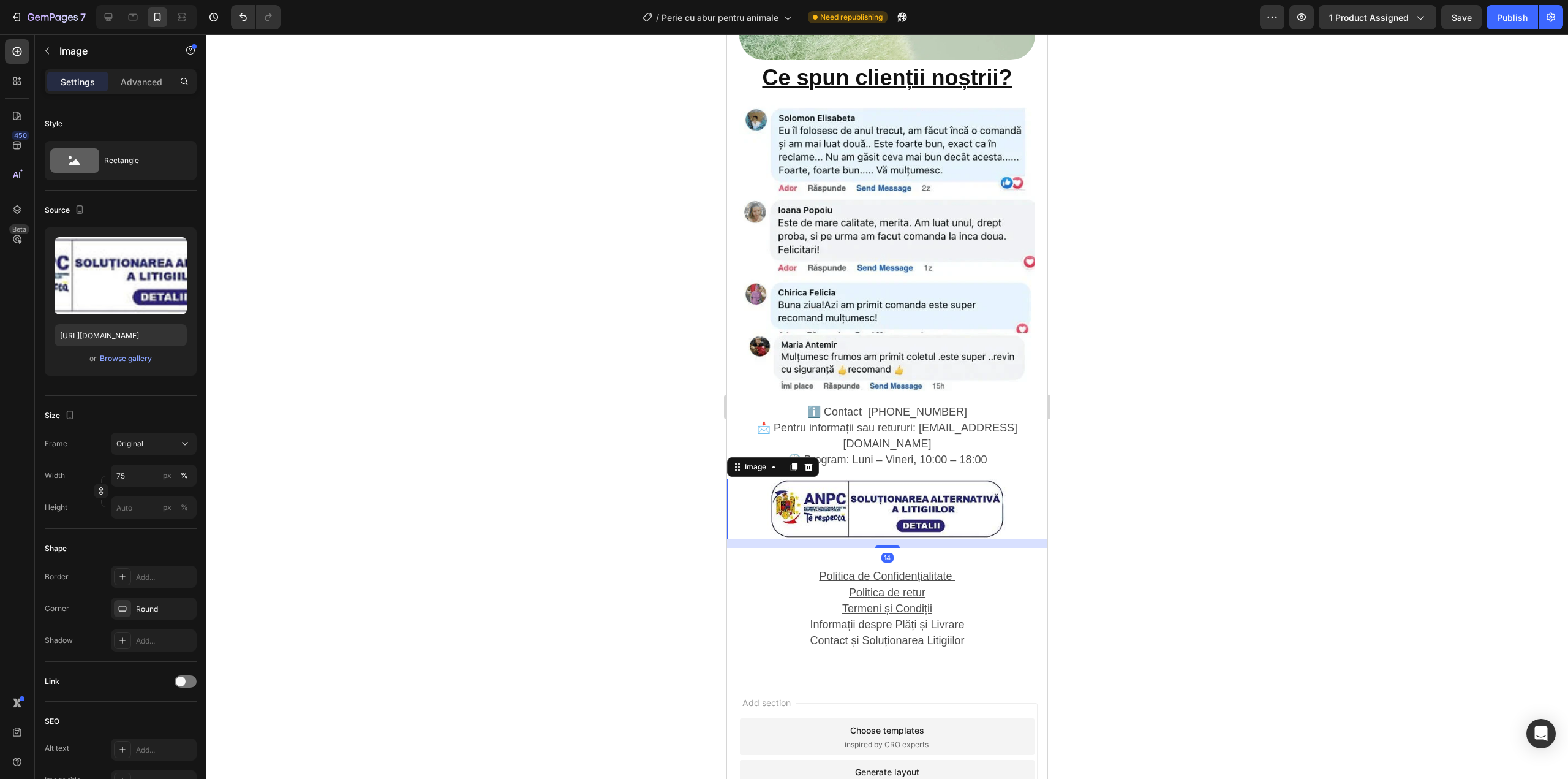
scroll to position [1961, 0]
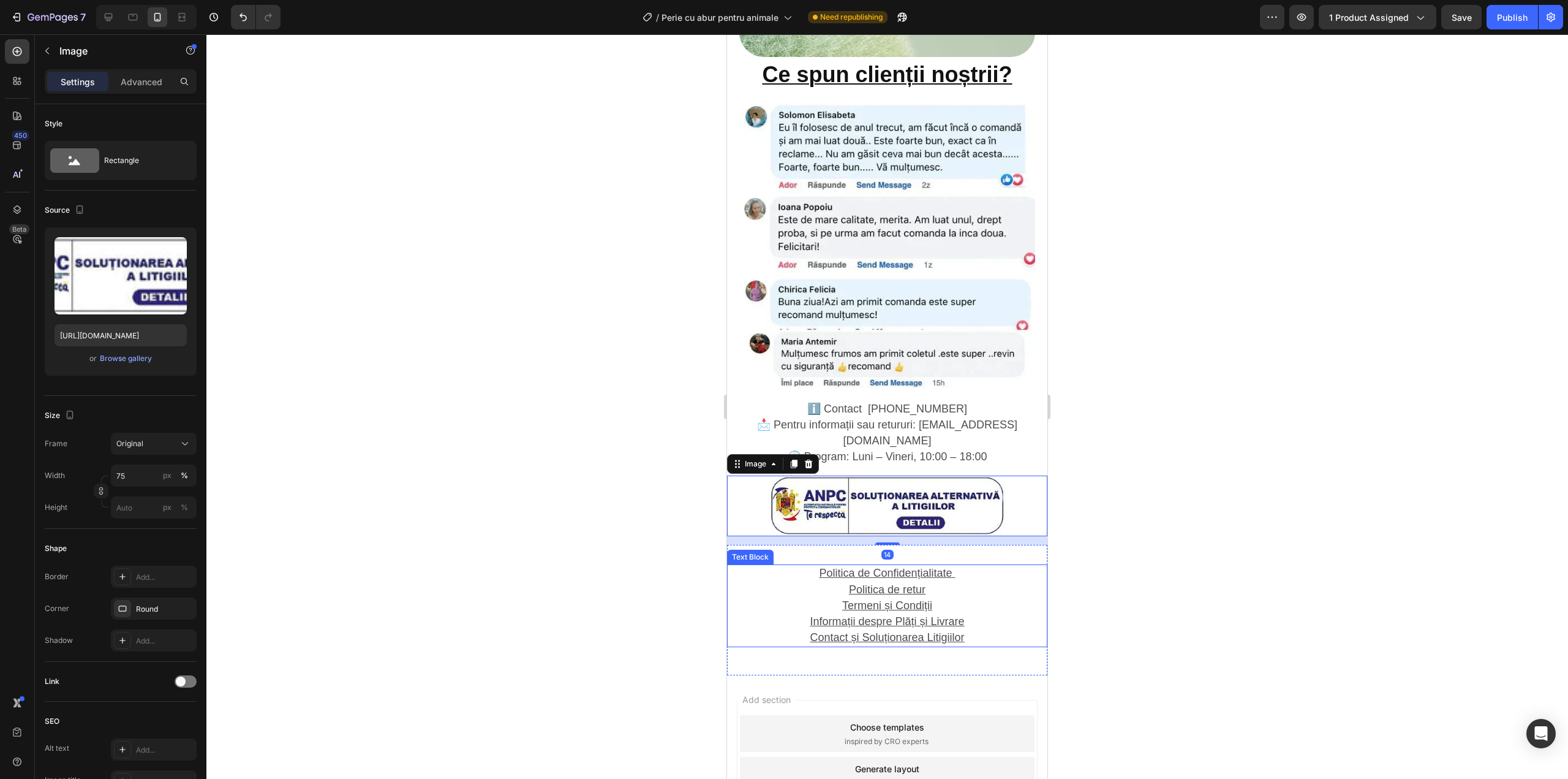
click at [856, 616] on u "Informații despre Plăți și Livrare" at bounding box center [887, 621] width 155 height 12
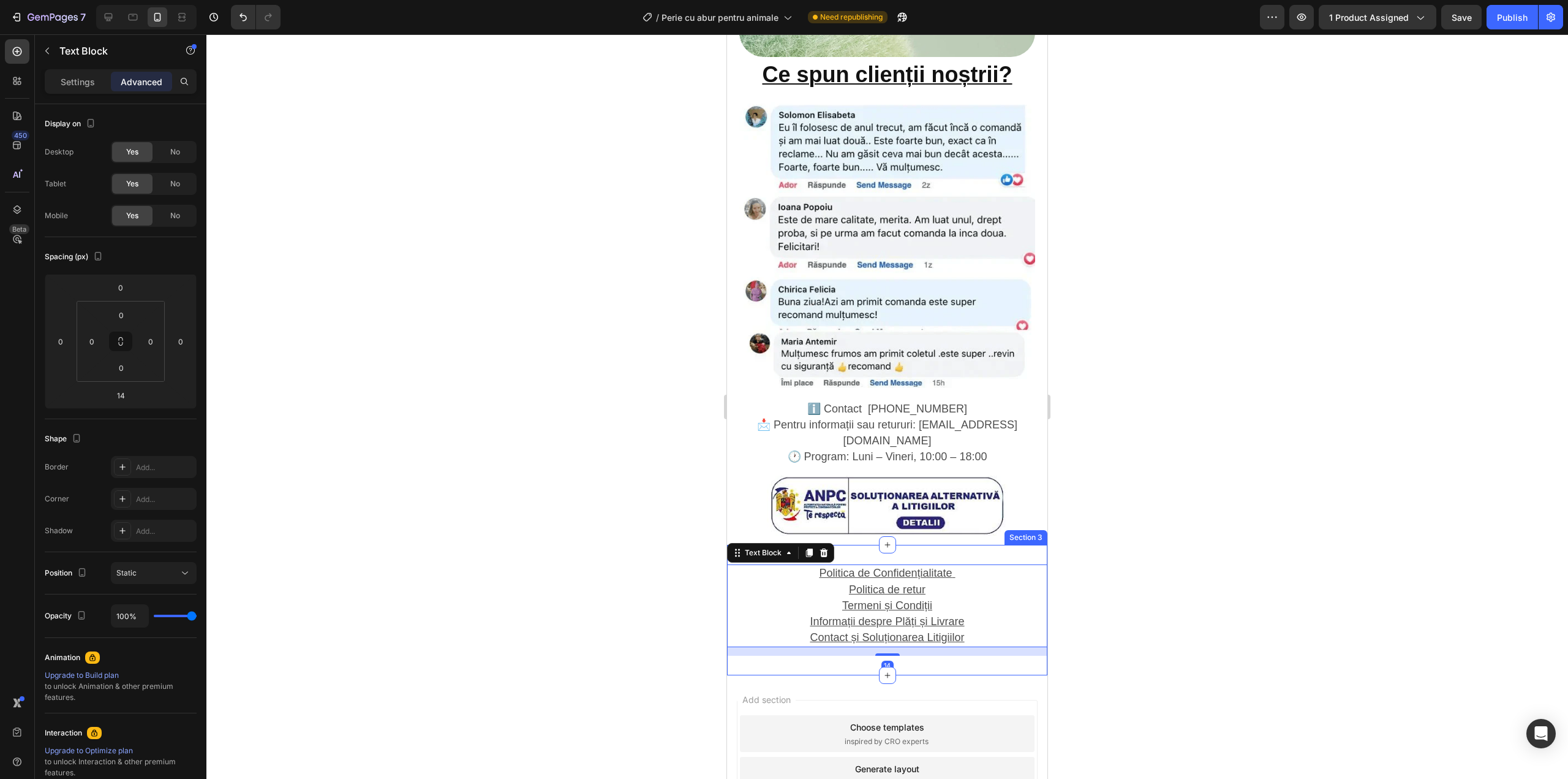
click at [893, 544] on div "Politica de Confidențialitate Politica de retur Termeni și Condiții Informații …" at bounding box center [887, 609] width 320 height 130
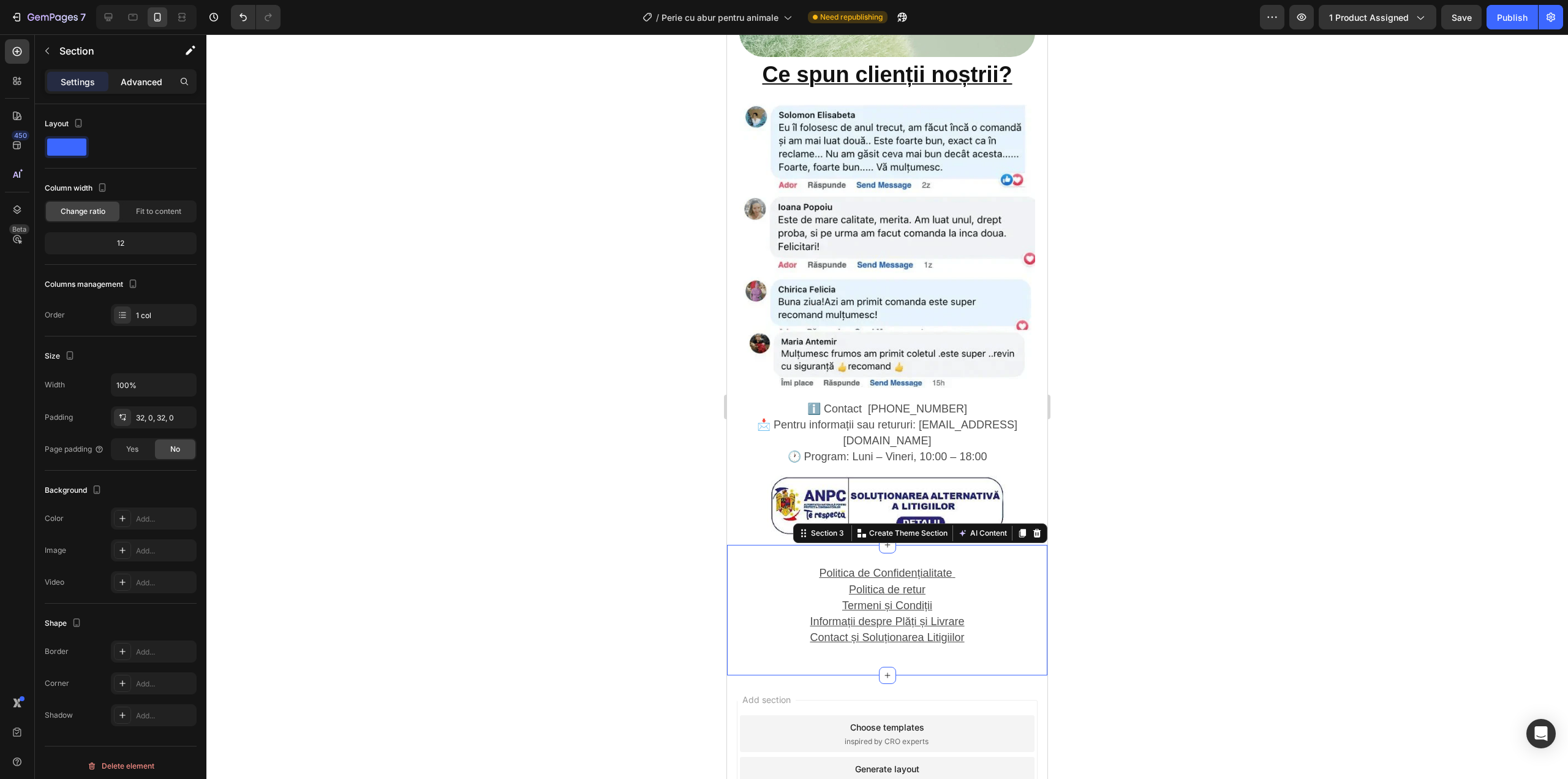
click at [149, 86] on p "Advanced" at bounding box center [142, 82] width 42 height 13
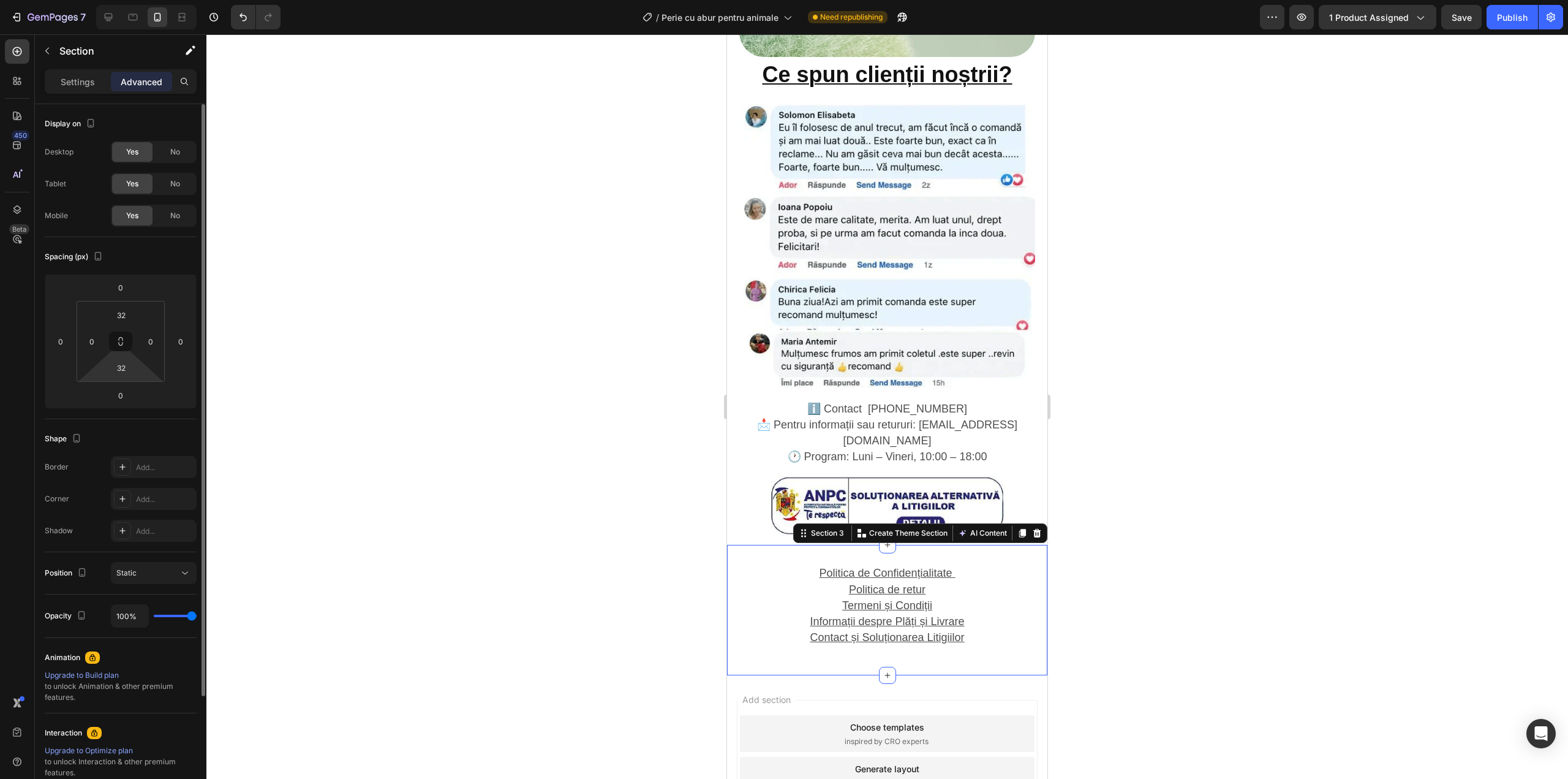
click at [140, 0] on html "7 / Perie cu abur pentru animale Need republishing Preview 1 product assigned S…" at bounding box center [784, 0] width 1568 height 0
type input "0"
click at [123, 314] on input "32" at bounding box center [122, 314] width 25 height 18
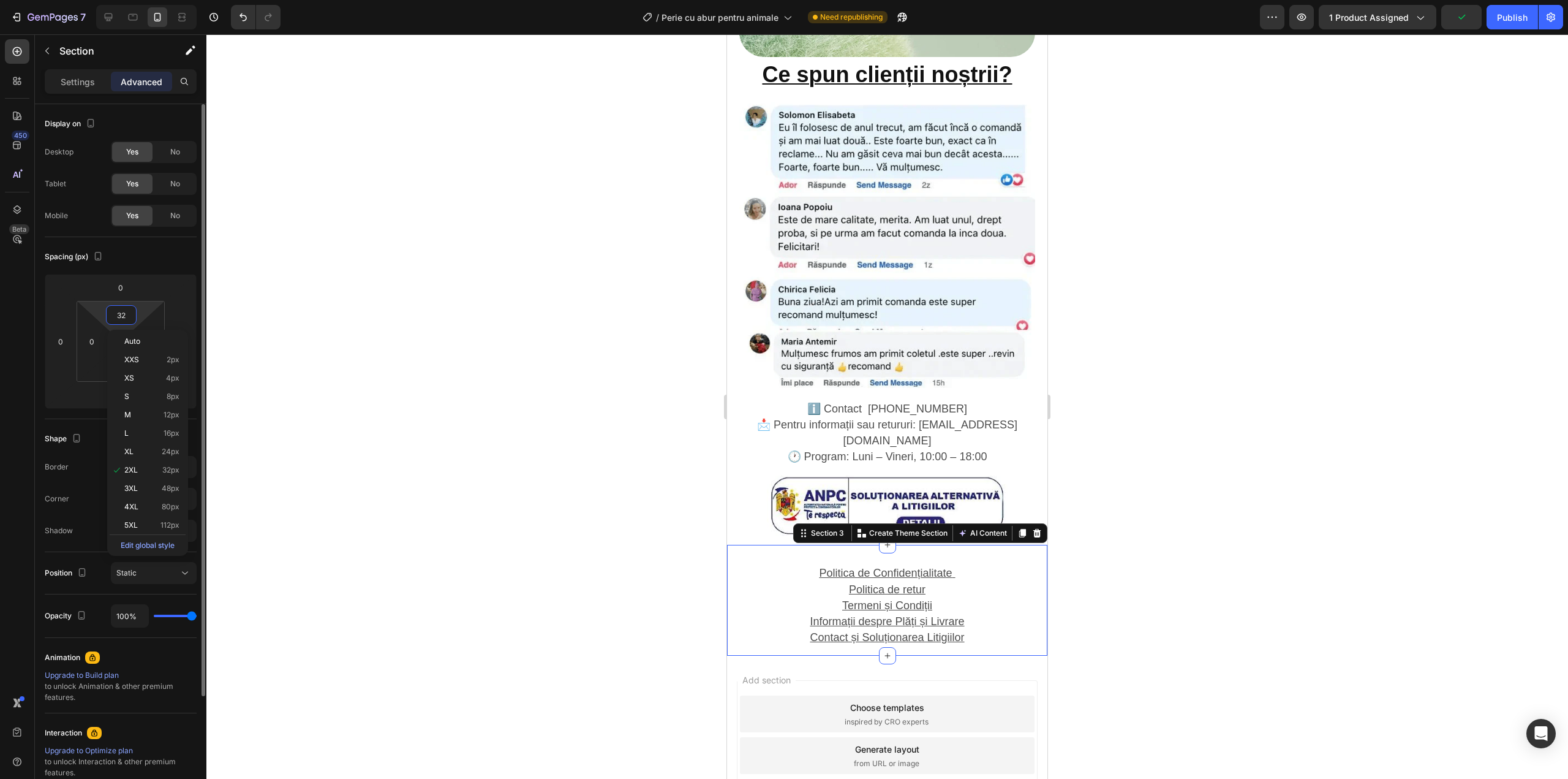
type input "0"
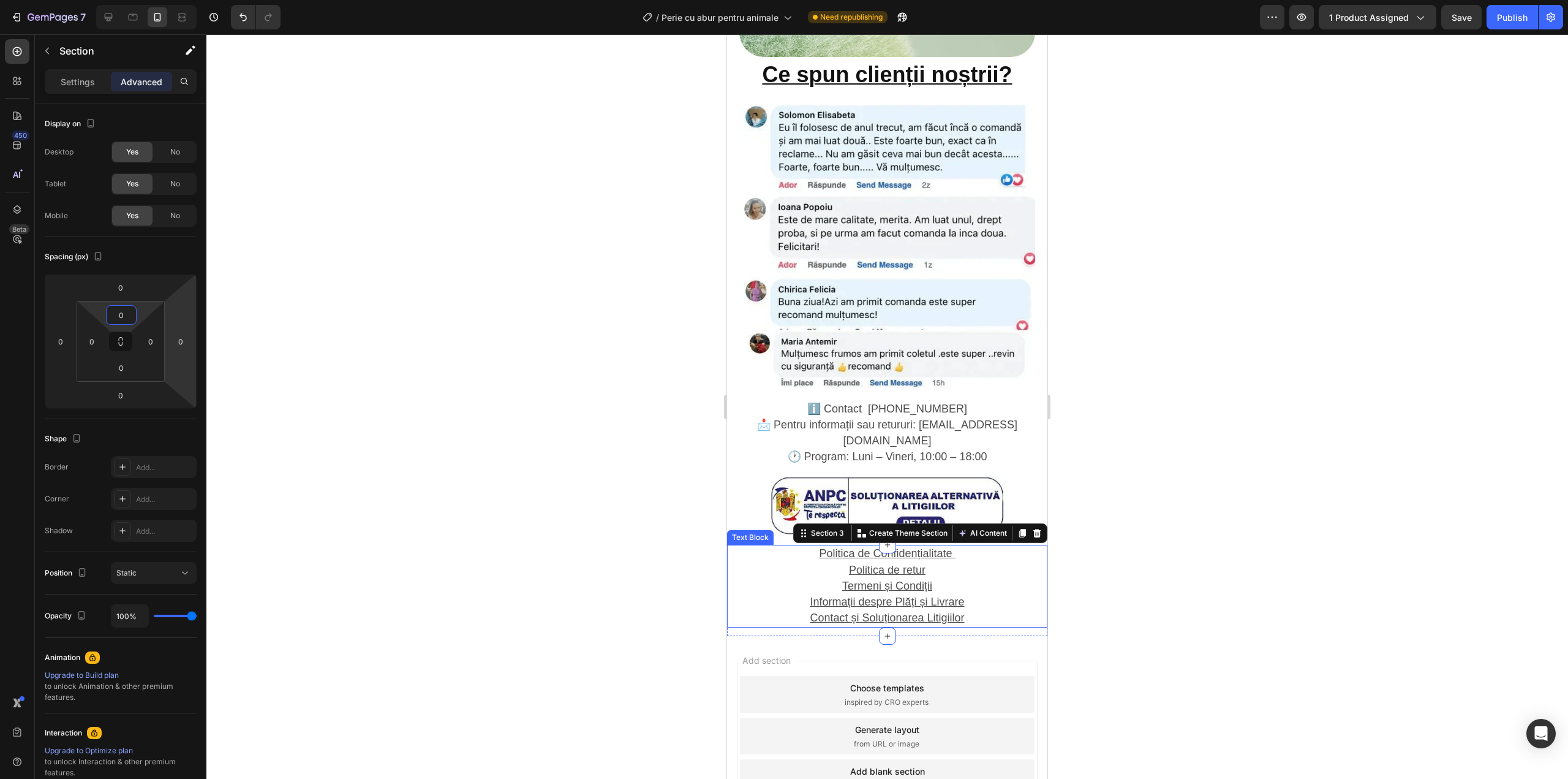
scroll to position [1983, 0]
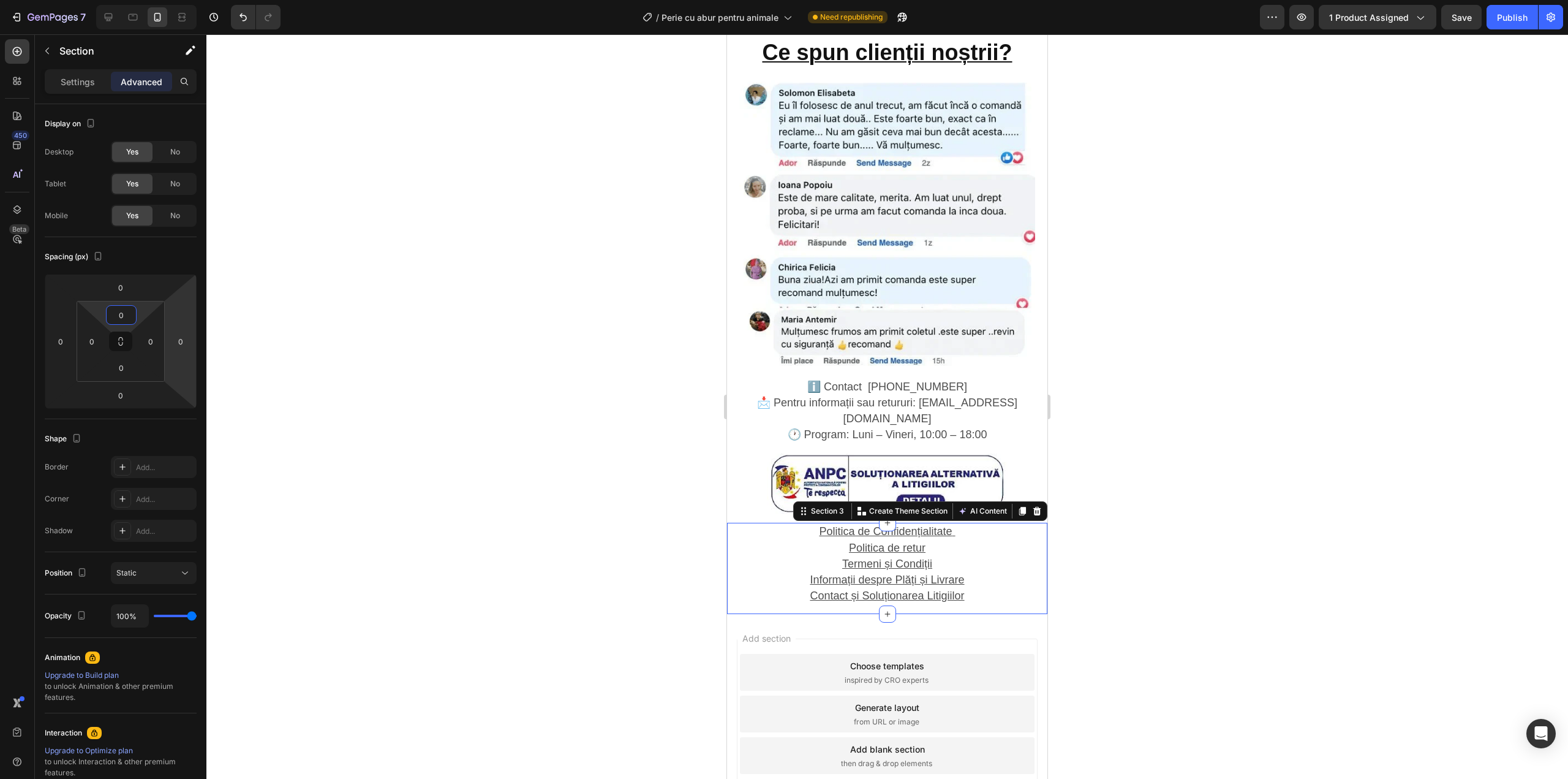
click at [1237, 456] on div at bounding box center [887, 407] width 1362 height 745
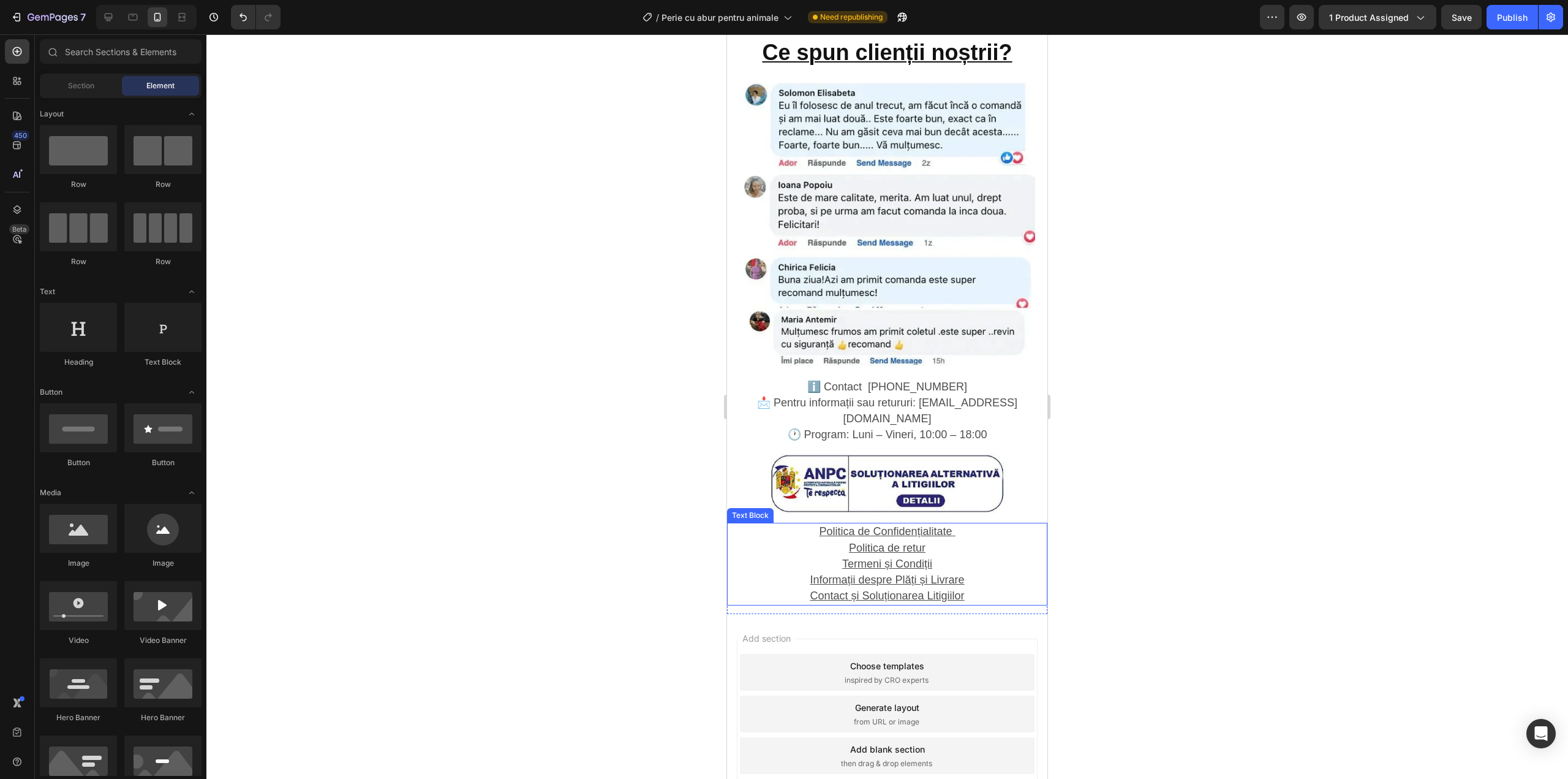
click at [898, 558] on u "Termeni și Condiții" at bounding box center [887, 563] width 90 height 12
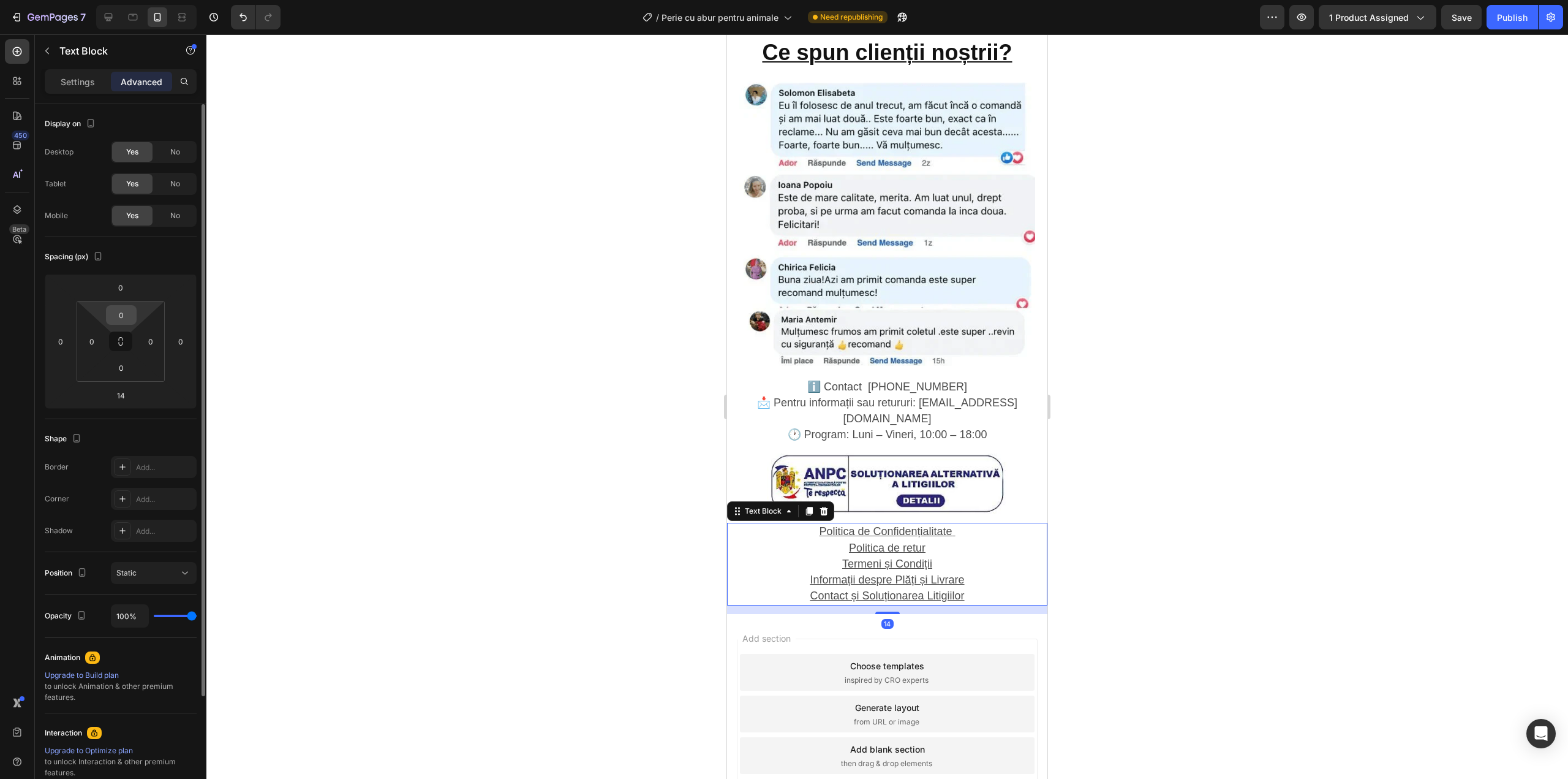
click at [120, 315] on input "0" at bounding box center [122, 314] width 25 height 18
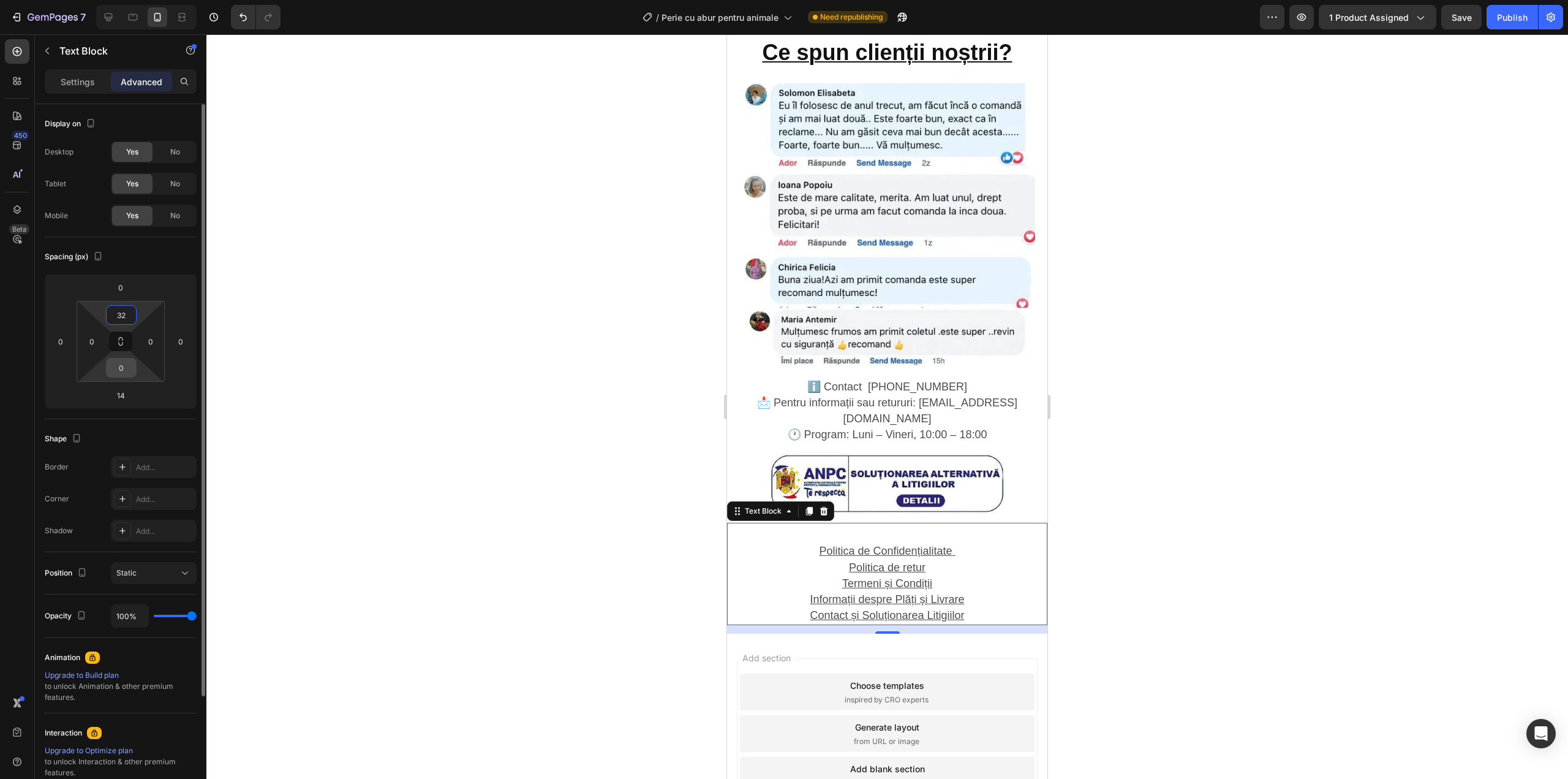
type input "32"
click at [124, 373] on input "0" at bounding box center [122, 367] width 25 height 18
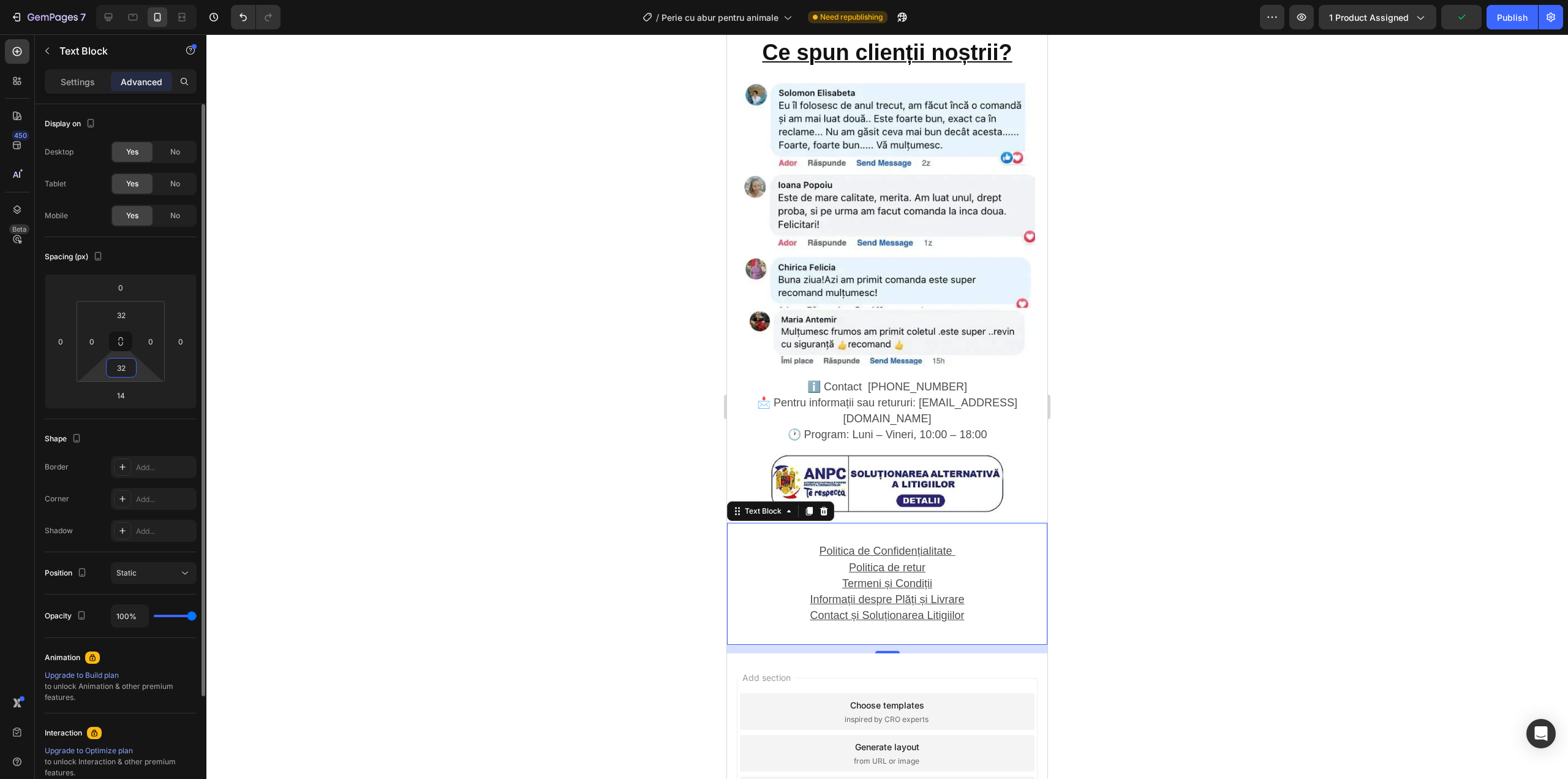
type input "3"
type input "28"
click at [120, 314] on input "32" at bounding box center [122, 314] width 25 height 18
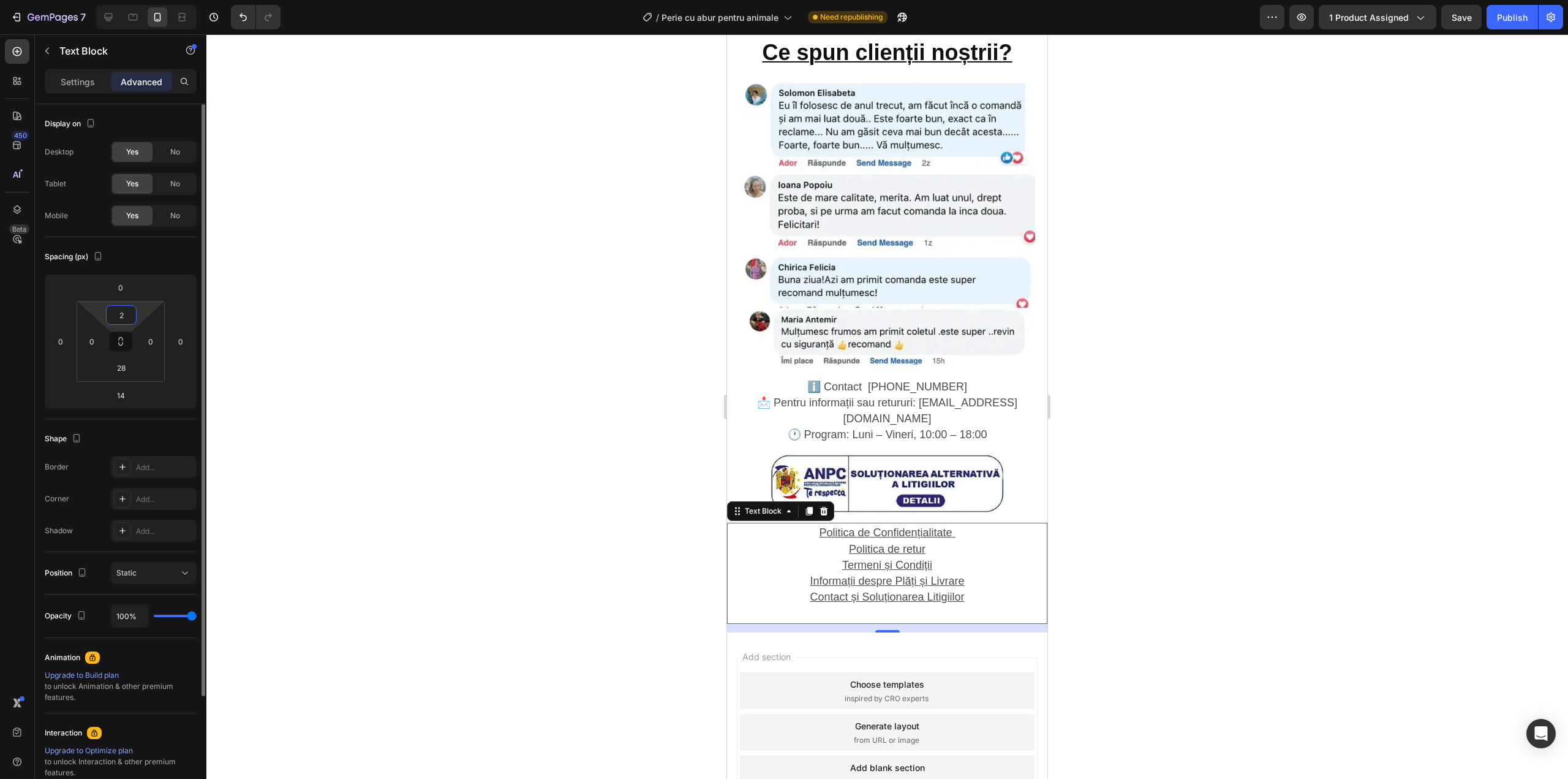
type input "28"
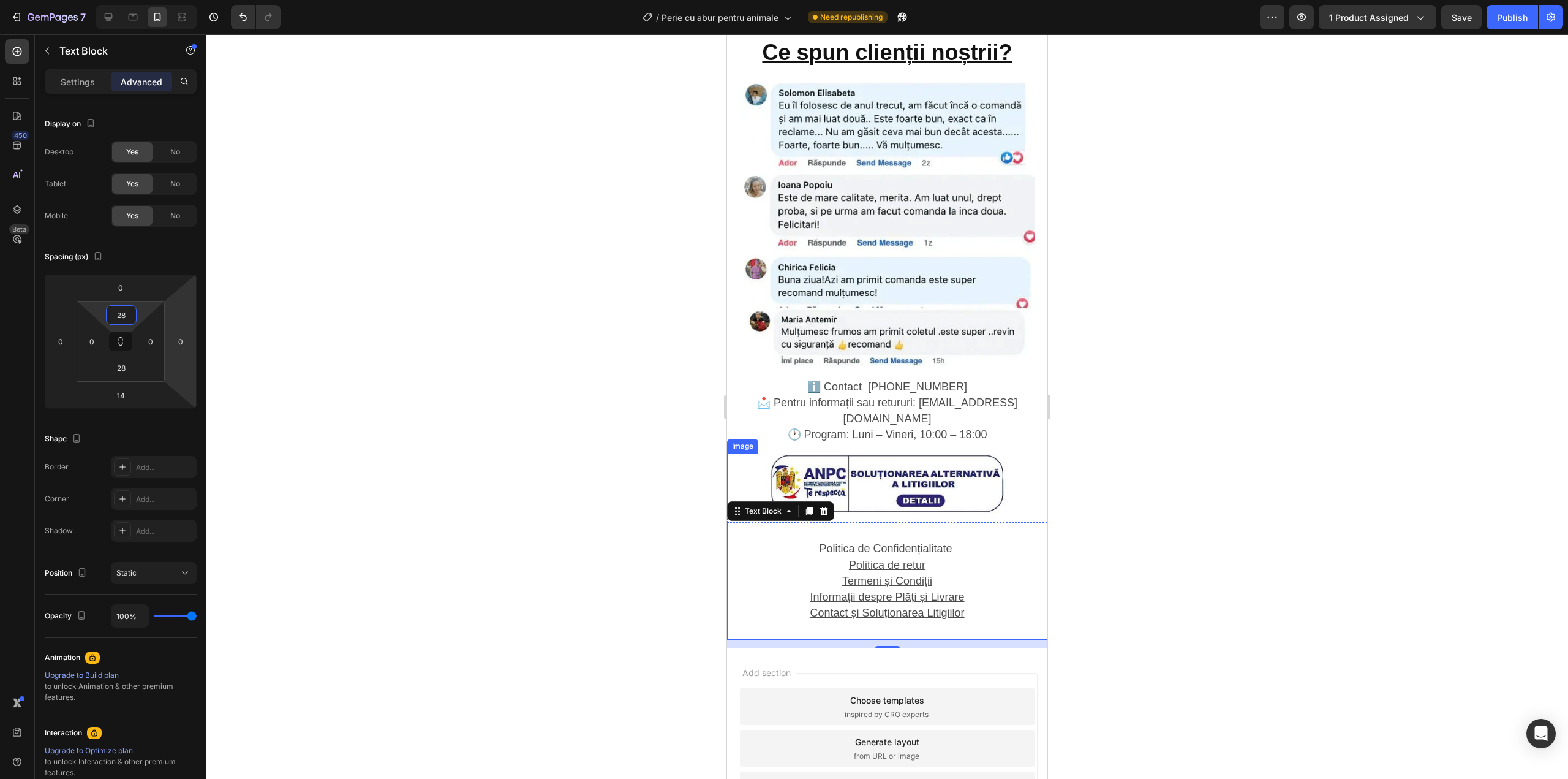
click at [946, 453] on img at bounding box center [886, 484] width 240 height 61
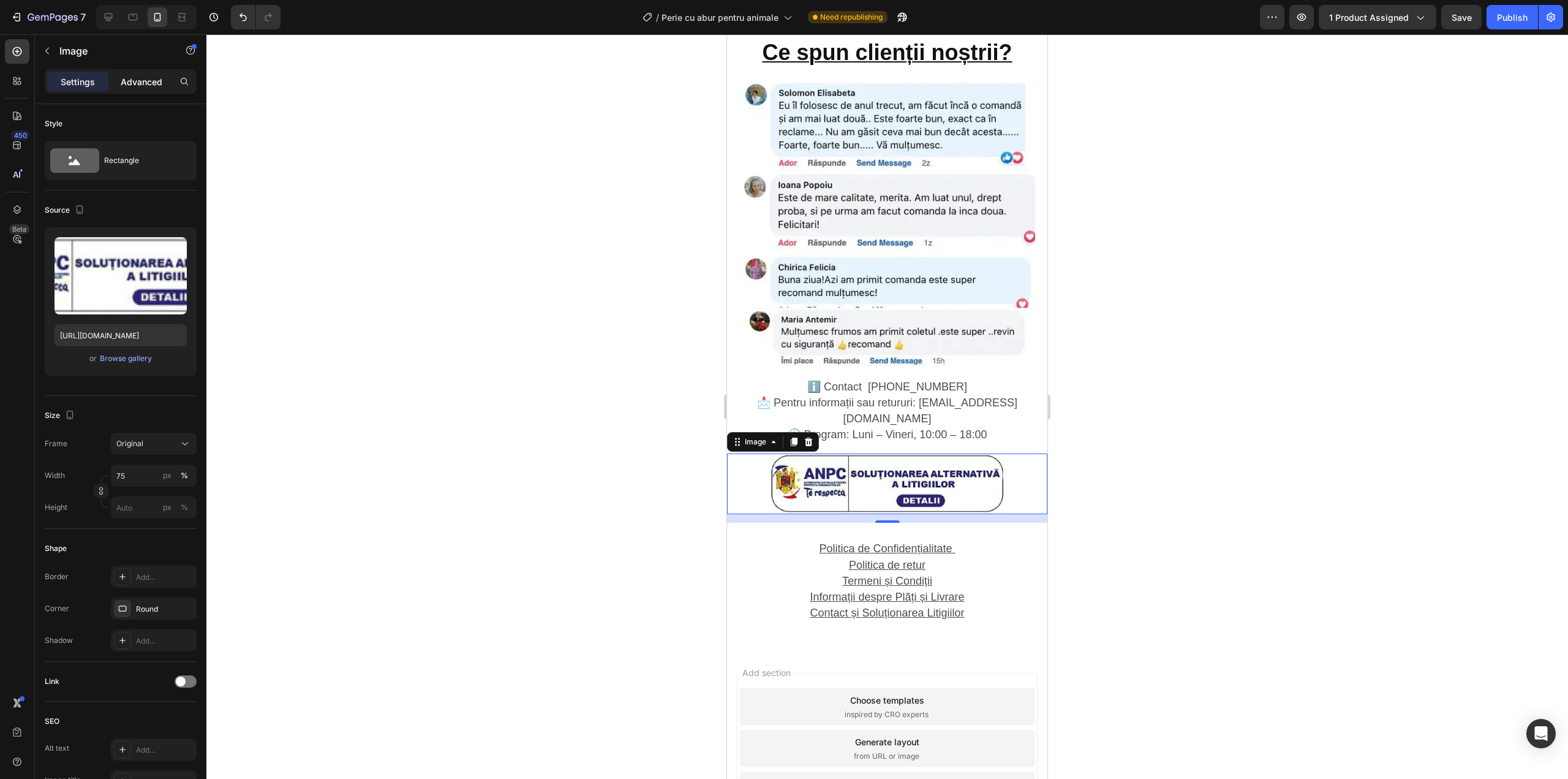
click at [154, 81] on p "Advanced" at bounding box center [142, 82] width 42 height 13
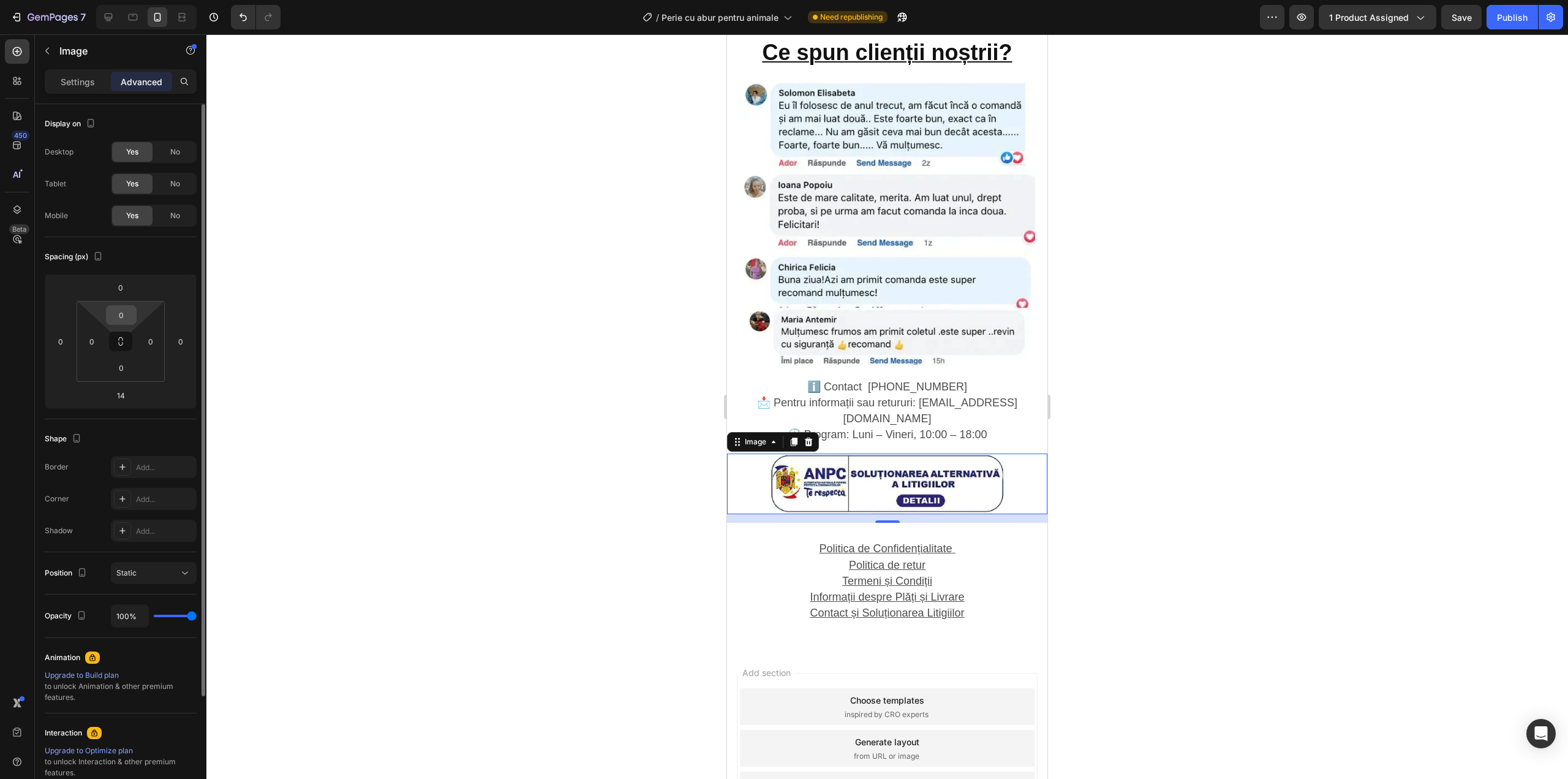
click at [134, 312] on div "0" at bounding box center [122, 314] width 30 height 20
click at [124, 312] on input "0" at bounding box center [122, 314] width 25 height 18
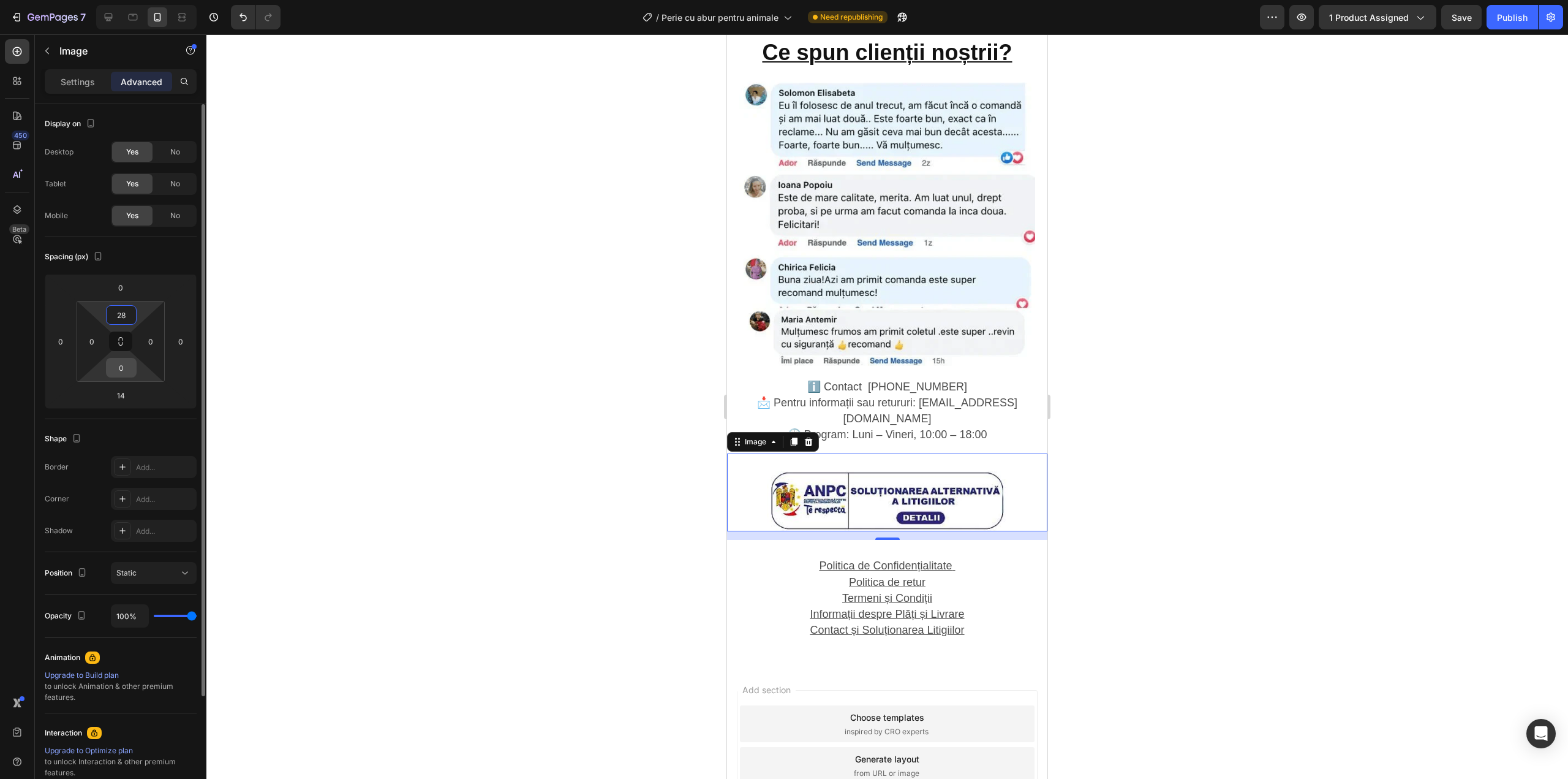
type input "28"
click at [120, 370] on input "0" at bounding box center [122, 367] width 25 height 18
type input "28"
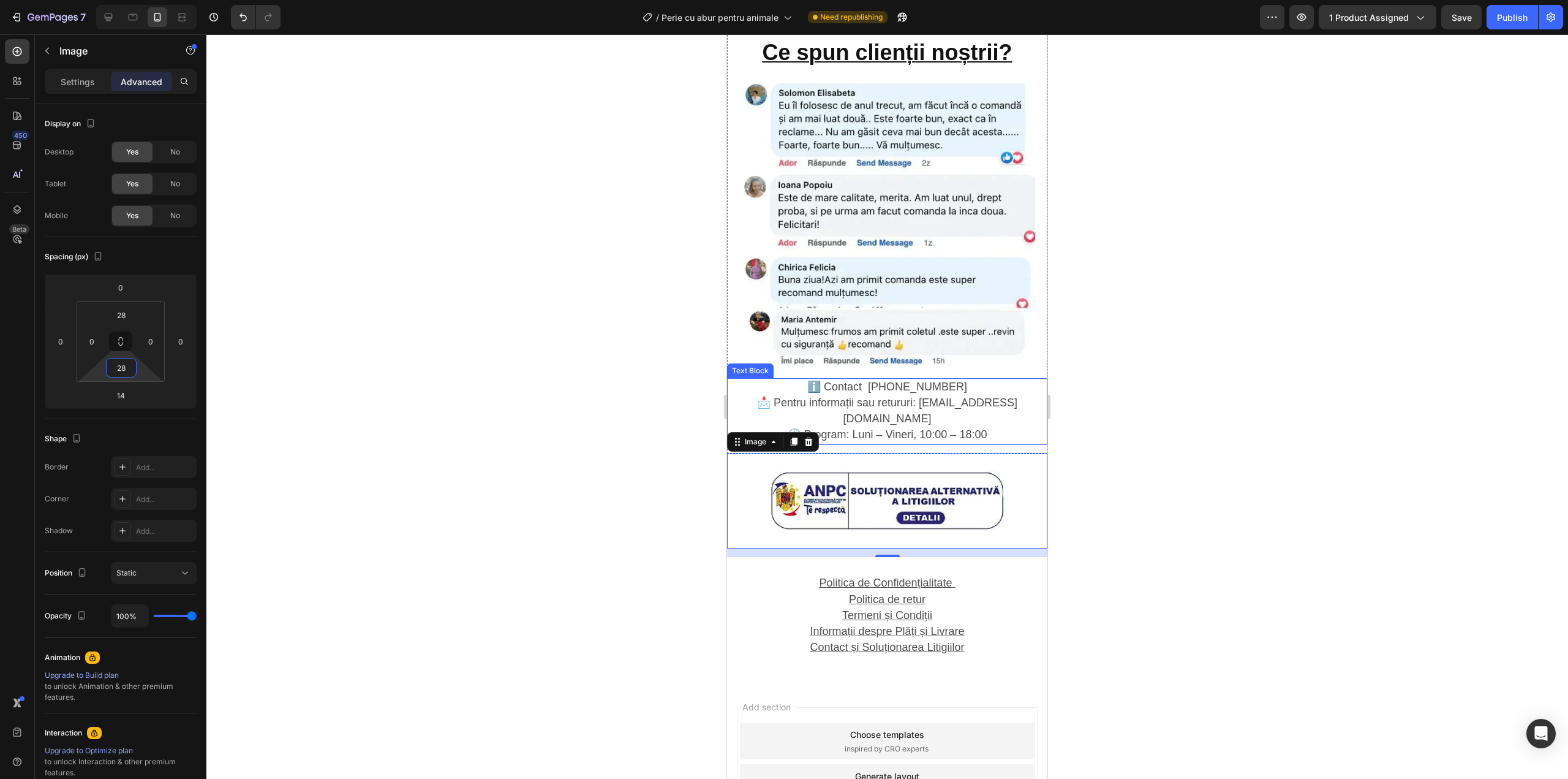
click at [1186, 370] on div at bounding box center [887, 407] width 1362 height 745
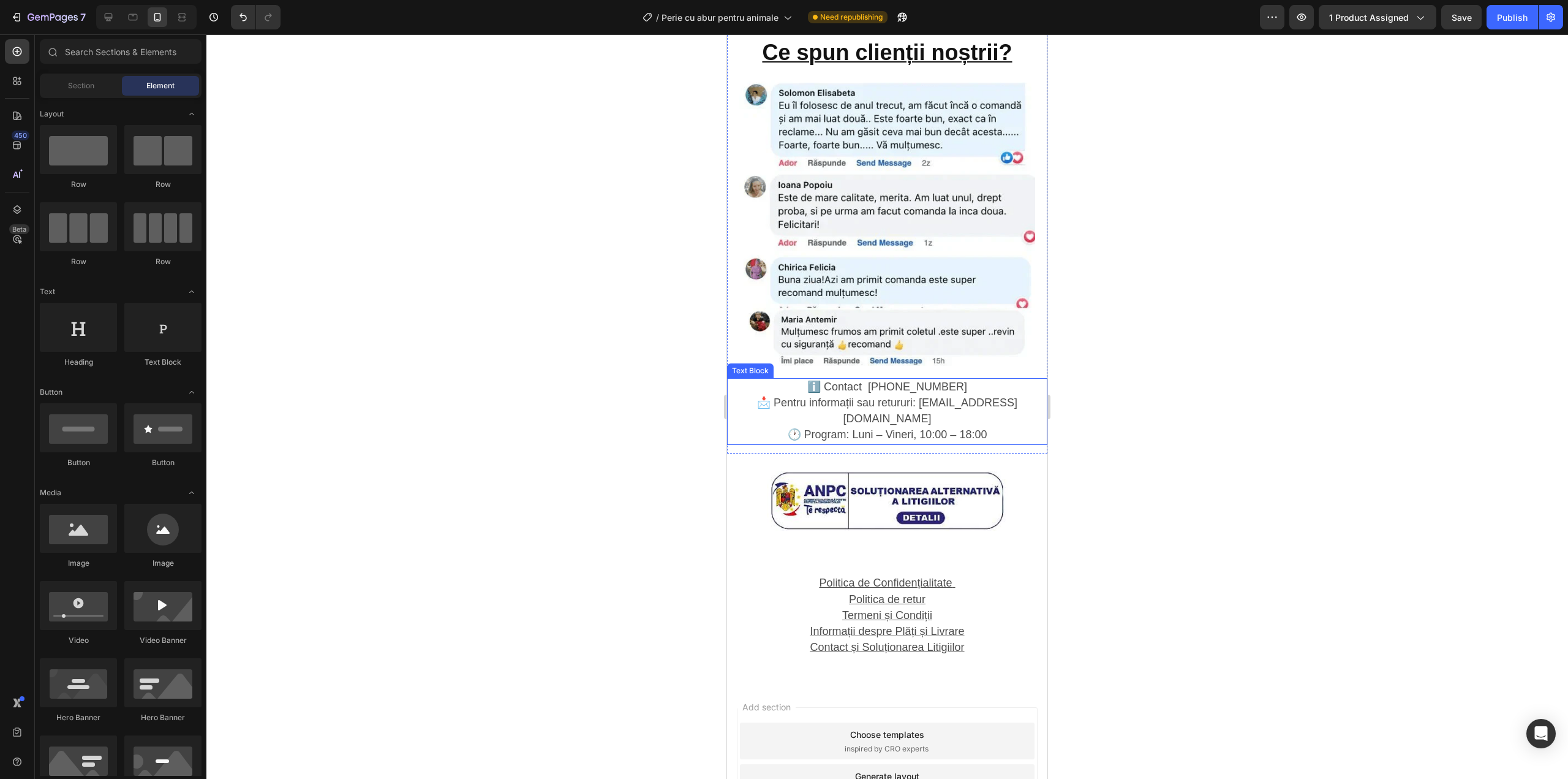
click at [890, 381] on span "ℹ️ Contact [PHONE_NUMBER]" at bounding box center [887, 387] width 160 height 12
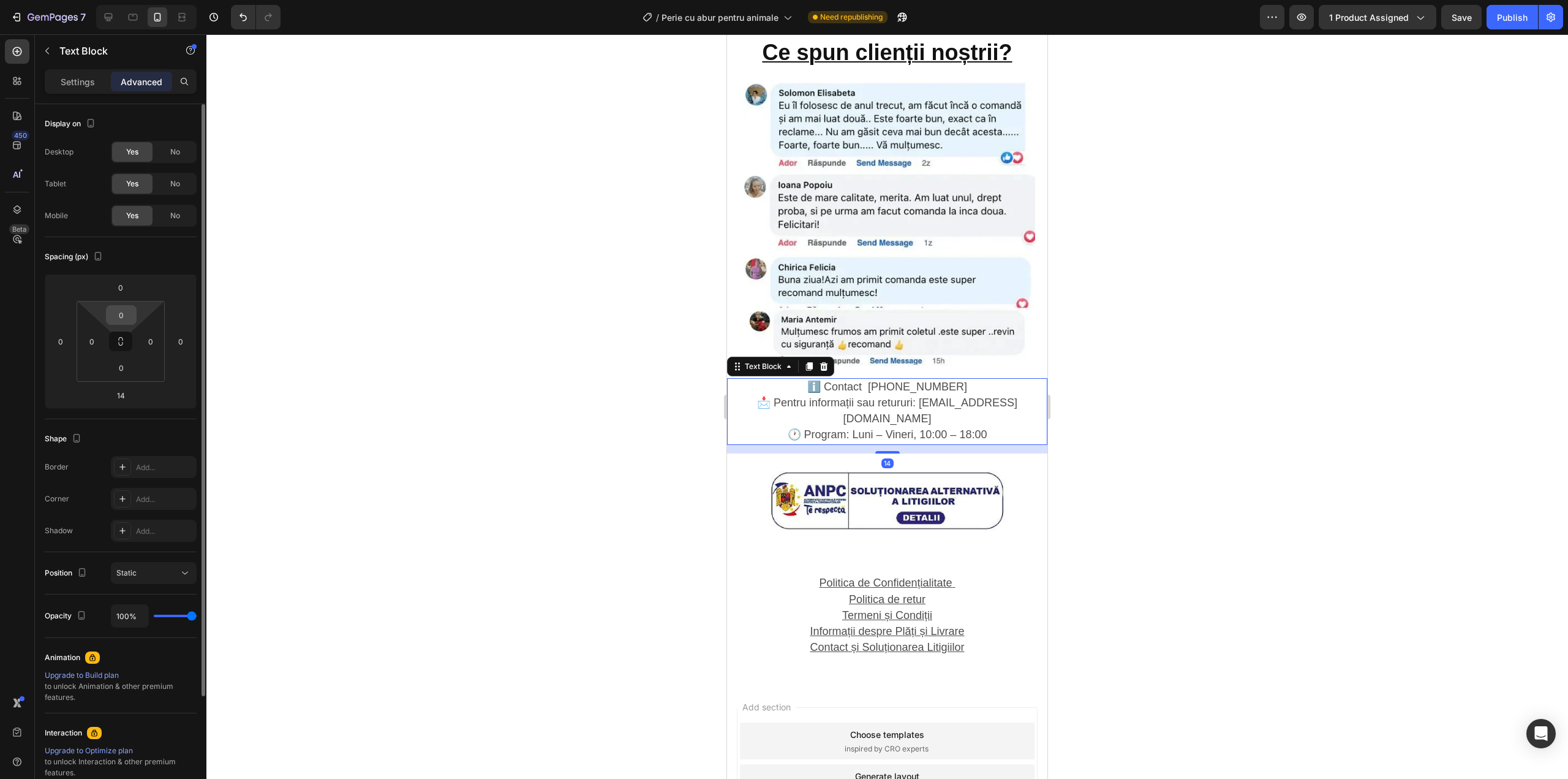
click at [125, 313] on input "0" at bounding box center [122, 314] width 25 height 18
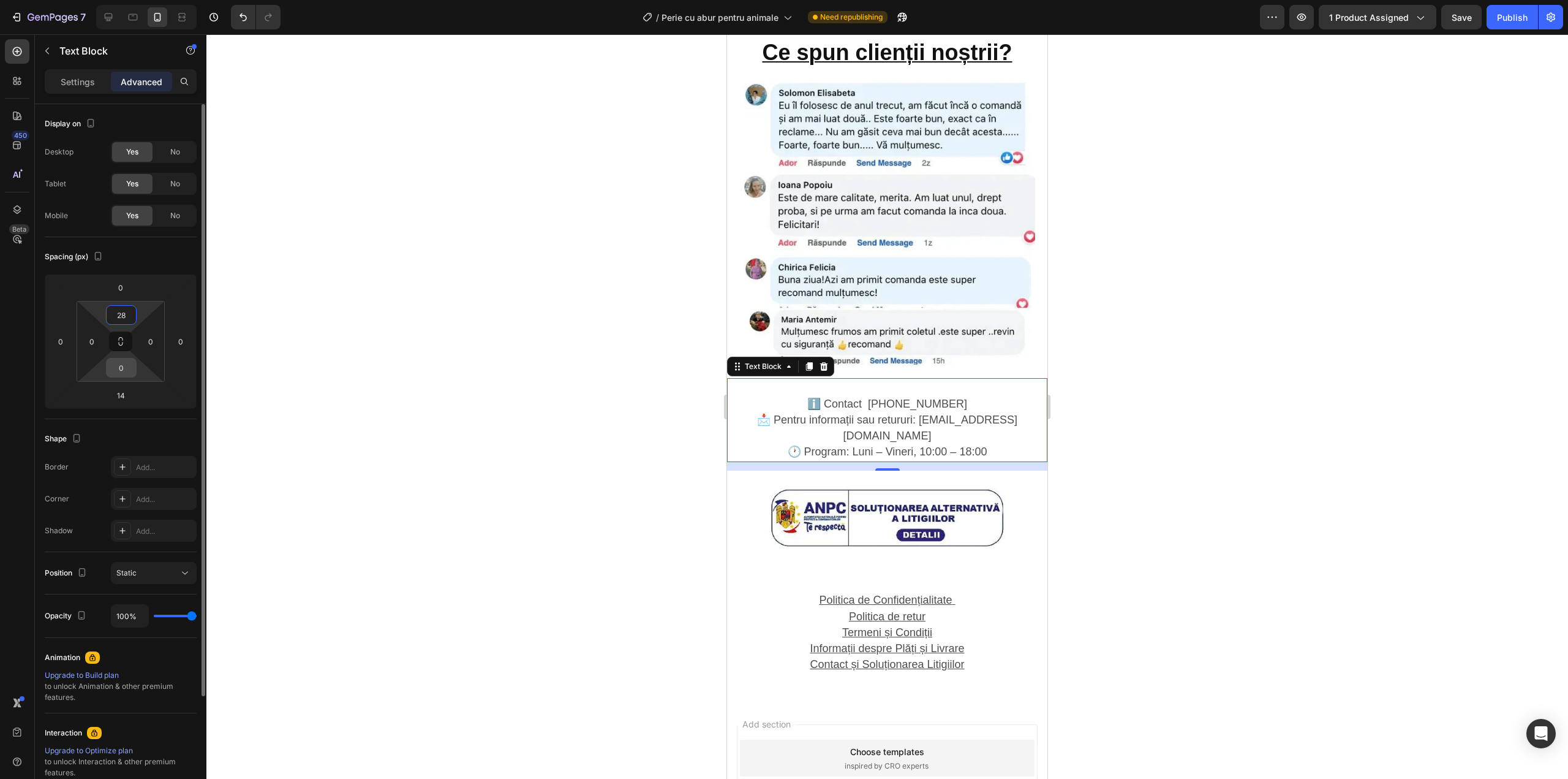
type input "28"
click at [118, 366] on input "0" at bounding box center [122, 367] width 25 height 18
type input "28"
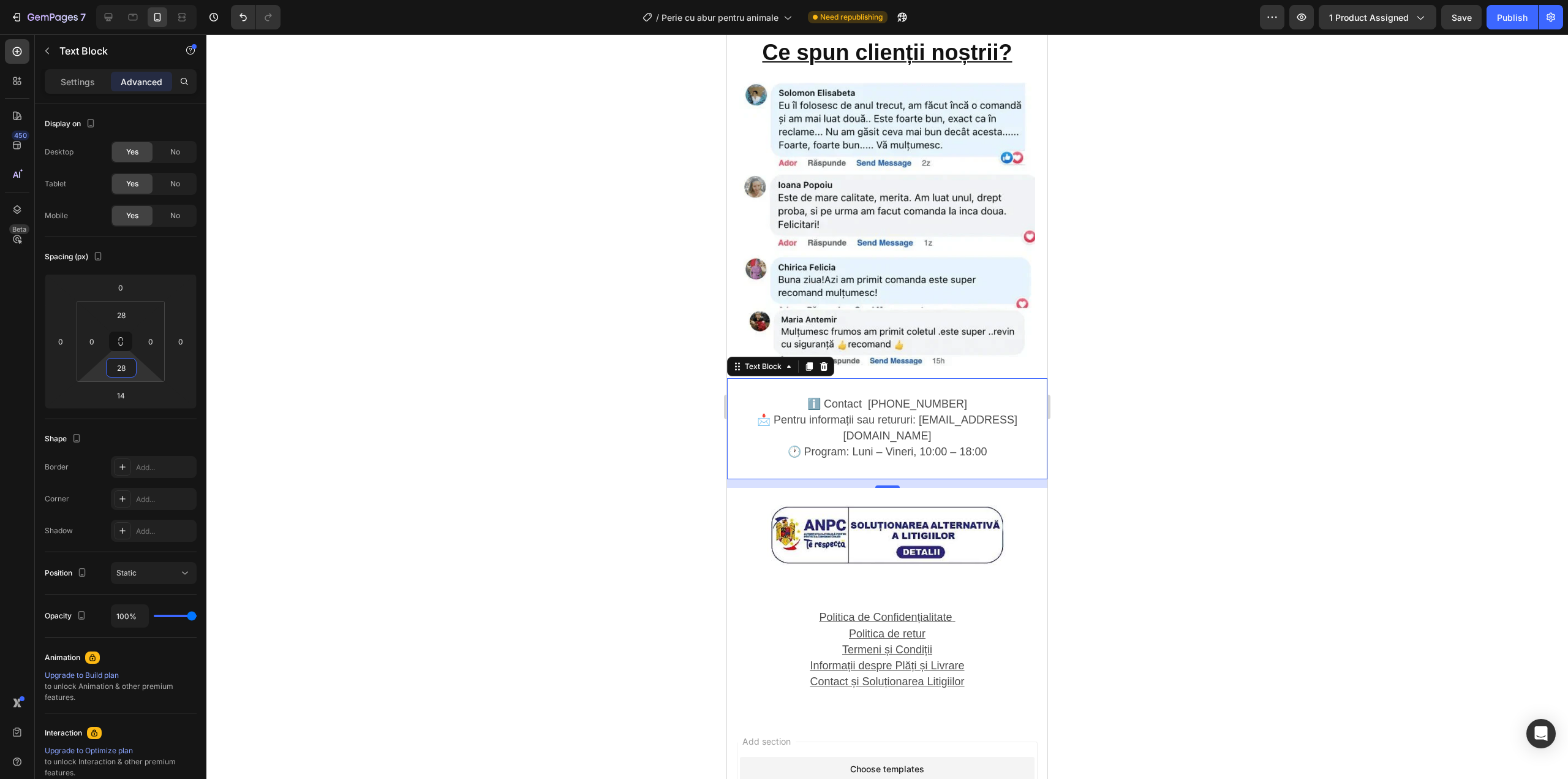
click at [1208, 356] on div at bounding box center [887, 407] width 1362 height 745
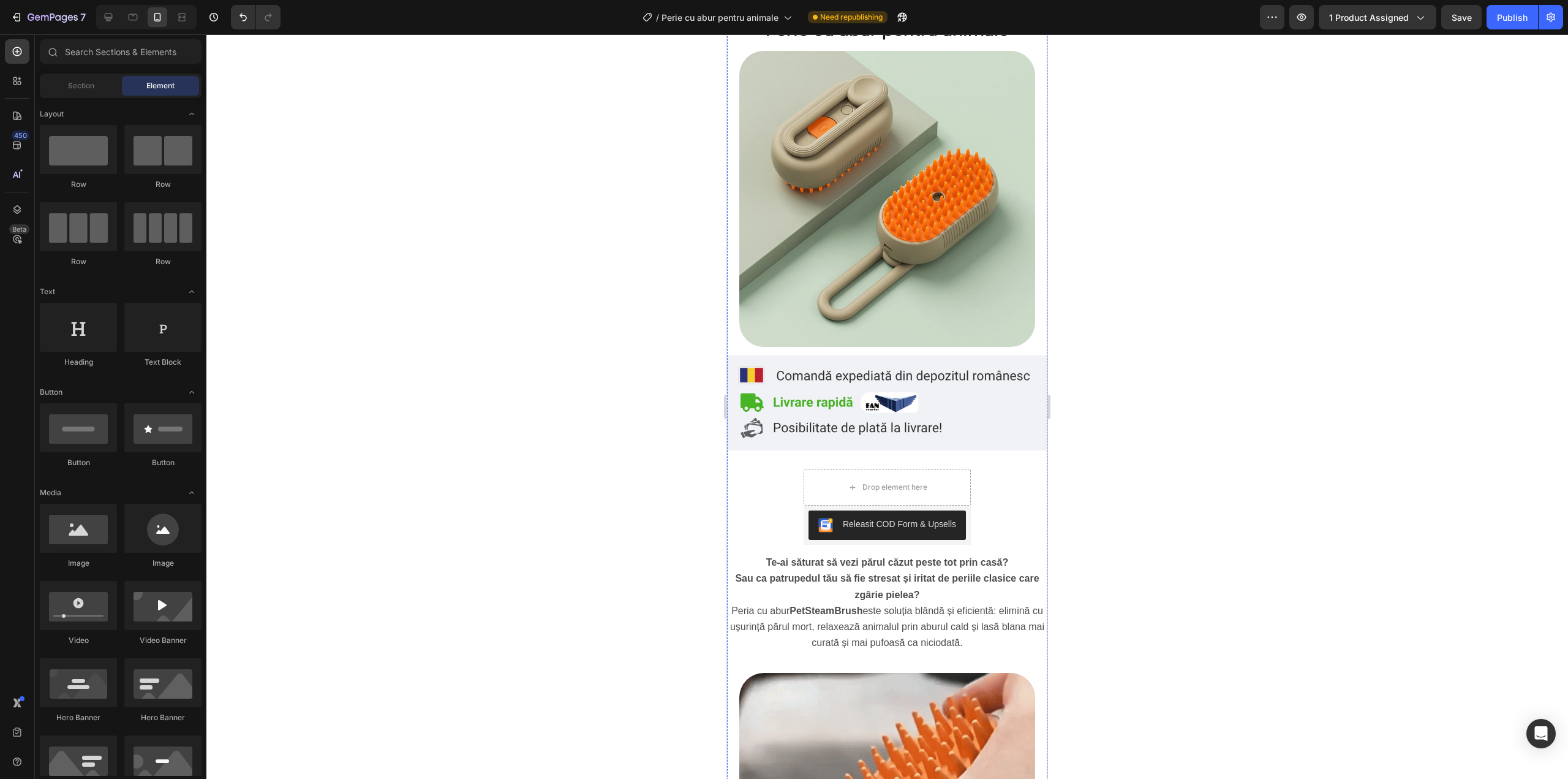
scroll to position [0, 0]
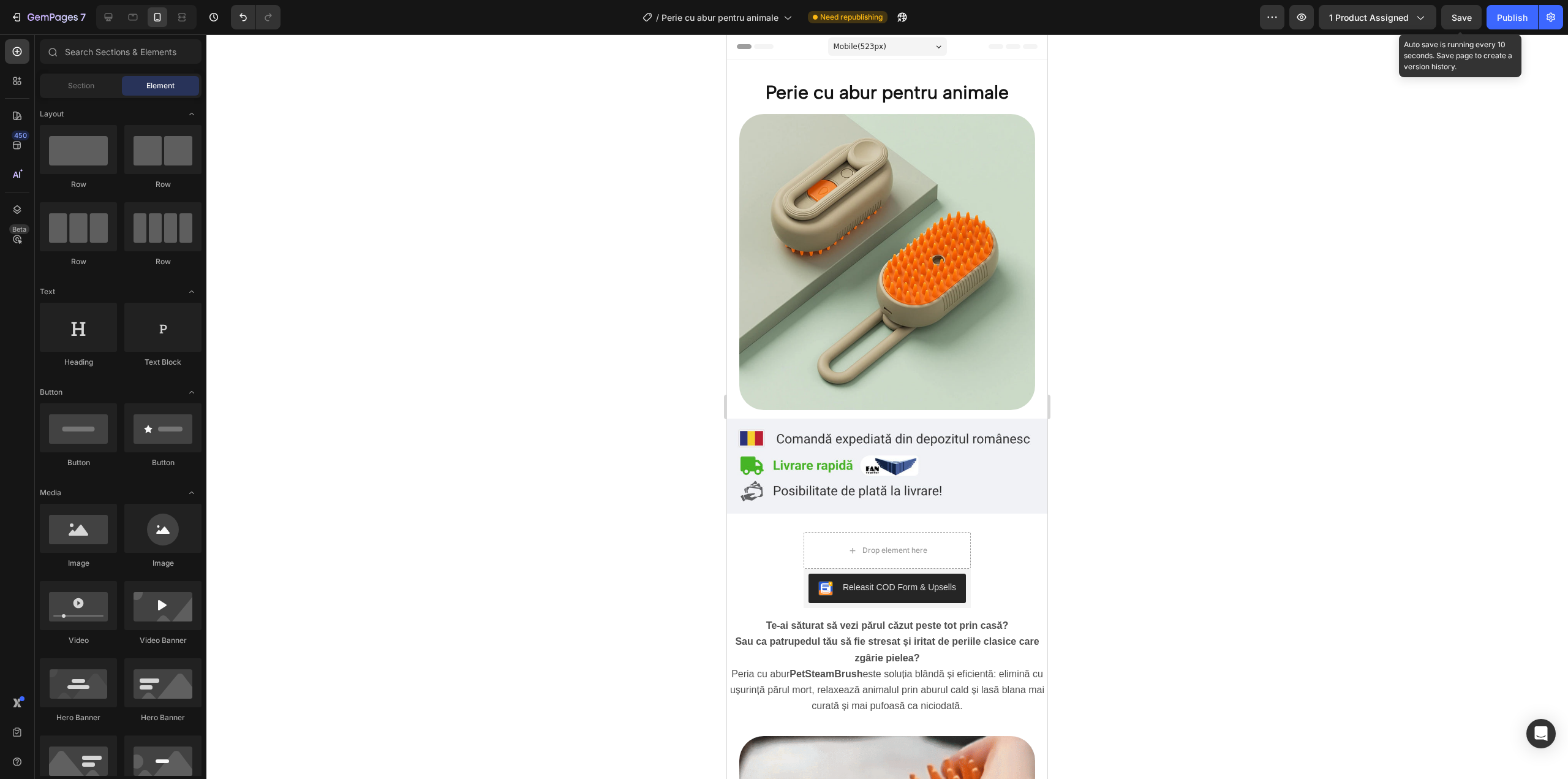
click at [1465, 22] on span "Save" at bounding box center [1462, 17] width 20 height 10
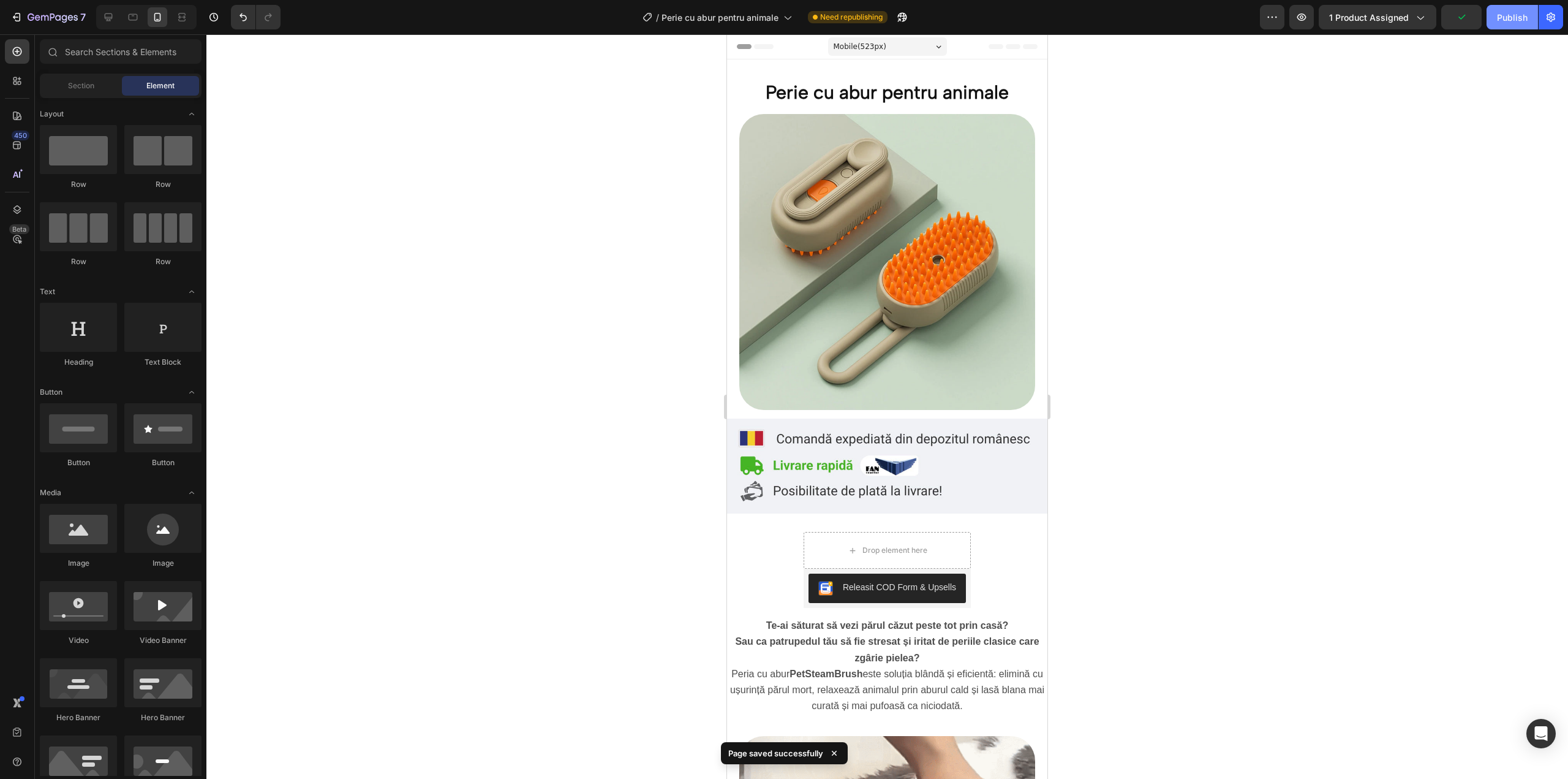
click at [1511, 14] on div "Publish" at bounding box center [1512, 18] width 30 height 13
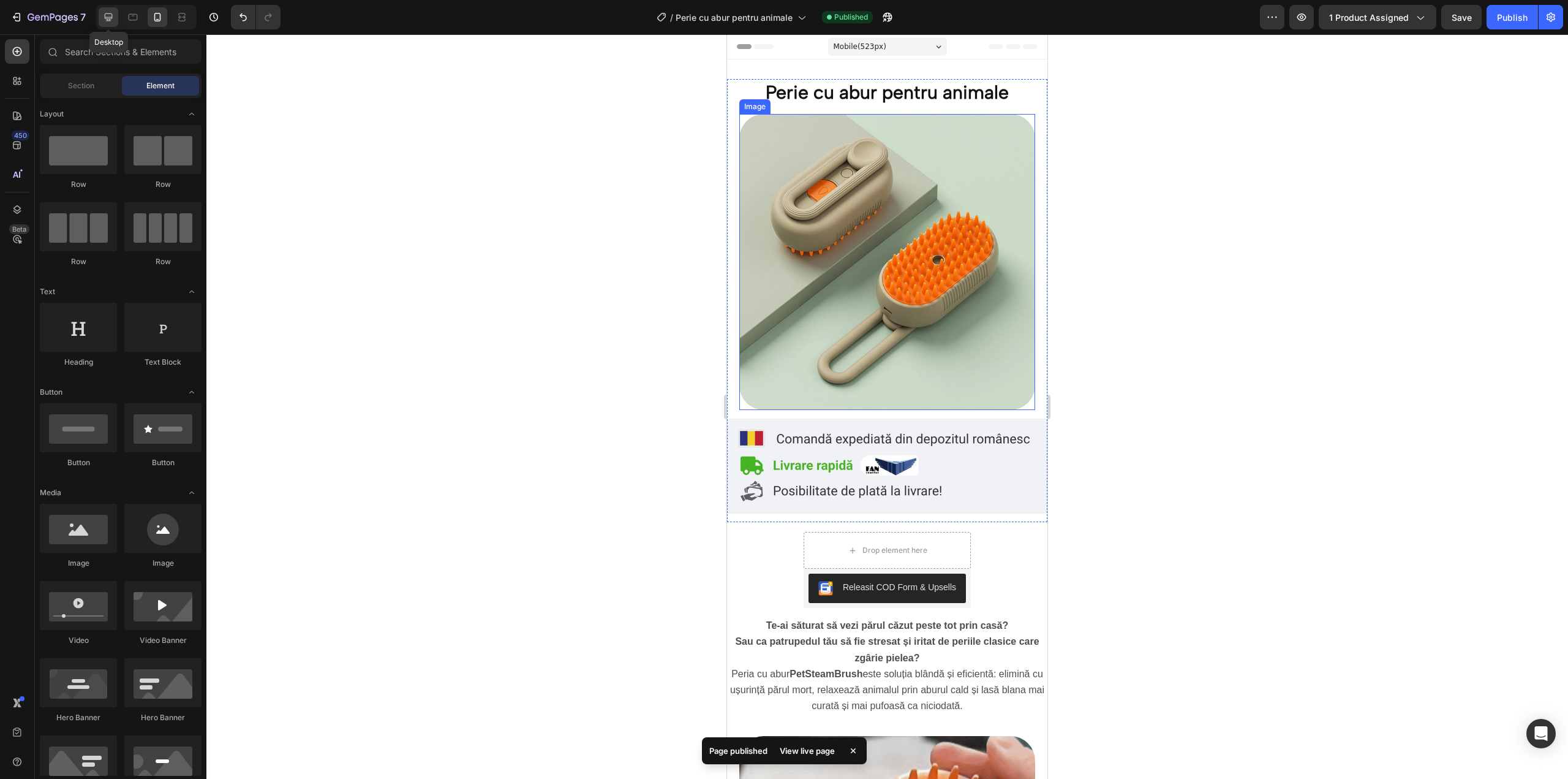
click at [115, 18] on icon at bounding box center [108, 17] width 12 height 12
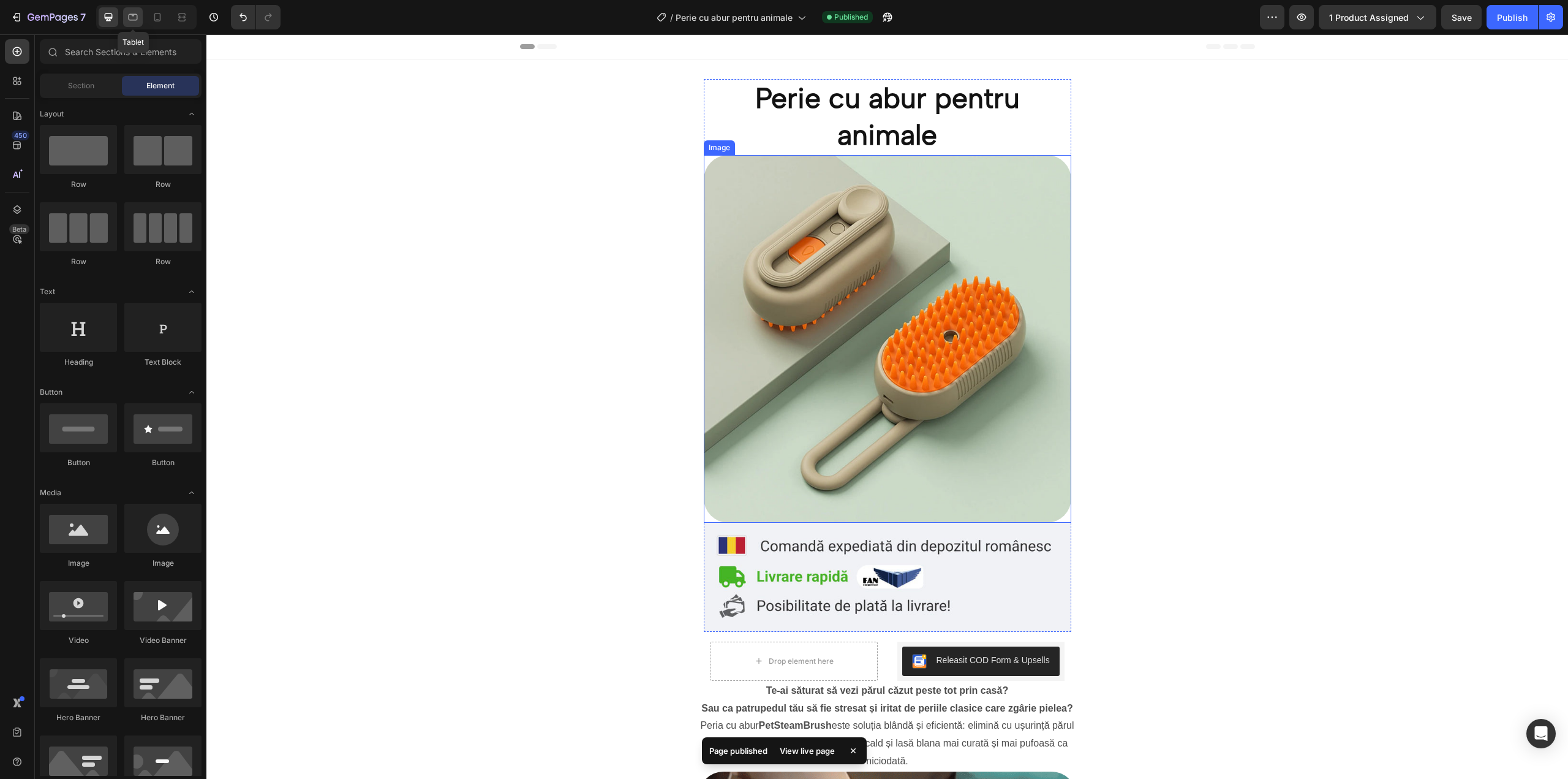
click at [129, 15] on icon at bounding box center [133, 17] width 9 height 7
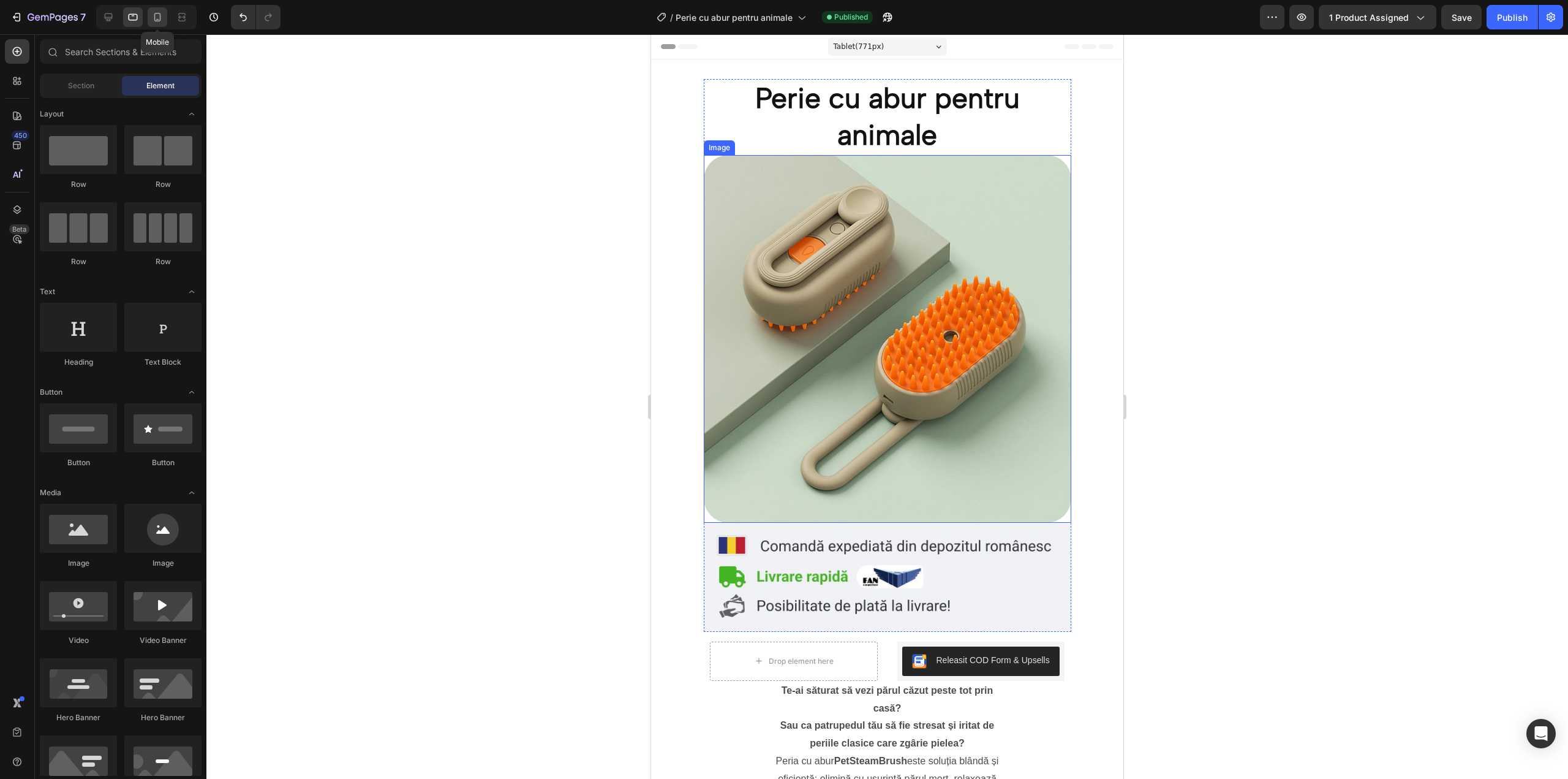
click at [160, 8] on div at bounding box center [157, 17] width 20 height 20
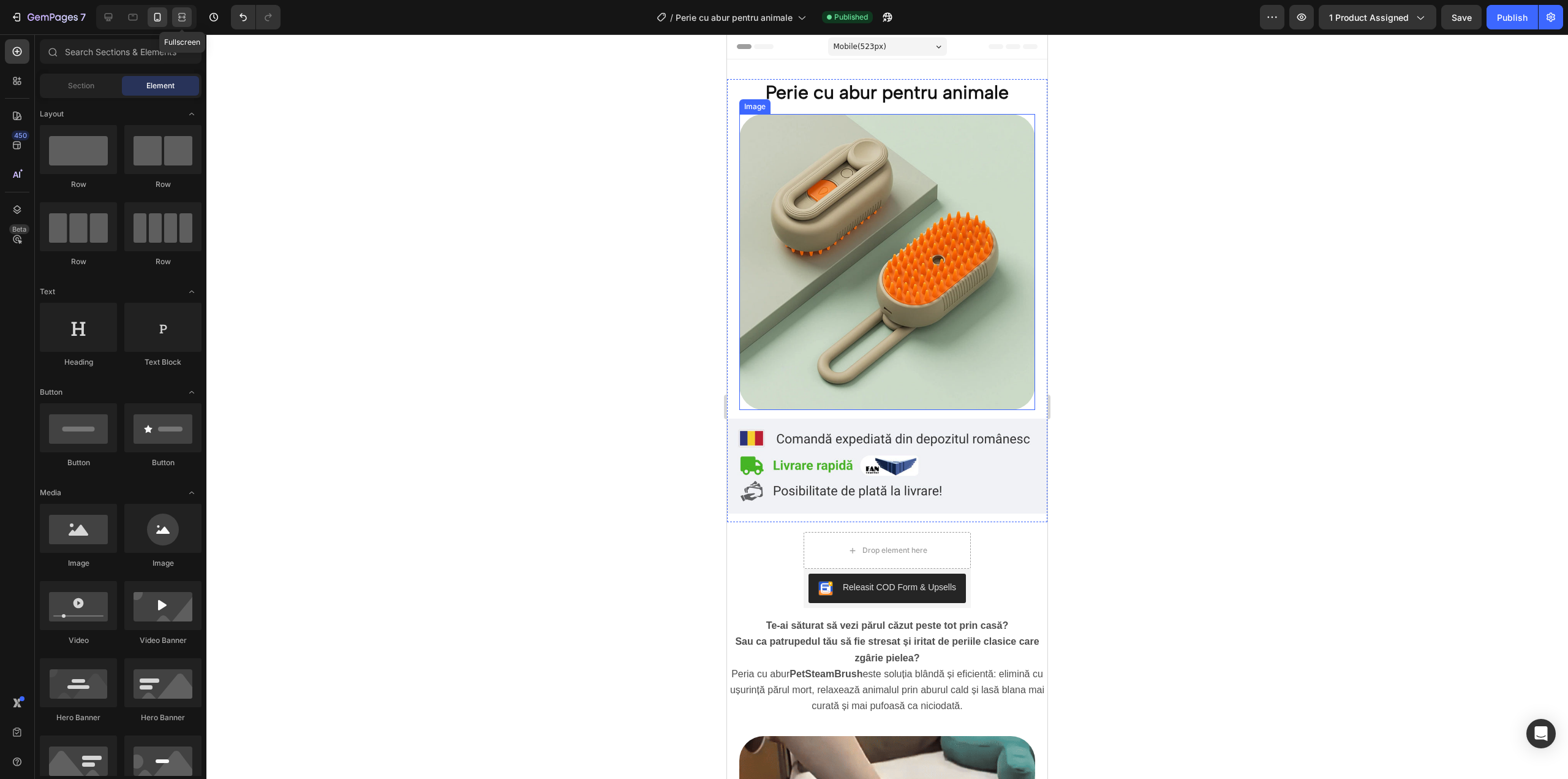
click at [183, 19] on icon at bounding box center [181, 17] width 12 height 12
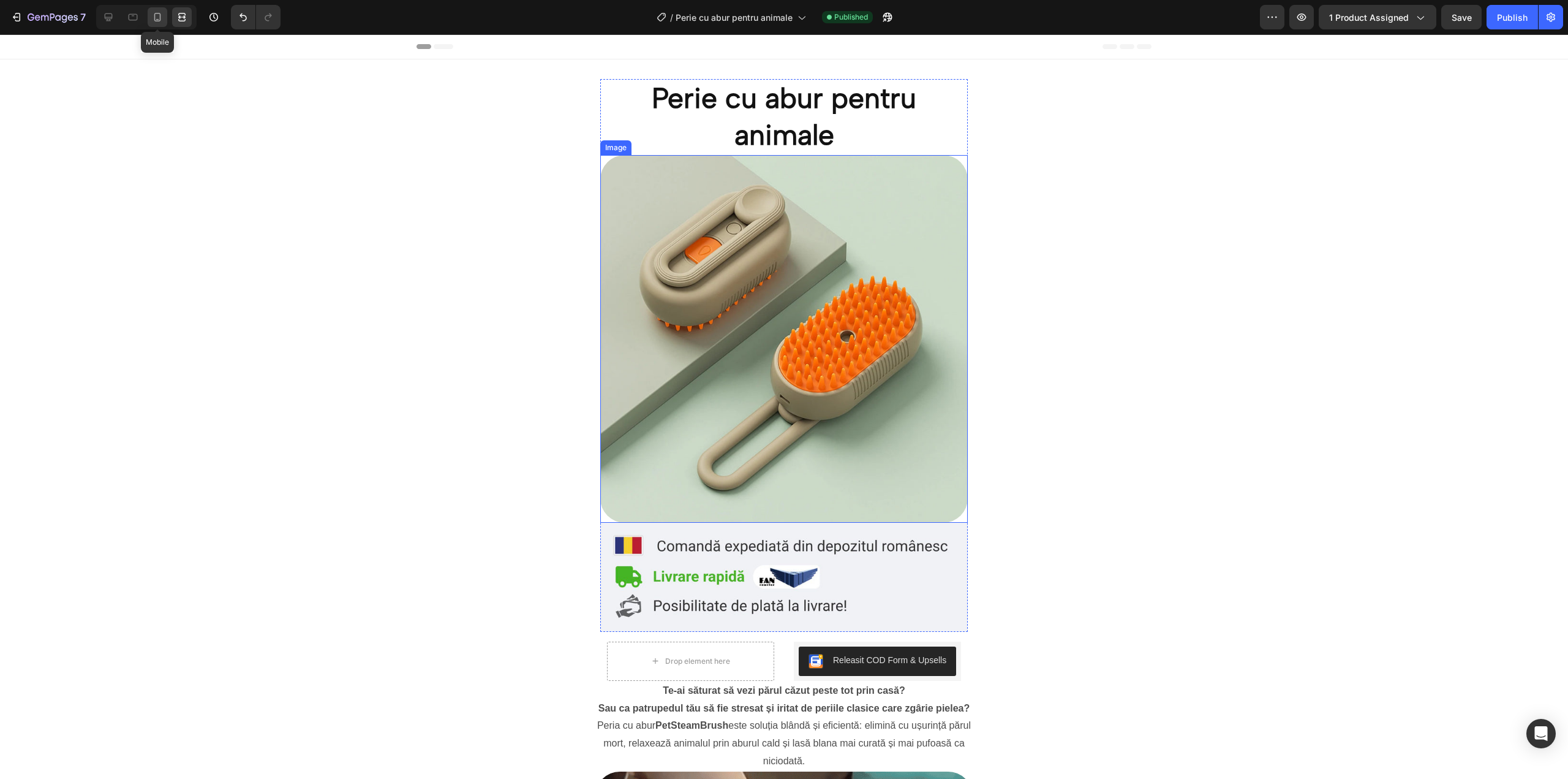
click at [163, 10] on div at bounding box center [157, 17] width 20 height 20
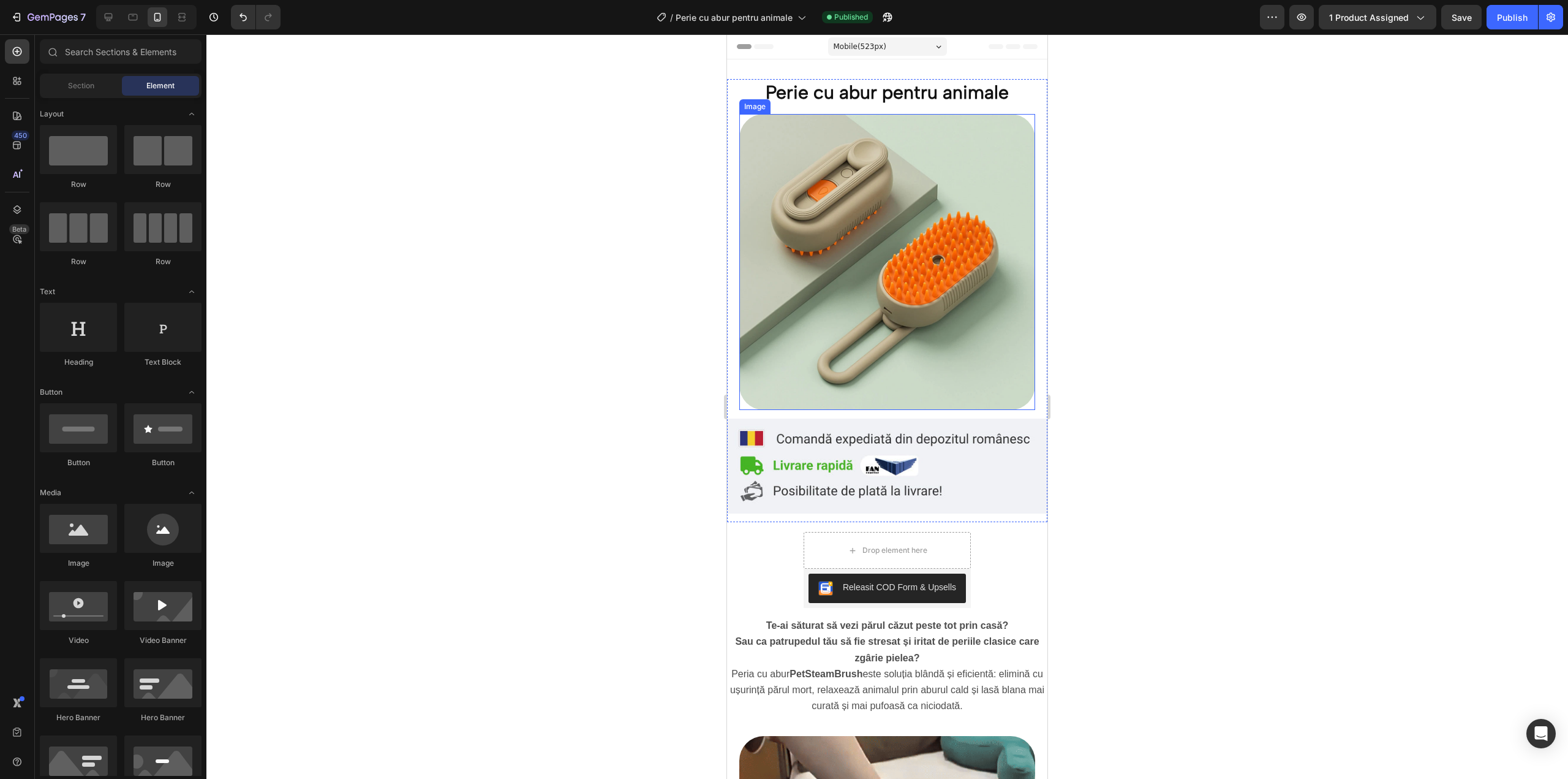
click at [853, 256] on img at bounding box center [887, 262] width 296 height 296
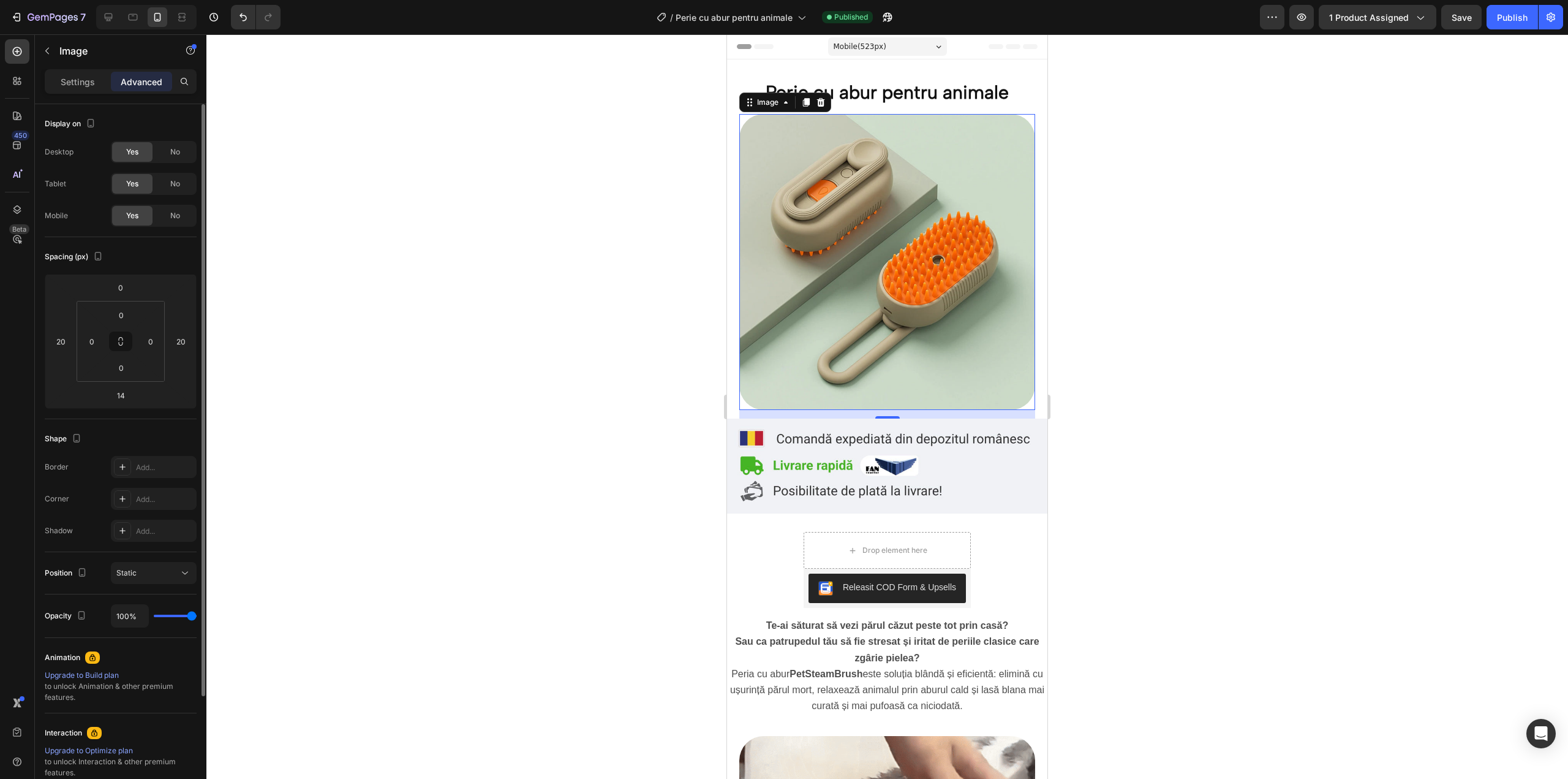
scroll to position [141, 0]
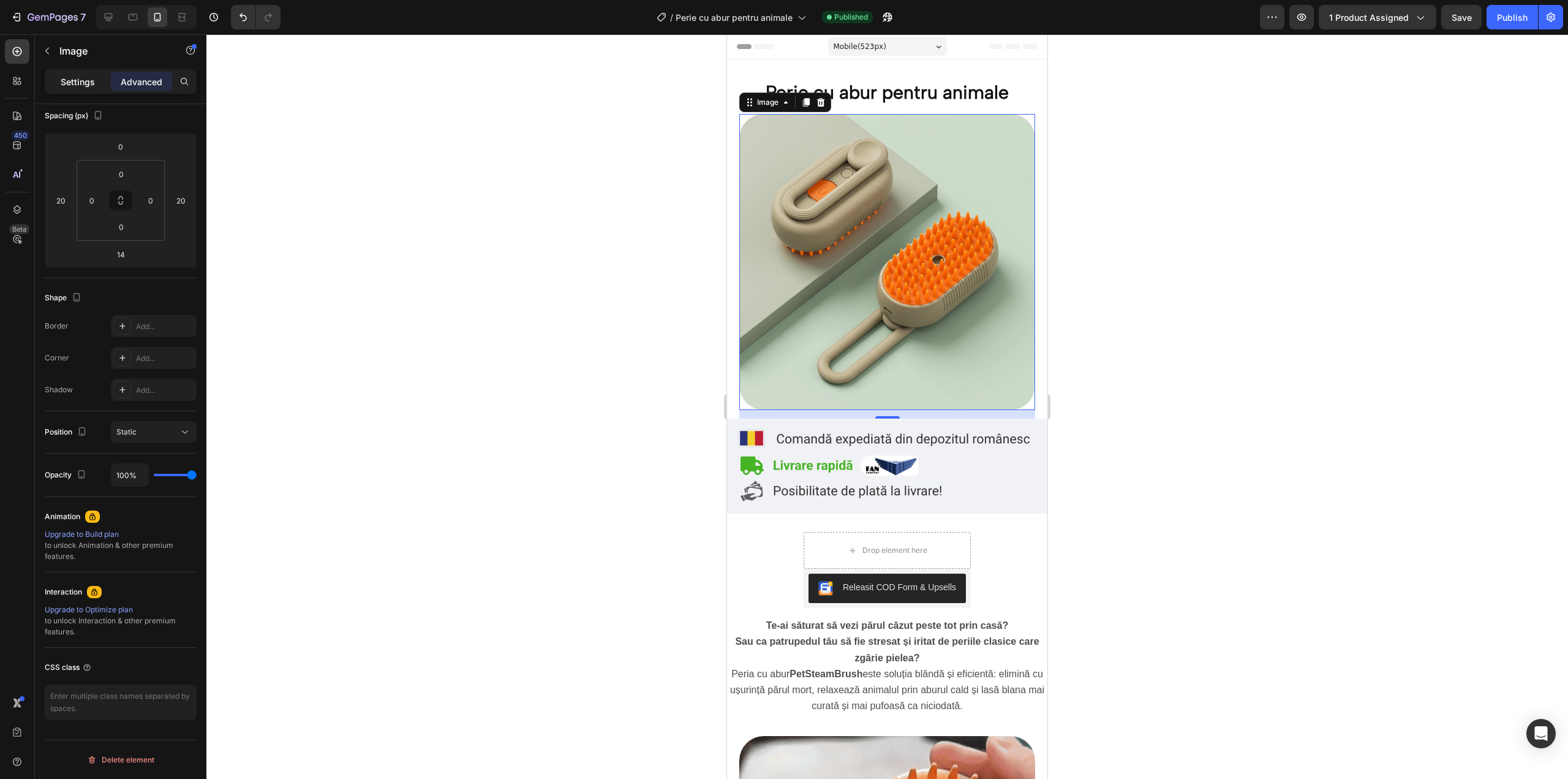
click at [86, 84] on p "Settings" at bounding box center [78, 82] width 34 height 13
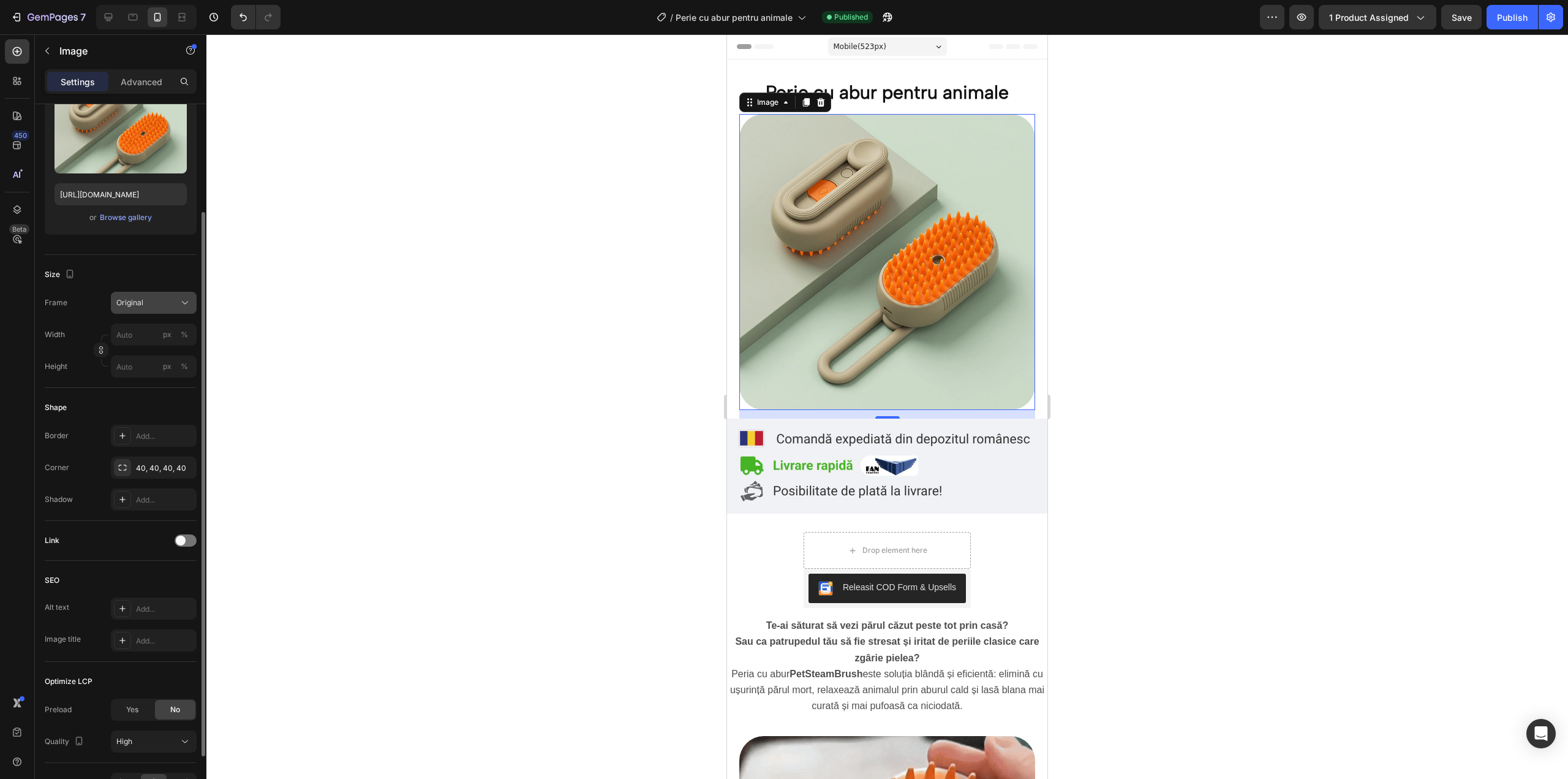
click at [183, 308] on icon at bounding box center [184, 302] width 12 height 12
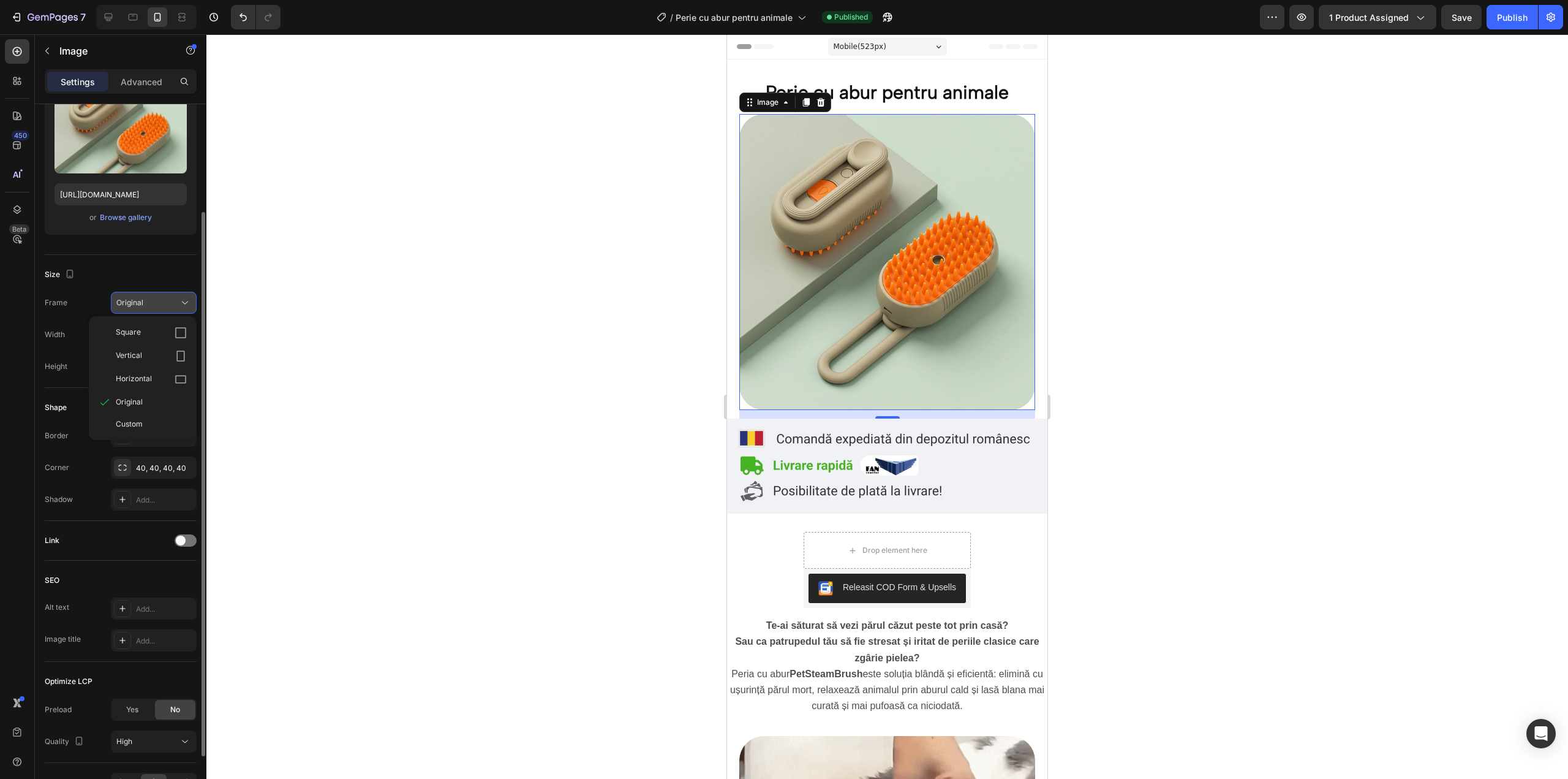
click at [183, 308] on icon at bounding box center [184, 302] width 12 height 12
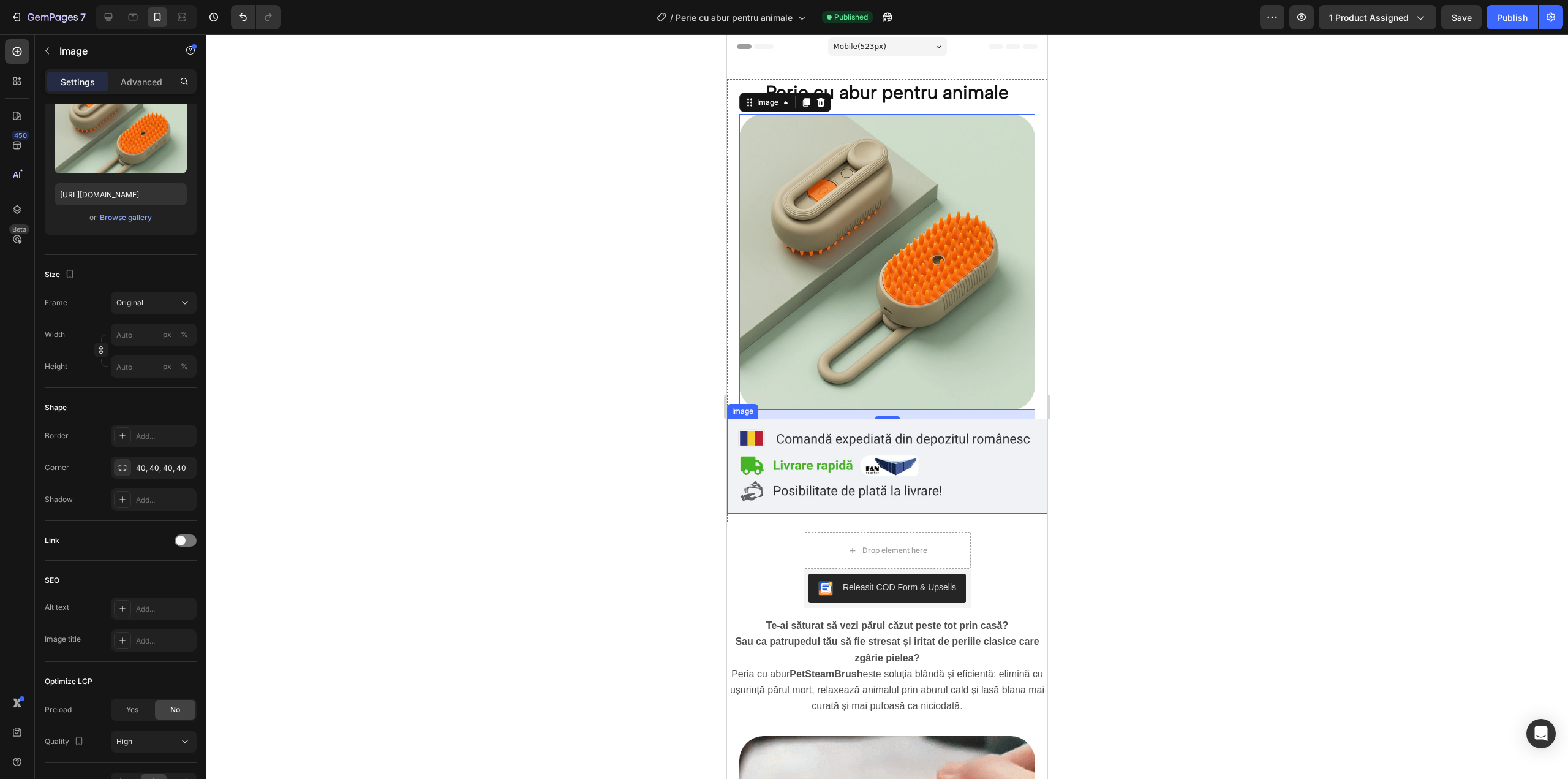
click at [928, 435] on img at bounding box center [887, 466] width 320 height 95
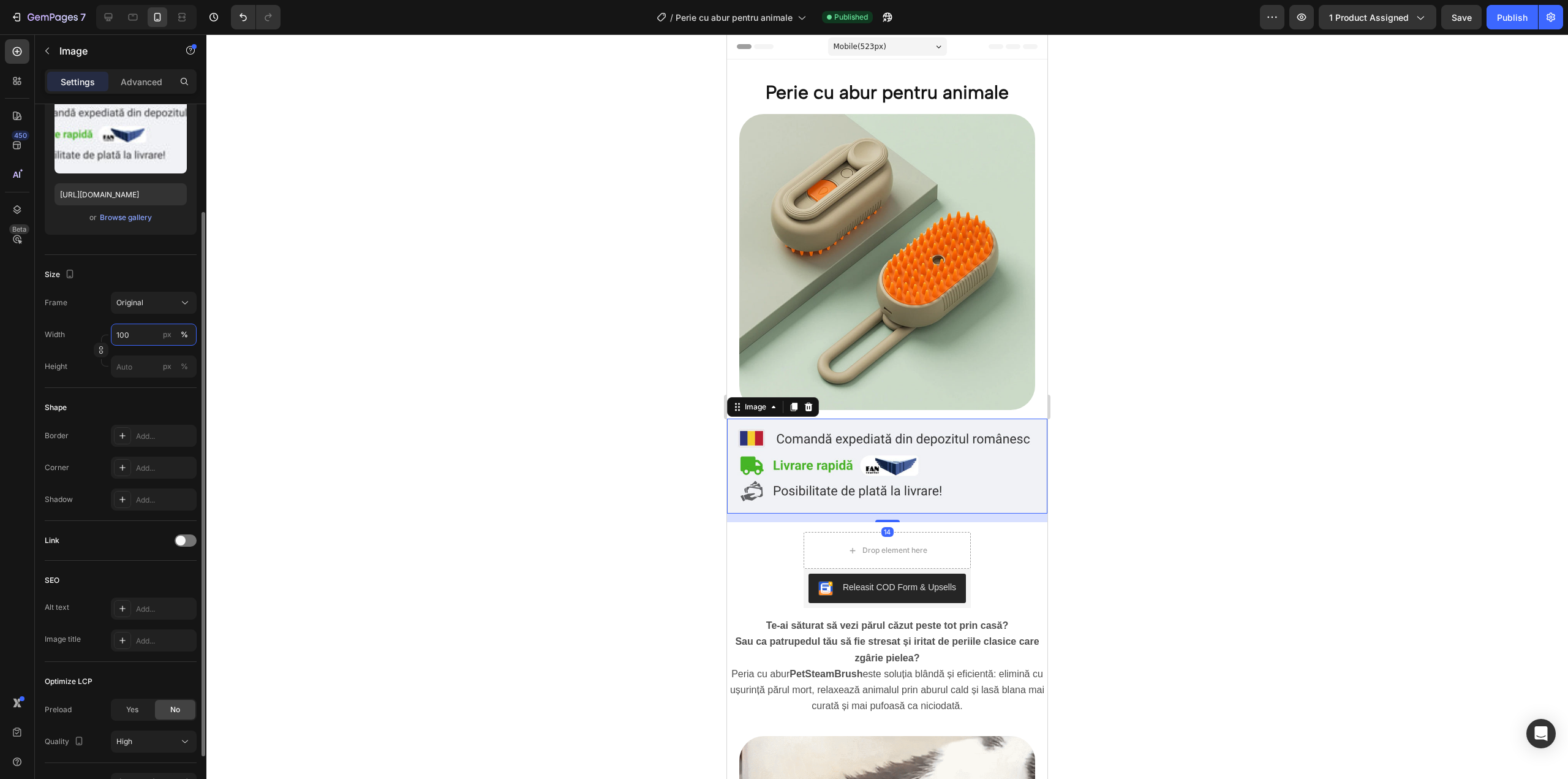
click at [151, 334] on input "100" at bounding box center [154, 334] width 85 height 22
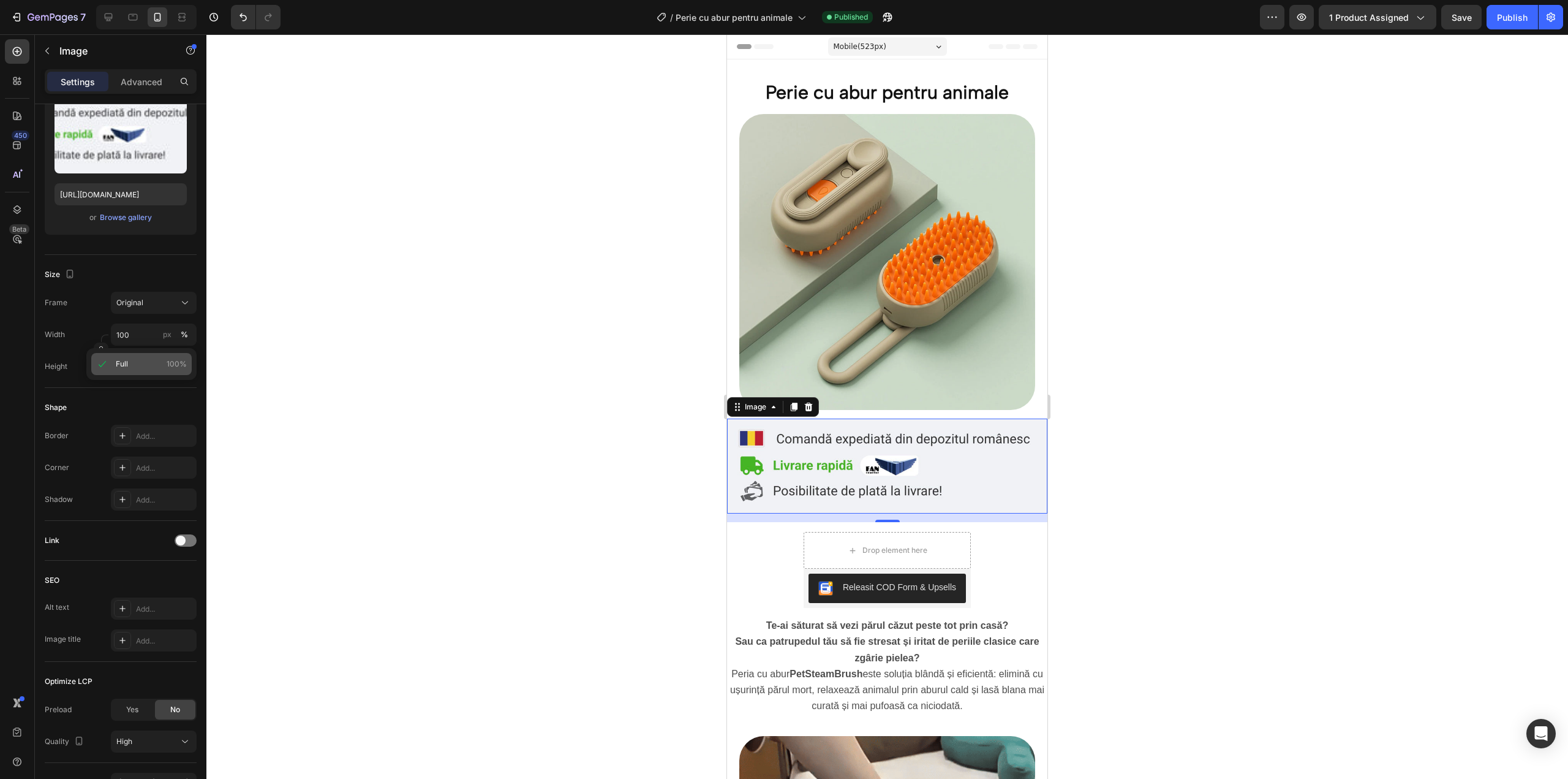
click at [165, 360] on p "Full 100%" at bounding box center [151, 364] width 71 height 11
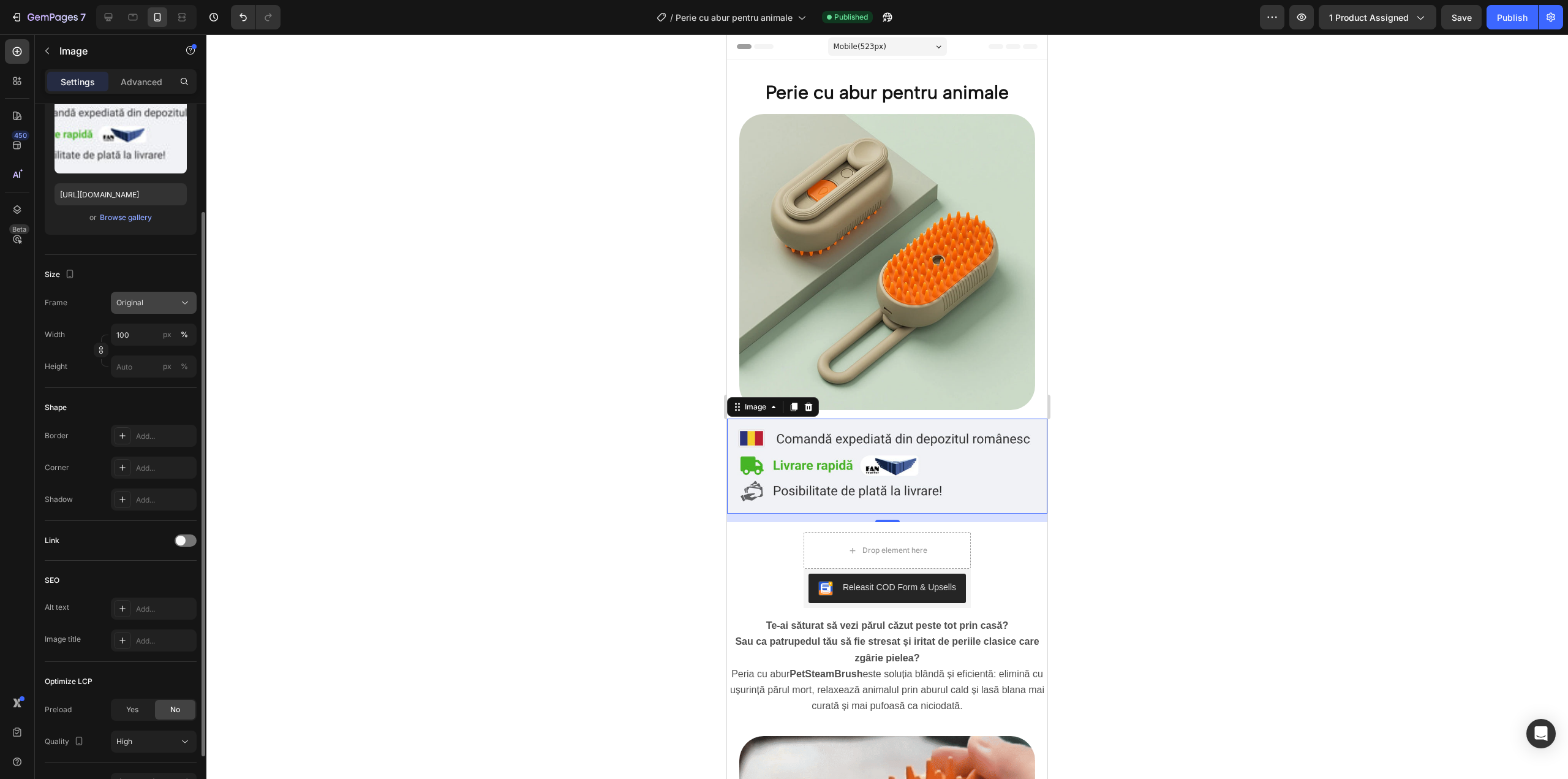
click at [179, 304] on div "Original" at bounding box center [154, 302] width 75 height 12
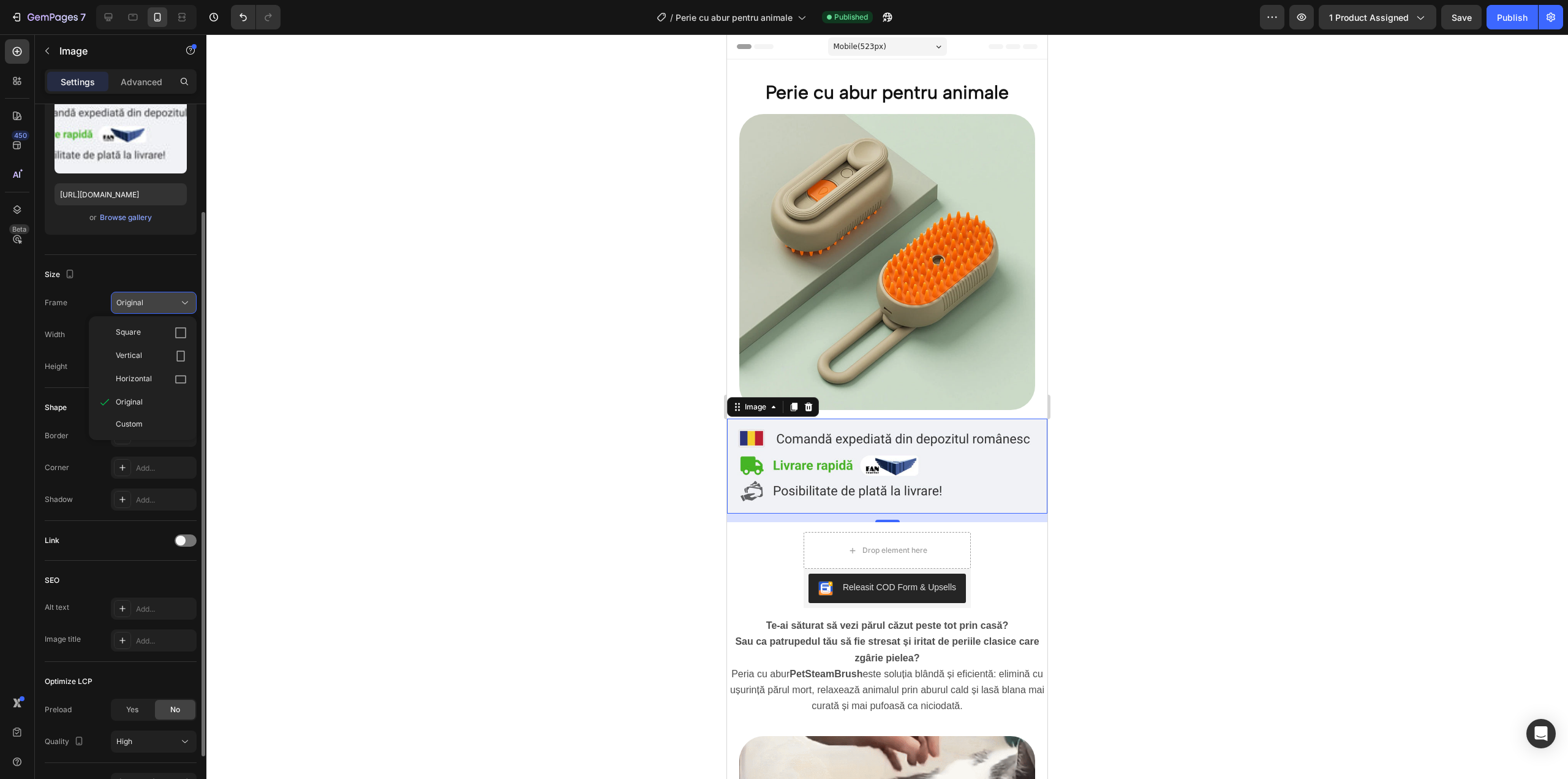
click at [179, 304] on div "Original" at bounding box center [154, 302] width 75 height 12
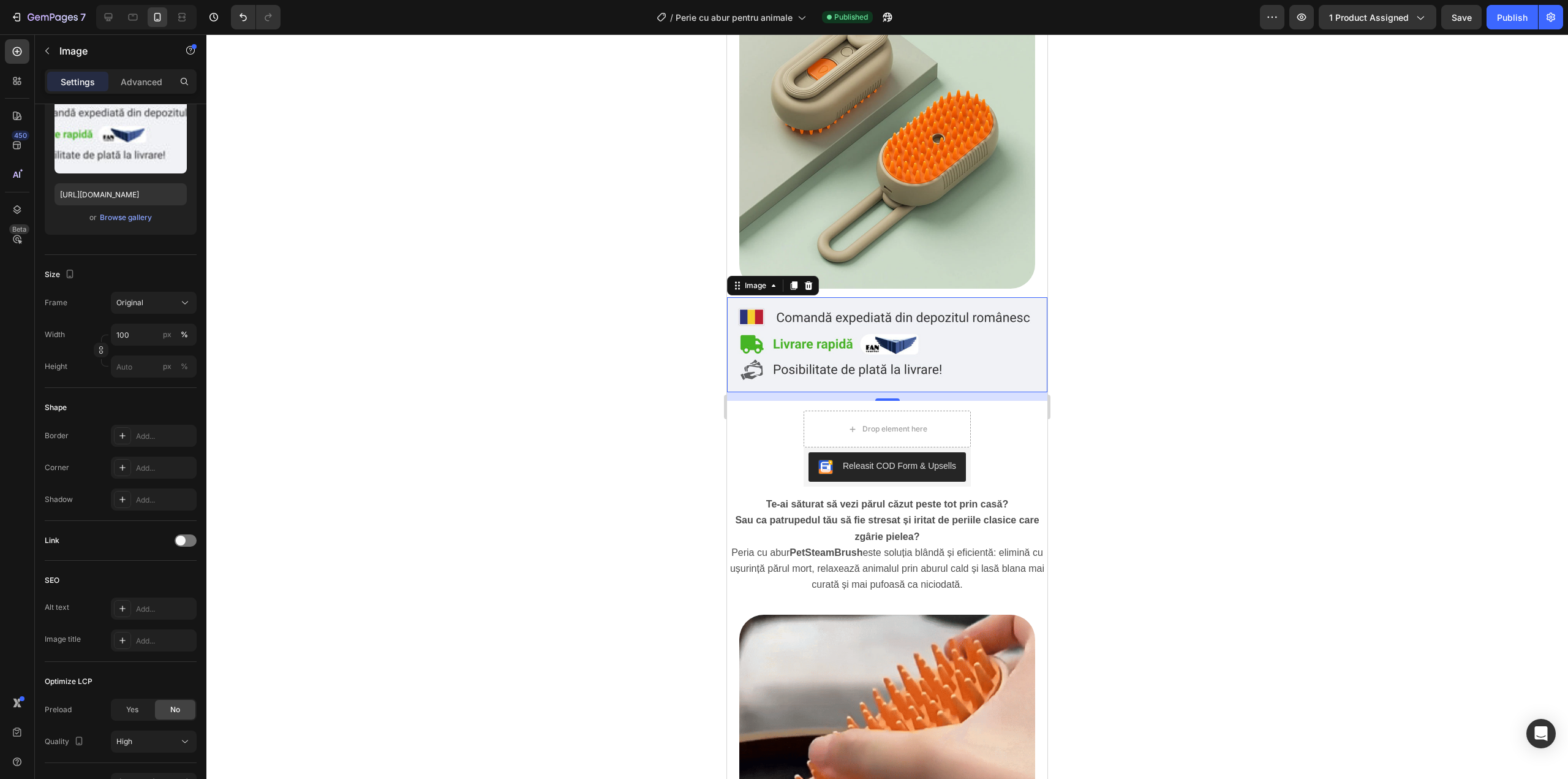
scroll to position [123, 0]
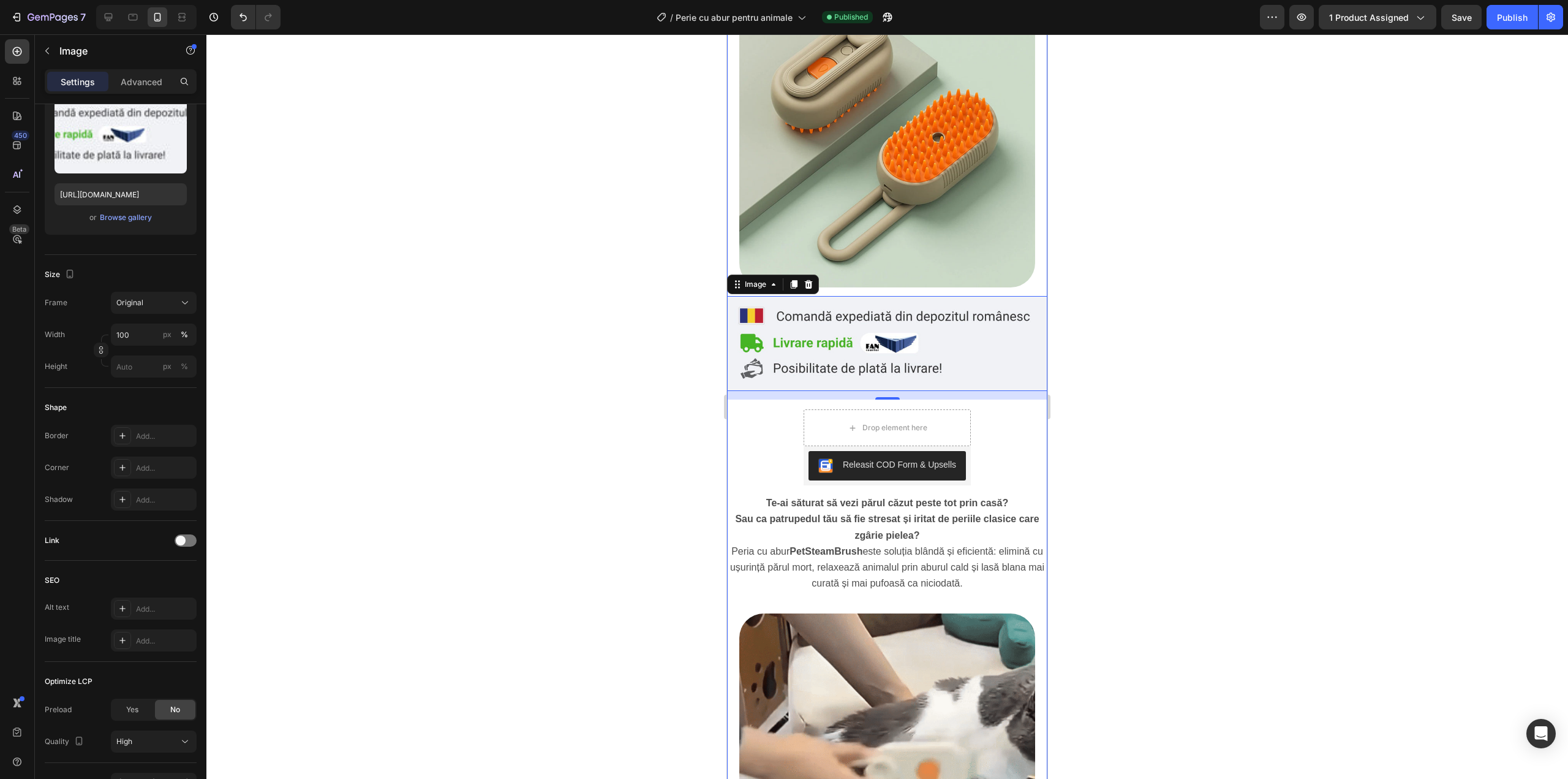
click at [935, 427] on div "Drop element here" at bounding box center [887, 428] width 167 height 37
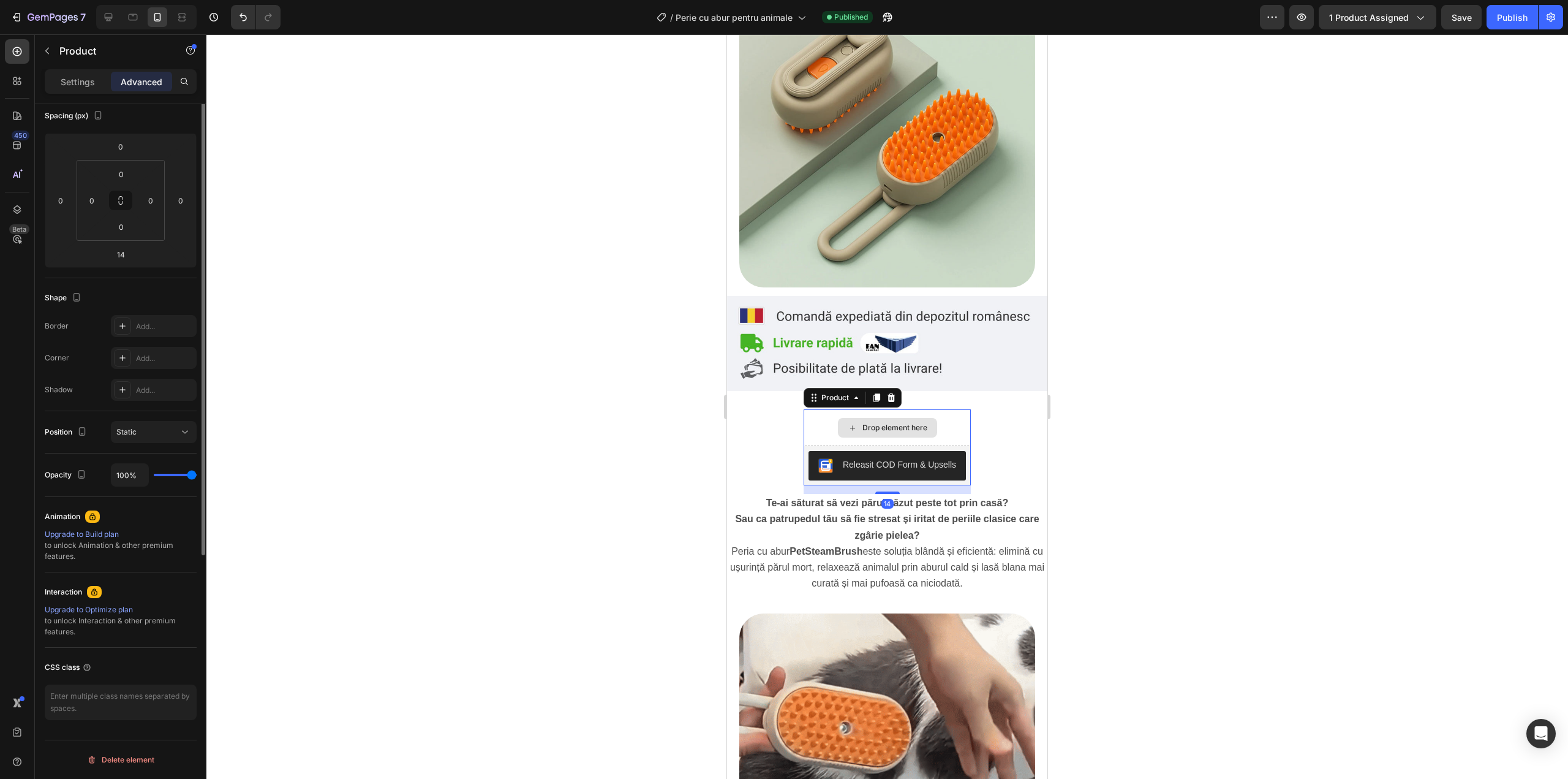
scroll to position [0, 0]
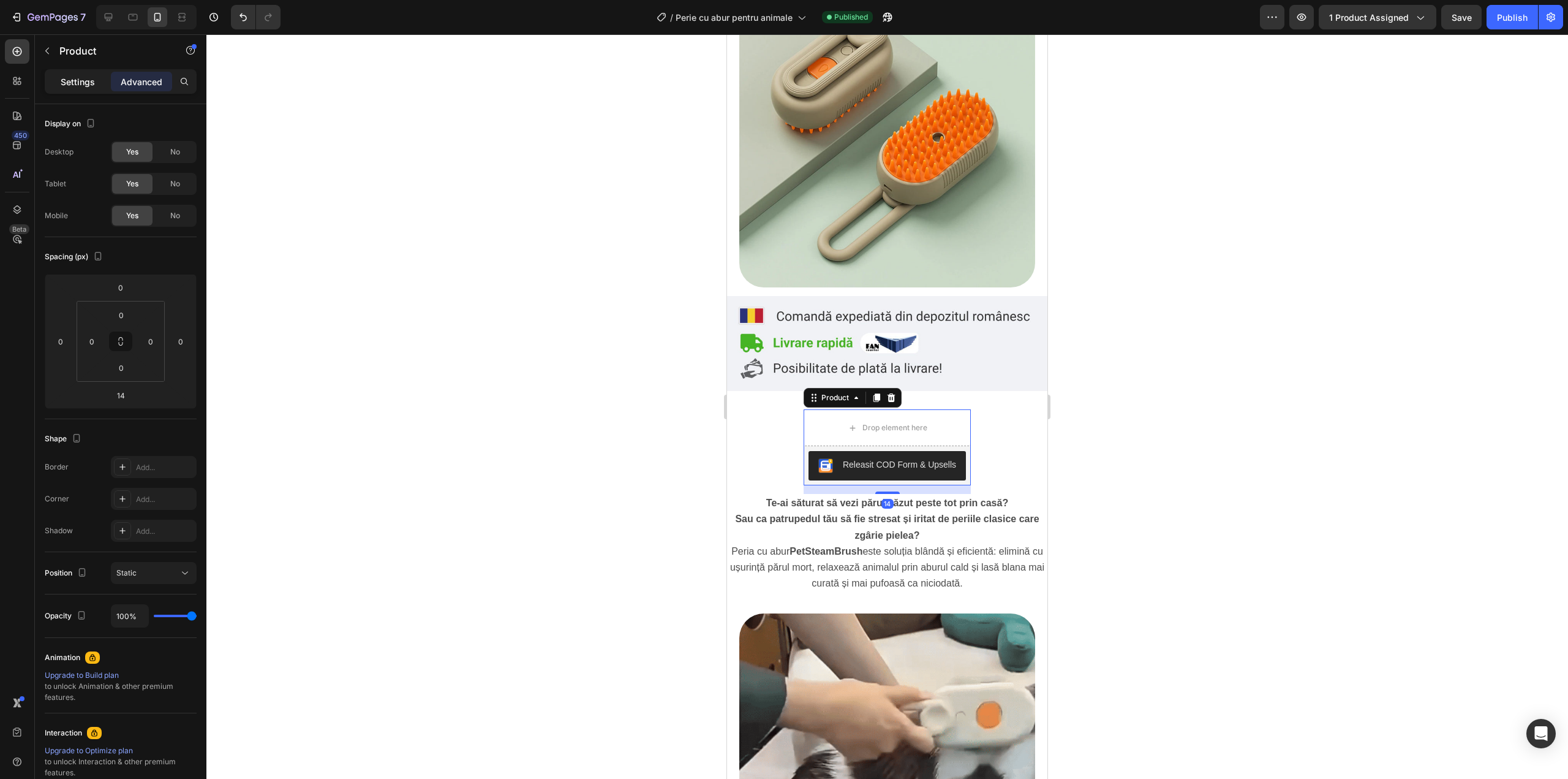
click at [82, 87] on p "Settings" at bounding box center [78, 82] width 34 height 13
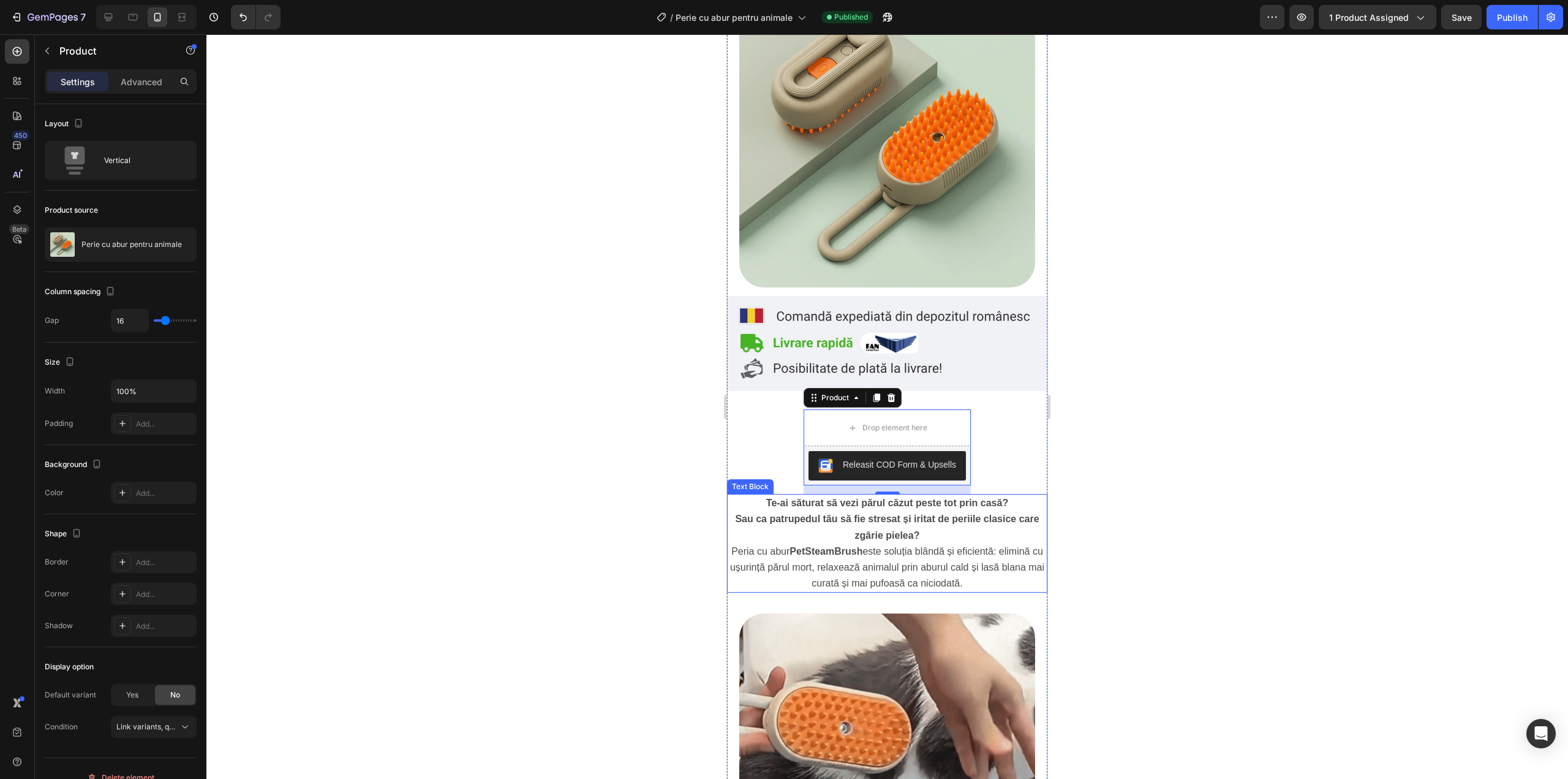
click at [794, 511] on p "Sau ca patrupedul tău să fie stresat și iritat de periile clasice care zgârie p…" at bounding box center [887, 527] width 318 height 32
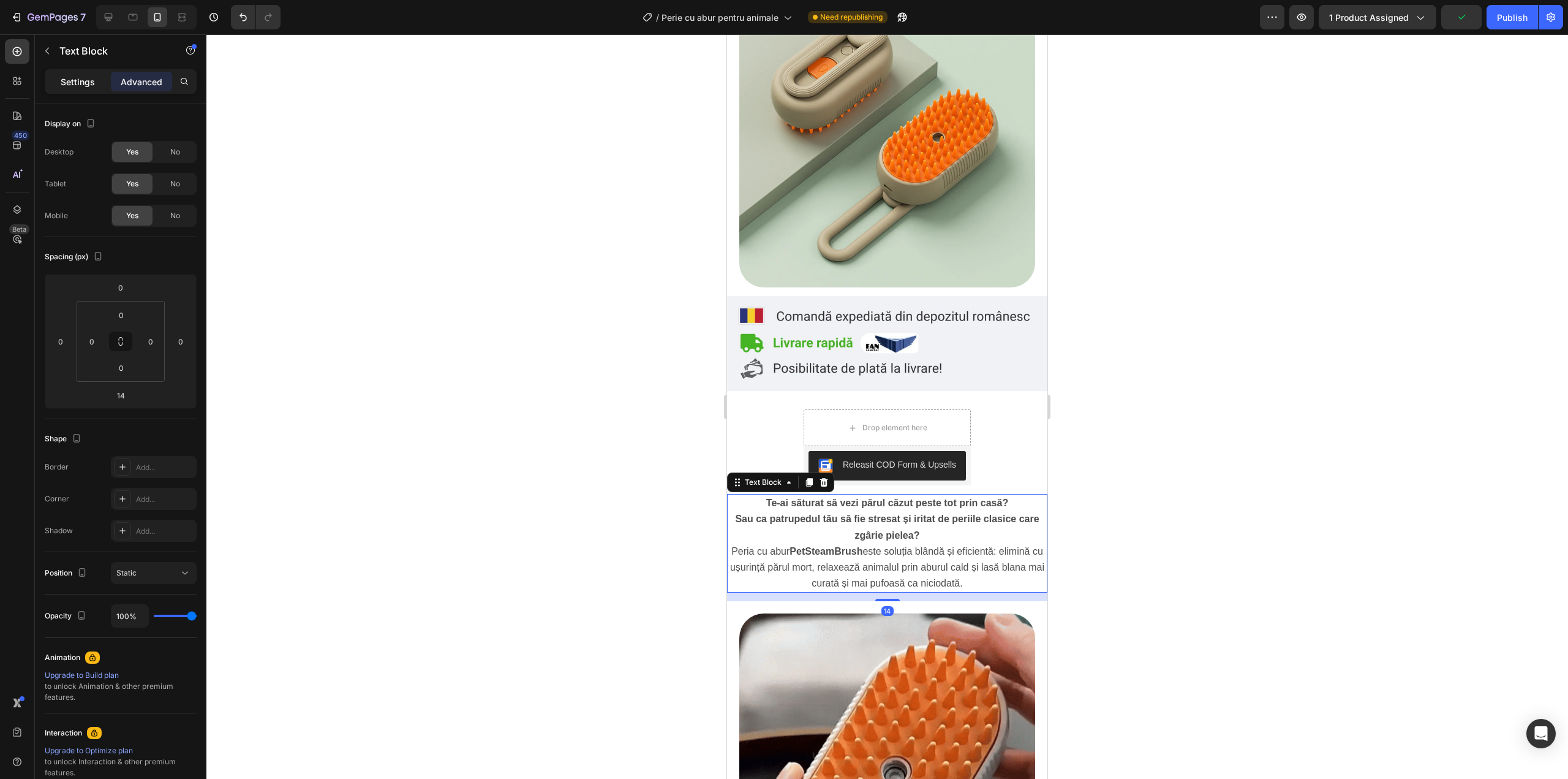
click at [75, 74] on div "Settings" at bounding box center [78, 81] width 61 height 20
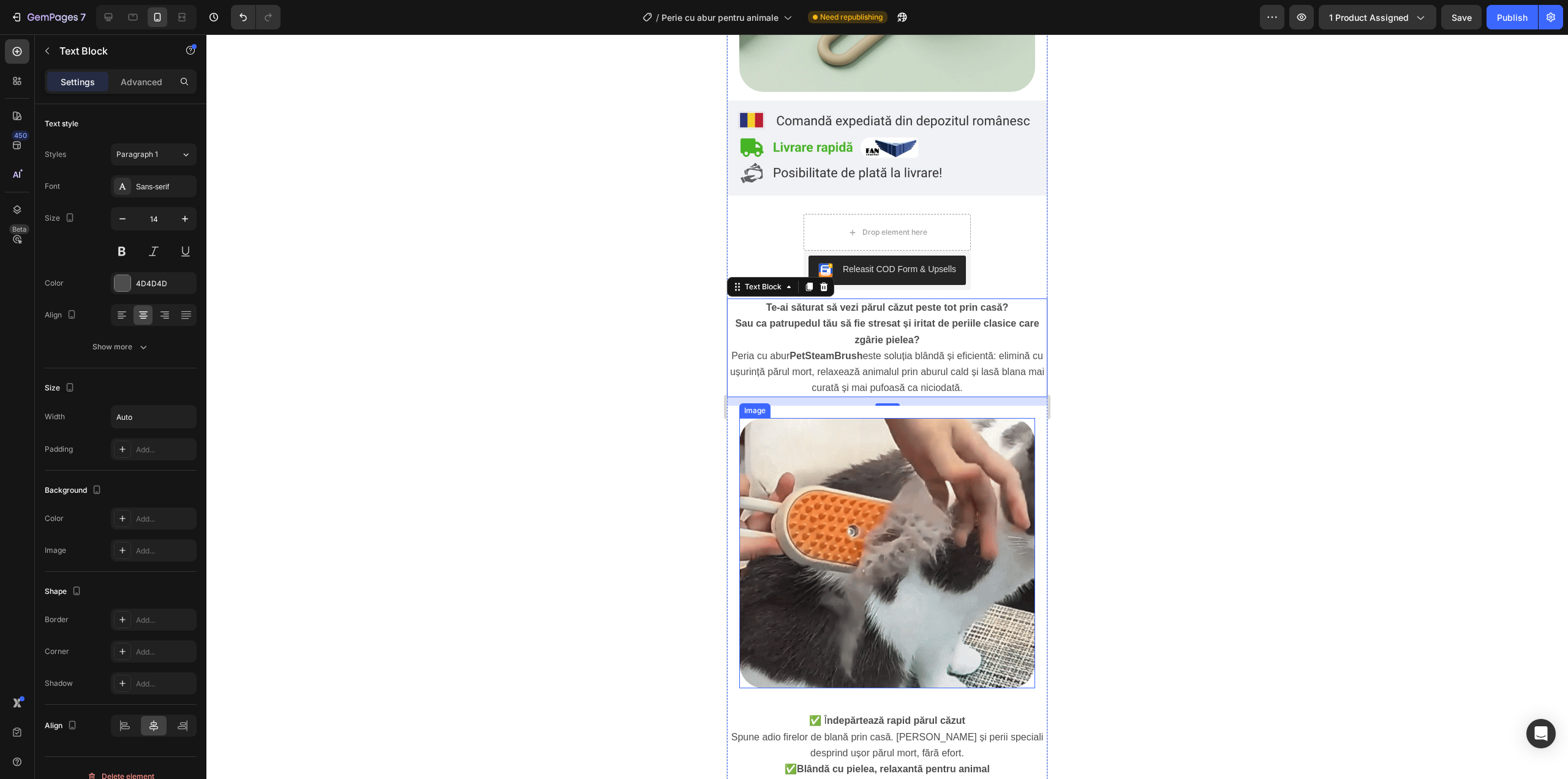
scroll to position [327, 0]
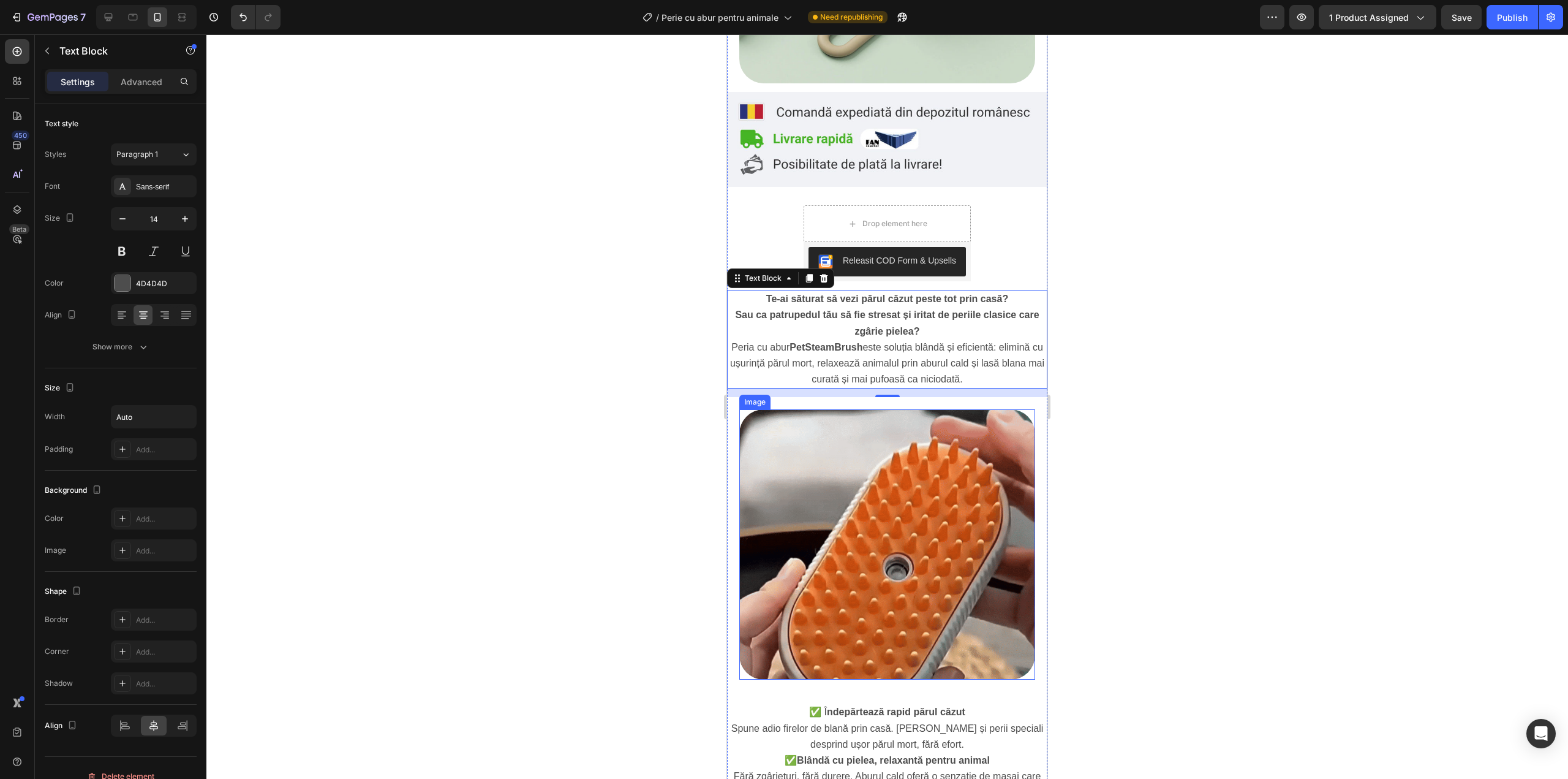
click at [880, 446] on img at bounding box center [887, 544] width 296 height 270
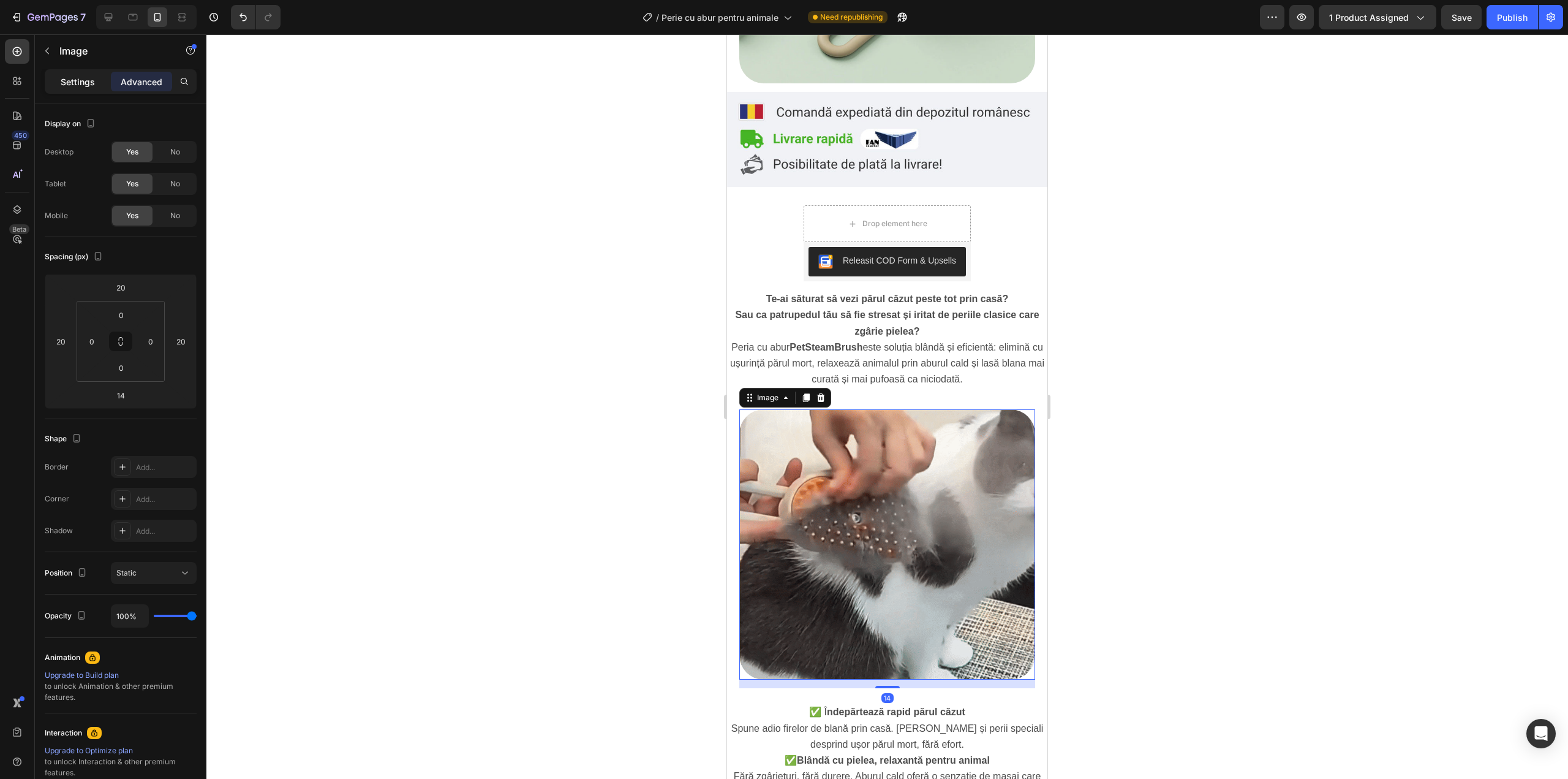
click at [98, 78] on div "Settings" at bounding box center [78, 81] width 61 height 20
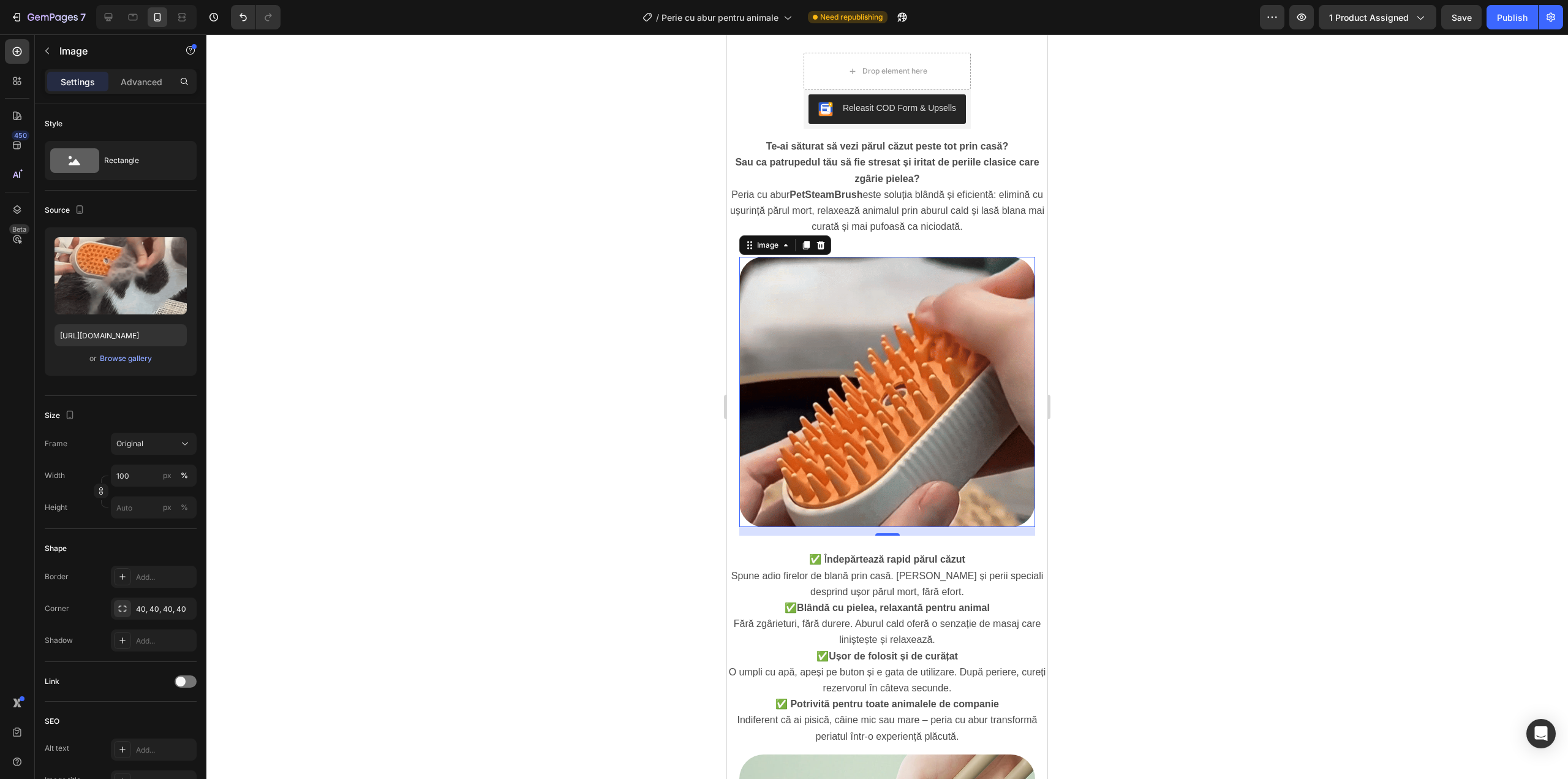
scroll to position [613, 0]
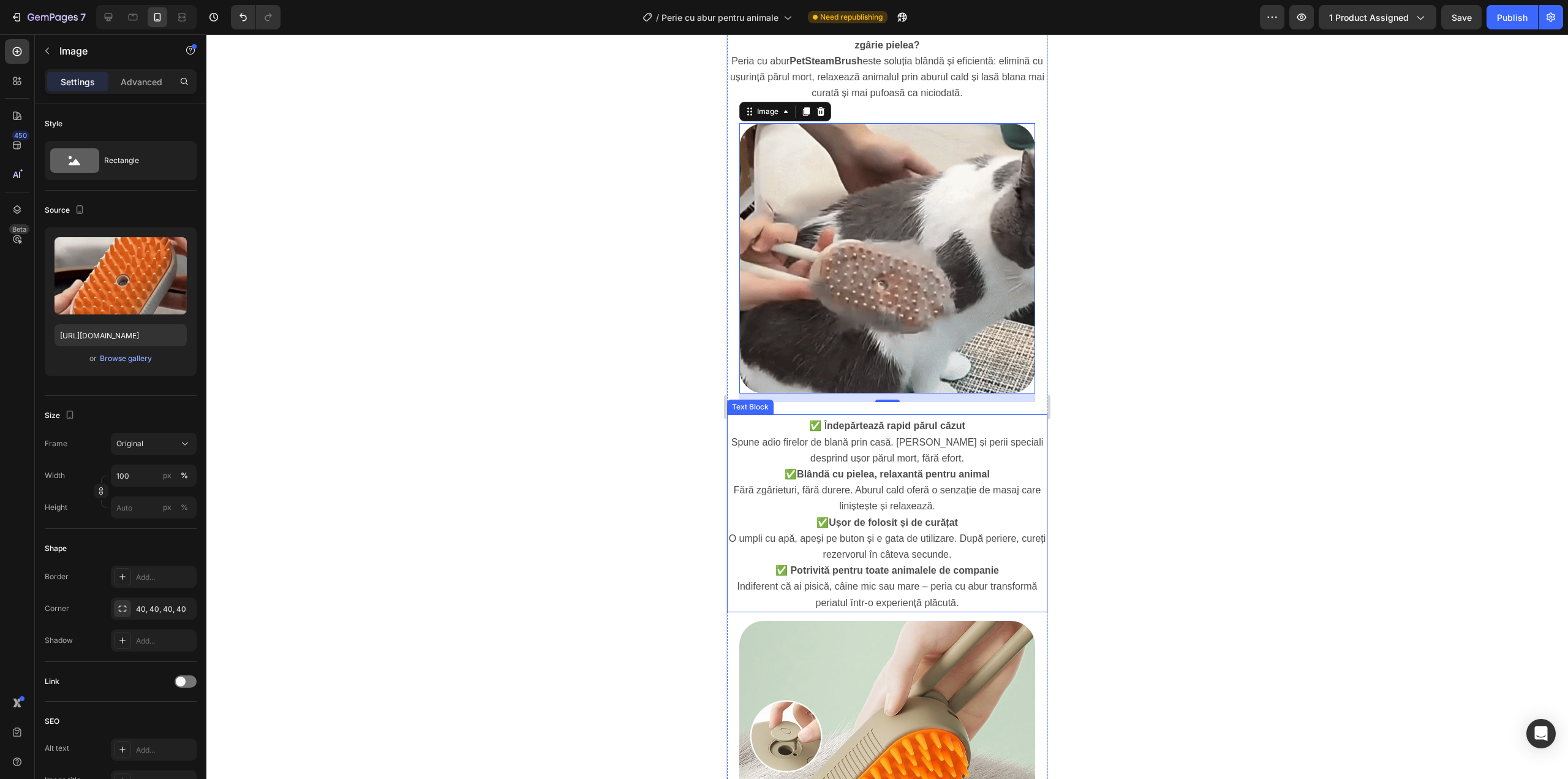
click at [939, 439] on p "✅ Î ndepărtează rapid părul căzut Spune adio firelor de blană prin casă. Aburul…" at bounding box center [887, 442] width 318 height 48
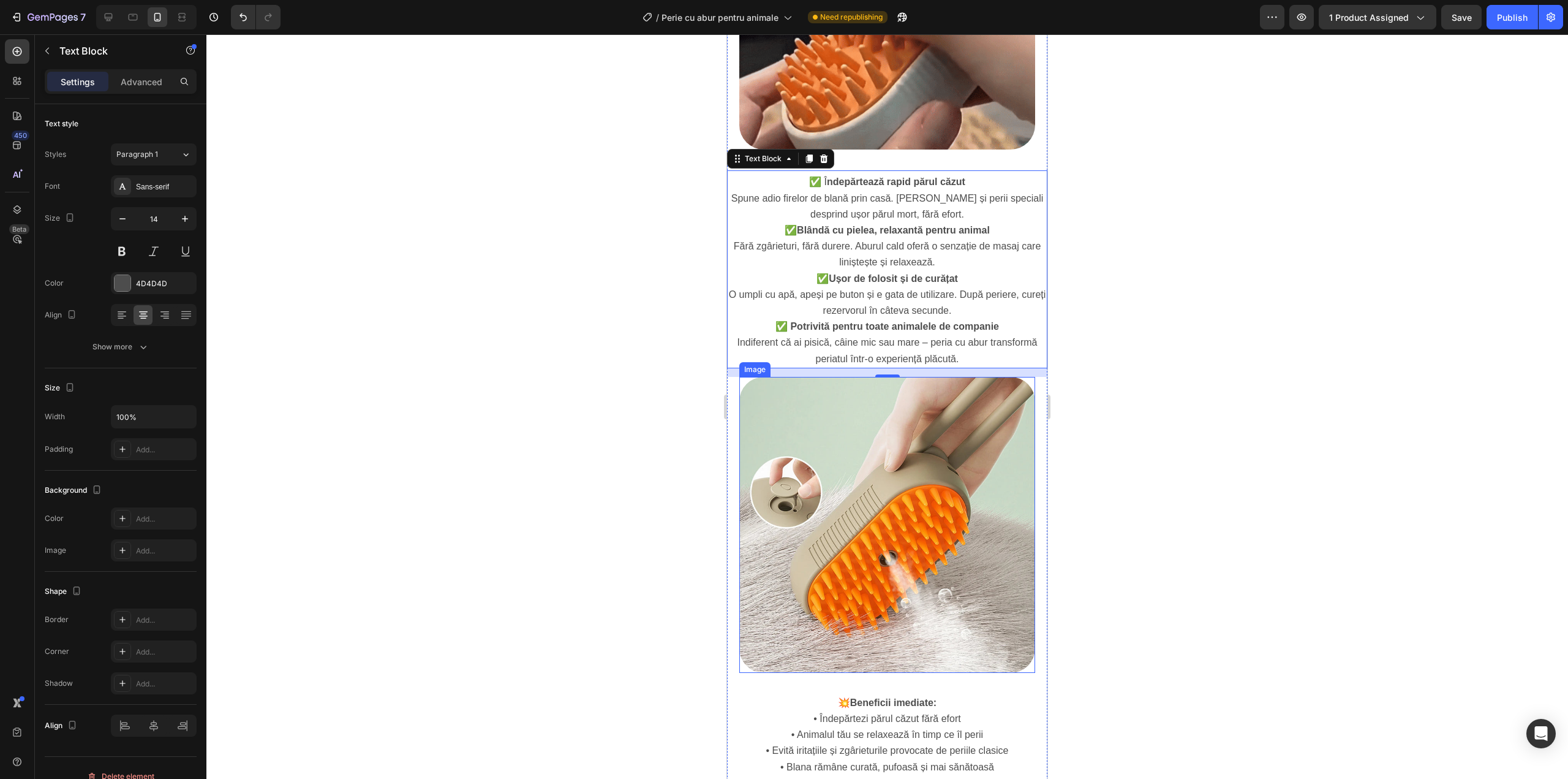
scroll to position [858, 0]
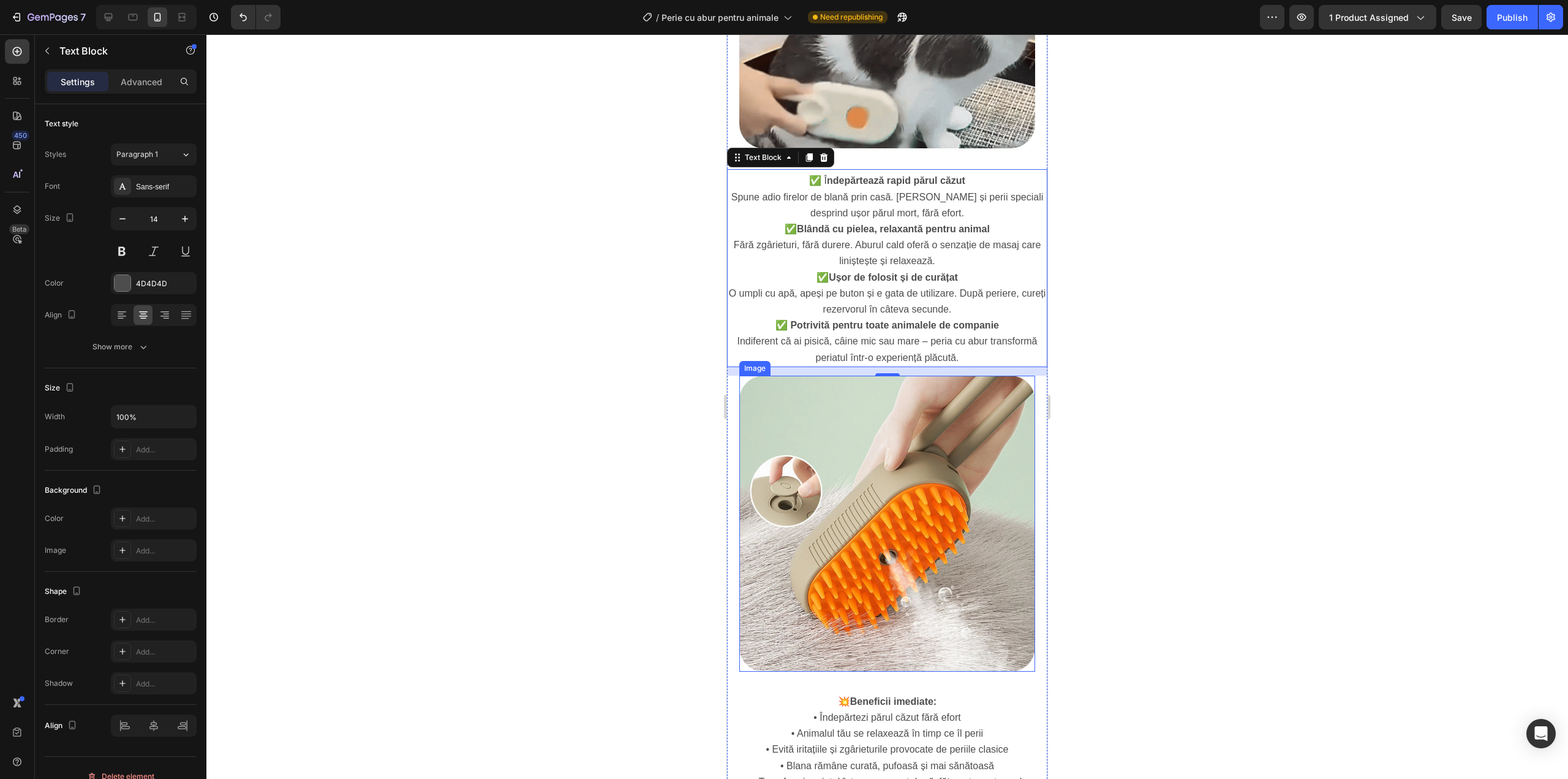
click at [898, 507] on img at bounding box center [887, 523] width 296 height 296
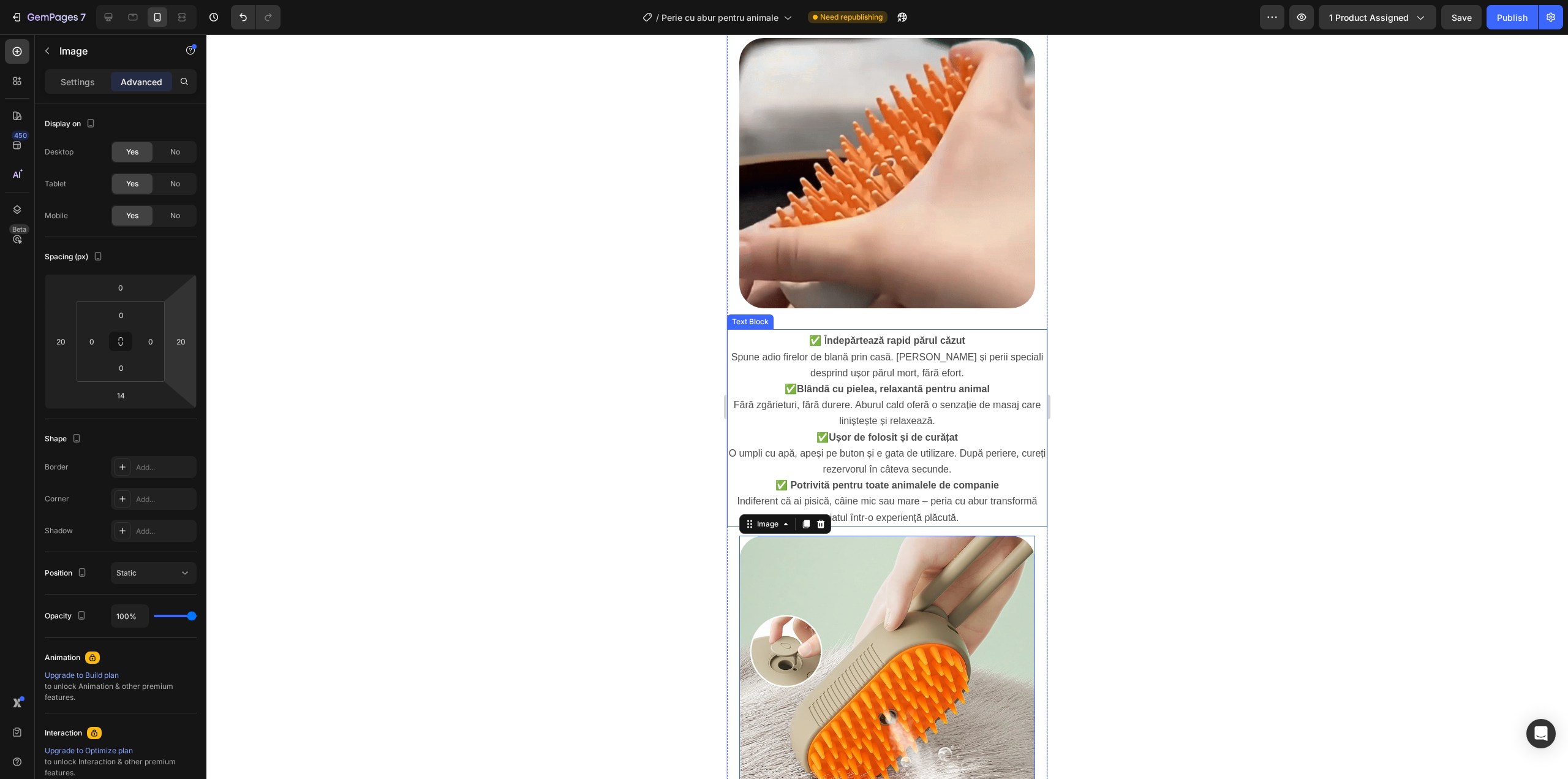
scroll to position [654, 0]
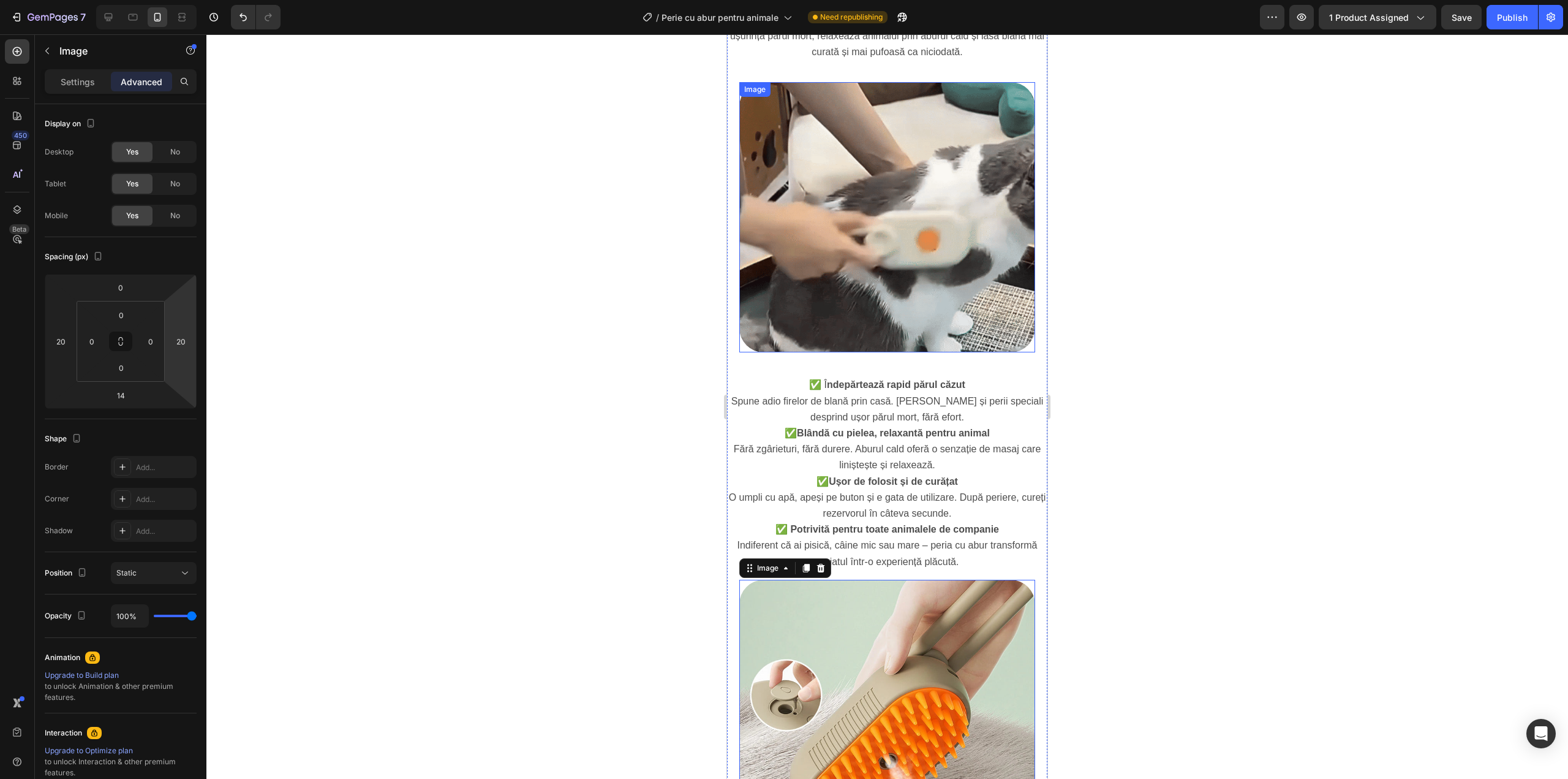
click at [896, 240] on img at bounding box center [887, 217] width 296 height 270
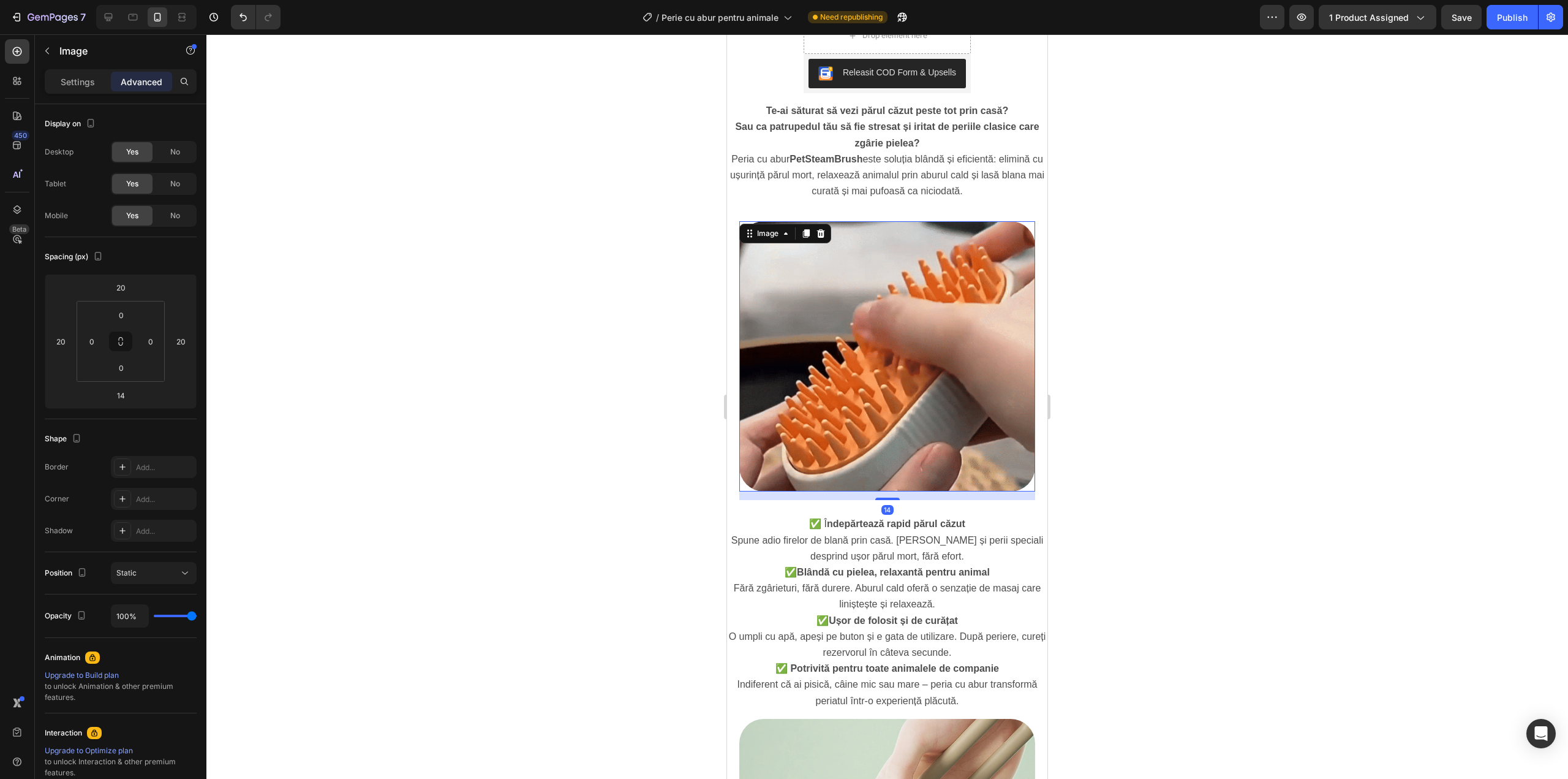
scroll to position [490, 0]
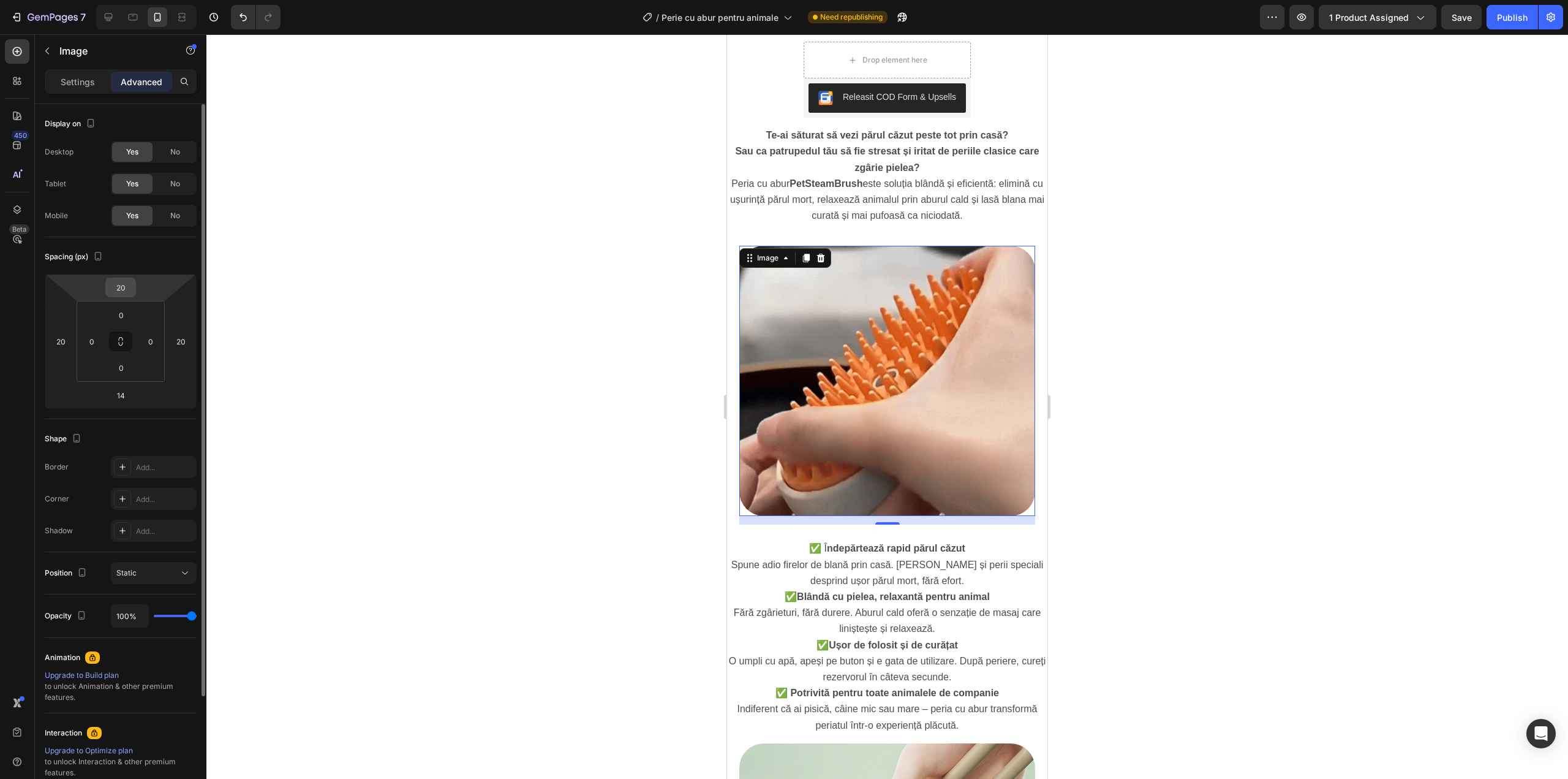
click at [123, 294] on input "20" at bounding box center [121, 287] width 25 height 18
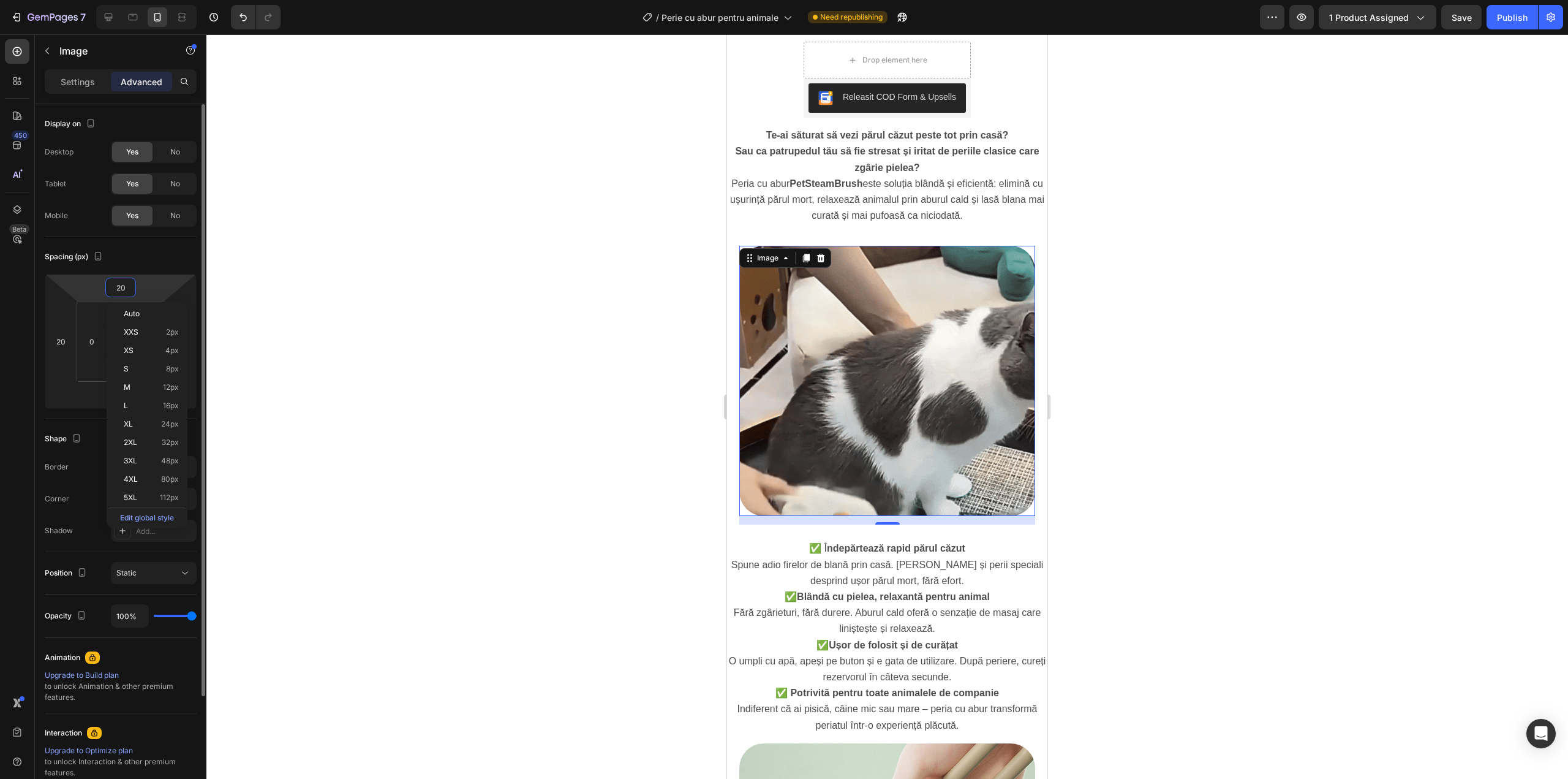
type input "0"
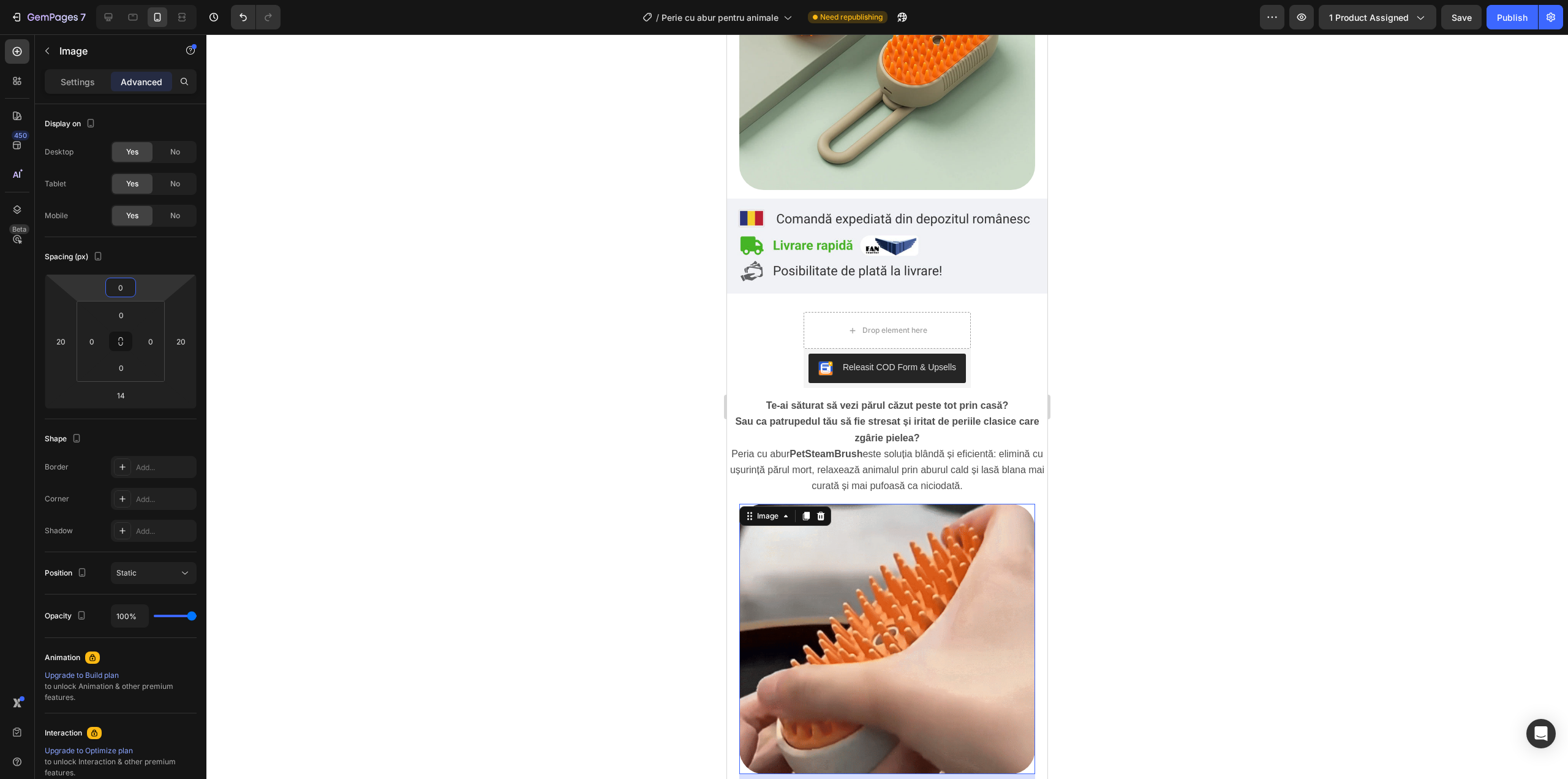
scroll to position [123, 0]
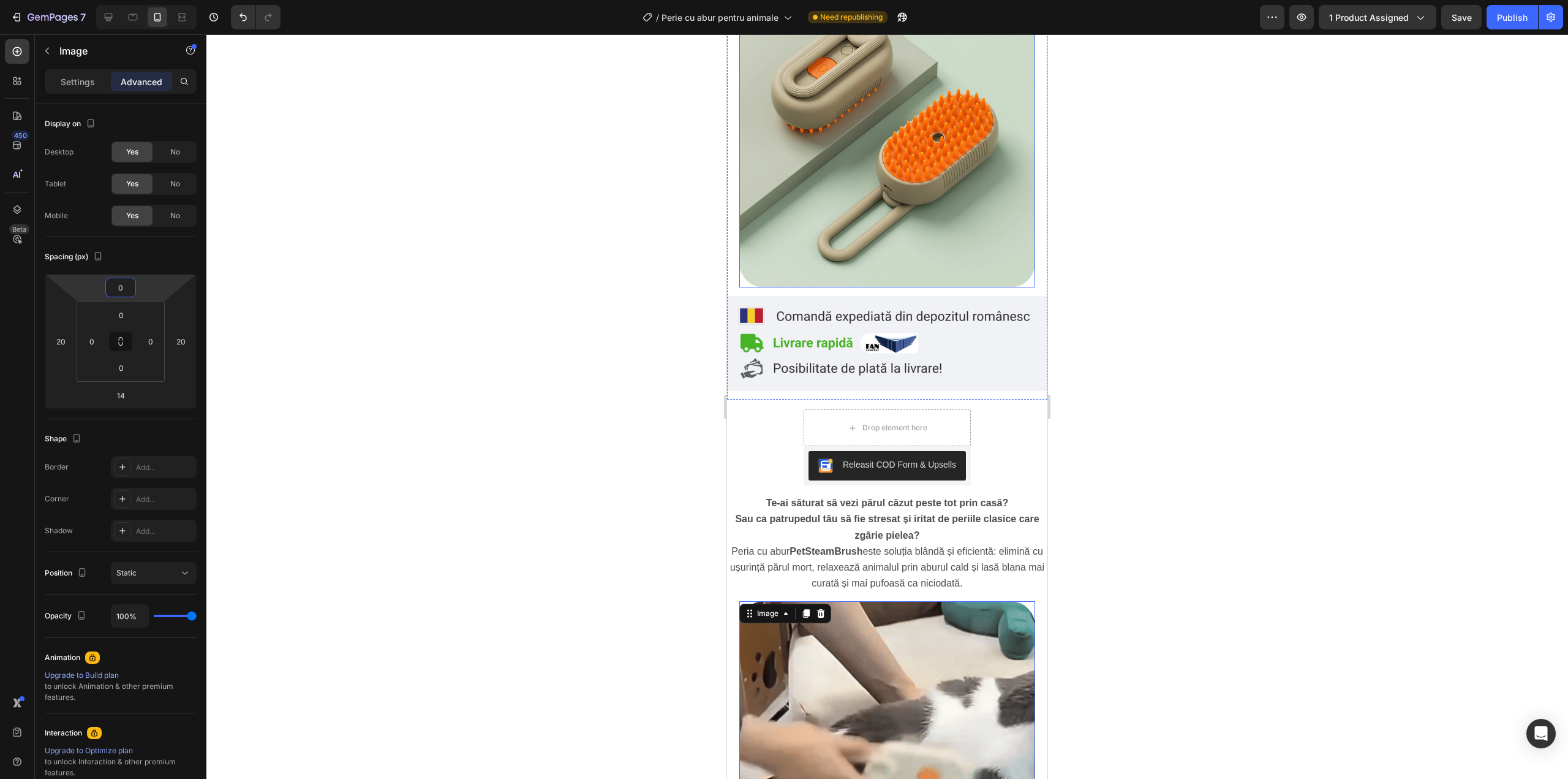
click at [916, 242] on img at bounding box center [887, 140] width 296 height 296
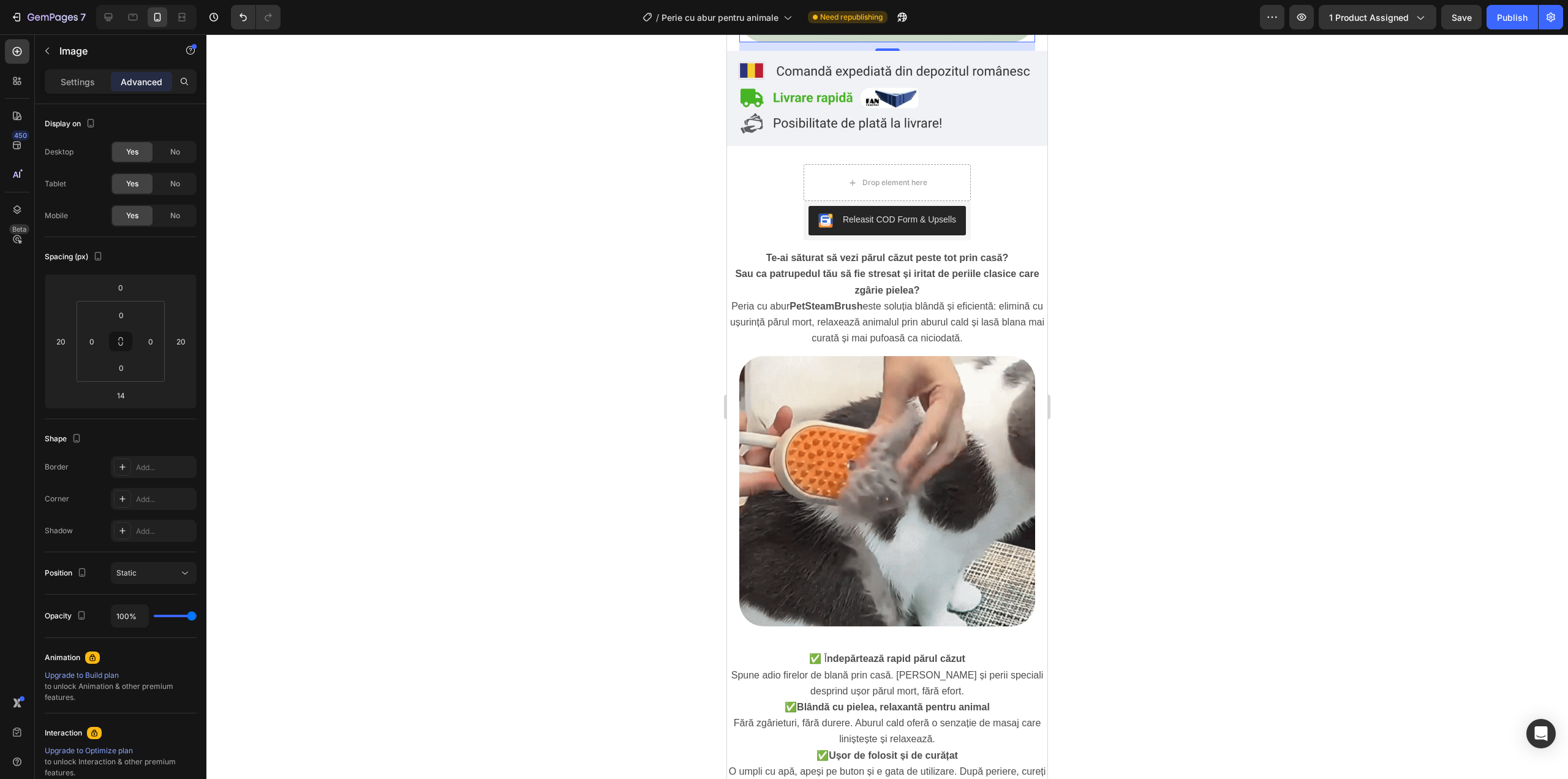
scroll to position [531, 0]
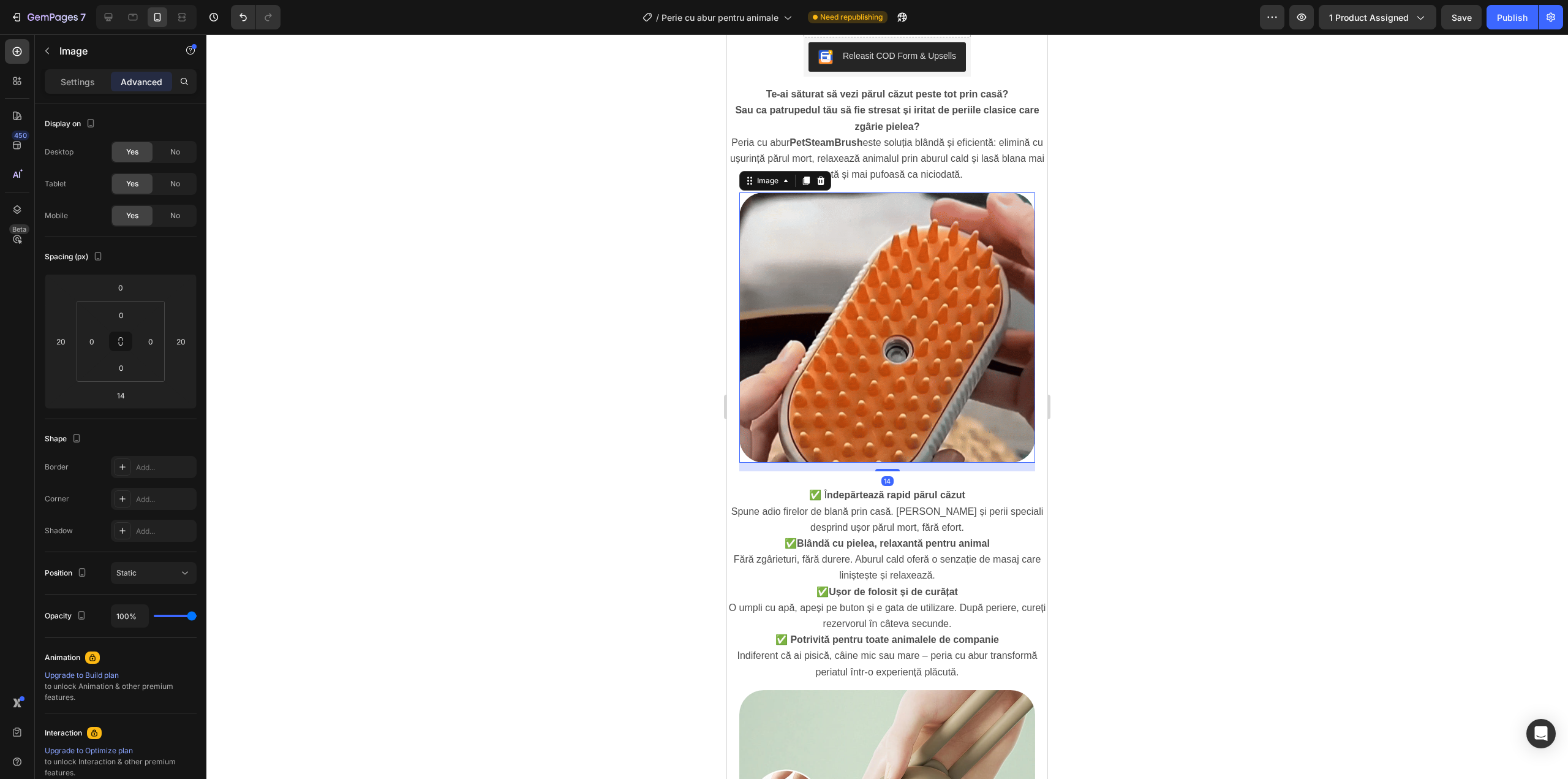
click at [916, 243] on img at bounding box center [887, 328] width 296 height 270
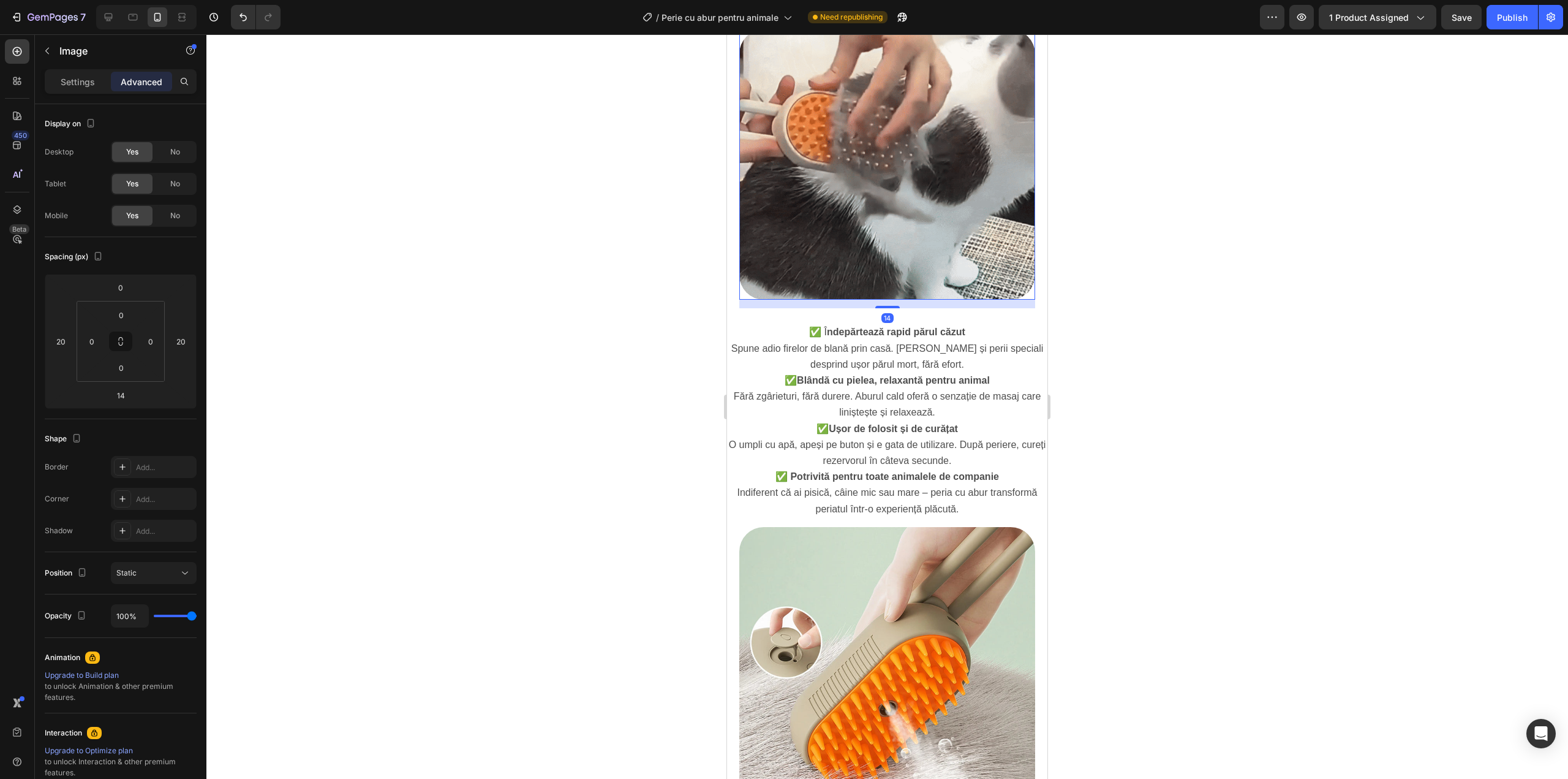
scroll to position [776, 0]
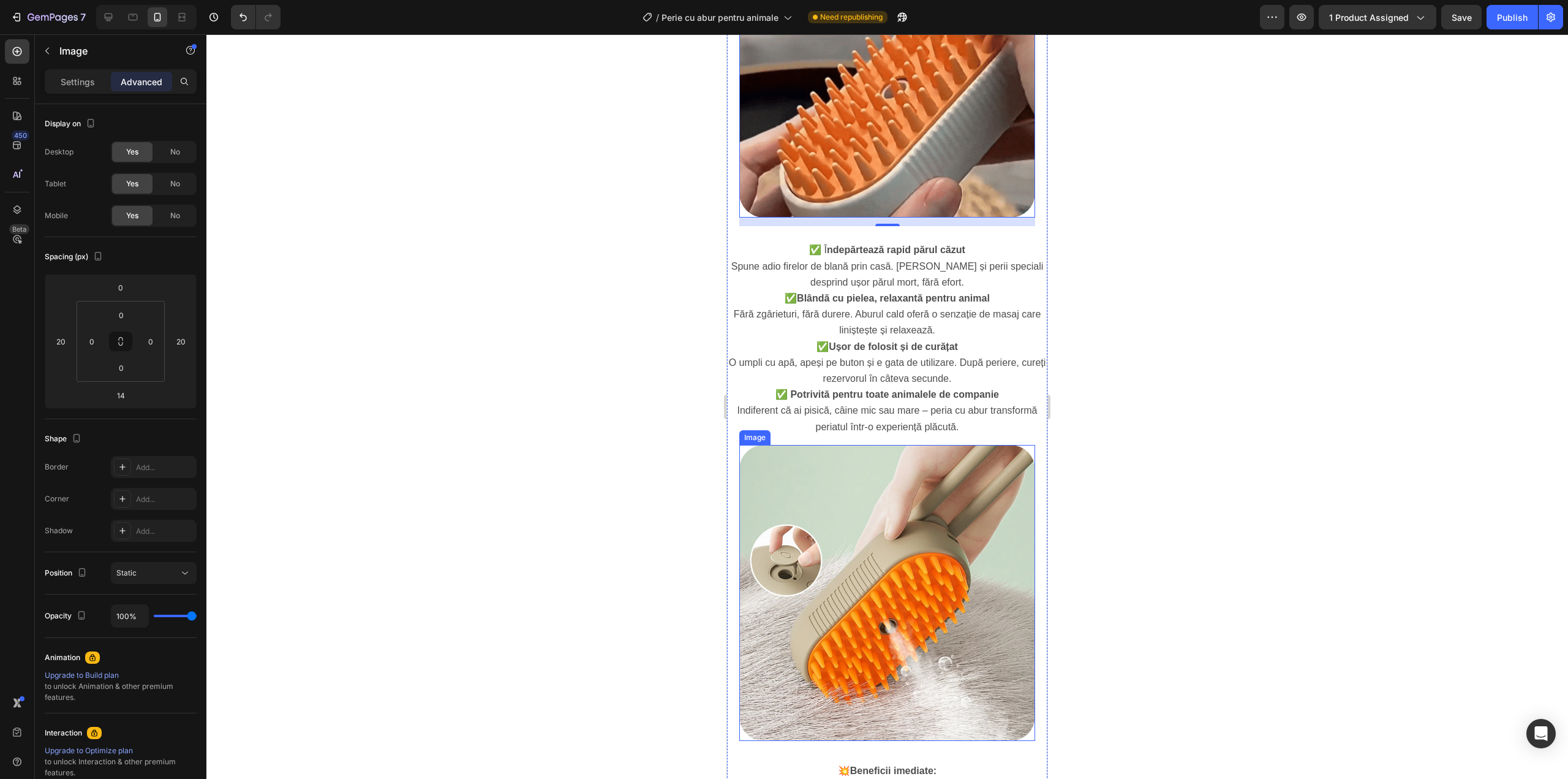
click at [932, 491] on img at bounding box center [887, 593] width 296 height 296
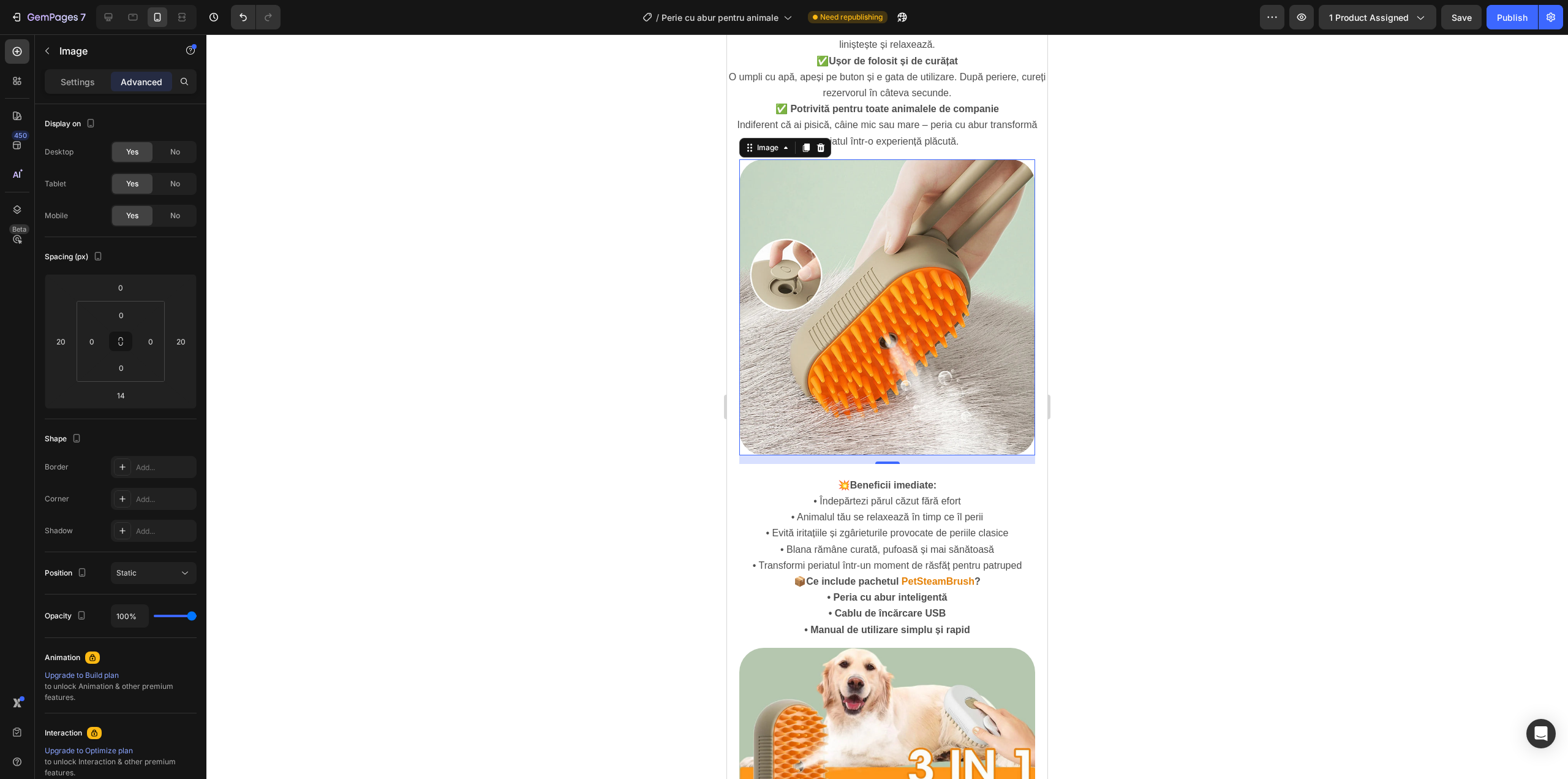
scroll to position [1185, 0]
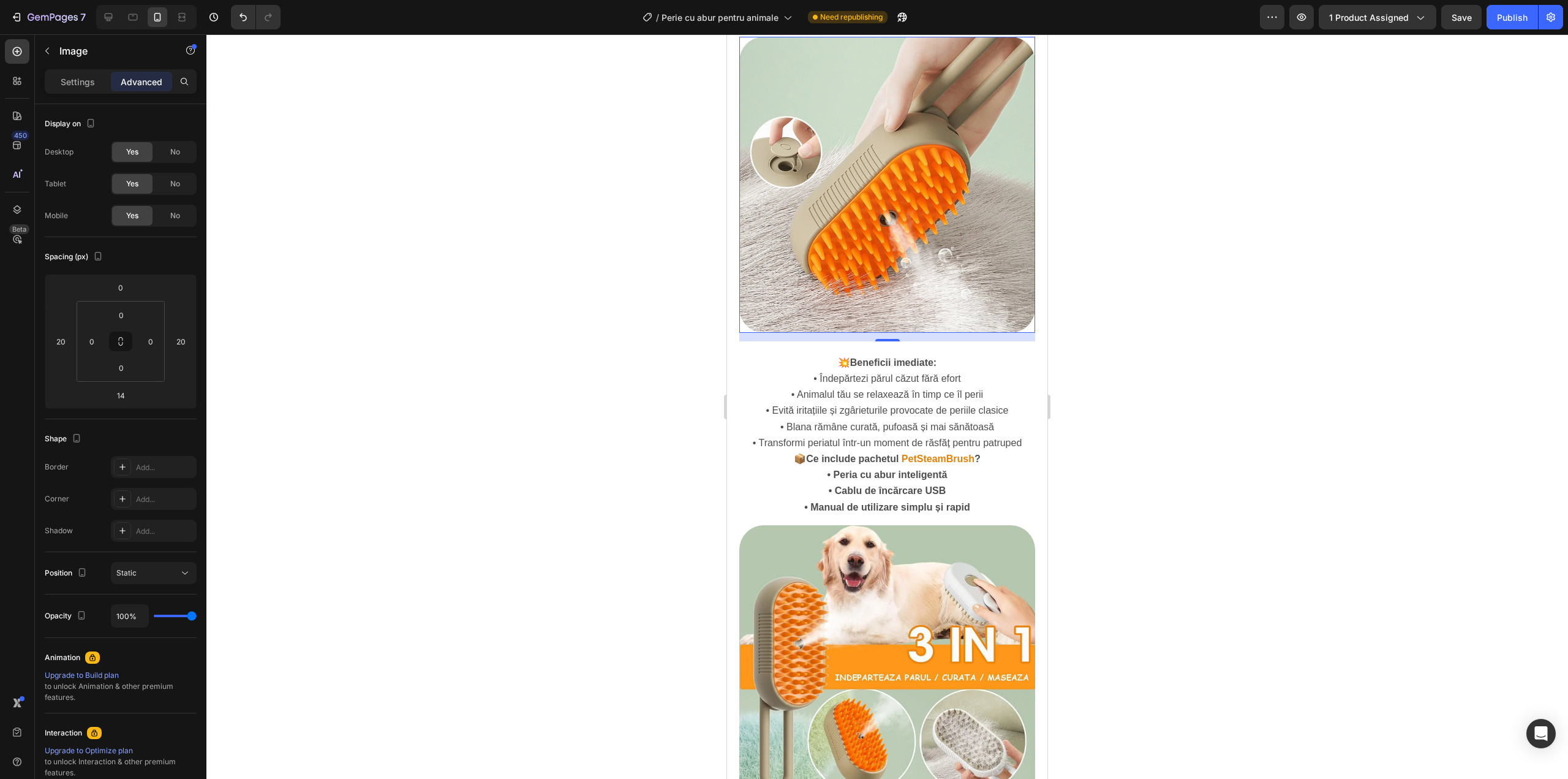
click at [897, 405] on span "• Evită iritațiile și zgârieturile provocate de periile clasice" at bounding box center [887, 409] width 242 height 10
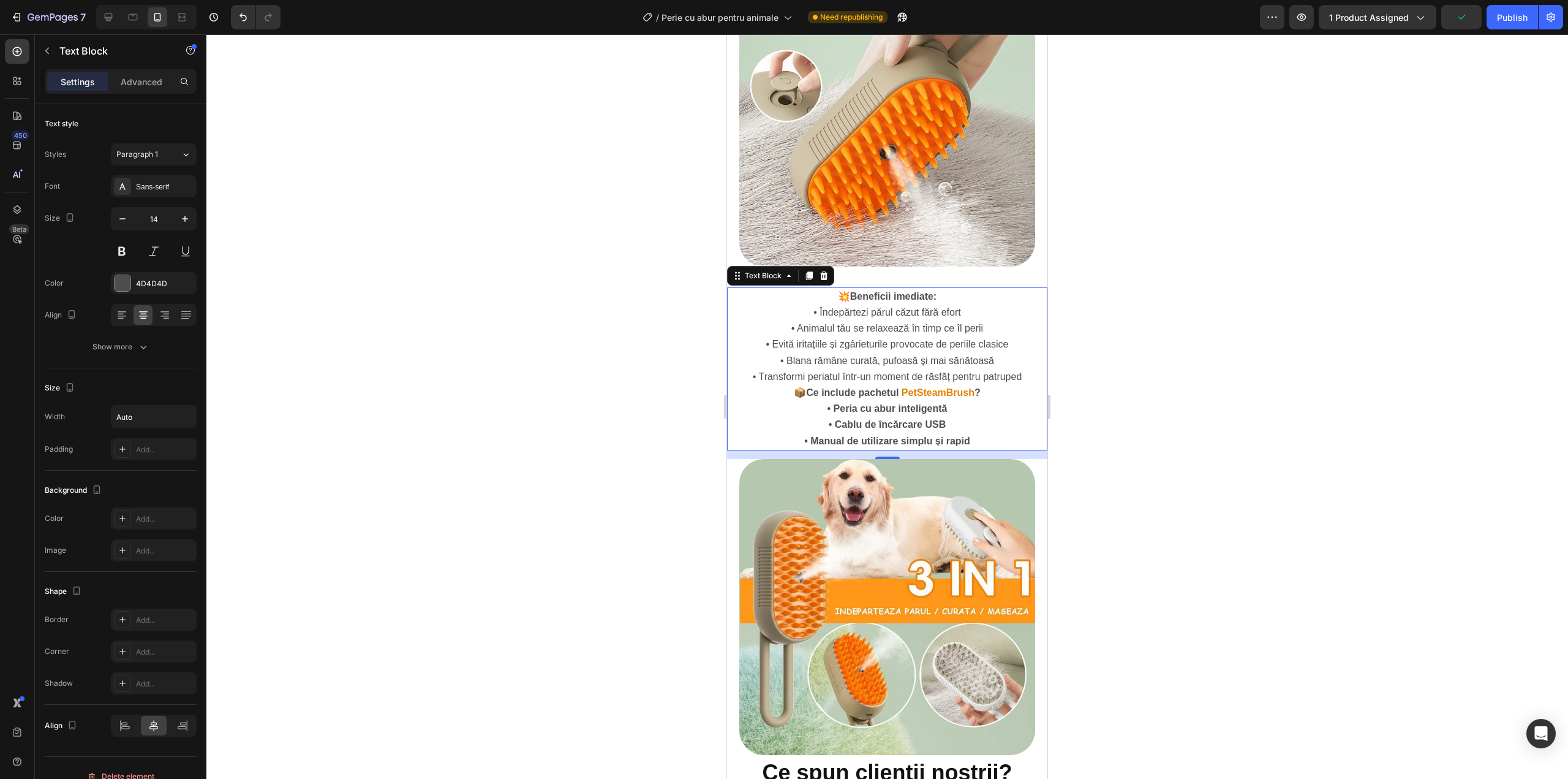
scroll to position [1389, 0]
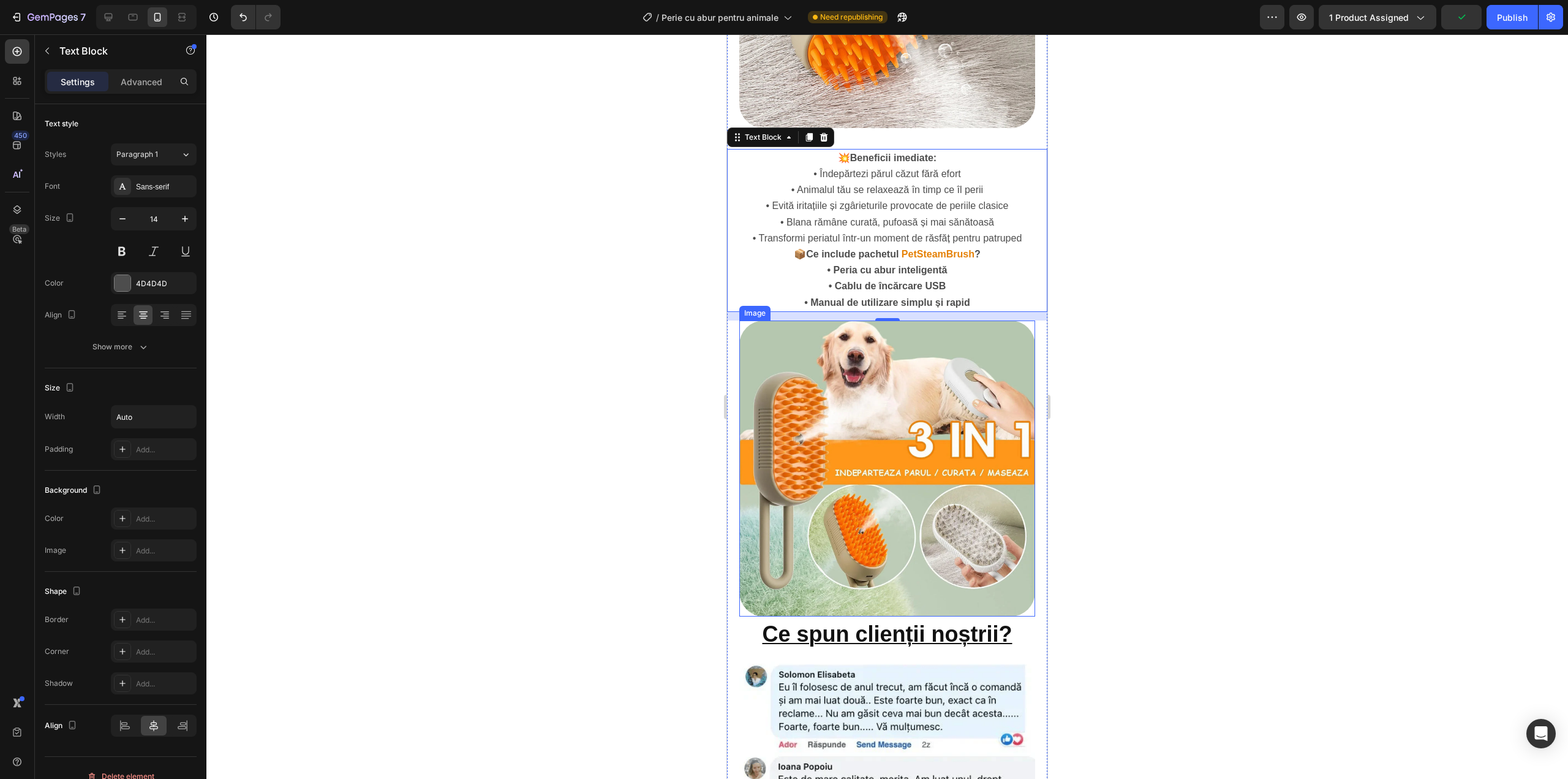
click at [886, 438] on img at bounding box center [887, 468] width 296 height 296
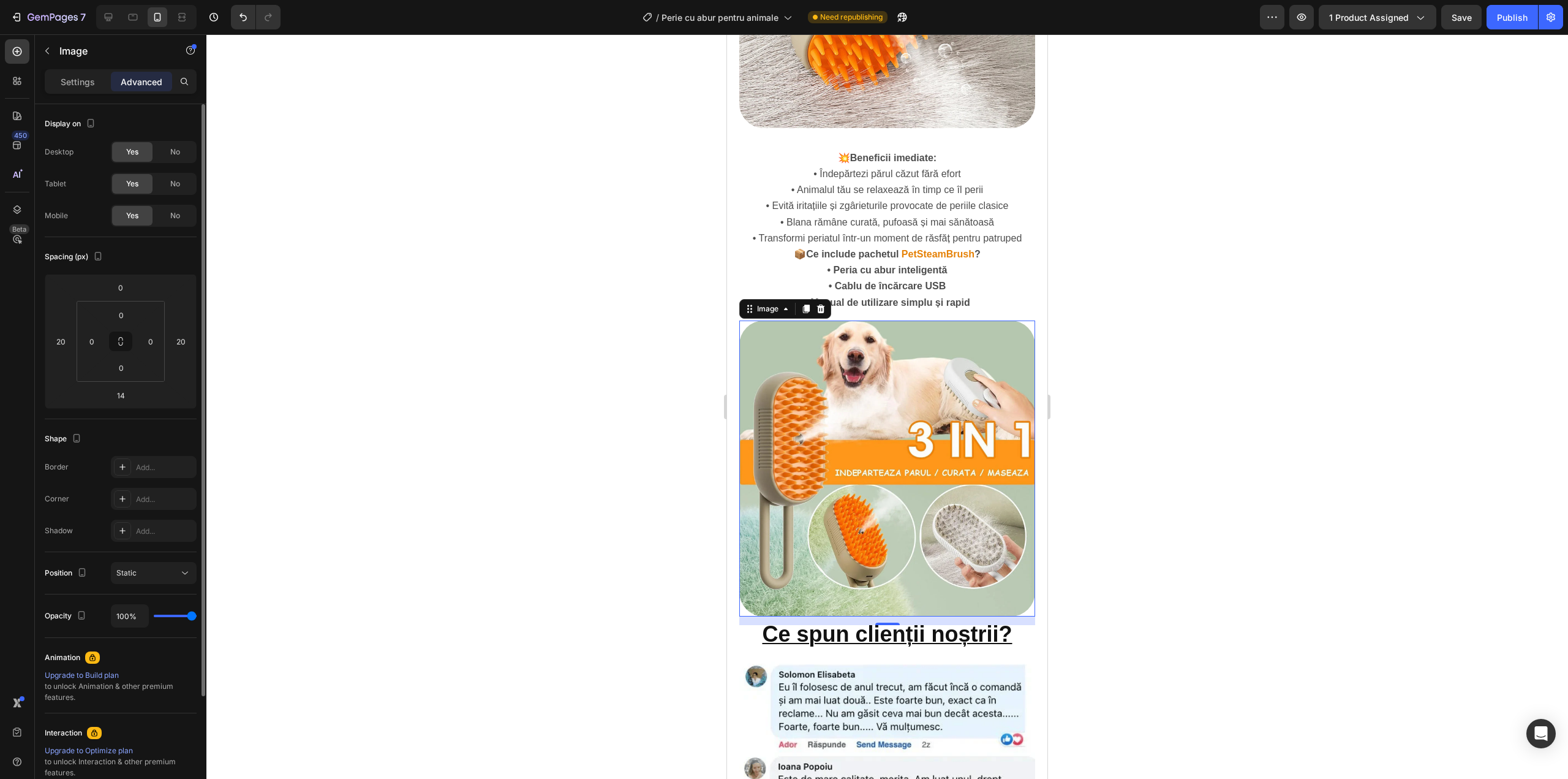
drag, startPoint x: 71, startPoint y: 87, endPoint x: 90, endPoint y: 115, distance: 33.8
click at [72, 88] on div "Settings" at bounding box center [78, 81] width 61 height 20
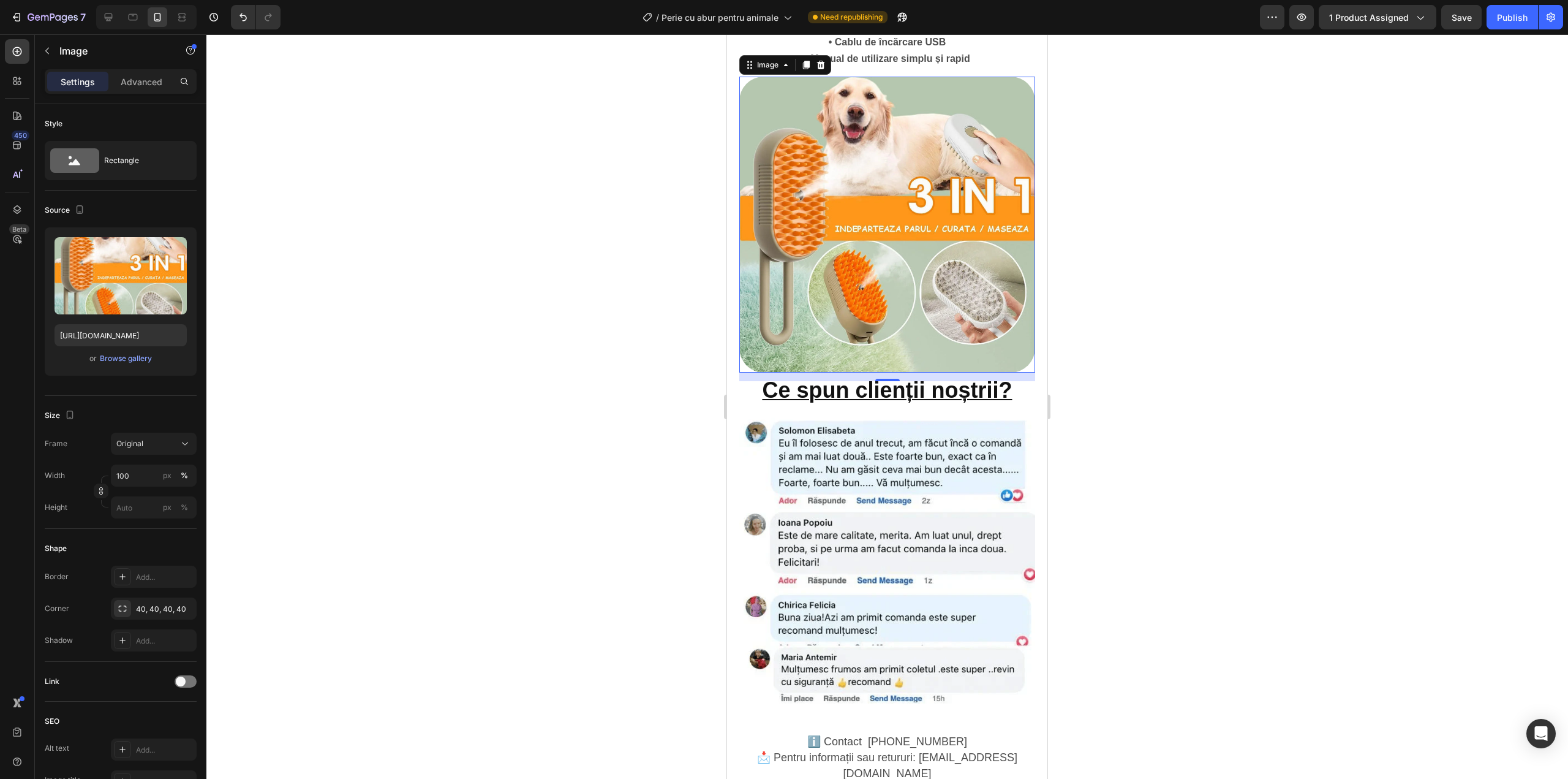
scroll to position [1634, 0]
click at [880, 411] on img at bounding box center [887, 558] width 296 height 296
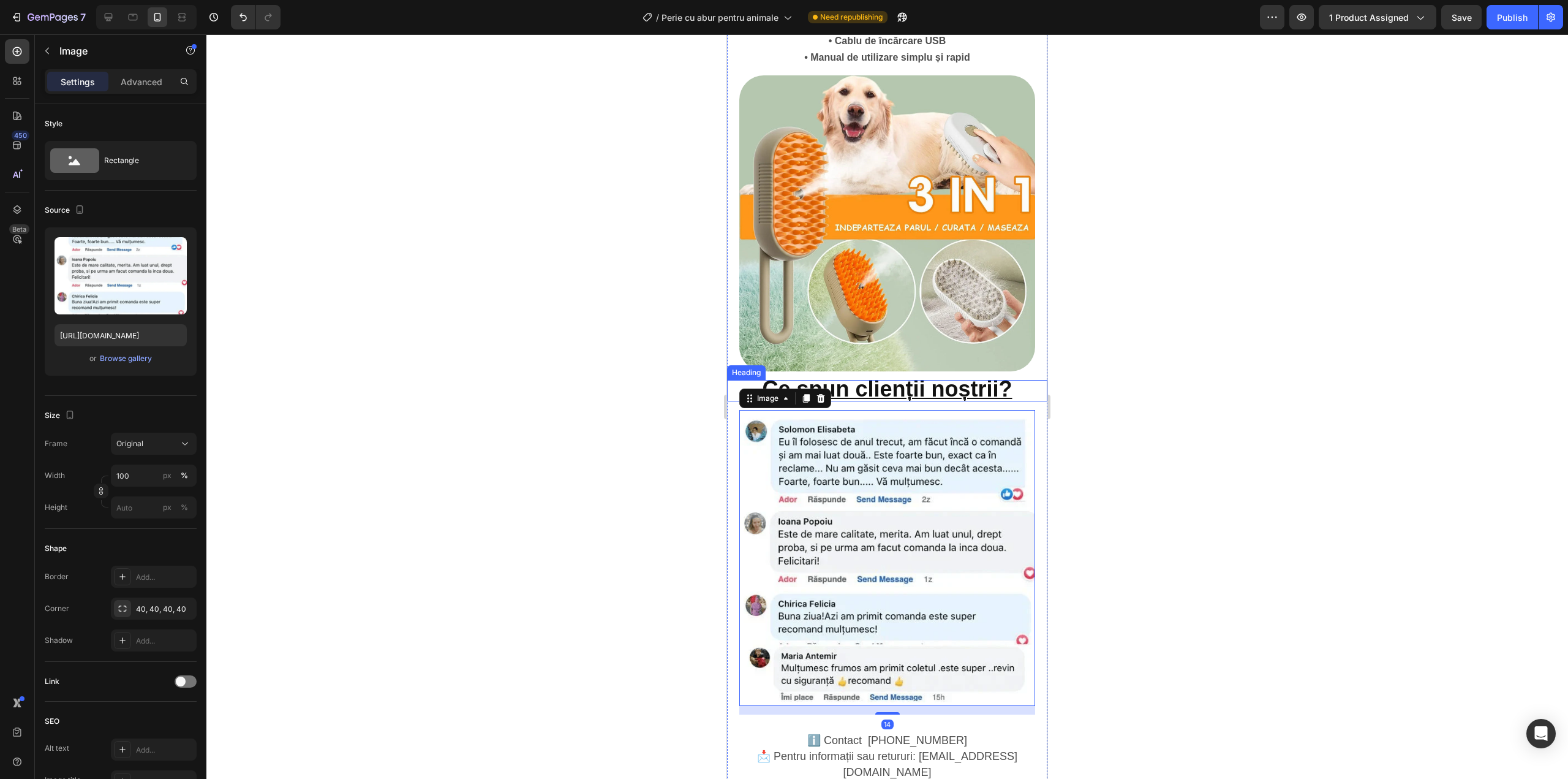
click at [892, 376] on strong "Ce spun clienții noștrii?" at bounding box center [886, 389] width 250 height 25
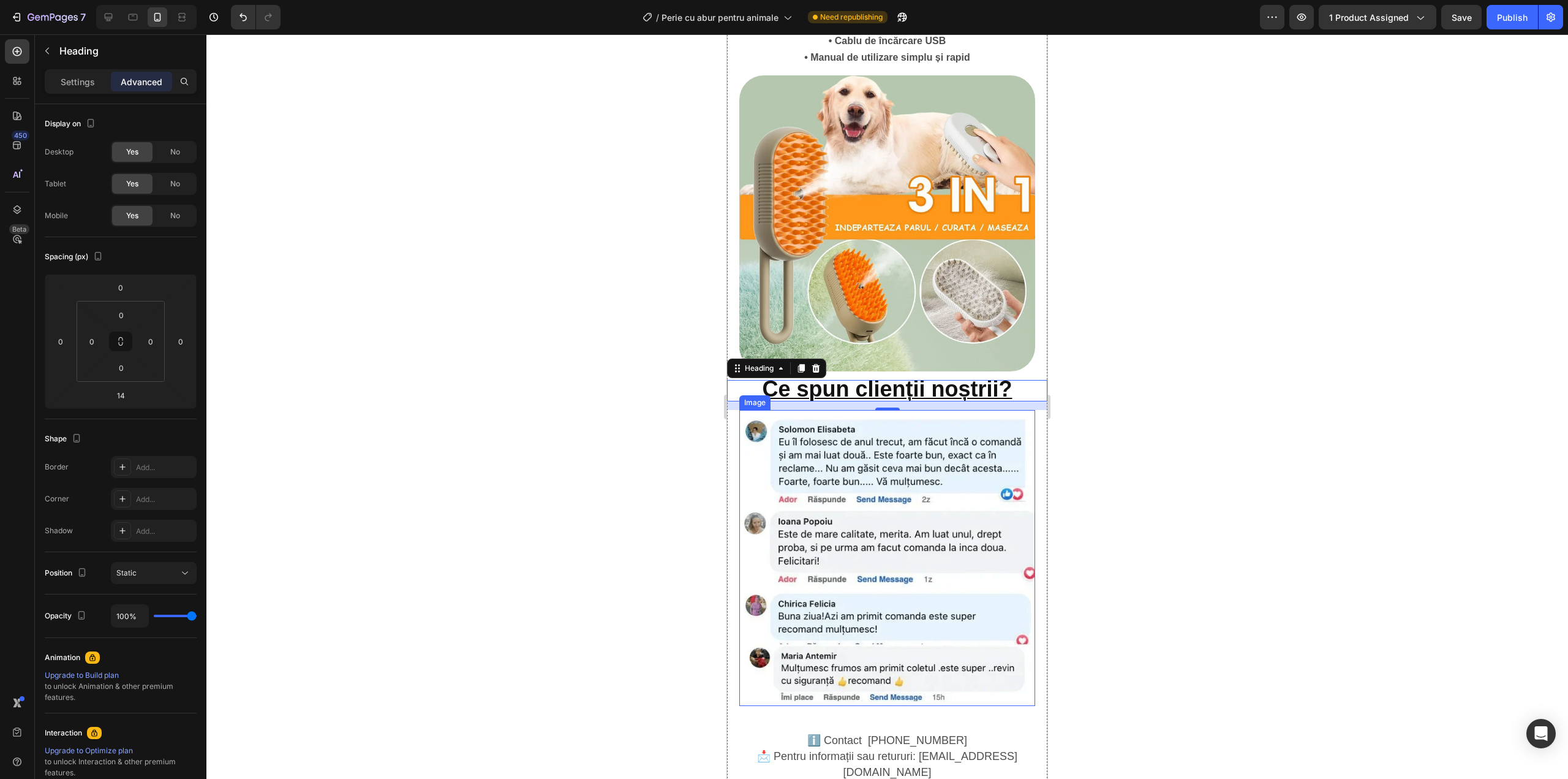
click at [914, 456] on img at bounding box center [887, 558] width 296 height 296
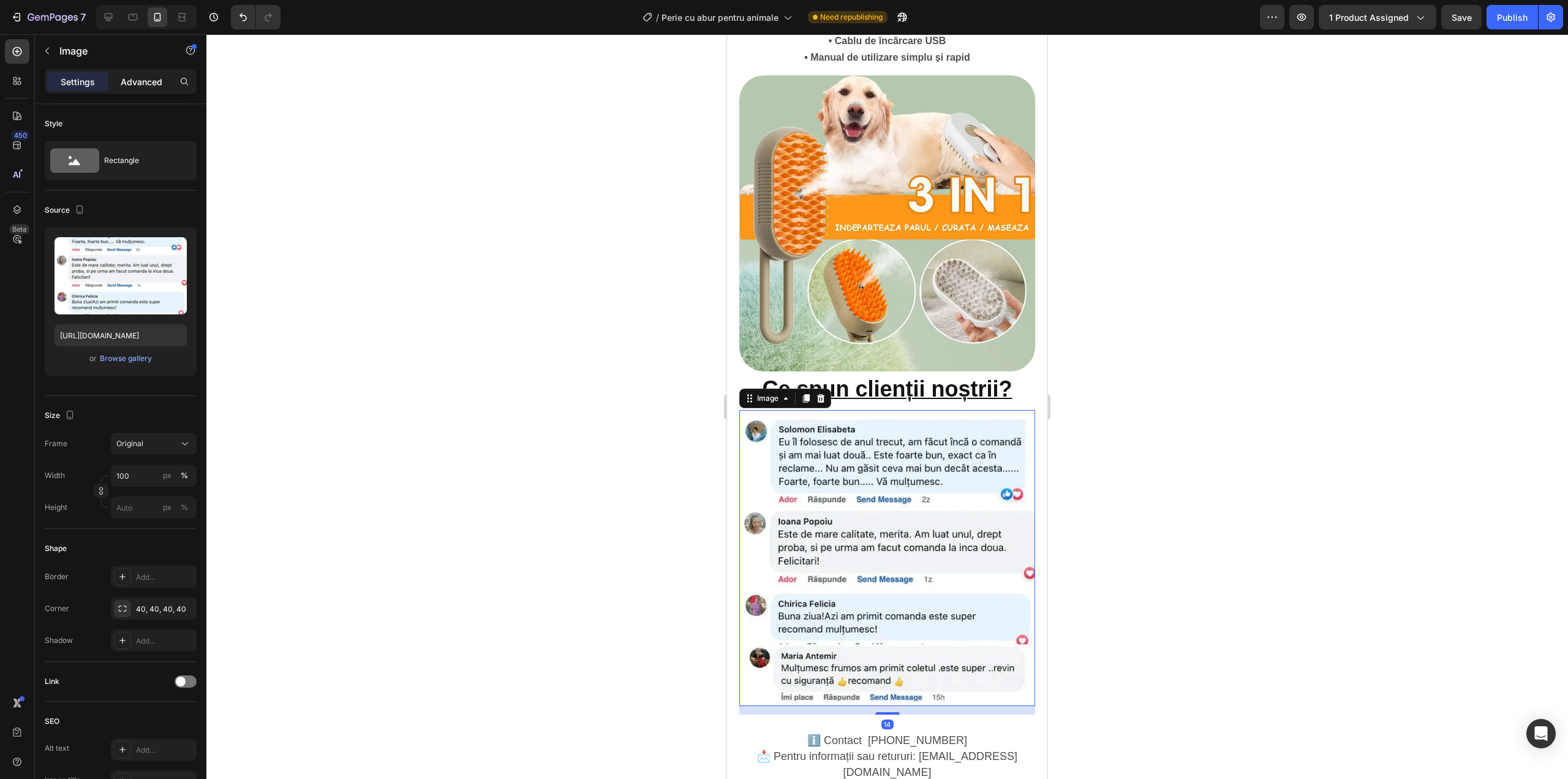
click at [155, 73] on div "Advanced" at bounding box center [142, 81] width 61 height 20
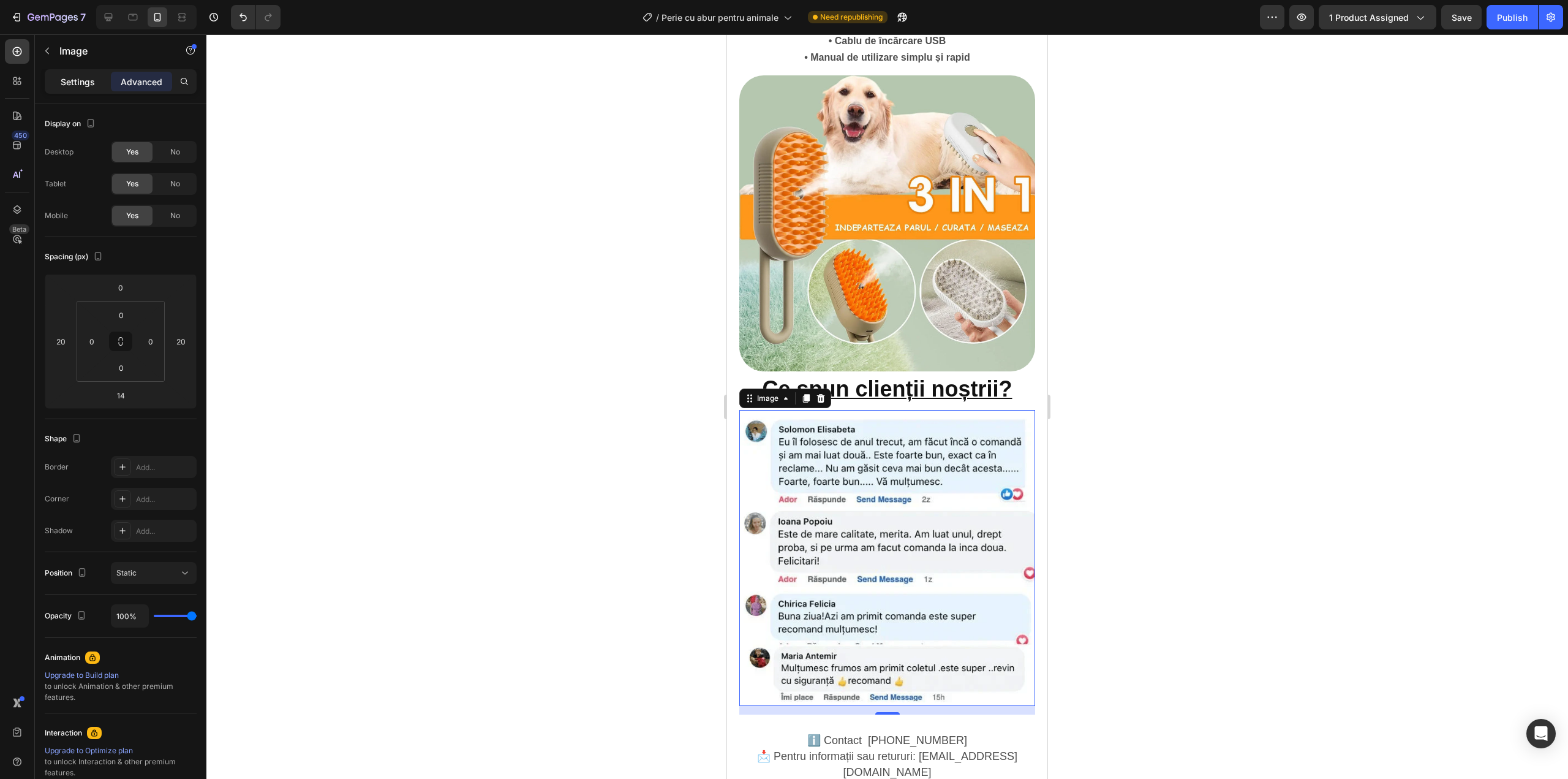
click at [85, 79] on p "Settings" at bounding box center [78, 82] width 34 height 13
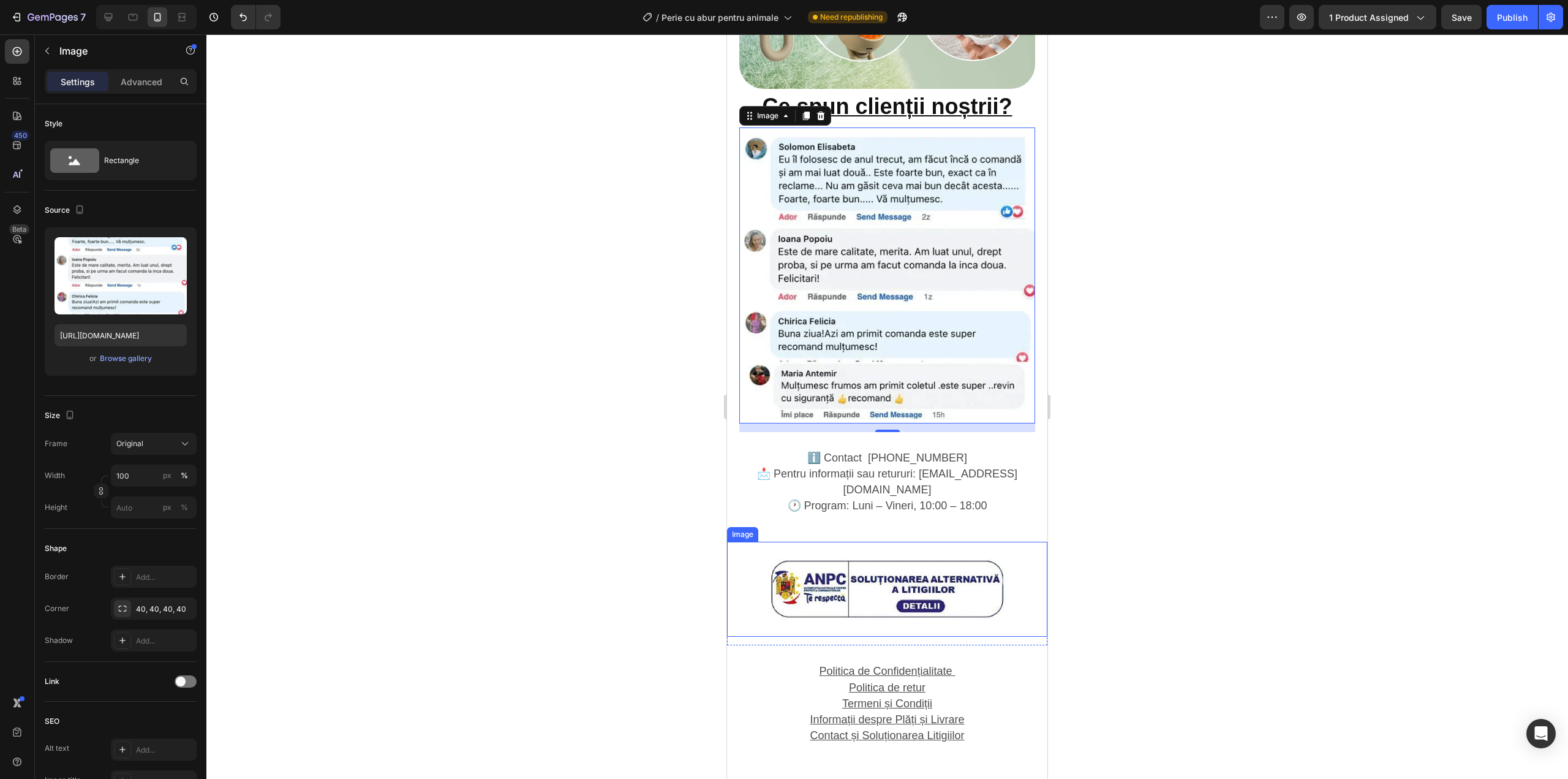
scroll to position [1961, 0]
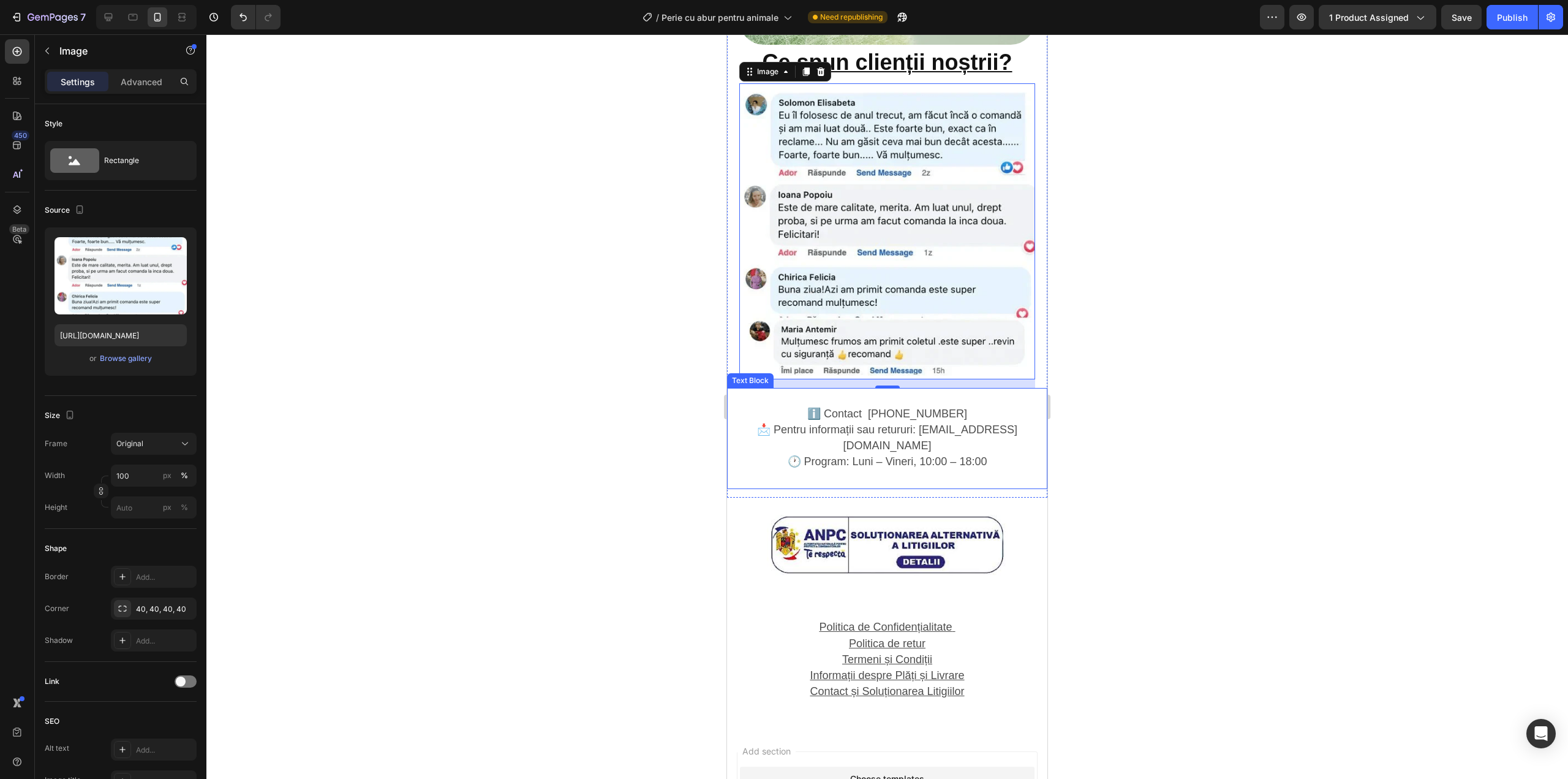
click at [933, 424] on span "📩 Pentru informații sau retururi: [EMAIL_ADDRESS][DOMAIN_NAME]" at bounding box center [887, 438] width 260 height 28
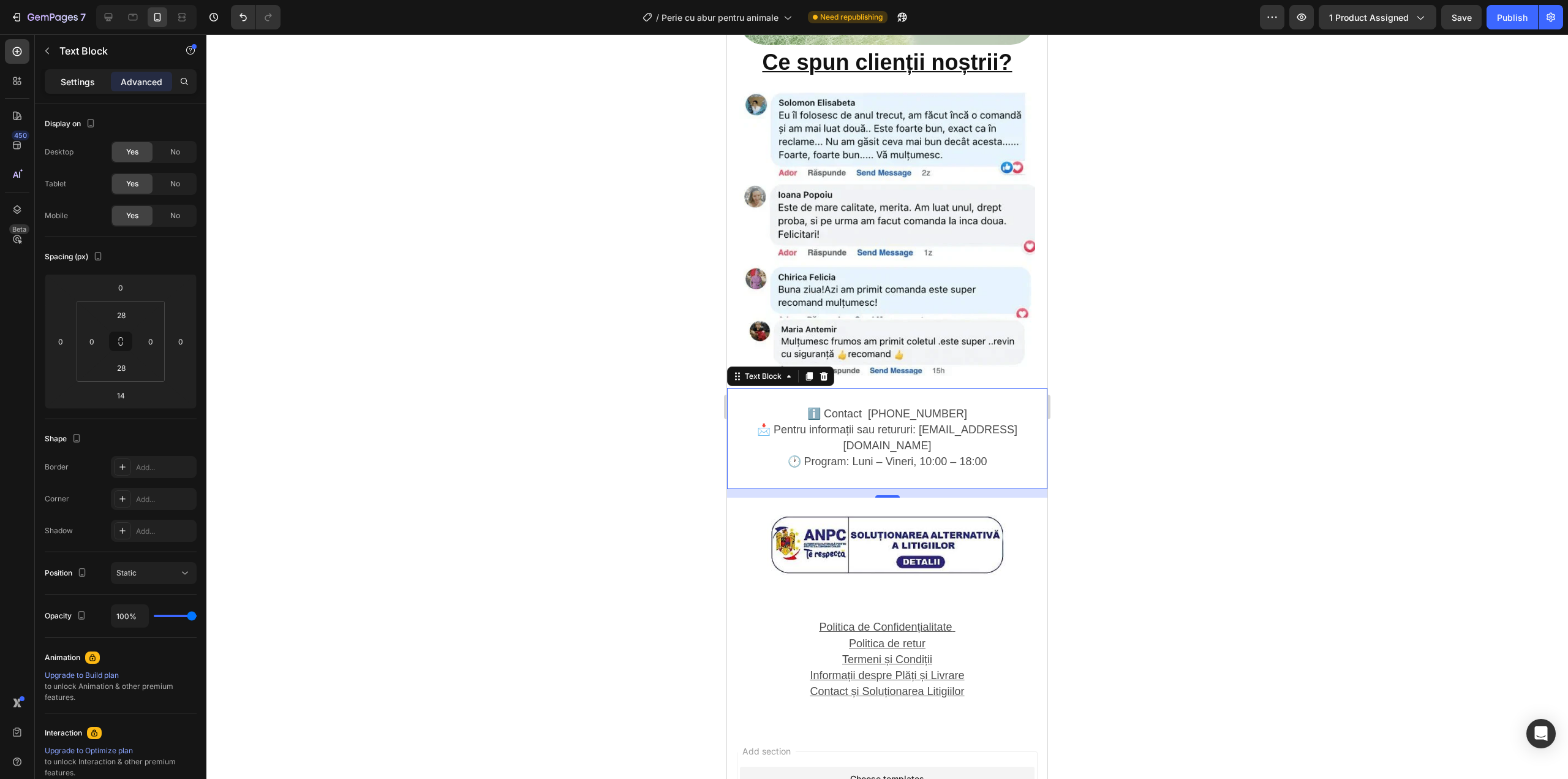
click at [87, 86] on p "Settings" at bounding box center [78, 82] width 34 height 13
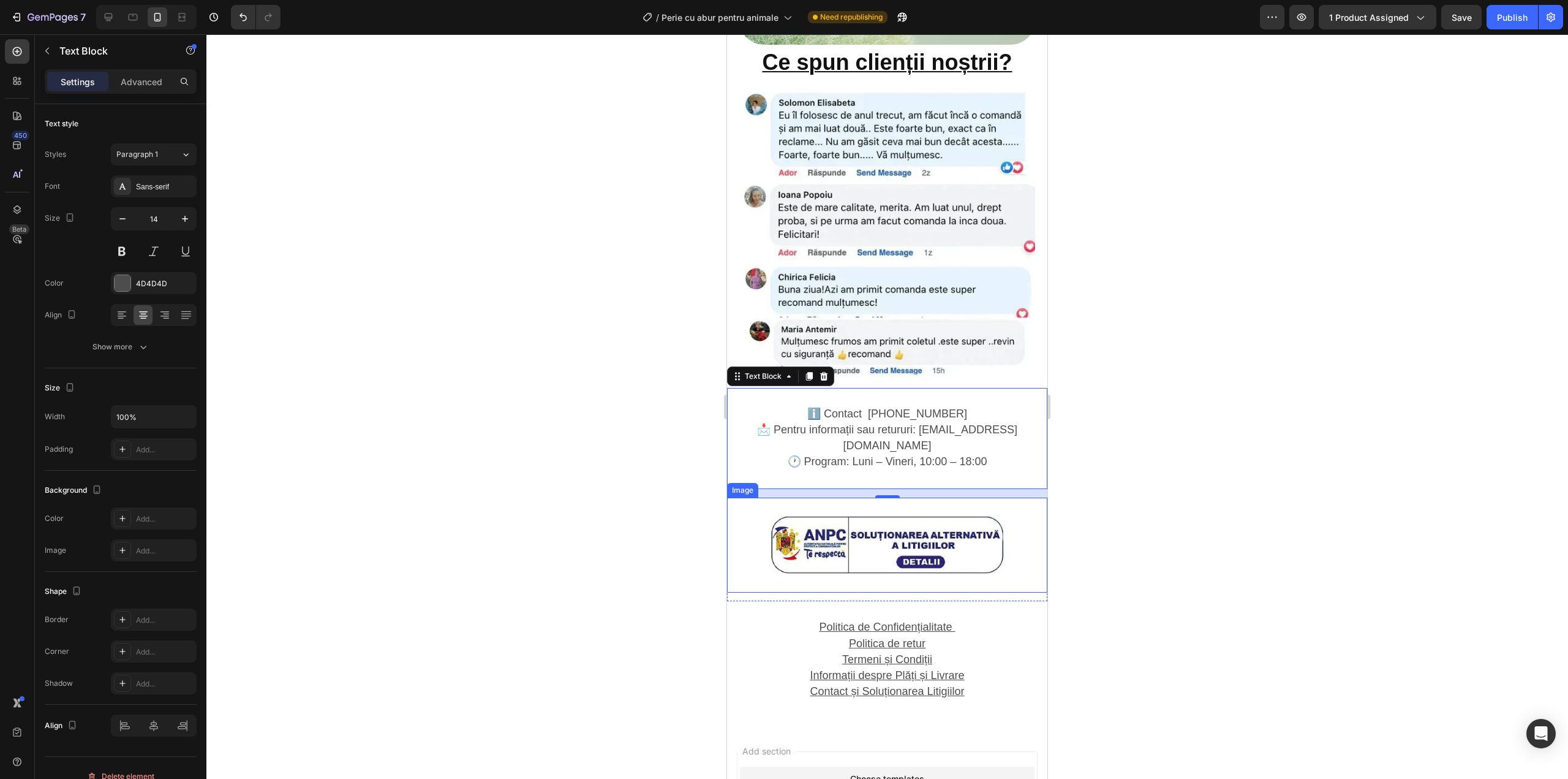
click at [859, 515] on img at bounding box center [886, 545] width 240 height 61
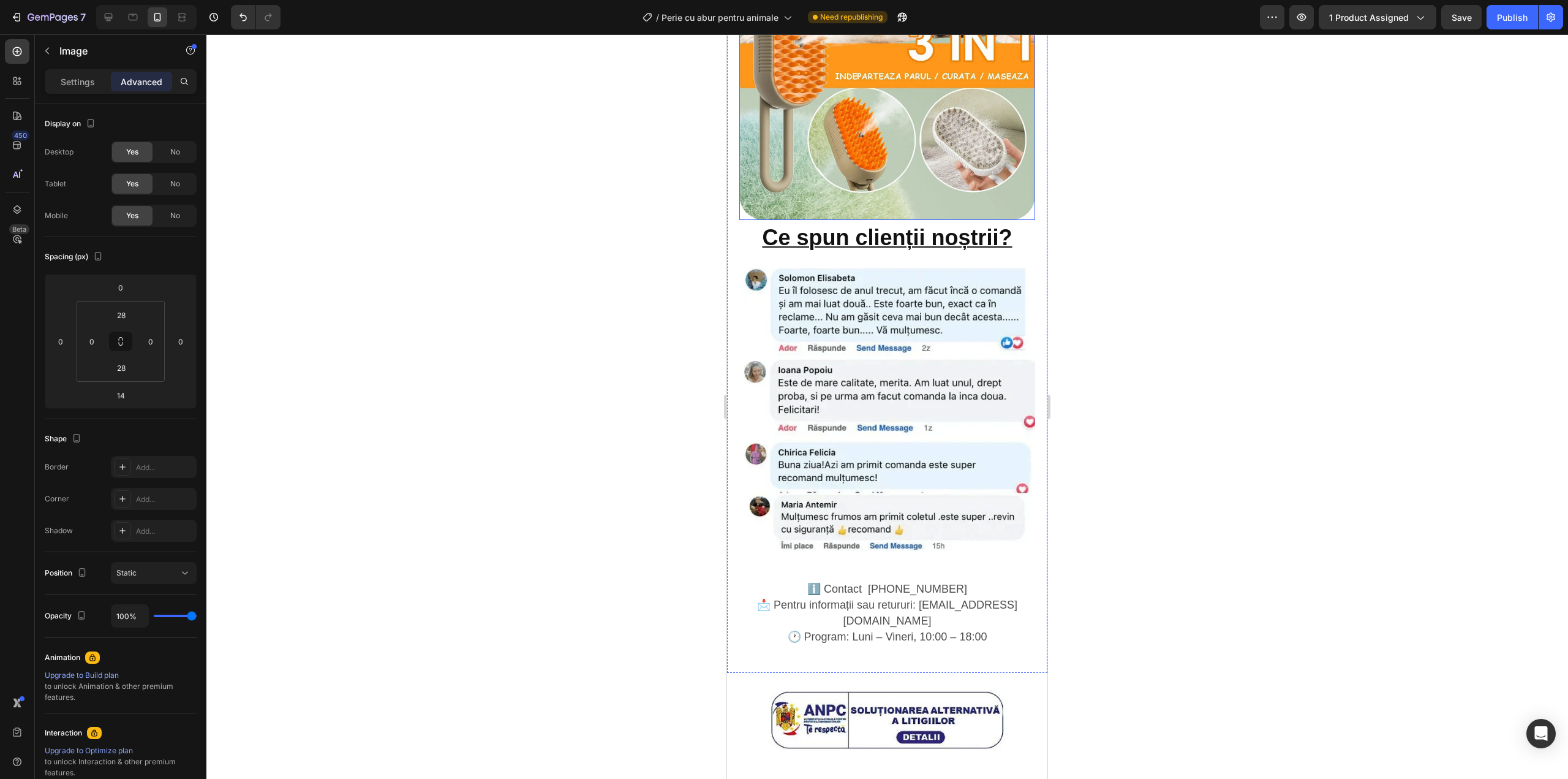
scroll to position [1797, 0]
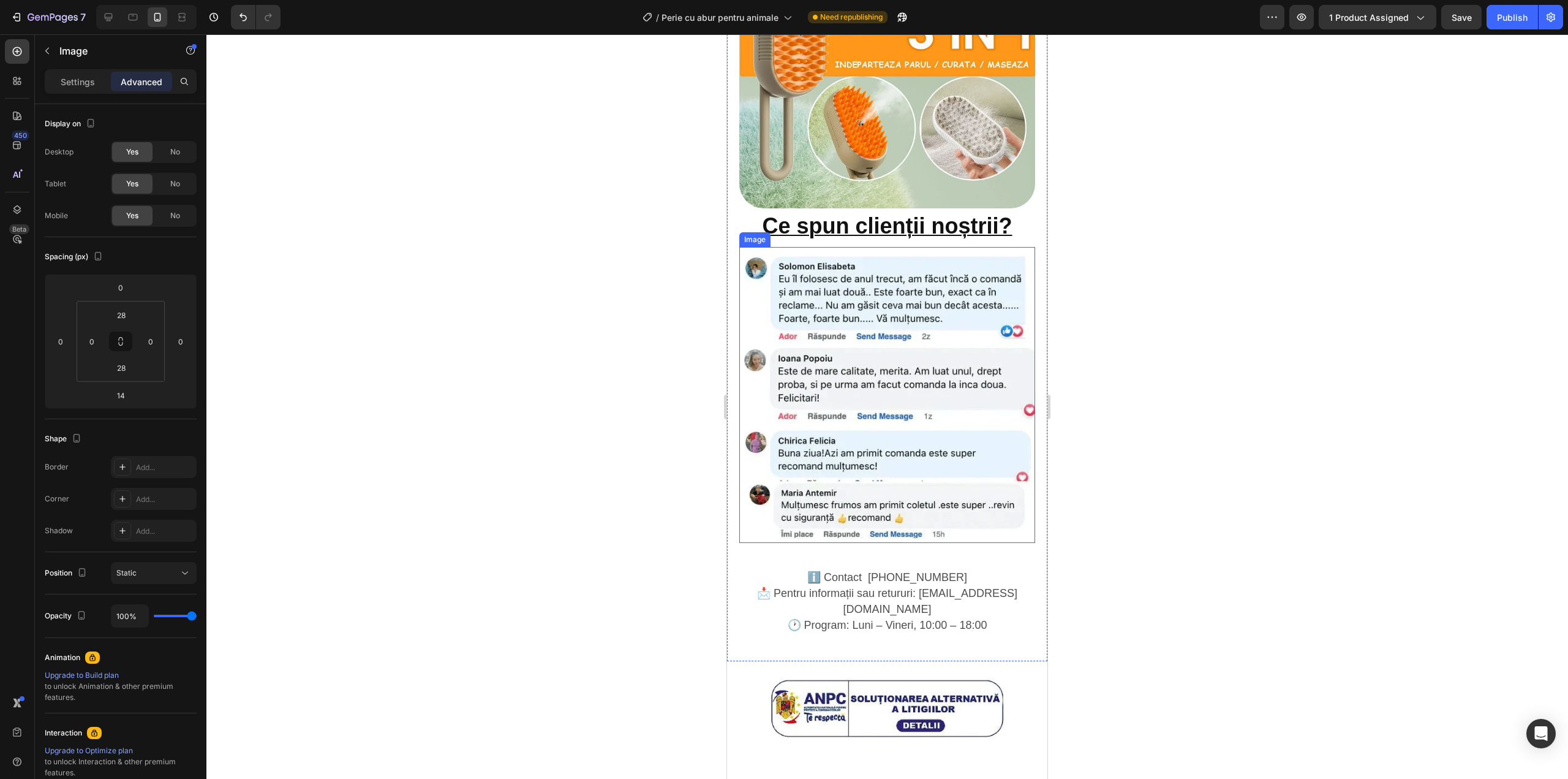
click at [905, 324] on img at bounding box center [887, 395] width 296 height 296
click at [71, 84] on p "Settings" at bounding box center [78, 82] width 34 height 13
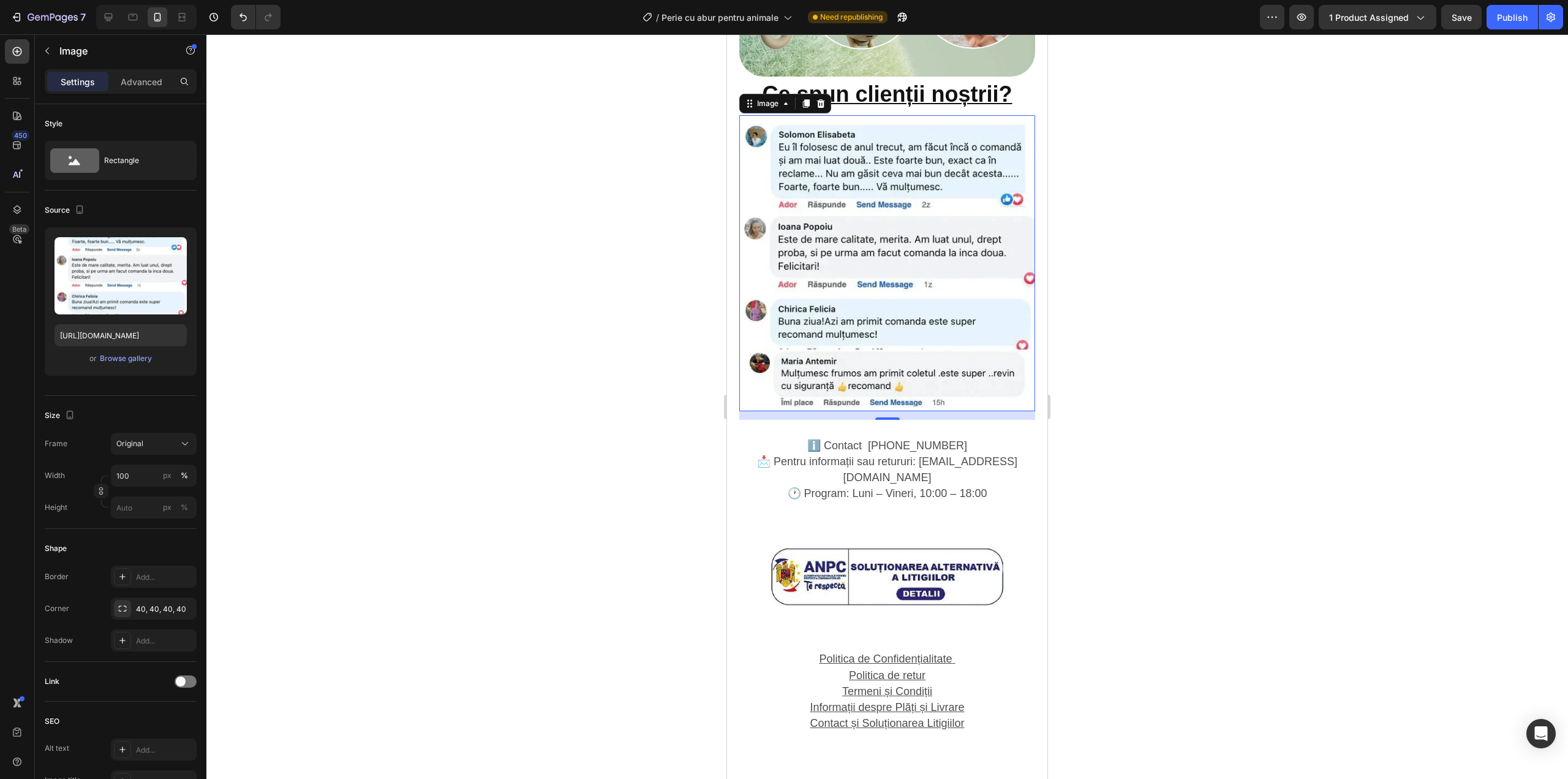
scroll to position [1961, 0]
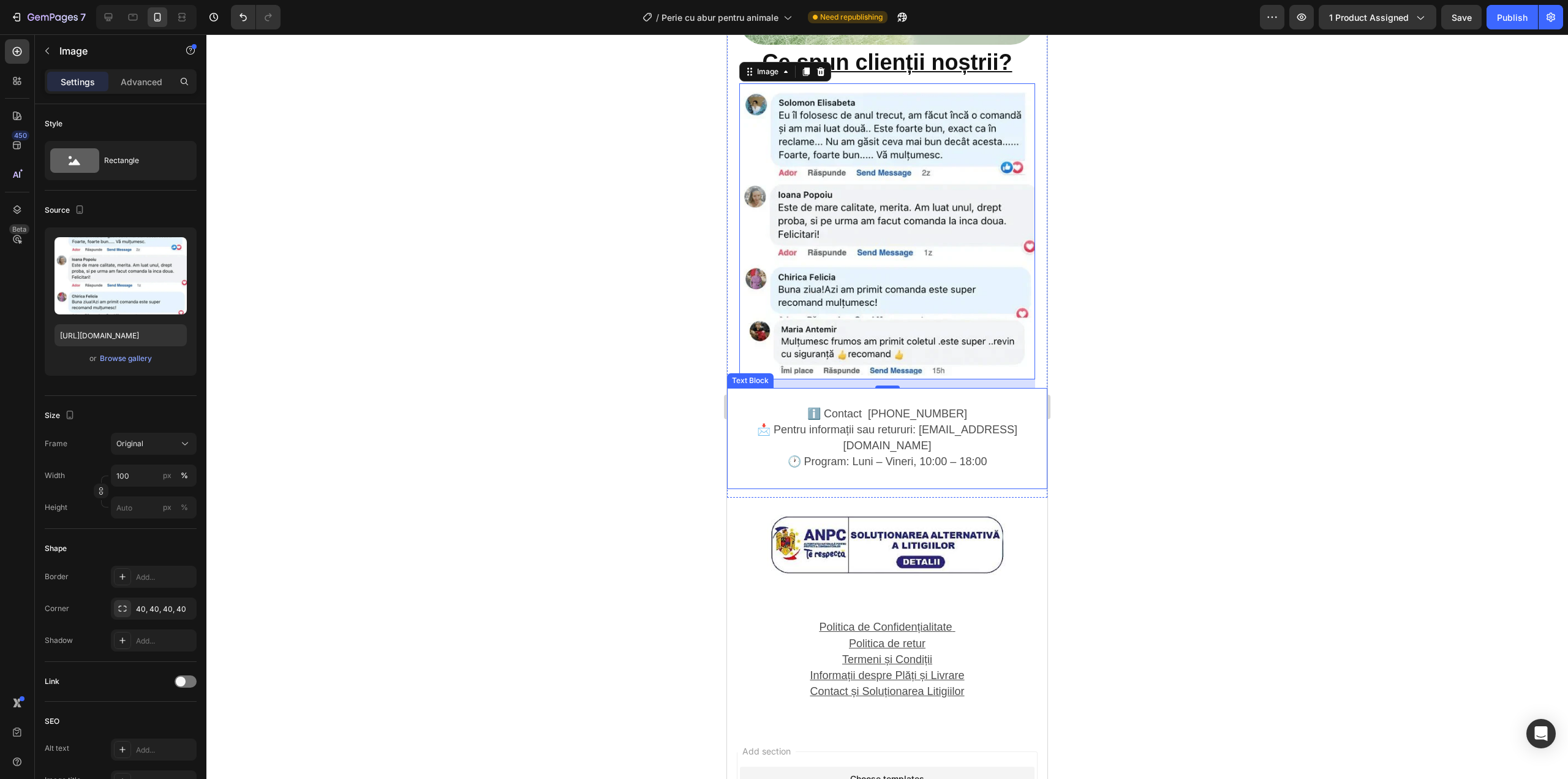
click at [835, 407] on p "ℹ️ Contact [PHONE_NUMBER]" at bounding box center [887, 414] width 318 height 16
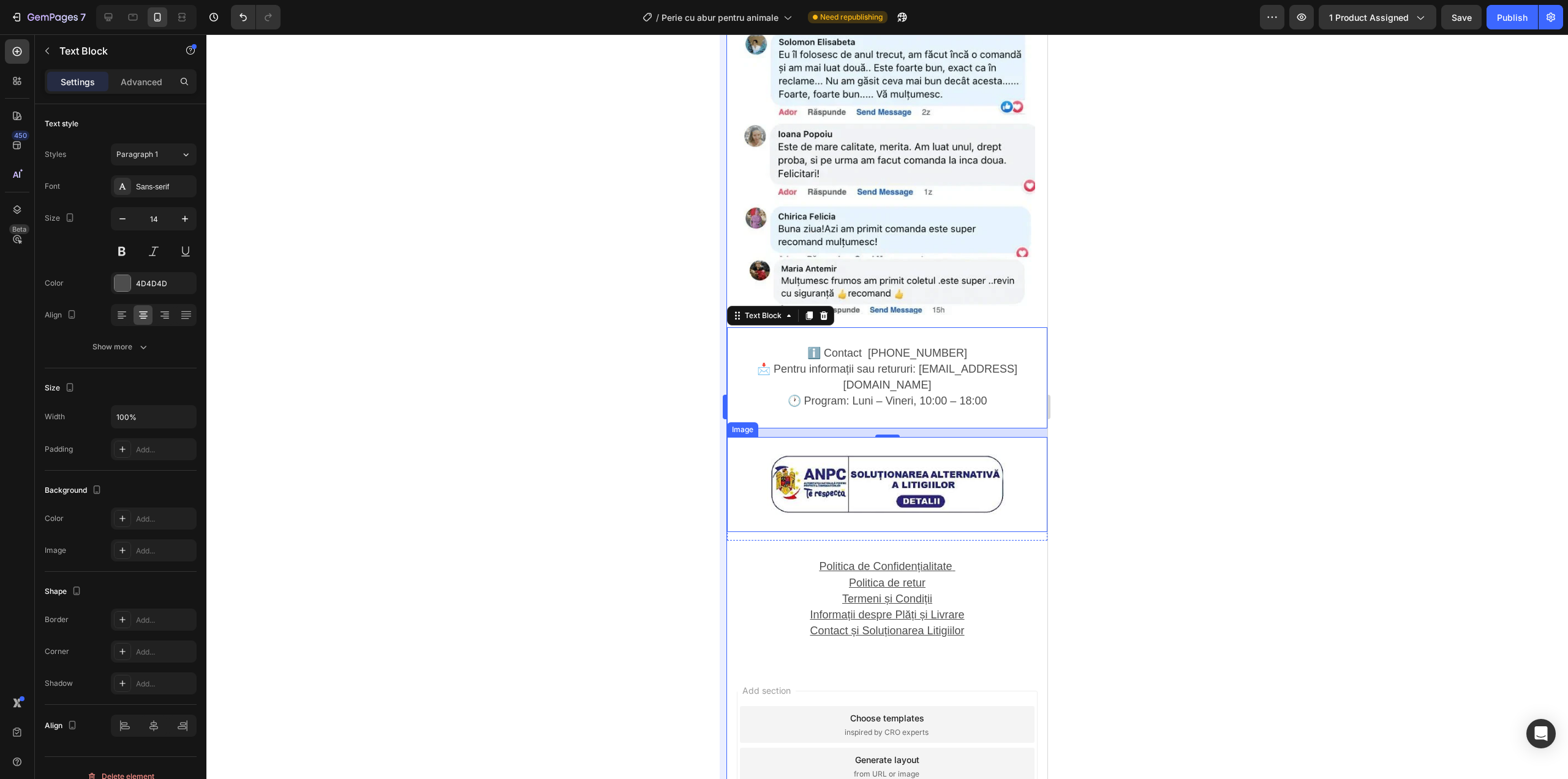
scroll to position [2042, 0]
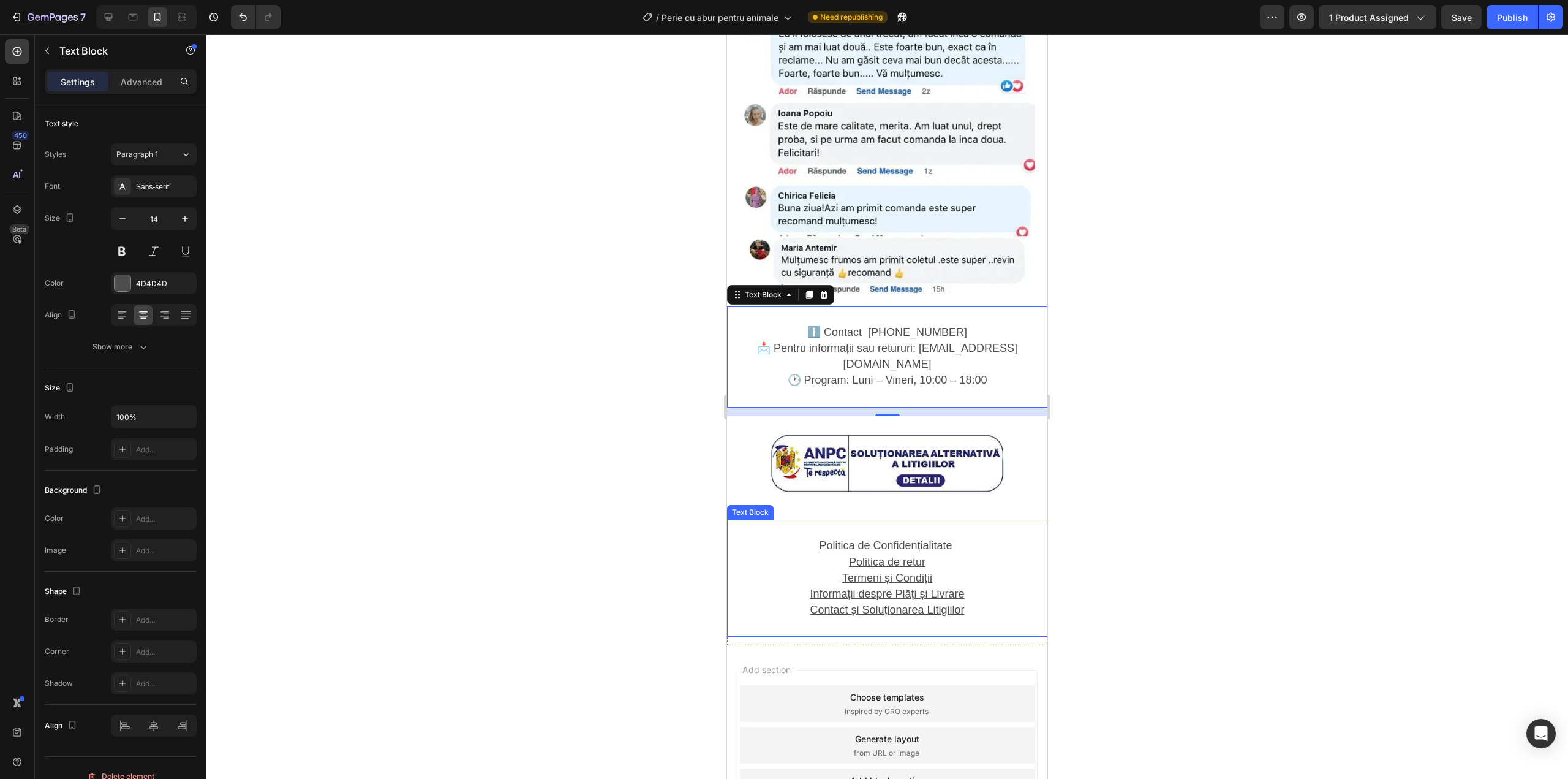
click at [821, 588] on u "Informații despre Plăți și Livrare" at bounding box center [887, 594] width 155 height 12
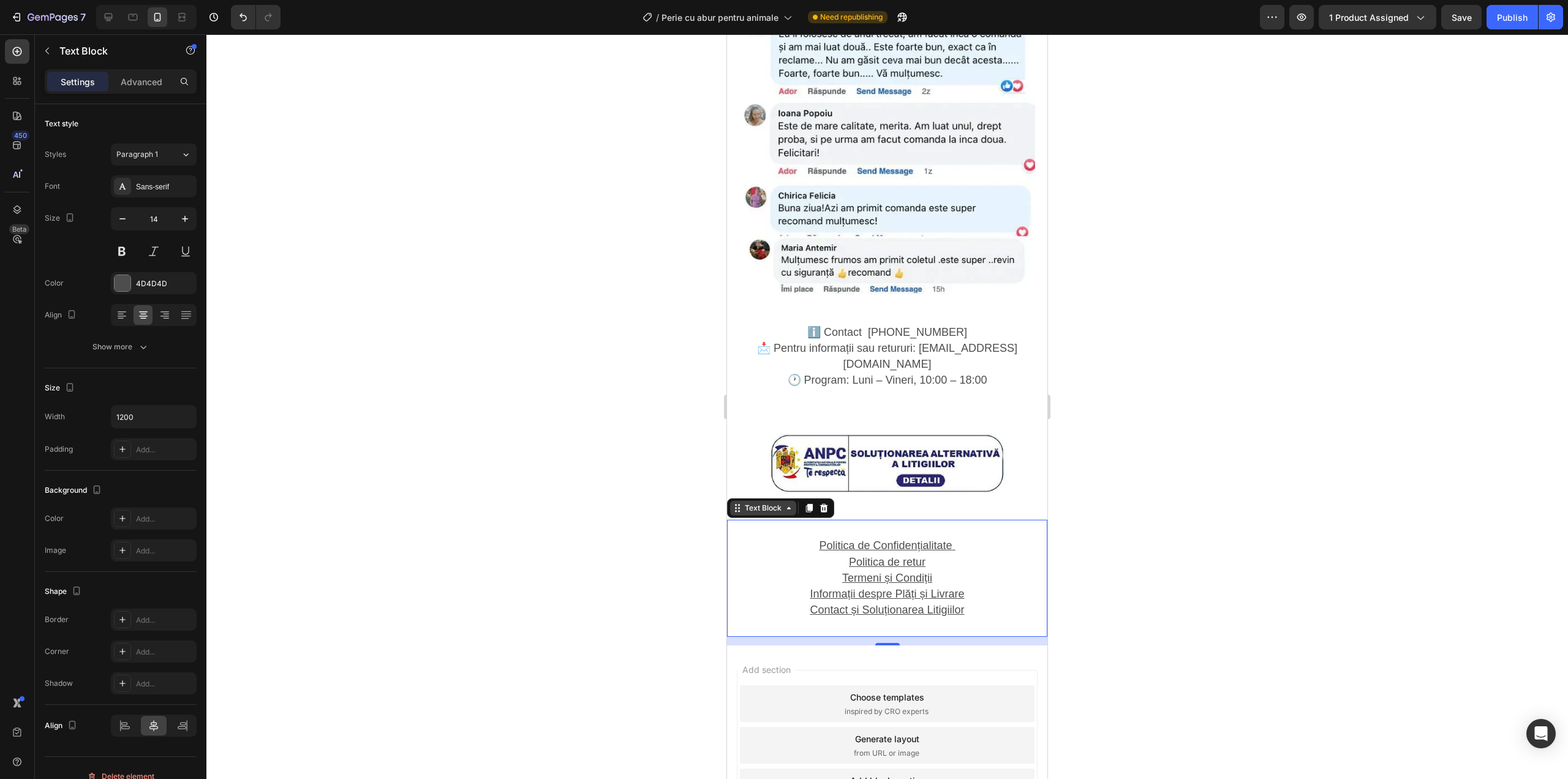
scroll to position [2074, 0]
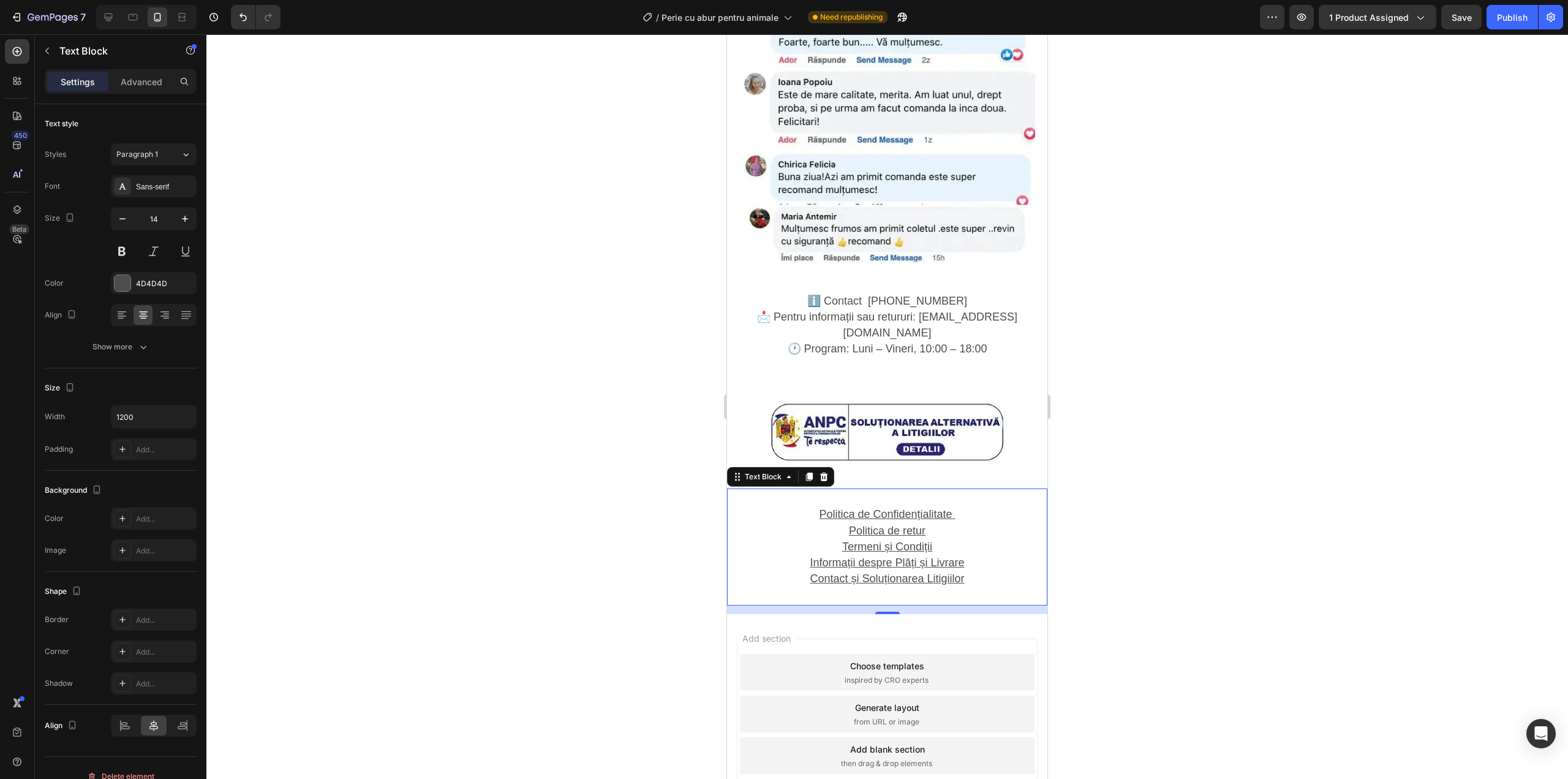
click at [819, 508] on u "Politica de Confidențialitate" at bounding box center [885, 514] width 133 height 12
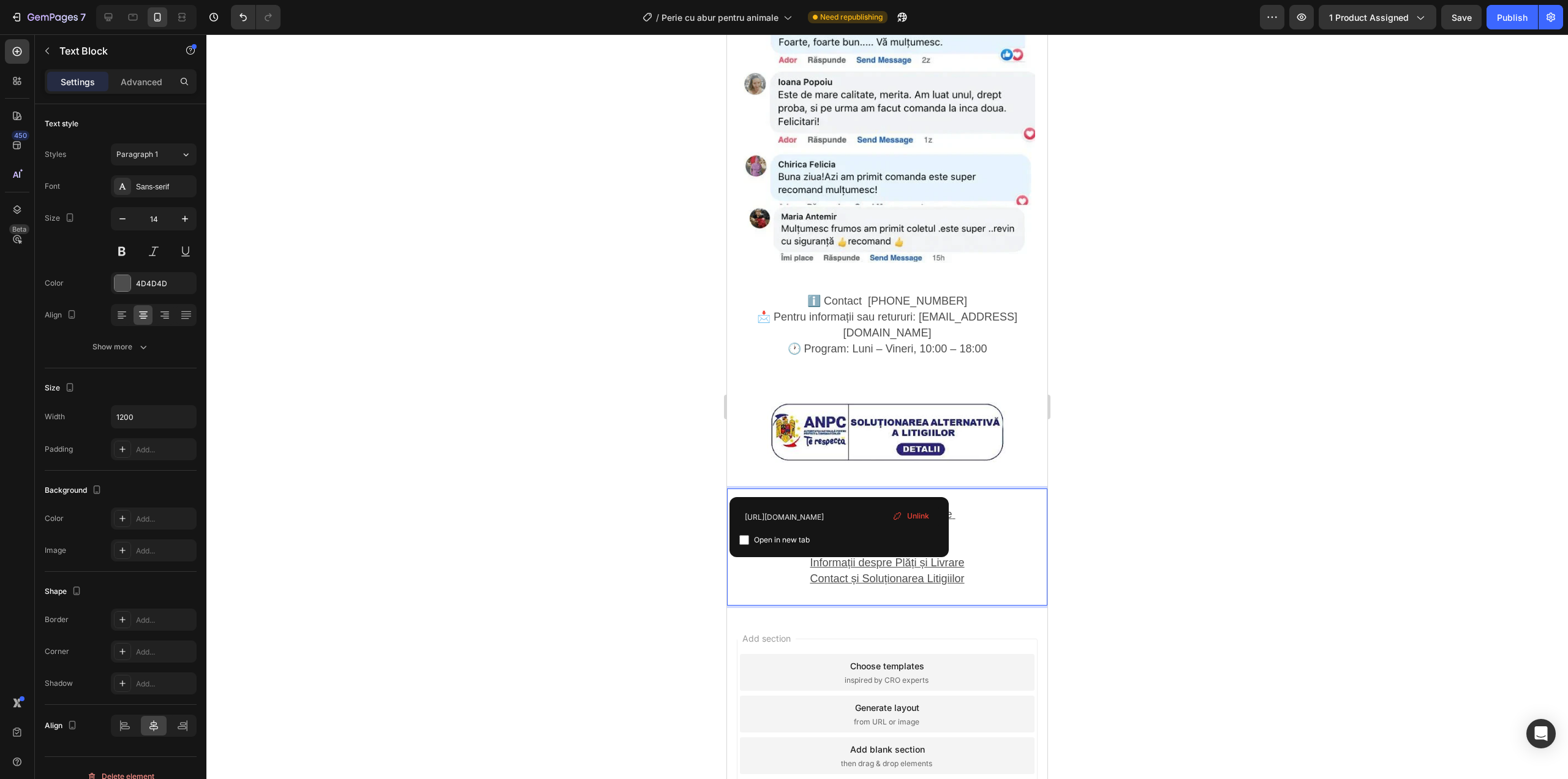
click at [782, 523] on p "Politica de retur" at bounding box center [887, 531] width 318 height 16
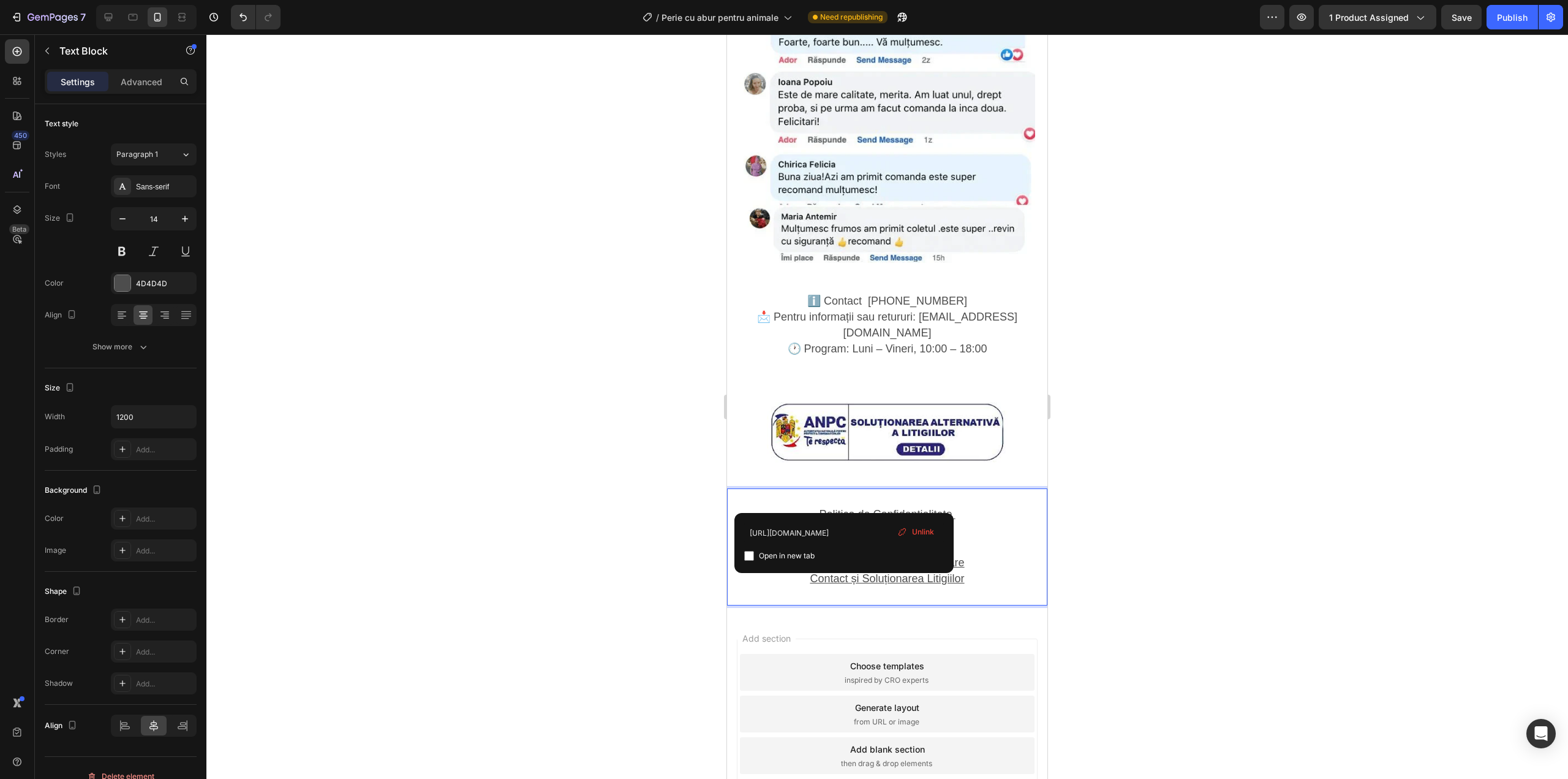
click at [880, 508] on u "Politica de Confidențialitate" at bounding box center [885, 514] width 133 height 12
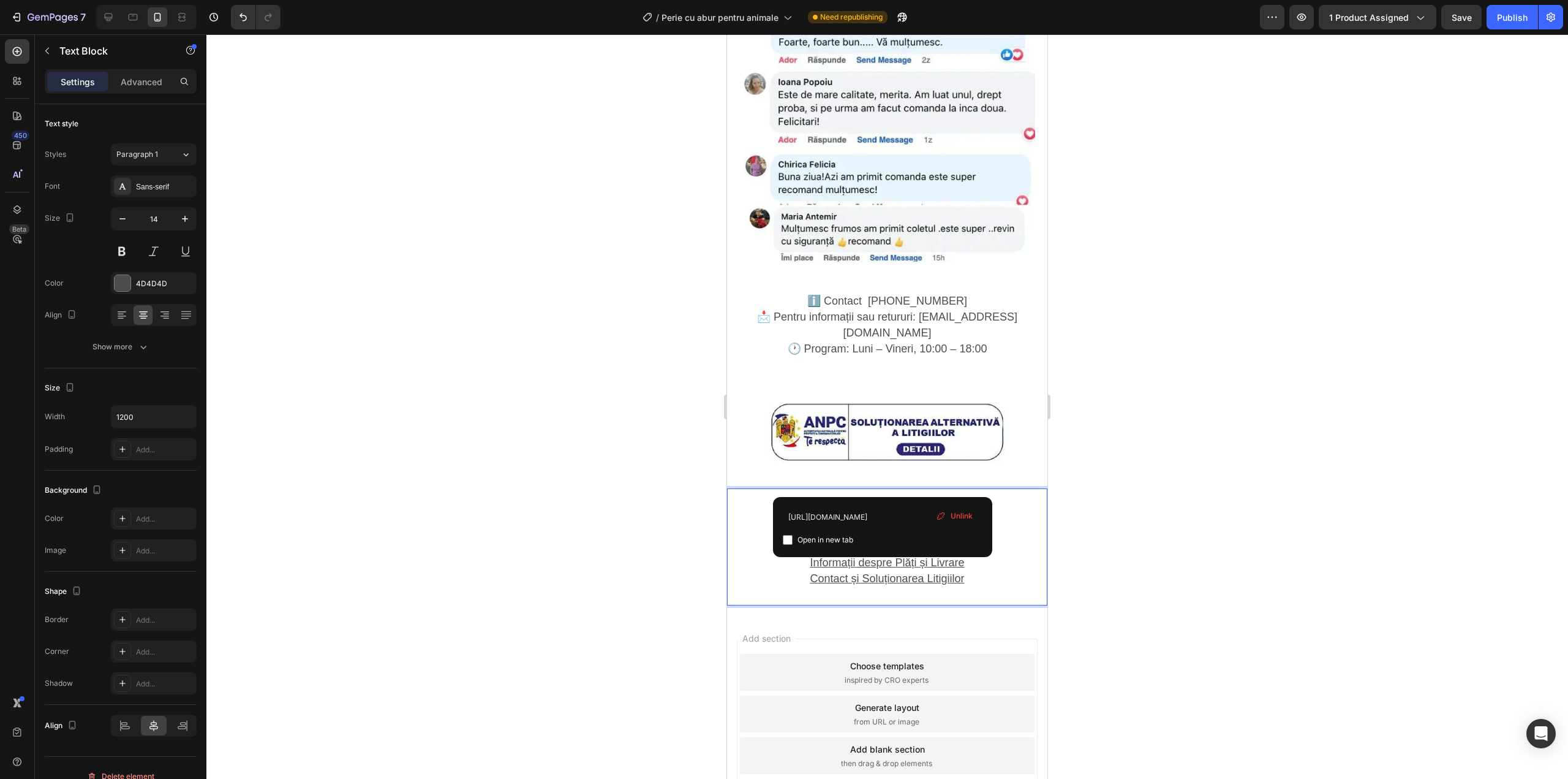
type input "https://shop-bh.com/pages/politica-de-retur"
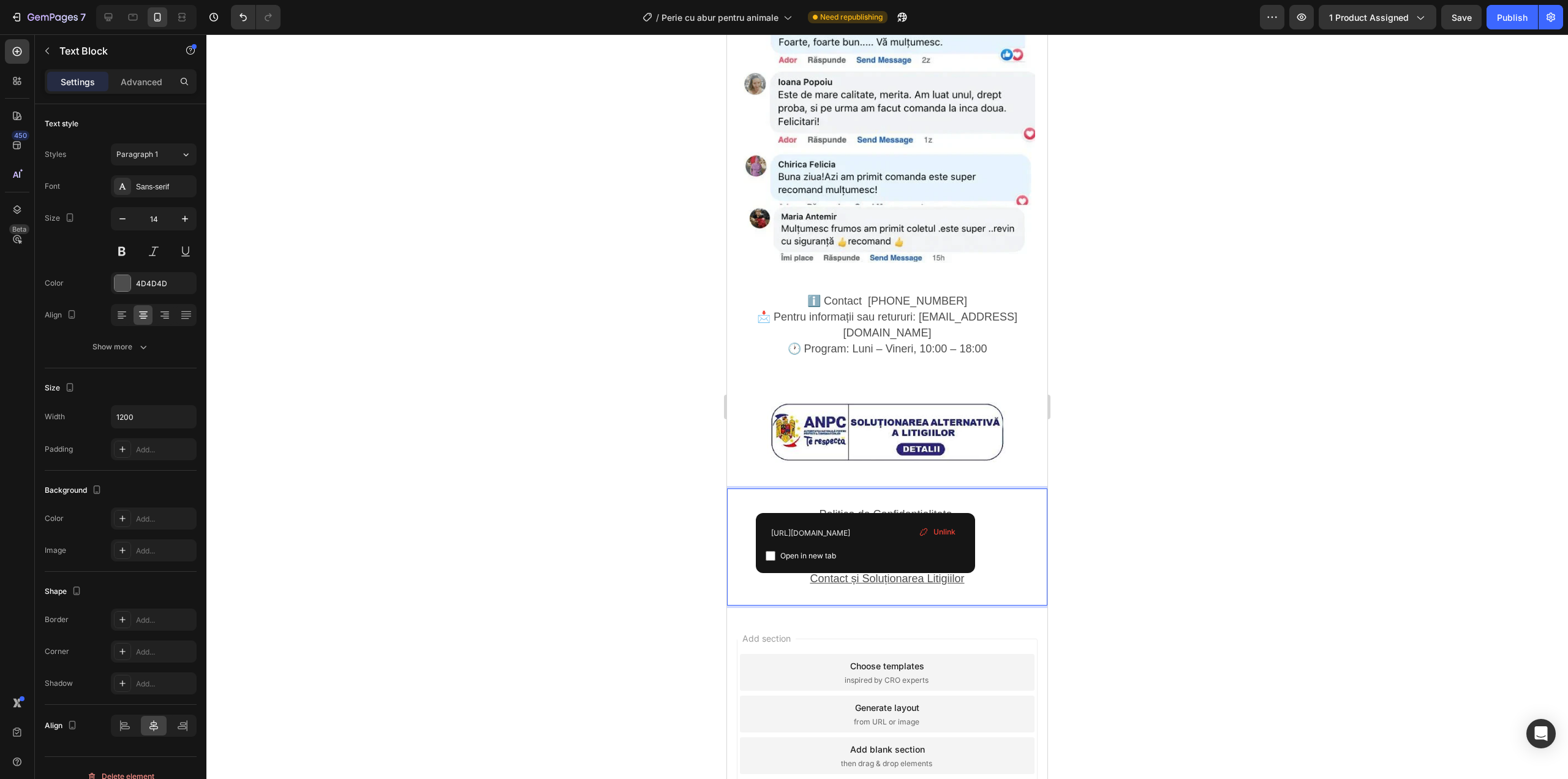
click at [865, 524] on u "Politica de retur" at bounding box center [887, 530] width 77 height 12
click at [873, 541] on u "Termeni și Condiții" at bounding box center [887, 546] width 90 height 12
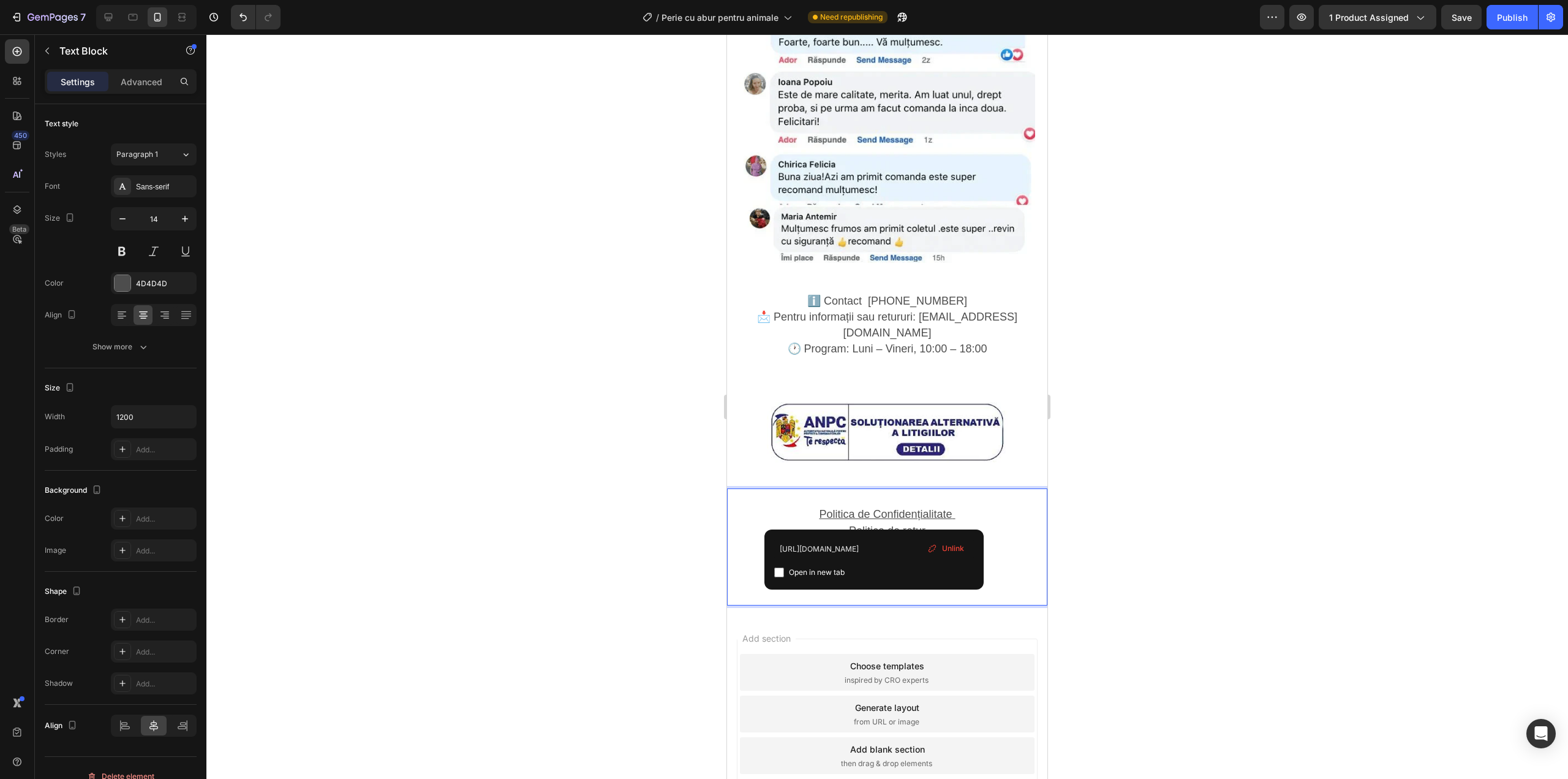
click at [874, 557] on u "Informații despre Plăți și Livrare" at bounding box center [887, 562] width 155 height 12
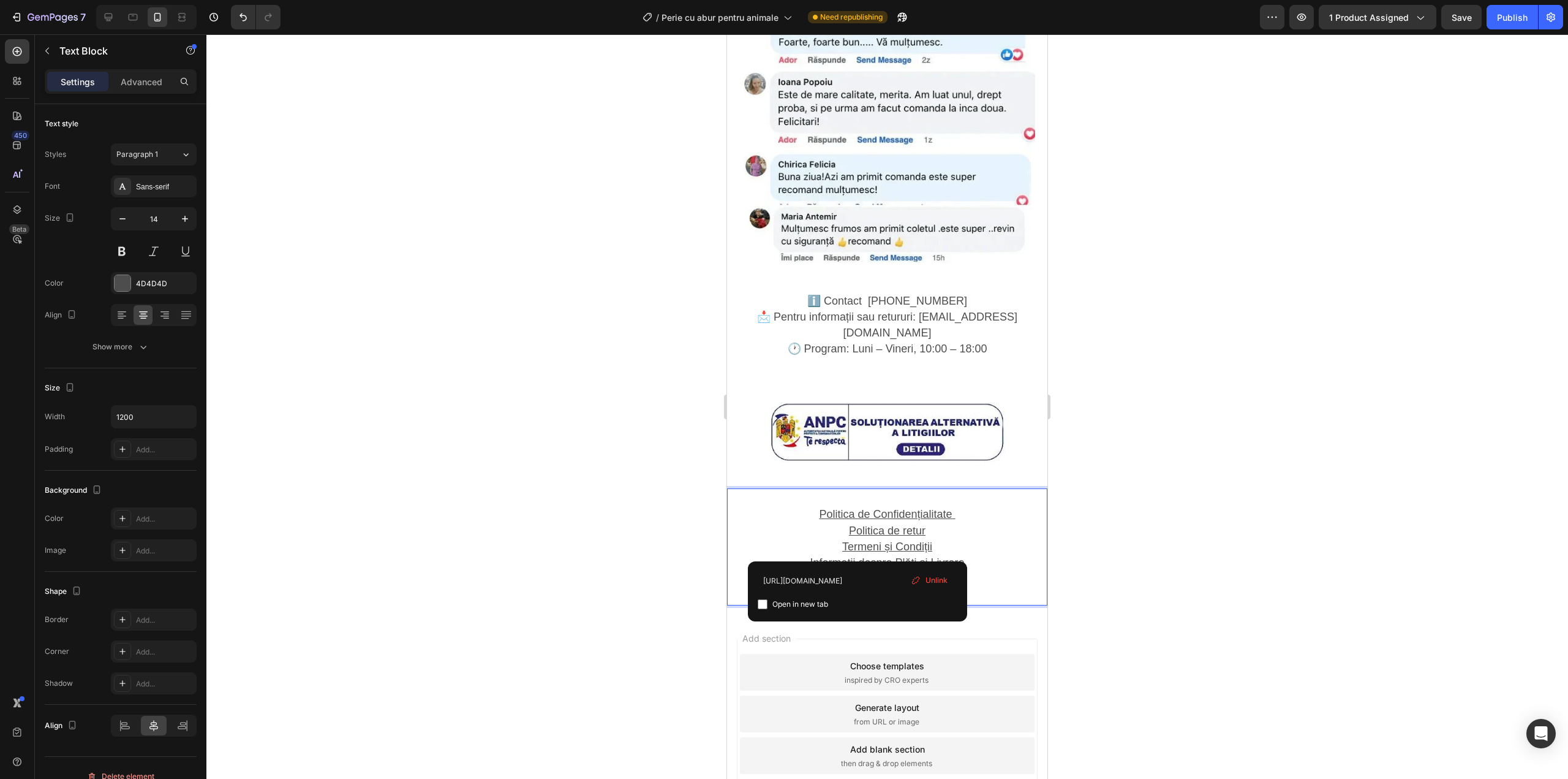
click at [857, 572] on u "Contact și Soluționarea Litigiilor" at bounding box center [887, 578] width 155 height 12
click at [1124, 458] on div at bounding box center [887, 407] width 1362 height 745
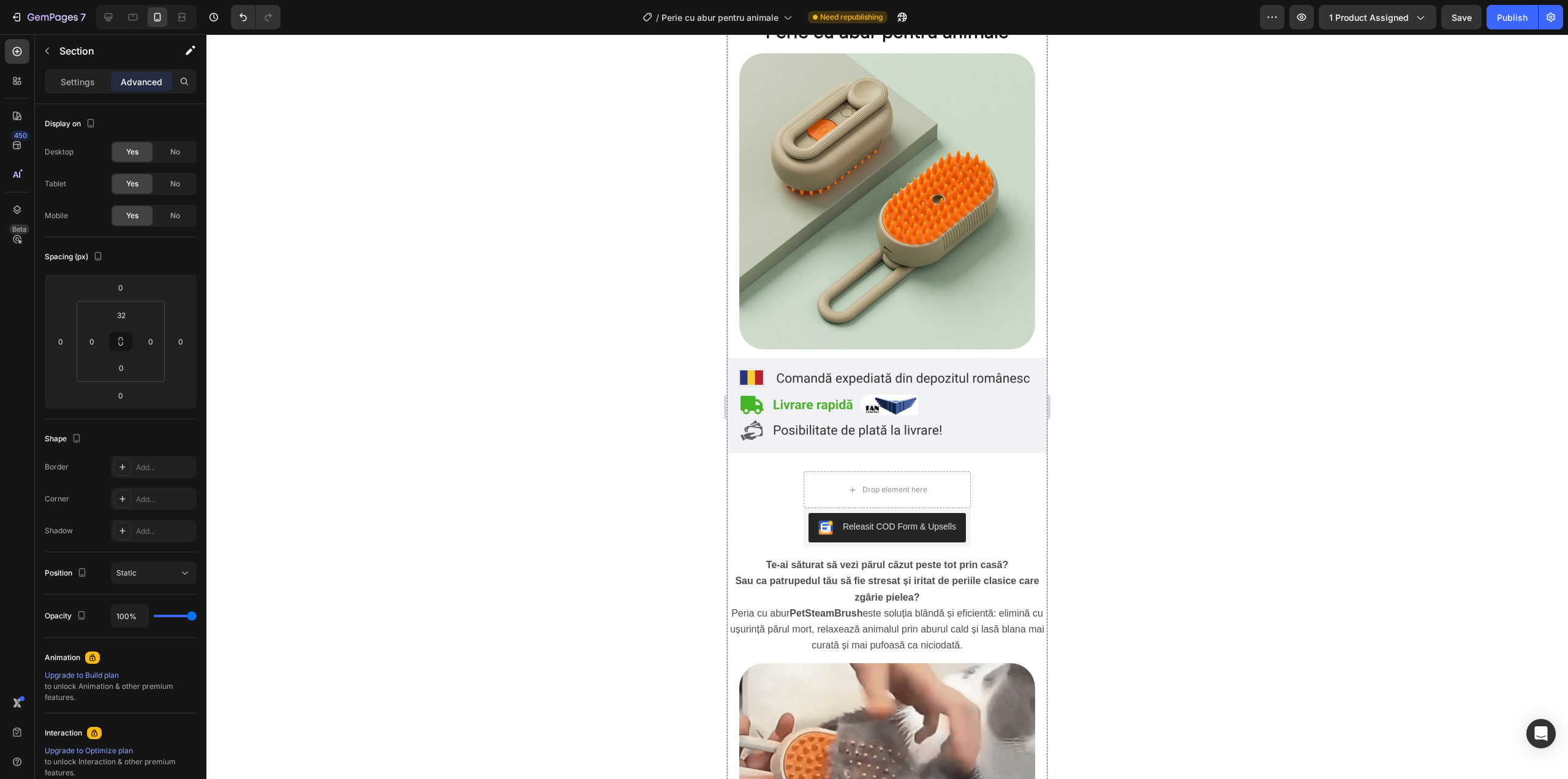
scroll to position [0, 0]
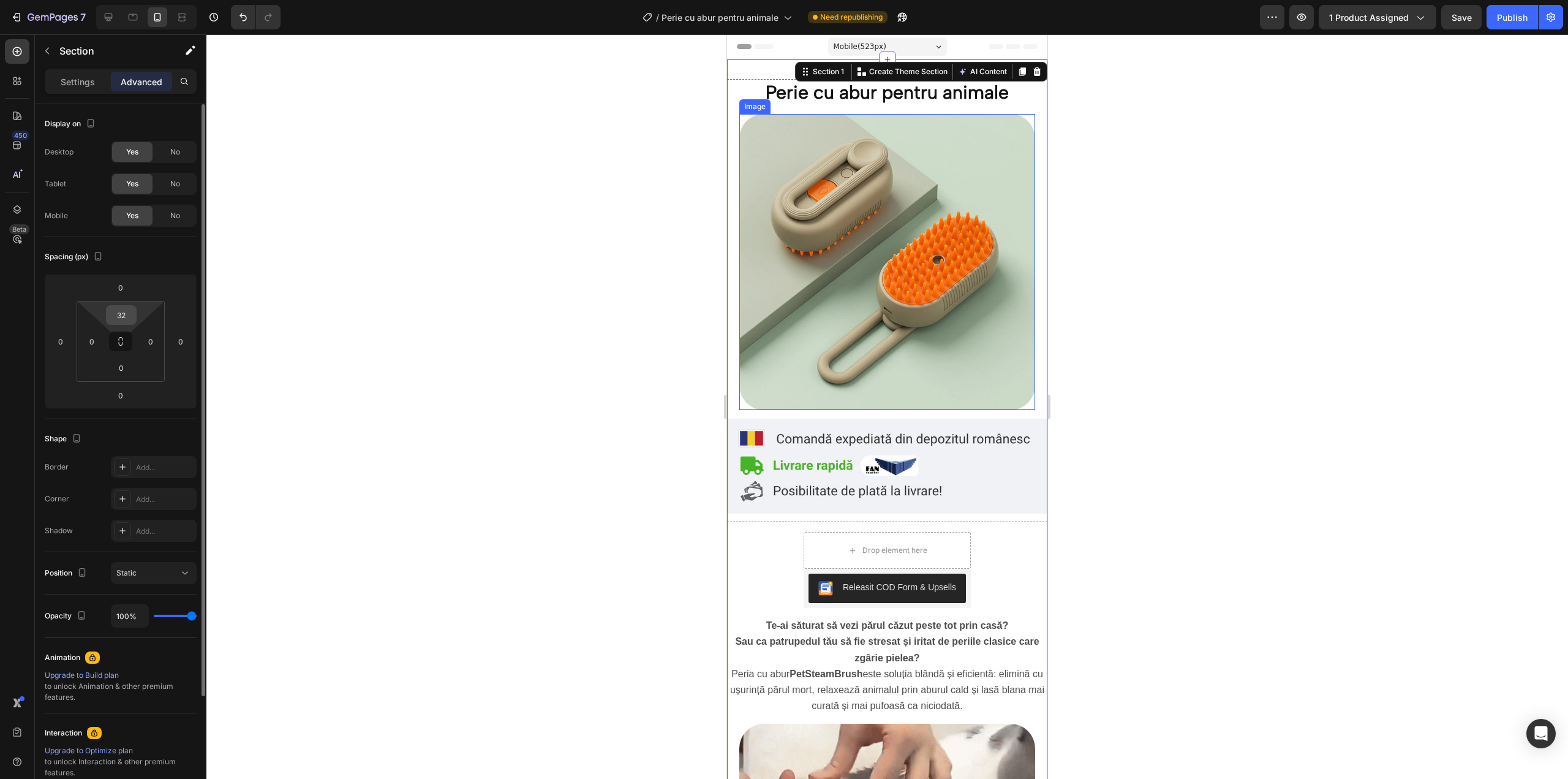
click at [121, 316] on input "32" at bounding box center [122, 314] width 25 height 18
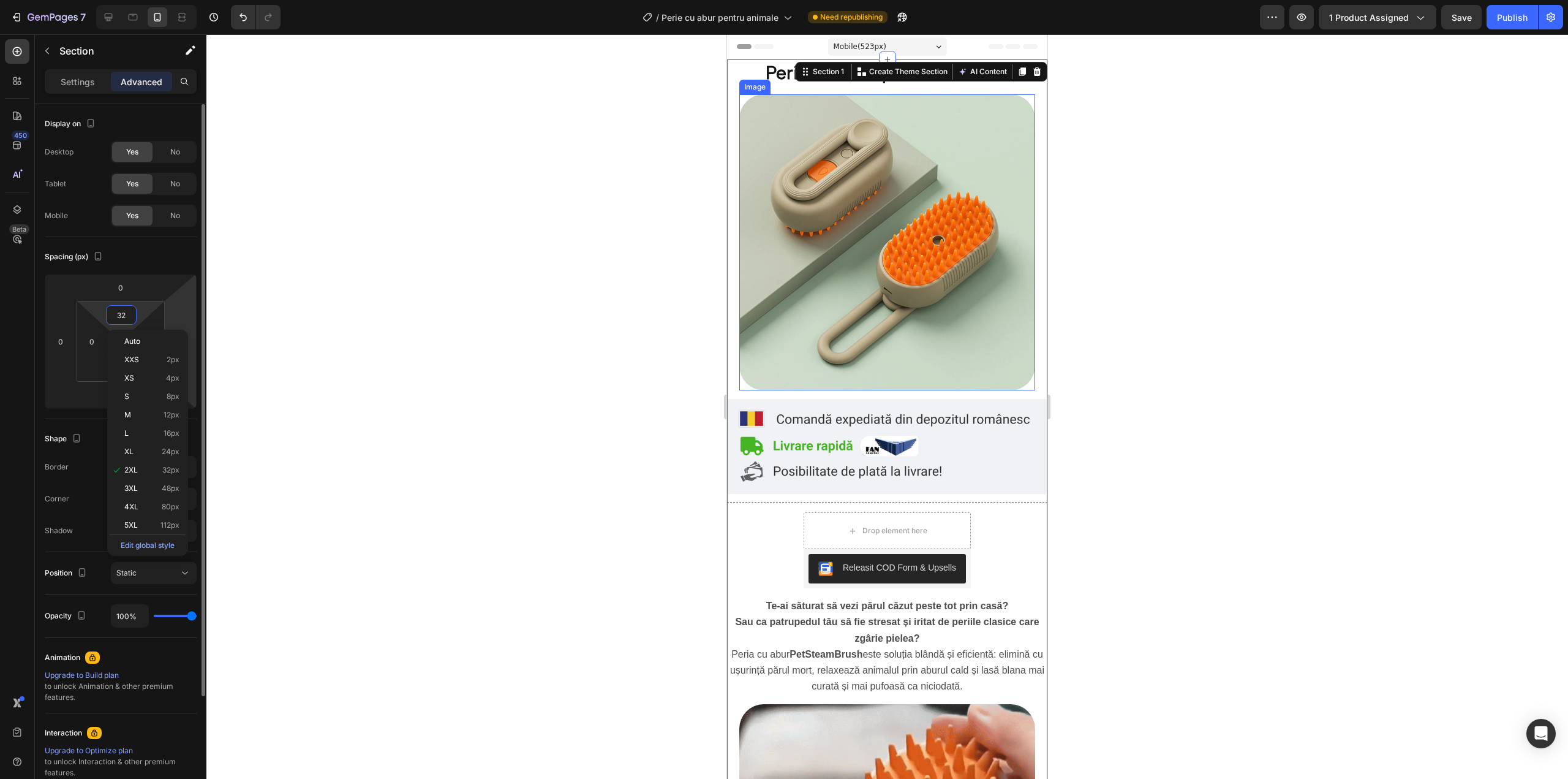
type input "0"
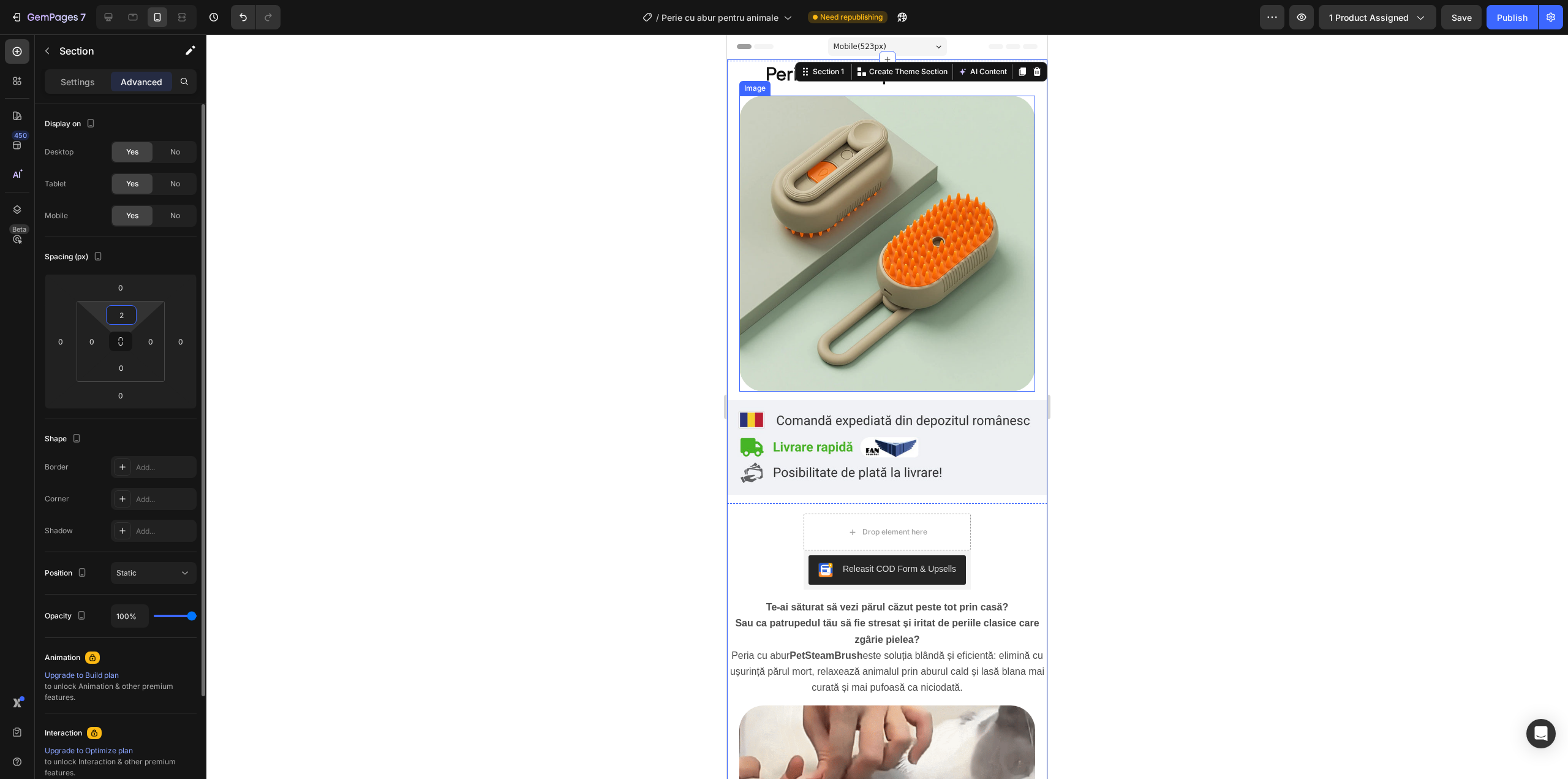
type input "28"
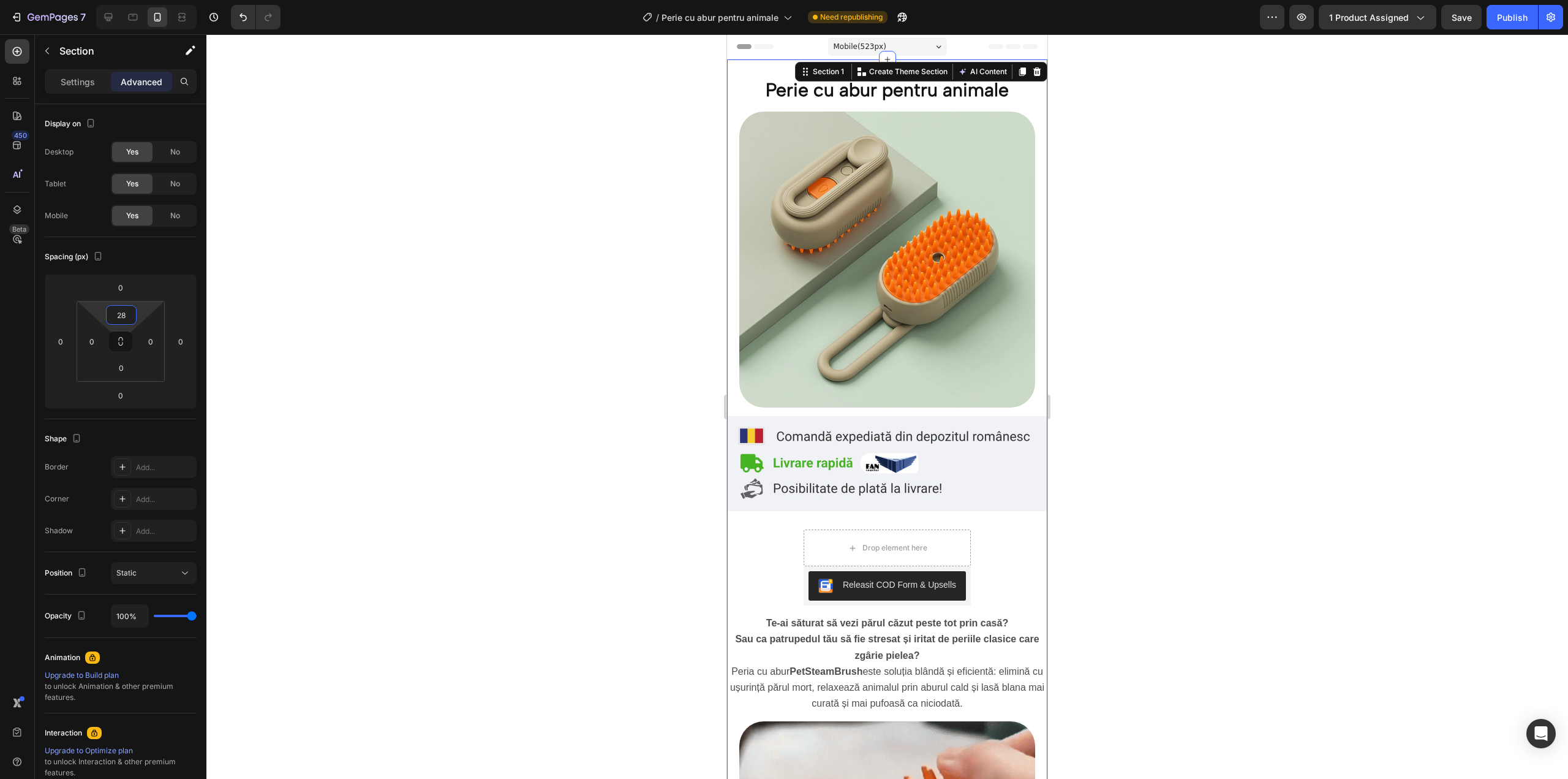
click at [1128, 343] on div at bounding box center [887, 407] width 1362 height 745
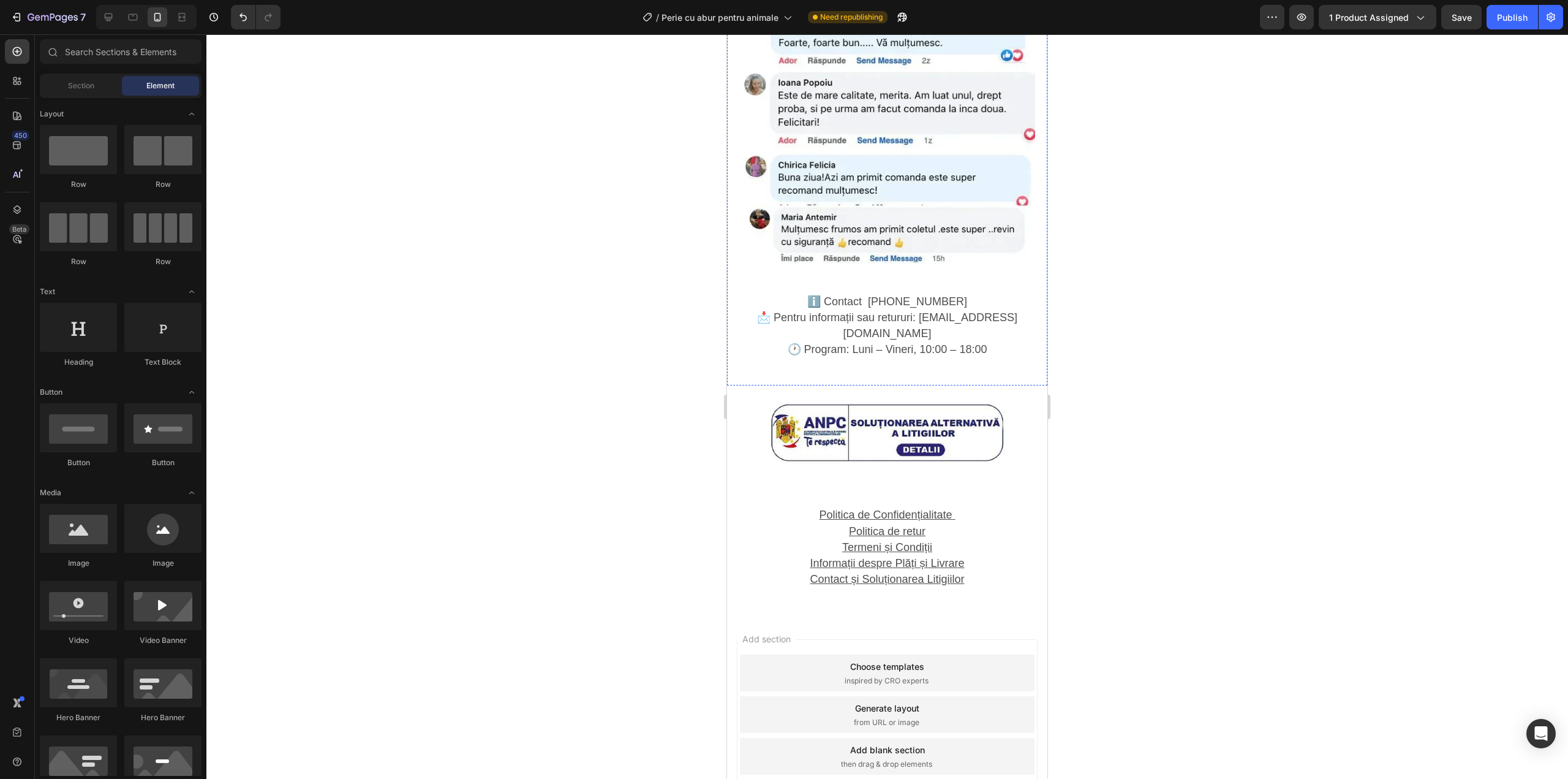
scroll to position [2071, 0]
click at [888, 638] on div "Add section Choose templates inspired by CRO experts Generate layout from URL o…" at bounding box center [887, 713] width 301 height 151
click at [902, 544] on div "Politica de Confidențialitate Politica de retur Termeni și Condiții Informații …" at bounding box center [887, 551] width 320 height 125
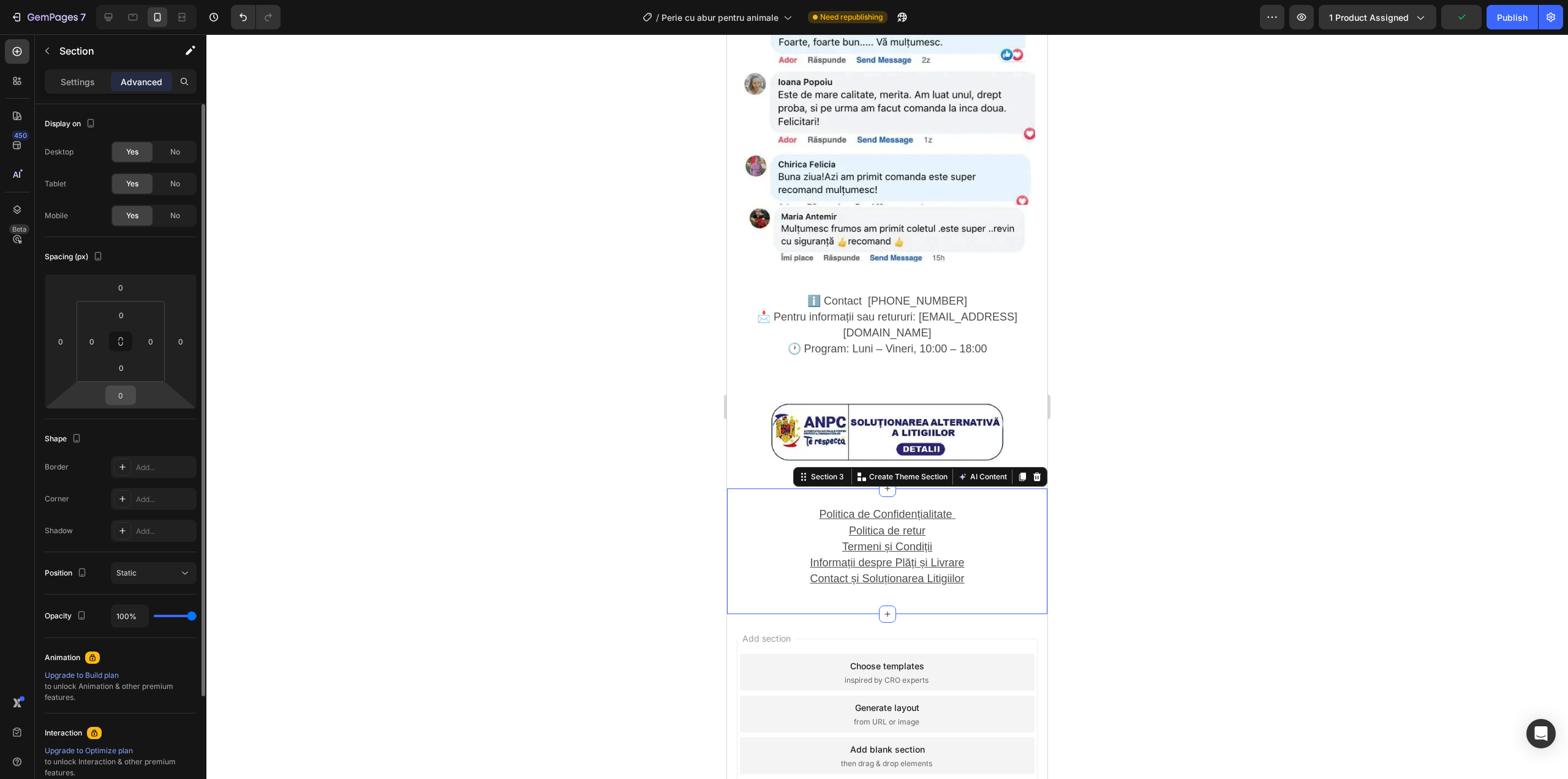
click at [122, 386] on div "0" at bounding box center [121, 395] width 30 height 20
click at [127, 400] on input "0" at bounding box center [121, 394] width 25 height 18
type input "14"
click at [134, 367] on div "0" at bounding box center [122, 368] width 30 height 20
click at [121, 369] on input "0" at bounding box center [122, 367] width 25 height 18
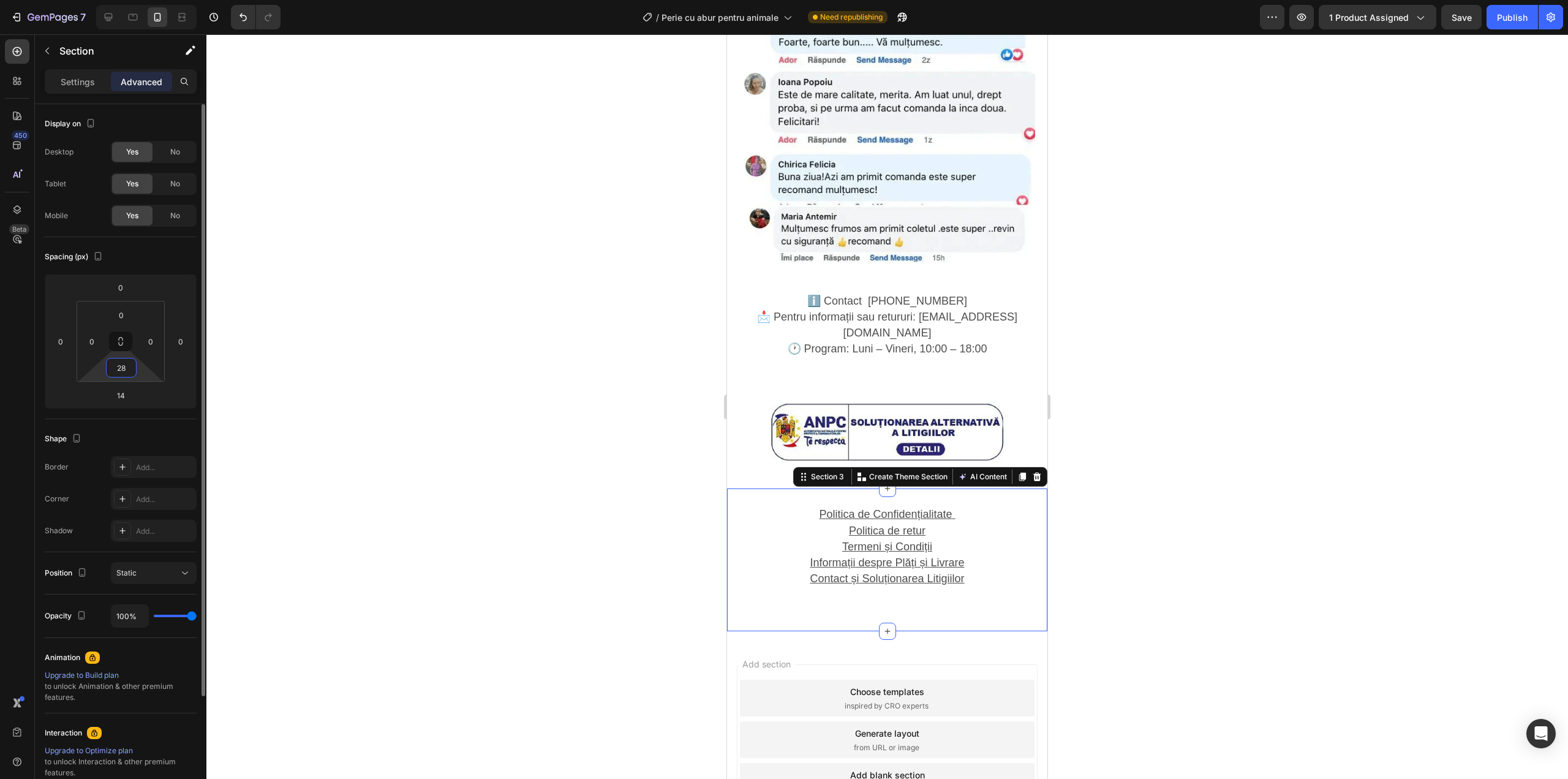
type input "2"
type input "0"
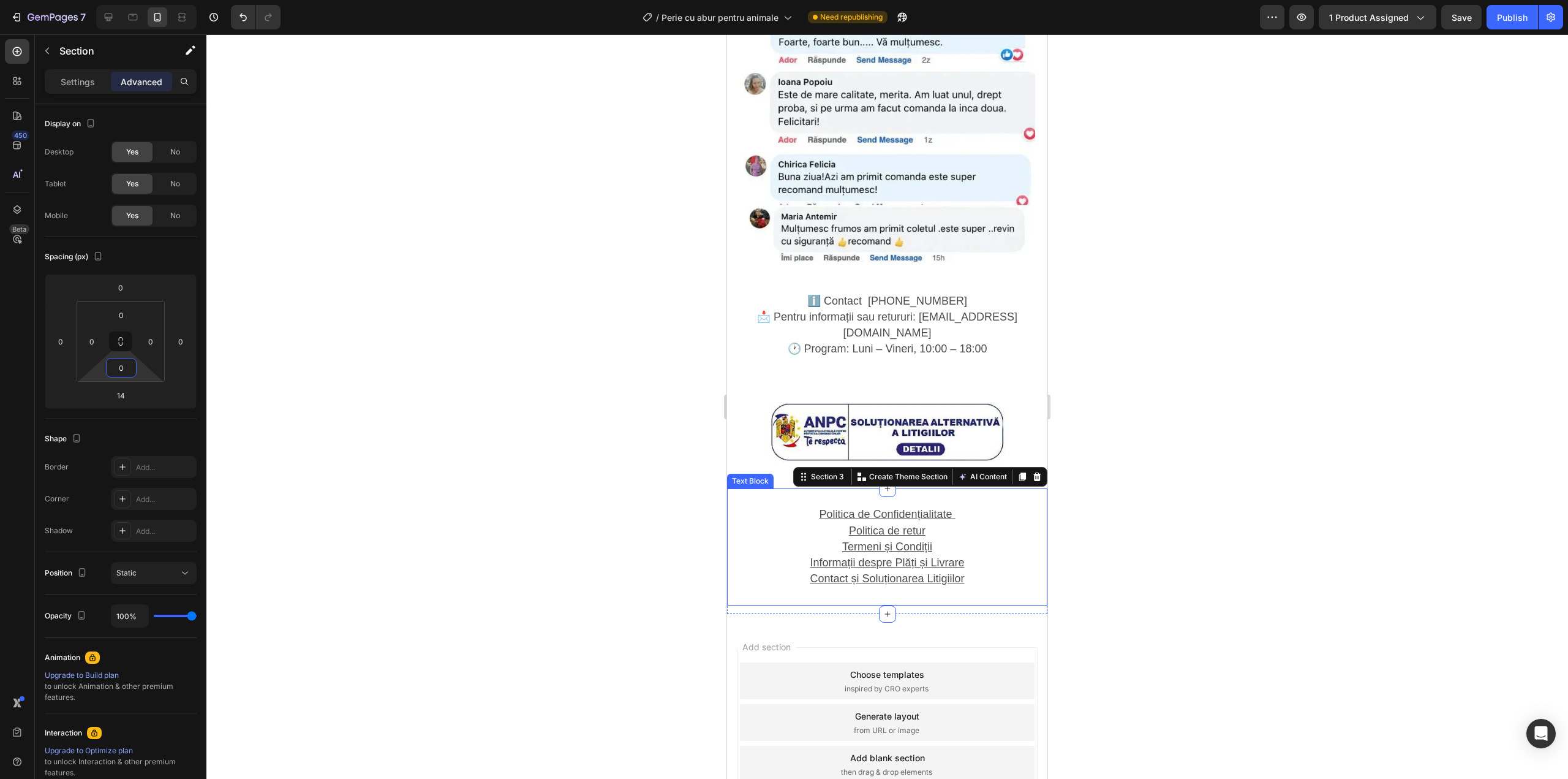
click at [849, 524] on u "Politica de retur" at bounding box center [887, 530] width 77 height 12
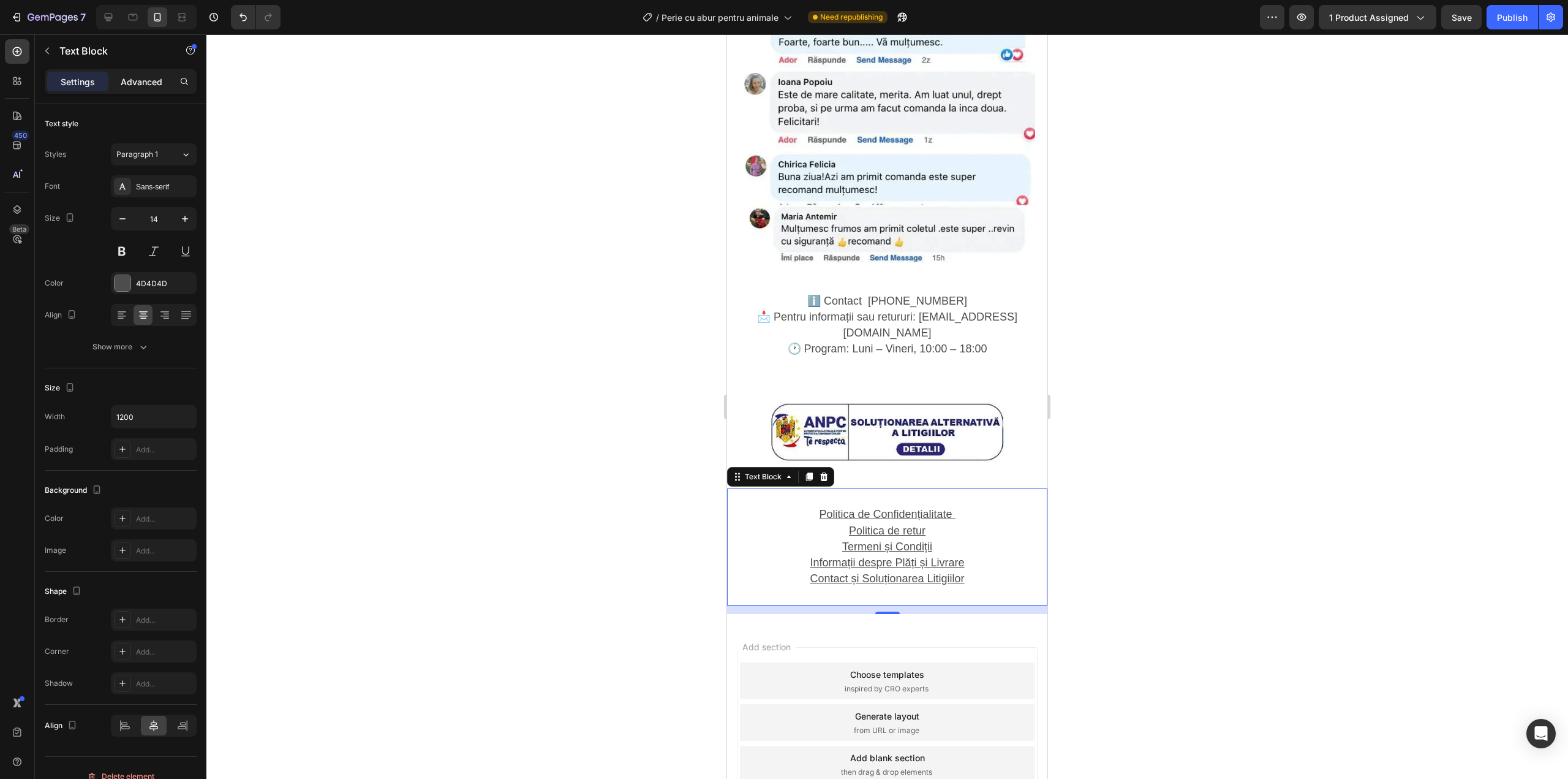
click at [129, 84] on p "Advanced" at bounding box center [142, 82] width 42 height 13
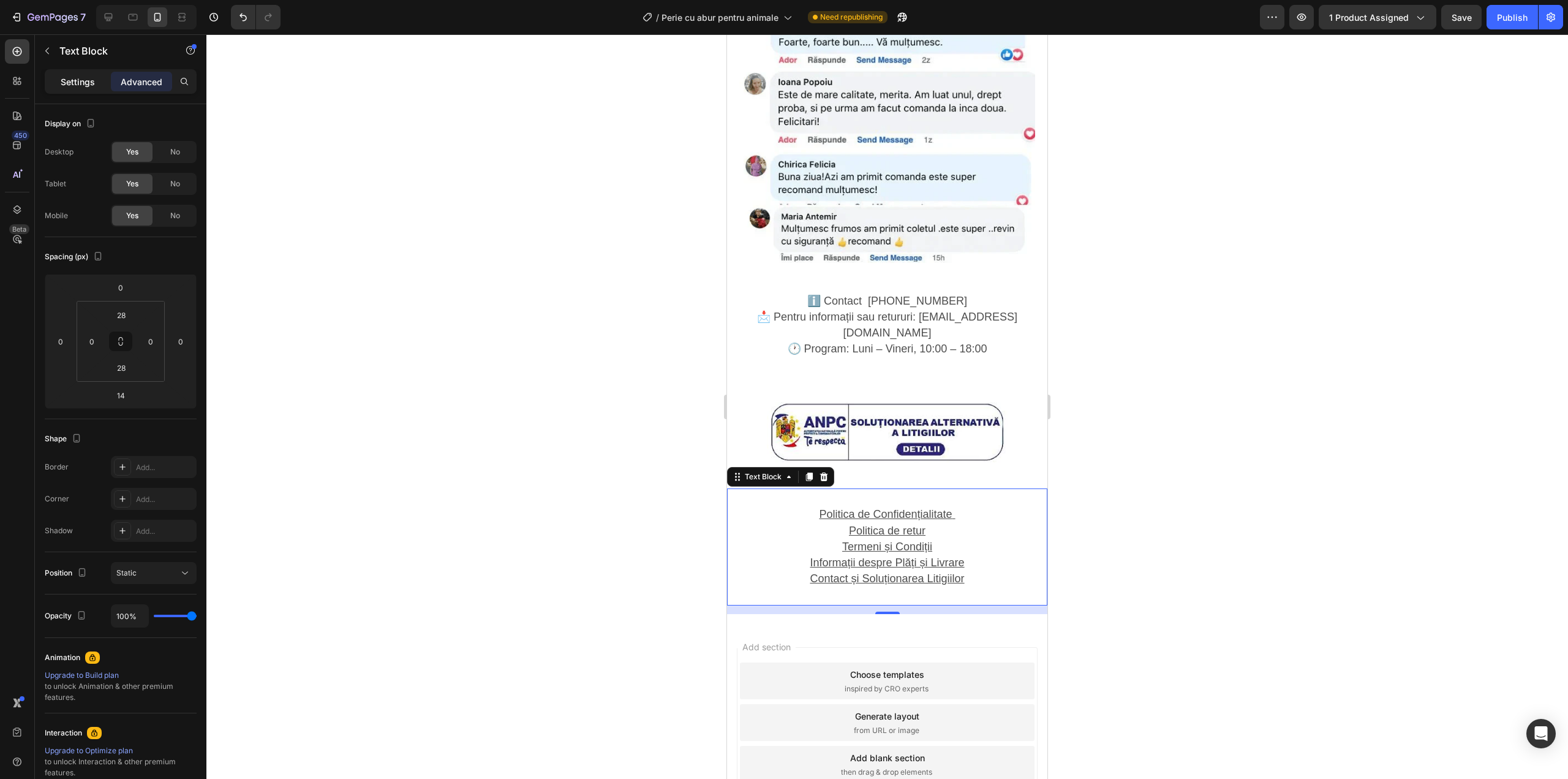
click at [96, 83] on div "Settings" at bounding box center [78, 81] width 61 height 20
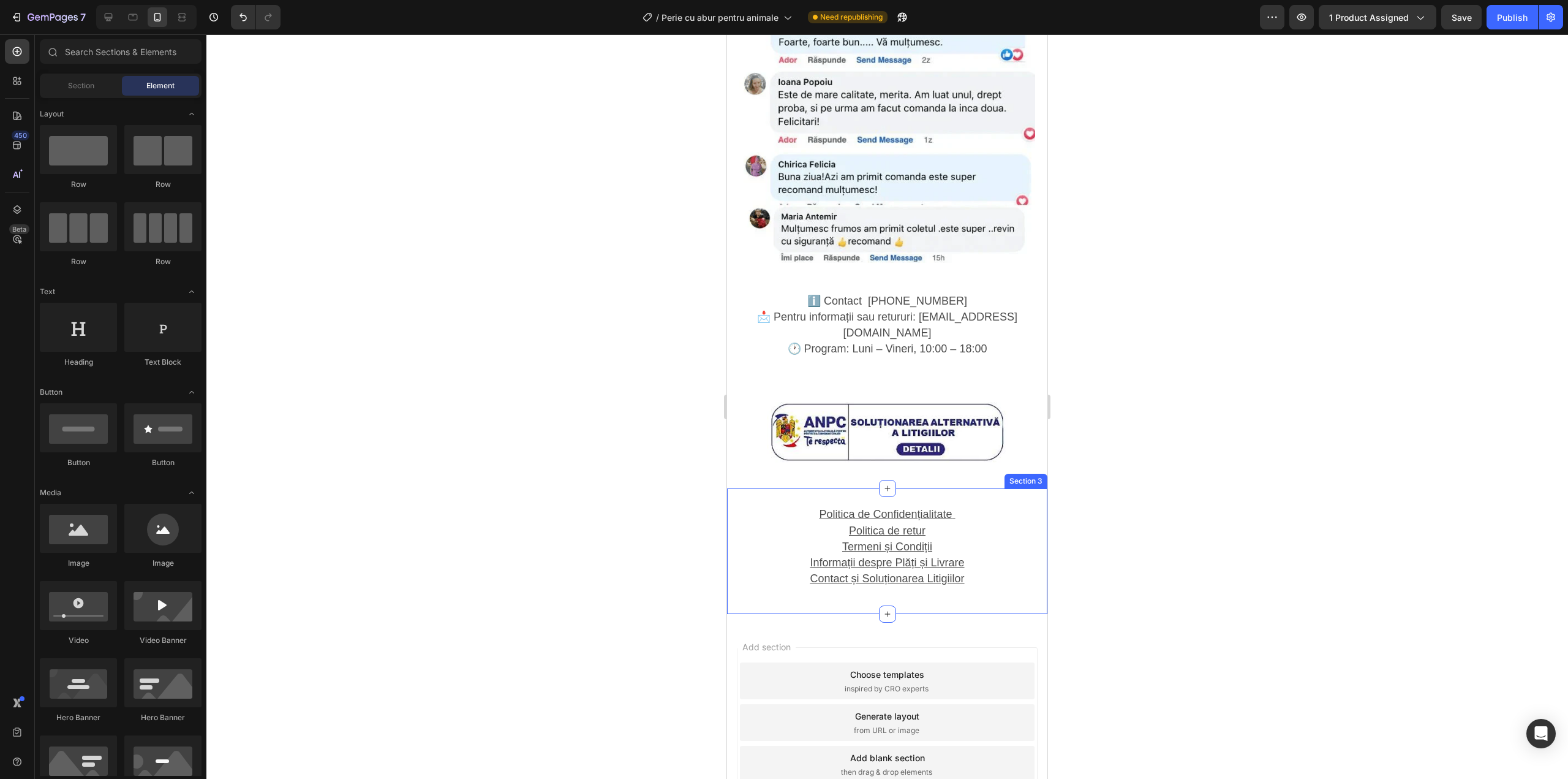
click at [1012, 547] on div "Politica de Confidențialitate Politica de retur Termeni și Condiții Informații …" at bounding box center [887, 551] width 320 height 125
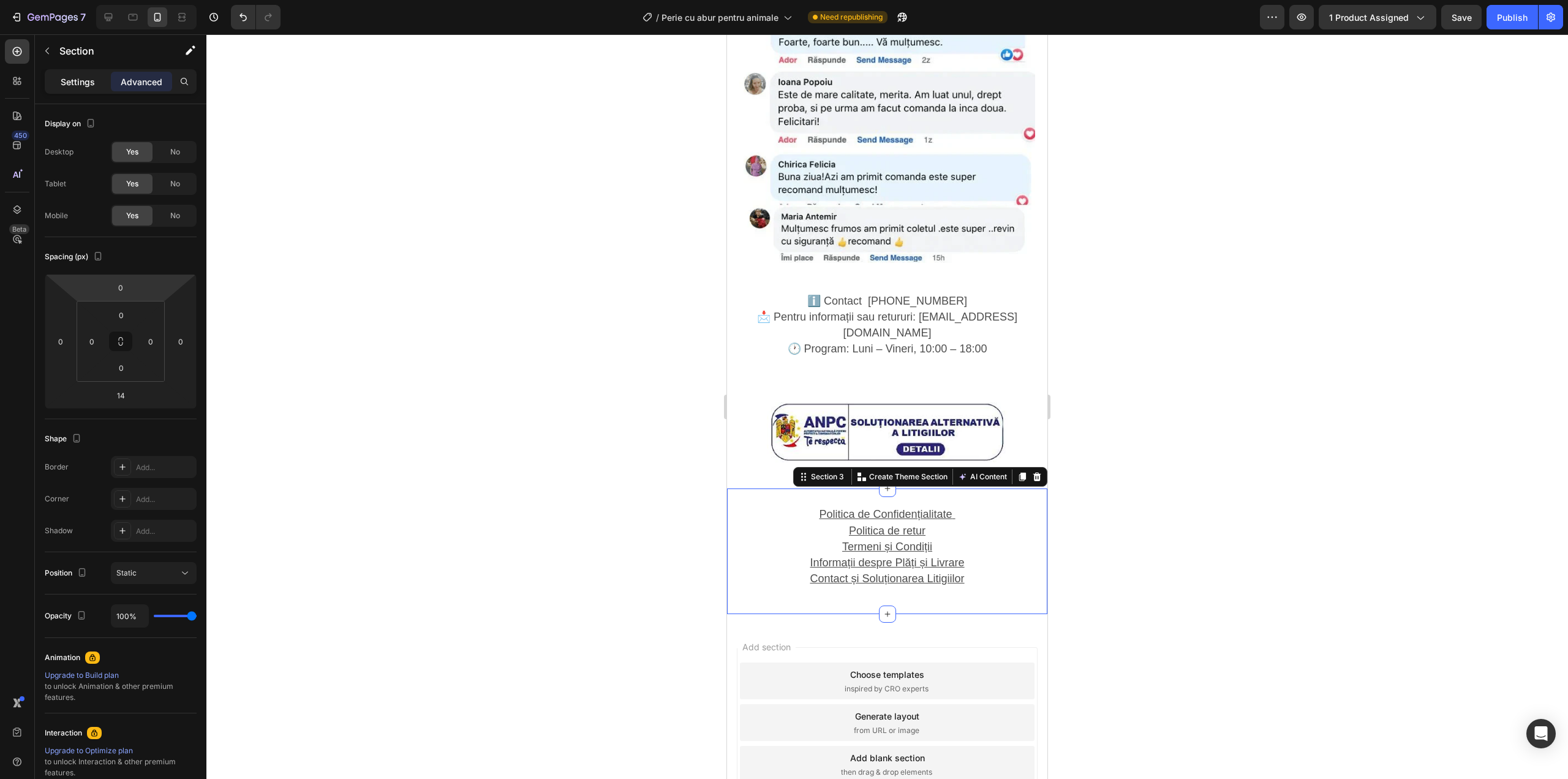
click at [65, 84] on p "Settings" at bounding box center [78, 82] width 34 height 13
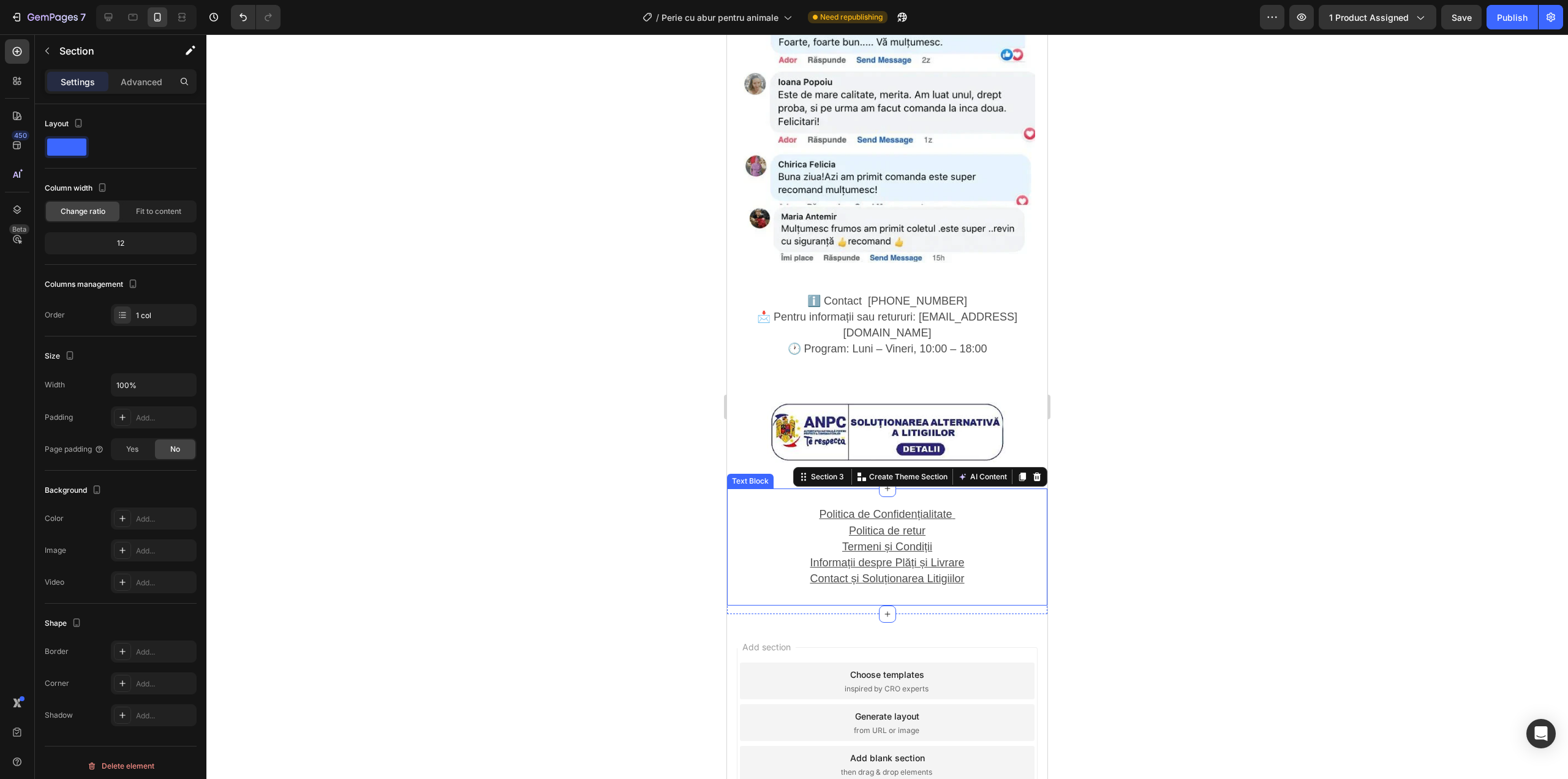
click at [863, 541] on u "Termeni și Condiții" at bounding box center [887, 546] width 90 height 12
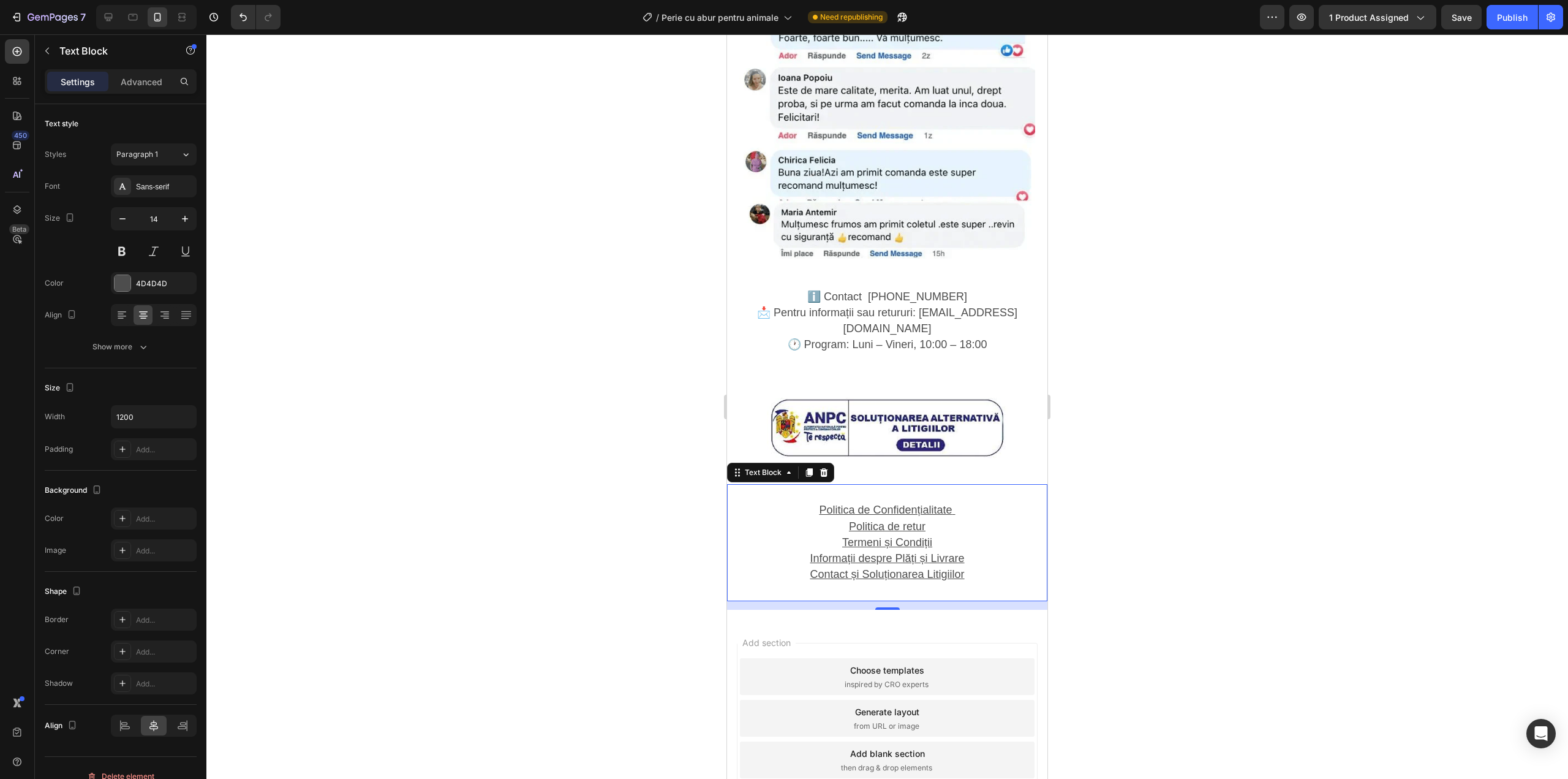
scroll to position [2080, 0]
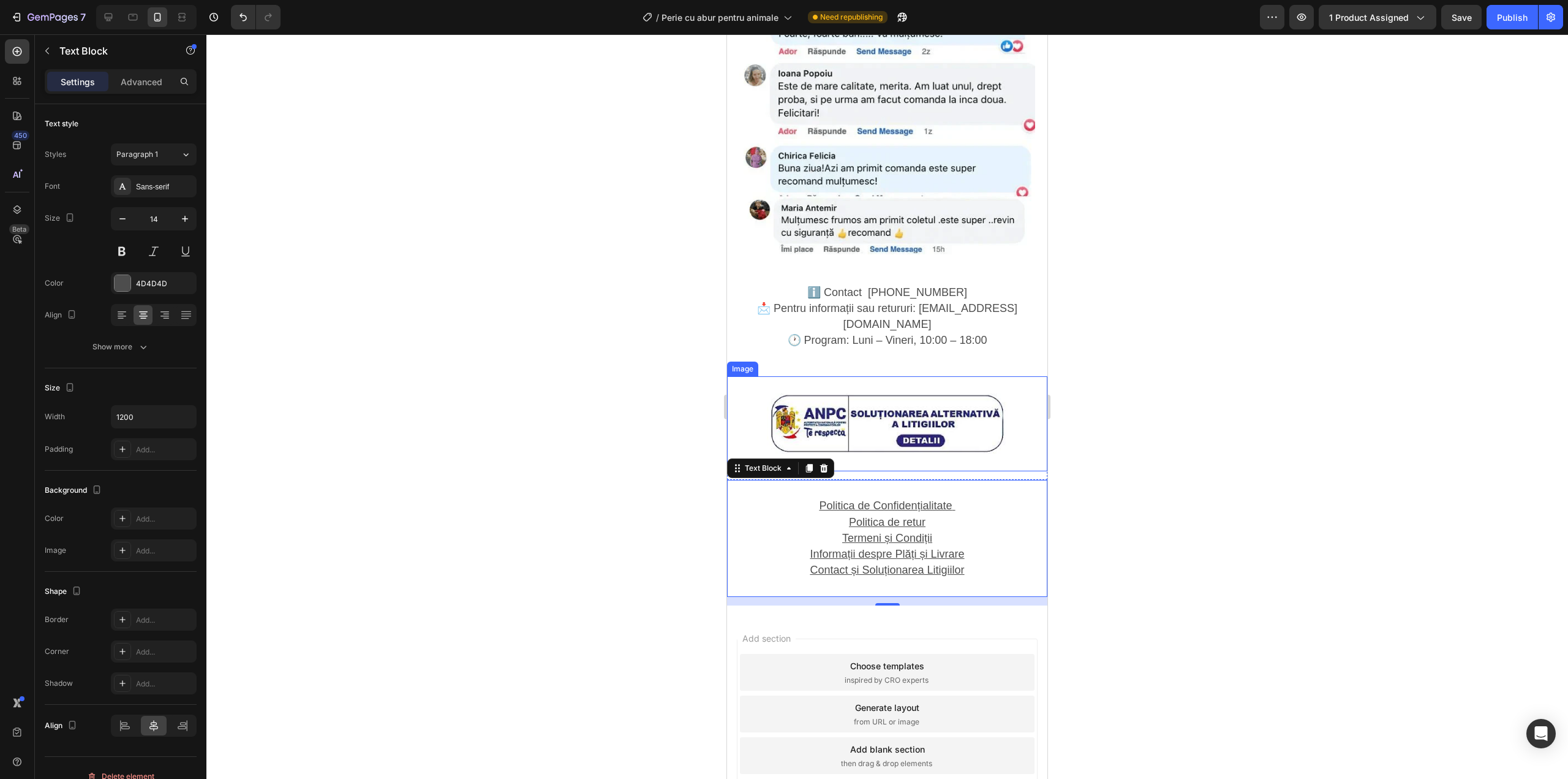
click at [867, 393] on img at bounding box center [886, 424] width 240 height 61
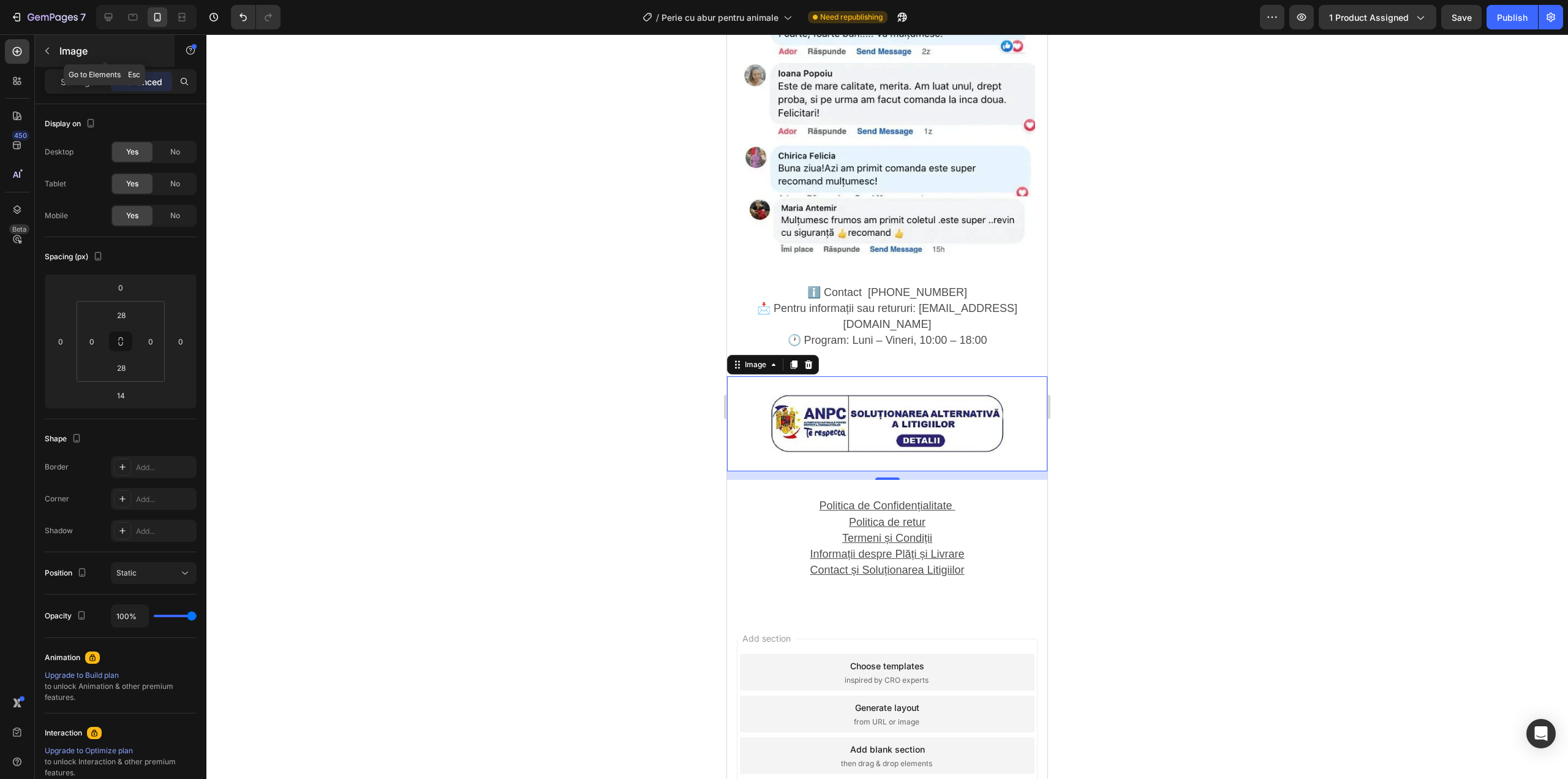
click at [71, 63] on div "Image" at bounding box center [104, 51] width 140 height 32
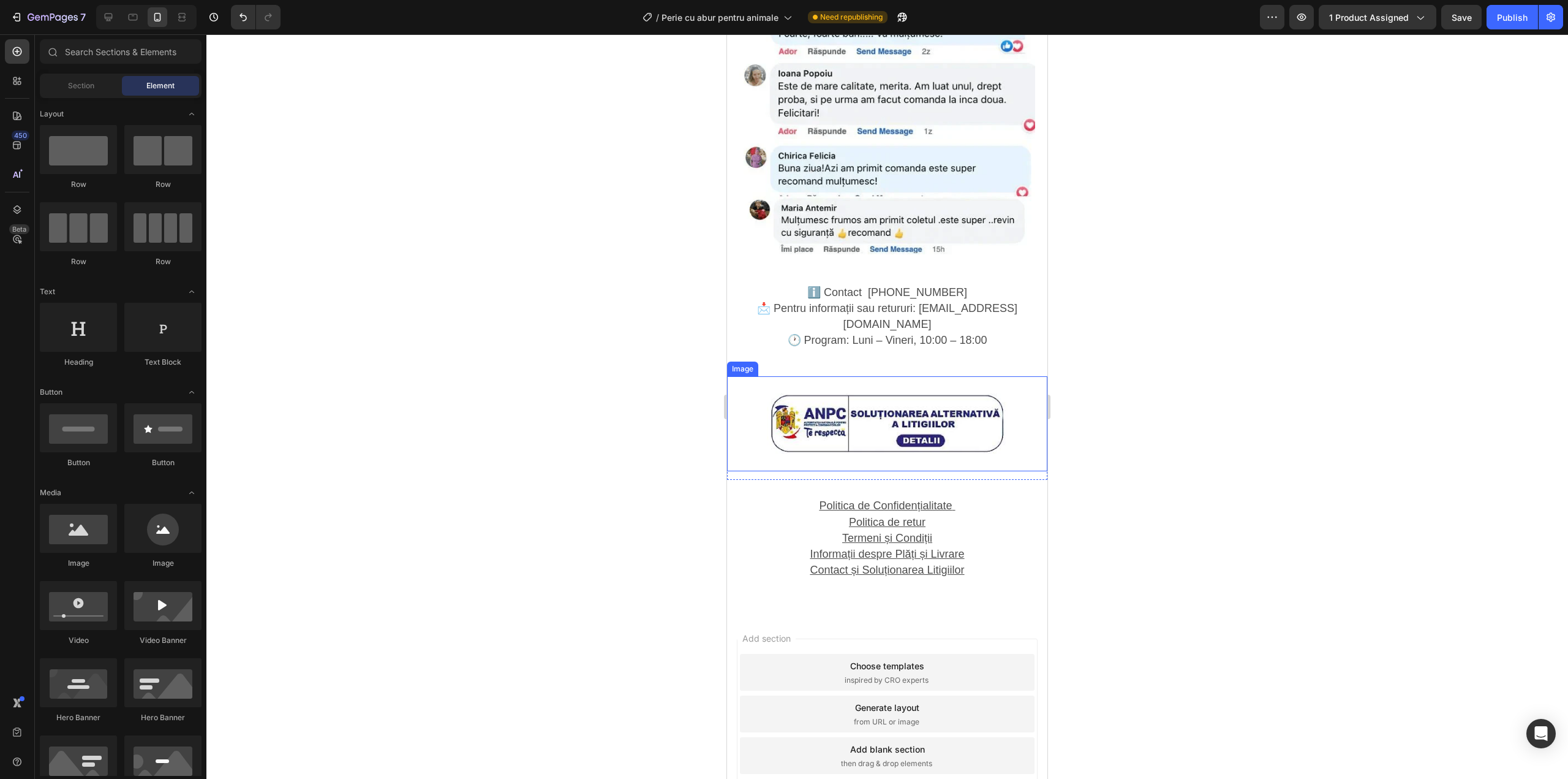
click at [882, 393] on img at bounding box center [886, 424] width 240 height 61
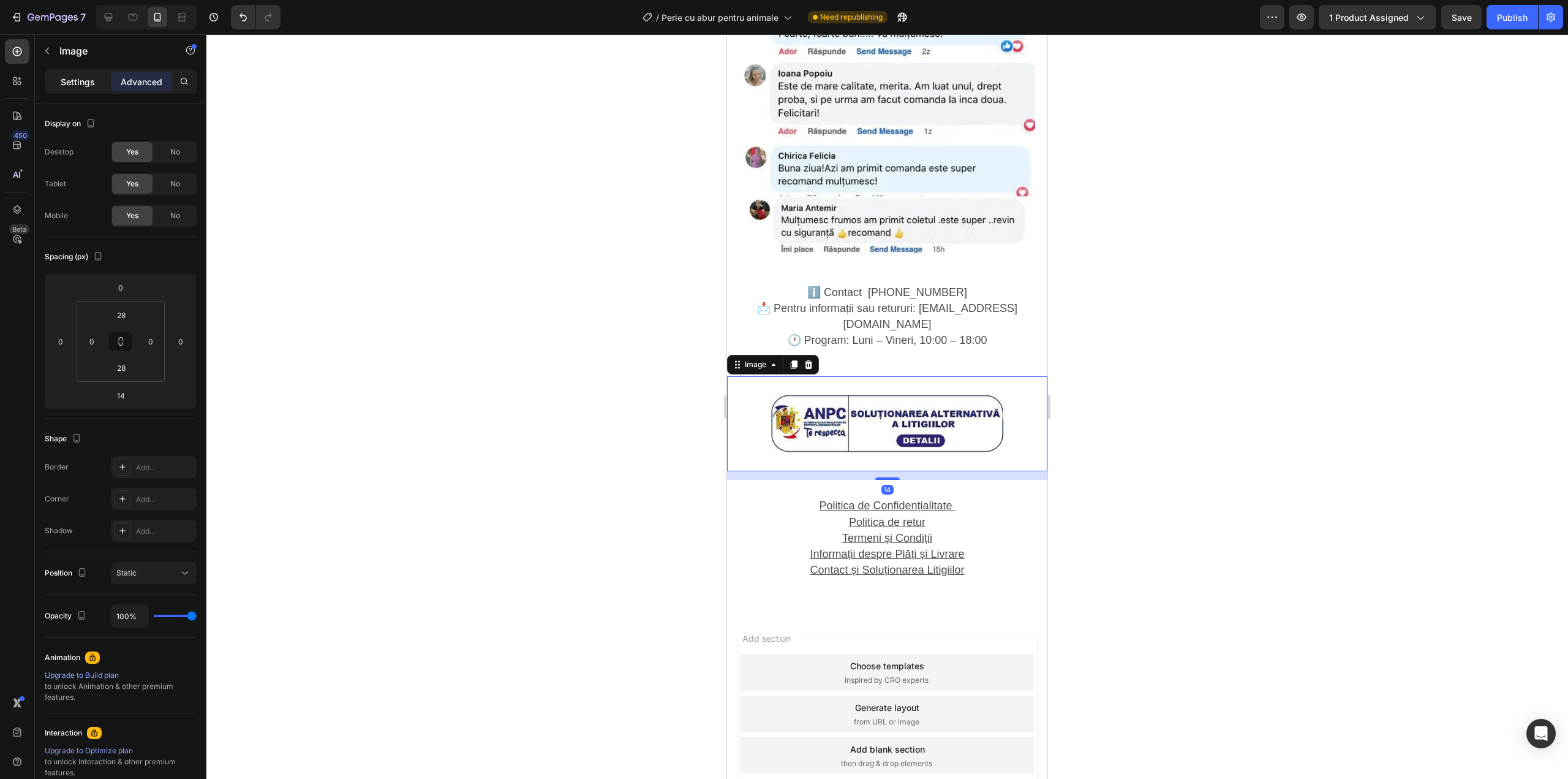
click at [60, 87] on div "Settings" at bounding box center [78, 81] width 61 height 20
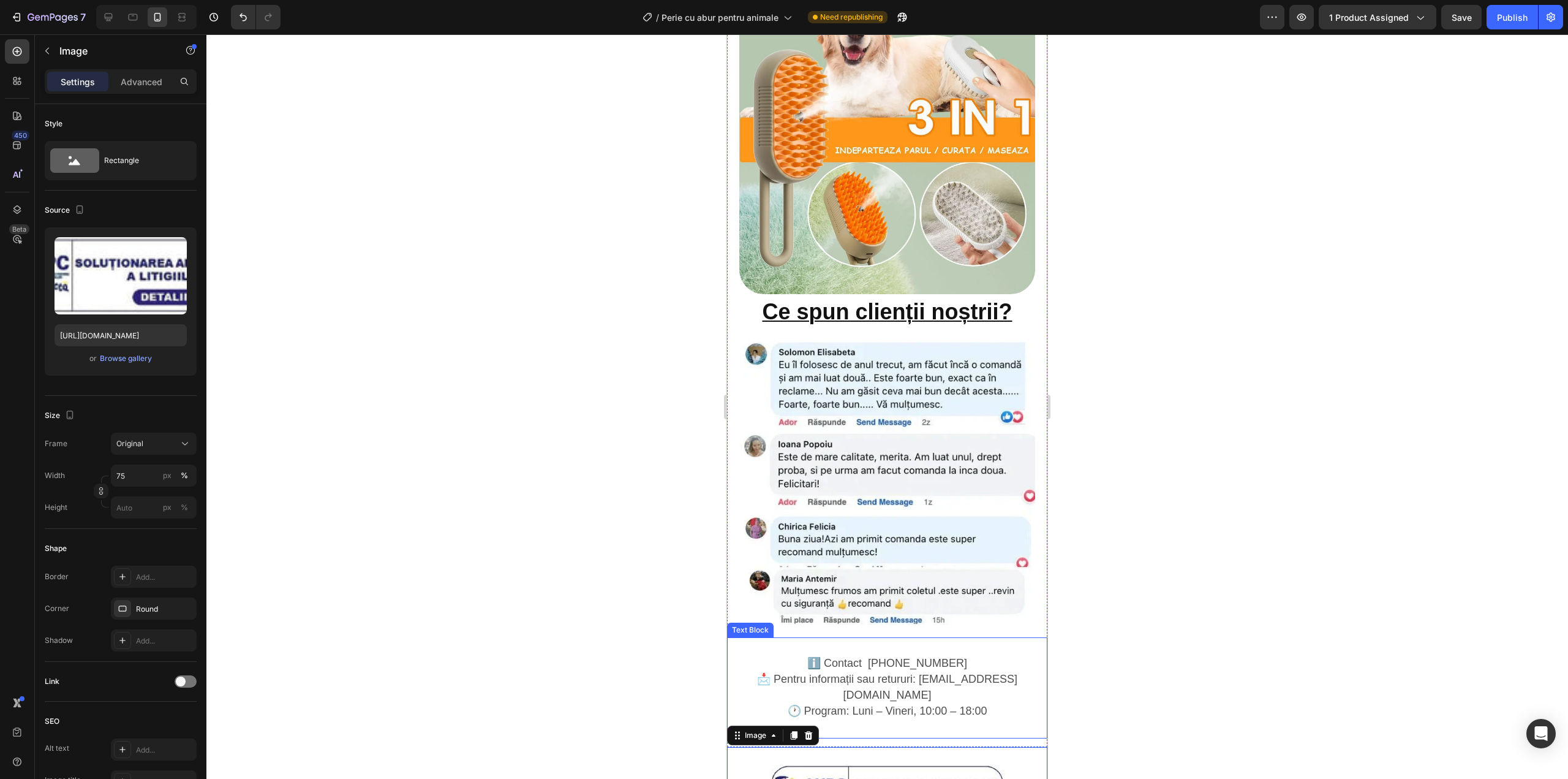
scroll to position [1712, 0]
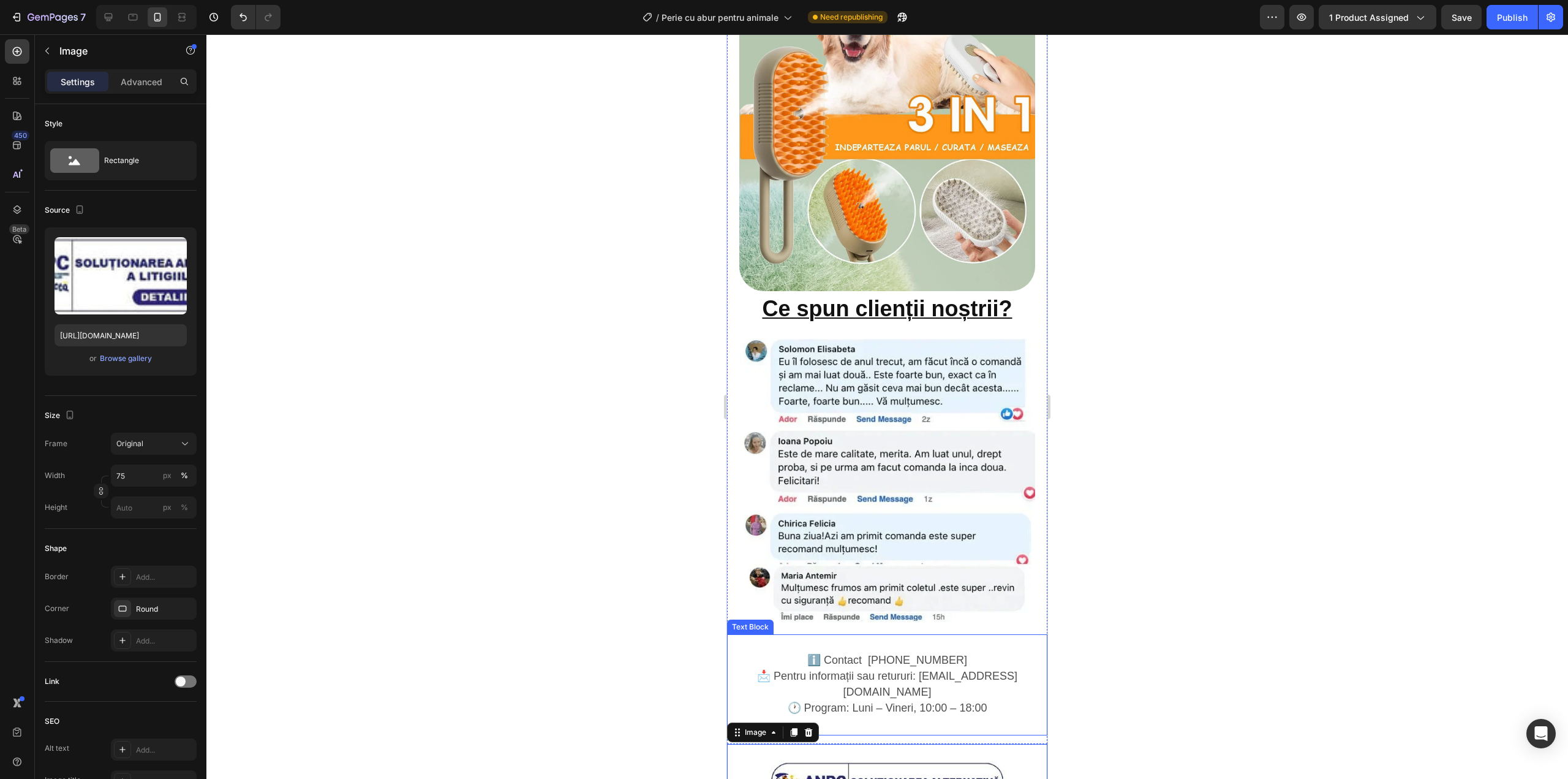
click at [934, 654] on span "ℹ️ Contact [PHONE_NUMBER]" at bounding box center [887, 659] width 160 height 12
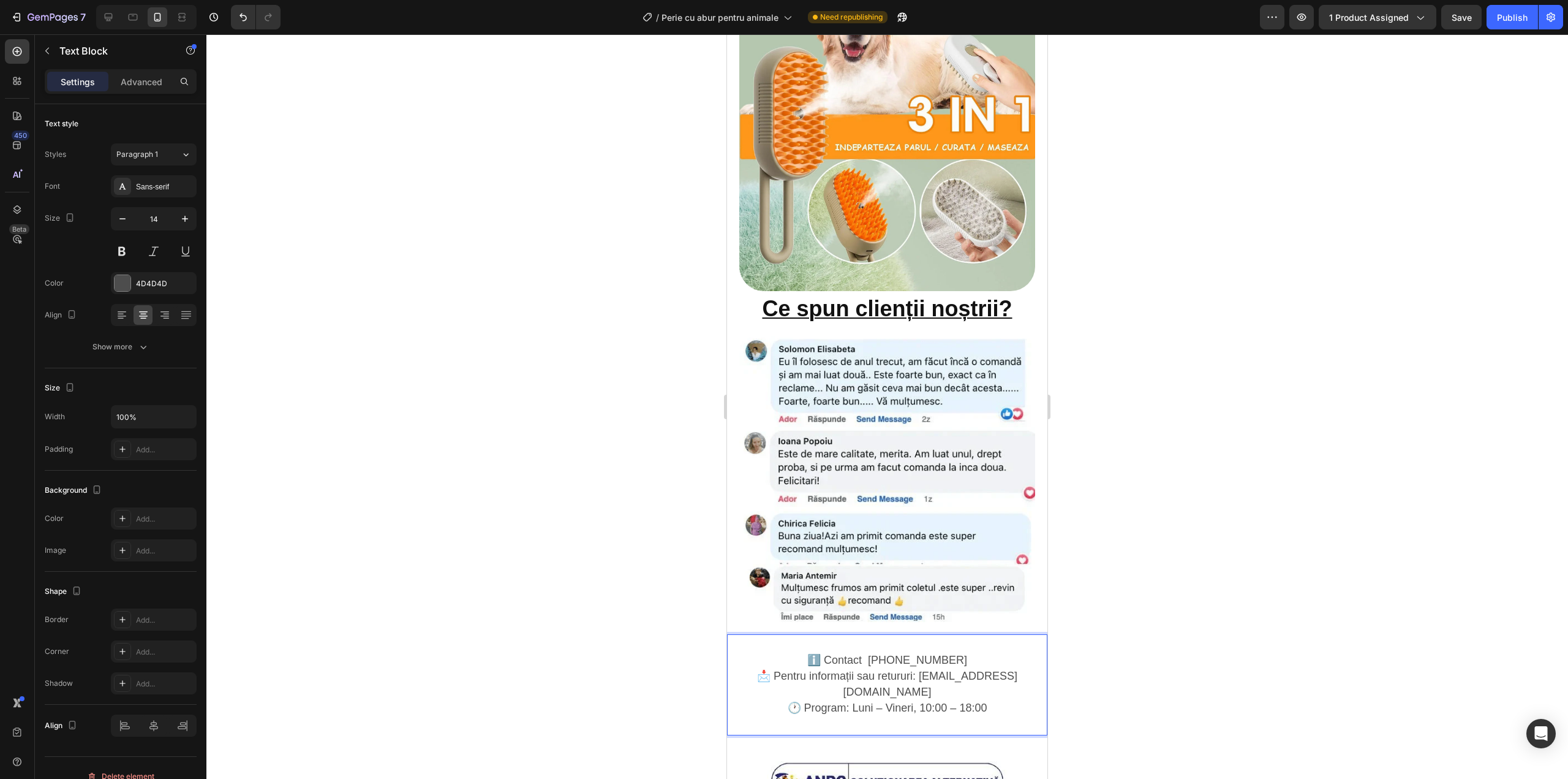
click at [910, 670] on span "📩 Pentru informații sau retururi: [EMAIL_ADDRESS][DOMAIN_NAME]" at bounding box center [887, 684] width 260 height 28
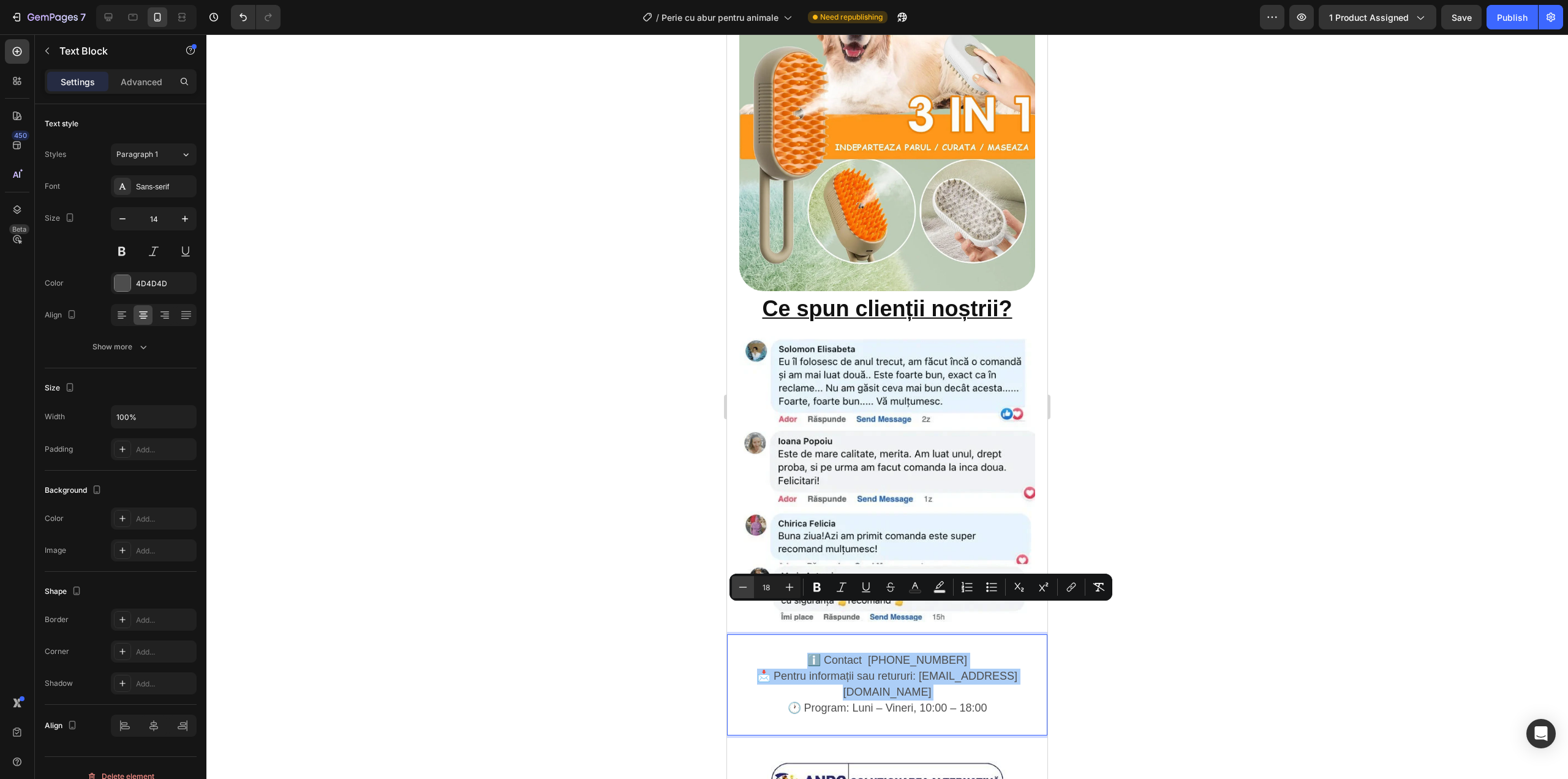
click at [745, 582] on icon "Editor contextual toolbar" at bounding box center [743, 586] width 12 height 12
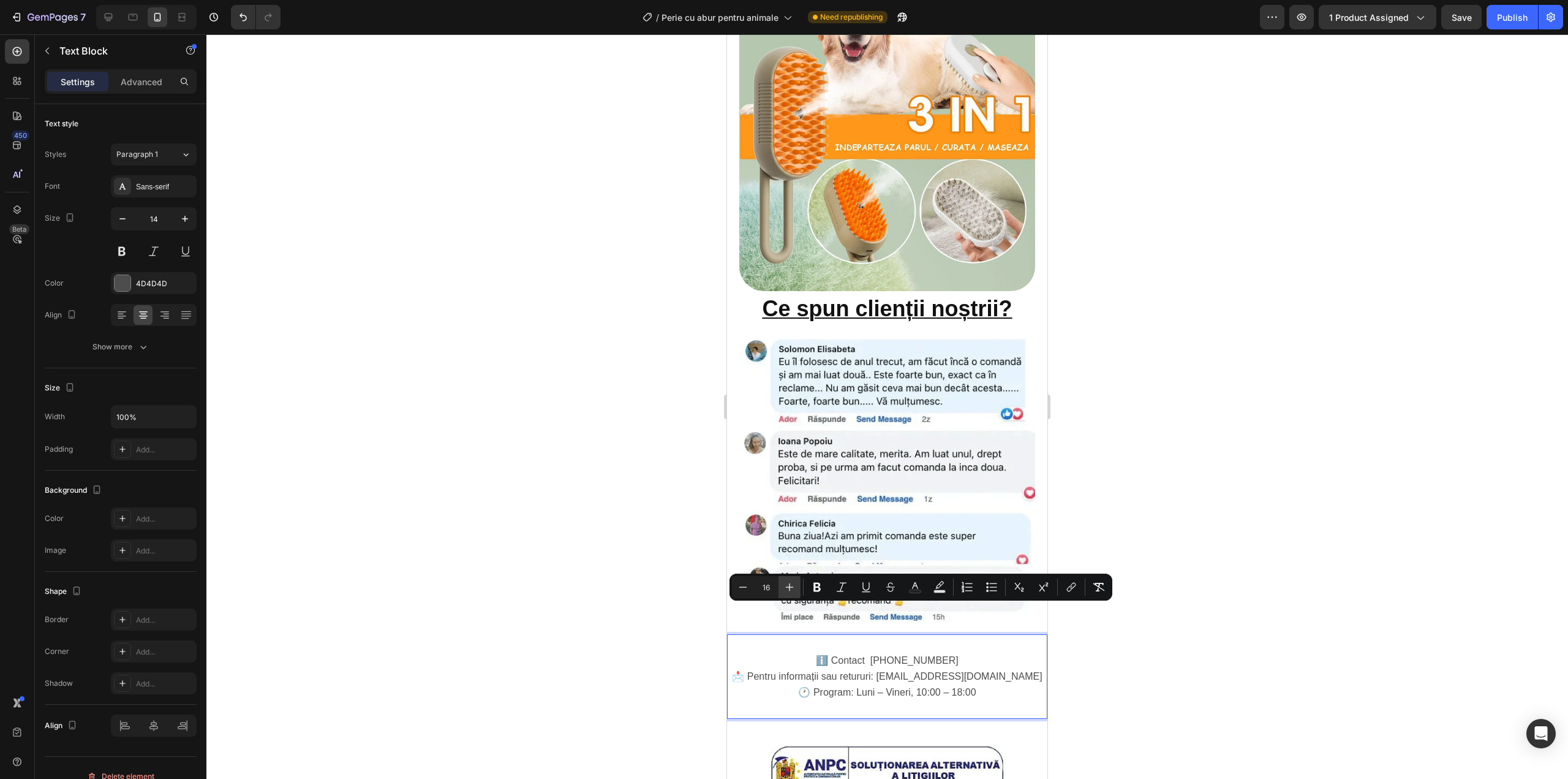
click at [796, 588] on button "Plus" at bounding box center [789, 586] width 22 height 22
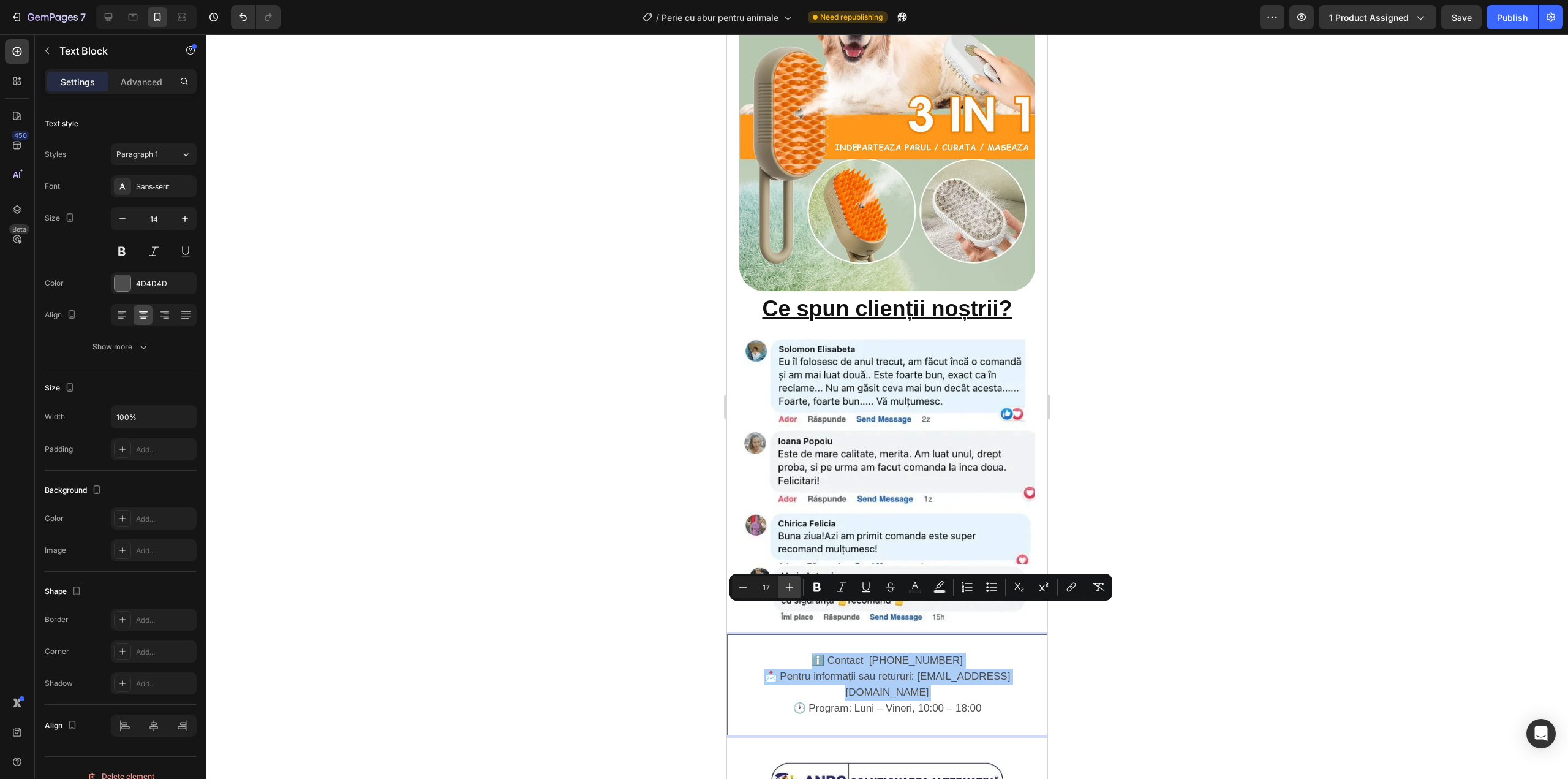
click at [796, 588] on button "Plus" at bounding box center [789, 586] width 22 height 22
type input "18"
click at [1186, 547] on div at bounding box center [887, 407] width 1362 height 745
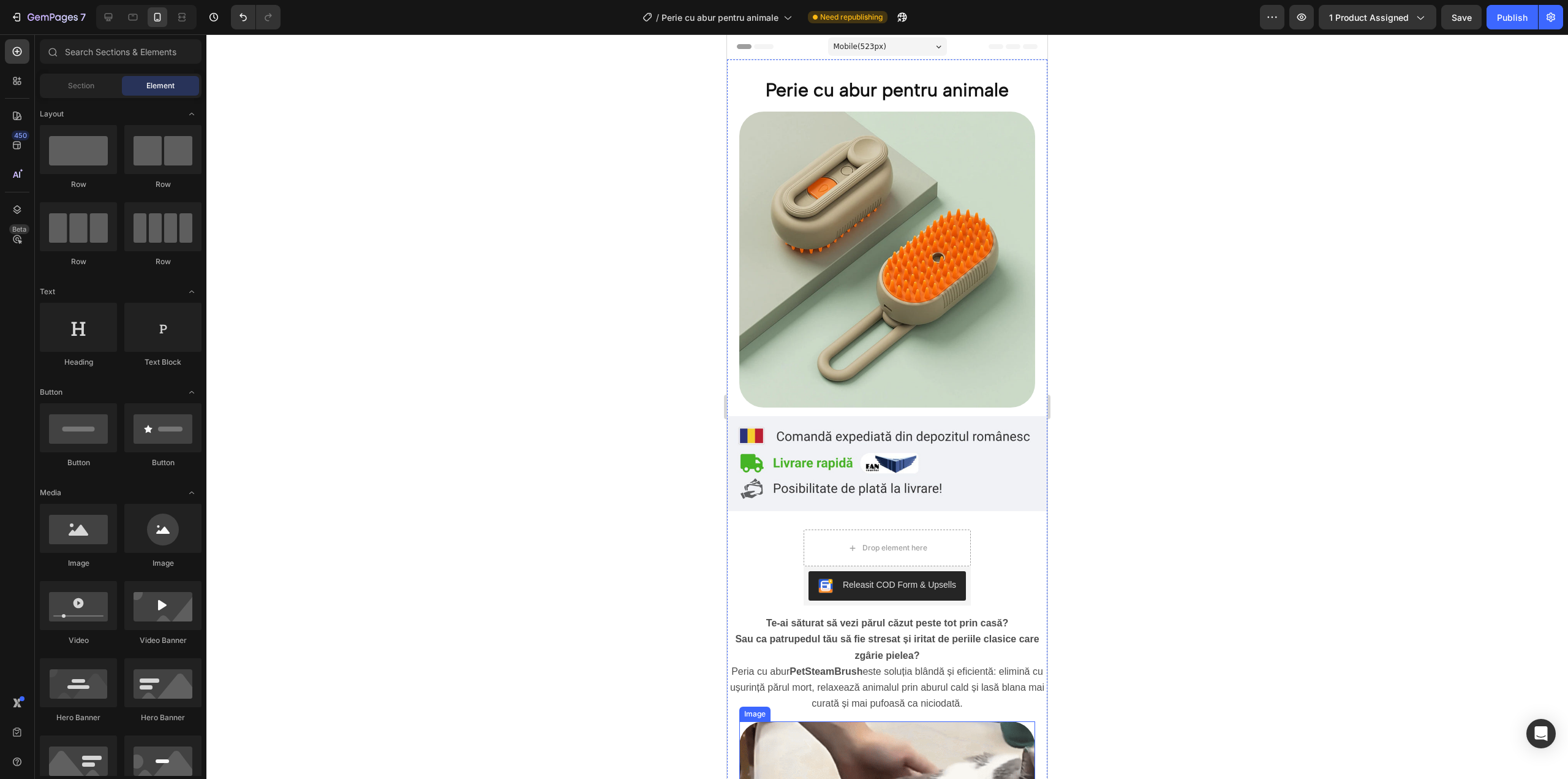
scroll to position [204, 0]
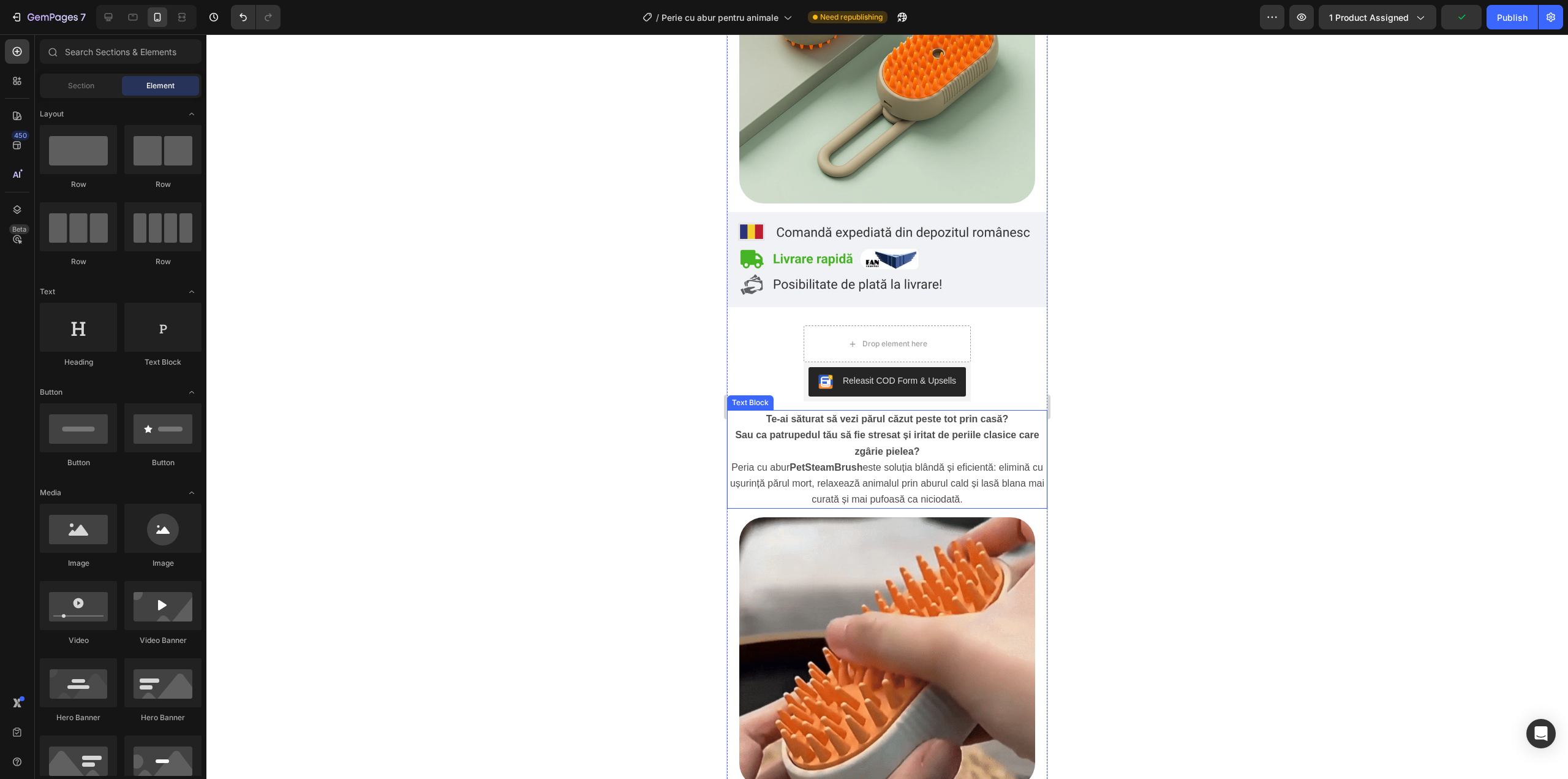
click at [892, 462] on span "Peria cu abur PetSteamBrush este soluția blândă și eficientă: elimină cu ușurin…" at bounding box center [887, 483] width 314 height 43
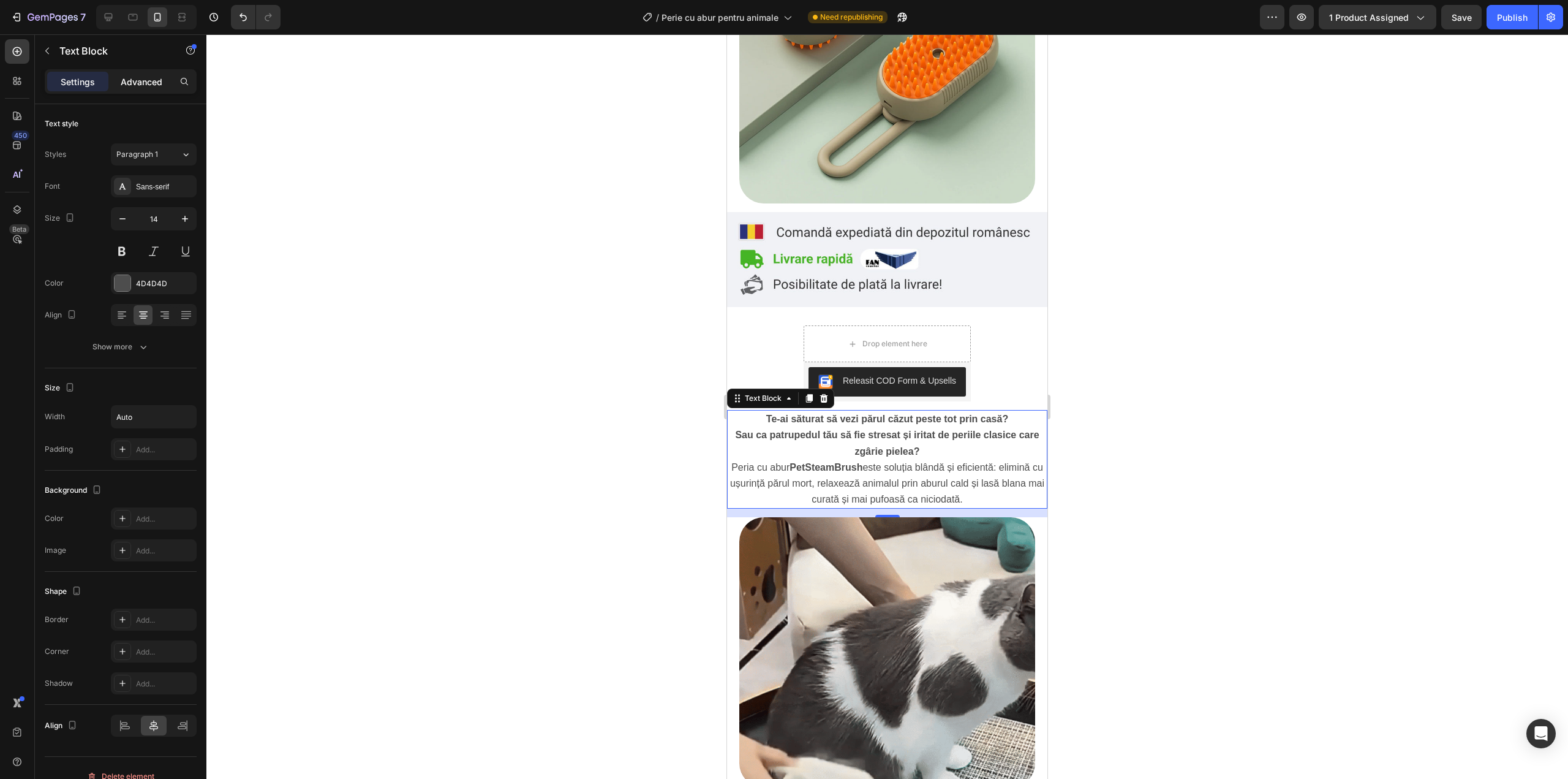
click at [143, 82] on p "Advanced" at bounding box center [142, 82] width 42 height 13
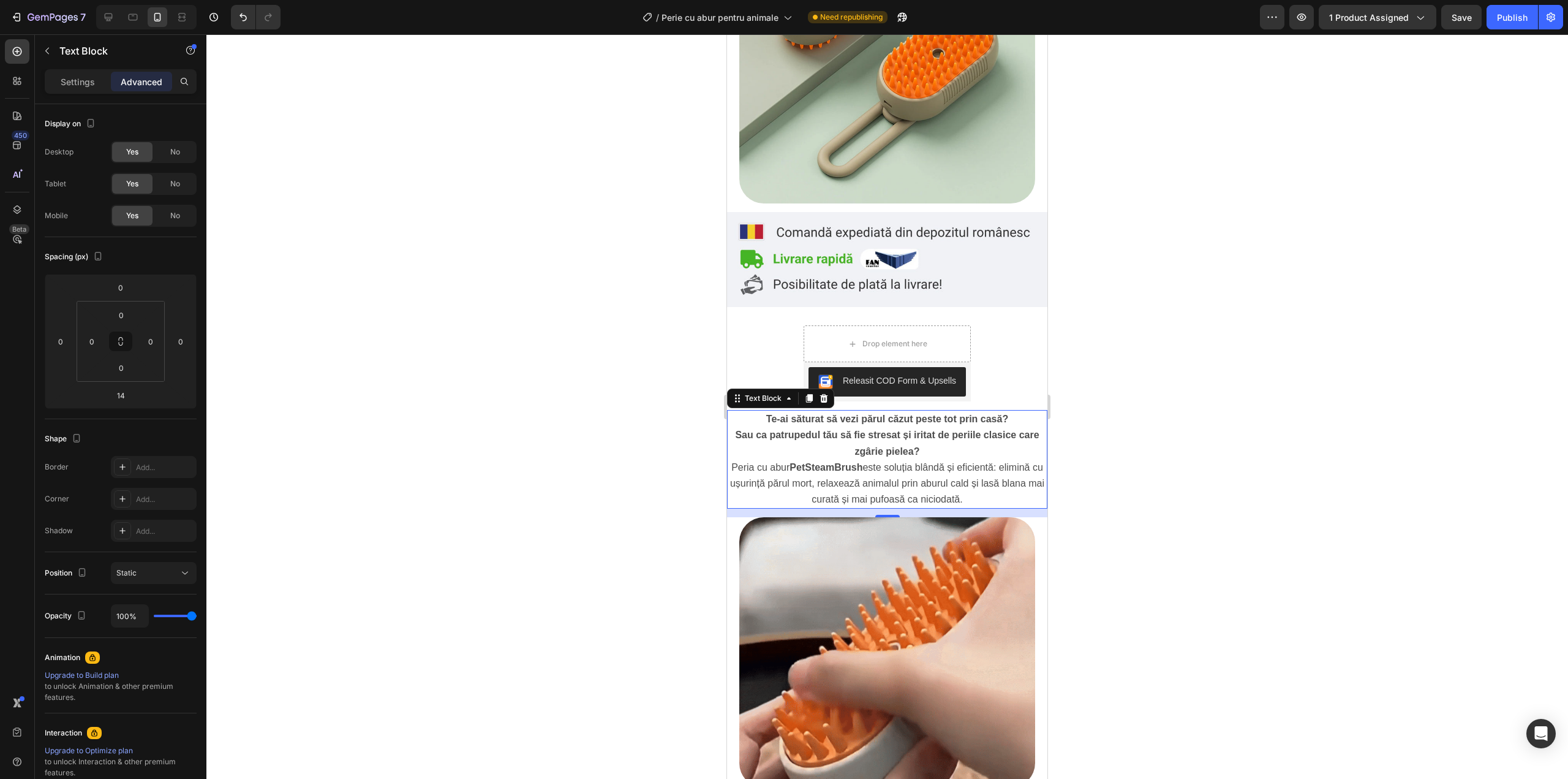
click at [1180, 421] on div at bounding box center [887, 407] width 1362 height 745
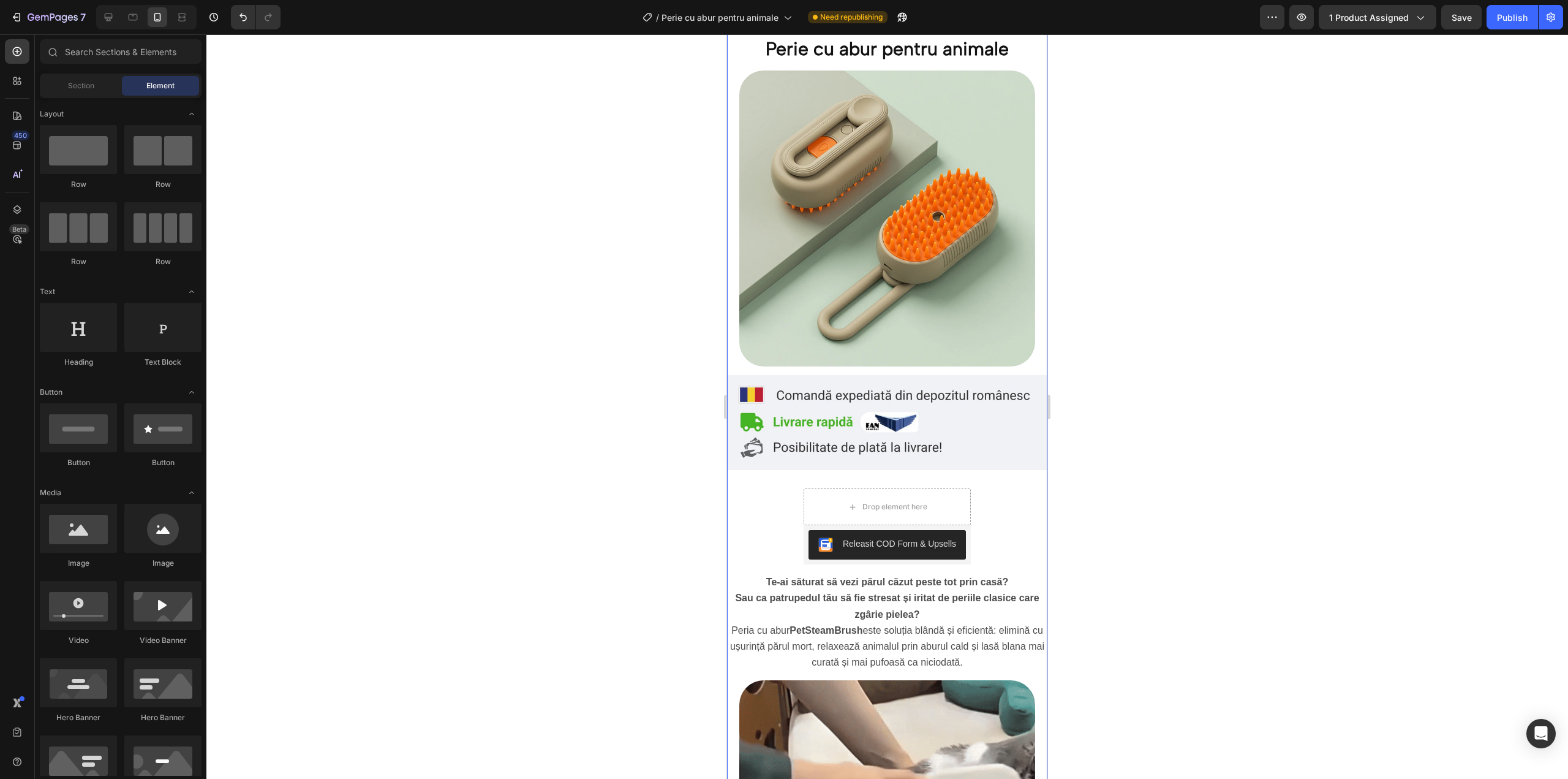
scroll to position [0, 0]
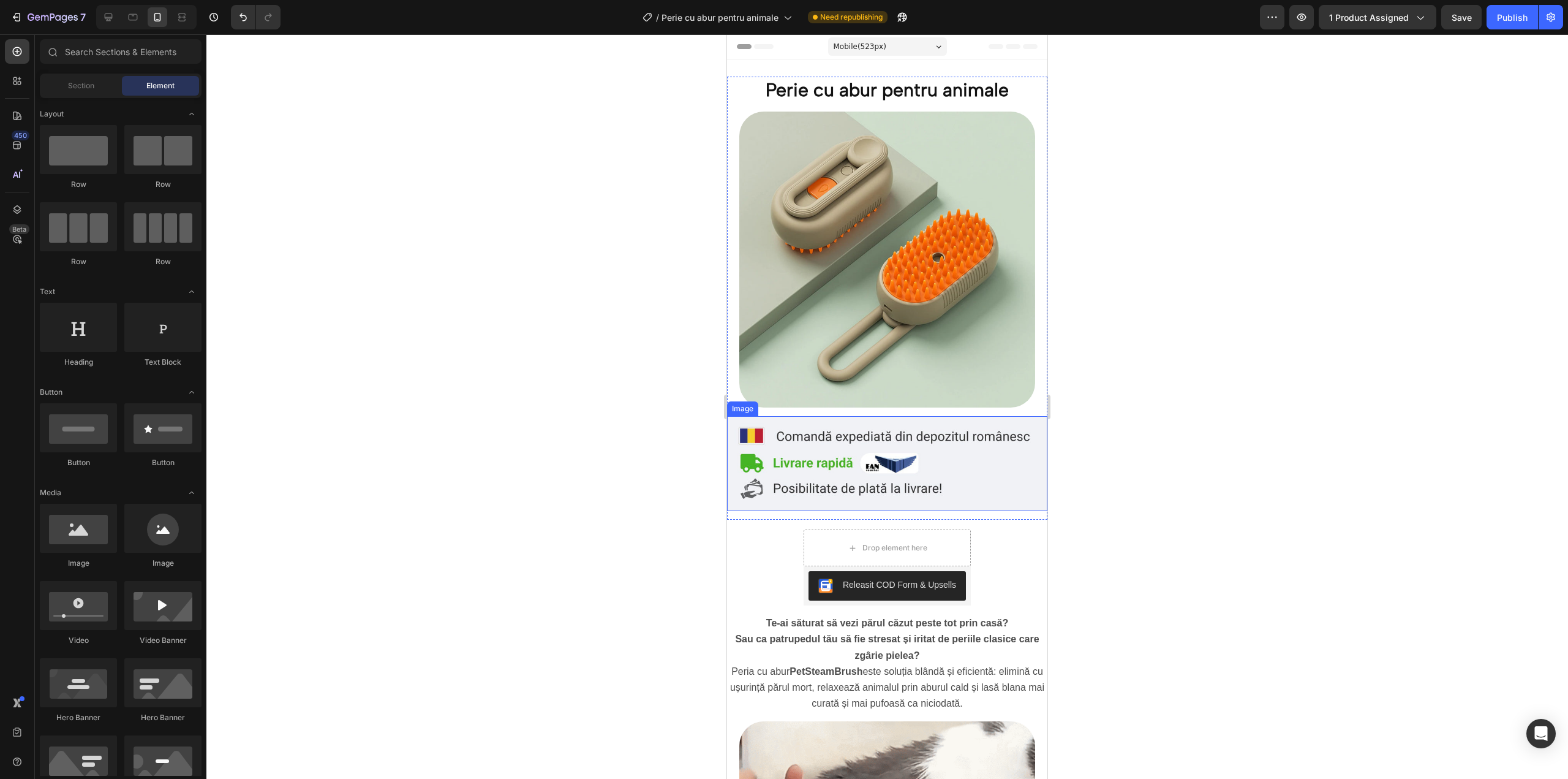
click at [985, 449] on img at bounding box center [887, 464] width 320 height 95
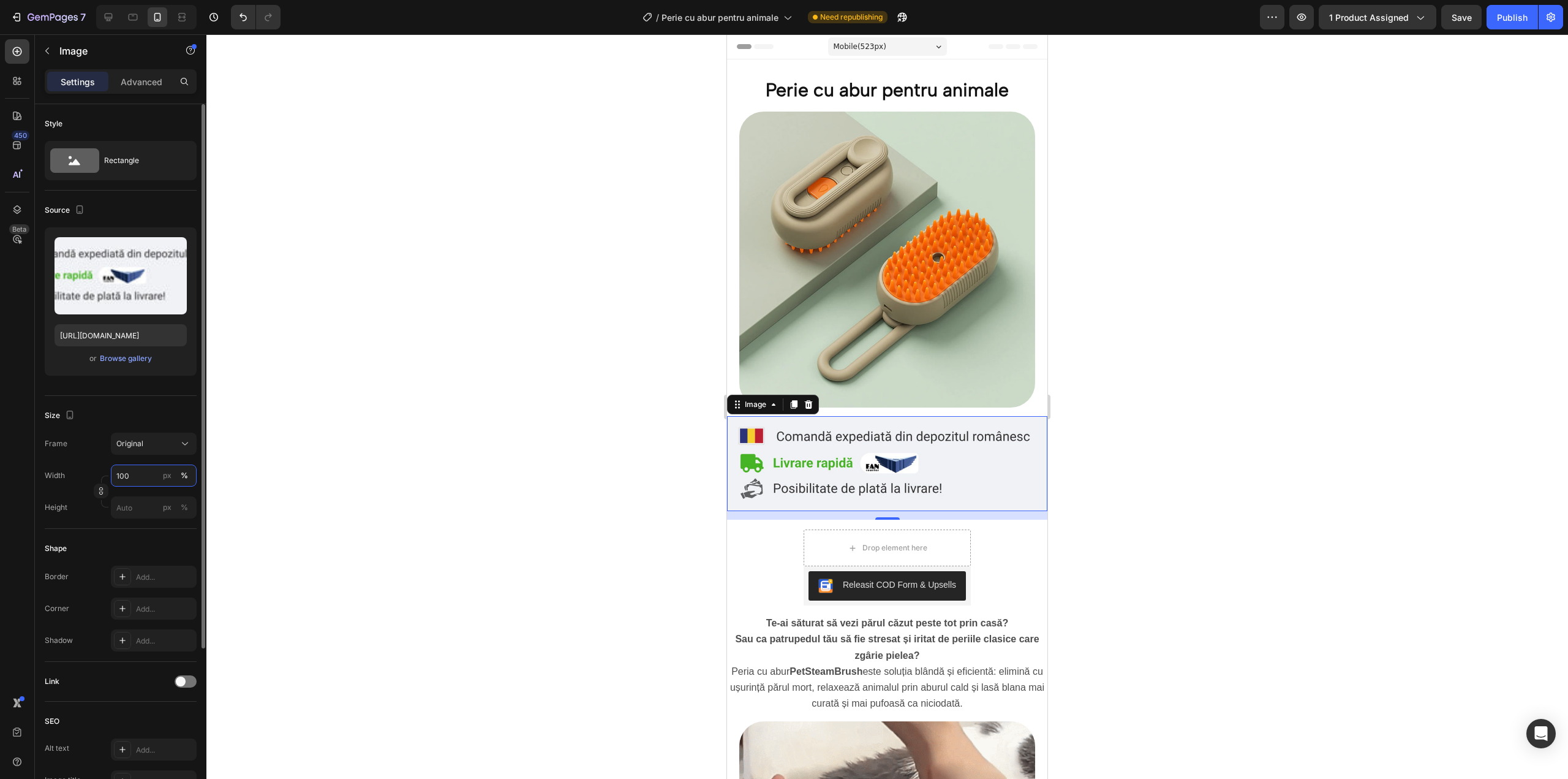
click at [146, 477] on input "100" at bounding box center [154, 475] width 85 height 22
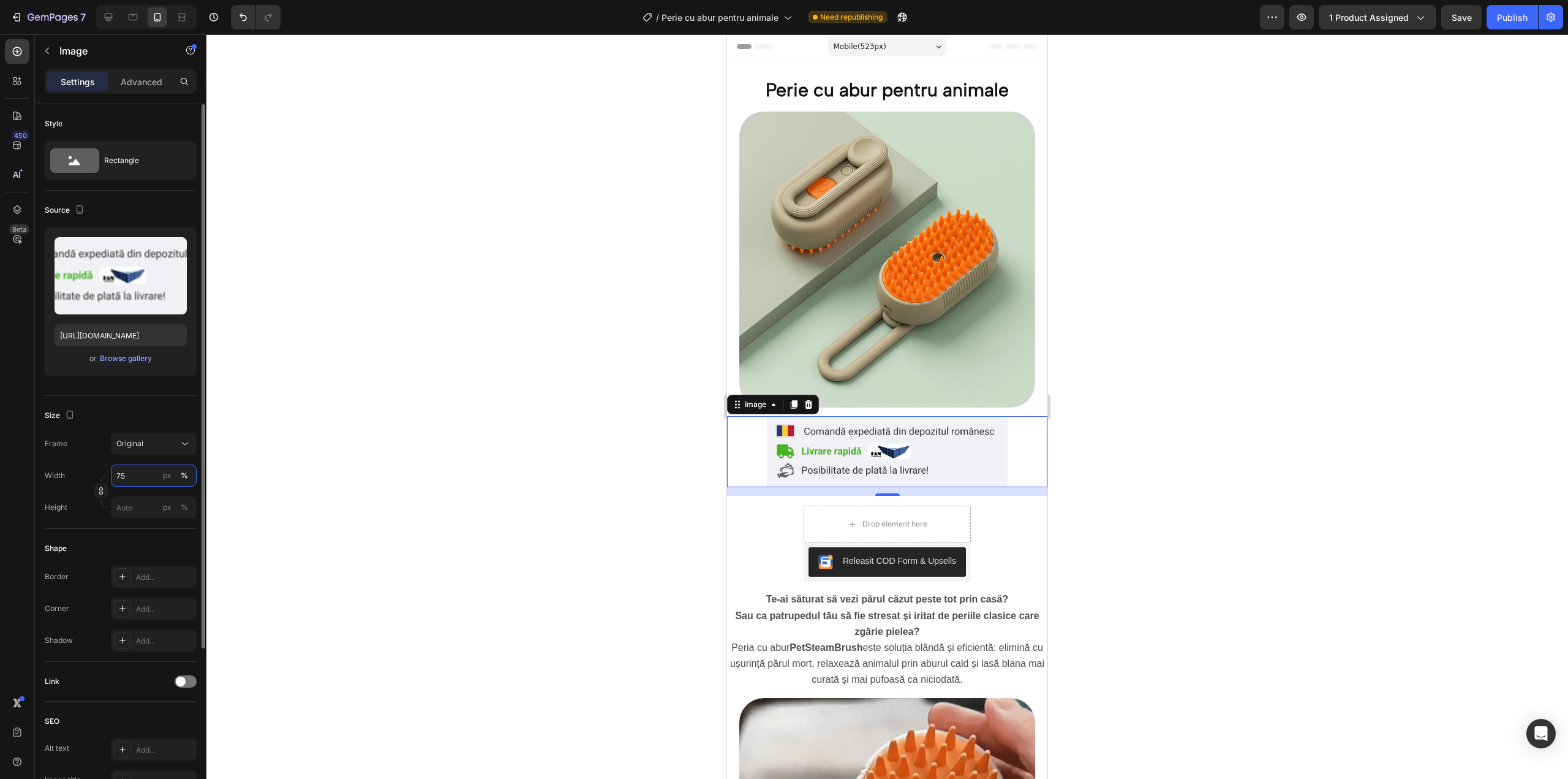
type input "7"
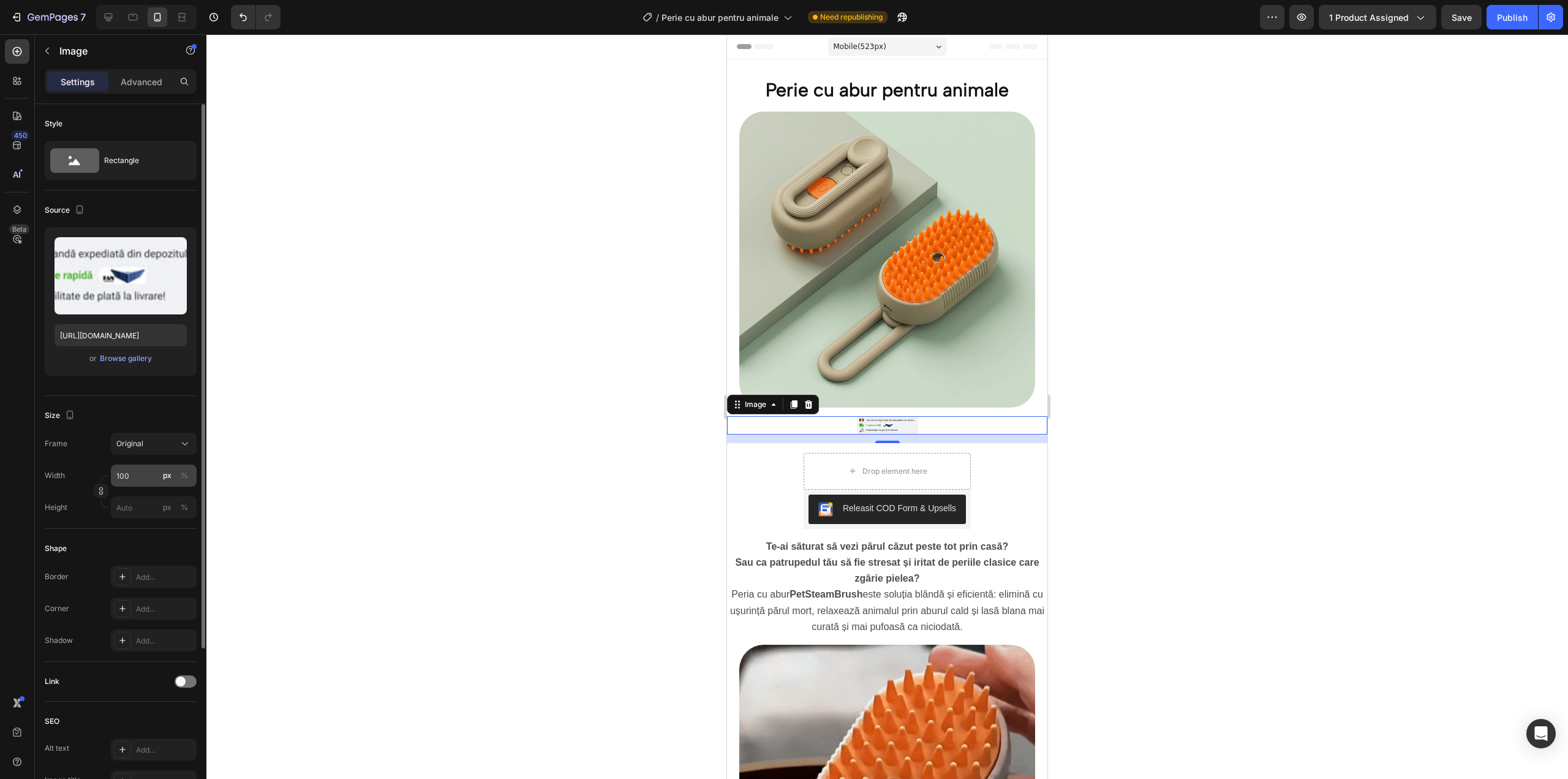
click at [168, 475] on div "px" at bounding box center [167, 476] width 9 height 11
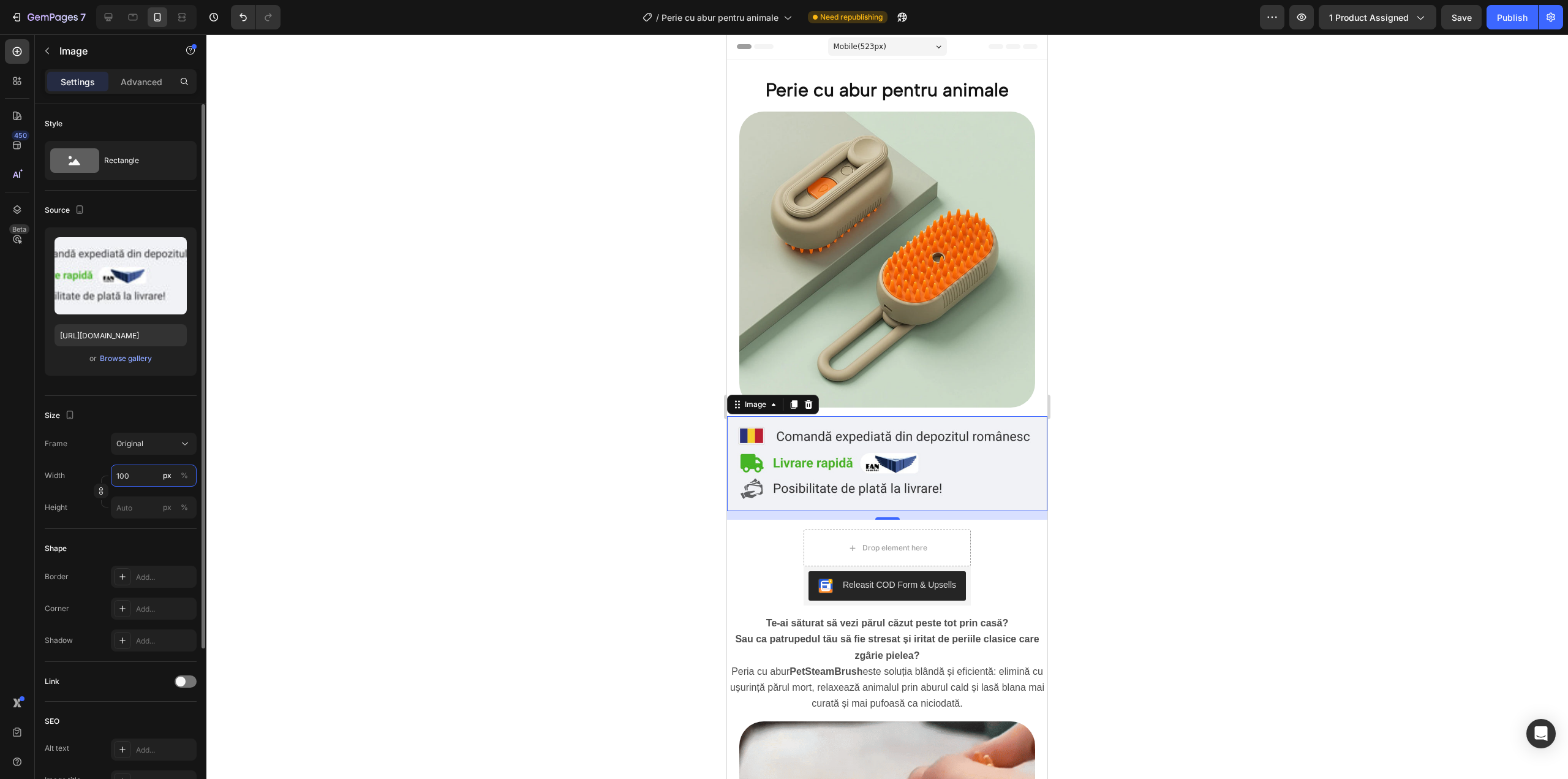
type input "0"
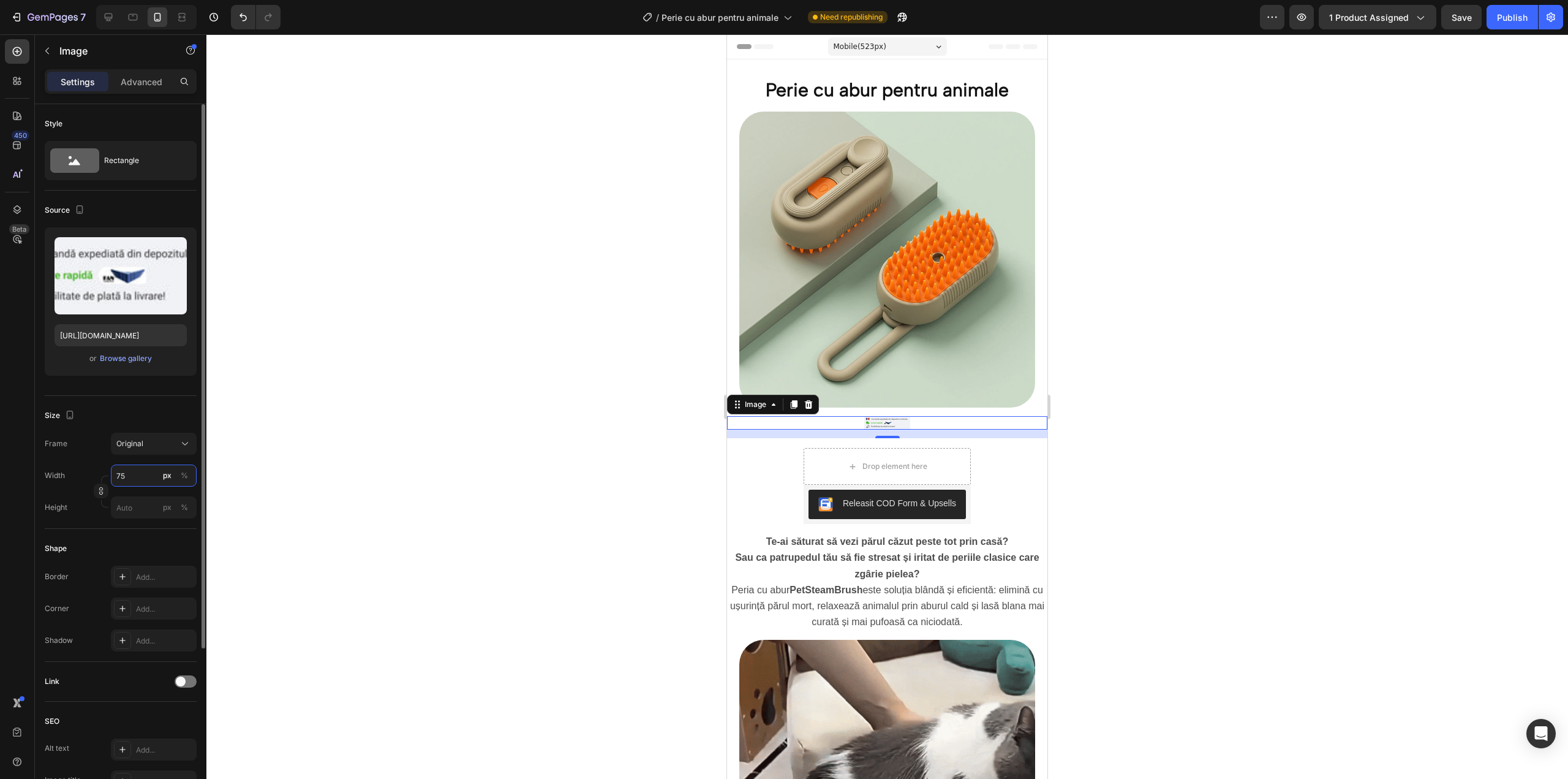
type input "7"
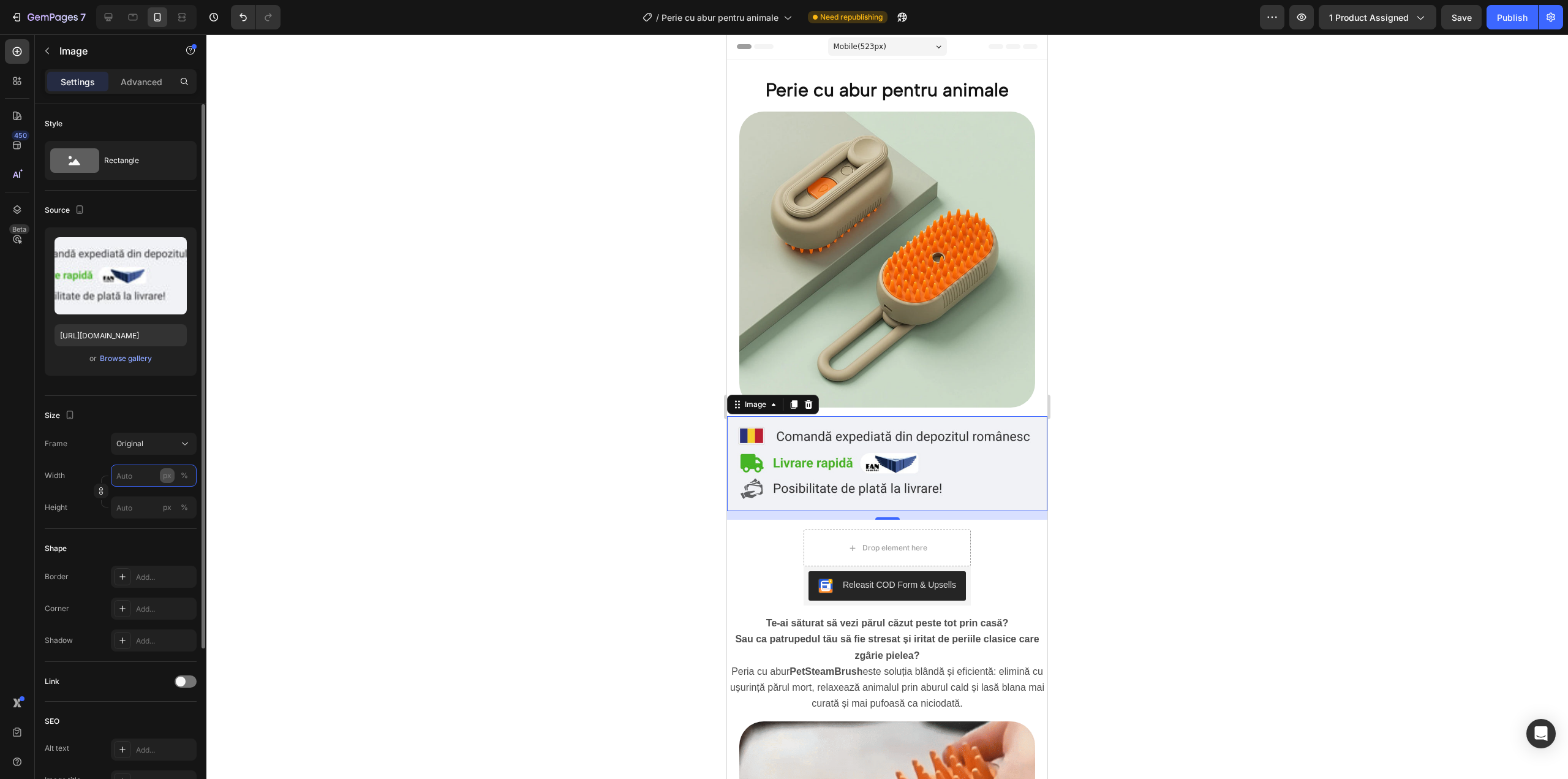
type input "1"
click at [152, 484] on input "px %" at bounding box center [154, 475] width 85 height 22
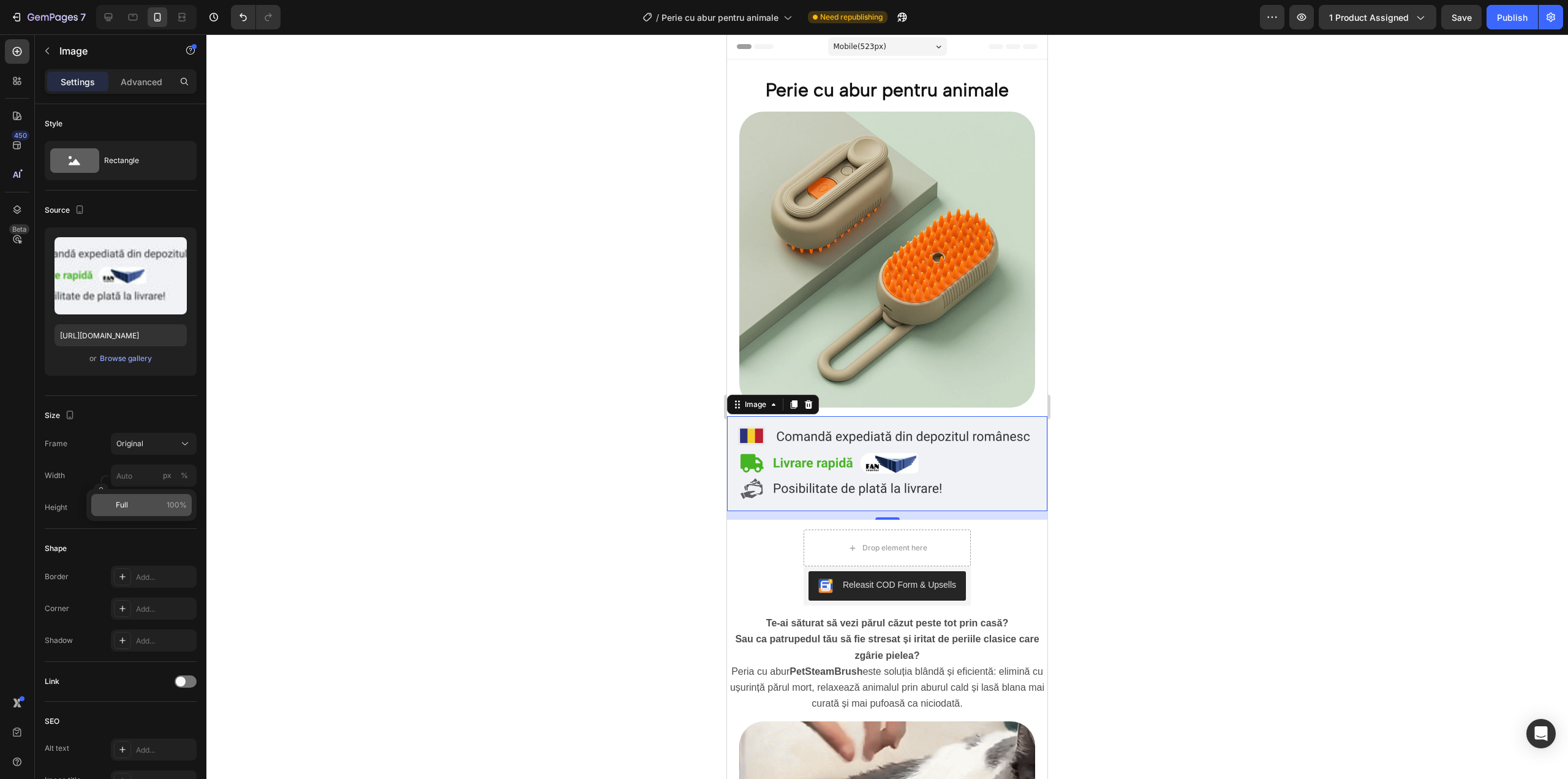
click at [172, 498] on div "Full 100%" at bounding box center [142, 504] width 101 height 22
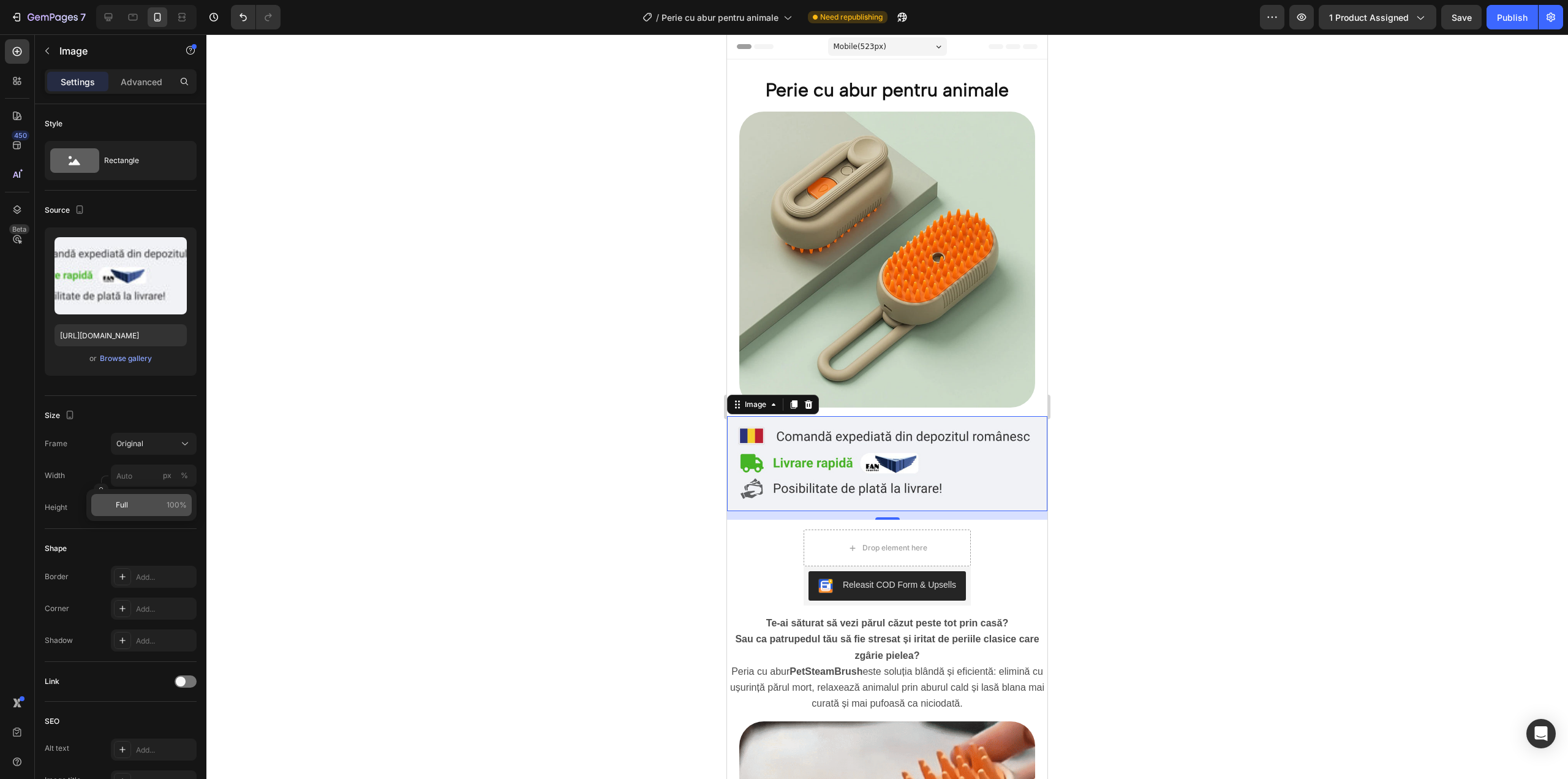
type input "100"
click at [359, 419] on div at bounding box center [887, 407] width 1362 height 745
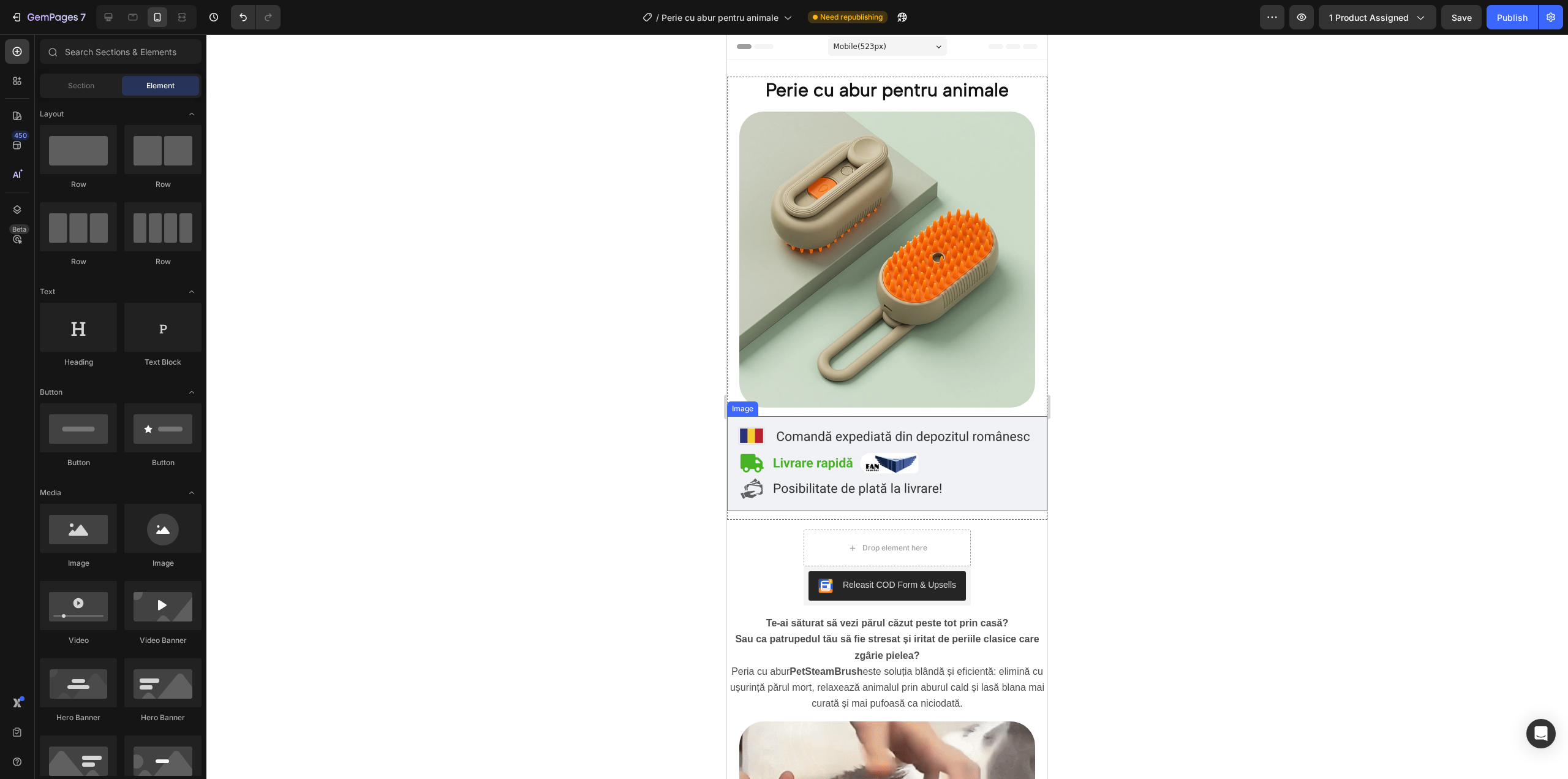
click at [994, 464] on img at bounding box center [887, 464] width 320 height 95
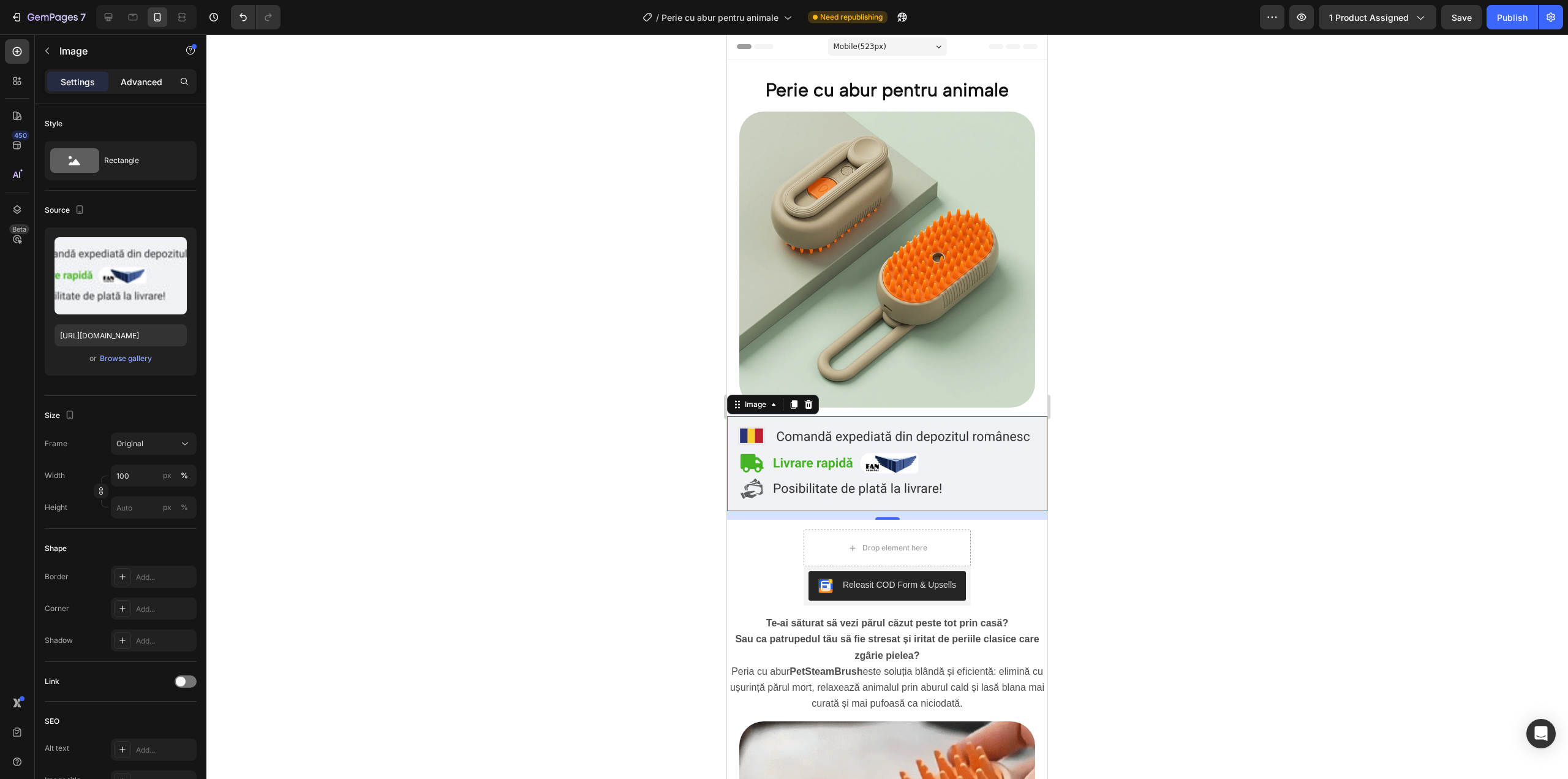
click at [138, 79] on p "Advanced" at bounding box center [142, 82] width 42 height 13
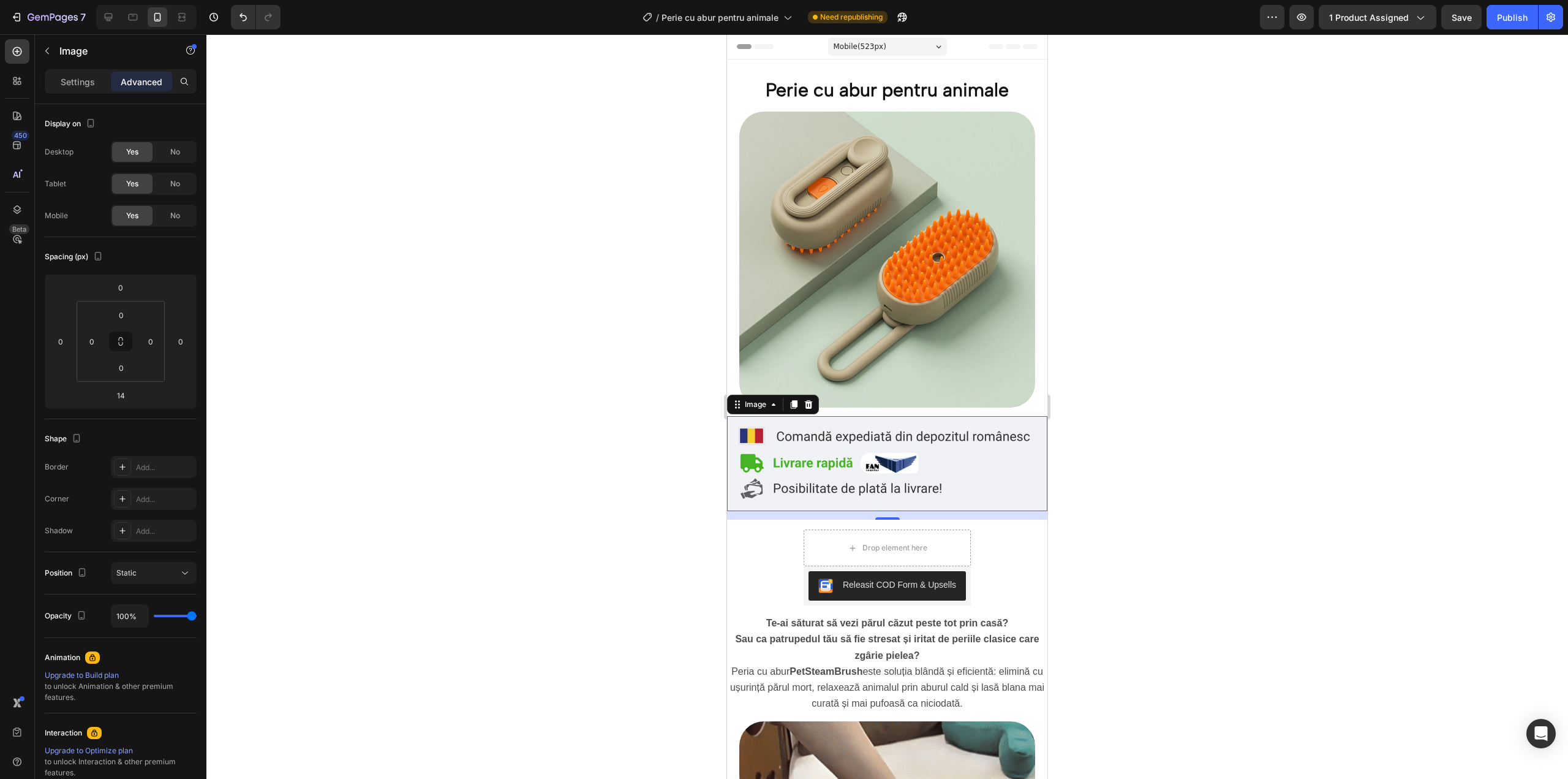
click at [346, 334] on div at bounding box center [887, 407] width 1362 height 745
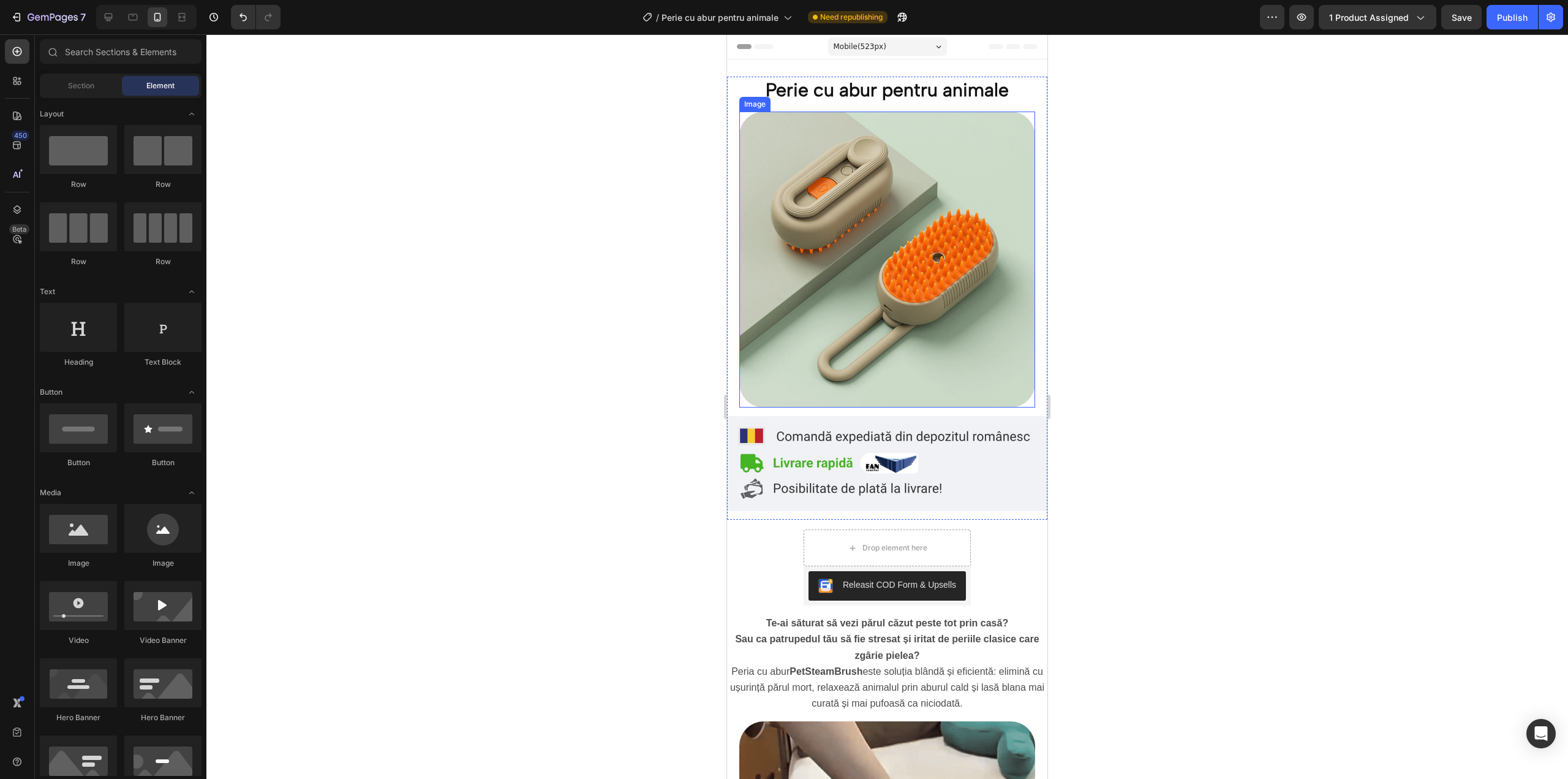
click at [639, 357] on div at bounding box center [887, 407] width 1362 height 745
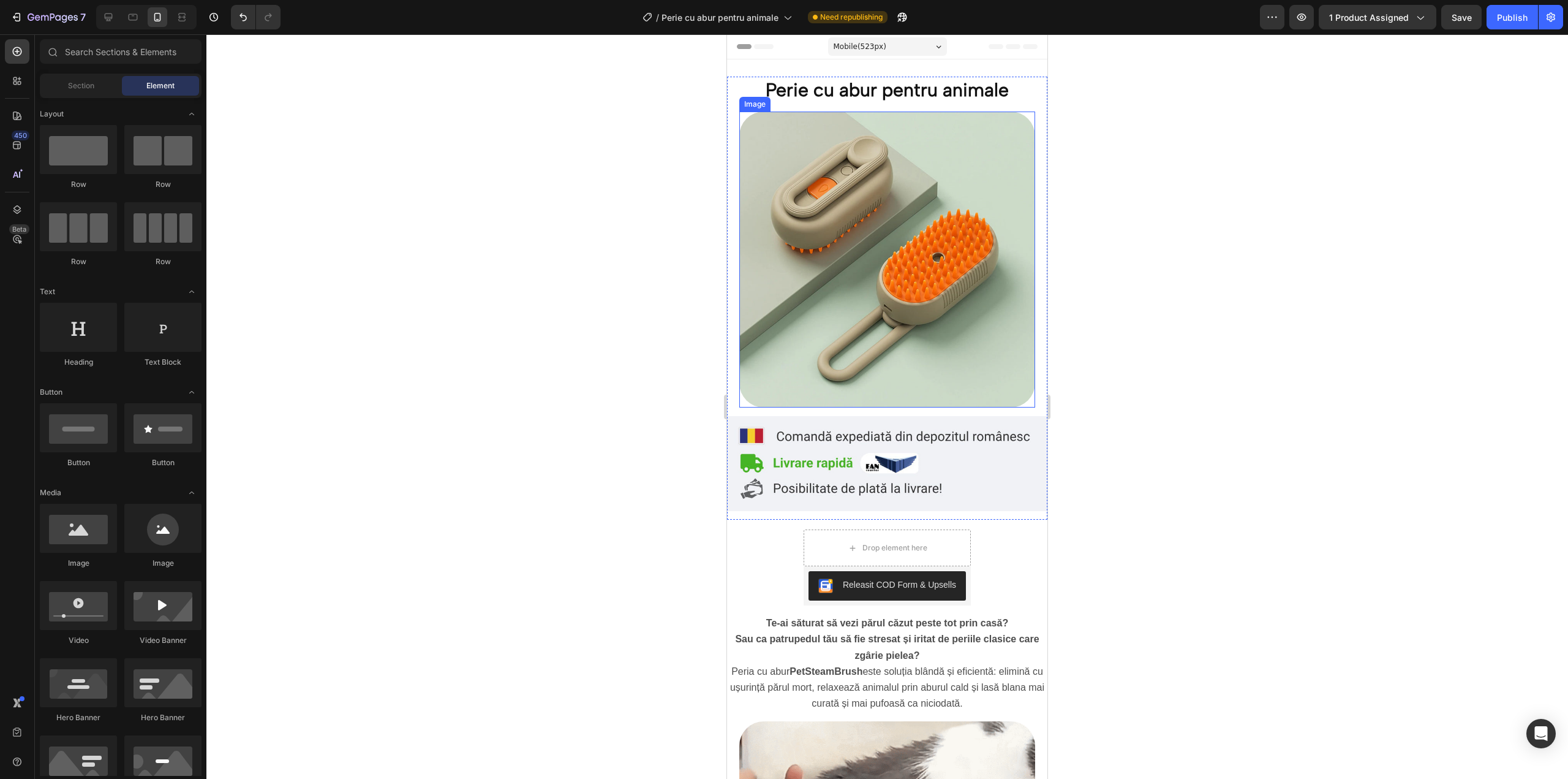
click at [628, 373] on div at bounding box center [887, 407] width 1362 height 745
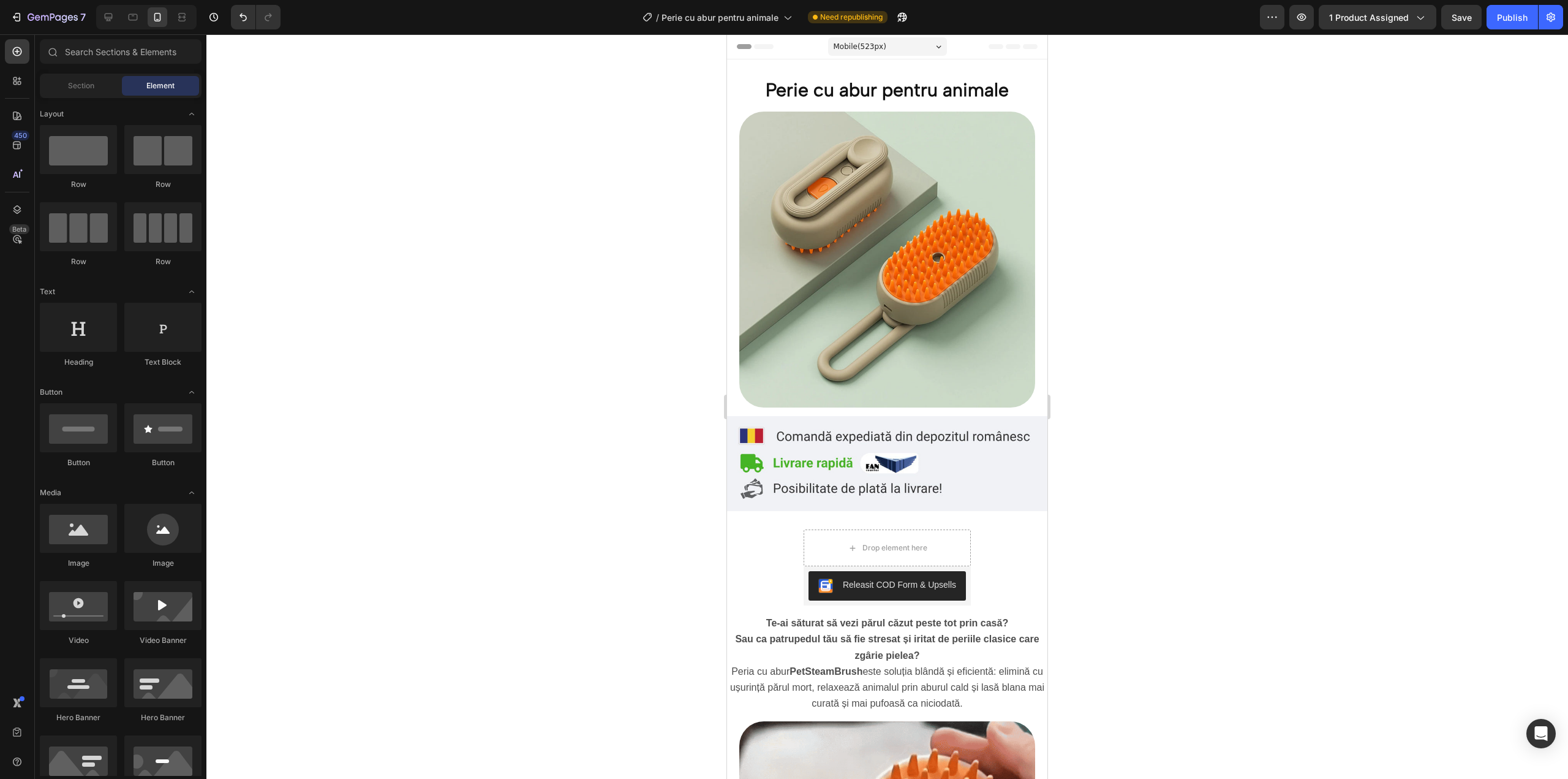
click at [1155, 384] on div at bounding box center [887, 407] width 1362 height 745
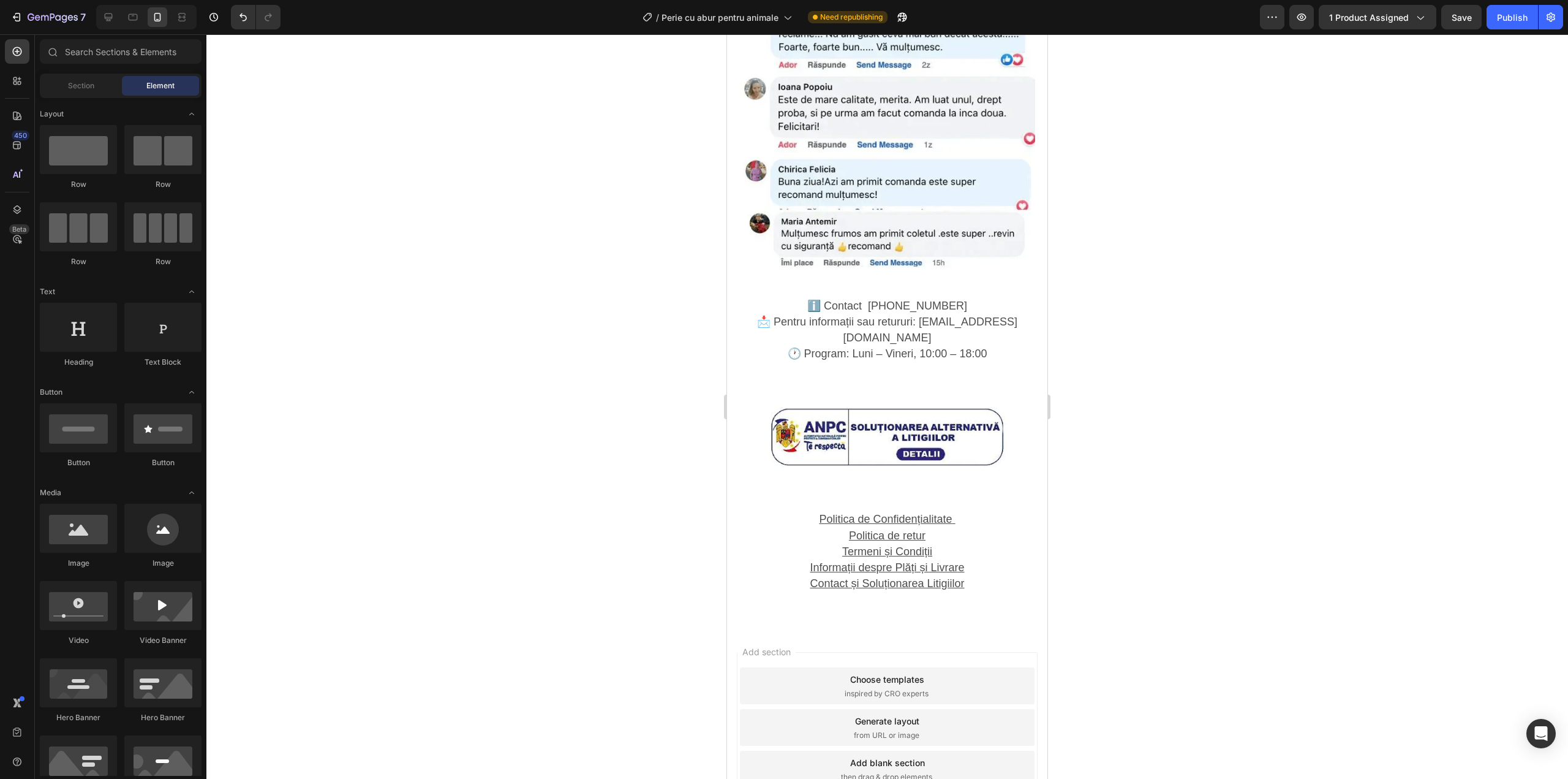
scroll to position [2080, 0]
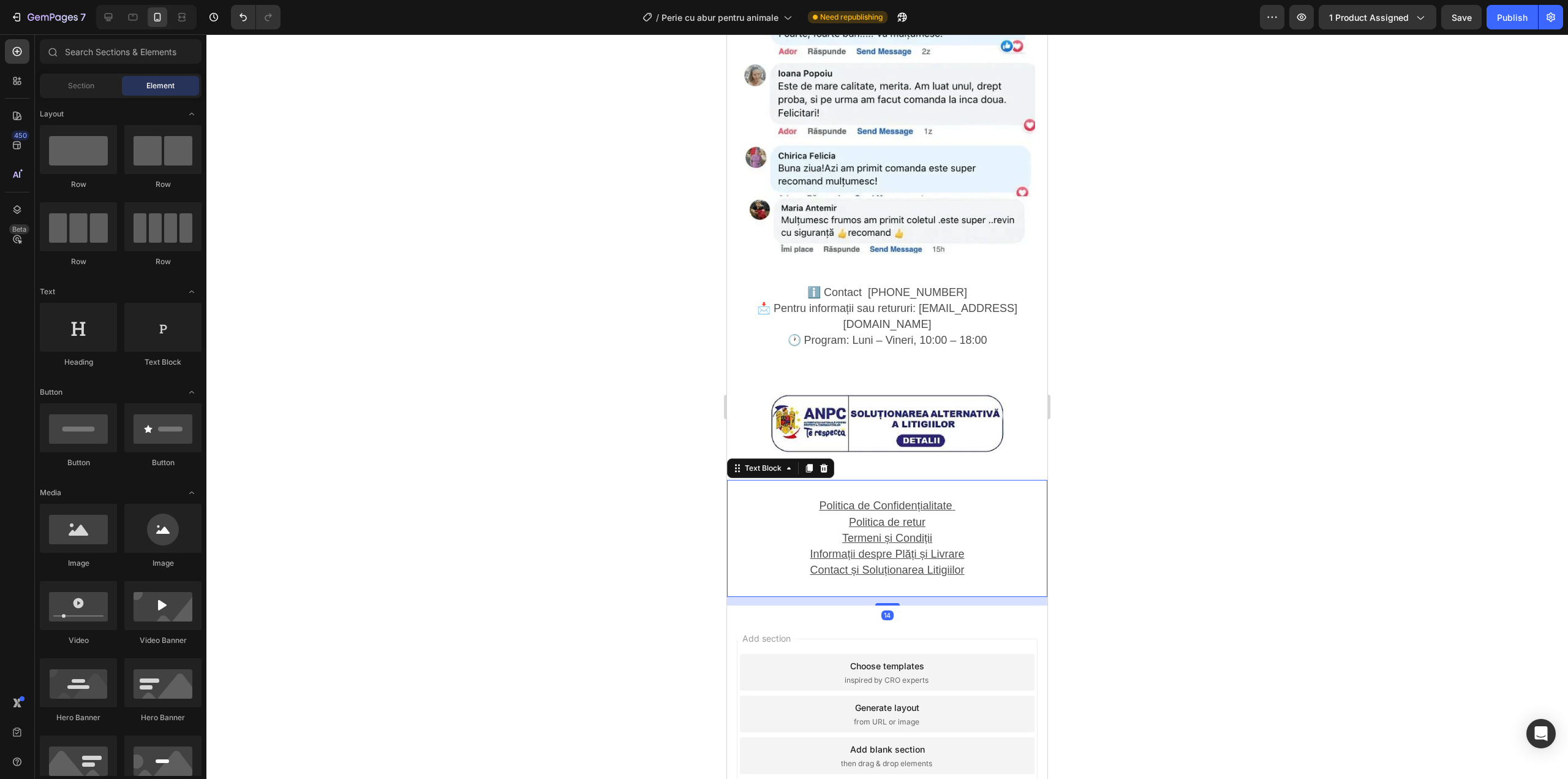
click at [903, 500] on u "Politica de Confidențialitate" at bounding box center [885, 505] width 133 height 12
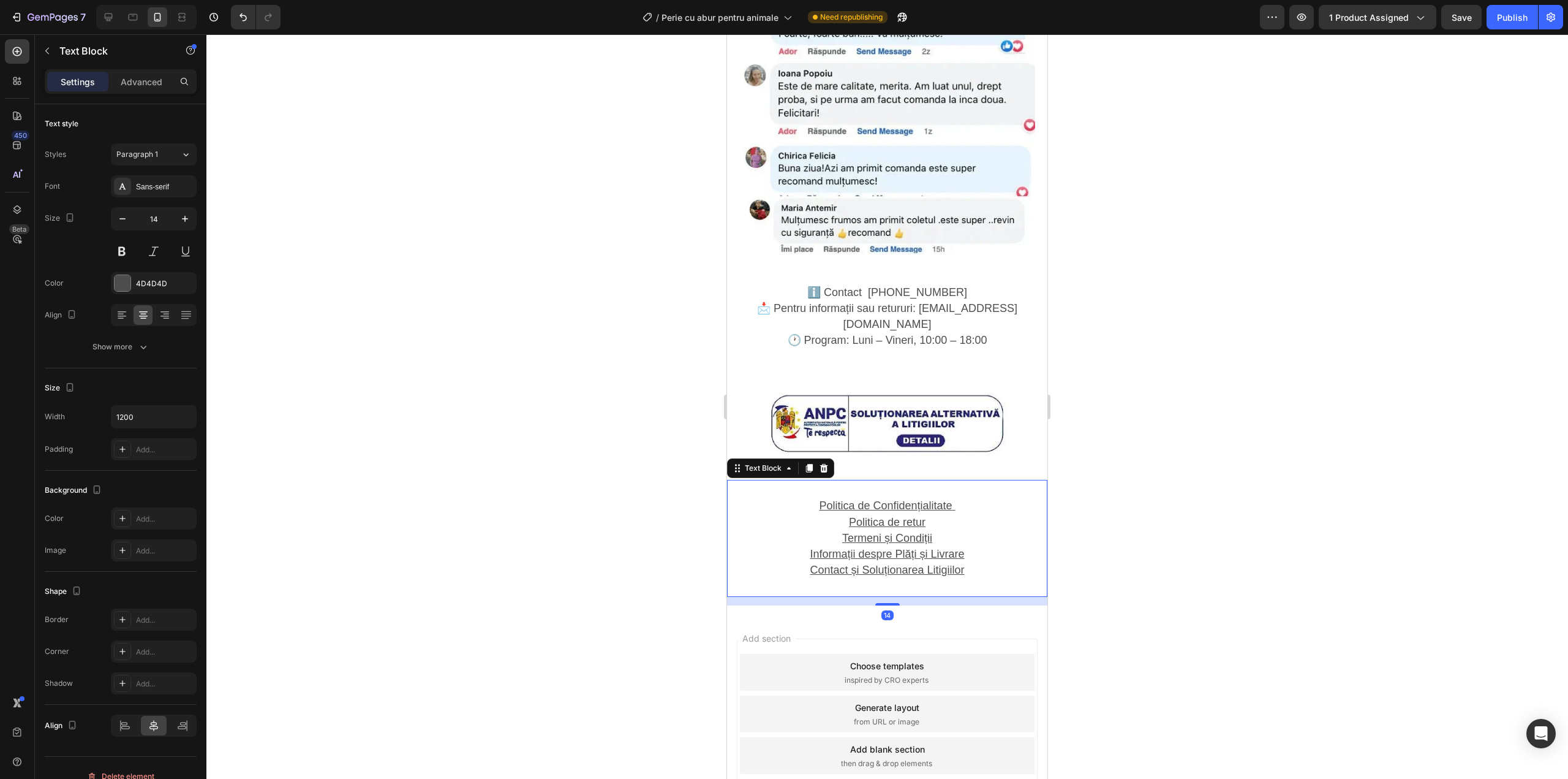
click at [902, 500] on u "Politica de Confidențialitate" at bounding box center [885, 505] width 133 height 12
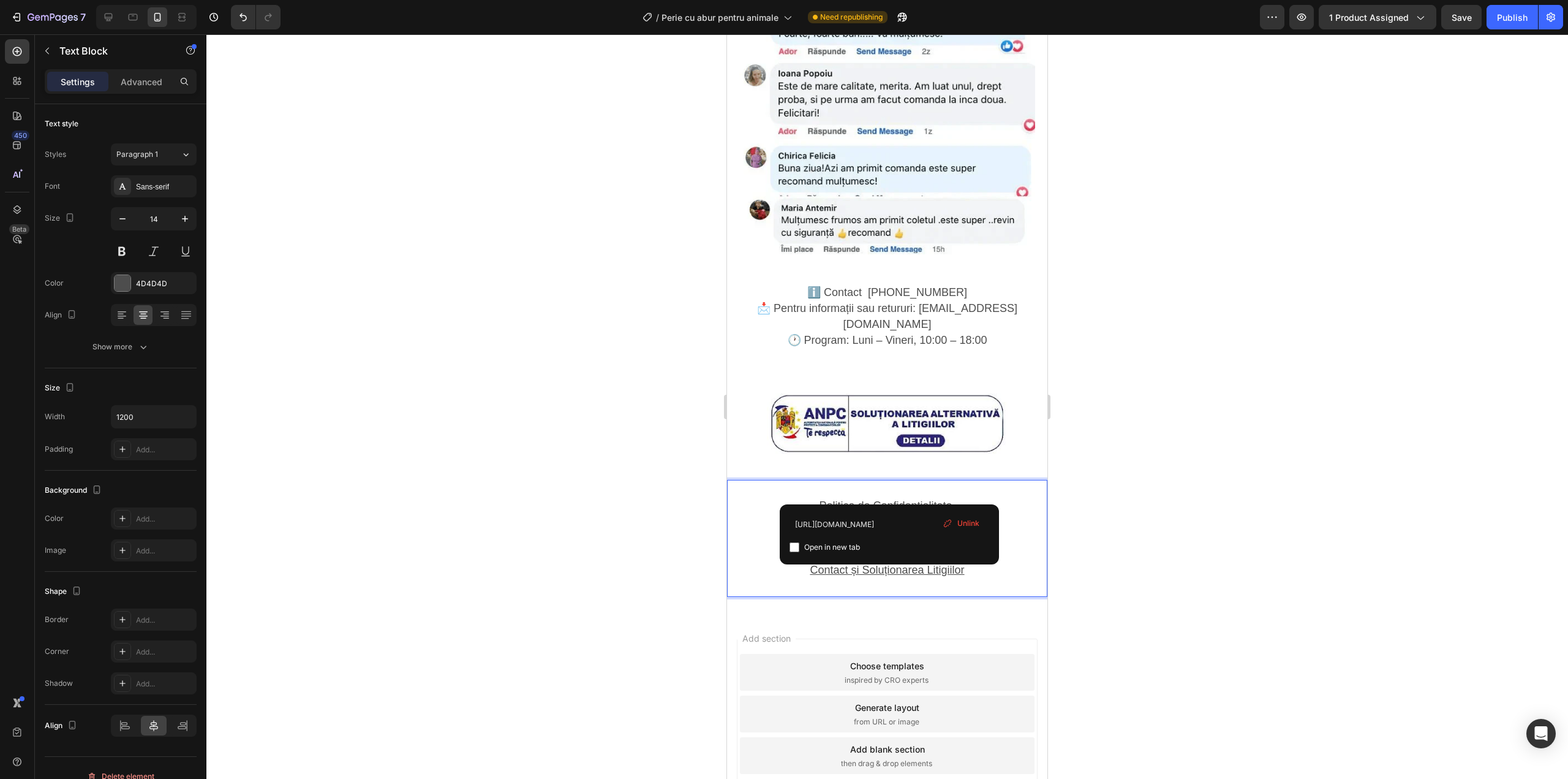
click at [888, 516] on u "Politica de retur" at bounding box center [887, 522] width 77 height 12
click at [886, 532] on u "Termeni și Condiții" at bounding box center [887, 538] width 90 height 12
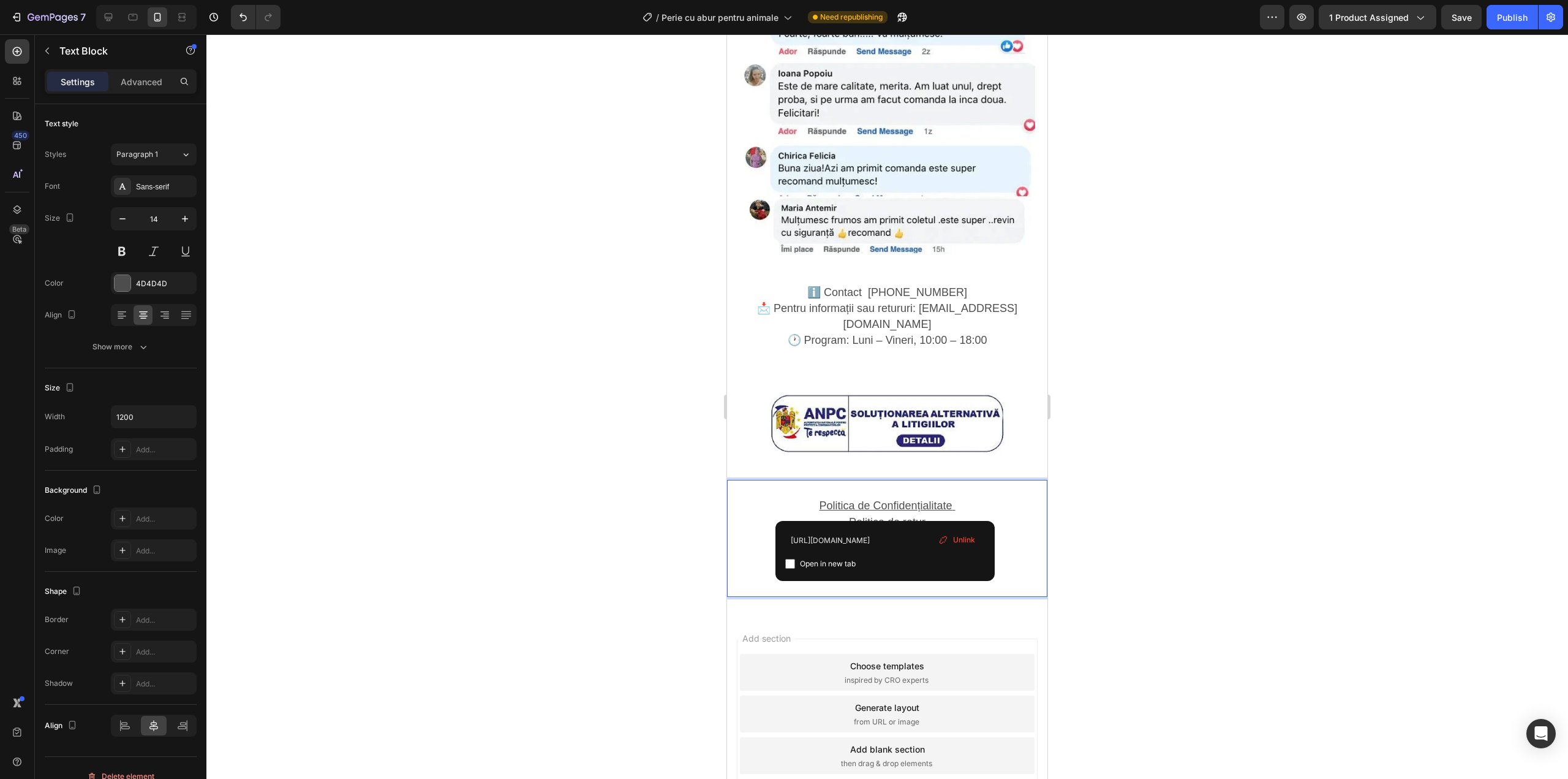
click at [879, 548] on u "Informații despre Plăți și Livrare" at bounding box center [887, 554] width 155 height 12
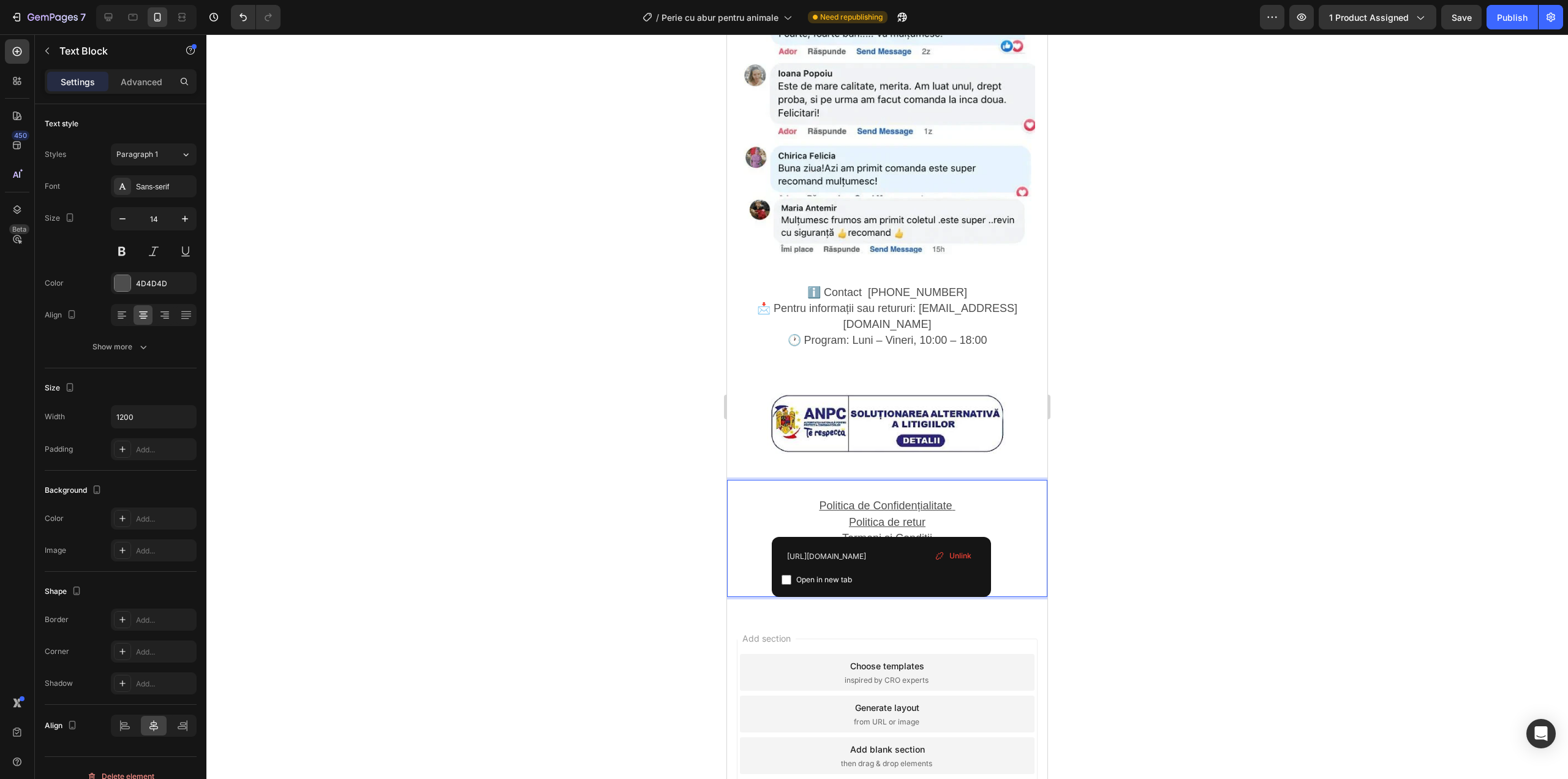
click at [875, 563] on u "Contact și Soluționarea Litigiilor" at bounding box center [887, 569] width 155 height 12
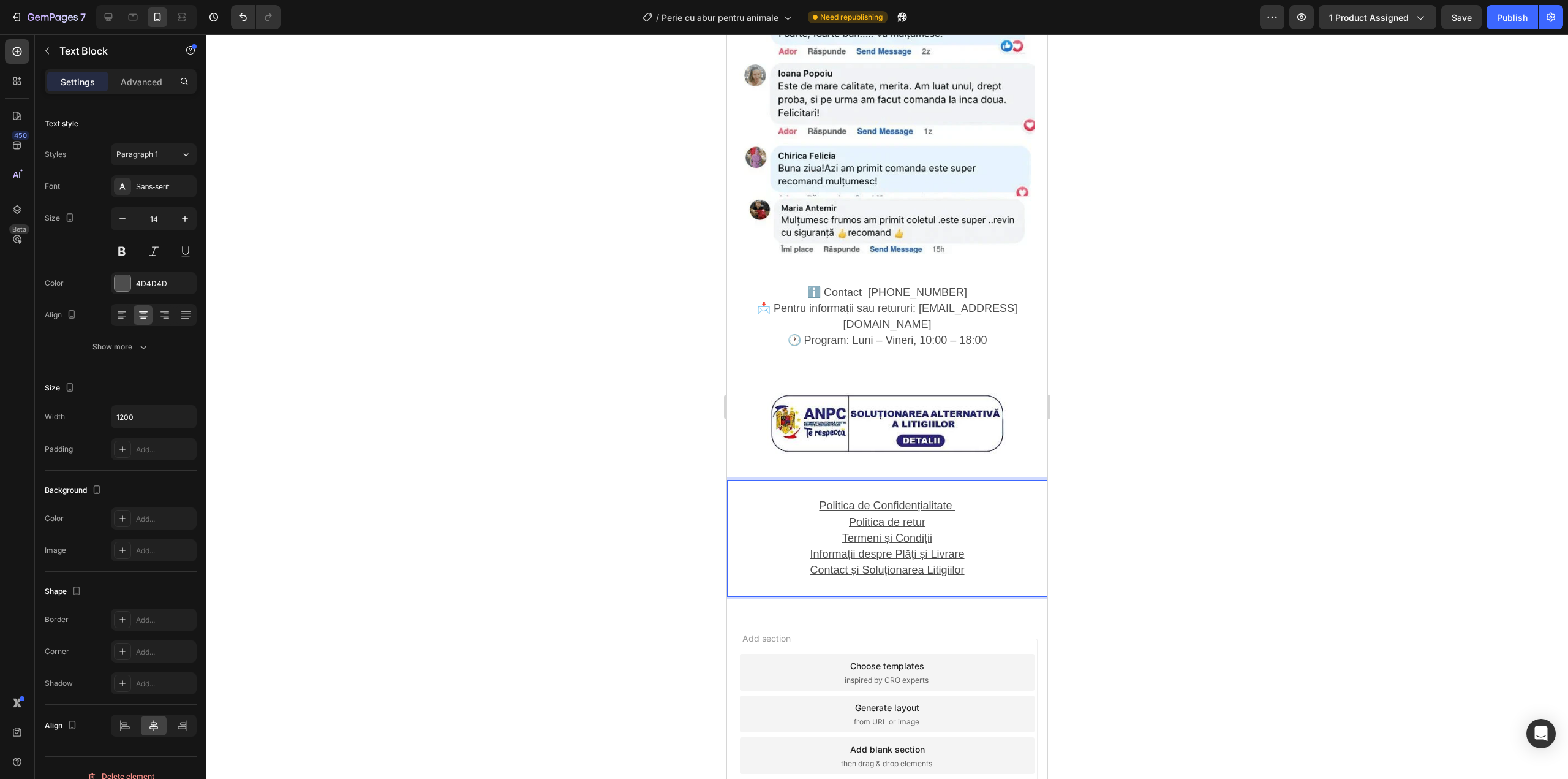
click at [1236, 410] on div at bounding box center [887, 407] width 1362 height 745
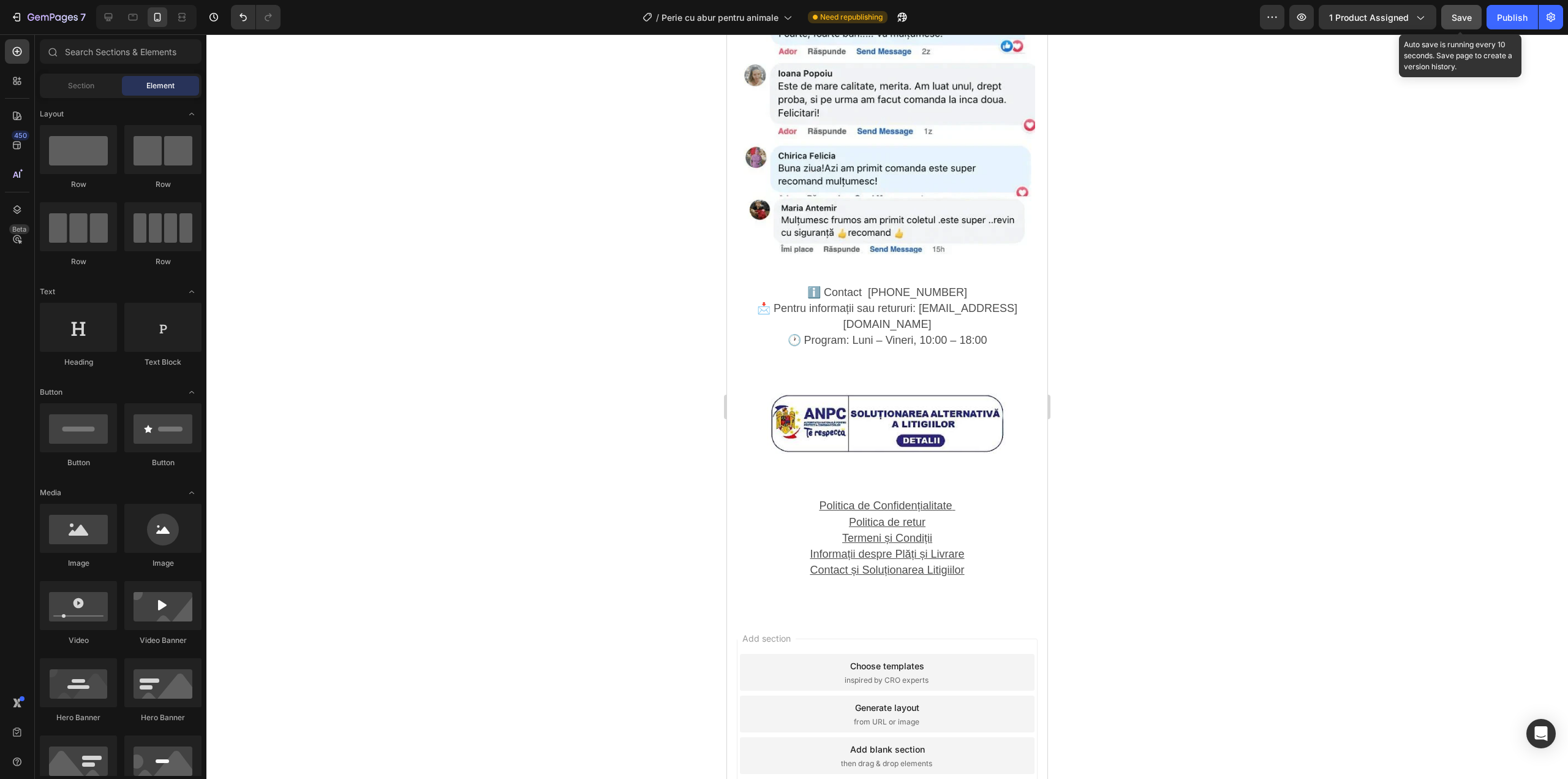
click at [1474, 25] on button "Save" at bounding box center [1462, 17] width 41 height 25
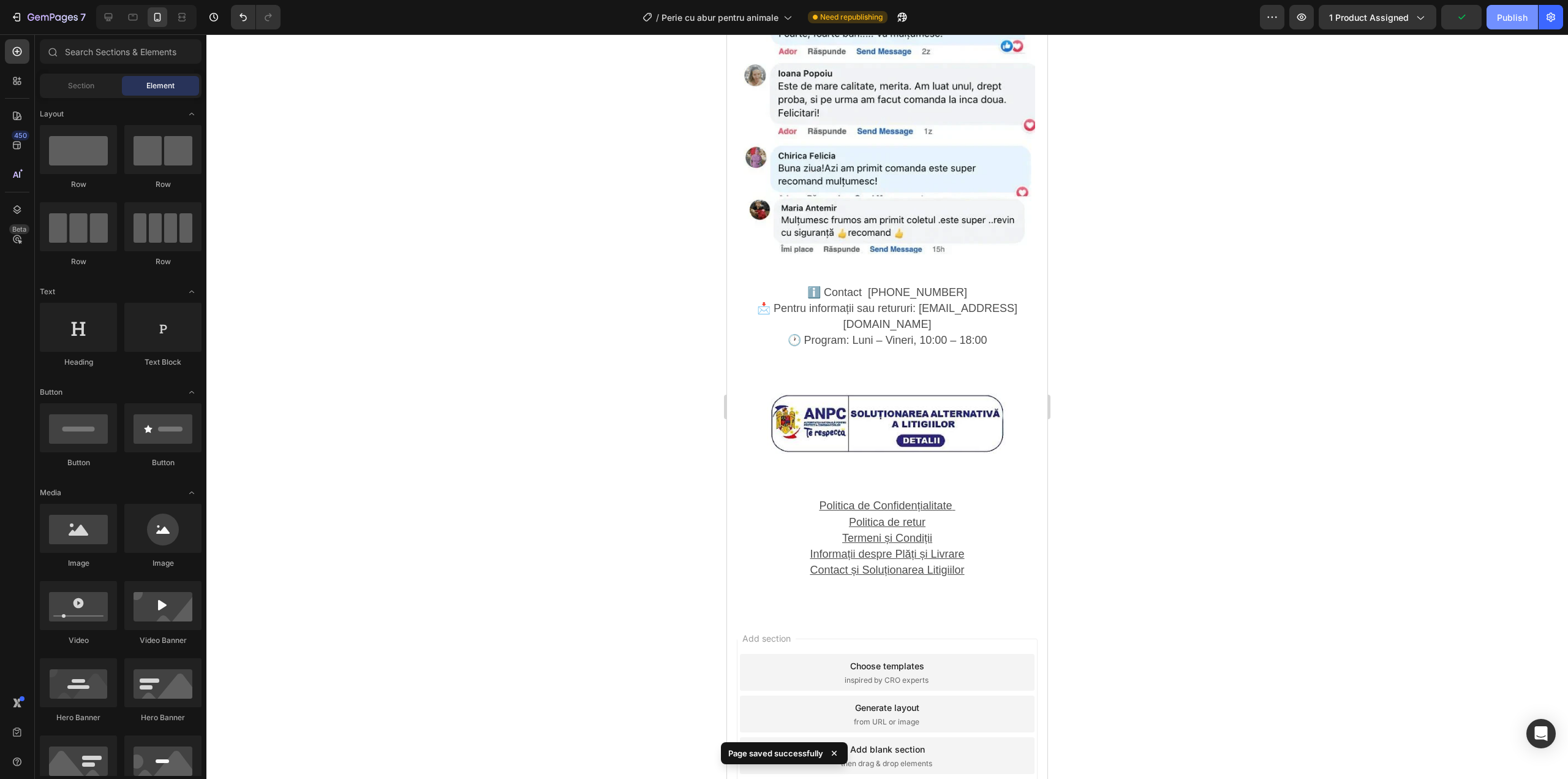
click at [1502, 25] on button "Publish" at bounding box center [1512, 17] width 51 height 25
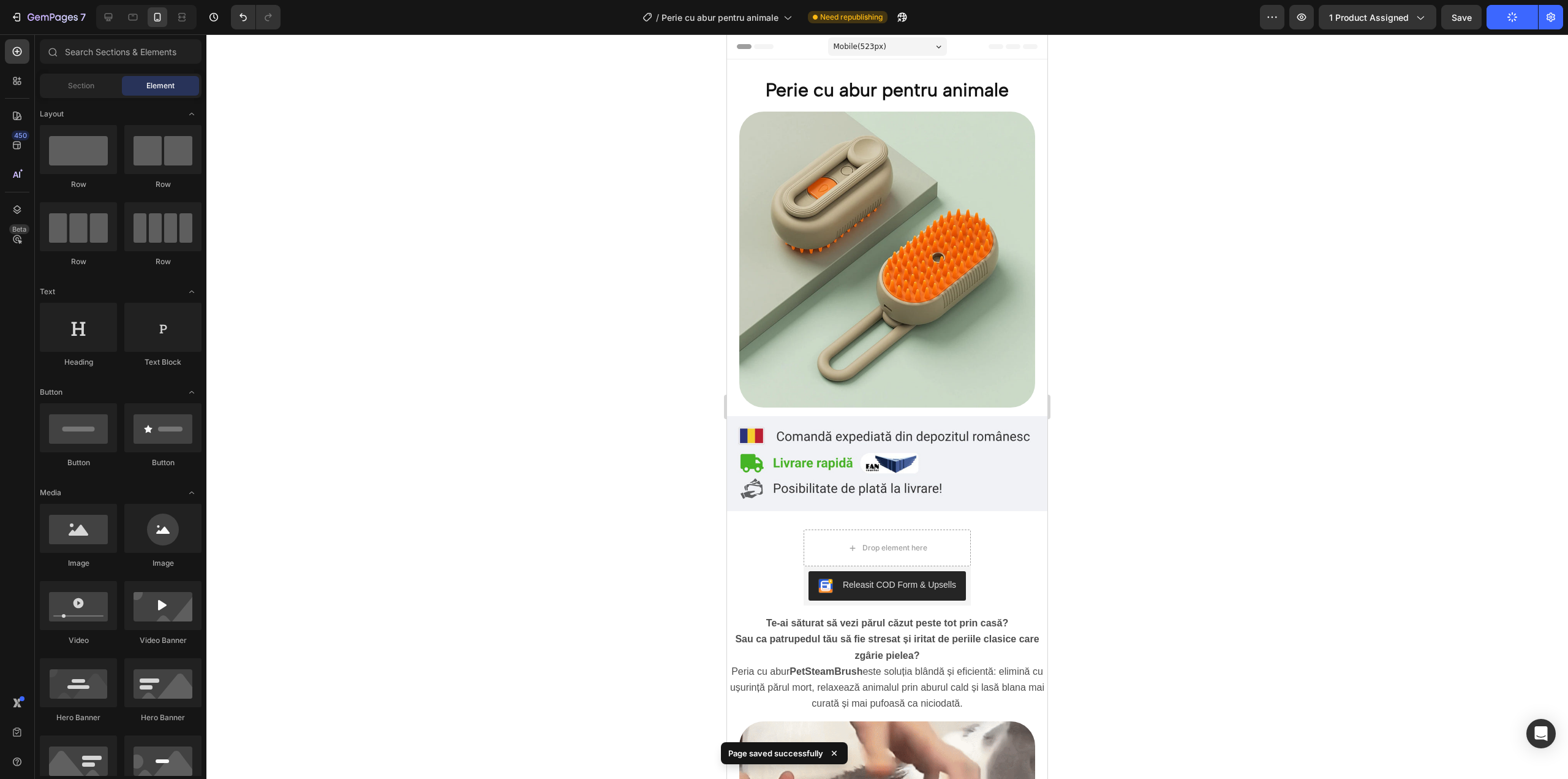
scroll to position [2080, 0]
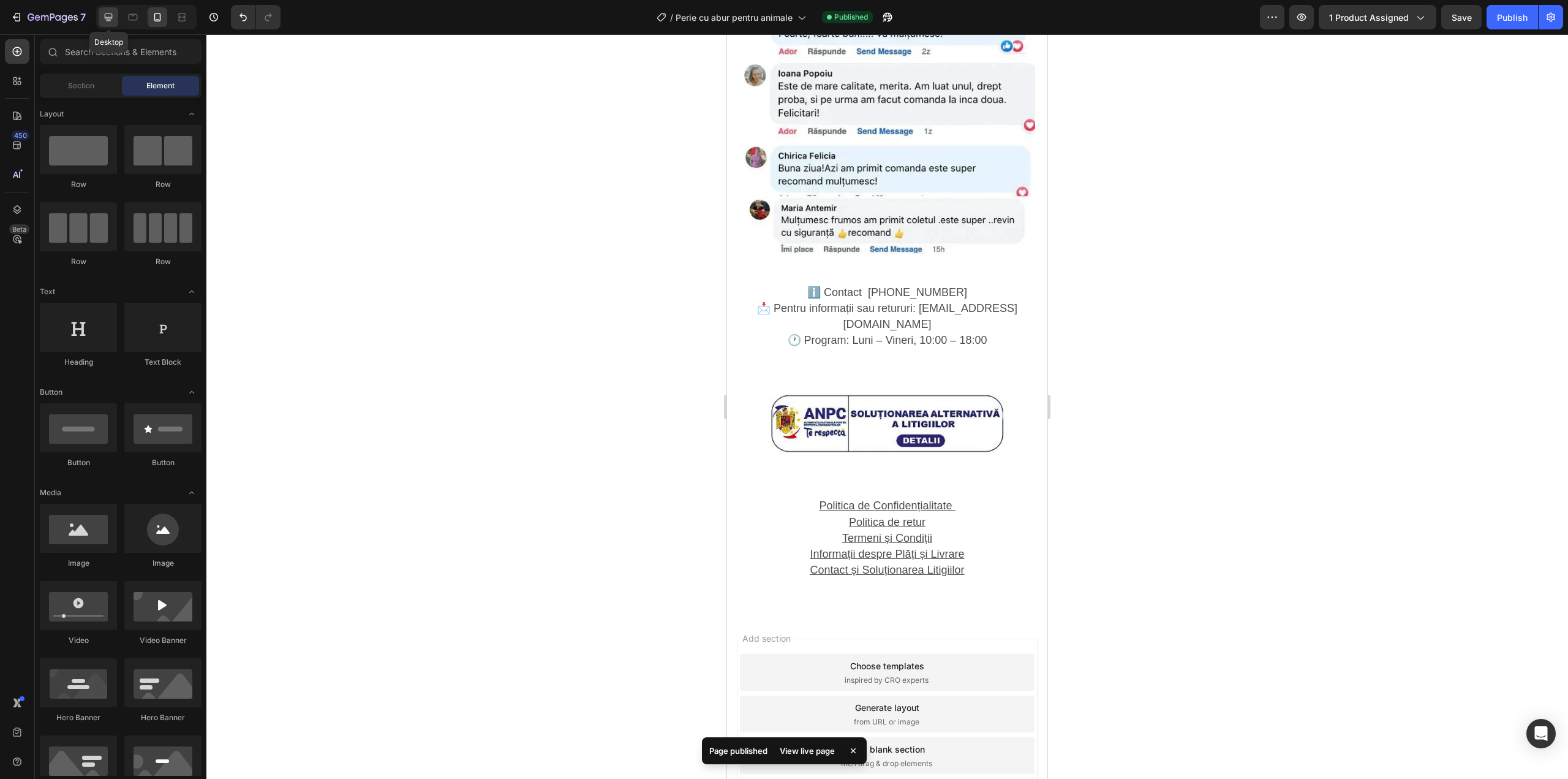
click at [105, 11] on icon at bounding box center [108, 17] width 12 height 12
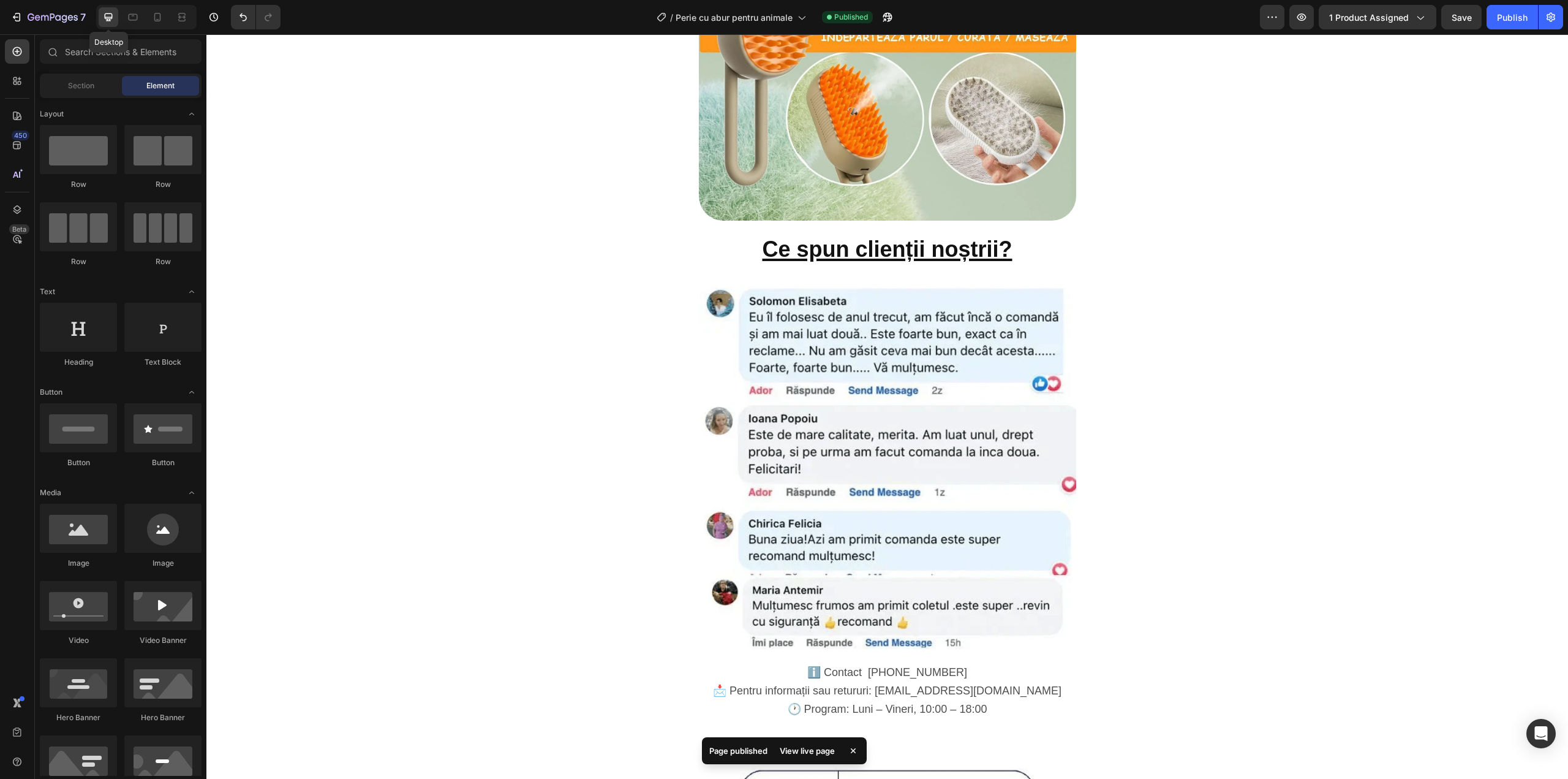
scroll to position [2350, 0]
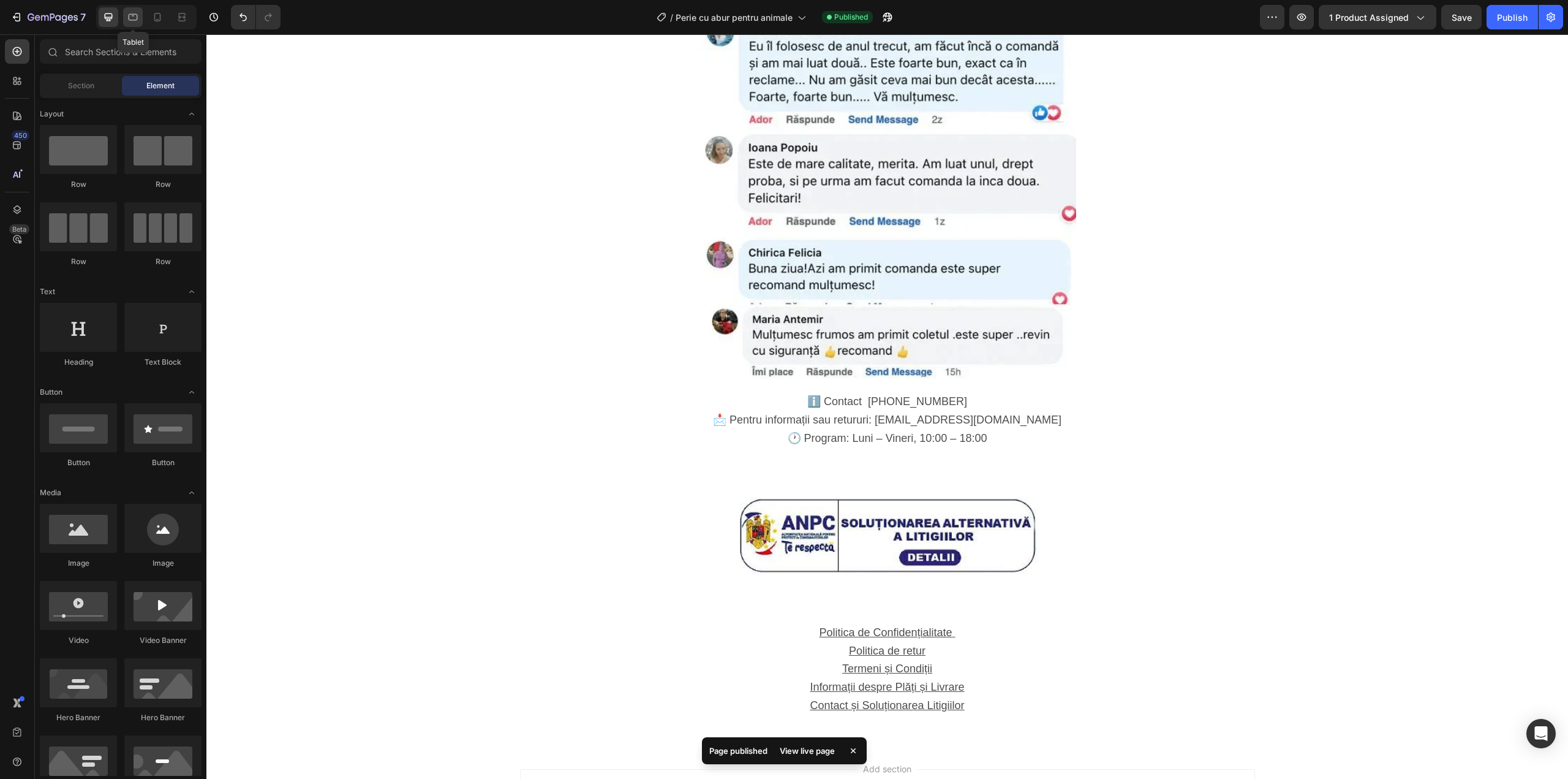
click at [136, 13] on icon at bounding box center [133, 17] width 12 height 12
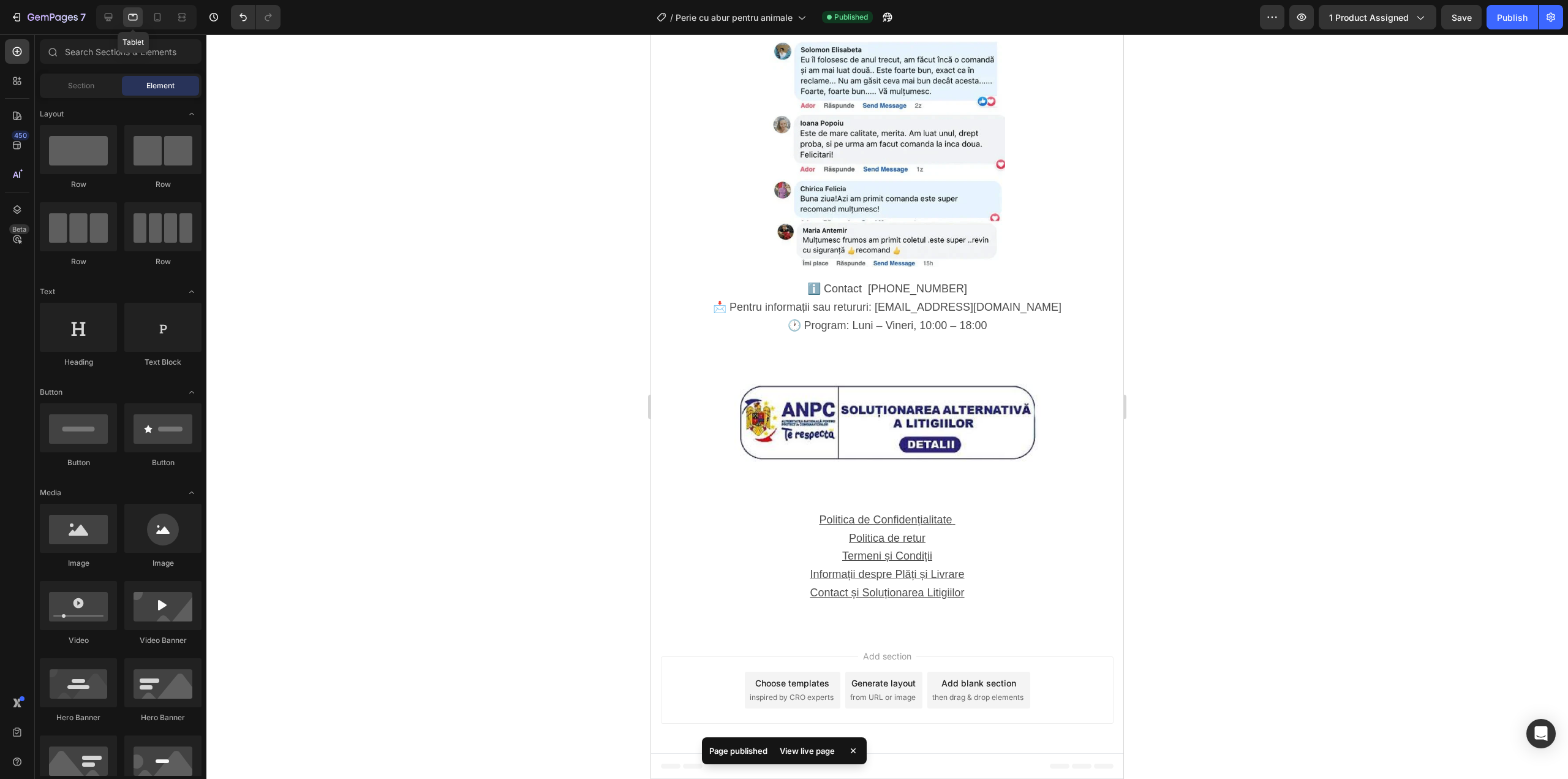
scroll to position [1981, 0]
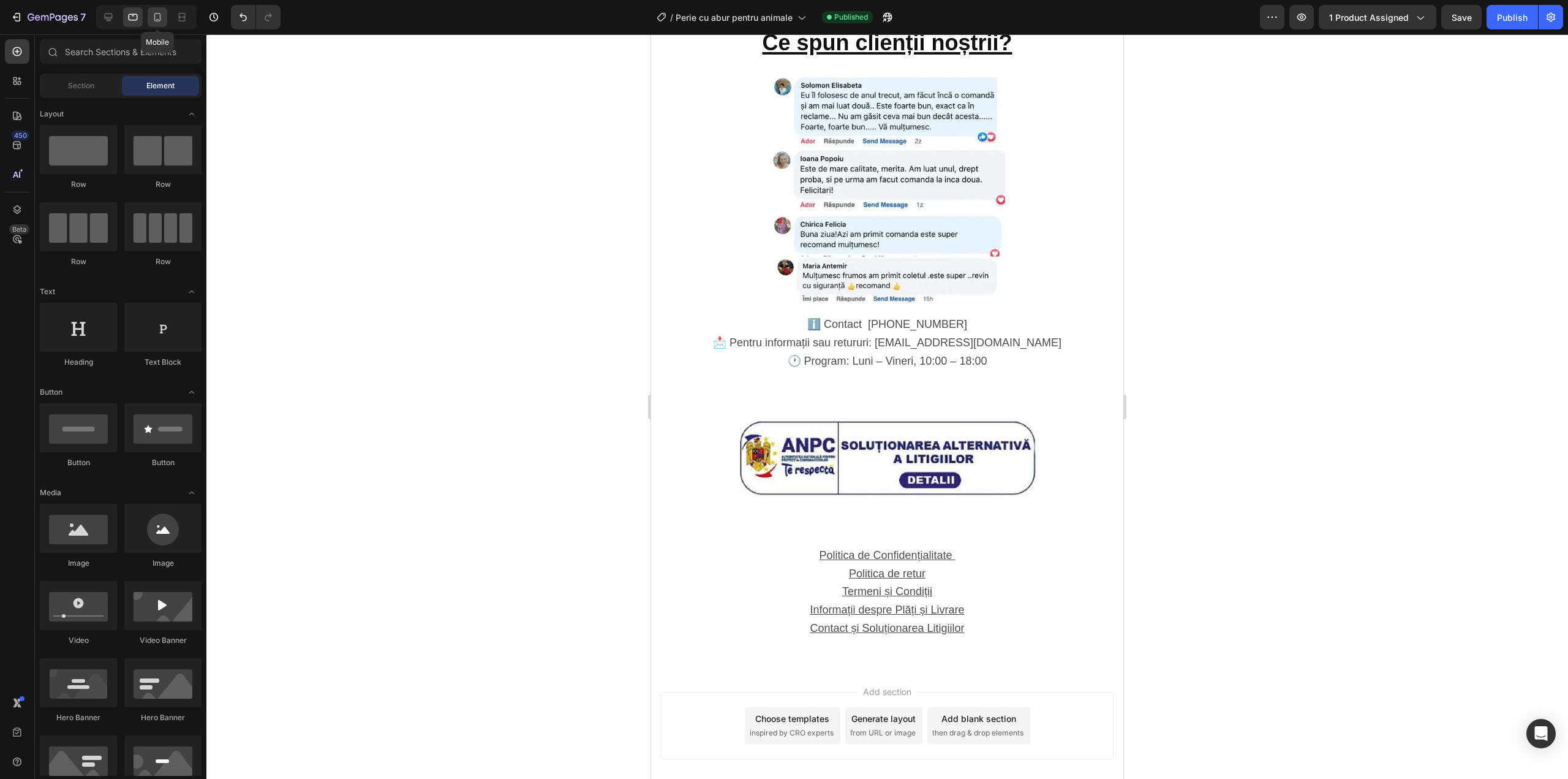
click at [156, 16] on icon at bounding box center [157, 17] width 12 height 12
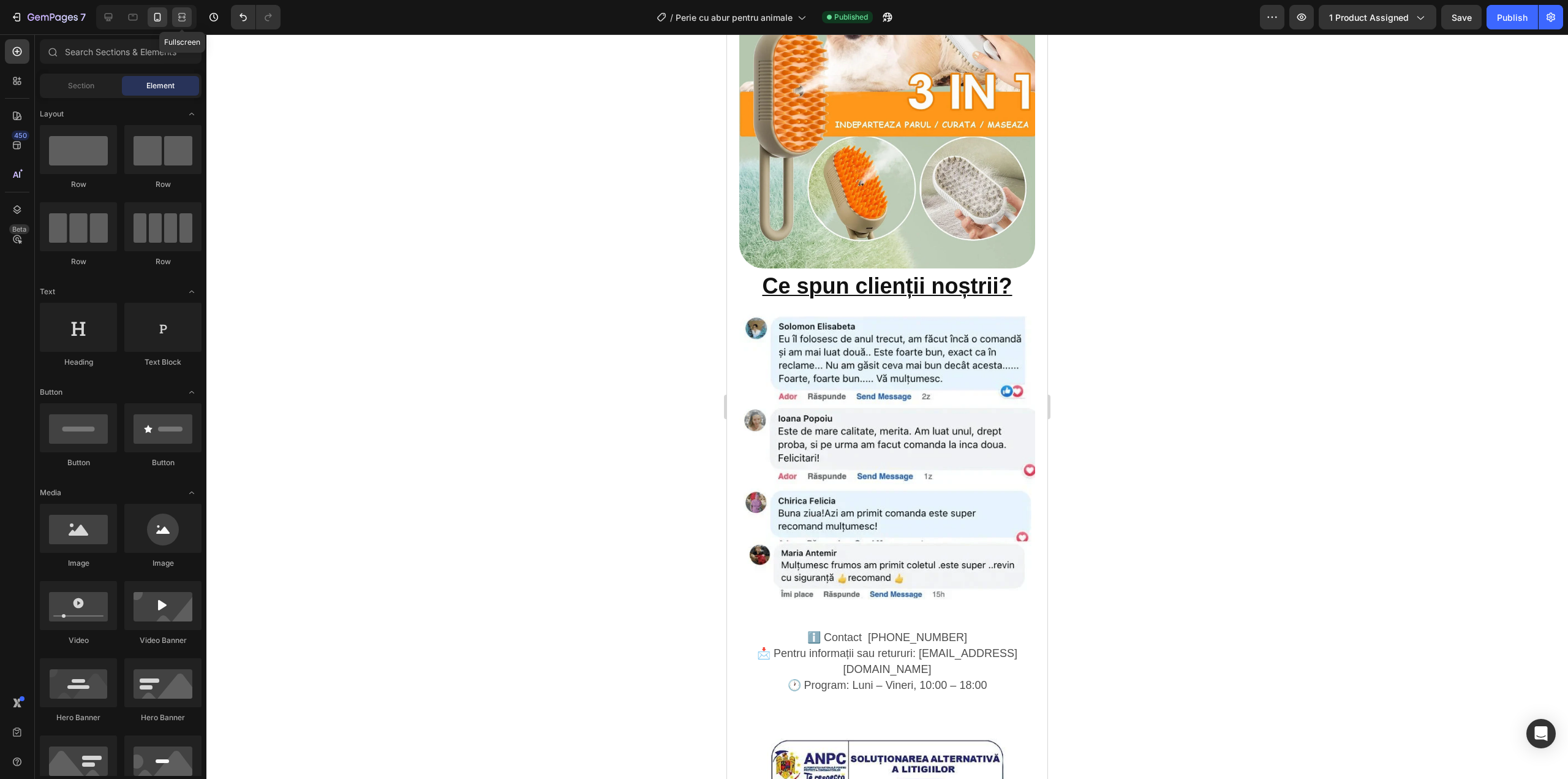
click at [174, 13] on div at bounding box center [181, 17] width 20 height 20
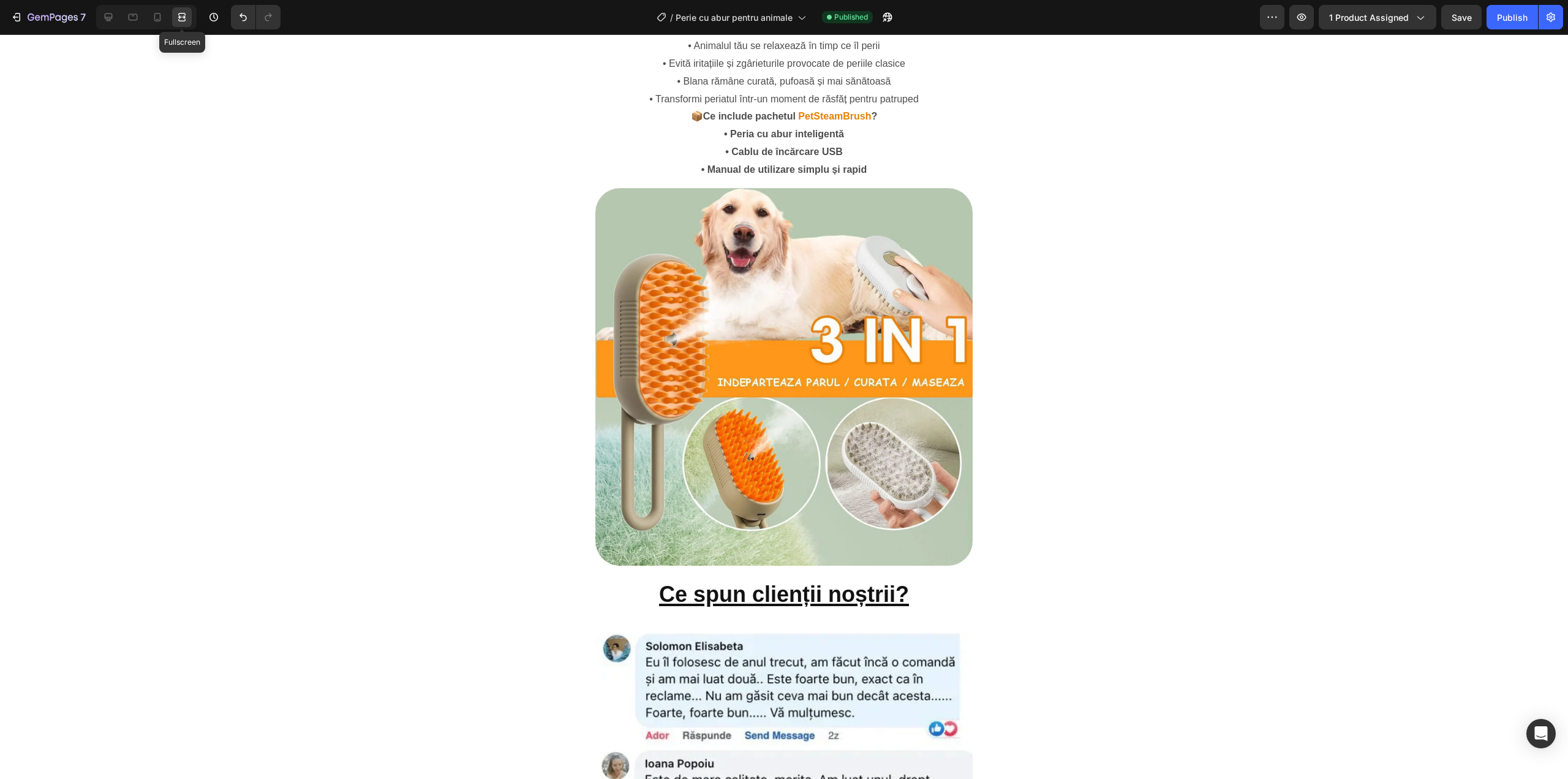
scroll to position [1960, 0]
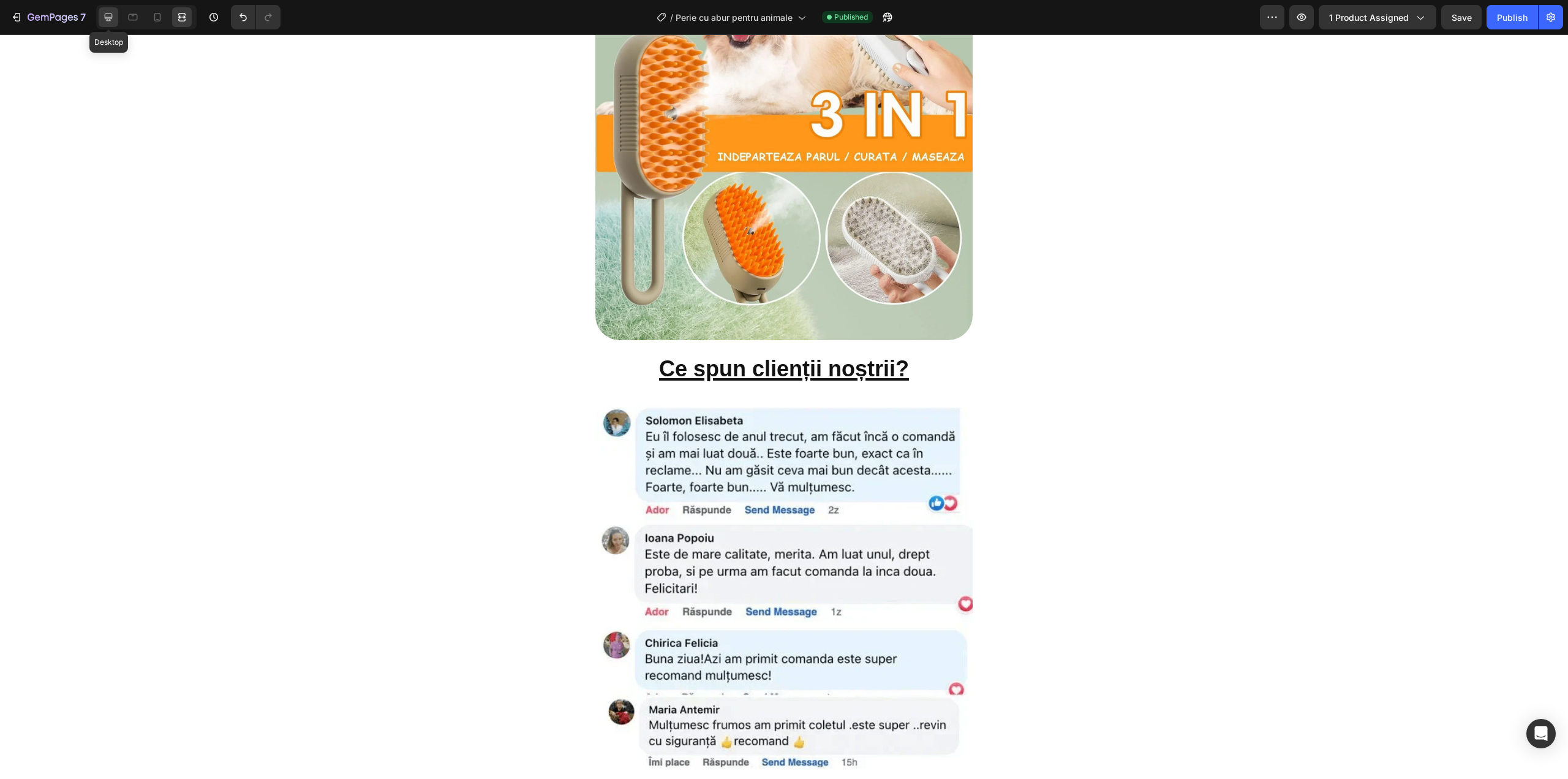
click at [106, 14] on icon at bounding box center [108, 17] width 12 height 12
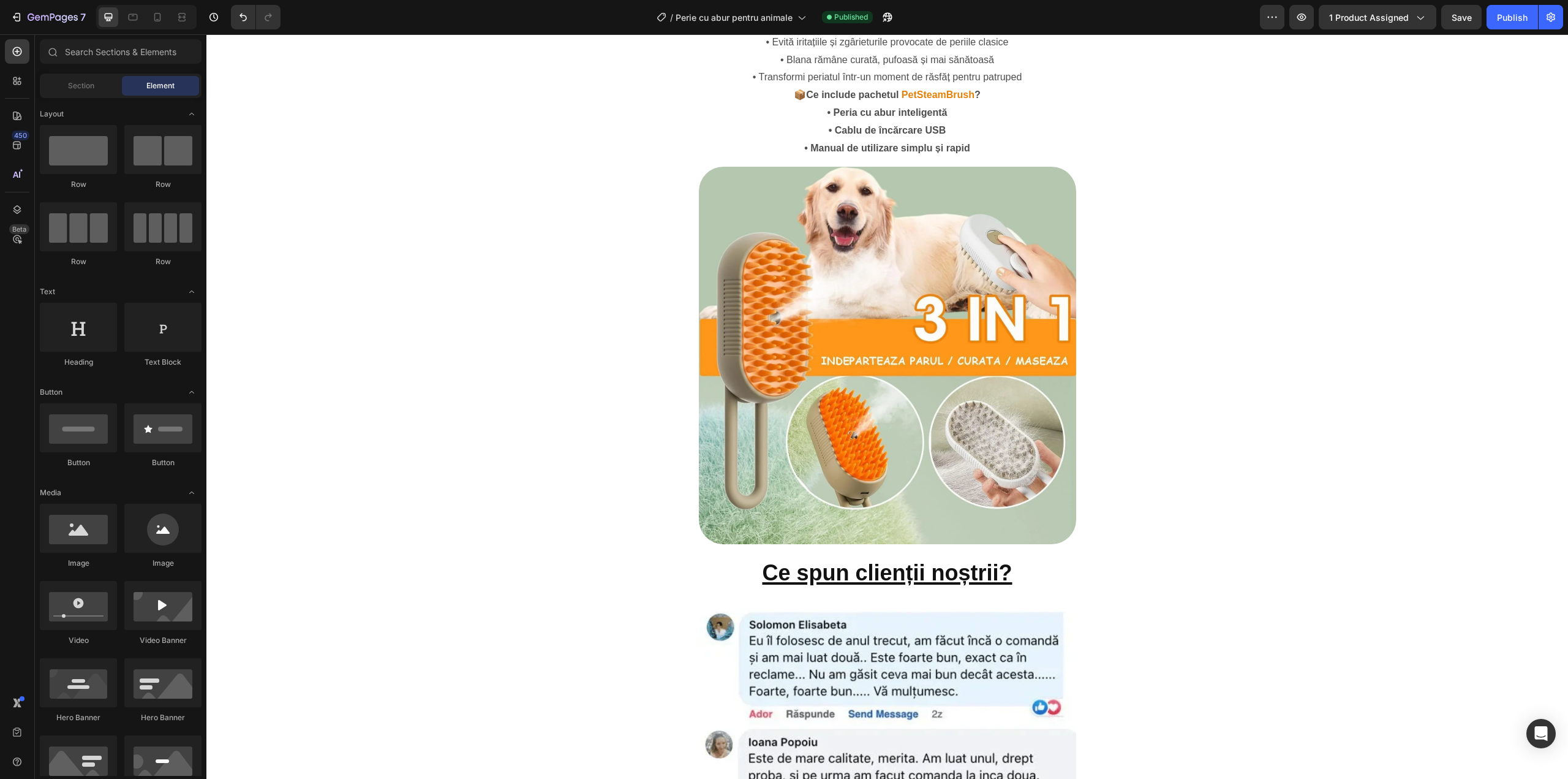
scroll to position [1510, 0]
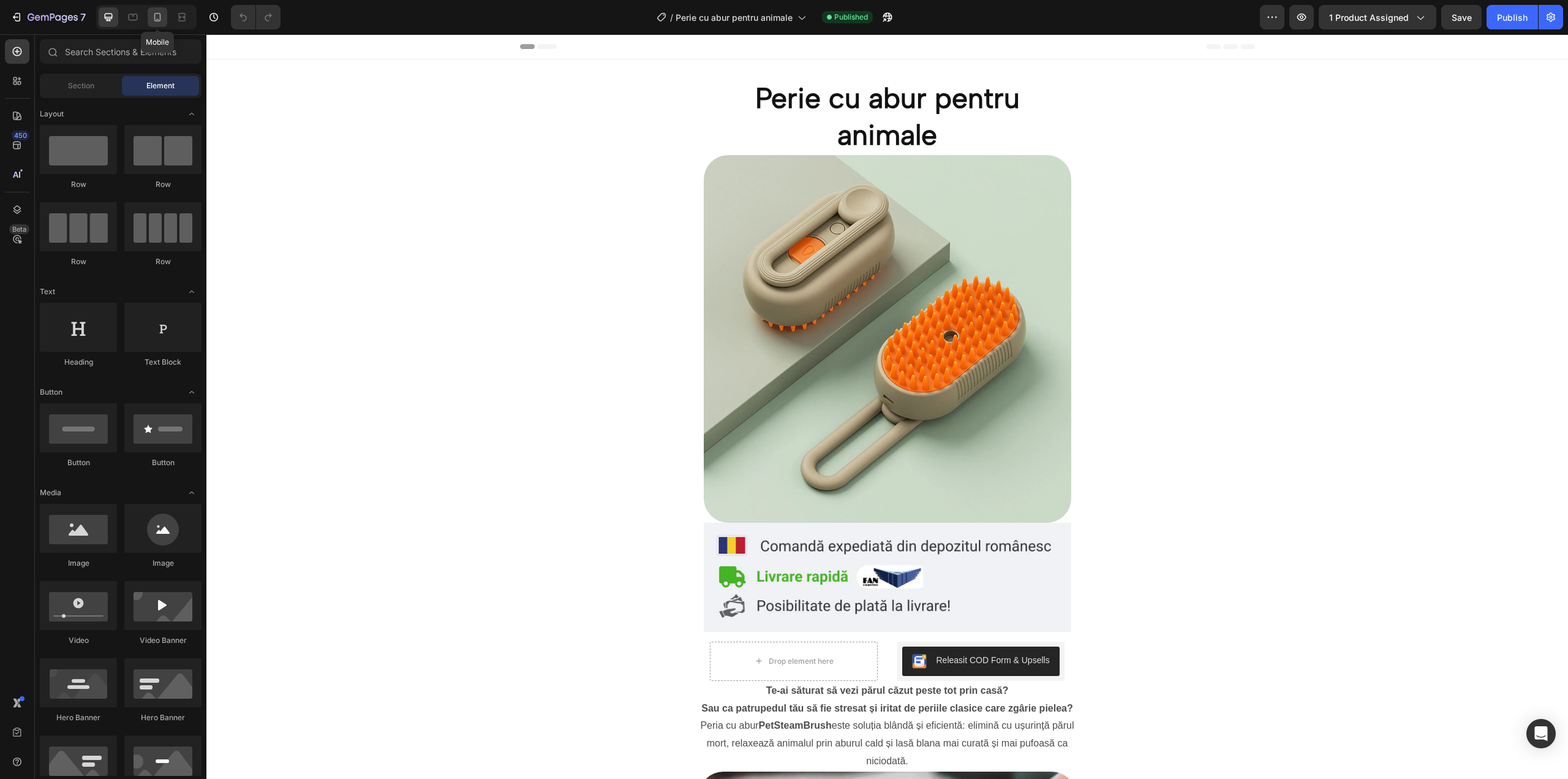
click at [160, 26] on div at bounding box center [157, 17] width 20 height 20
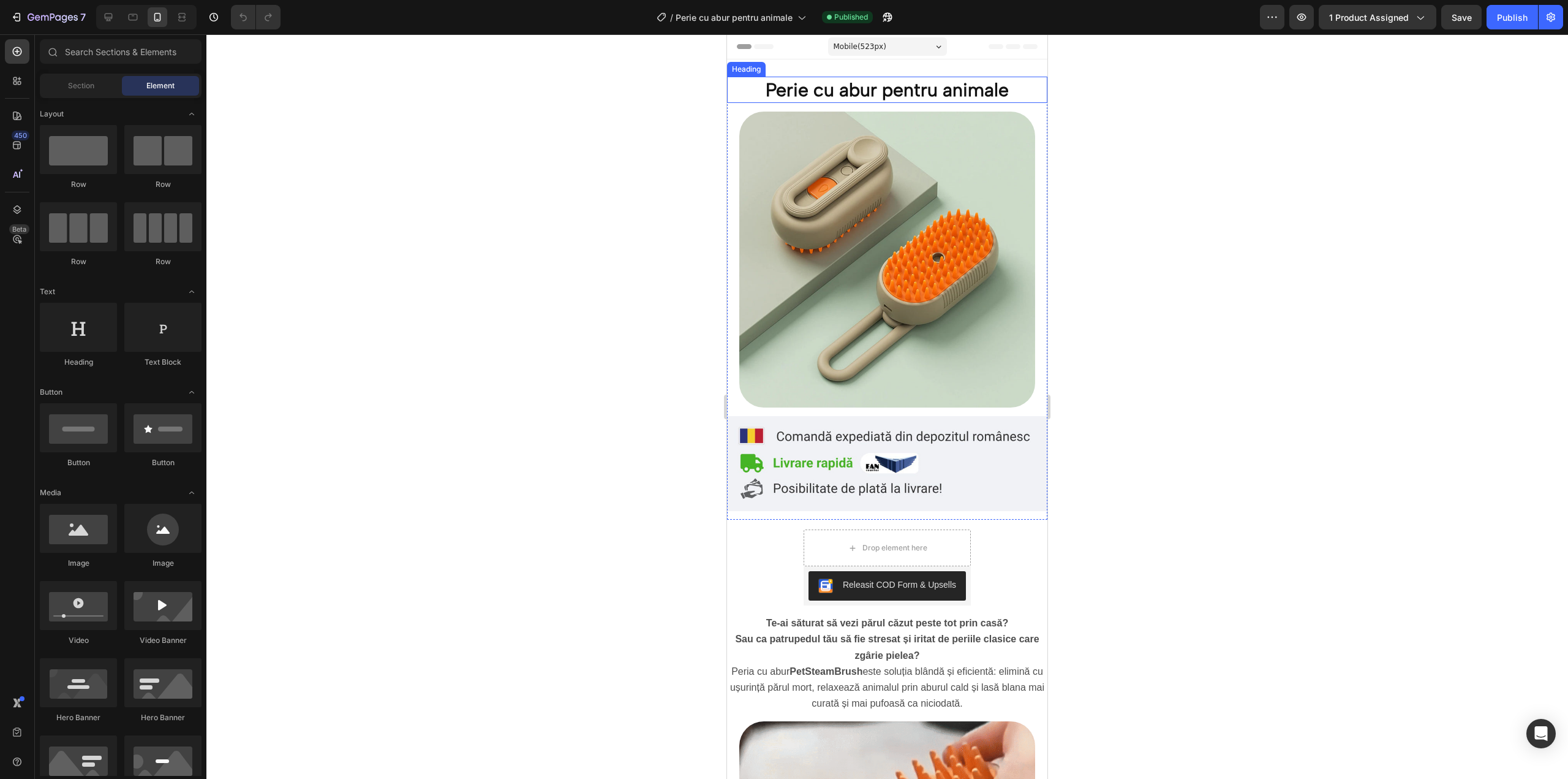
click at [817, 96] on h2 "Perie cu abur pentru animale" at bounding box center [887, 90] width 320 height 27
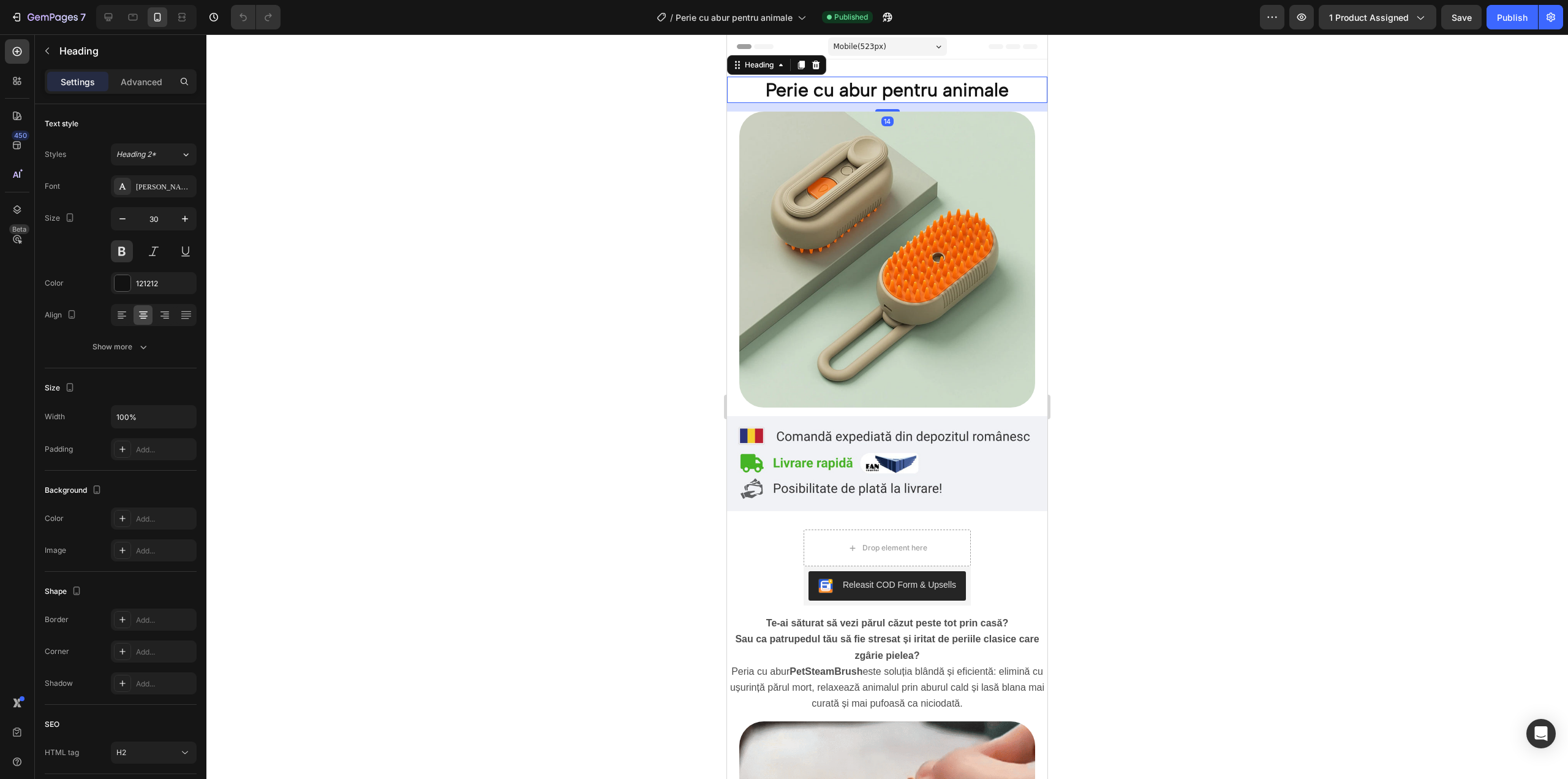
click at [817, 94] on h2 "Perie cu abur pentru animale" at bounding box center [887, 90] width 320 height 27
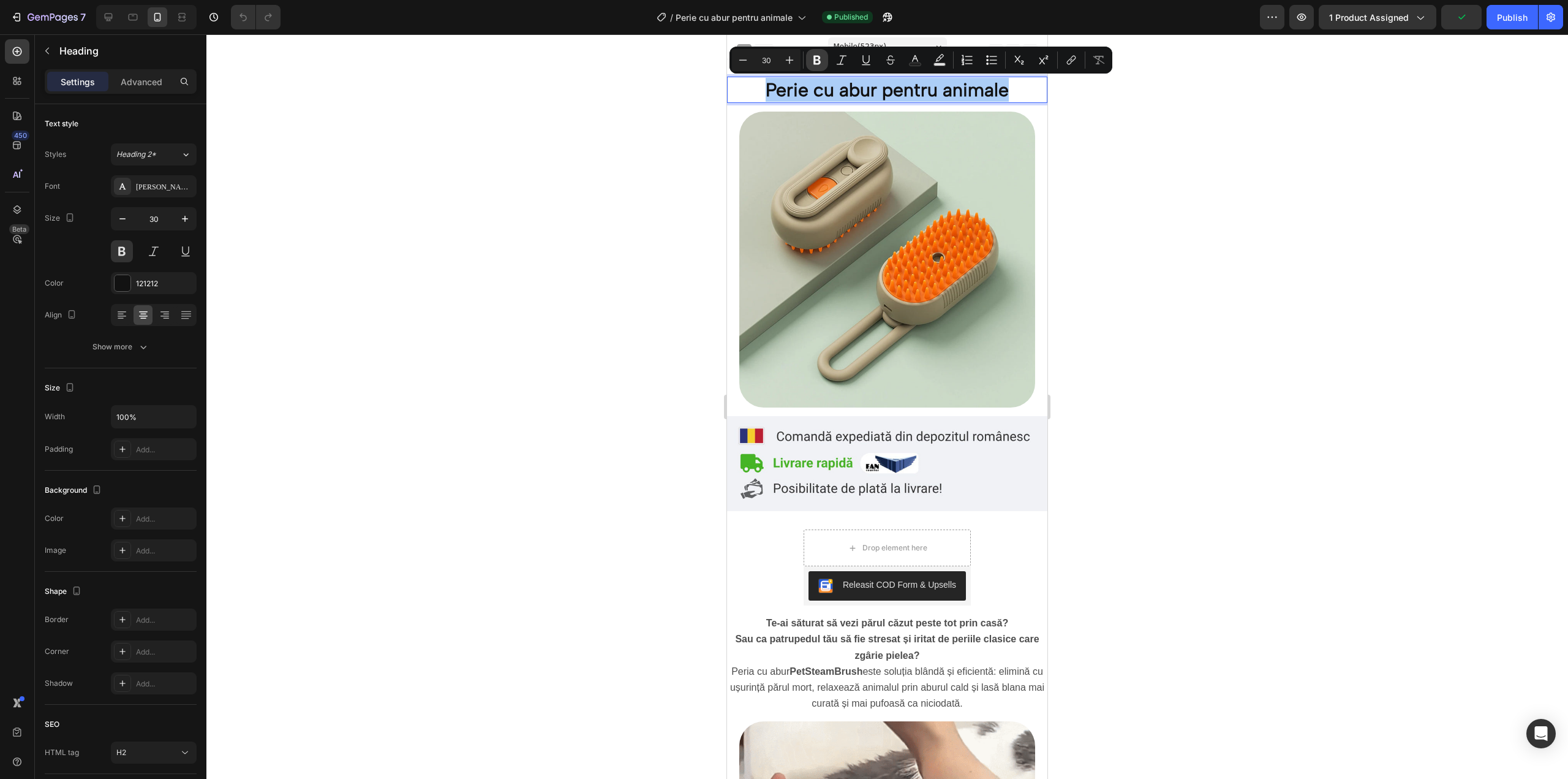
click at [819, 57] on icon "Editor contextual toolbar" at bounding box center [818, 61] width 8 height 10
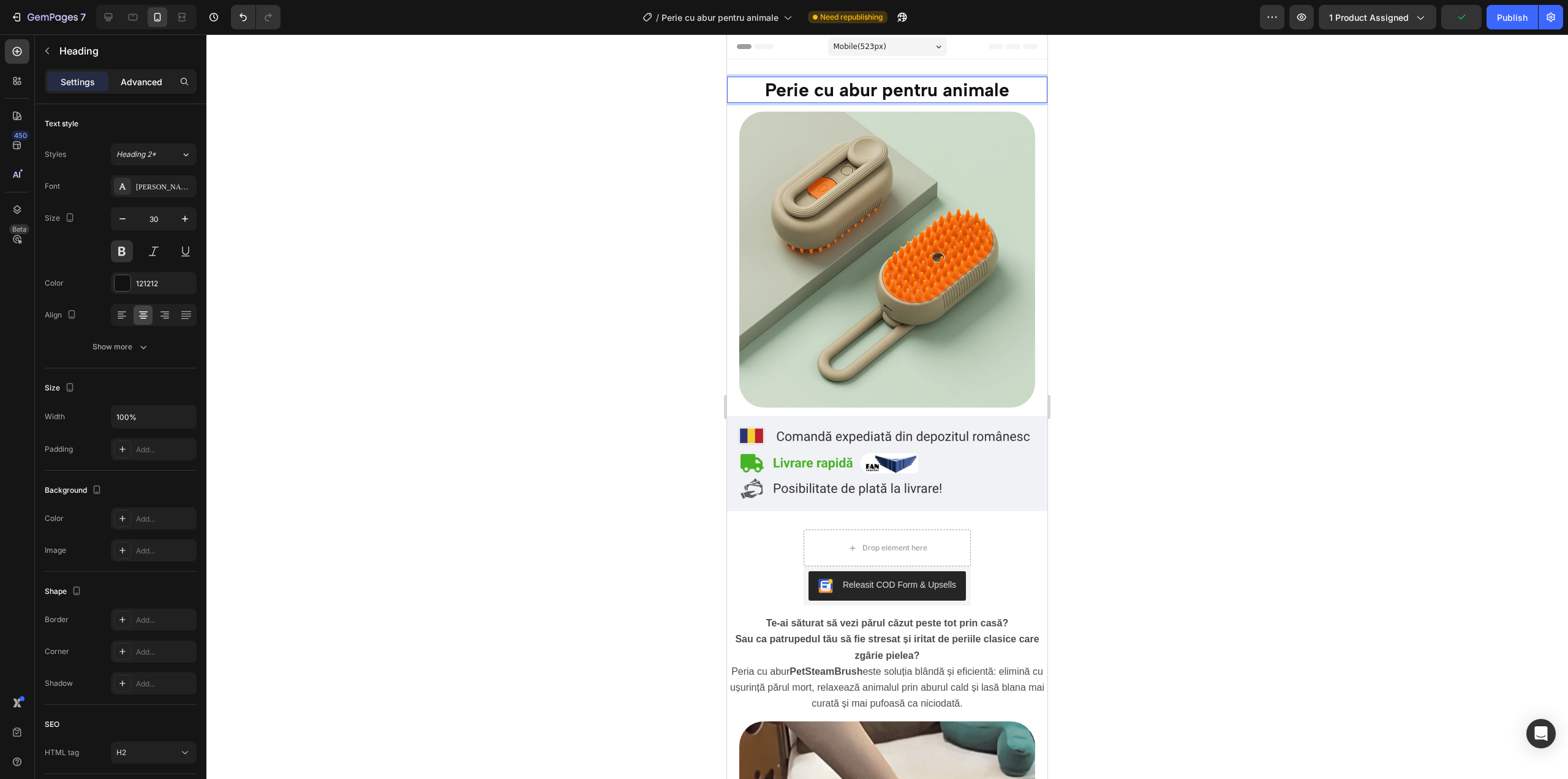
click at [115, 86] on div "Advanced" at bounding box center [142, 81] width 61 height 20
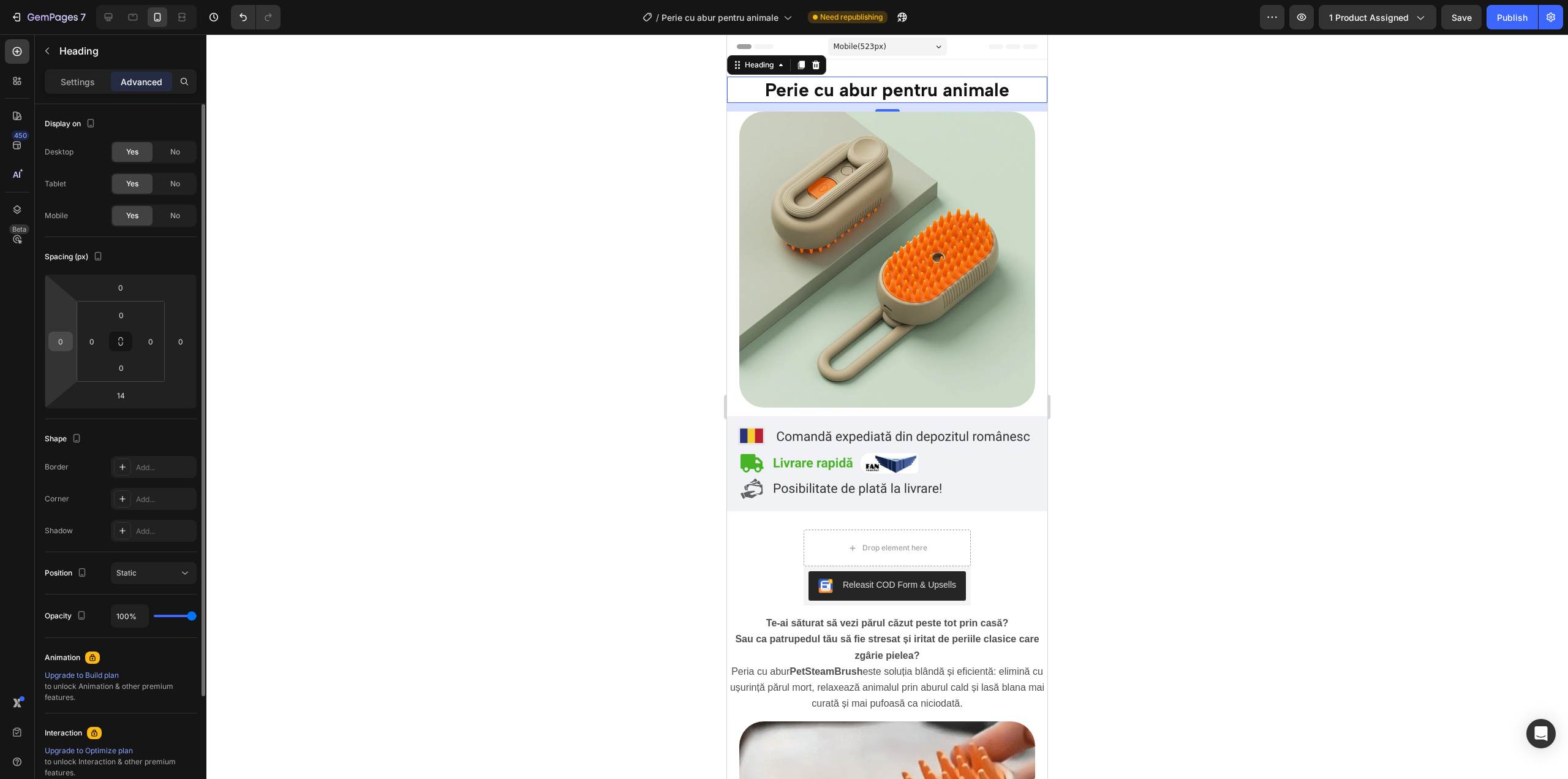
click at [61, 344] on input "0" at bounding box center [60, 341] width 18 height 18
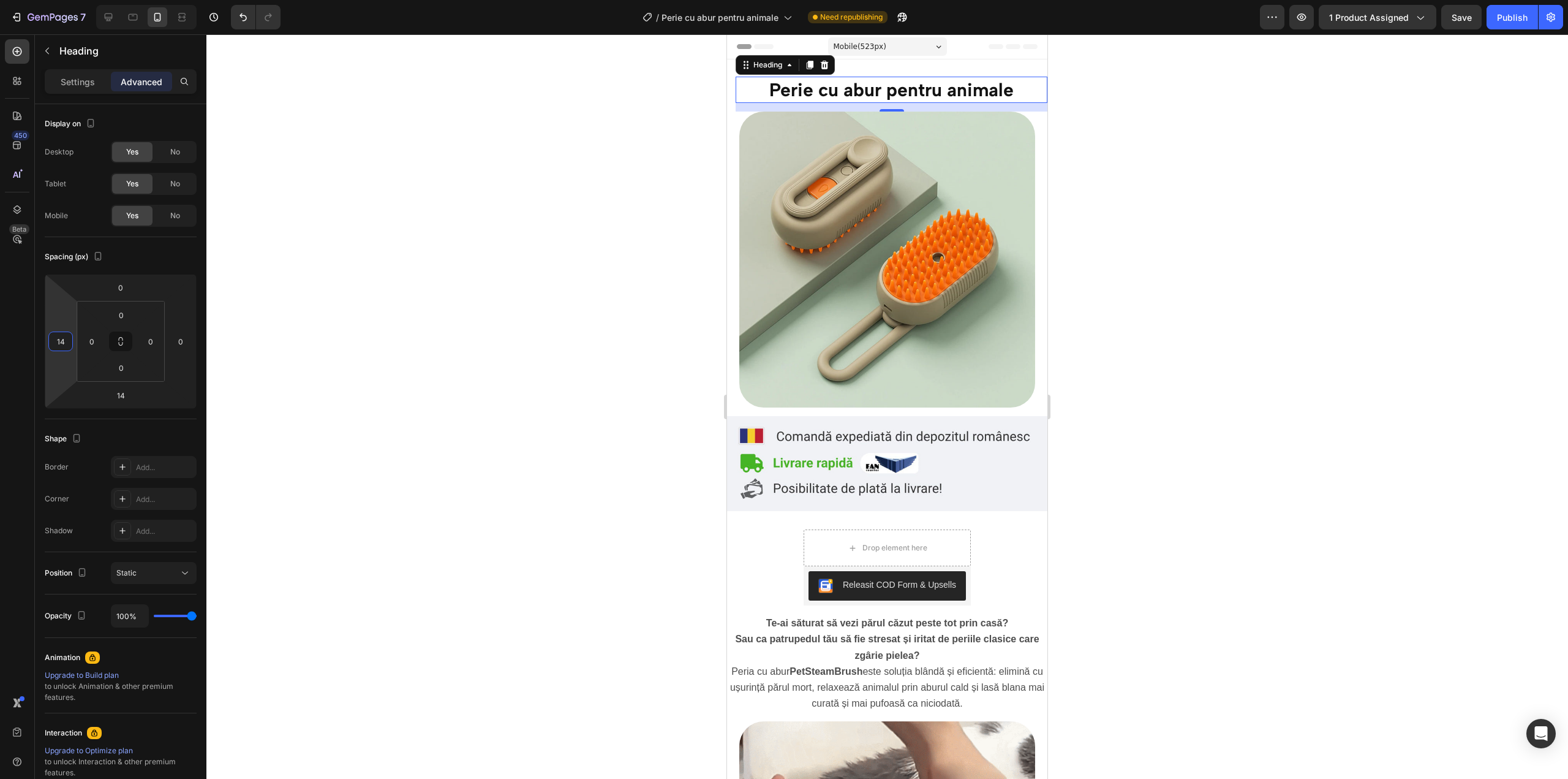
type input "14"
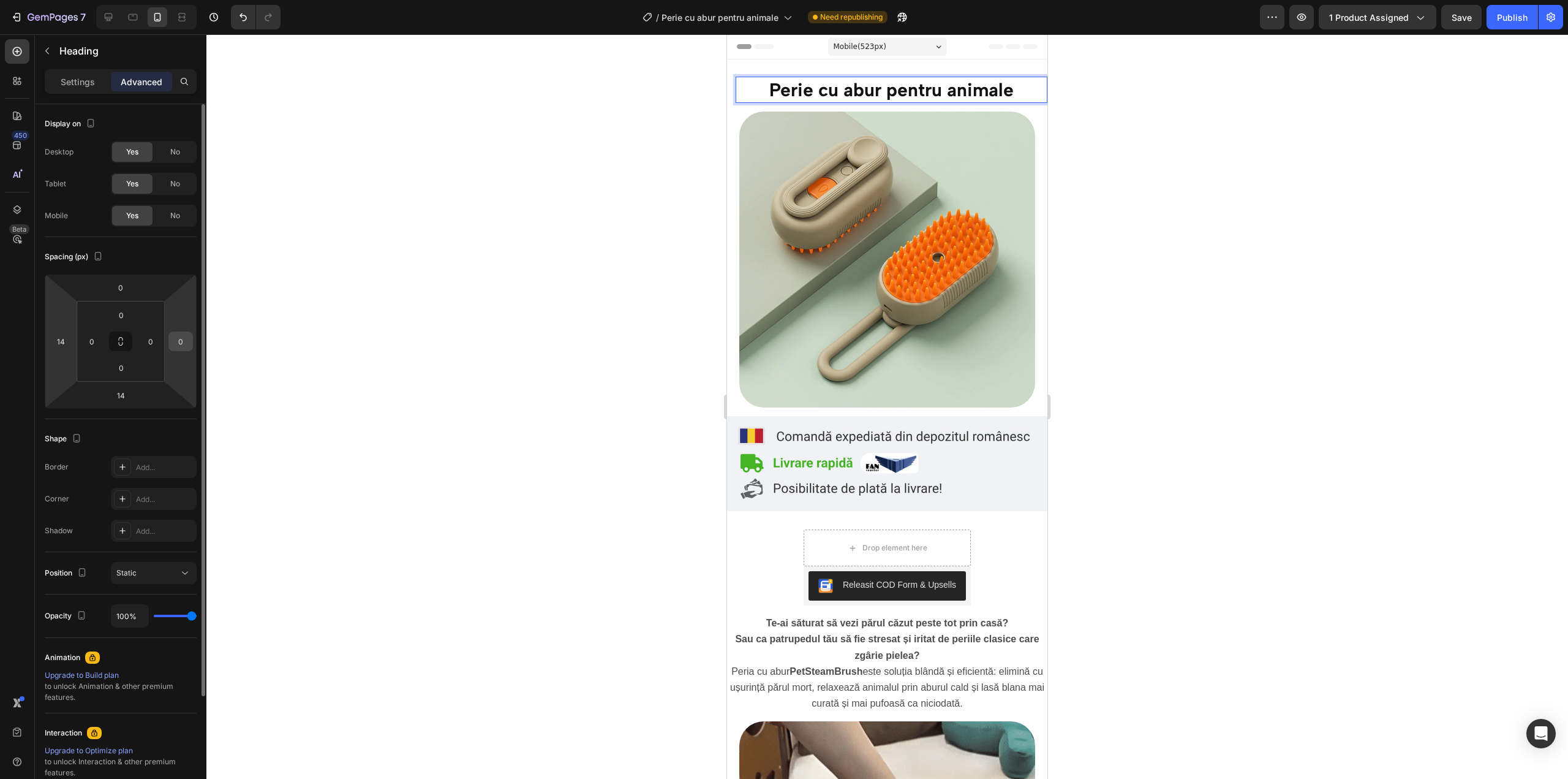
click at [175, 336] on input "0" at bounding box center [180, 341] width 18 height 18
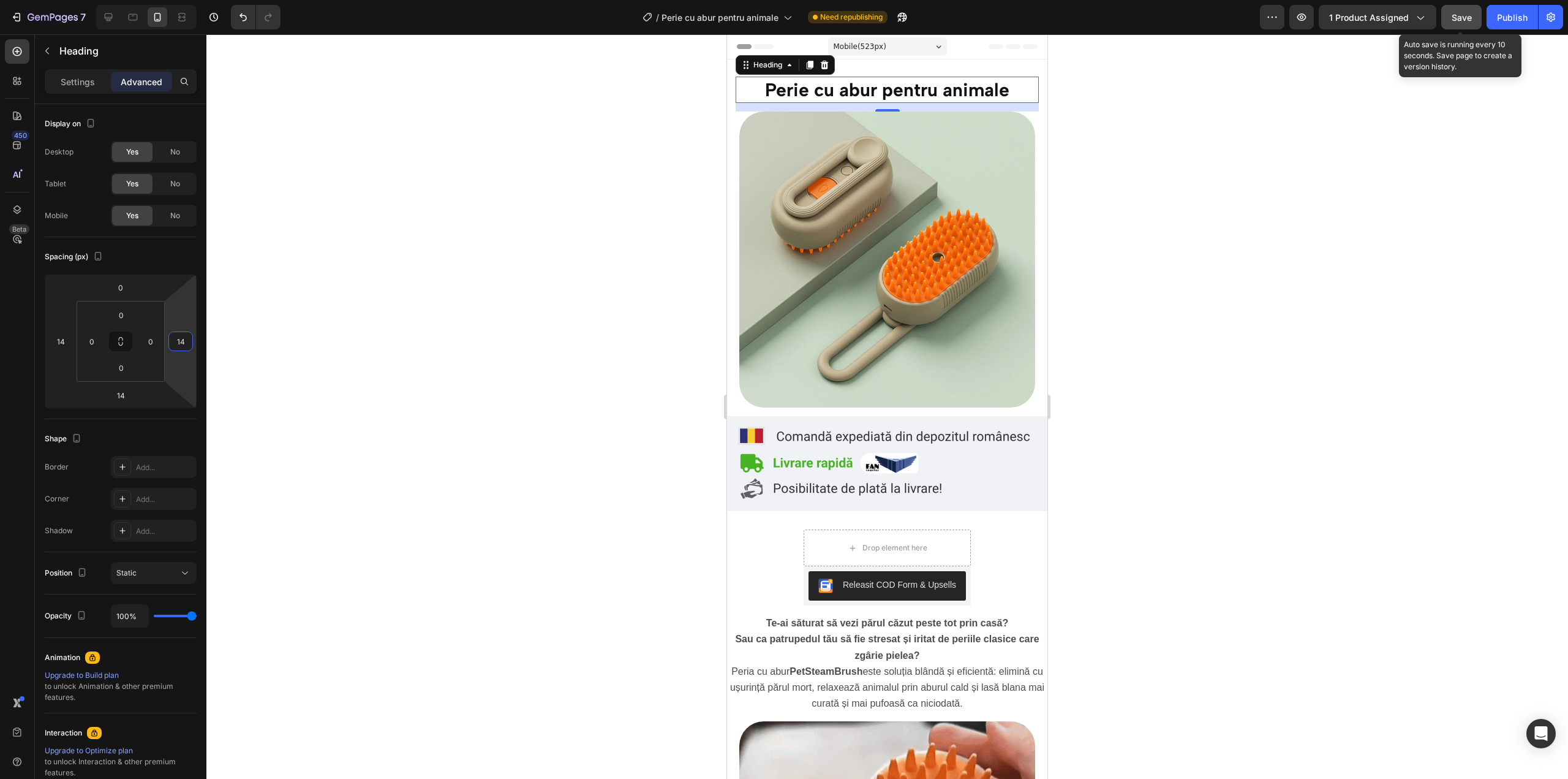
type input "14"
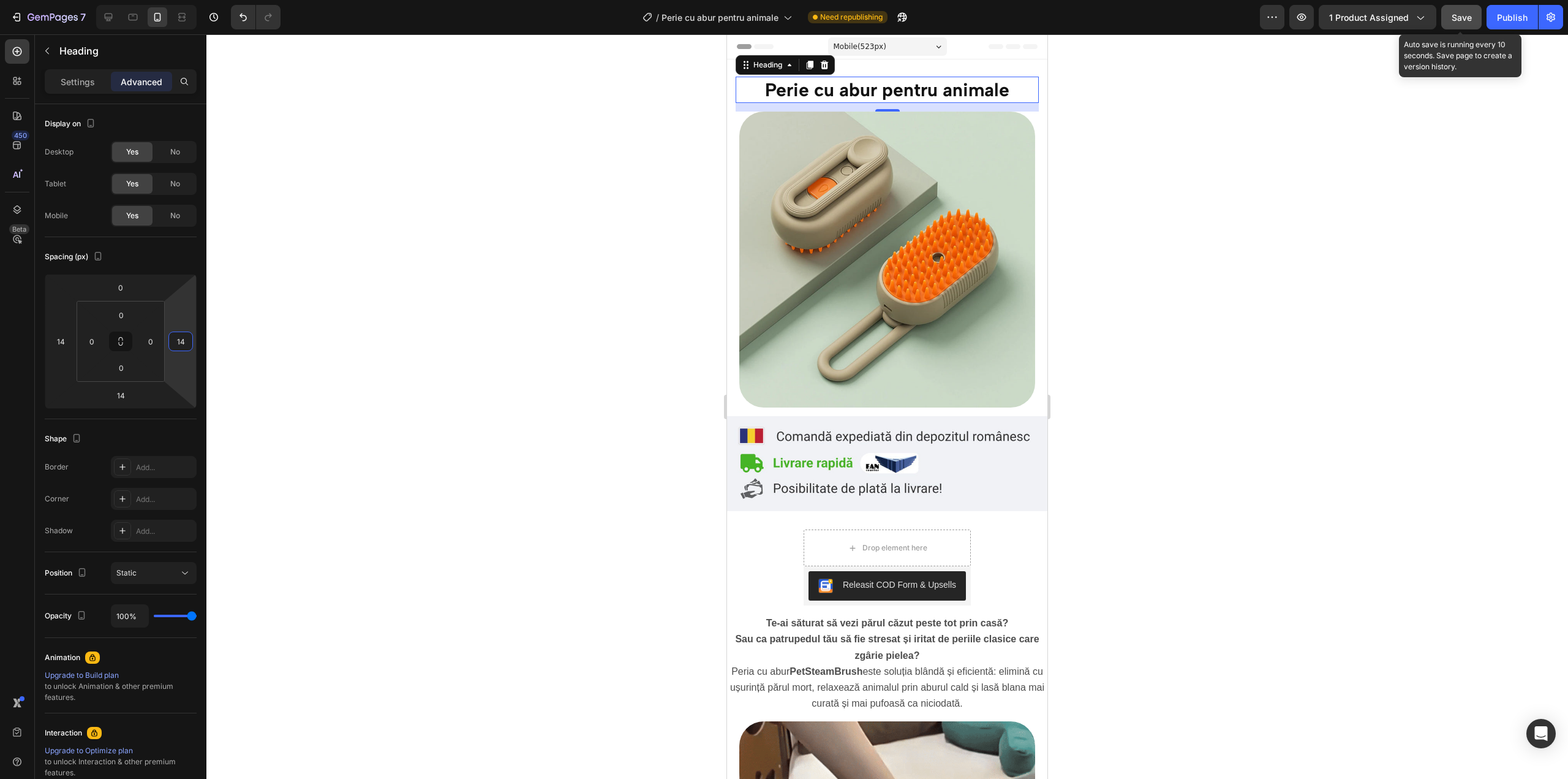
click at [1464, 21] on span "Save" at bounding box center [1462, 17] width 20 height 10
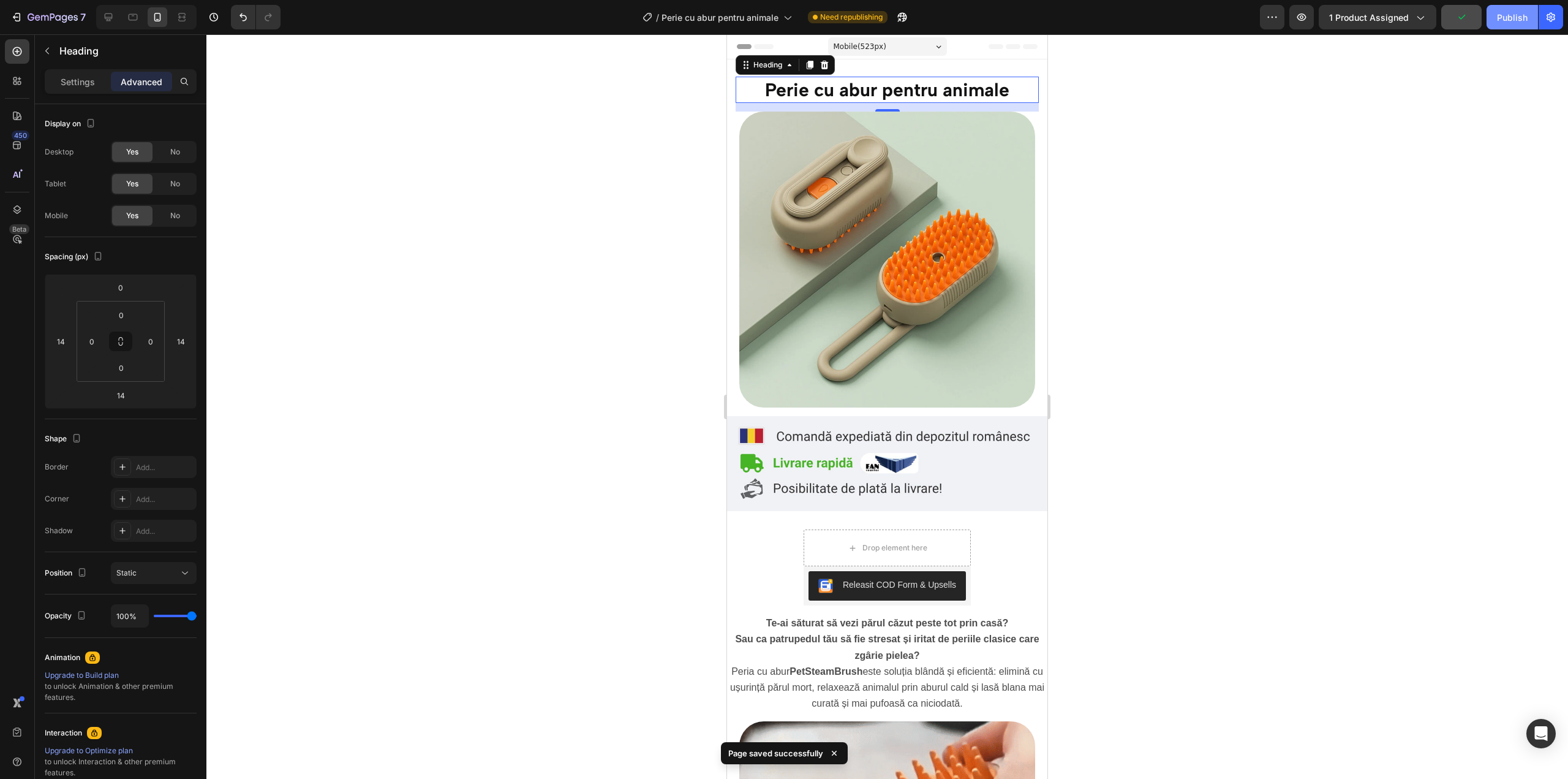
click at [1502, 11] on div "Publish" at bounding box center [1512, 18] width 30 height 13
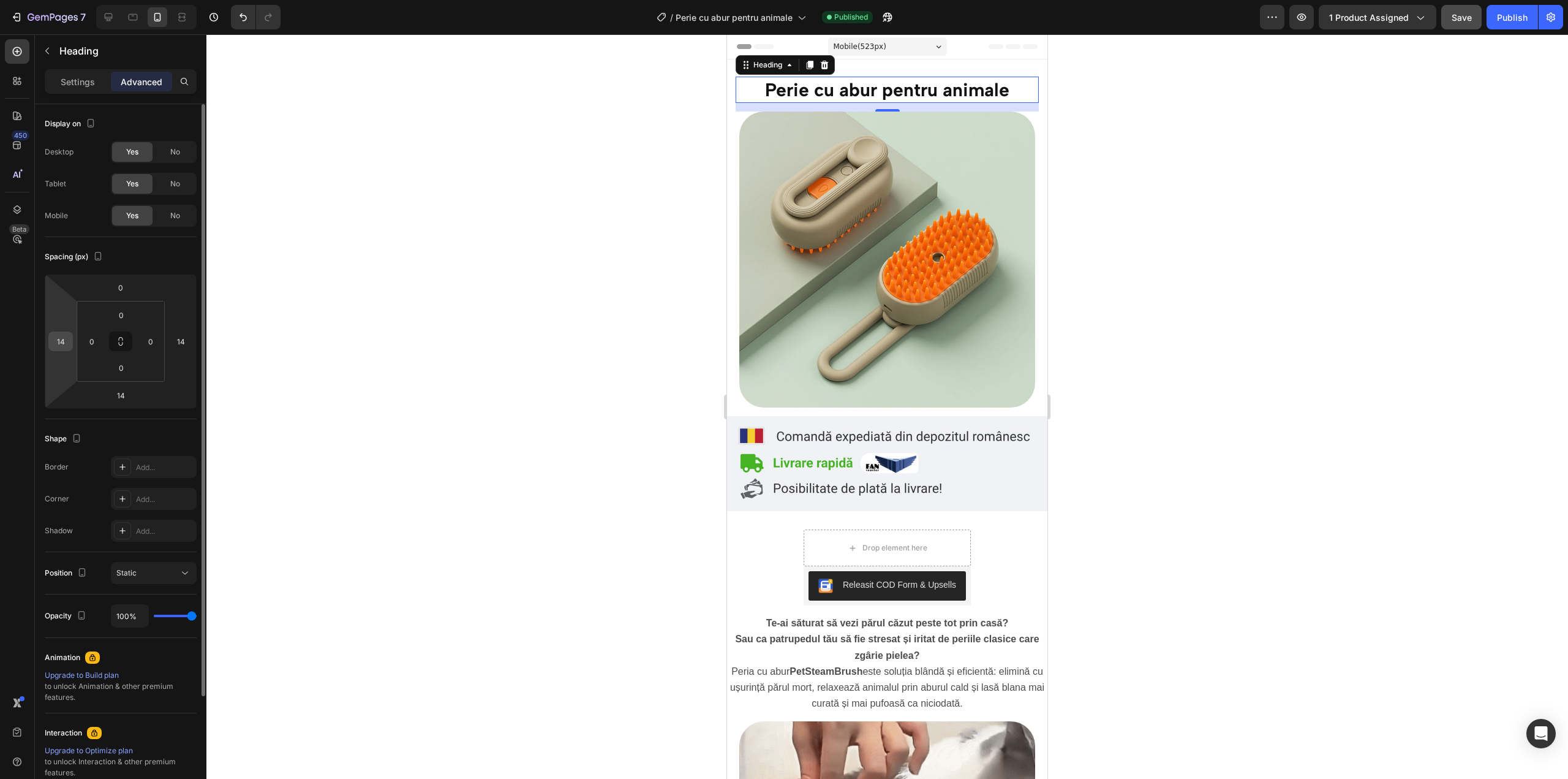
click at [60, 346] on input "14" at bounding box center [60, 341] width 18 height 18
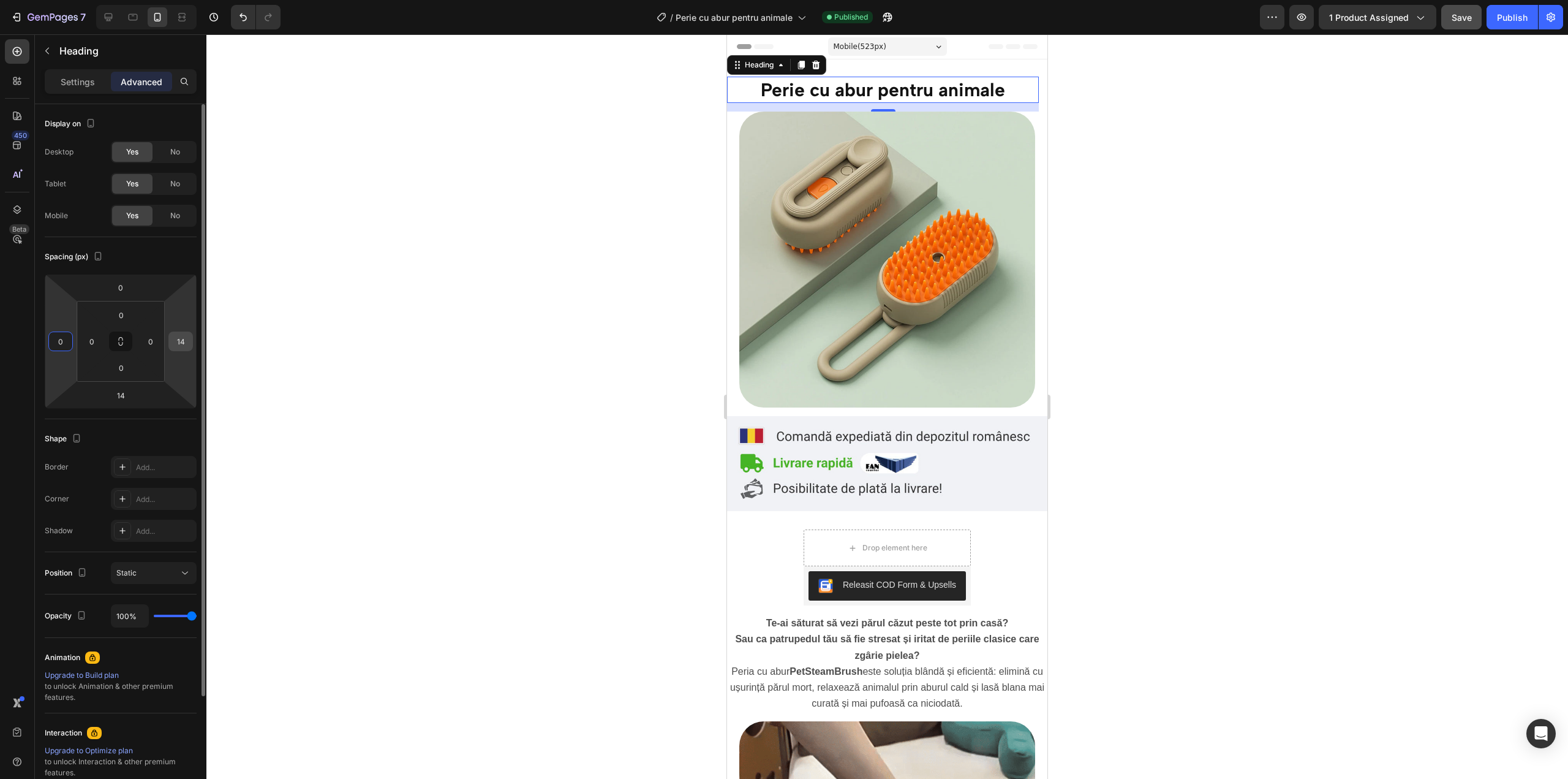
type input "0"
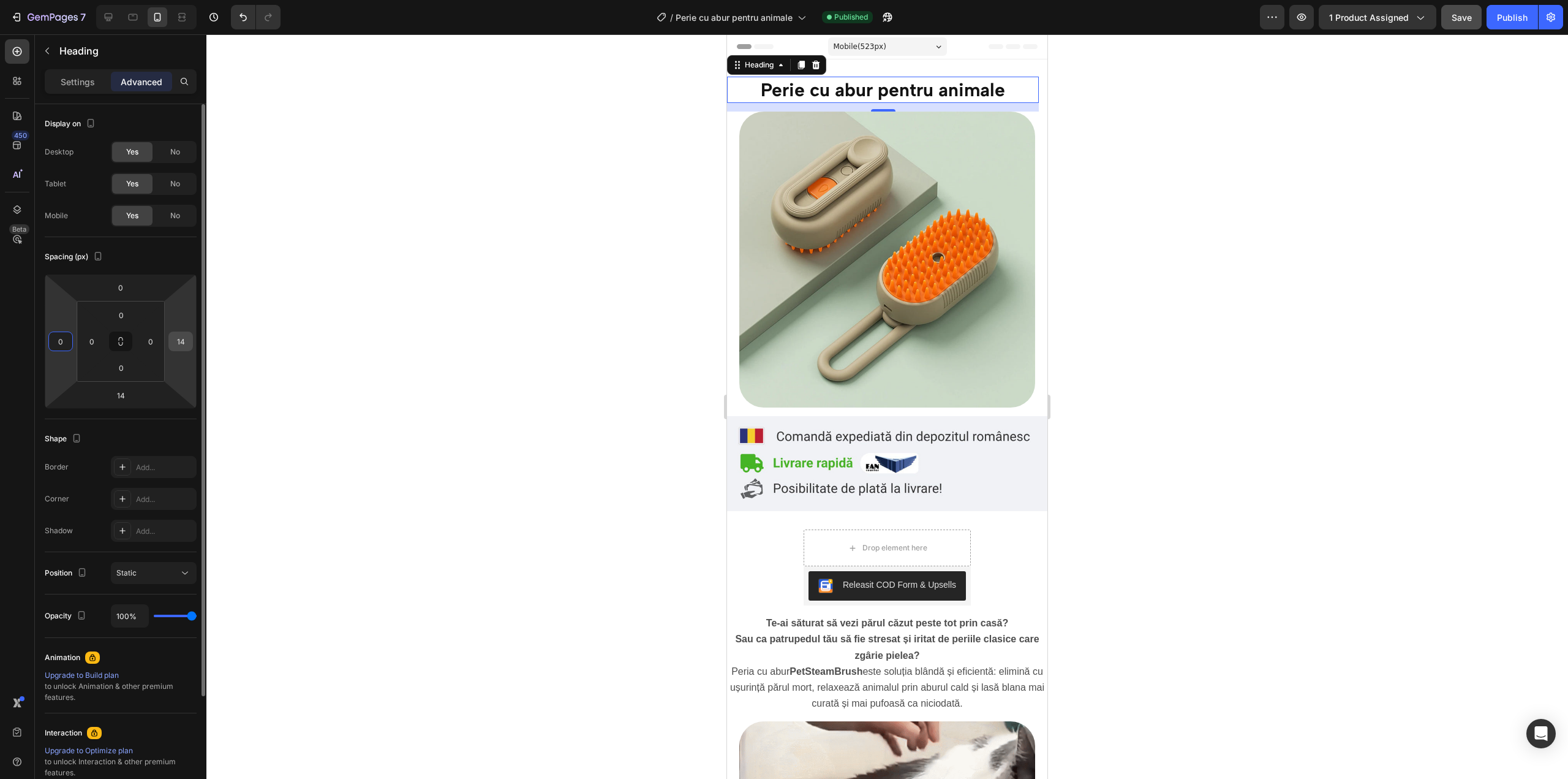
click at [185, 336] on input "14" at bounding box center [180, 341] width 18 height 18
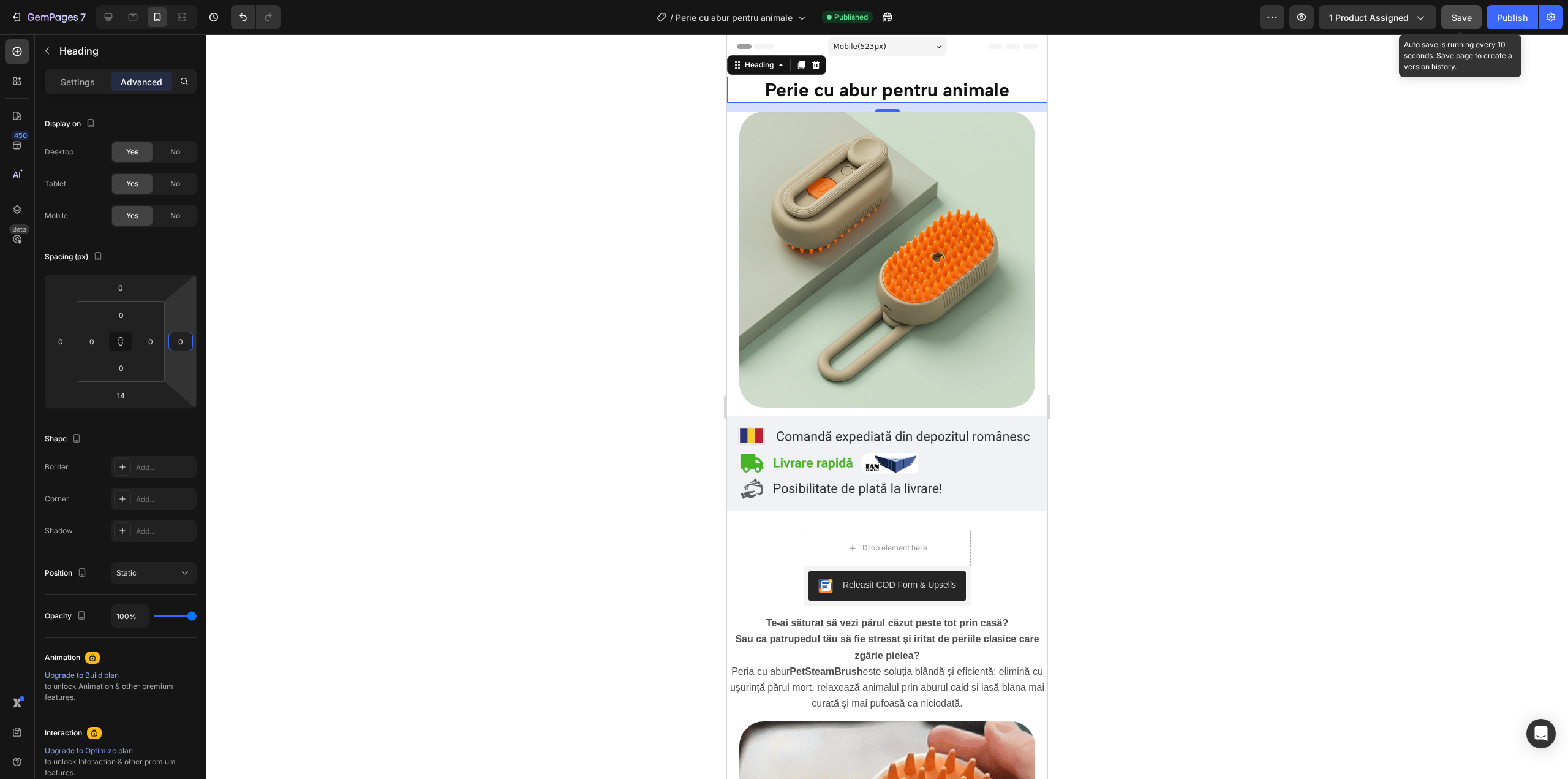
type input "0"
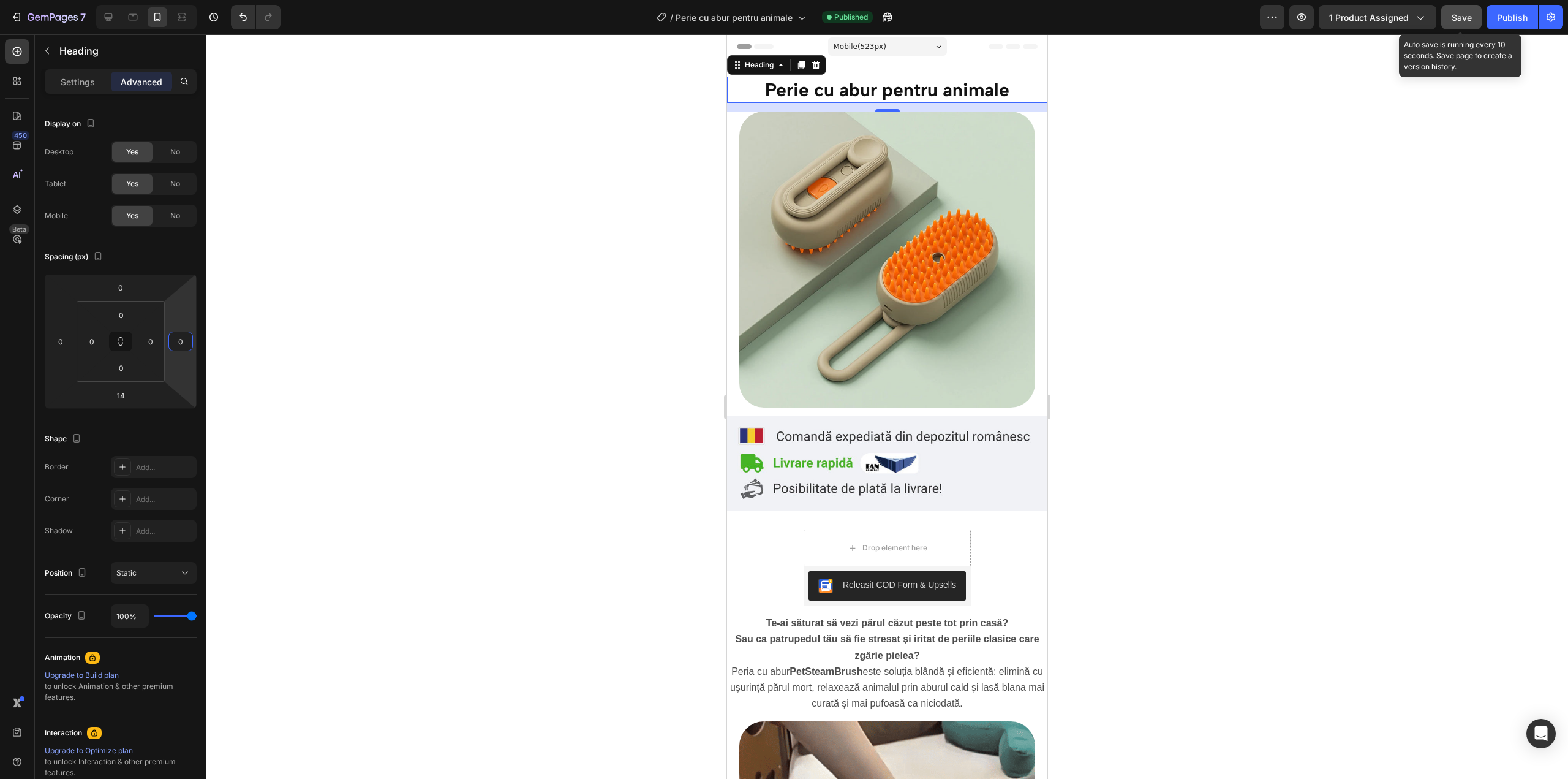
click at [1477, 20] on button "Save" at bounding box center [1462, 17] width 41 height 25
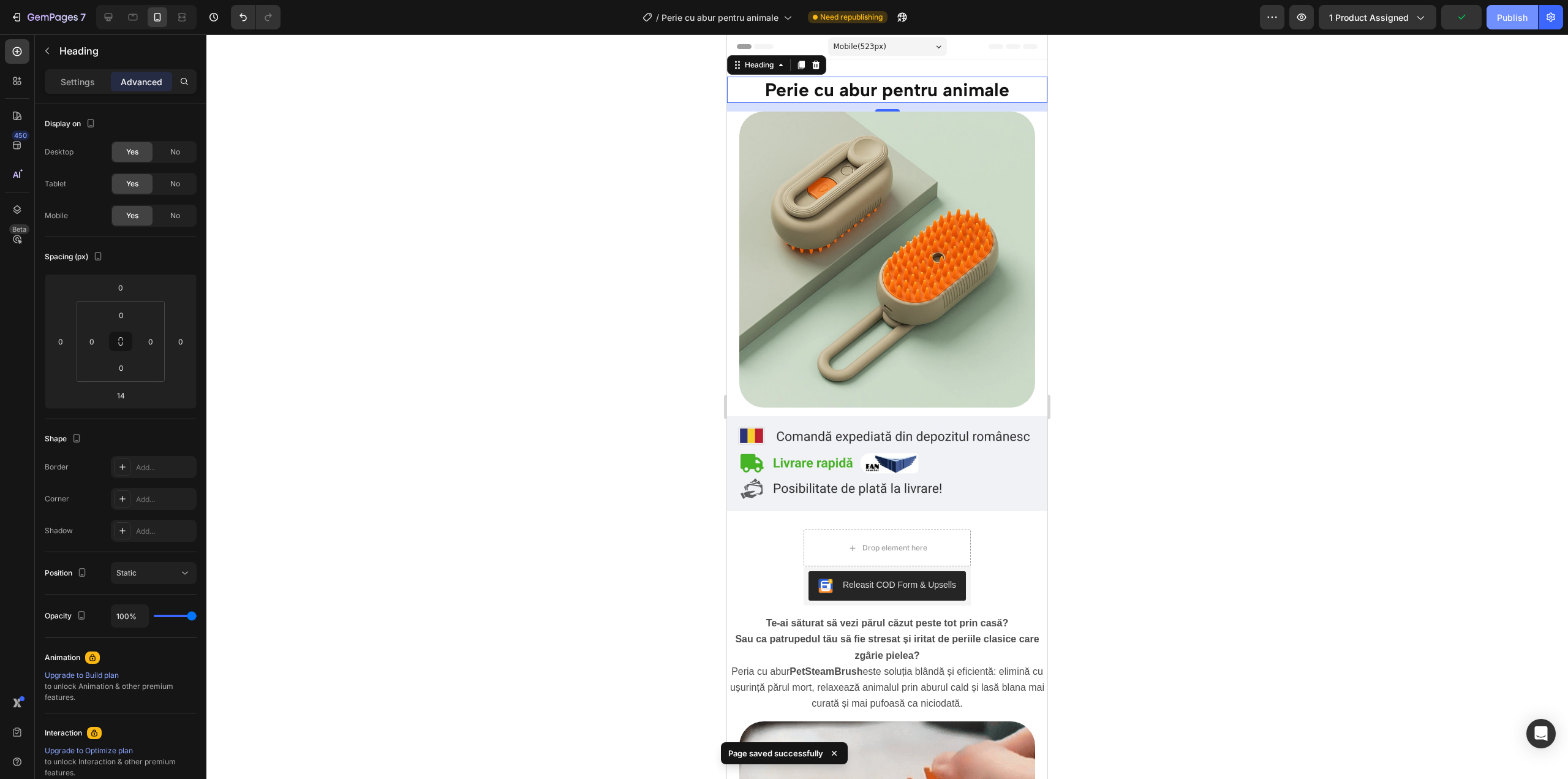
click at [1504, 16] on div "Publish" at bounding box center [1512, 18] width 30 height 13
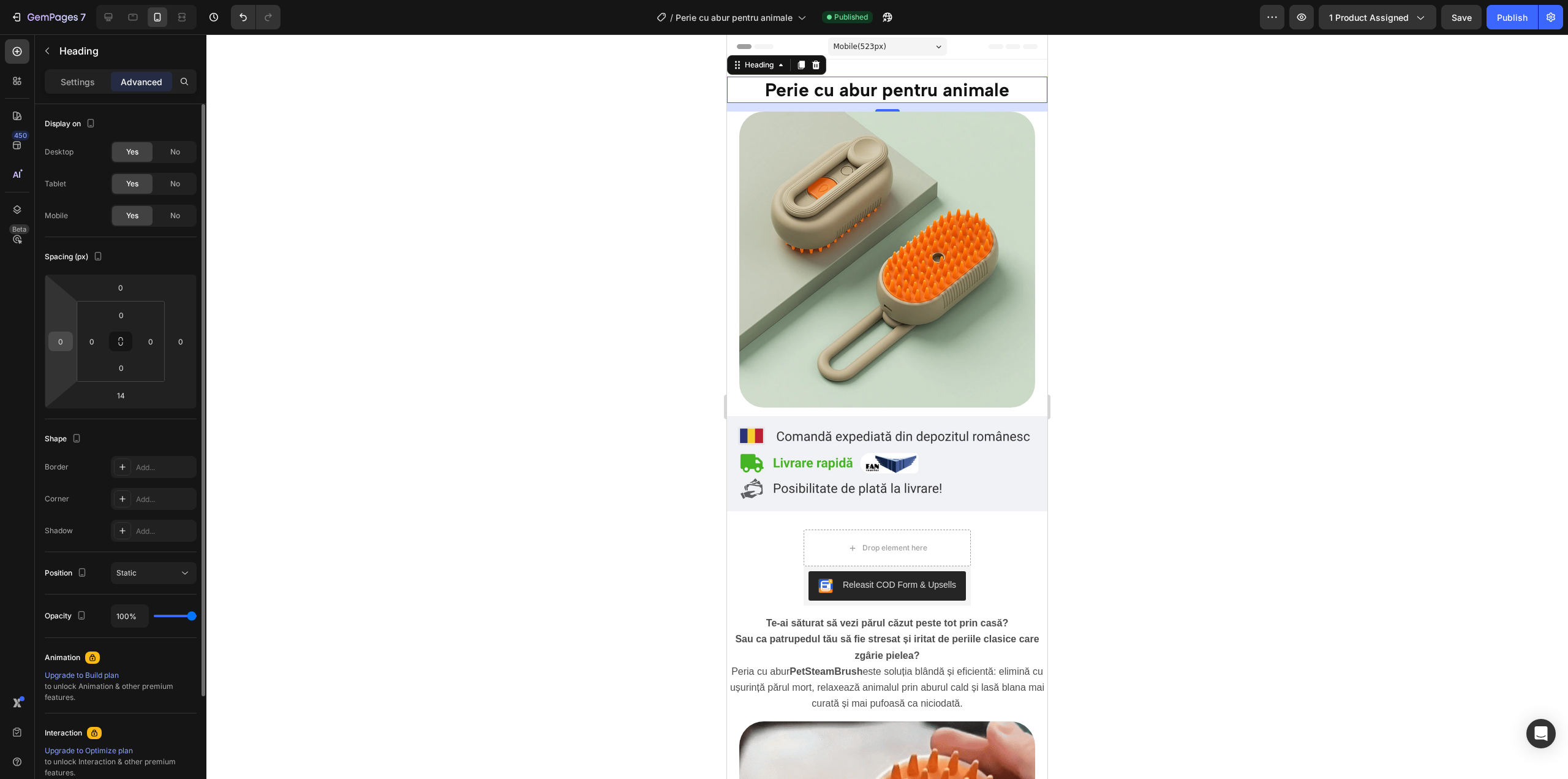
click at [70, 351] on div "0" at bounding box center [61, 341] width 25 height 20
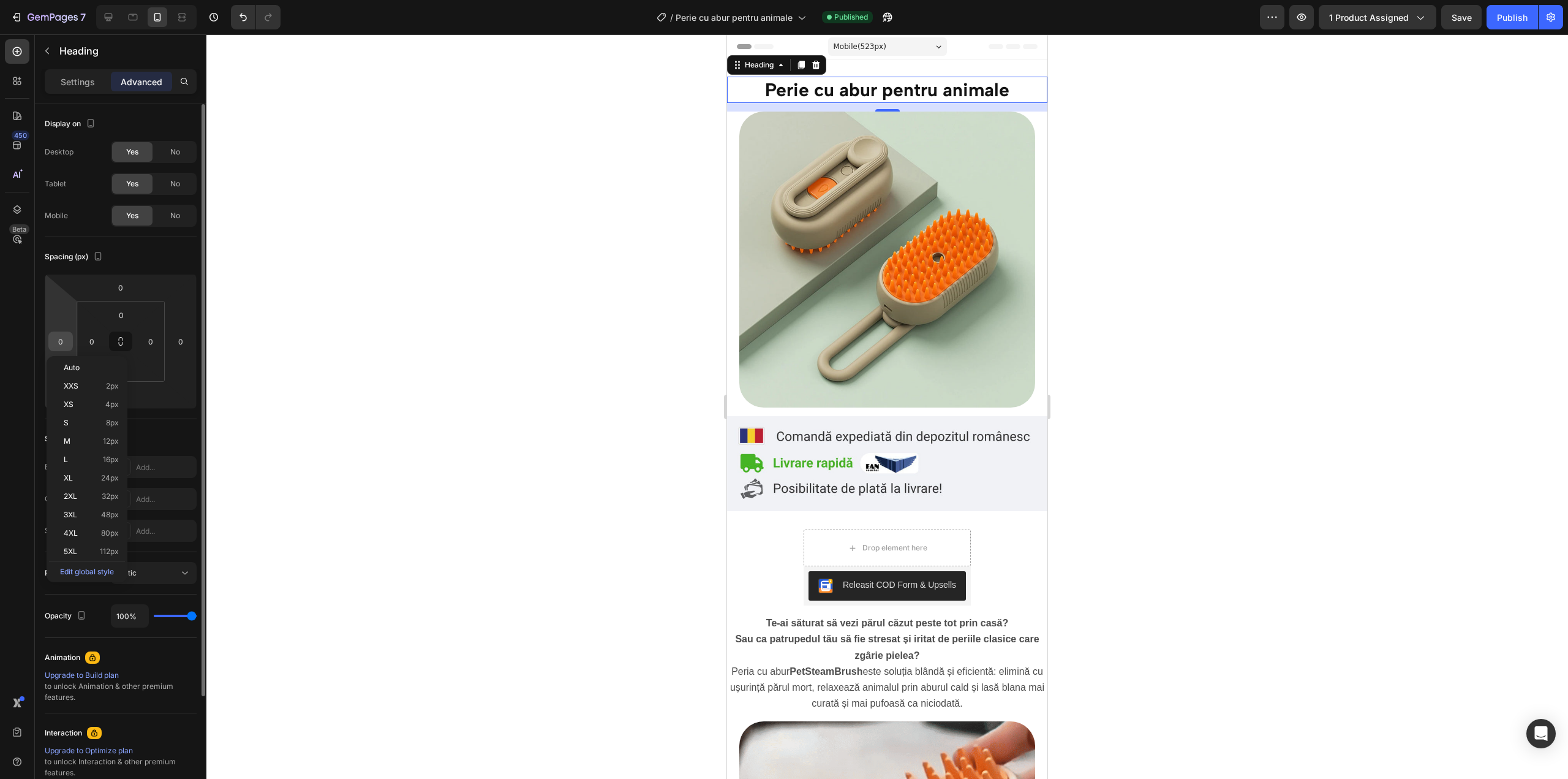
click at [65, 341] on input "0" at bounding box center [60, 341] width 18 height 18
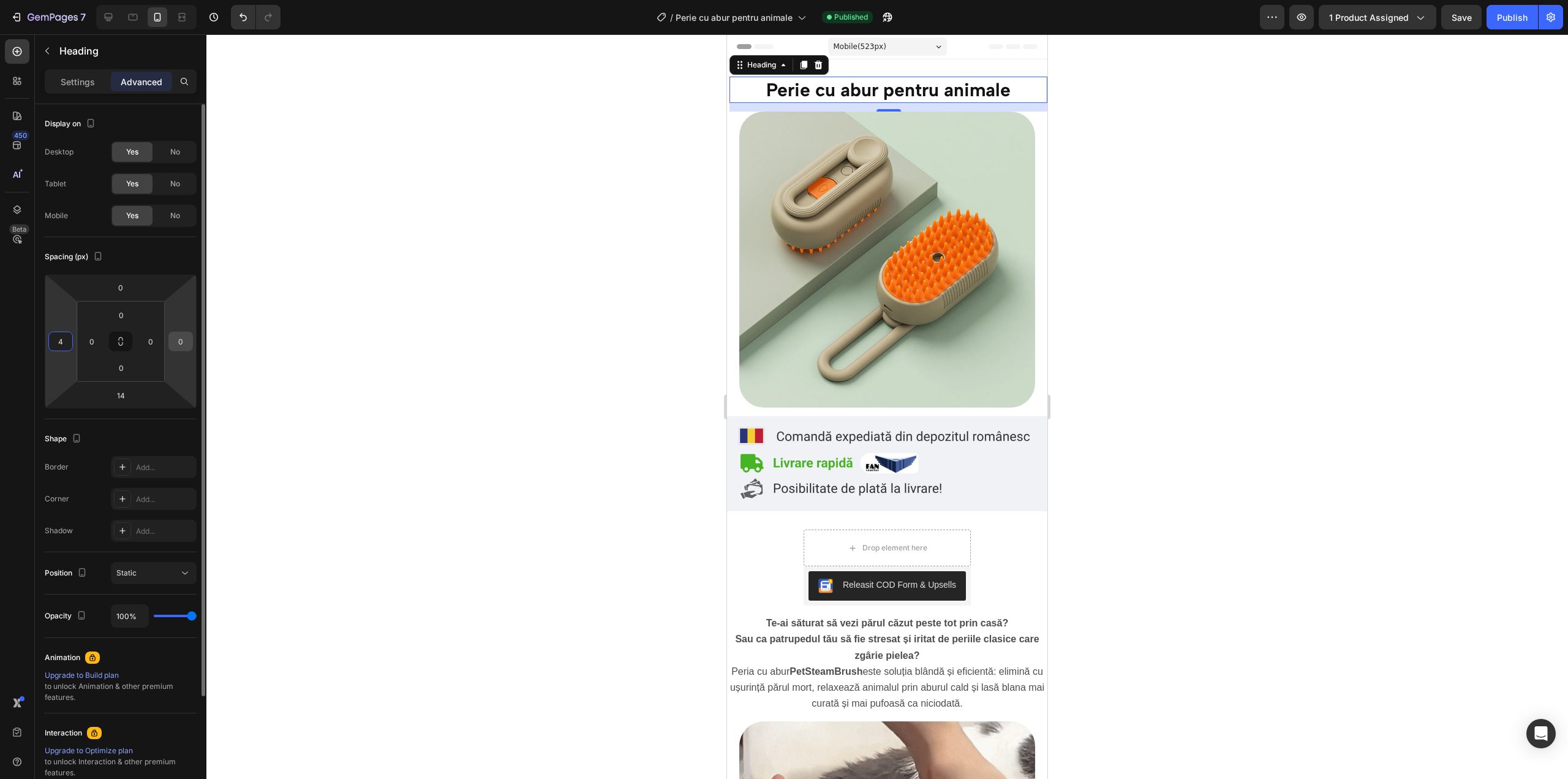
type input "4"
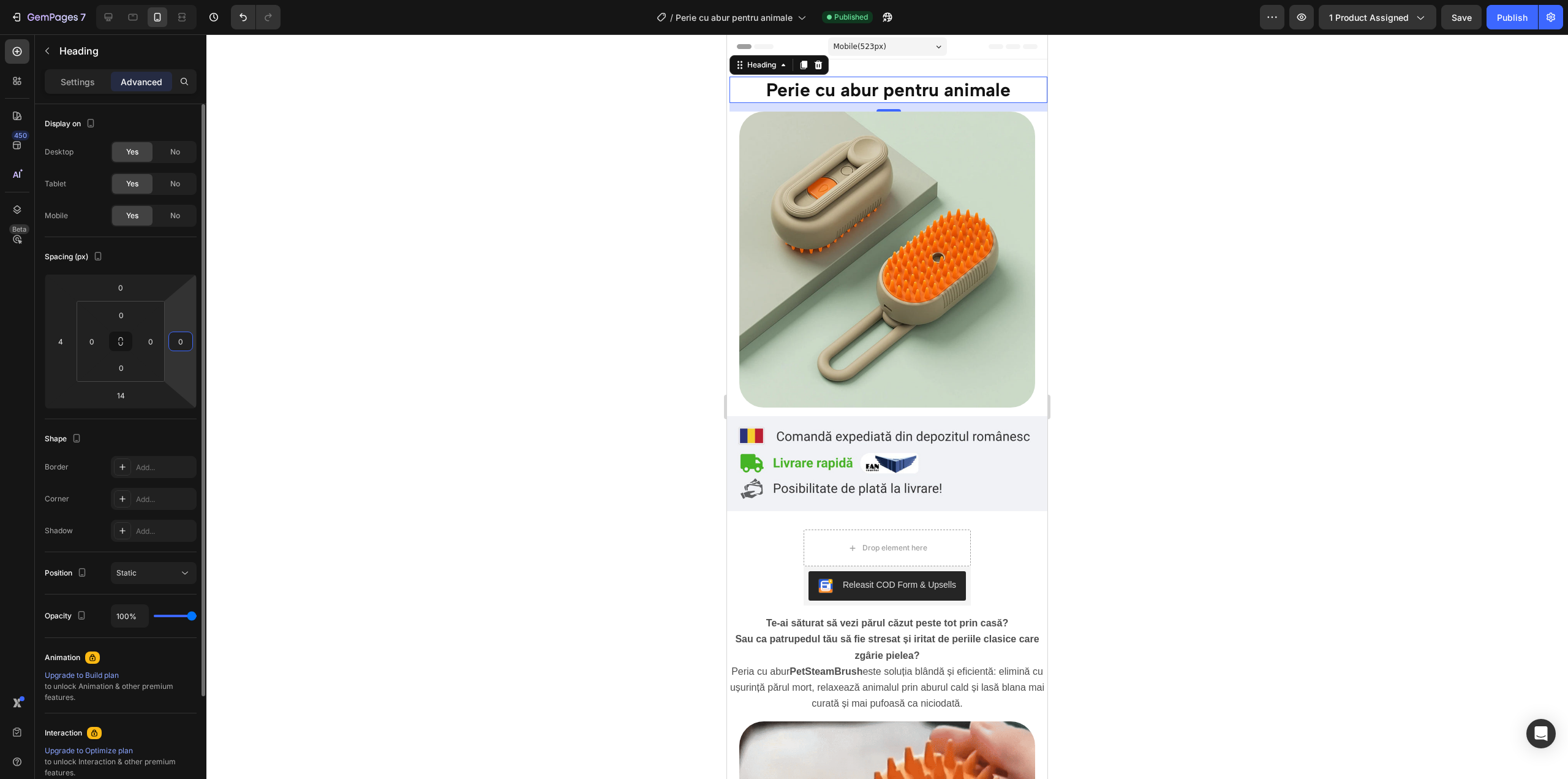
click at [177, 343] on input "0" at bounding box center [180, 341] width 18 height 18
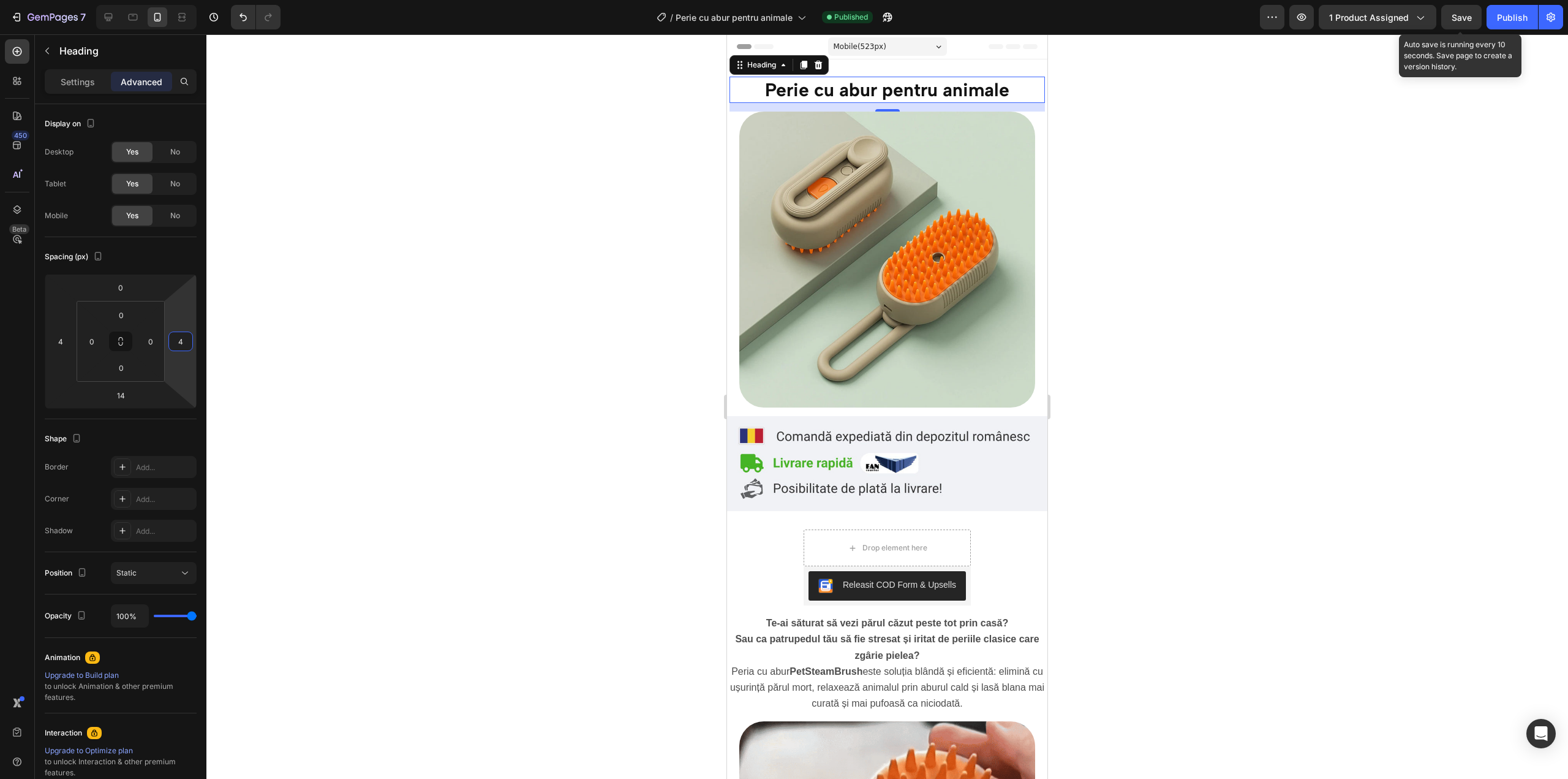
type input "4"
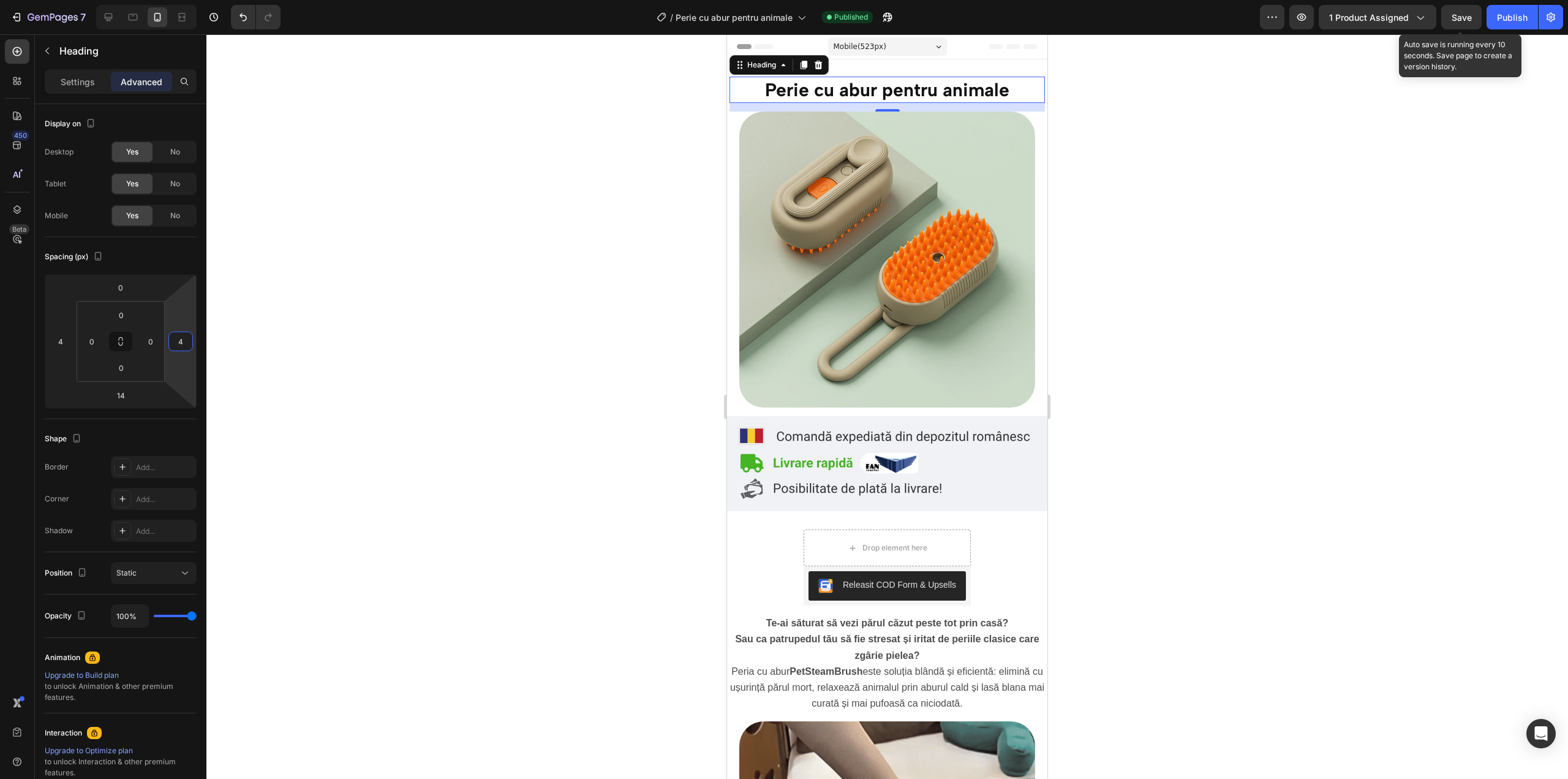
click at [1471, 18] on span "Save" at bounding box center [1462, 17] width 20 height 10
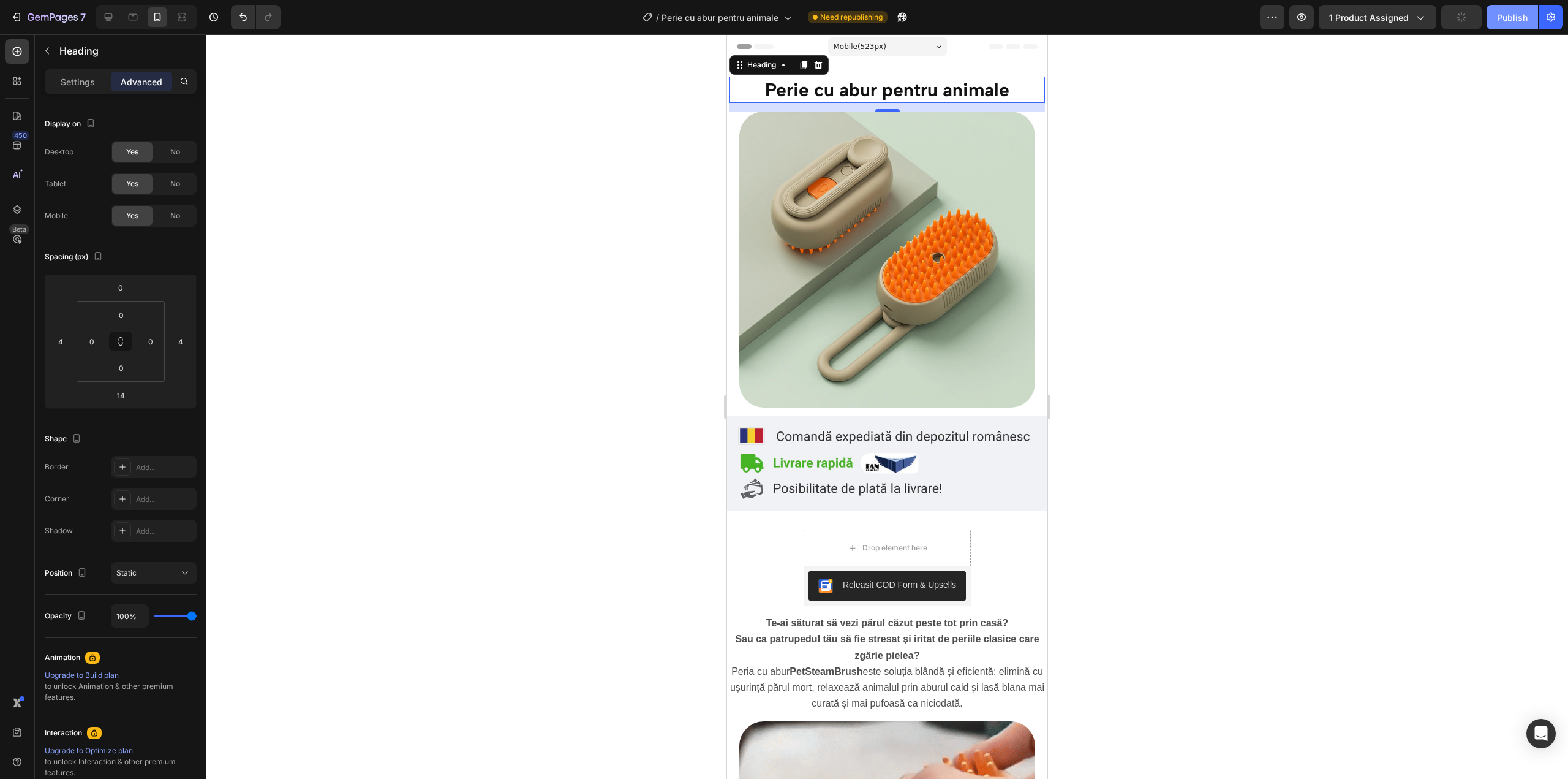
click at [1502, 14] on div "Publish" at bounding box center [1512, 18] width 30 height 13
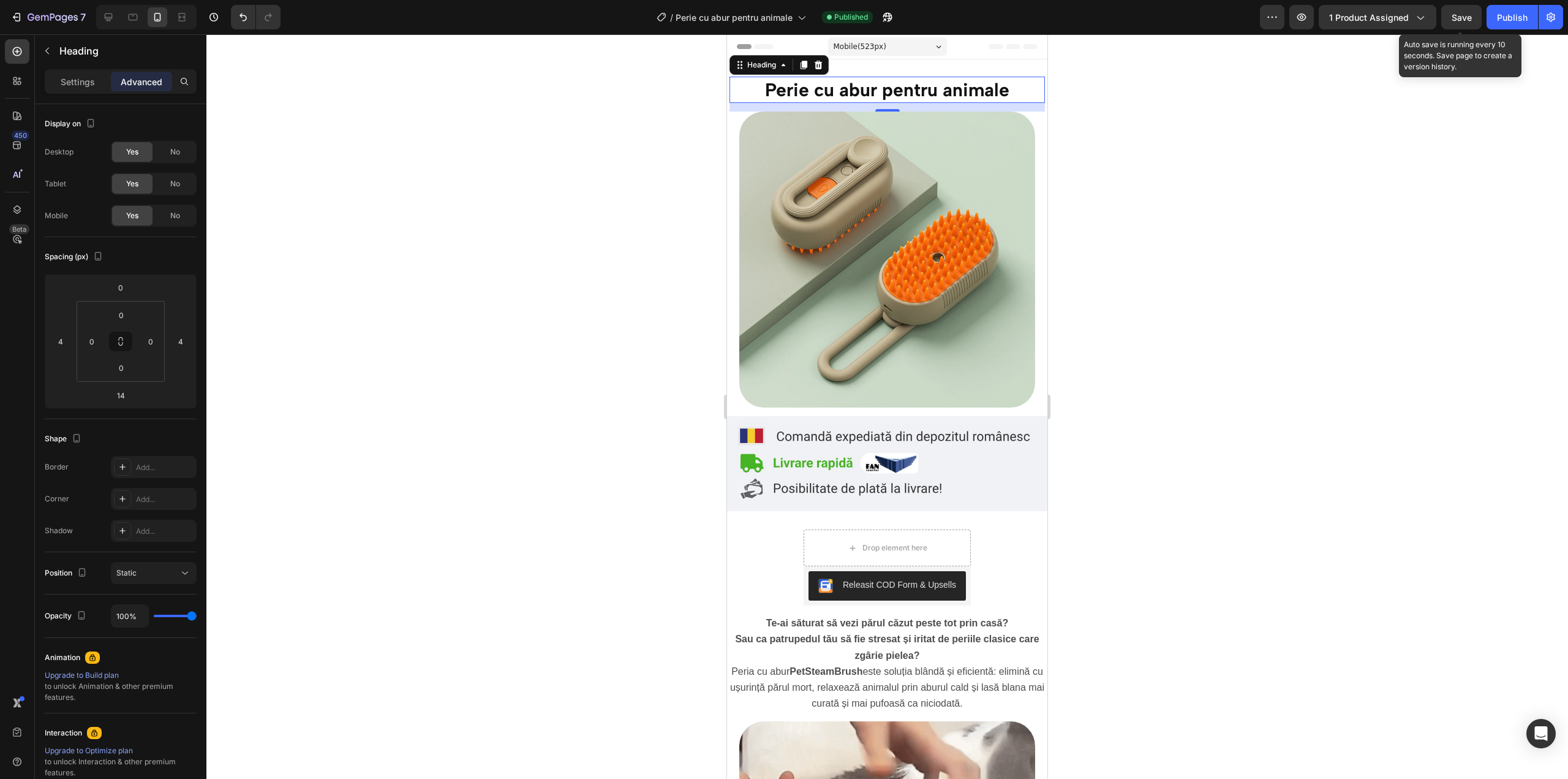
click at [1452, 16] on span "Save" at bounding box center [1462, 17] width 20 height 10
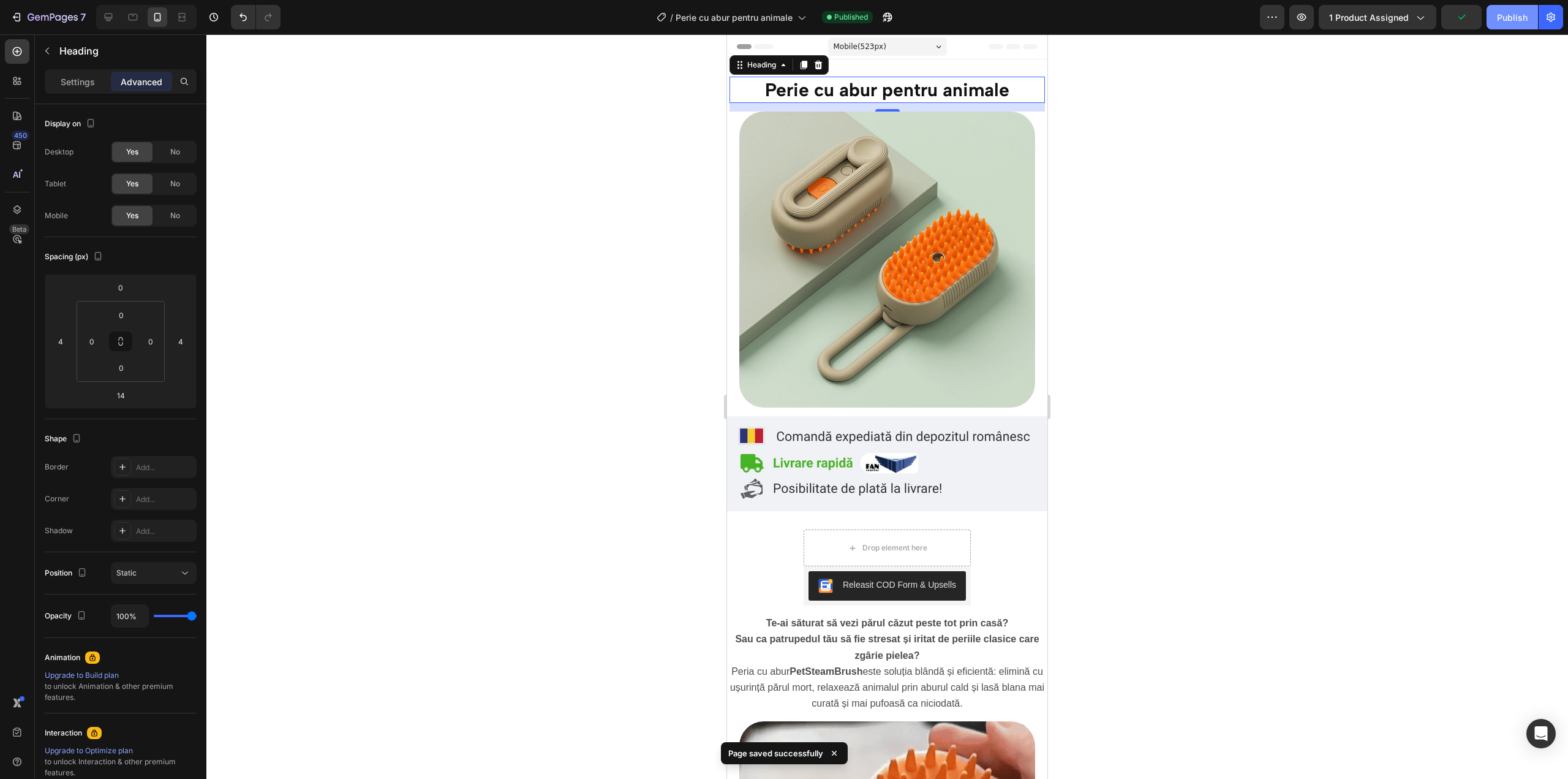
click at [1510, 8] on button "Publish" at bounding box center [1512, 17] width 51 height 25
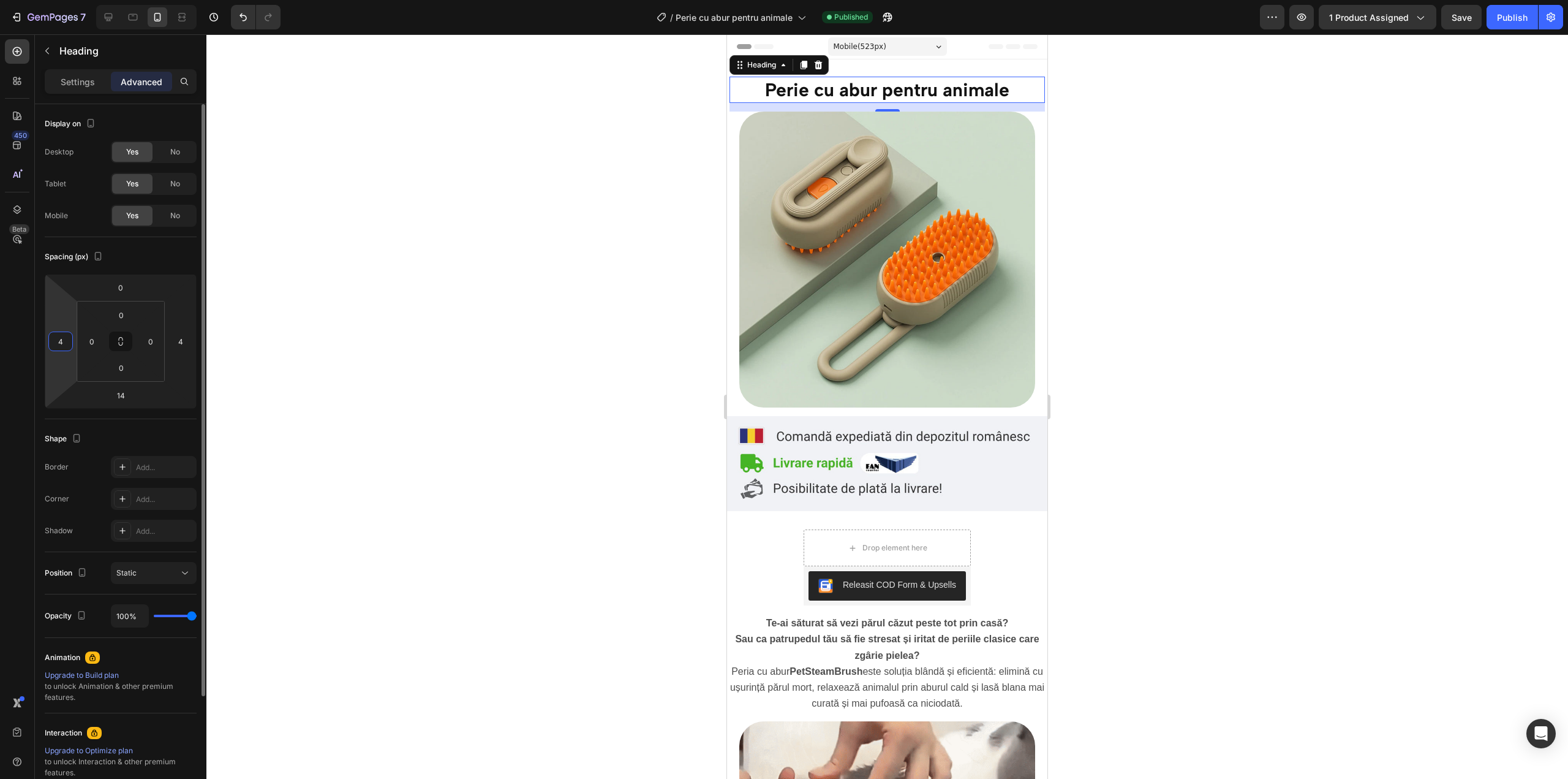
click at [58, 345] on input "4" at bounding box center [60, 341] width 18 height 18
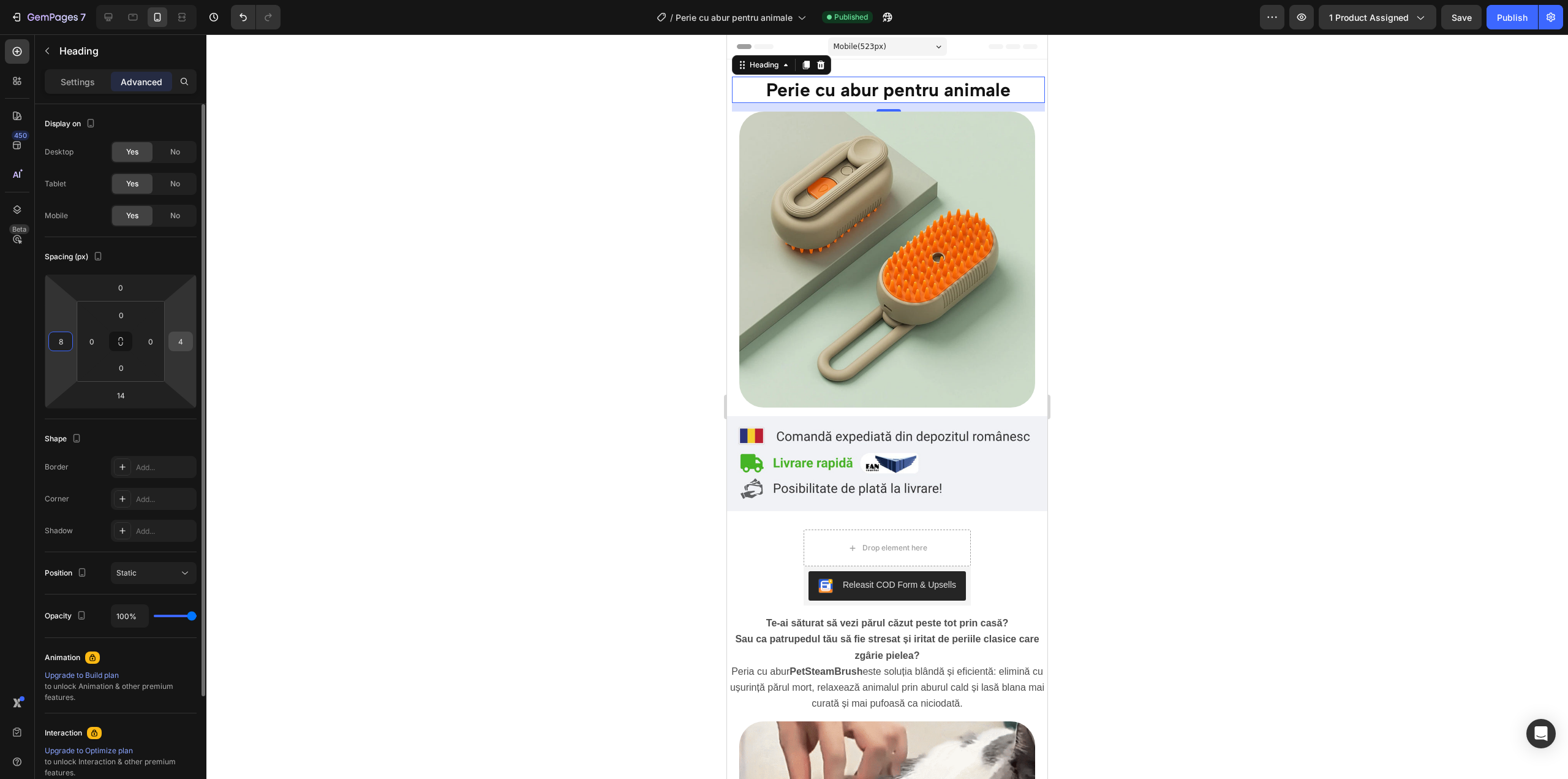
type input "8"
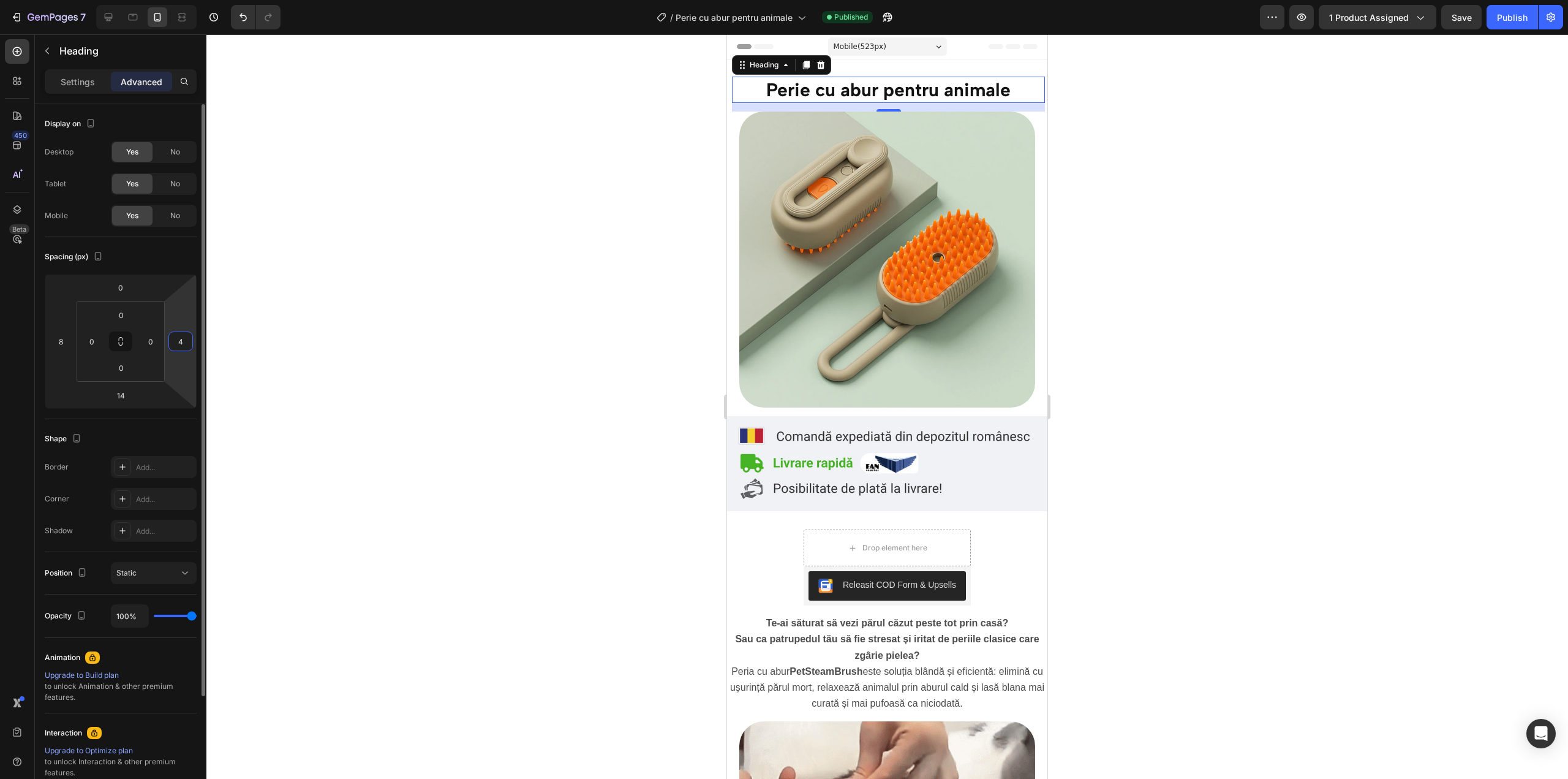
click at [177, 348] on input "4" at bounding box center [180, 341] width 18 height 18
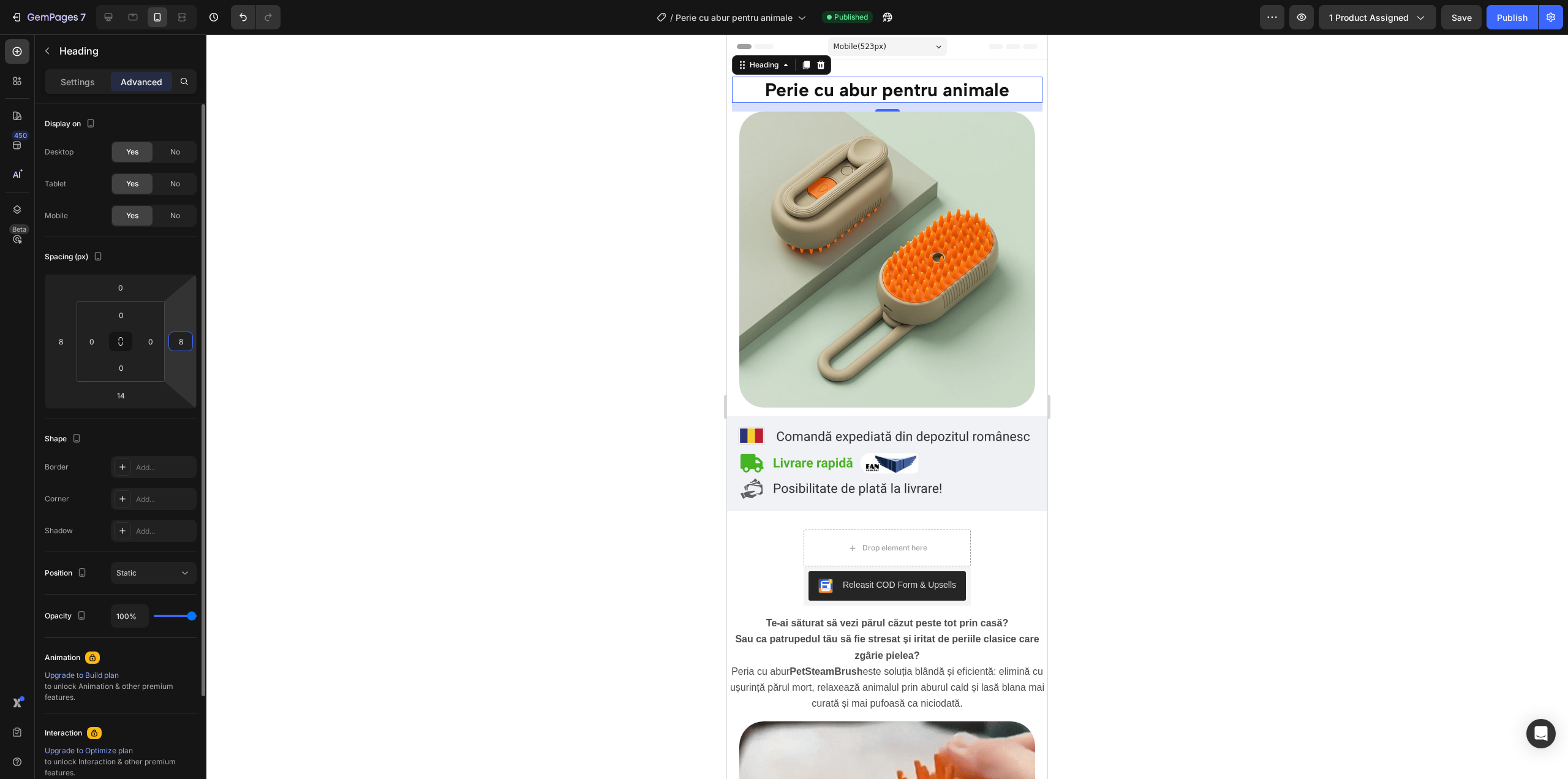
type input "8"
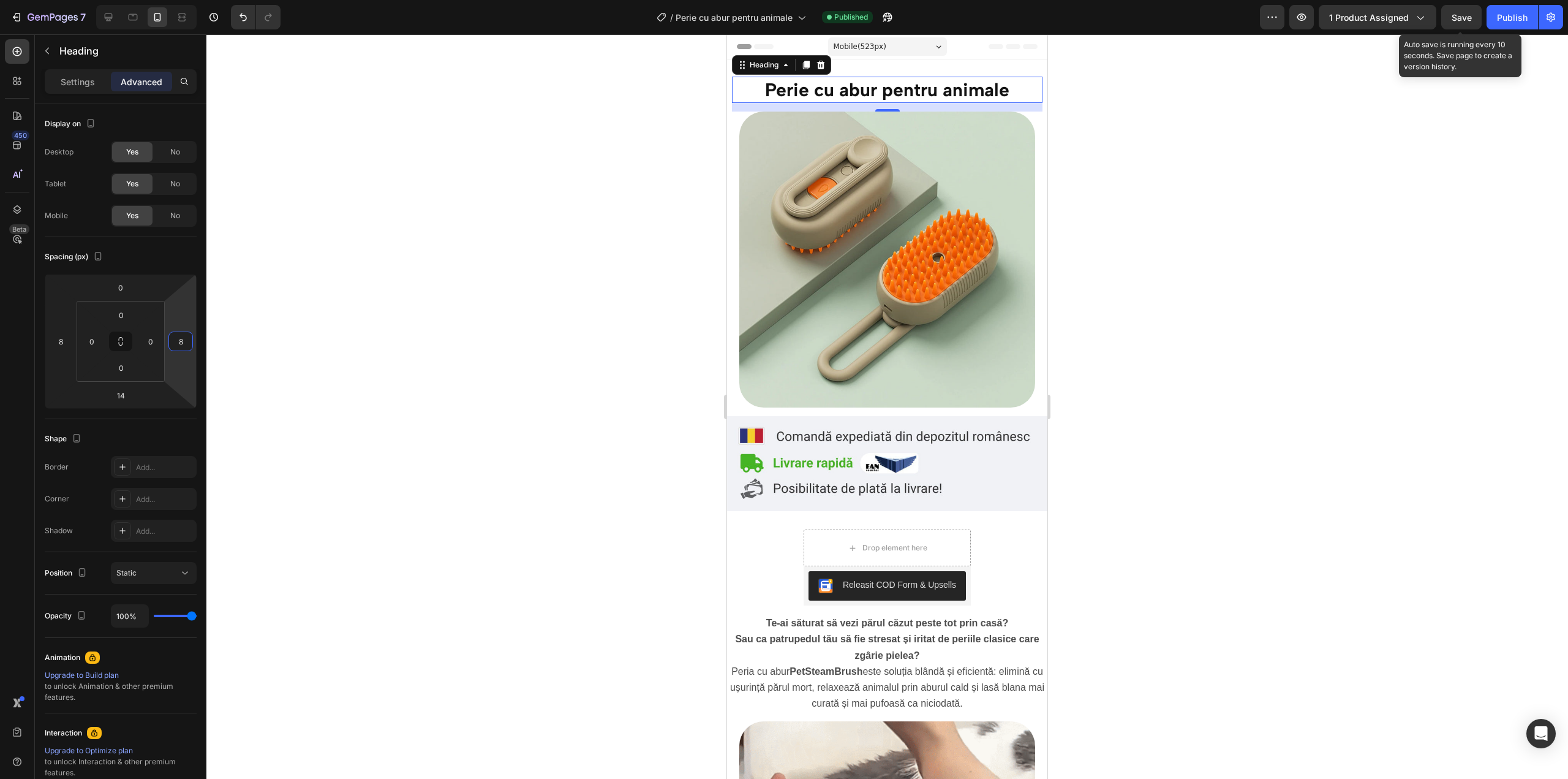
click at [1469, 12] on span "Save" at bounding box center [1462, 17] width 20 height 10
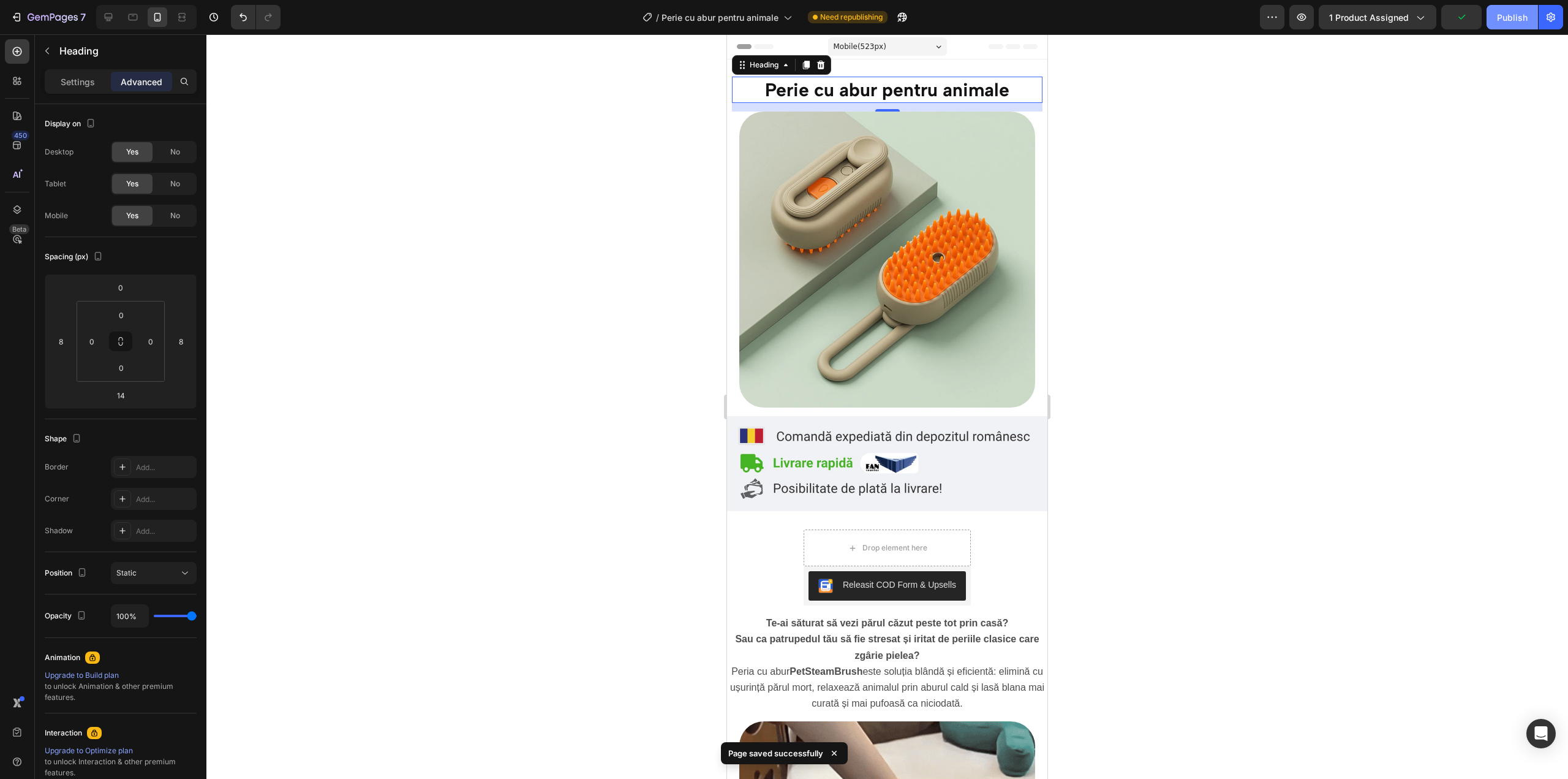
click at [1502, 15] on div "Publish" at bounding box center [1512, 18] width 30 height 13
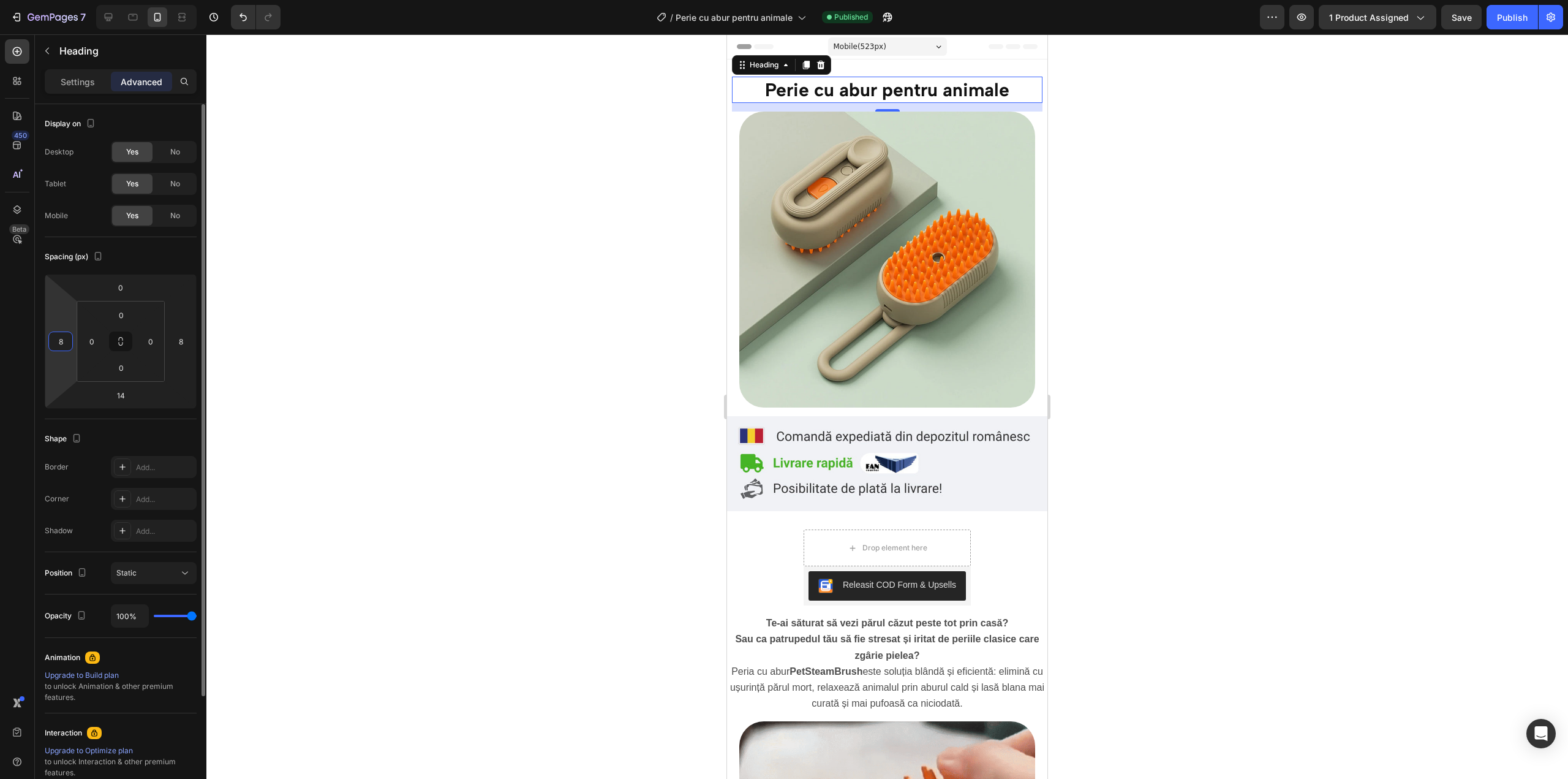
click at [66, 347] on input "8" at bounding box center [60, 341] width 18 height 18
type input "5"
click at [185, 342] on input "8" at bounding box center [180, 341] width 18 height 18
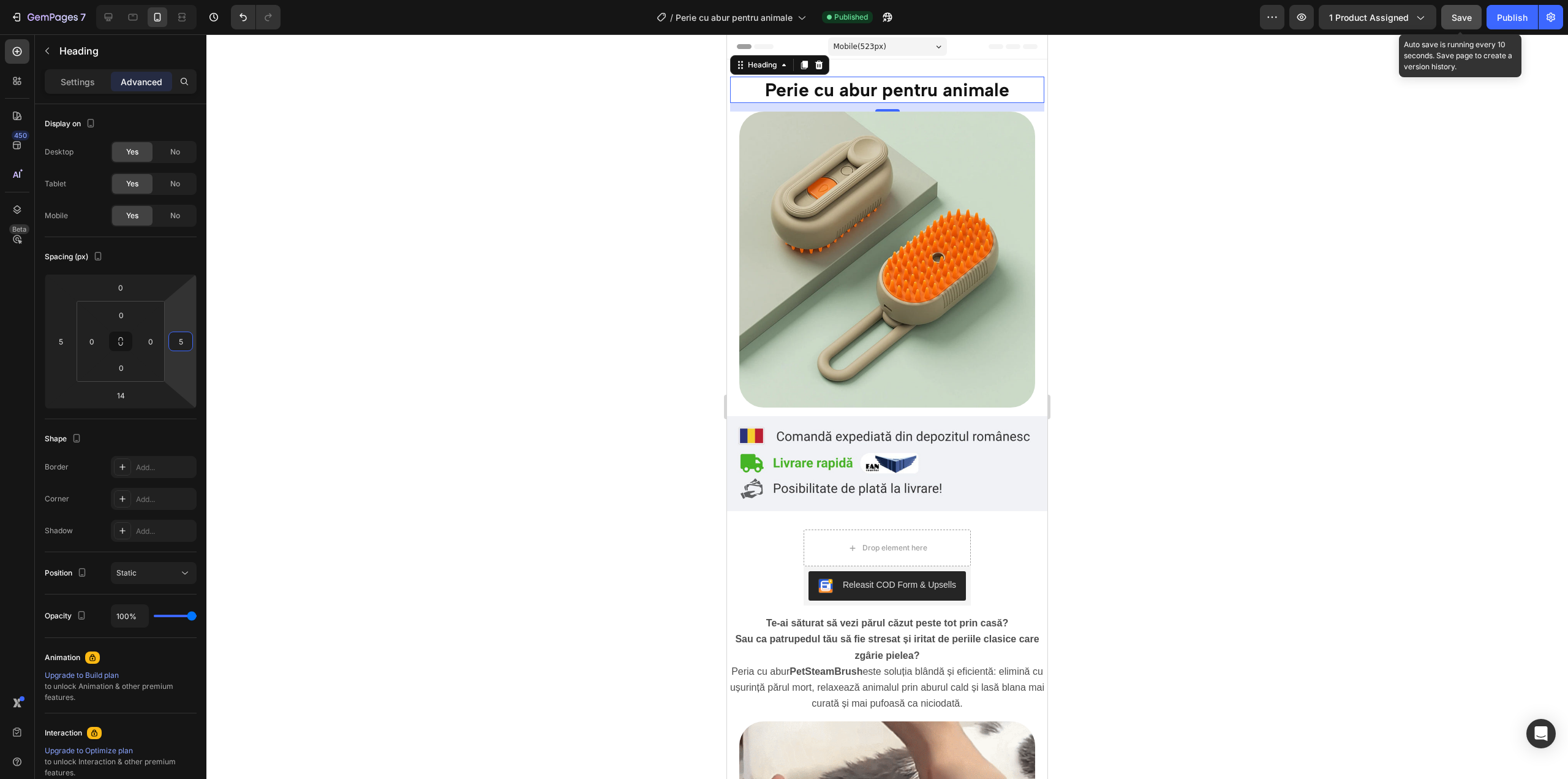
click at [1443, 21] on button "Save" at bounding box center [1462, 17] width 41 height 25
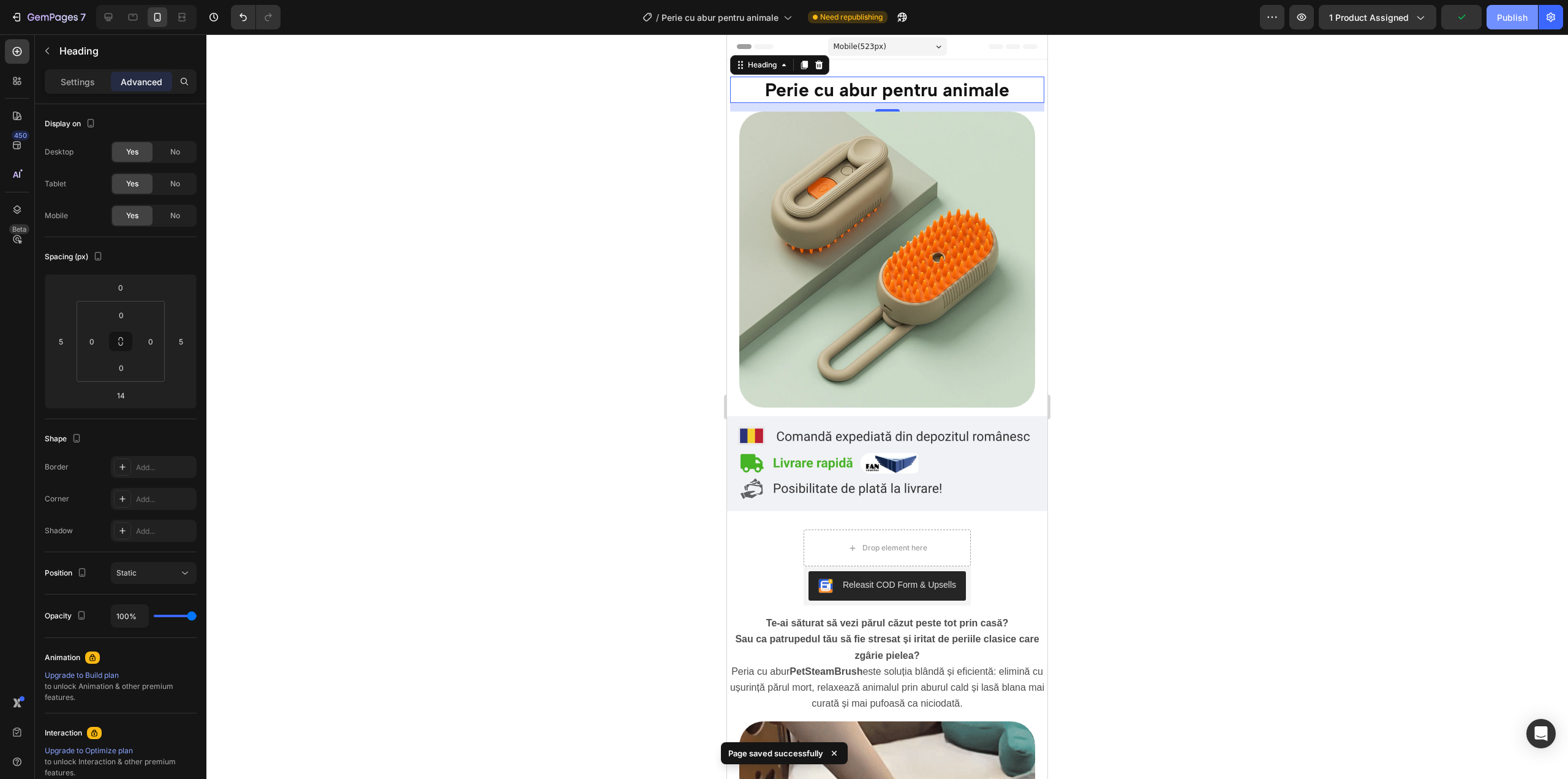
click at [1498, 11] on div "Publish" at bounding box center [1512, 18] width 30 height 13
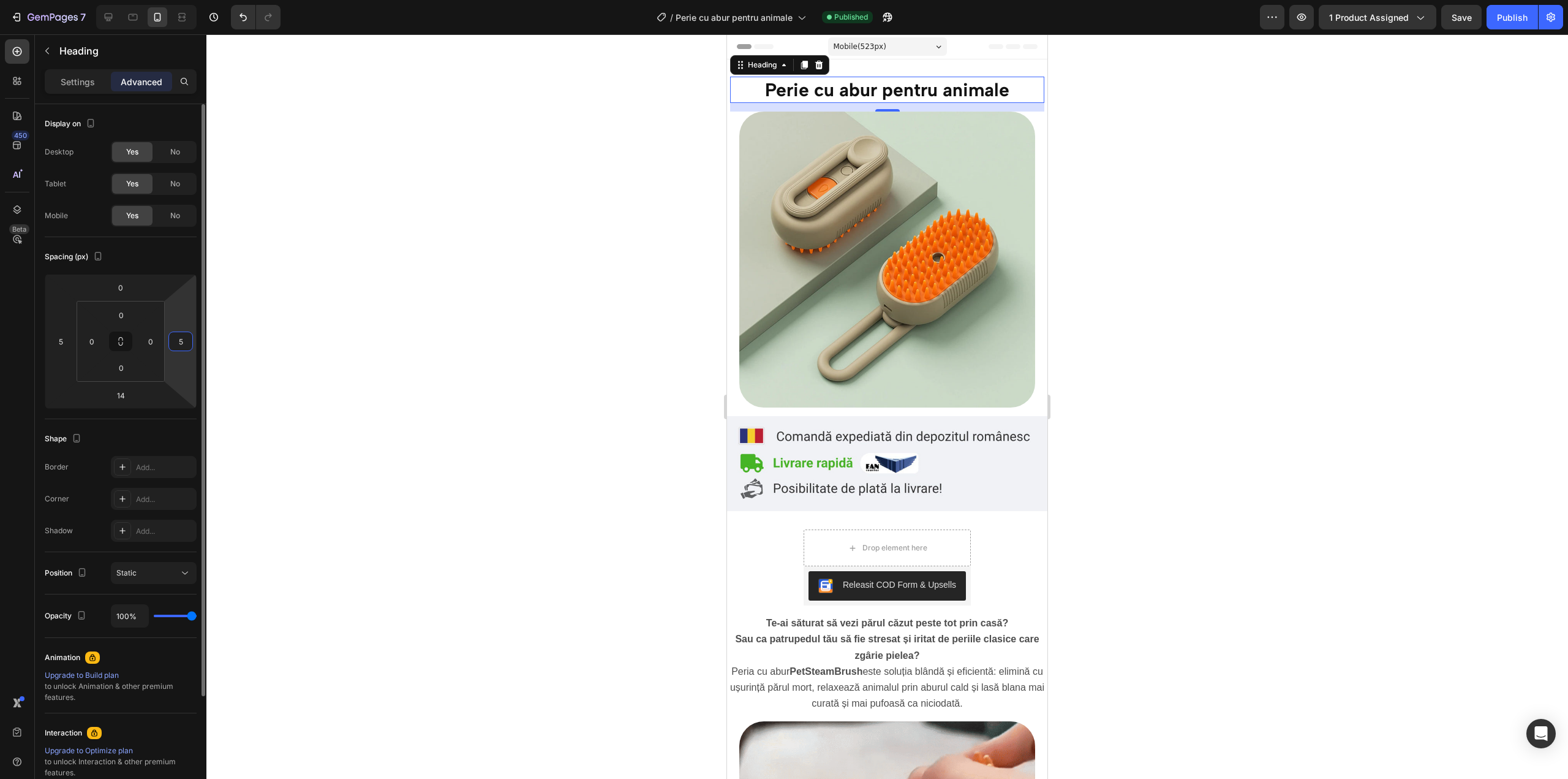
click at [185, 341] on input "5" at bounding box center [180, 341] width 18 height 18
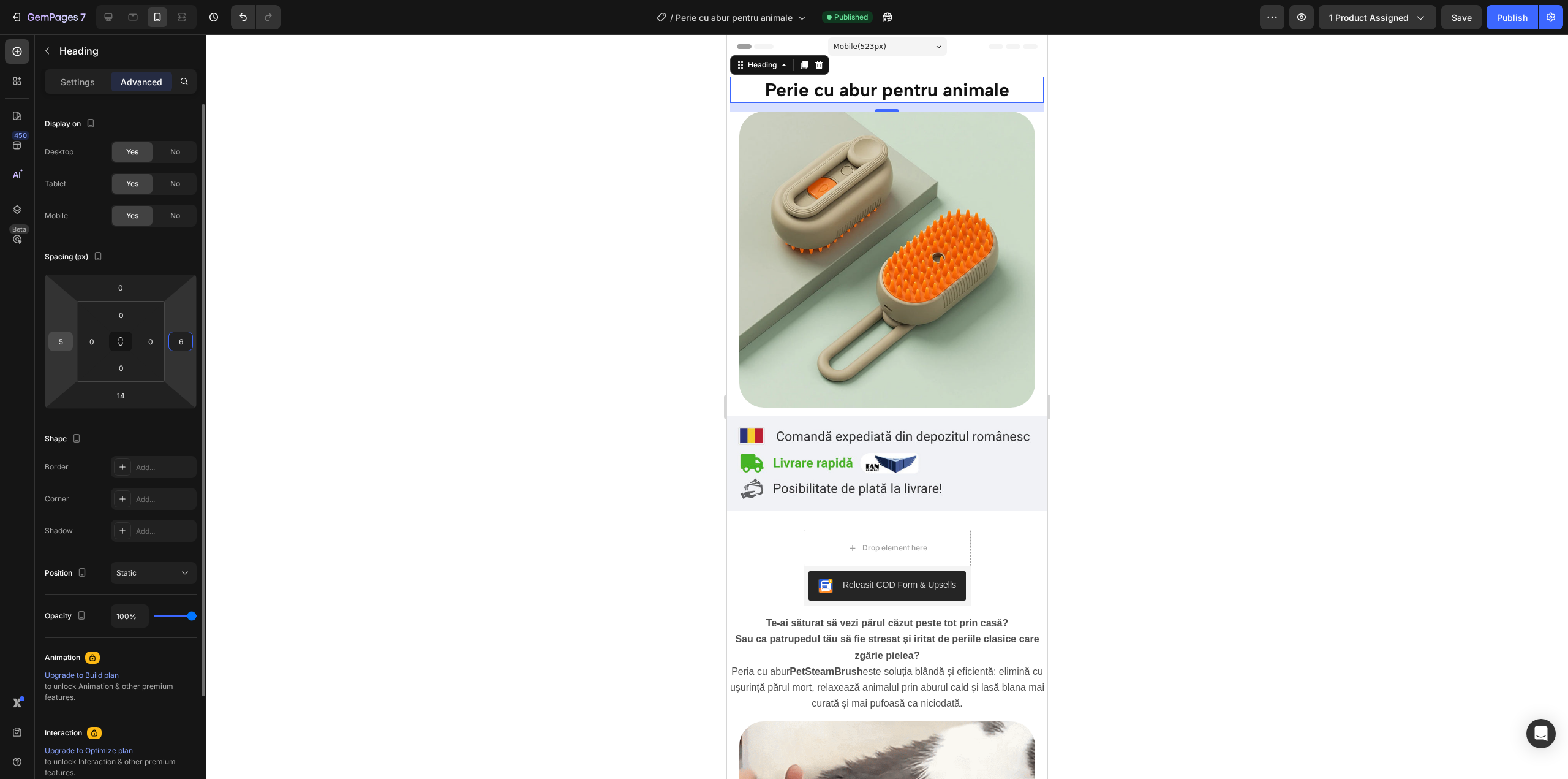
type input "6"
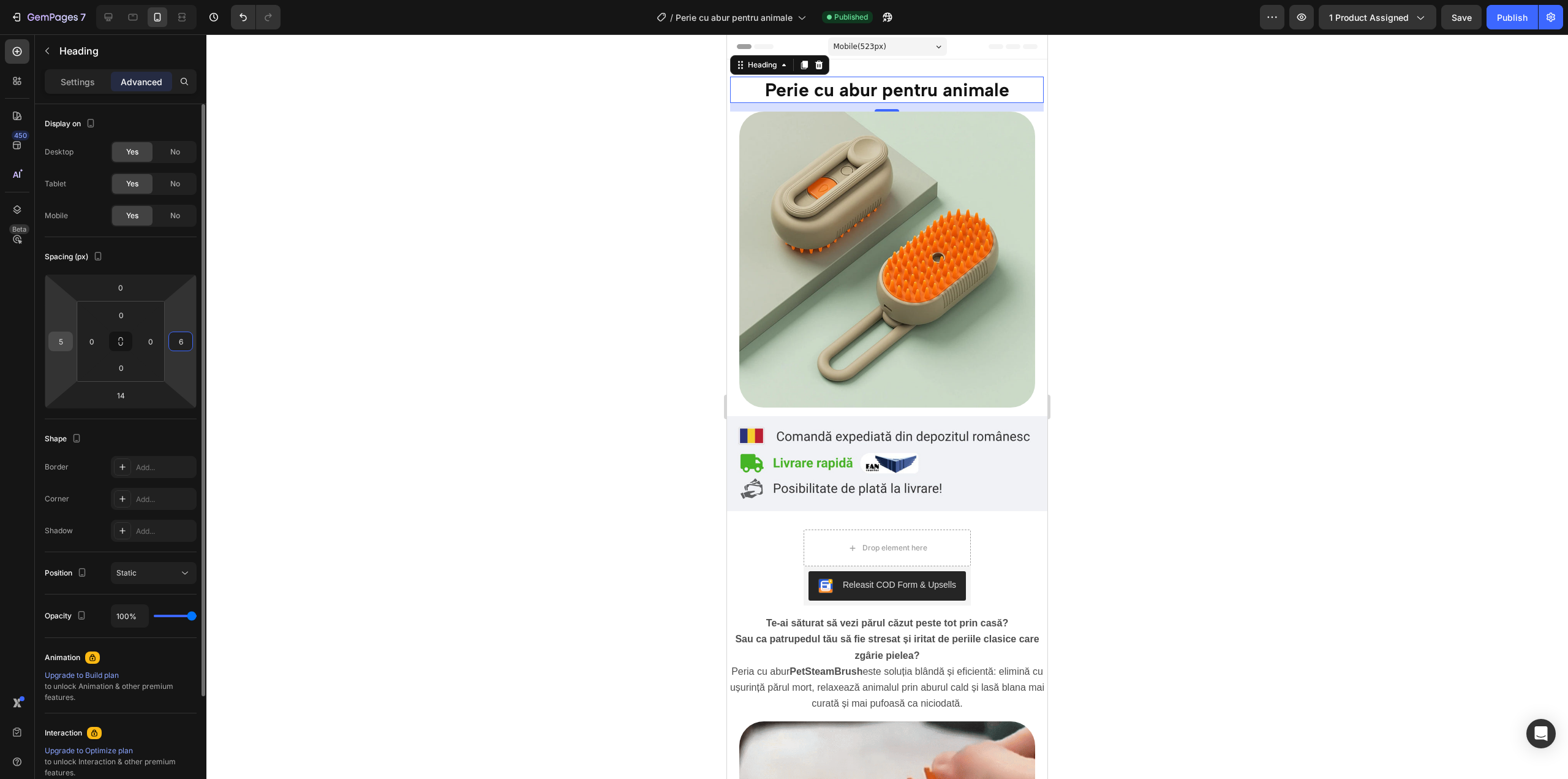
click at [66, 344] on input "5" at bounding box center [60, 341] width 18 height 18
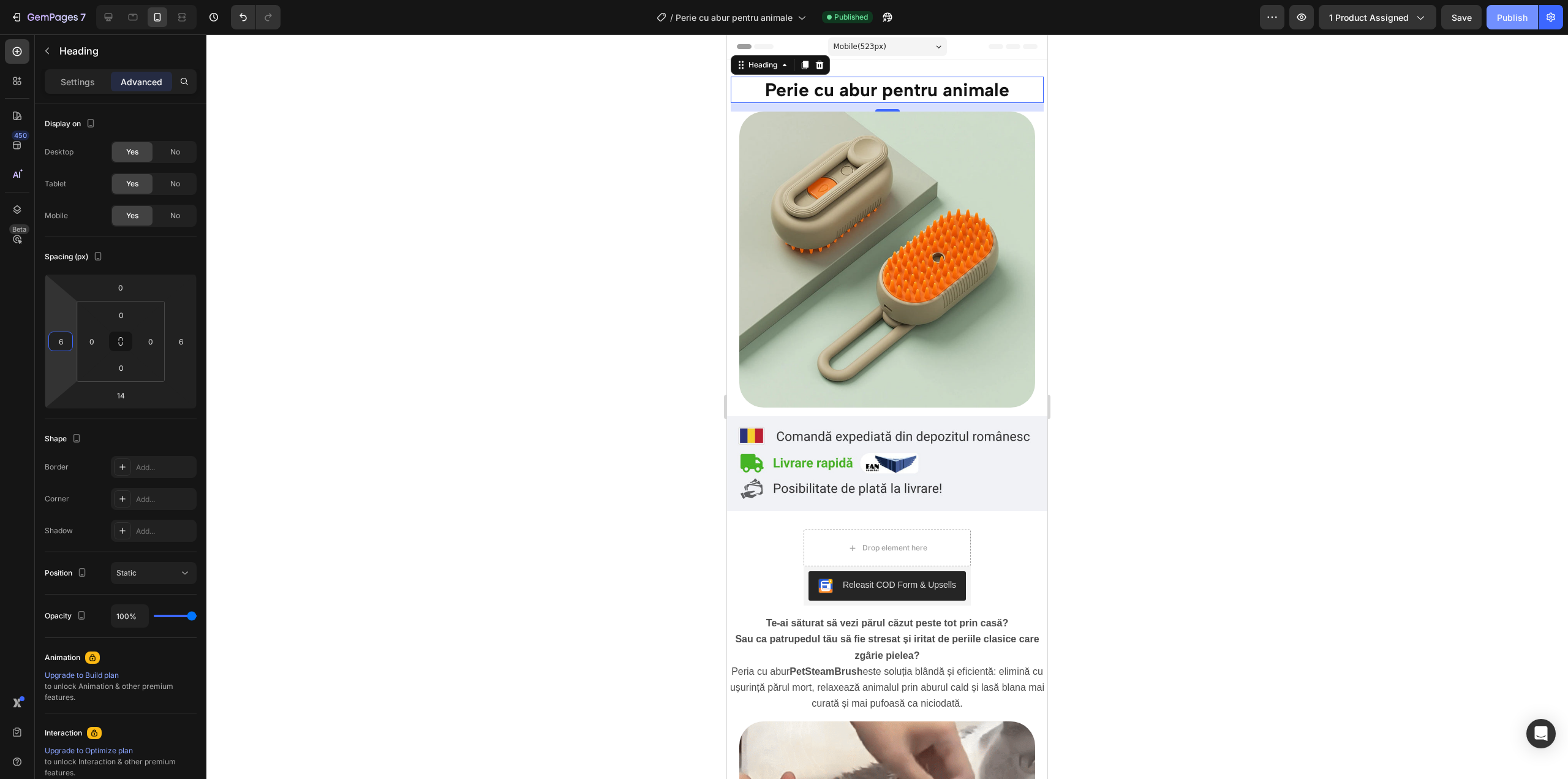
click at [1508, 16] on div "Publish" at bounding box center [1512, 18] width 30 height 13
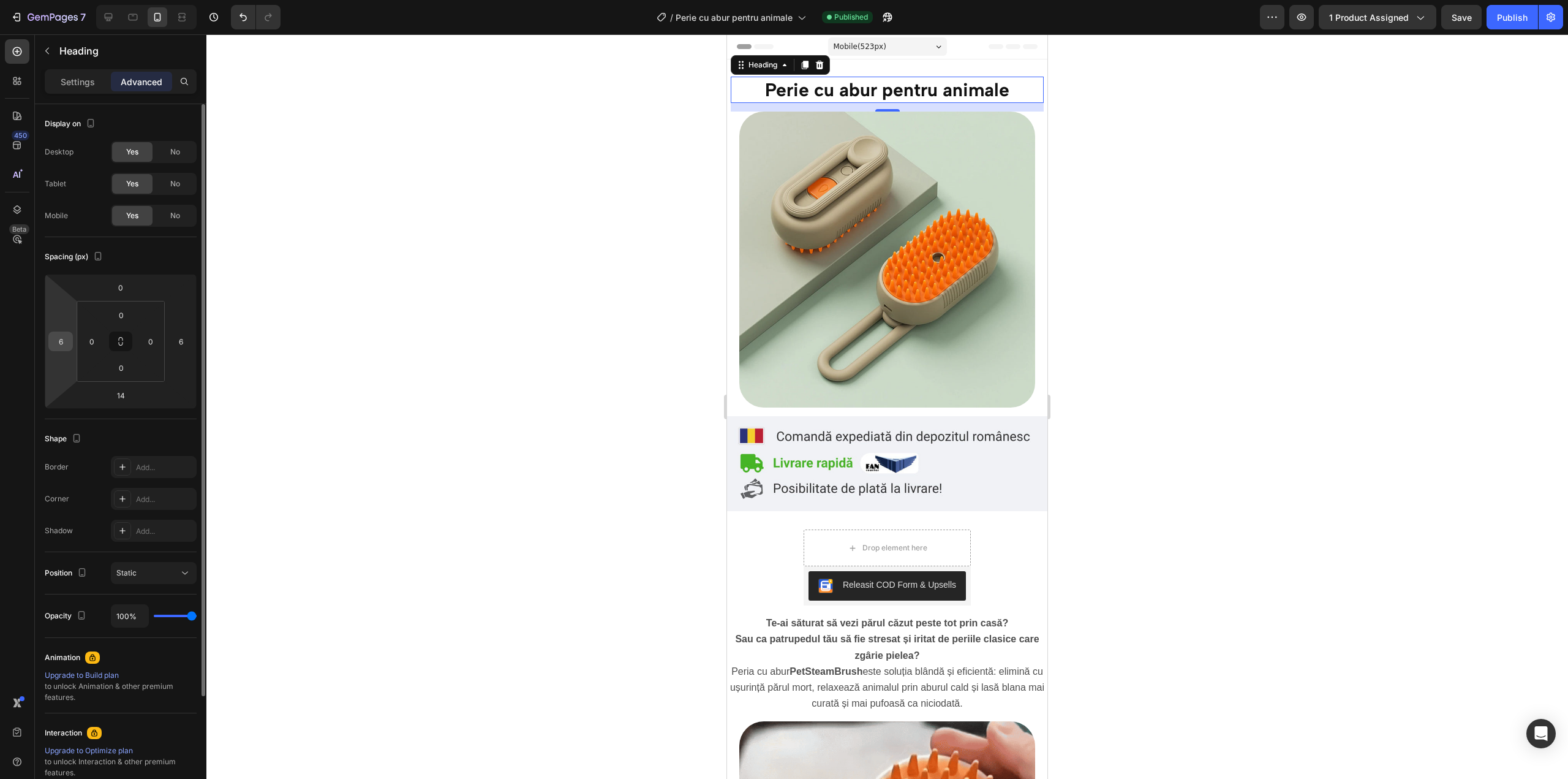
click at [66, 343] on input "6" at bounding box center [60, 341] width 18 height 18
type input "0"
click at [193, 0] on html "7 / Perie cu abur pentru animale Published Preview 1 product assigned Save Publ…" at bounding box center [784, 0] width 1568 height 0
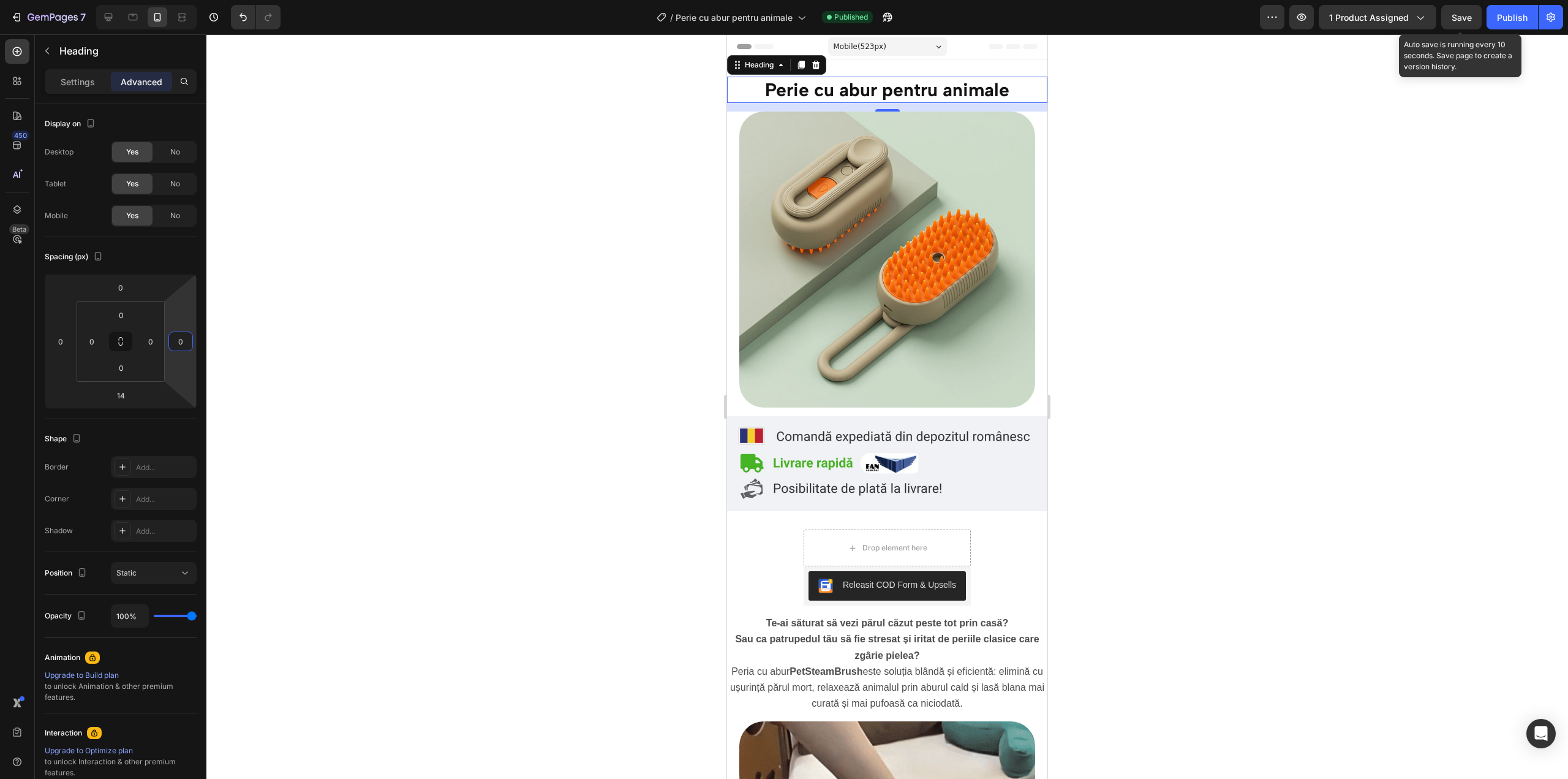
type input "0"
click at [1457, 15] on span "Save" at bounding box center [1462, 17] width 20 height 10
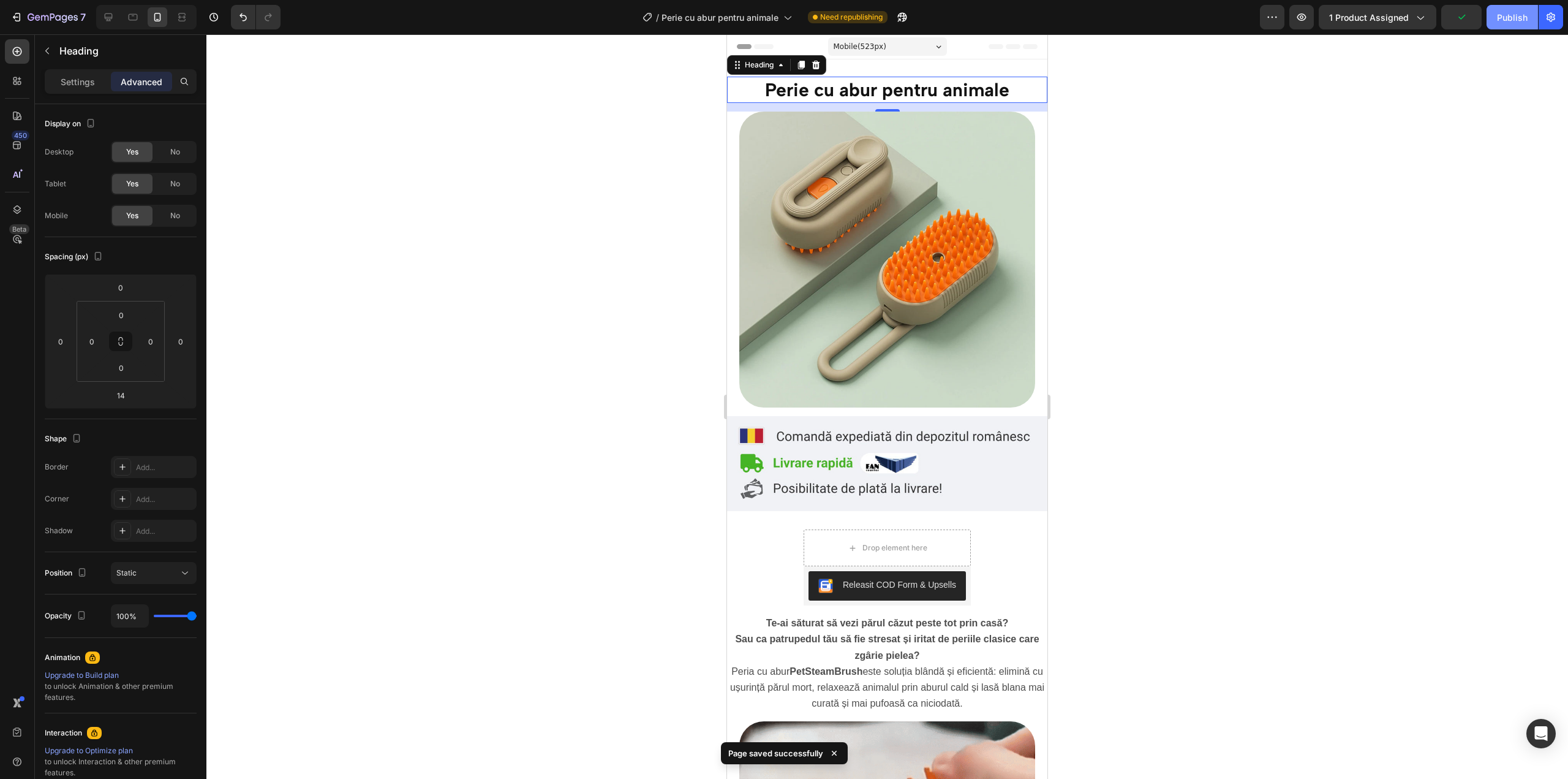
click at [1517, 24] on div "Publish" at bounding box center [1512, 18] width 30 height 13
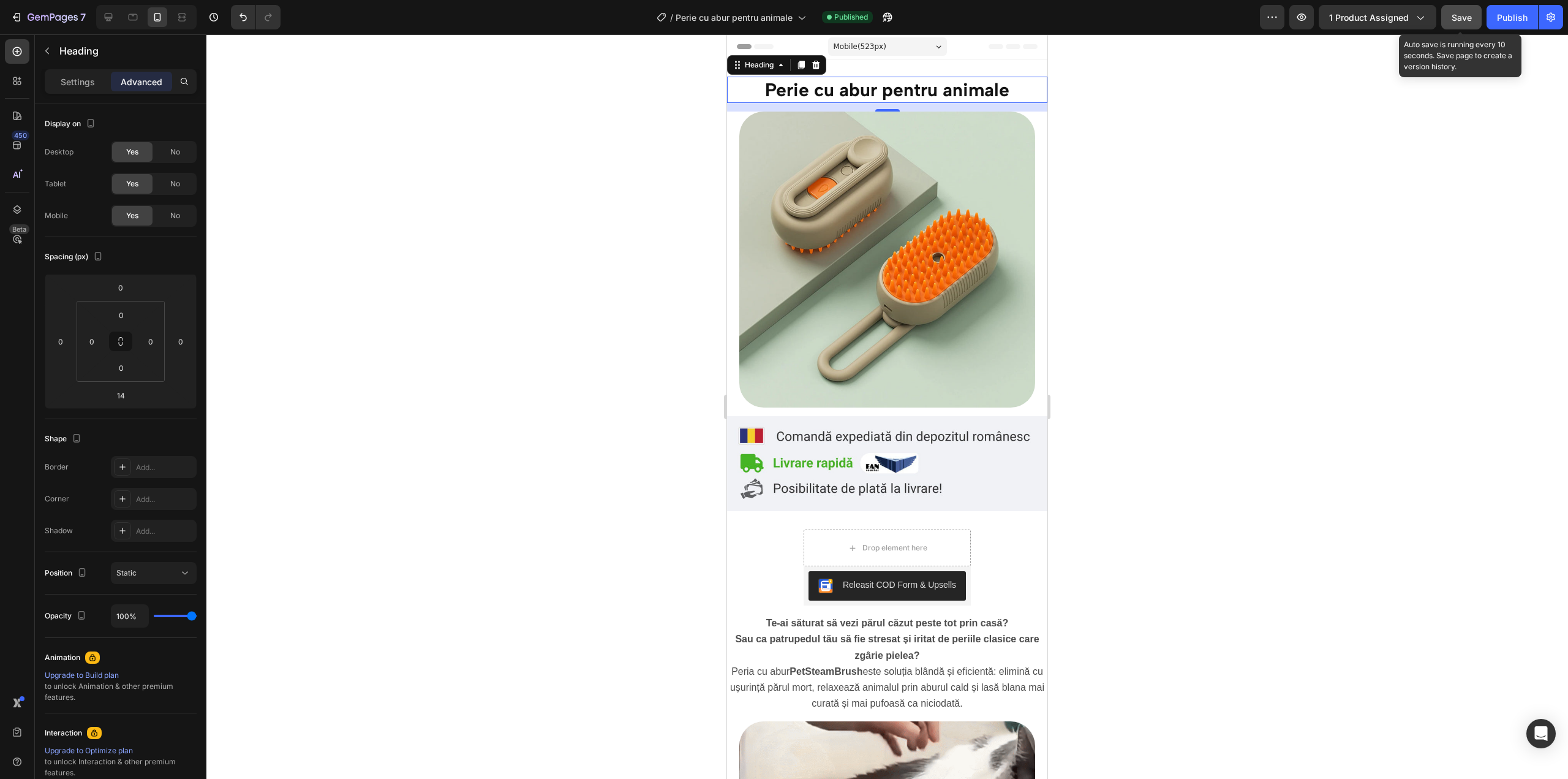
click at [1476, 11] on button "Save" at bounding box center [1462, 17] width 41 height 25
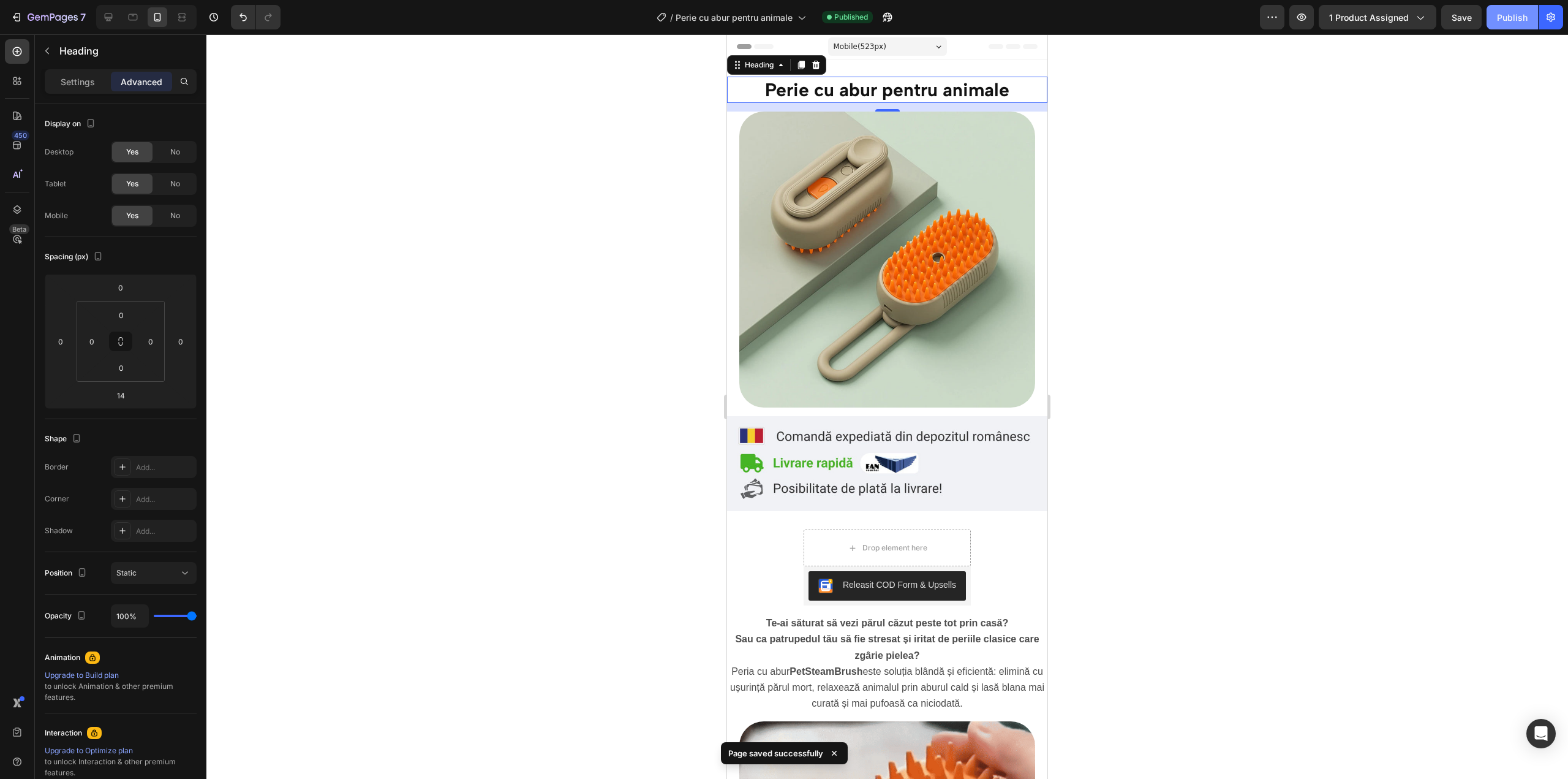
click at [1501, 19] on div "Publish" at bounding box center [1512, 18] width 30 height 13
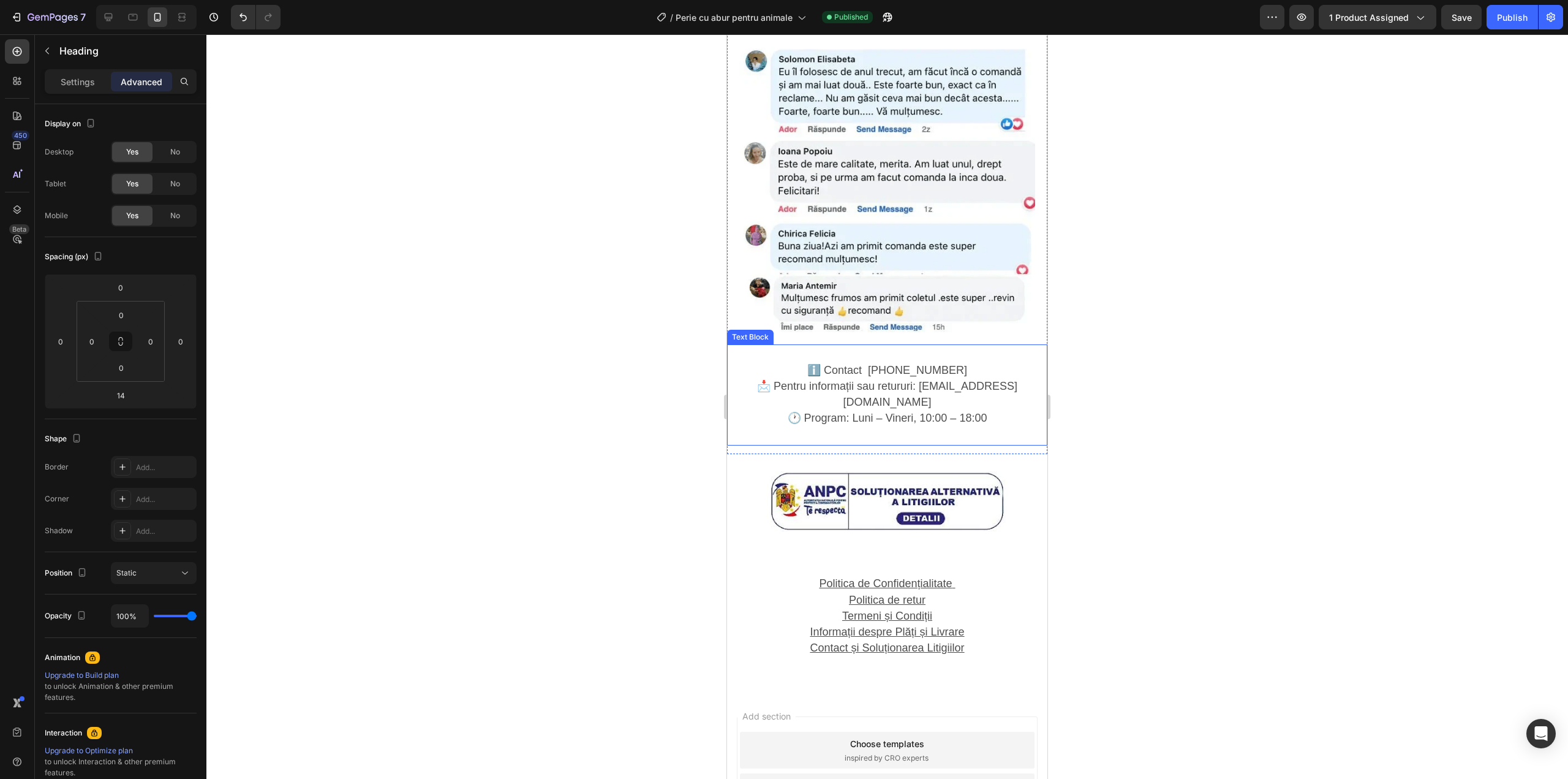
scroll to position [2080, 0]
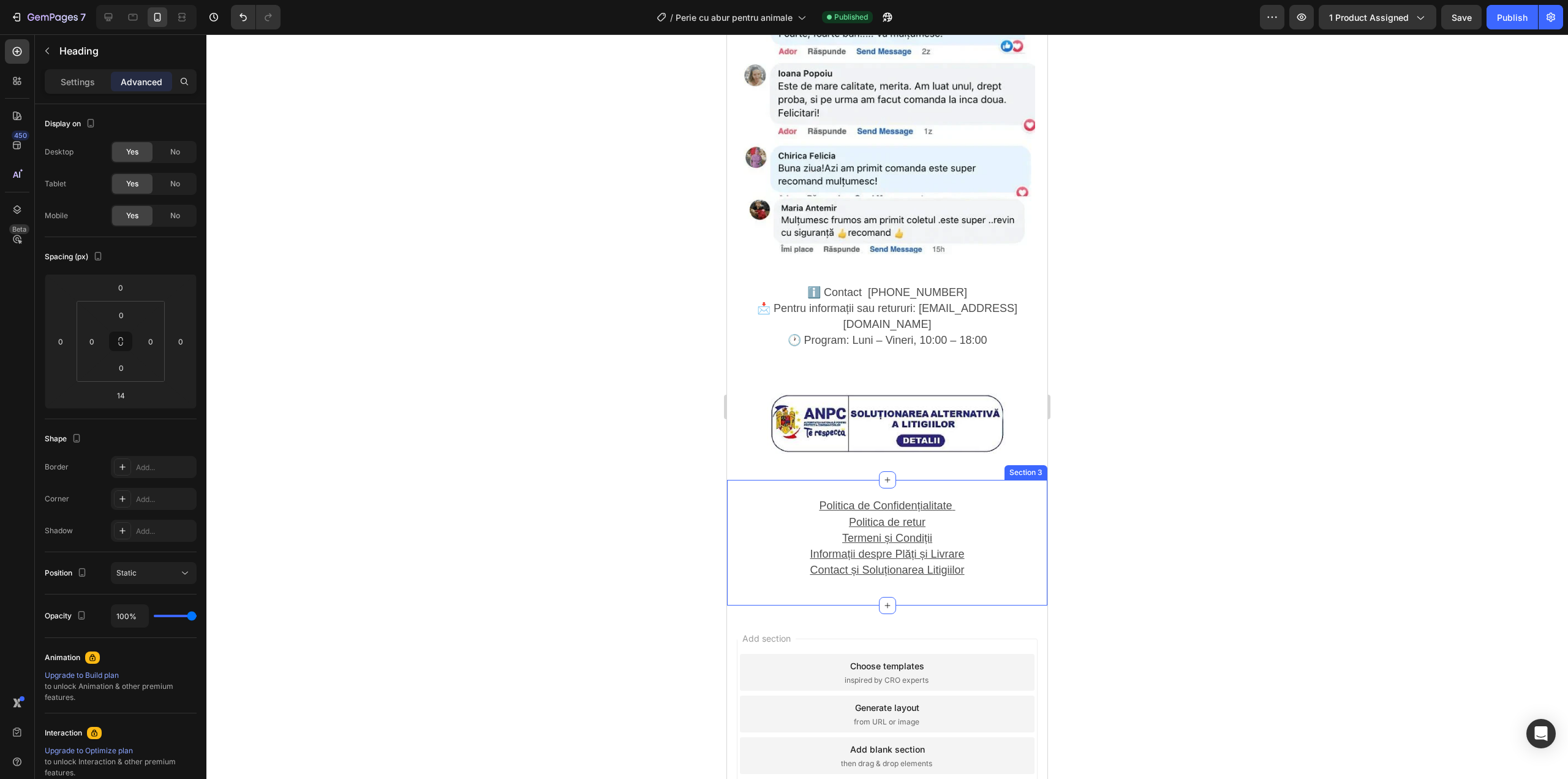
click at [729, 536] on div "Politica de Confidențialitate Politica de retur Termeni și Condiții Informații …" at bounding box center [887, 542] width 320 height 125
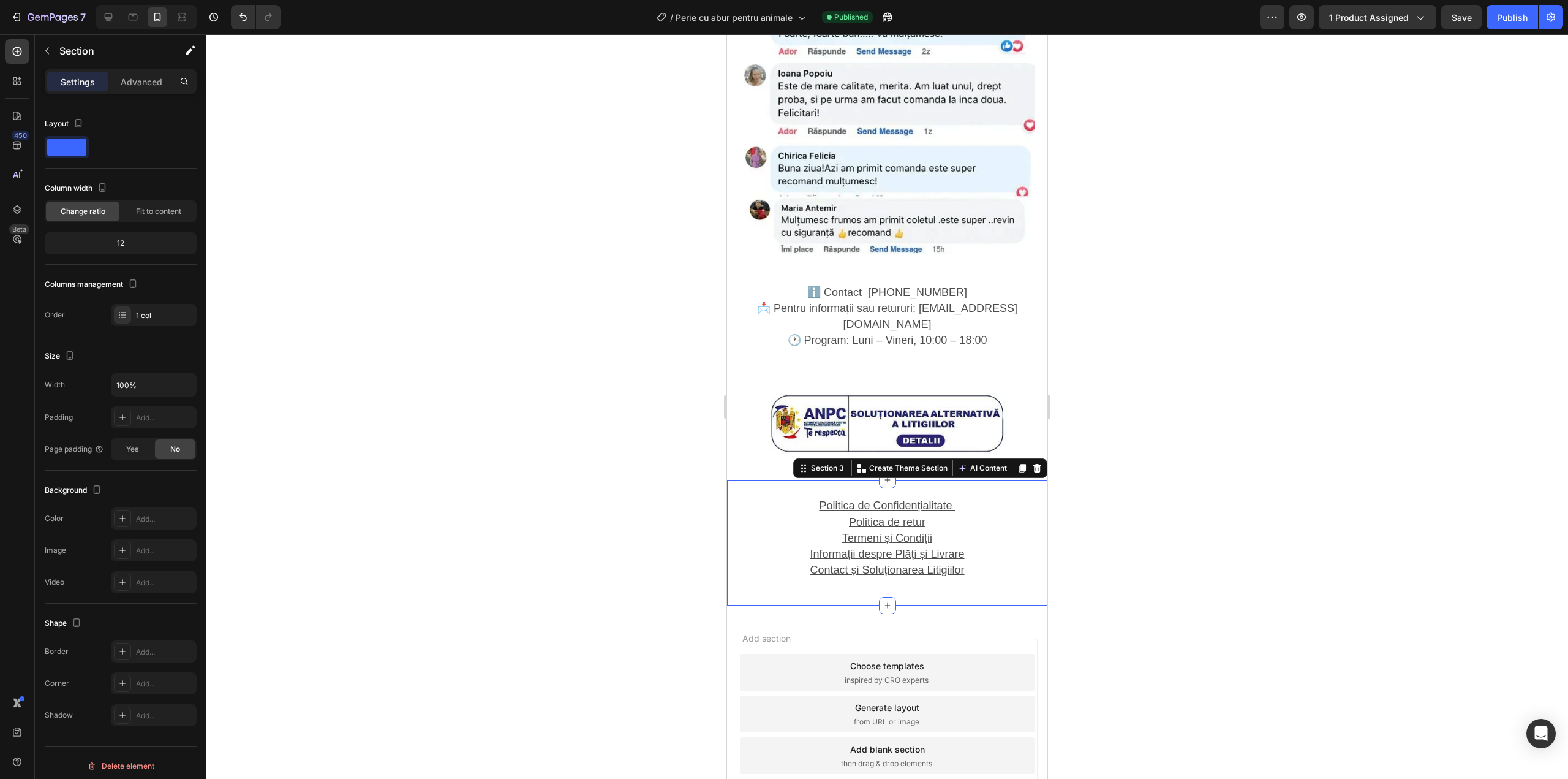
click at [758, 536] on div "Politica de Confidențialitate Politica de retur Termeni și Condiții Informații …" at bounding box center [887, 542] width 320 height 125
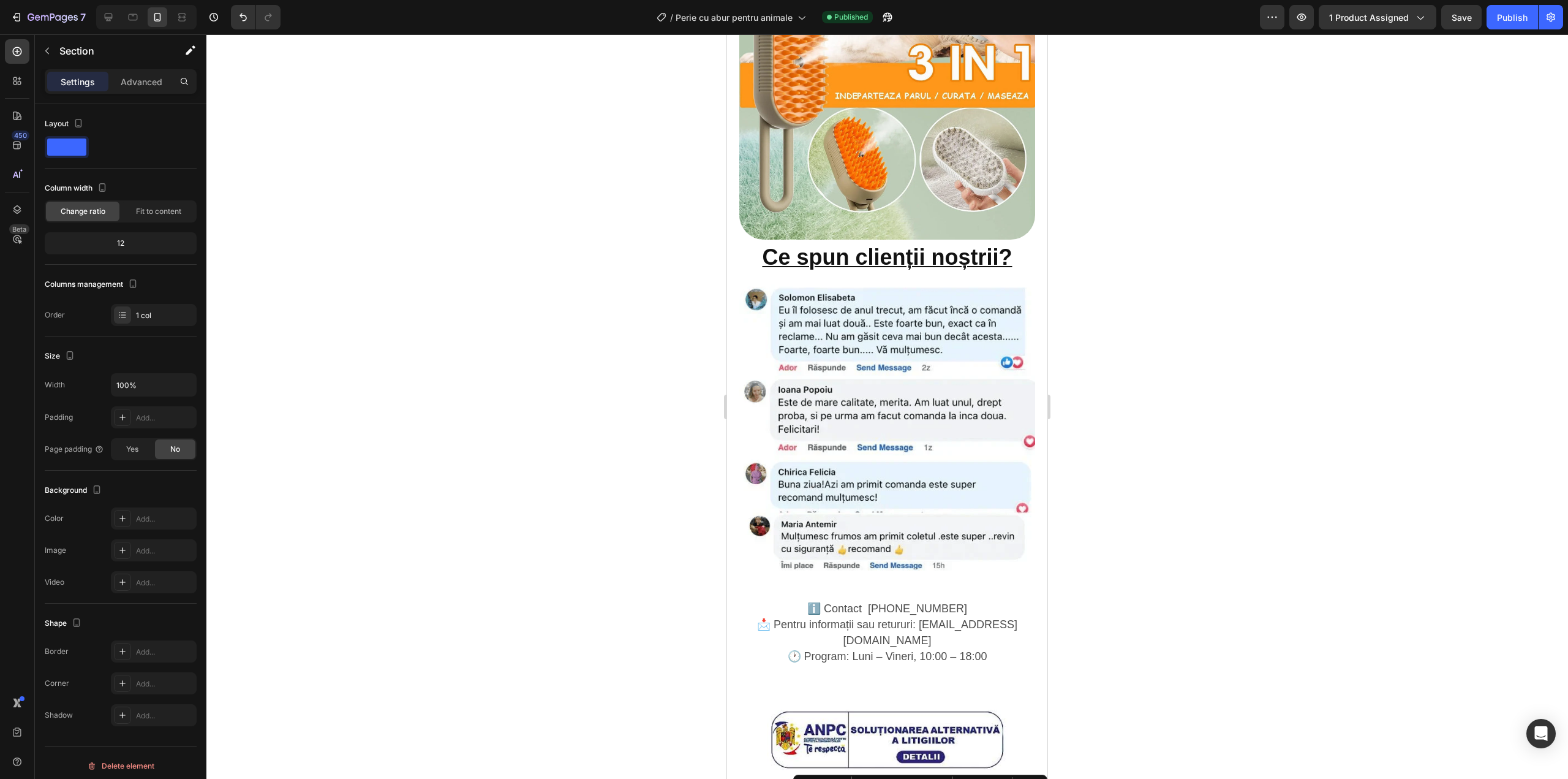
scroll to position [1712, 0]
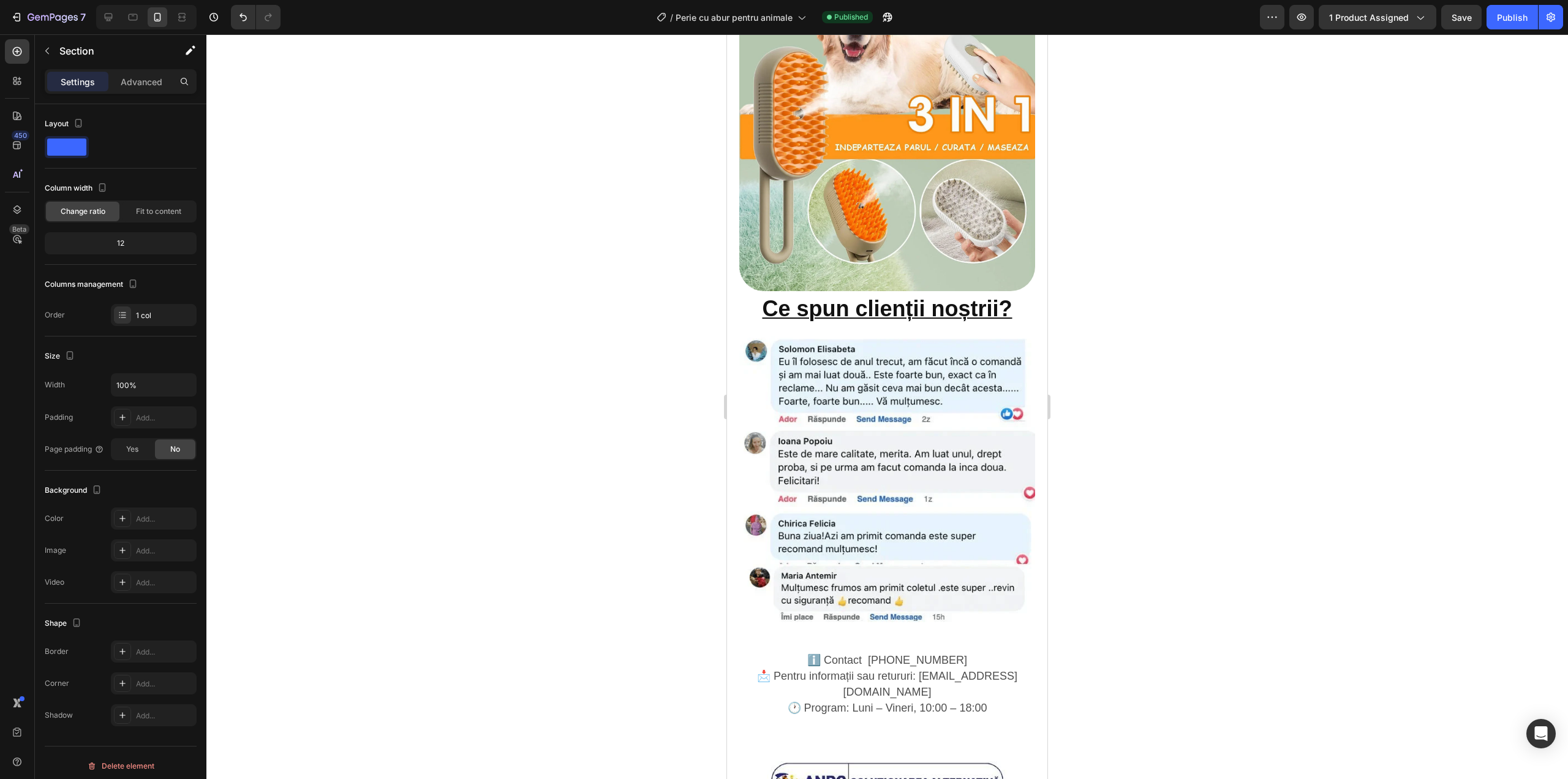
click at [560, 381] on div at bounding box center [887, 407] width 1362 height 745
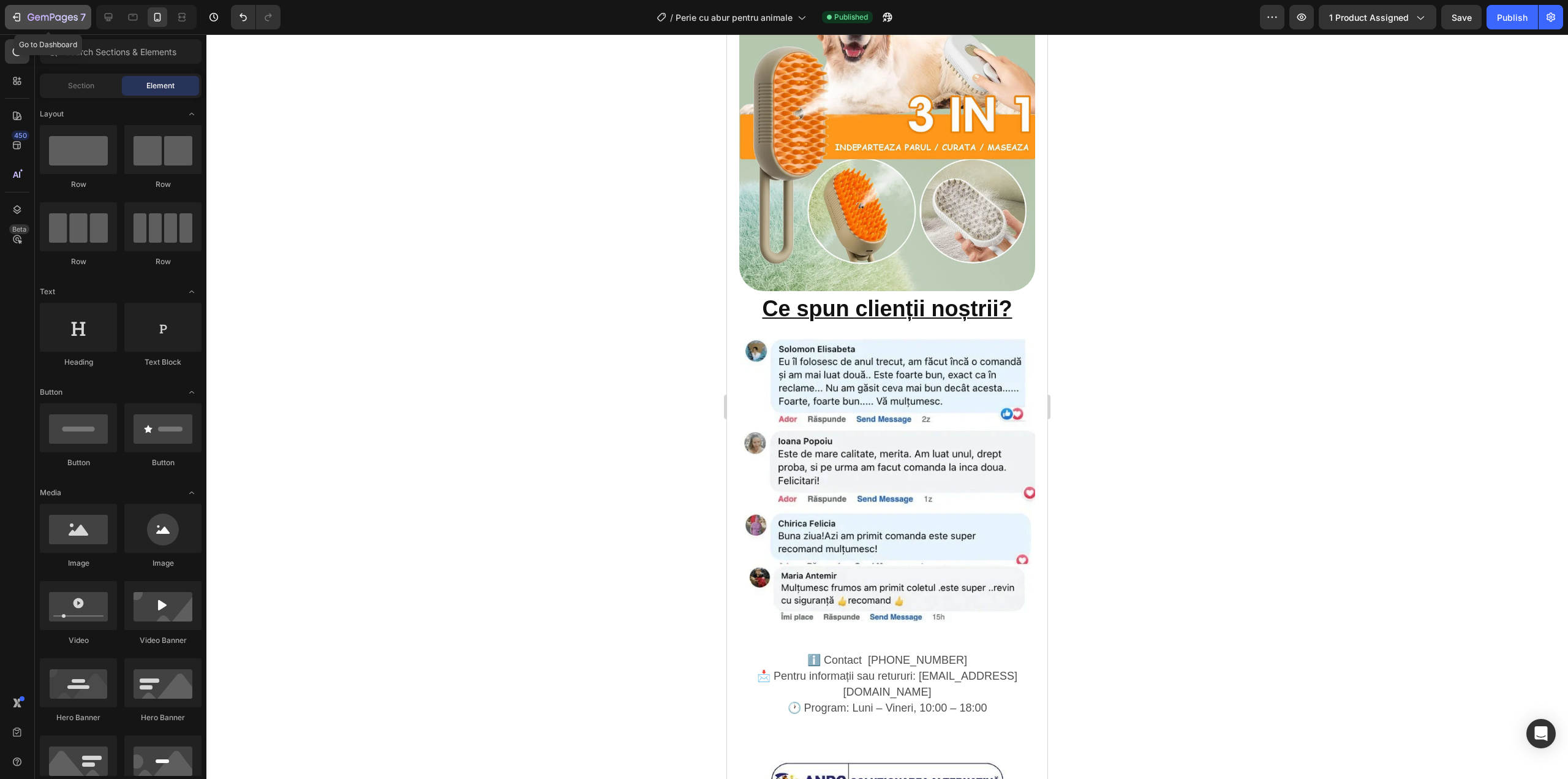
click at [20, 18] on icon "button" at bounding box center [18, 17] width 6 height 9
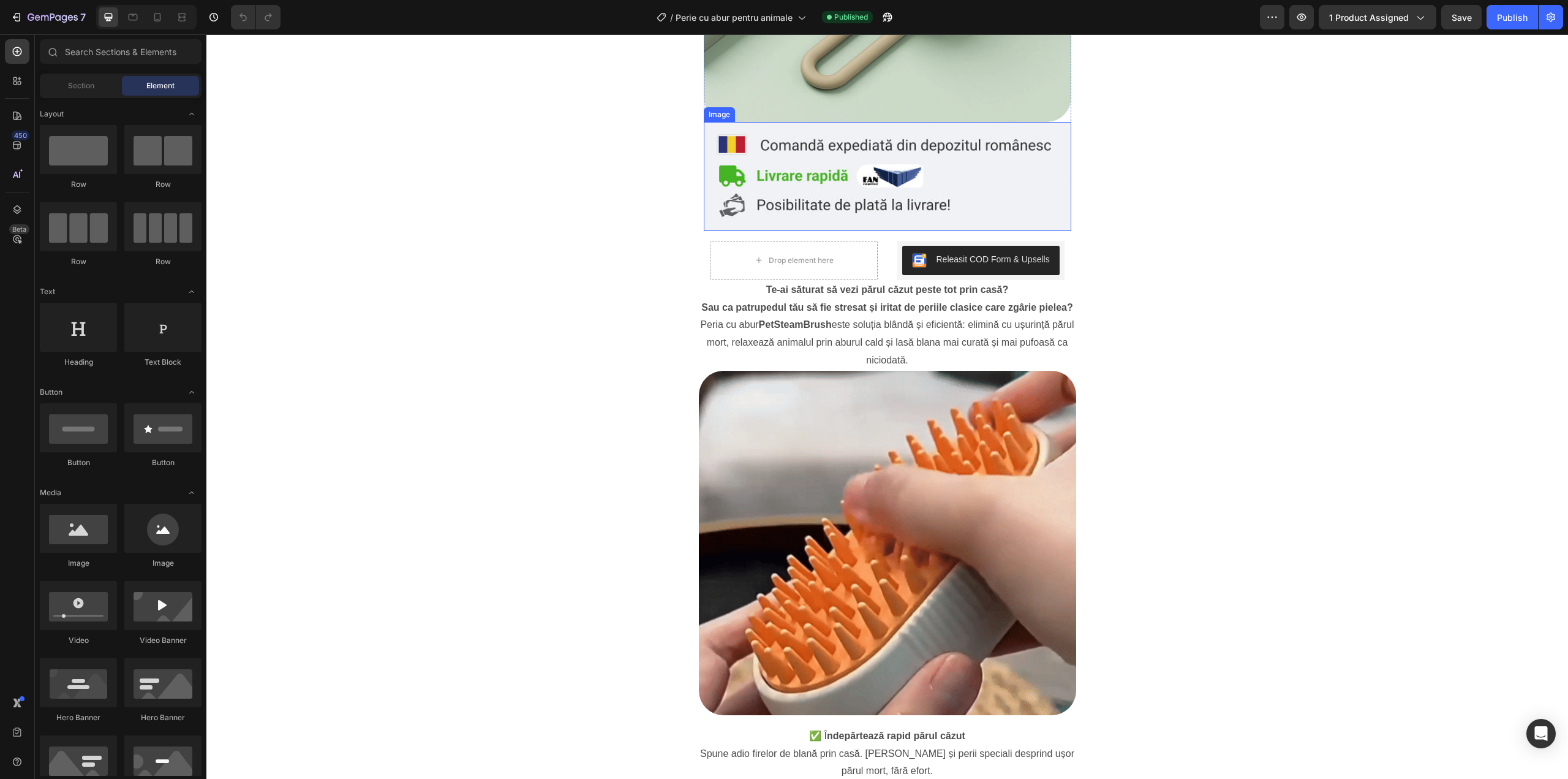
scroll to position [408, 0]
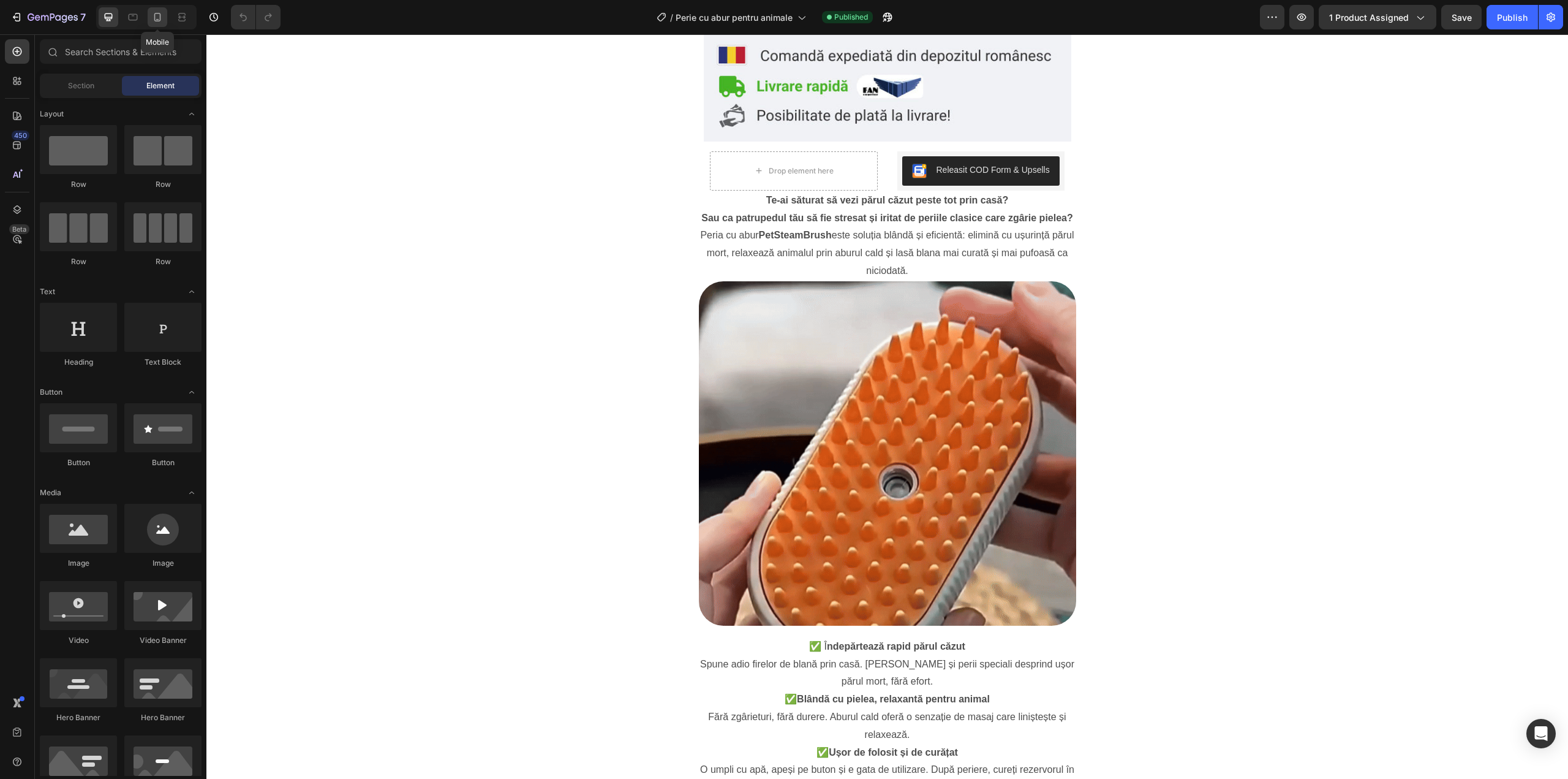
click at [156, 8] on div at bounding box center [157, 17] width 20 height 20
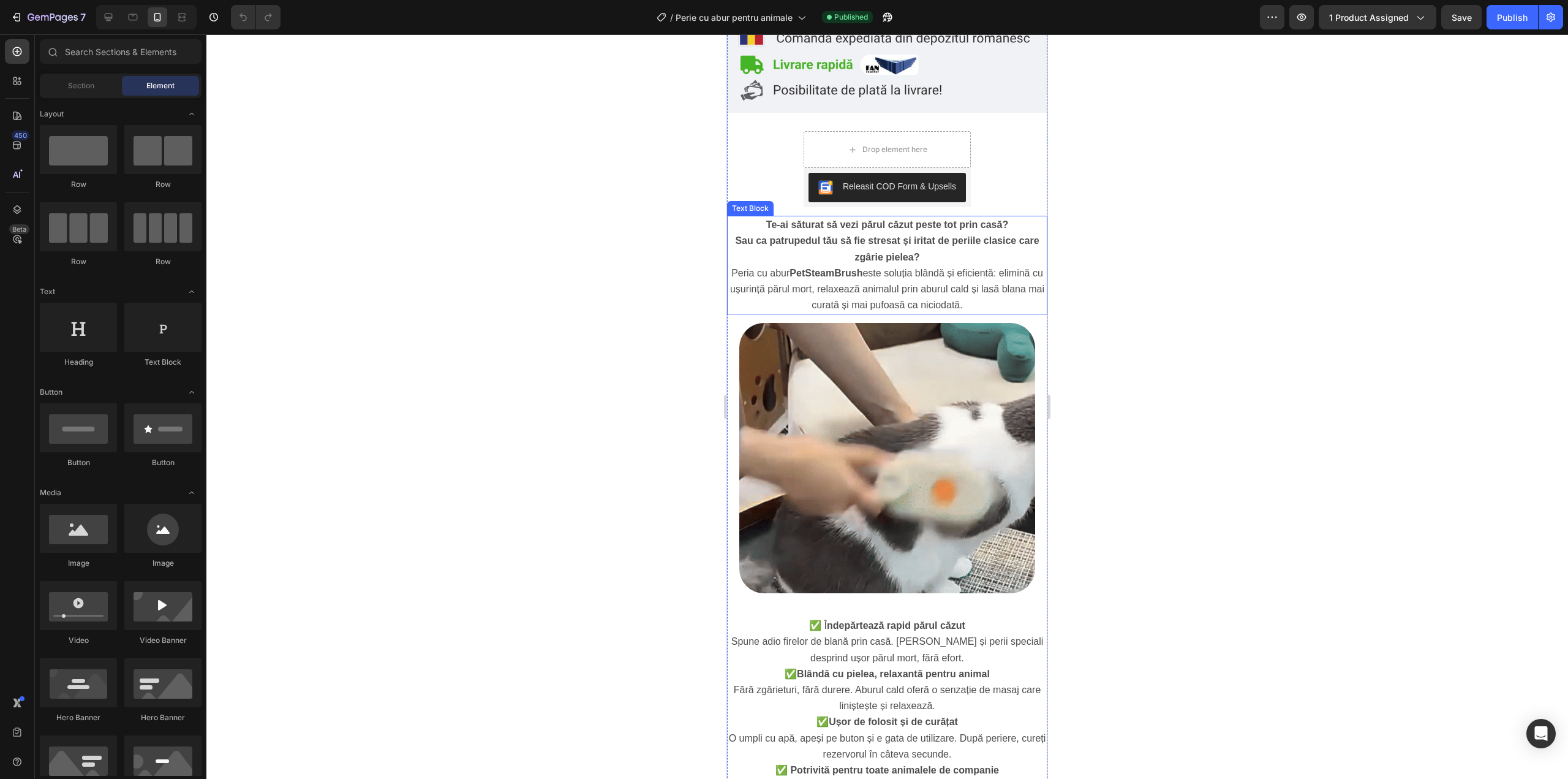
scroll to position [392, 0]
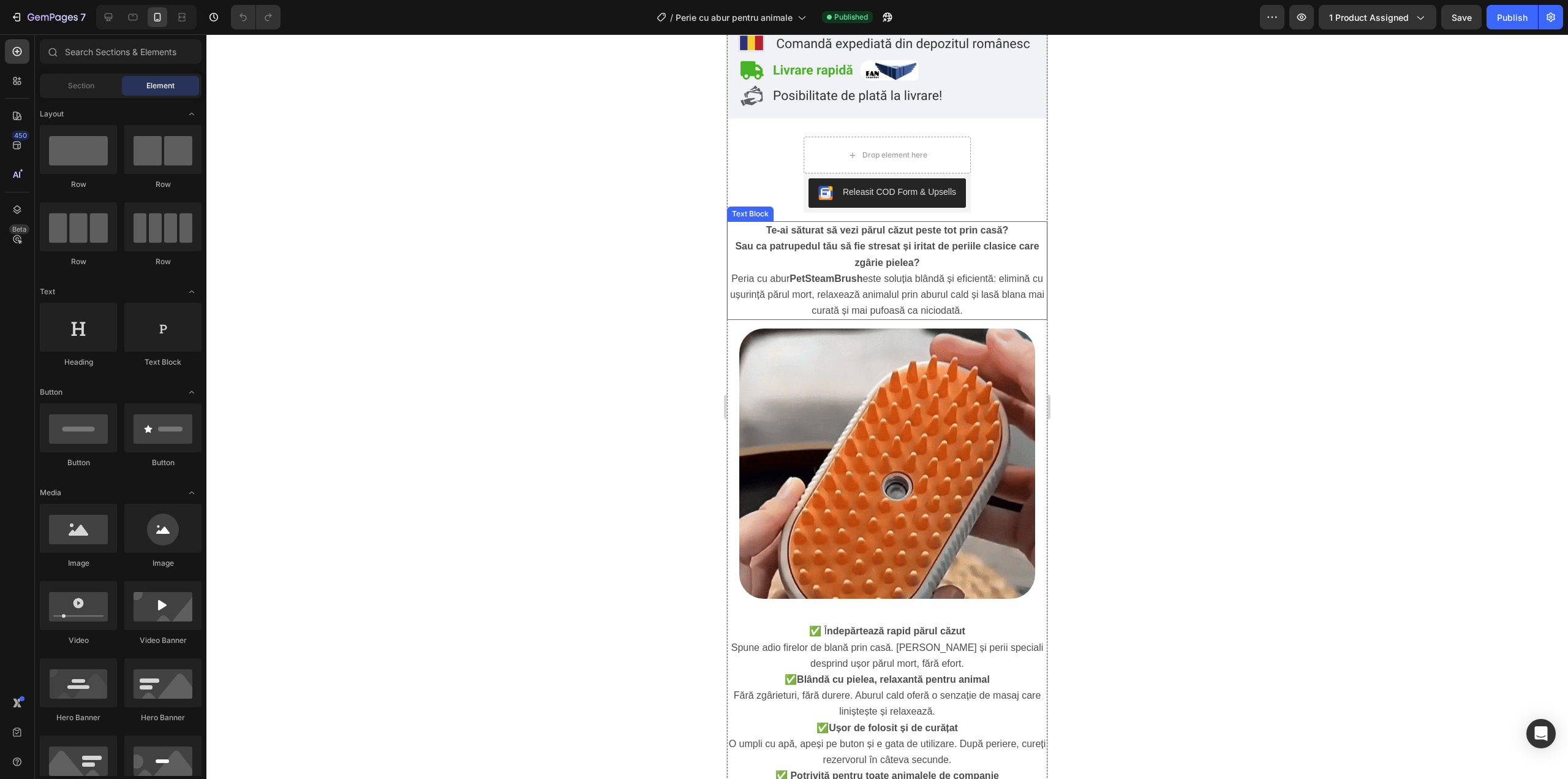
click at [832, 286] on span "Peria cu abur PetSteamBrush este soluția blândă și eficientă: elimină cu ușurin…" at bounding box center [887, 294] width 314 height 43
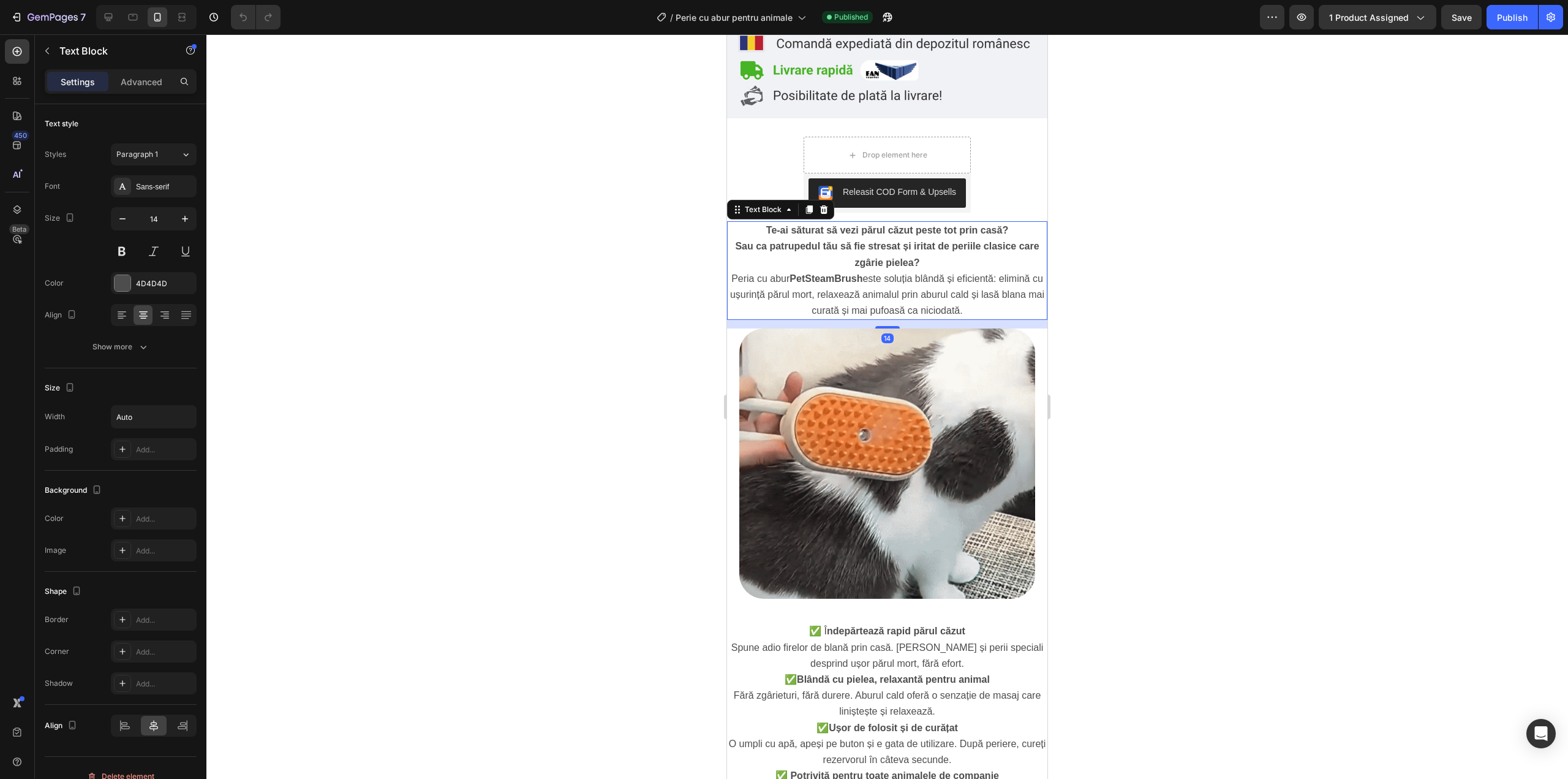
click at [834, 278] on span "Peria cu abur PetSteamBrush este soluția blândă și eficientă: elimină cu ușurin…" at bounding box center [887, 294] width 314 height 43
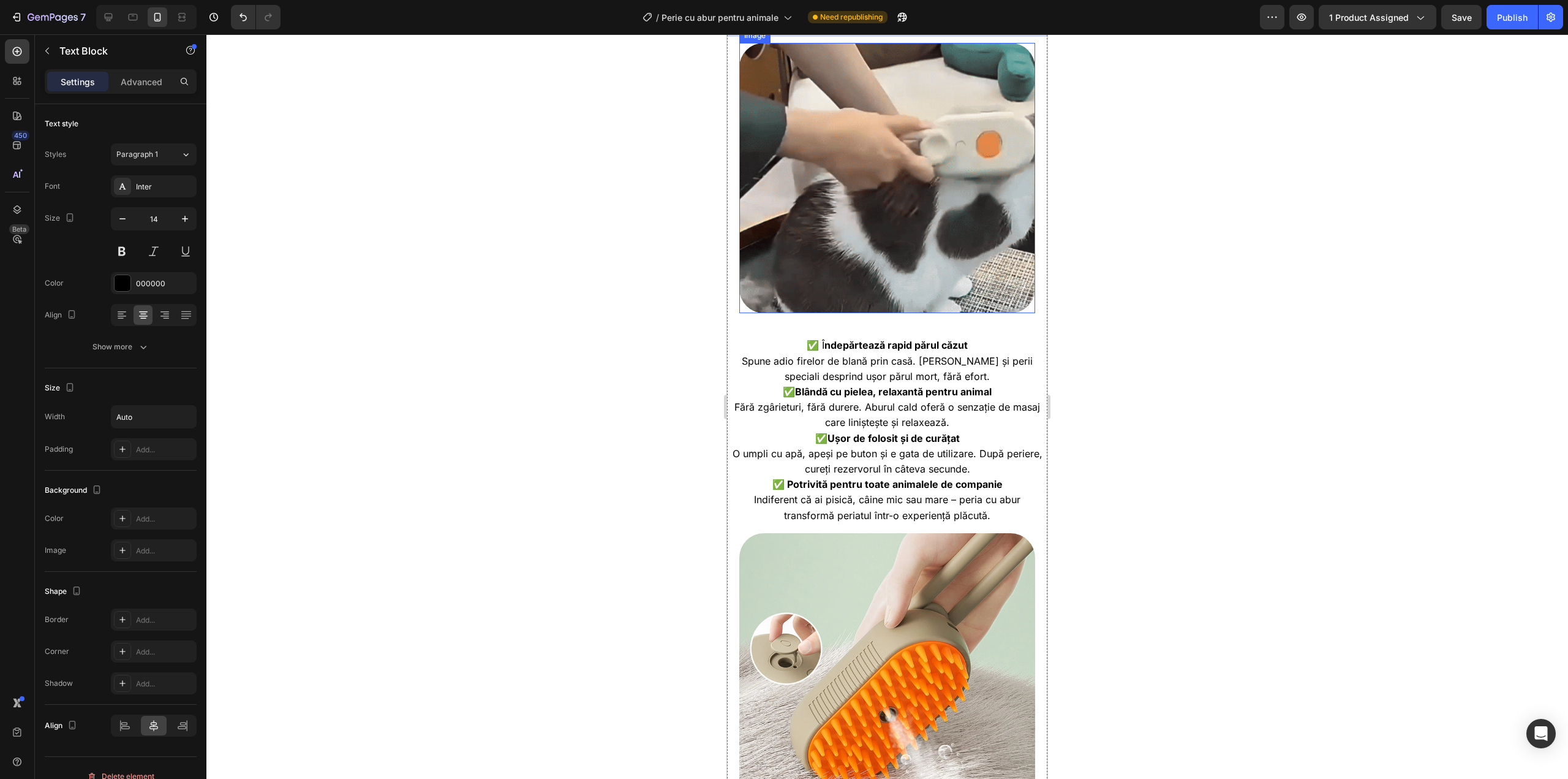
scroll to position [679, 0]
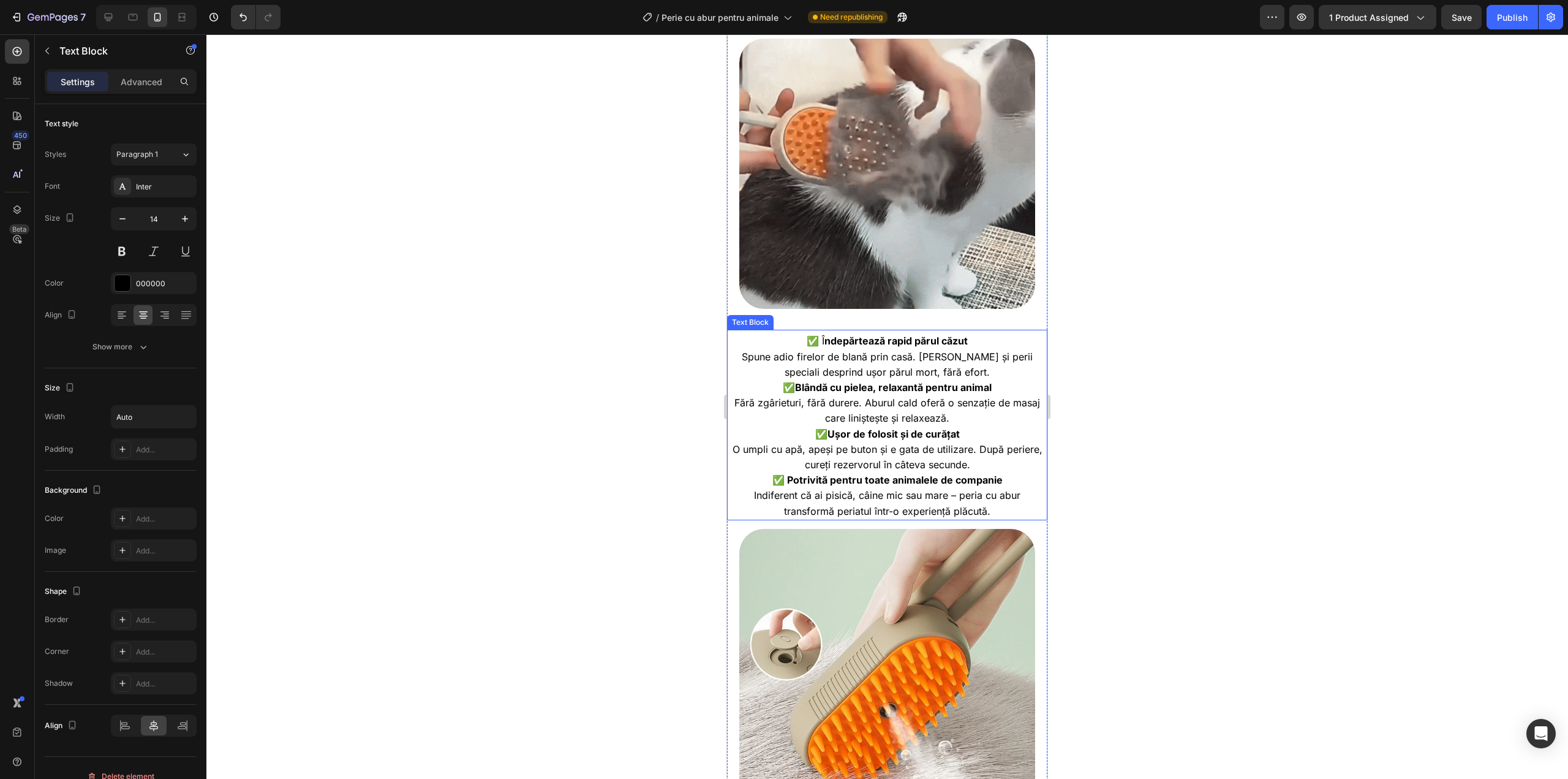
click at [870, 351] on span "Spune adio firelor de blană prin casă. [PERSON_NAME] și perii speciali desprind…" at bounding box center [887, 364] width 291 height 28
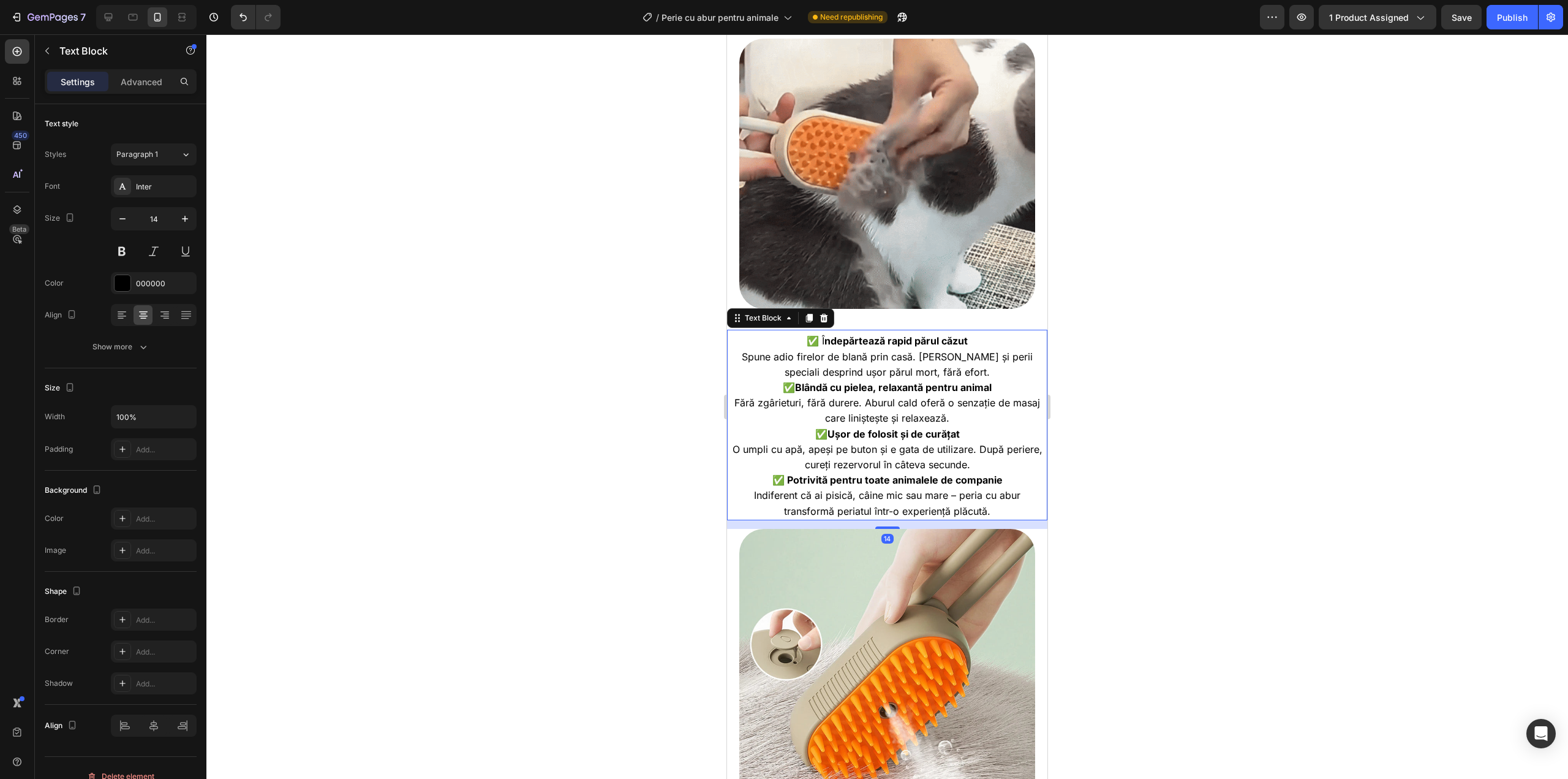
click at [870, 351] on span "Spune adio firelor de blană prin casă. [PERSON_NAME] și perii speciali desprind…" at bounding box center [887, 364] width 291 height 28
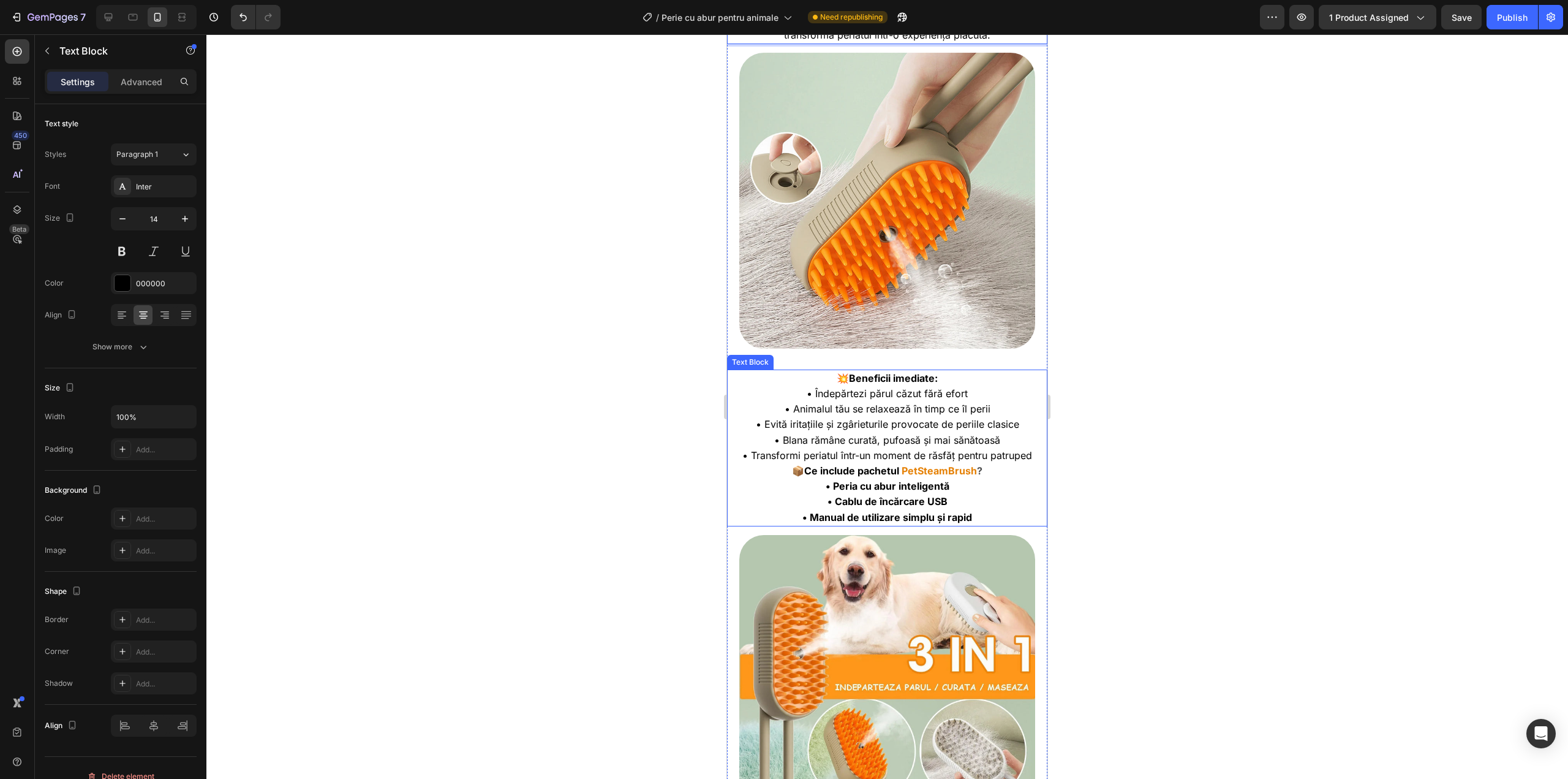
scroll to position [1169, 0]
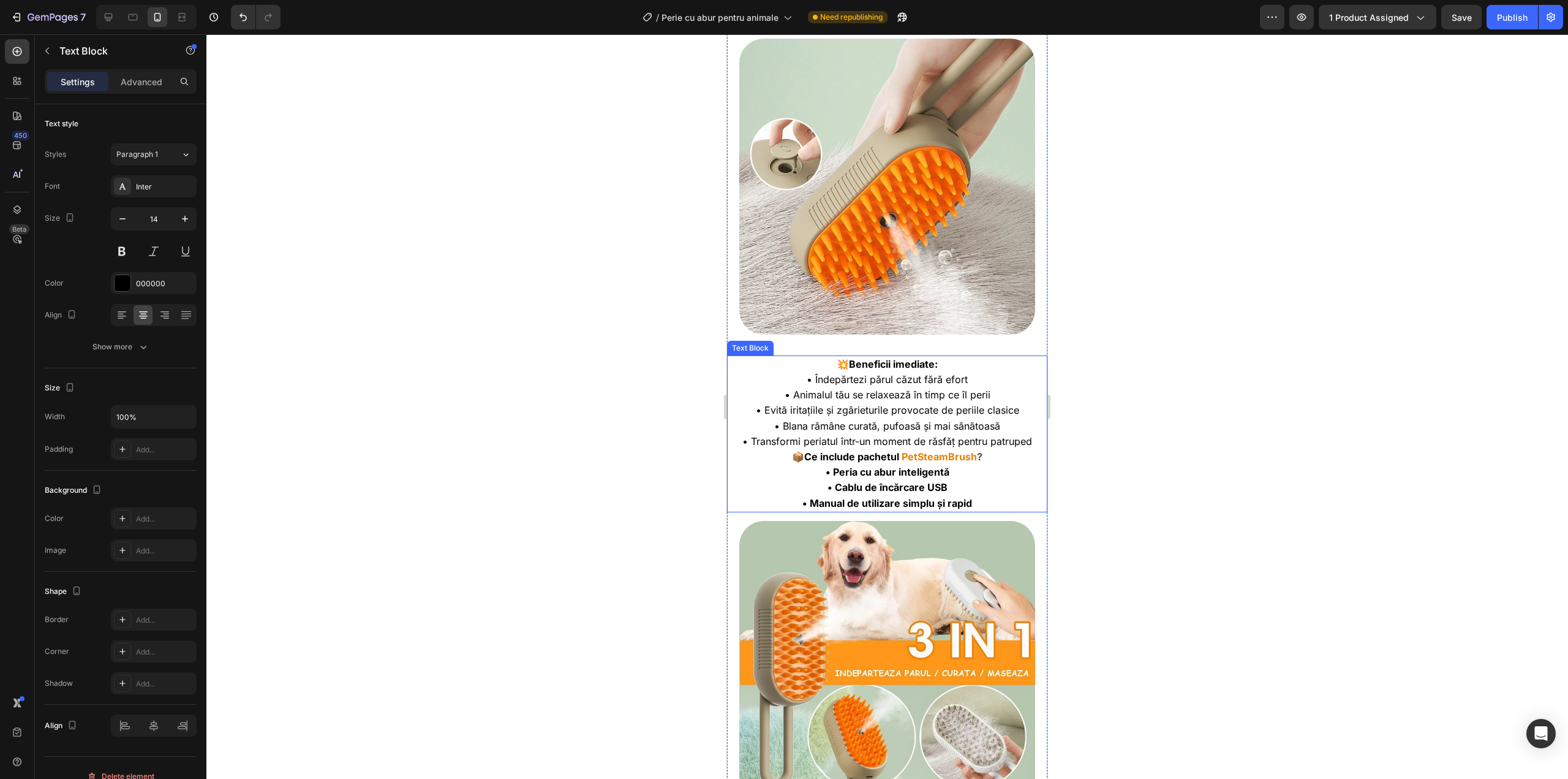
click at [1007, 435] on span "• Transformi periatul într-un moment de răsfăț pentru patruped" at bounding box center [887, 441] width 290 height 12
click at [1009, 435] on span "• Transformi periatul într-un moment de răsfăț pentru patruped" at bounding box center [887, 441] width 290 height 12
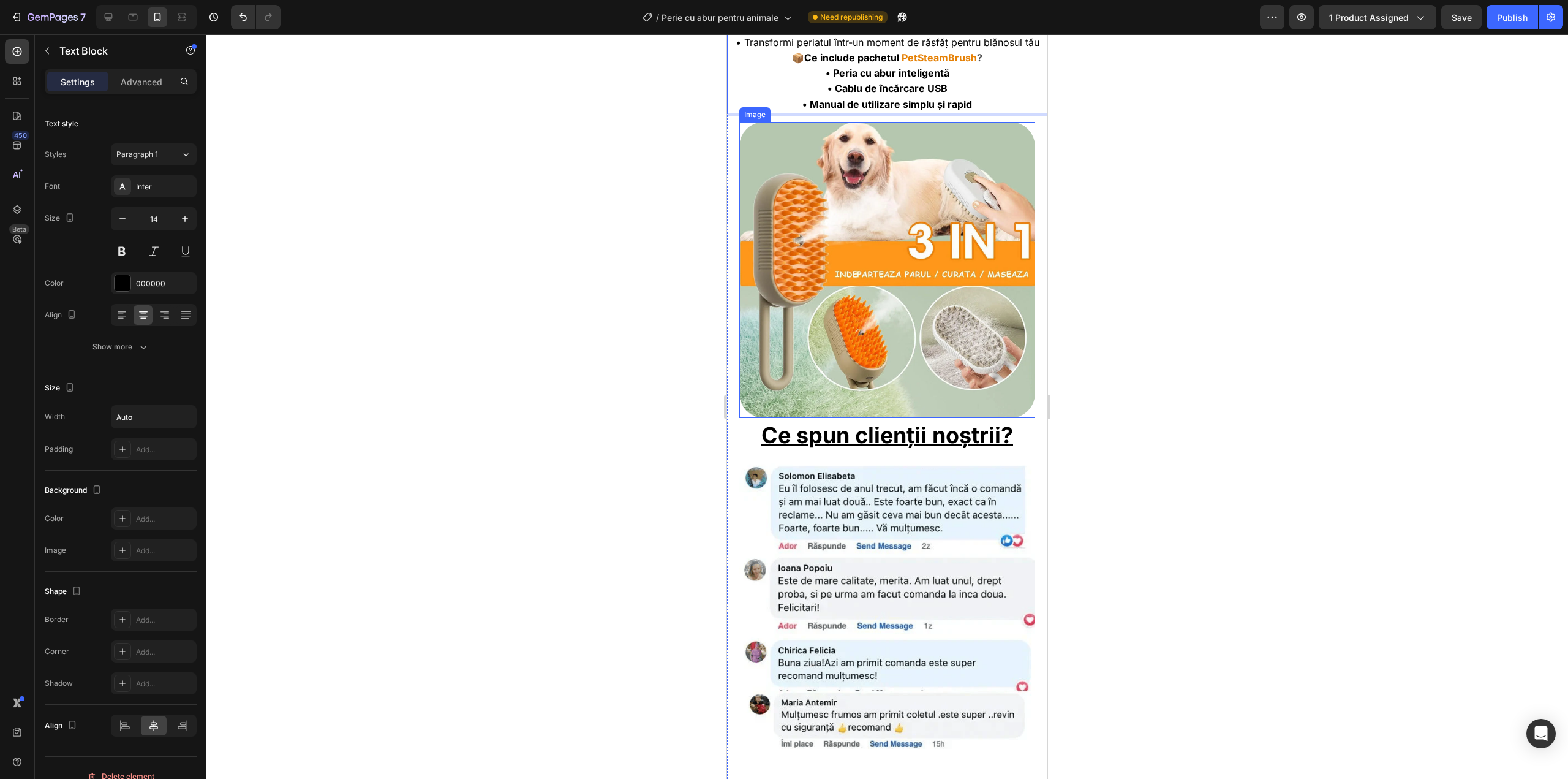
scroll to position [1618, 0]
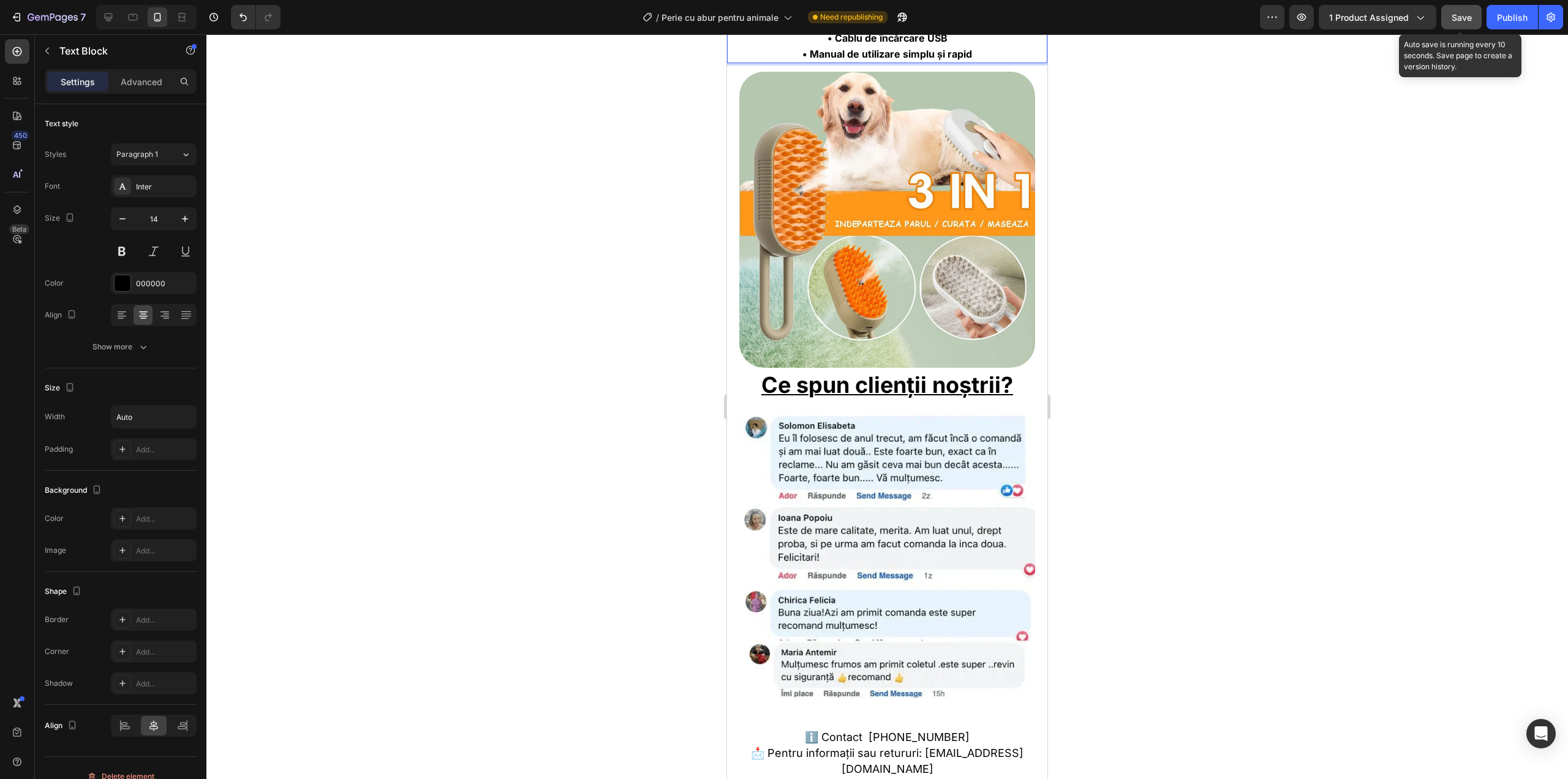
click at [1478, 20] on button "Save" at bounding box center [1462, 17] width 41 height 25
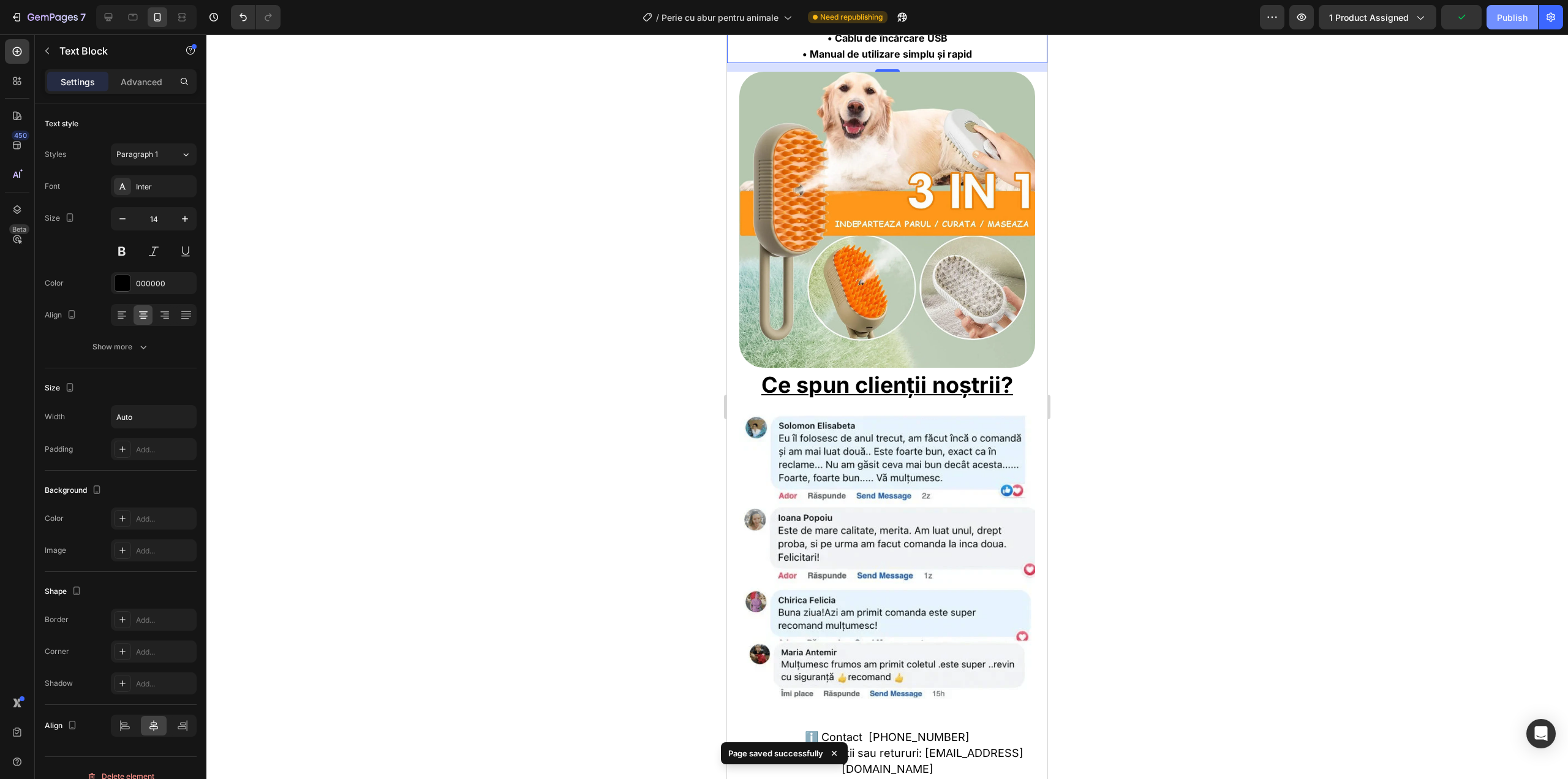
click at [1502, 15] on div "Publish" at bounding box center [1512, 18] width 30 height 13
click at [57, 10] on button "7" at bounding box center [47, 17] width 86 height 25
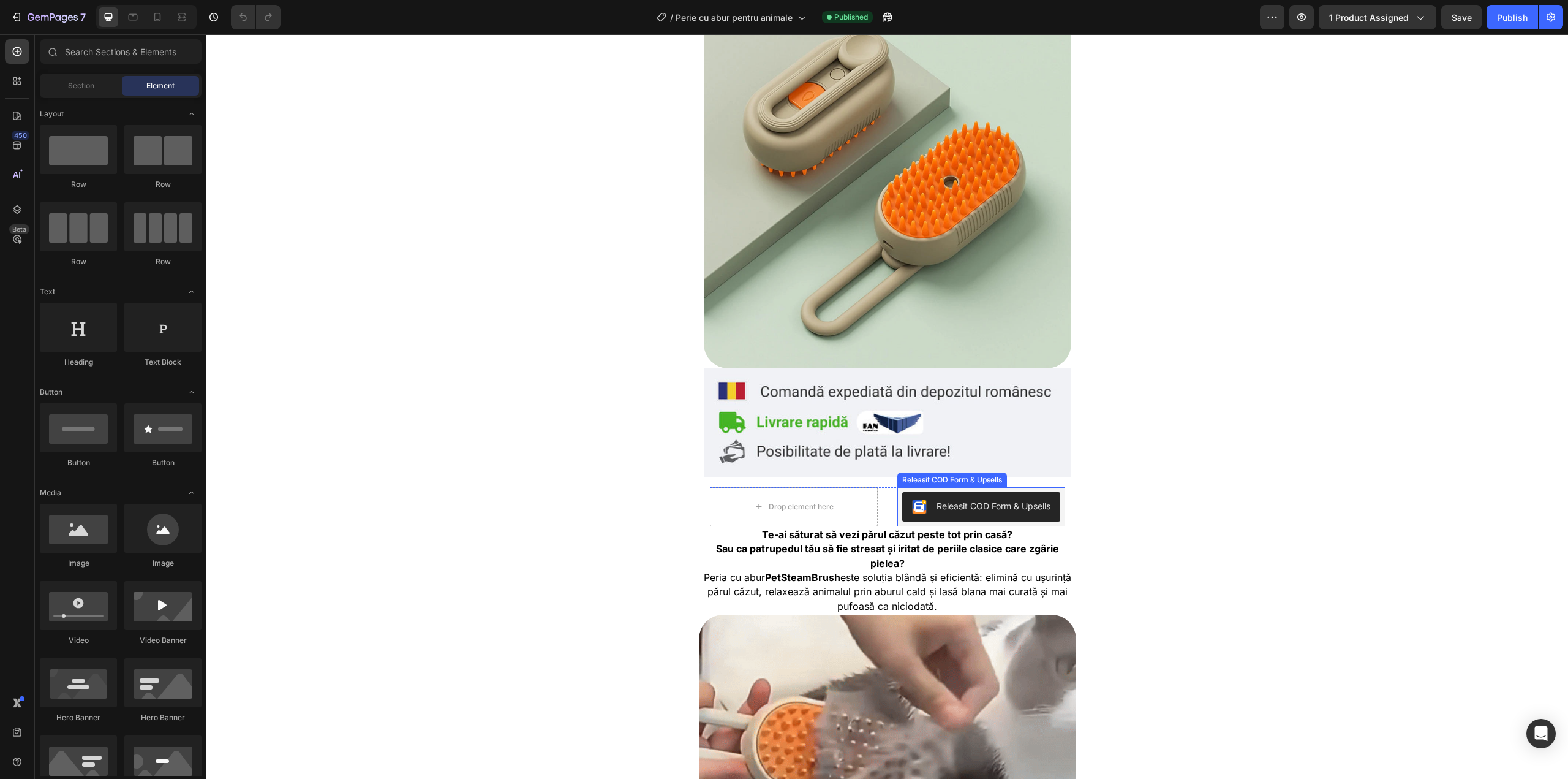
scroll to position [163, 0]
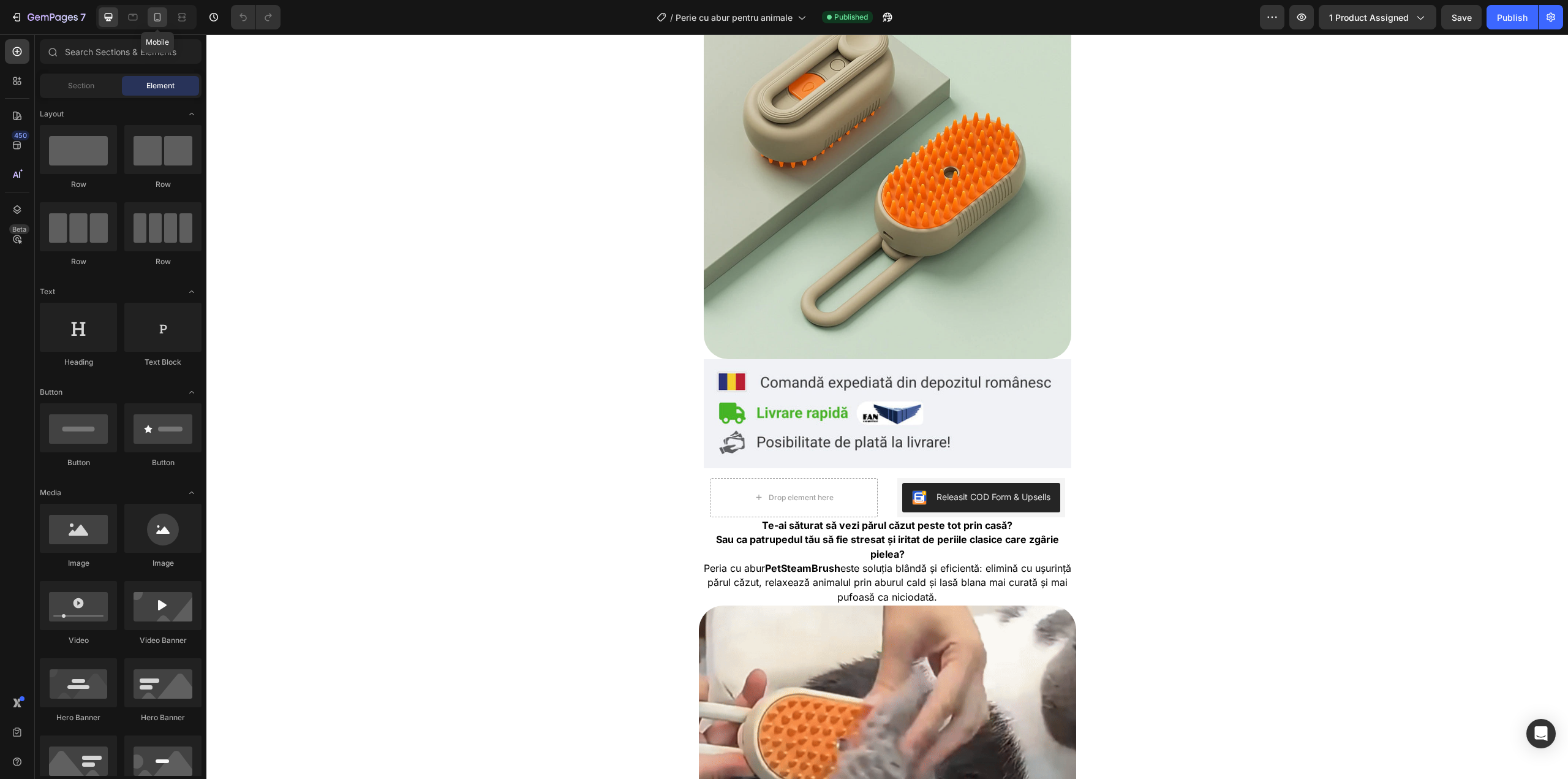
click at [152, 20] on icon at bounding box center [157, 17] width 12 height 12
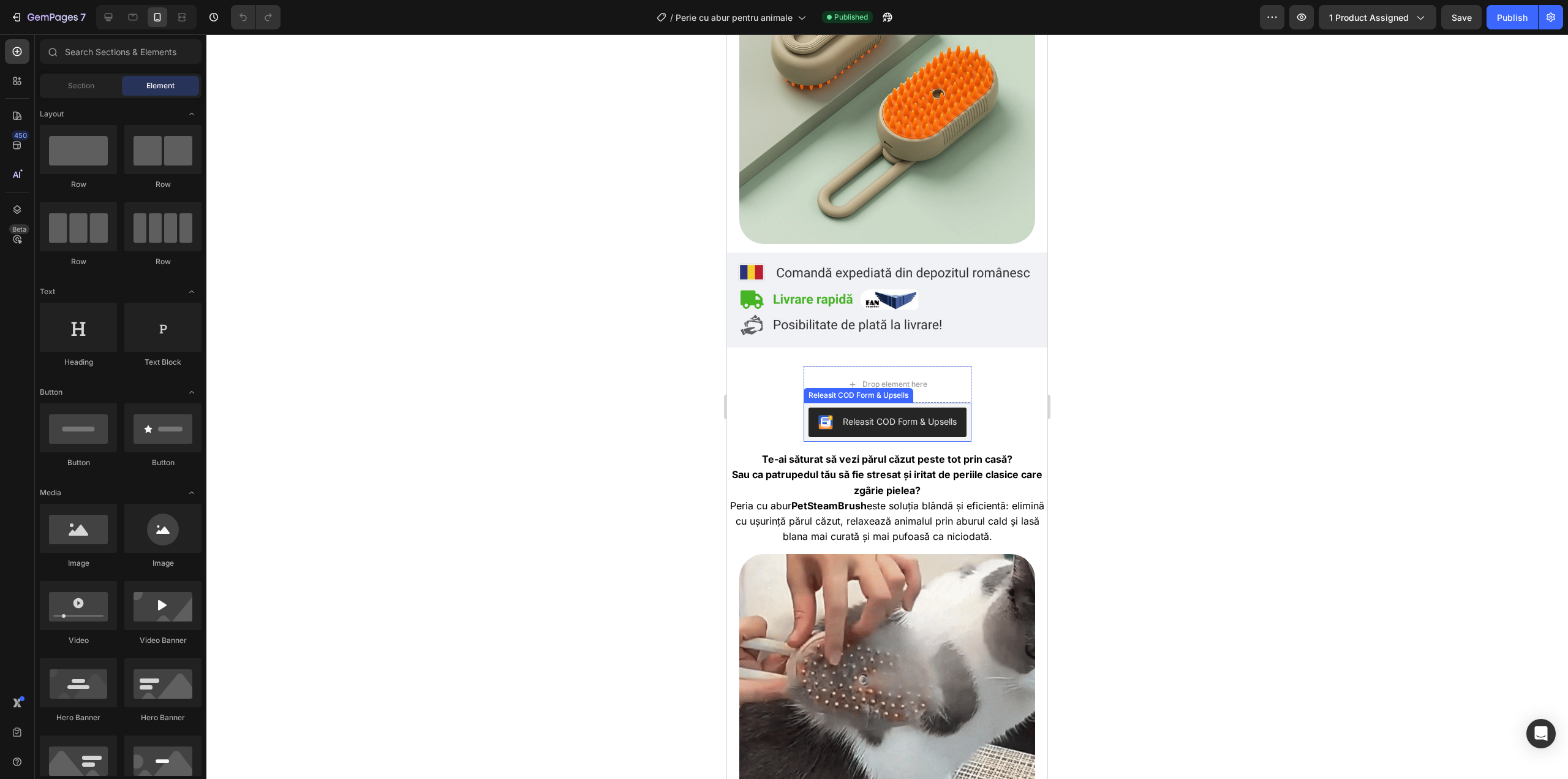
click at [871, 415] on div "Releasit COD Form & Upsells" at bounding box center [899, 422] width 114 height 13
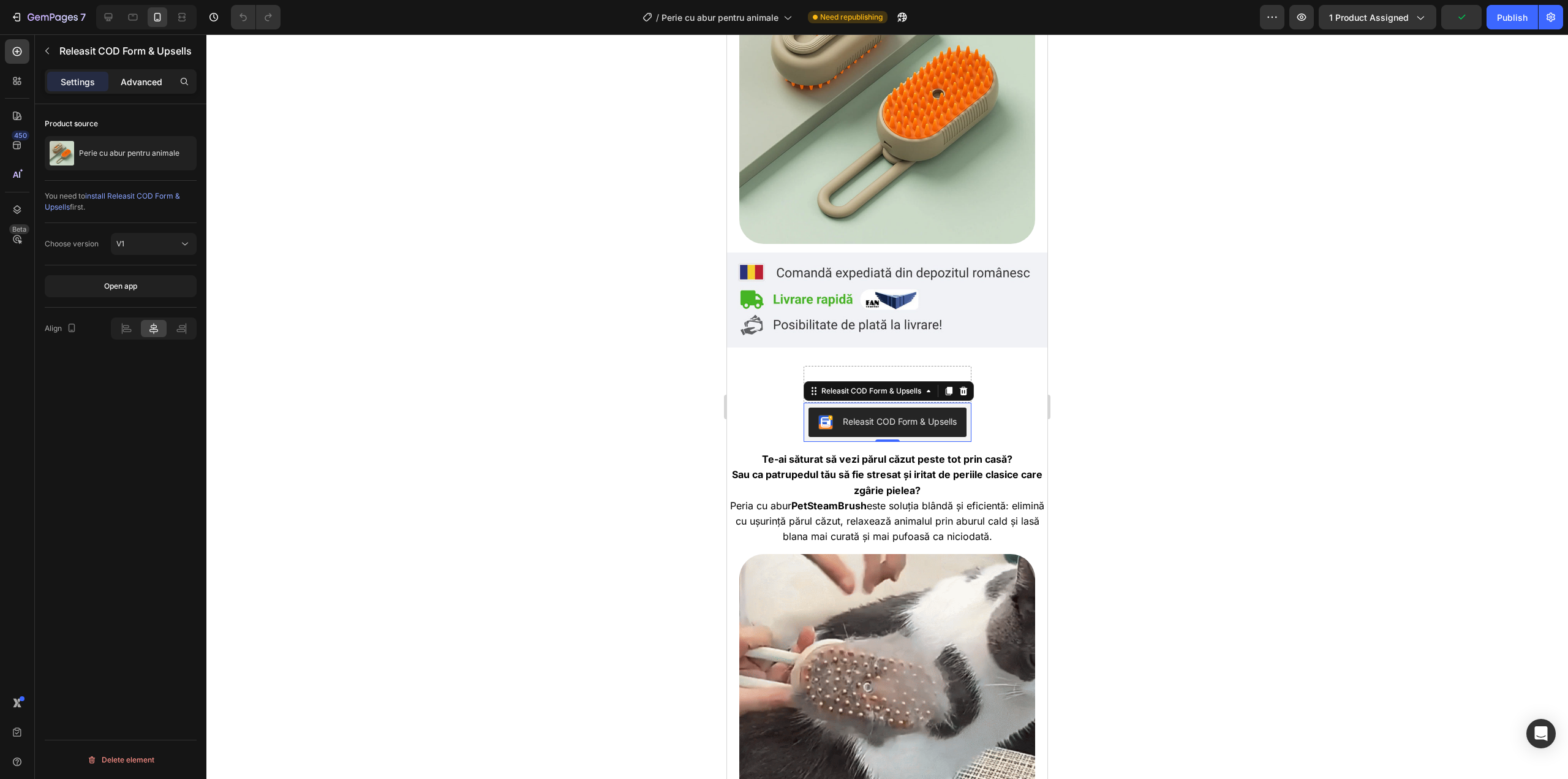
click at [158, 80] on p "Advanced" at bounding box center [142, 82] width 42 height 13
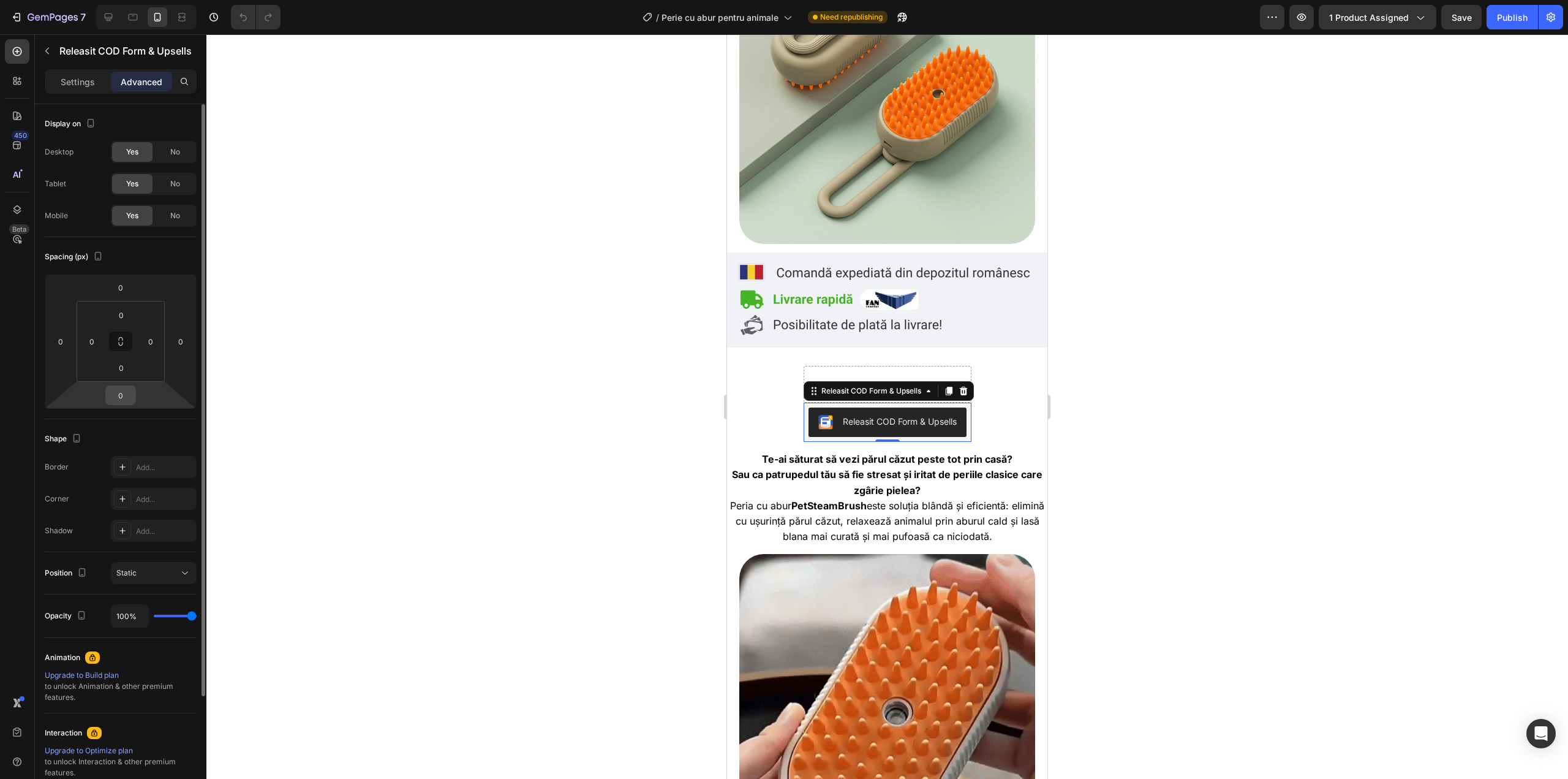
click at [125, 402] on input "0" at bounding box center [121, 394] width 25 height 18
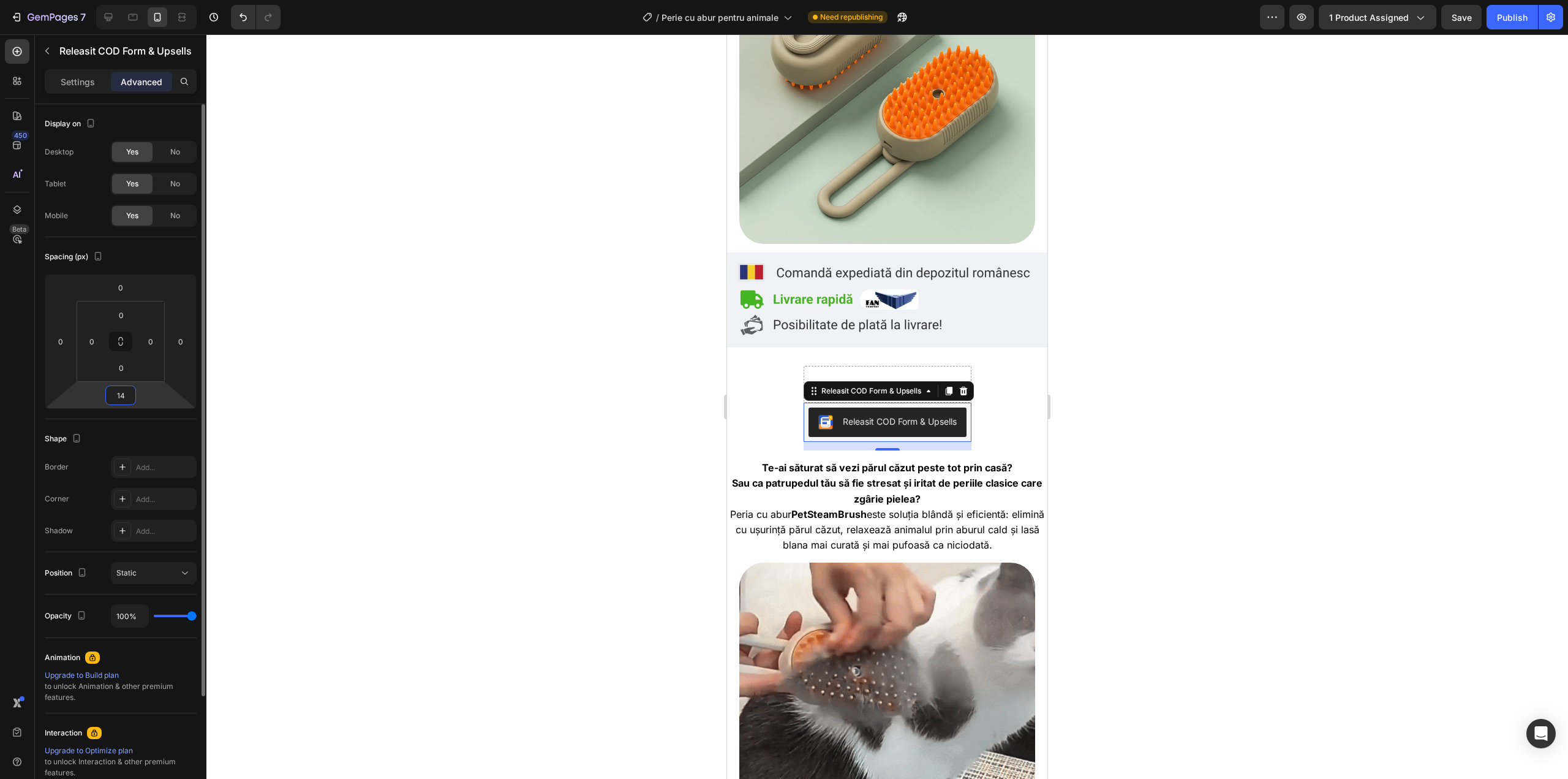
type input "14"
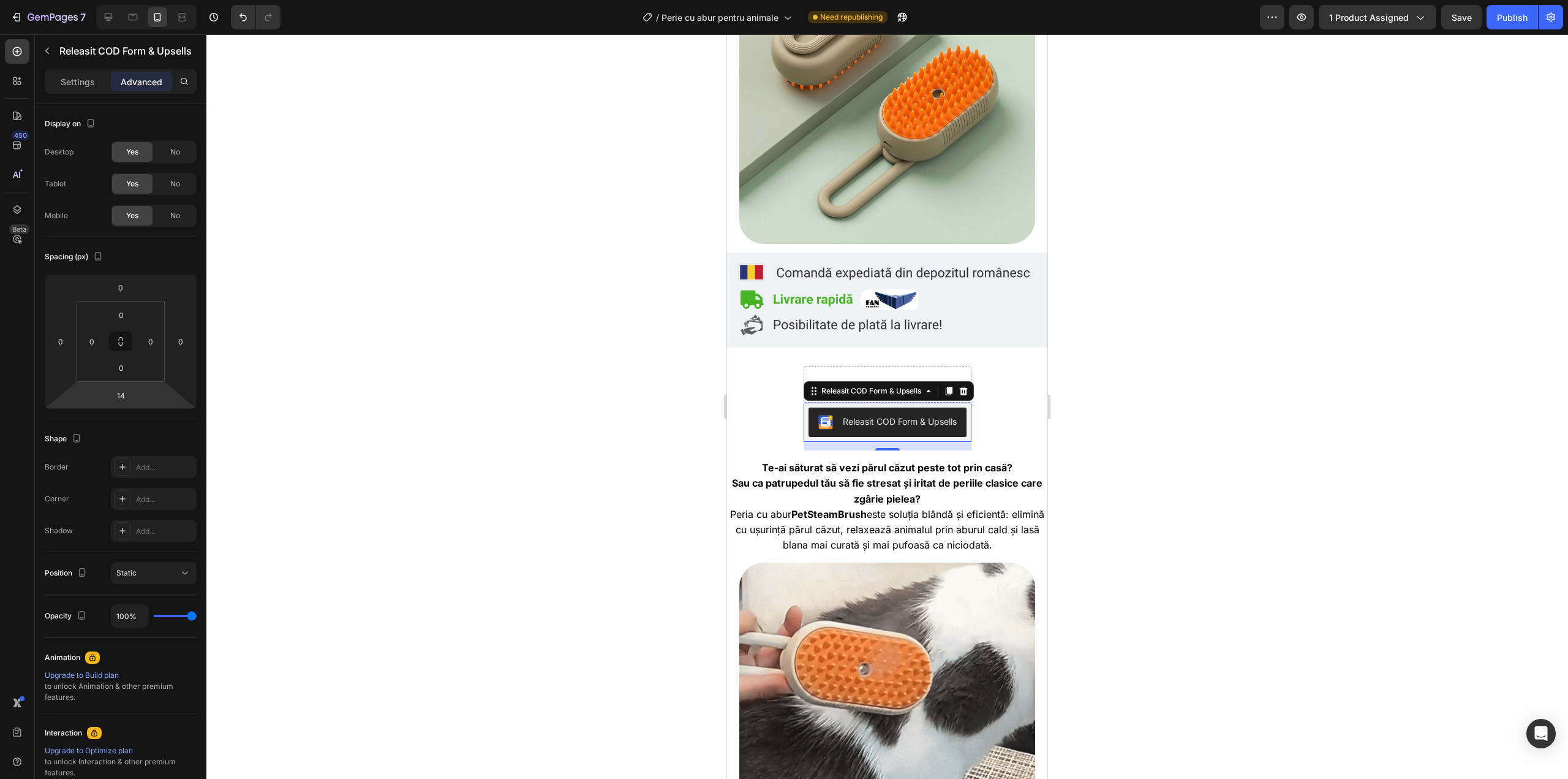
click at [312, 346] on div at bounding box center [887, 407] width 1362 height 745
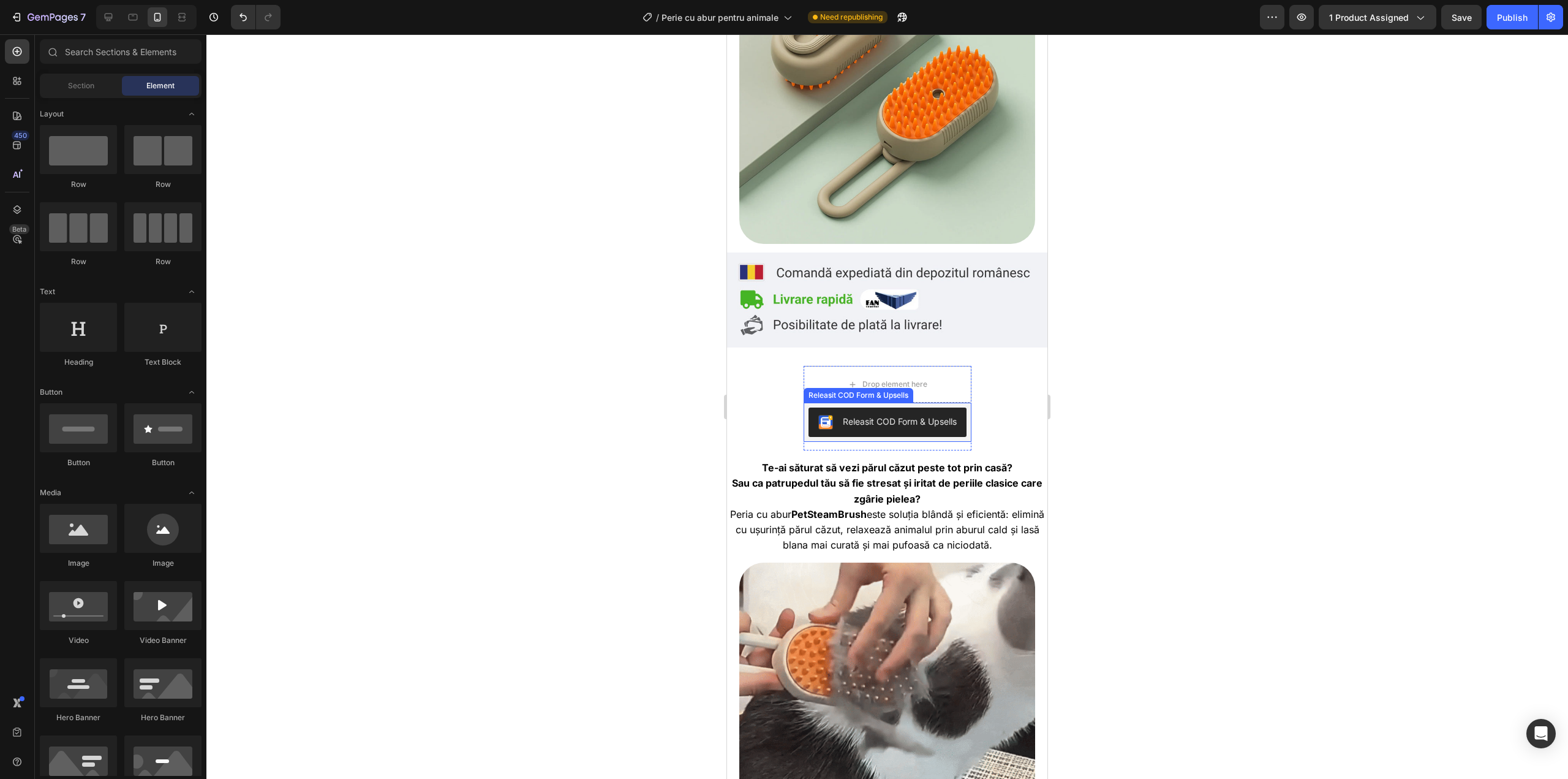
click at [872, 415] on div "Releasit COD Form & Upsells" at bounding box center [899, 422] width 114 height 13
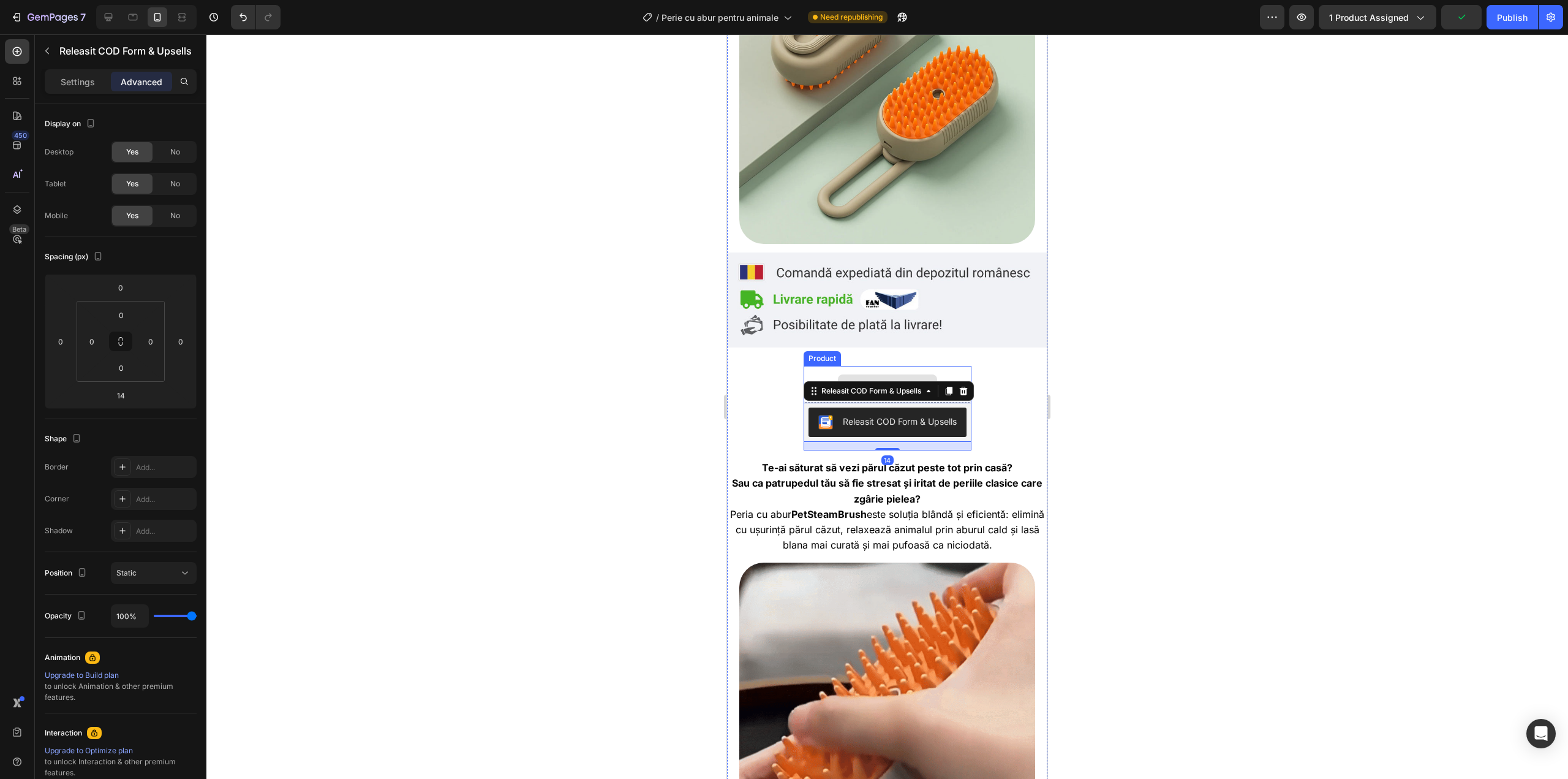
click at [918, 366] on div "Drop element here" at bounding box center [887, 384] width 168 height 37
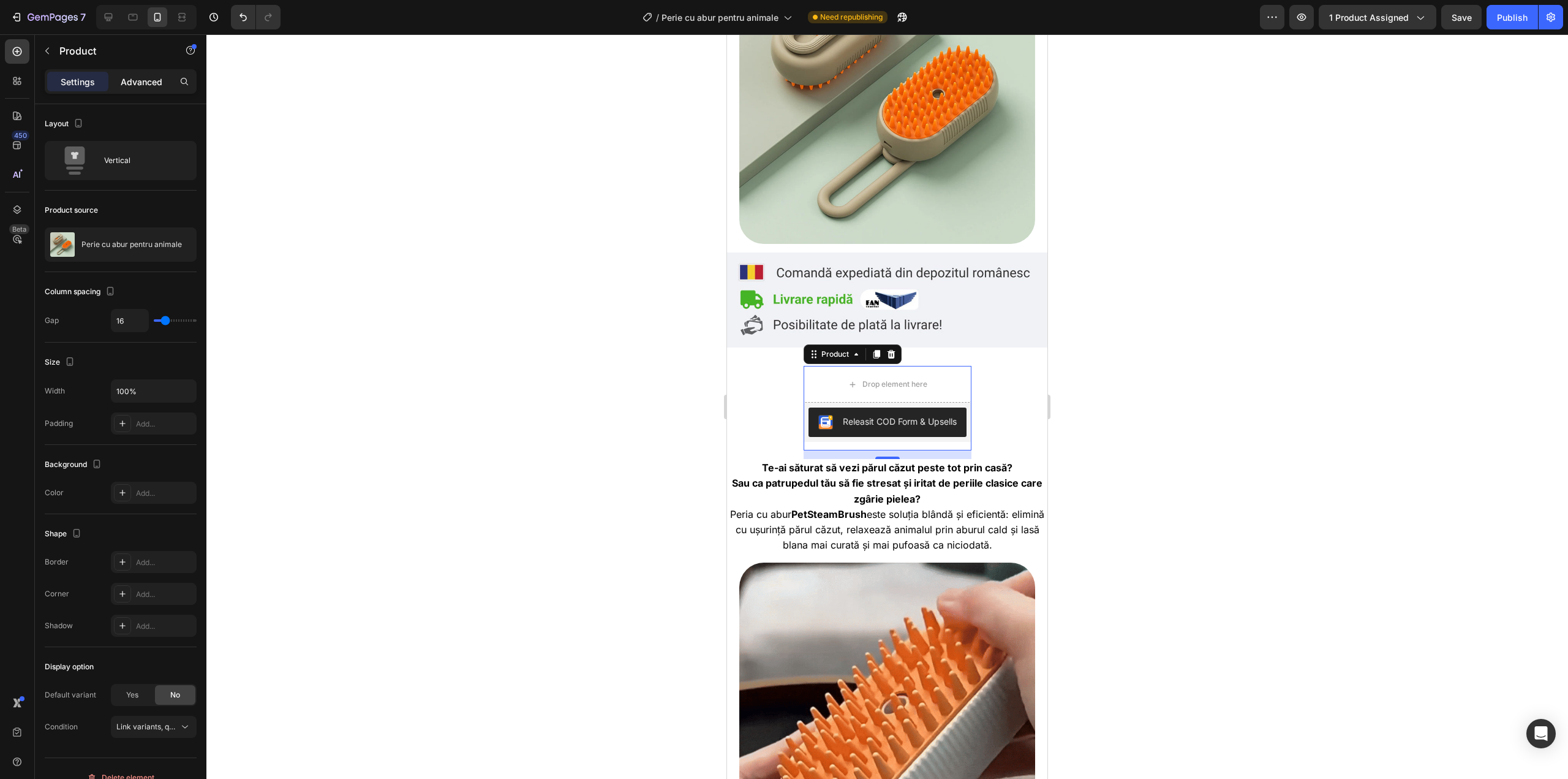
click at [144, 86] on p "Advanced" at bounding box center [142, 82] width 42 height 13
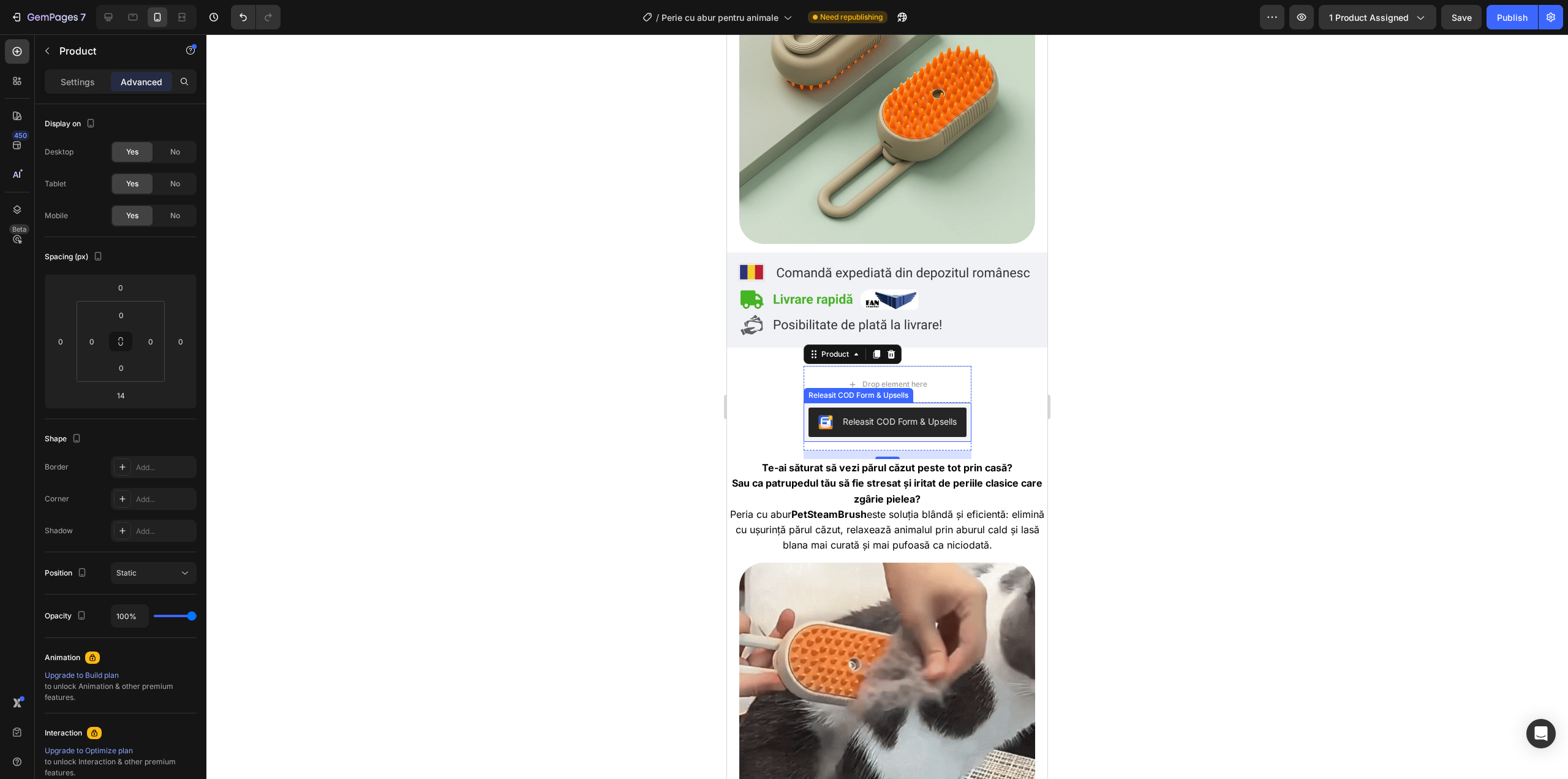
click at [910, 425] on button "Releasit COD Form & Upsells" at bounding box center [887, 422] width 158 height 29
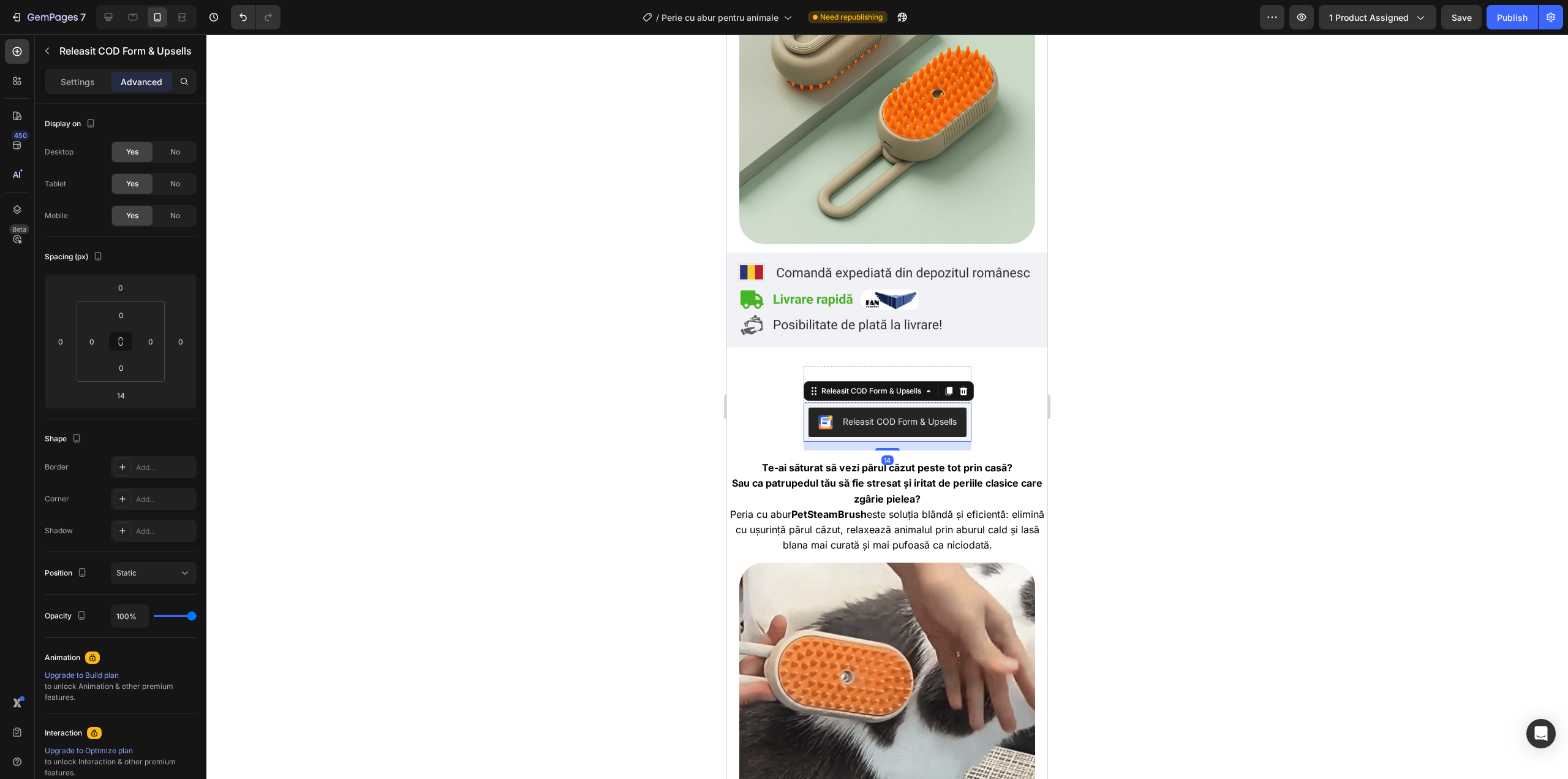
click at [1252, 354] on div at bounding box center [887, 407] width 1362 height 745
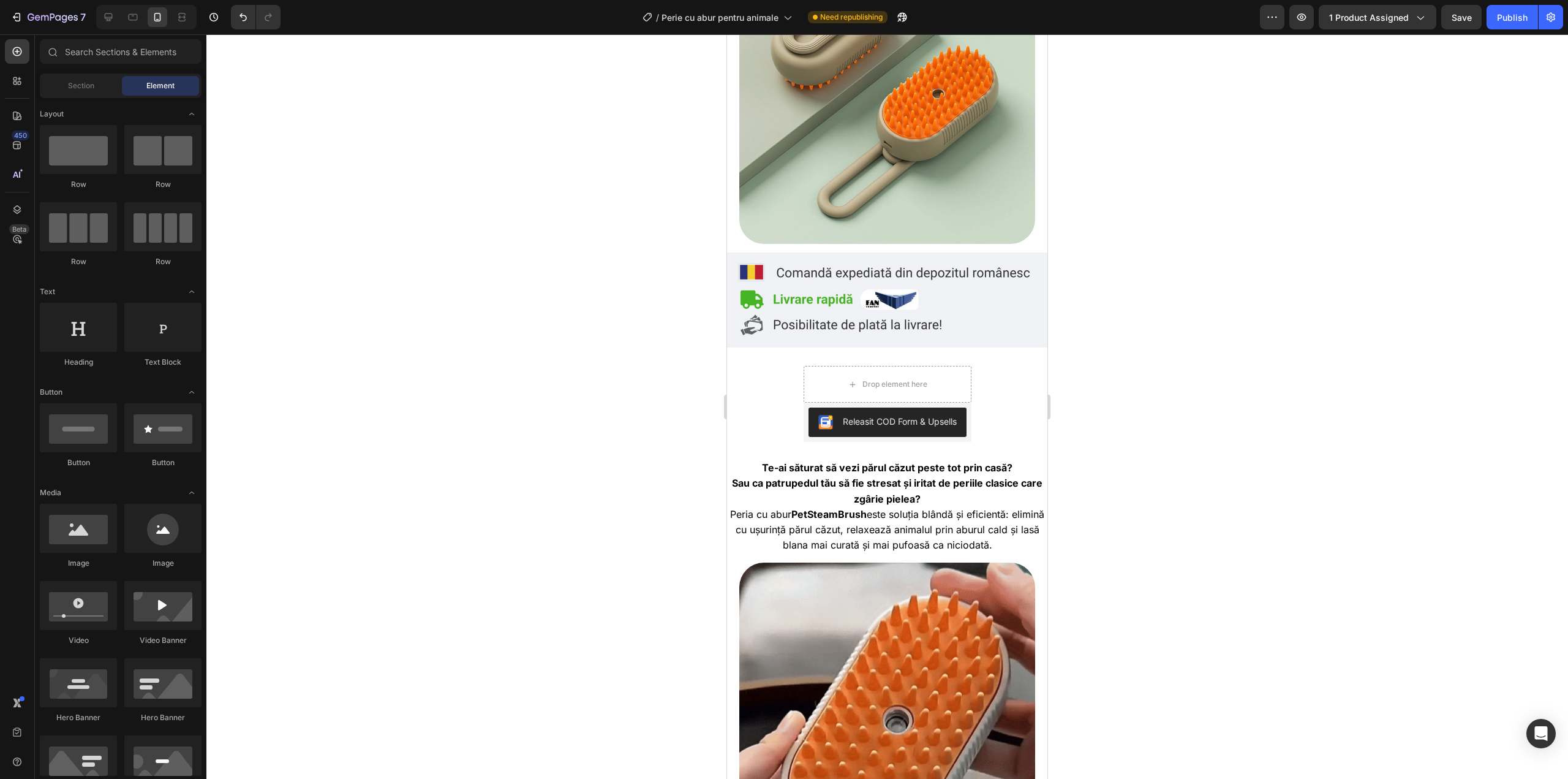
click at [1157, 401] on div at bounding box center [887, 407] width 1362 height 745
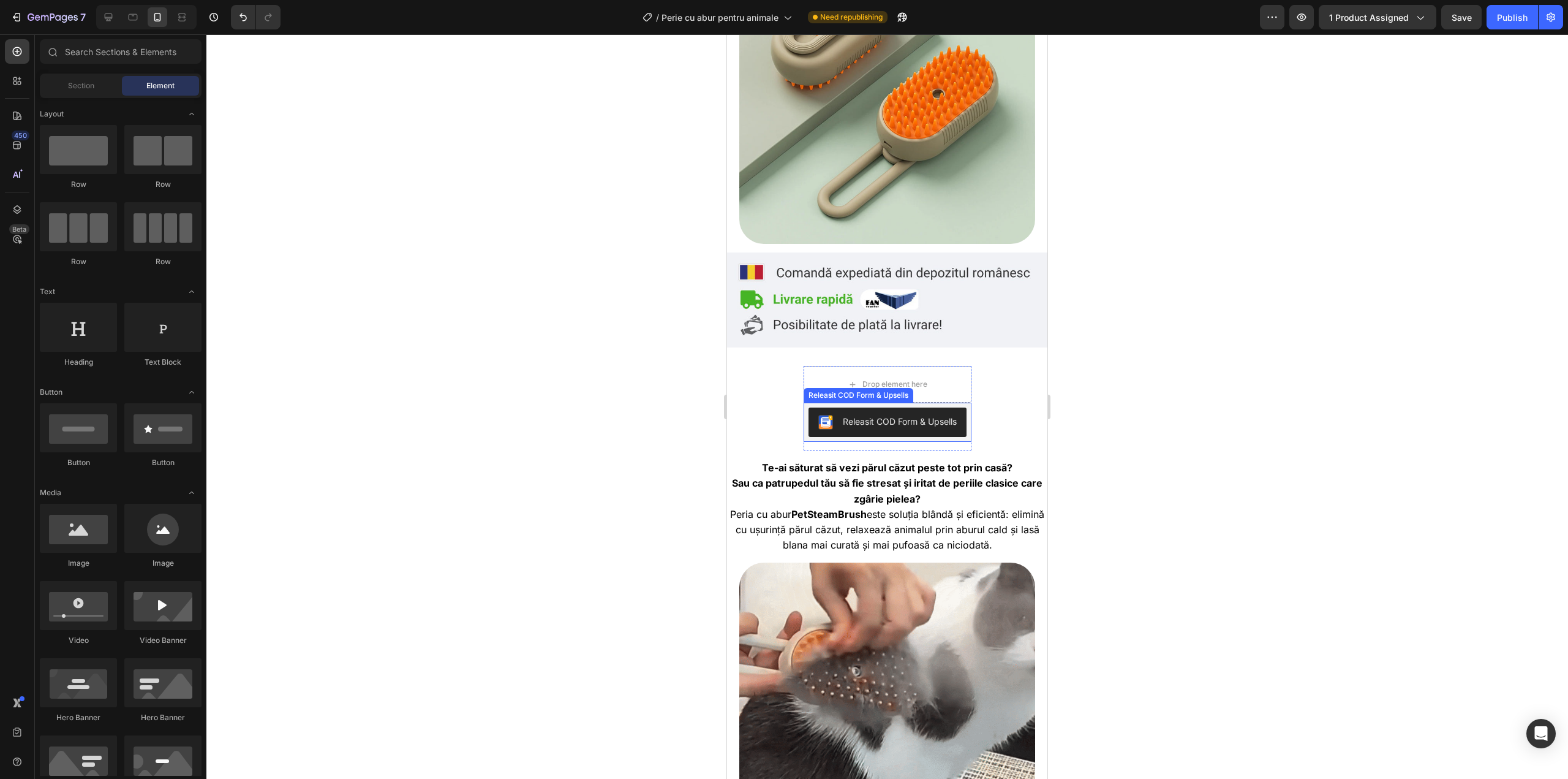
click at [888, 415] on div "Releasit COD Form & Upsells" at bounding box center [899, 422] width 114 height 13
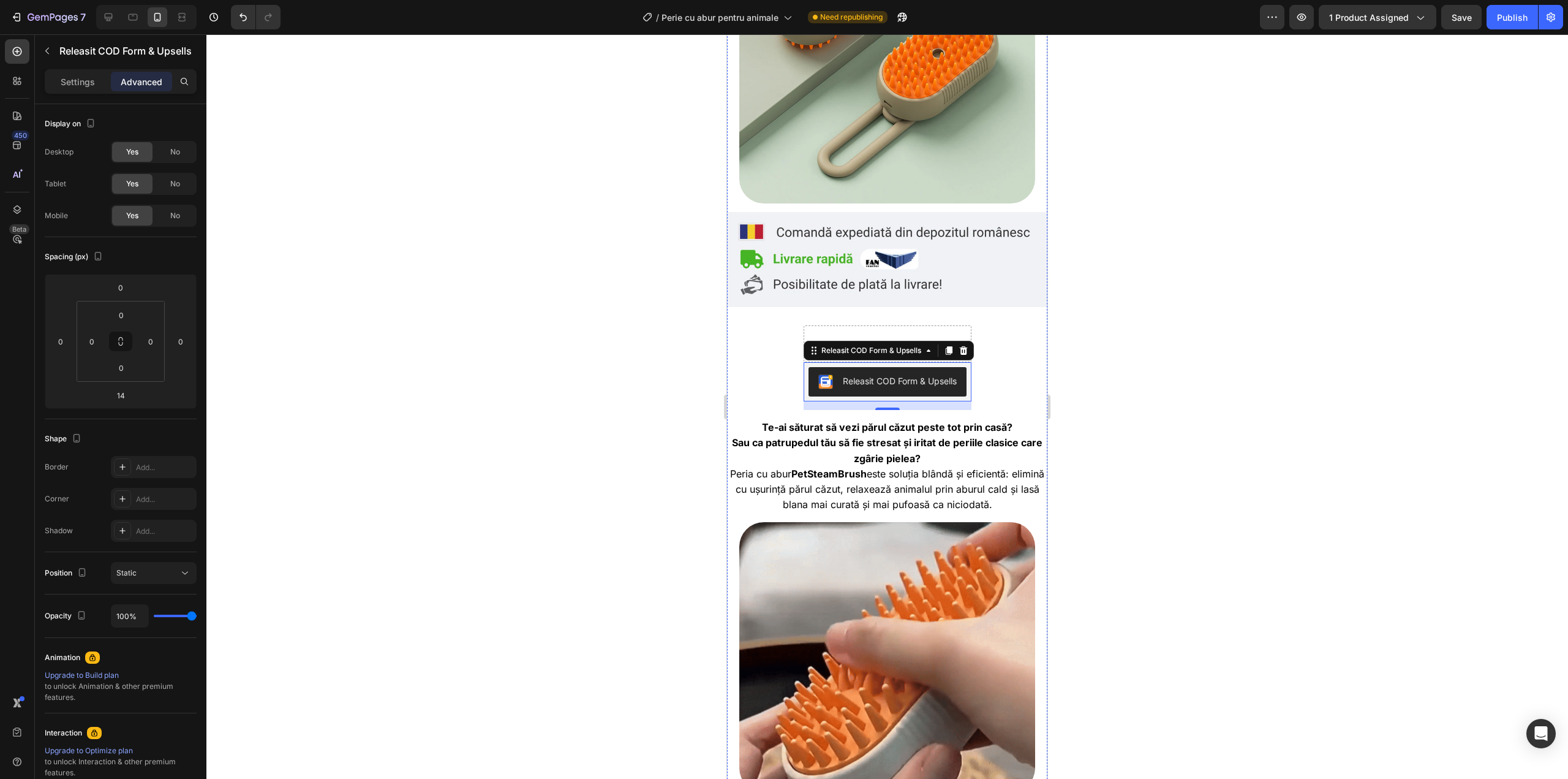
scroll to position [192, 0]
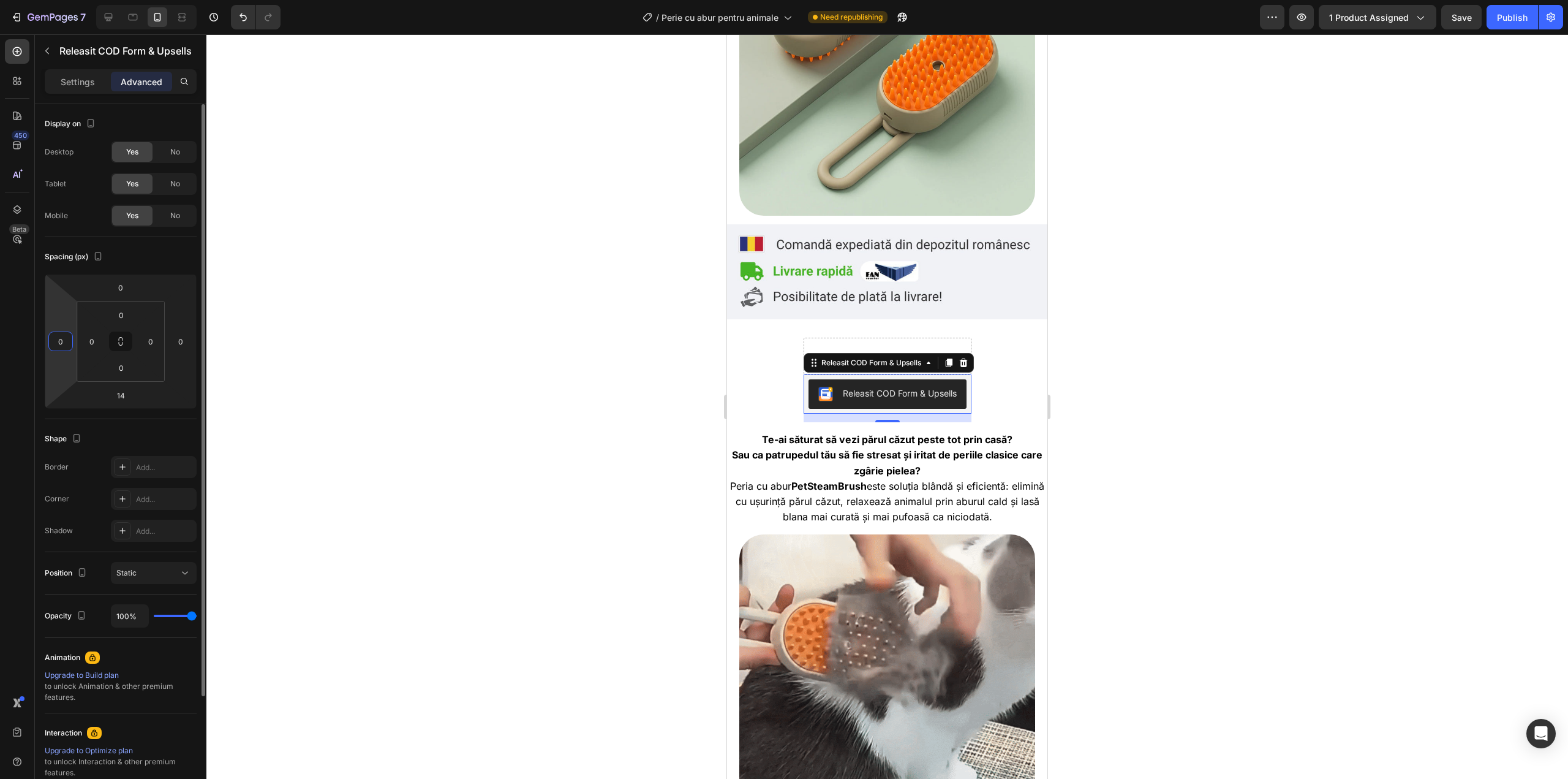
click at [66, 341] on input "0" at bounding box center [60, 341] width 18 height 18
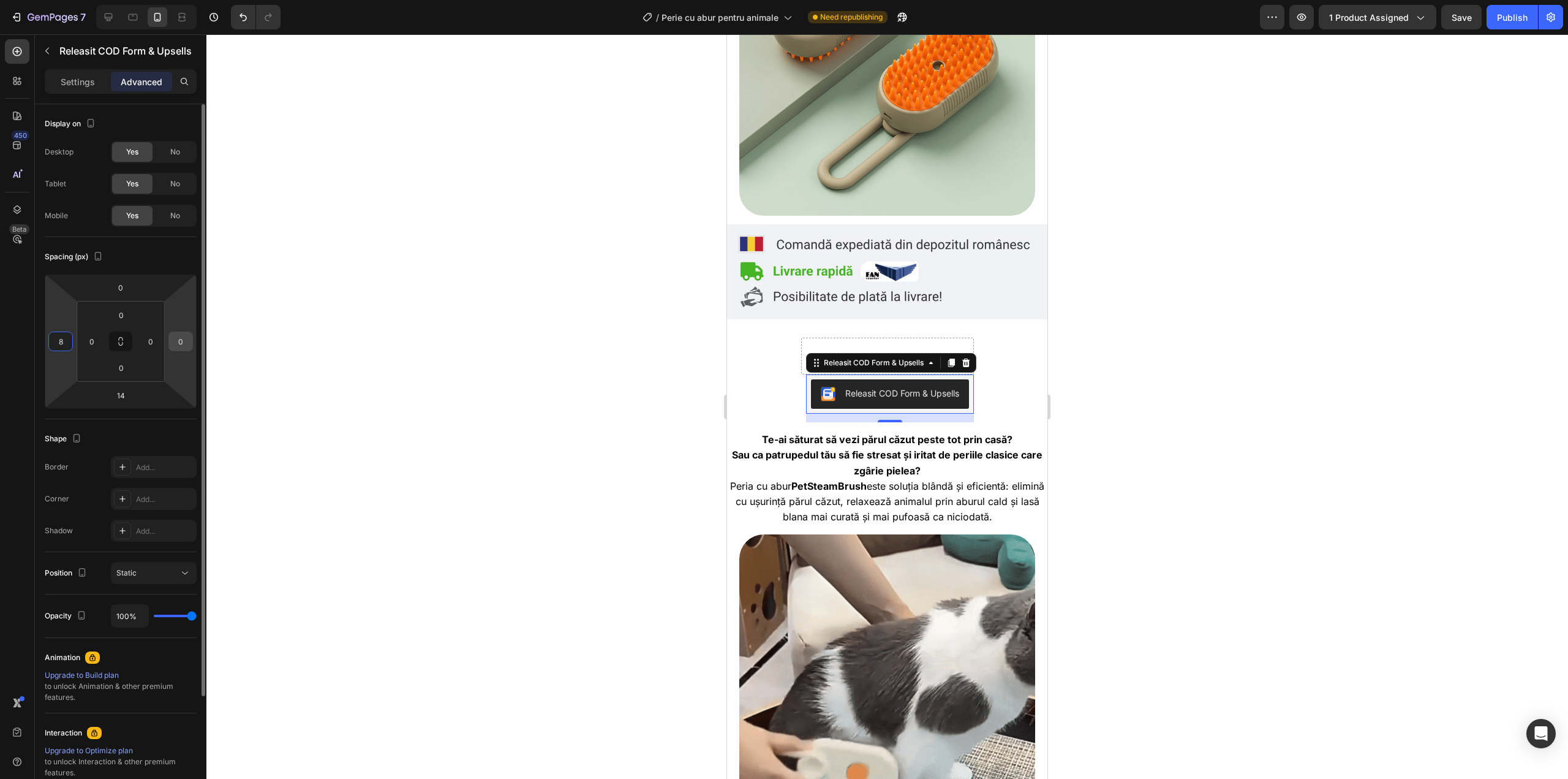
type input "8"
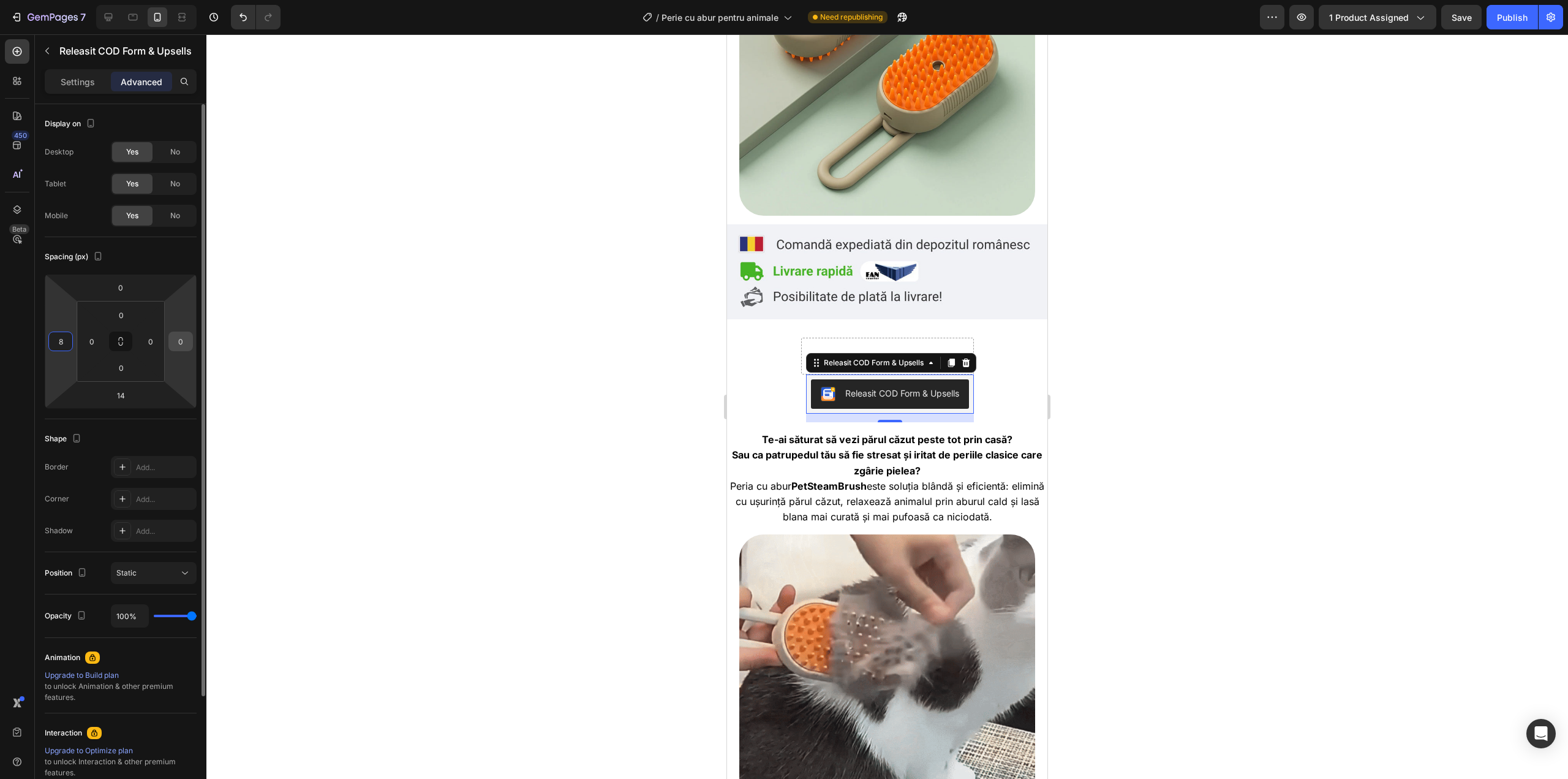
click at [175, 343] on input "0" at bounding box center [180, 341] width 18 height 18
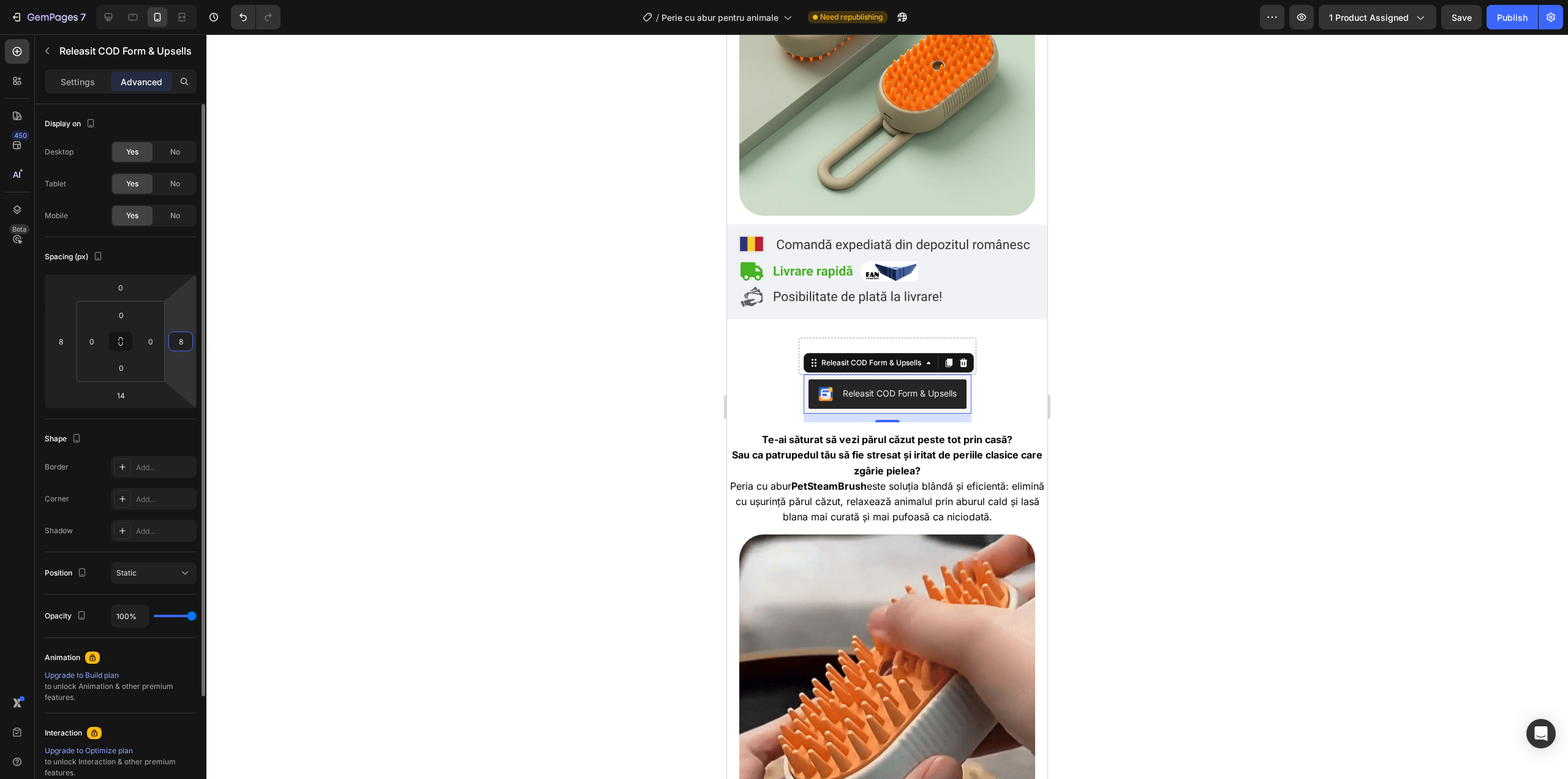
type input "8"
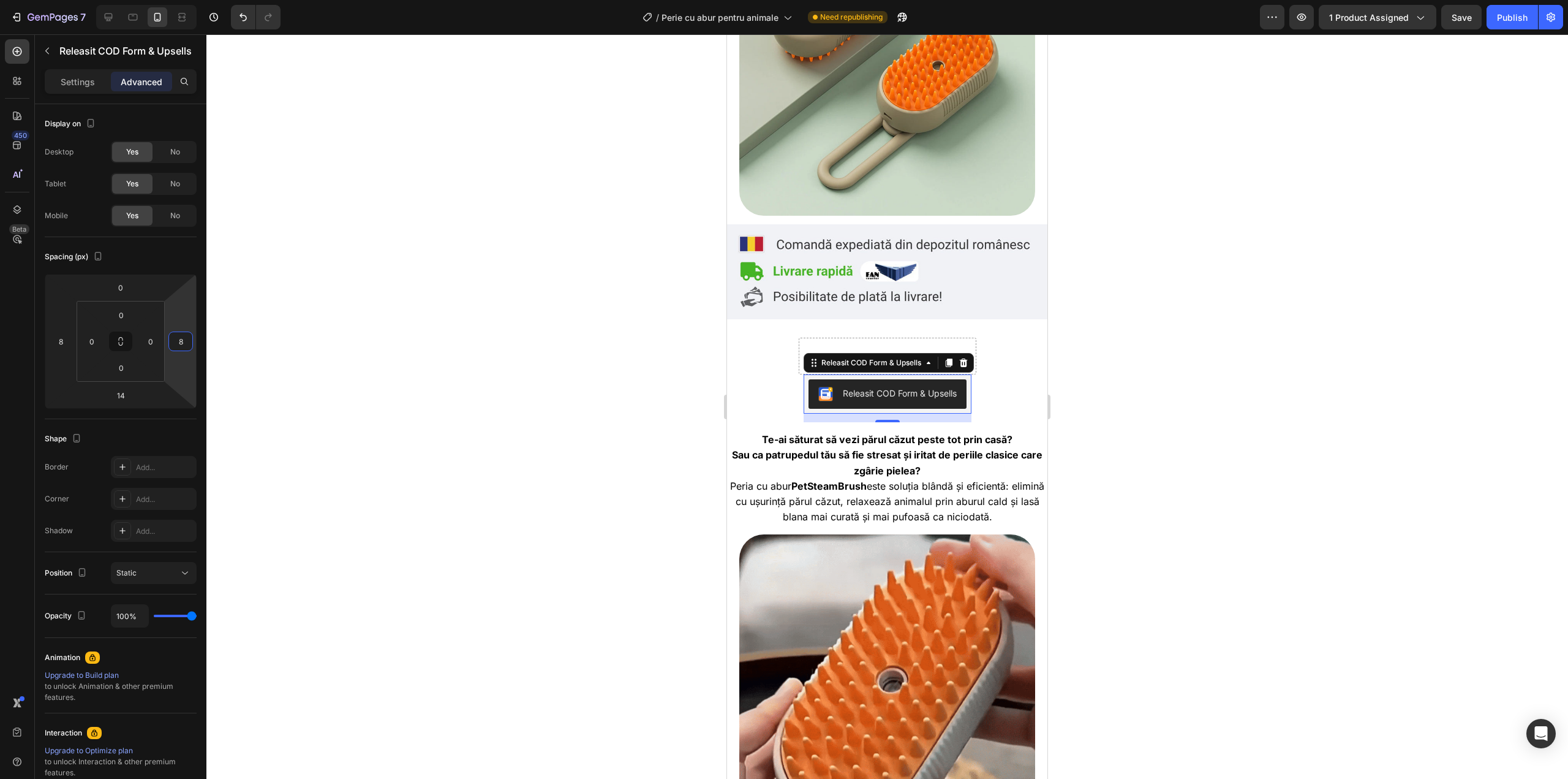
click at [457, 169] on div at bounding box center [887, 407] width 1362 height 745
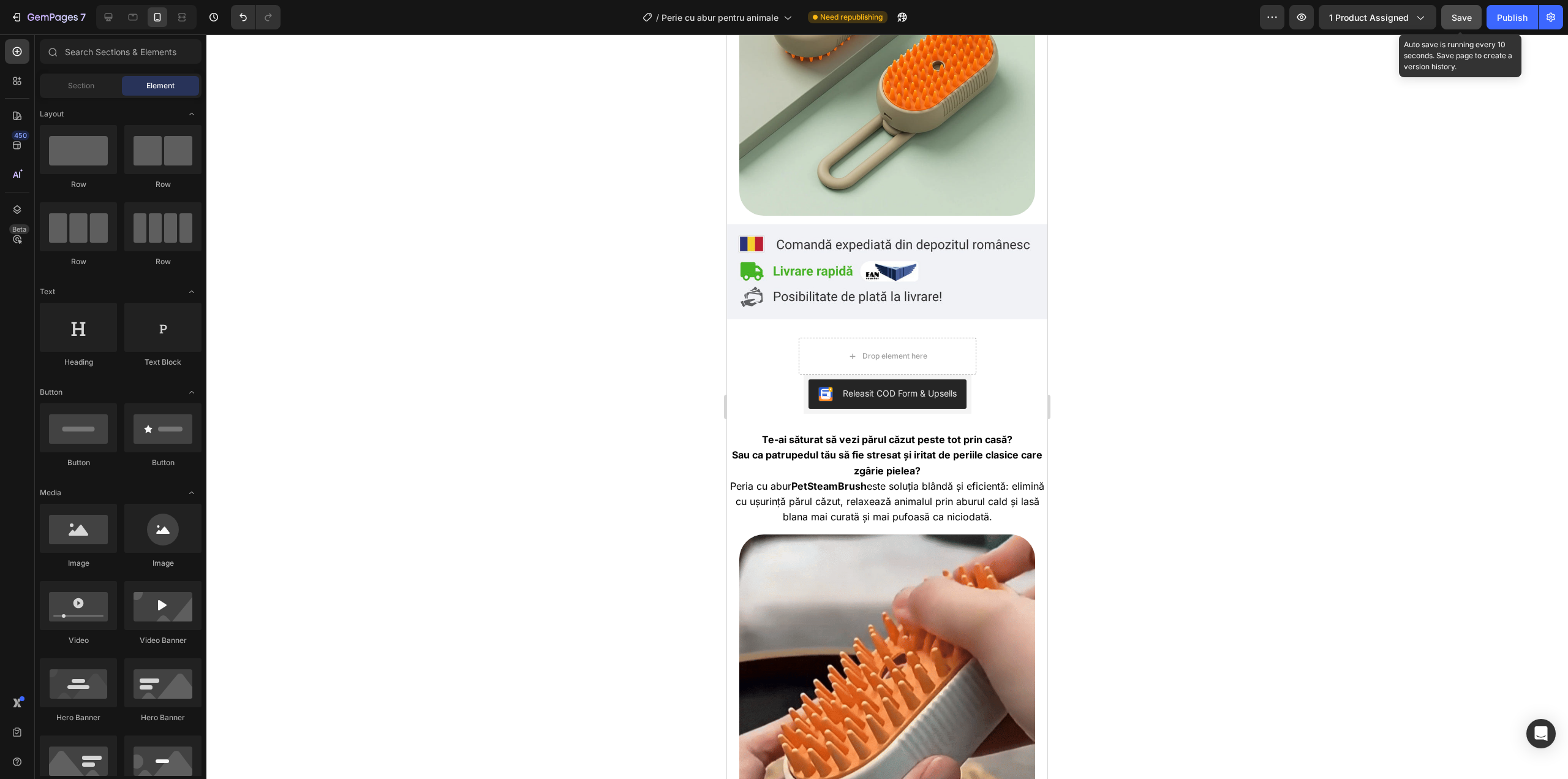
click at [1458, 24] on div "Save" at bounding box center [1462, 18] width 20 height 13
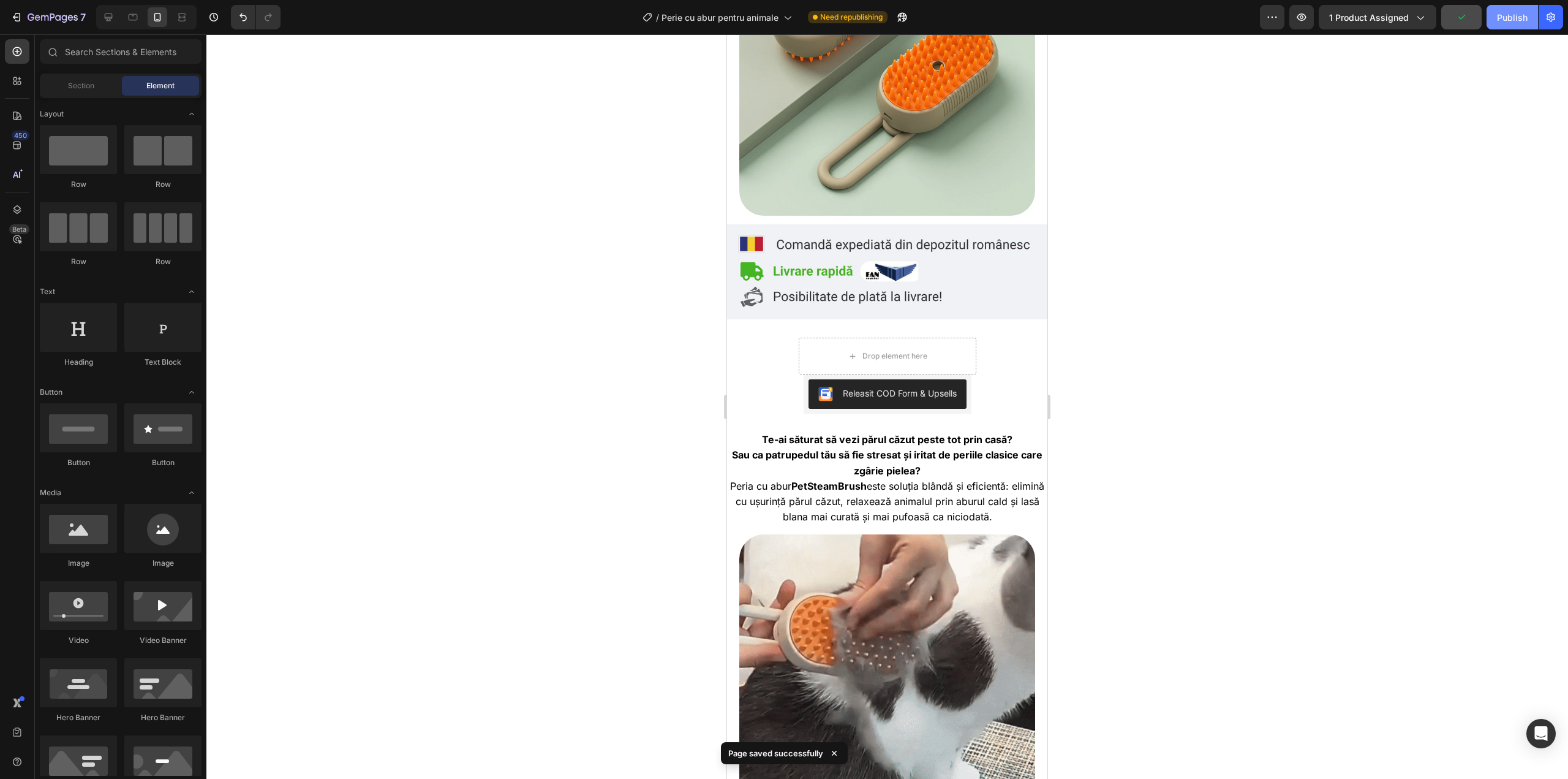
click at [1520, 14] on div "Publish" at bounding box center [1512, 18] width 30 height 13
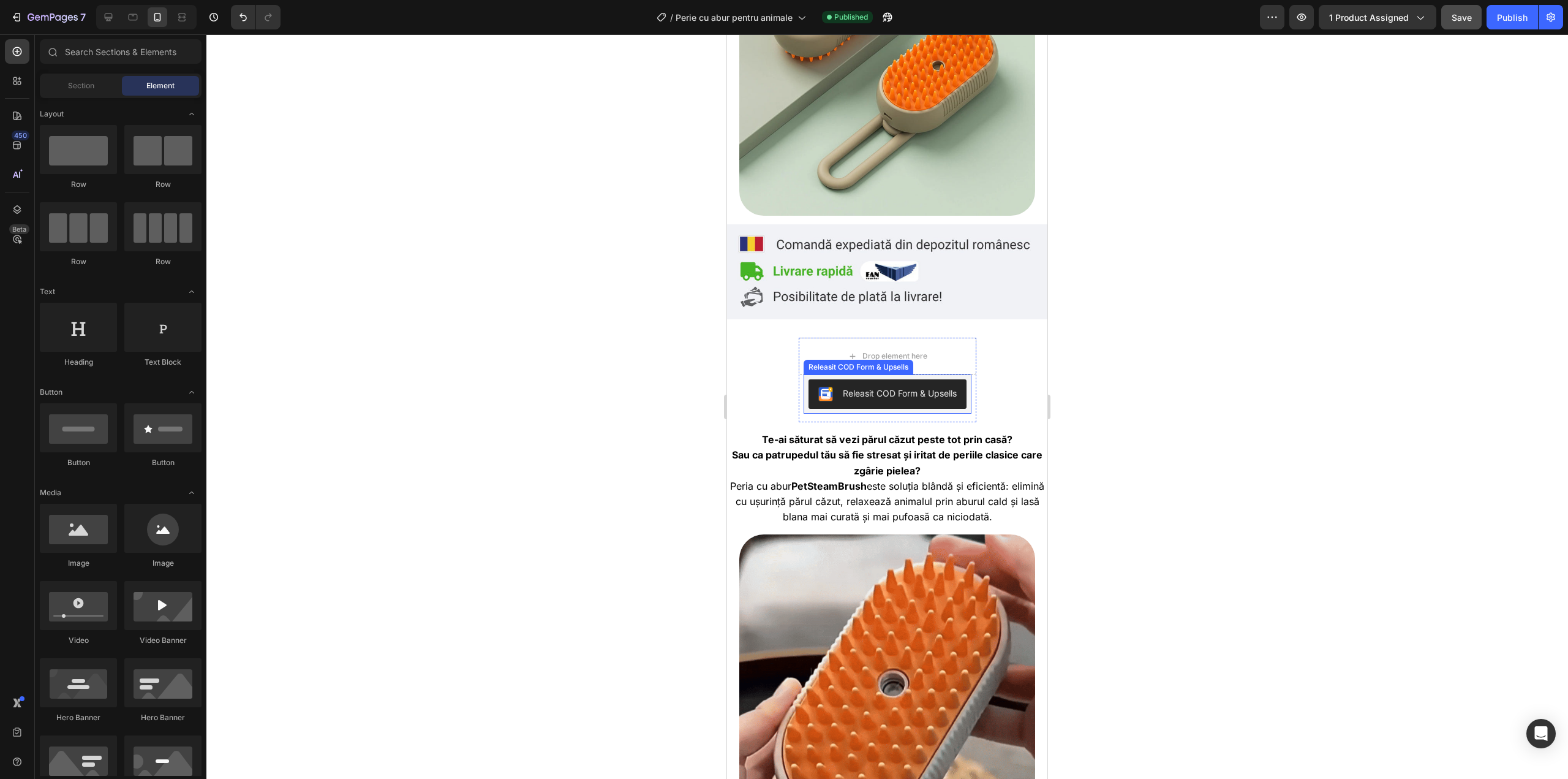
click at [819, 388] on img "Releasit COD Form & Upsells" at bounding box center [825, 393] width 14 height 14
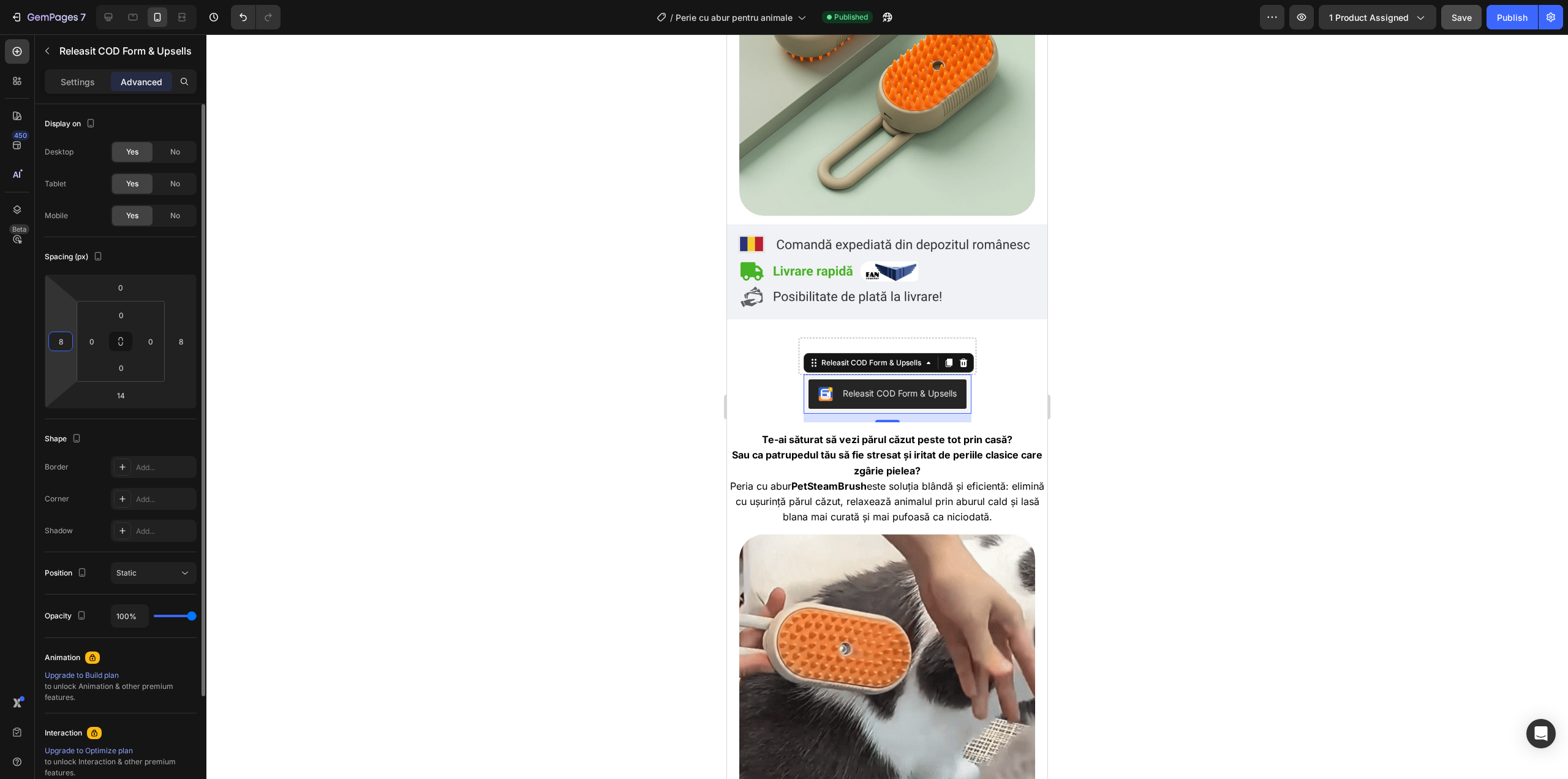
click at [66, 347] on input "8" at bounding box center [60, 341] width 18 height 18
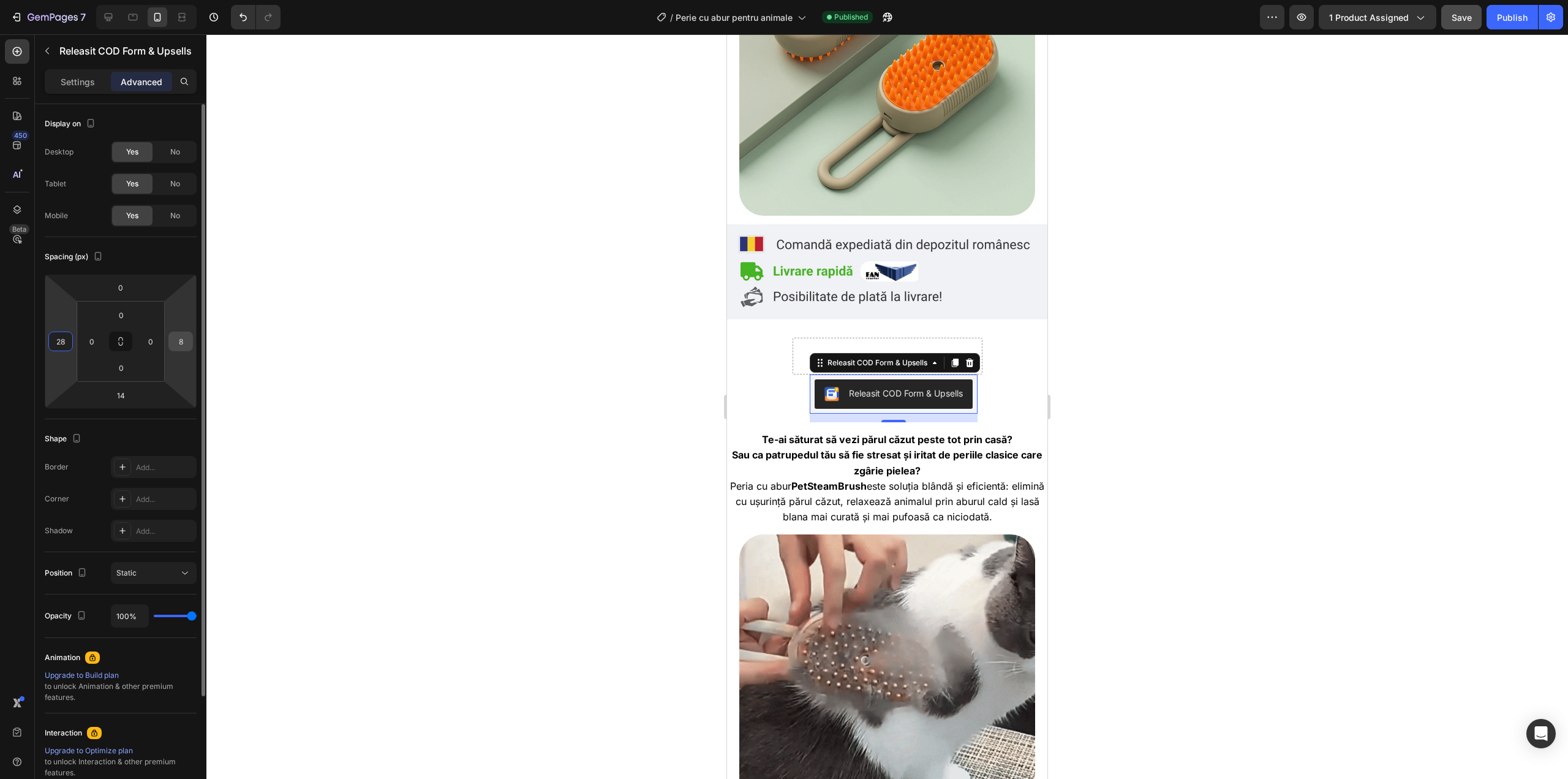
type input "28"
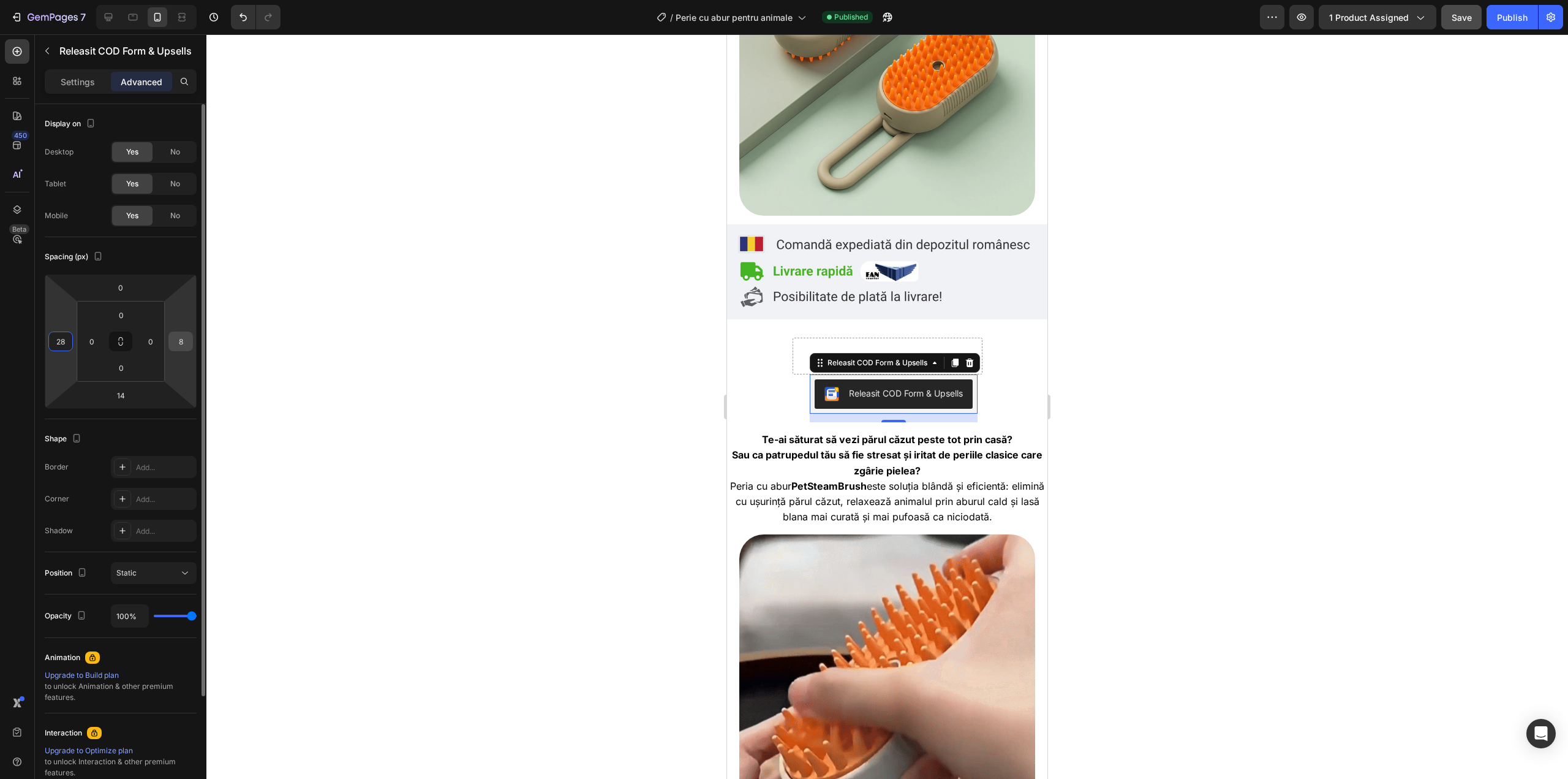
click at [183, 339] on input "8" at bounding box center [180, 341] width 18 height 18
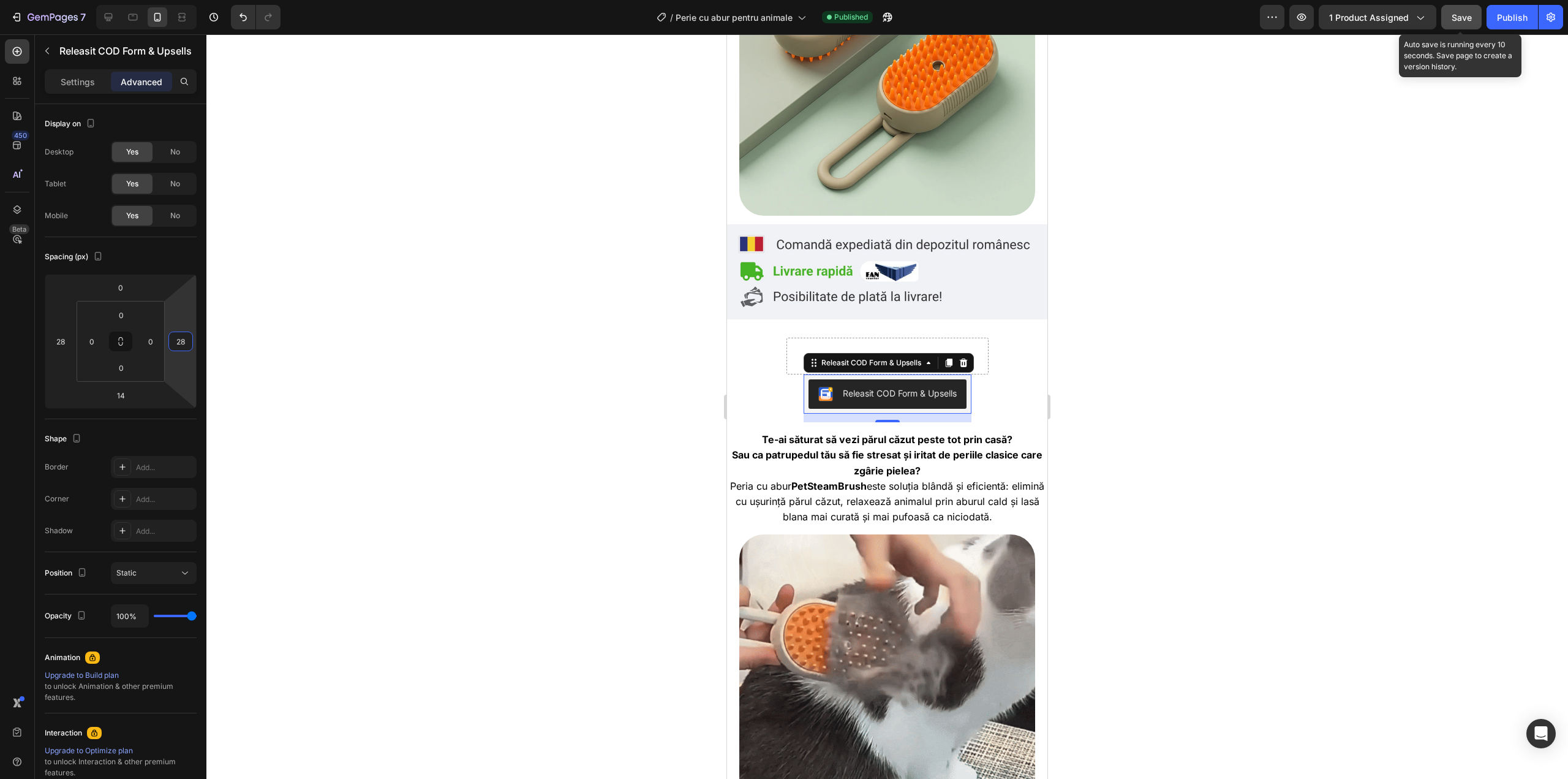
type input "28"
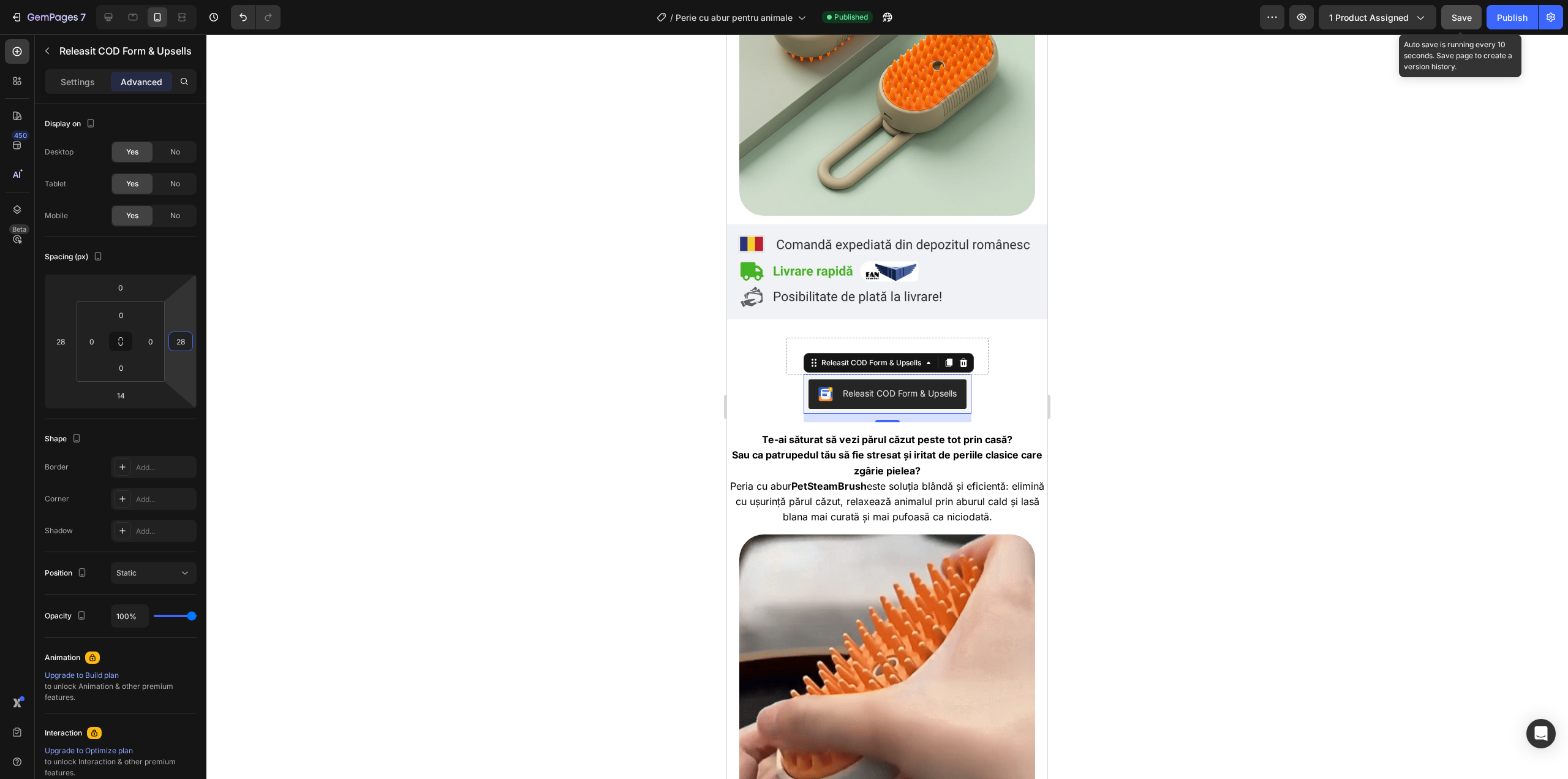
click at [1481, 24] on button "Save" at bounding box center [1462, 17] width 41 height 25
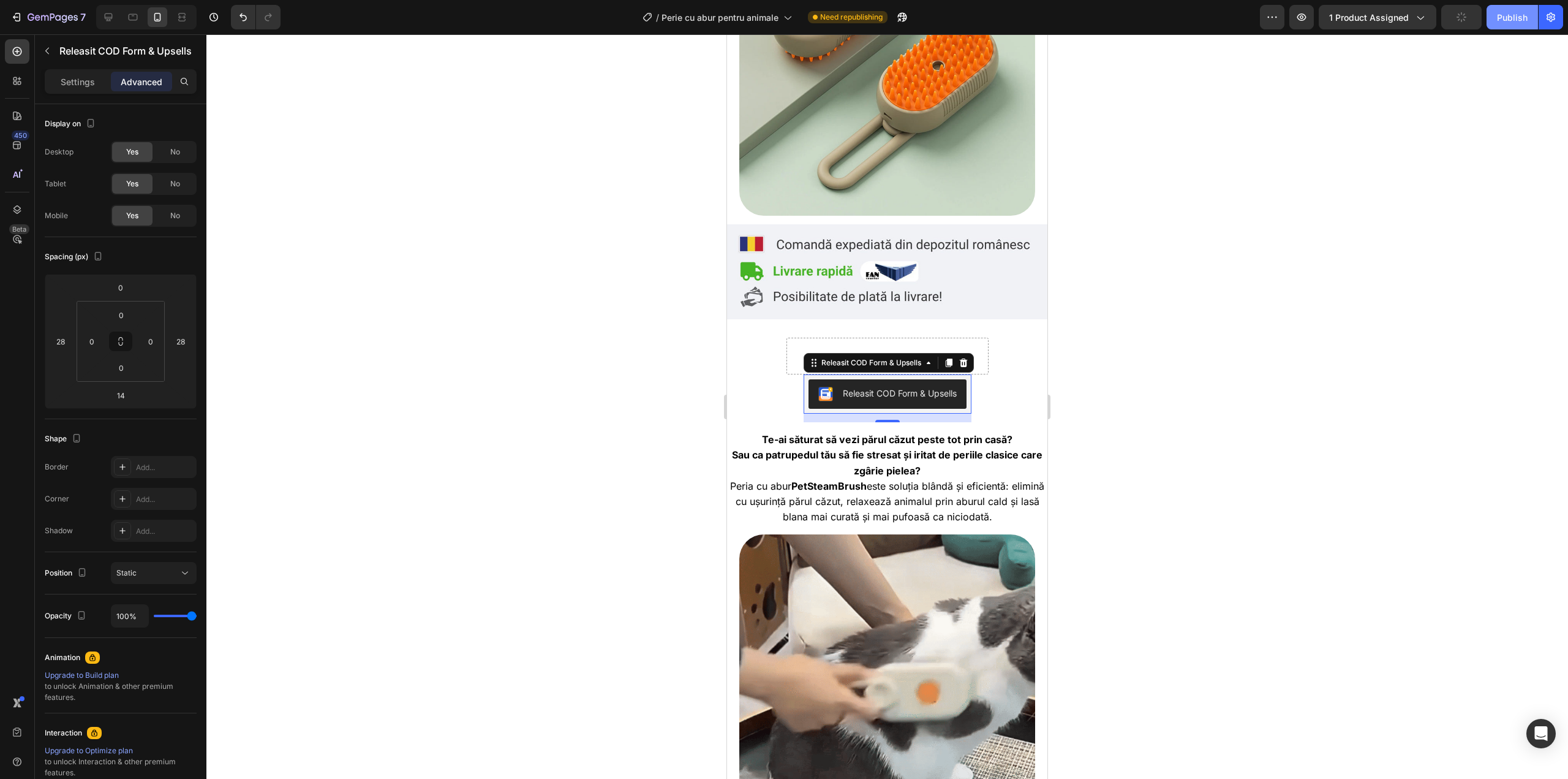
click at [1512, 18] on div "Publish" at bounding box center [1512, 18] width 30 height 13
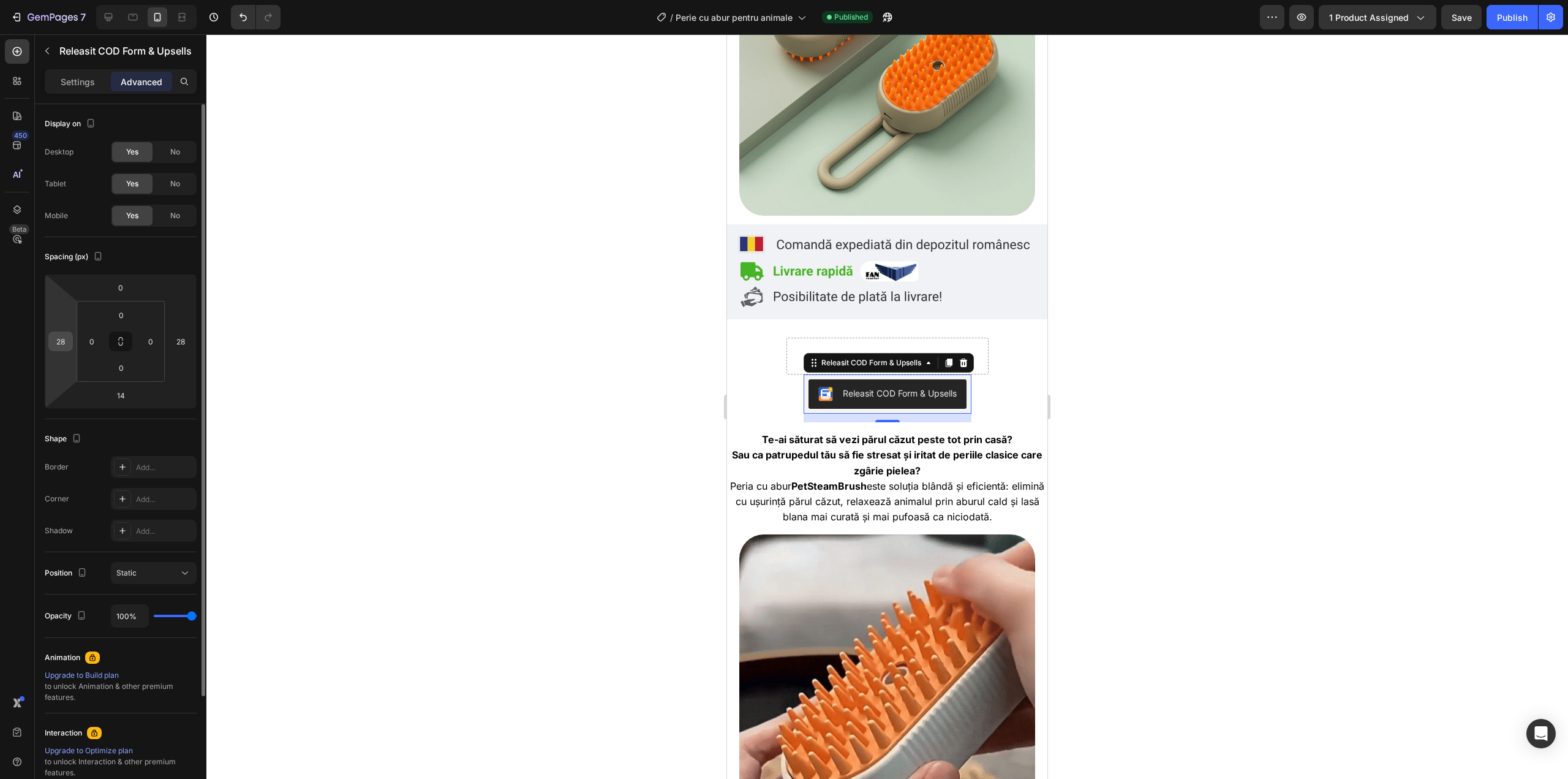
click at [66, 341] on input "28" at bounding box center [60, 341] width 18 height 18
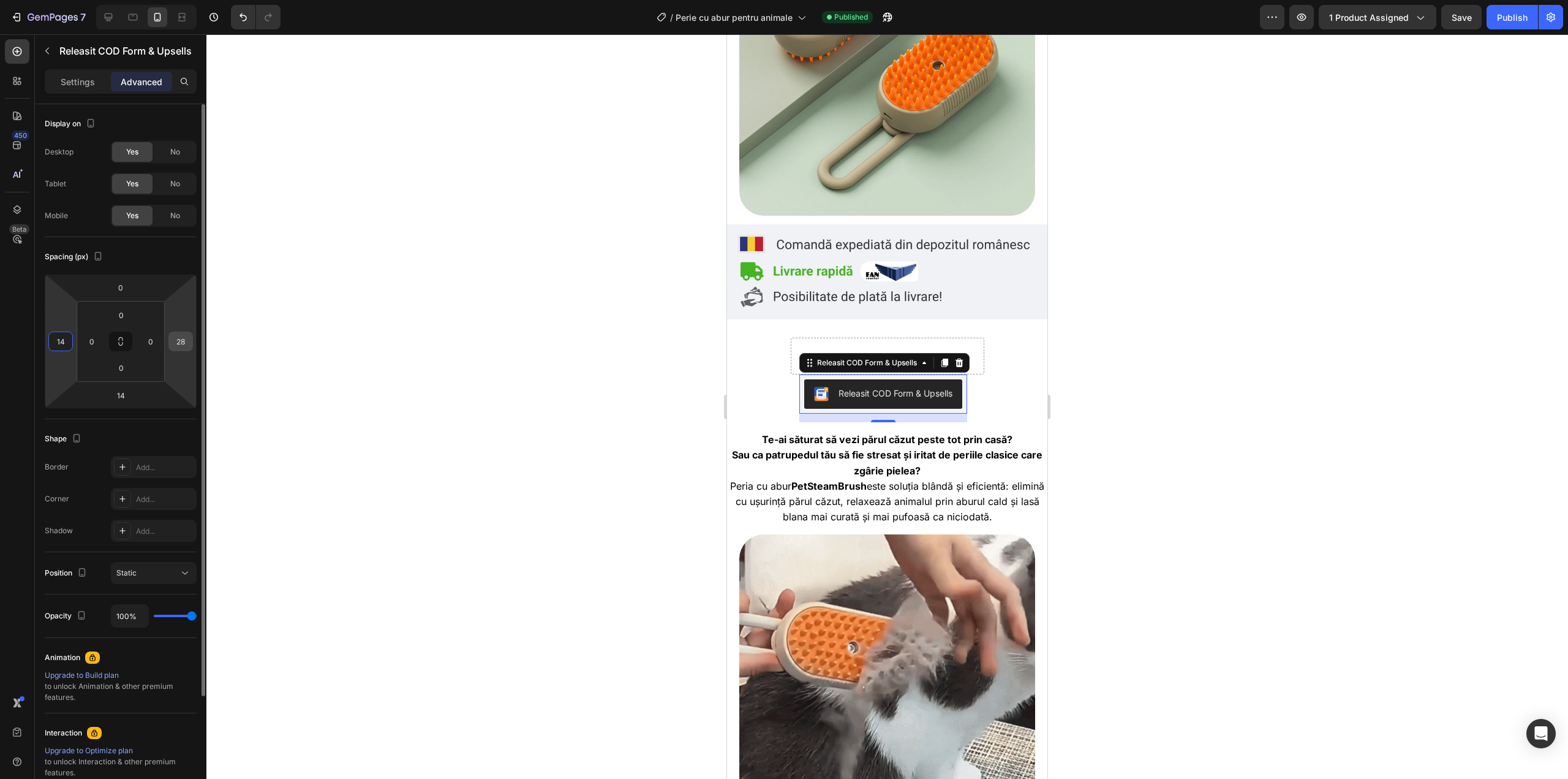
type input "14"
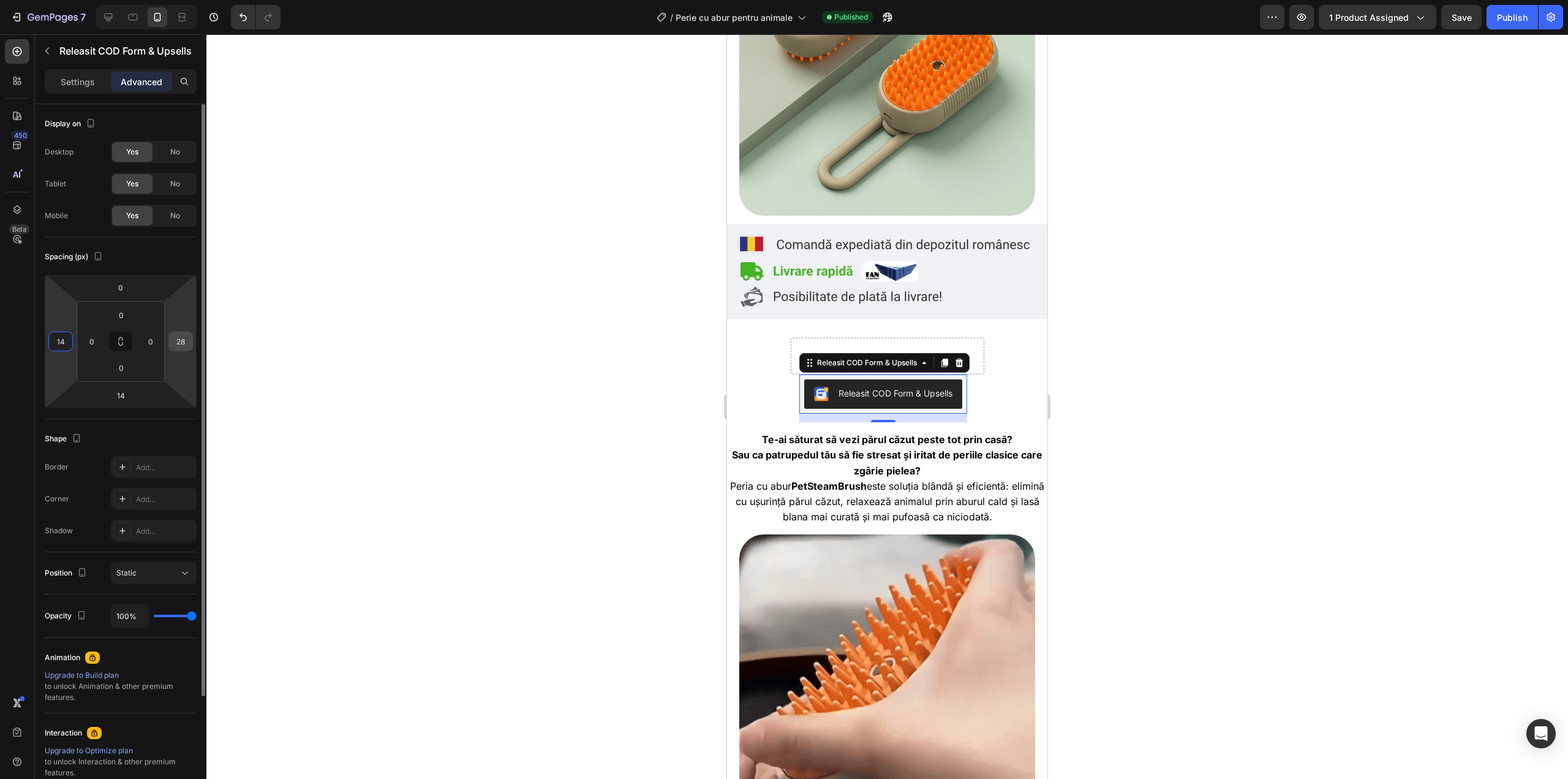
click at [175, 333] on input "28" at bounding box center [180, 341] width 18 height 18
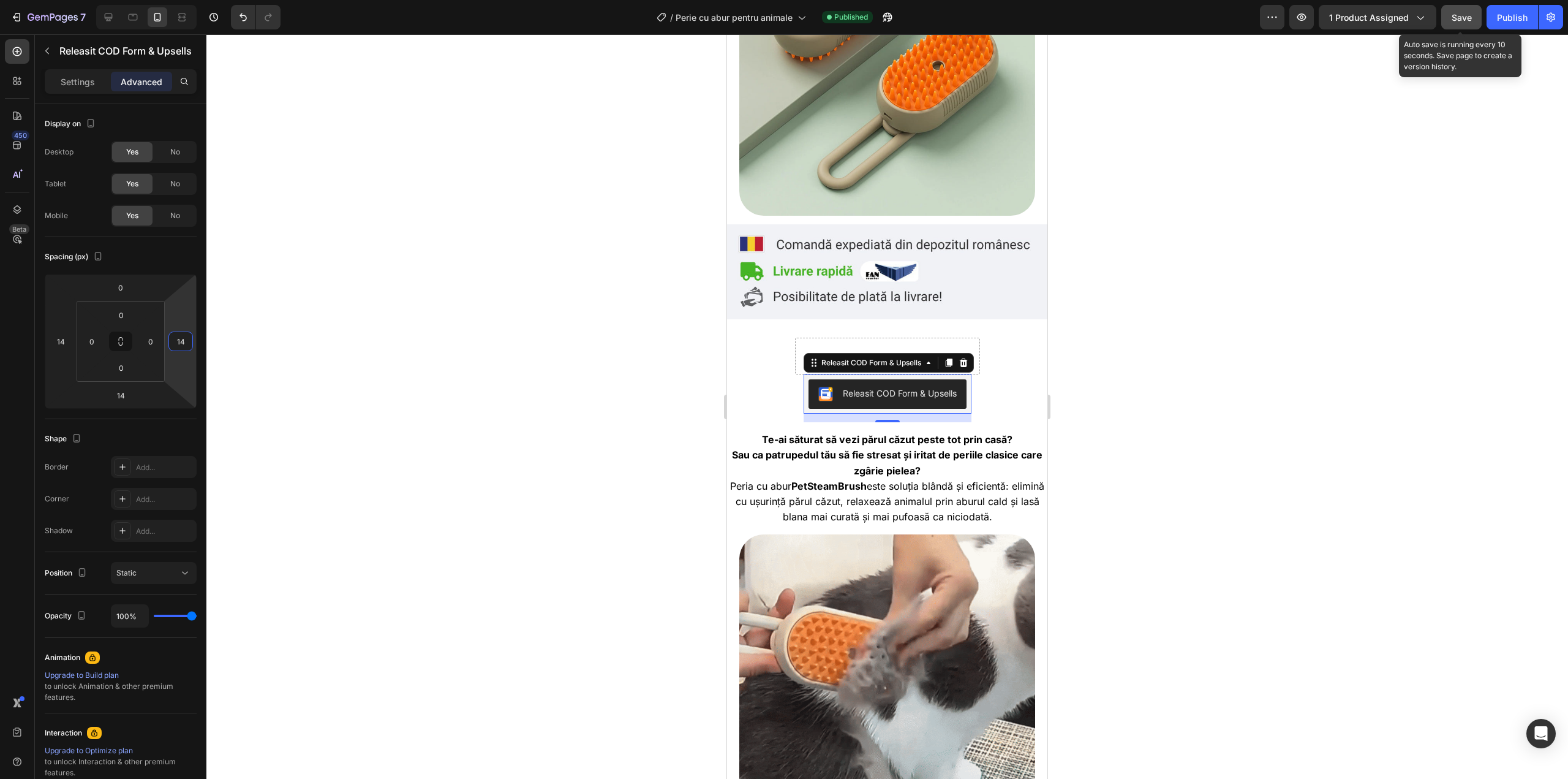
type input "14"
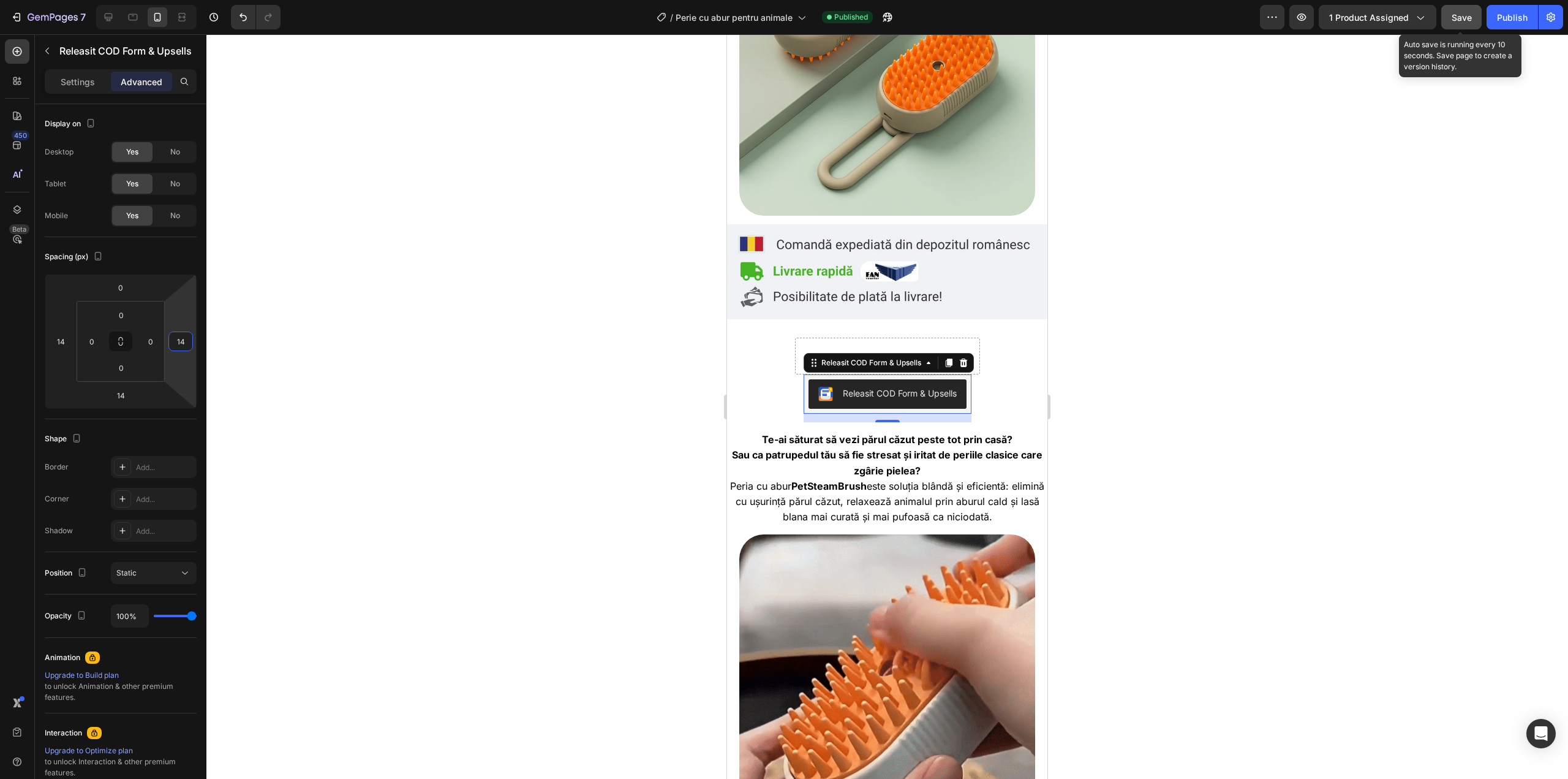
click at [1476, 24] on button "Save" at bounding box center [1462, 17] width 41 height 25
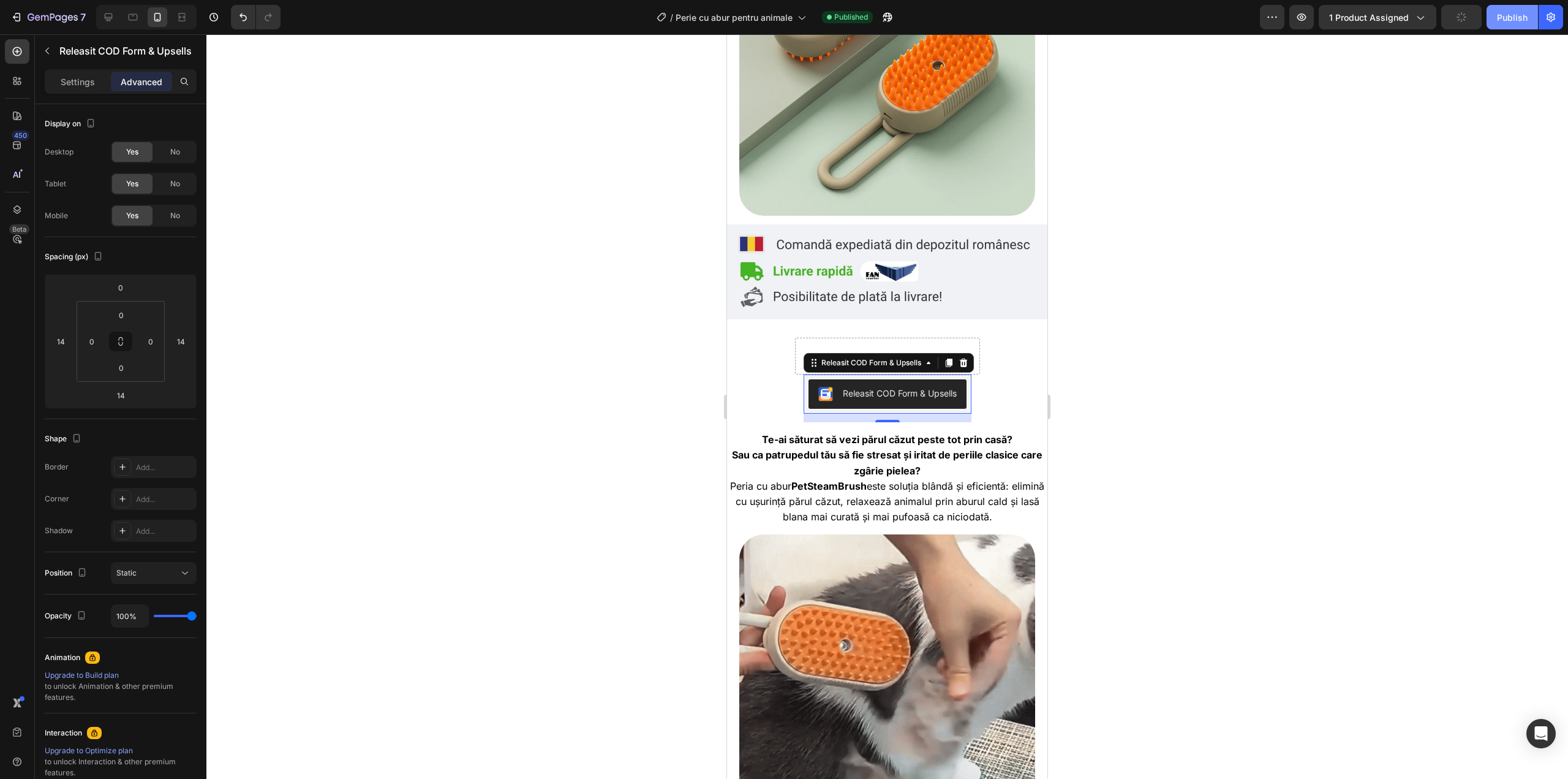
click at [1504, 18] on div "Publish" at bounding box center [1512, 18] width 30 height 13
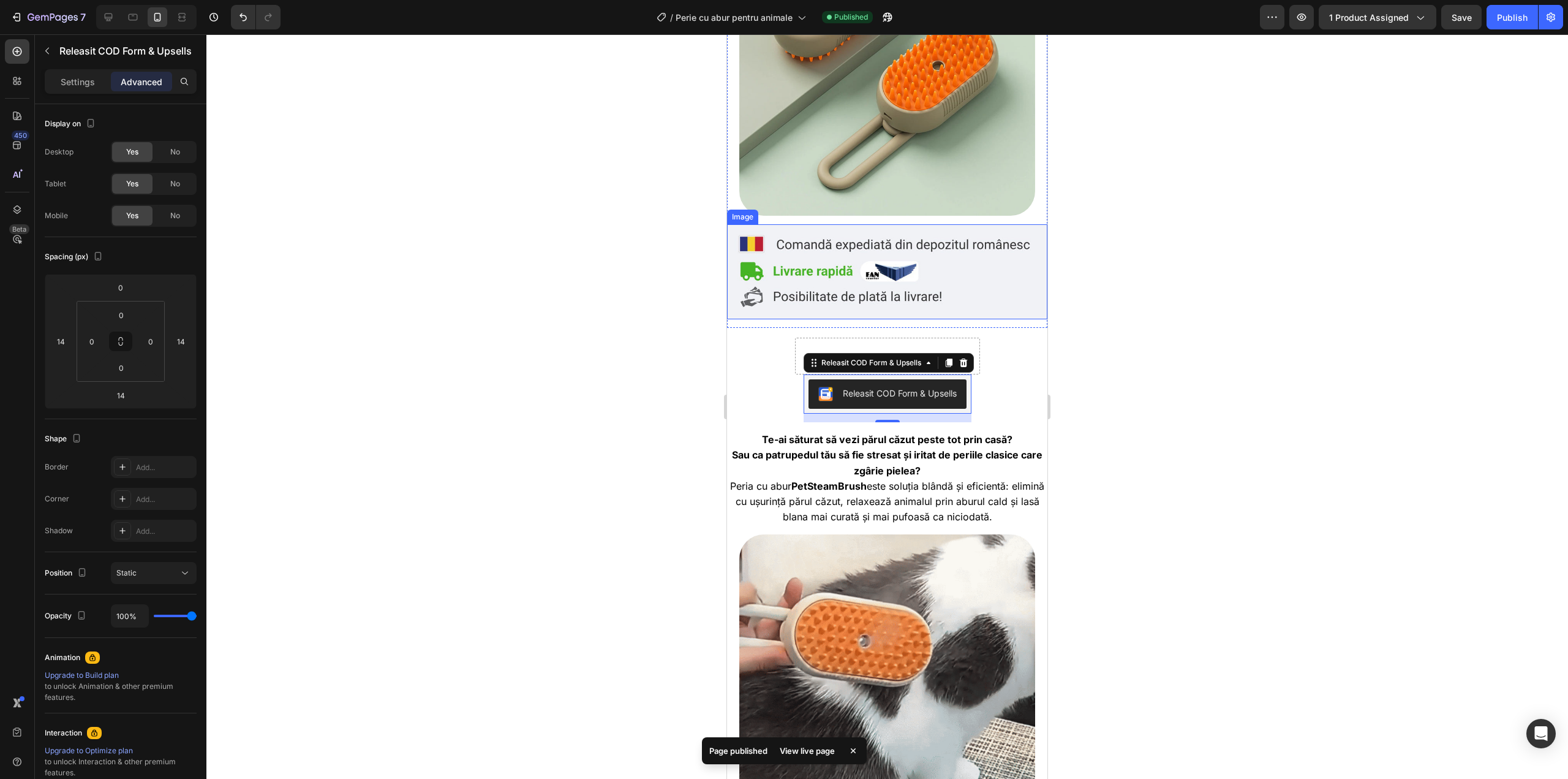
click at [951, 237] on img at bounding box center [887, 272] width 320 height 95
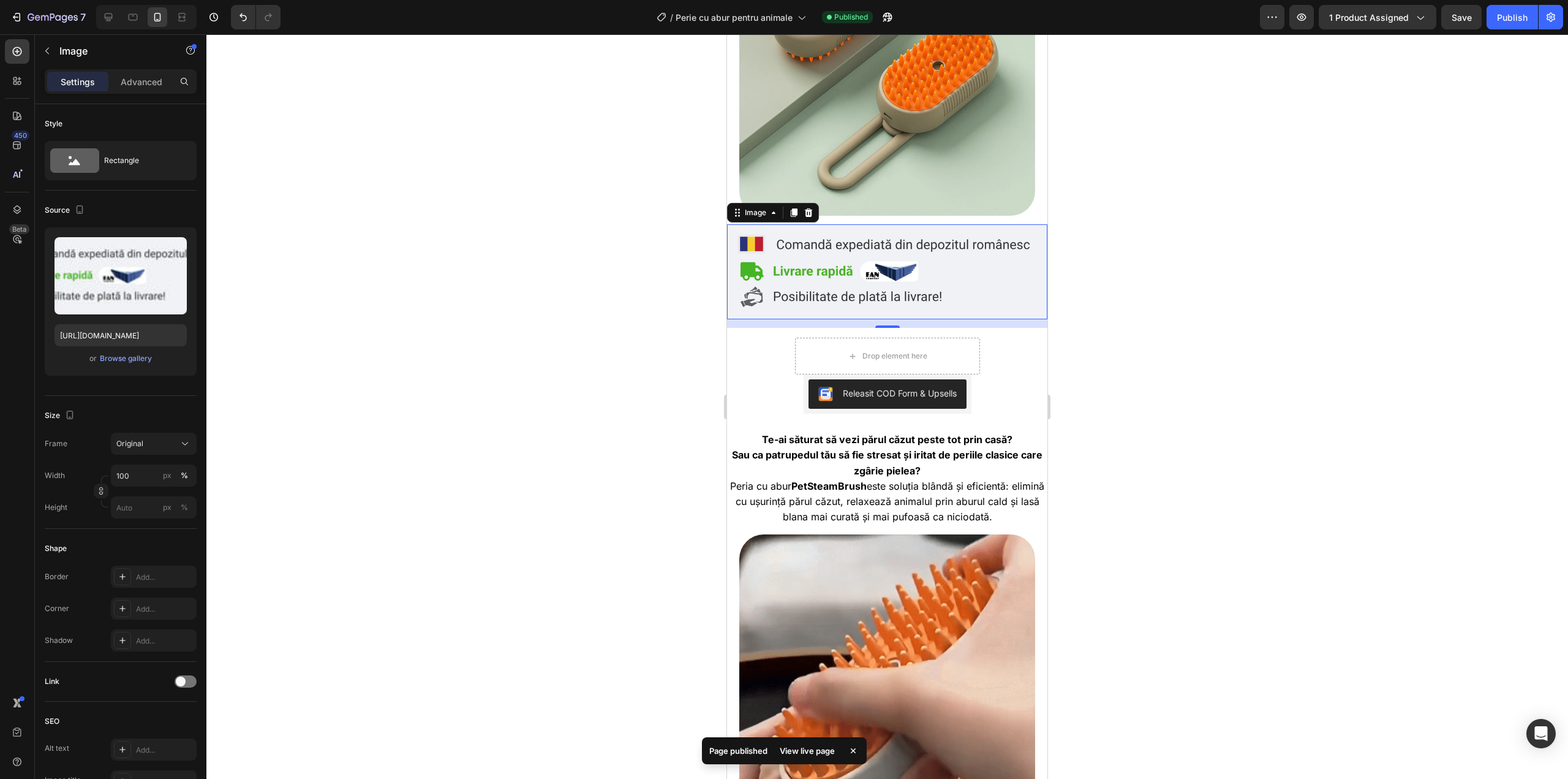
click at [746, 319] on div "14" at bounding box center [887, 323] width 320 height 9
click at [1033, 187] on div "Image Image 14" at bounding box center [887, 124] width 320 height 408
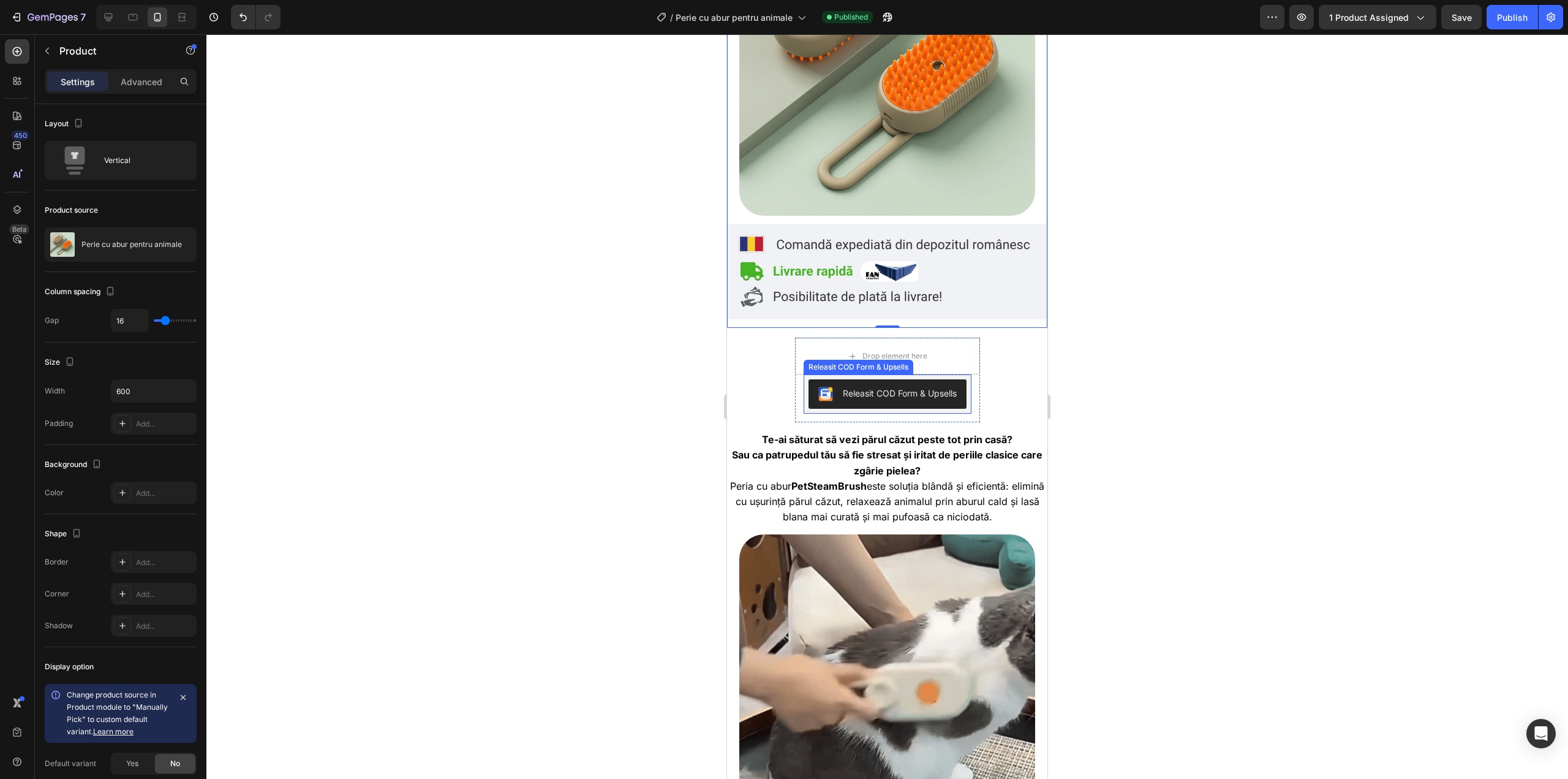
click at [892, 388] on div "Releasit COD Form & Upsells" at bounding box center [888, 393] width 139 height 14
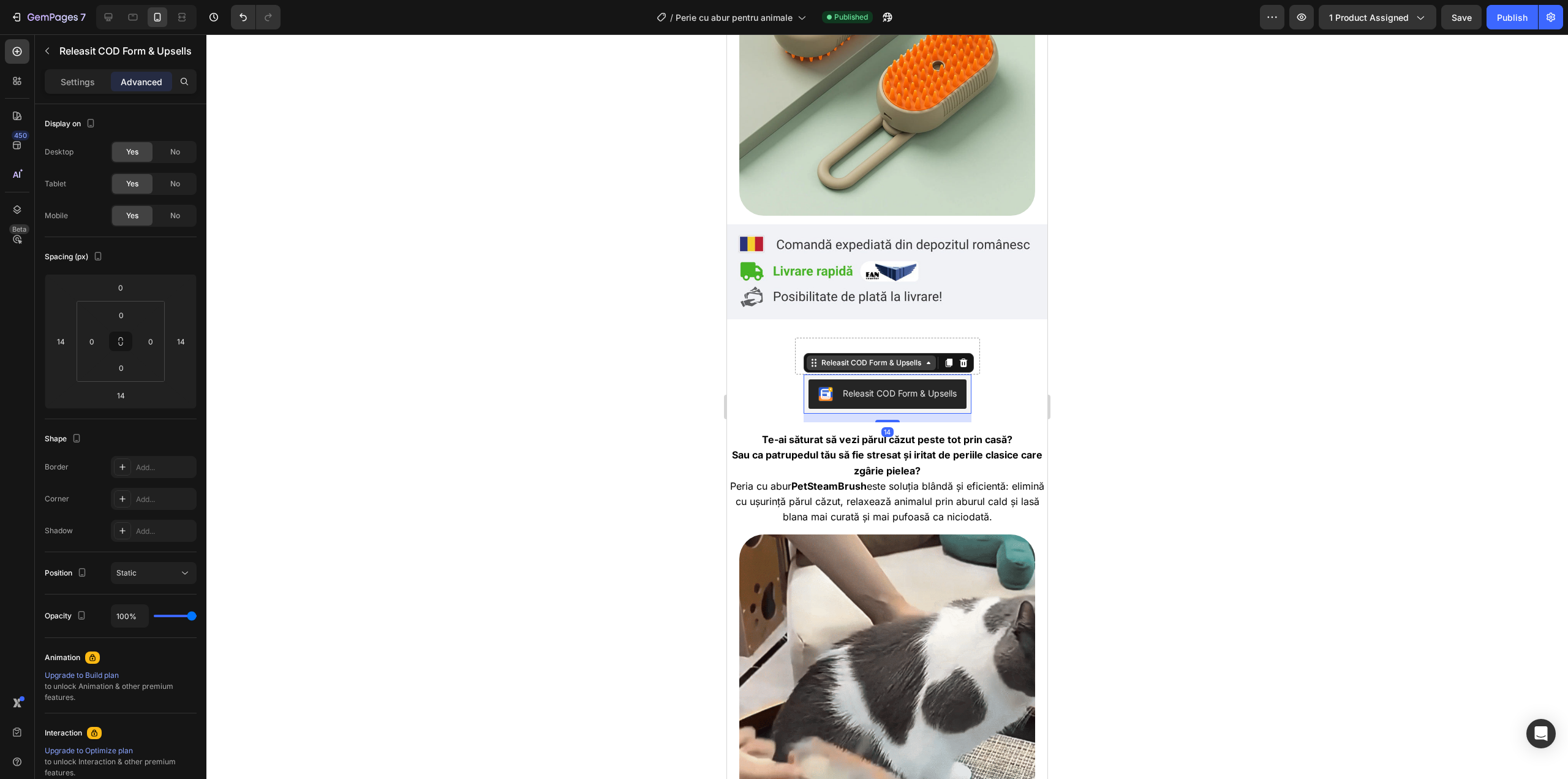
click at [924, 358] on icon at bounding box center [929, 363] width 9 height 10
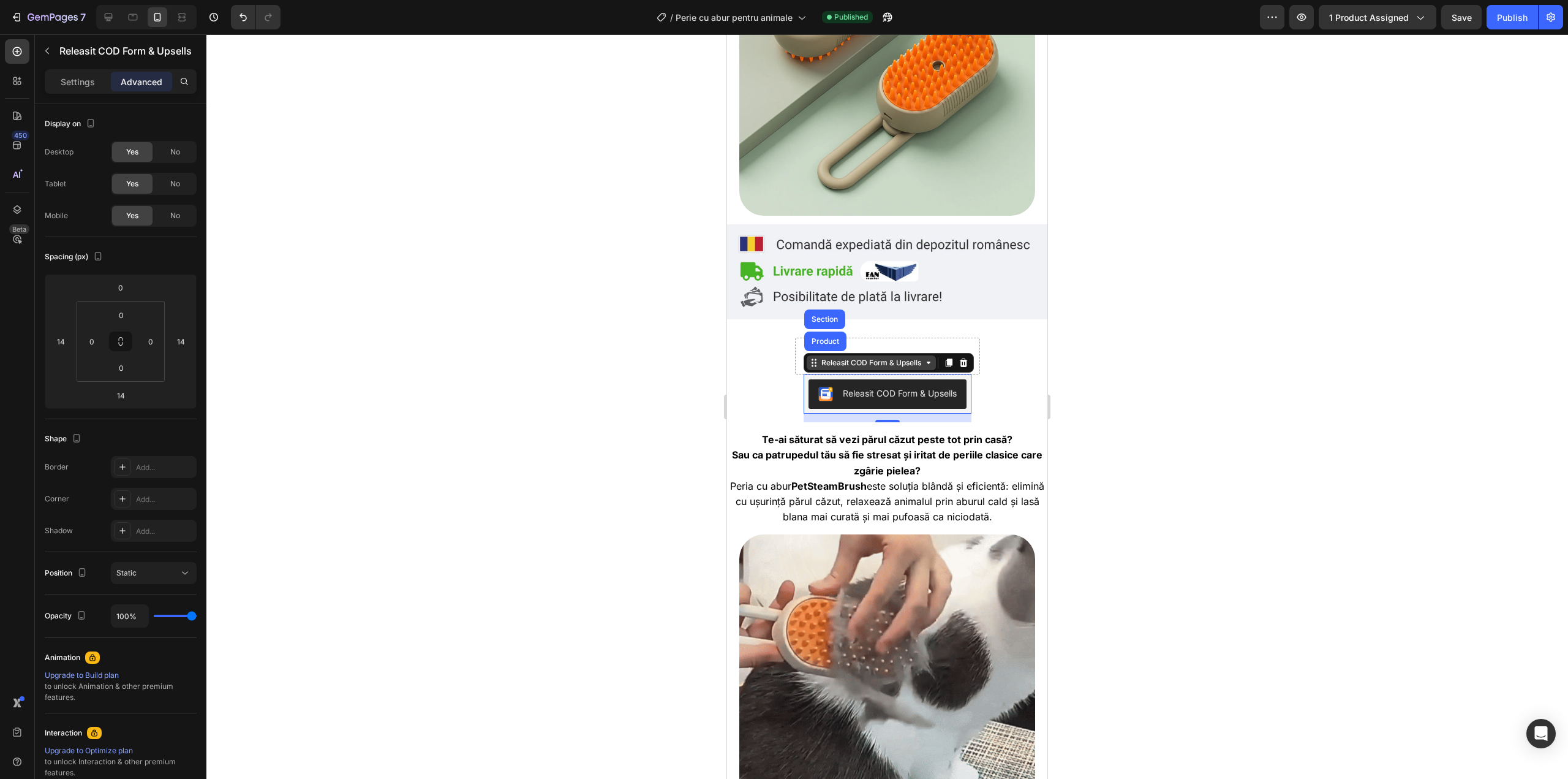
click at [924, 358] on icon at bounding box center [929, 363] width 9 height 10
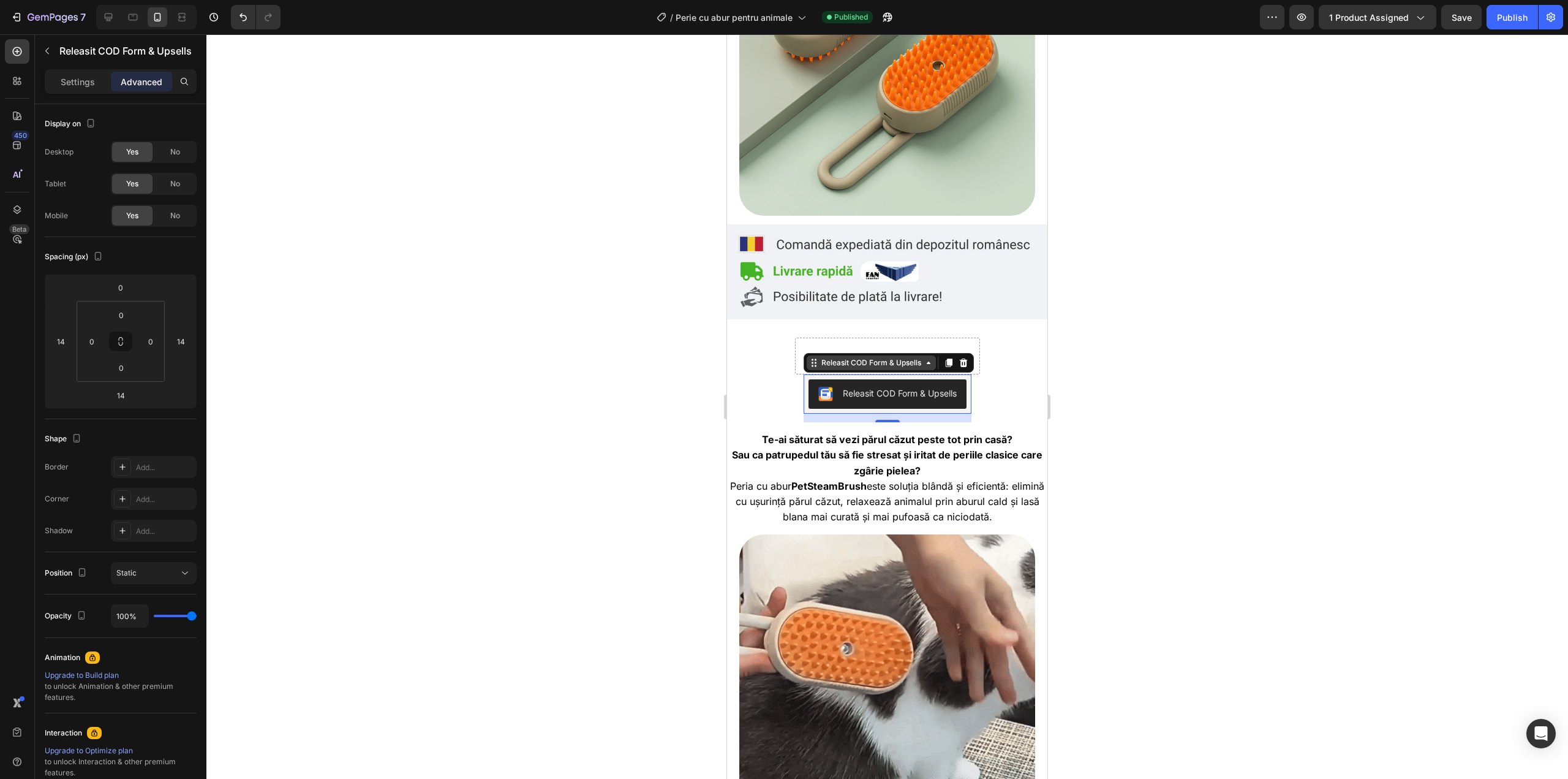
click at [810, 358] on icon at bounding box center [814, 363] width 9 height 10
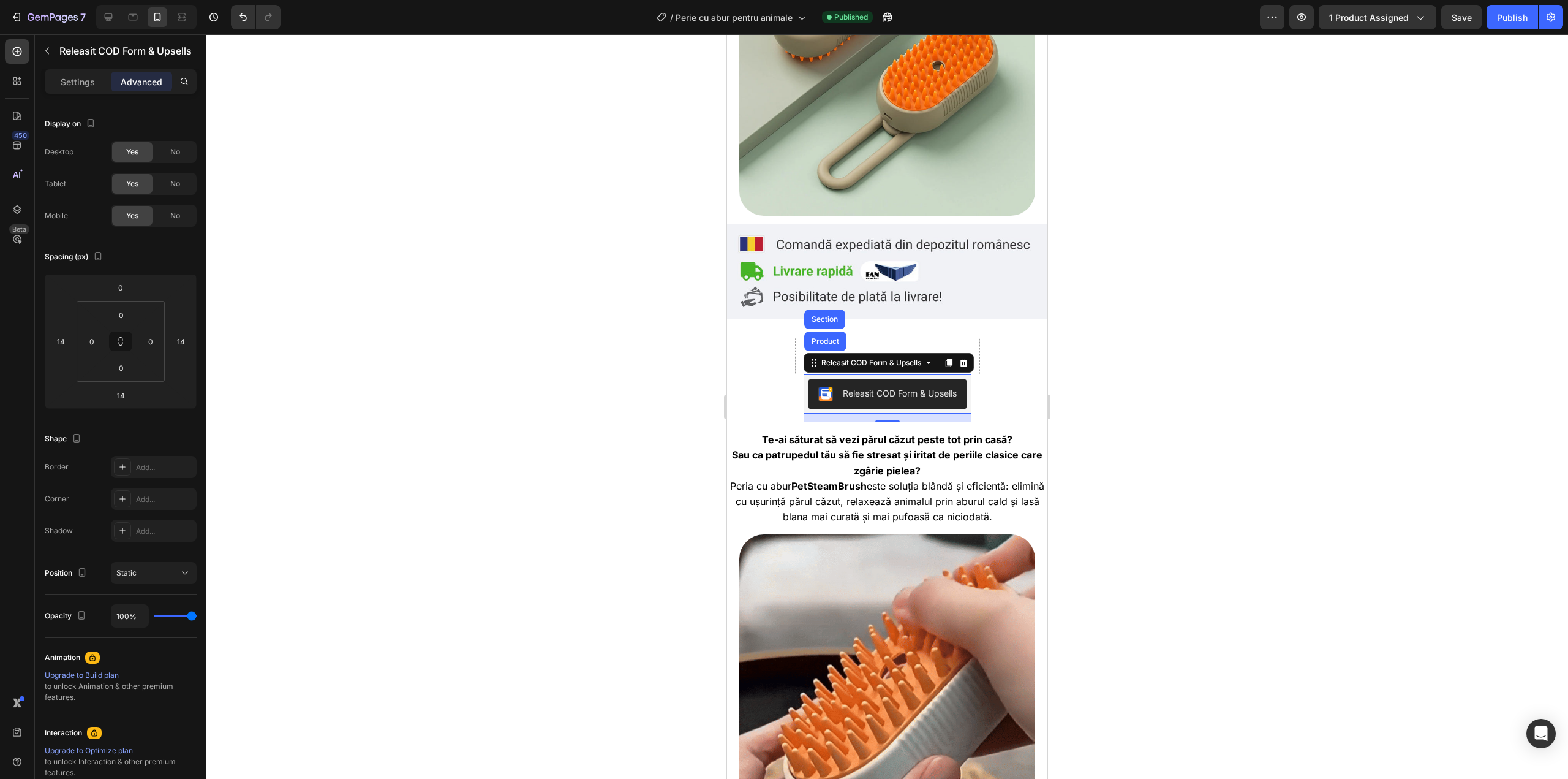
click at [1105, 378] on div at bounding box center [887, 407] width 1362 height 745
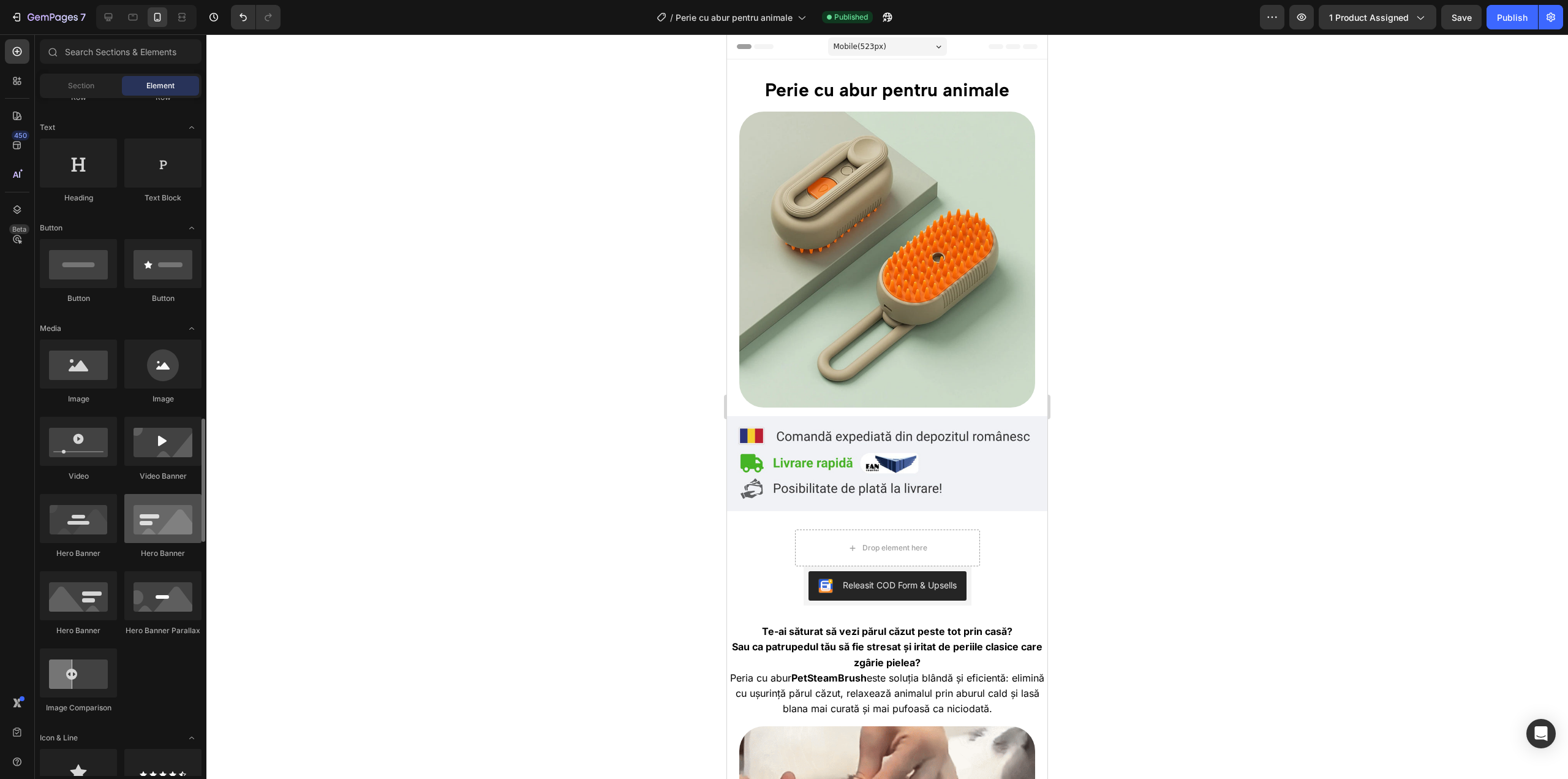
scroll to position [409, 0]
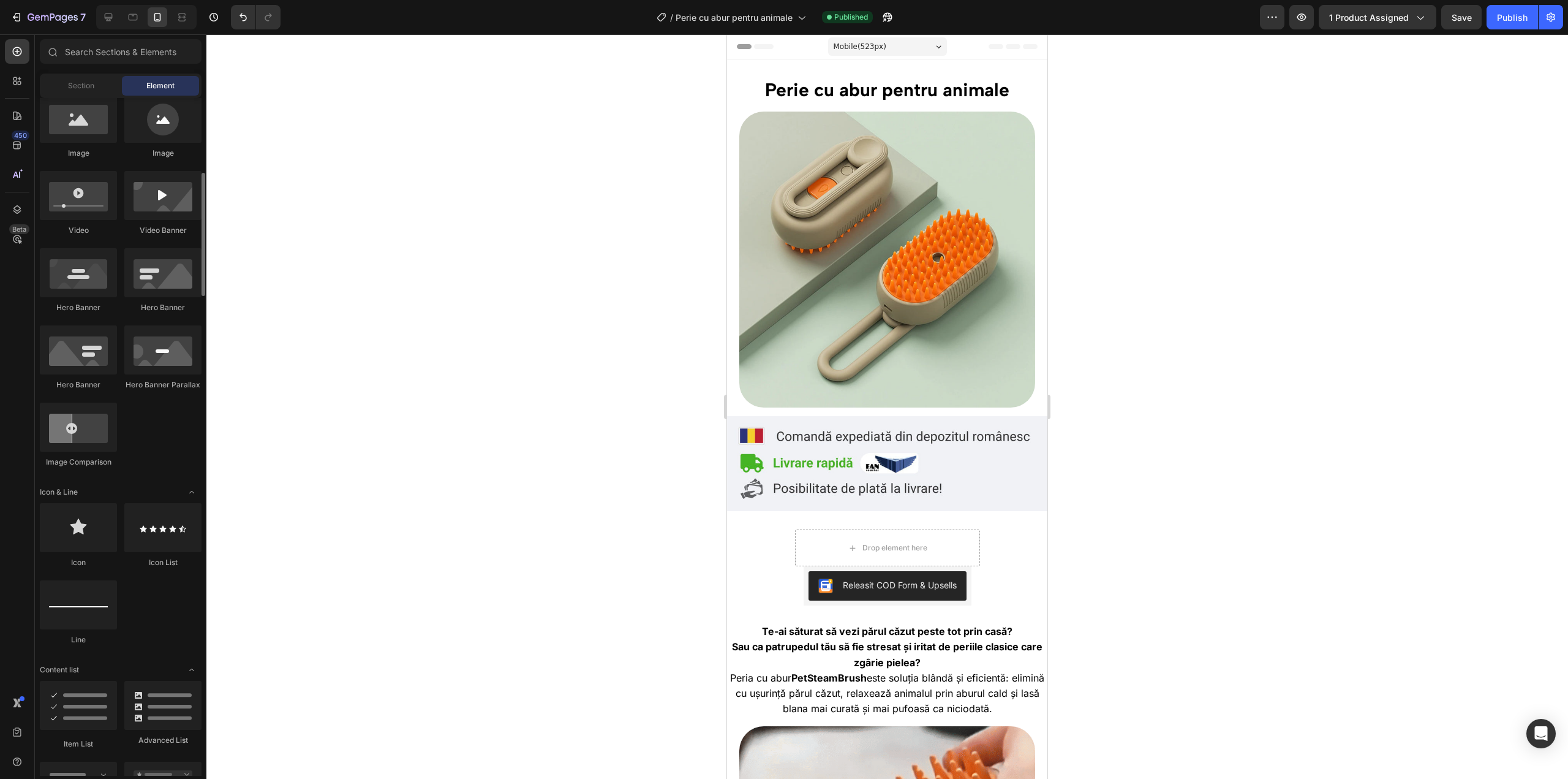
click at [634, 356] on div at bounding box center [887, 407] width 1362 height 745
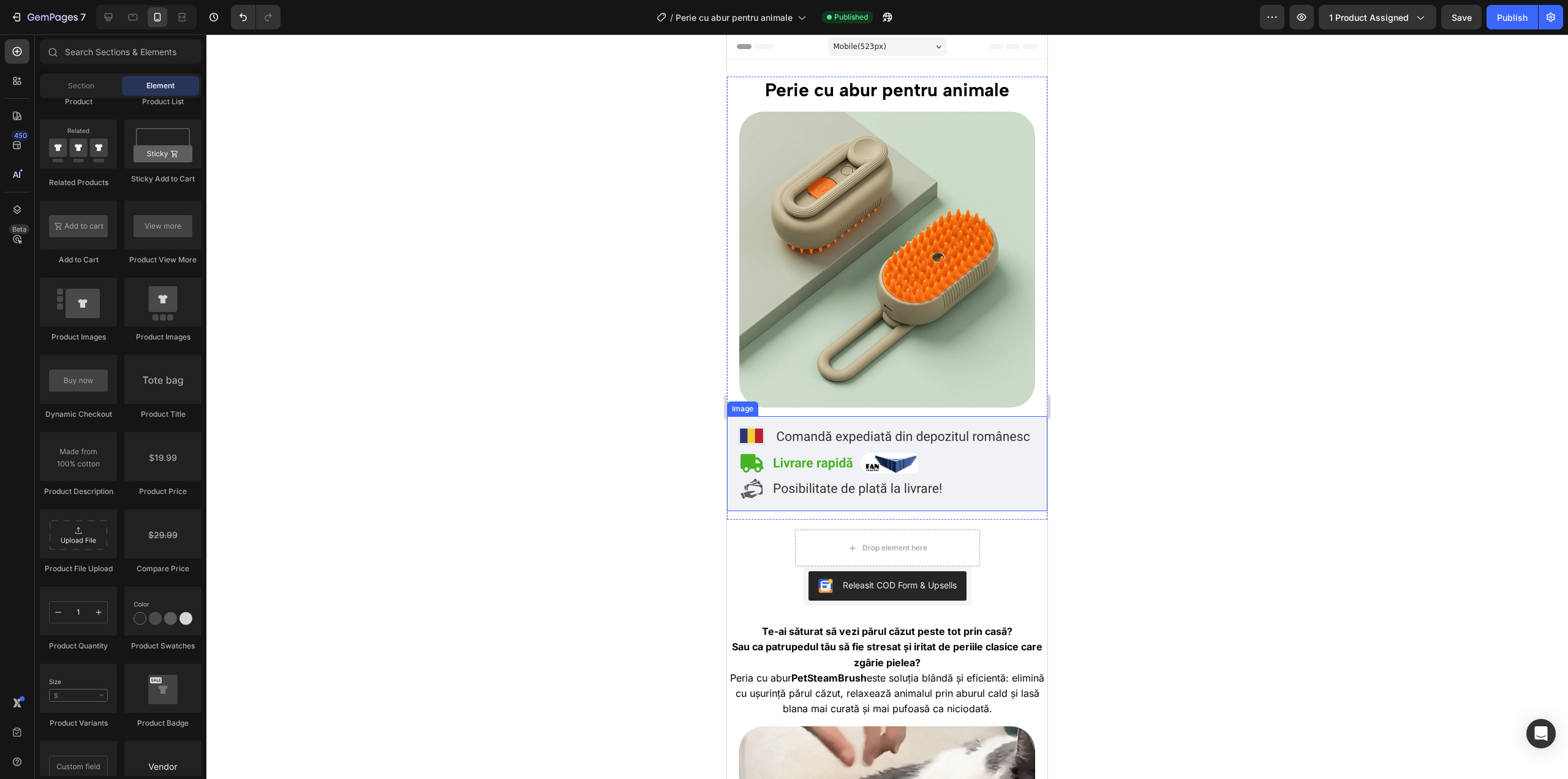
scroll to position [123, 0]
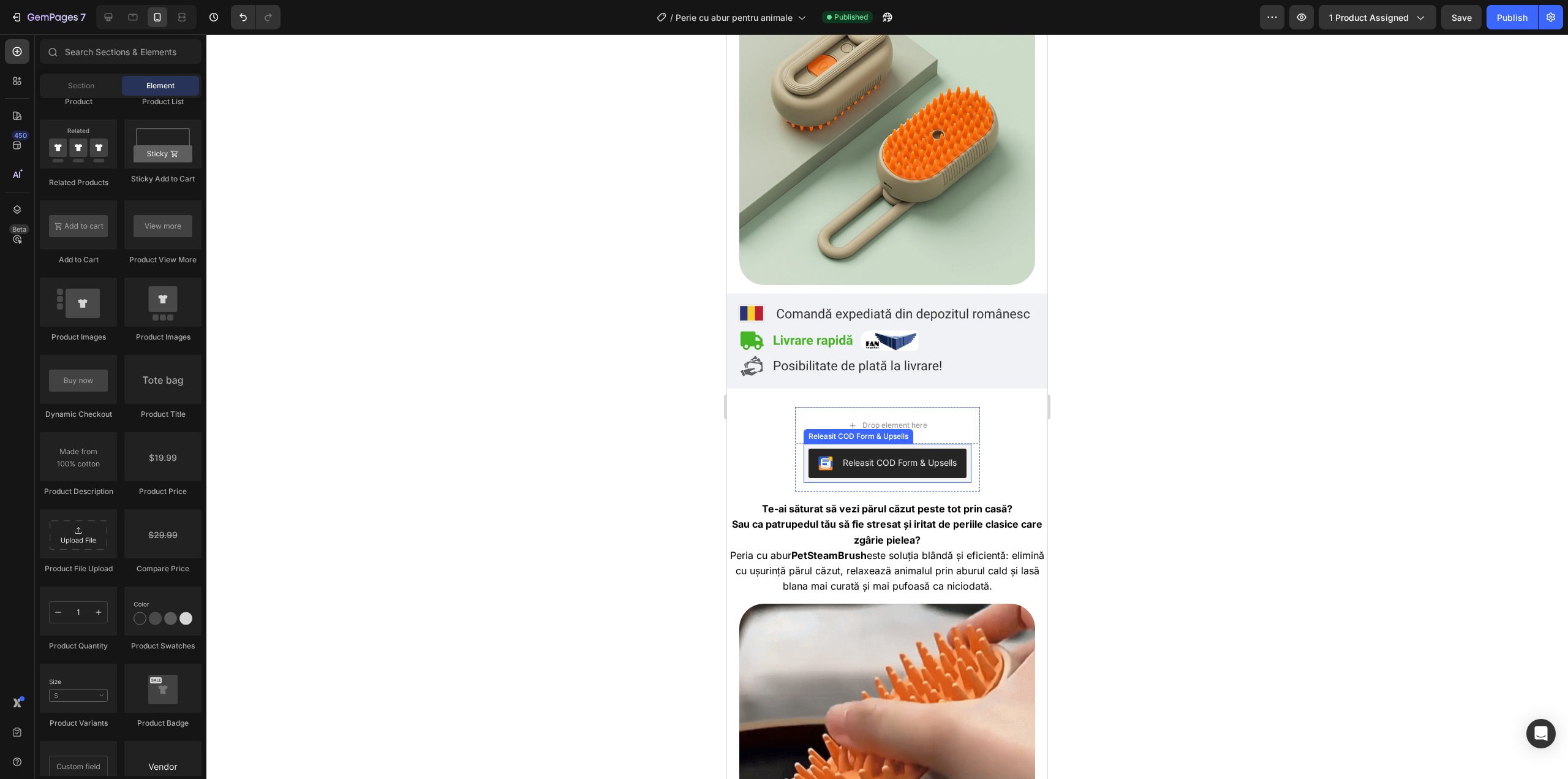
click at [945, 456] on div "Releasit COD Form & Upsells" at bounding box center [899, 463] width 114 height 13
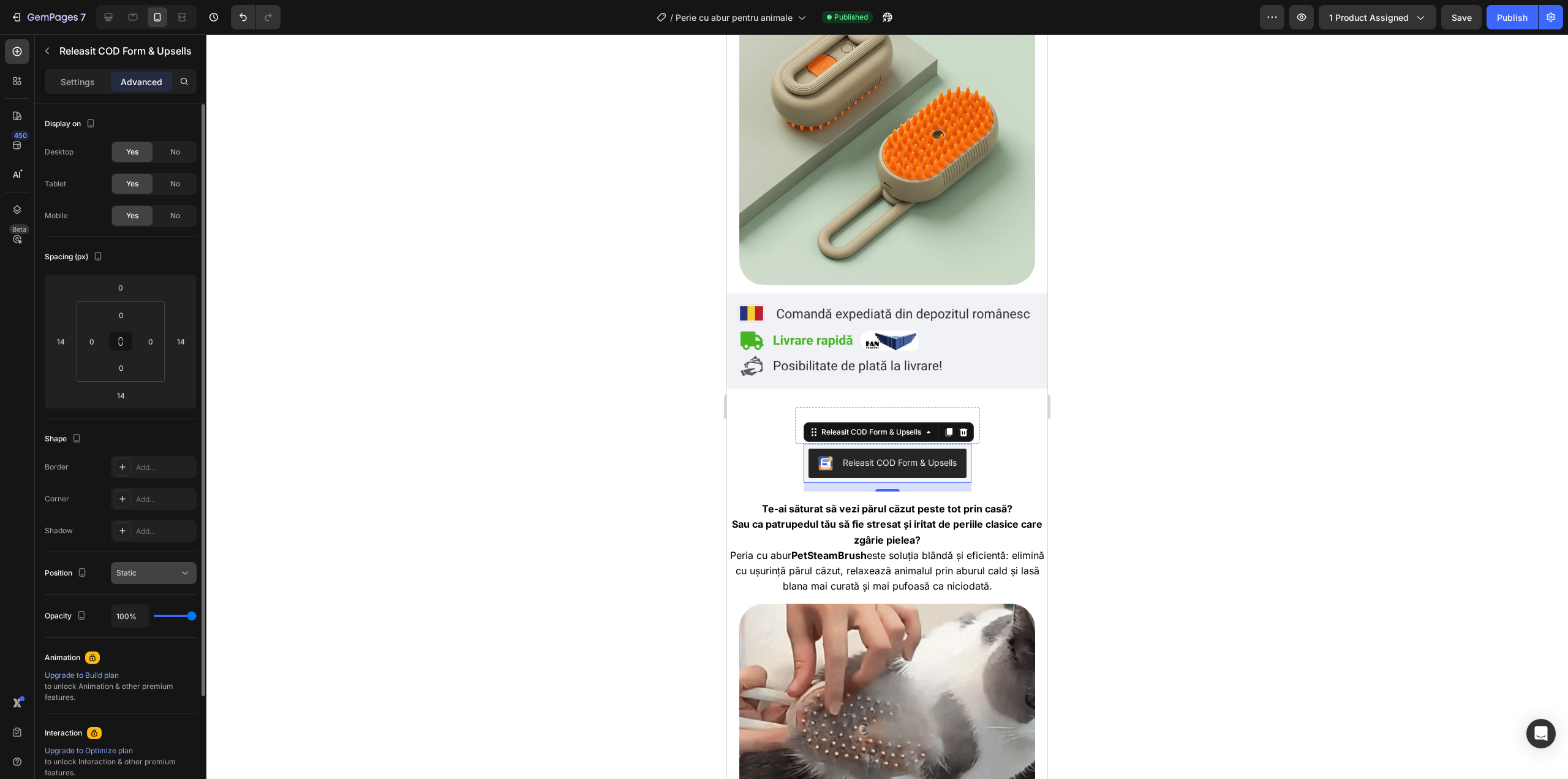
click at [158, 572] on div "Static" at bounding box center [148, 573] width 63 height 11
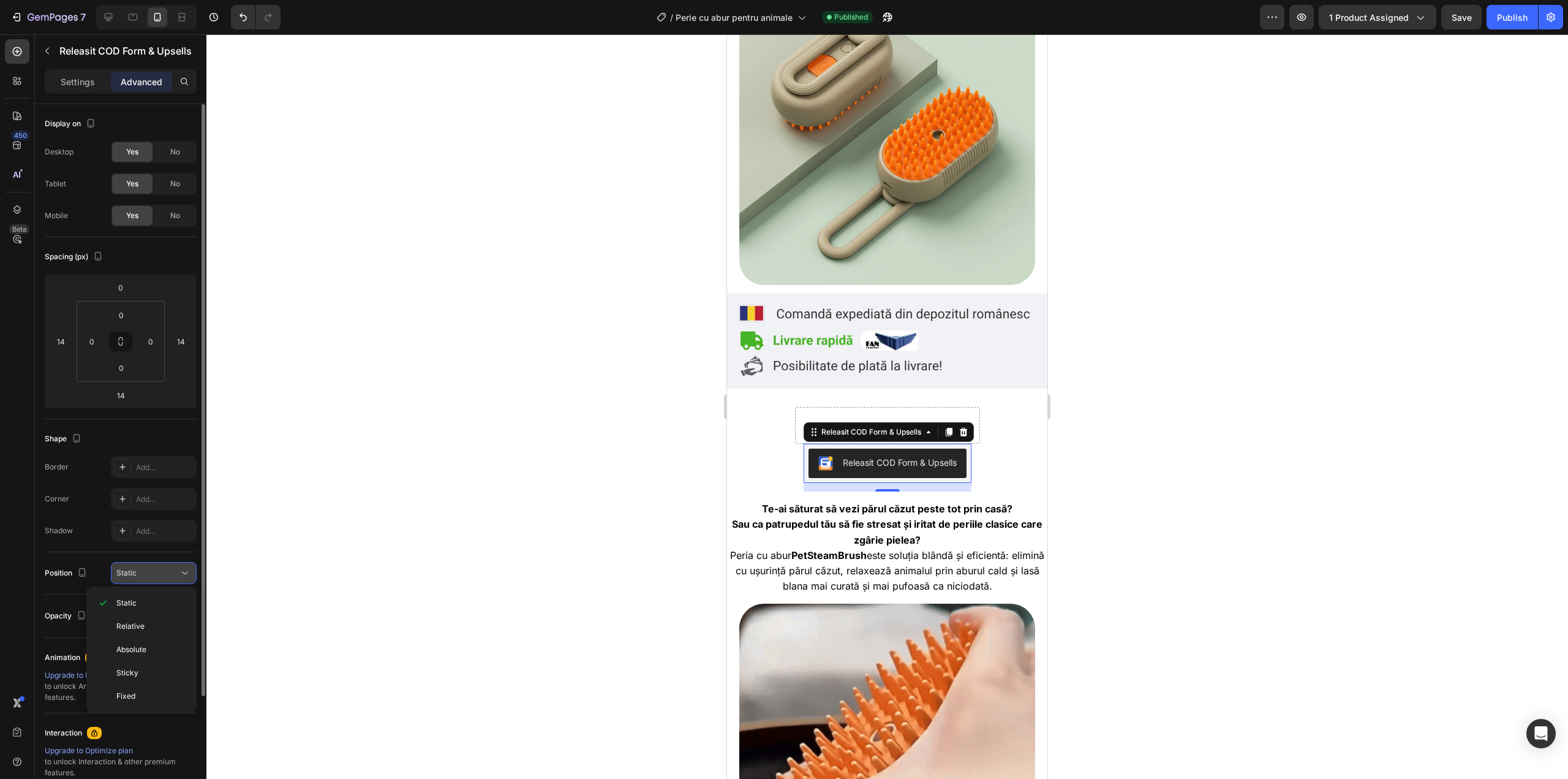
click at [158, 573] on div "Static" at bounding box center [148, 573] width 63 height 11
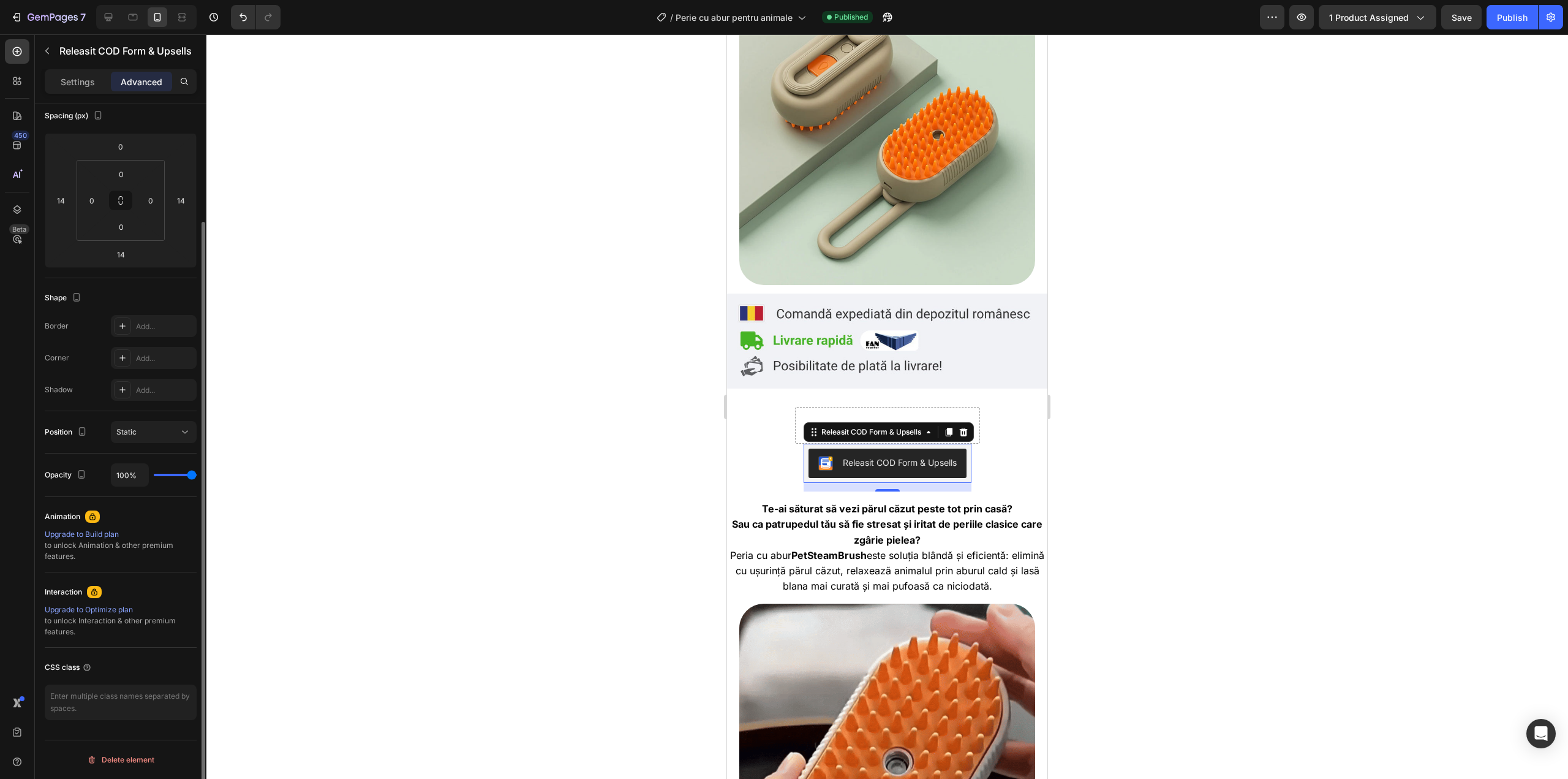
scroll to position [0, 0]
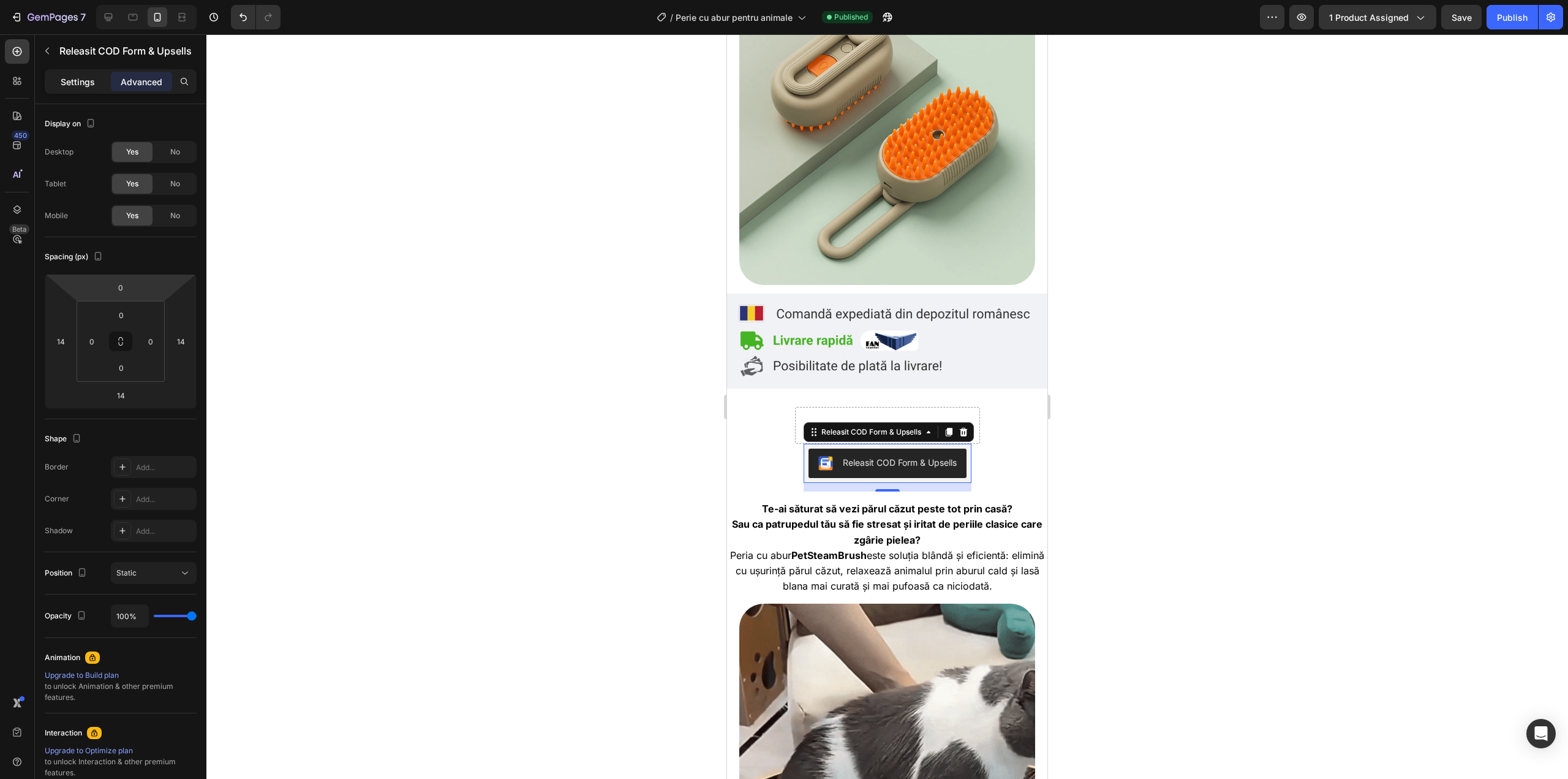
click at [79, 80] on p "Settings" at bounding box center [78, 82] width 34 height 13
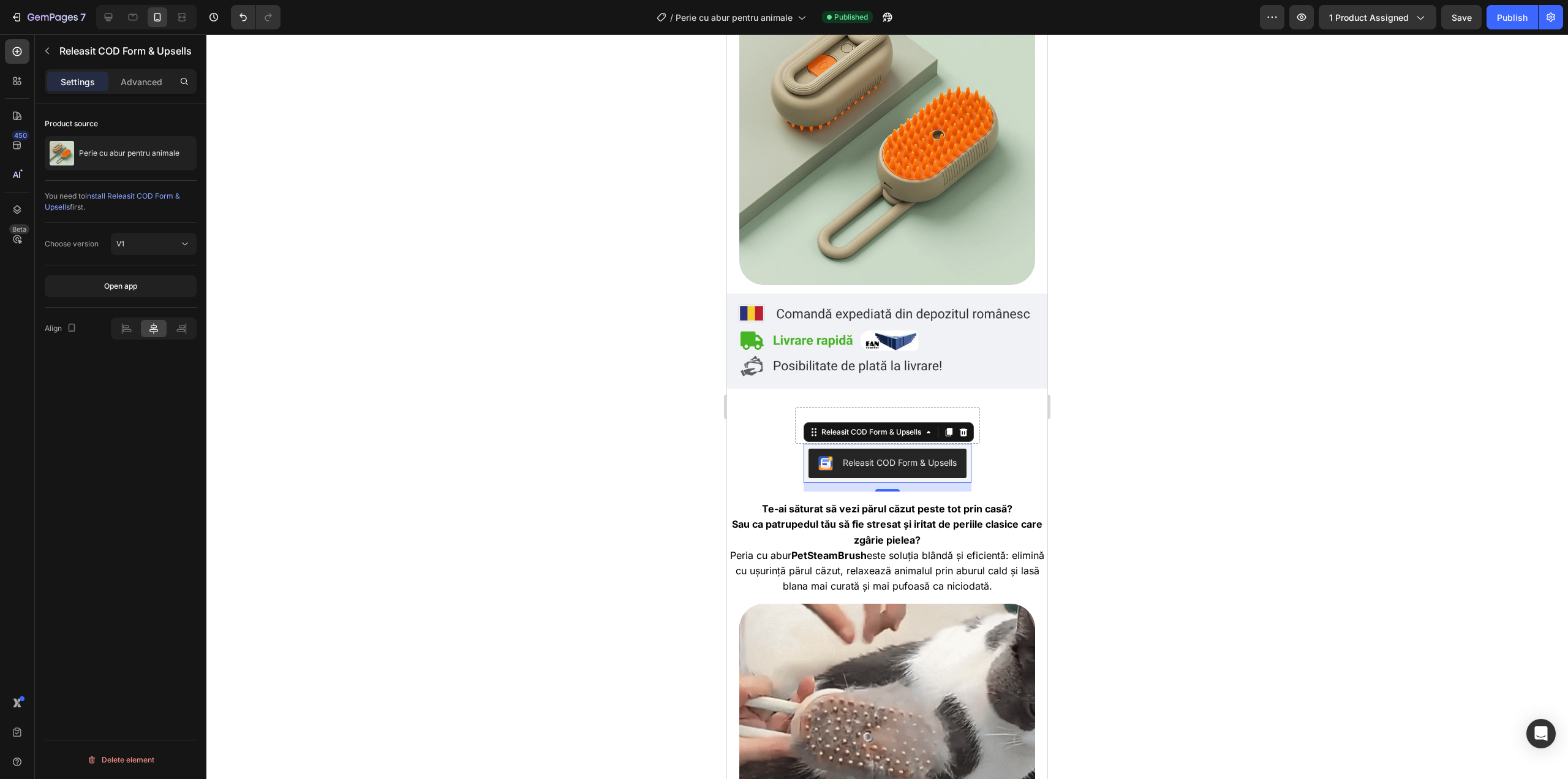
click at [153, 325] on icon at bounding box center [153, 328] width 12 height 12
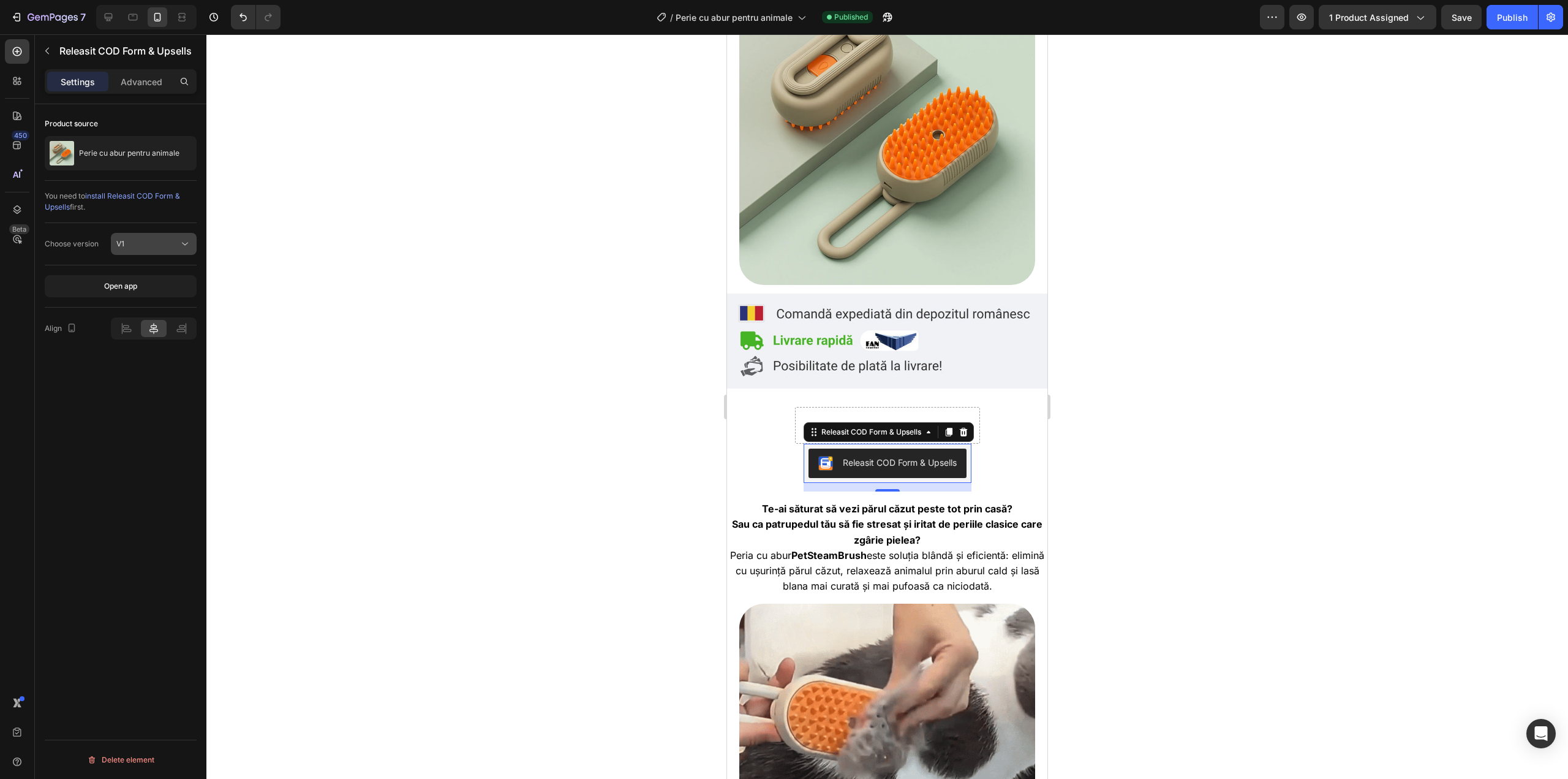
click at [128, 245] on div "V1" at bounding box center [148, 244] width 63 height 11
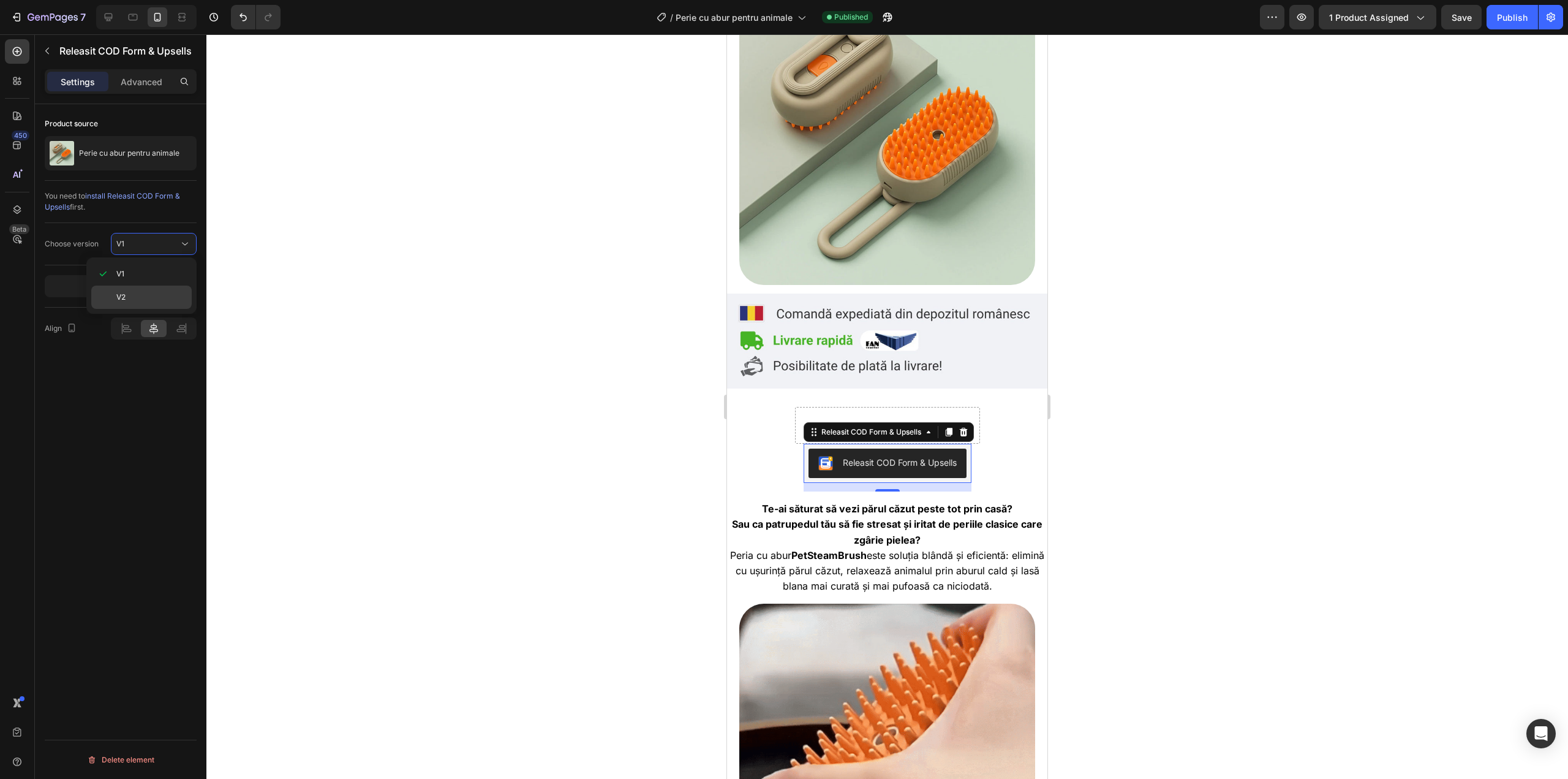
click at [125, 291] on div "V2" at bounding box center [142, 297] width 101 height 24
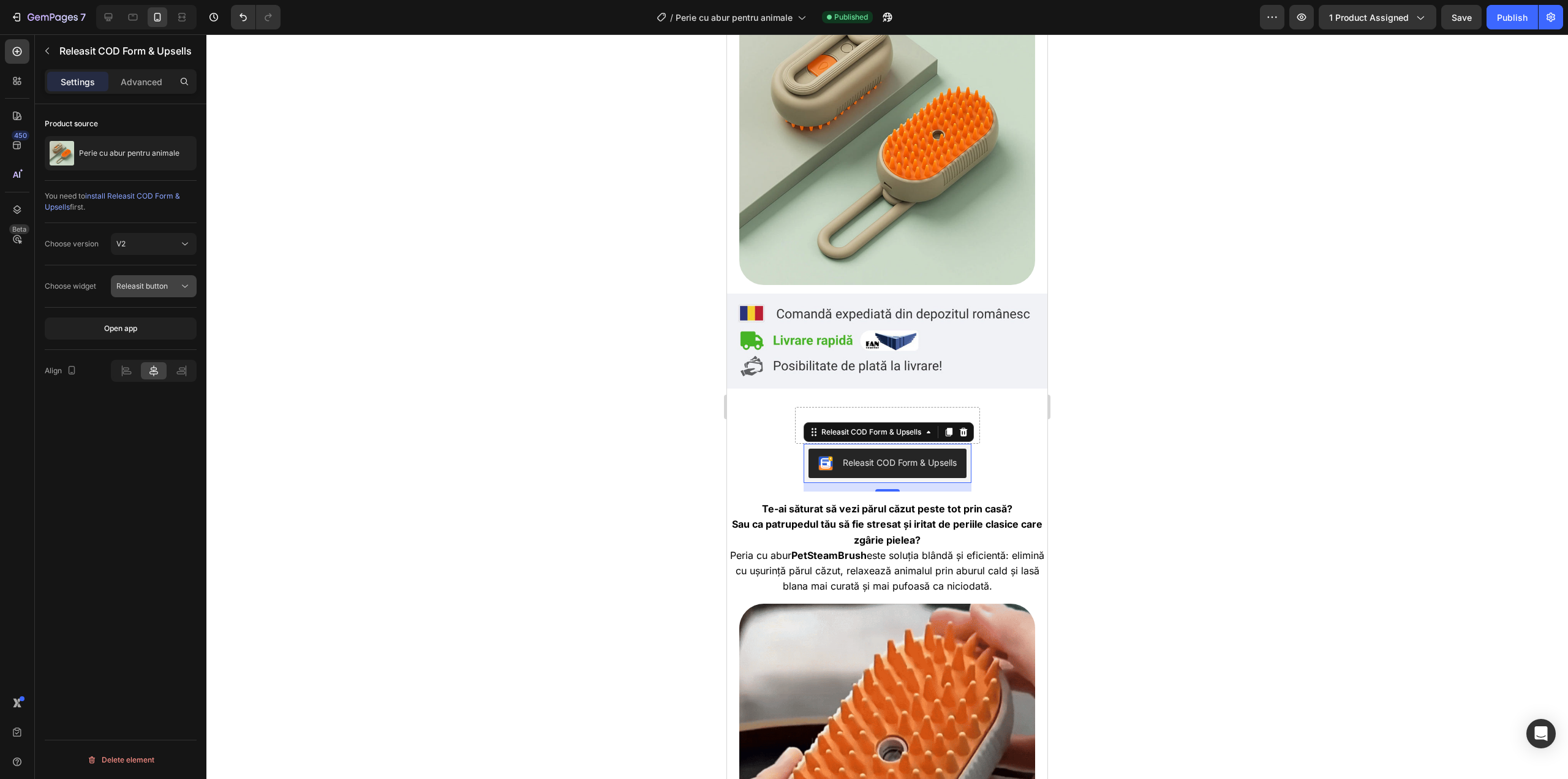
click at [158, 288] on span "Releasit button" at bounding box center [142, 286] width 51 height 10
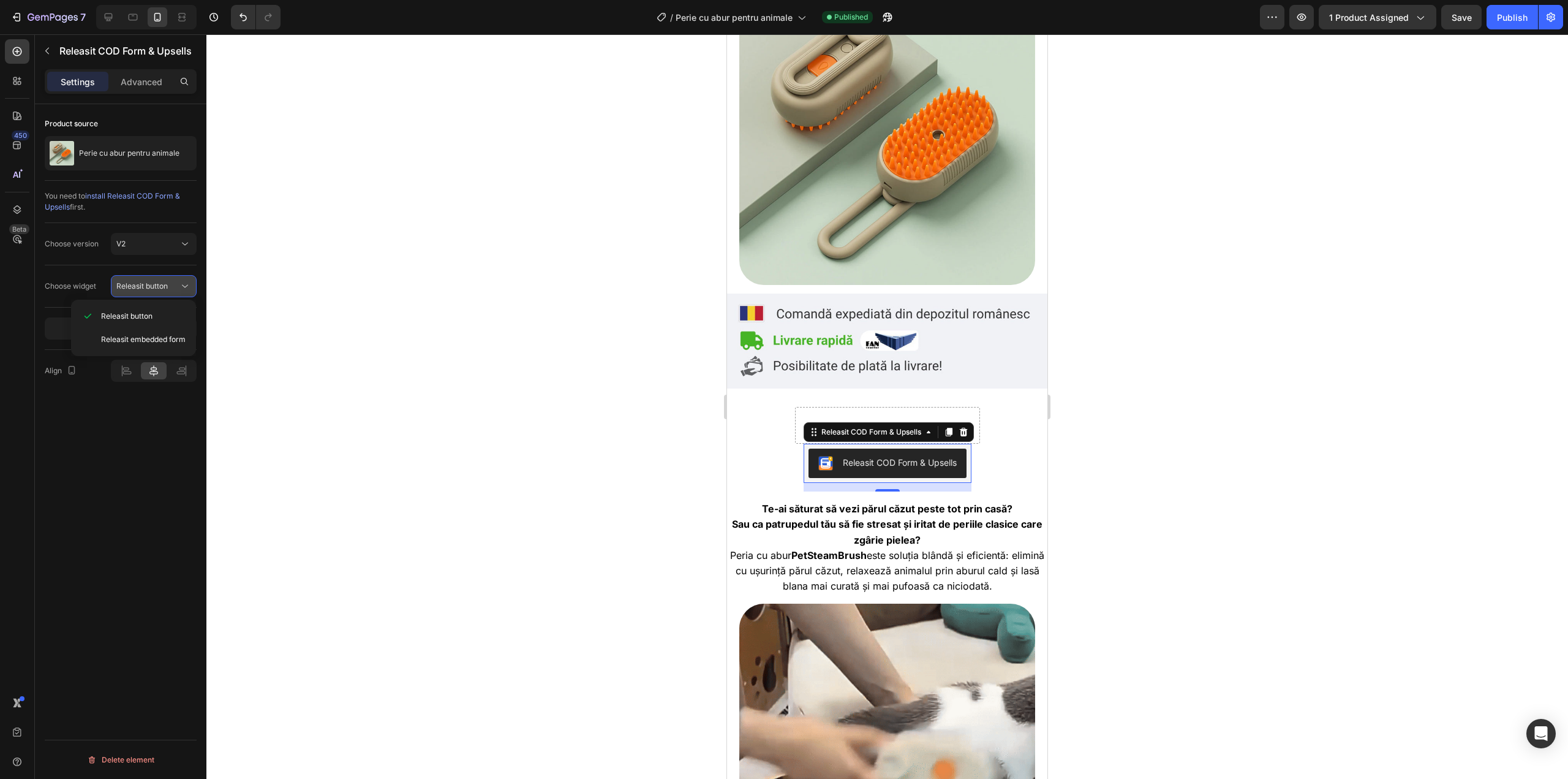
click at [158, 288] on span "Releasit button" at bounding box center [142, 286] width 51 height 10
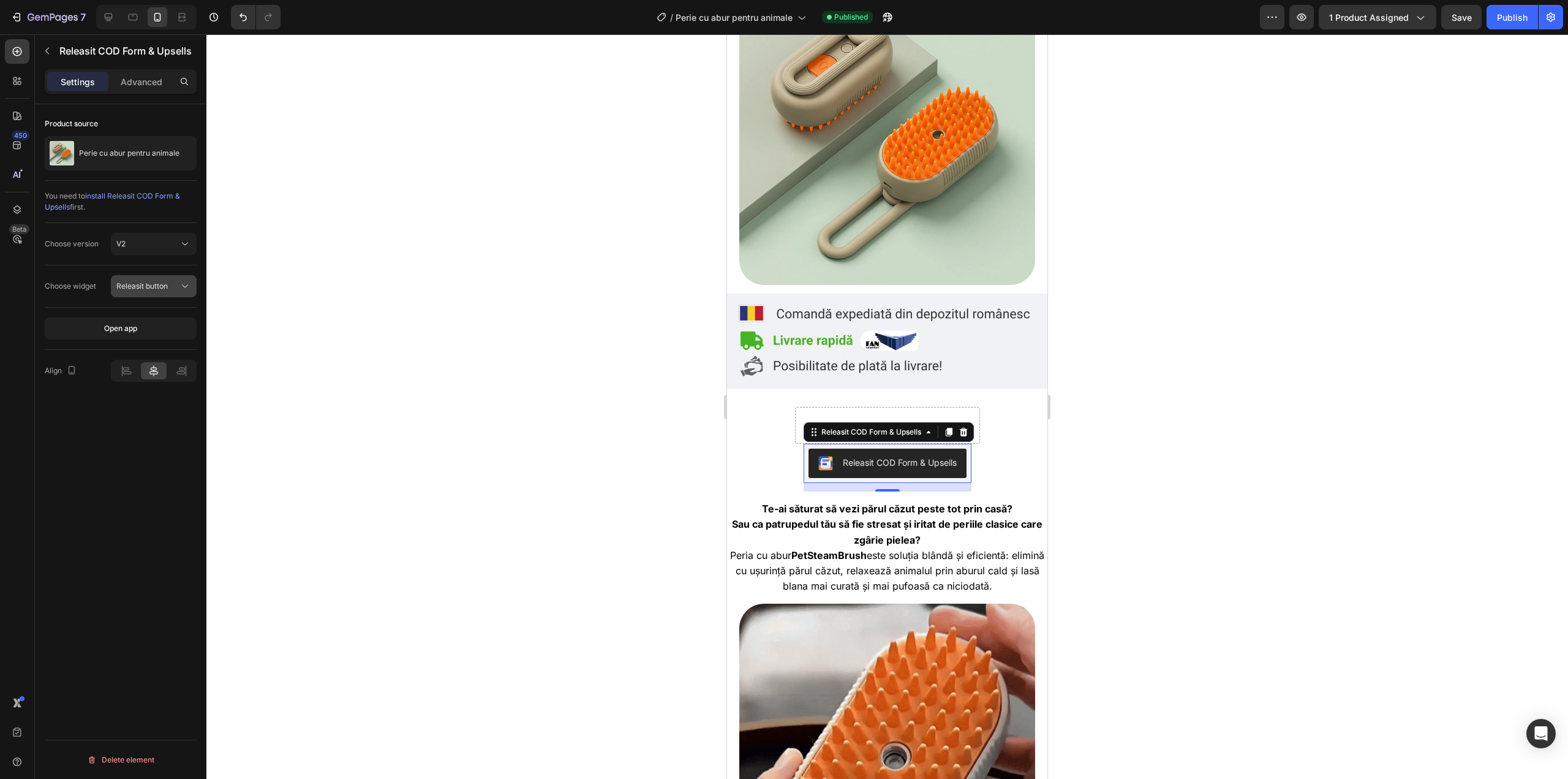
click at [158, 288] on span "Releasit button" at bounding box center [142, 286] width 51 height 10
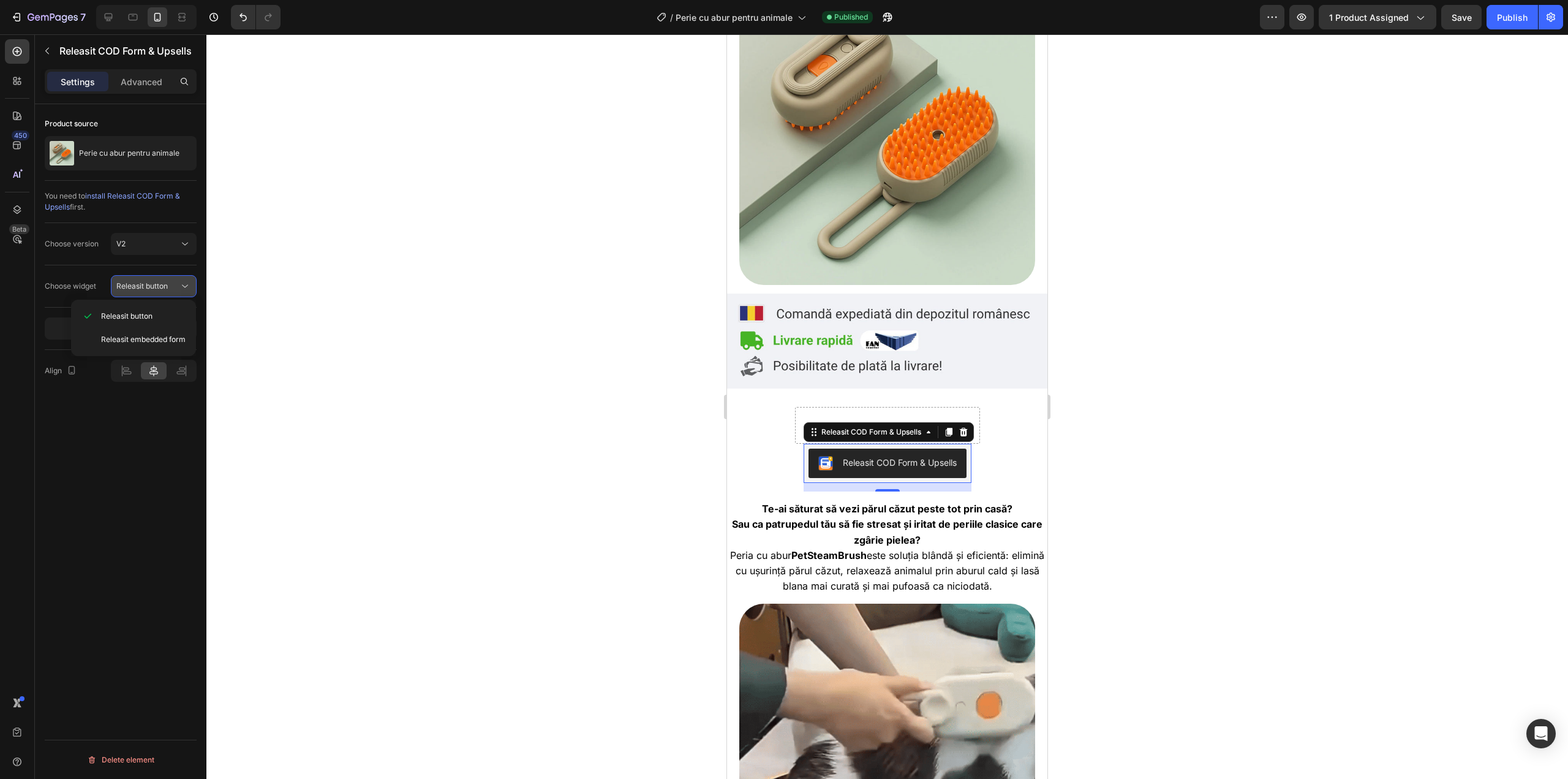
click at [158, 288] on span "Releasit button" at bounding box center [142, 286] width 51 height 10
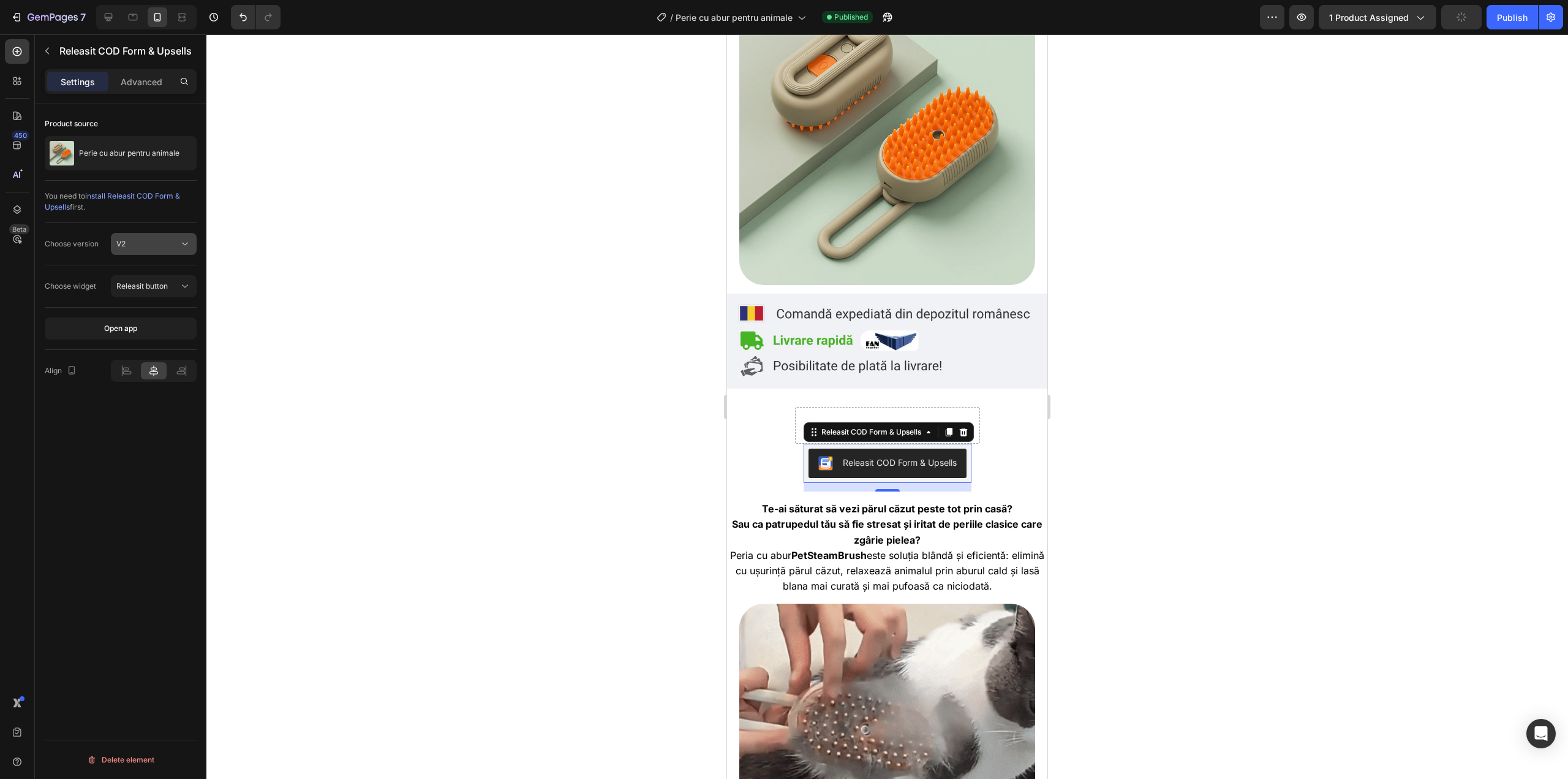
click at [163, 245] on div "V2" at bounding box center [148, 244] width 63 height 11
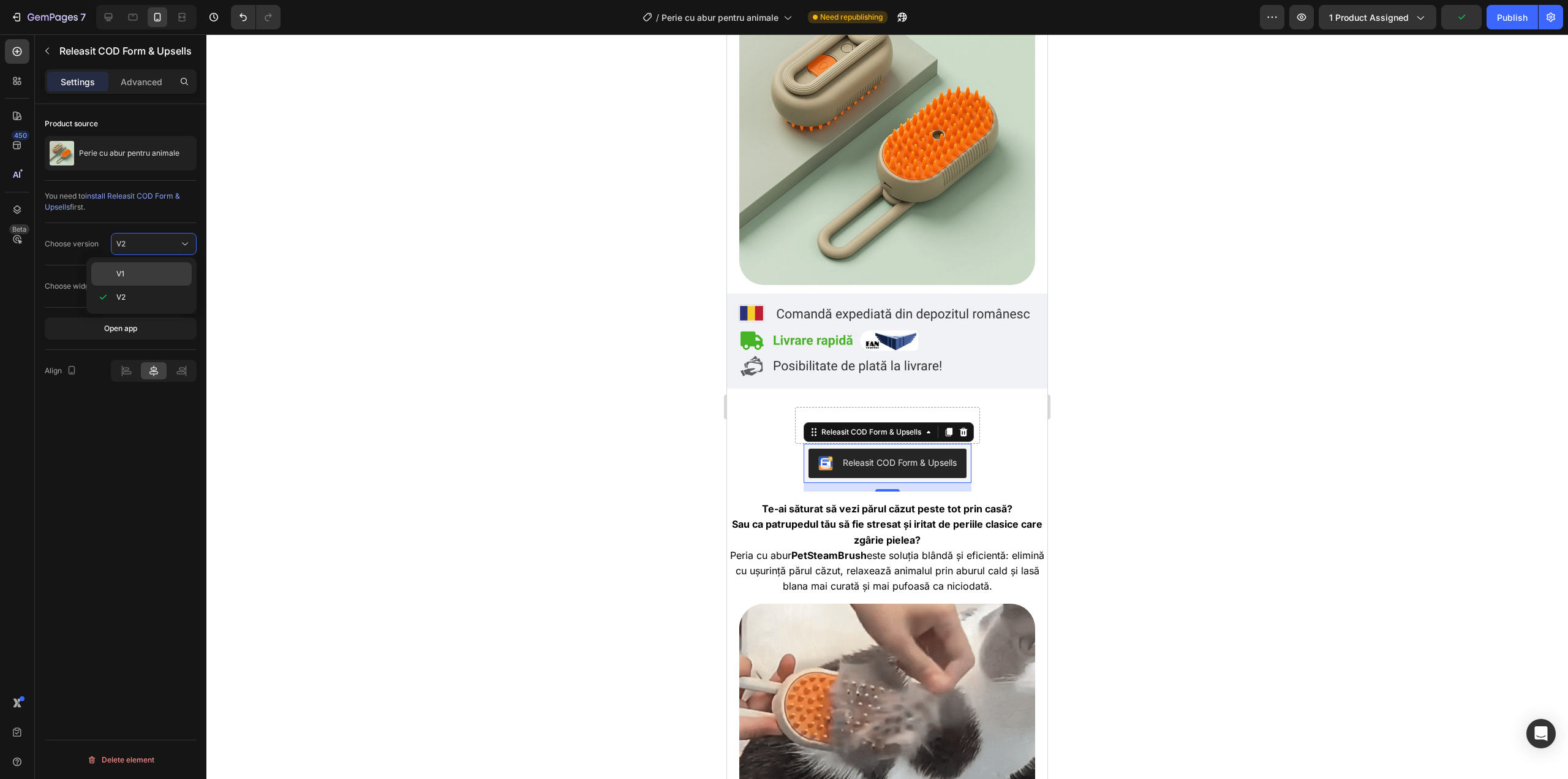
click at [0, 0] on div "V1" at bounding box center [0, 0] width 0 height 0
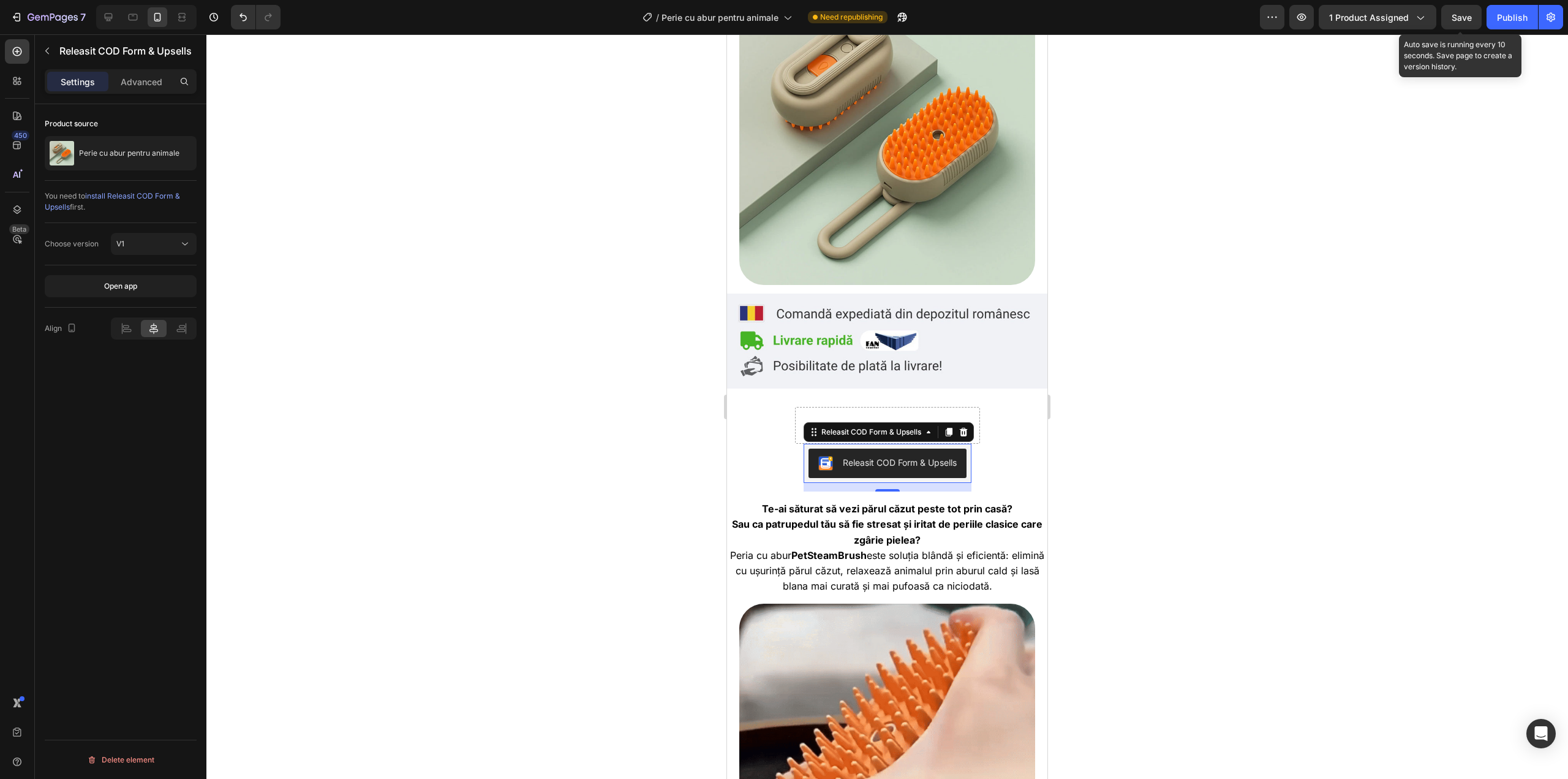
click at [1461, 22] on span "Save" at bounding box center [1462, 17] width 20 height 10
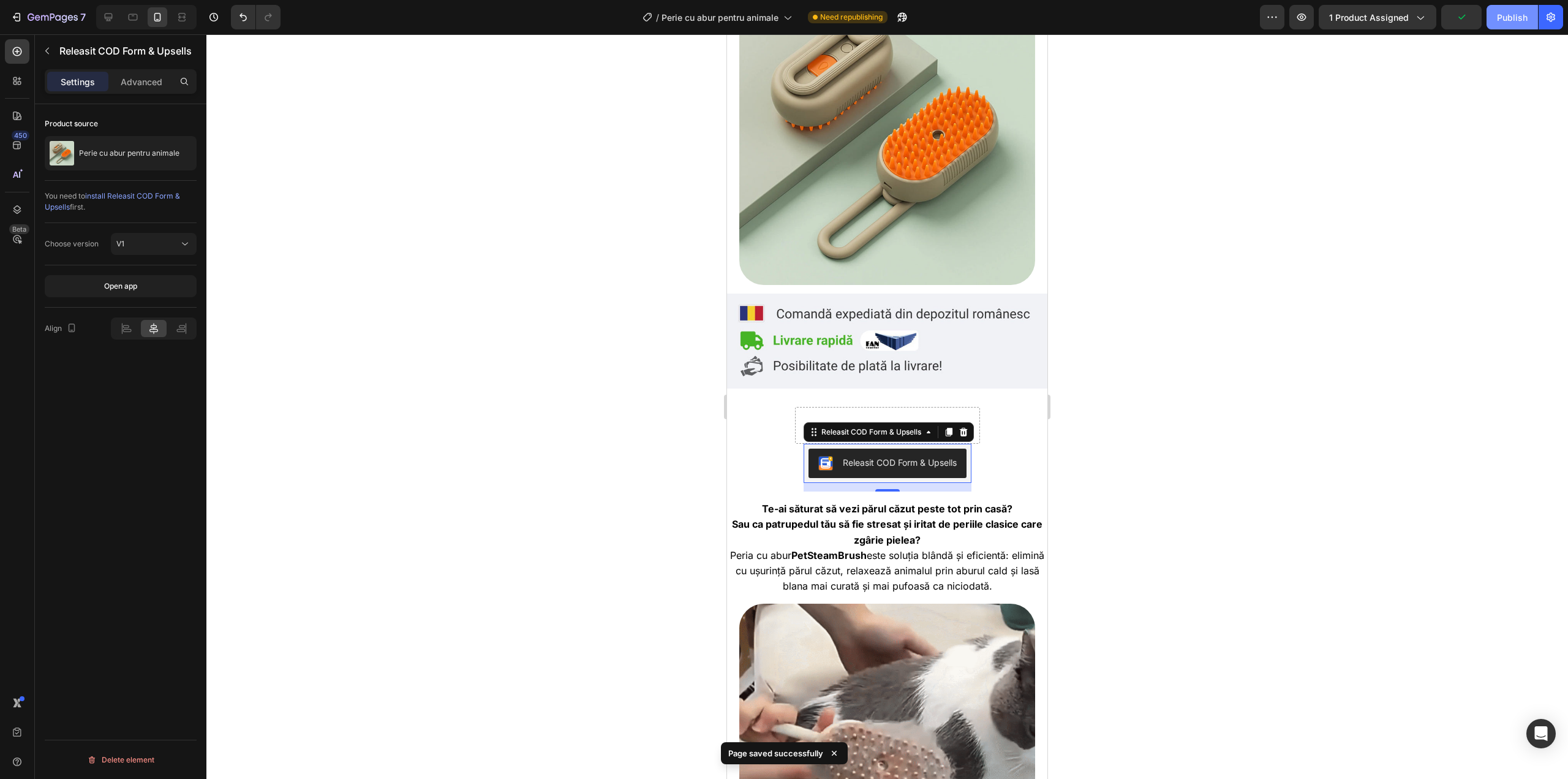
click at [1508, 24] on div "Publish" at bounding box center [1512, 18] width 30 height 13
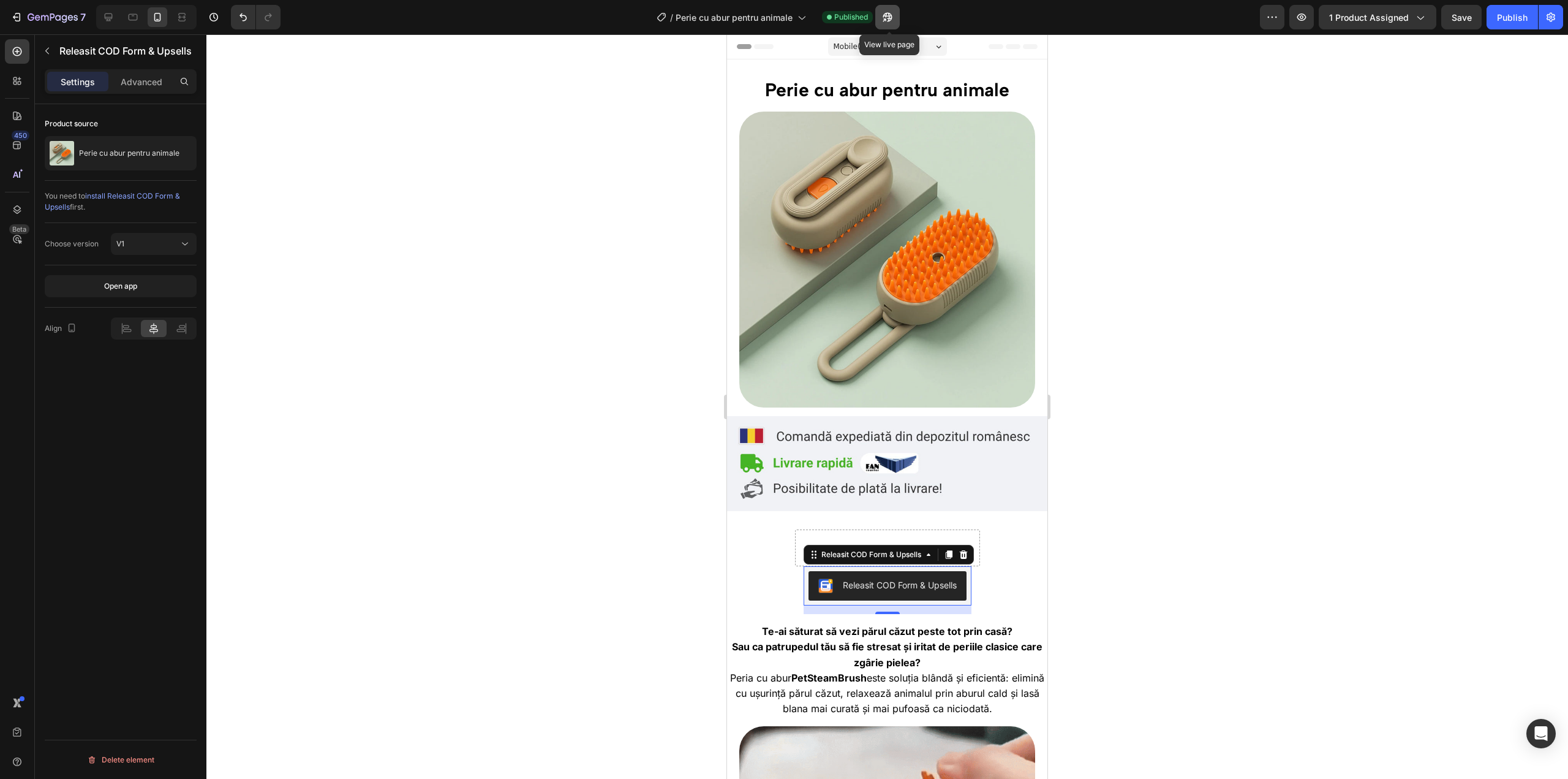
click at [888, 22] on icon "button" at bounding box center [887, 17] width 12 height 12
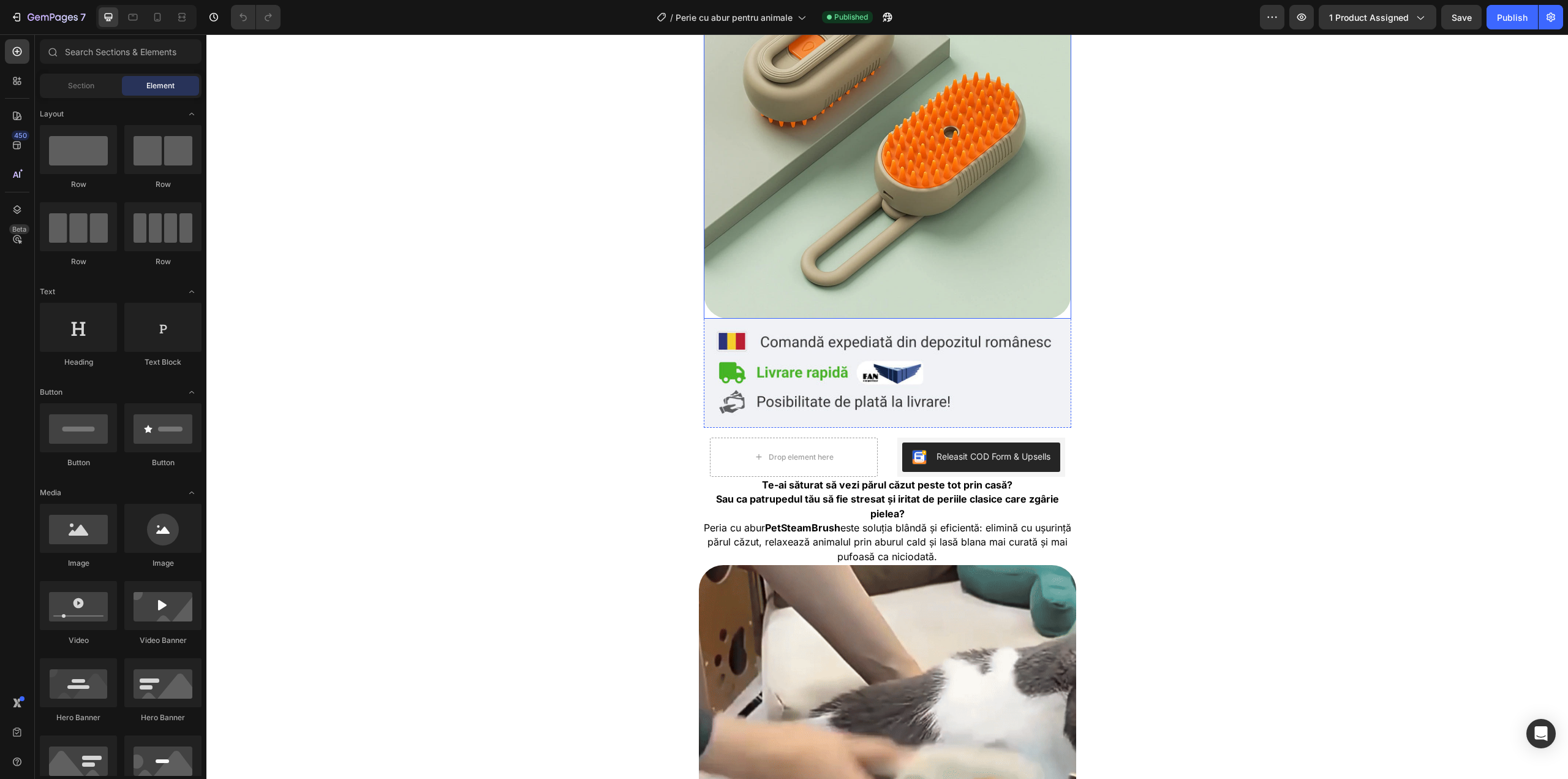
scroll to position [408, 0]
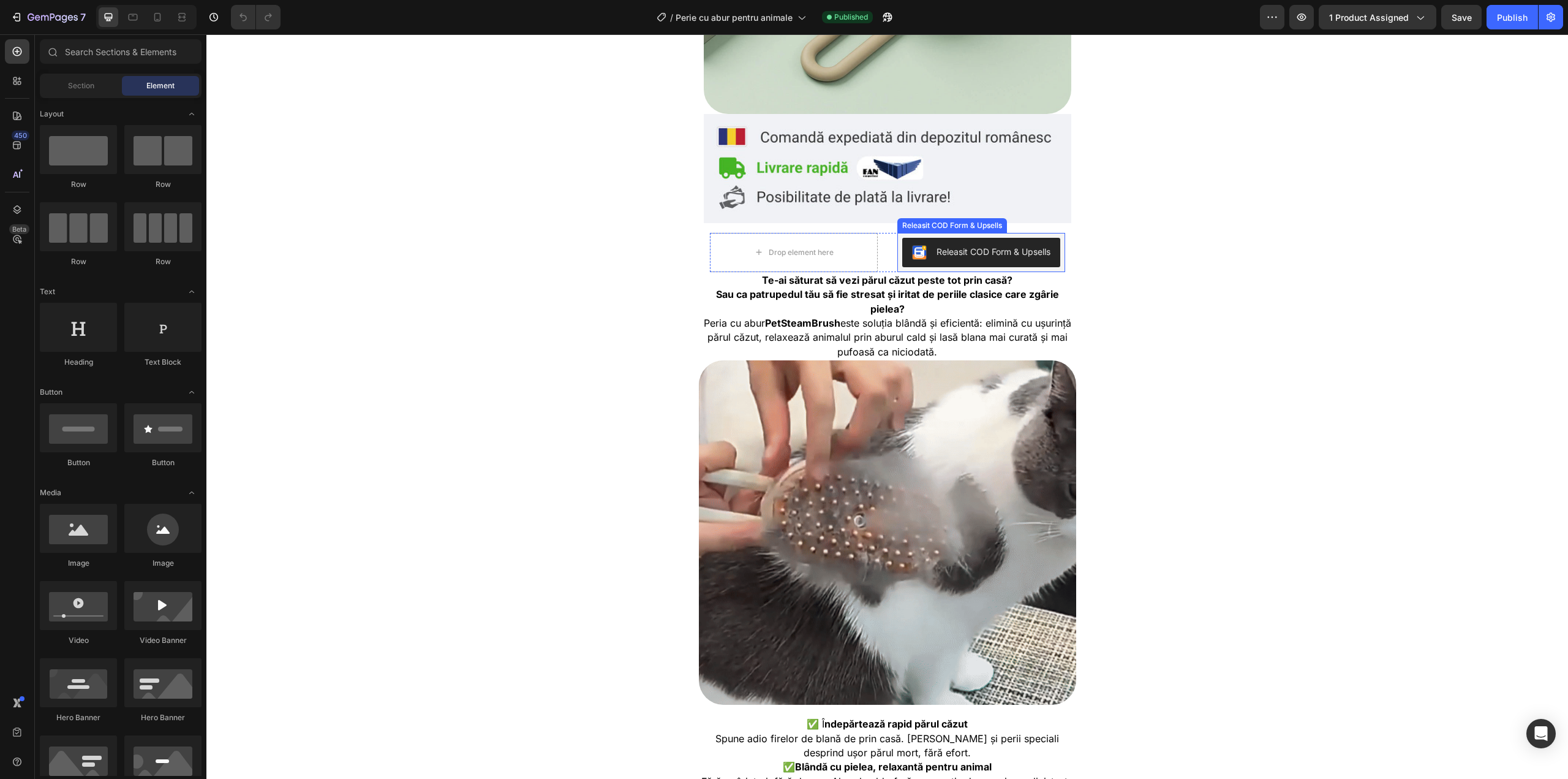
click at [941, 245] on div "Releasit COD Form & Upsells" at bounding box center [993, 252] width 114 height 13
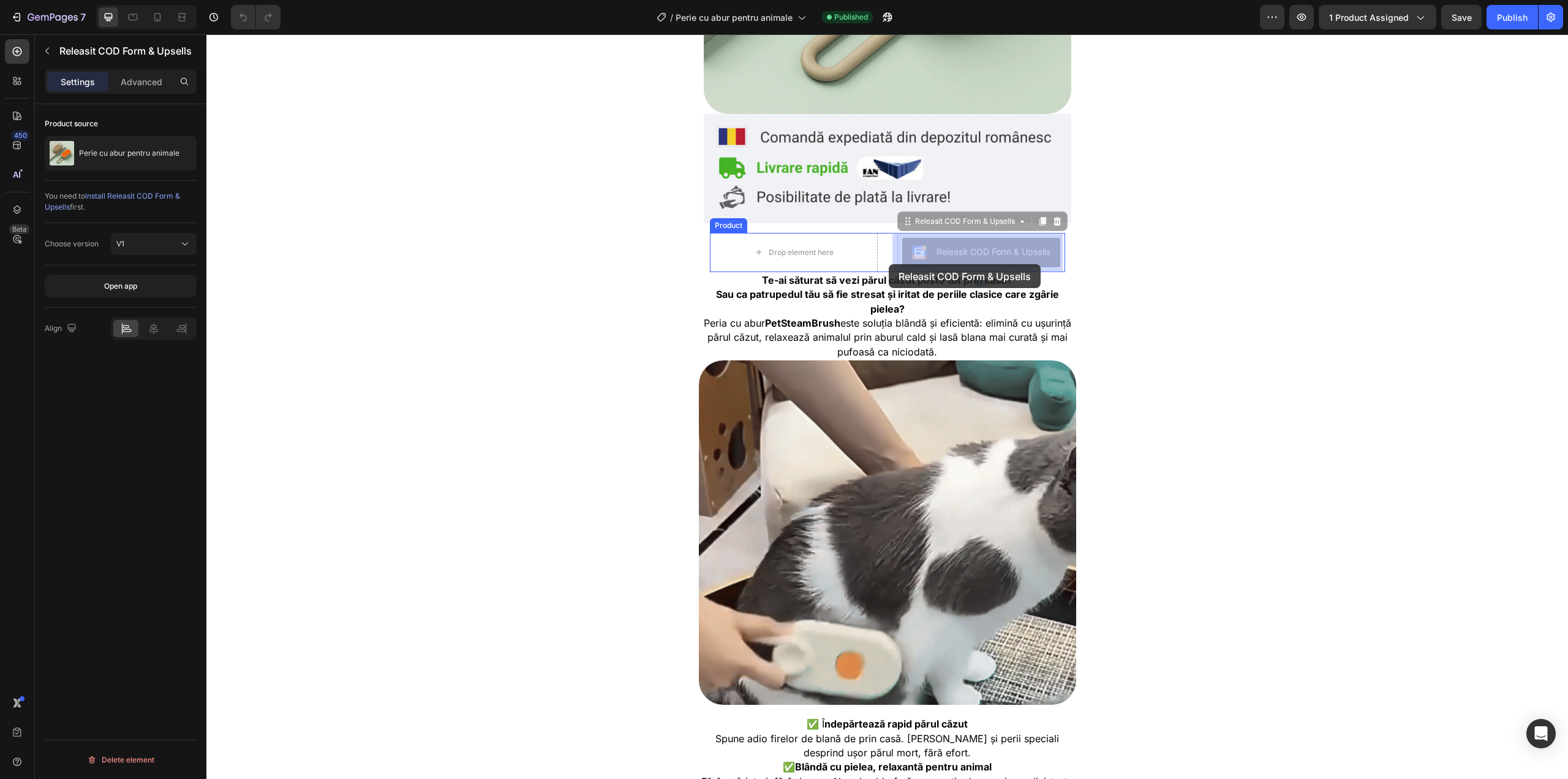
drag, startPoint x: 941, startPoint y: 245, endPoint x: 889, endPoint y: 264, distance: 55.4
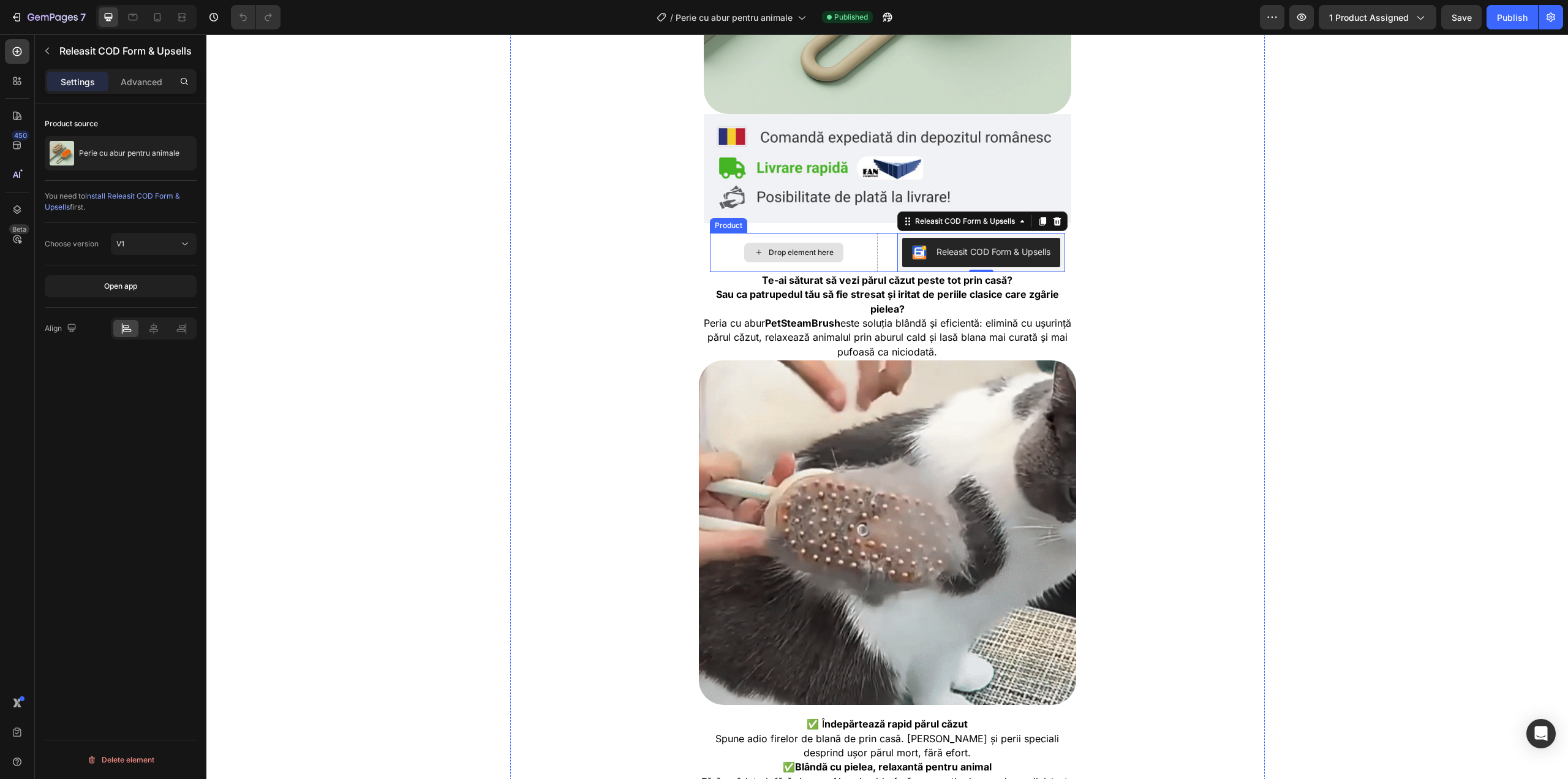
click at [852, 242] on div "Drop element here" at bounding box center [794, 252] width 168 height 39
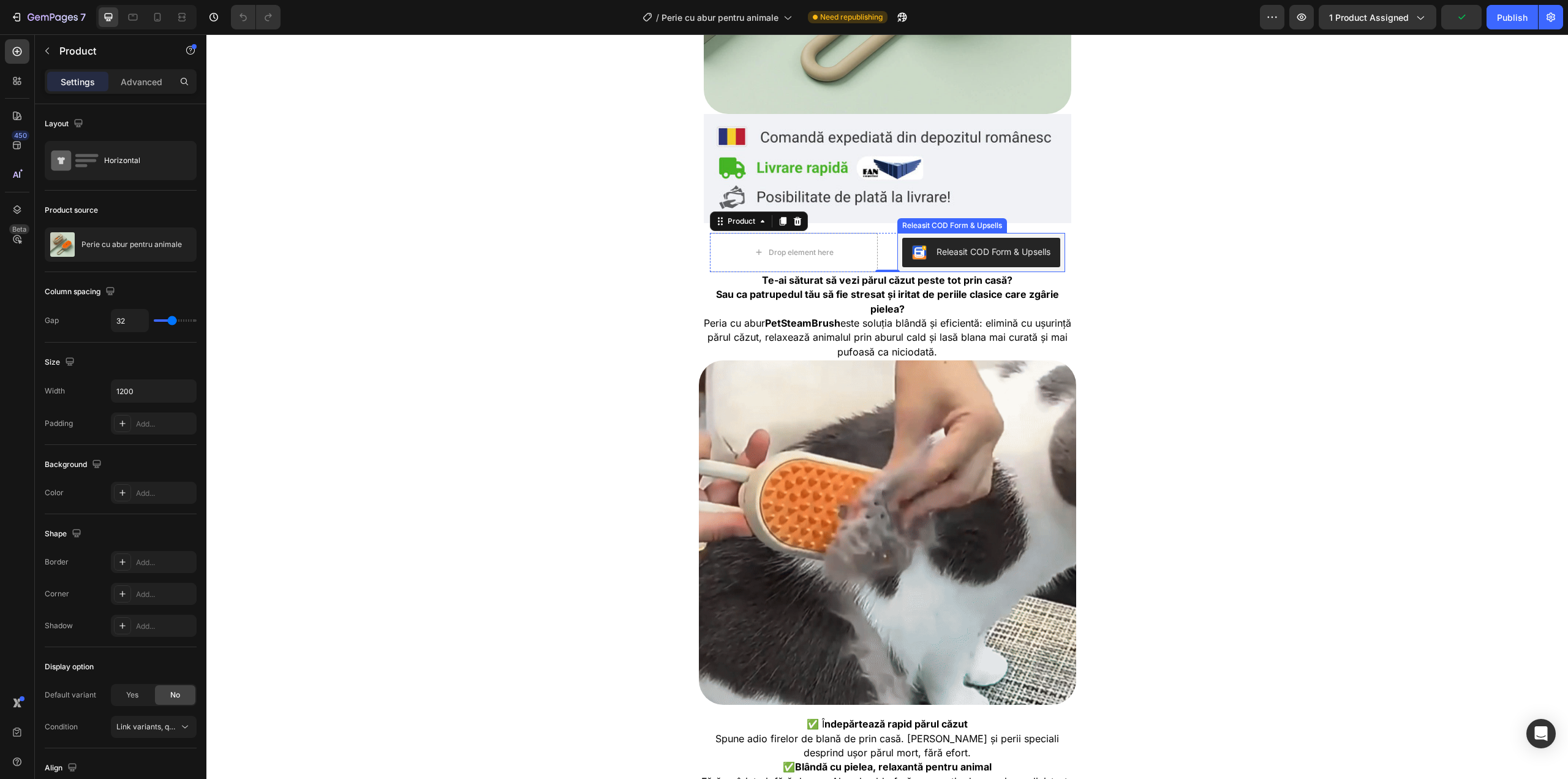
click at [919, 246] on img "Releasit COD Form & Upsells" at bounding box center [918, 252] width 14 height 14
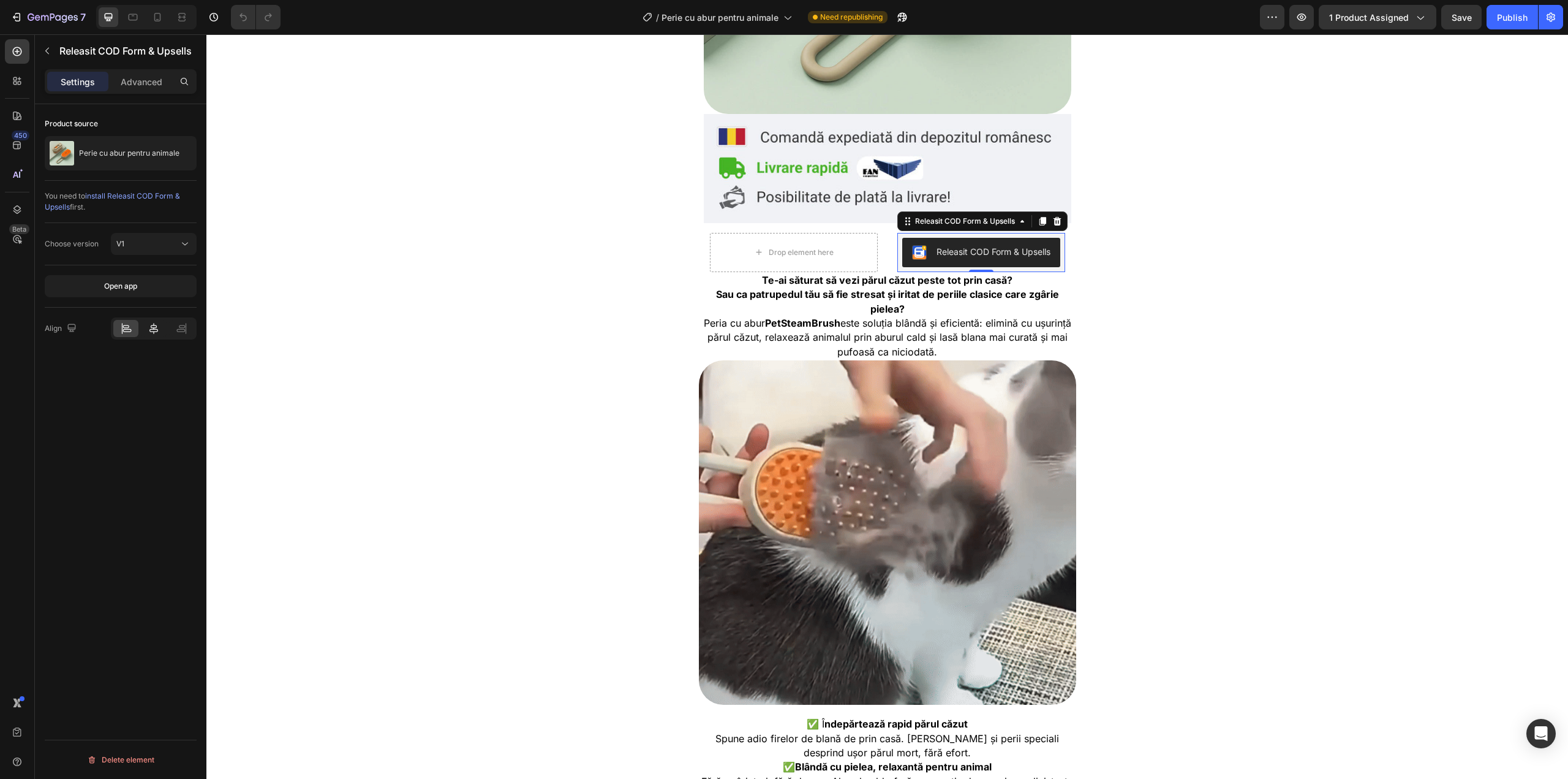
click at [155, 328] on icon at bounding box center [153, 329] width 9 height 11
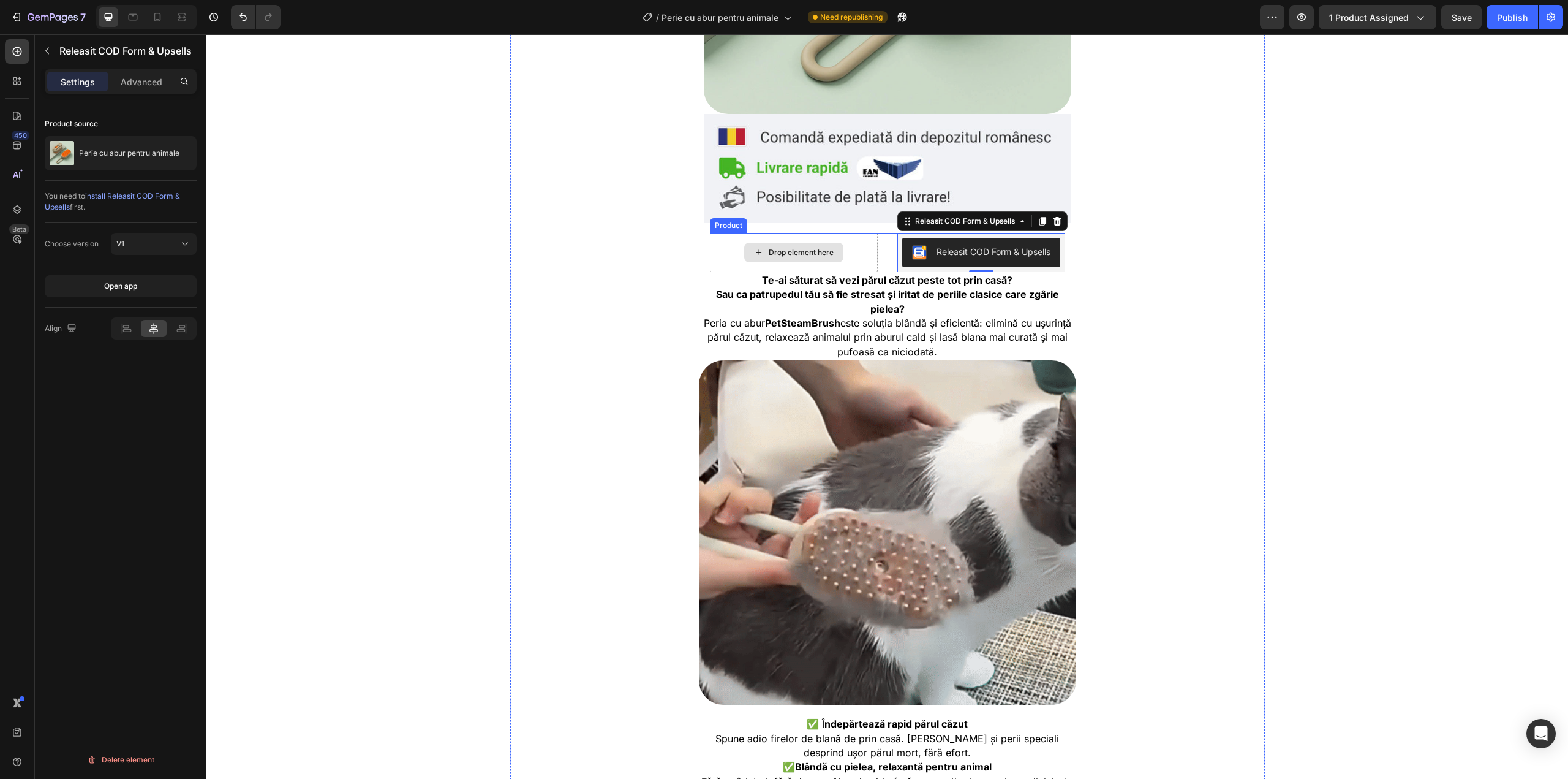
click at [811, 255] on div "Drop element here" at bounding box center [801, 253] width 65 height 10
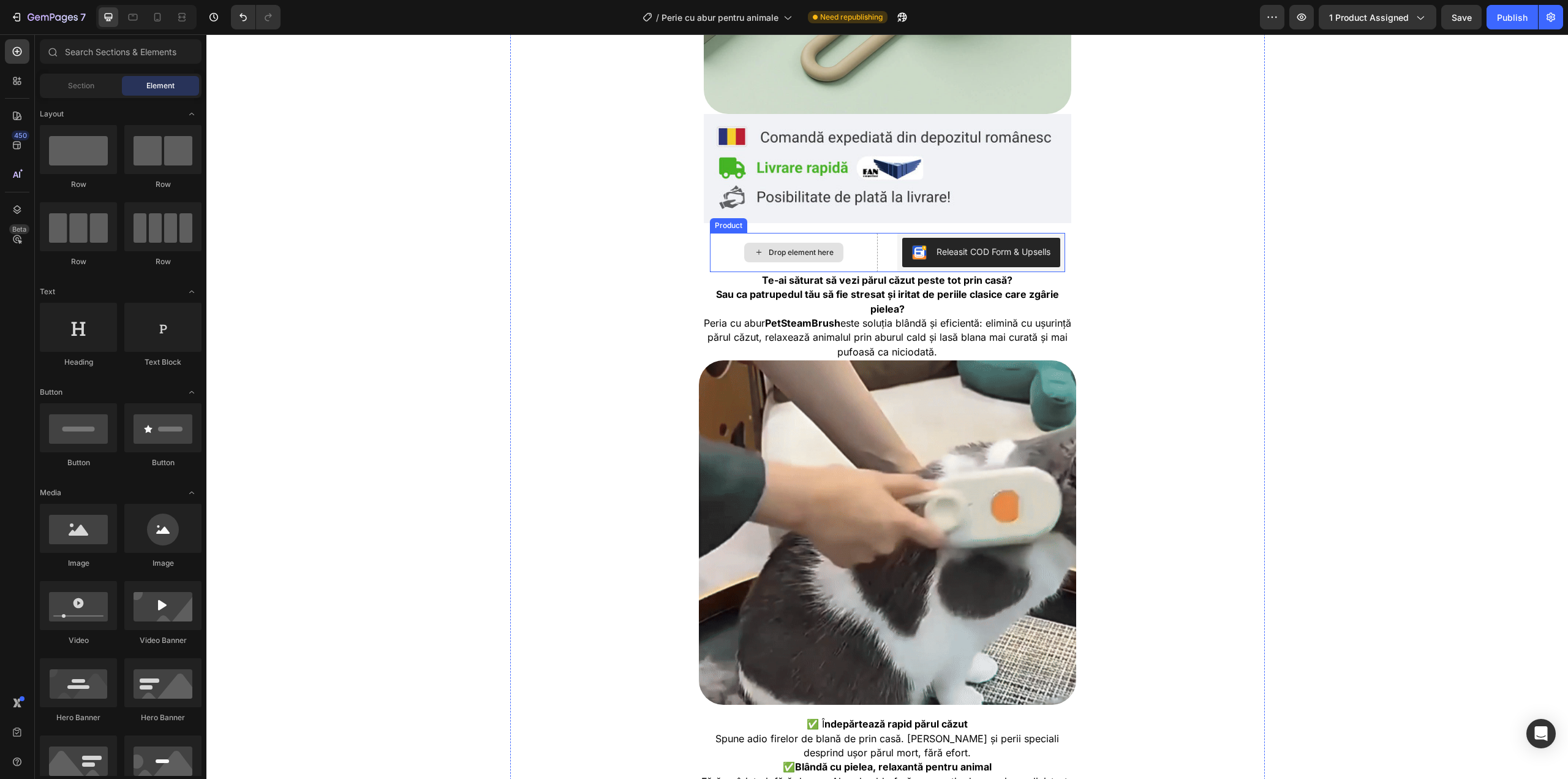
click at [793, 251] on div "Drop element here" at bounding box center [801, 253] width 65 height 10
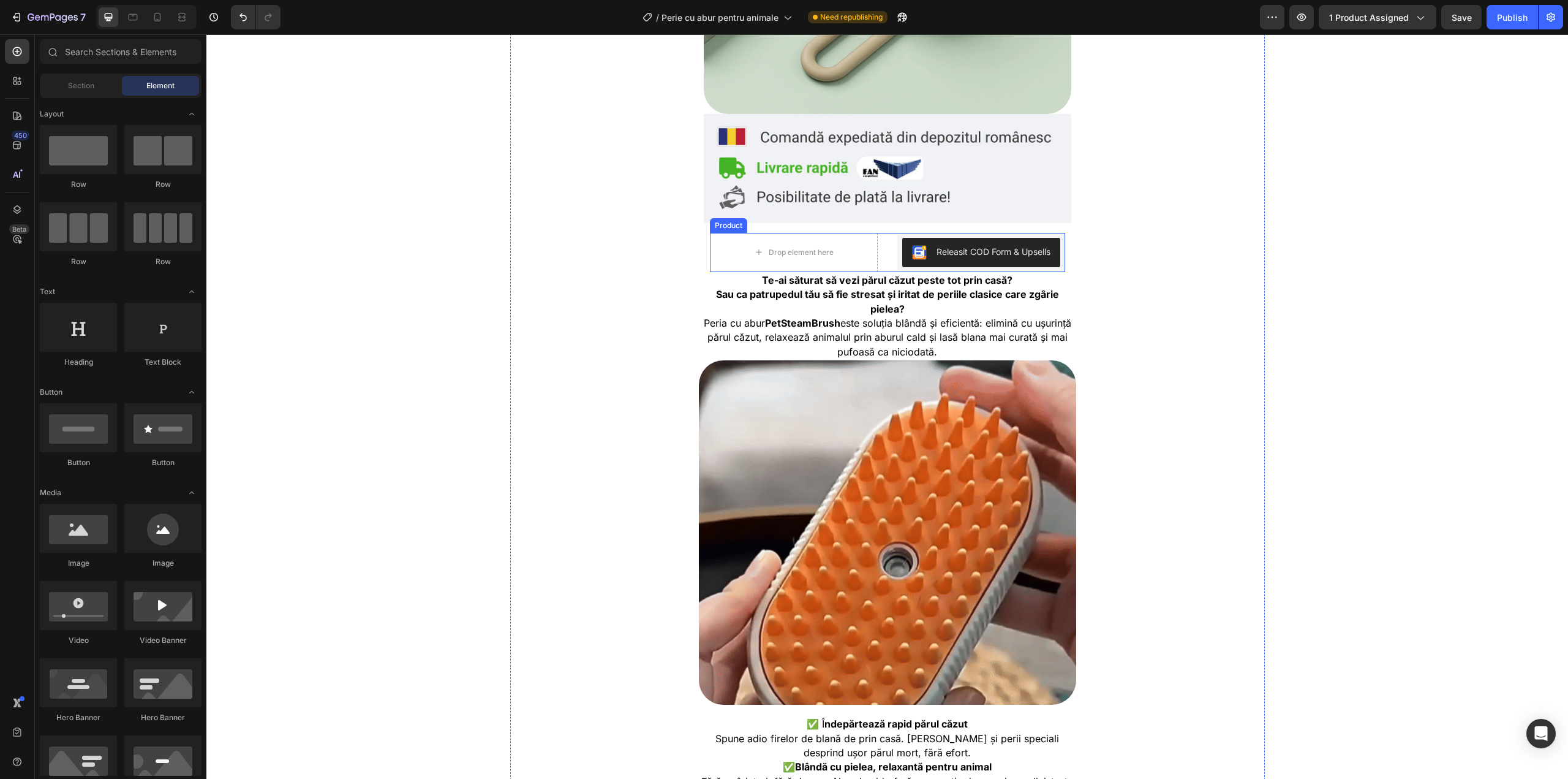
click at [874, 258] on div "Drop element here Releasit COD Form & Upsells Releasit COD Form & Upsells Produ…" at bounding box center [888, 252] width 355 height 39
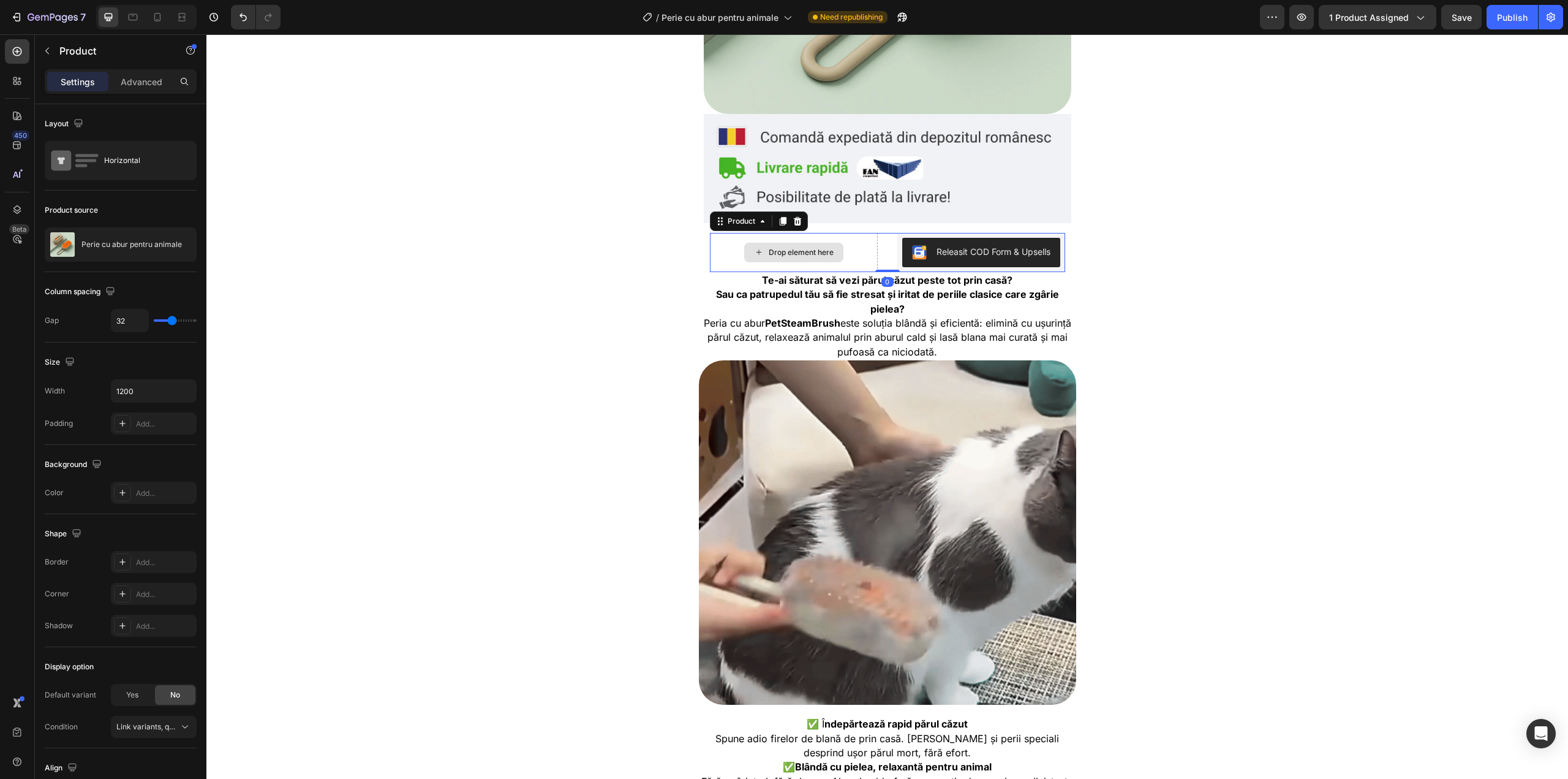
click at [865, 255] on div "Drop element here" at bounding box center [794, 252] width 168 height 39
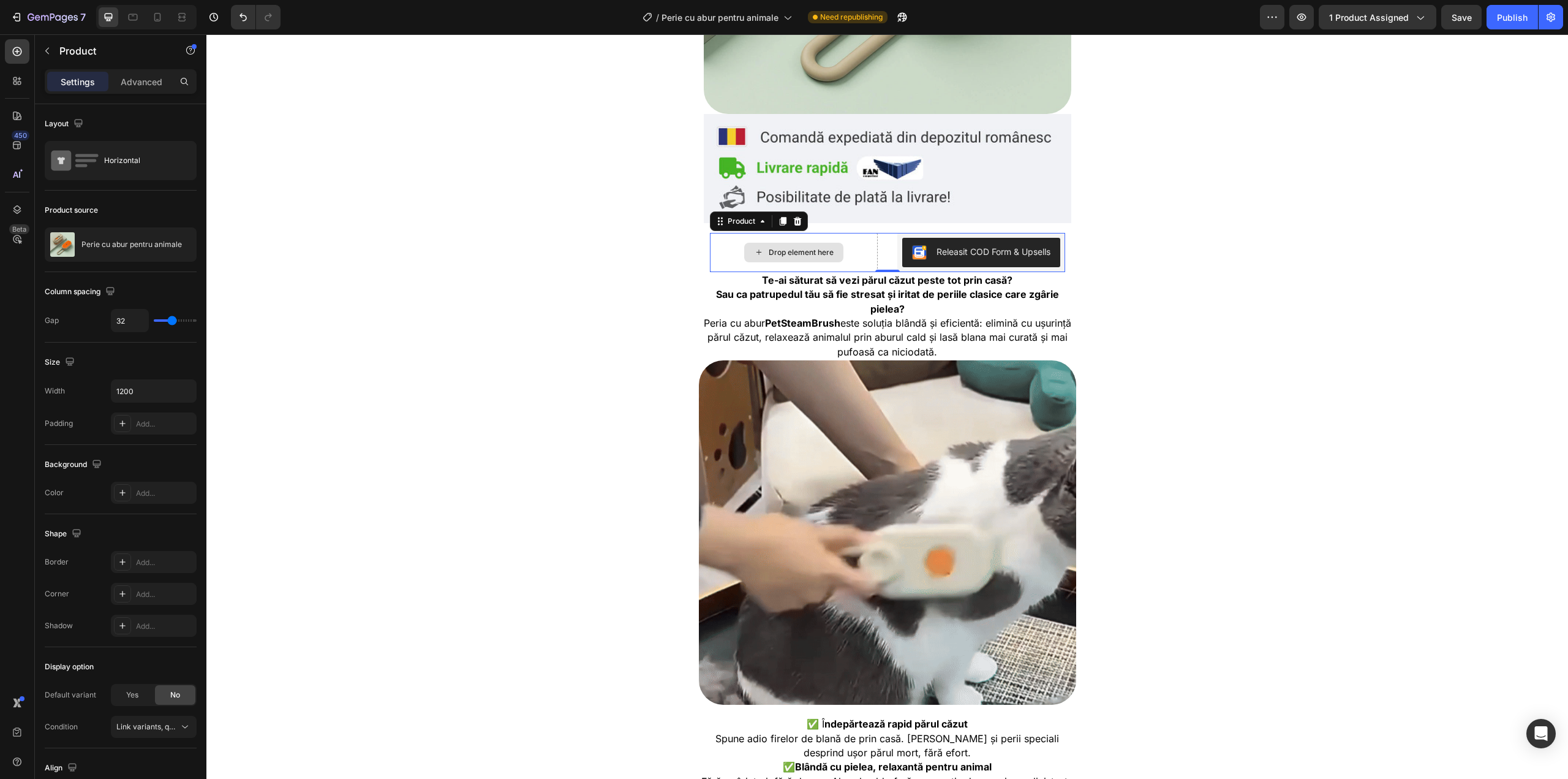
click at [732, 246] on div "Drop element here" at bounding box center [794, 252] width 168 height 39
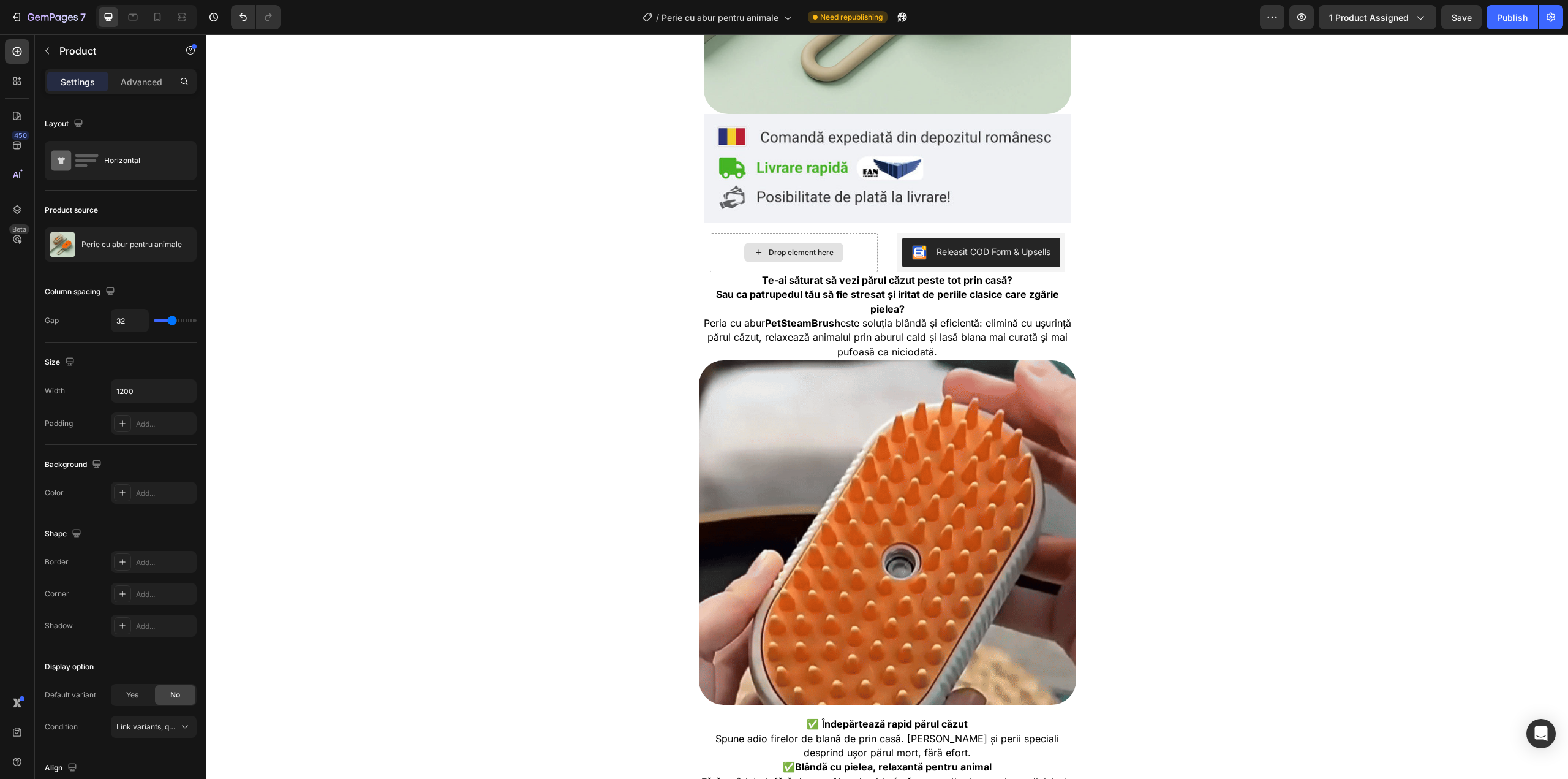
click at [774, 248] on div "Drop element here" at bounding box center [801, 253] width 65 height 10
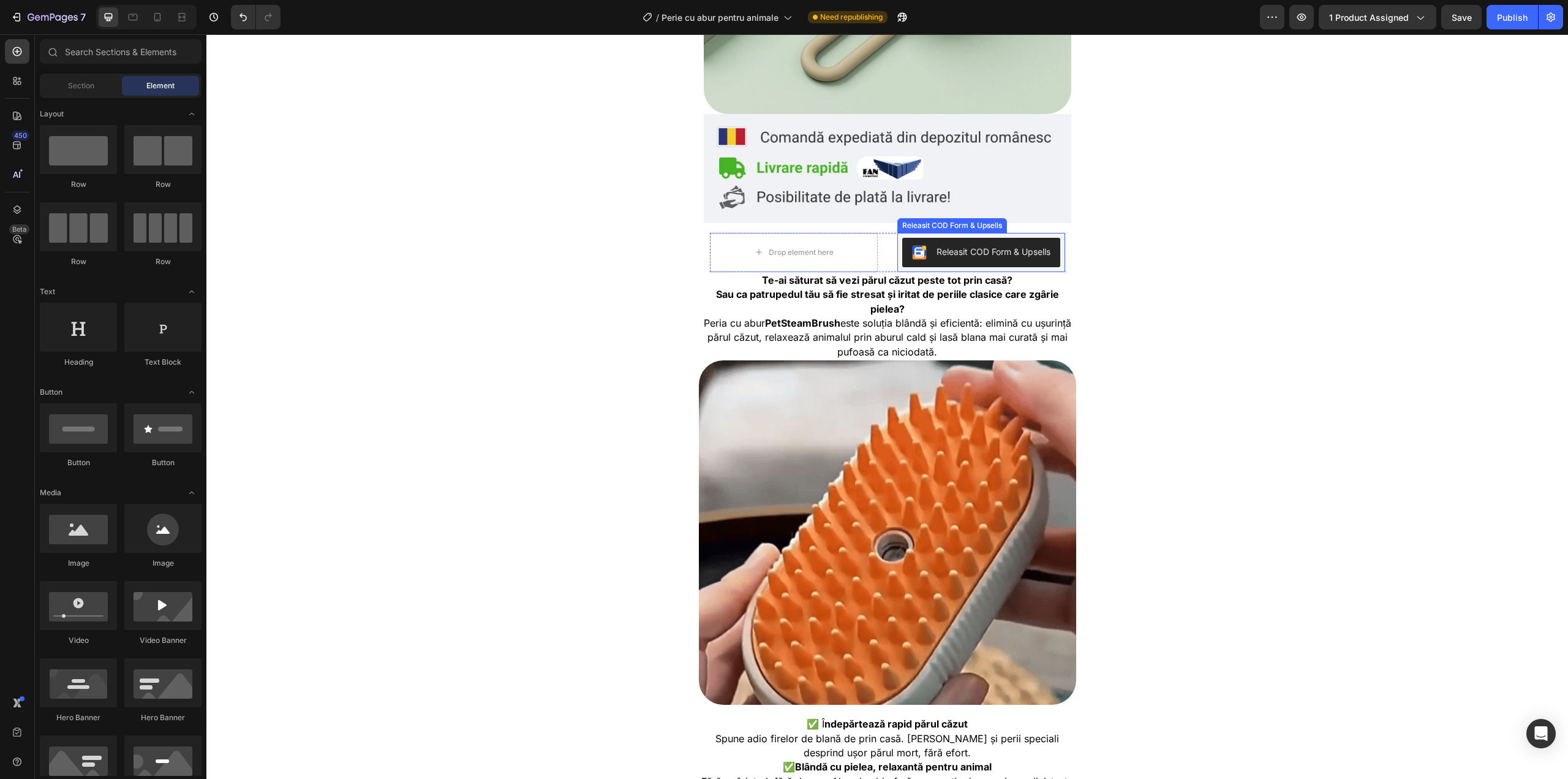
click at [897, 245] on div "Releasit COD Form & Upsells" at bounding box center [981, 252] width 168 height 39
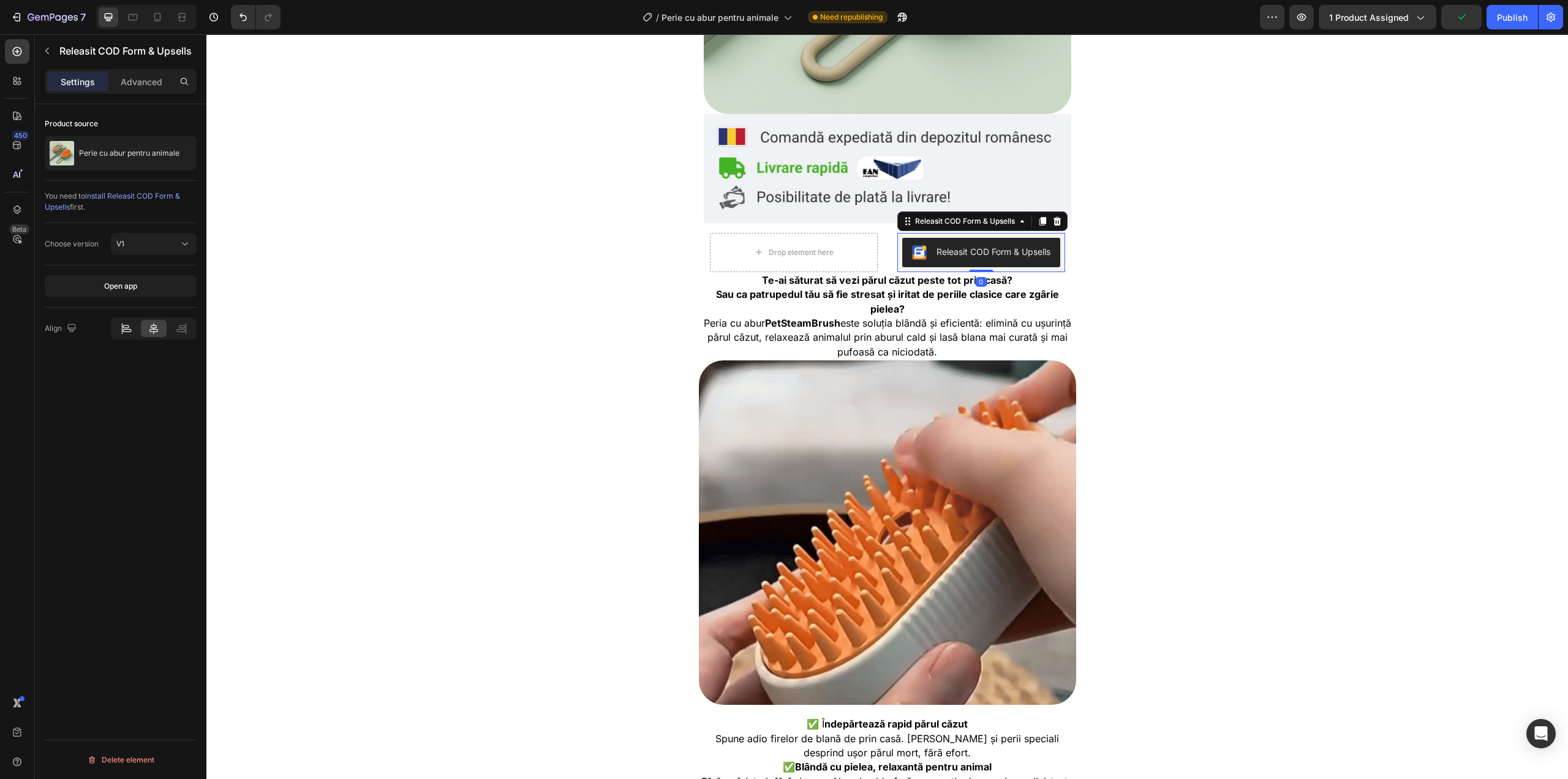
click at [131, 329] on icon at bounding box center [125, 328] width 12 height 12
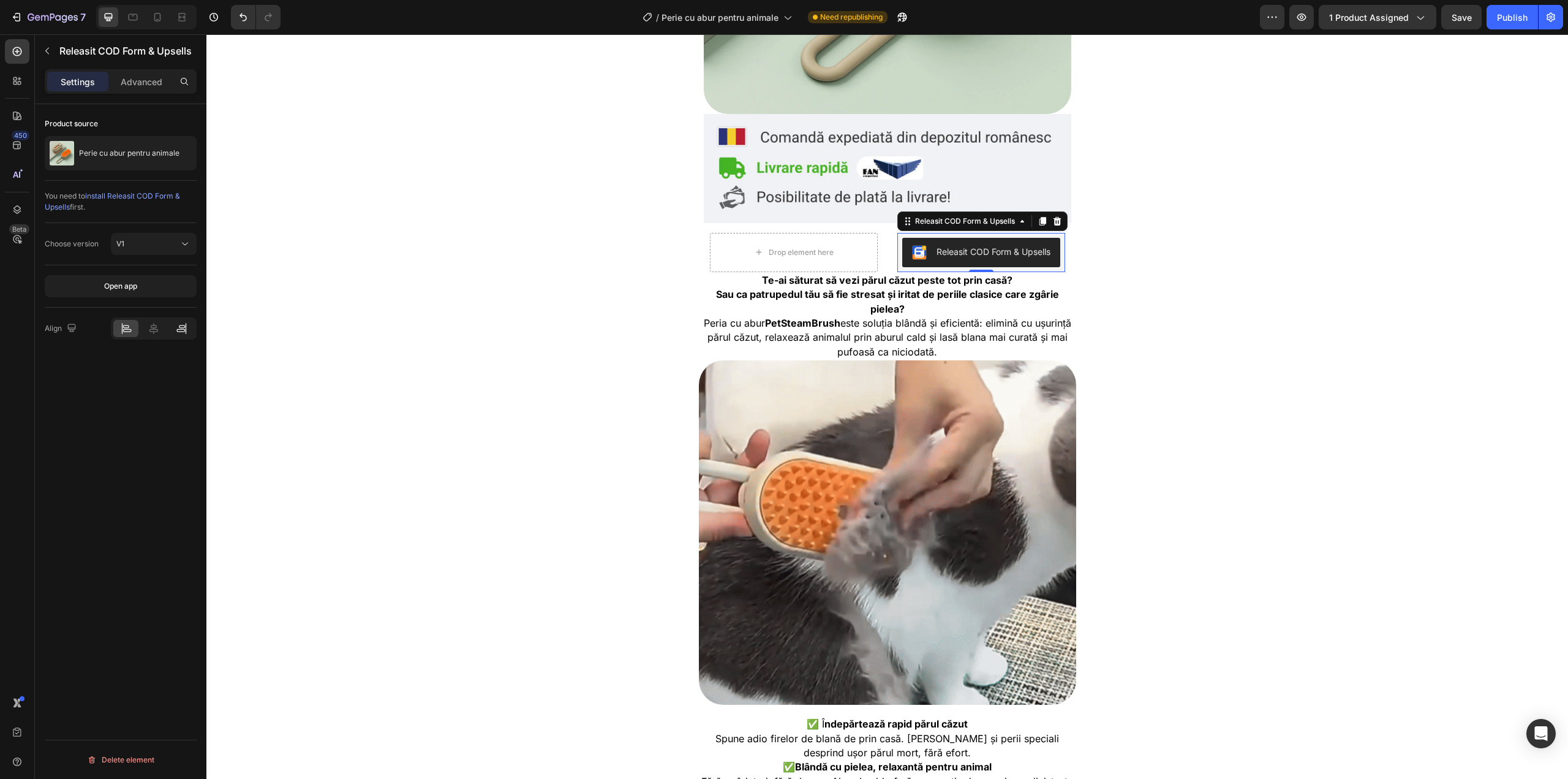
click at [183, 331] on icon at bounding box center [180, 328] width 12 height 12
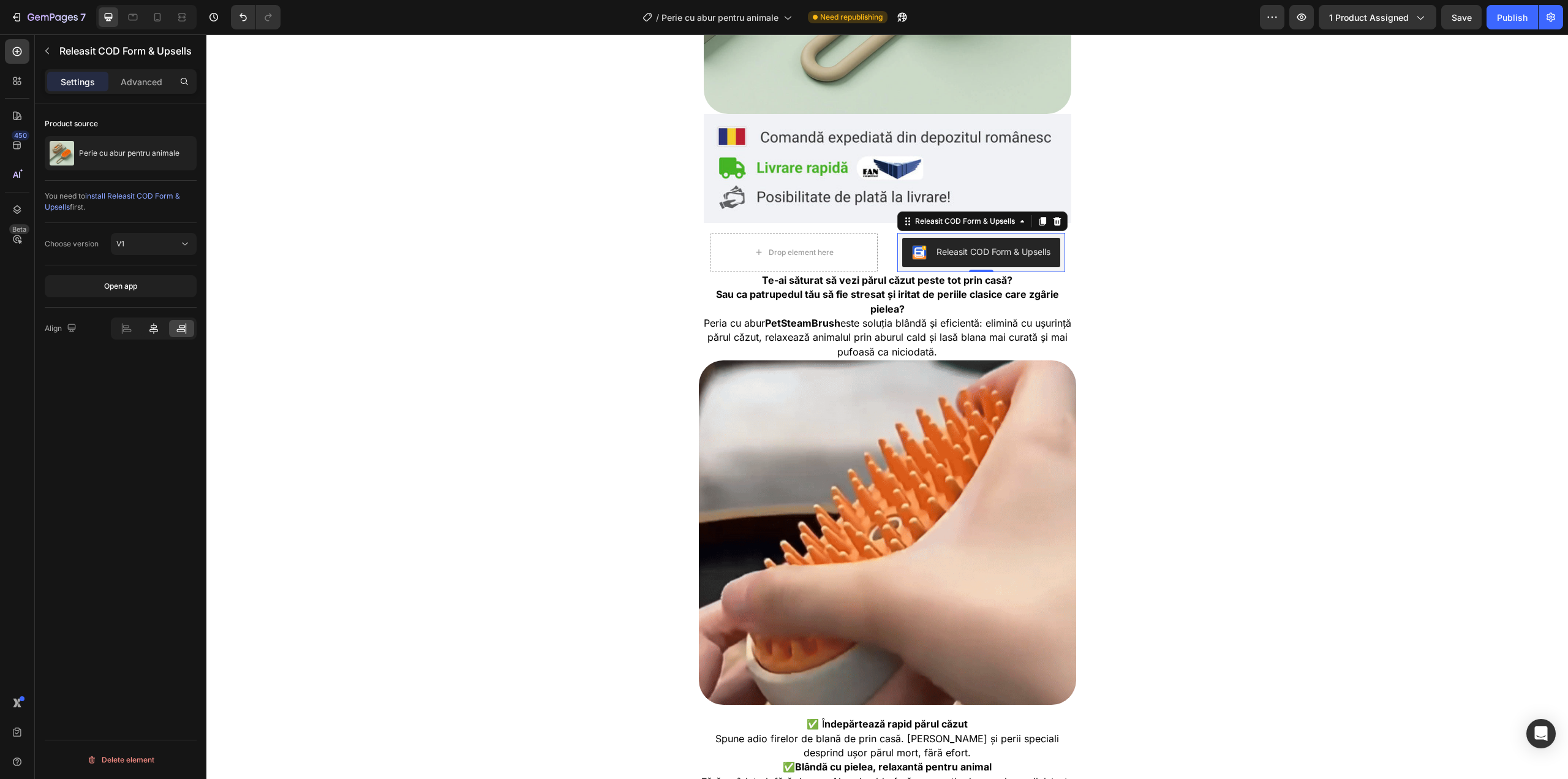
click at [155, 329] on icon at bounding box center [153, 329] width 9 height 11
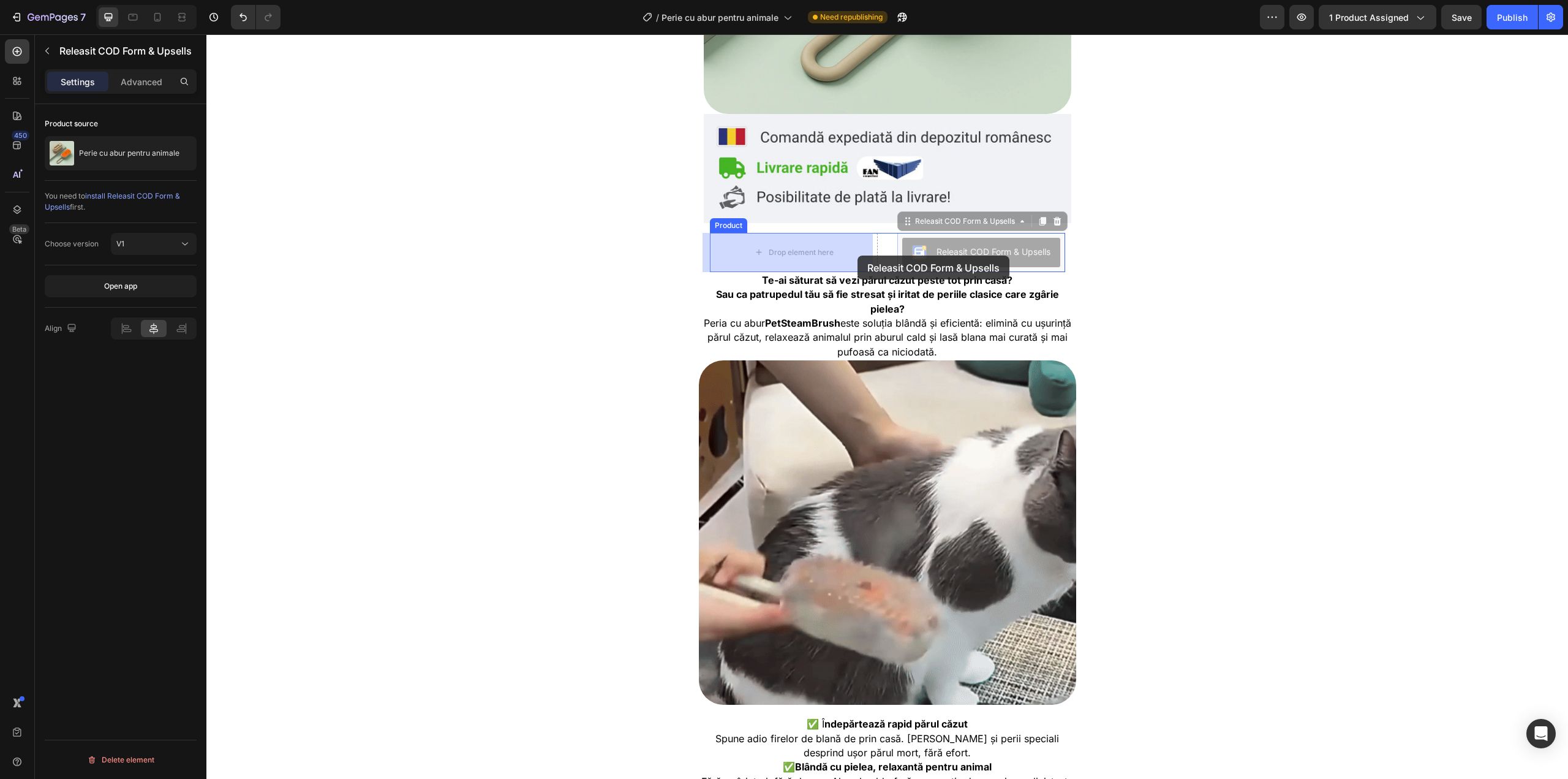
drag, startPoint x: 960, startPoint y: 251, endPoint x: 858, endPoint y: 256, distance: 102.1
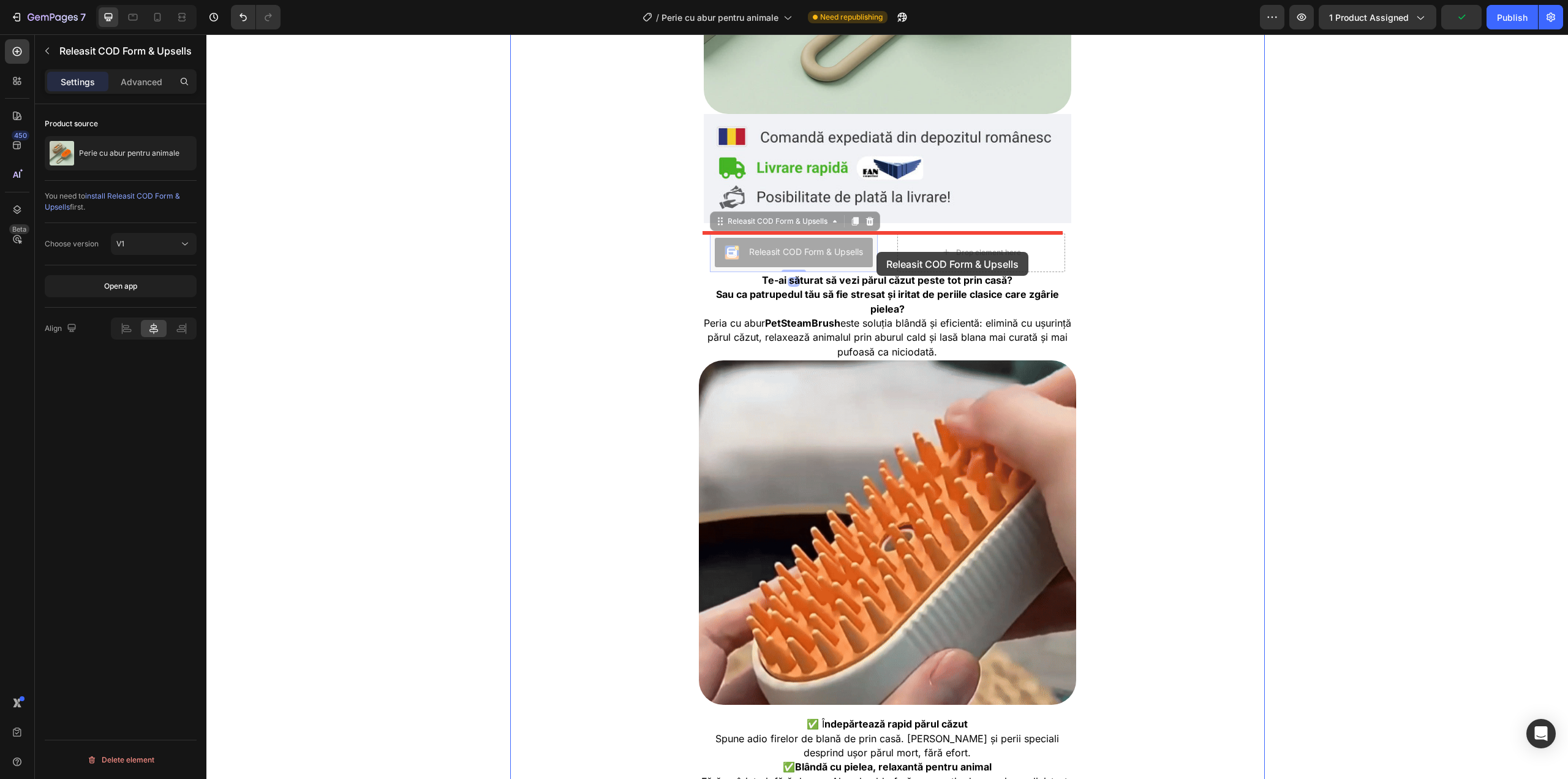
drag, startPoint x: 849, startPoint y: 256, endPoint x: 877, endPoint y: 252, distance: 28.3
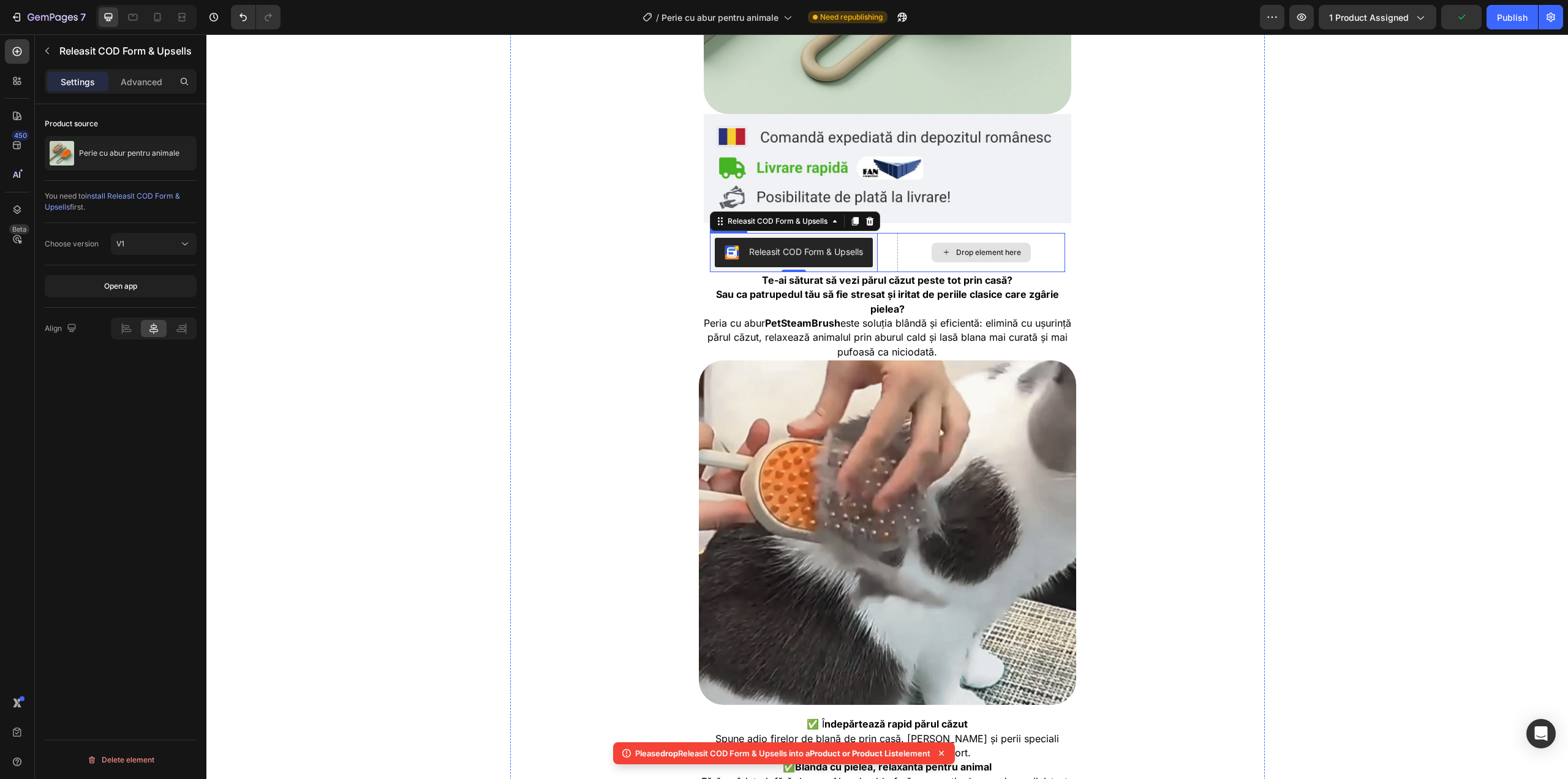
click at [922, 255] on div "Drop element here" at bounding box center [981, 252] width 168 height 39
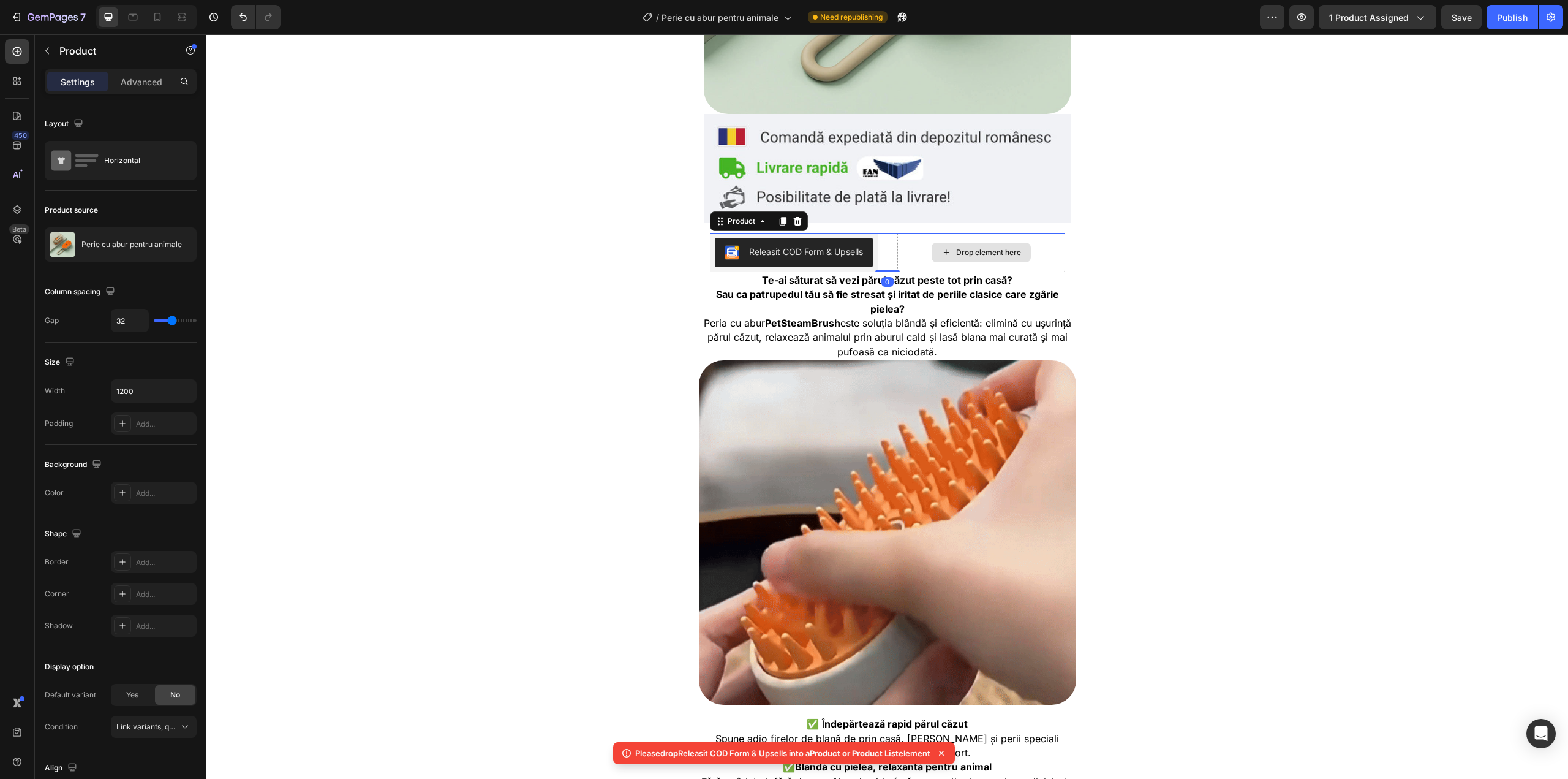
click at [901, 245] on div "Drop element here" at bounding box center [981, 252] width 168 height 39
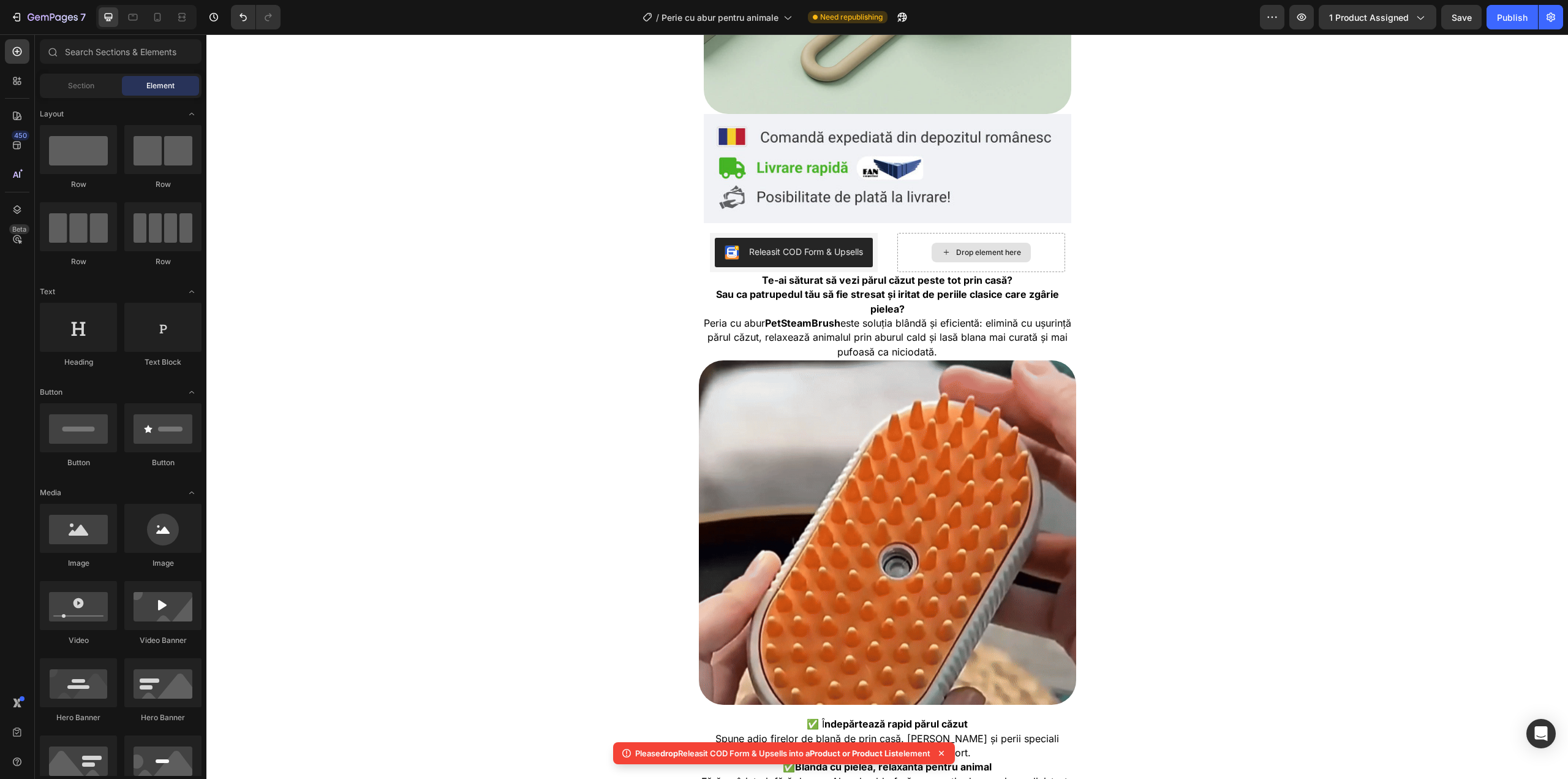
click at [935, 248] on div "Drop element here" at bounding box center [981, 252] width 99 height 20
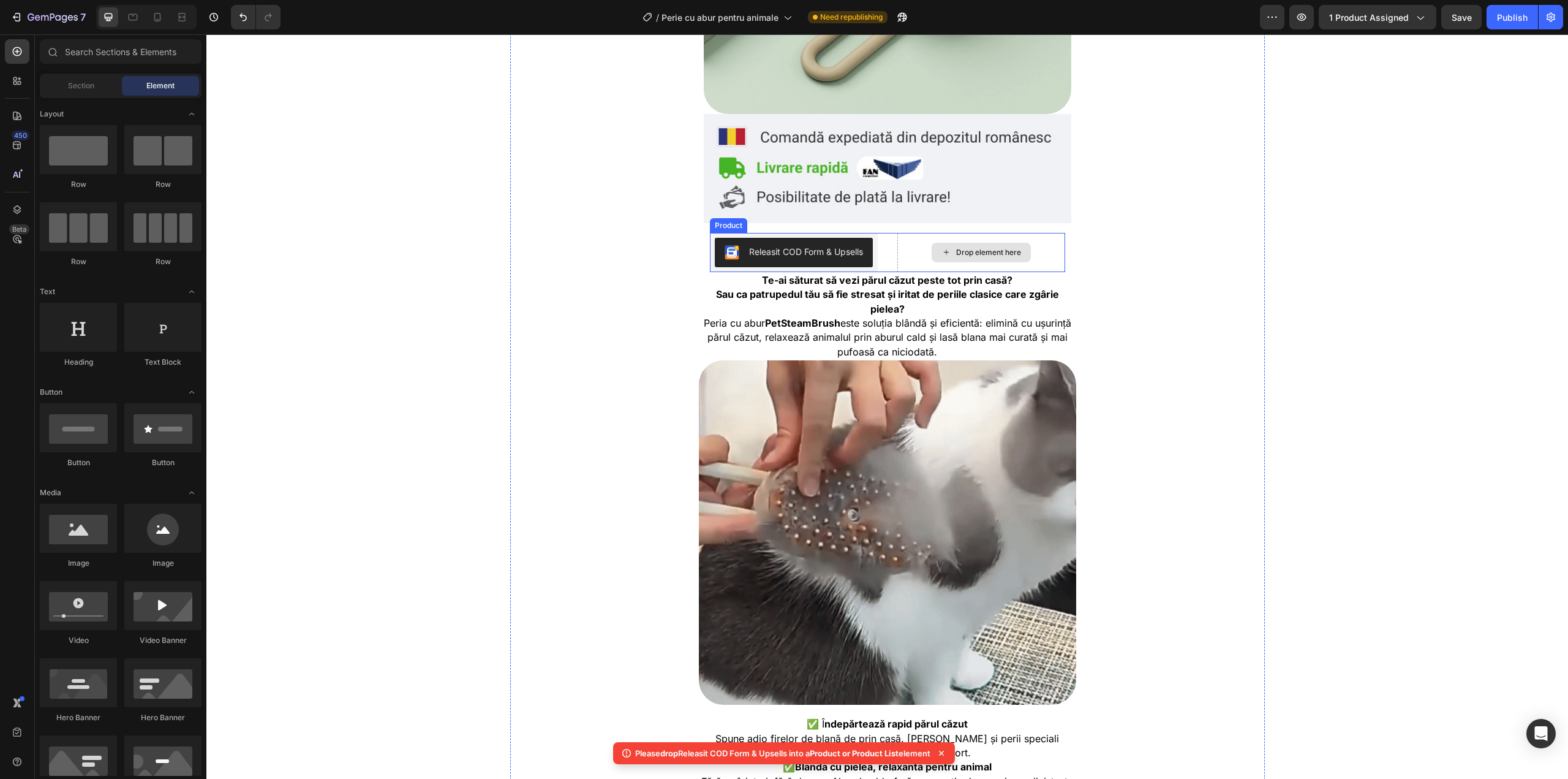
click at [1030, 254] on div "Drop element here" at bounding box center [981, 252] width 168 height 39
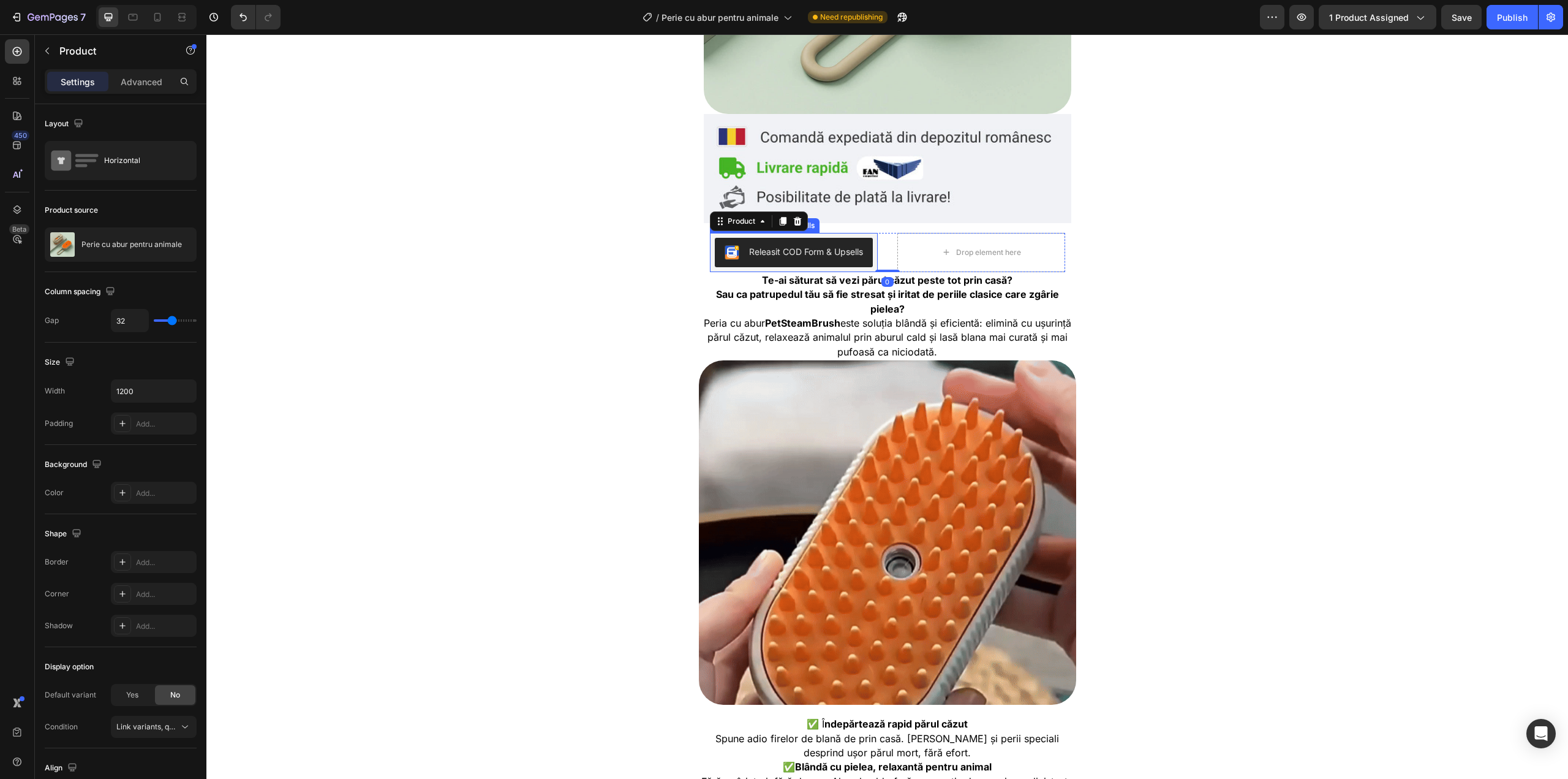
click at [841, 250] on div "Releasit COD Form & Upsells" at bounding box center [806, 252] width 114 height 13
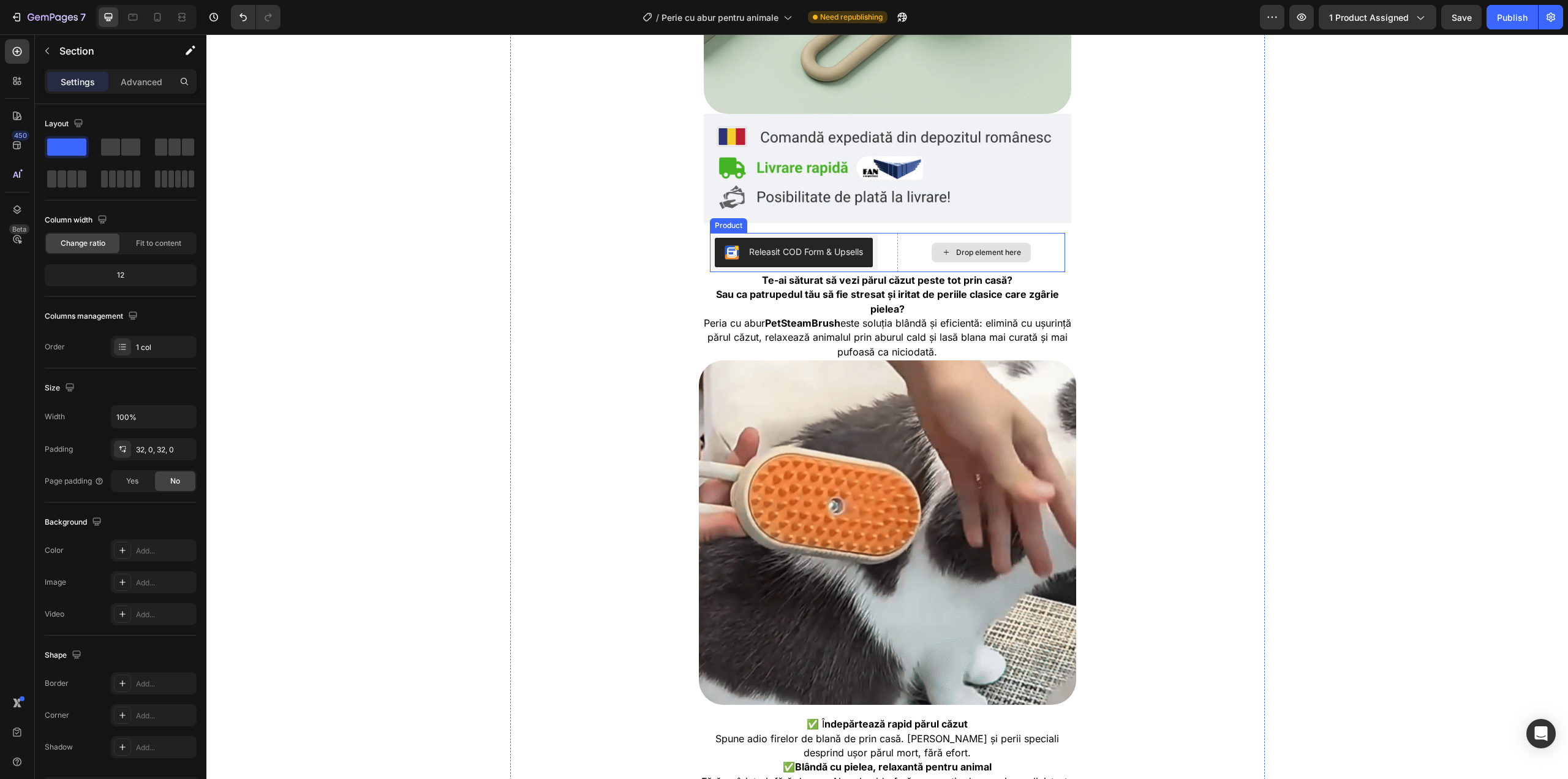
click at [1034, 250] on div "Drop element here" at bounding box center [981, 252] width 168 height 39
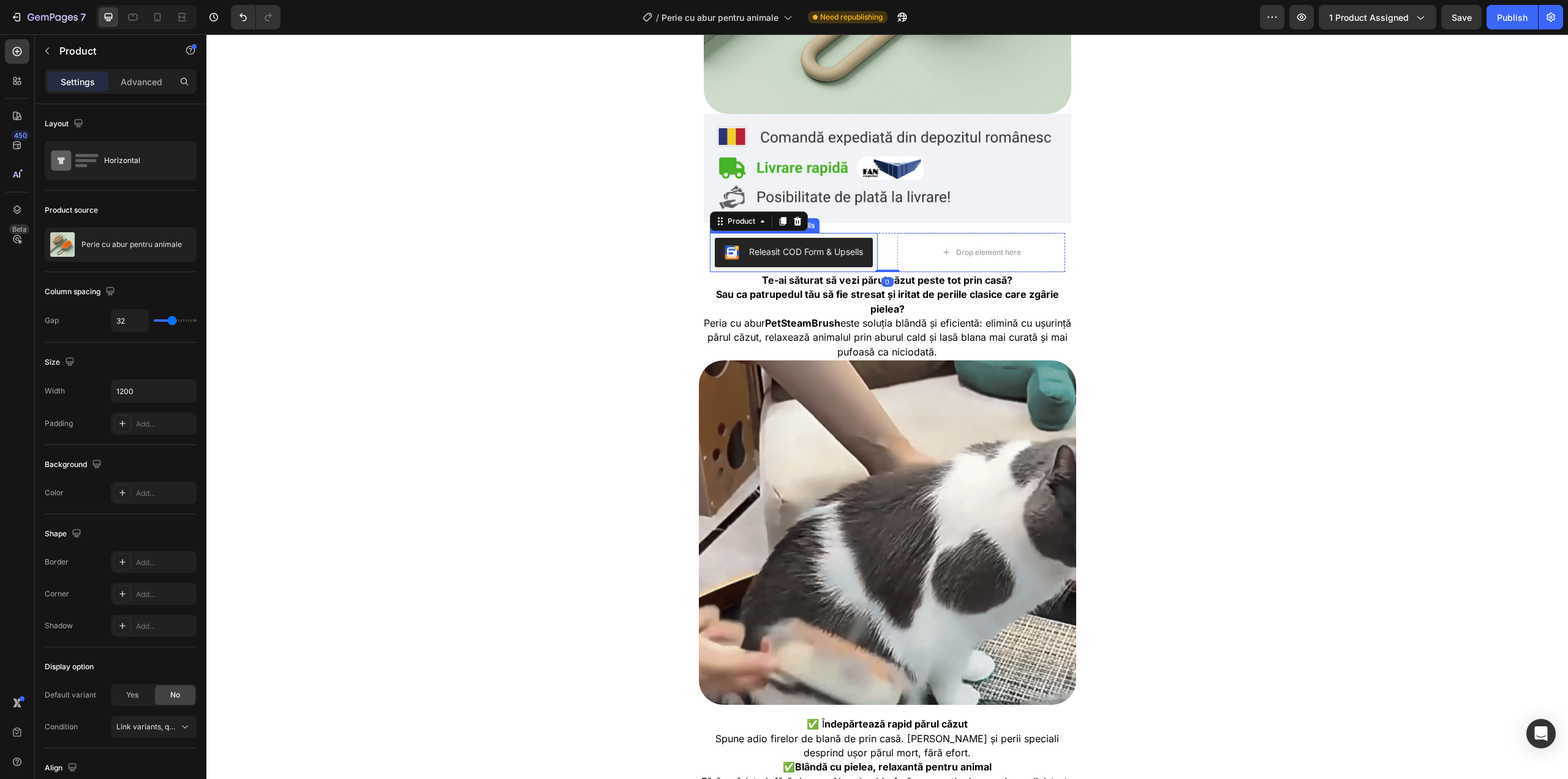
click at [821, 253] on div "Releasit COD Form & Upsells" at bounding box center [806, 252] width 114 height 13
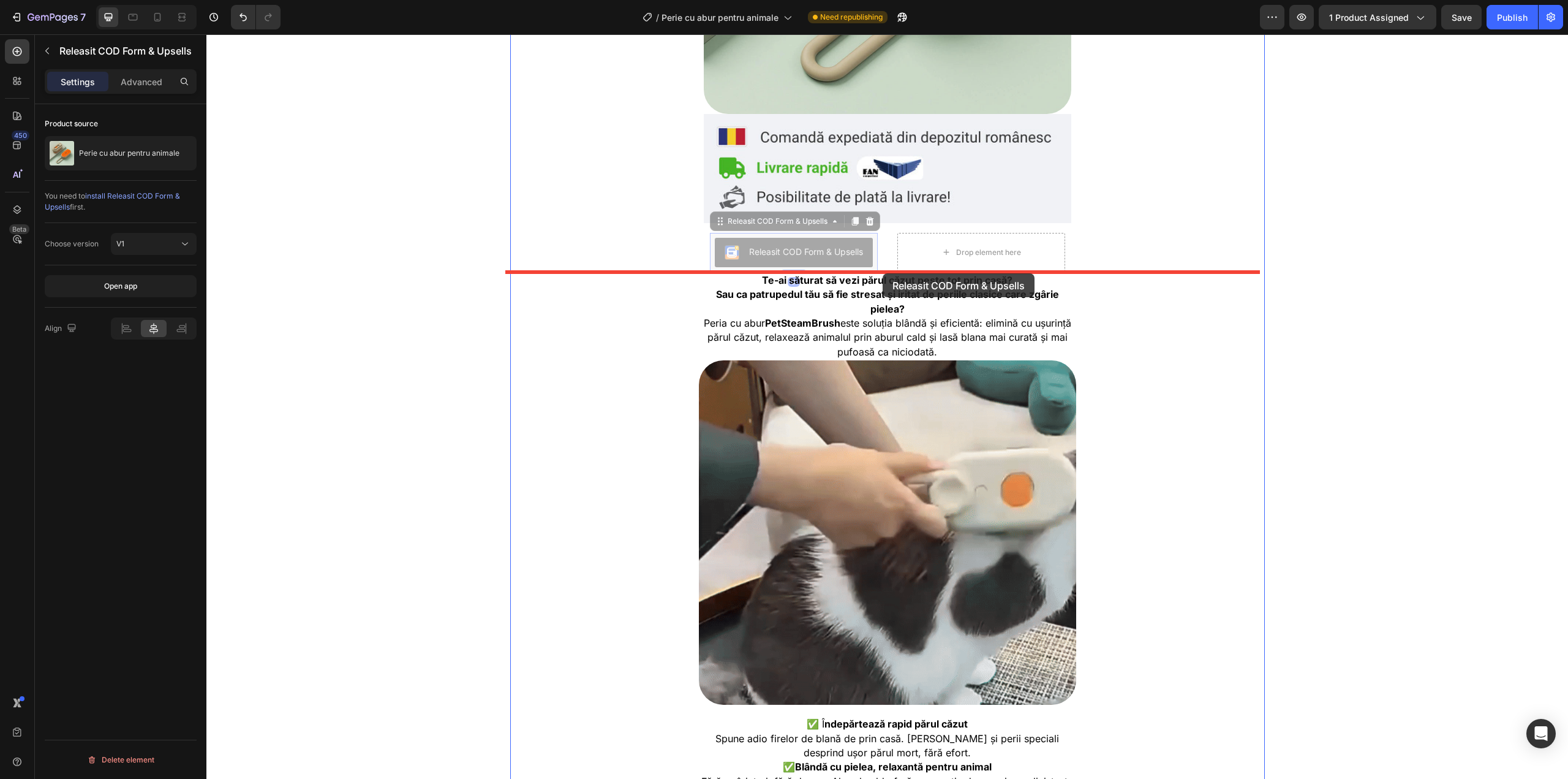
drag, startPoint x: 820, startPoint y: 253, endPoint x: 882, endPoint y: 274, distance: 65.5
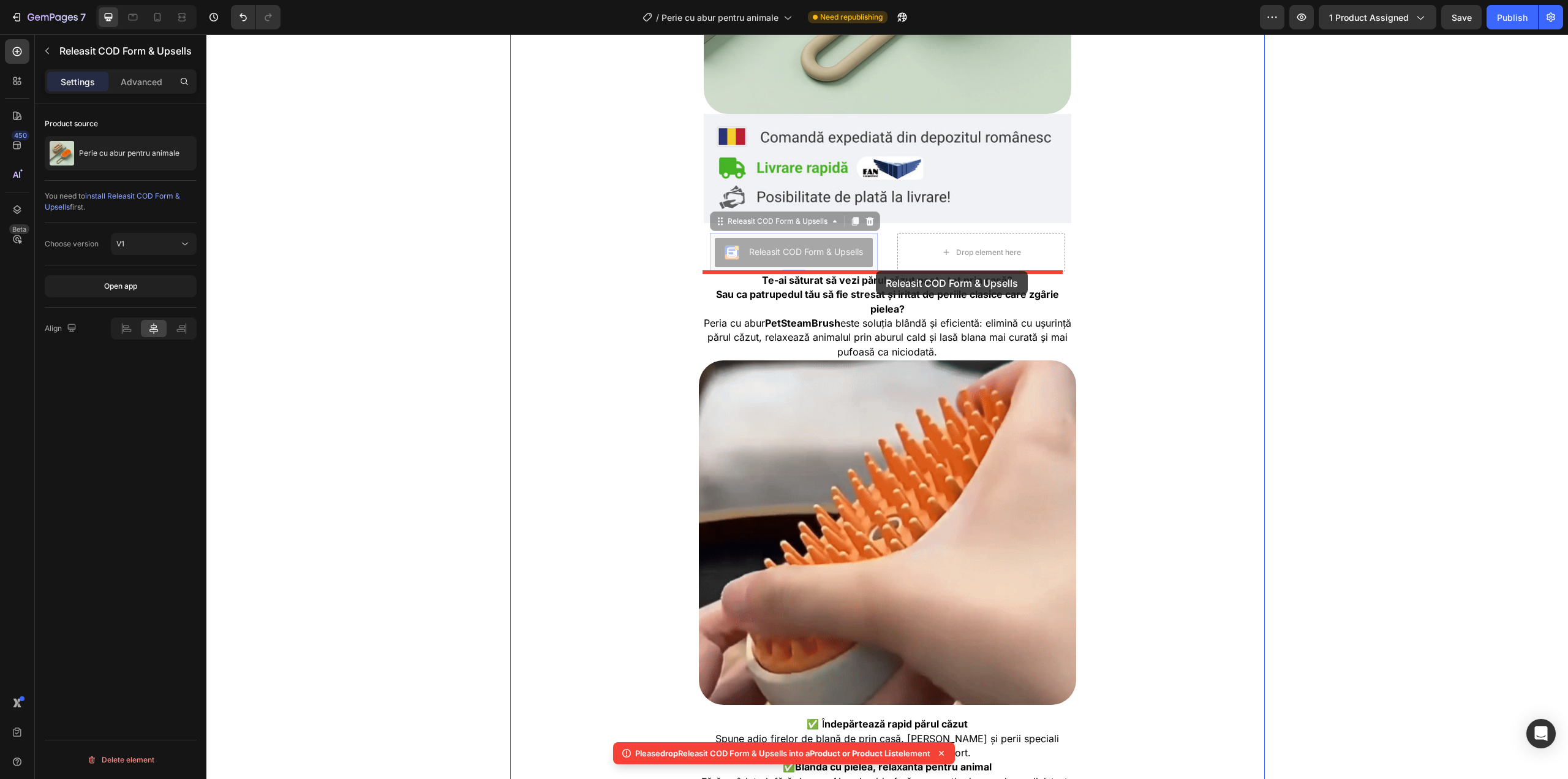
drag, startPoint x: 859, startPoint y: 262, endPoint x: 876, endPoint y: 271, distance: 19.2
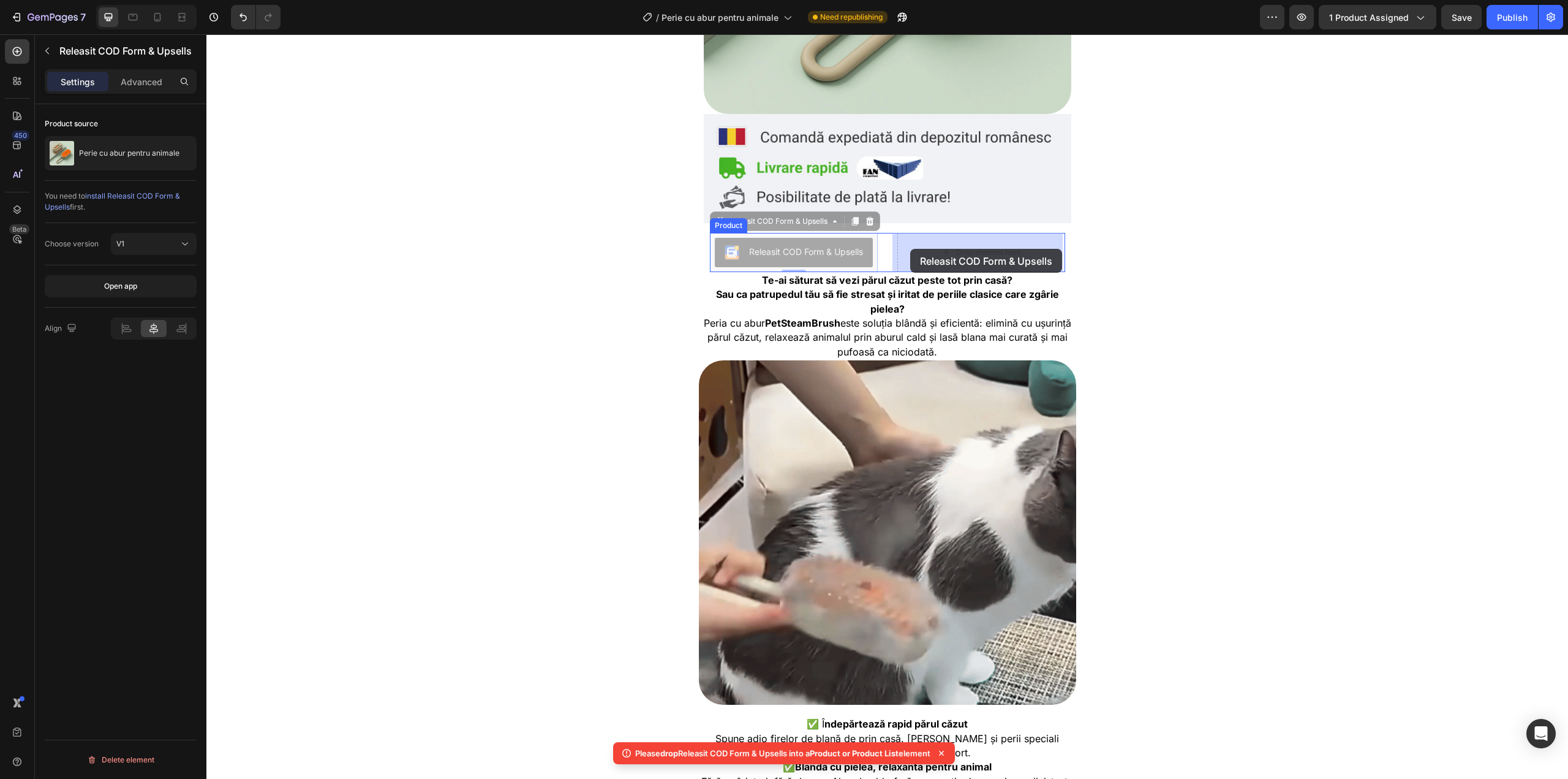
drag, startPoint x: 848, startPoint y: 247, endPoint x: 910, endPoint y: 249, distance: 62.0
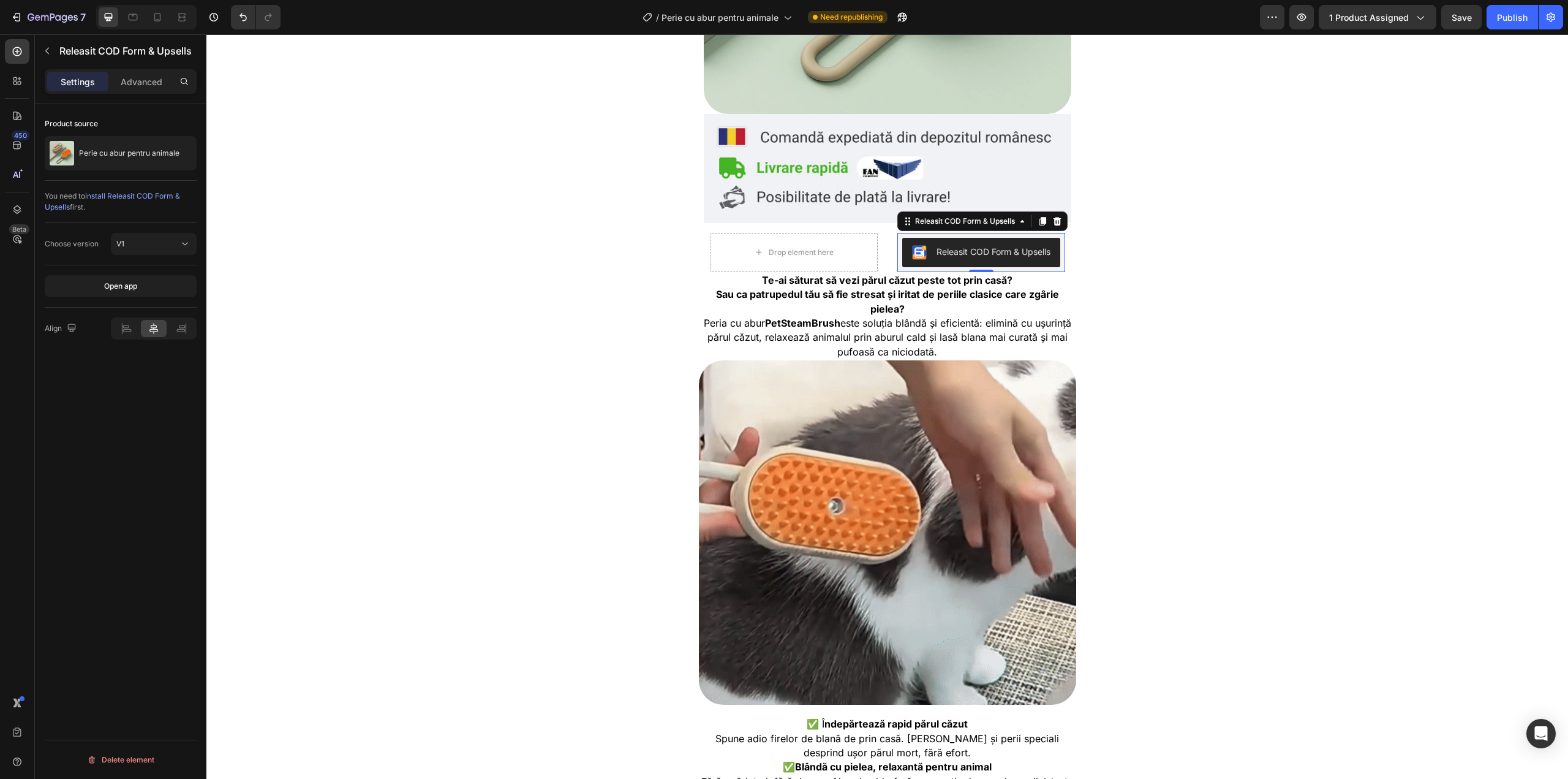
click at [144, 331] on div at bounding box center [153, 329] width 25 height 17
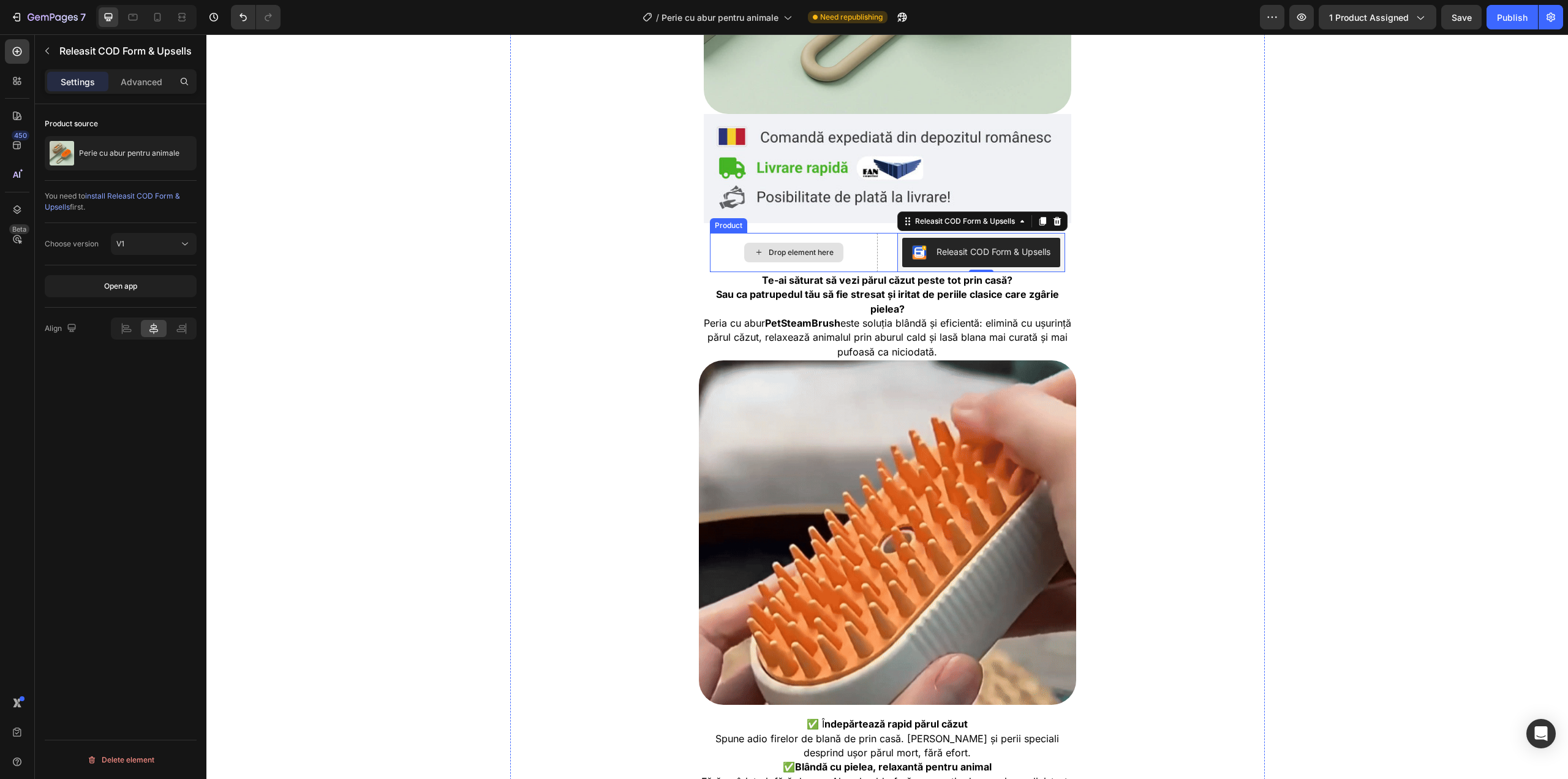
click at [777, 244] on div "Drop element here" at bounding box center [794, 252] width 99 height 20
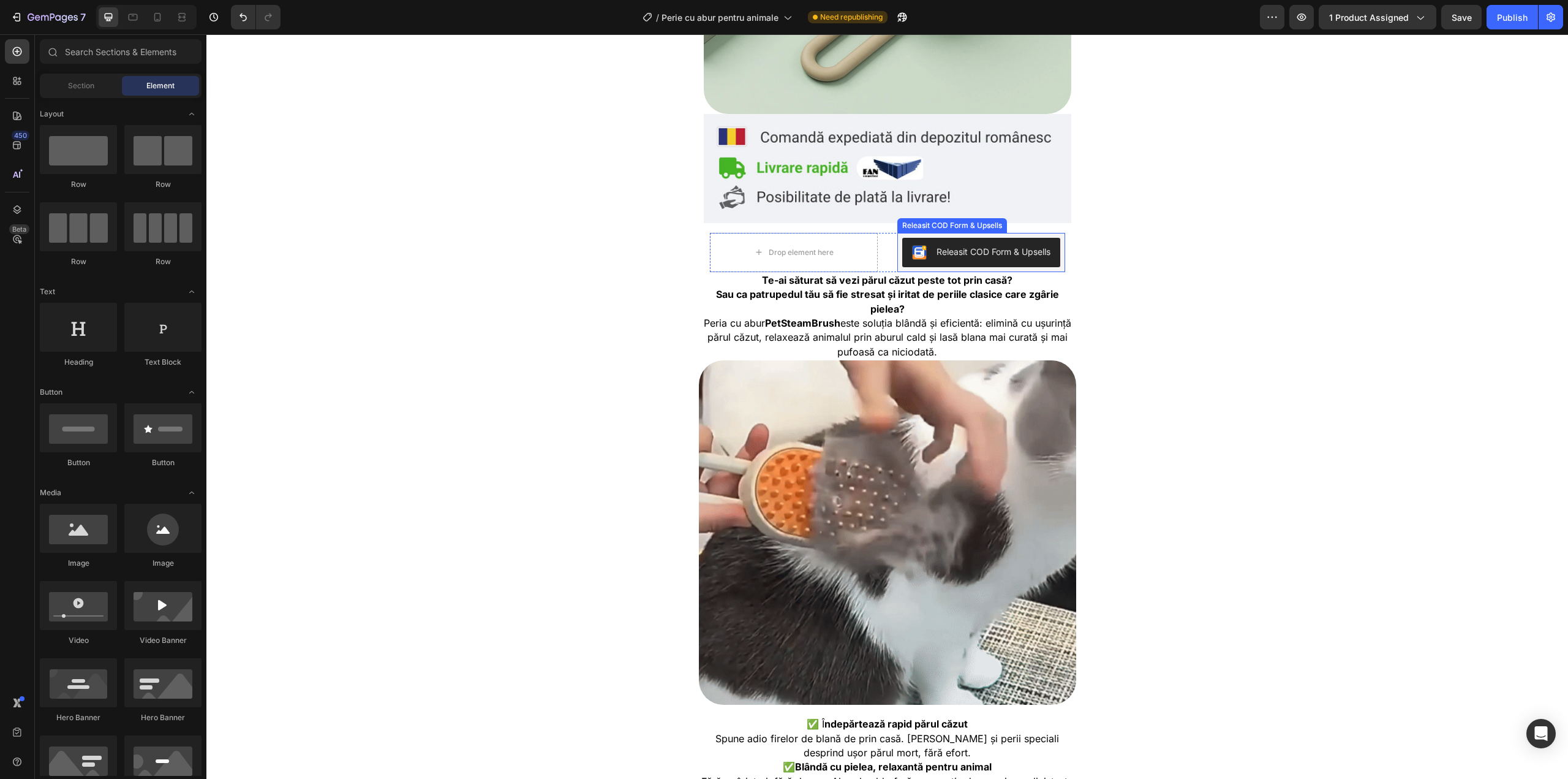
click at [933, 242] on button "Releasit COD Form & Upsells" at bounding box center [981, 252] width 158 height 29
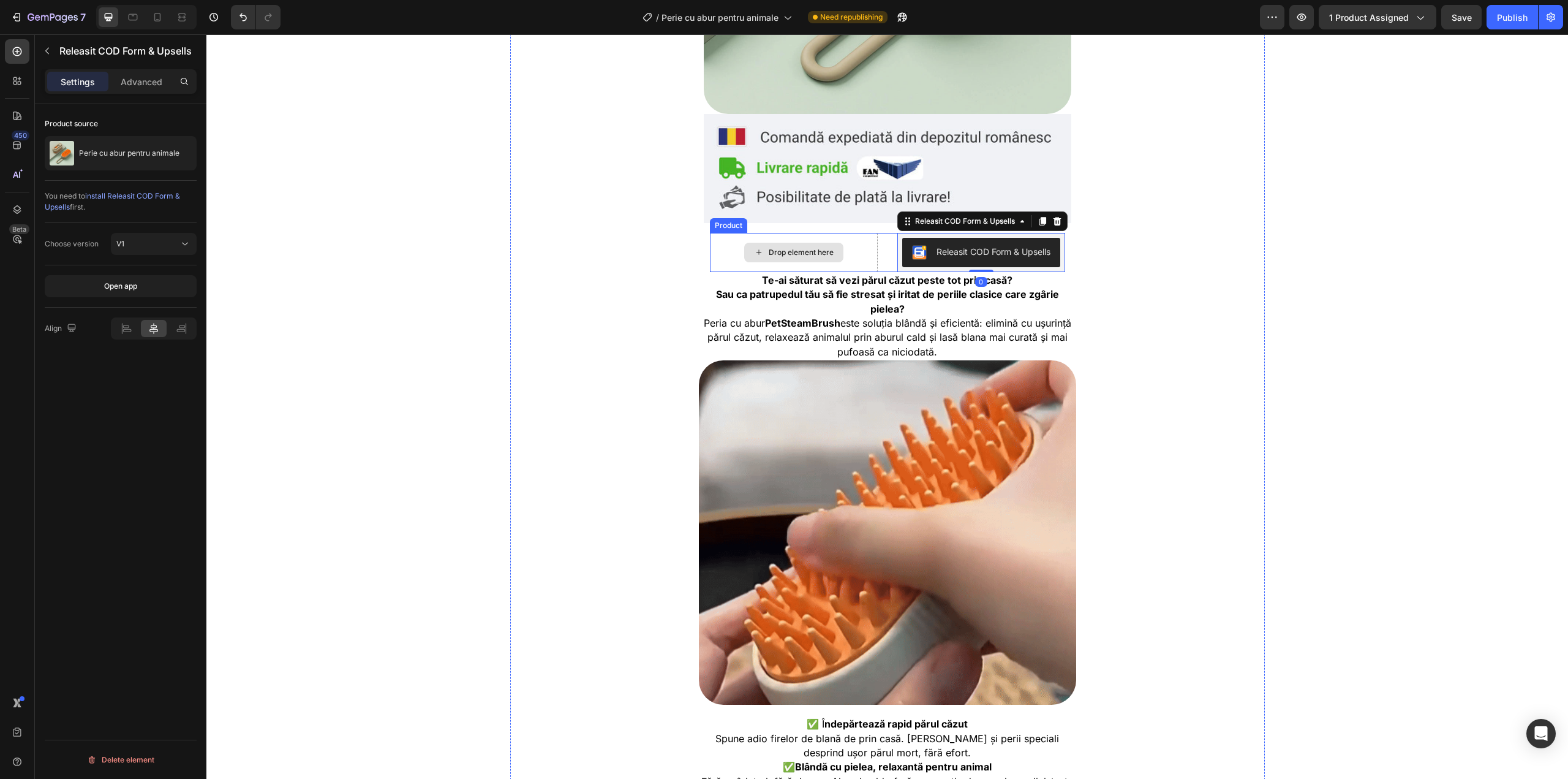
click at [849, 246] on div "Drop element here" at bounding box center [794, 252] width 168 height 39
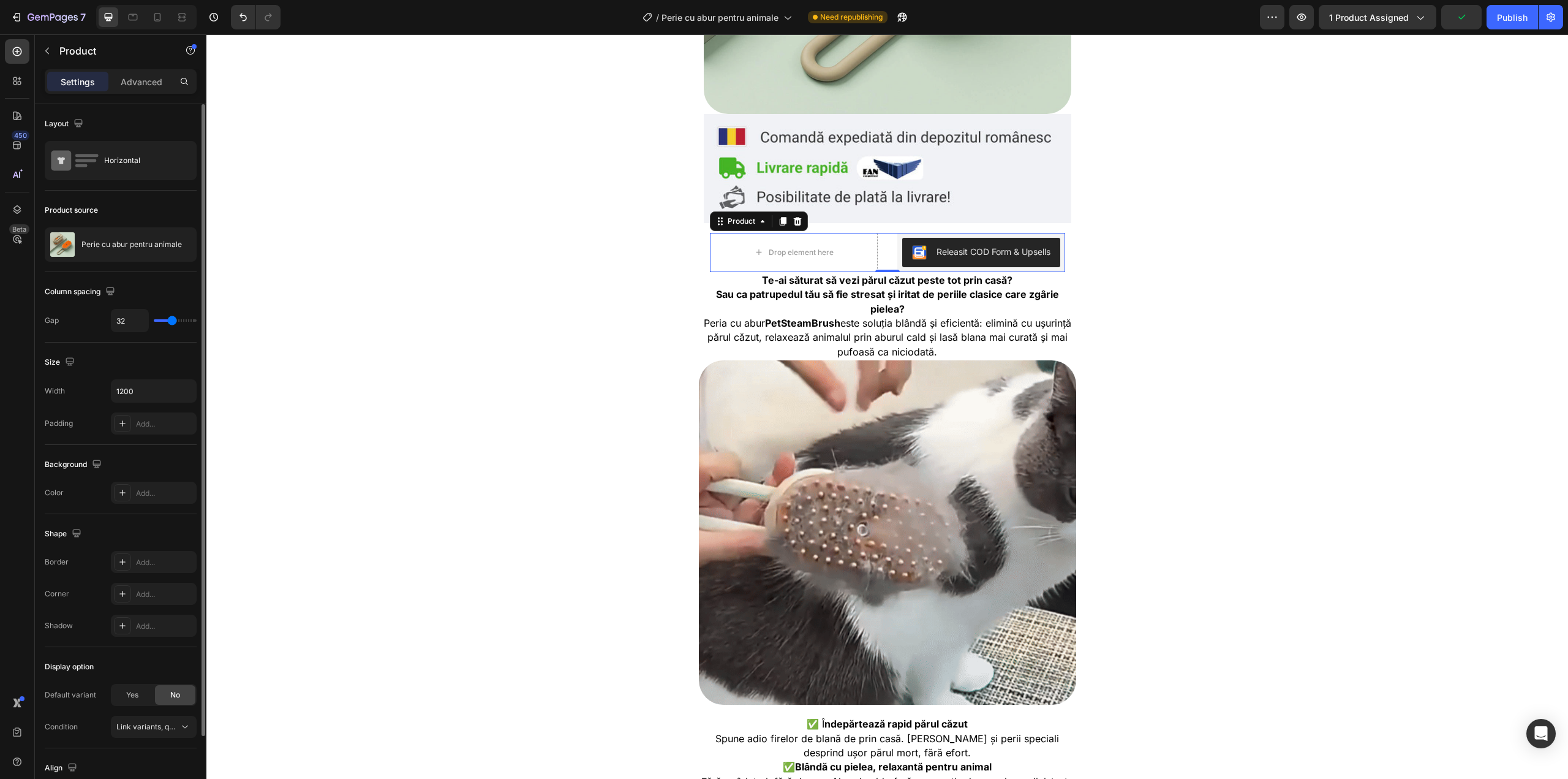
type input "18"
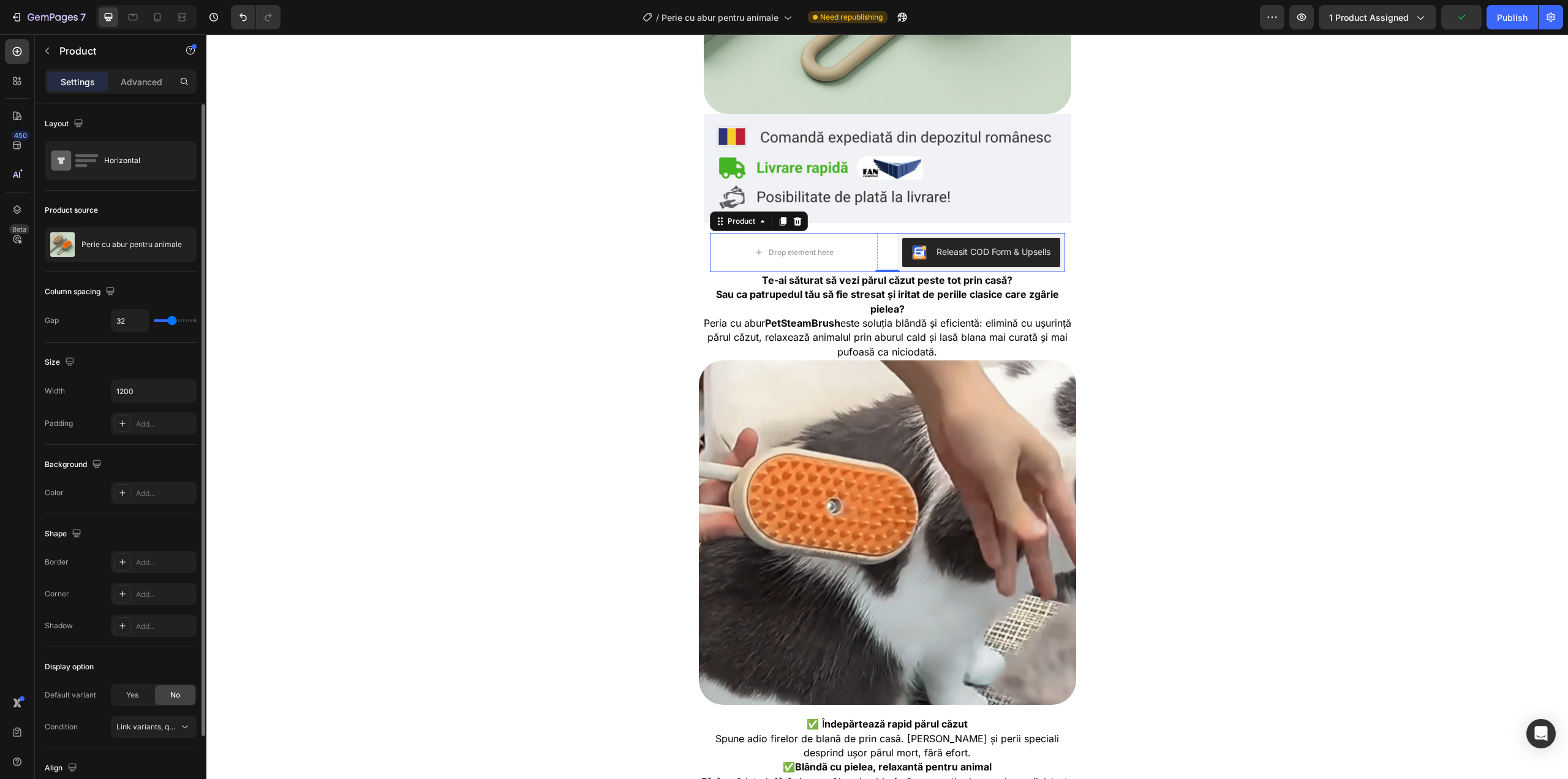
type input "18"
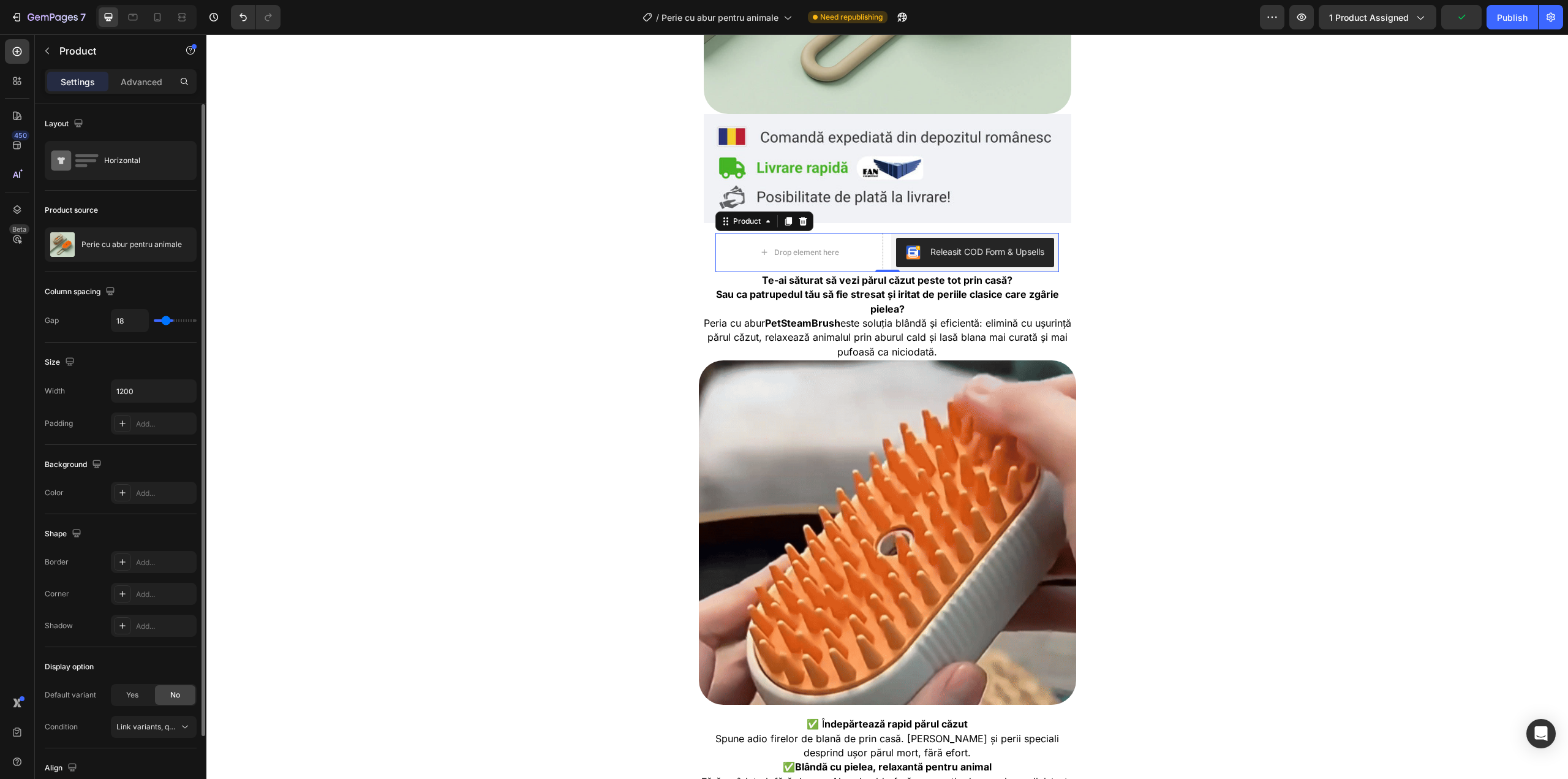
type input "13"
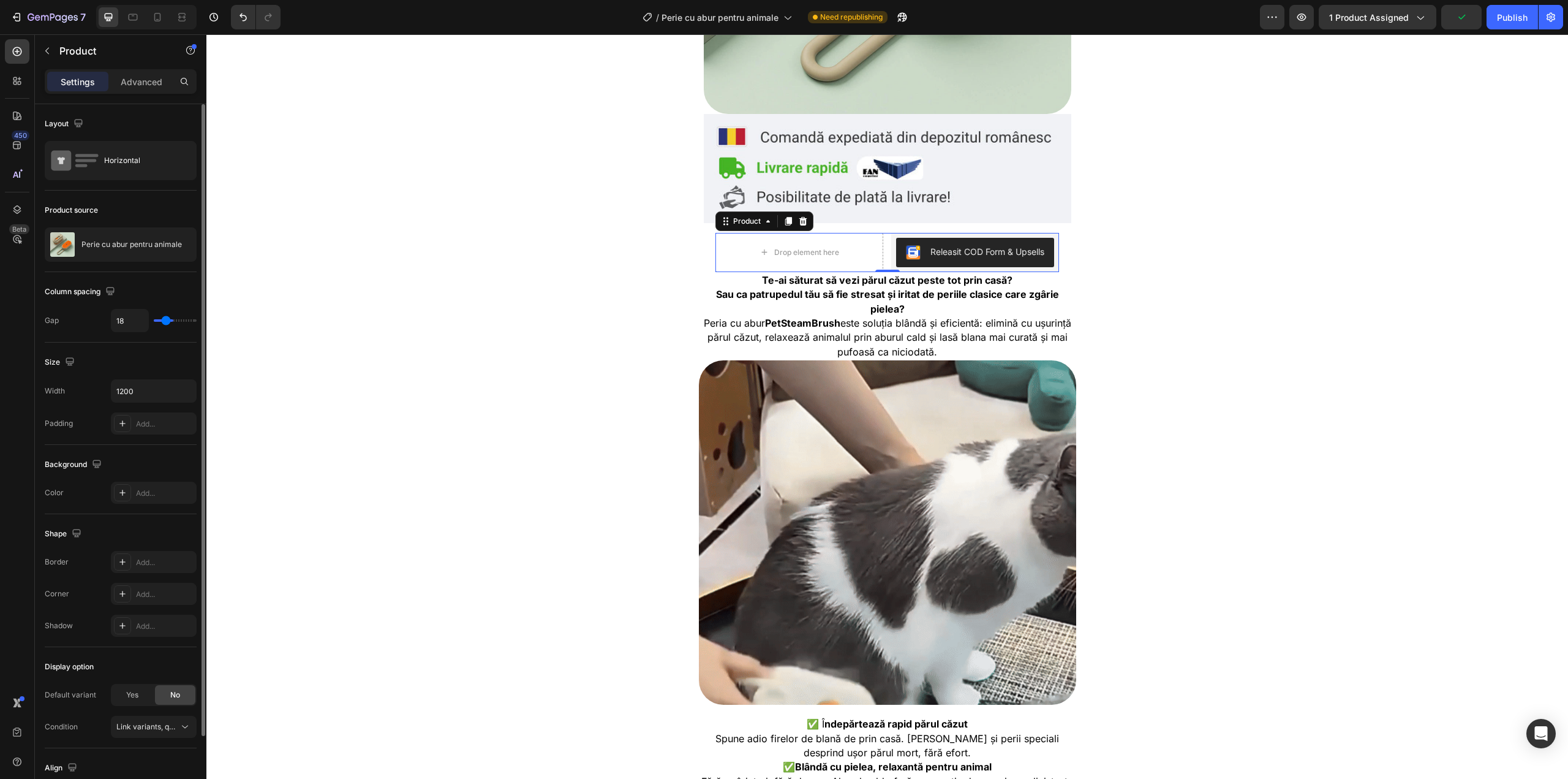
type input "13"
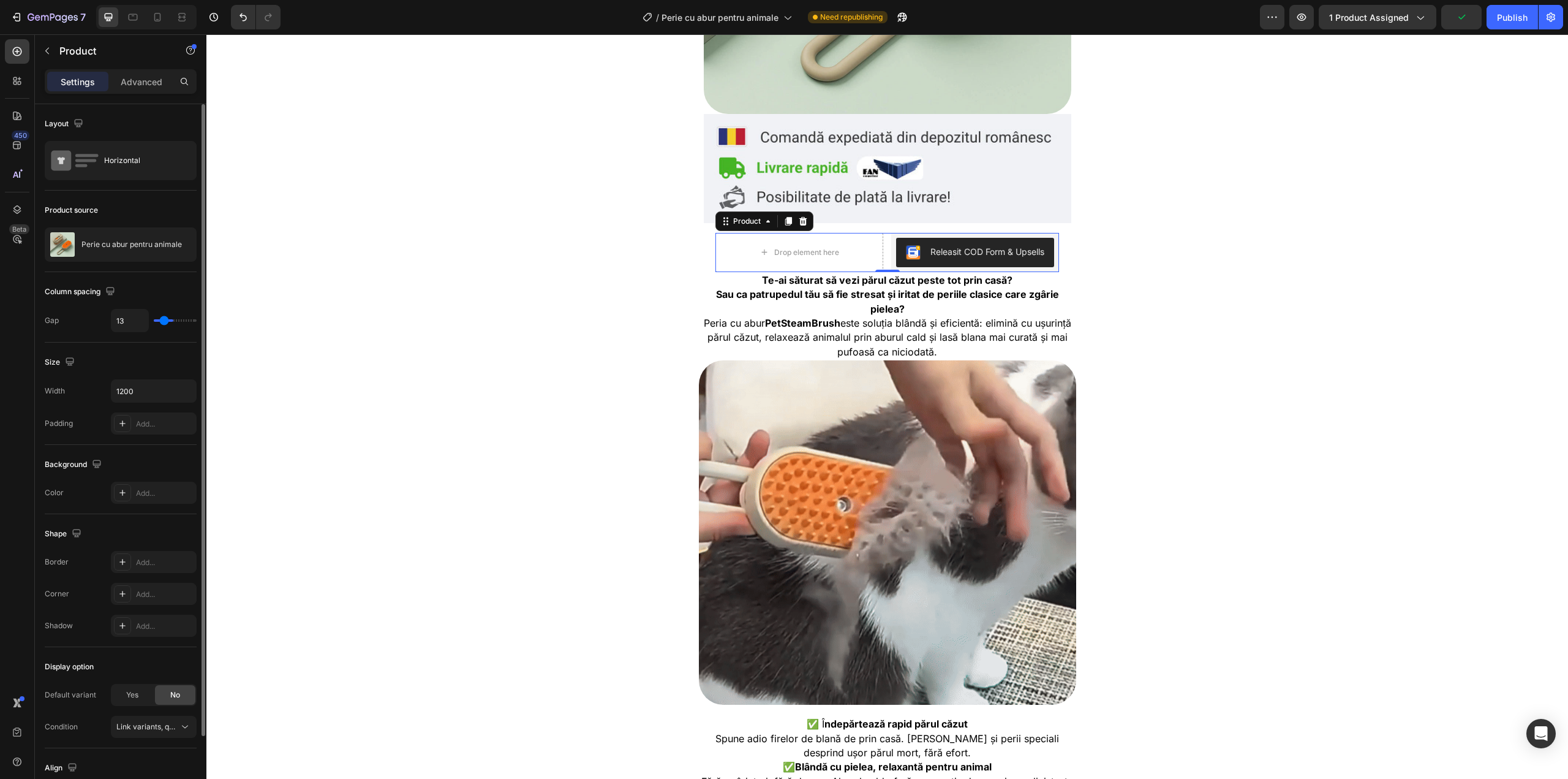
type input "12"
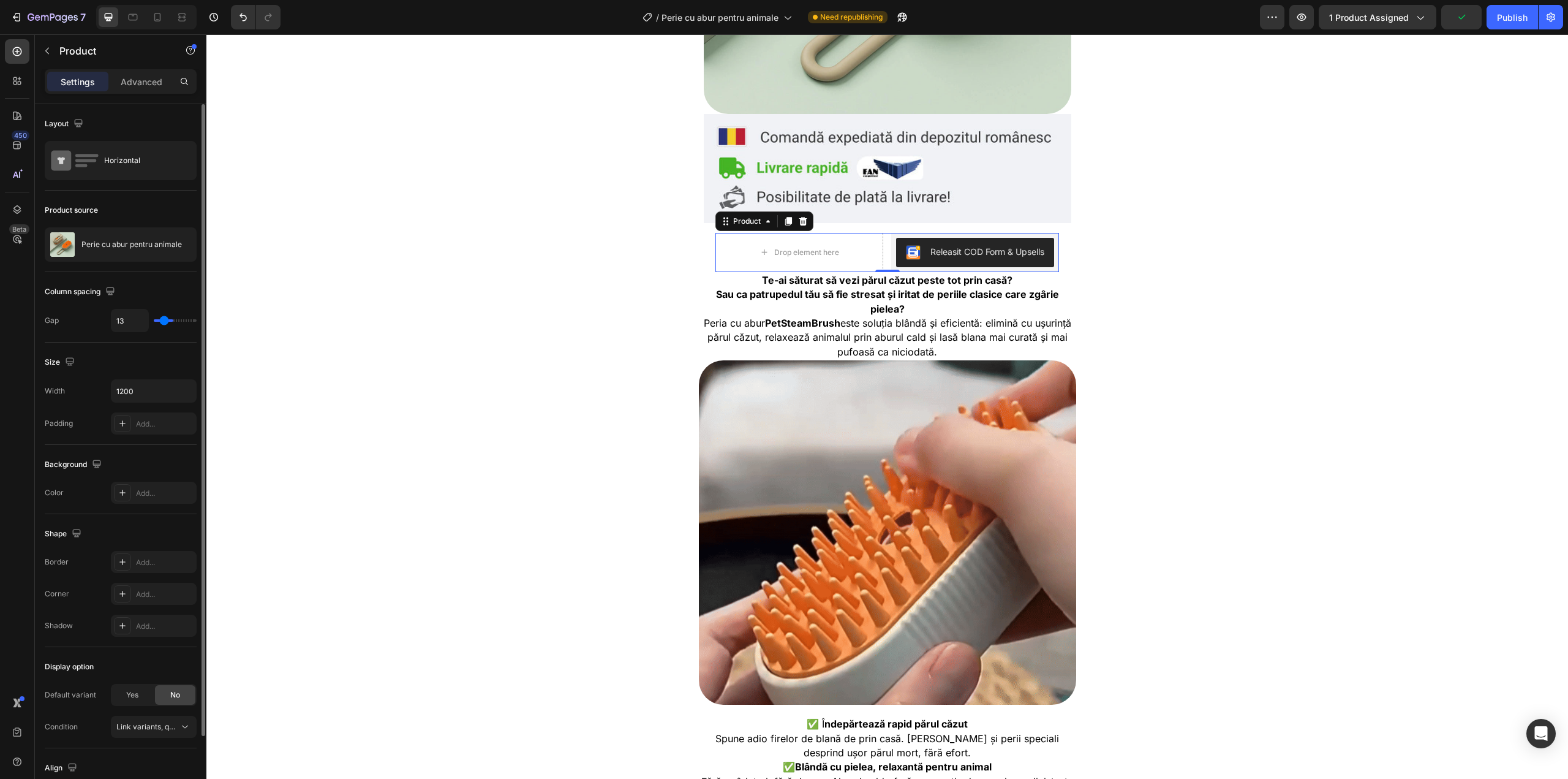
type input "12"
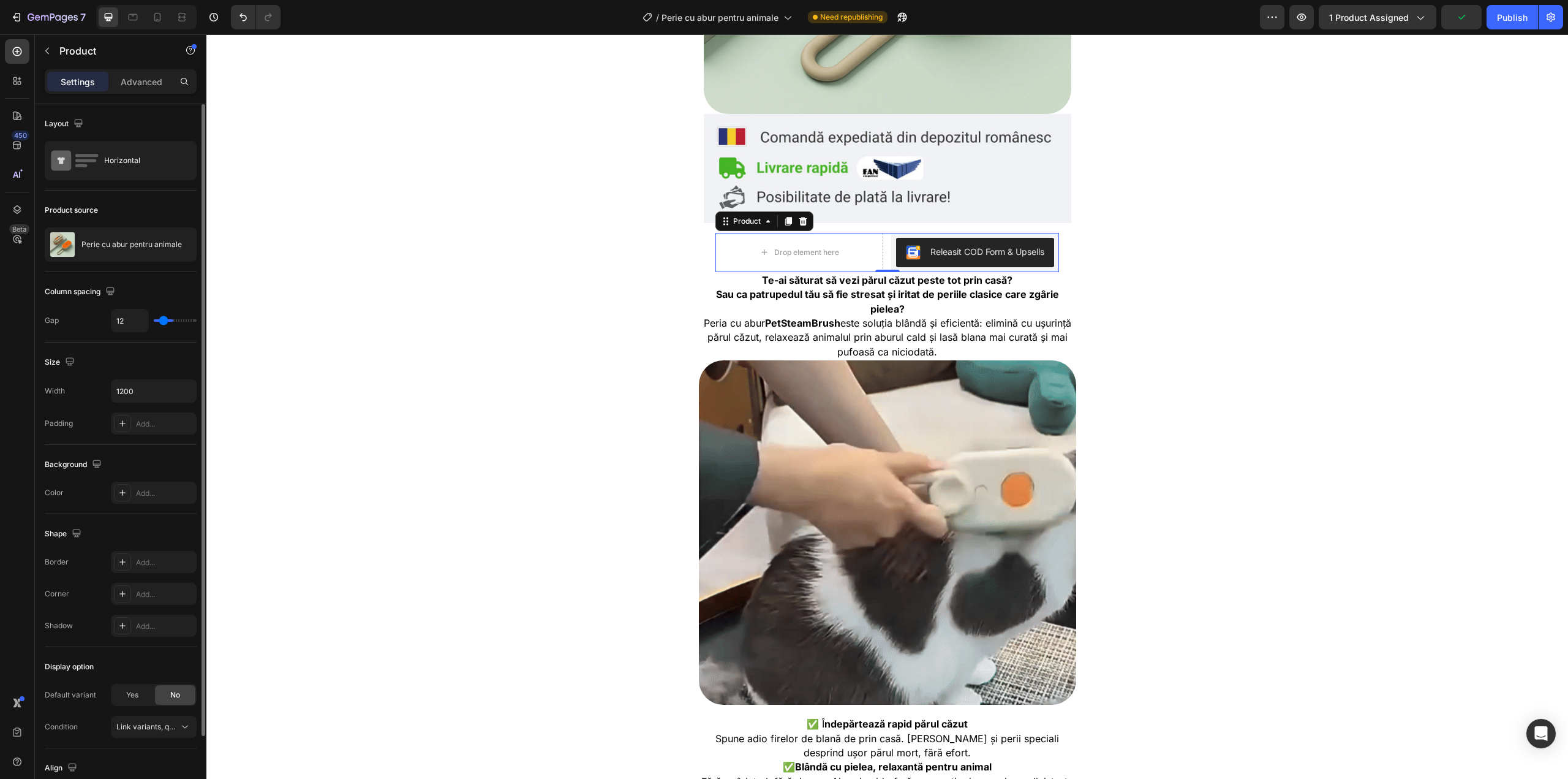
type input "10"
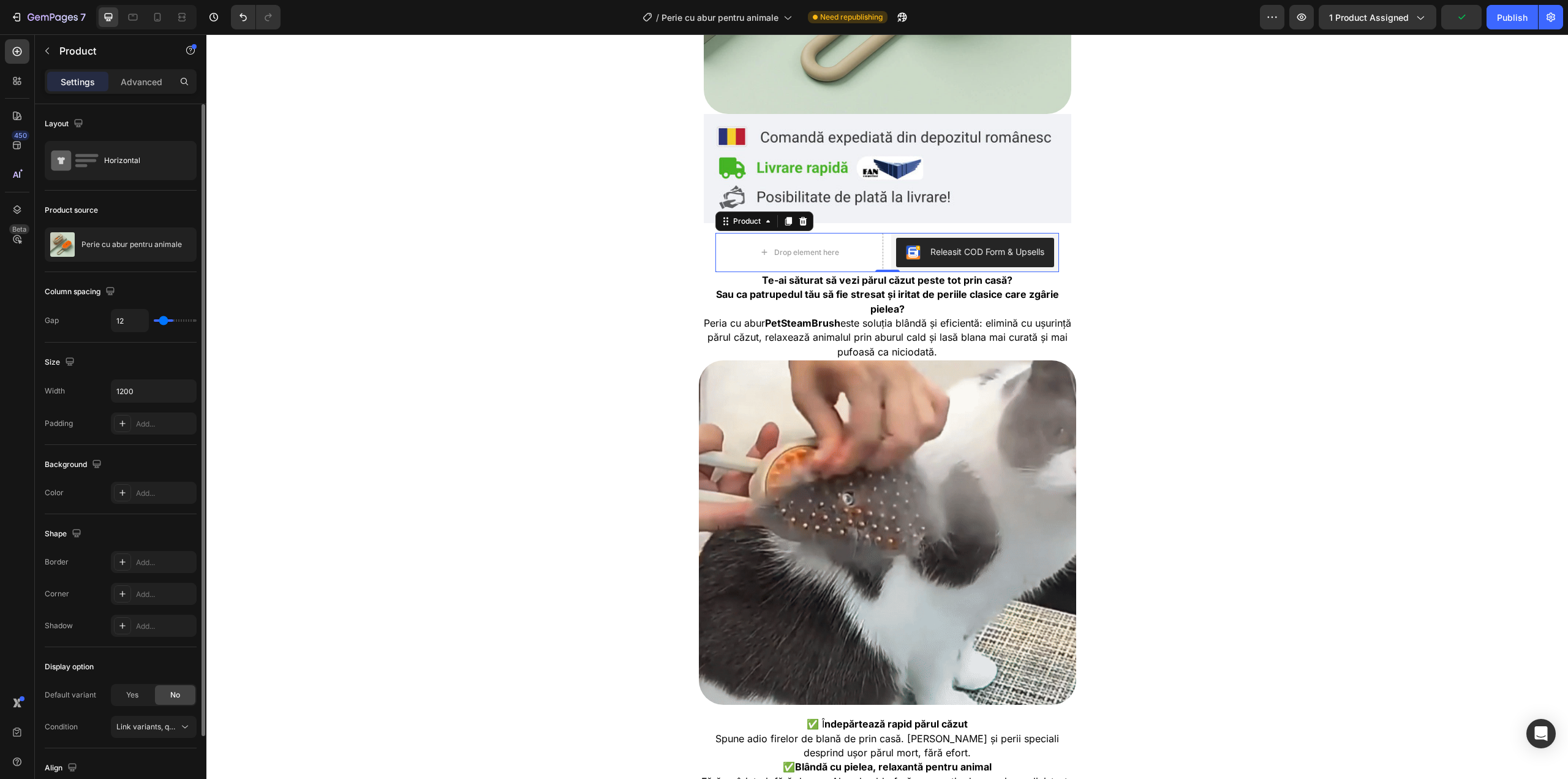
type input "10"
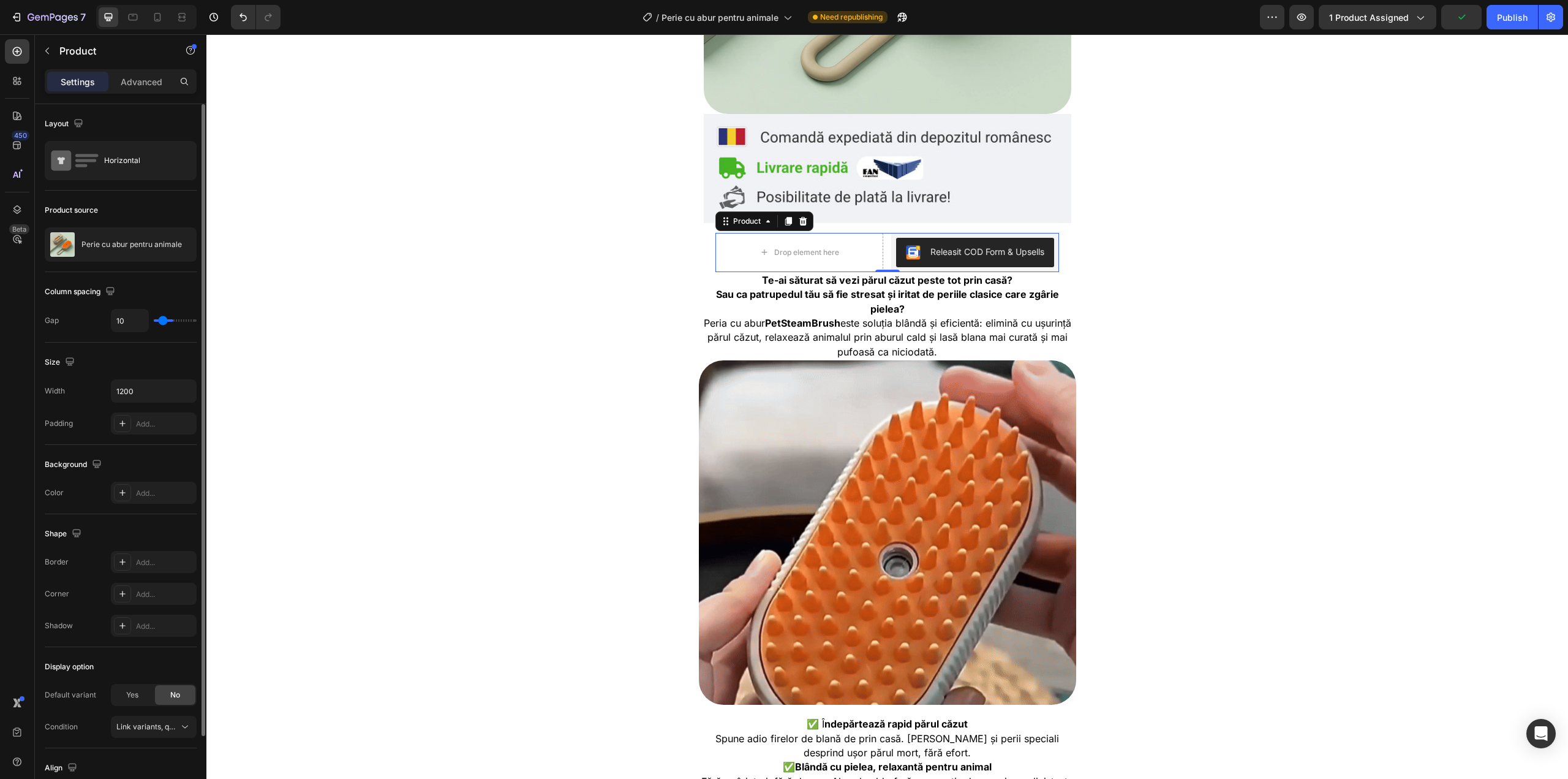
type input "6"
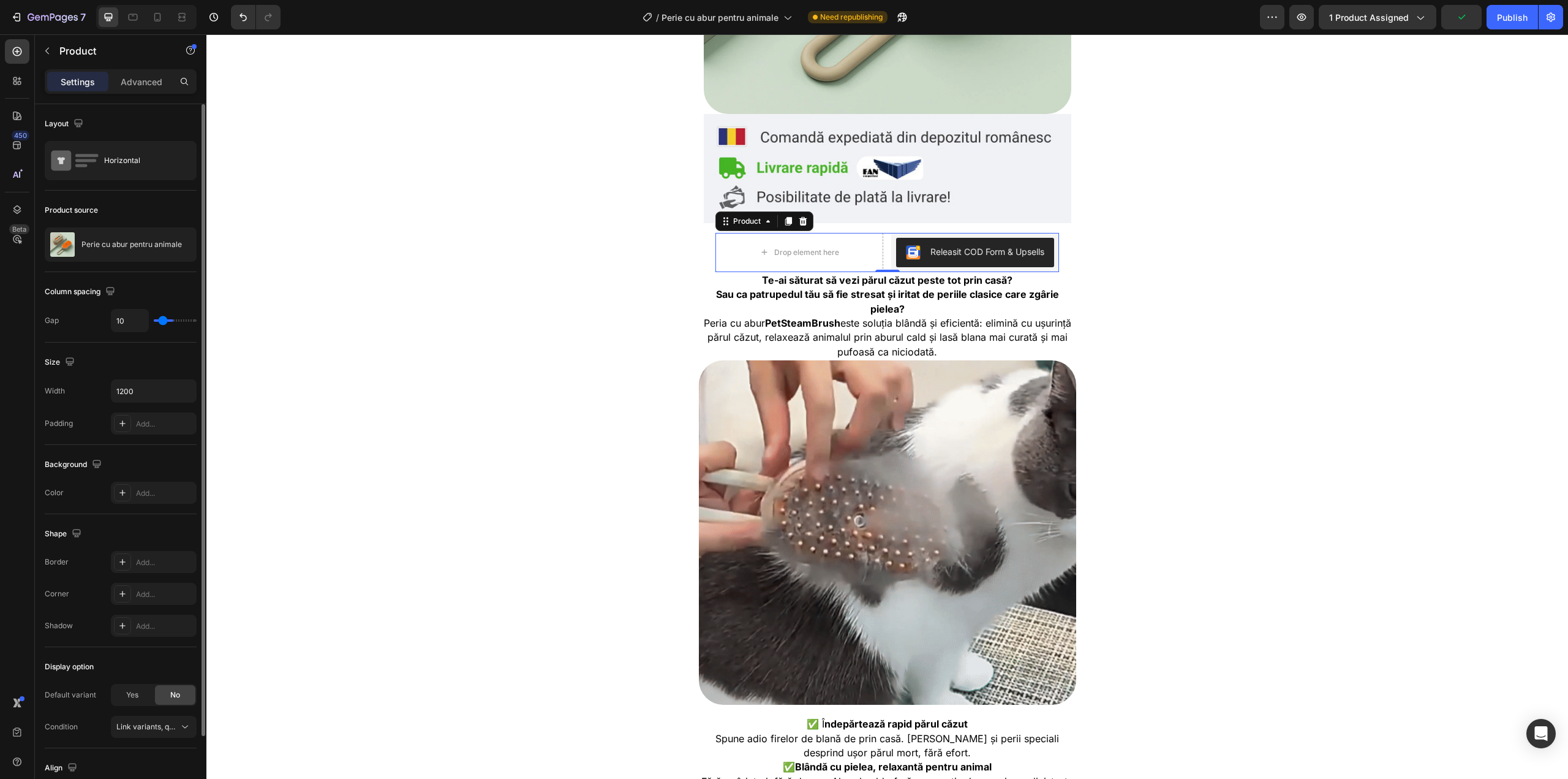
type input "6"
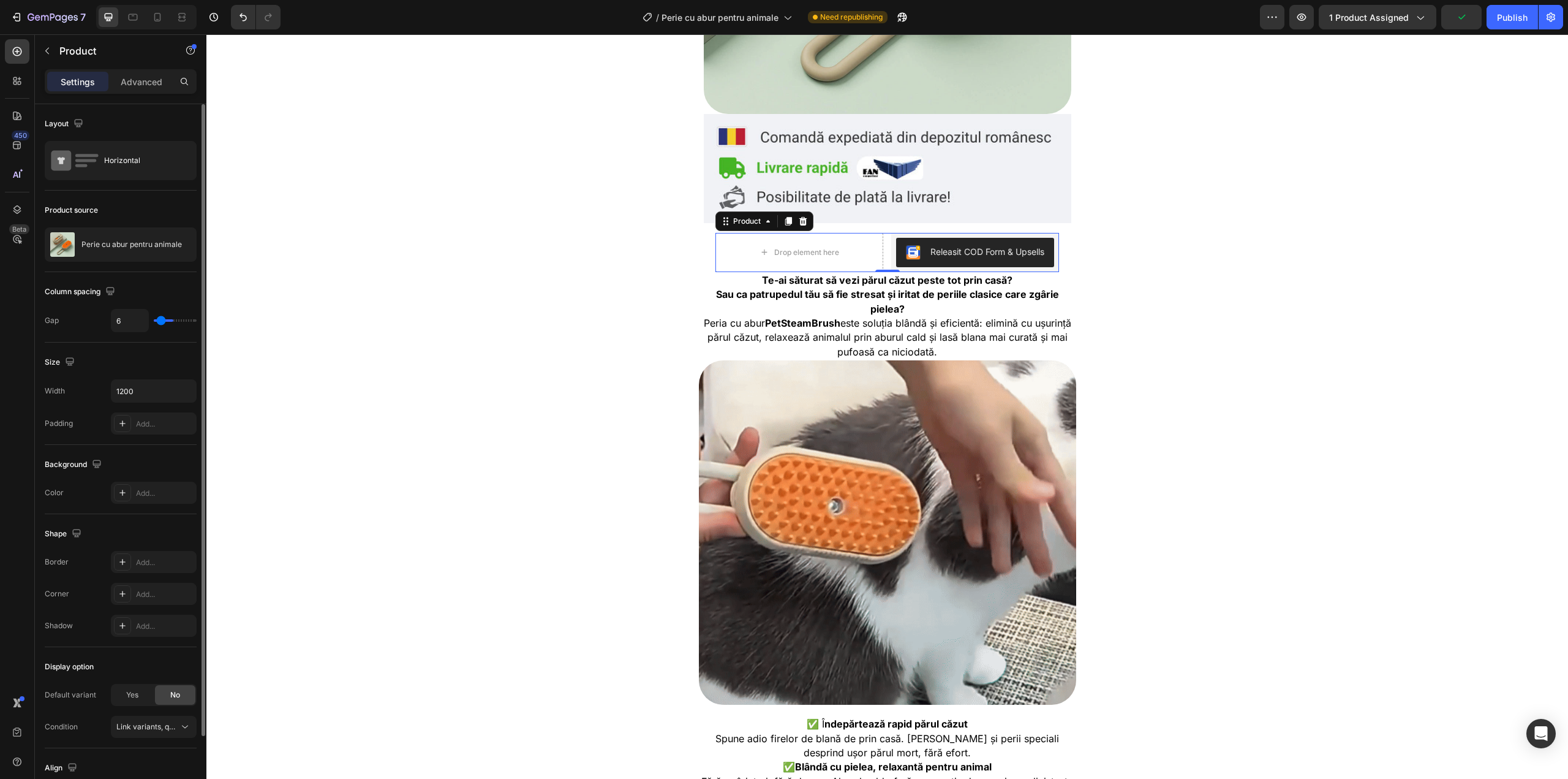
type input "4"
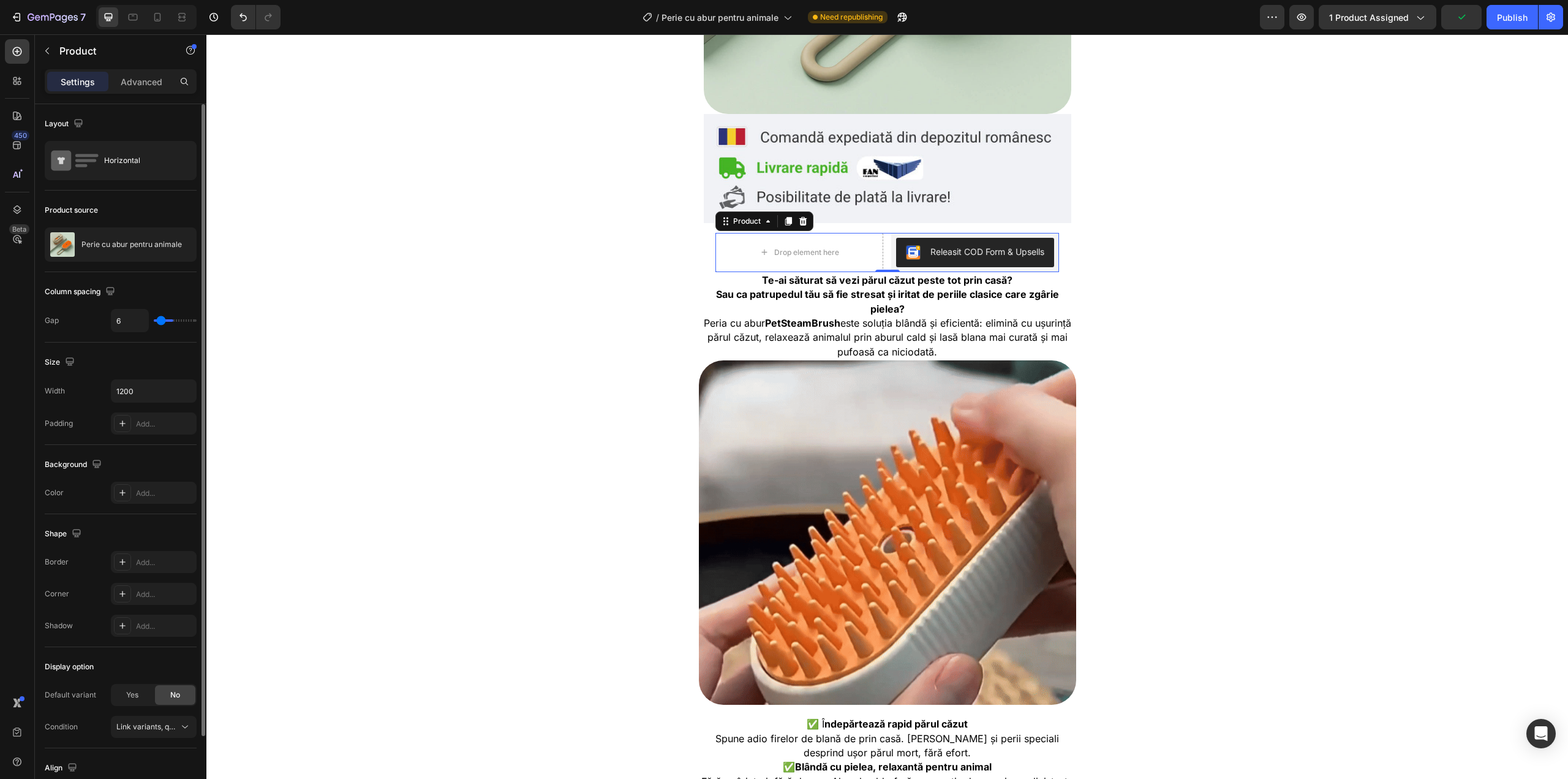
type input "4"
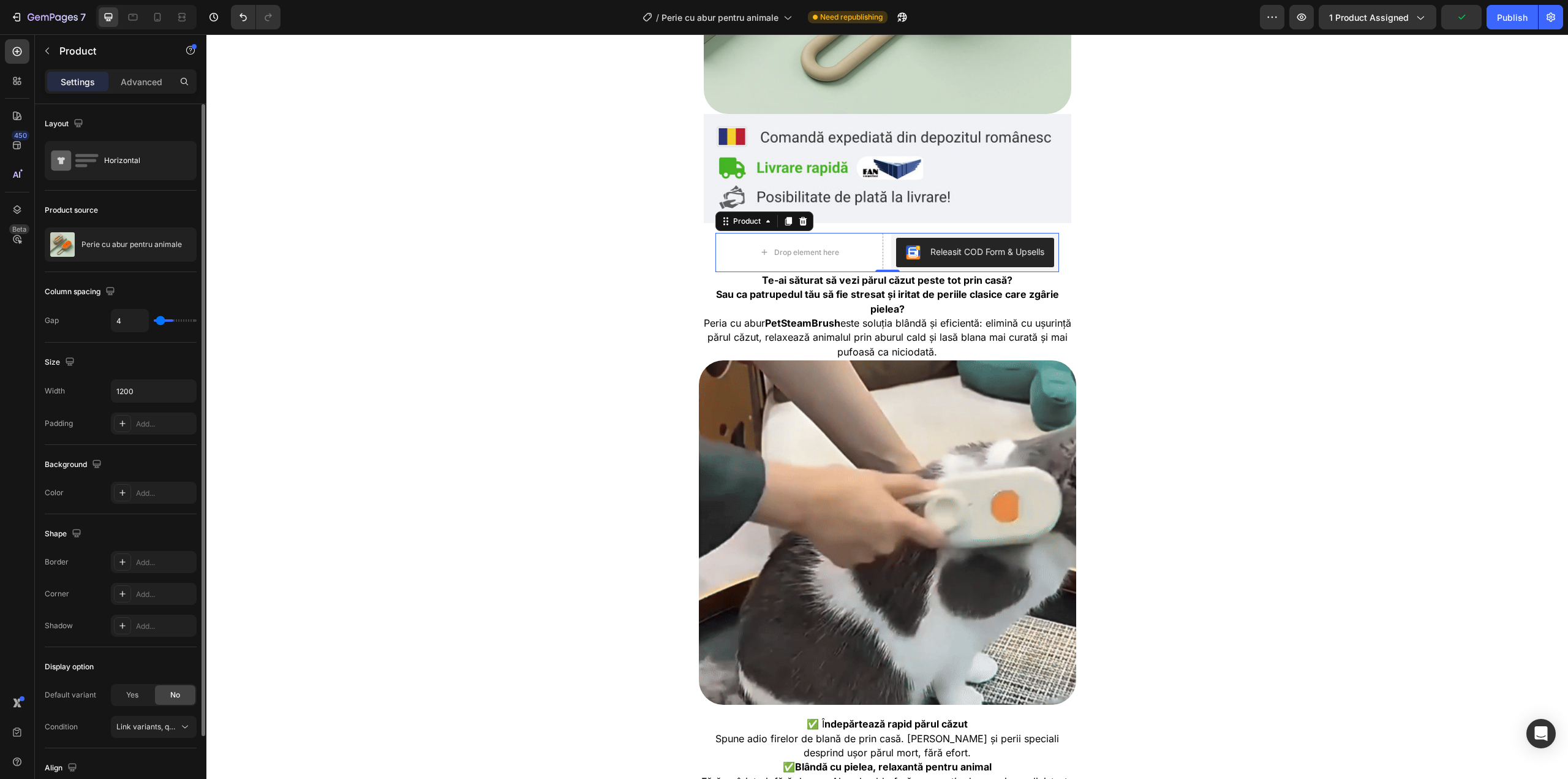
type input "1"
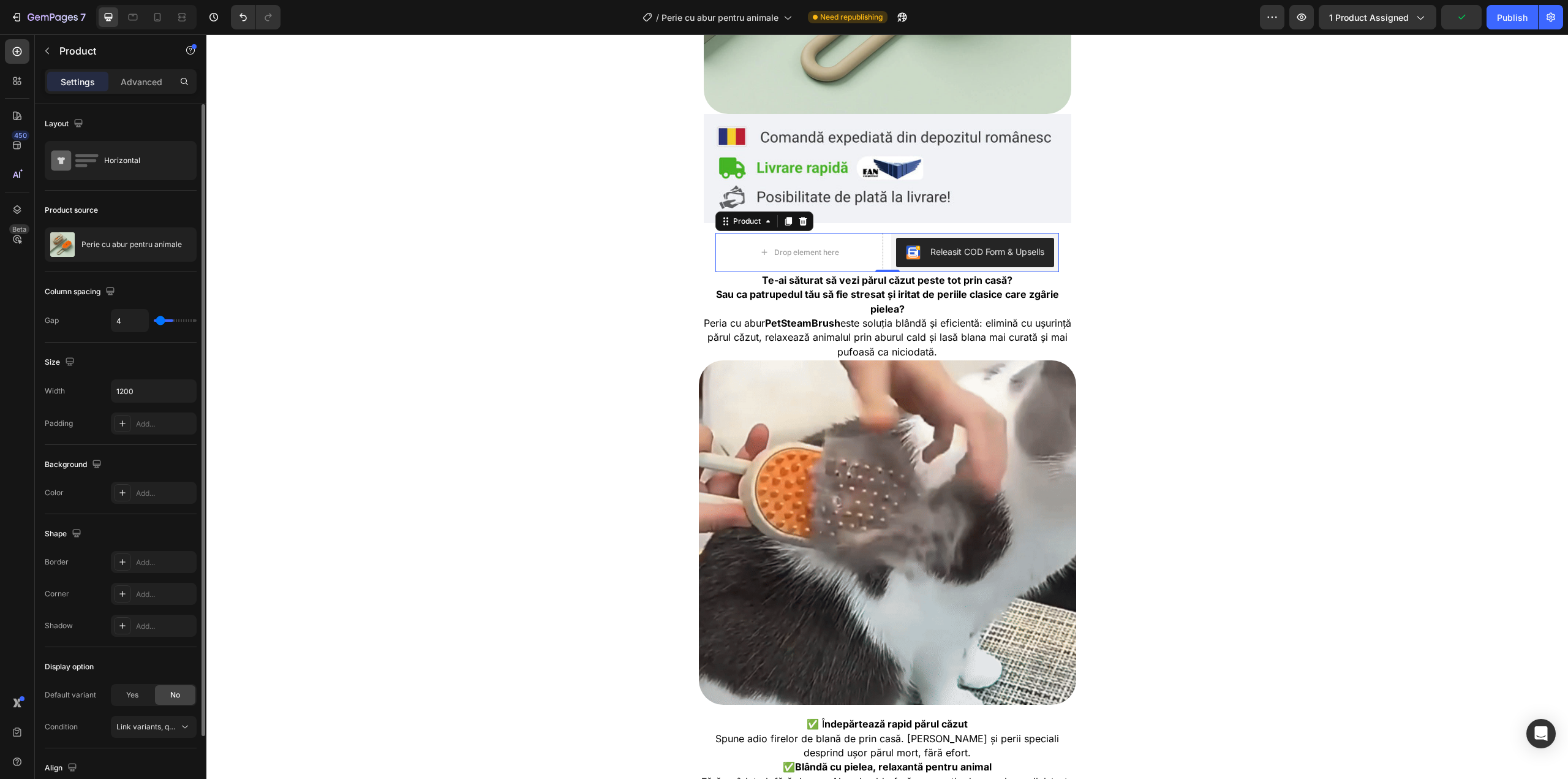
type input "1"
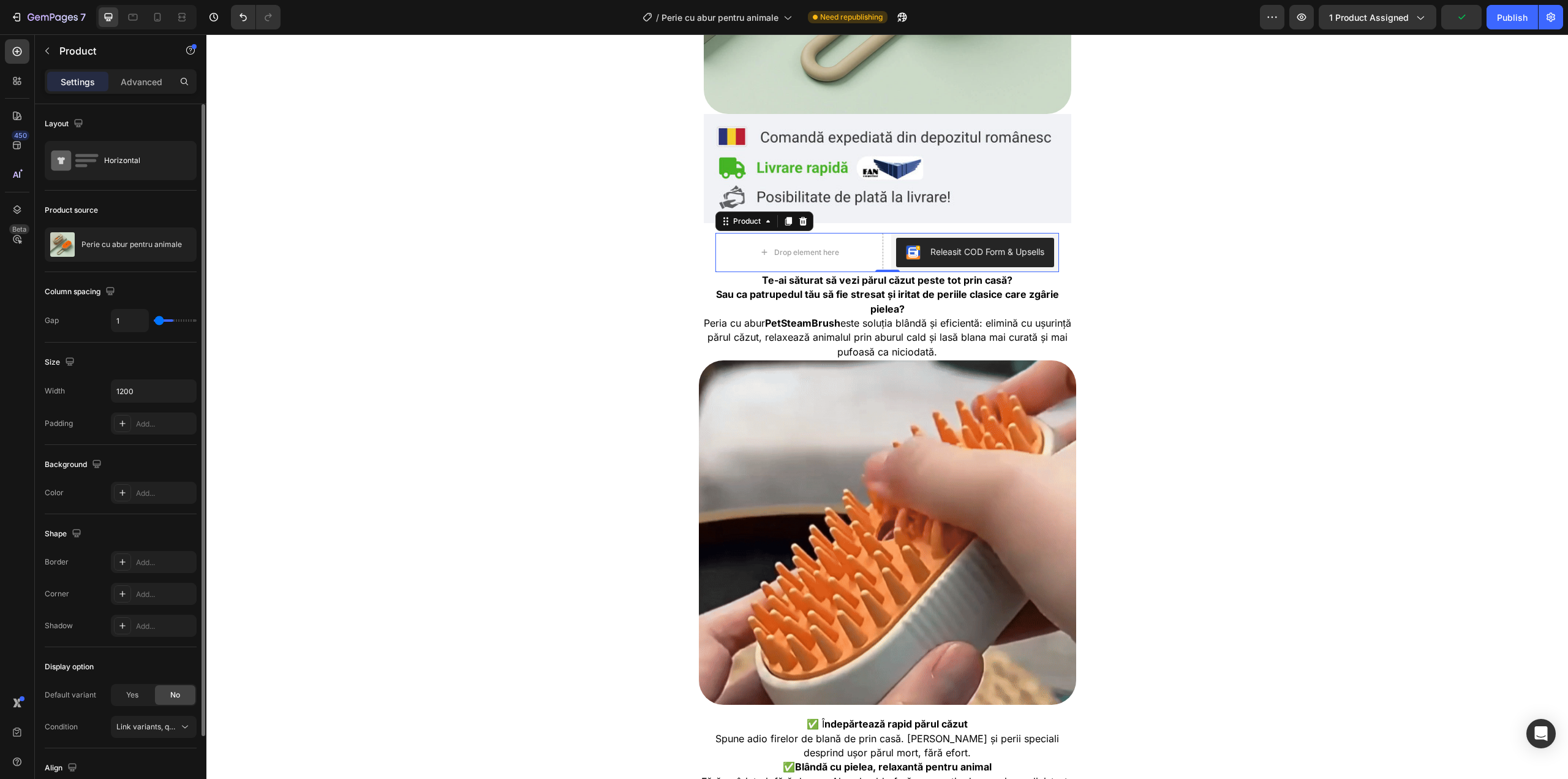
type input "0"
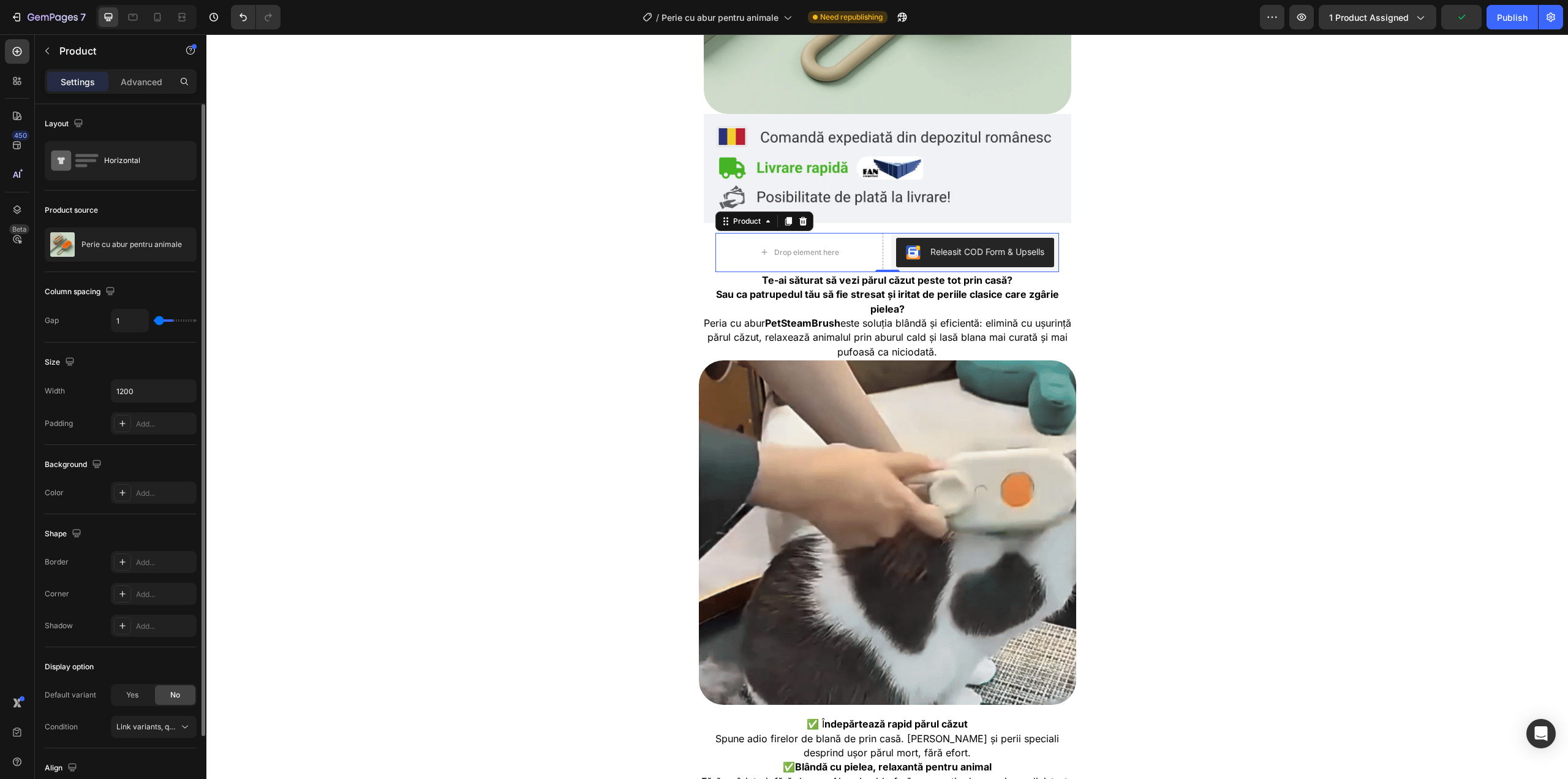
type input "0"
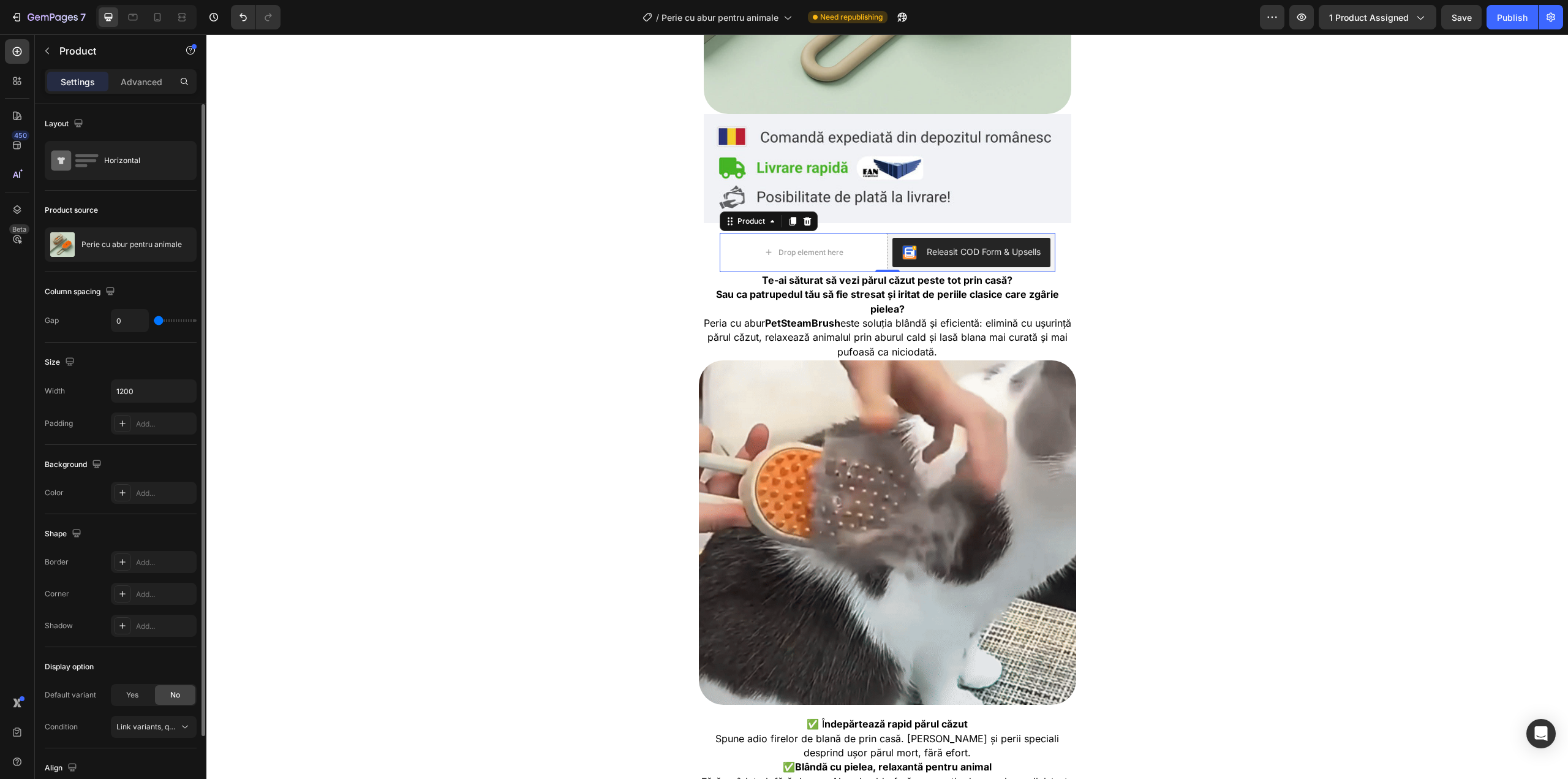
type input "1"
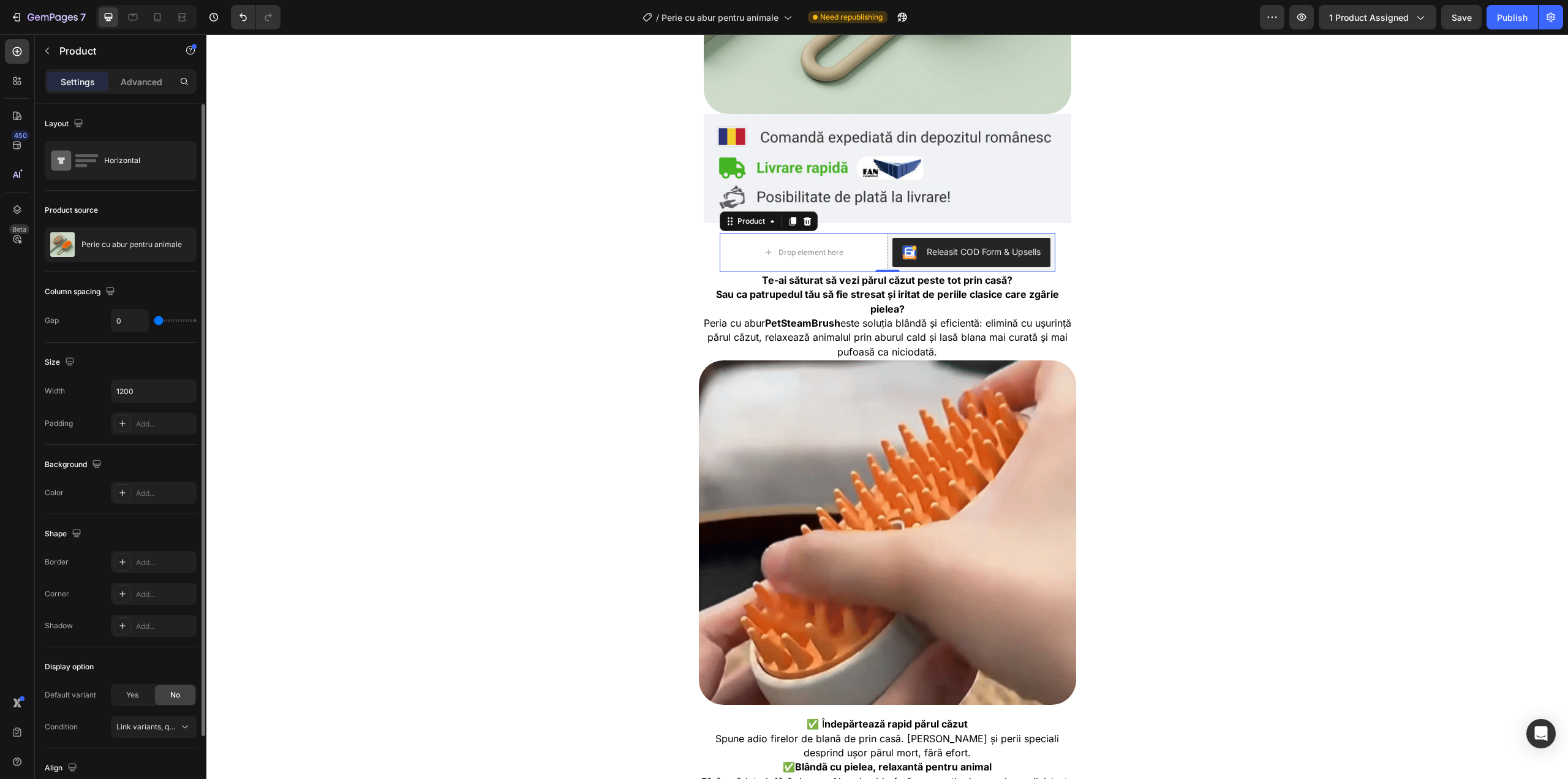
type input "1"
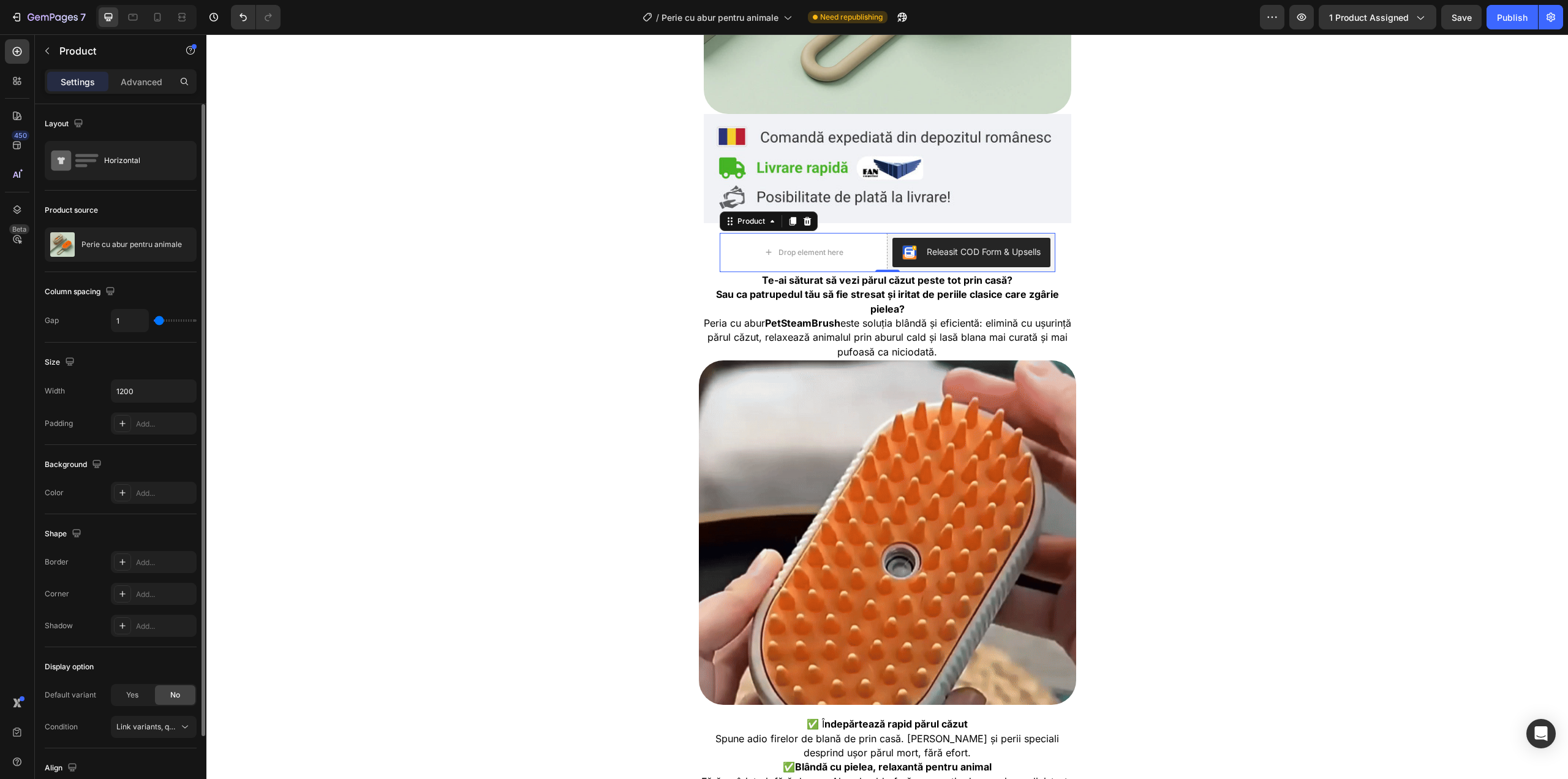
type input "4"
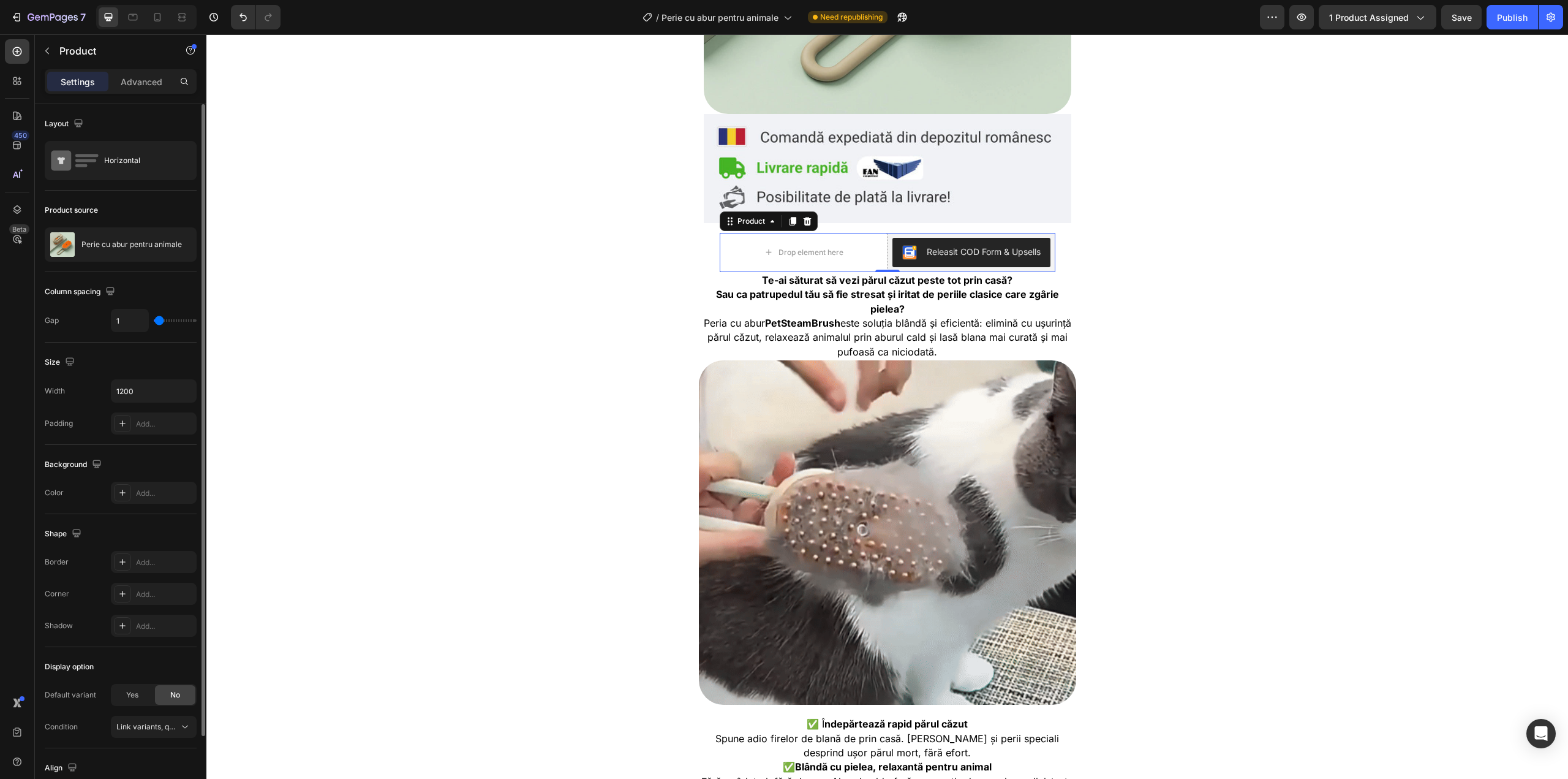
type input "4"
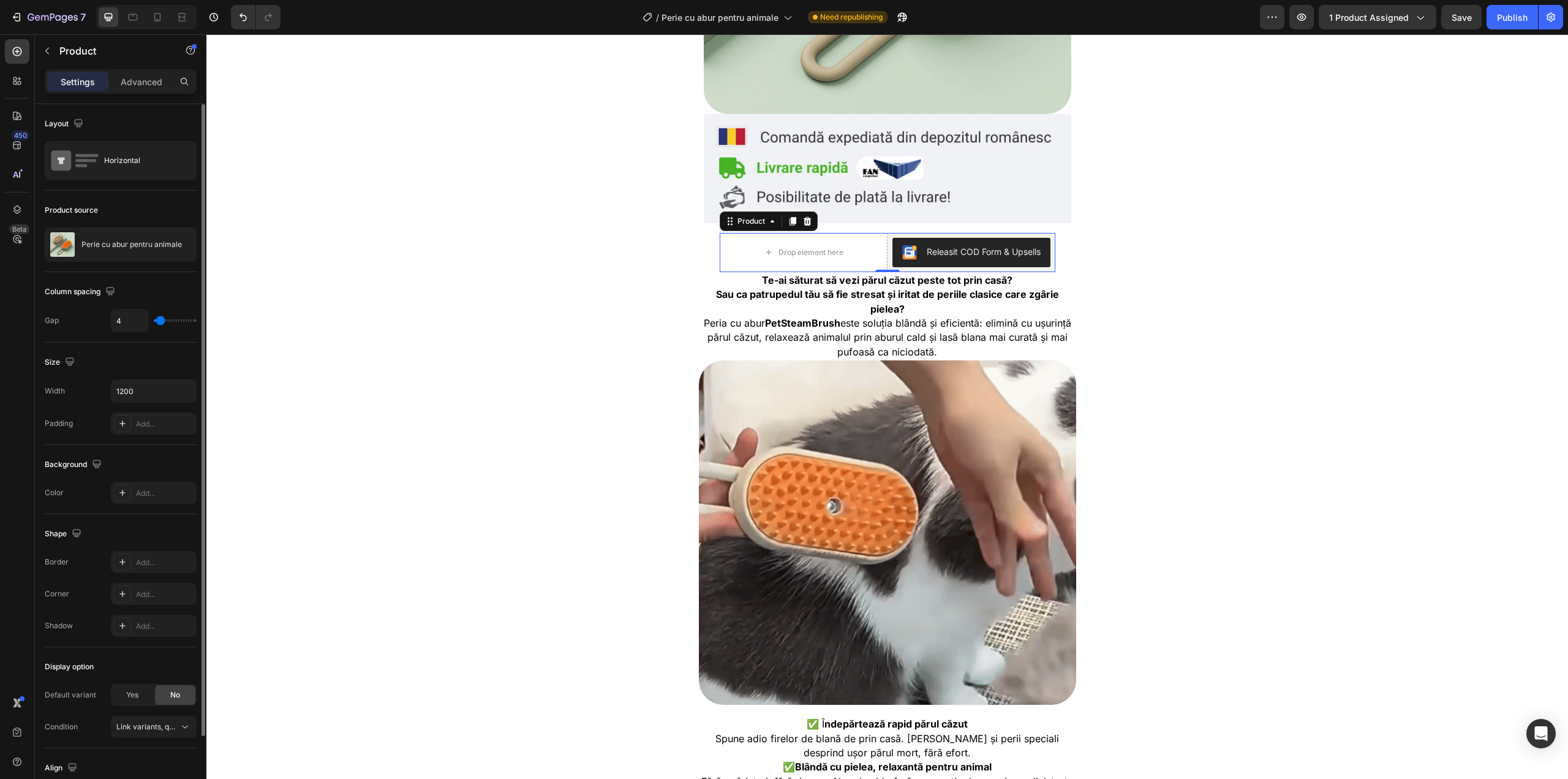
type input "6"
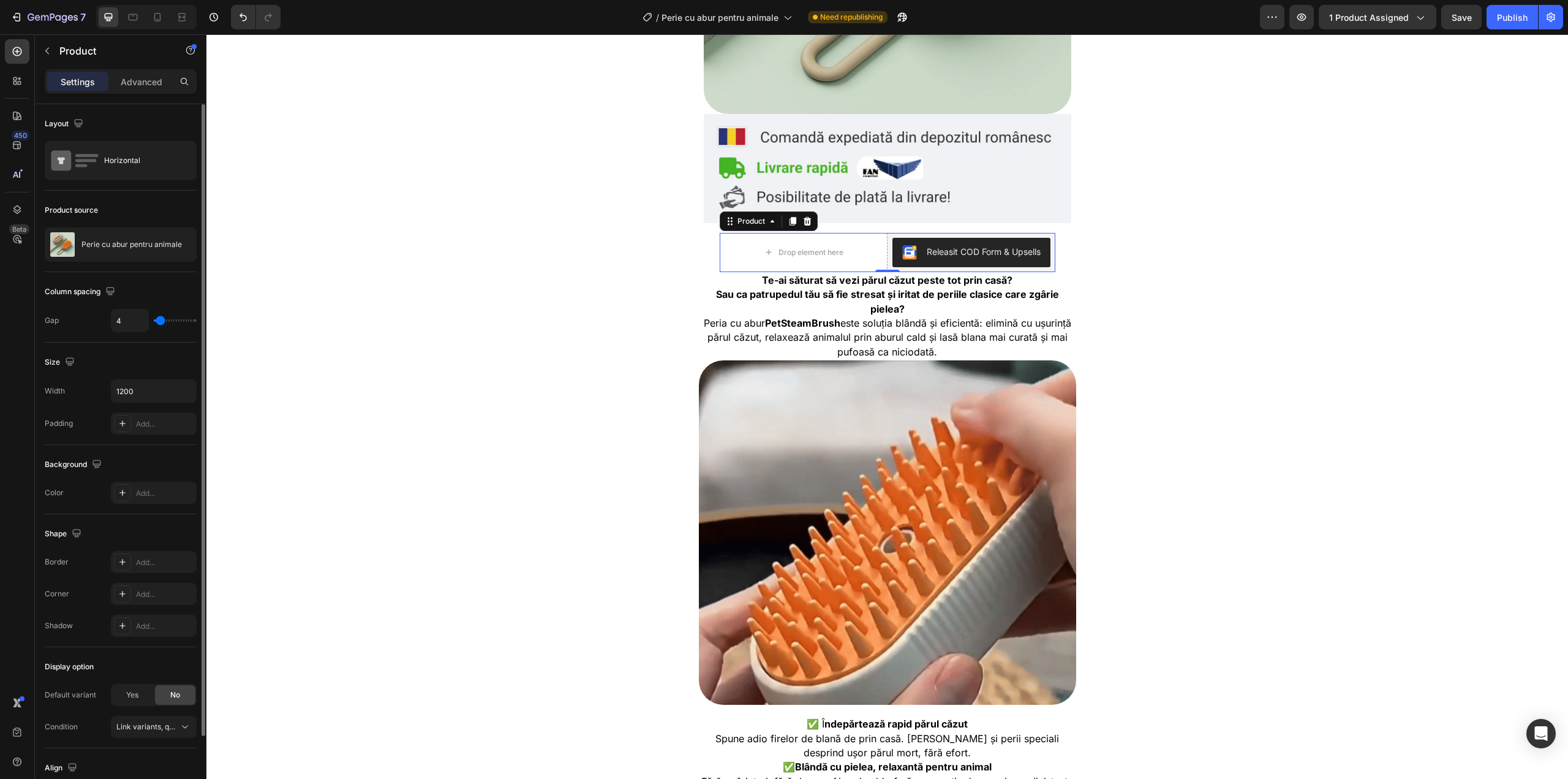
type input "6"
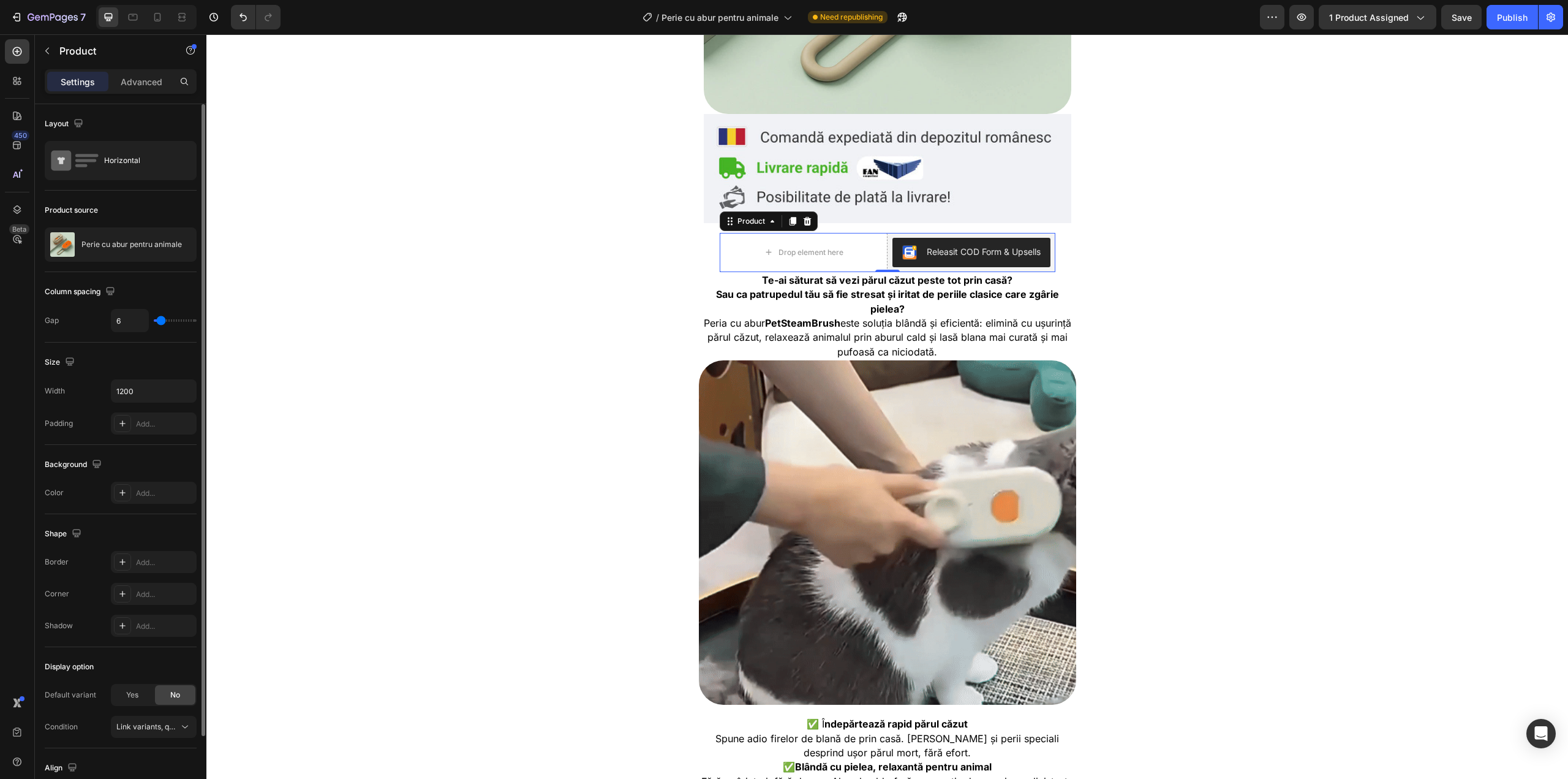
type input "9"
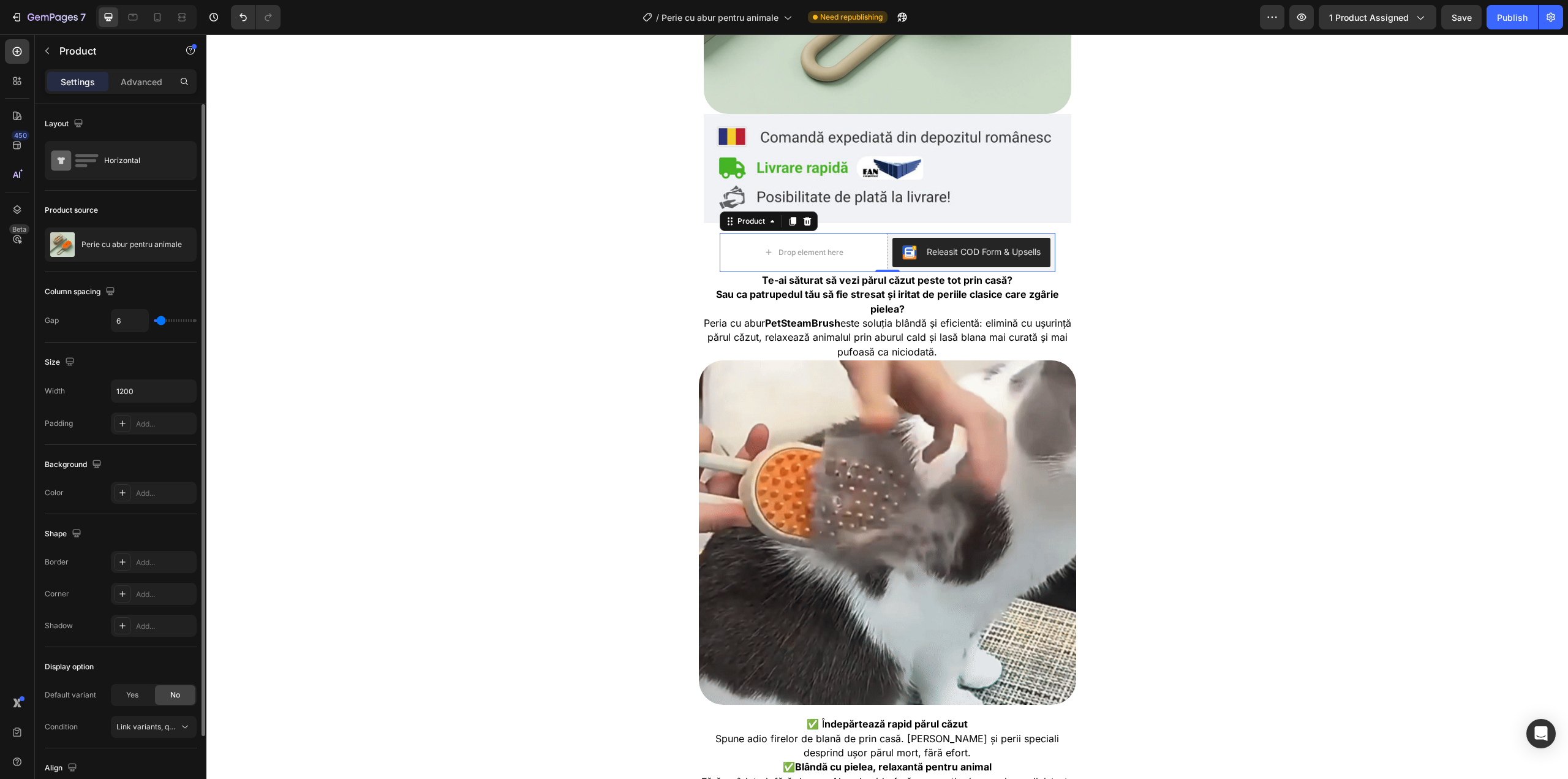
type input "9"
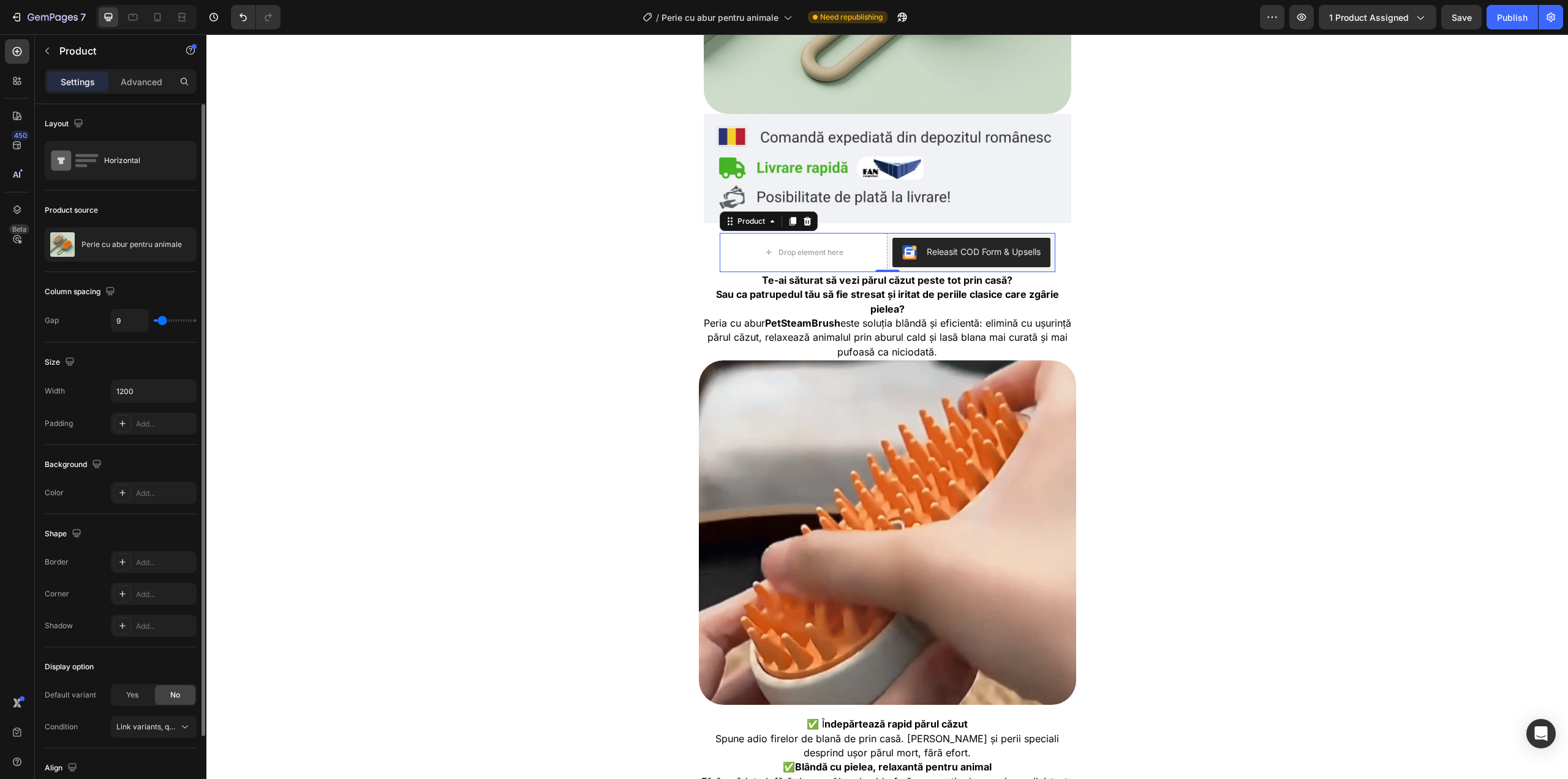
type input "10"
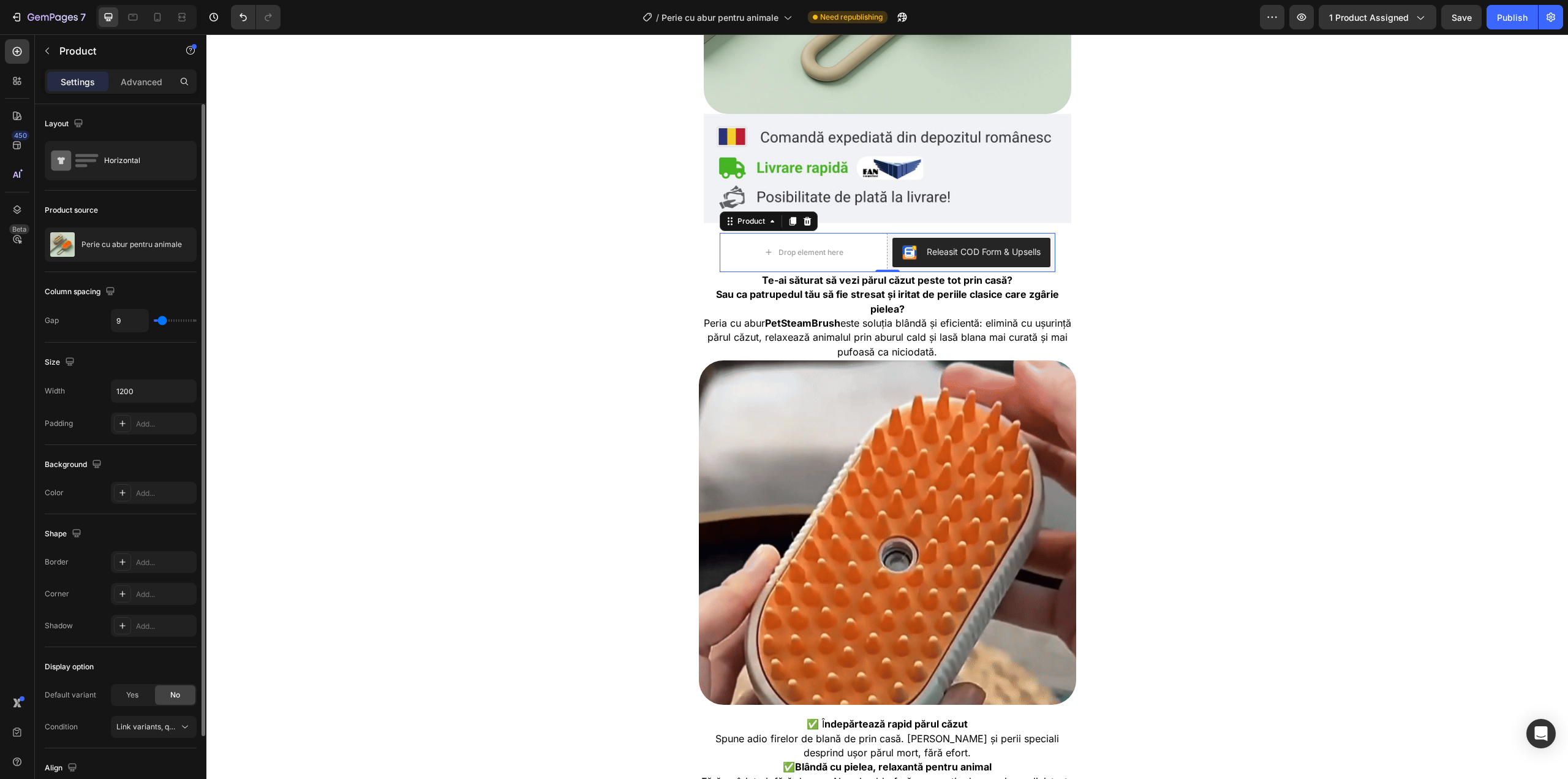
type input "10"
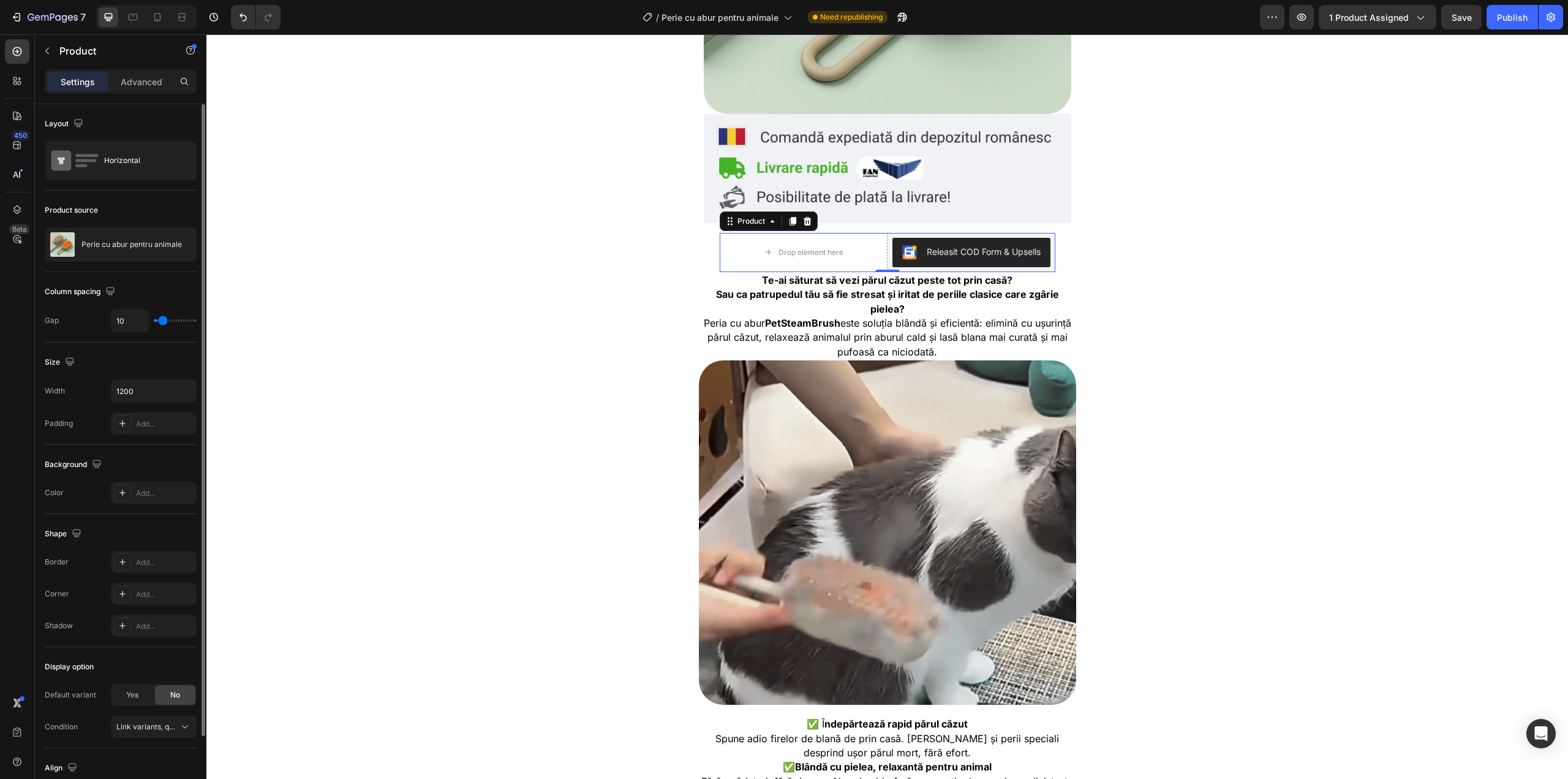
type input "13"
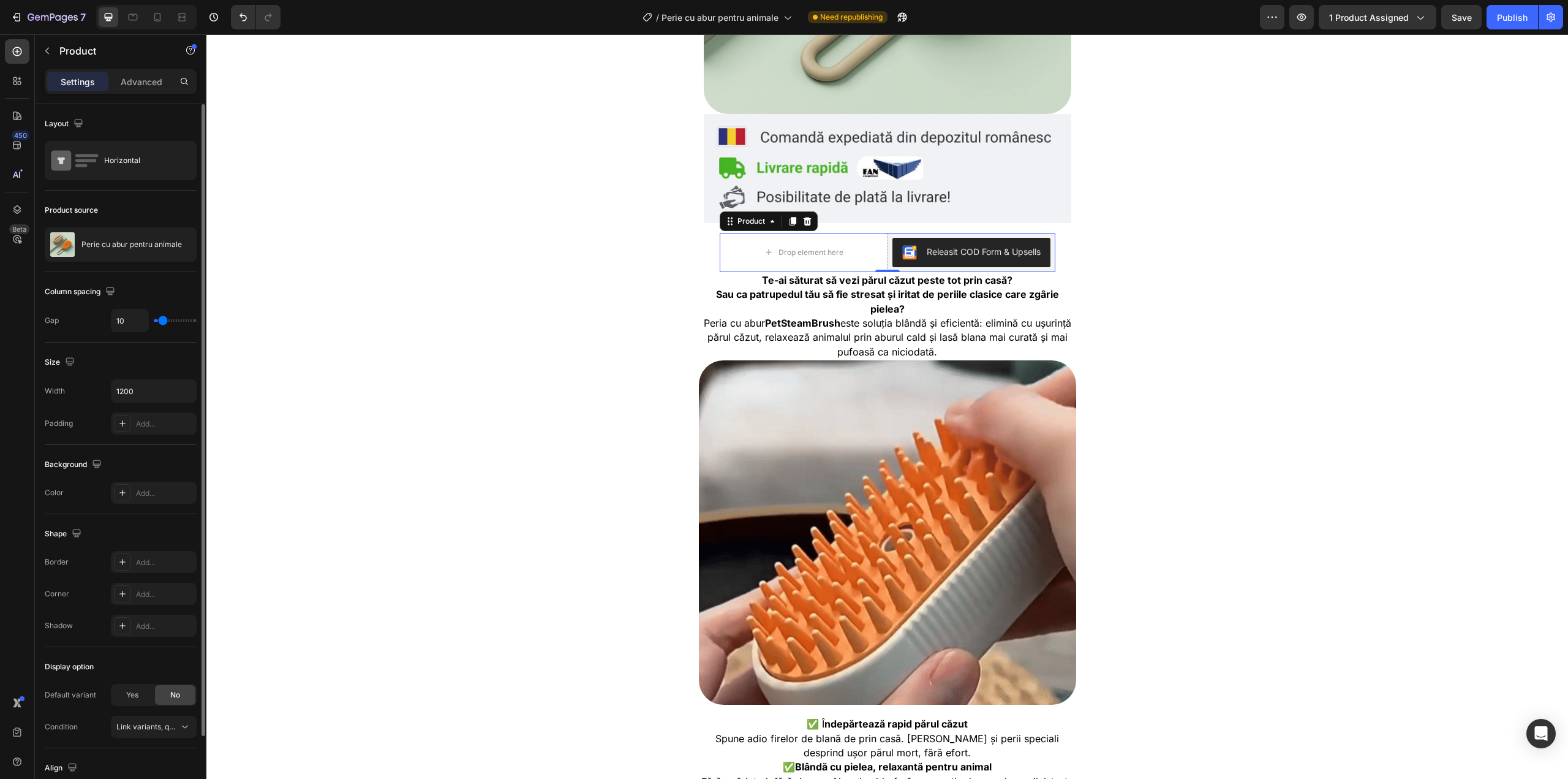
type input "13"
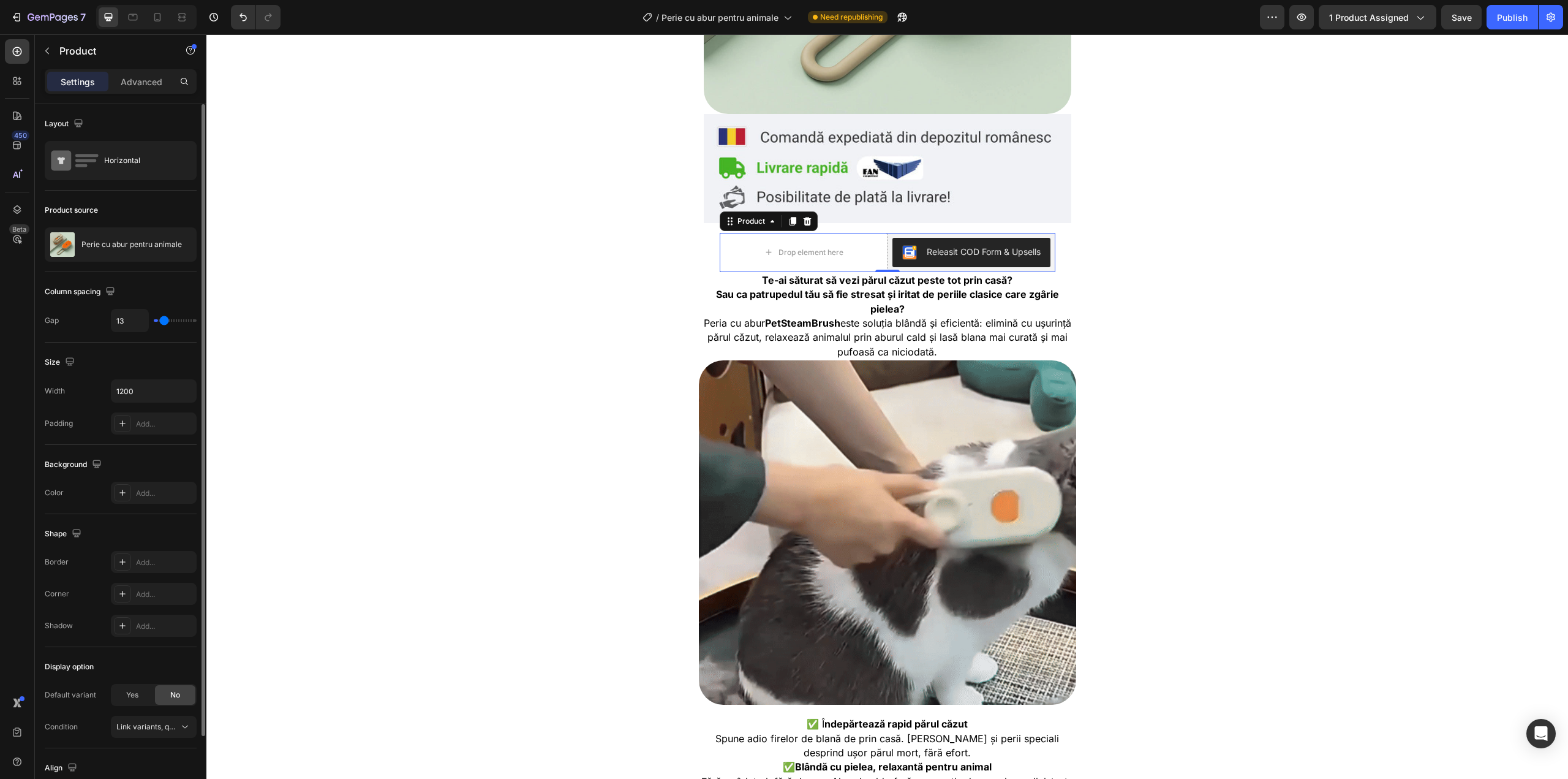
type input "24"
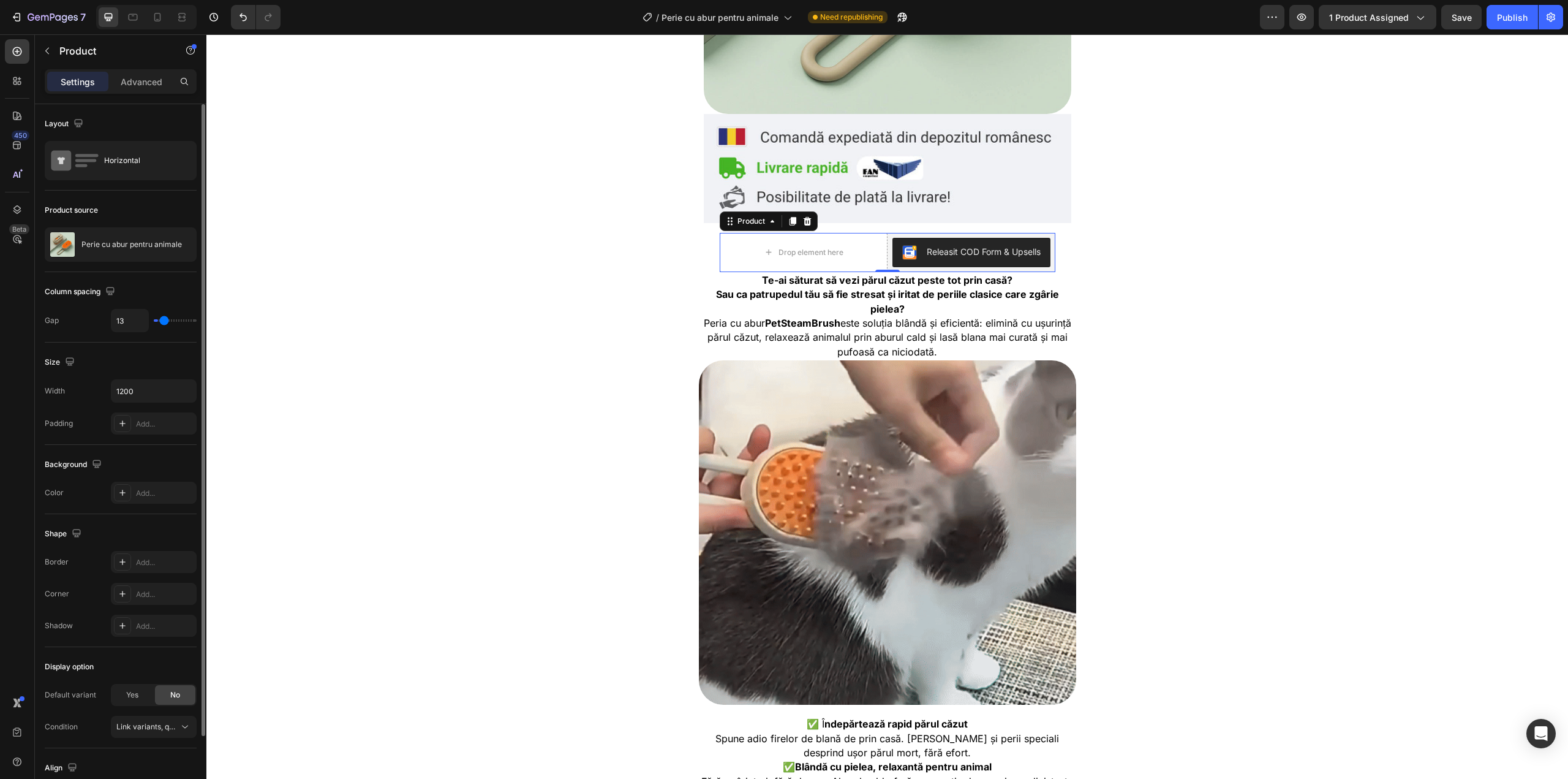
type input "24"
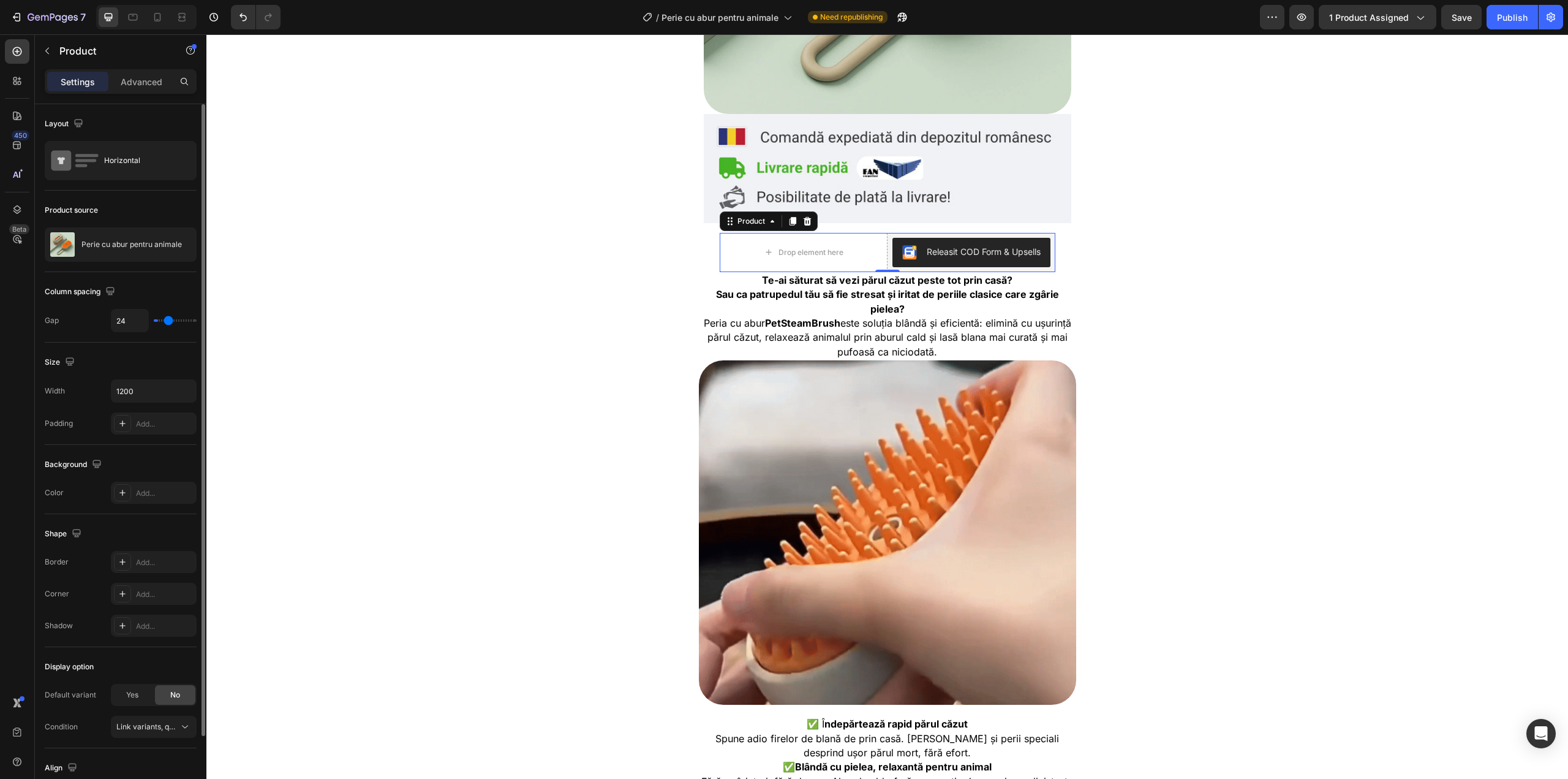
type input "46"
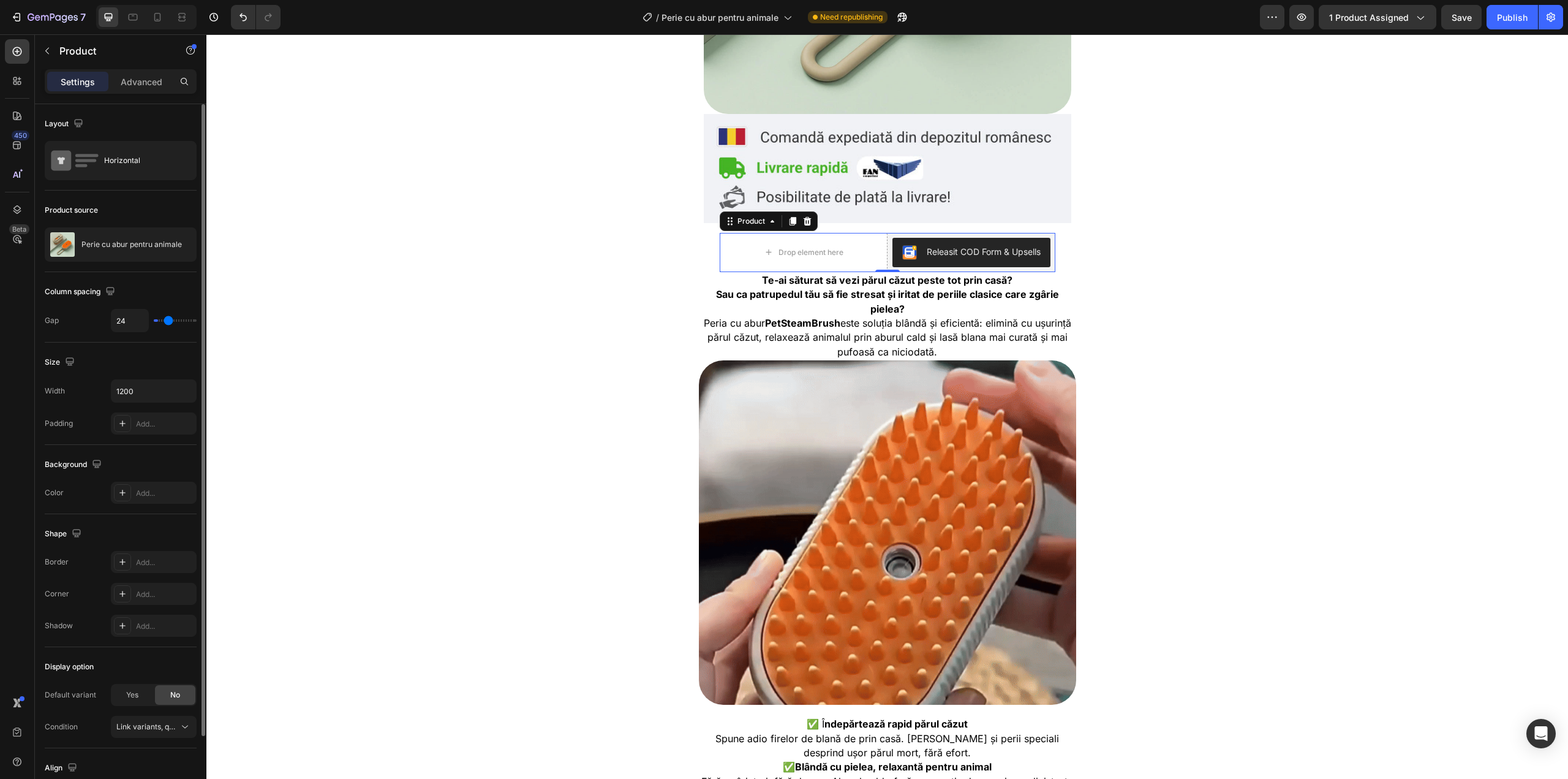
type input "46"
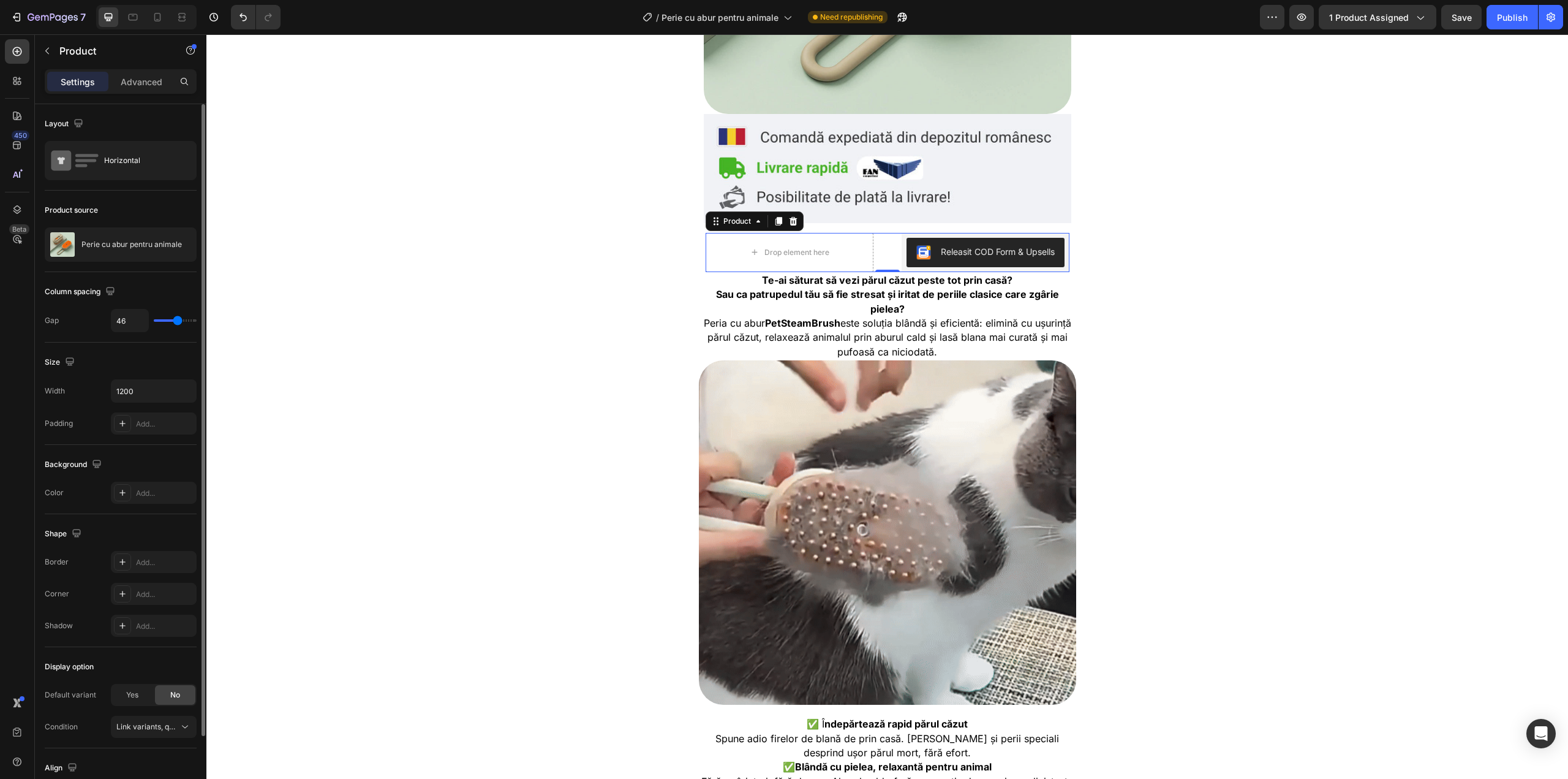
type input "65"
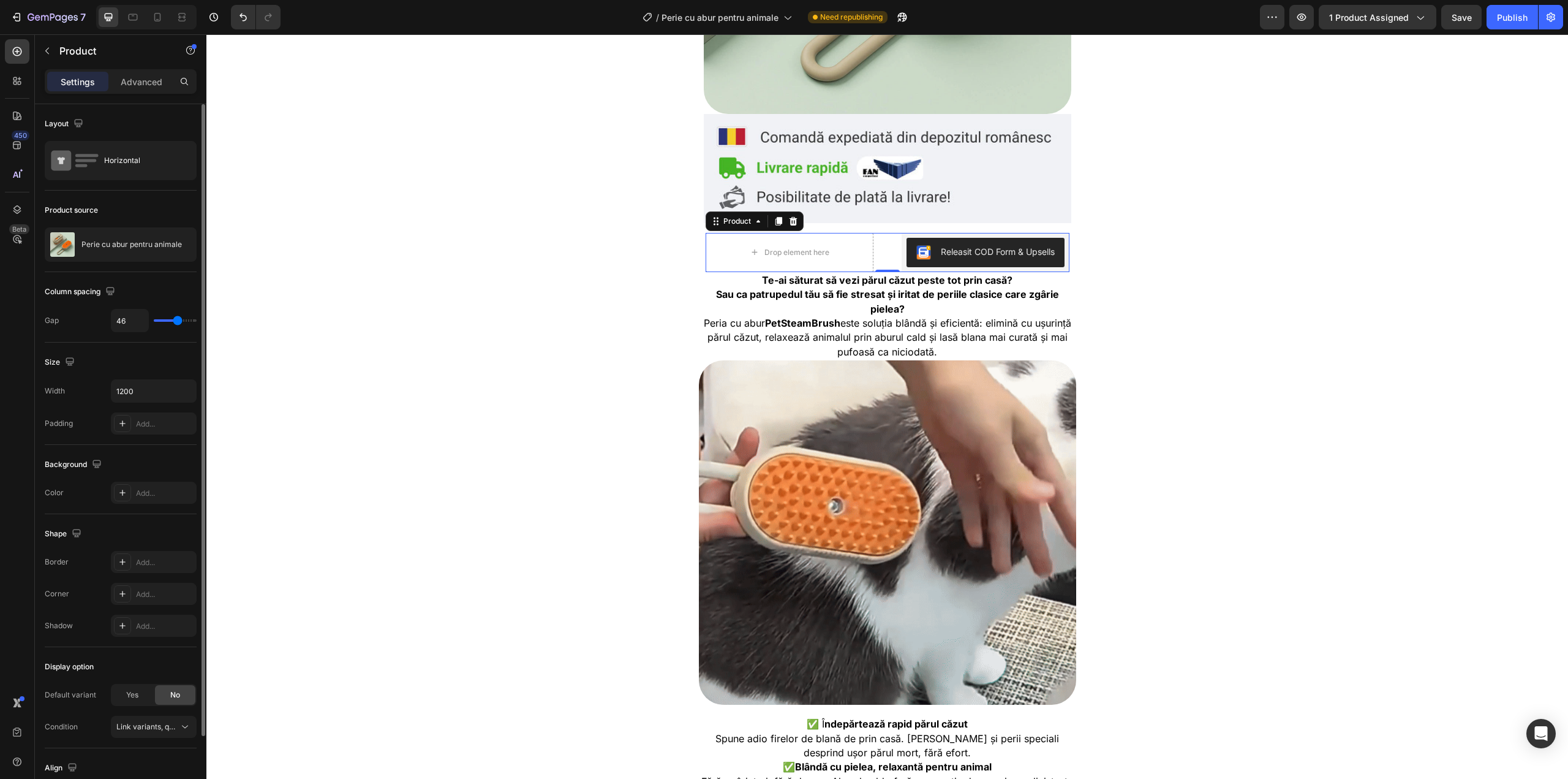
type input "65"
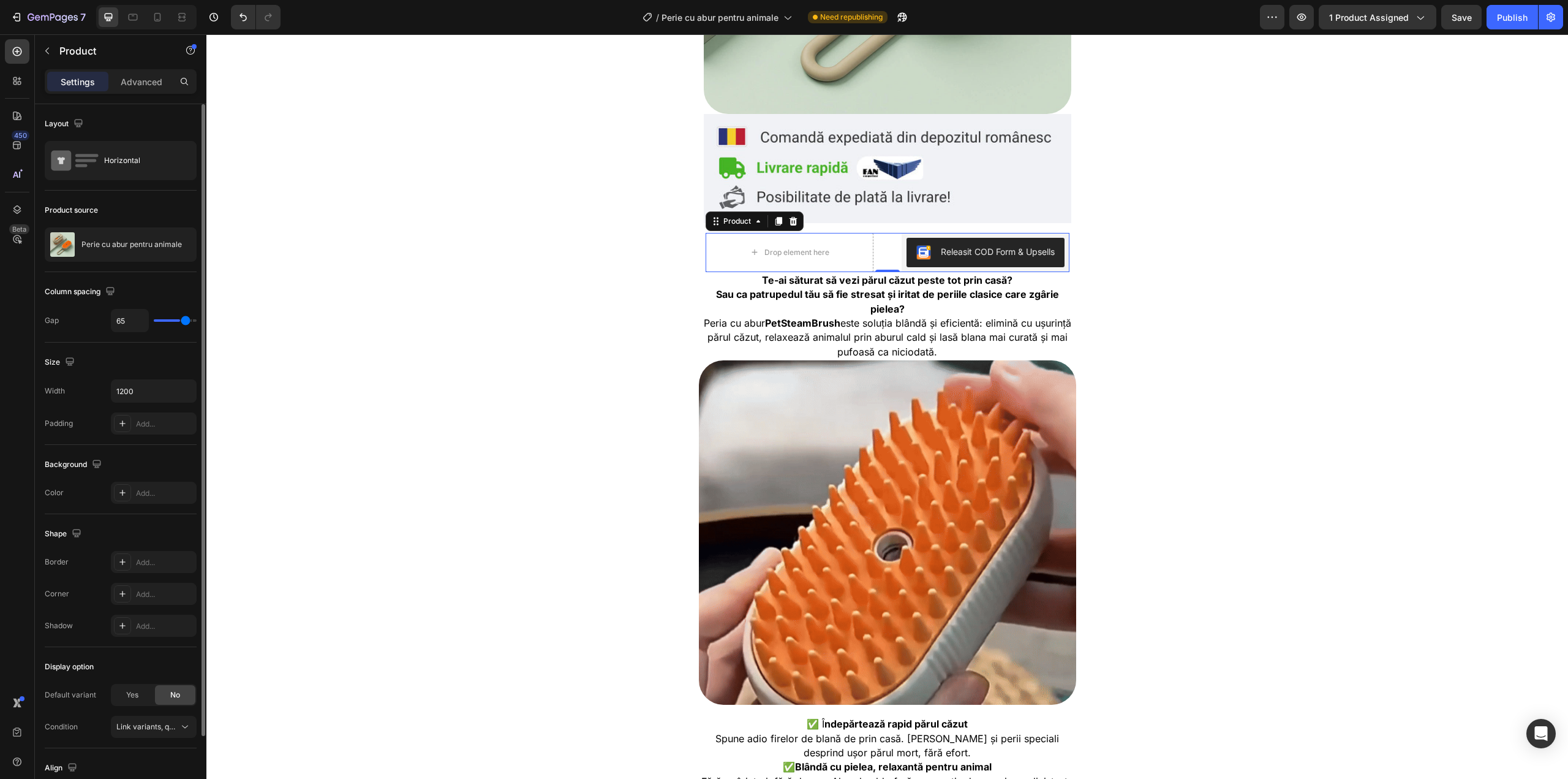
type input "70"
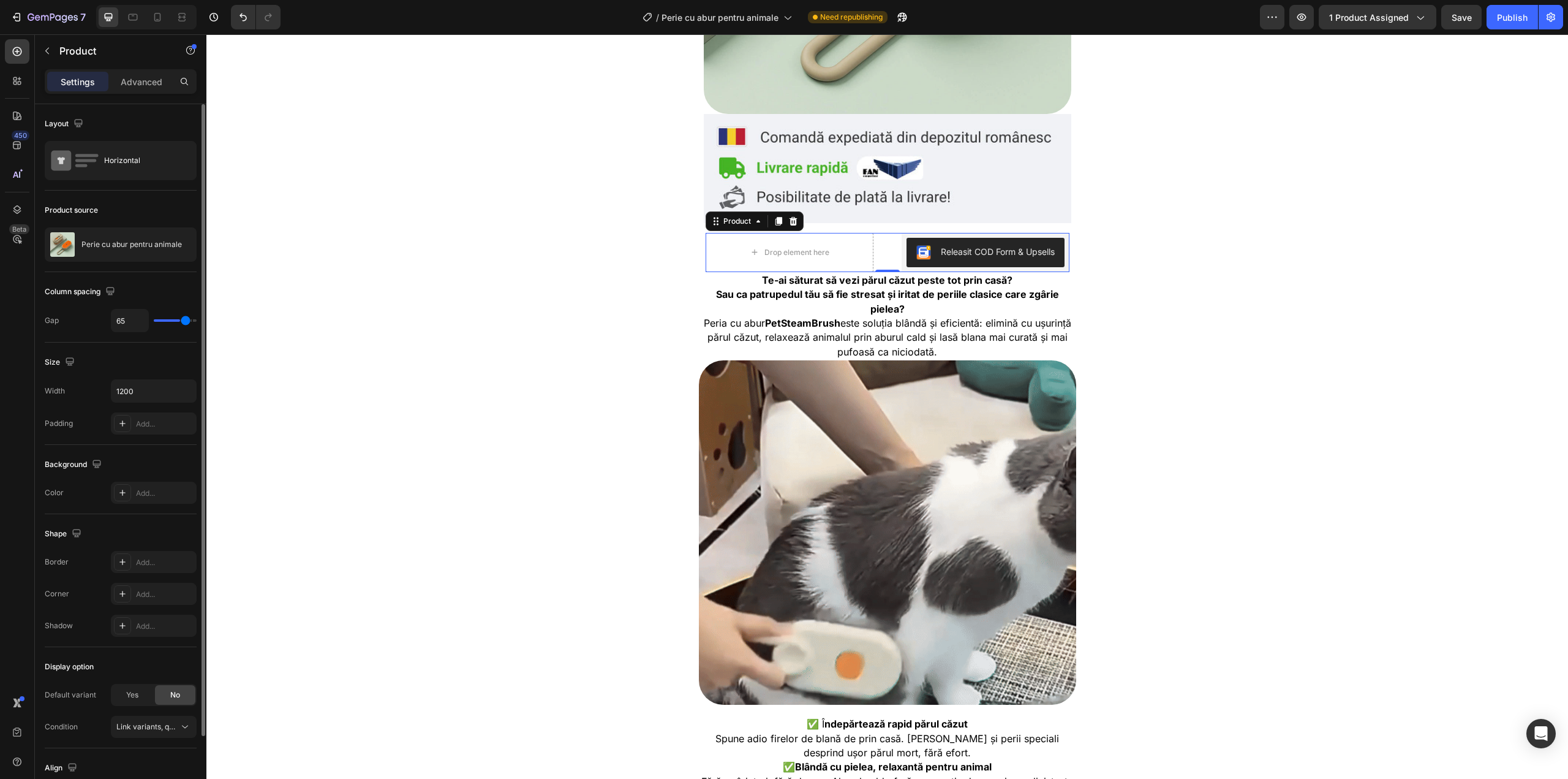
type input "70"
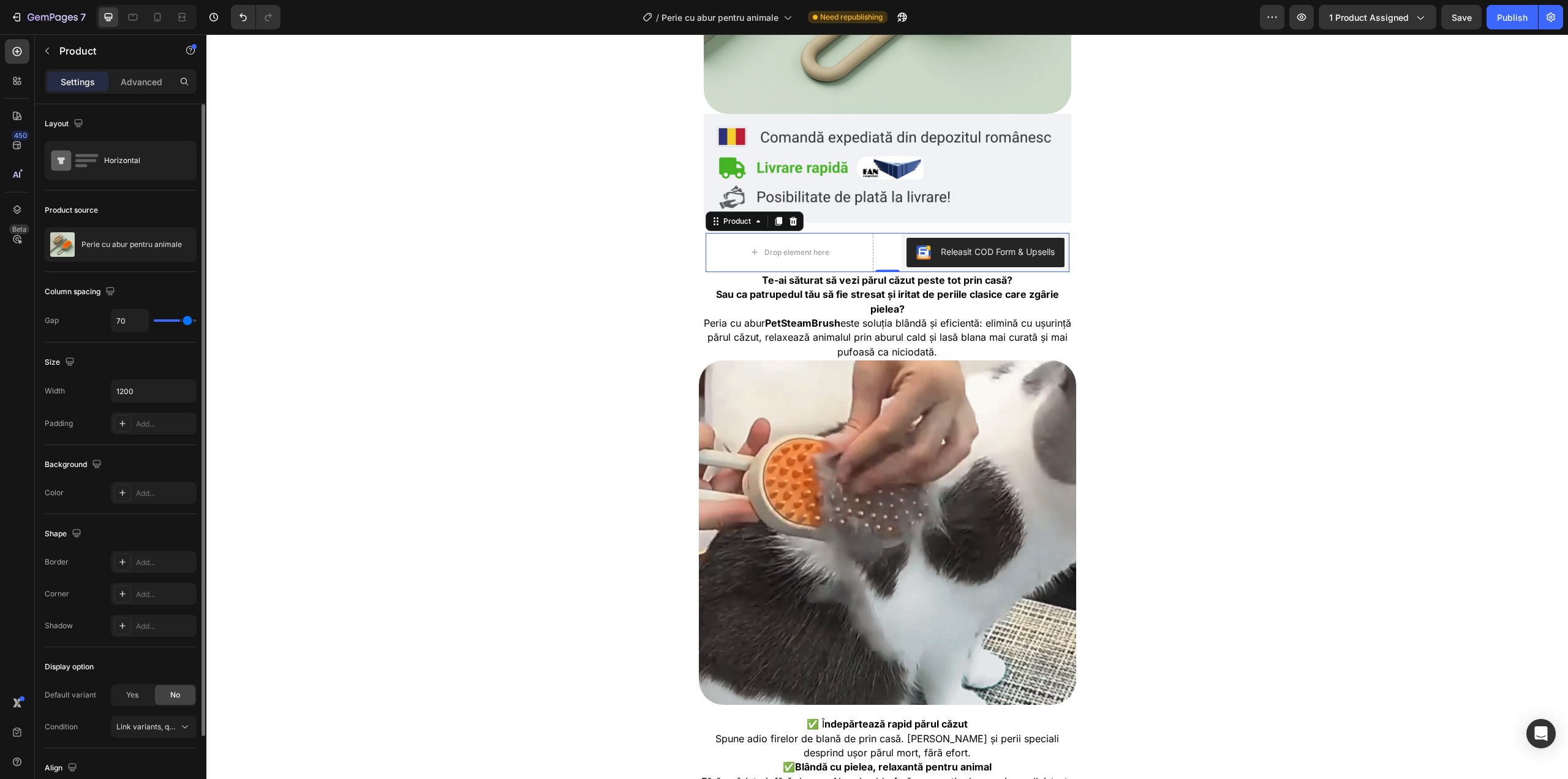
type input "73"
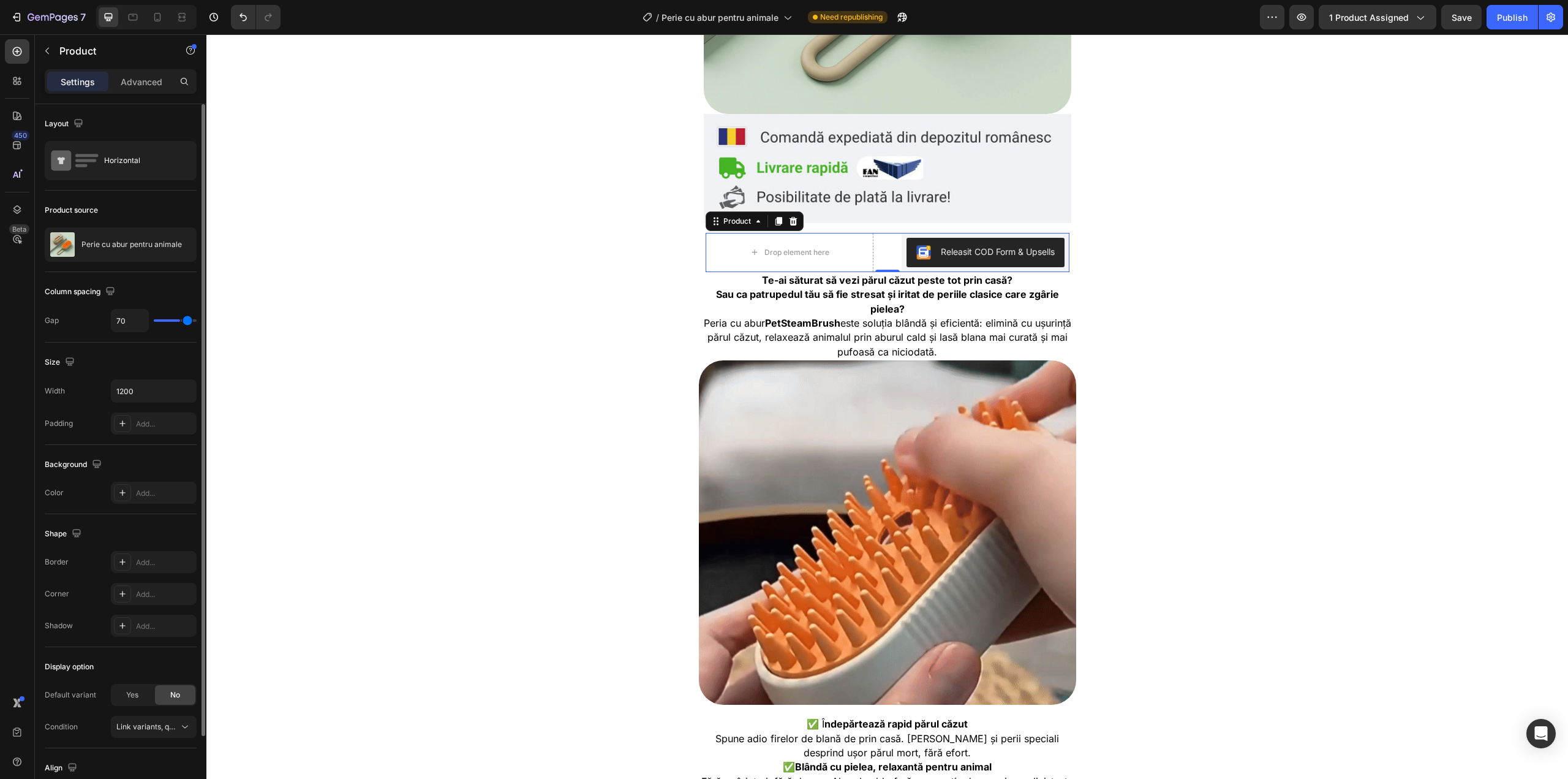
type input "73"
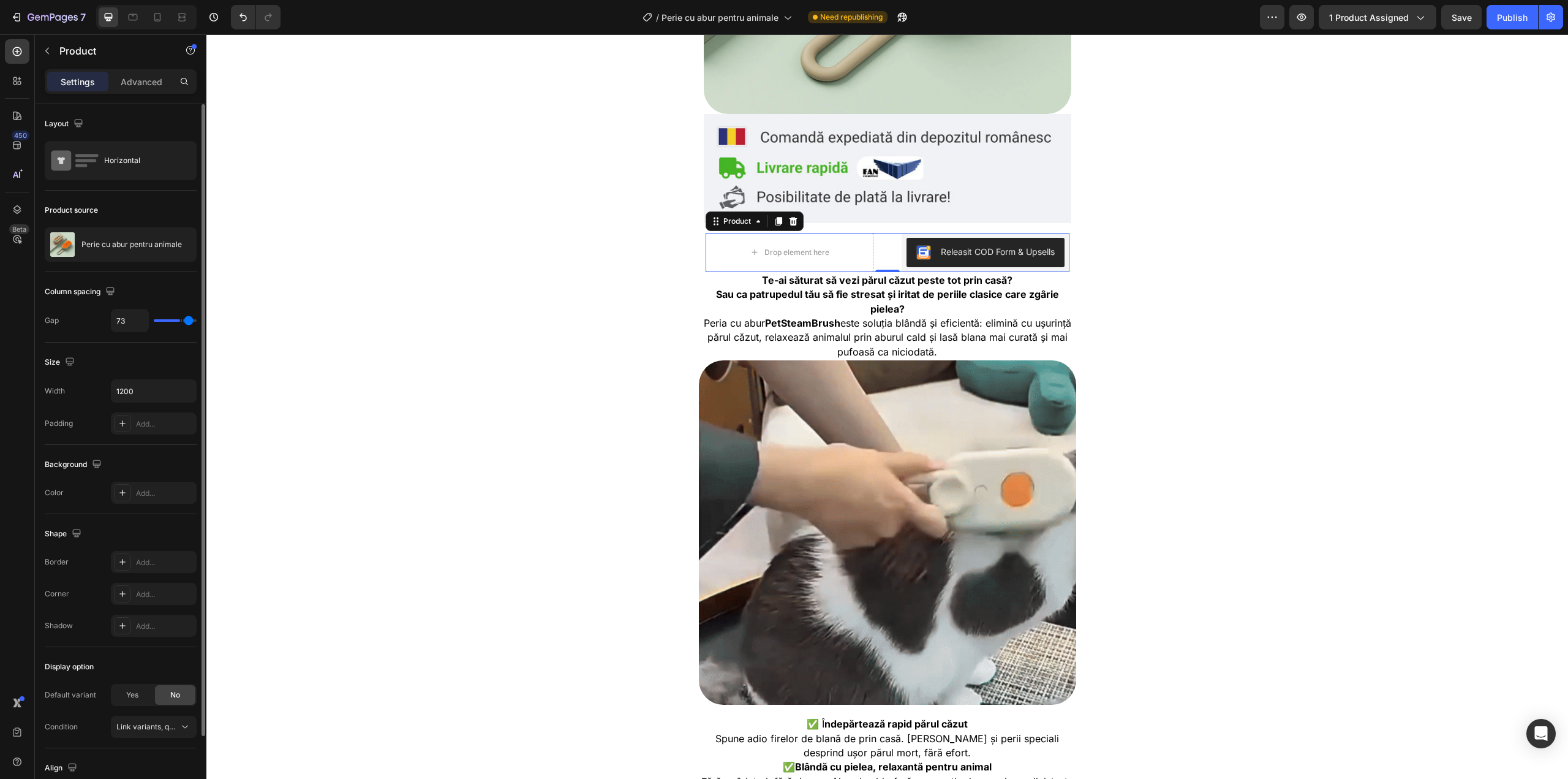
type input "79"
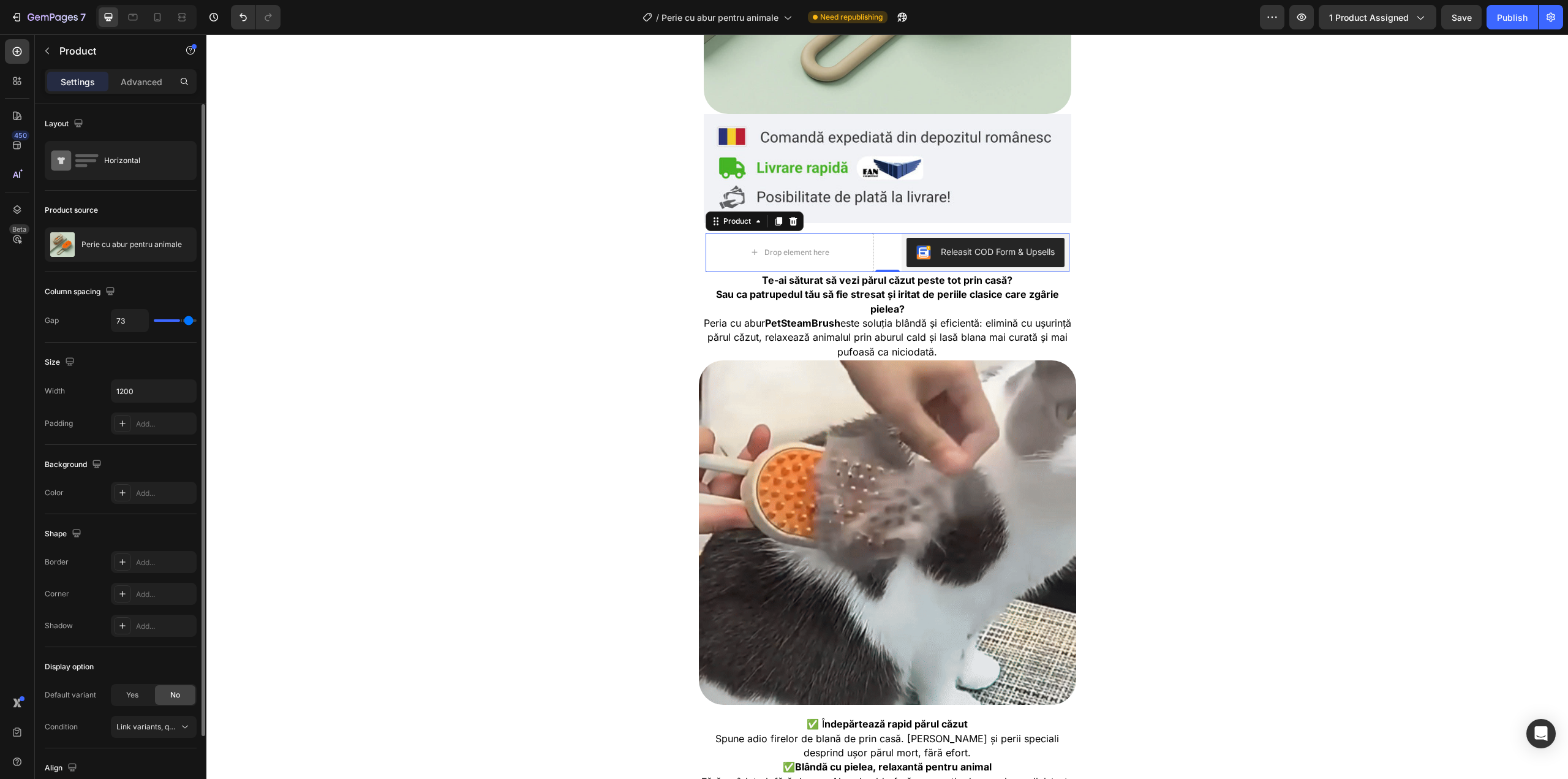
type input "79"
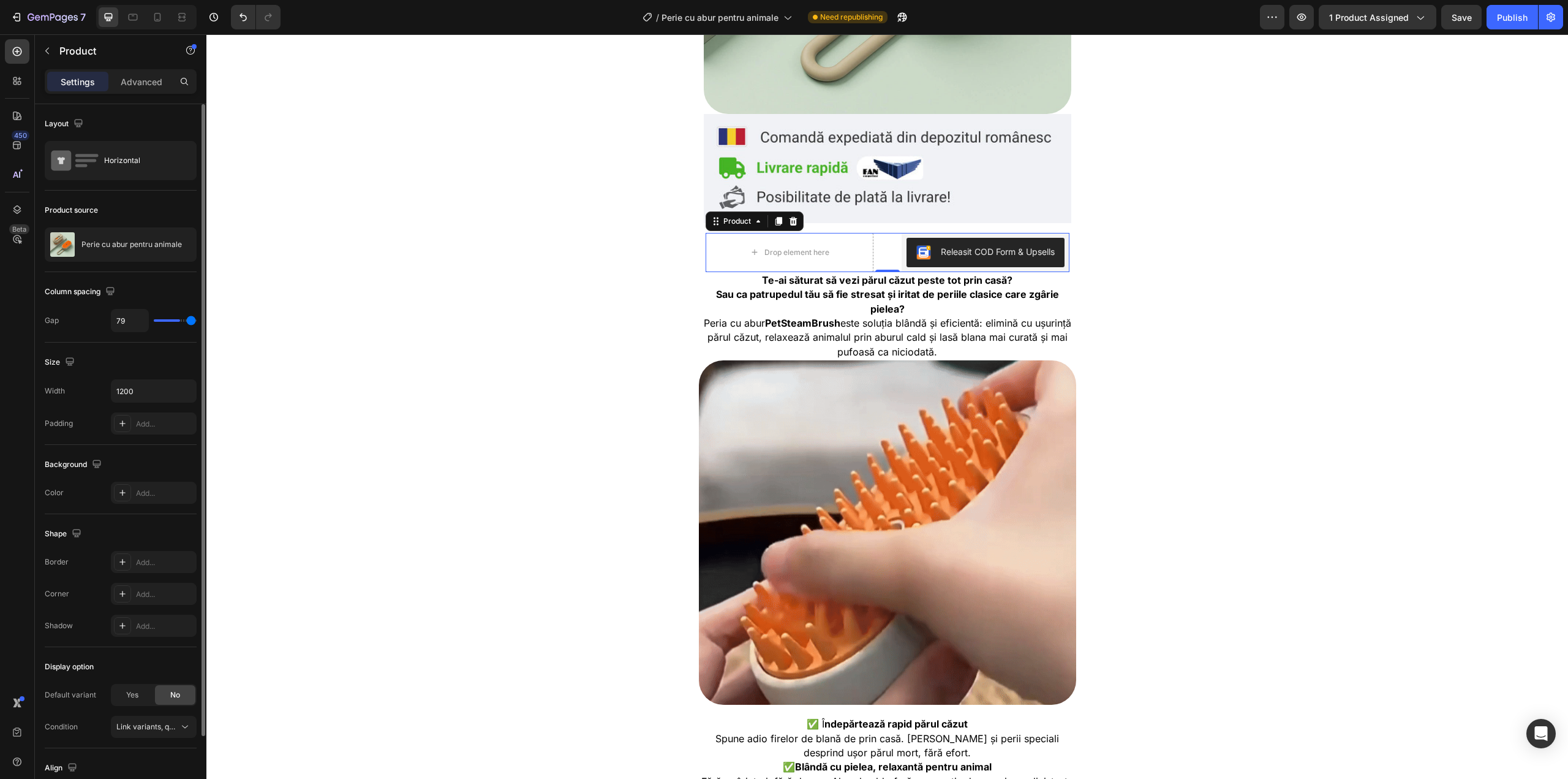
type input "80"
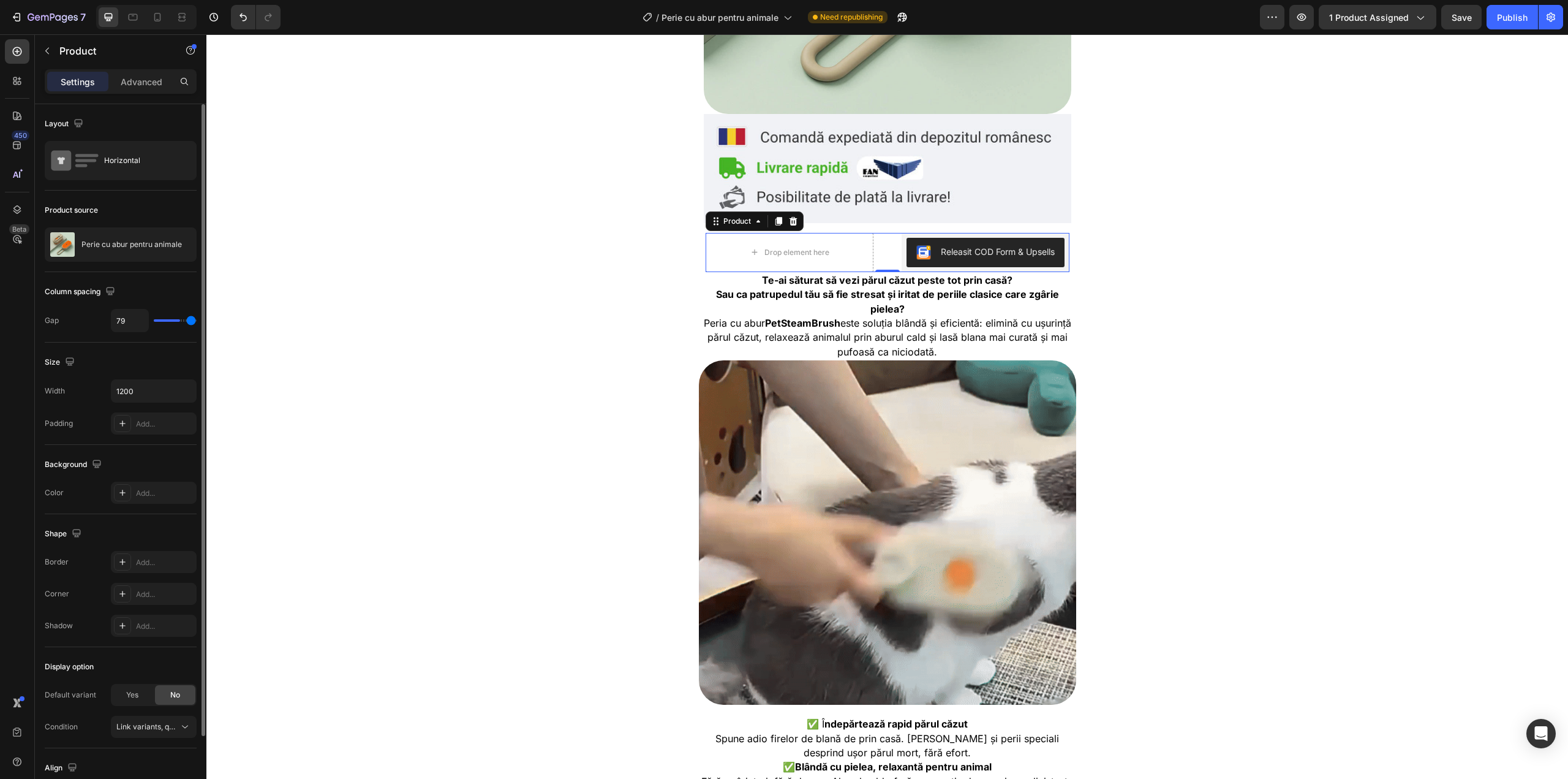
type input "80"
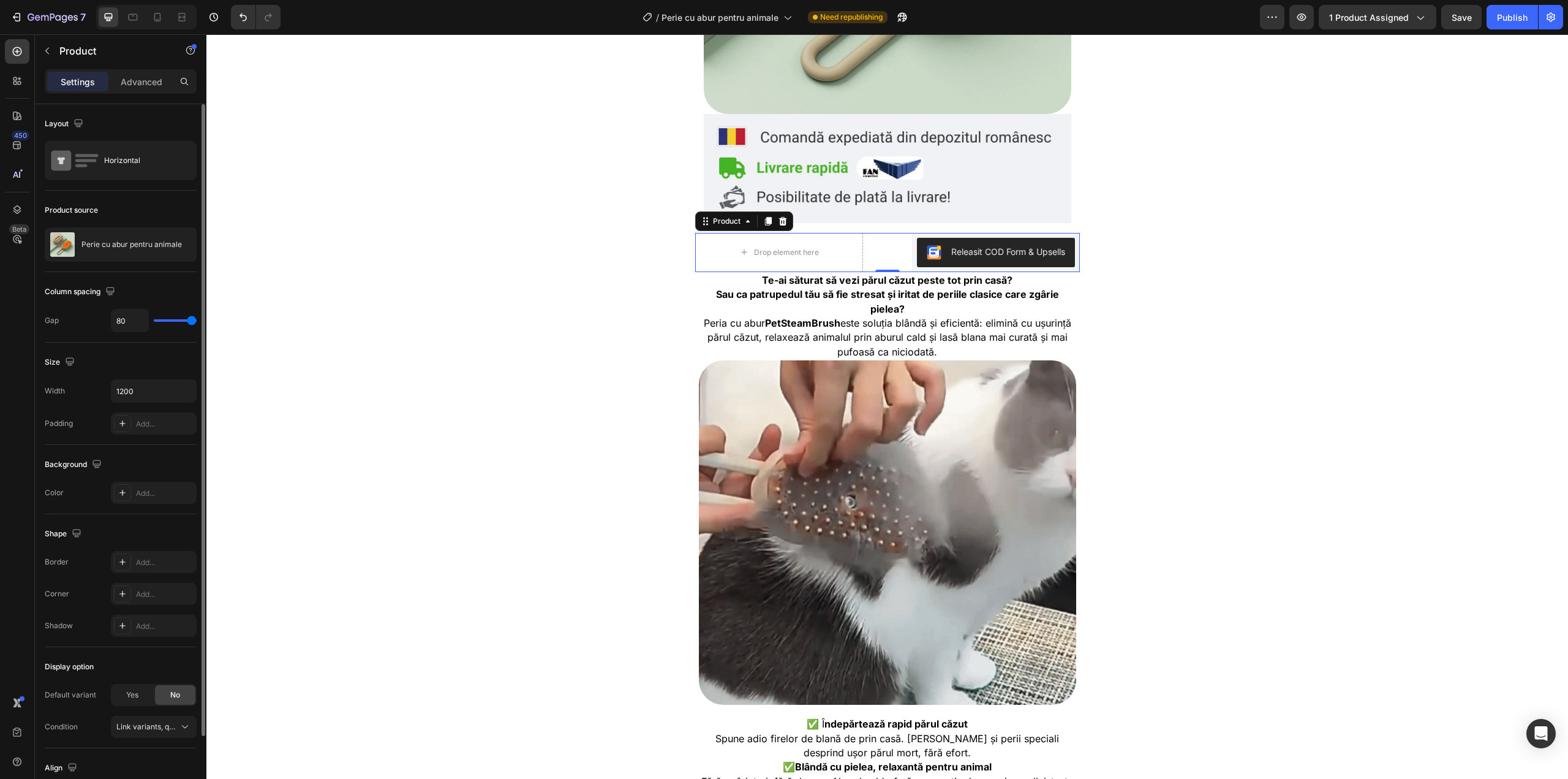
type input "79"
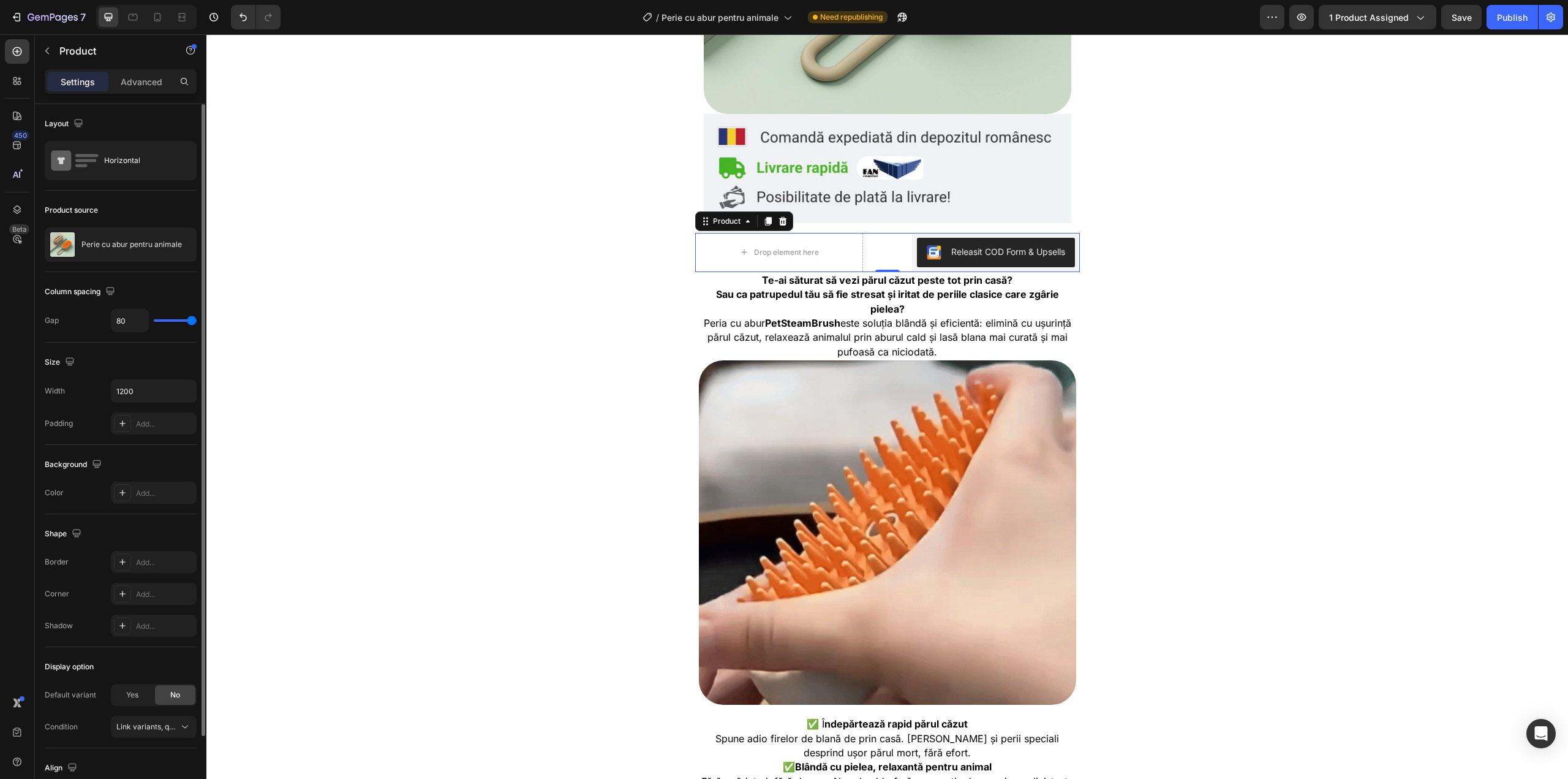
type input "79"
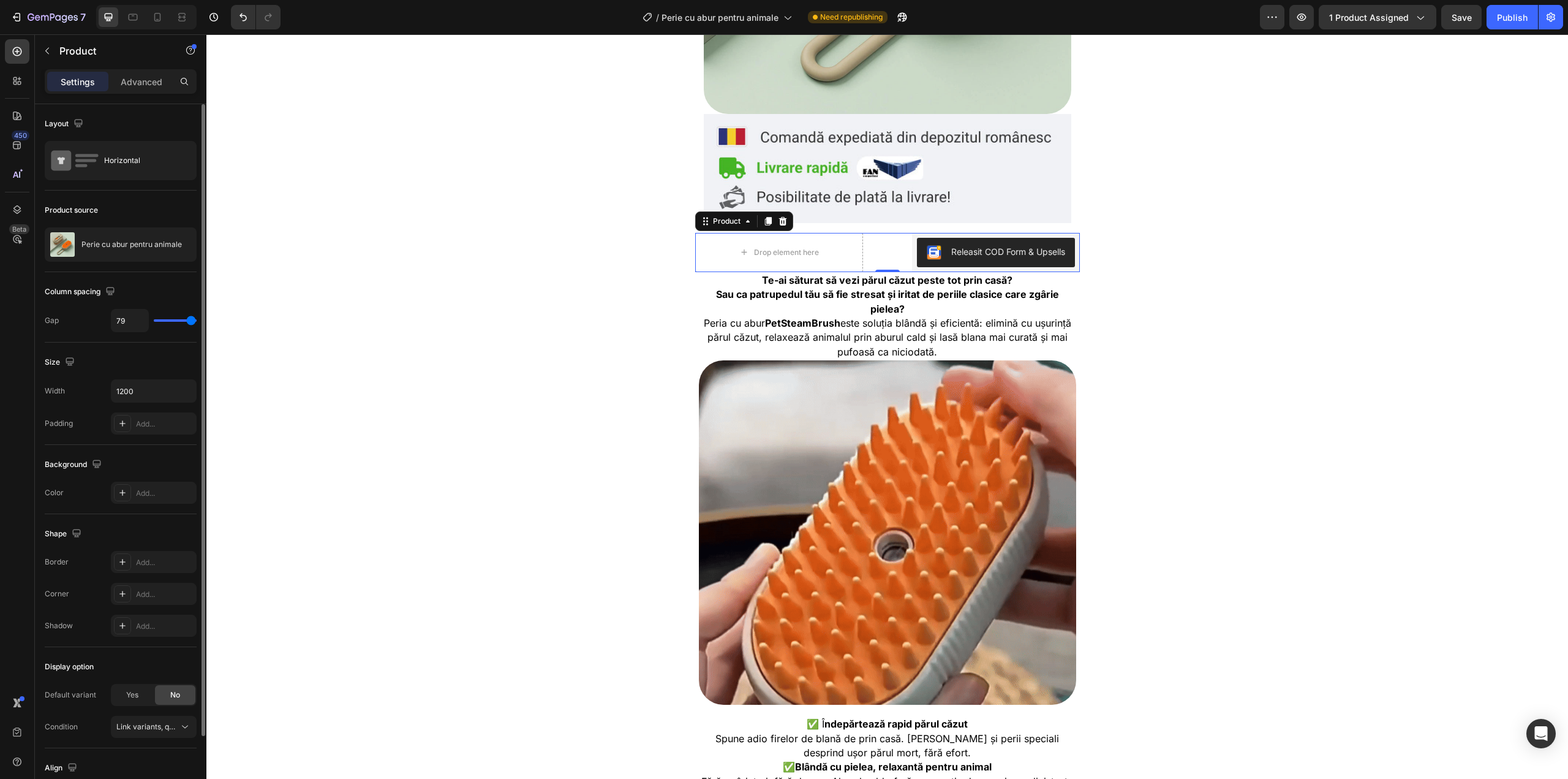
type input "31"
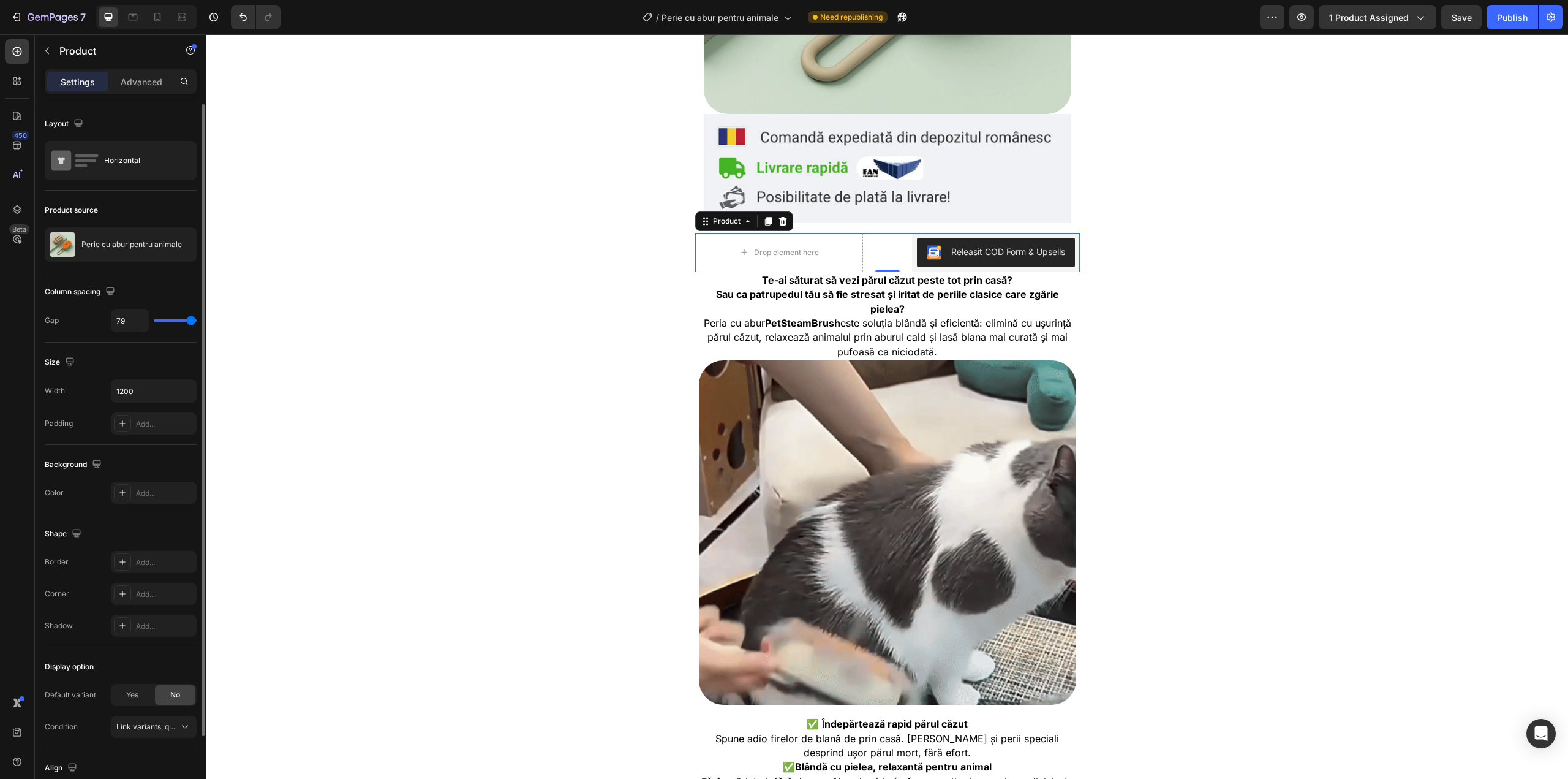
type input "31"
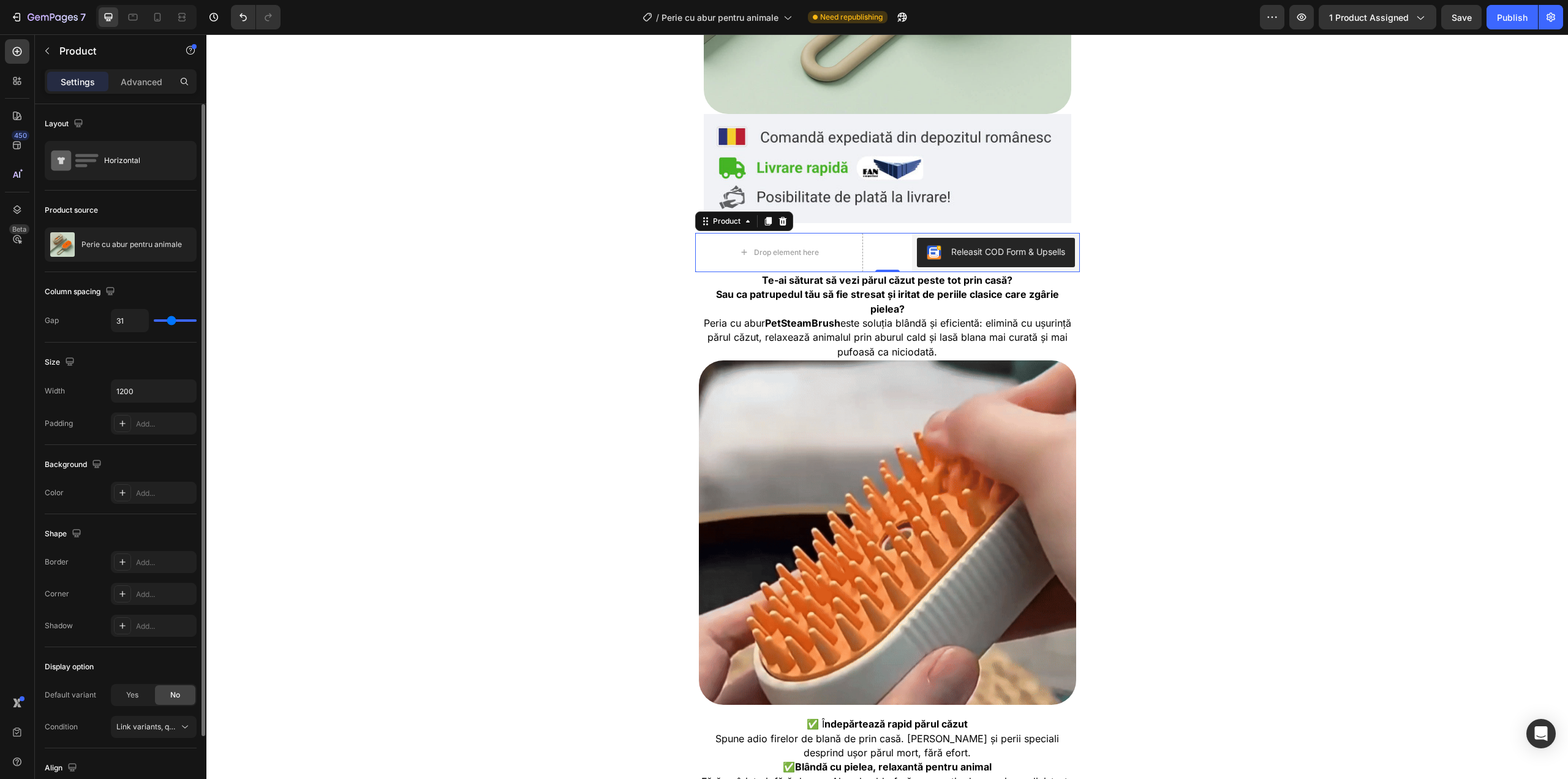
type input "25"
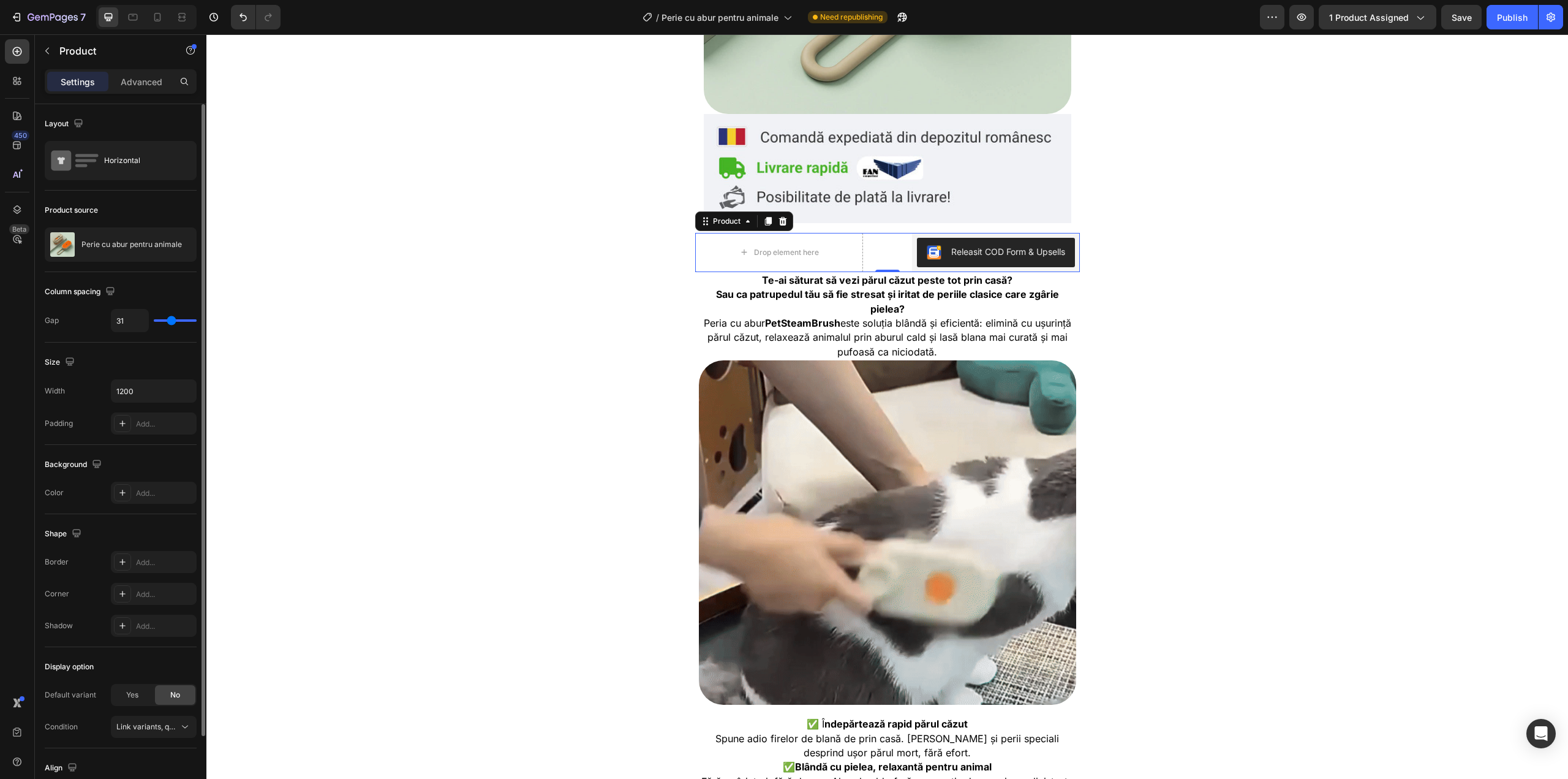
type input "25"
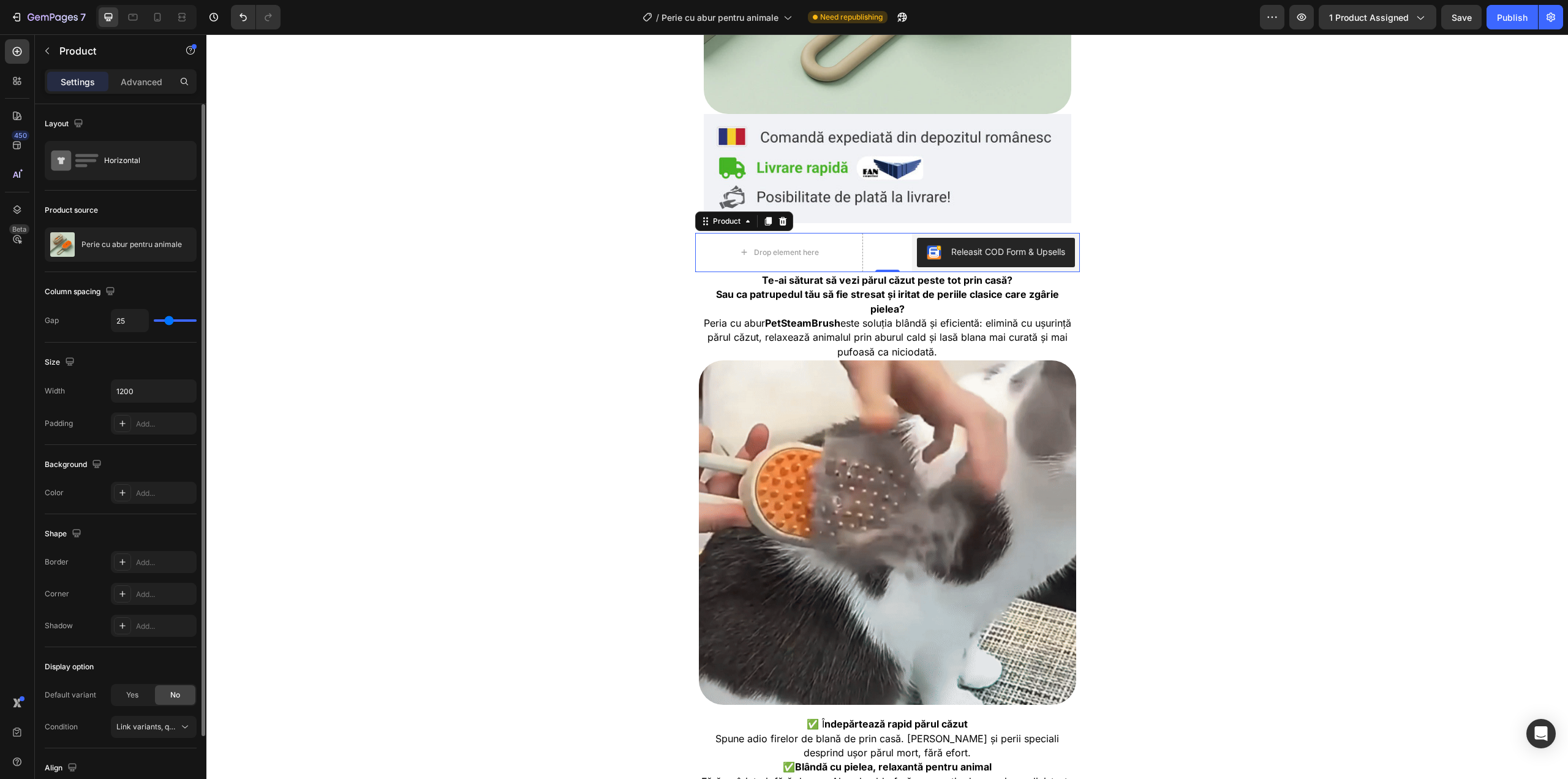
type input "21"
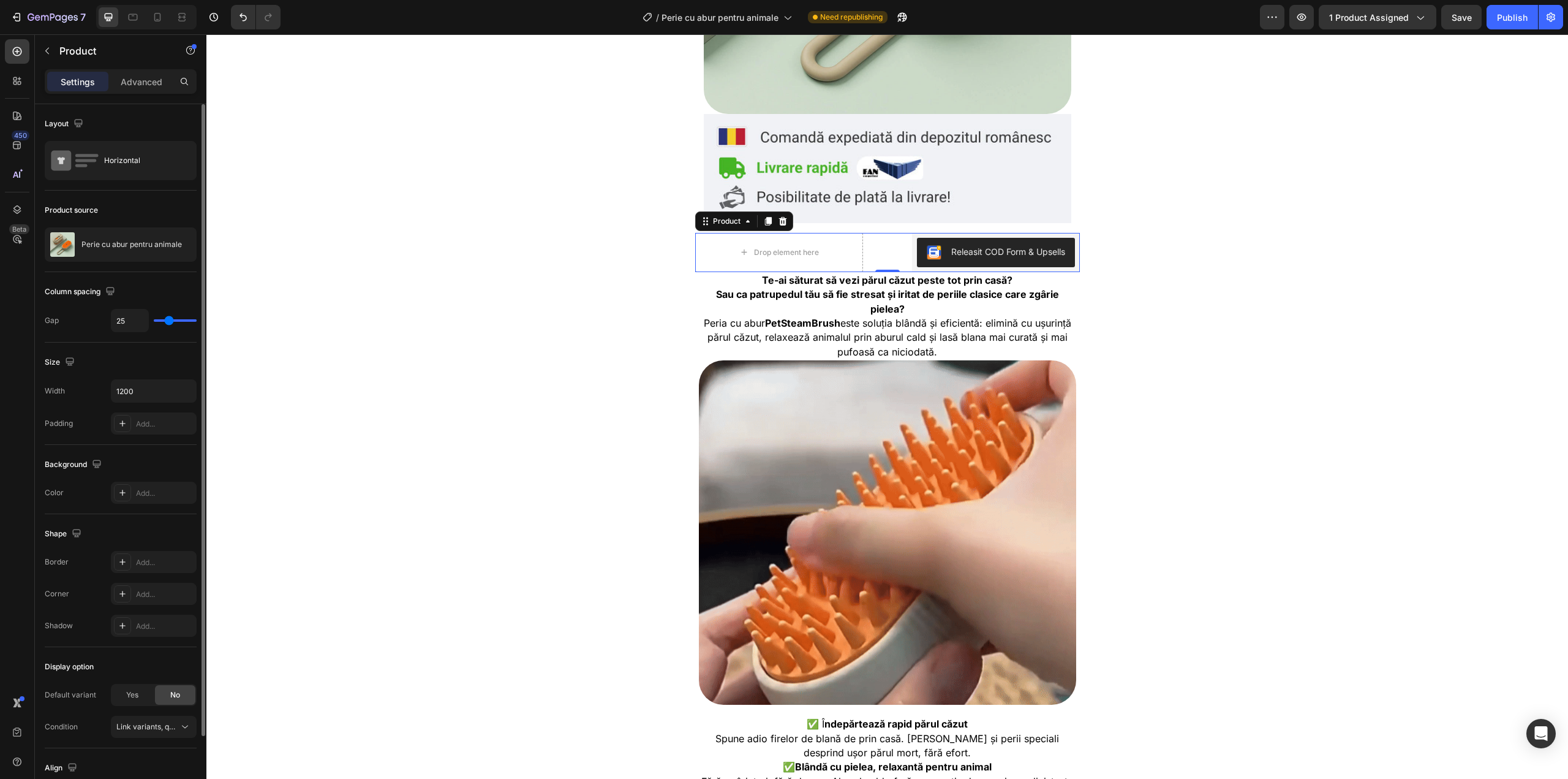
type input "21"
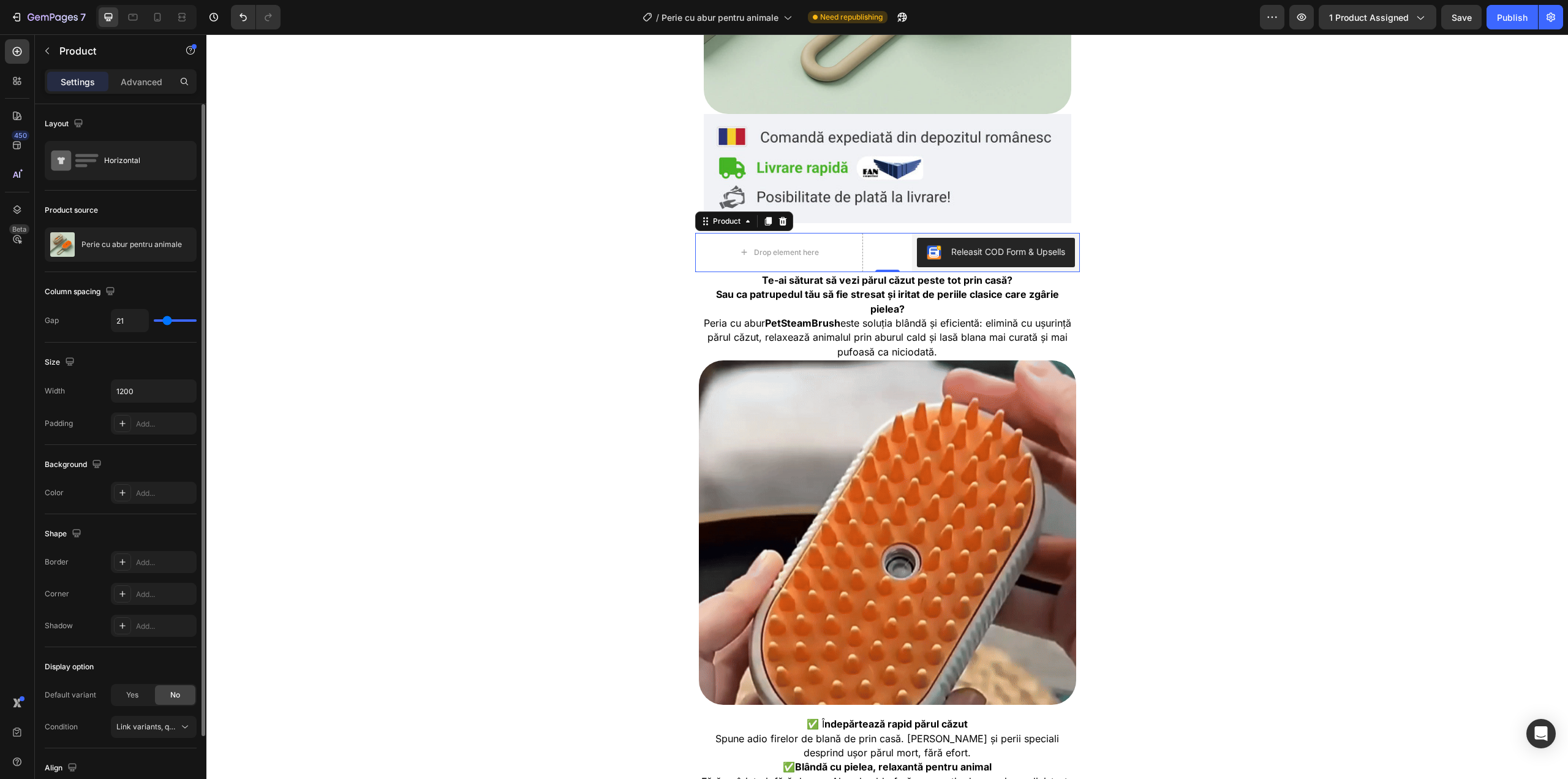
type input "13"
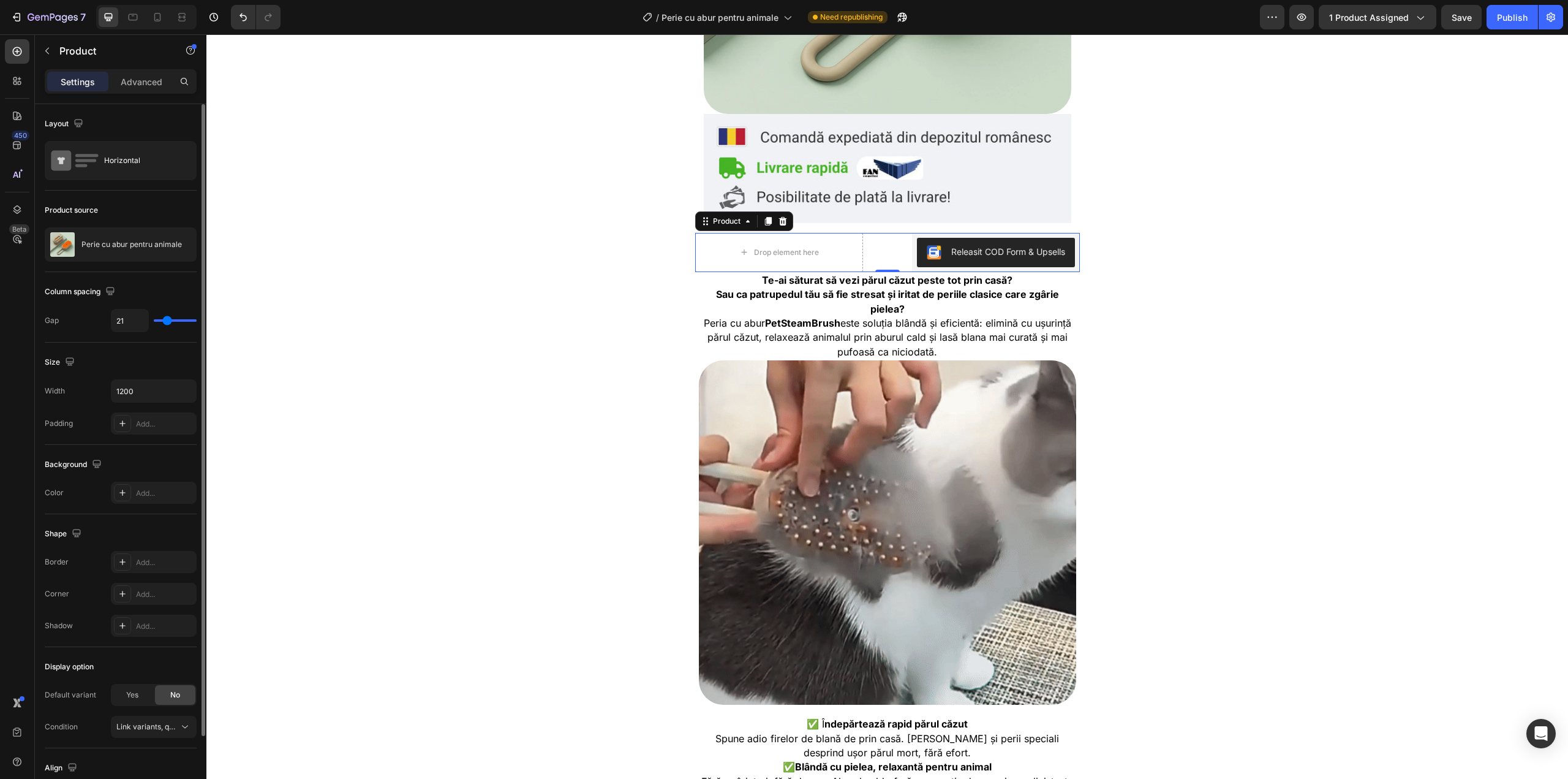
type input "13"
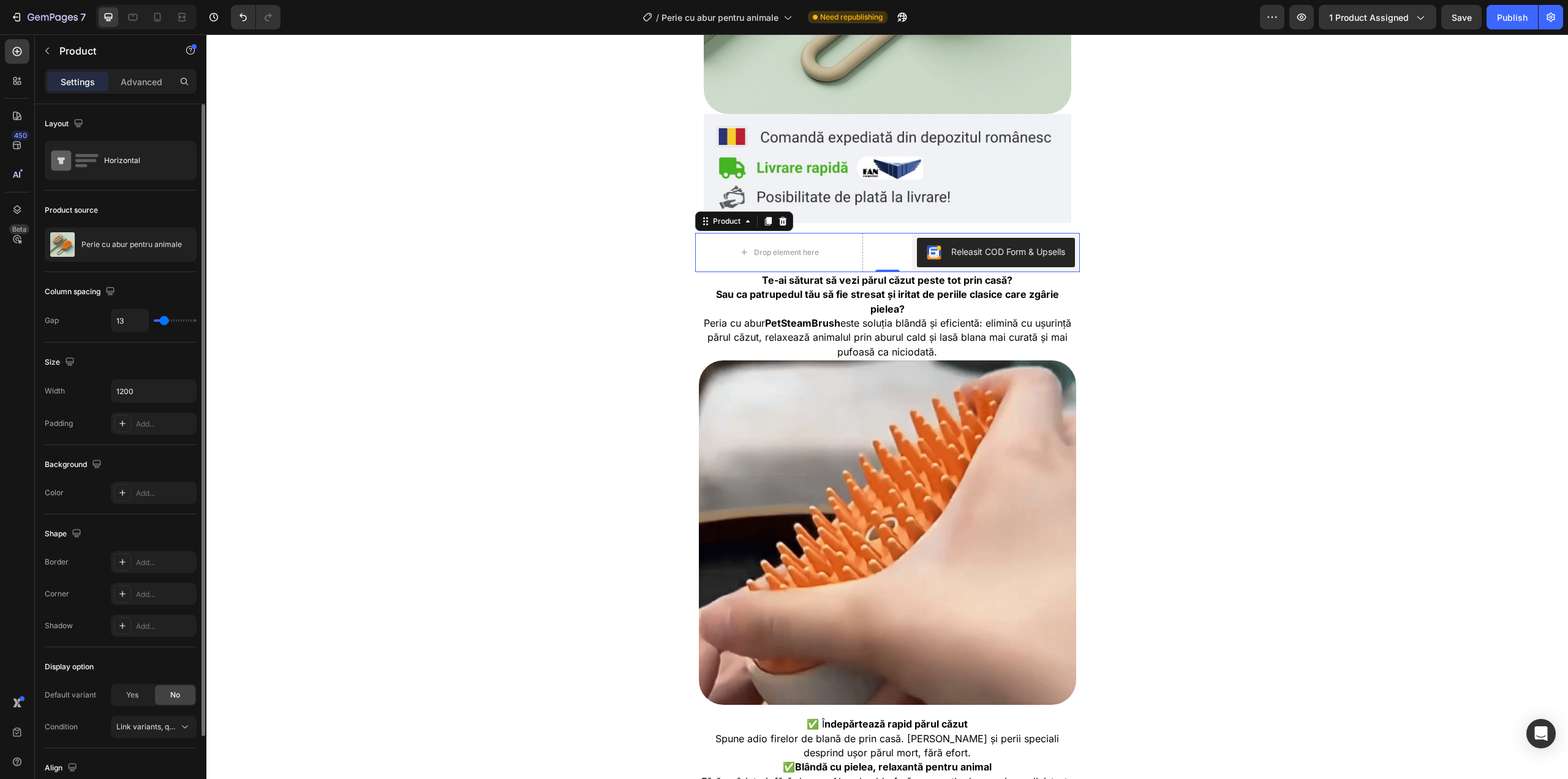
type input "6"
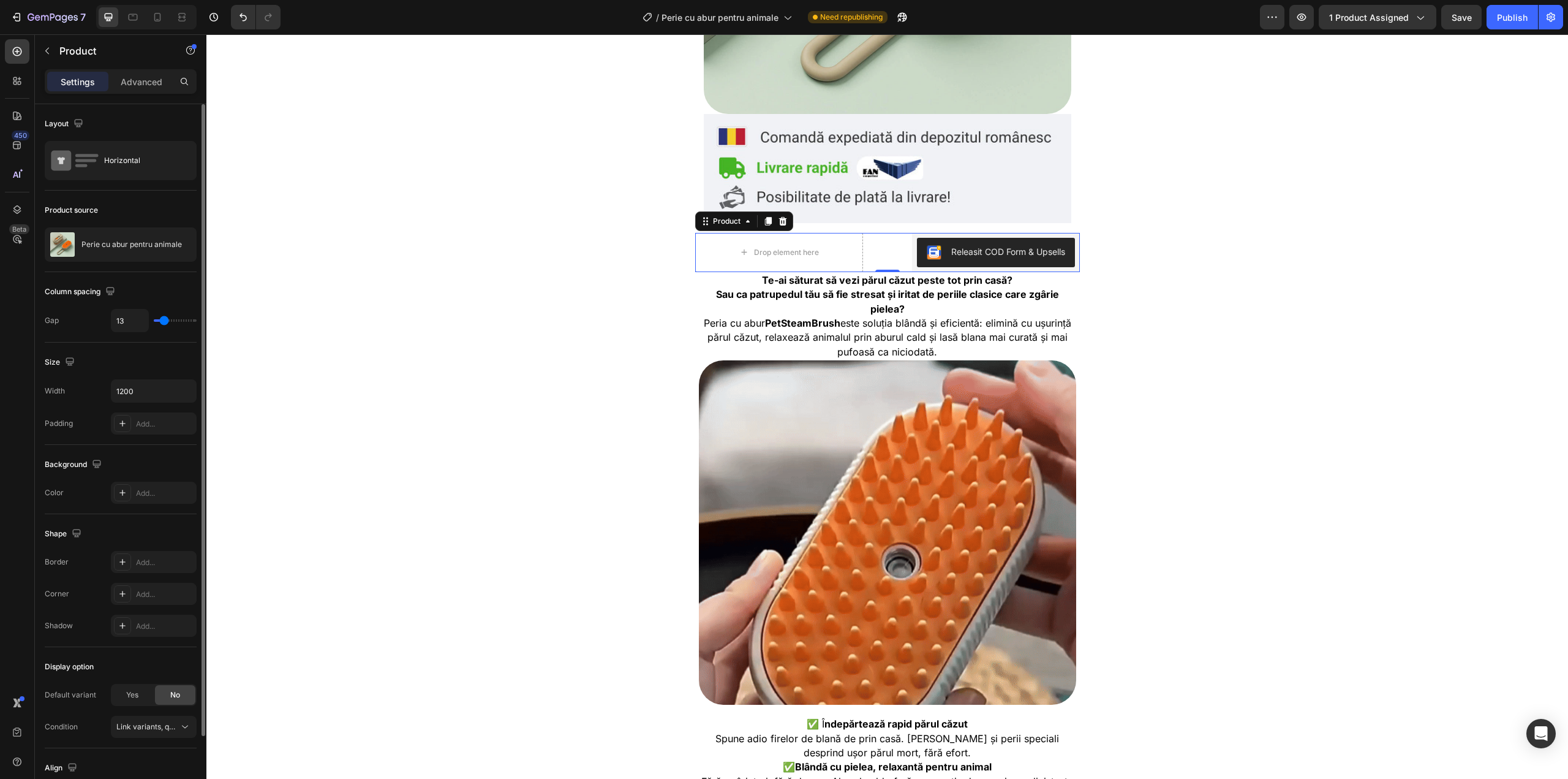
type input "6"
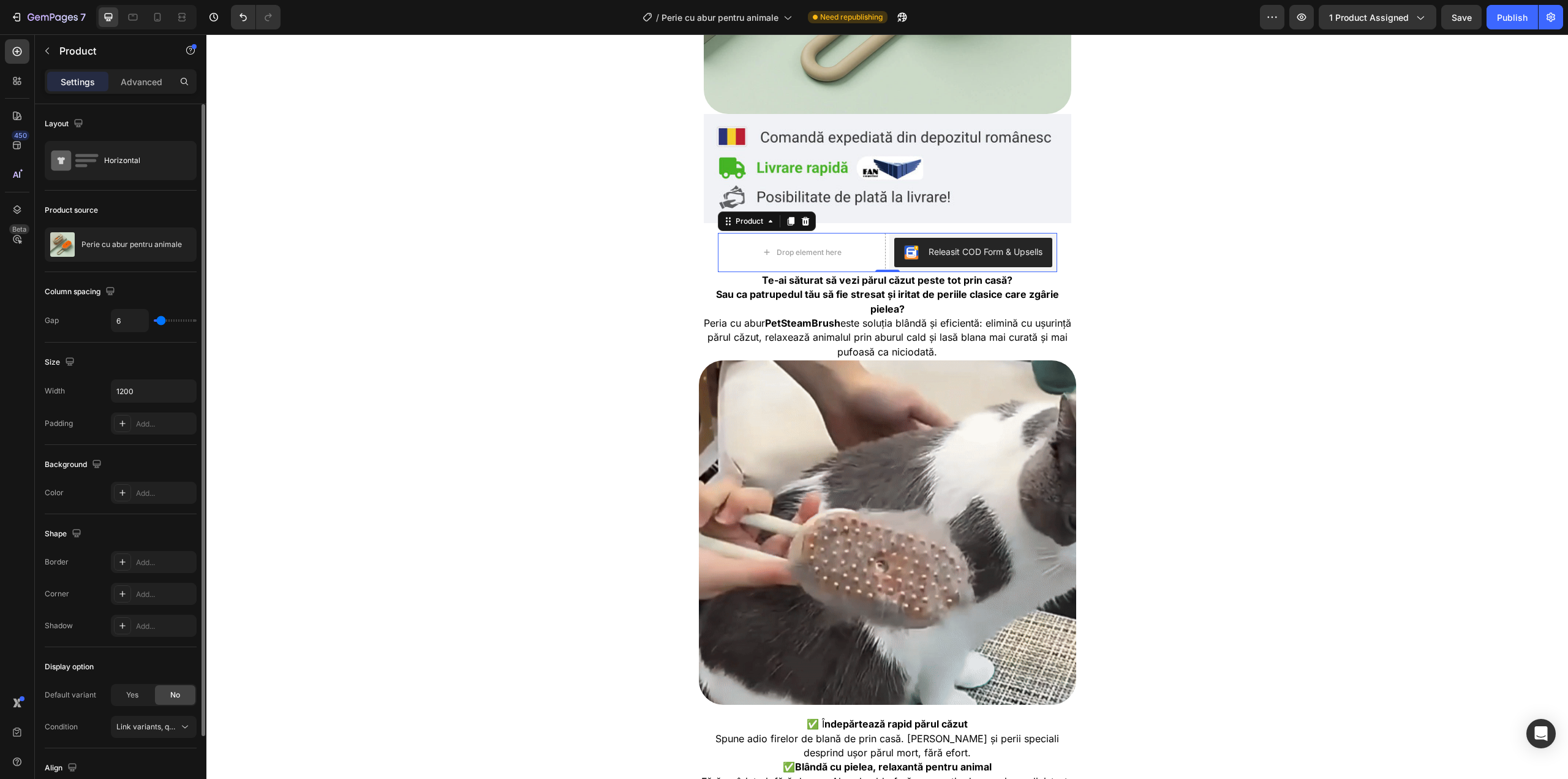
type input "0"
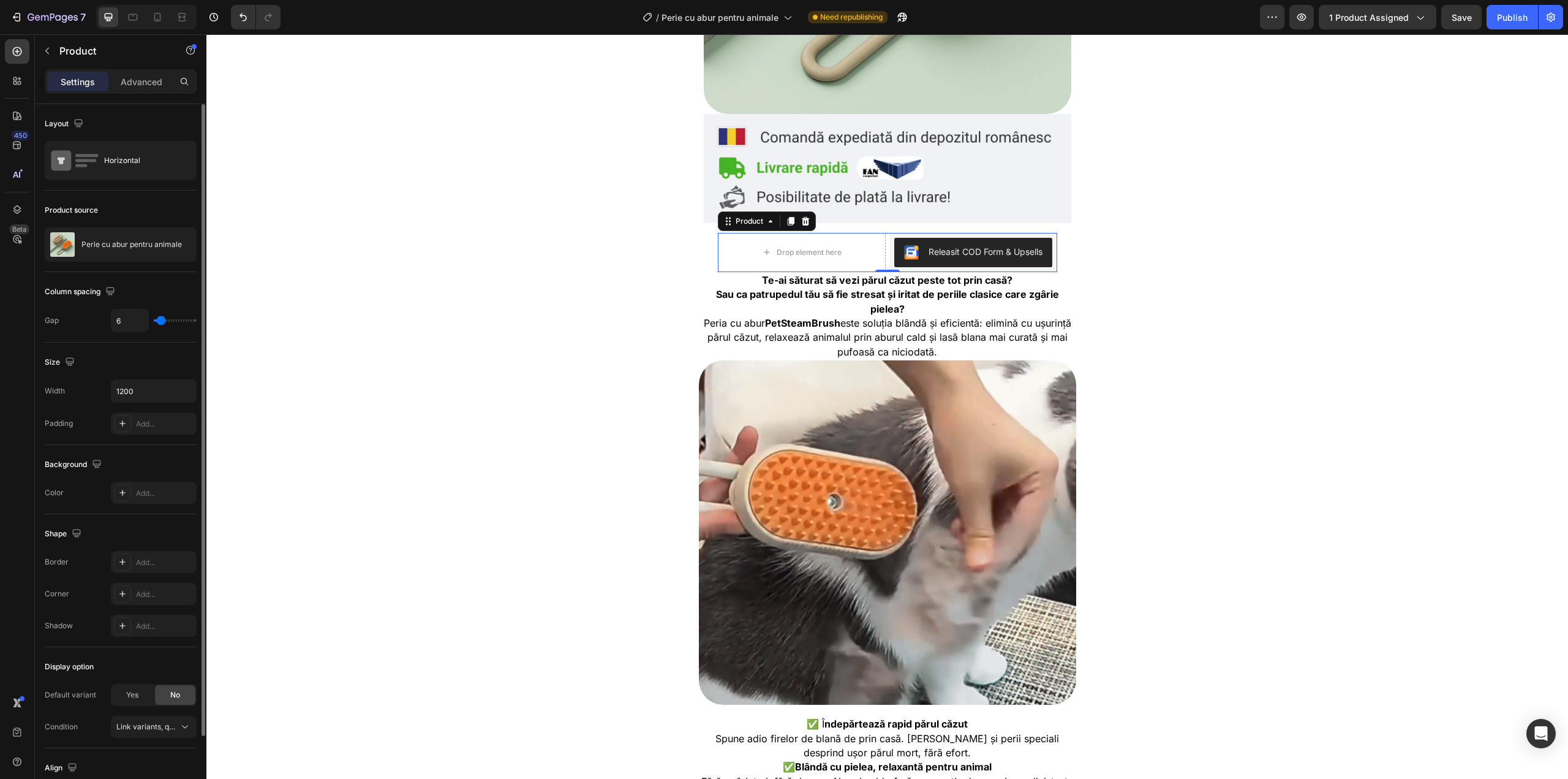
type input "0"
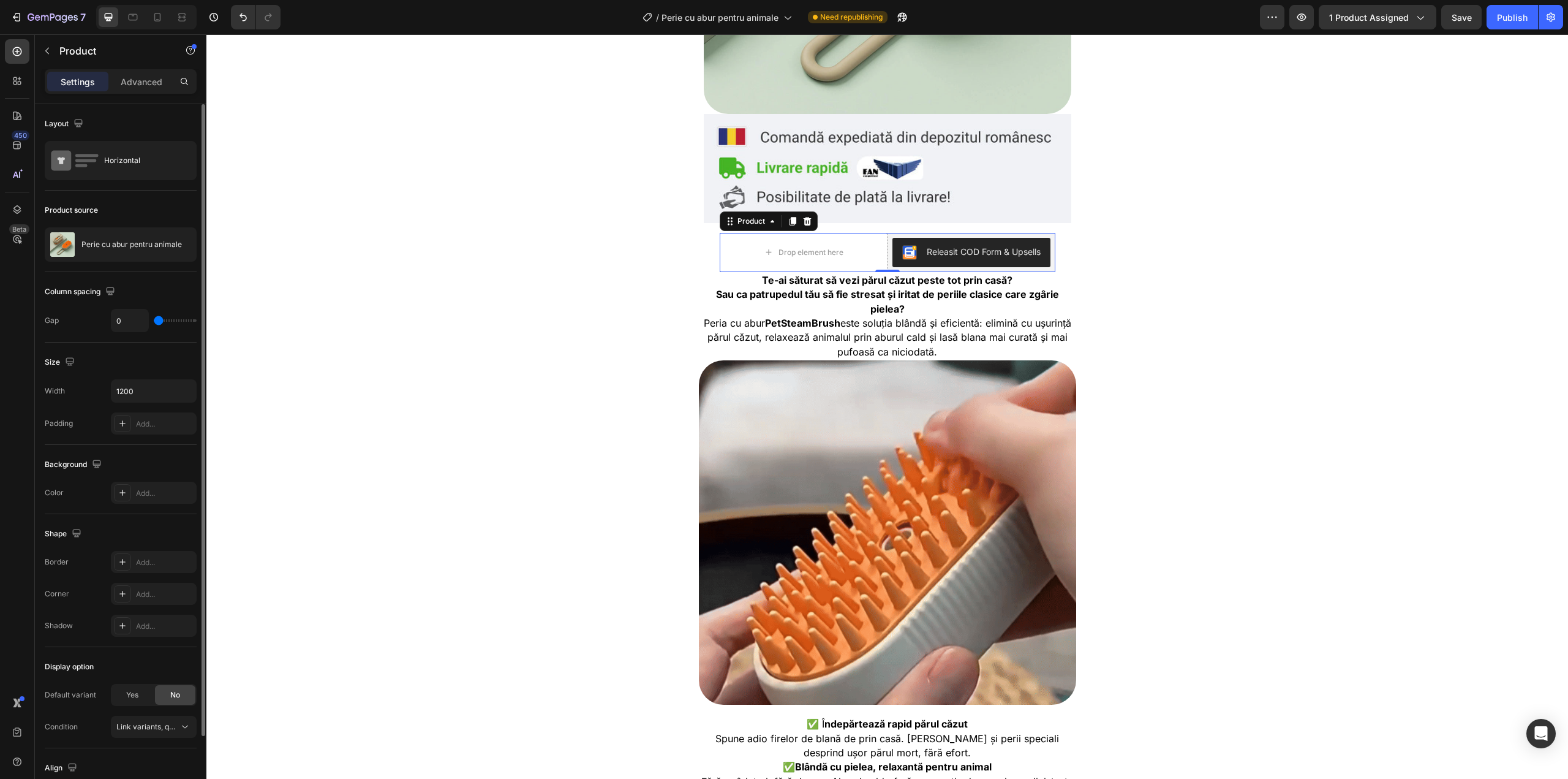
type input "3"
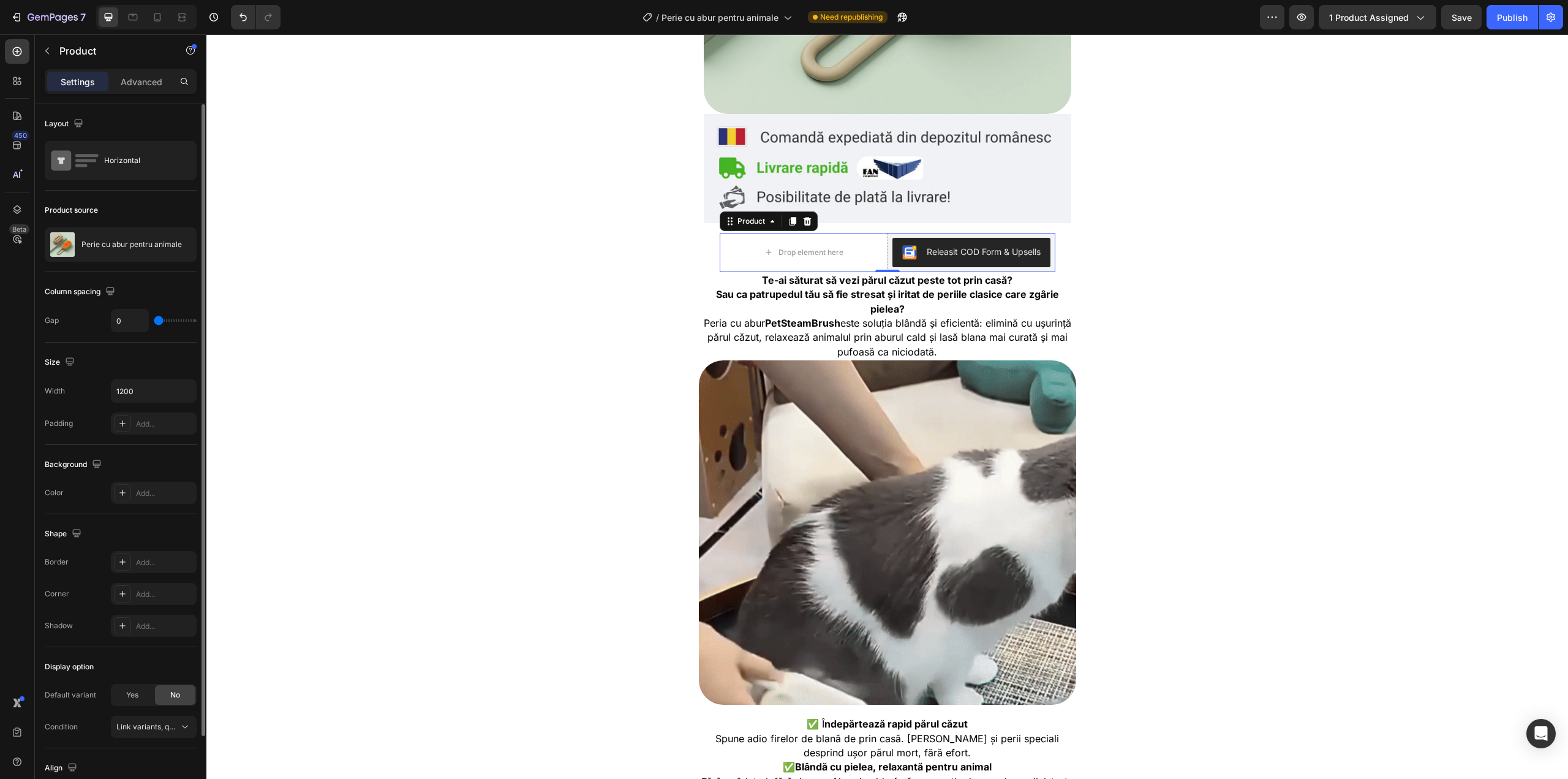
type input "3"
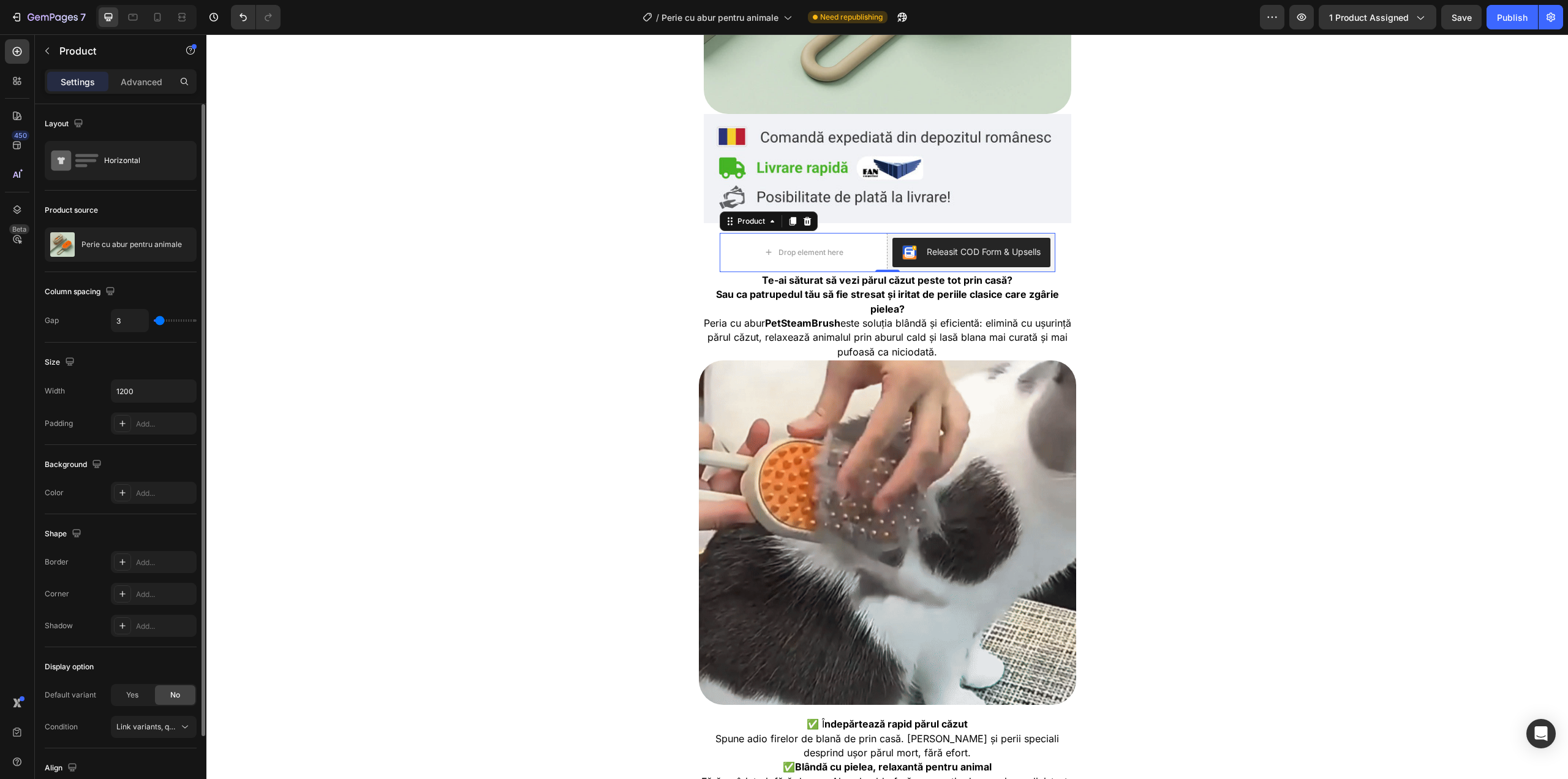
type input "10"
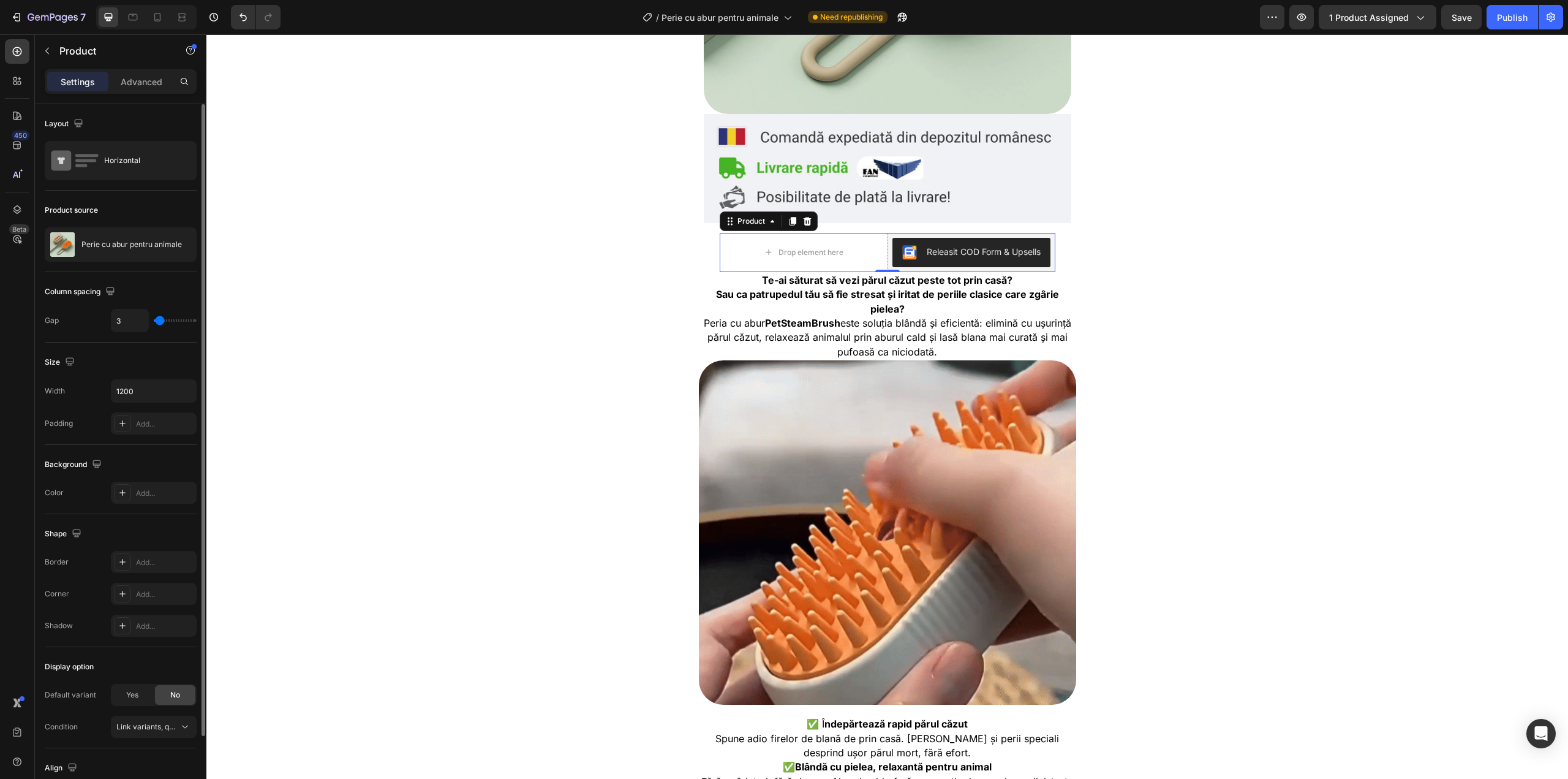
type input "10"
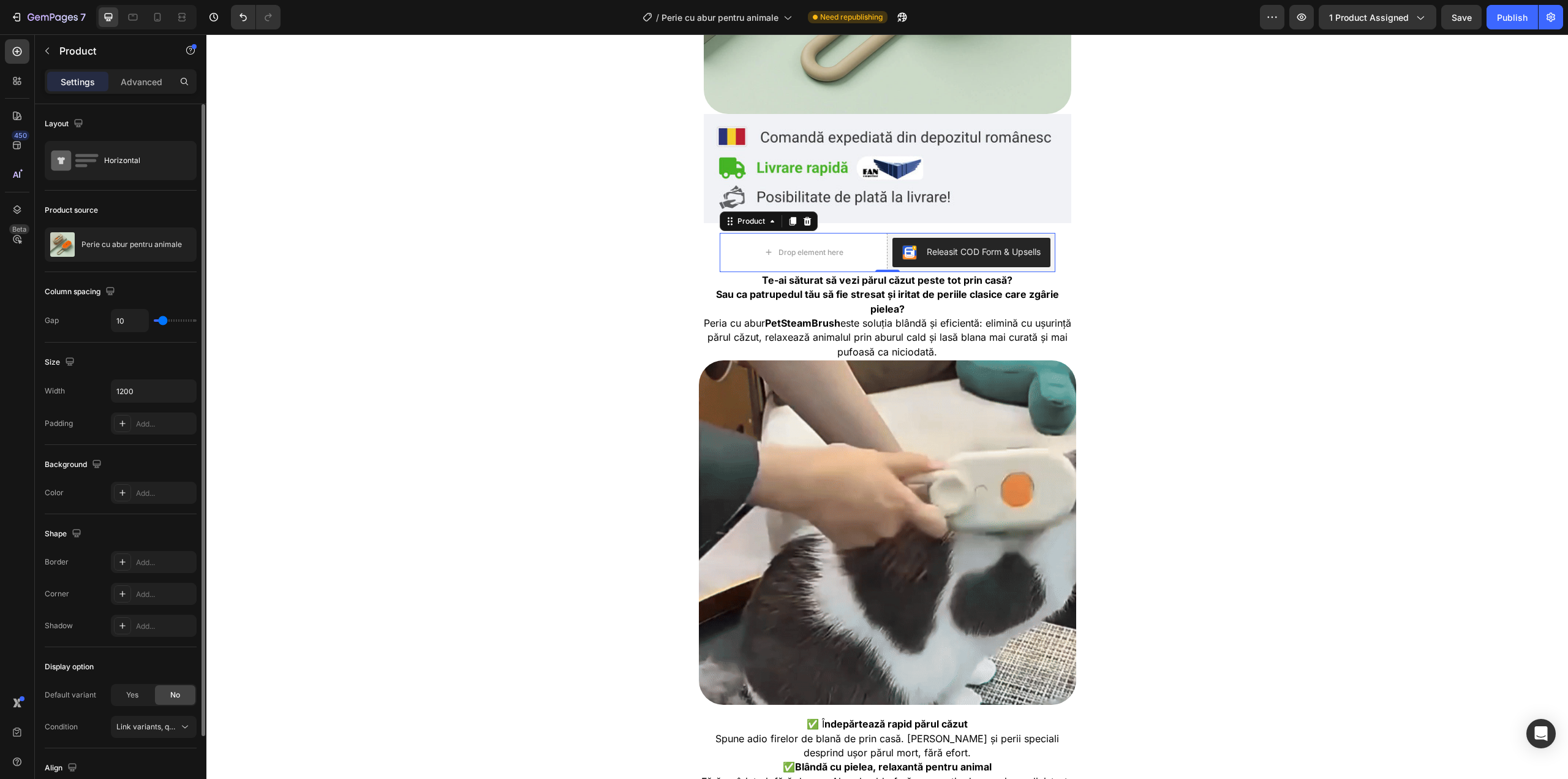
type input "12"
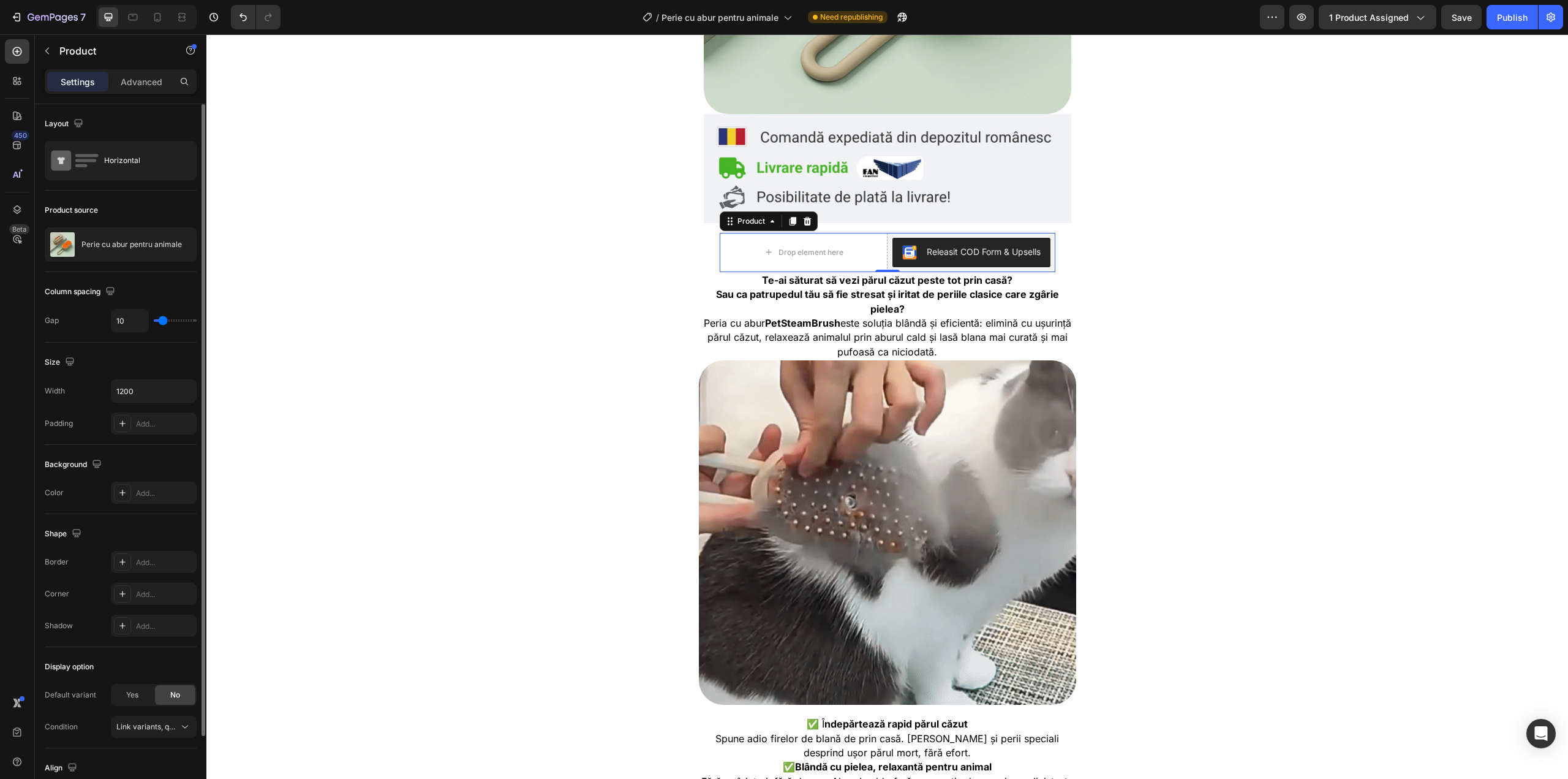
type input "12"
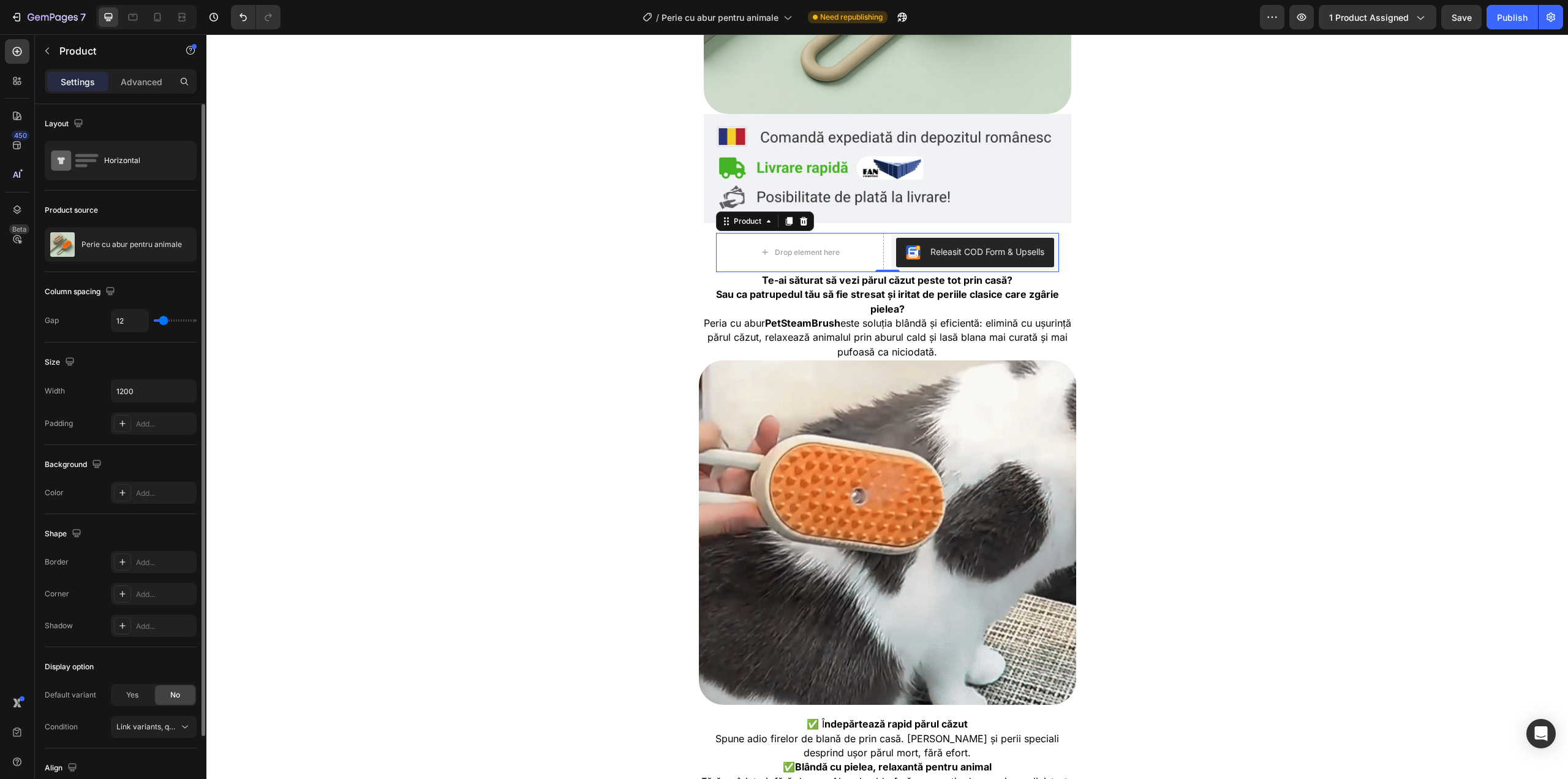
type input "13"
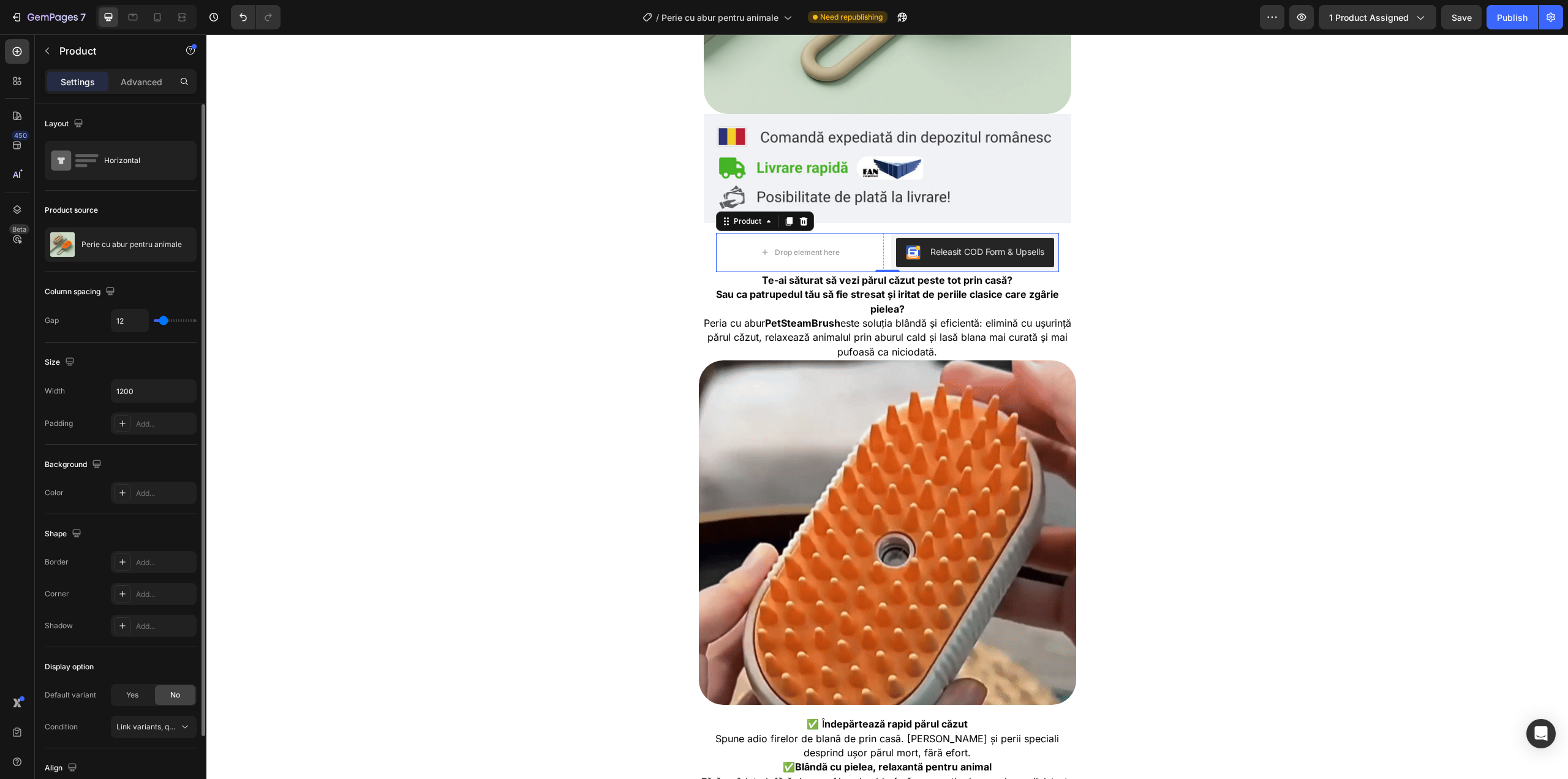
type input "13"
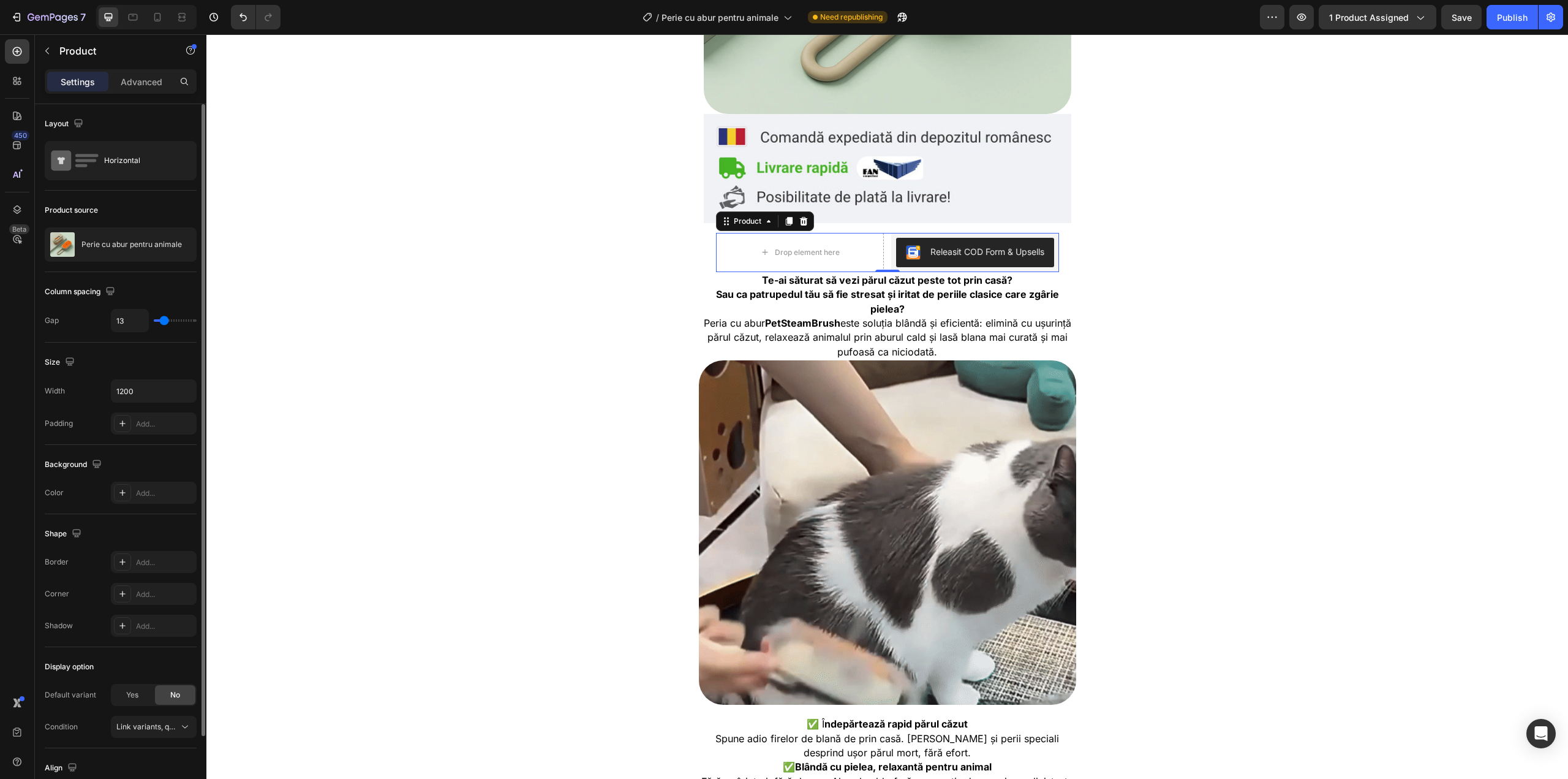
type input "15"
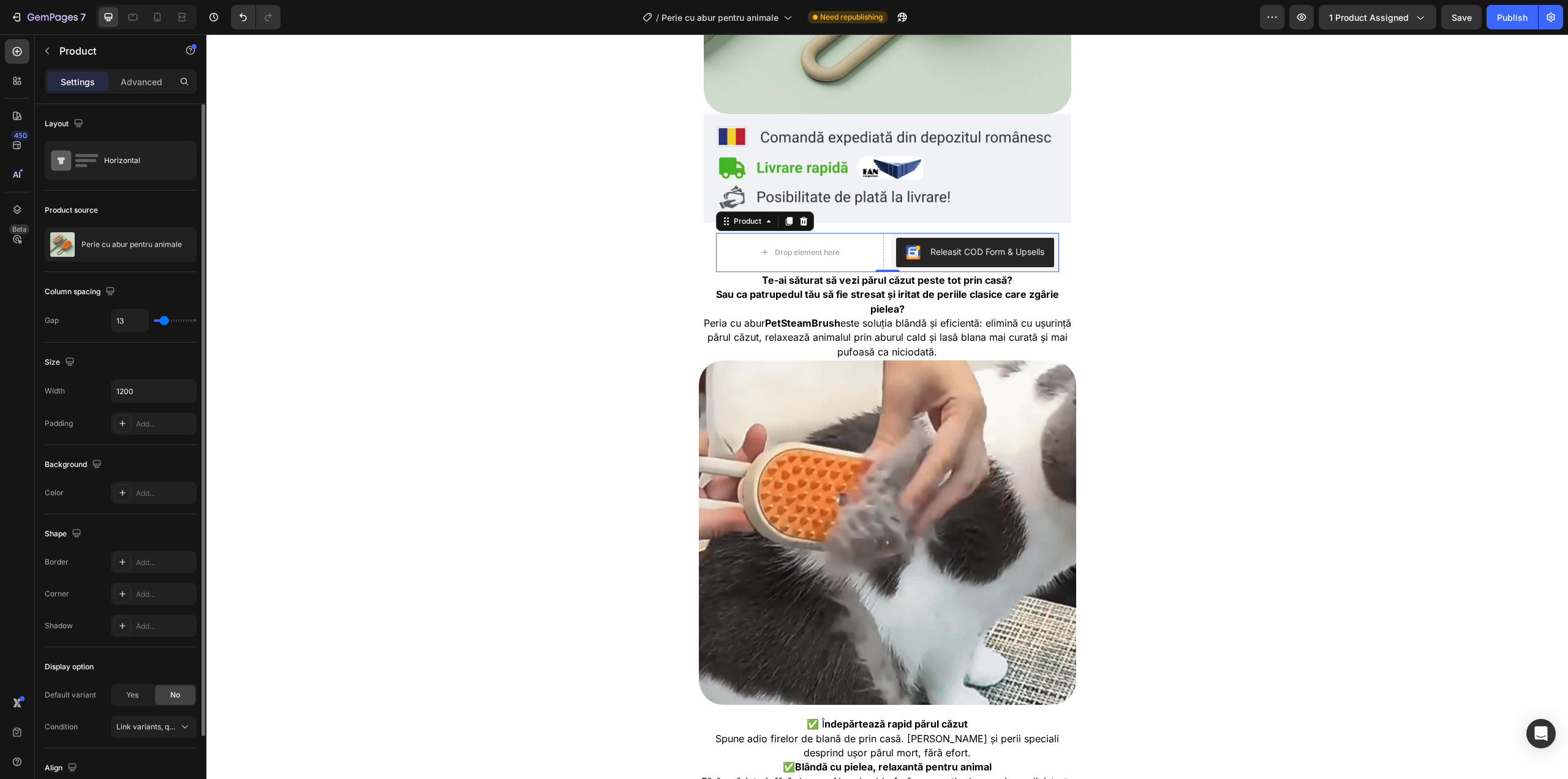
type input "15"
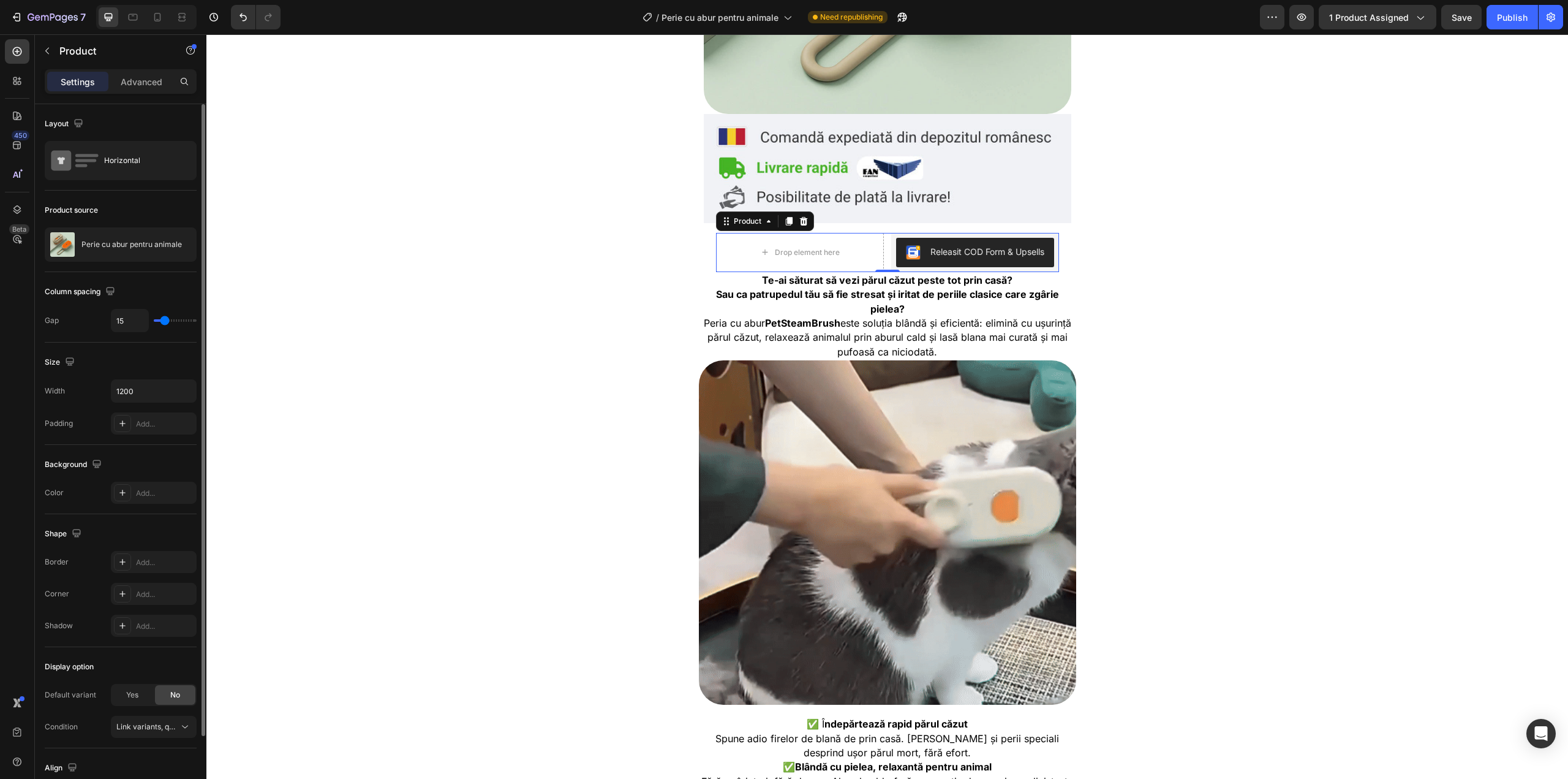
type input "16"
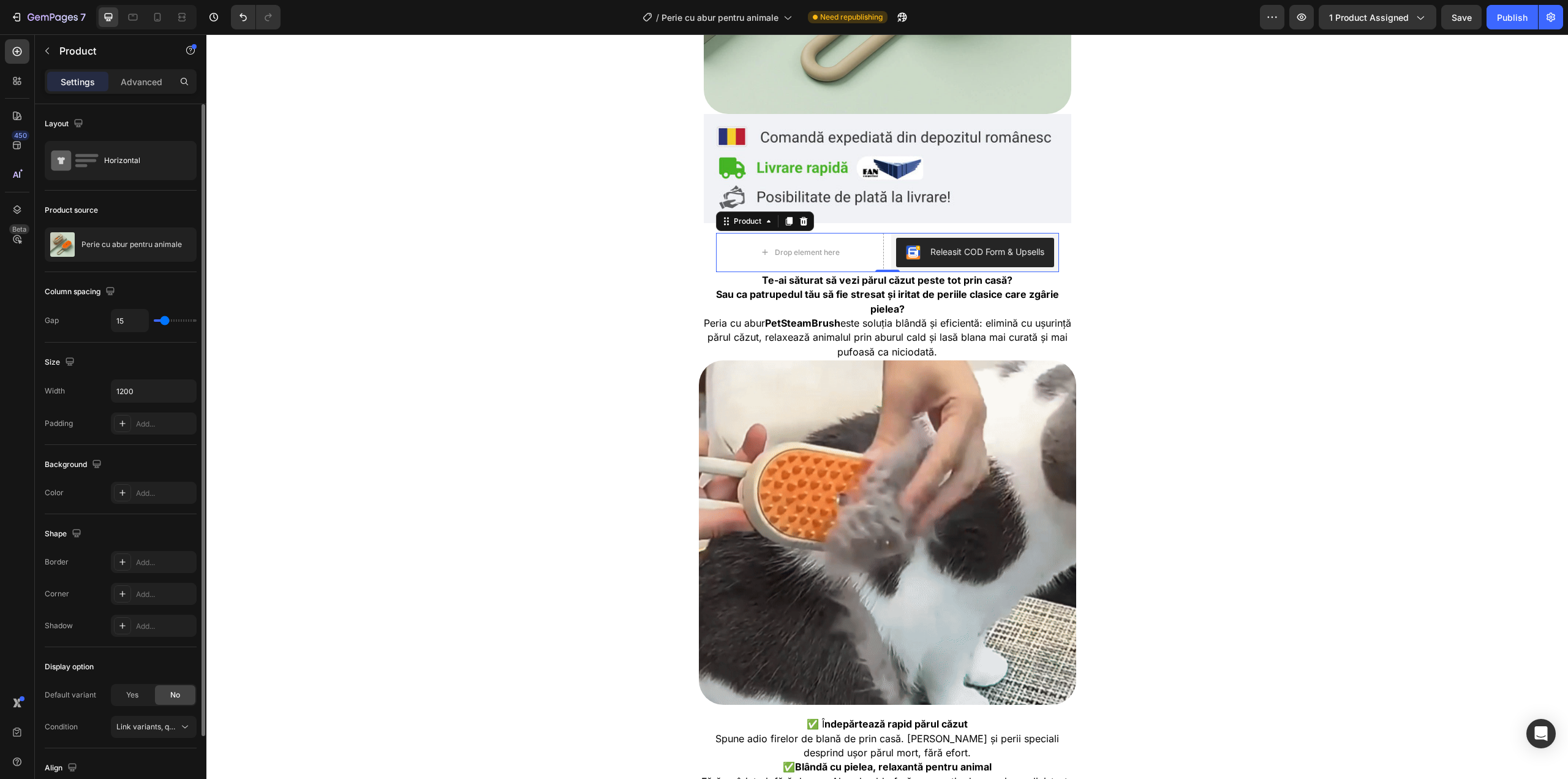
type input "16"
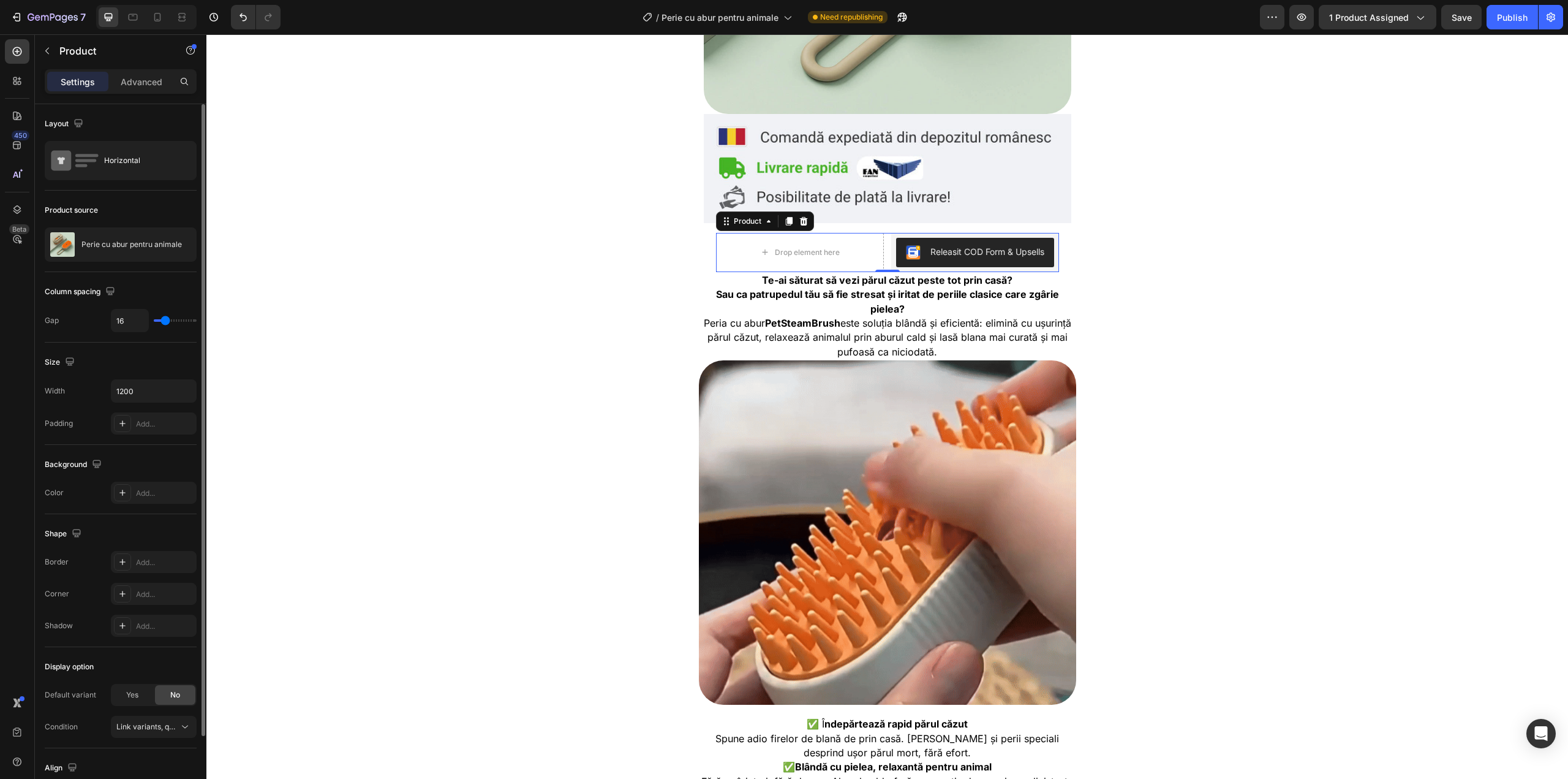
type input "18"
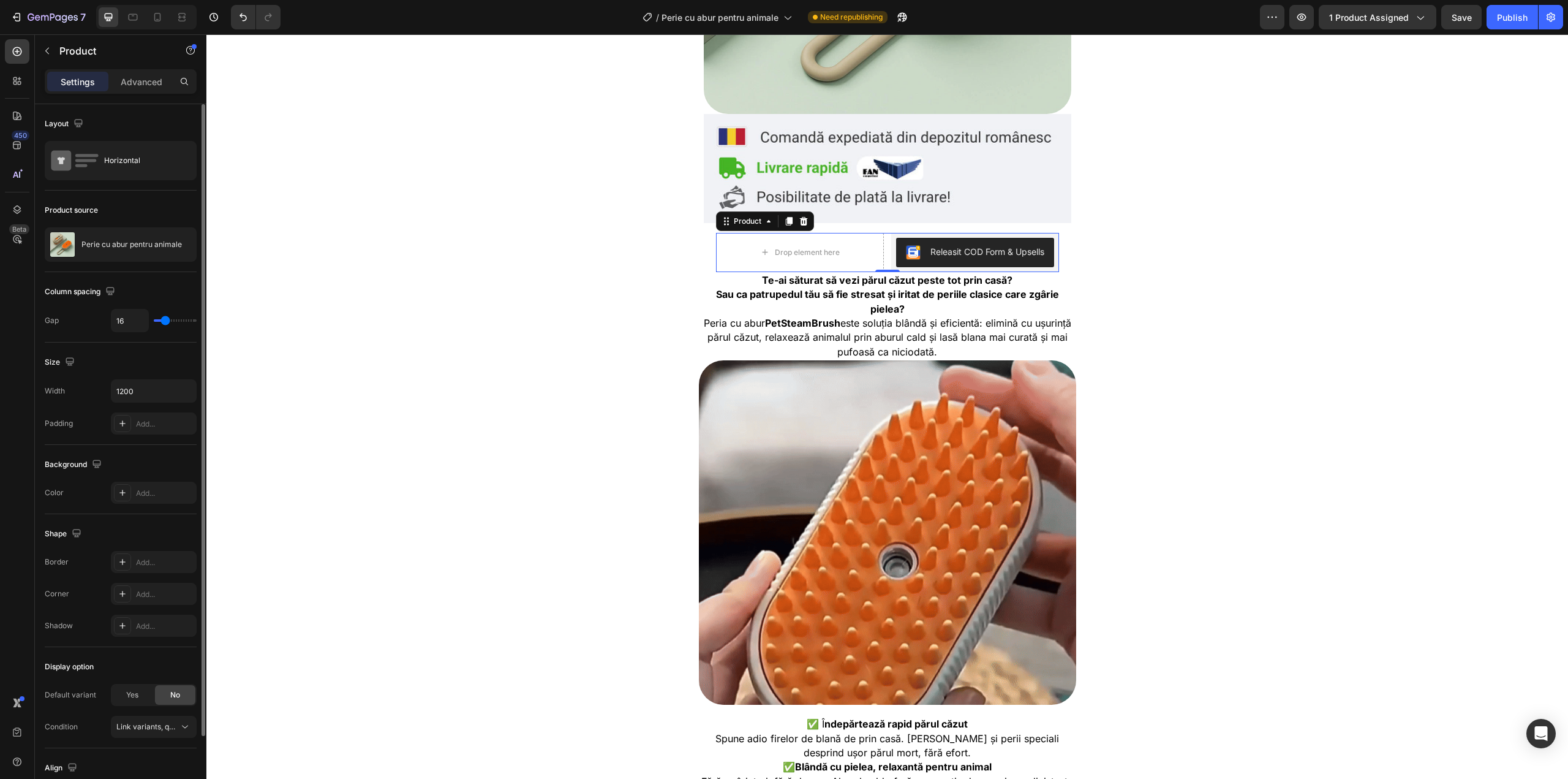
type input "18"
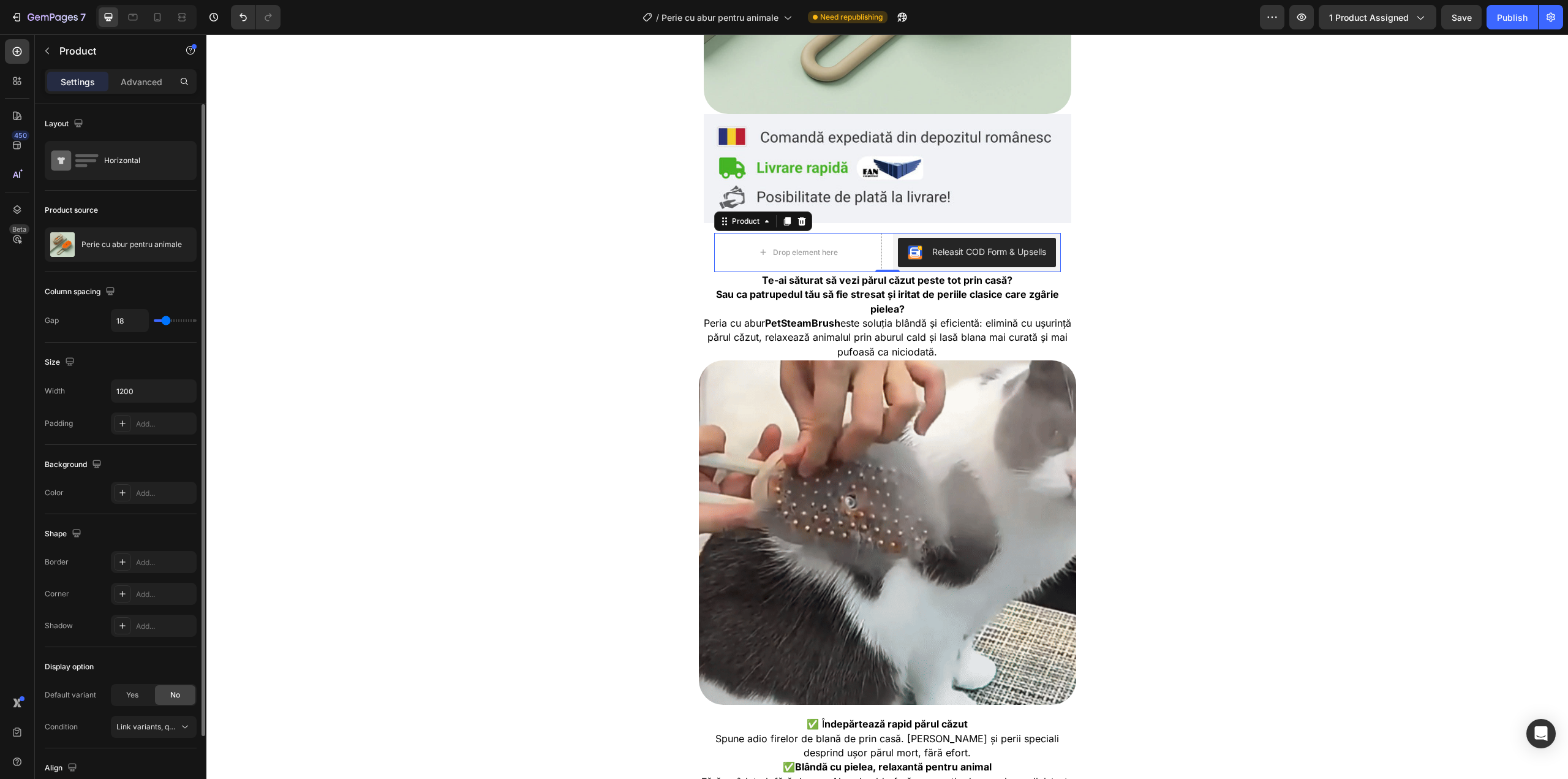
type input "19"
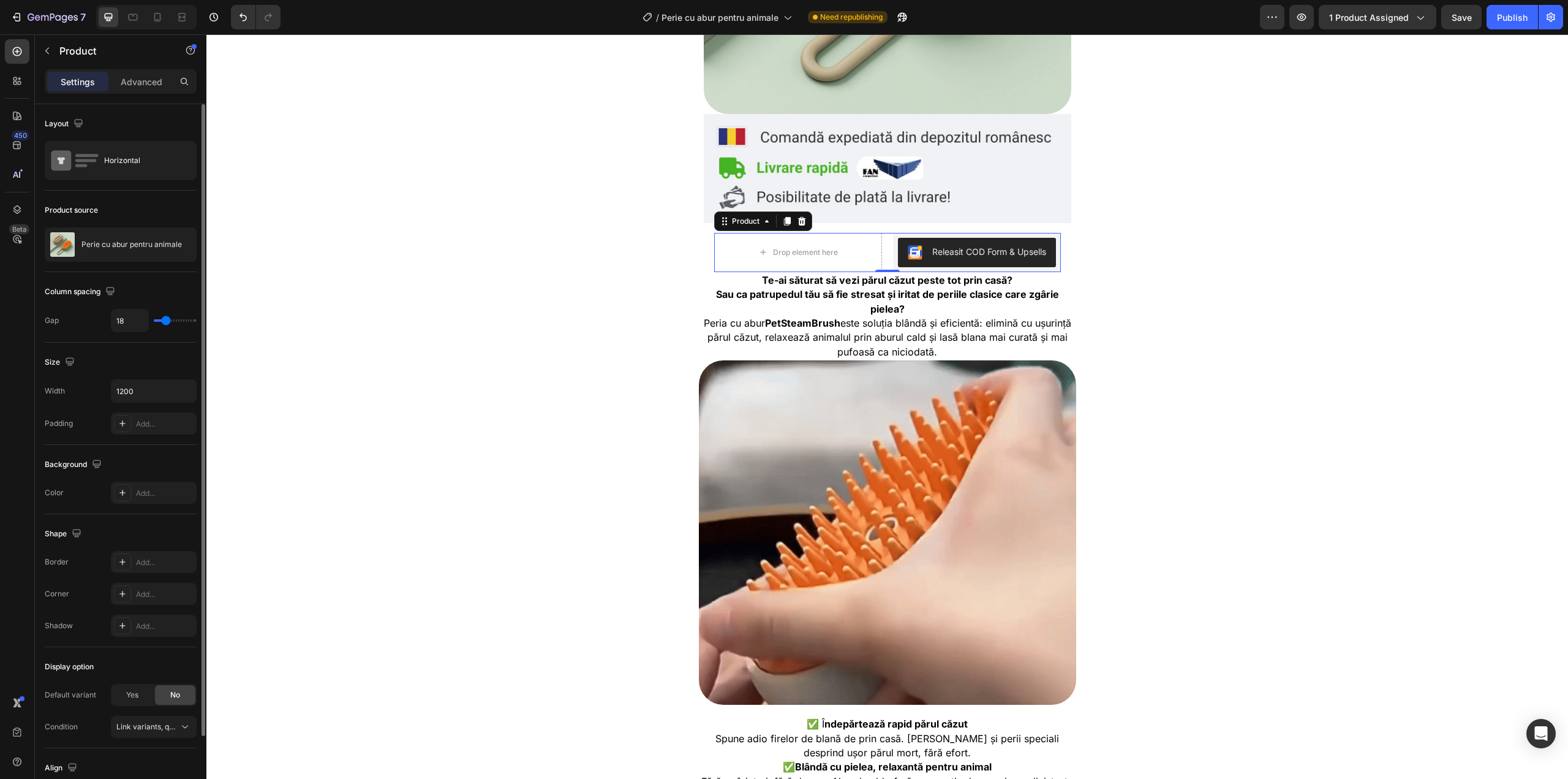
type input "19"
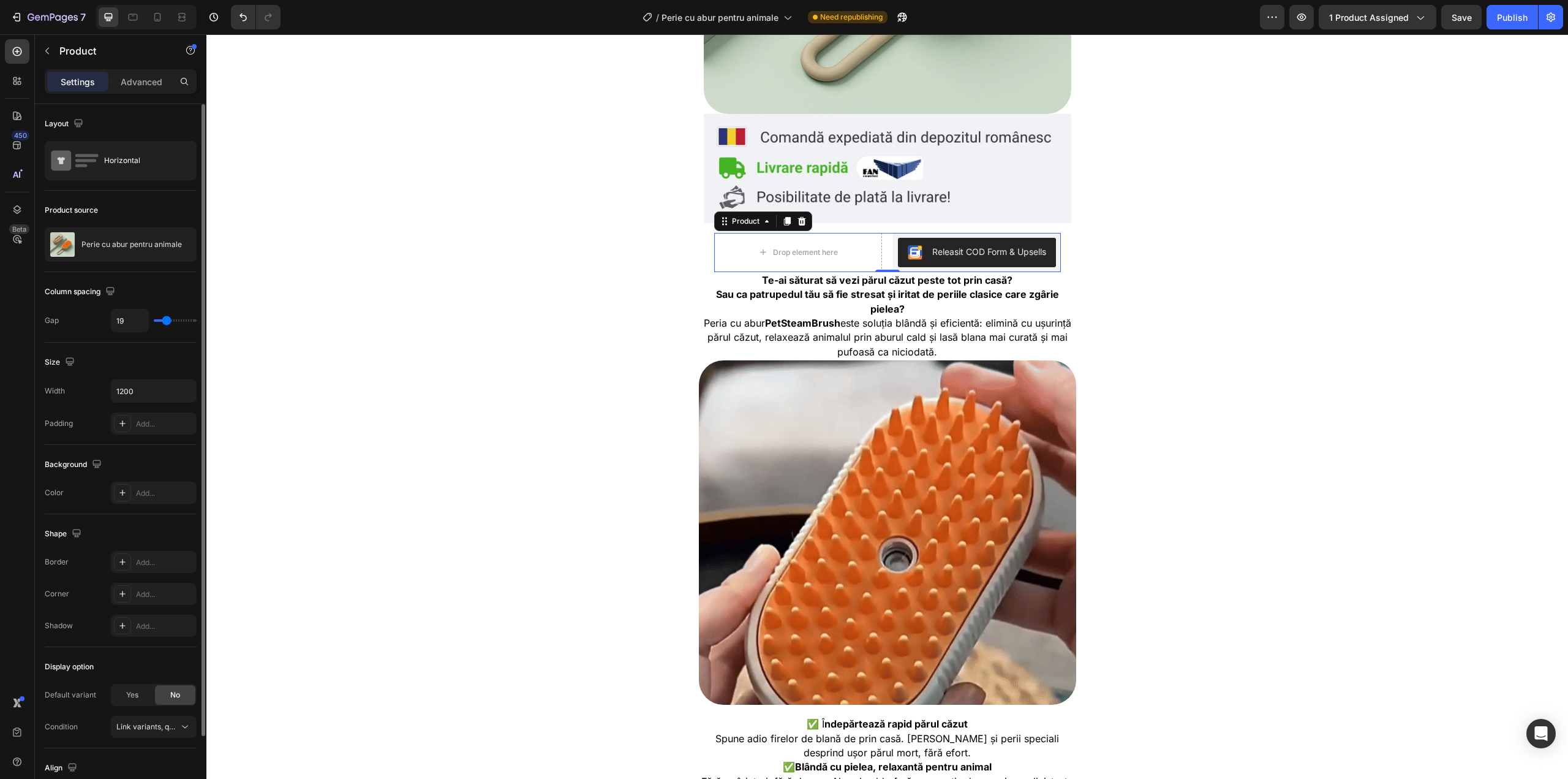
type input "27"
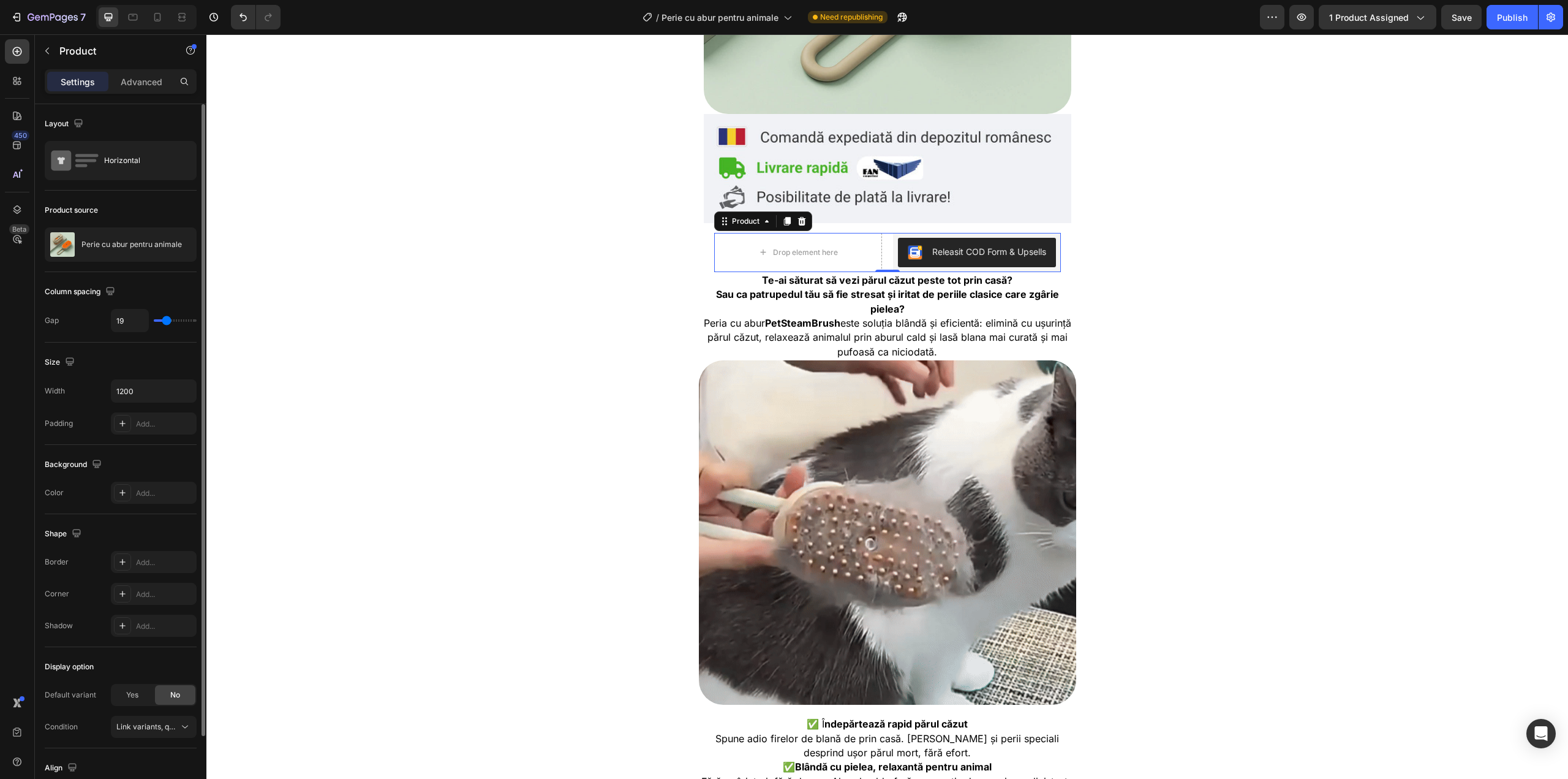
type input "27"
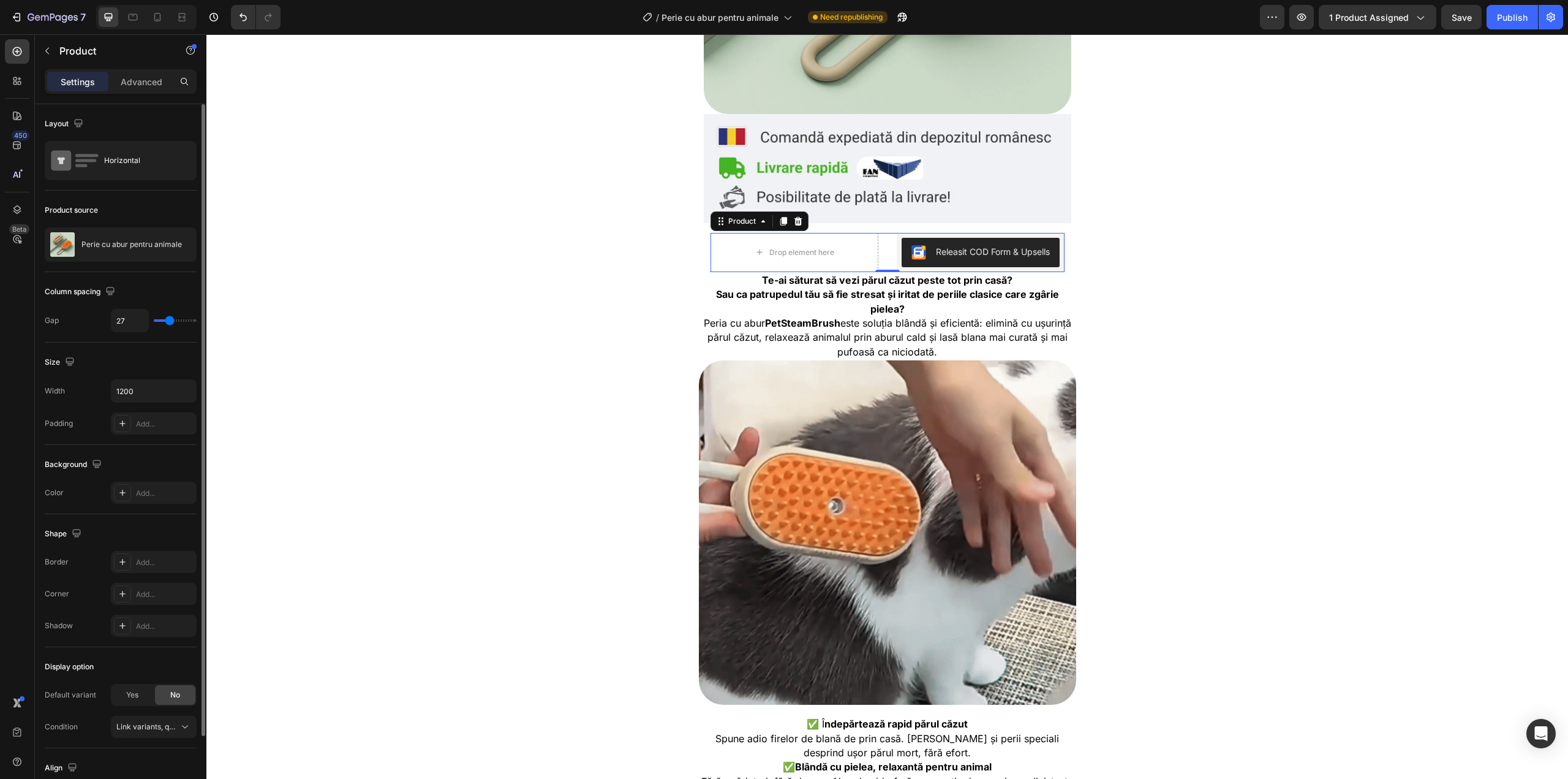
type input "30"
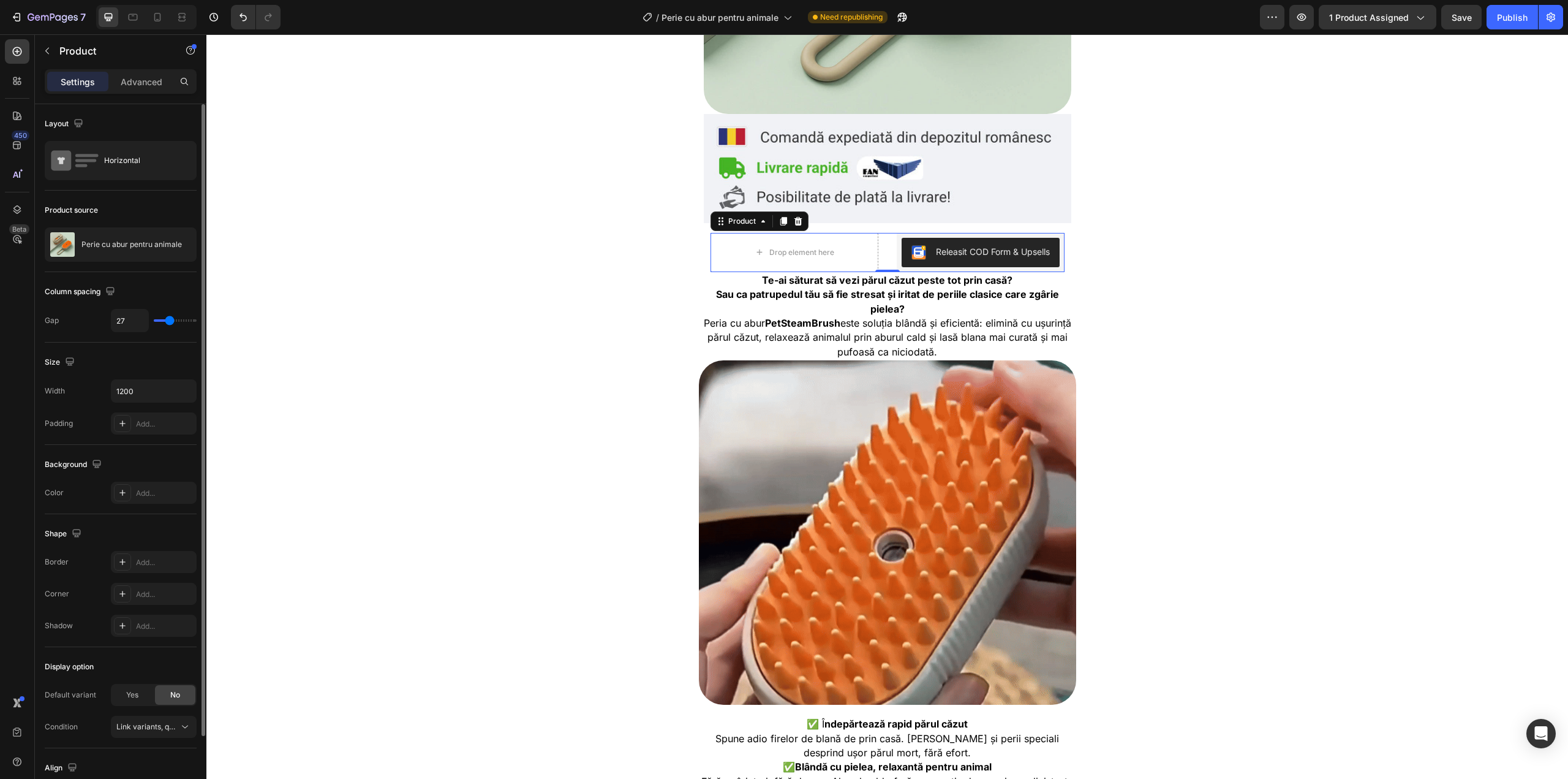
type input "30"
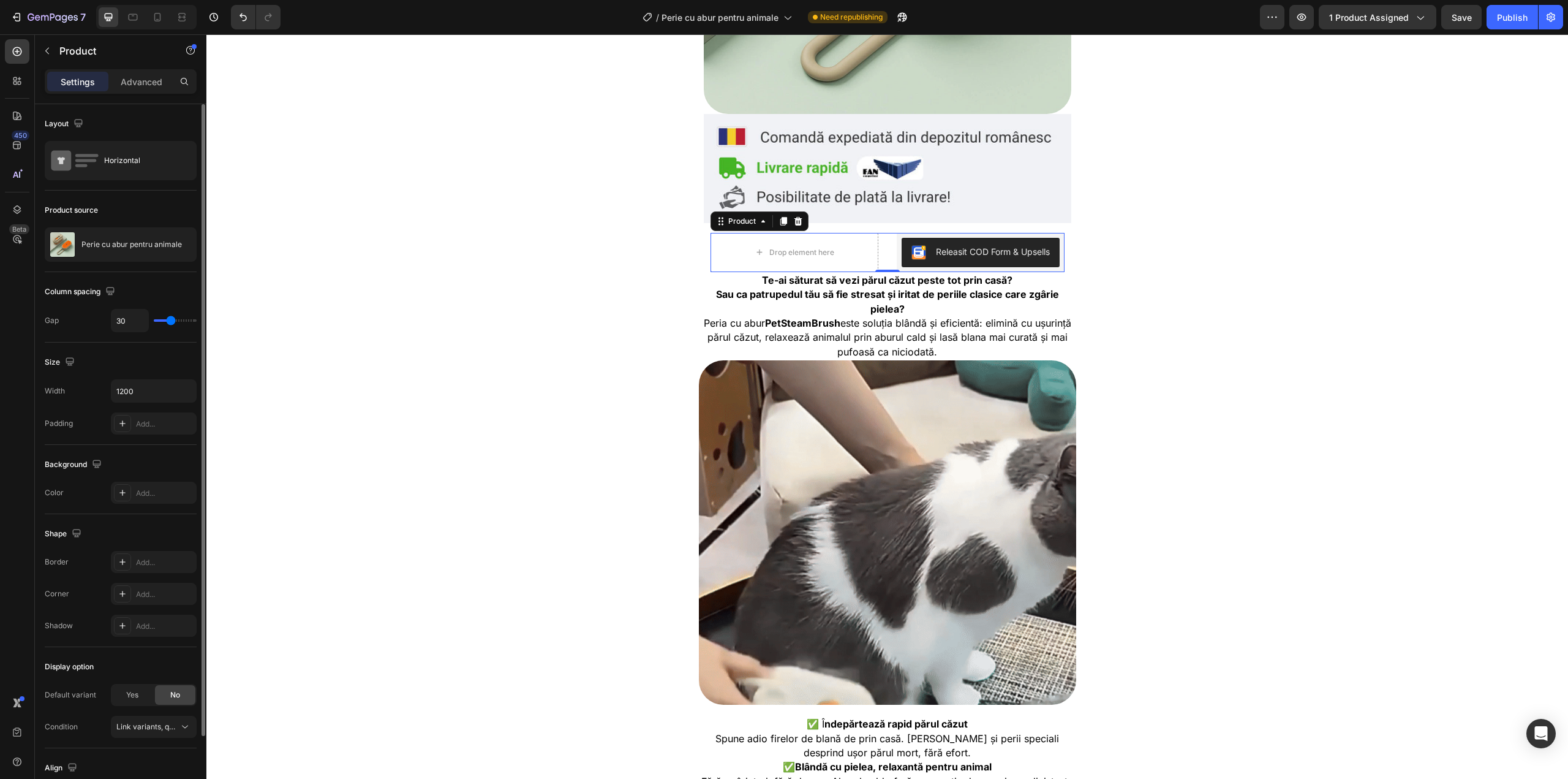
type input "31"
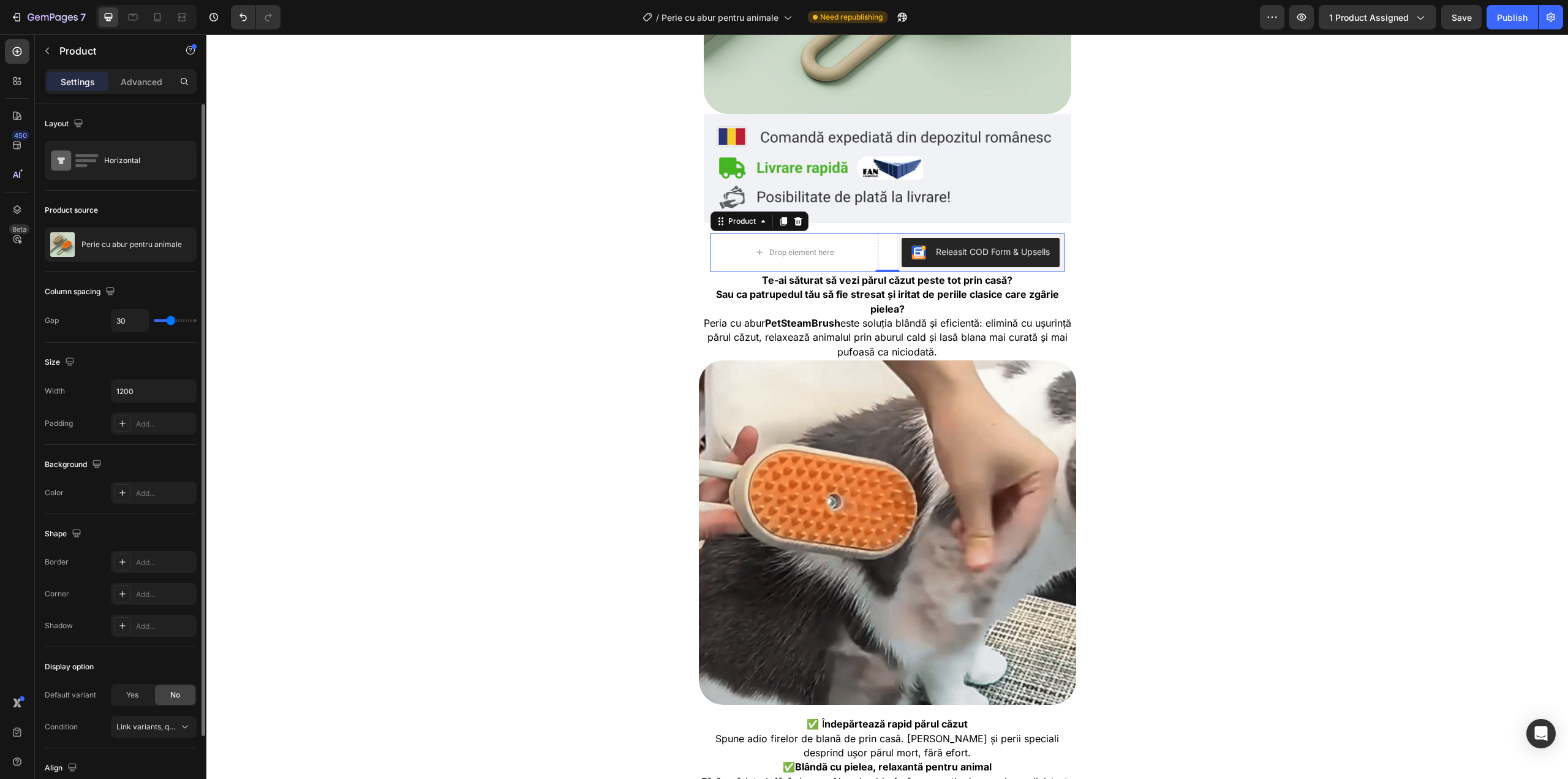
type input "31"
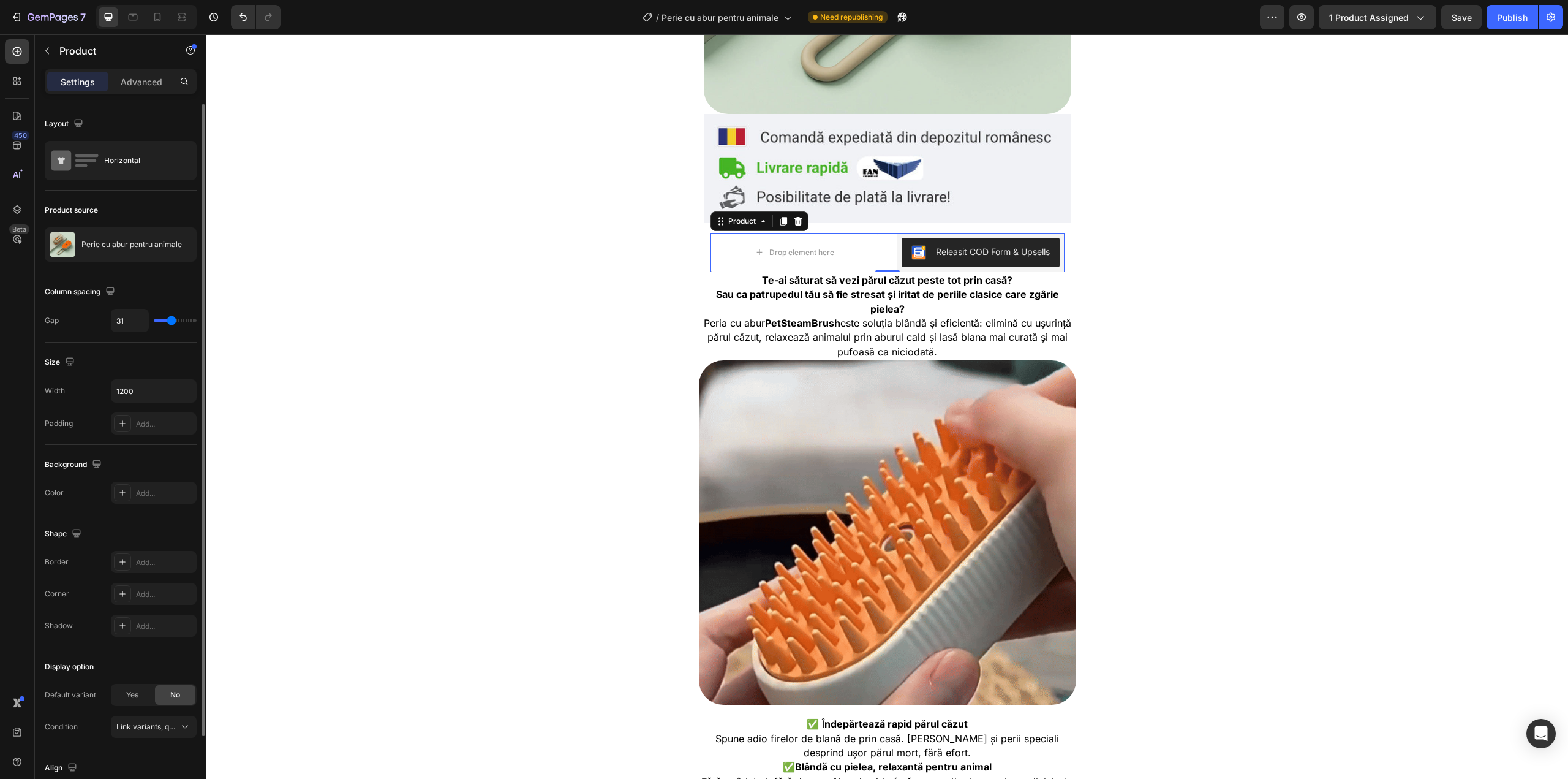
type input "33"
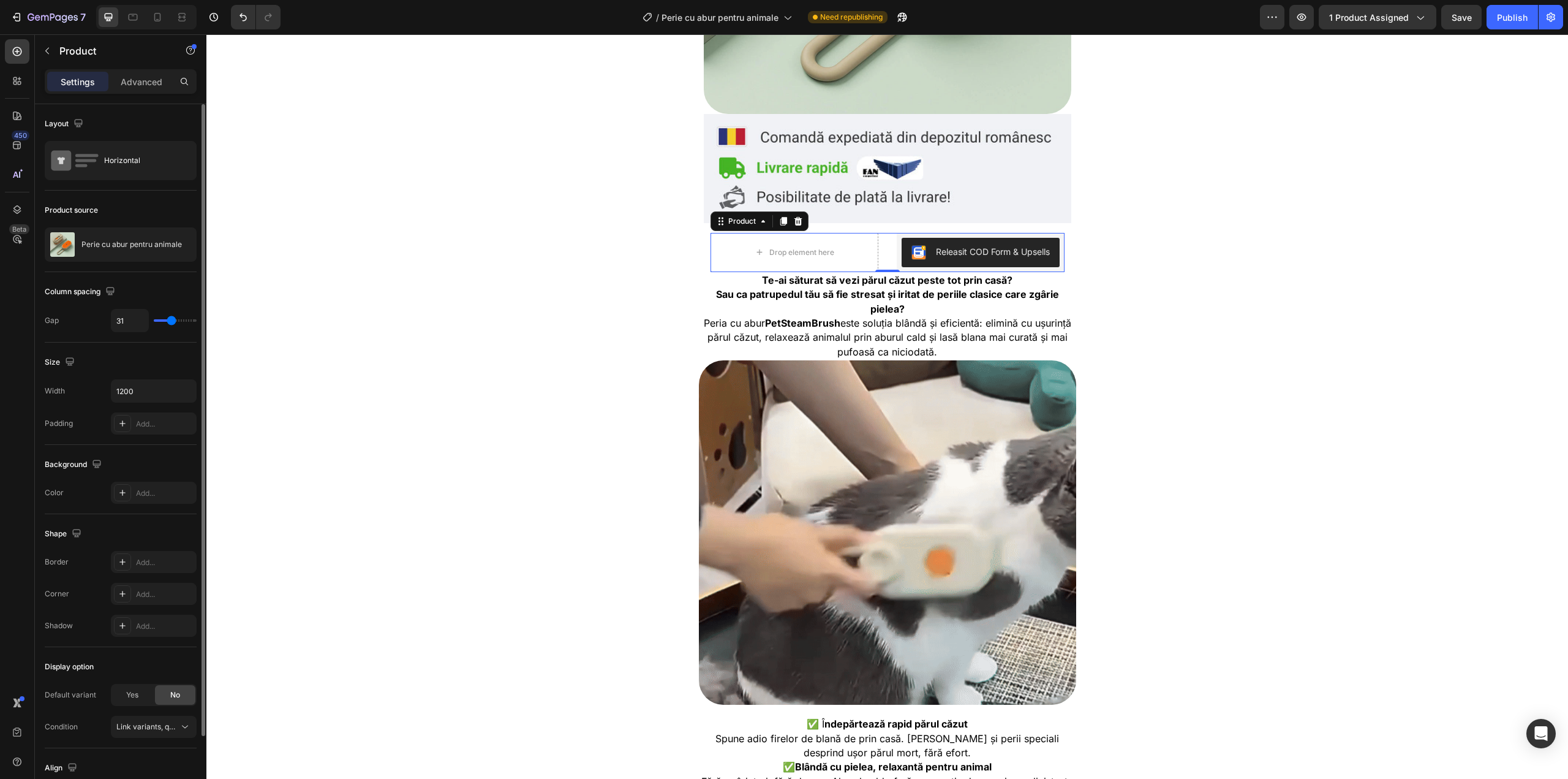
type input "33"
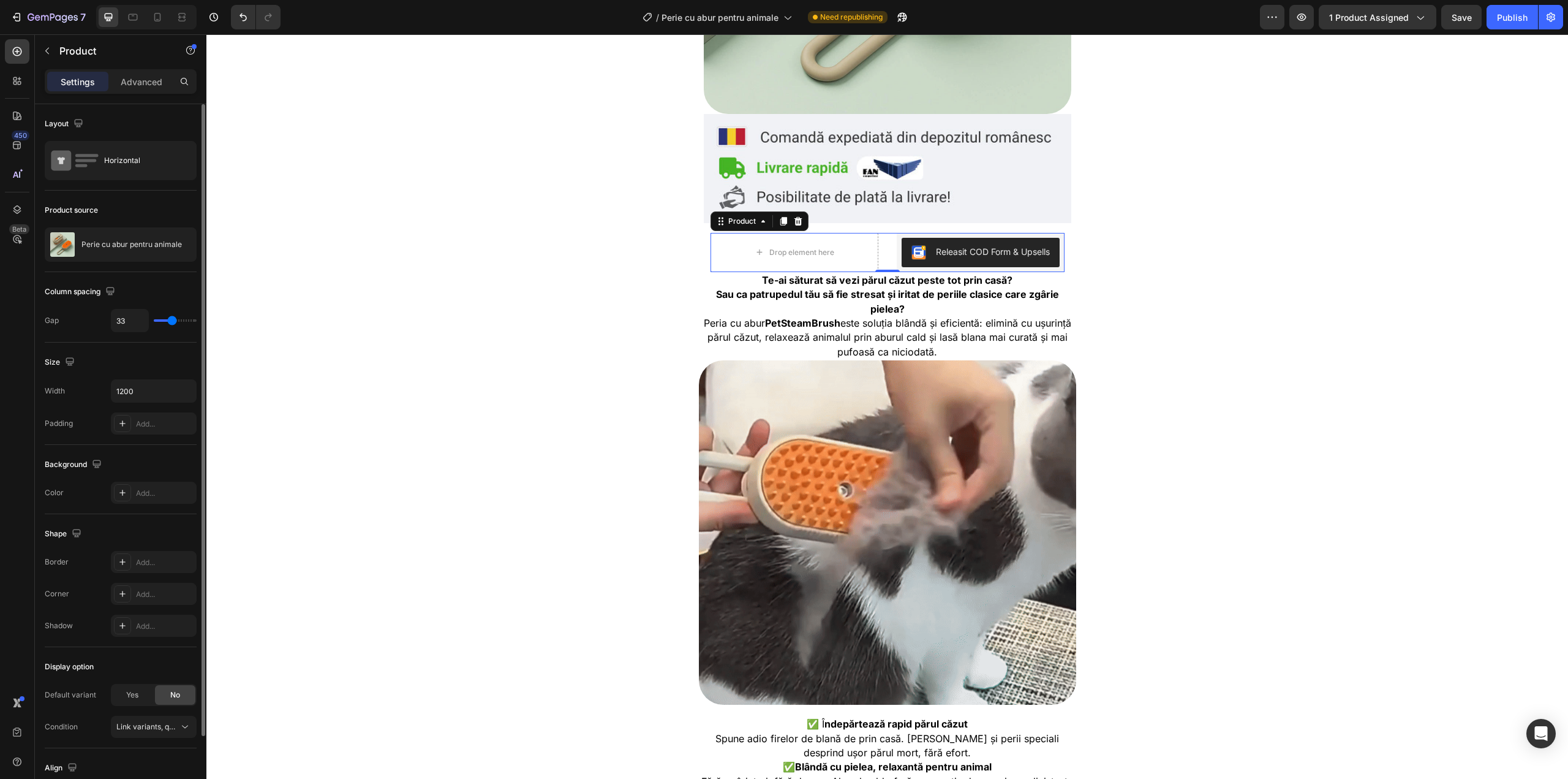
type input "36"
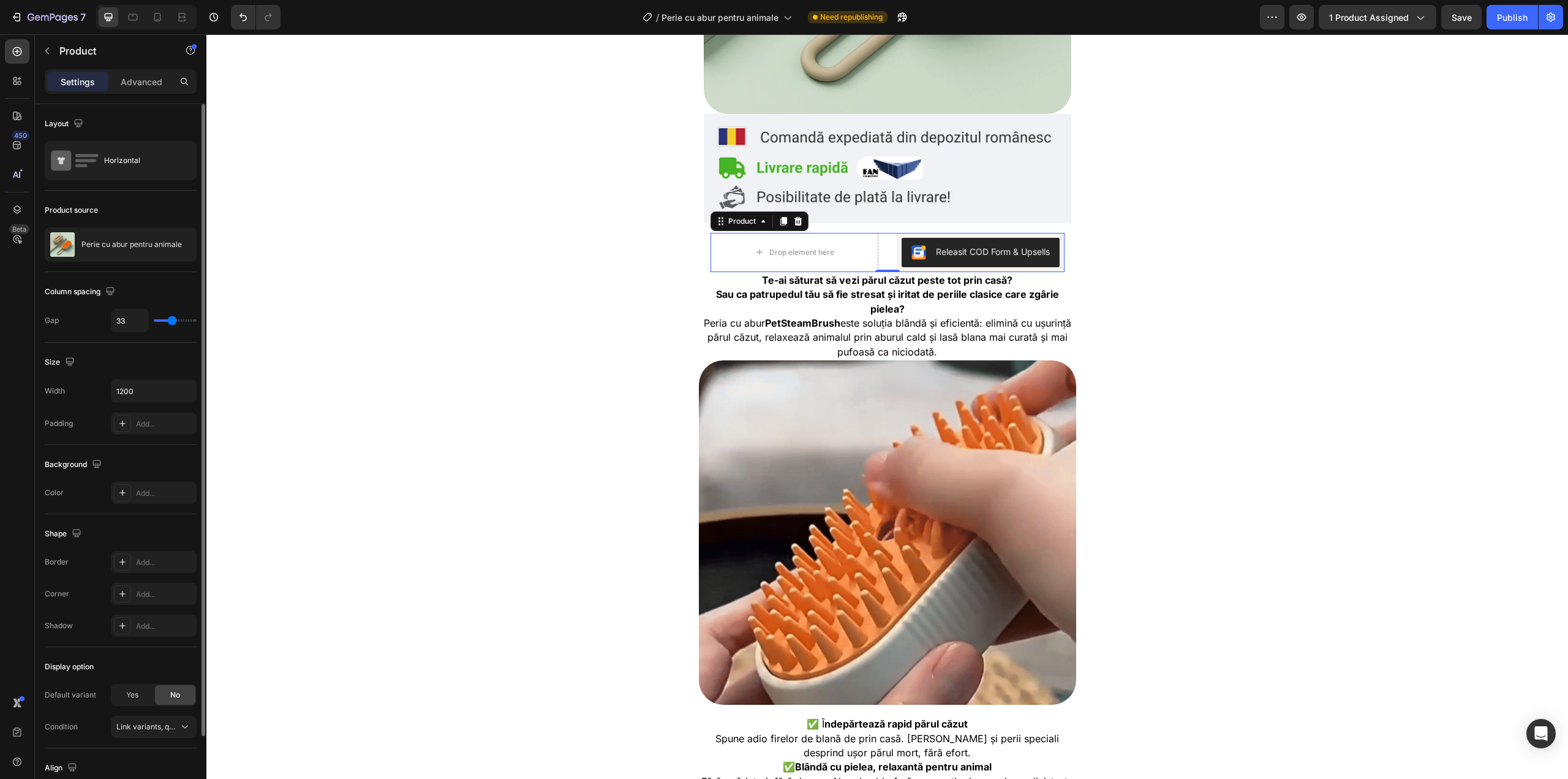
type input "36"
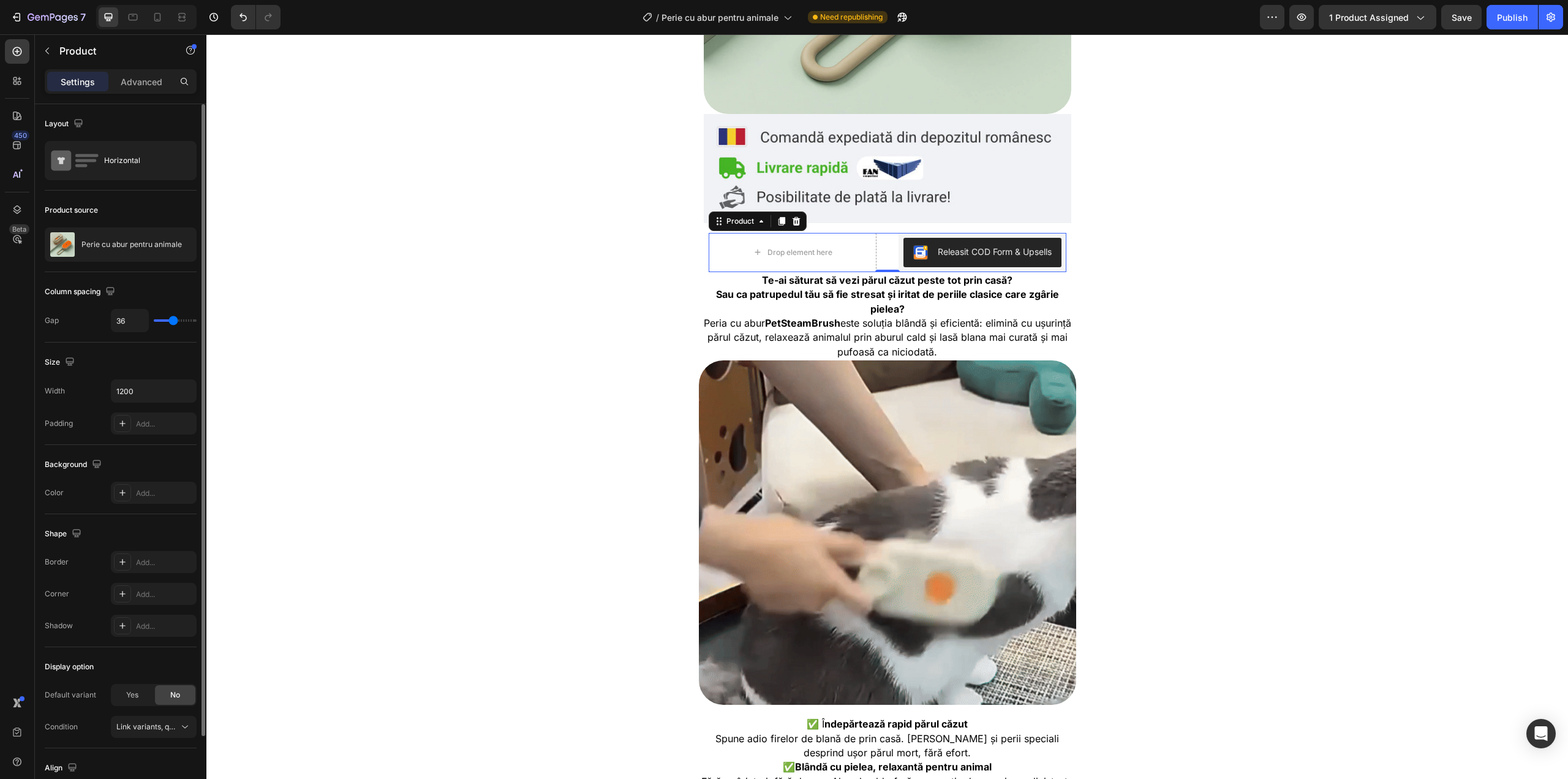
type input "37"
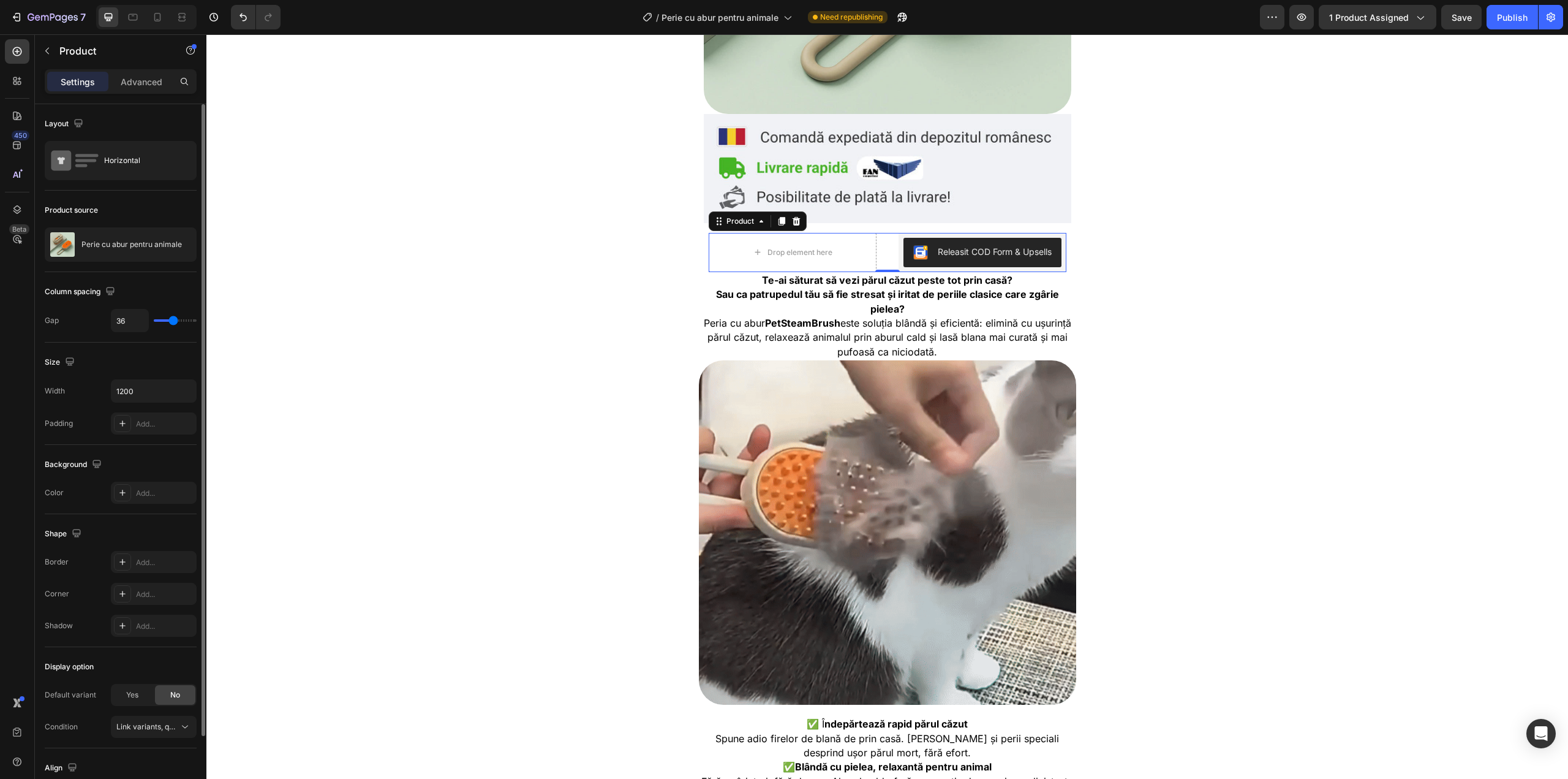
type input "37"
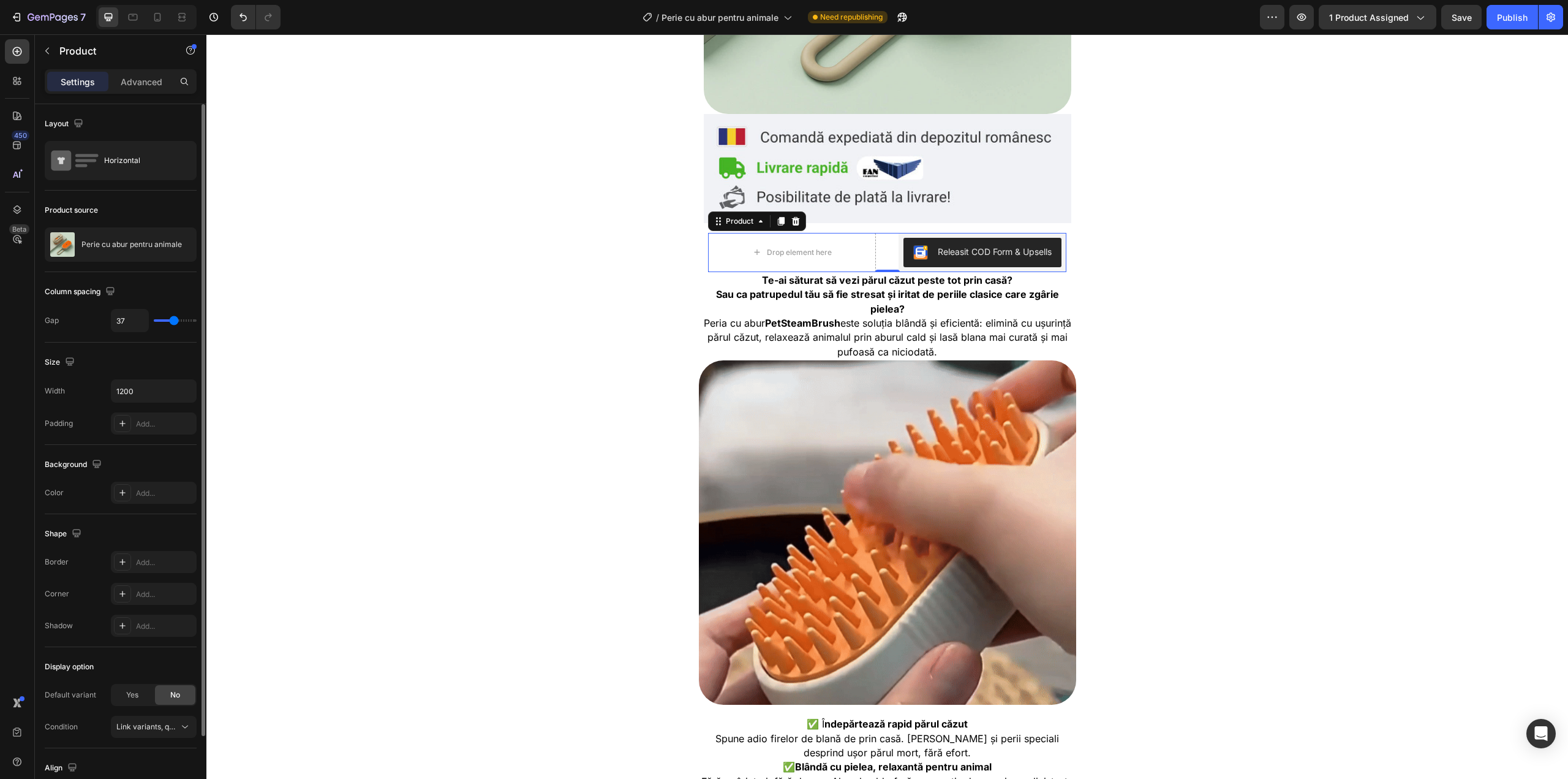
type input "33"
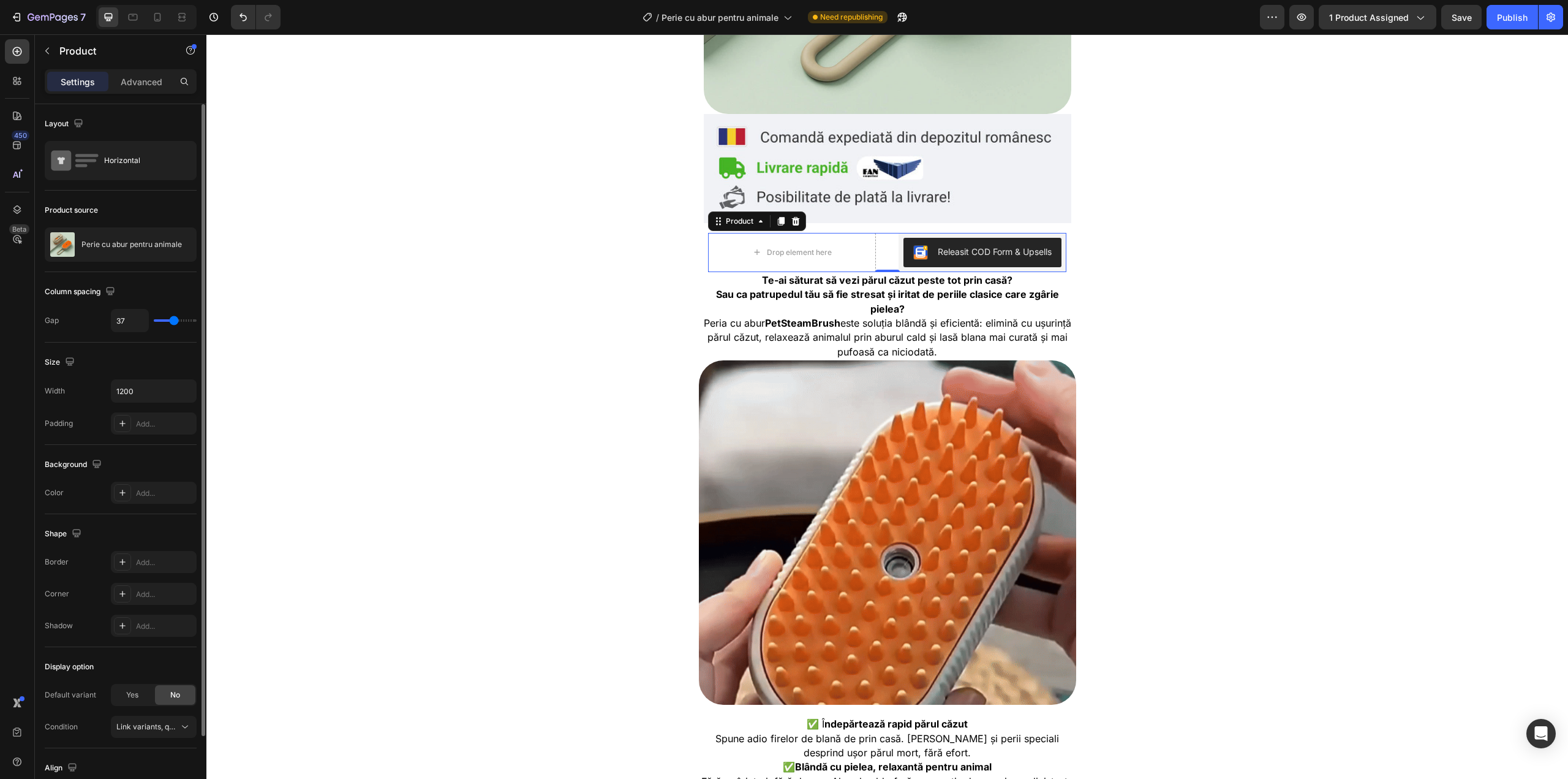
type input "33"
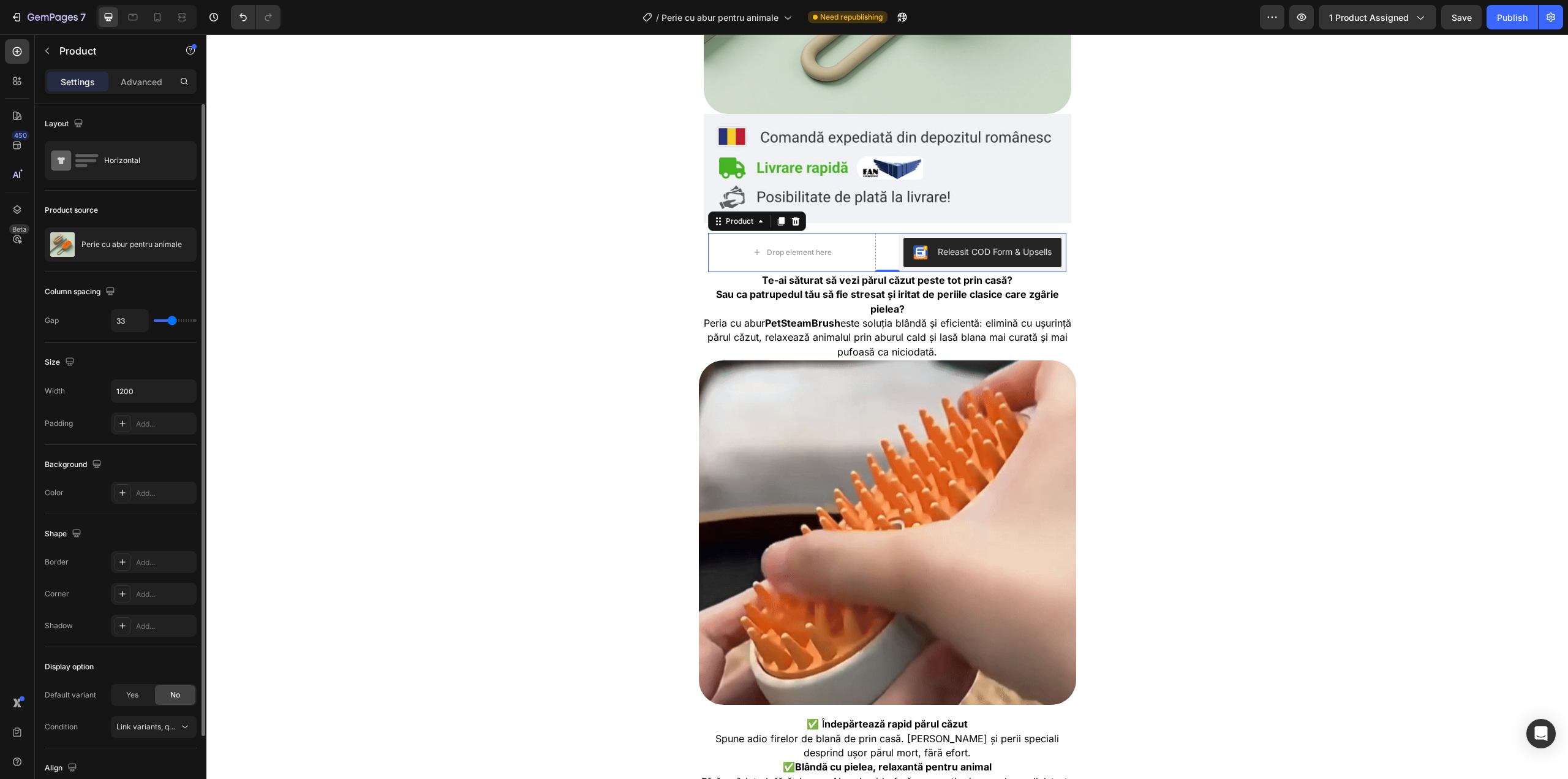
type input "31"
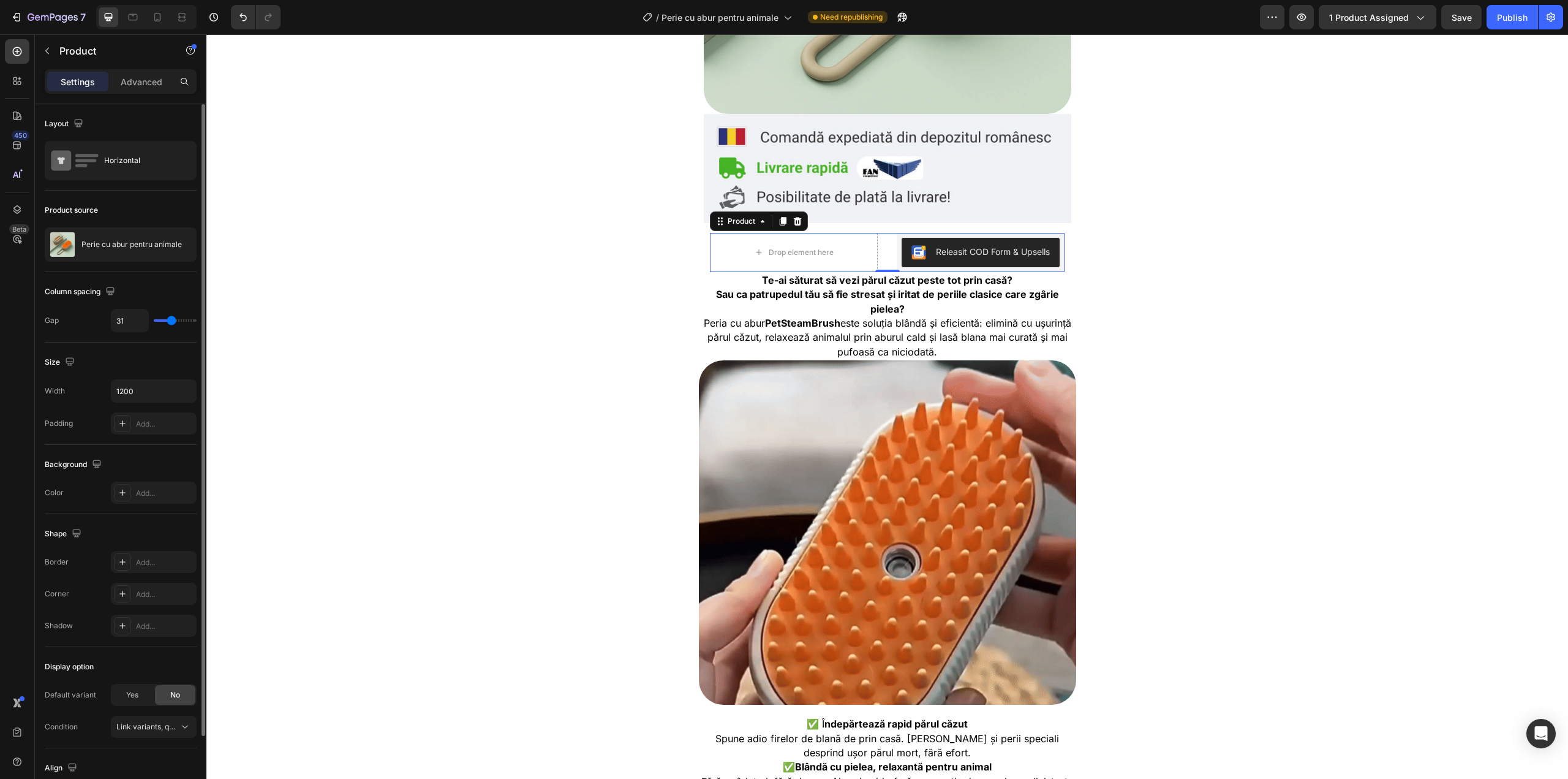
type input "31"
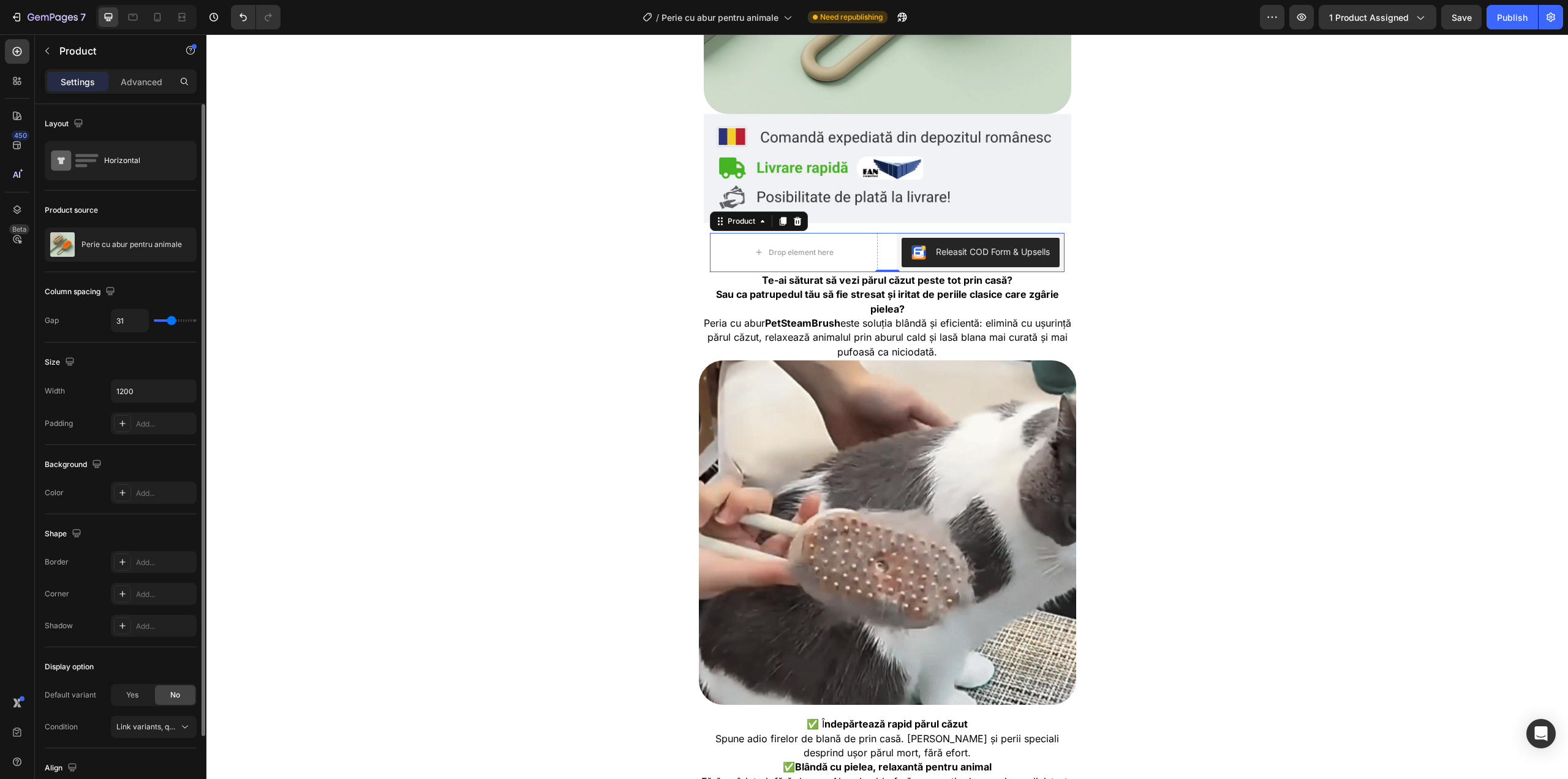
click at [172, 320] on input "range" at bounding box center [175, 320] width 43 height 3
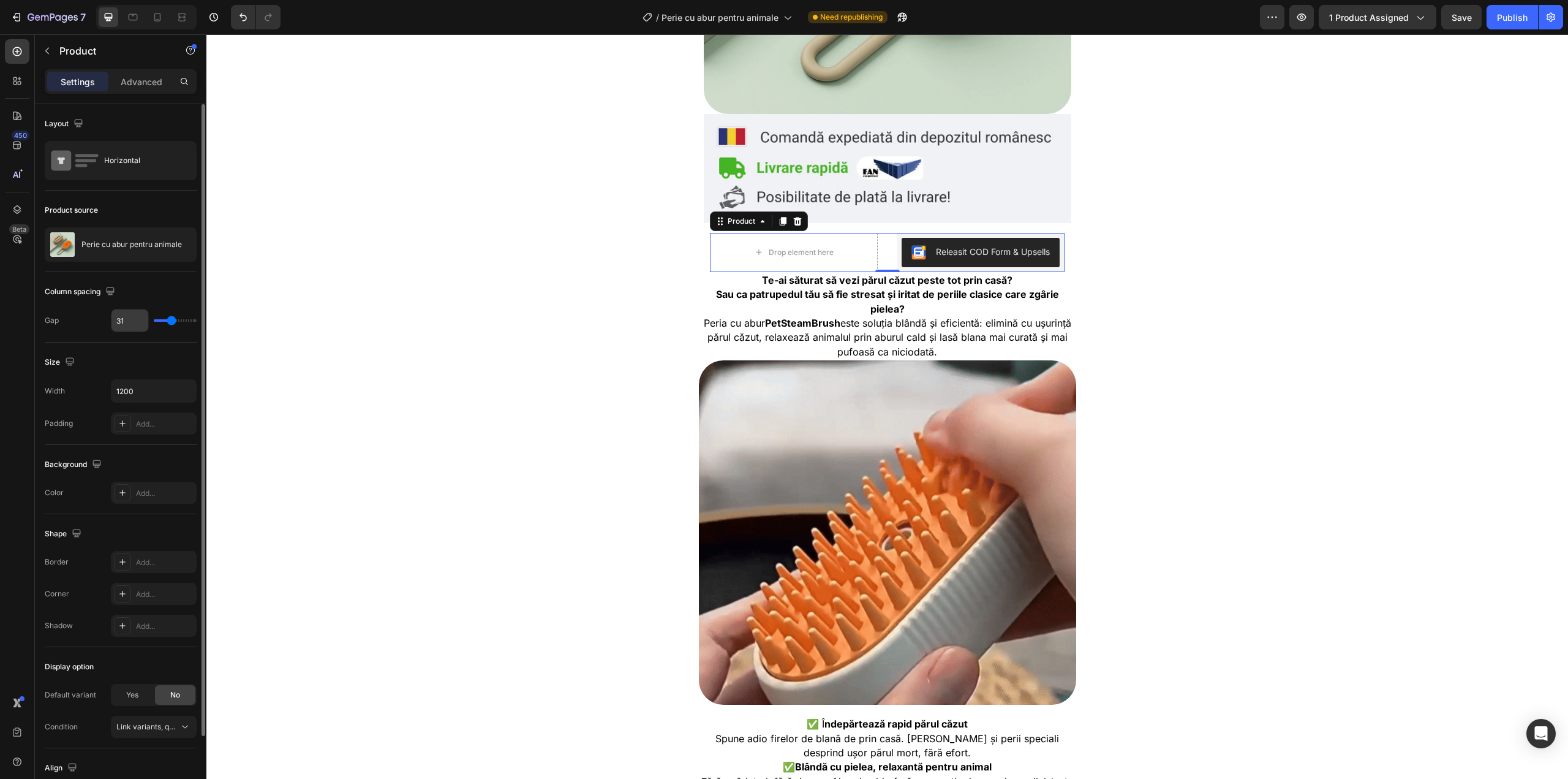
click at [126, 318] on input "31" at bounding box center [129, 320] width 37 height 22
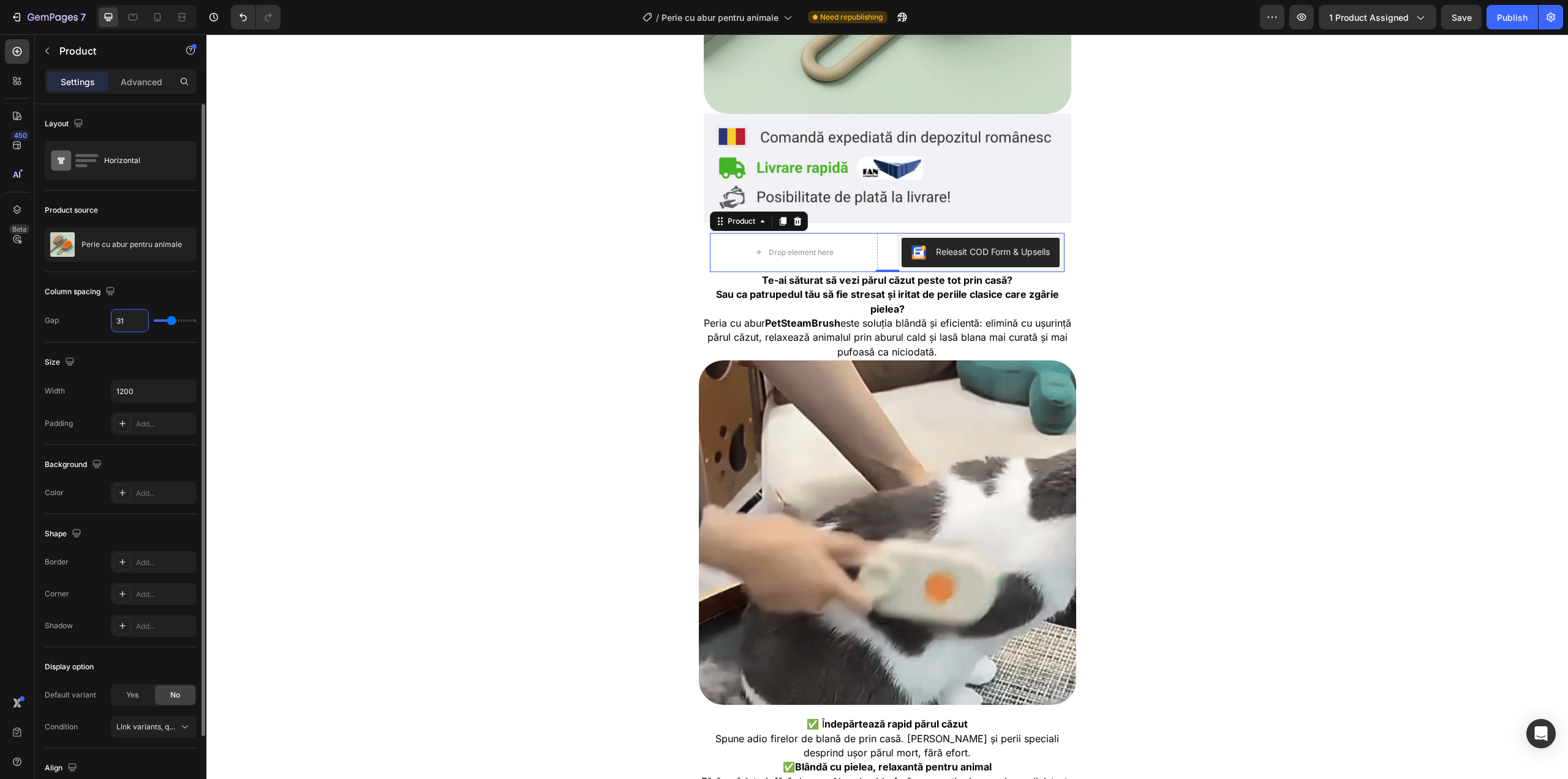
type input "3"
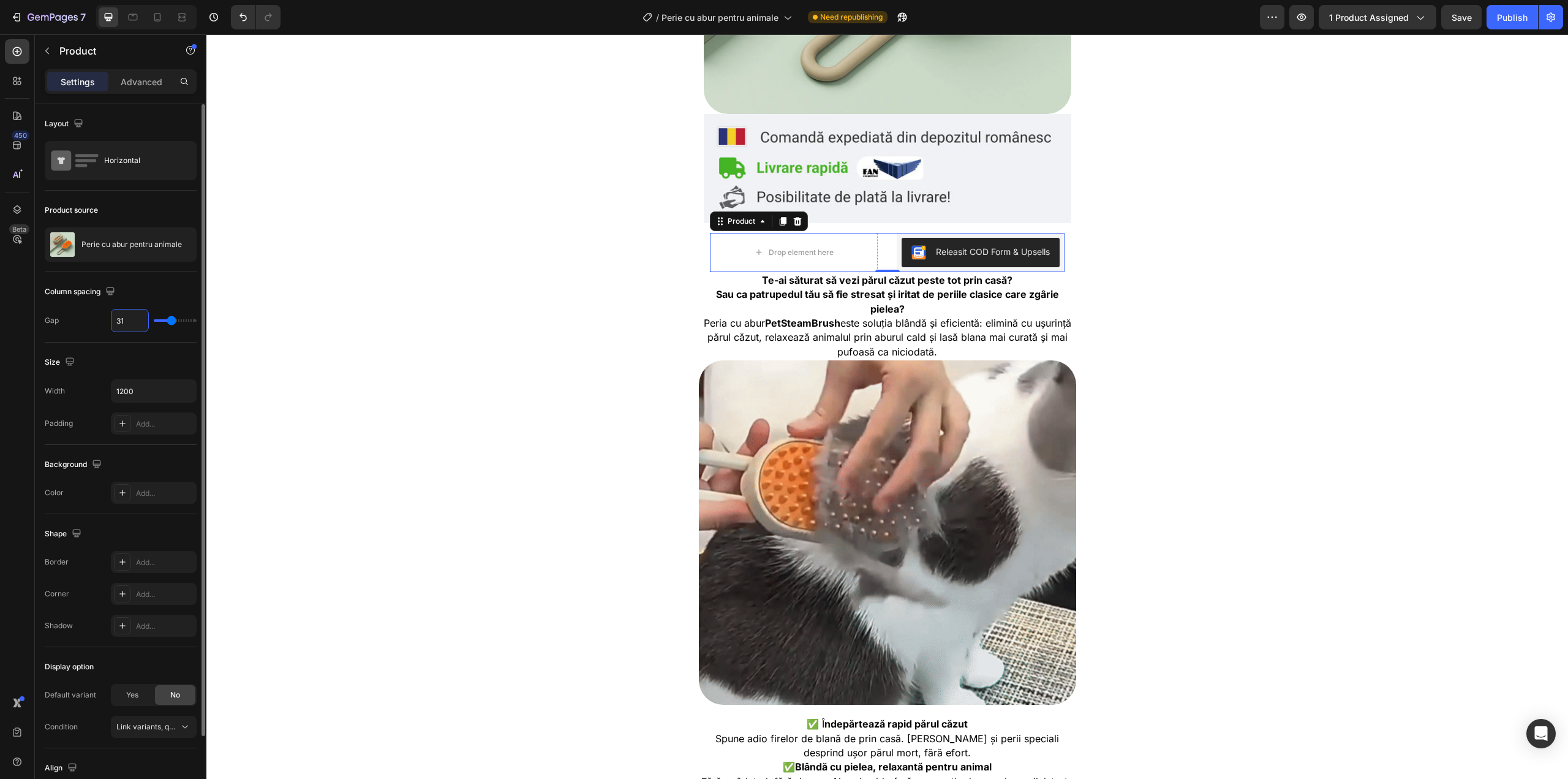
type input "3"
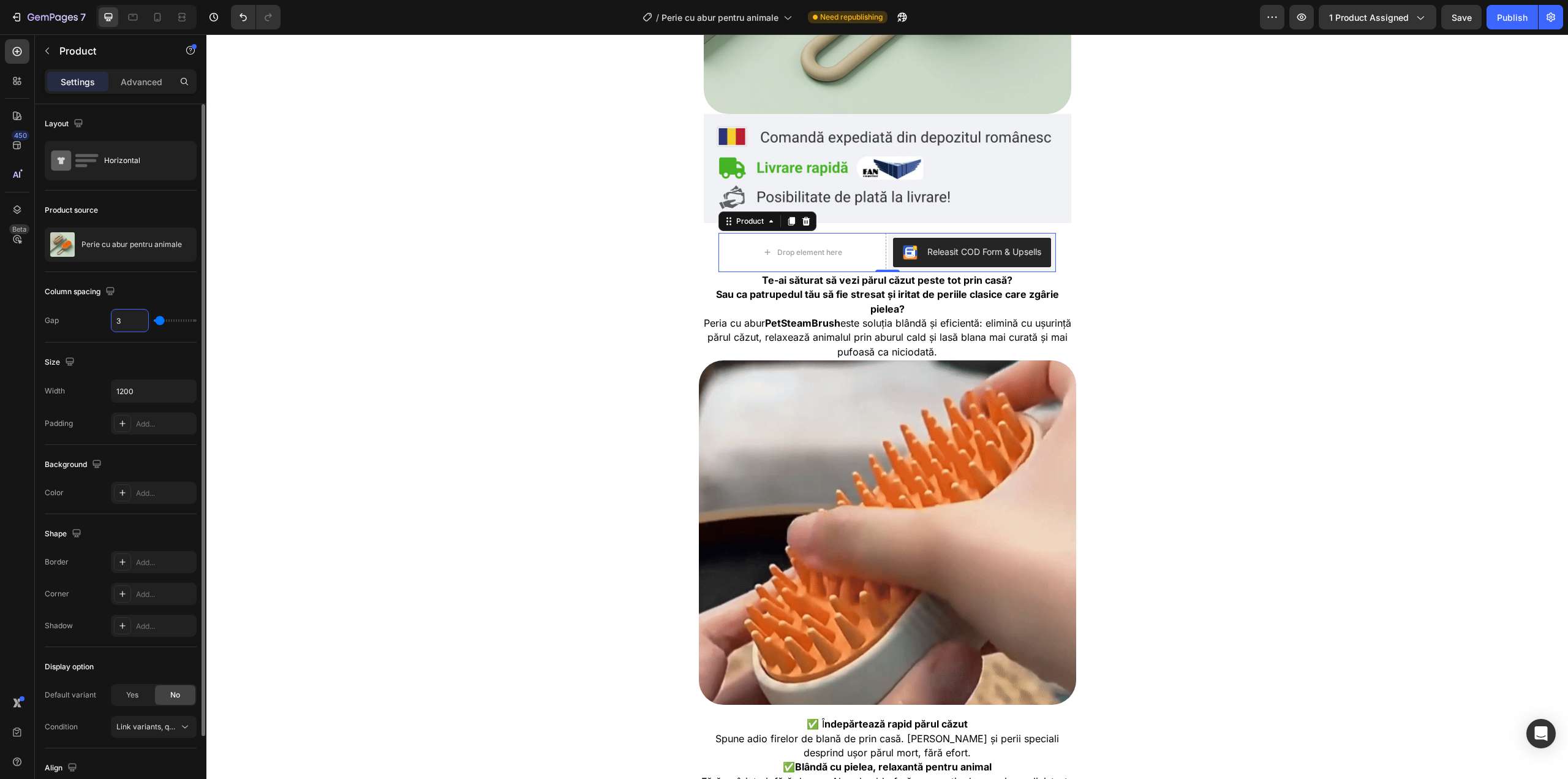
type input "32"
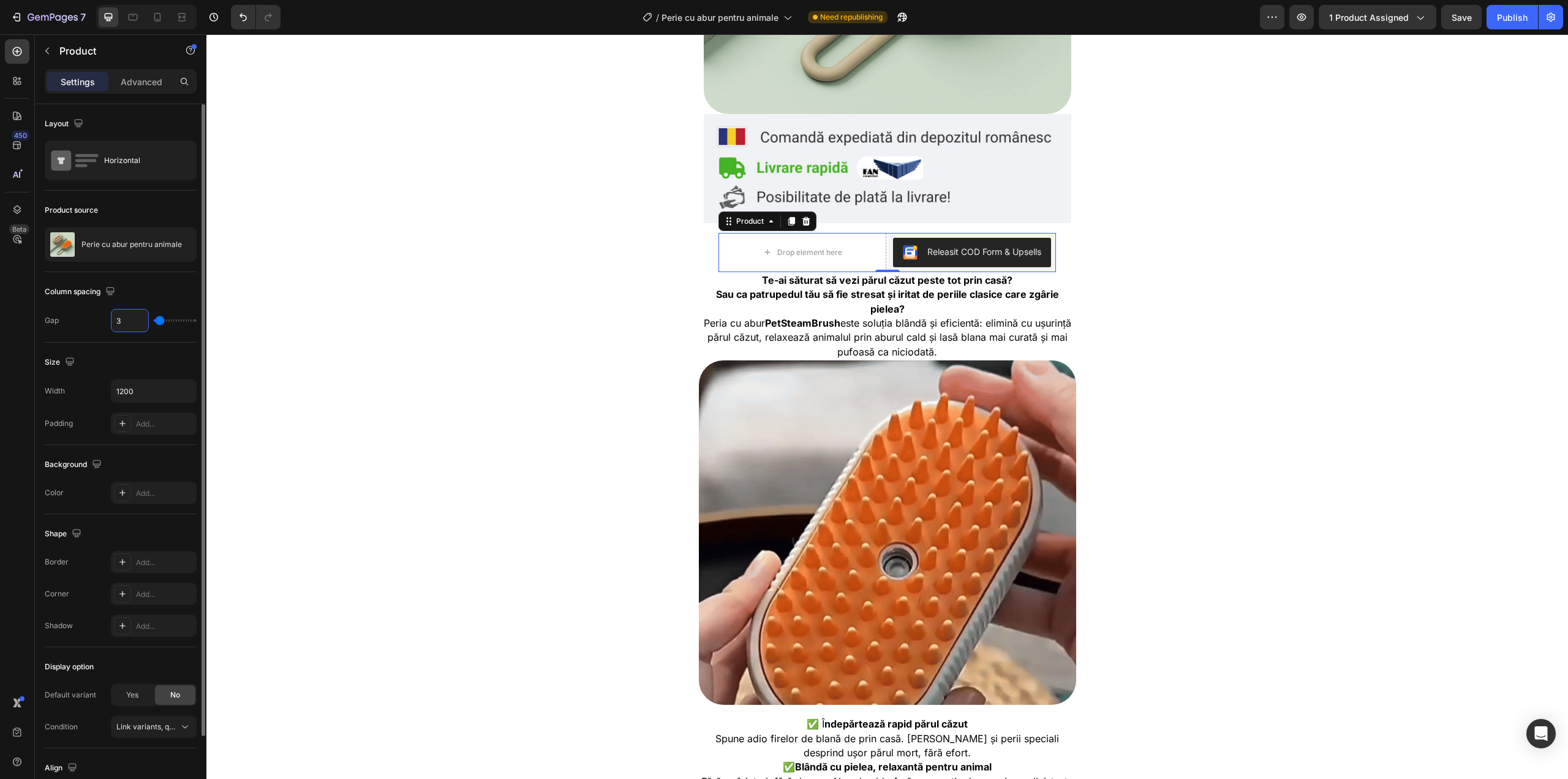
type input "32"
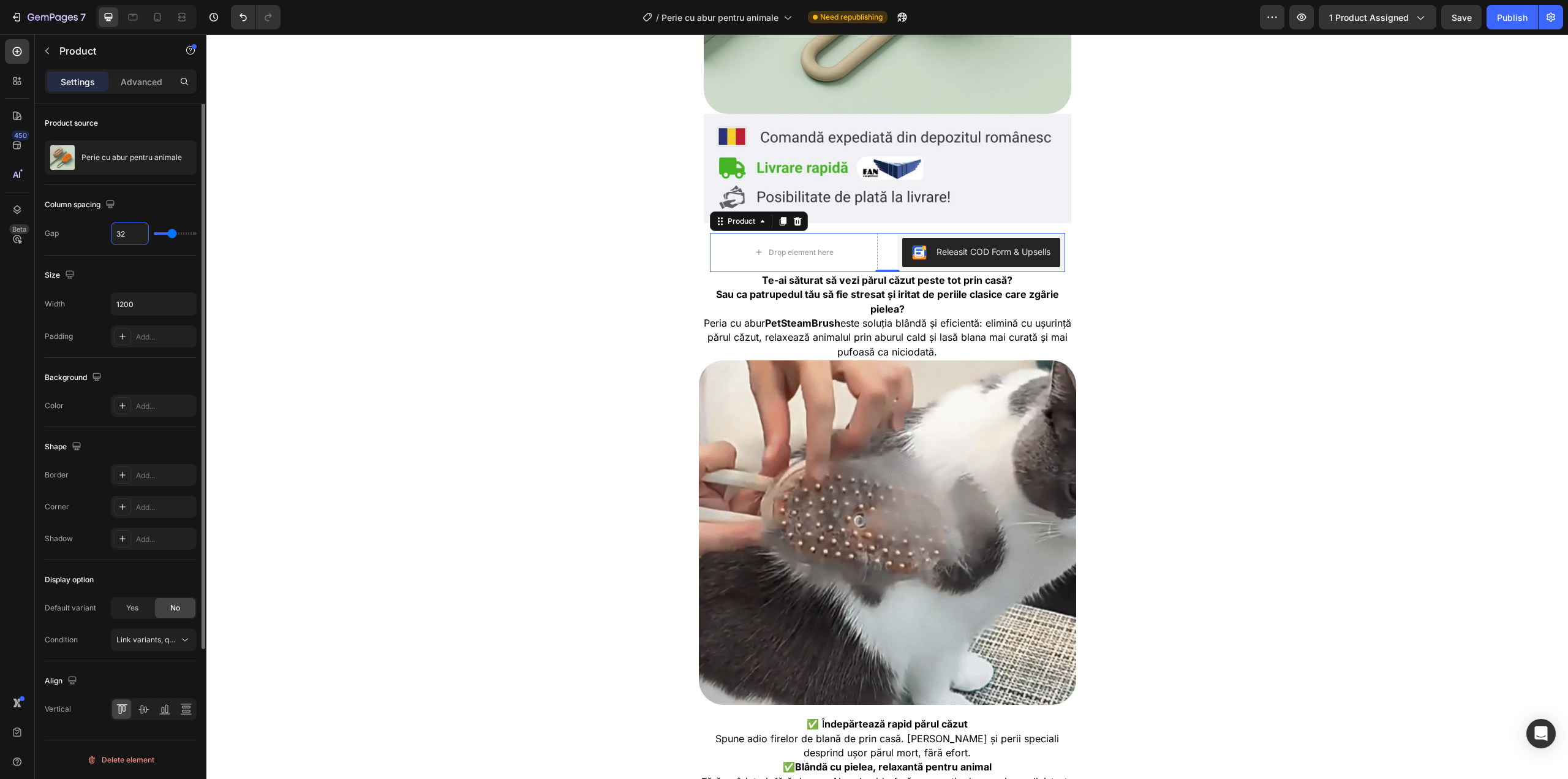
scroll to position [0, 0]
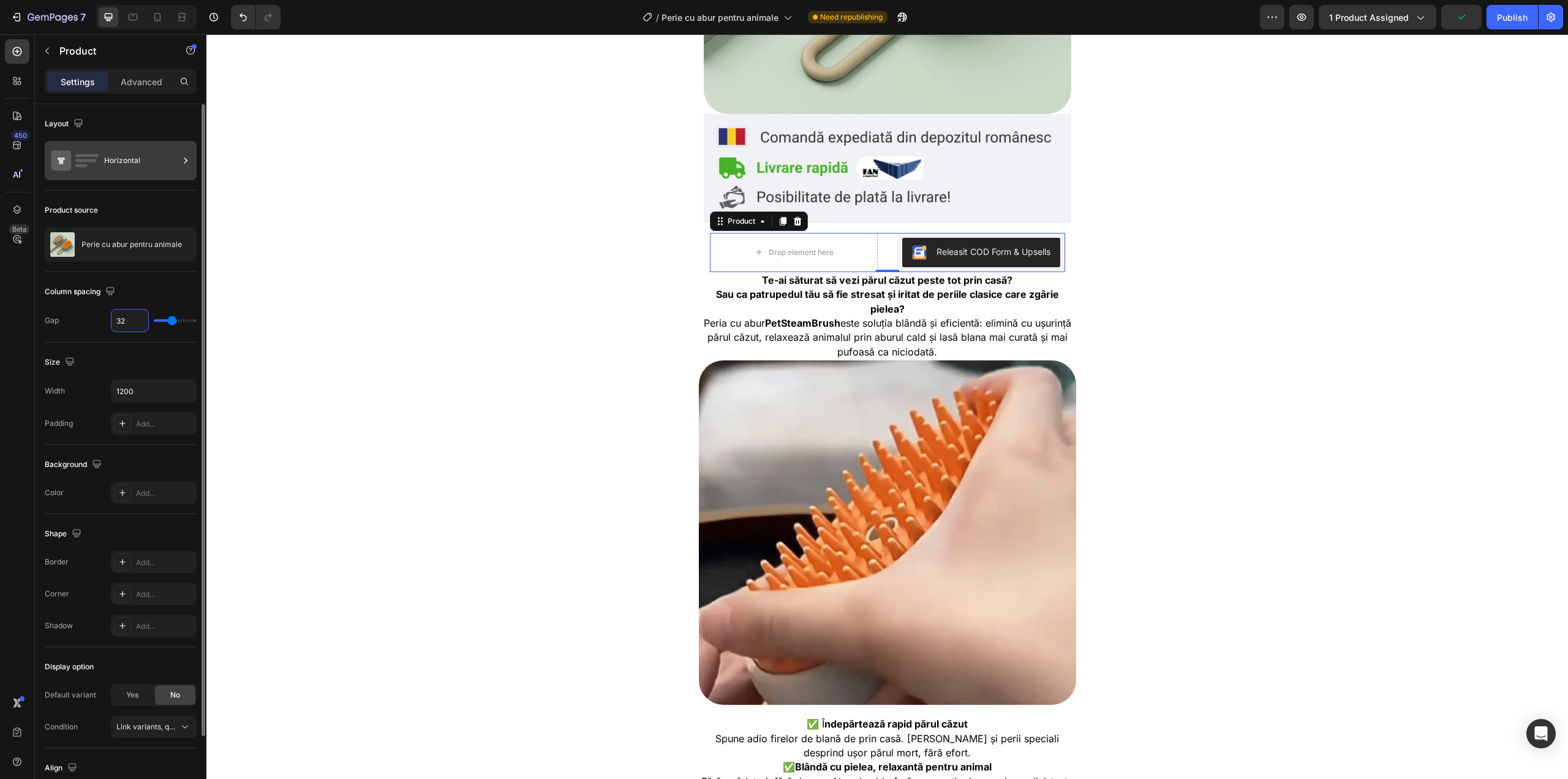
click at [171, 164] on div "Horizontal" at bounding box center [142, 161] width 75 height 28
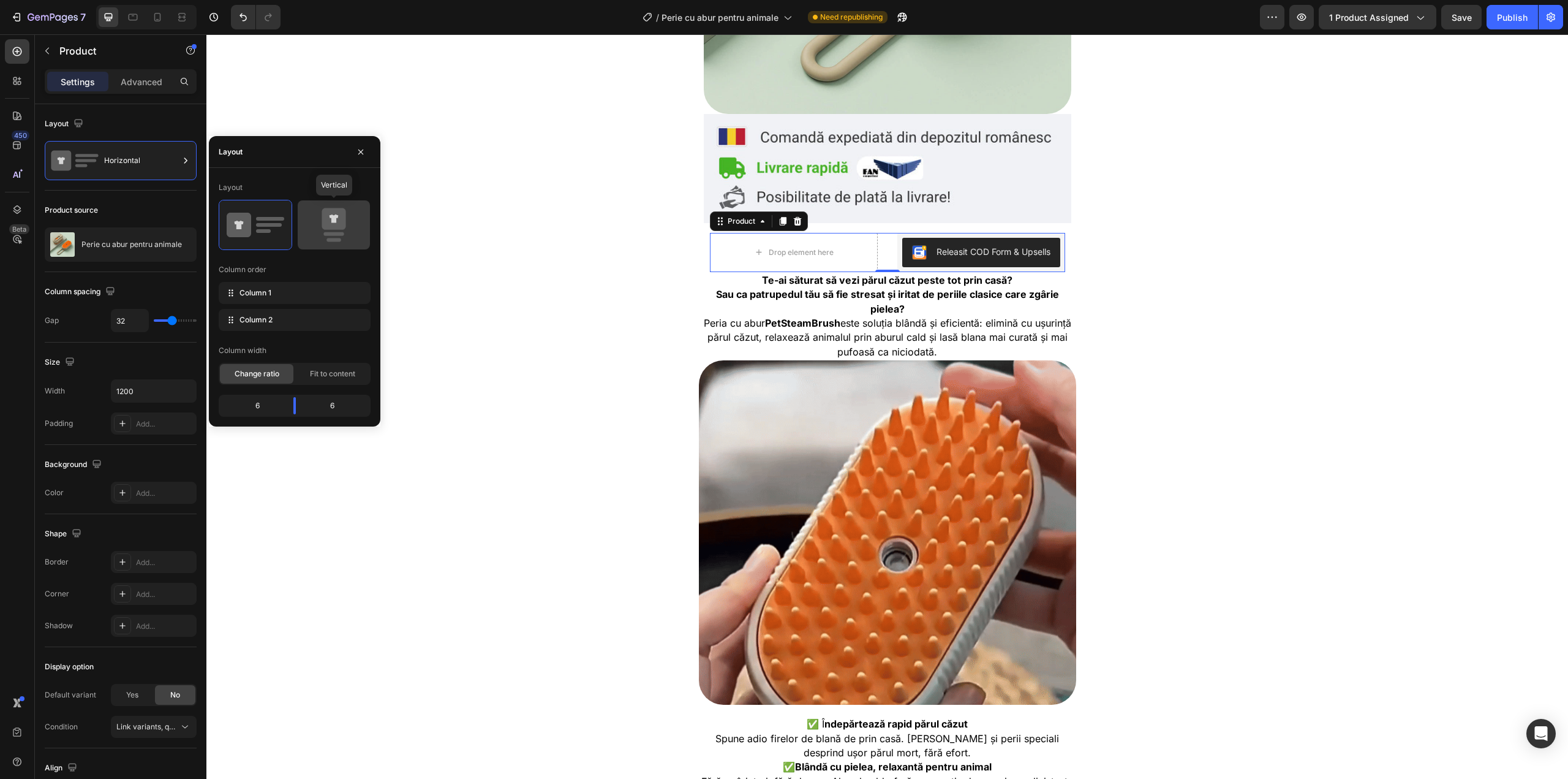
click at [344, 238] on icon at bounding box center [333, 225] width 58 height 34
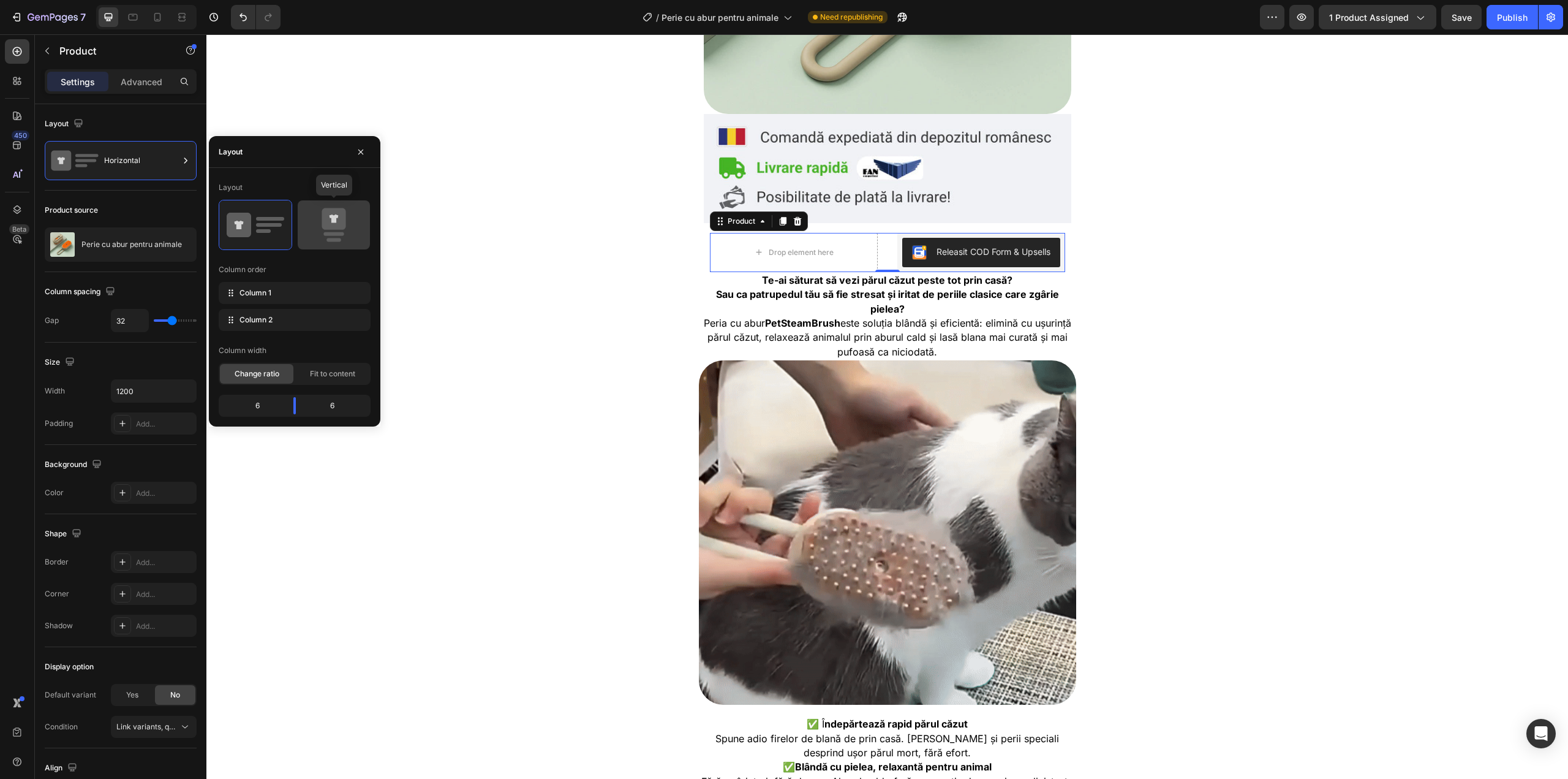
type input "16"
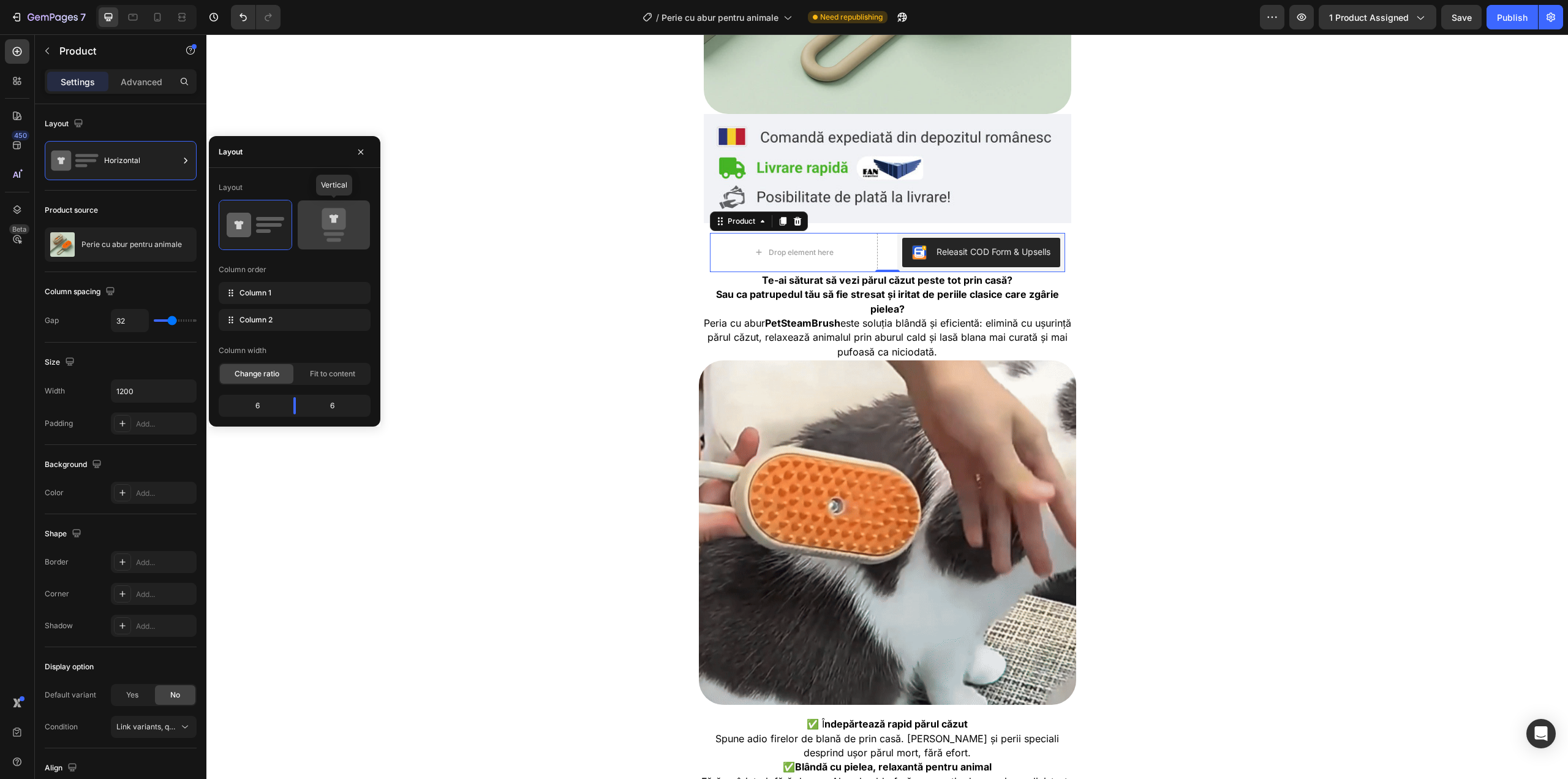
type input "16"
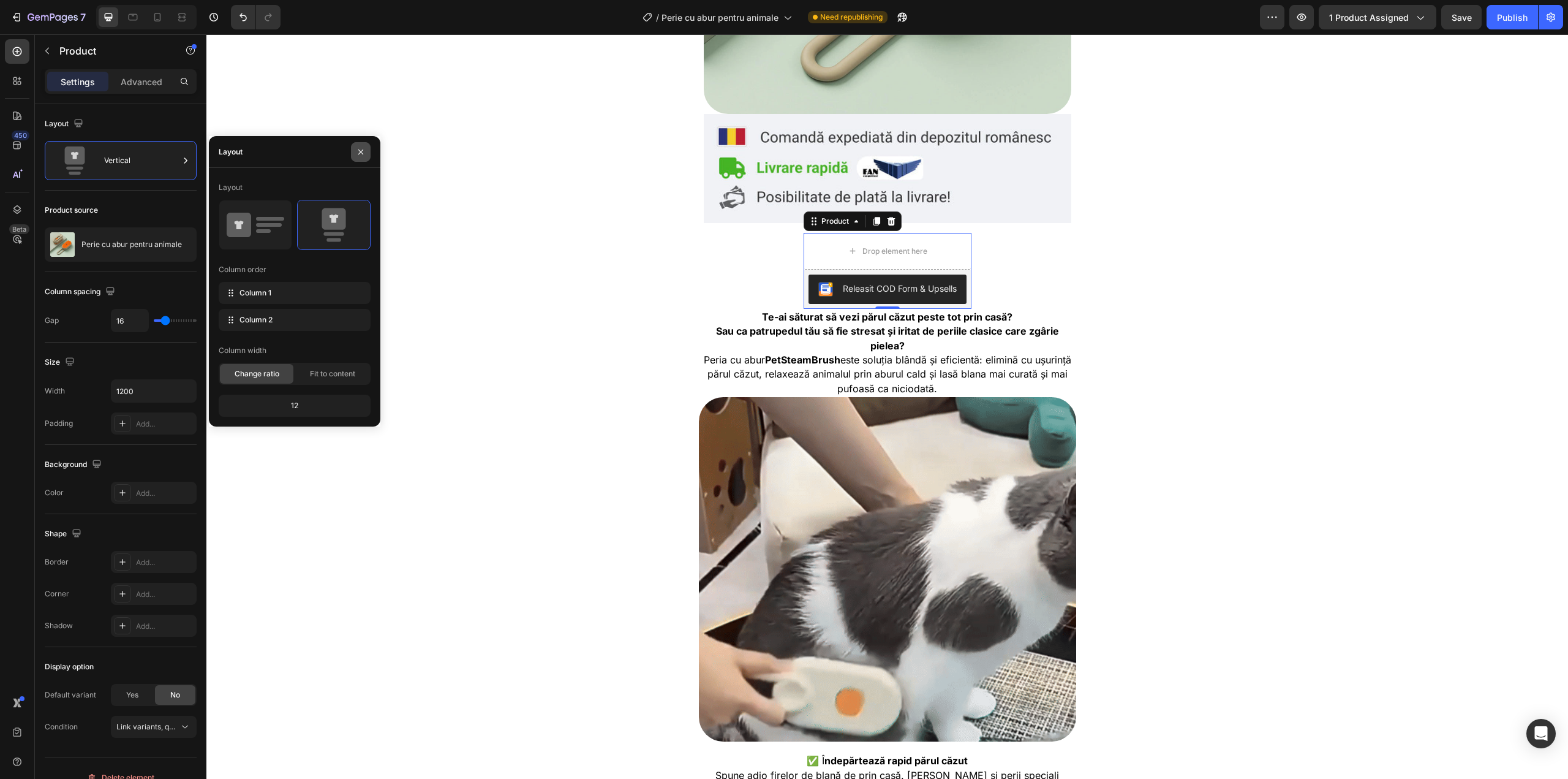
click at [353, 154] on button "button" at bounding box center [361, 152] width 20 height 20
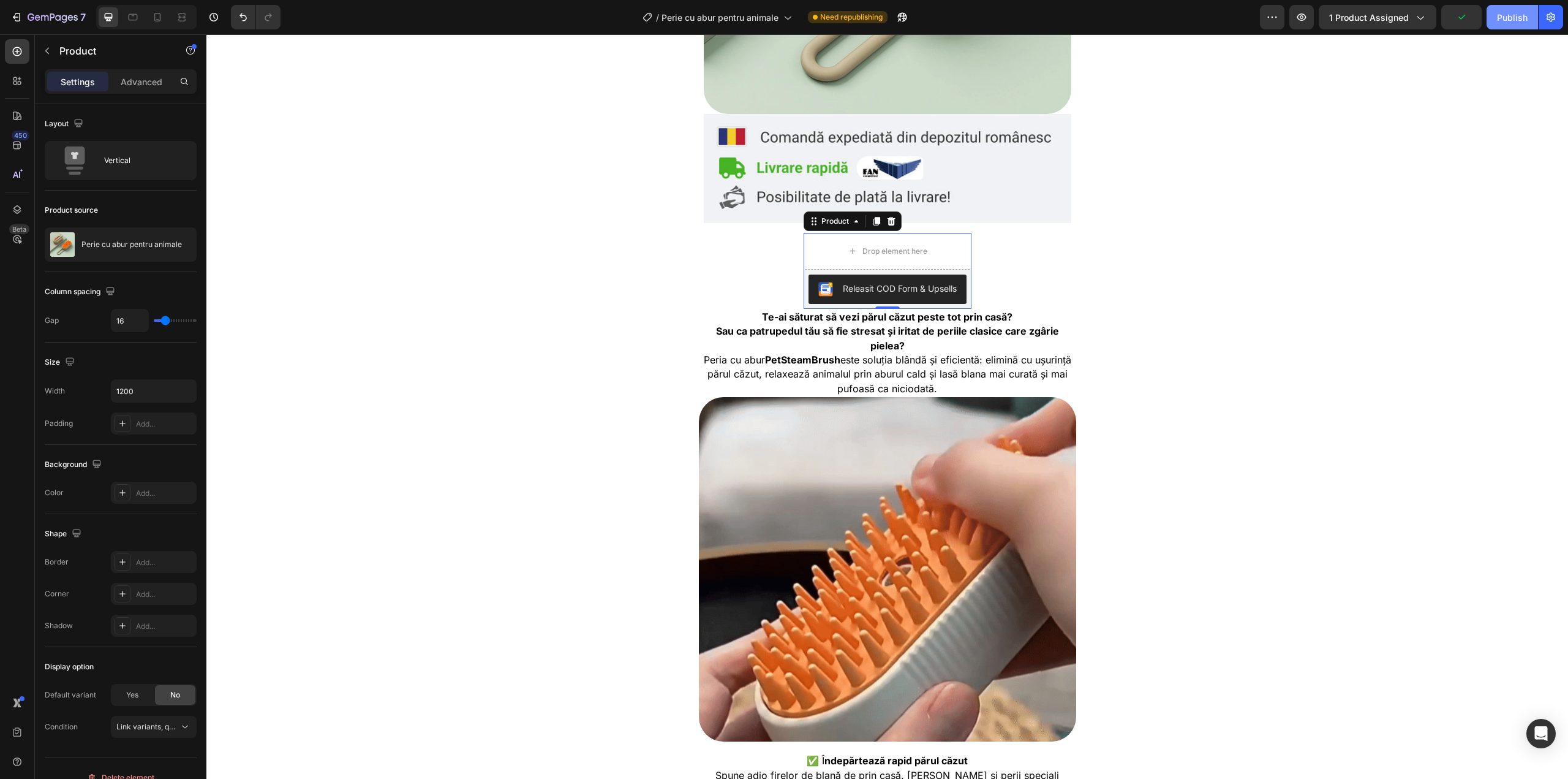
click at [1501, 24] on button "Publish" at bounding box center [1512, 17] width 51 height 25
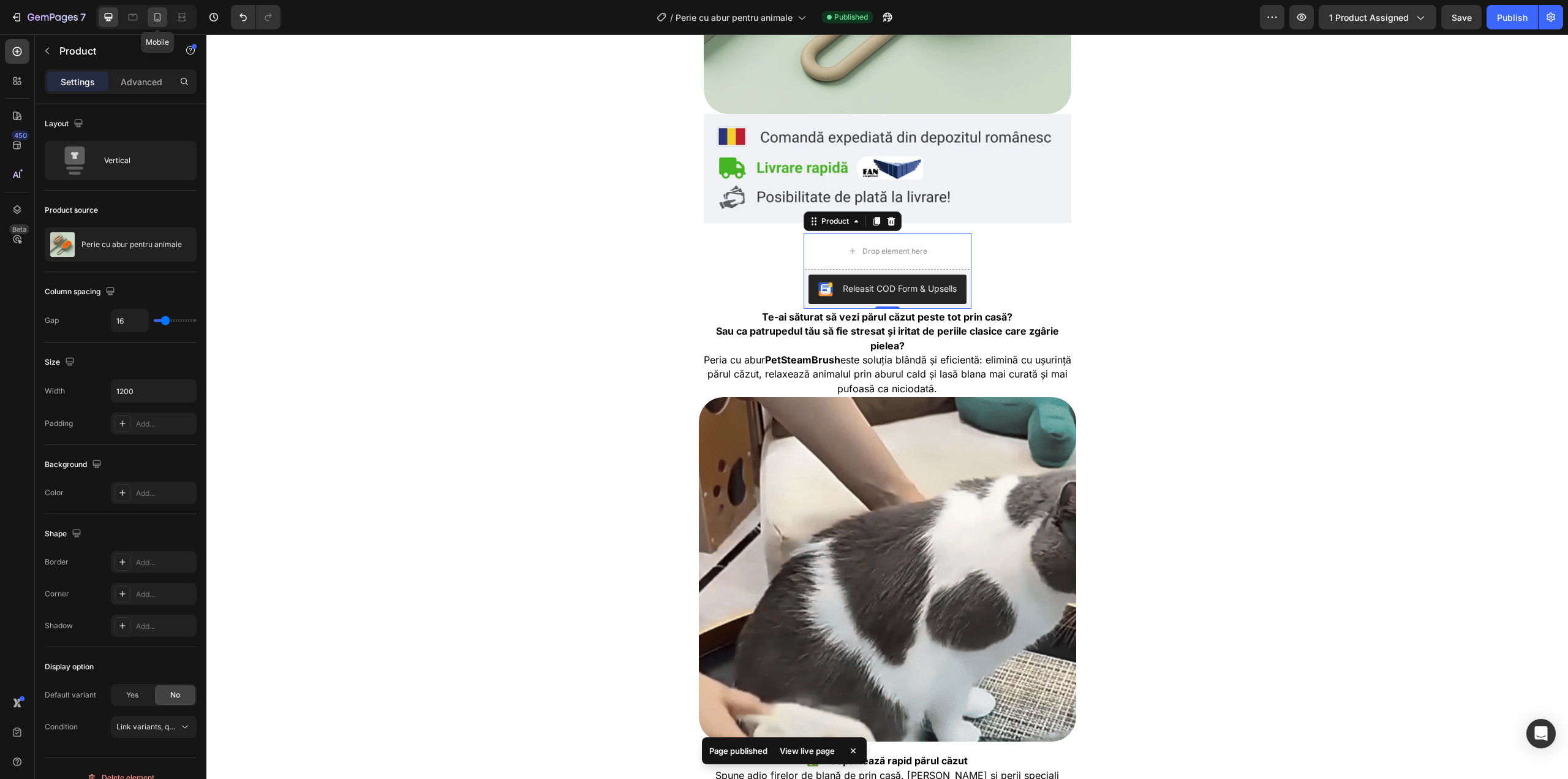
click at [164, 19] on div at bounding box center [157, 17] width 20 height 20
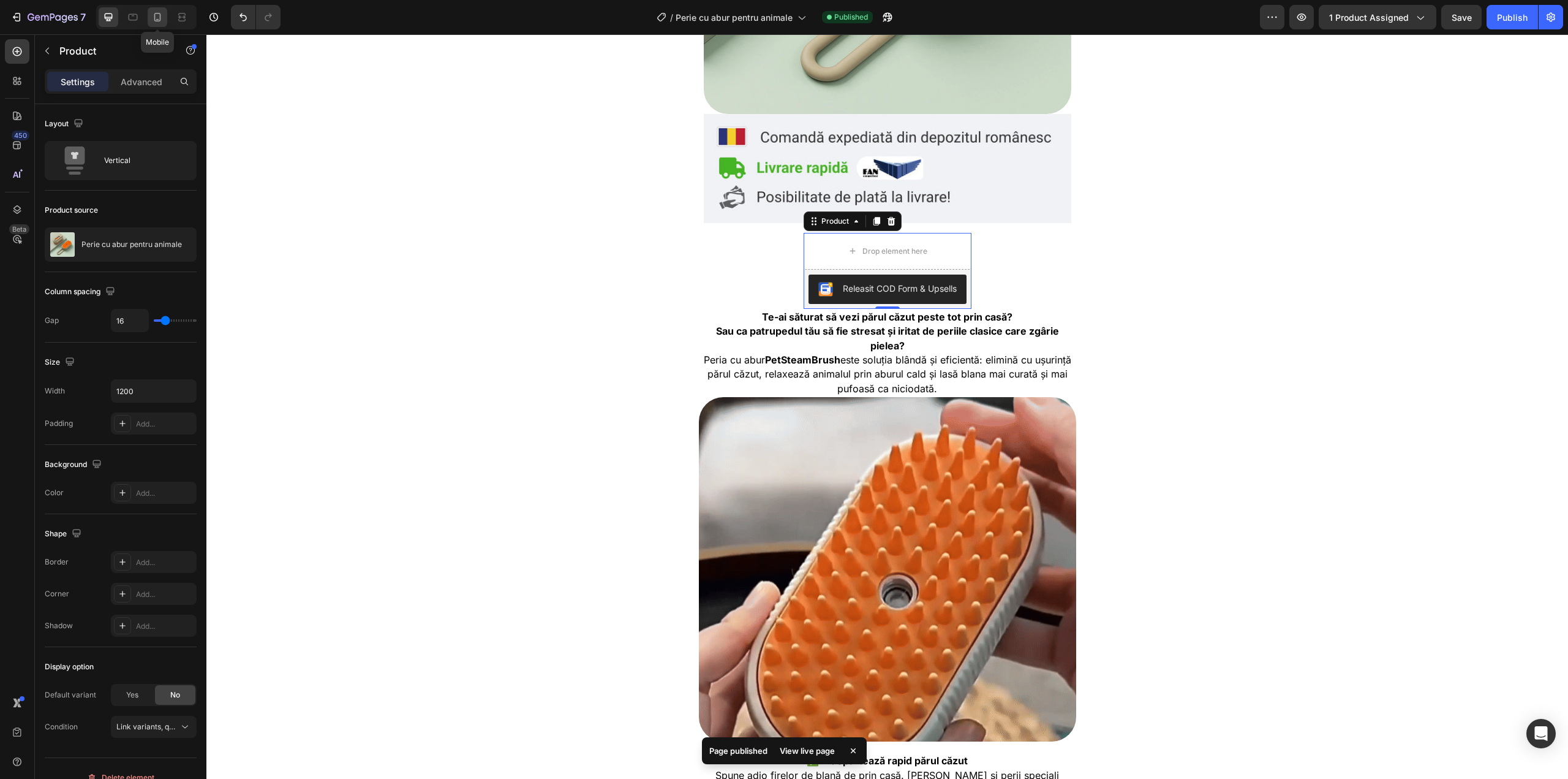
type input "100%"
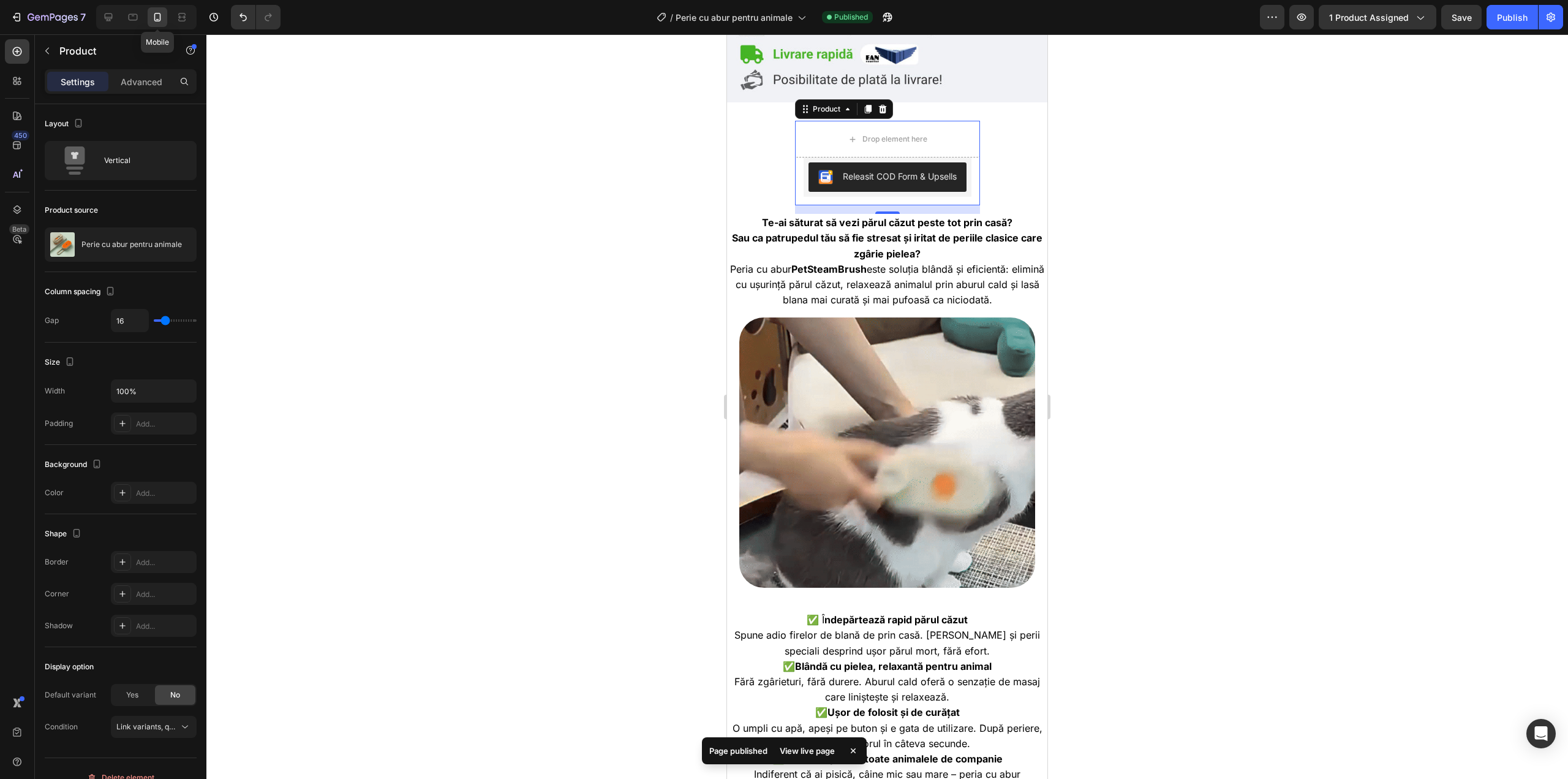
scroll to position [441, 0]
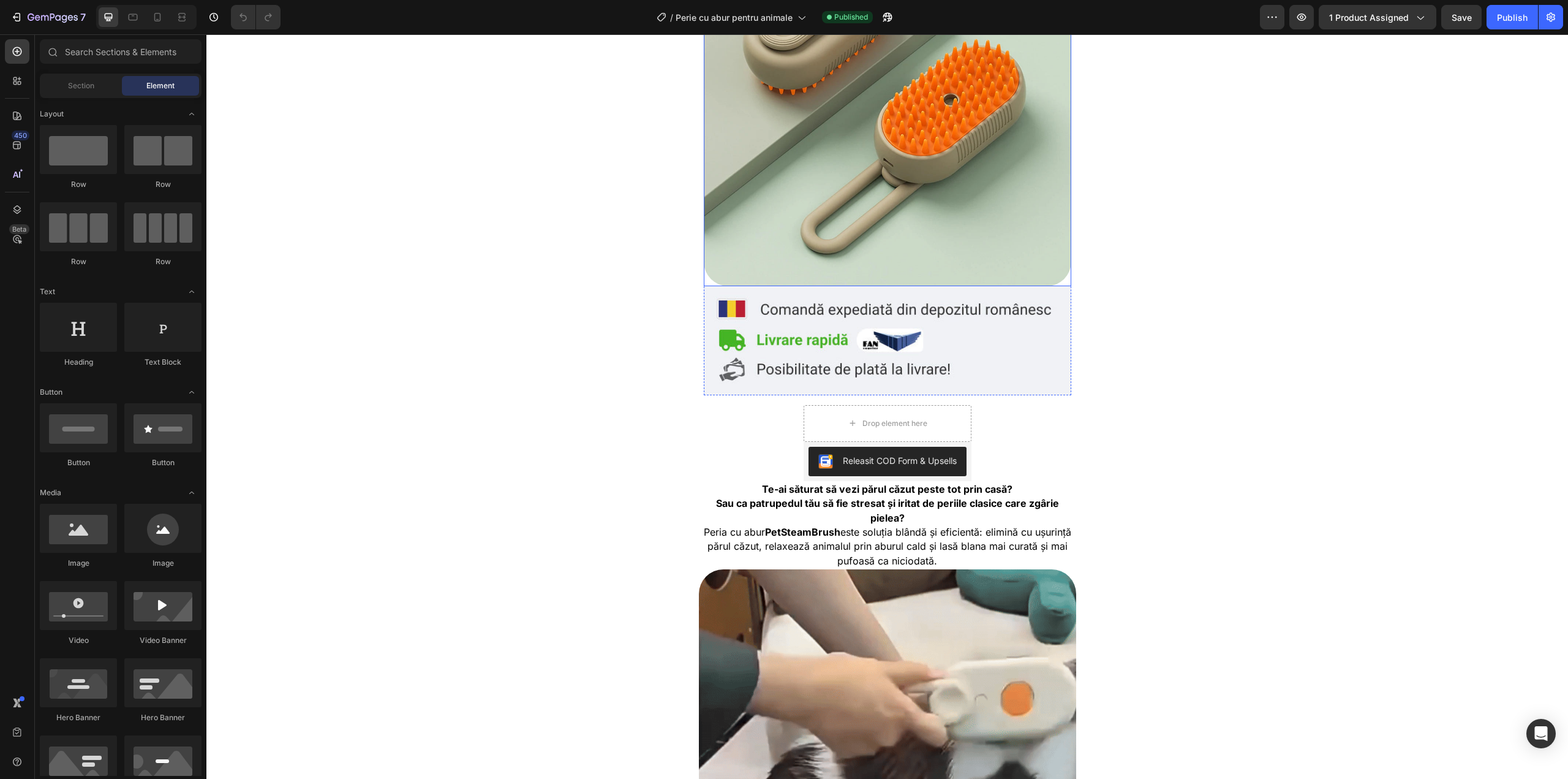
scroll to position [245, 0]
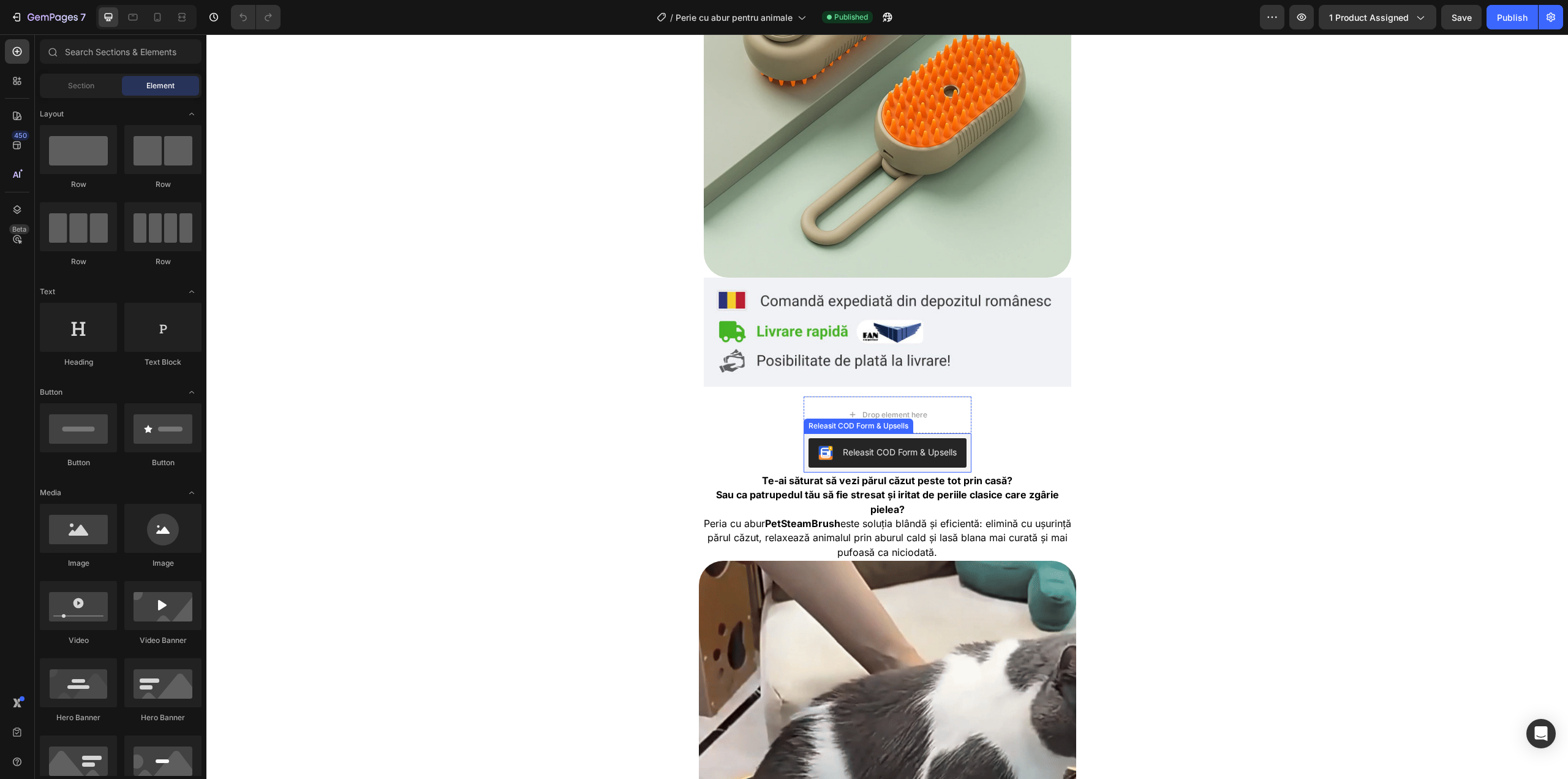
click at [891, 433] on div "Releasit COD Form & Upsells Releasit COD Form & Upsells" at bounding box center [887, 452] width 168 height 39
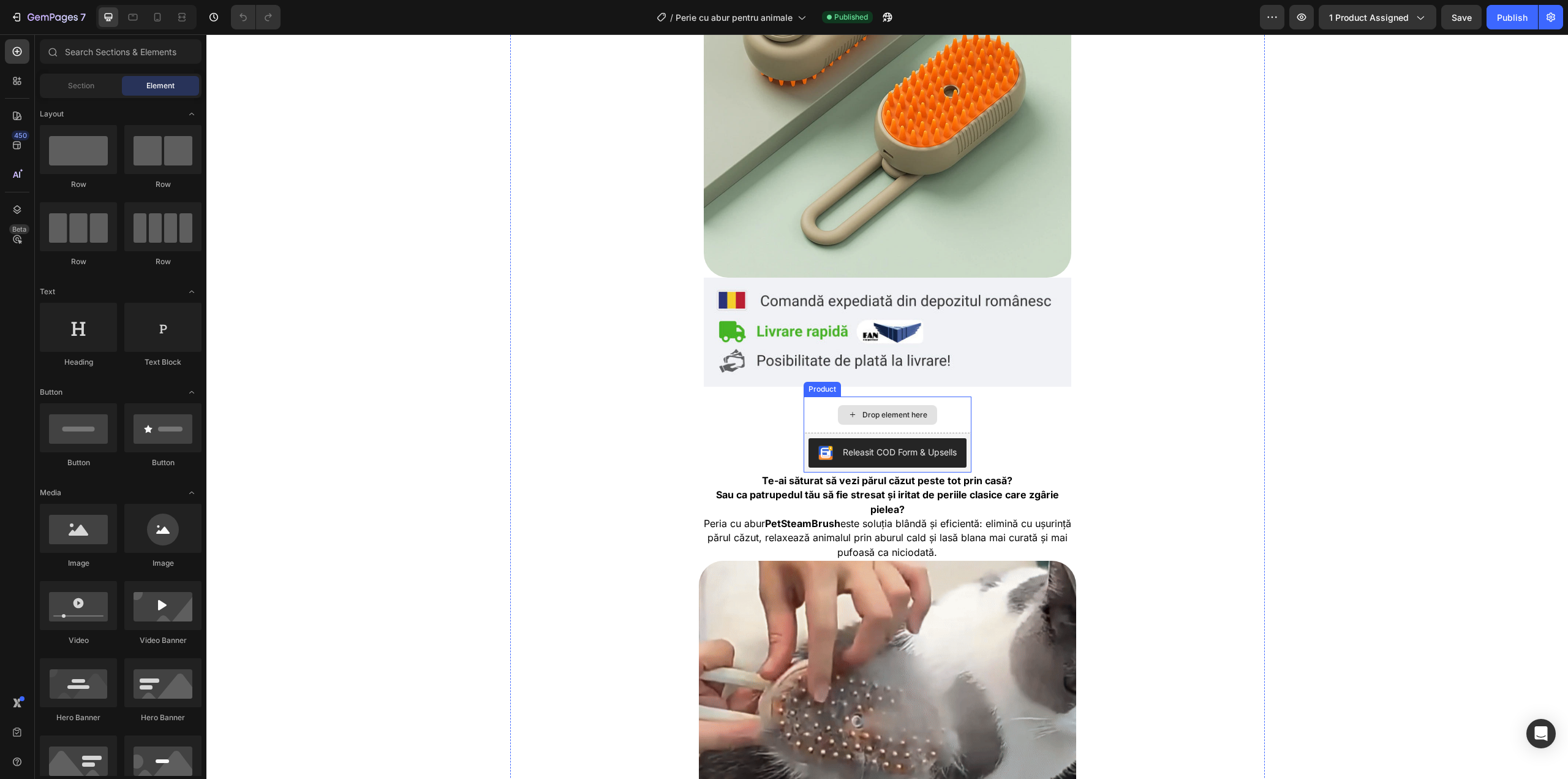
click at [867, 407] on div "Drop element here" at bounding box center [887, 414] width 99 height 20
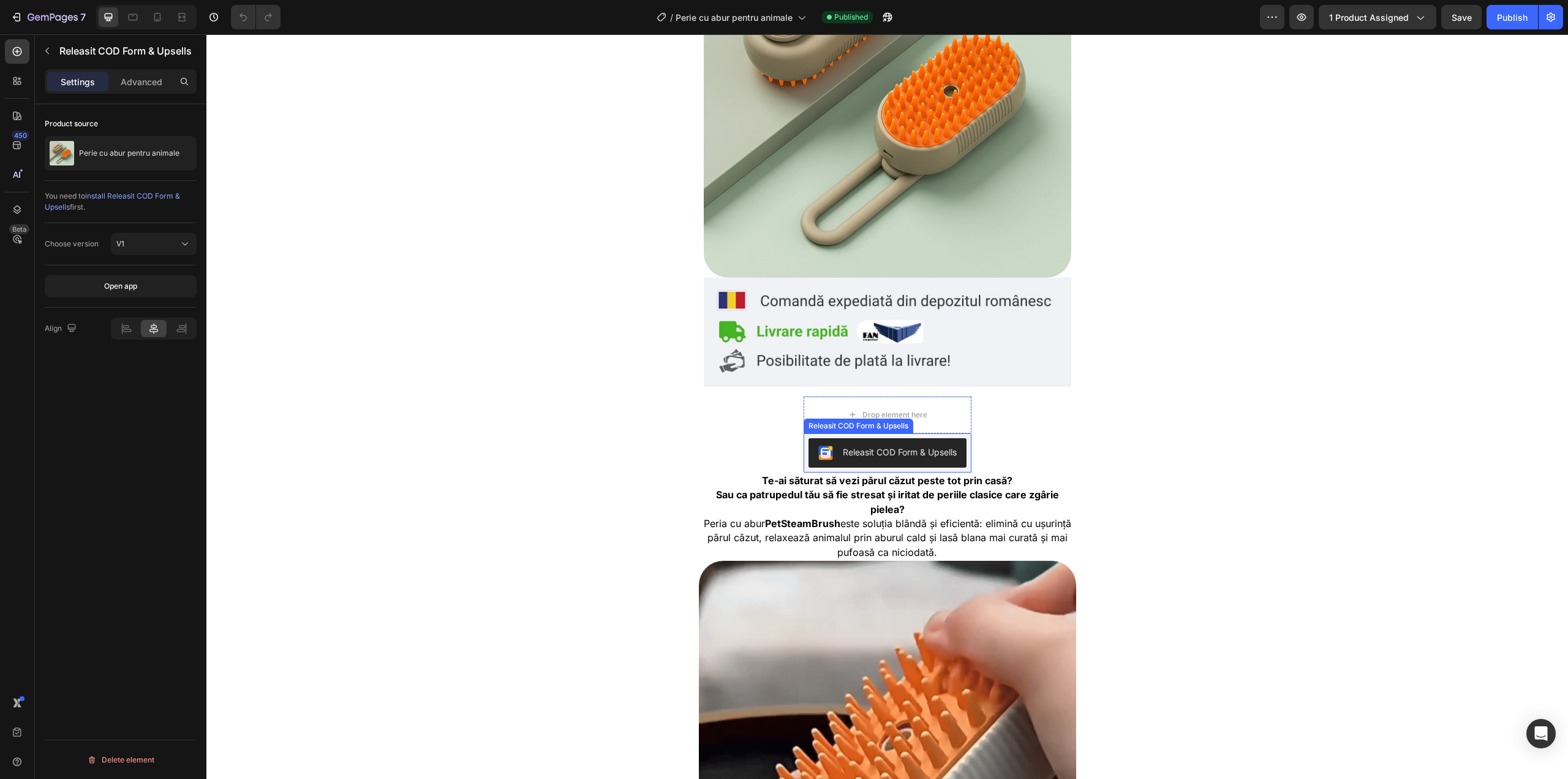
click at [878, 459] on div "Releasit COD Form & Upsells" at bounding box center [888, 452] width 139 height 14
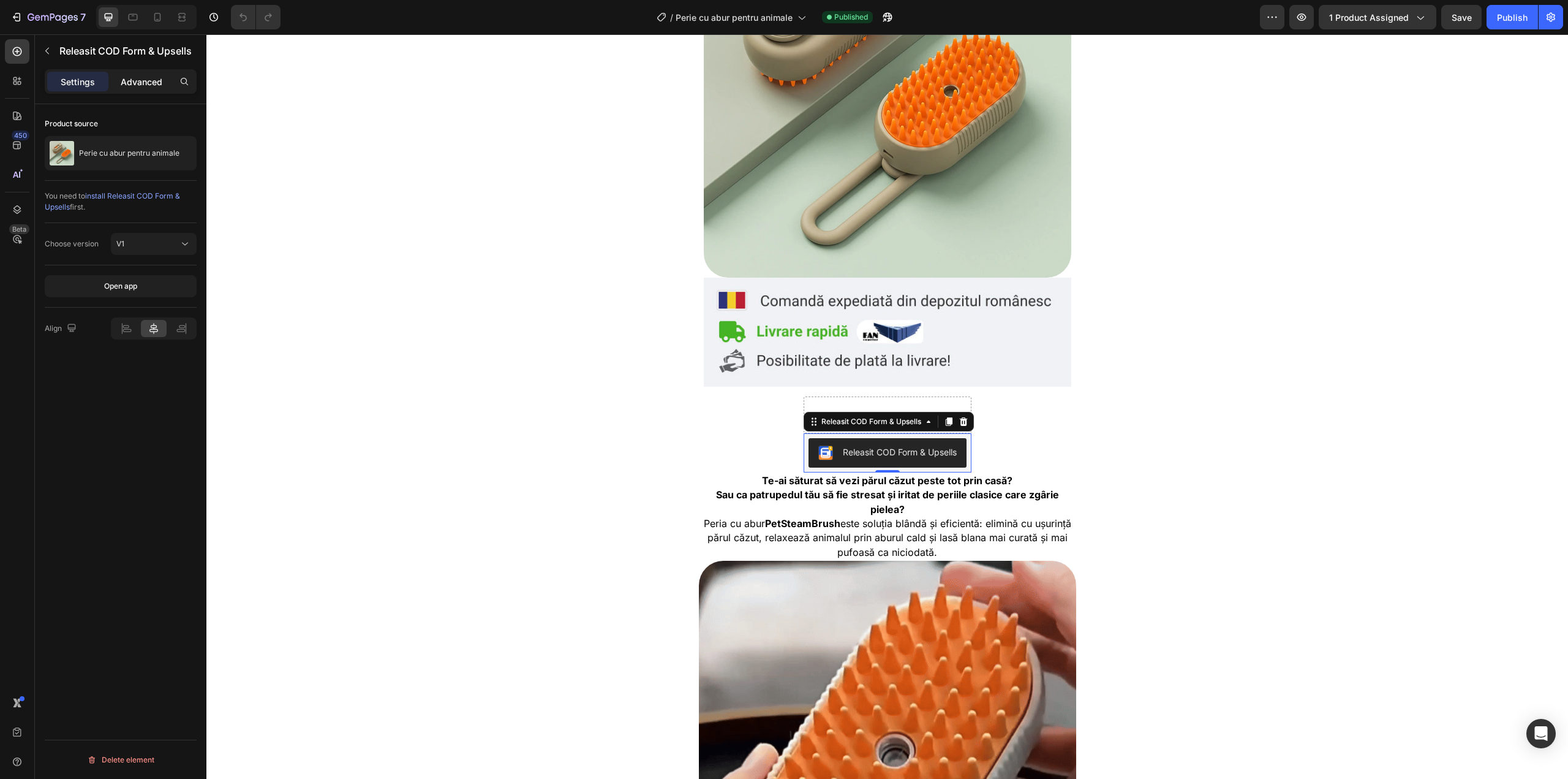
click at [136, 78] on p "Advanced" at bounding box center [142, 82] width 42 height 13
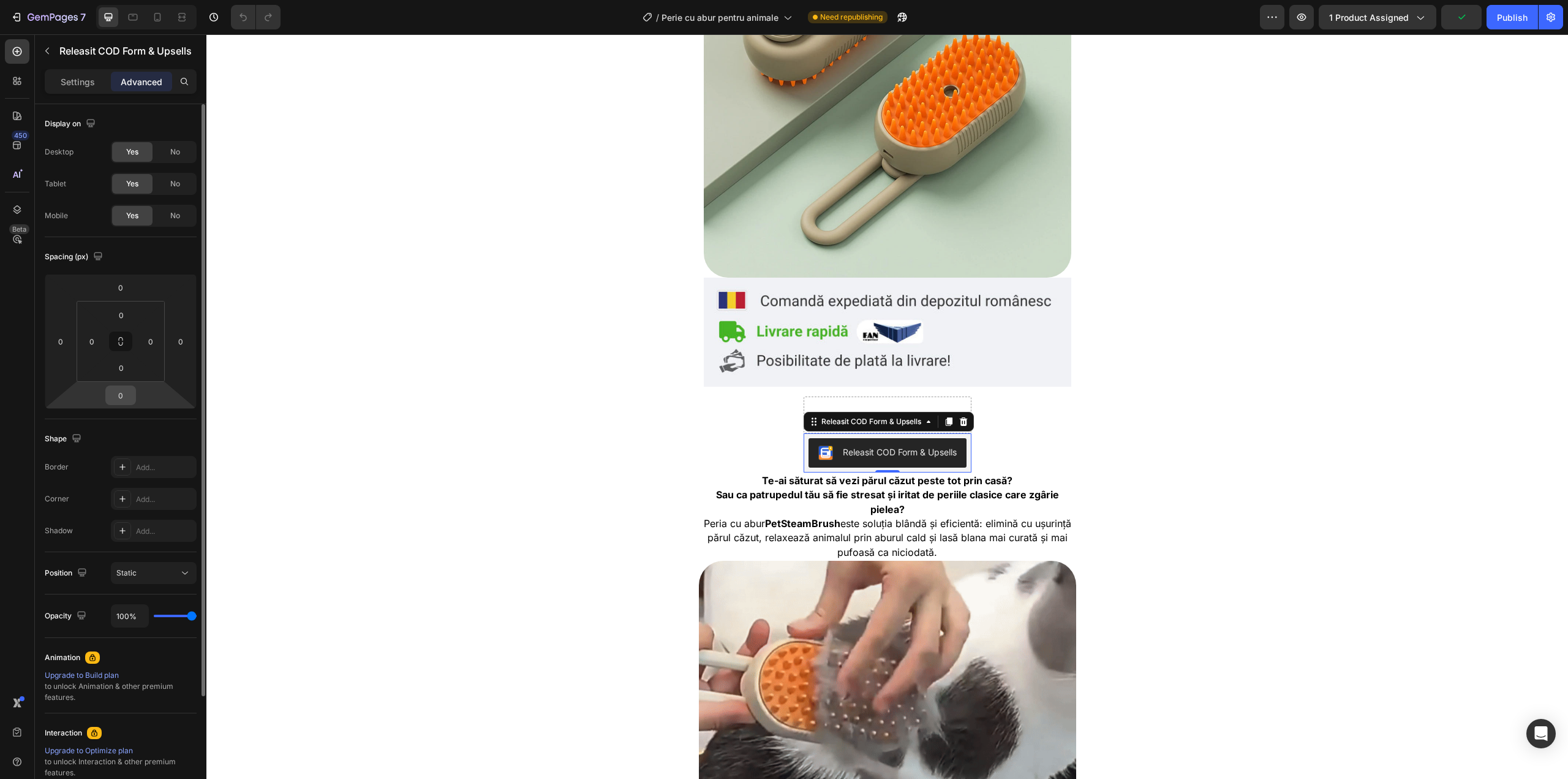
click at [128, 403] on input "0" at bounding box center [121, 394] width 25 height 18
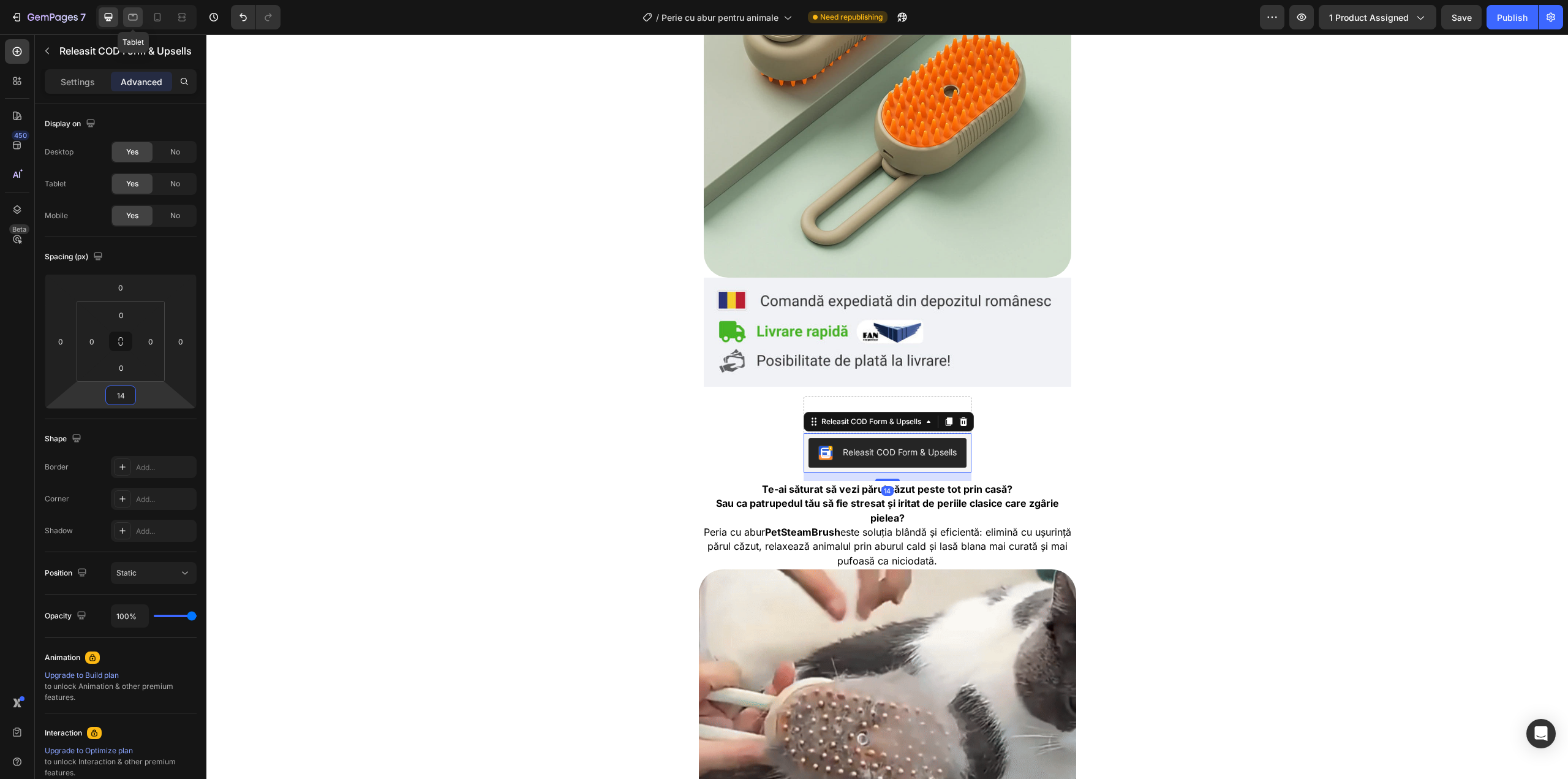
type input "14"
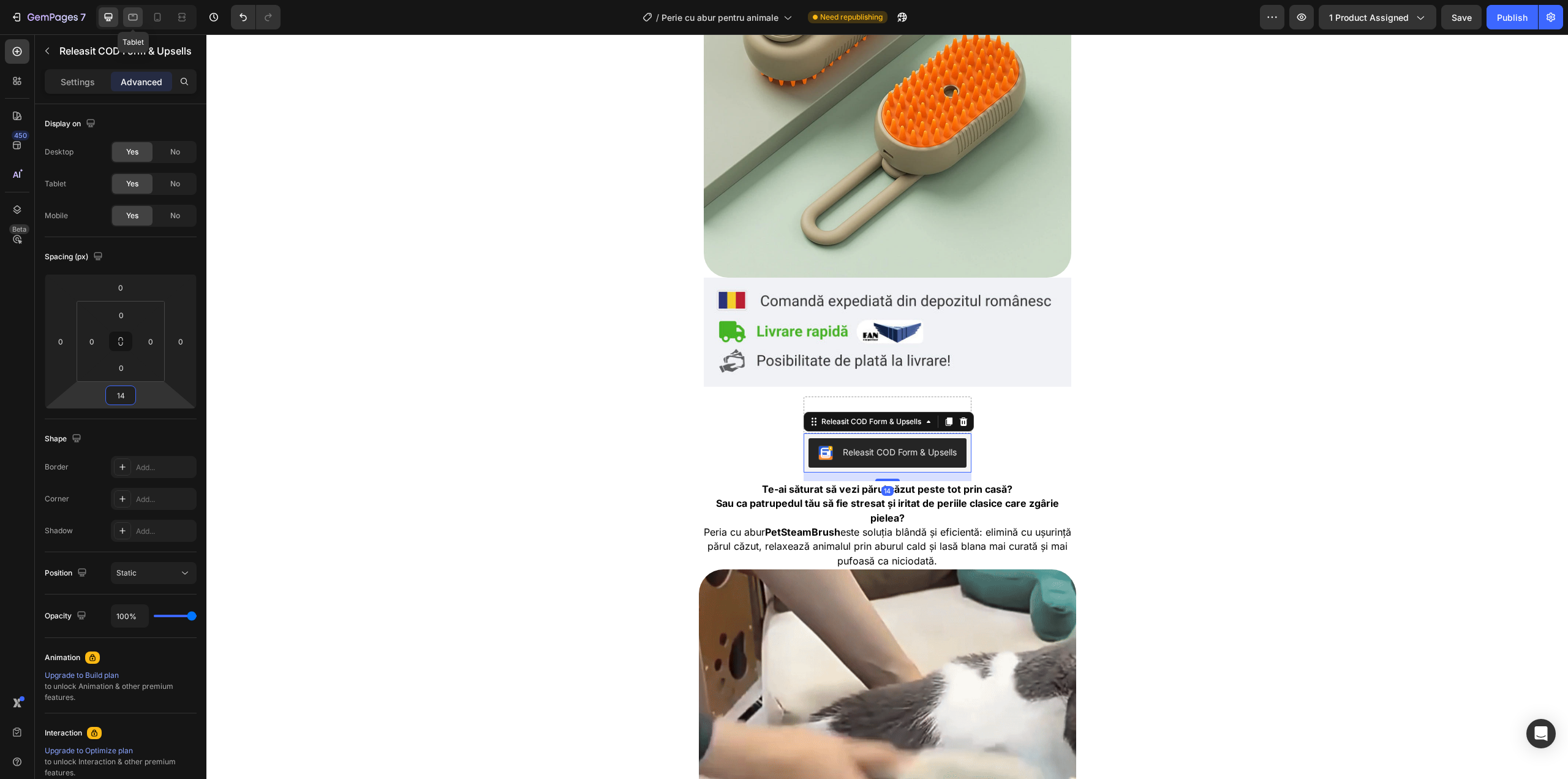
click at [130, 18] on icon at bounding box center [133, 17] width 12 height 12
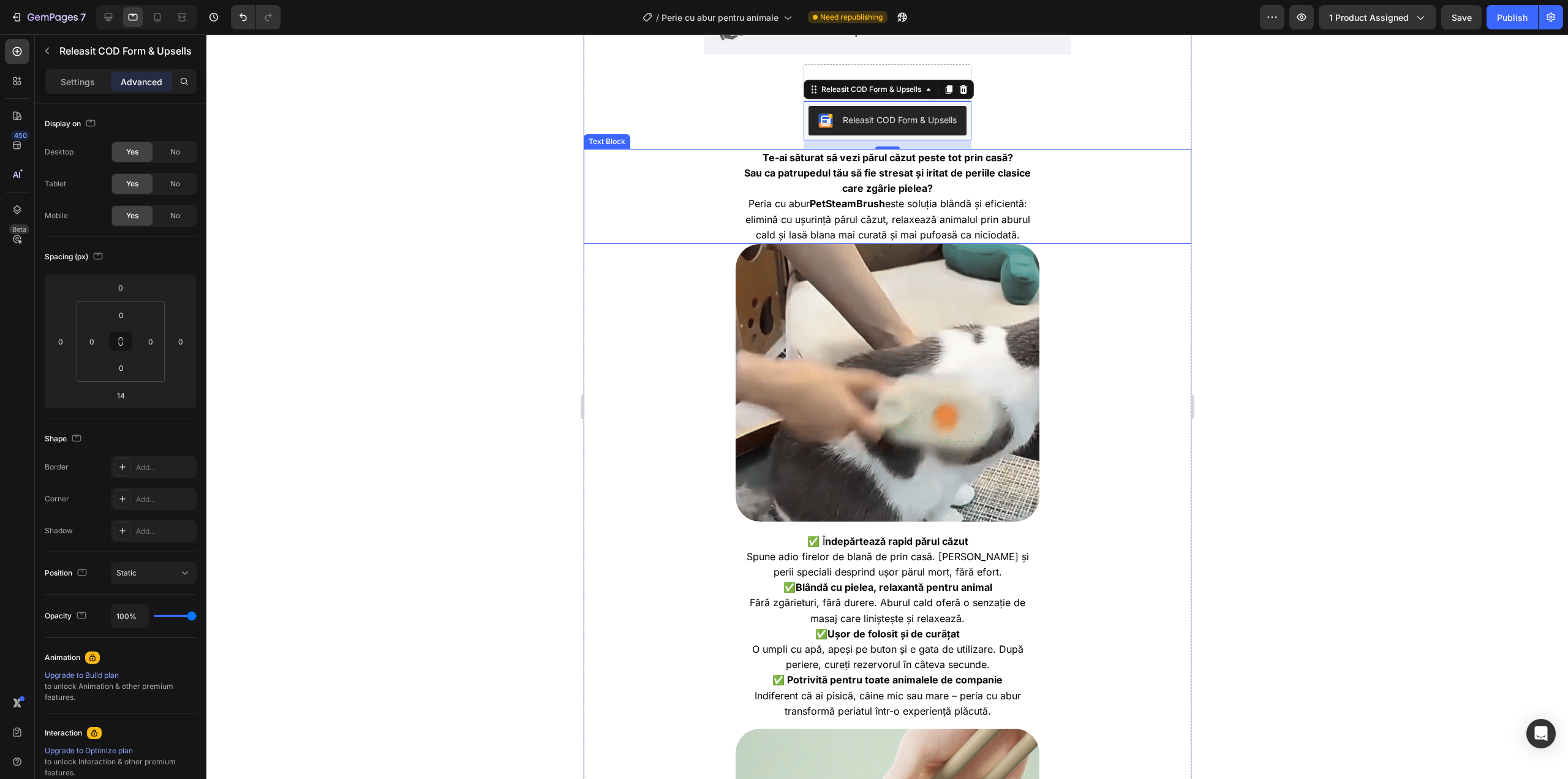
scroll to position [601, 0]
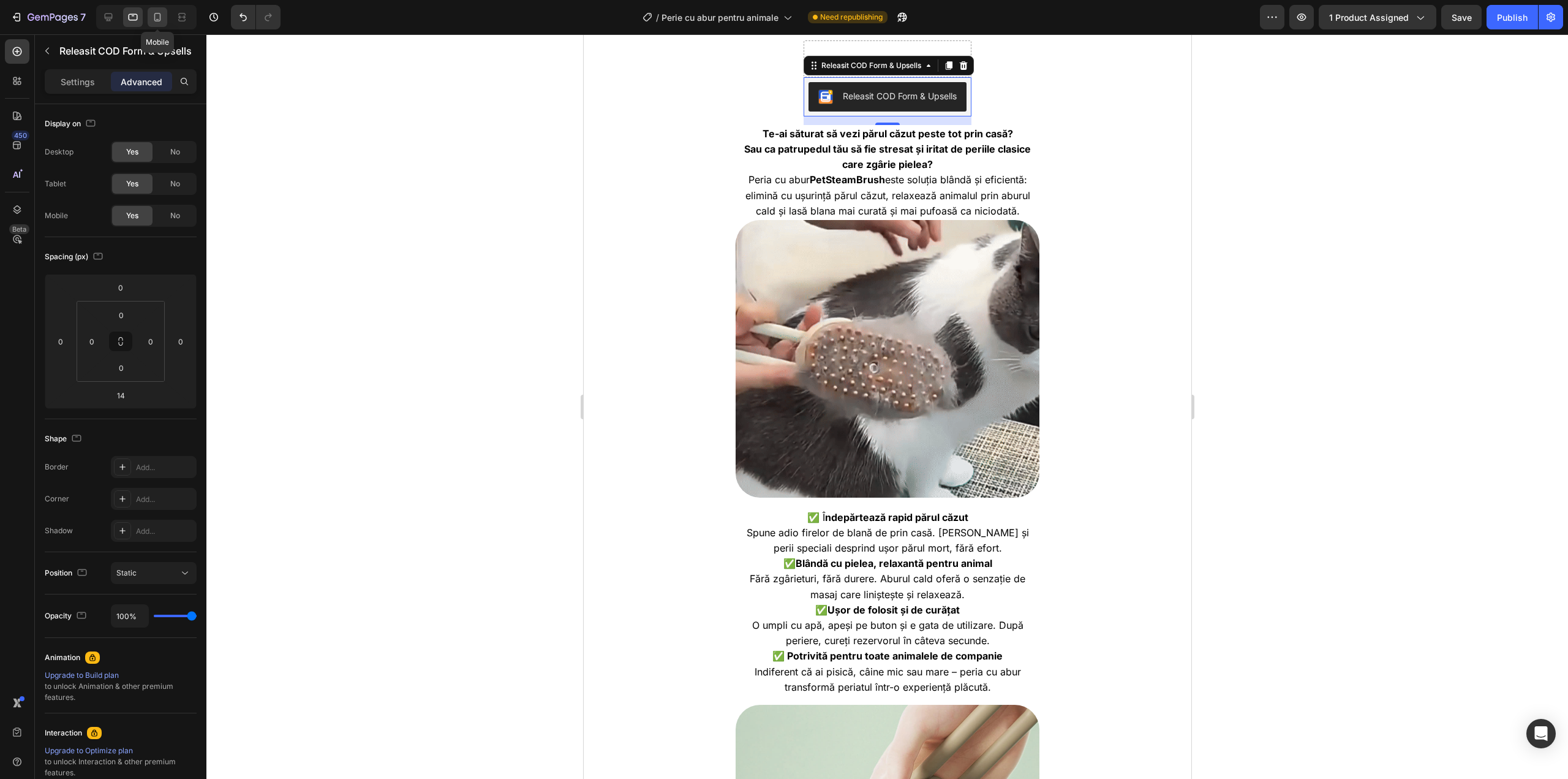
click at [160, 10] on div at bounding box center [157, 17] width 20 height 20
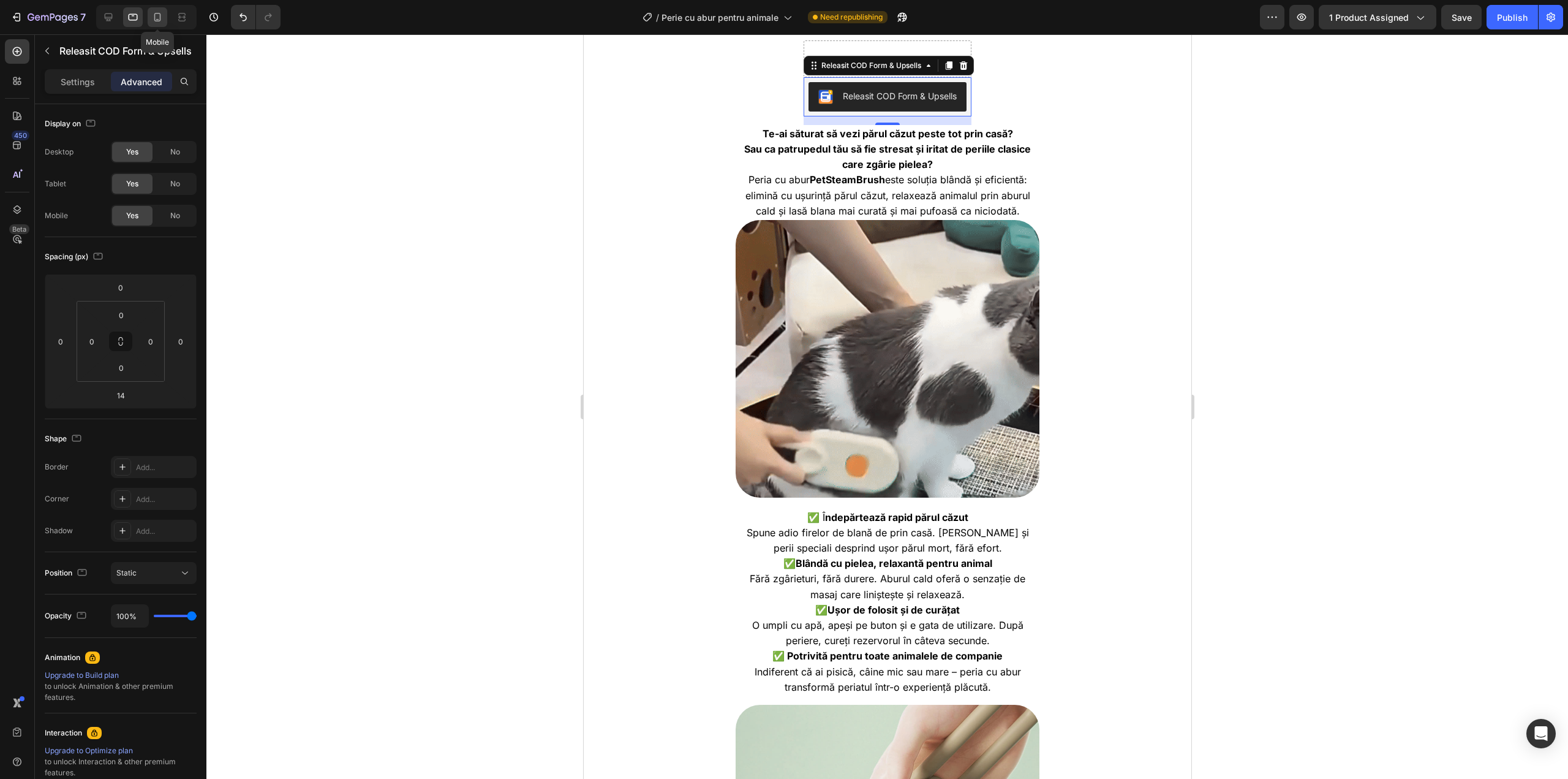
type input "14"
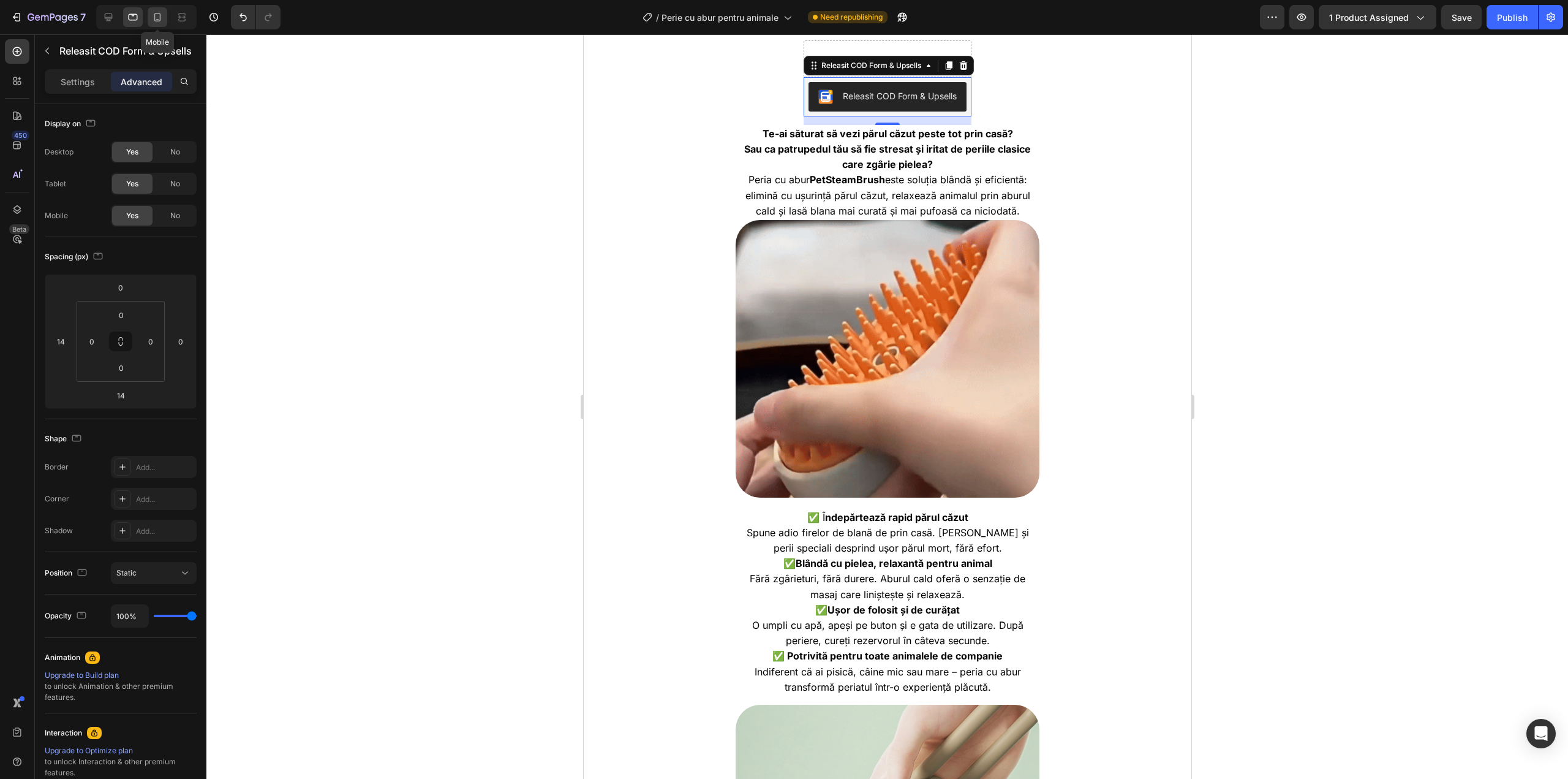
type input "14"
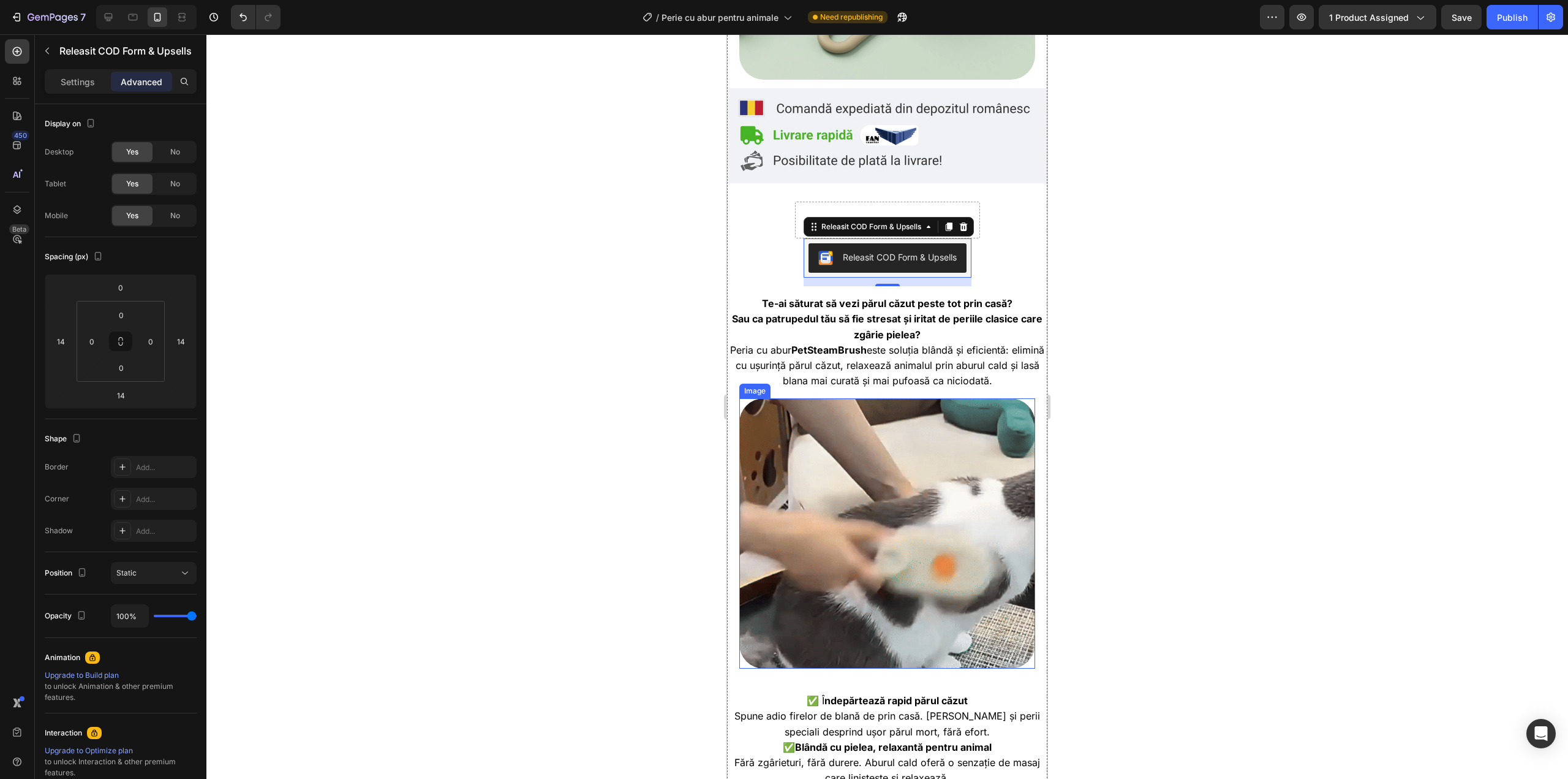
scroll to position [314, 0]
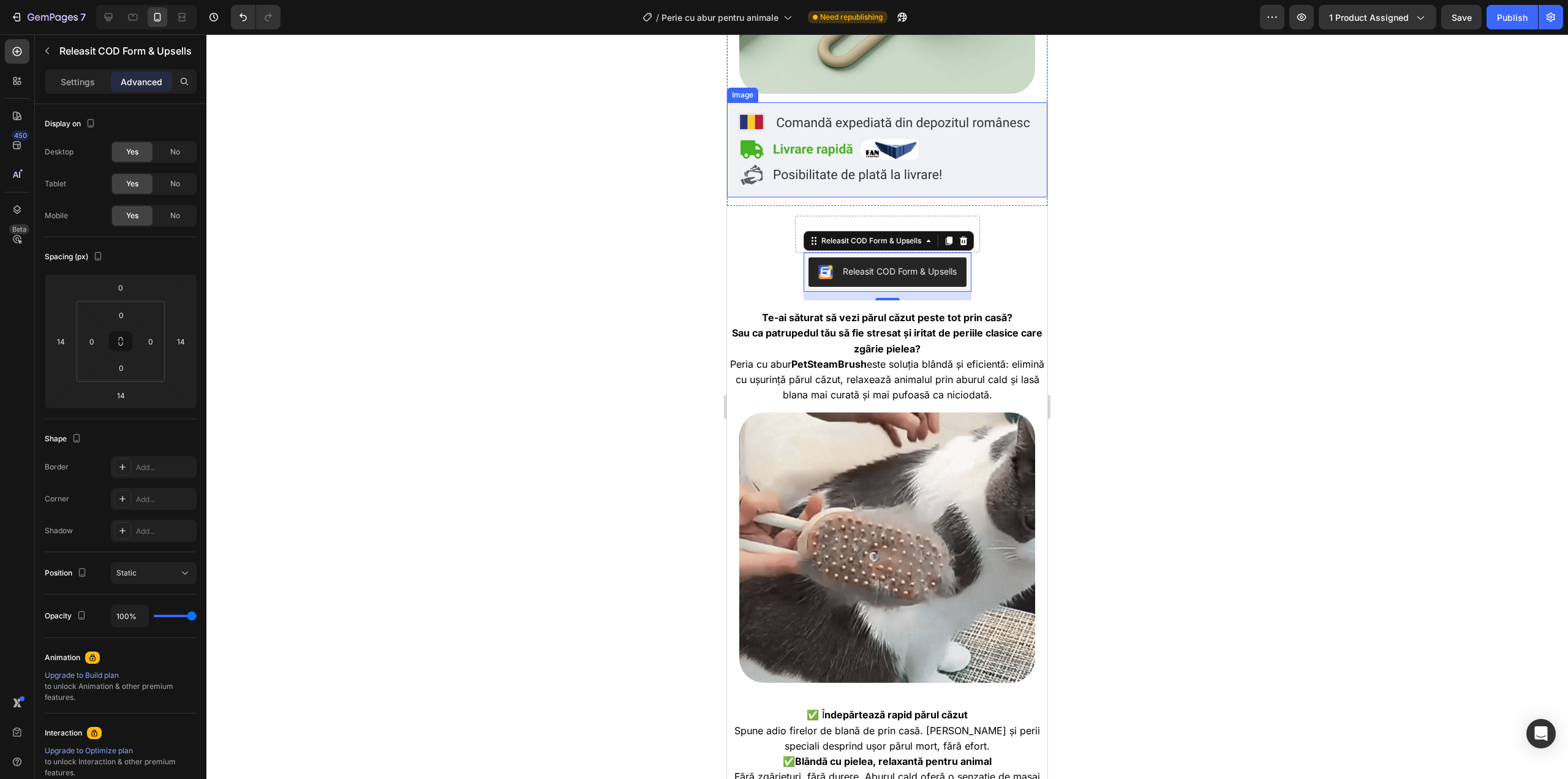
click at [170, 19] on div at bounding box center [146, 17] width 101 height 25
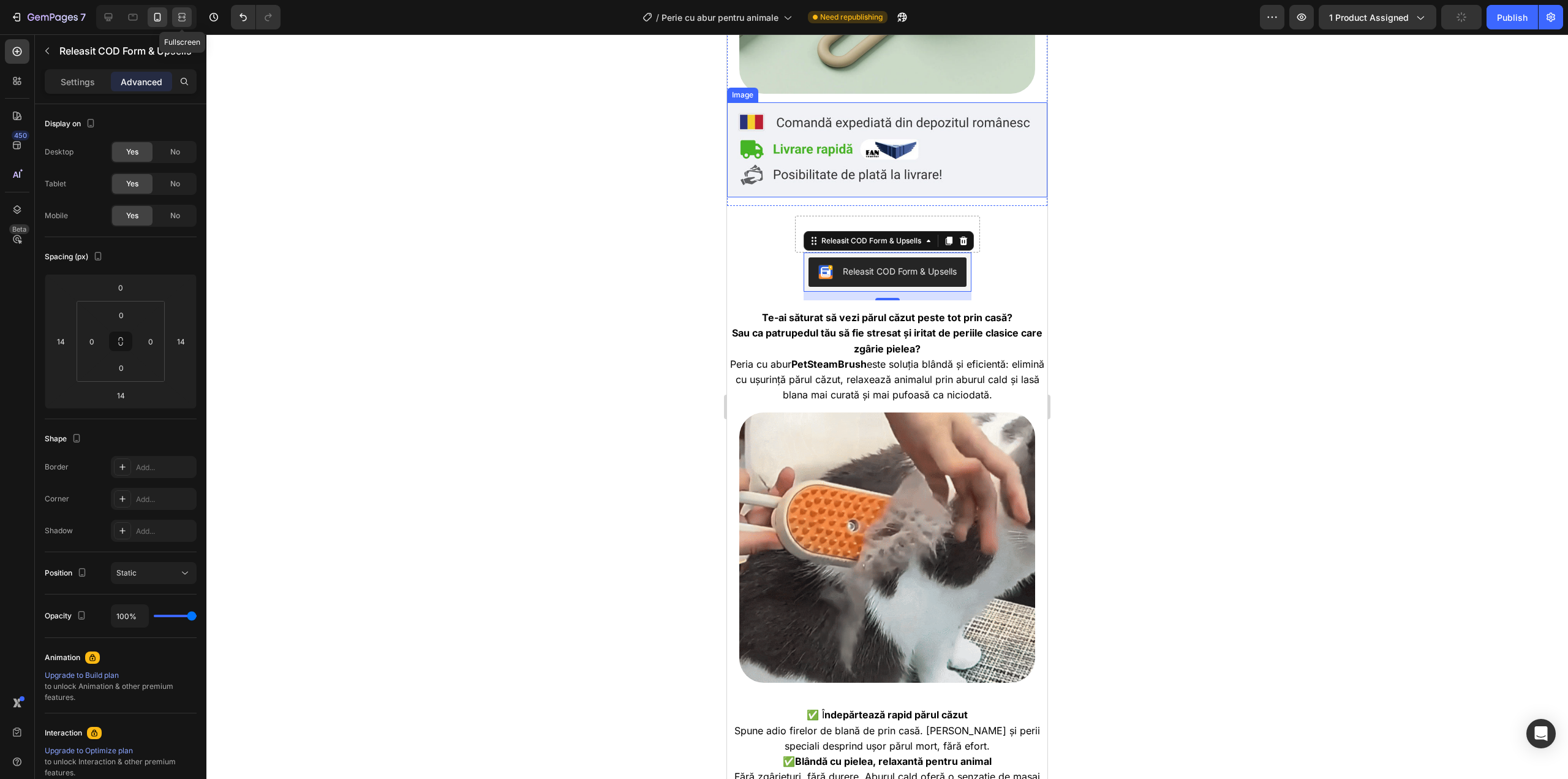
click at [176, 16] on icon at bounding box center [181, 17] width 12 height 12
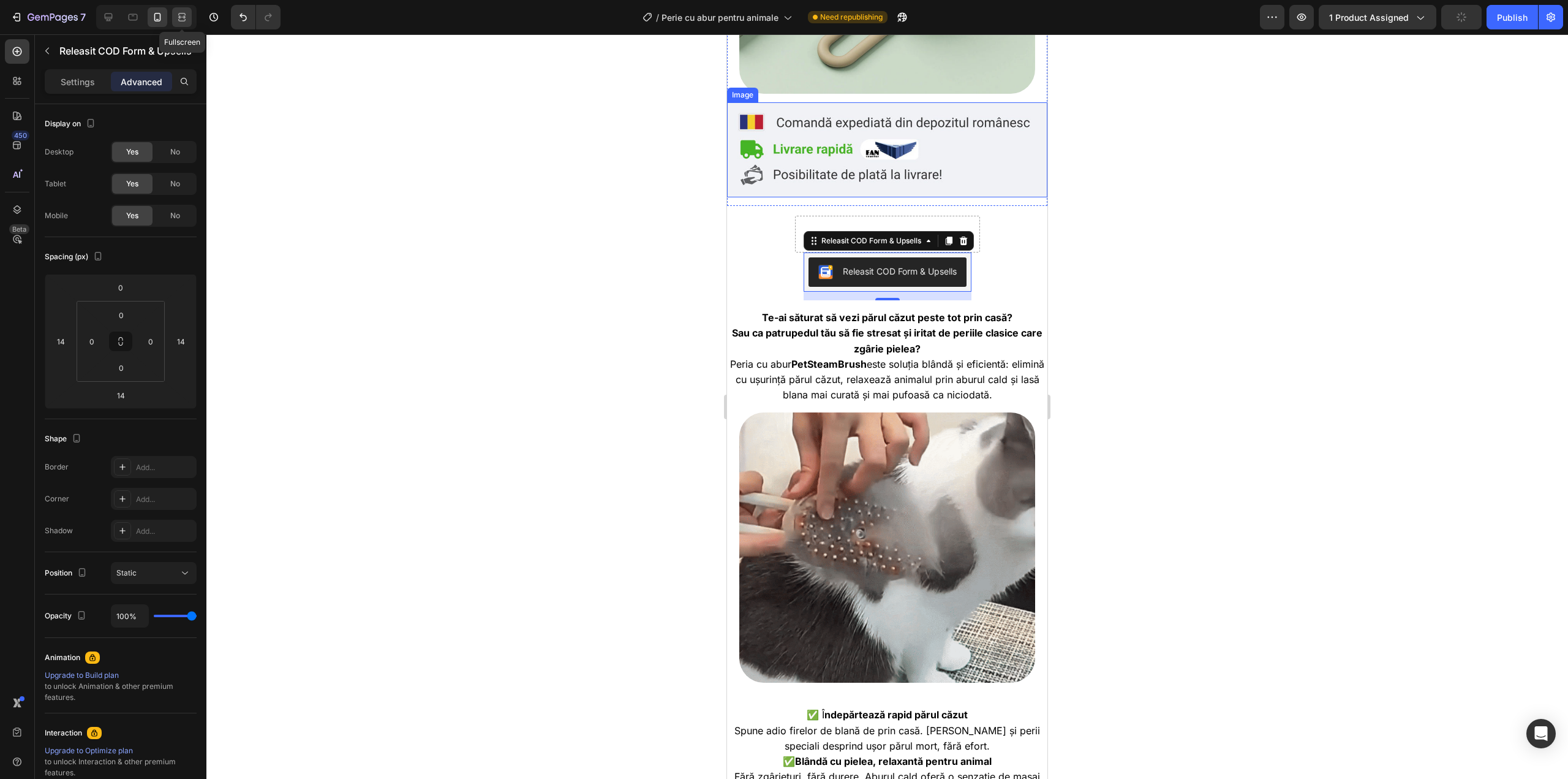
type input "0"
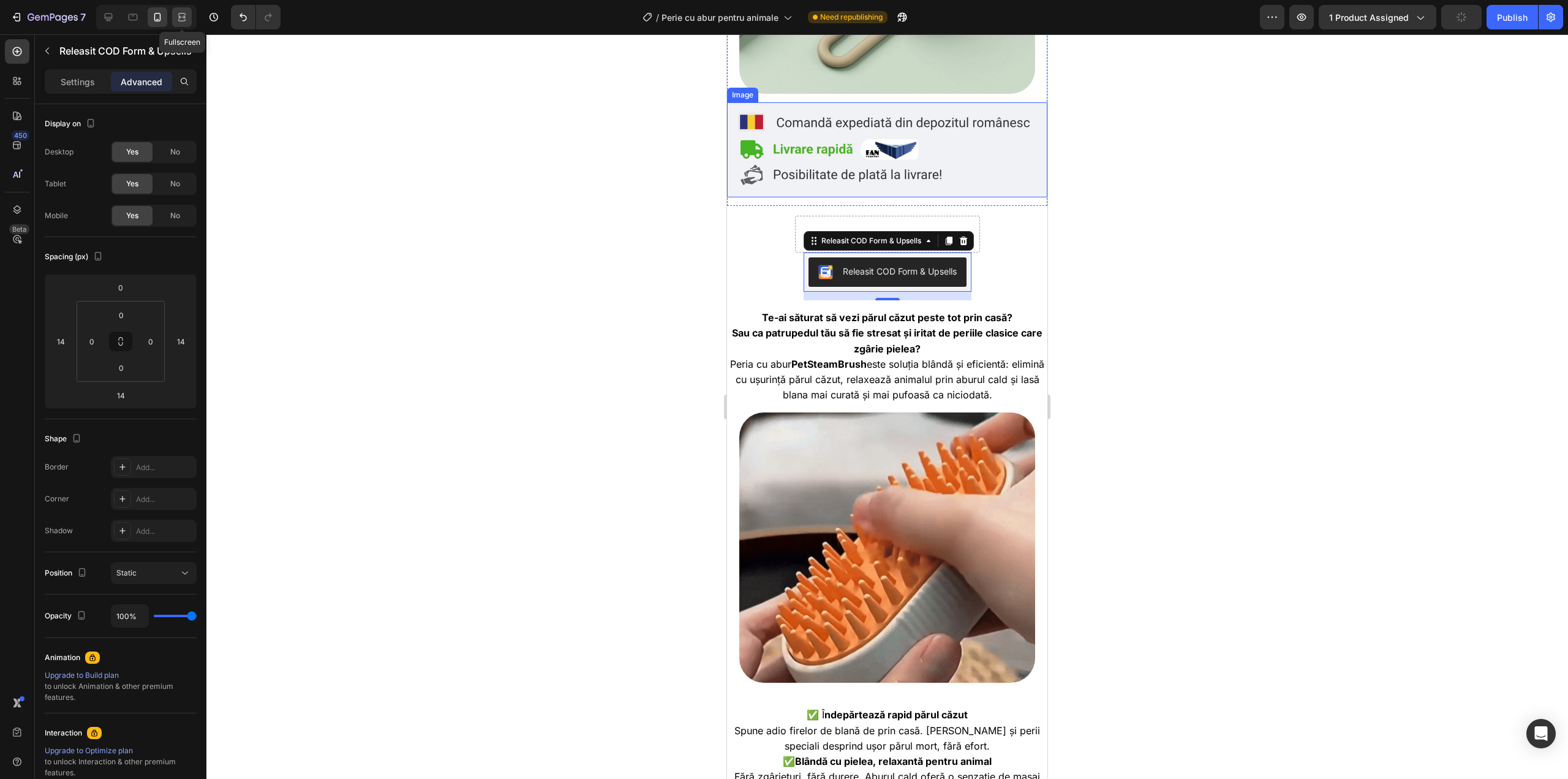
type input "0"
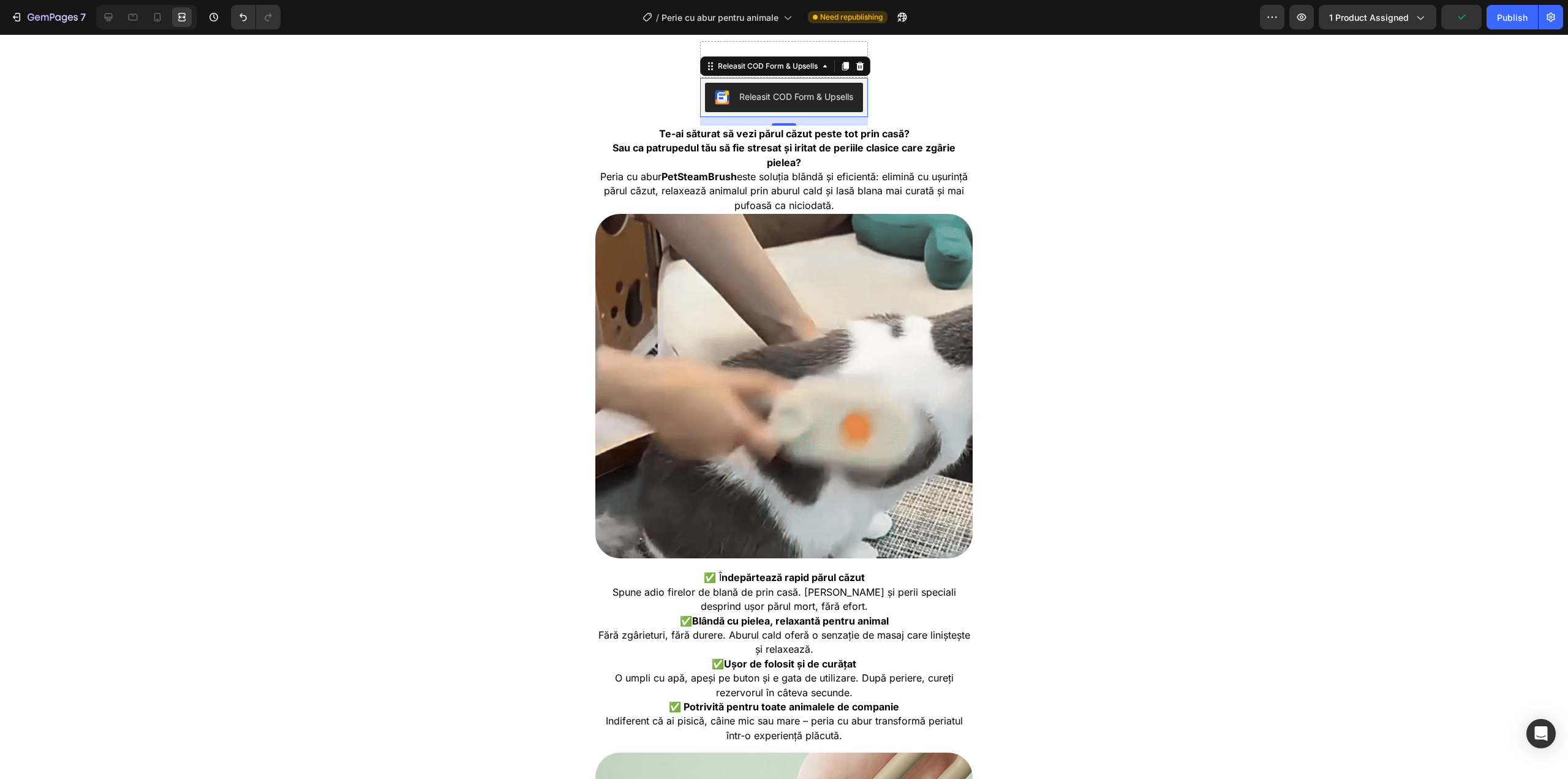
scroll to position [601, 0]
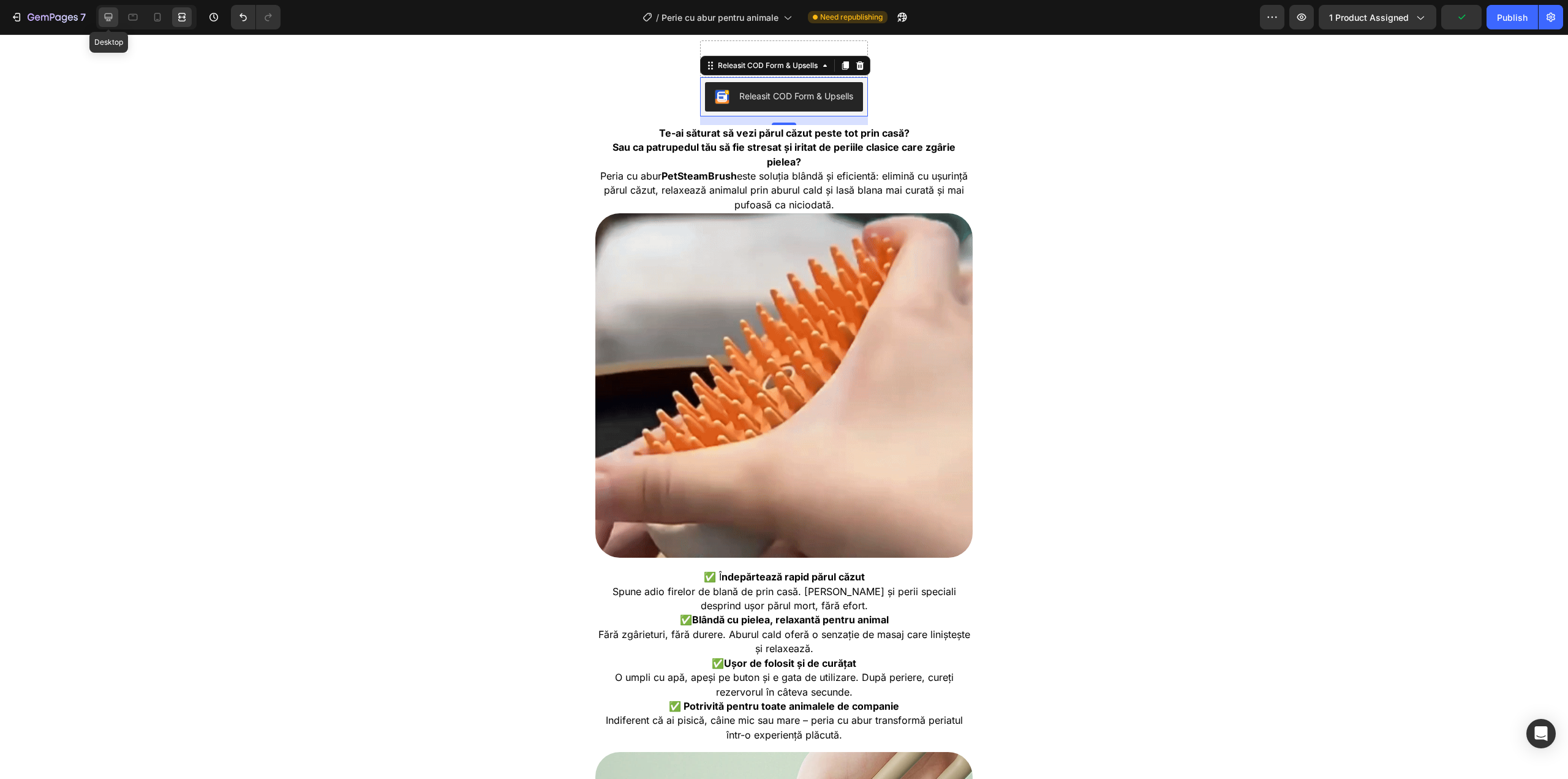
click at [112, 10] on div at bounding box center [108, 17] width 20 height 20
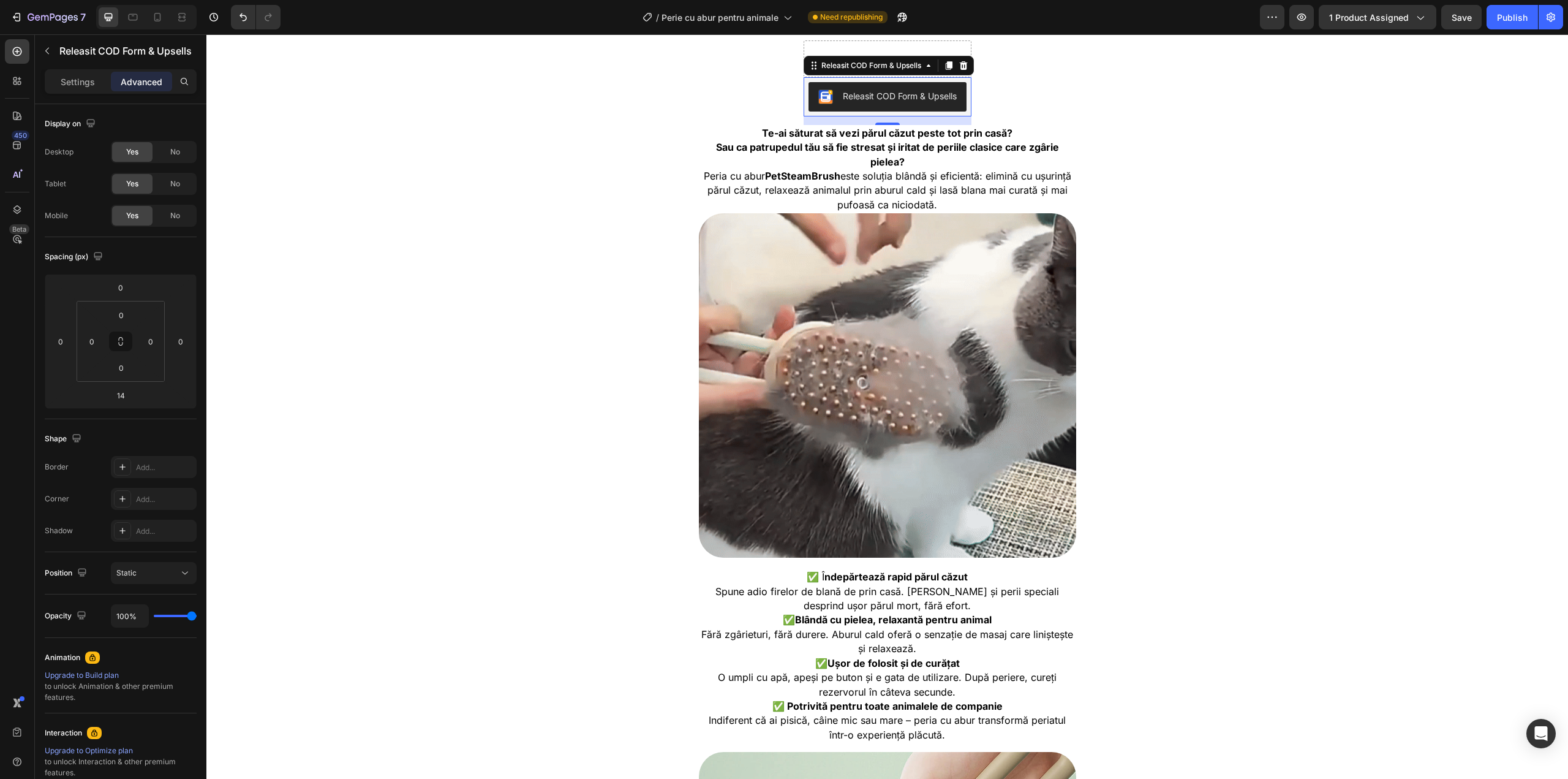
click at [83, 70] on div "Settings Advanced" at bounding box center [121, 82] width 152 height 25
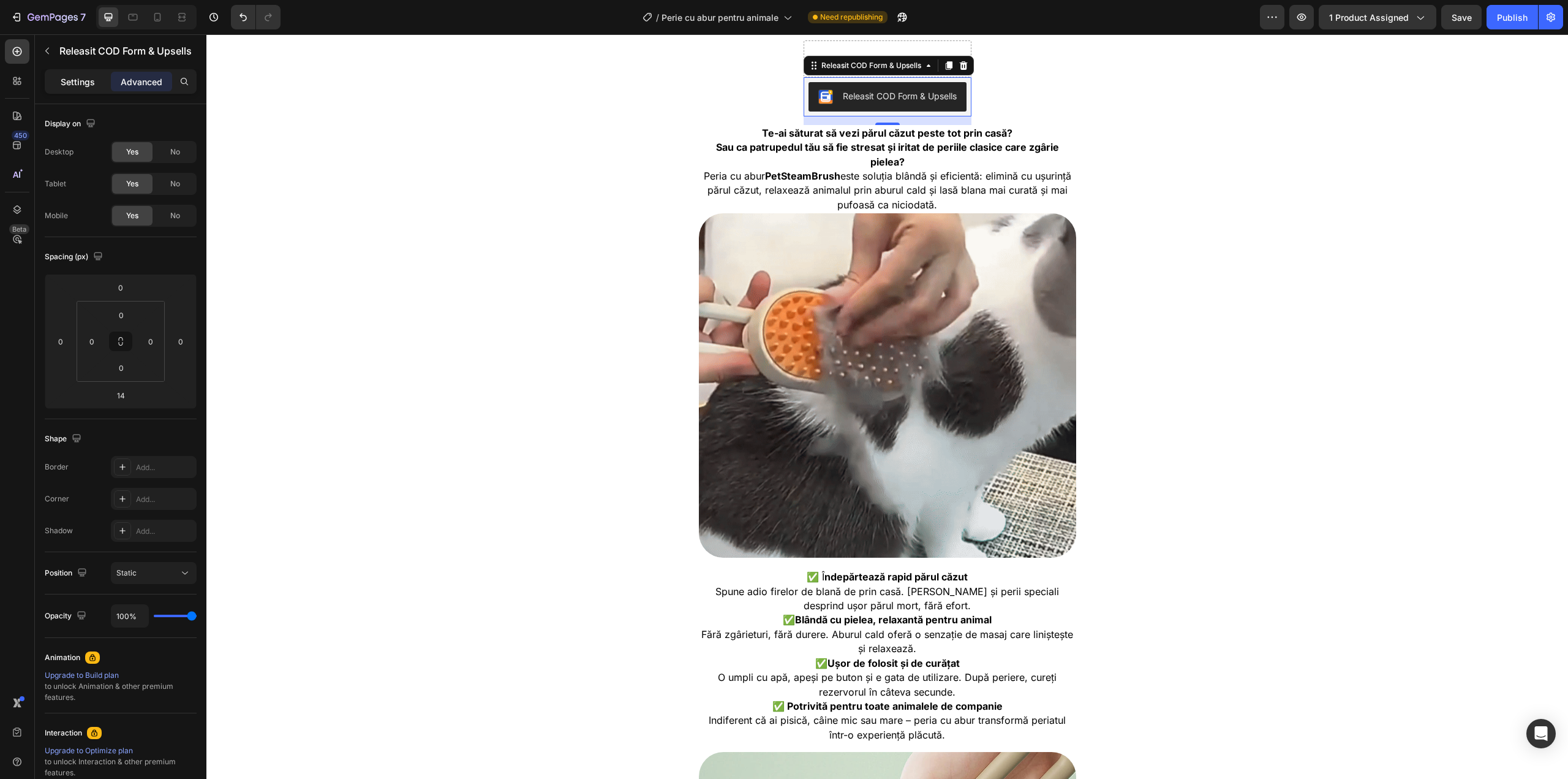
click at [83, 71] on div "Settings" at bounding box center [78, 81] width 61 height 20
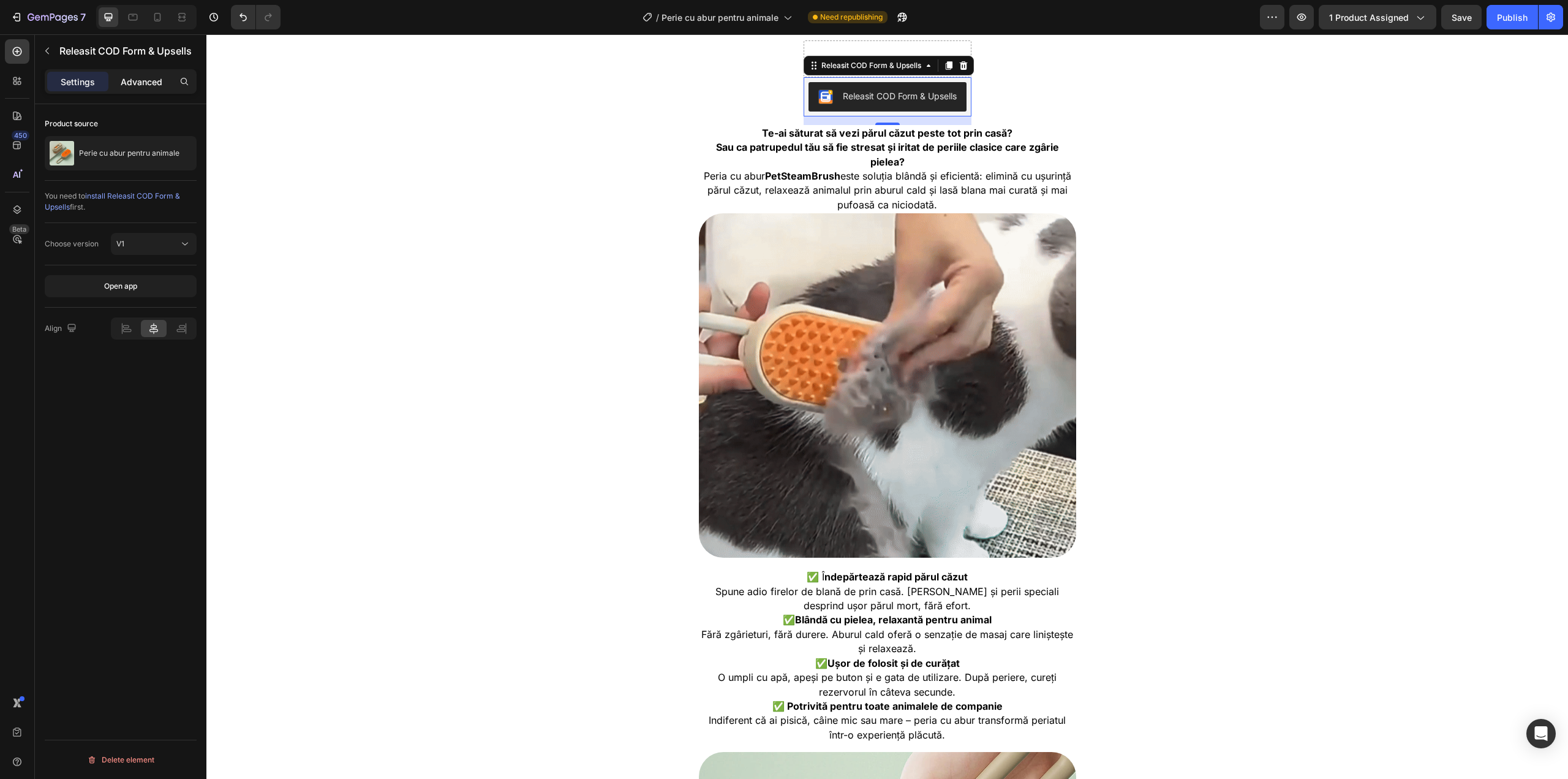
click at [147, 77] on p "Advanced" at bounding box center [142, 82] width 42 height 13
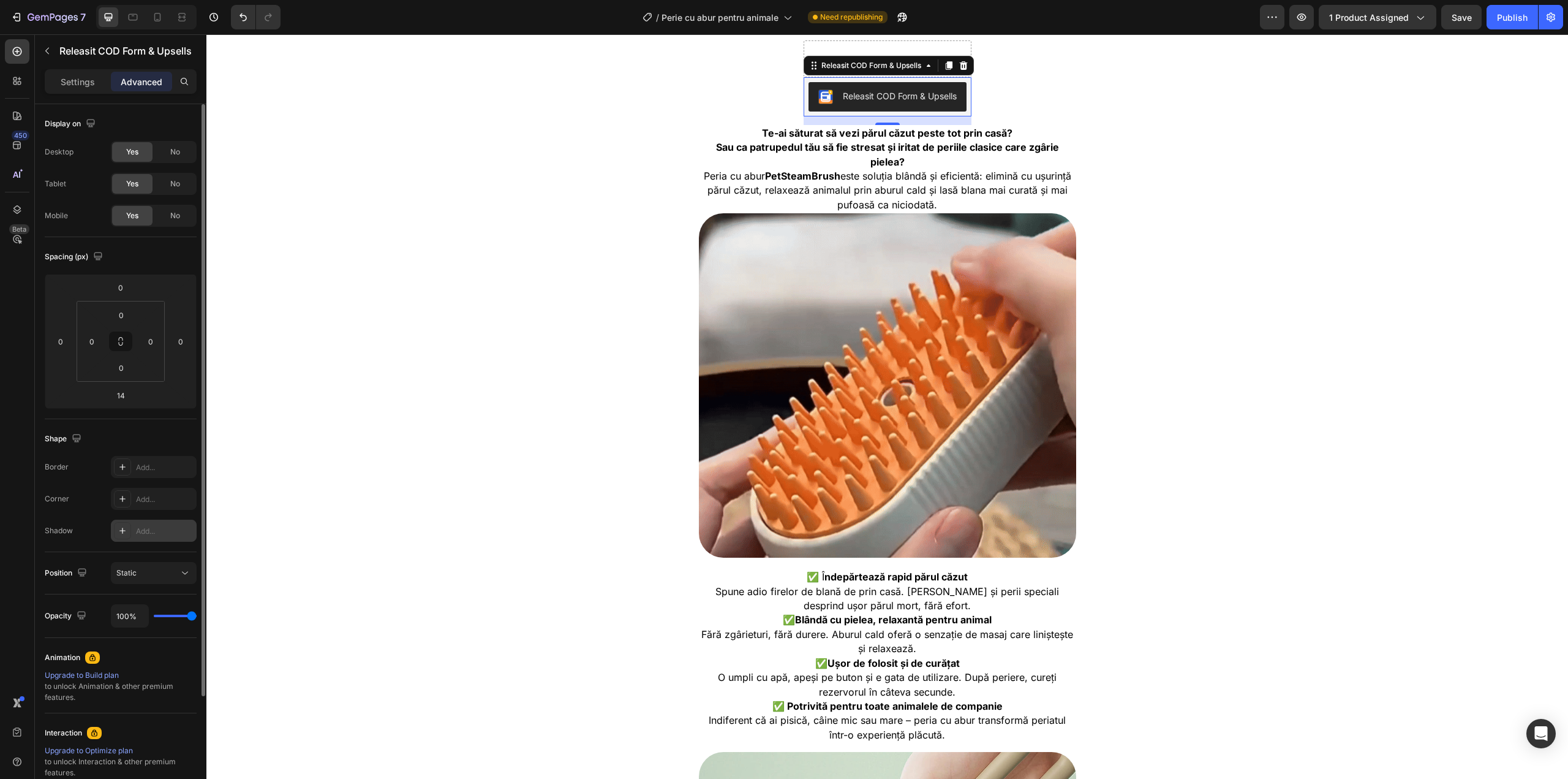
scroll to position [41, 0]
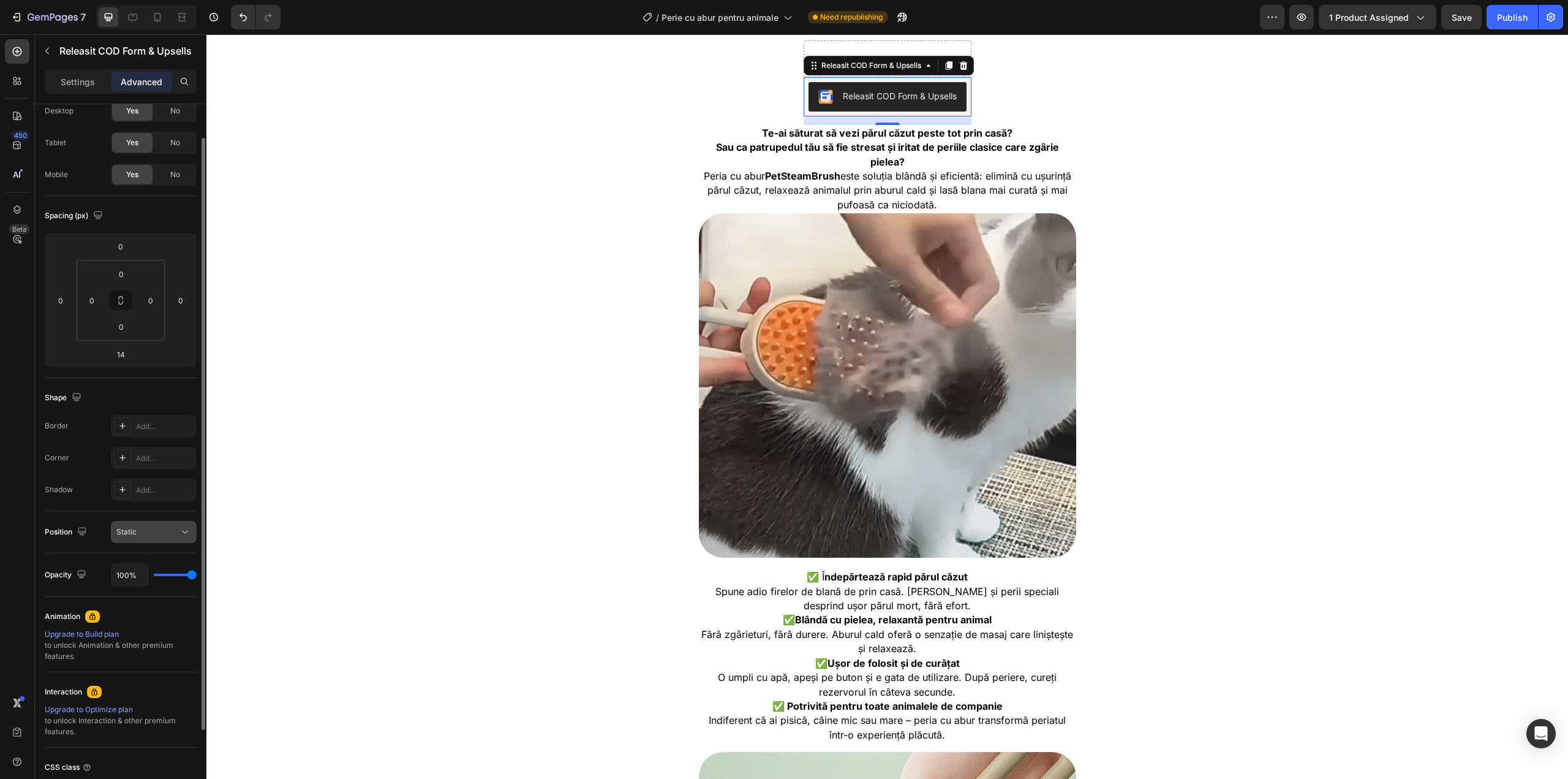
click at [136, 531] on span "Static" at bounding box center [126, 532] width 20 height 10
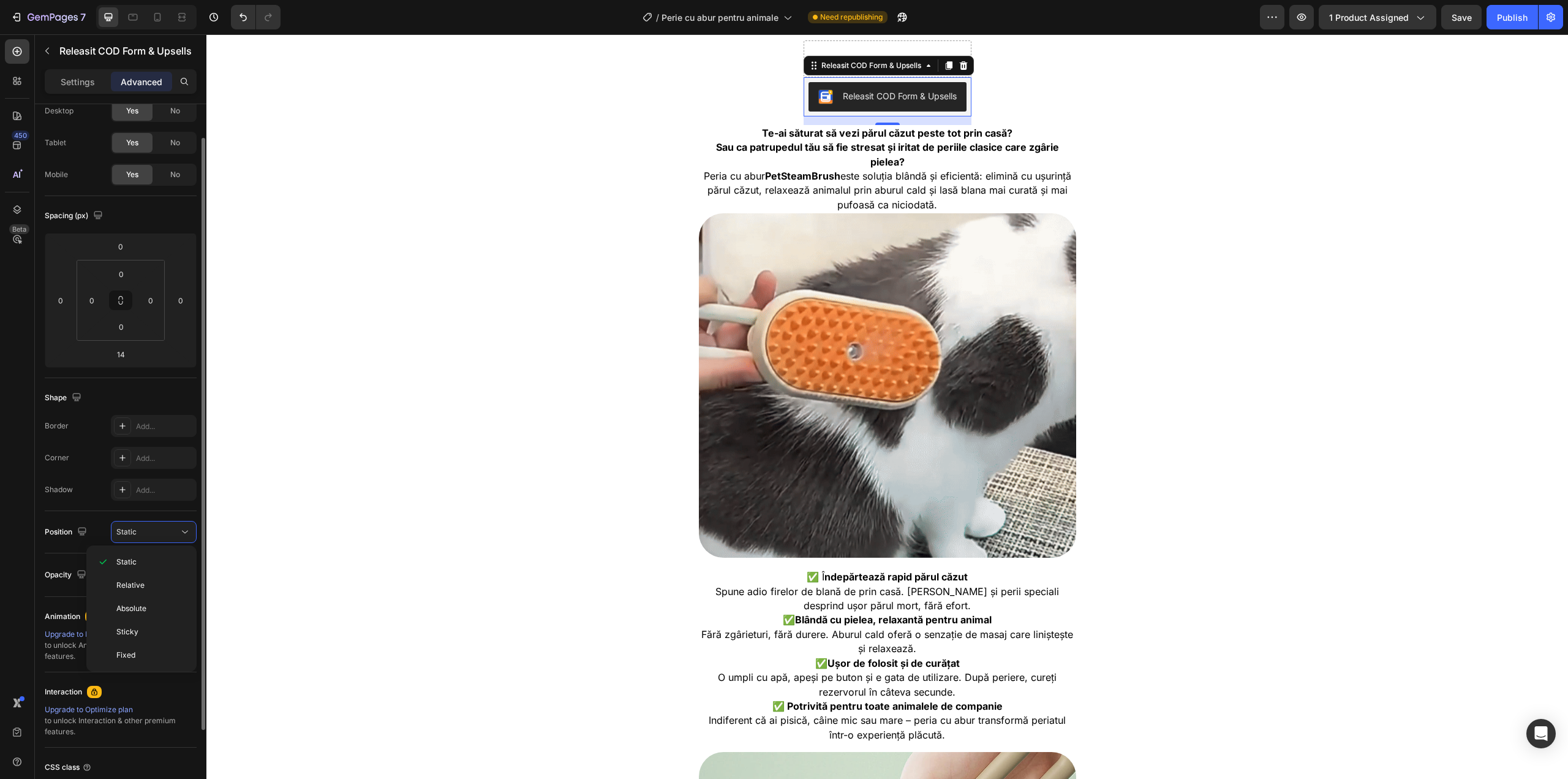
click at [149, 515] on div "Position Static" at bounding box center [121, 532] width 152 height 43
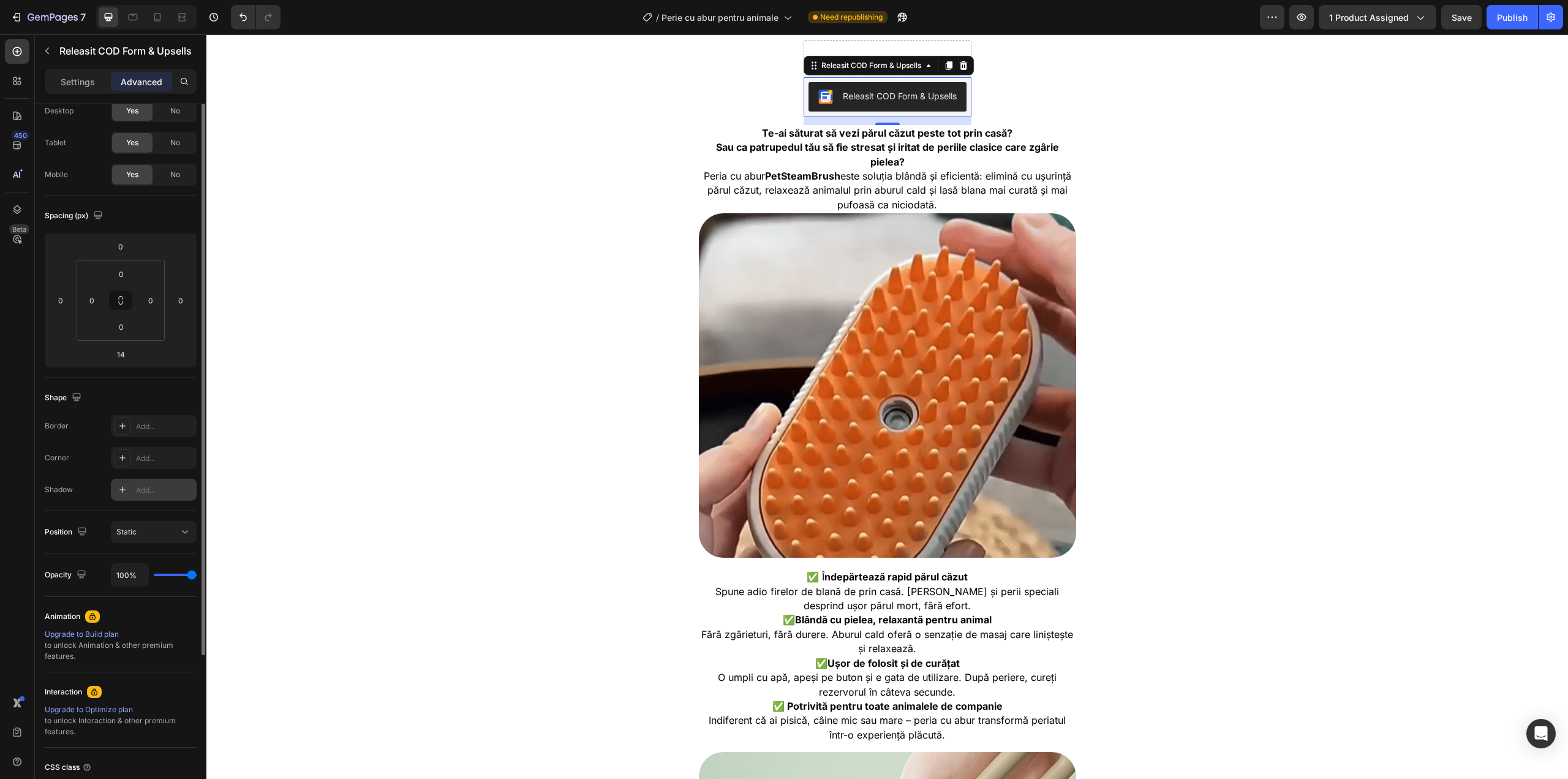
scroll to position [0, 0]
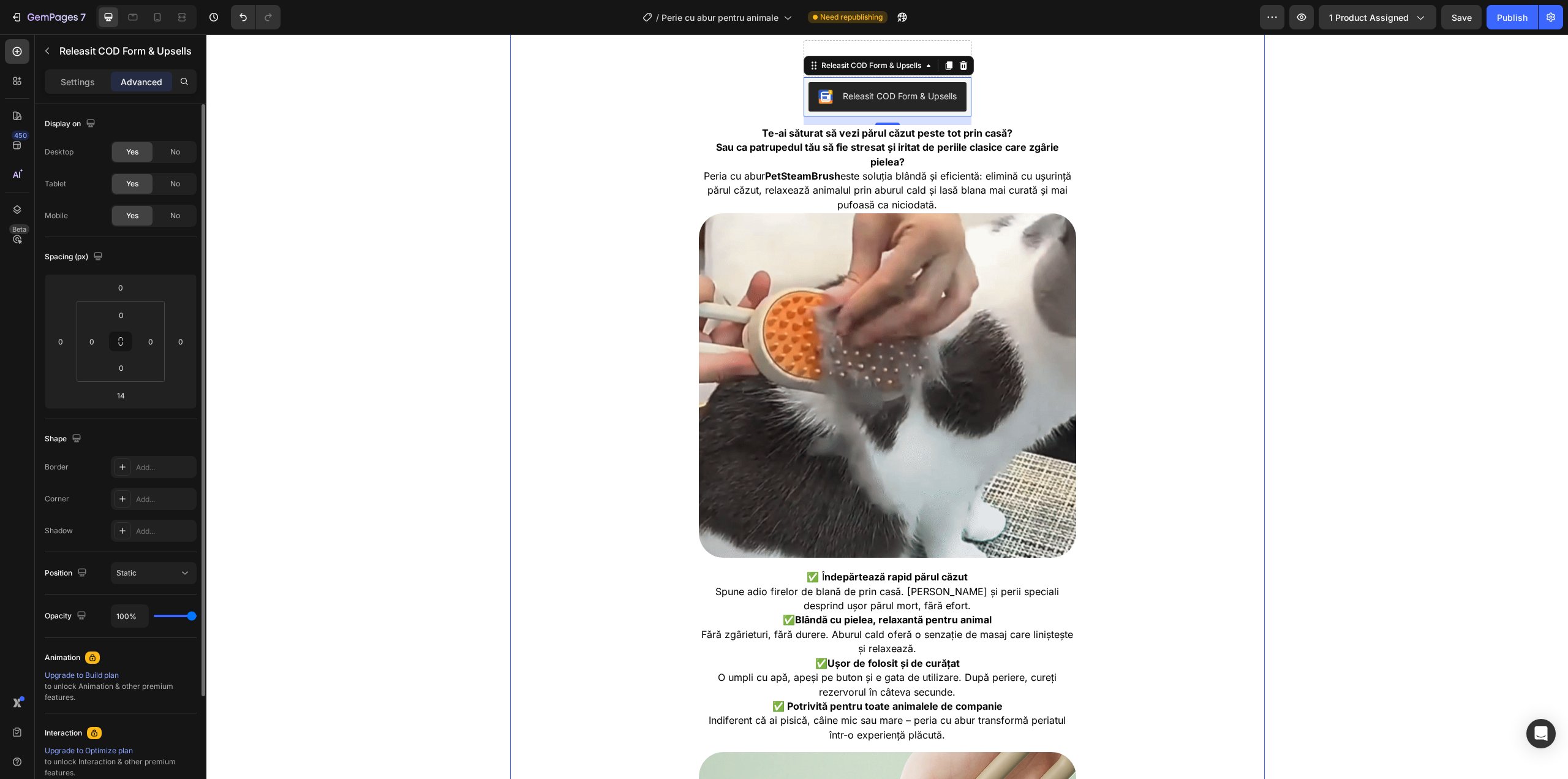
click at [658, 98] on div "Perie cu abur pentru animale Heading Image Image Product Row Drop element here …" at bounding box center [887, 633] width 755 height 2310
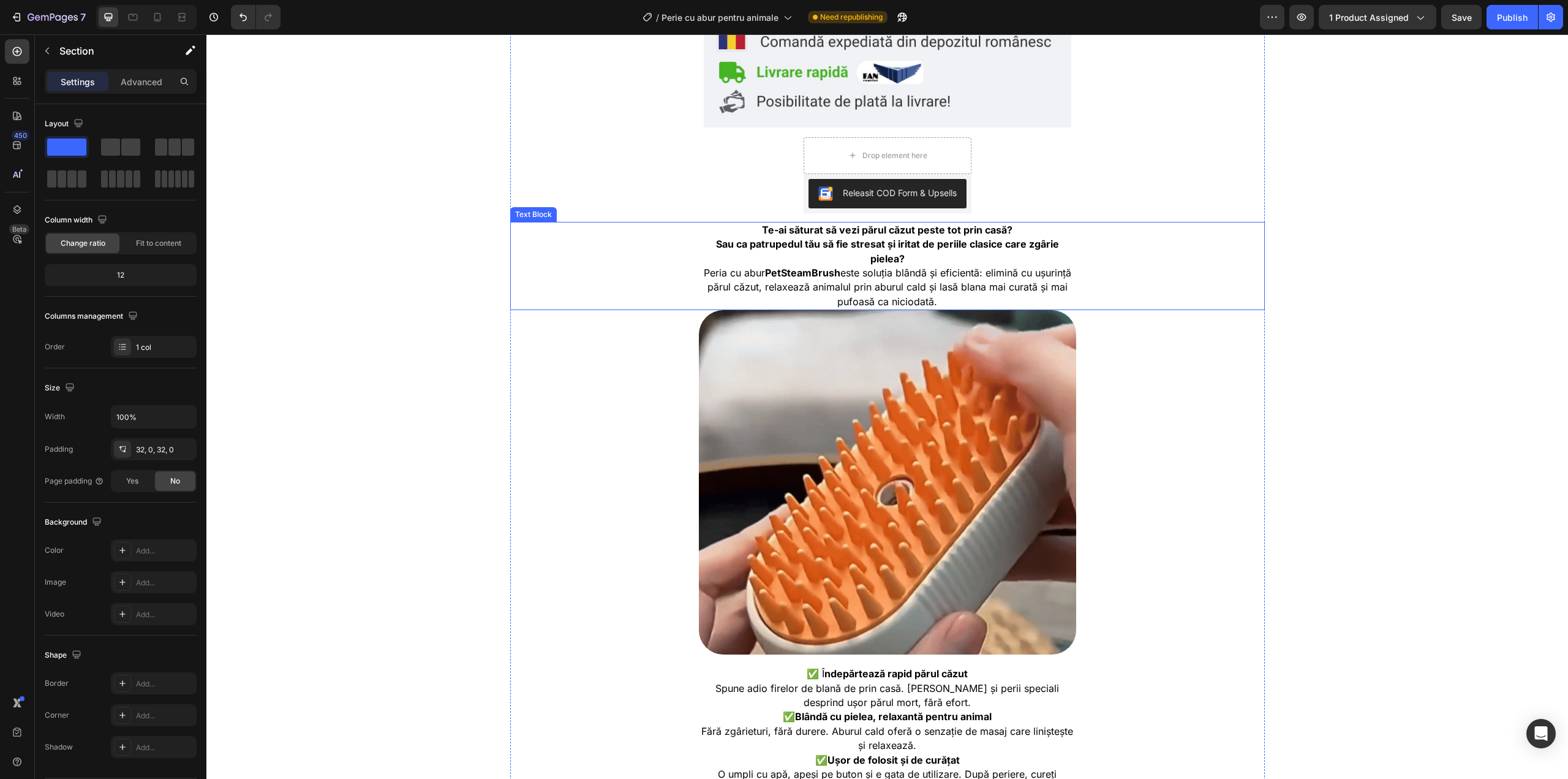
scroll to position [397, 0]
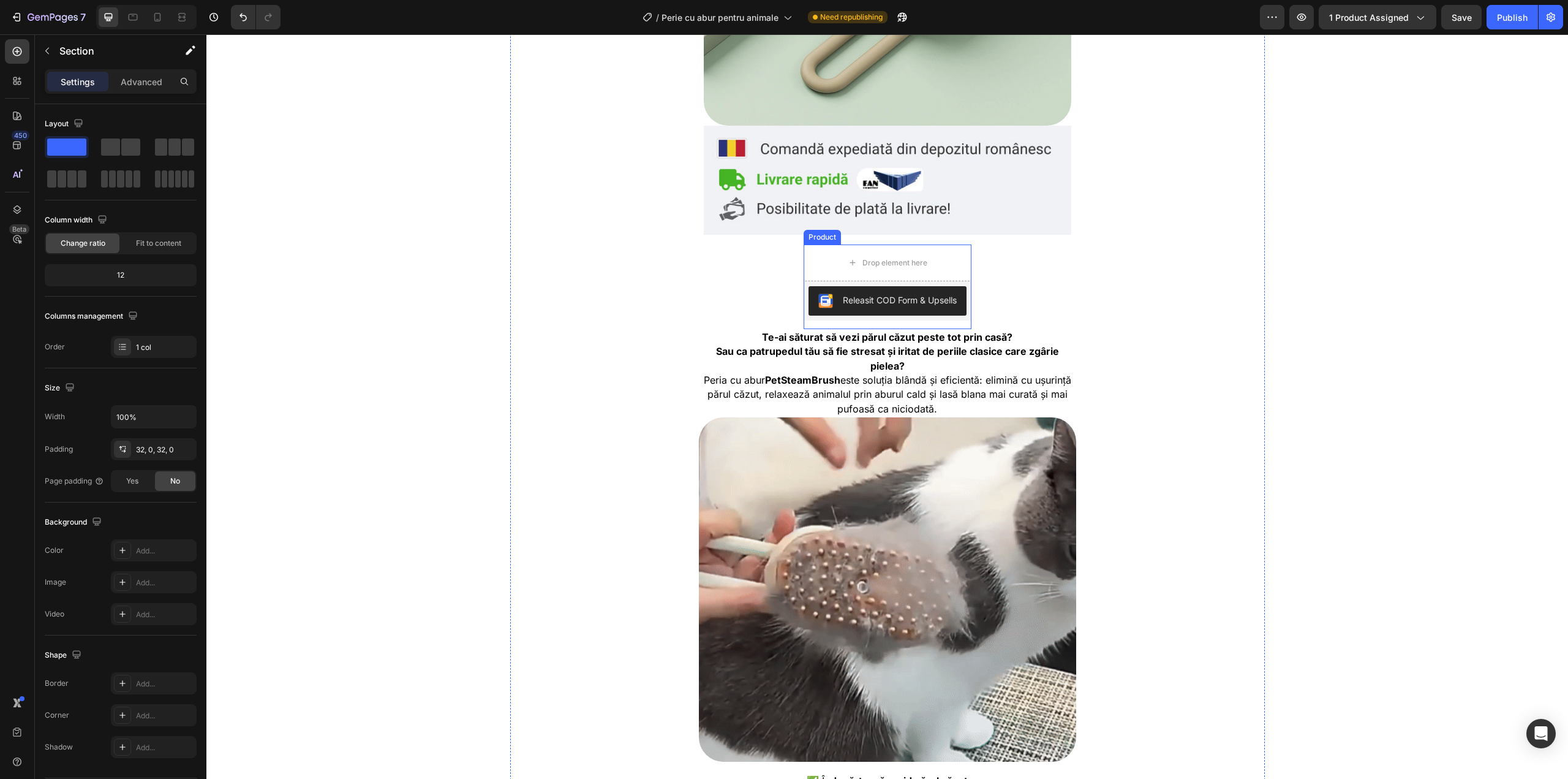
click at [937, 267] on div "Drop element here" at bounding box center [887, 262] width 168 height 37
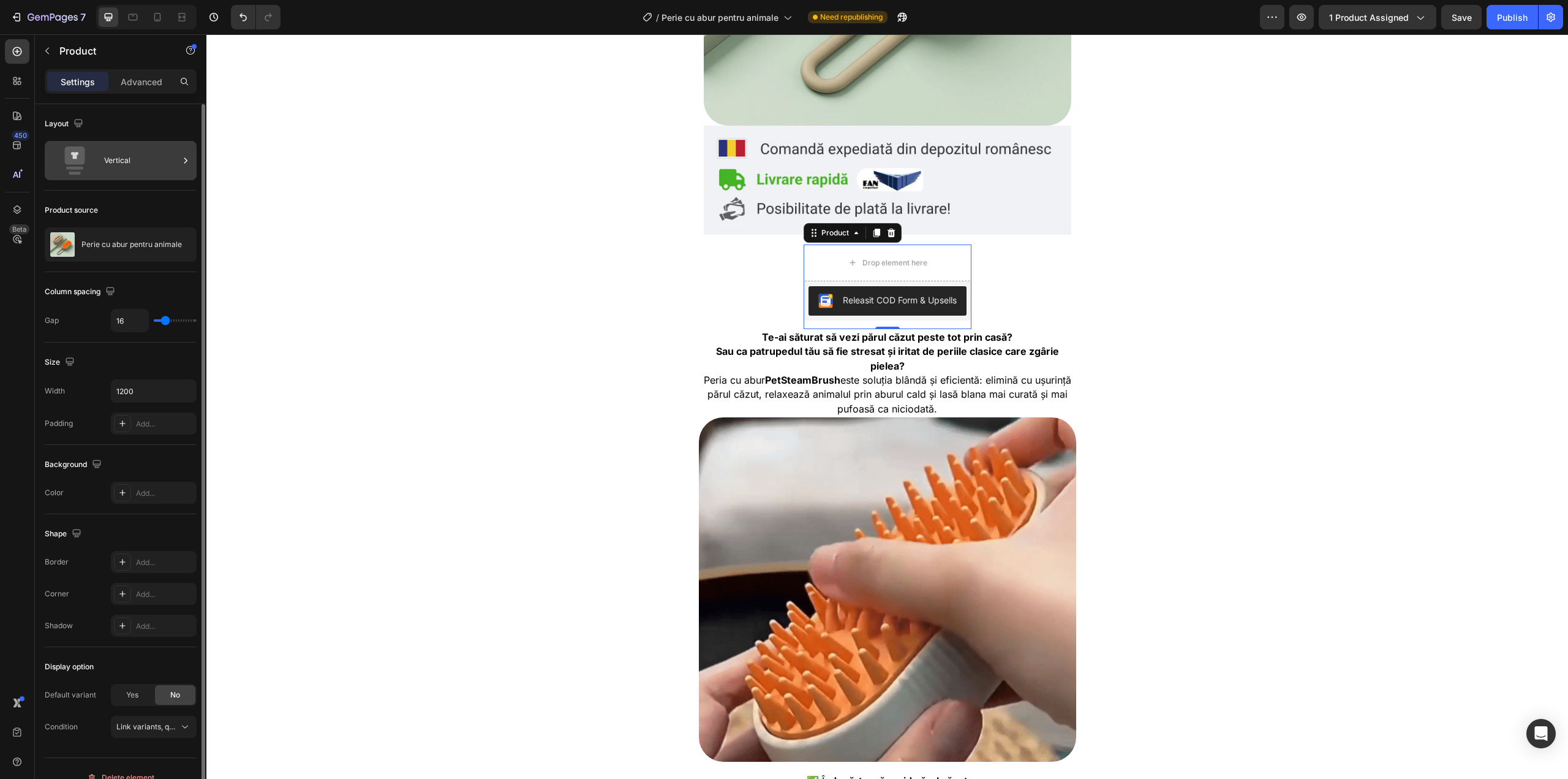
click at [125, 180] on div "Vertical" at bounding box center [121, 160] width 152 height 39
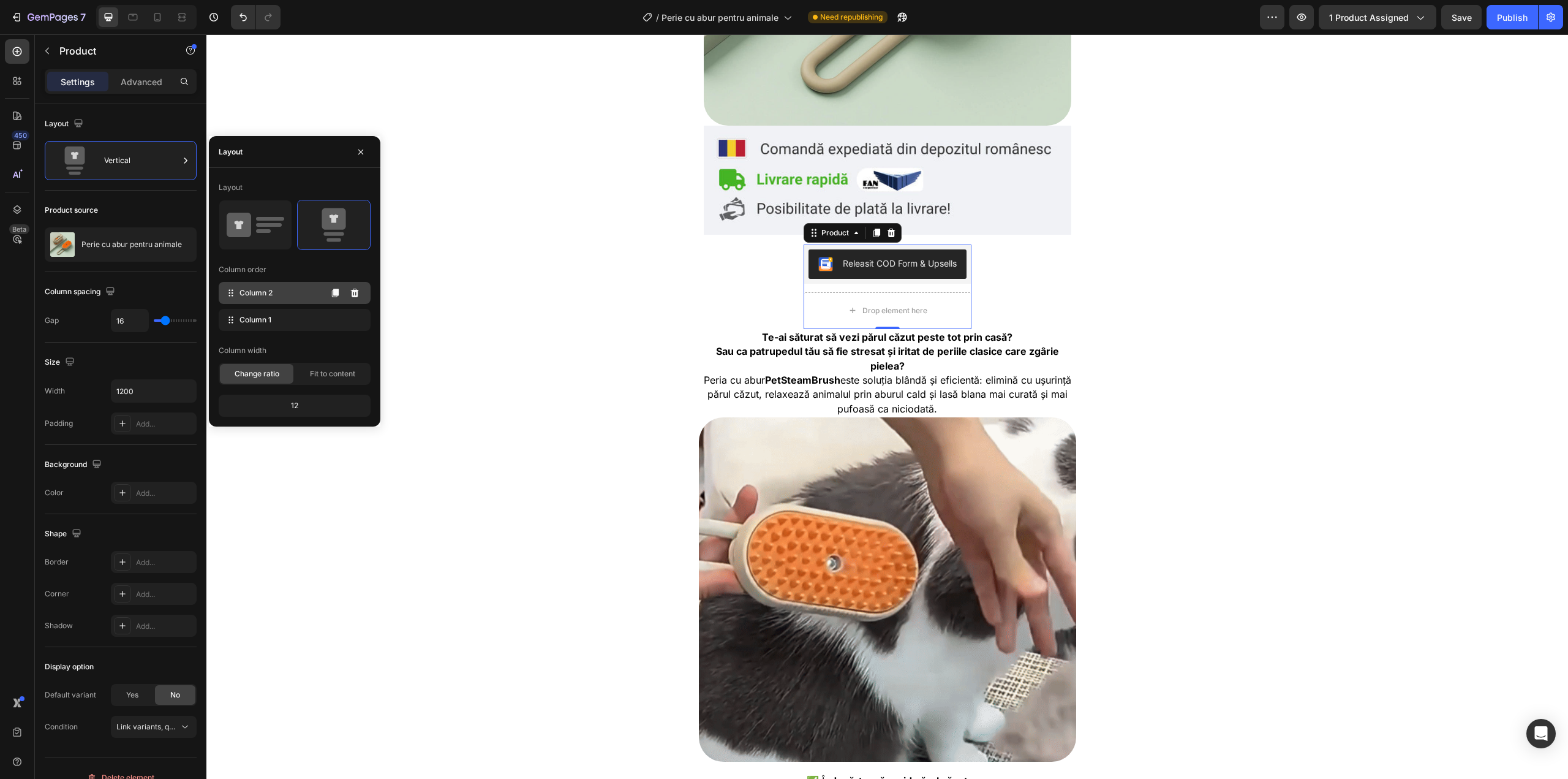
drag, startPoint x: 267, startPoint y: 297, endPoint x: 278, endPoint y: 300, distance: 11.4
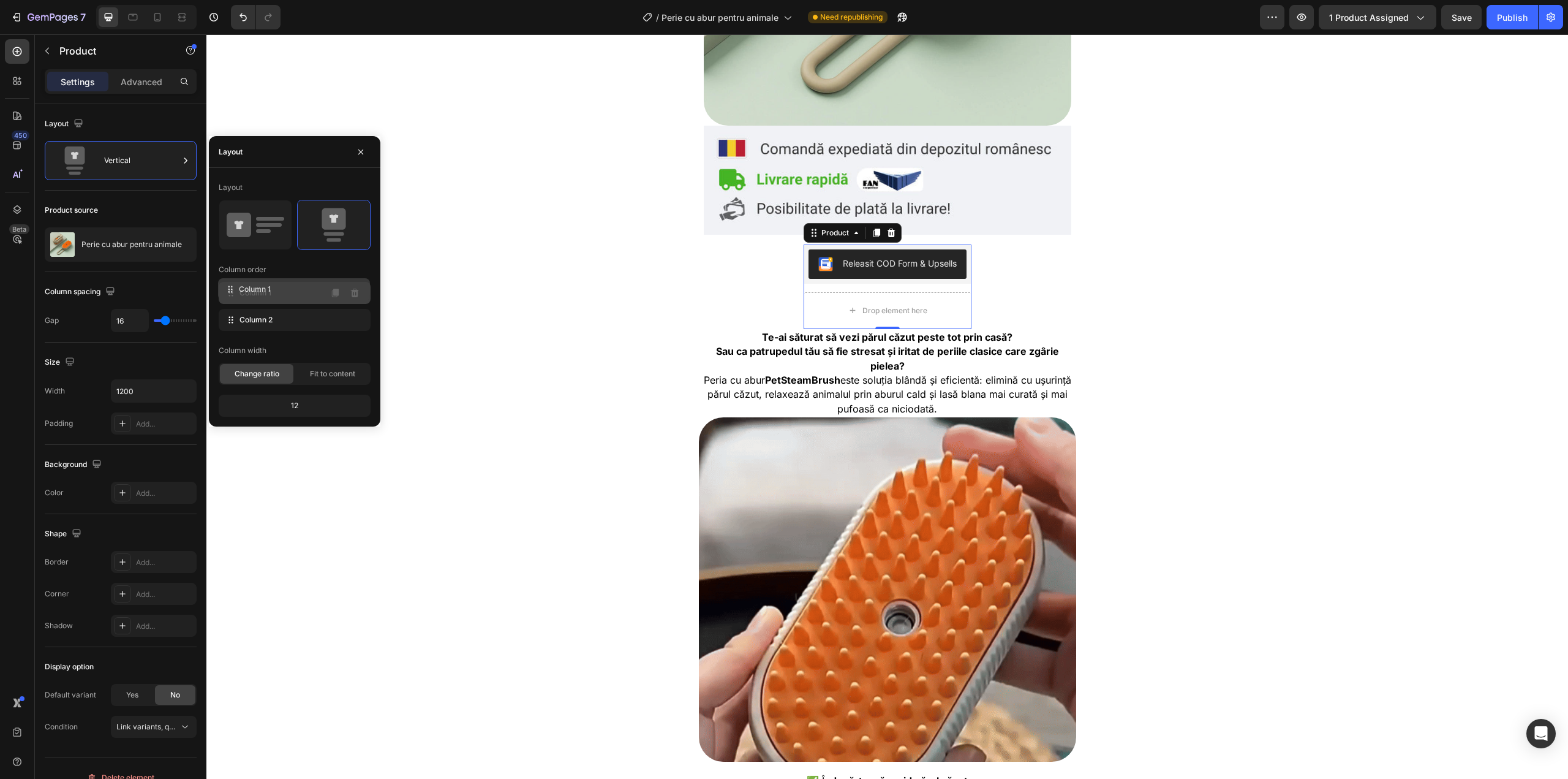
drag, startPoint x: 271, startPoint y: 318, endPoint x: 270, endPoint y: 287, distance: 31.0
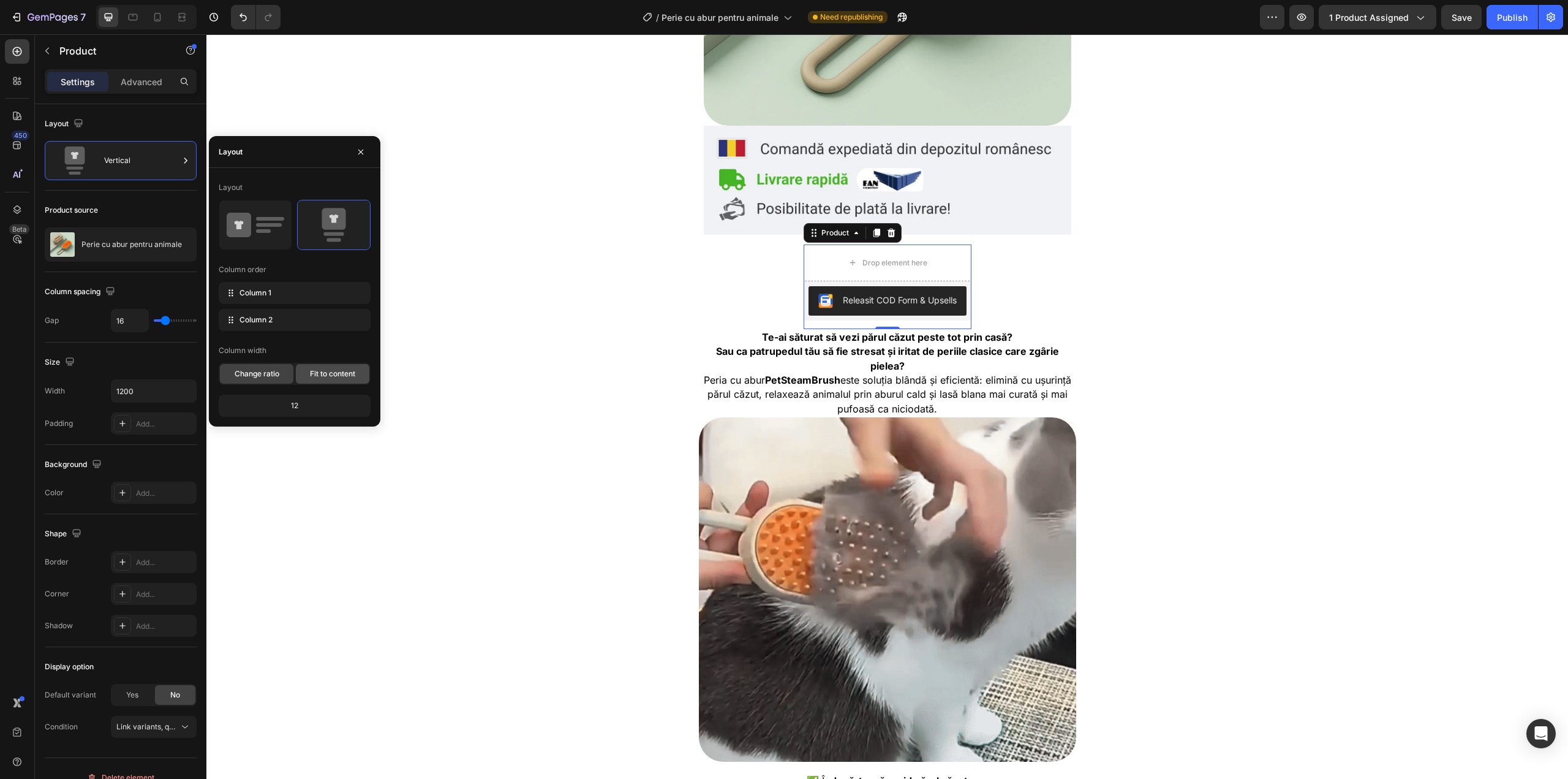
click at [304, 372] on div "Fit to content" at bounding box center [332, 373] width 73 height 20
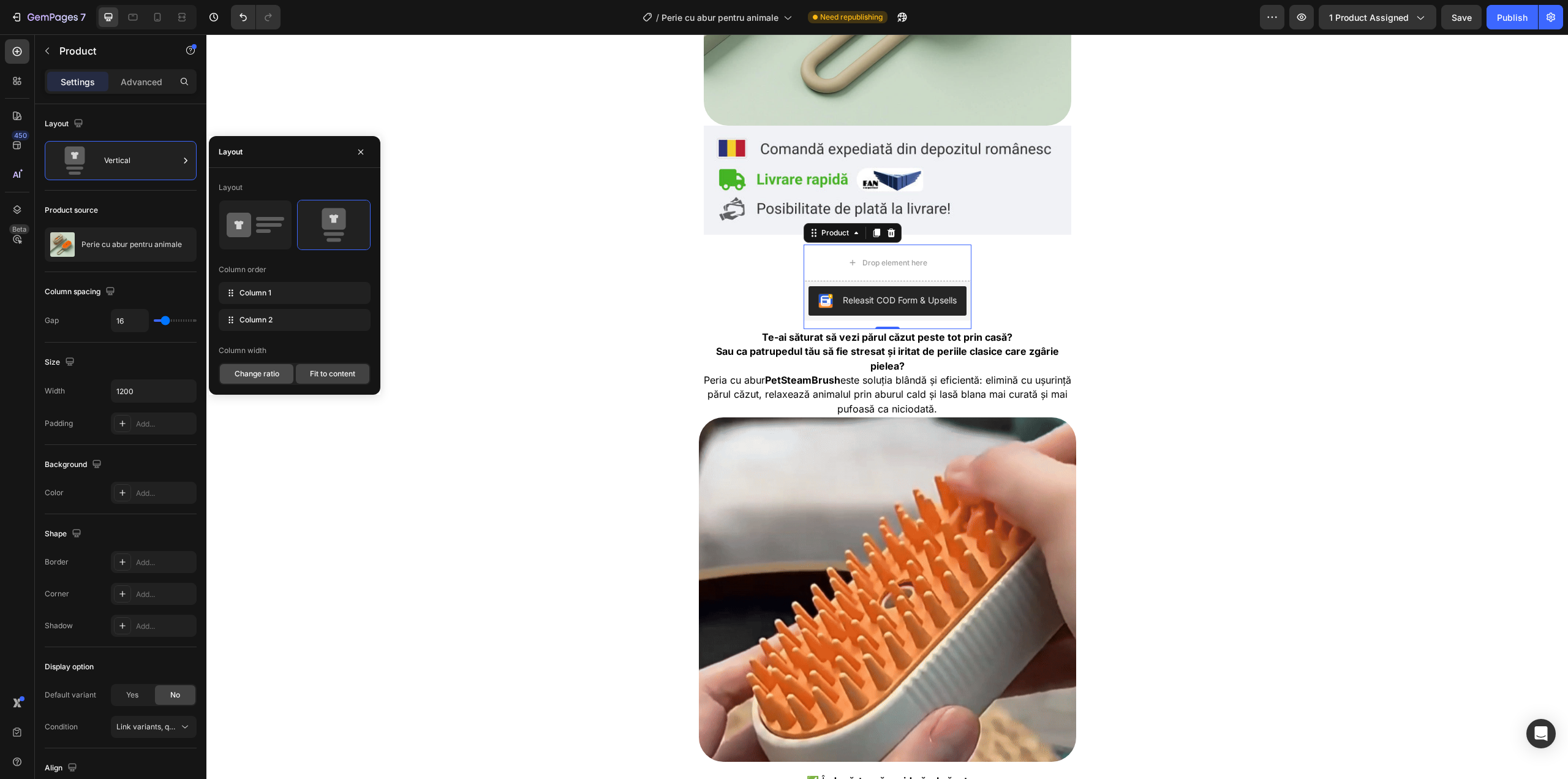
click at [282, 367] on div "Change ratio" at bounding box center [256, 373] width 73 height 20
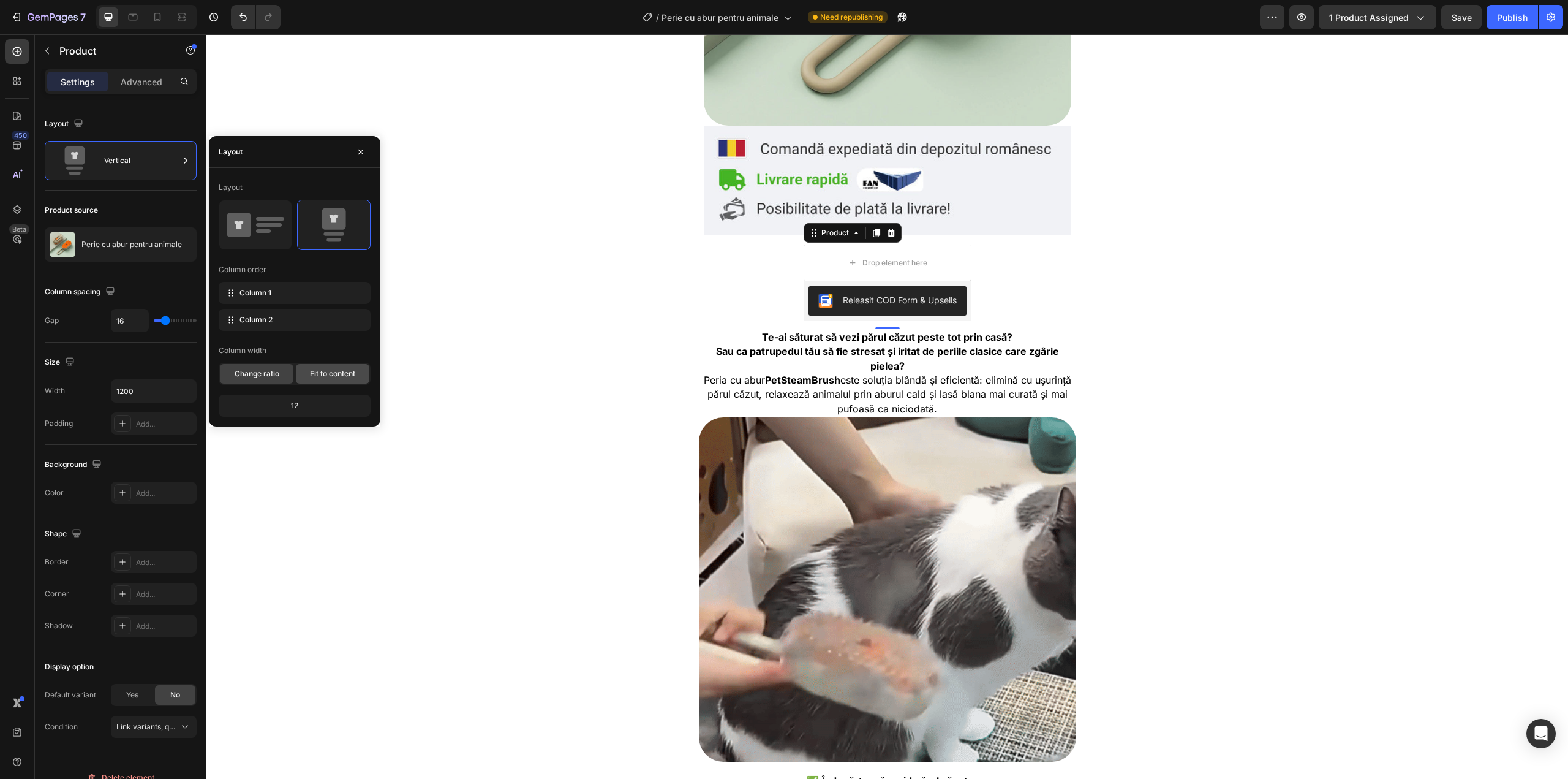
click at [313, 370] on span "Fit to content" at bounding box center [332, 374] width 46 height 11
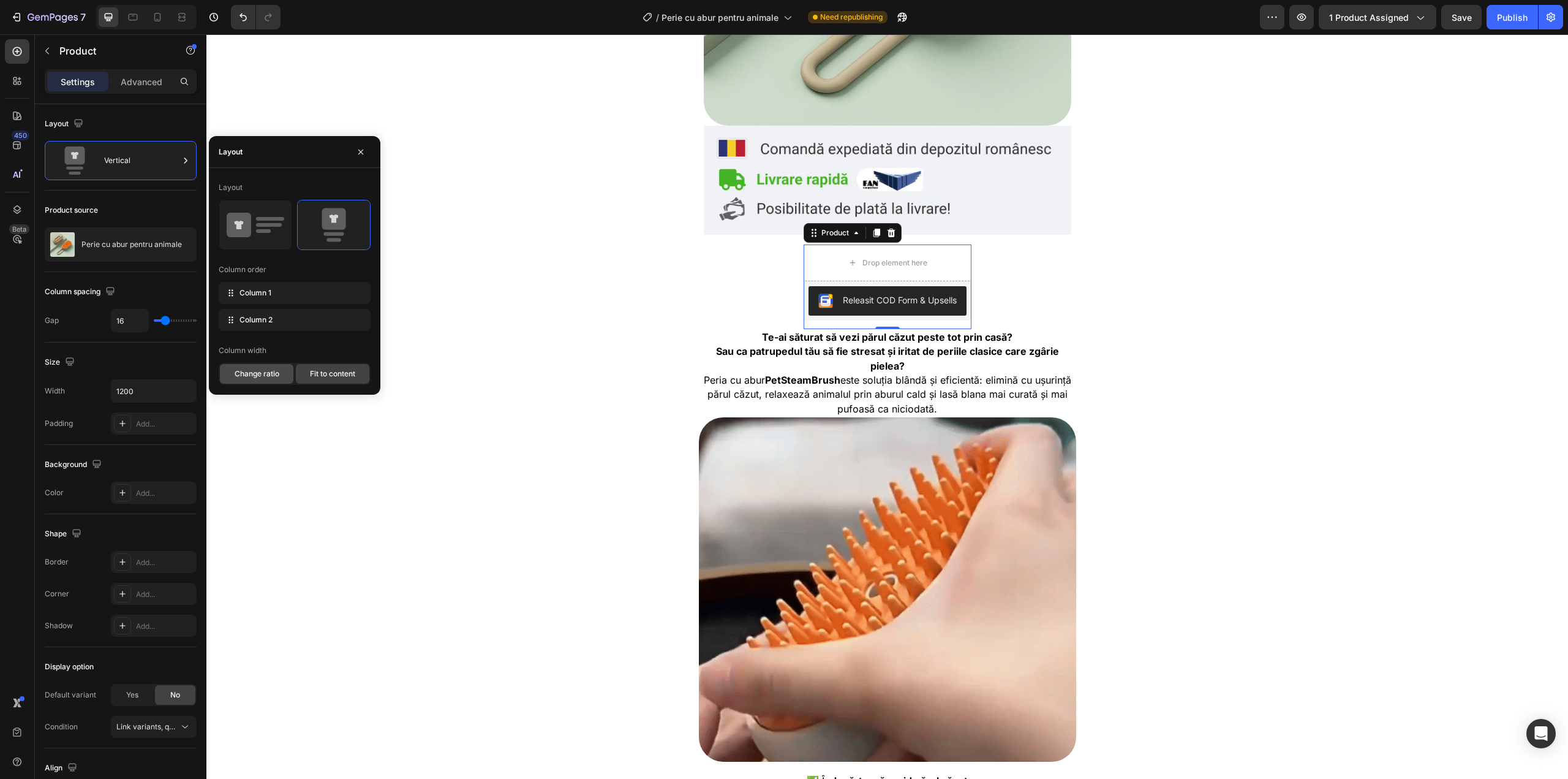
click at [267, 373] on span "Change ratio" at bounding box center [256, 374] width 45 height 11
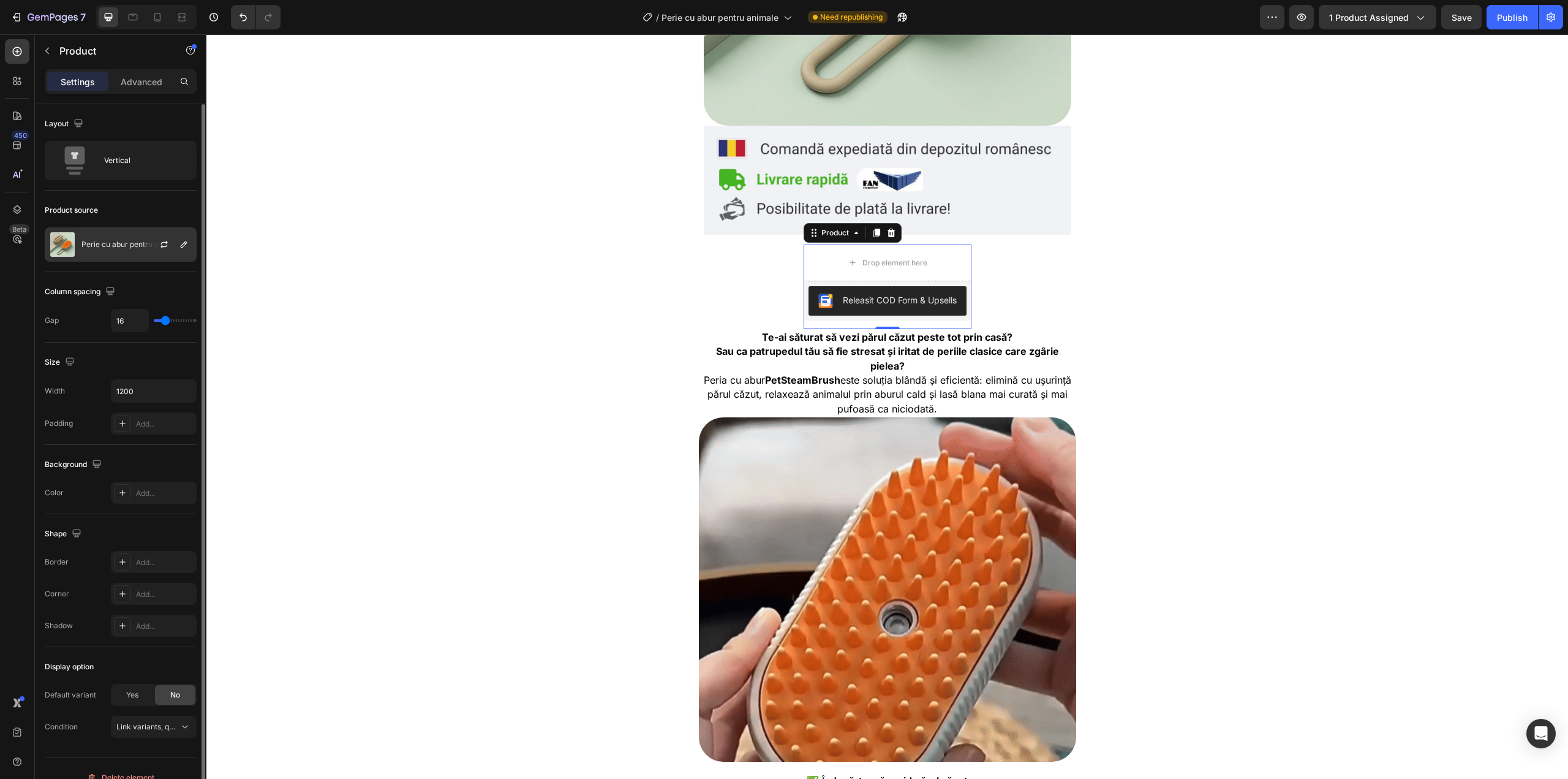
click at [134, 240] on p "Perie cu abur pentru animale" at bounding box center [132, 244] width 101 height 9
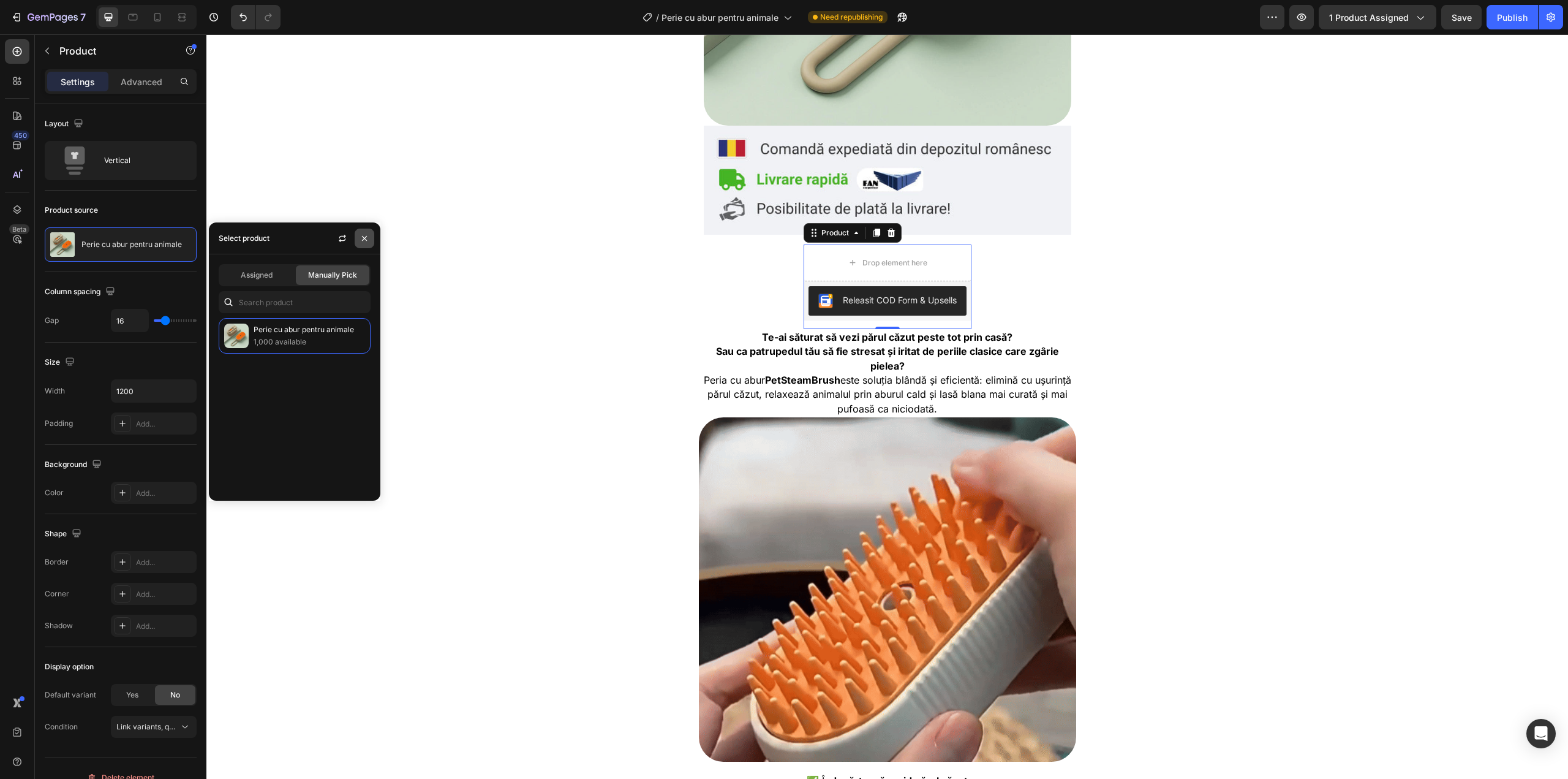
click at [367, 235] on icon "button" at bounding box center [365, 238] width 9 height 10
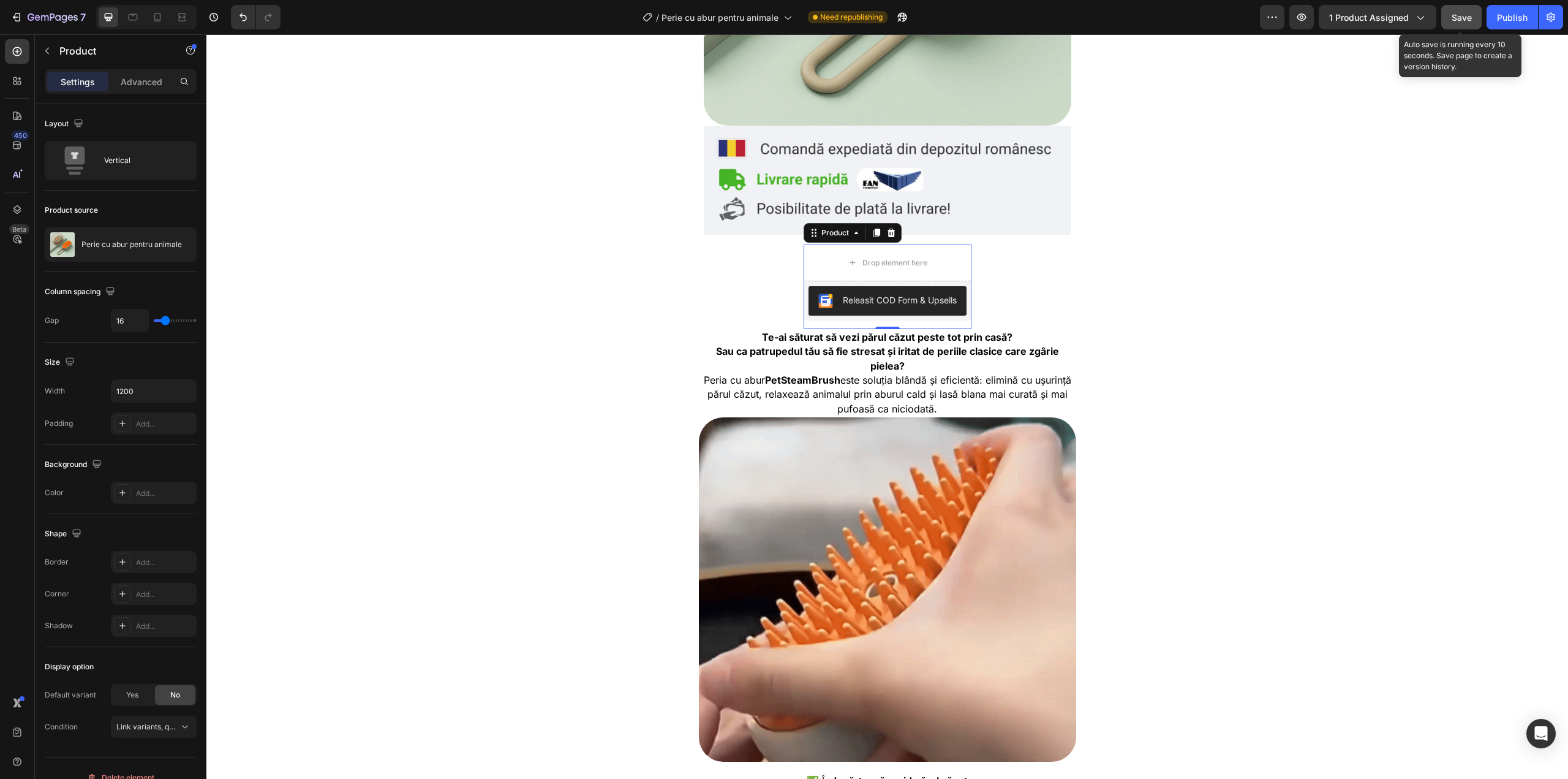
click at [1463, 14] on span "Save" at bounding box center [1462, 17] width 20 height 10
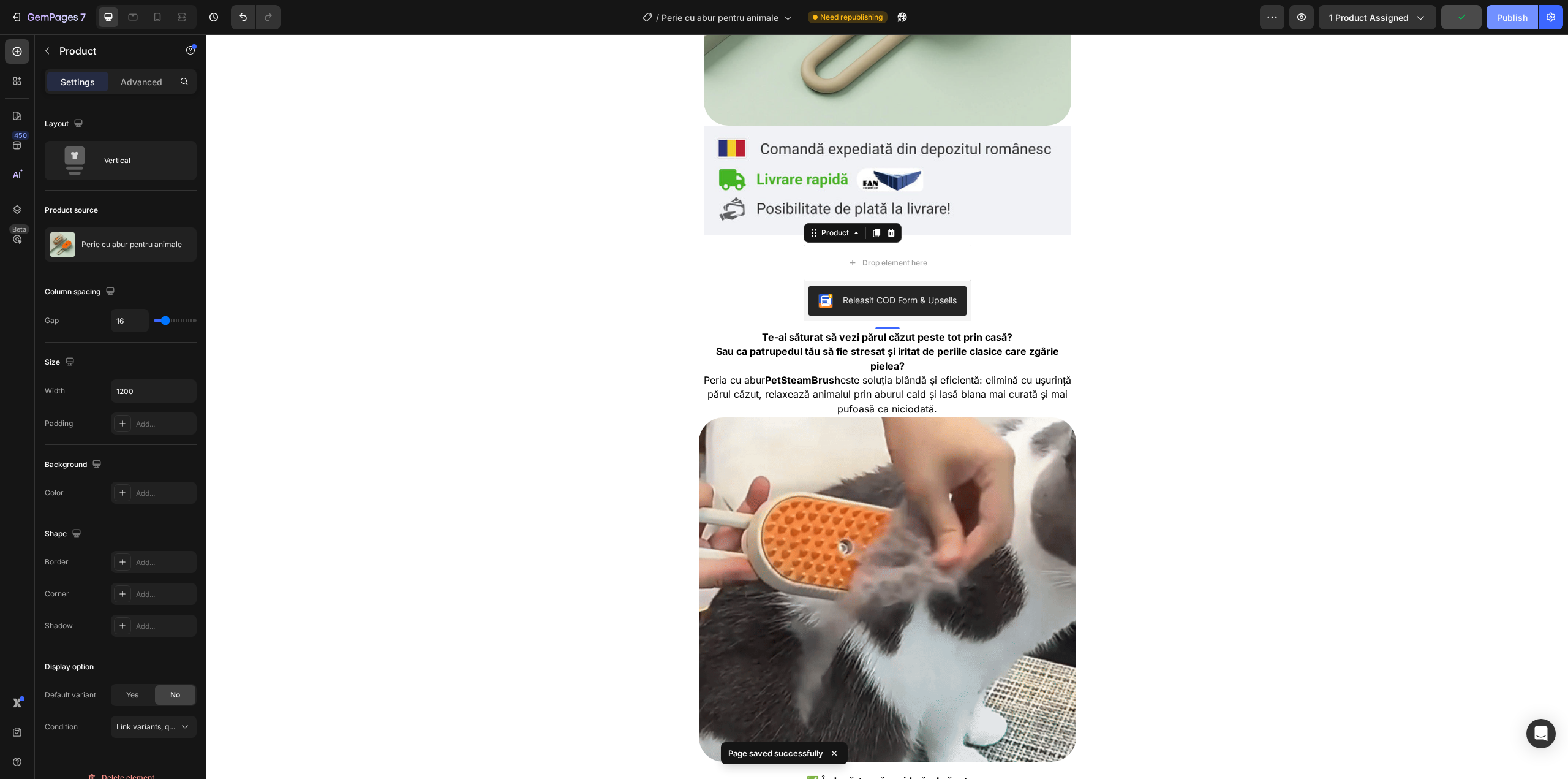
click at [1519, 18] on div "Publish" at bounding box center [1512, 18] width 30 height 13
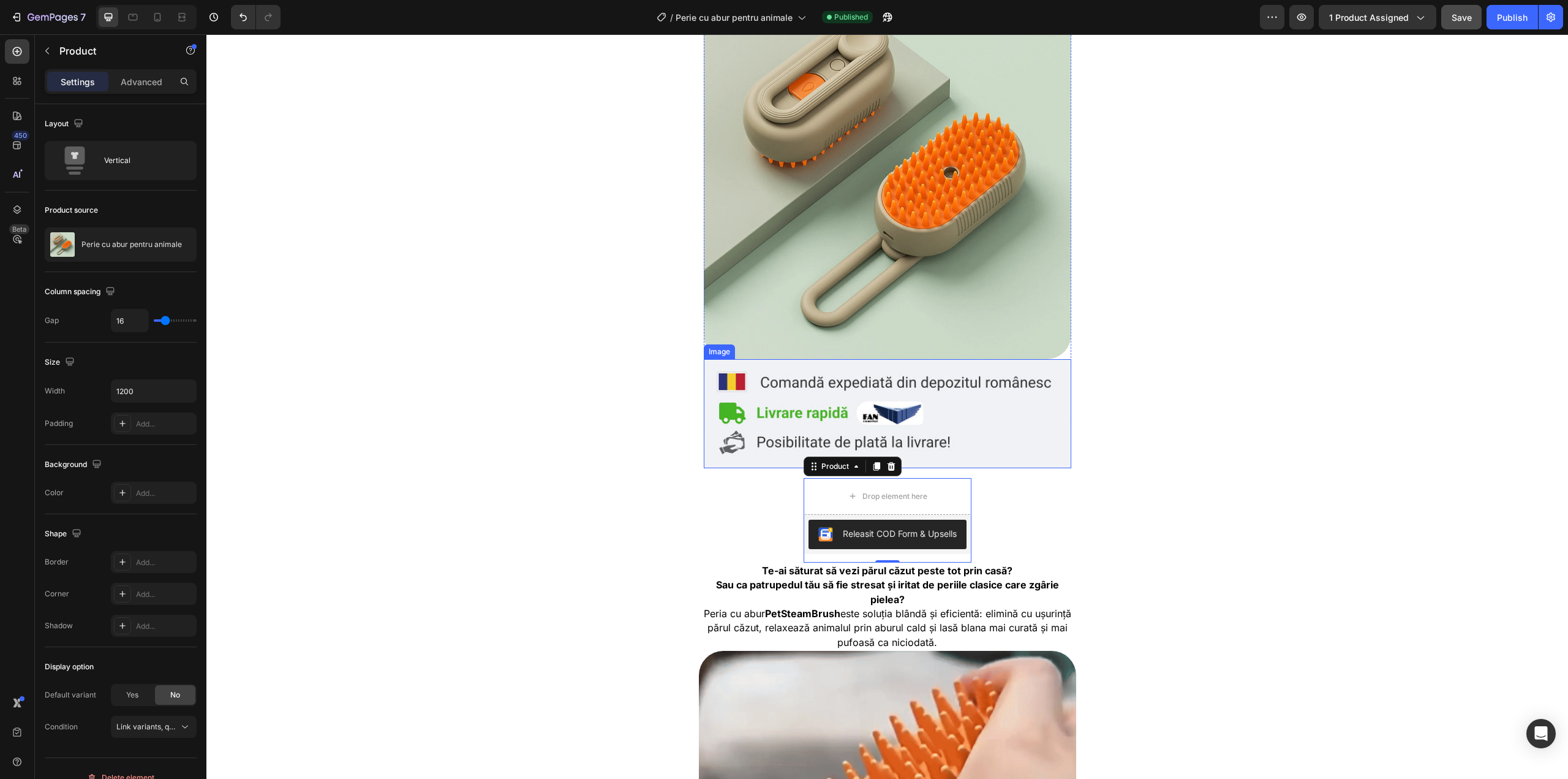
scroll to position [204, 0]
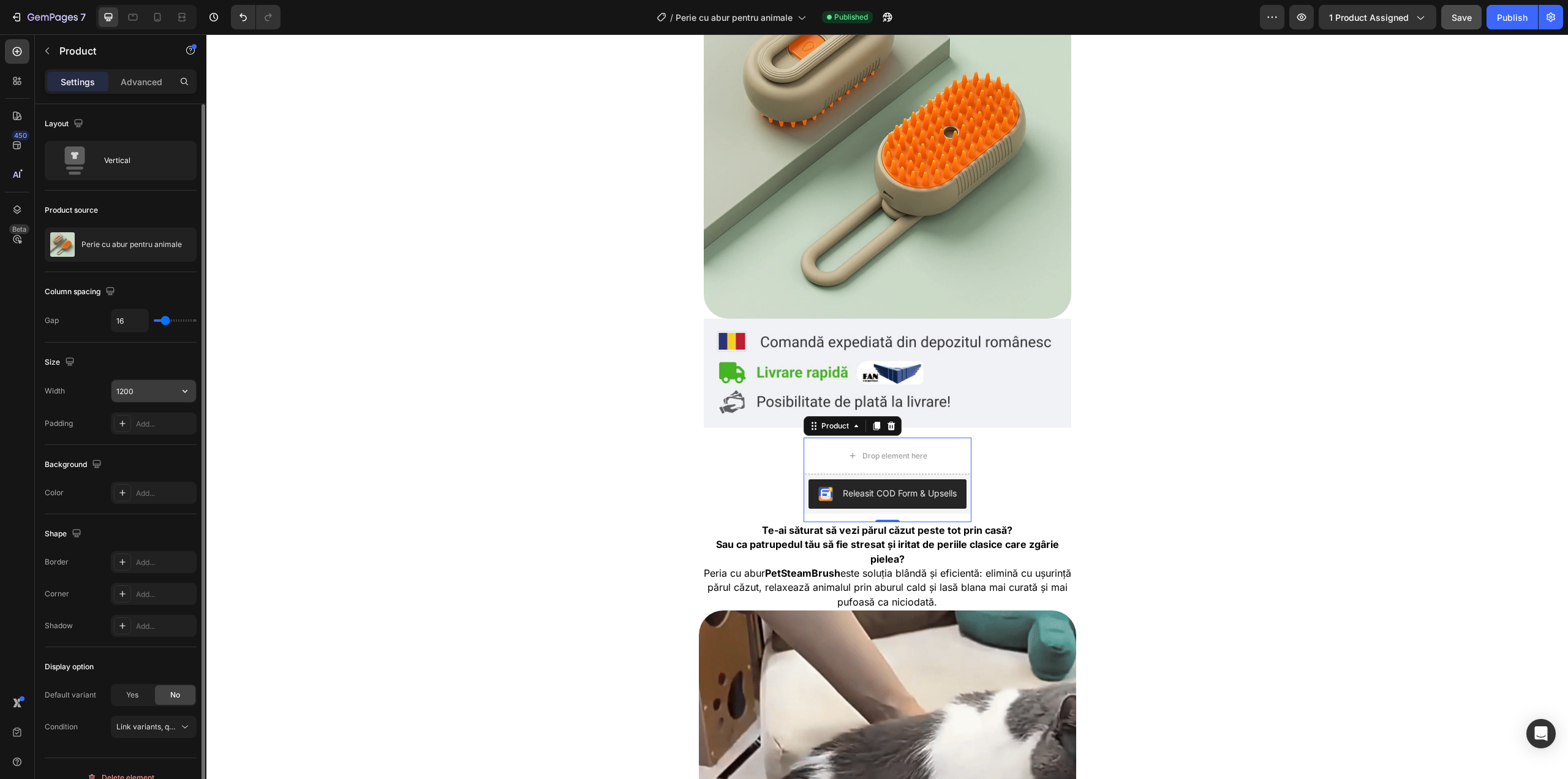
click at [146, 387] on input "1200" at bounding box center [153, 390] width 85 height 22
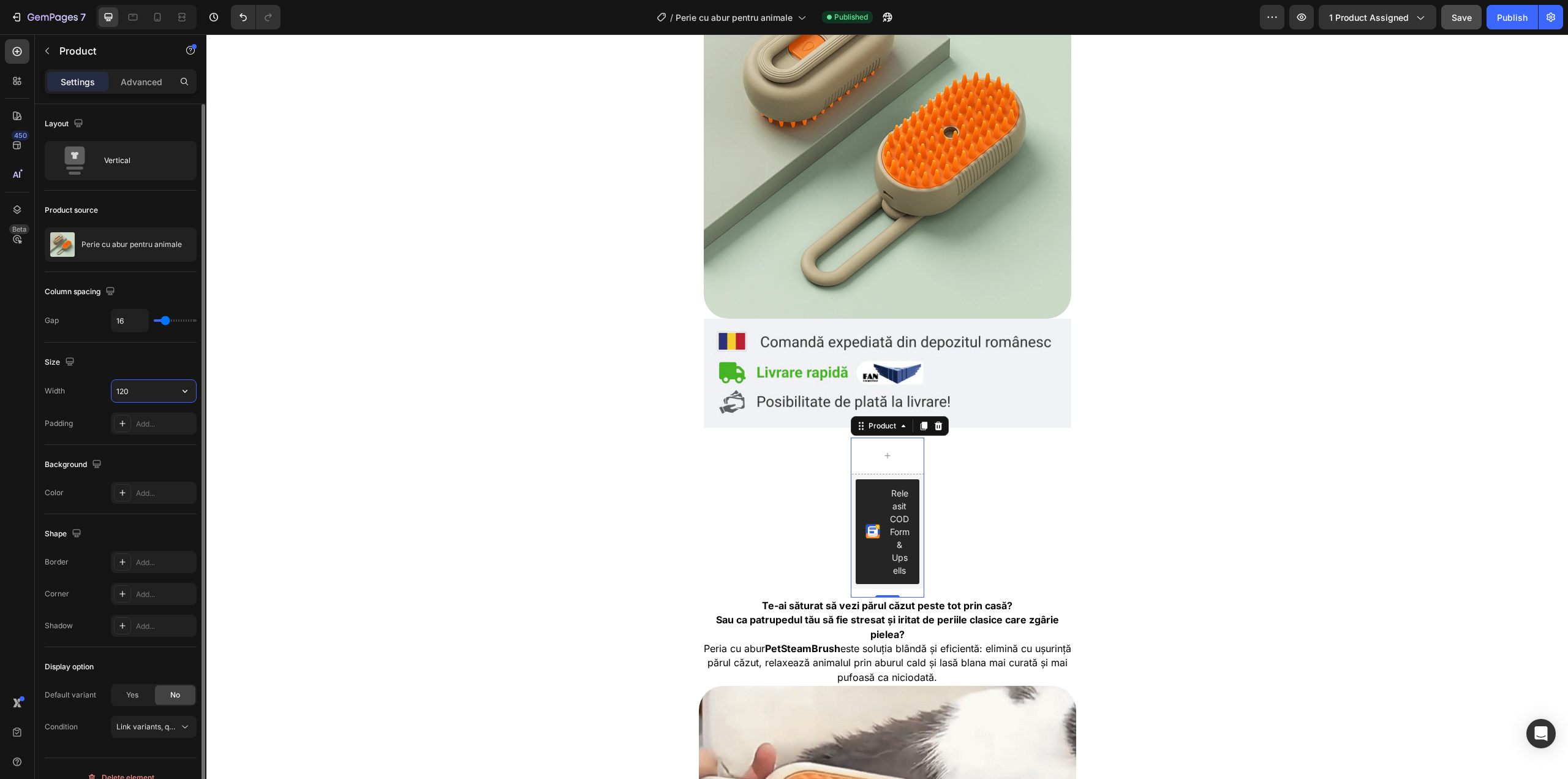
type input "1200"
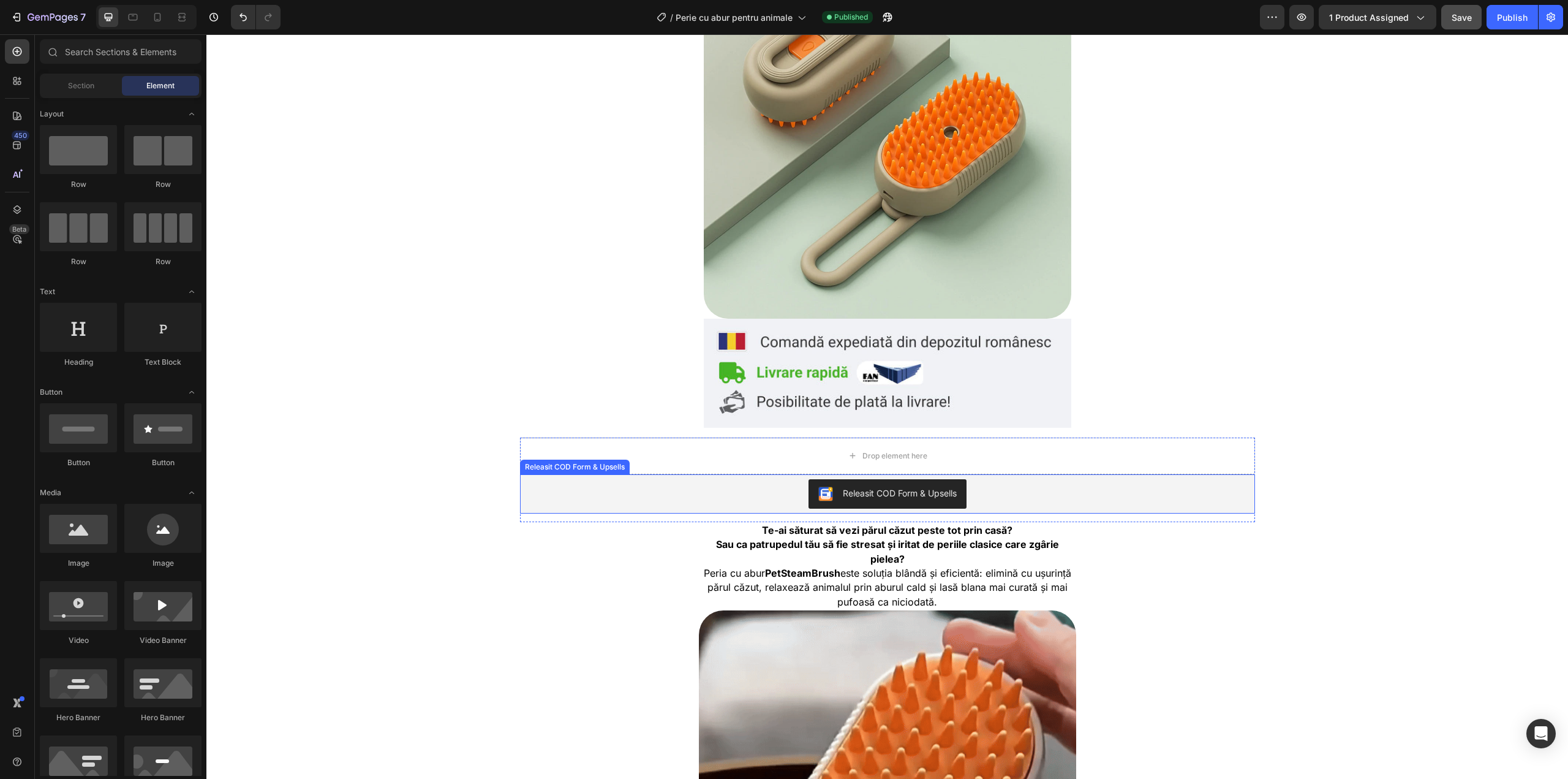
click at [542, 479] on div "Releasit COD Form & Upsells" at bounding box center [888, 493] width 726 height 29
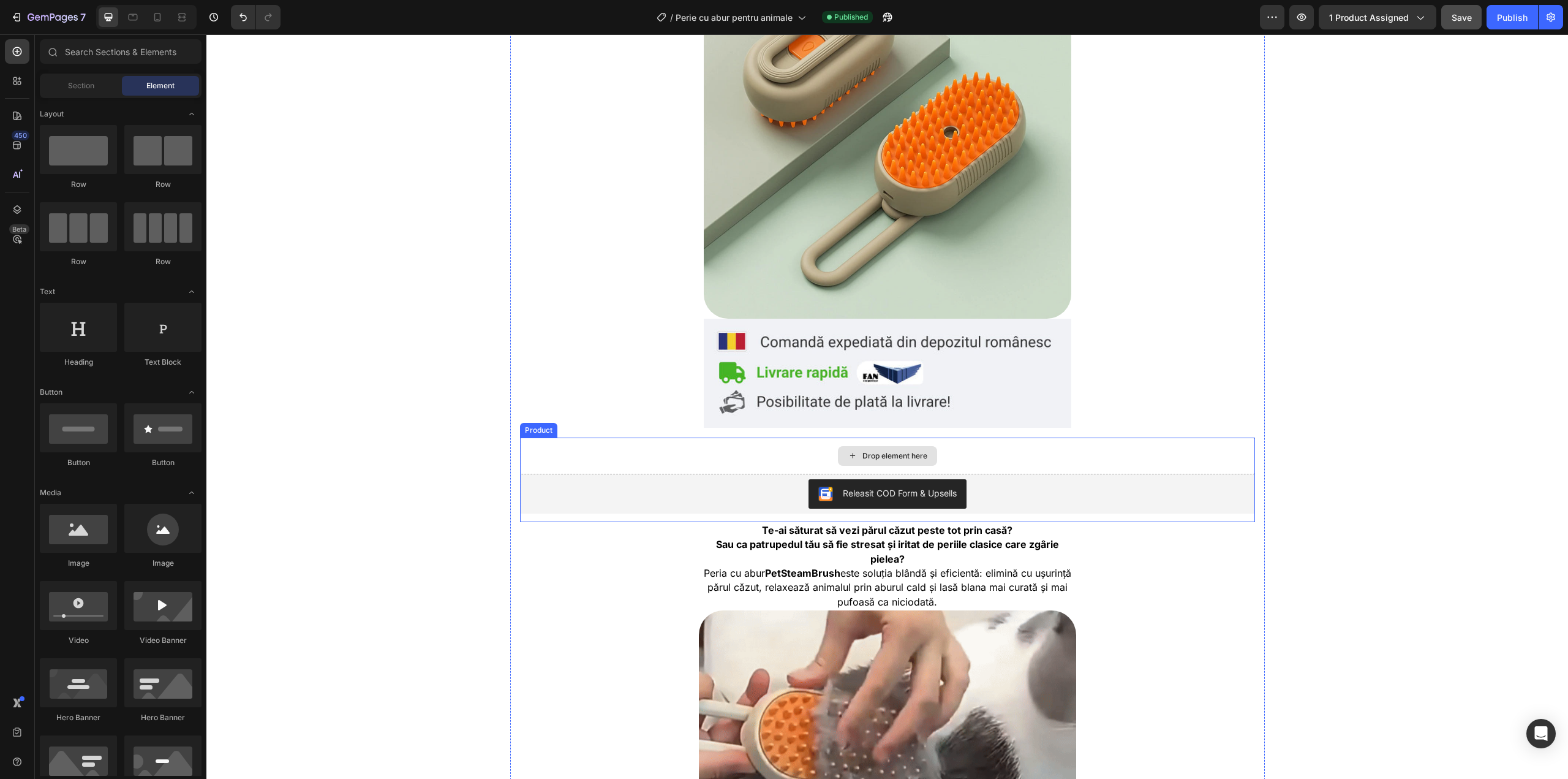
click at [522, 451] on div "Drop element here" at bounding box center [888, 456] width 735 height 37
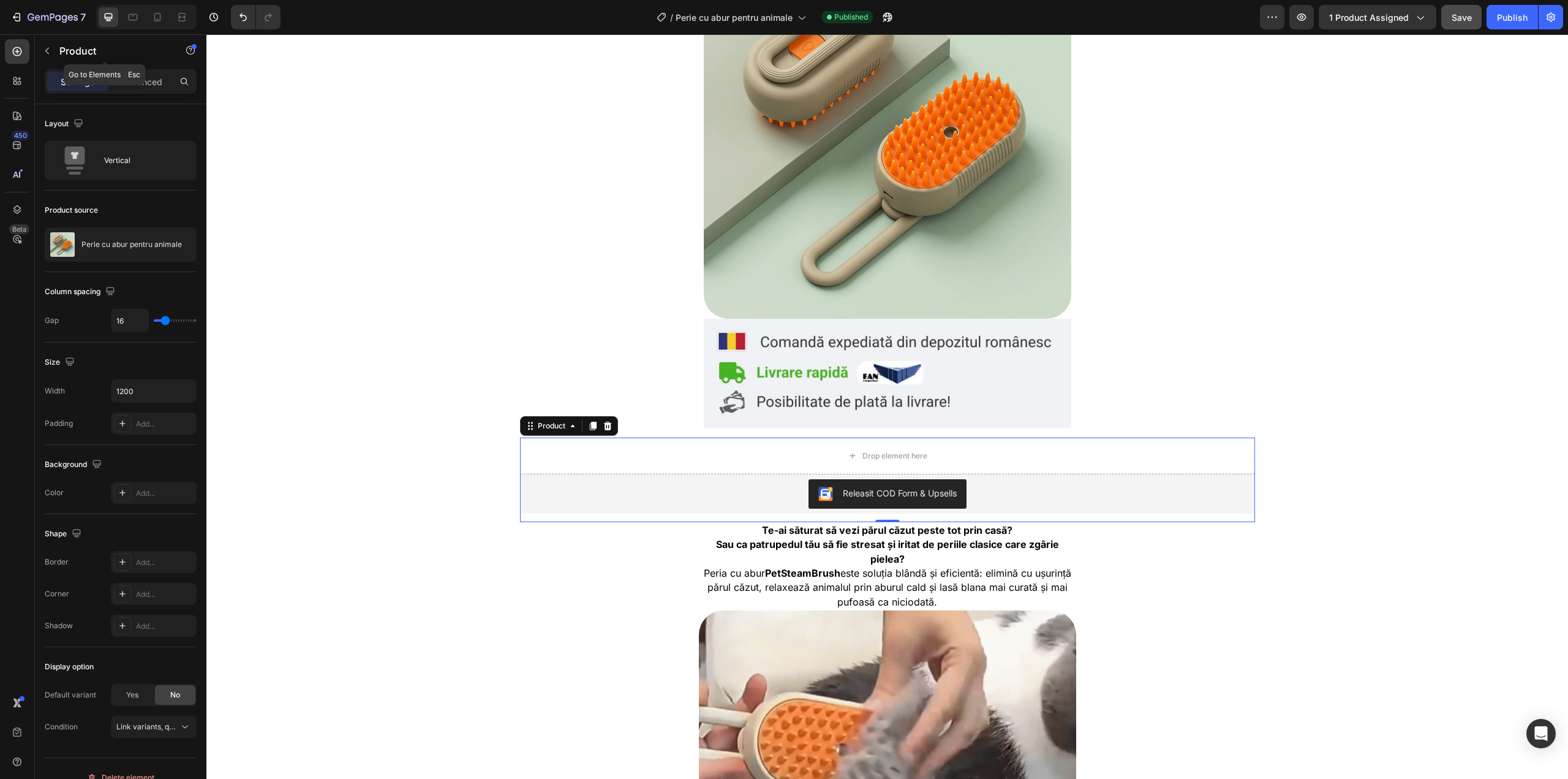
click at [119, 68] on div "Product" at bounding box center [104, 51] width 140 height 35
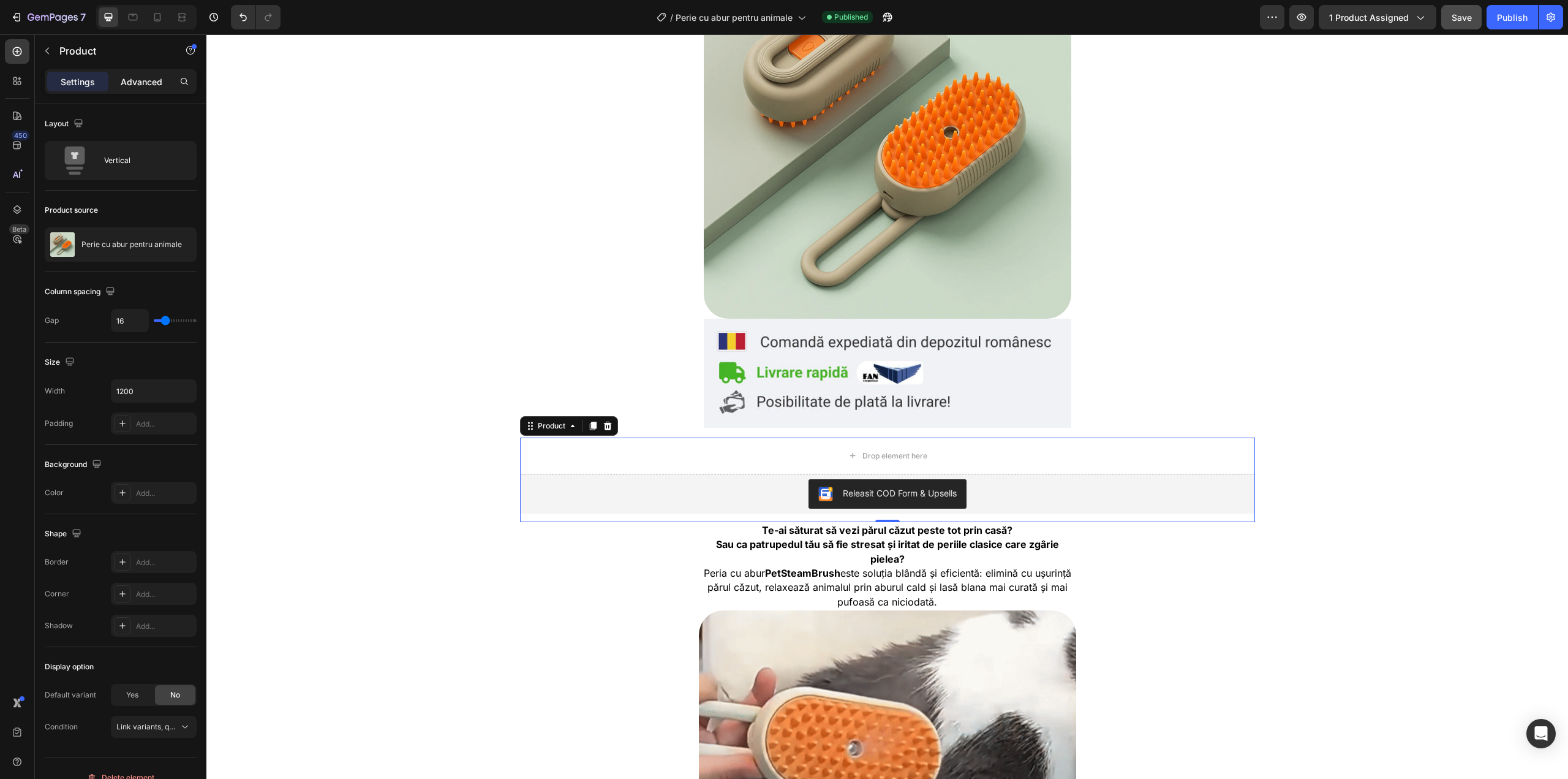
click at [132, 79] on p "Advanced" at bounding box center [142, 82] width 42 height 13
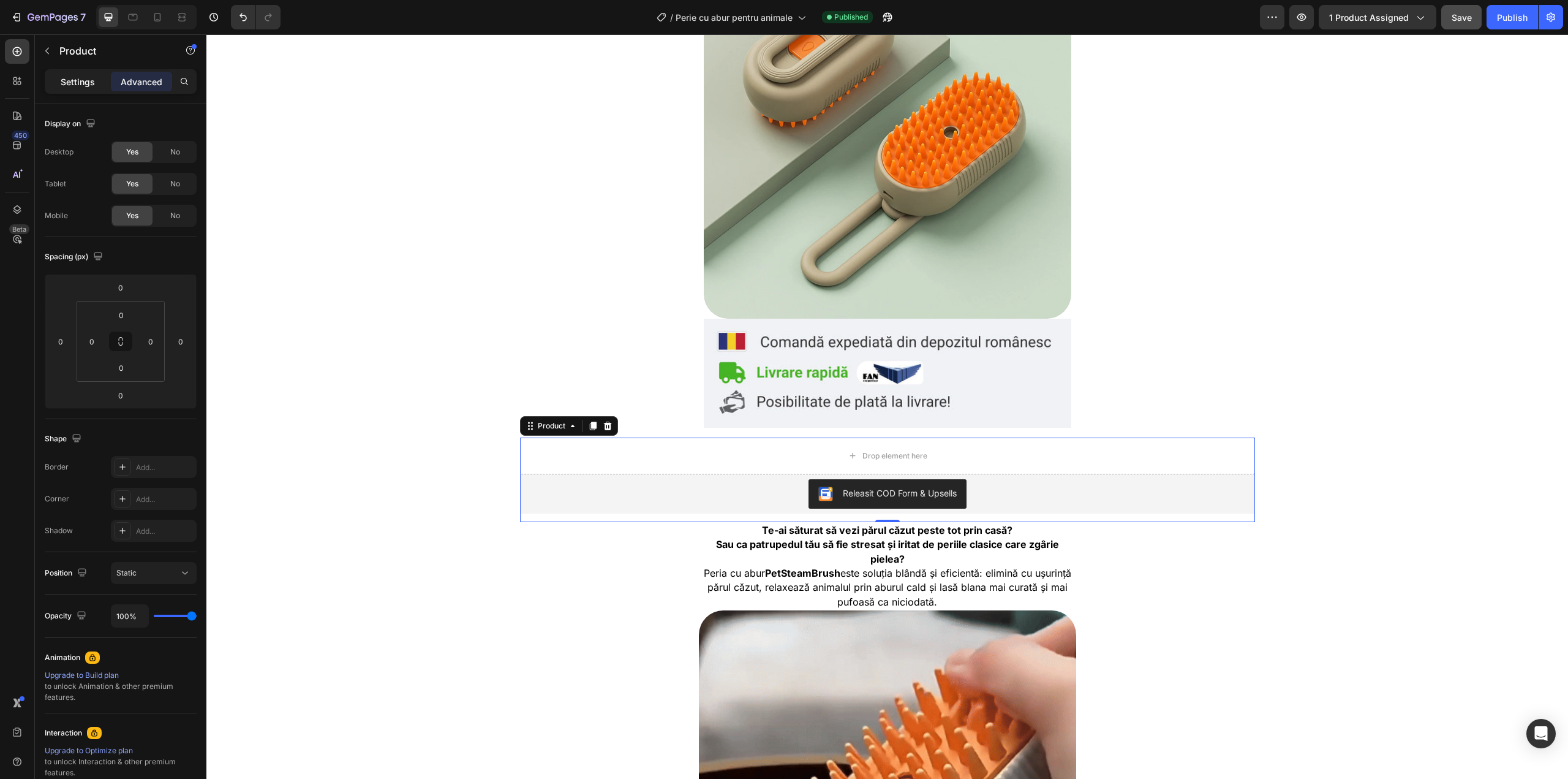
click at [85, 89] on div "Settings" at bounding box center [78, 81] width 61 height 20
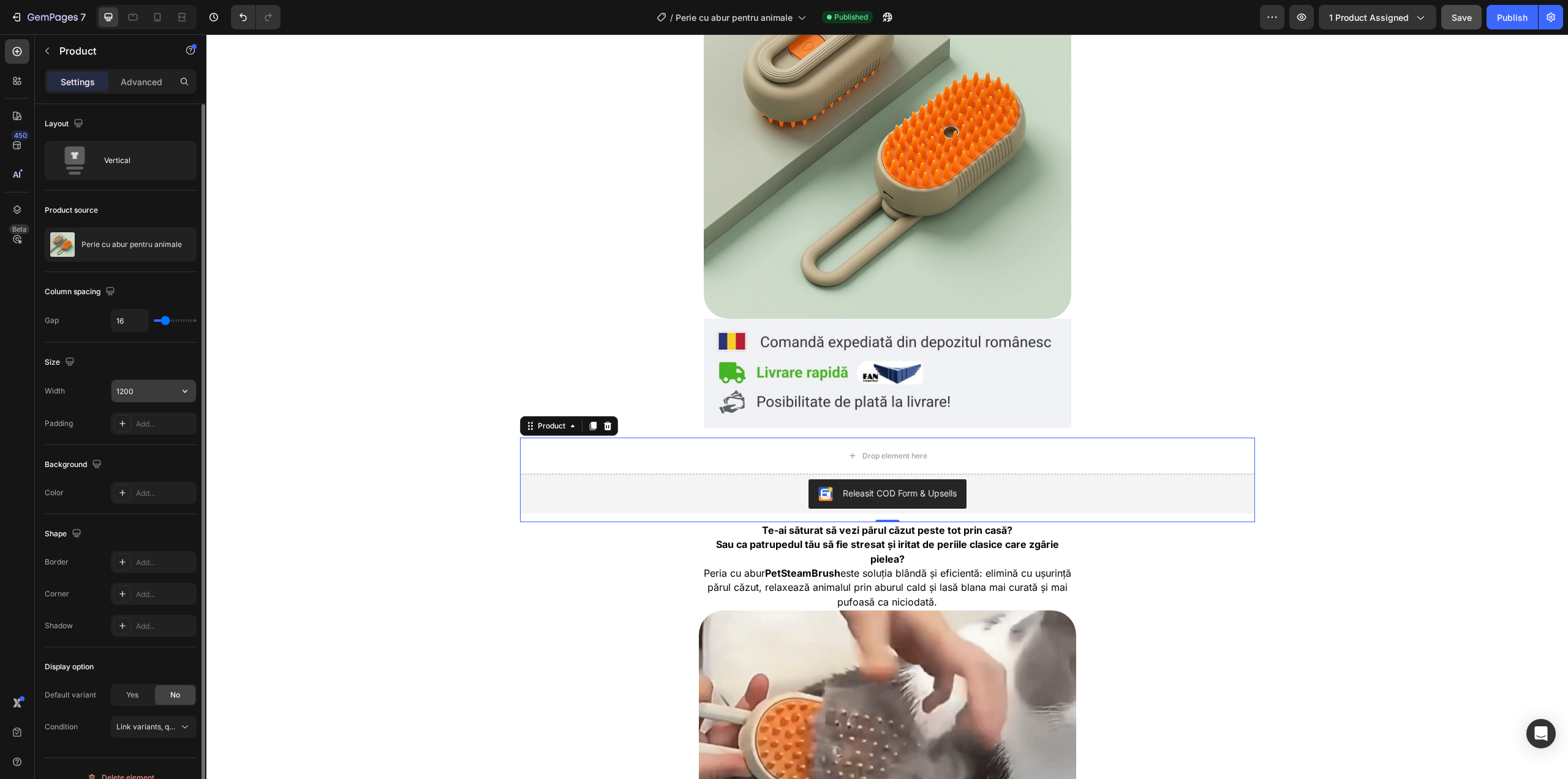
click at [158, 384] on input "1200" at bounding box center [153, 390] width 85 height 22
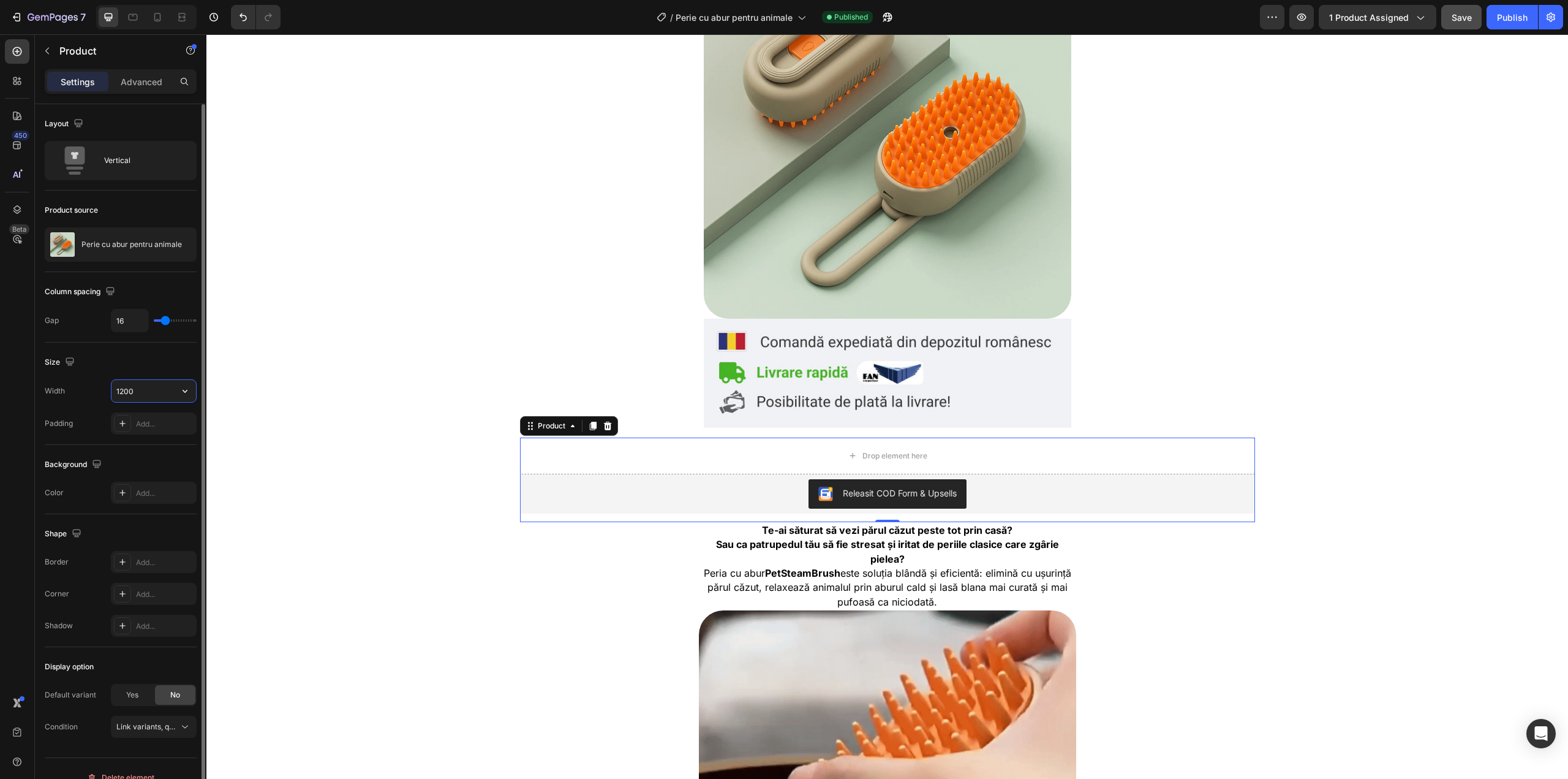
click at [137, 398] on input "1200" at bounding box center [153, 390] width 85 height 22
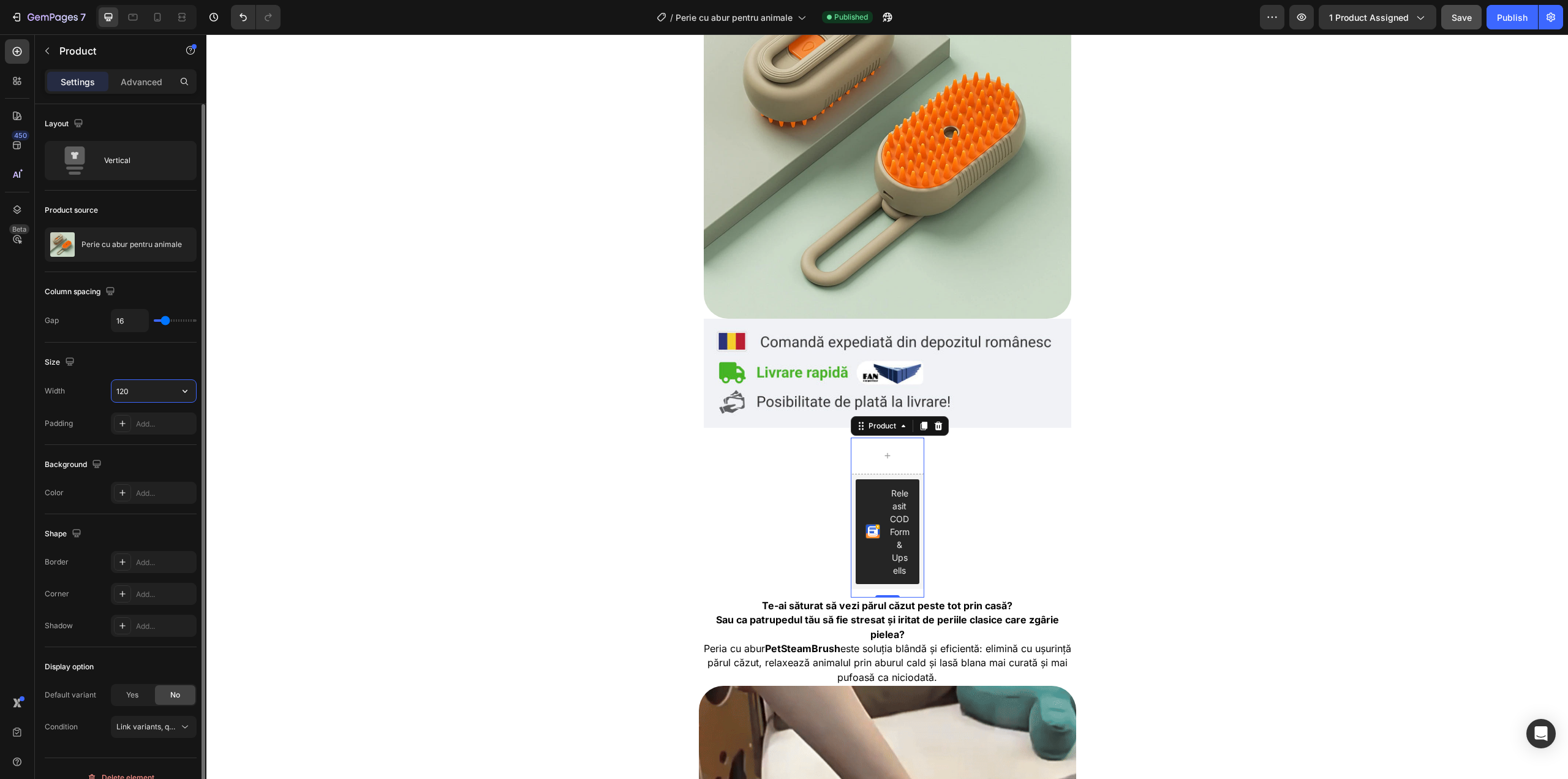
type input "1200"
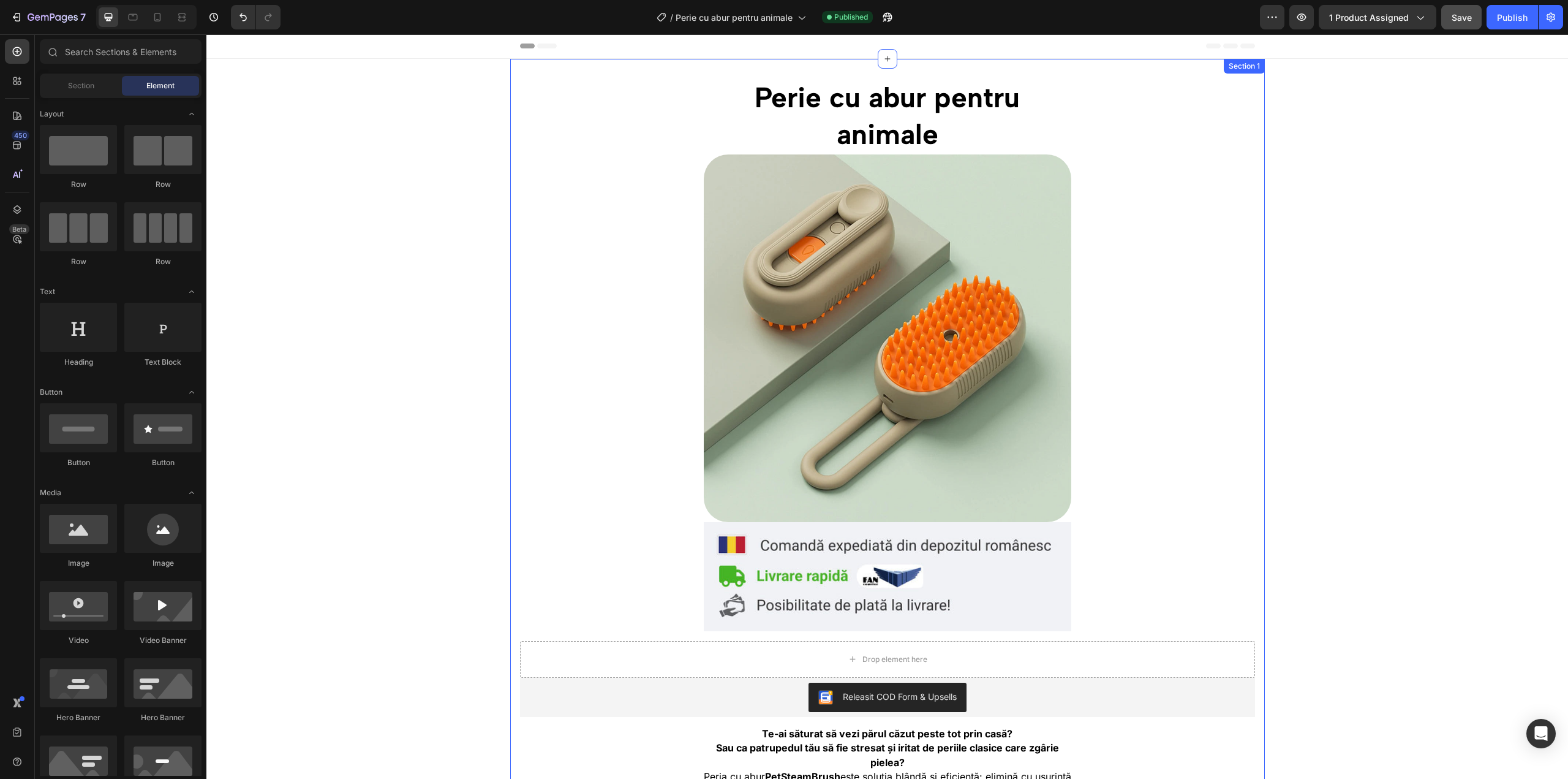
scroll to position [0, 0]
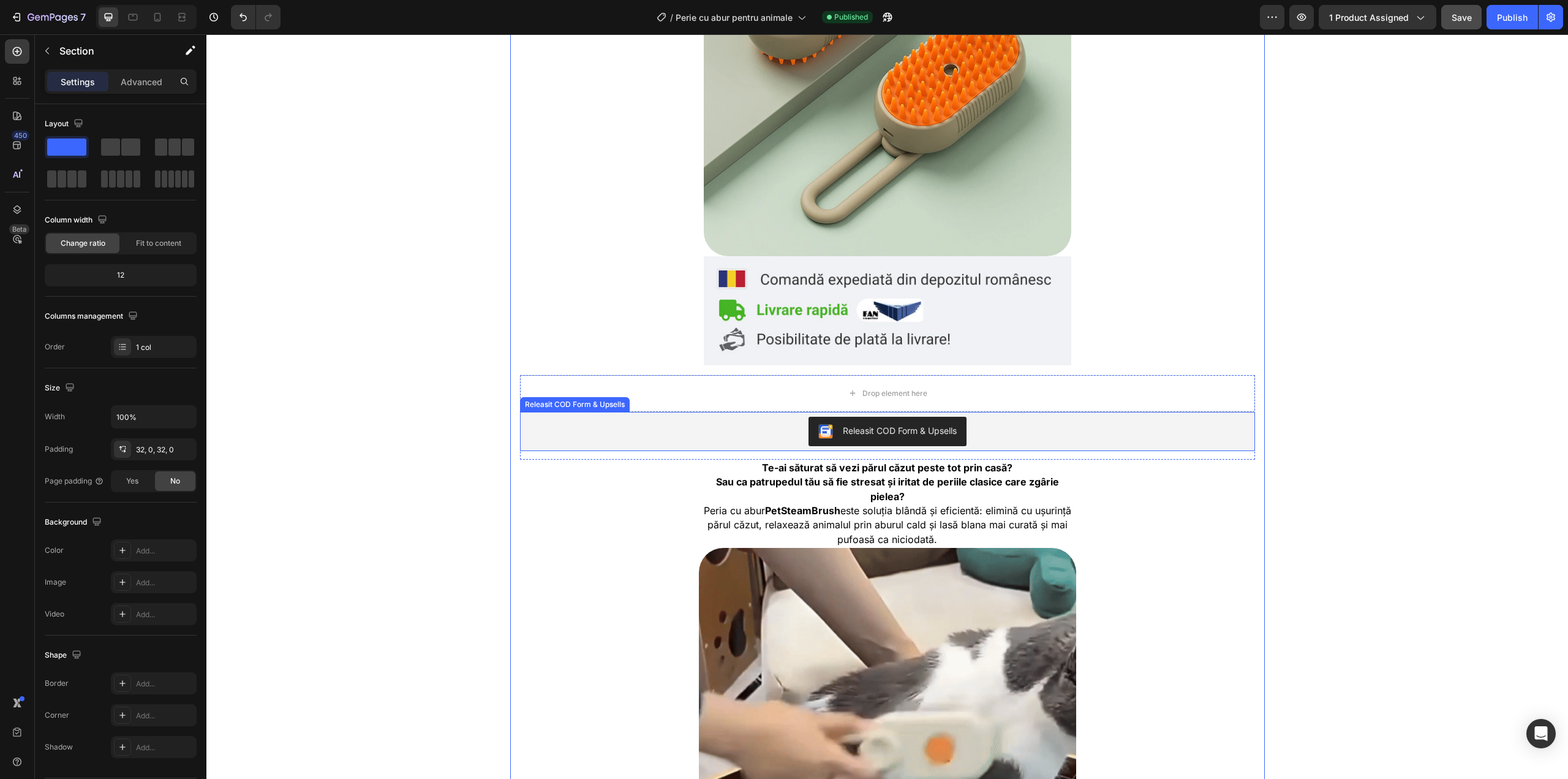
scroll to position [286, 0]
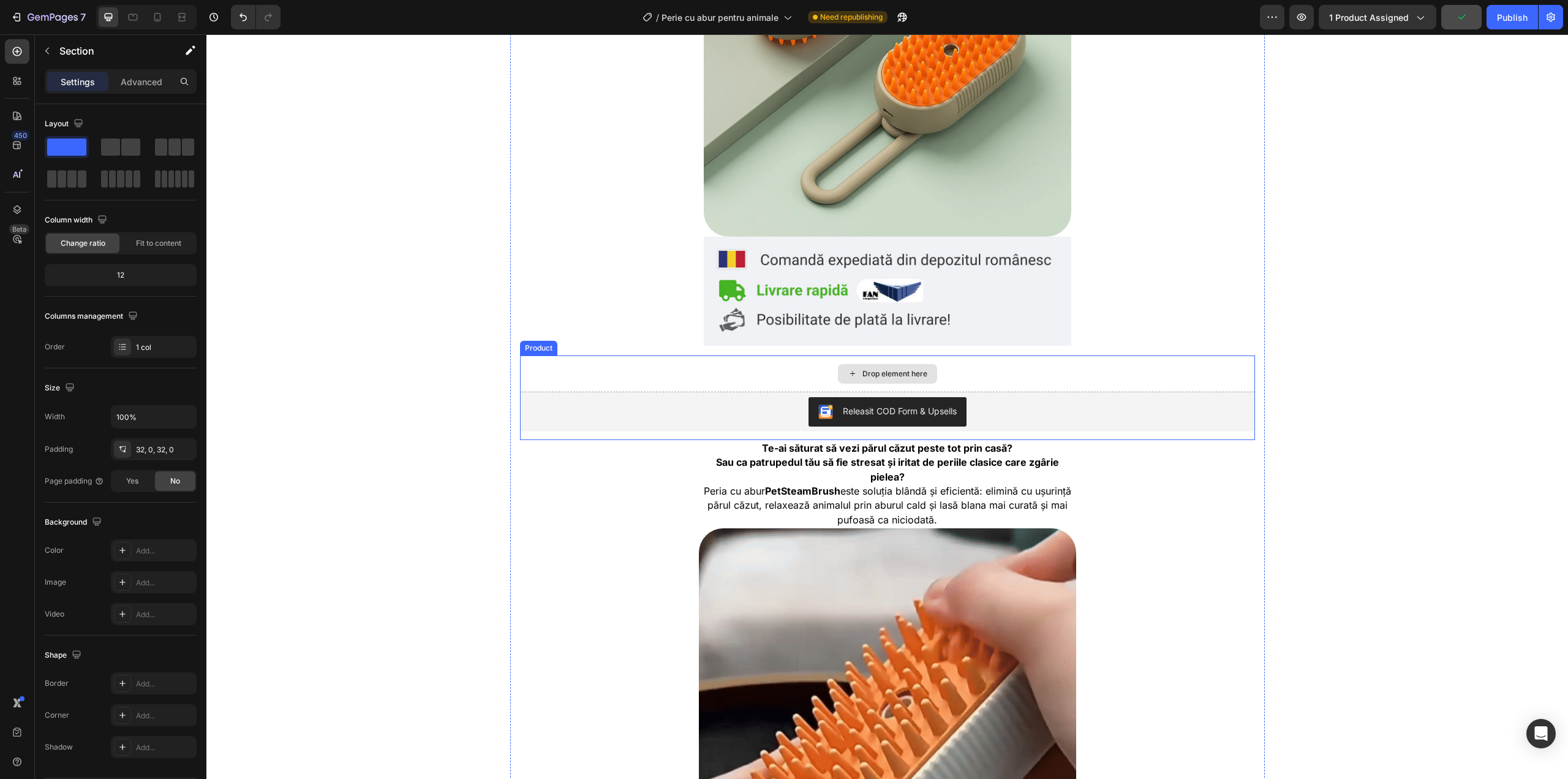
click at [943, 369] on div "Drop element here" at bounding box center [888, 373] width 735 height 37
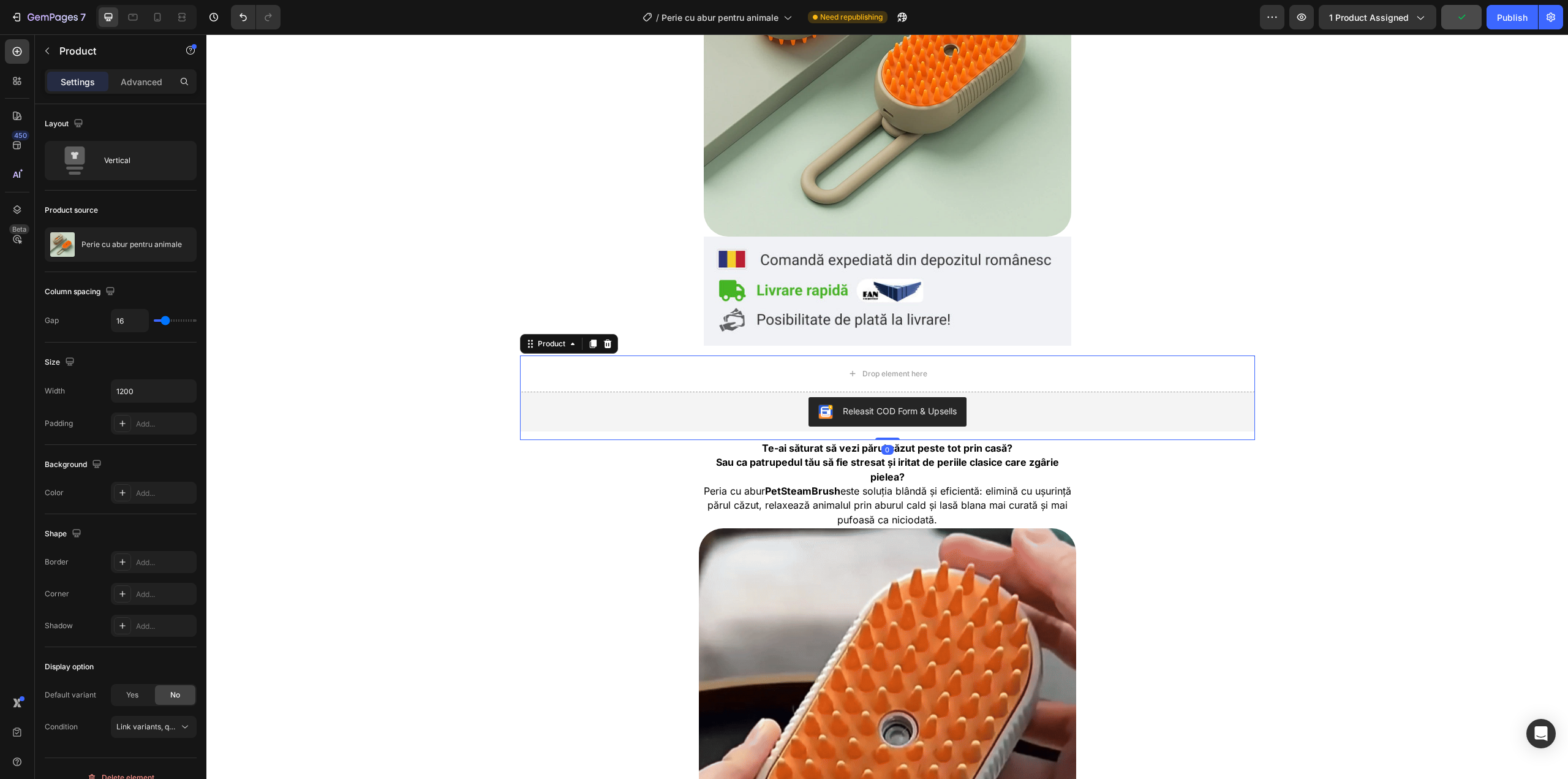
click at [541, 464] on div "Te-ai săturat să vezi părul căzut peste tot prin casă? Sau ca patrupedul tău să…" at bounding box center [887, 484] width 755 height 88
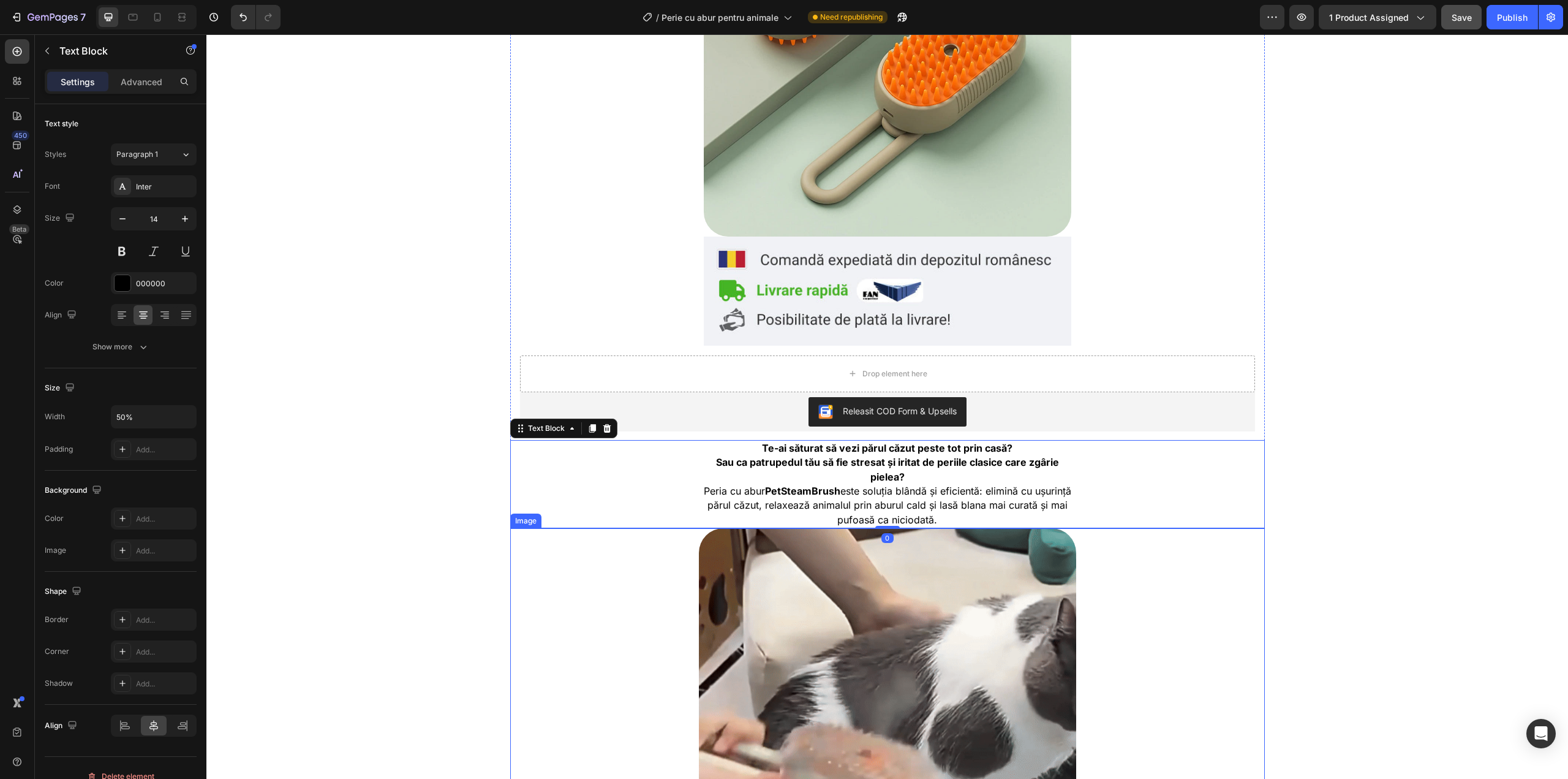
click at [548, 564] on div at bounding box center [887, 700] width 755 height 344
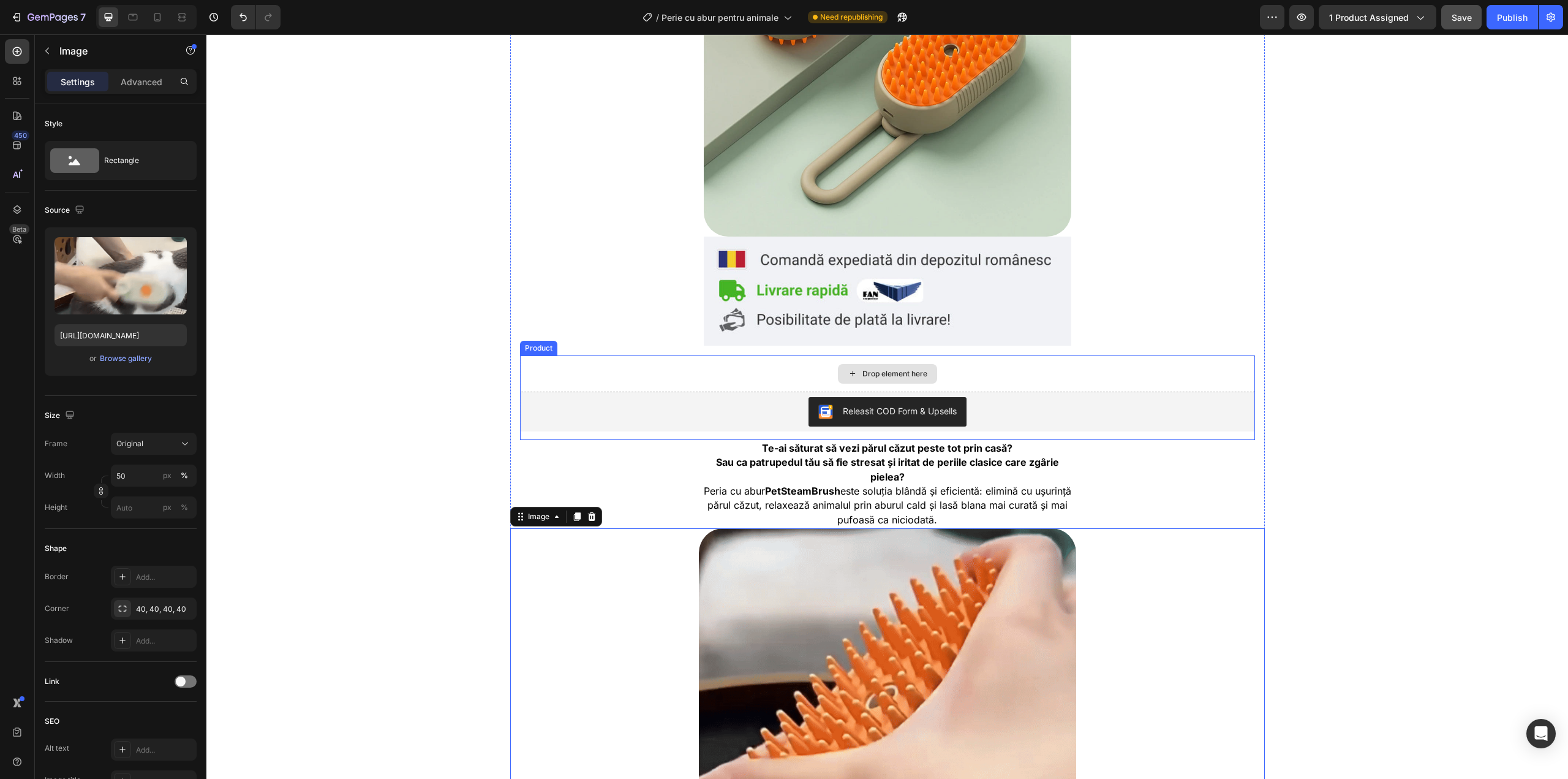
click at [889, 372] on div "Drop element here" at bounding box center [895, 373] width 65 height 10
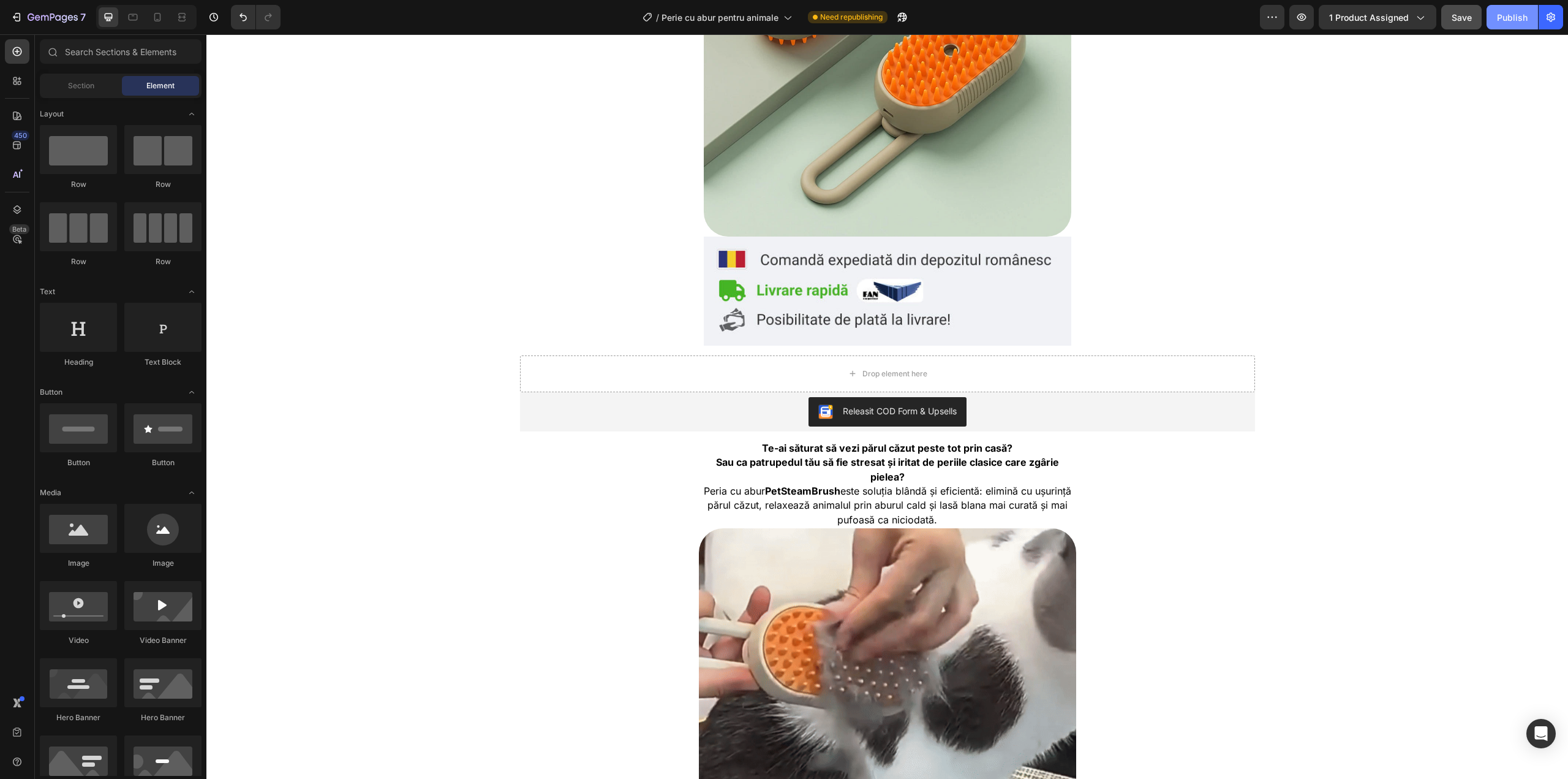
click at [1491, 17] on button "Publish" at bounding box center [1512, 17] width 51 height 25
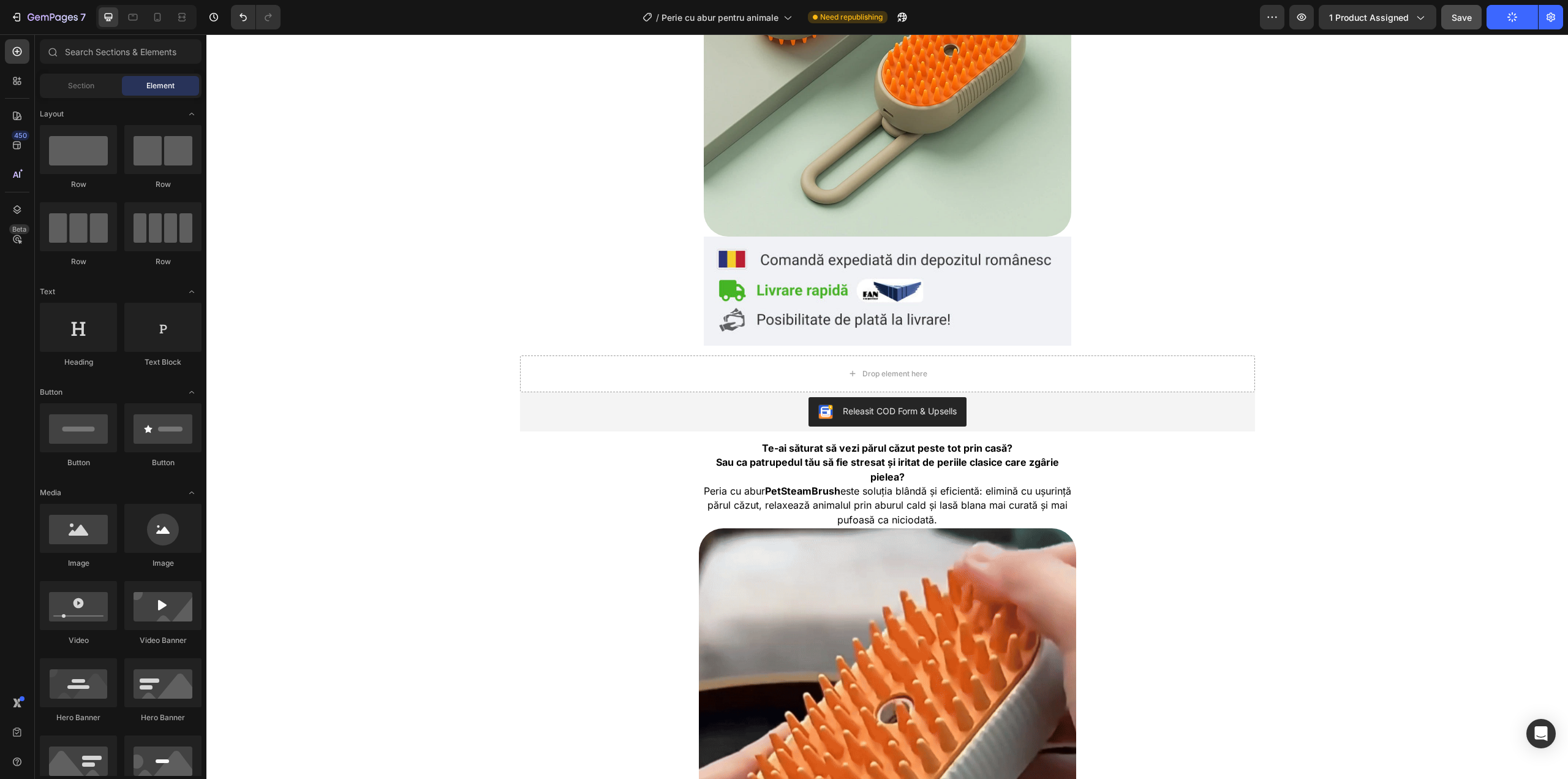
click at [1483, 16] on div "Preview 1 product assigned Save Publish" at bounding box center [1411, 17] width 303 height 25
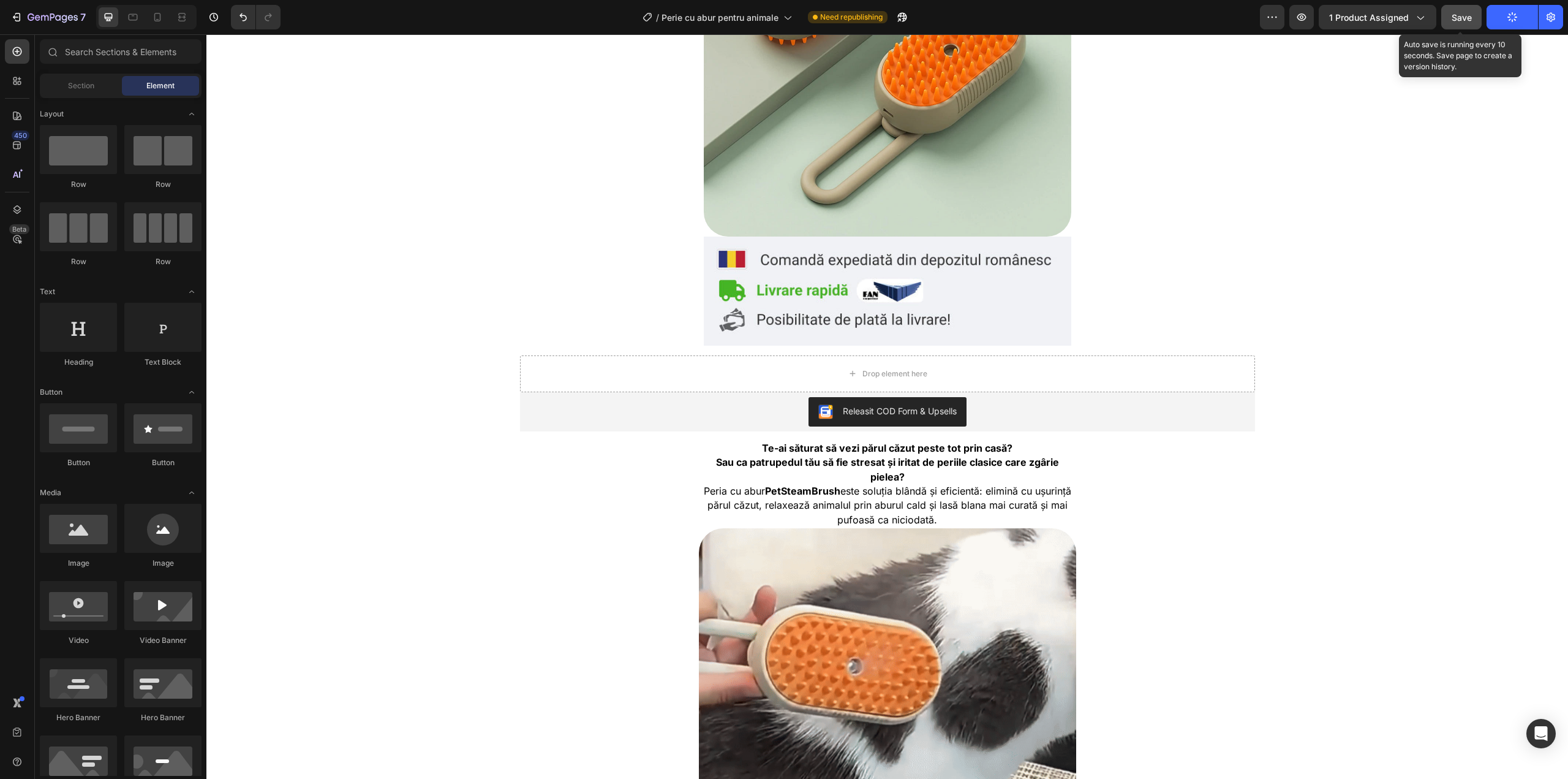
click at [1475, 18] on button "Save" at bounding box center [1462, 17] width 41 height 25
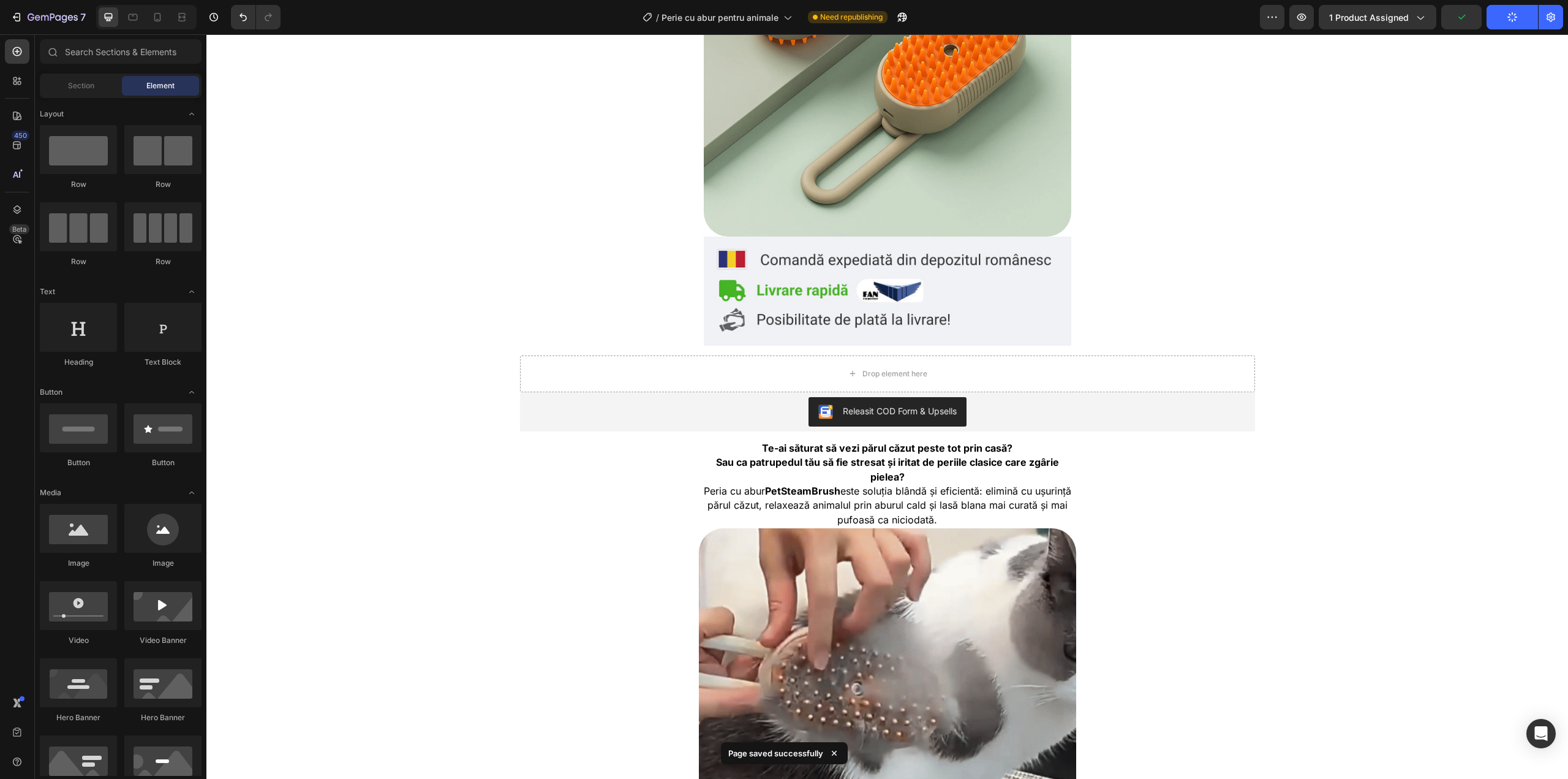
click at [1509, 19] on icon "button" at bounding box center [1513, 17] width 11 height 11
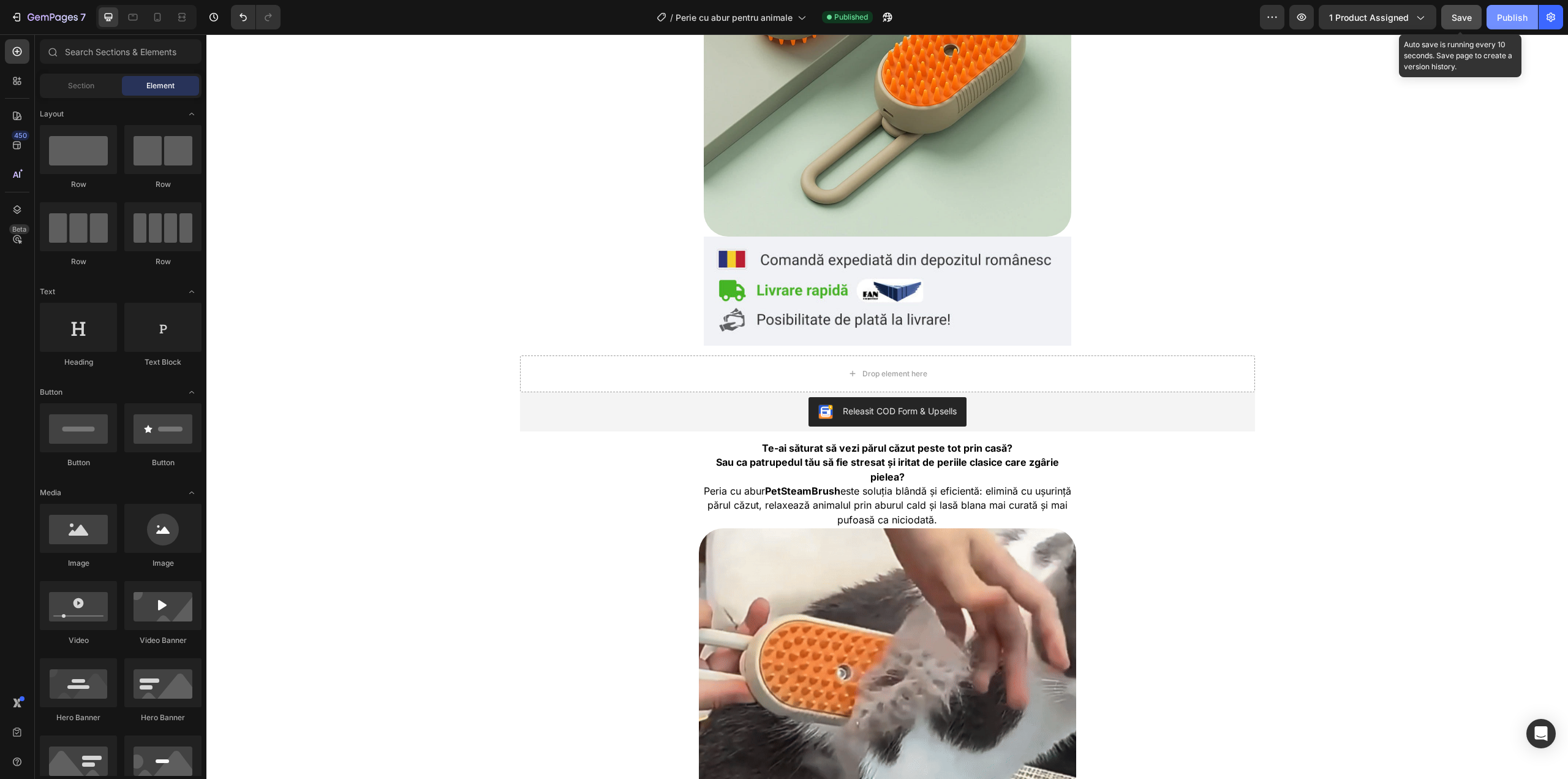
click at [1474, 20] on button "Save" at bounding box center [1462, 17] width 41 height 25
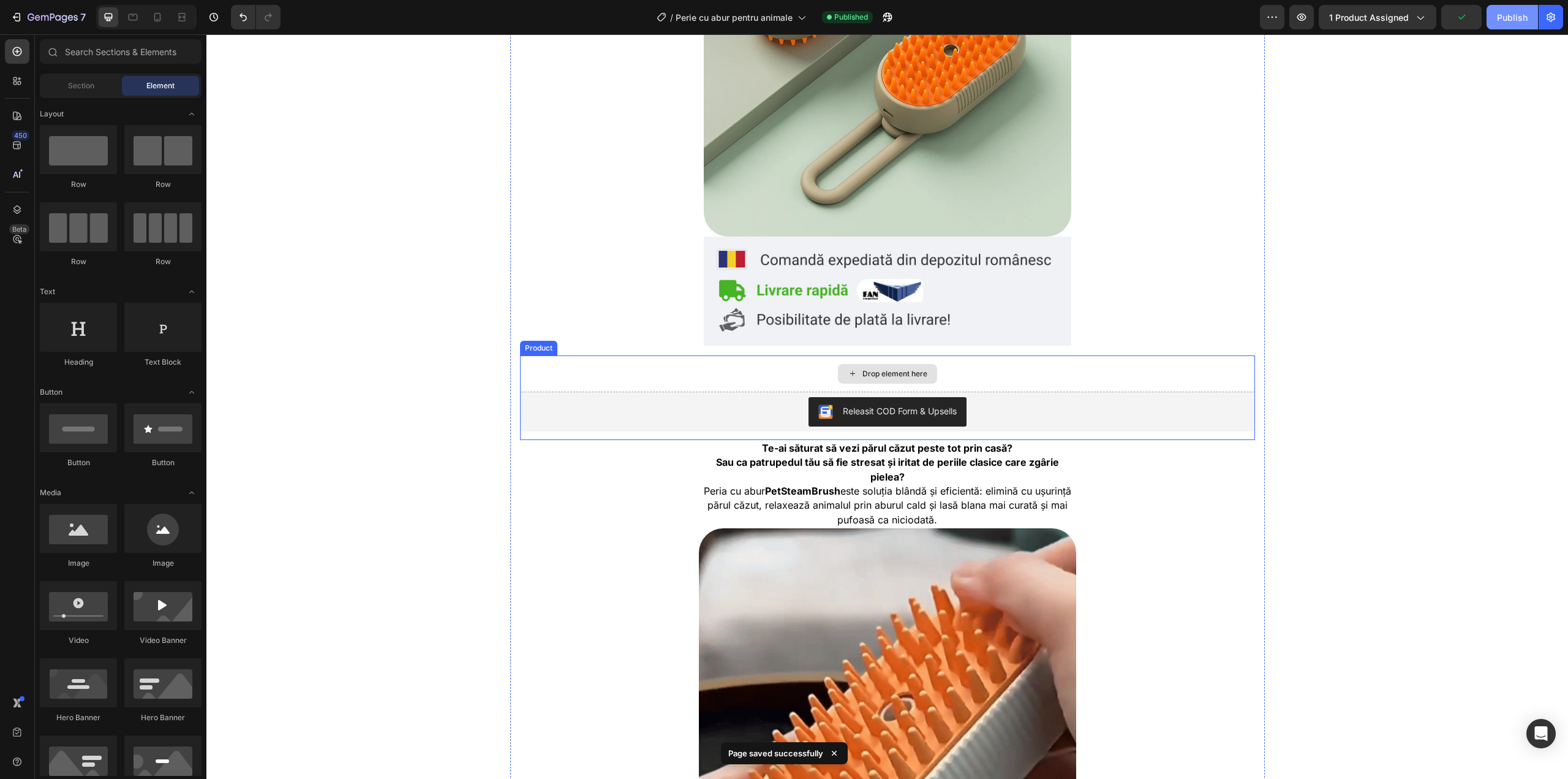
click at [615, 360] on div "Drop element here" at bounding box center [888, 373] width 735 height 37
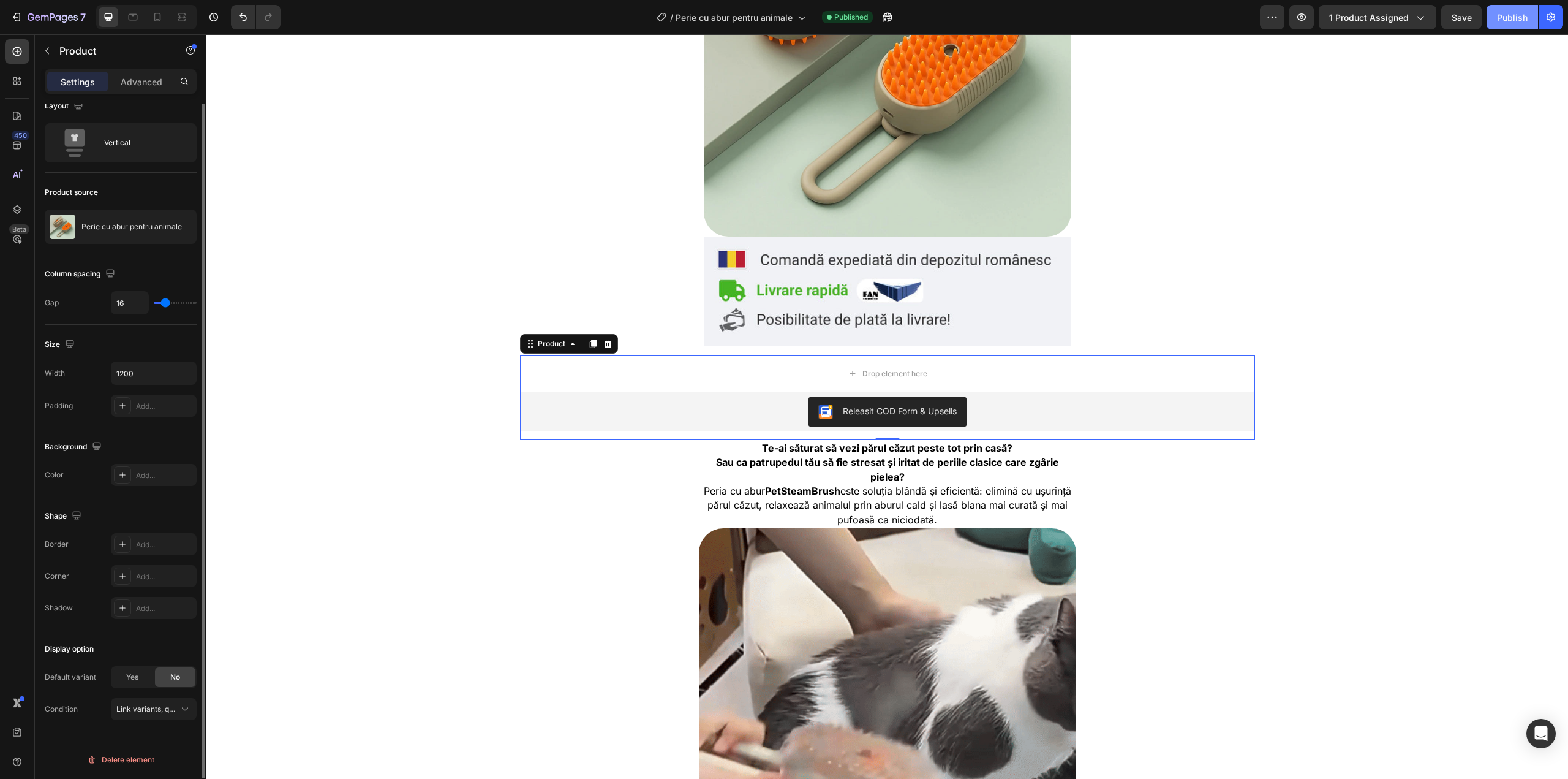
scroll to position [0, 0]
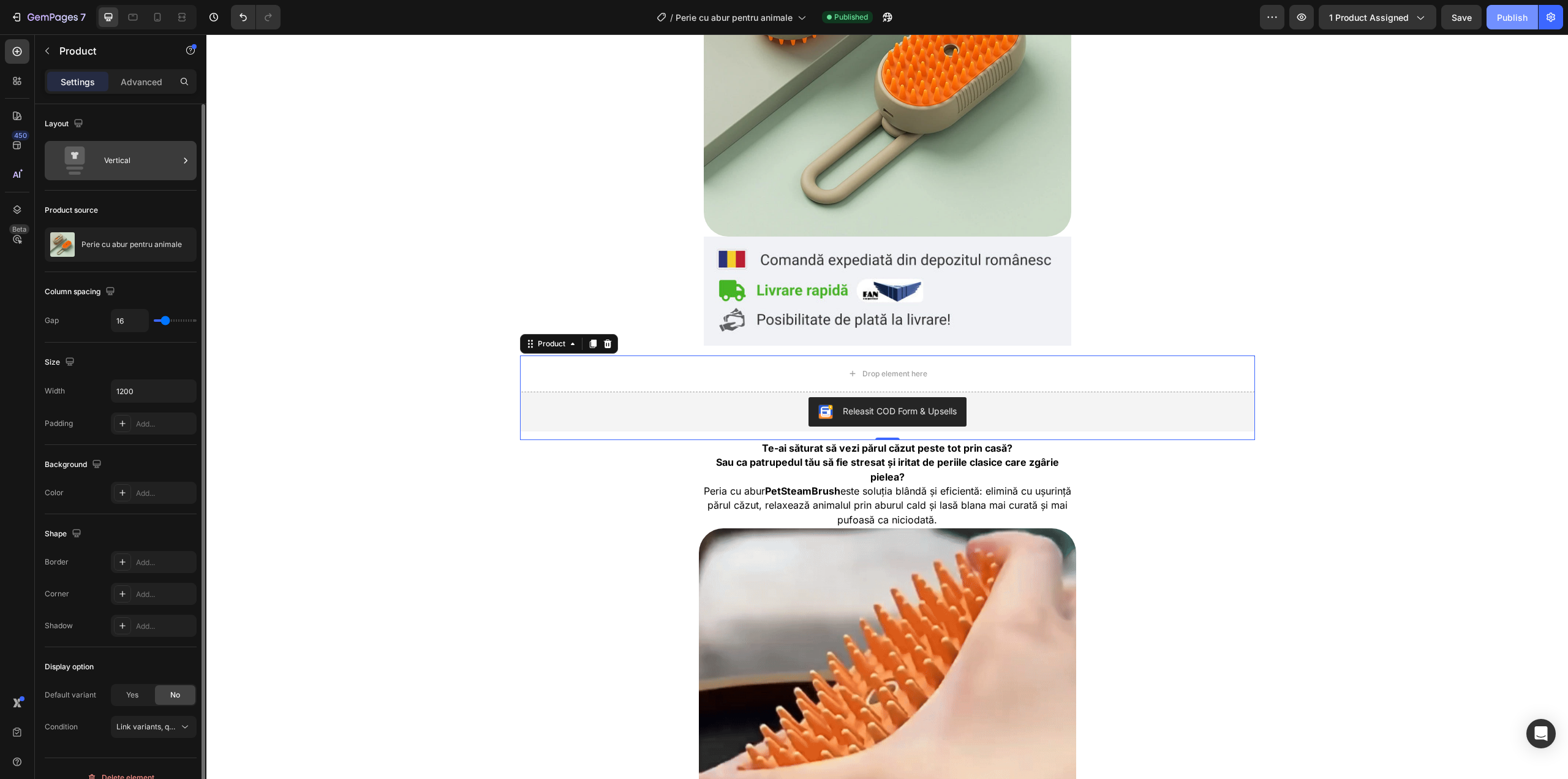
click at [141, 157] on div "Vertical" at bounding box center [142, 161] width 75 height 28
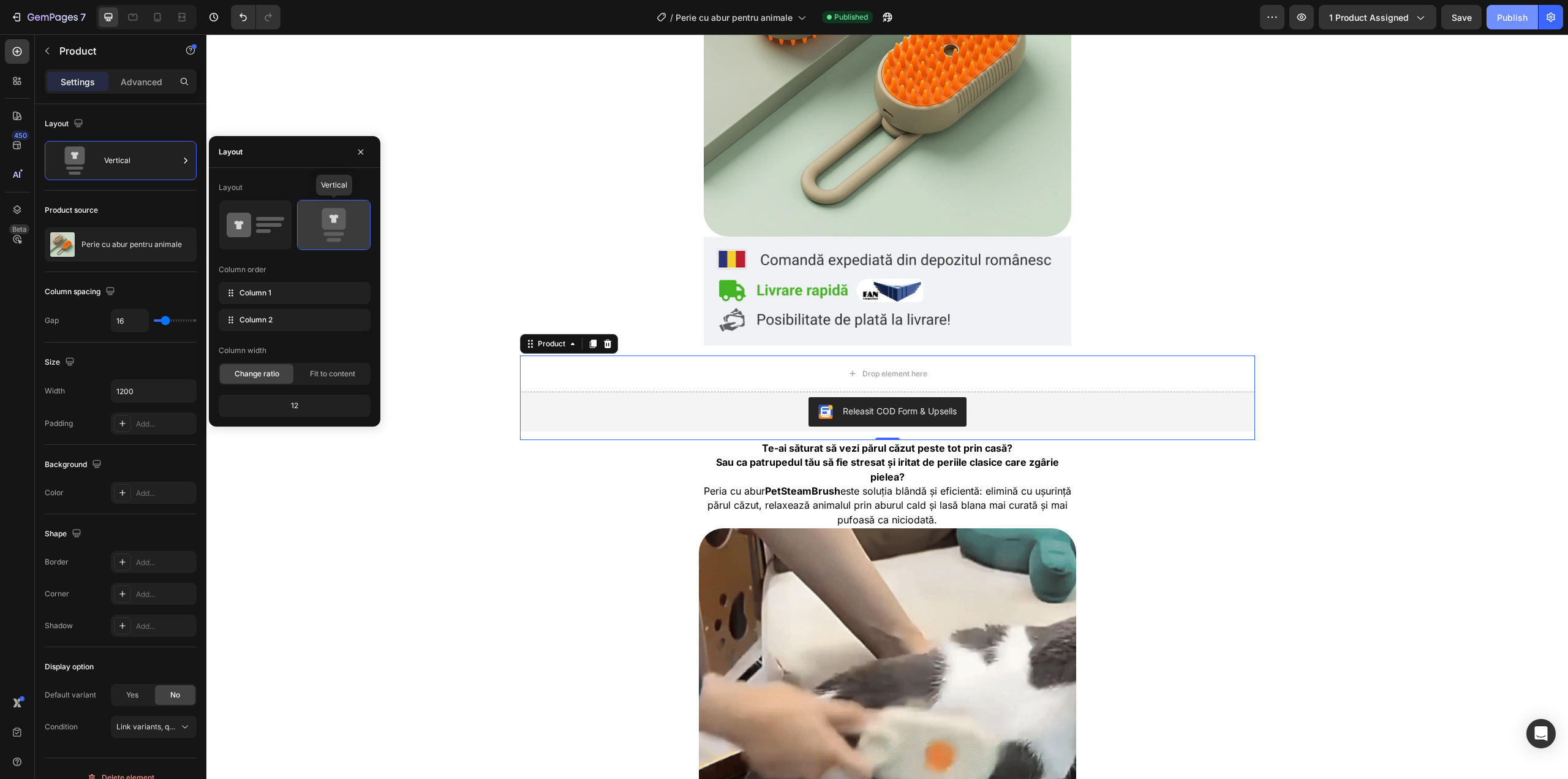
click at [313, 239] on icon at bounding box center [333, 225] width 58 height 34
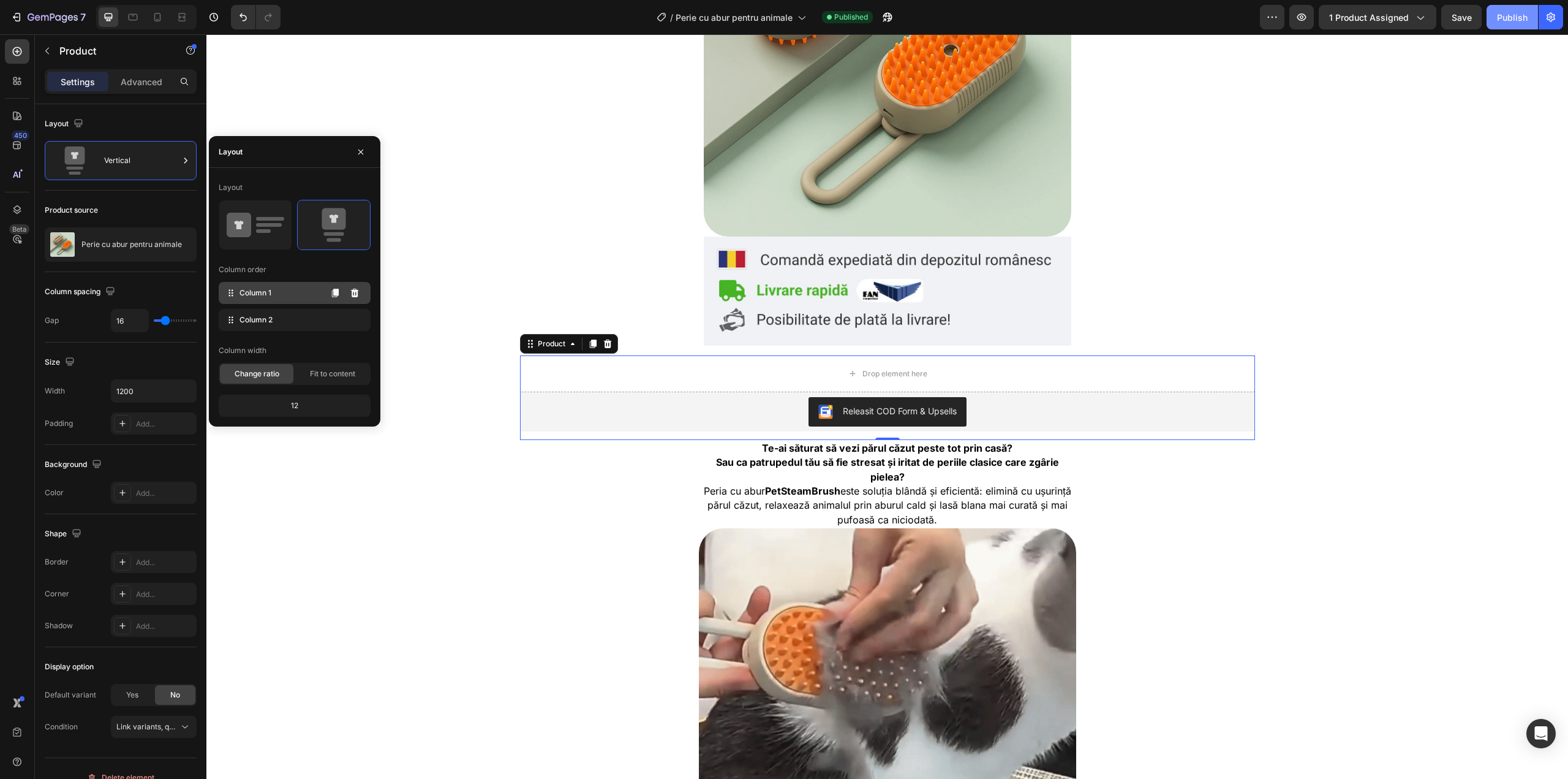
click at [308, 296] on div "Column 1" at bounding box center [294, 293] width 152 height 22
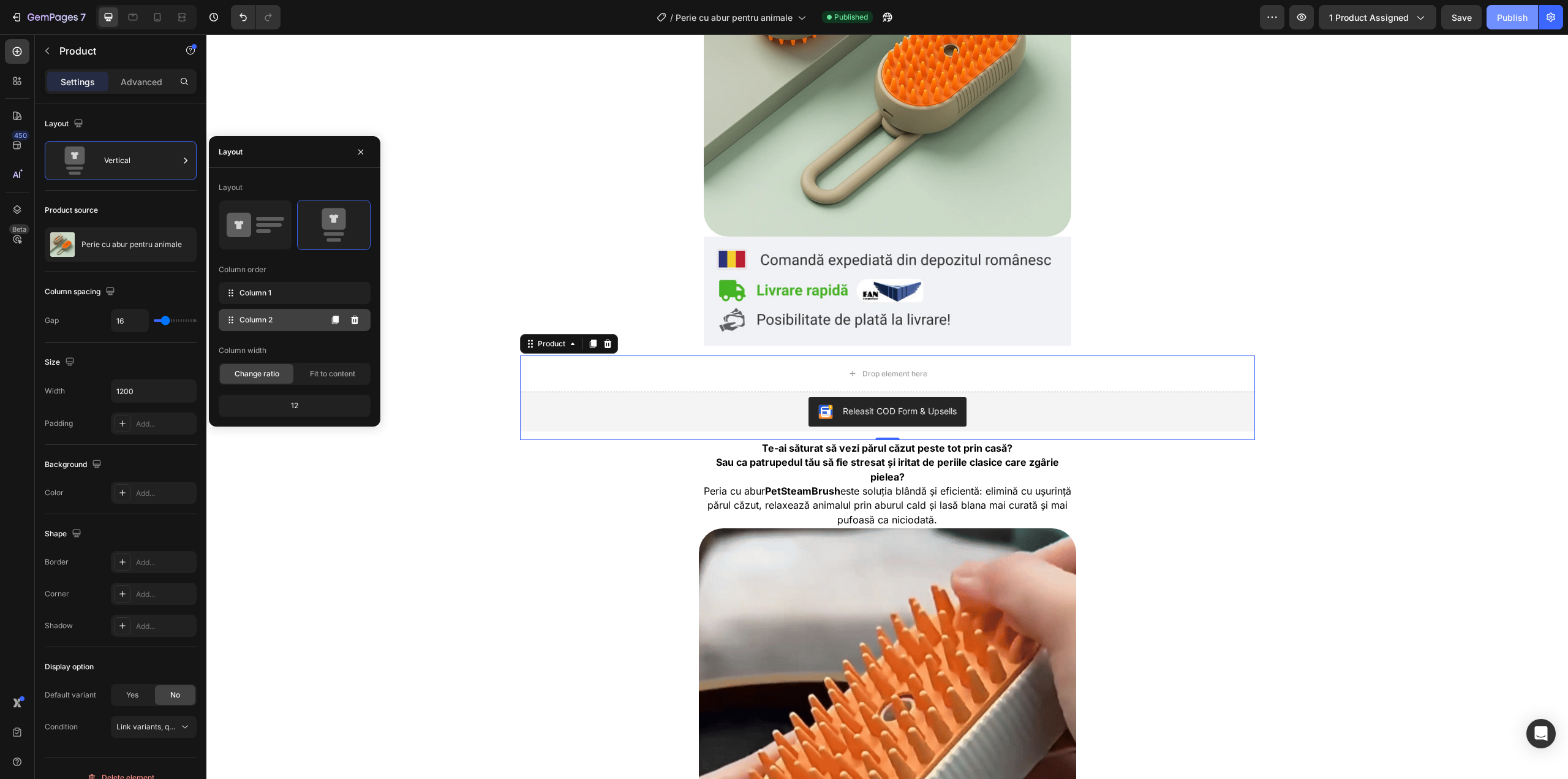
click at [313, 313] on div "Column 2" at bounding box center [294, 319] width 152 height 22
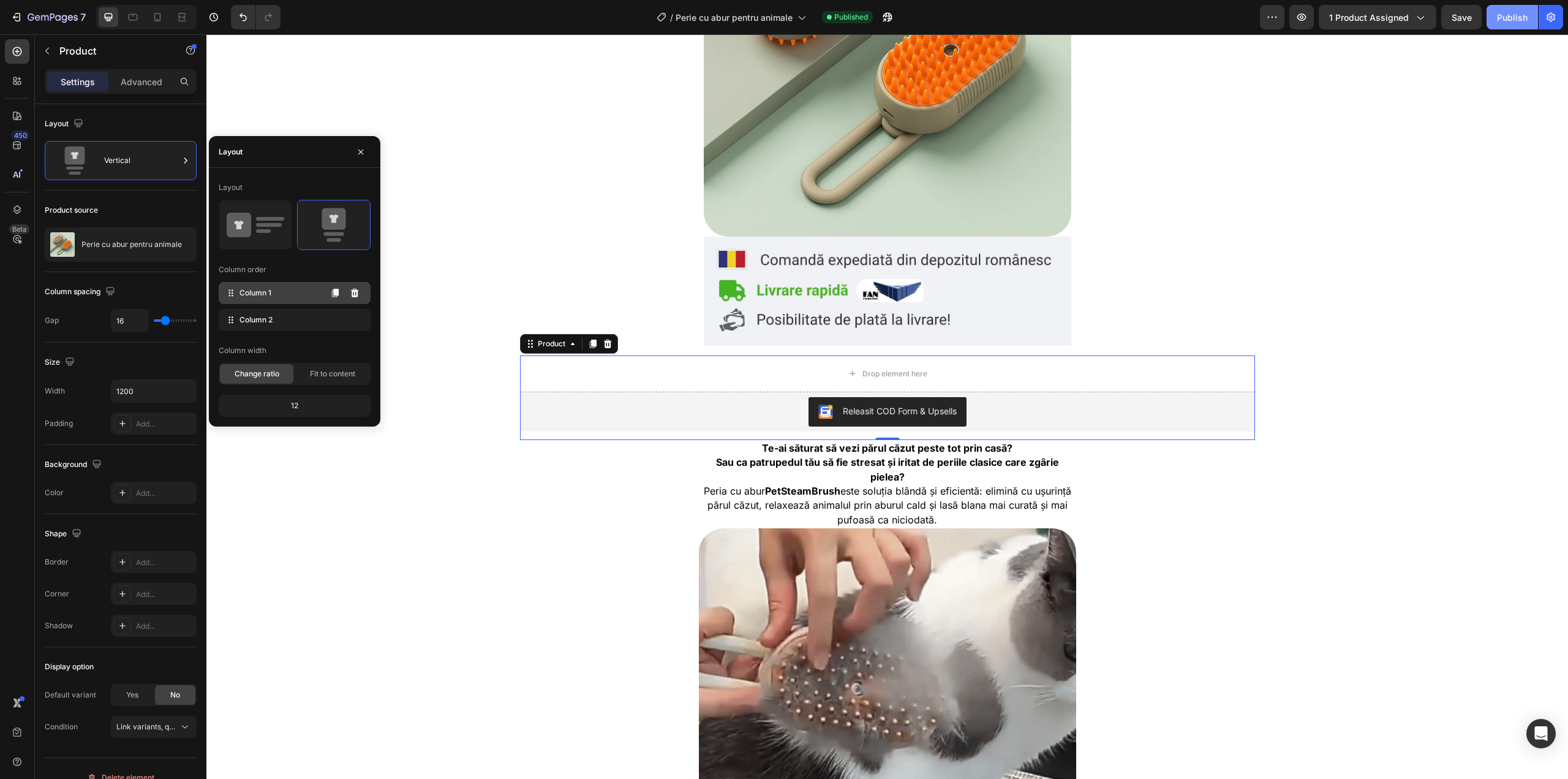
click at [299, 289] on div "Column 1" at bounding box center [294, 293] width 152 height 22
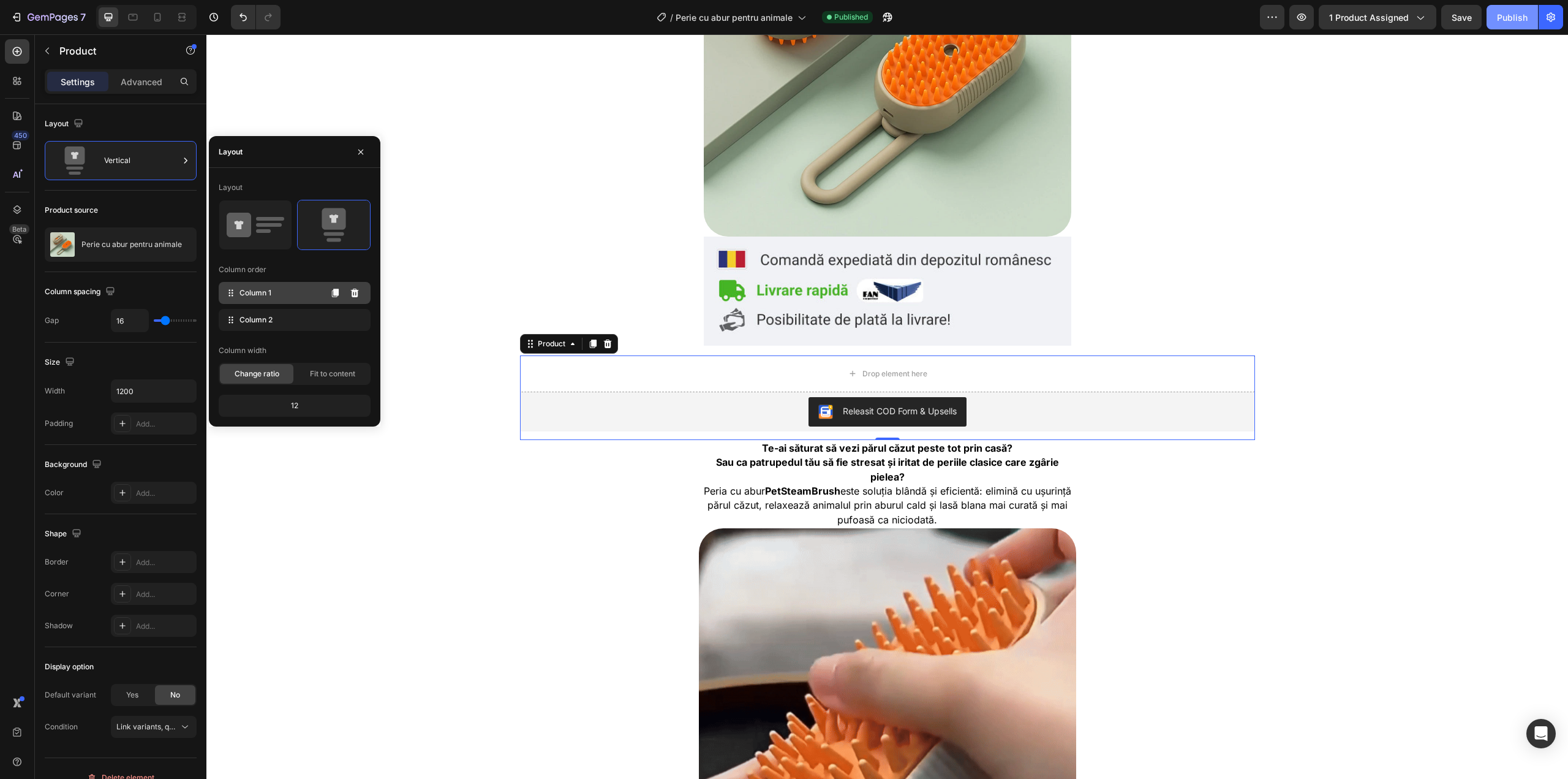
click at [288, 293] on div "Column 1" at bounding box center [294, 293] width 152 height 22
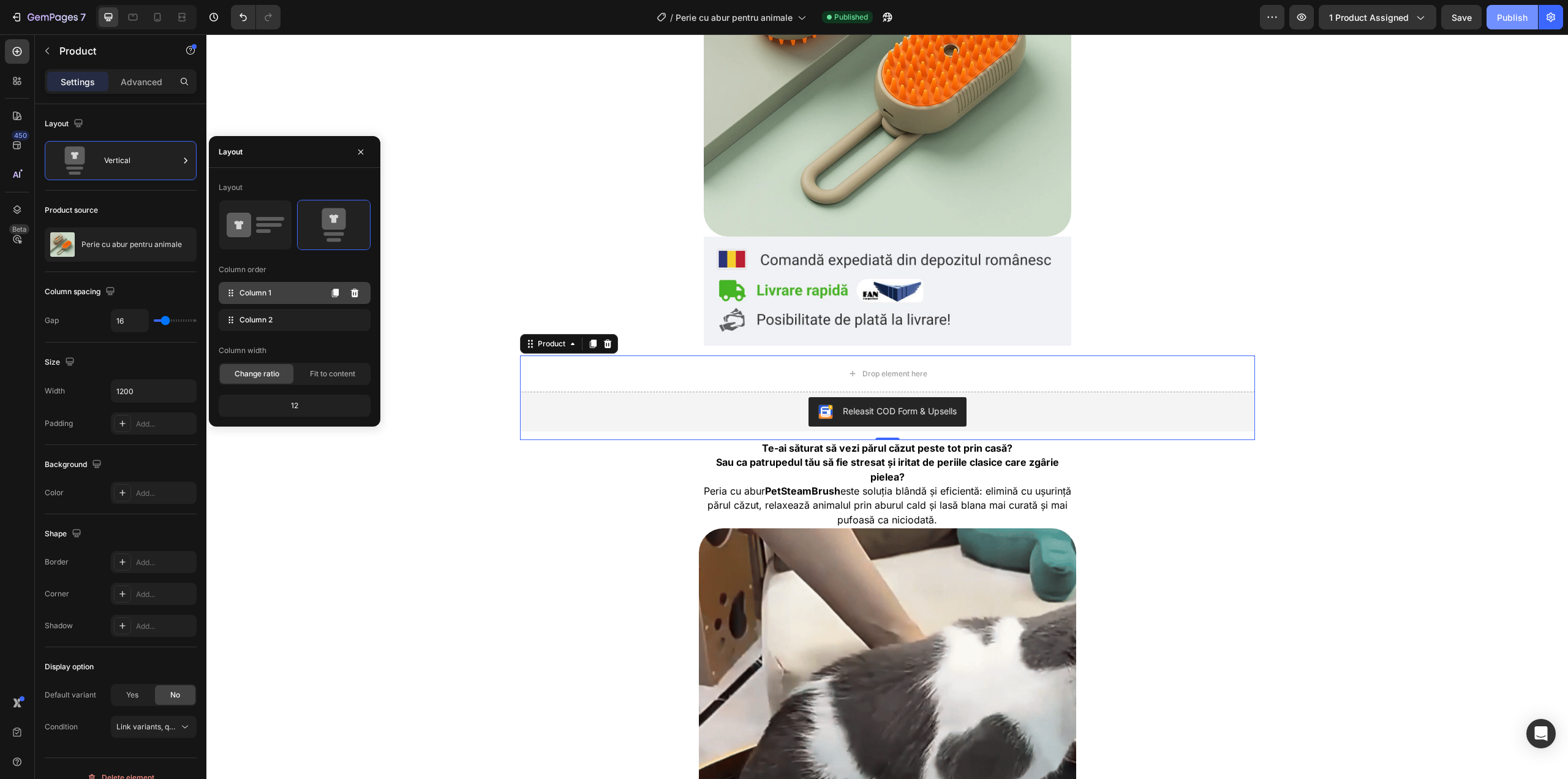
click at [288, 293] on div "Column 1" at bounding box center [294, 293] width 152 height 22
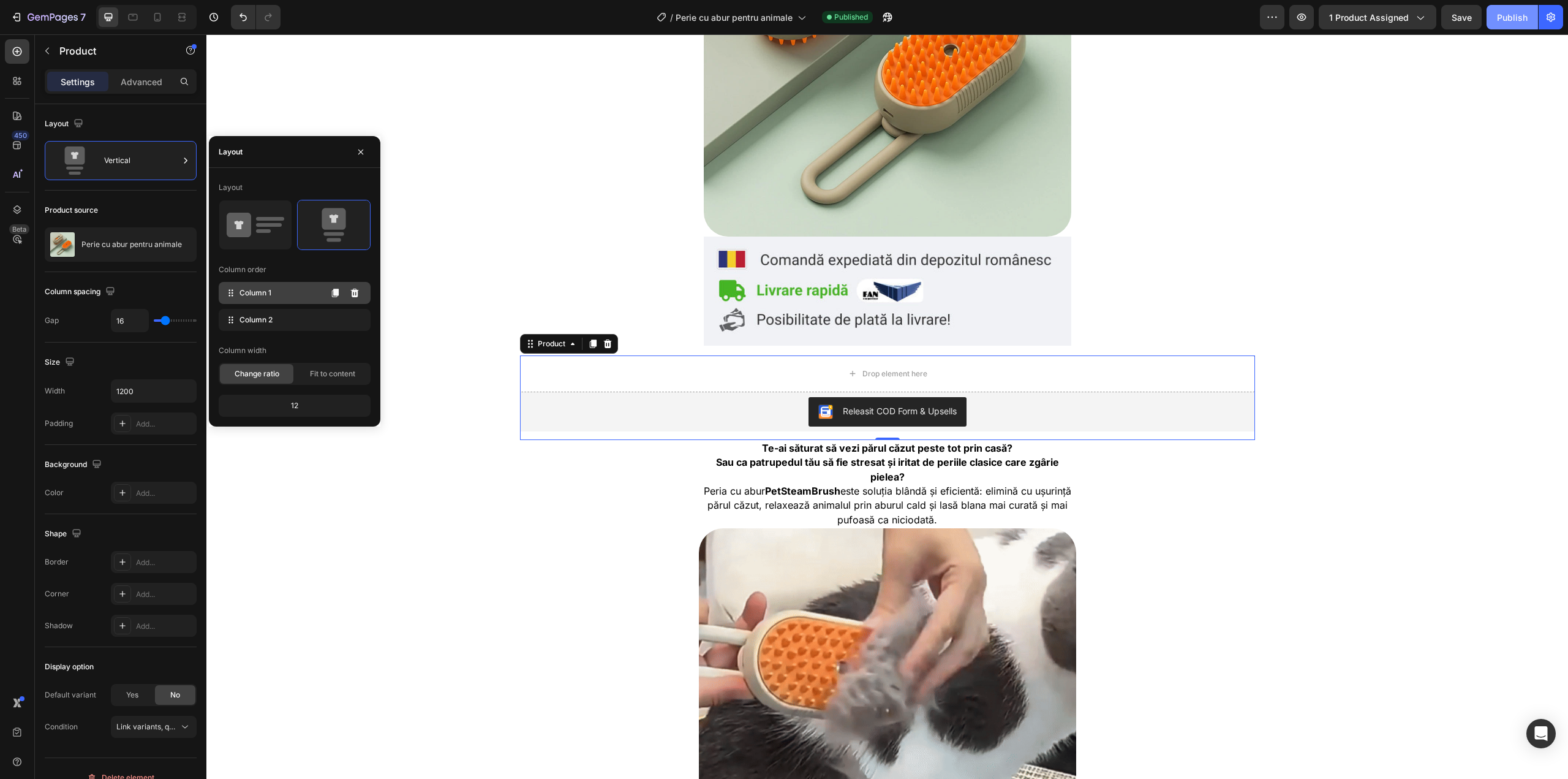
click at [255, 289] on span "Column 1" at bounding box center [255, 293] width 32 height 11
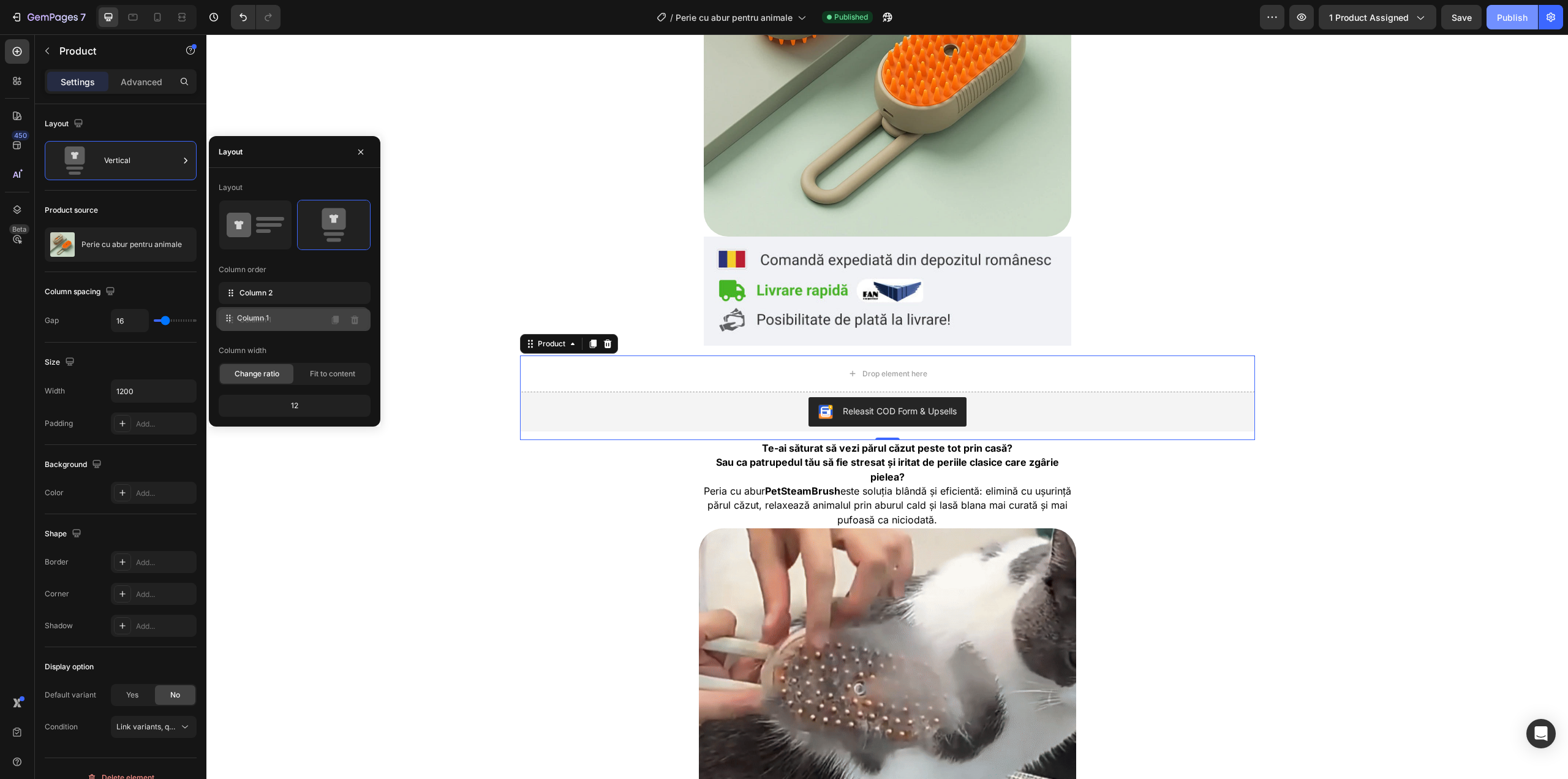
drag, startPoint x: 253, startPoint y: 291, endPoint x: 251, endPoint y: 315, distance: 24.1
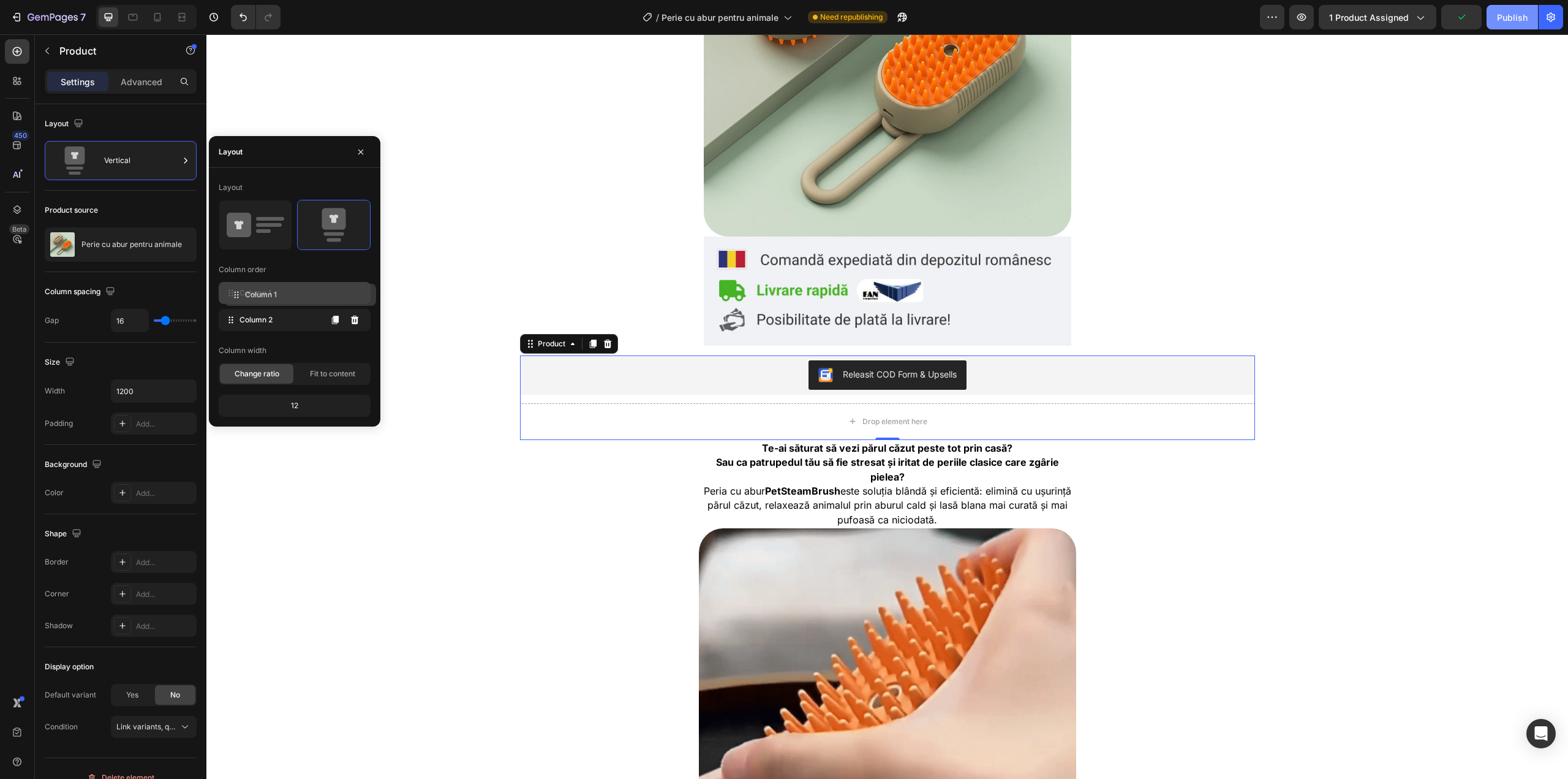
drag, startPoint x: 251, startPoint y: 320, endPoint x: 256, endPoint y: 295, distance: 25.5
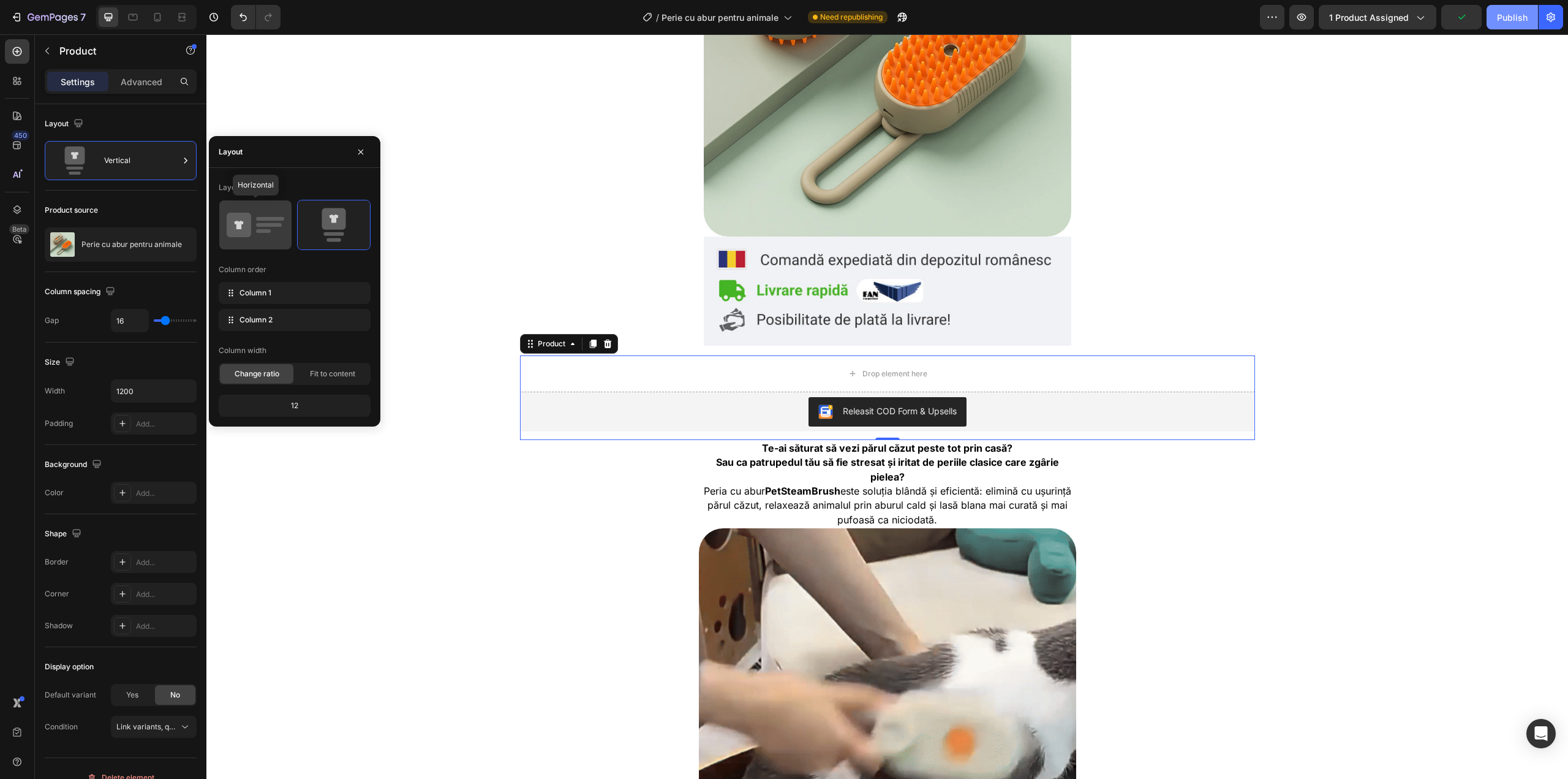
click at [289, 214] on div at bounding box center [255, 225] width 72 height 49
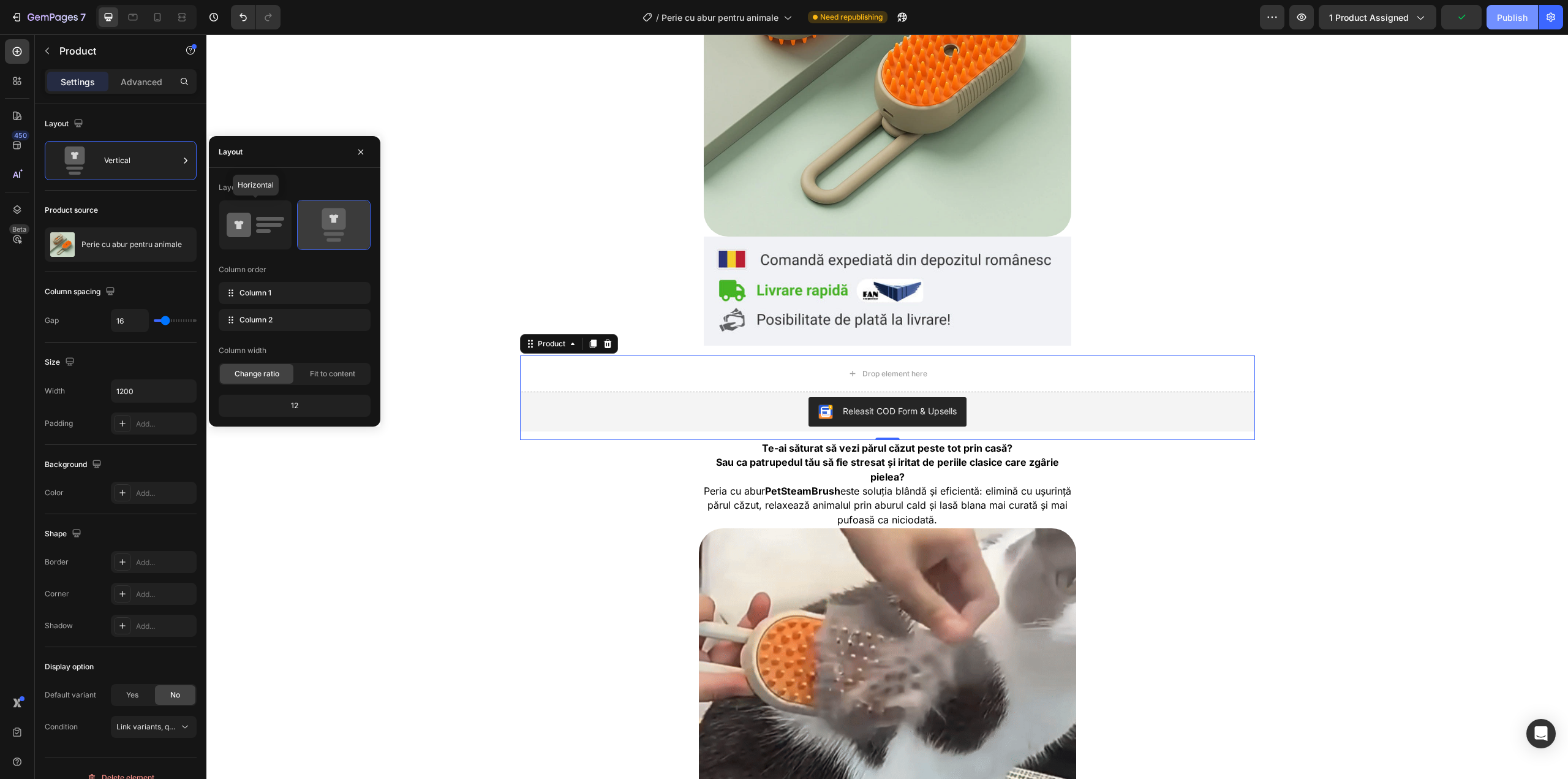
type input "32"
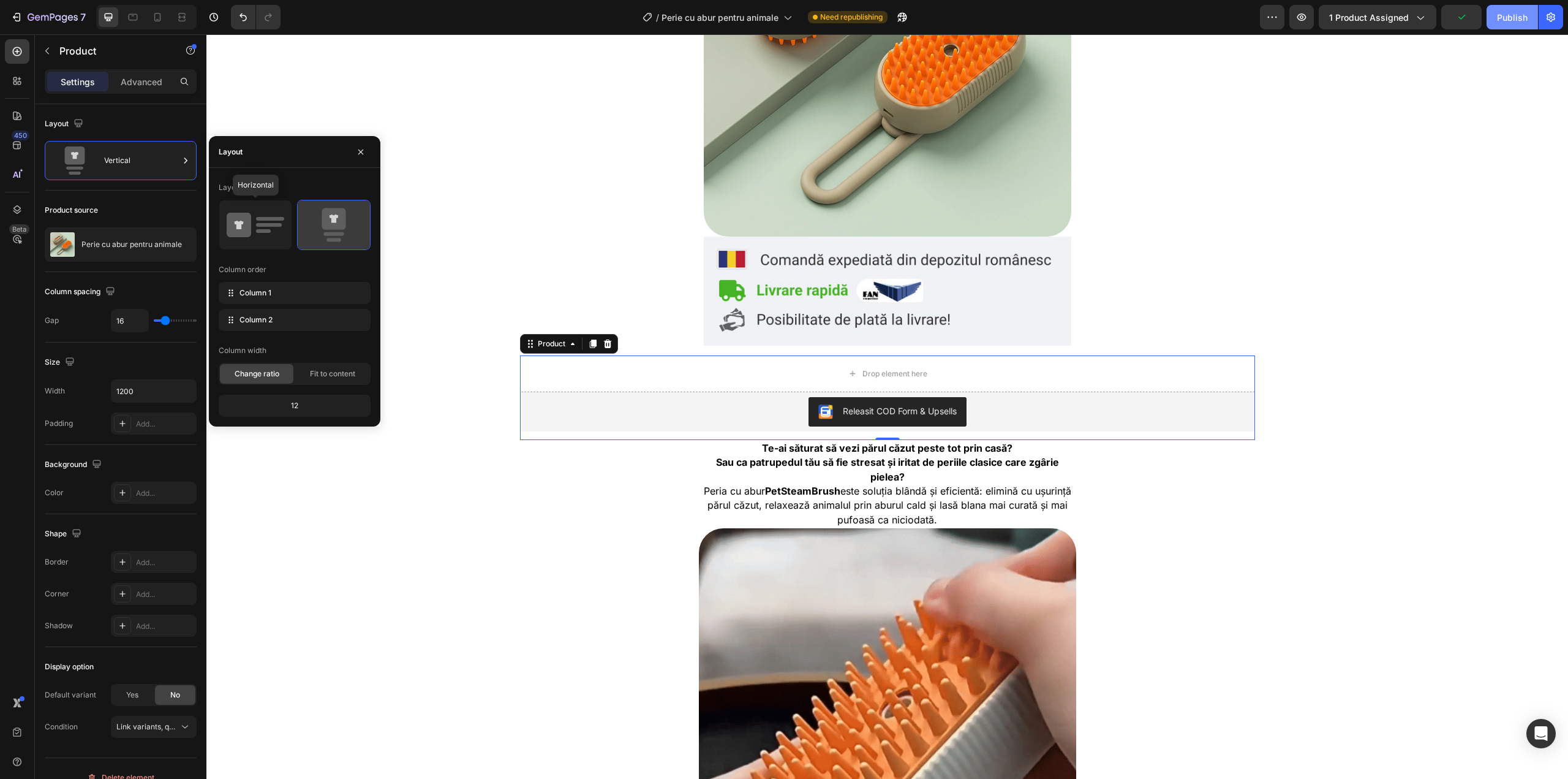
type input "32"
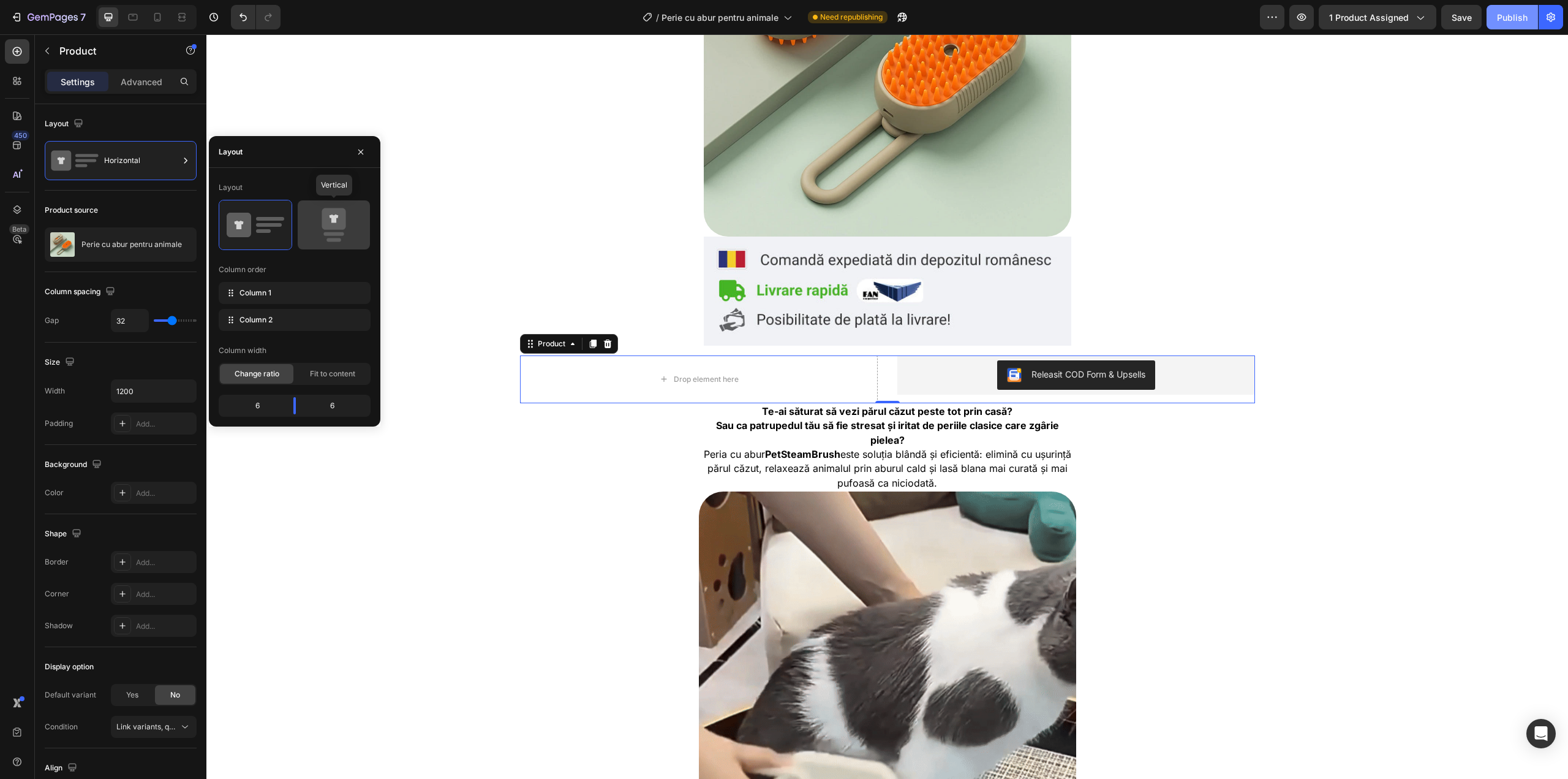
click at [320, 218] on icon at bounding box center [333, 225] width 58 height 34
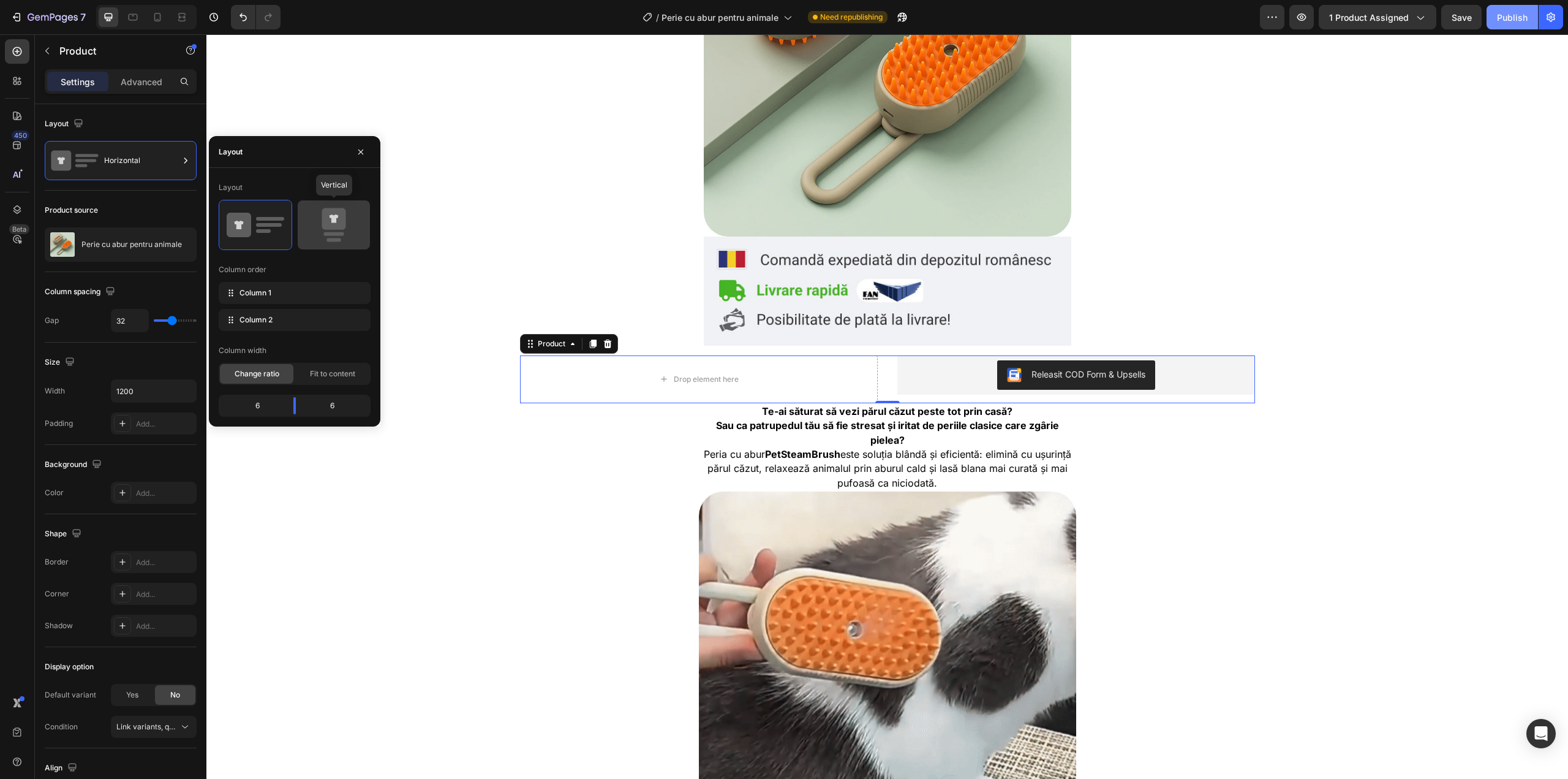
type input "16"
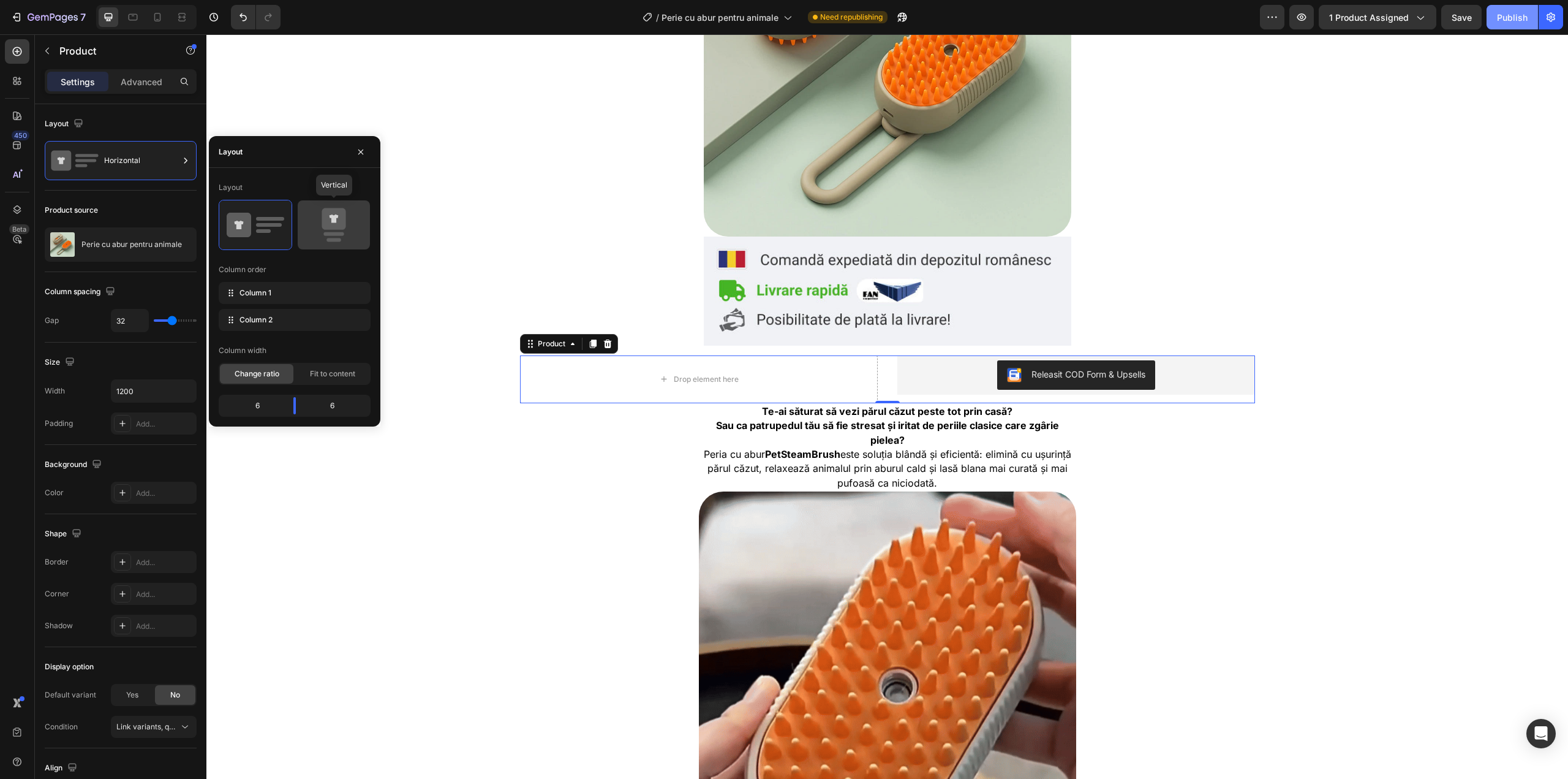
type input "16"
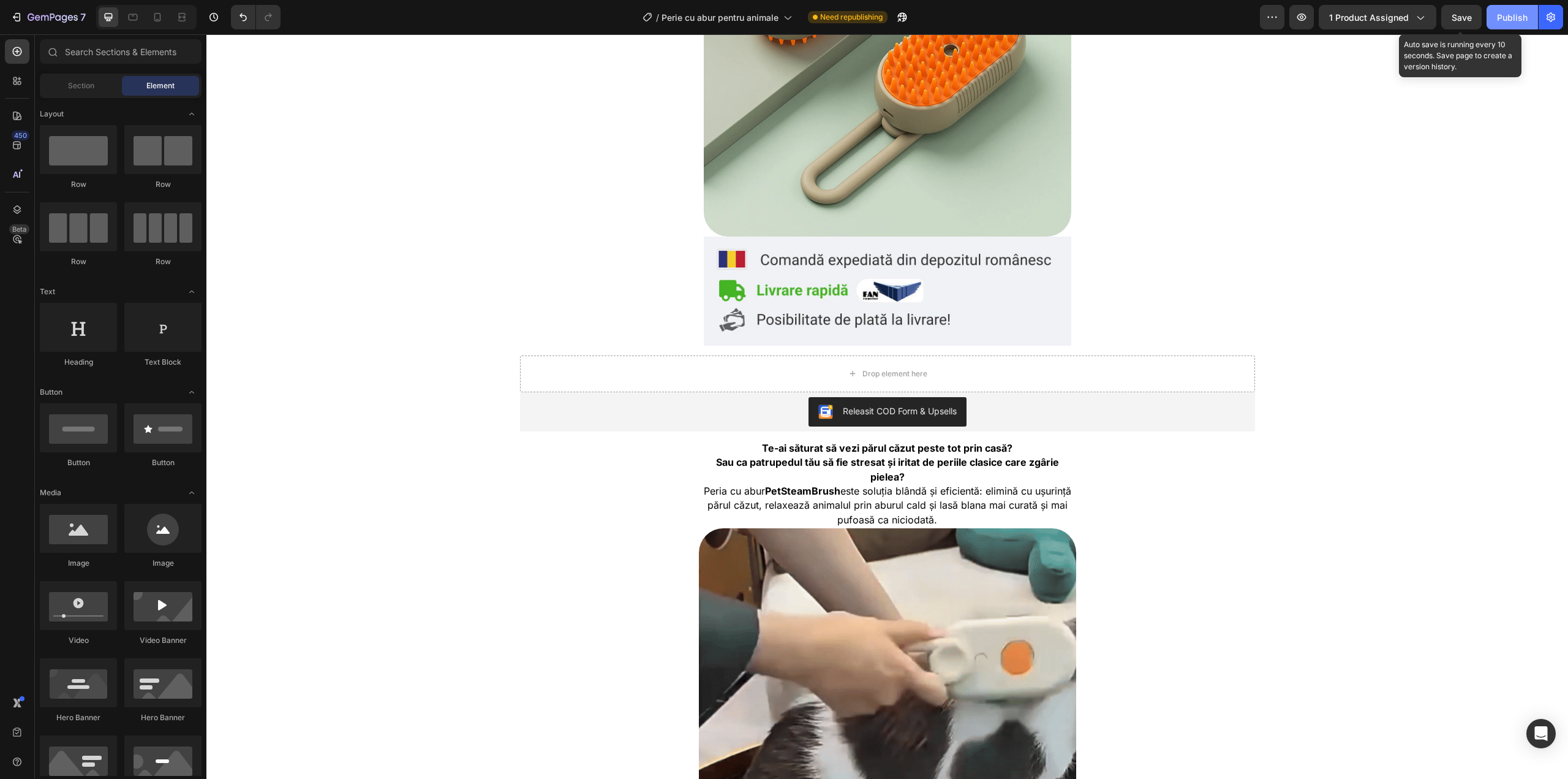
click at [1459, 11] on div "Save" at bounding box center [1462, 18] width 20 height 13
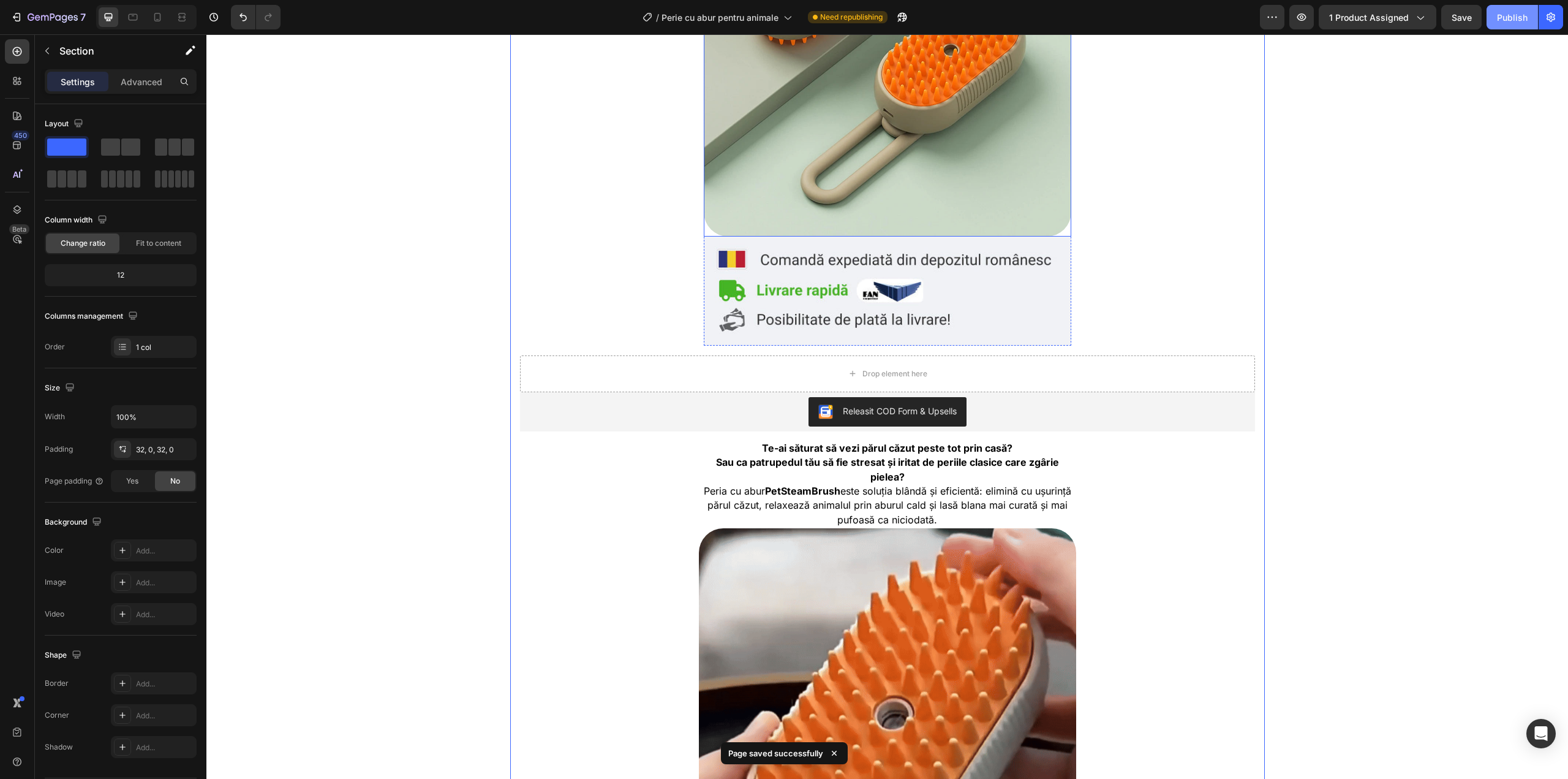
click at [863, 227] on img at bounding box center [887, 52] width 368 height 368
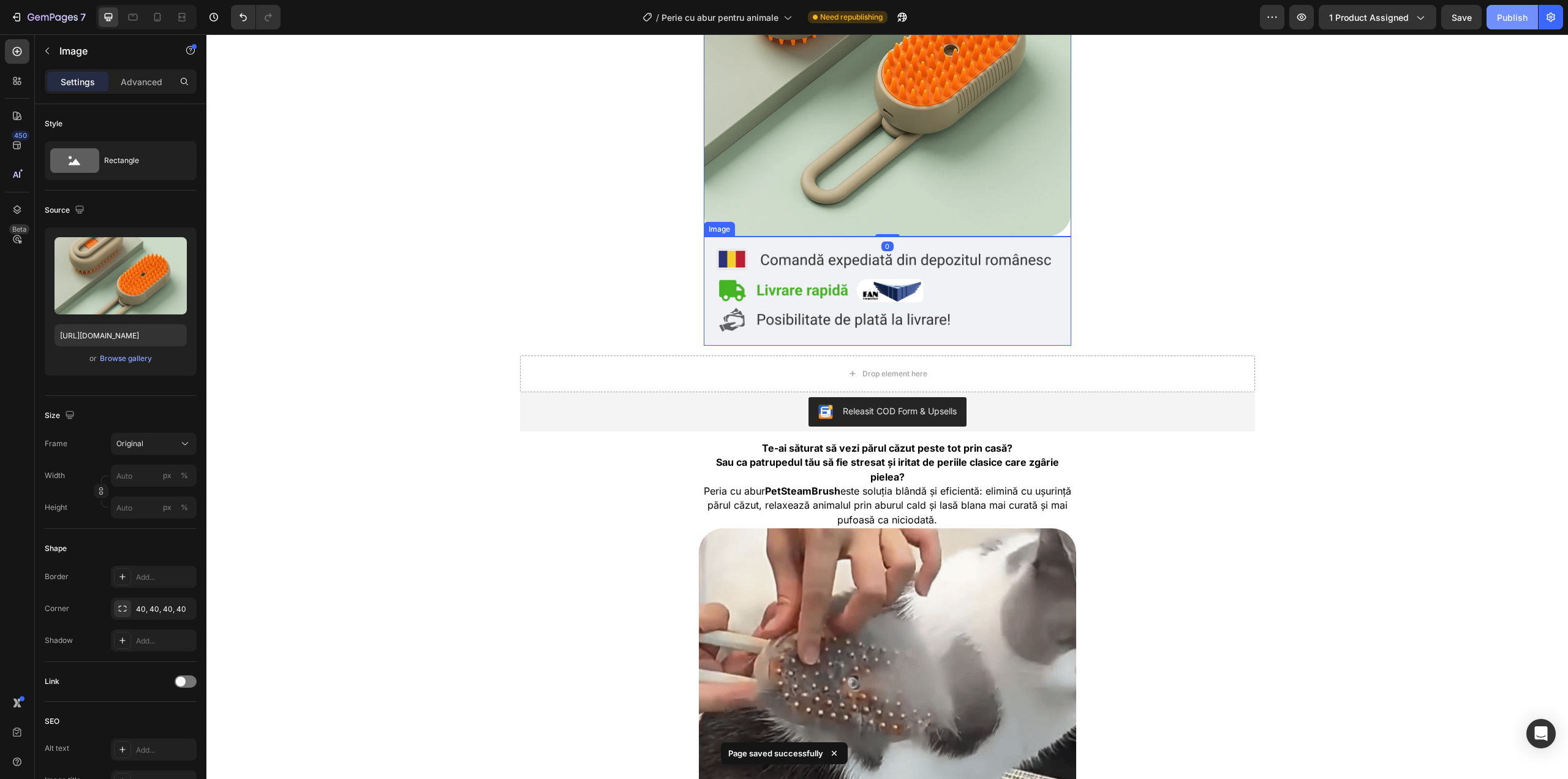
click at [778, 286] on img at bounding box center [887, 291] width 368 height 109
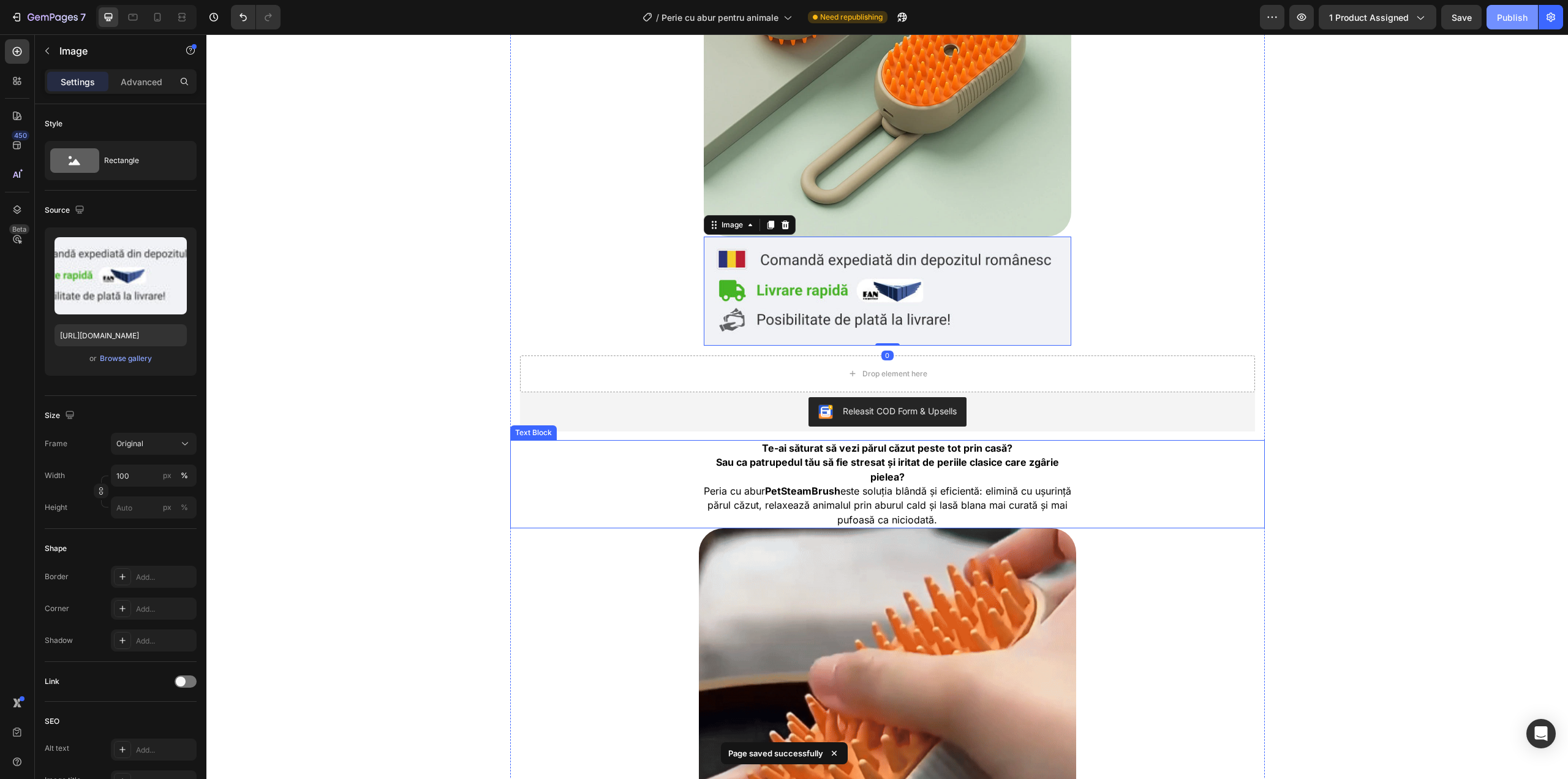
click at [760, 502] on span "Peria cu abur PetSteamBrush este soluția blândă și eficientă: elimină cu ușurin…" at bounding box center [887, 504] width 368 height 41
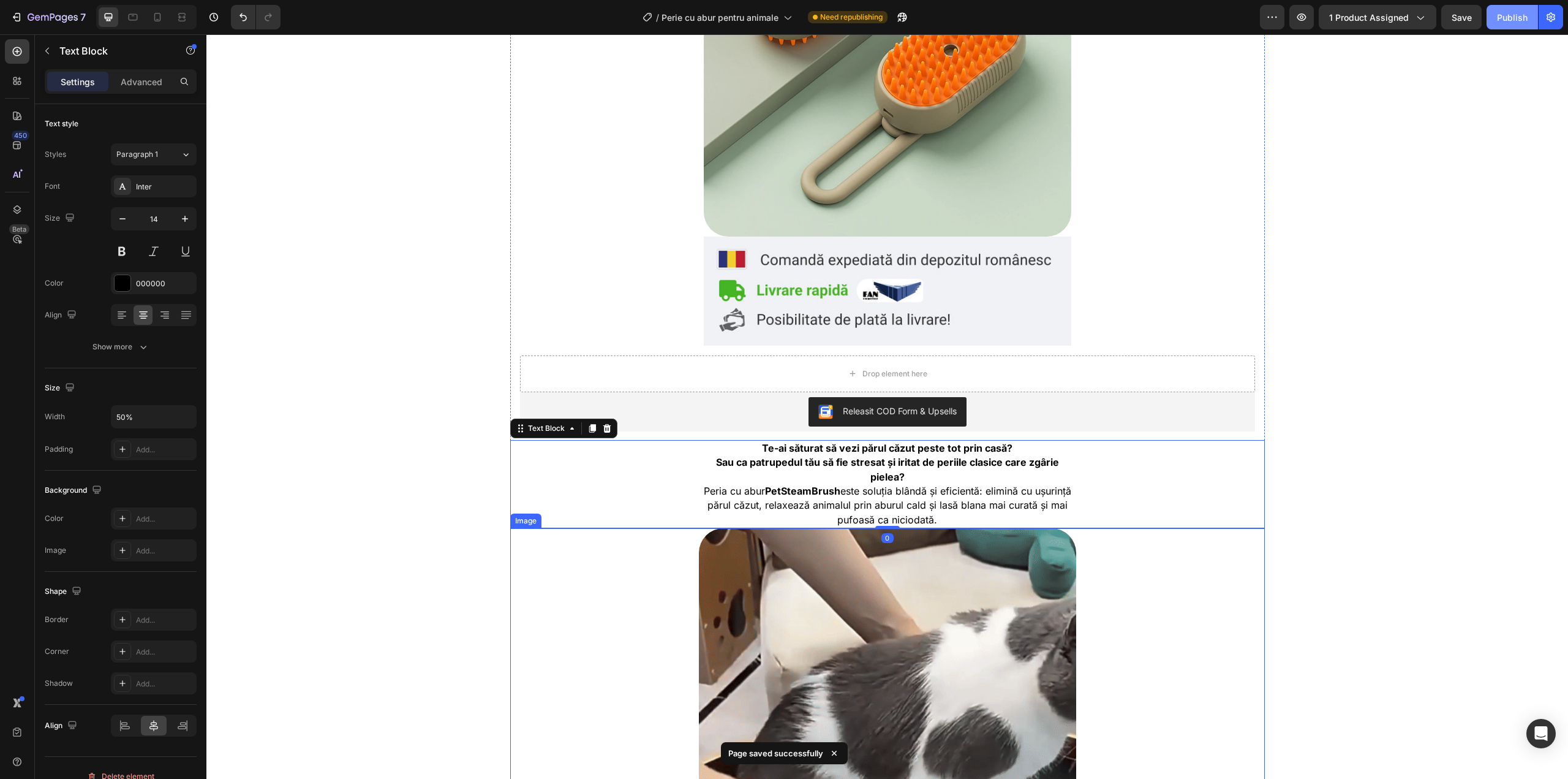
click at [774, 581] on img at bounding box center [887, 700] width 377 height 344
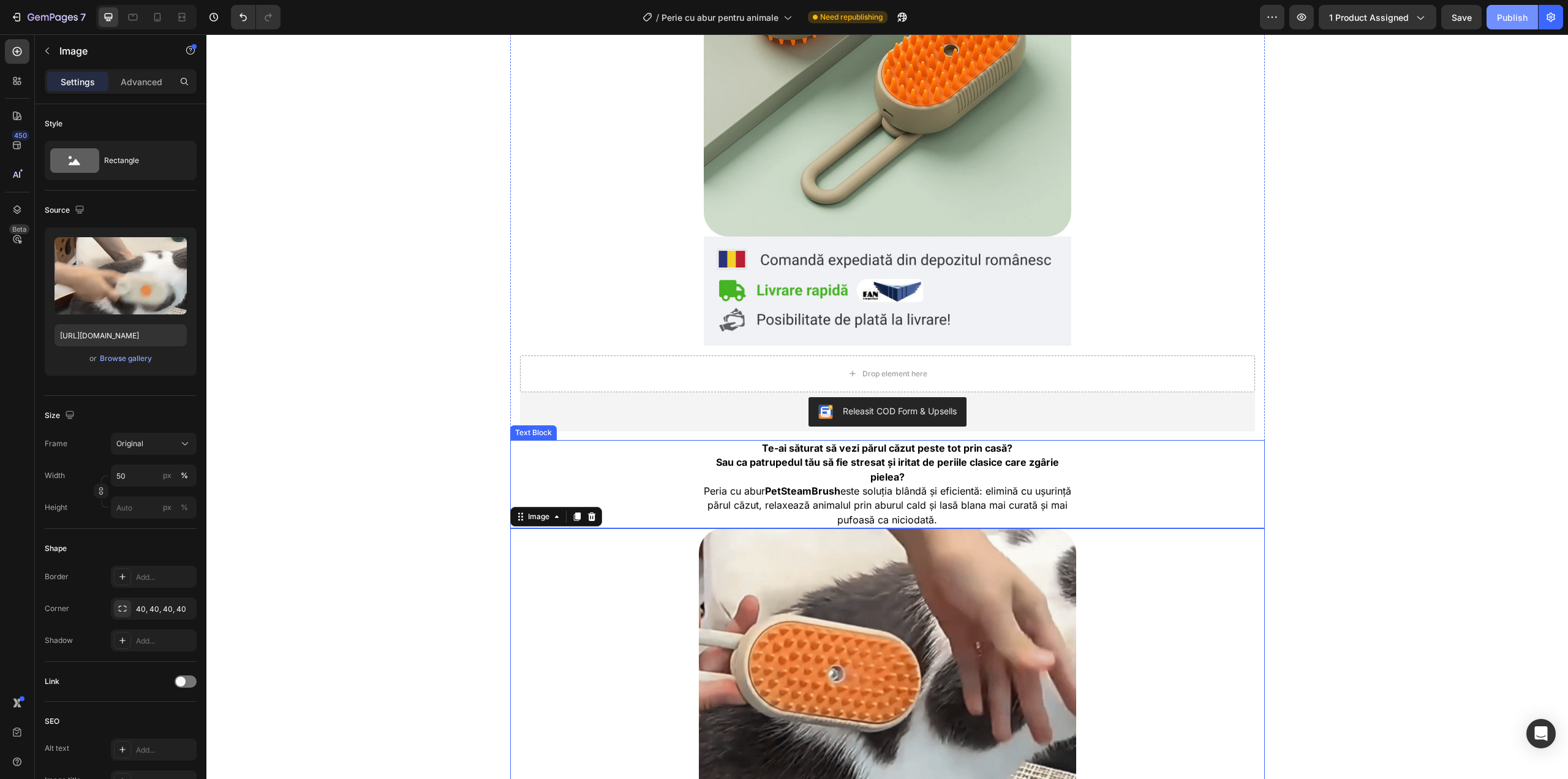
click at [777, 458] on strong "Sau ca patrupedul tău să fie stresat și iritat de periile clasice care zgârie p…" at bounding box center [887, 469] width 343 height 27
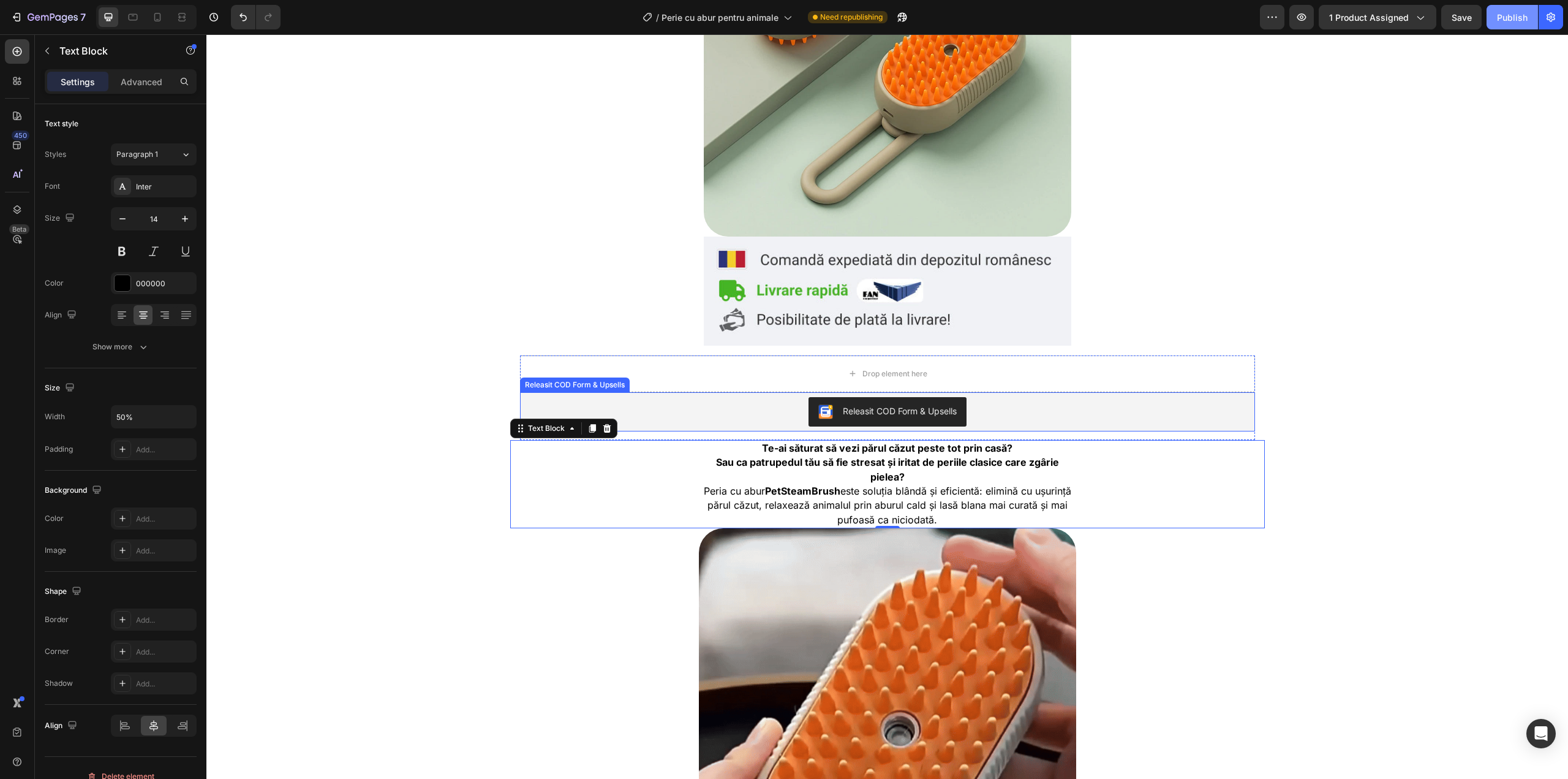
click at [755, 403] on div "Releasit COD Form & Upsells" at bounding box center [888, 411] width 726 height 29
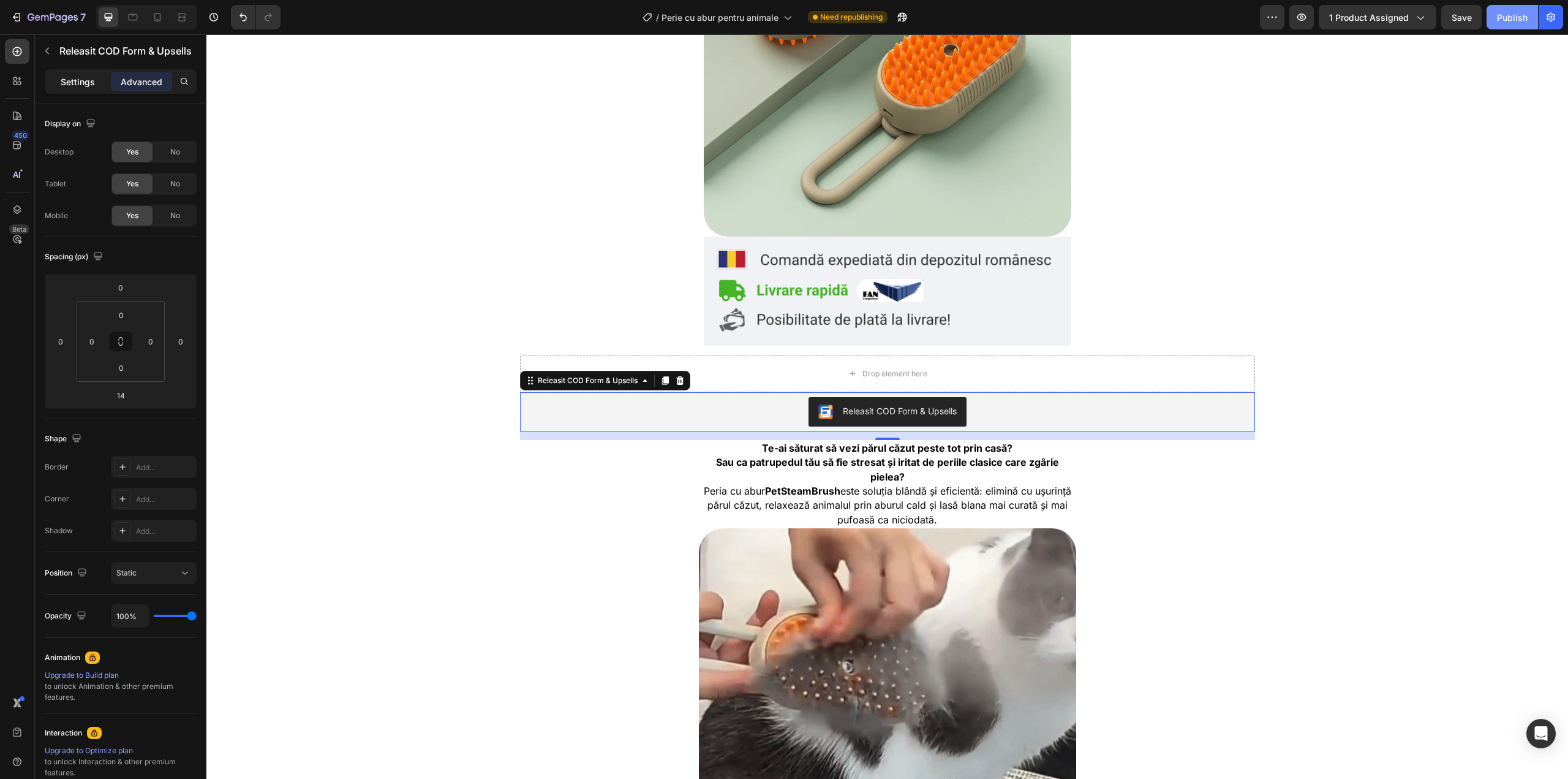
click at [91, 72] on div "Settings" at bounding box center [78, 81] width 61 height 20
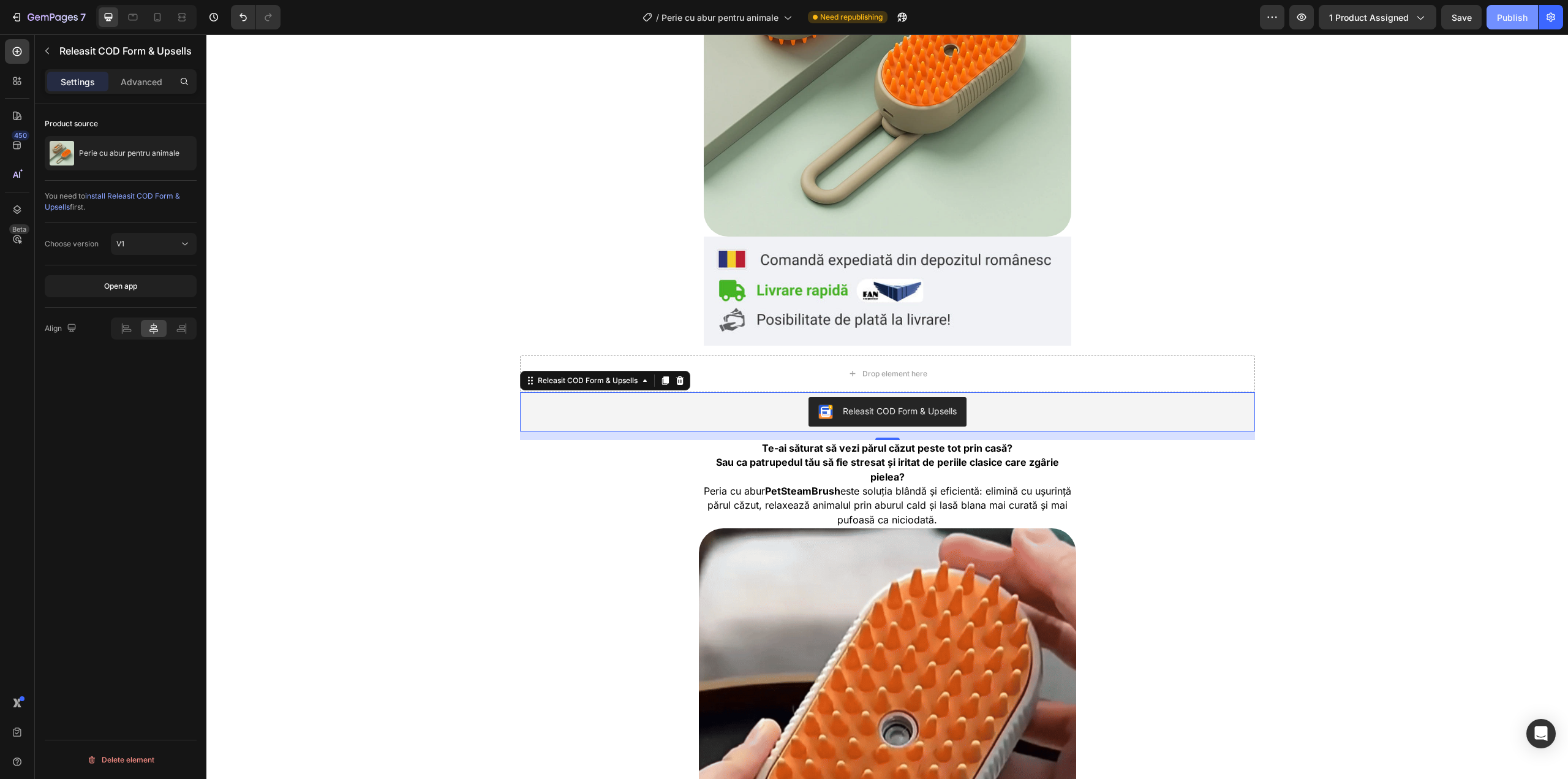
click at [156, 331] on icon at bounding box center [153, 328] width 12 height 12
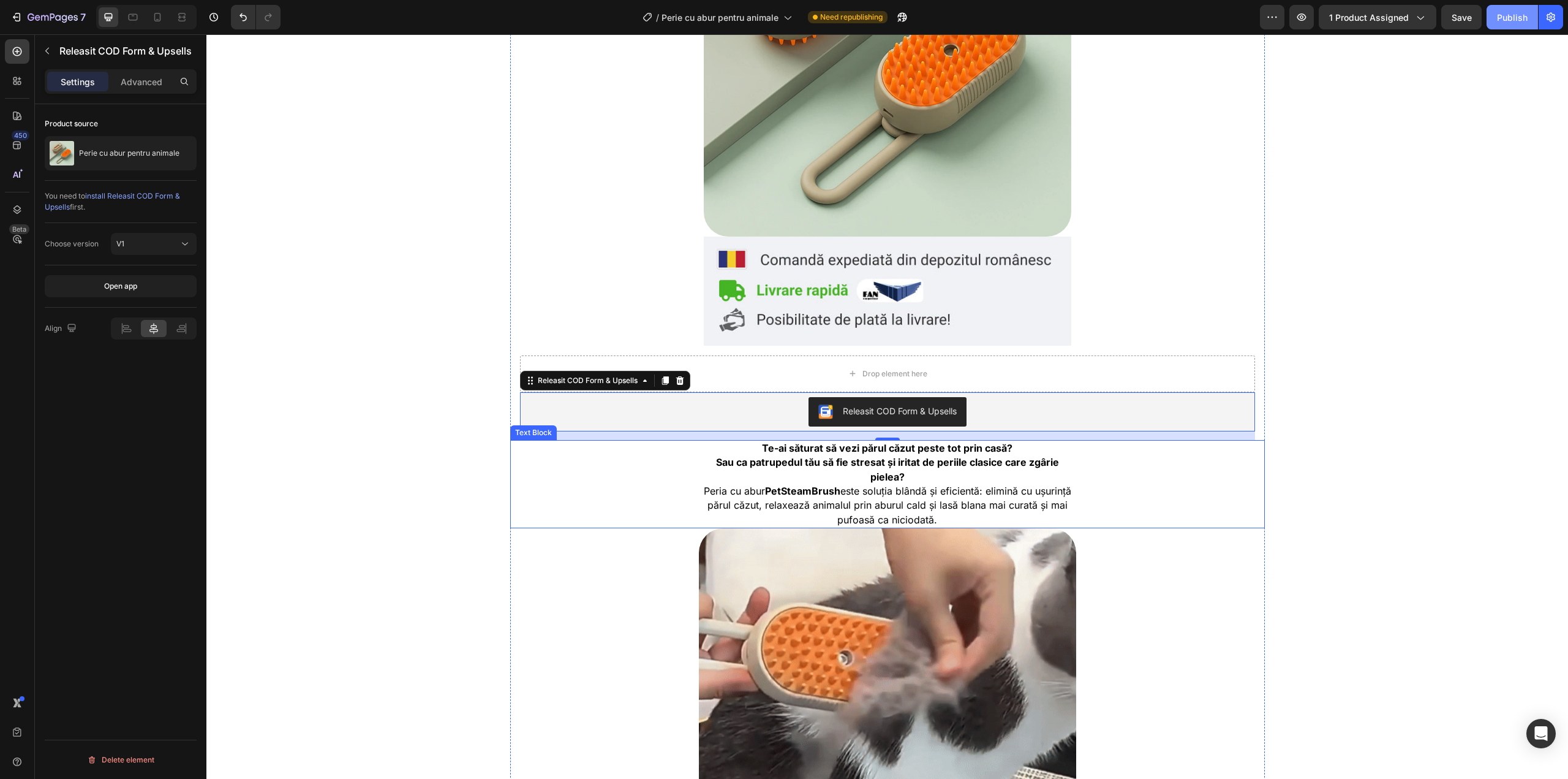
click at [756, 447] on p "Te-ai săturat să vezi părul căzut peste tot prin casă?" at bounding box center [887, 447] width 375 height 14
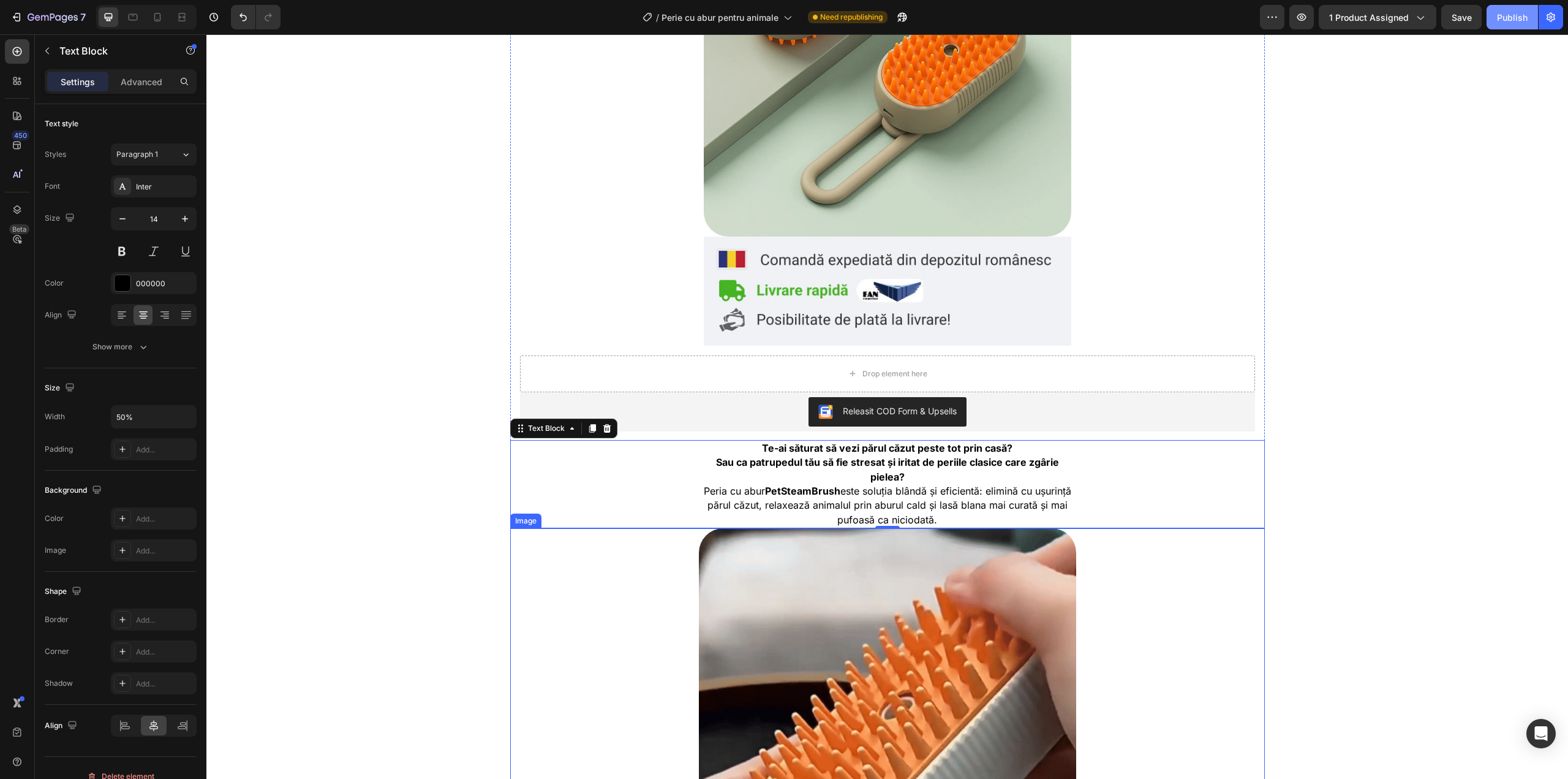
click at [836, 565] on img at bounding box center [887, 700] width 377 height 344
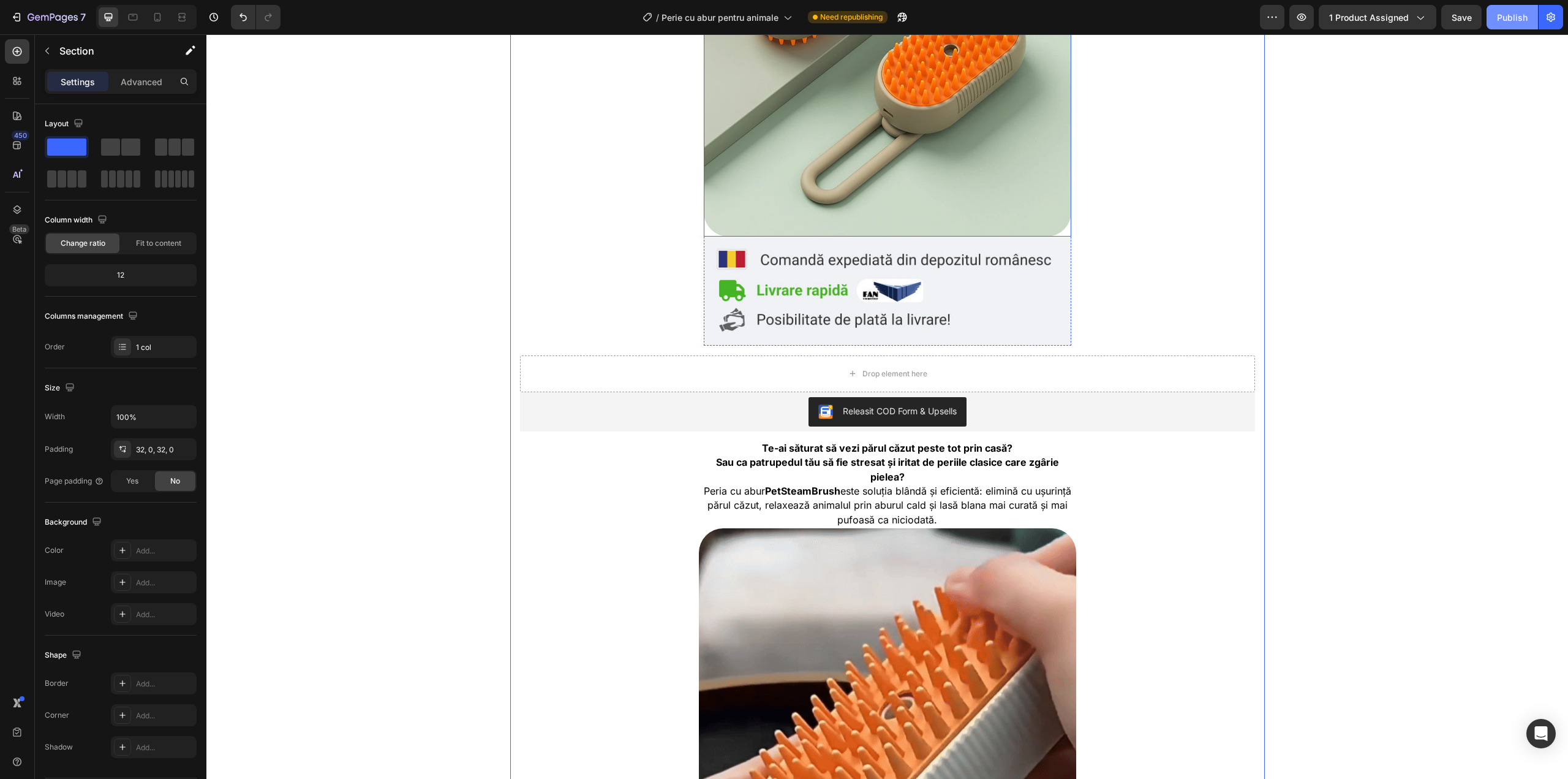
click at [785, 158] on img at bounding box center [887, 52] width 368 height 368
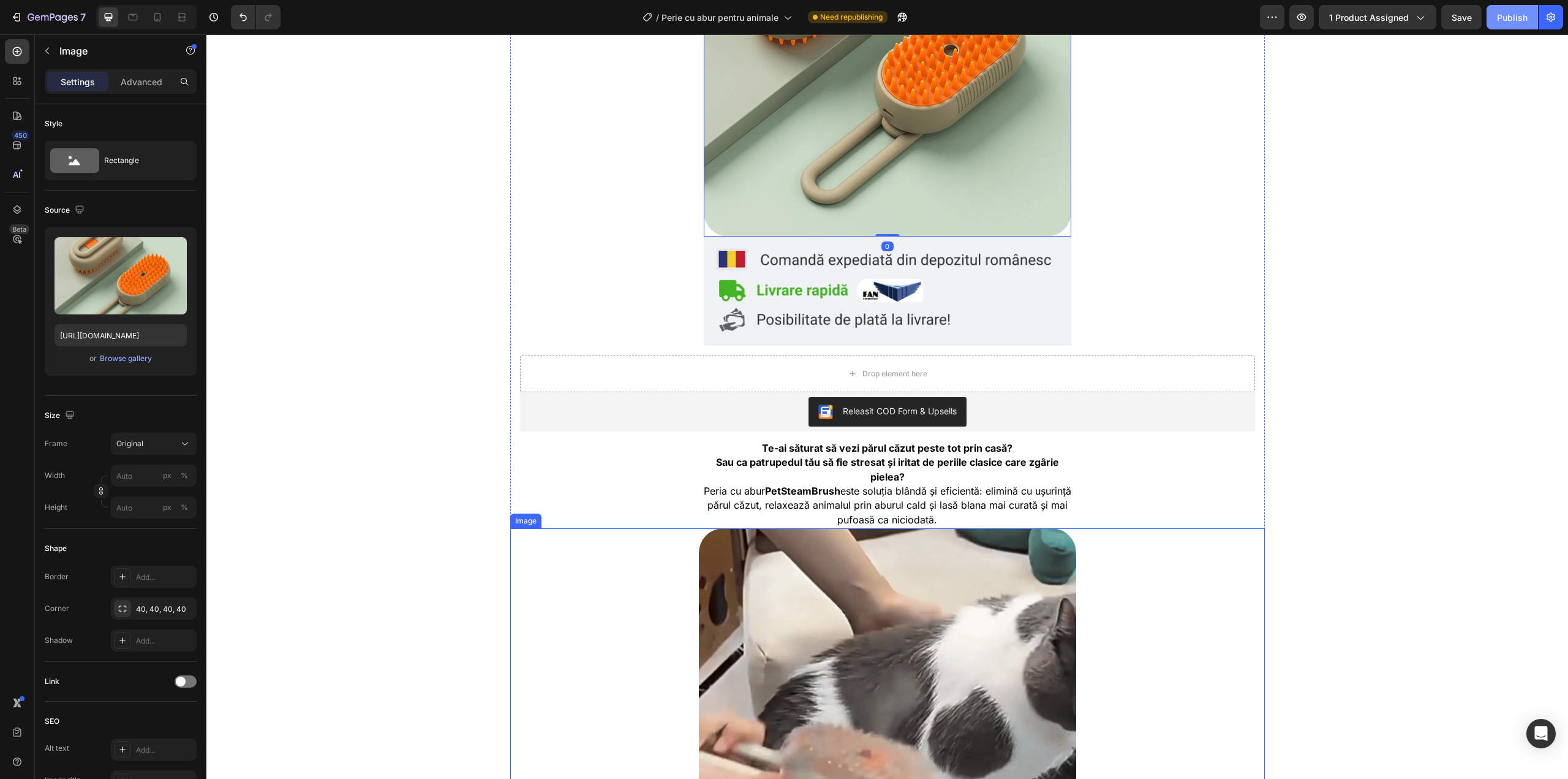
click at [800, 570] on img at bounding box center [887, 700] width 377 height 344
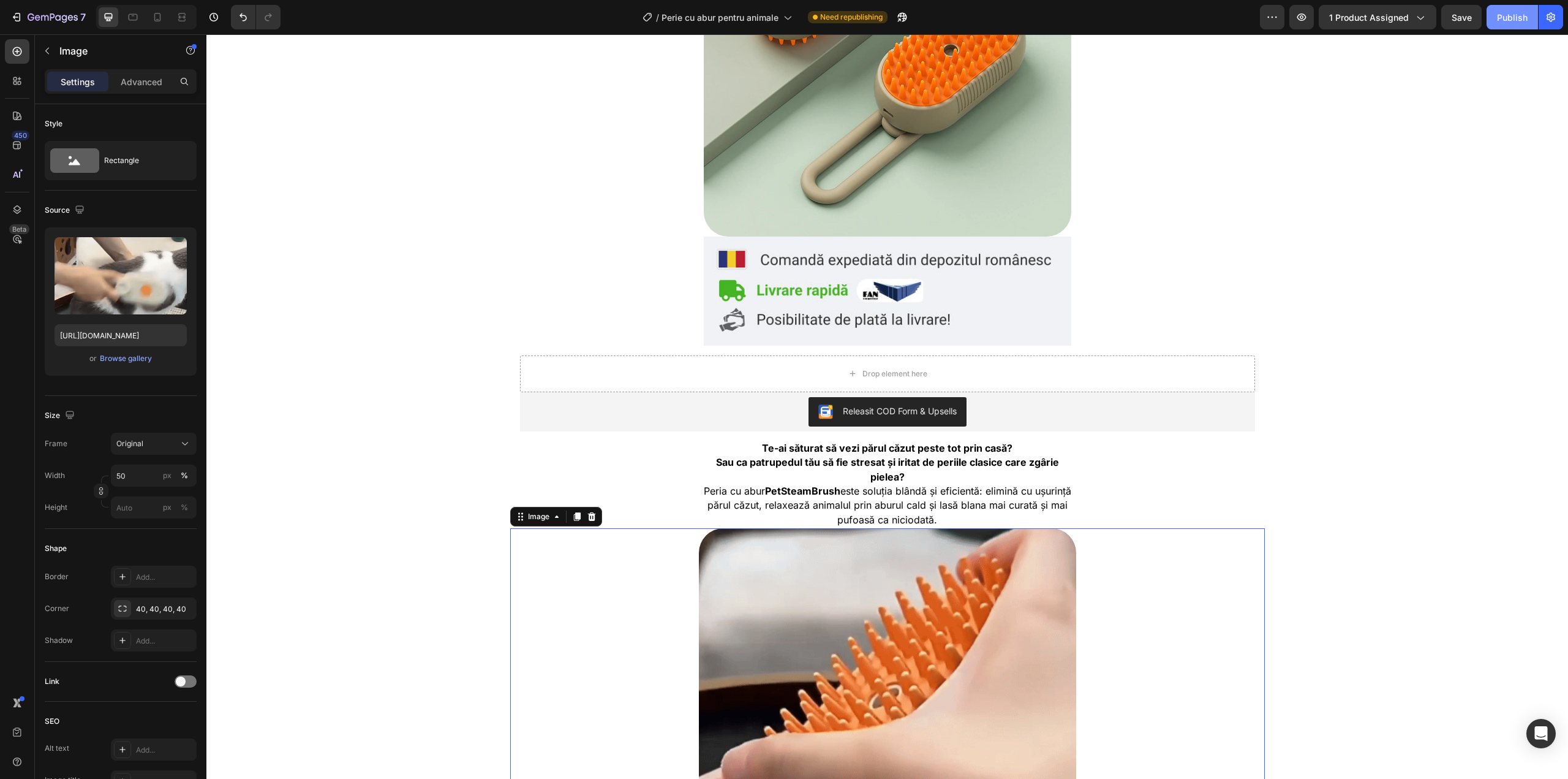
click at [800, 570] on img at bounding box center [887, 700] width 377 height 344
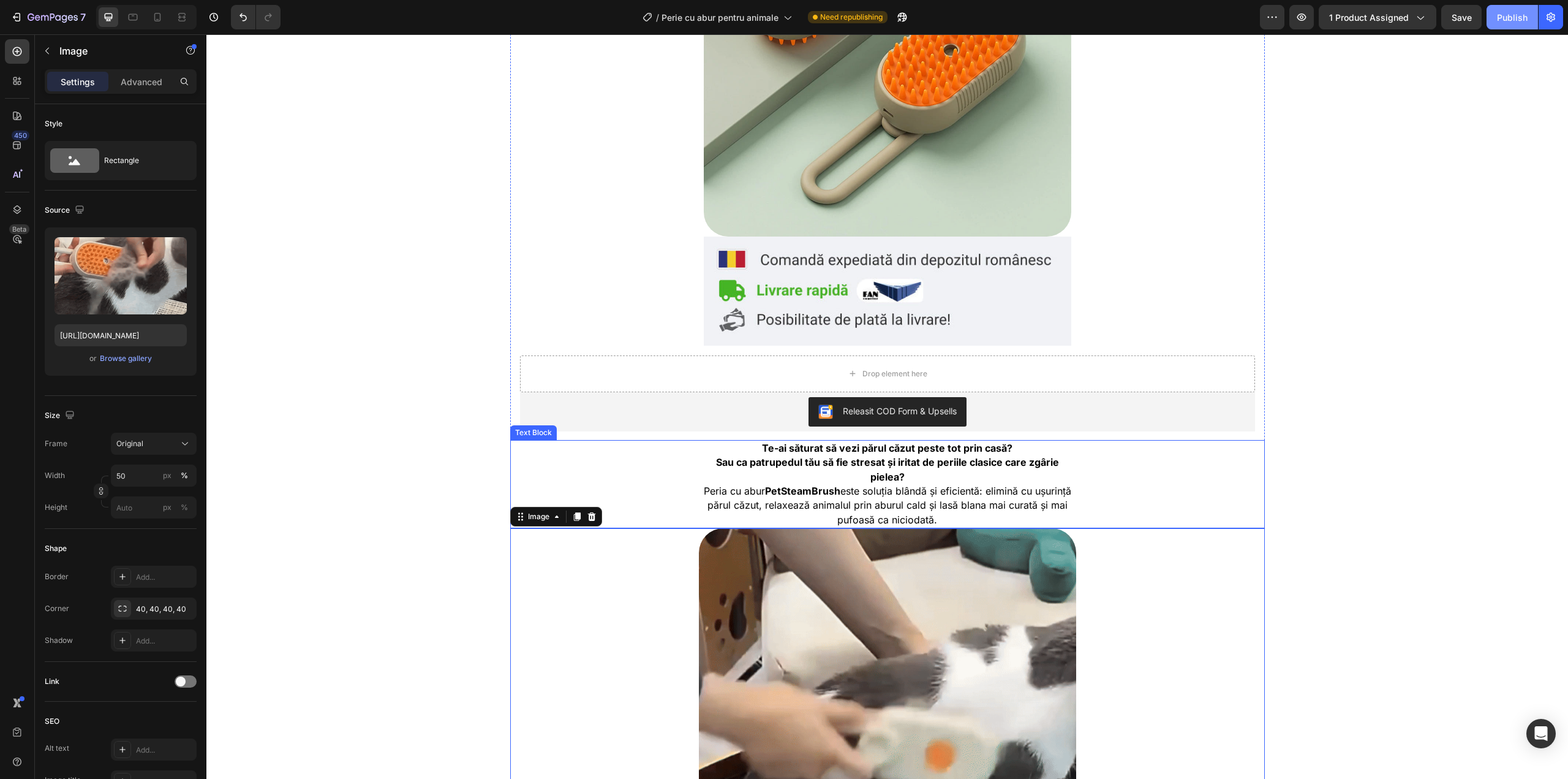
click at [822, 506] on span "Peria cu abur PetSteamBrush este soluția blândă și eficientă: elimină cu ușurin…" at bounding box center [887, 504] width 368 height 41
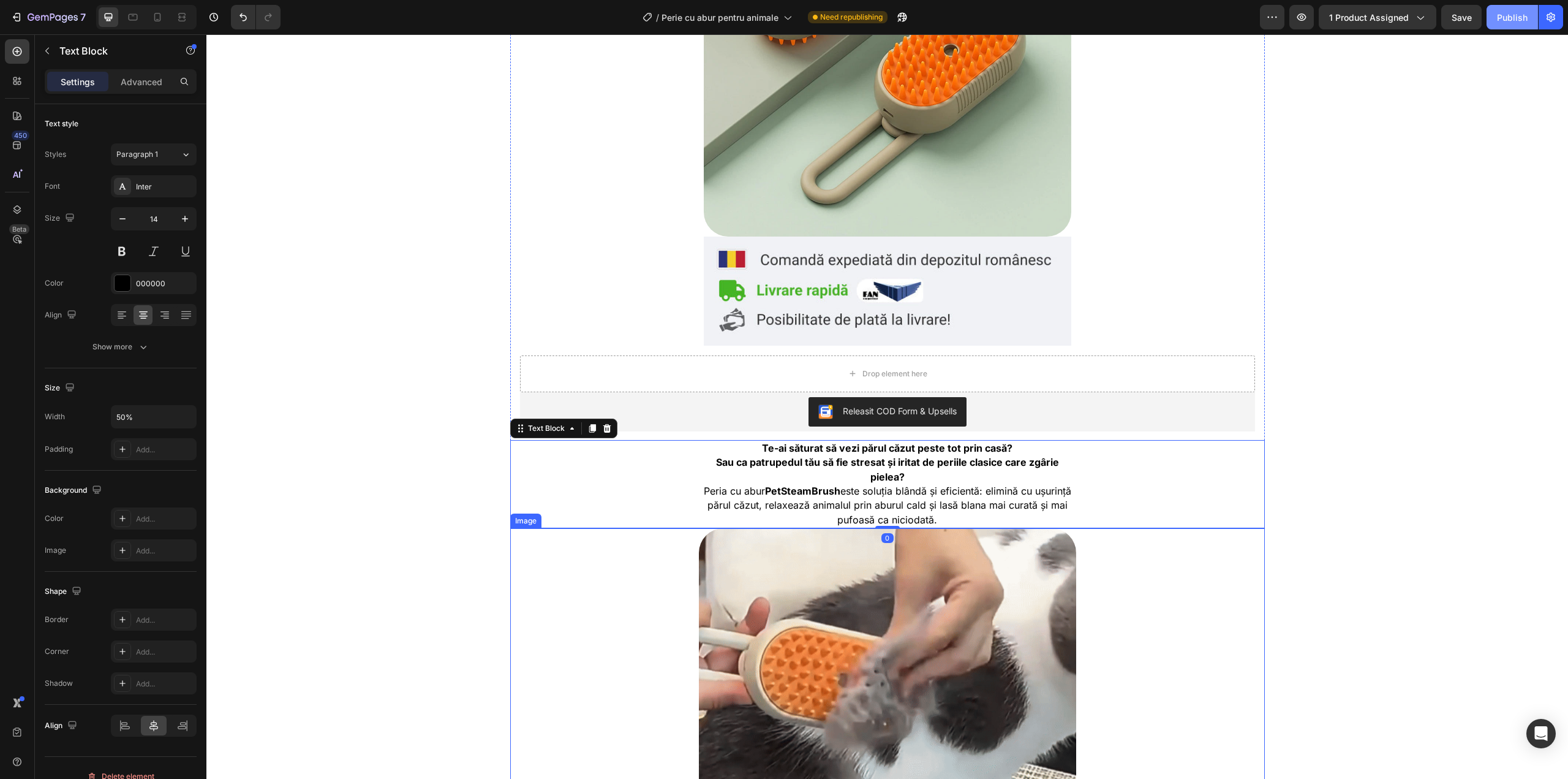
click at [814, 542] on img at bounding box center [887, 700] width 377 height 344
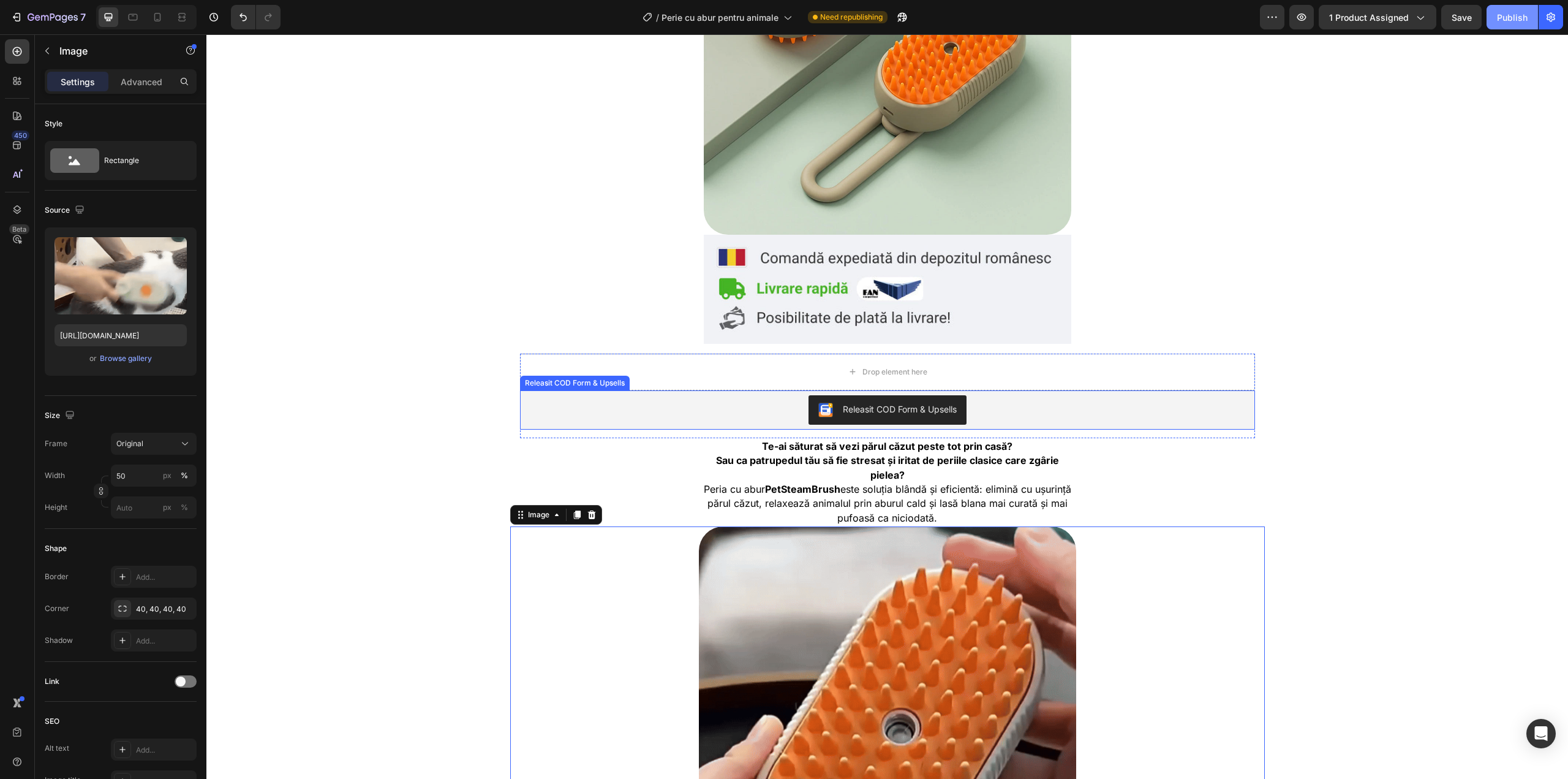
scroll to position [286, 0]
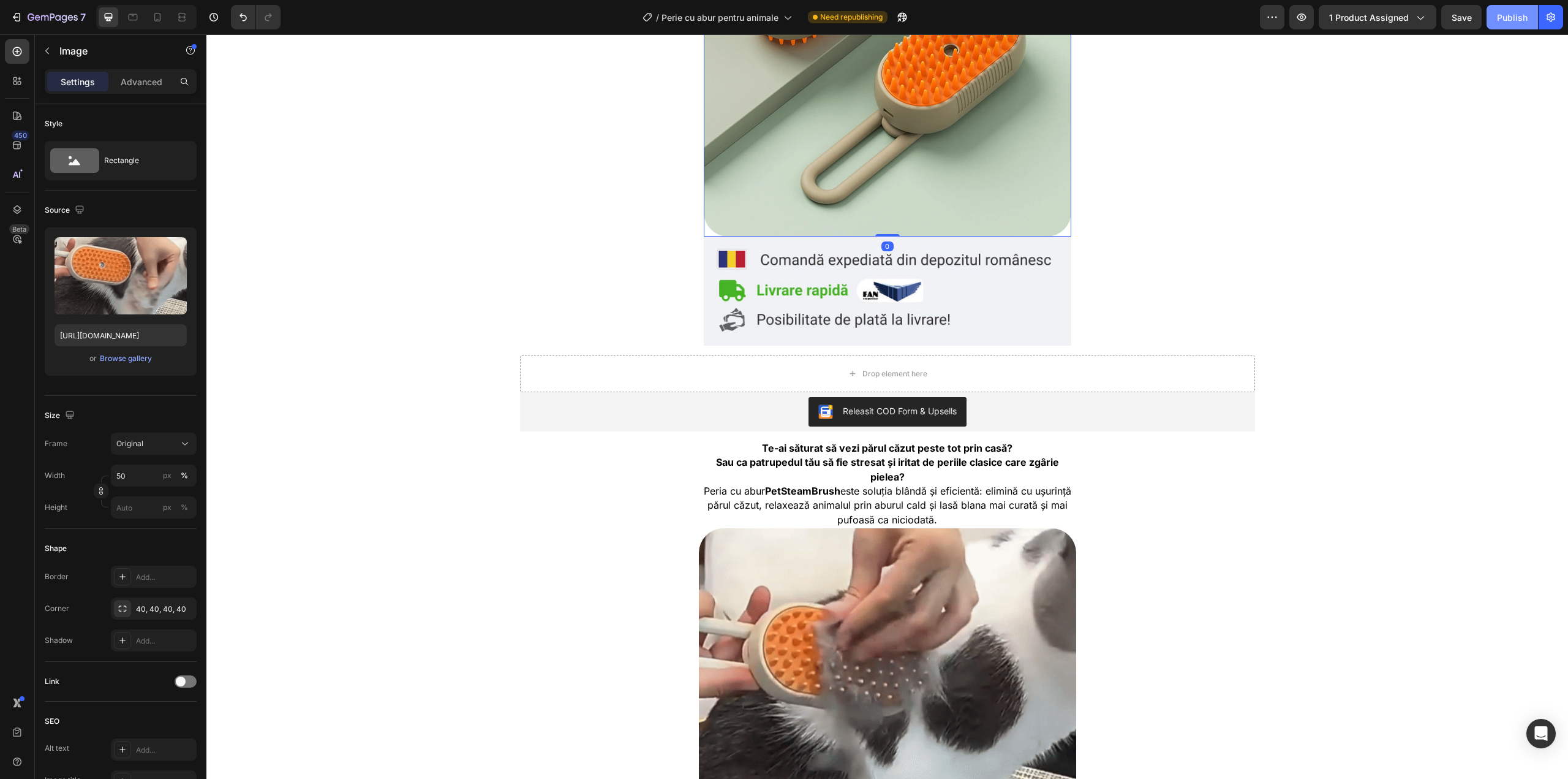
click at [825, 161] on img at bounding box center [887, 52] width 368 height 368
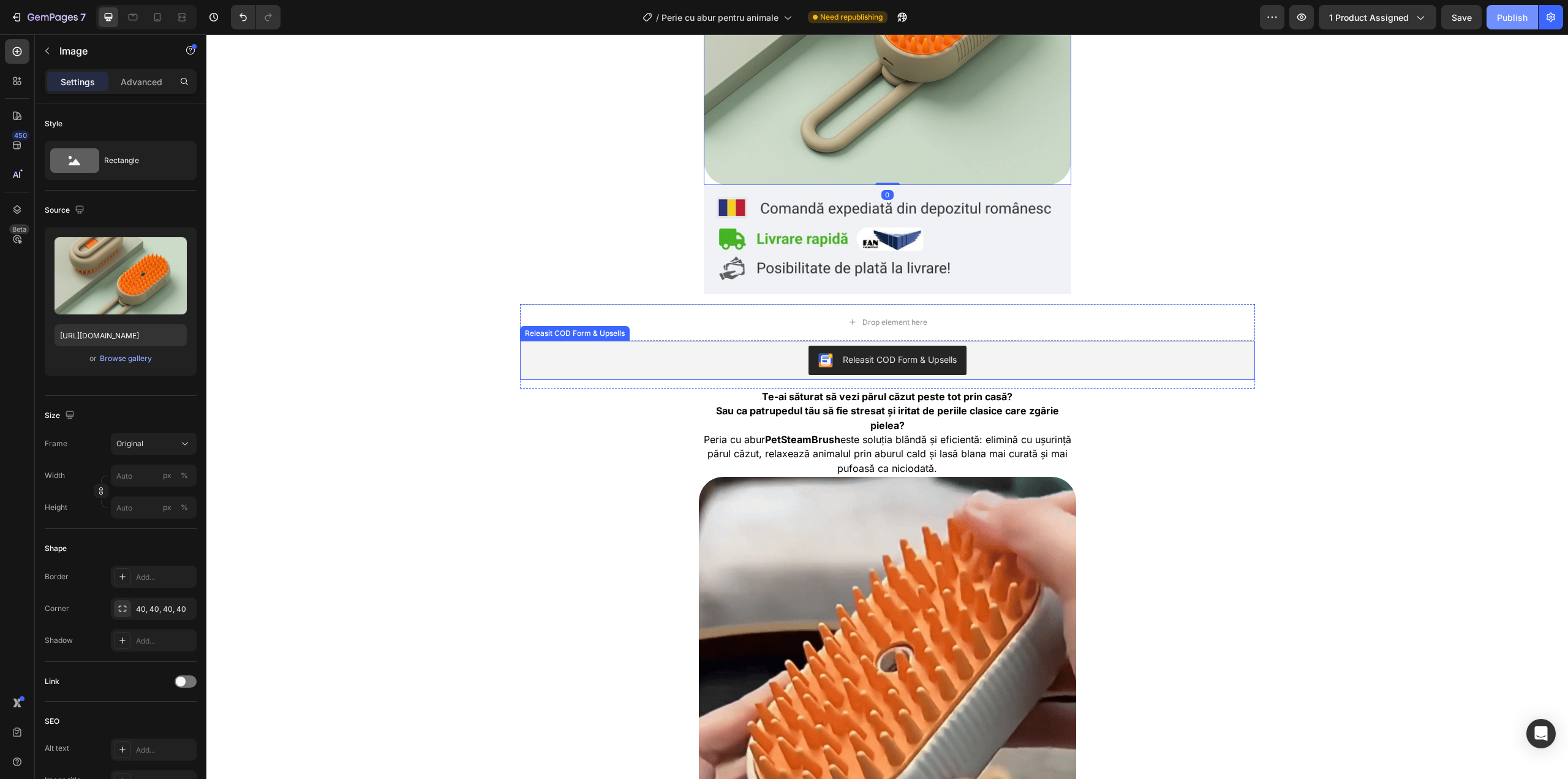
scroll to position [408, 0]
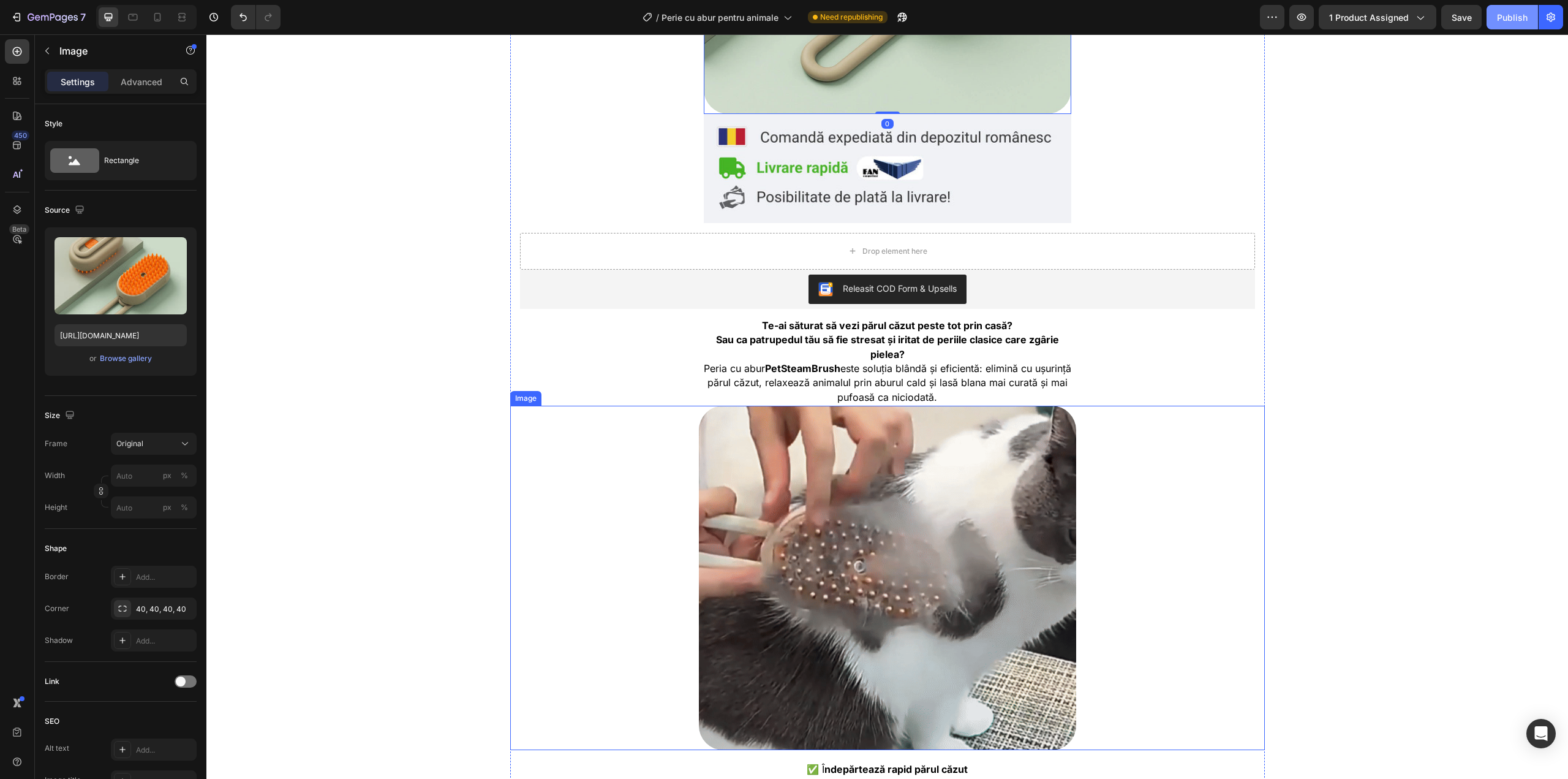
click at [838, 486] on img at bounding box center [887, 578] width 377 height 344
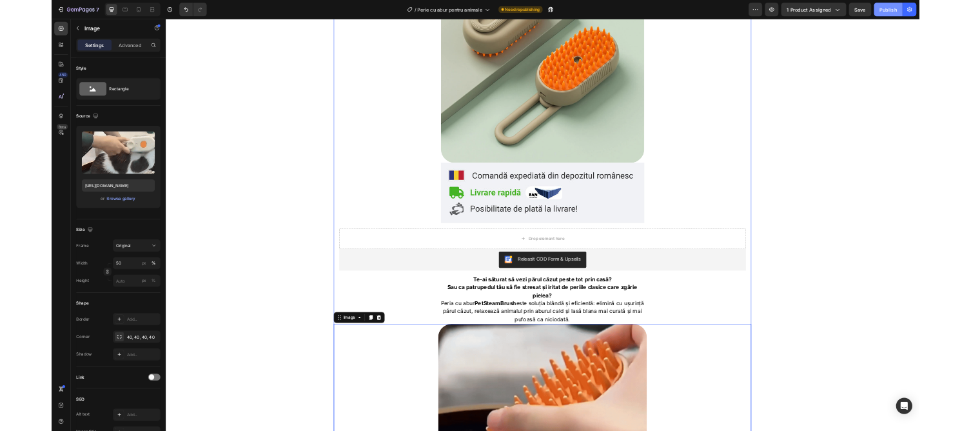
scroll to position [215, 0]
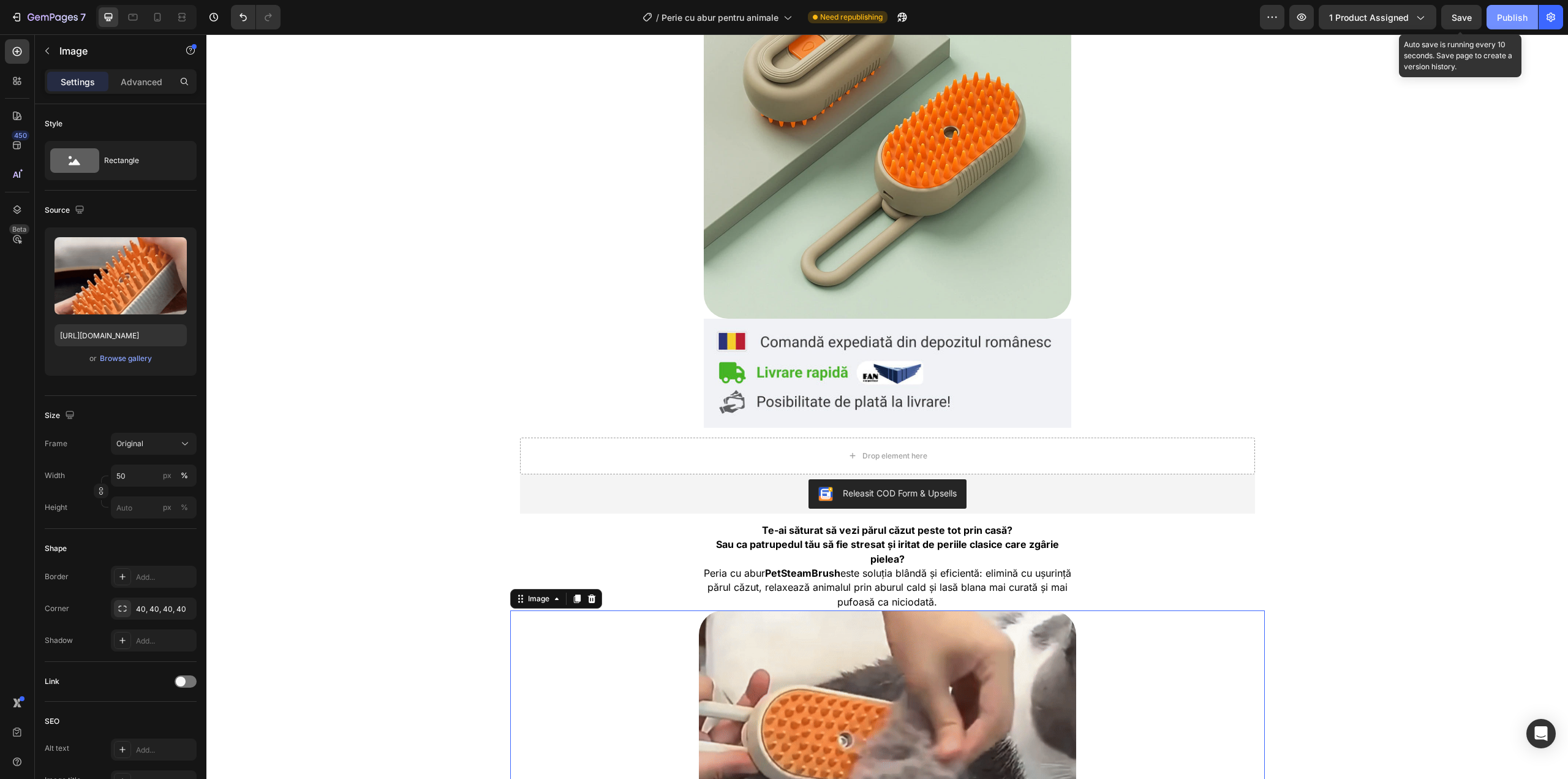
click at [1469, 13] on span "Save" at bounding box center [1462, 17] width 20 height 10
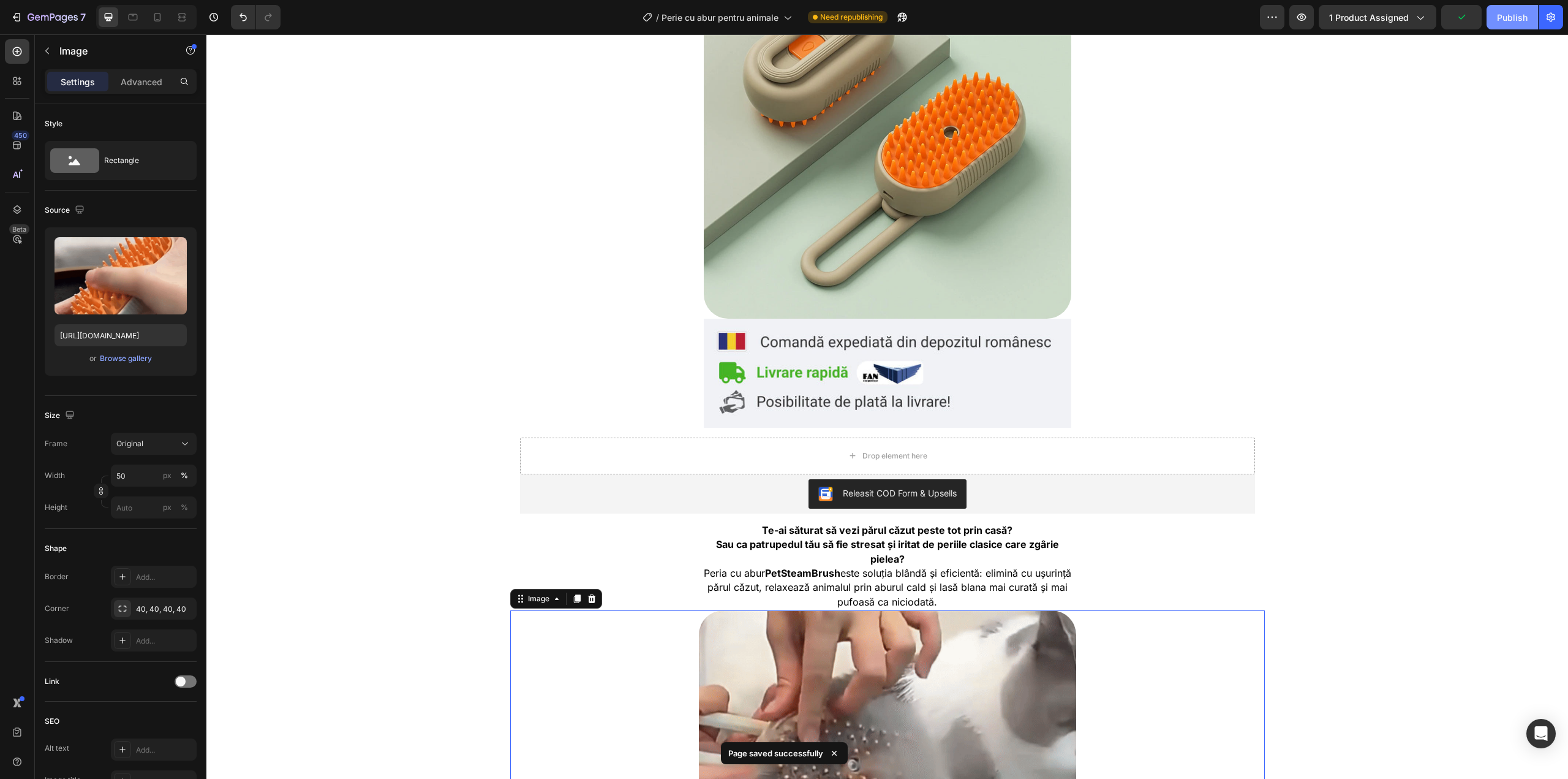
click at [1497, 13] on div "Publish" at bounding box center [1512, 18] width 30 height 13
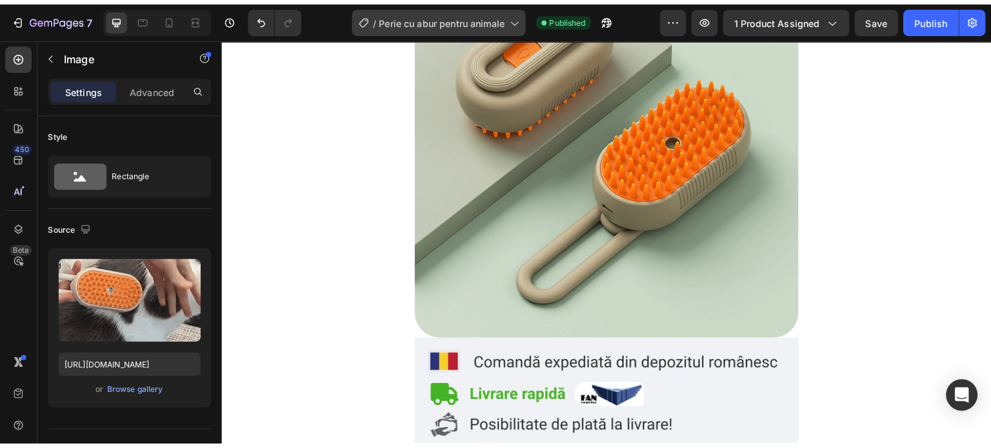
scroll to position [214, 0]
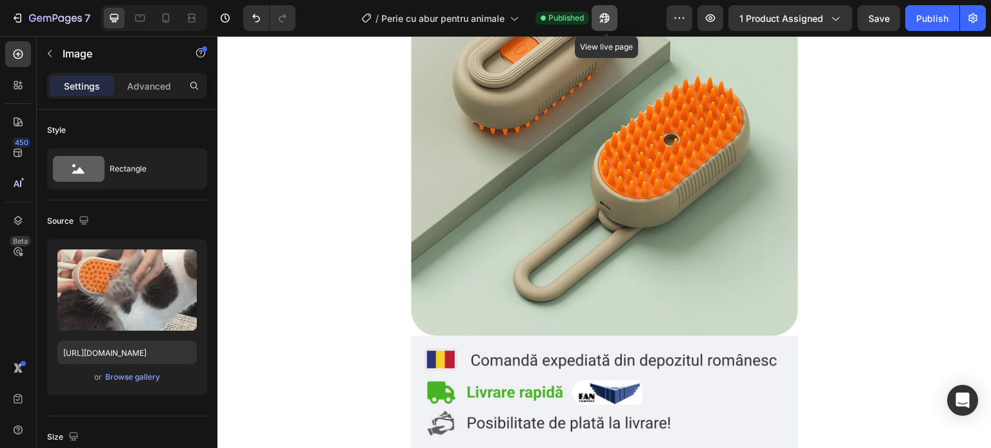
click at [611, 14] on icon "button" at bounding box center [604, 18] width 13 height 13
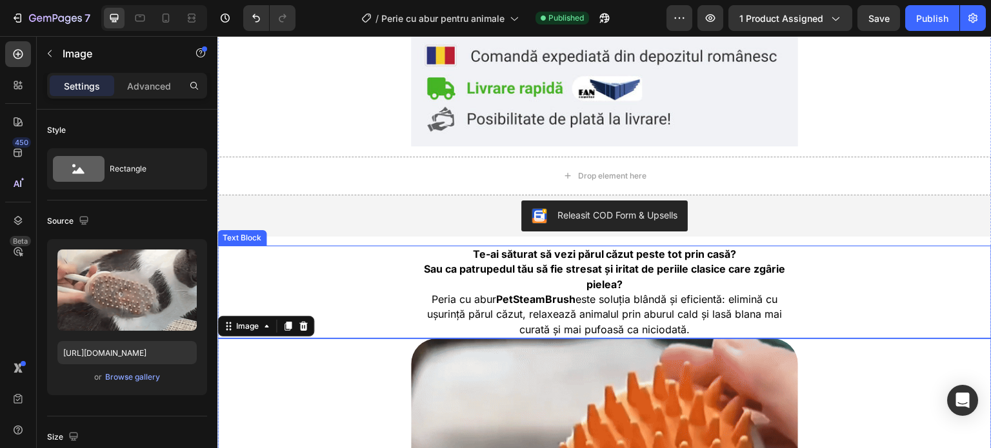
scroll to position [516, 0]
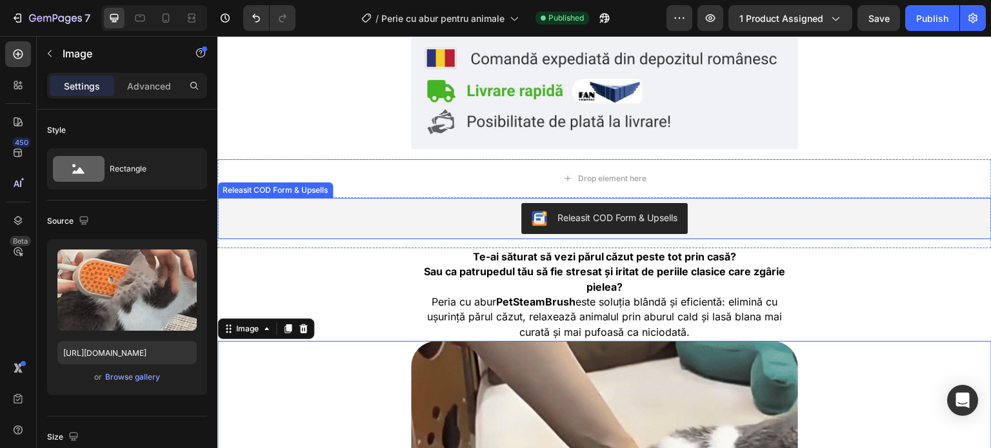
click at [443, 210] on div "Releasit COD Form & Upsells" at bounding box center [605, 218] width 764 height 31
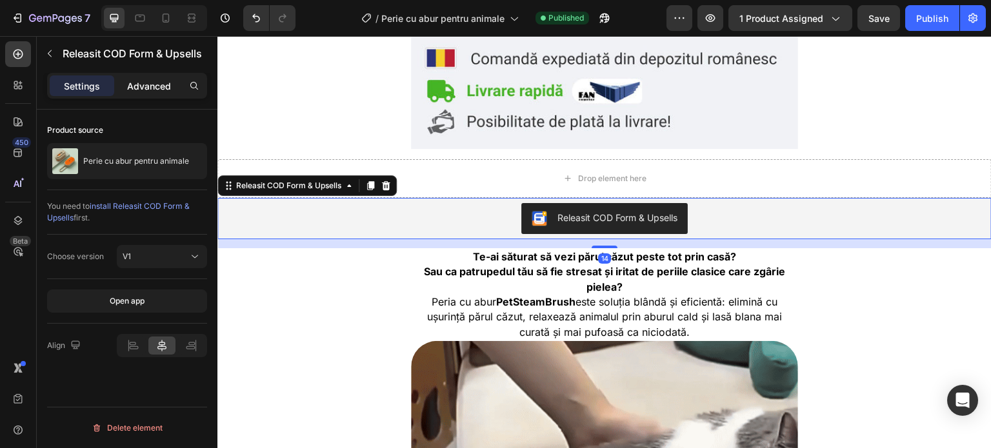
click at [132, 82] on p "Advanced" at bounding box center [149, 86] width 44 height 14
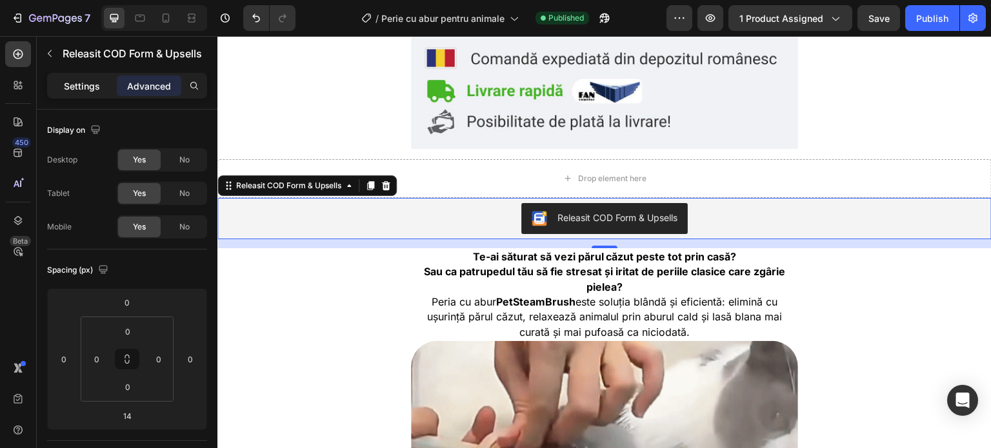
click at [100, 77] on div "Settings" at bounding box center [82, 85] width 64 height 21
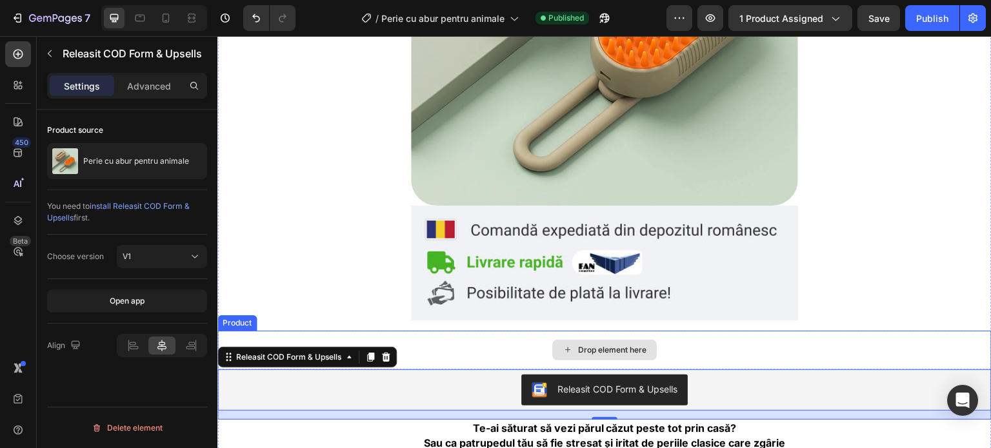
scroll to position [343, 0]
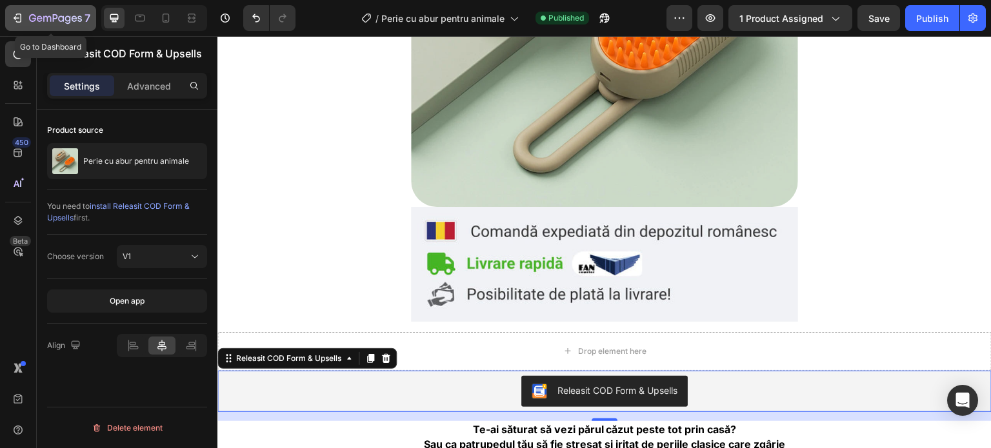
click at [50, 14] on icon "button" at bounding box center [55, 19] width 53 height 11
